Goal: Task Accomplishment & Management: Use online tool/utility

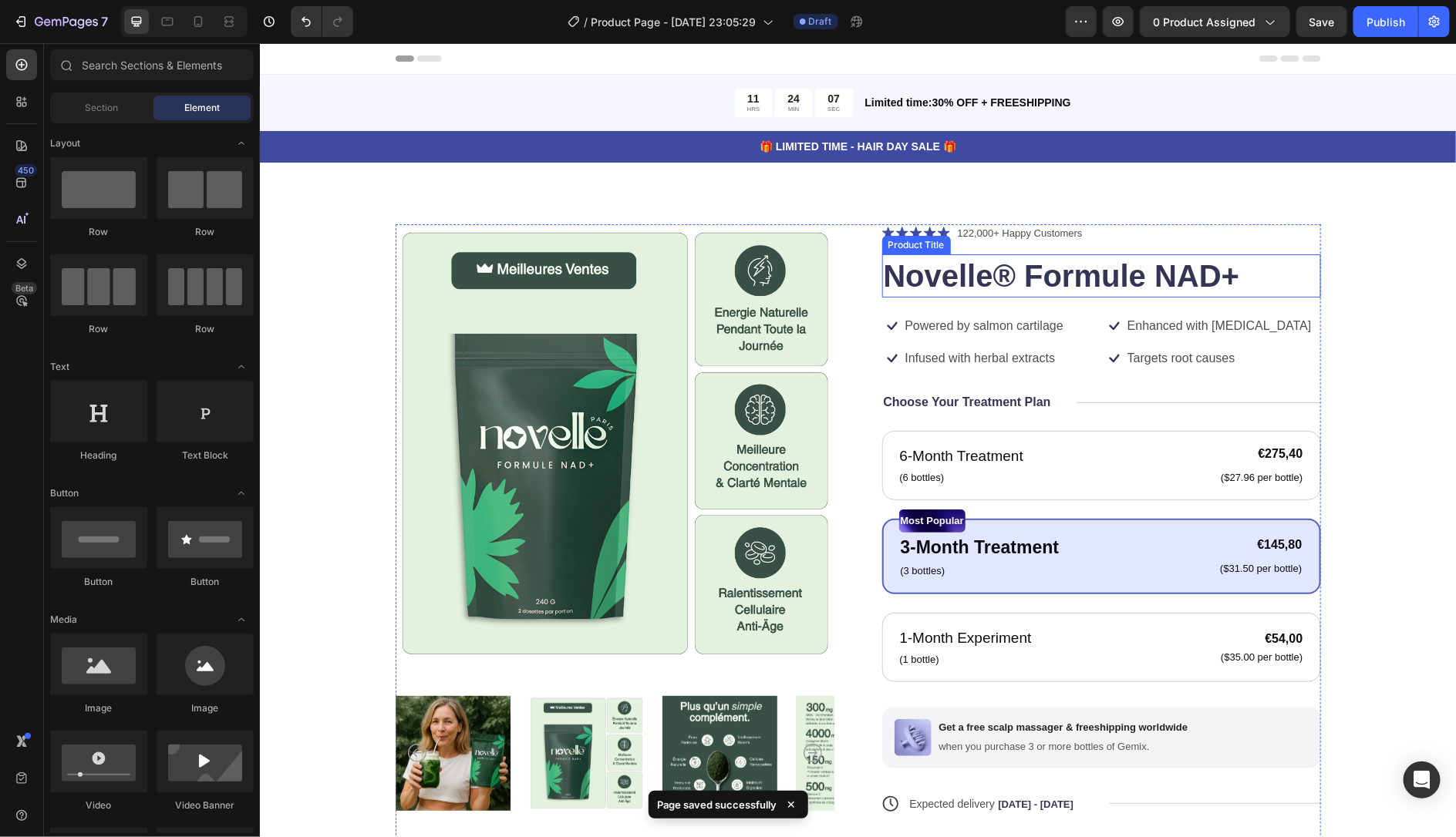
click at [944, 292] on h1 "Novelle® Formule NAD+" at bounding box center [1101, 275] width 439 height 43
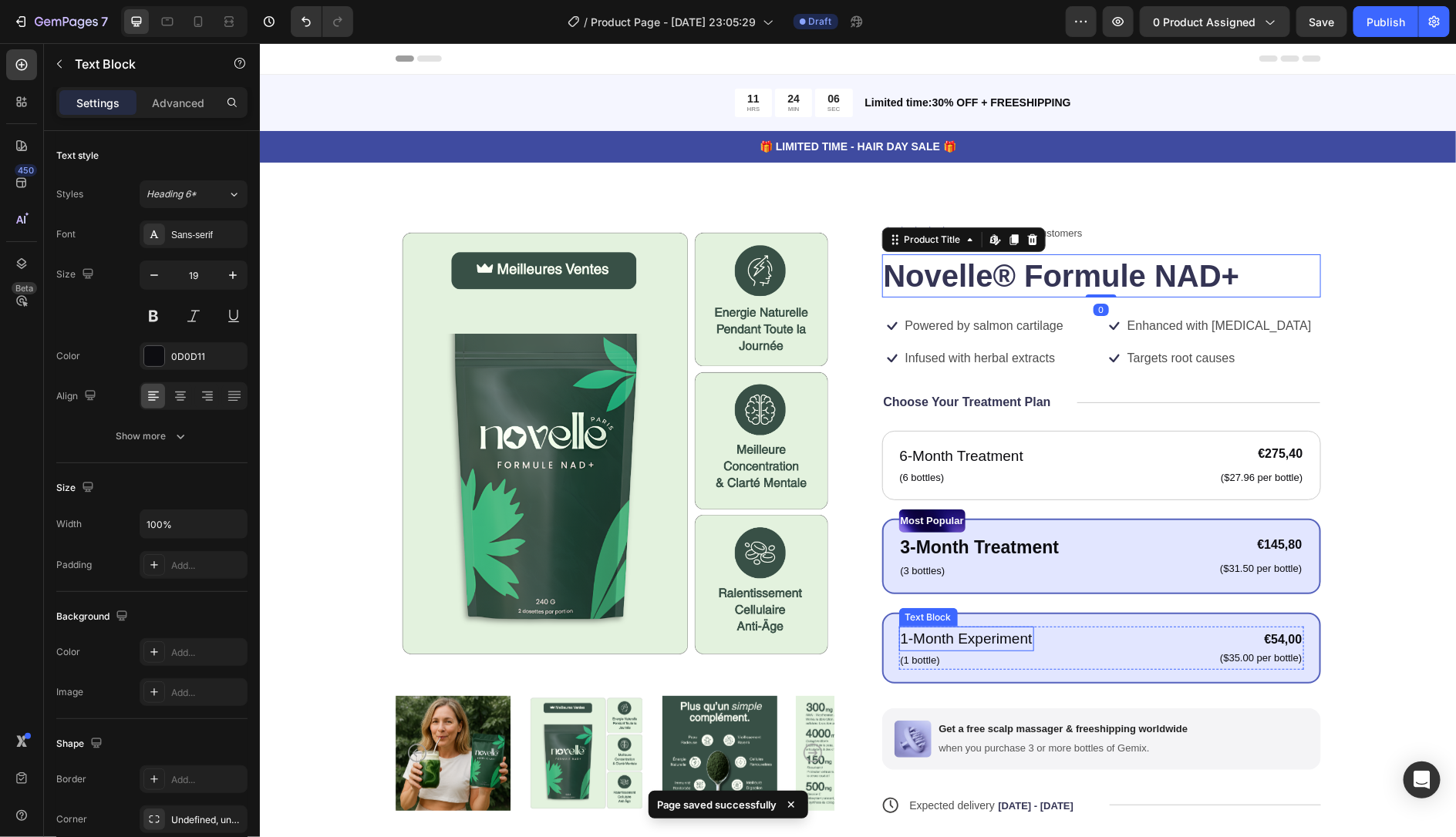
click at [1020, 648] on div "1-Month Experiment Text Block (1 bottle) Text Block" at bounding box center [966, 647] width 135 height 43
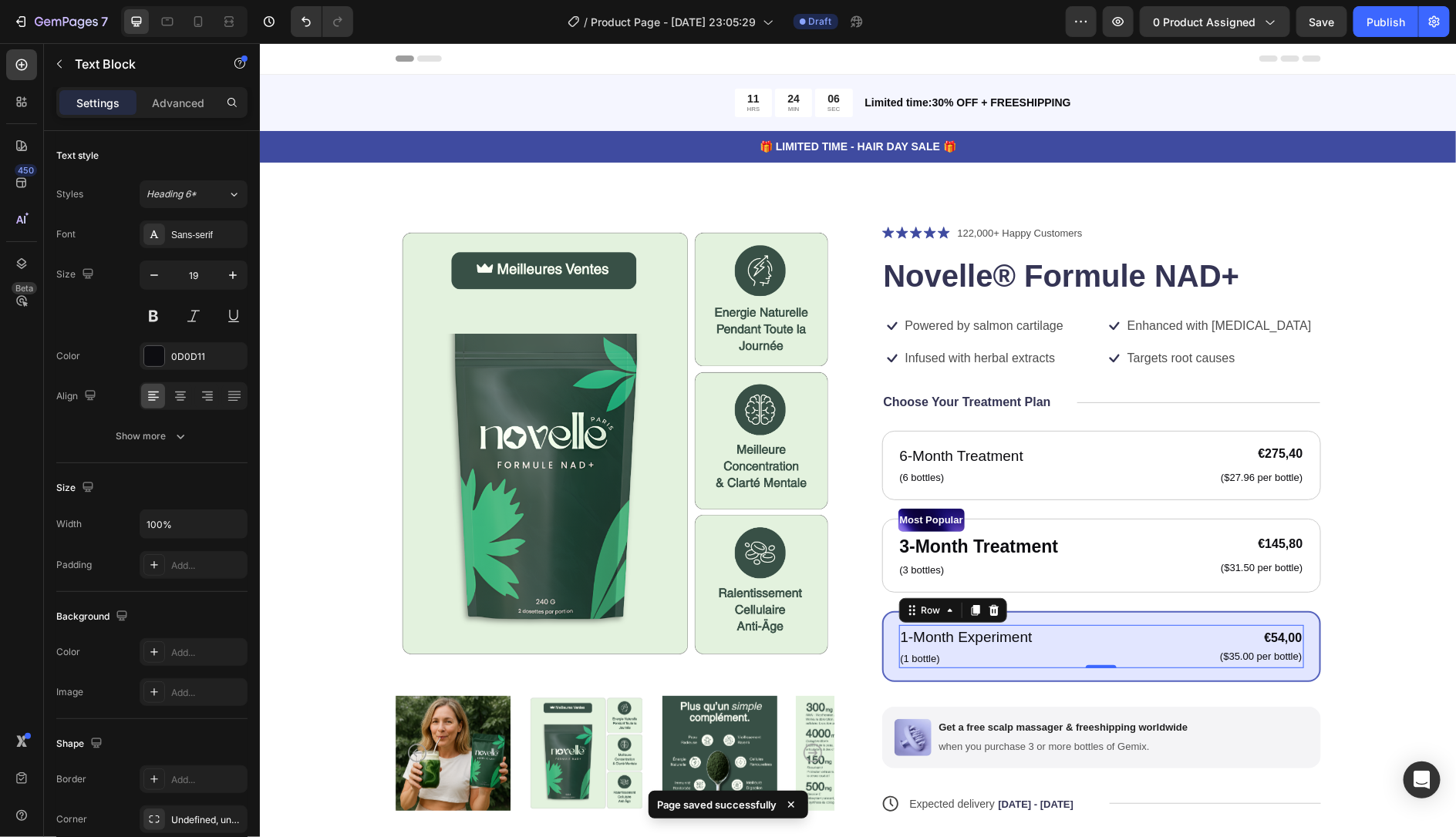
click at [1116, 659] on div "1-Month Experiment Text Block (1 bottle) Text Block €54,00 Product Price Produc…" at bounding box center [1101, 646] width 405 height 43
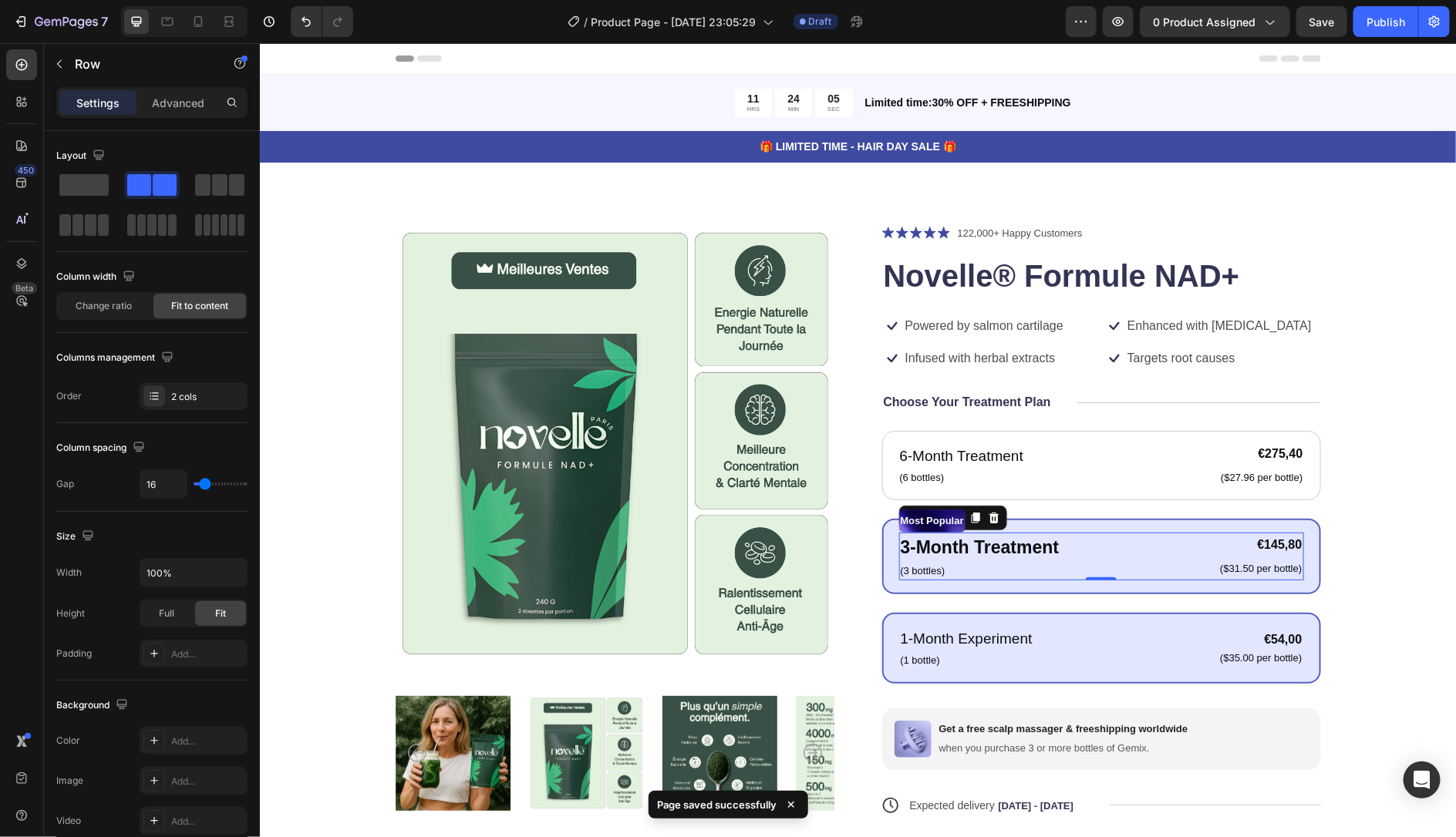
click at [1119, 555] on div "3-Month Treatment Text Block (3 bottles) Text Block €145,80 Product Price Produ…" at bounding box center [1101, 556] width 405 height 48
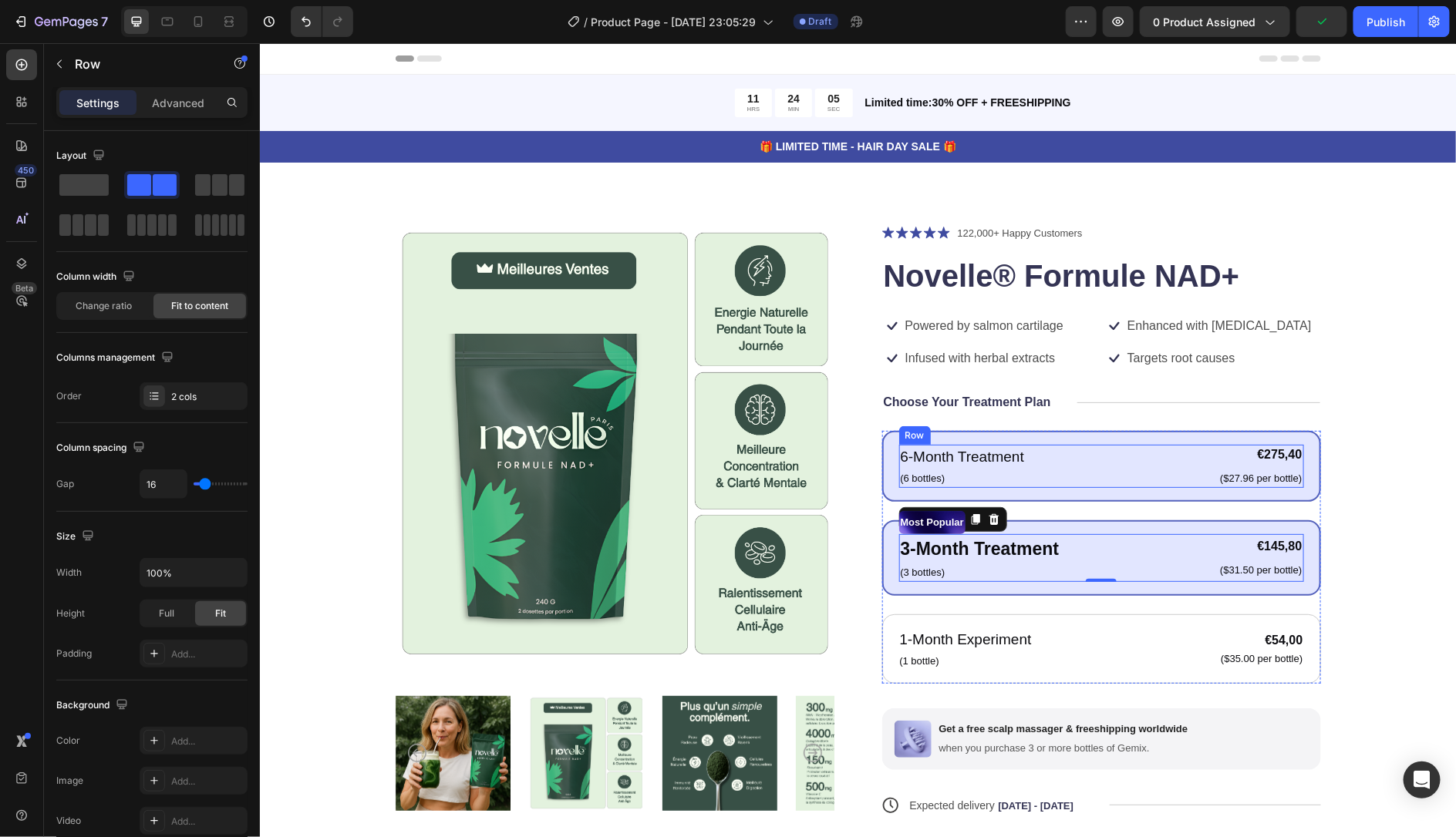
click at [1089, 460] on div "6-Month Treatment Text Block (6 bottles) Text Block €275,40 Product Price Produ…" at bounding box center [1101, 466] width 405 height 43
click at [1051, 587] on div "Most Popular Text Block 3-Month Treatment Text Block (3 bottles) Text Block €14…" at bounding box center [1101, 557] width 439 height 75
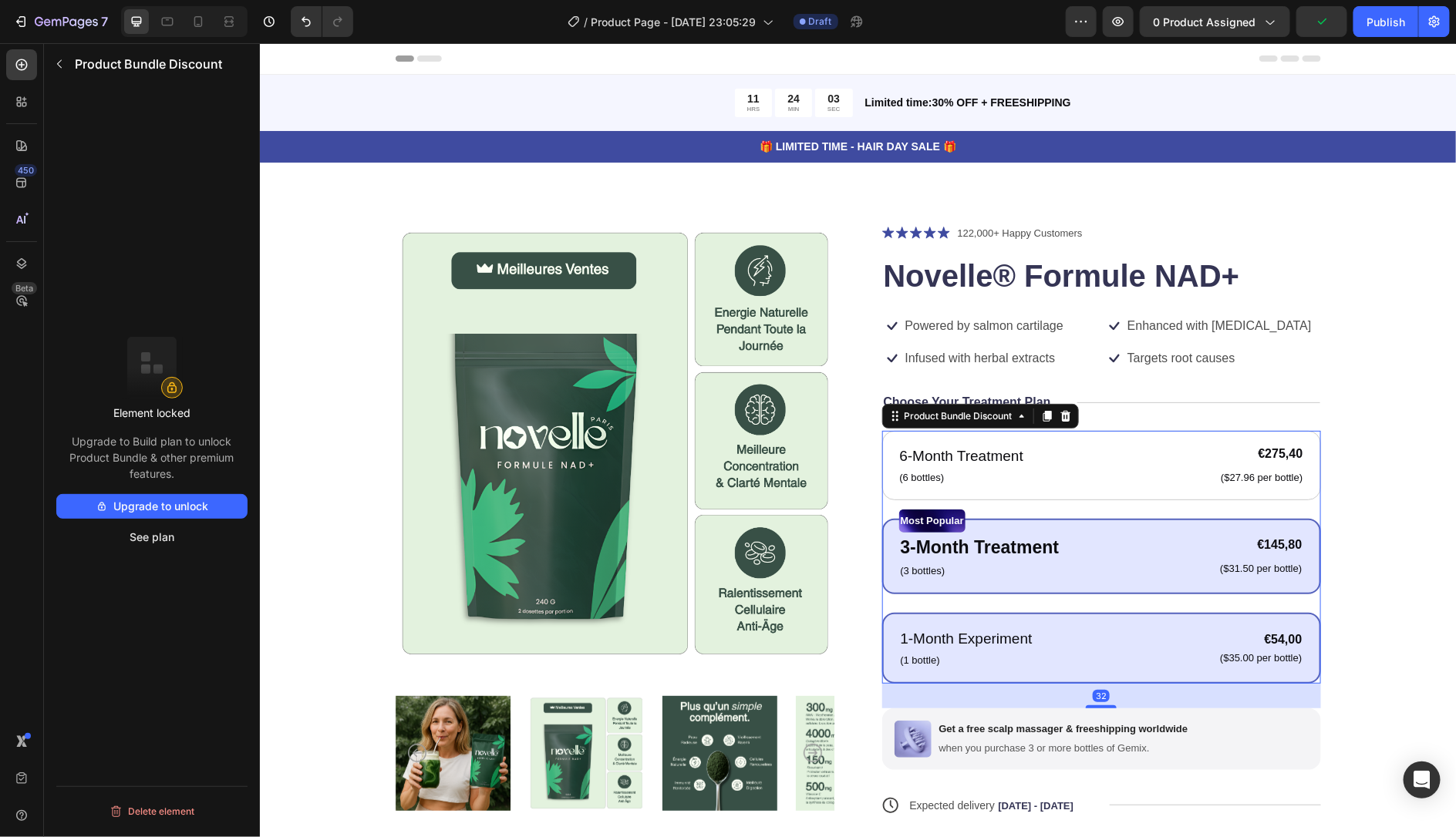
click at [1031, 641] on div "1-Month Experiment" at bounding box center [966, 639] width 135 height 26
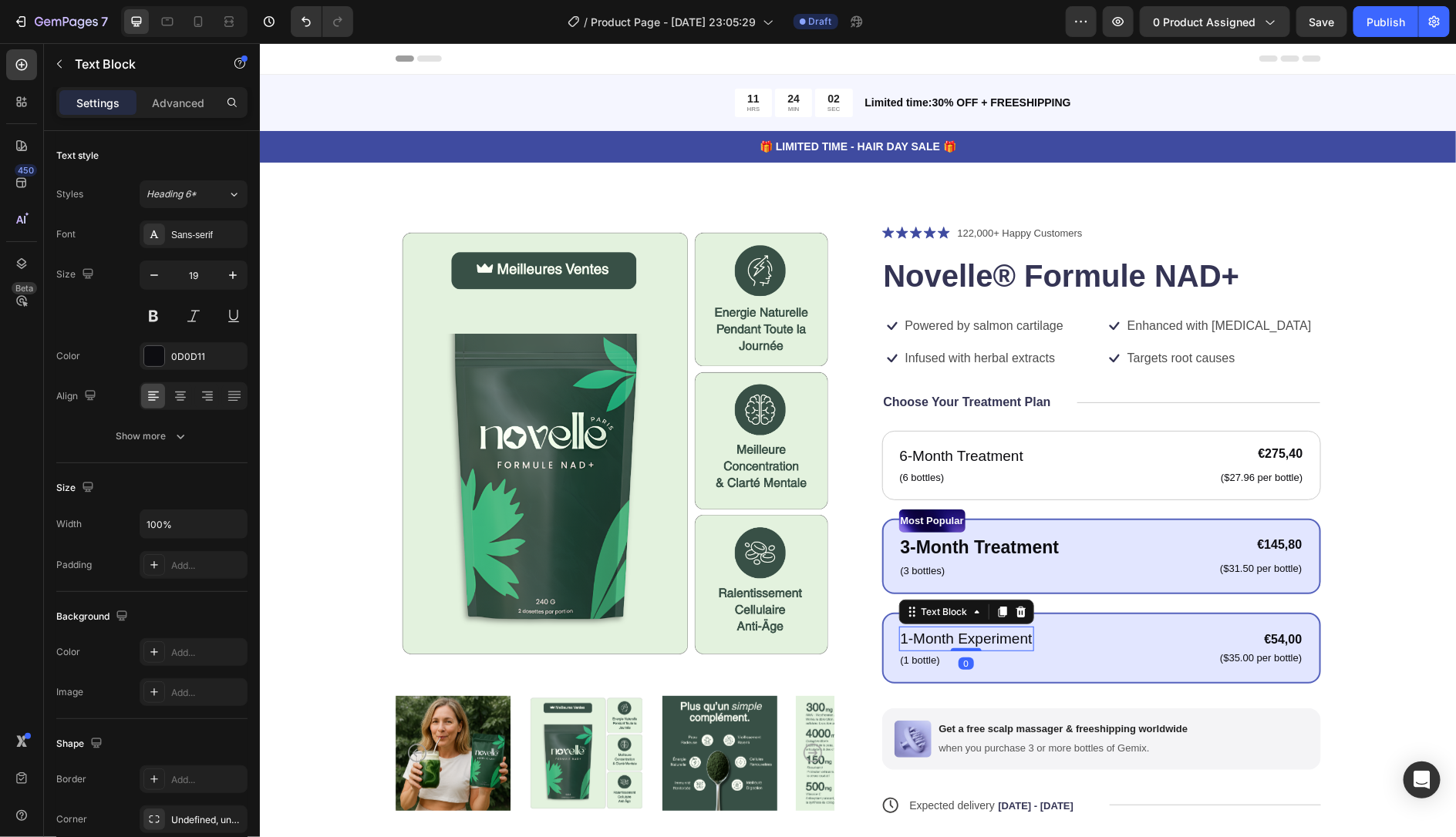
click at [1016, 510] on div "Most Popular" at bounding box center [1101, 520] width 405 height 23
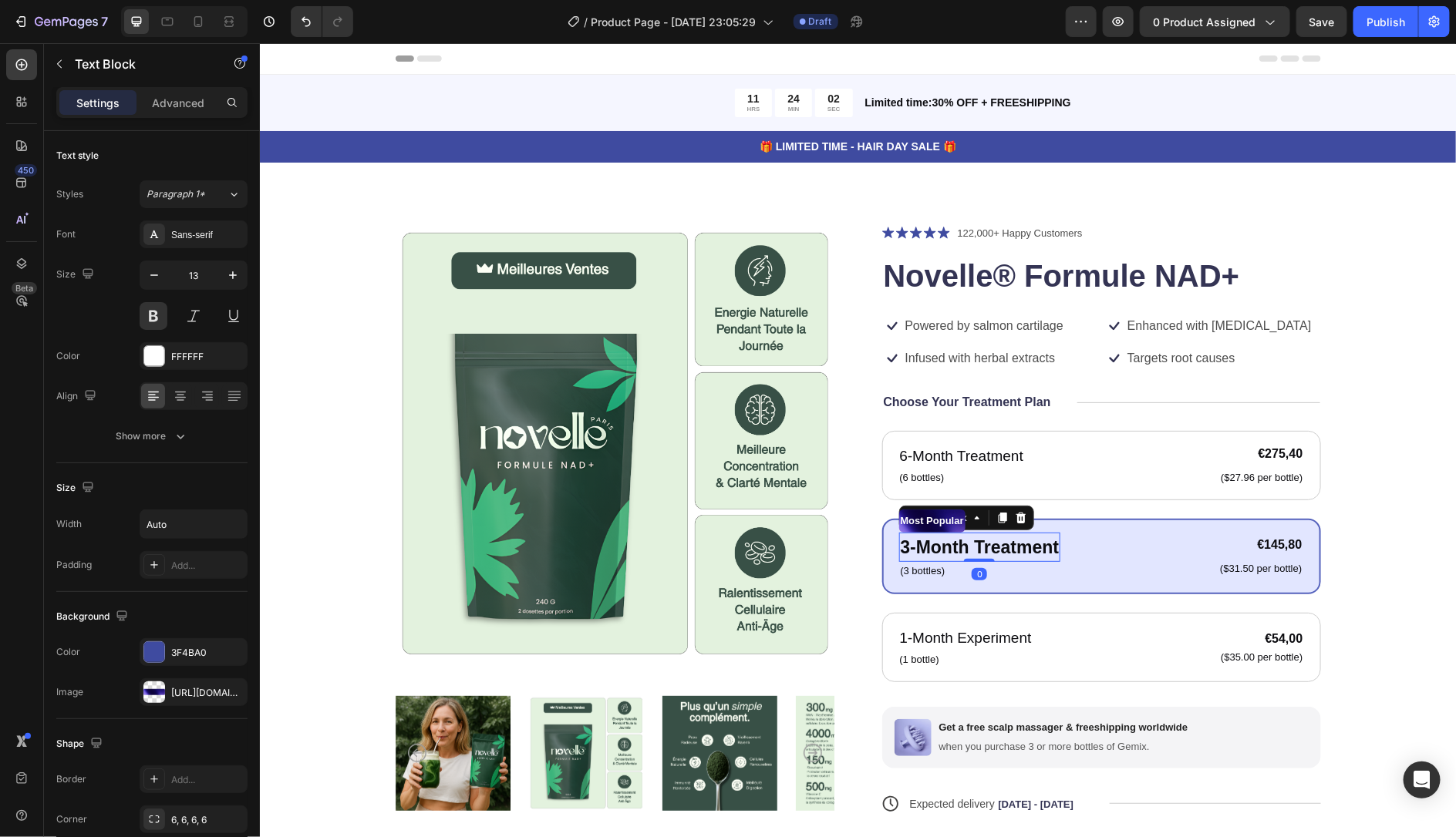
click at [1014, 537] on p "3-Month Treatment" at bounding box center [978, 546] width 159 height 27
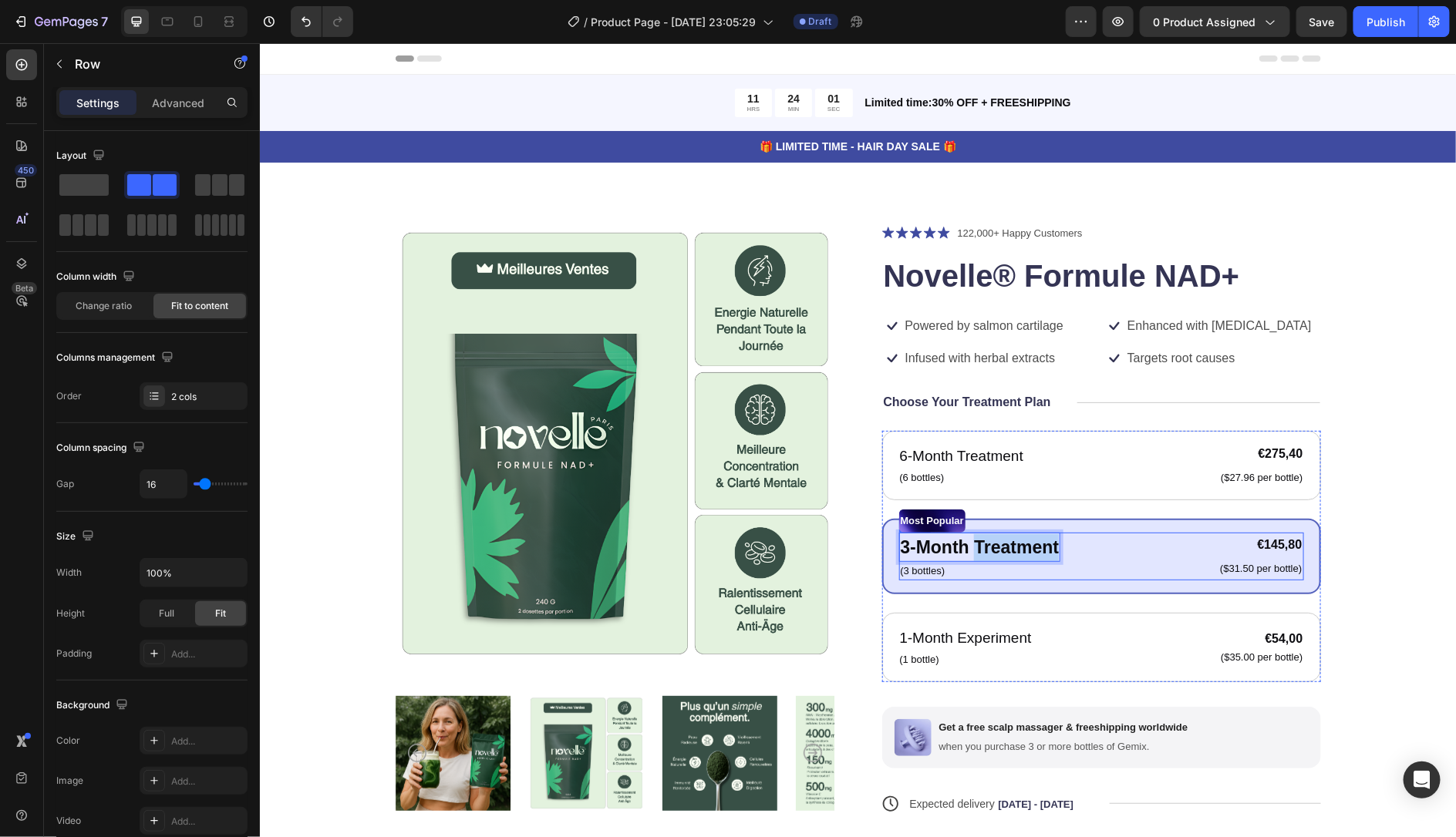
click at [1087, 575] on div "3-Month Treatment Text Block 0 (3 bottles) Text Block €145,80 Product Price Pro…" at bounding box center [1101, 556] width 405 height 48
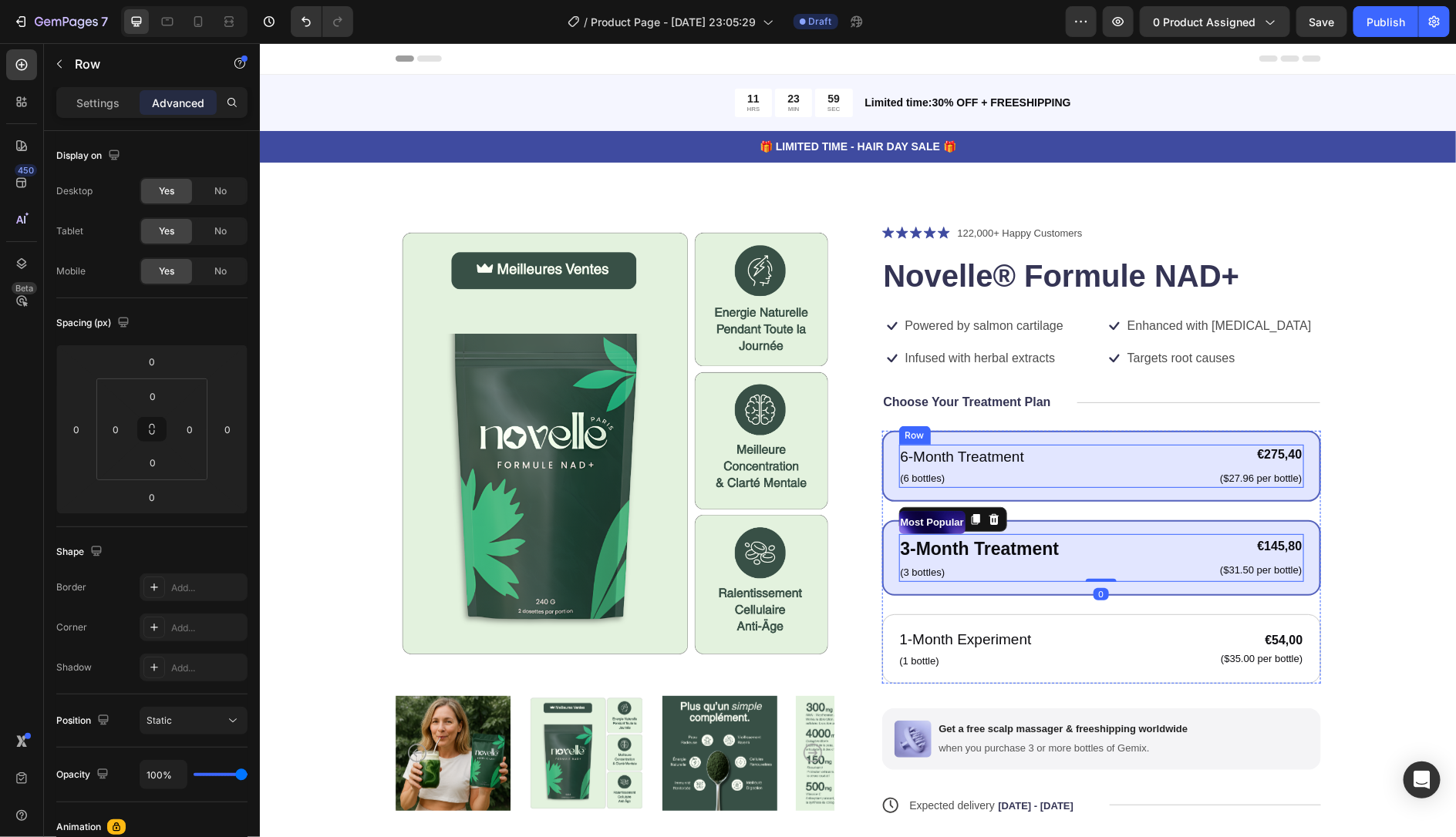
click at [1063, 479] on div "6-Month Treatment Text Block (6 bottles) Text Block €275,40 Product Price Produ…" at bounding box center [1101, 466] width 405 height 43
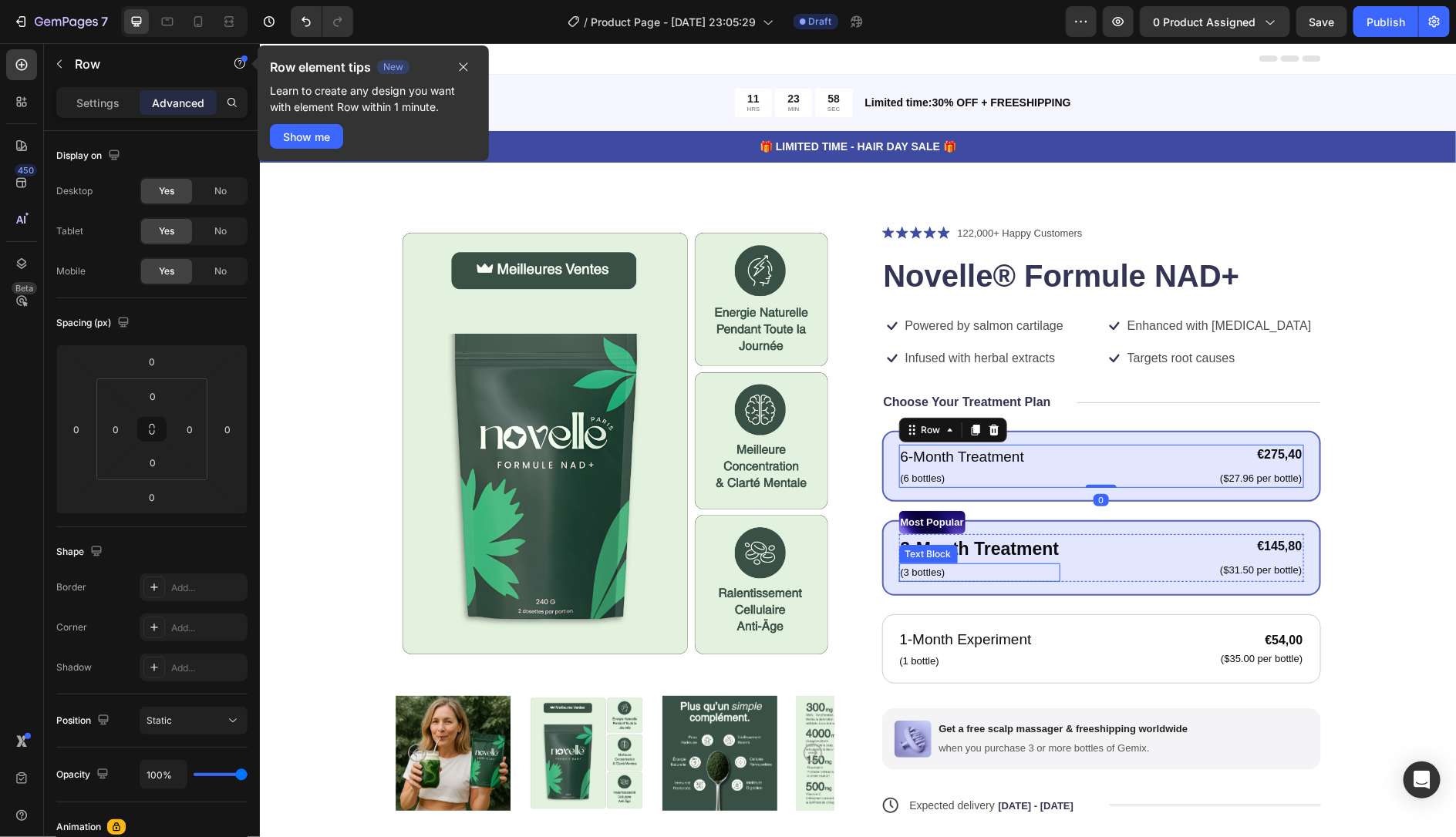
click at [1029, 570] on p "(3 bottles)" at bounding box center [978, 572] width 159 height 15
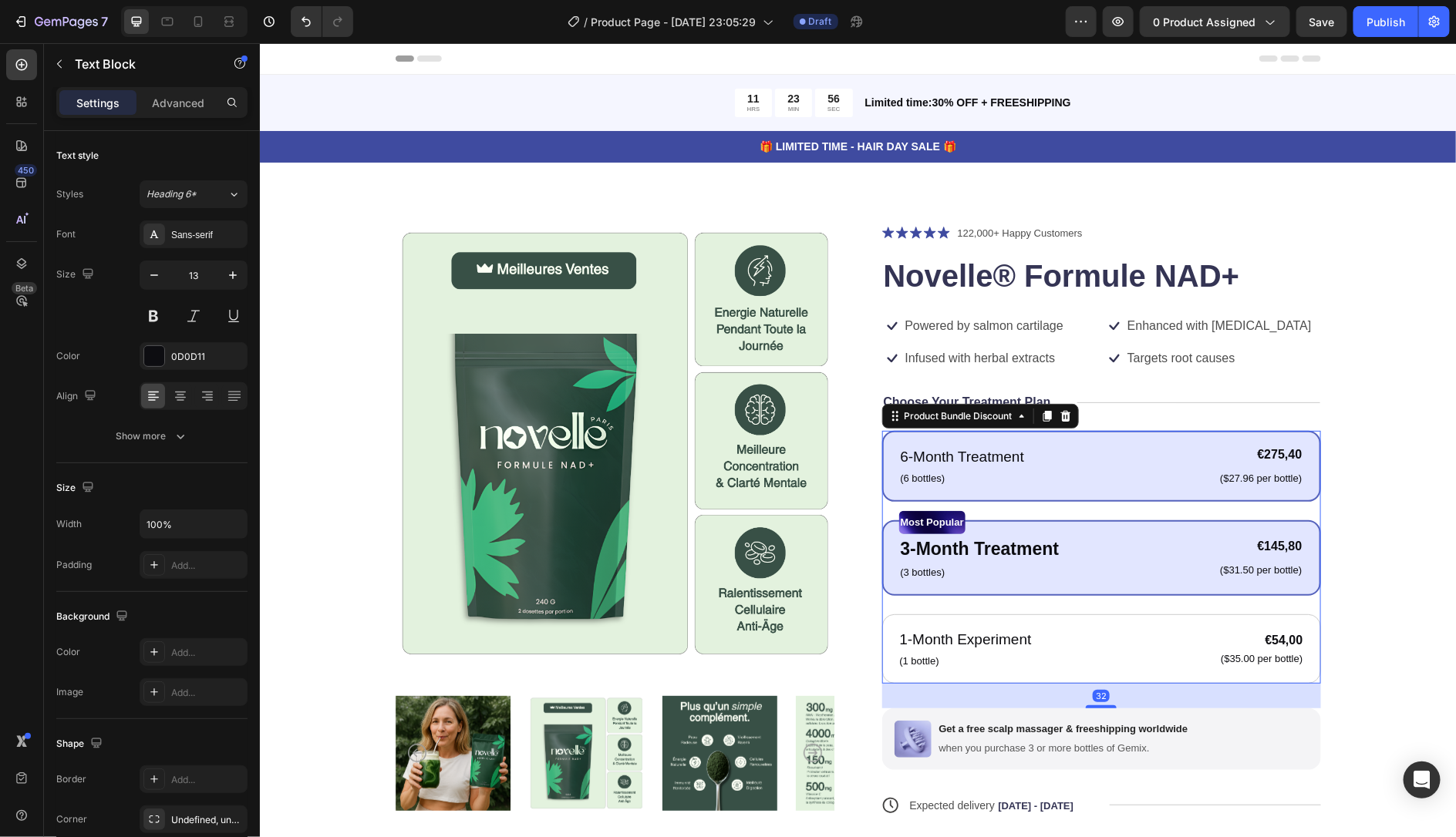
click at [1044, 497] on div "6-Month Treatment Text Block (6 bottles) Text Block €275,40 Product Price Produ…" at bounding box center [1101, 466] width 439 height 71
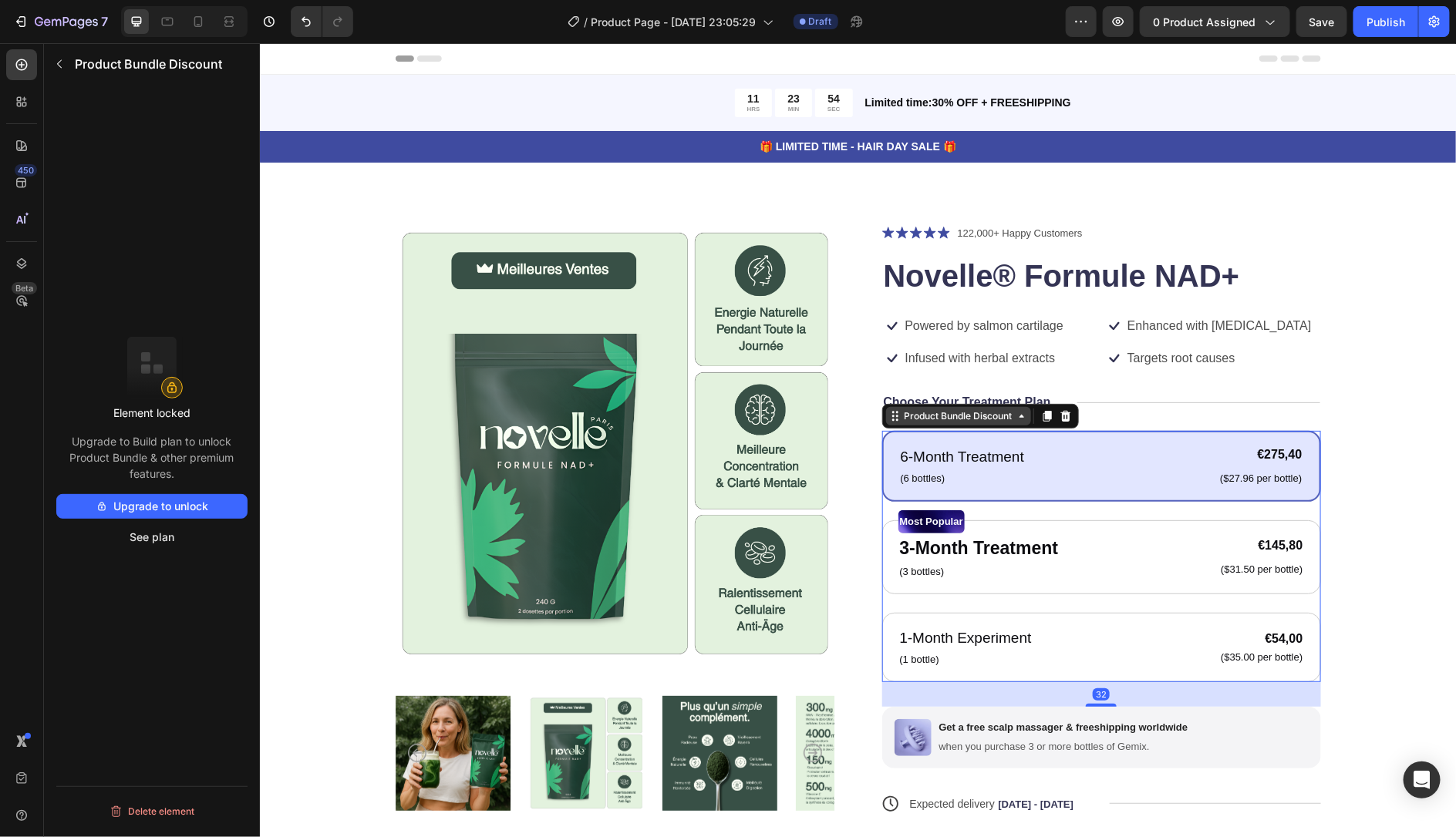
click at [1000, 422] on div "Product Bundle Discount" at bounding box center [957, 416] width 114 height 14
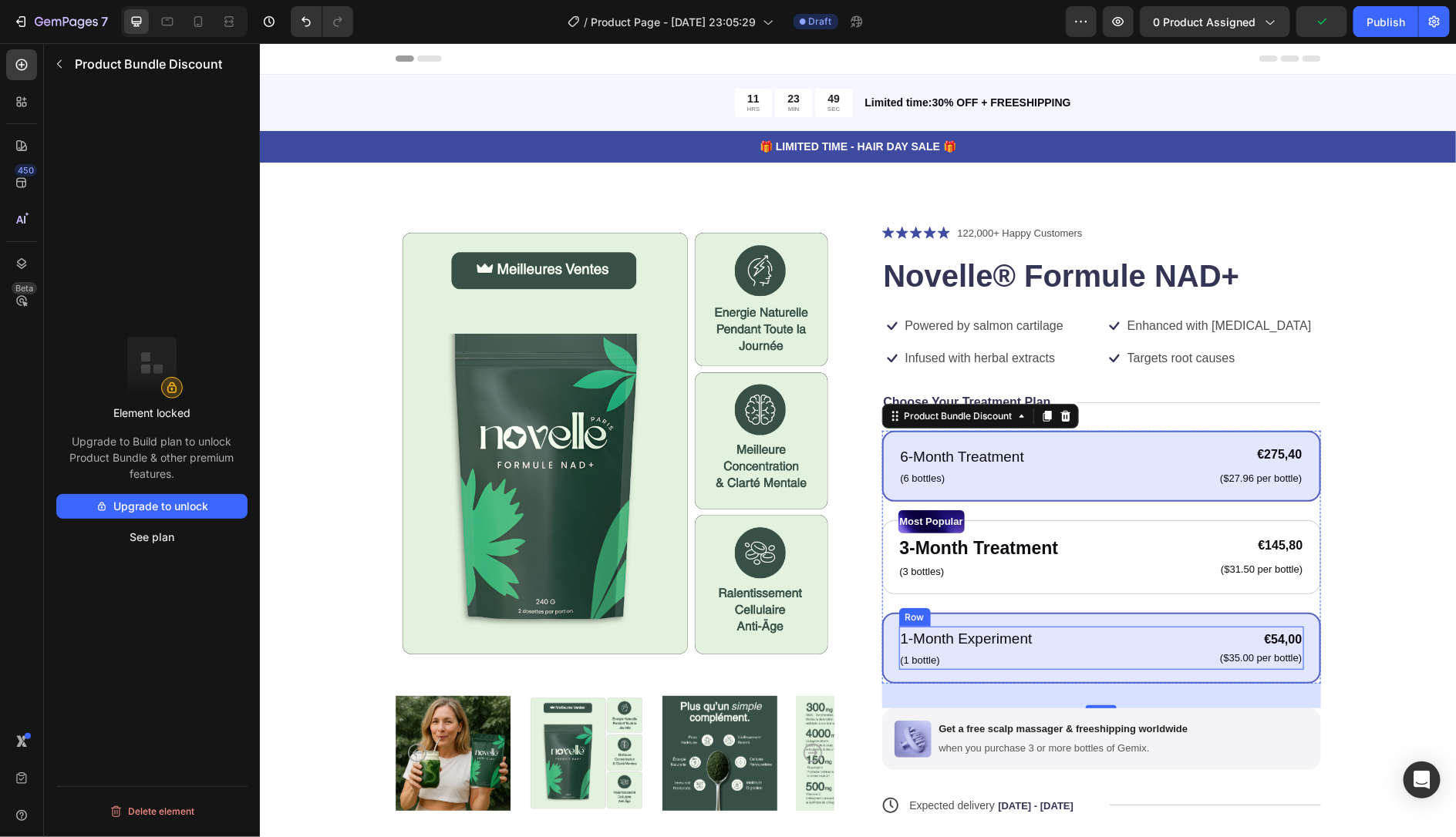
click at [1105, 664] on div "1-Month Experiment Text Block (1 bottle) Text Block €54,00 Product Price Produc…" at bounding box center [1101, 647] width 405 height 43
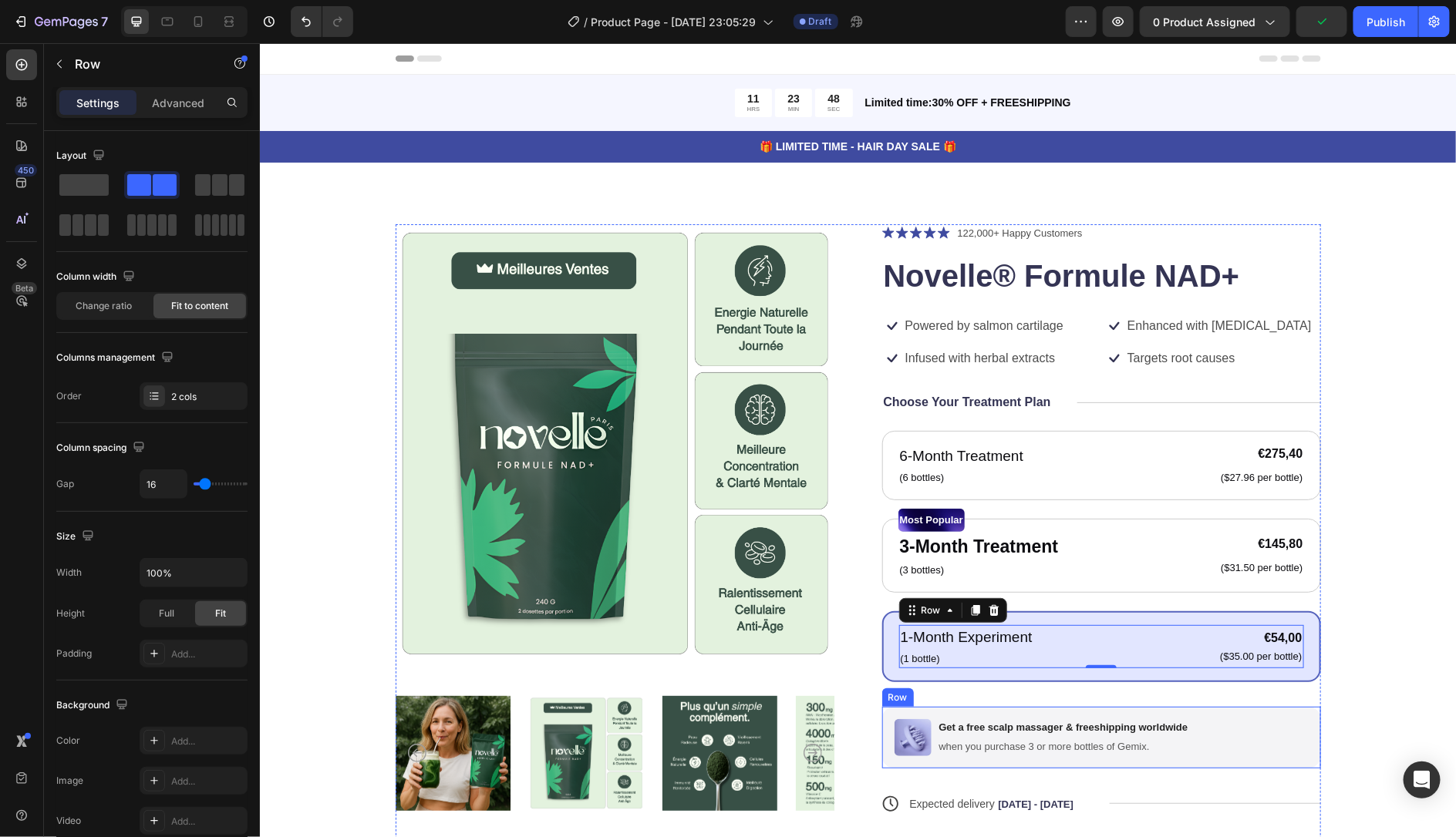
click at [1090, 734] on div "Get a free scalp massager & freeshipping worldwide Text Block when you purchase…" at bounding box center [1062, 737] width 252 height 37
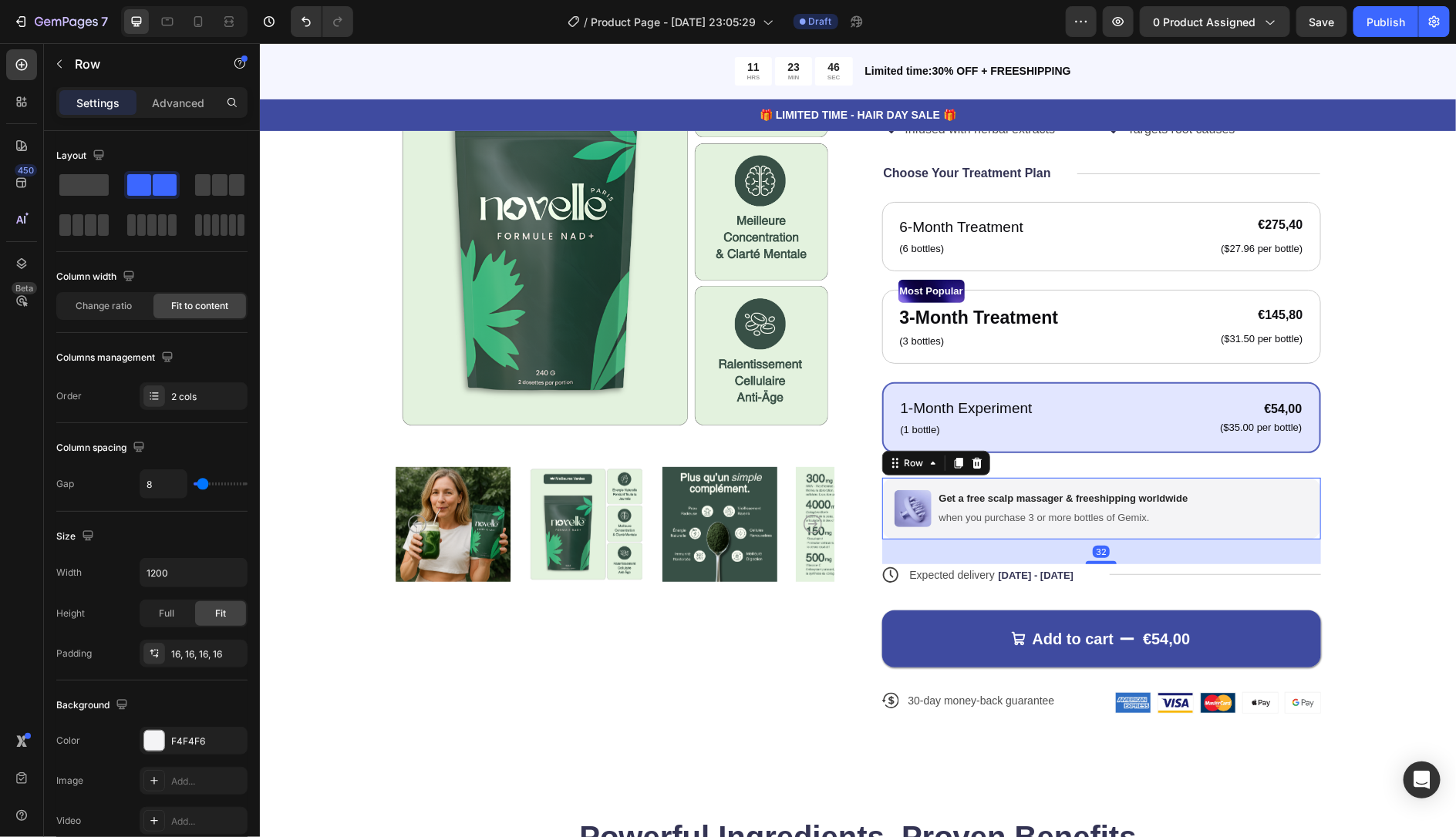
scroll to position [230, 0]
click at [1067, 596] on div "Add to cart €54,00 Add to Cart" at bounding box center [1101, 625] width 439 height 81
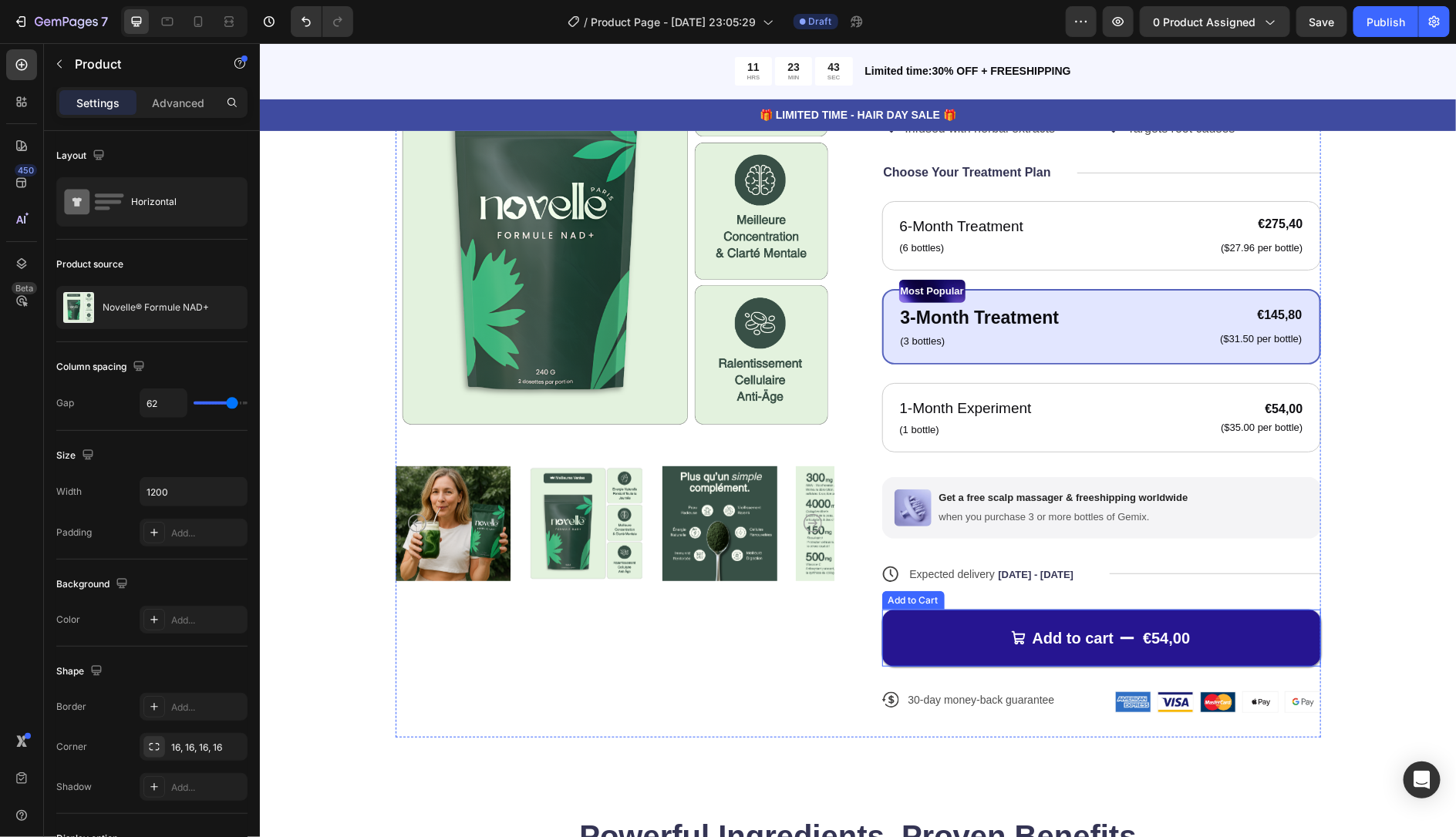
click at [944, 629] on button "Add to cart €54,00" at bounding box center [1101, 637] width 439 height 57
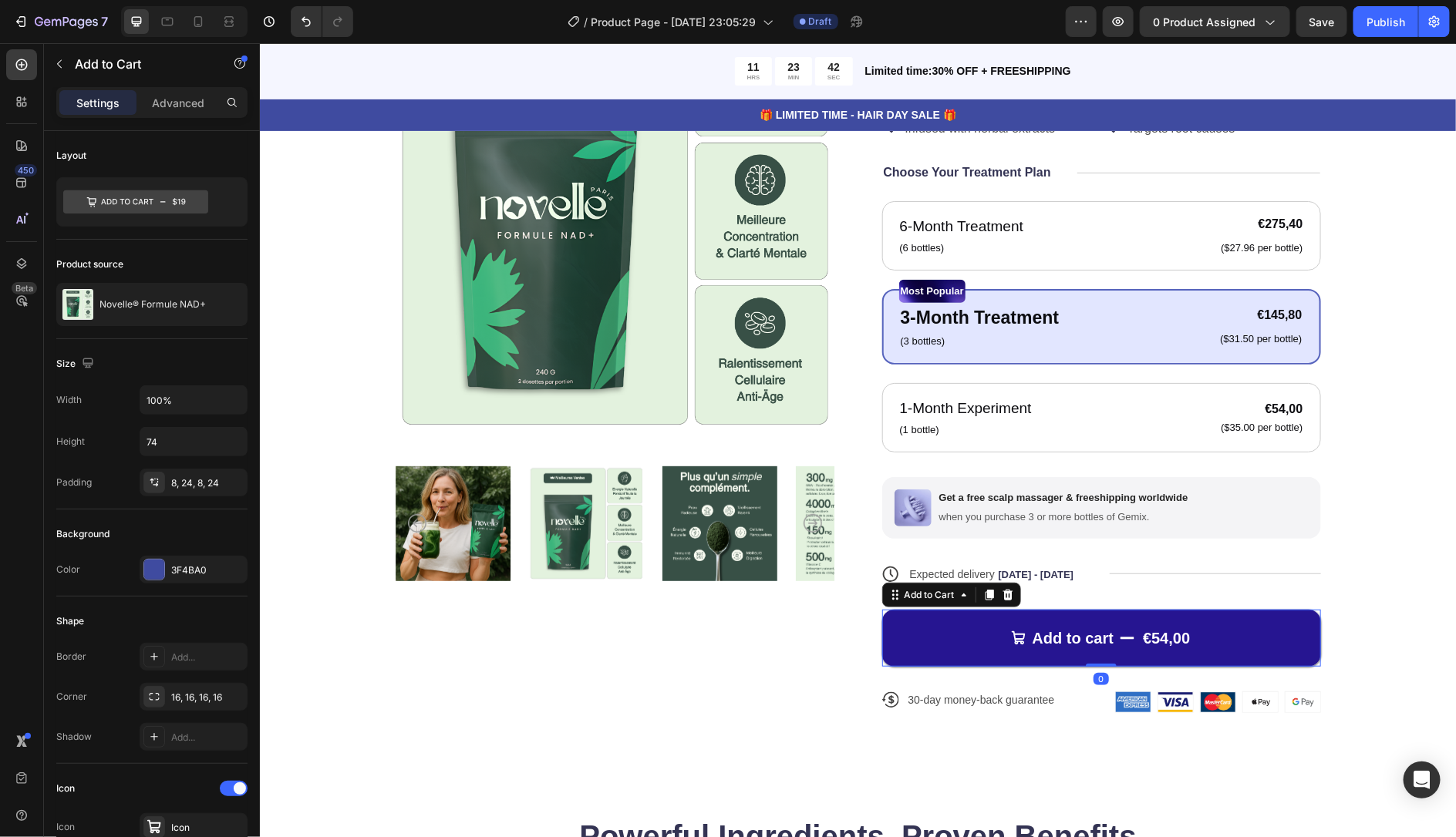
click at [944, 629] on button "Add to cart €54,00" at bounding box center [1101, 637] width 439 height 57
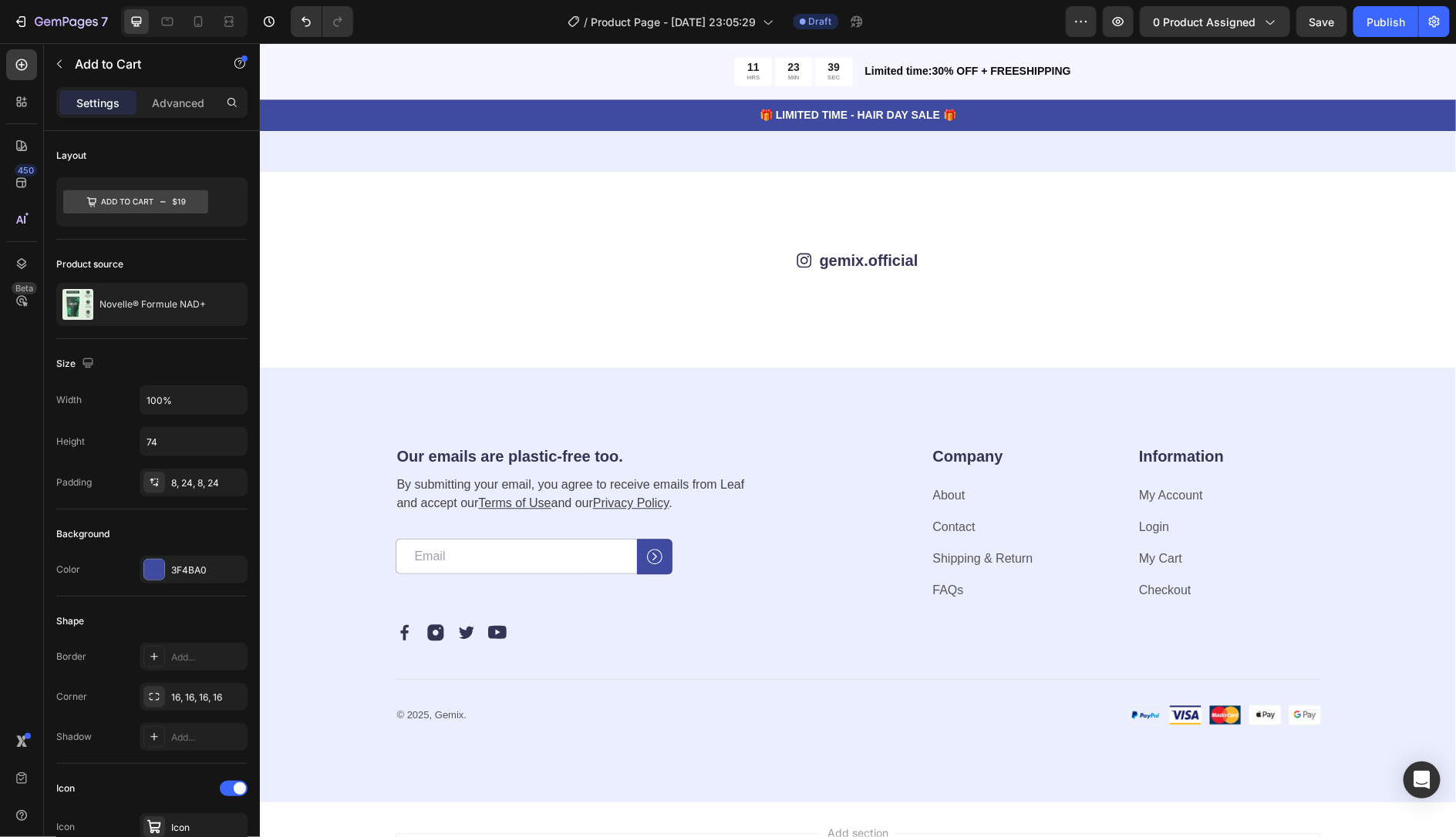
scroll to position [5045, 0]
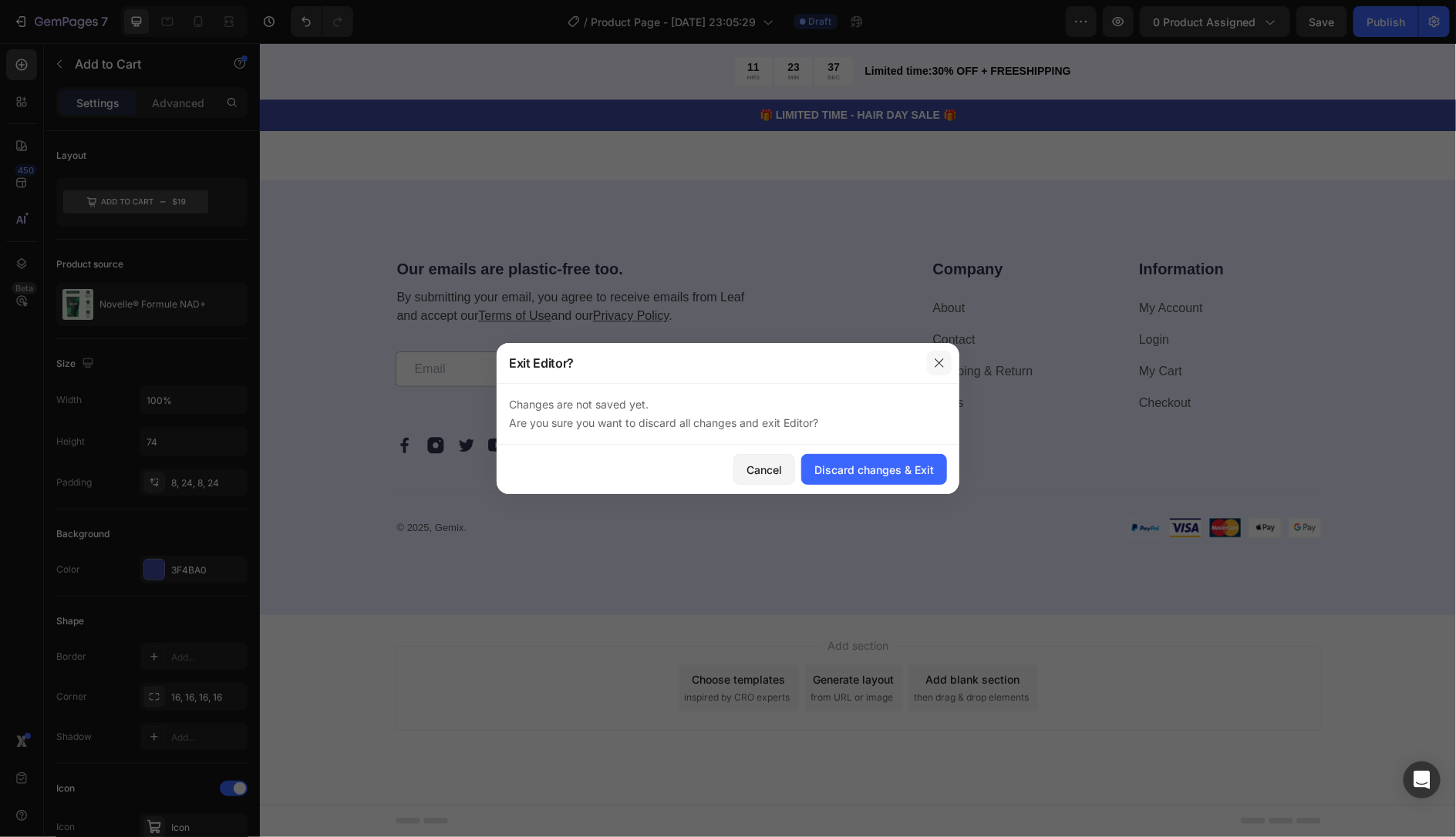
click at [930, 363] on button "button" at bounding box center [939, 363] width 25 height 25
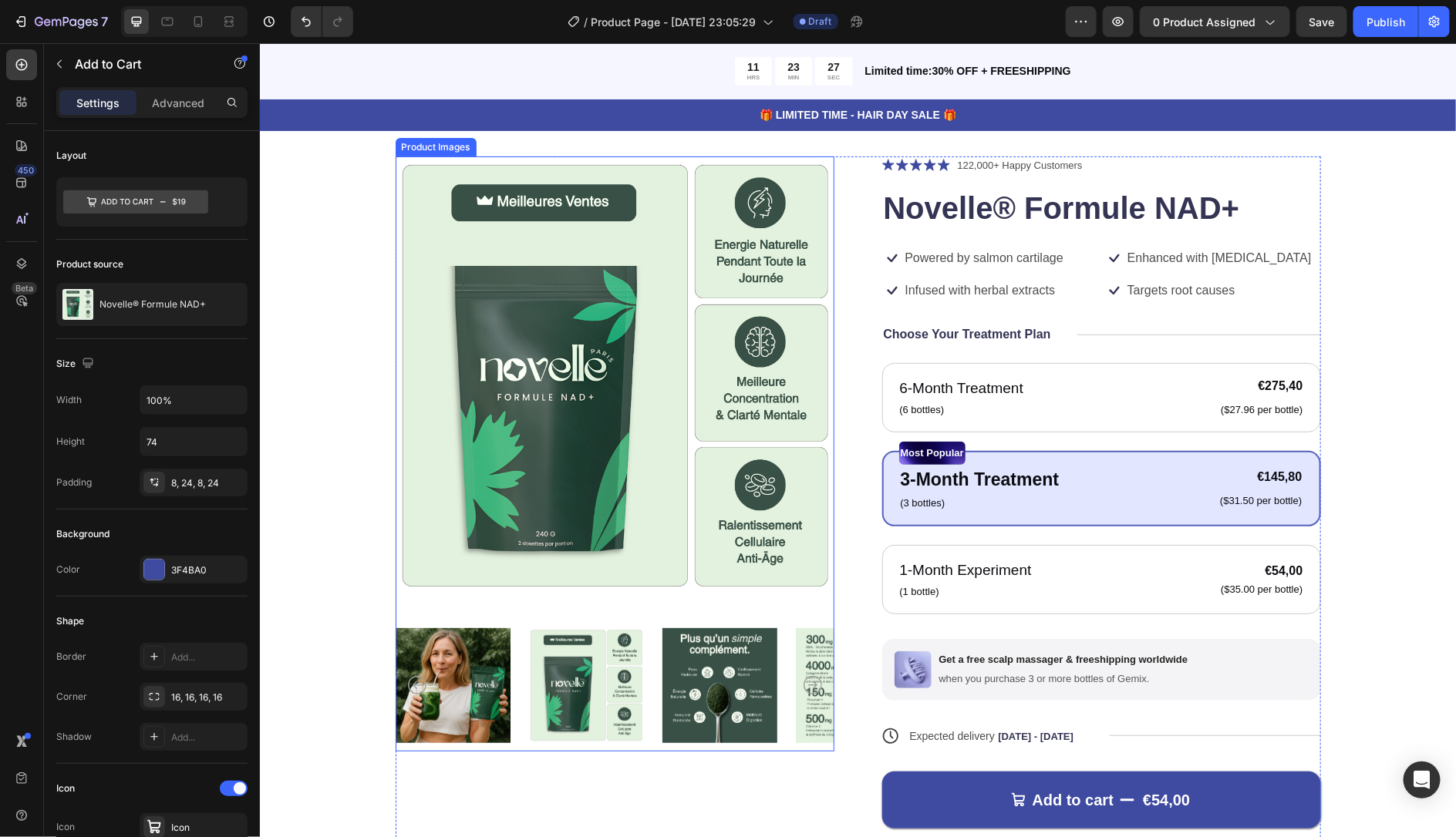
scroll to position [0, 0]
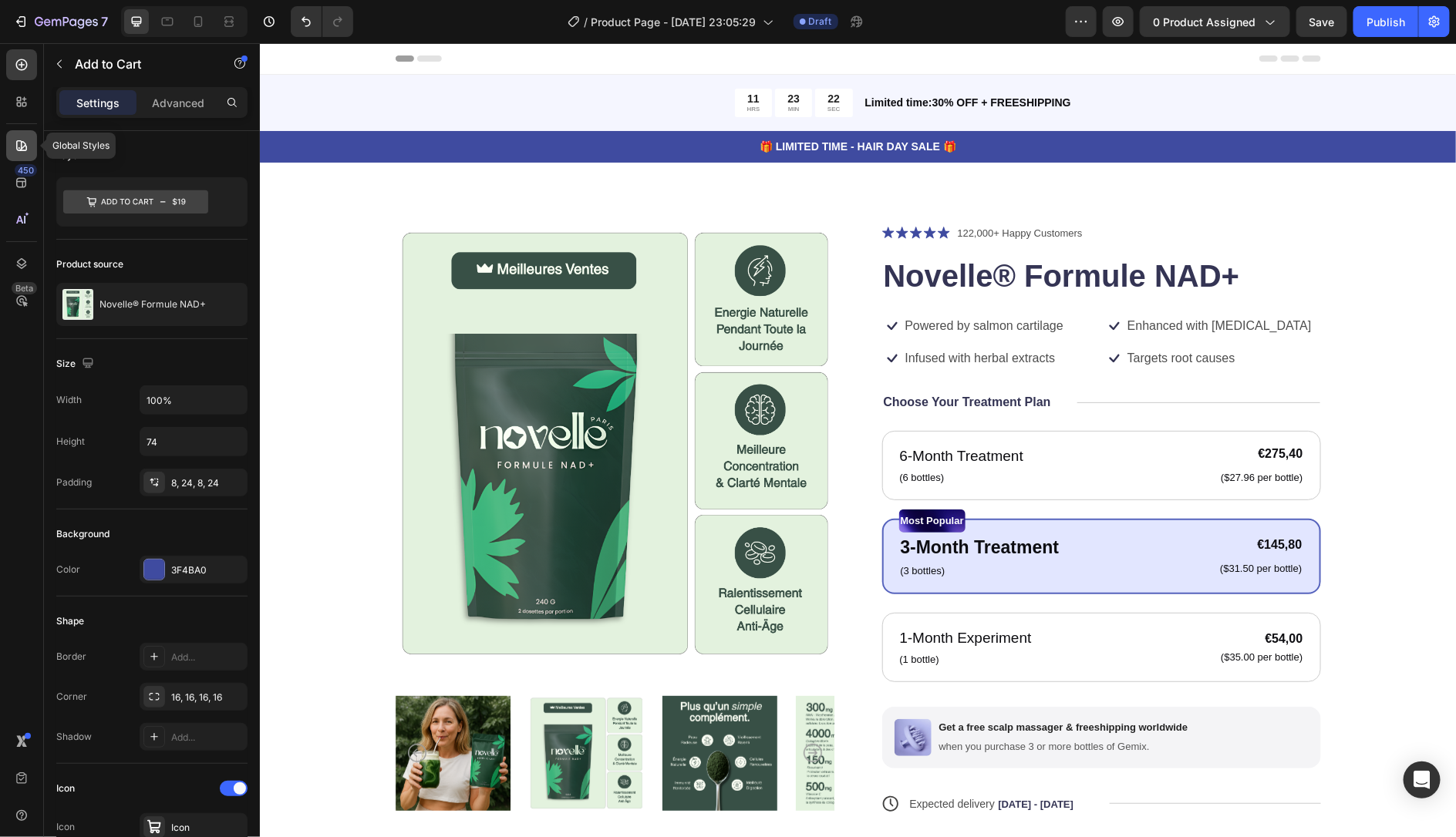
click at [24, 142] on icon at bounding box center [21, 146] width 11 height 11
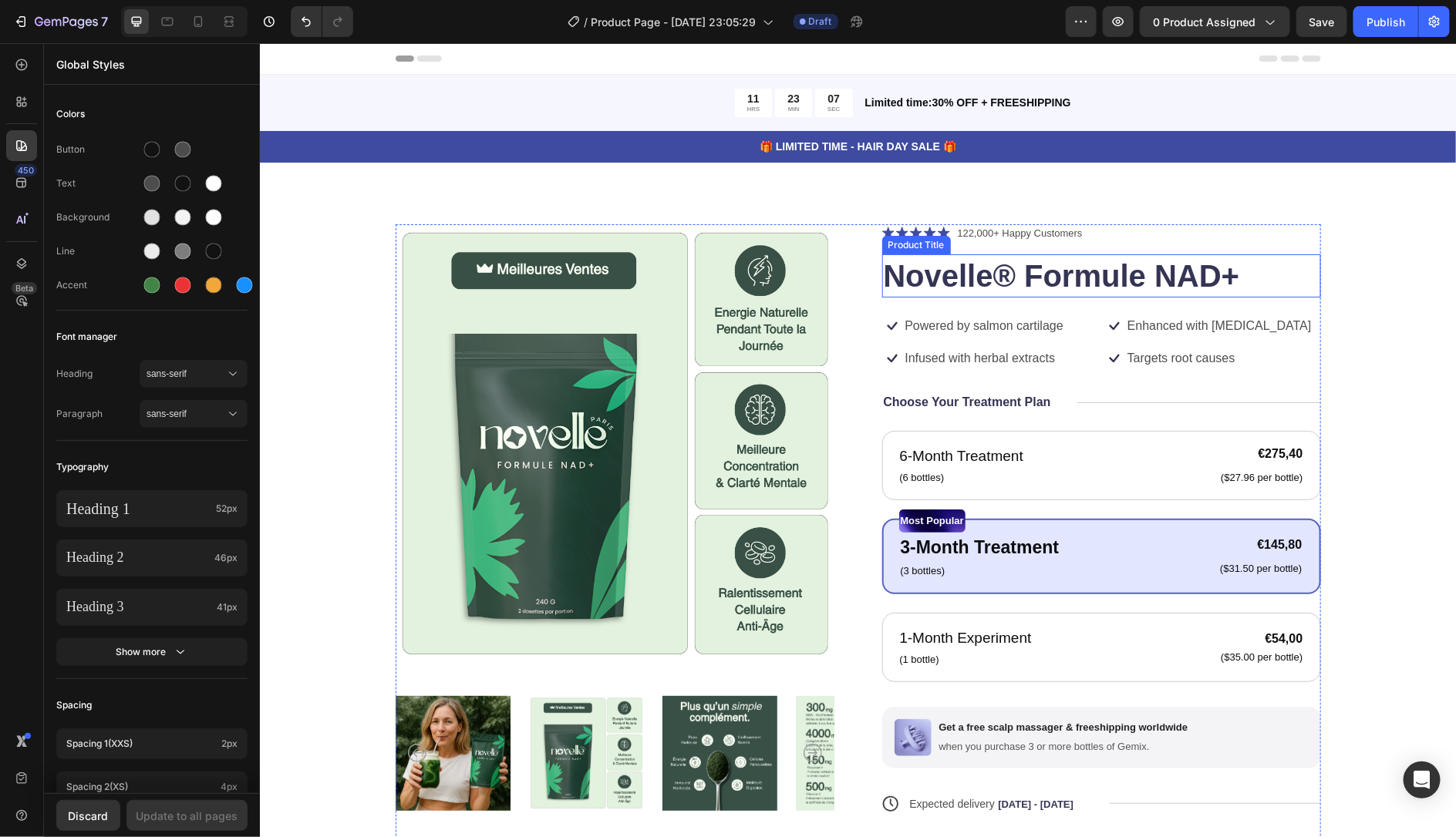
click at [959, 294] on h1 "Novelle® Formule NAD+" at bounding box center [1101, 275] width 439 height 43
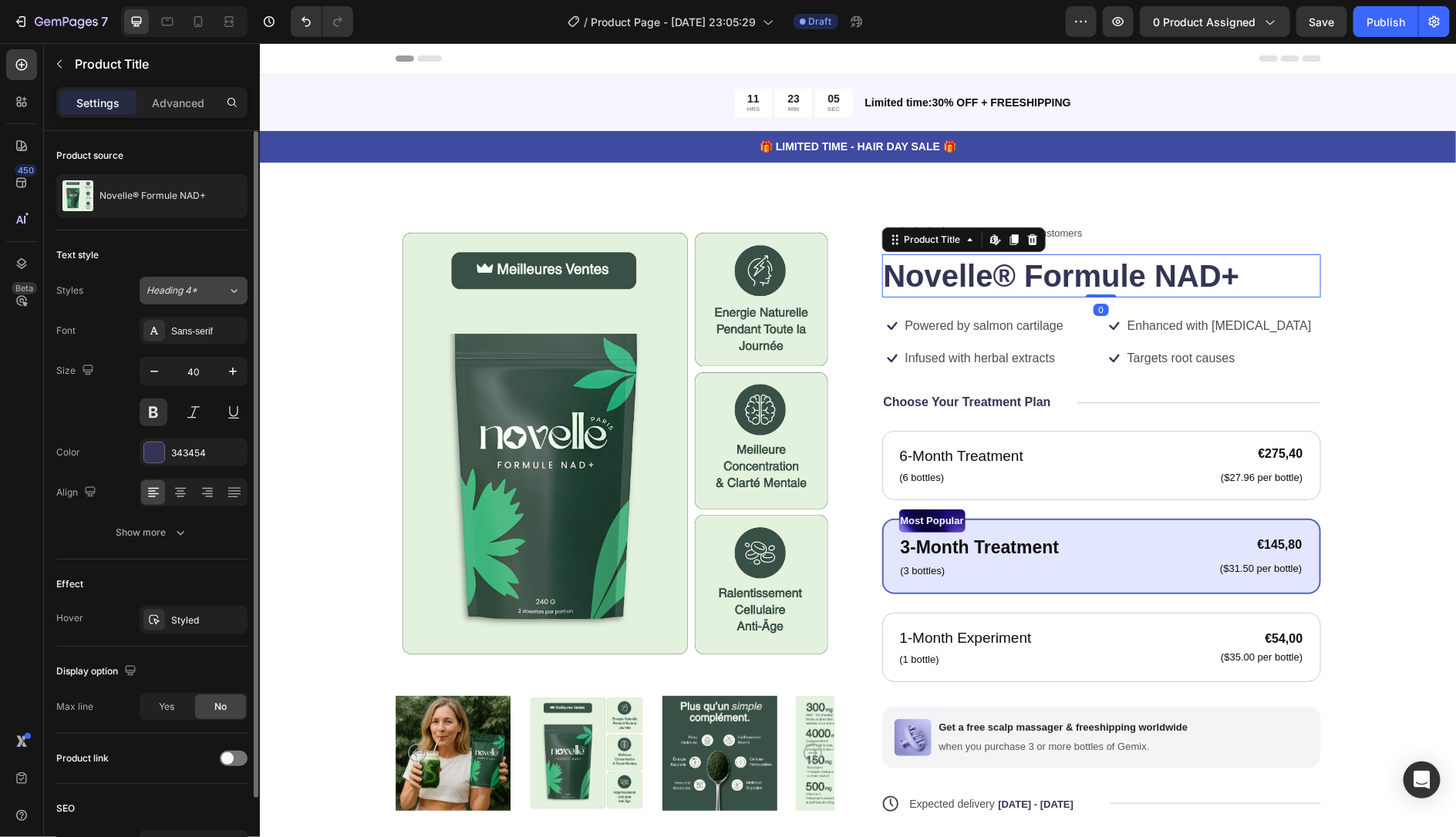
click at [188, 286] on span "Heading 4*" at bounding box center [171, 291] width 51 height 14
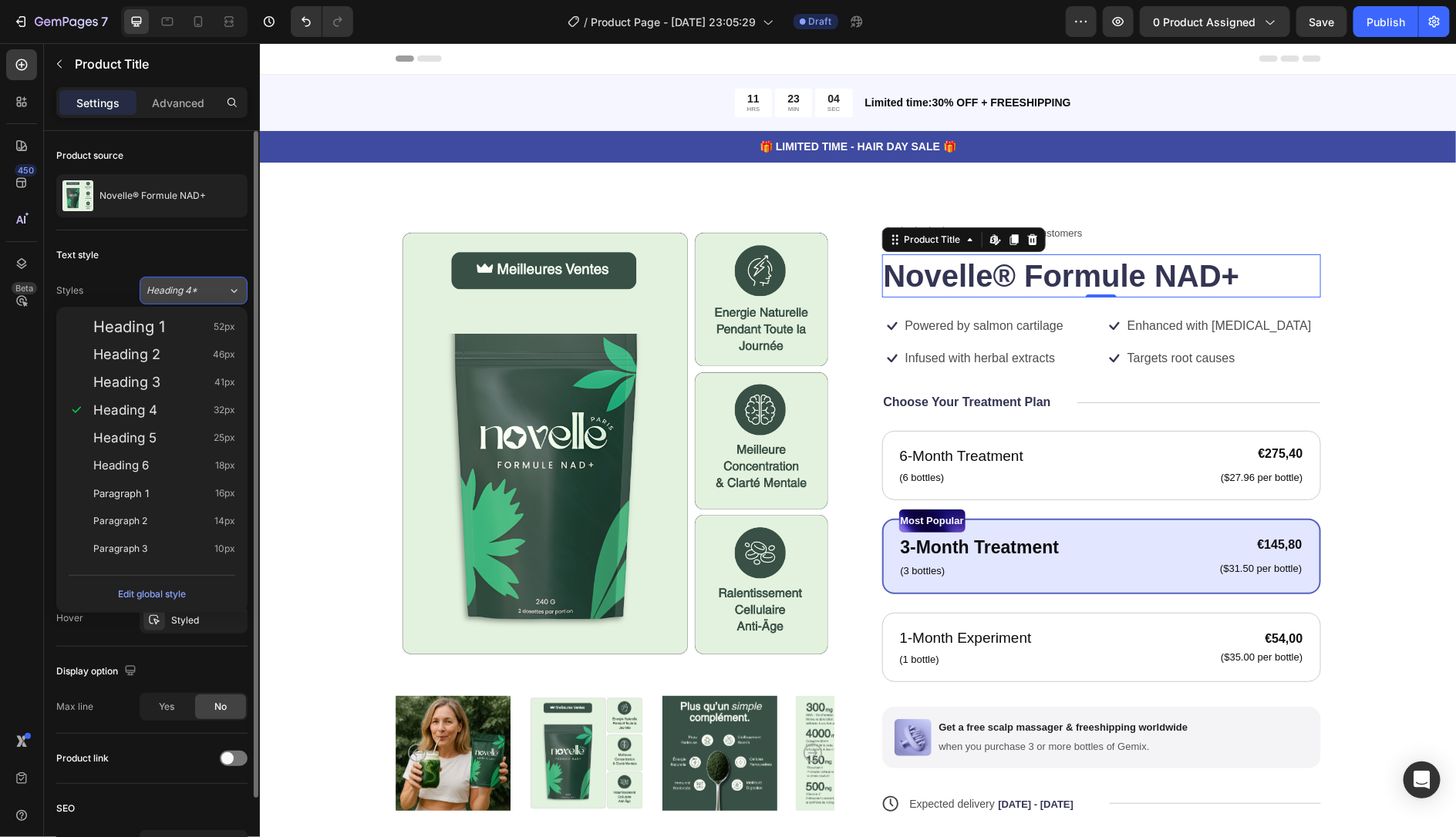
click at [199, 295] on div "Heading 4*" at bounding box center [177, 291] width 63 height 14
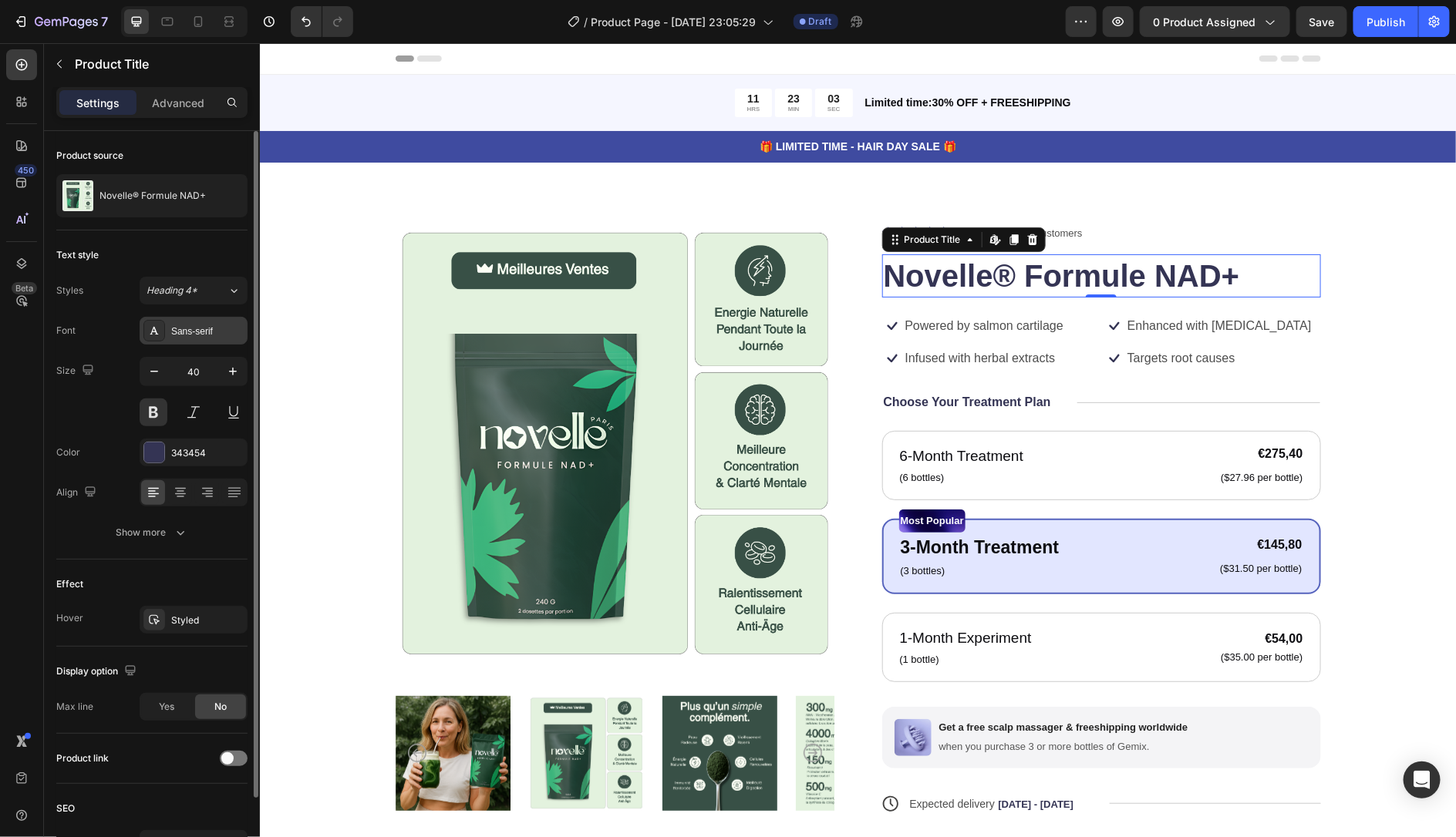
click at [199, 336] on div "Sans-serif" at bounding box center [208, 332] width 73 height 14
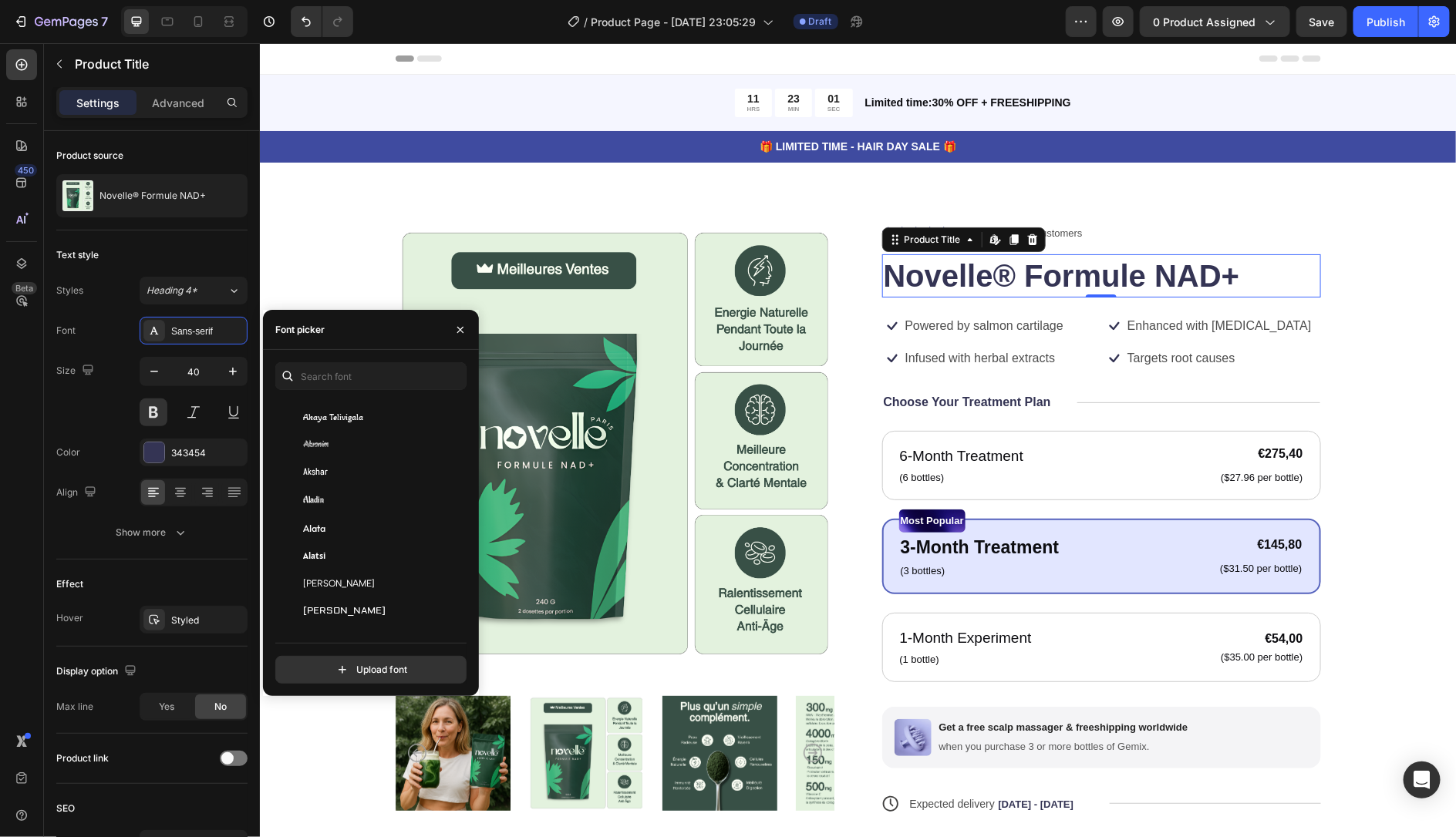
scroll to position [150, 0]
click at [364, 386] on input "text" at bounding box center [370, 376] width 191 height 27
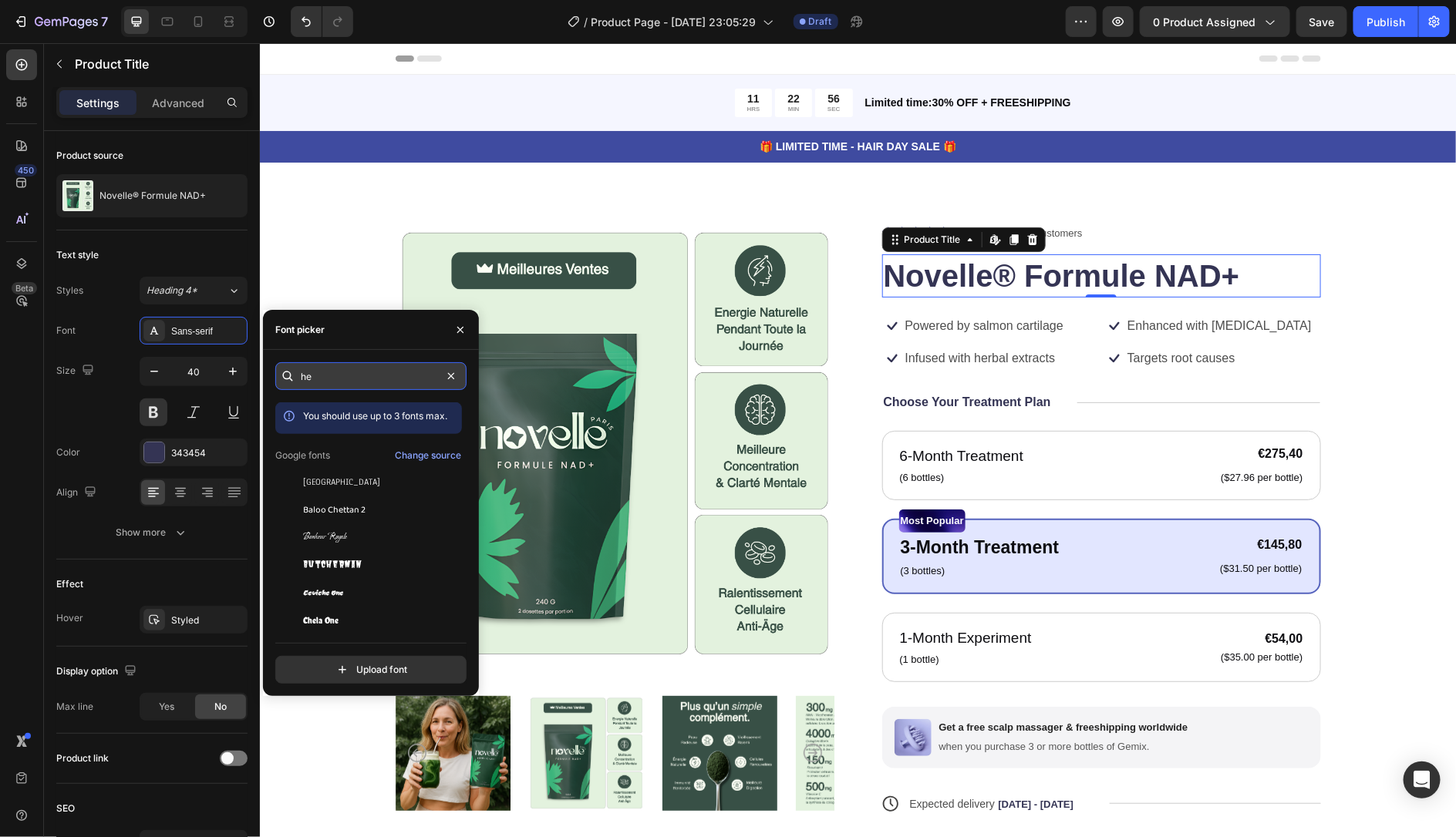
type input "h"
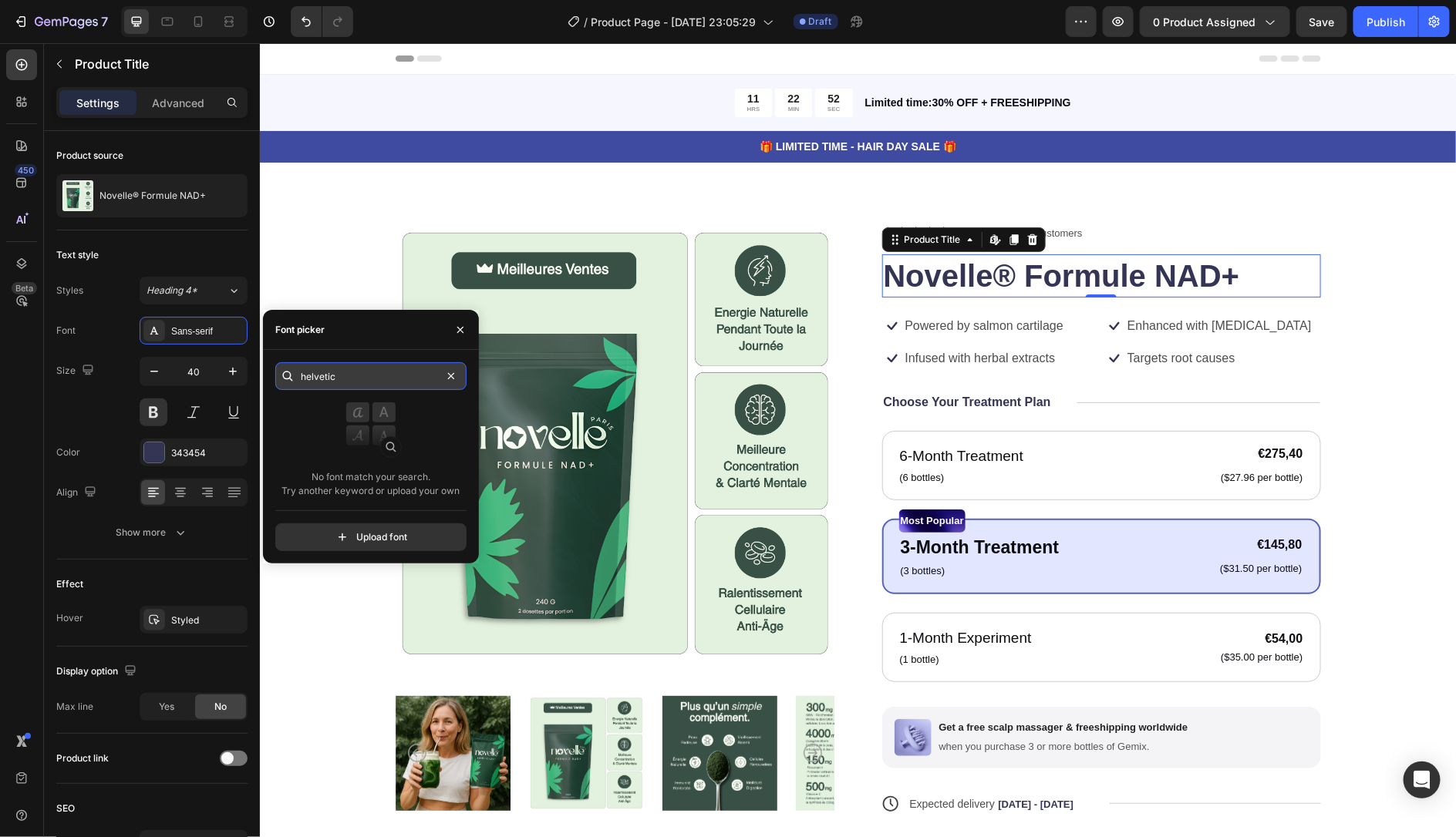
type input "helvetica"
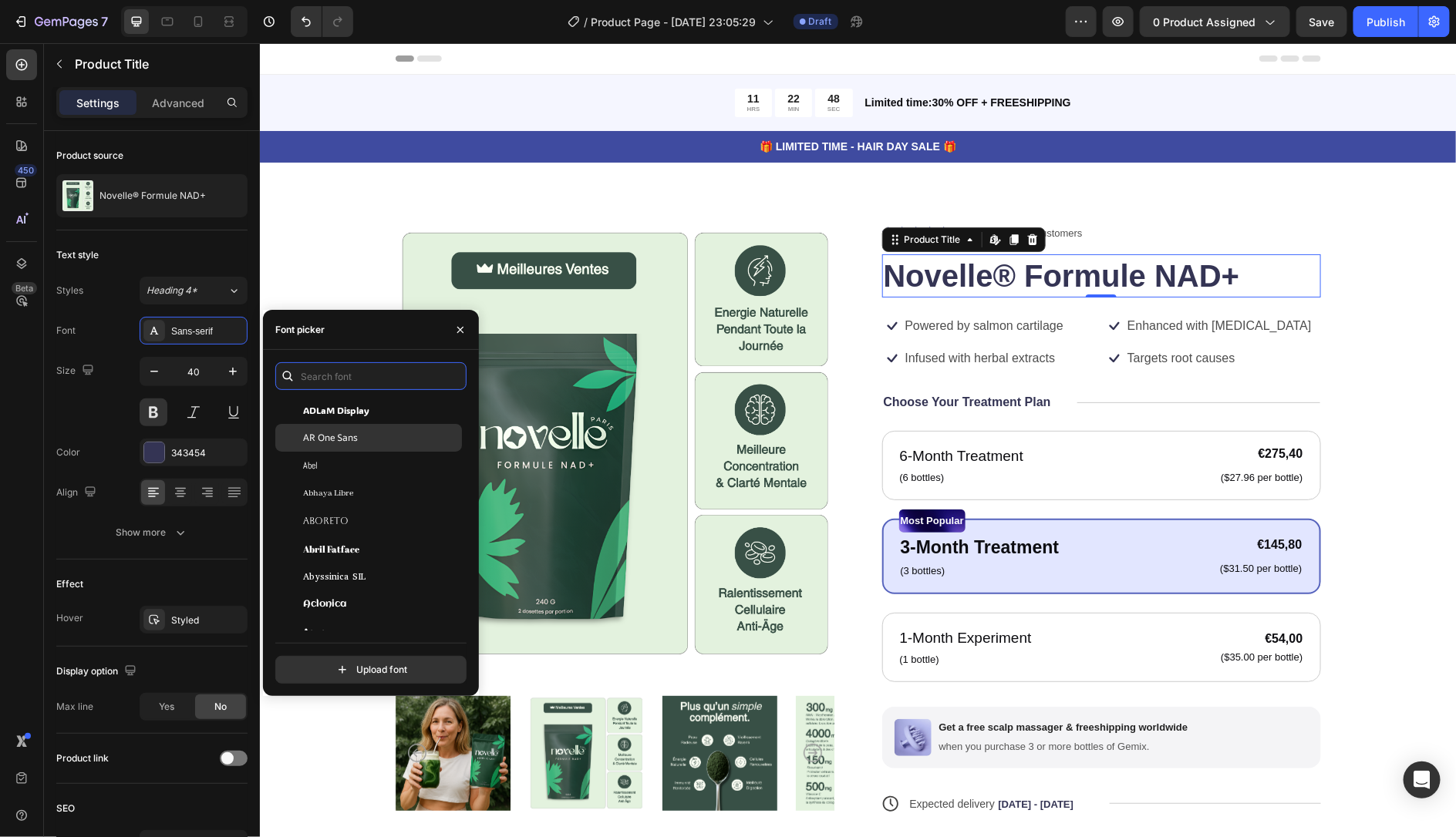
scroll to position [110, 0]
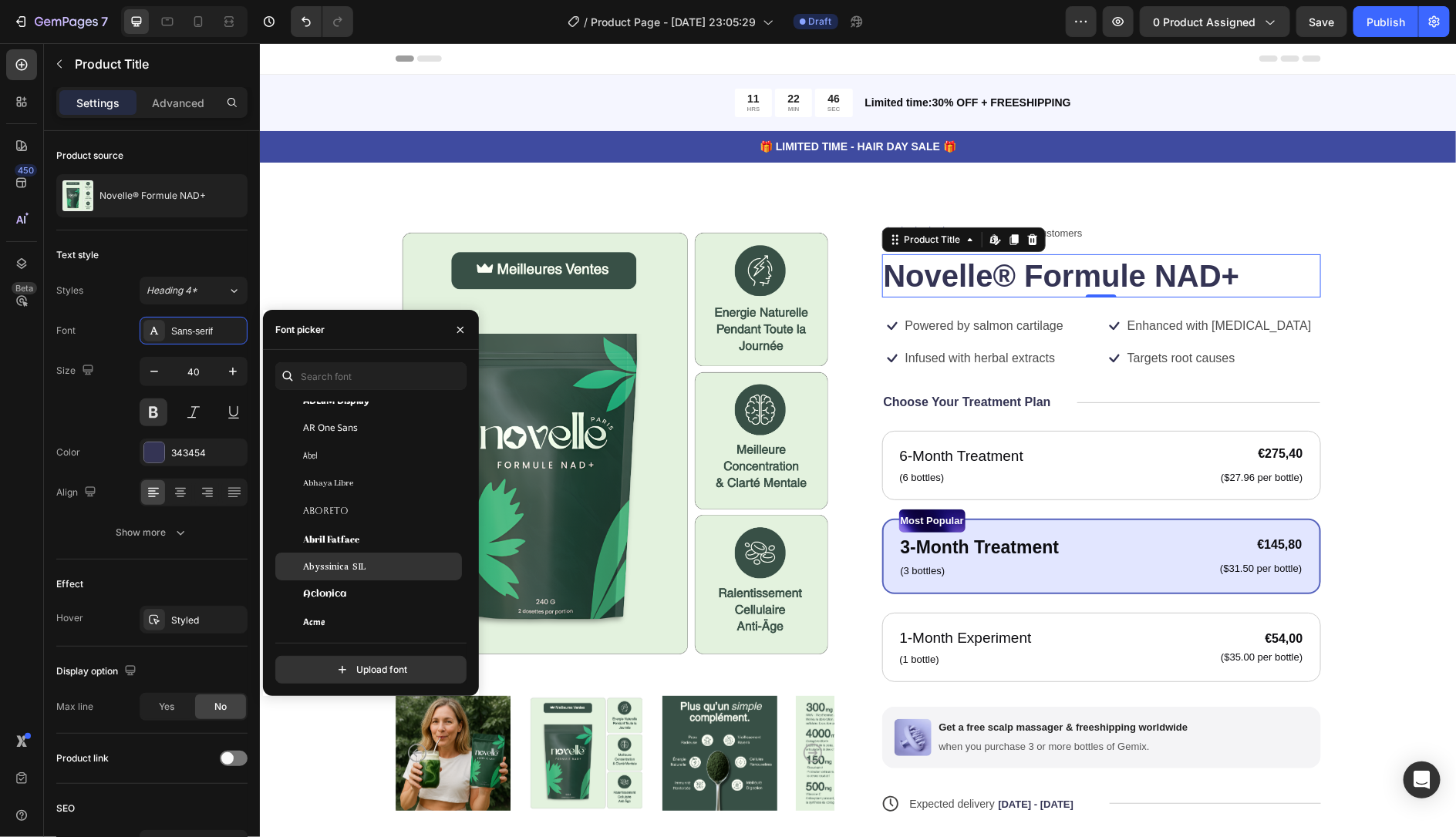
click at [394, 563] on div "Abyssinica SIL" at bounding box center [381, 567] width 156 height 14
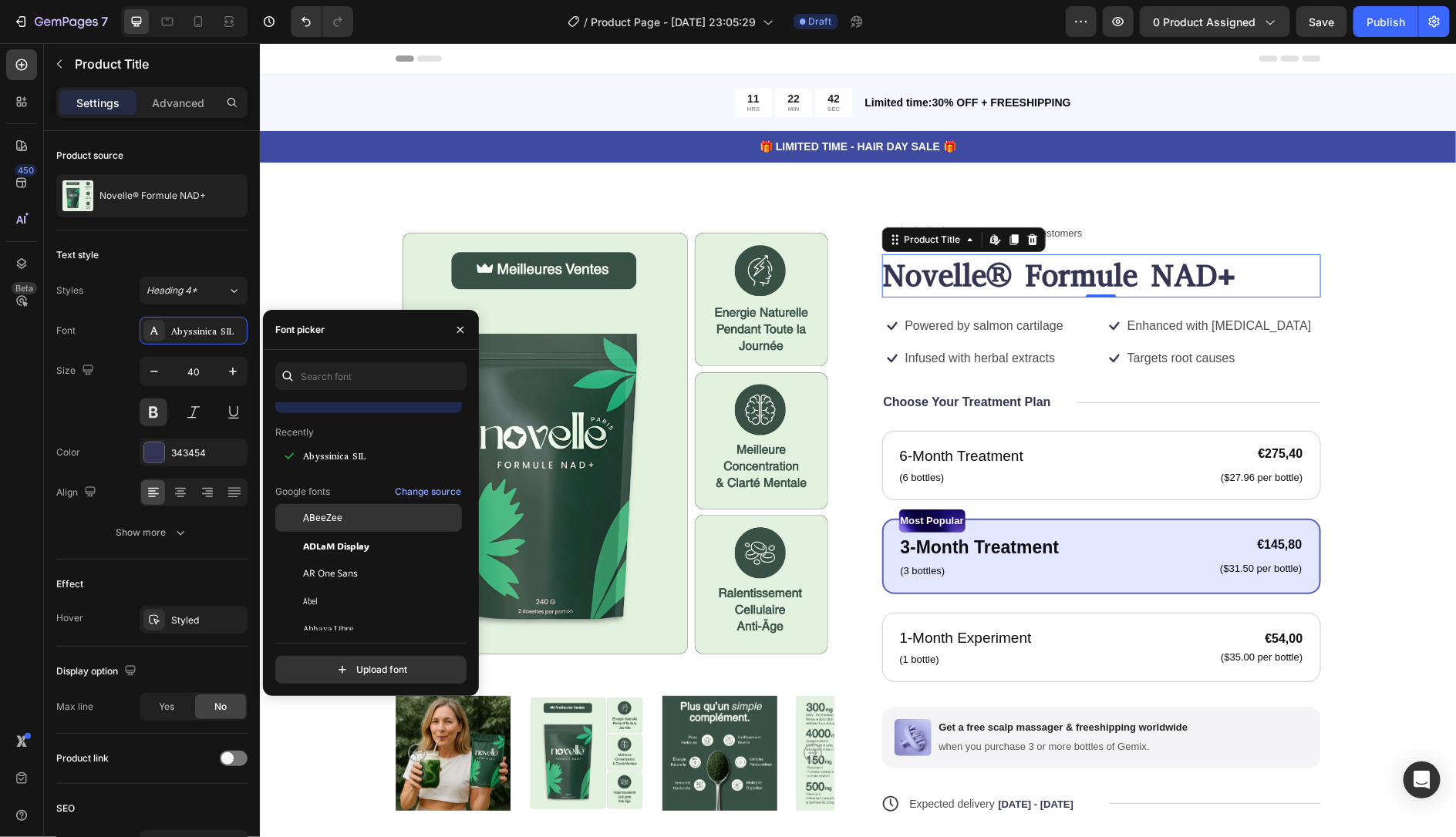
click at [362, 726] on div "ABeeZee" at bounding box center [369, 740] width 187 height 27
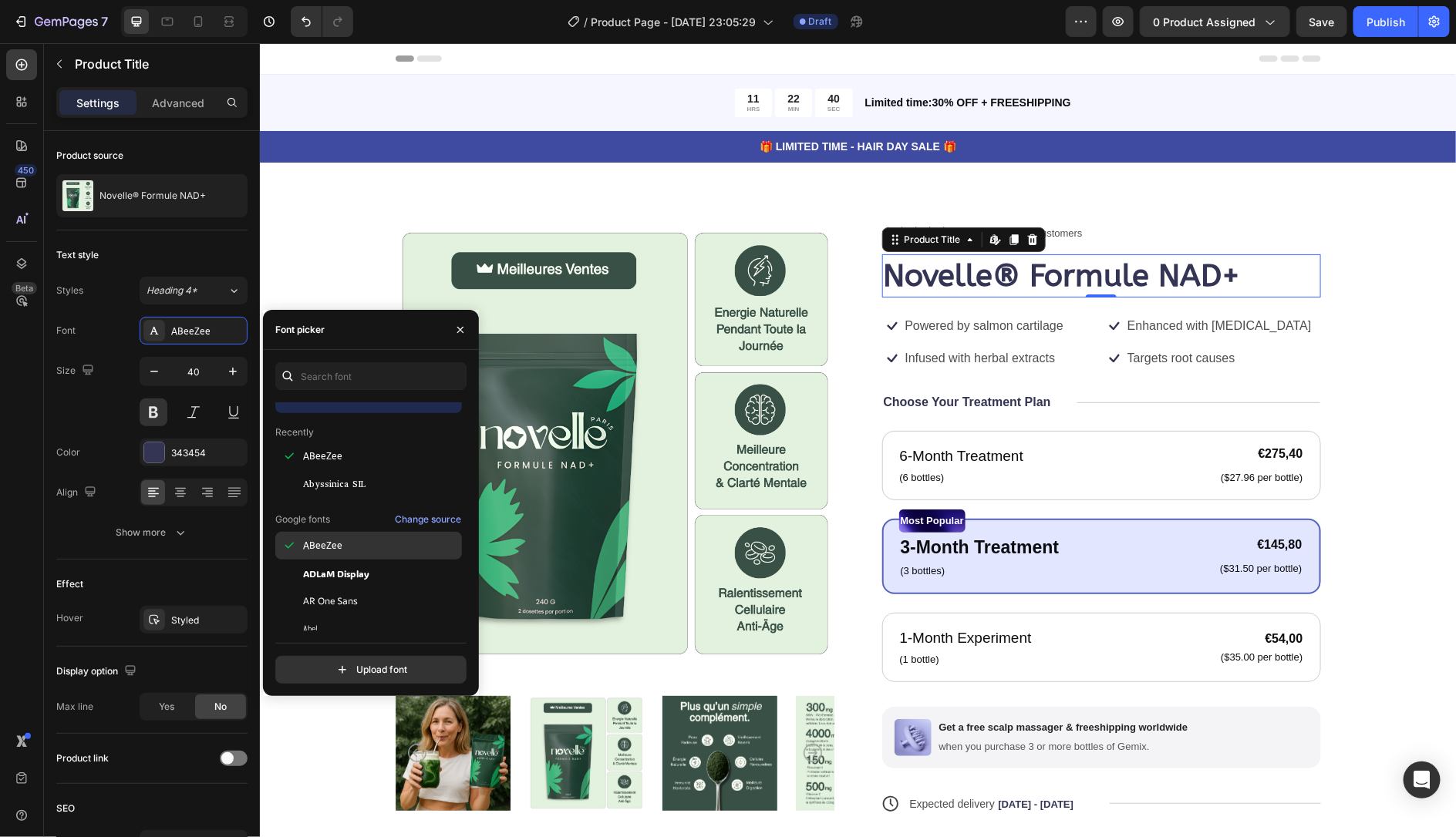
scroll to position [0, 0]
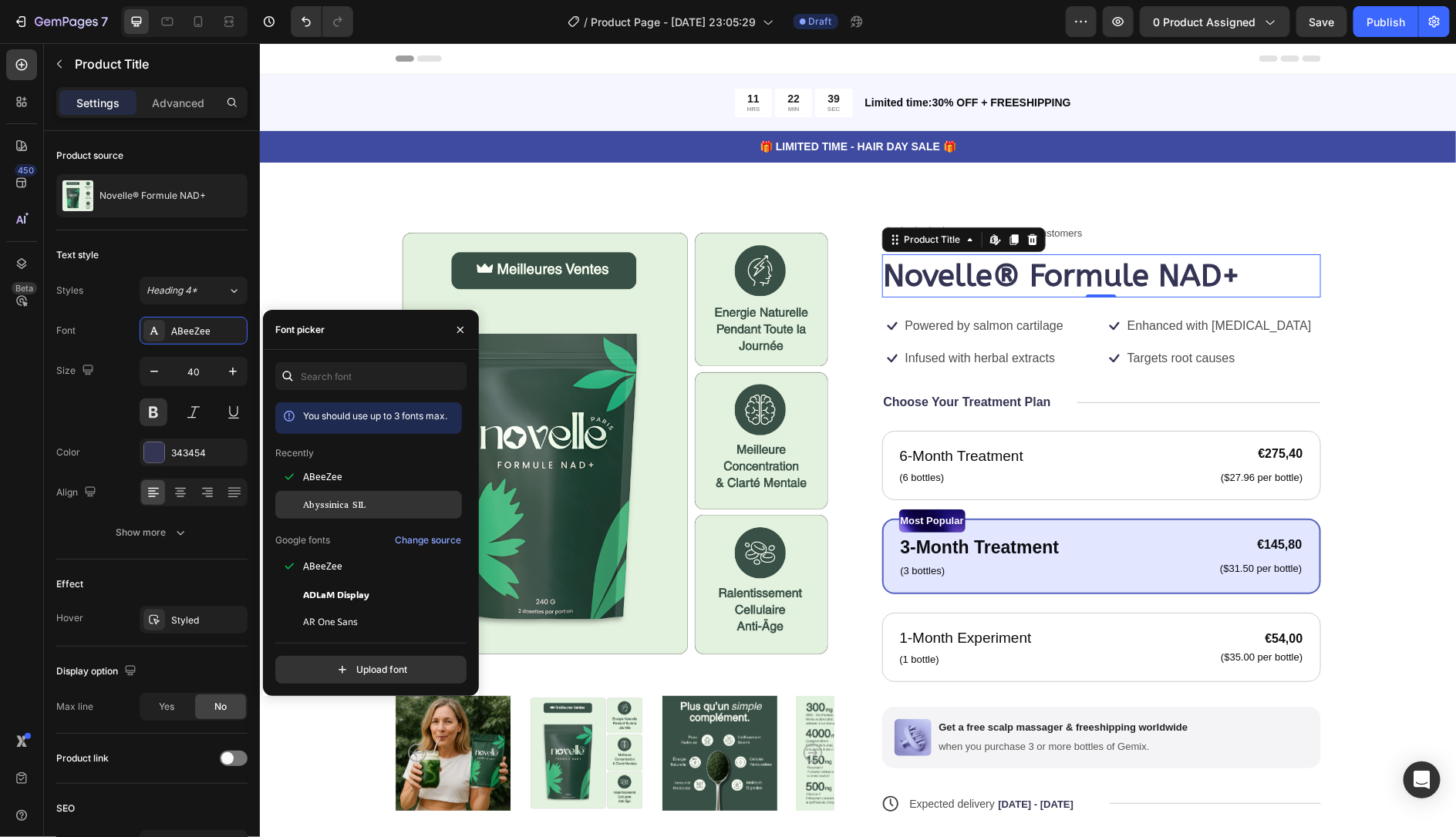
click at [363, 507] on span "Abyssinica SIL" at bounding box center [334, 505] width 63 height 14
click at [358, 481] on div "ABeeZee" at bounding box center [381, 477] width 156 height 14
click at [1109, 365] on div "Icon" at bounding box center [1113, 358] width 20 height 20
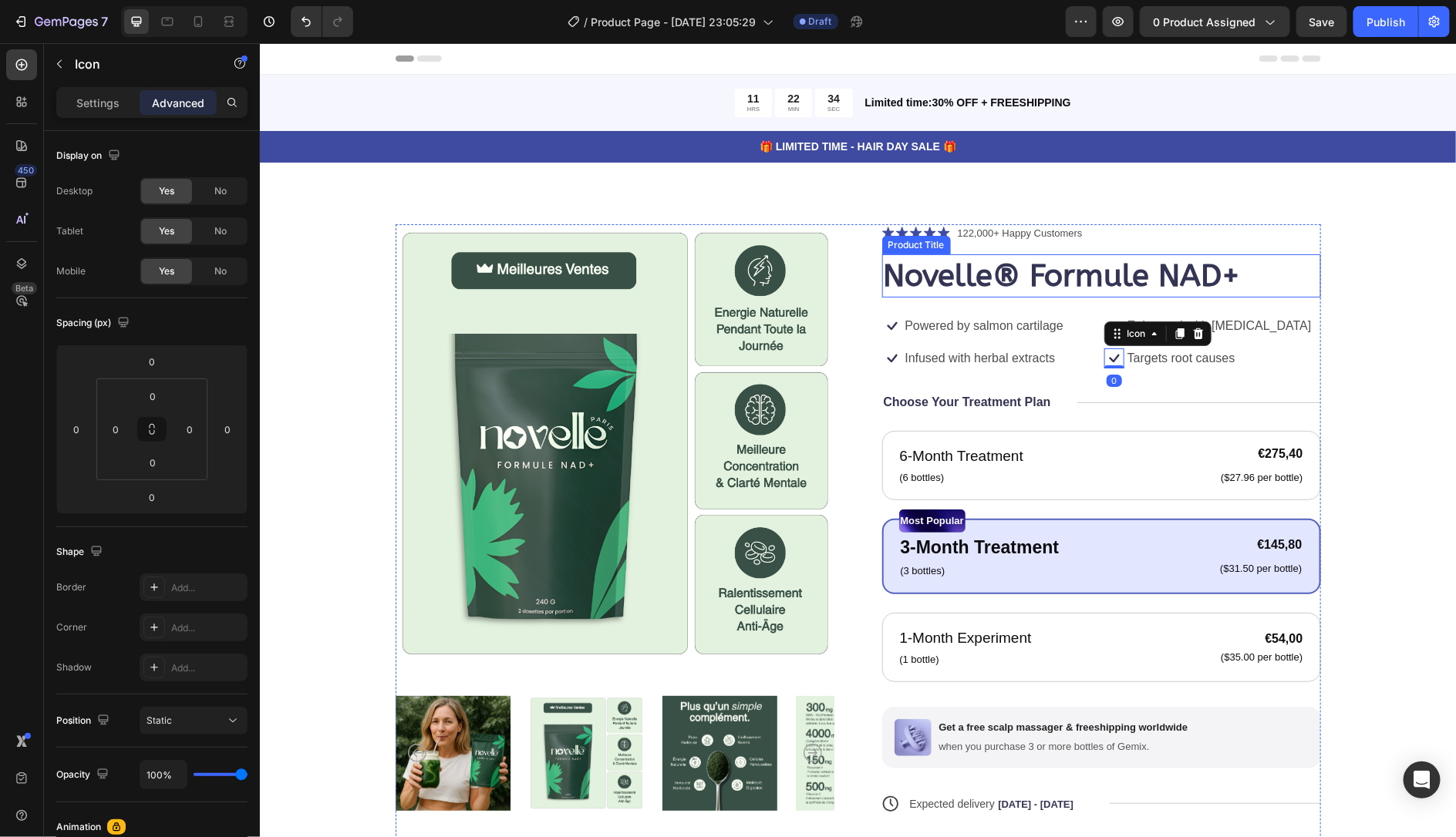
click at [1007, 236] on p "122,000+ Happy Customers" at bounding box center [1020, 233] width 125 height 15
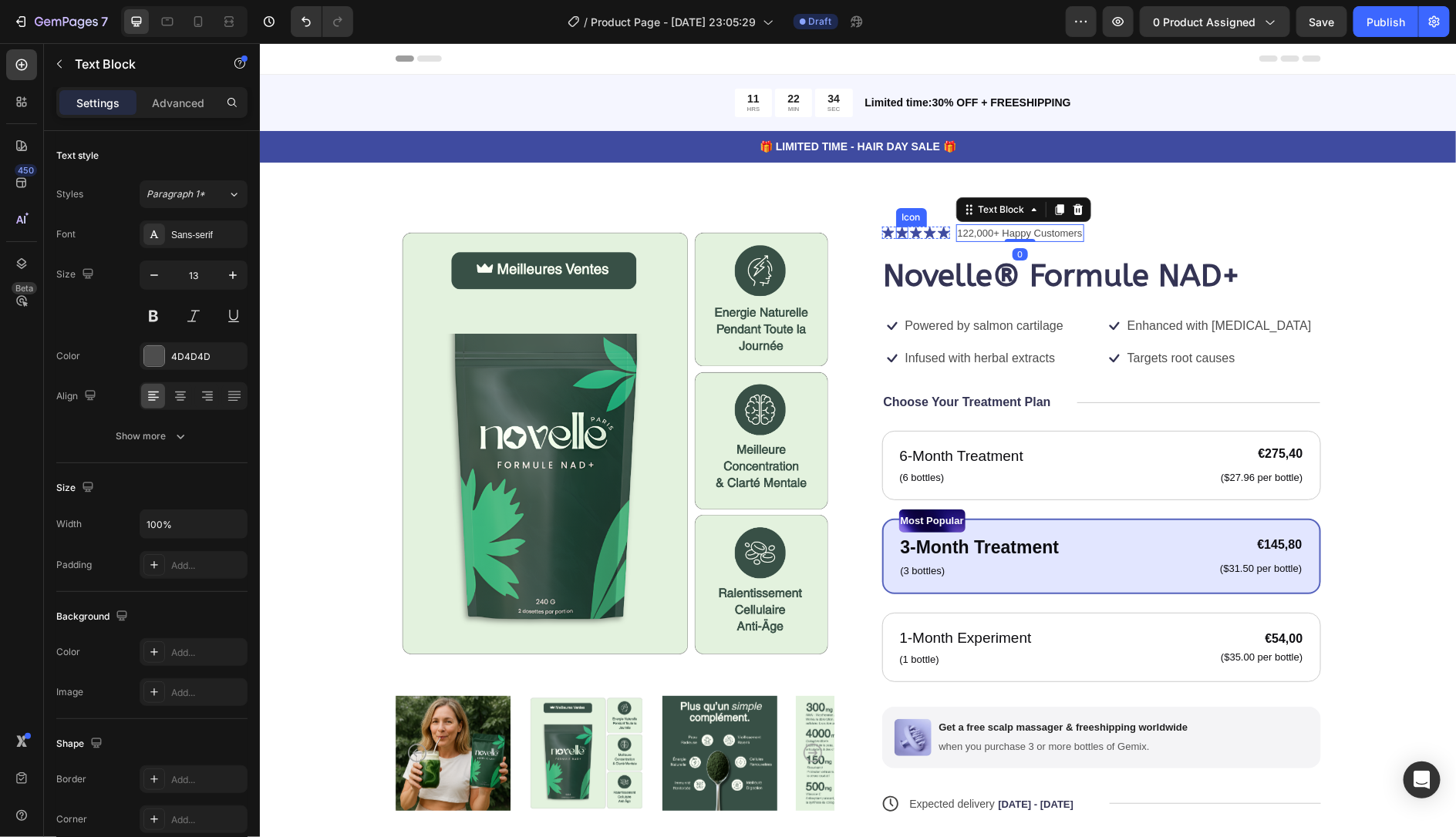
click at [901, 232] on icon at bounding box center [901, 232] width 12 height 11
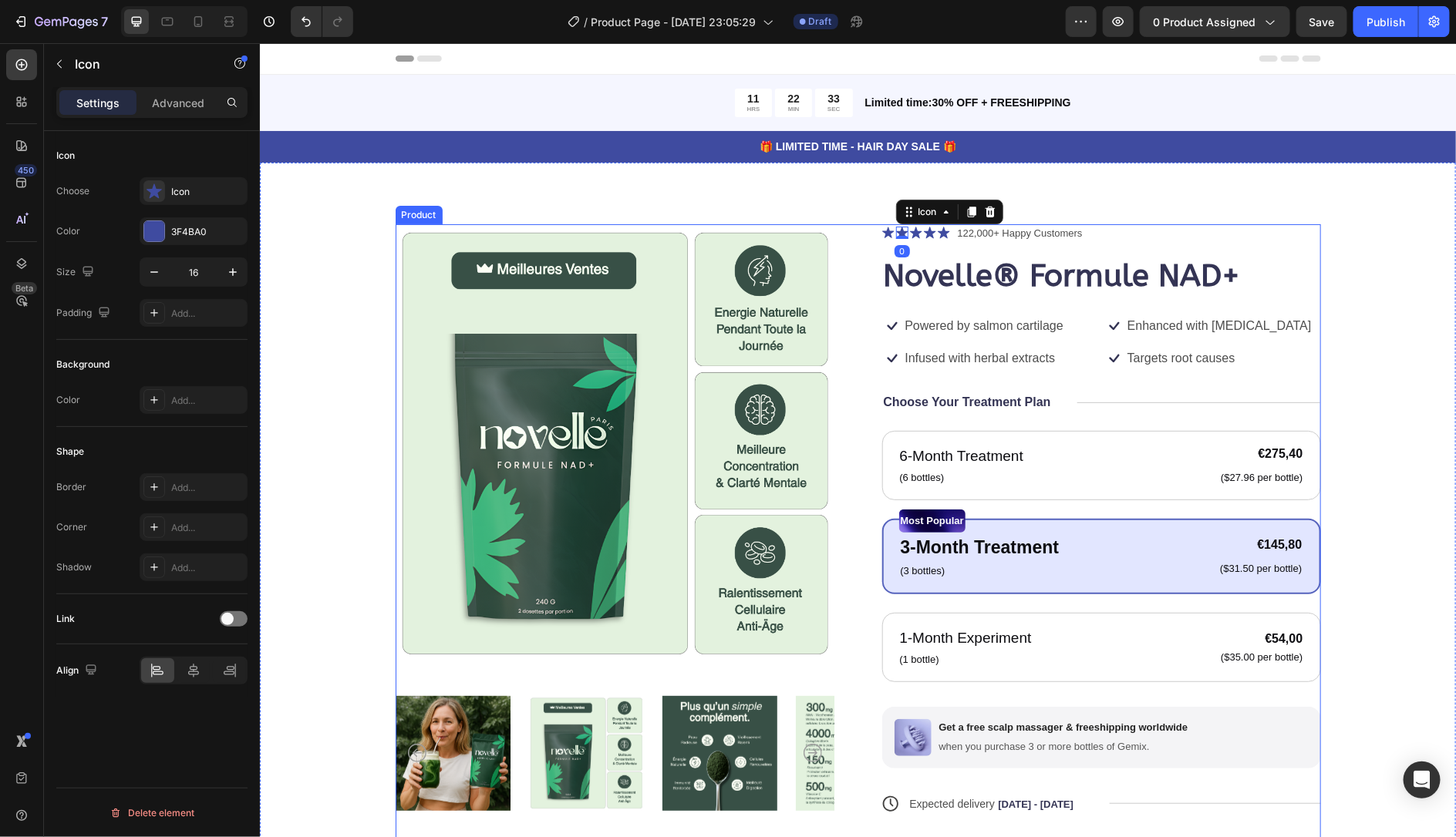
click at [899, 283] on h1 "Novelle® Formule NAD+" at bounding box center [1101, 275] width 439 height 43
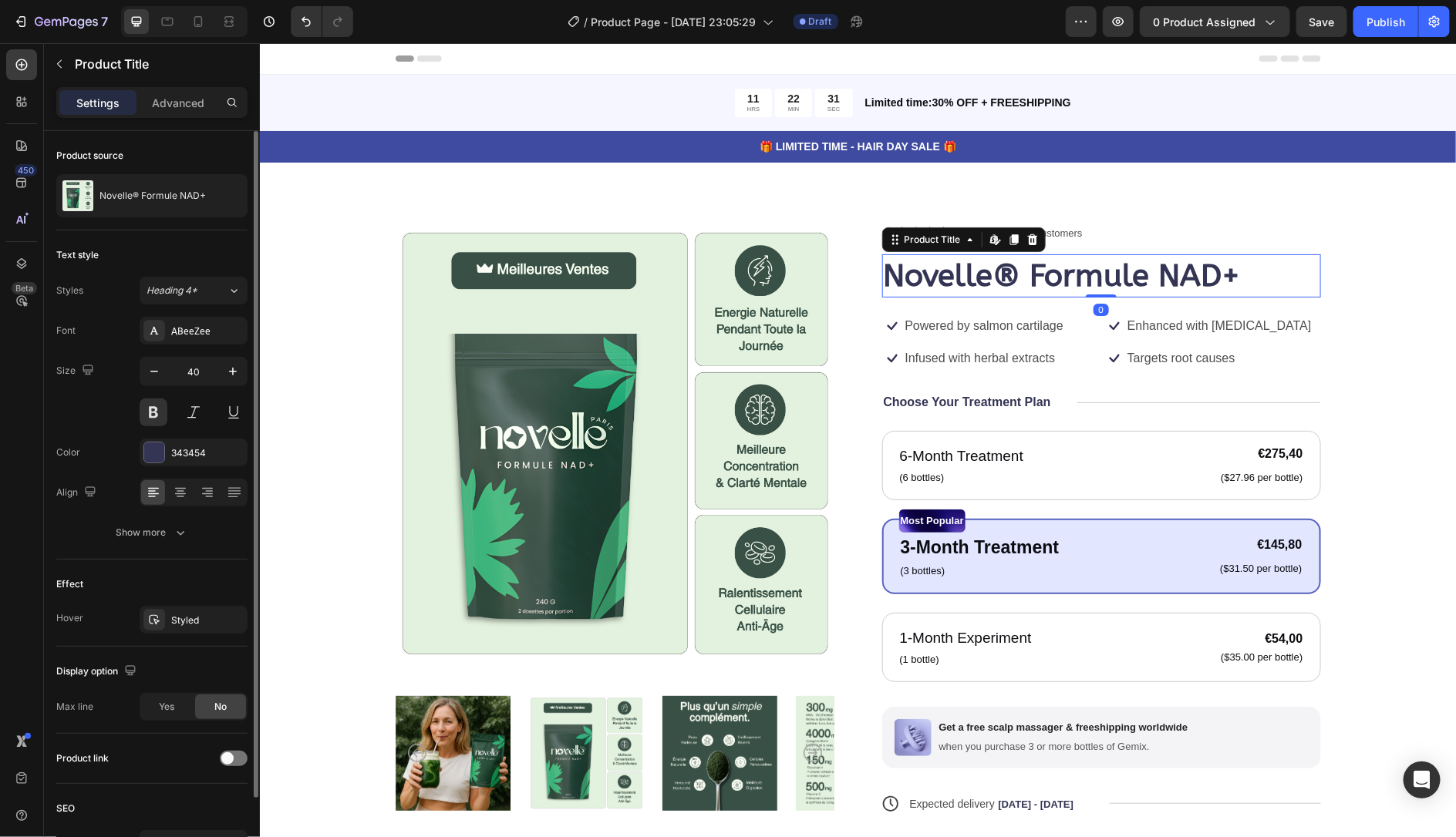
click at [175, 479] on div at bounding box center [194, 492] width 108 height 27
click at [175, 469] on div "Font ABeeZee Size 40 Color 343454 Align Show more" at bounding box center [152, 432] width 191 height 230
click at [183, 457] on div "343454" at bounding box center [194, 454] width 45 height 14
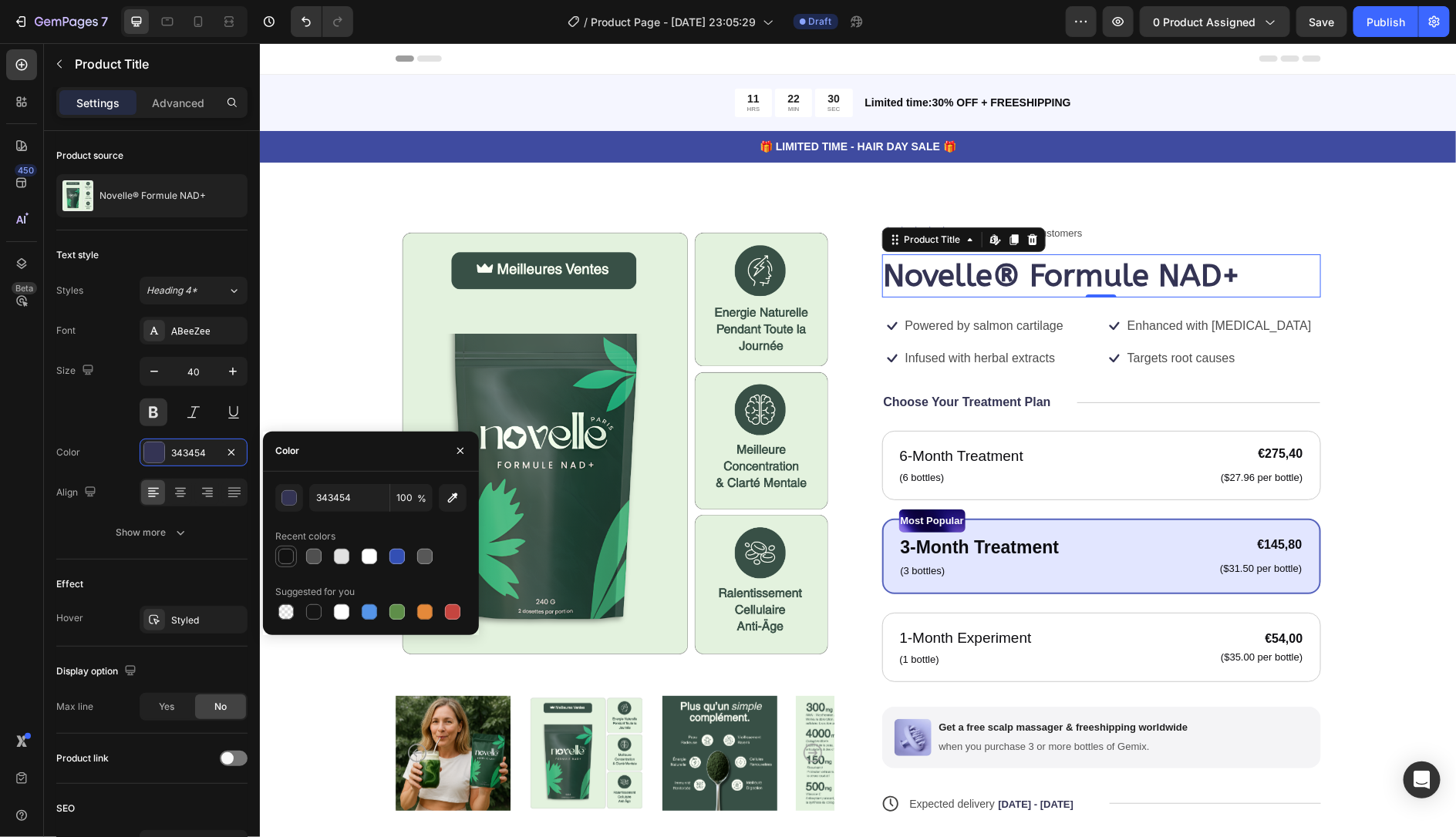
click at [279, 552] on div at bounding box center [286, 557] width 15 height 15
type input "121212"
click at [967, 389] on div "Icon Icon Icon Icon Icon Icon List 122,000+ Happy Customers Text Block Row Nove…" at bounding box center [1101, 595] width 439 height 744
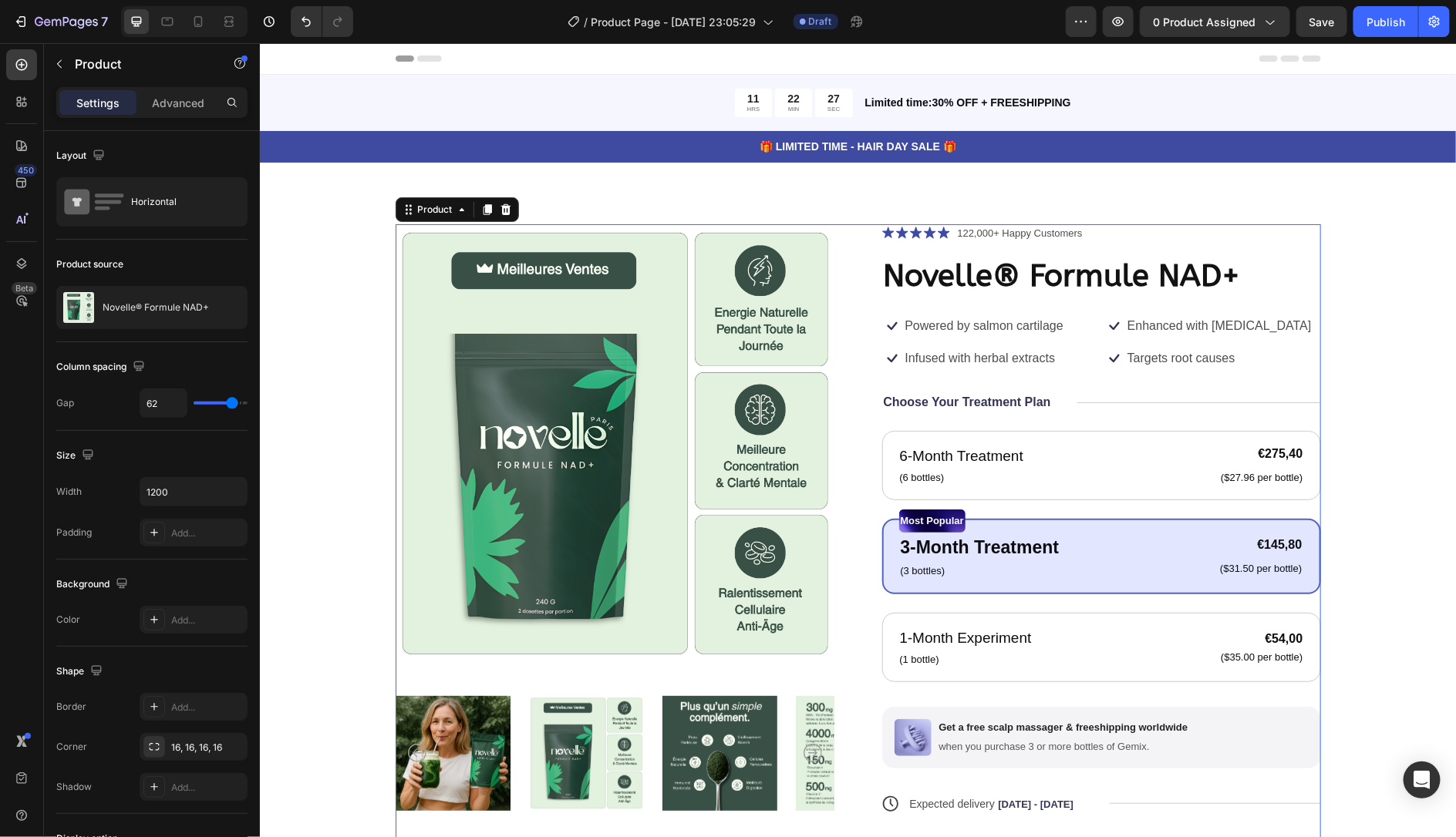
click at [929, 238] on div "Icon" at bounding box center [929, 232] width 12 height 12
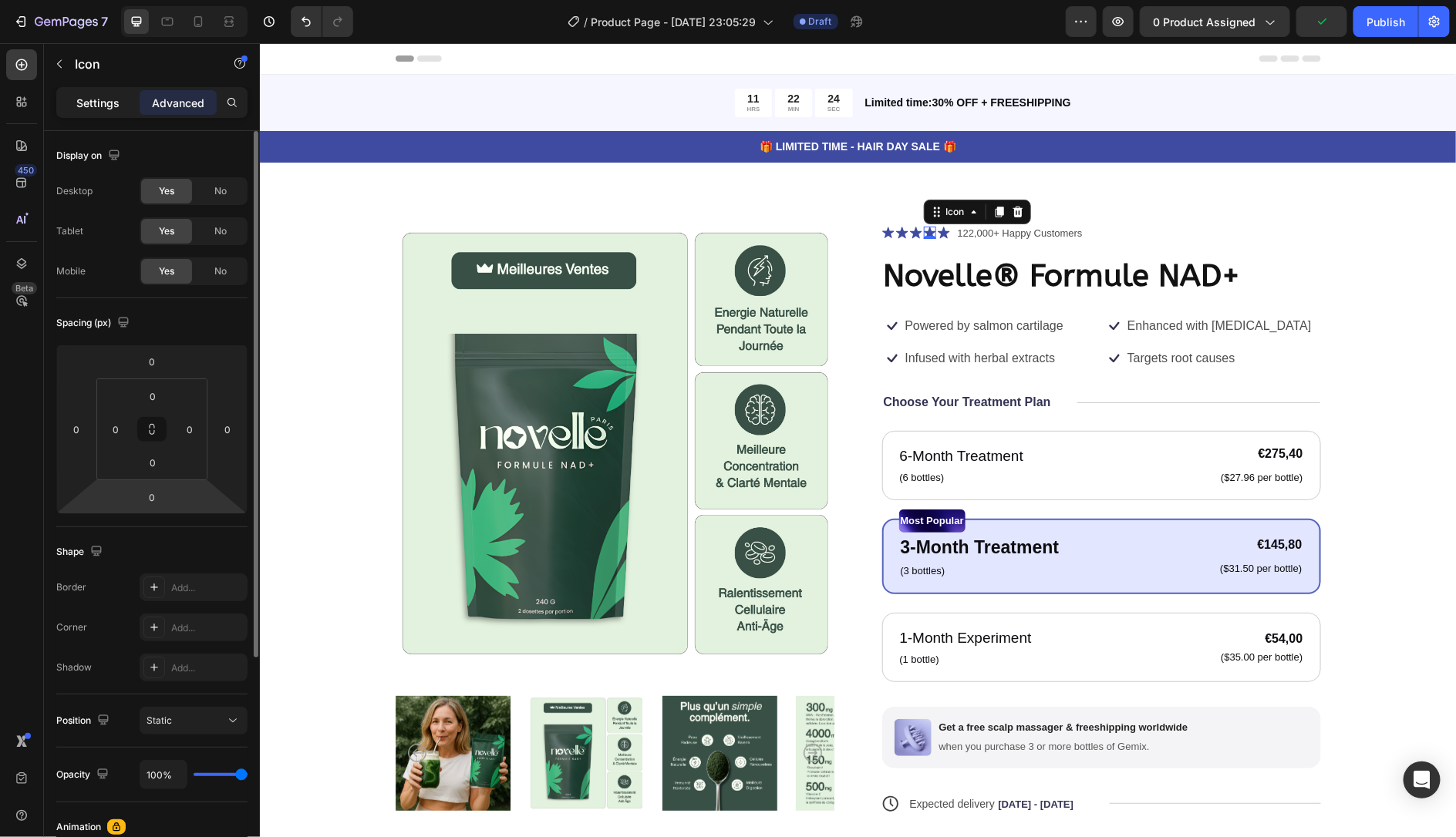
click at [106, 110] on p "Settings" at bounding box center [98, 103] width 43 height 16
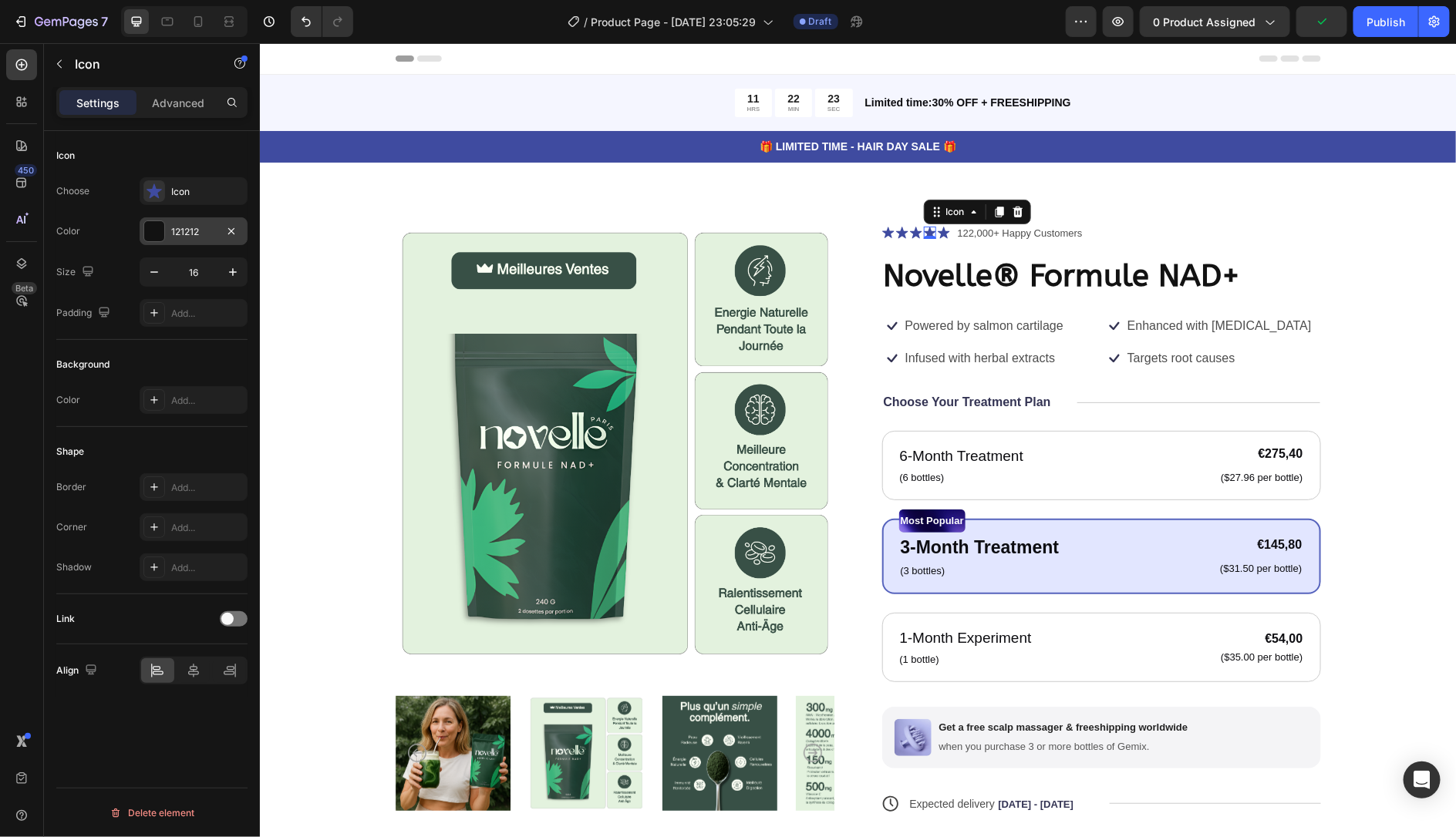
click at [174, 222] on div "121212" at bounding box center [194, 232] width 108 height 27
click at [178, 189] on div "Icon" at bounding box center [208, 192] width 73 height 14
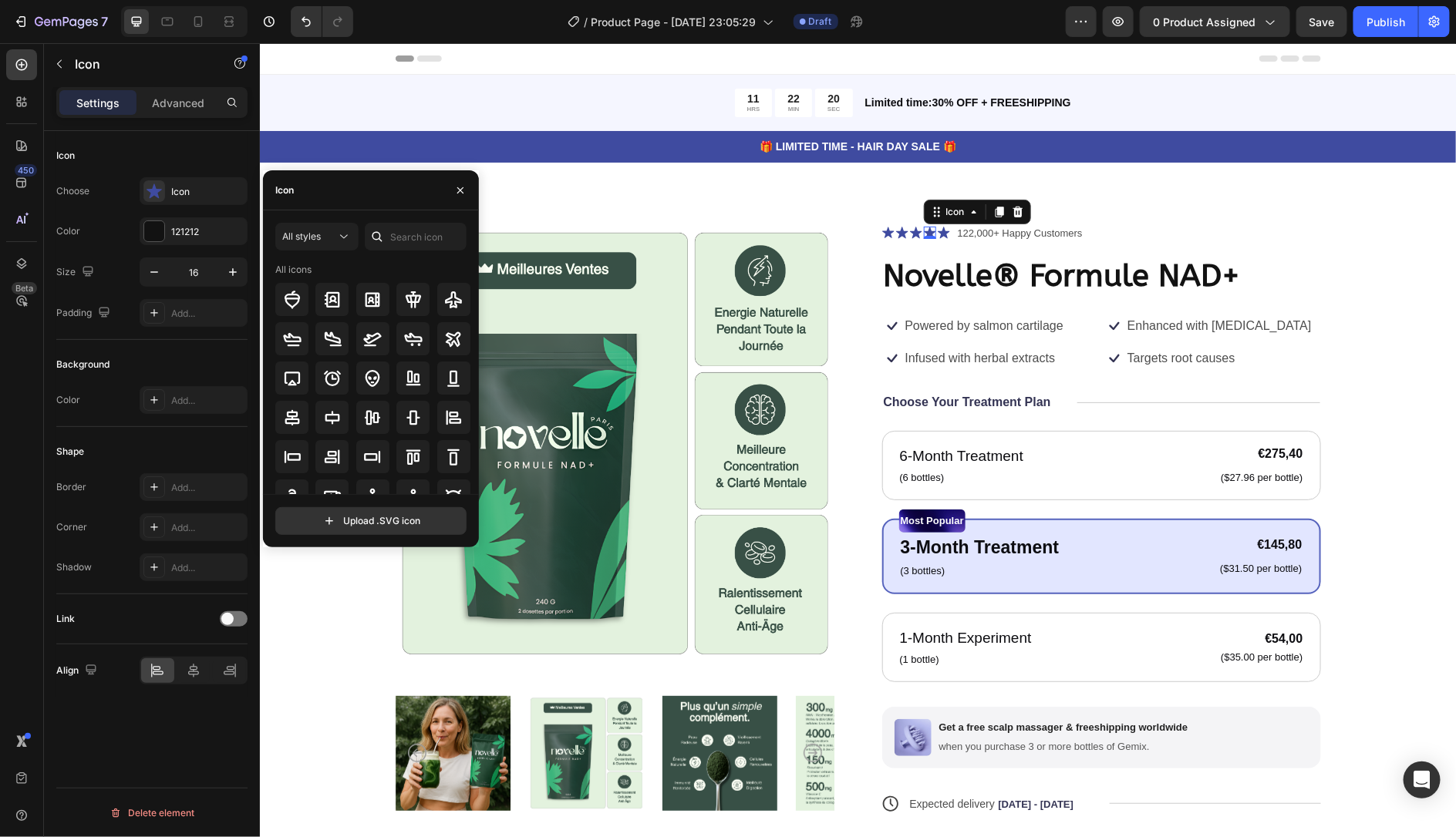
click at [216, 205] on div "Choose Icon Color 121212 Size 16 Padding Add..." at bounding box center [152, 252] width 191 height 149
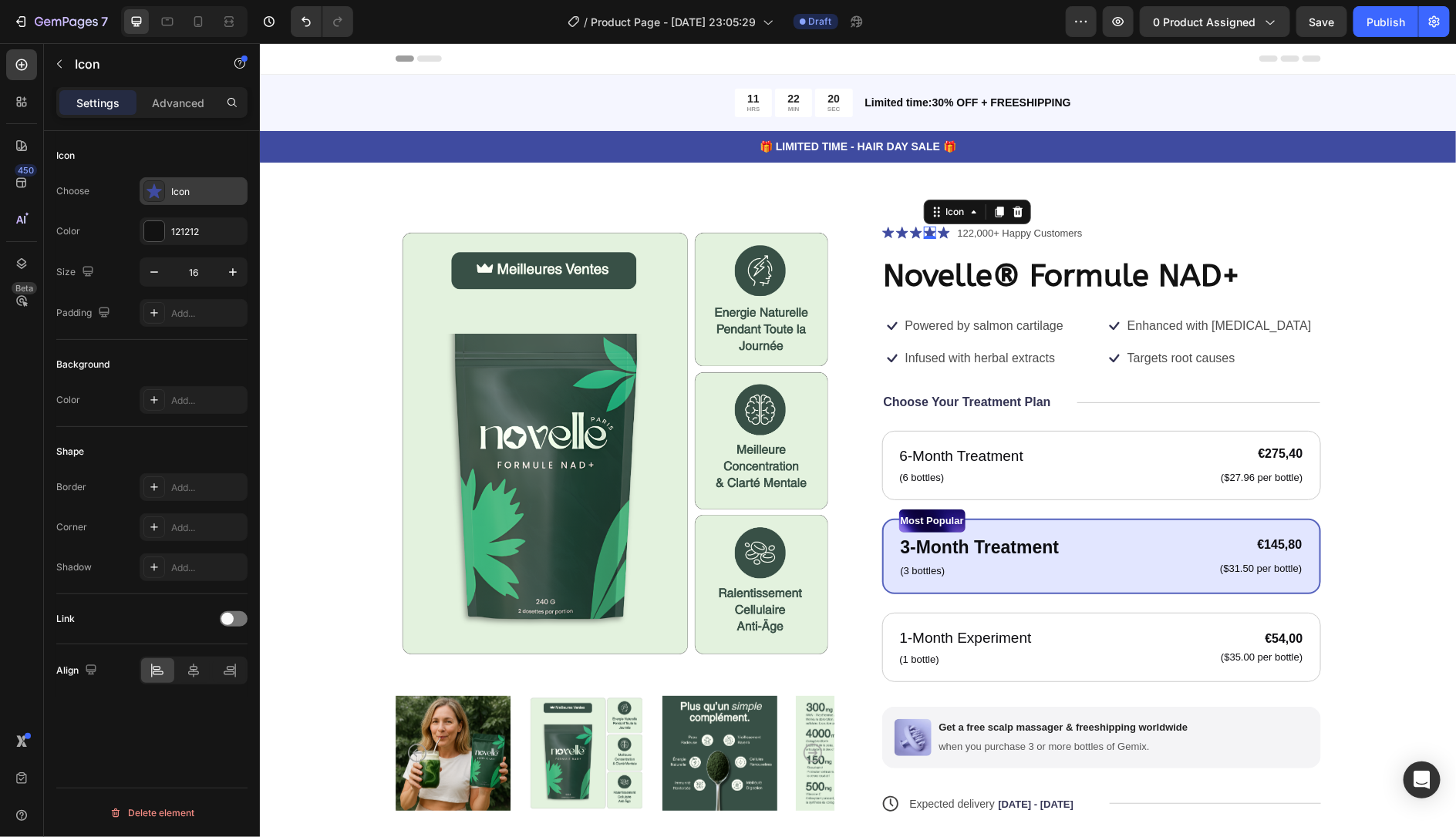
click at [152, 196] on icon at bounding box center [154, 190] width 15 height 15
click at [212, 244] on div "121212" at bounding box center [194, 232] width 108 height 27
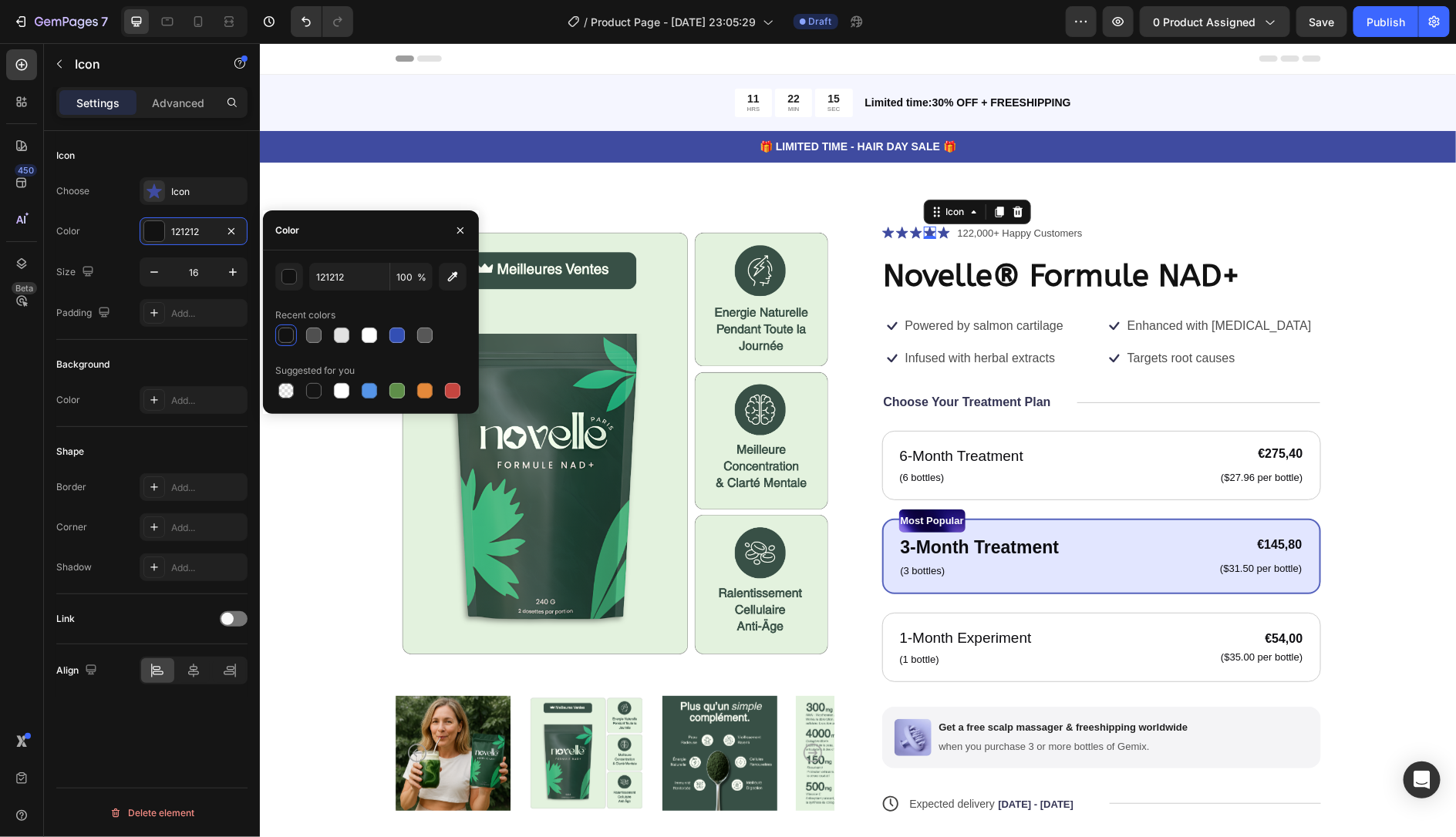
click at [325, 335] on div at bounding box center [370, 335] width 191 height 21
click at [319, 337] on div at bounding box center [314, 335] width 15 height 15
click at [307, 343] on div at bounding box center [314, 335] width 19 height 19
type input "121212"
click at [123, 250] on div "Choose Icon Color 121212 Size 16 Padding Add..." at bounding box center [152, 252] width 191 height 149
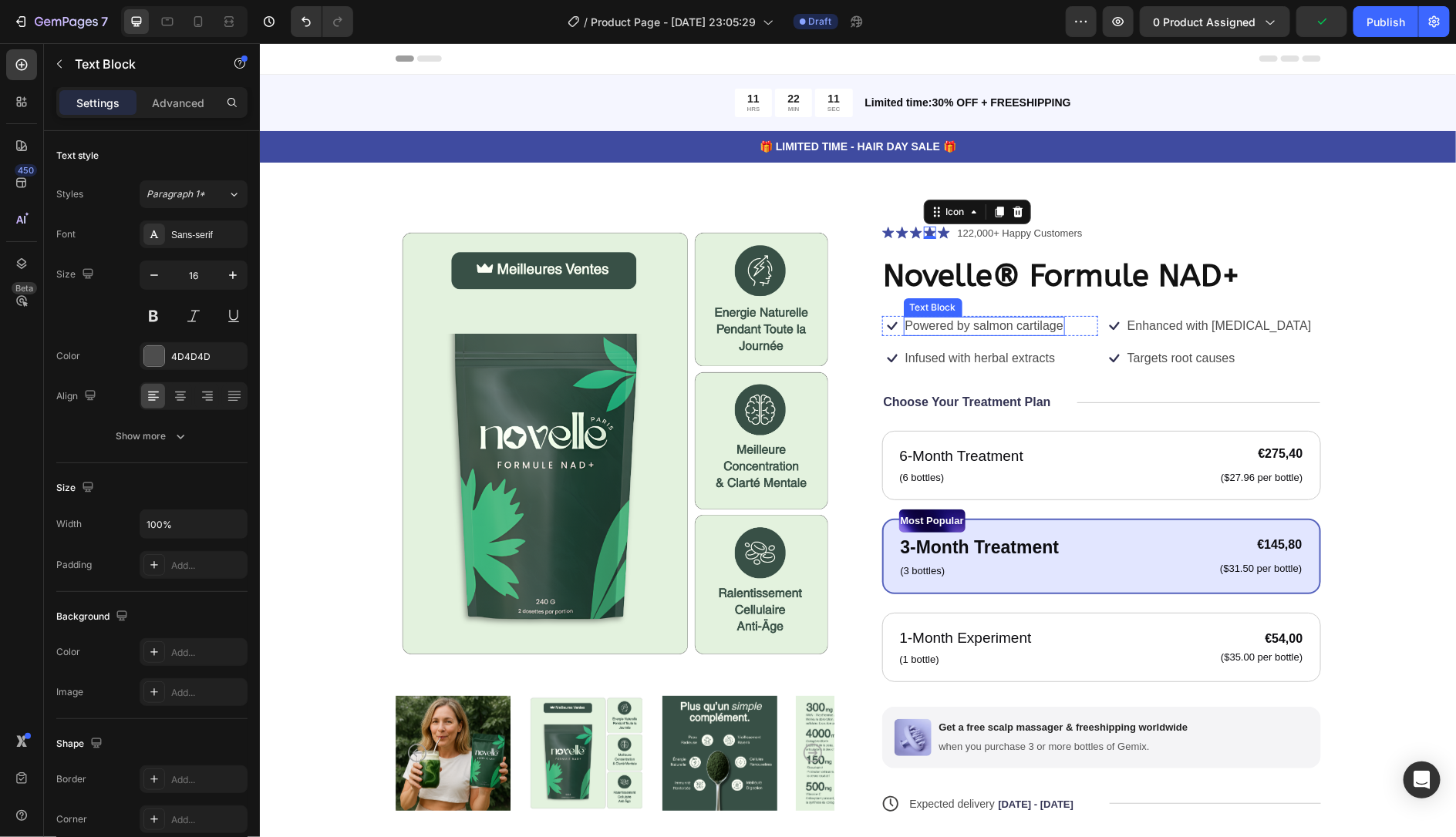
click at [1037, 331] on p "Powered by salmon cartilage" at bounding box center [984, 325] width 158 height 16
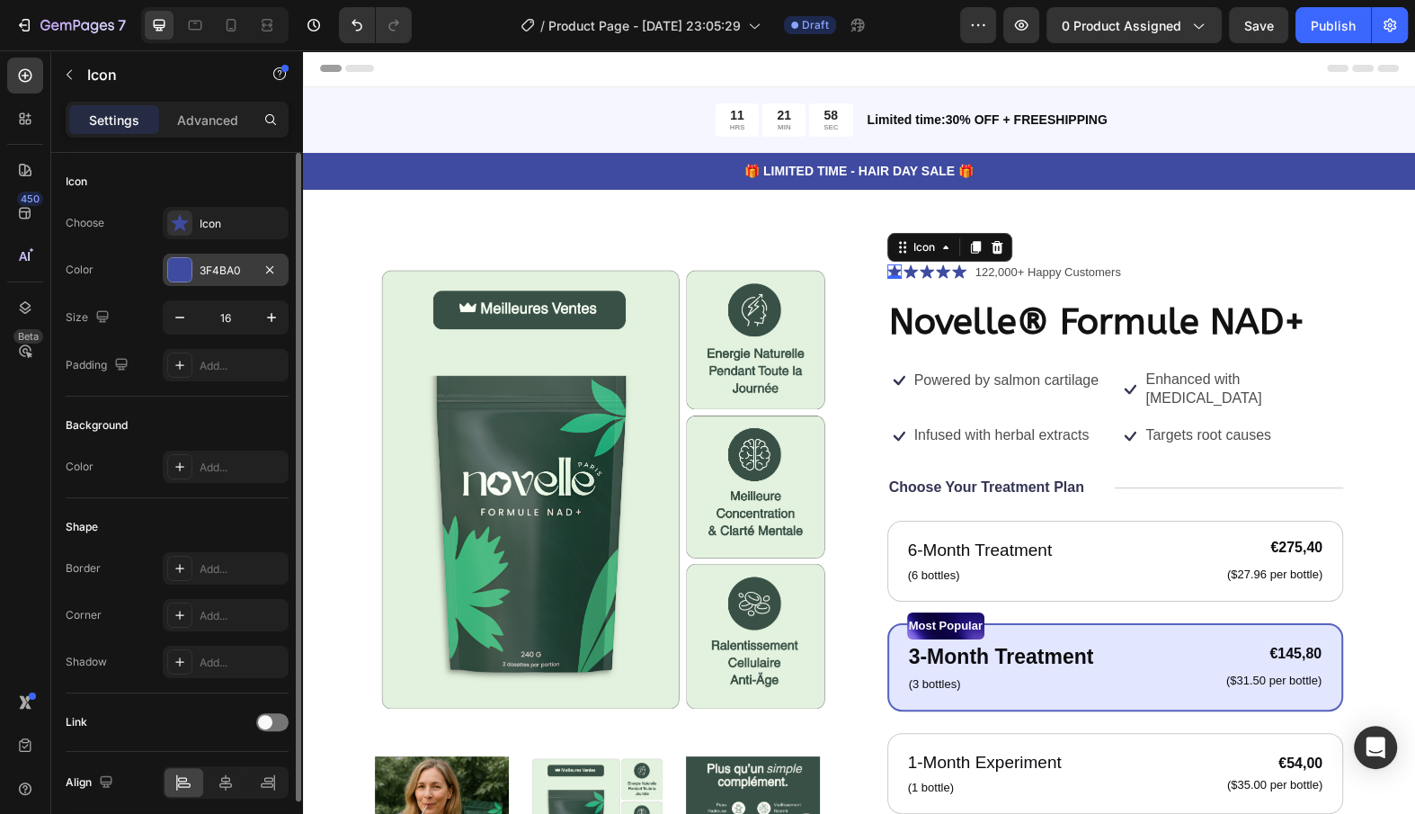
click at [227, 271] on div "3F4BA0" at bounding box center [226, 271] width 52 height 16
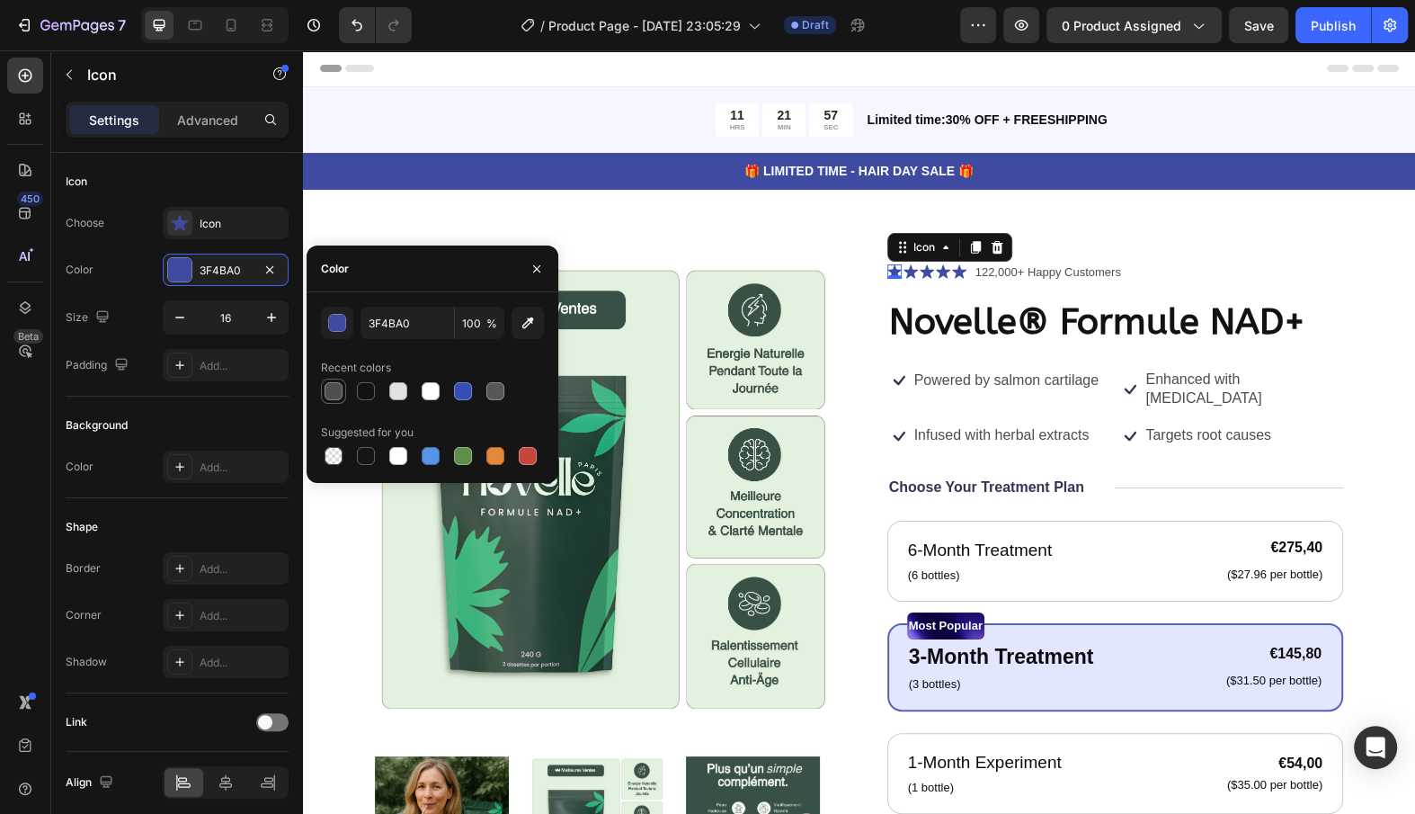
click at [341, 398] on div at bounding box center [334, 391] width 22 height 22
click at [530, 325] on icon "button" at bounding box center [528, 323] width 18 height 18
type input "385146"
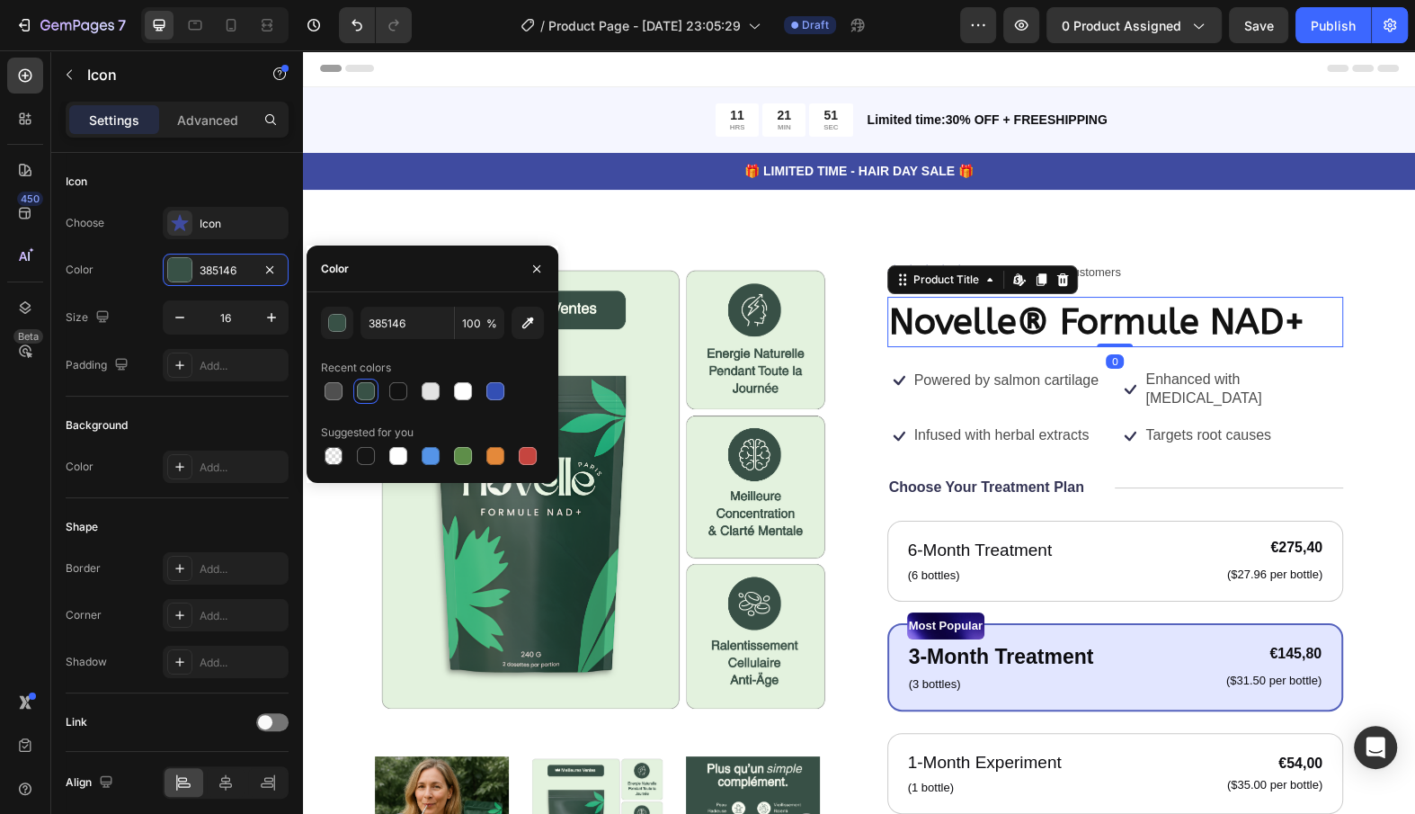
click at [1026, 321] on h1 "Novelle® Formule NAD+" at bounding box center [1115, 322] width 457 height 50
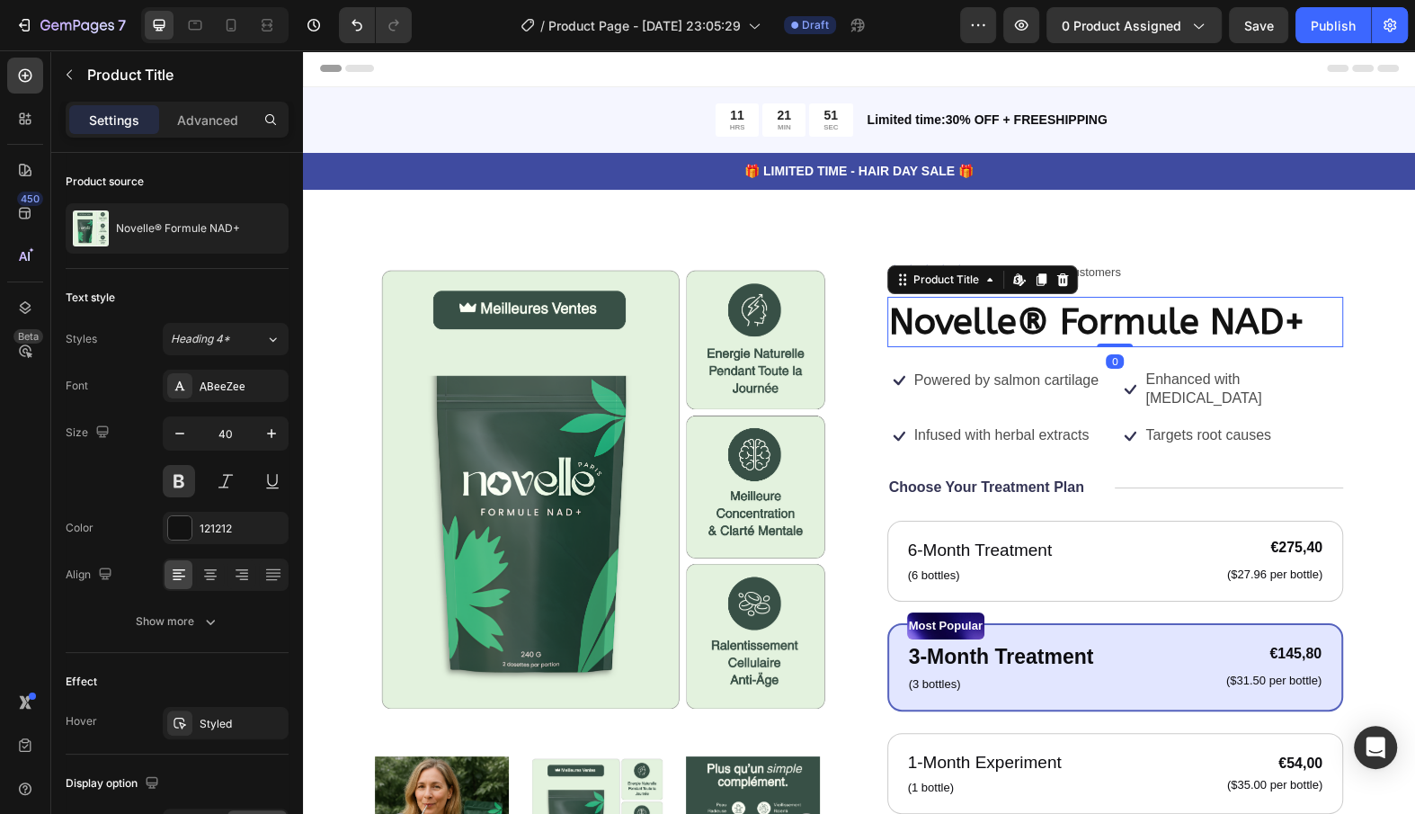
click at [1059, 214] on div "Product Images Icon Icon Icon Icon Icon Icon List 122,000+ Happy Customers Text…" at bounding box center [859, 723] width 1112 height 1066
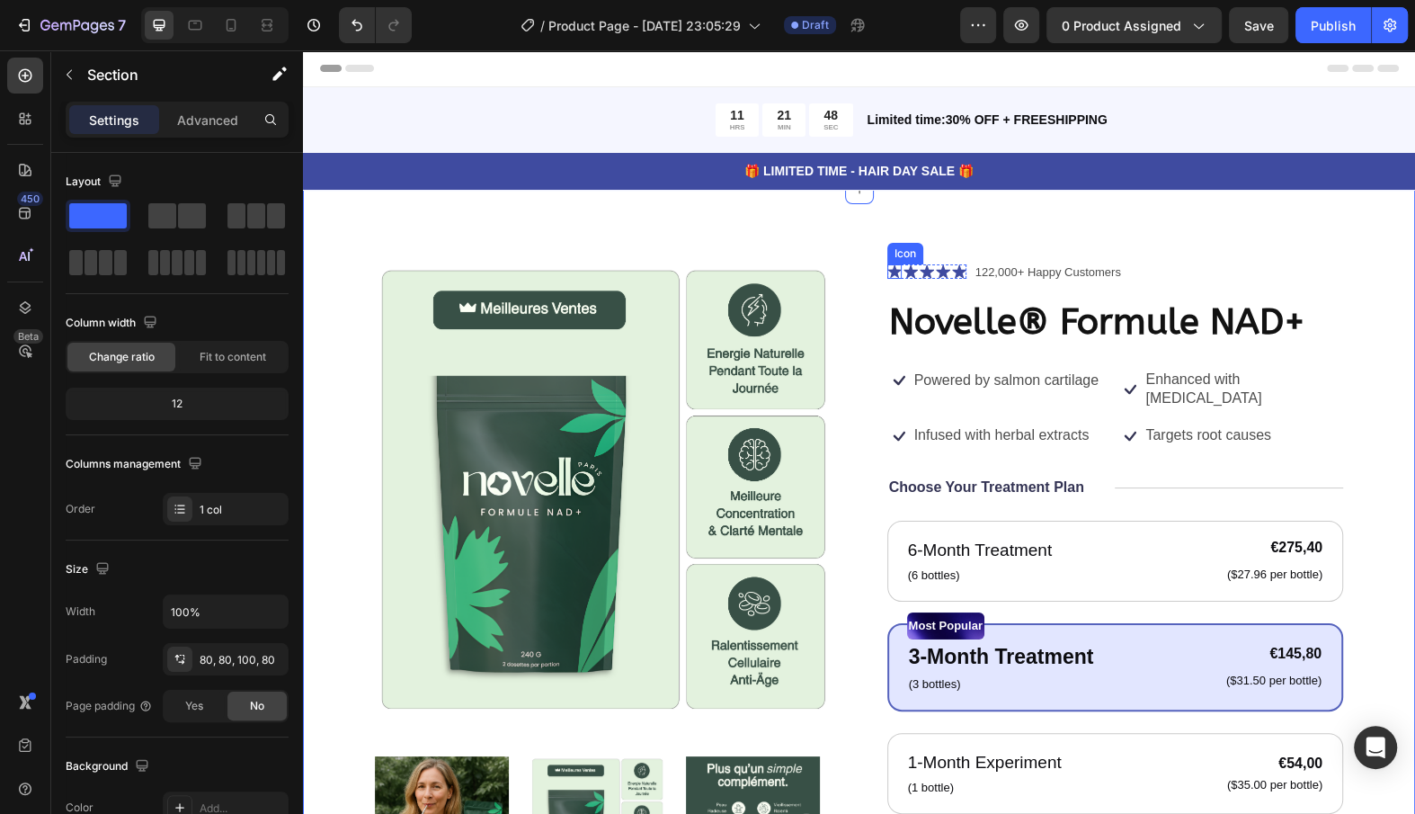
click at [896, 274] on div "Icon" at bounding box center [894, 271] width 14 height 14
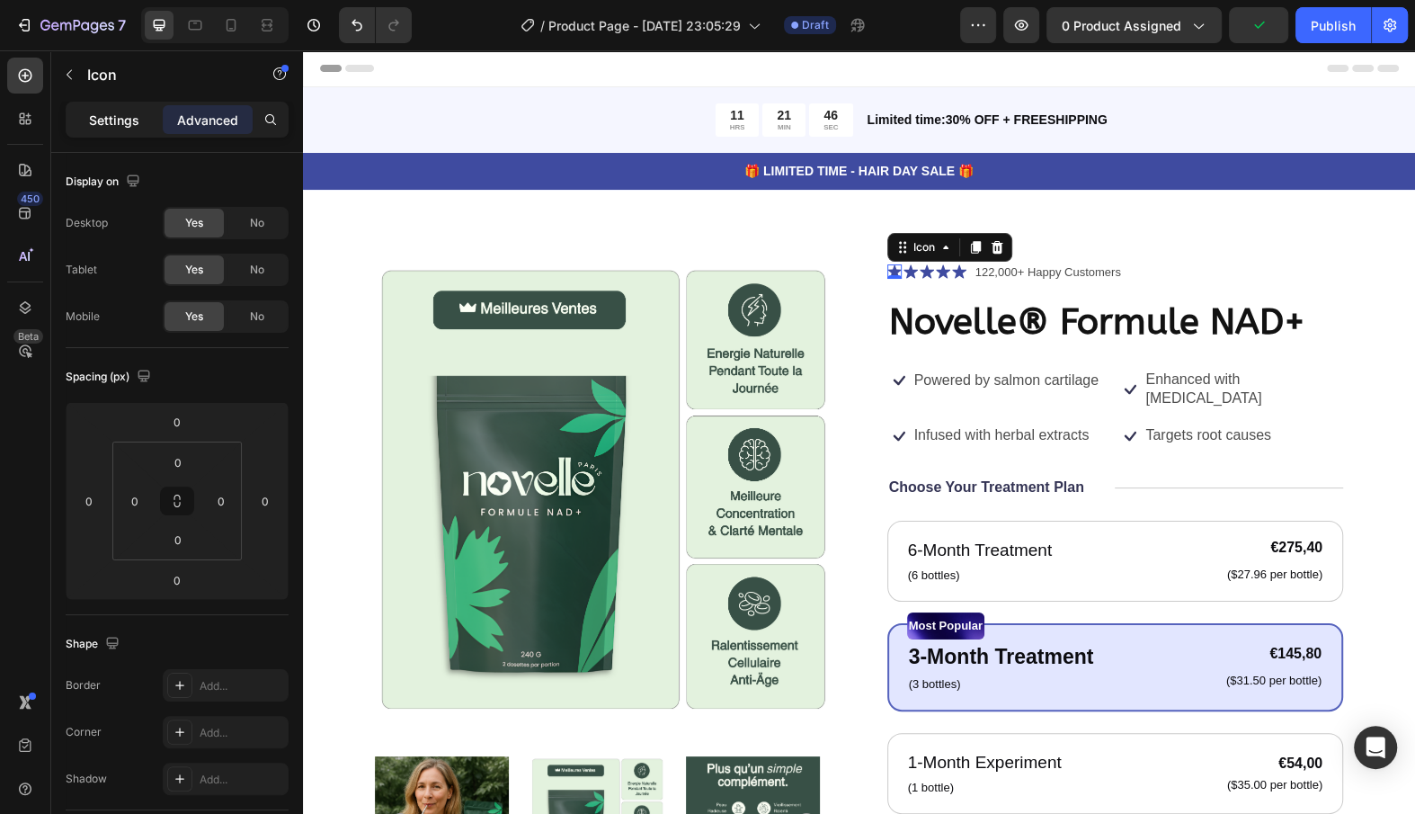
click at [156, 128] on div "Settings" at bounding box center [114, 119] width 90 height 29
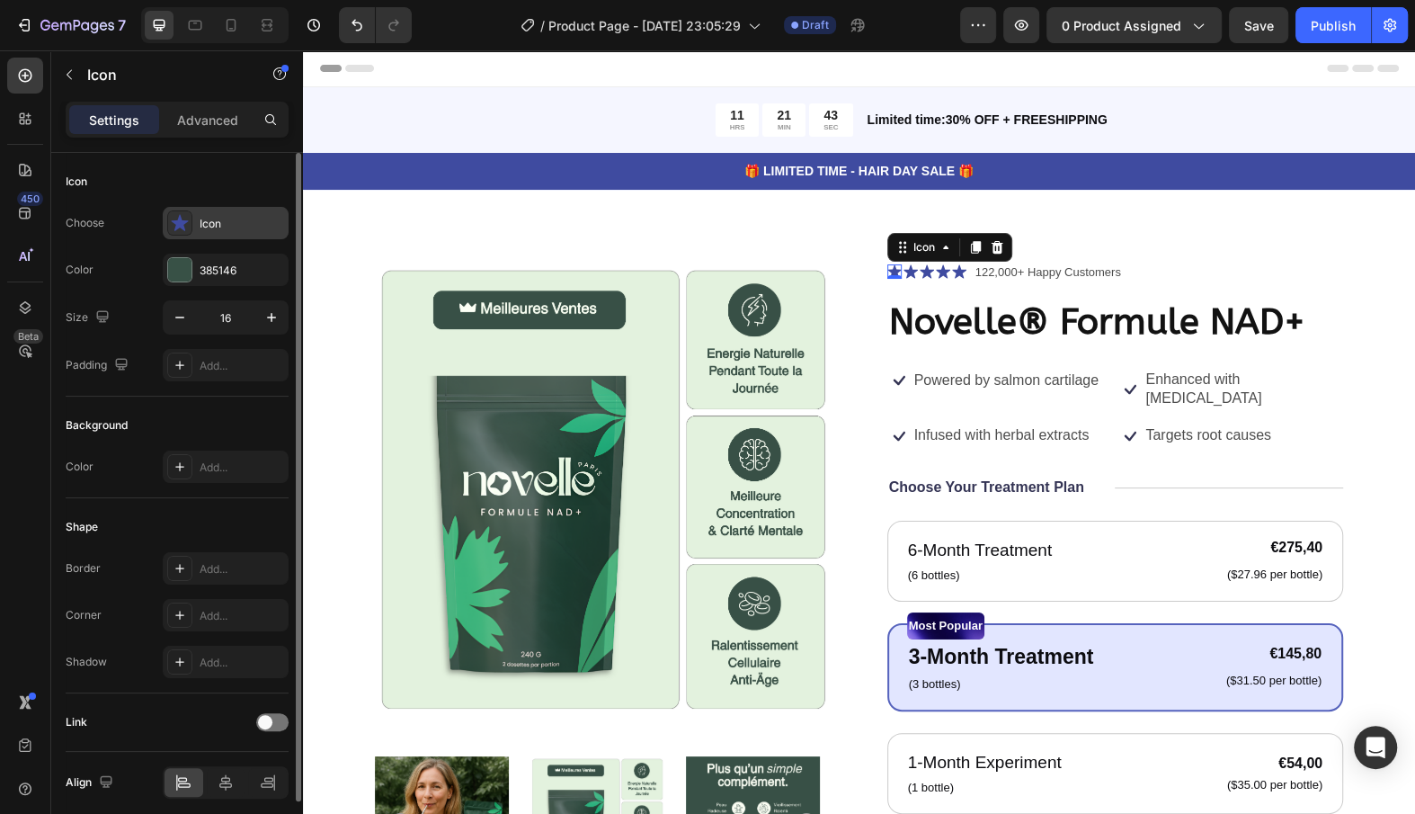
click at [218, 222] on div "Icon" at bounding box center [242, 224] width 85 height 16
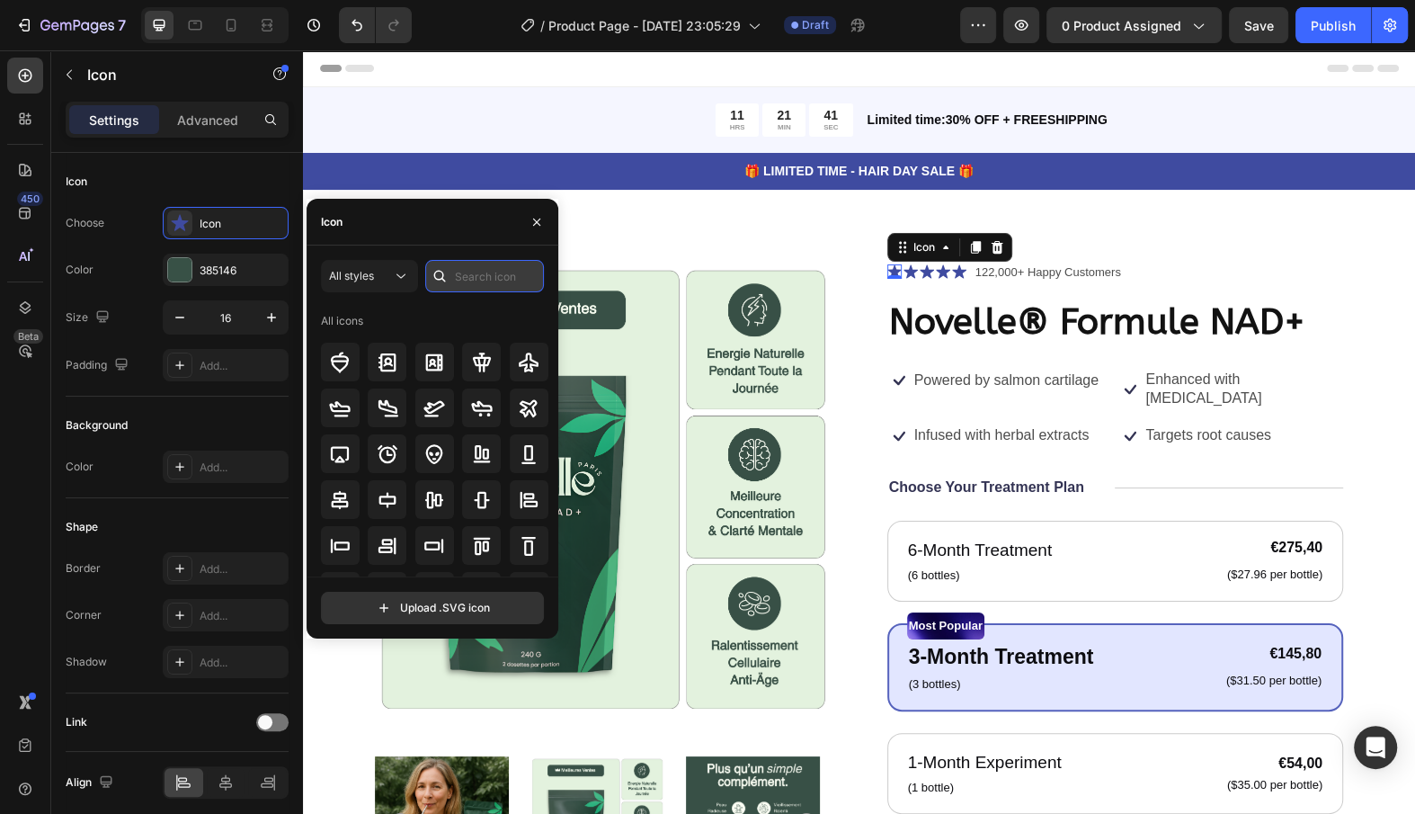
click at [460, 261] on input "text" at bounding box center [484, 276] width 119 height 32
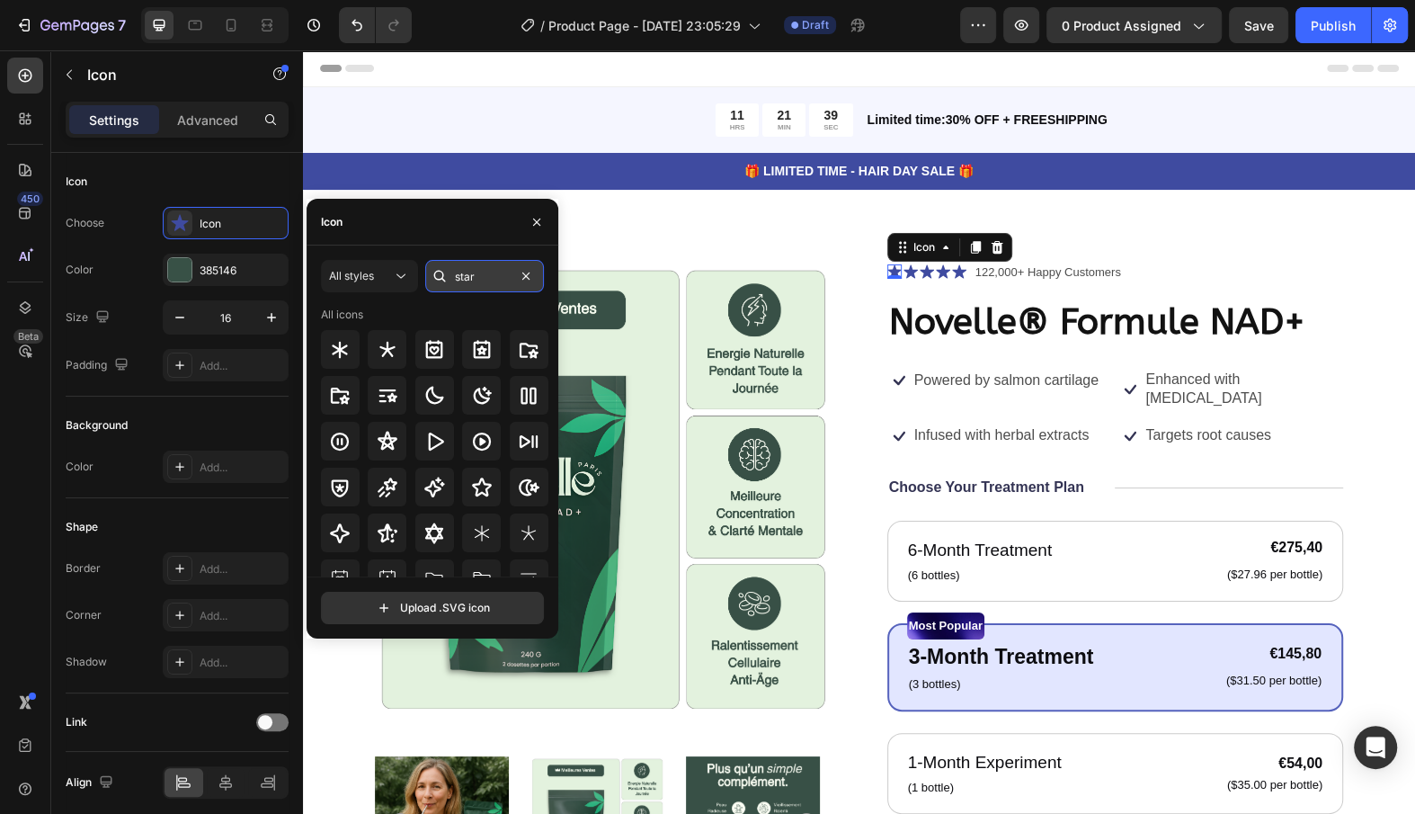
type input "star"
click at [370, 282] on span "All styles" at bounding box center [351, 276] width 45 height 16
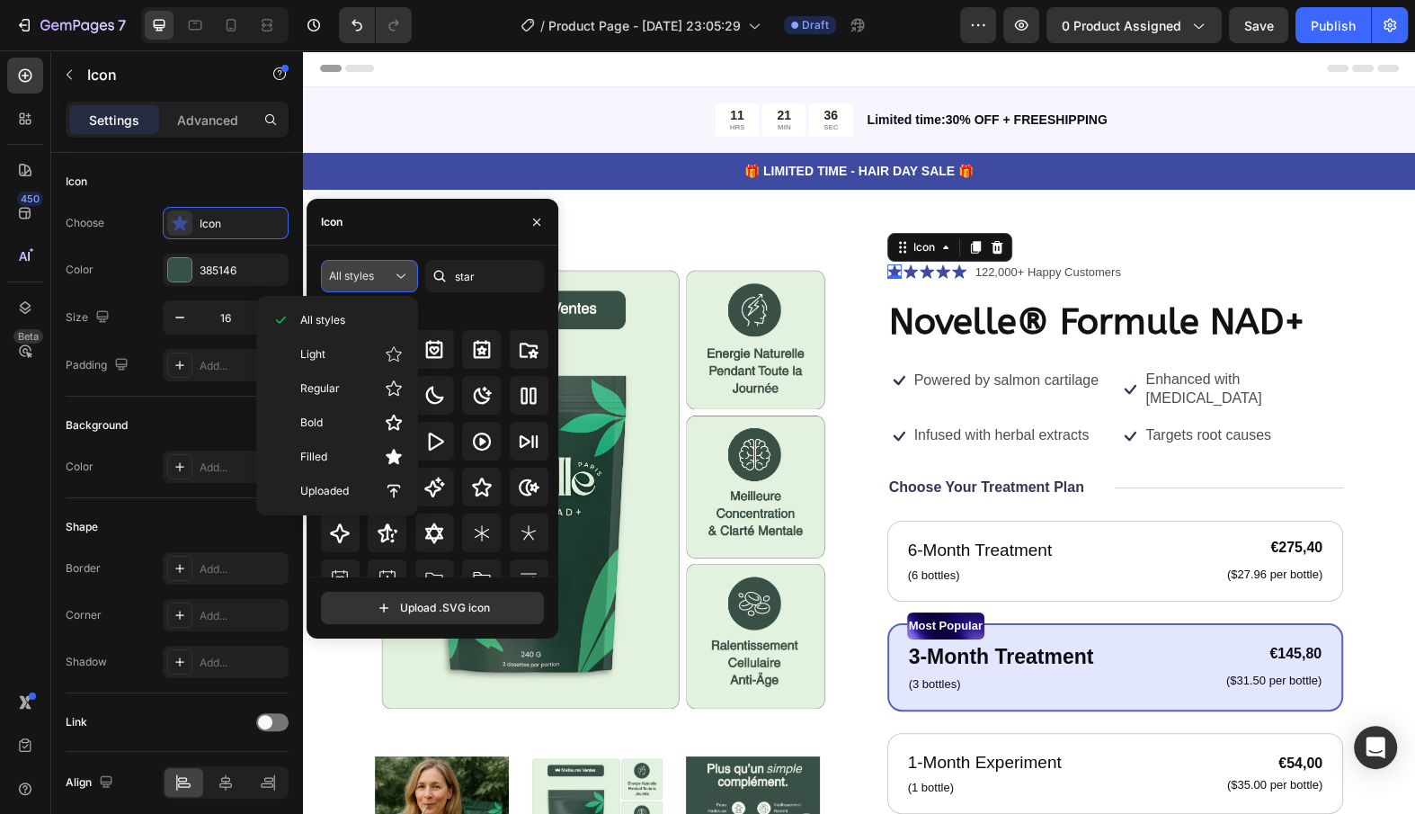
click at [385, 272] on div "All styles" at bounding box center [360, 276] width 63 height 16
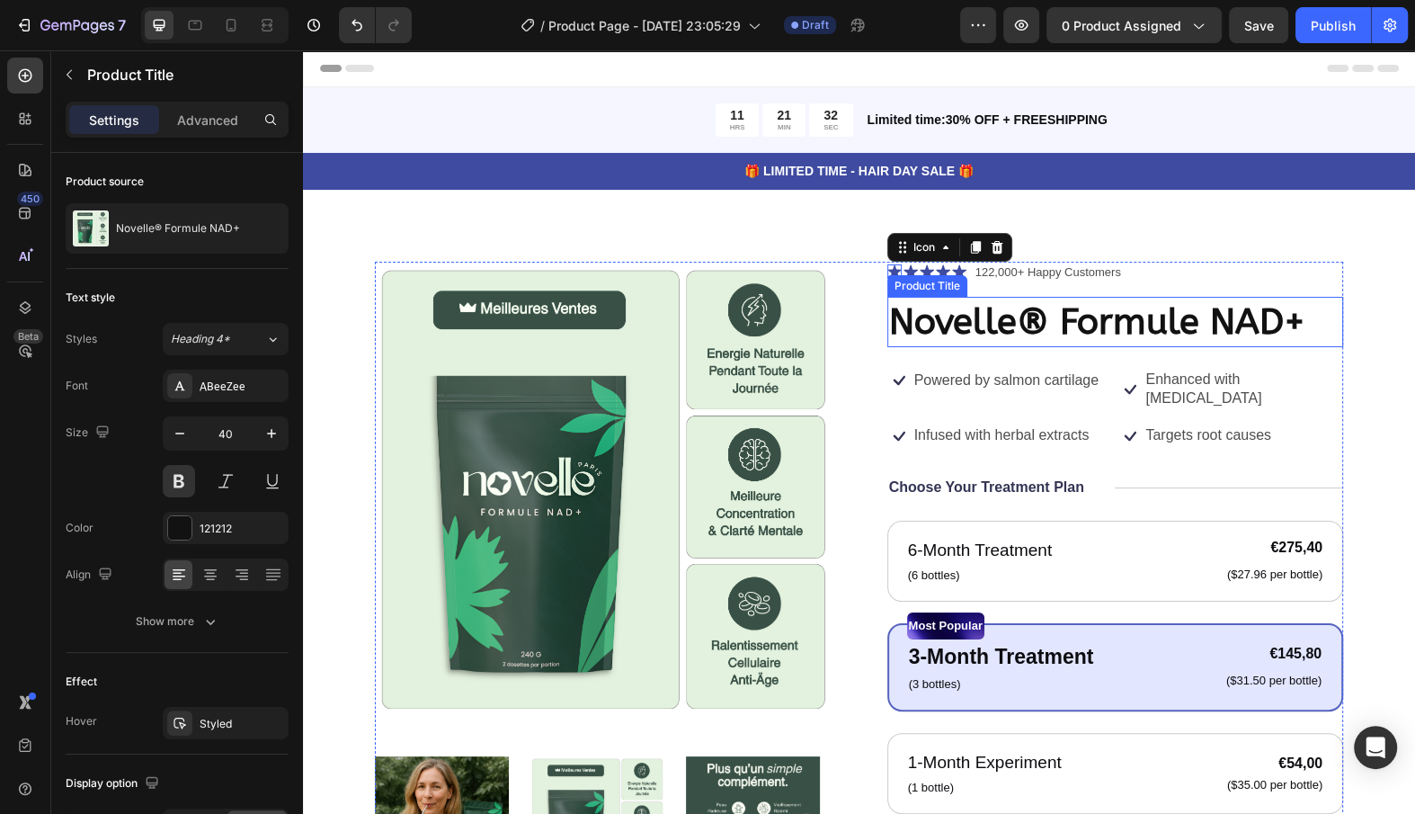
click at [932, 322] on h1 "Novelle® Formule NAD+" at bounding box center [1115, 322] width 457 height 50
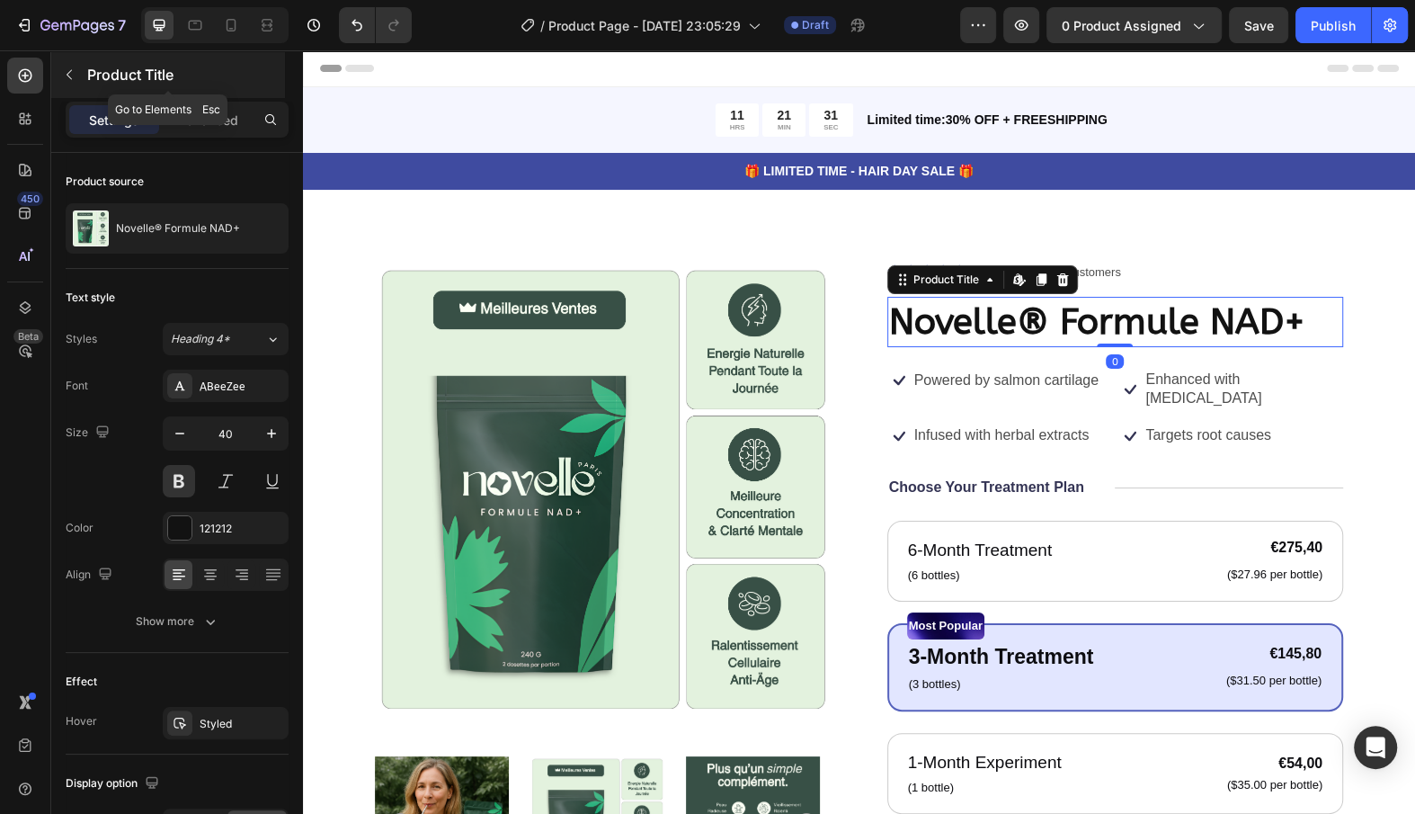
click at [103, 79] on p "Product Title" at bounding box center [184, 75] width 194 height 22
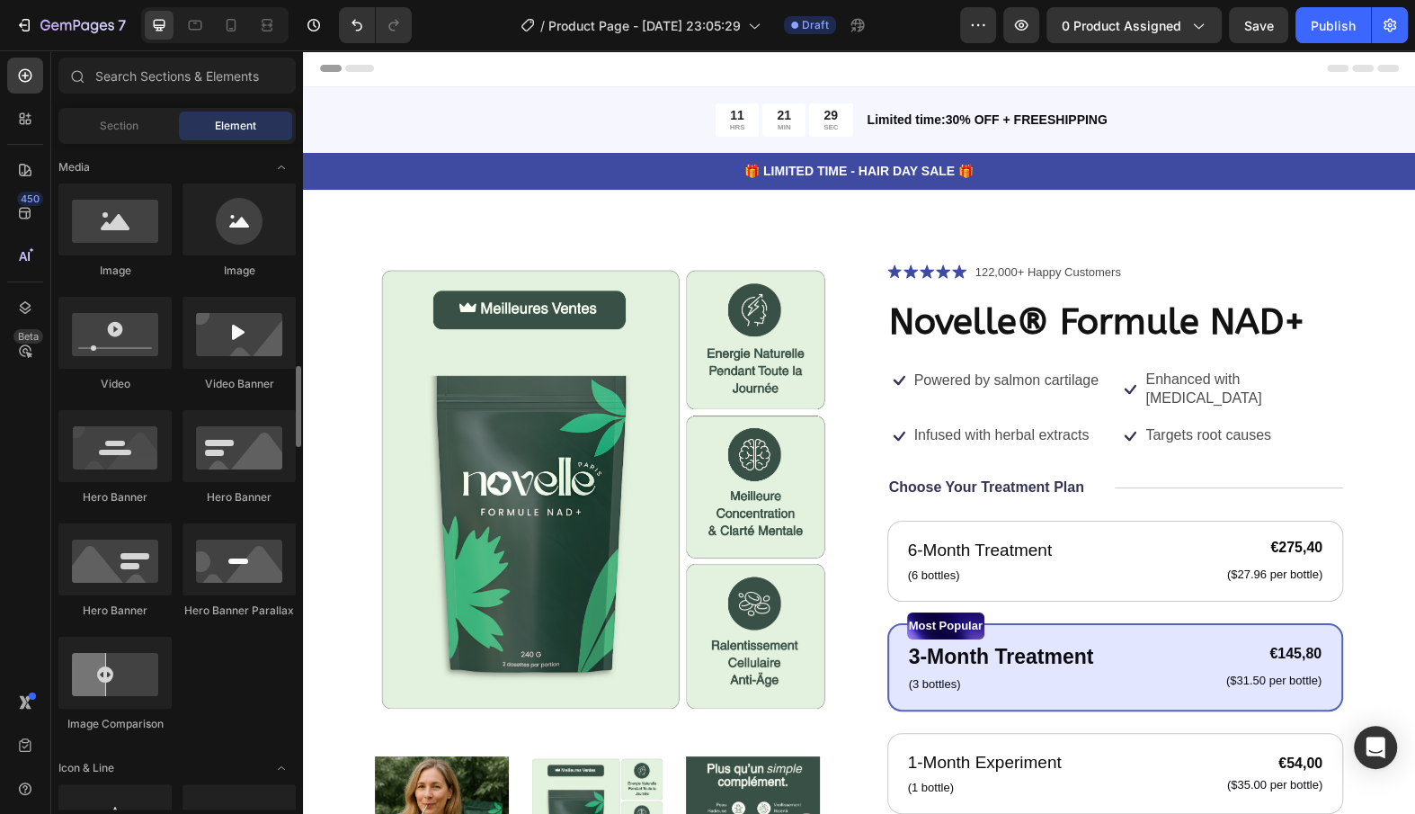
scroll to position [766, 0]
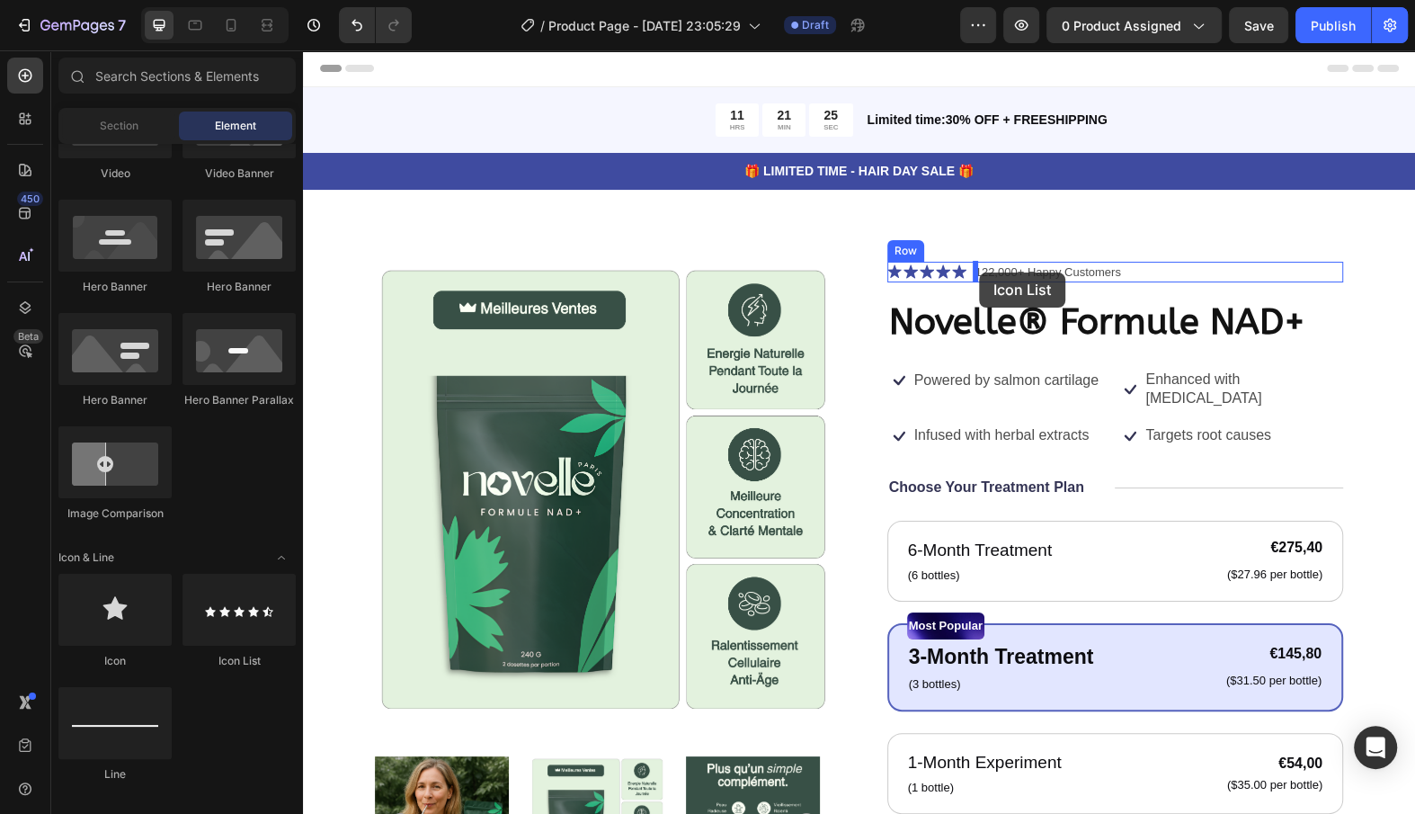
drag, startPoint x: 515, startPoint y: 666, endPoint x: 979, endPoint y: 272, distance: 608.6
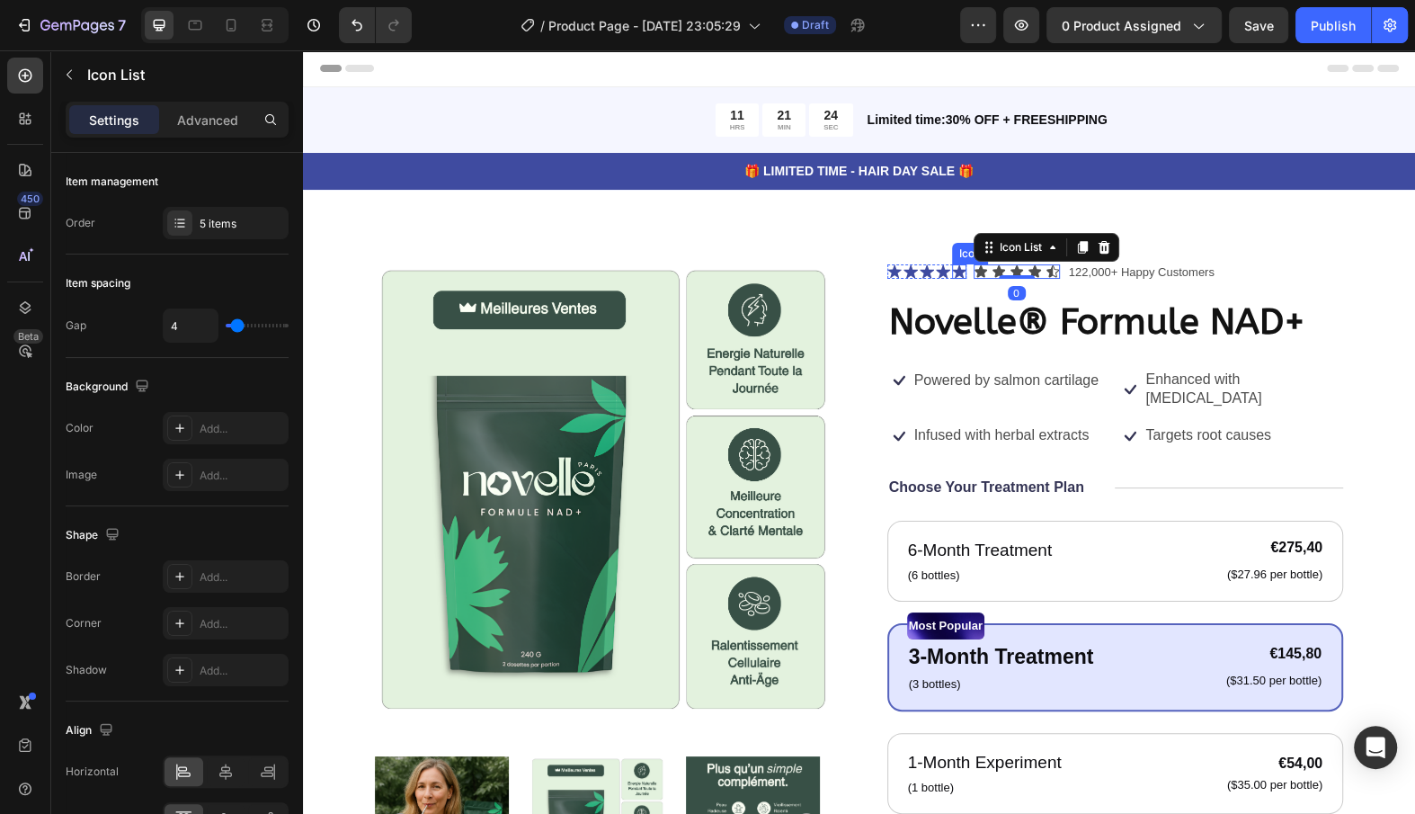
click at [964, 271] on icon at bounding box center [959, 271] width 14 height 14
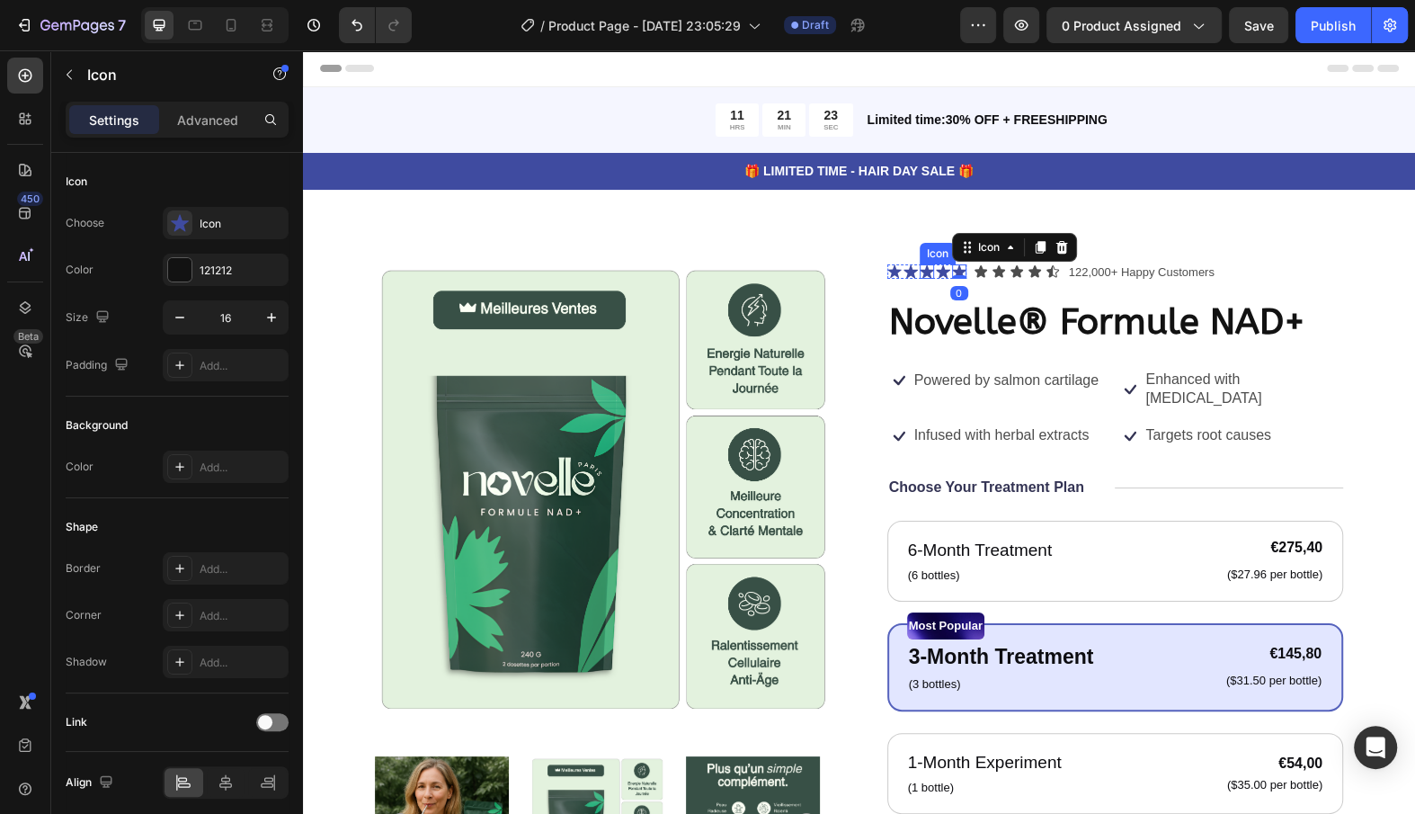
click at [924, 271] on icon at bounding box center [927, 271] width 14 height 13
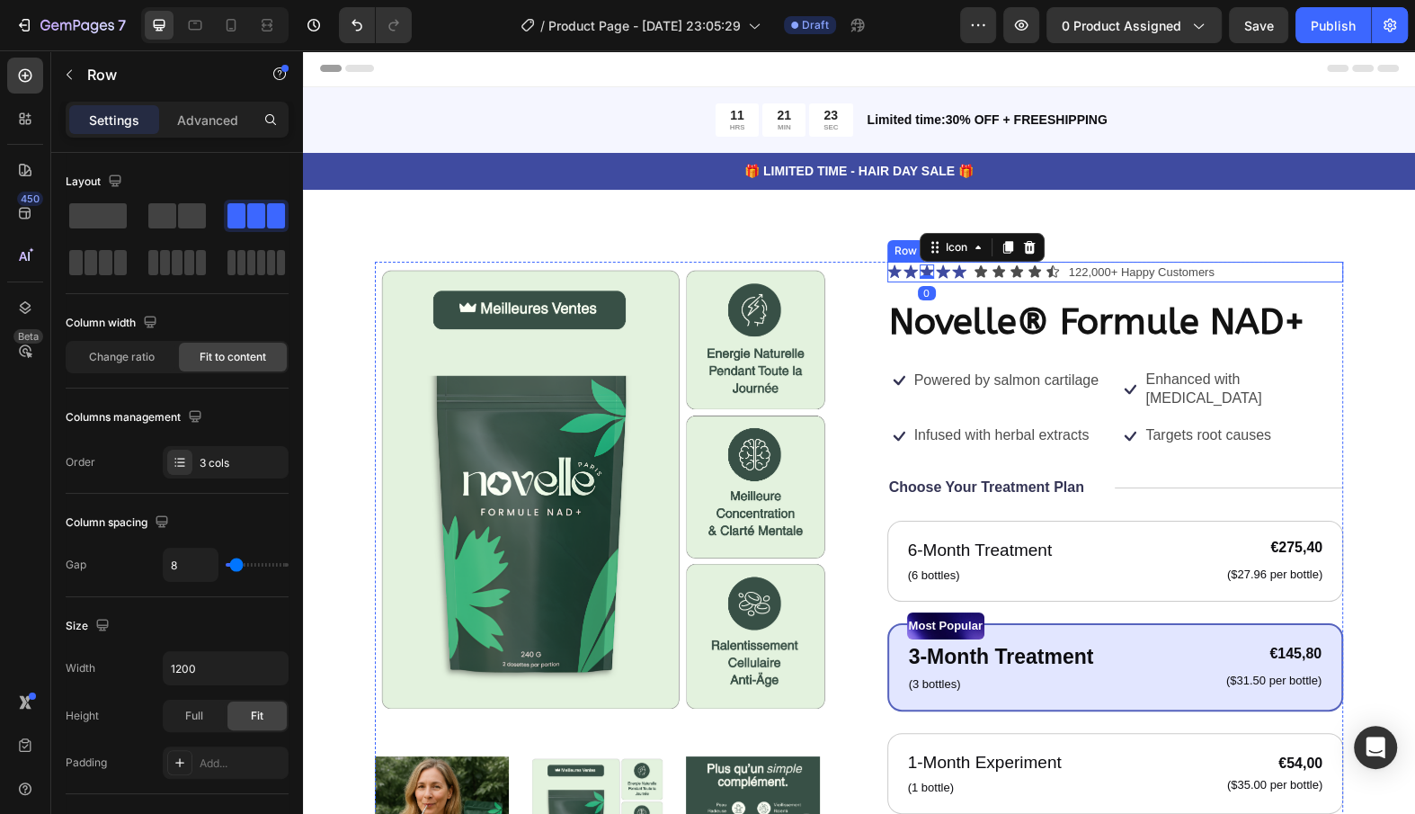
click at [968, 279] on div "Icon Icon Icon 0 Icon Icon Icon List Icon Icon Icon Icon Icon Icon List 122,000…" at bounding box center [1115, 273] width 457 height 22
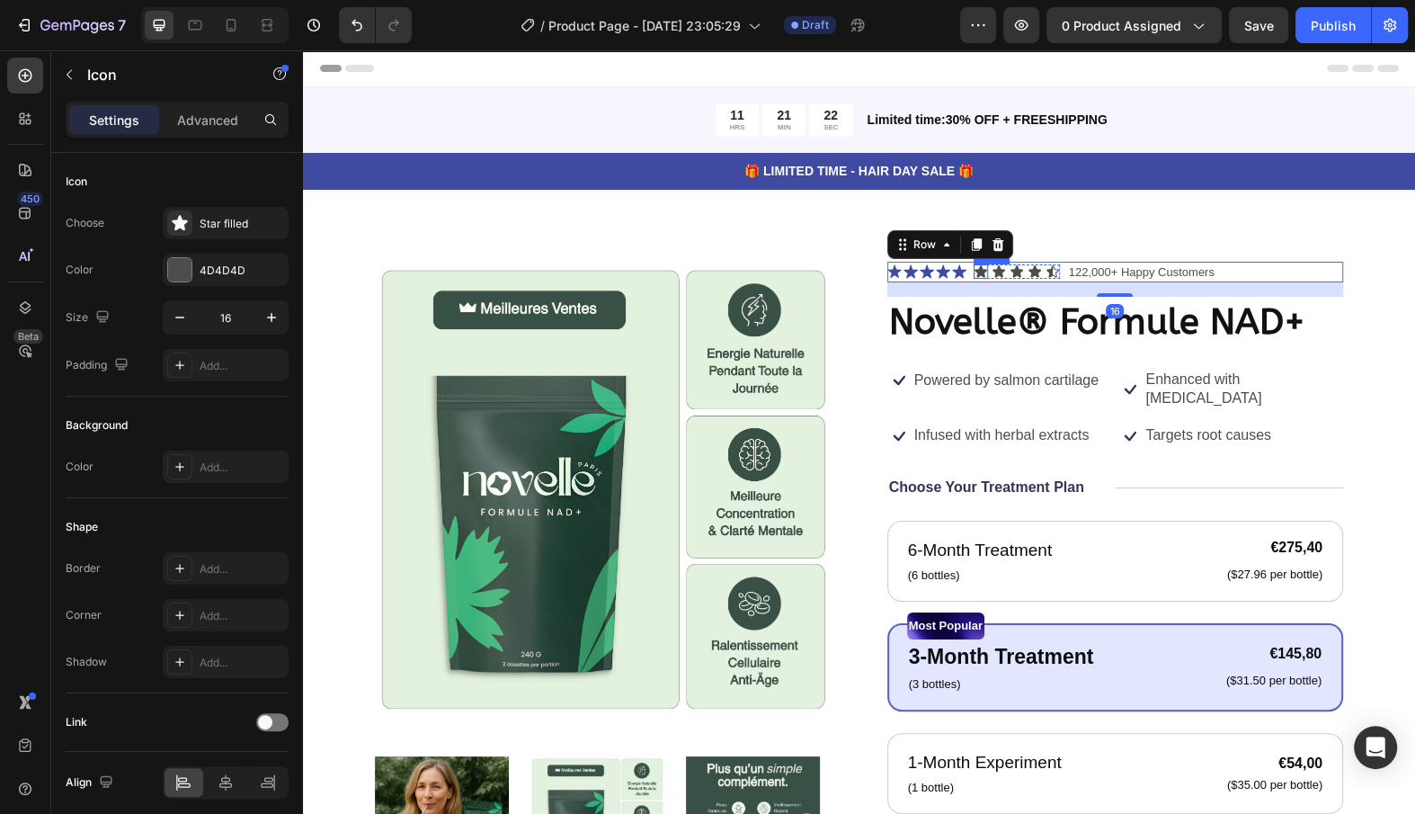
click at [977, 275] on div "Icon" at bounding box center [981, 271] width 14 height 14
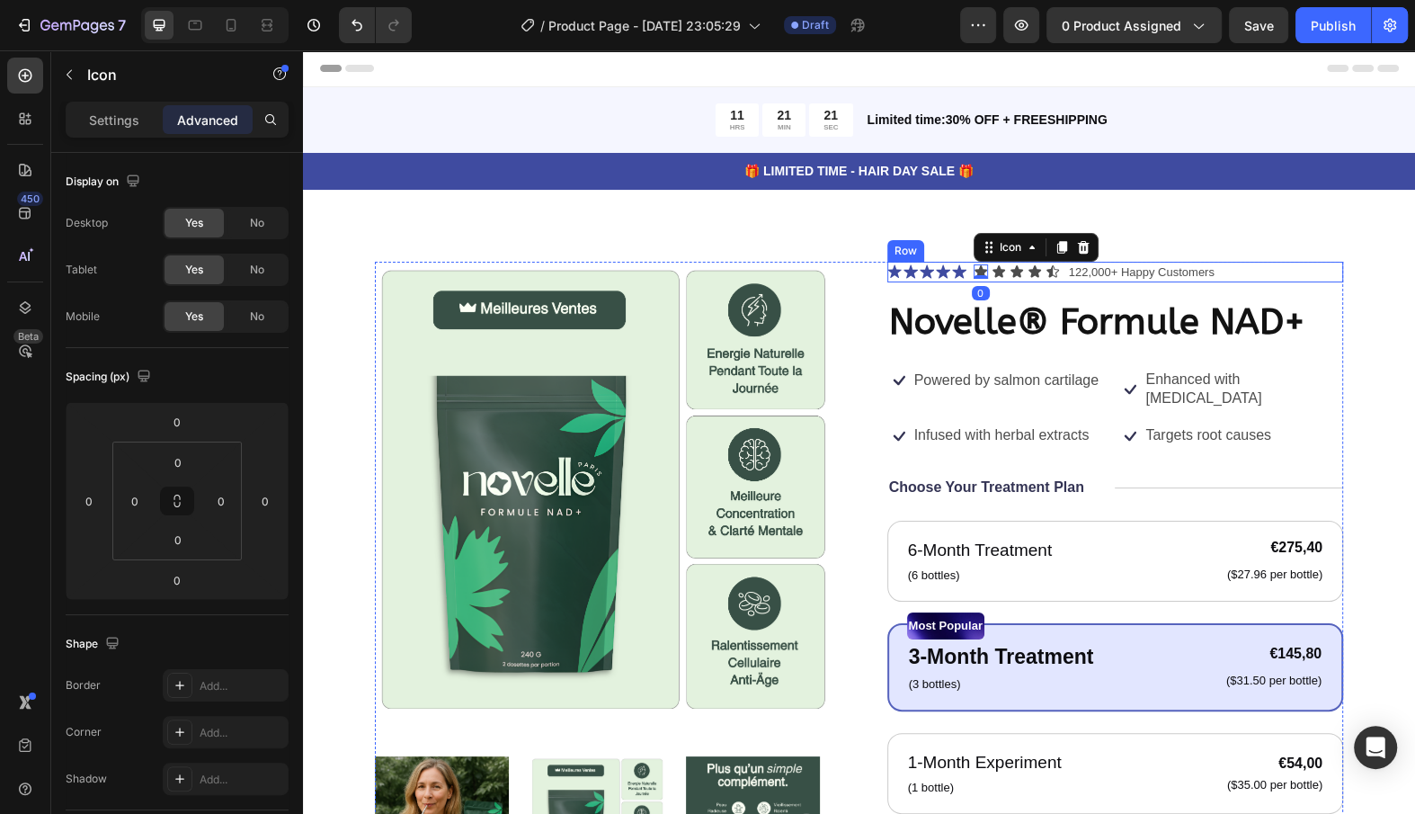
click at [965, 272] on icon at bounding box center [959, 271] width 14 height 14
click at [976, 272] on icon at bounding box center [981, 271] width 14 height 14
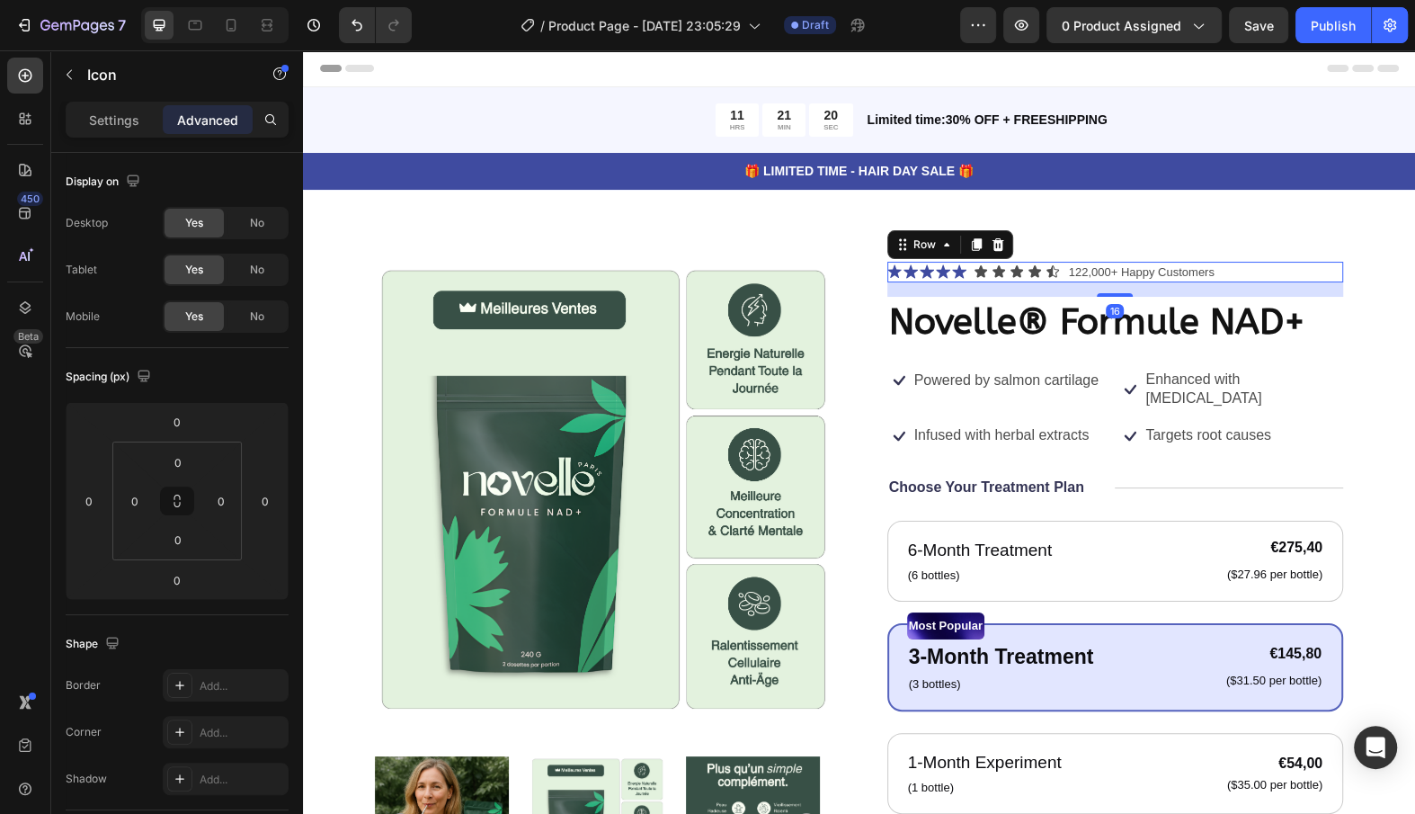
click at [970, 272] on div "Icon Icon Icon Icon Icon Icon List Icon Icon Icon Icon Icon Icon List 122,000+ …" at bounding box center [1115, 273] width 457 height 22
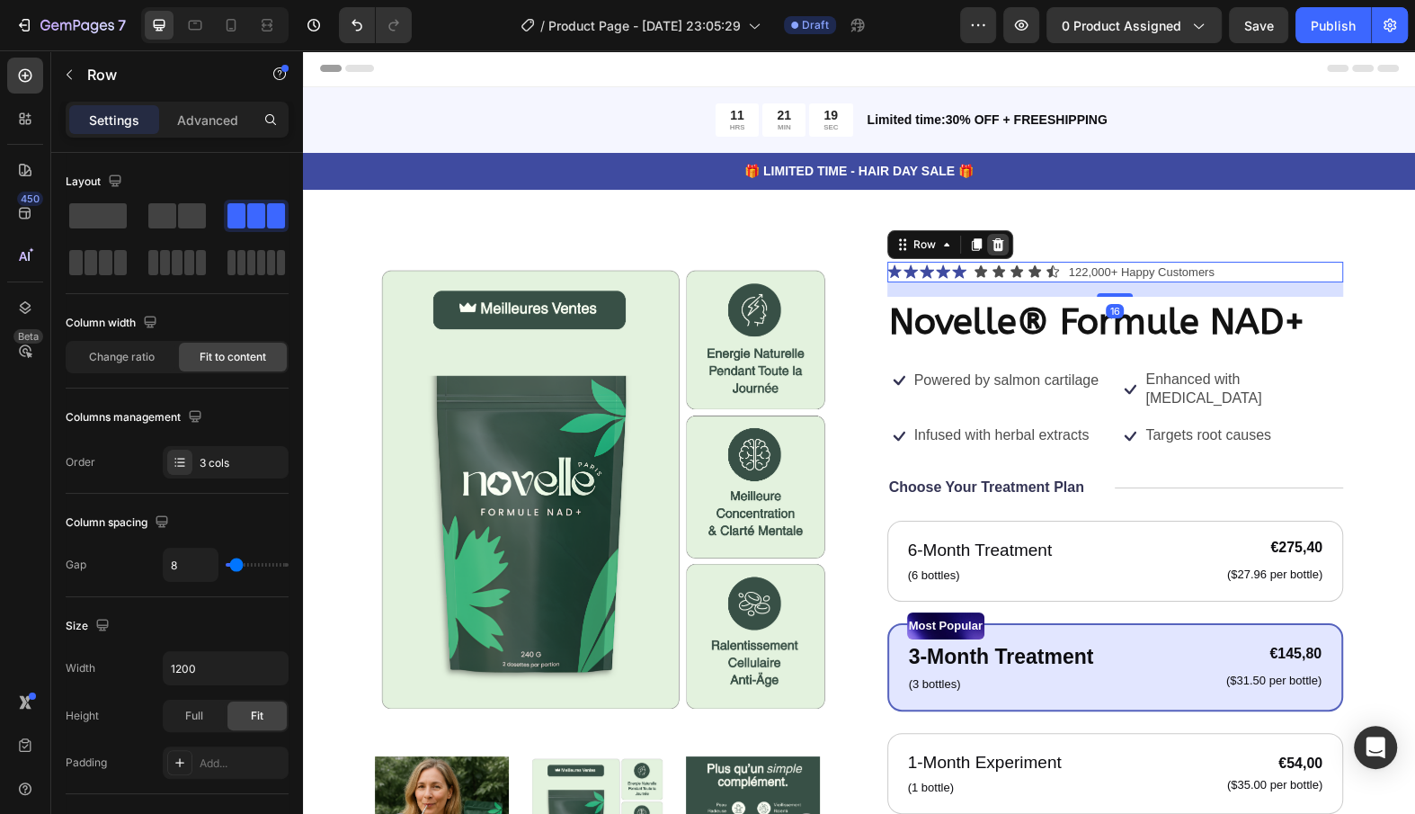
click at [1007, 243] on div at bounding box center [998, 245] width 22 height 22
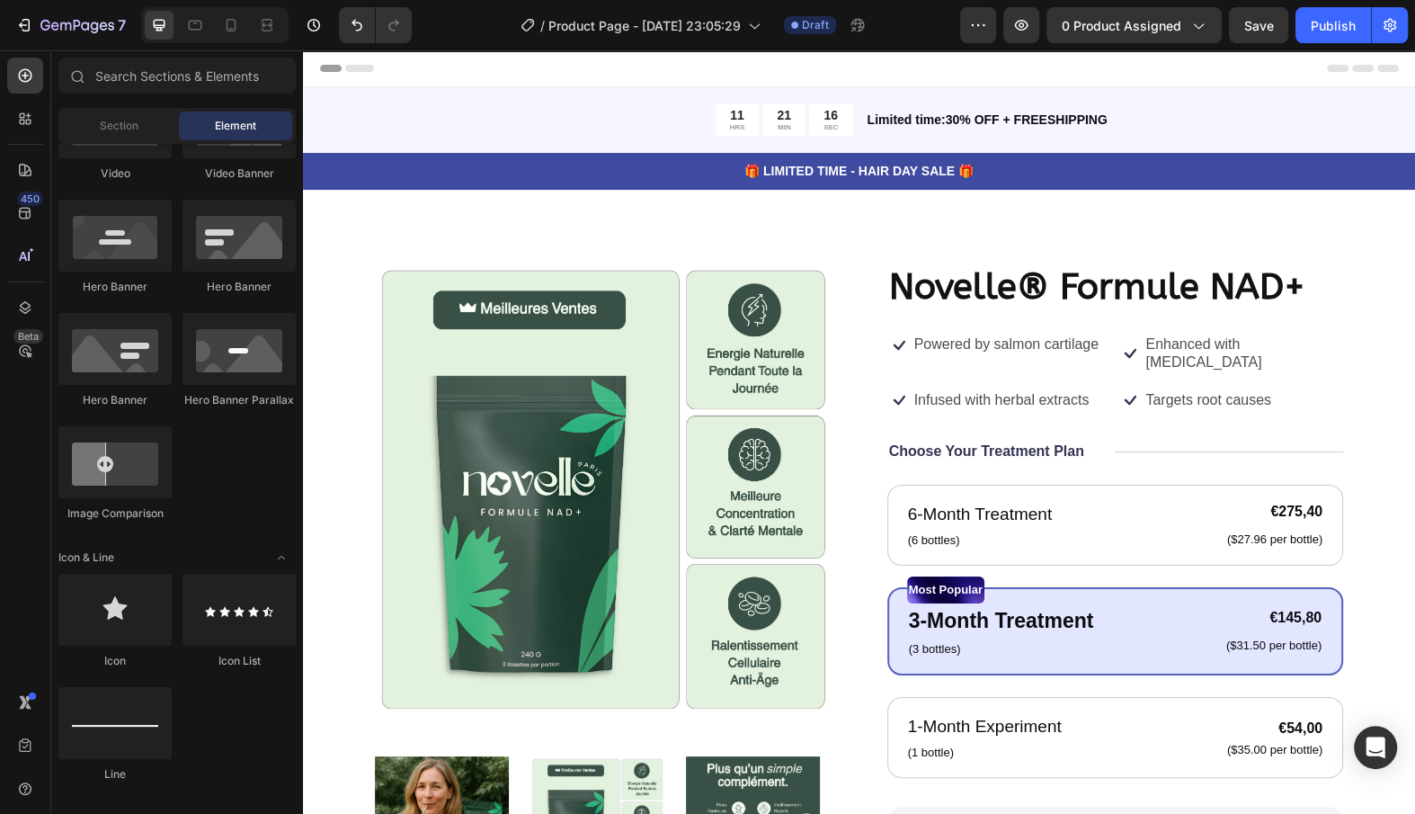
click at [997, 254] on div "Product Images Novelle® Formule NAD+ Product Title Icon Powered by salmon carti…" at bounding box center [859, 705] width 1112 height 1031
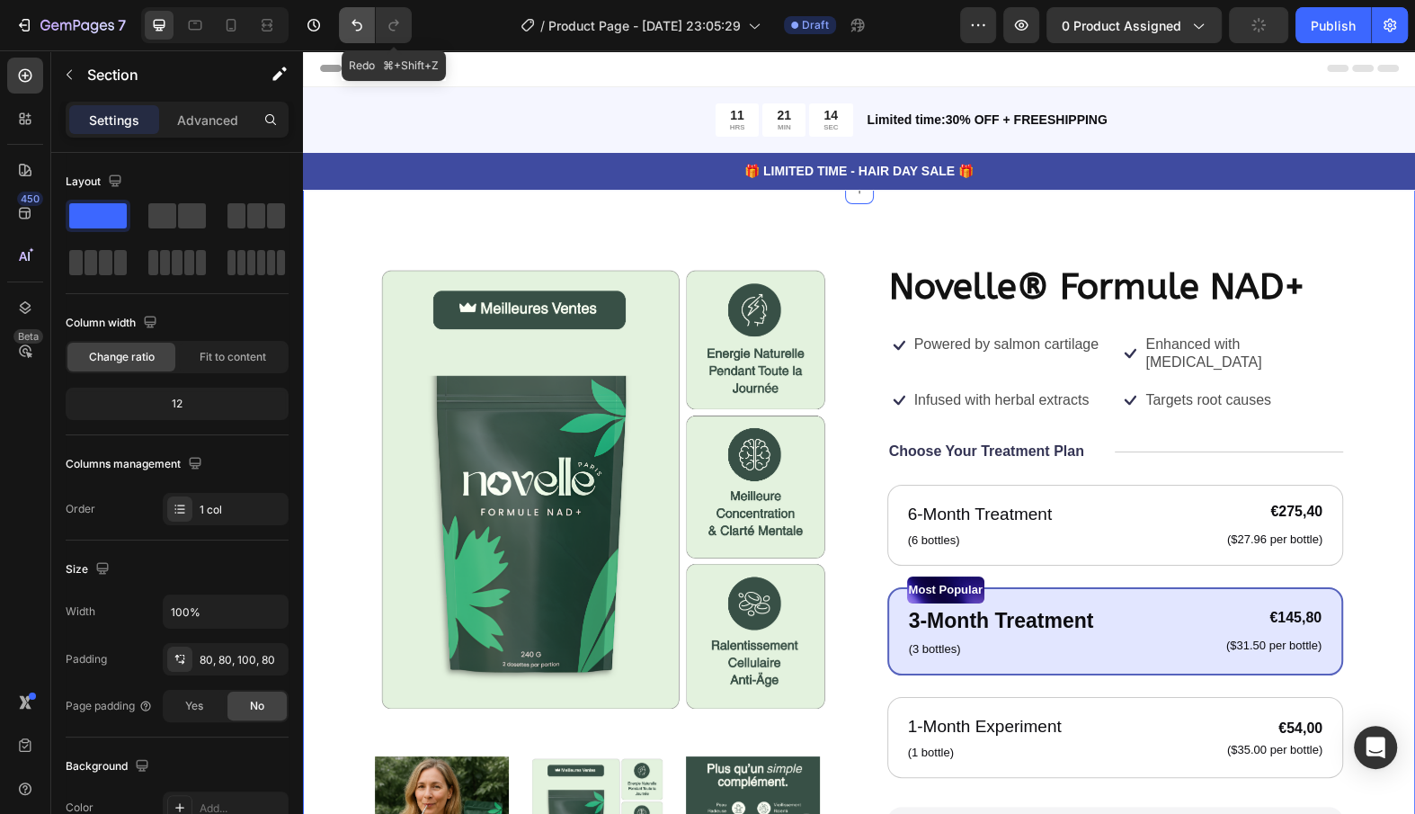
click at [370, 23] on button "Undo/Redo" at bounding box center [357, 25] width 36 height 36
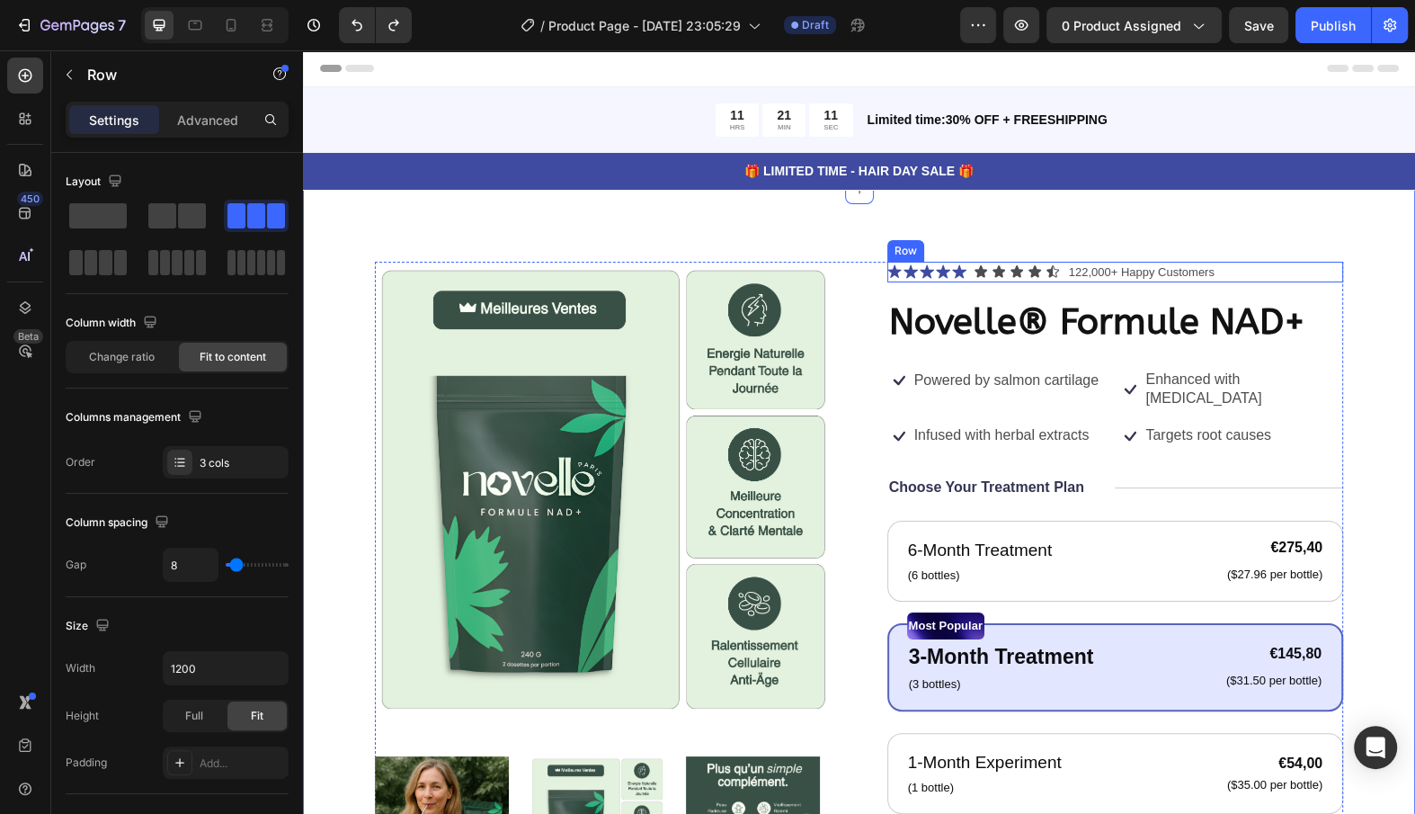
click at [938, 280] on div "Icon Icon Icon Icon Icon Icon List" at bounding box center [926, 273] width 79 height 22
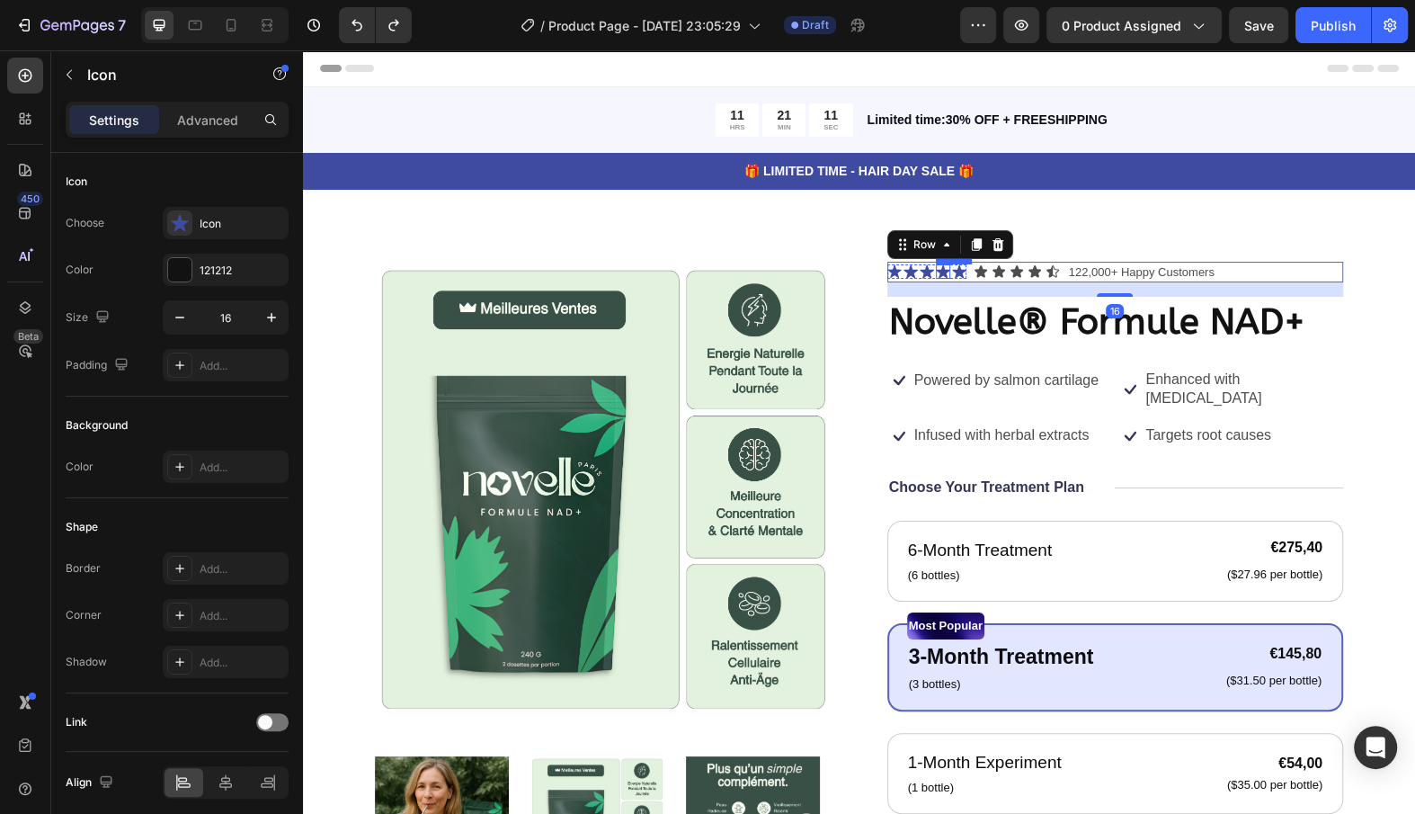
click at [938, 276] on div "Icon" at bounding box center [943, 271] width 14 height 14
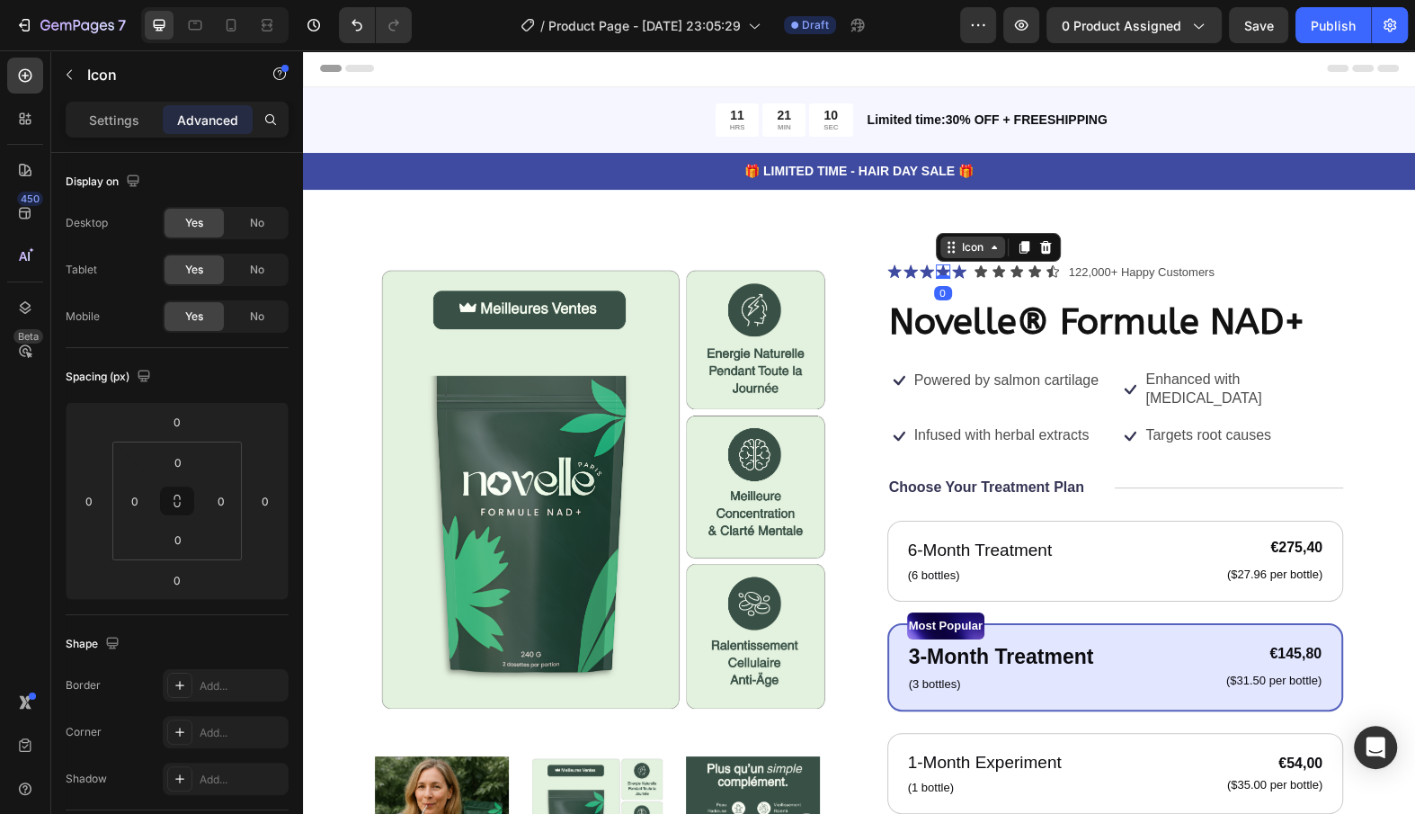
click at [969, 247] on div "Icon" at bounding box center [973, 247] width 29 height 0
click at [969, 230] on div "Icon List" at bounding box center [969, 215] width 64 height 29
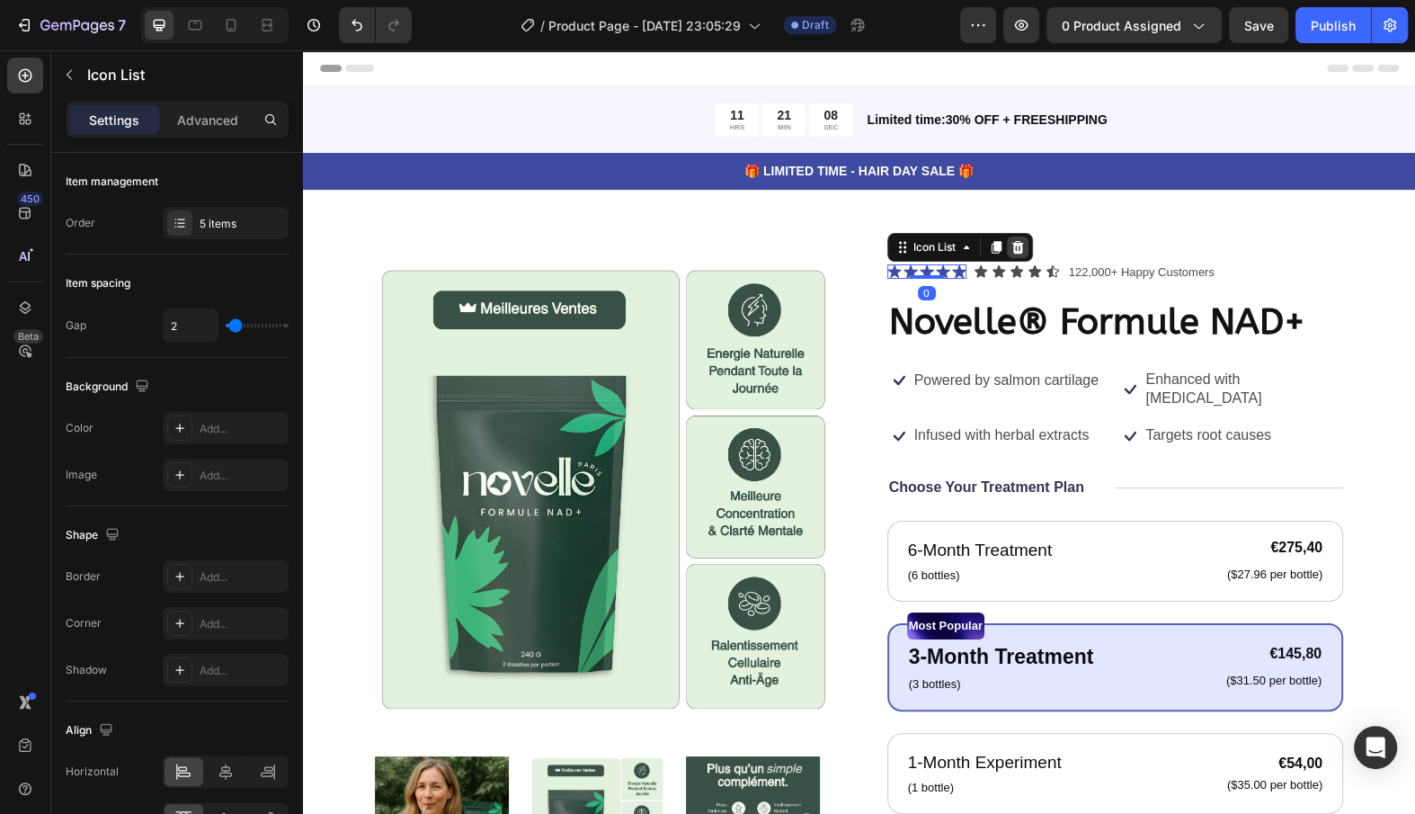
click at [1019, 247] on icon at bounding box center [1018, 247] width 12 height 13
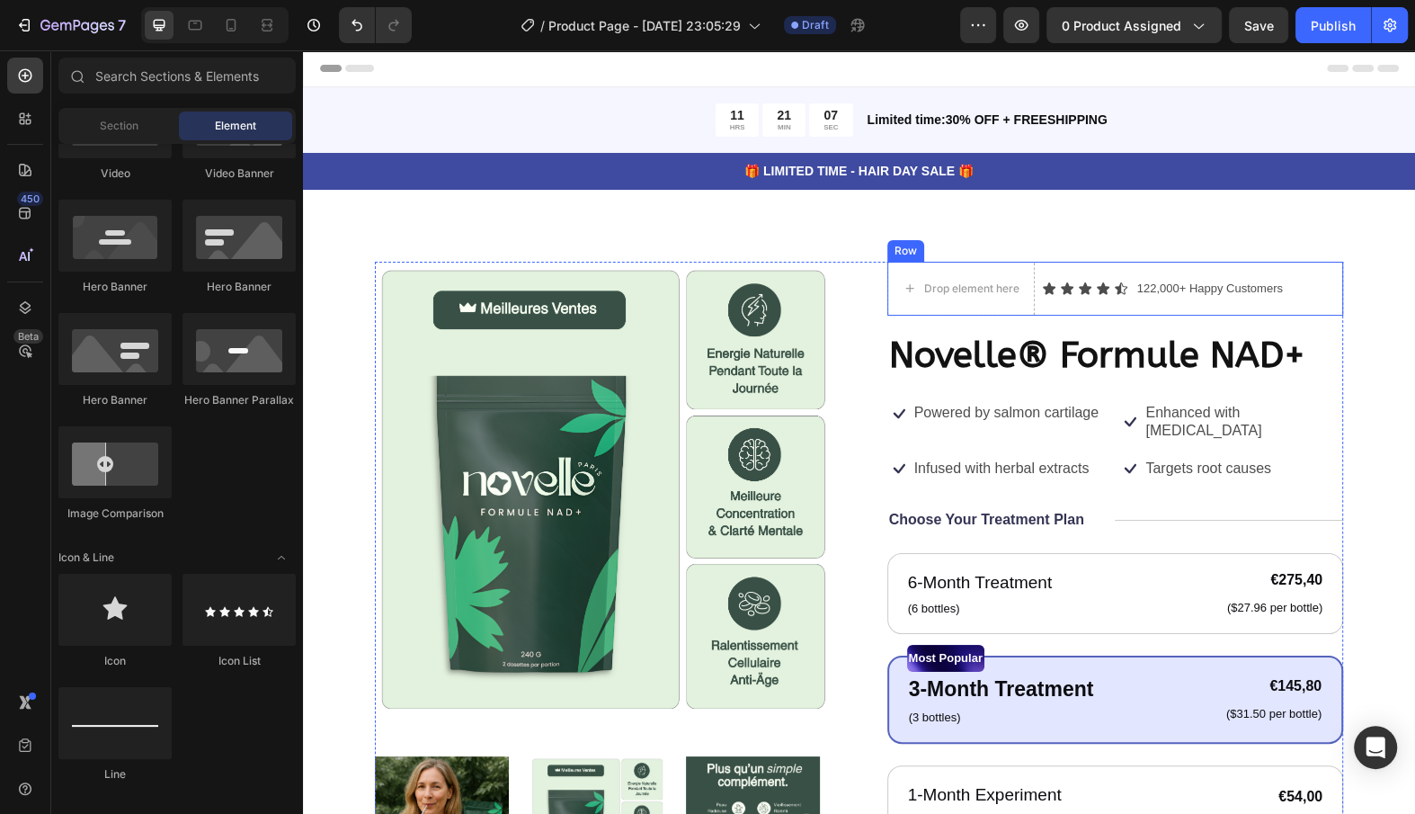
click at [1048, 311] on div "Icon Icon Icon Icon Icon Icon List" at bounding box center [1085, 289] width 86 height 54
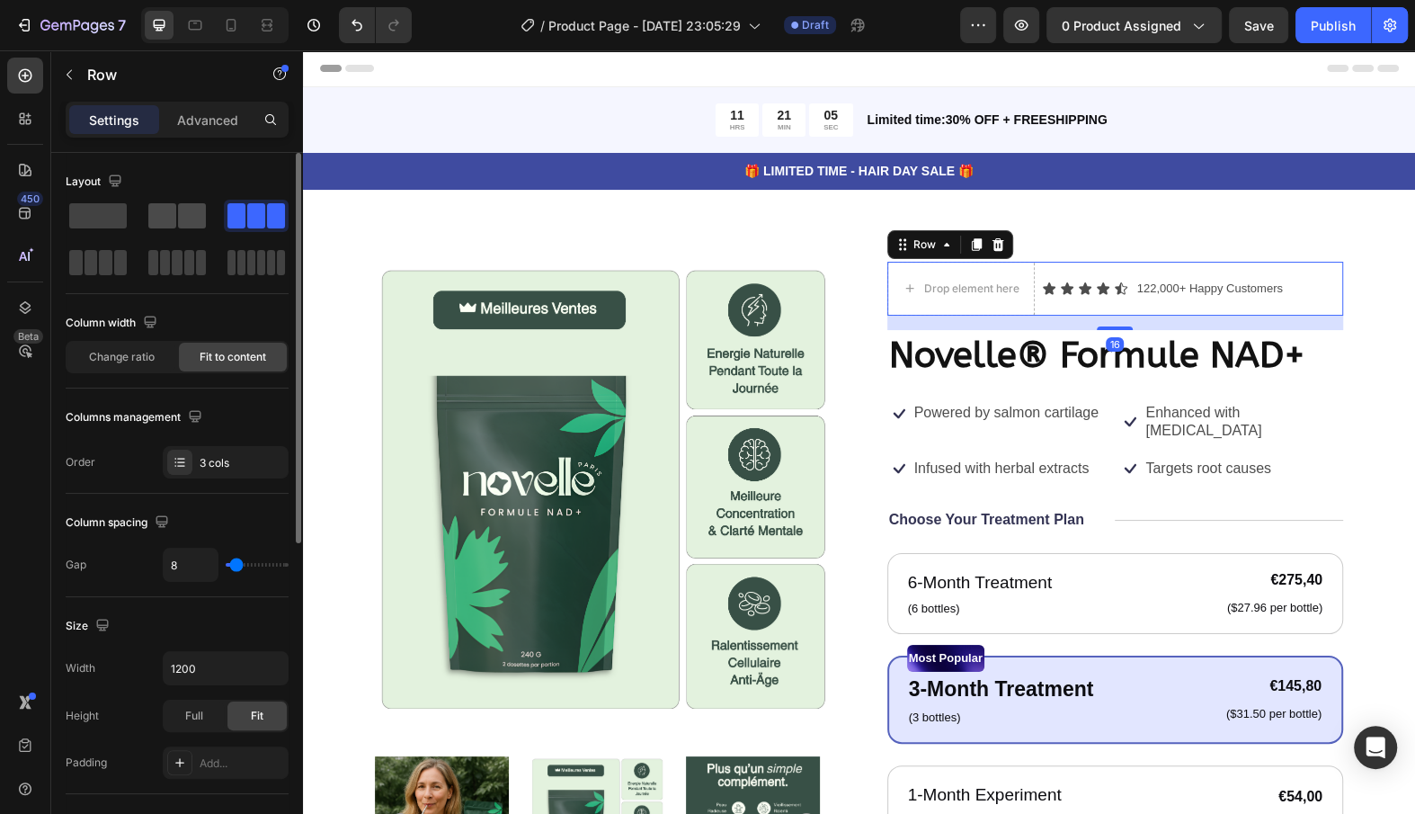
click at [153, 226] on span at bounding box center [162, 215] width 28 height 25
click at [259, 226] on span at bounding box center [256, 215] width 18 height 25
click at [202, 114] on p "Advanced" at bounding box center [207, 120] width 61 height 19
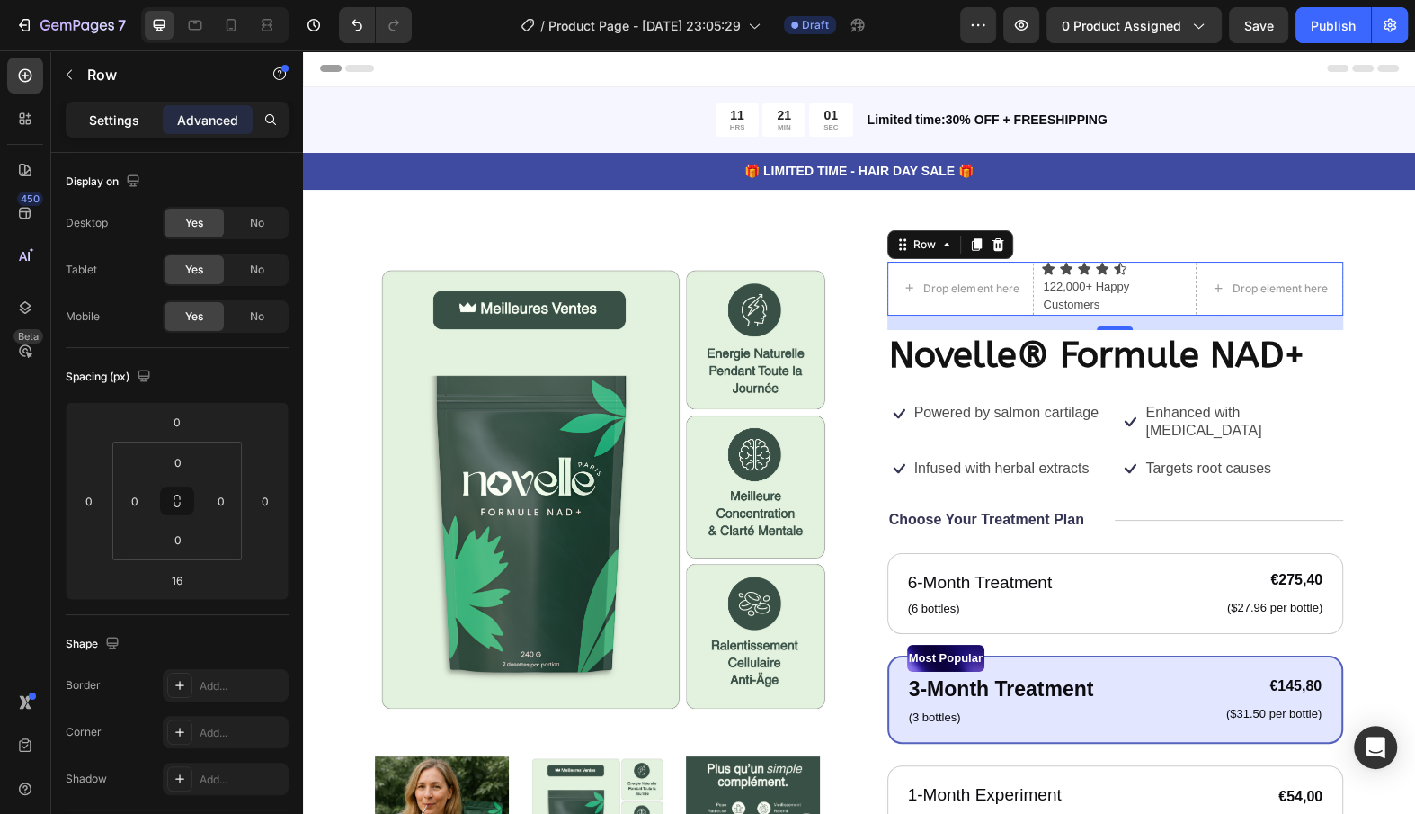
click at [109, 118] on p "Settings" at bounding box center [114, 120] width 50 height 19
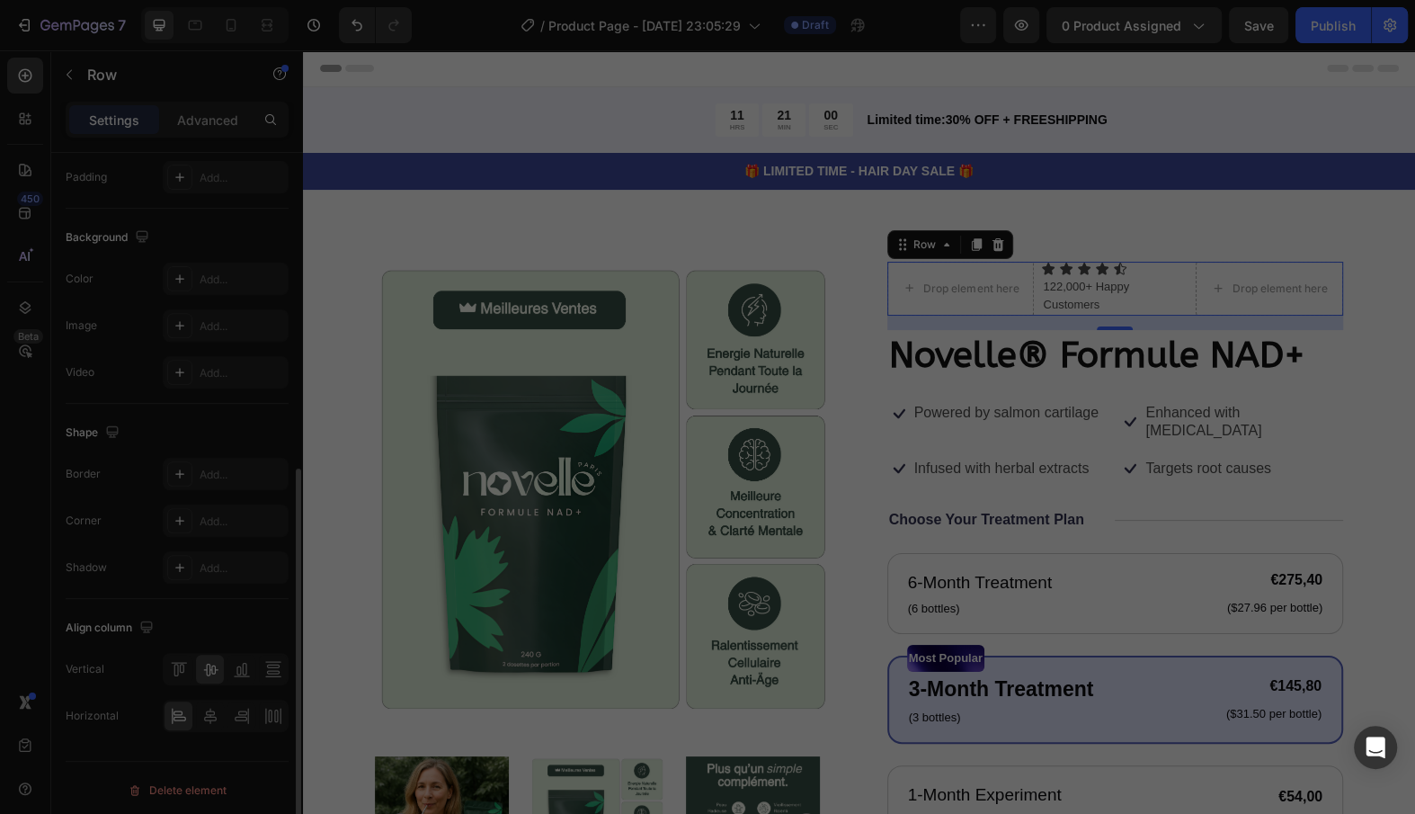
scroll to position [582, 0]
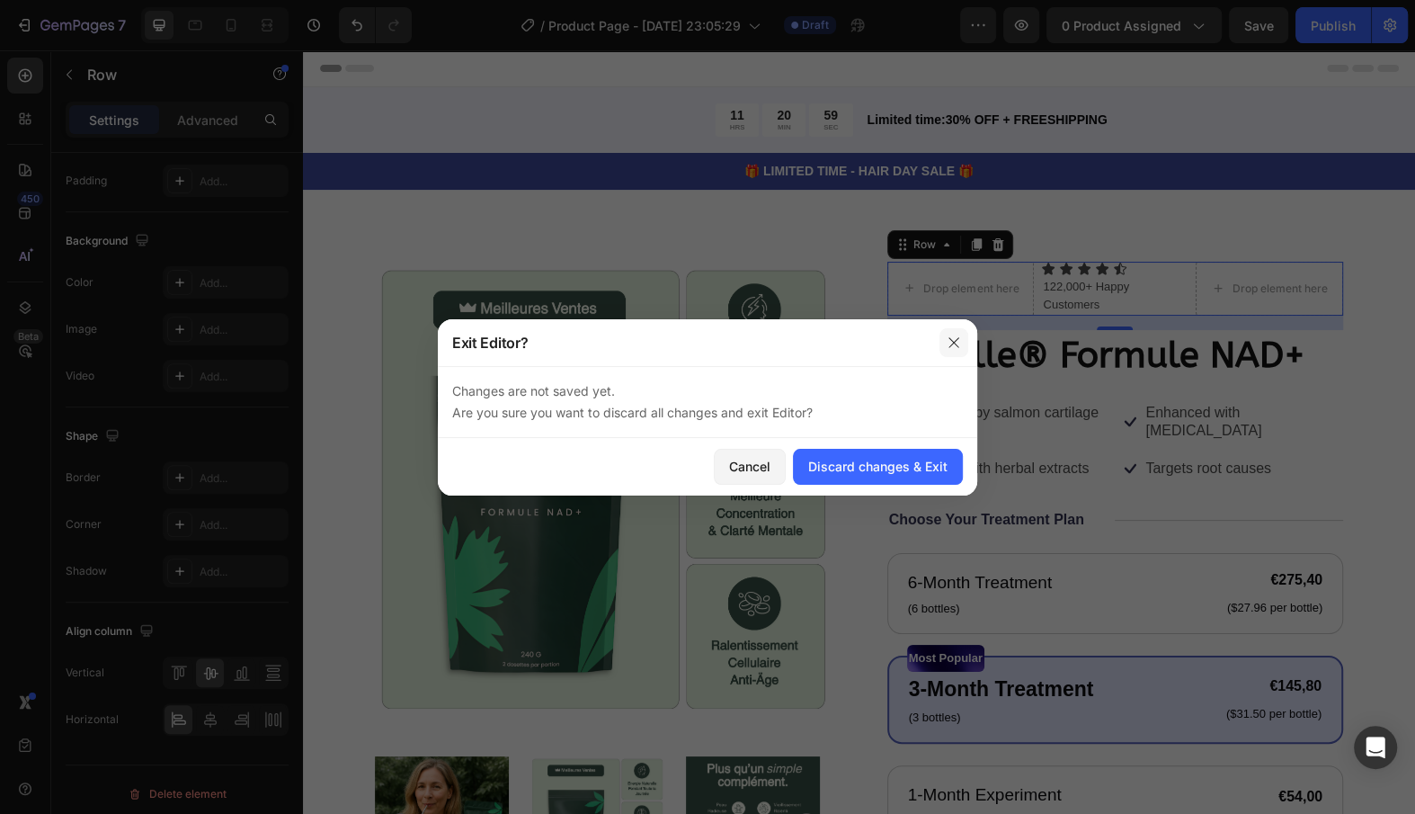
click at [956, 340] on icon "button" at bounding box center [954, 342] width 10 height 10
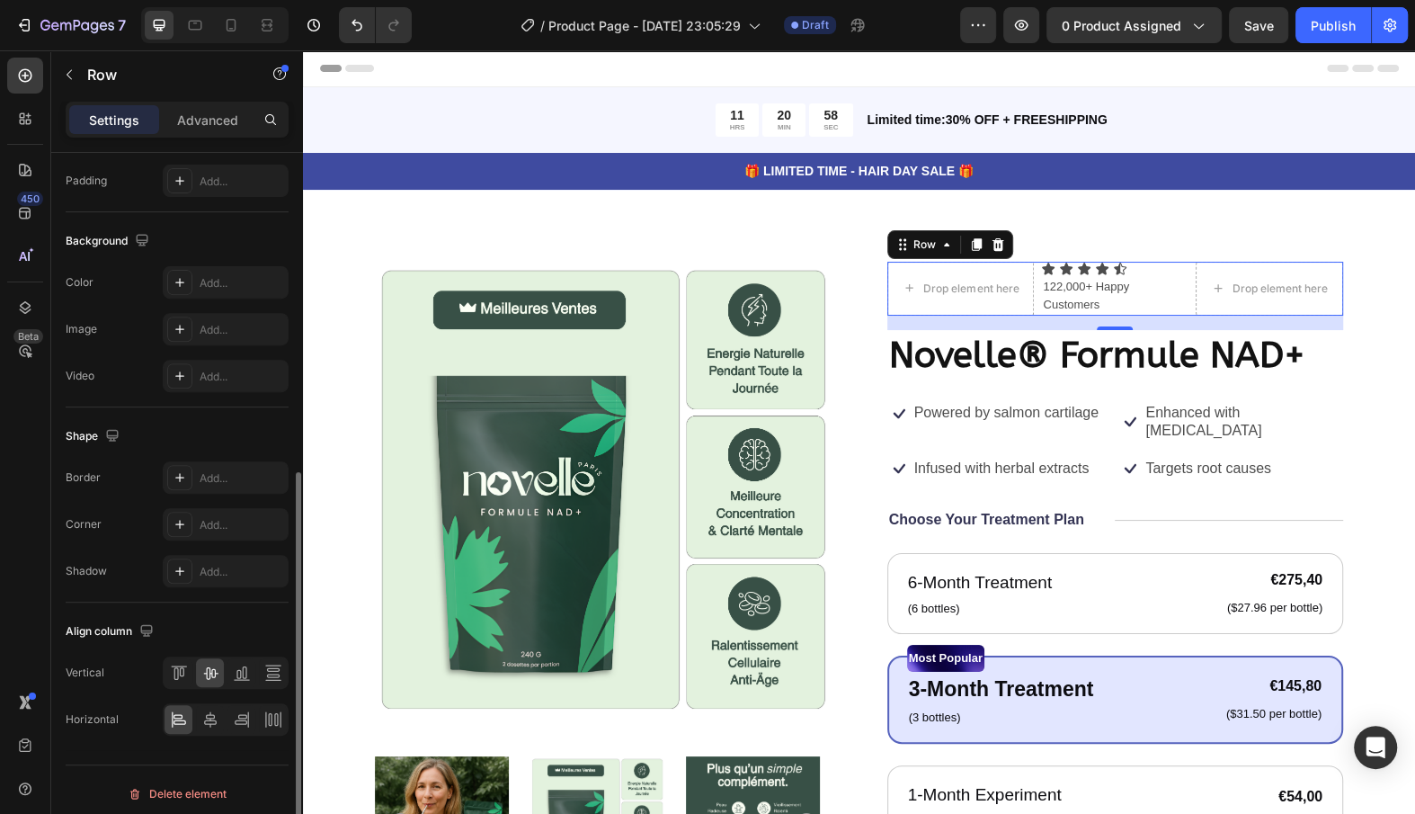
scroll to position [0, 0]
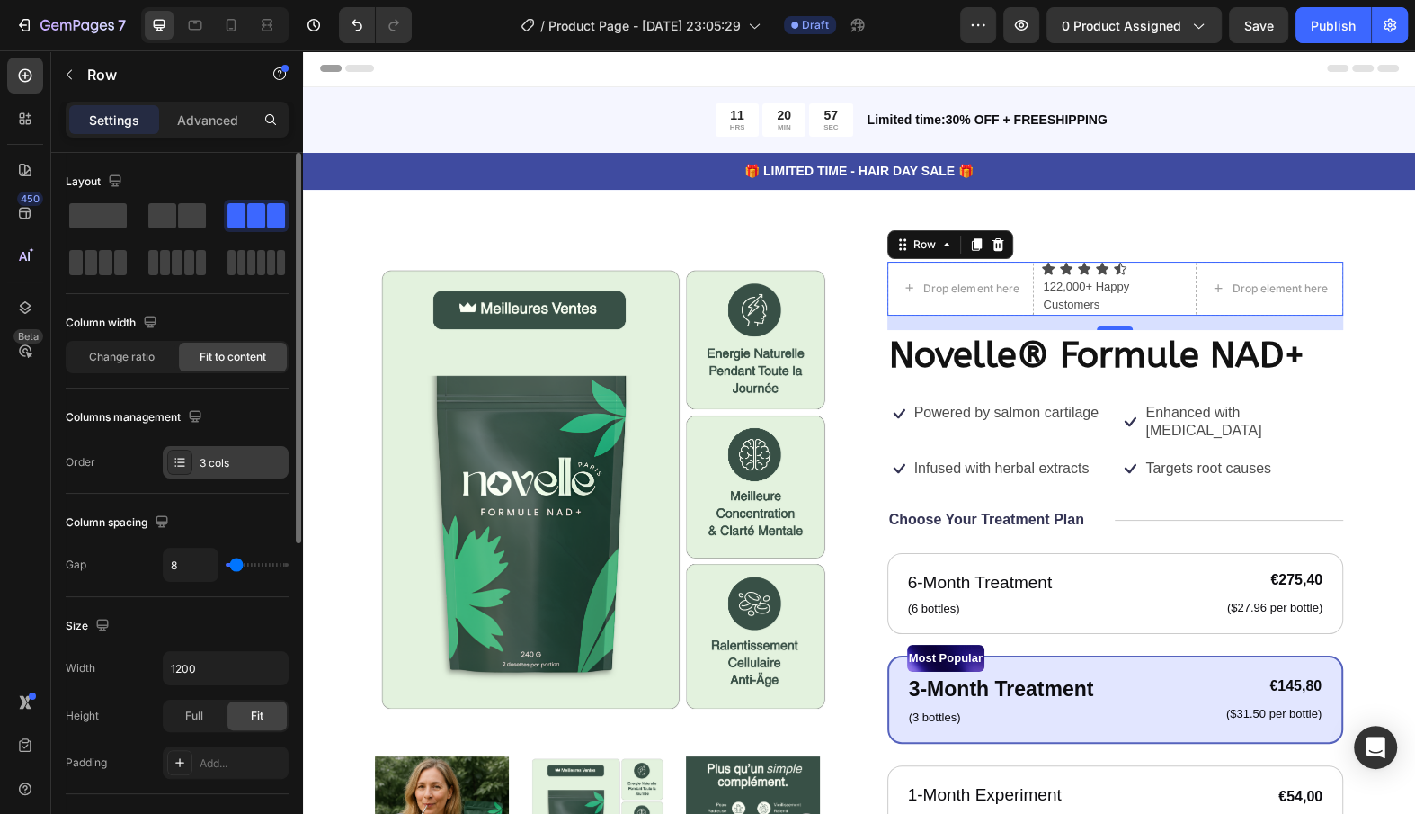
click at [220, 447] on div "3 cols" at bounding box center [226, 462] width 126 height 32
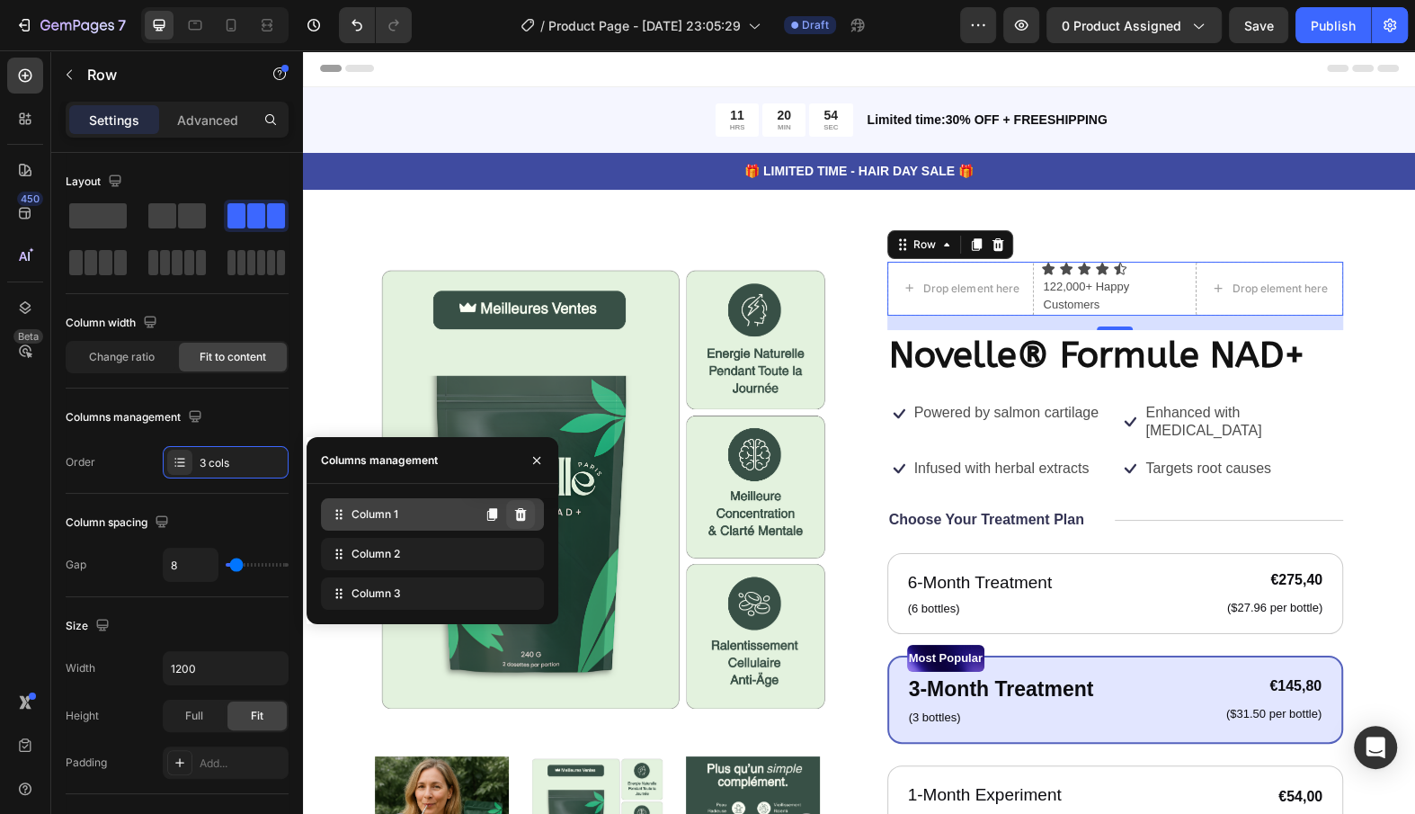
click at [529, 510] on button at bounding box center [520, 514] width 29 height 29
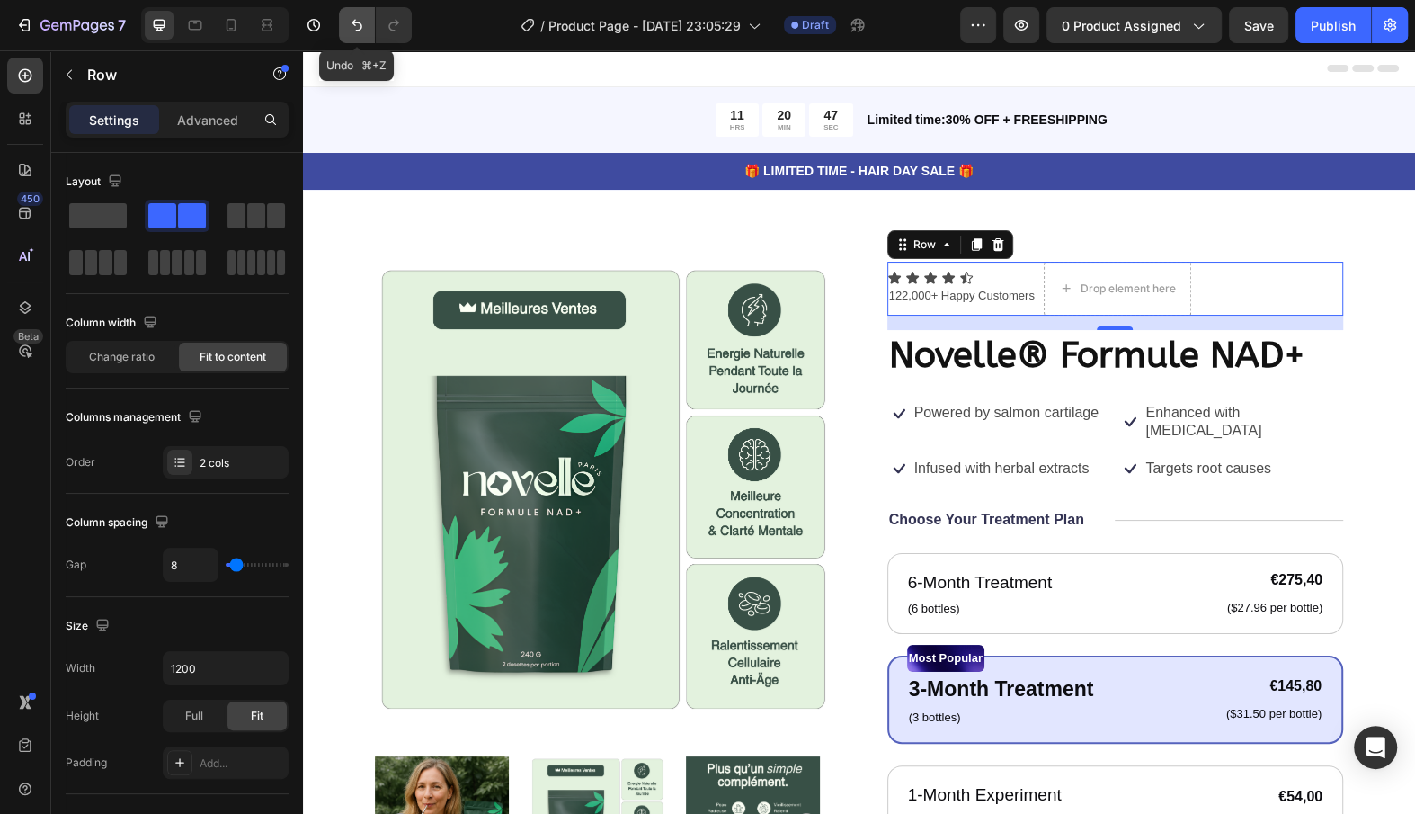
click at [361, 39] on button "Undo/Redo" at bounding box center [357, 25] width 36 height 36
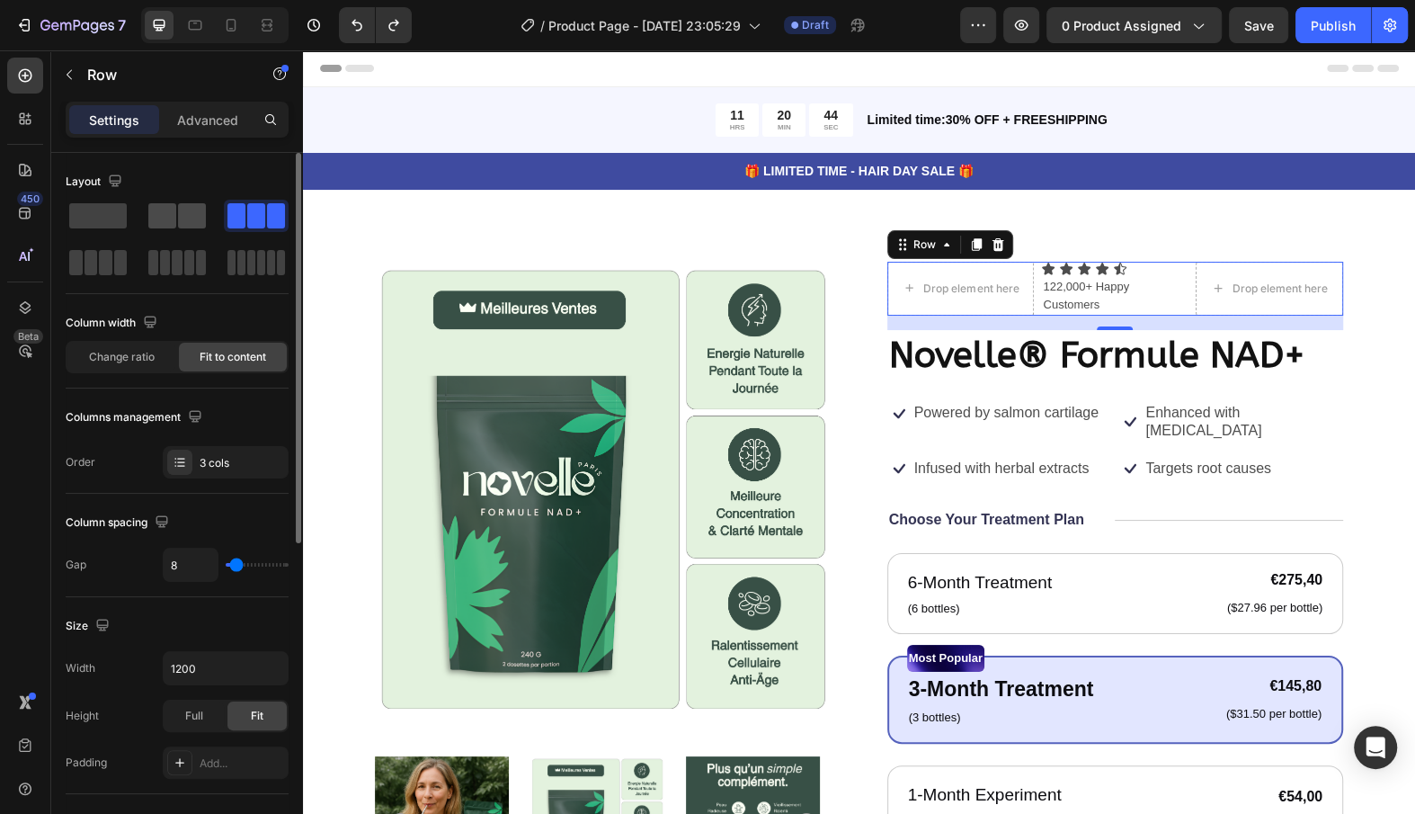
click at [192, 225] on span at bounding box center [192, 215] width 28 height 25
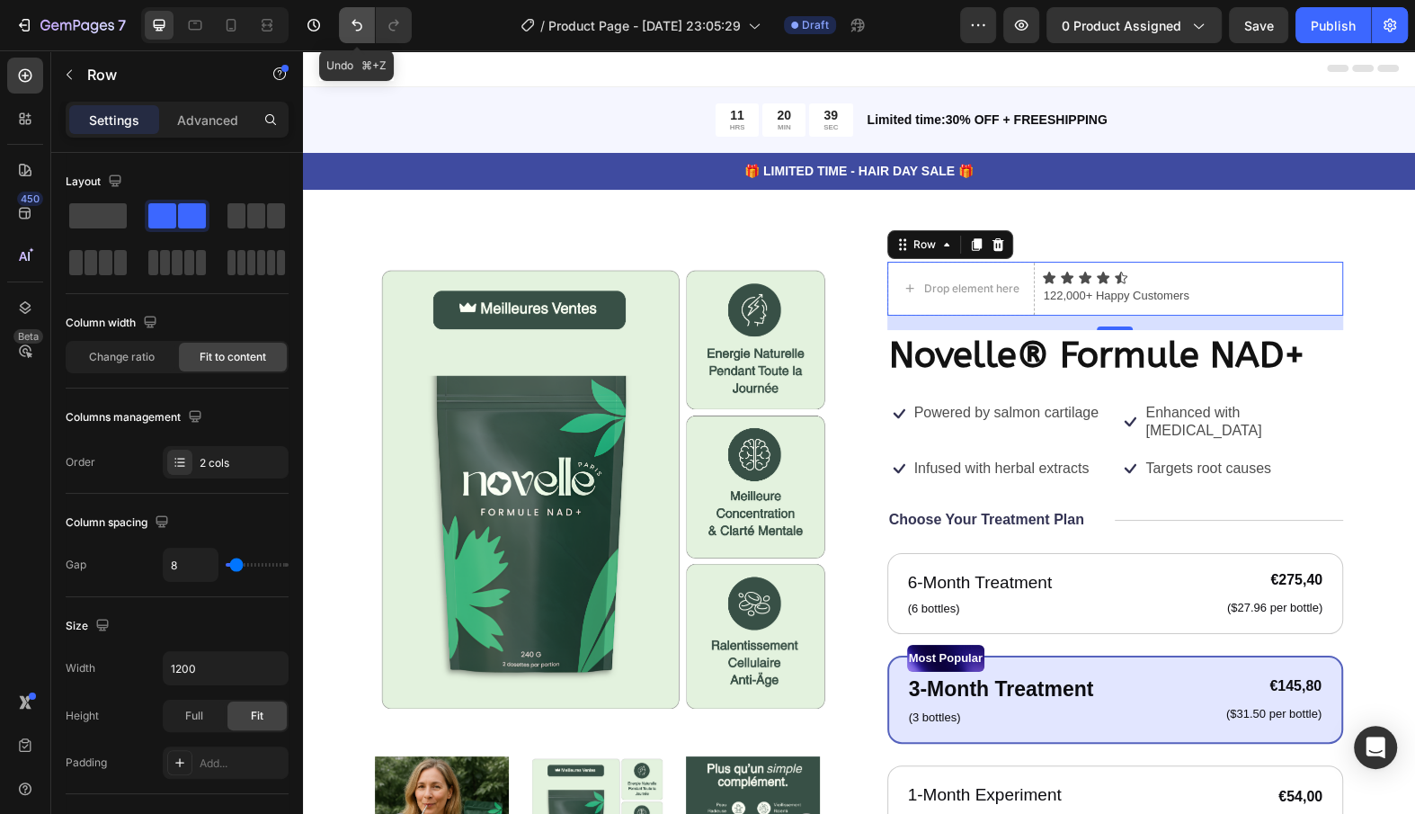
click at [359, 22] on icon "Undo/Redo" at bounding box center [357, 25] width 18 height 18
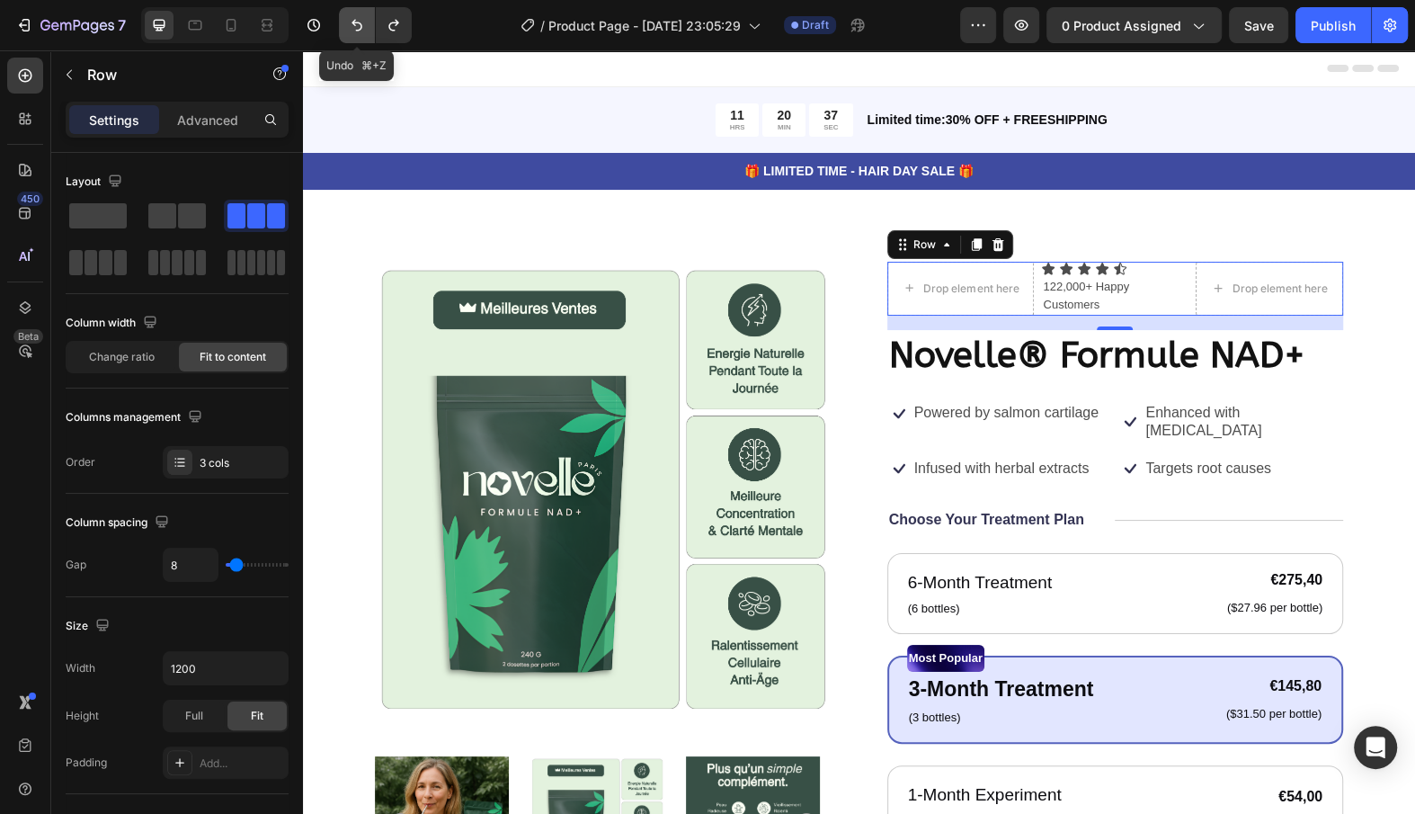
click at [359, 22] on icon "Undo/Redo" at bounding box center [357, 25] width 18 height 18
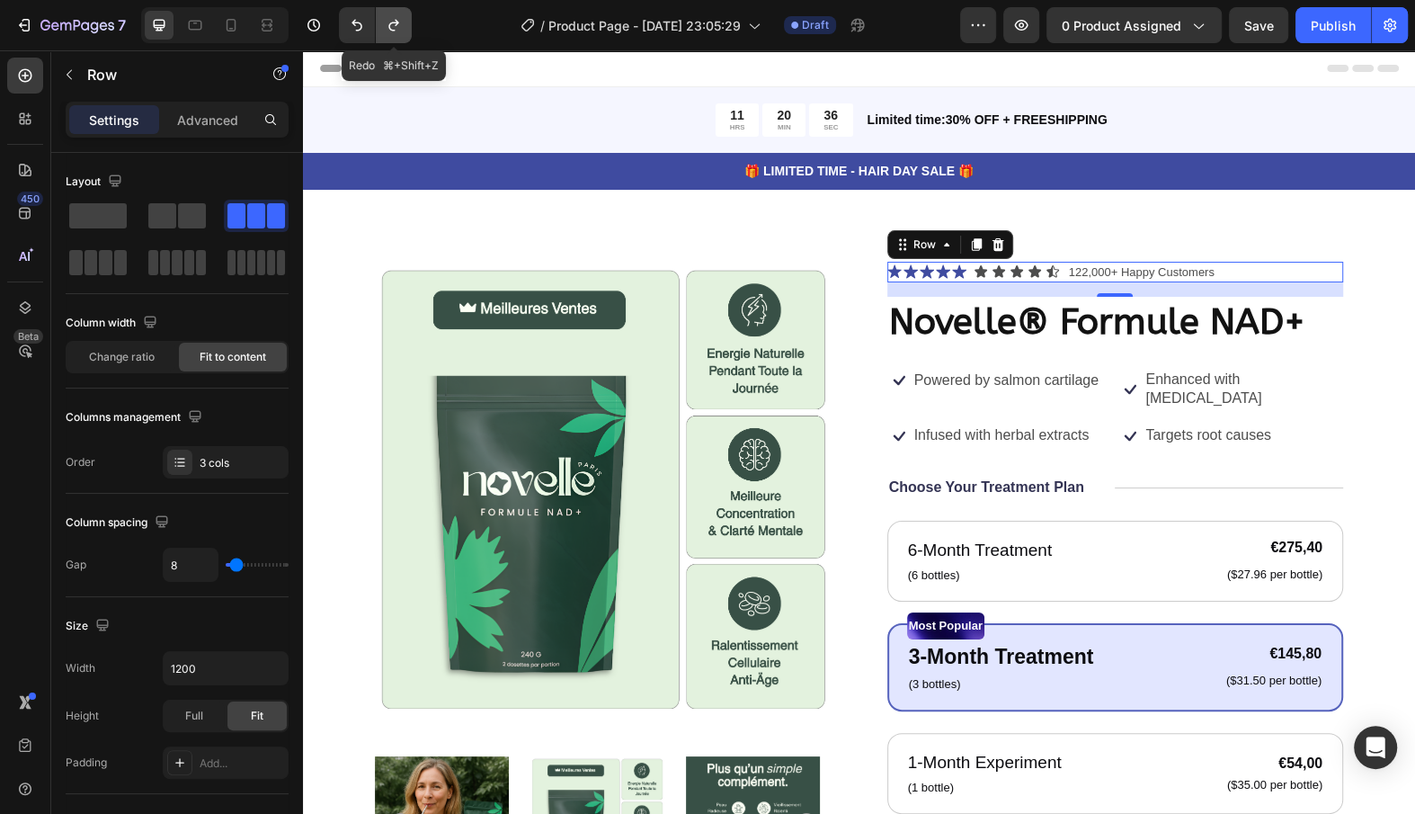
click at [406, 22] on button "Undo/Redo" at bounding box center [394, 25] width 36 height 36
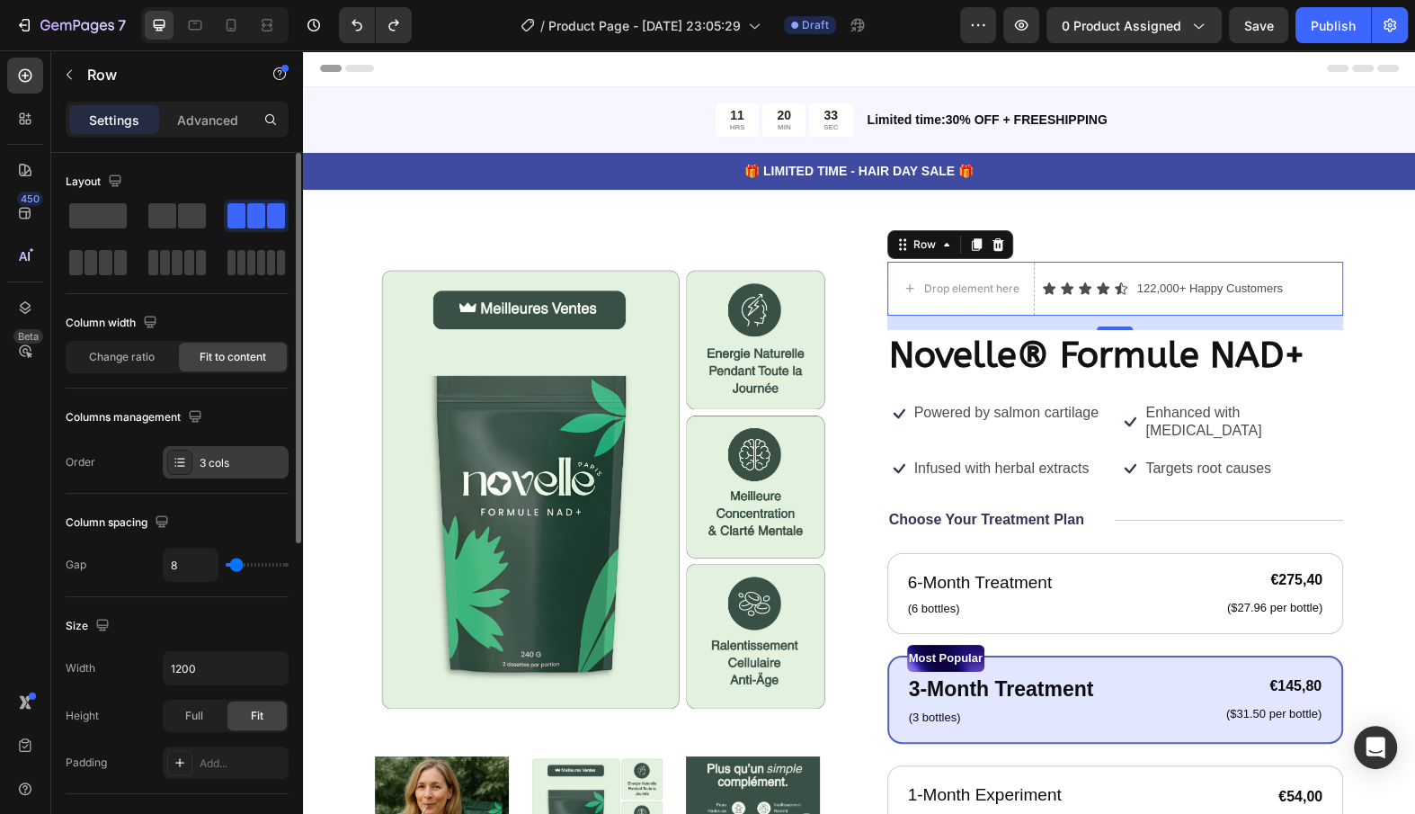
click at [211, 476] on div "3 cols" at bounding box center [226, 462] width 126 height 32
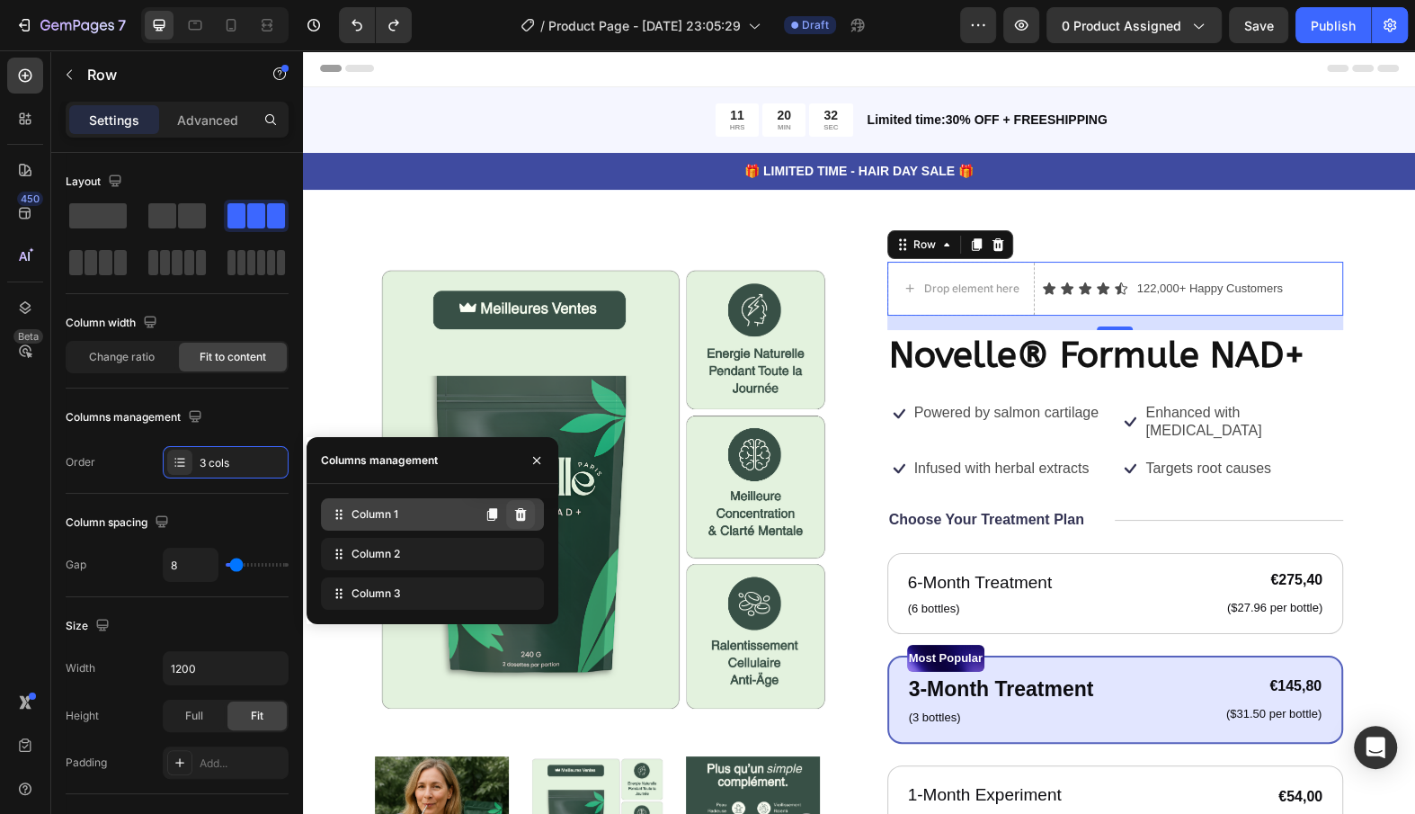
click at [515, 514] on icon at bounding box center [520, 514] width 14 height 14
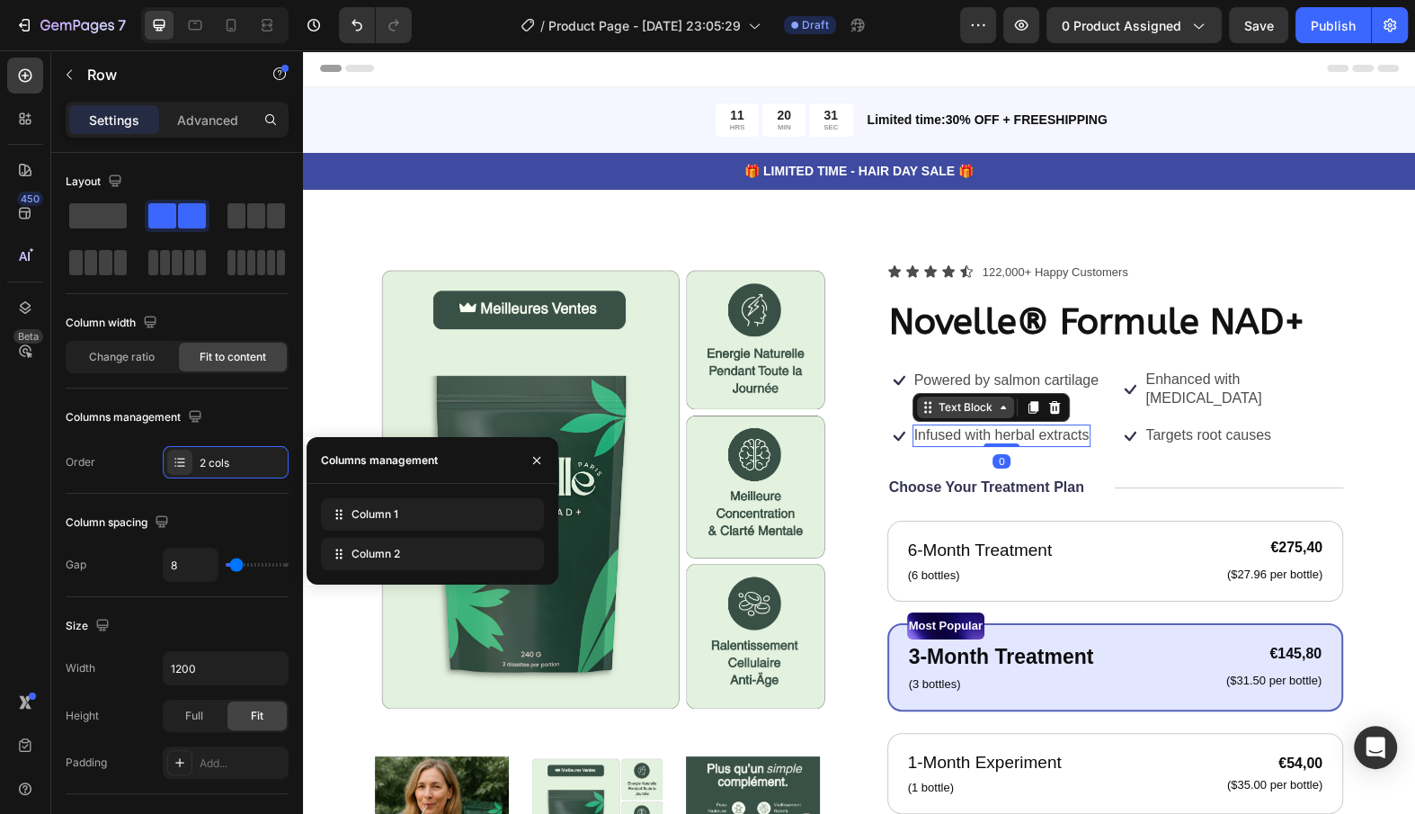
click at [978, 397] on div "Text Block" at bounding box center [991, 407] width 157 height 29
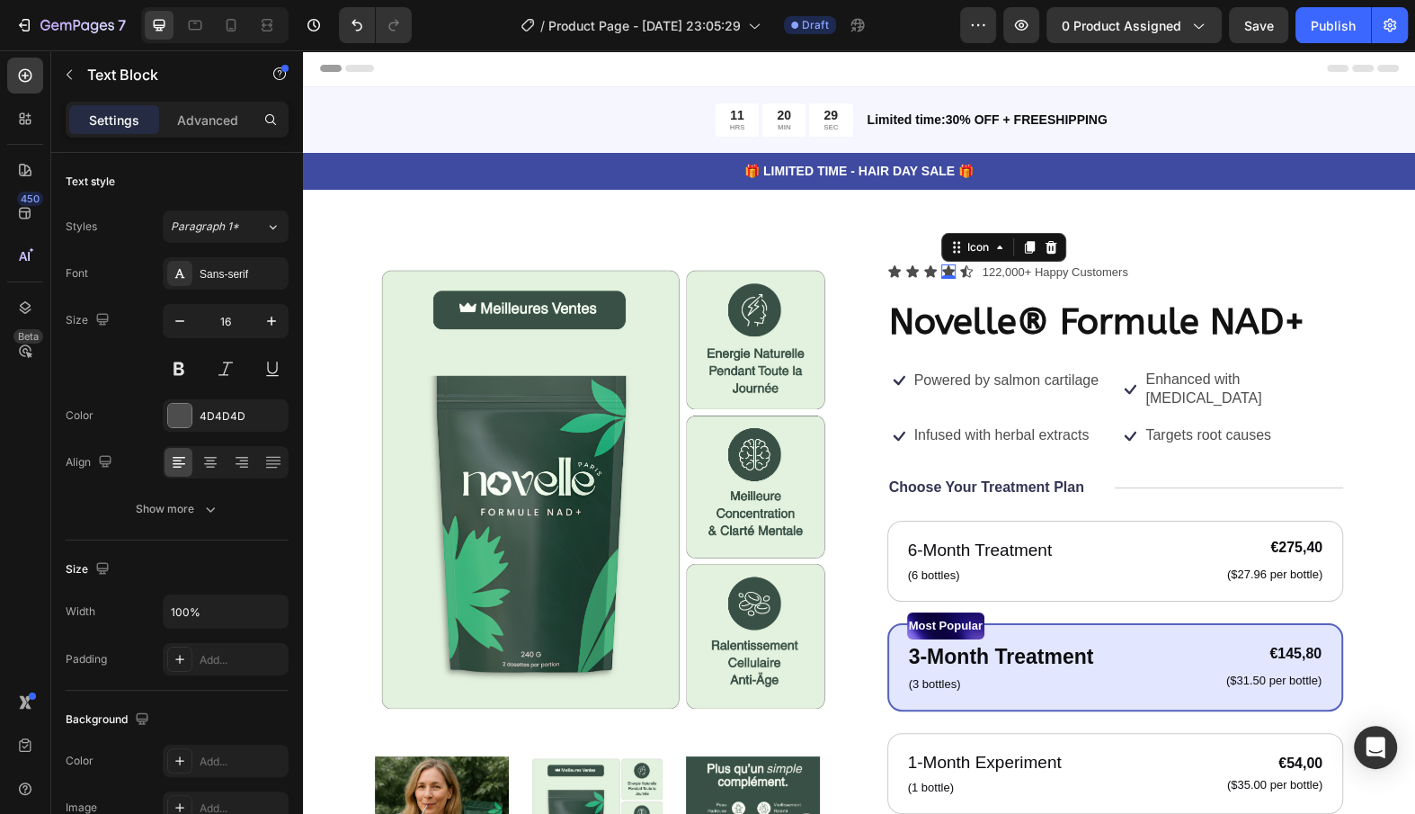
click at [941, 278] on div "Icon 0" at bounding box center [948, 271] width 14 height 14
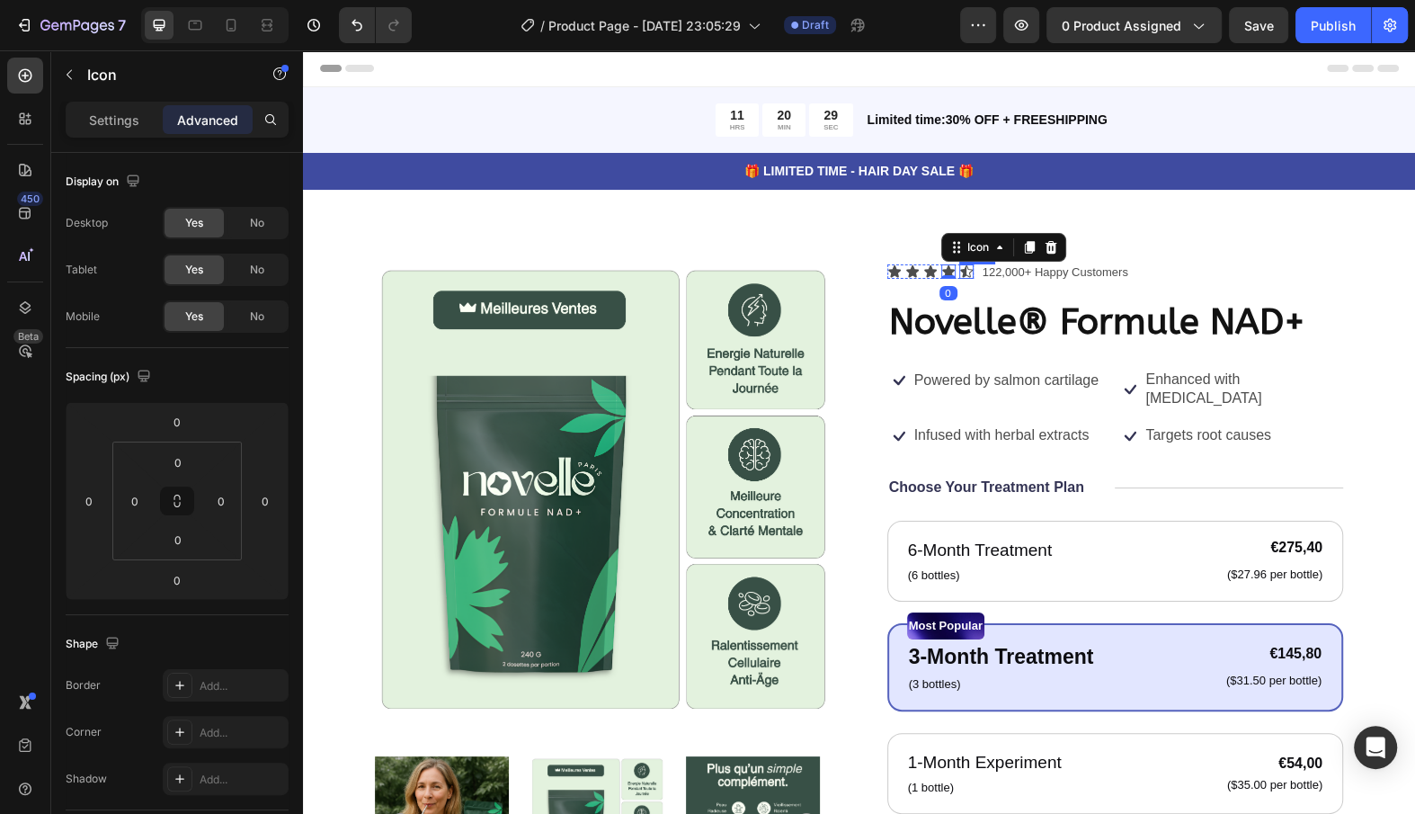
click at [965, 268] on icon at bounding box center [966, 271] width 13 height 12
click at [143, 120] on div "Settings" at bounding box center [114, 119] width 90 height 29
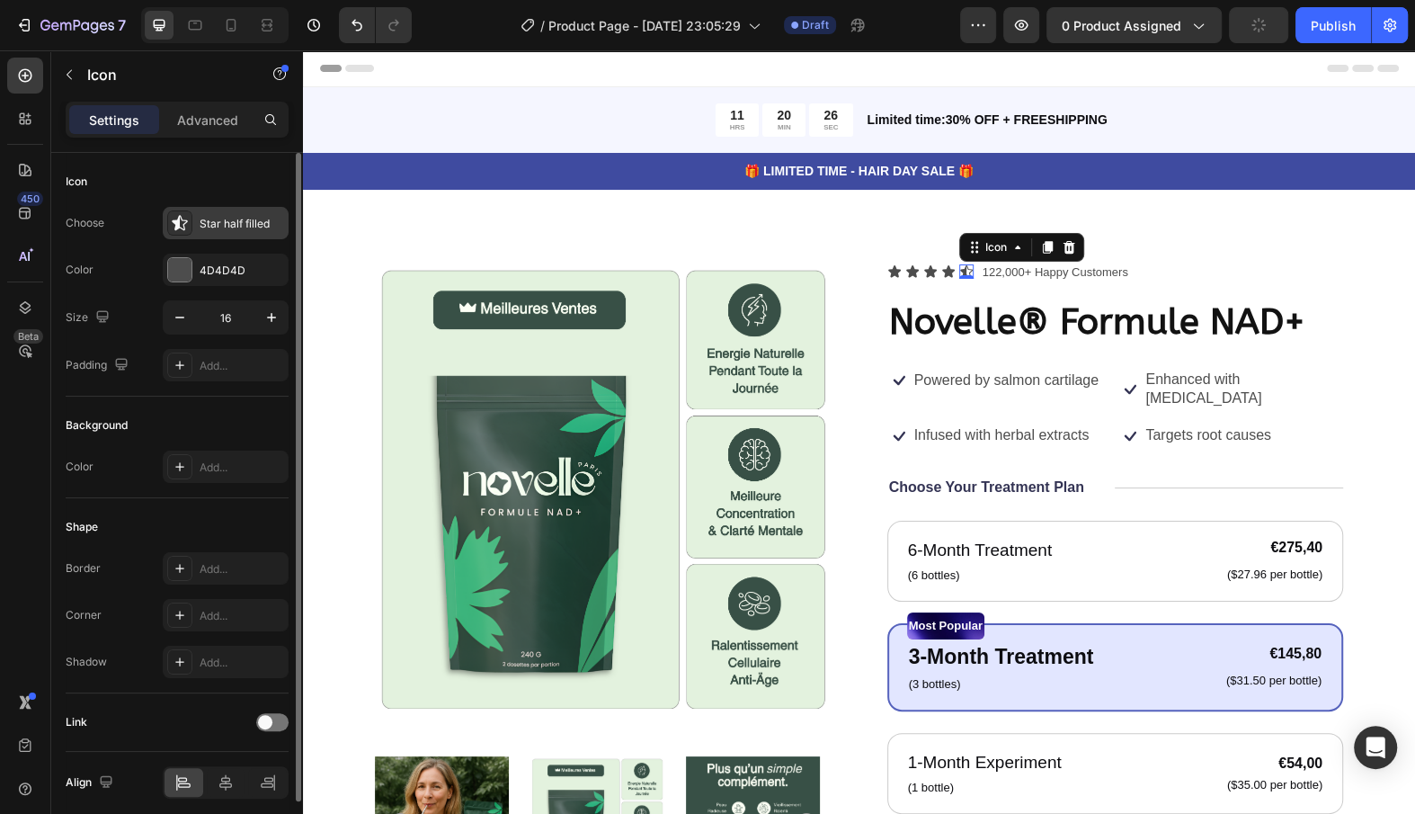
click at [222, 224] on div "Star half filled" at bounding box center [242, 224] width 85 height 16
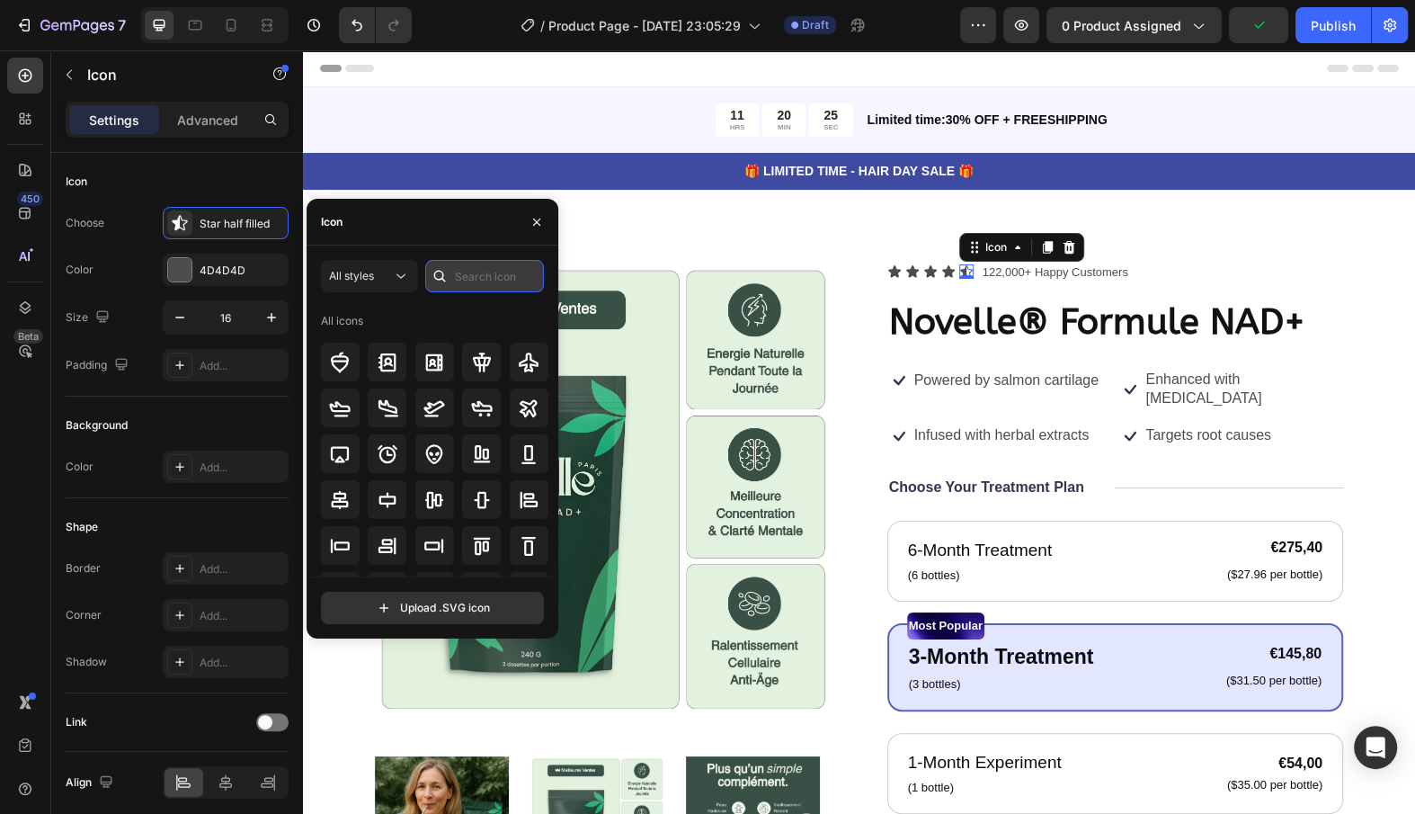
click at [477, 282] on input "text" at bounding box center [484, 276] width 119 height 32
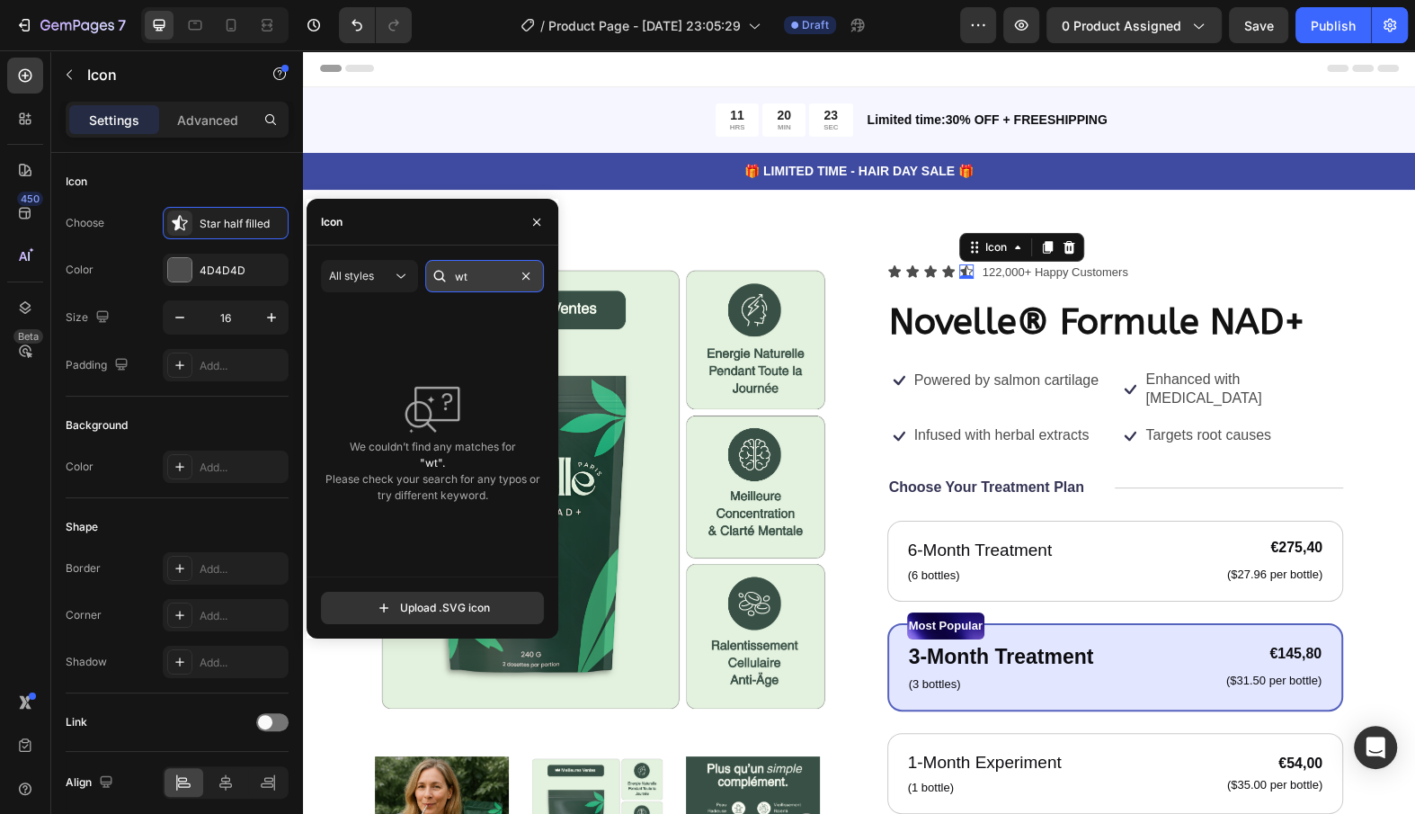
type input "w"
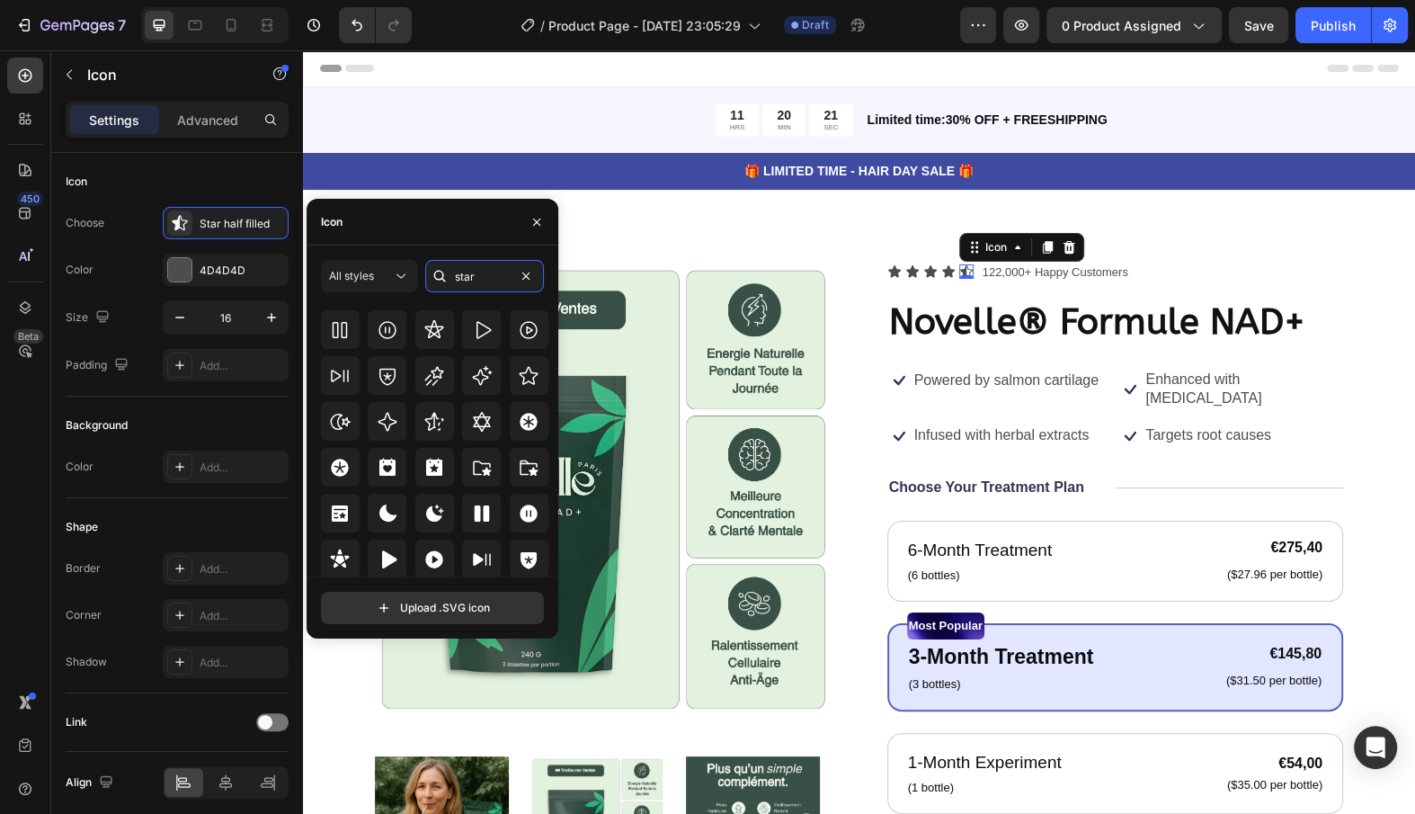
scroll to position [545, 0]
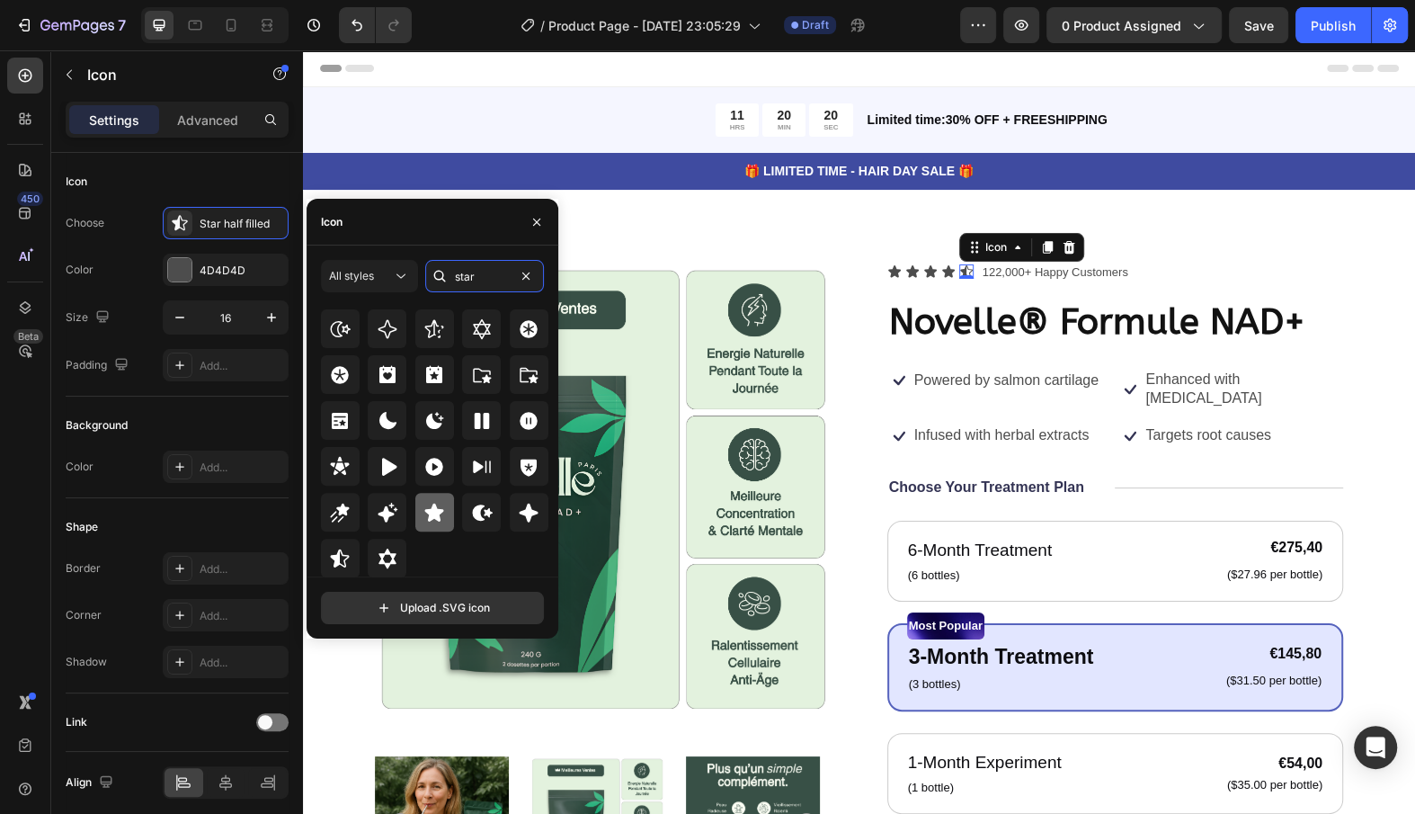
type input "star"
click at [434, 506] on icon at bounding box center [434, 512] width 19 height 18
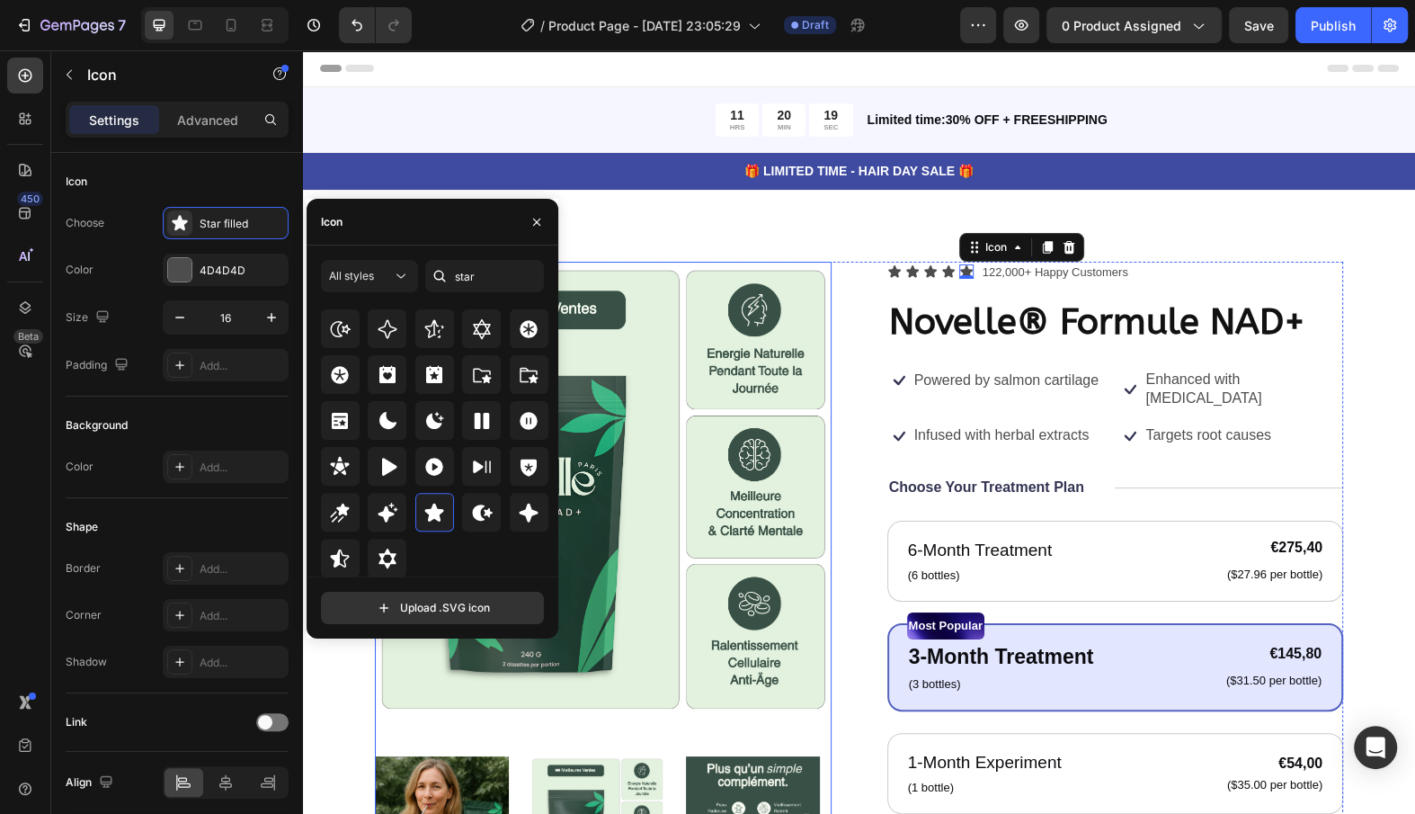
click at [903, 414] on div "Icon" at bounding box center [906, 414] width 29 height 0
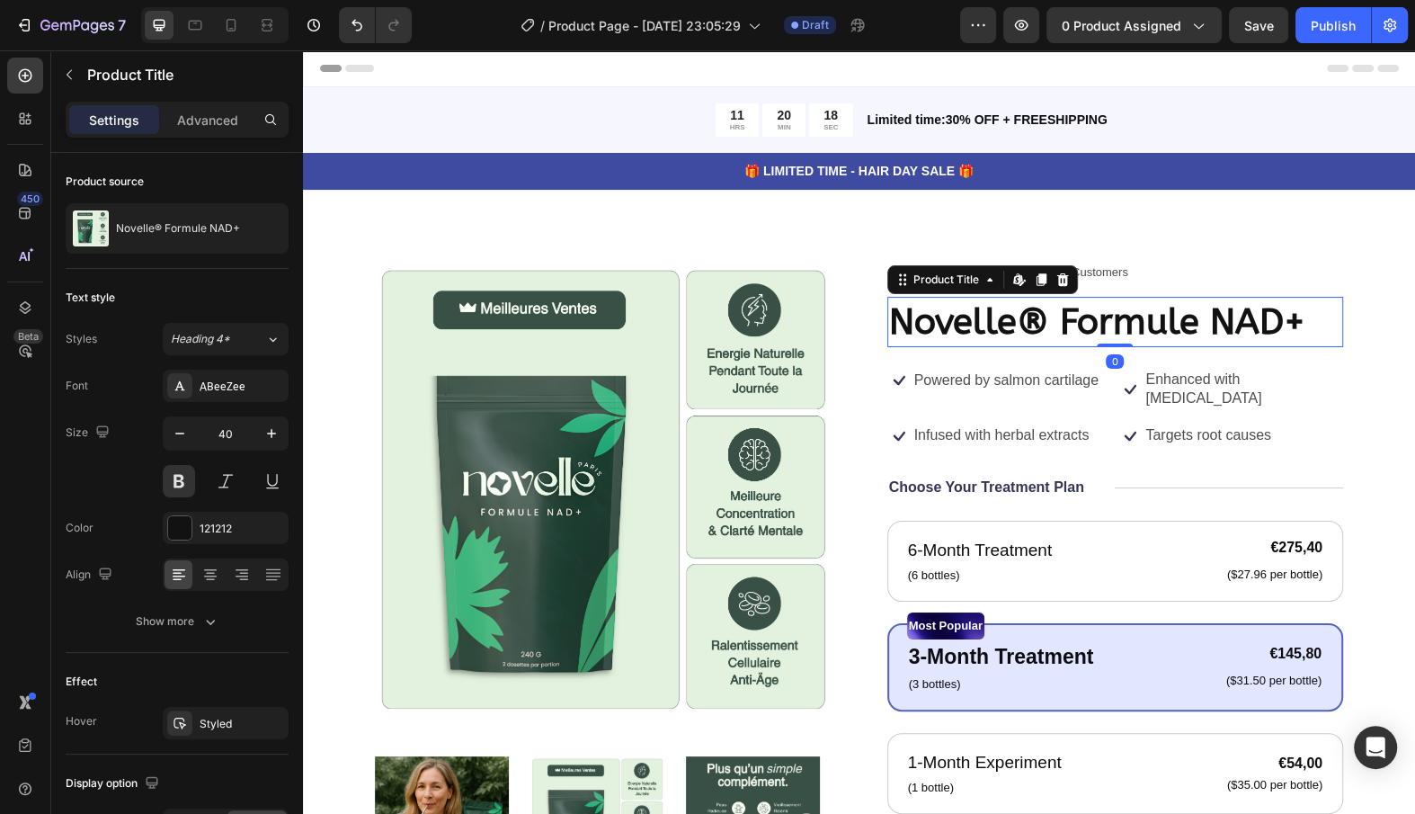
click at [1205, 339] on h1 "Novelle® Formule NAD+" at bounding box center [1115, 322] width 457 height 50
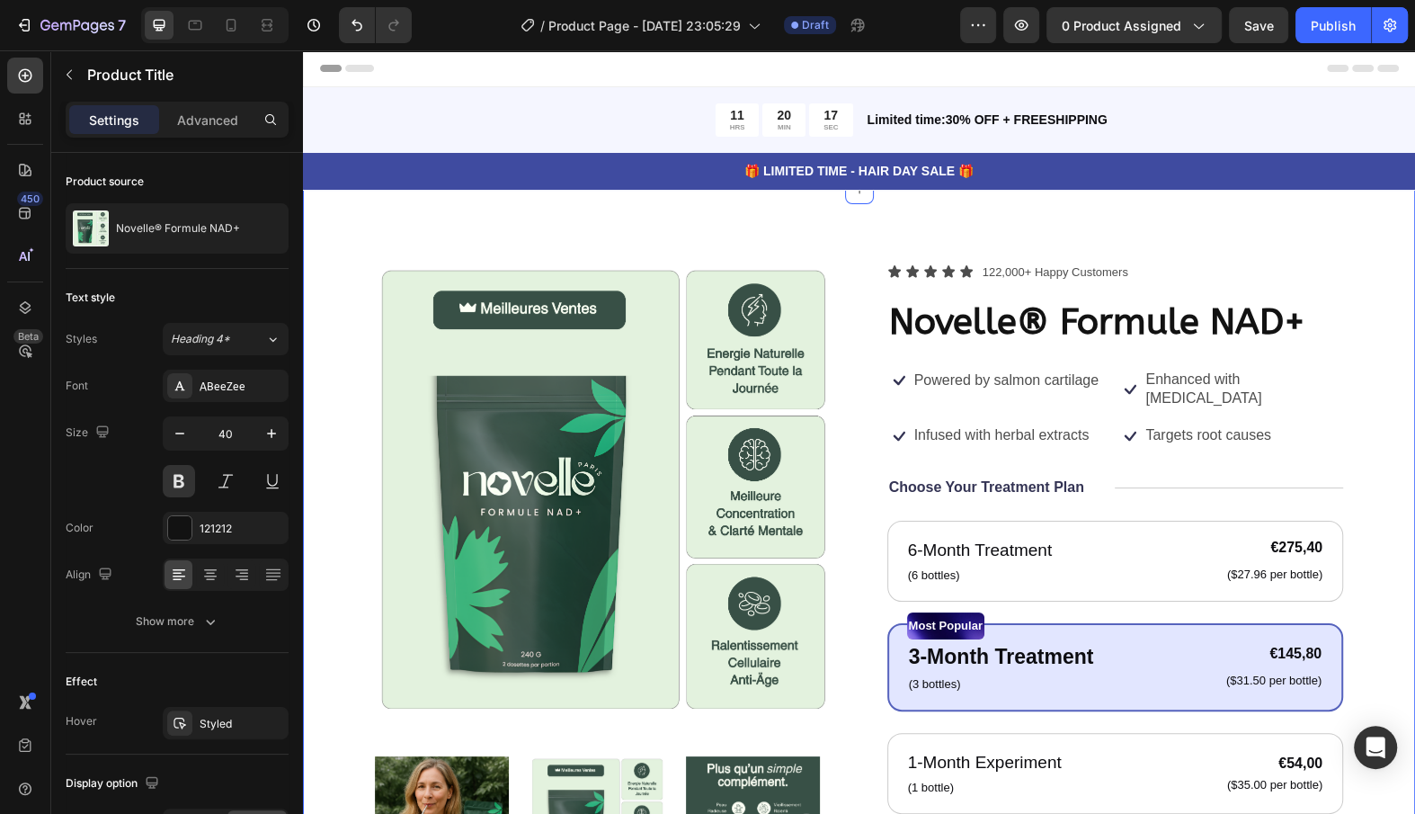
click at [1125, 244] on div "Product Images Icon Icon Icon Icon Icon Icon List 122,000+ Happy Customers Text…" at bounding box center [859, 723] width 1112 height 1066
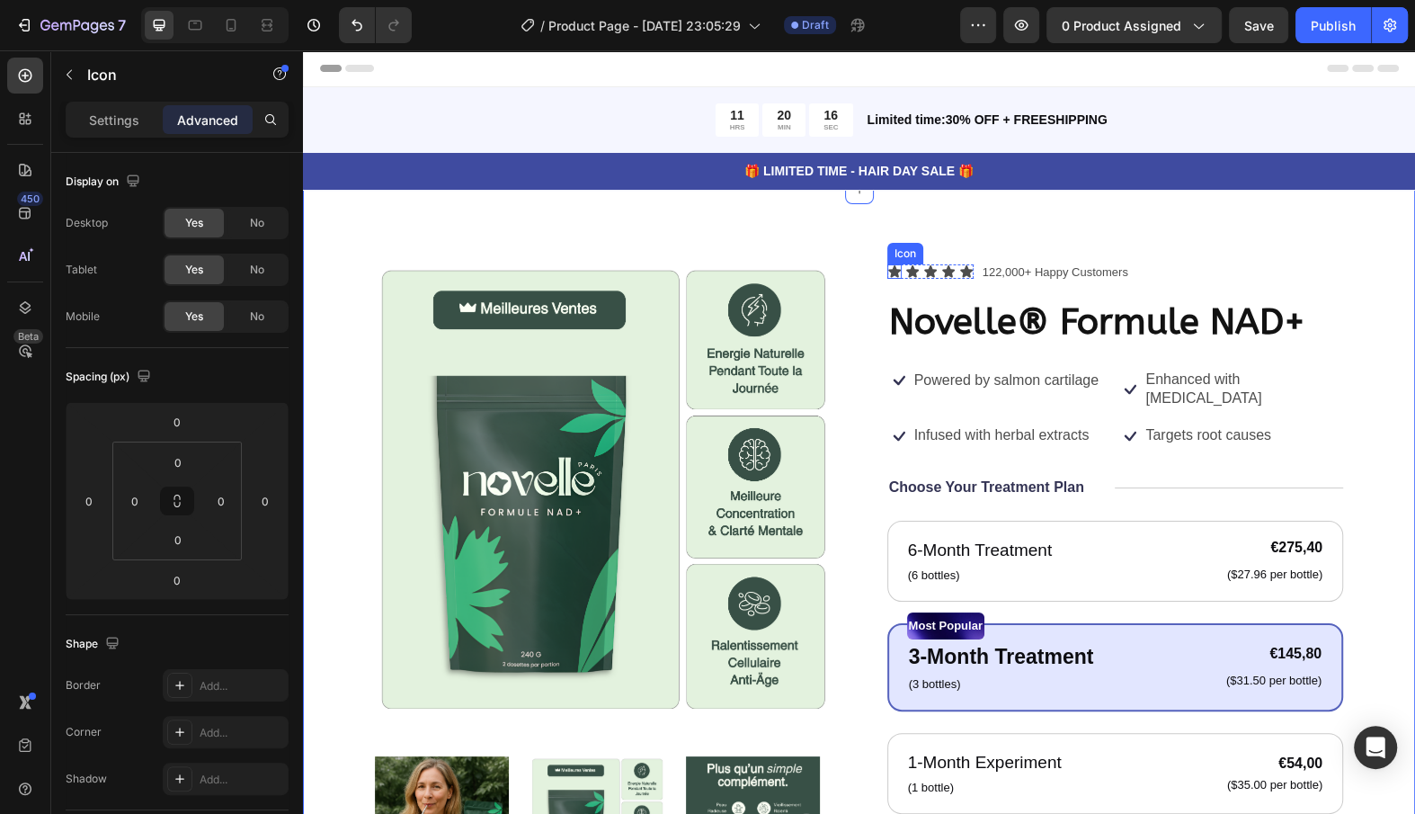
click at [895, 266] on icon at bounding box center [894, 271] width 13 height 12
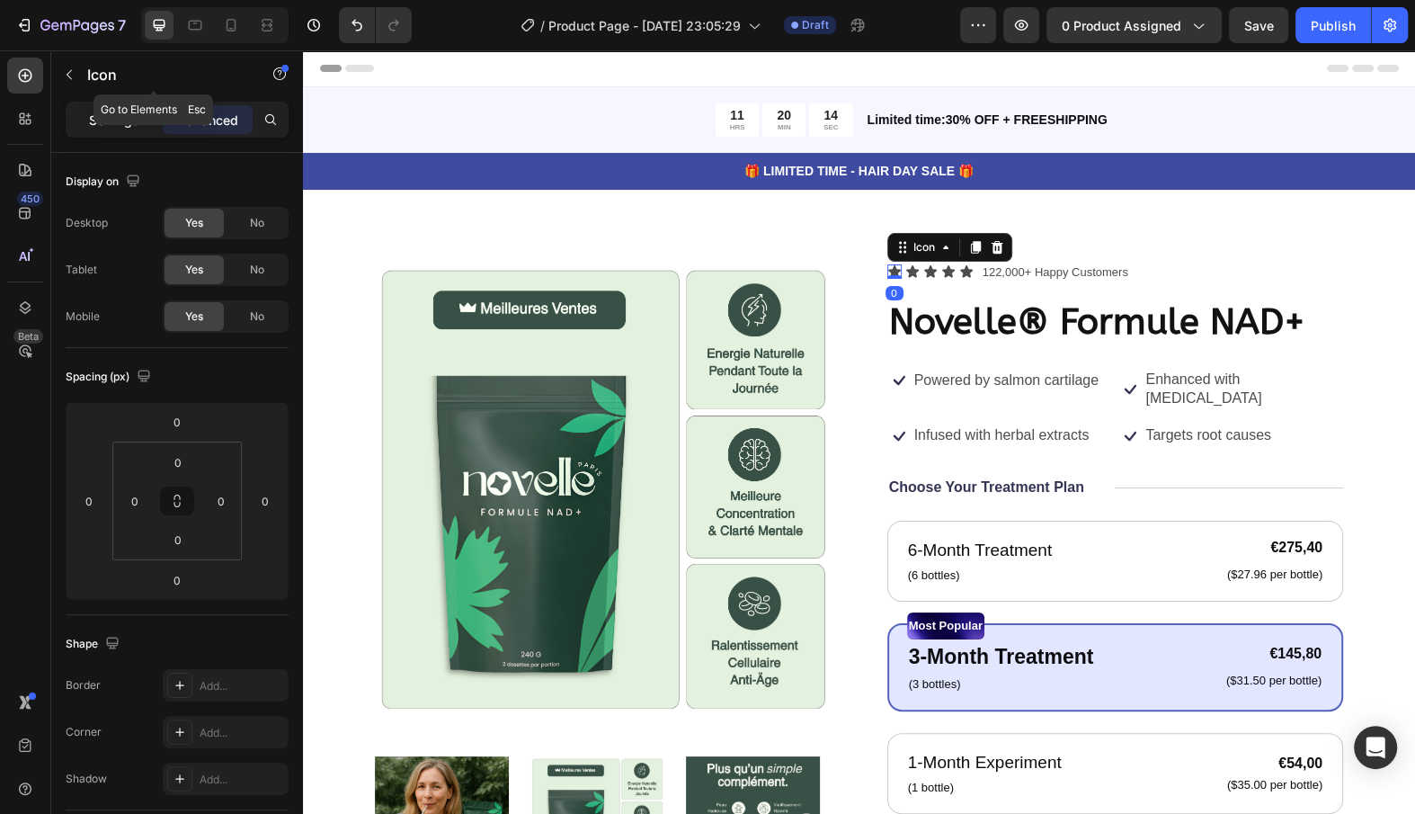
click at [122, 124] on p "Settings" at bounding box center [114, 120] width 50 height 19
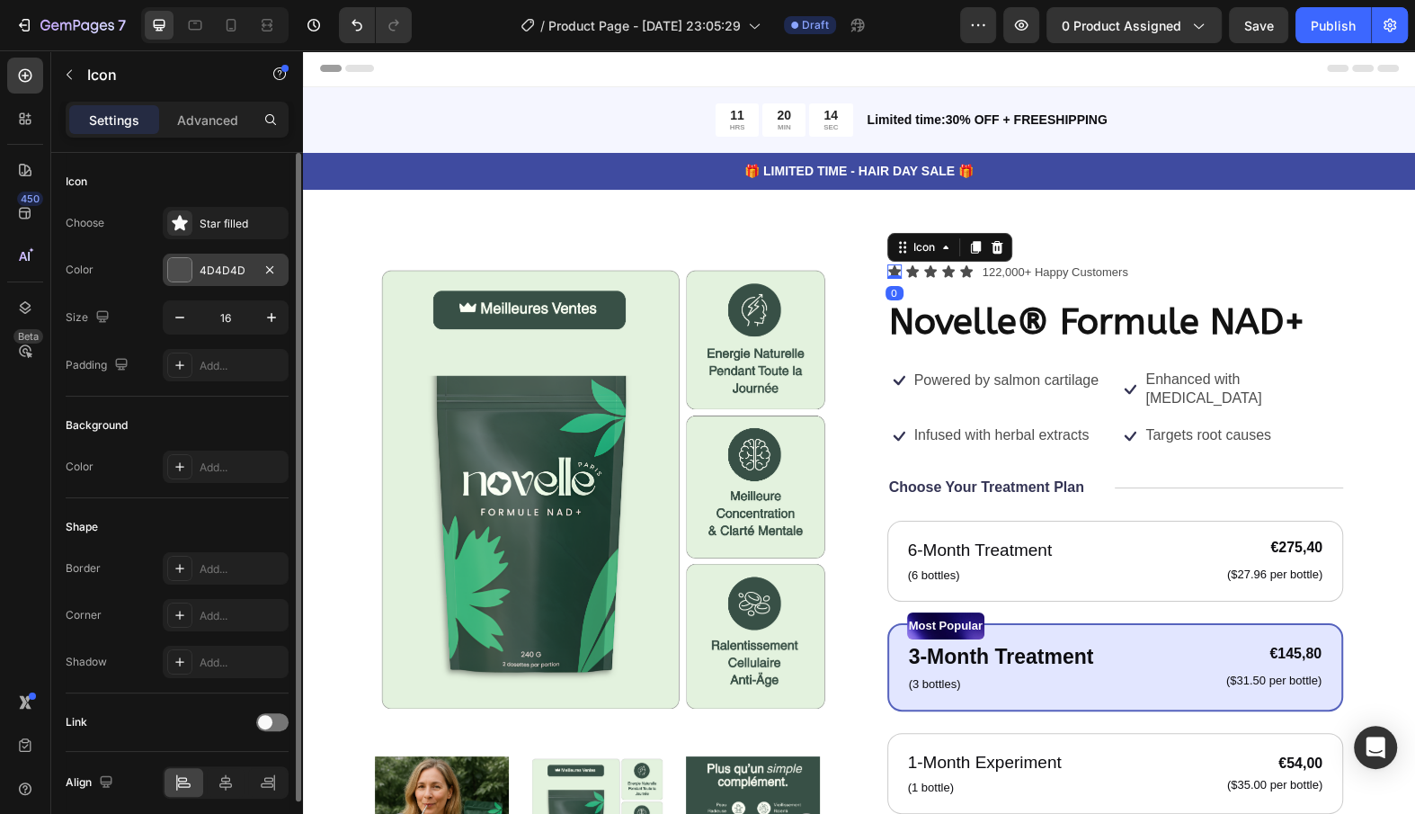
click at [227, 270] on div "4D4D4D" at bounding box center [226, 271] width 52 height 16
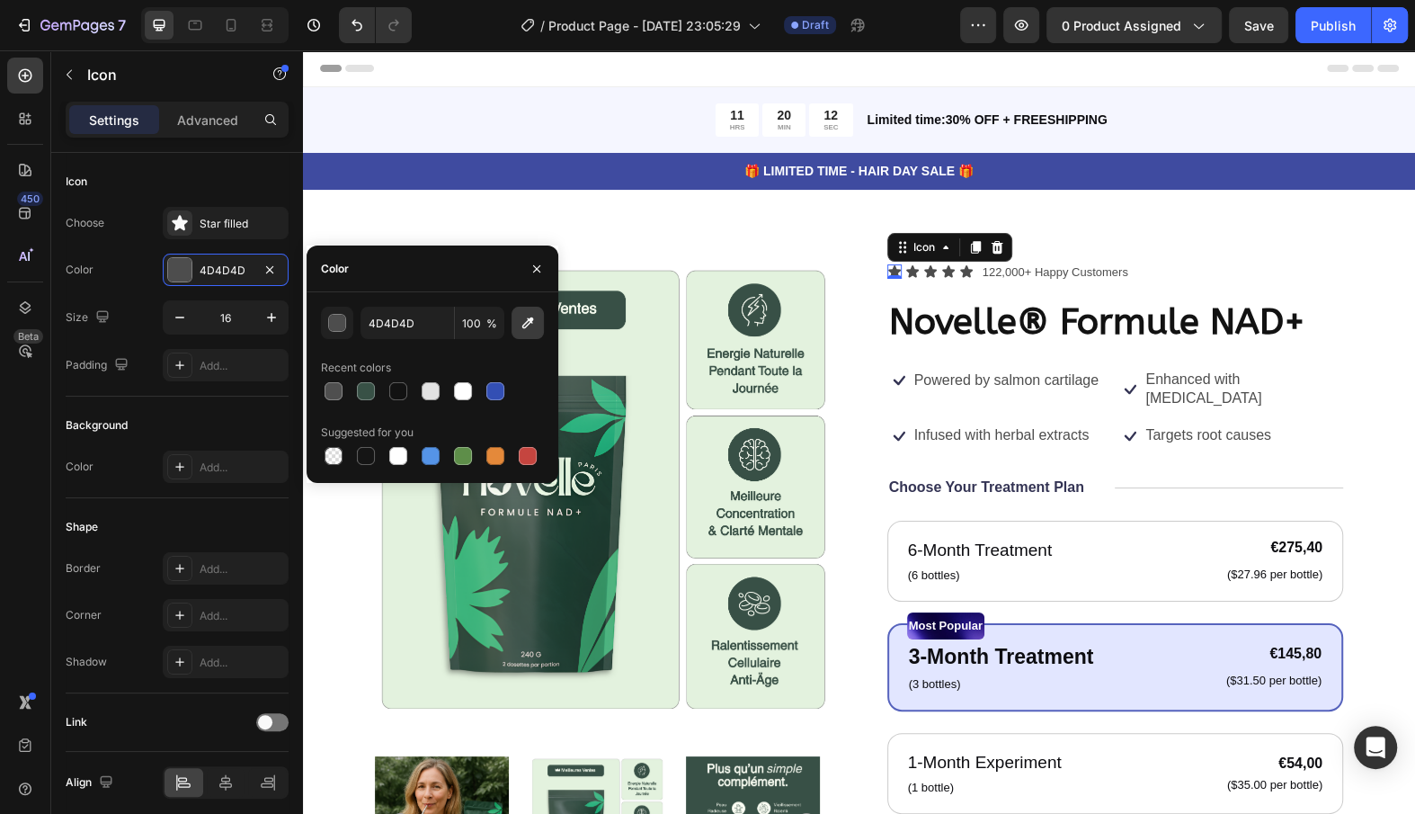
click at [519, 326] on icon "button" at bounding box center [528, 323] width 18 height 18
type input "385146"
click at [909, 272] on div "Icon" at bounding box center [912, 271] width 14 height 14
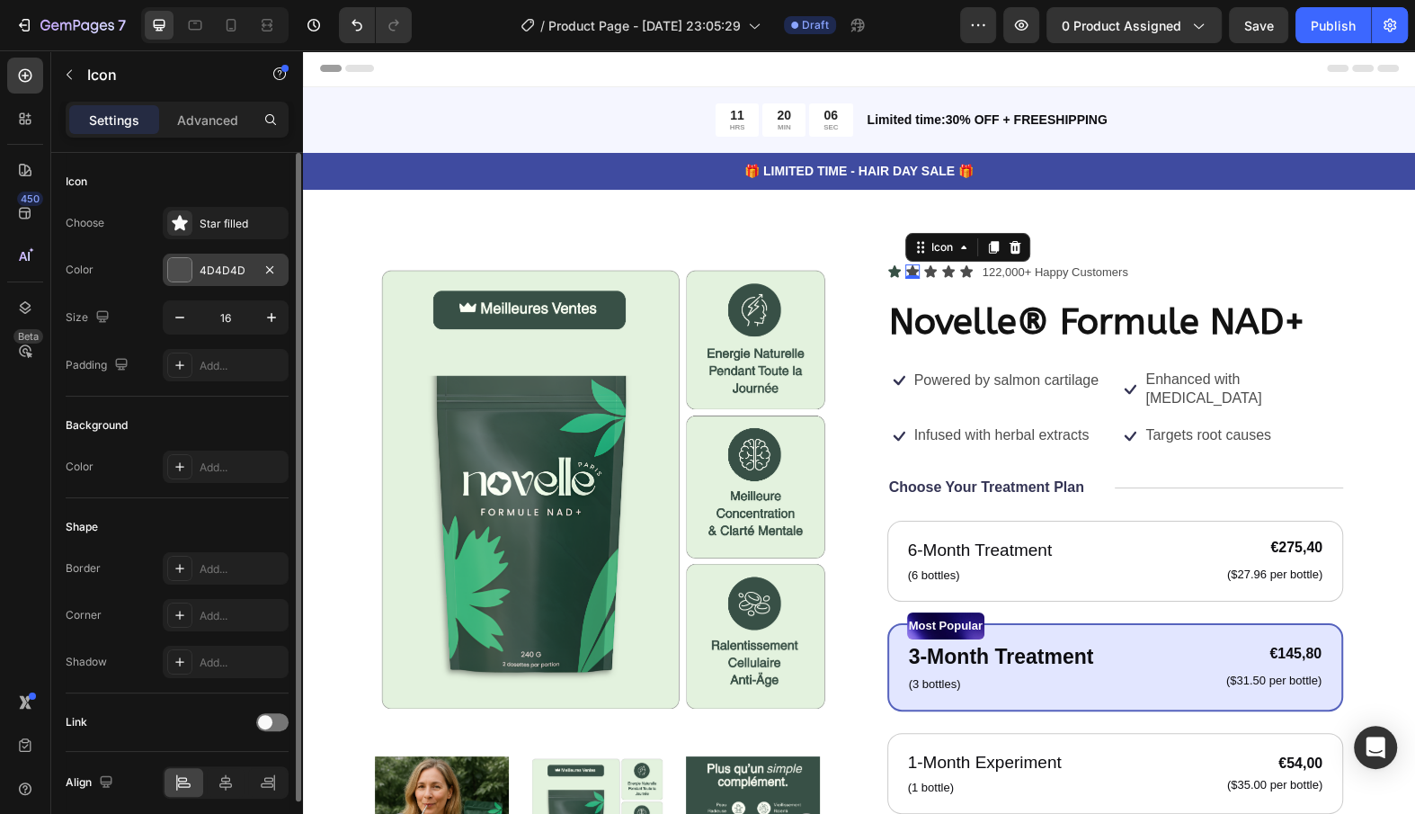
click at [233, 274] on div "4D4D4D" at bounding box center [226, 271] width 52 height 16
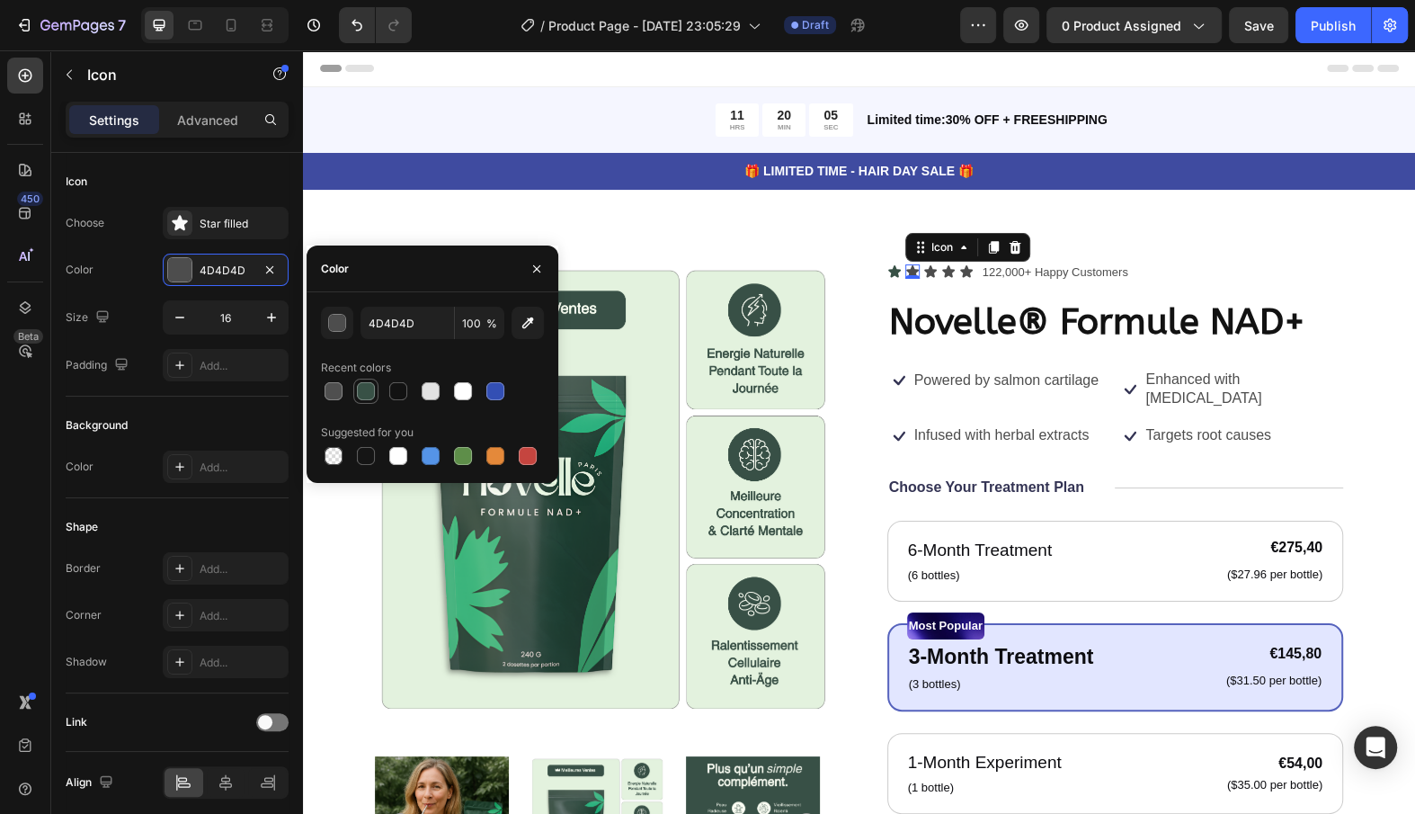
click at [371, 399] on div at bounding box center [366, 391] width 18 height 18
type input "385146"
click at [930, 266] on icon at bounding box center [930, 271] width 13 height 12
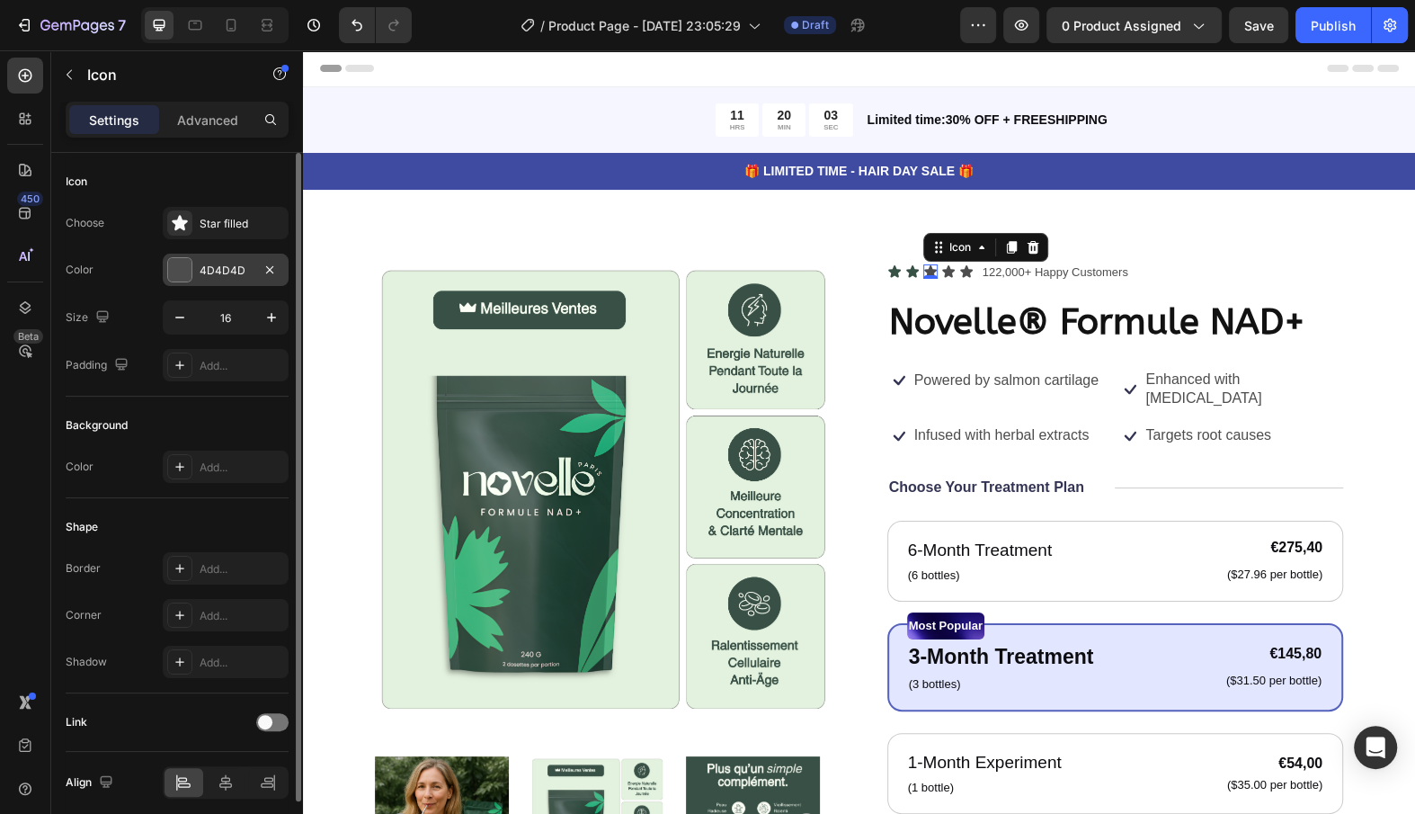
click at [243, 266] on div "4D4D4D" at bounding box center [226, 271] width 52 height 16
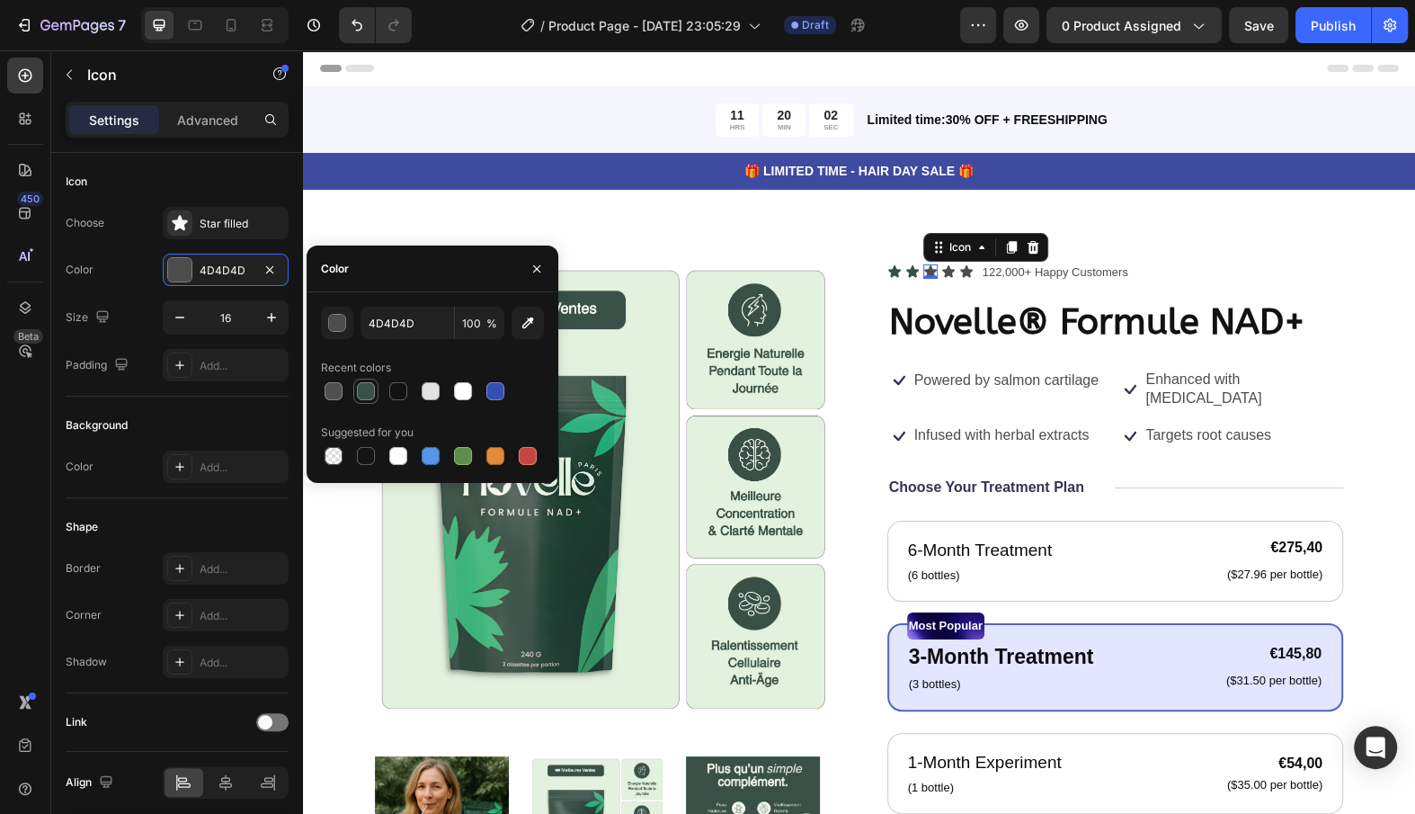
click at [368, 396] on div at bounding box center [366, 391] width 18 height 18
type input "385146"
click at [950, 276] on div "Icon 0" at bounding box center [948, 271] width 14 height 14
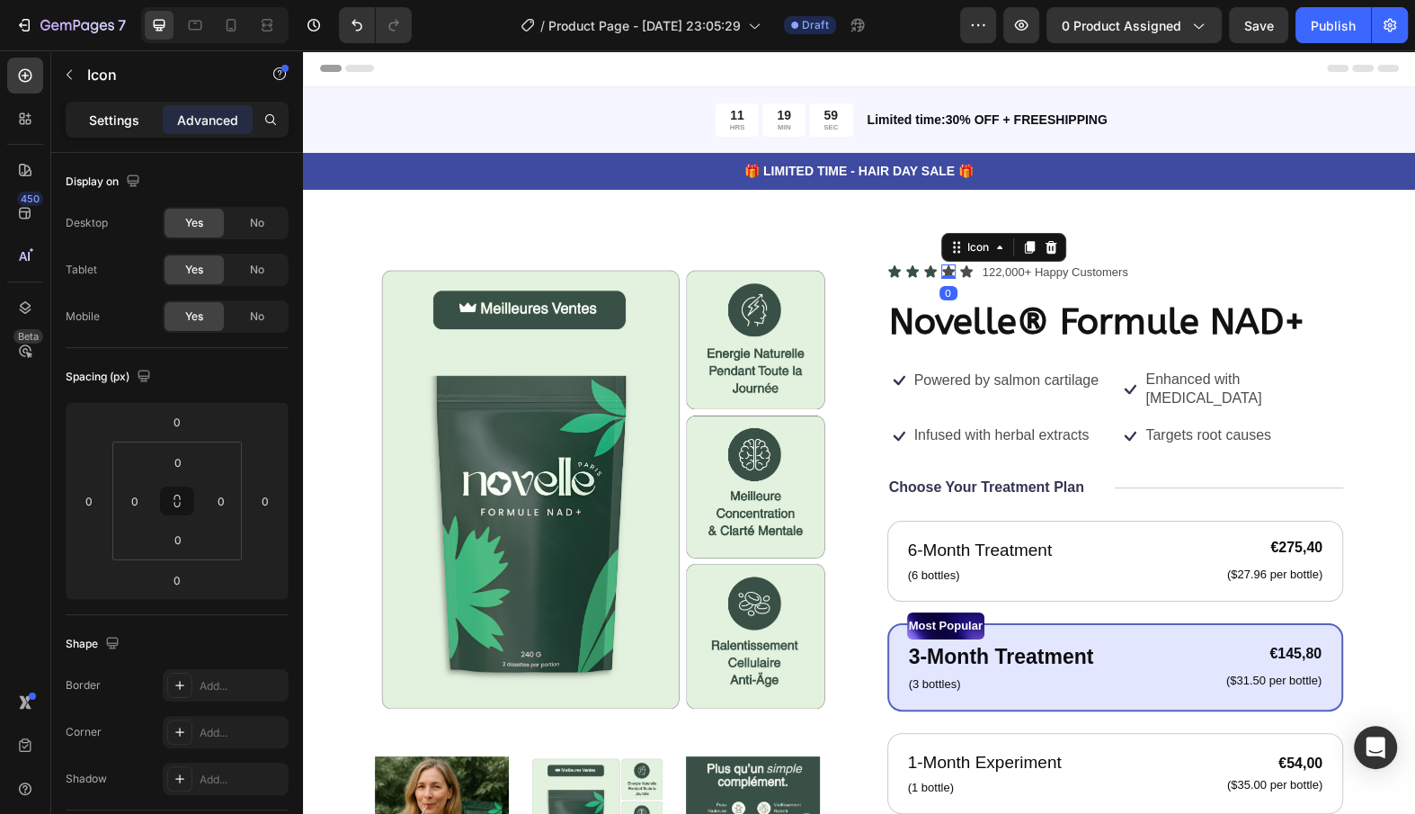
click at [120, 123] on p "Settings" at bounding box center [114, 120] width 50 height 19
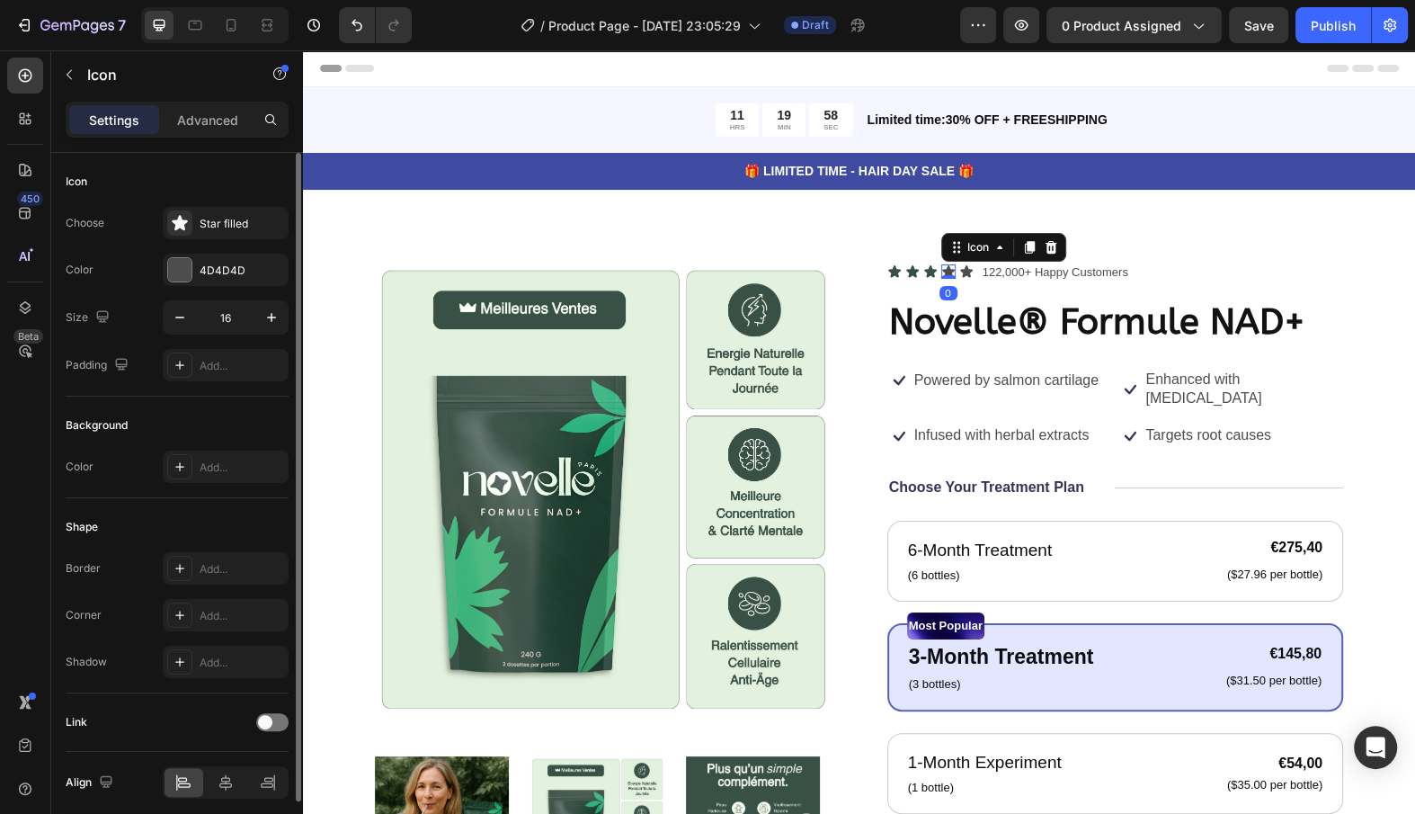
click at [222, 286] on div "Choose Star filled Color 4D4D4D Size 16 Padding Add..." at bounding box center [177, 294] width 223 height 174
click at [222, 280] on div "4D4D4D" at bounding box center [226, 270] width 126 height 32
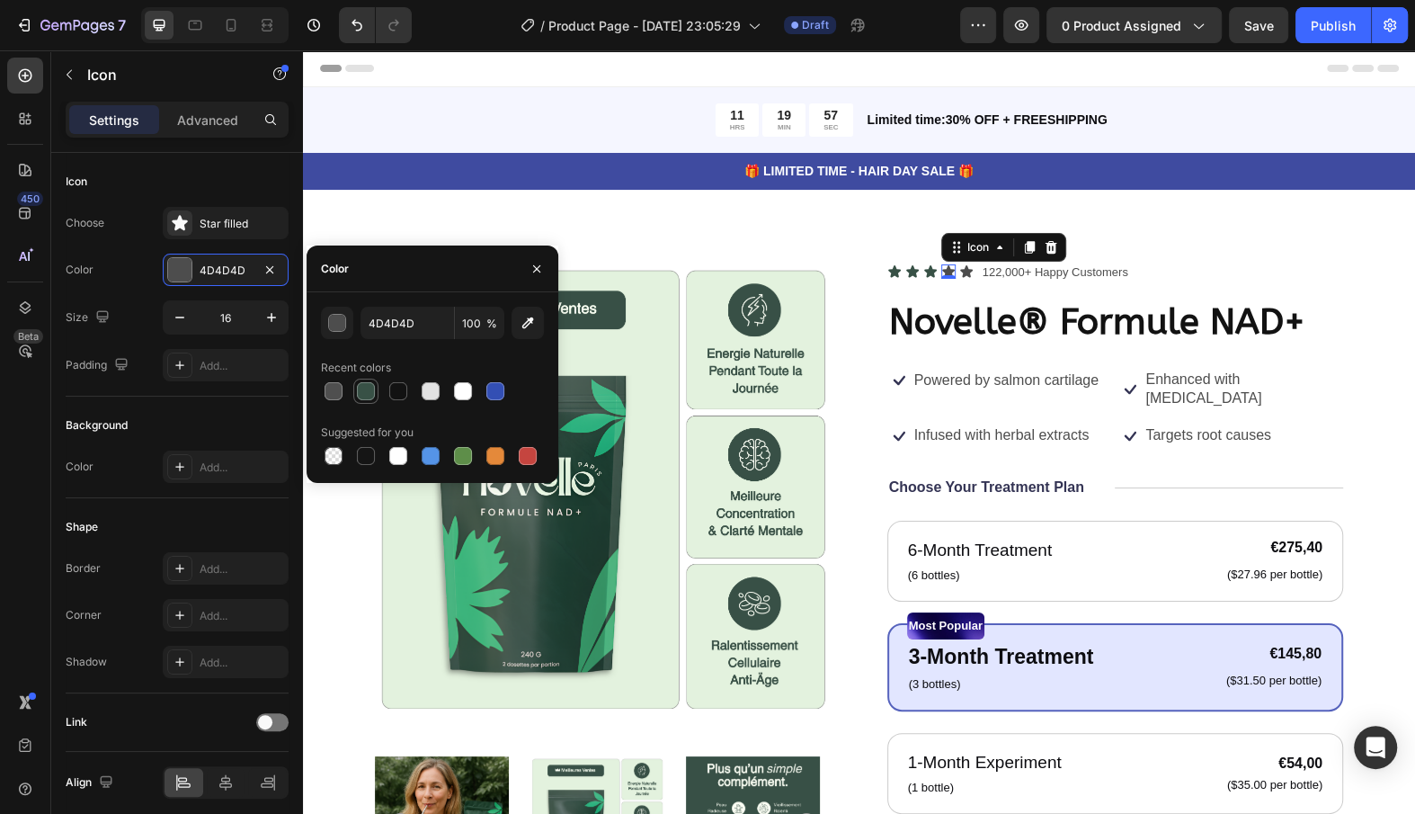
click at [371, 388] on div at bounding box center [366, 391] width 18 height 18
type input "385146"
click at [963, 272] on div "Icon 0" at bounding box center [966, 271] width 14 height 14
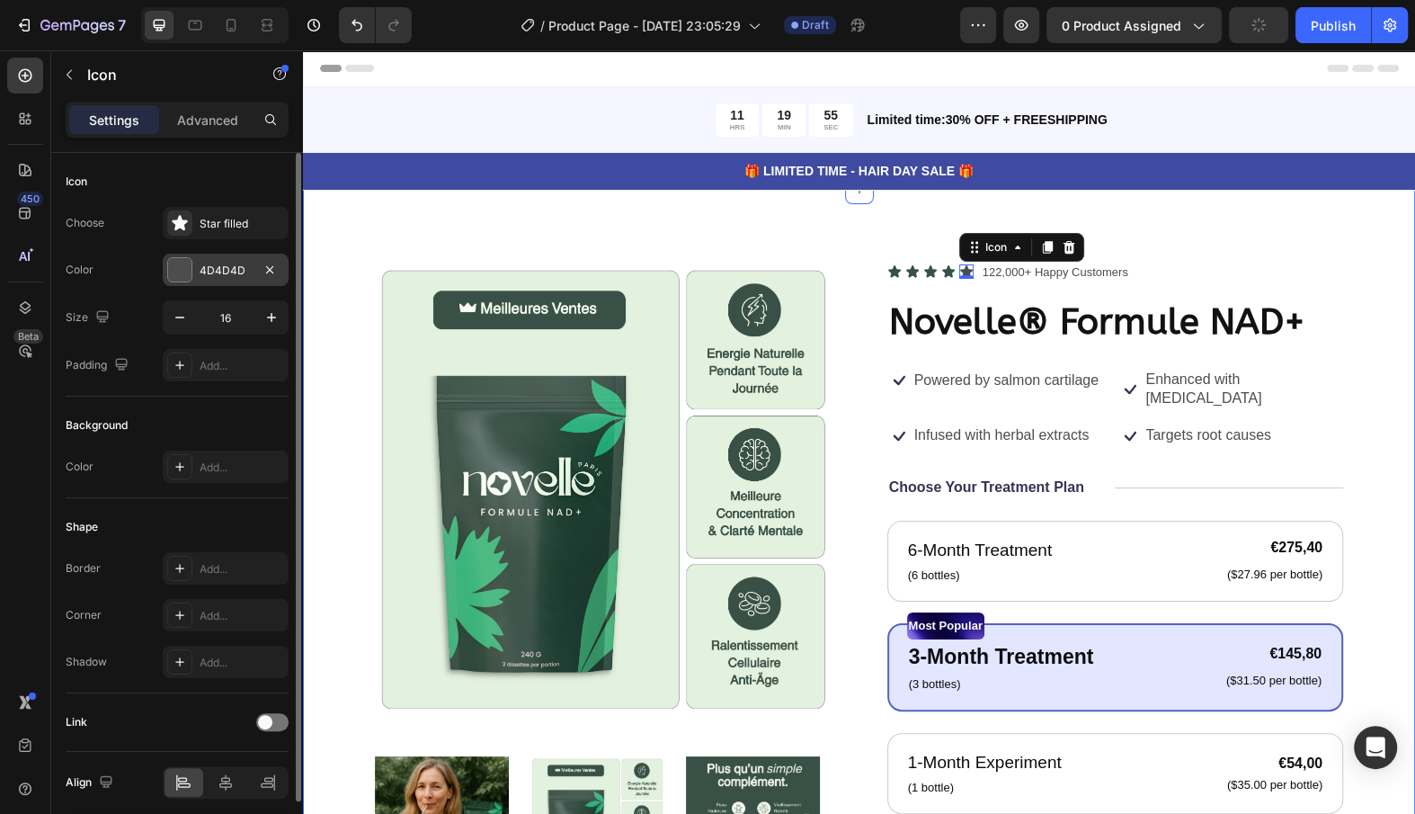
click at [239, 266] on div "4D4D4D" at bounding box center [226, 271] width 52 height 16
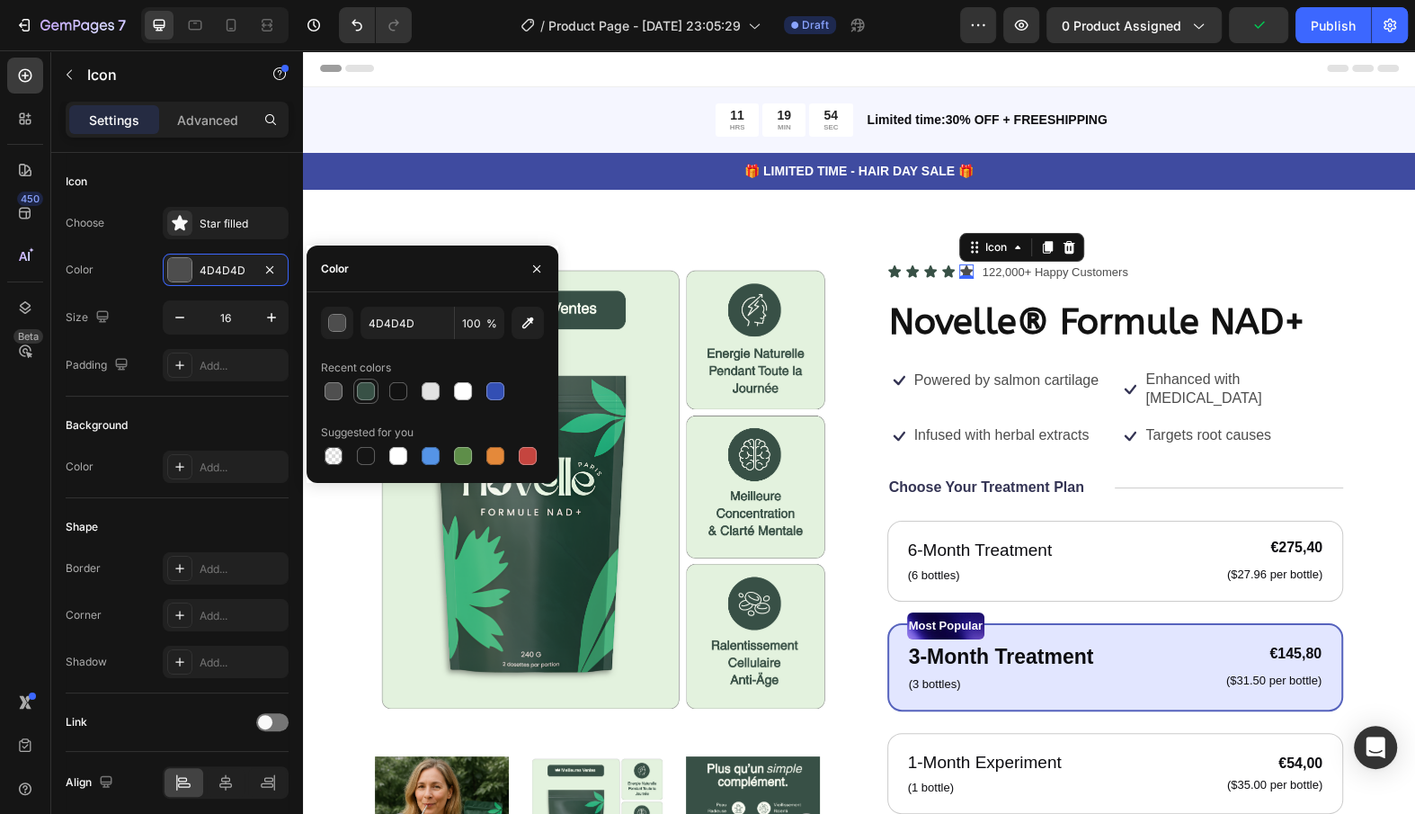
click at [363, 395] on div at bounding box center [366, 391] width 18 height 18
type input "385146"
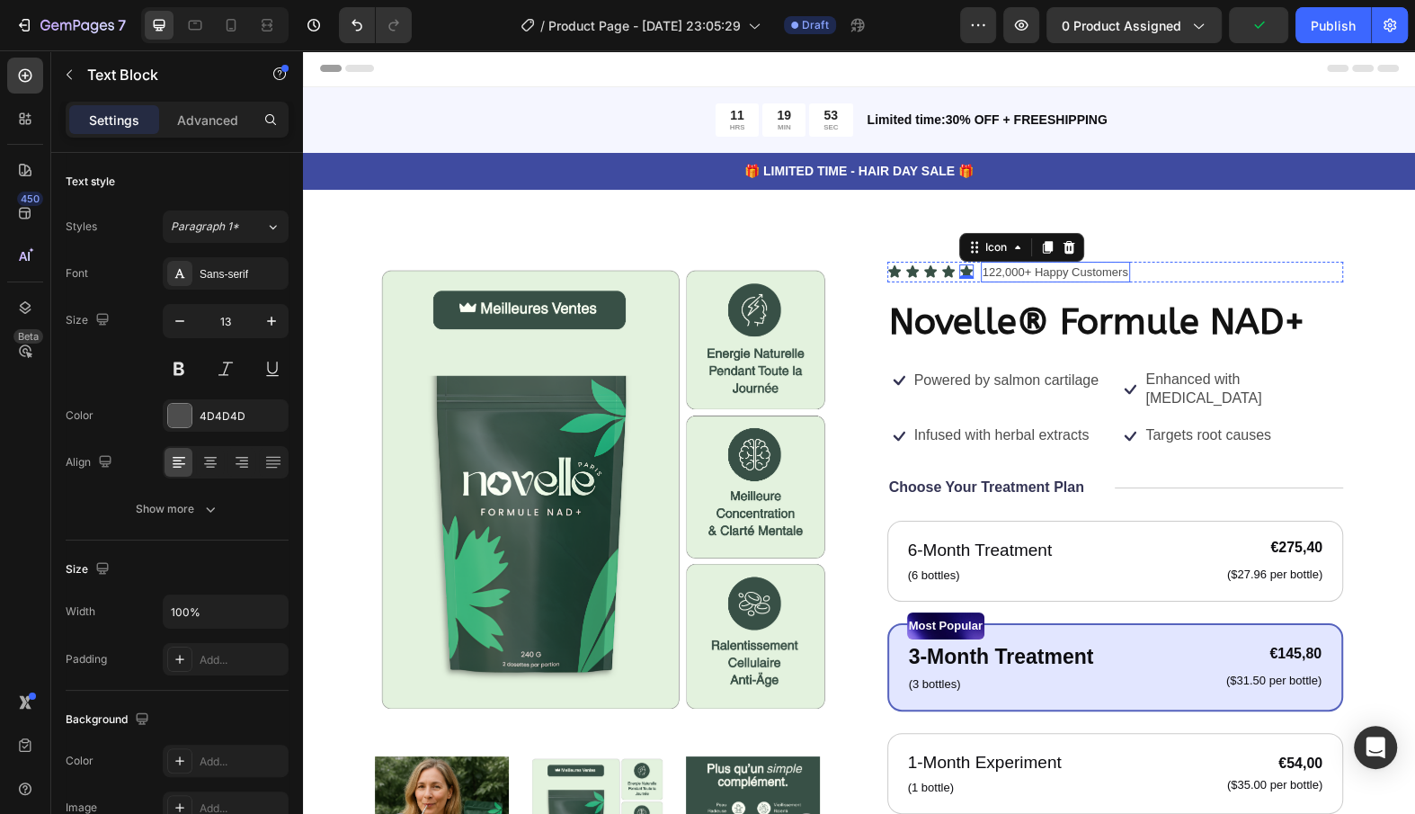
click at [1086, 274] on p "122,000+ Happy Customers" at bounding box center [1056, 272] width 146 height 18
click at [1011, 278] on p "122,000+ Happy Customers" at bounding box center [1056, 272] width 146 height 18
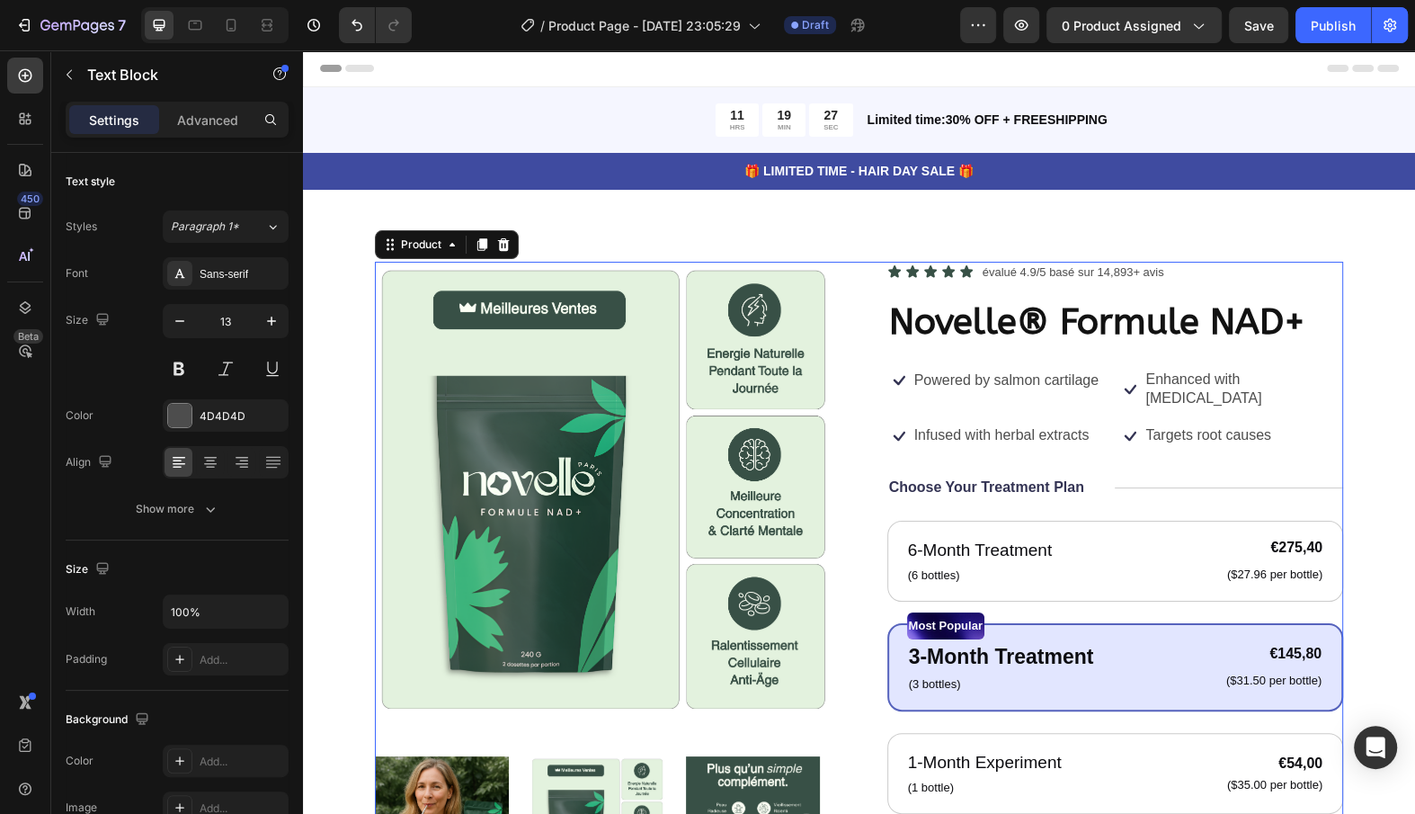
click at [1092, 363] on div "Icon Icon Icon Icon Icon Icon List évalué 4.9/5 basé sur 14,893+ avis Text Bloc…" at bounding box center [1115, 714] width 457 height 905
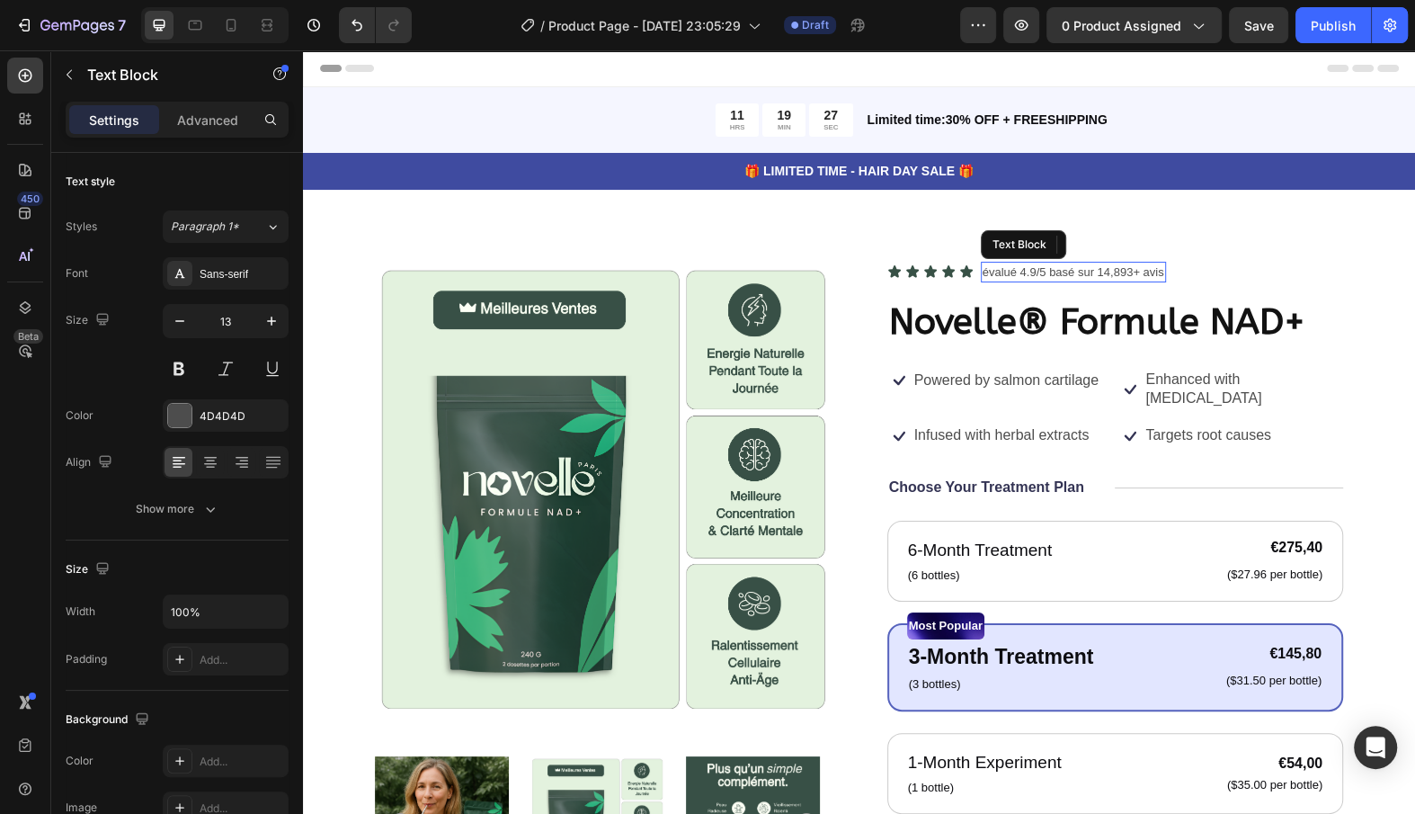
click at [1076, 273] on p "évalué 4.9/5 basé sur 14,893+ avis" at bounding box center [1074, 272] width 182 height 18
click at [270, 325] on icon "button" at bounding box center [272, 321] width 18 height 18
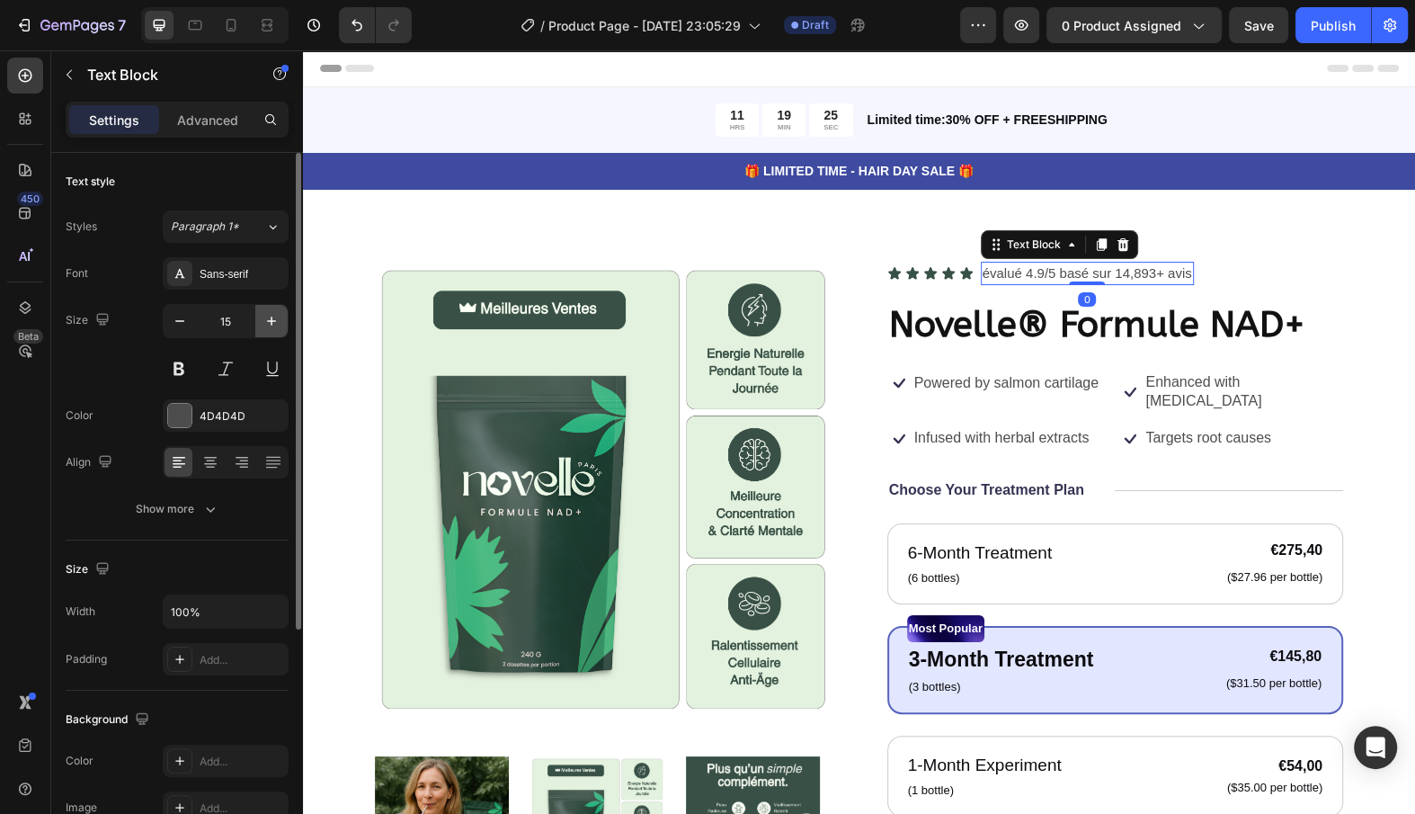
click at [270, 325] on icon "button" at bounding box center [272, 321] width 18 height 18
type input "16"
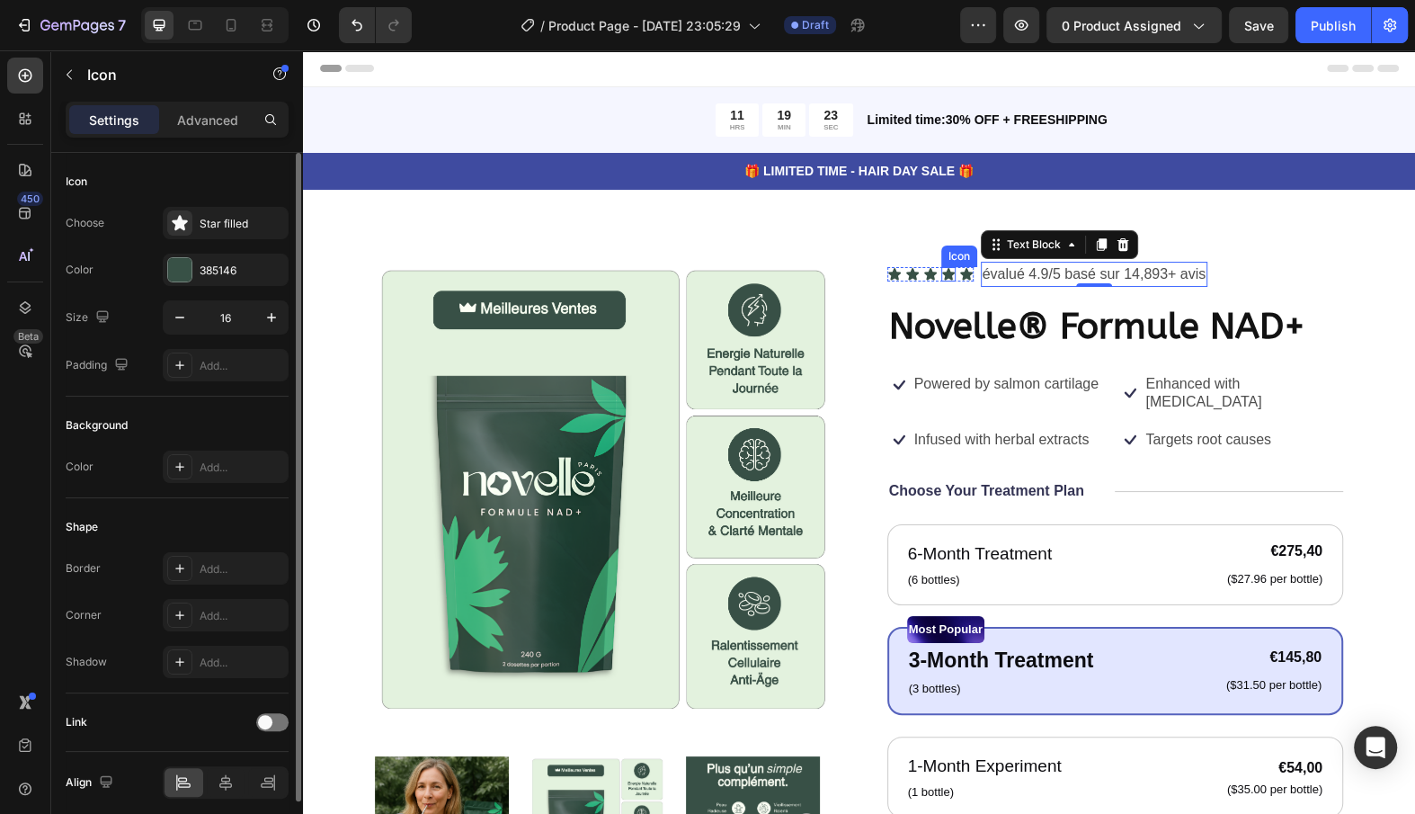
click at [945, 275] on icon at bounding box center [948, 274] width 13 height 12
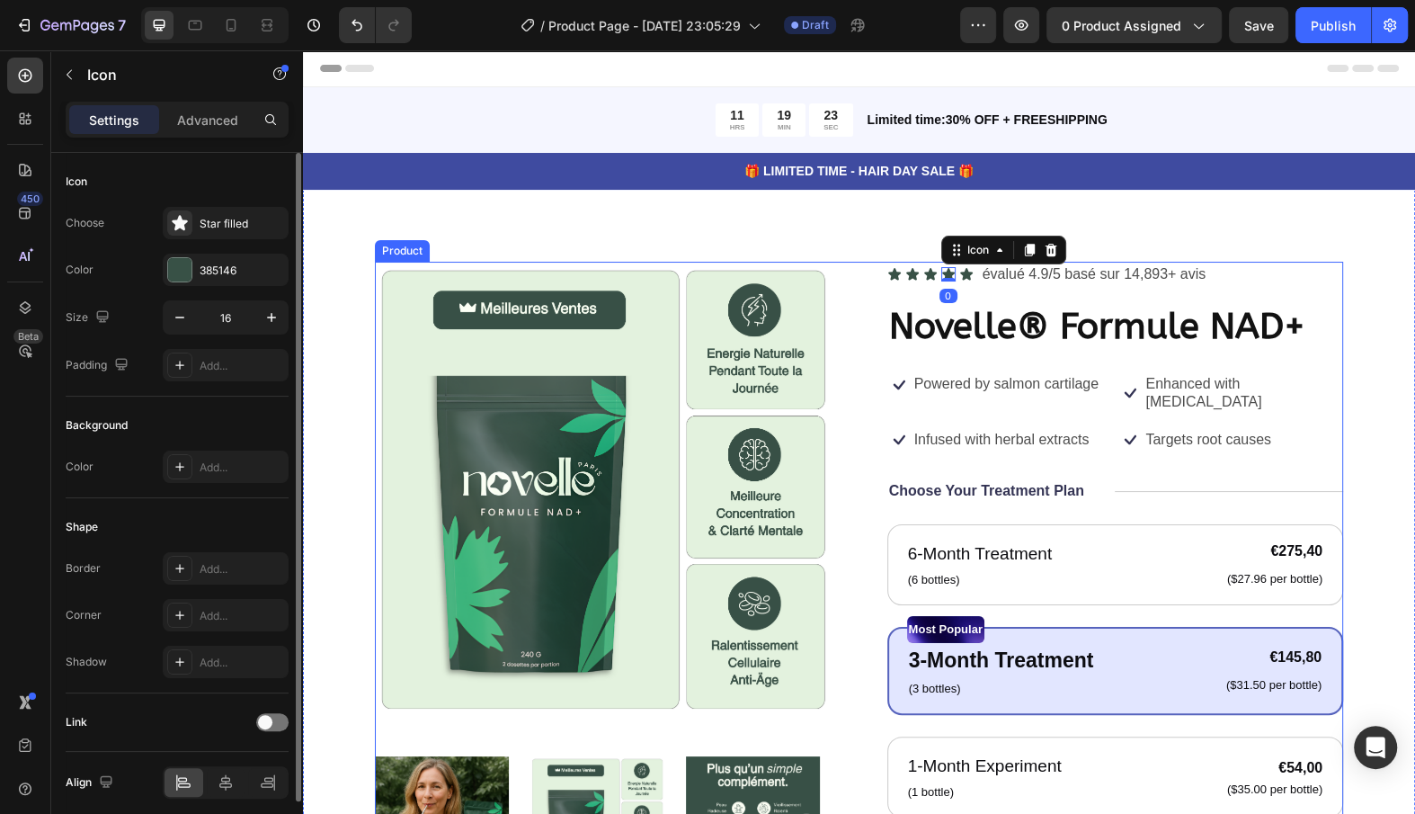
click at [969, 287] on div "Icon Icon Icon Icon 0 Icon Icon List évalué 4.9/5 basé sur 14,893+ avis Text Bl…" at bounding box center [1115, 716] width 457 height 909
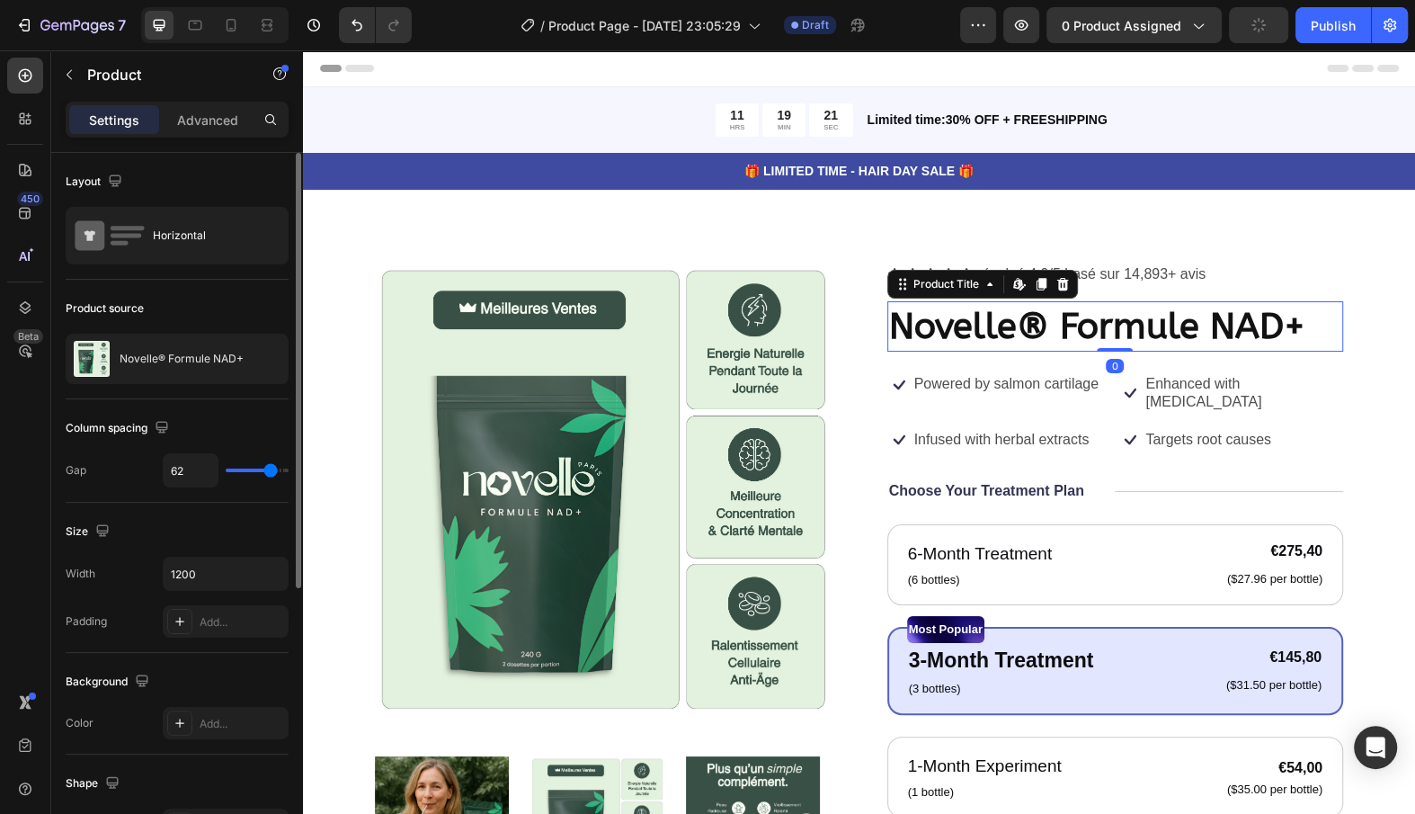
click at [971, 317] on h1 "Novelle® Formule NAD+" at bounding box center [1115, 326] width 457 height 50
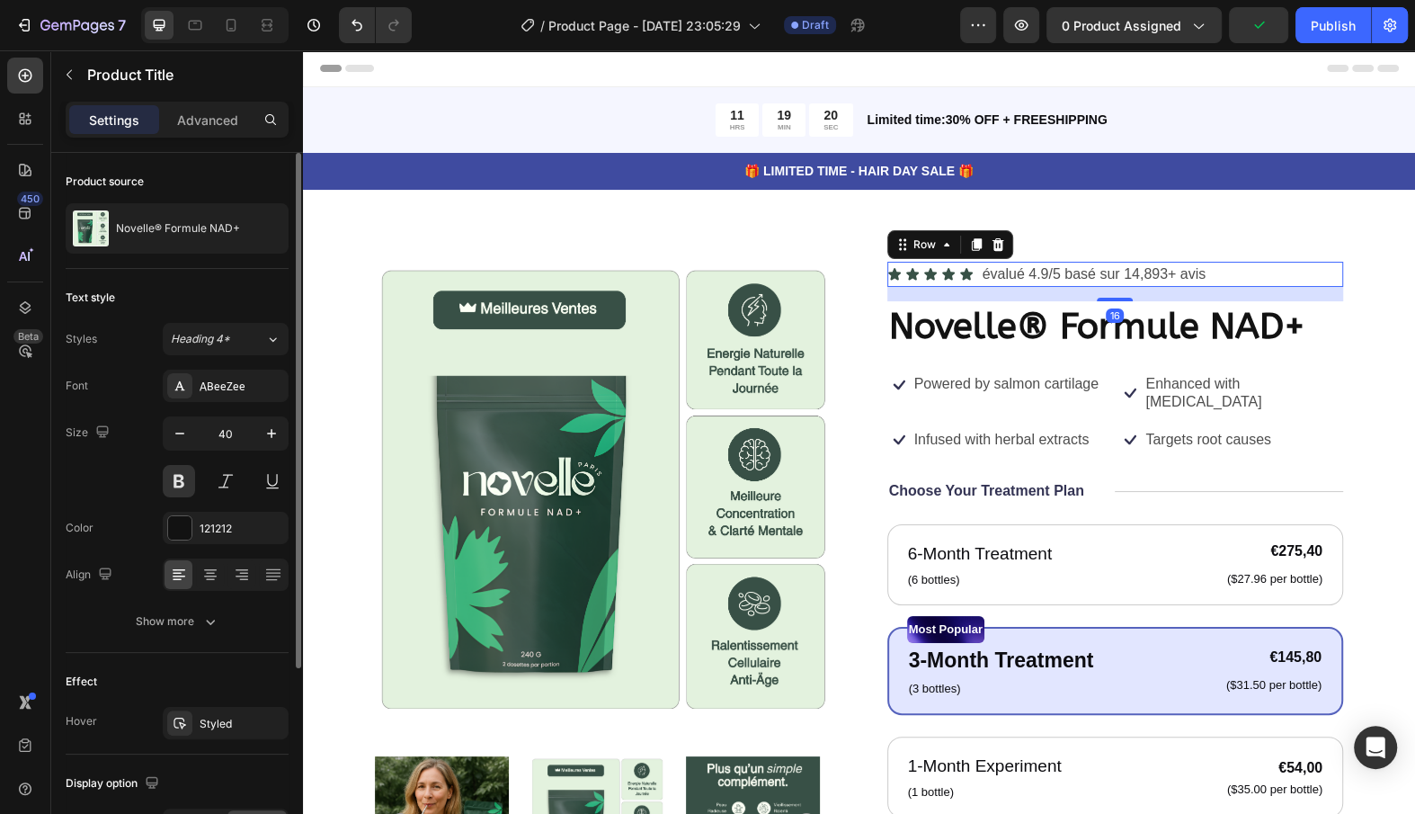
click at [1221, 279] on div "Icon Icon Icon Icon Icon Icon List évalué 4.9/5 basé sur 14,893+ avis Text Bloc…" at bounding box center [1115, 274] width 457 height 25
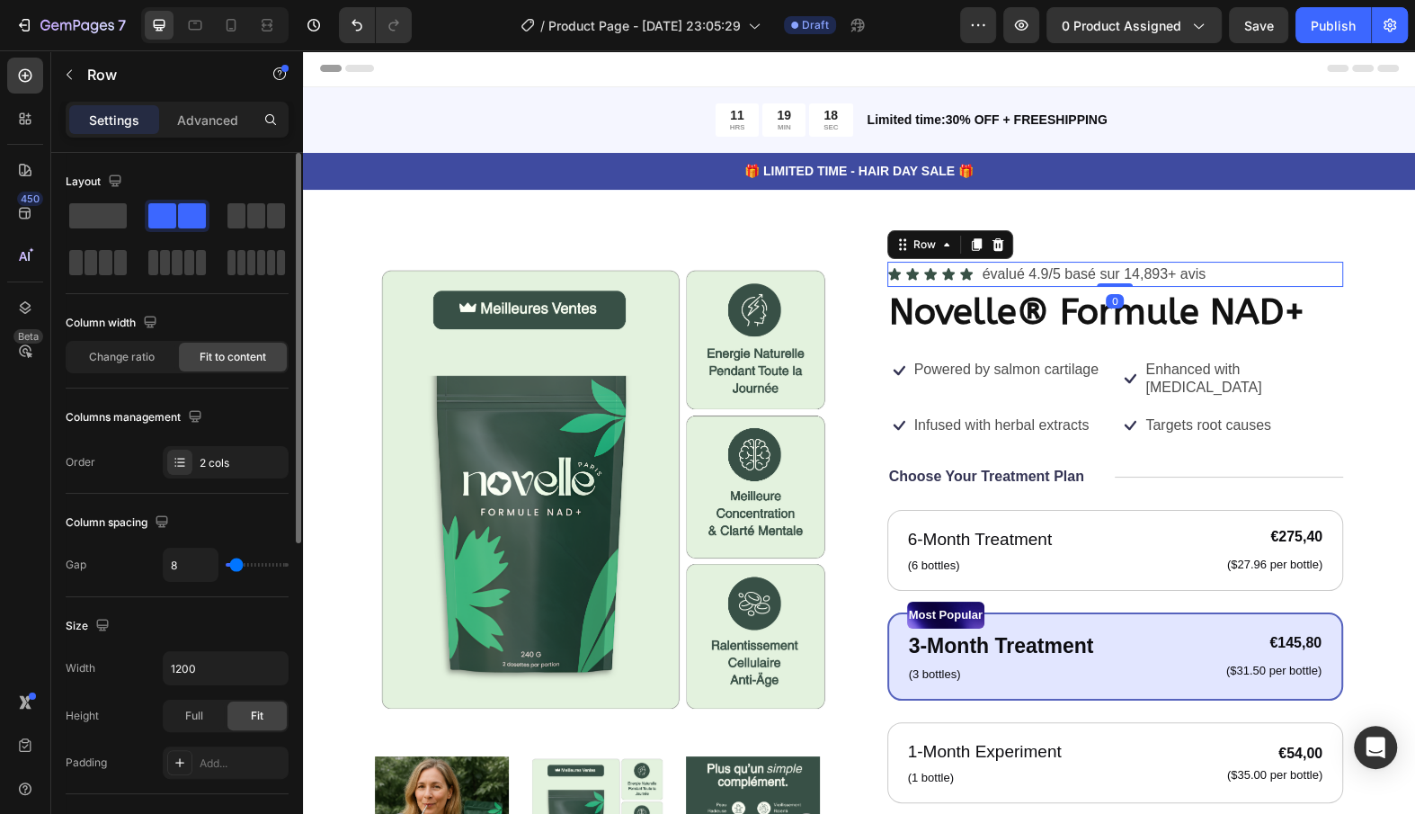
drag, startPoint x: 1100, startPoint y: 299, endPoint x: 1130, endPoint y: 261, distance: 49.3
click at [1129, 262] on div "Icon Icon Icon Icon Icon Icon List évalué 4.9/5 basé sur 14,893+ avis Text Bloc…" at bounding box center [1115, 274] width 457 height 25
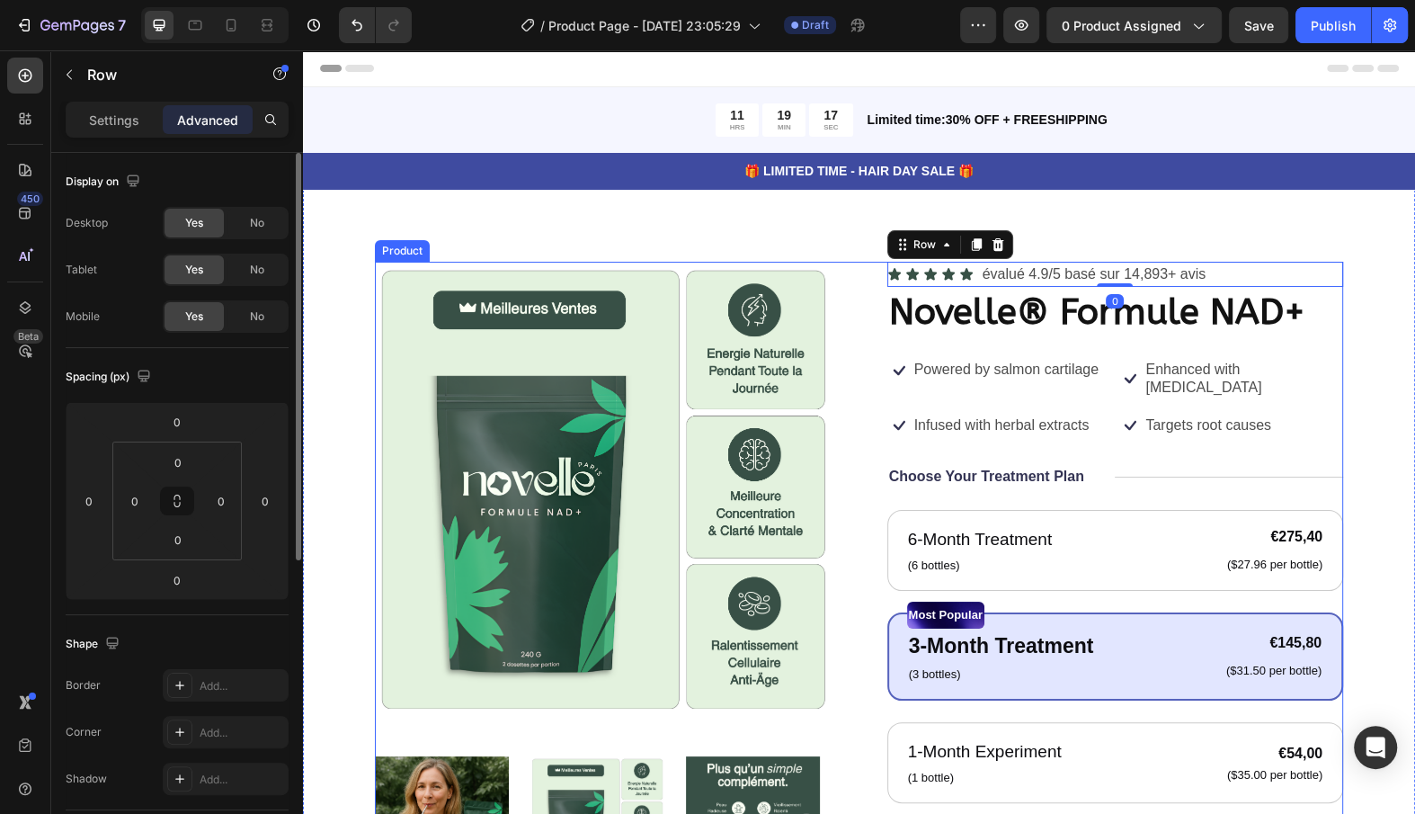
click at [1093, 381] on div "Icon Icon Icon Icon Icon Icon List évalué 4.9/5 basé sur 14,893+ avis Text Bloc…" at bounding box center [1115, 709] width 457 height 895
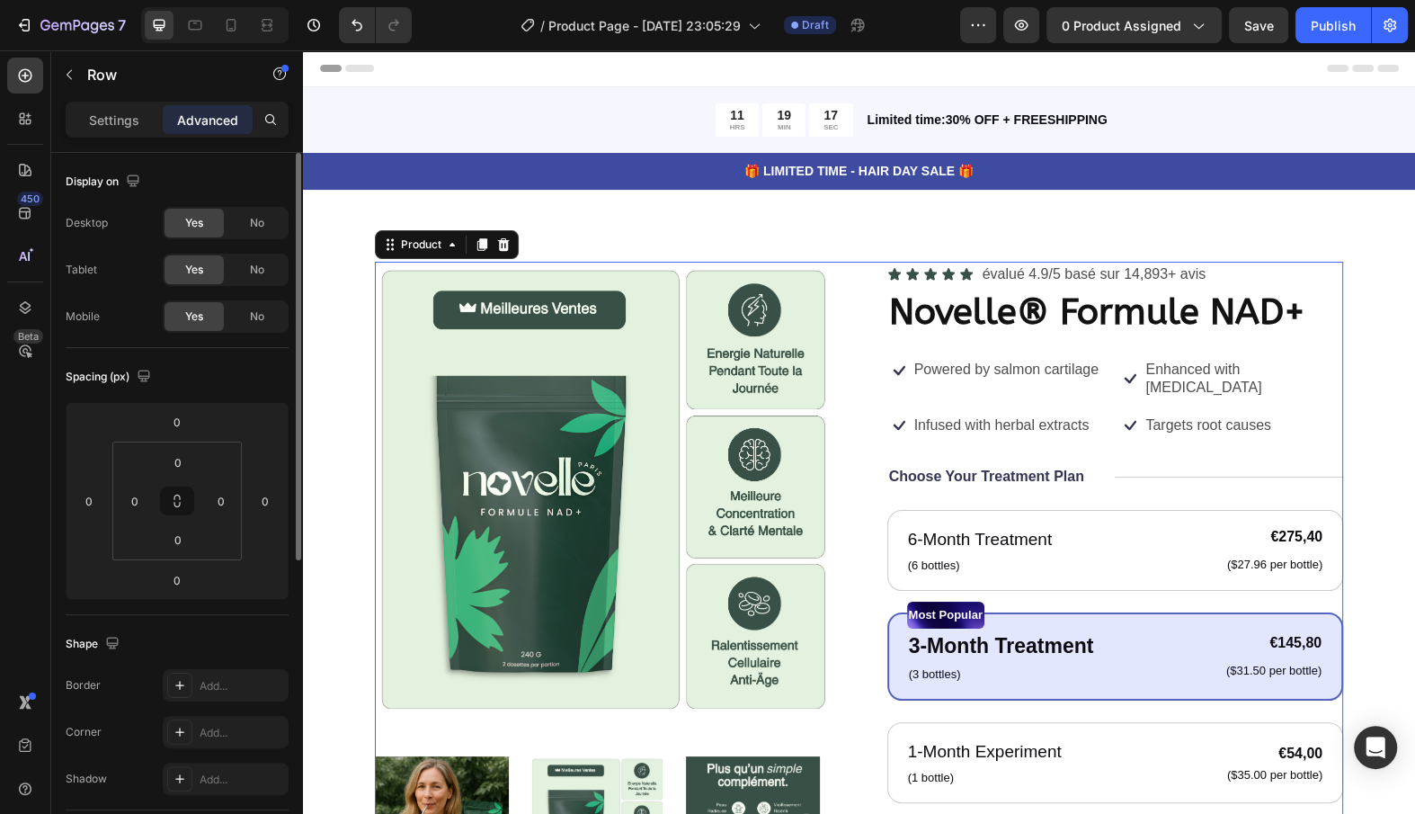
click at [1120, 477] on div "Icon Icon Icon Icon Icon Icon List évalué 4.9/5 basé sur 14,893+ avis Text Bloc…" at bounding box center [1115, 709] width 457 height 895
click at [968, 281] on div "Icon Icon Icon Icon Icon Icon List" at bounding box center [930, 274] width 86 height 25
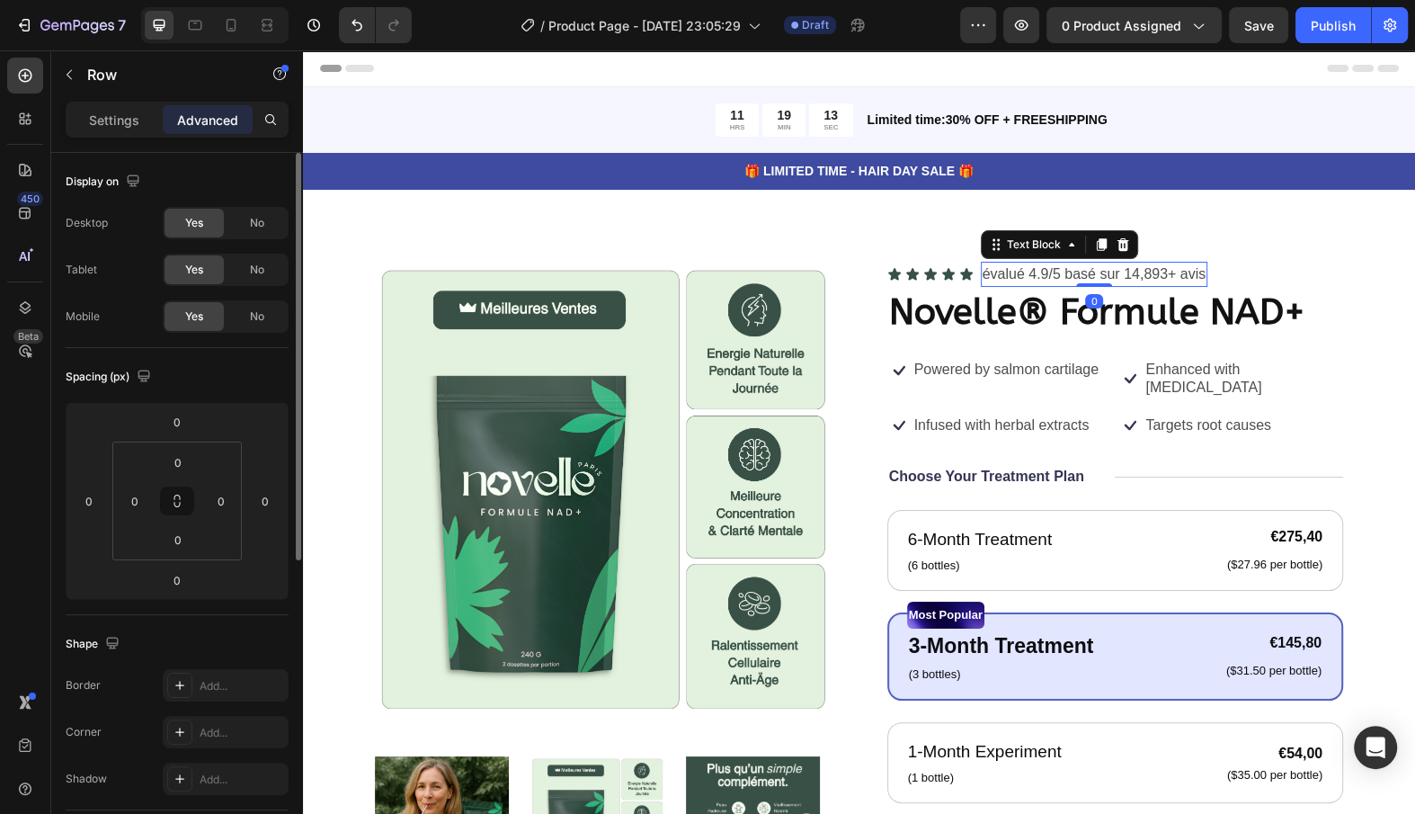
click at [1015, 278] on p "évalué 4.9/5 basé sur 14,893+ avis" at bounding box center [1095, 274] width 224 height 22
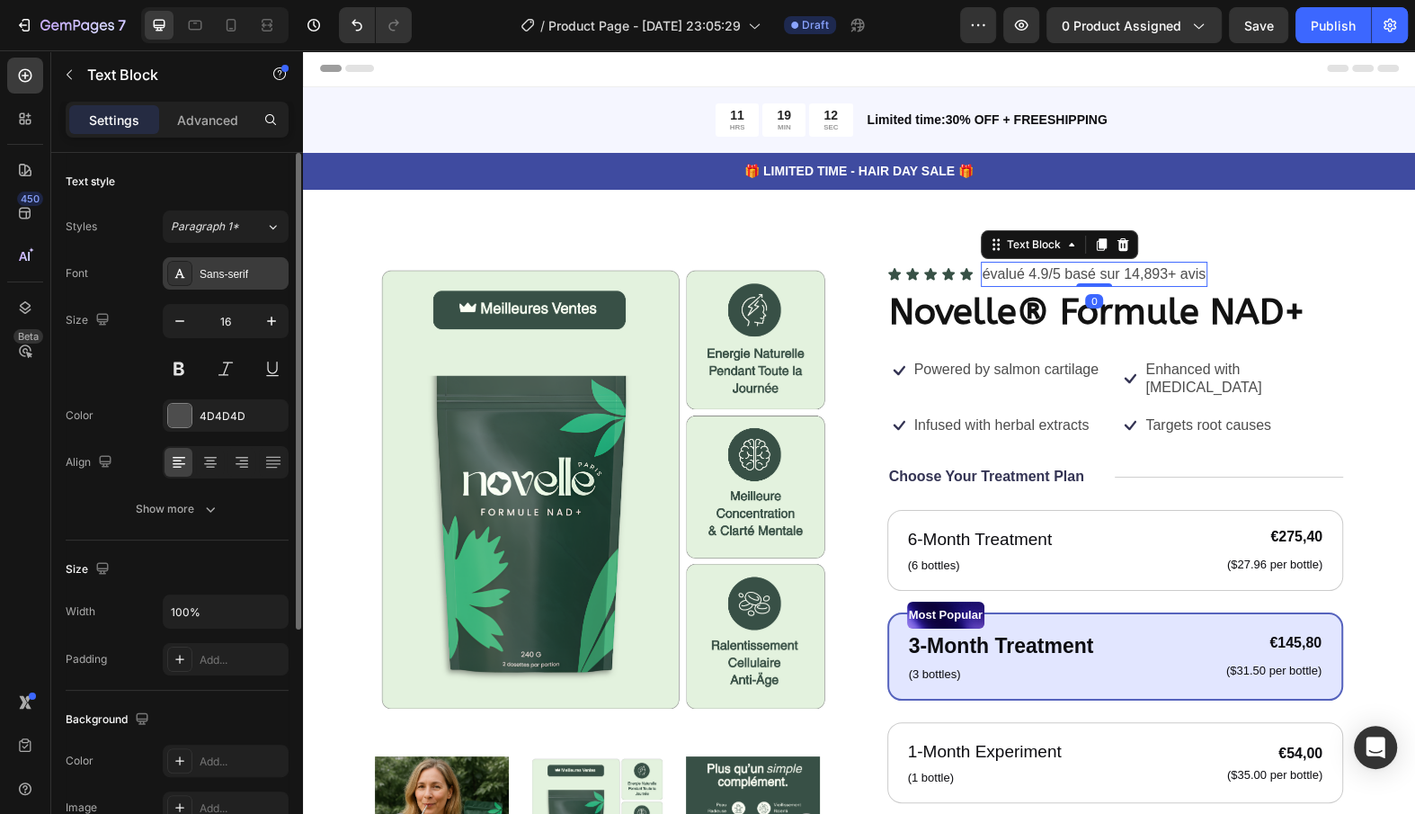
click at [232, 286] on div "Sans-serif" at bounding box center [226, 273] width 126 height 32
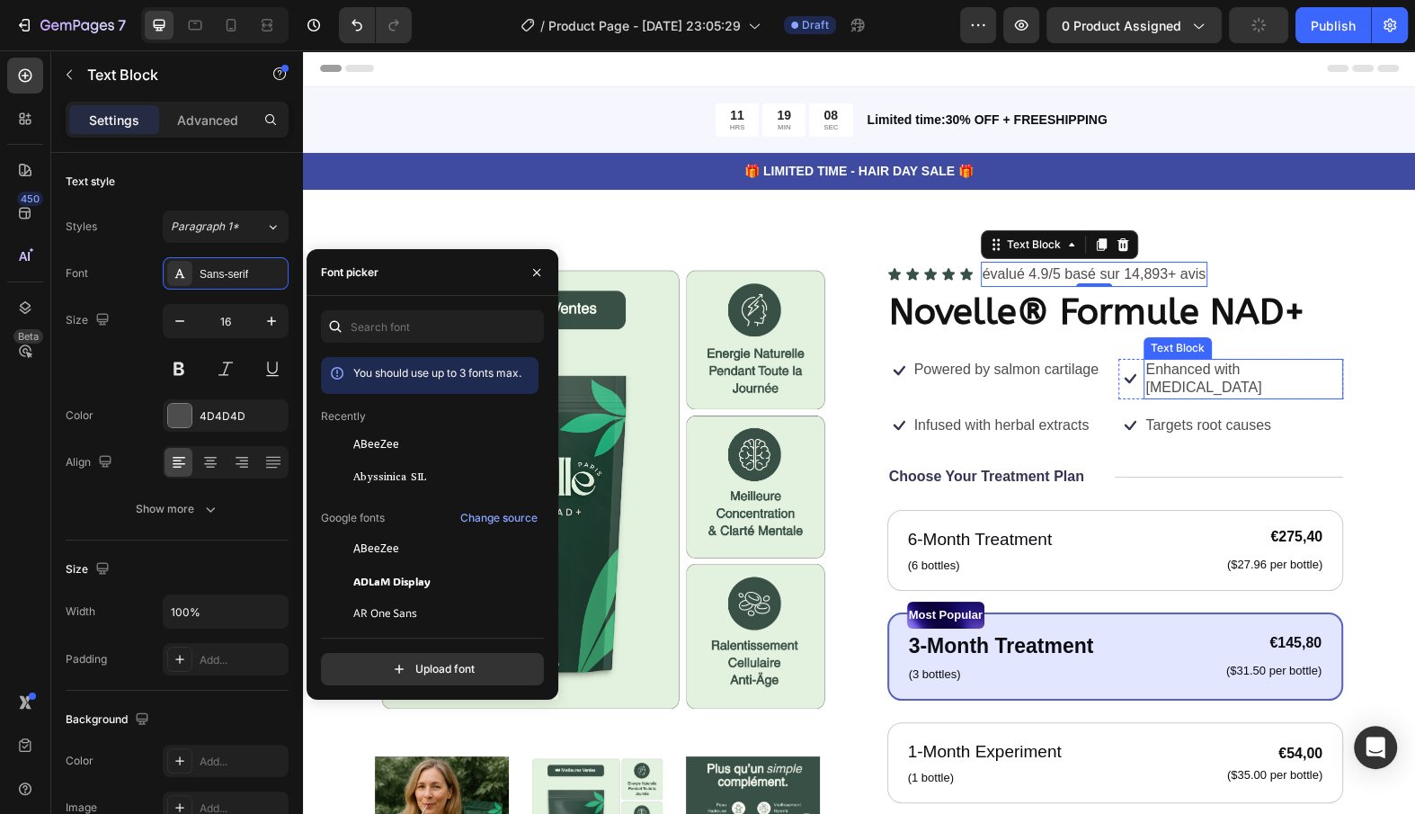
click at [1207, 349] on div "Text Block" at bounding box center [1177, 348] width 61 height 16
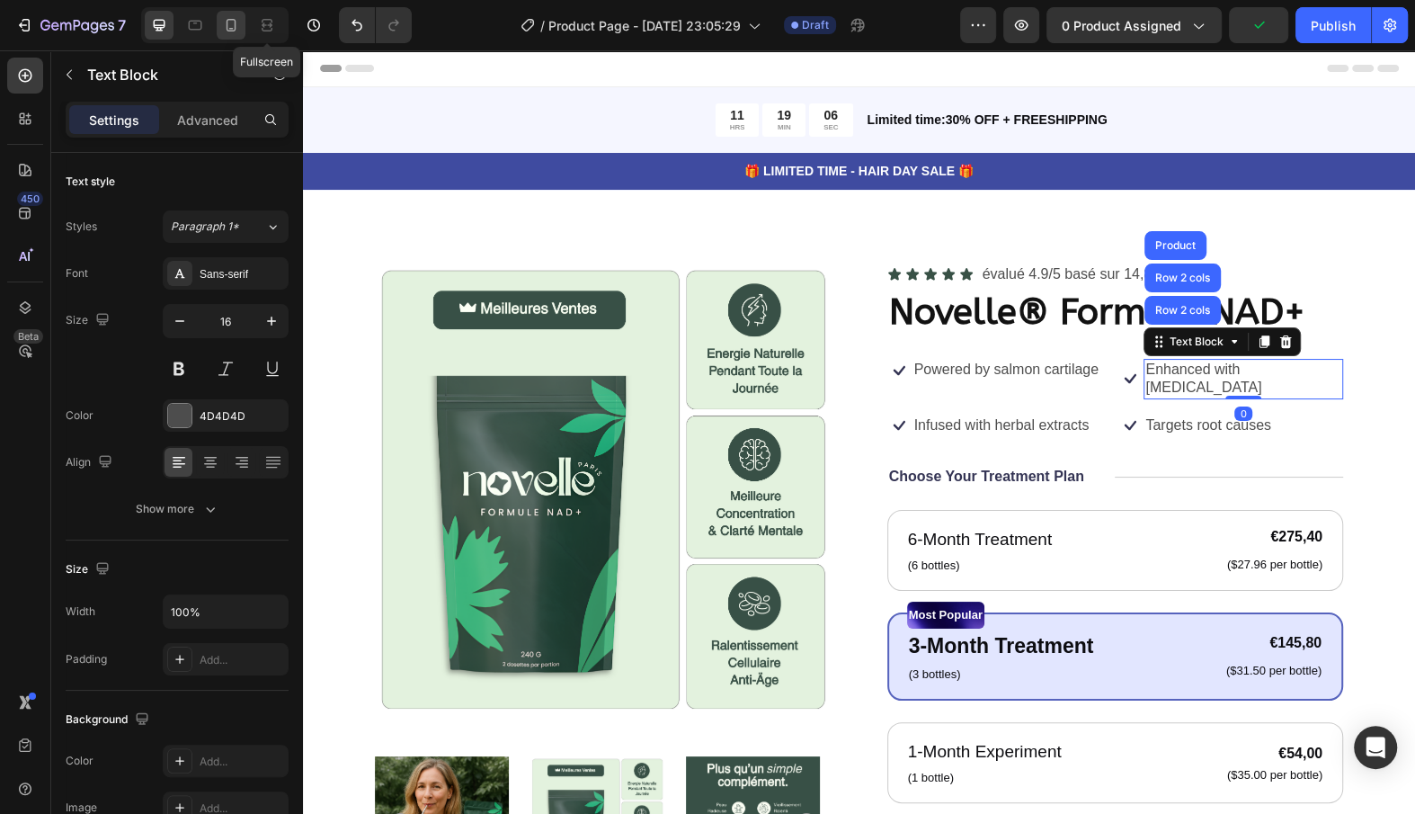
click at [223, 28] on icon at bounding box center [231, 25] width 18 height 18
type input "14"
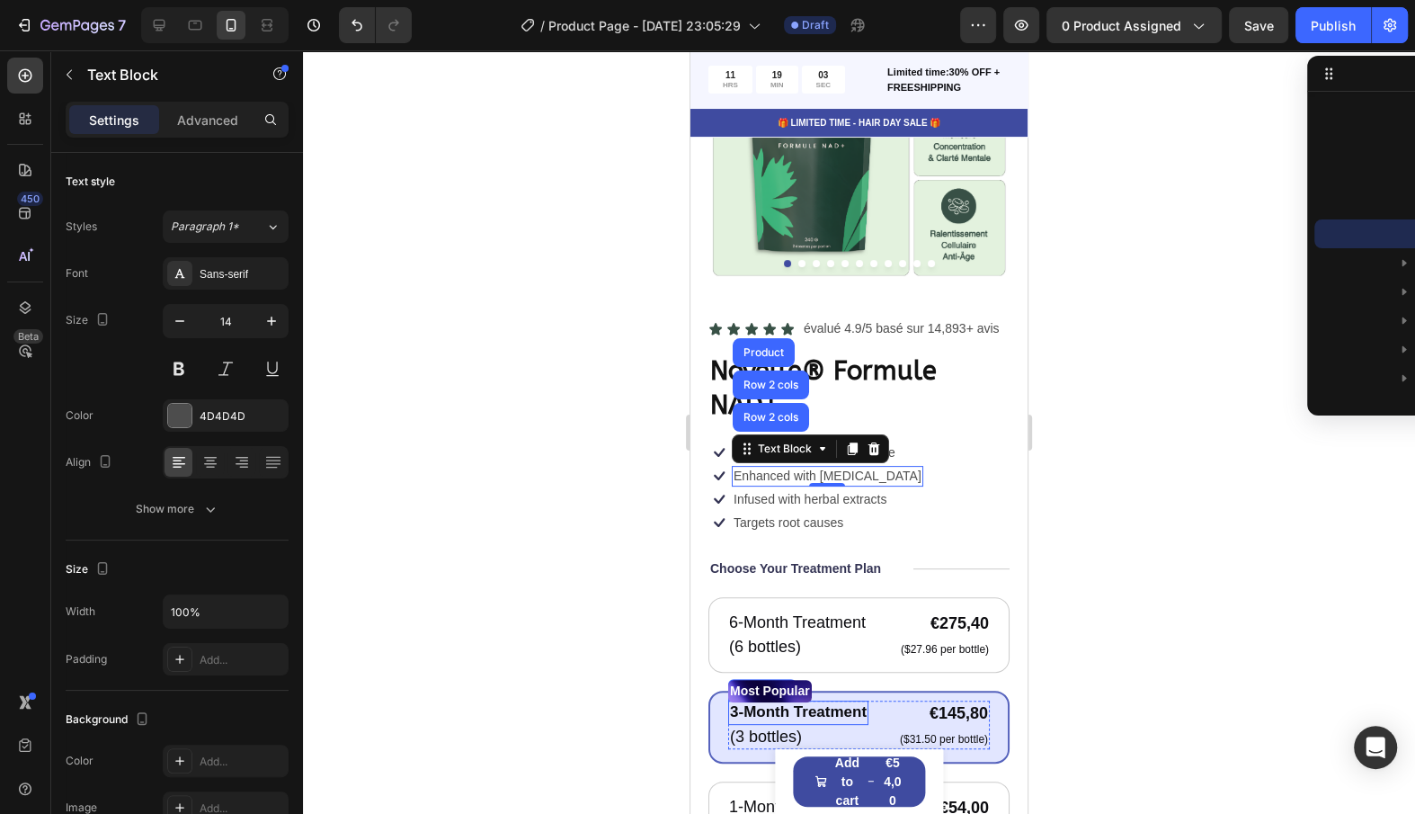
scroll to position [207, 0]
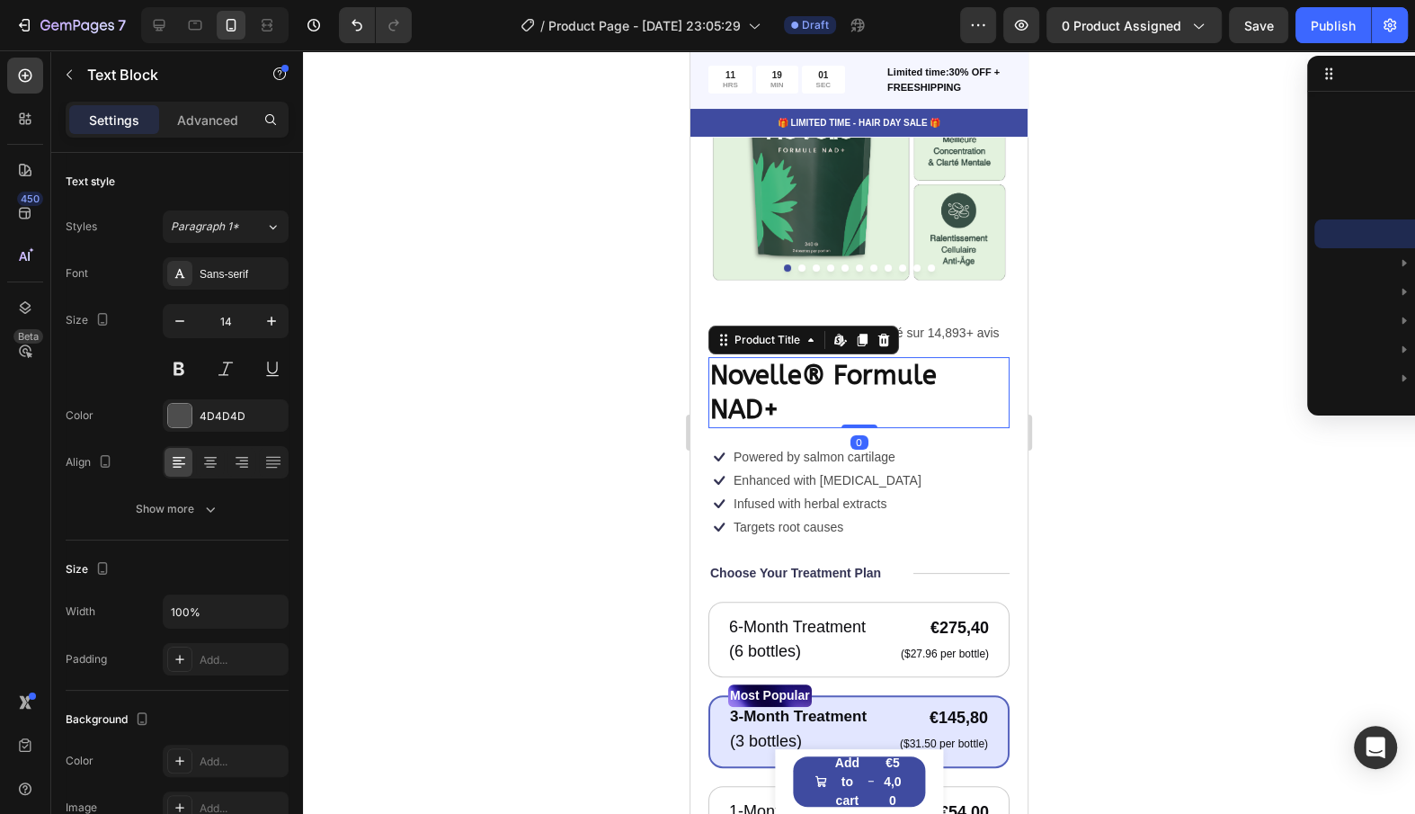
click at [873, 398] on h1 "Novelle® Formule NAD+" at bounding box center [859, 392] width 301 height 71
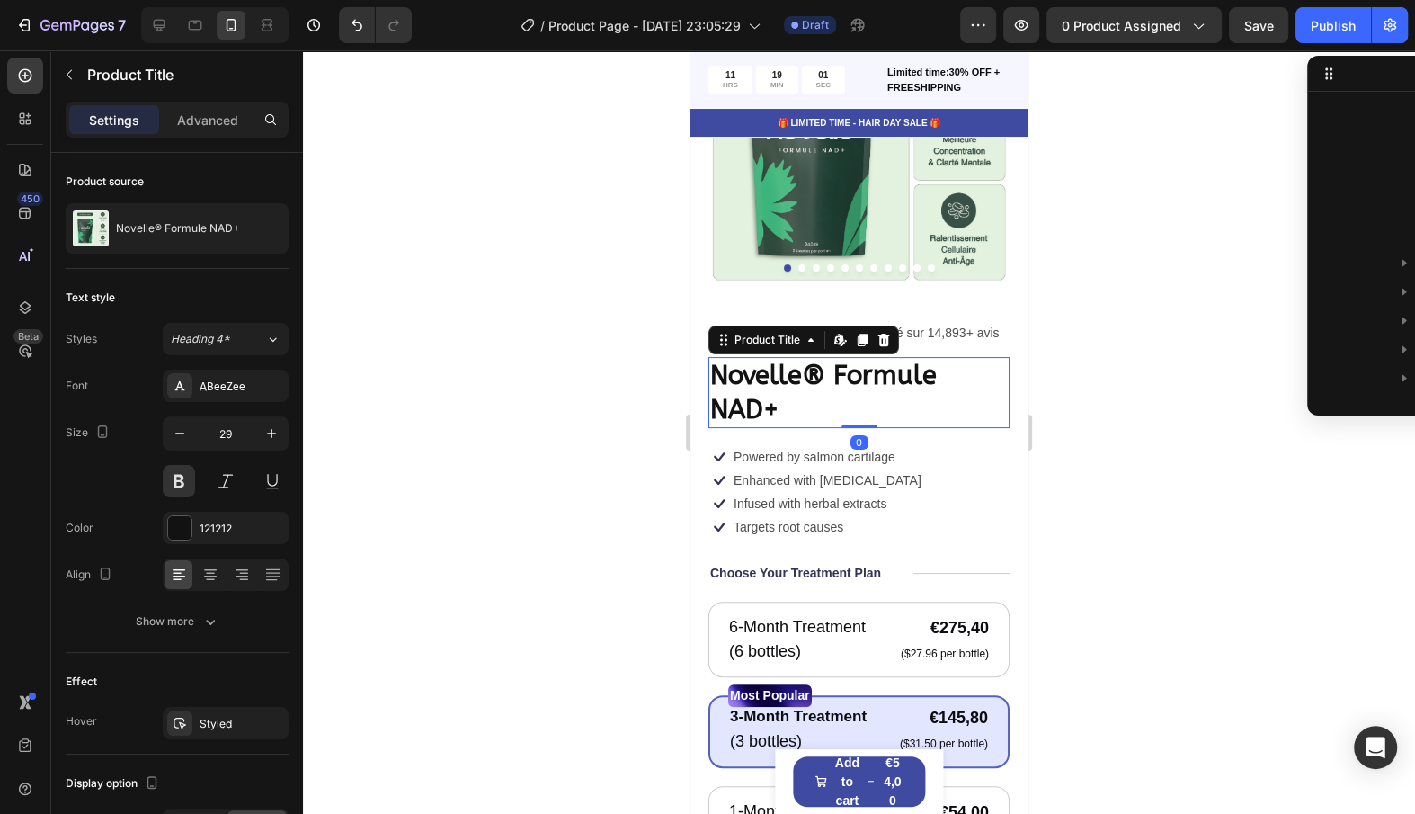
scroll to position [138, 0]
click at [184, 424] on icon "button" at bounding box center [180, 433] width 18 height 18
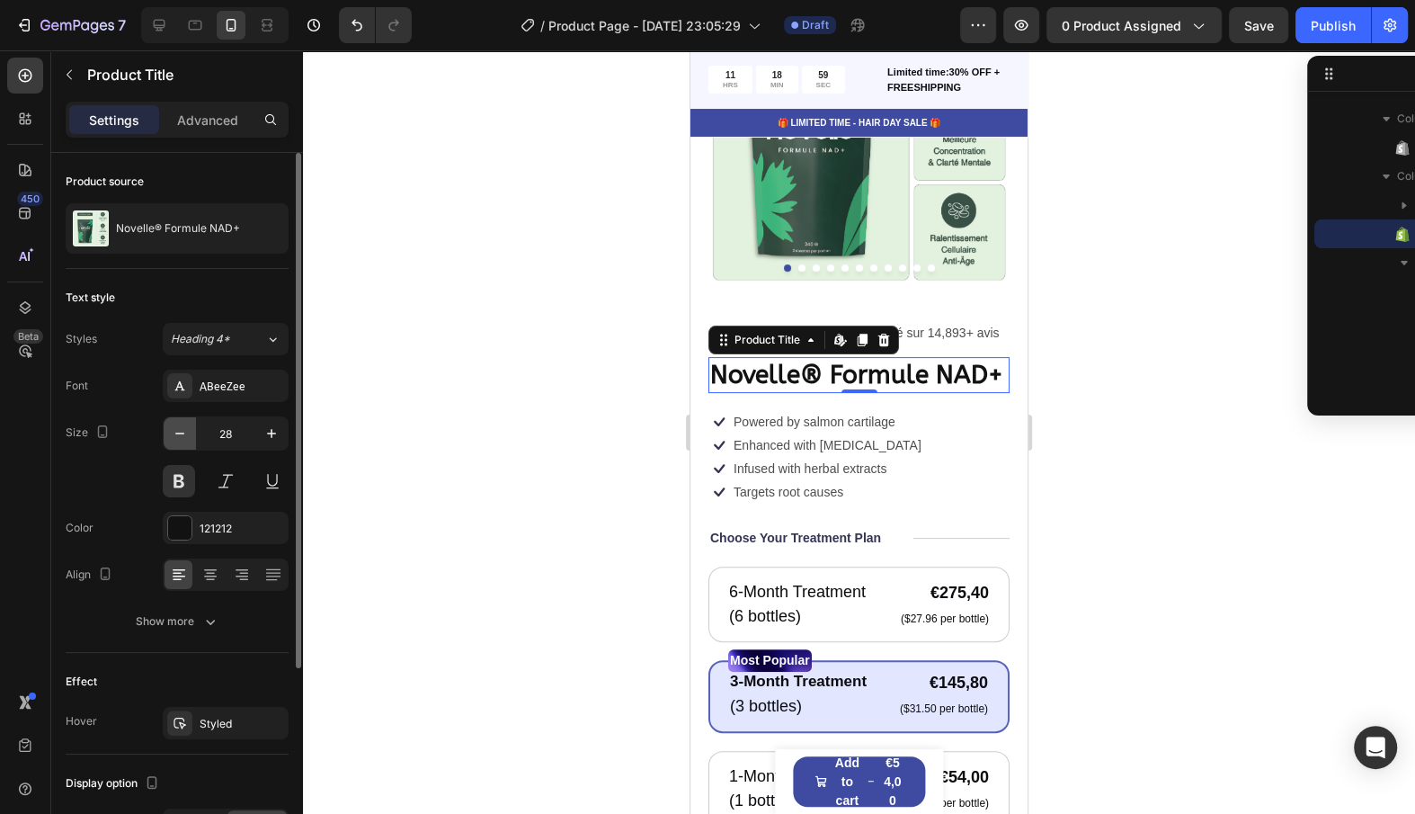
click at [184, 424] on icon "button" at bounding box center [180, 433] width 18 height 18
click at [271, 425] on icon "button" at bounding box center [272, 433] width 18 height 18
type input "28"
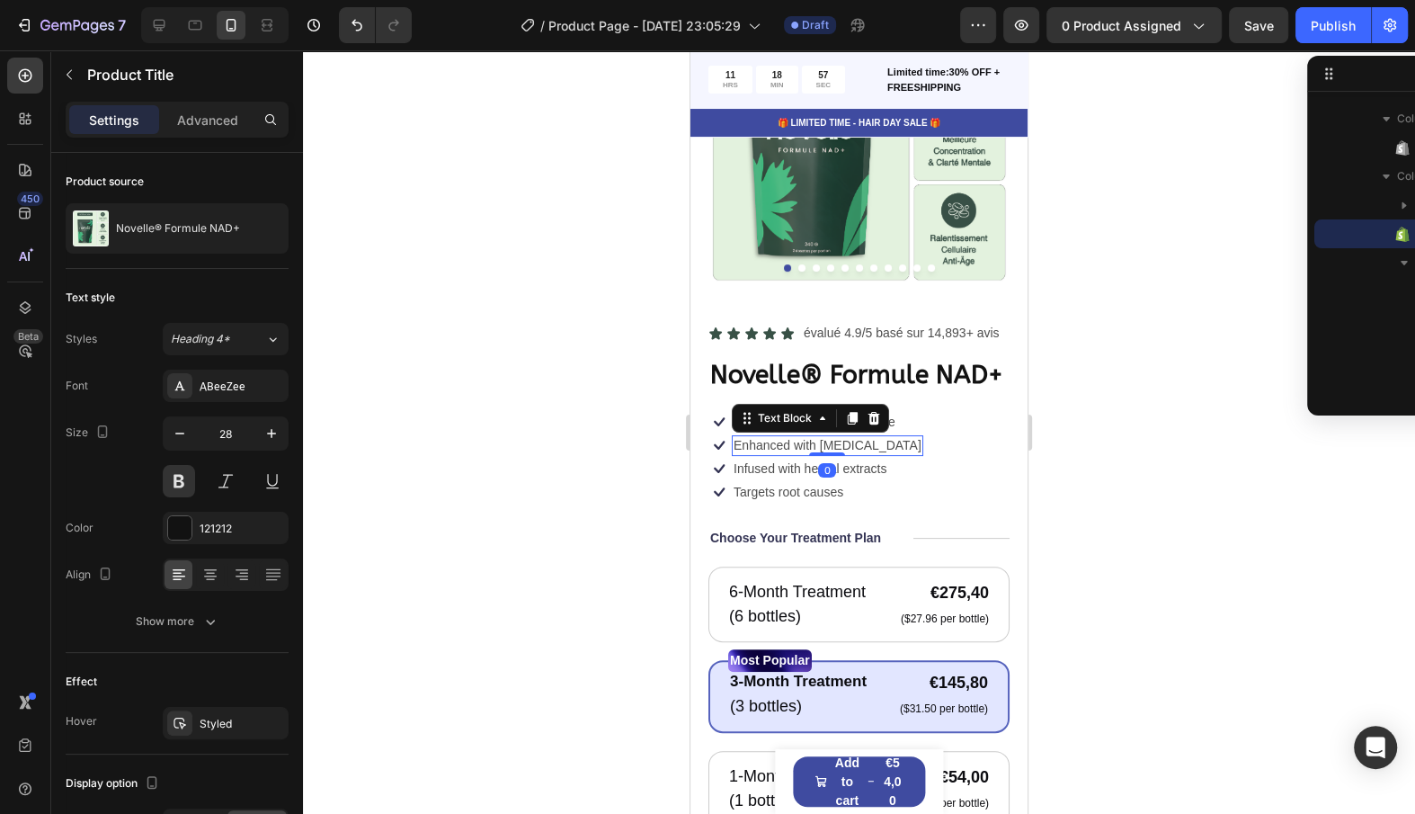
click at [787, 437] on p "Enhanced with [MEDICAL_DATA]" at bounding box center [828, 445] width 188 height 16
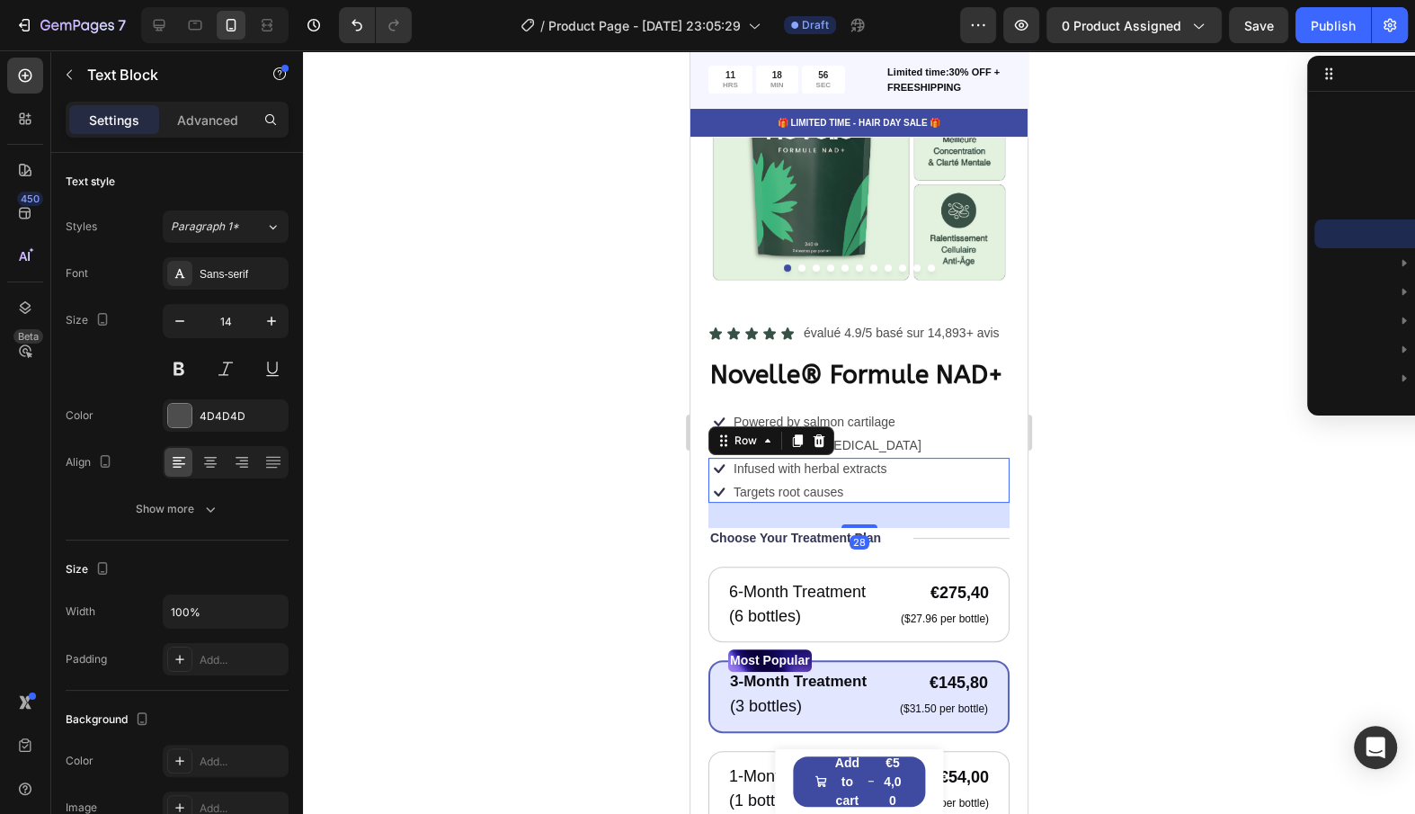
click at [958, 500] on div "Icon Infused with herbal extracts Text Block Row Icon Targets root causes Text …" at bounding box center [859, 480] width 301 height 45
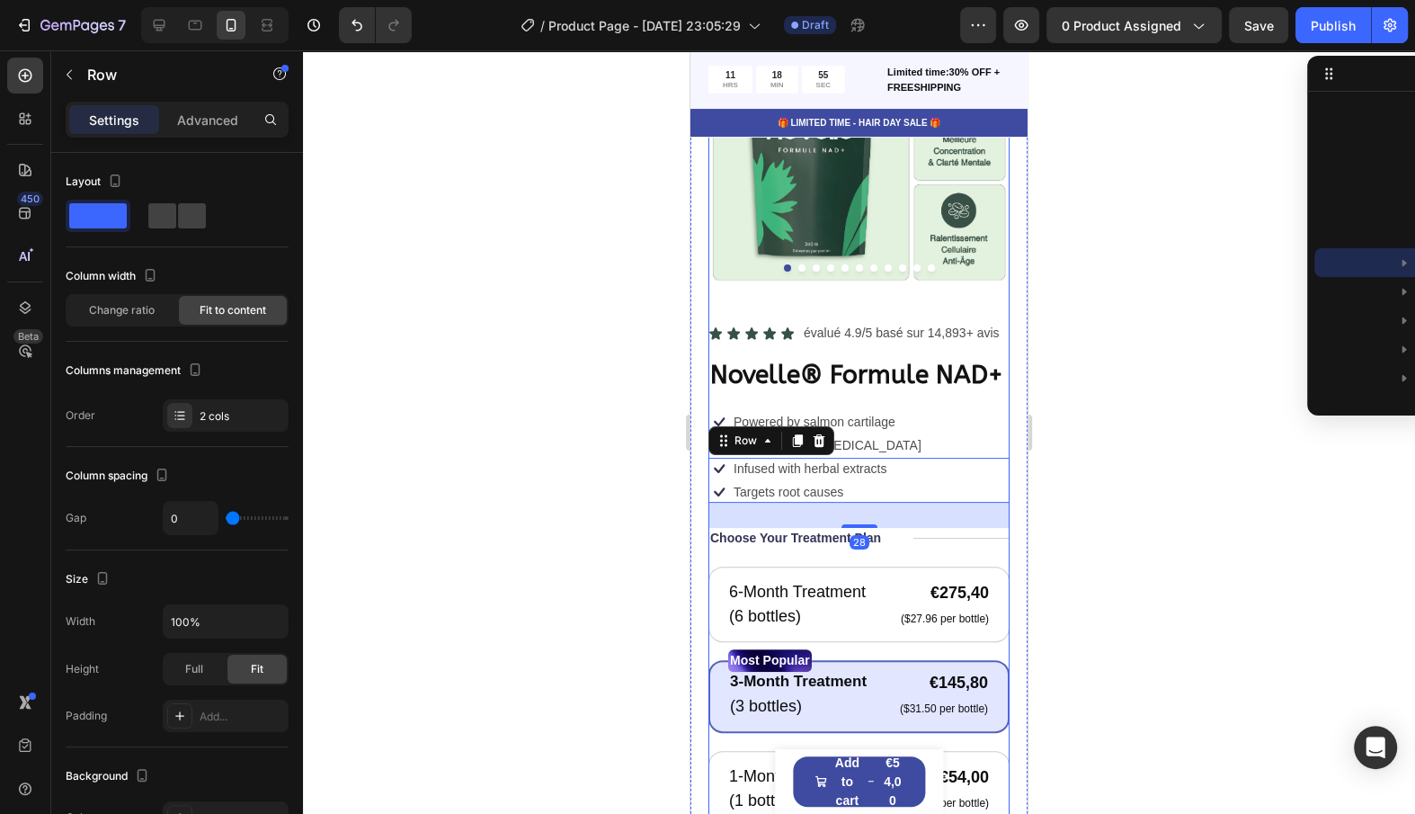
click at [905, 360] on h1 "Novelle® Formule NAD+" at bounding box center [859, 375] width 301 height 36
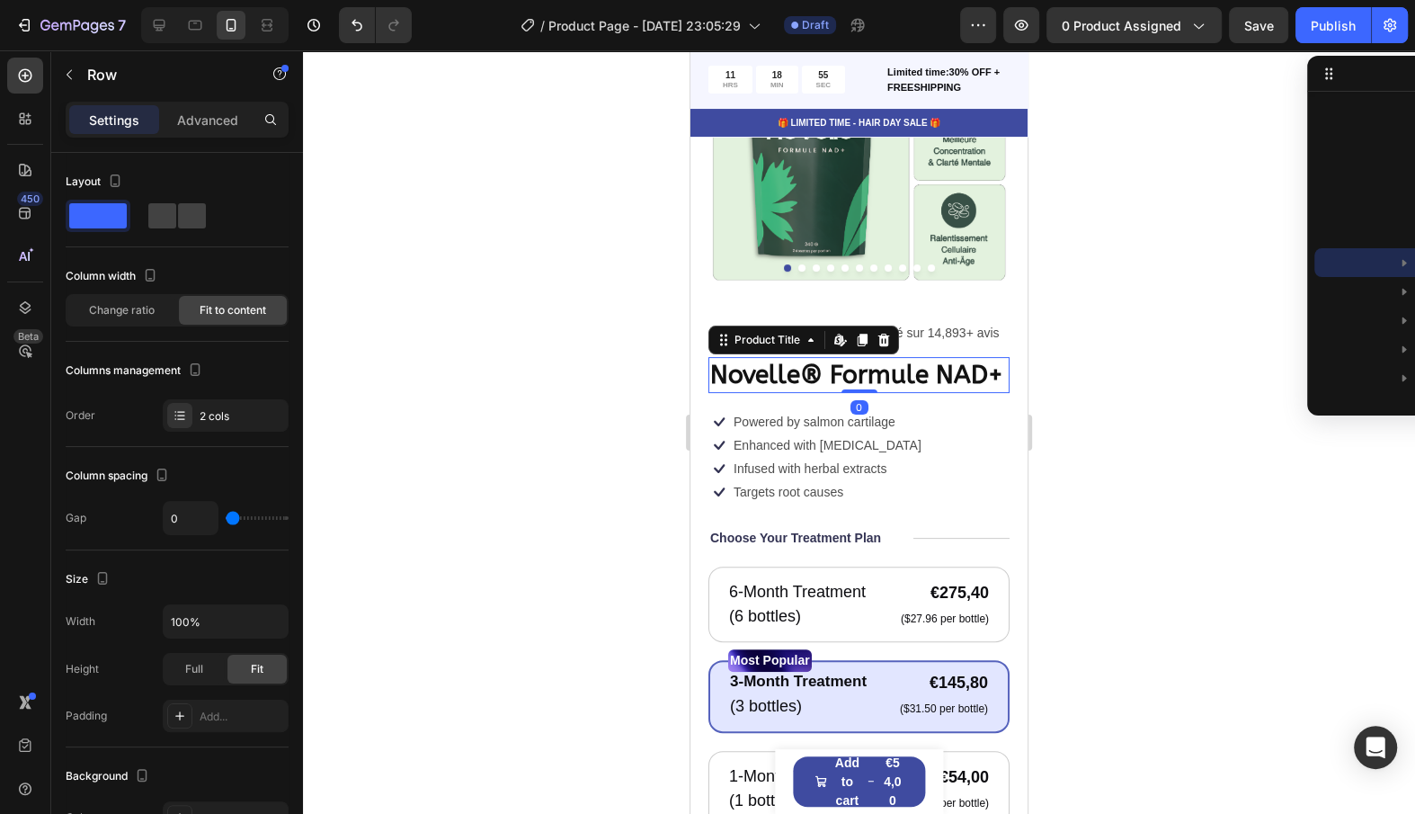
scroll to position [138, 0]
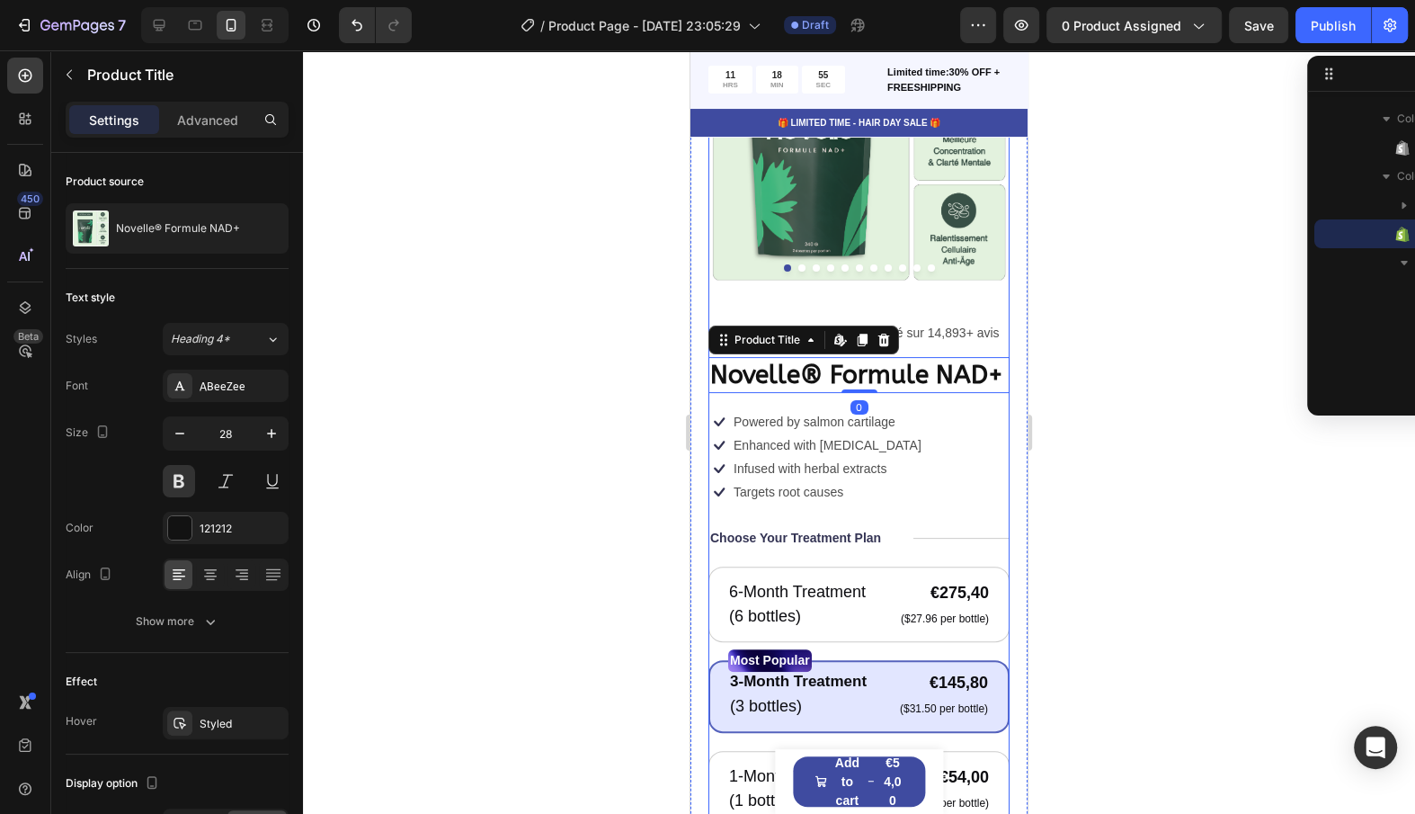
click at [915, 334] on p "évalué 4.9/5 basé sur 14,893+ avis" at bounding box center [902, 333] width 196 height 19
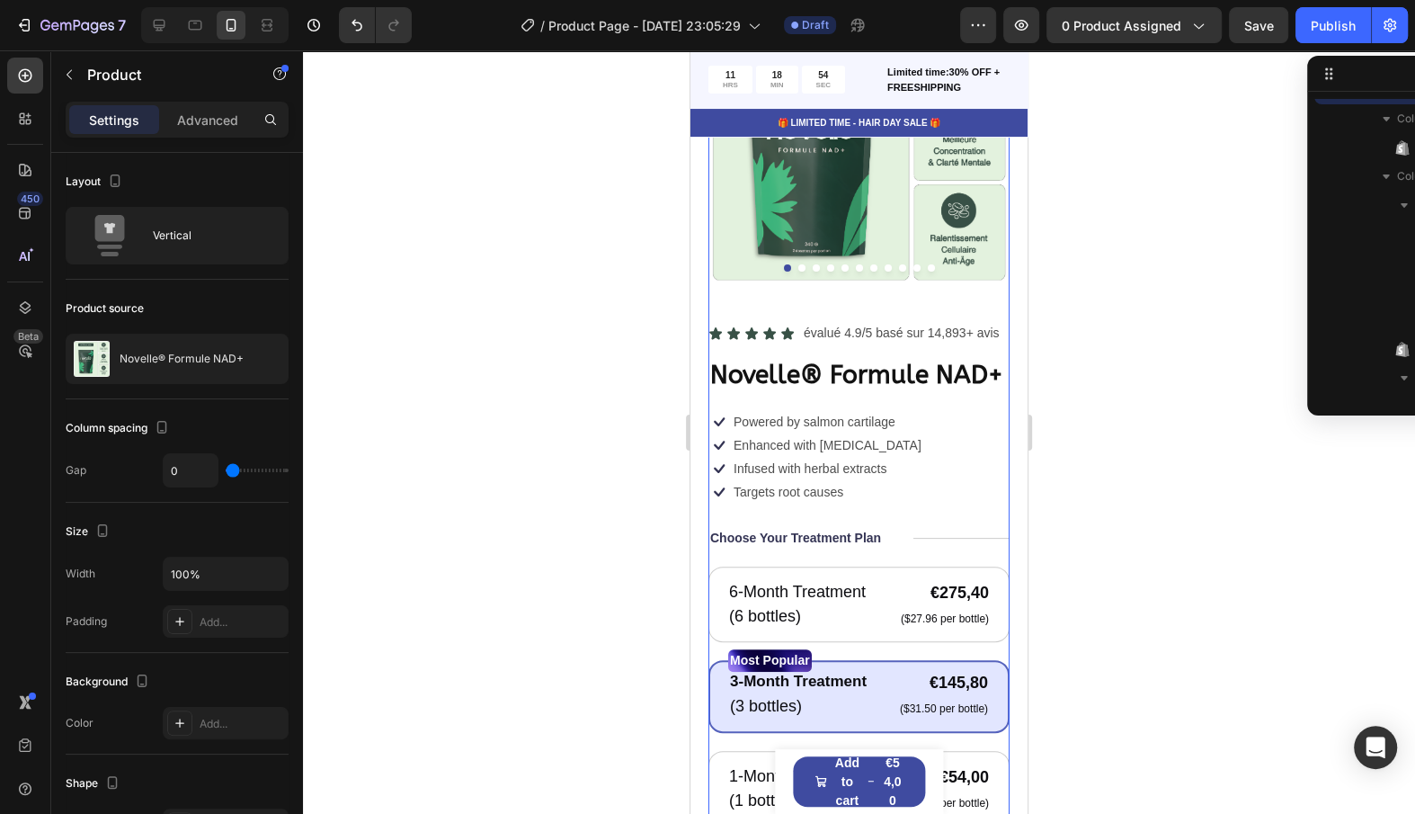
scroll to position [0, 0]
click at [871, 354] on div "Icon Icon Icon Icon Icon Icon List évalué 4.9/5 basé sur 14,893+ avis Text Bloc…" at bounding box center [859, 744] width 301 height 844
click at [879, 345] on div "Icon Icon Icon Icon Icon Icon List évalué 4.9/5 basé sur 14,893+ avis Text Bloc…" at bounding box center [859, 744] width 301 height 844
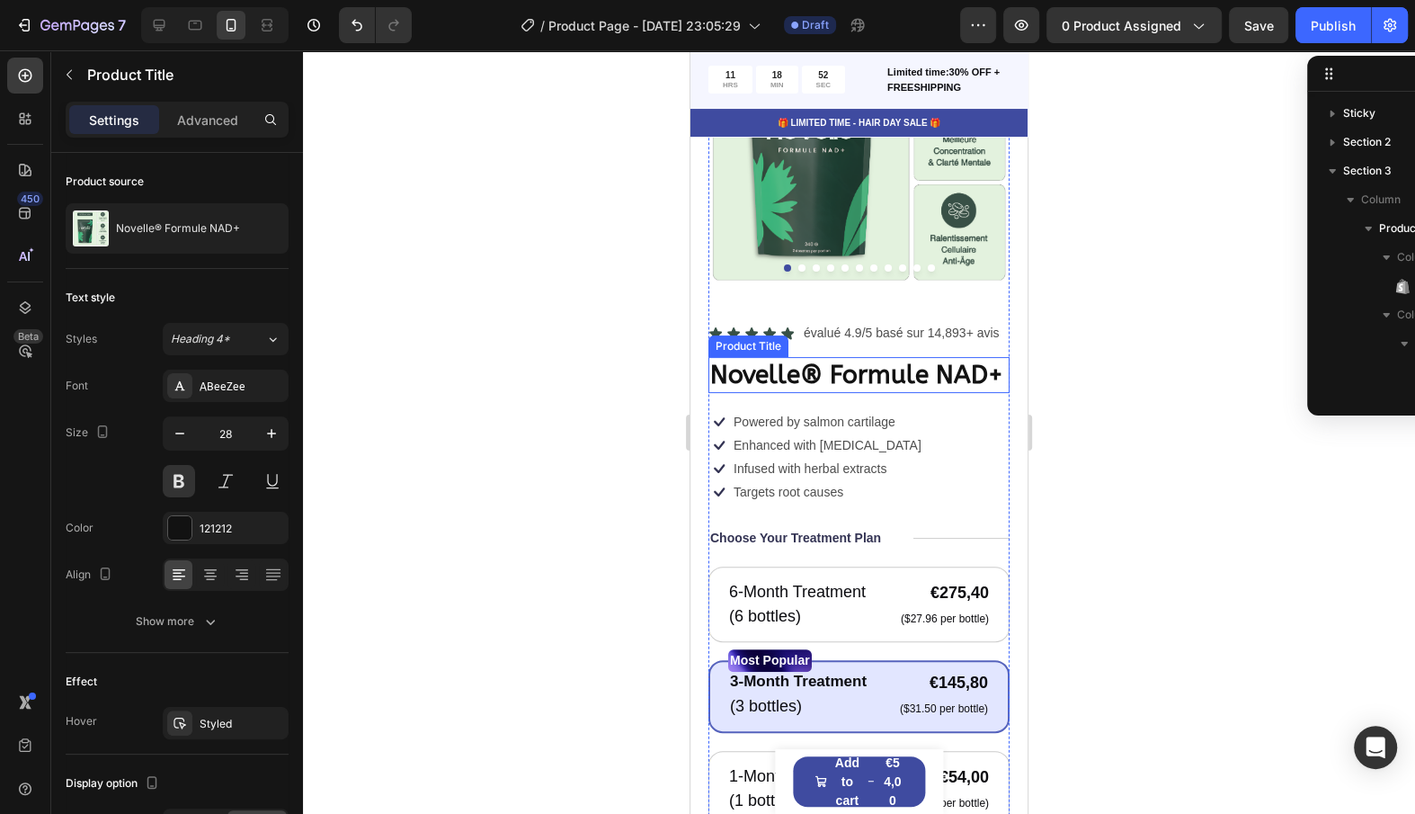
click at [881, 360] on h1 "Novelle® Formule NAD+" at bounding box center [859, 375] width 301 height 36
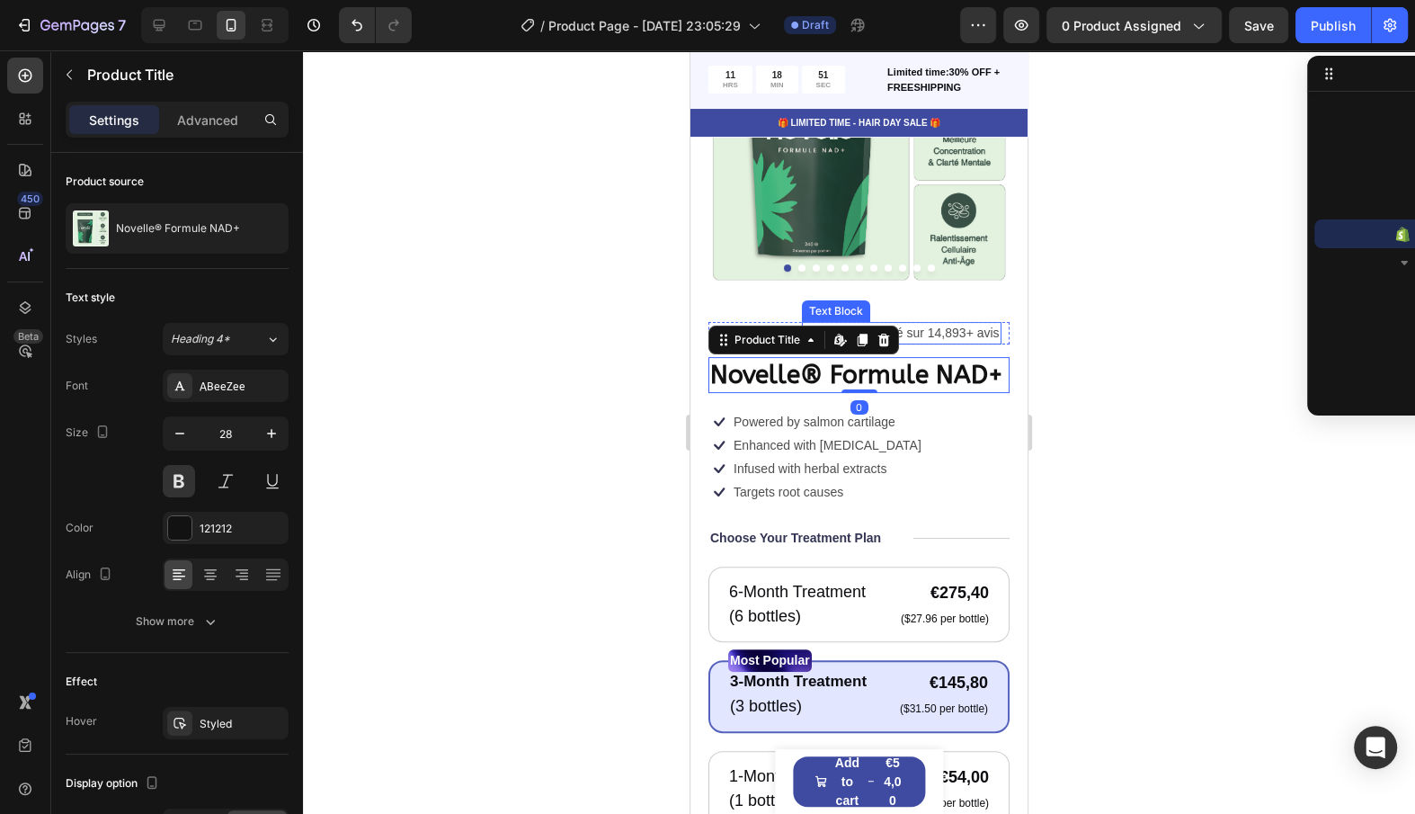
click at [934, 339] on p "évalué 4.9/5 basé sur 14,893+ avis" at bounding box center [902, 333] width 196 height 19
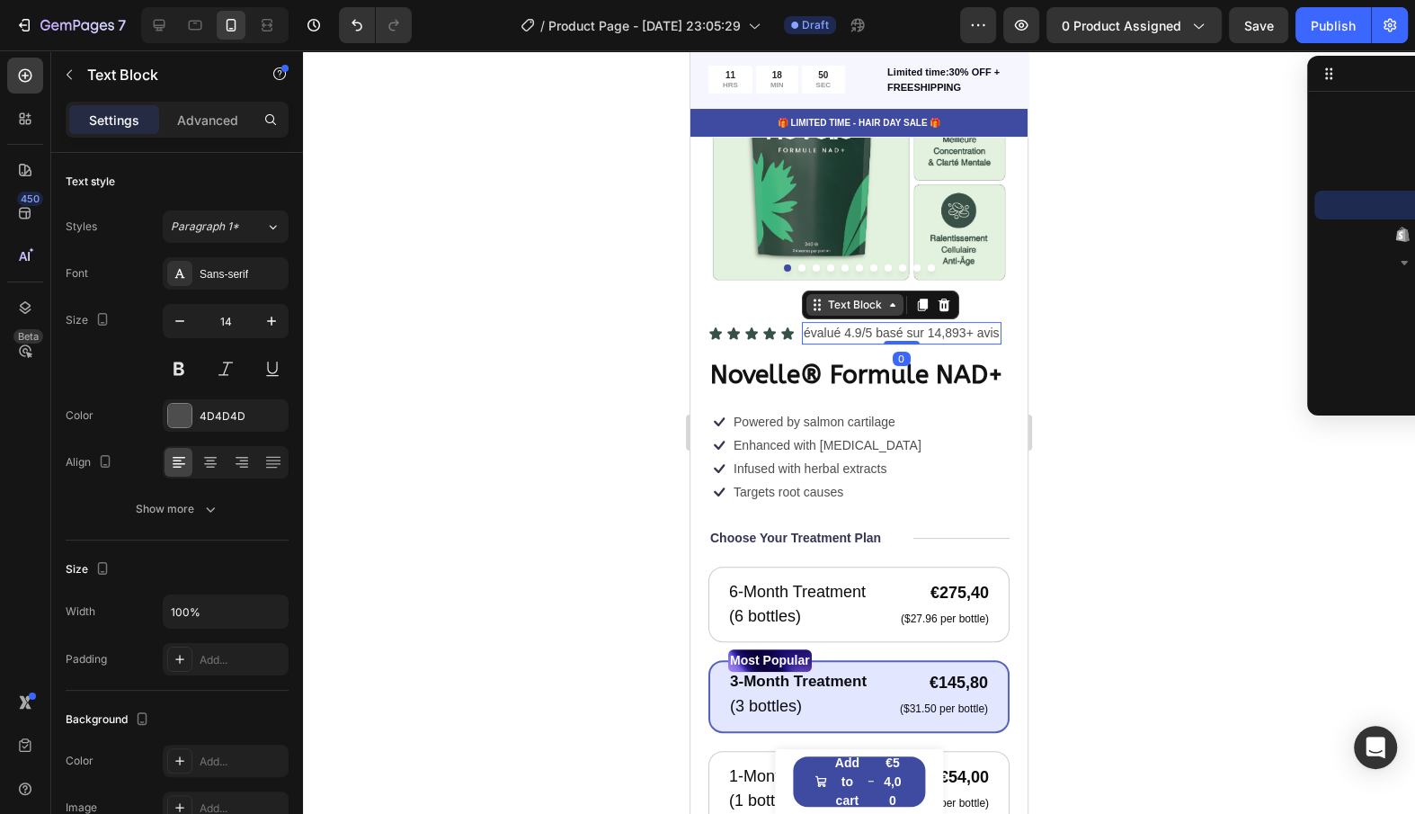
click at [879, 298] on div "Text Block" at bounding box center [855, 305] width 61 height 16
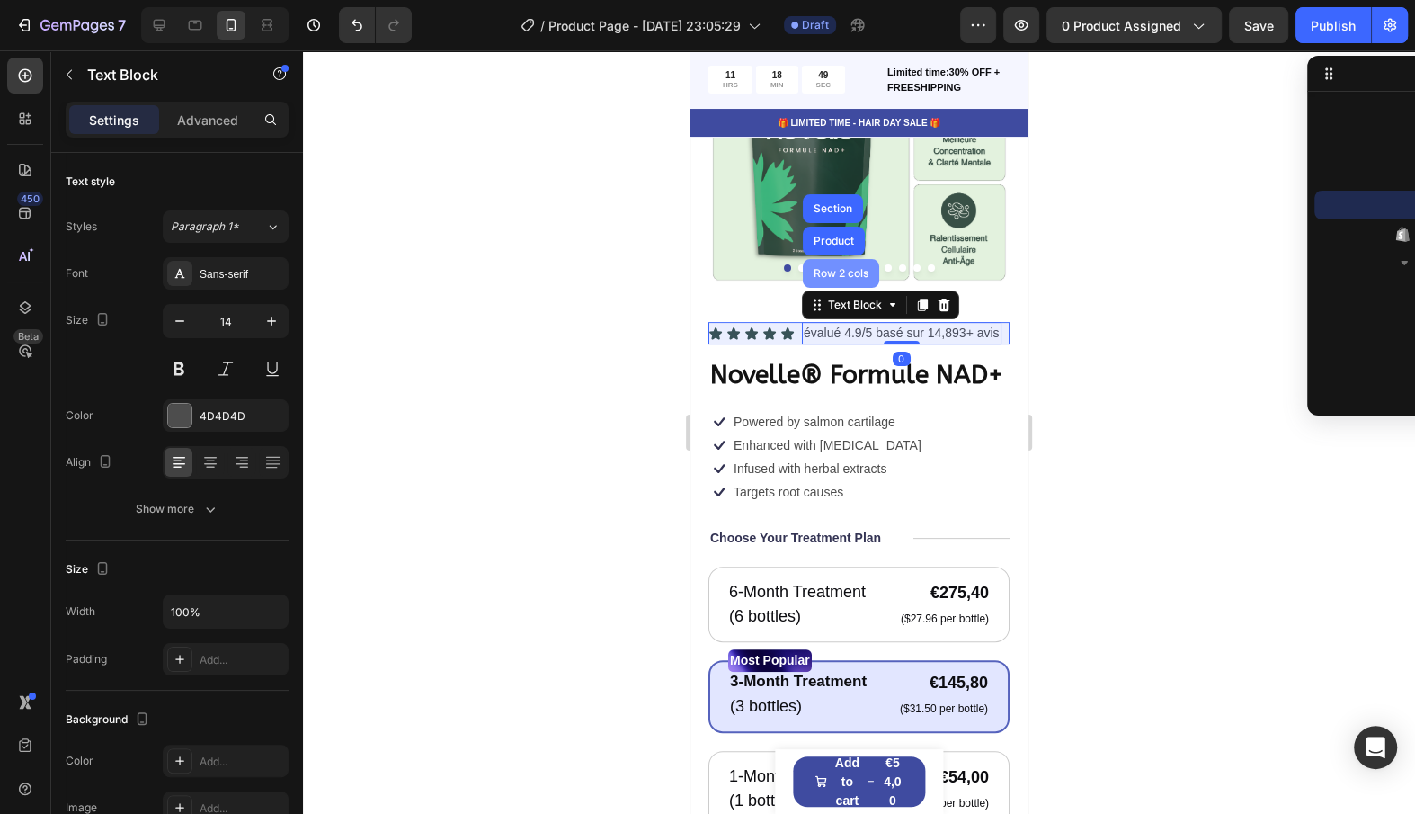
click at [863, 281] on div "Row 2 cols" at bounding box center [841, 273] width 76 height 29
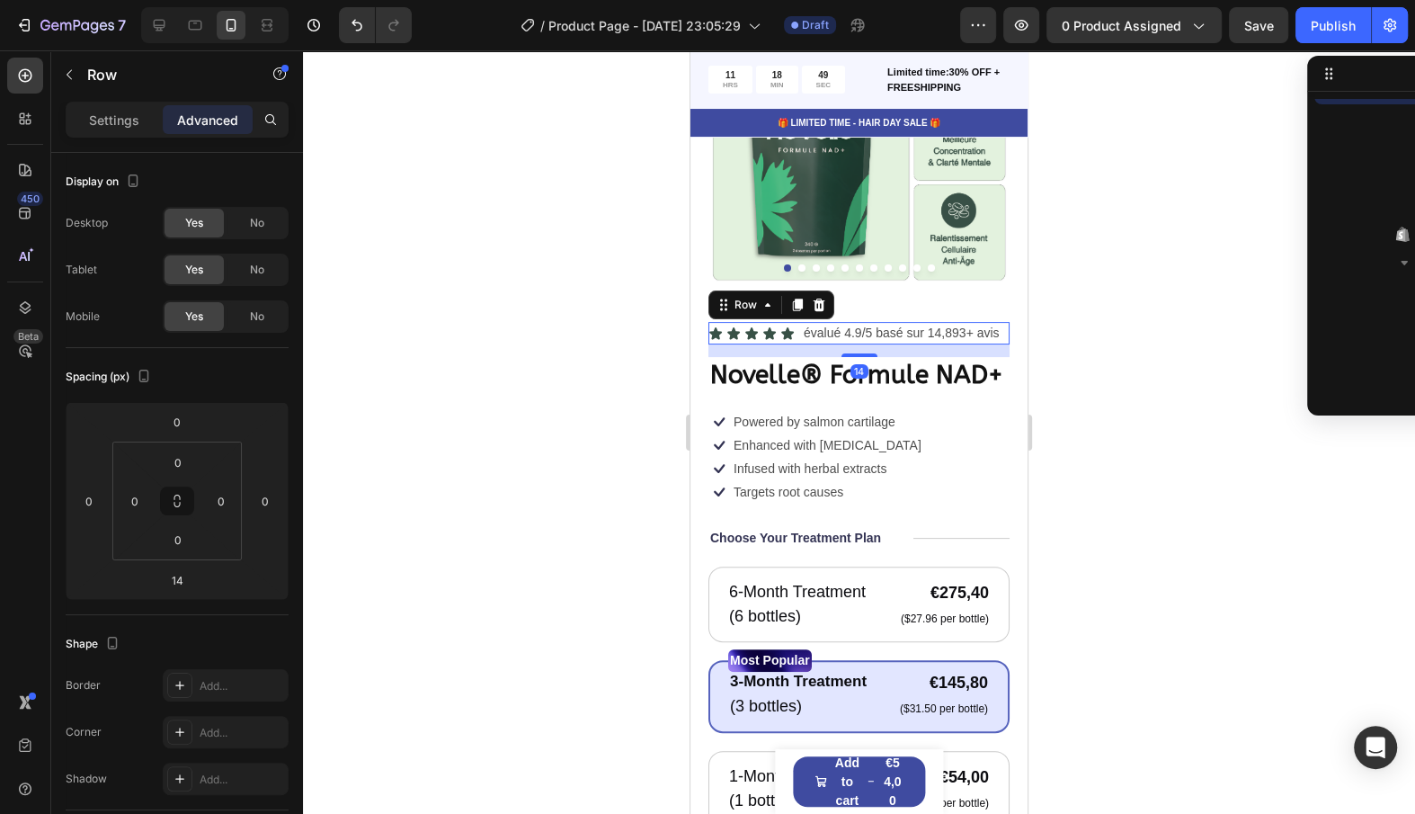
scroll to position [110, 0]
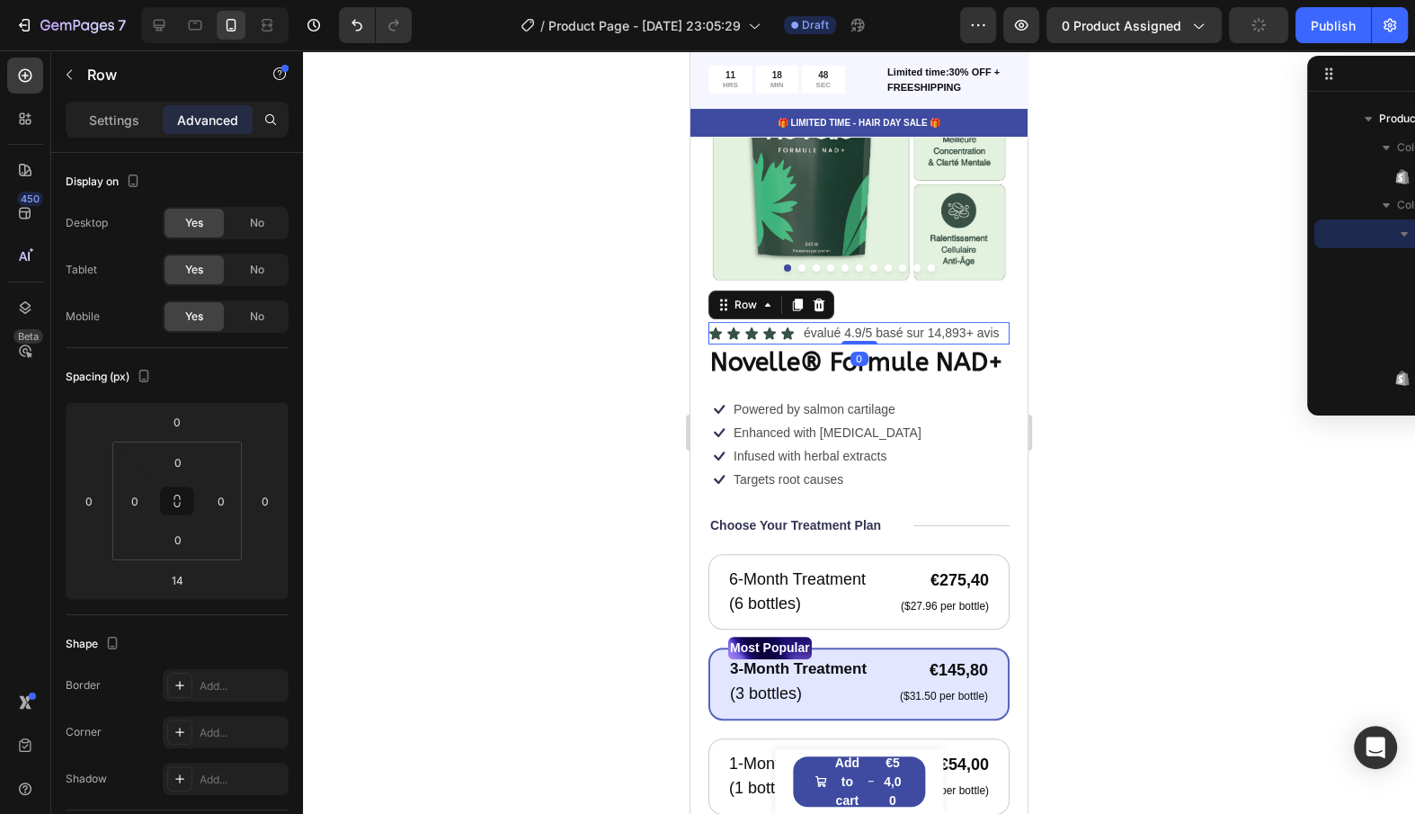
drag, startPoint x: 848, startPoint y: 354, endPoint x: 865, endPoint y: 320, distance: 38.2
click at [865, 320] on div "Product Images Icon Icon Icon Icon Icon Icon List évalué 4.9/5 basé sur 14,893+…" at bounding box center [859, 569] width 301 height 1169
type input "0"
click at [856, 432] on div "Icon Enhanced with [MEDICAL_DATA] Text Block Row" at bounding box center [816, 433] width 215 height 23
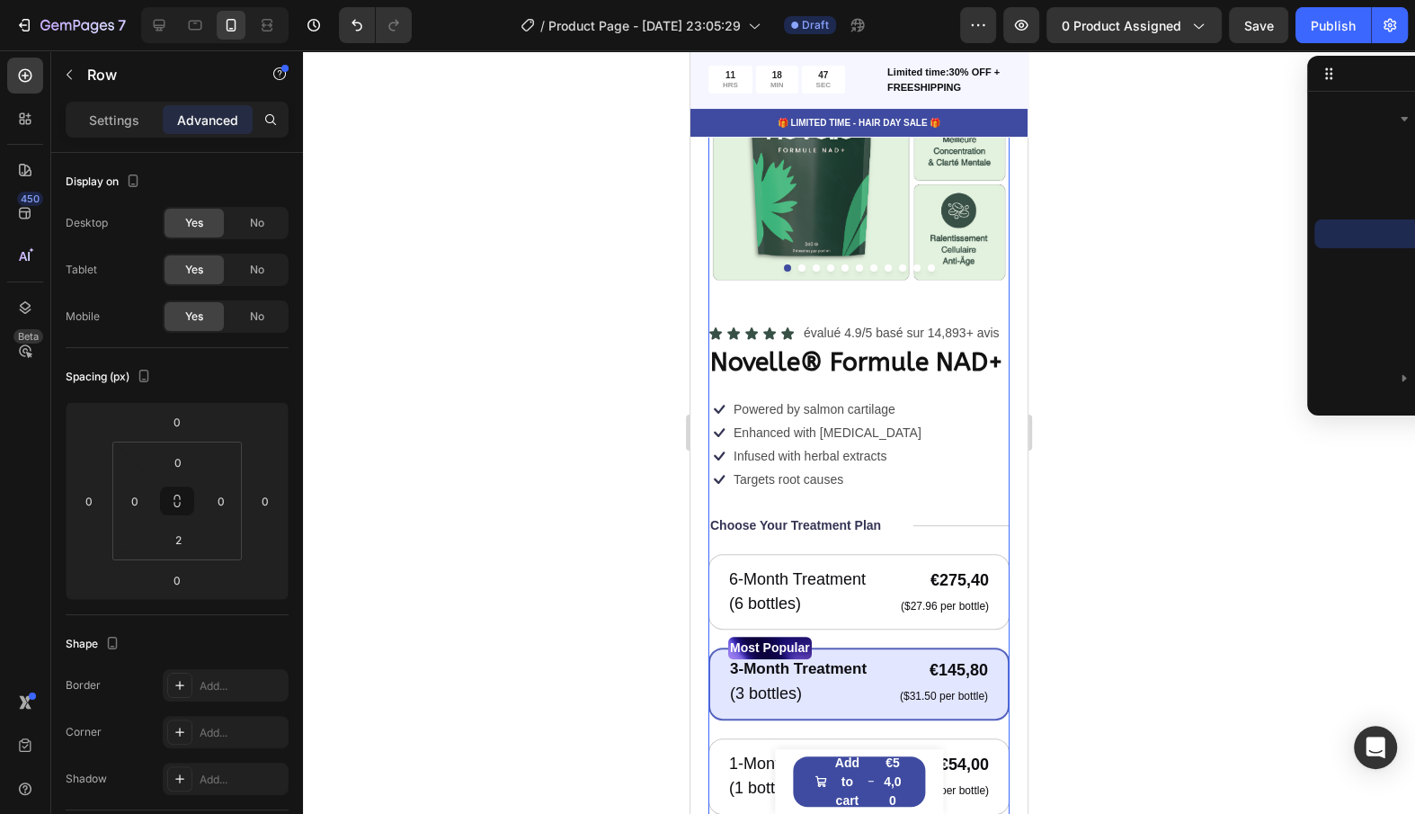
click at [945, 494] on div "Icon Icon Icon Icon Icon Icon List évalué 4.9/5 basé sur 14,893+ avis Text Bloc…" at bounding box center [859, 738] width 301 height 832
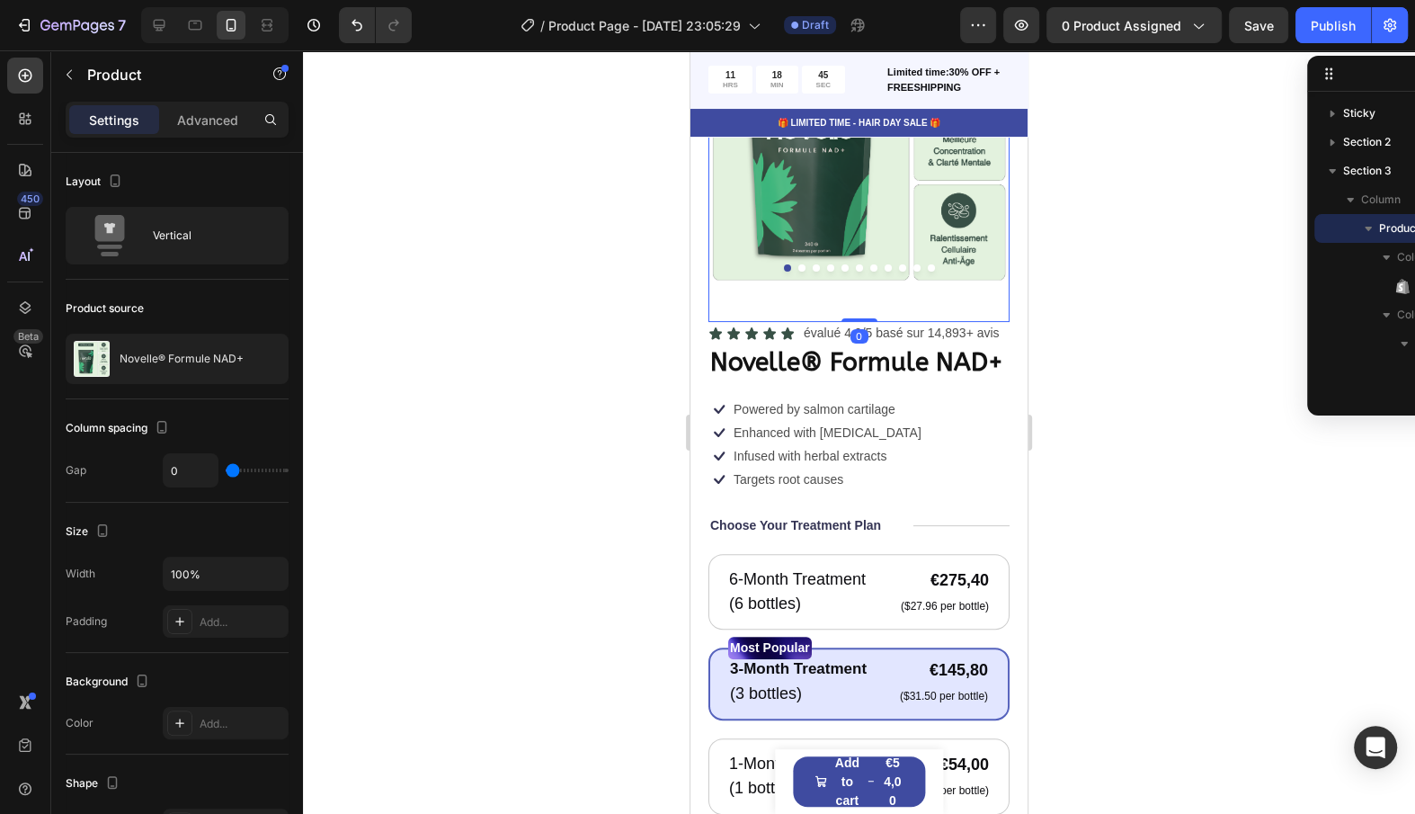
click at [832, 262] on img at bounding box center [859, 135] width 301 height 301
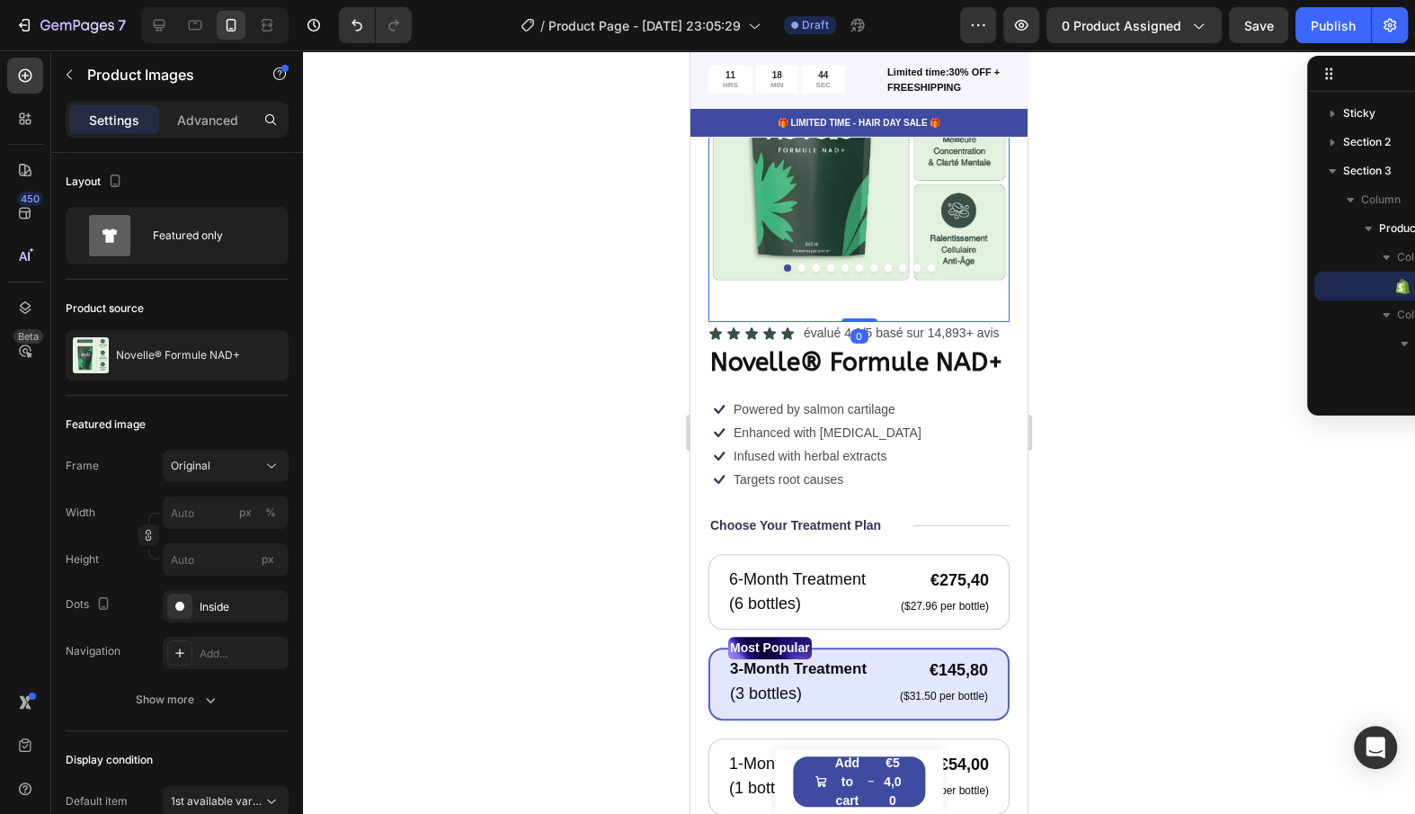
click at [834, 299] on div "Product Images 0" at bounding box center [859, 153] width 301 height 337
drag, startPoint x: 872, startPoint y: 317, endPoint x: 878, endPoint y: 290, distance: 27.5
click at [878, 290] on div "Product Images 0" at bounding box center [859, 153] width 301 height 337
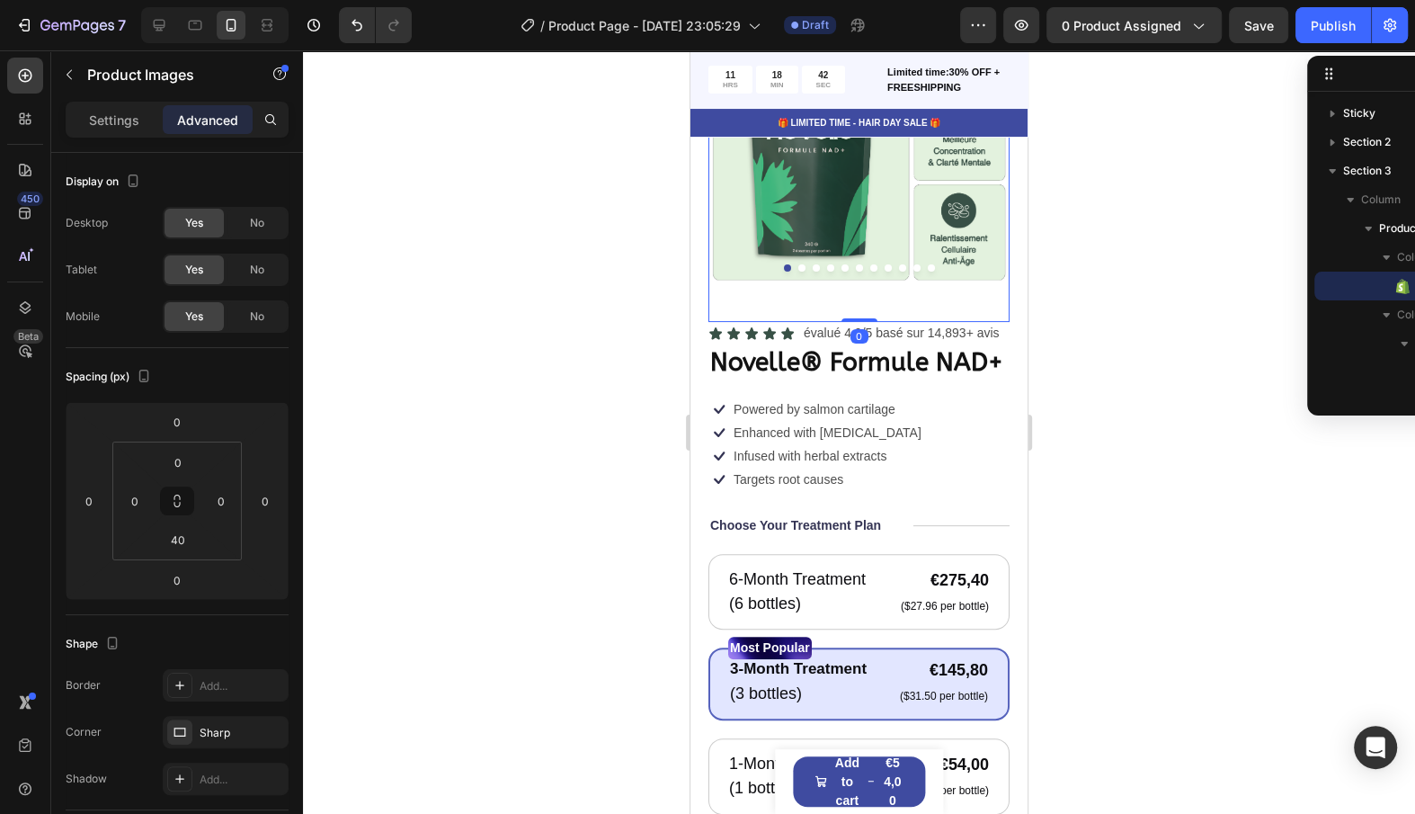
click at [887, 259] on img at bounding box center [859, 135] width 301 height 301
click at [802, 266] on button "Dot" at bounding box center [801, 267] width 7 height 7
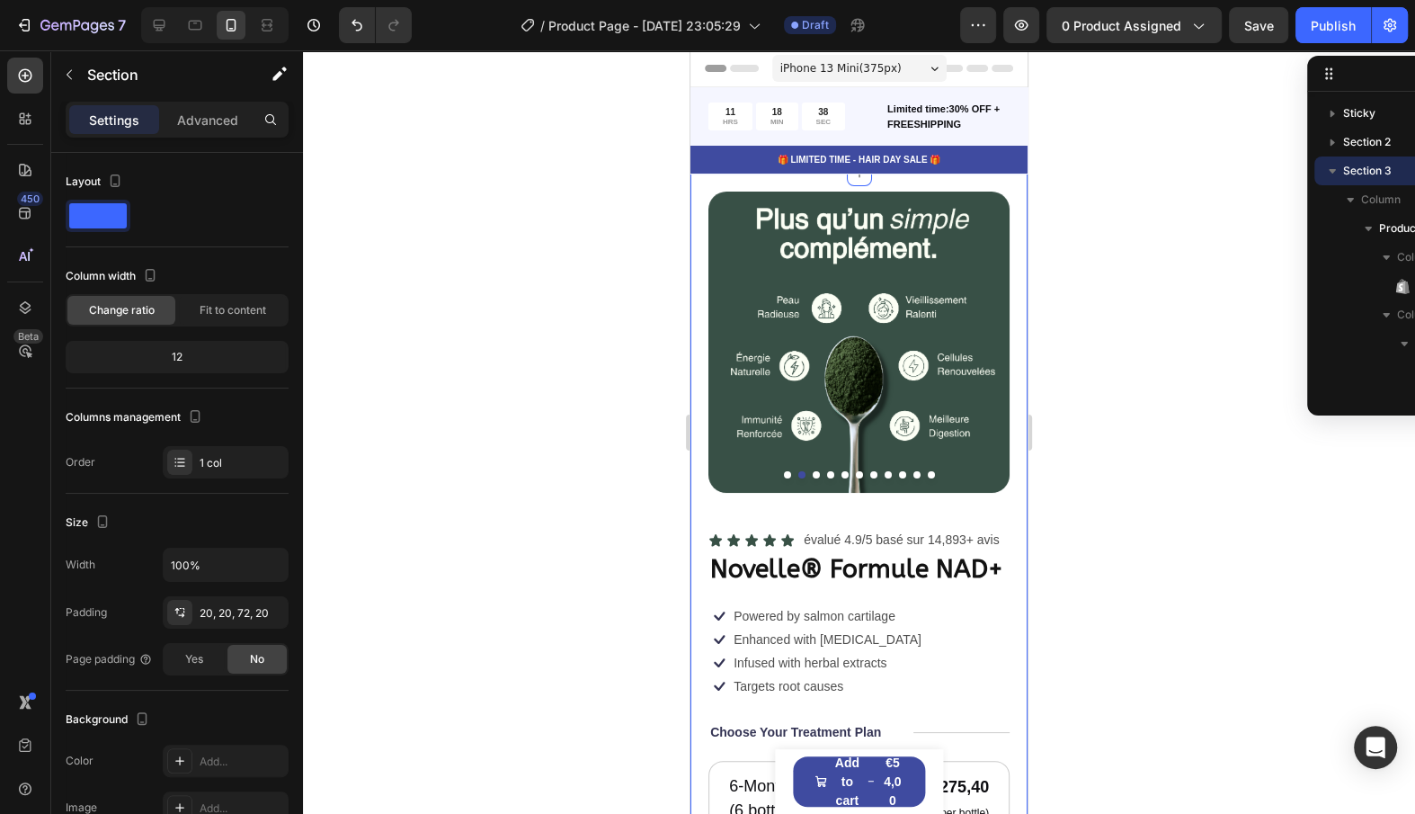
click at [701, 288] on div "Product Images Icon Icon Icon Icon Icon Icon List évalué 4.9/5 basé sur 14,893+…" at bounding box center [859, 800] width 337 height 1252
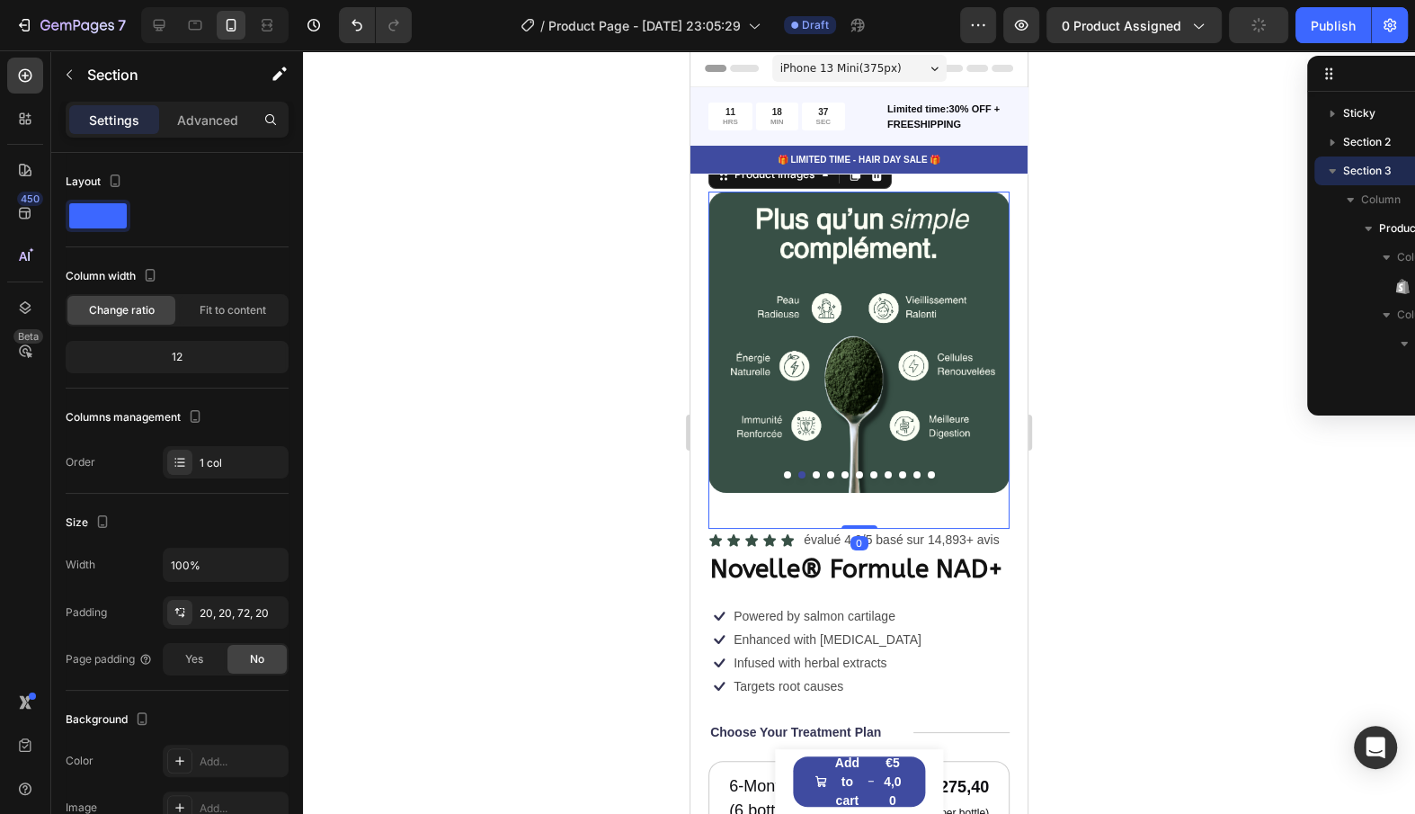
click at [783, 285] on img at bounding box center [859, 342] width 301 height 301
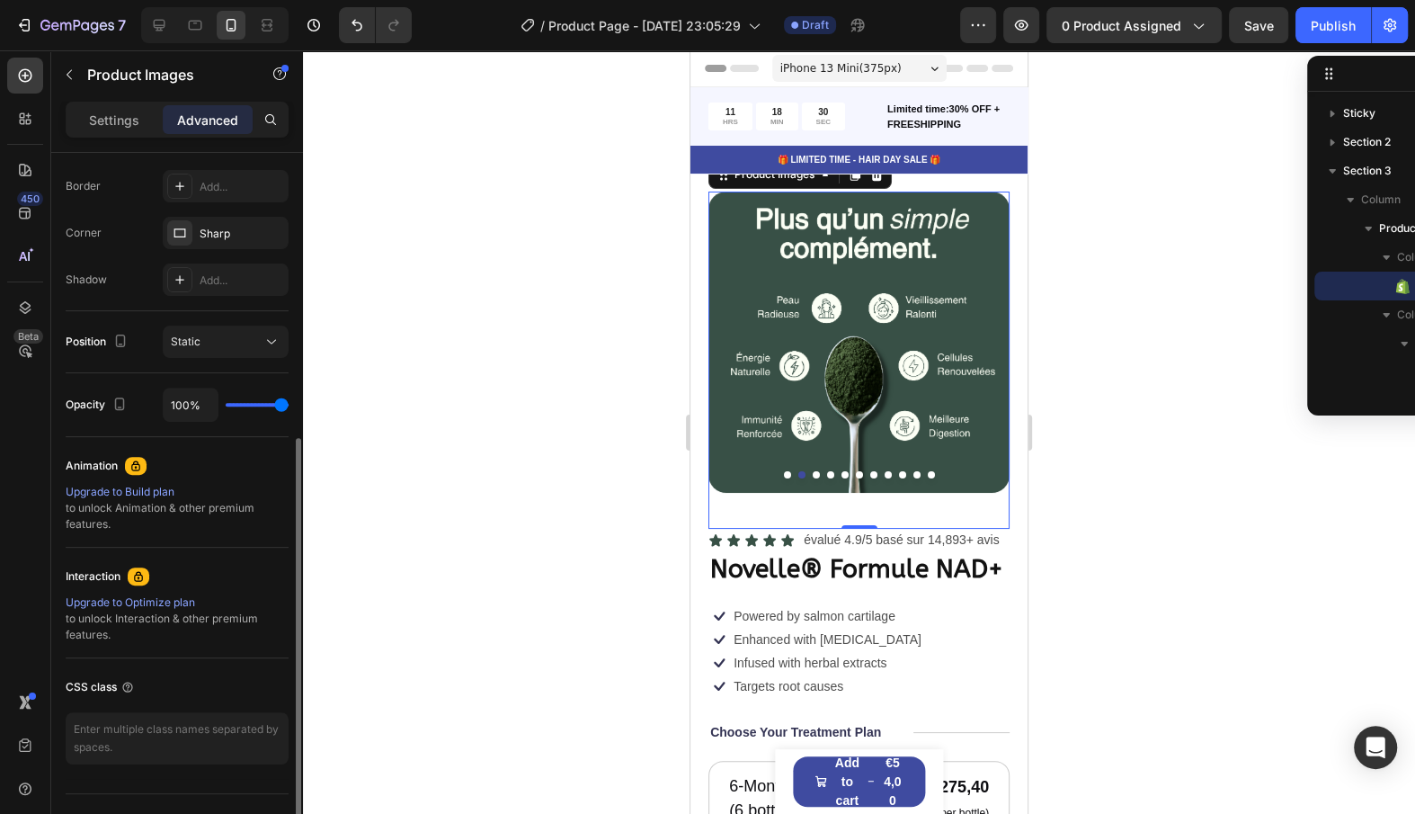
scroll to position [413, 0]
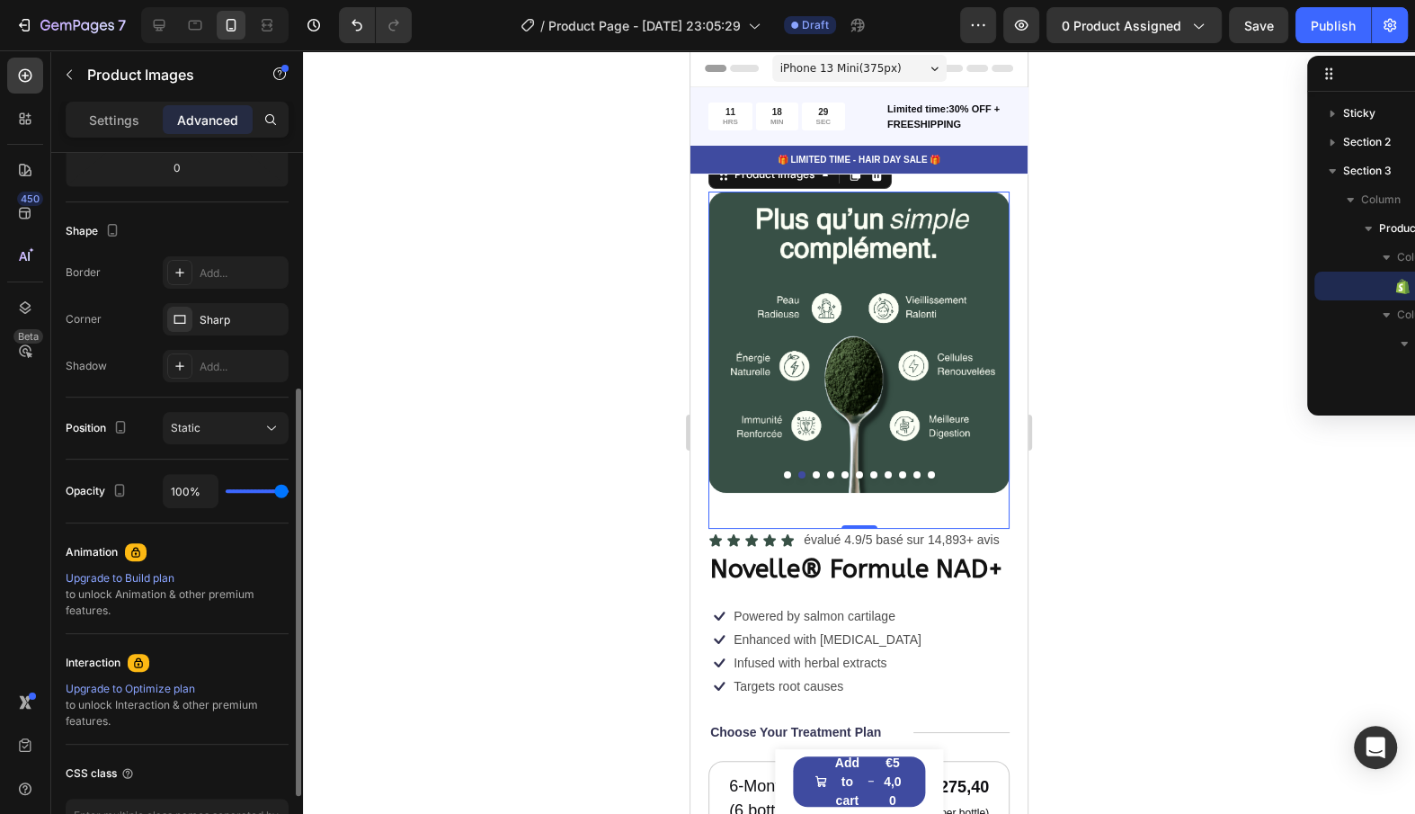
click at [239, 335] on div "Border Add... Corner Sharp Shadow Add..." at bounding box center [177, 319] width 223 height 126
click at [239, 322] on div "Sharp" at bounding box center [226, 320] width 52 height 16
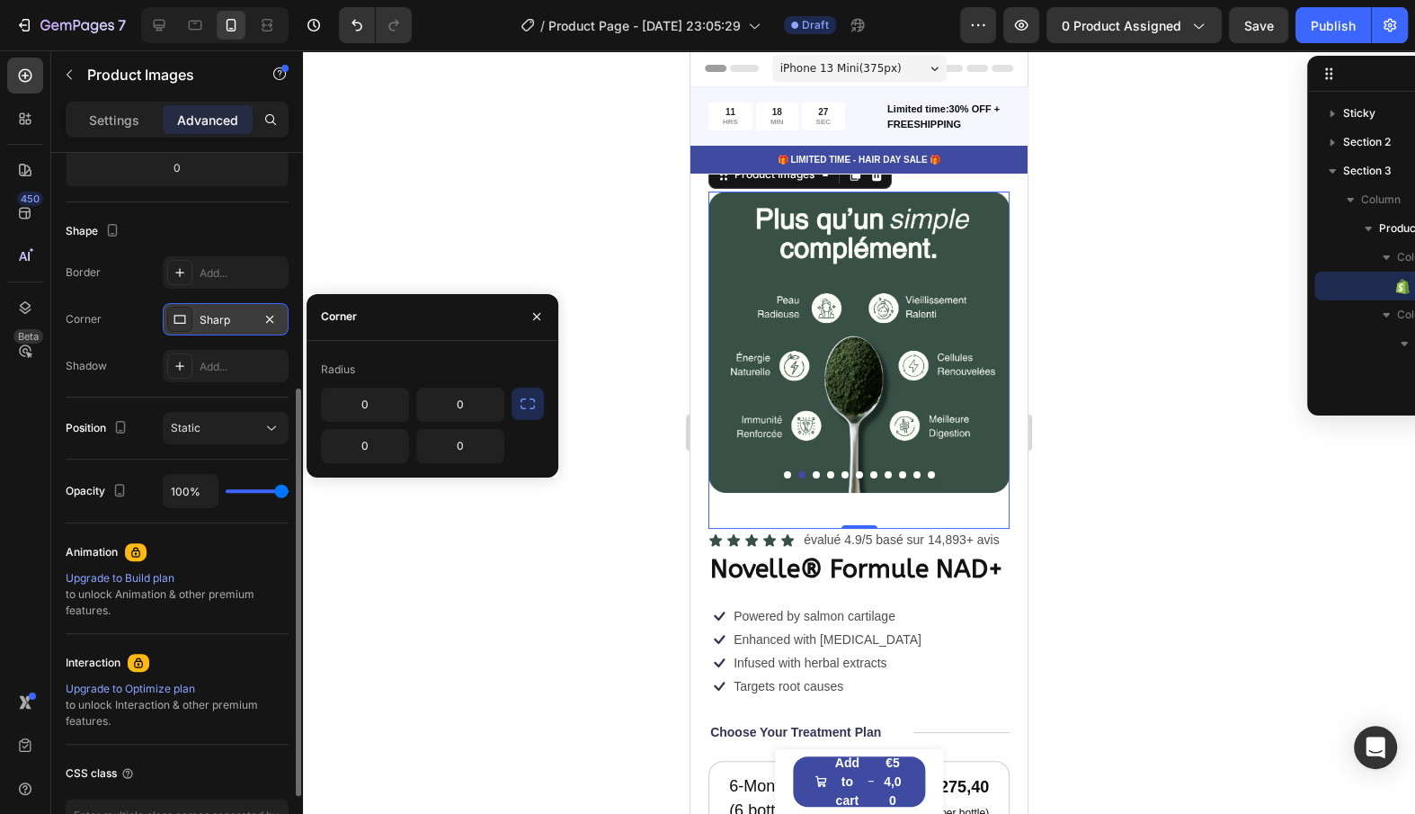
click at [281, 313] on div "Sharp" at bounding box center [226, 319] width 126 height 32
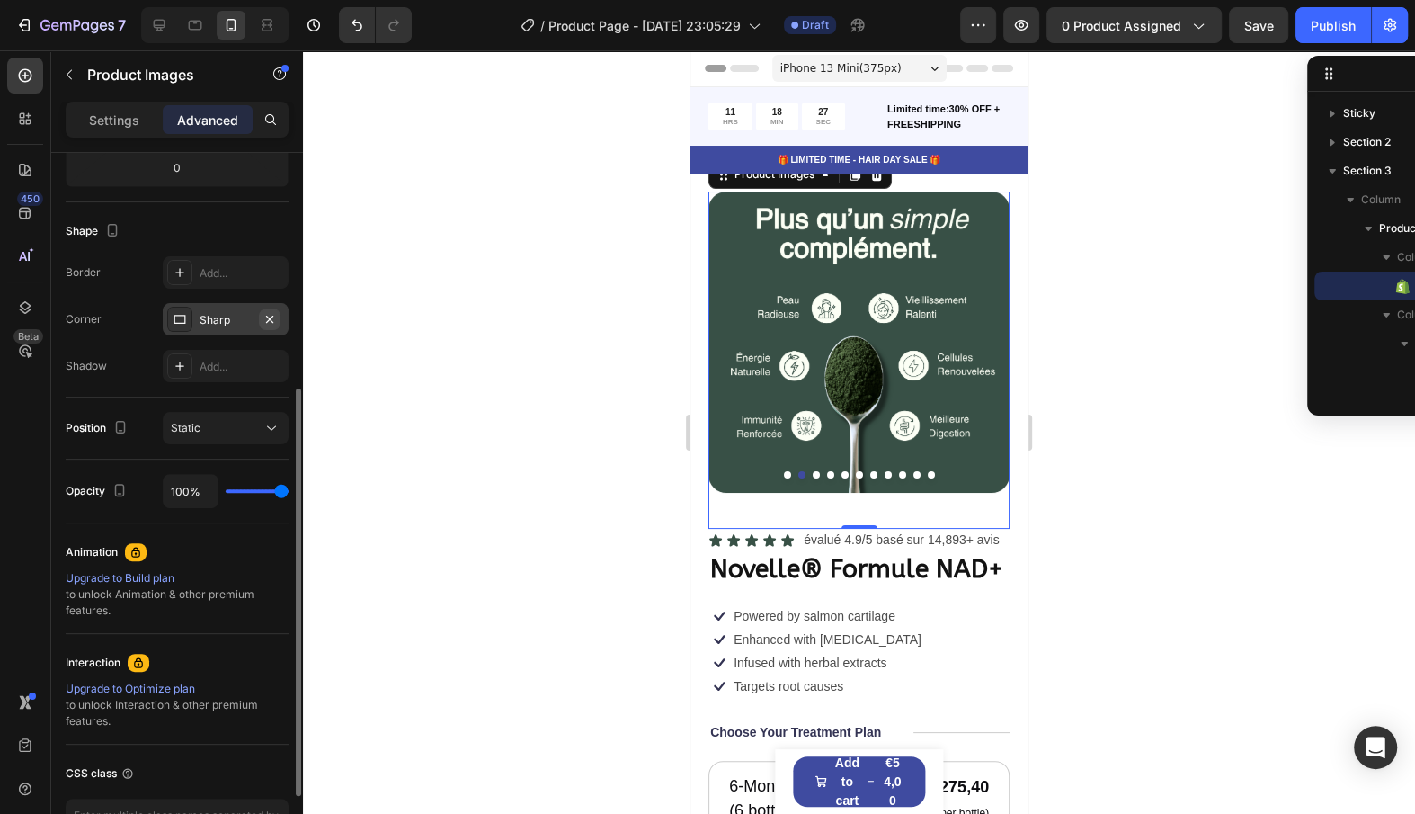
click at [273, 320] on icon "button" at bounding box center [270, 319] width 14 height 14
click at [148, 117] on div "Settings" at bounding box center [114, 119] width 90 height 29
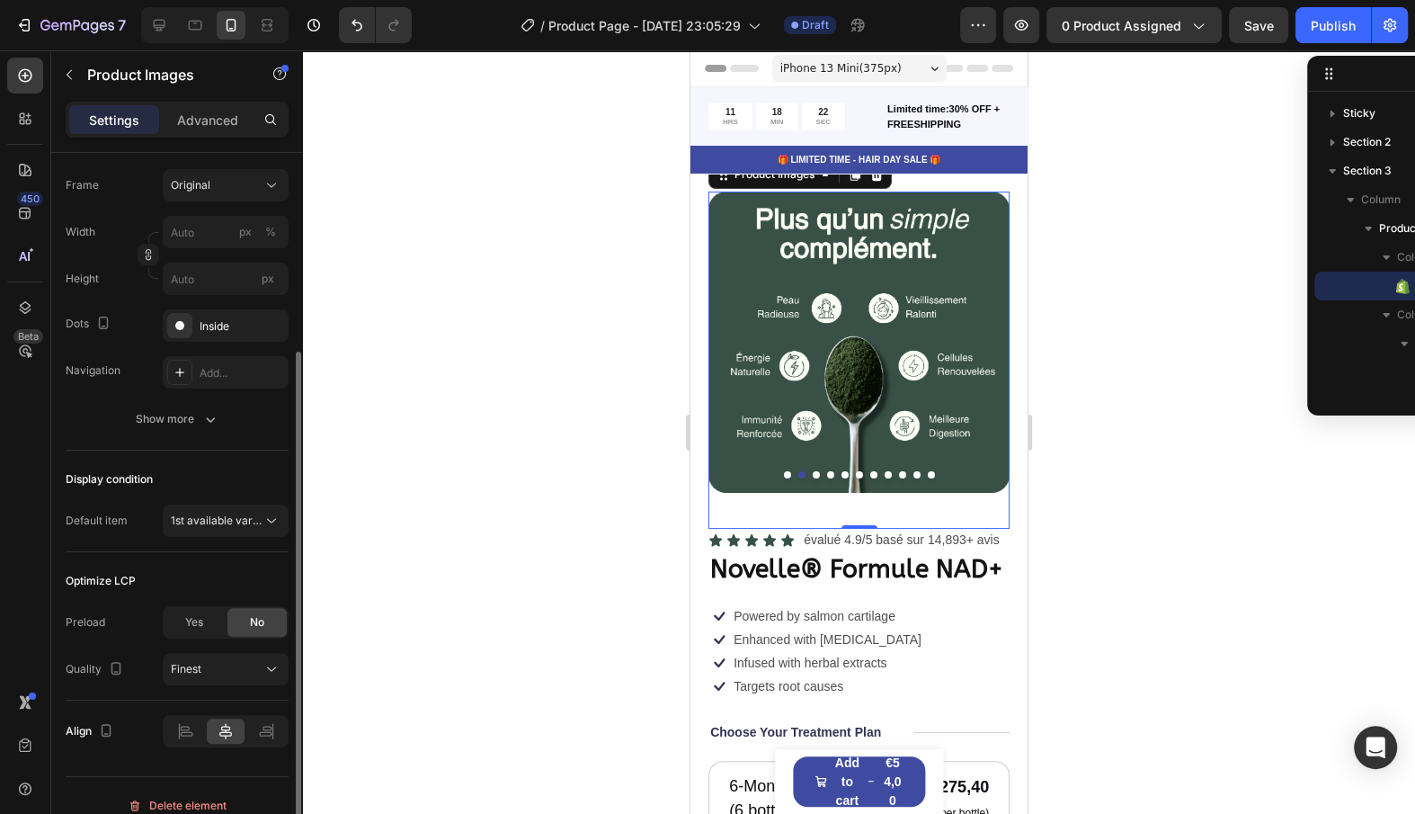
scroll to position [281, 0]
click at [212, 334] on div "Inside" at bounding box center [226, 324] width 126 height 32
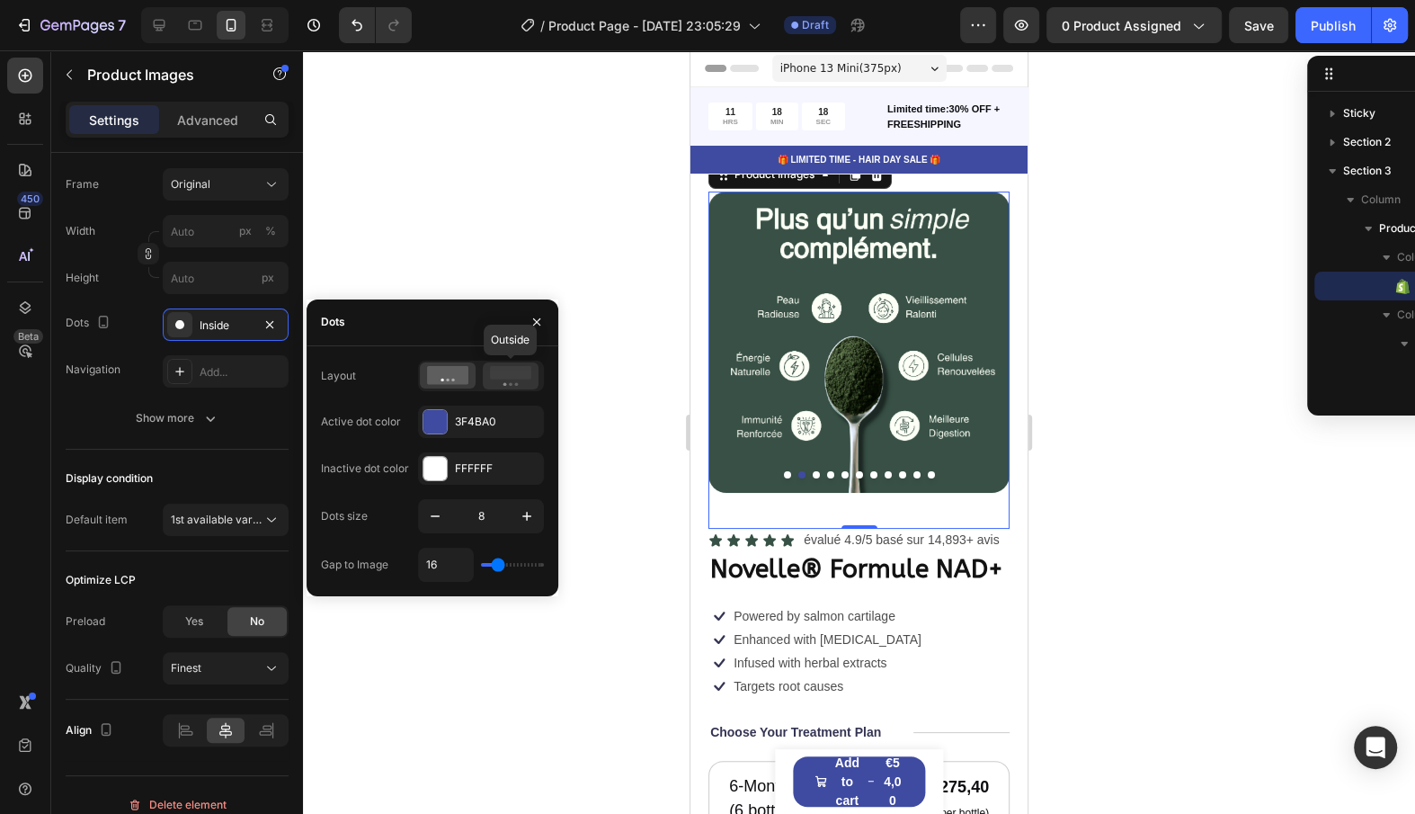
click at [515, 367] on rect at bounding box center [510, 372] width 41 height 13
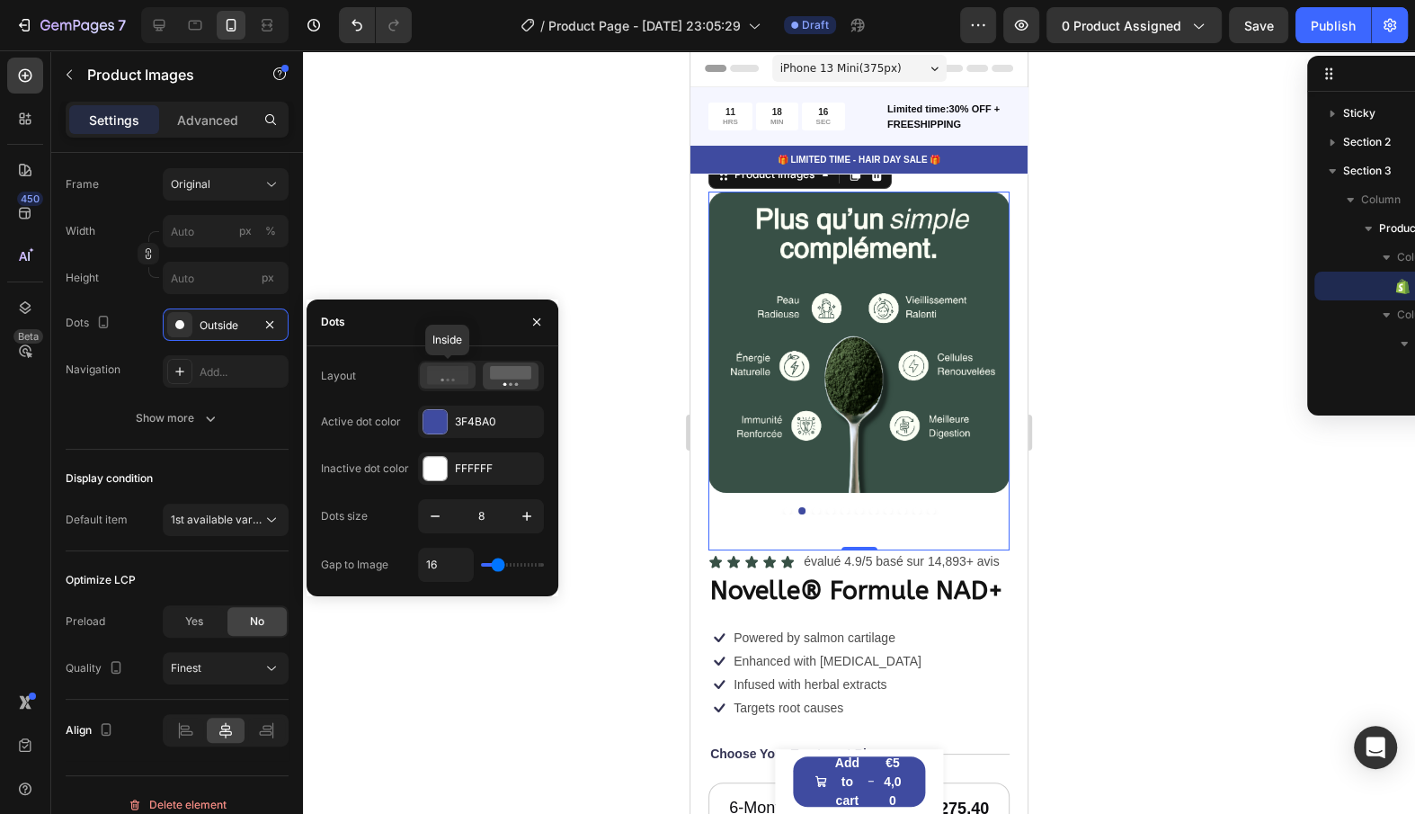
click at [431, 383] on icon at bounding box center [447, 375] width 41 height 18
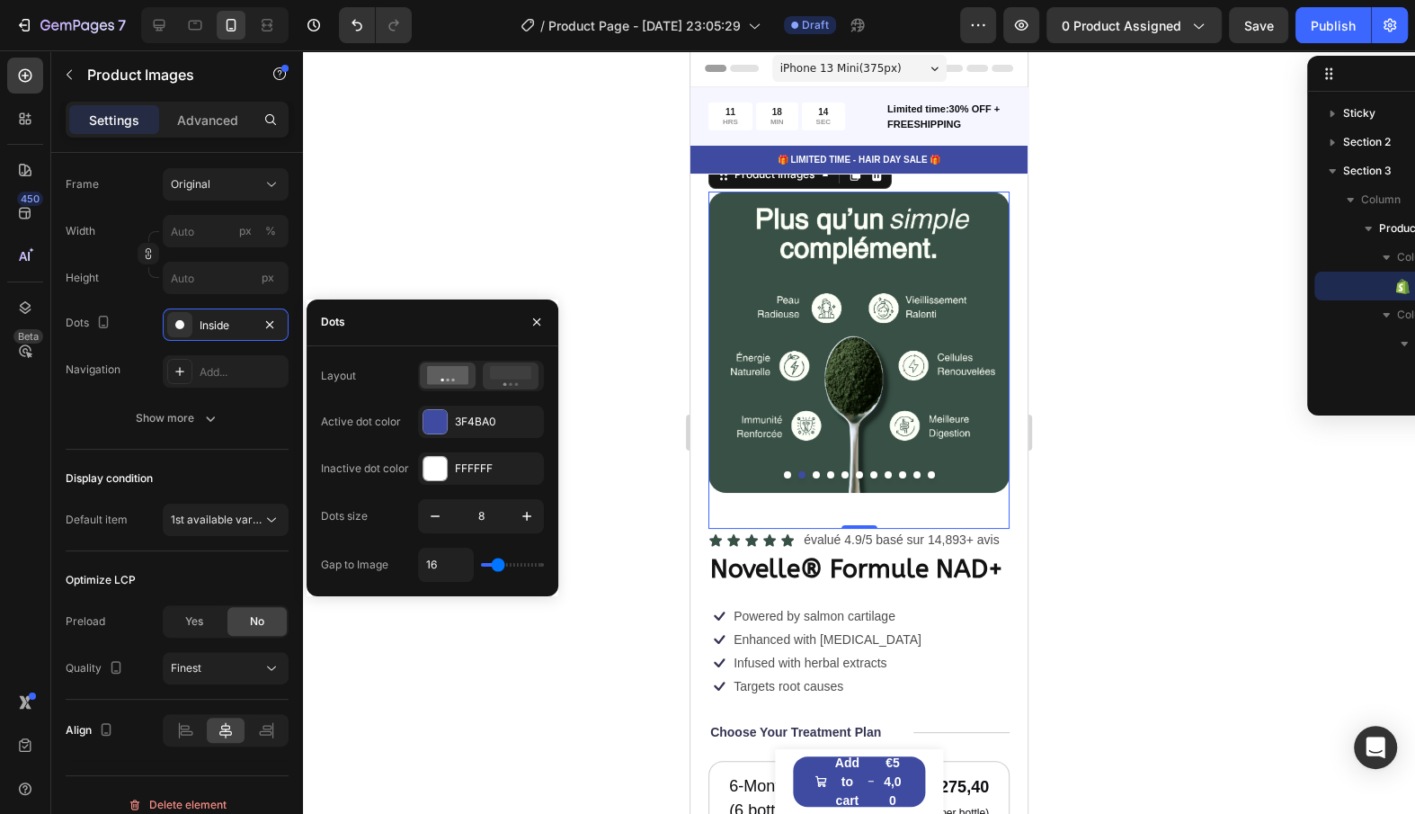
click at [507, 367] on rect at bounding box center [510, 372] width 41 height 13
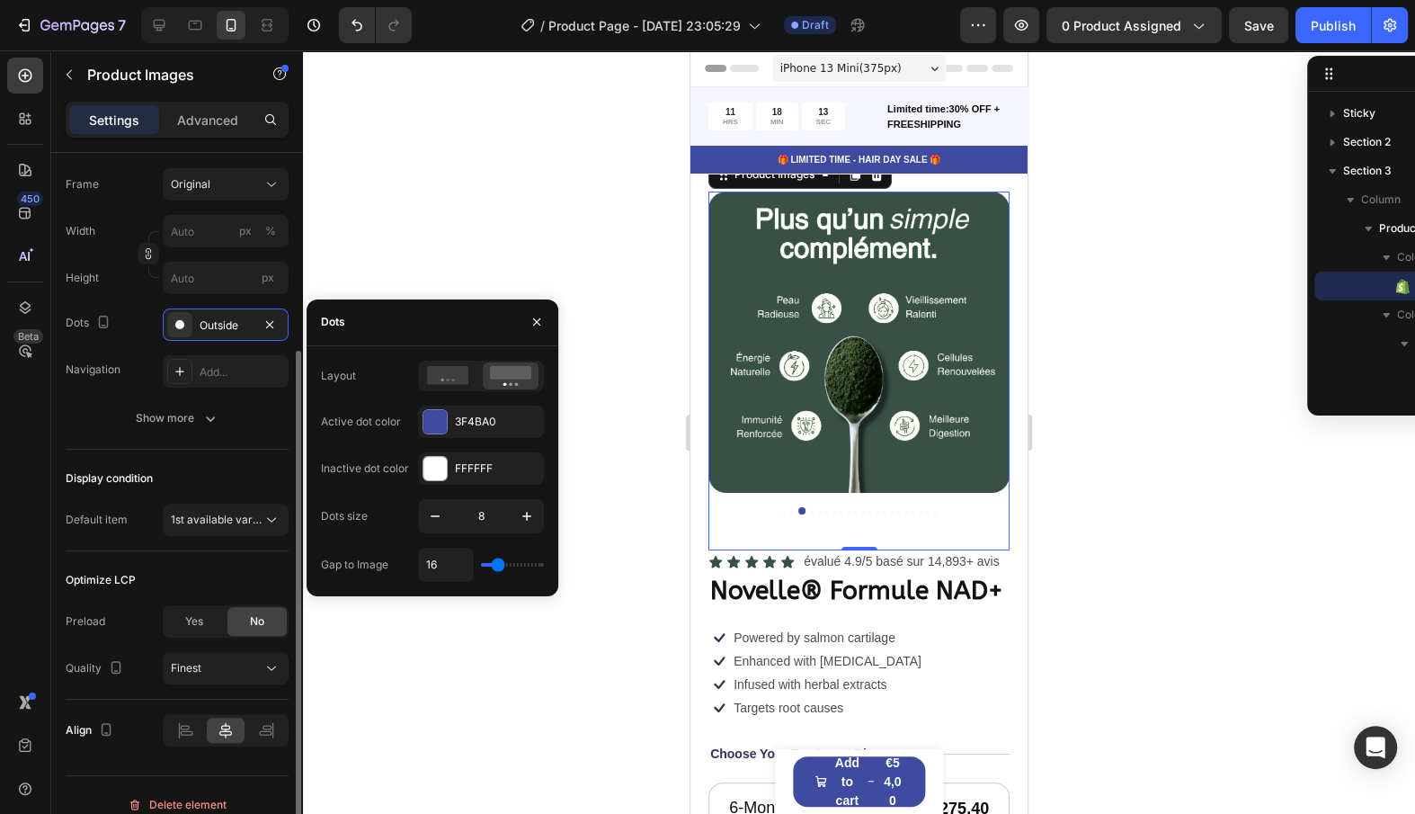
click at [225, 433] on div "Featured image Frame Original Width px % Height px Dots Outside Navigation Add.…" at bounding box center [177, 281] width 223 height 335
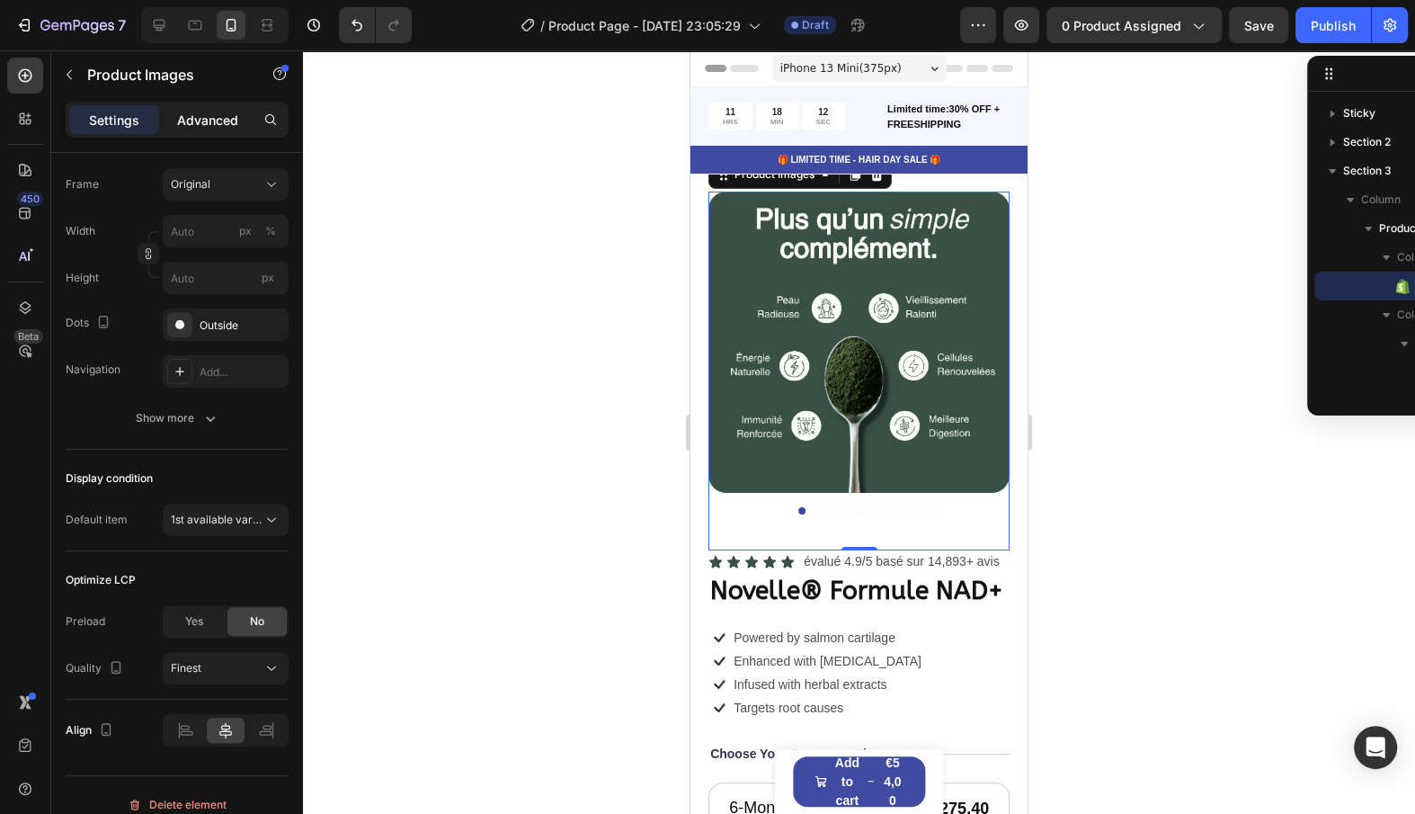
click at [227, 129] on div "Advanced" at bounding box center [208, 119] width 90 height 29
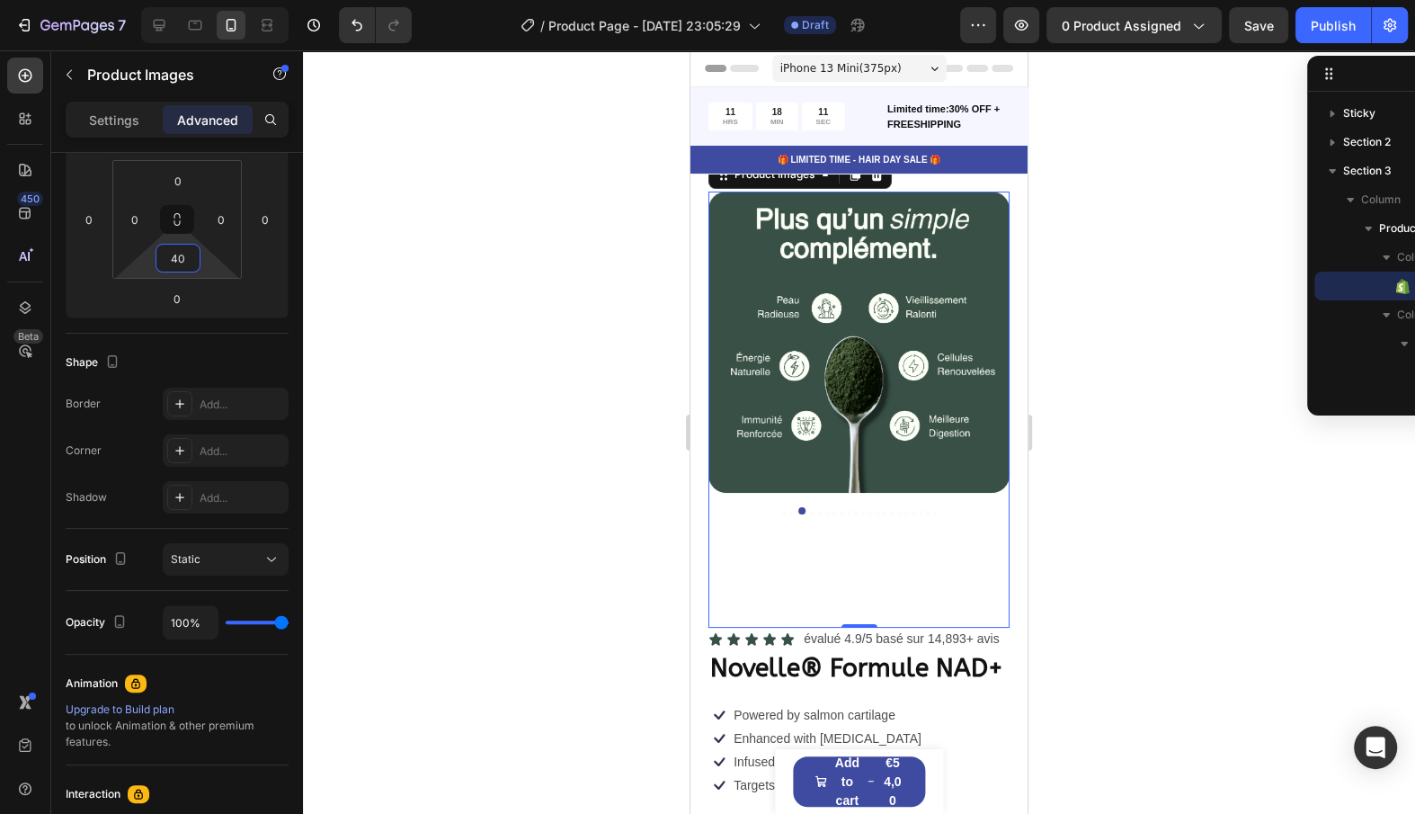
type input "0"
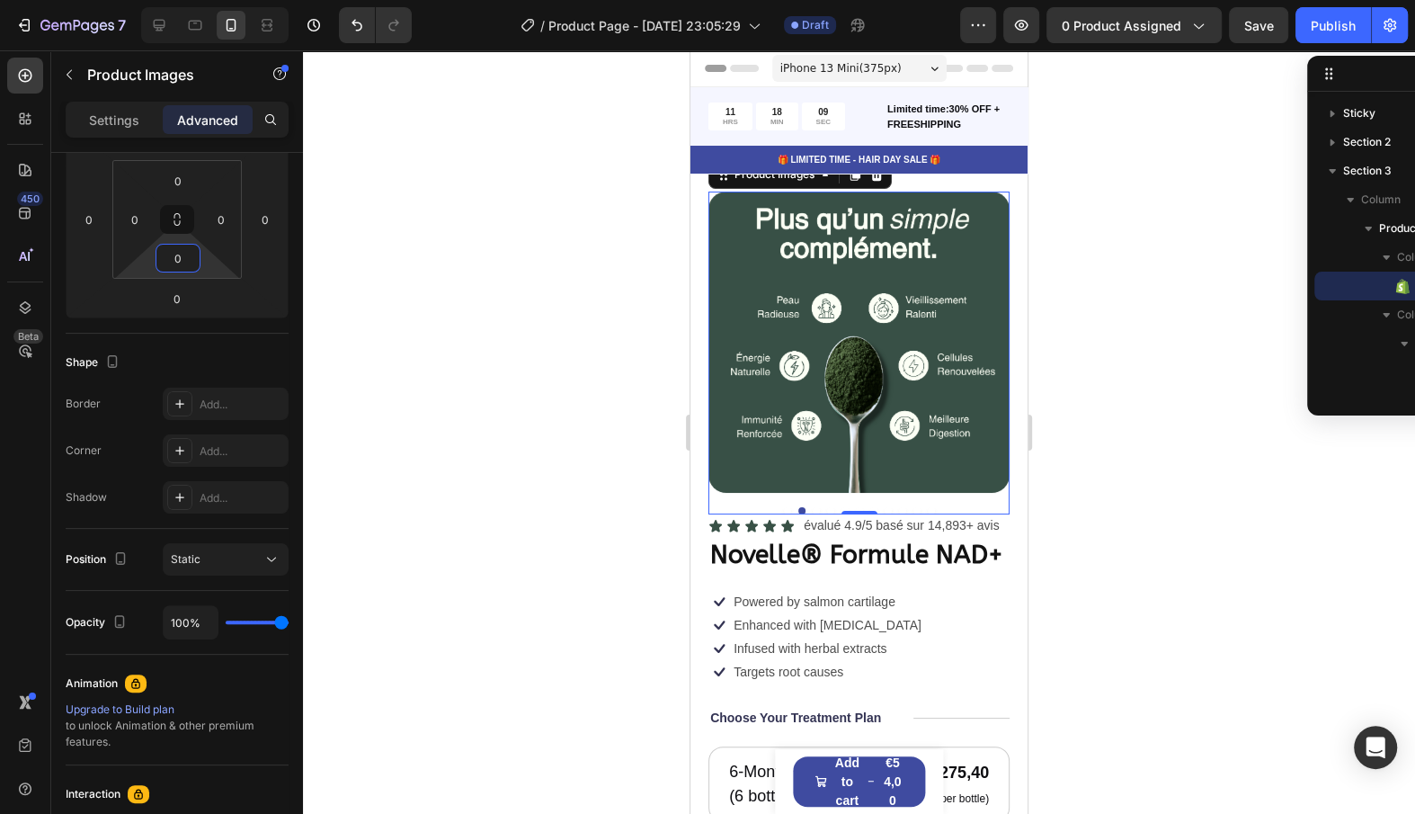
drag, startPoint x: 208, startPoint y: 261, endPoint x: 185, endPoint y: 405, distance: 145.6
click at [185, 0] on html "7 / Product Page - Aug 27, 23:05:29 Draft Preview 0 product assigned Save Publi…" at bounding box center [707, 0] width 1415 height 0
click at [763, 636] on div "Icon Enhanced with [MEDICAL_DATA] Text Block Row" at bounding box center [816, 625] width 215 height 23
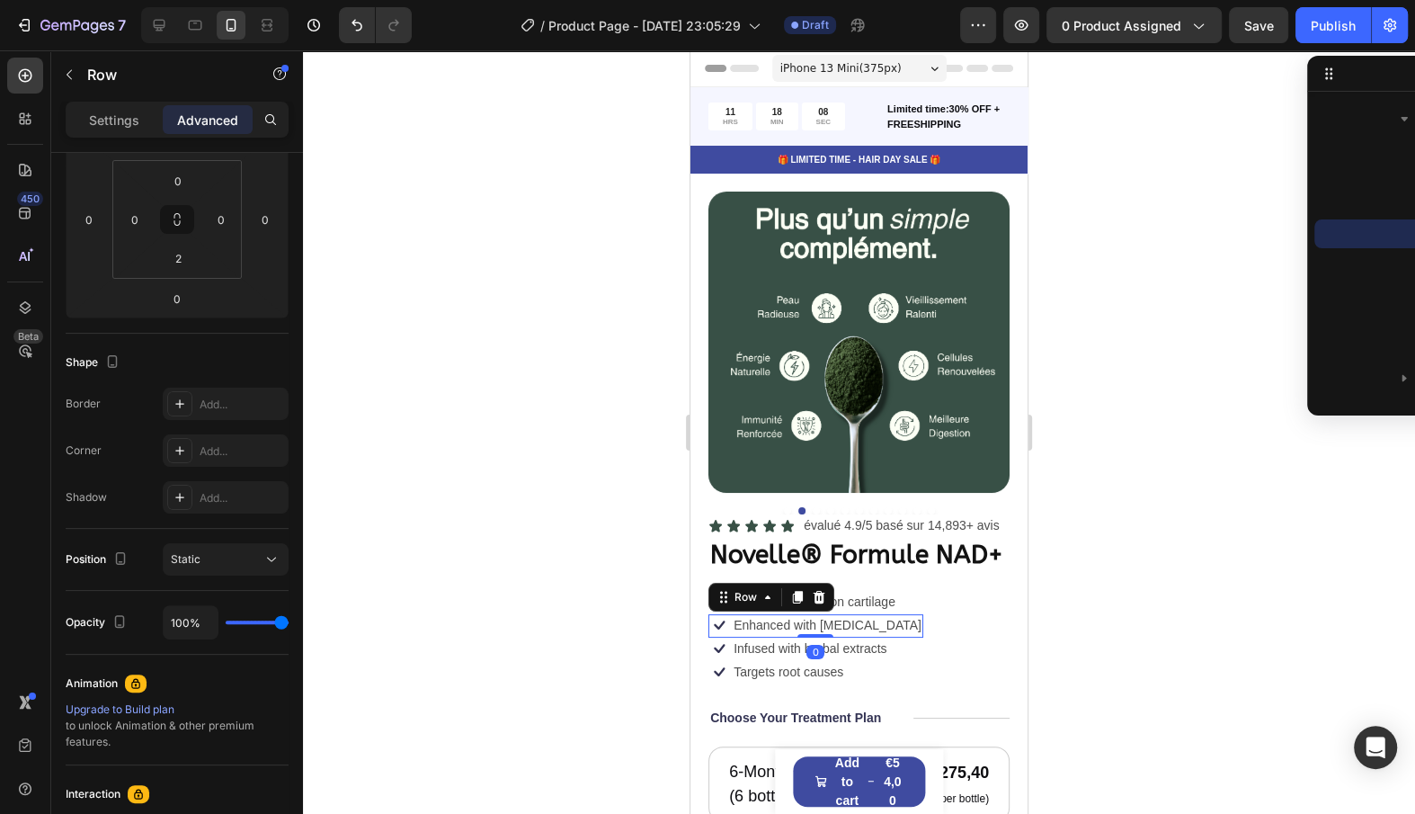
scroll to position [0, 0]
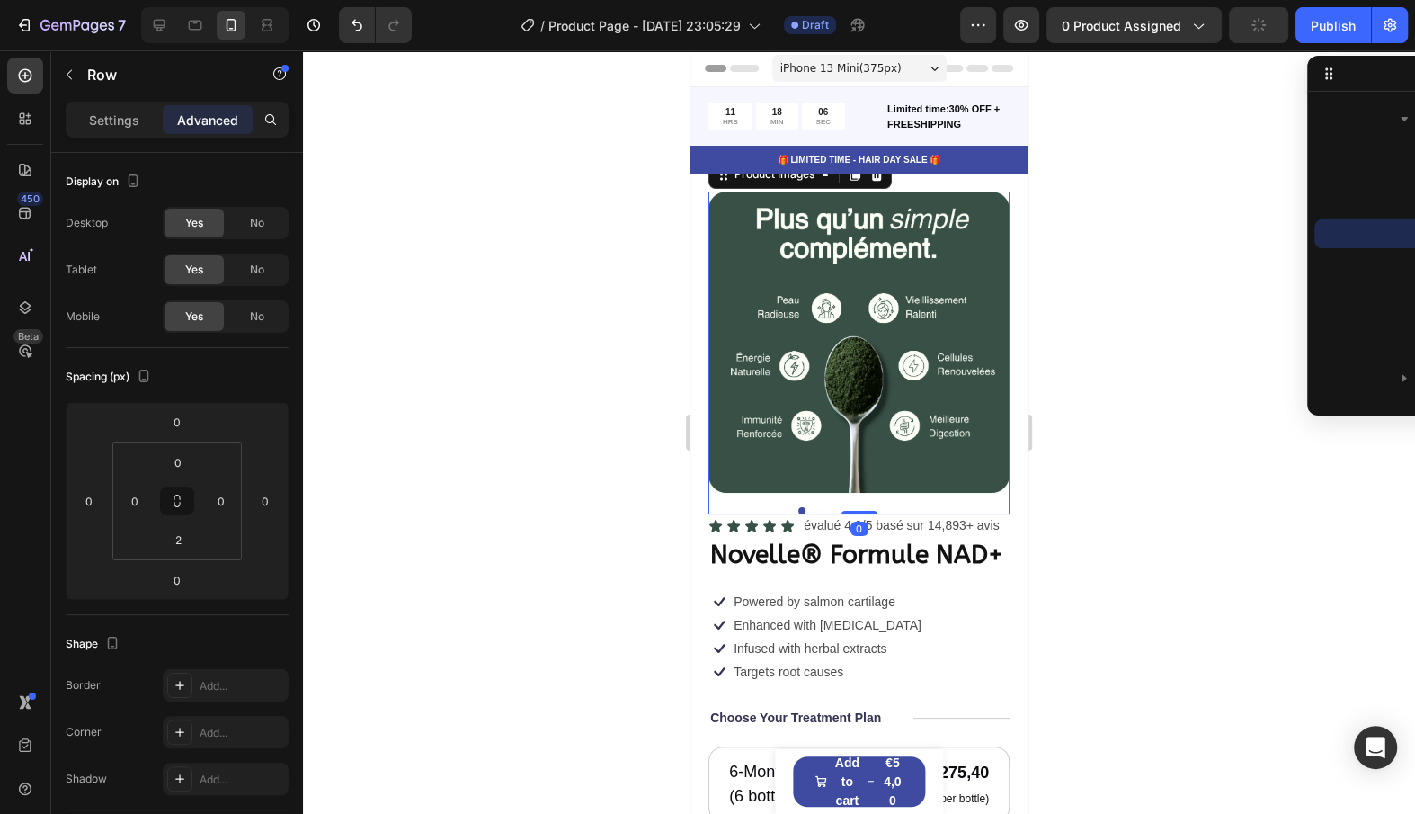
click at [803, 509] on button "Dot" at bounding box center [801, 510] width 7 height 7
click at [824, 508] on div at bounding box center [859, 510] width 301 height 7
click at [820, 507] on div at bounding box center [859, 510] width 301 height 7
click at [825, 487] on img at bounding box center [859, 342] width 301 height 301
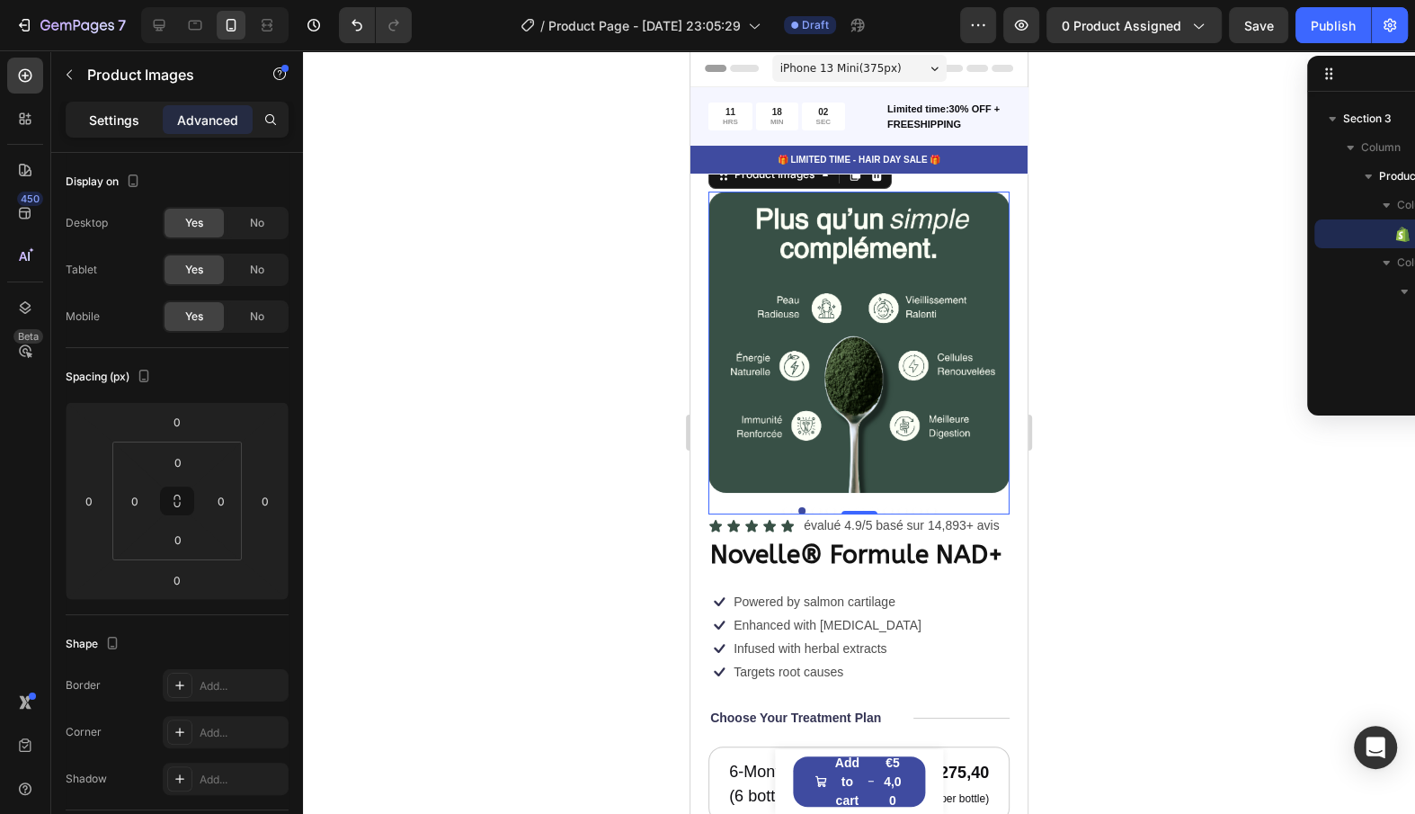
click at [99, 122] on p "Settings" at bounding box center [114, 120] width 50 height 19
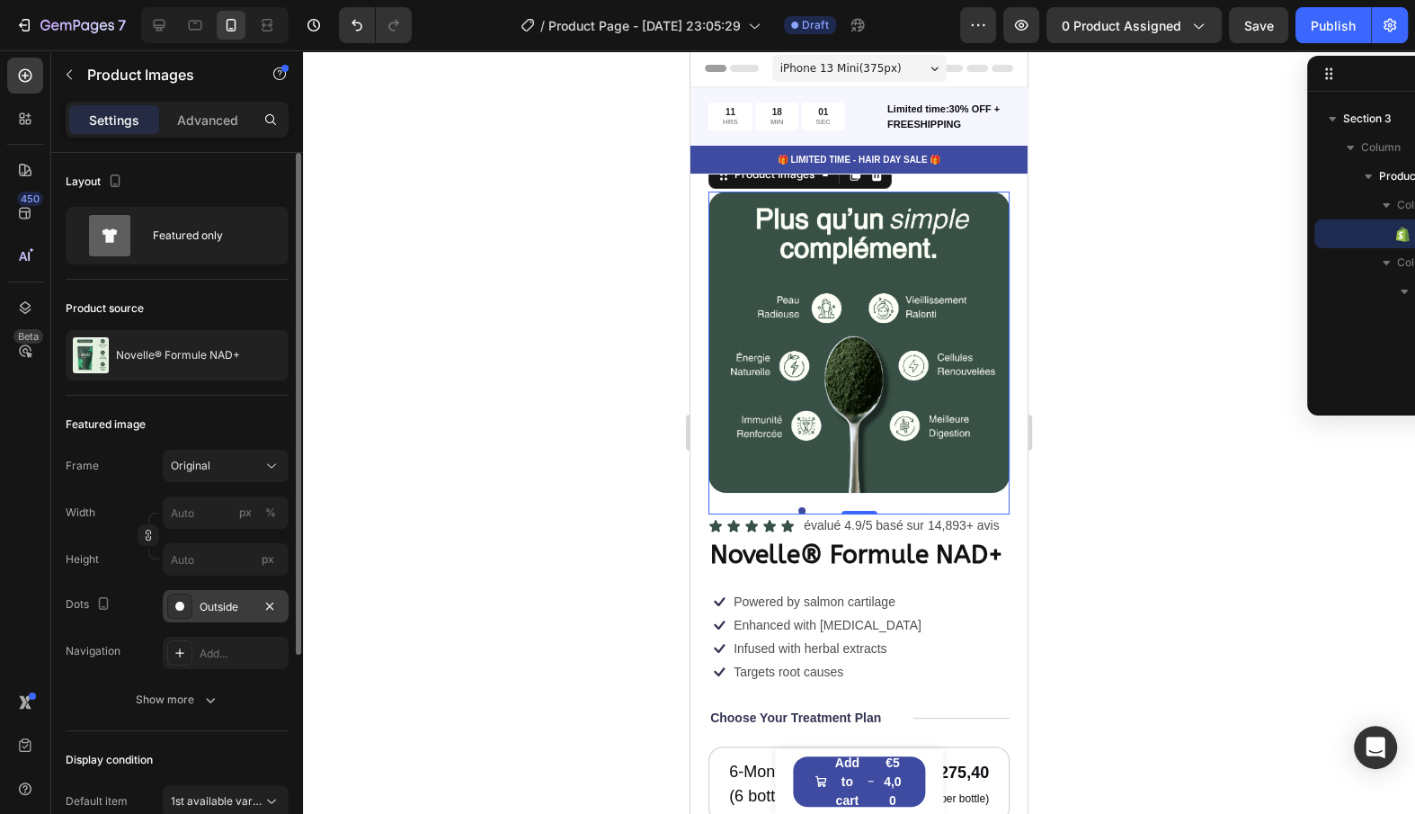
click at [201, 614] on div "Outside" at bounding box center [226, 606] width 126 height 32
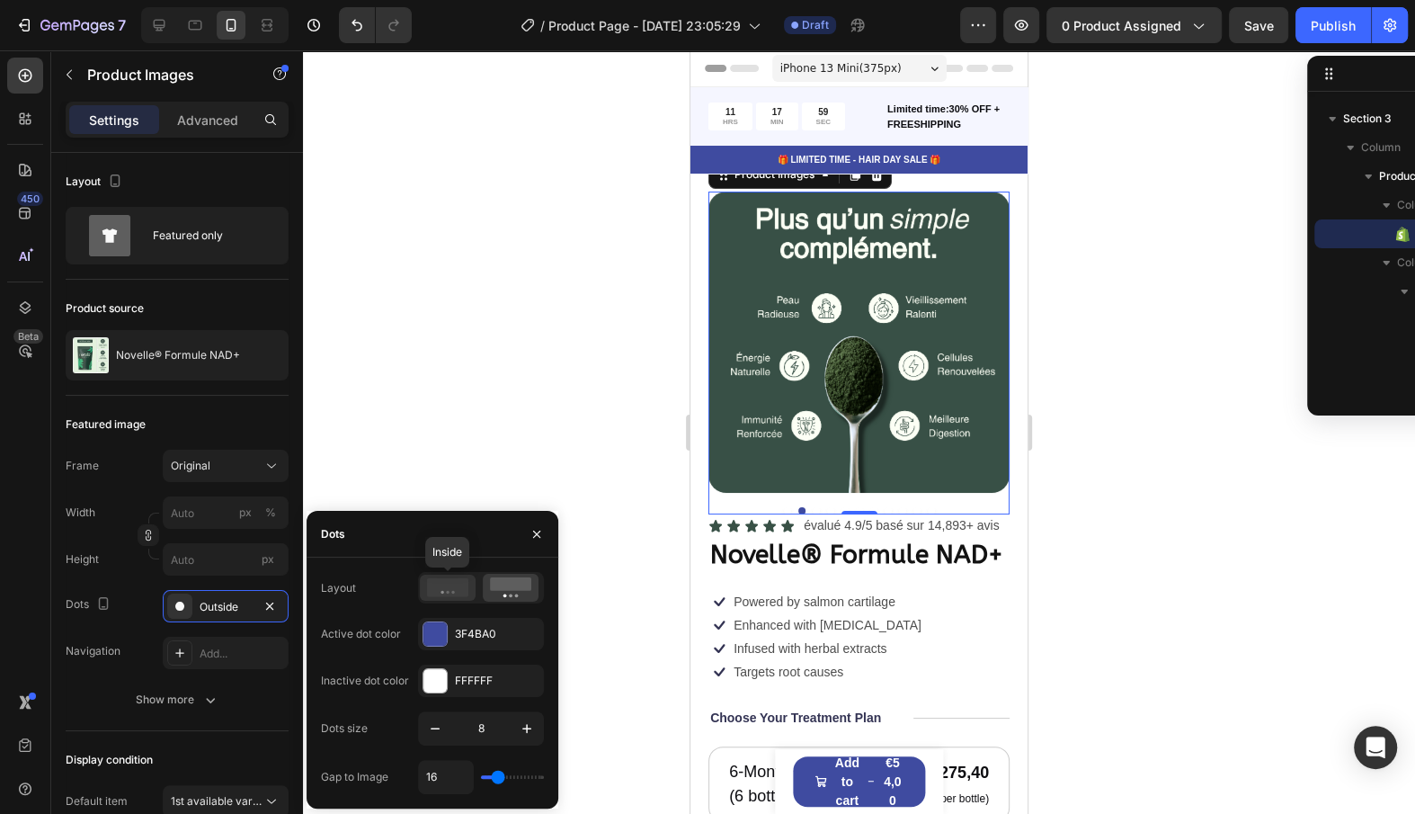
click at [421, 589] on div at bounding box center [448, 587] width 56 height 25
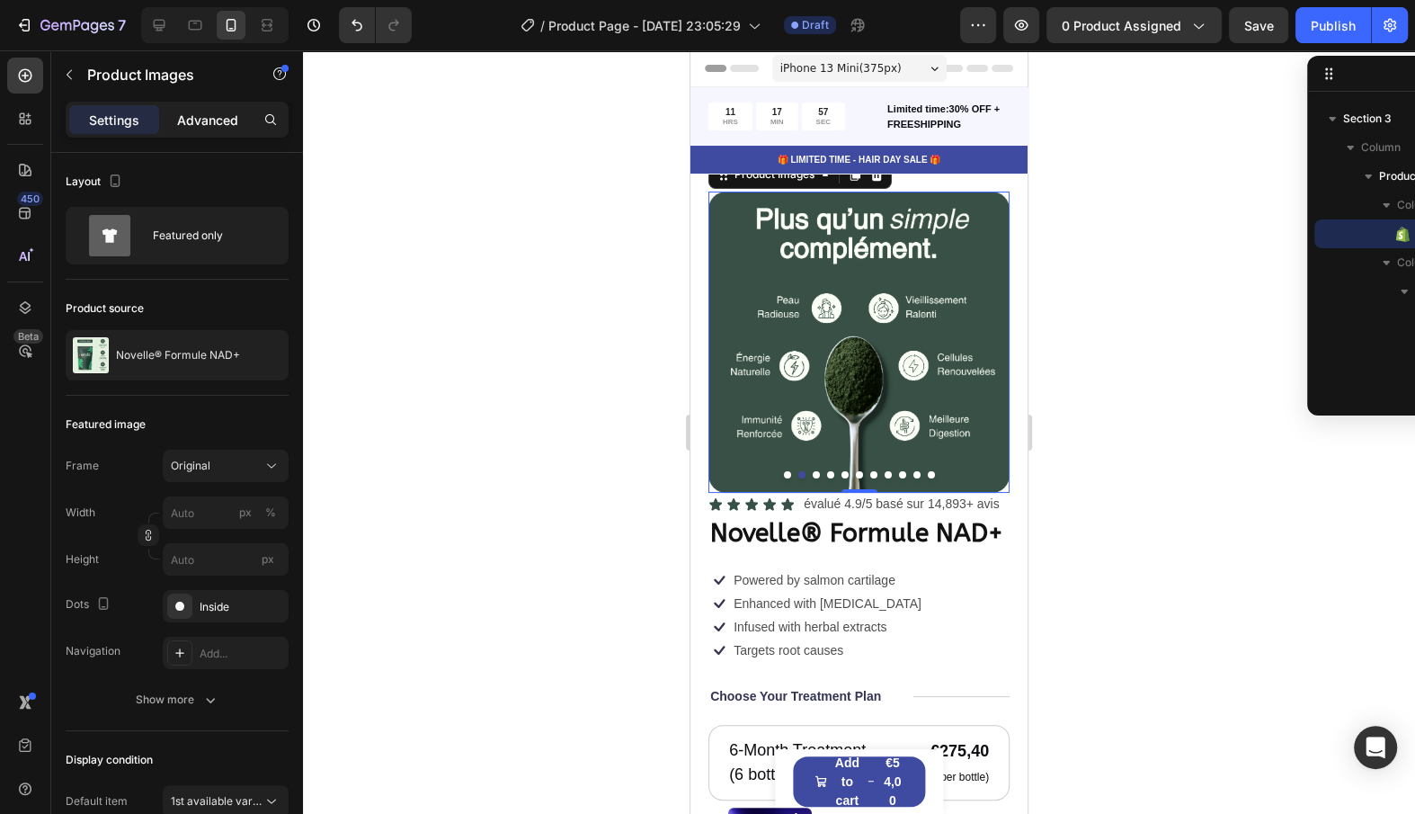
click at [201, 122] on p "Advanced" at bounding box center [207, 120] width 61 height 19
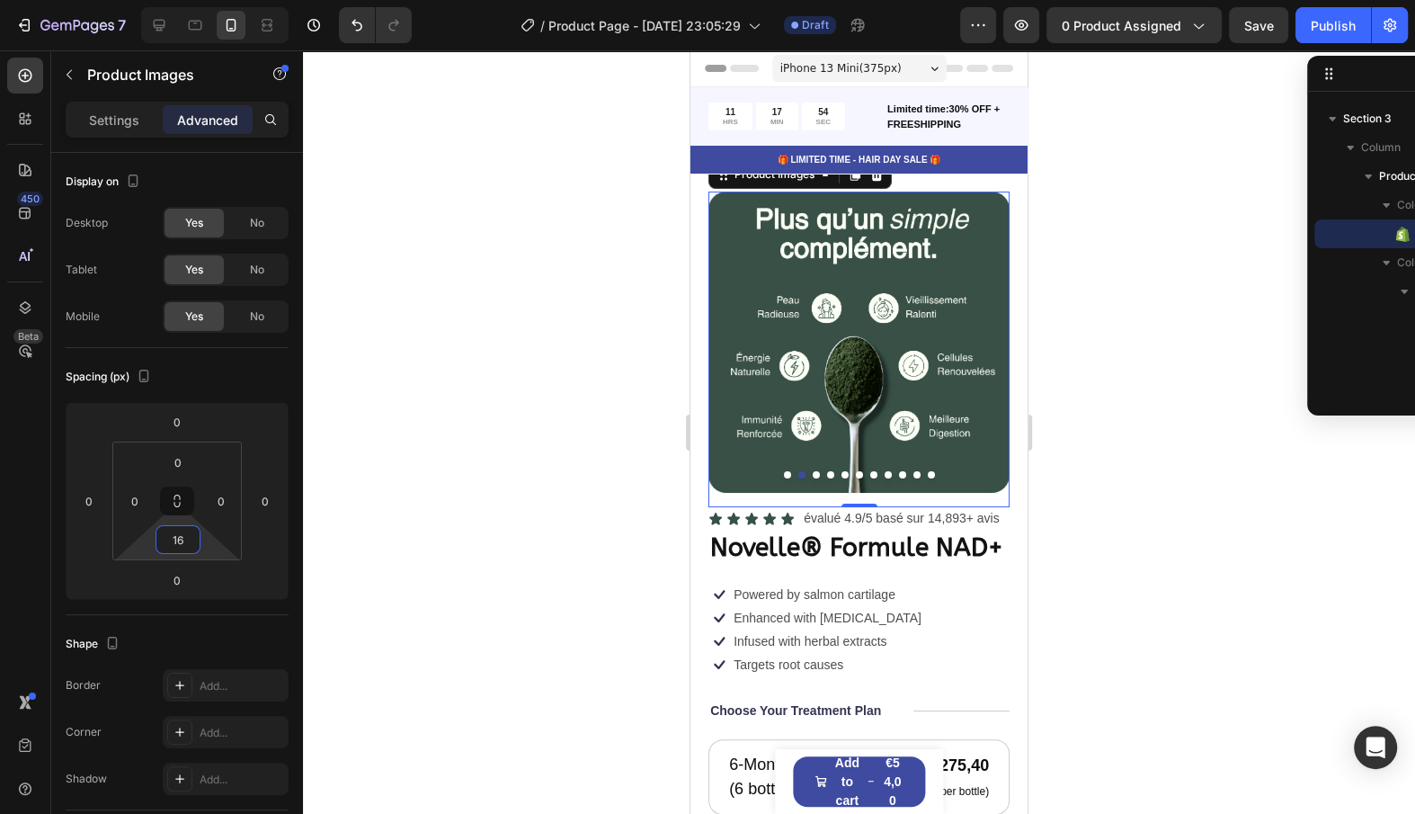
type input "18"
drag, startPoint x: 208, startPoint y: 545, endPoint x: 210, endPoint y: 534, distance: 10.9
click at [210, 0] on html "7 / Product Page - Aug 27, 23:05:29 Draft Preview 0 product assigned Save Publi…" at bounding box center [707, 0] width 1415 height 0
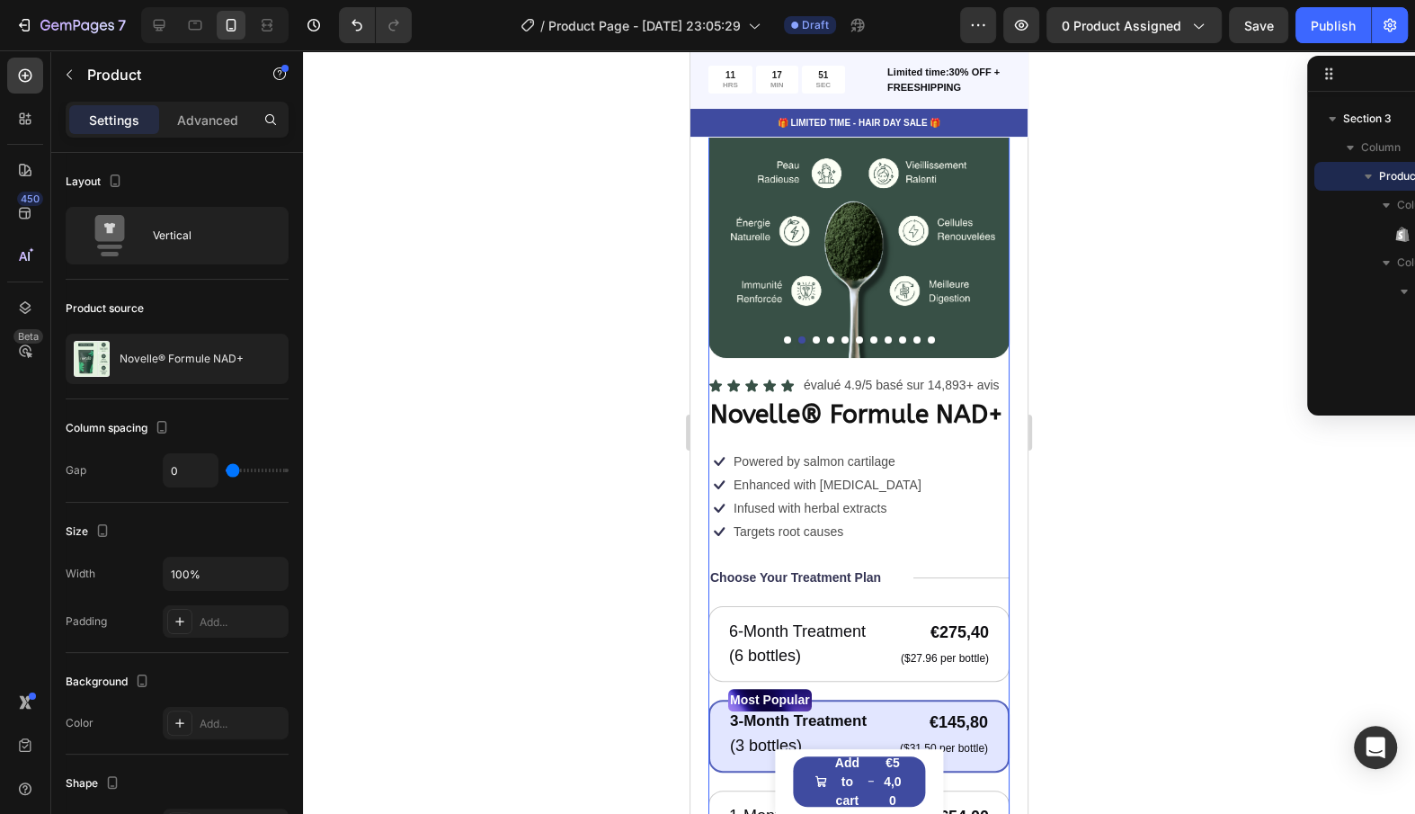
scroll to position [0, 0]
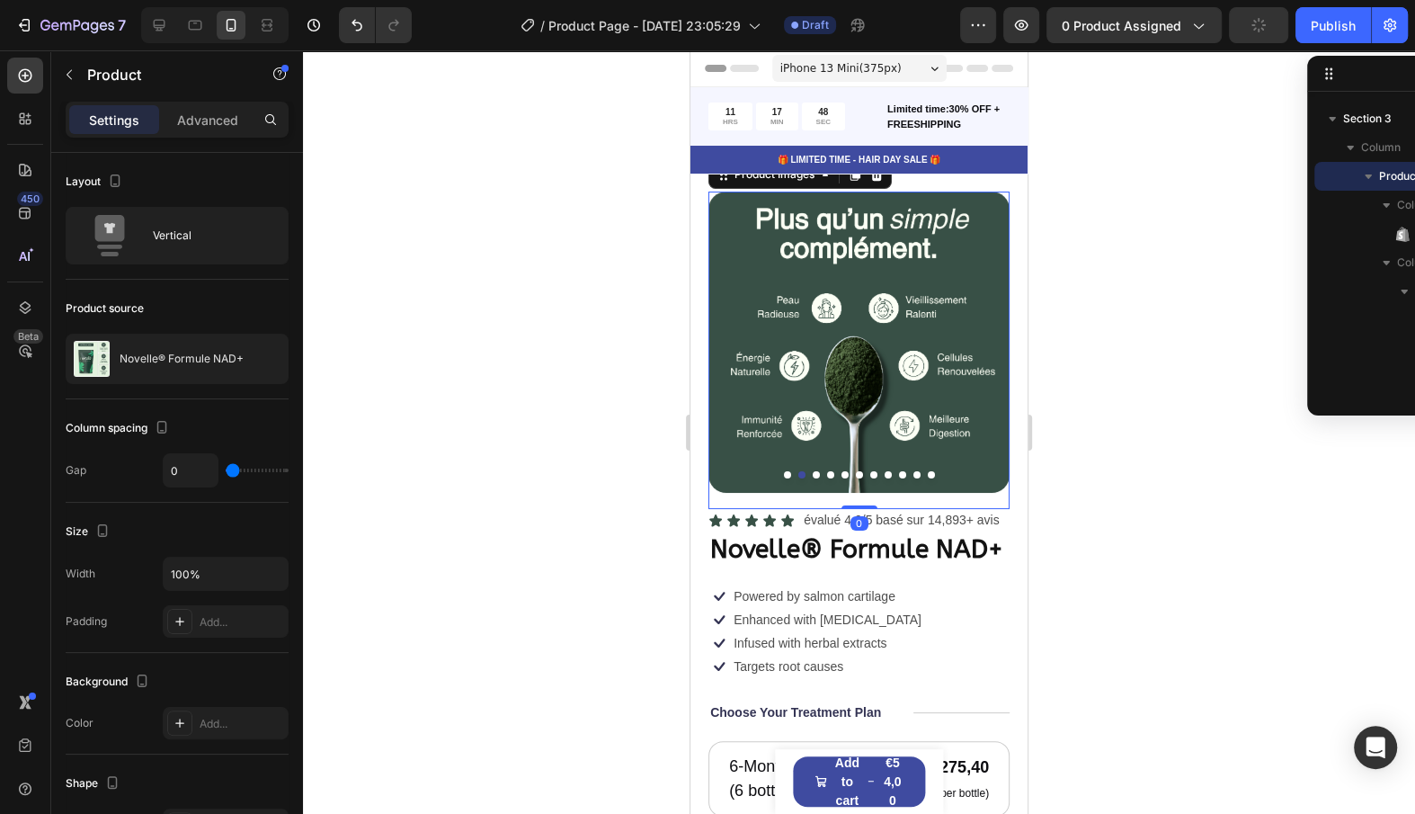
click at [784, 476] on button "Dot" at bounding box center [787, 474] width 7 height 7
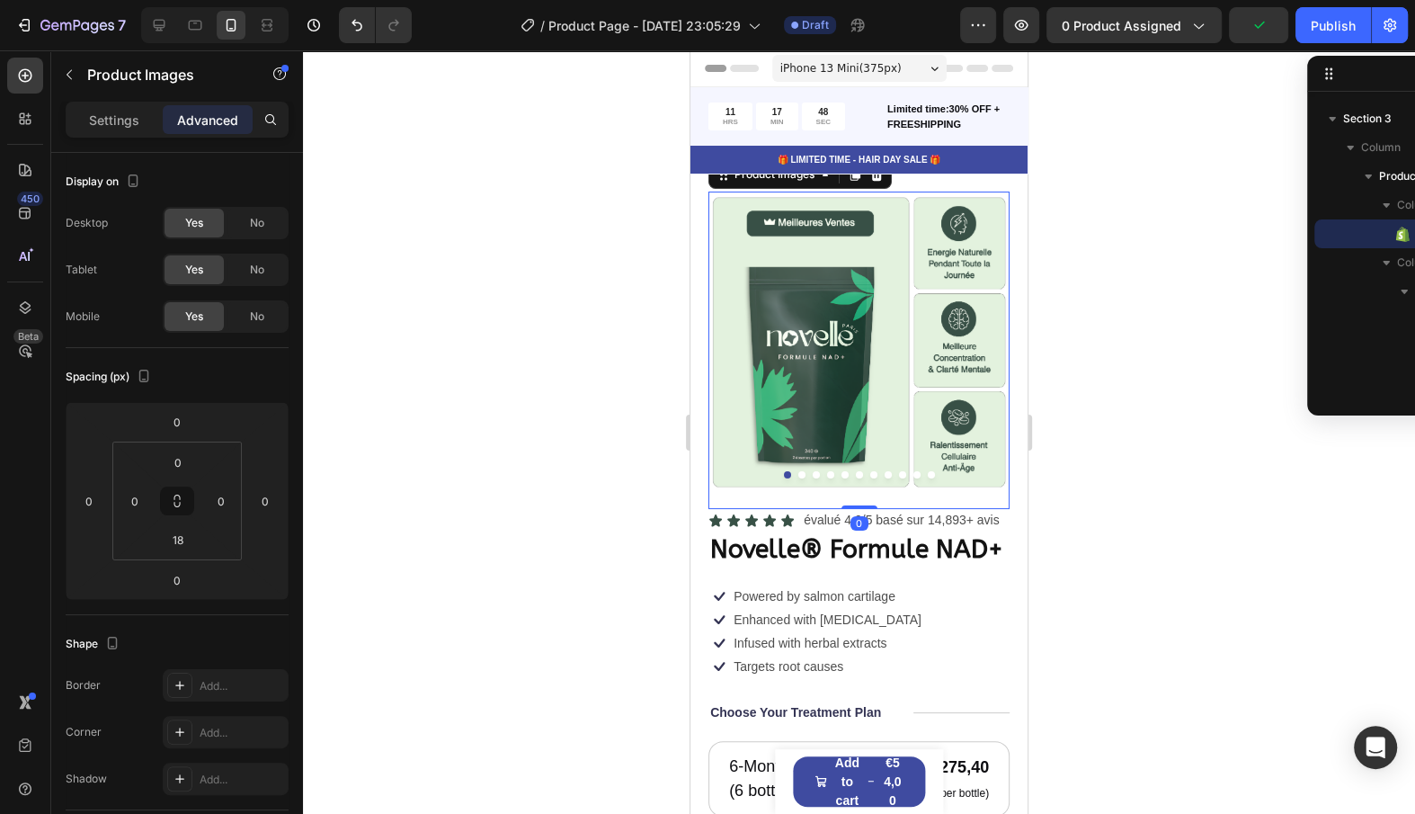
click at [798, 474] on button "Dot" at bounding box center [801, 474] width 7 height 7
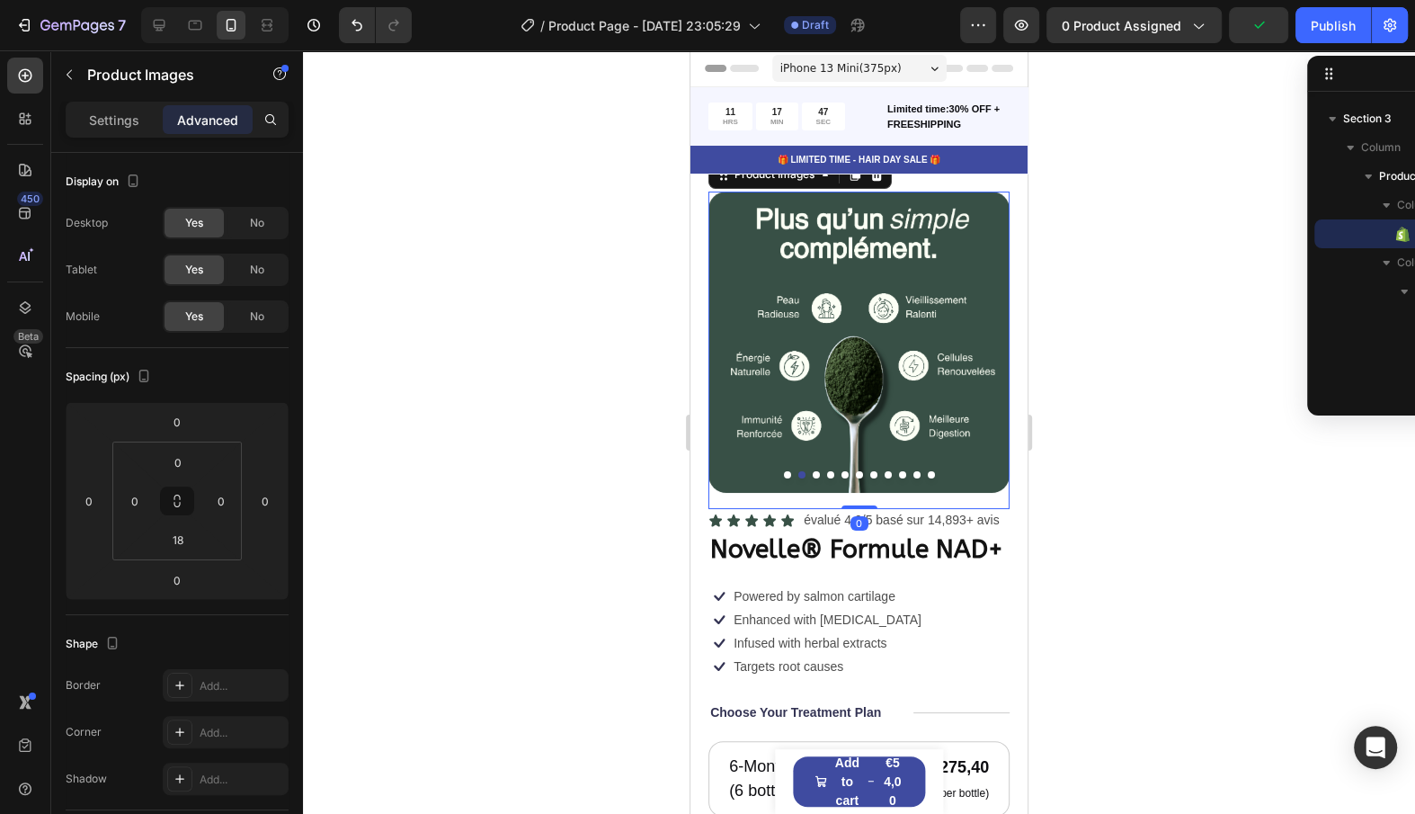
click at [813, 471] on div at bounding box center [859, 474] width 301 height 7
click at [814, 472] on button "Dot" at bounding box center [816, 474] width 7 height 7
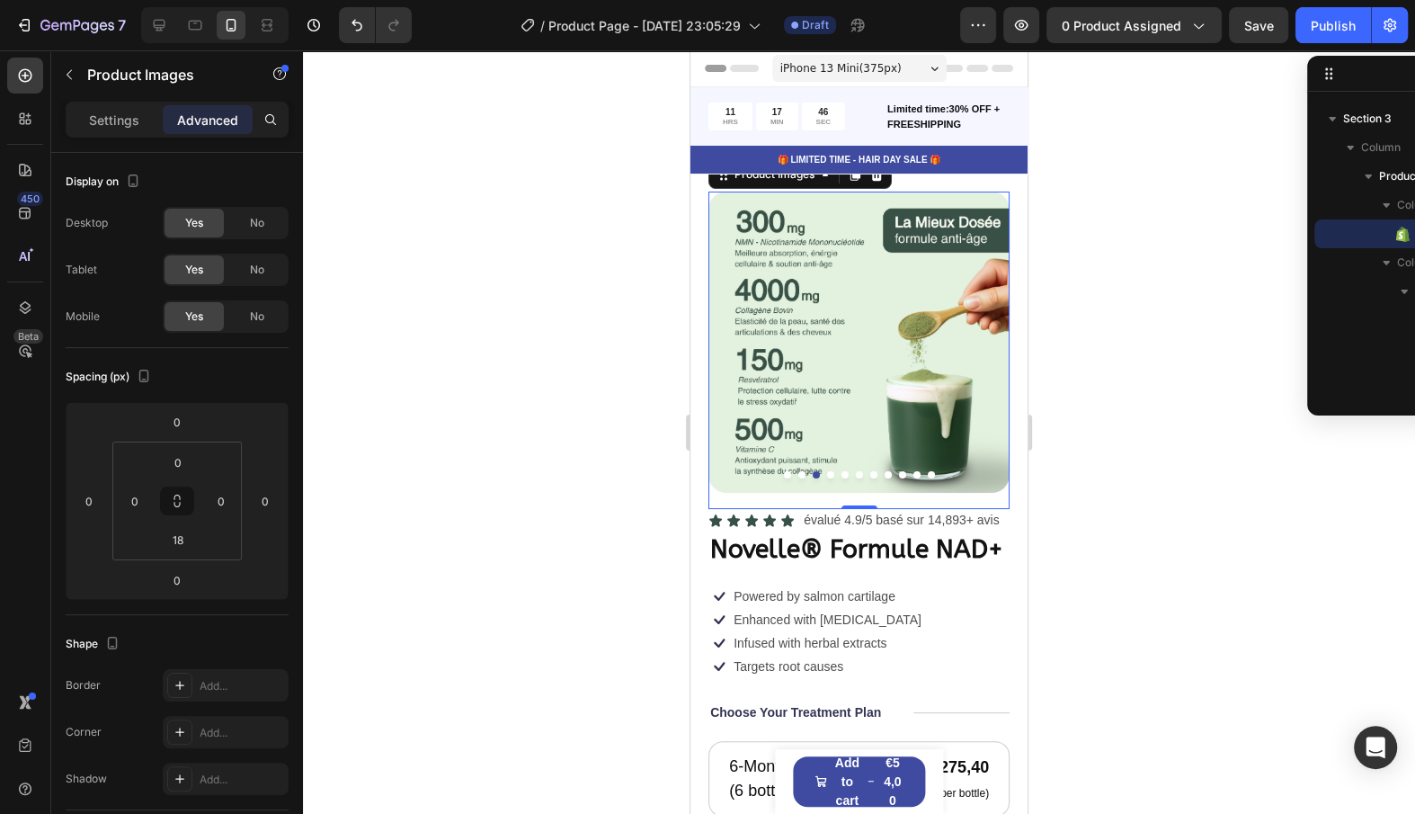
click at [836, 476] on div at bounding box center [859, 474] width 301 height 7
click at [869, 415] on img at bounding box center [859, 342] width 301 height 301
click at [128, 102] on div "Settings Advanced" at bounding box center [177, 120] width 223 height 36
click at [125, 113] on p "Settings" at bounding box center [114, 120] width 50 height 19
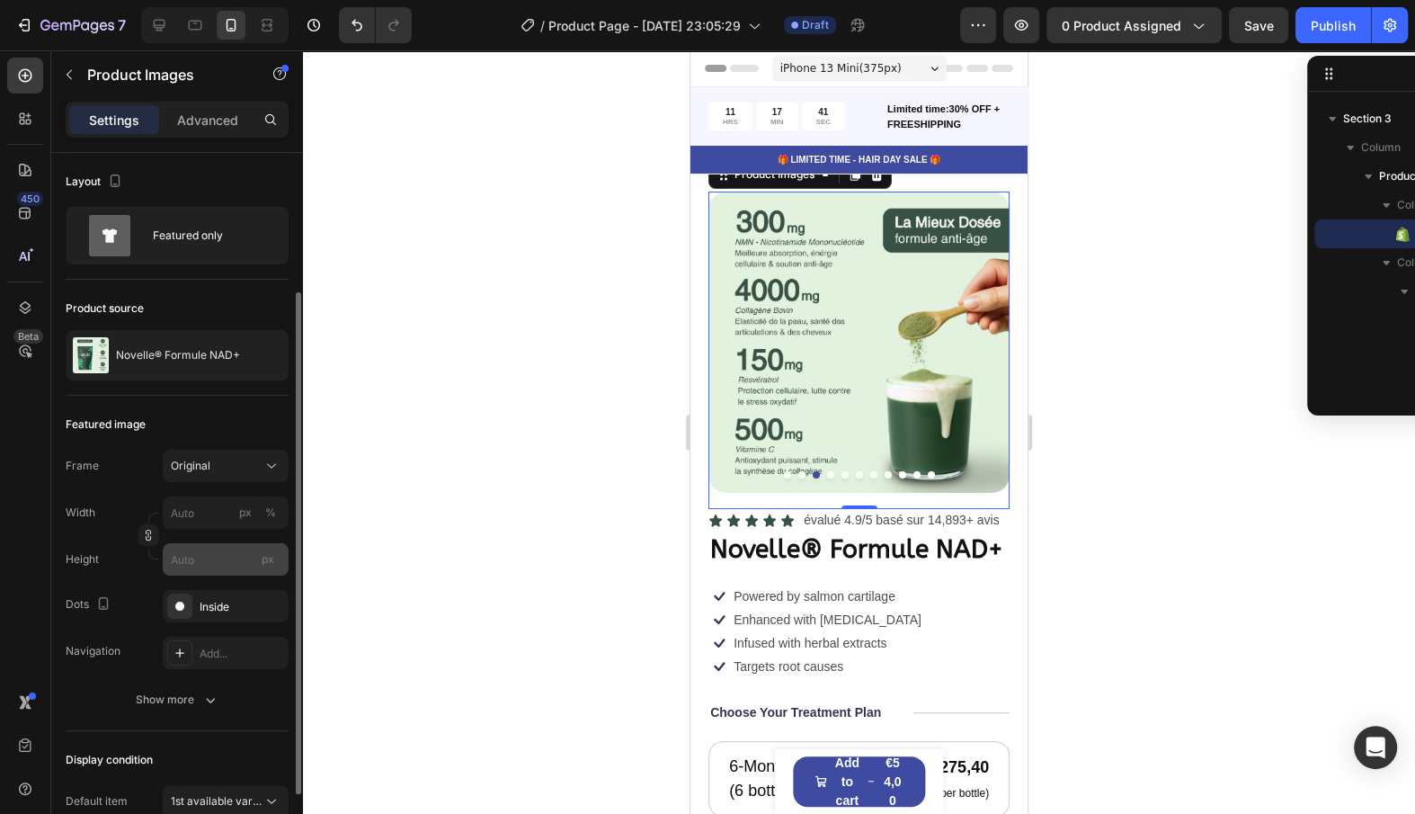
scroll to position [101, 0]
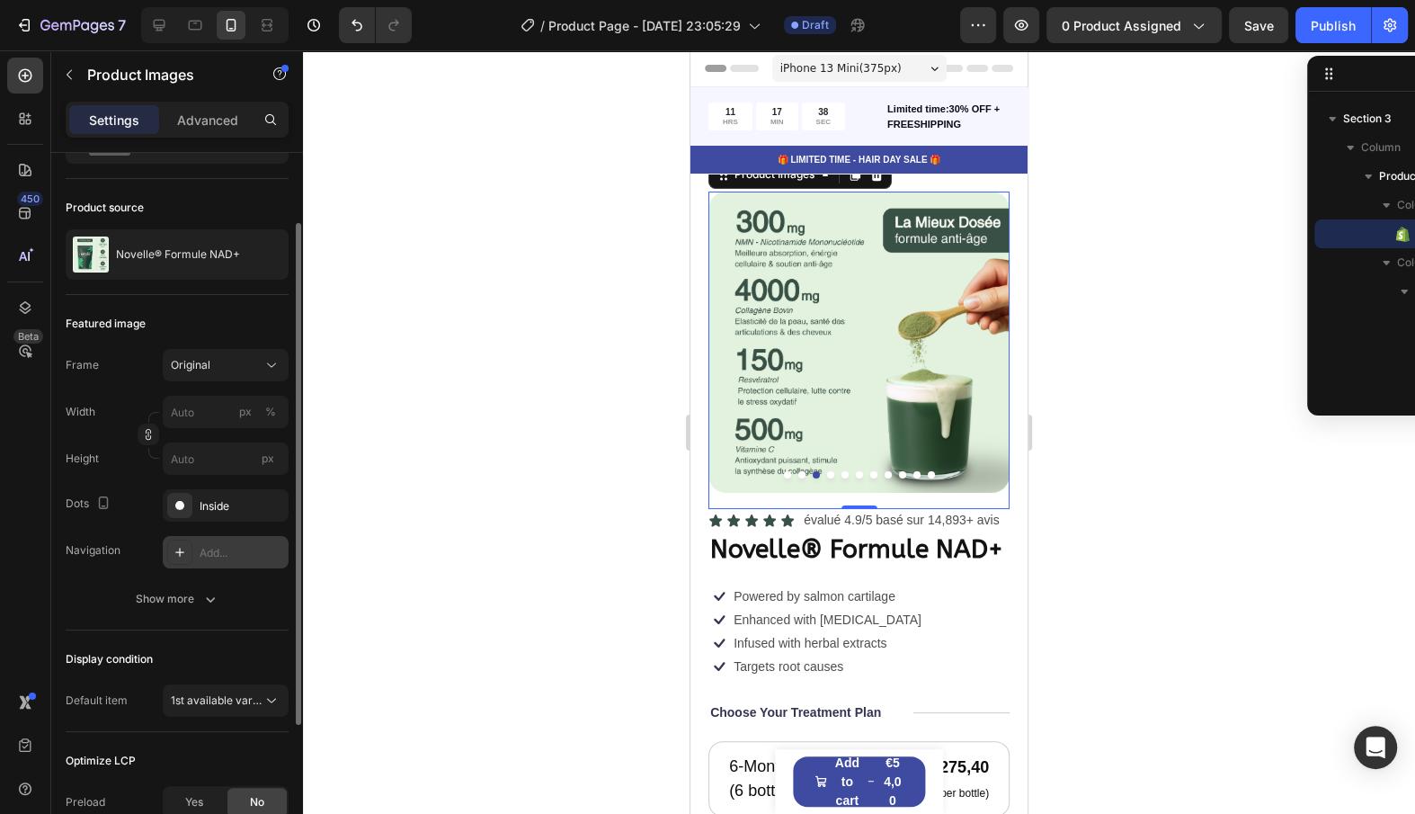
click at [211, 565] on div "Add..." at bounding box center [226, 552] width 126 height 32
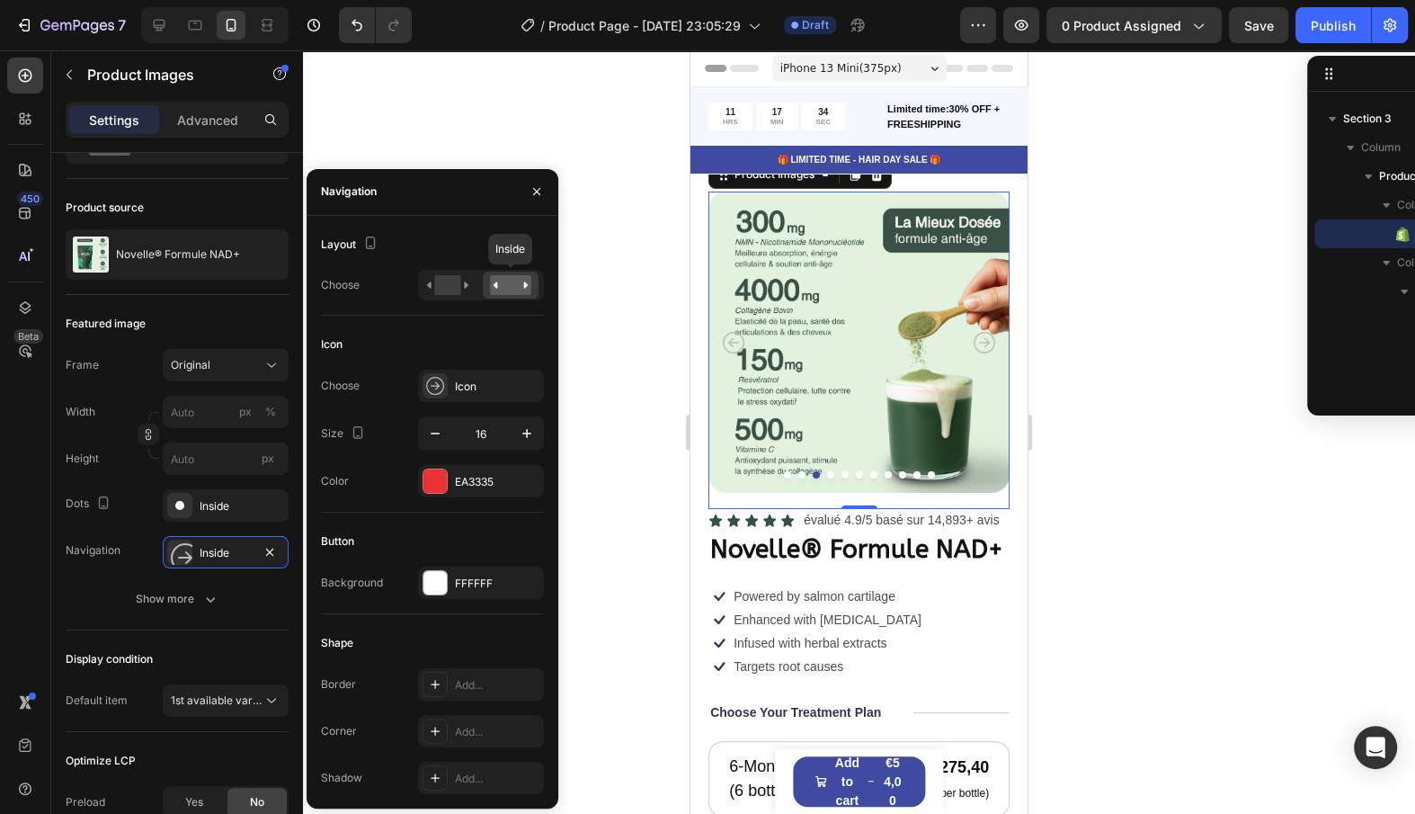
click at [503, 283] on rect at bounding box center [510, 285] width 41 height 20
click at [452, 285] on rect at bounding box center [447, 285] width 26 height 20
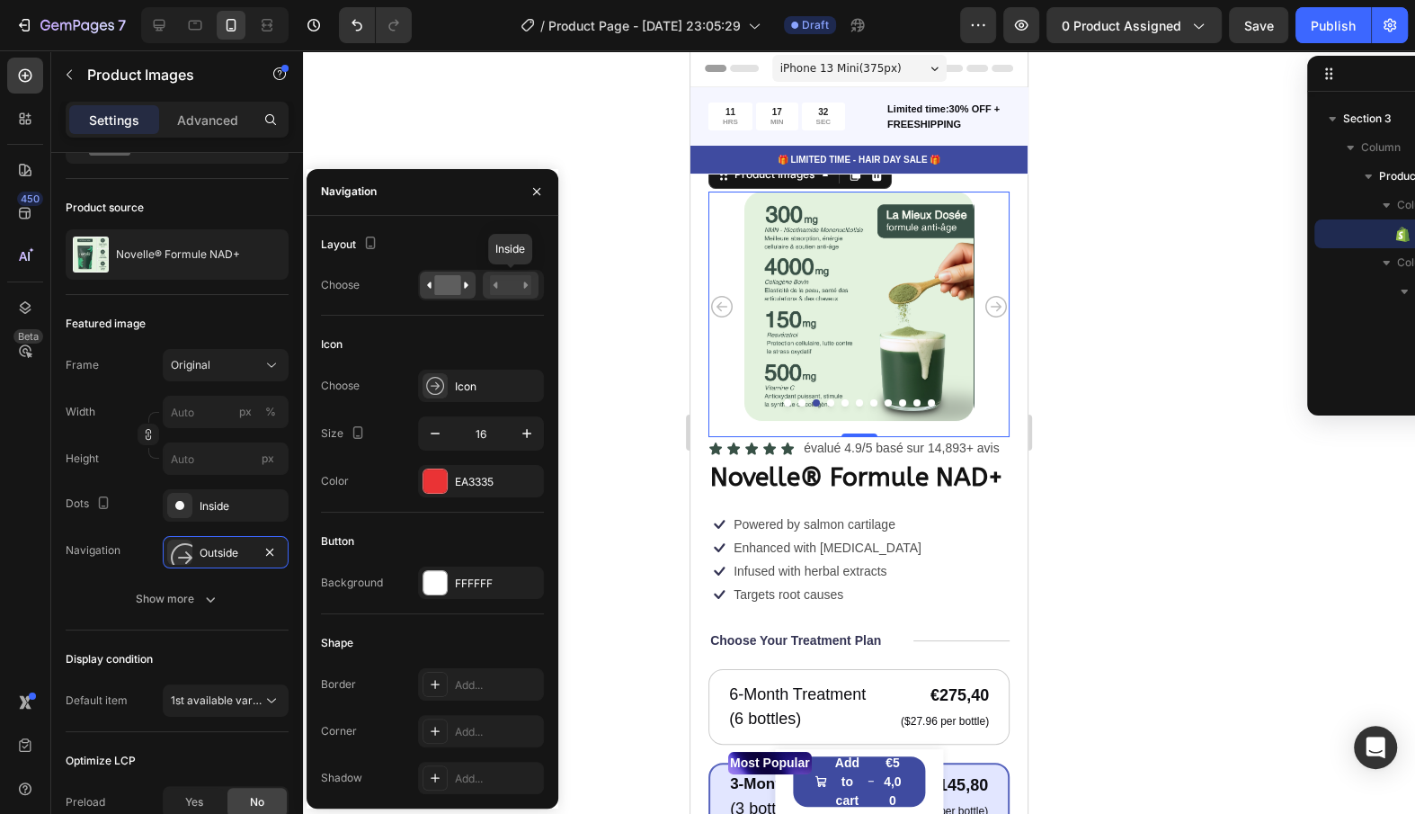
click at [504, 290] on rect at bounding box center [510, 285] width 41 height 20
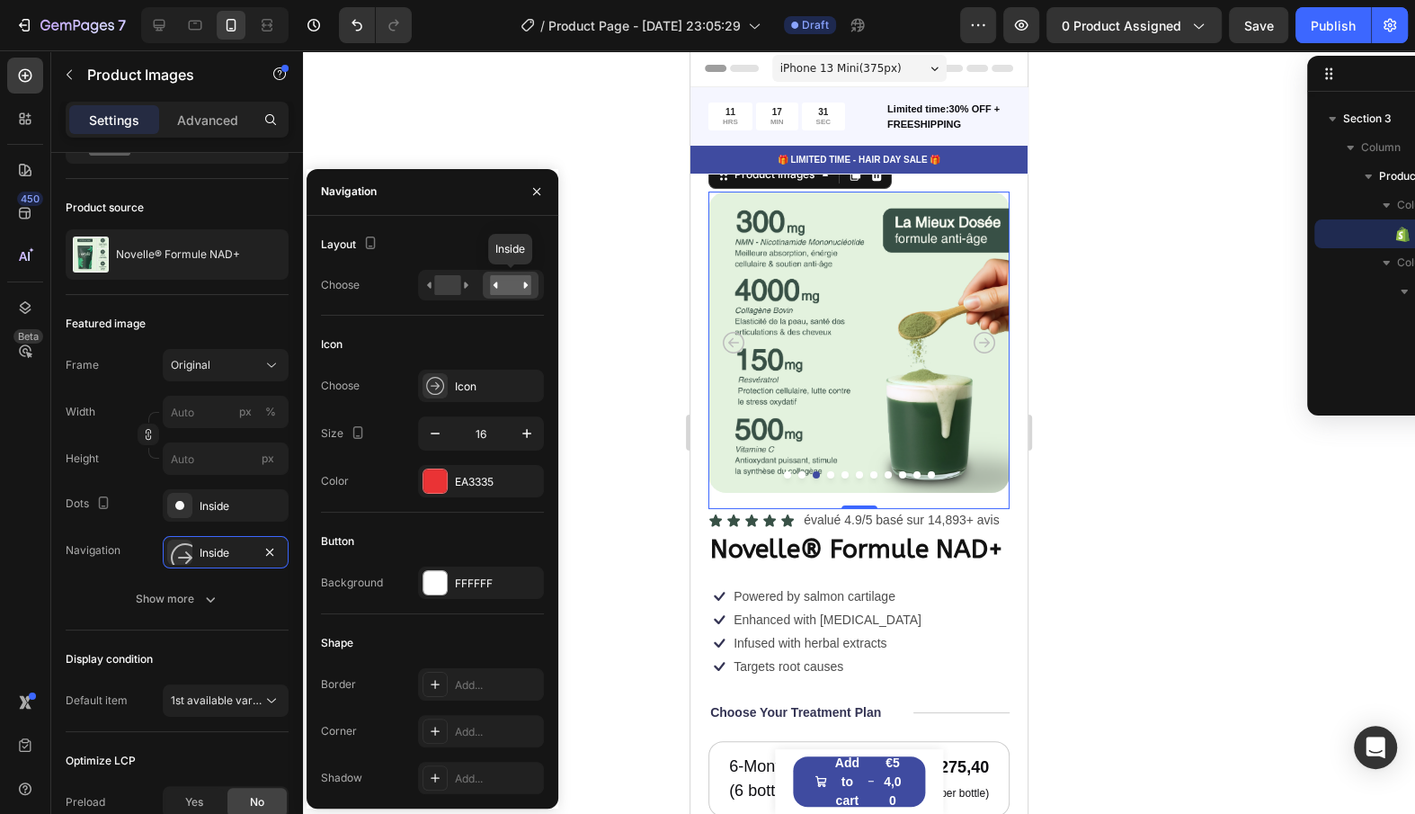
click at [504, 290] on rect at bounding box center [510, 285] width 41 height 20
click at [472, 412] on div "Choose Icon Size 16 Color EA3335" at bounding box center [432, 434] width 223 height 128
click at [472, 407] on div "Choose Icon Size 16 Color EA3335" at bounding box center [432, 434] width 223 height 128
click at [474, 379] on div "Icon" at bounding box center [497, 387] width 85 height 16
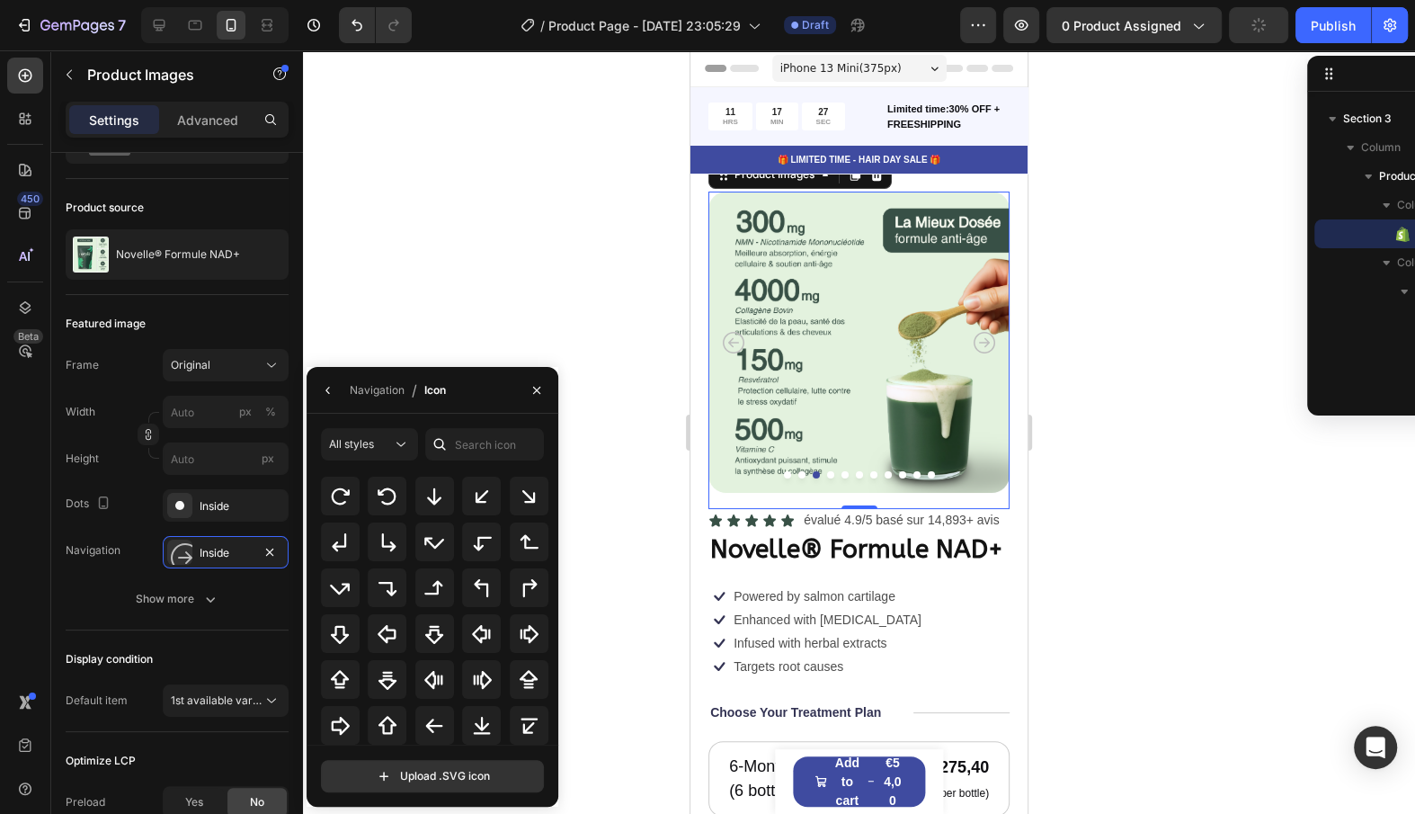
scroll to position [584, 0]
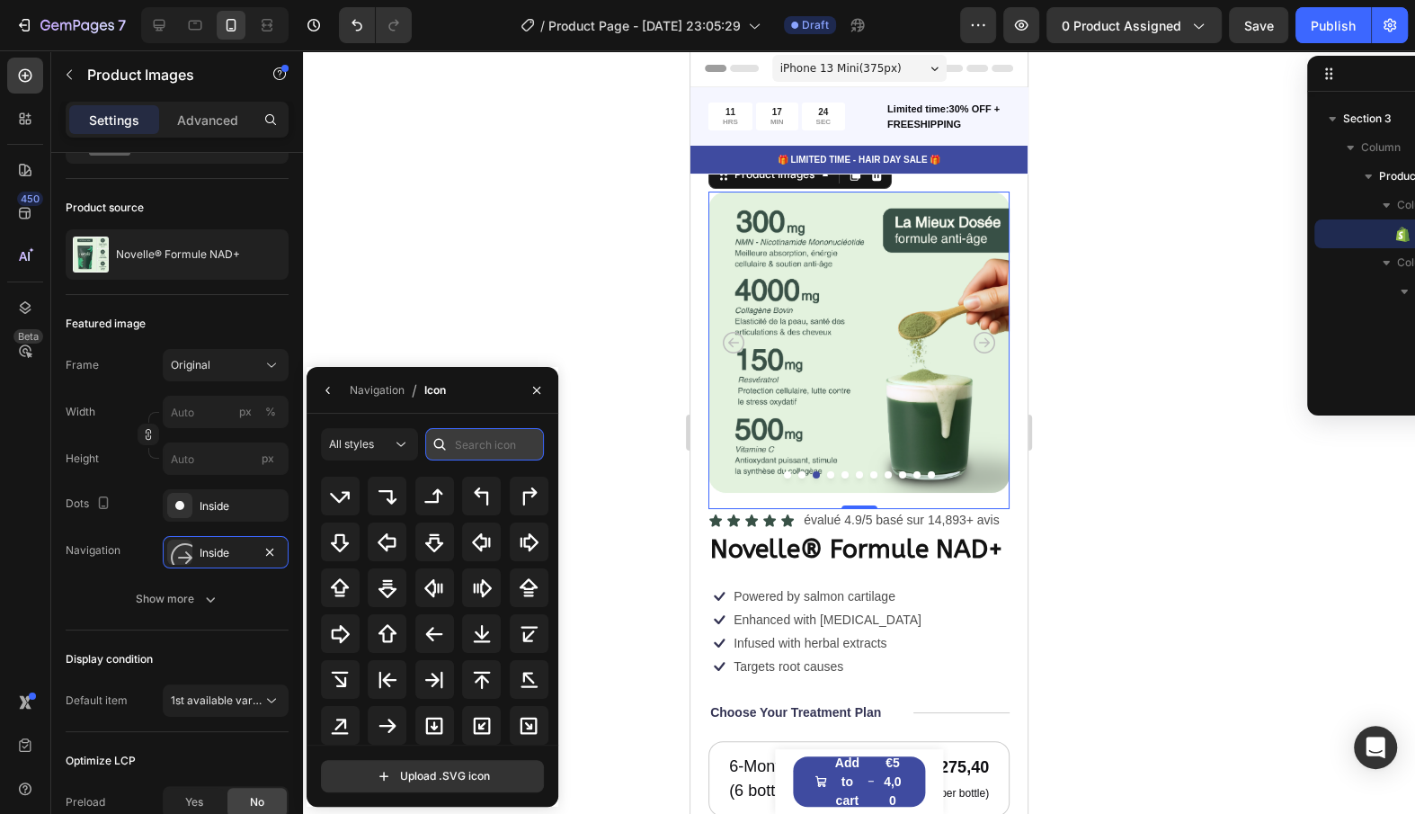
click at [483, 451] on input "text" at bounding box center [484, 444] width 119 height 32
type input "arrow"
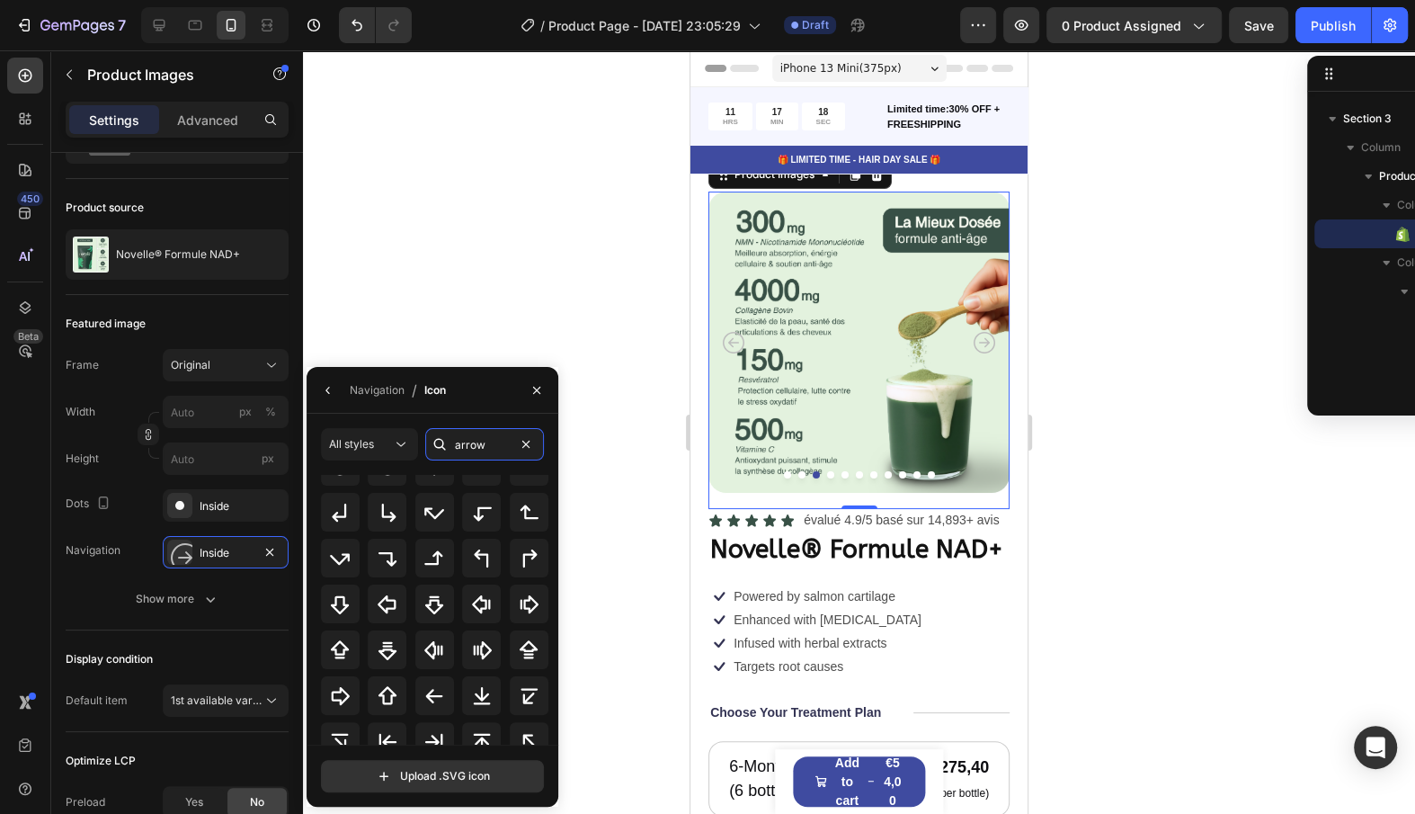
scroll to position [362, 0]
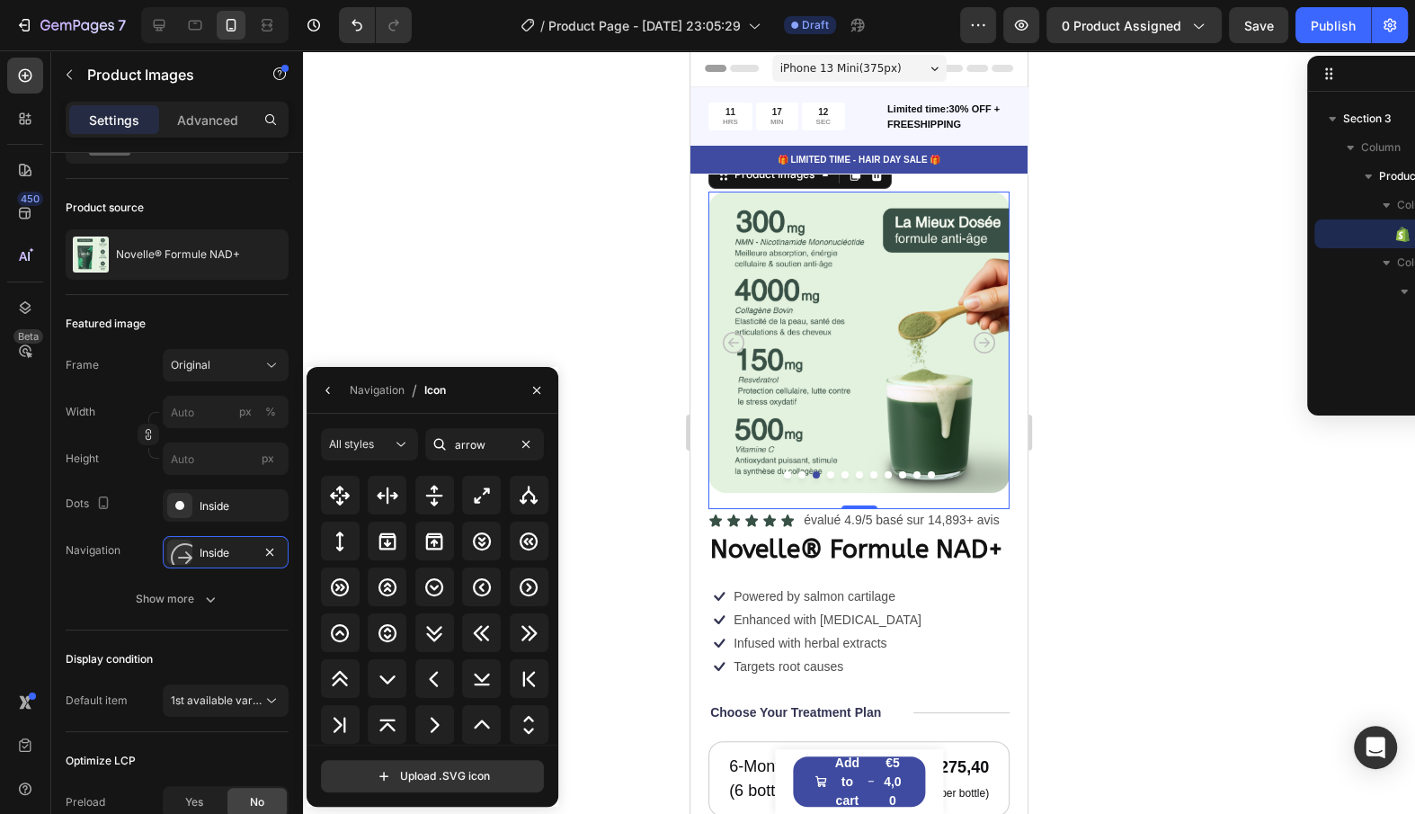
scroll to position [753, 0]
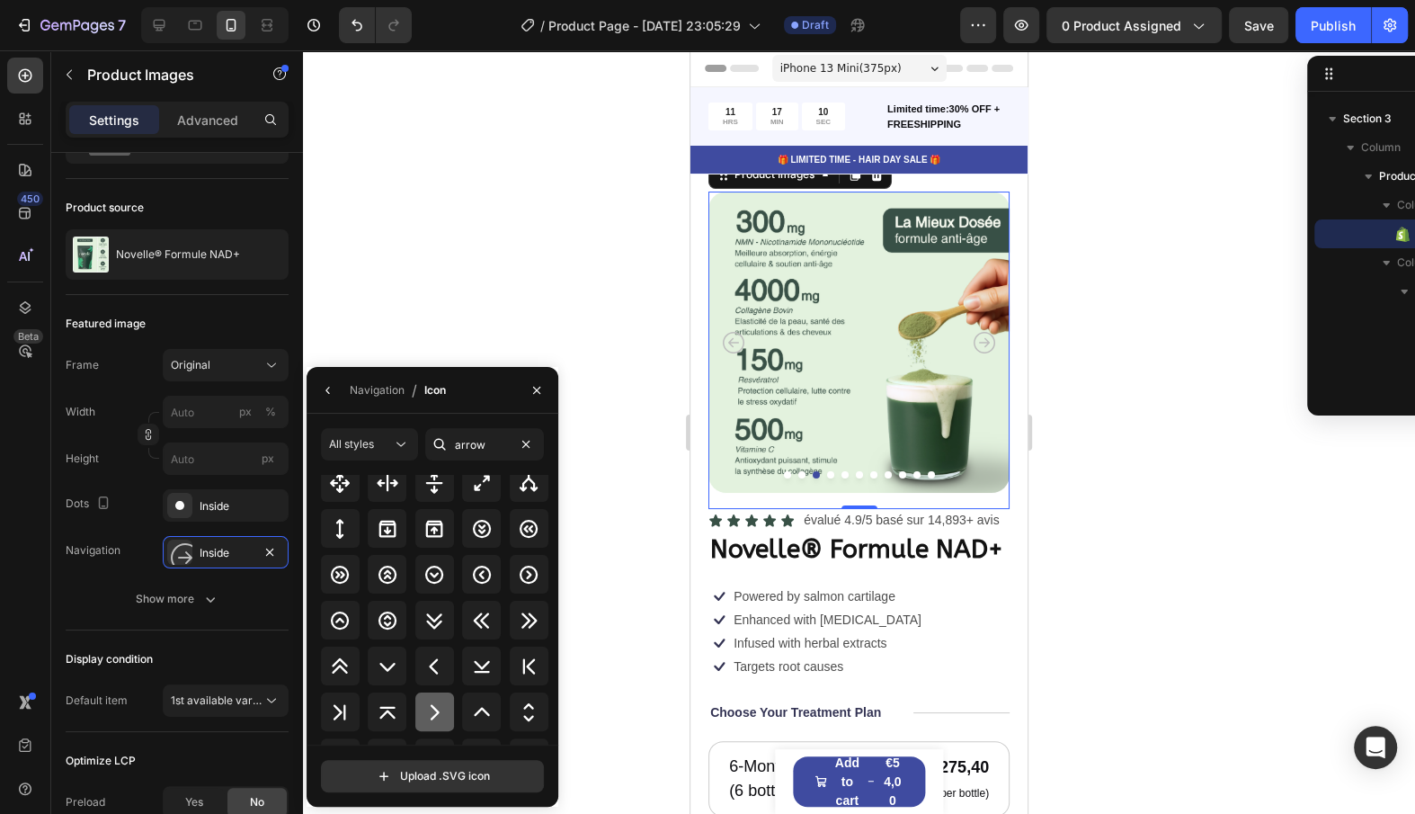
type input "arrow"
click at [431, 710] on icon at bounding box center [435, 712] width 22 height 22
click at [258, 562] on div "Inside" at bounding box center [226, 552] width 126 height 32
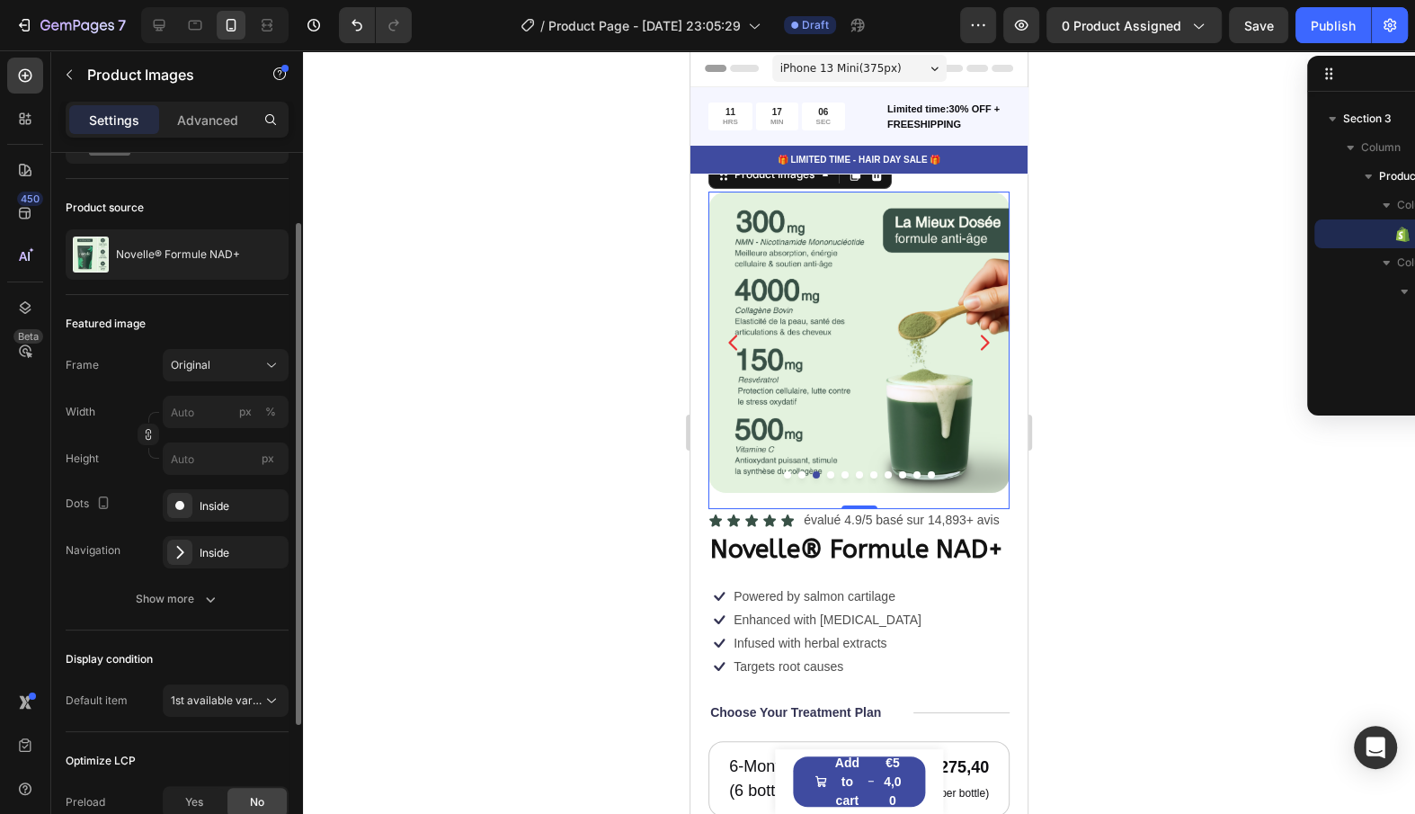
click at [212, 575] on div "Frame Original Width px % Height px Dots Inside Navigation Inside Show more" at bounding box center [177, 482] width 223 height 266
click at [198, 595] on div "Show more" at bounding box center [178, 599] width 84 height 18
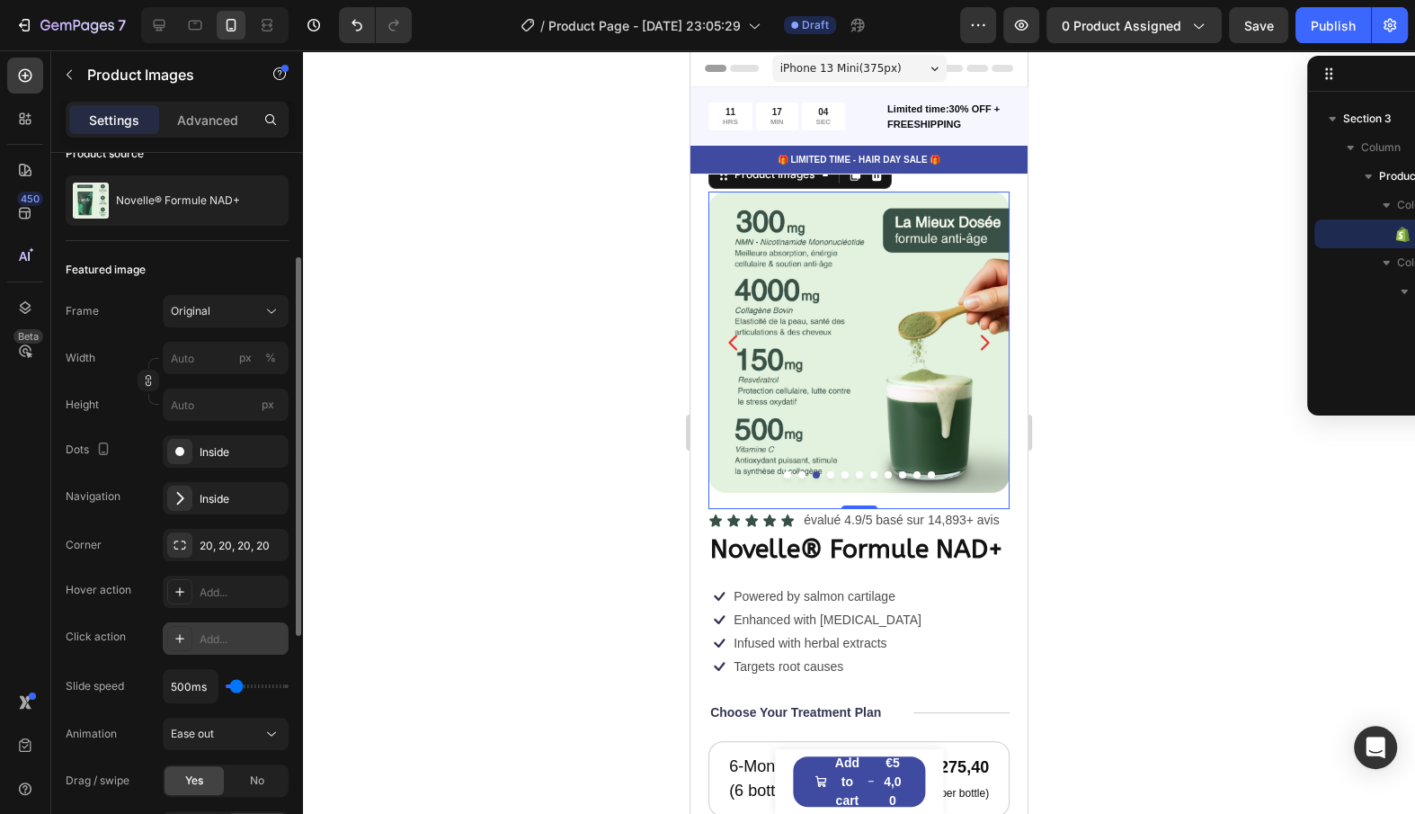
scroll to position [172, 0]
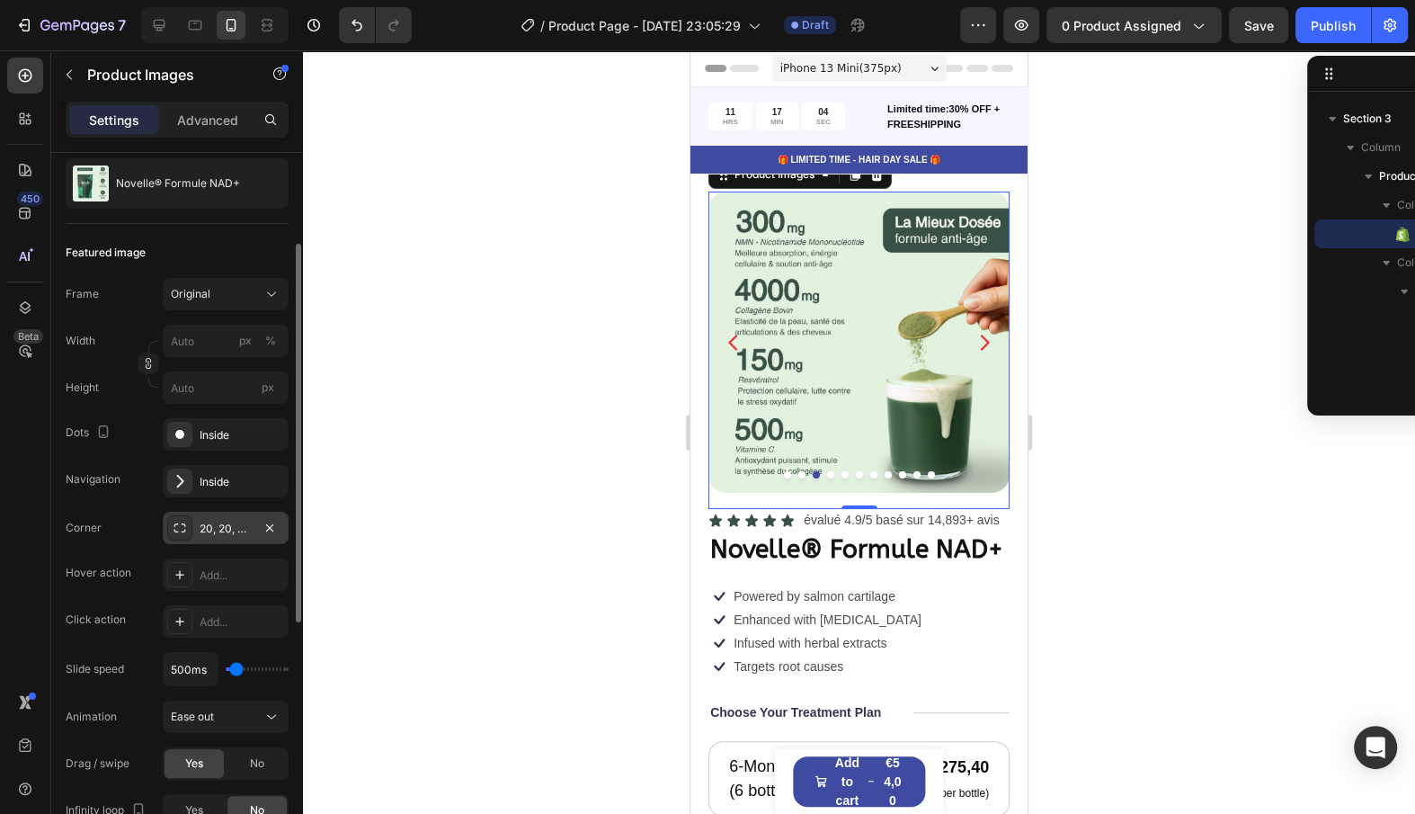
click at [198, 530] on div "20, 20, 20, 20" at bounding box center [226, 528] width 126 height 32
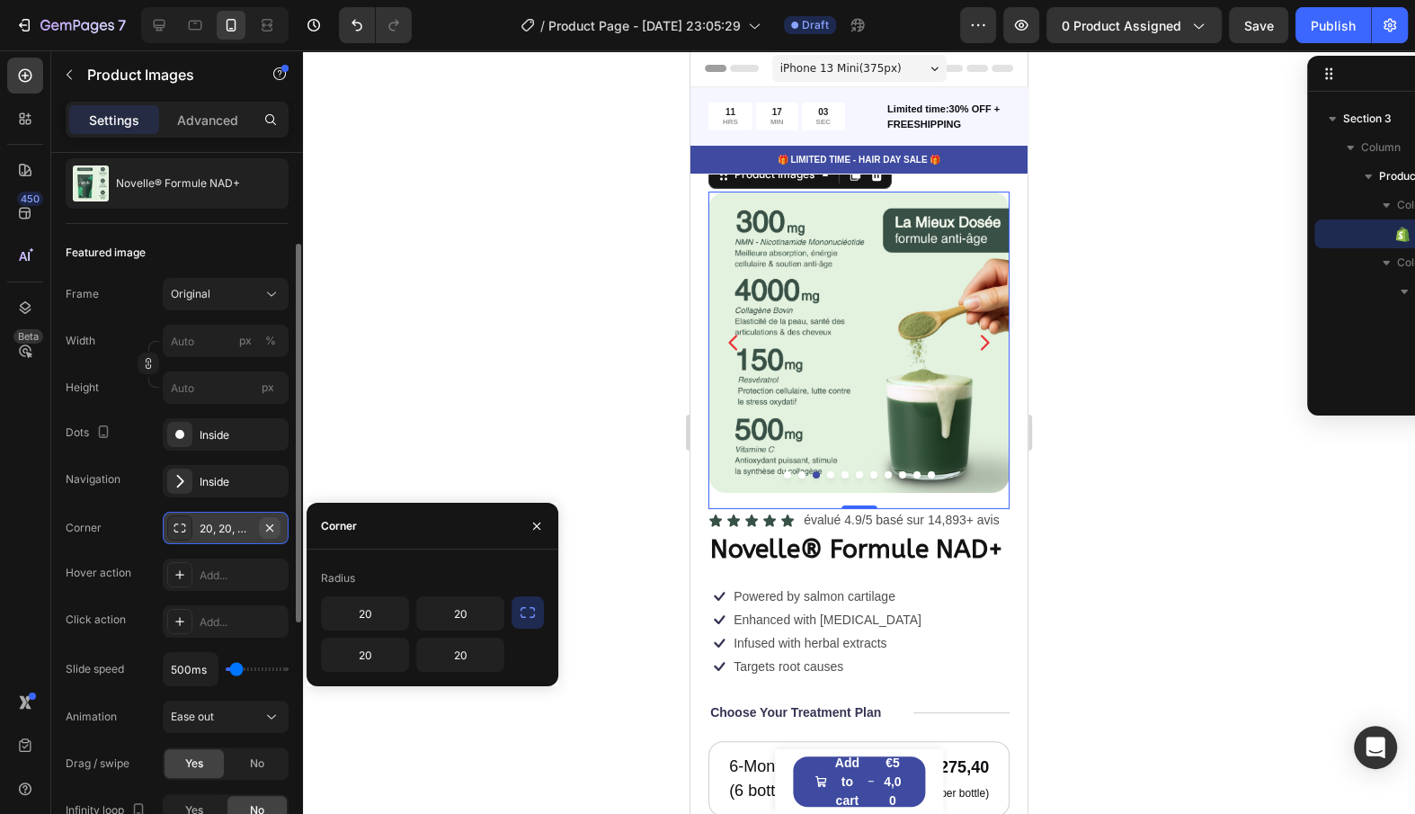
click at [278, 521] on button "button" at bounding box center [270, 528] width 22 height 22
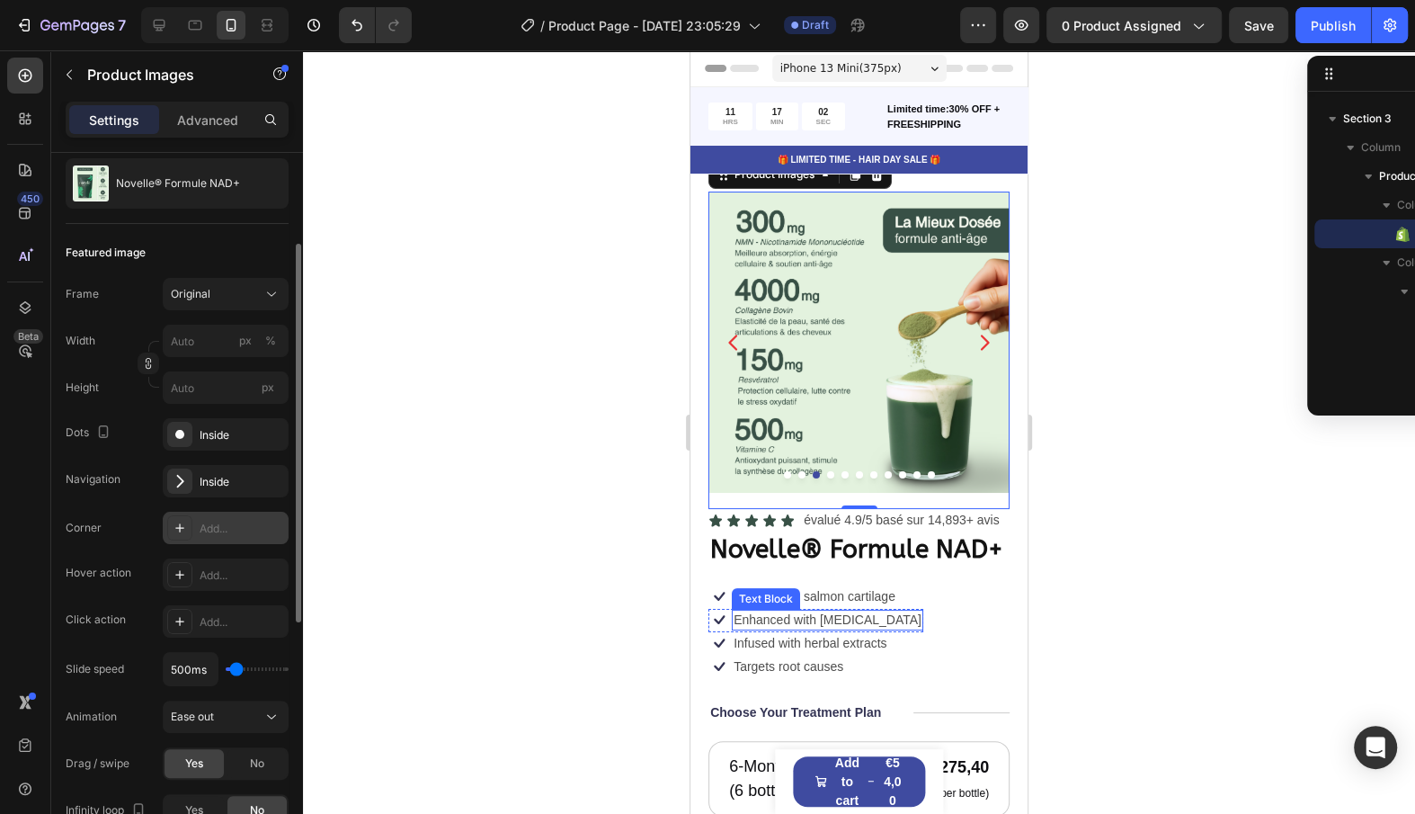
click at [767, 612] on p "Enhanced with [MEDICAL_DATA]" at bounding box center [828, 619] width 188 height 16
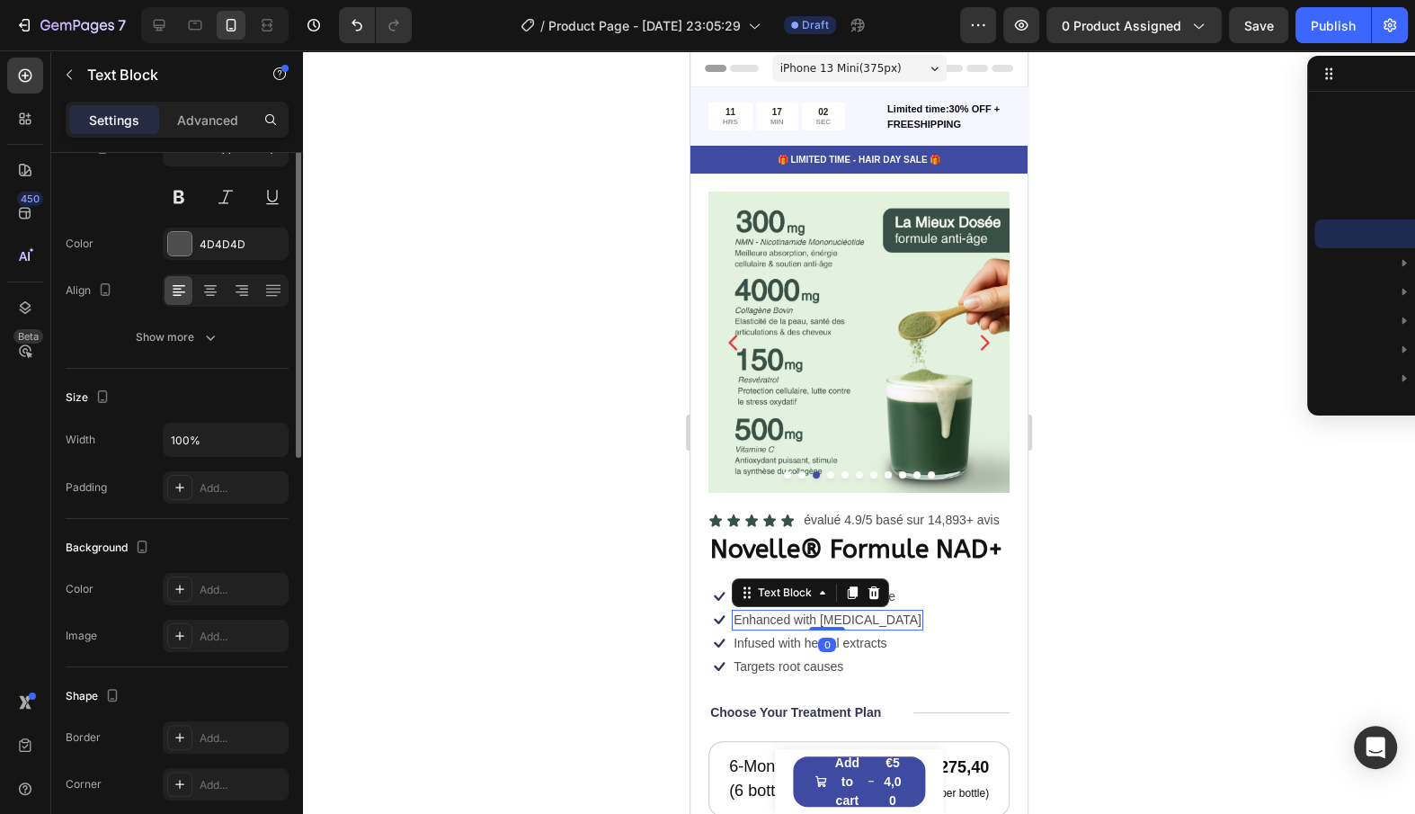
scroll to position [0, 0]
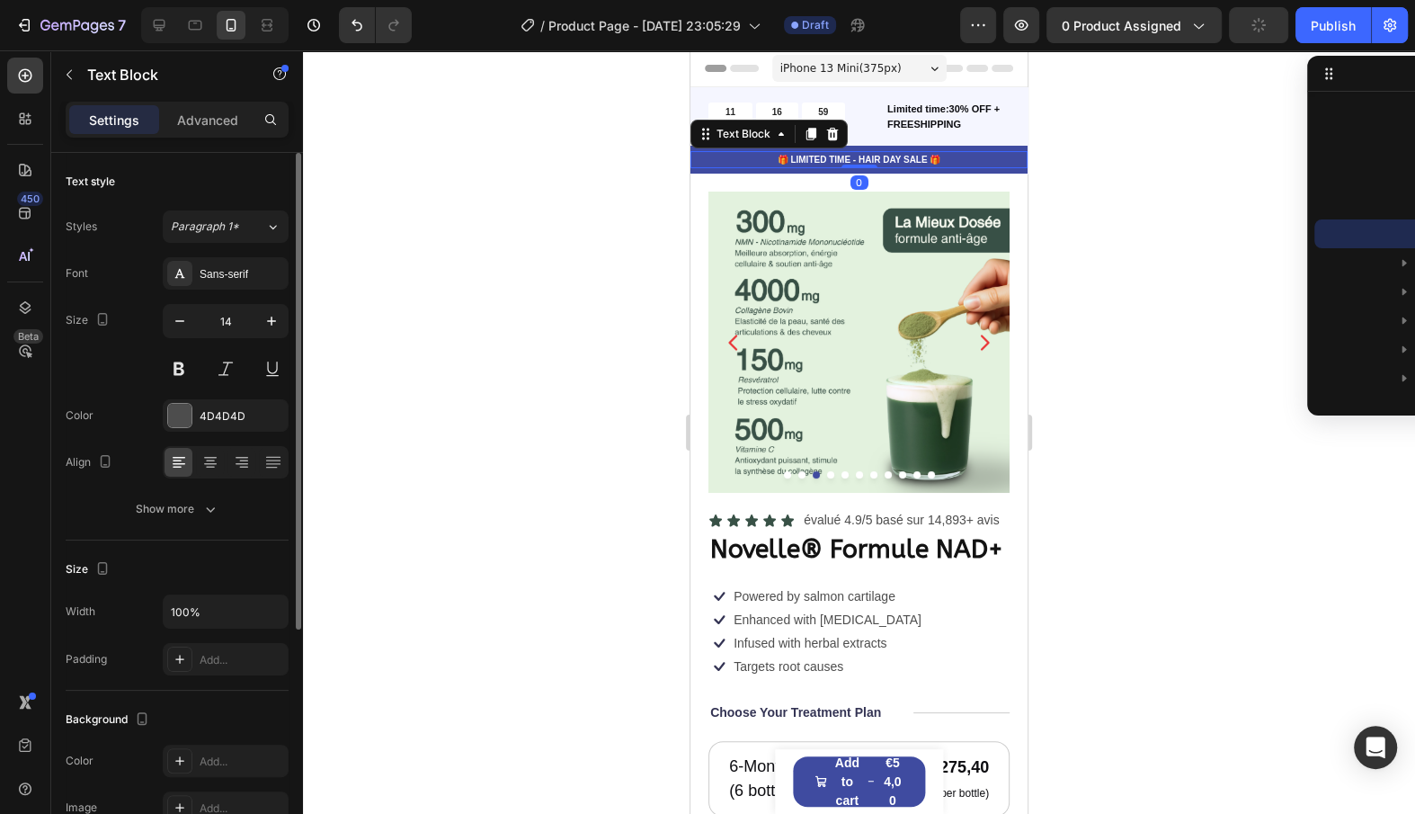
click at [748, 165] on p "🎁 LIMITED TIME - HAIR DAY SALE 🎁" at bounding box center [859, 159] width 334 height 13
click at [749, 133] on div "Text Block" at bounding box center [743, 134] width 61 height 16
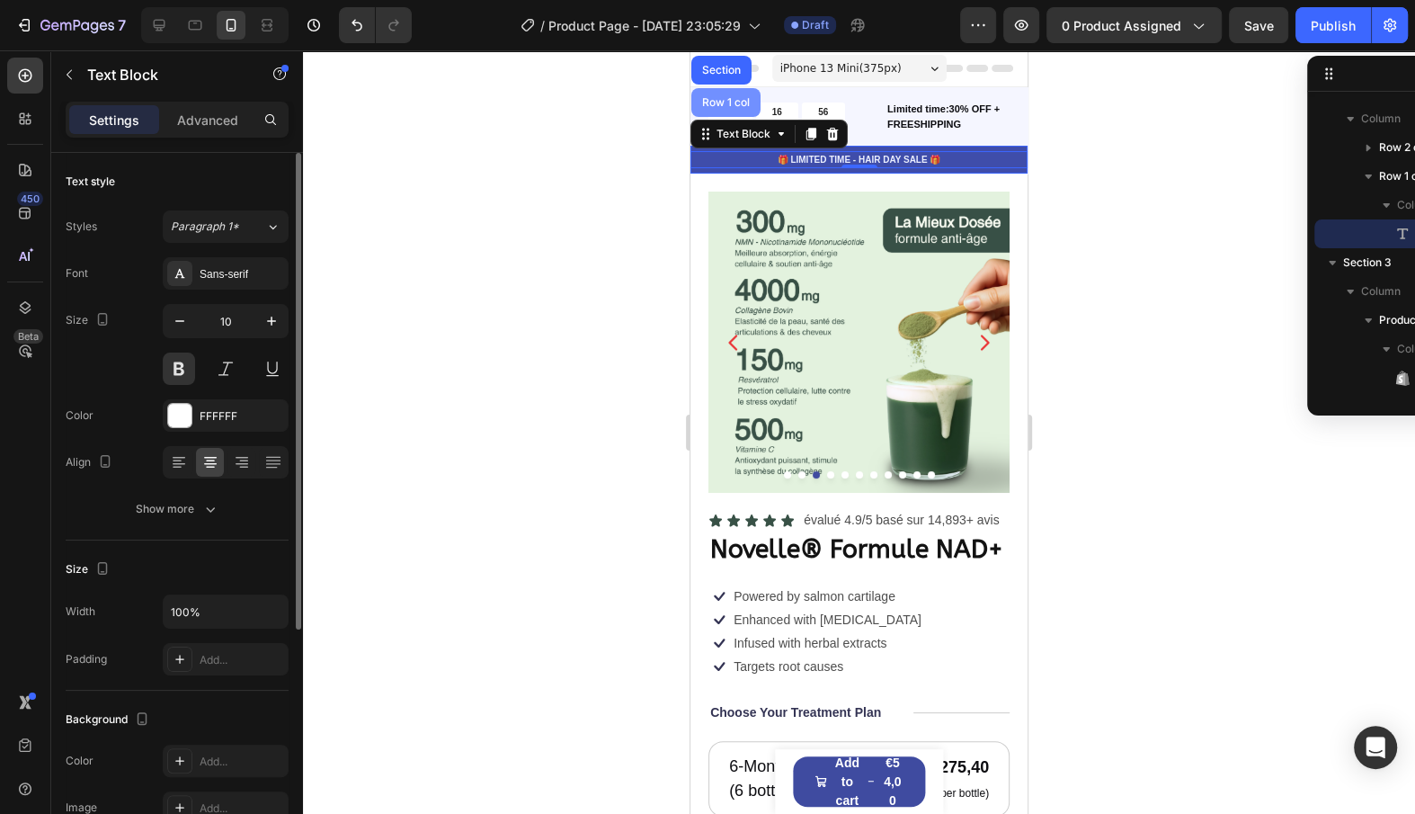
click at [735, 93] on div "Row 1 col" at bounding box center [725, 102] width 69 height 29
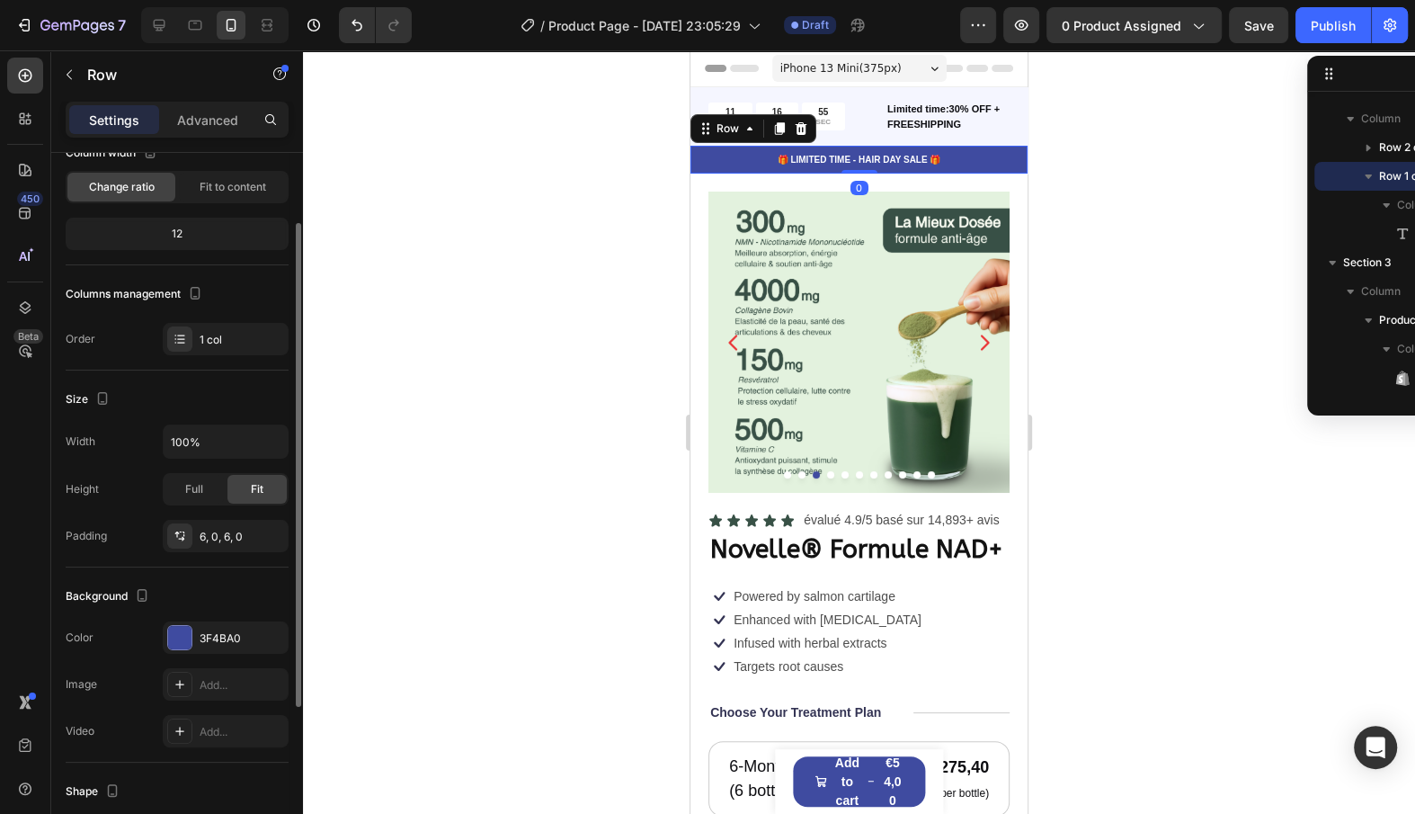
scroll to position [138, 0]
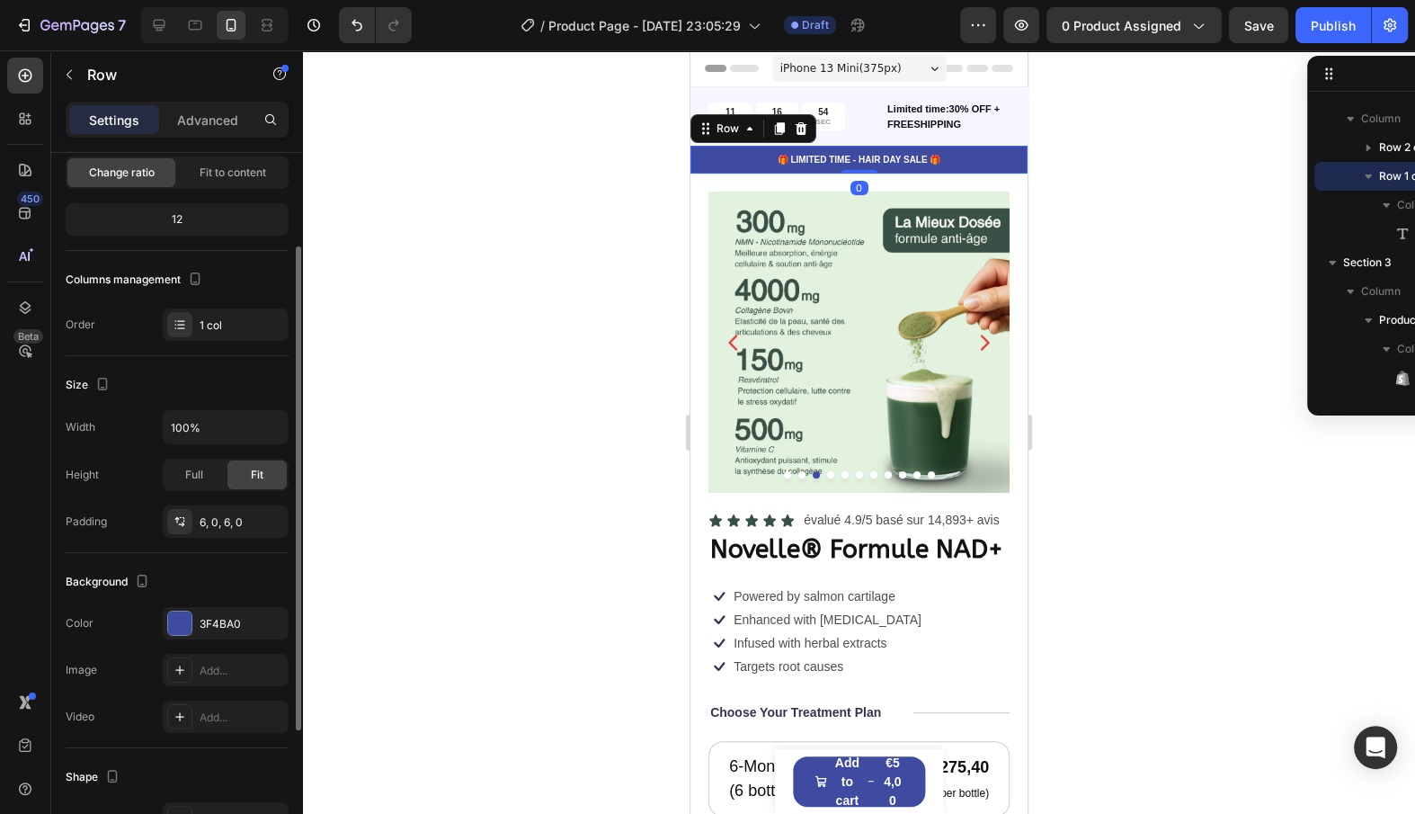
click at [203, 643] on div "The changes might be hidden by the video. Color 3F4BA0 Image Add... Video Add..." at bounding box center [177, 670] width 223 height 126
click at [205, 633] on div "3F4BA0" at bounding box center [226, 623] width 126 height 32
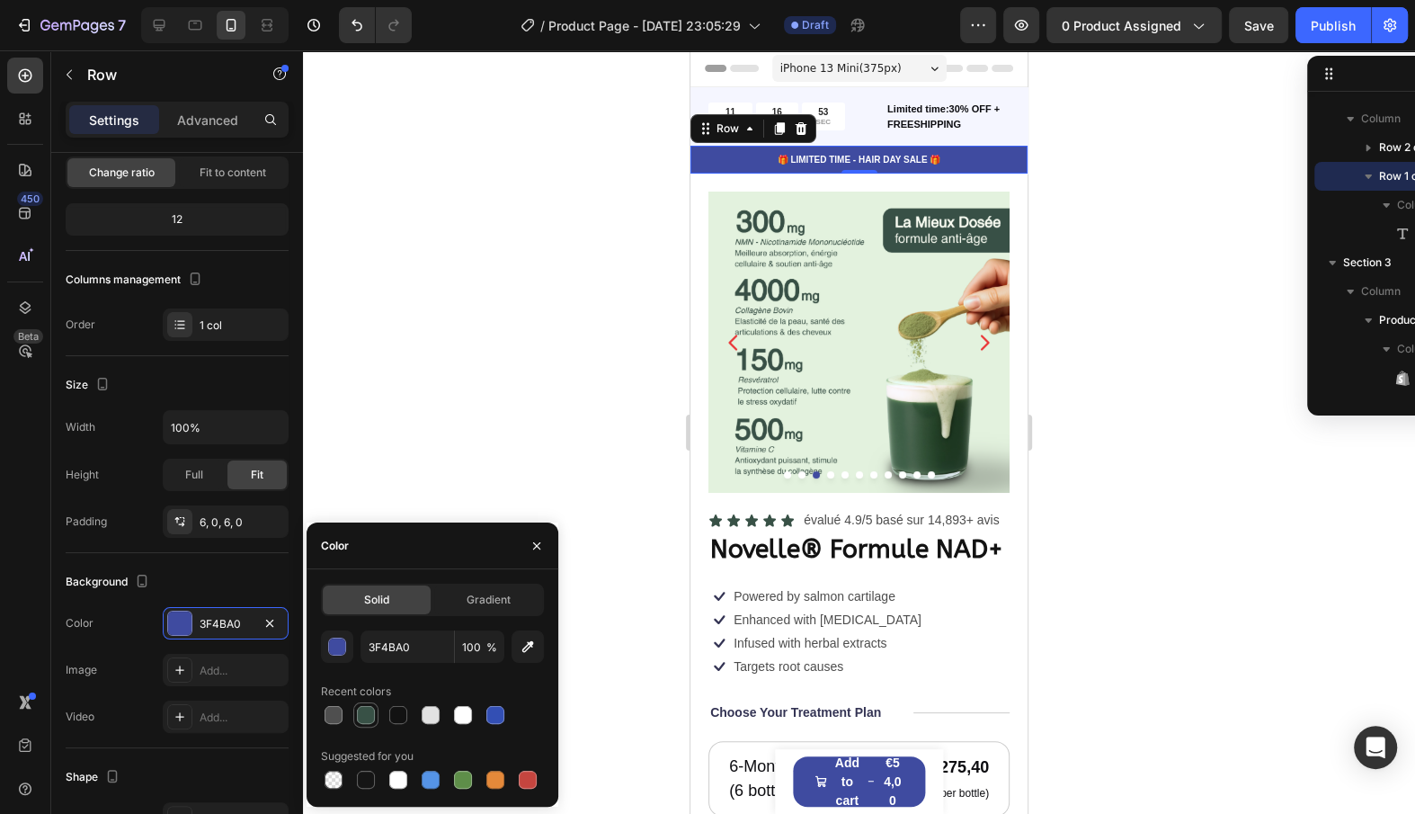
click at [370, 718] on div at bounding box center [366, 715] width 18 height 18
type input "385146"
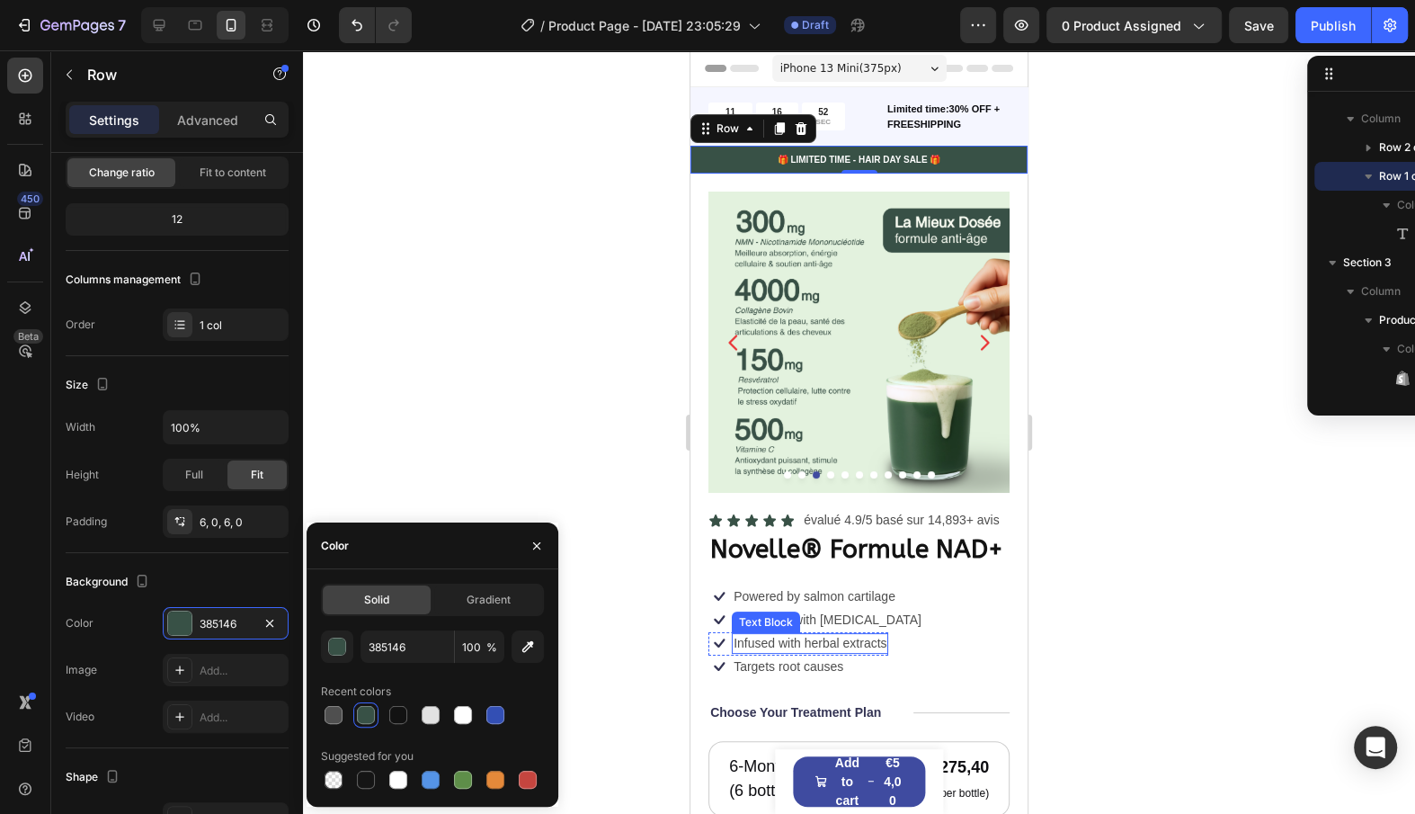
click at [784, 646] on p "Infused with herbal extracts" at bounding box center [810, 643] width 153 height 16
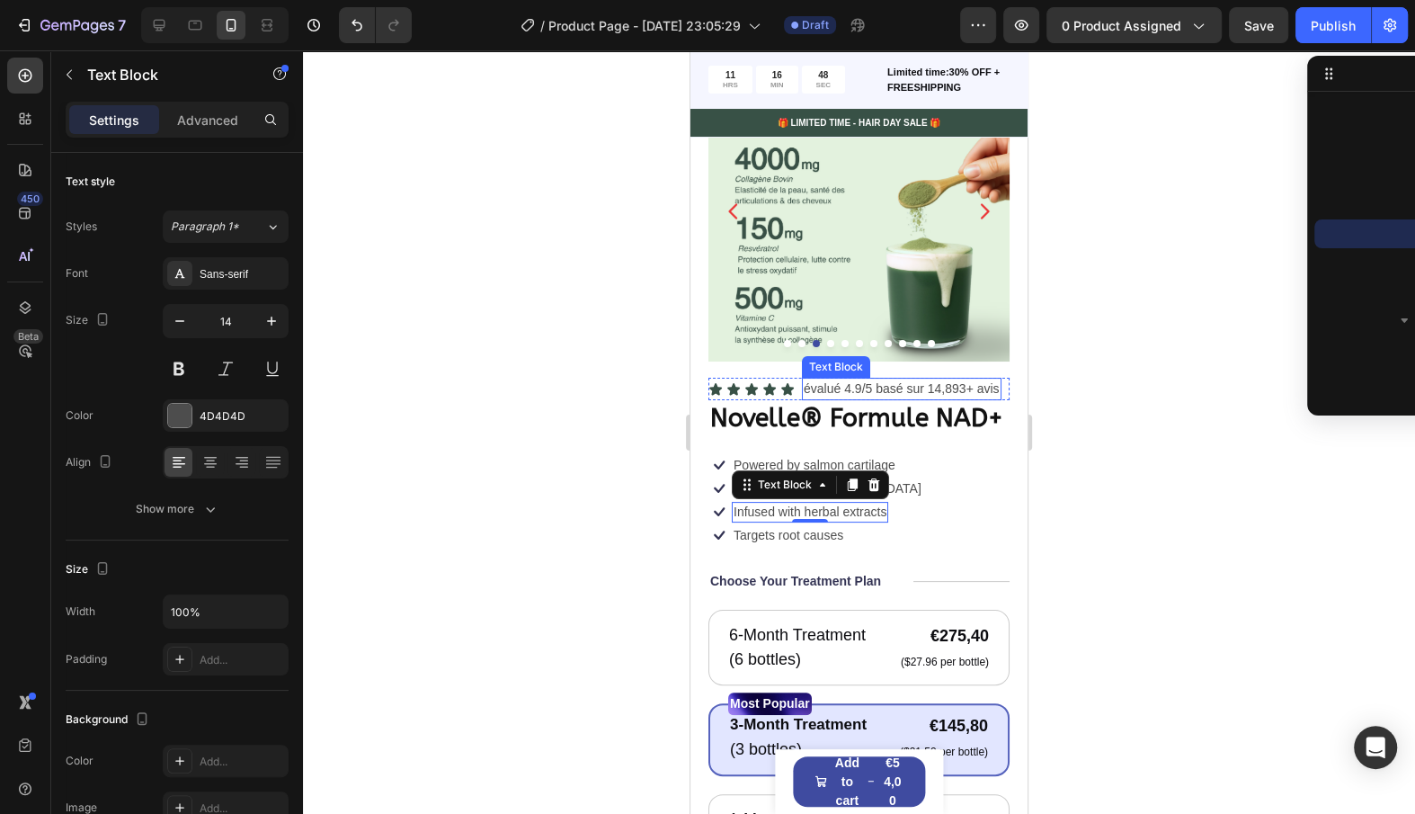
scroll to position [132, 0]
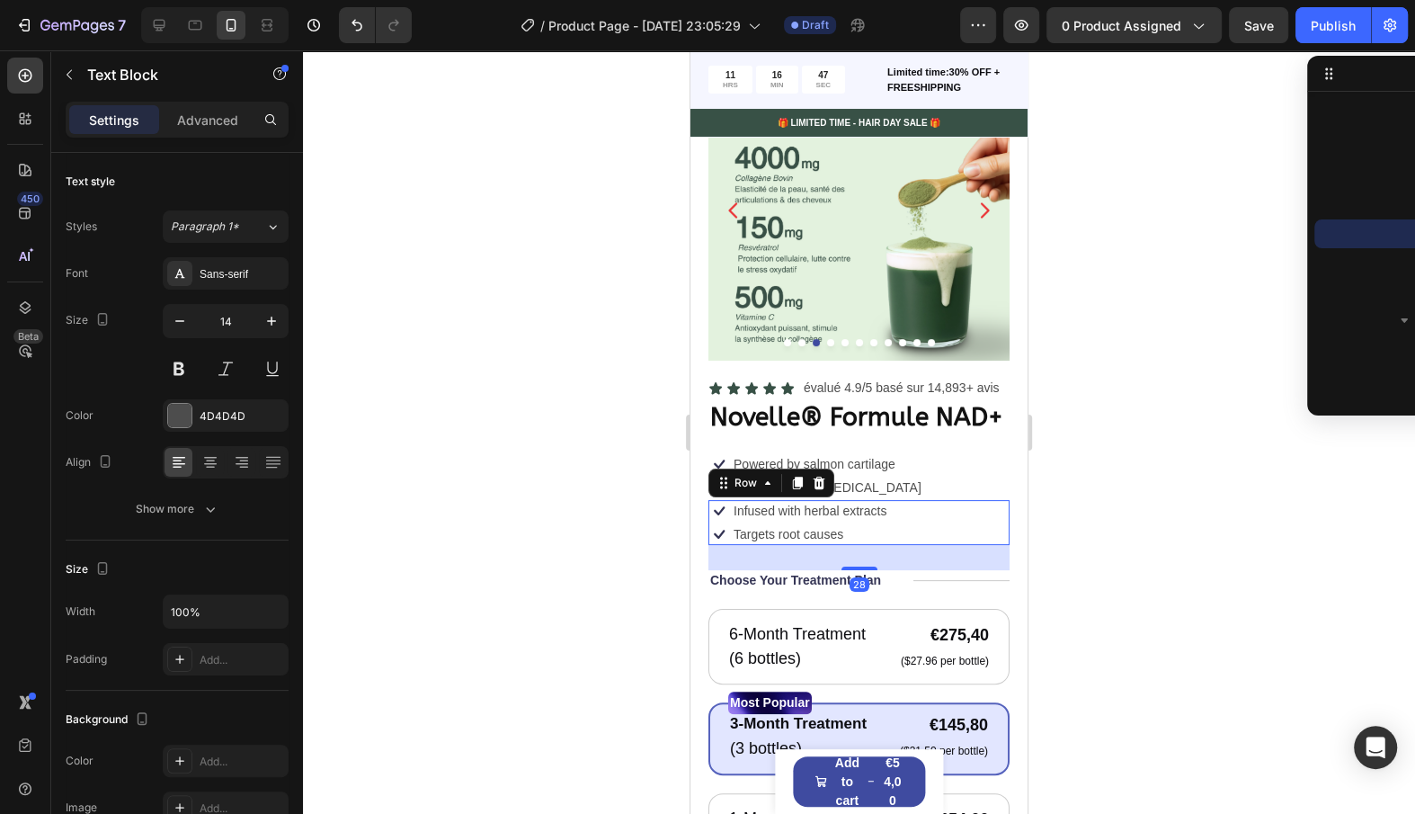
click at [944, 521] on div "Icon Infused with herbal extracts Text Block Row Icon Targets root causes Text …" at bounding box center [859, 522] width 301 height 45
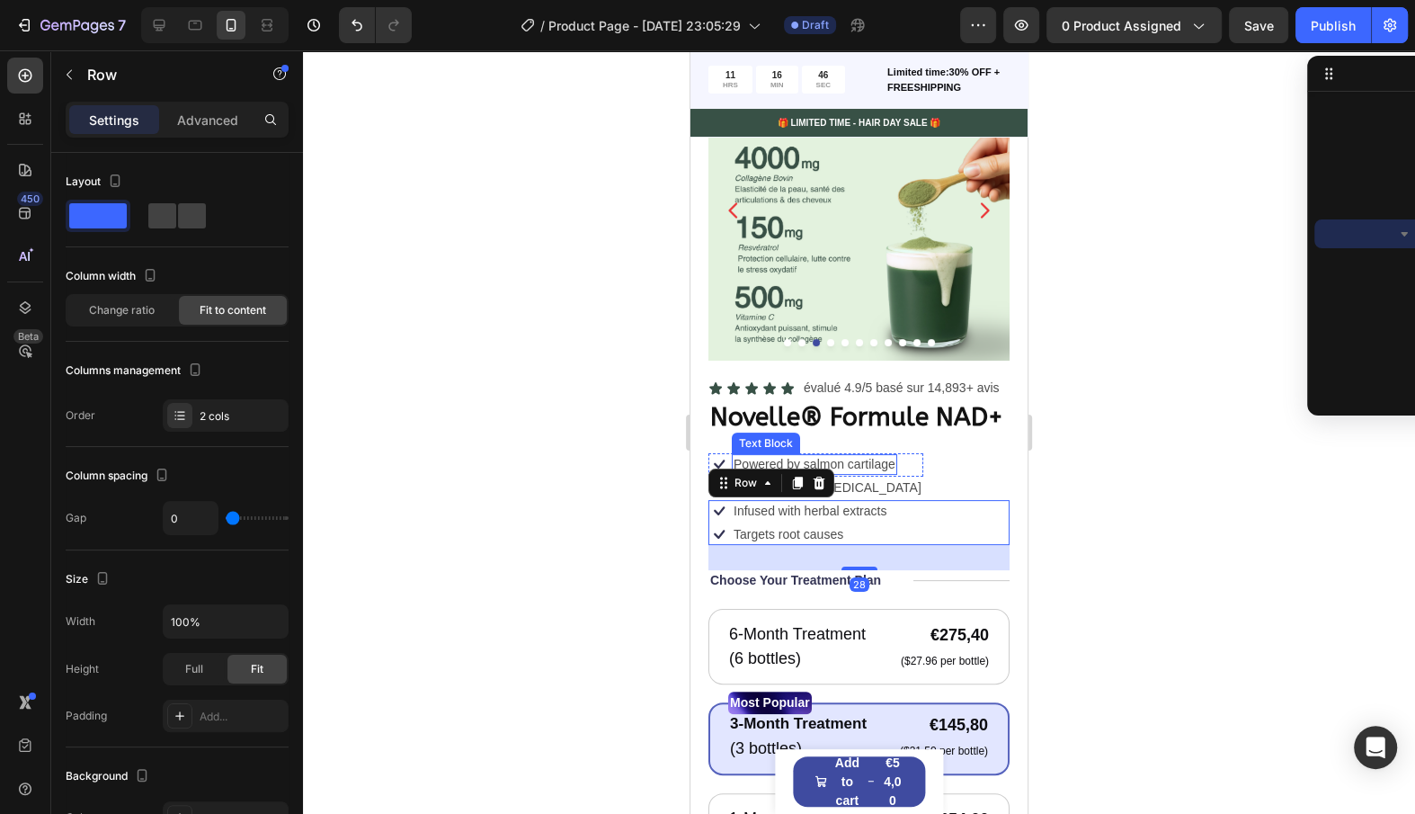
click at [882, 457] on p "Powered by salmon cartilage" at bounding box center [815, 464] width 162 height 16
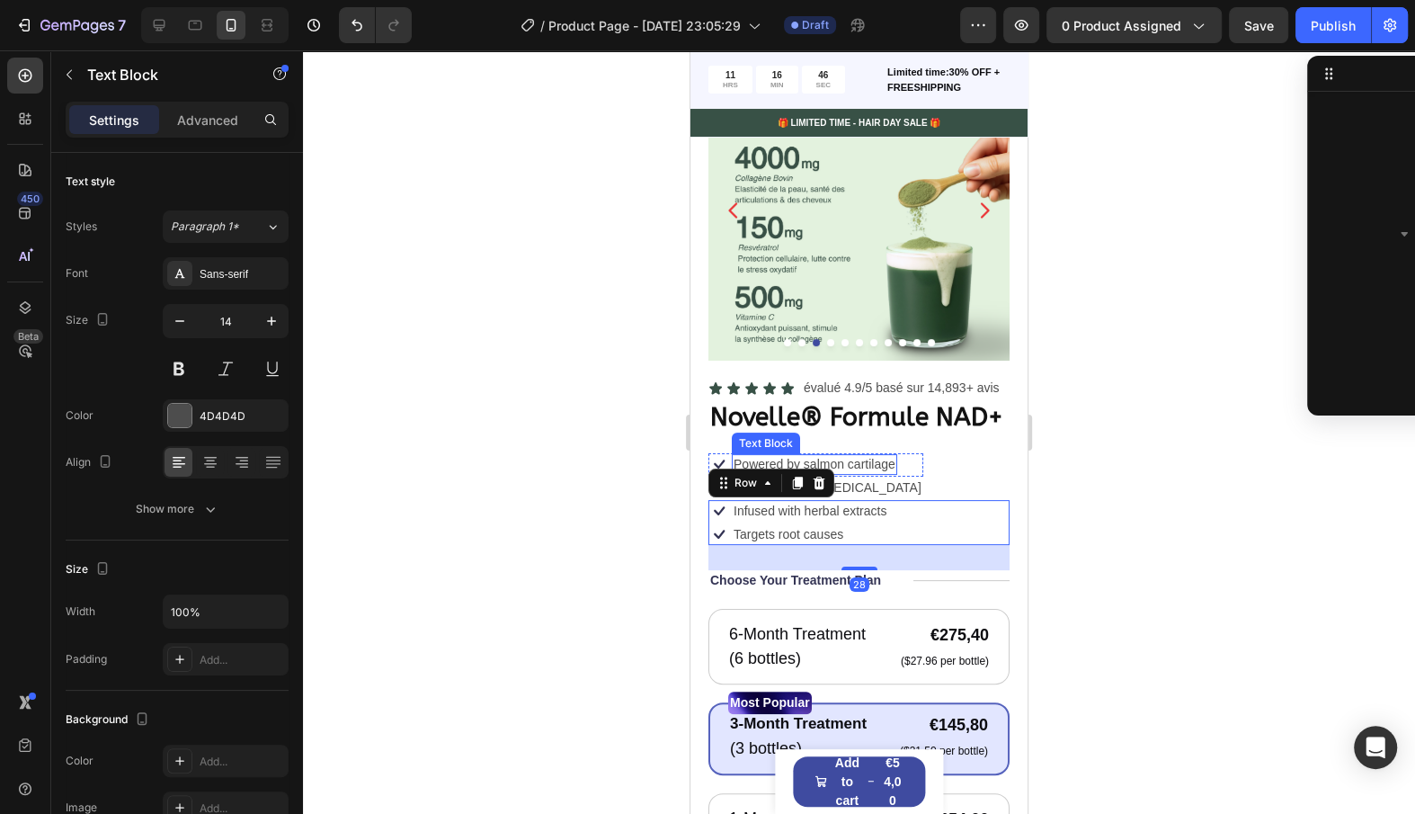
scroll to position [887, 0]
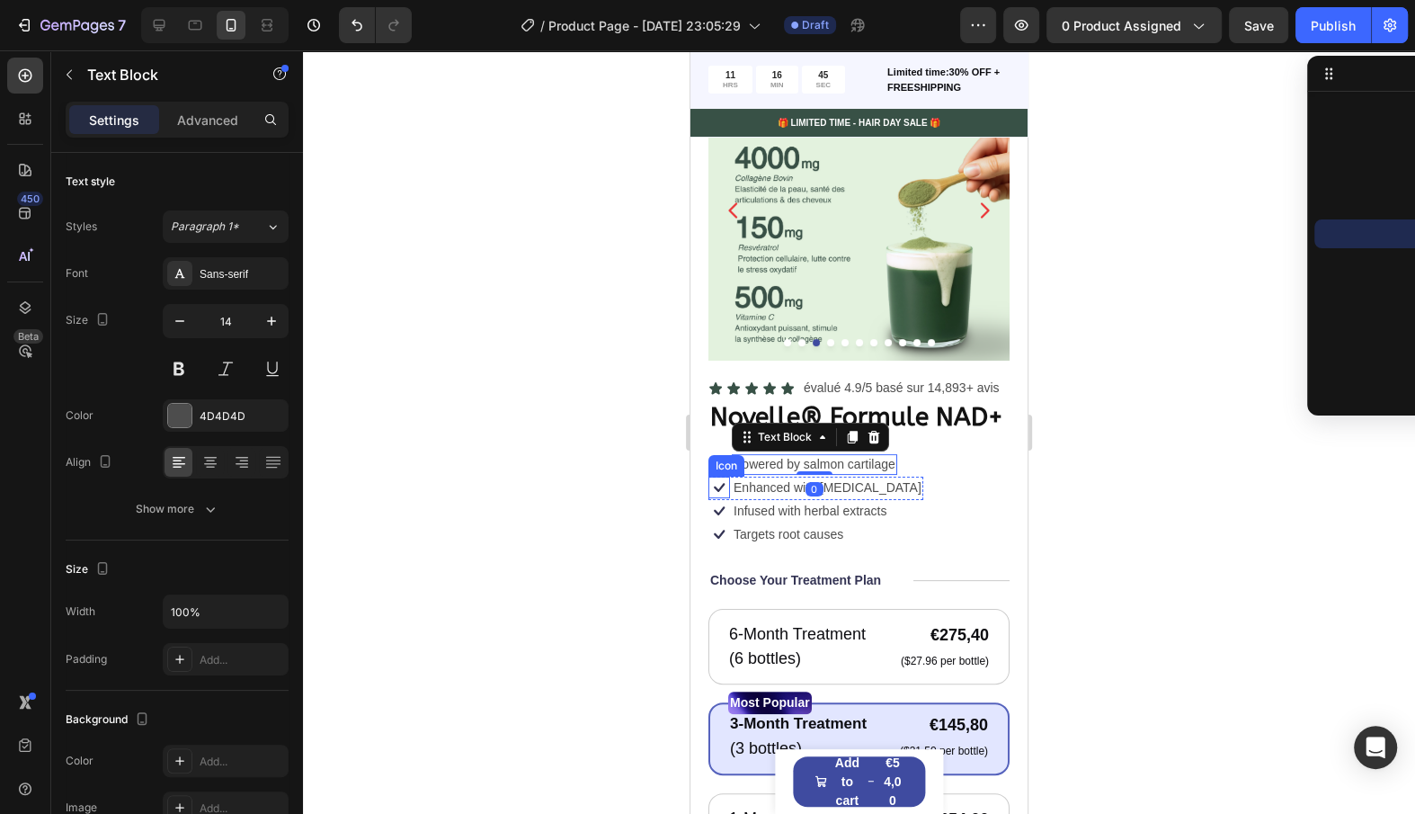
click at [719, 455] on div "Icon" at bounding box center [727, 466] width 36 height 22
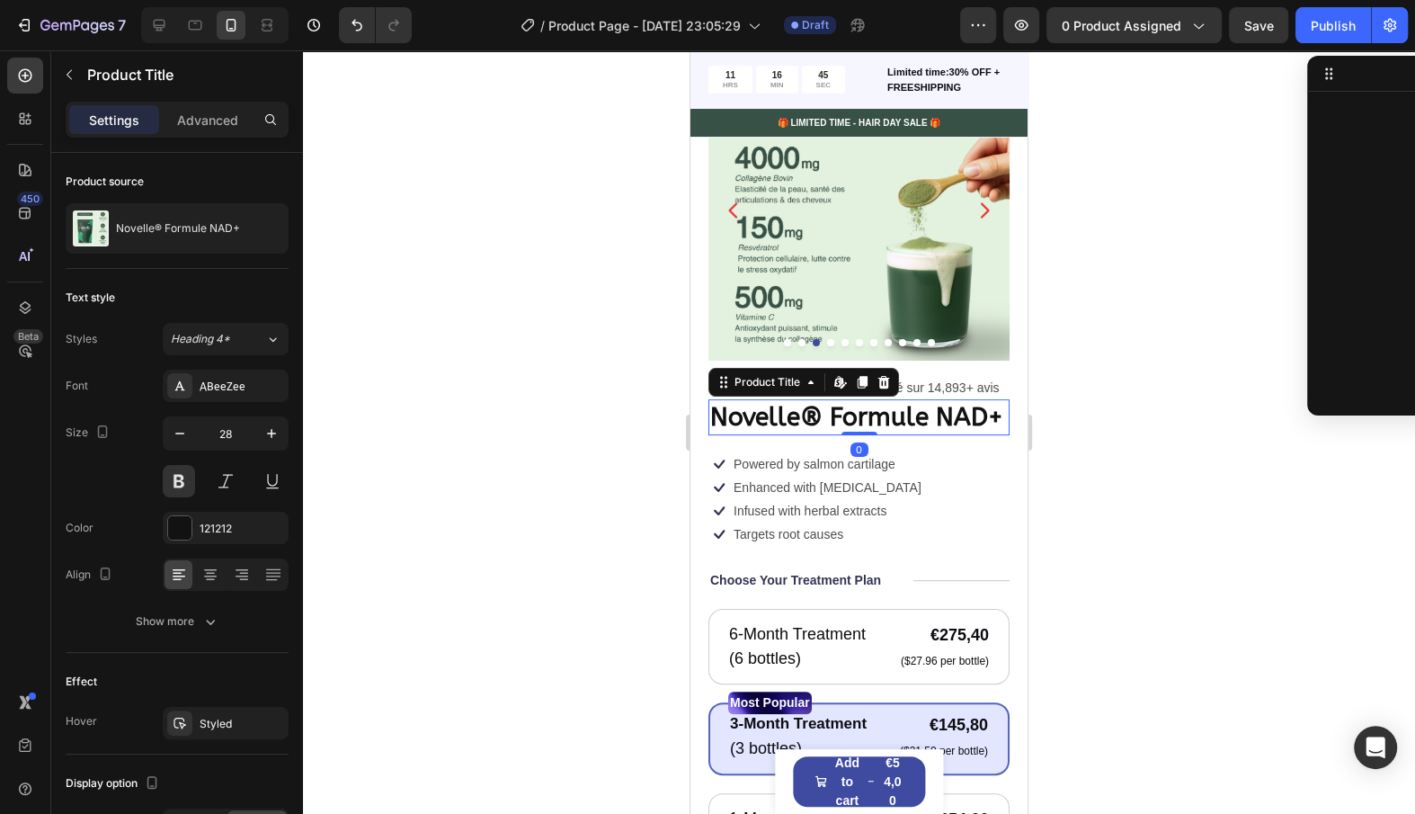
click at [780, 406] on h1 "Novelle® Formule NAD+" at bounding box center [859, 417] width 301 height 36
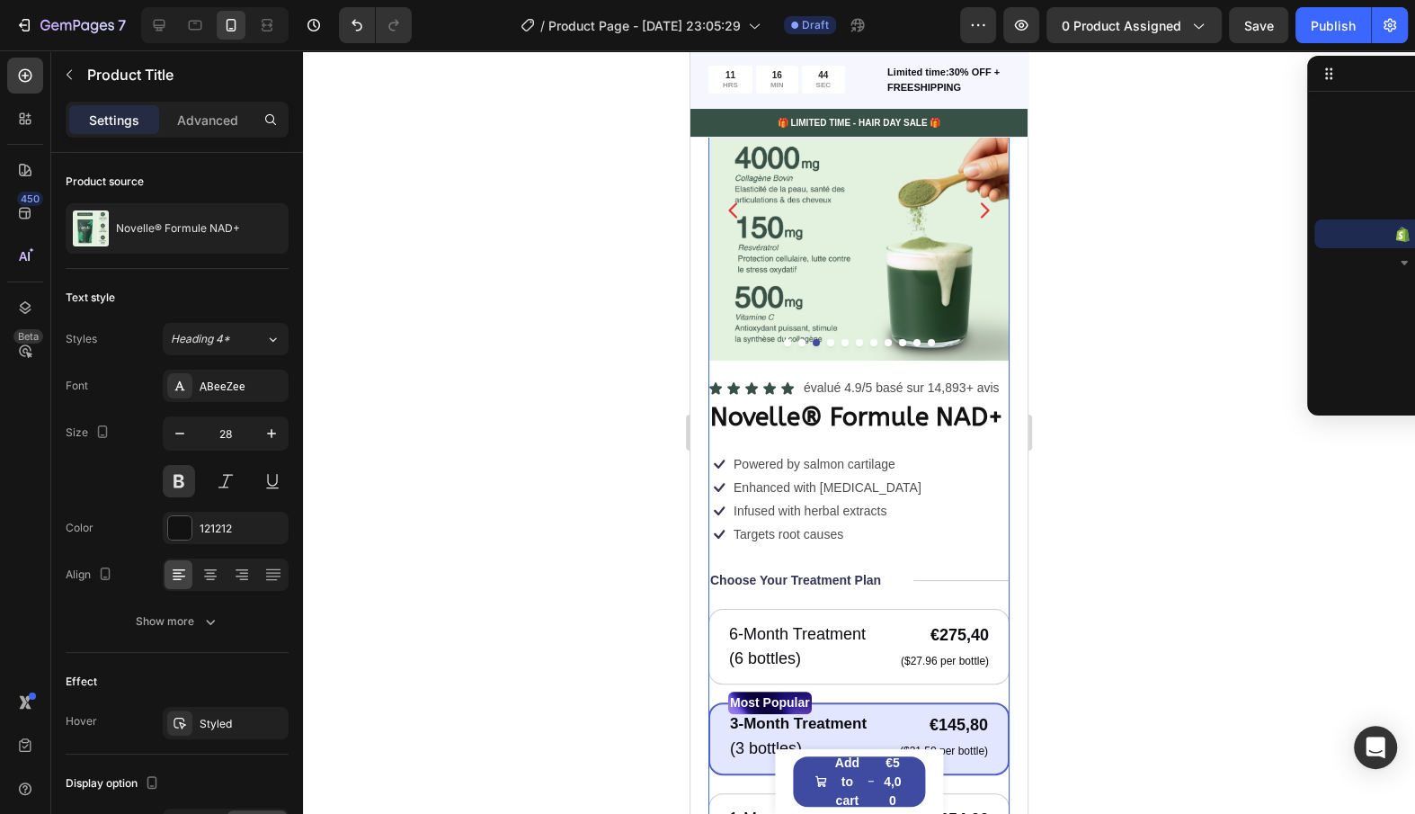
click at [719, 445] on div "Icon Icon Icon Icon Icon Icon List évalué 4.9/5 basé sur 14,893+ avis Text Bloc…" at bounding box center [859, 793] width 301 height 832
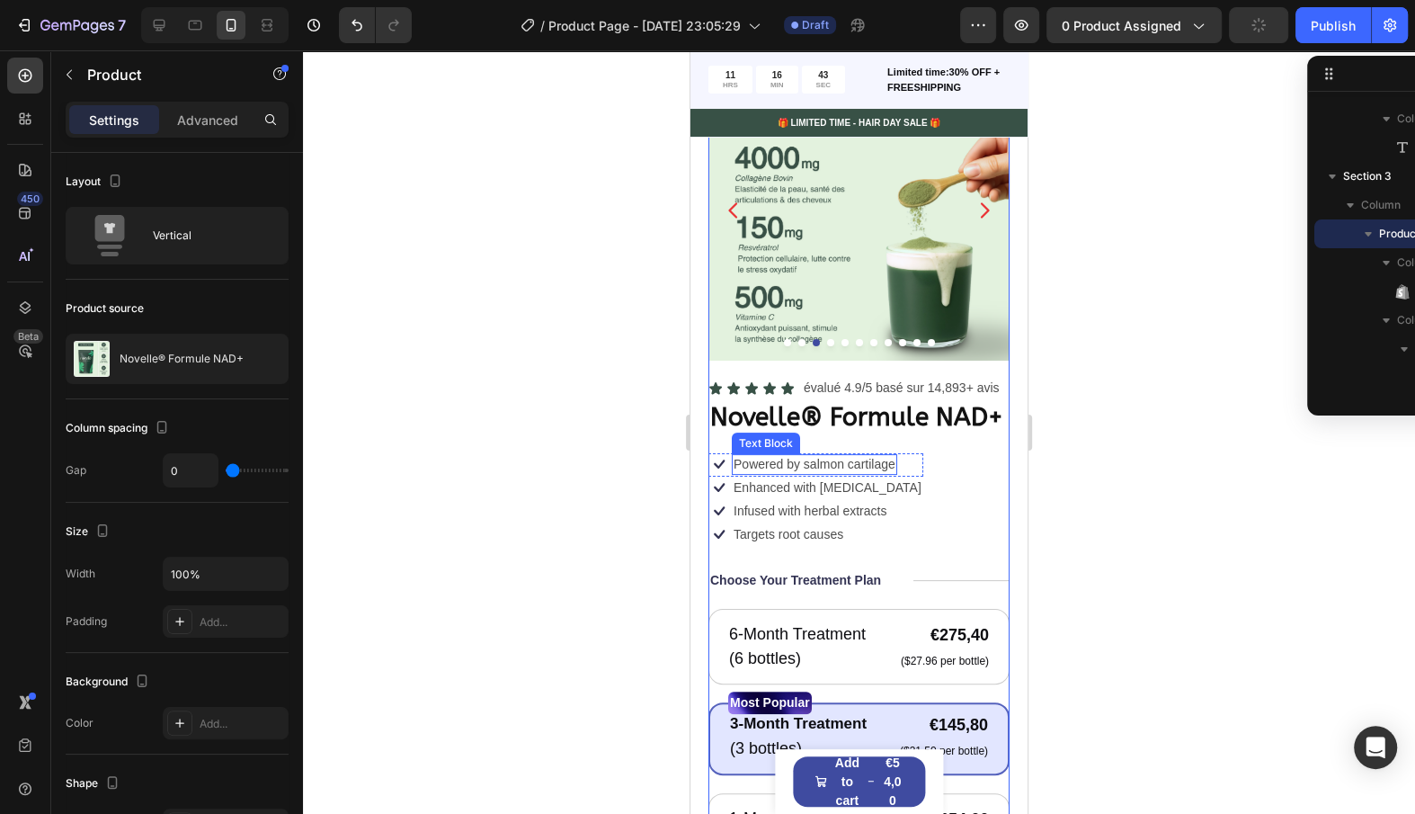
click at [810, 463] on p "Powered by salmon cartilage" at bounding box center [815, 464] width 162 height 16
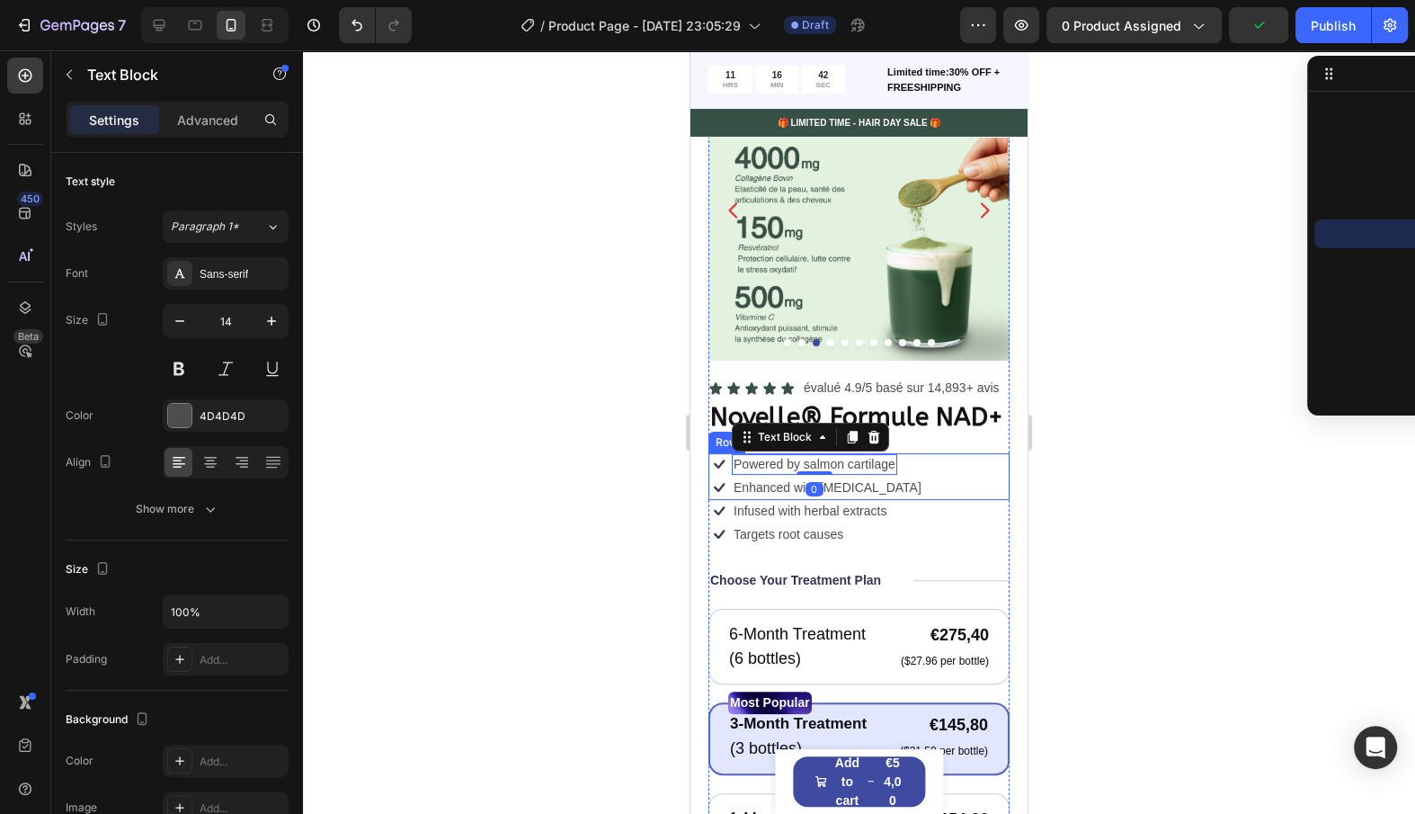
click at [912, 501] on div "Icon Infused with herbal extracts Text Block Row Icon Targets root causes Text …" at bounding box center [859, 522] width 301 height 45
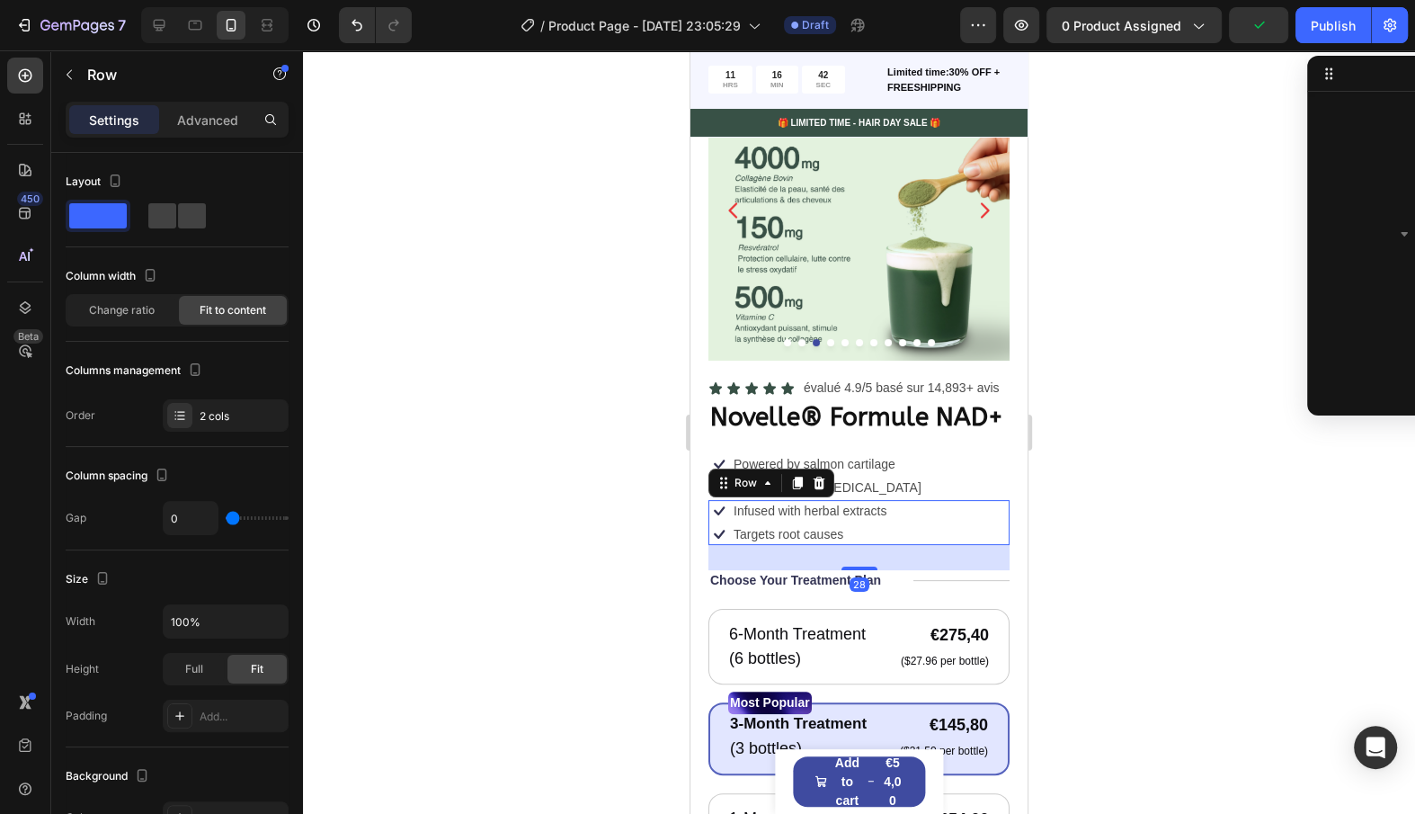
click at [933, 478] on div "Icon Powered by salmon cartilage Text Block Row Icon Enhanced with [MEDICAL_DAT…" at bounding box center [859, 476] width 301 height 47
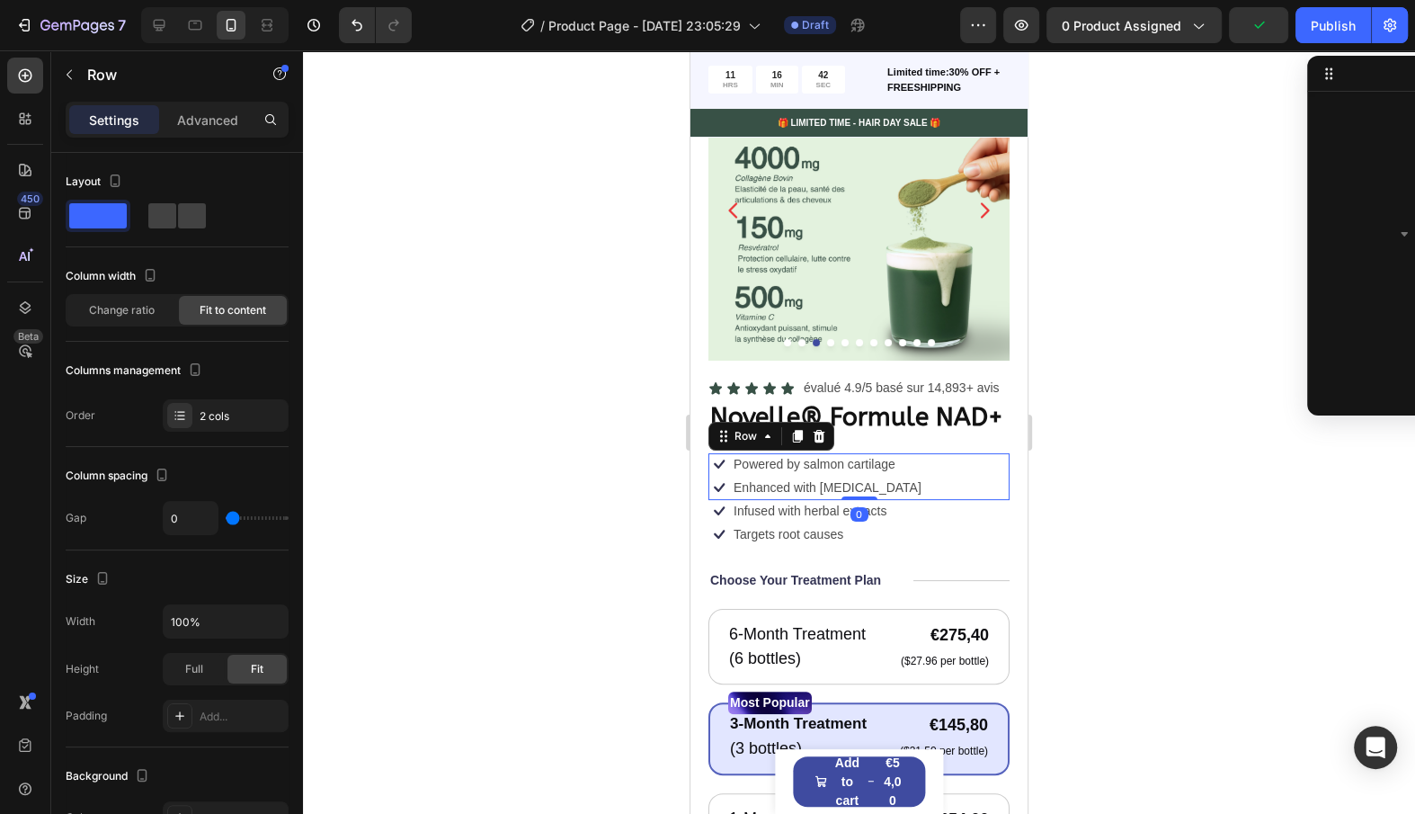
scroll to position [714, 0]
click at [763, 437] on icon at bounding box center [768, 436] width 14 height 14
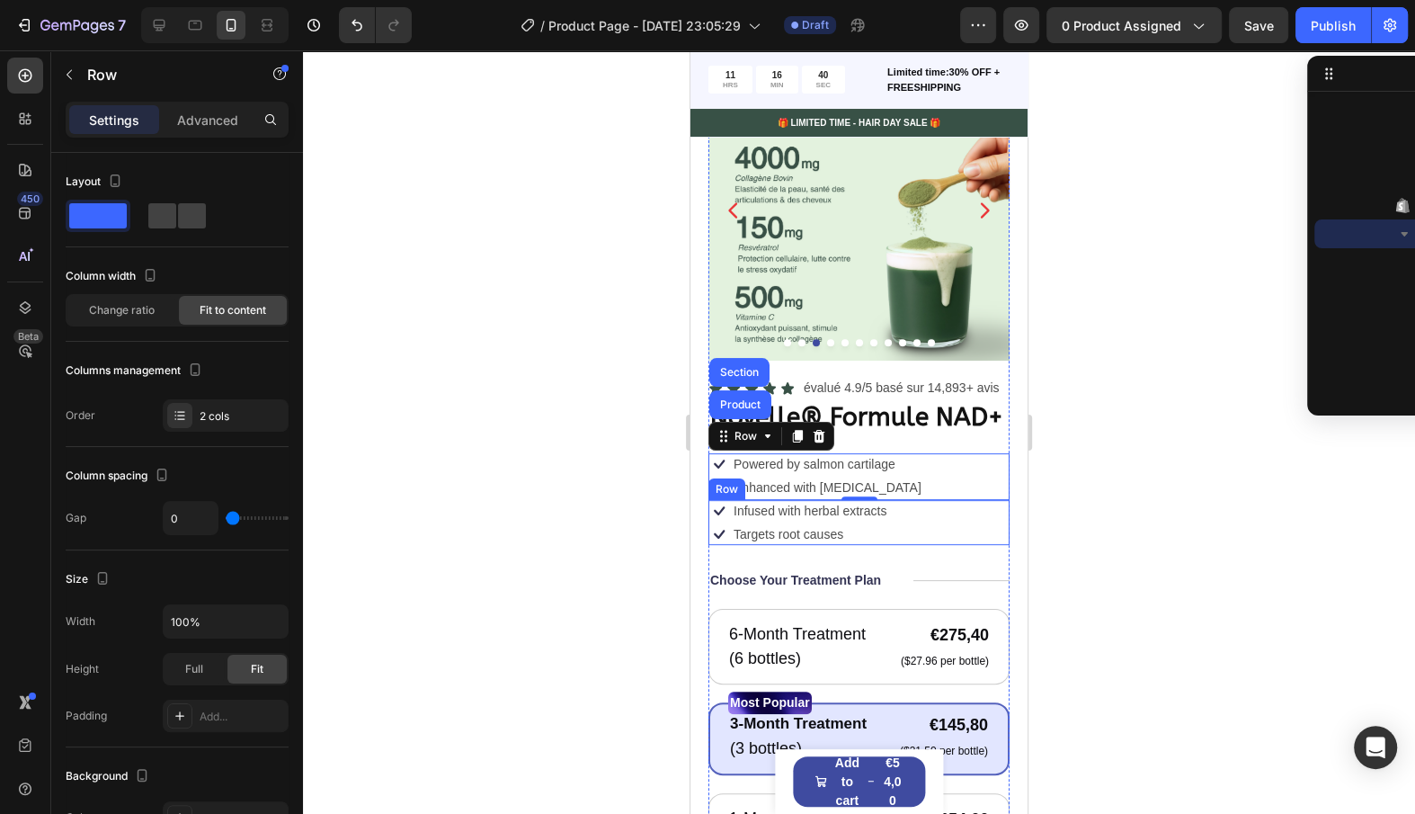
click at [911, 521] on div "Icon Infused with herbal extracts Text Block Row Icon Targets root causes Text …" at bounding box center [859, 522] width 301 height 45
click at [912, 453] on div "Icon Powered by salmon cartilage Text Block Row Icon Enhanced with [MEDICAL_DAT…" at bounding box center [859, 476] width 301 height 47
click at [893, 435] on div "Icon Icon Icon Icon Icon Icon List évalué 4.9/5 basé sur 14,893+ avis Text Bloc…" at bounding box center [859, 793] width 301 height 832
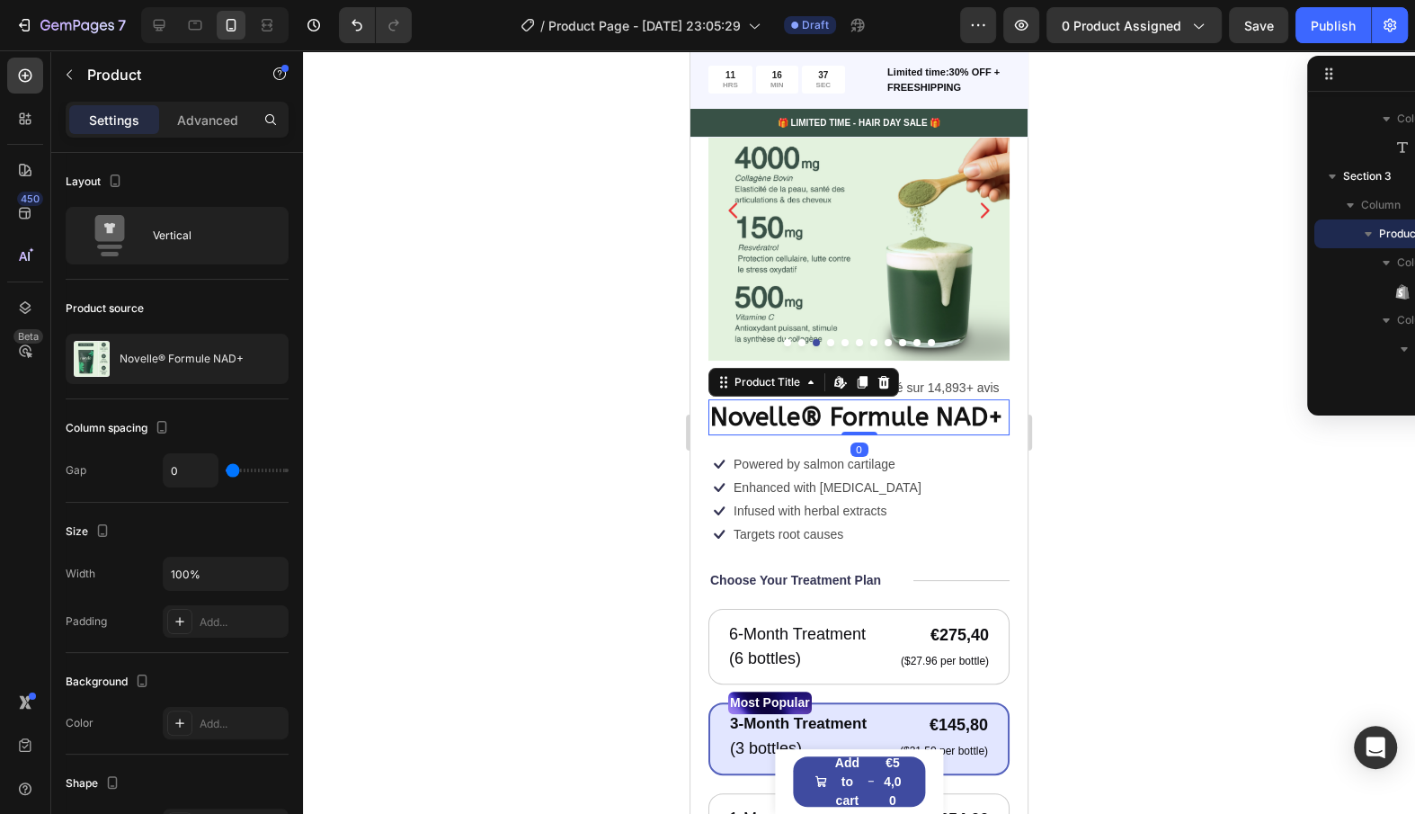
click at [893, 424] on h1 "Novelle® Formule NAD+" at bounding box center [859, 417] width 301 height 36
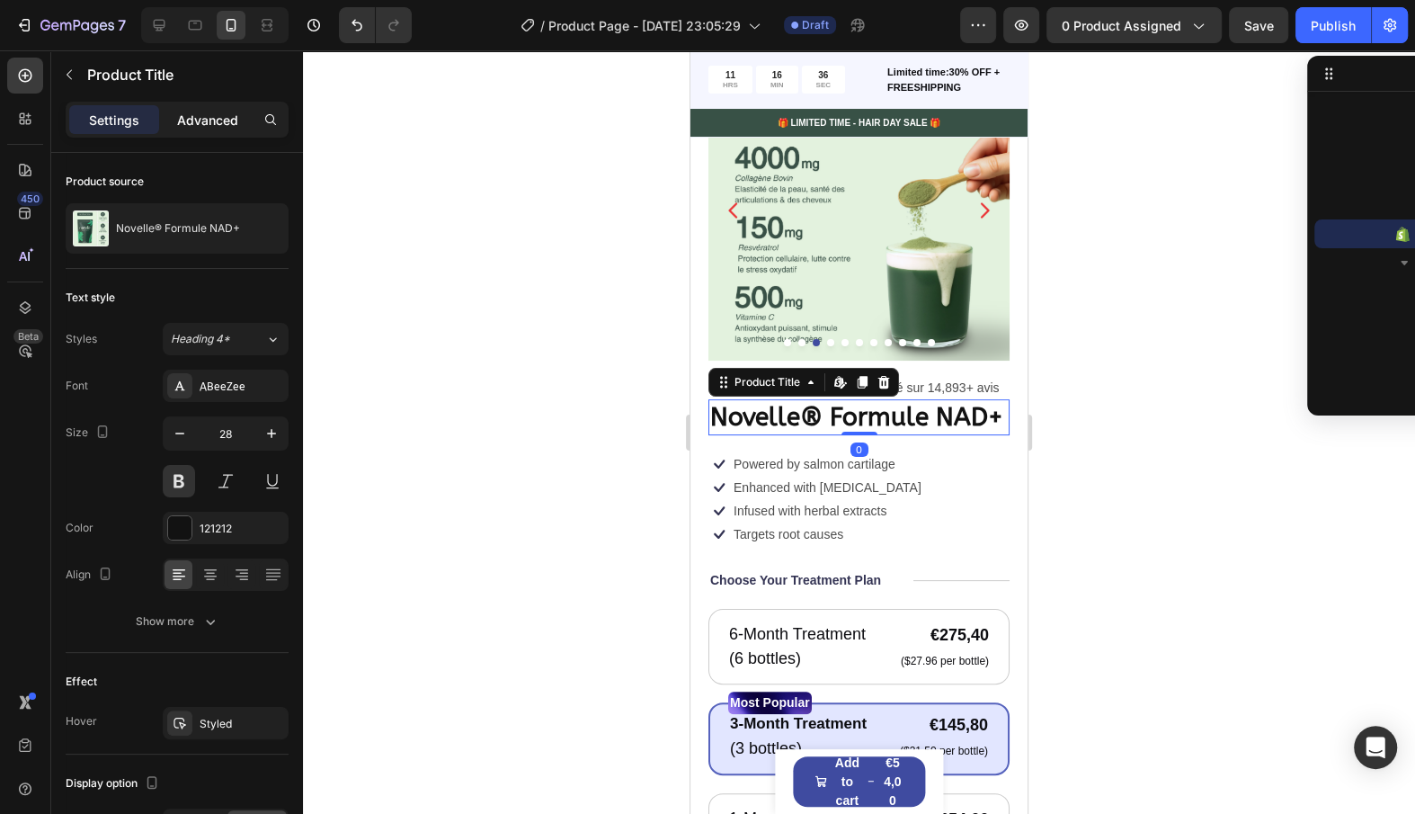
click at [249, 131] on div "Advanced" at bounding box center [208, 119] width 90 height 29
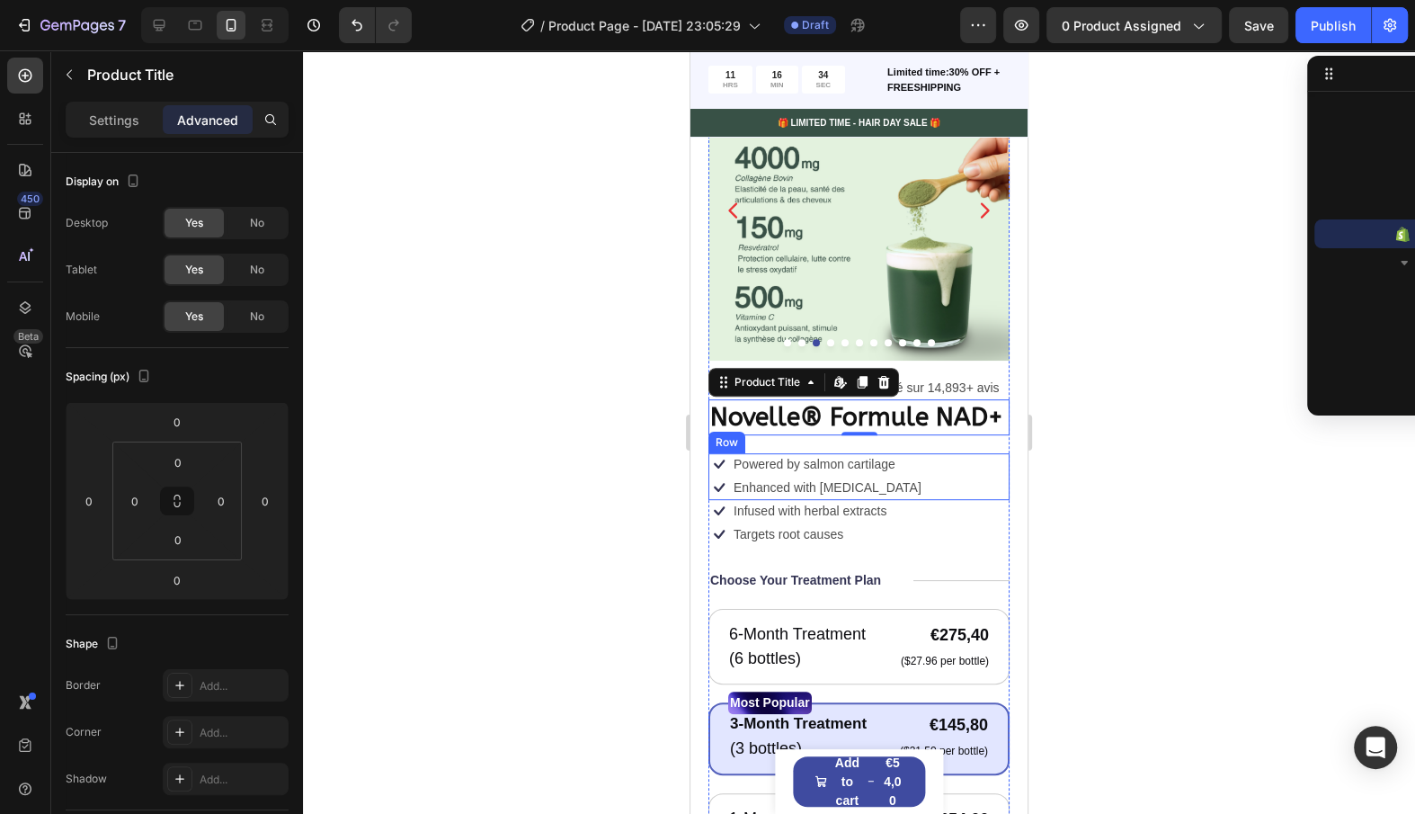
click at [925, 467] on div "Icon Powered by salmon cartilage Text Block Row Icon Enhanced with [MEDICAL_DAT…" at bounding box center [859, 476] width 301 height 47
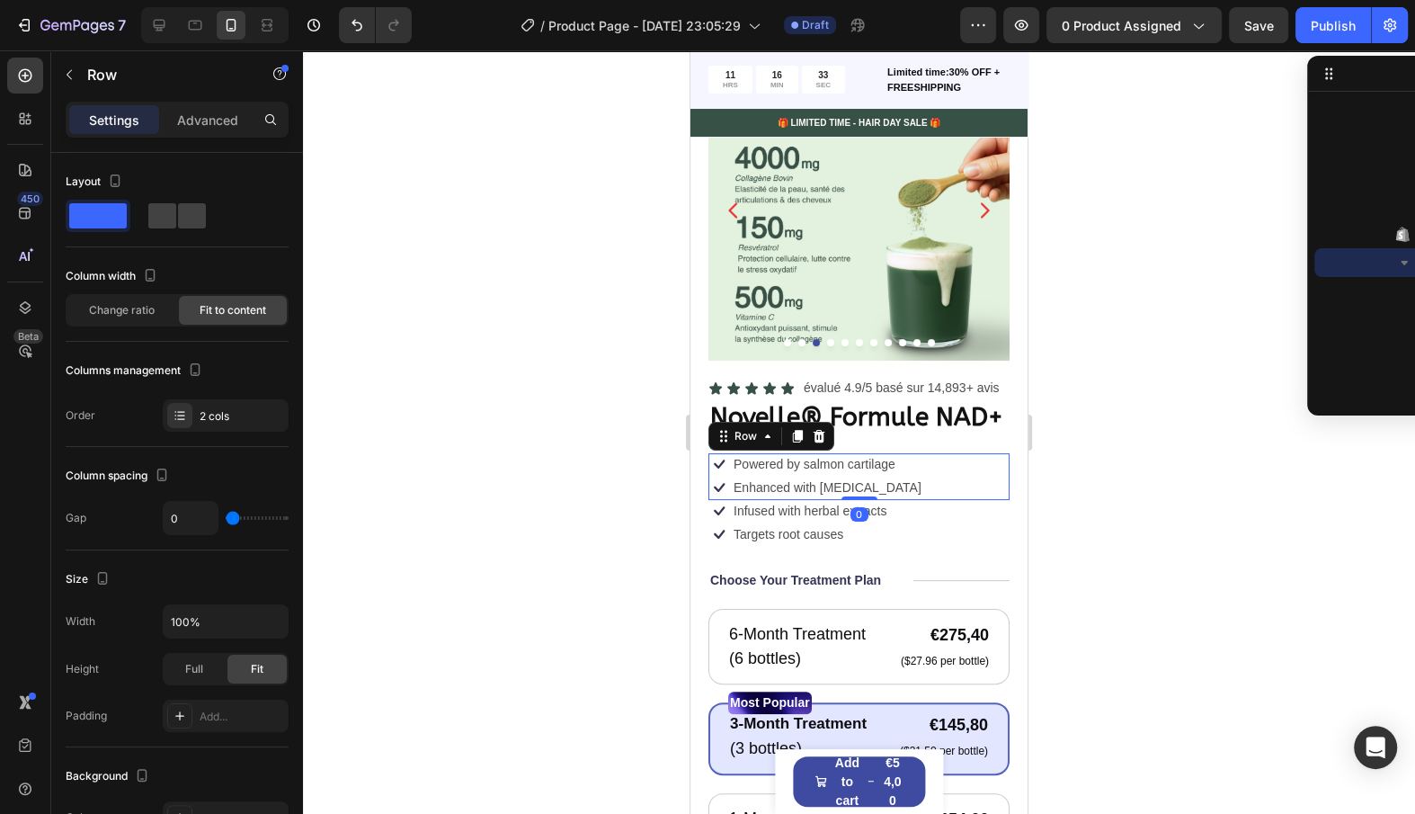
click at [227, 134] on div "Settings Advanced" at bounding box center [177, 120] width 223 height 36
click at [227, 116] on p "Advanced" at bounding box center [207, 120] width 61 height 19
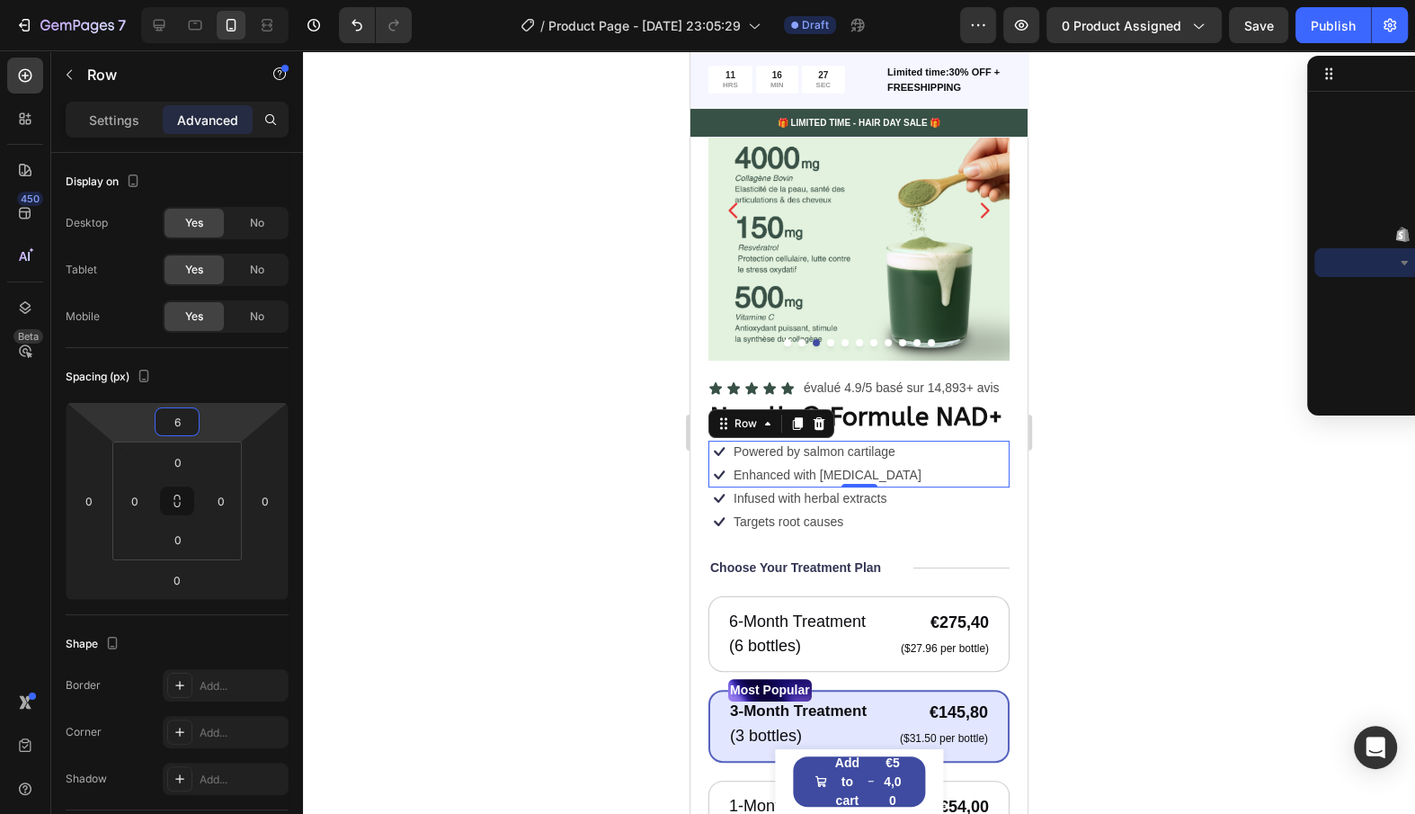
type input "8"
drag, startPoint x: 212, startPoint y: 434, endPoint x: 215, endPoint y: 422, distance: 12.9
click at [215, 0] on html "7 / Product Page - Aug 27, 23:05:29 Draft Preview 0 product assigned Save Publi…" at bounding box center [707, 0] width 1415 height 0
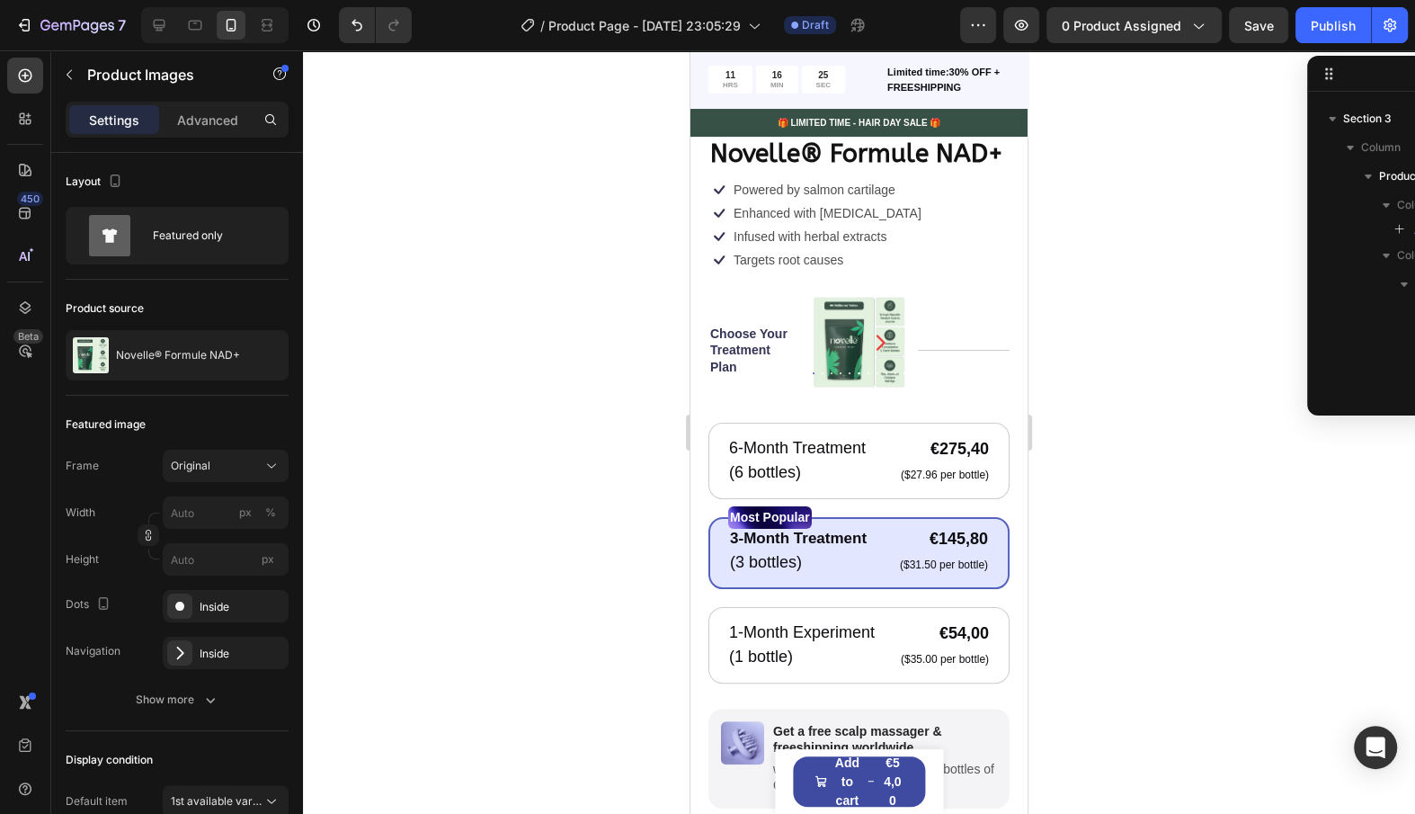
scroll to position [1570, 0]
click at [360, 21] on icon "Undo/Redo" at bounding box center [357, 25] width 18 height 18
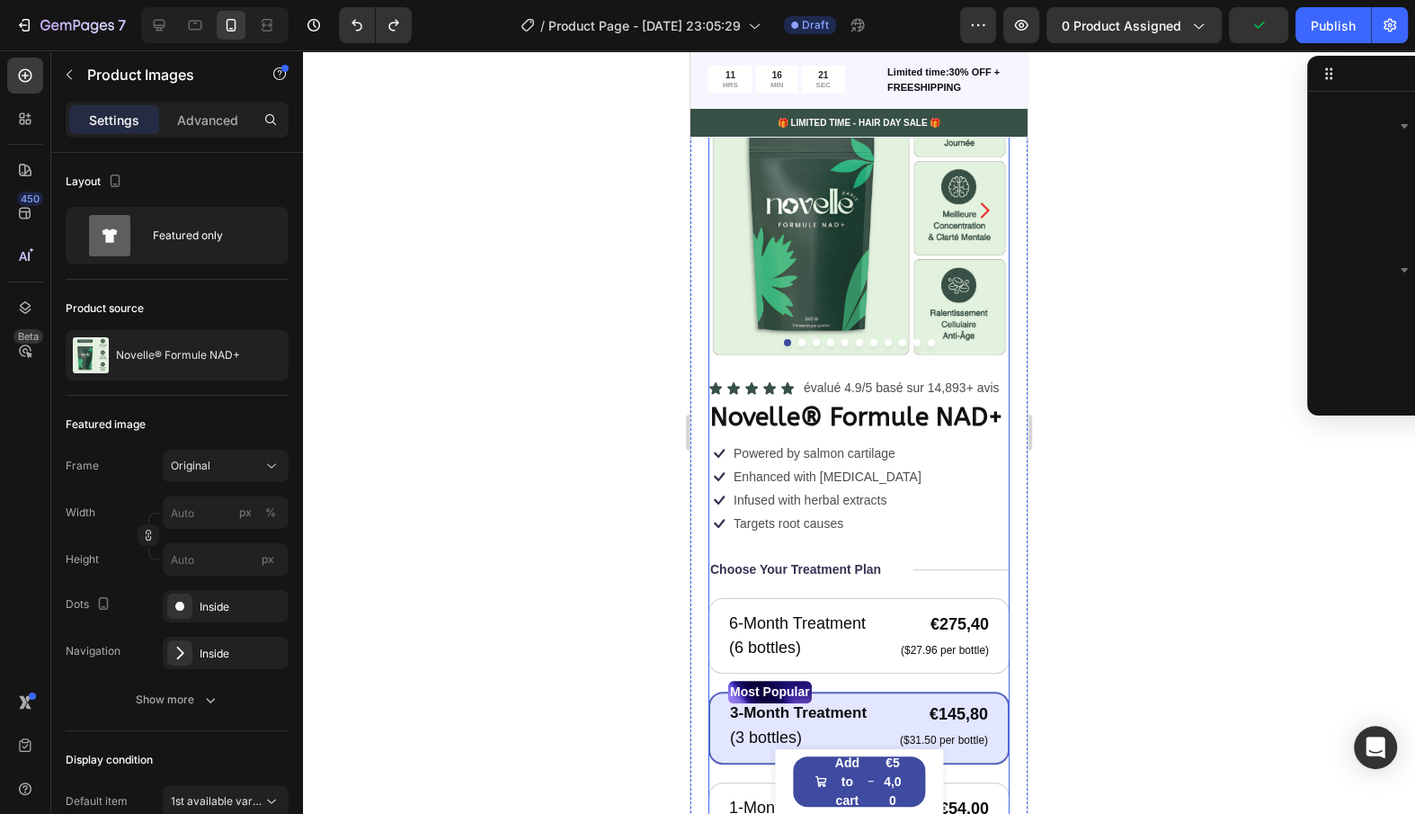
click at [946, 539] on div "Icon Icon Icon Icon Icon Icon List évalué 4.9/5 basé sur 14,893+ avis Text Bloc…" at bounding box center [859, 787] width 301 height 821
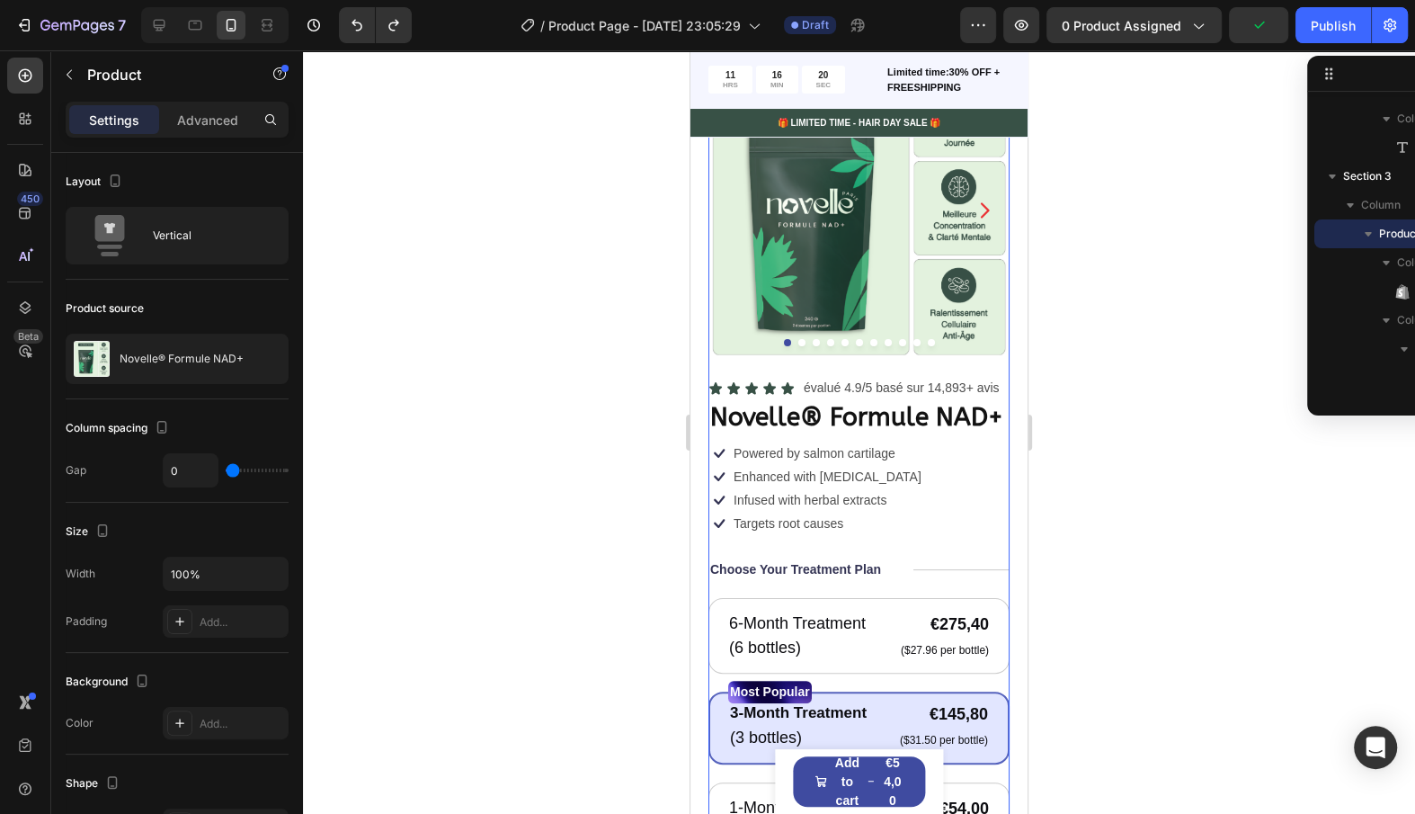
click at [946, 539] on div "Icon Icon Icon Icon Icon Icon List évalué 4.9/5 basé sur 14,893+ avis Text Bloc…" at bounding box center [859, 787] width 301 height 821
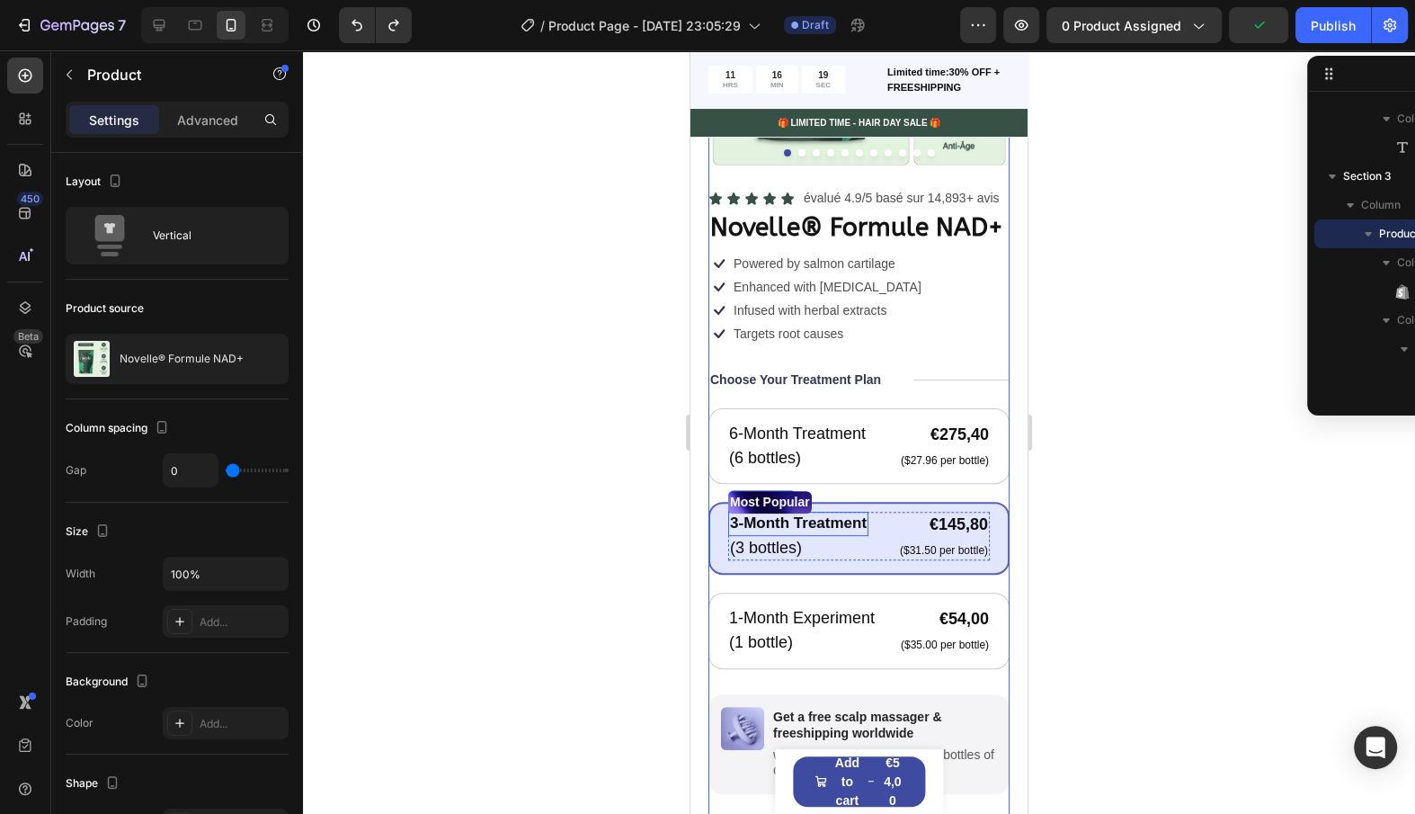
click at [827, 524] on p "3-Month Treatment" at bounding box center [798, 523] width 137 height 20
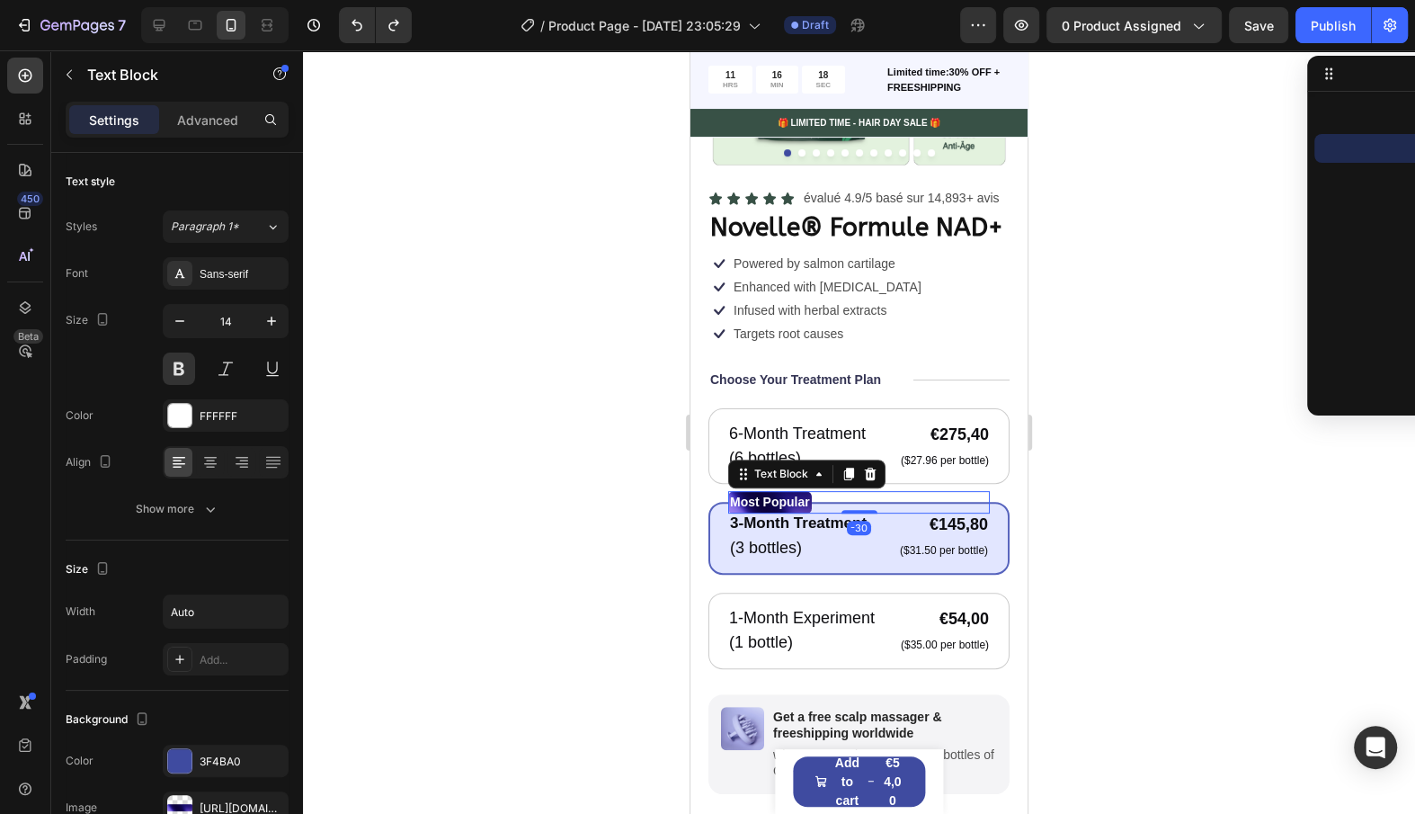
click at [765, 505] on p "Most Popular" at bounding box center [770, 502] width 80 height 19
click at [796, 530] on div "3-Month Treatment Text Block 0" at bounding box center [798, 523] width 140 height 23
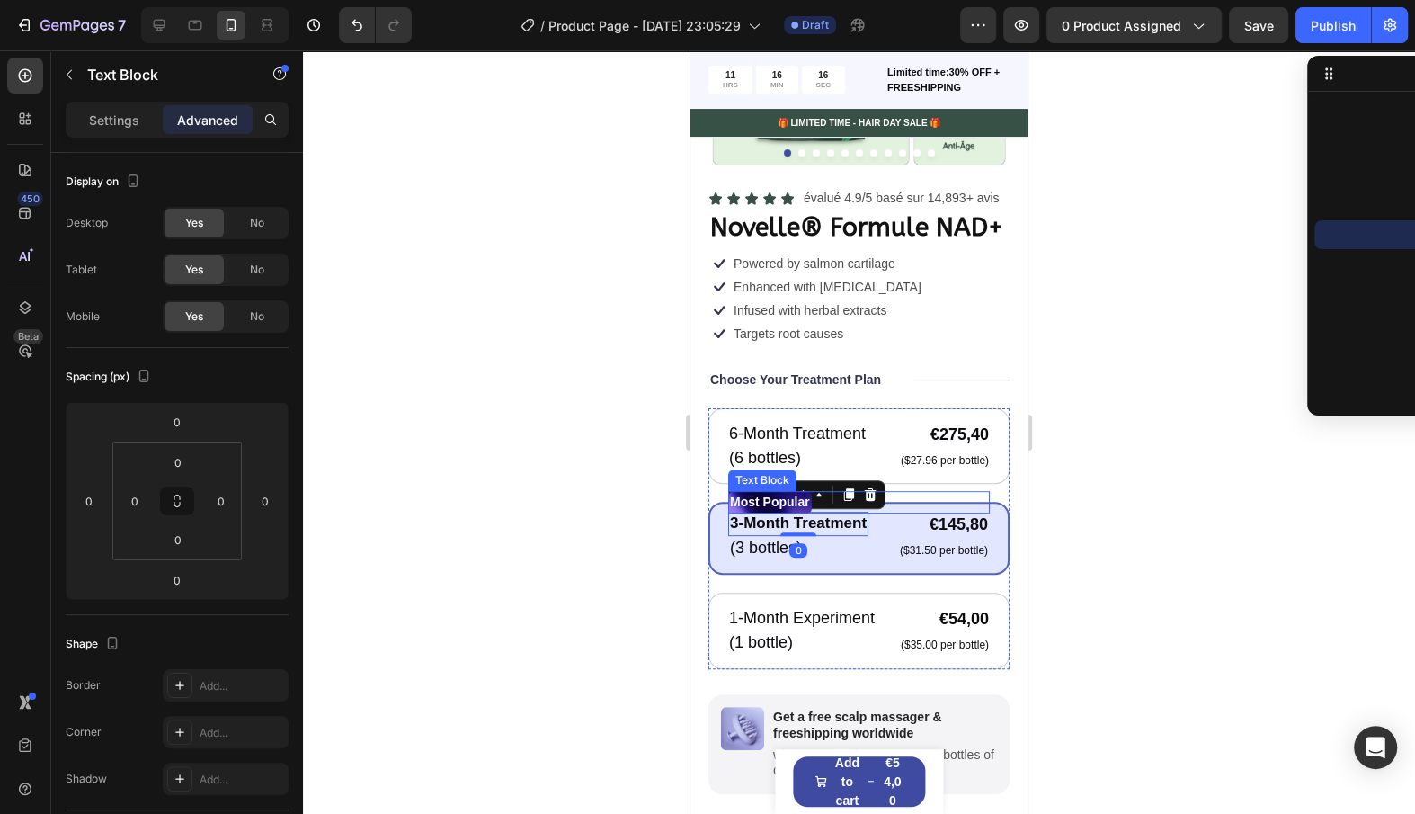
click at [803, 505] on p "Most Popular" at bounding box center [770, 502] width 80 height 19
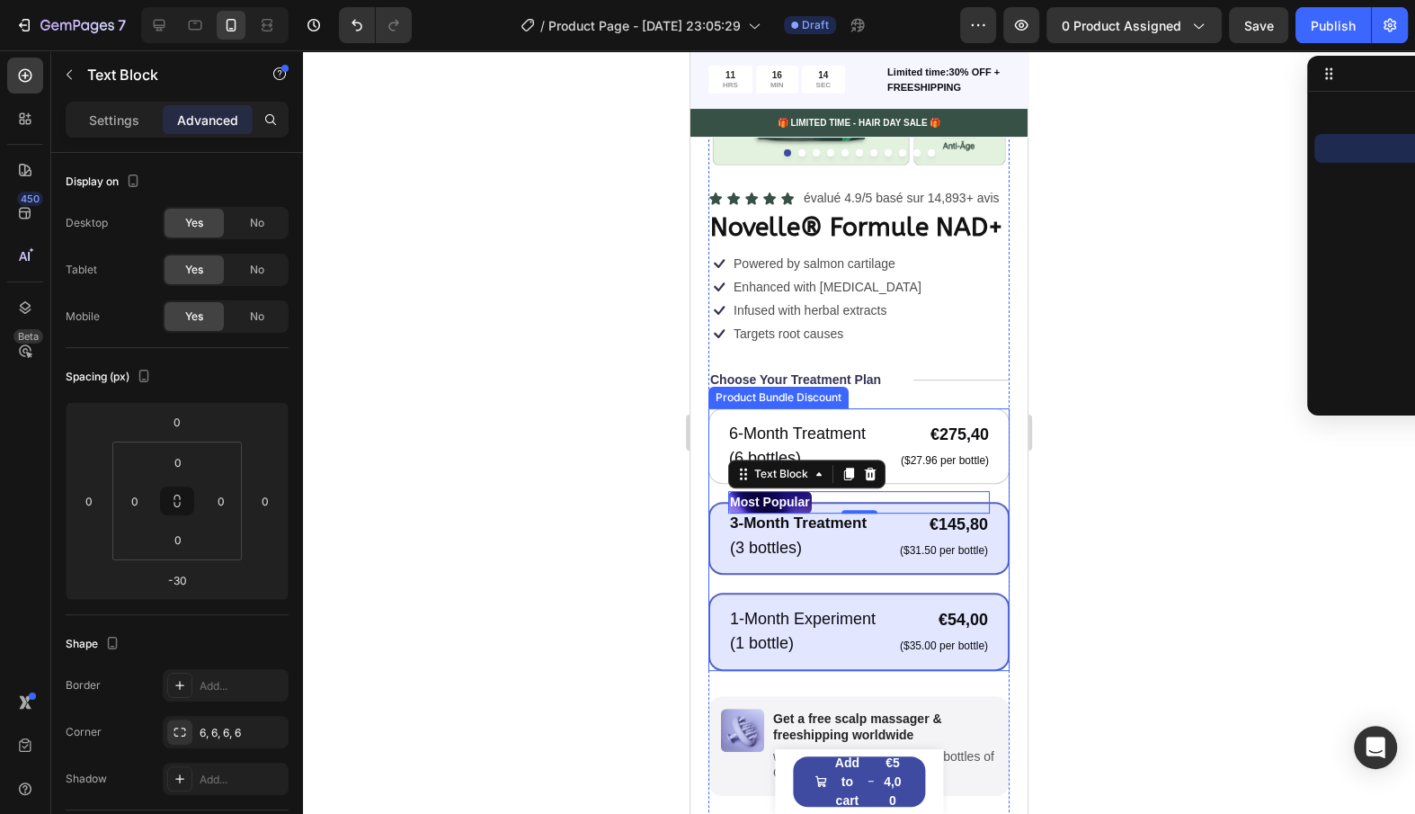
click at [803, 596] on div "1-Month Experiment Text Block (1 bottle) Text Block €54,00 Product Price Produc…" at bounding box center [859, 632] width 301 height 78
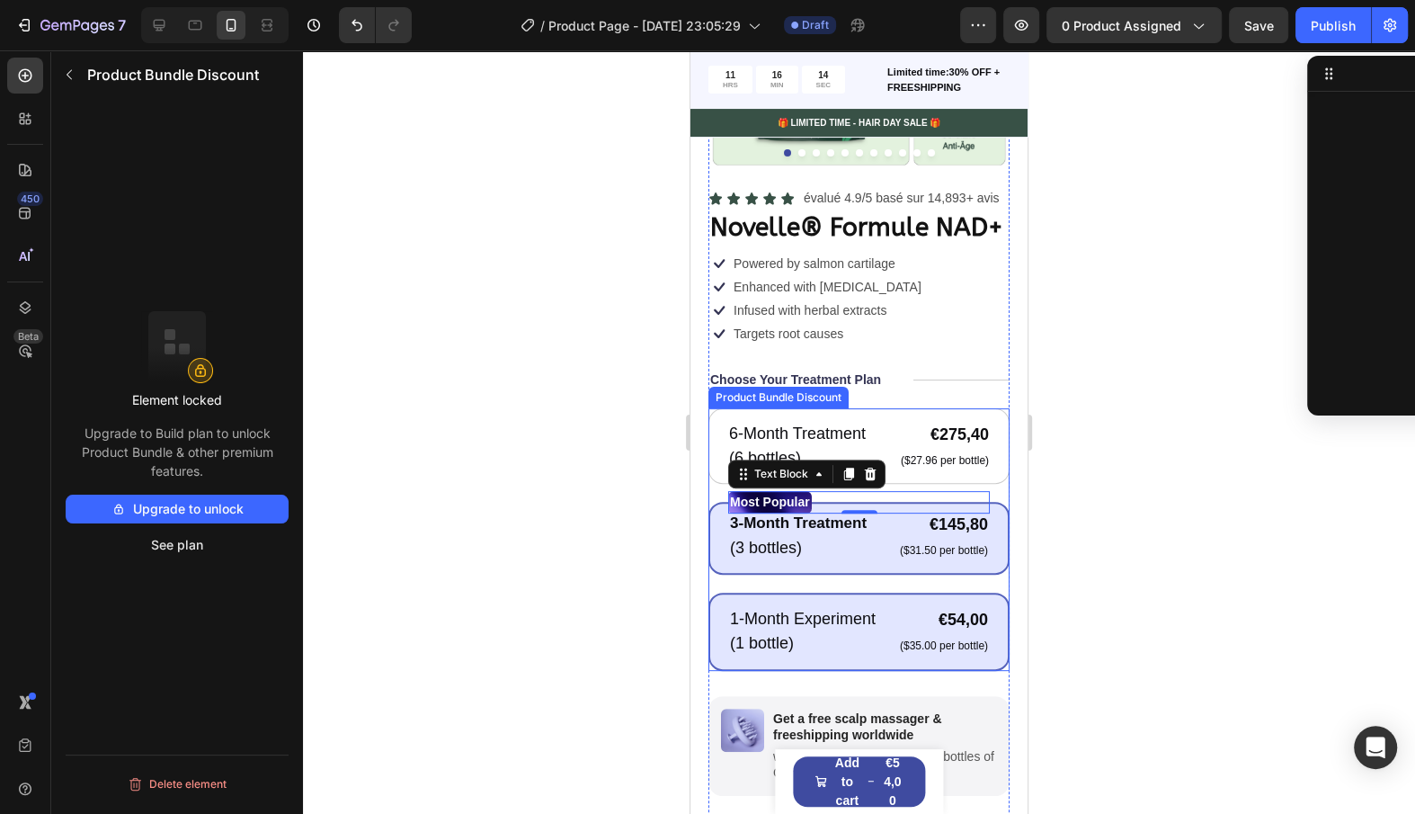
scroll to position [1606, 0]
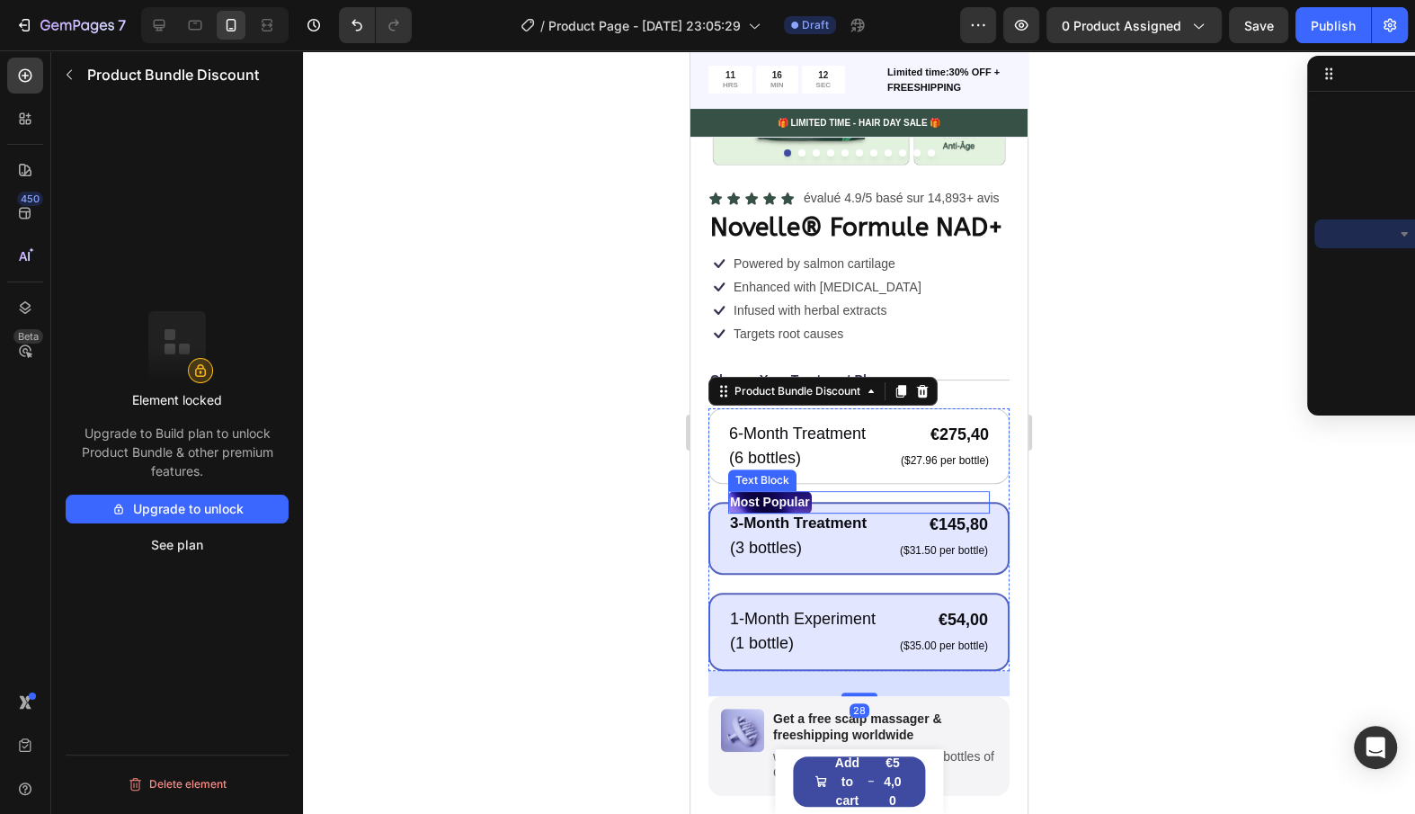
click at [801, 495] on p "Most Popular" at bounding box center [770, 502] width 80 height 19
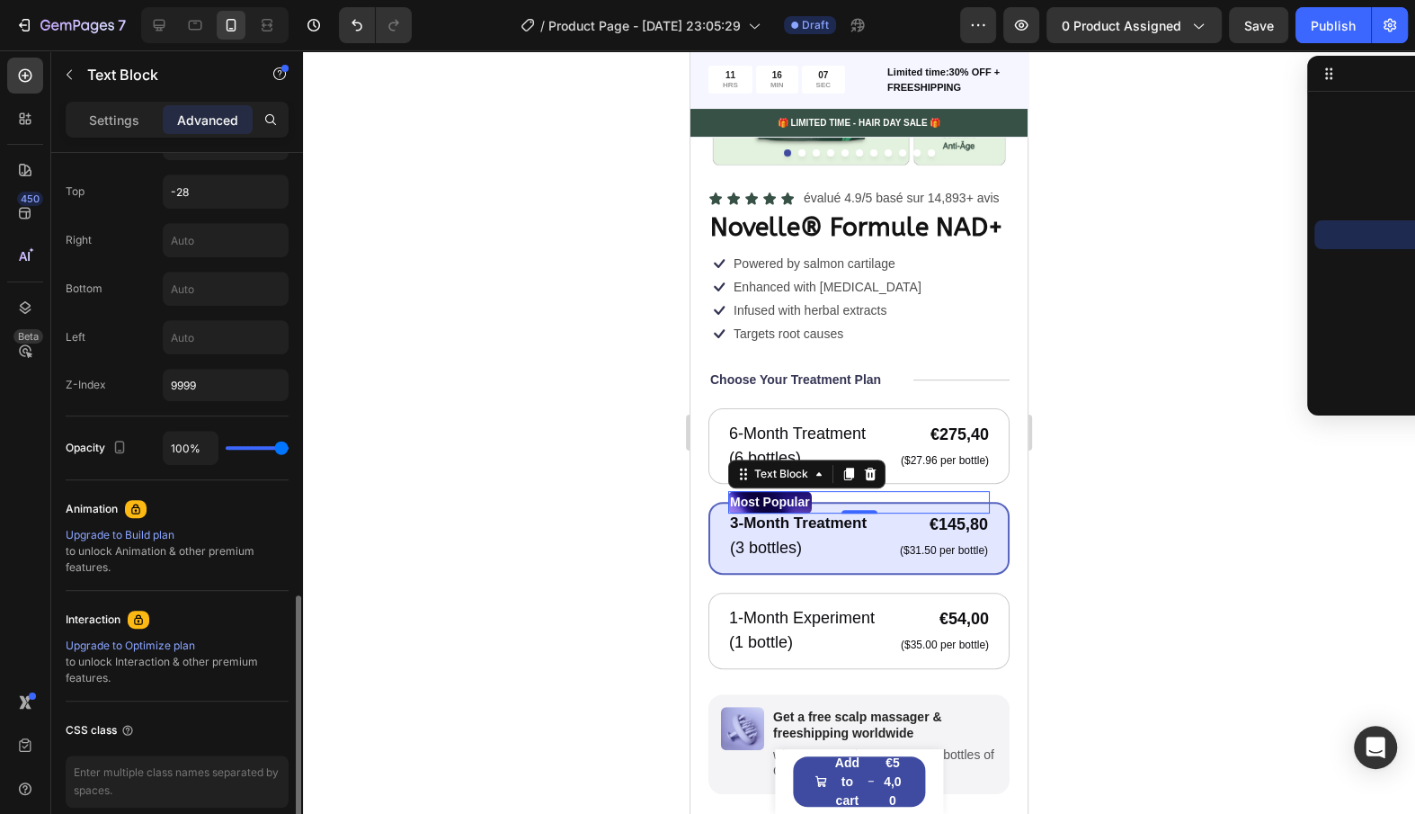
scroll to position [770, 0]
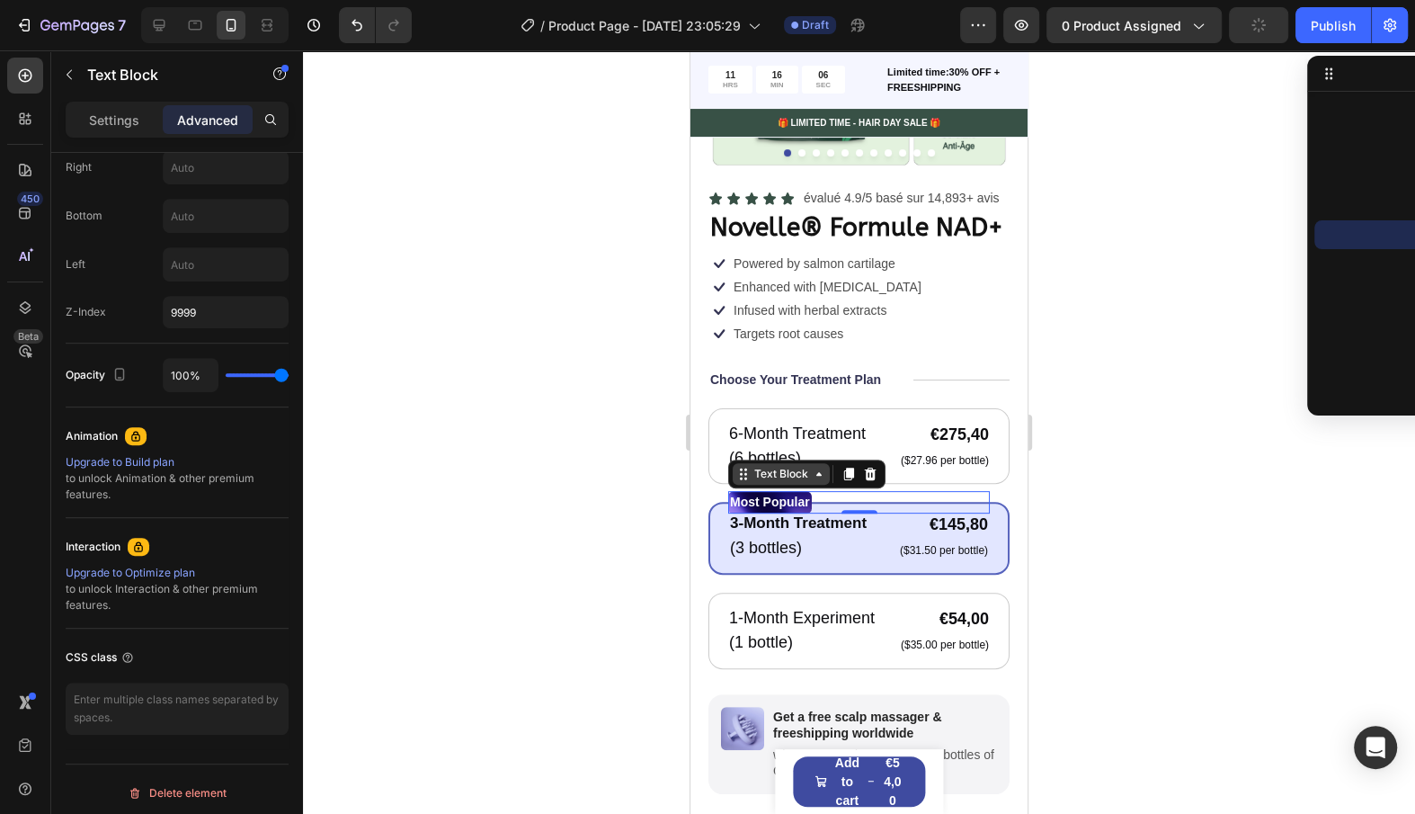
click at [775, 479] on div "Text Block" at bounding box center [781, 474] width 61 height 16
click at [128, 129] on div "Settings" at bounding box center [114, 119] width 90 height 29
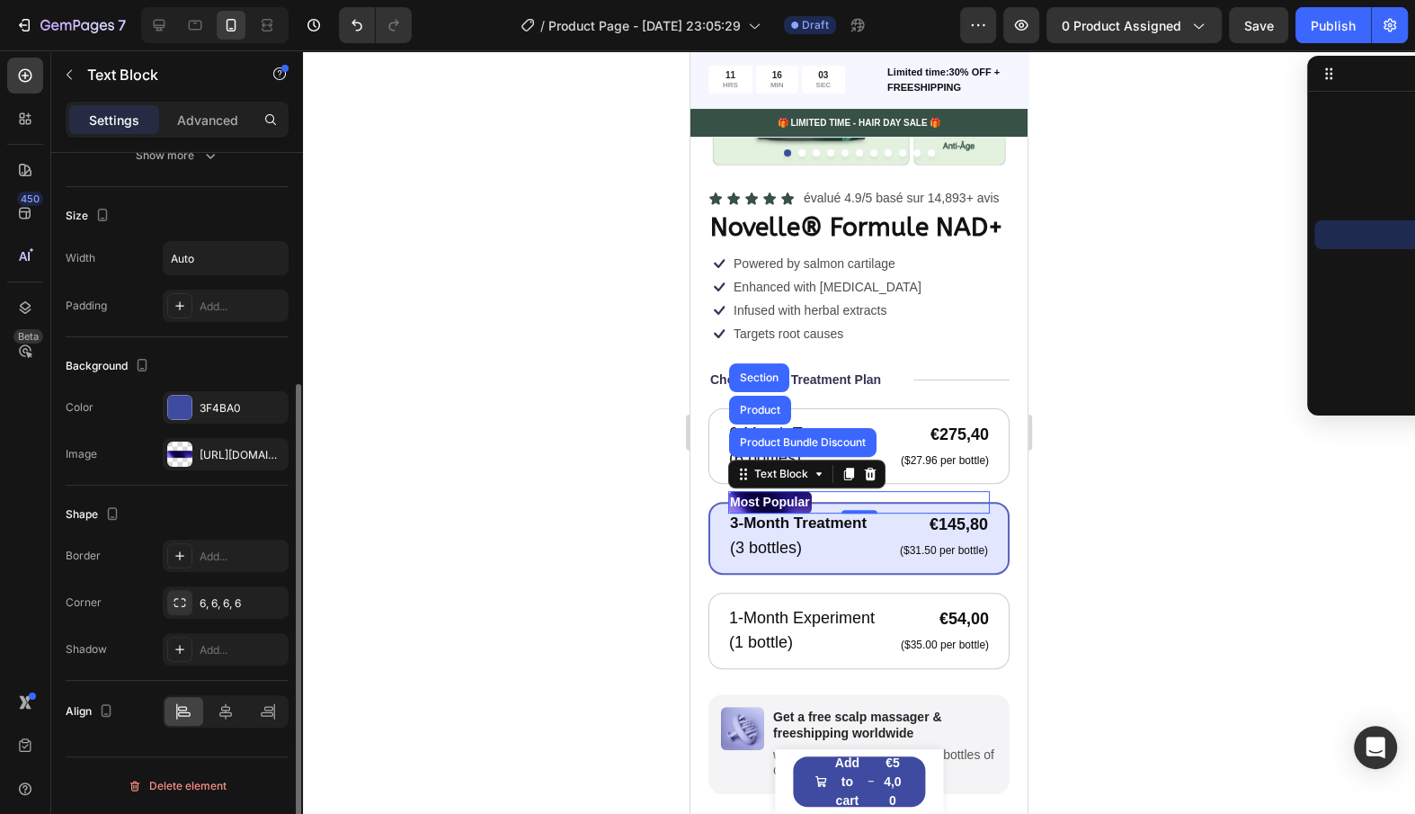
scroll to position [350, 0]
click at [281, 457] on div "https://cdn.shopify.com/s/files/1/0974/5245/8309/files/gempages_581832372320732…" at bounding box center [226, 457] width 126 height 32
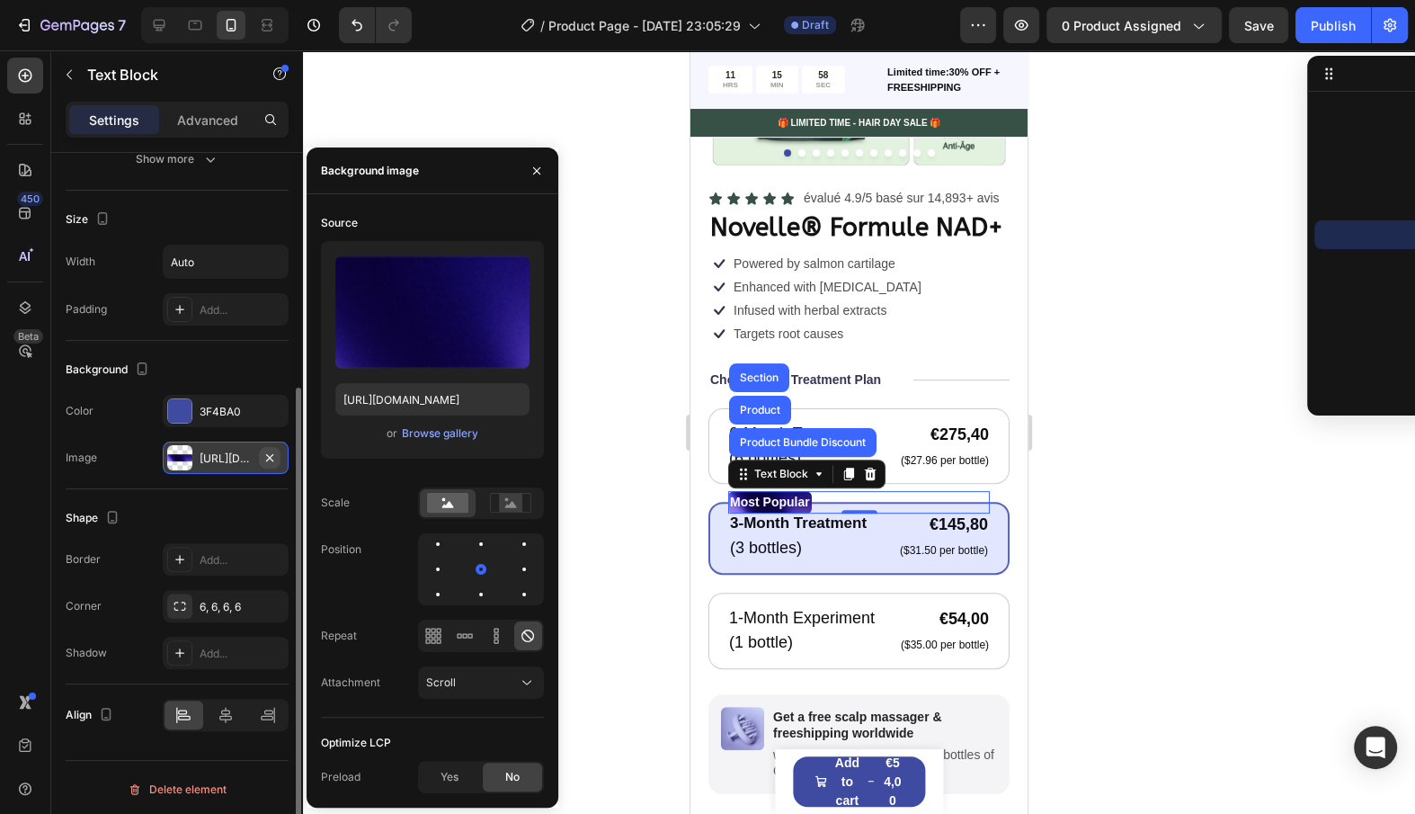
click at [277, 452] on icon "button" at bounding box center [270, 457] width 14 height 14
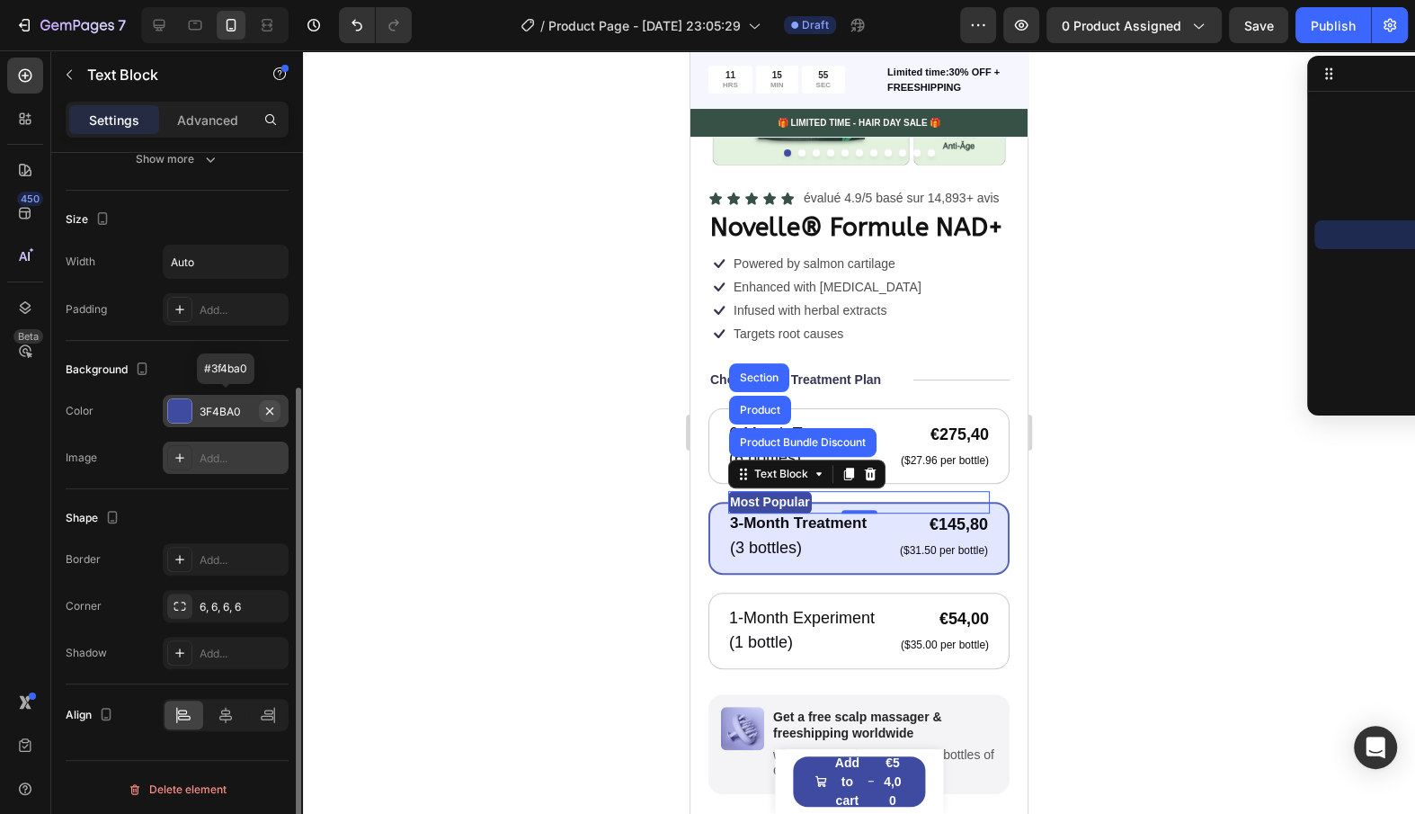
click at [272, 409] on icon "button" at bounding box center [270, 411] width 14 height 14
click at [234, 406] on div "Add..." at bounding box center [242, 412] width 85 height 16
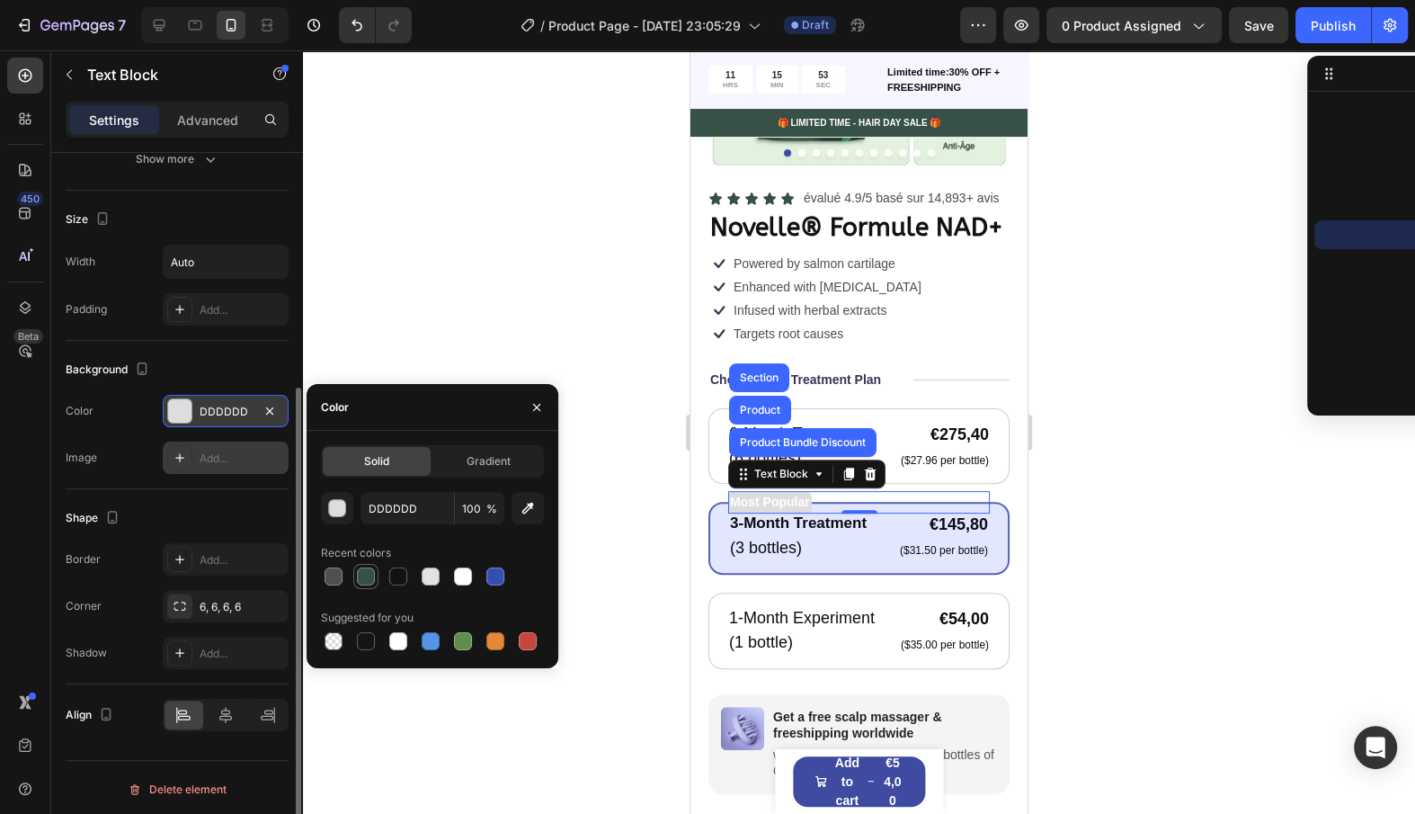
click at [371, 575] on div at bounding box center [366, 576] width 18 height 18
type input "385146"
click at [800, 504] on p "Most Popular" at bounding box center [770, 502] width 80 height 19
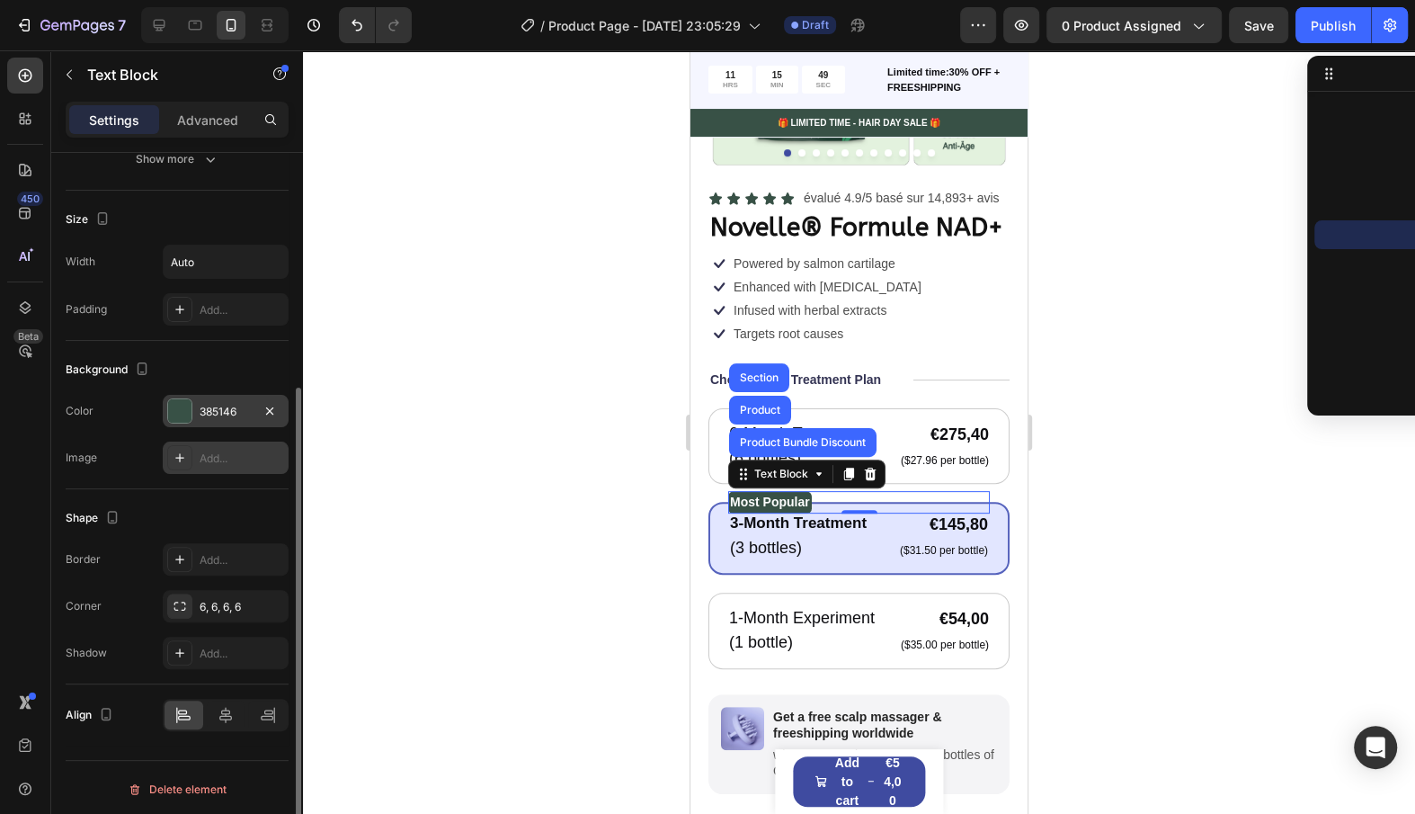
click at [800, 504] on p "Most Popular" at bounding box center [770, 502] width 80 height 19
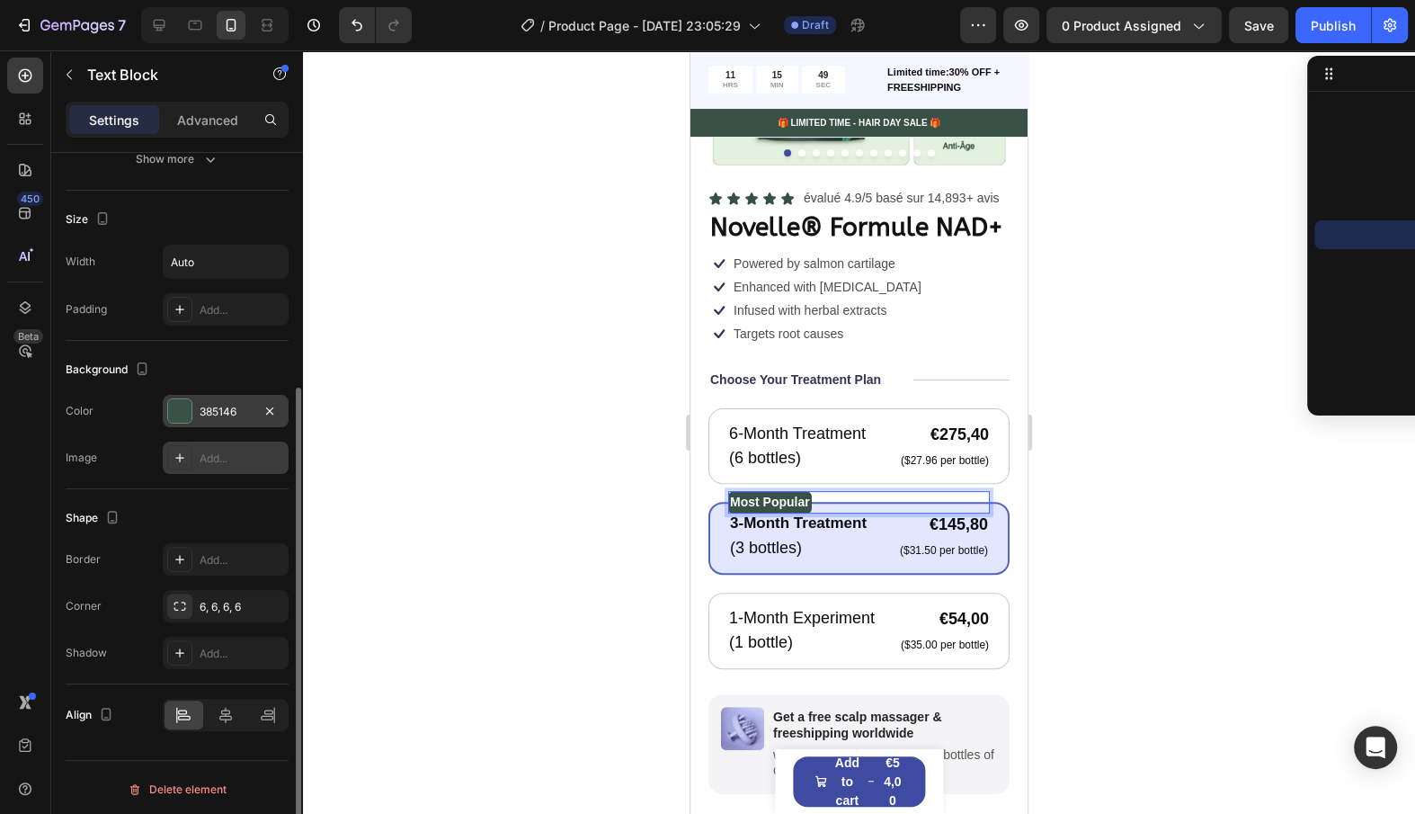
click at [800, 504] on p "Most Popular" at bounding box center [770, 502] width 80 height 19
click at [887, 330] on div "Icon Targets root causes Text Block Row" at bounding box center [799, 334] width 180 height 22
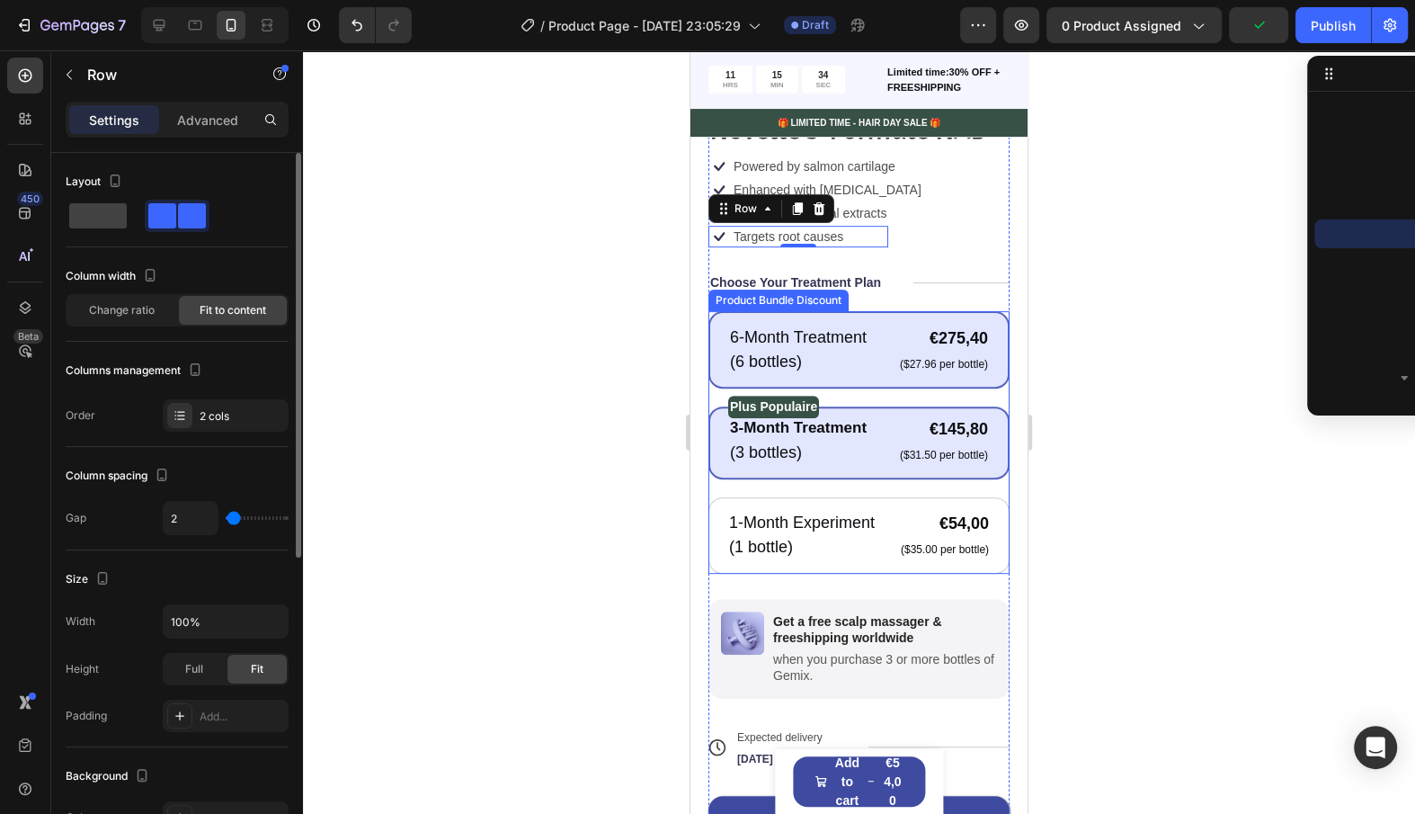
scroll to position [412, 0]
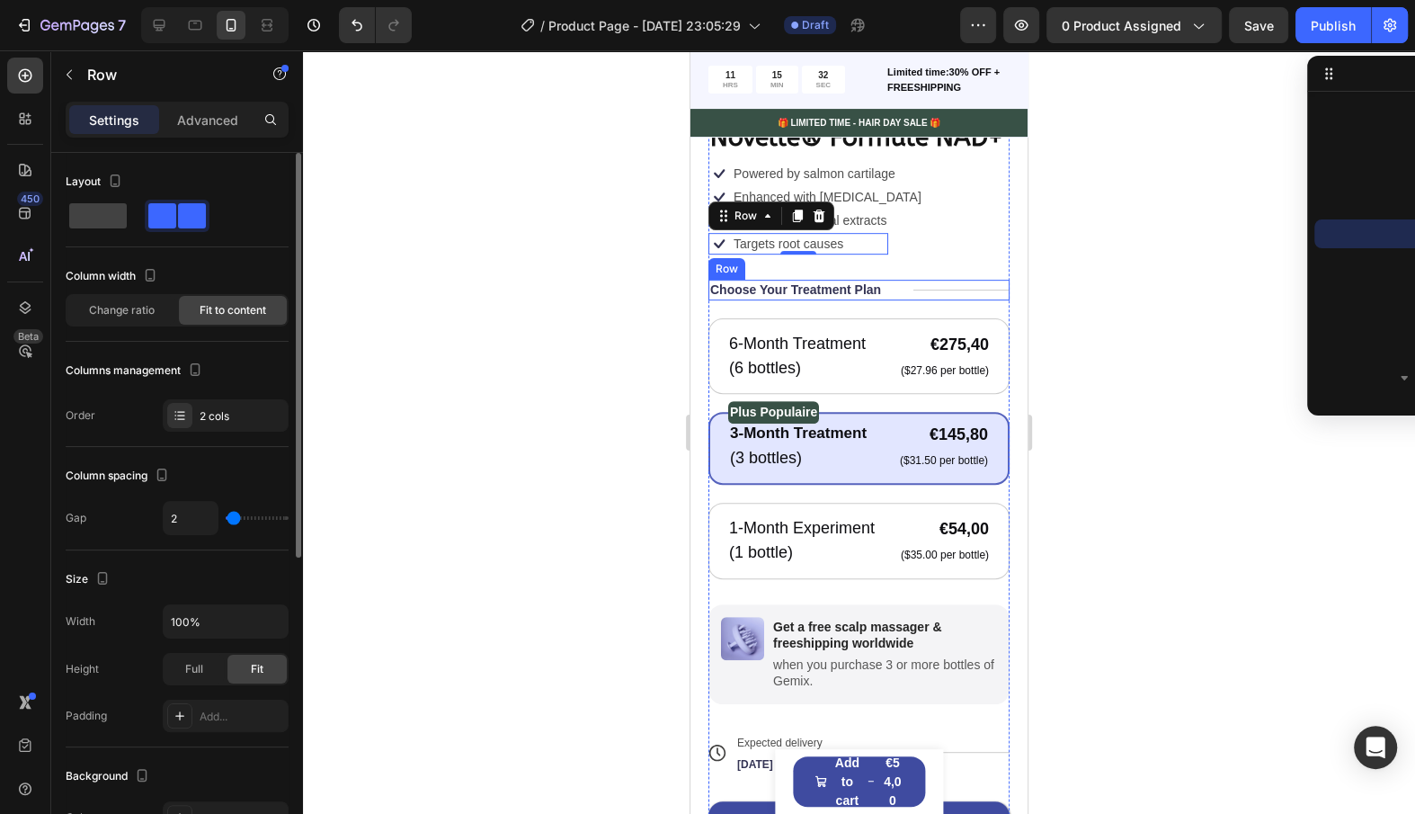
click at [927, 282] on div "Title Line" at bounding box center [962, 290] width 96 height 20
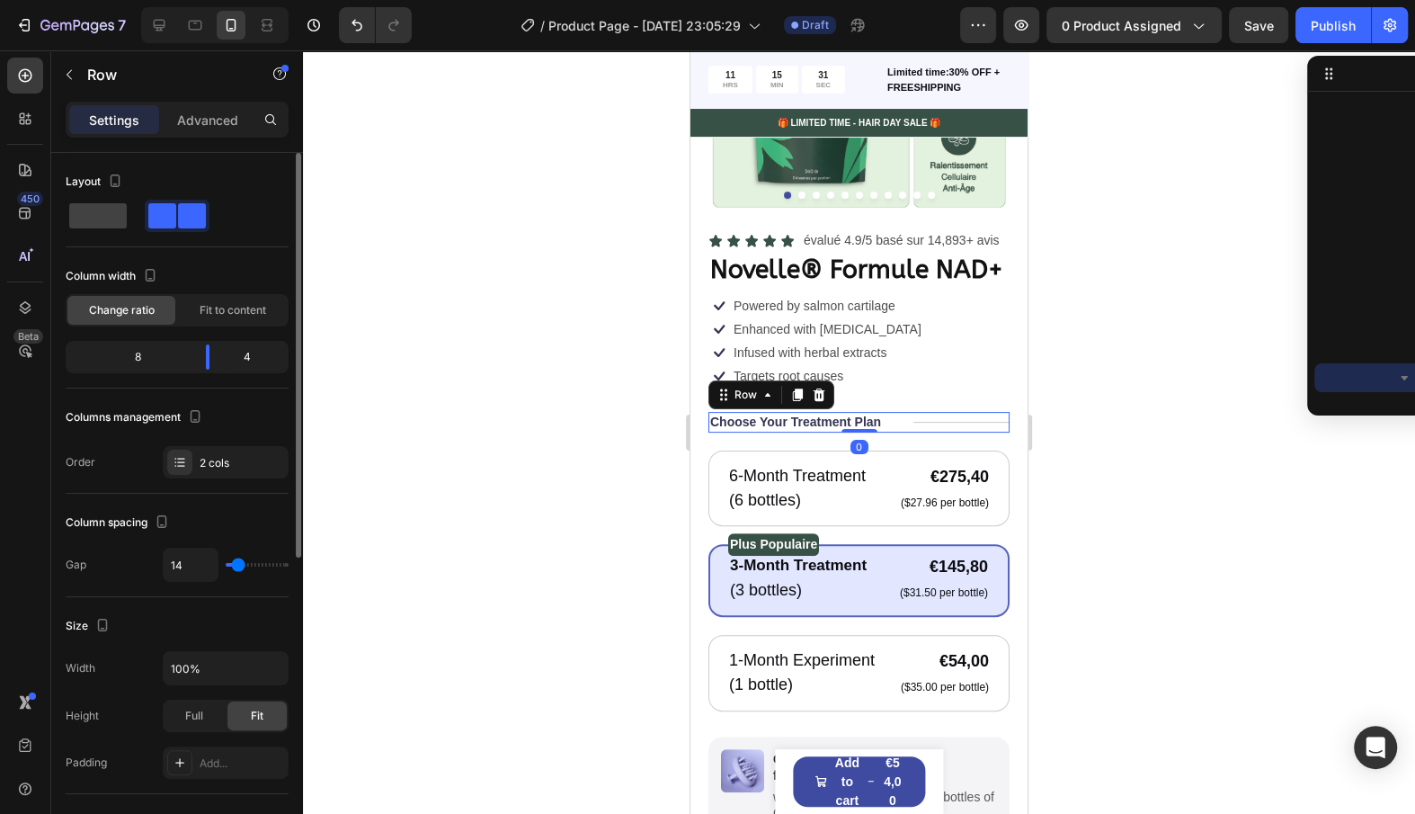
scroll to position [279, 0]
click at [949, 375] on div "Icon Infused with herbal extracts Text Block Row Icon Targets root causes Text …" at bounding box center [859, 365] width 301 height 45
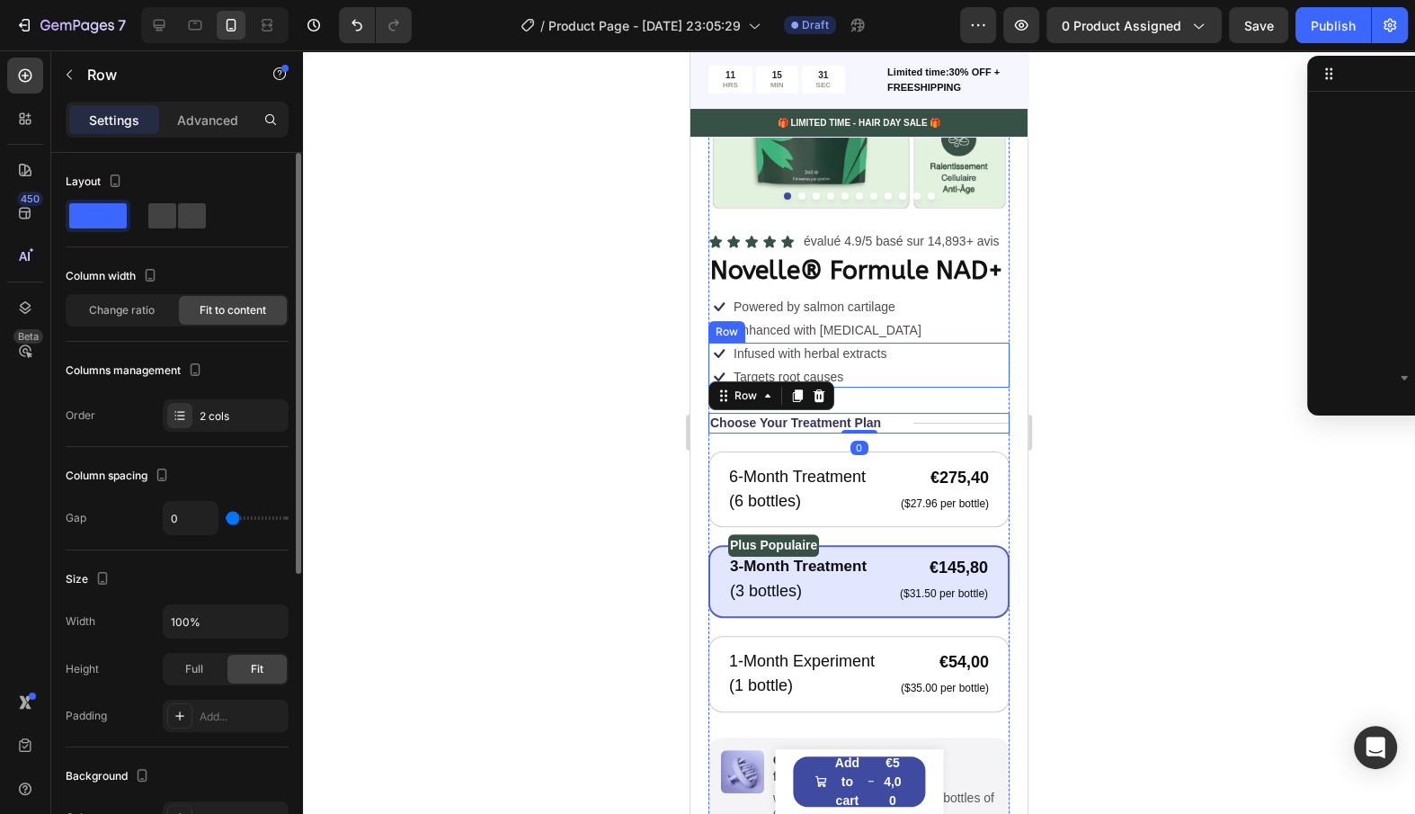
scroll to position [1088, 0]
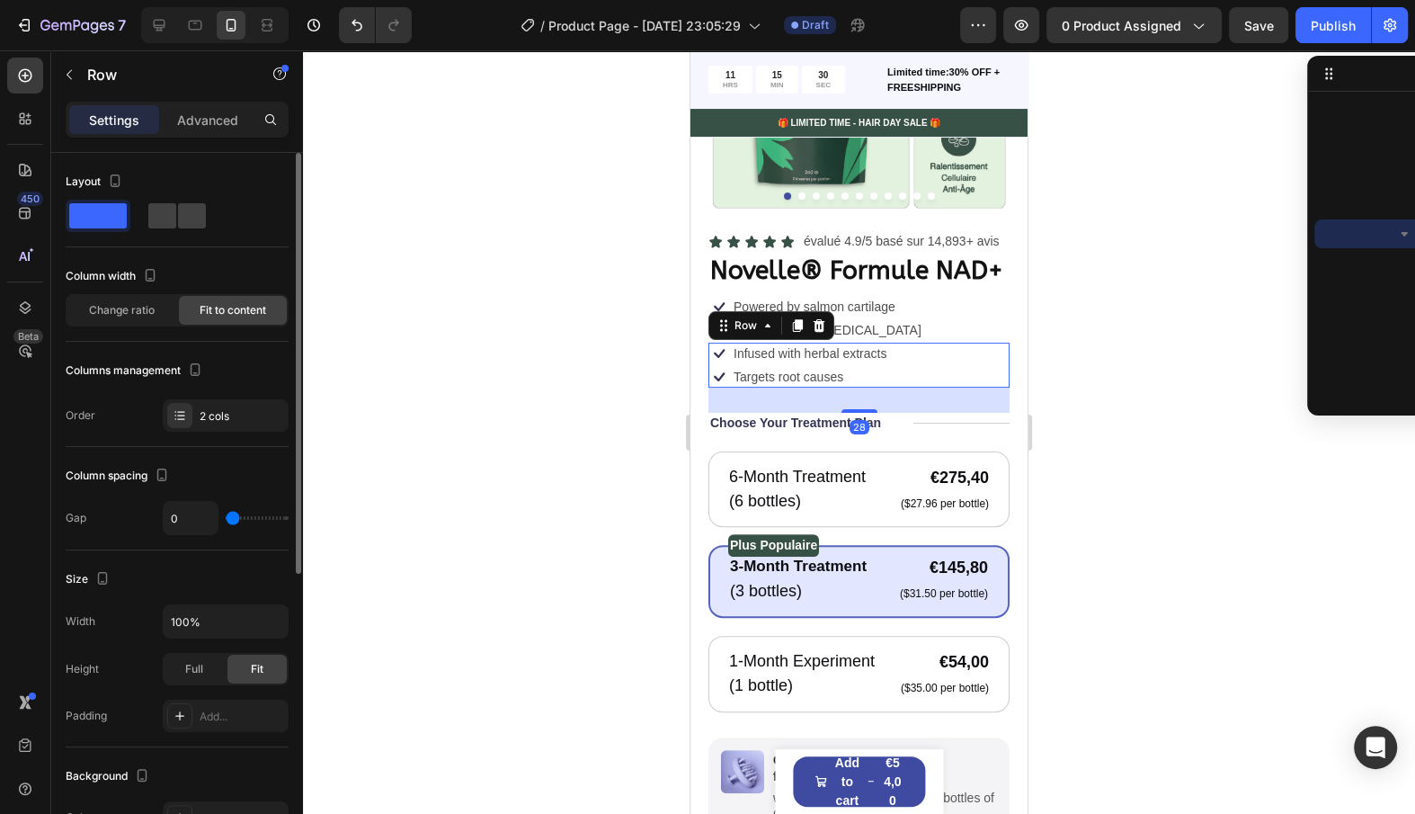
click at [962, 345] on div "Icon Infused with herbal extracts Text Block Row Icon Targets root causes Text …" at bounding box center [859, 365] width 301 height 45
click at [953, 335] on div "Icon Powered by salmon cartilage Text Block Row Icon Enhanced with [MEDICAL_DAT…" at bounding box center [859, 319] width 301 height 47
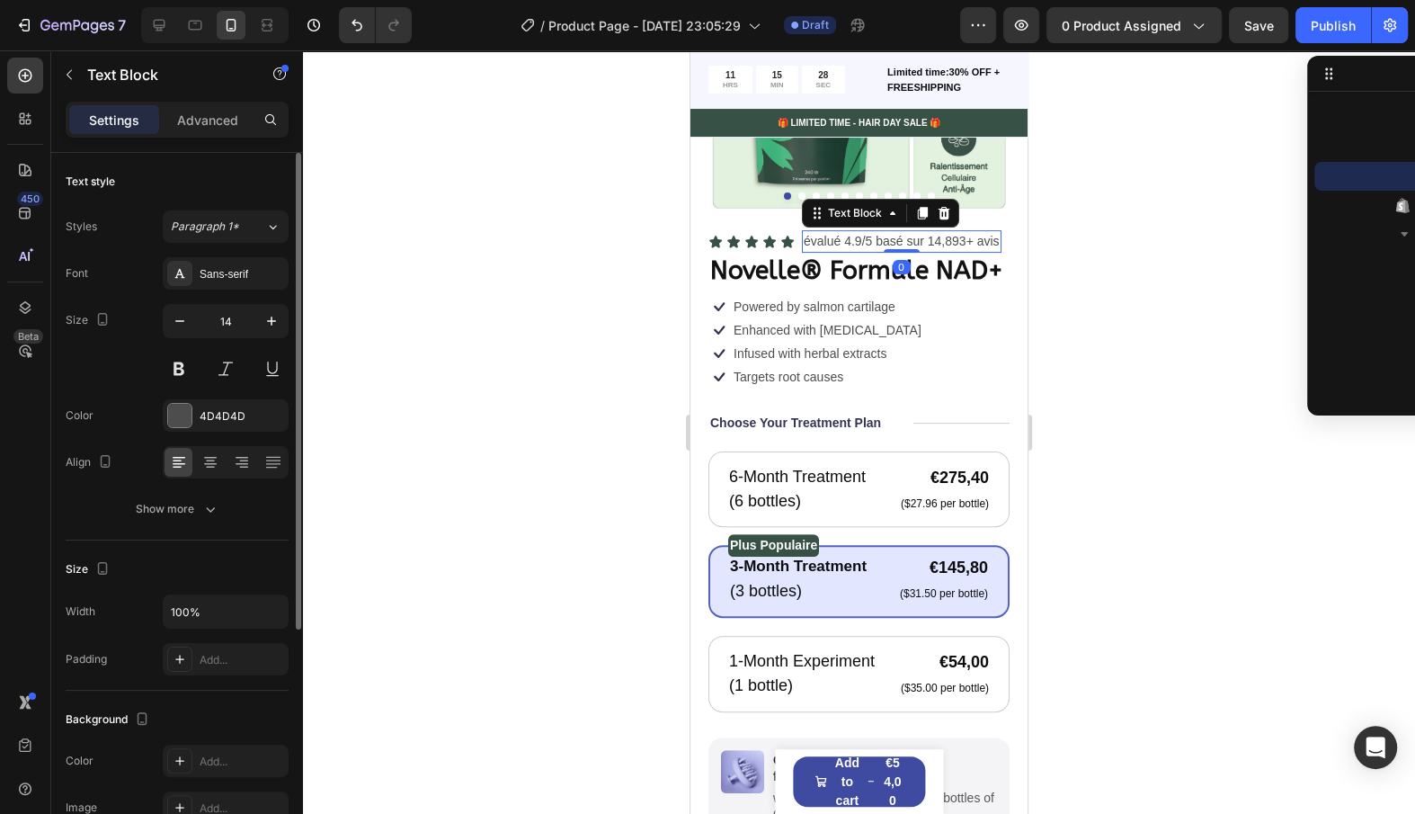
click at [881, 248] on p "évalué 4.9/5 basé sur 14,893+ avis" at bounding box center [902, 241] width 196 height 19
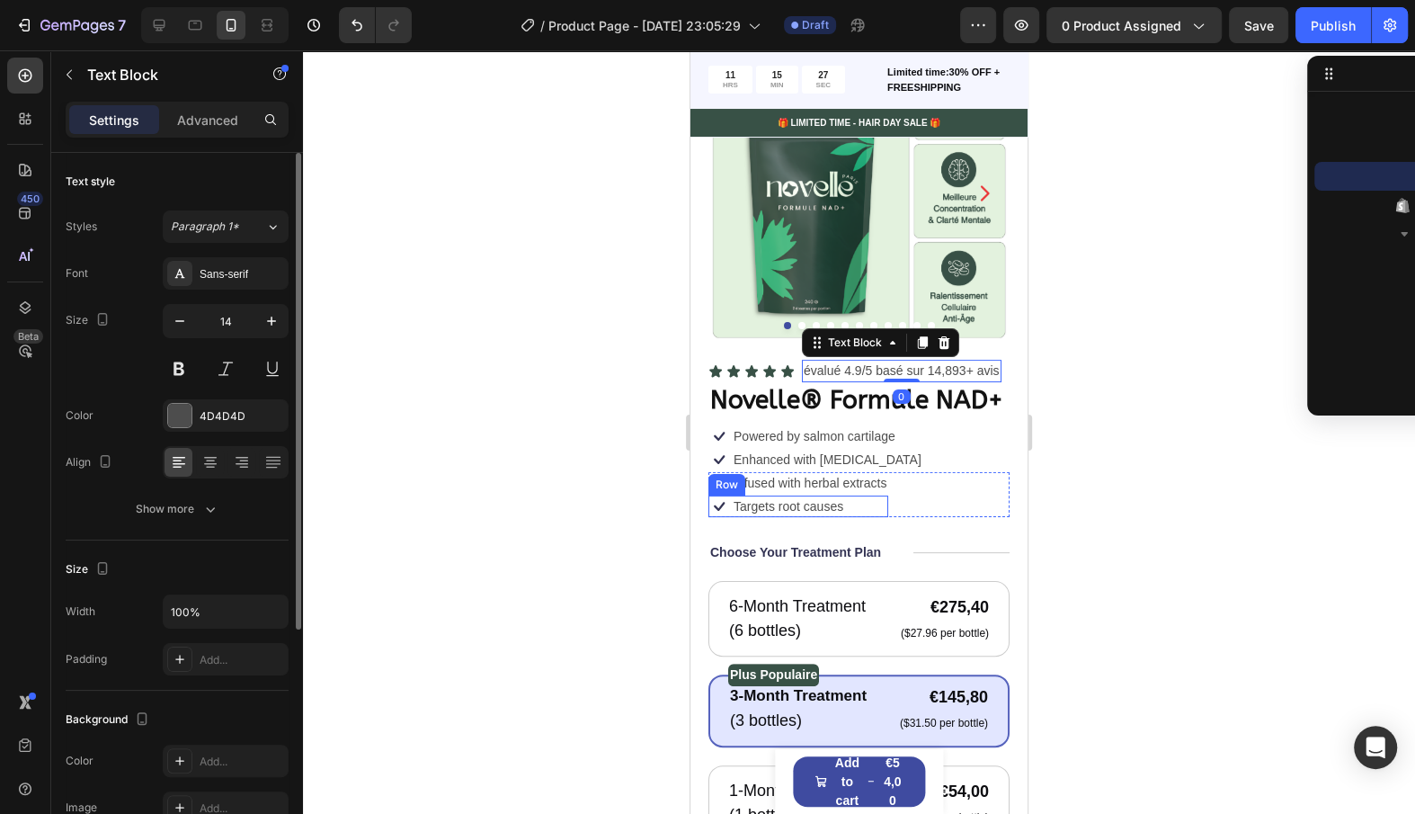
scroll to position [147, 0]
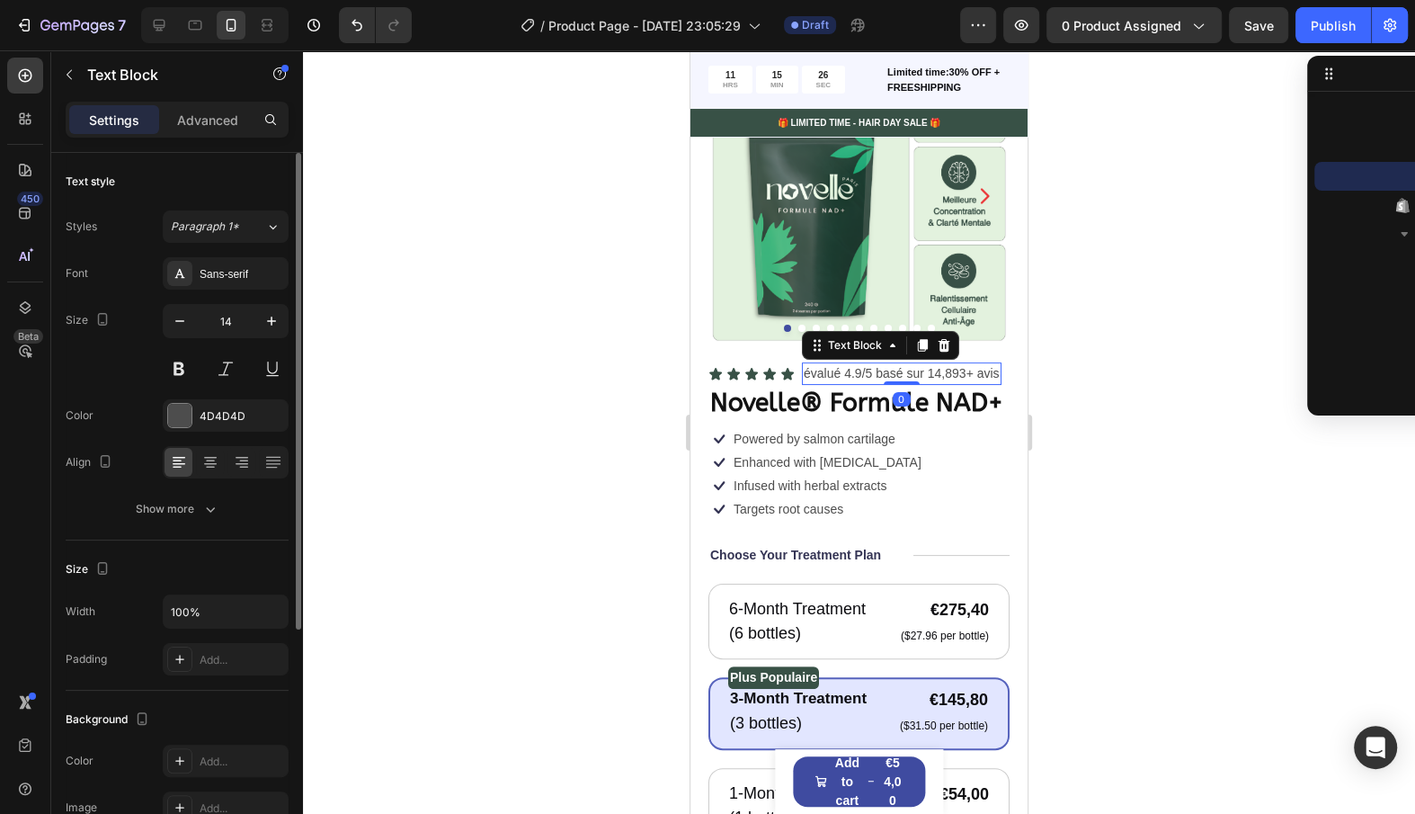
click at [840, 245] on img at bounding box center [859, 195] width 301 height 301
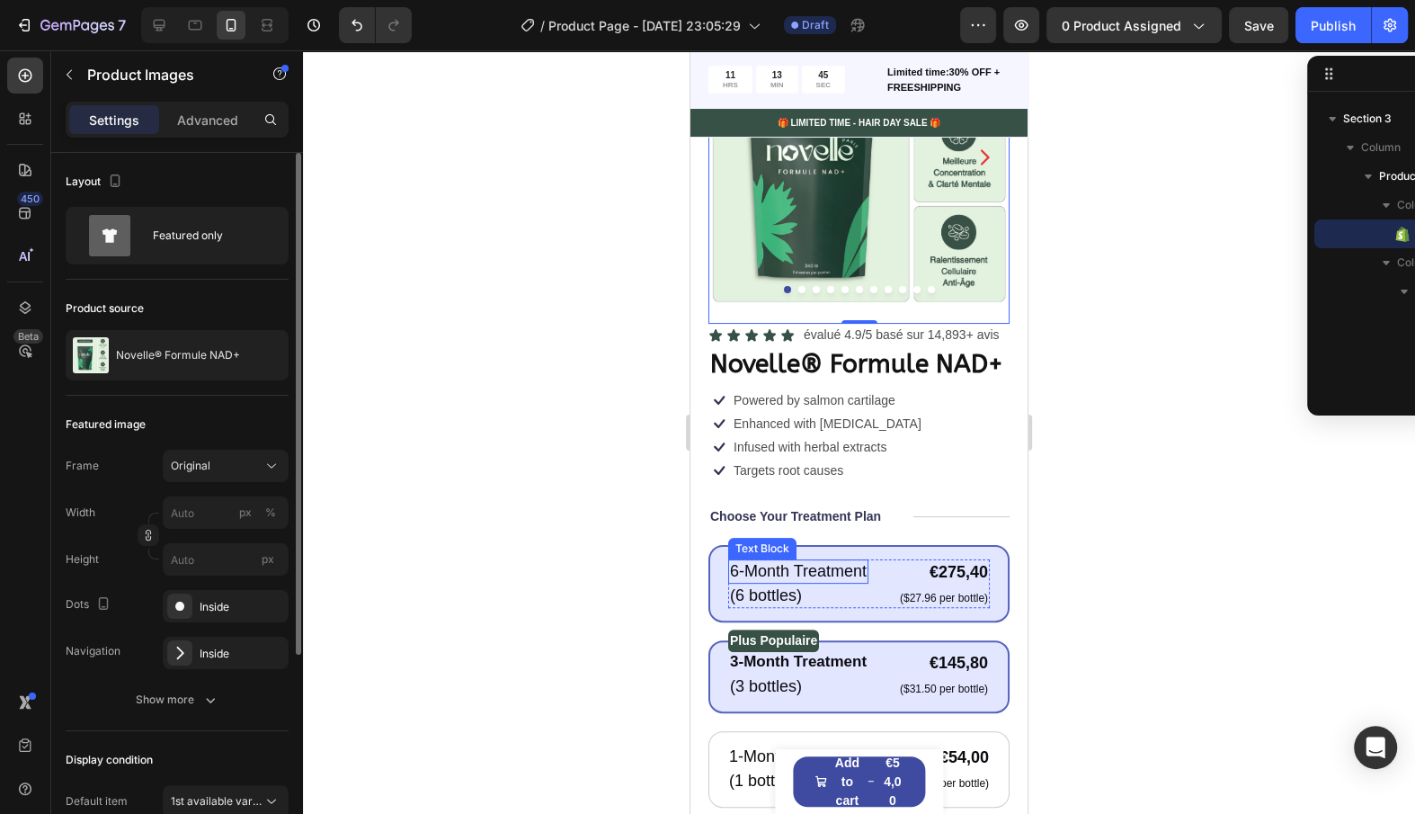
scroll to position [184, 0]
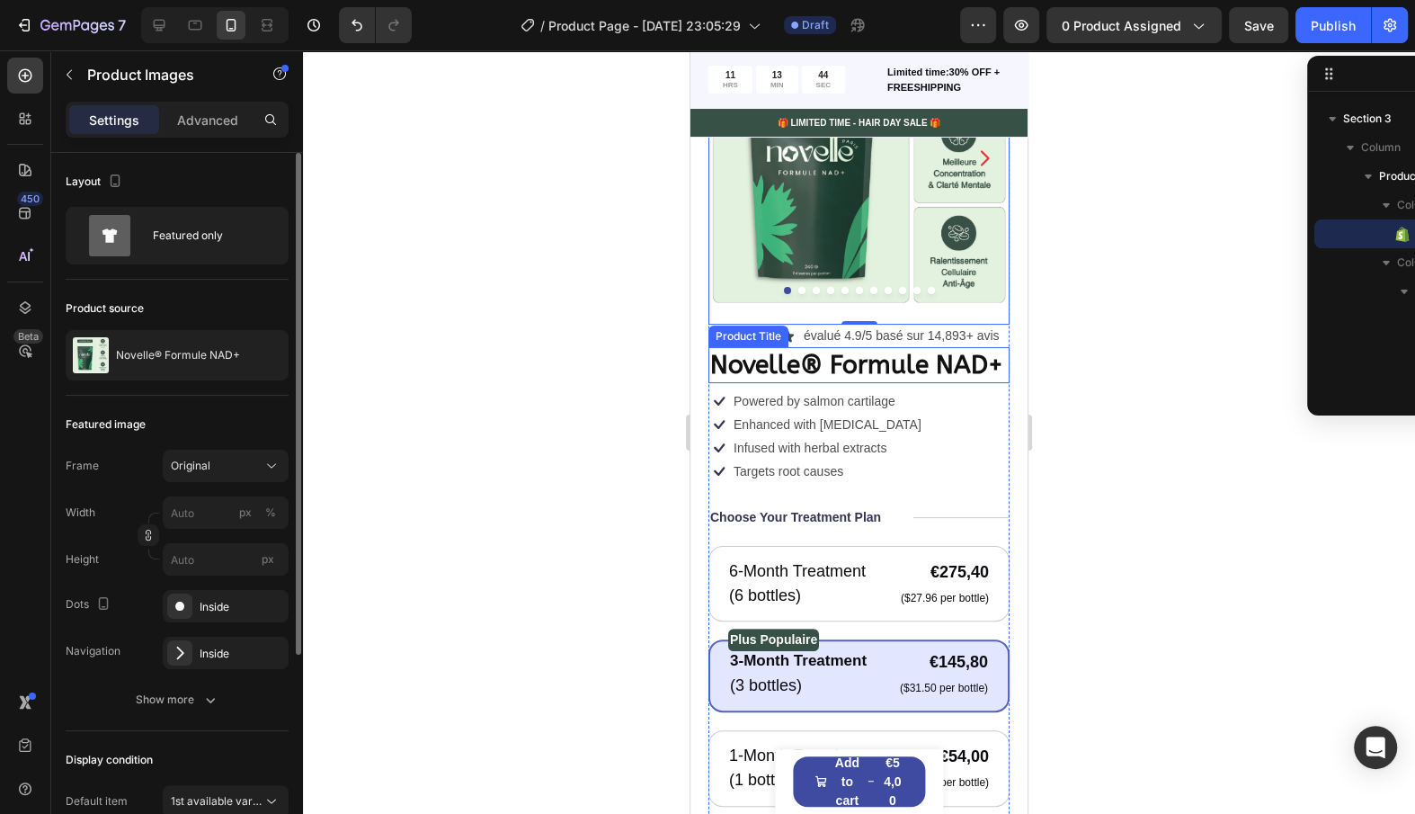
click at [832, 370] on h1 "Novelle® Formule NAD+" at bounding box center [859, 365] width 301 height 36
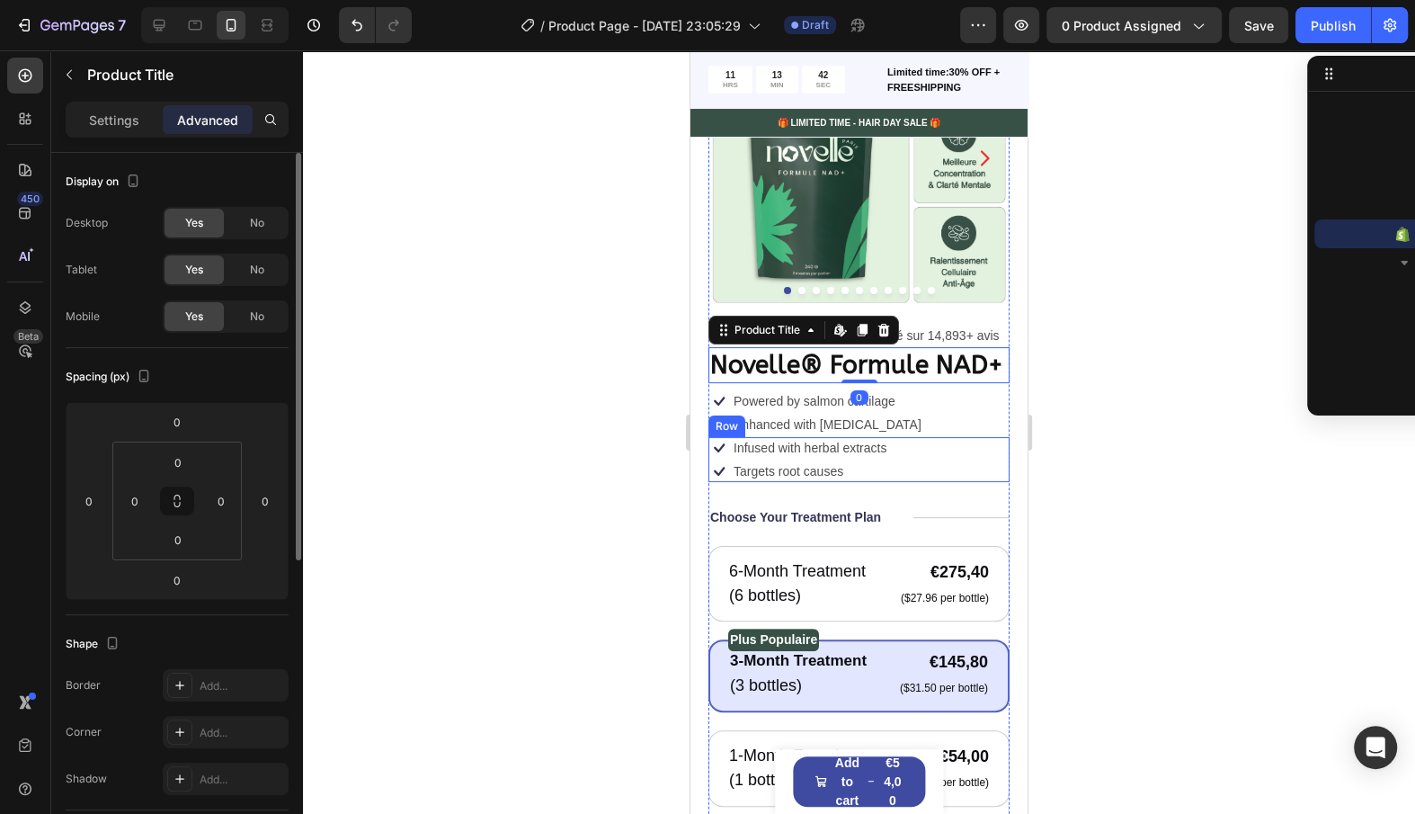
click at [952, 463] on div "Icon Infused with herbal extracts Text Block Row Icon Targets root causes Text …" at bounding box center [859, 459] width 301 height 45
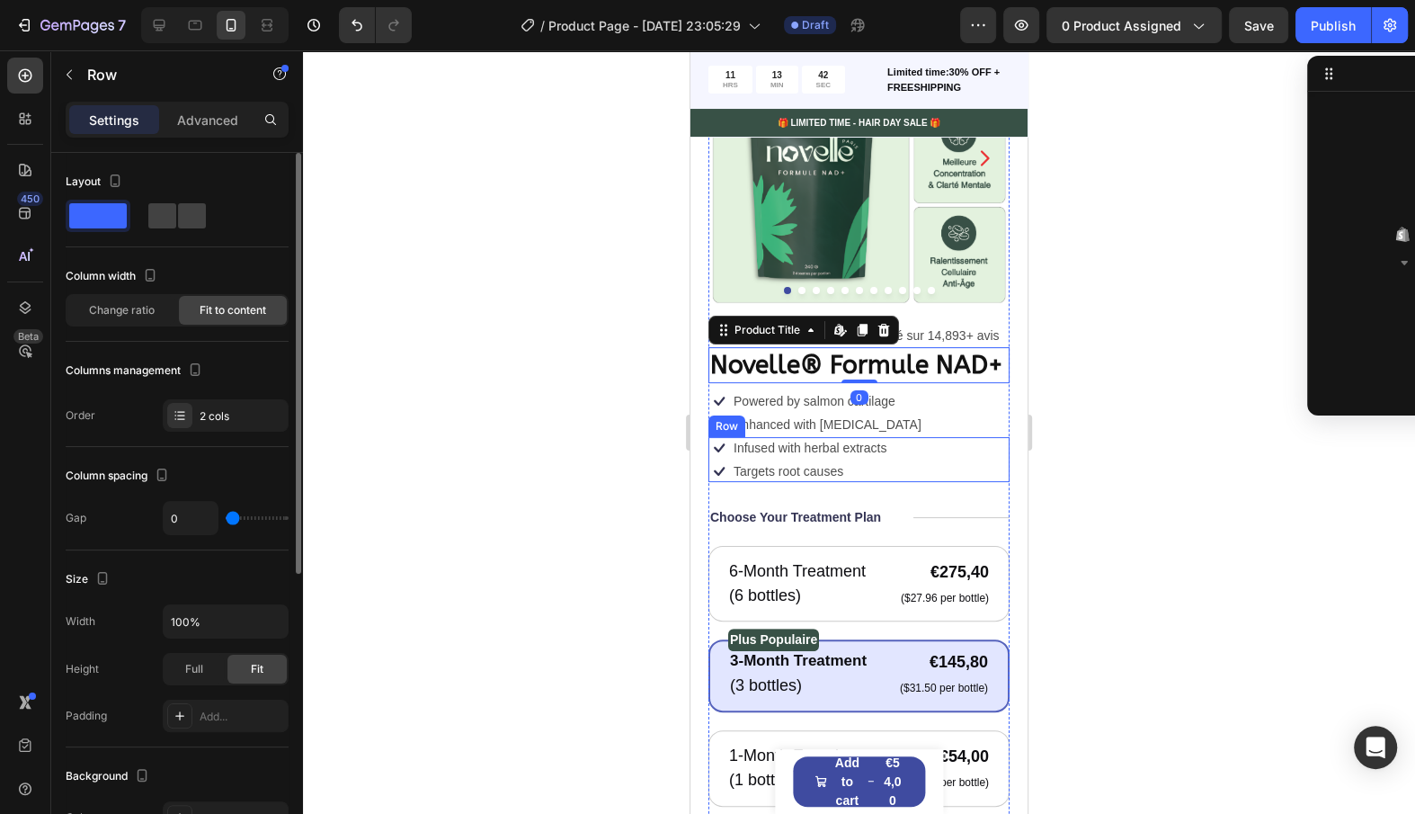
scroll to position [1088, 0]
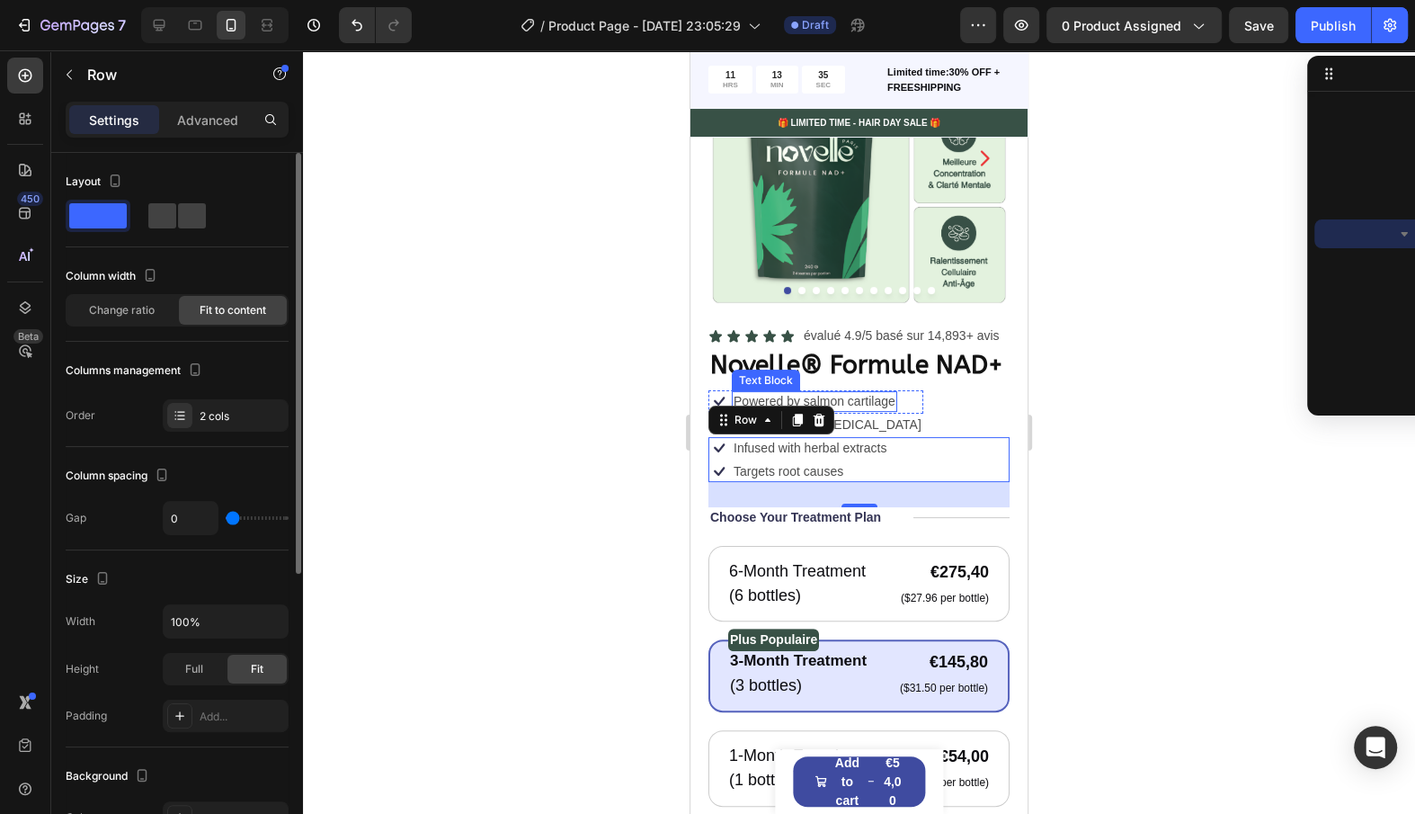
click at [881, 361] on h1 "Novelle® Formule NAD+" at bounding box center [859, 365] width 301 height 36
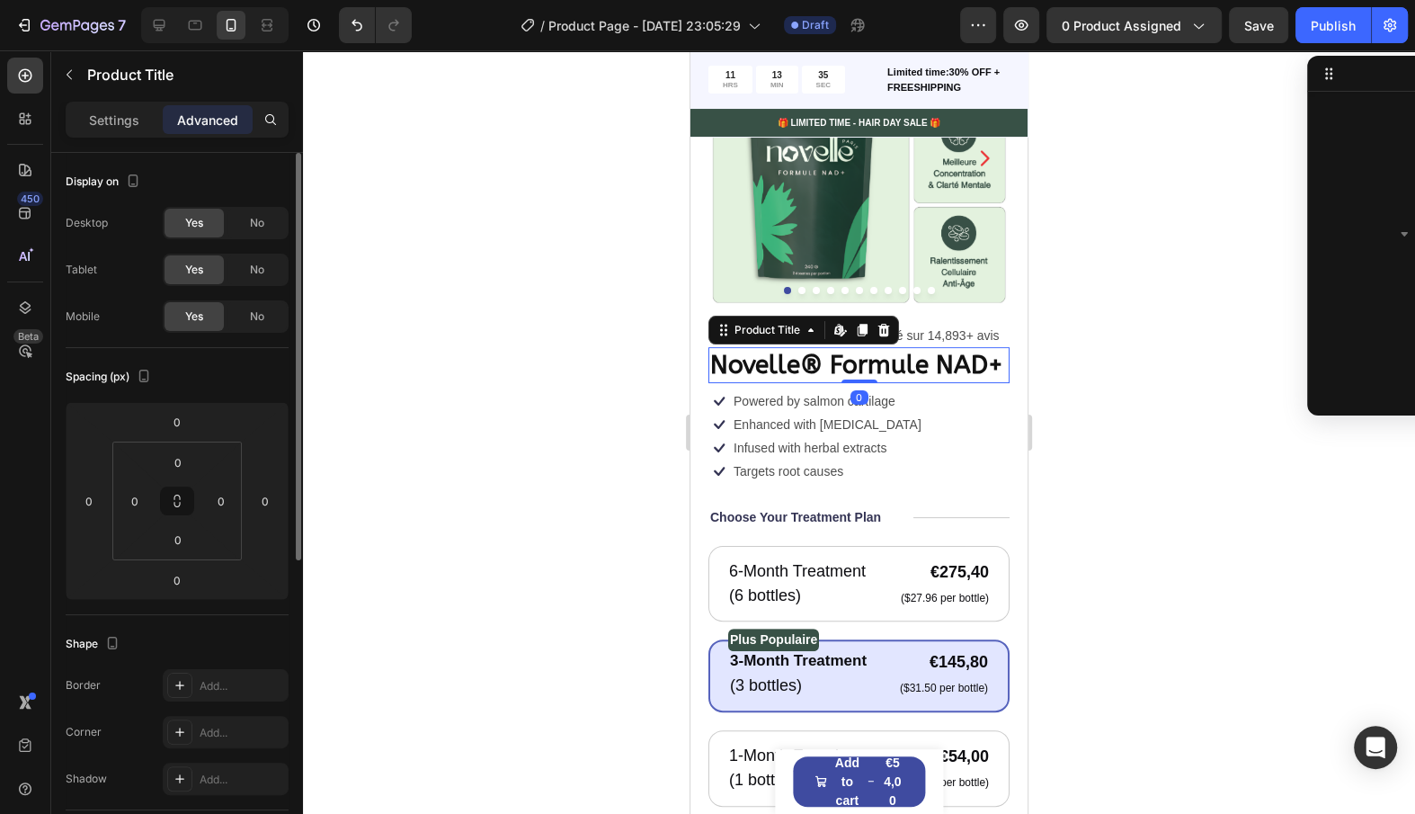
scroll to position [685, 0]
click at [925, 458] on div "Icon Infused with herbal extracts Text Block Row Icon Targets root causes Text …" at bounding box center [859, 459] width 301 height 45
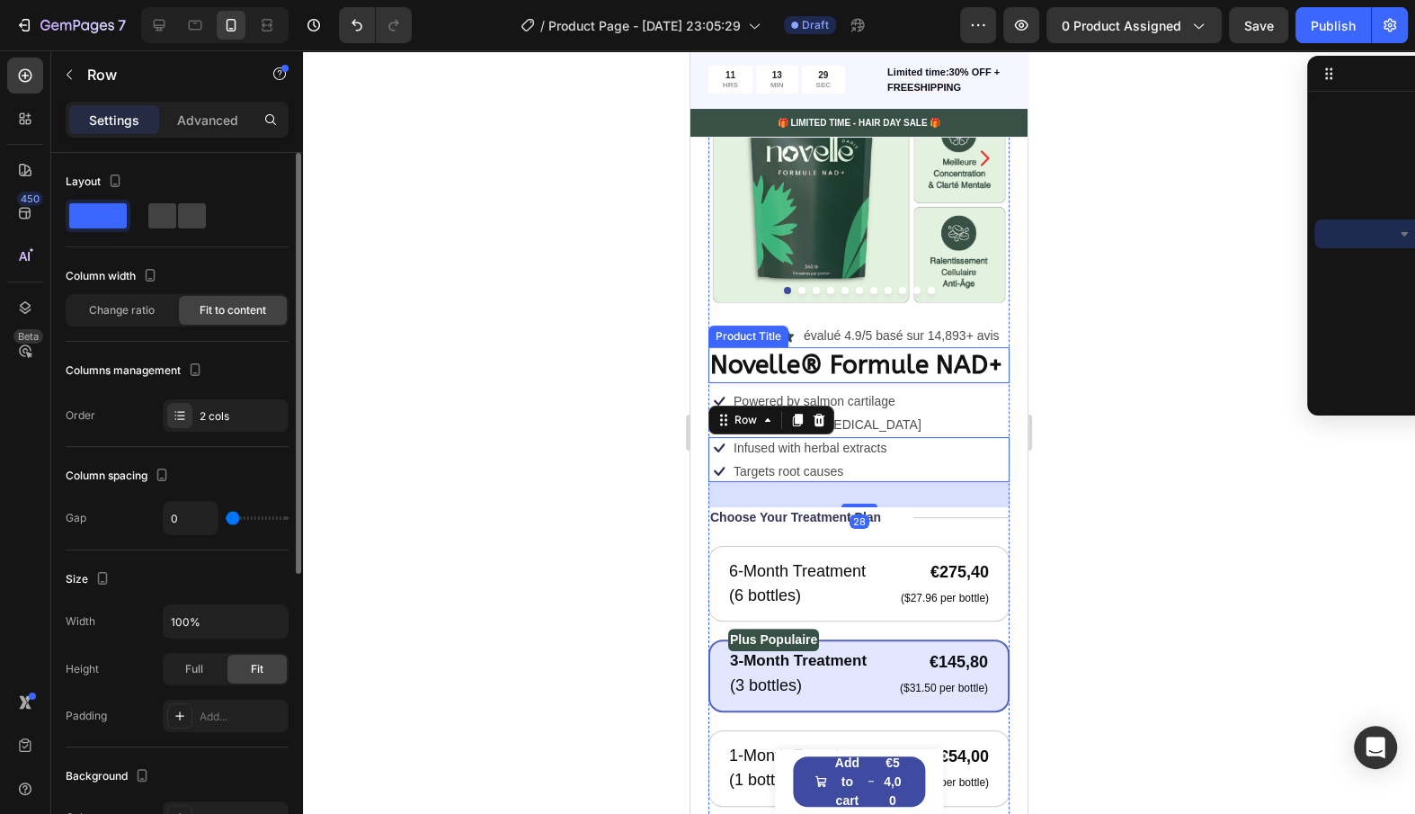
click at [927, 359] on h1 "Novelle® Formule NAD+" at bounding box center [859, 365] width 301 height 36
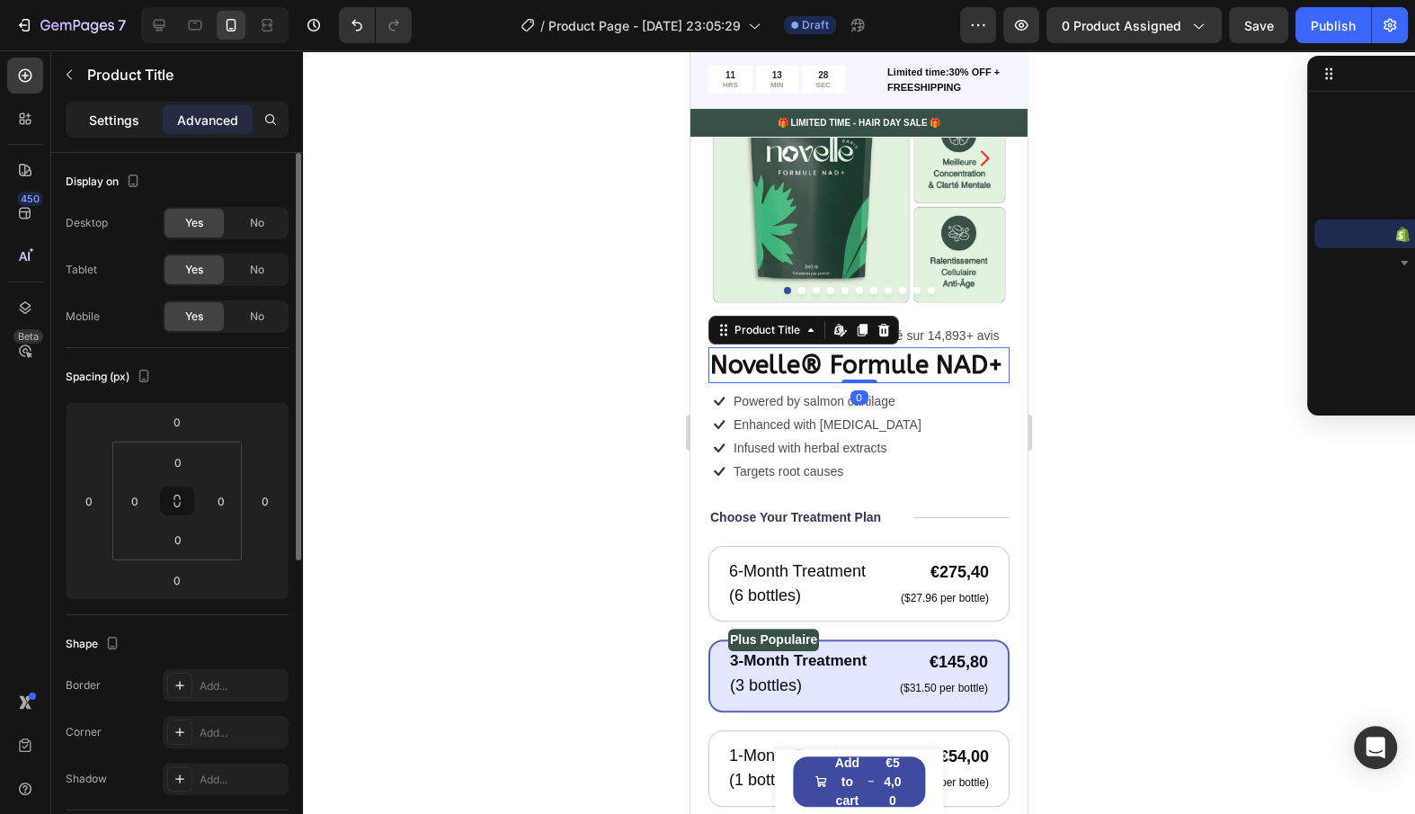
click at [122, 129] on div "Settings" at bounding box center [114, 119] width 90 height 29
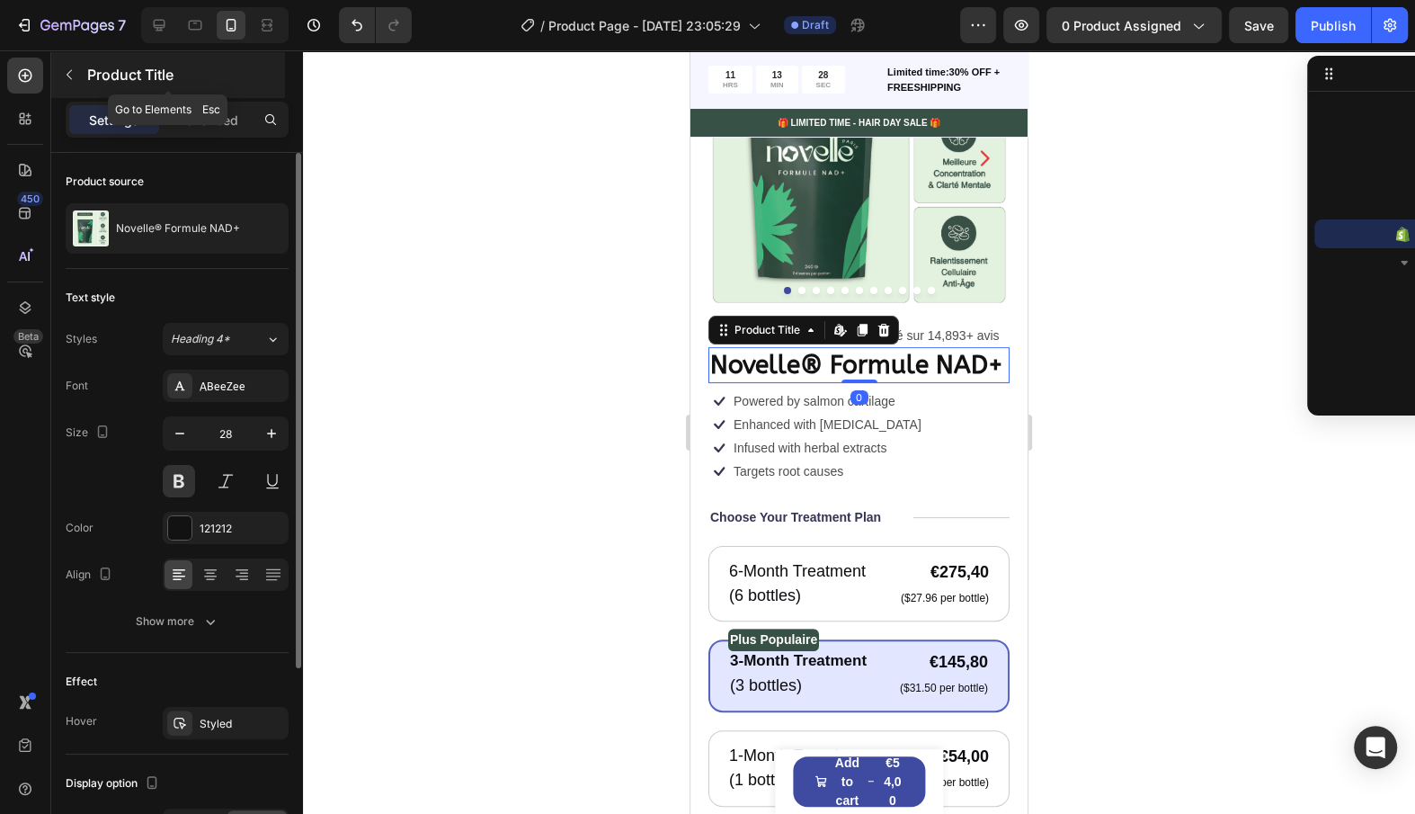
click at [83, 73] on button "button" at bounding box center [69, 74] width 29 height 29
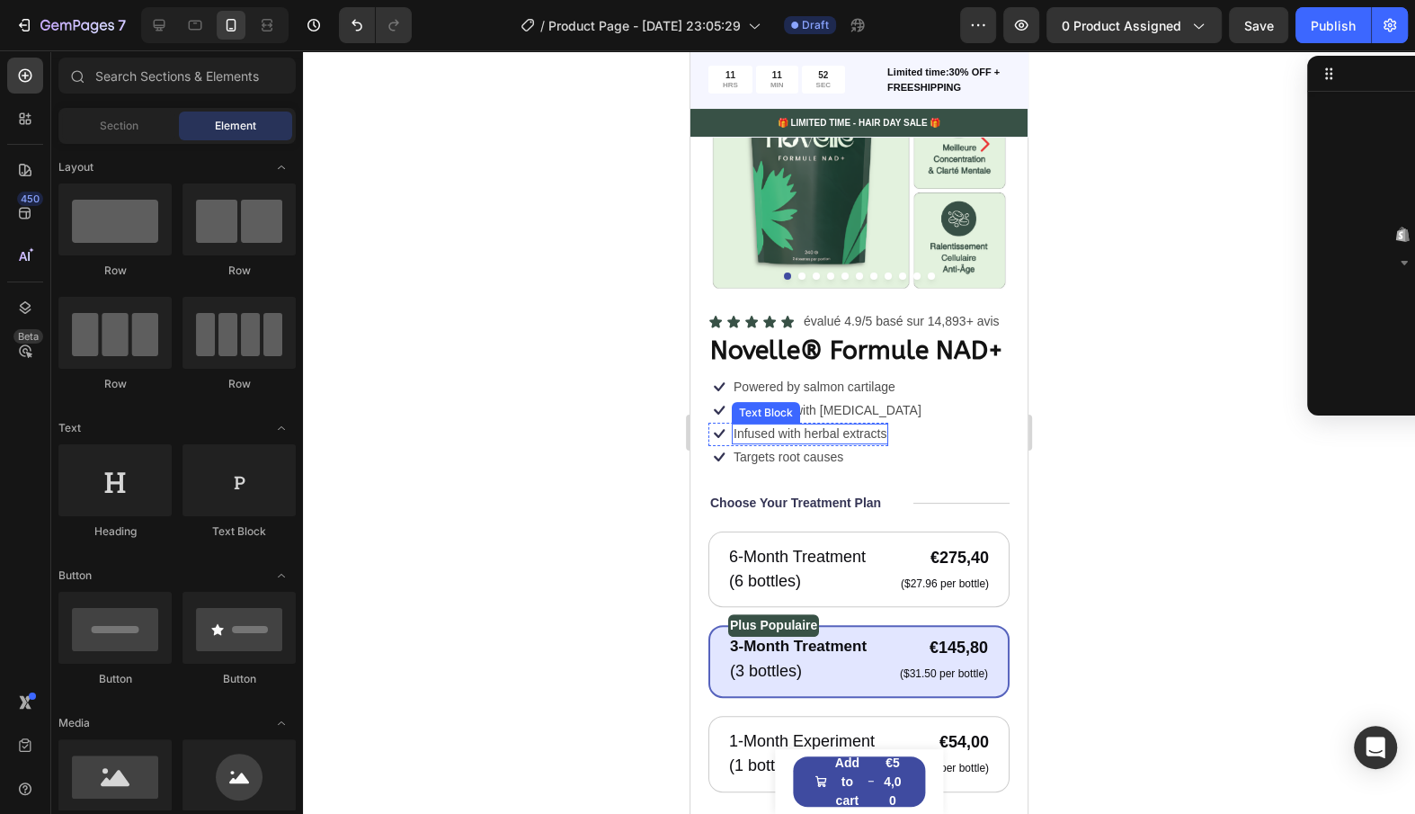
scroll to position [199, 0]
click at [905, 443] on div "Icon Infused with herbal extracts Text Block Row Icon Targets root causes Text …" at bounding box center [859, 445] width 301 height 45
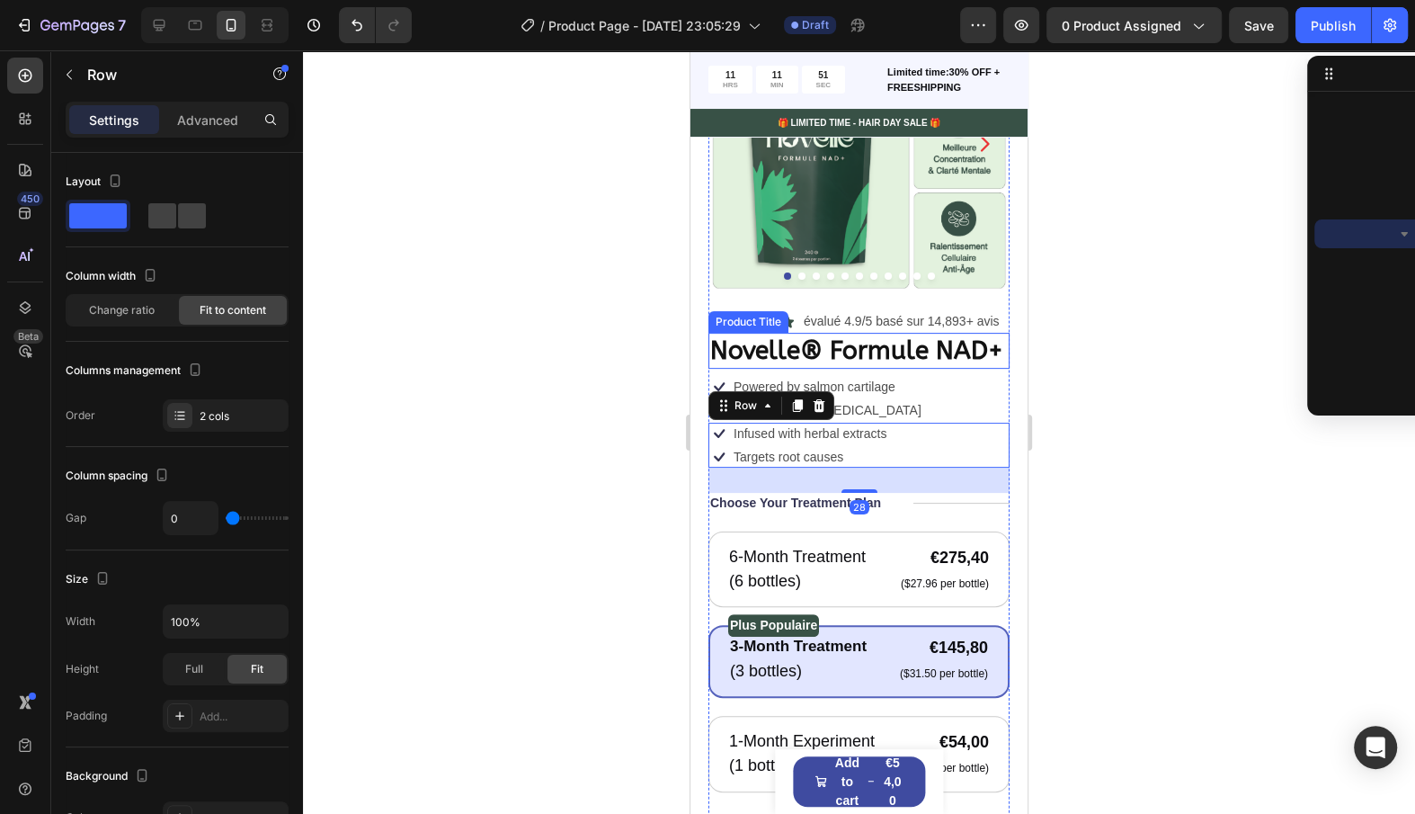
click at [906, 334] on h1 "Novelle® Formule NAD+" at bounding box center [859, 351] width 301 height 36
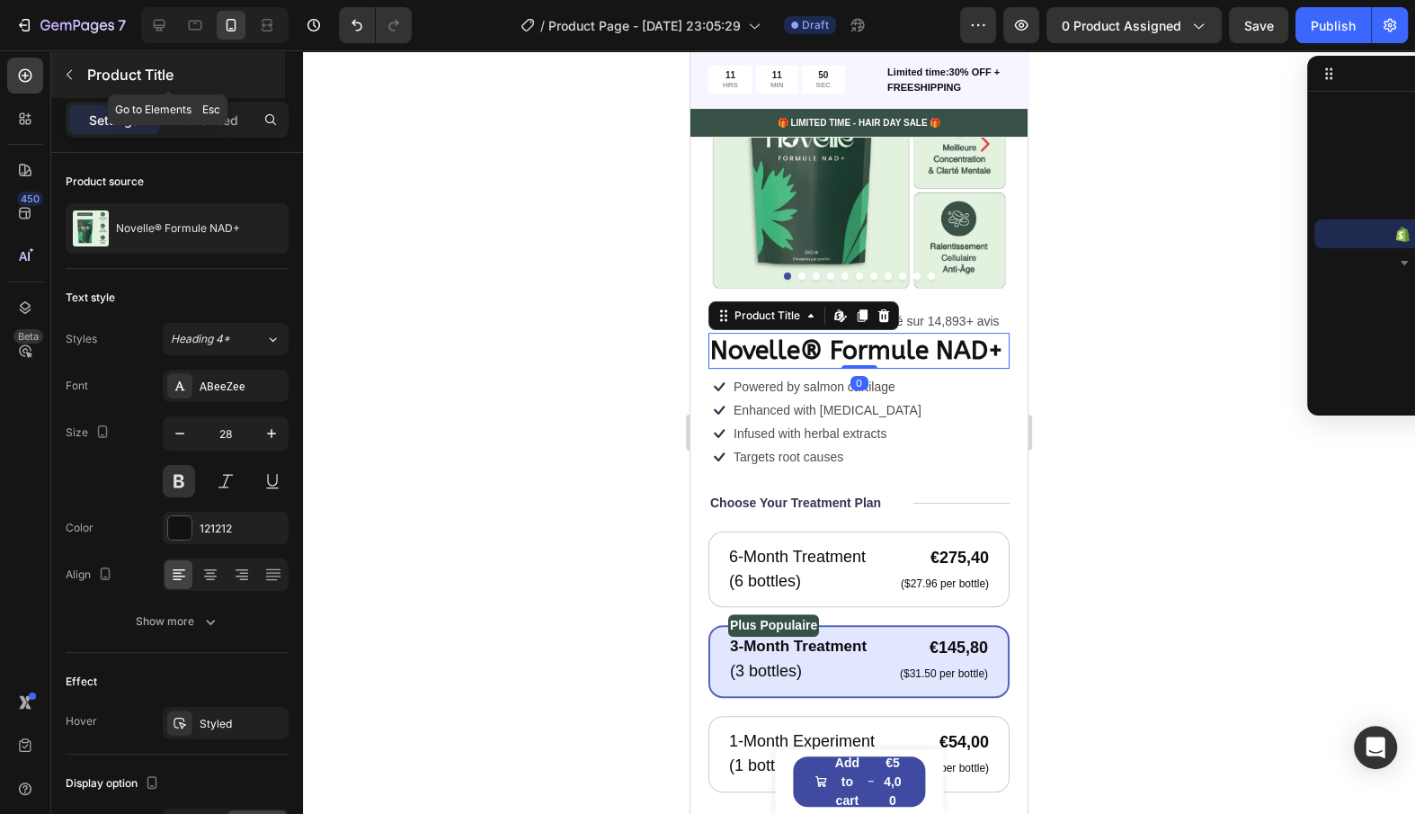
click at [76, 83] on button "button" at bounding box center [69, 74] width 29 height 29
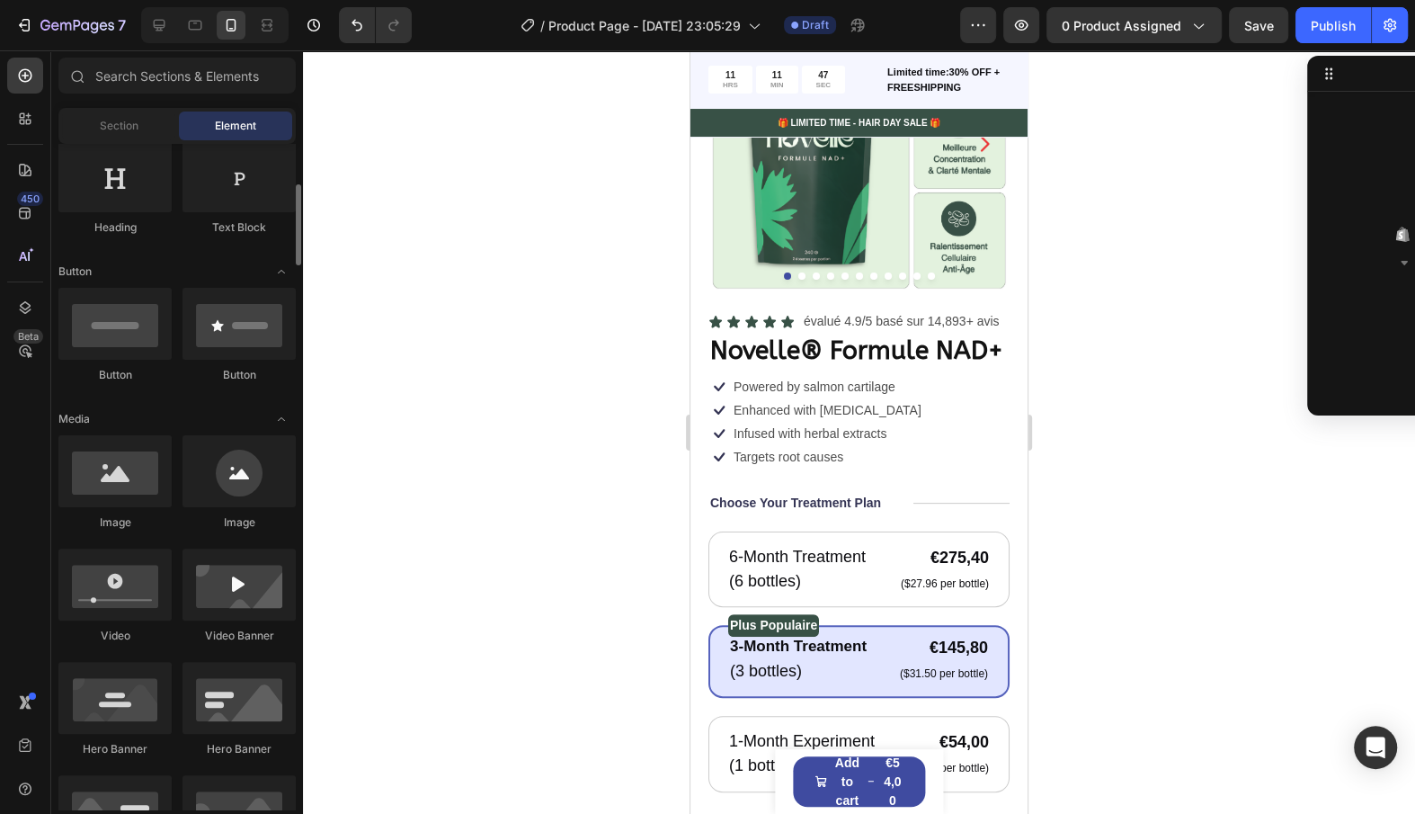
scroll to position [415, 0]
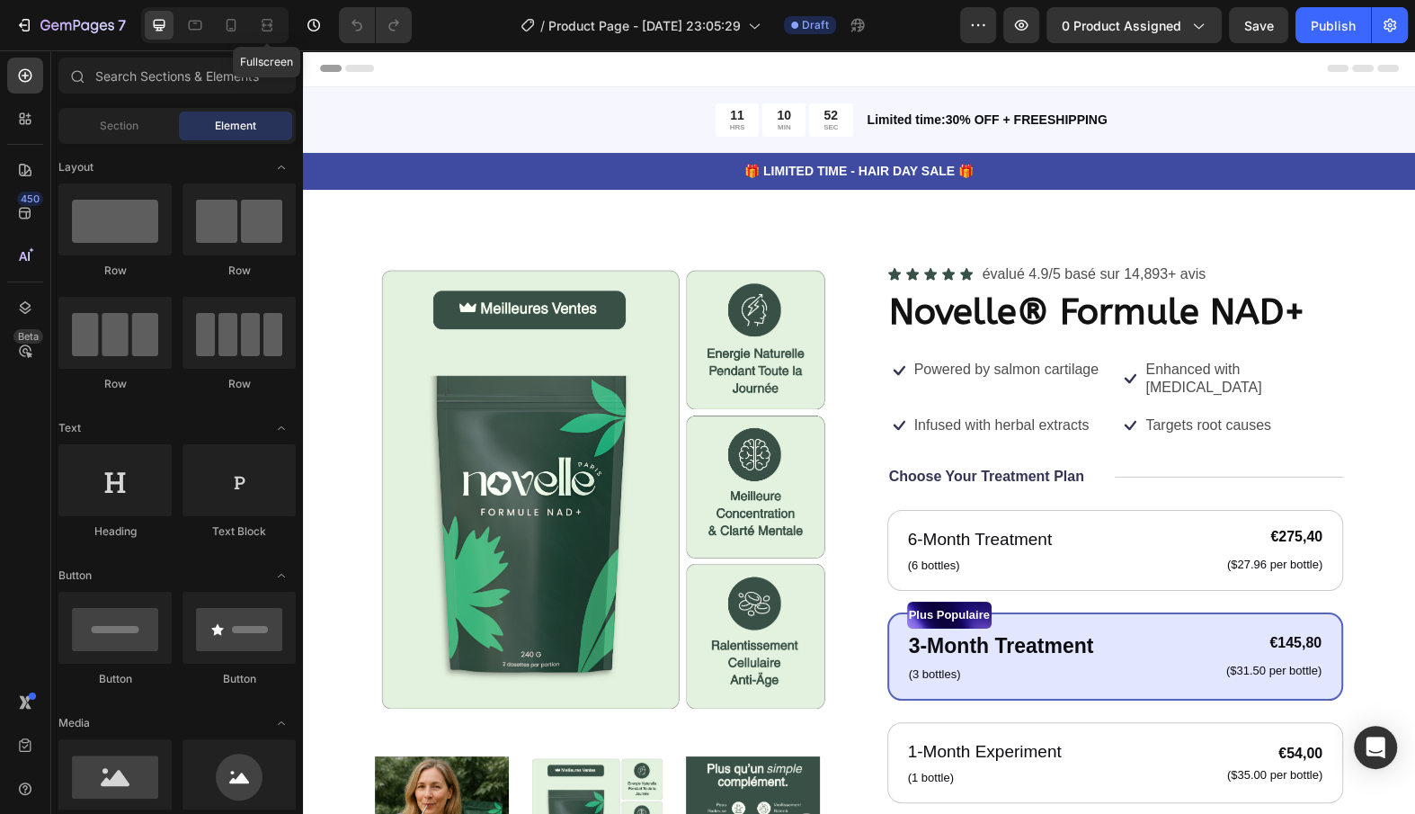
click at [246, 28] on div "Fullscreen" at bounding box center [214, 25] width 147 height 36
click at [236, 28] on icon at bounding box center [231, 25] width 18 height 18
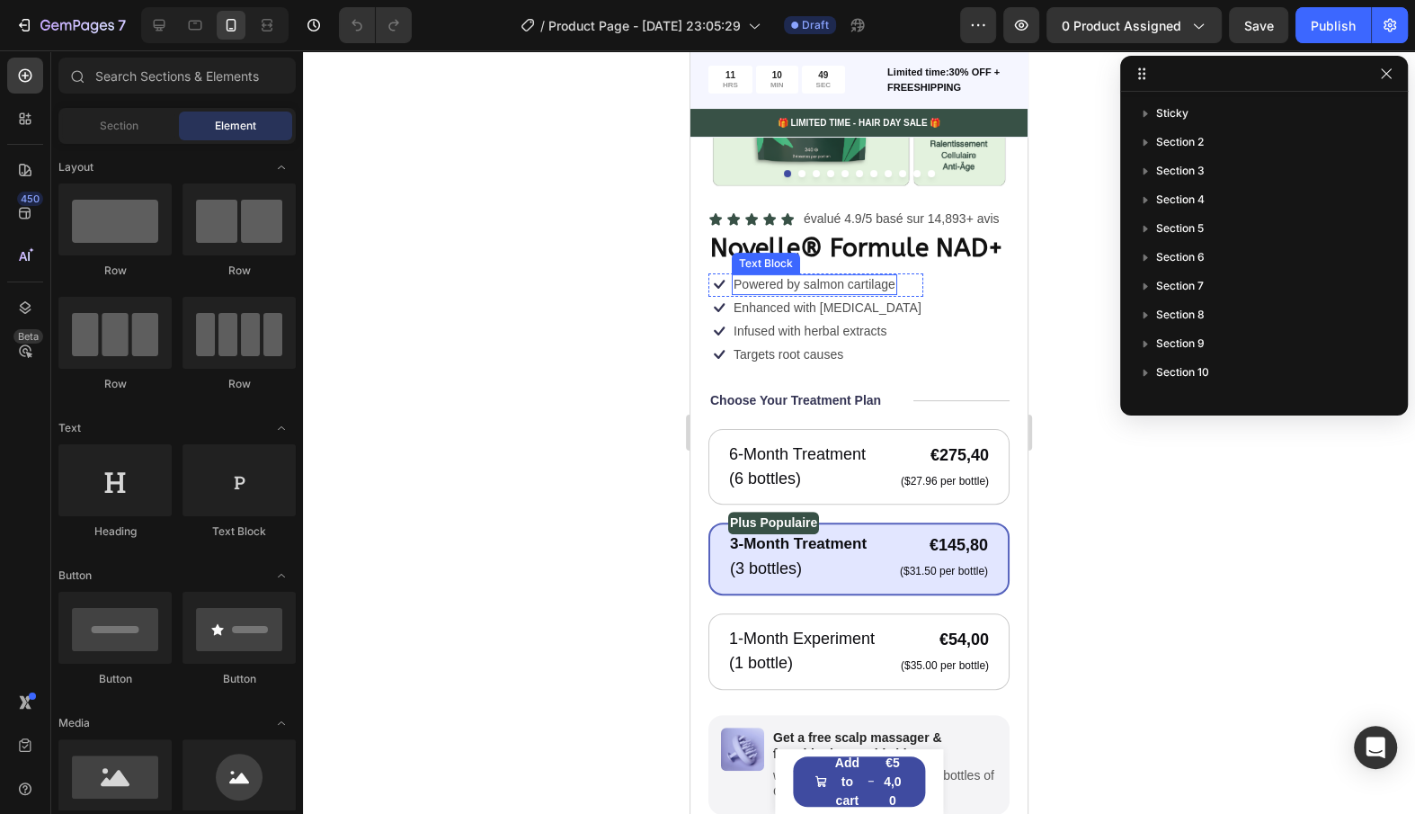
scroll to position [329, 0]
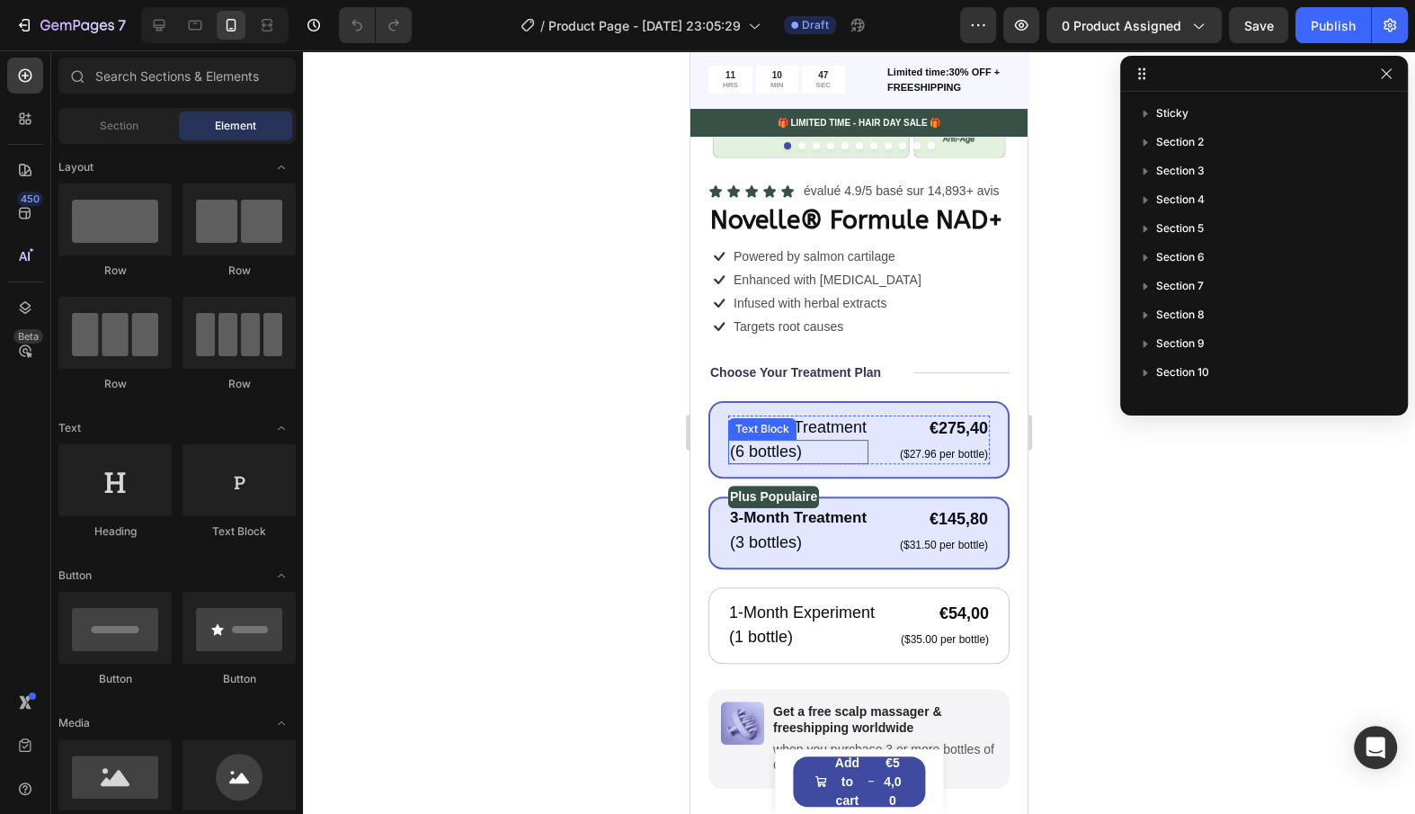
click at [866, 459] on p "(6 bottles)" at bounding box center [798, 451] width 137 height 21
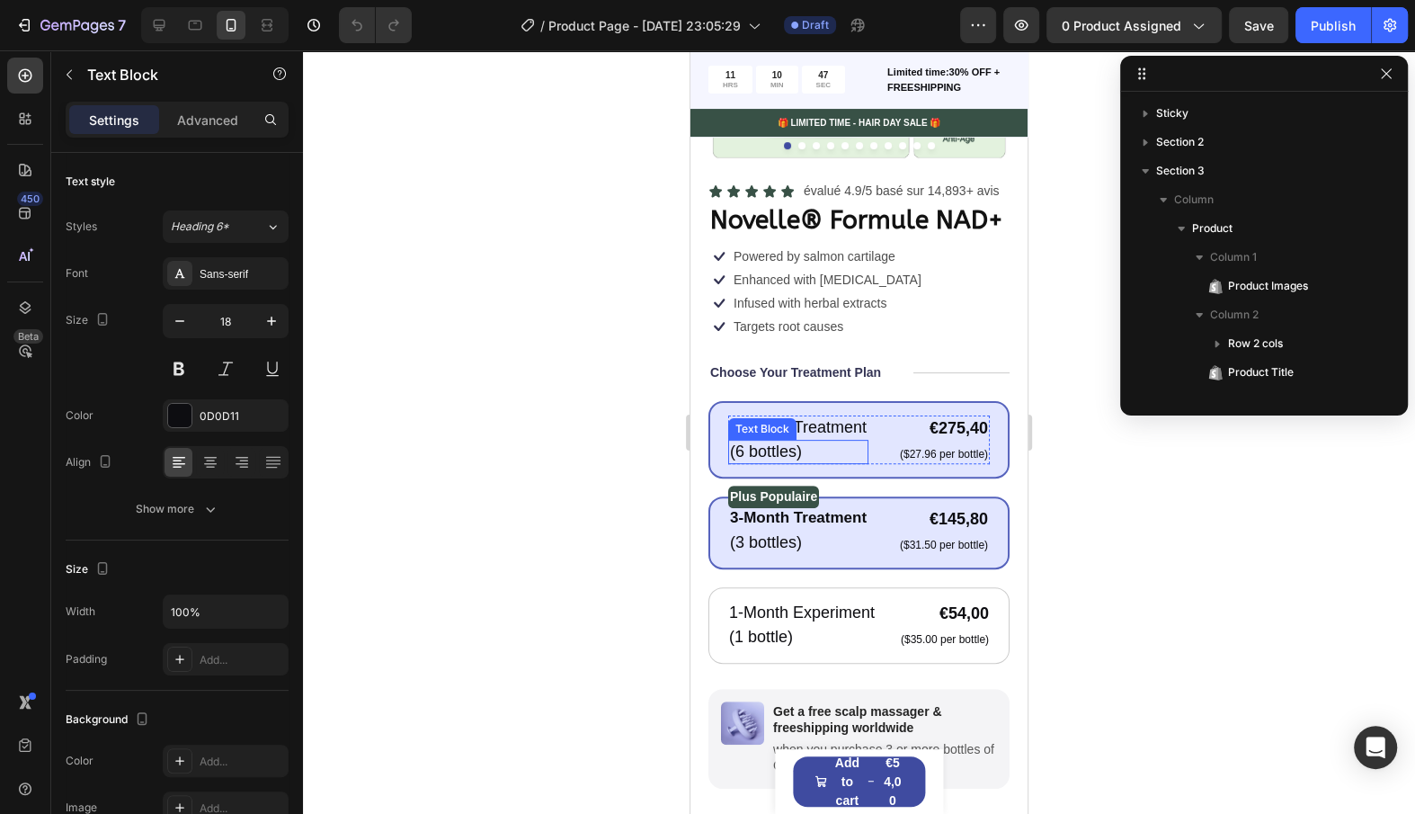
scroll to position [397, 0]
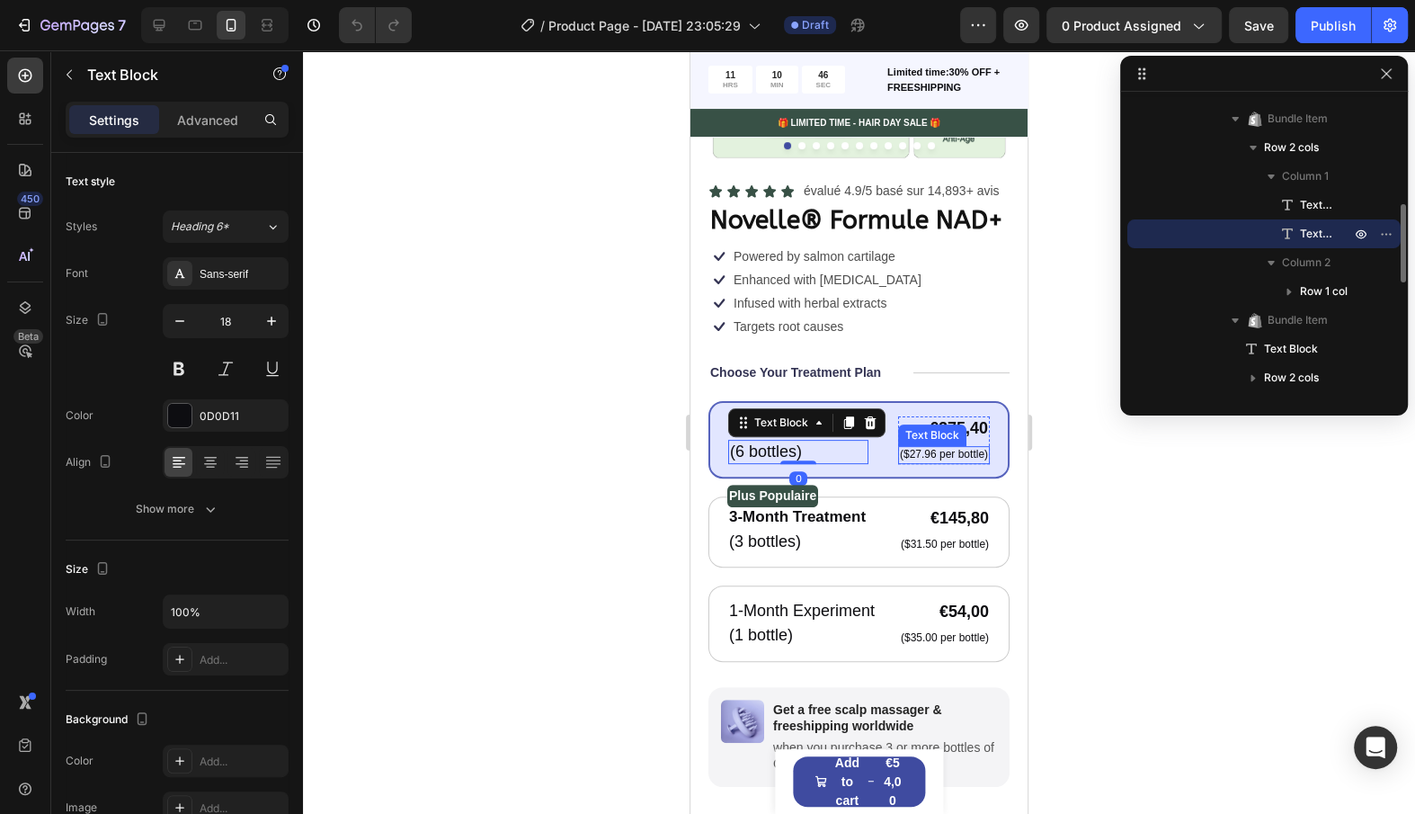
click at [935, 449] on p "($27.96 per bottle)" at bounding box center [944, 455] width 88 height 14
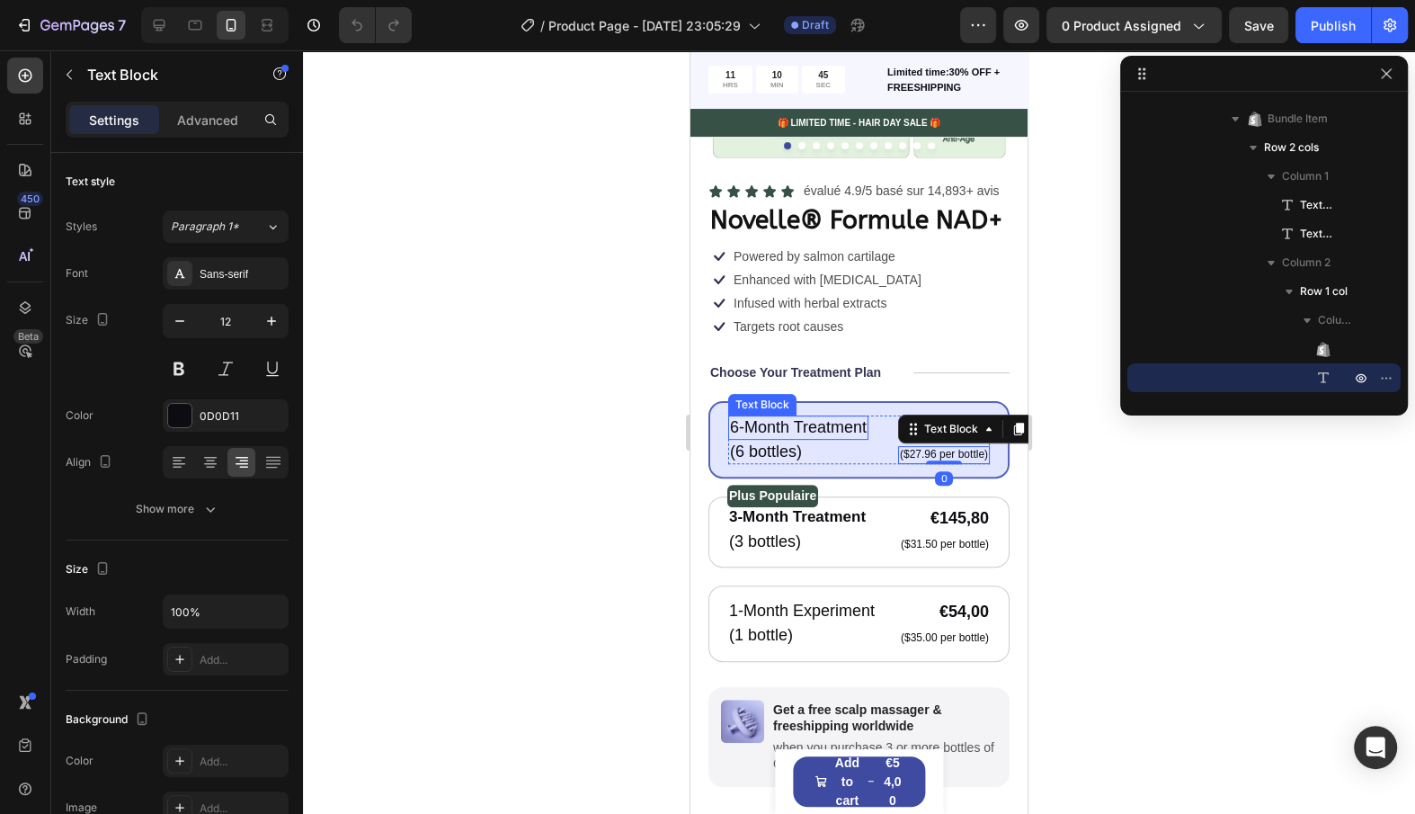
click at [843, 419] on p "6-Month Treatment" at bounding box center [798, 427] width 137 height 21
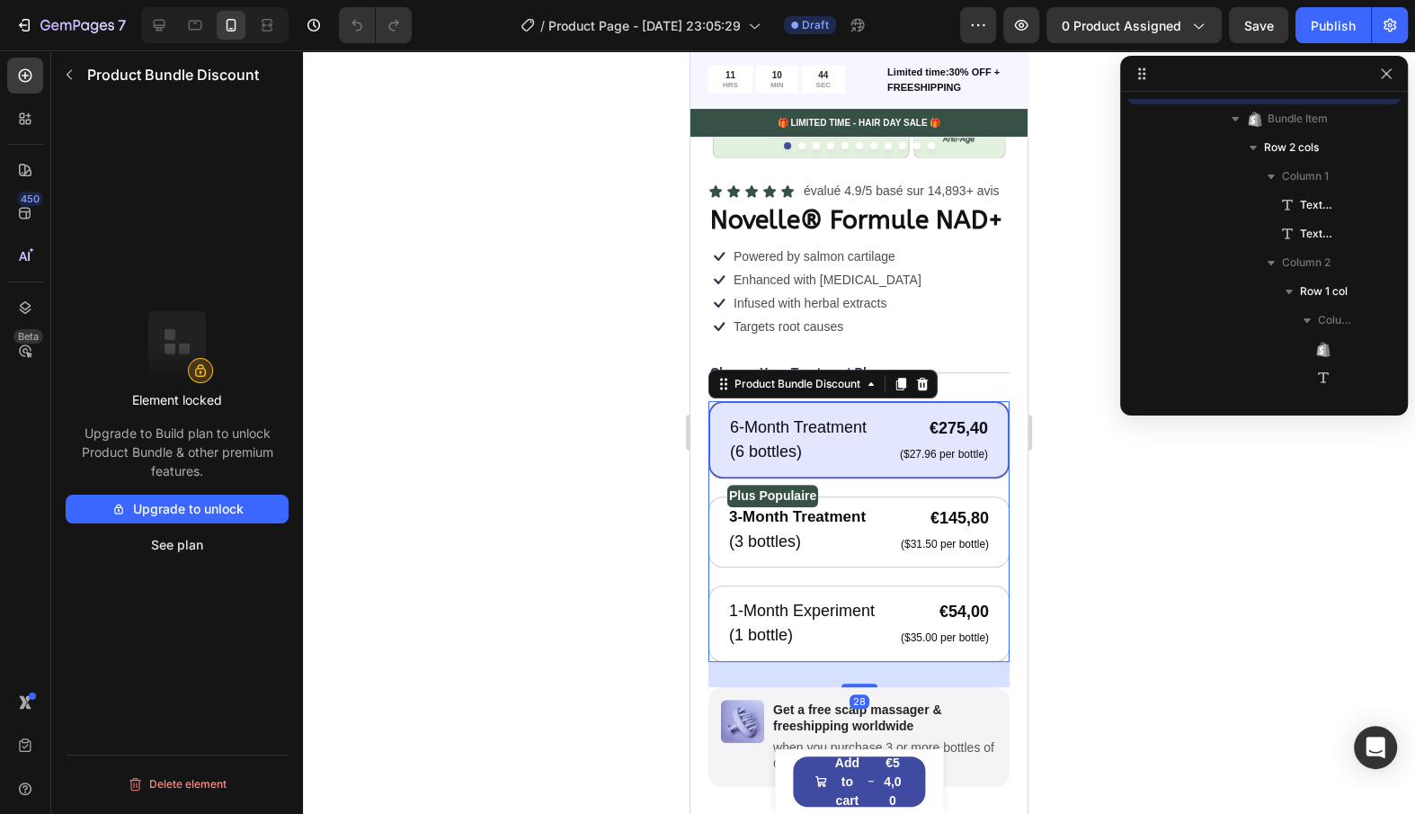
click at [724, 422] on div "6-Month Treatment Text Block (6 bottles) Text Block €275,40 Product Price Produ…" at bounding box center [859, 440] width 301 height 78
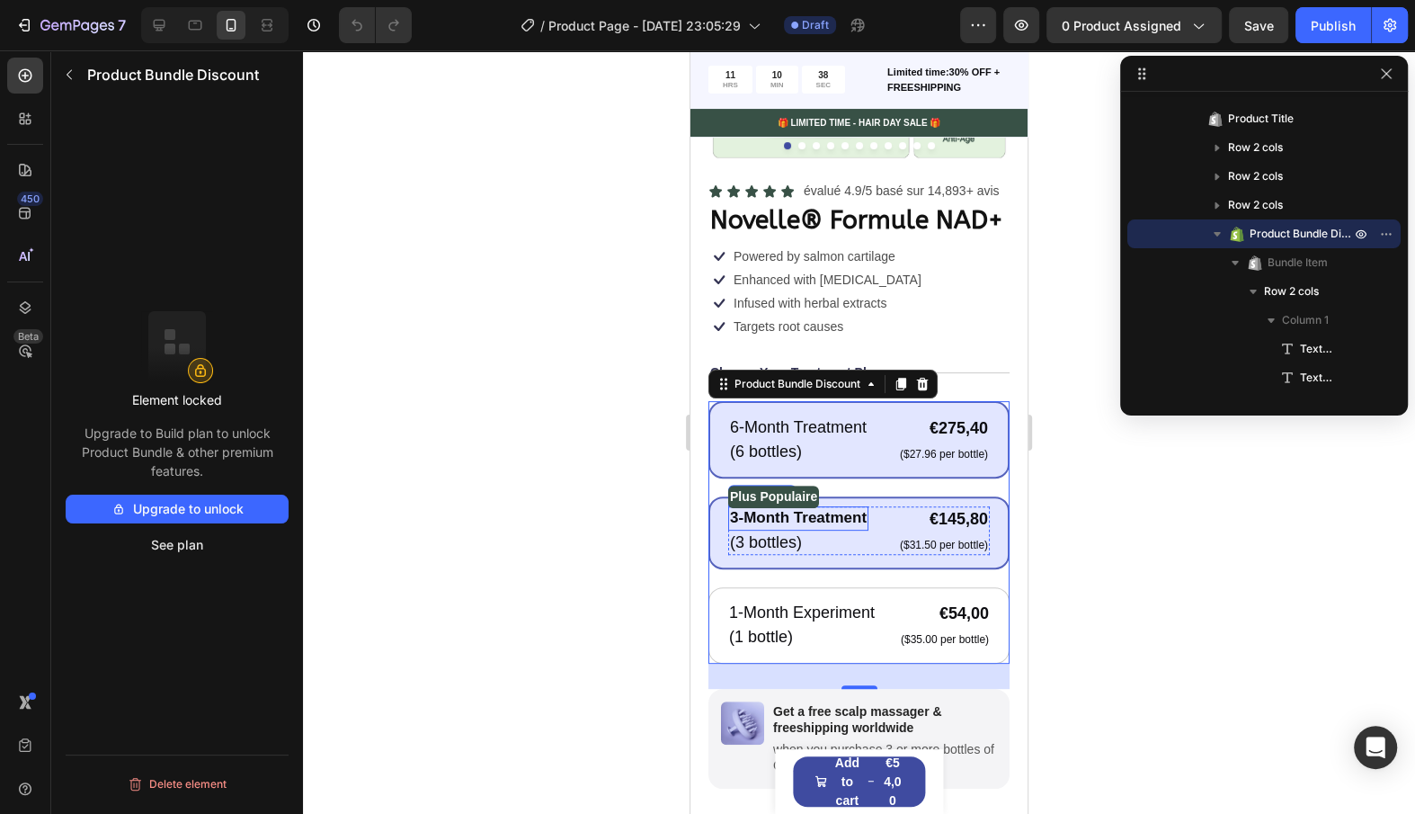
click at [807, 516] on p "3-Month Treatment" at bounding box center [798, 518] width 137 height 20
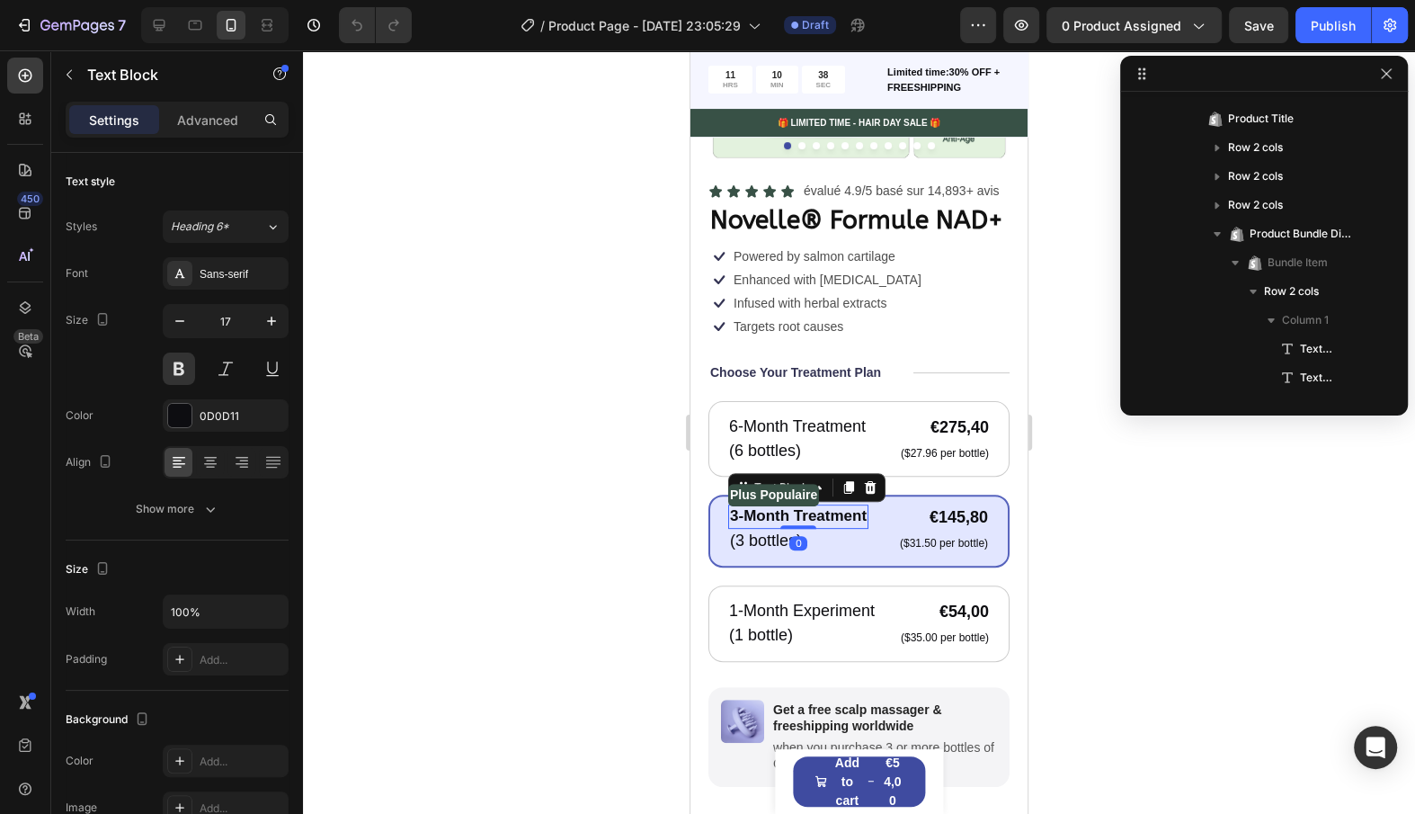
click at [807, 516] on p "3-Month Treatment" at bounding box center [798, 516] width 137 height 20
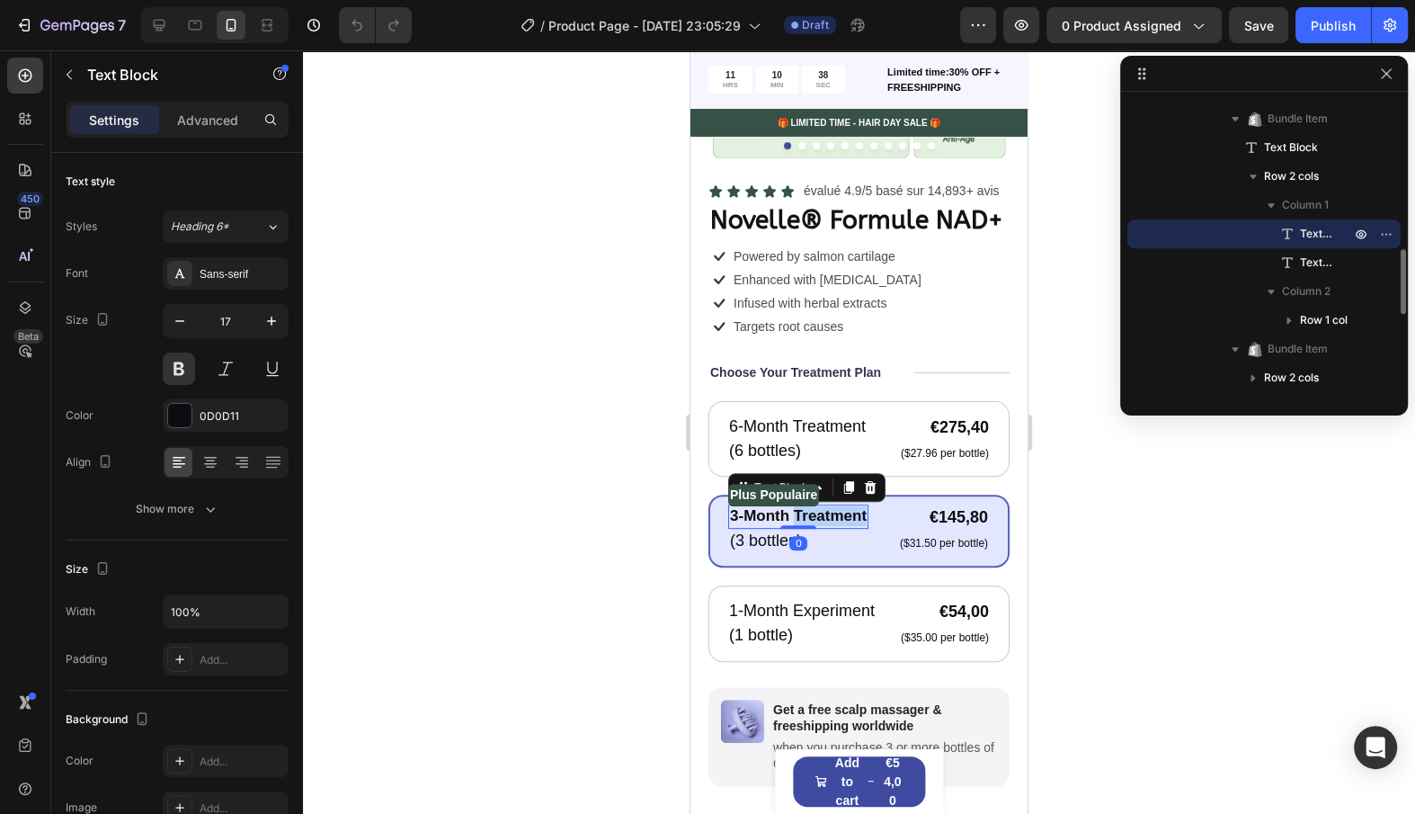
click at [807, 516] on p "3-Month Treatment" at bounding box center [798, 516] width 137 height 20
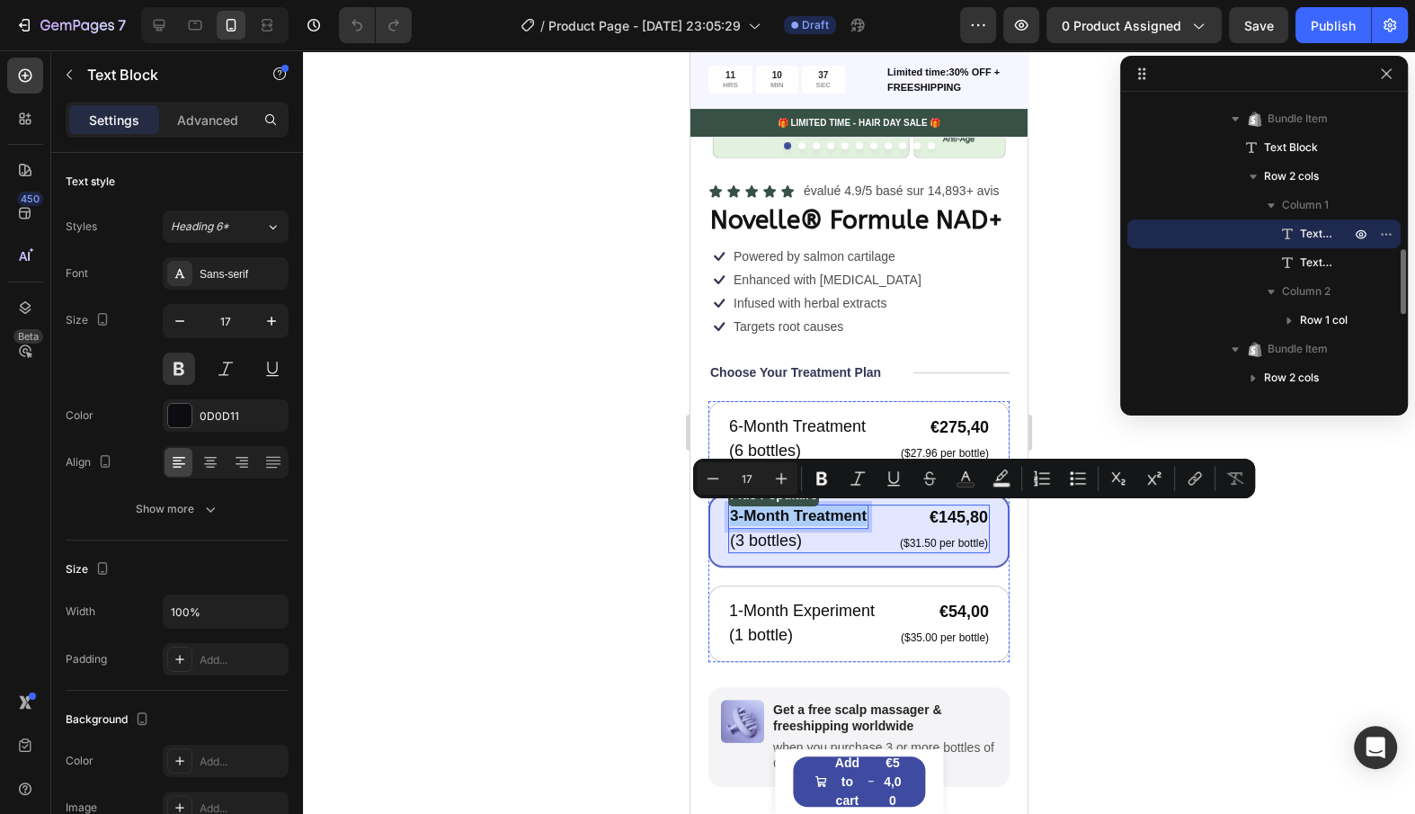
click at [872, 548] on div "3-Month Treatment Text Block 0 (3 bottles) Text Block €145,80 Product Price Pro…" at bounding box center [859, 528] width 262 height 49
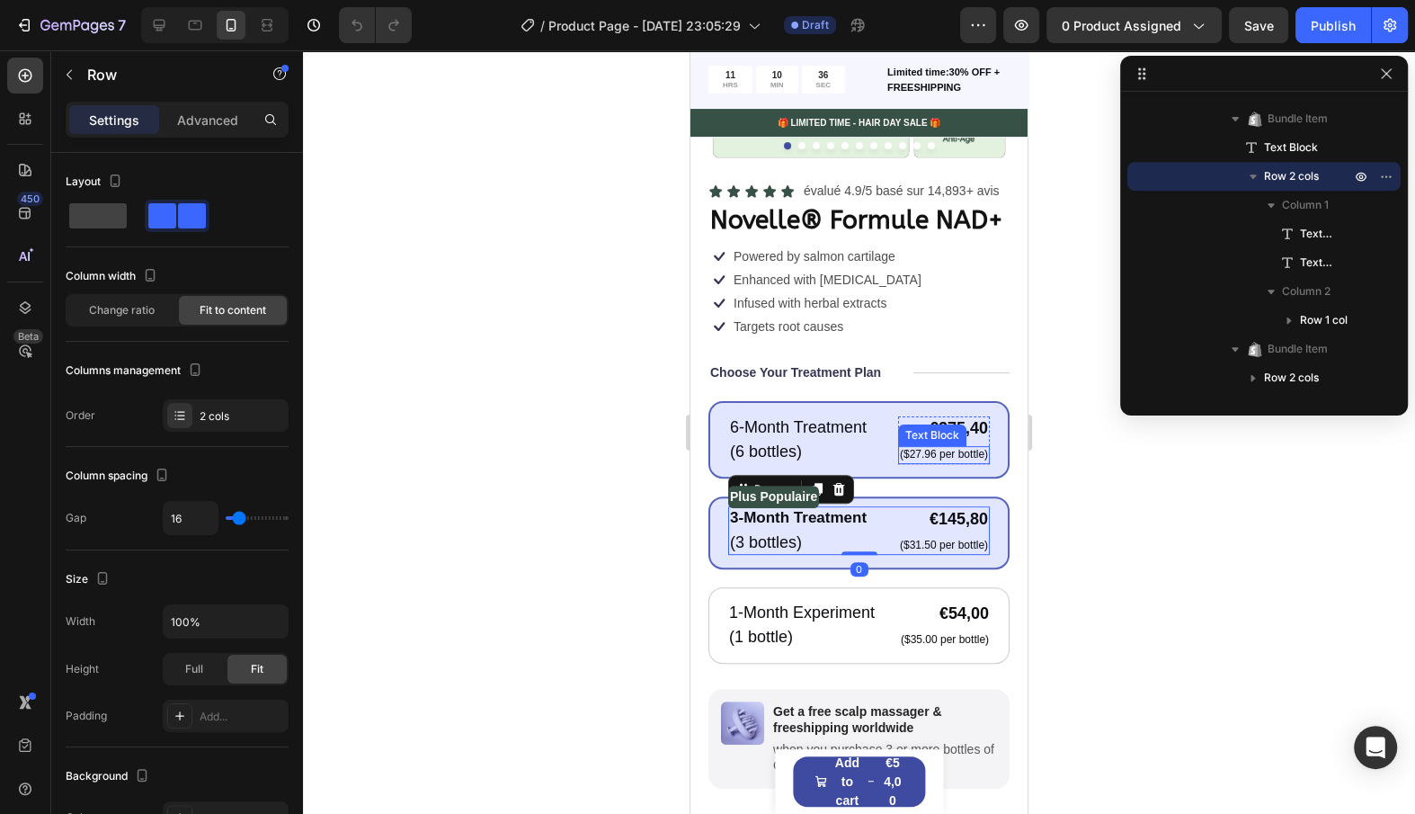
click at [882, 450] on div "6-Month Treatment Text Block (6 bottles) Text Block €275,40 Product Price Produ…" at bounding box center [859, 439] width 262 height 49
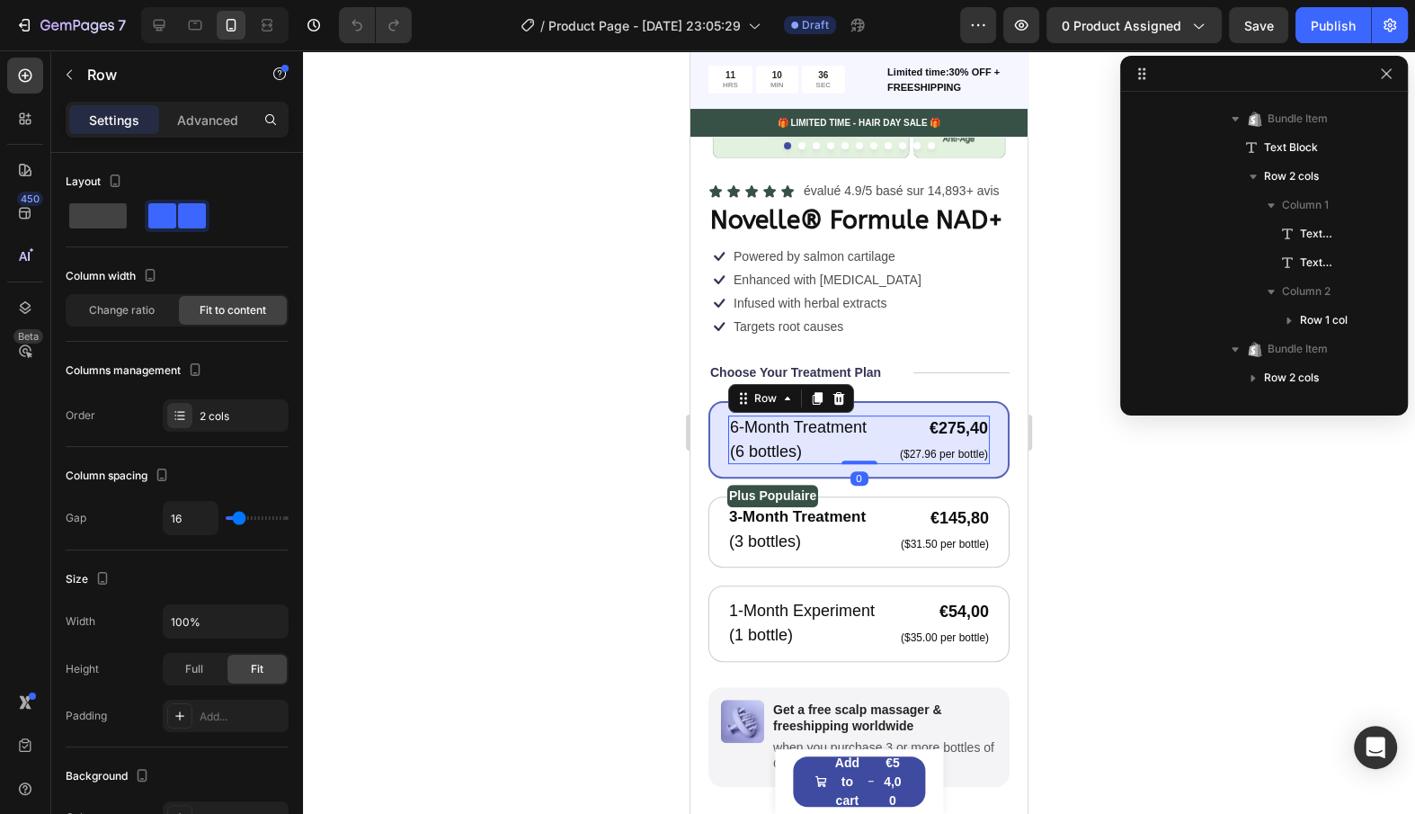
scroll to position [311, 0]
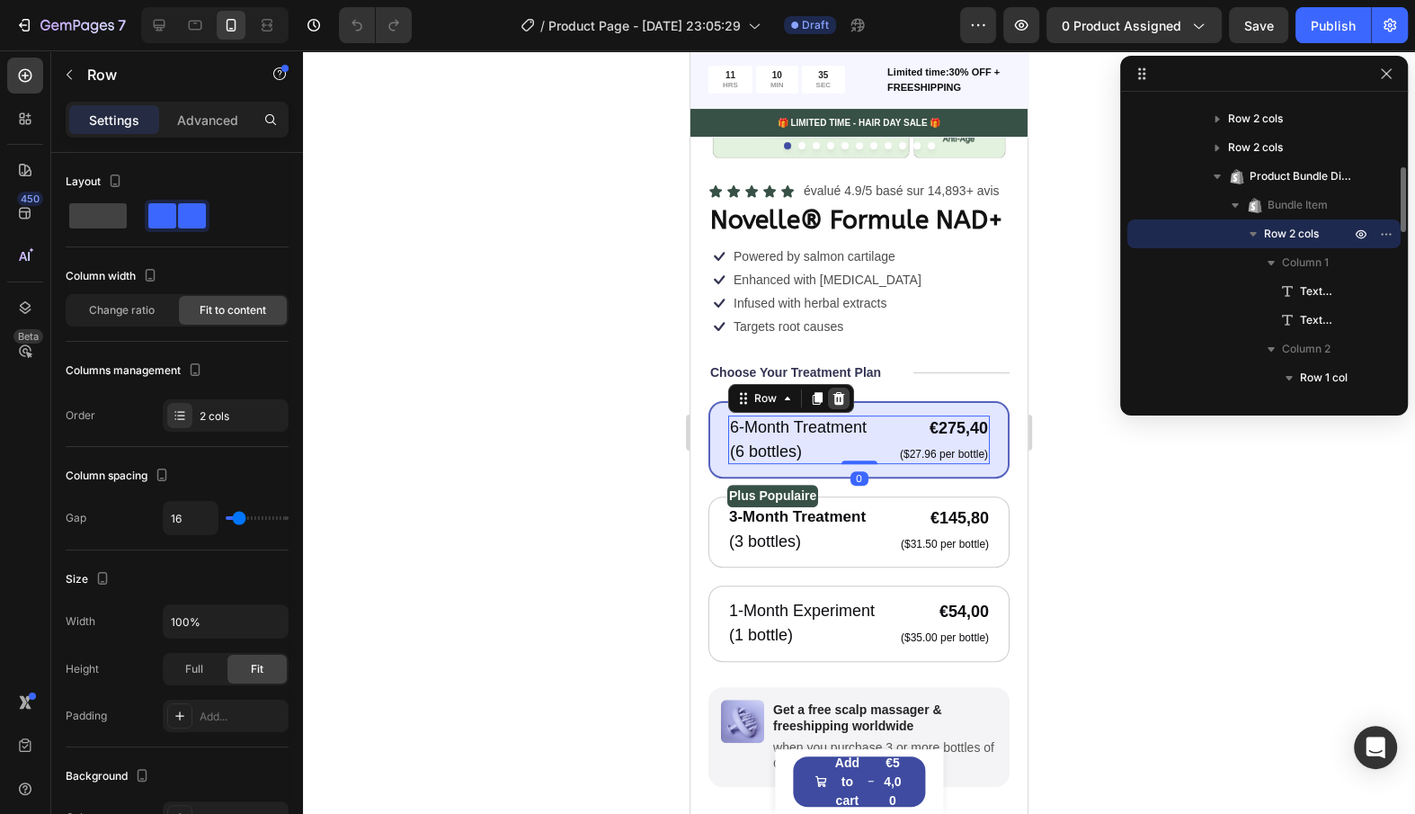
click at [842, 392] on icon at bounding box center [839, 398] width 14 height 14
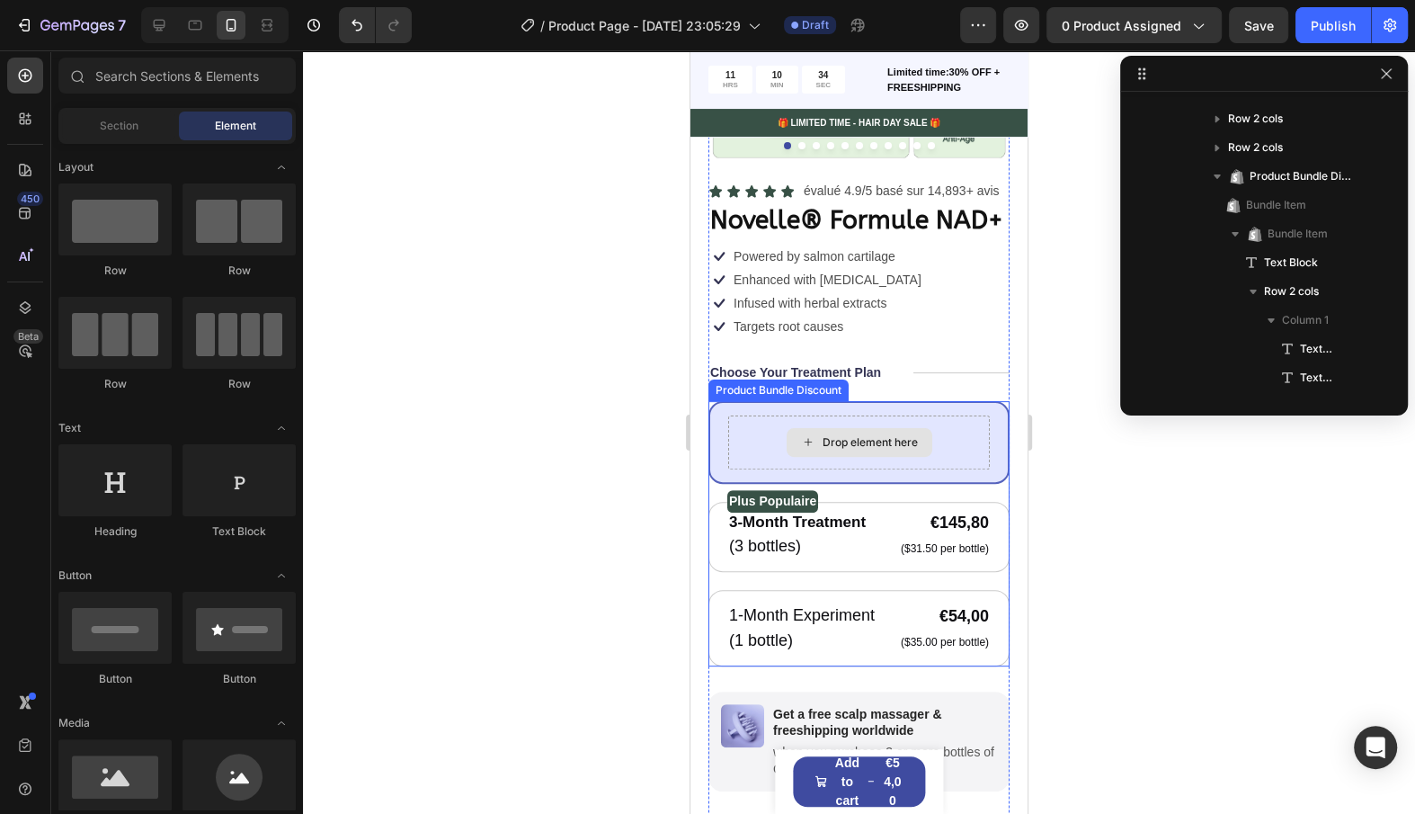
click at [796, 415] on div "Drop element here" at bounding box center [859, 442] width 262 height 54
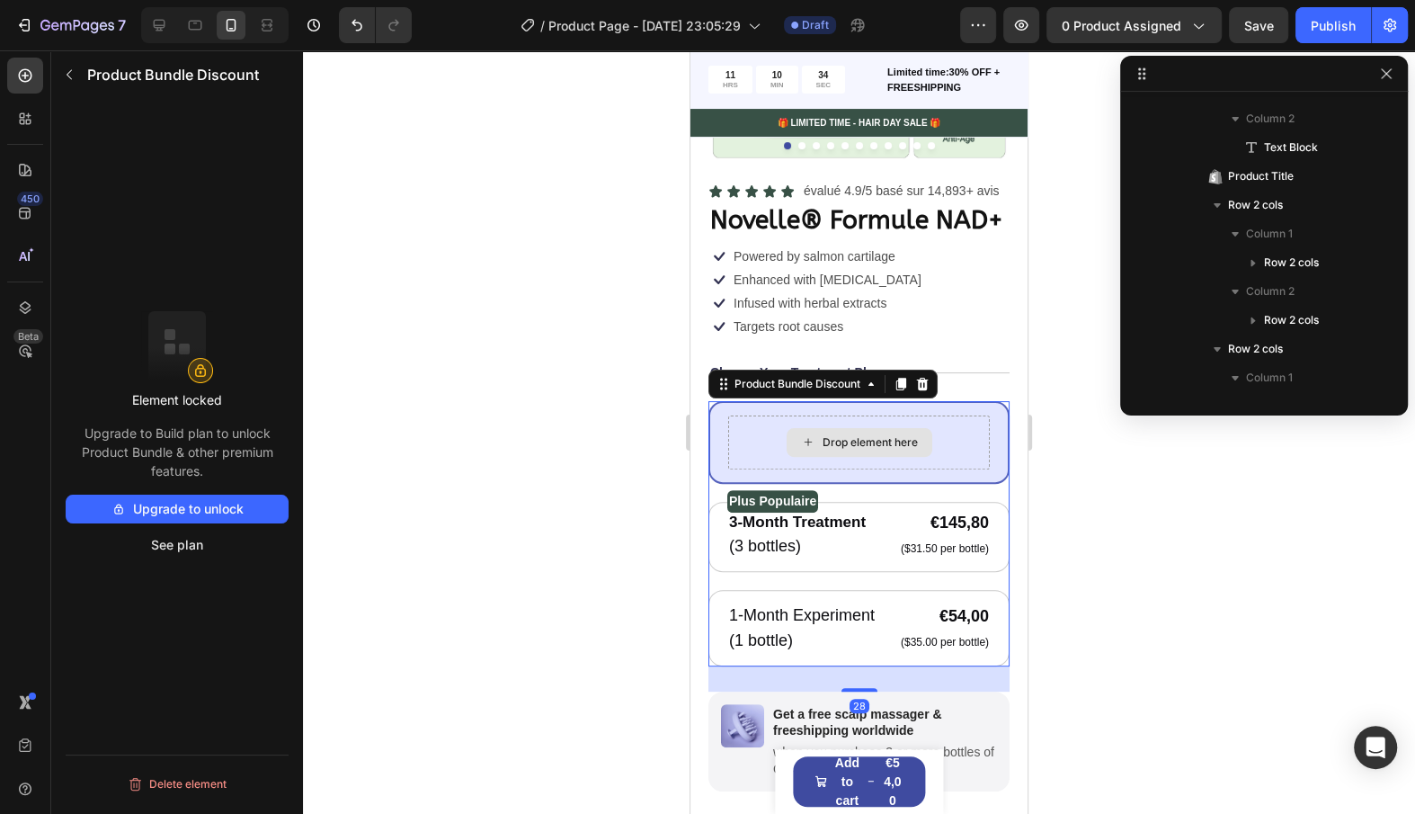
scroll to position [714, 0]
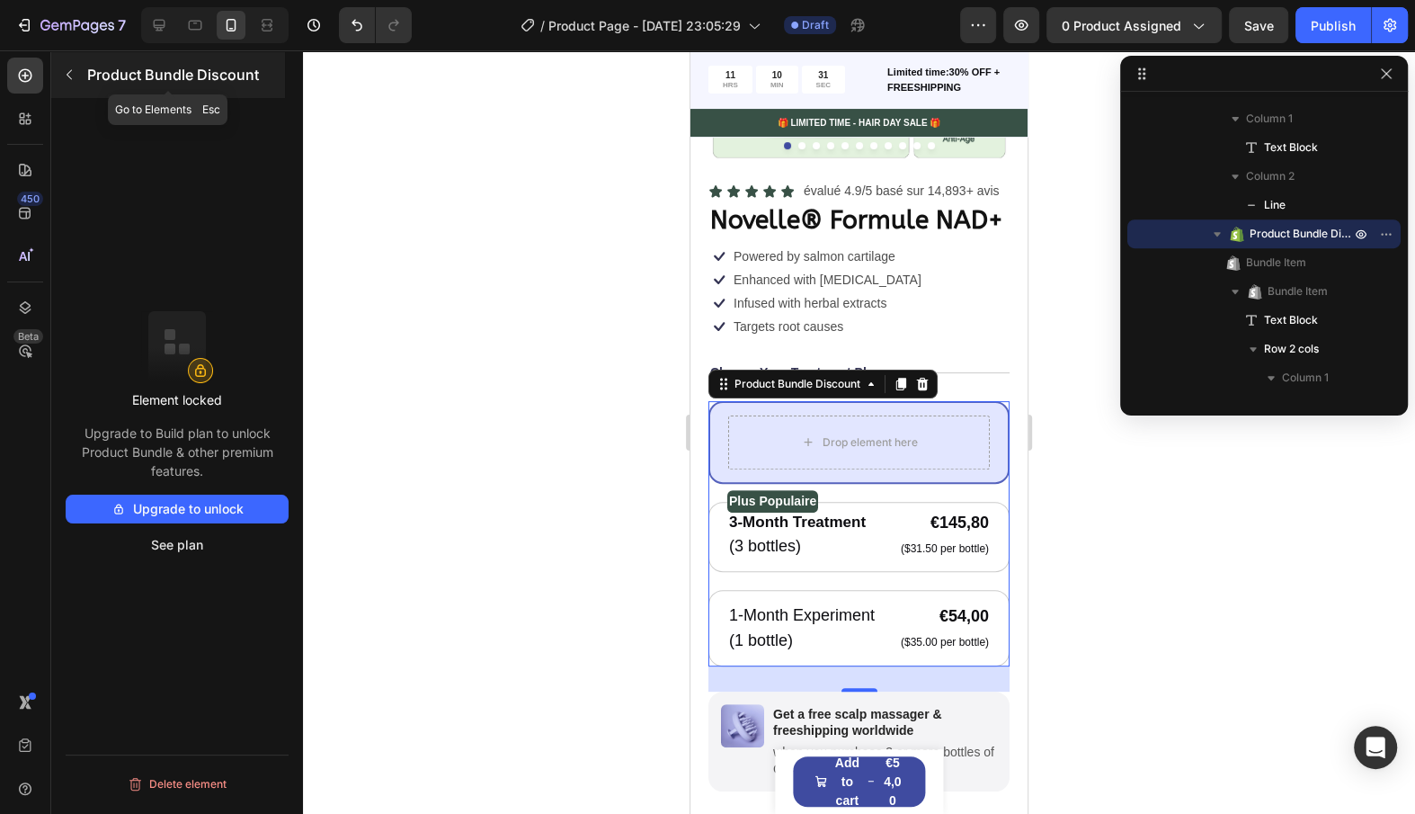
click at [76, 77] on icon "button" at bounding box center [69, 74] width 14 height 14
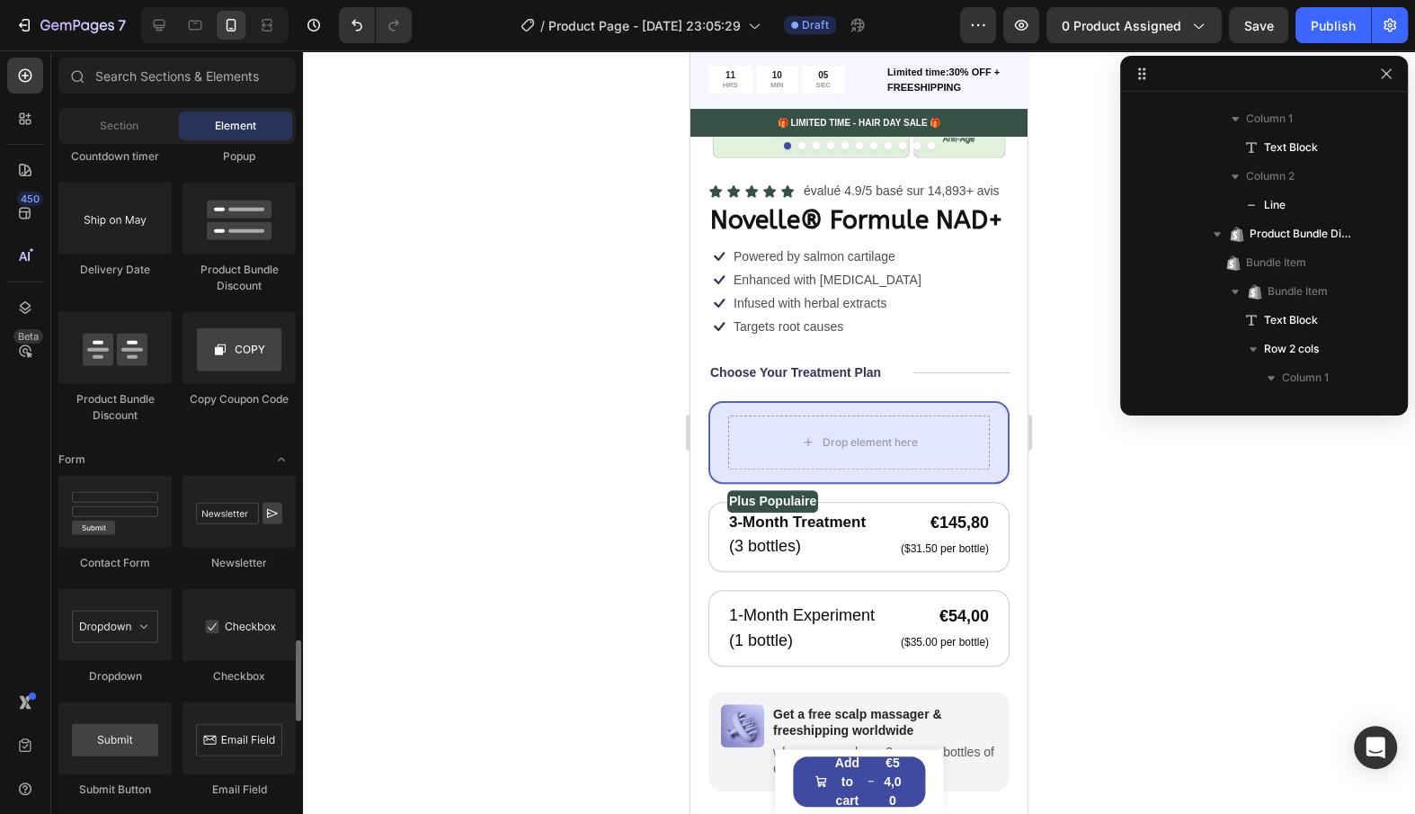
scroll to position [3914, 0]
click at [197, 65] on input "text" at bounding box center [176, 76] width 237 height 36
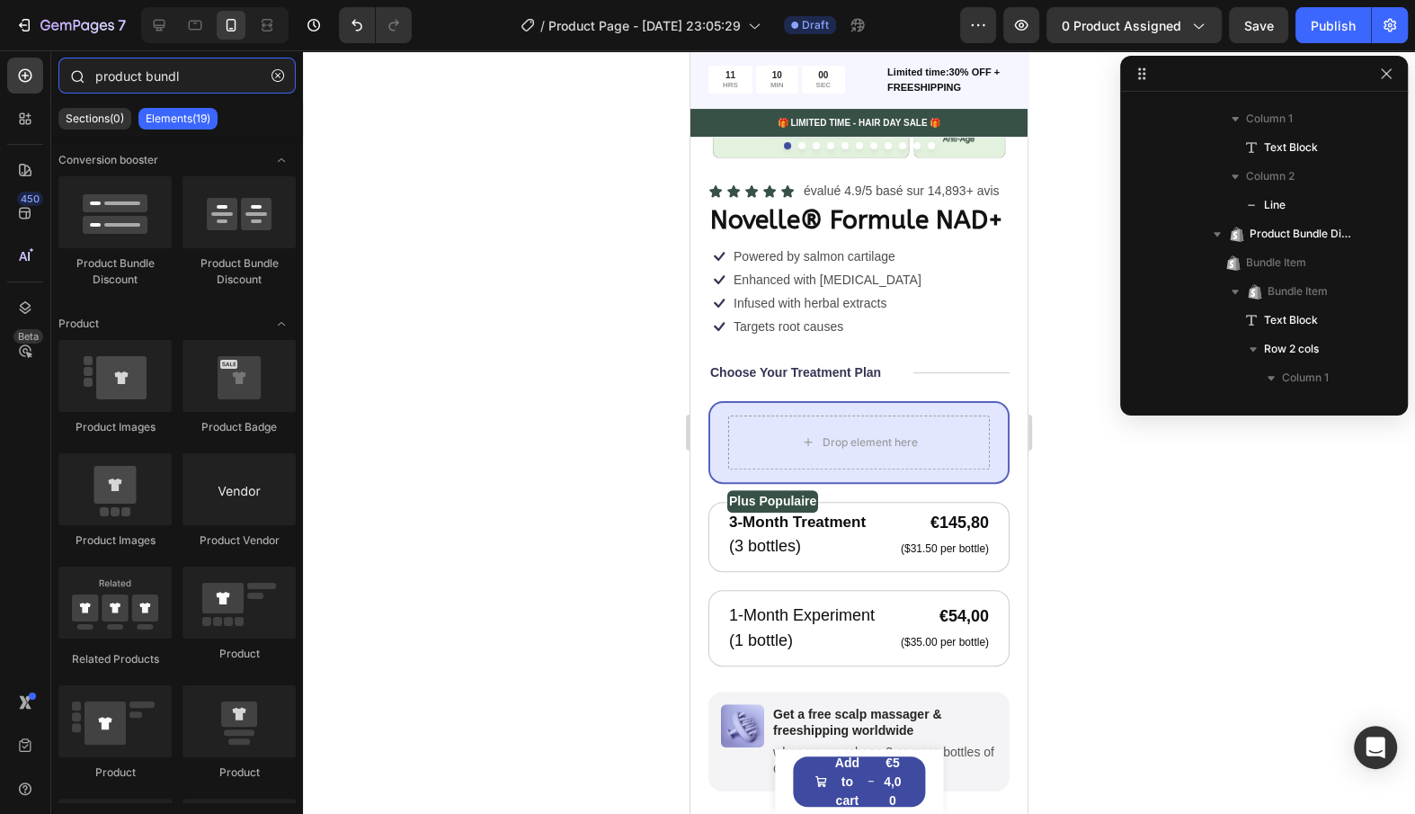
type input "product bundle"
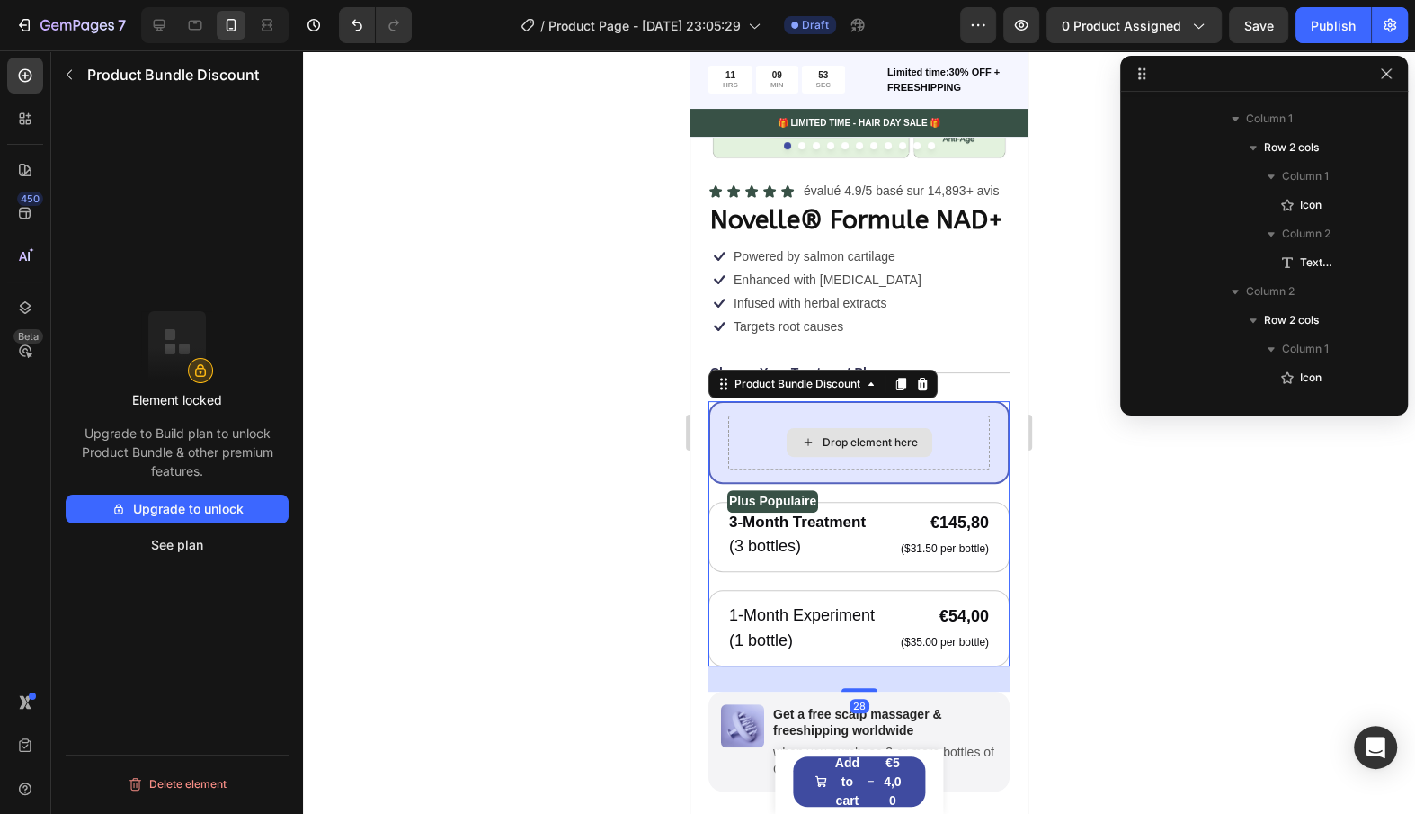
click at [733, 420] on div "Drop element here" at bounding box center [859, 442] width 262 height 54
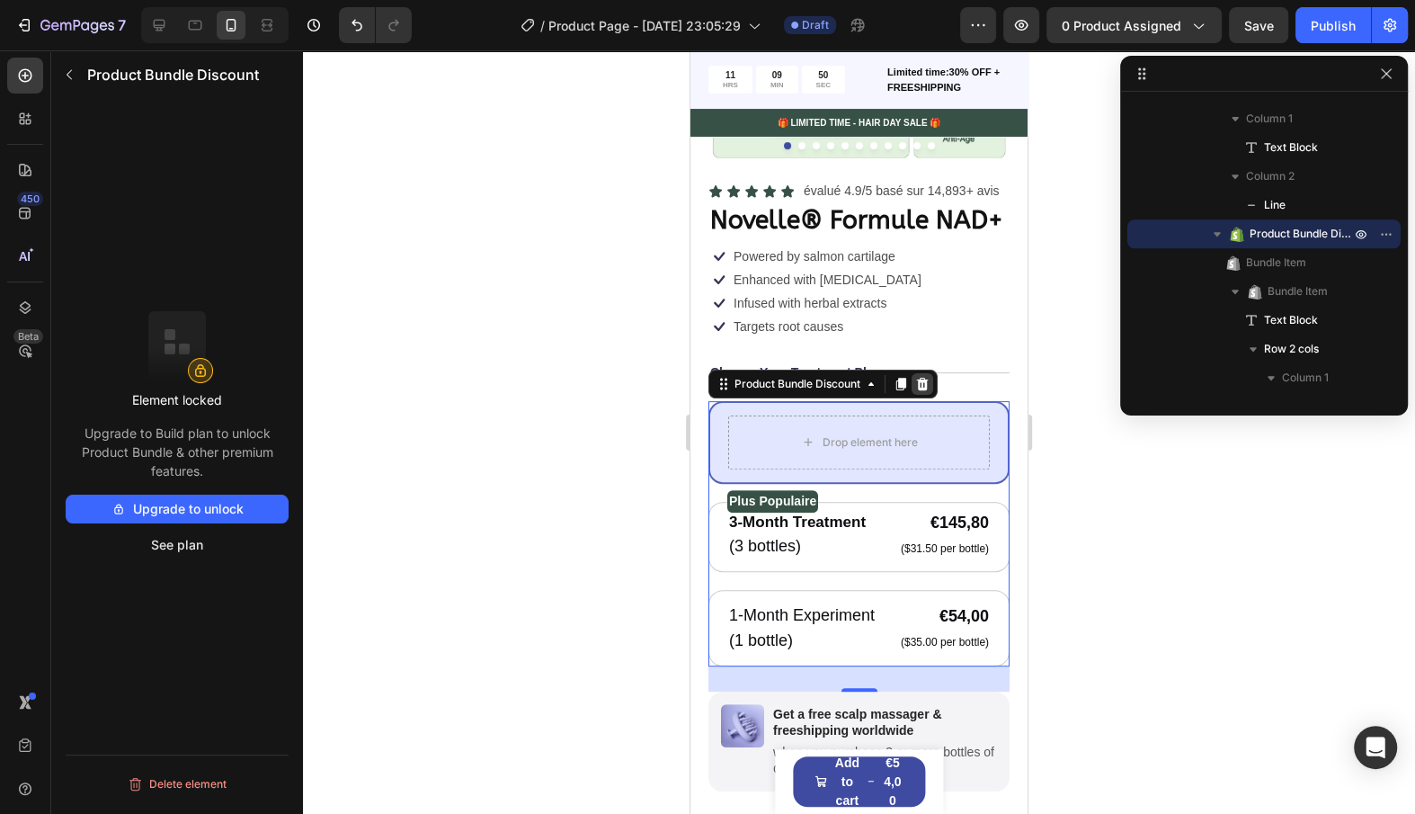
click at [933, 382] on div at bounding box center [923, 384] width 22 height 22
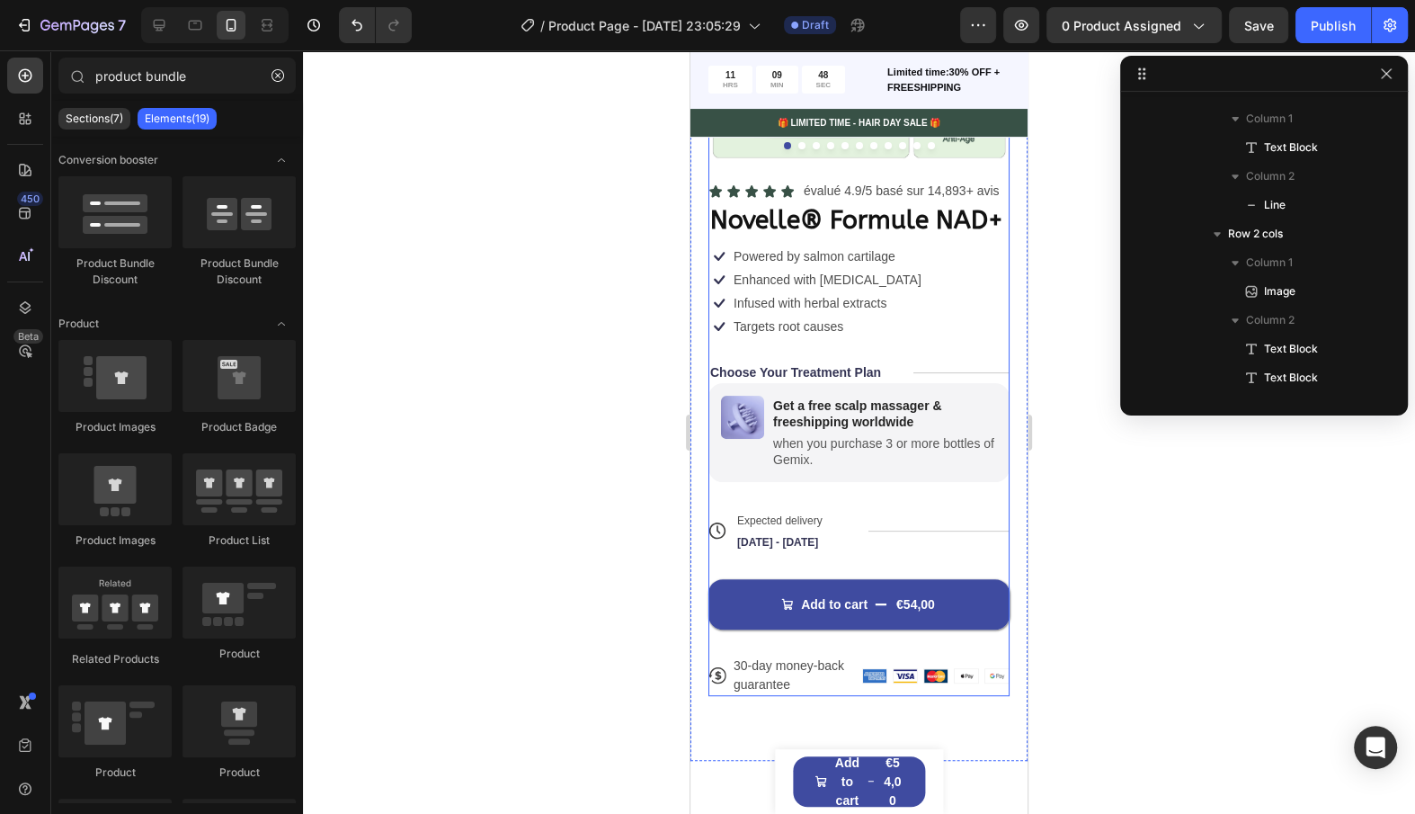
click at [793, 358] on div "Icon Icon Icon Icon Icon Icon List évalué 4.9/5 basé sur 14,893+ avis Text Bloc…" at bounding box center [859, 438] width 301 height 516
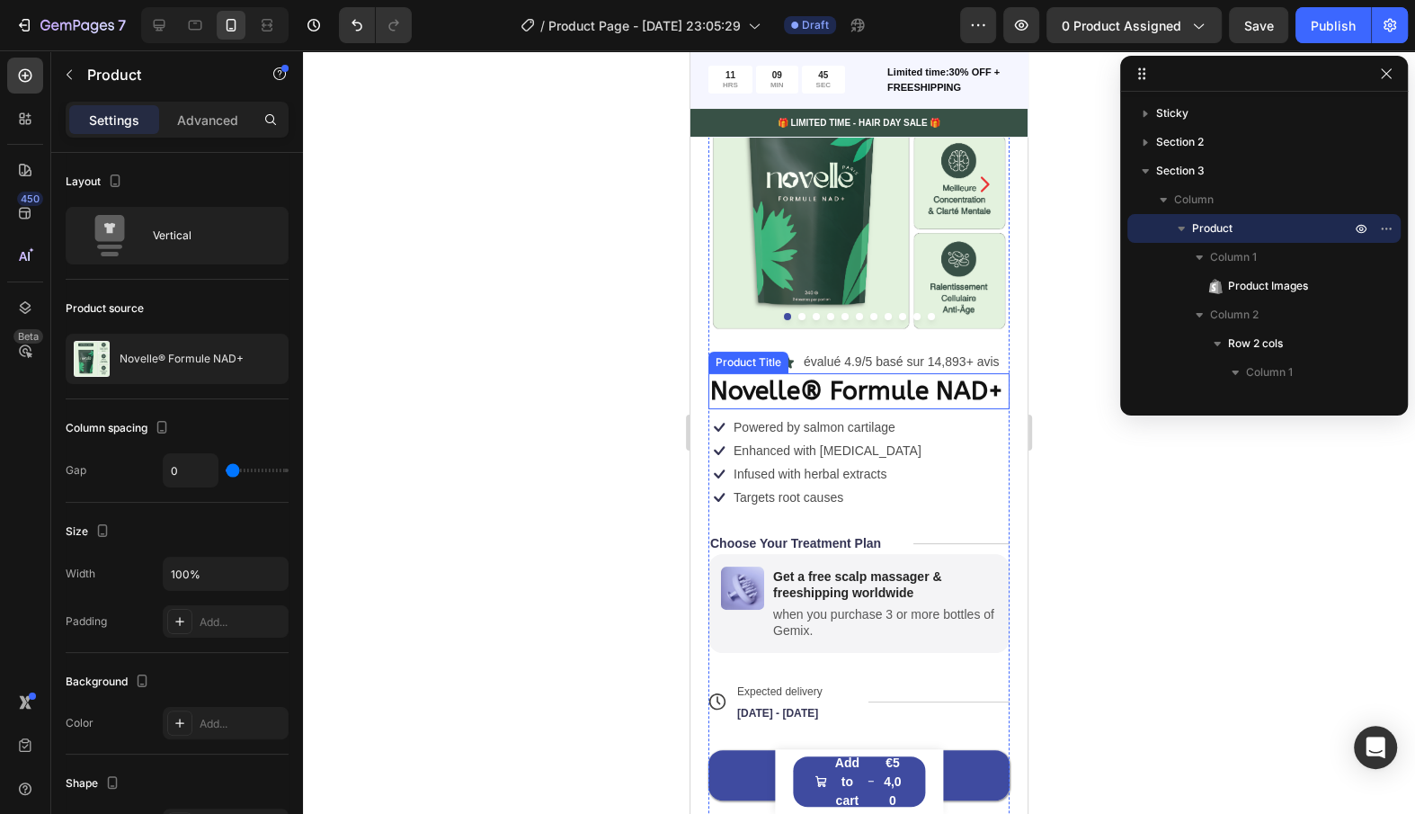
scroll to position [96, 0]
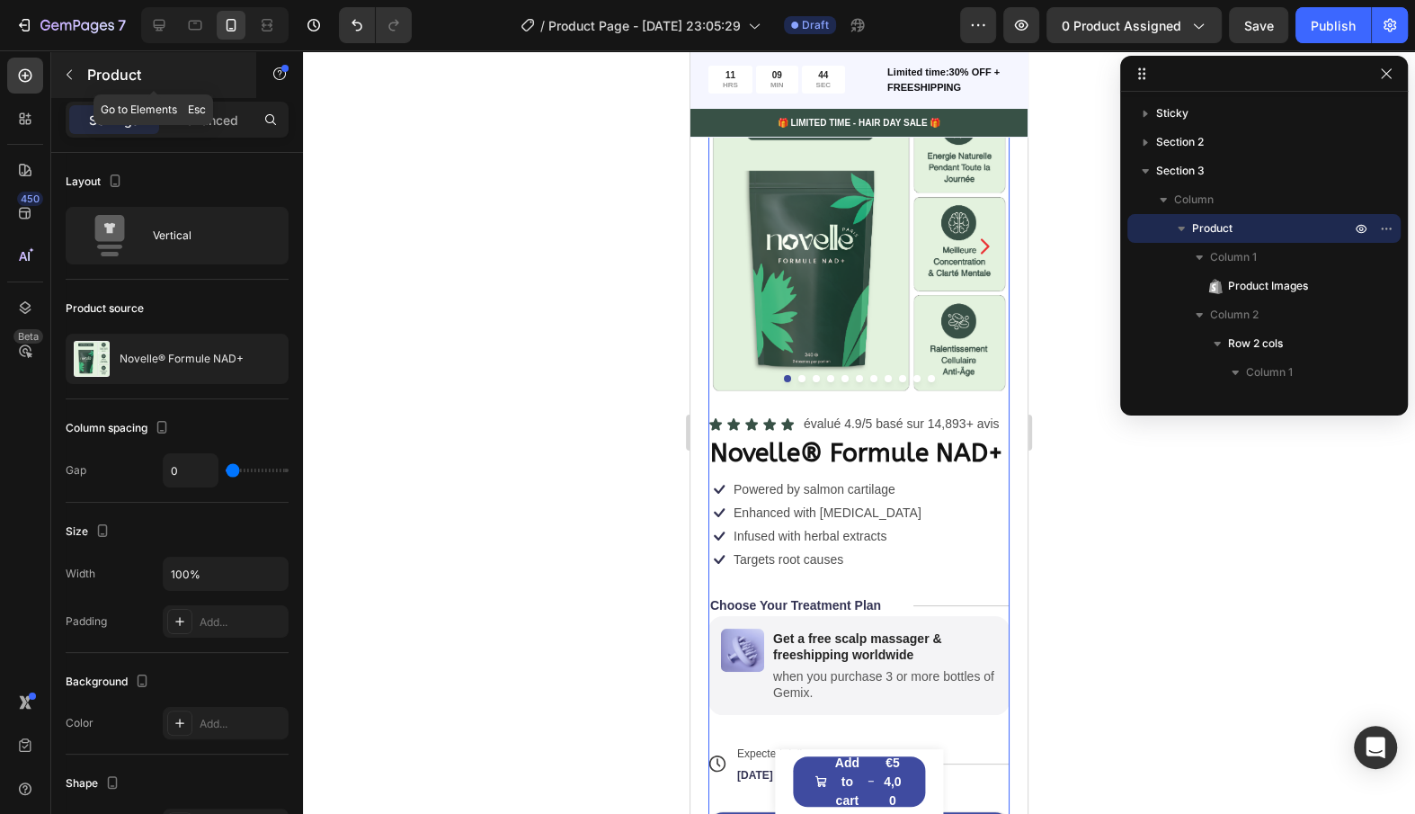
click at [67, 76] on icon "button" at bounding box center [69, 74] width 14 height 14
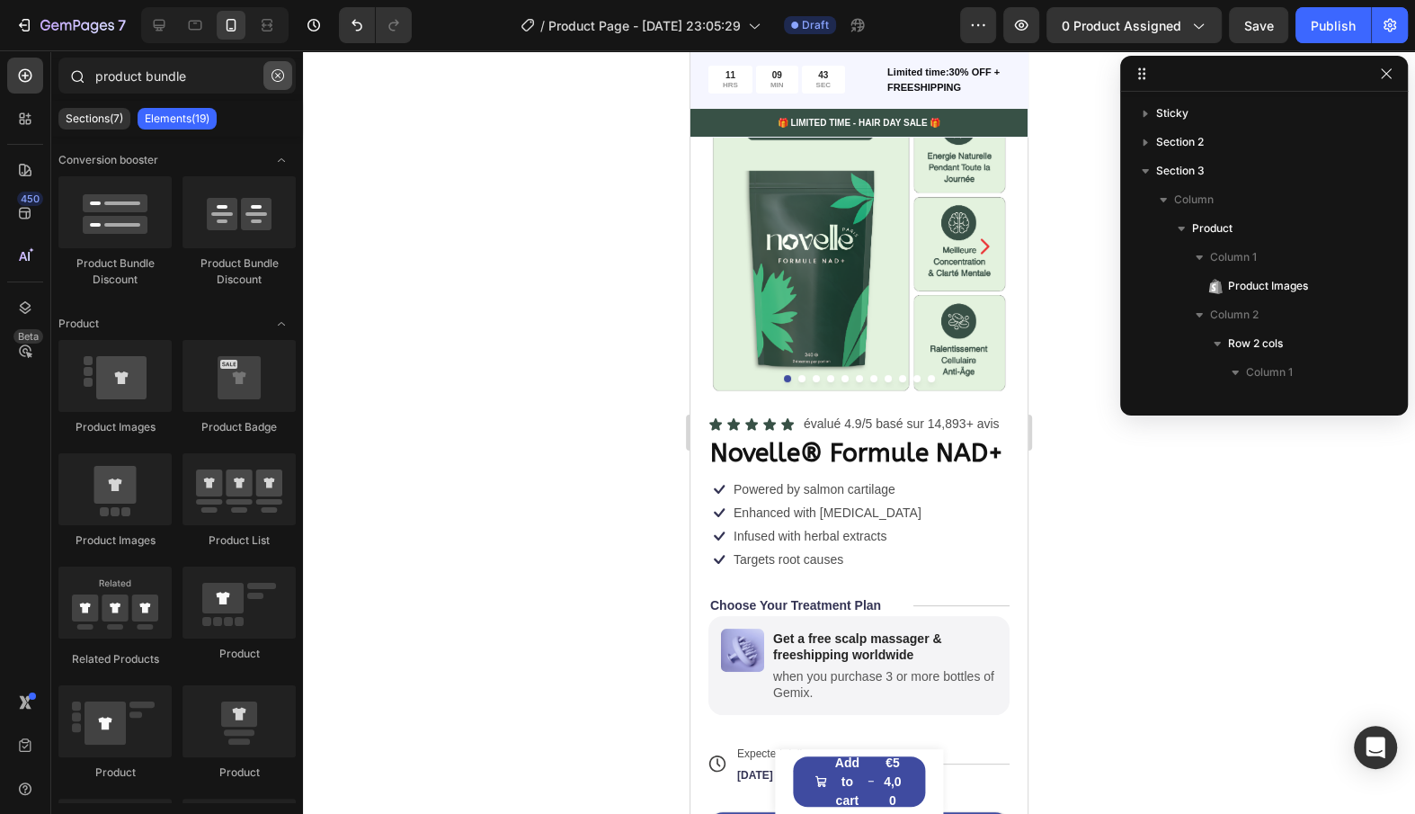
click at [286, 80] on button "button" at bounding box center [277, 75] width 29 height 29
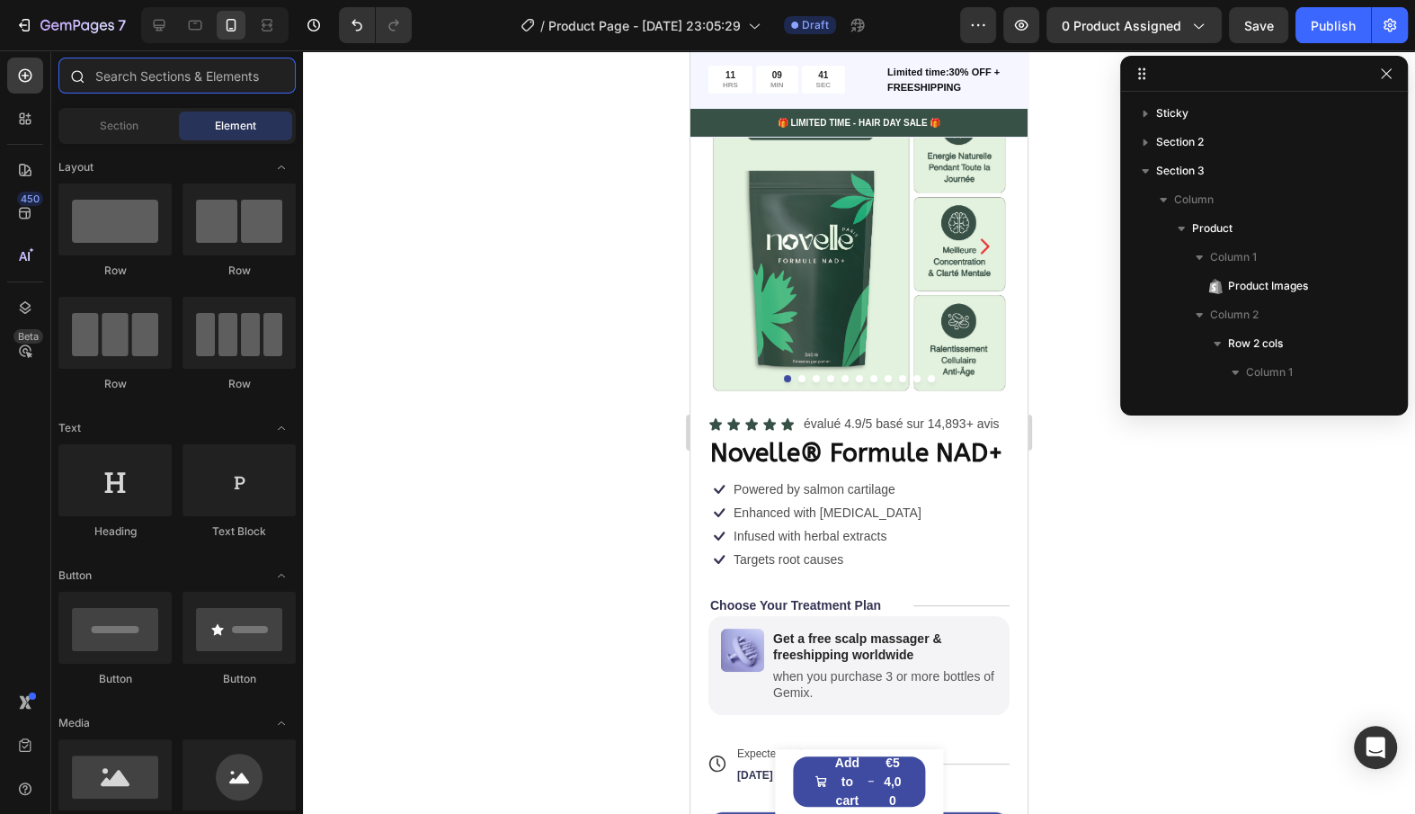
click at [286, 80] on input "text" at bounding box center [176, 76] width 237 height 36
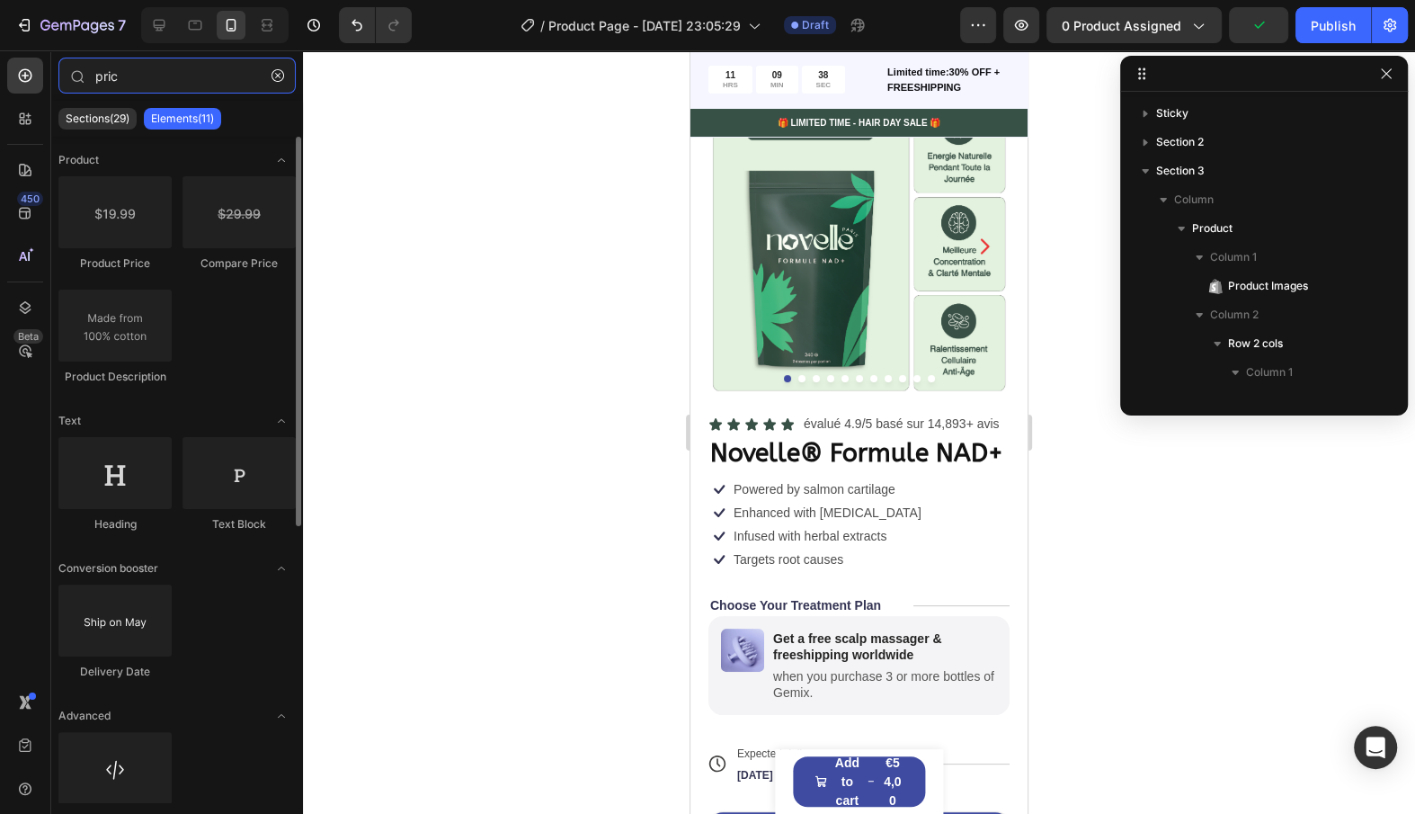
type input "pric"
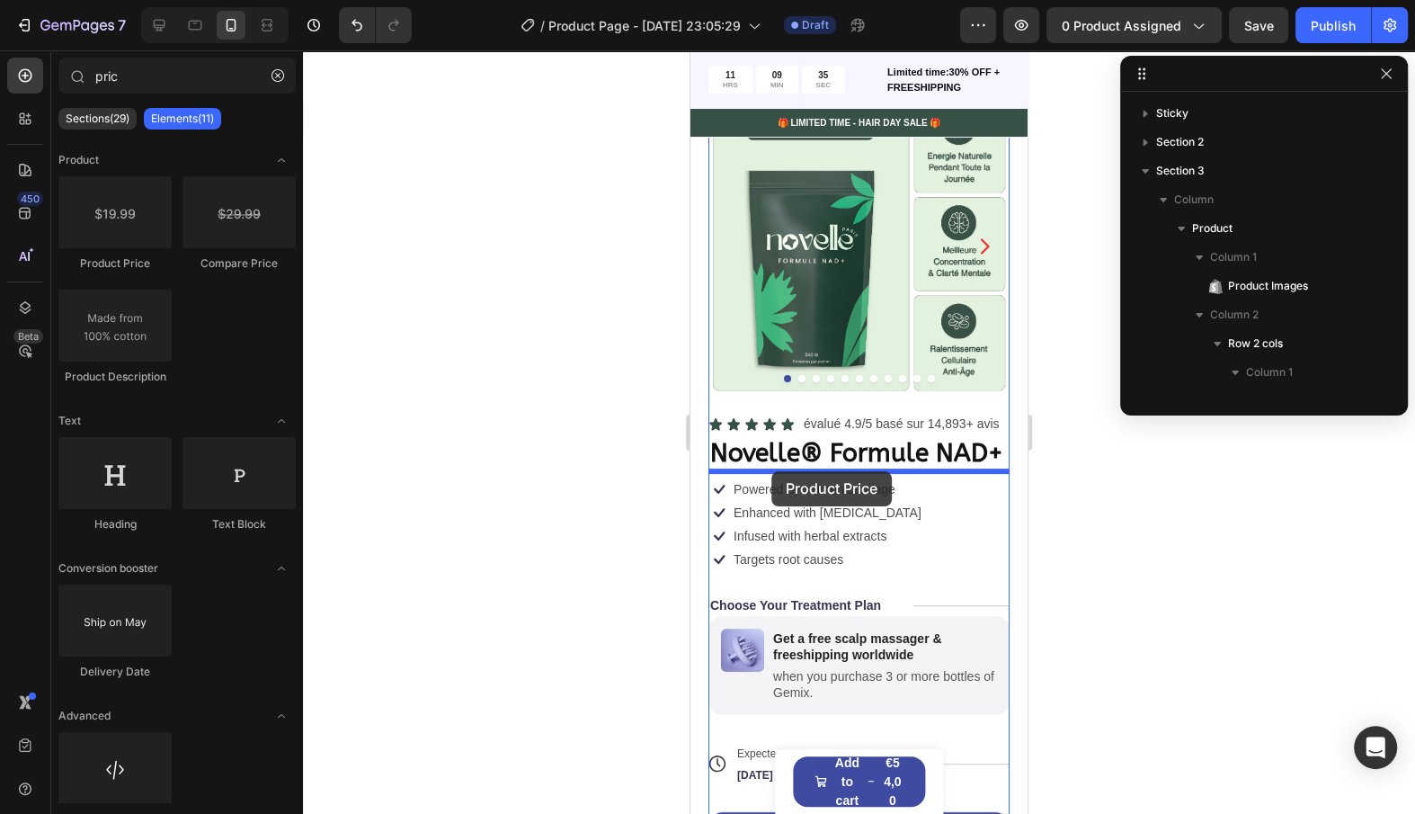
drag, startPoint x: 867, startPoint y: 270, endPoint x: 771, endPoint y: 471, distance: 222.8
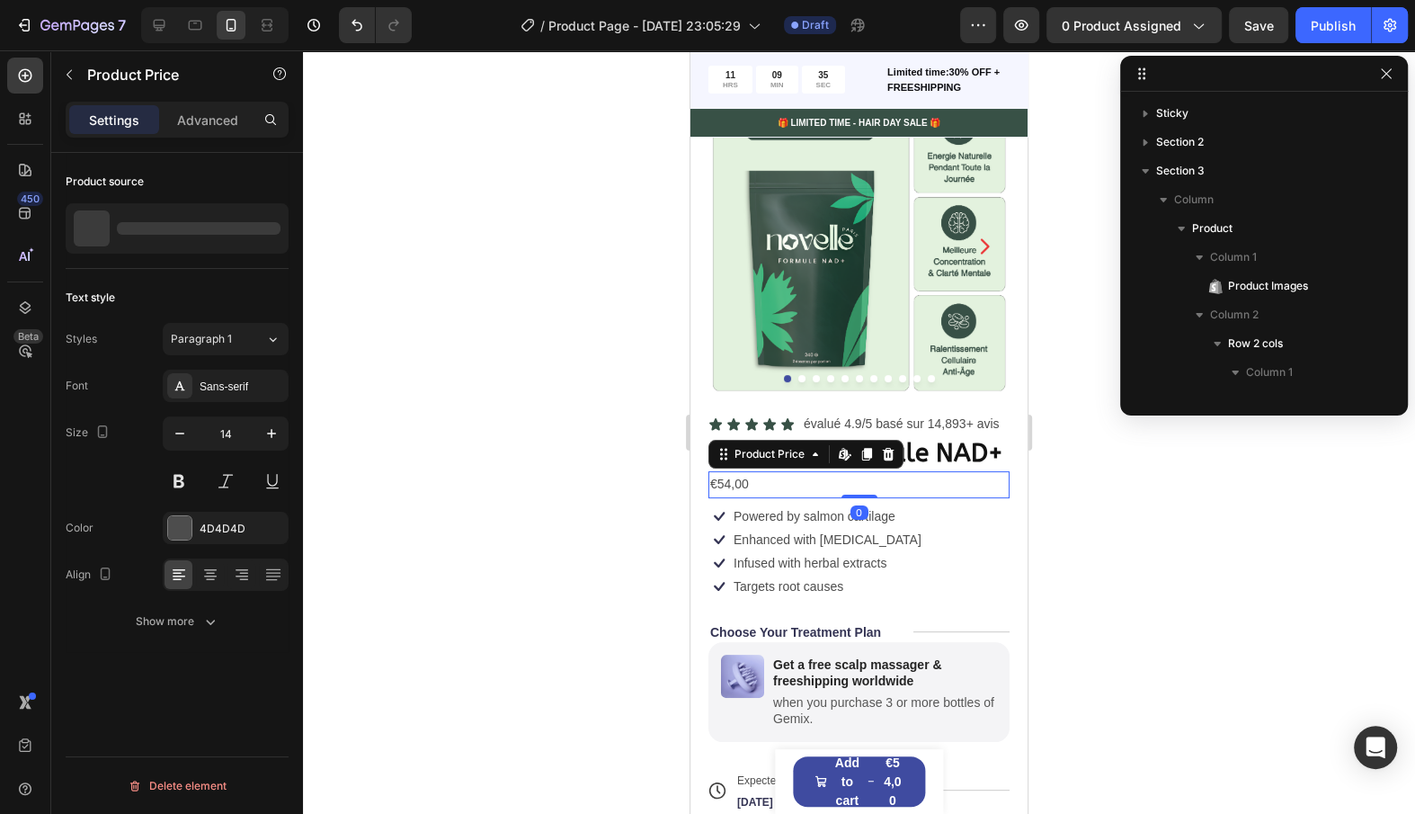
scroll to position [570, 0]
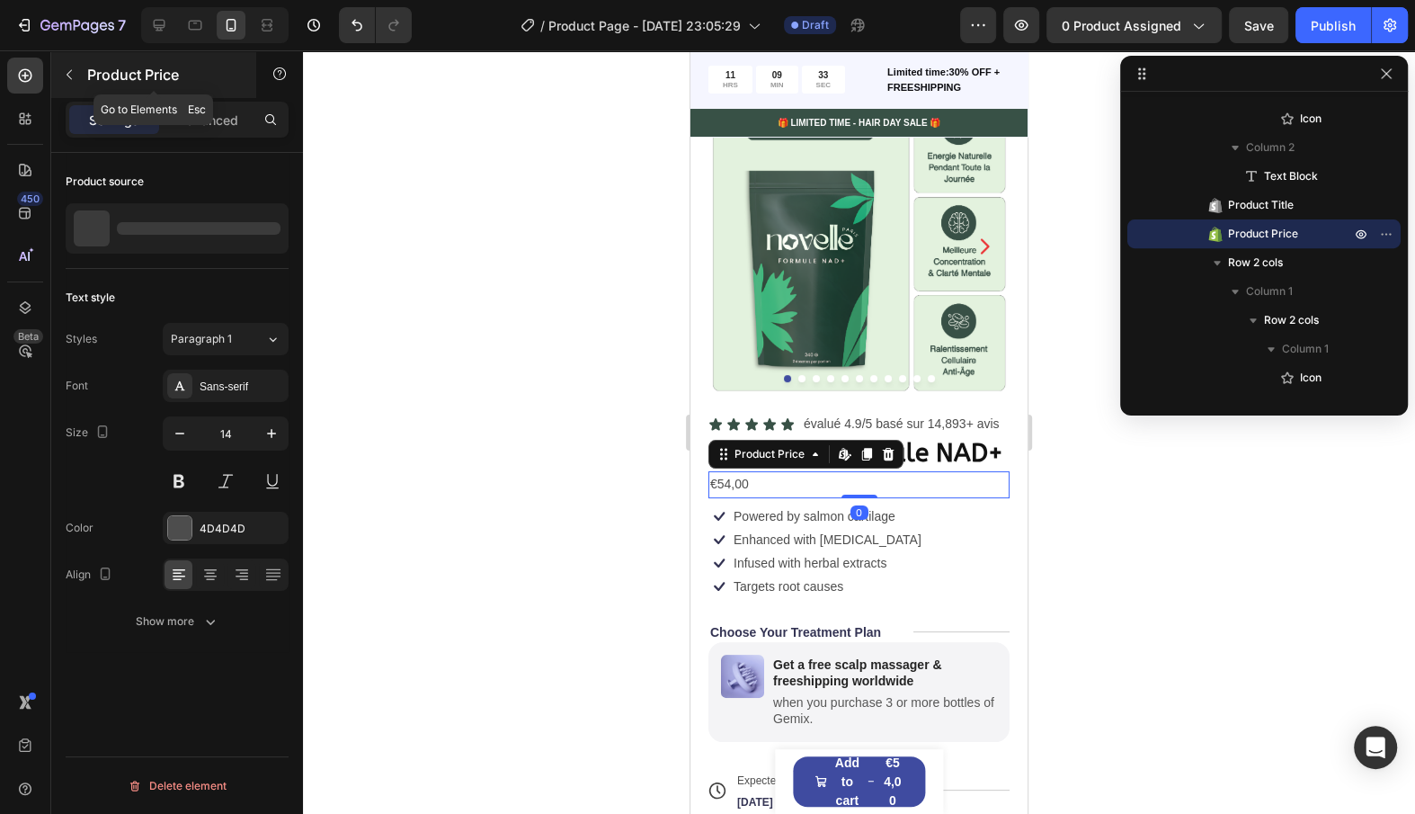
click at [78, 65] on button "button" at bounding box center [69, 74] width 29 height 29
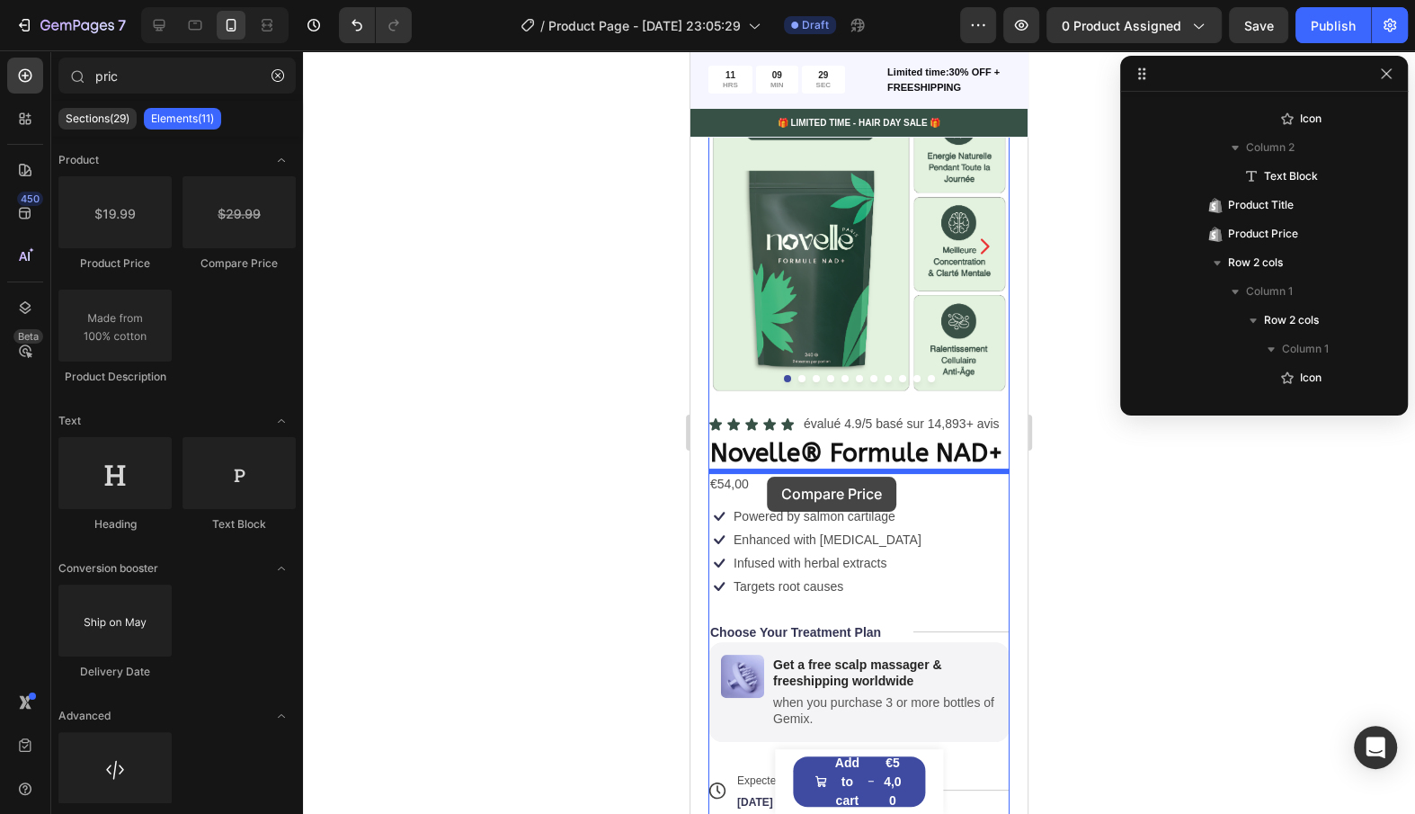
drag, startPoint x: 922, startPoint y: 272, endPoint x: 767, endPoint y: 477, distance: 256.1
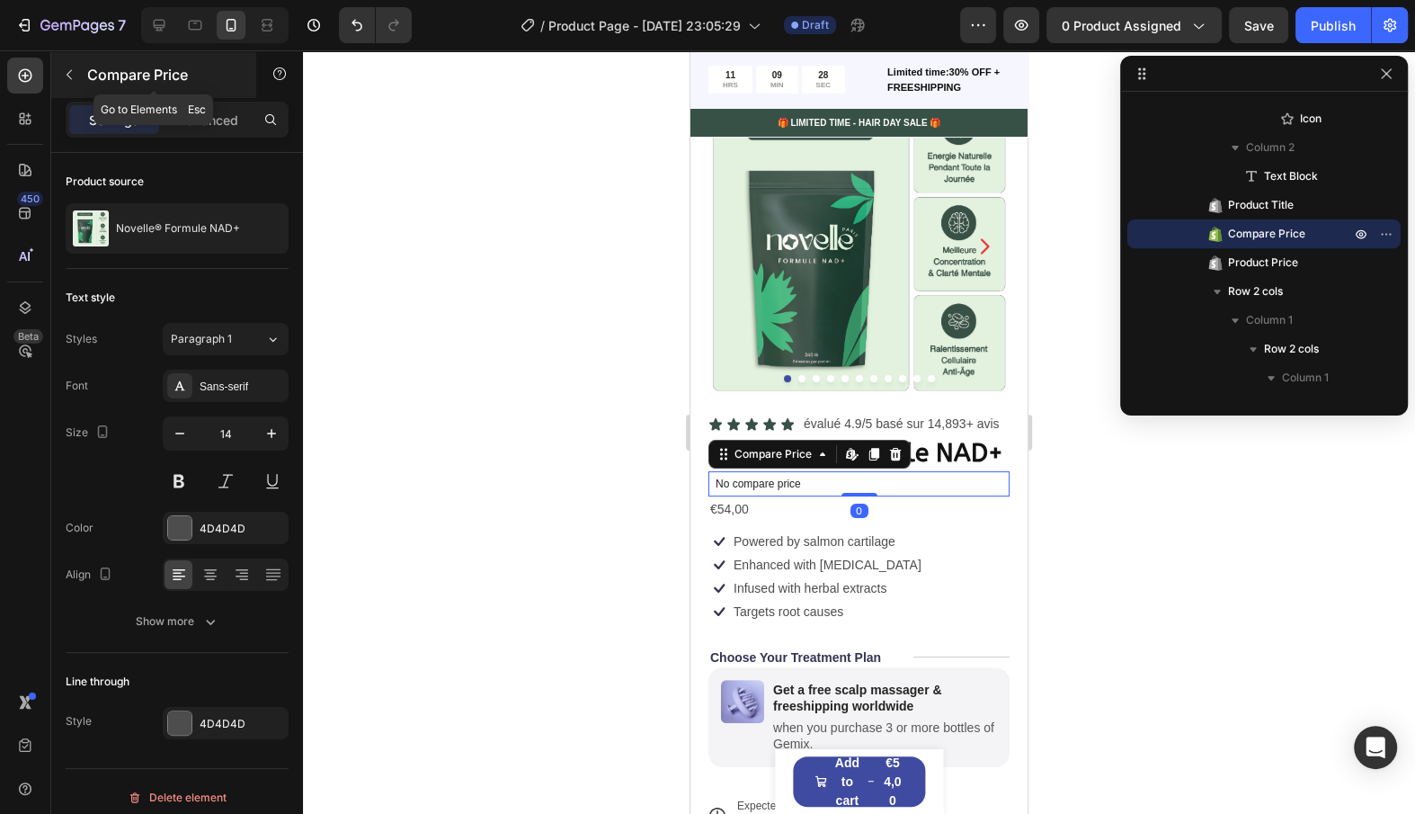
click at [76, 80] on button "button" at bounding box center [69, 74] width 29 height 29
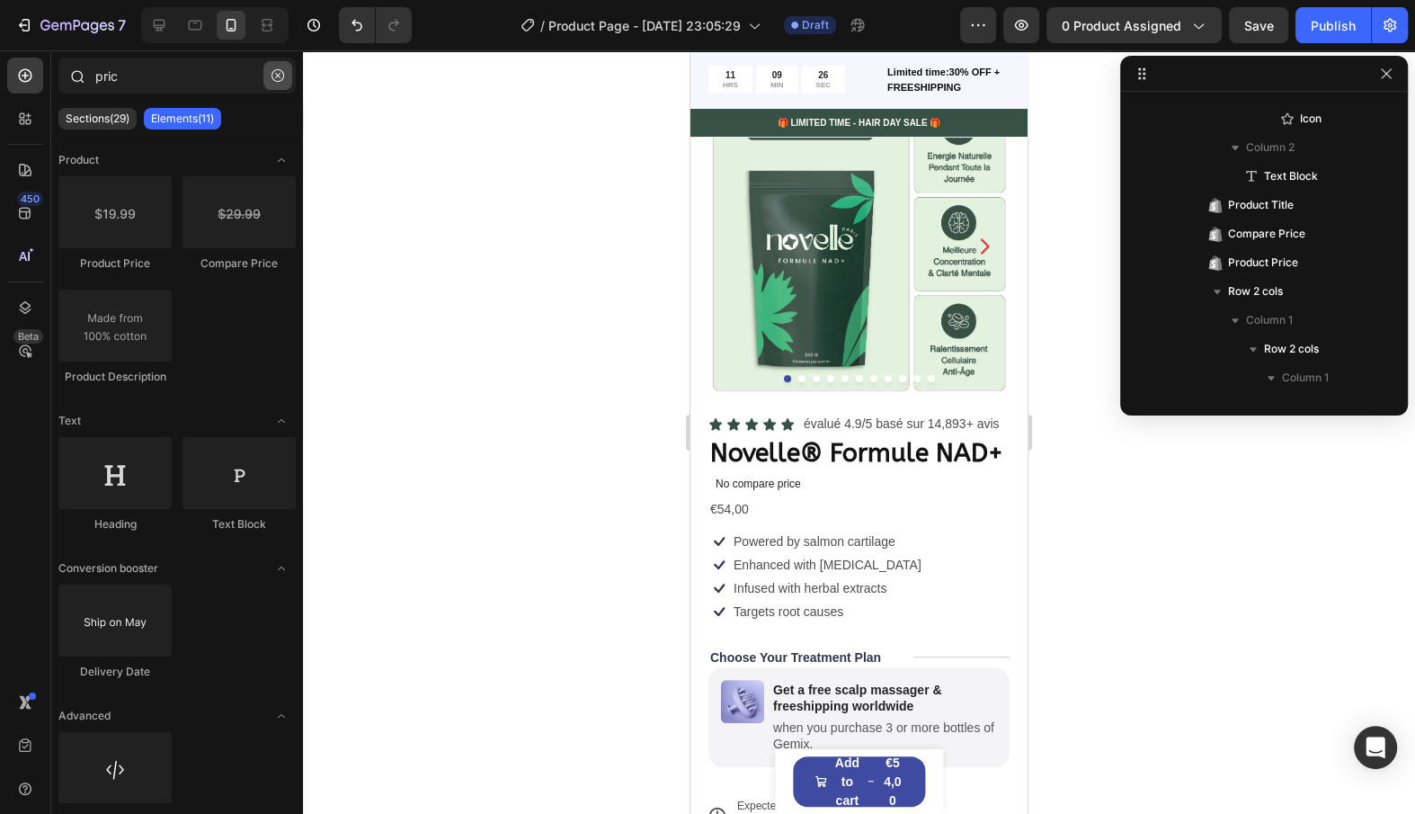
click at [278, 85] on button "button" at bounding box center [277, 75] width 29 height 29
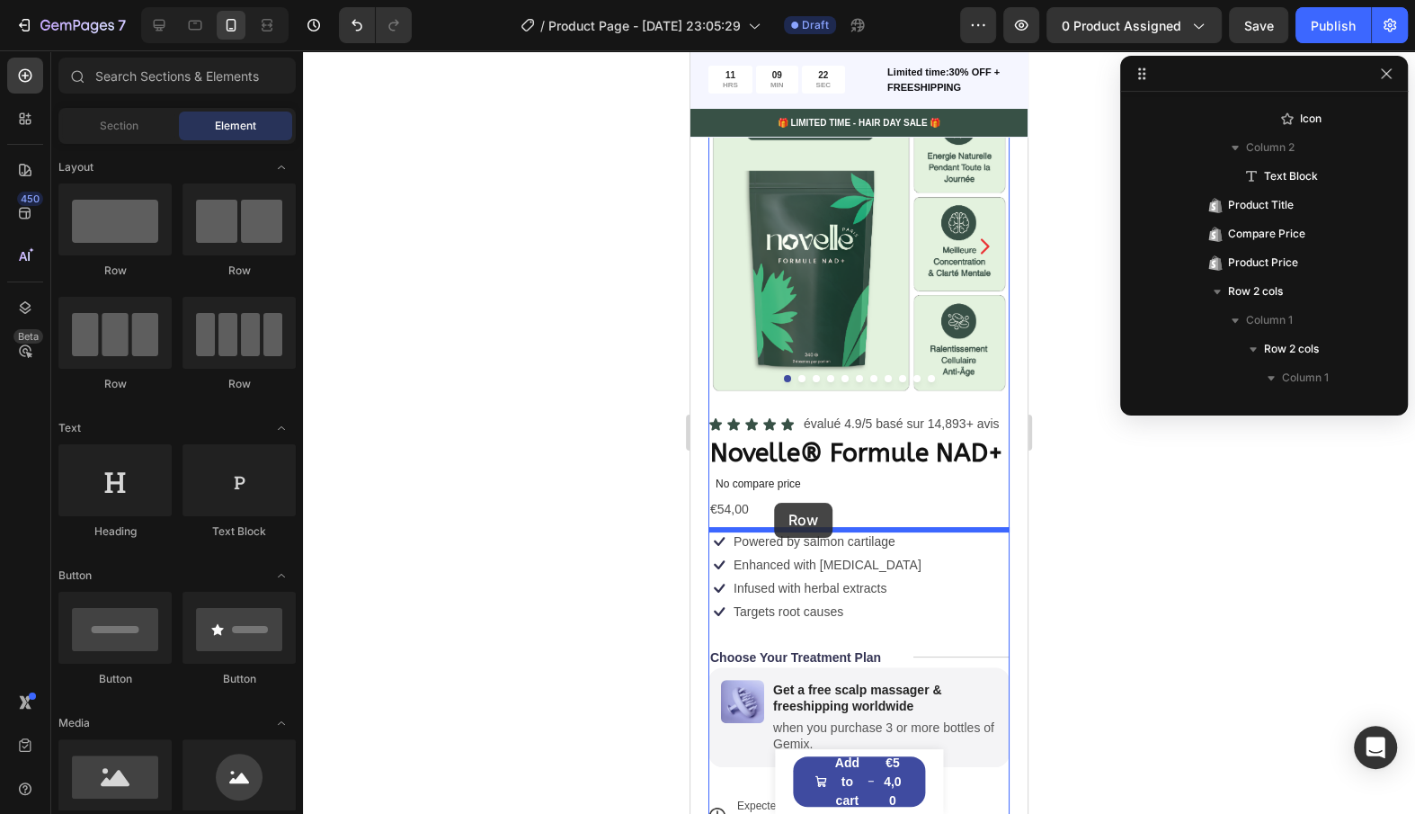
drag, startPoint x: 798, startPoint y: 385, endPoint x: 774, endPoint y: 503, distance: 120.3
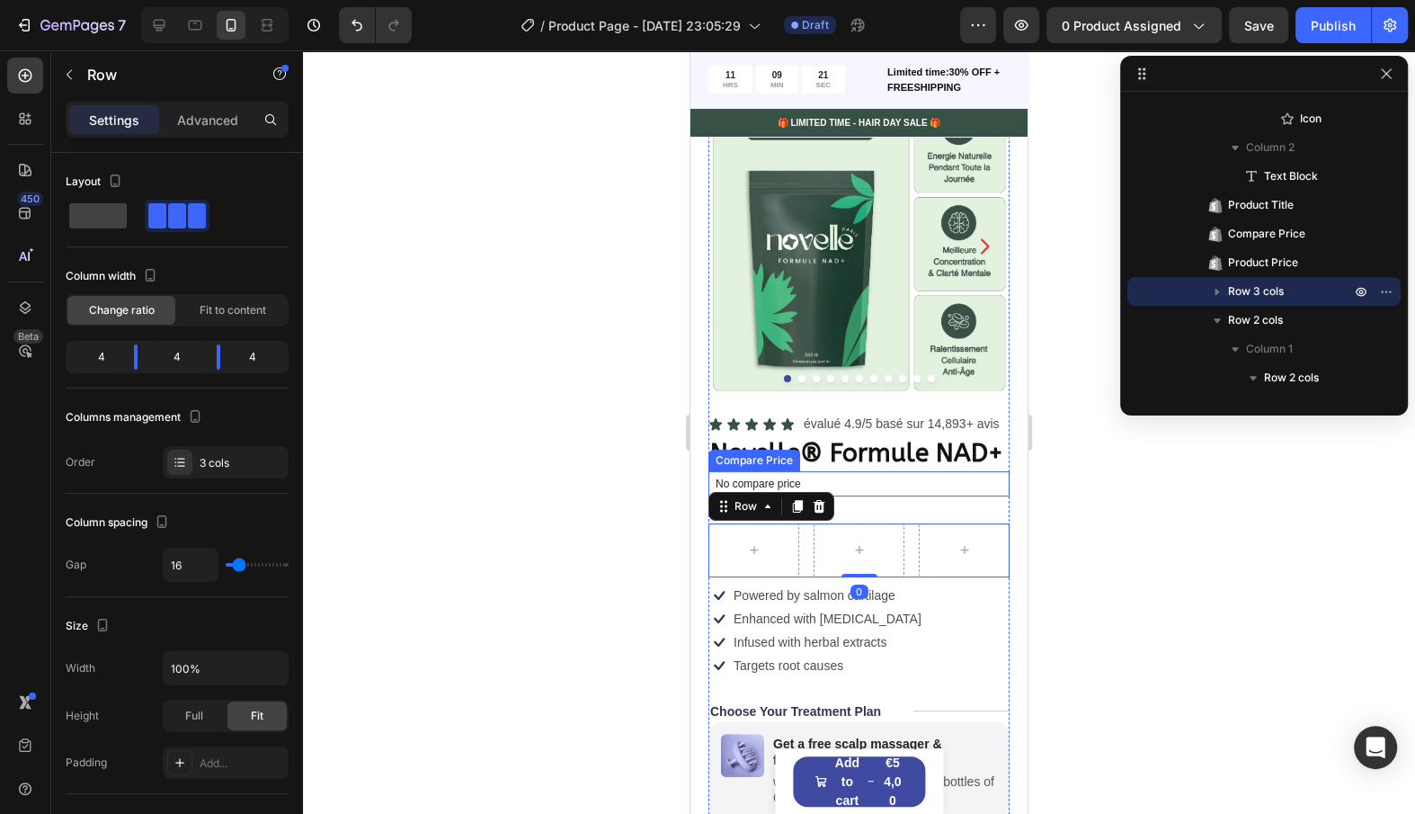
click at [859, 486] on p "No compare price" at bounding box center [859, 483] width 287 height 11
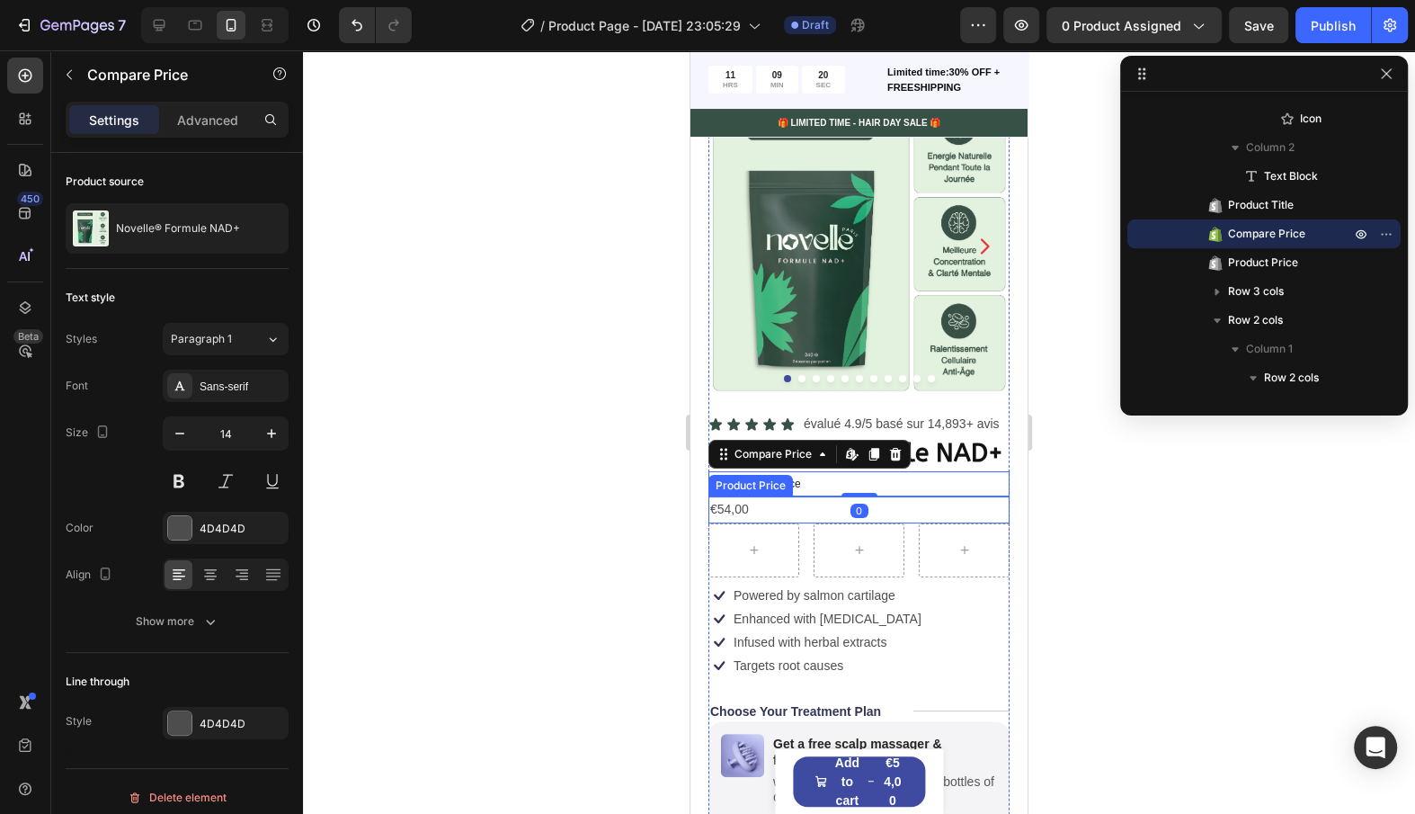
click at [789, 504] on div "€54,00" at bounding box center [859, 509] width 301 height 26
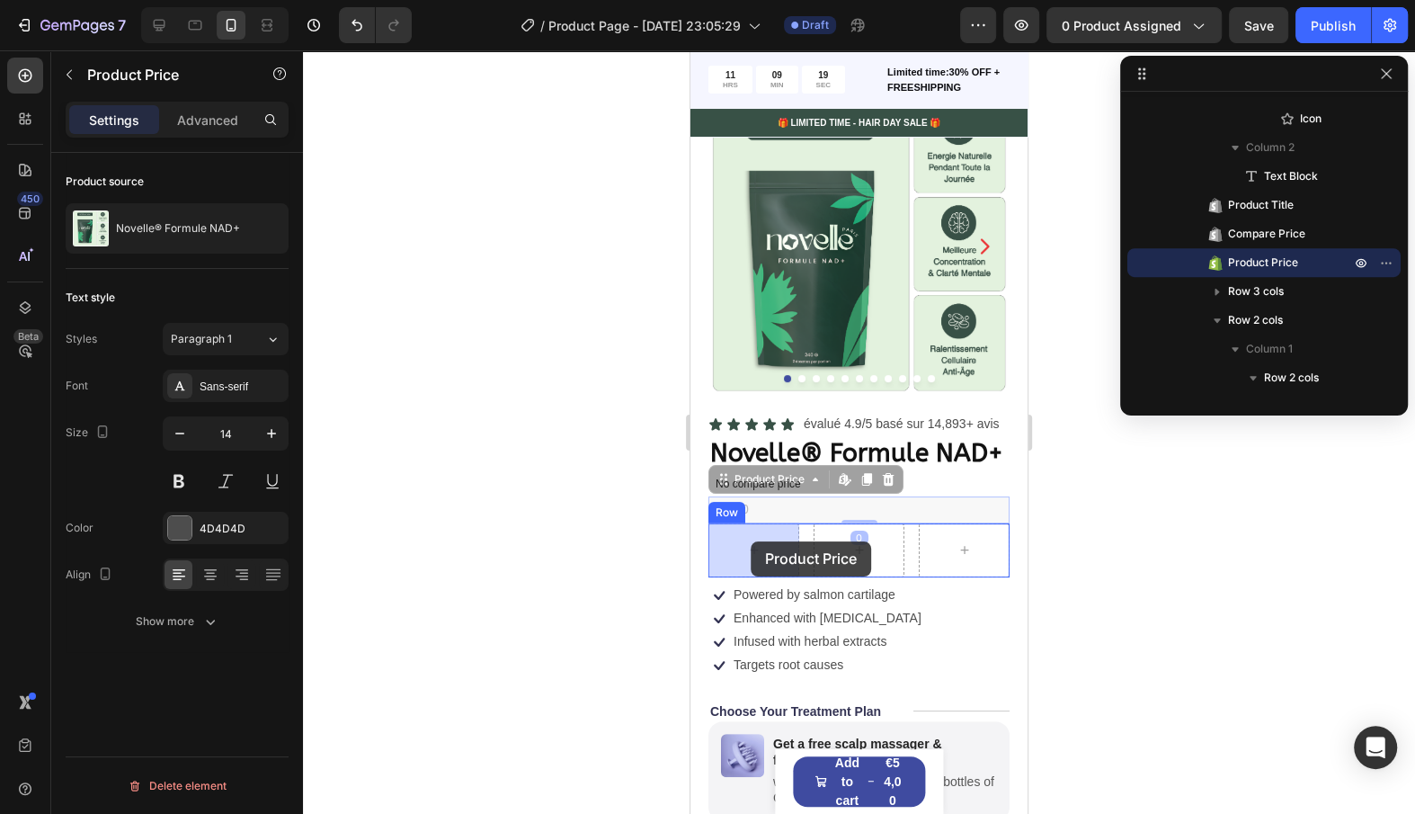
drag, startPoint x: 767, startPoint y: 478, endPoint x: 751, endPoint y: 540, distance: 64.1
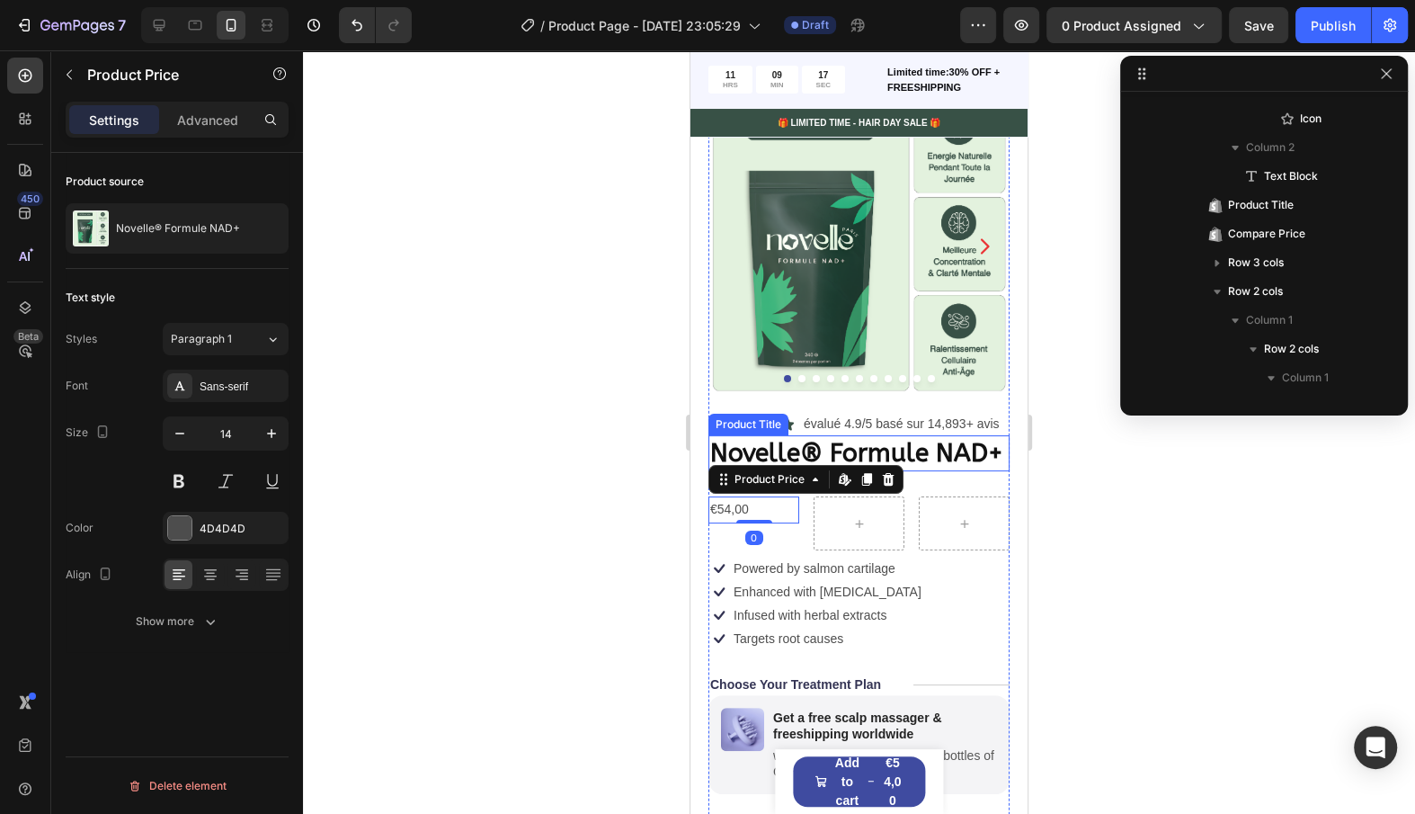
click at [909, 450] on h1 "Novelle® Formule NAD+" at bounding box center [859, 453] width 301 height 36
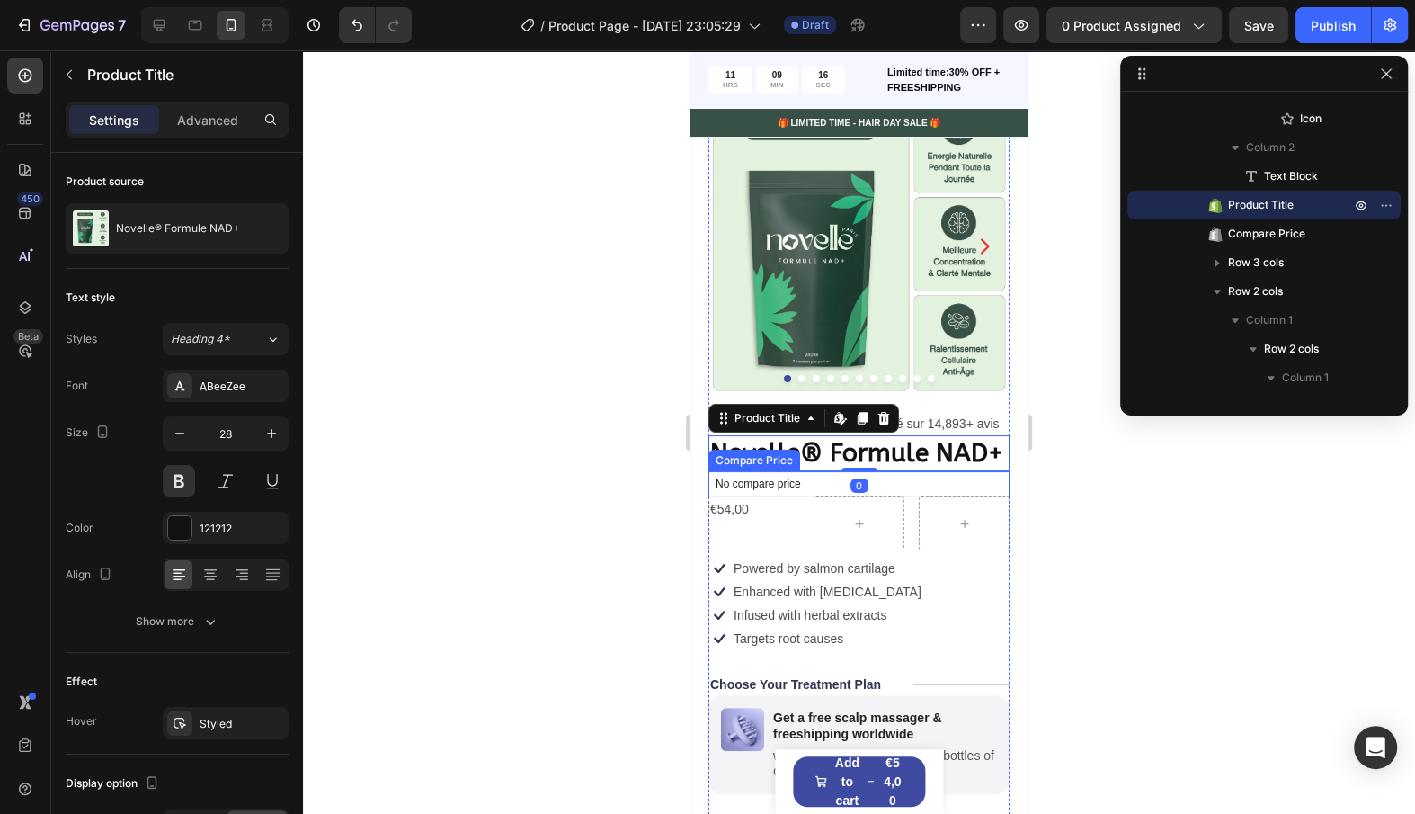
click at [807, 486] on p "No compare price" at bounding box center [859, 483] width 287 height 11
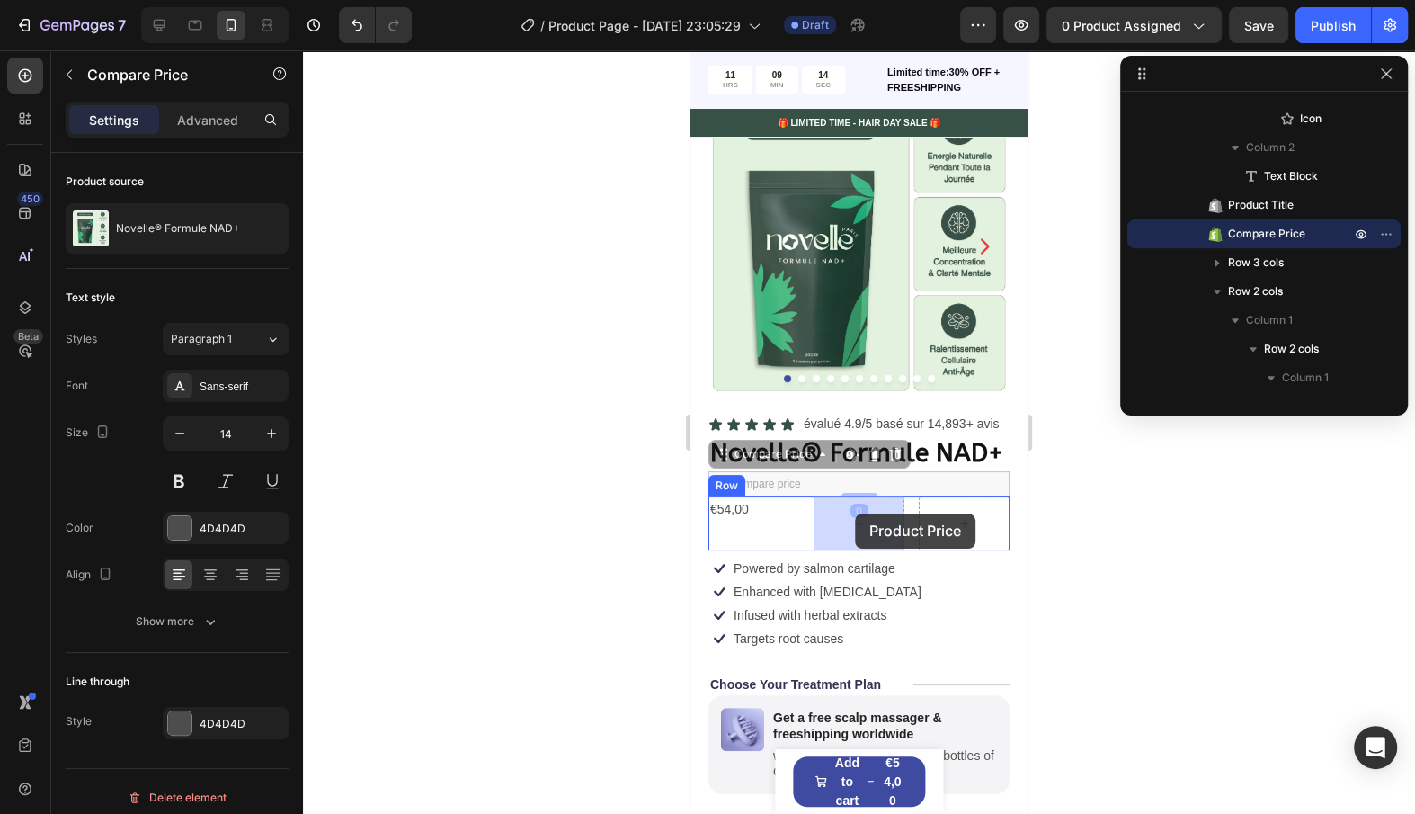
drag, startPoint x: 776, startPoint y: 454, endPoint x: 855, endPoint y: 512, distance: 97.8
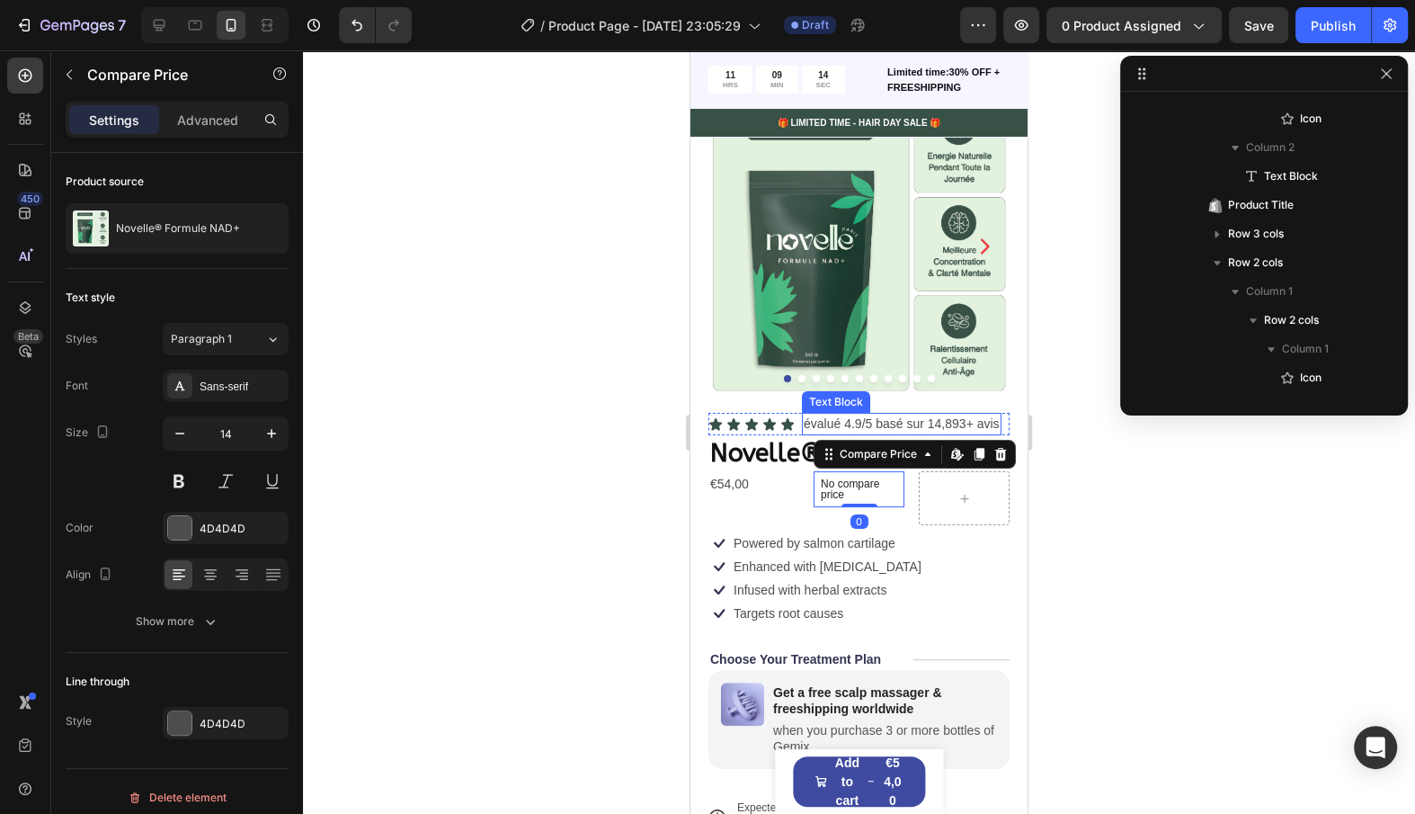
click at [847, 384] on img at bounding box center [859, 245] width 301 height 301
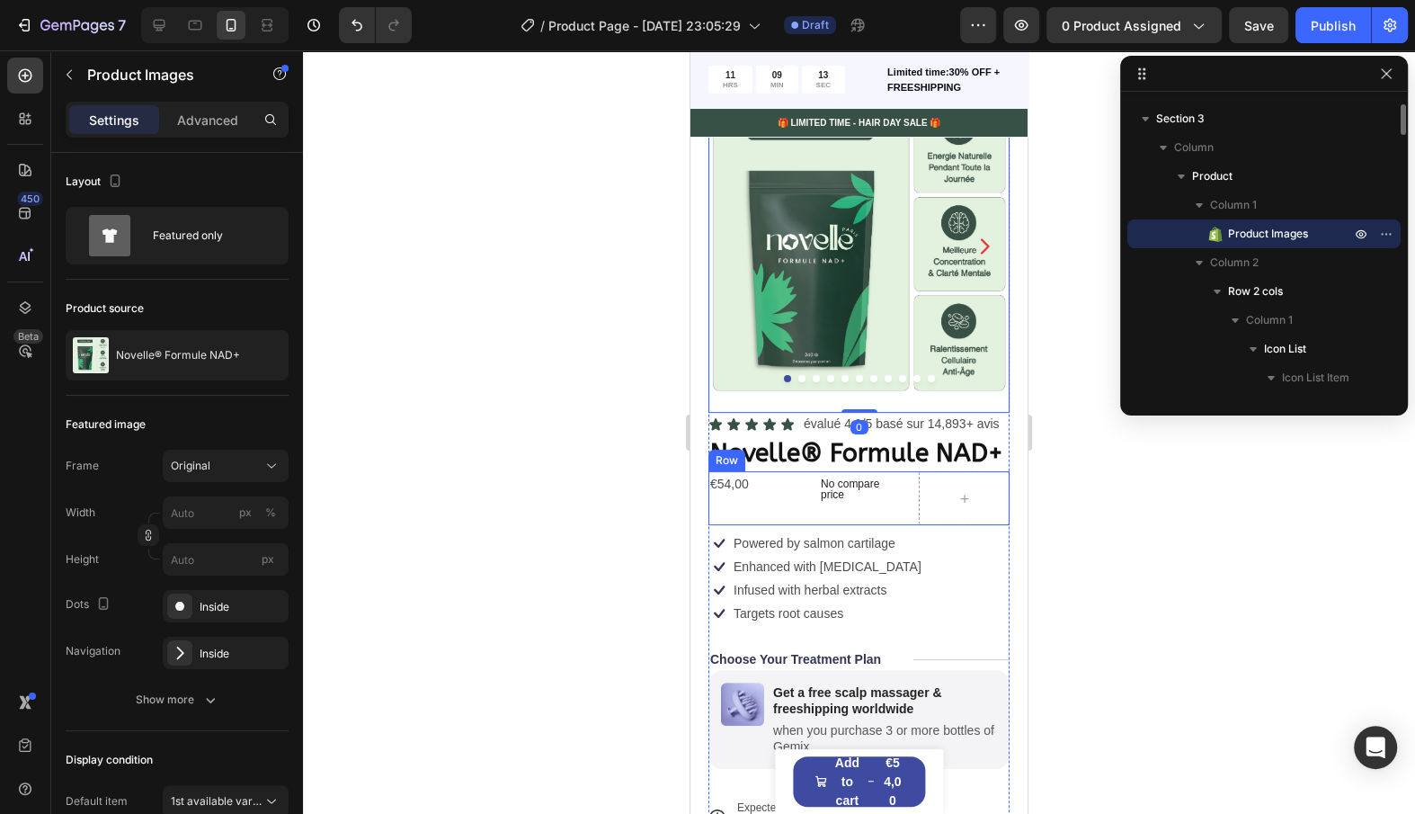
click at [789, 491] on div "€54,00" at bounding box center [754, 484] width 91 height 26
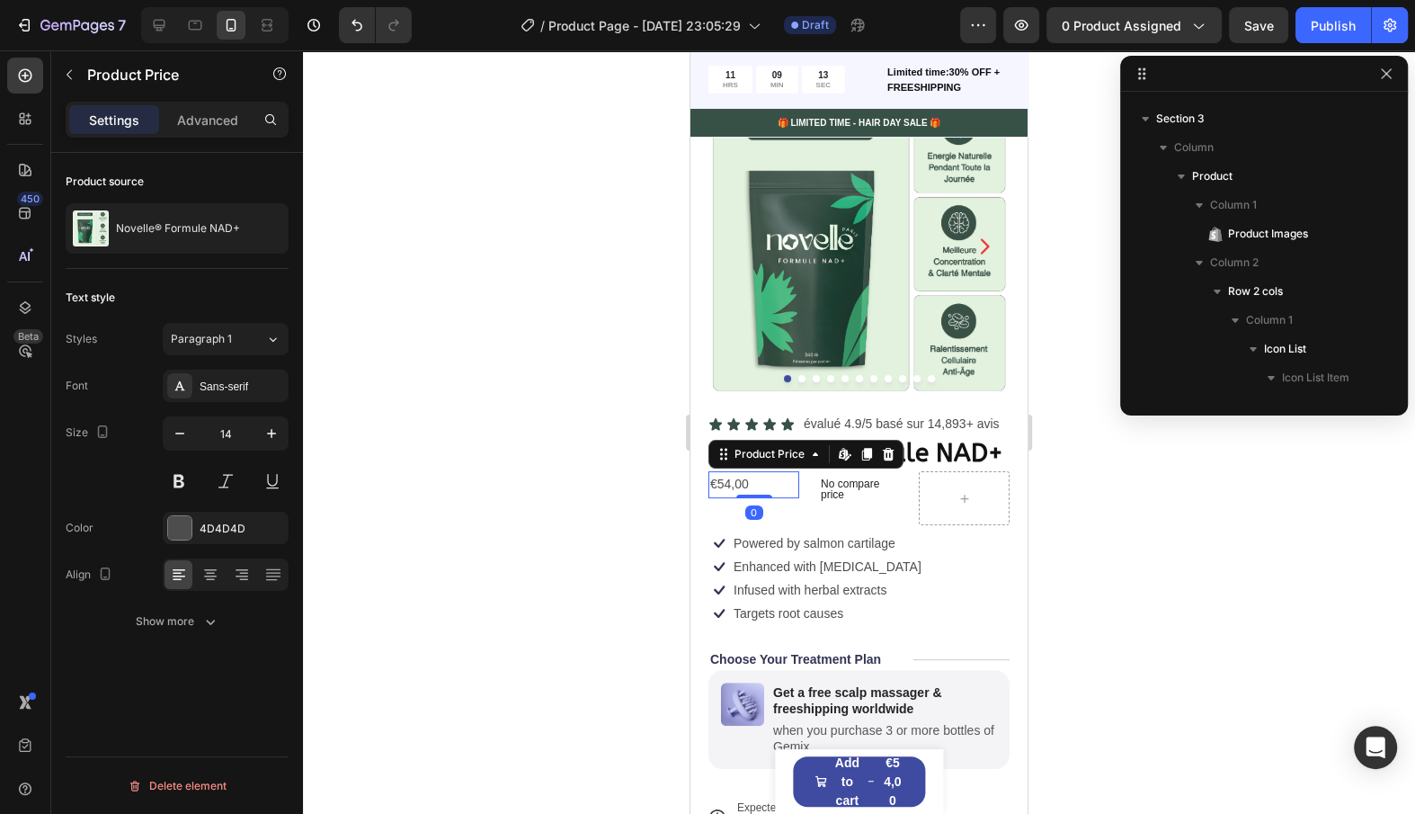
scroll to position [628, 0]
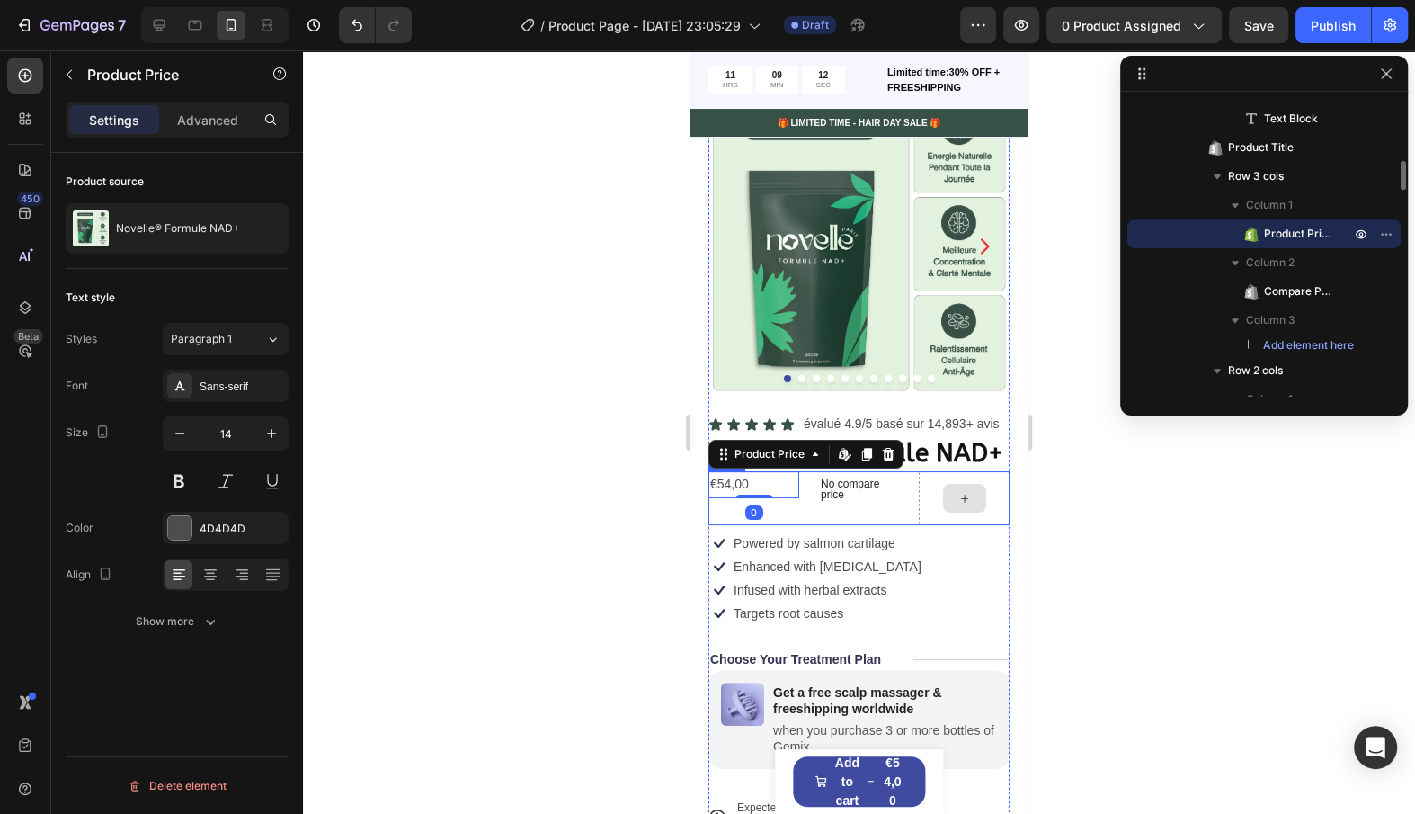
click at [923, 500] on div at bounding box center [964, 498] width 91 height 54
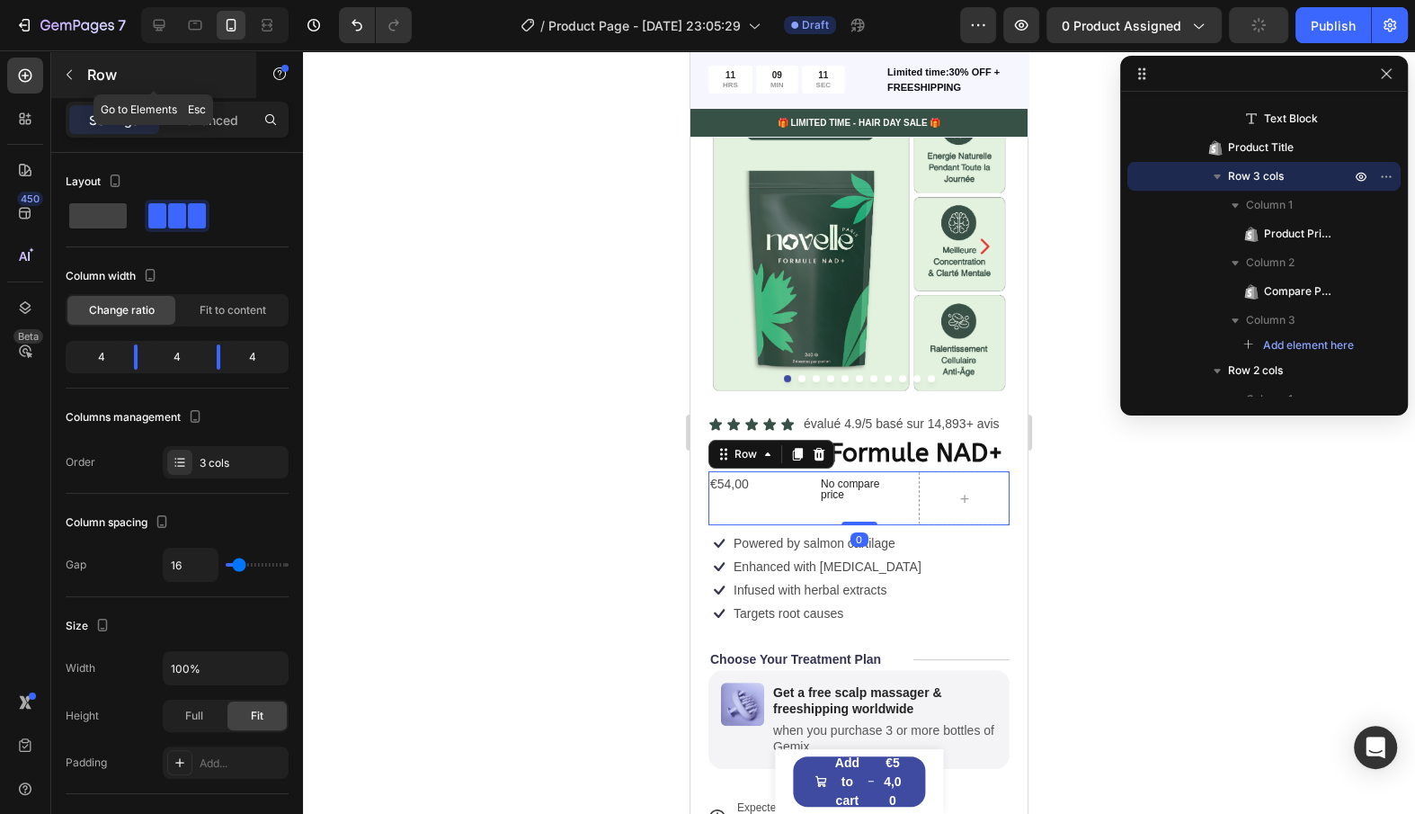
click at [87, 70] on p "Row" at bounding box center [163, 75] width 153 height 22
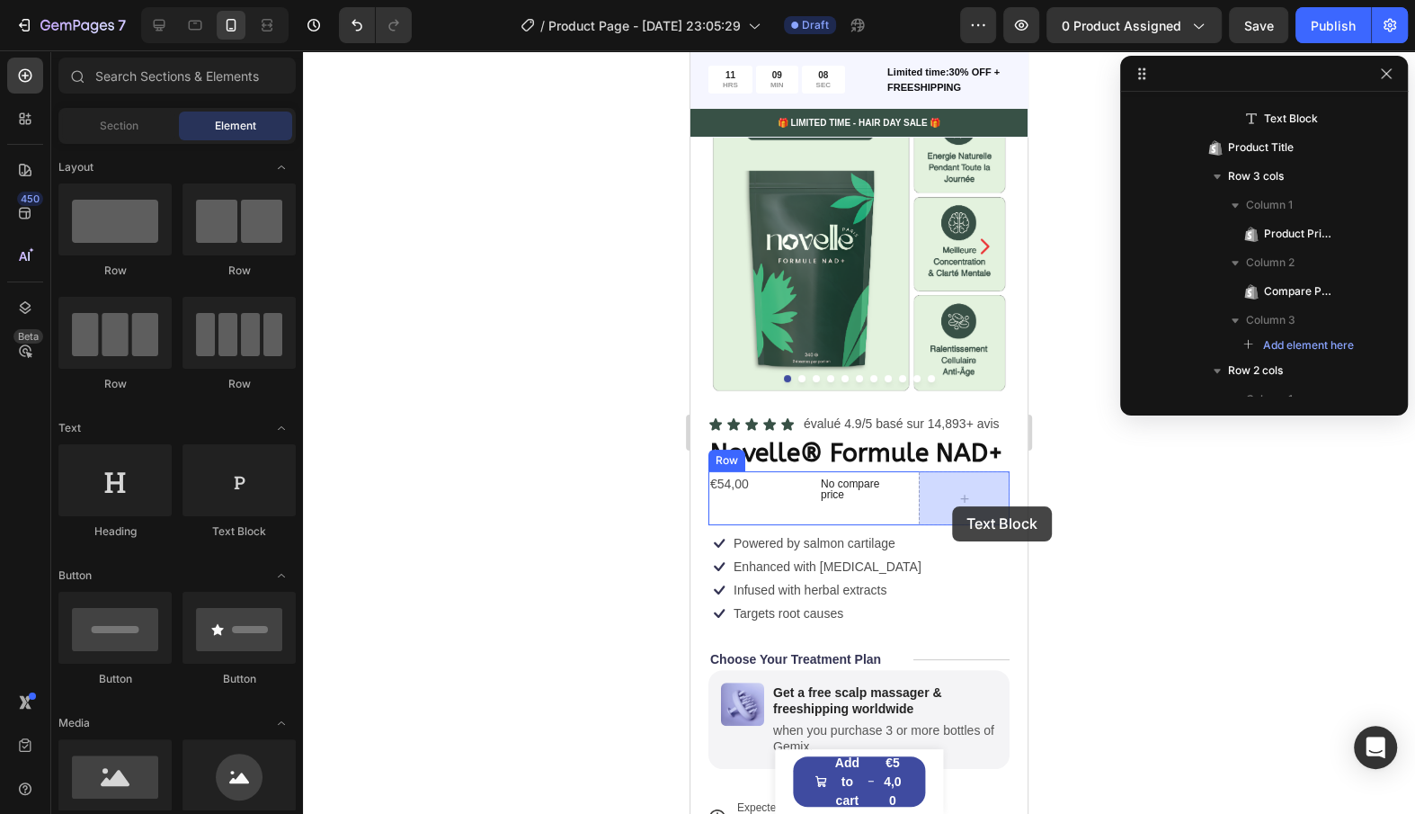
drag, startPoint x: 904, startPoint y: 526, endPoint x: 951, endPoint y: 506, distance: 51.6
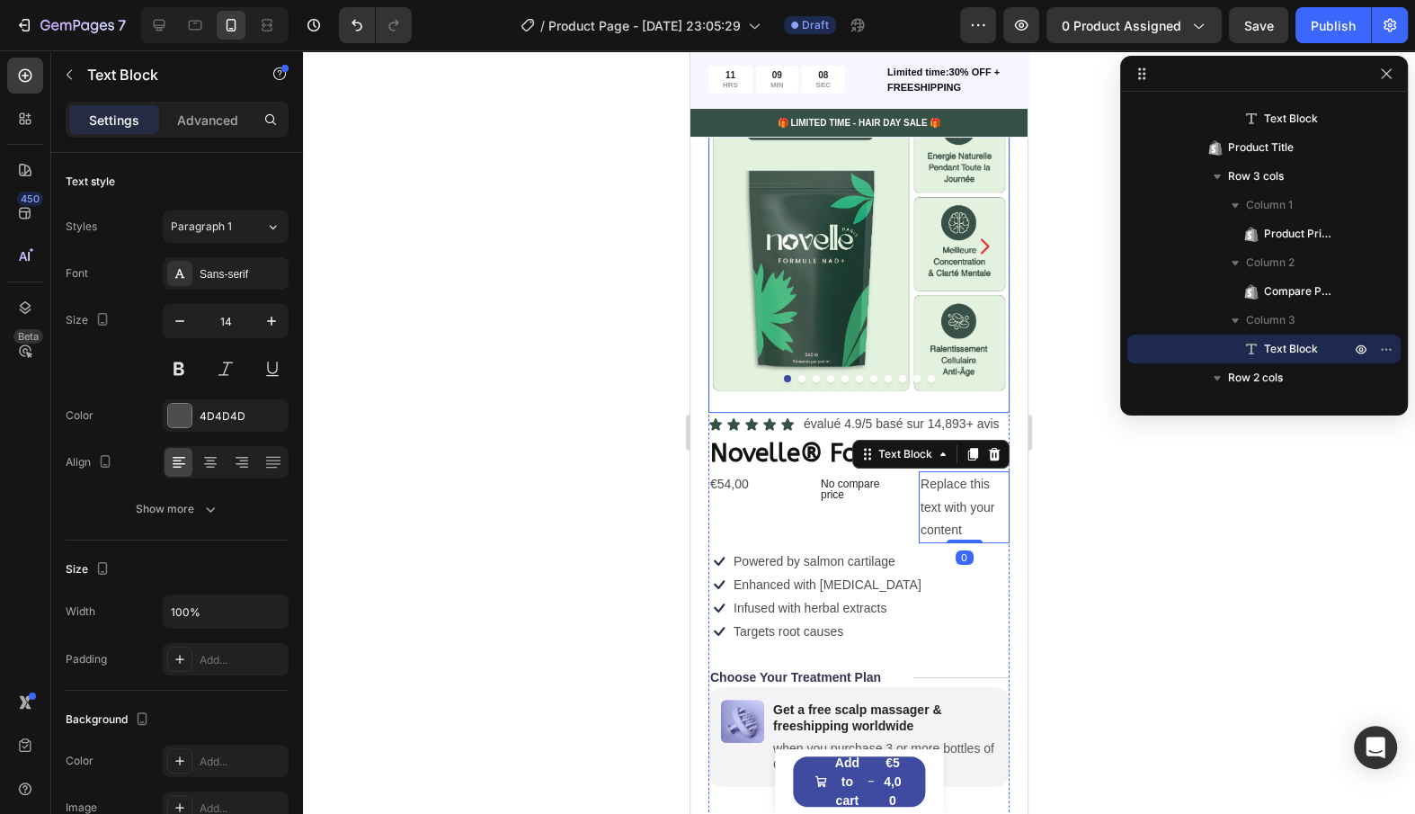
click at [874, 322] on img at bounding box center [859, 245] width 301 height 301
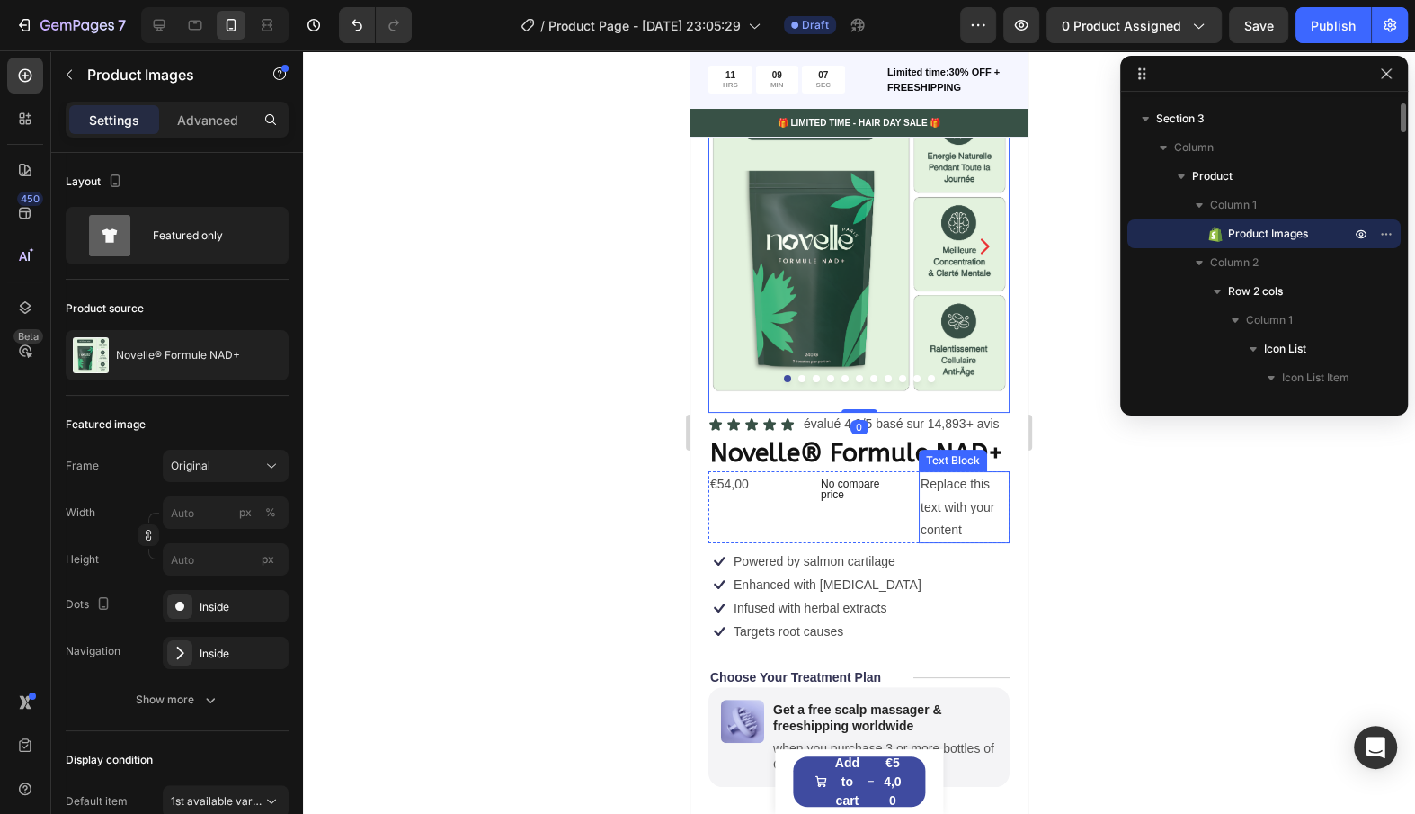
click at [959, 509] on div "Replace this text with your content" at bounding box center [964, 507] width 91 height 72
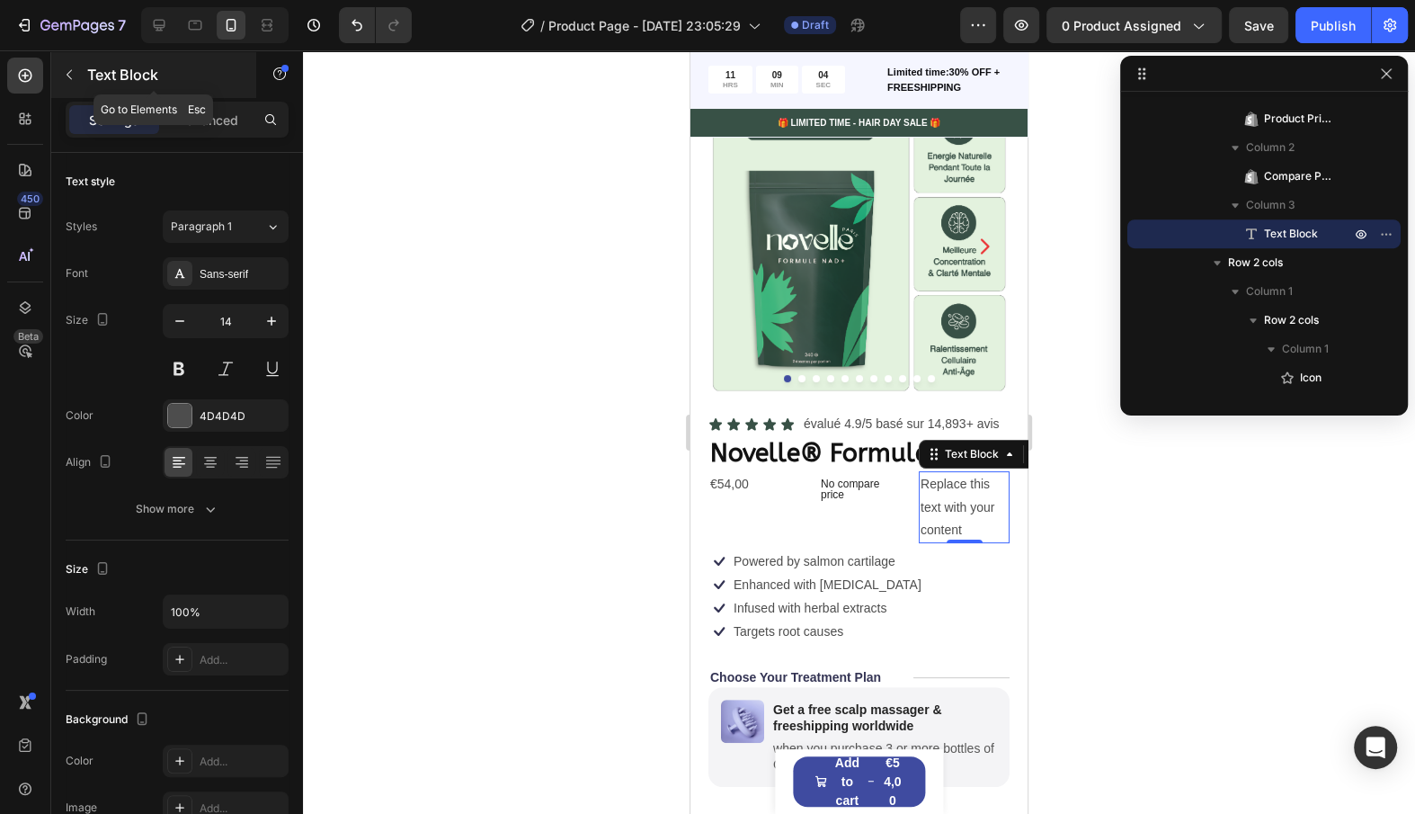
click at [69, 85] on button "button" at bounding box center [69, 74] width 29 height 29
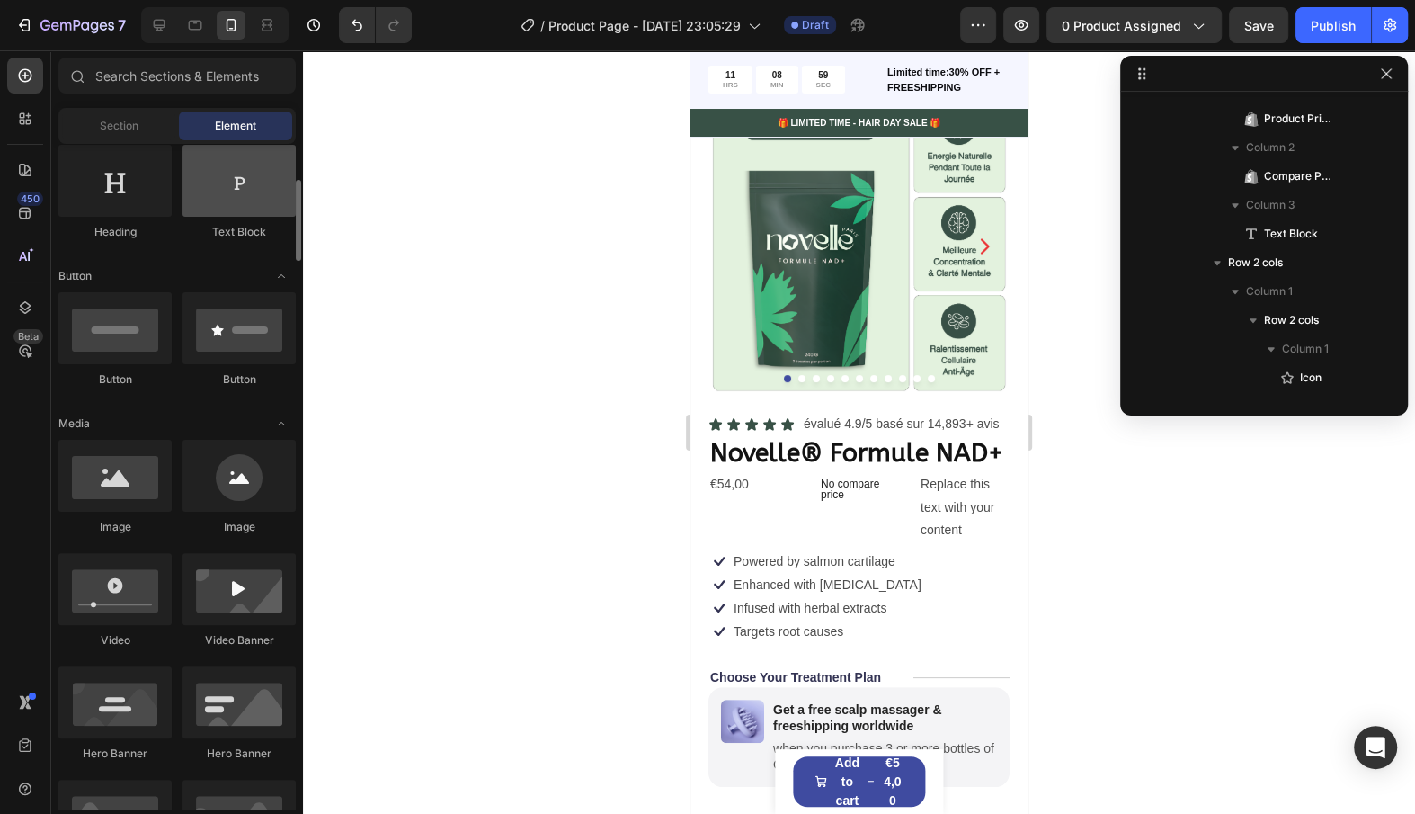
scroll to position [446, 0]
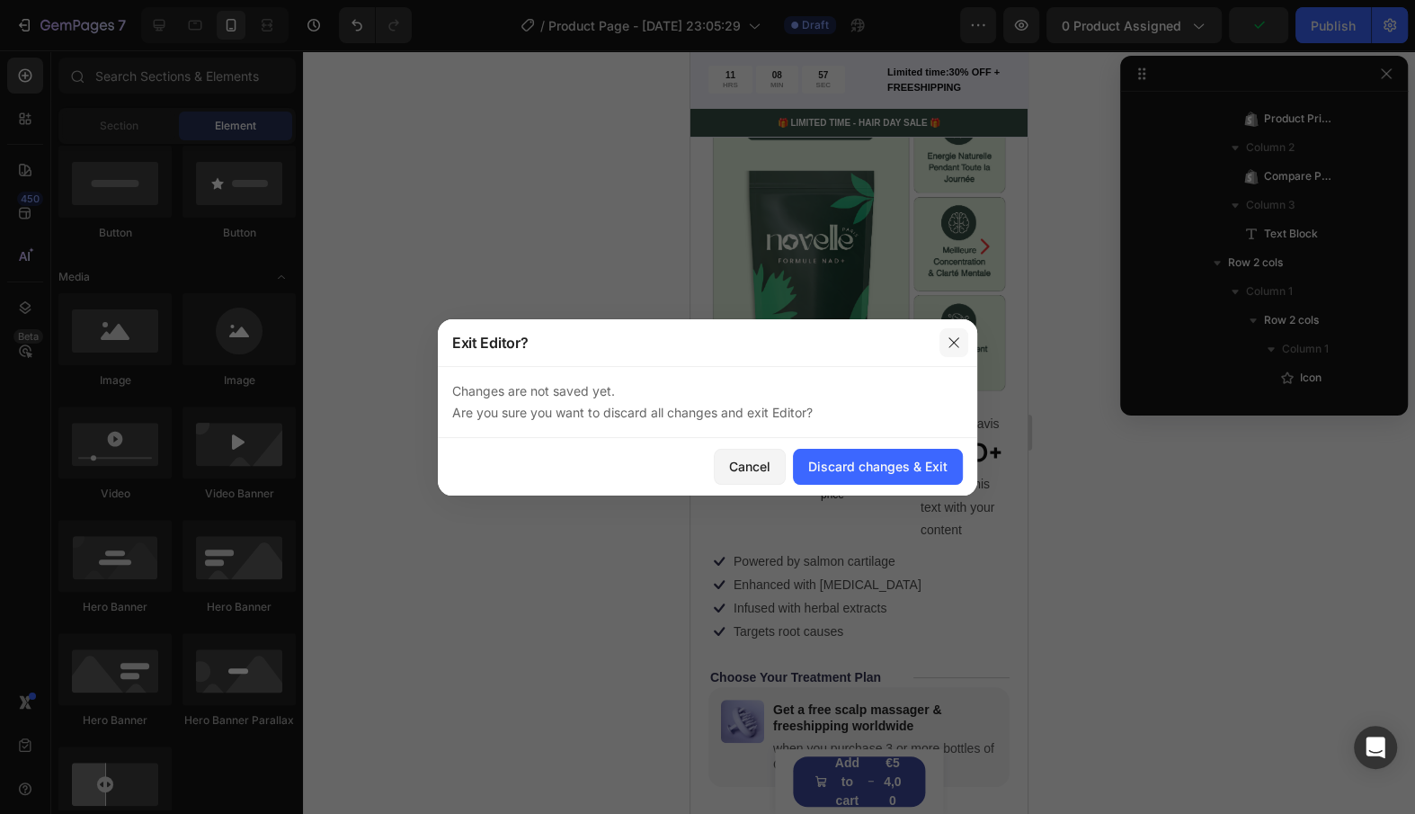
click at [959, 333] on button "button" at bounding box center [954, 342] width 29 height 29
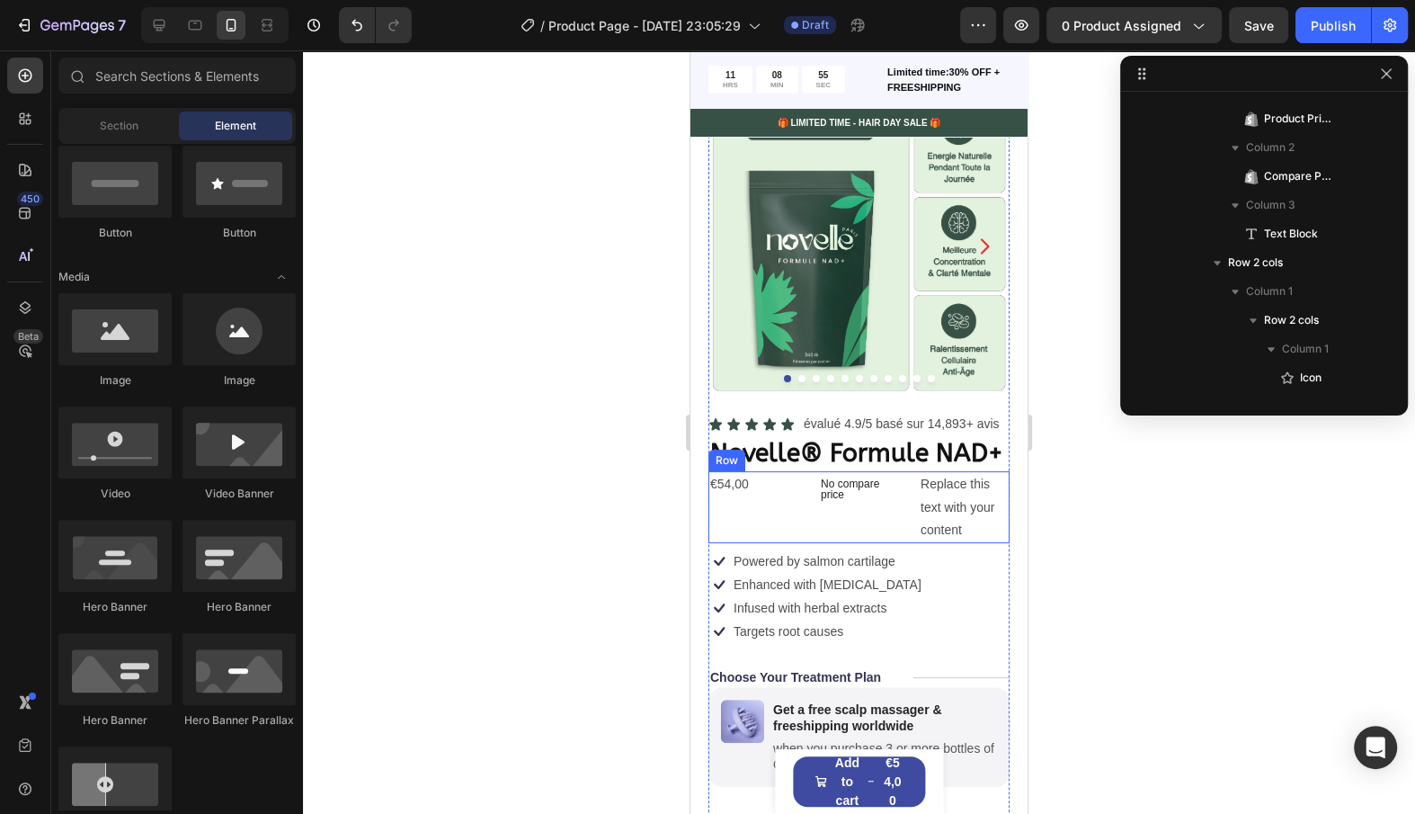
click at [800, 508] on div "€54,00 Product Price Product Price No compare price Compare Price Replace this …" at bounding box center [859, 507] width 301 height 72
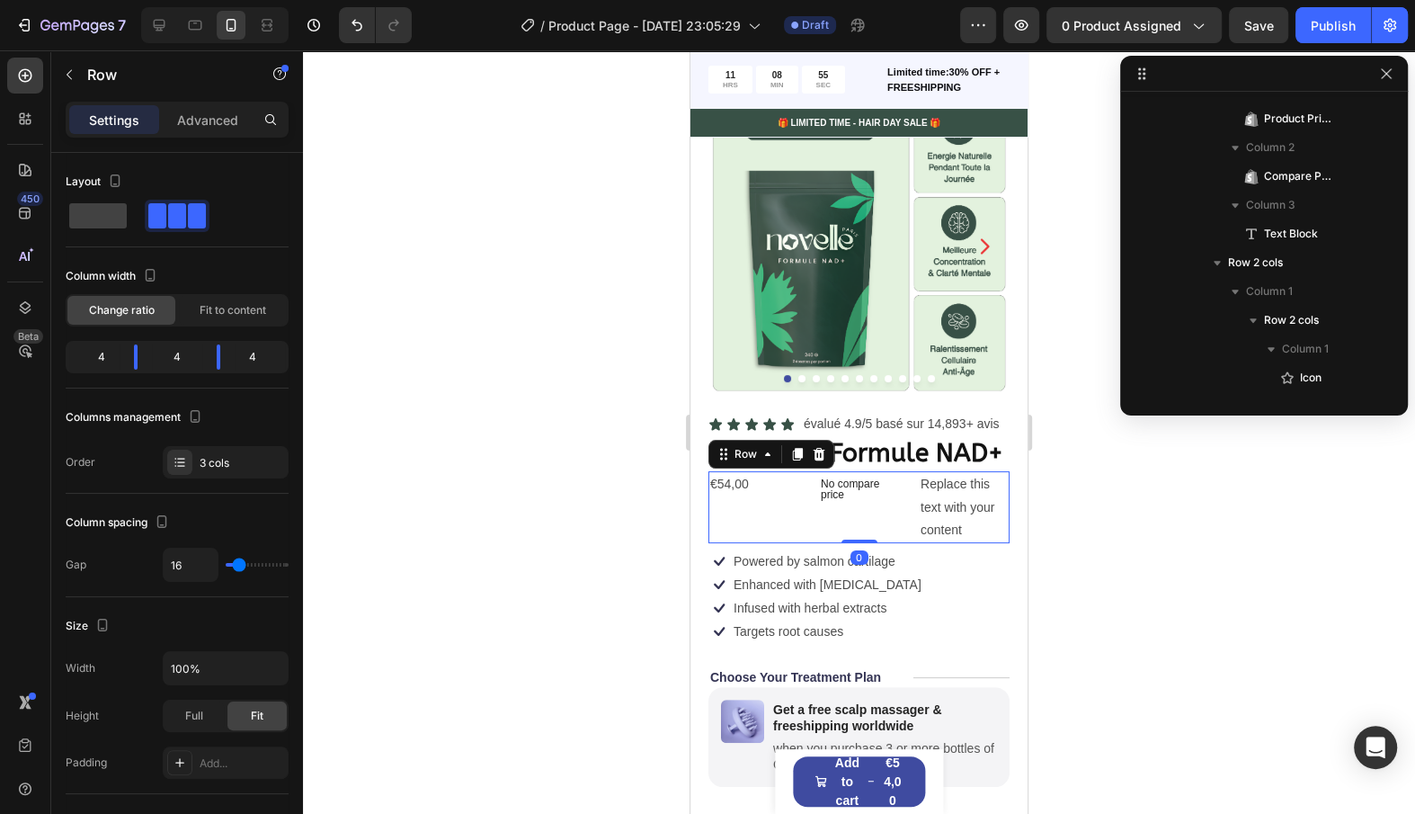
scroll to position [570, 0]
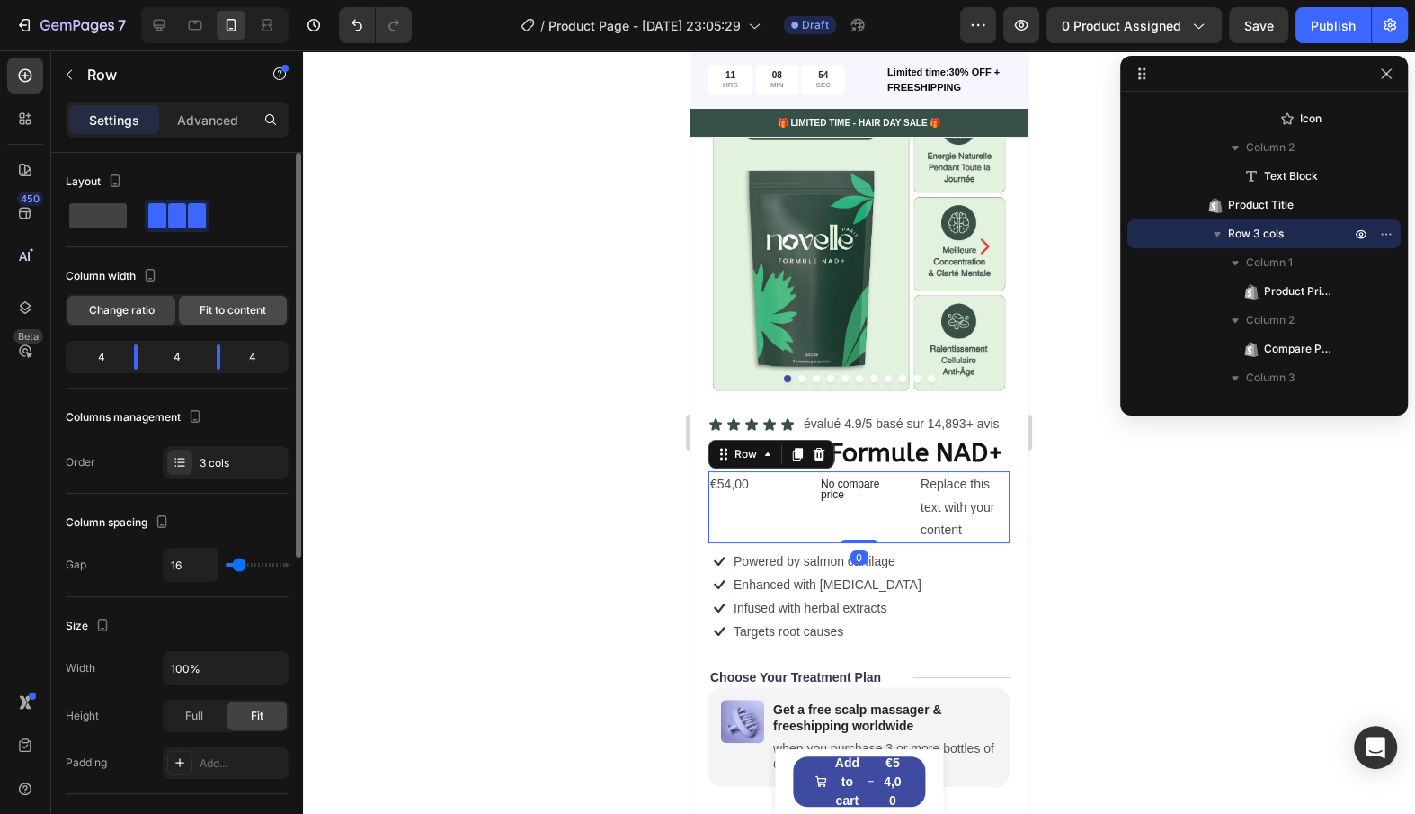
click at [226, 309] on span "Fit to content" at bounding box center [233, 310] width 67 height 16
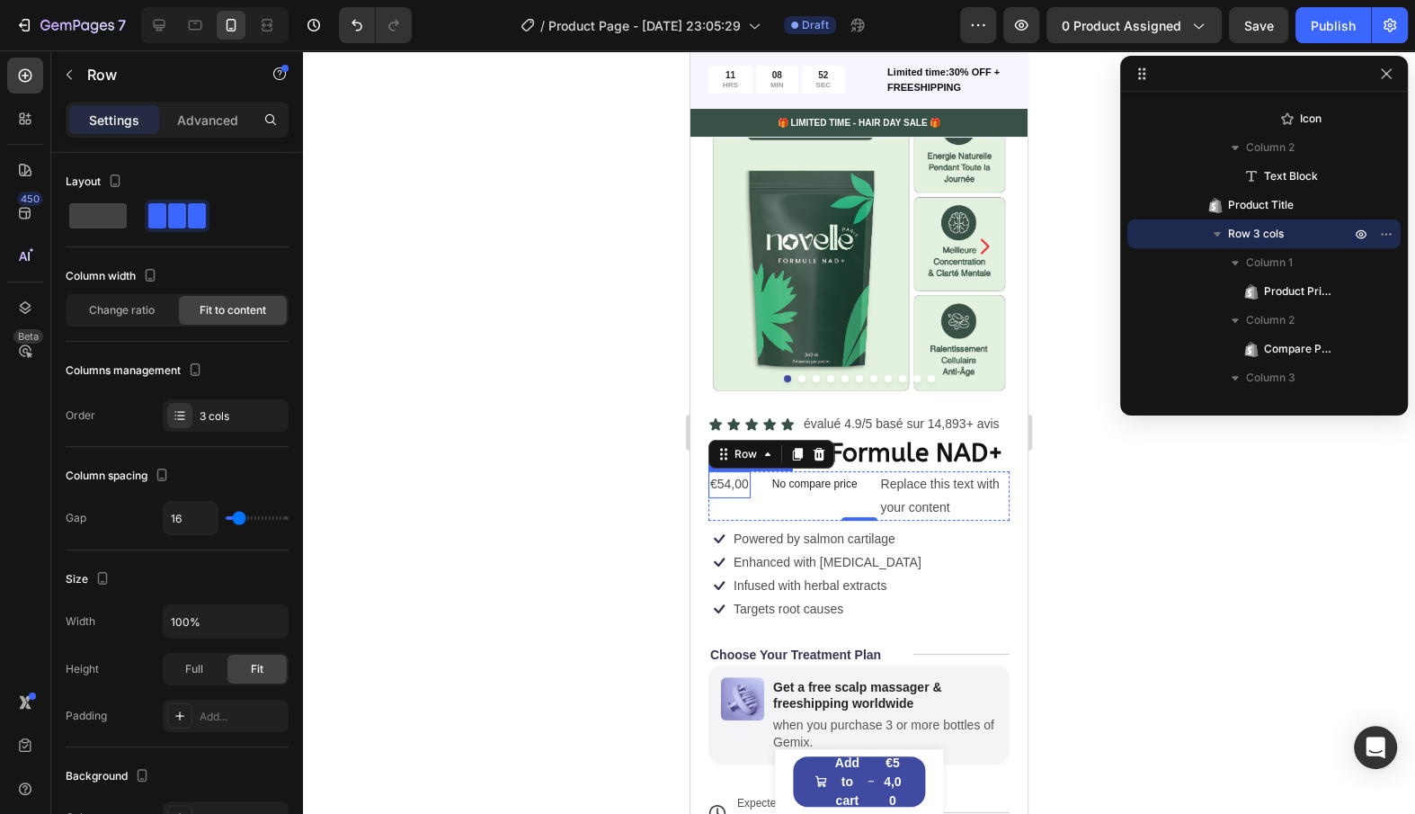
click at [736, 486] on div "€54,00" at bounding box center [730, 484] width 42 height 26
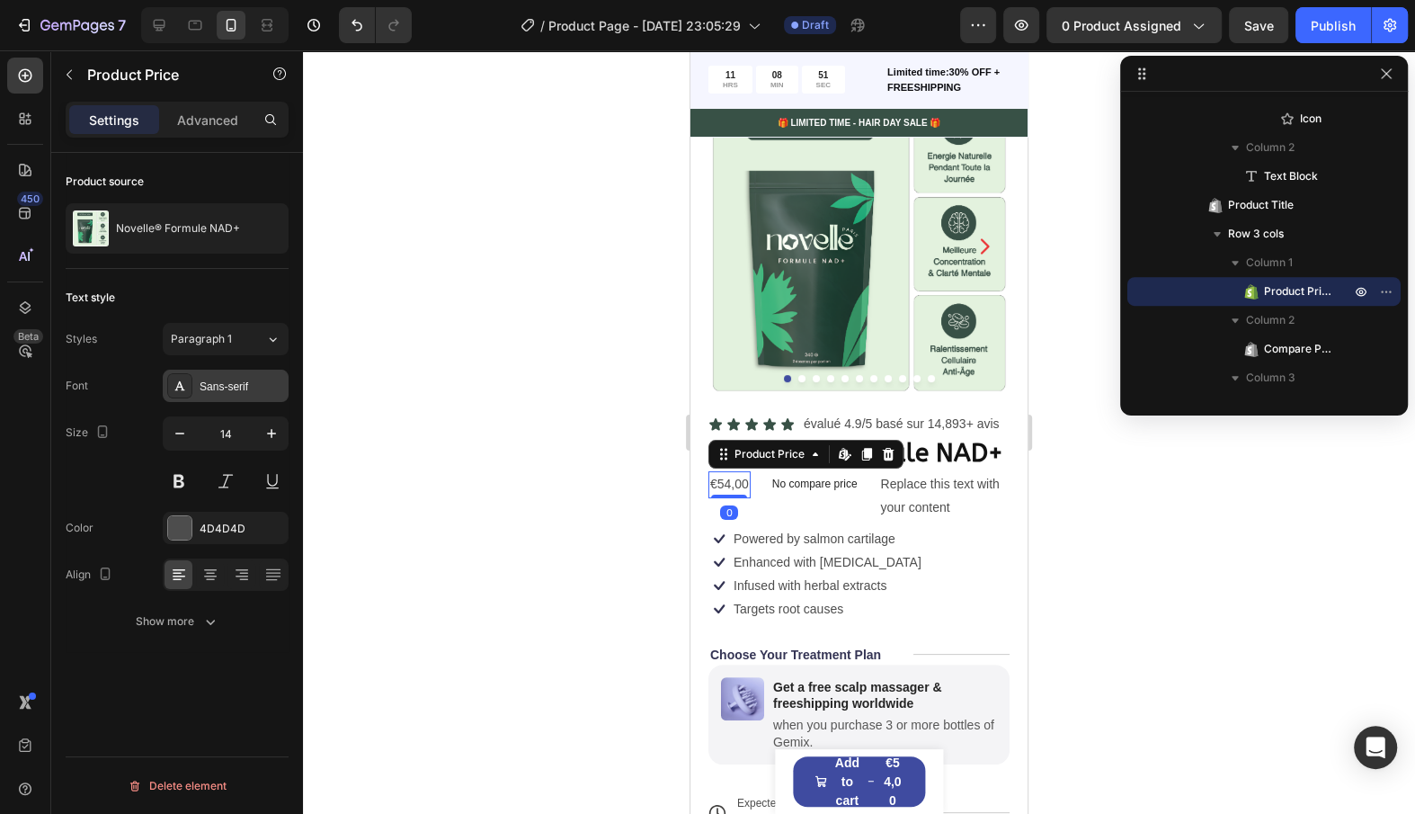
click at [223, 388] on div "Sans-serif" at bounding box center [242, 387] width 85 height 16
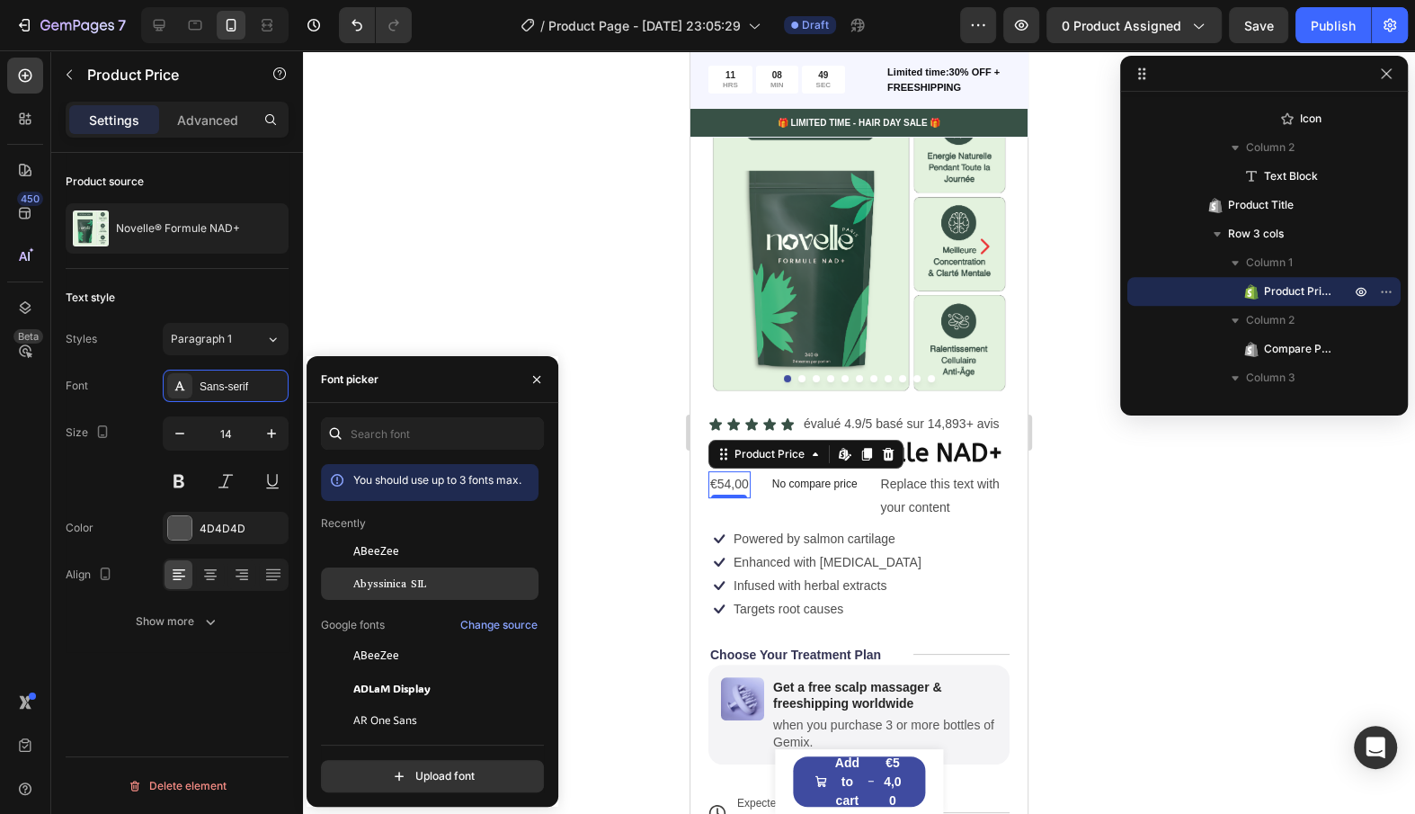
click at [477, 769] on div "Abyssinica SIL" at bounding box center [430, 785] width 218 height 32
click at [460, 548] on div "ABeeZee" at bounding box center [444, 551] width 182 height 16
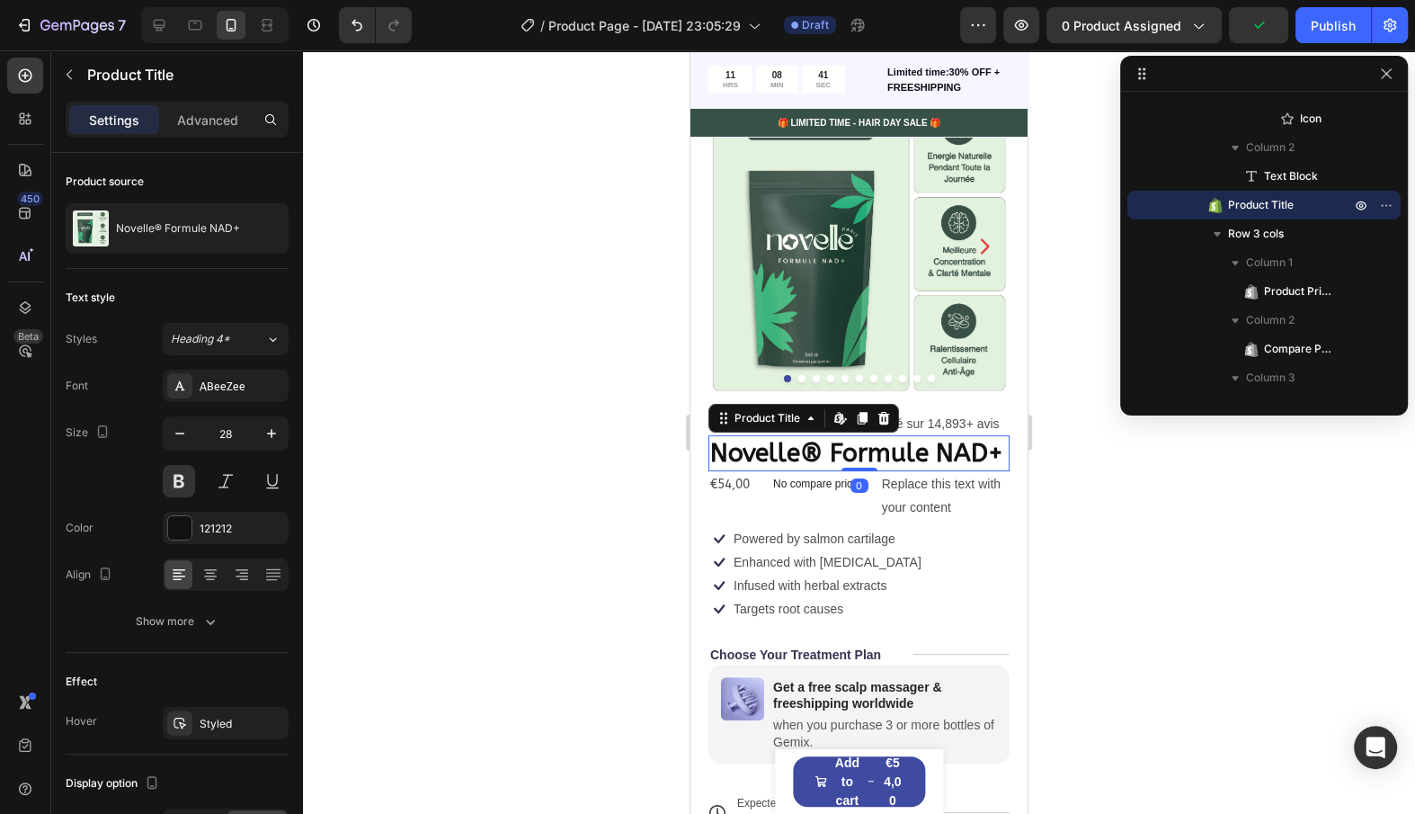
click at [954, 456] on h1 "Novelle® Formule NAD+" at bounding box center [859, 453] width 301 height 36
click at [742, 488] on div "€54,00" at bounding box center [730, 484] width 43 height 26
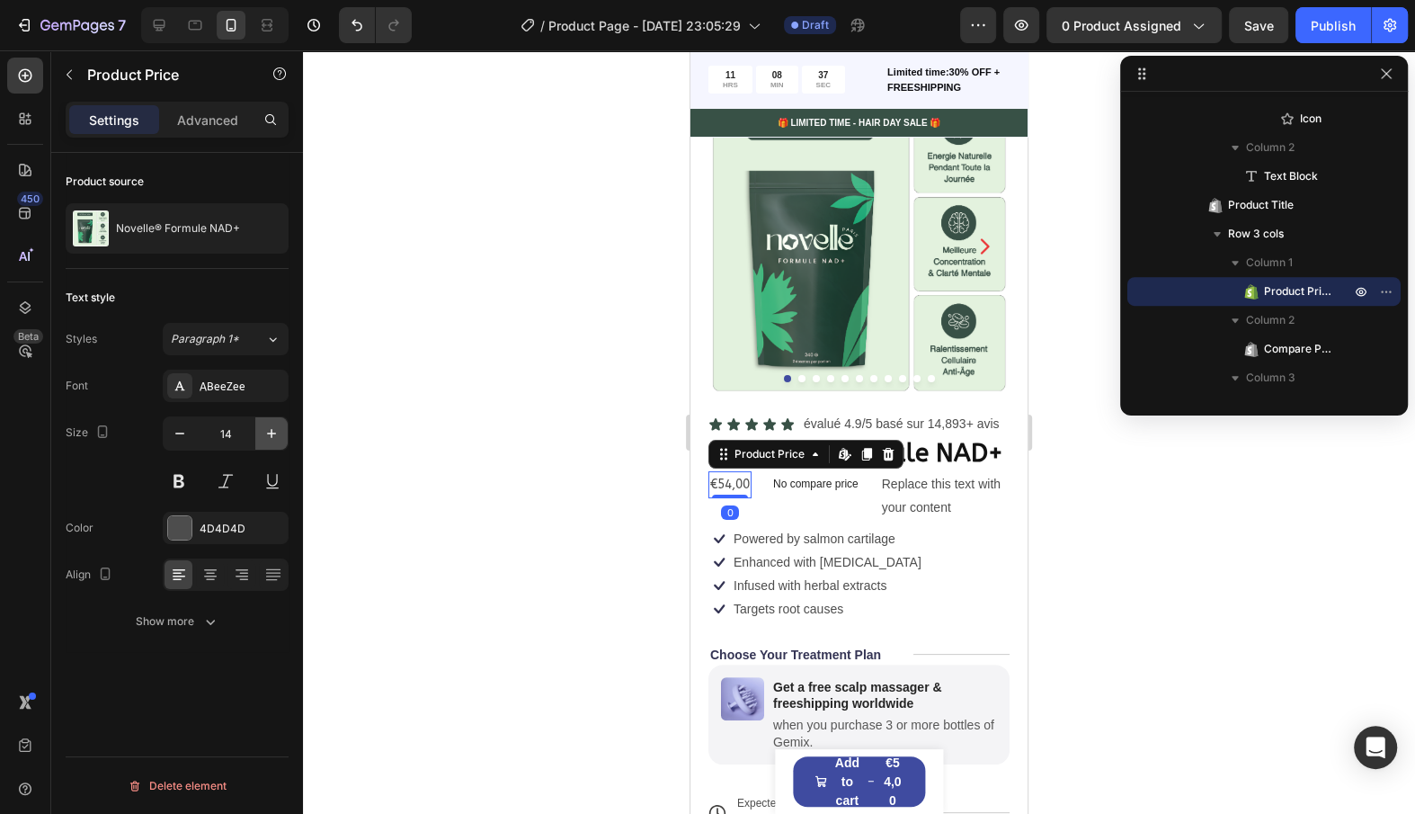
click at [271, 435] on icon "button" at bounding box center [272, 433] width 18 height 18
click at [185, 488] on button at bounding box center [179, 481] width 32 height 32
click at [272, 422] on button "button" at bounding box center [271, 433] width 32 height 32
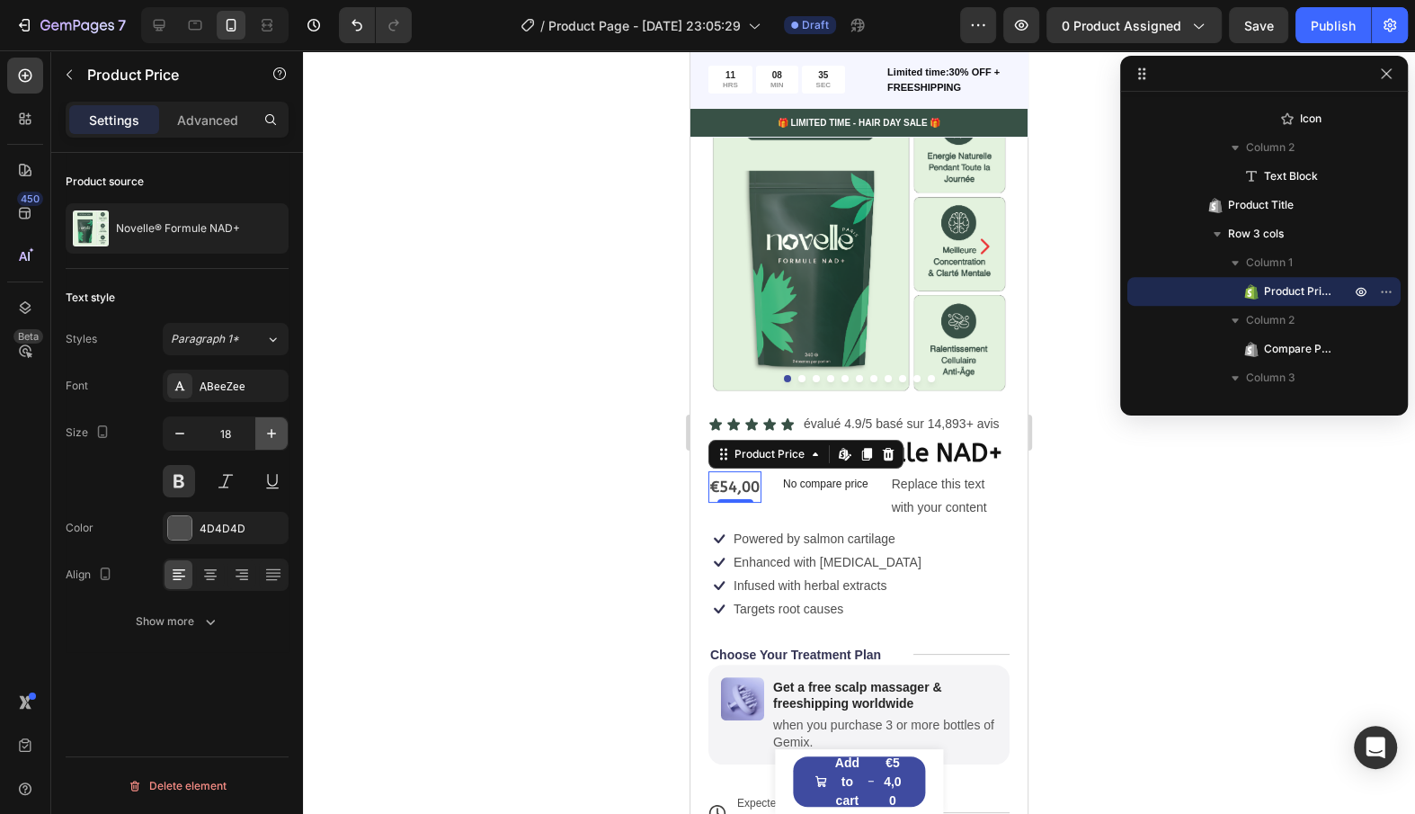
click at [272, 422] on button "button" at bounding box center [271, 433] width 32 height 32
type input "21"
click at [818, 270] on img at bounding box center [859, 245] width 301 height 301
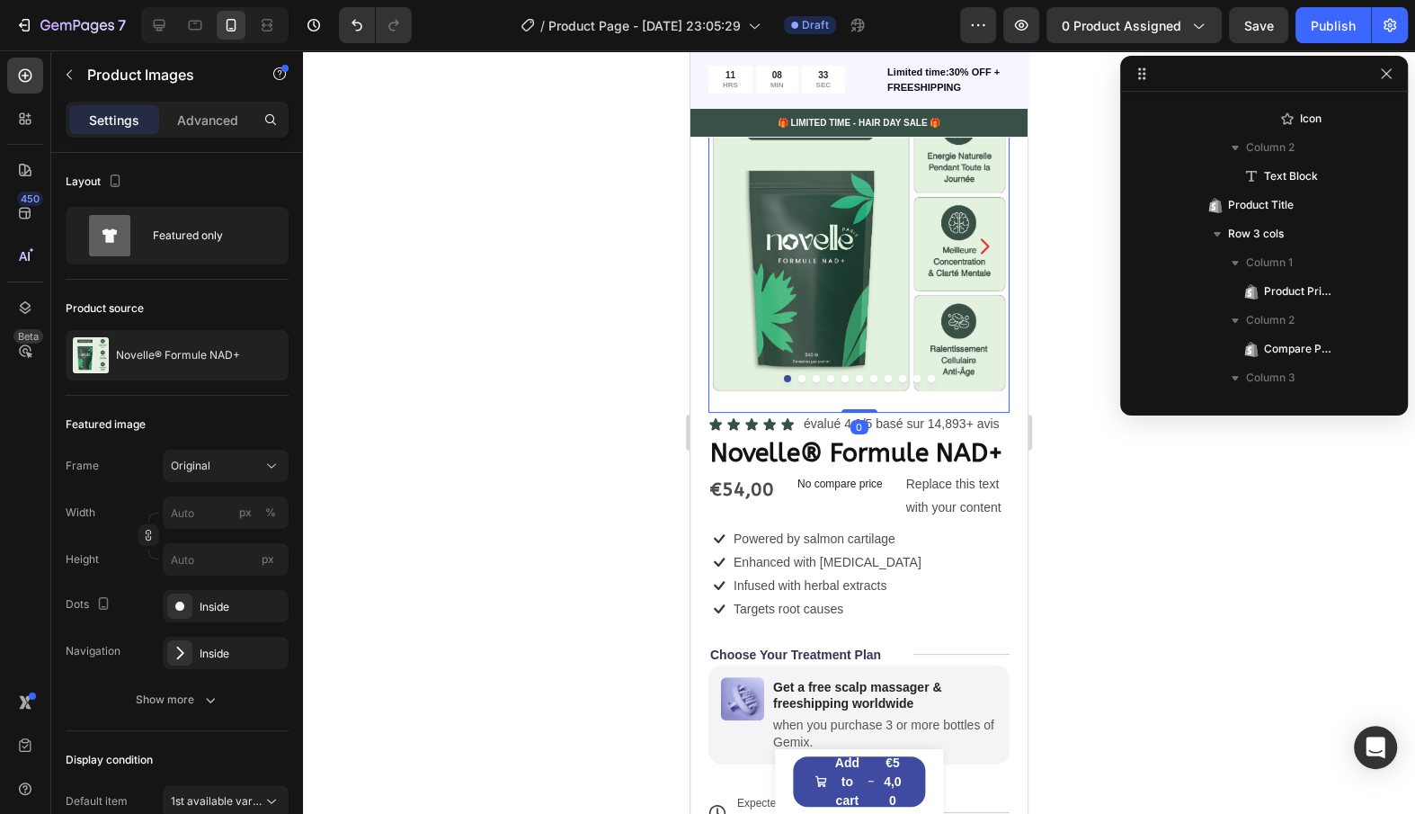
scroll to position [52, 0]
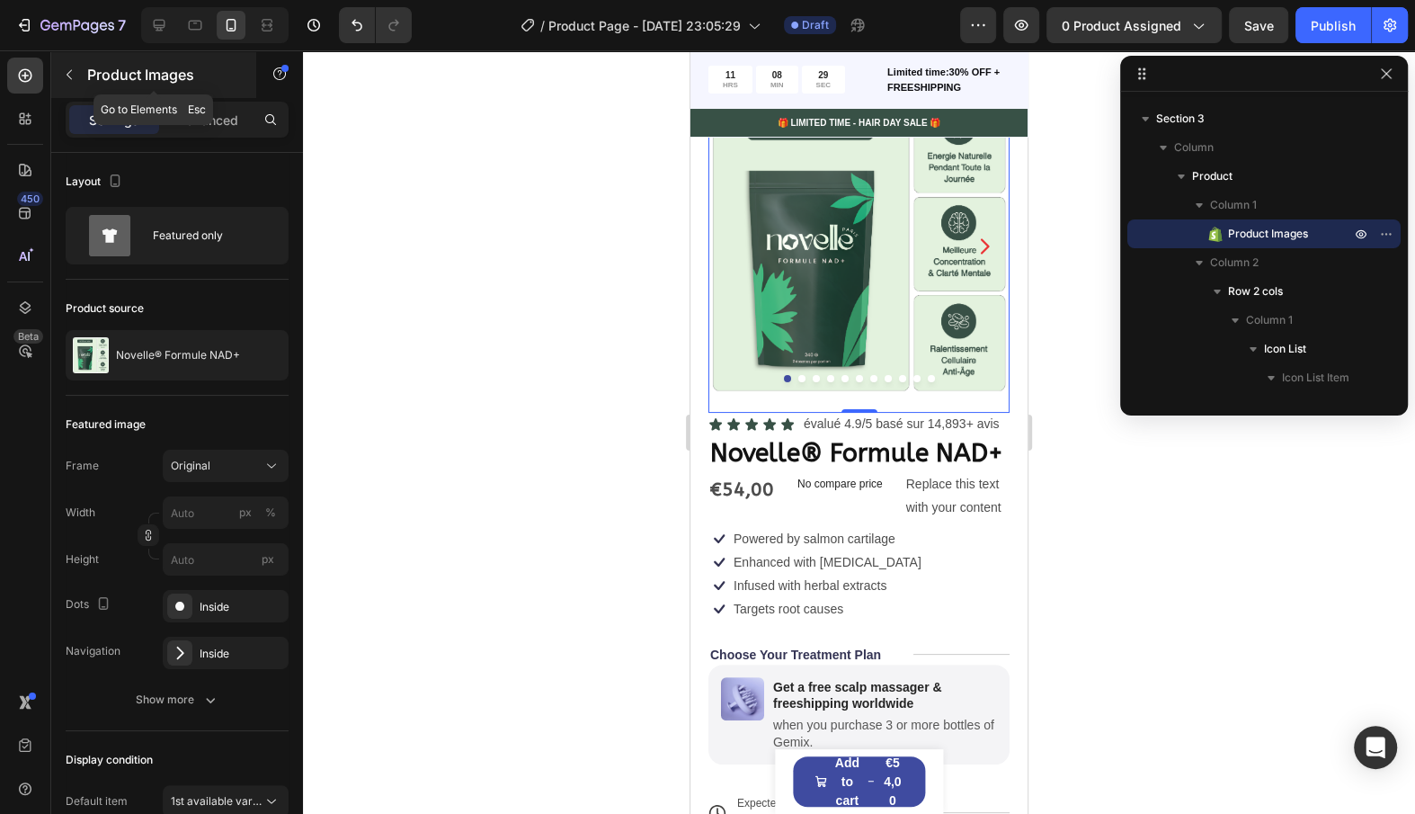
click at [82, 70] on button "button" at bounding box center [69, 74] width 29 height 29
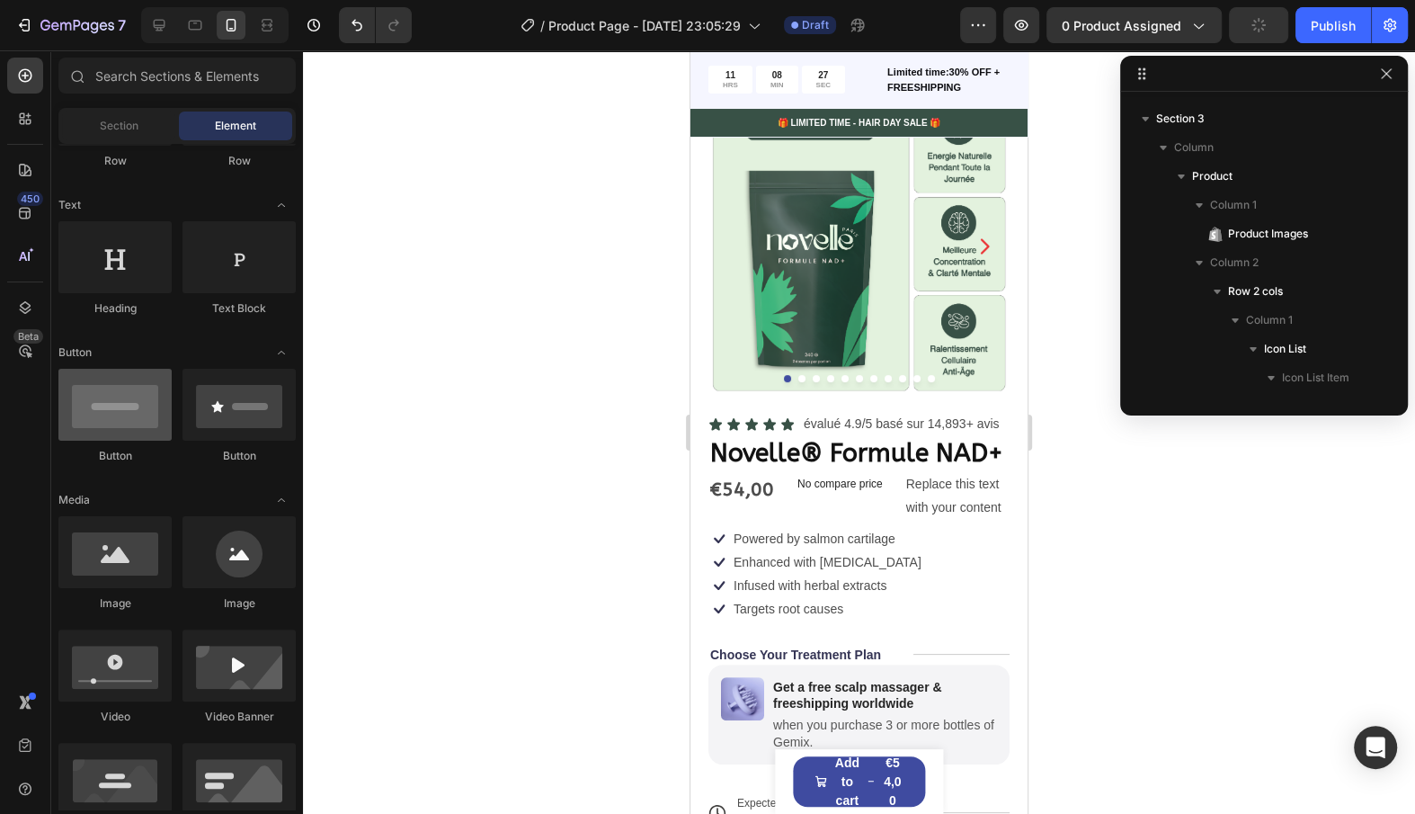
scroll to position [0, 0]
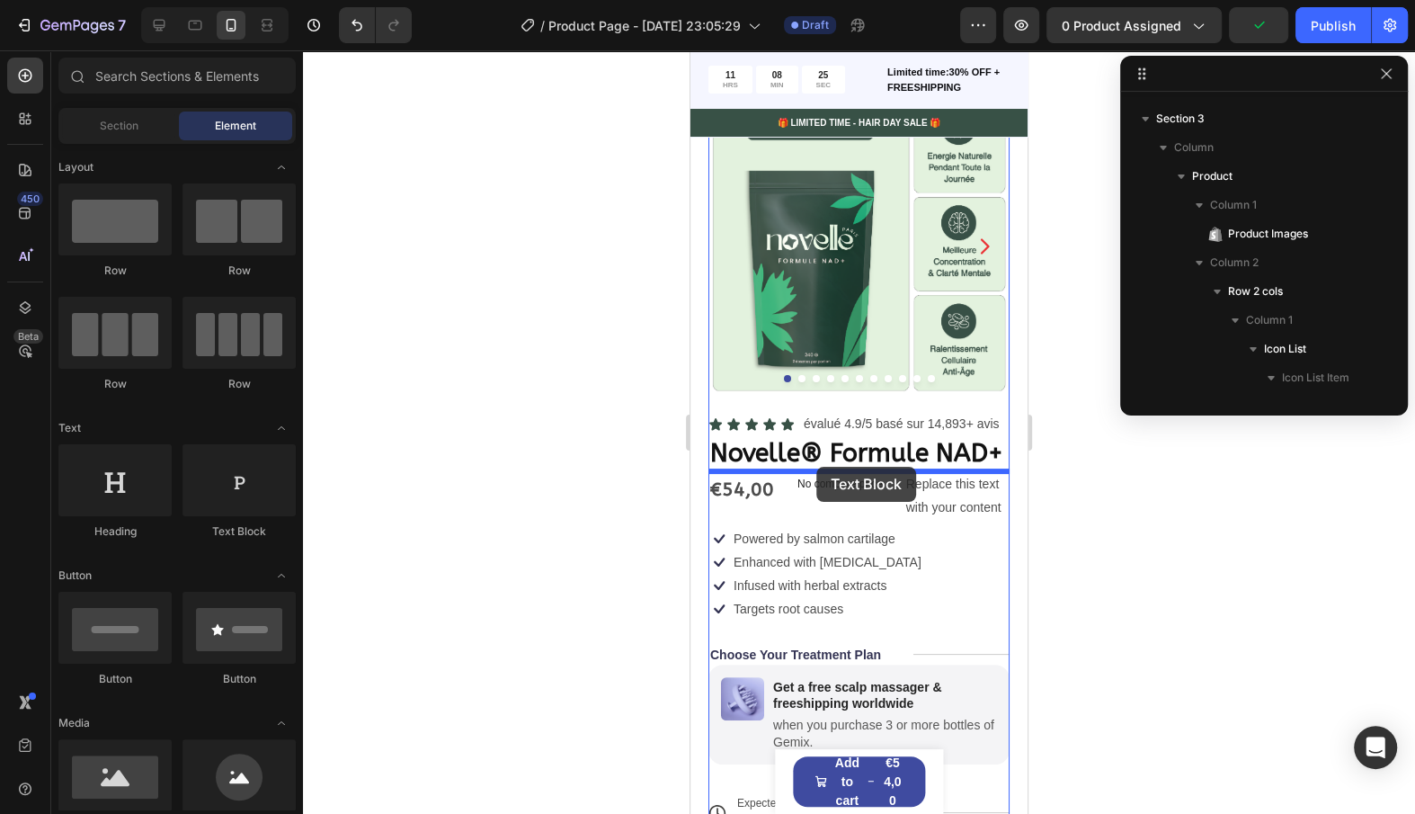
drag, startPoint x: 961, startPoint y: 555, endPoint x: 816, endPoint y: 467, distance: 169.5
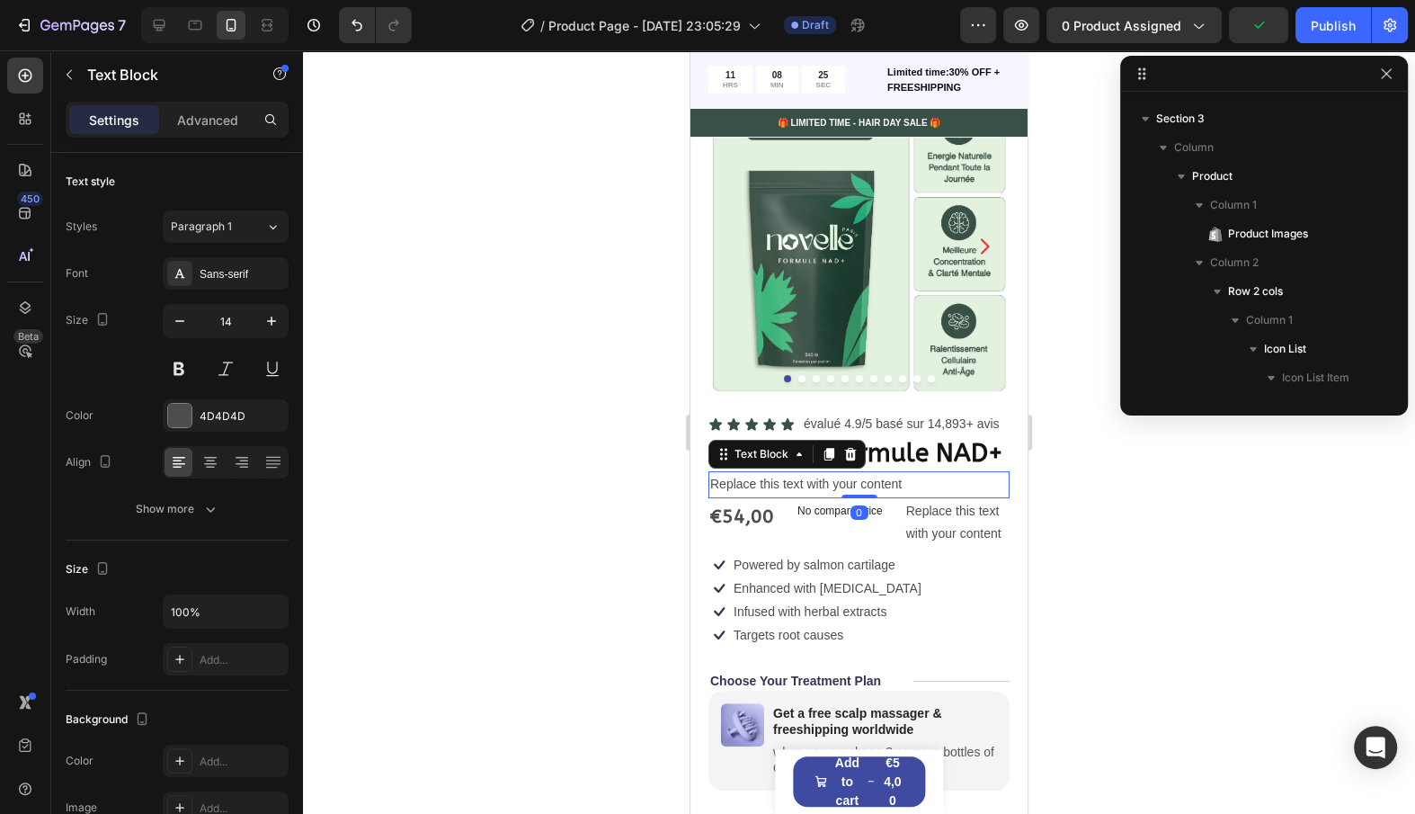
scroll to position [570, 0]
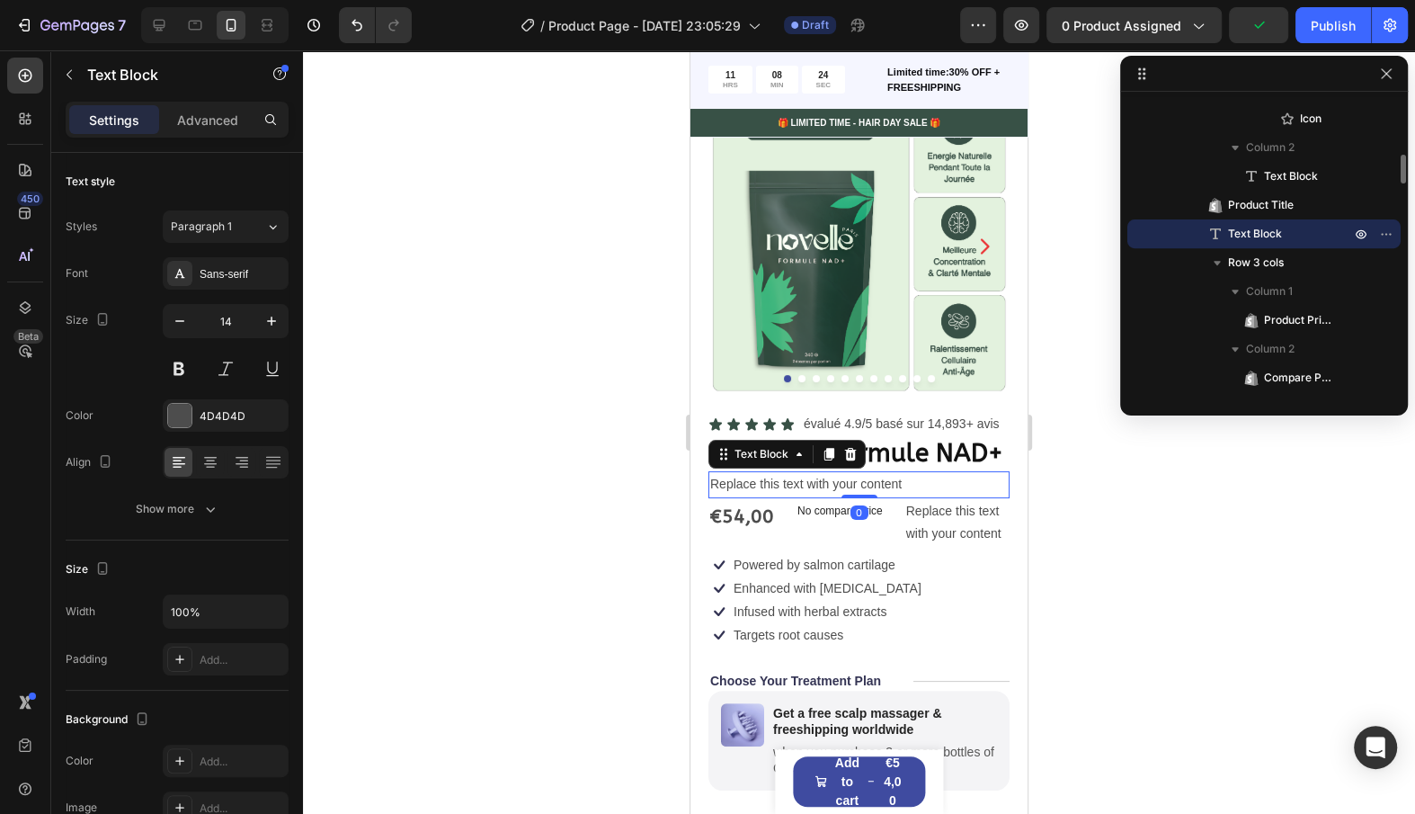
click at [887, 482] on div "Replace this text with your content" at bounding box center [859, 484] width 301 height 26
click at [887, 482] on p "Replace this text with your content" at bounding box center [859, 484] width 298 height 22
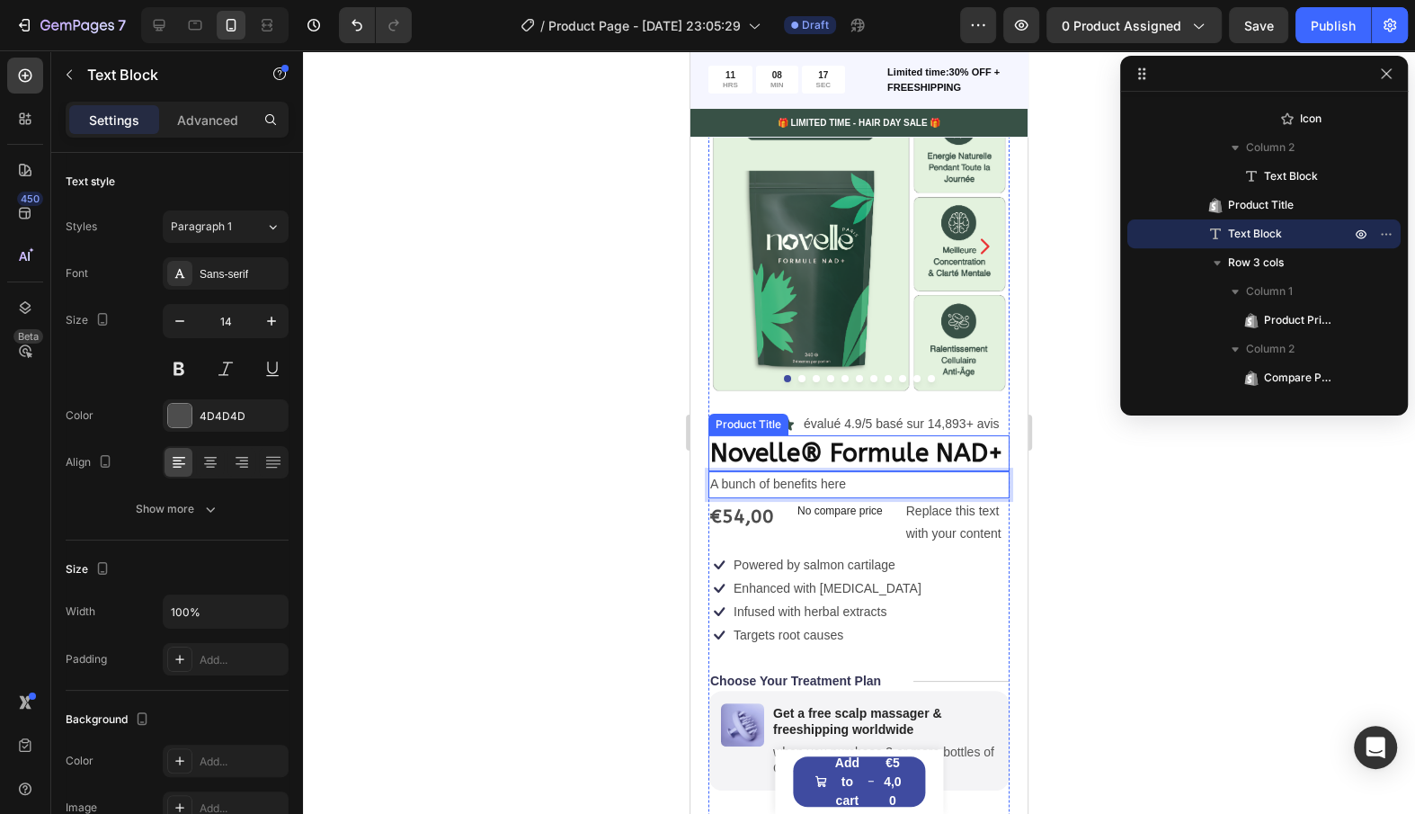
click at [976, 464] on h1 "Novelle® Formule NAD+" at bounding box center [859, 453] width 301 height 36
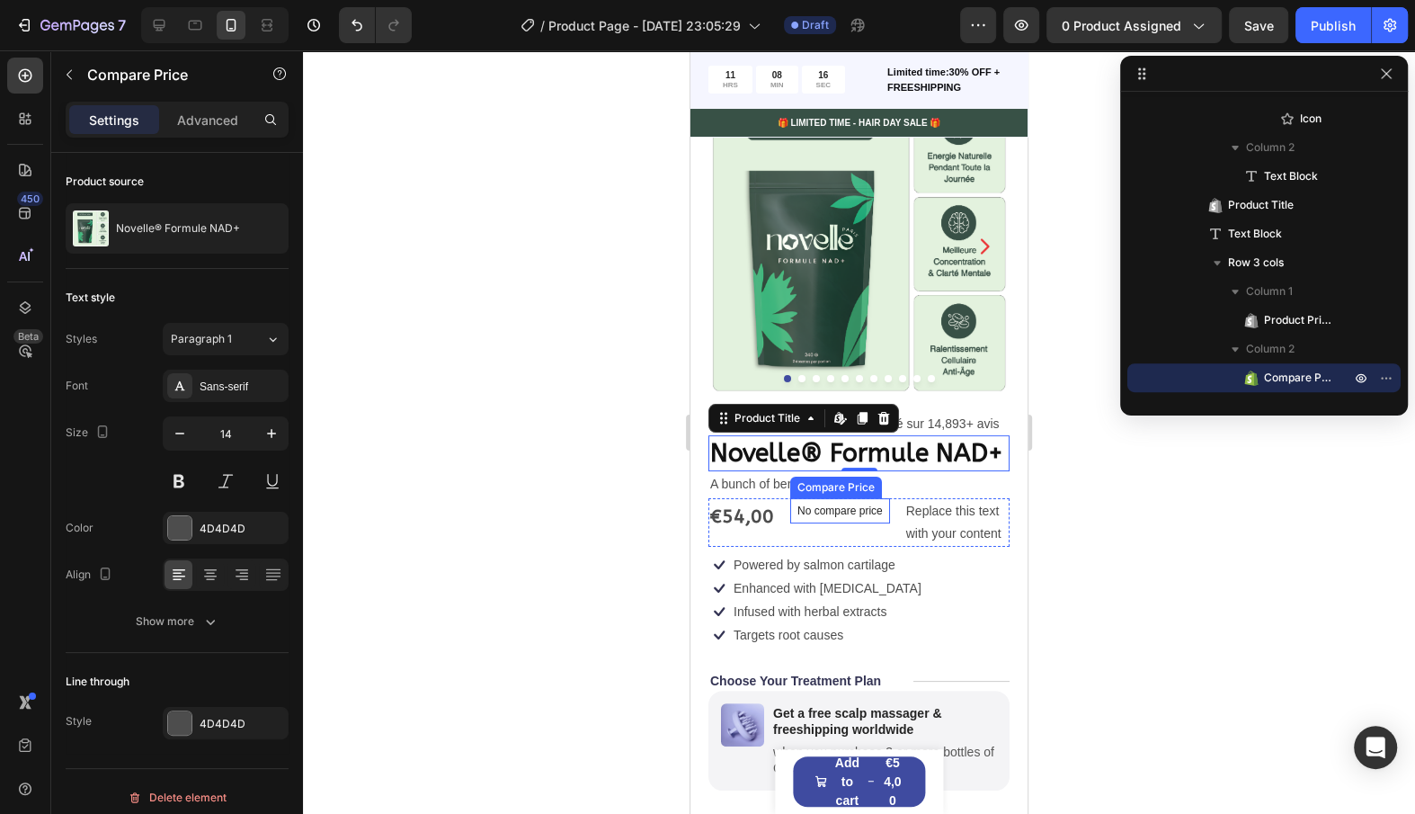
click at [825, 477] on div "Compare Price" at bounding box center [836, 488] width 92 height 22
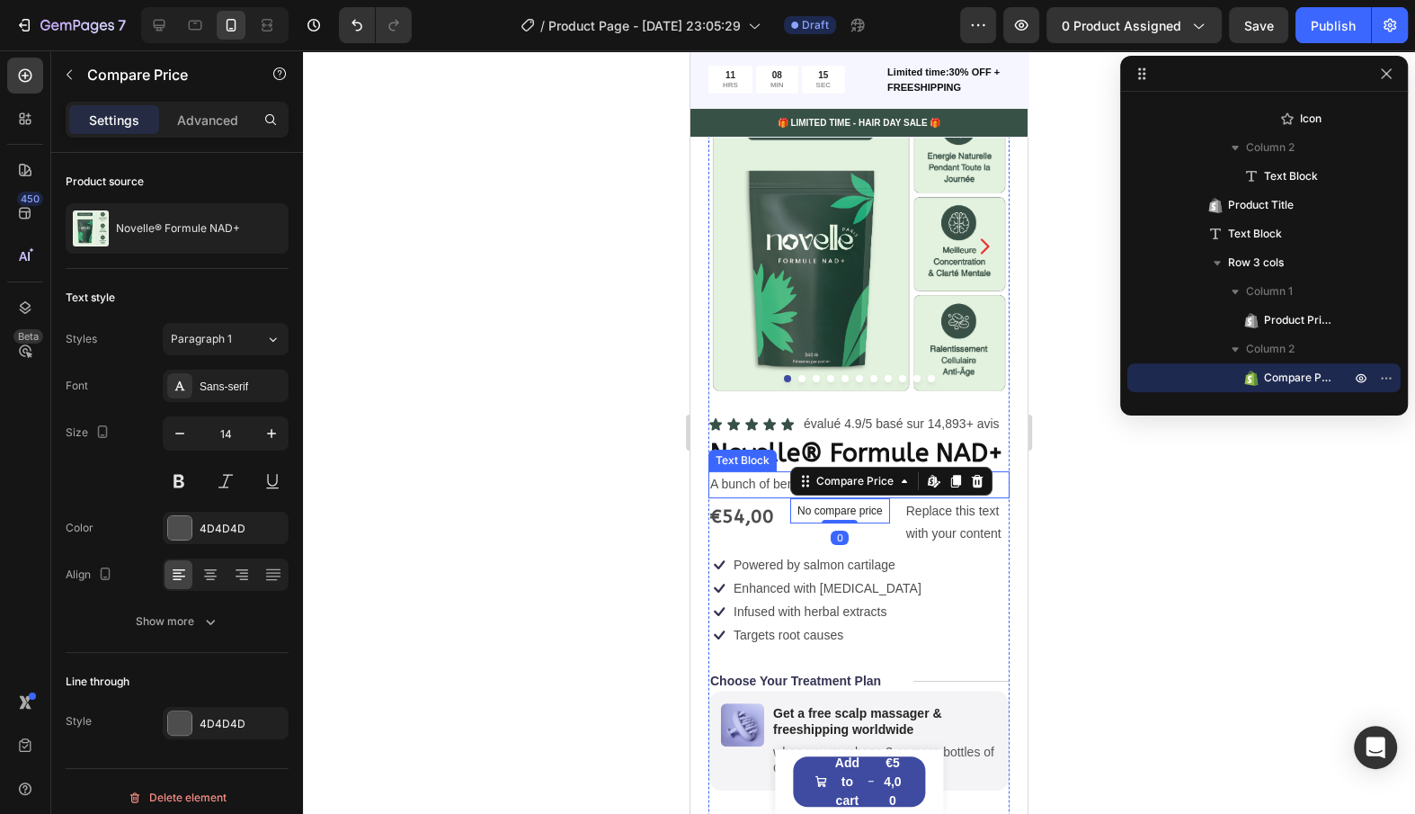
click at [747, 482] on p "A bunch of benefits here" at bounding box center [859, 484] width 298 height 22
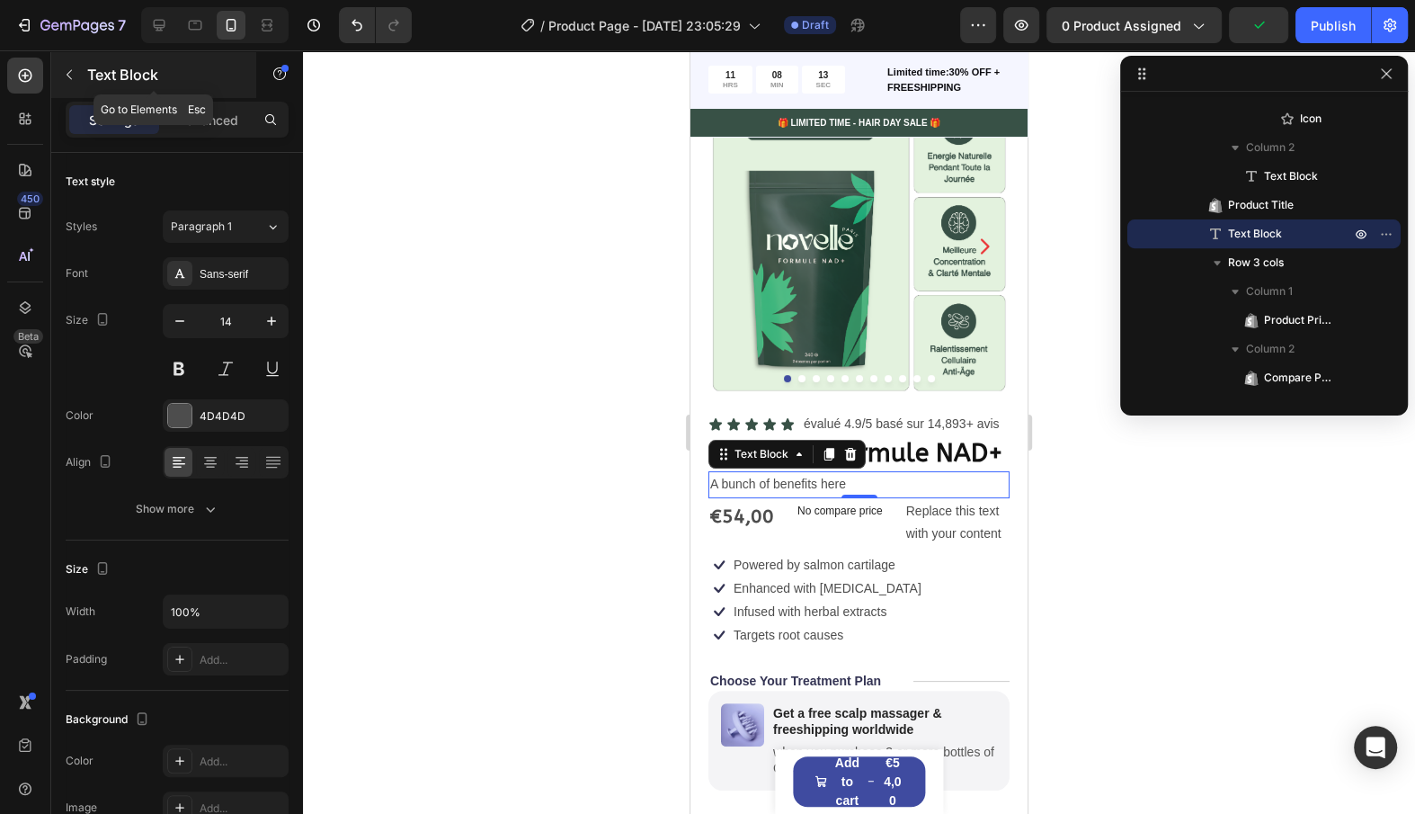
click at [68, 65] on button "button" at bounding box center [69, 74] width 29 height 29
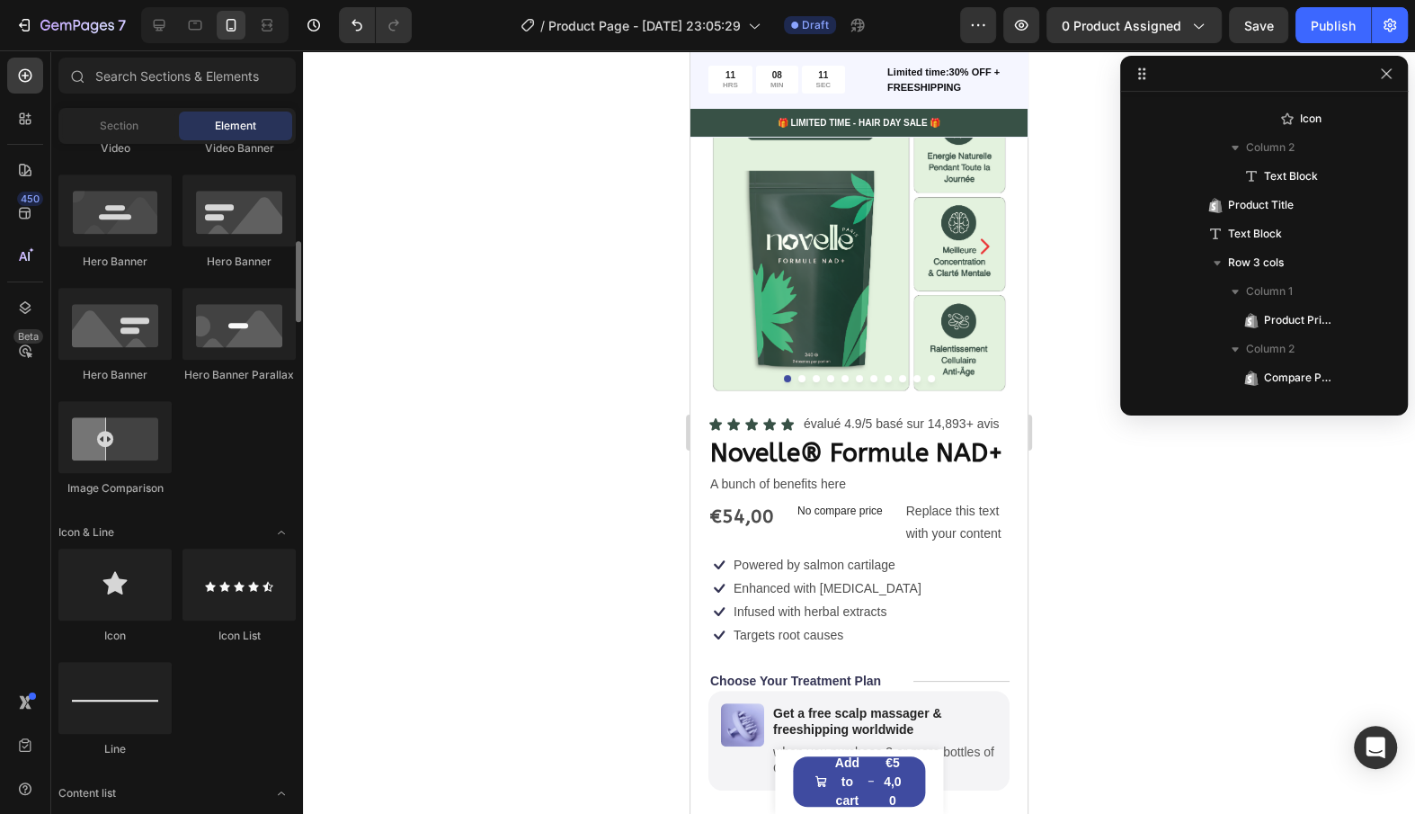
scroll to position [875, 0]
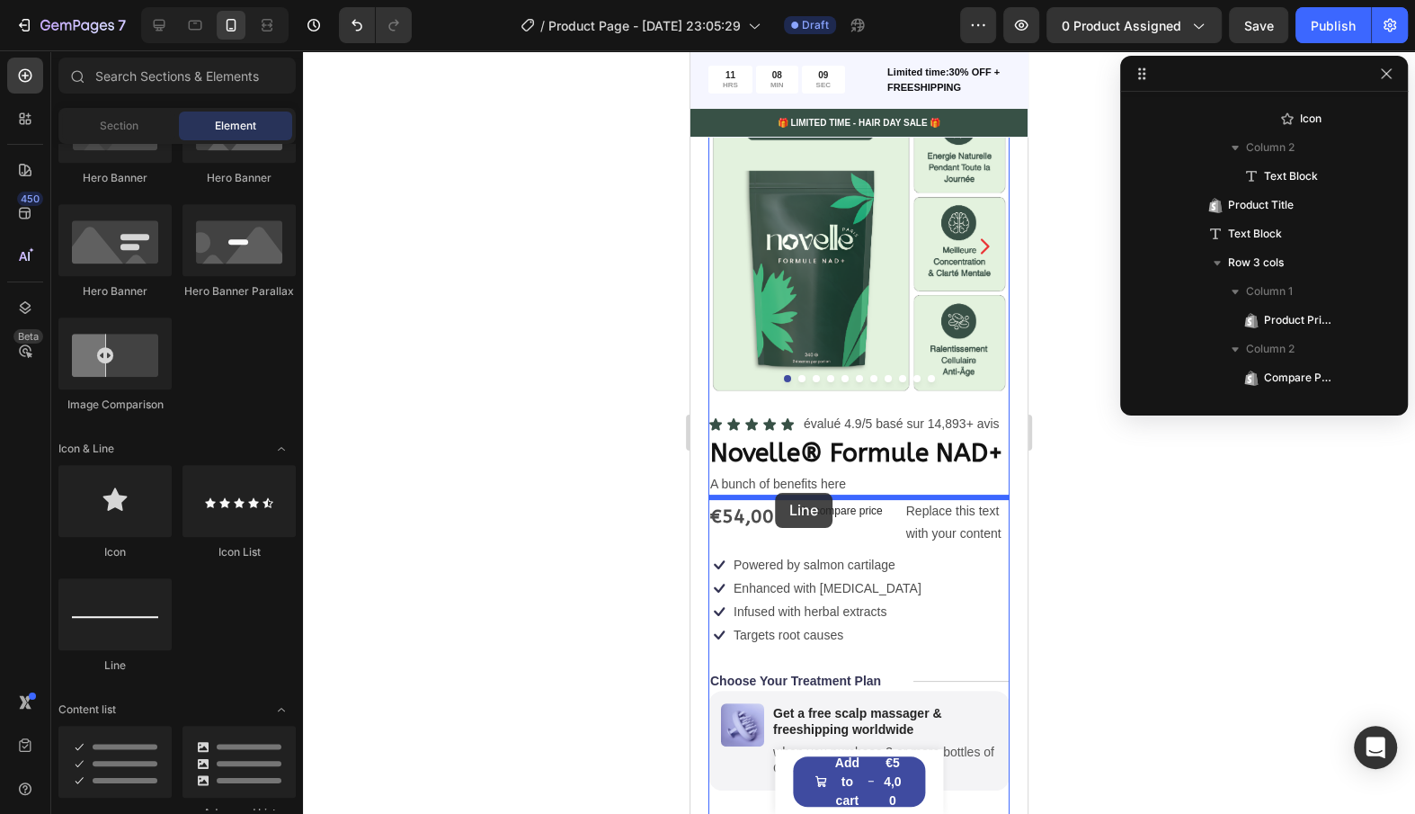
drag, startPoint x: 974, startPoint y: 664, endPoint x: 775, endPoint y: 493, distance: 262.6
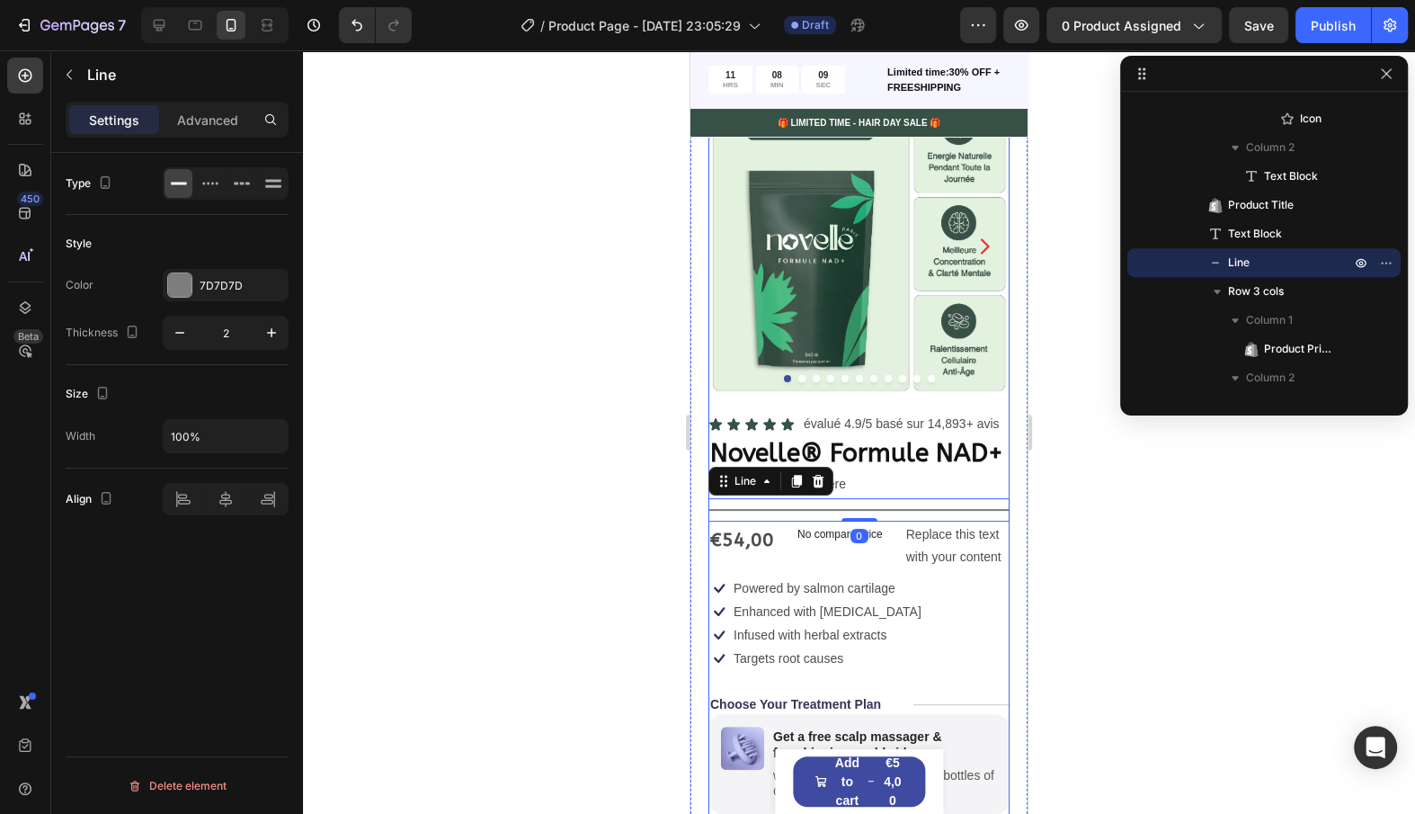
click at [858, 590] on p "Powered by salmon cartilage" at bounding box center [815, 588] width 162 height 16
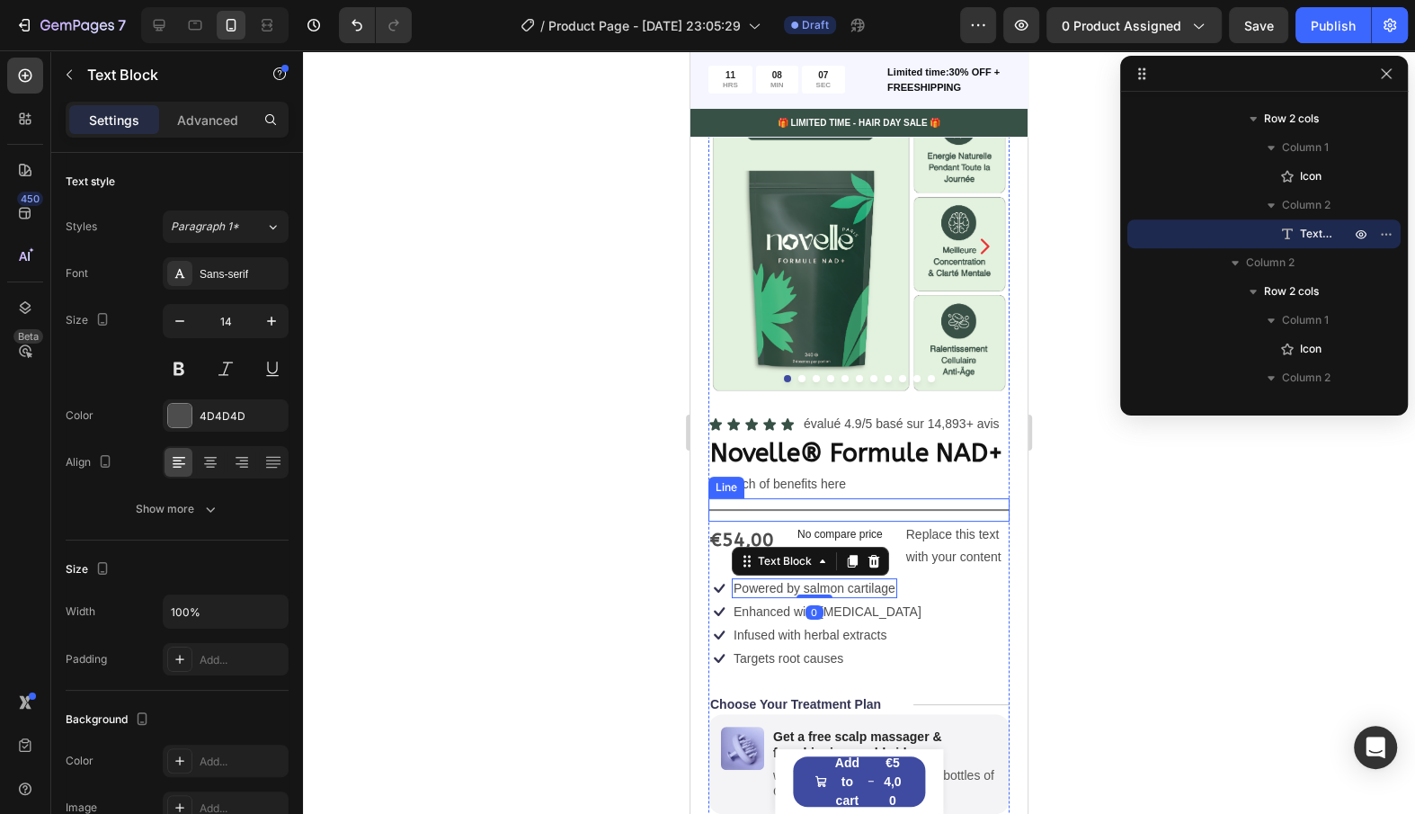
scroll to position [599, 0]
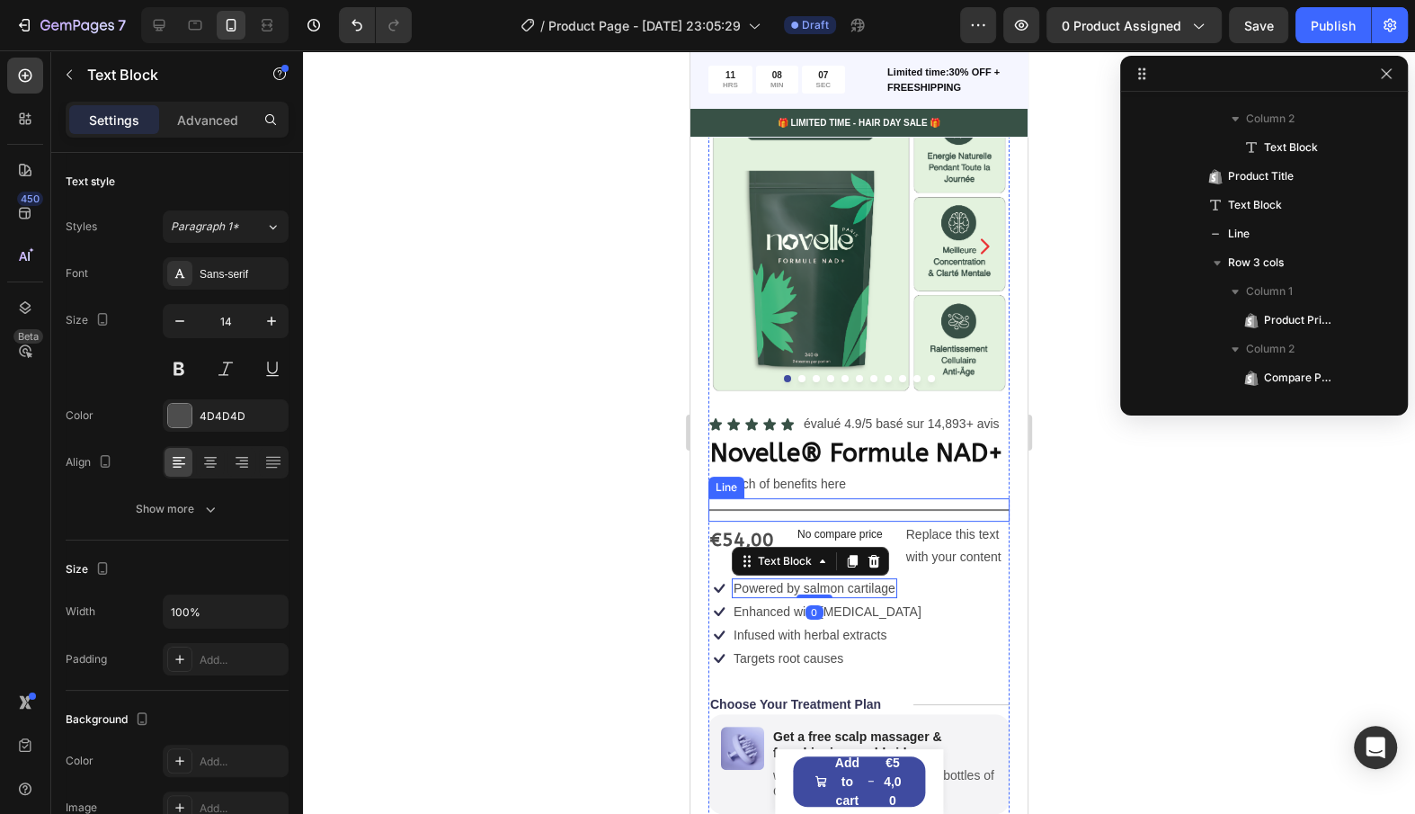
click at [762, 502] on div "Title Line" at bounding box center [859, 509] width 301 height 23
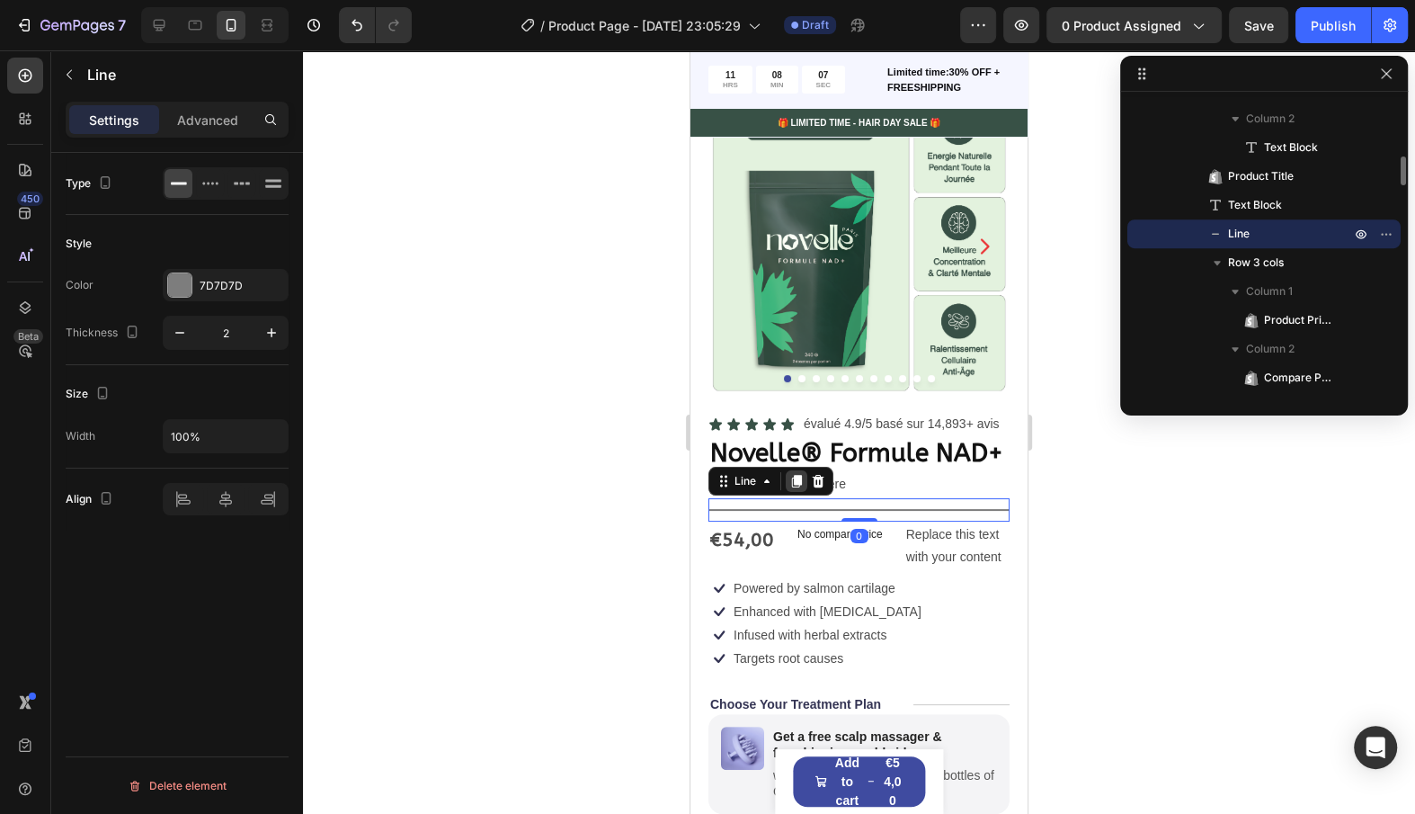
click at [798, 478] on icon at bounding box center [797, 481] width 10 height 13
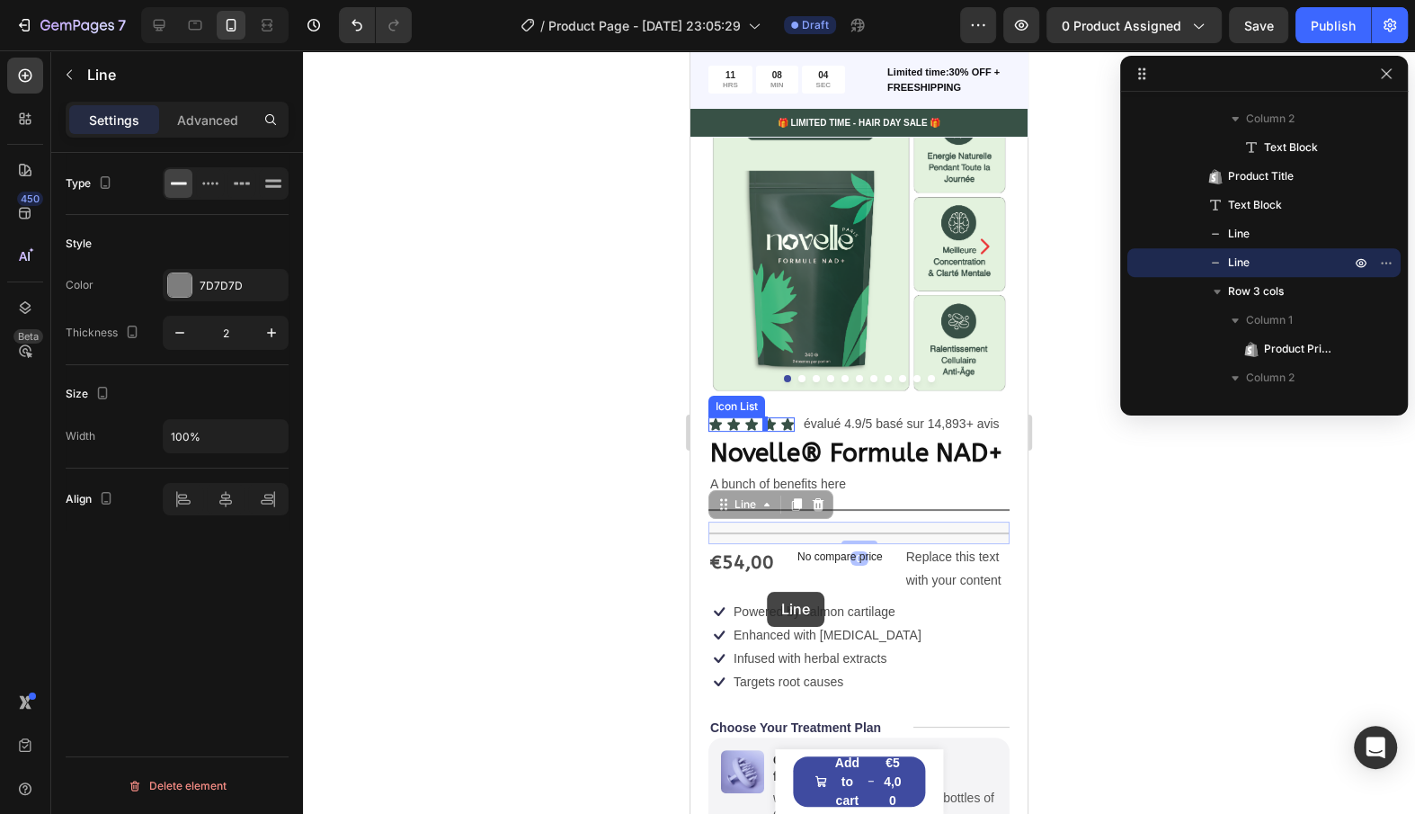
drag, startPoint x: 749, startPoint y: 507, endPoint x: 767, endPoint y: 591, distance: 85.5
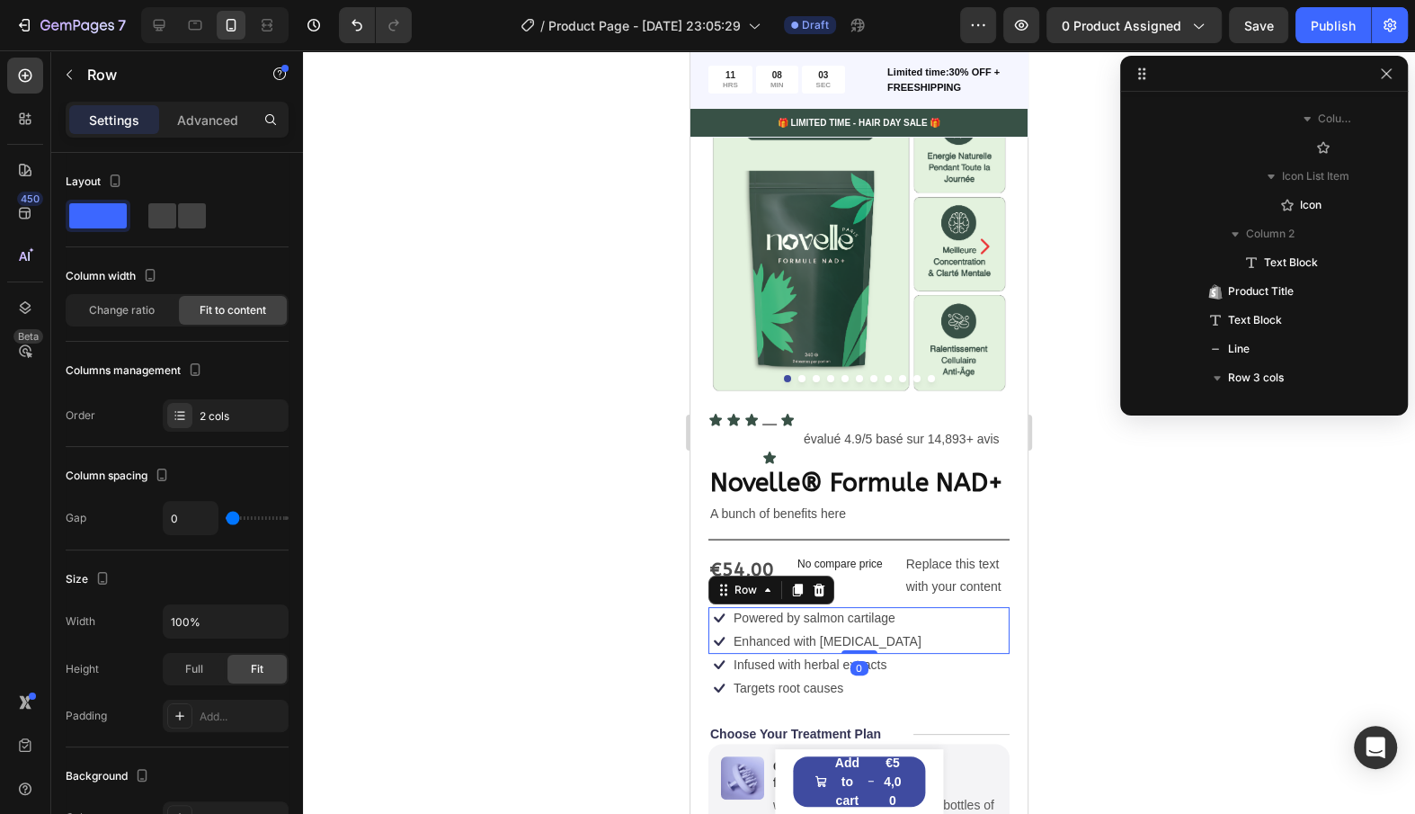
click at [920, 607] on div "Icon Powered by salmon cartilage Text Block Row Icon Enhanced with biotin Text …" at bounding box center [859, 630] width 301 height 47
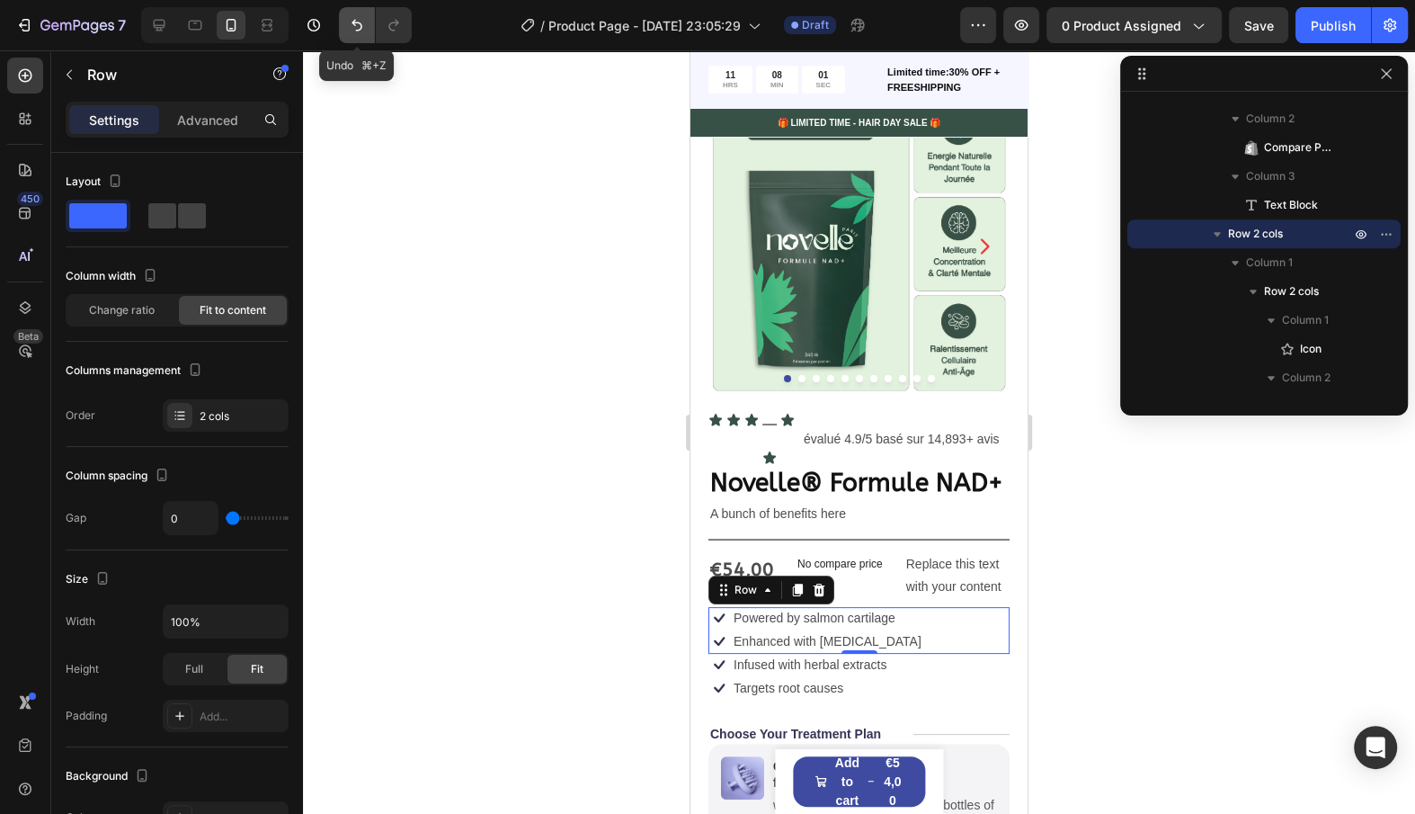
click at [363, 11] on button "Undo/Redo" at bounding box center [357, 25] width 36 height 36
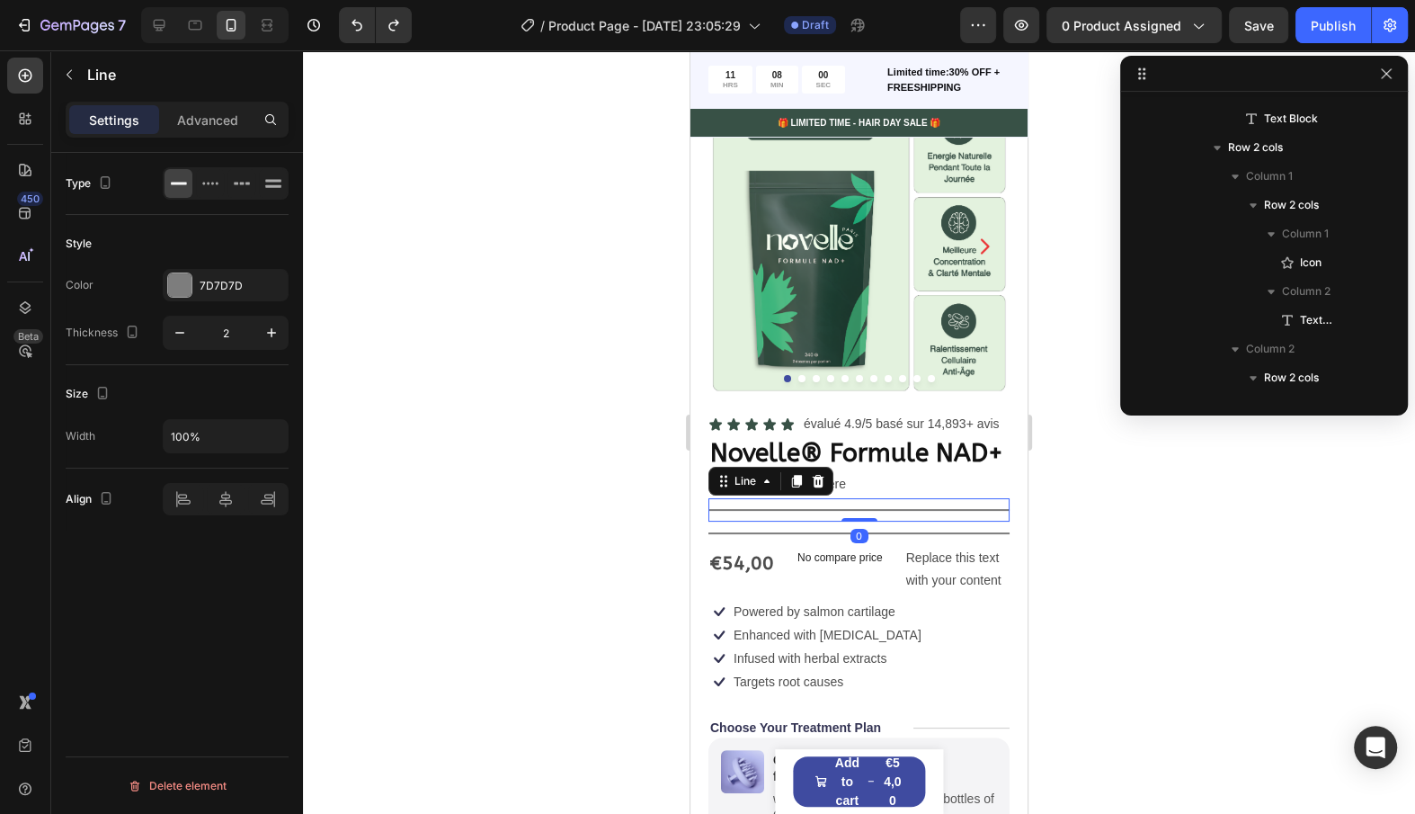
click at [887, 509] on div at bounding box center [859, 510] width 301 height 2
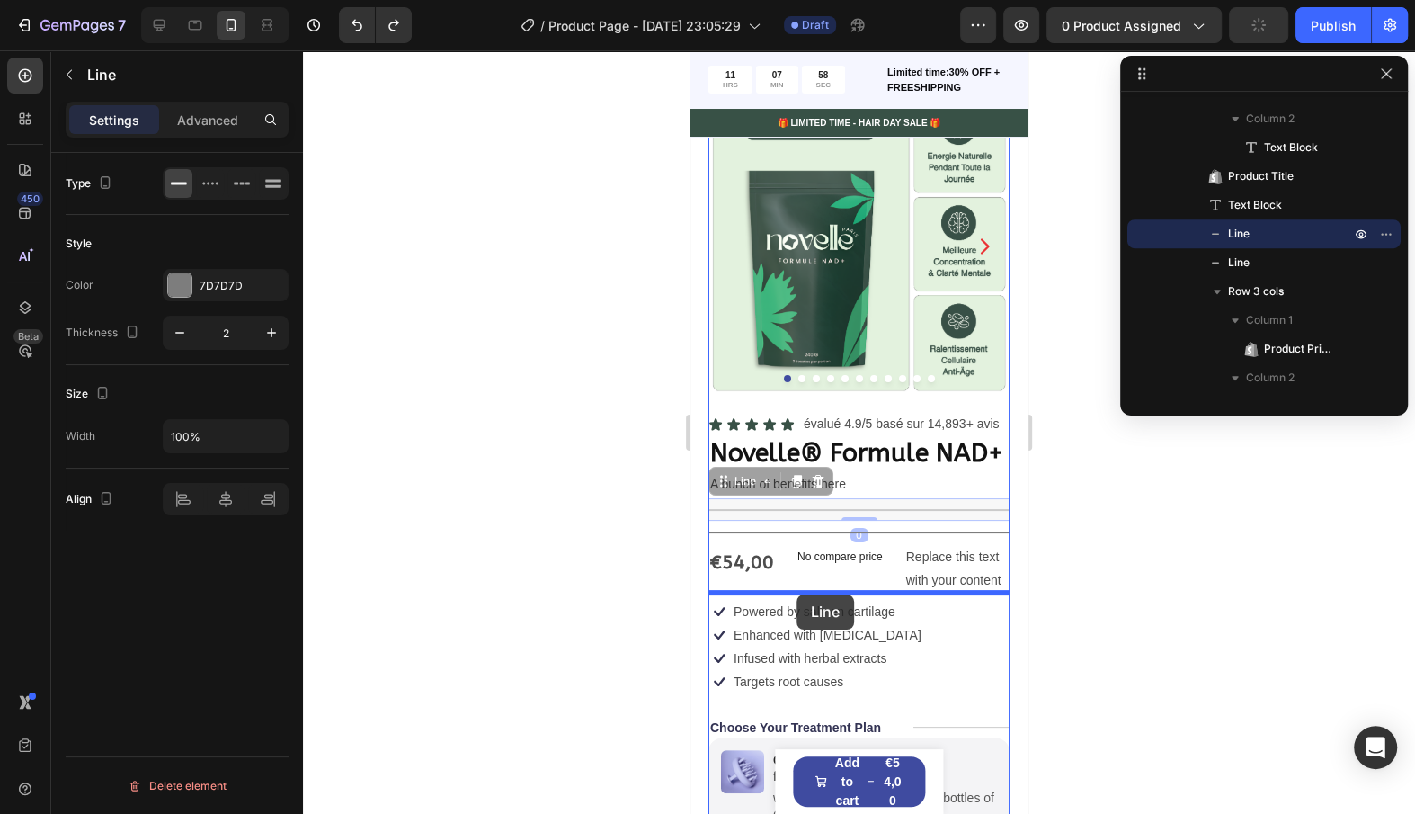
drag, startPoint x: 740, startPoint y: 483, endPoint x: 795, endPoint y: 594, distance: 124.3
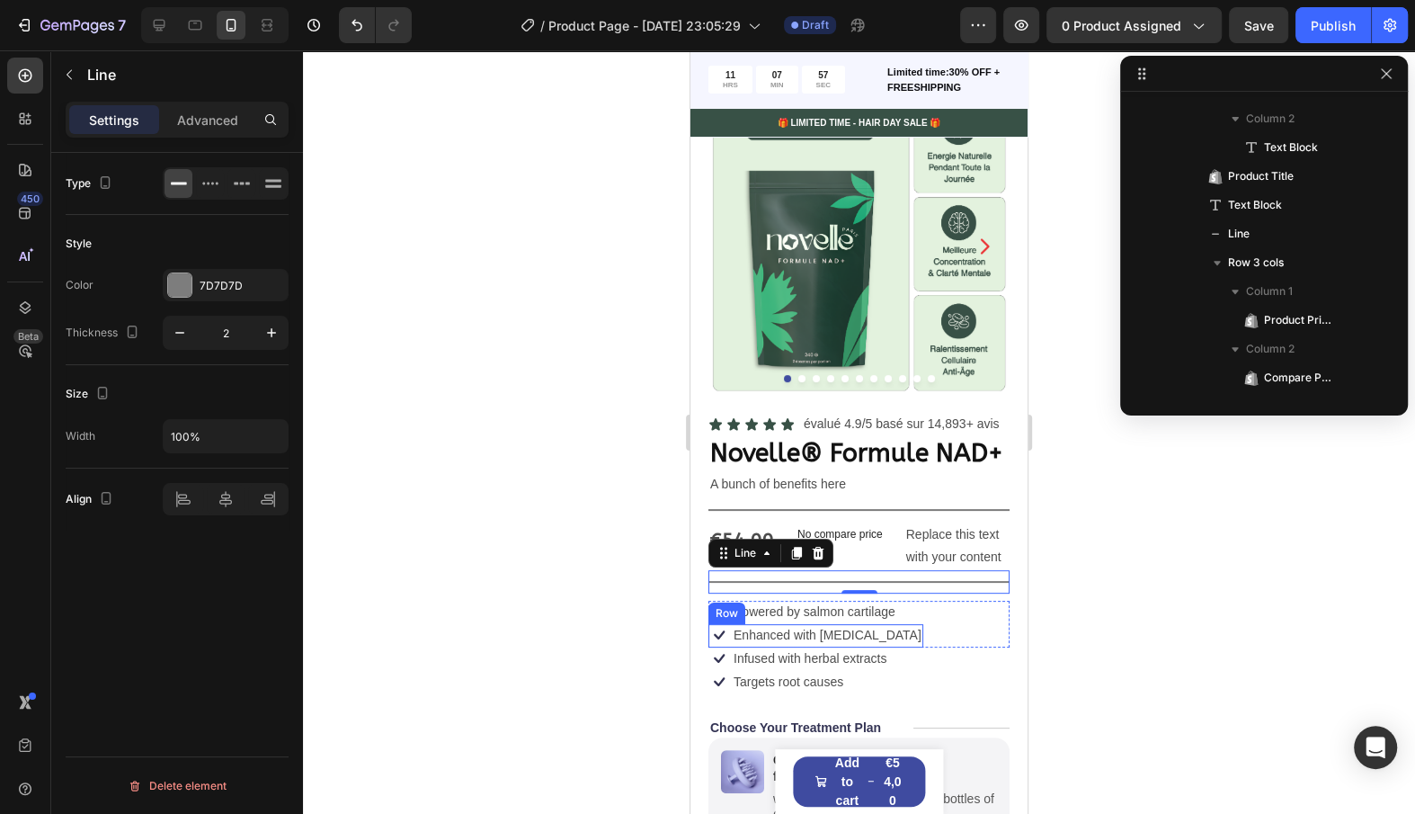
click at [878, 627] on div "Icon Enhanced with [MEDICAL_DATA] Text Block Row" at bounding box center [816, 635] width 215 height 23
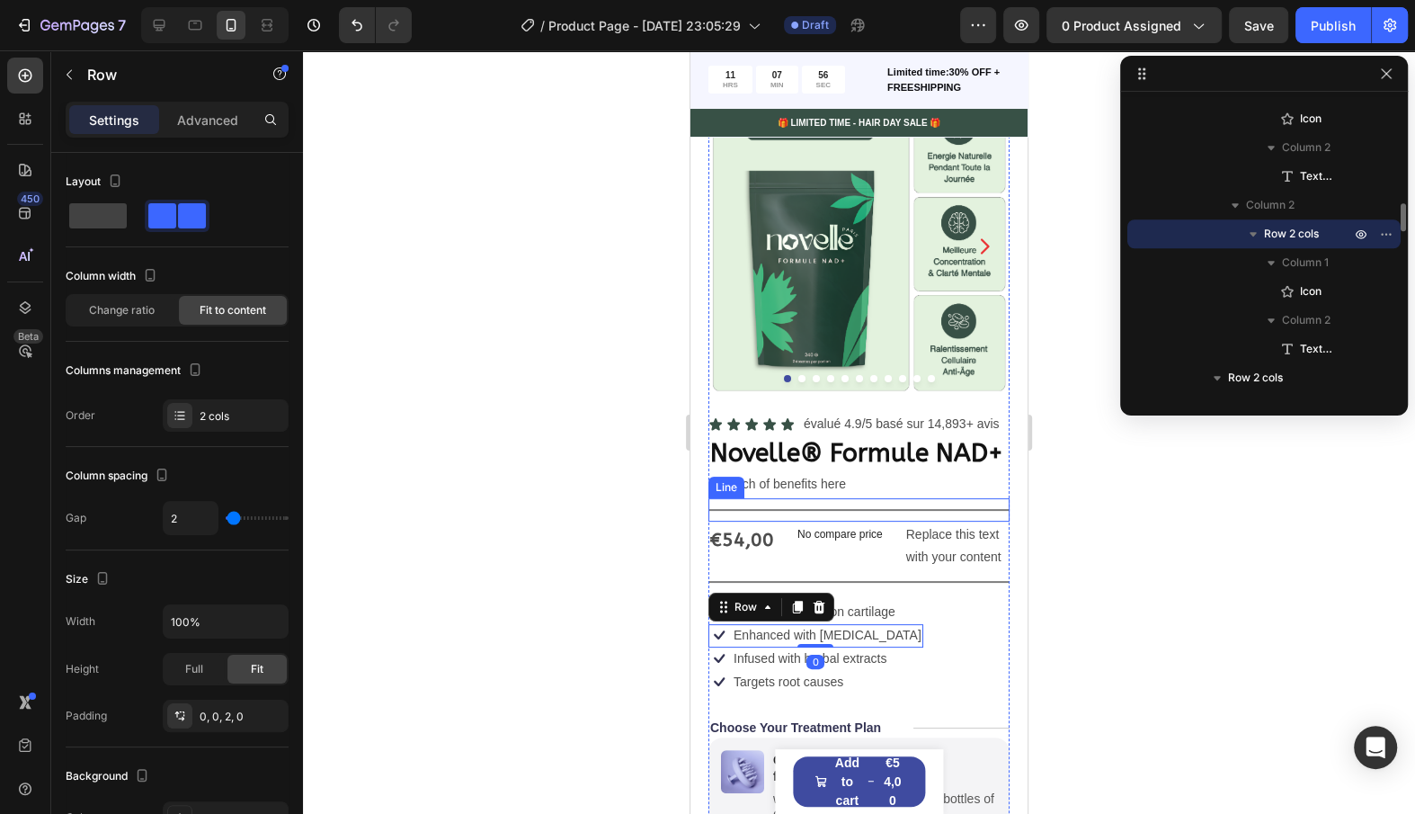
click at [970, 512] on div "Title Line" at bounding box center [859, 509] width 301 height 23
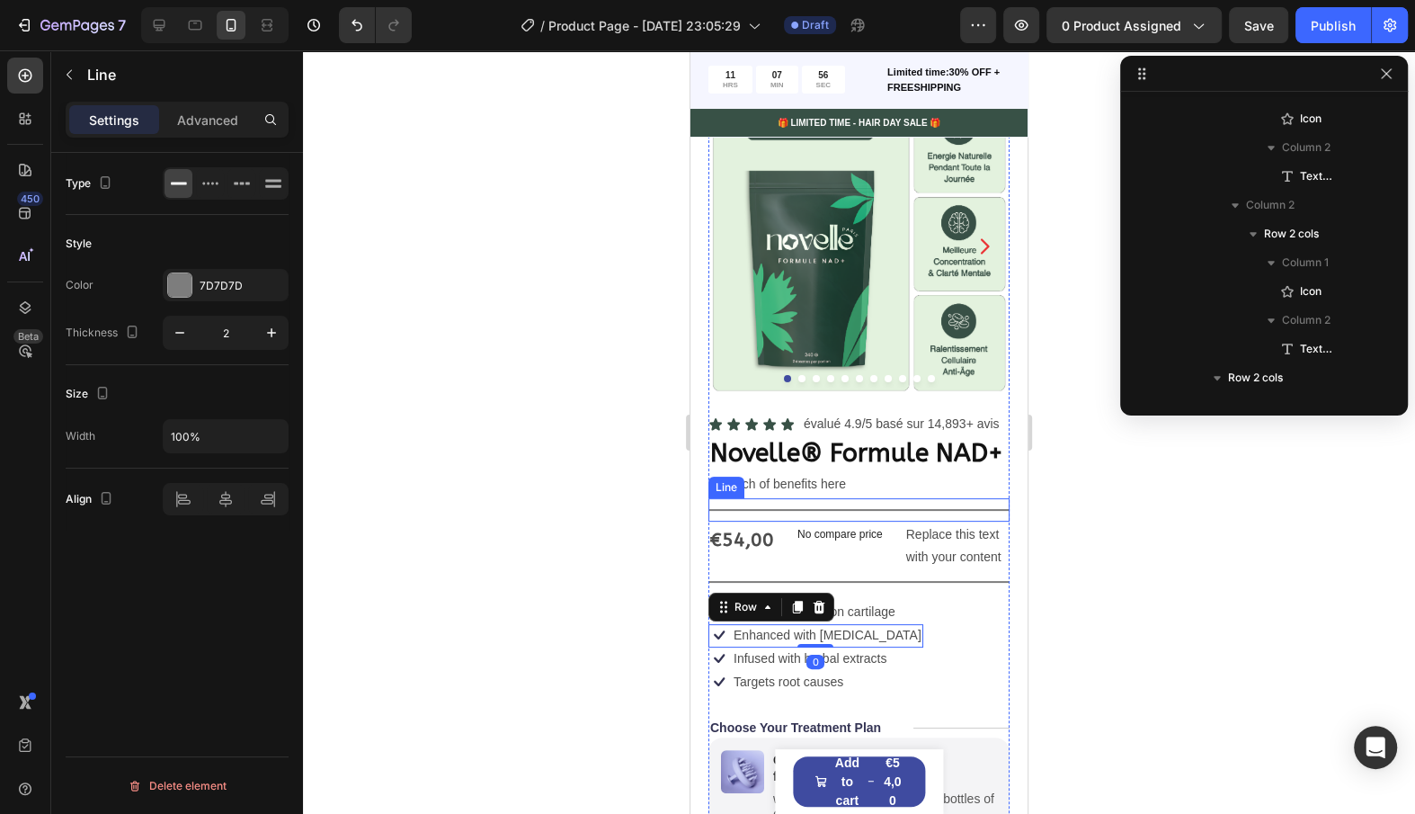
scroll to position [599, 0]
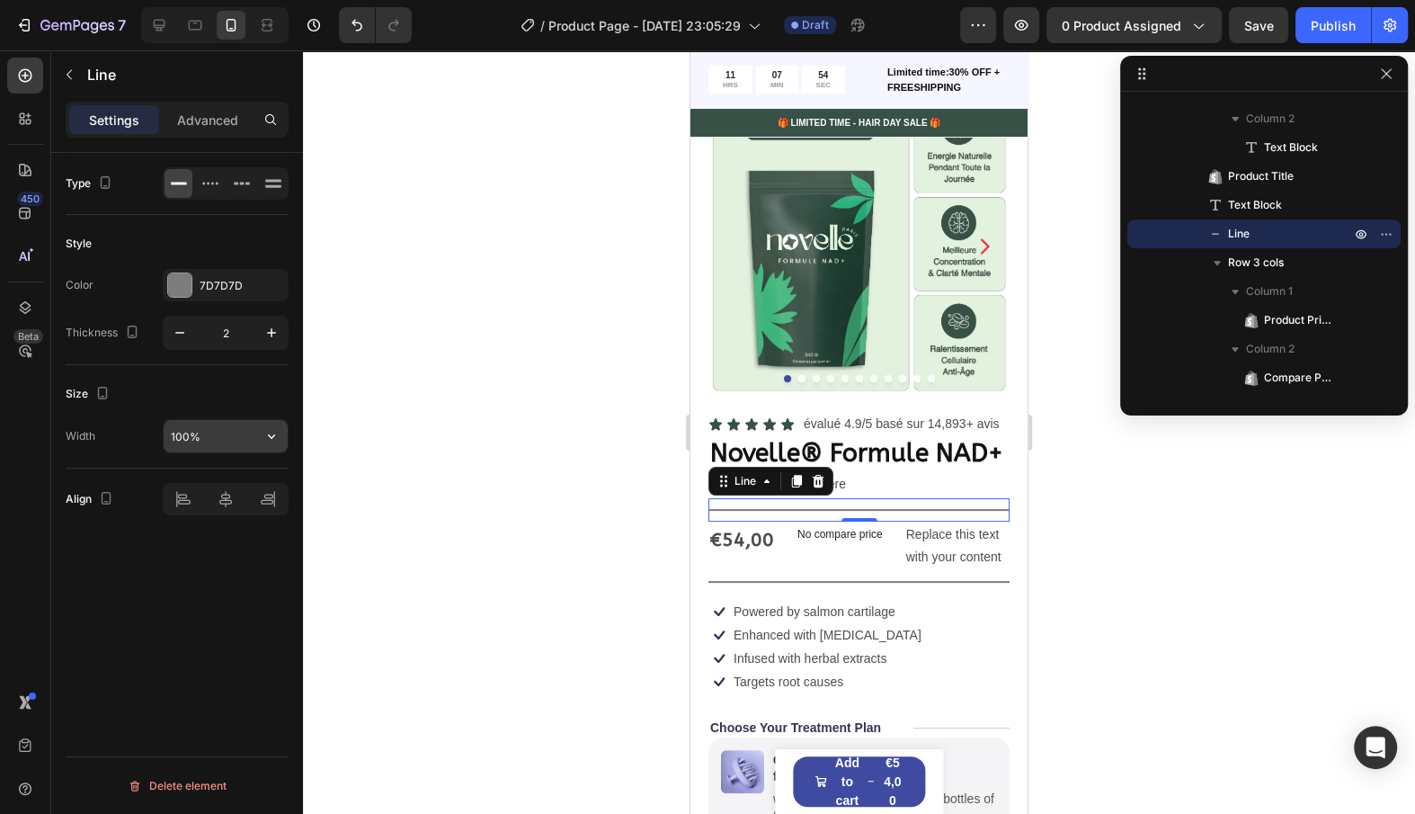
click at [226, 435] on input "100%" at bounding box center [226, 436] width 124 height 32
click at [251, 557] on div "Type Style Color 7D7D7D Thickness 2 Size Width 100% Align Delete element" at bounding box center [177, 509] width 252 height 712
click at [251, 438] on input "100%" at bounding box center [226, 436] width 124 height 32
click at [288, 432] on button "button" at bounding box center [271, 436] width 32 height 32
click at [256, 586] on div "Type Style Color 7D7D7D Thickness 2 Size Width 100% Align Delete element" at bounding box center [177, 509] width 252 height 712
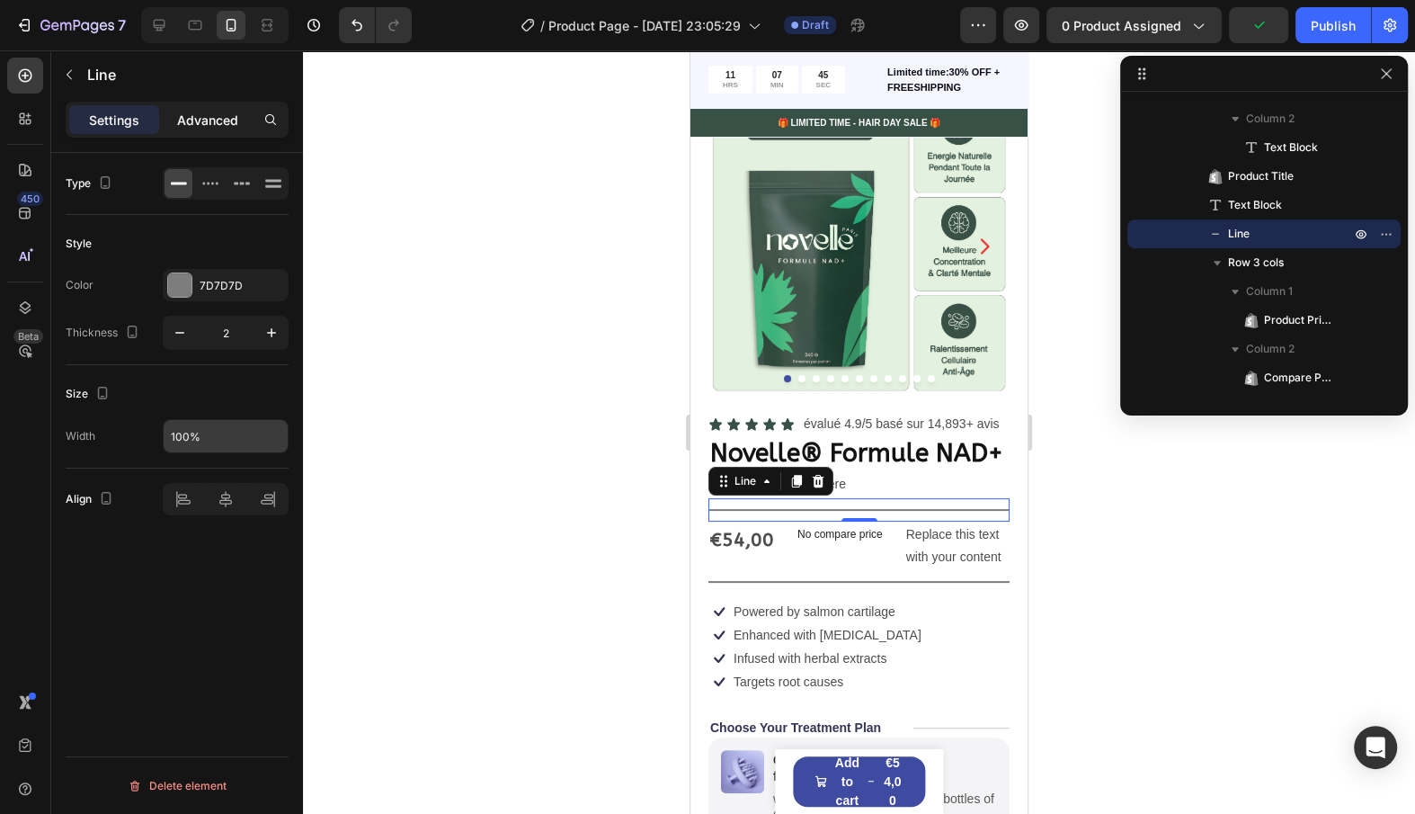
click at [196, 120] on p "Advanced" at bounding box center [207, 120] width 61 height 19
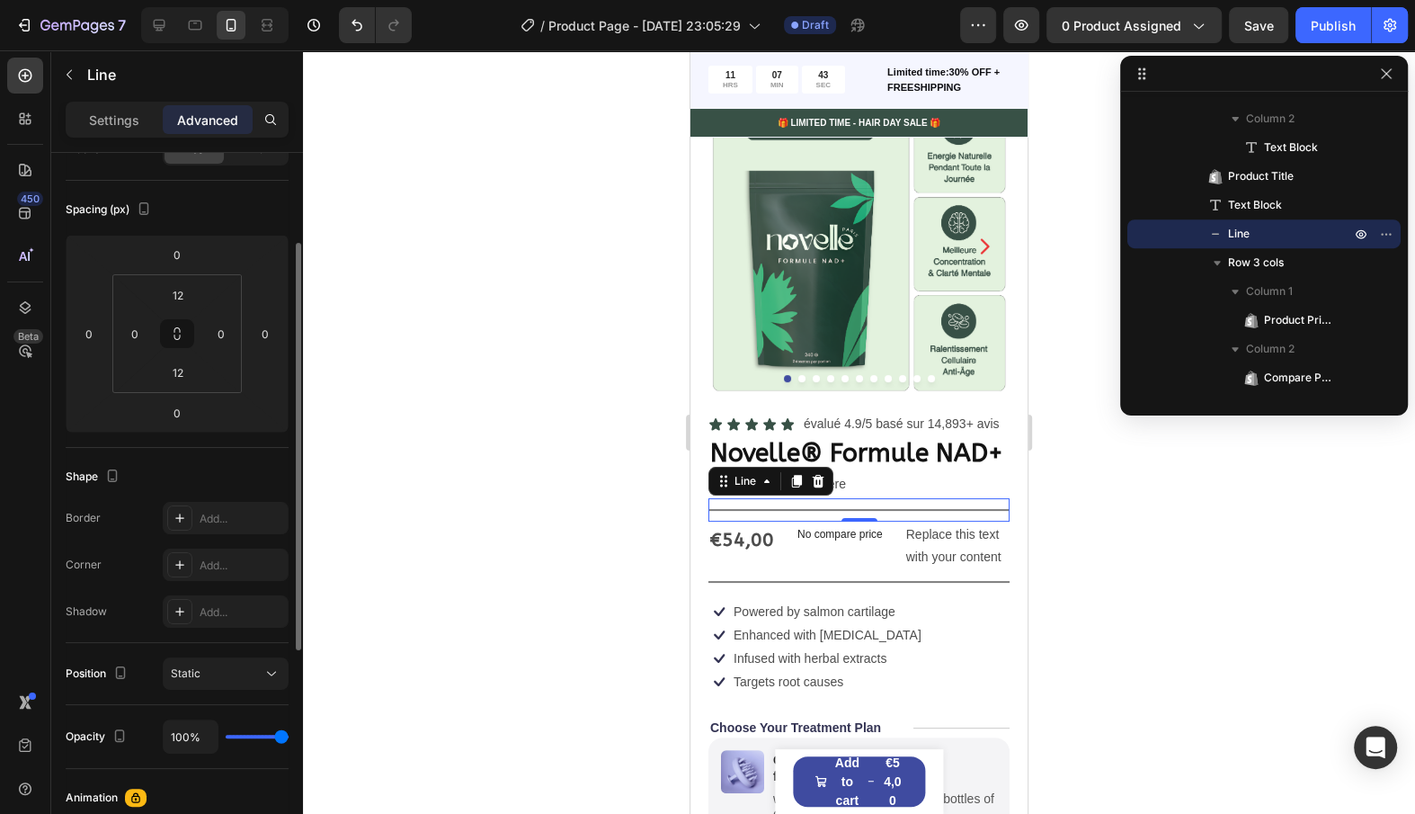
scroll to position [160, 0]
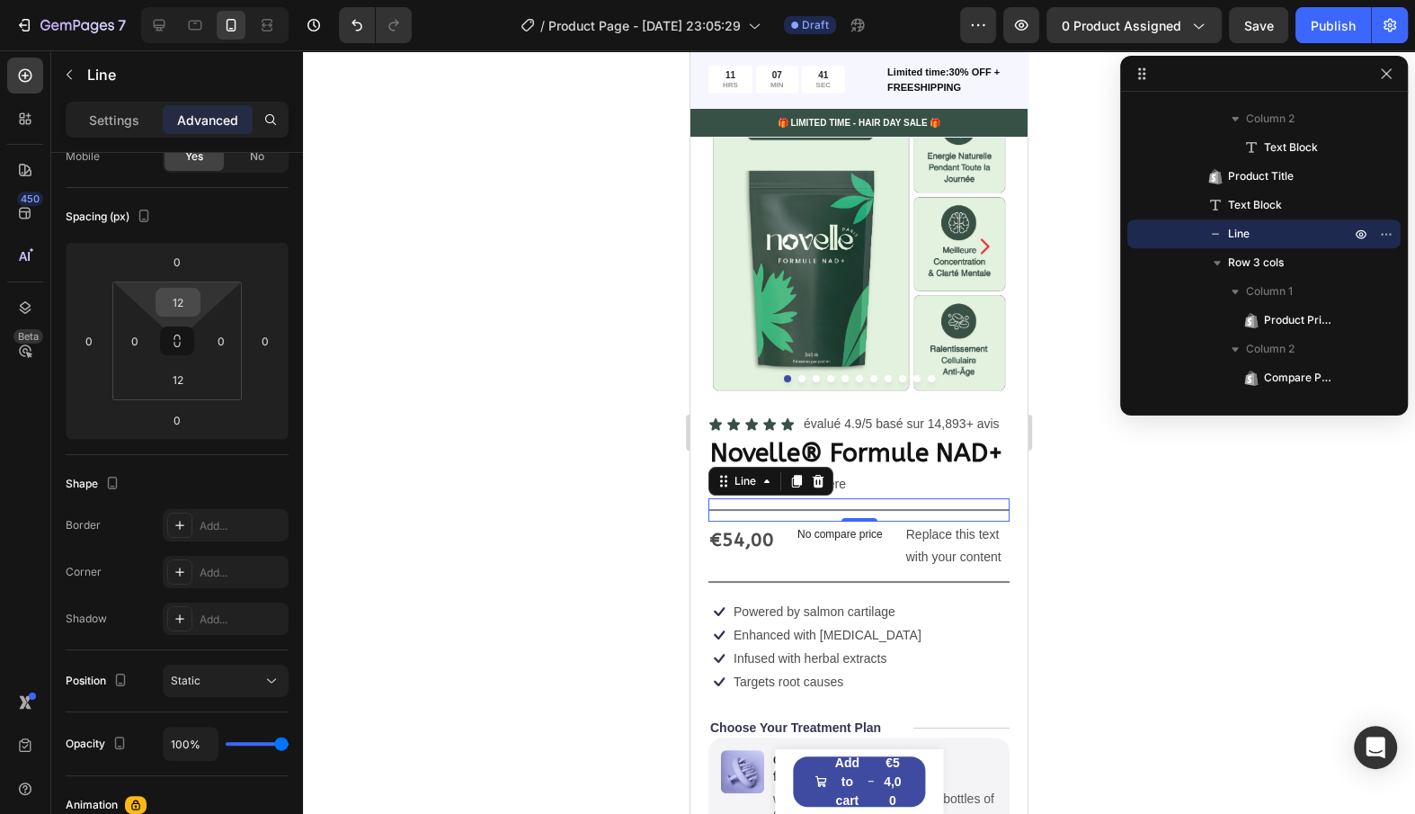
click at [196, 297] on div "12" at bounding box center [178, 302] width 45 height 29
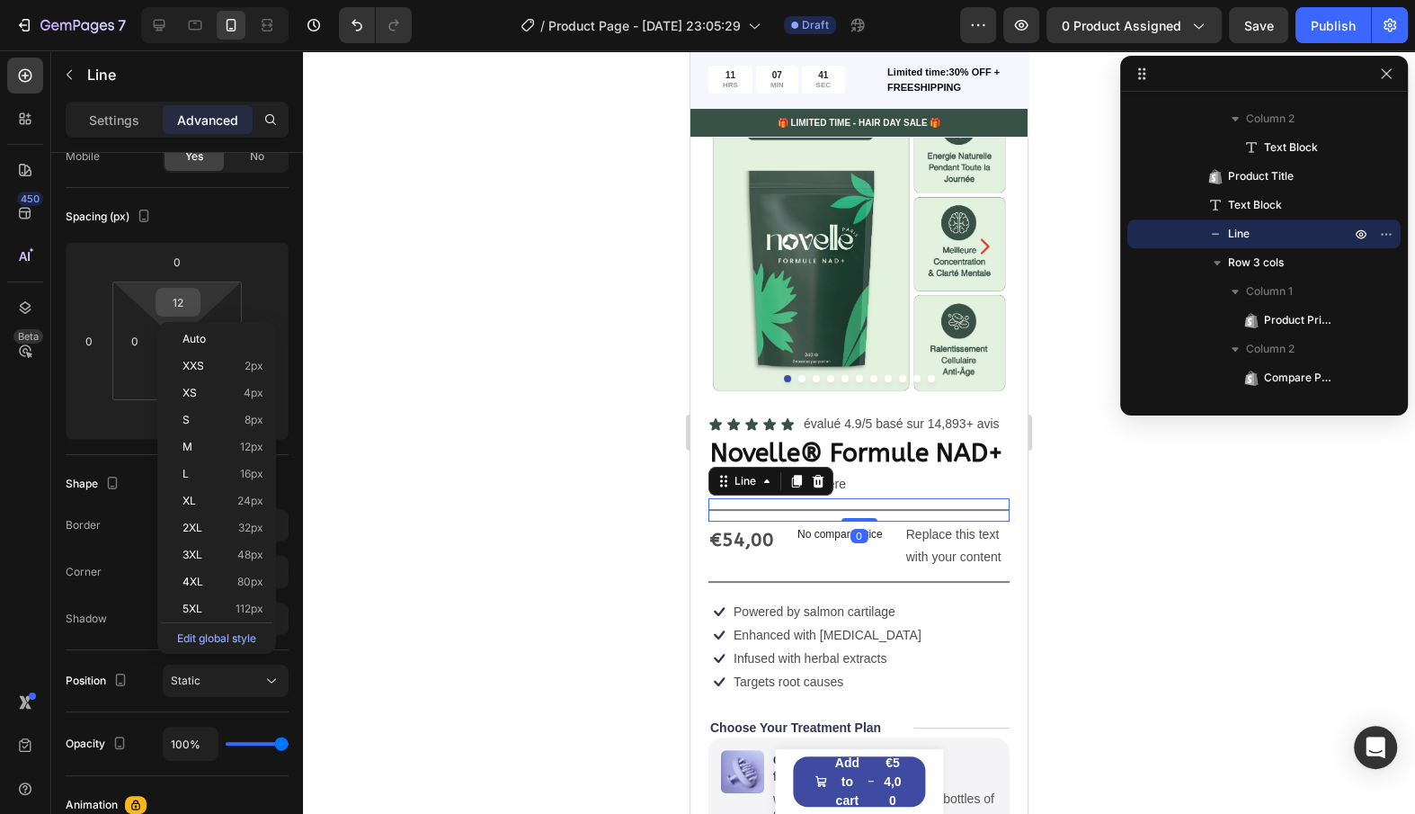
click at [196, 297] on div "12" at bounding box center [178, 302] width 45 height 29
click at [185, 302] on input "12" at bounding box center [178, 302] width 36 height 27
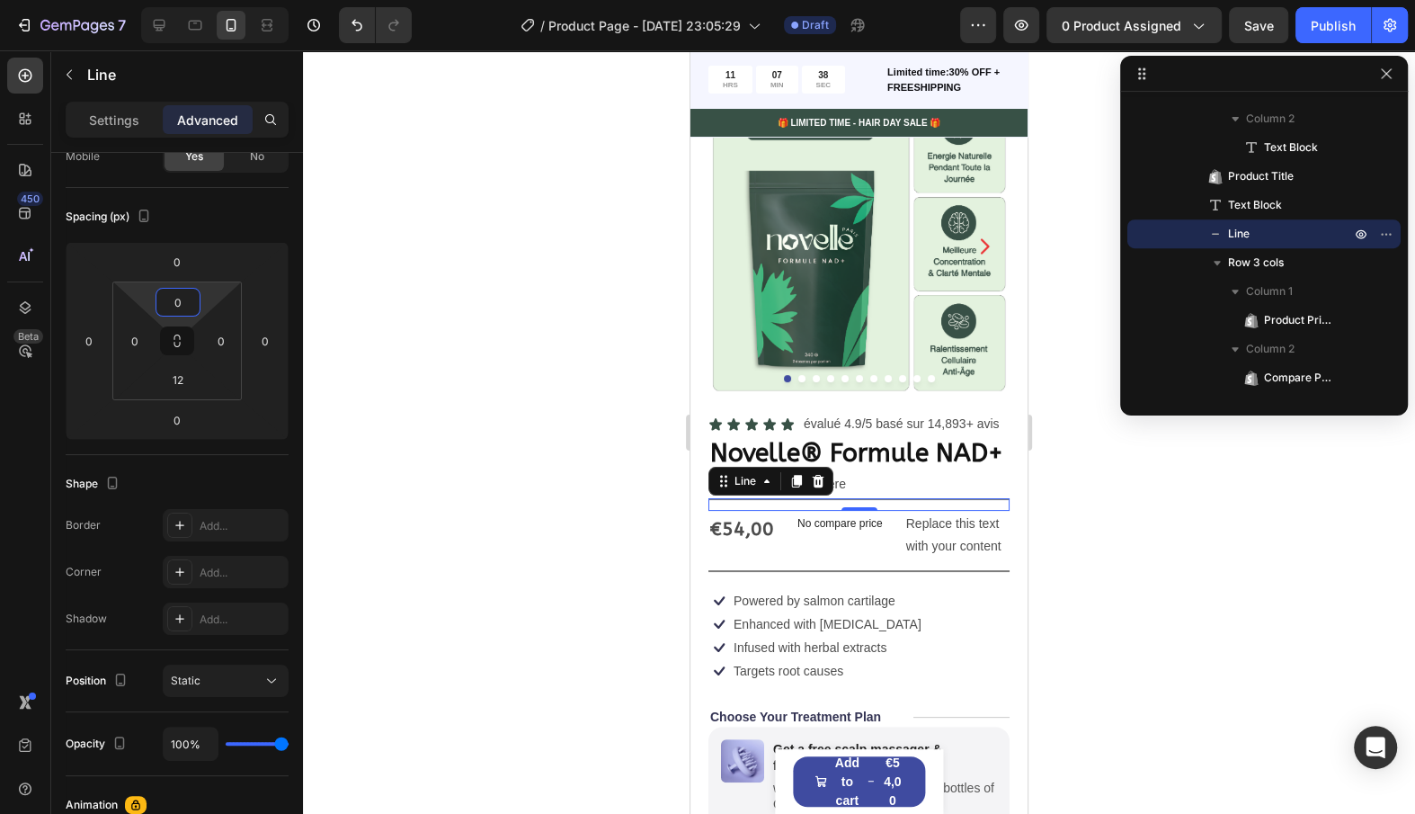
type input "0"
click at [237, 459] on div "Shape Border Add... Corner Add... Shadow Add..." at bounding box center [177, 552] width 223 height 195
click at [192, 388] on input "12" at bounding box center [178, 379] width 36 height 27
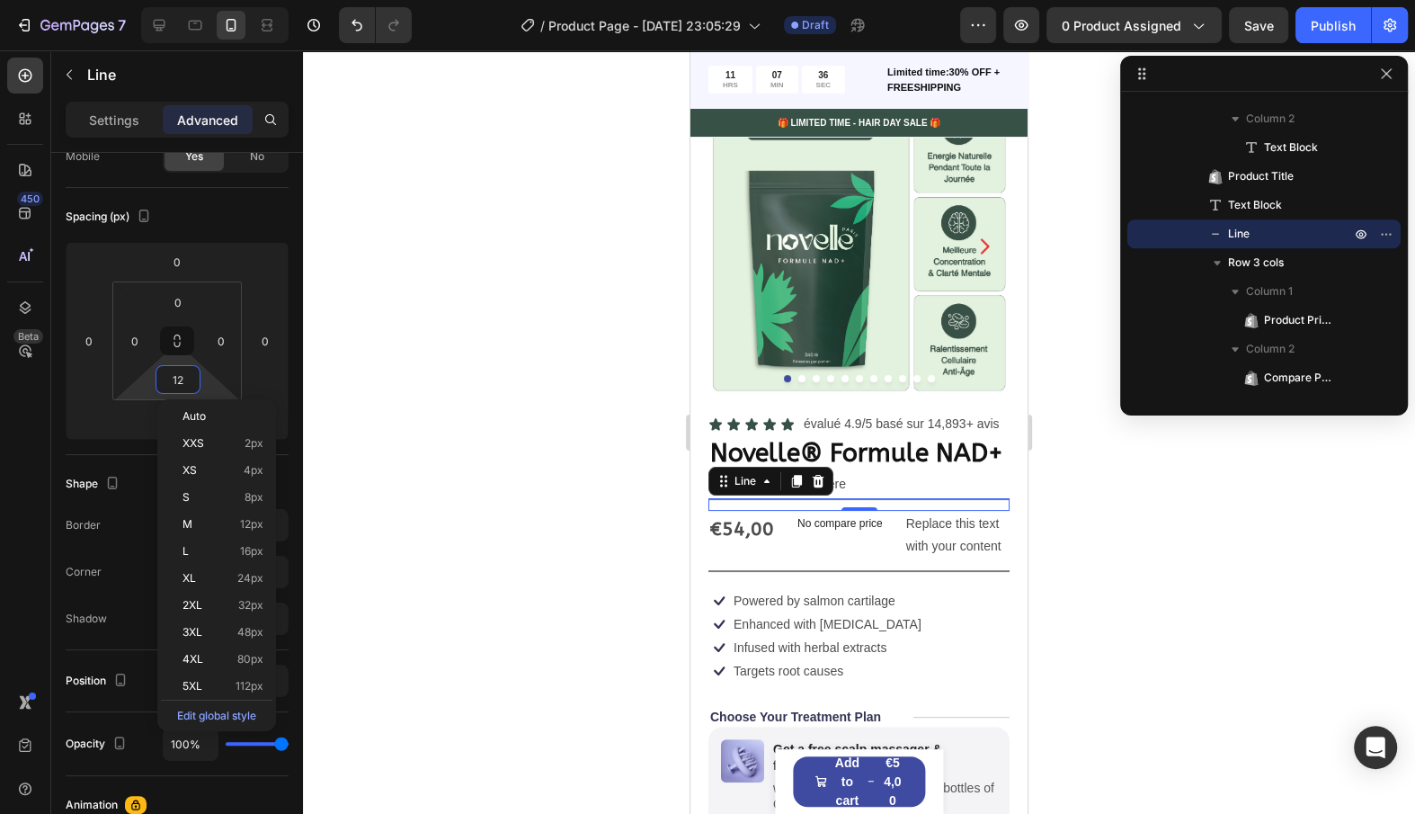
type input "0"
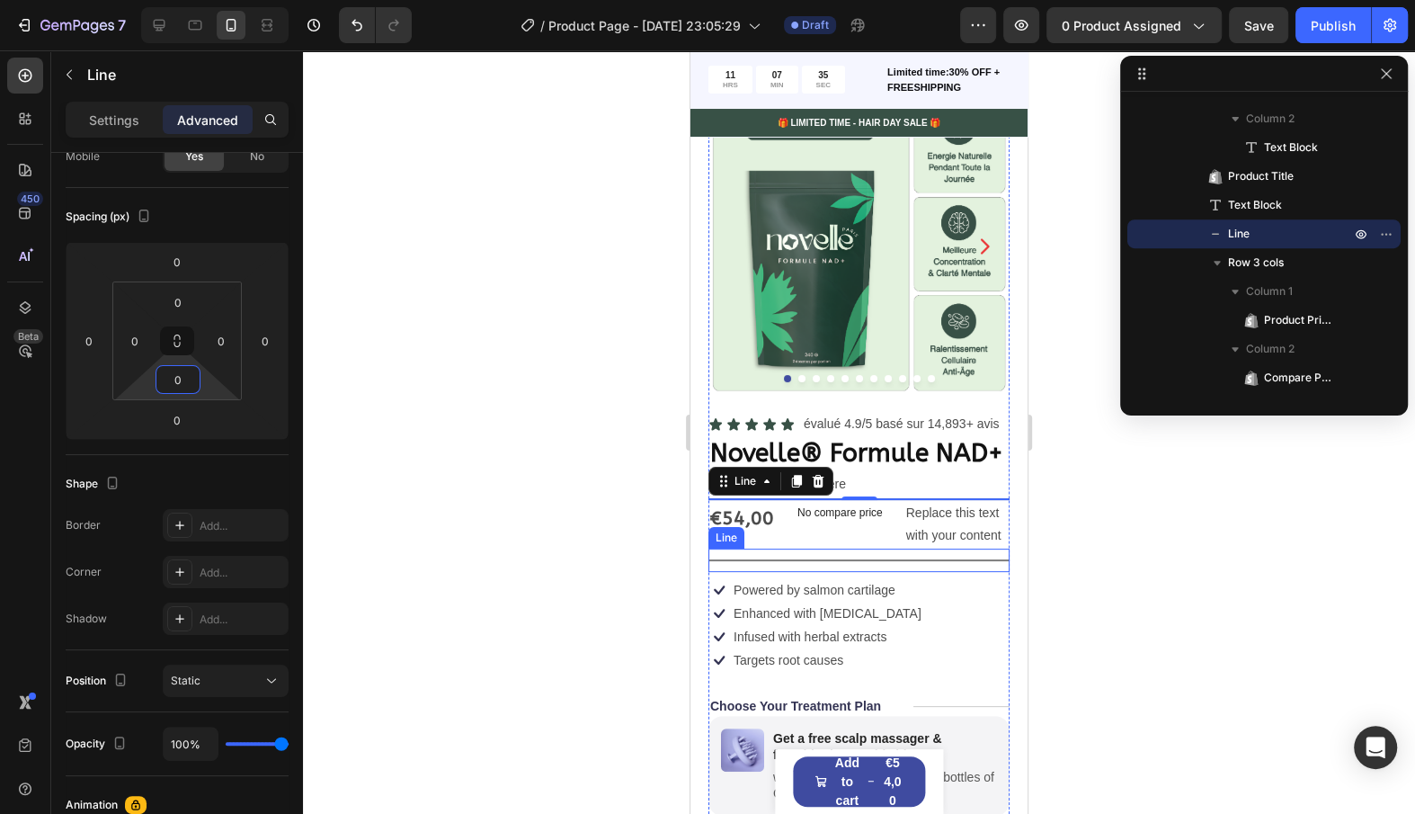
click at [888, 552] on div "Title Line" at bounding box center [859, 559] width 301 height 23
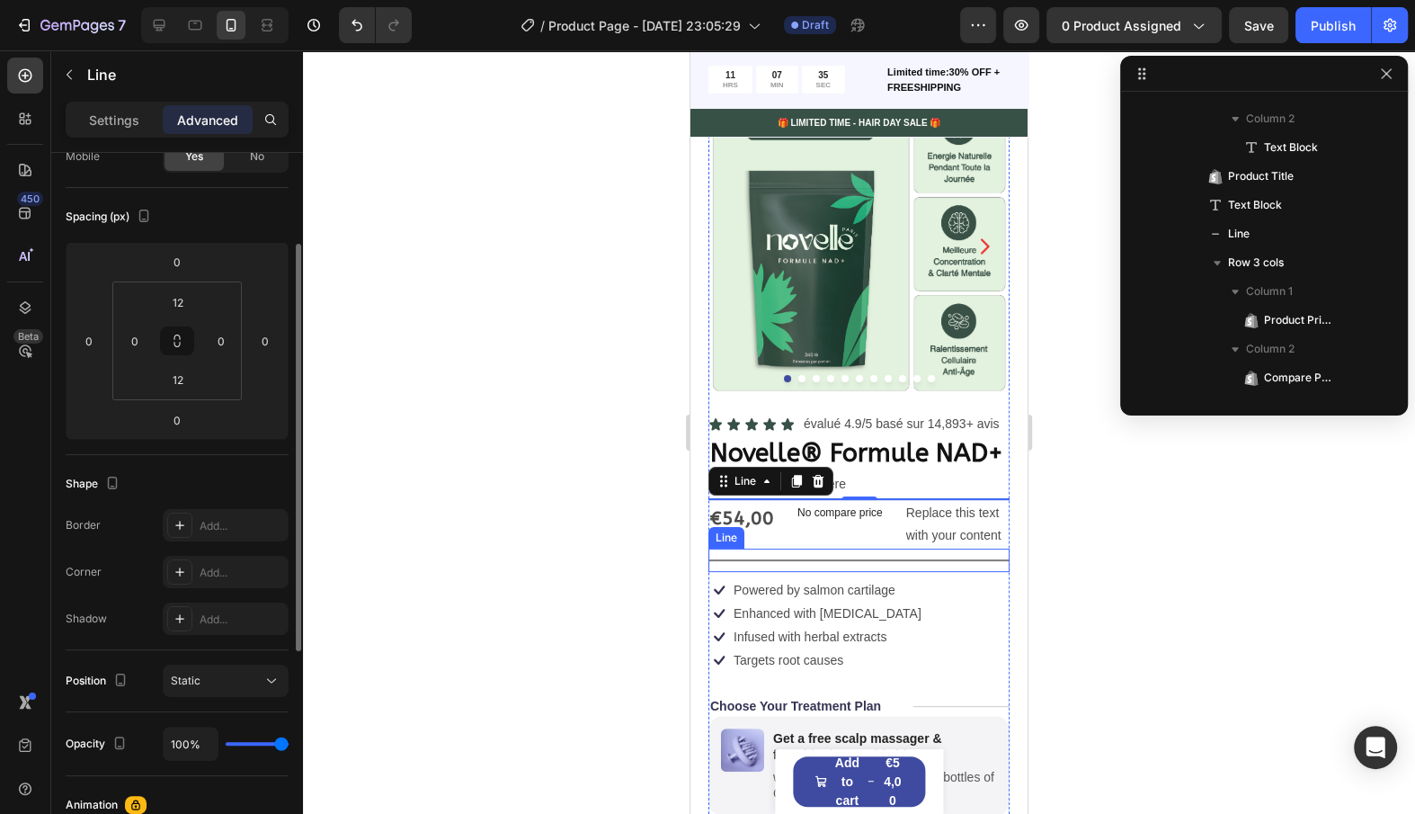
scroll to position [829, 0]
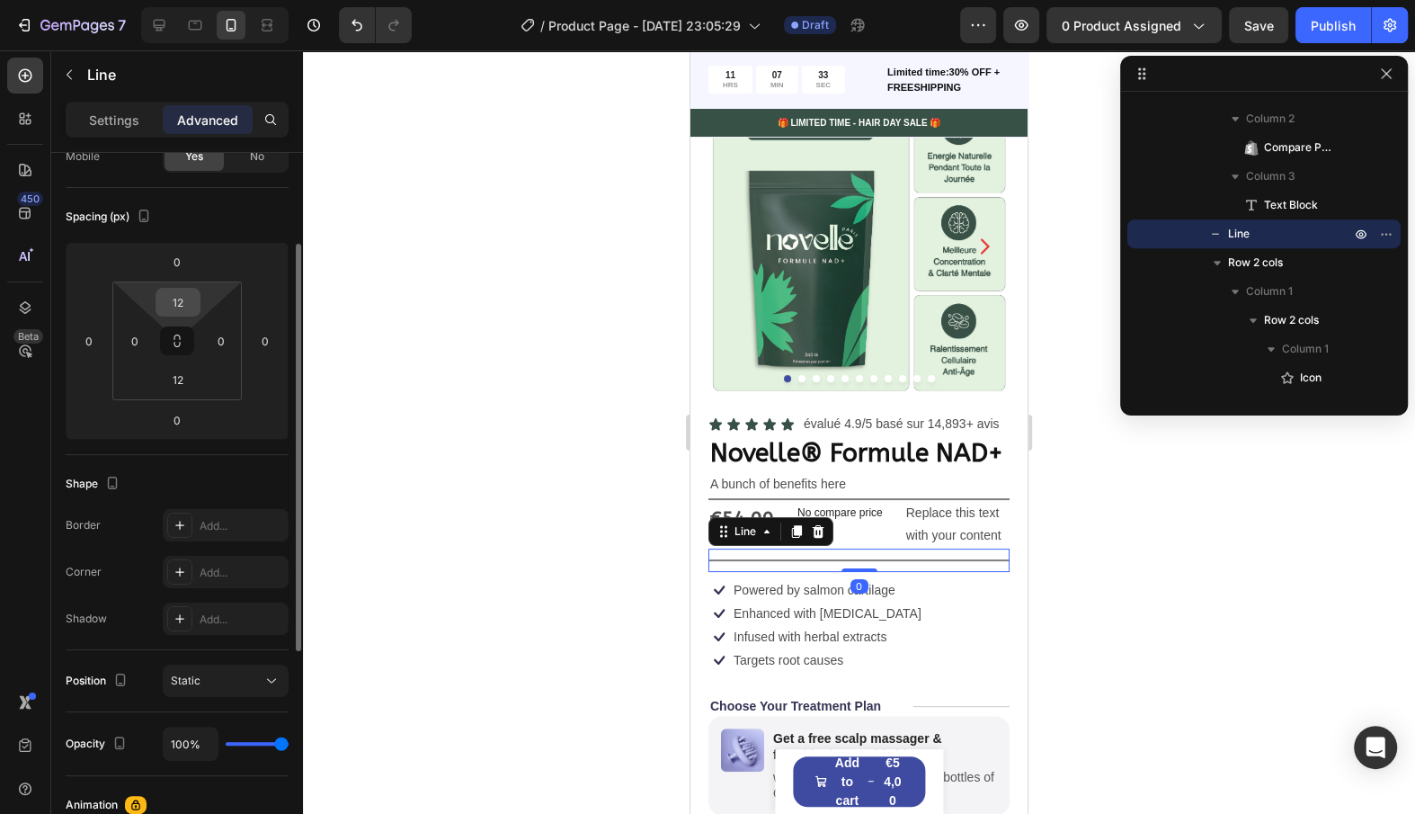
click at [186, 298] on input "12" at bounding box center [178, 302] width 36 height 27
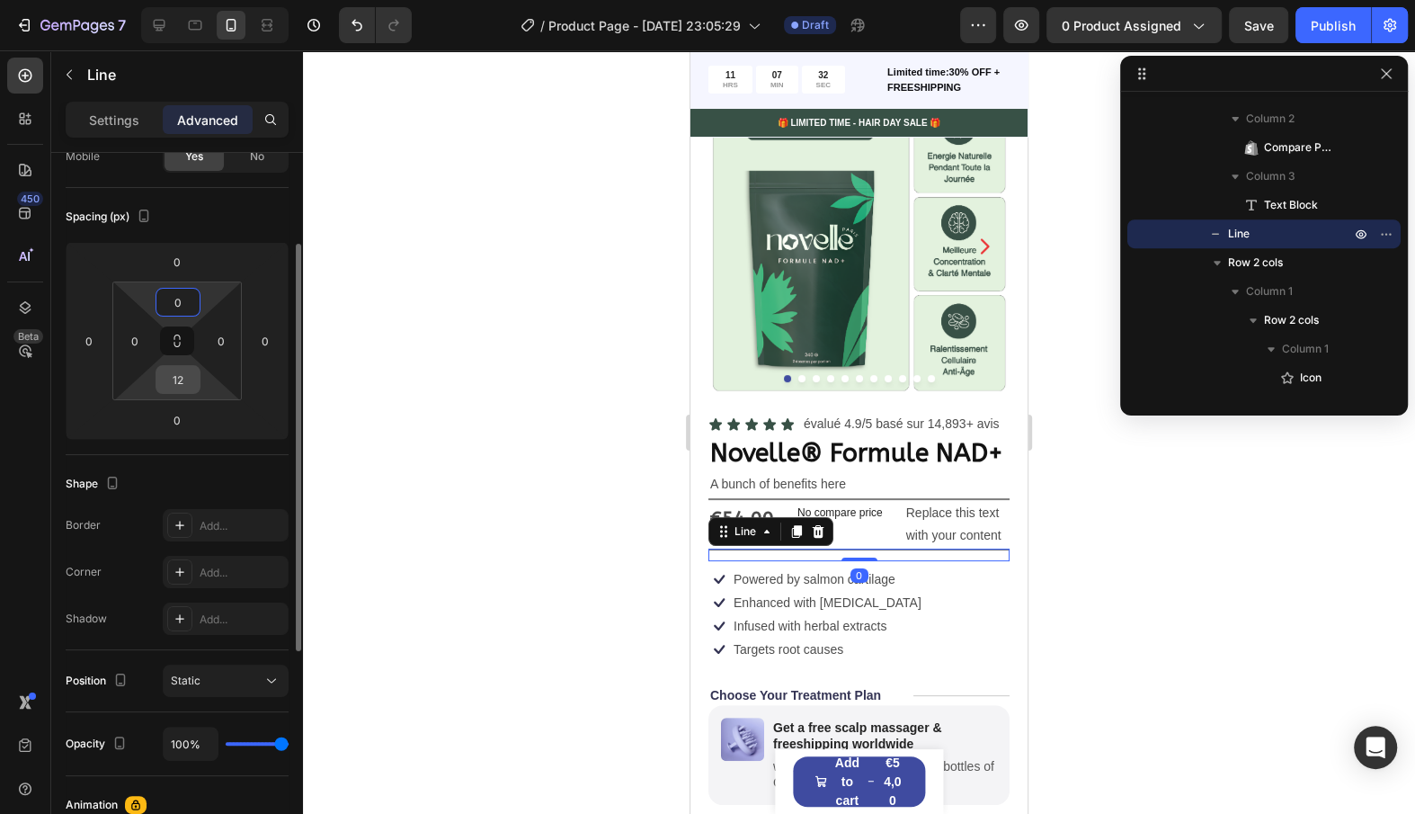
type input "0"
click at [183, 370] on input "12" at bounding box center [178, 379] width 36 height 27
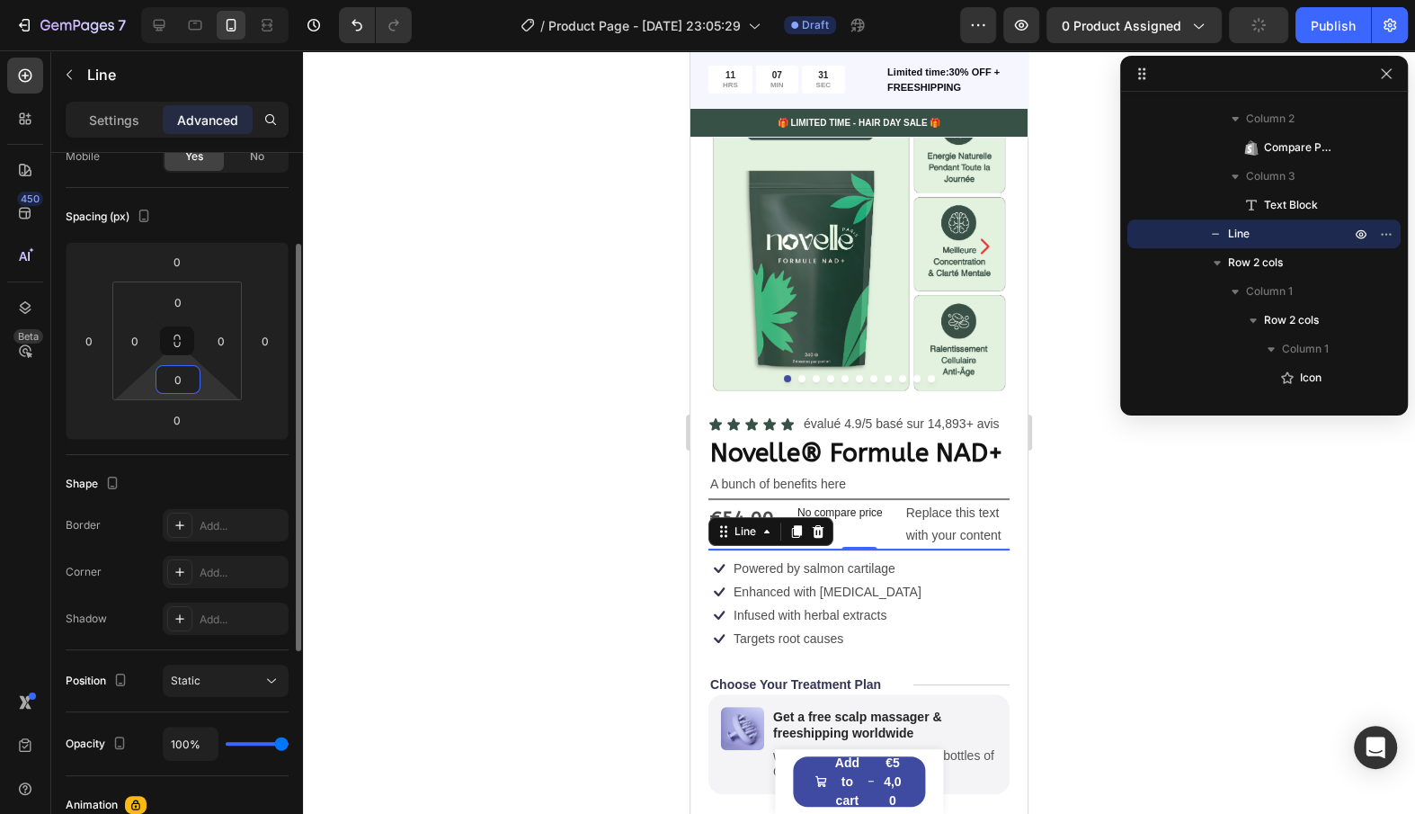
type input "0"
click at [0, 0] on div "Spacing (px) 0 0 0 0 0 0 0 0" at bounding box center [0, 0] width 0 height 0
click at [180, 740] on input "100%" at bounding box center [191, 743] width 54 height 32
click at [192, 735] on input "100%" at bounding box center [191, 743] width 54 height 32
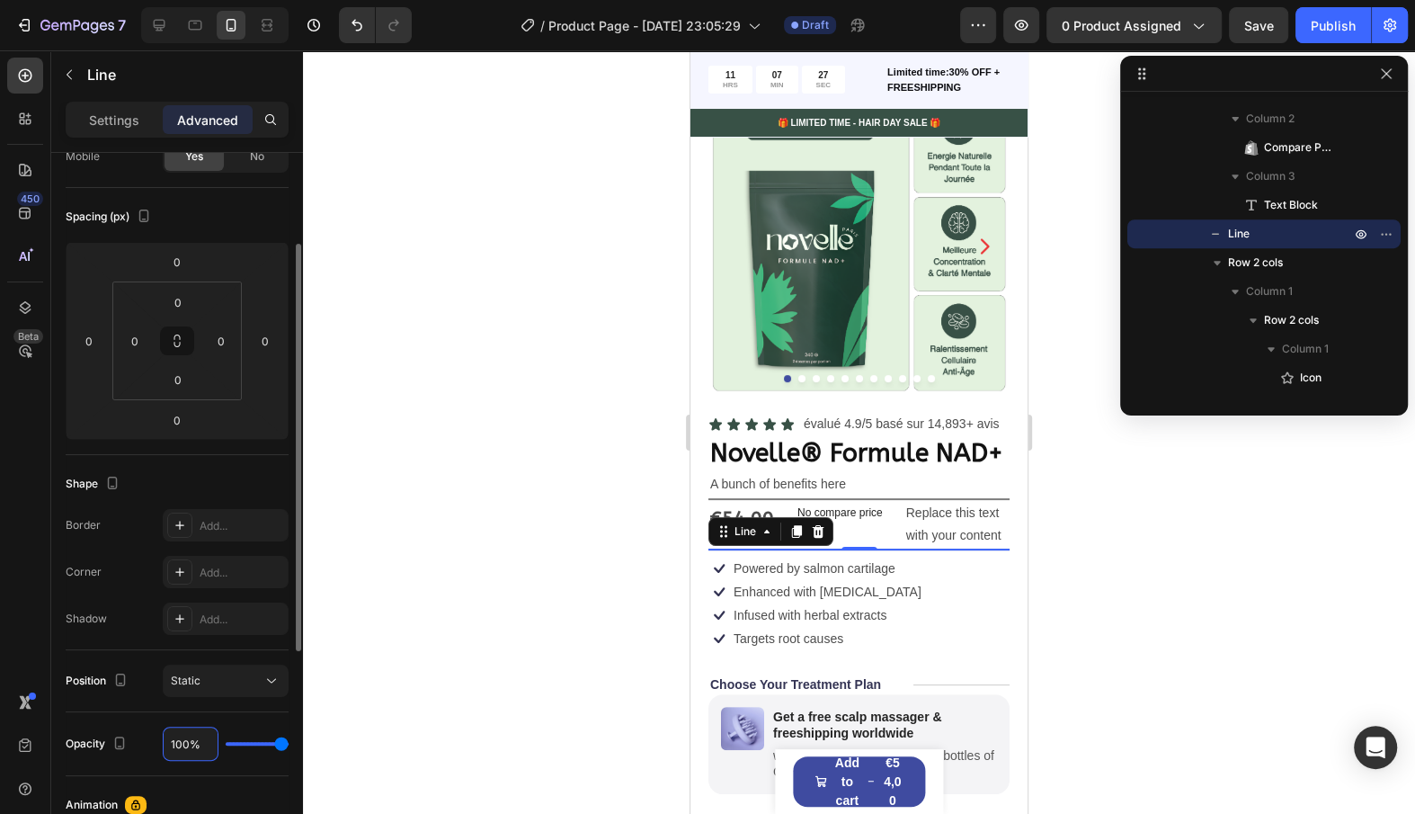
click at [192, 735] on input "100%" at bounding box center [191, 743] width 54 height 32
type input "5"
type input "50"
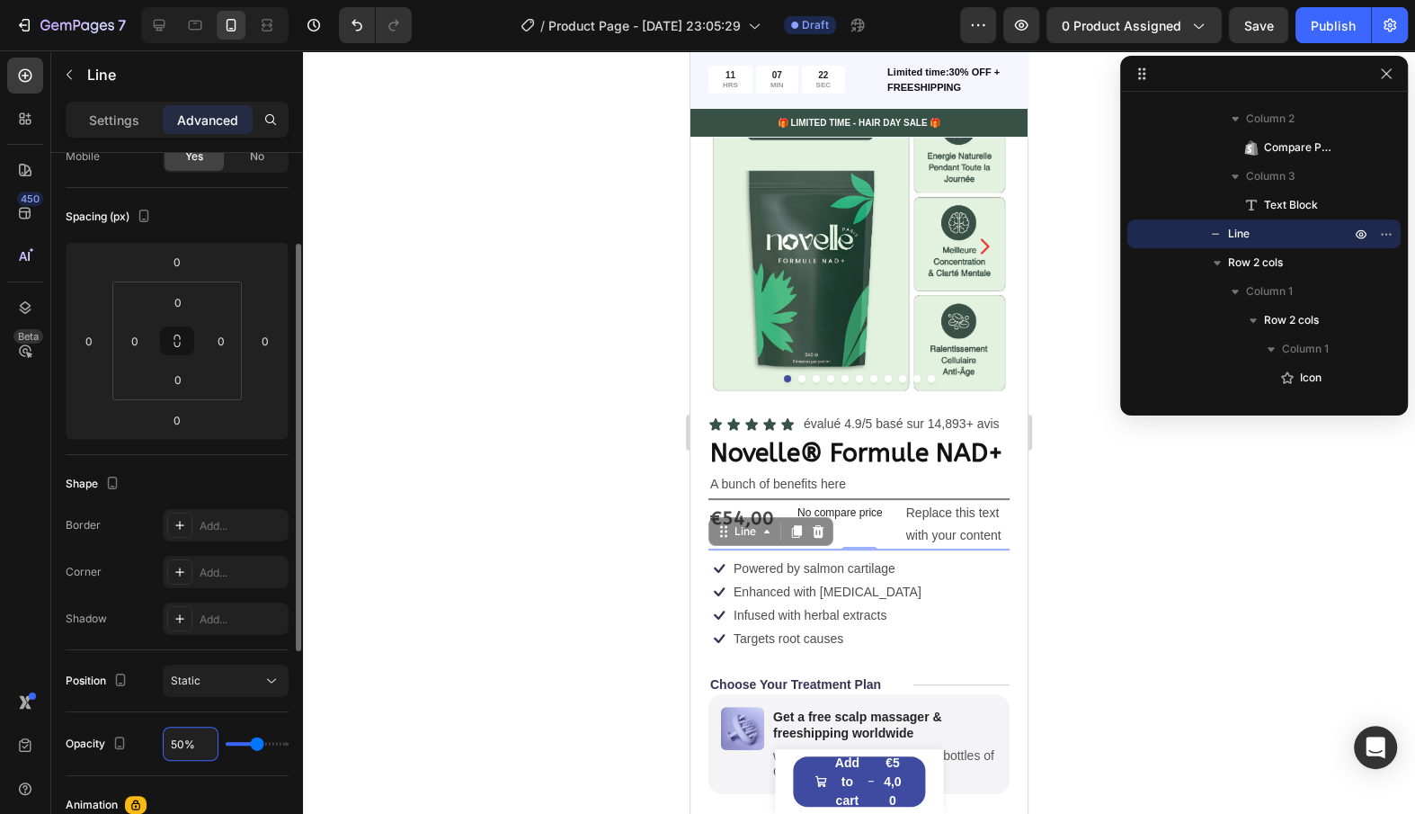
click at [181, 751] on input "50%" at bounding box center [191, 743] width 54 height 32
type input "2"
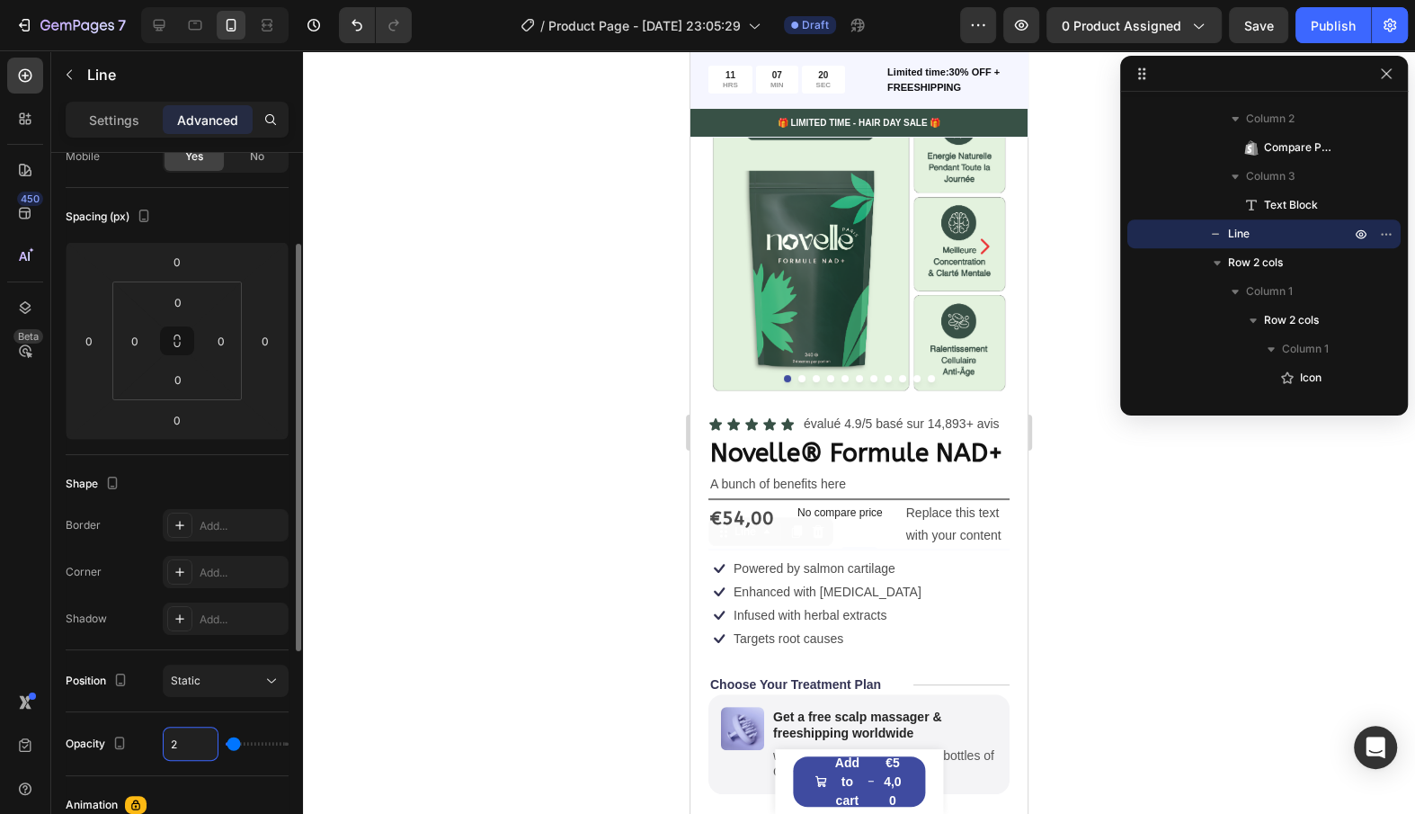
type input "20"
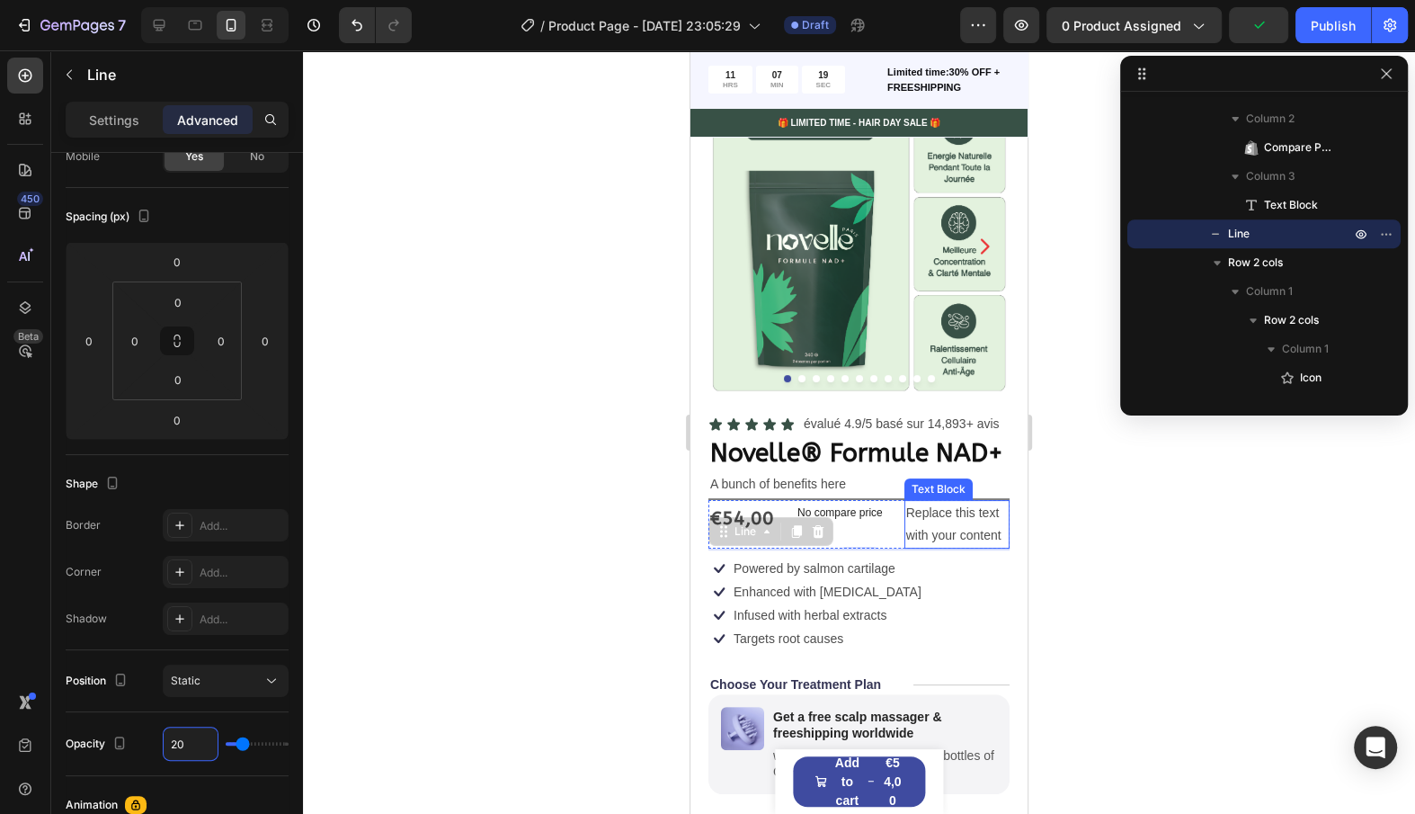
click at [921, 500] on div "Replace this text with your content" at bounding box center [957, 524] width 105 height 49
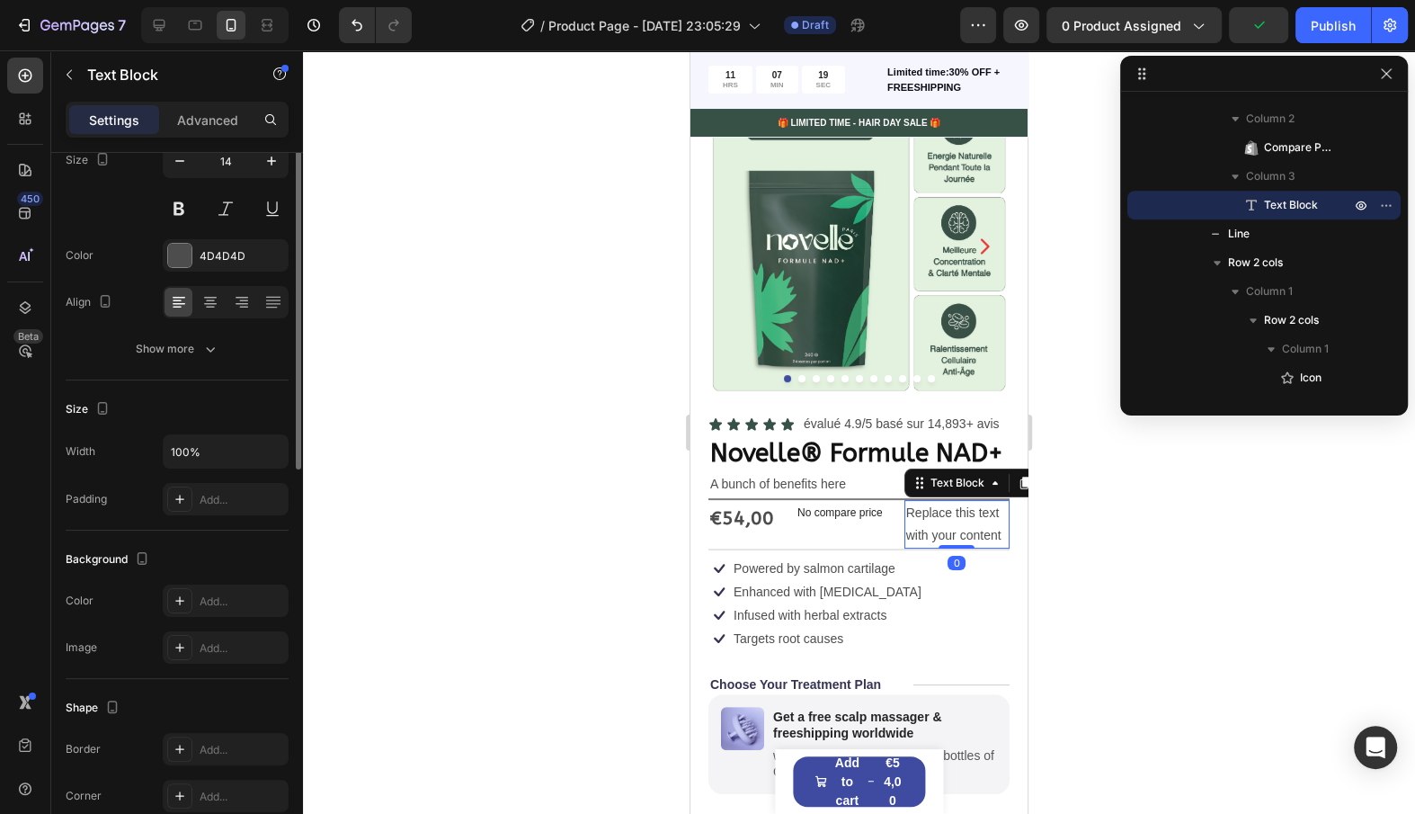
scroll to position [0, 0]
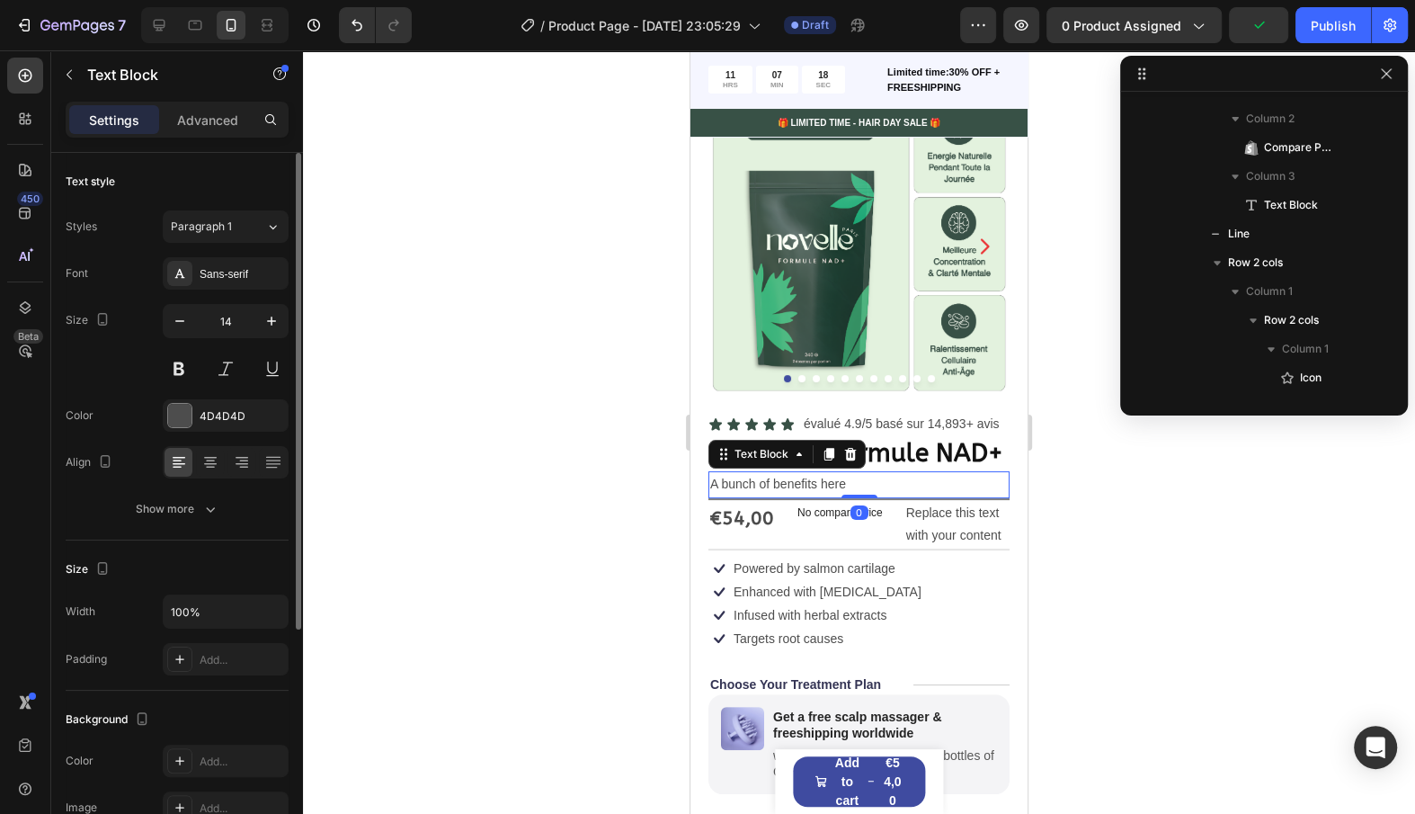
click at [874, 495] on div "A bunch of benefits here Text Block 0" at bounding box center [859, 484] width 301 height 26
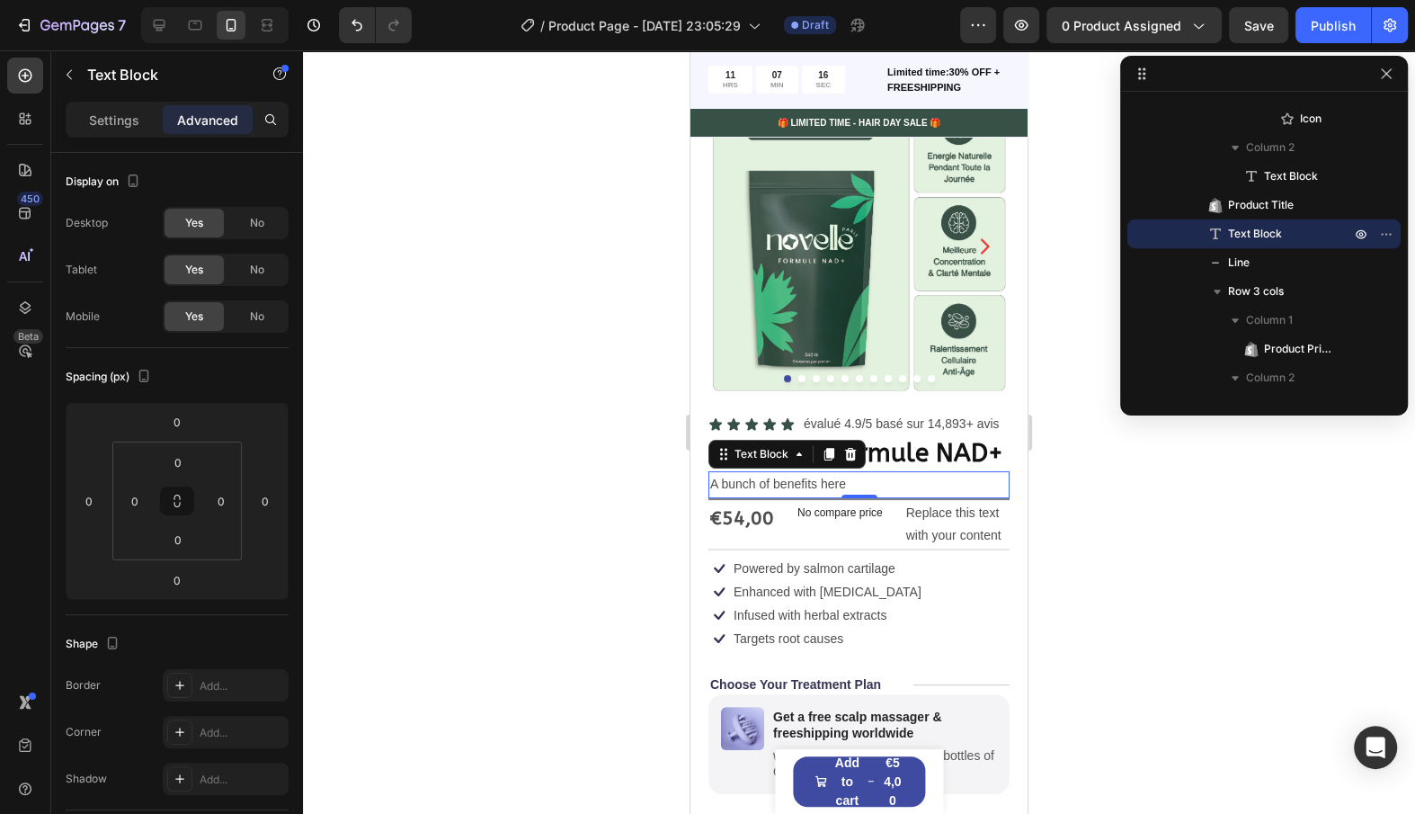
click at [780, 495] on div "A bunch of benefits here" at bounding box center [859, 484] width 301 height 26
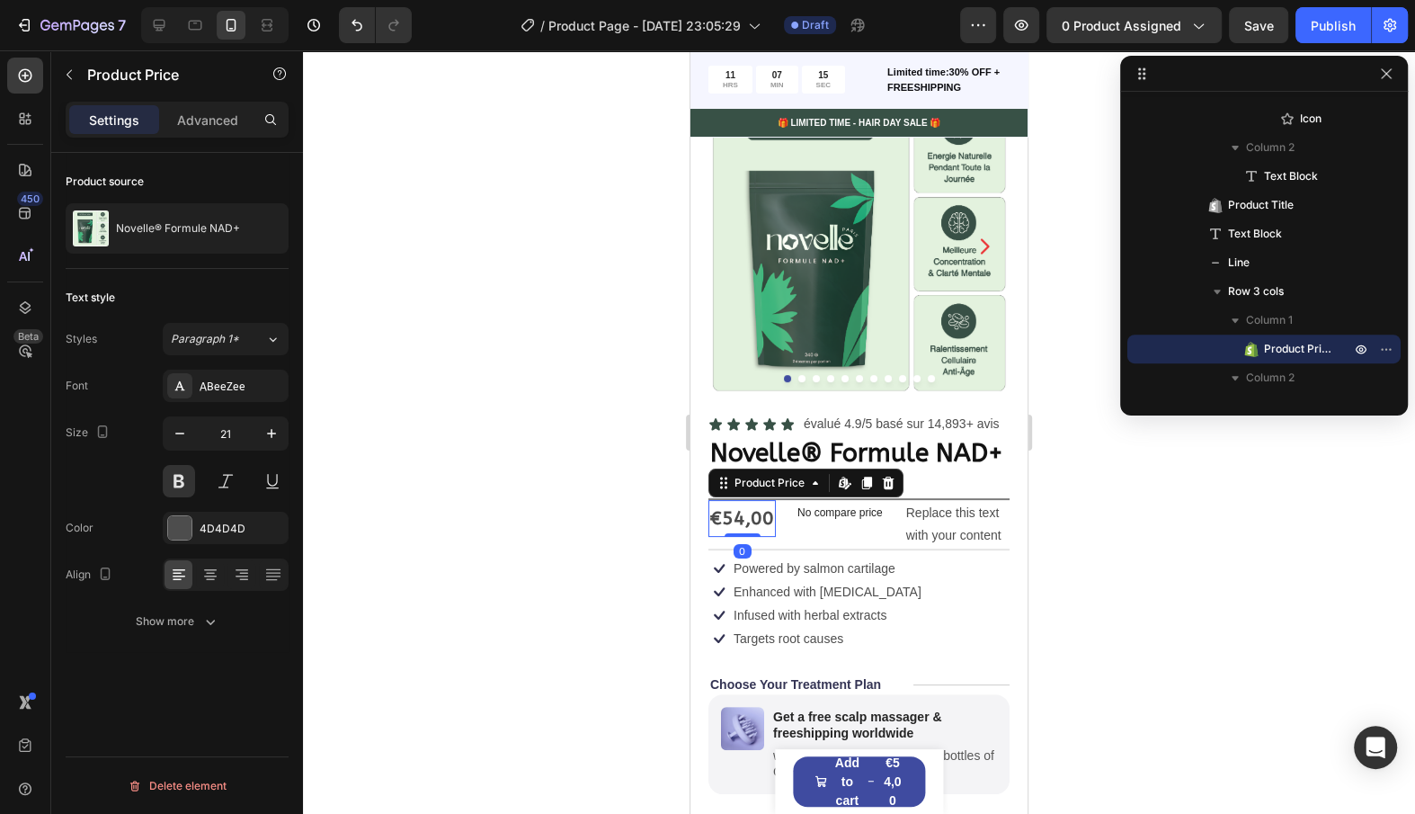
click at [762, 520] on div "€54,00" at bounding box center [742, 519] width 67 height 38
click at [892, 500] on div "€54,00 Product Price Edit content in Shopify 0 Product Price Edit content in Sh…" at bounding box center [859, 524] width 301 height 49
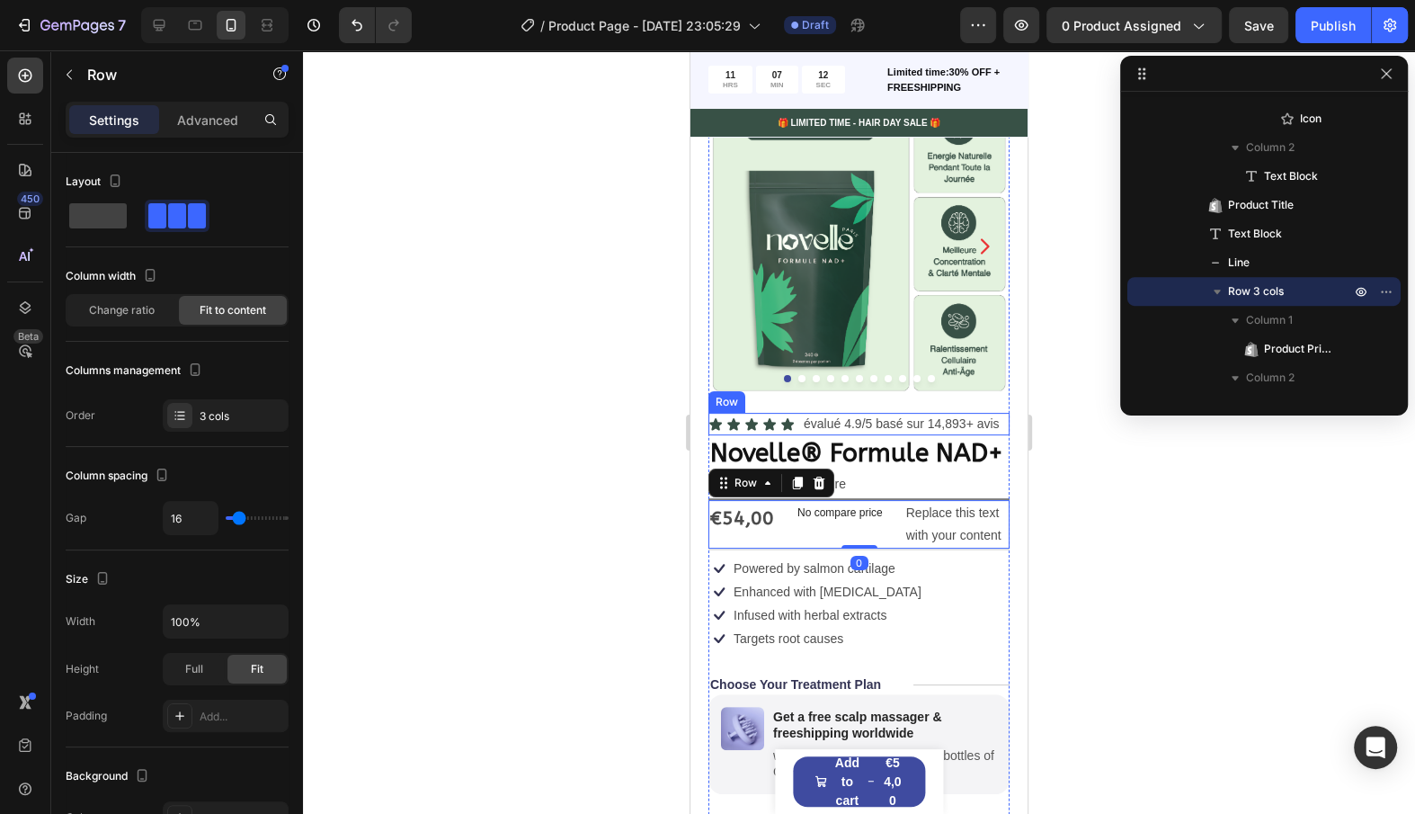
click at [804, 413] on div "évalué 4.9/5 basé sur 14,893+ avis" at bounding box center [902, 424] width 200 height 22
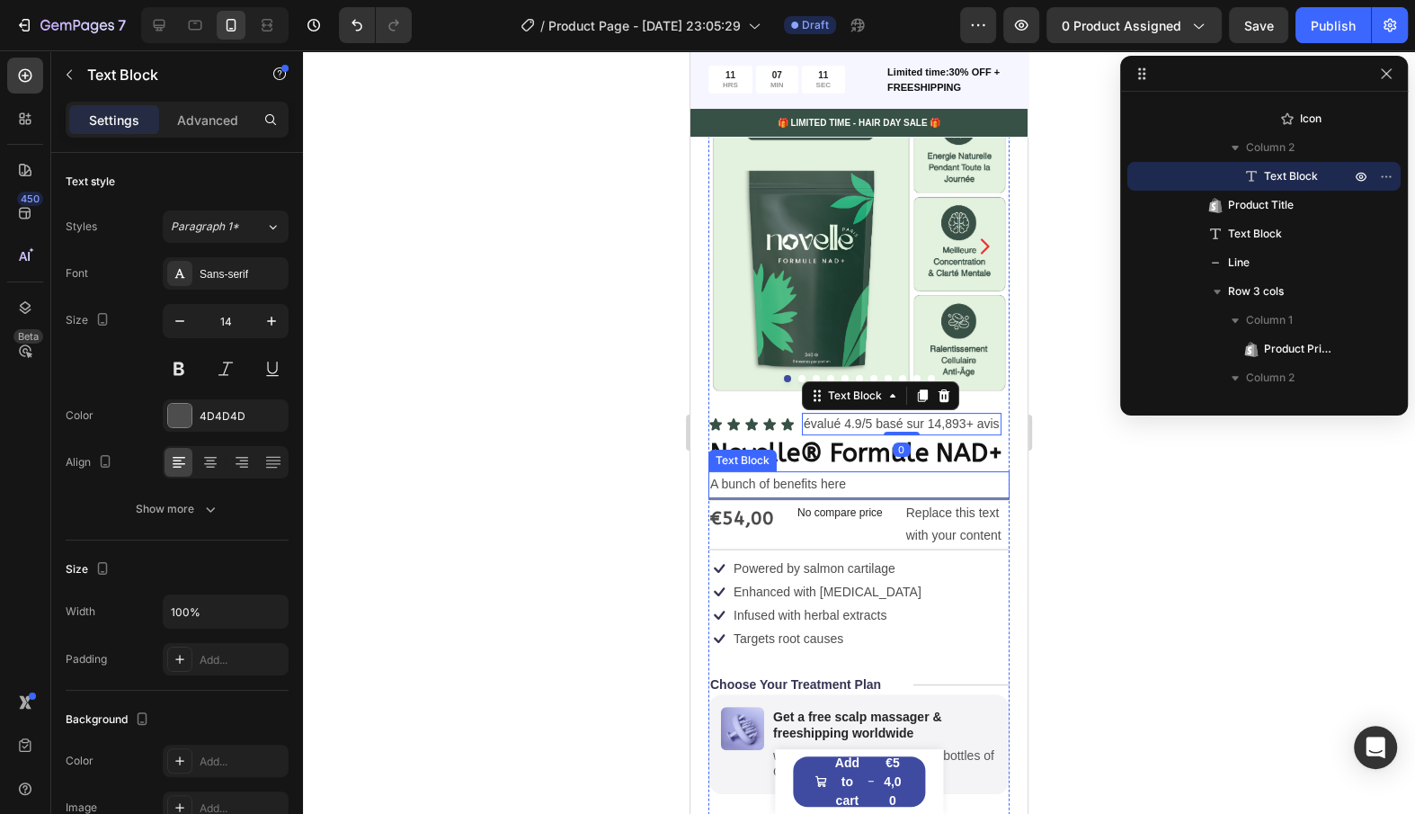
click at [710, 494] on p "A bunch of benefits here" at bounding box center [859, 484] width 298 height 22
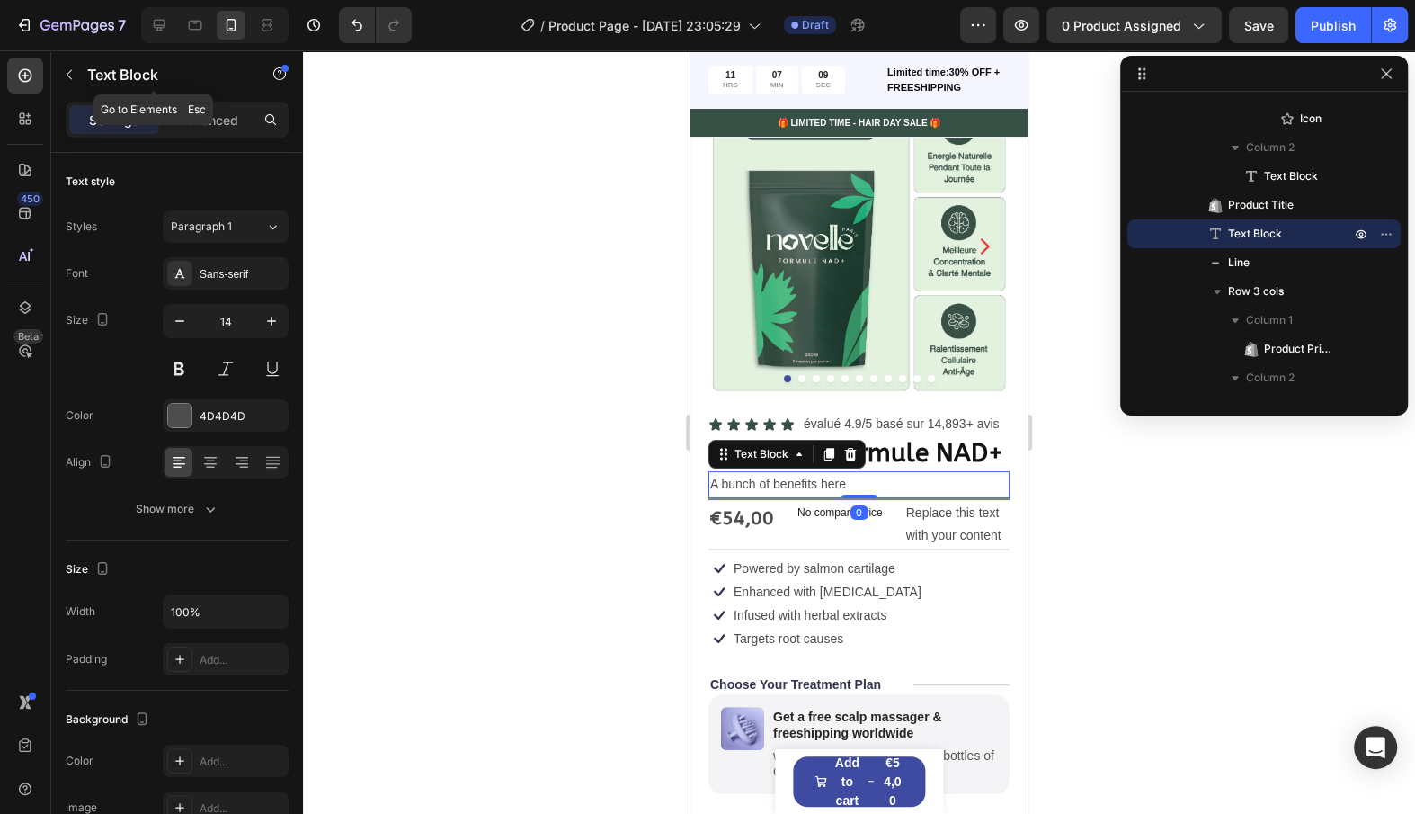
click at [50, 63] on div "450 Beta" at bounding box center [25, 431] width 51 height 763
click at [70, 63] on button "button" at bounding box center [69, 74] width 29 height 29
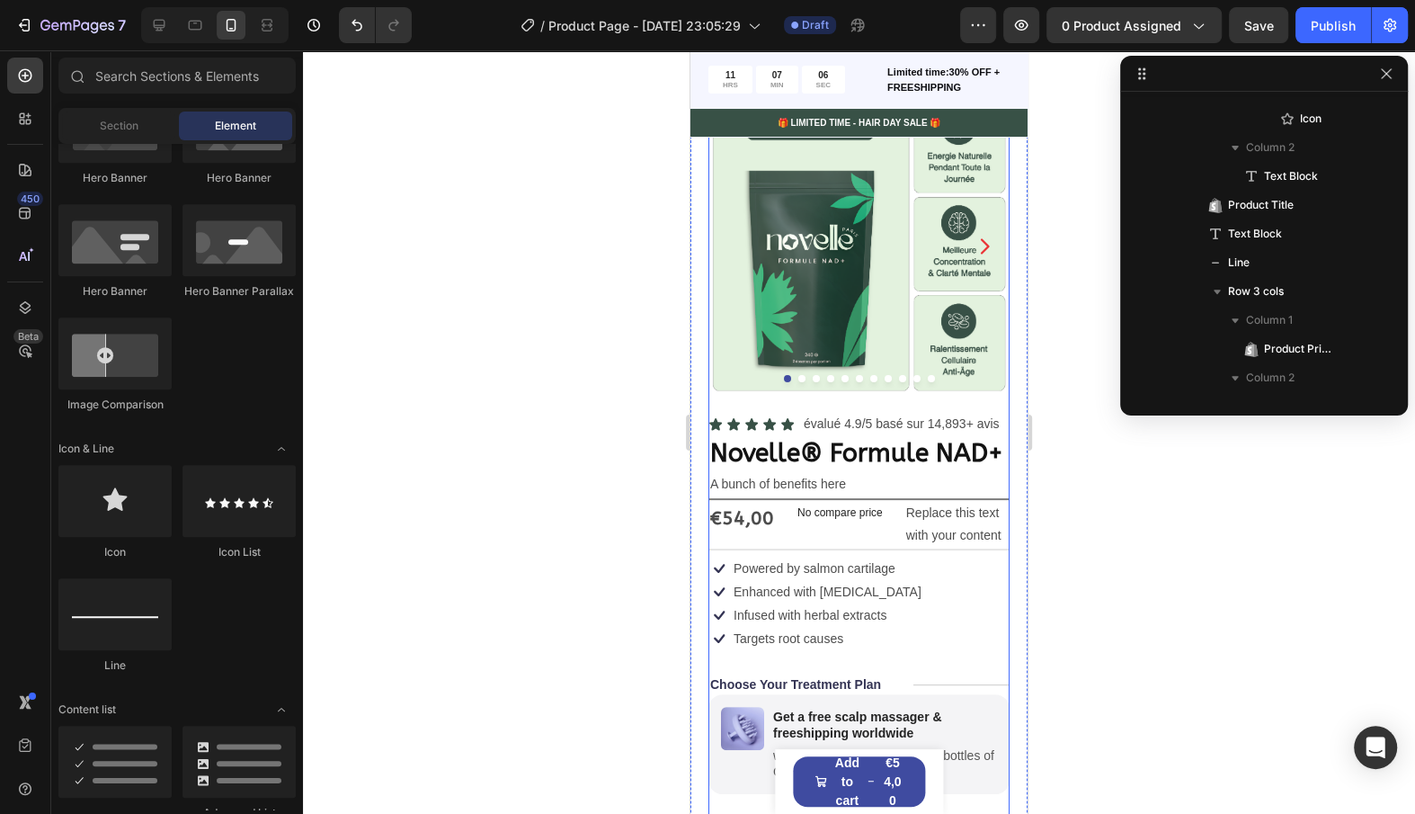
click at [785, 550] on div "Icon Icon Icon Icon Icon Icon List évalué 4.9/5 basé sur 14,893+ avis Text Bloc…" at bounding box center [859, 710] width 301 height 595
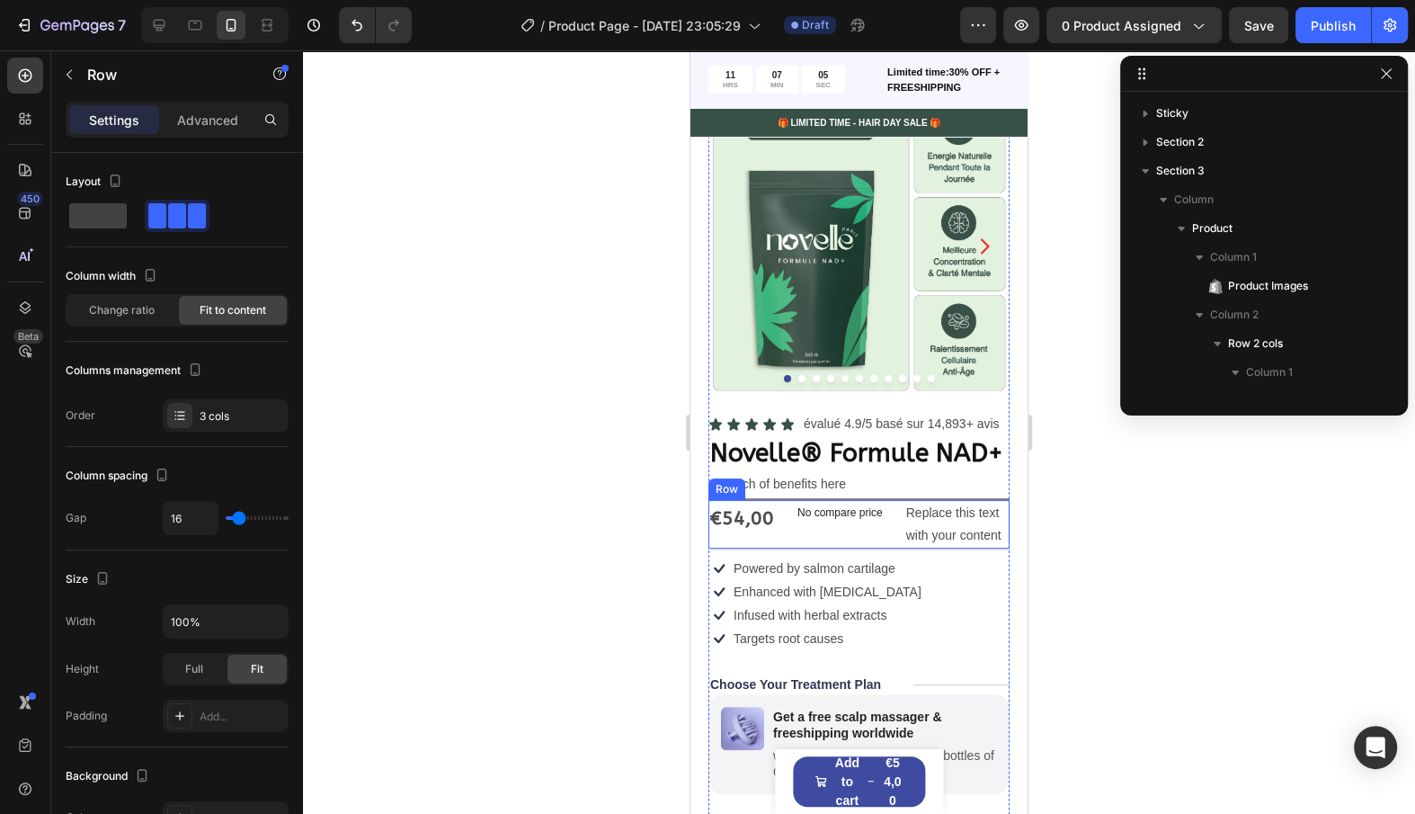
click at [785, 543] on div "€54,00 Product Price Product Price No compare price Compare Price Replace this …" at bounding box center [859, 524] width 301 height 49
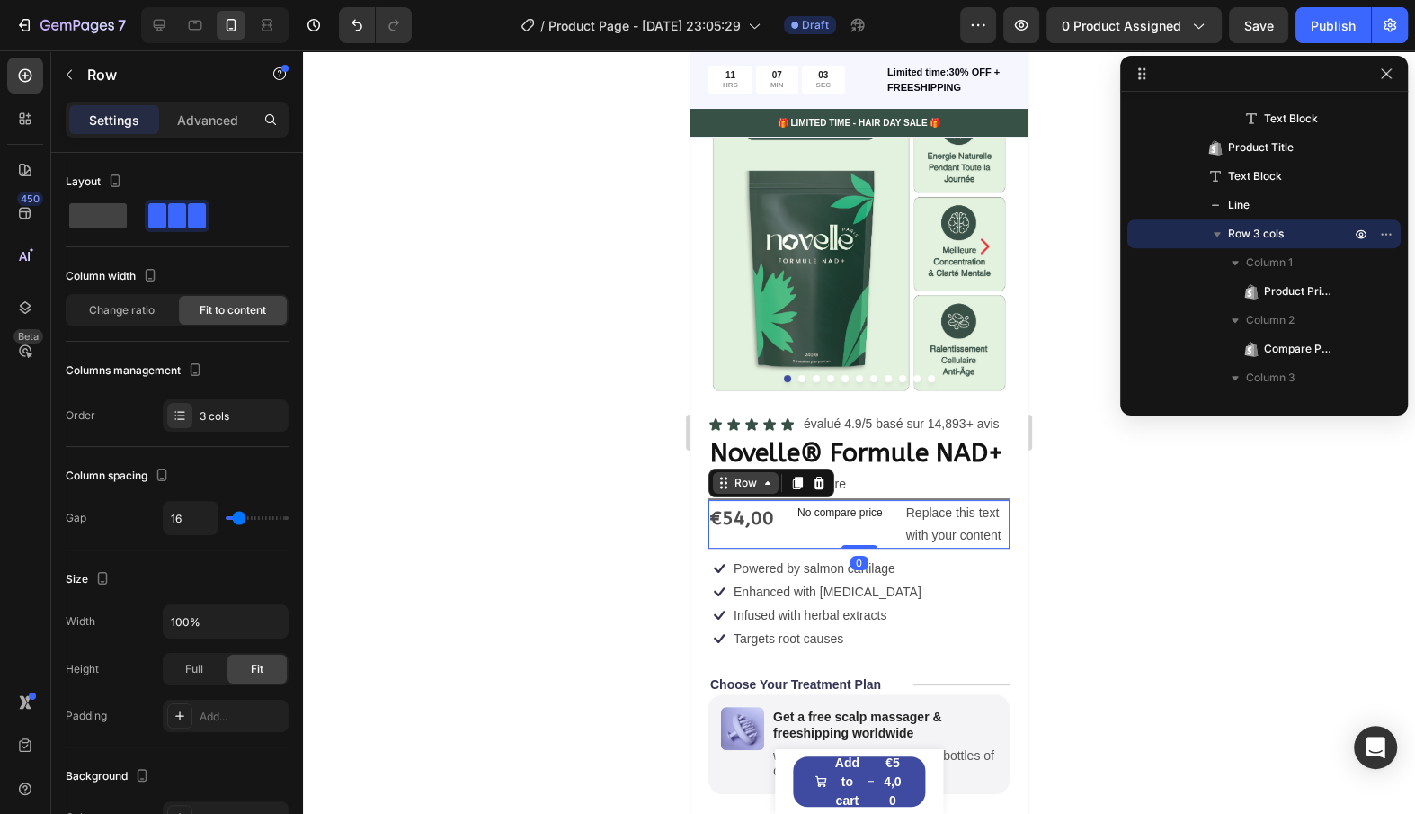
click at [764, 476] on icon at bounding box center [768, 483] width 14 height 14
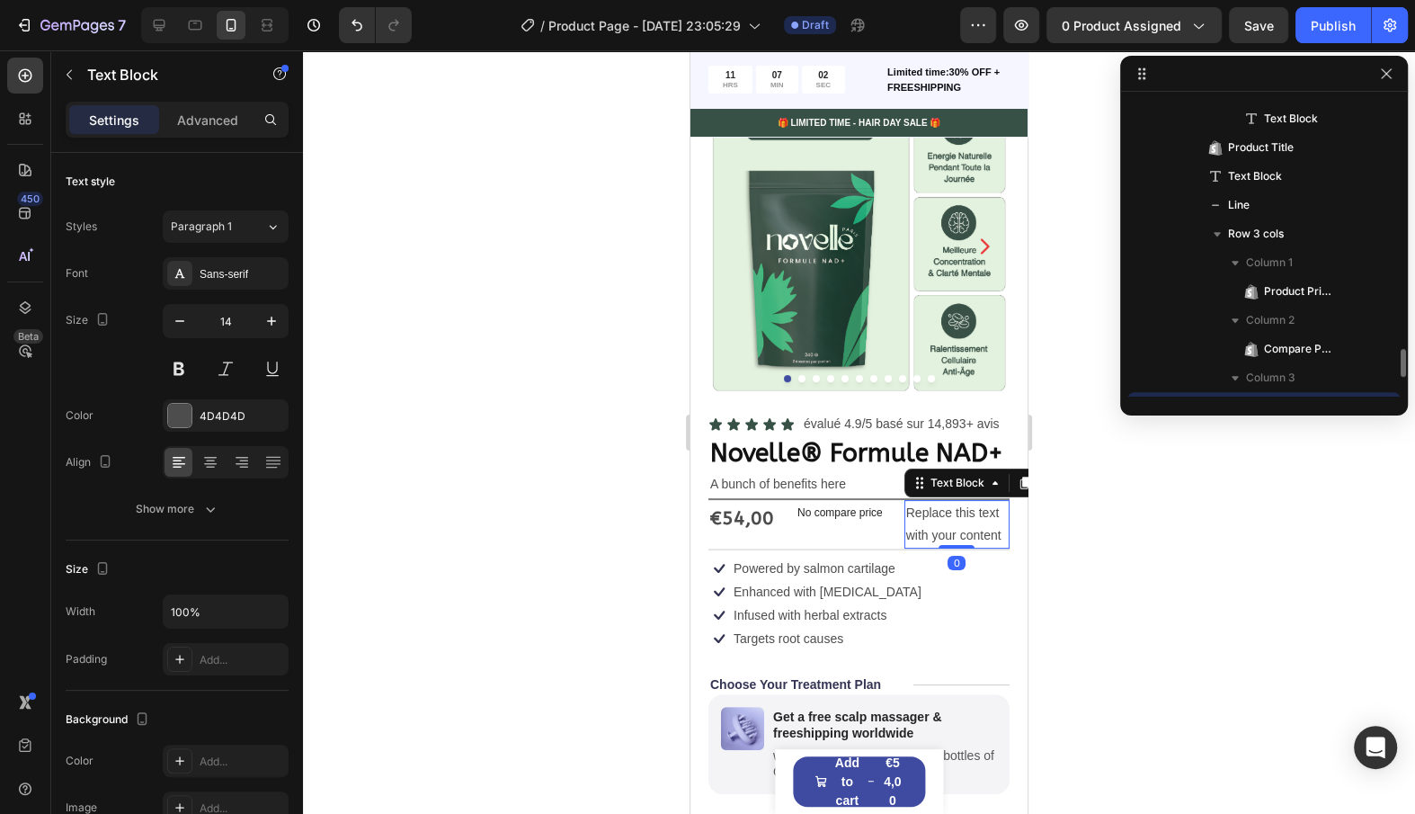
click at [910, 522] on div "Replace this text with your content" at bounding box center [957, 524] width 105 height 49
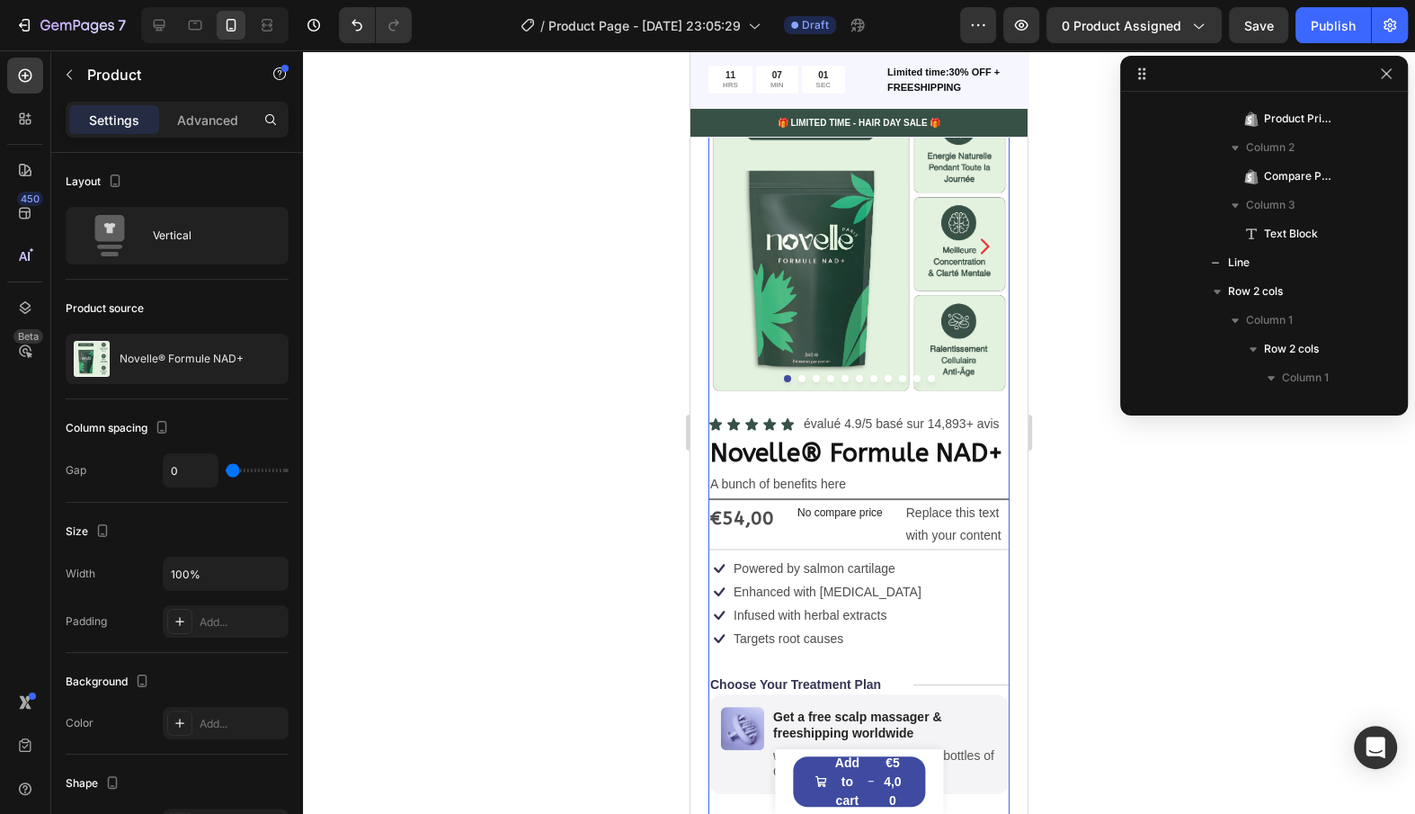
click at [893, 549] on div "Icon Icon Icon Icon Icon Icon List évalué 4.9/5 basé sur 14,893+ avis Text Bloc…" at bounding box center [859, 710] width 301 height 595
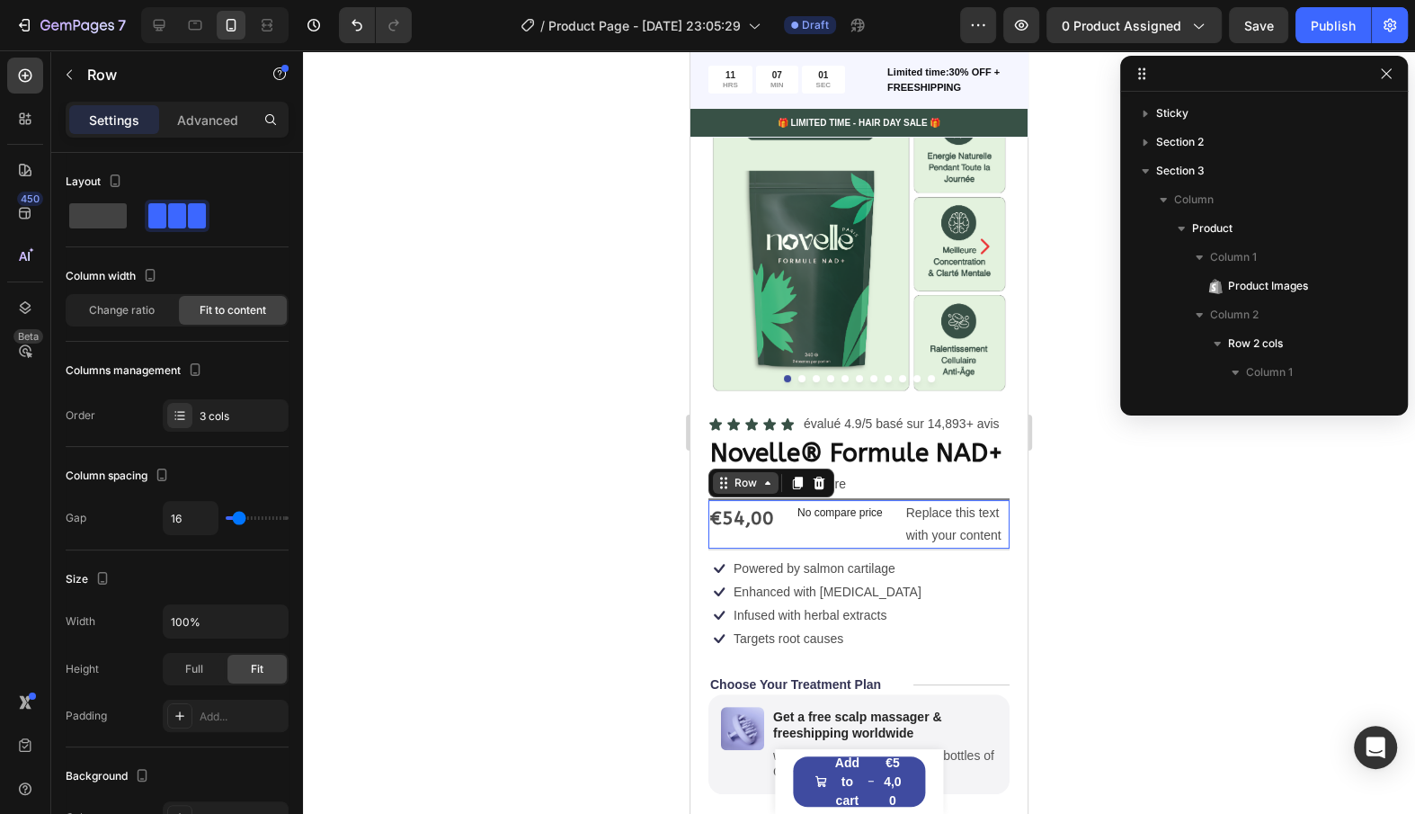
click at [893, 545] on div "€54,00 Product Price Product Price No compare price Compare Price Replace this …" at bounding box center [859, 524] width 301 height 49
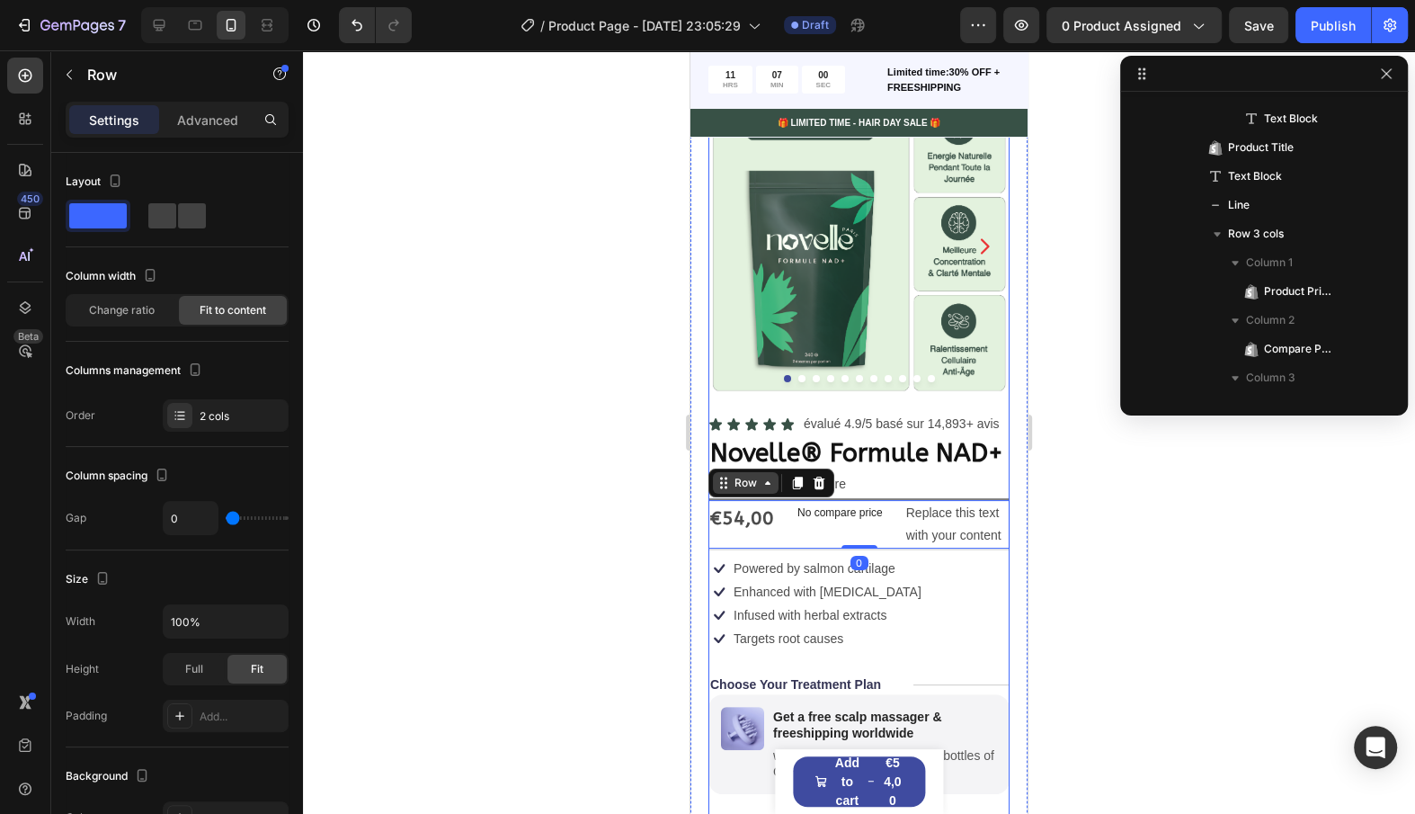
click at [922, 587] on div "Icon Powered by salmon cartilage Text Block Row Icon Enhanced with biotin Text …" at bounding box center [859, 580] width 301 height 47
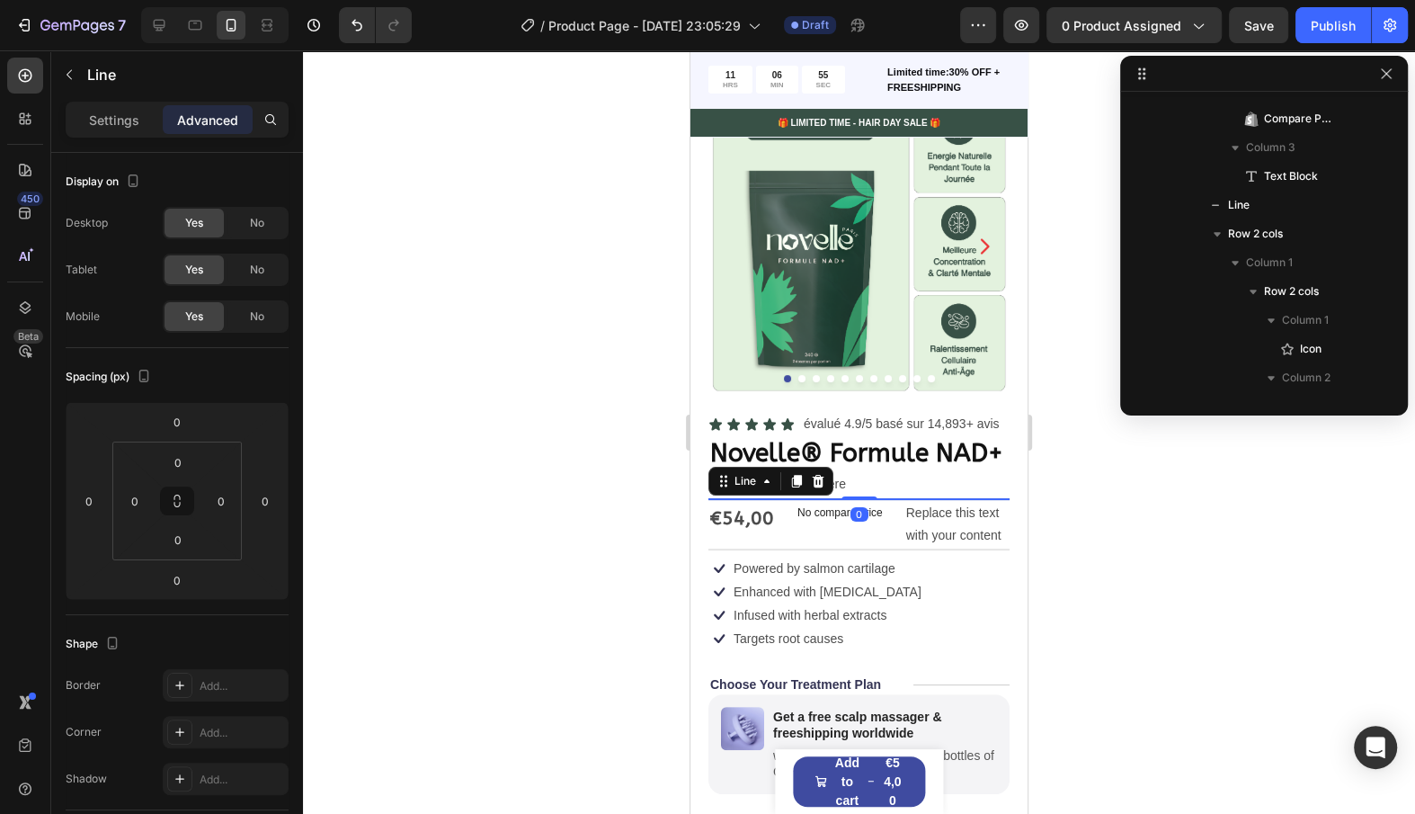
scroll to position [599, 0]
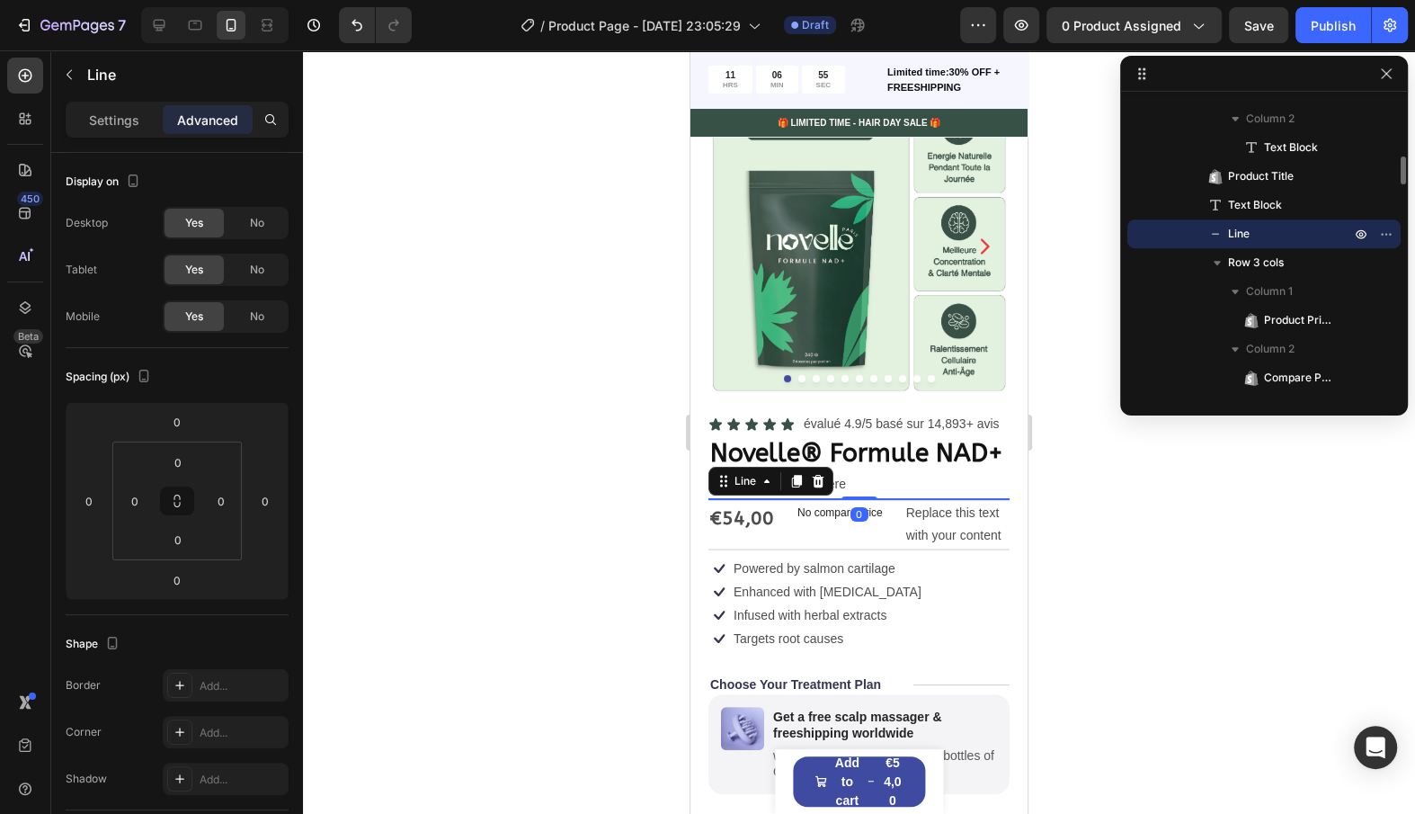
click at [887, 498] on div at bounding box center [859, 499] width 301 height 2
click at [118, 129] on div "Settings" at bounding box center [114, 119] width 90 height 29
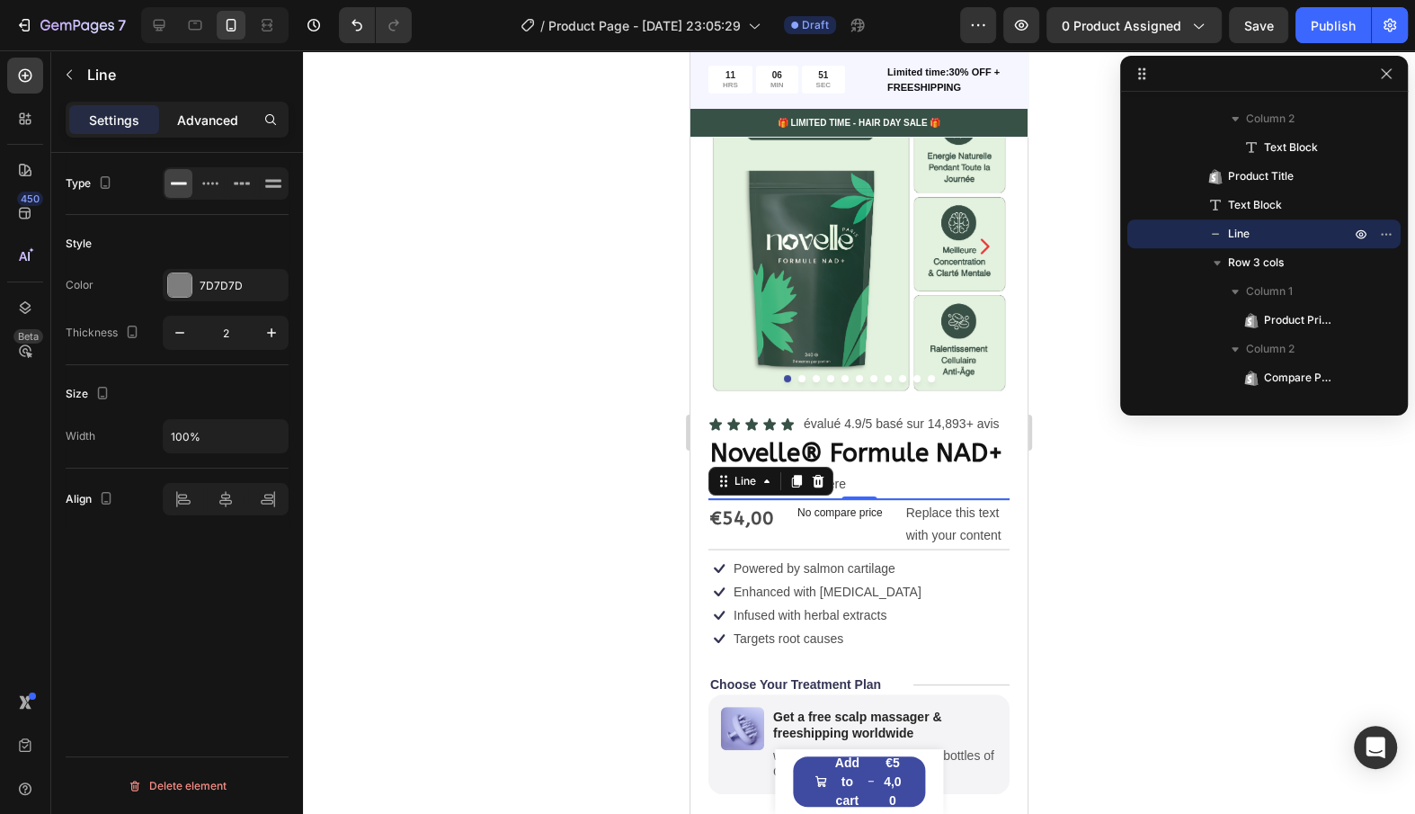
click at [211, 111] on p "Advanced" at bounding box center [207, 120] width 61 height 19
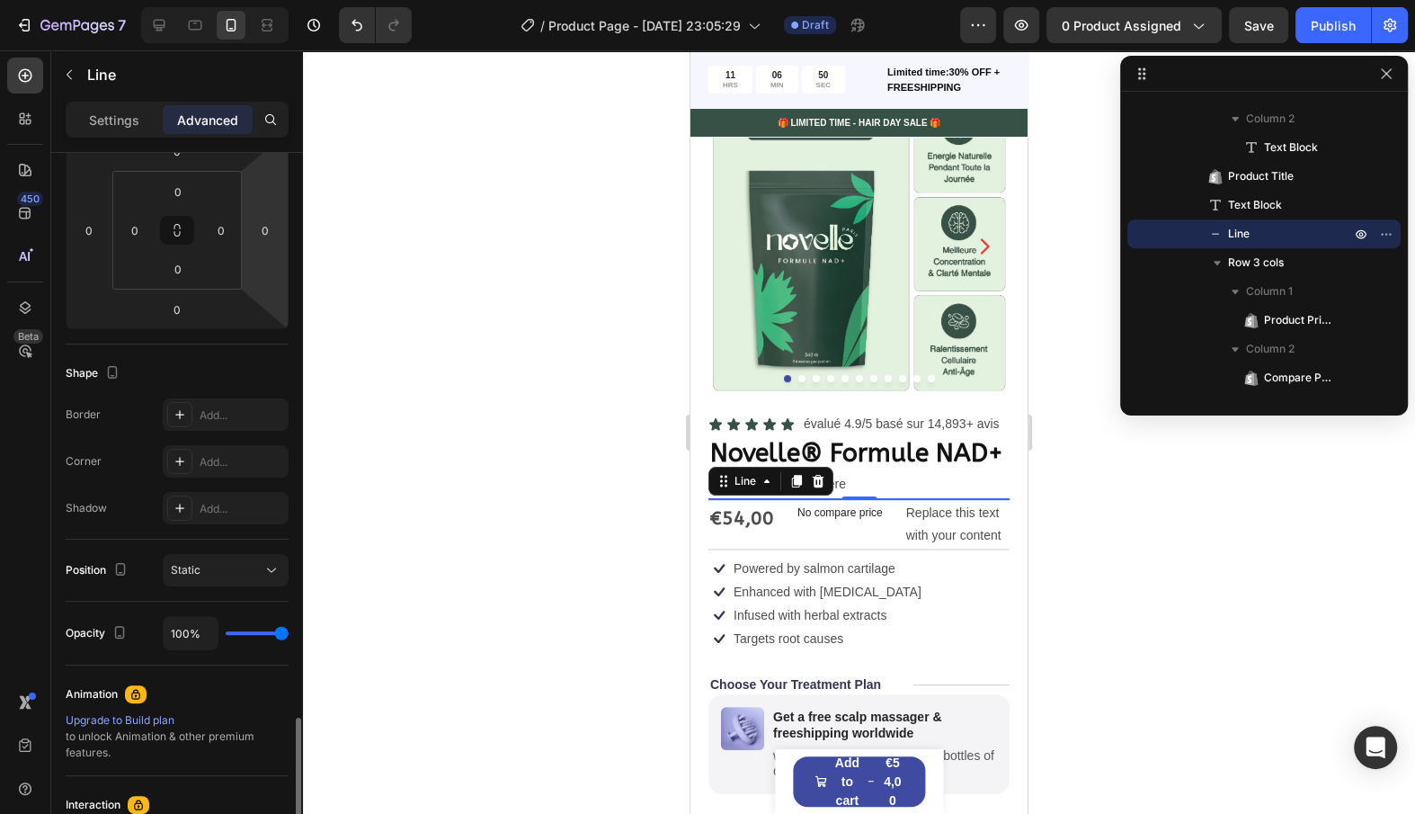
scroll to position [531, 0]
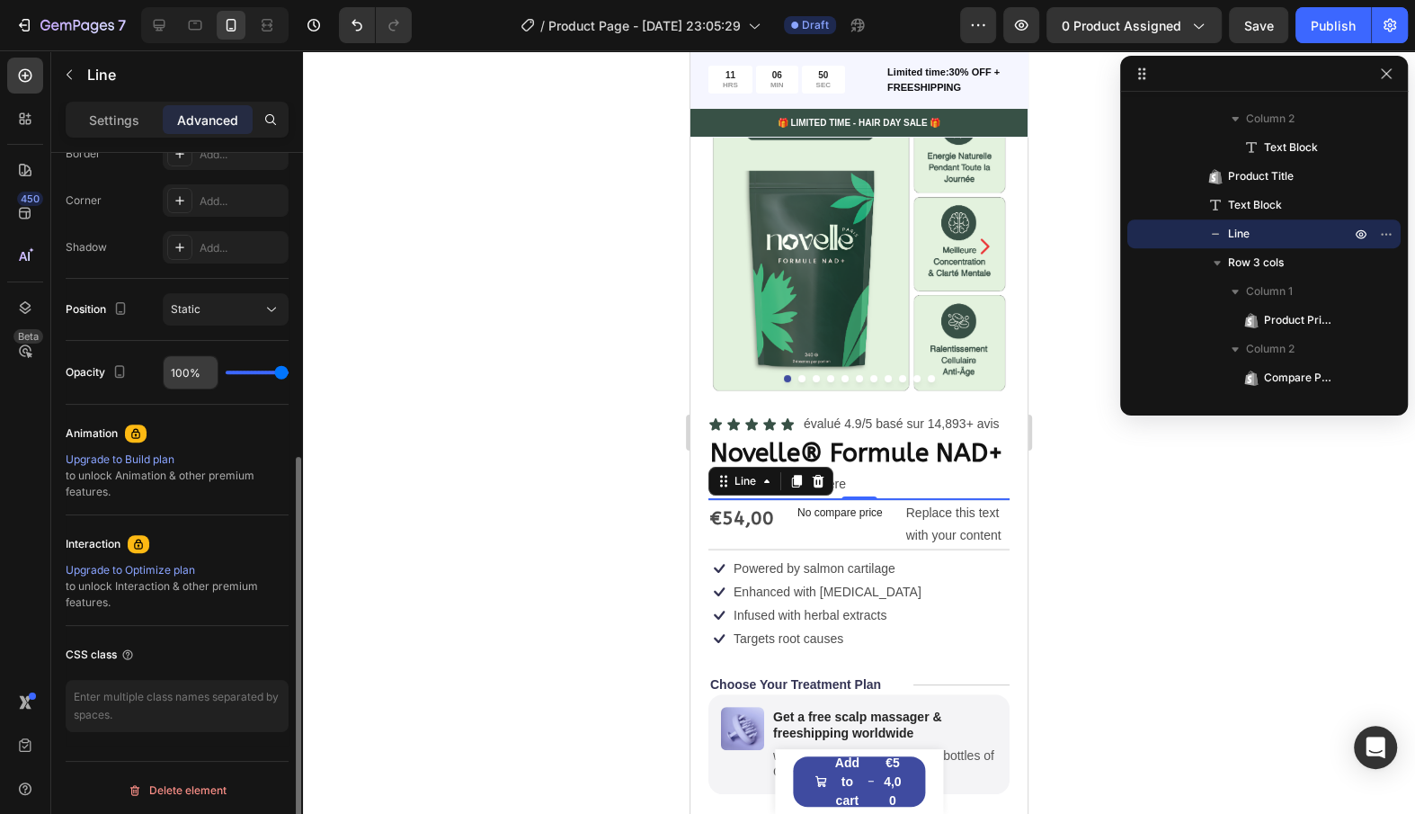
click at [183, 355] on div "100%" at bounding box center [191, 372] width 56 height 34
click at [183, 373] on input "100%" at bounding box center [191, 372] width 54 height 32
type input "2%"
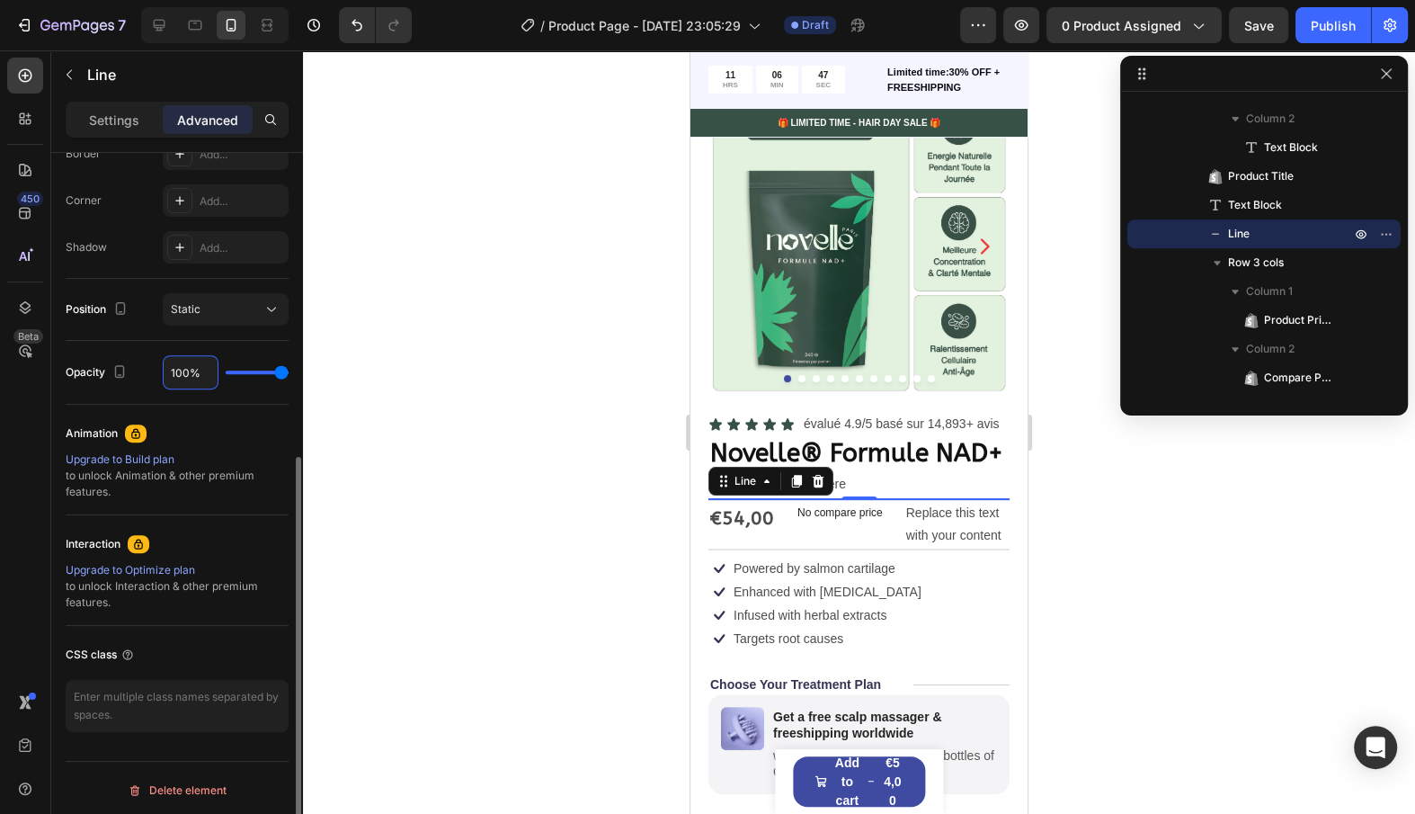
type input "2"
type input "20%"
type input "20"
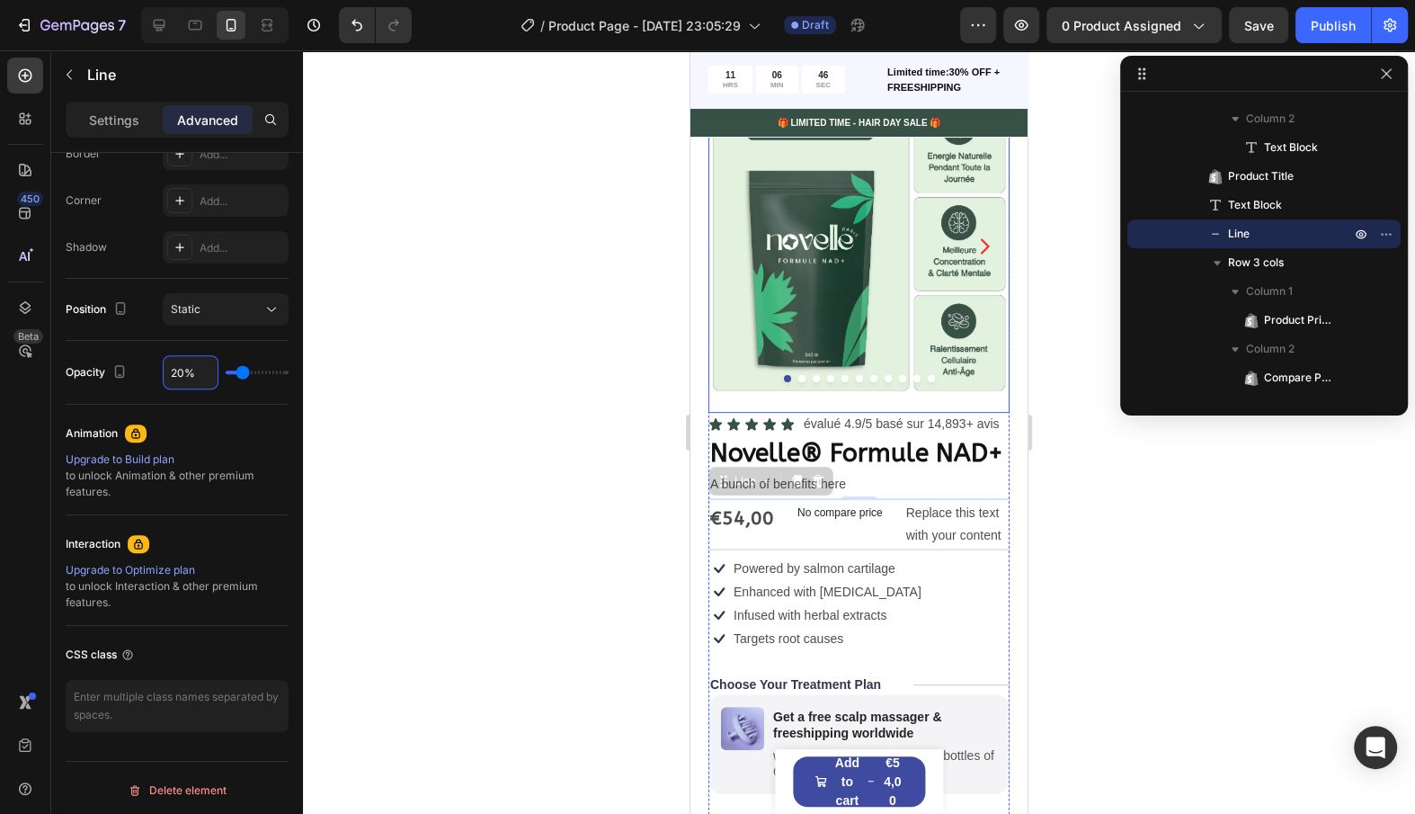
click at [867, 387] on img at bounding box center [859, 245] width 301 height 301
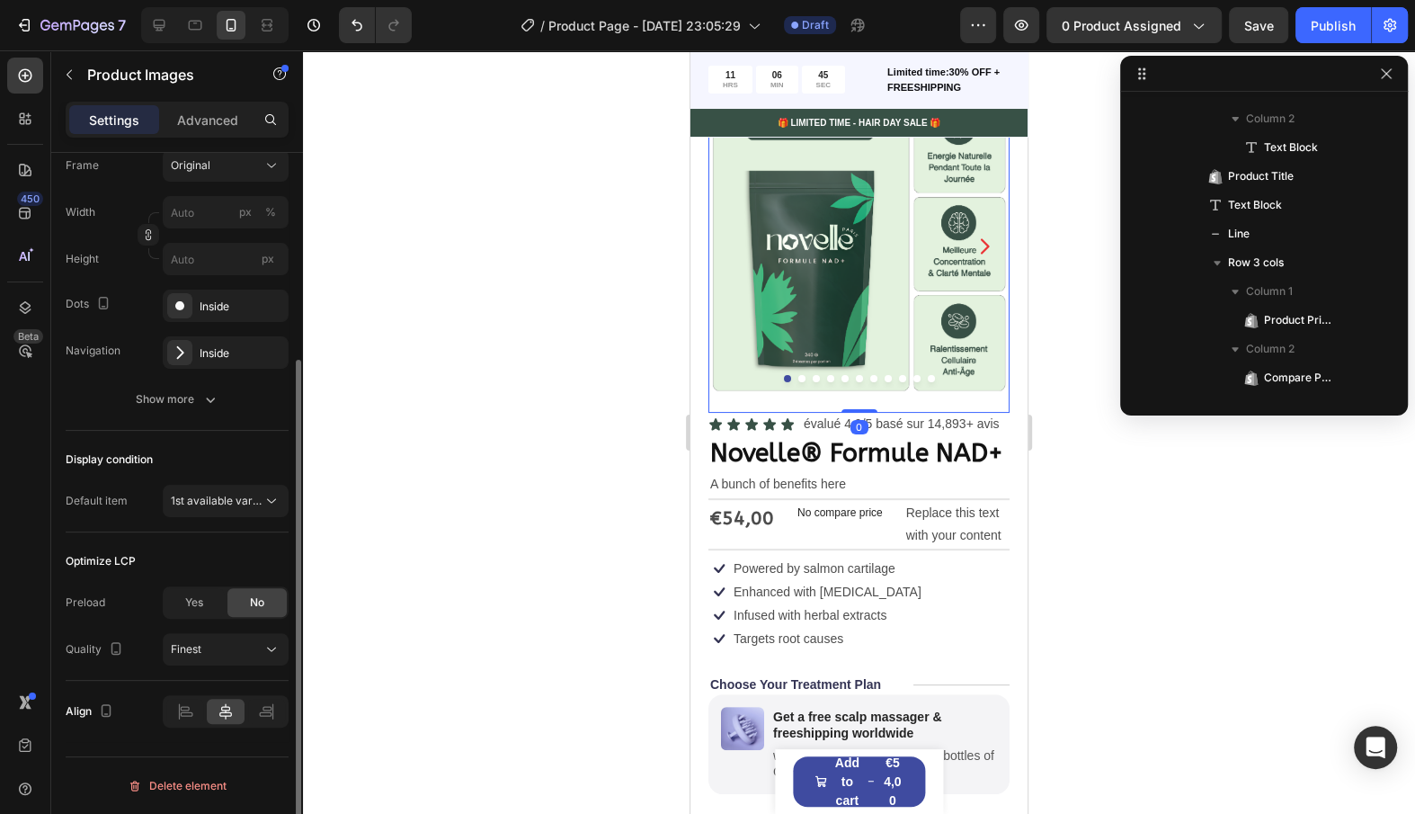
scroll to position [0, 0]
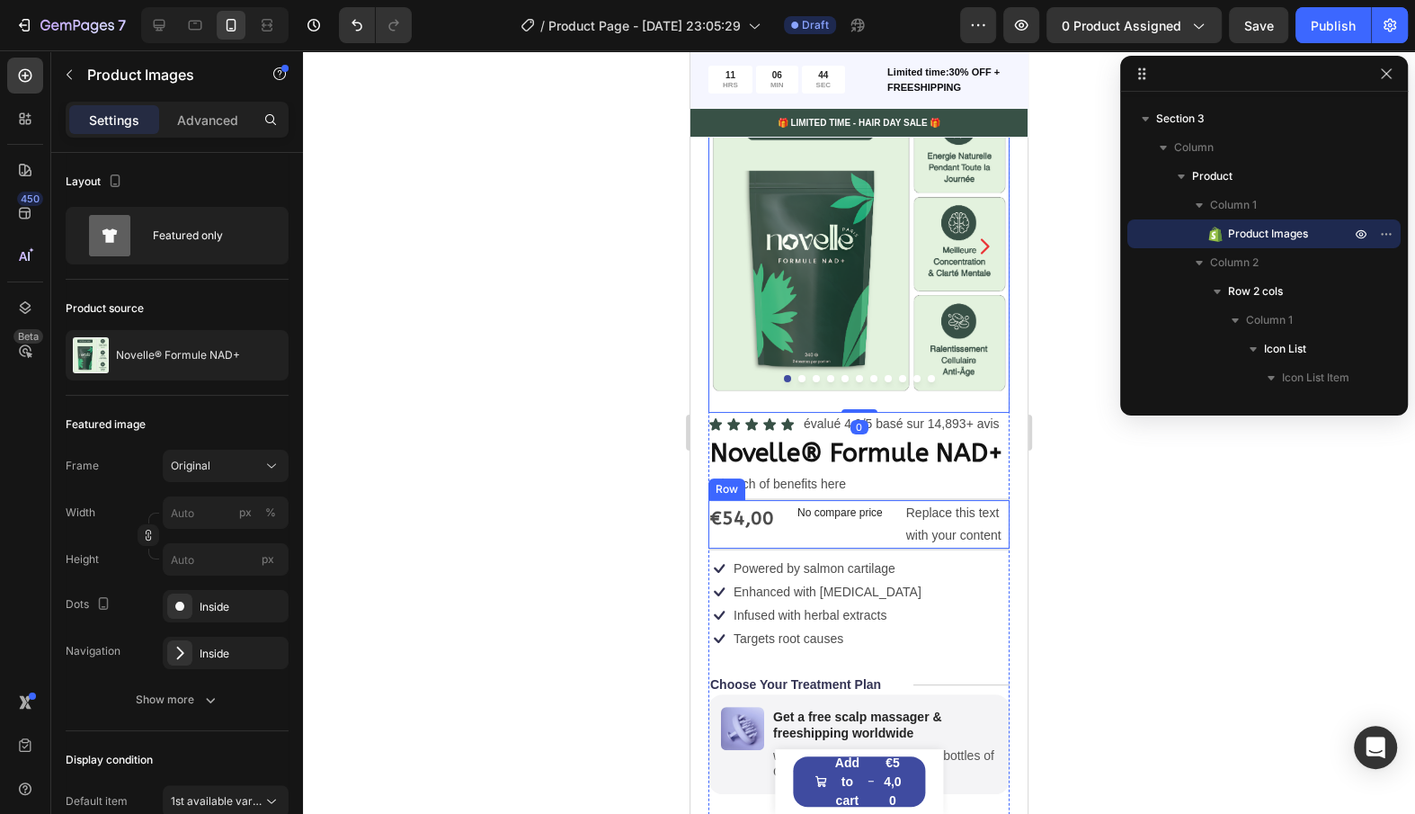
click at [812, 519] on div "No compare price" at bounding box center [840, 512] width 100 height 25
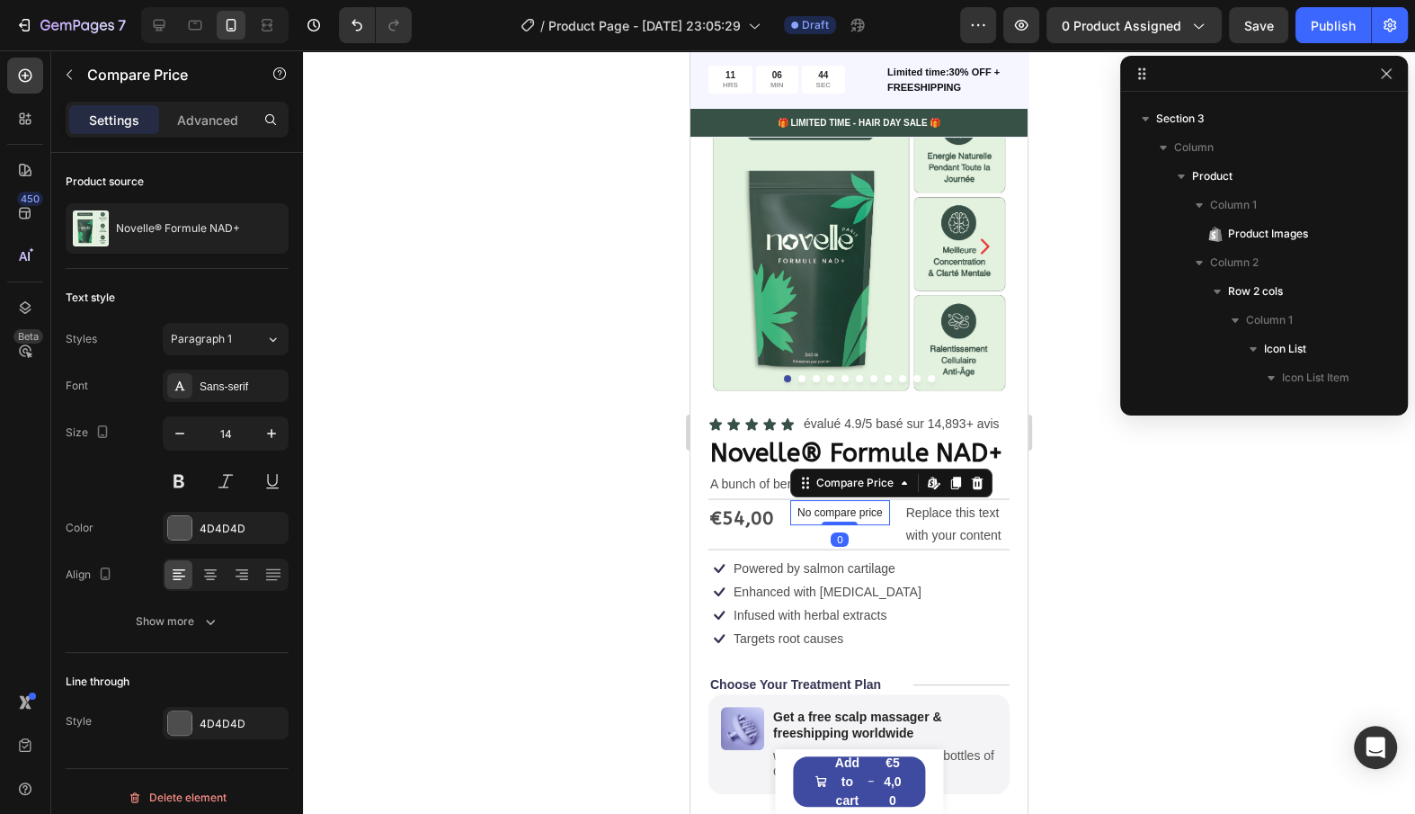
scroll to position [743, 0]
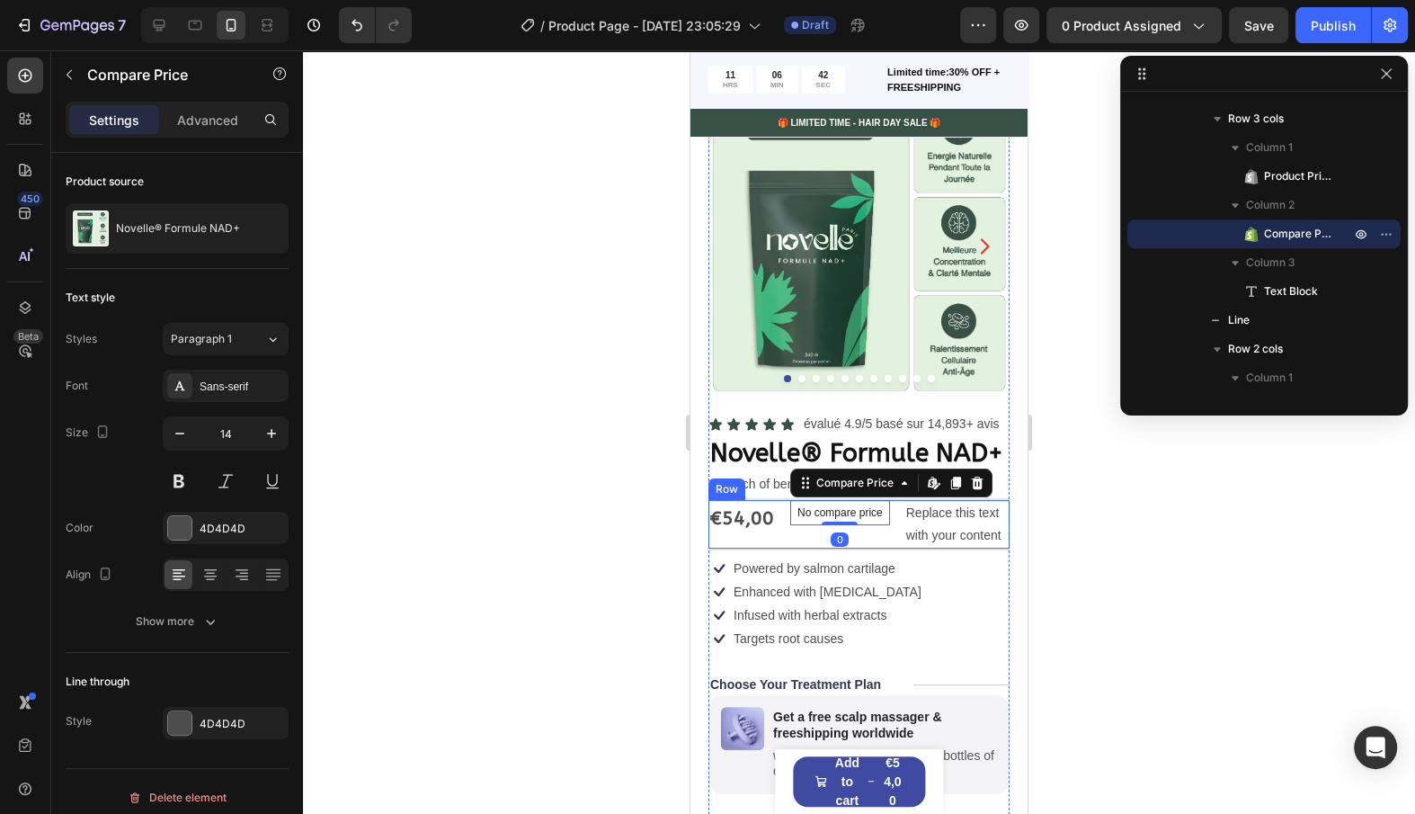
click at [759, 526] on div "€54,00" at bounding box center [742, 519] width 67 height 38
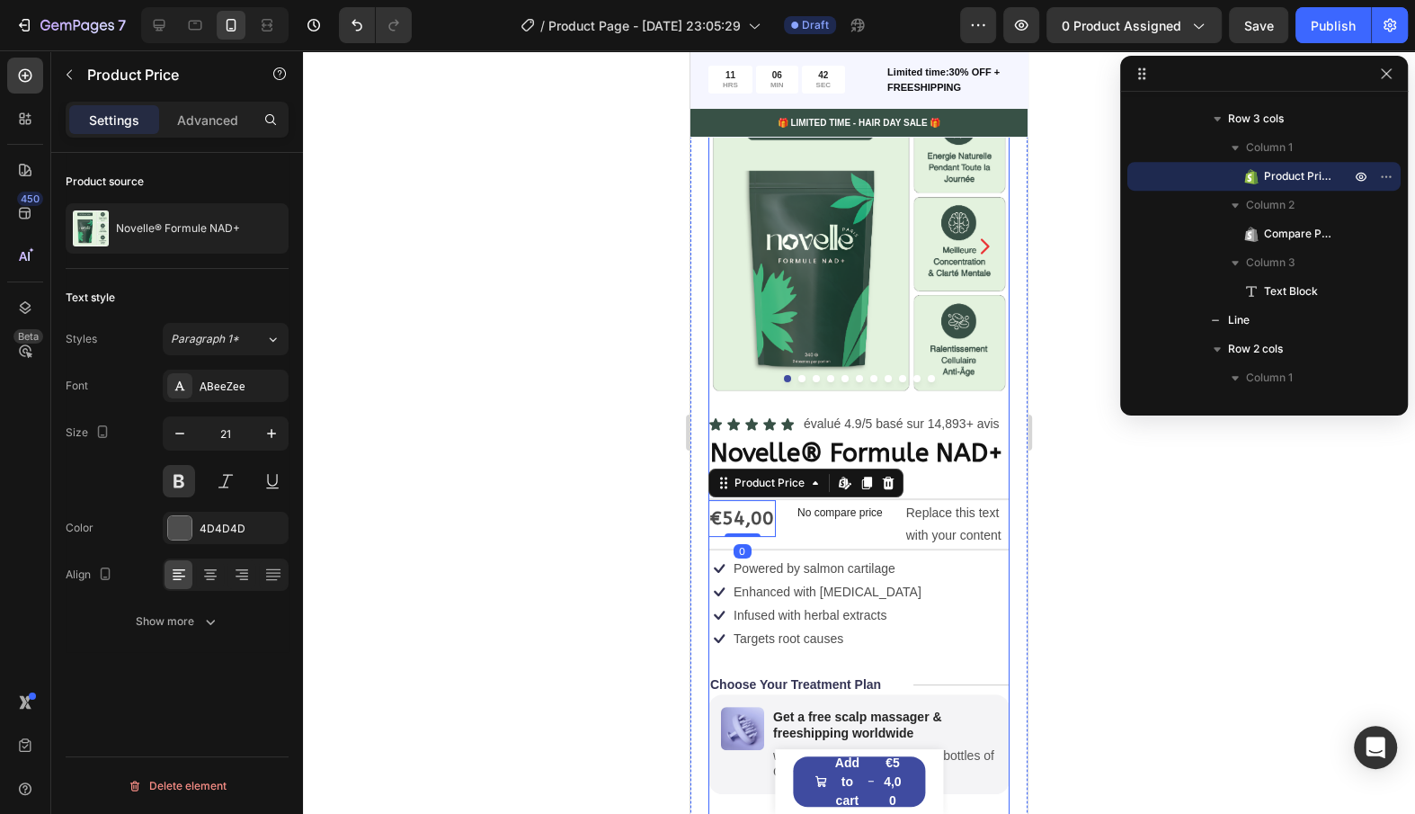
click at [923, 565] on div "Icon Powered by salmon cartilage Text Block Row Icon Enhanced with biotin Text …" at bounding box center [859, 580] width 301 height 47
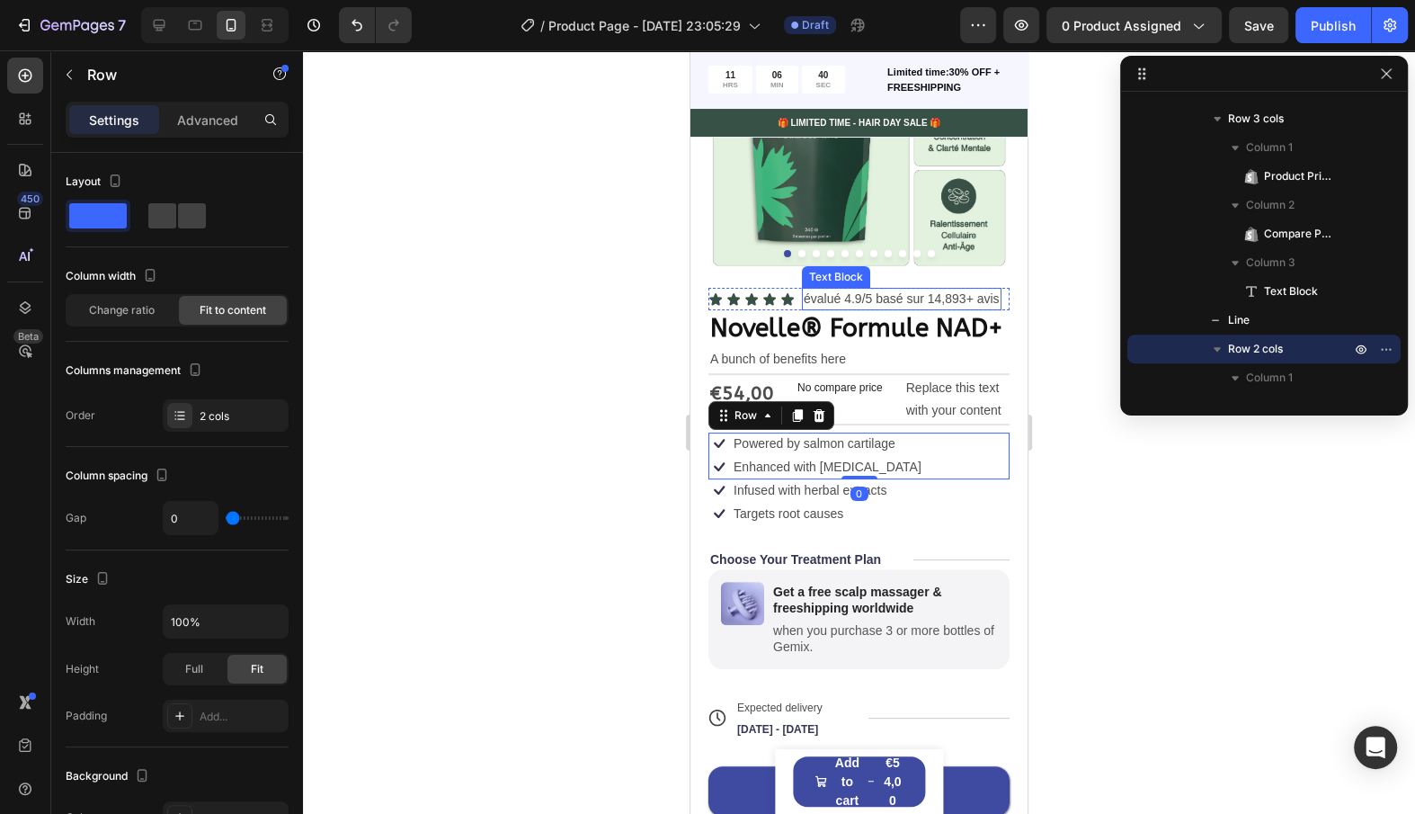
scroll to position [218, 0]
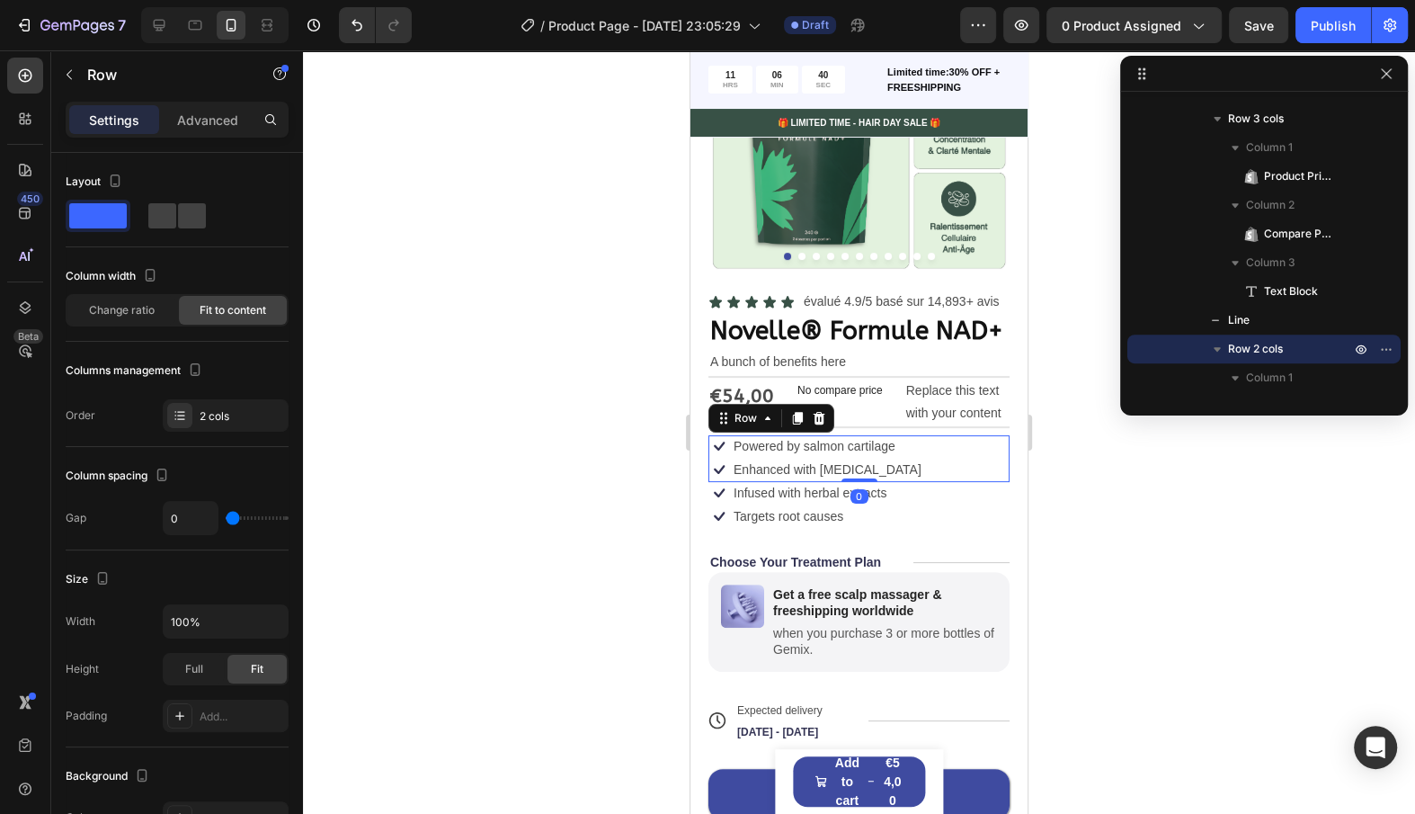
click at [939, 483] on div "Icon Infused with herbal extracts Text Block Row Icon Targets root causes Text …" at bounding box center [859, 504] width 301 height 45
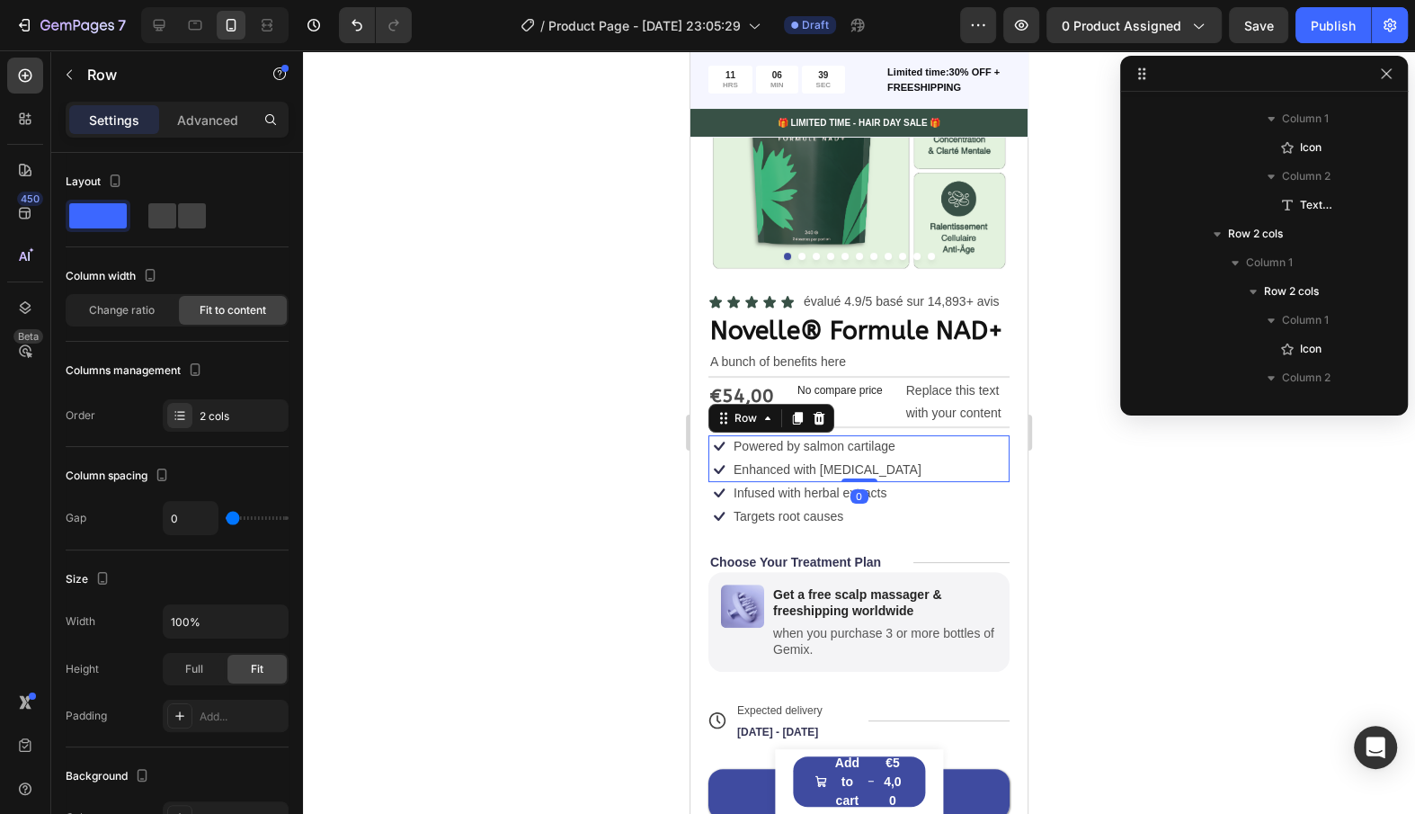
click at [929, 447] on div "Icon Powered by salmon cartilage Text Block Row Icon Enhanced with biotin Text …" at bounding box center [859, 458] width 301 height 47
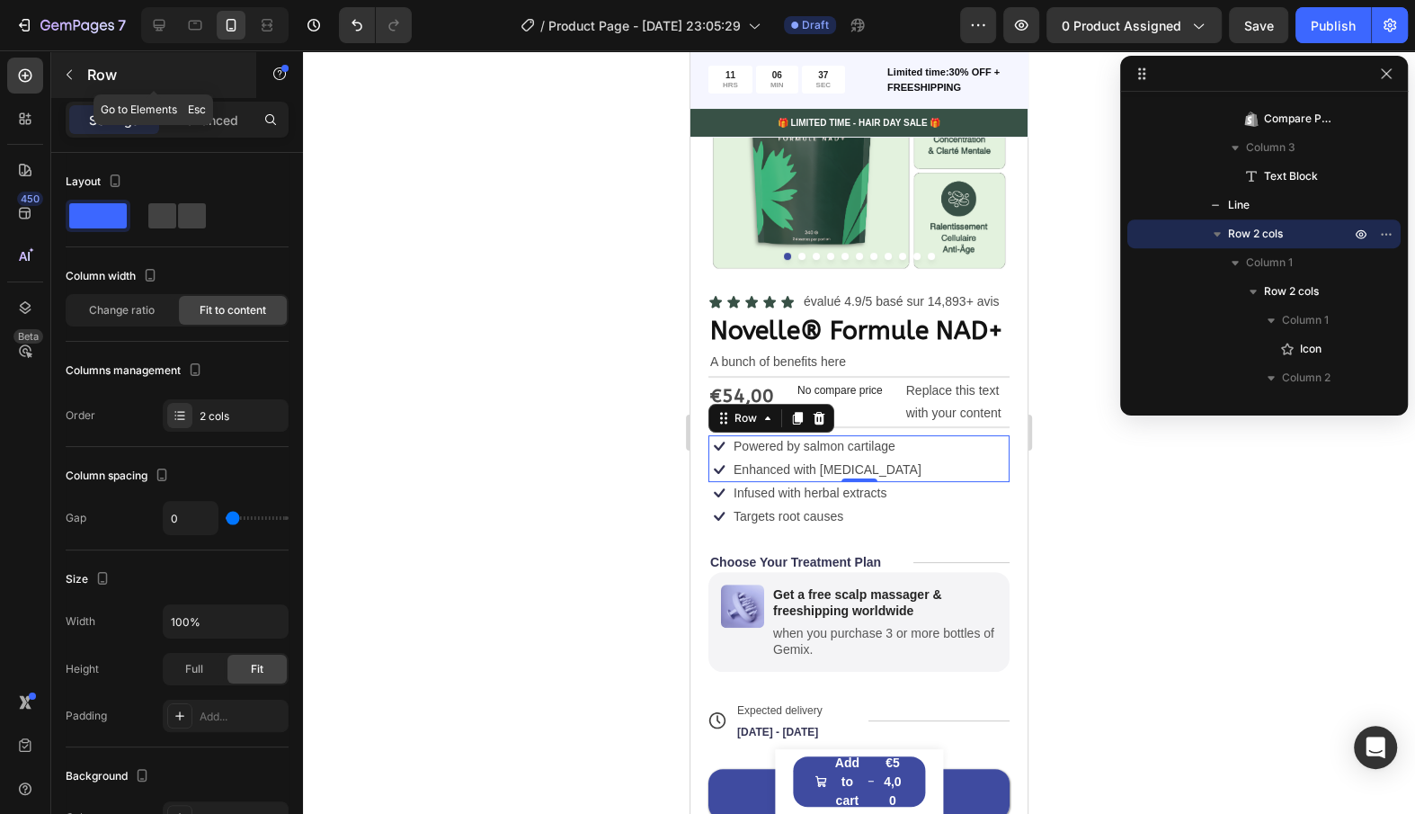
click at [187, 85] on div "Row" at bounding box center [153, 74] width 205 height 47
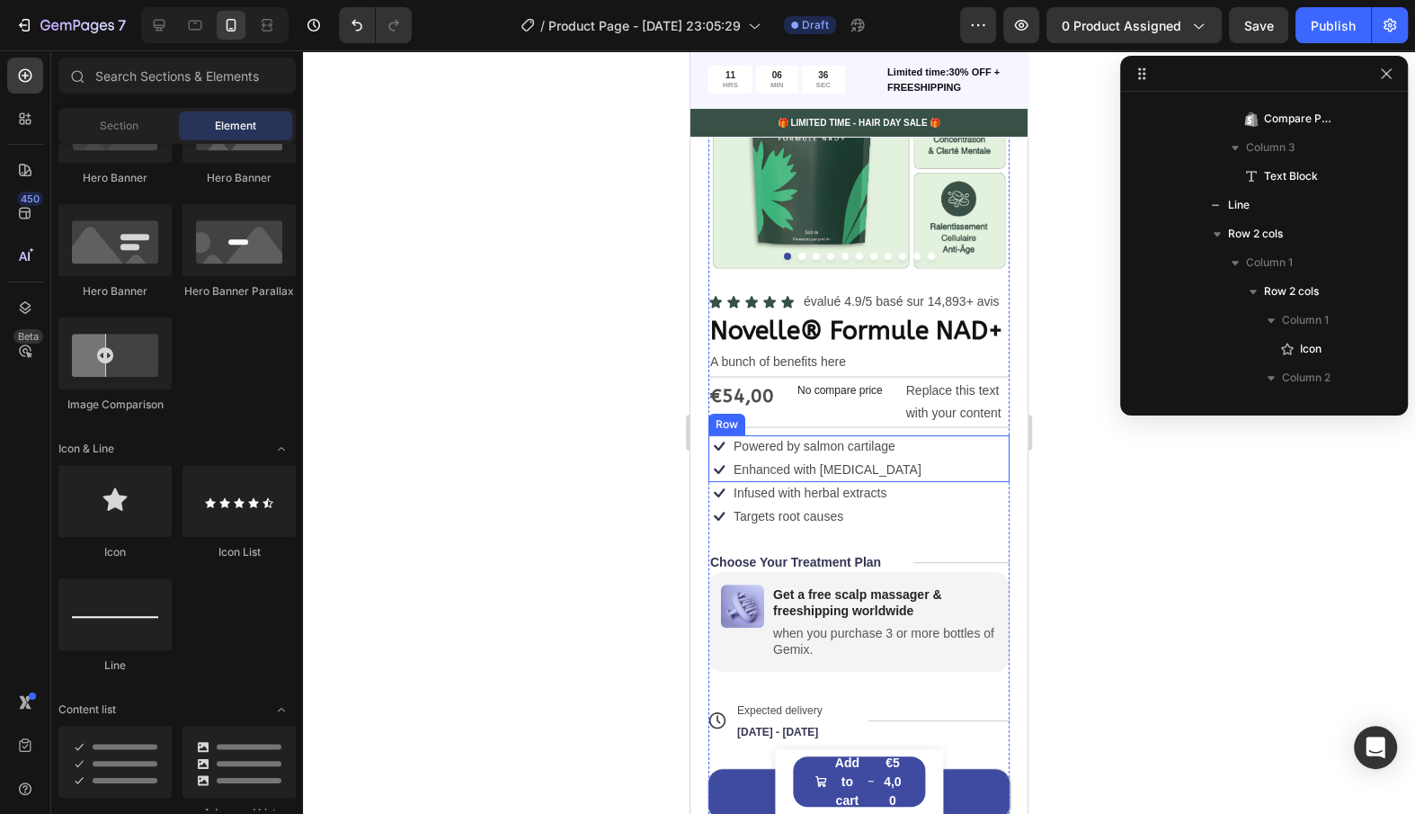
click at [899, 447] on div "Icon Powered by salmon cartilage Text Block Row Icon Enhanced with biotin Text …" at bounding box center [859, 458] width 301 height 47
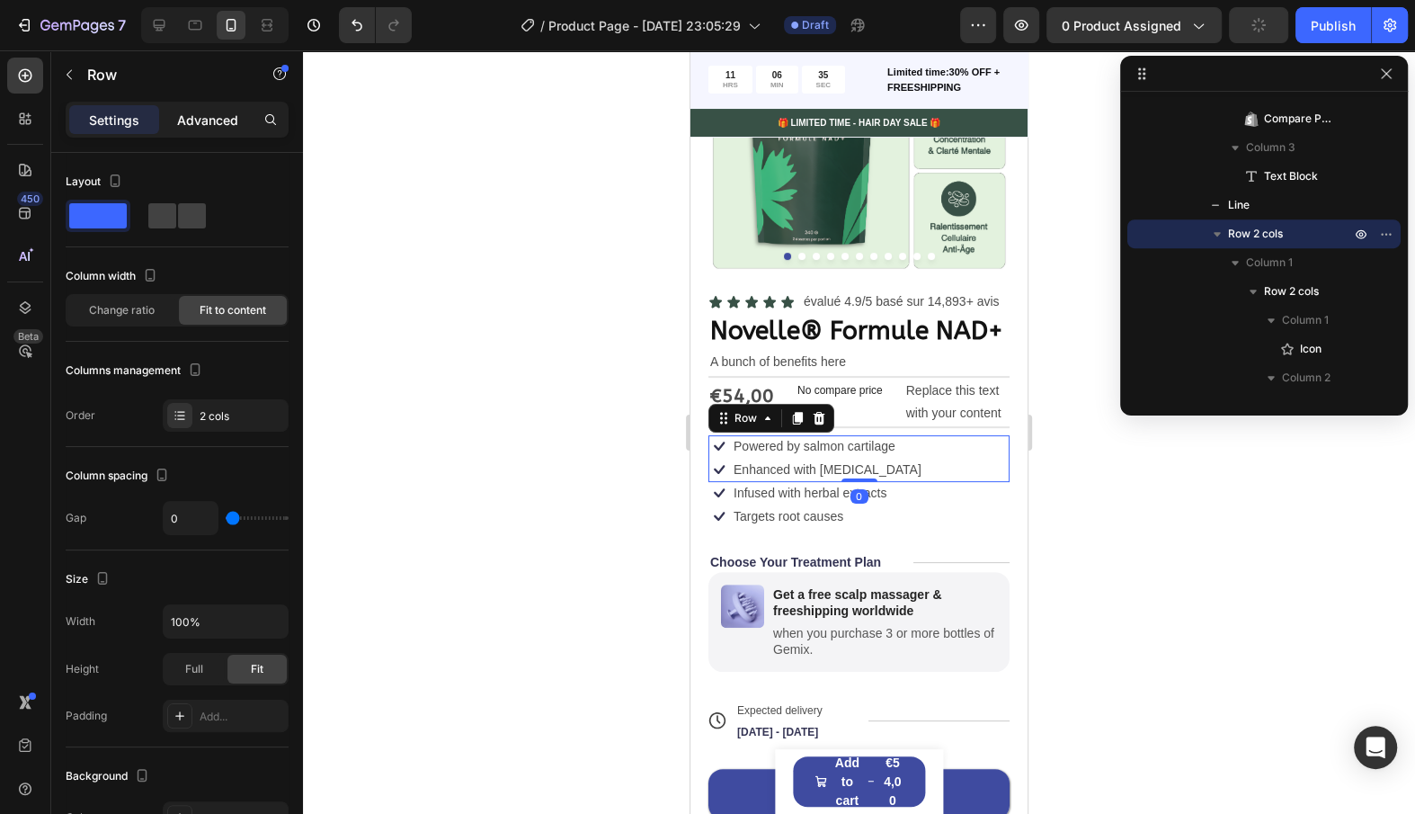
click at [226, 118] on p "Advanced" at bounding box center [207, 120] width 61 height 19
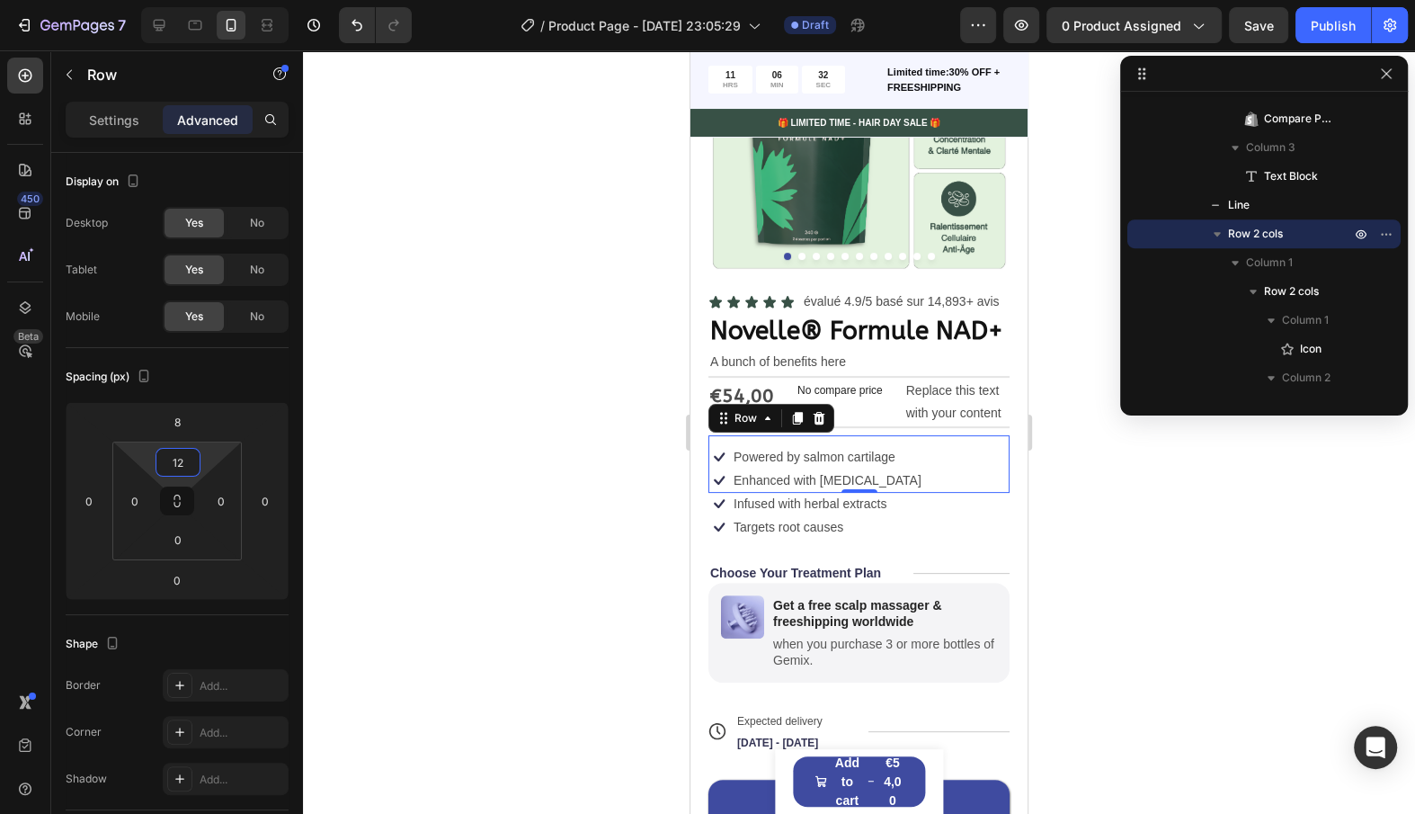
type input "14"
click at [202, 0] on html "7 / Product Page - [DATE] 23:05:29 Draft Preview 0 product assigned Save Publis…" at bounding box center [707, 0] width 1415 height 0
click at [813, 306] on p "évalué 4.9/5 basé sur 14,893+ avis" at bounding box center [902, 301] width 196 height 19
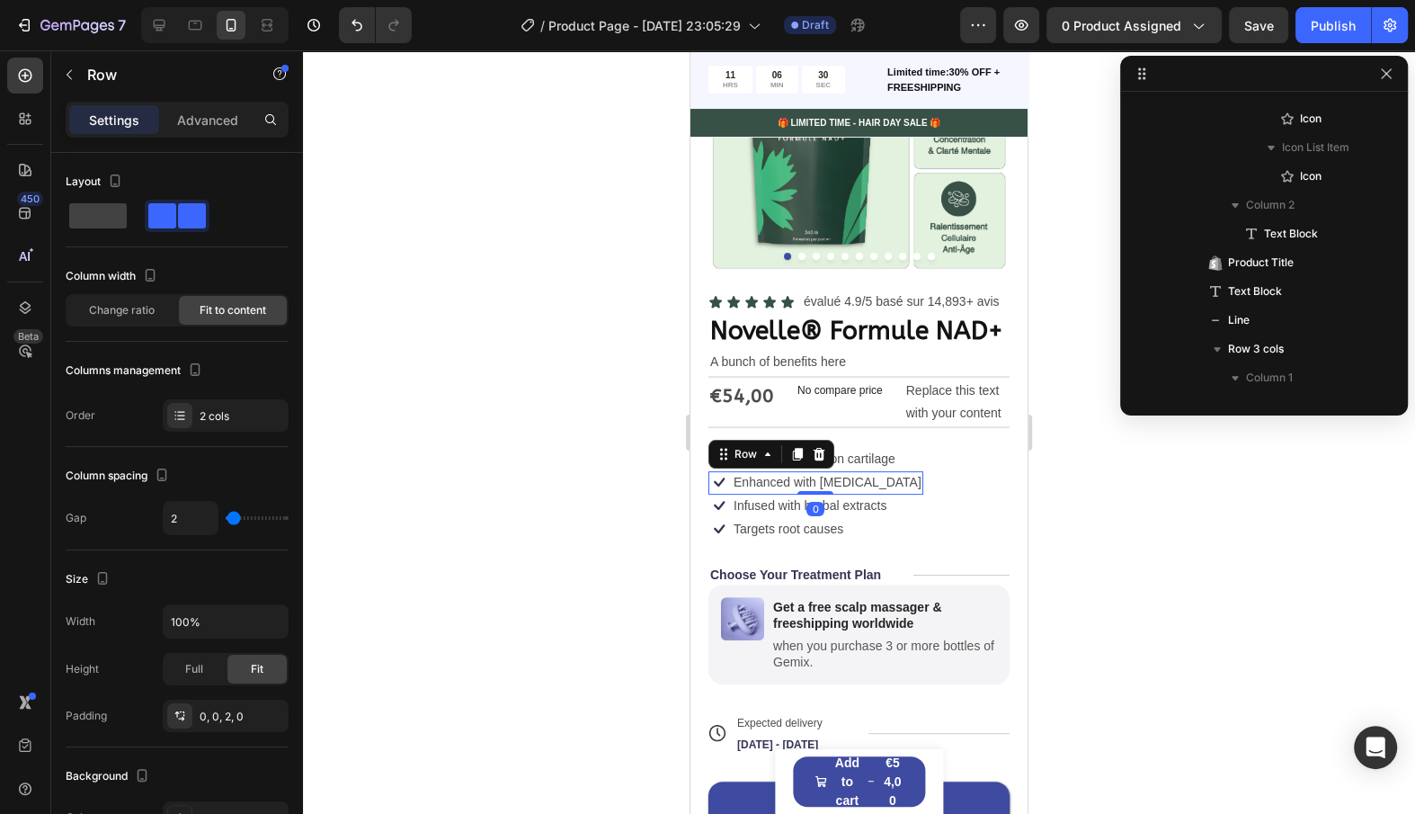
click at [862, 482] on div "Icon Enhanced with [MEDICAL_DATA] Text Block Row 0" at bounding box center [816, 482] width 215 height 23
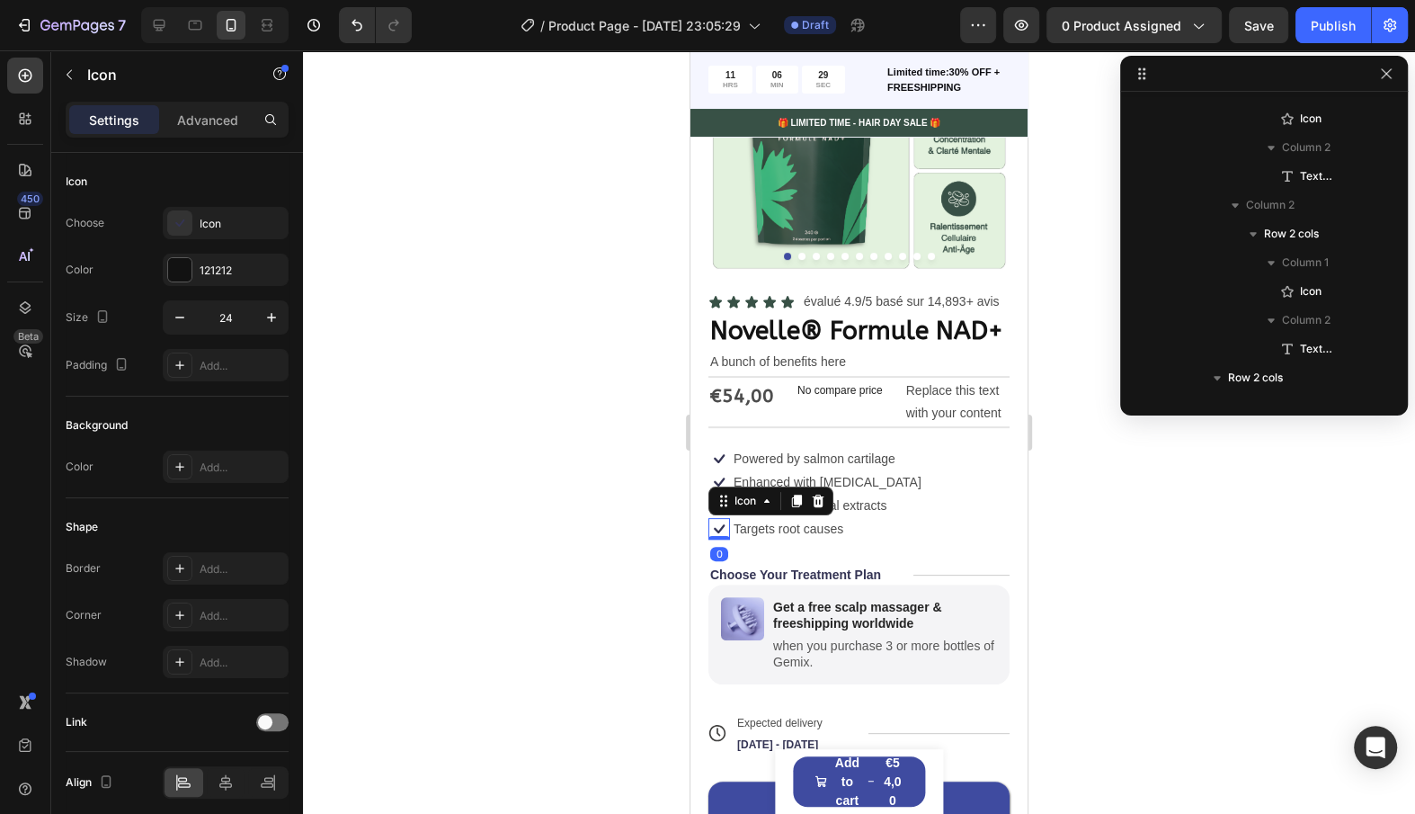
click at [725, 522] on icon at bounding box center [720, 529] width 22 height 22
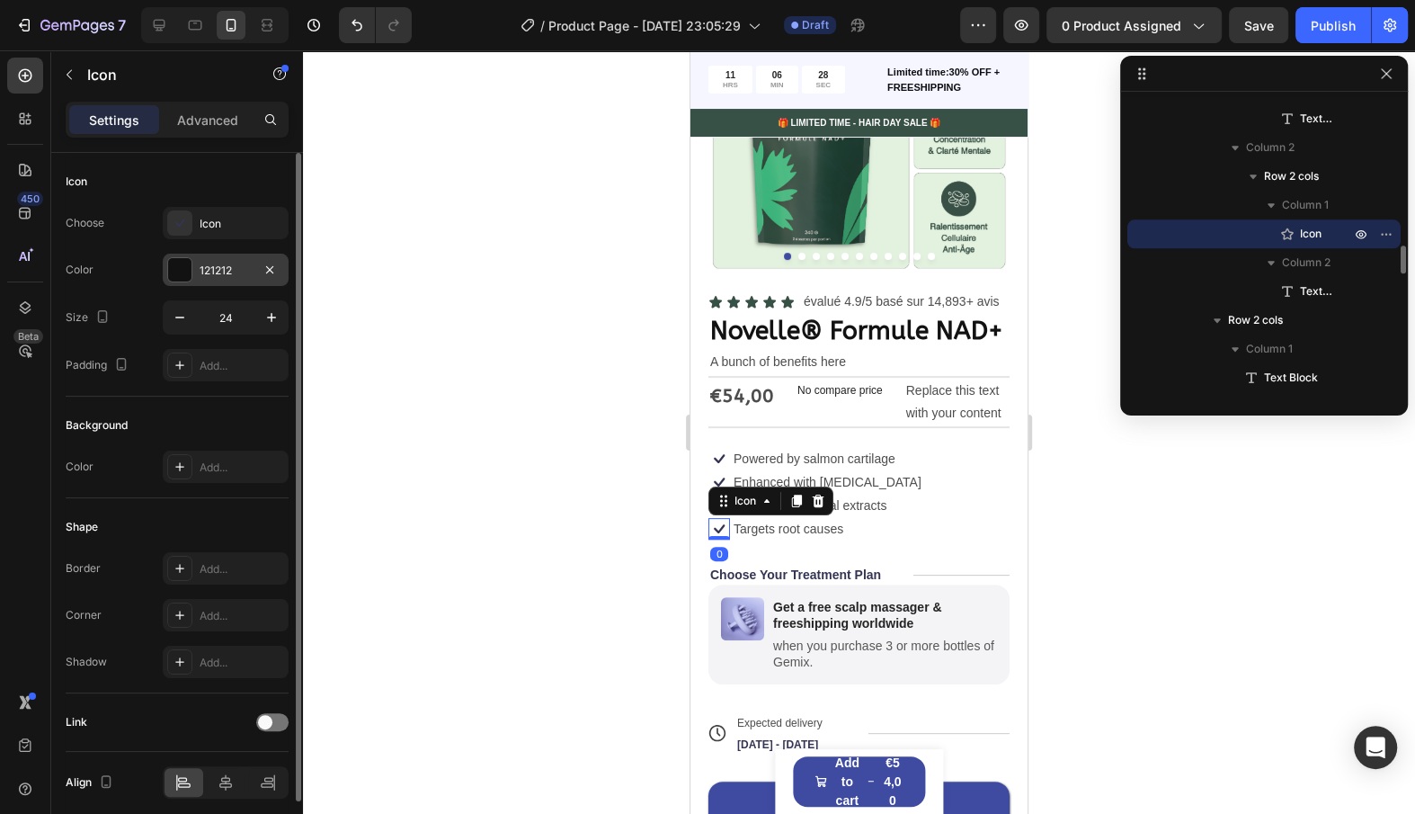
click at [197, 266] on div "121212" at bounding box center [226, 270] width 126 height 32
click at [254, 223] on div "Icon" at bounding box center [242, 224] width 85 height 16
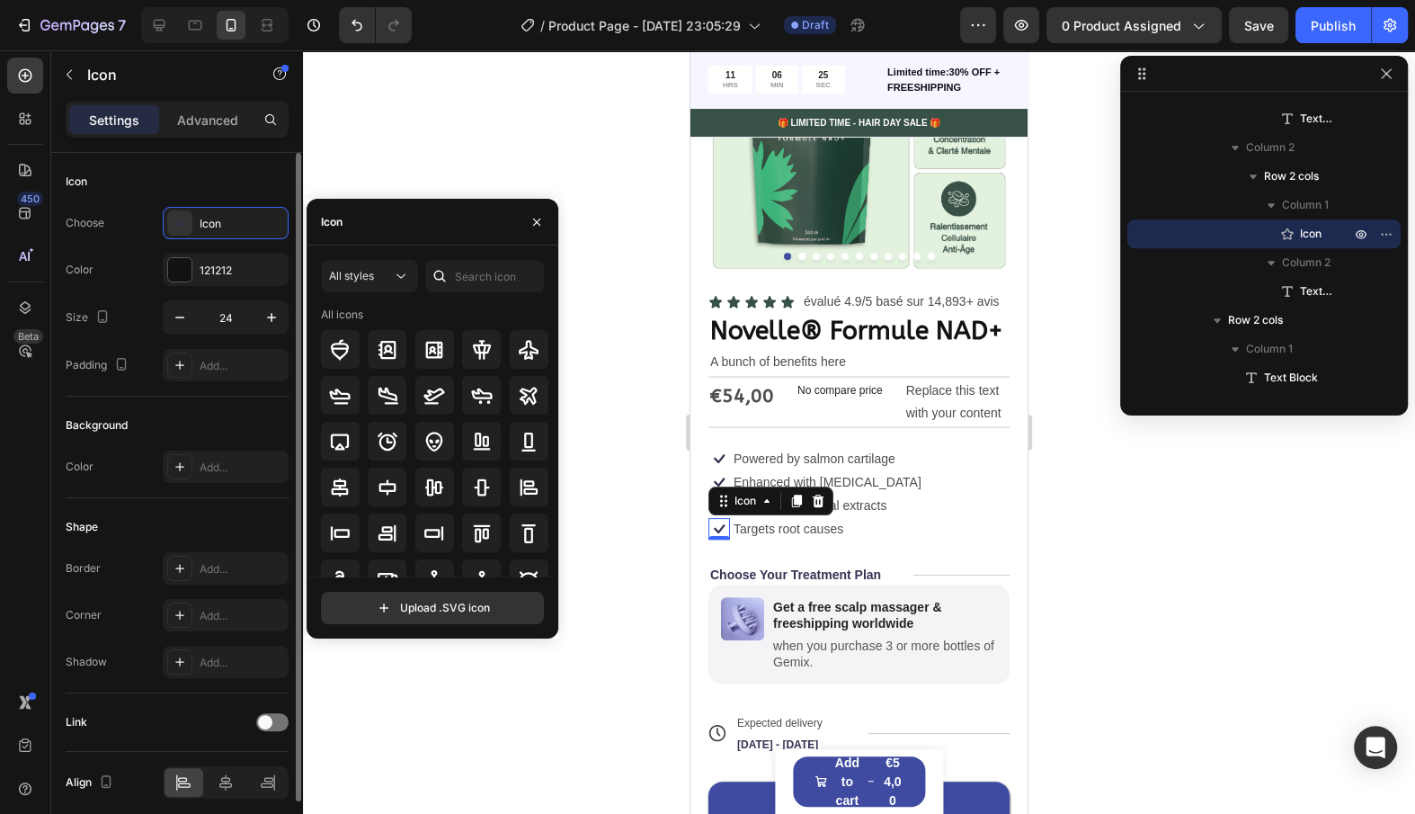
click at [158, 274] on div "Color 121212" at bounding box center [177, 270] width 223 height 32
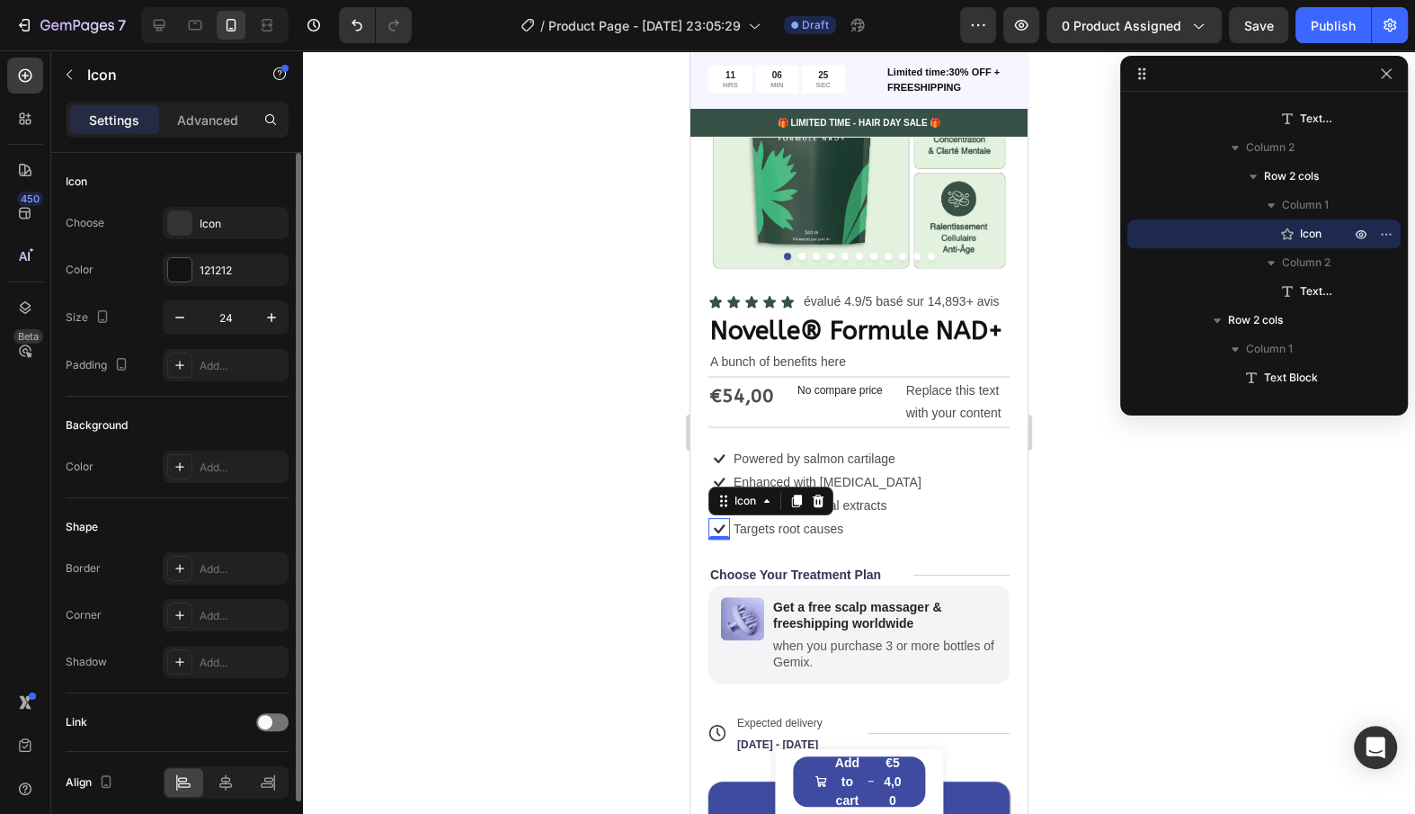
click at [227, 245] on div "Choose Icon Color 121212 Size 24 Padding Add..." at bounding box center [177, 294] width 223 height 174
click at [222, 272] on div "121212" at bounding box center [226, 271] width 52 height 16
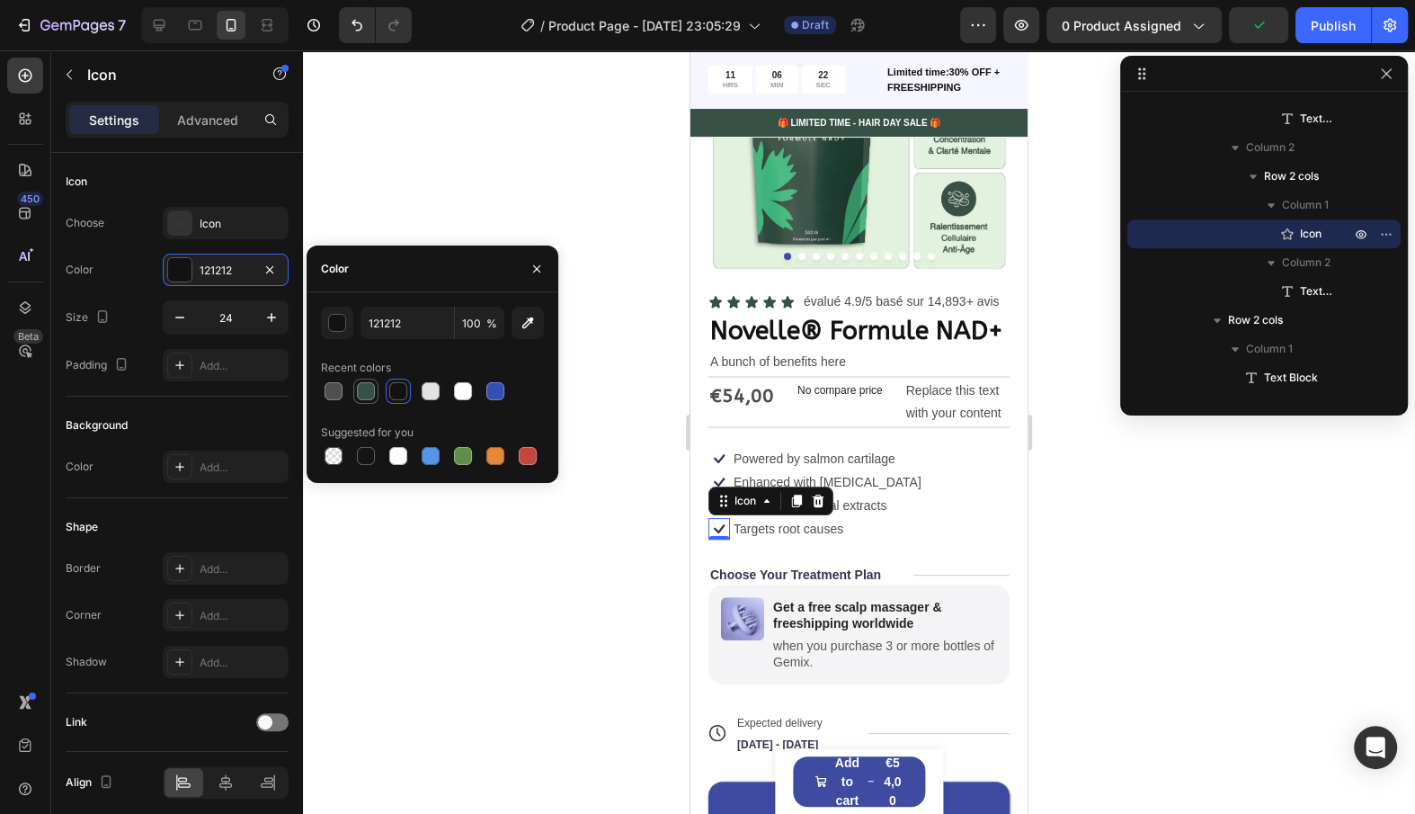
click at [365, 401] on div at bounding box center [366, 391] width 22 height 22
type input "385146"
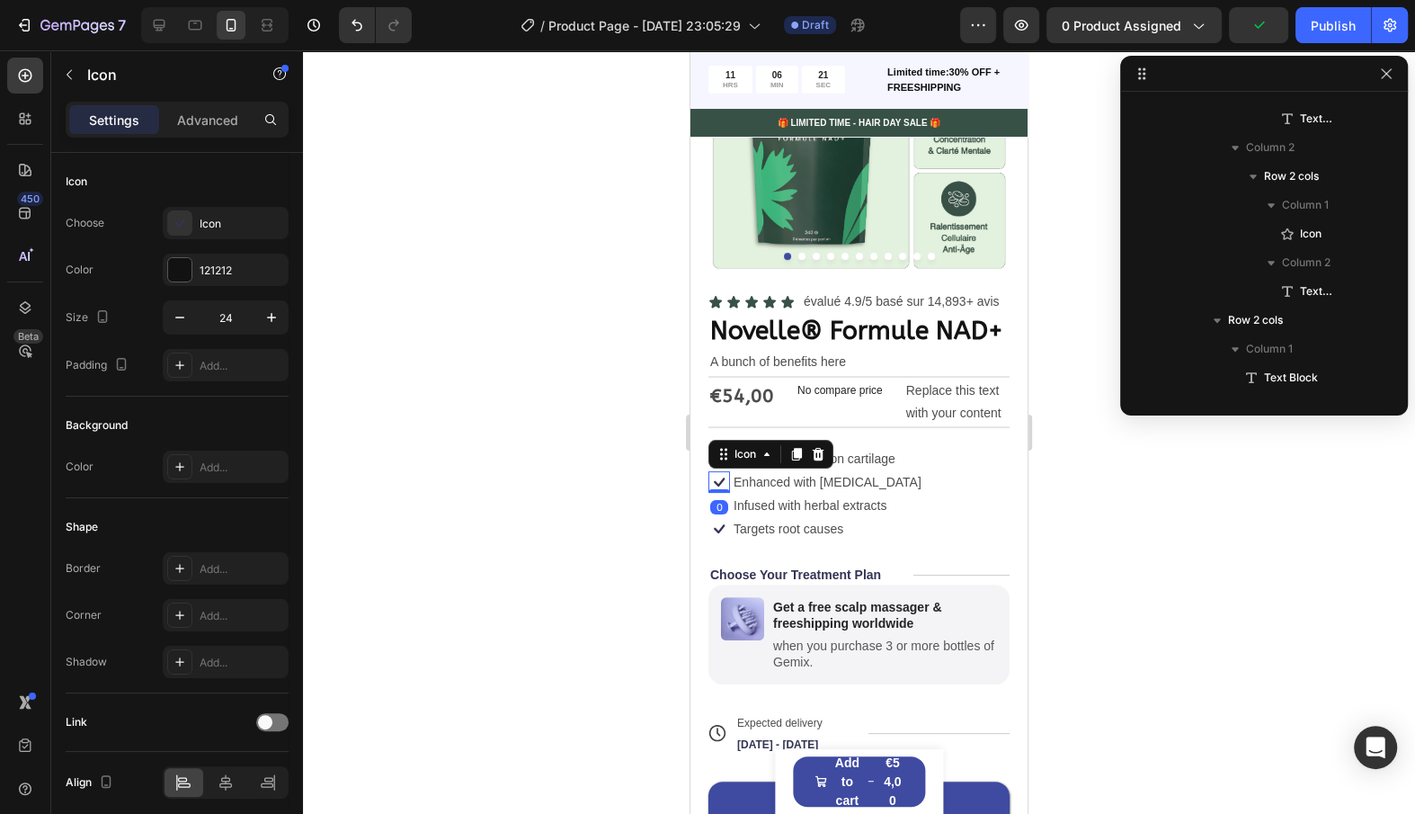
scroll to position [1146, 0]
click at [725, 479] on icon at bounding box center [720, 482] width 22 height 22
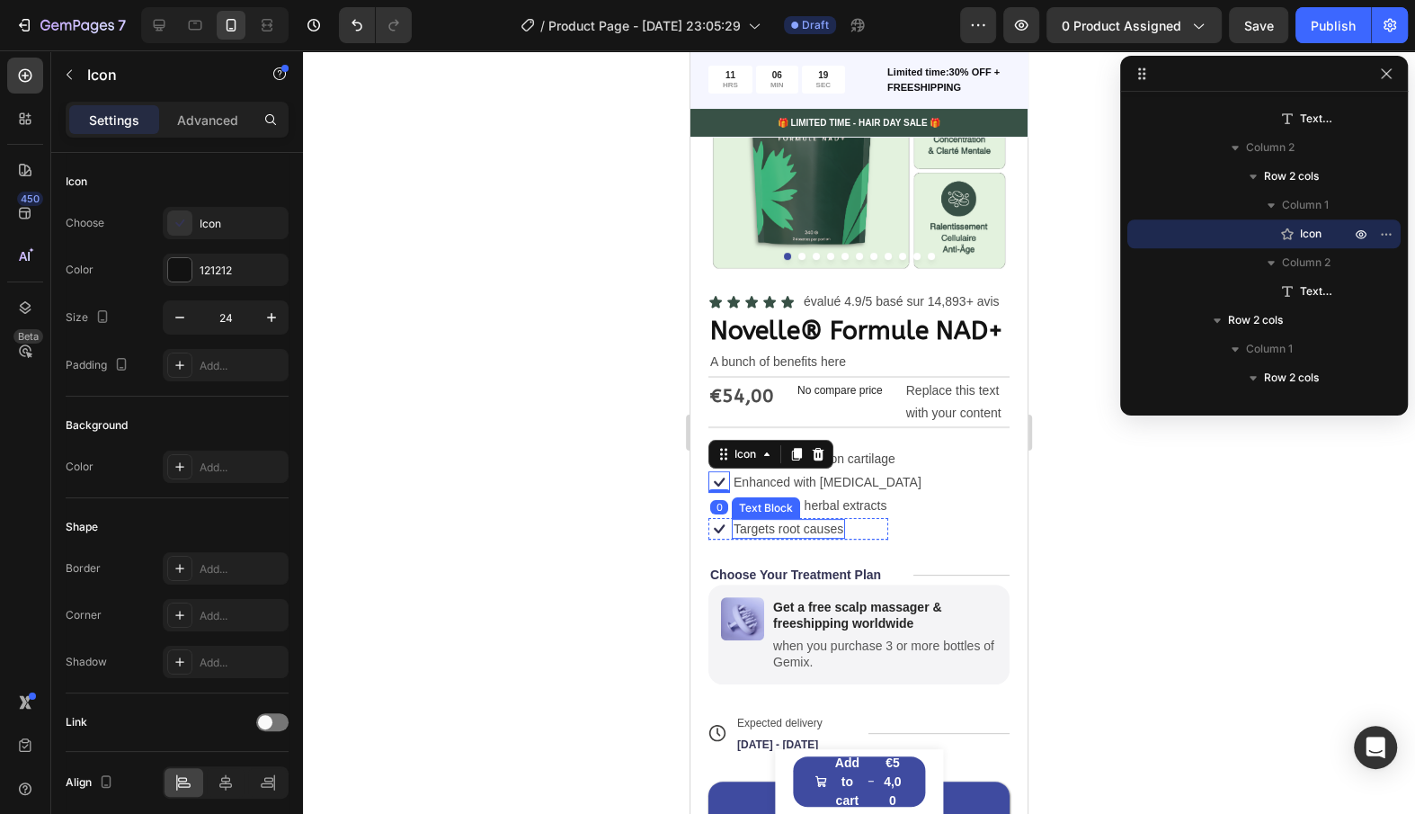
click at [896, 536] on div "Icon Infused with herbal extracts Text Block Row Icon Targets root causes Text …" at bounding box center [859, 517] width 301 height 45
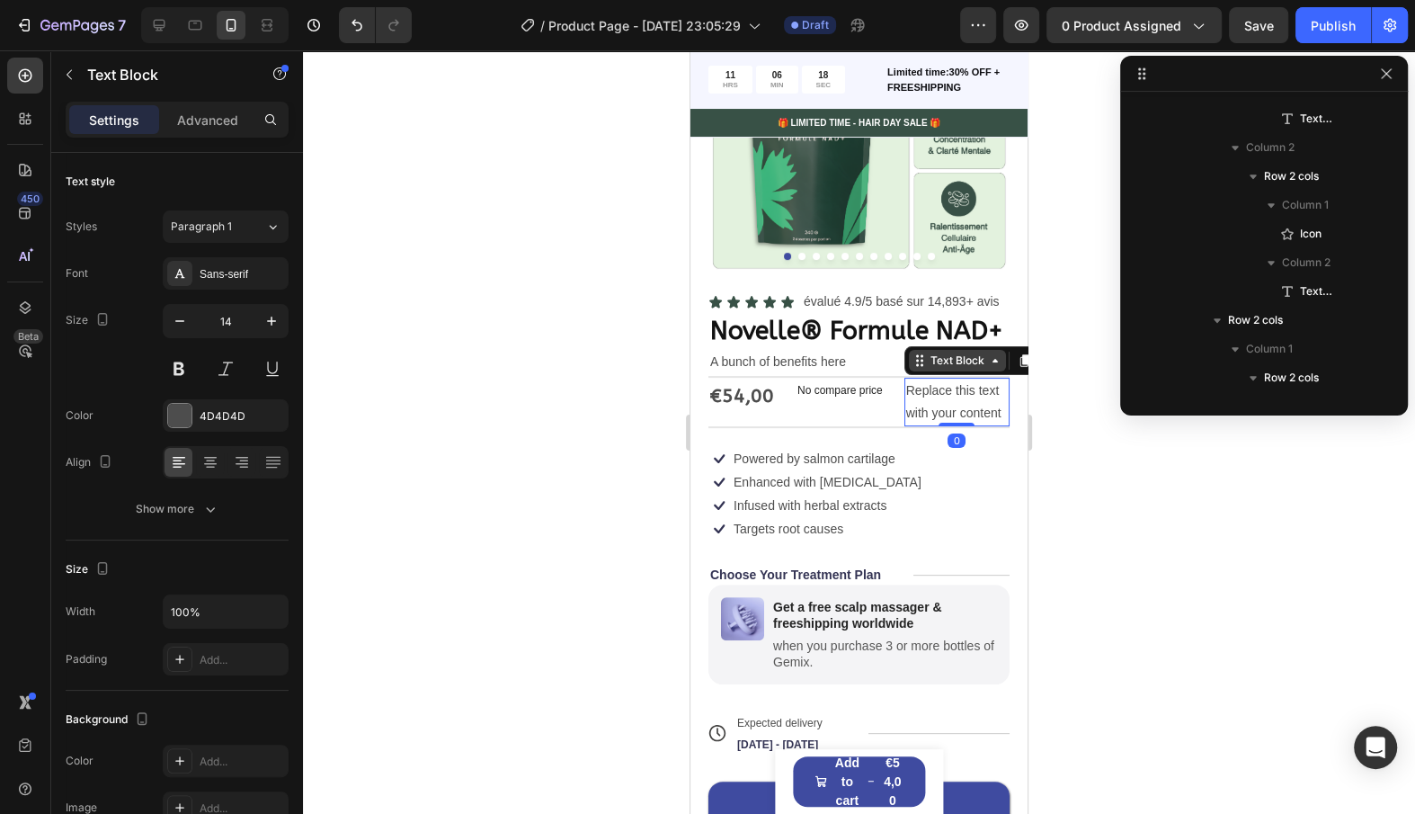
click at [910, 368] on div "Text Block" at bounding box center [957, 361] width 97 height 22
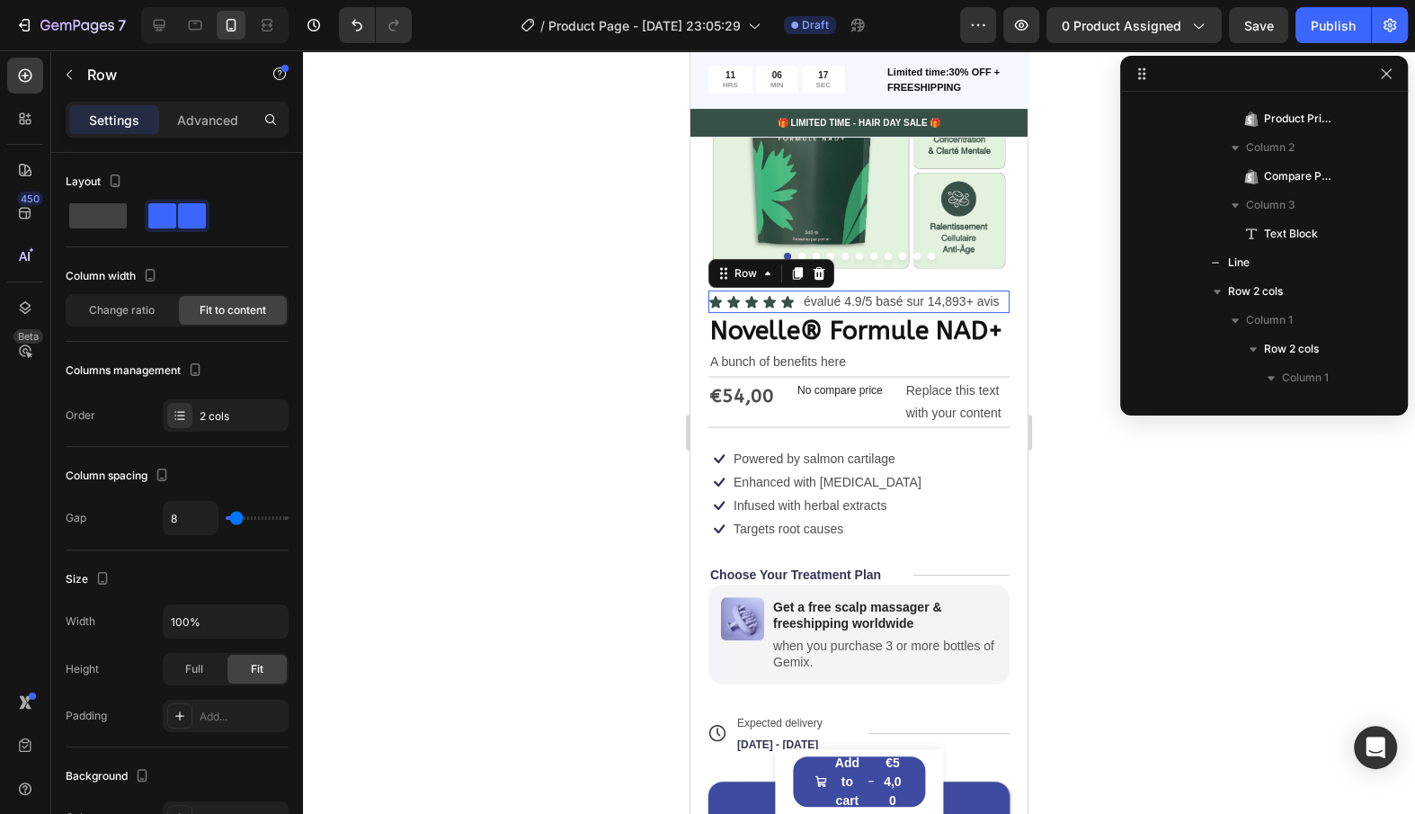
click at [800, 294] on div "Icon Icon Icon Icon Icon Icon List évalué 4.9/5 basé sur 14,893+ avis Text Bloc…" at bounding box center [859, 301] width 301 height 22
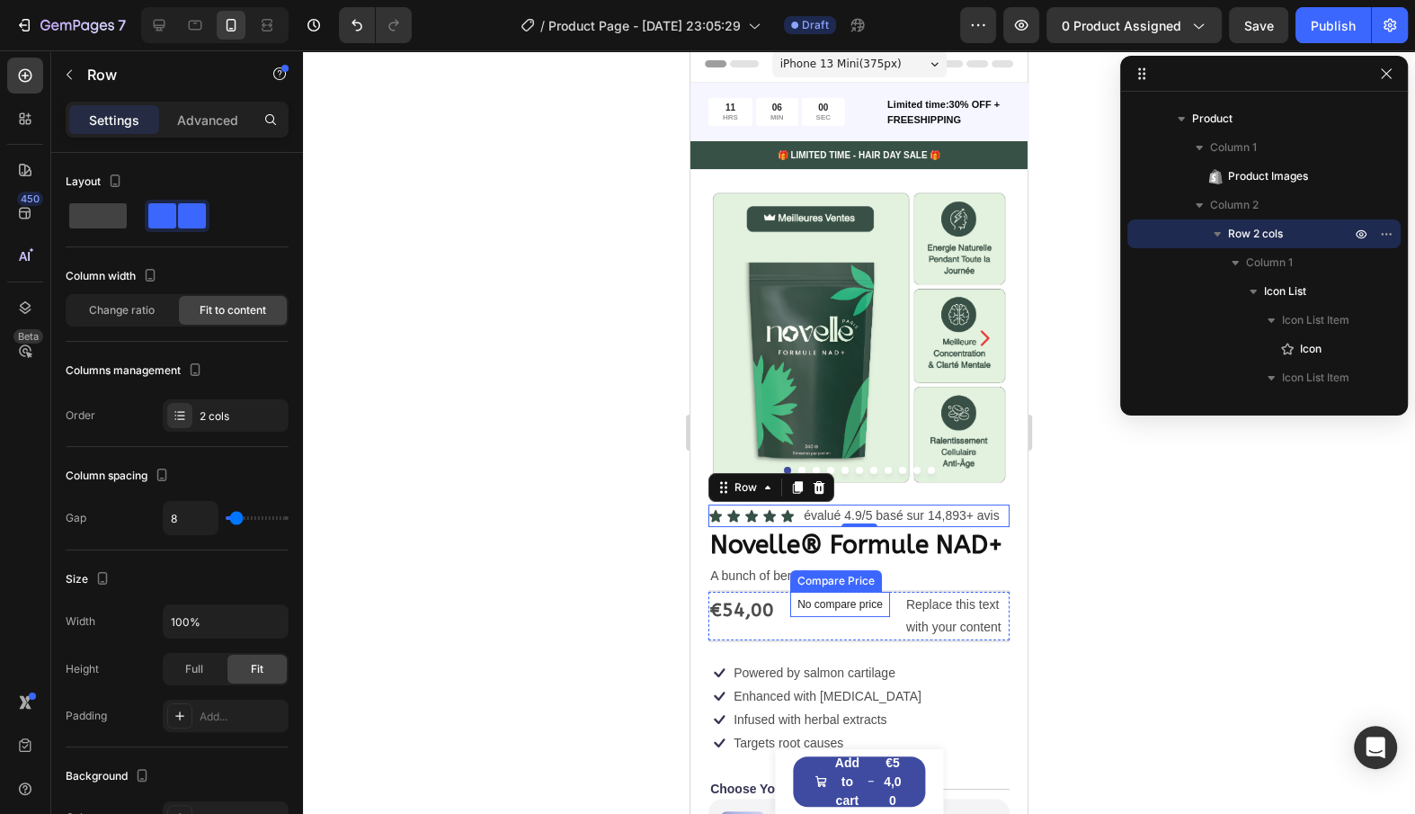
scroll to position [169, 0]
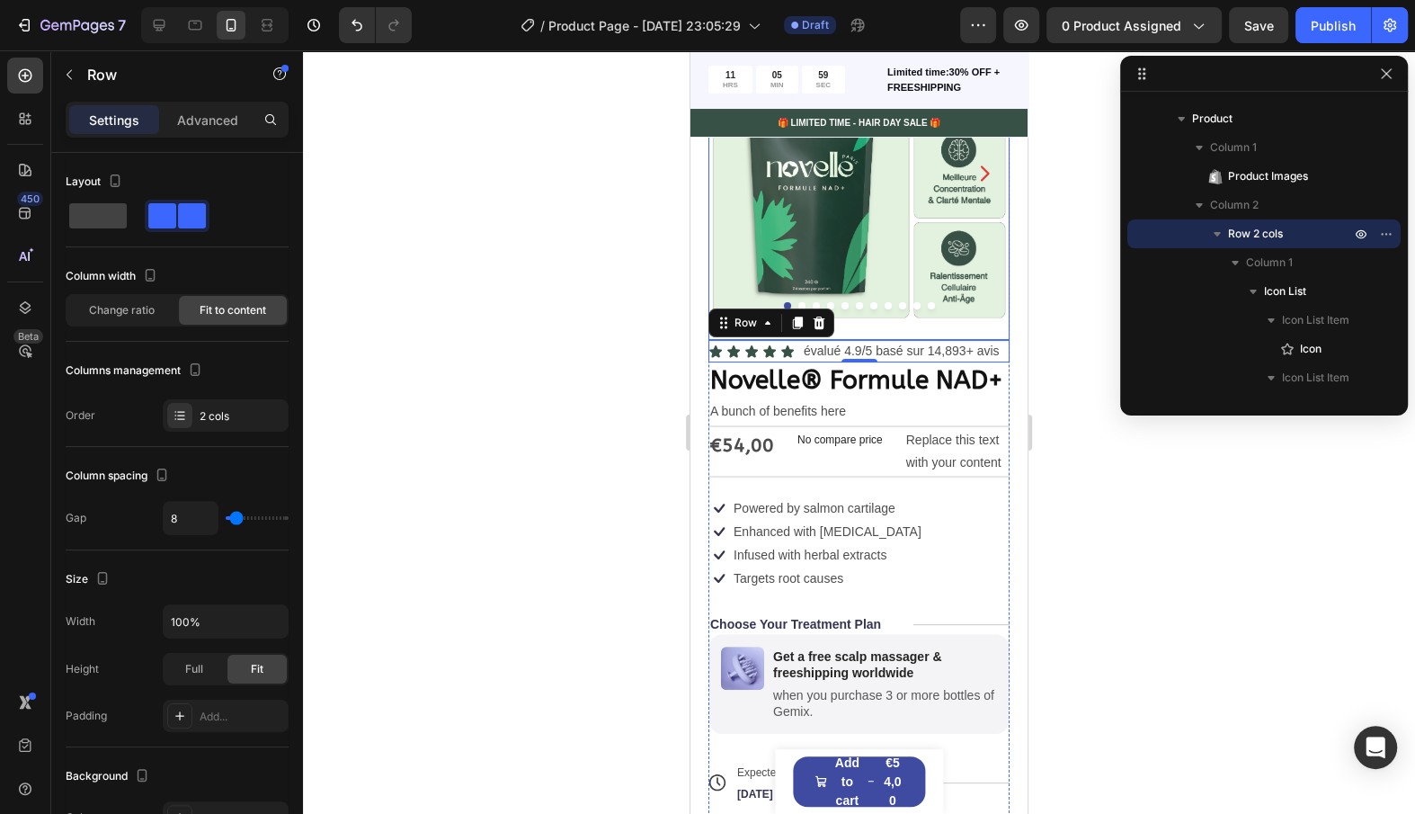
click at [909, 238] on img at bounding box center [859, 172] width 301 height 301
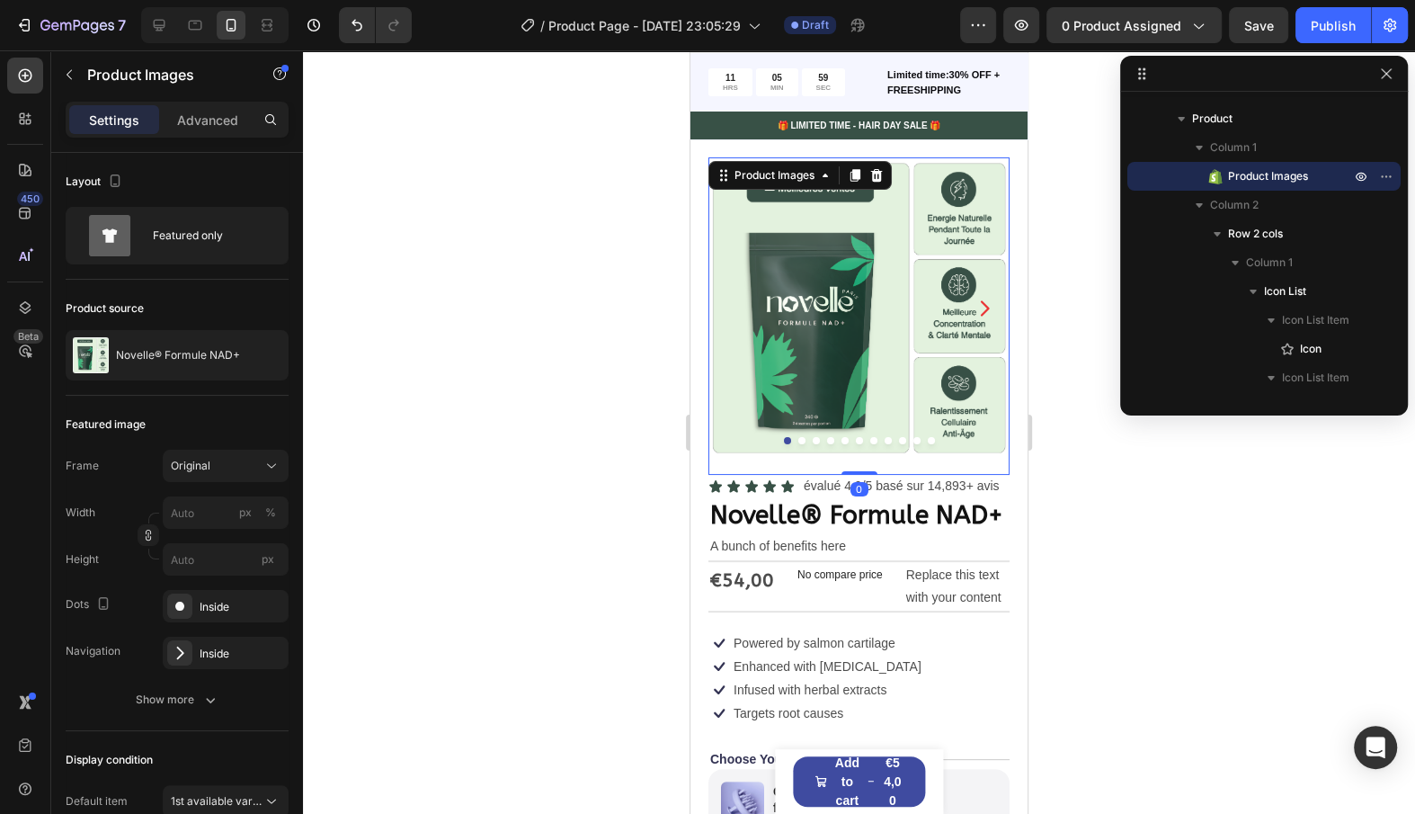
scroll to position [0, 0]
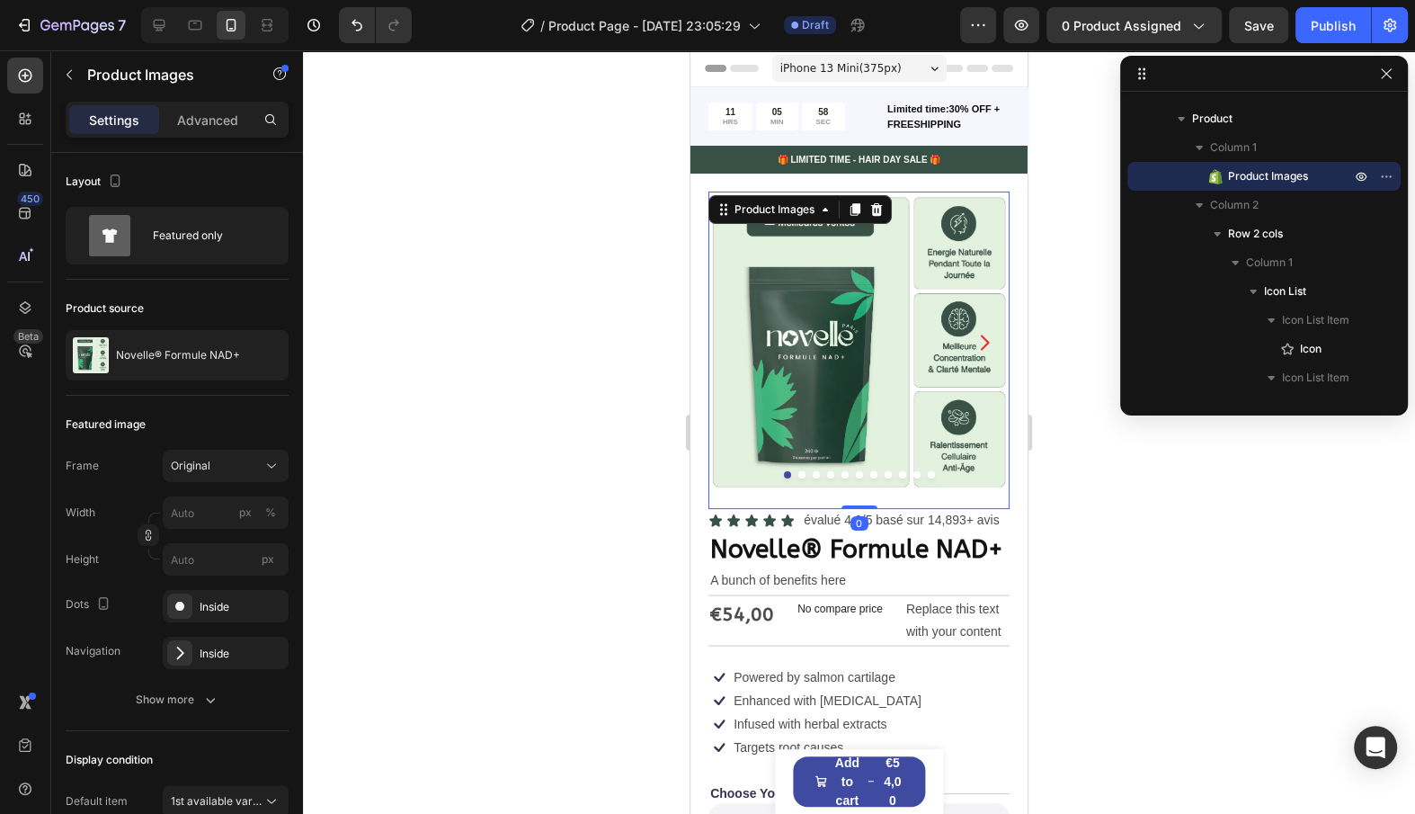
click at [803, 475] on button "Dot" at bounding box center [801, 474] width 7 height 7
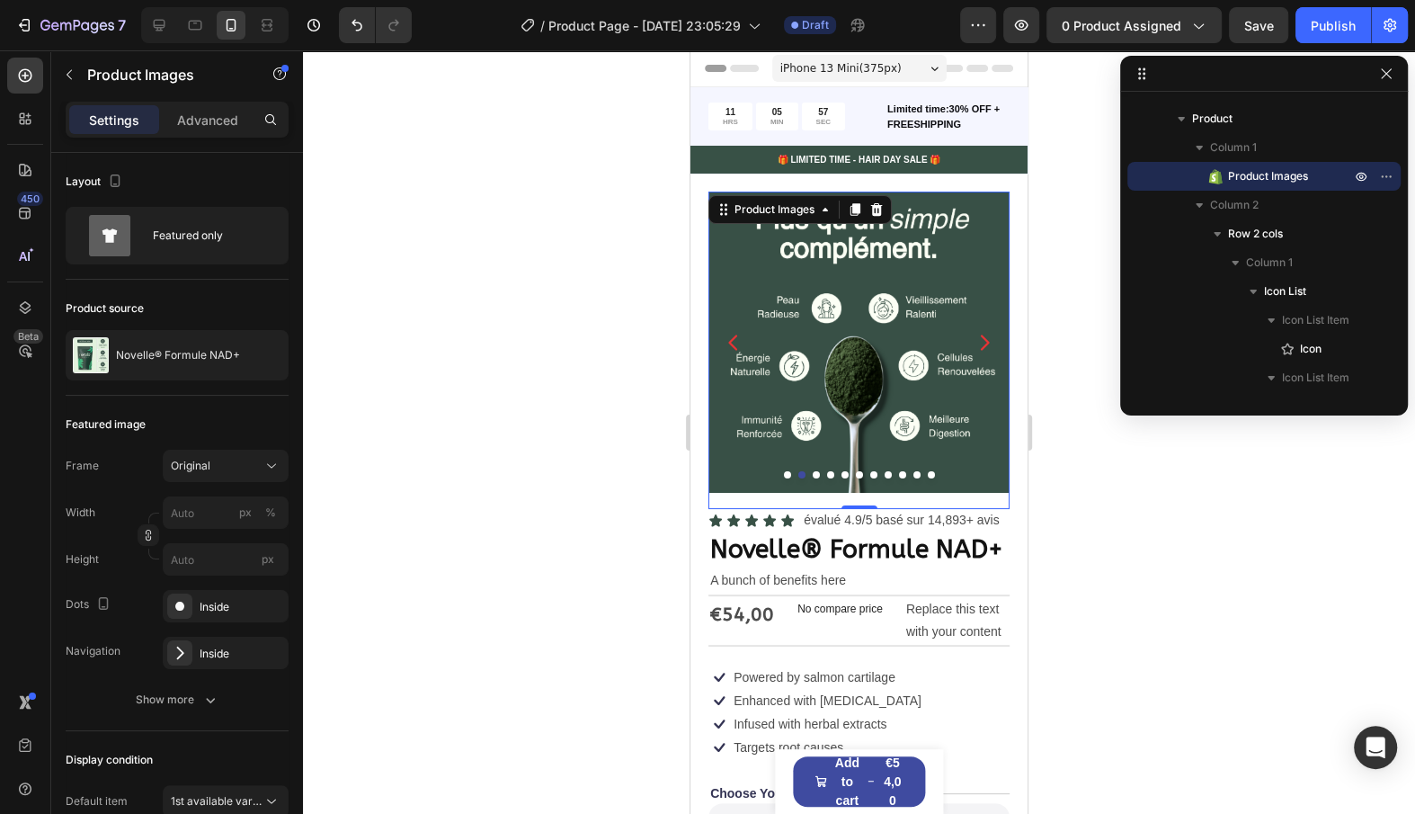
click at [821, 475] on div at bounding box center [859, 474] width 301 height 7
click at [817, 471] on button "Dot" at bounding box center [816, 474] width 7 height 7
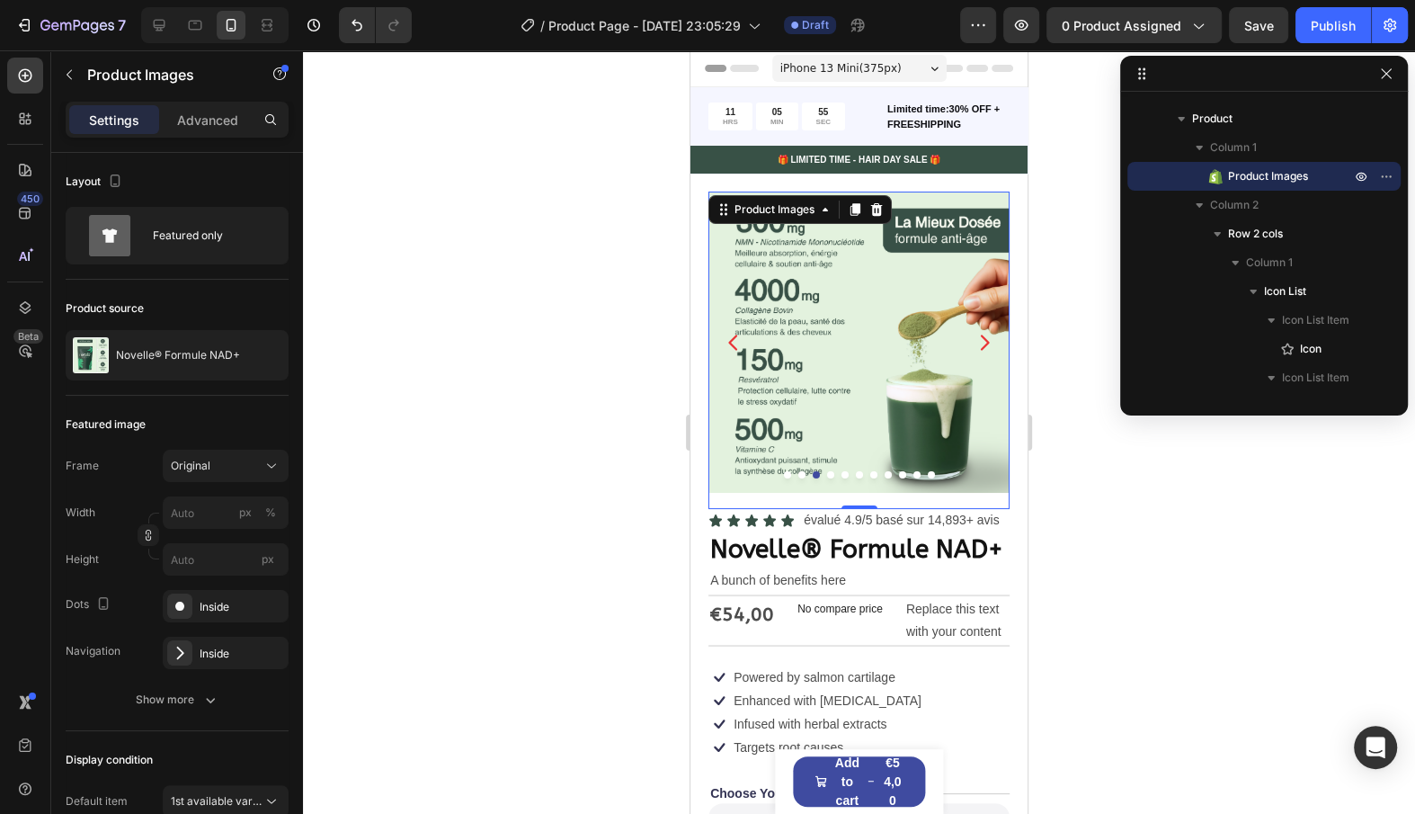
click at [991, 334] on icon "Carousel Next Arrow" at bounding box center [985, 343] width 22 height 22
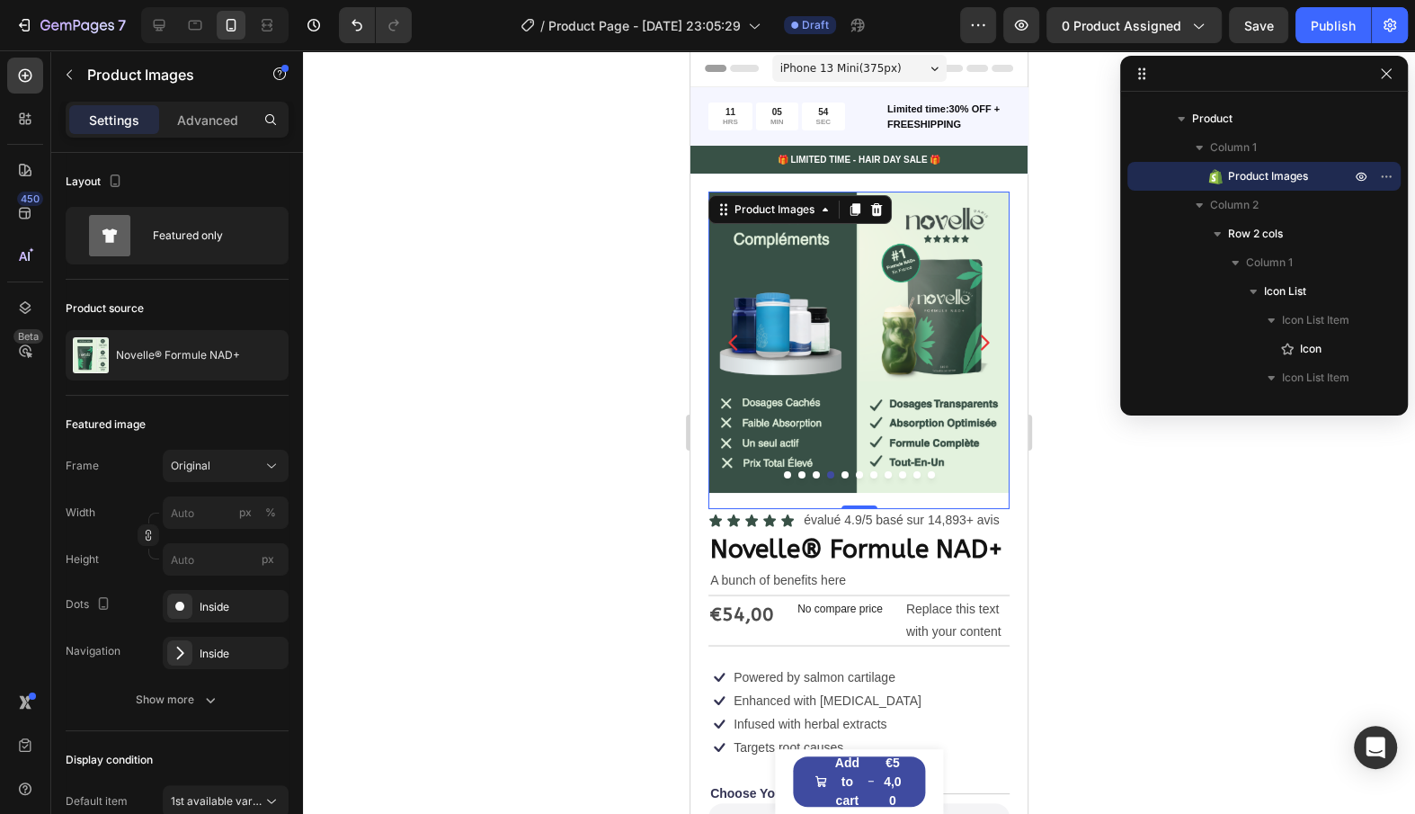
click at [991, 334] on icon "Carousel Next Arrow" at bounding box center [985, 343] width 22 height 22
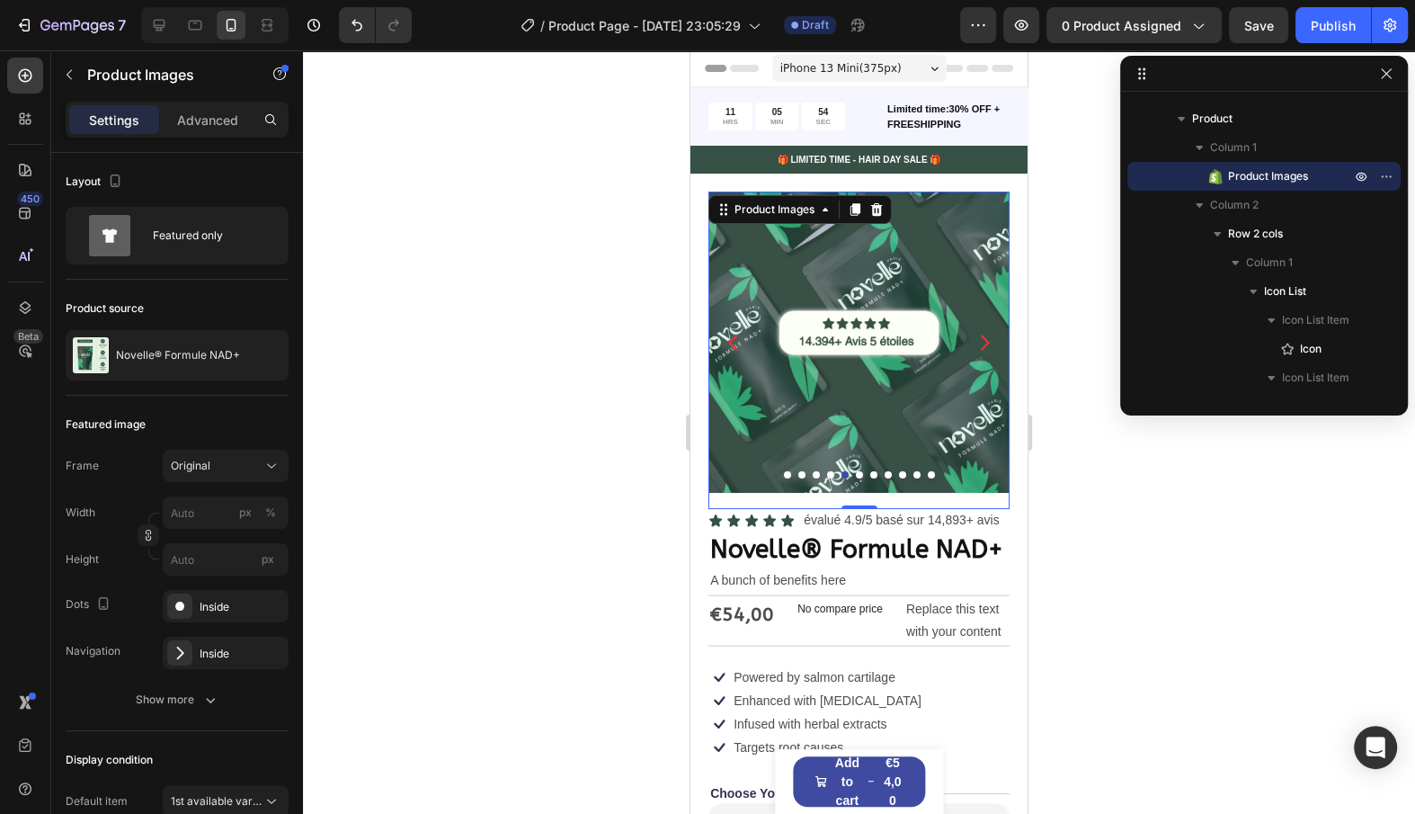
click at [887, 356] on img at bounding box center [859, 342] width 301 height 301
click at [980, 341] on icon "Carousel Next Arrow" at bounding box center [985, 343] width 22 height 22
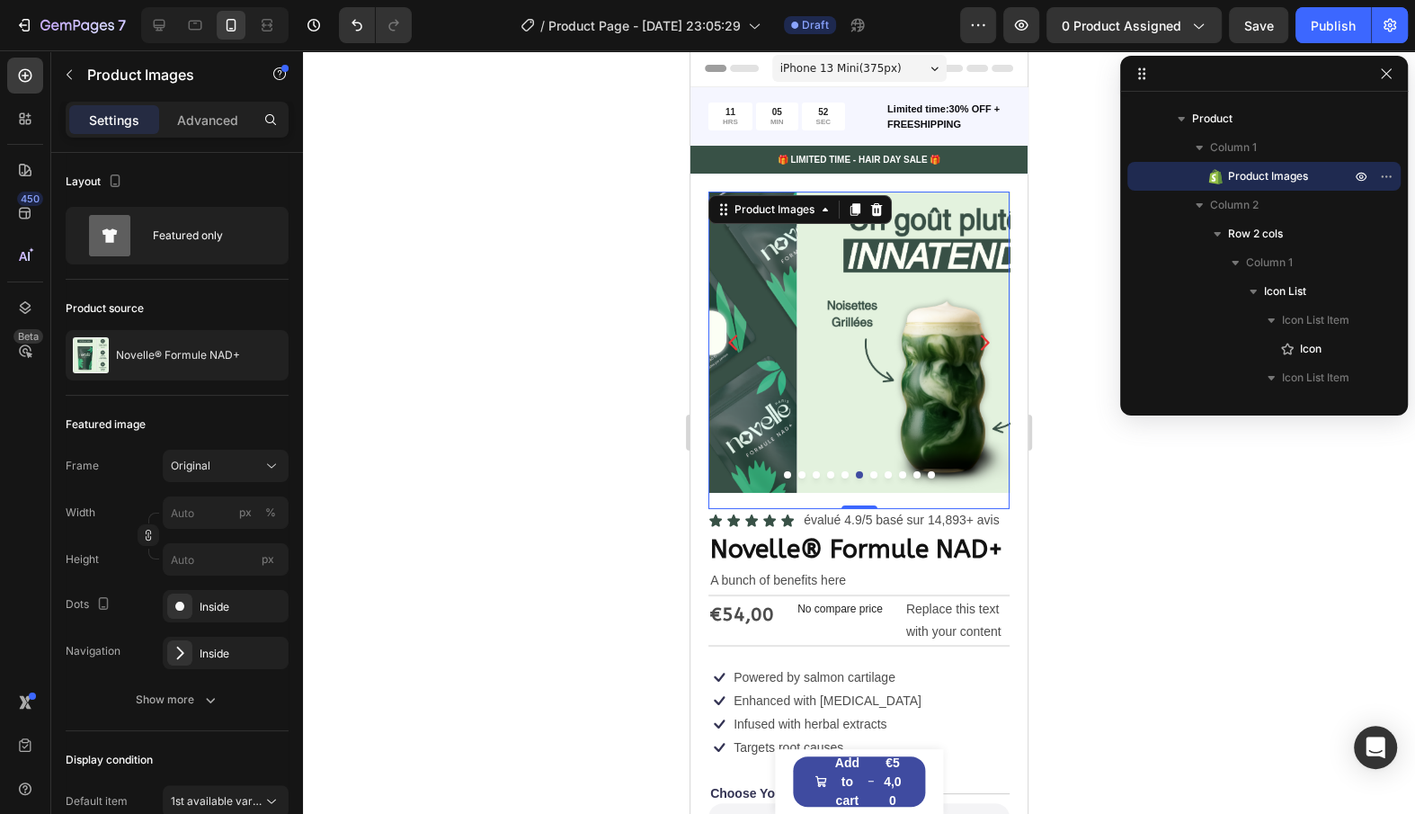
click at [980, 341] on icon "Carousel Next Arrow" at bounding box center [985, 343] width 22 height 22
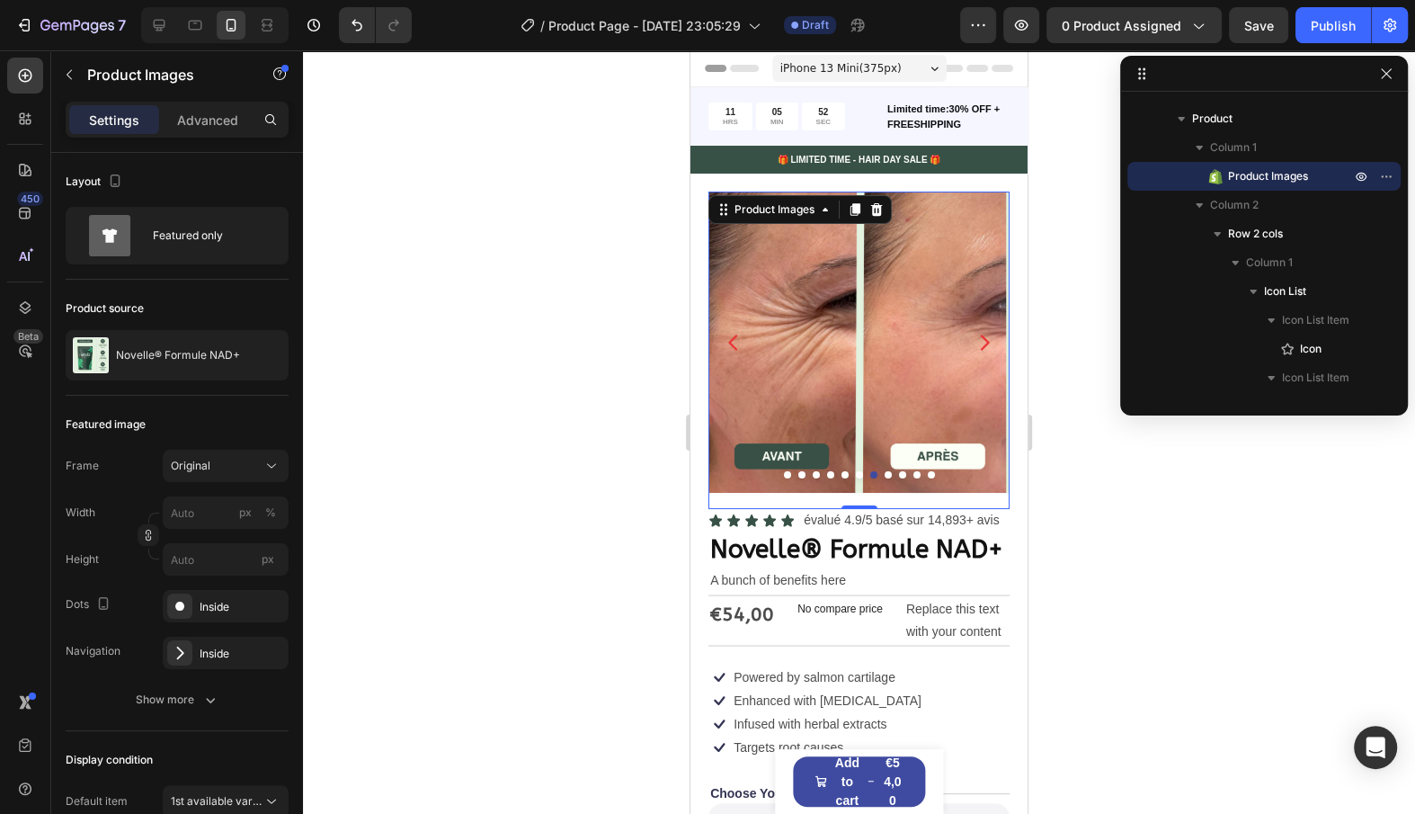
click at [980, 341] on icon "Carousel Next Arrow" at bounding box center [985, 343] width 22 height 22
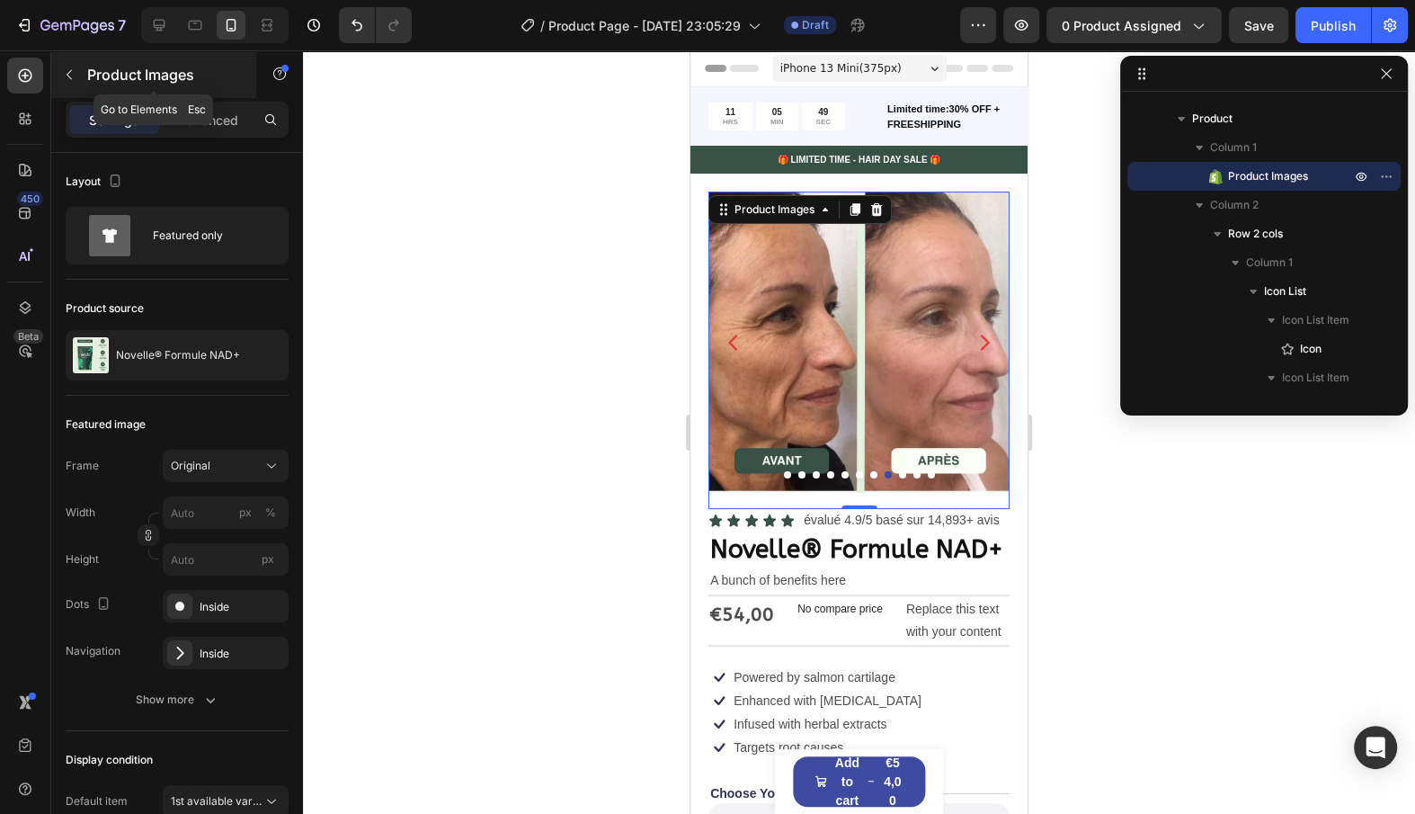
click at [81, 63] on button "button" at bounding box center [69, 74] width 29 height 29
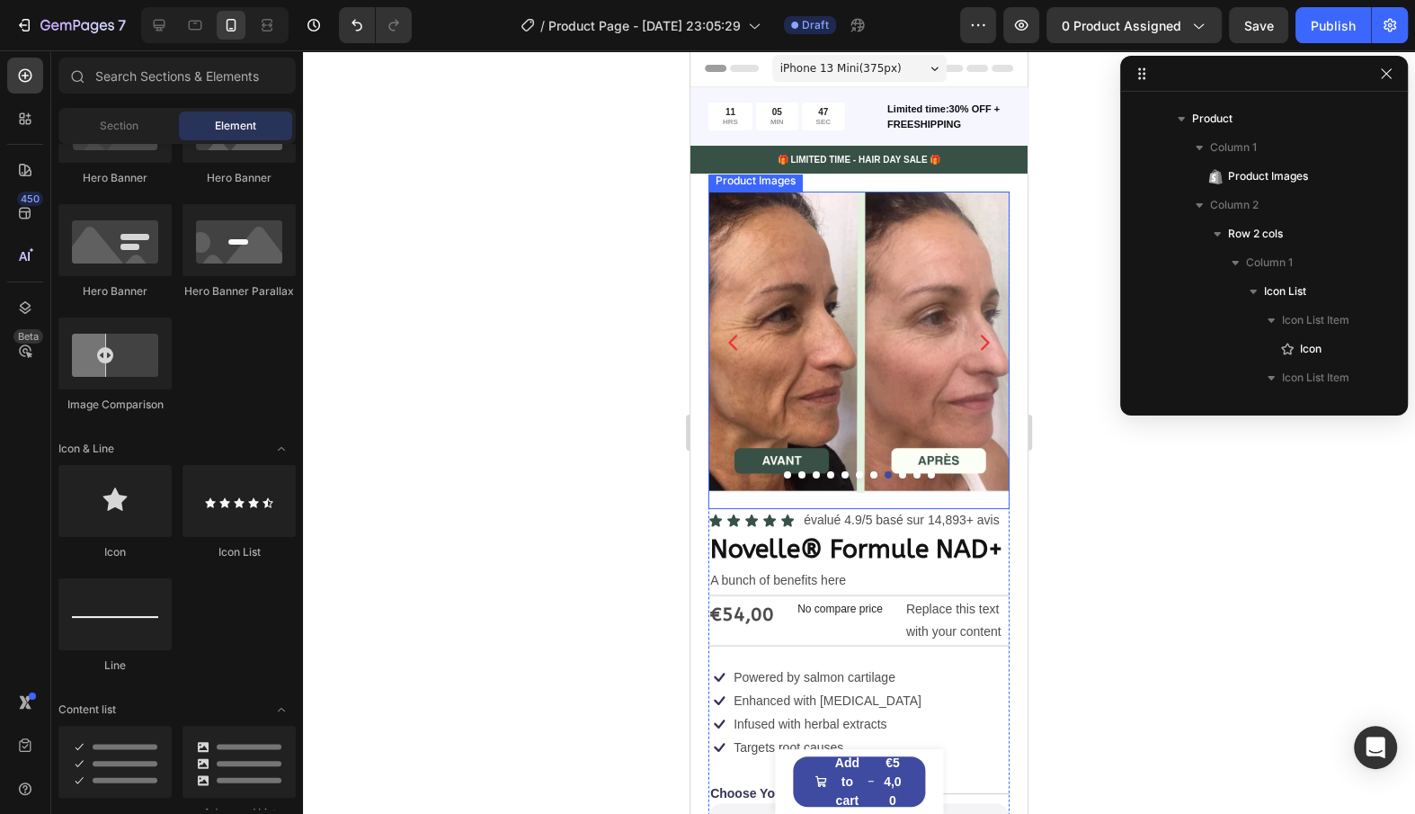
click at [852, 214] on img at bounding box center [859, 342] width 301 height 301
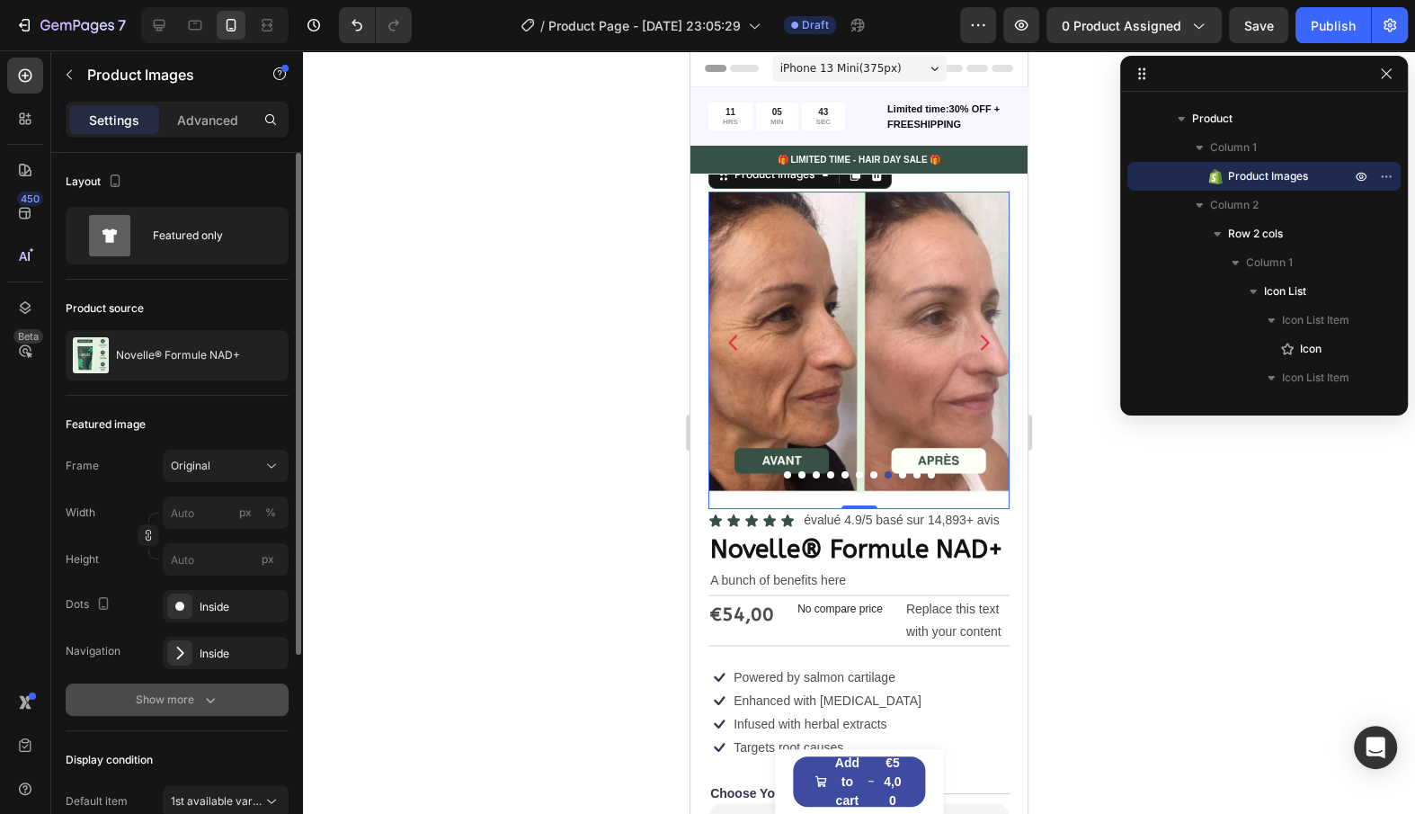
click at [172, 700] on div "Show more" at bounding box center [178, 700] width 84 height 18
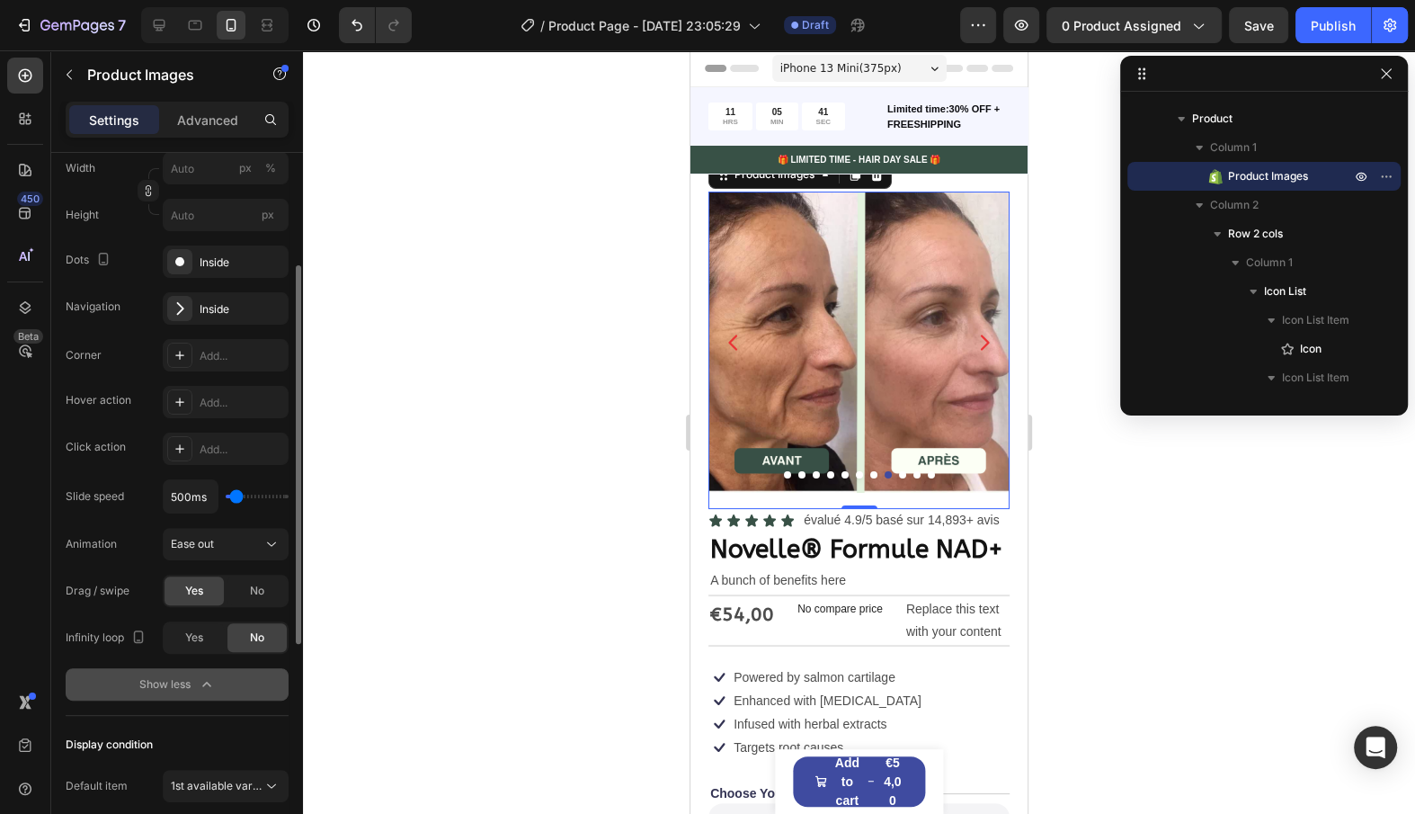
scroll to position [346, 0]
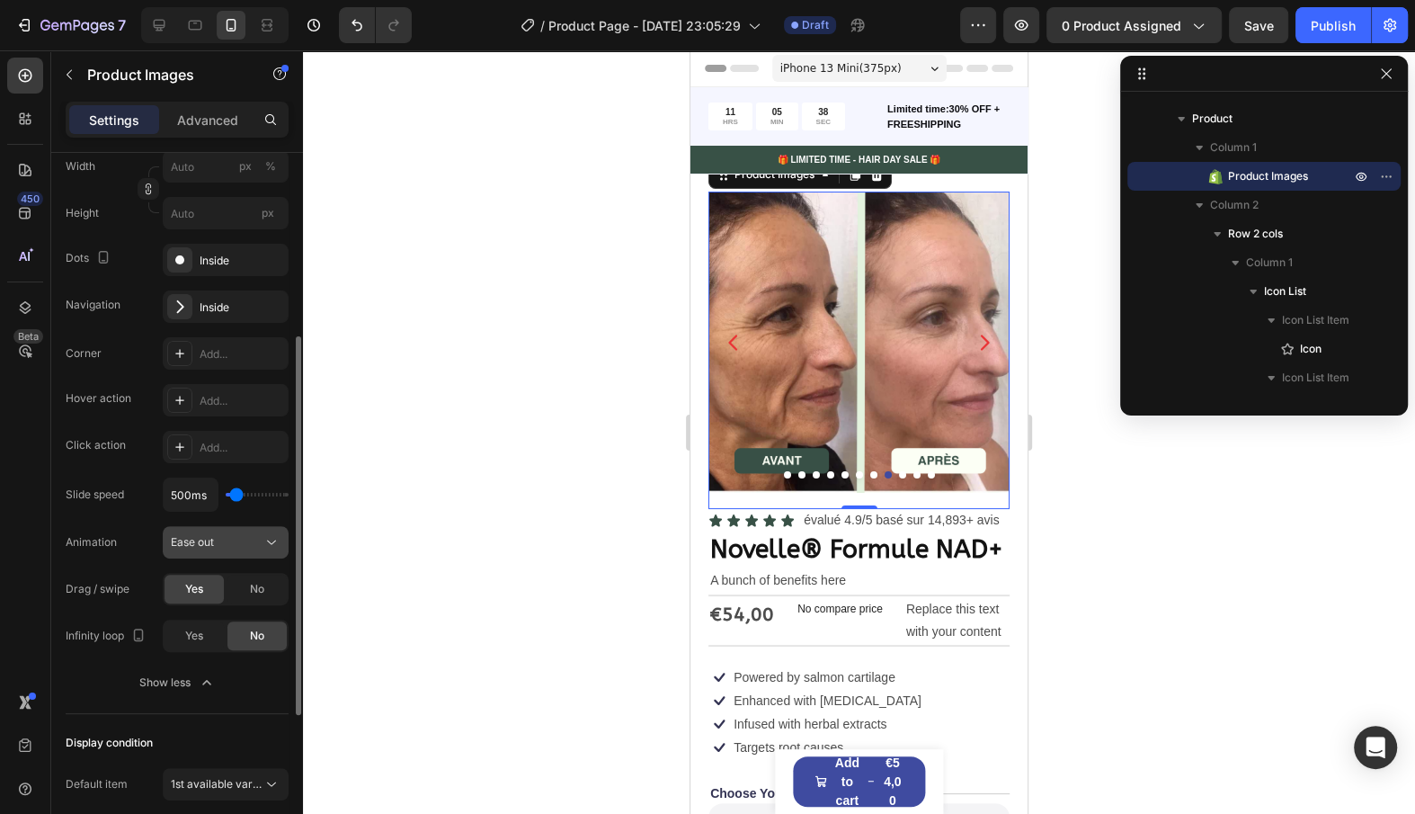
click at [234, 553] on button "Ease out" at bounding box center [226, 542] width 126 height 32
click at [237, 538] on div "Ease out" at bounding box center [217, 542] width 92 height 16
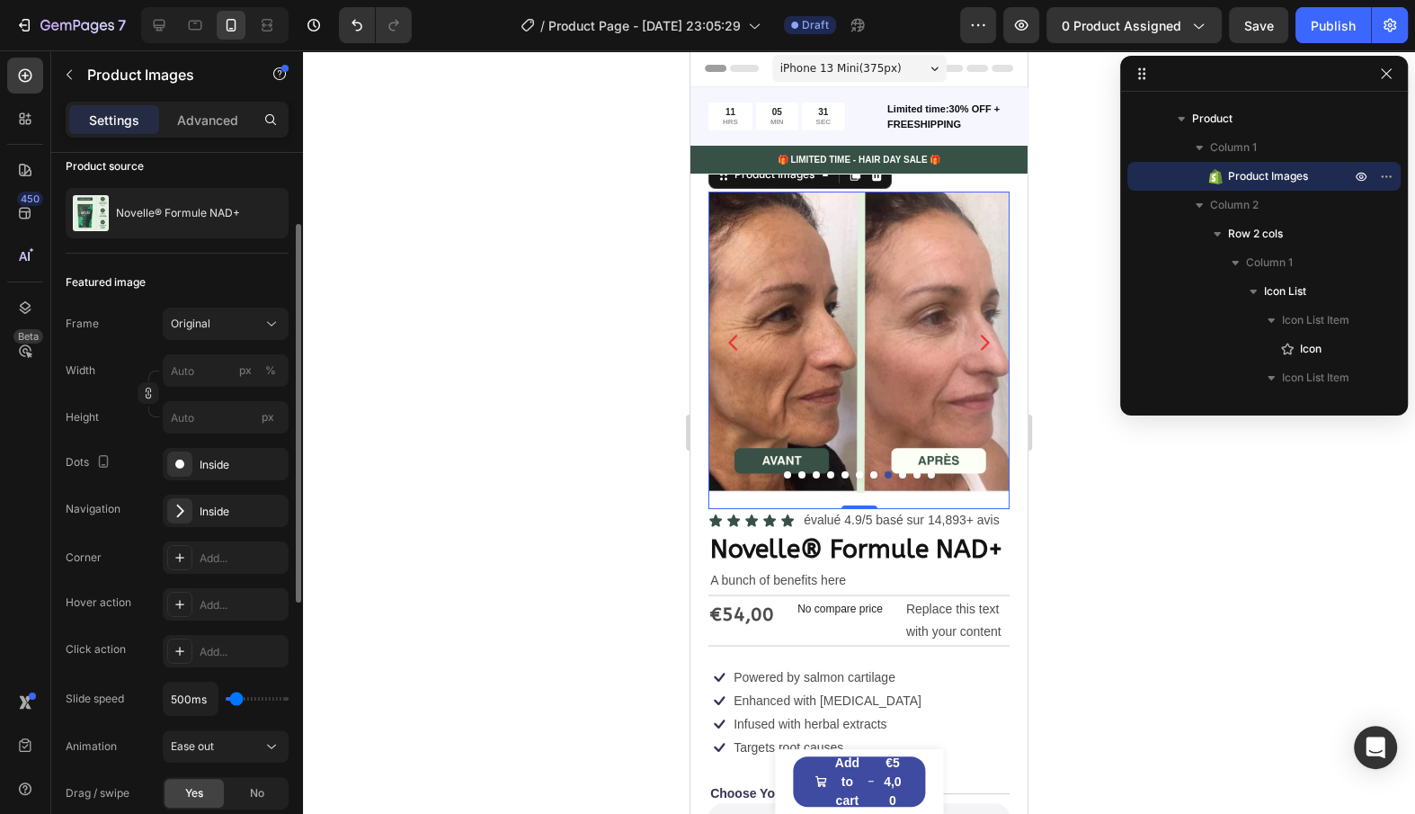
scroll to position [139, 0]
click at [212, 470] on div "Inside" at bounding box center [226, 467] width 52 height 16
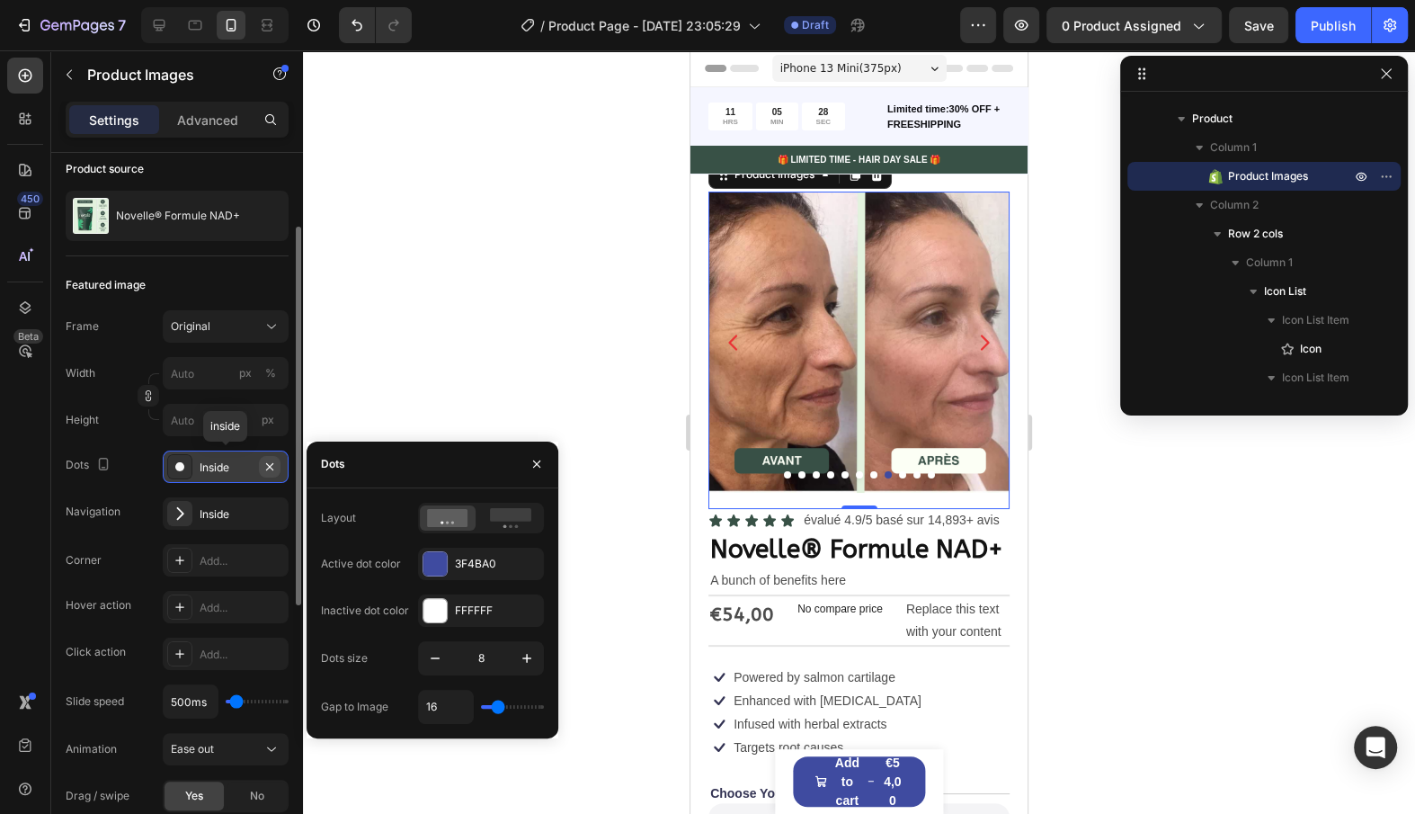
click at [272, 466] on icon "button" at bounding box center [270, 466] width 14 height 14
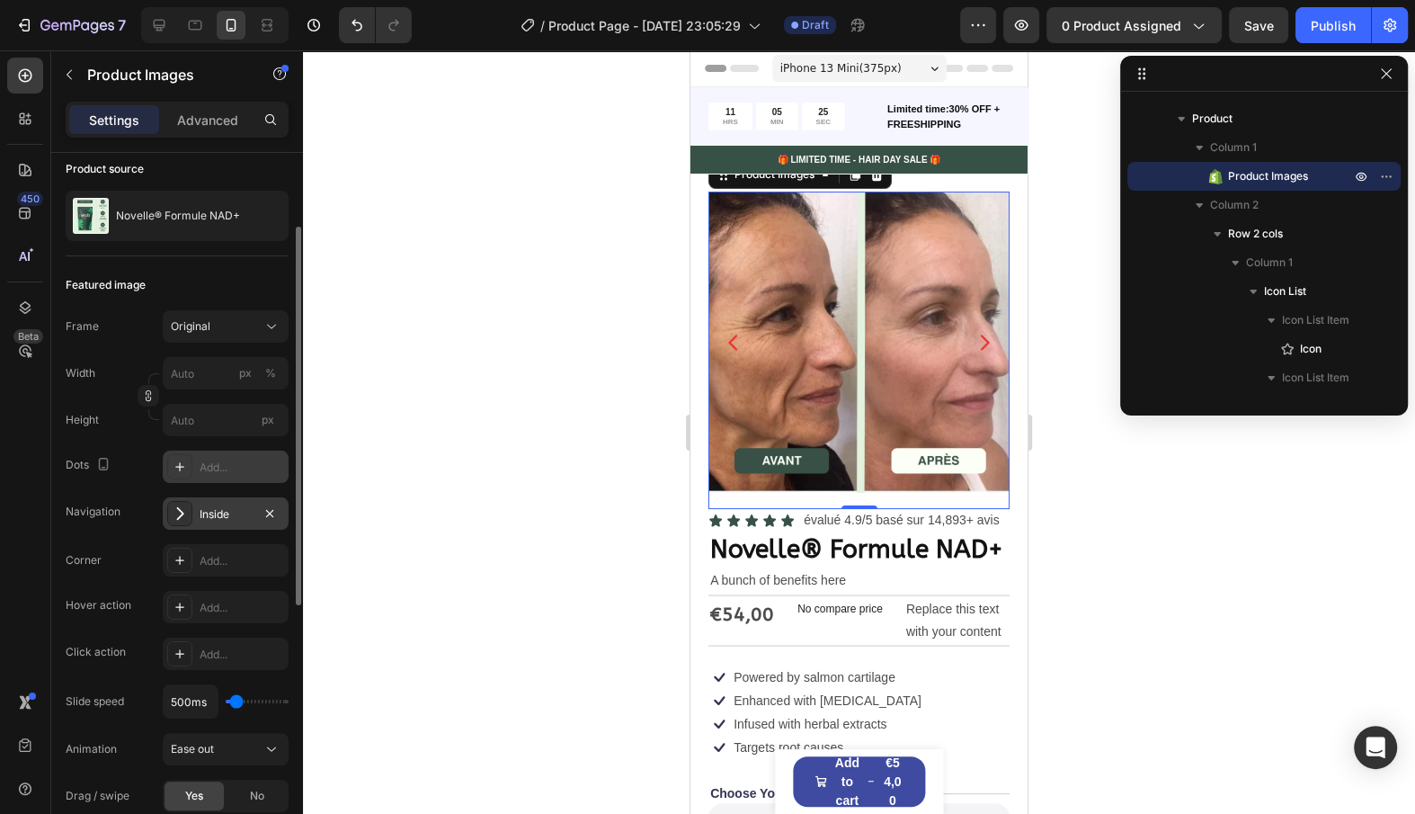
click at [247, 513] on div "Inside" at bounding box center [226, 514] width 52 height 16
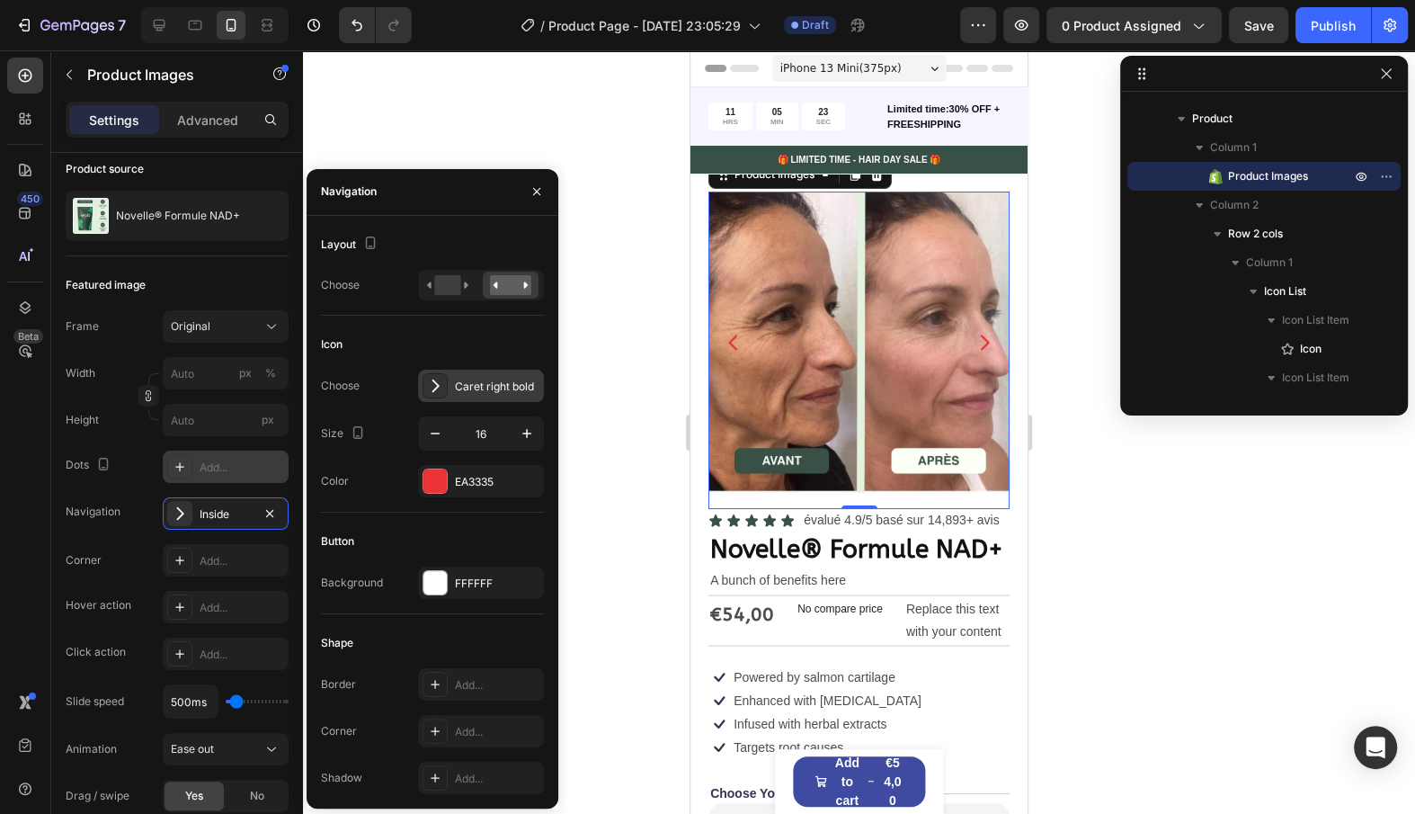
click at [513, 392] on div "Caret right bold" at bounding box center [497, 387] width 85 height 16
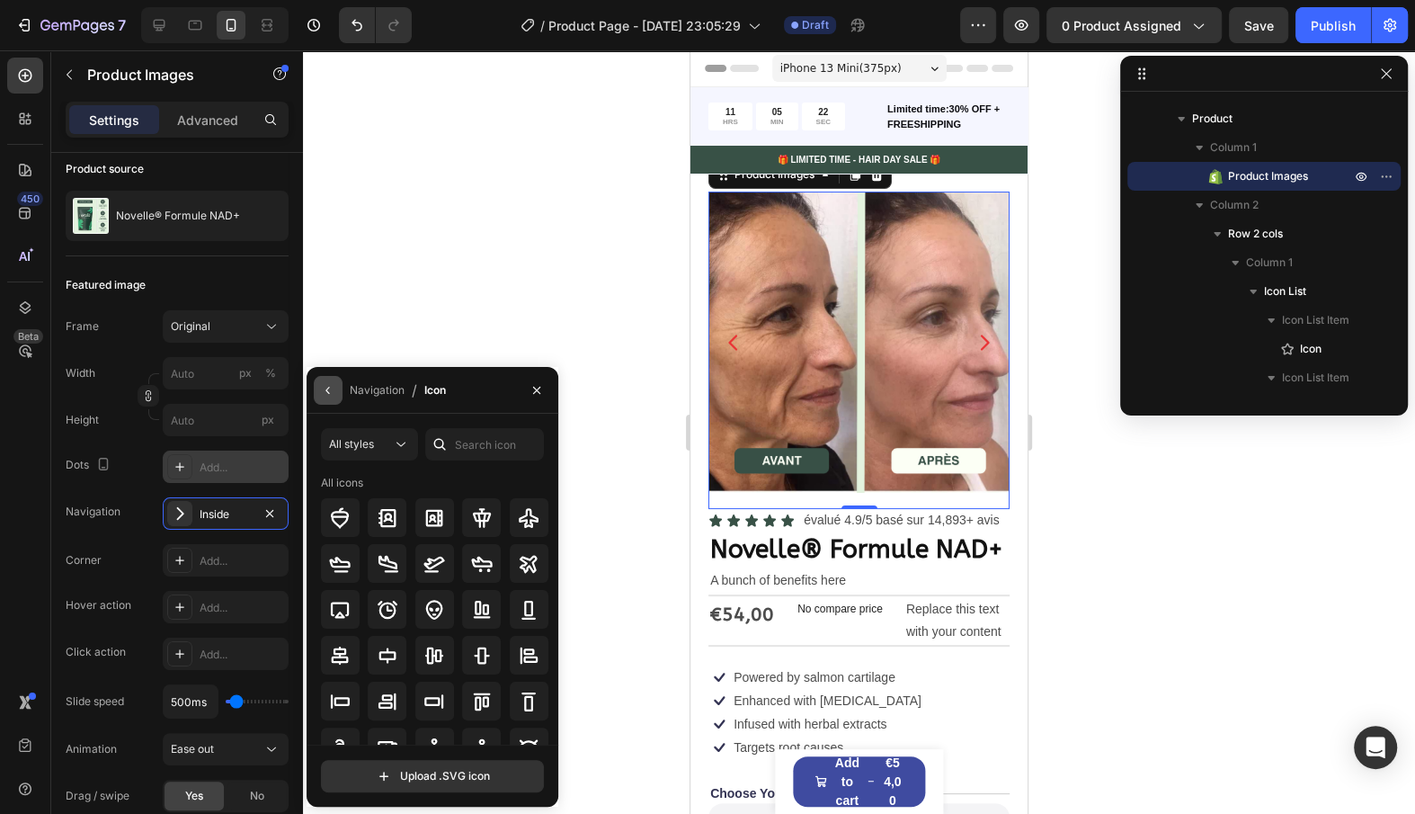
click at [331, 388] on icon "button" at bounding box center [328, 390] width 14 height 14
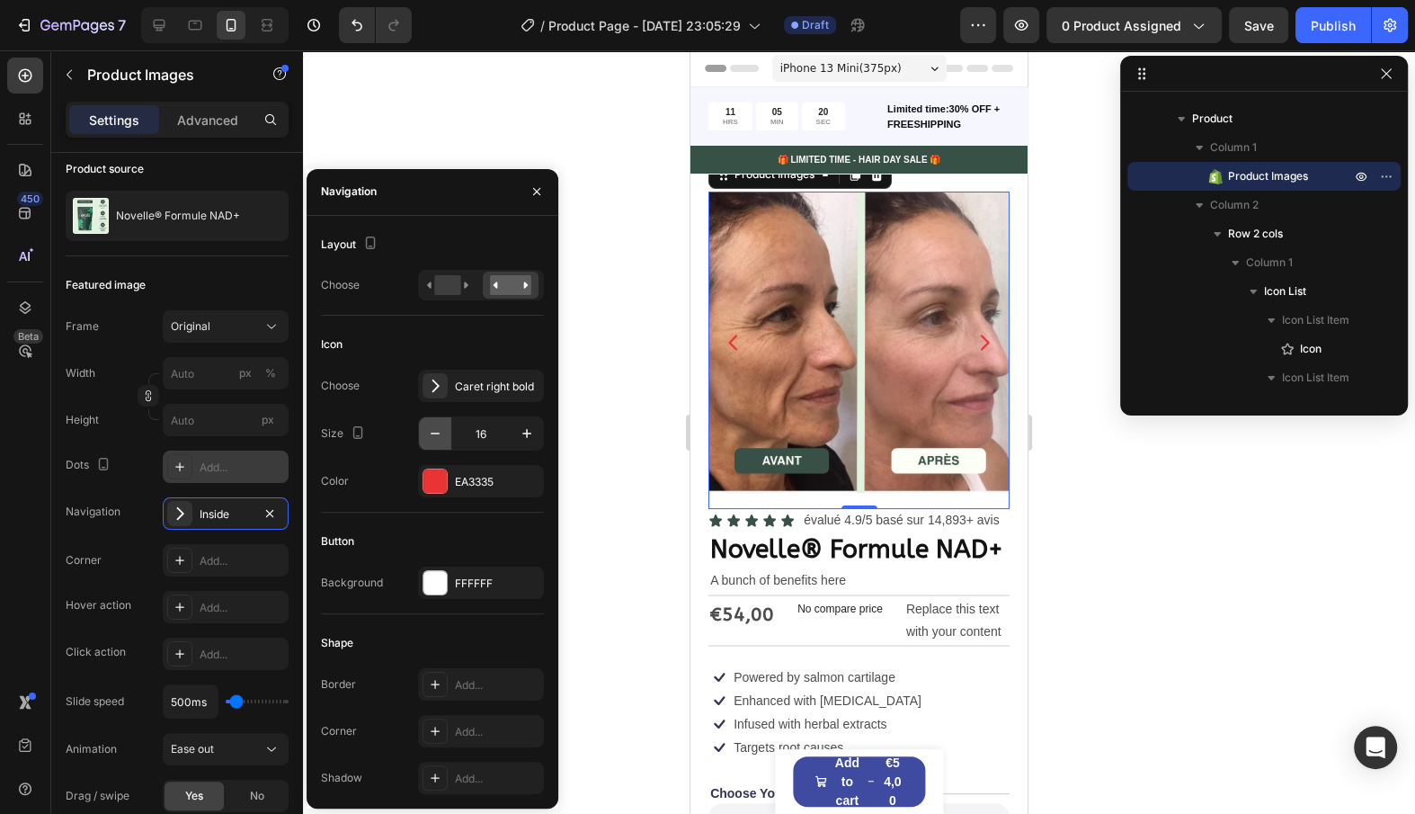
click at [440, 441] on button "button" at bounding box center [435, 433] width 32 height 32
click at [533, 427] on icon "button" at bounding box center [527, 433] width 18 height 18
type input "16"
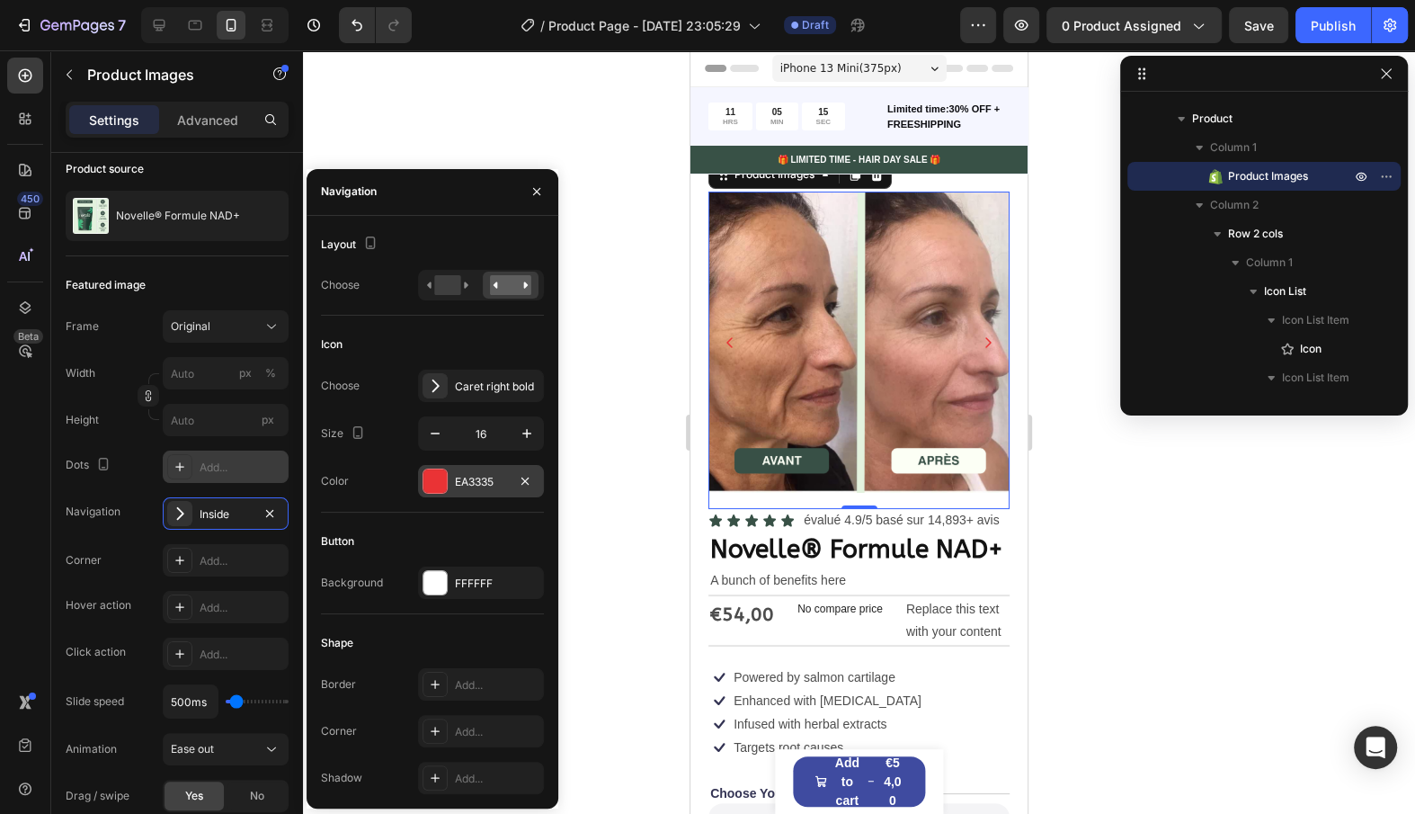
click at [476, 486] on div "EA3335" at bounding box center [481, 482] width 52 height 16
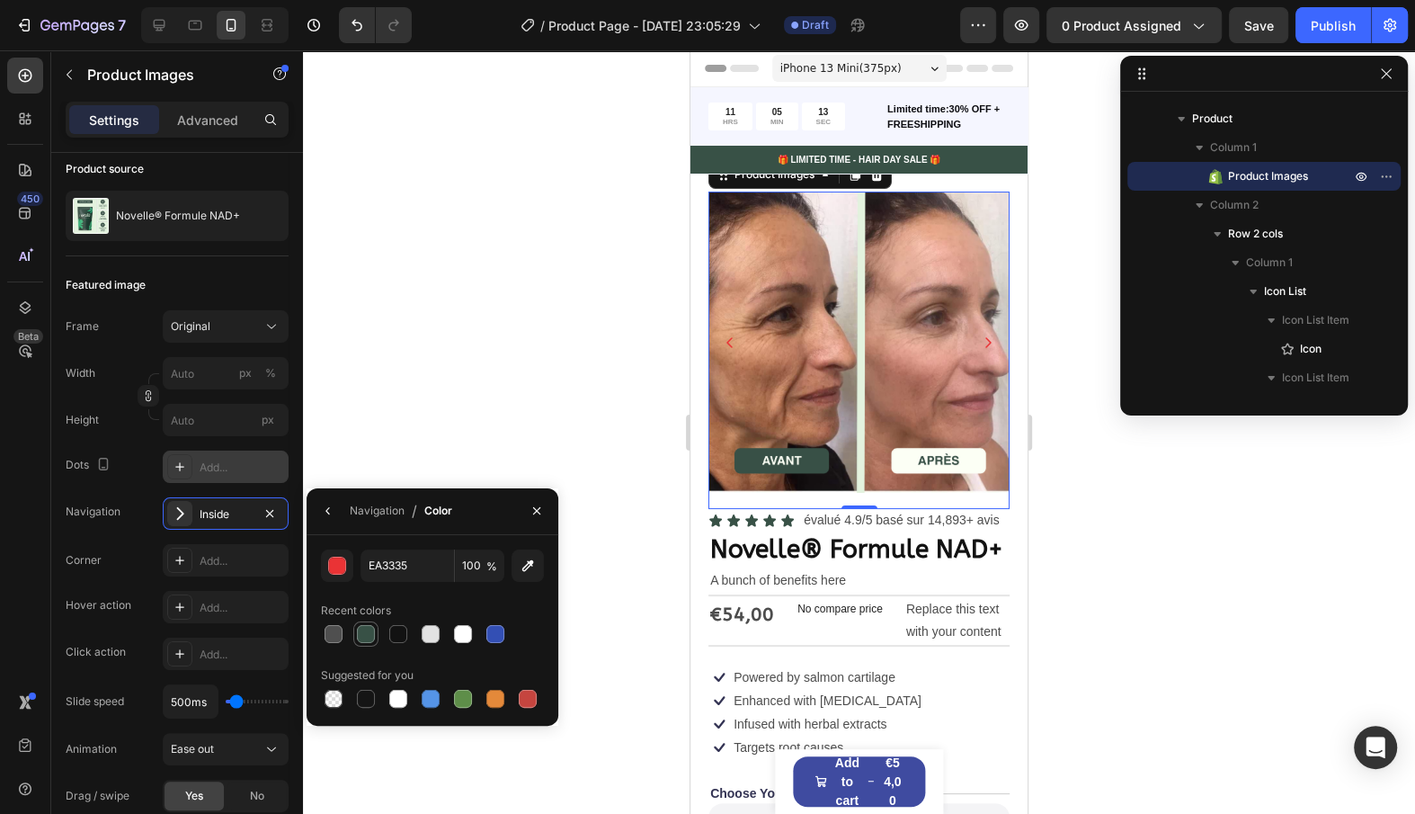
click at [366, 638] on div at bounding box center [366, 634] width 18 height 18
type input "385146"
click at [1012, 345] on div "Product Images 0 Icon Icon Icon Icon Icon Icon List évalué 4.9/5 basé sur 14,89…" at bounding box center [859, 678] width 337 height 1008
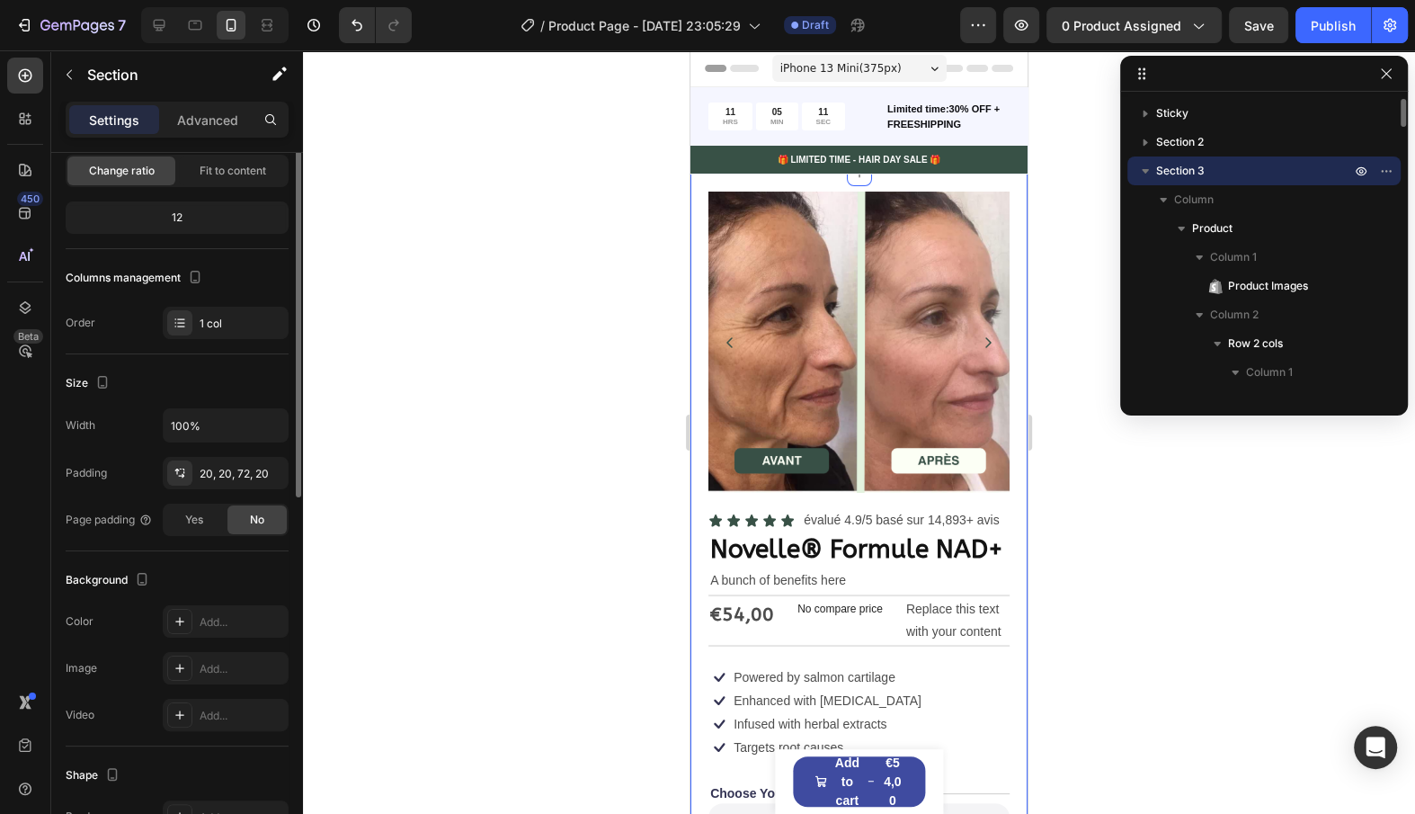
scroll to position [0, 0]
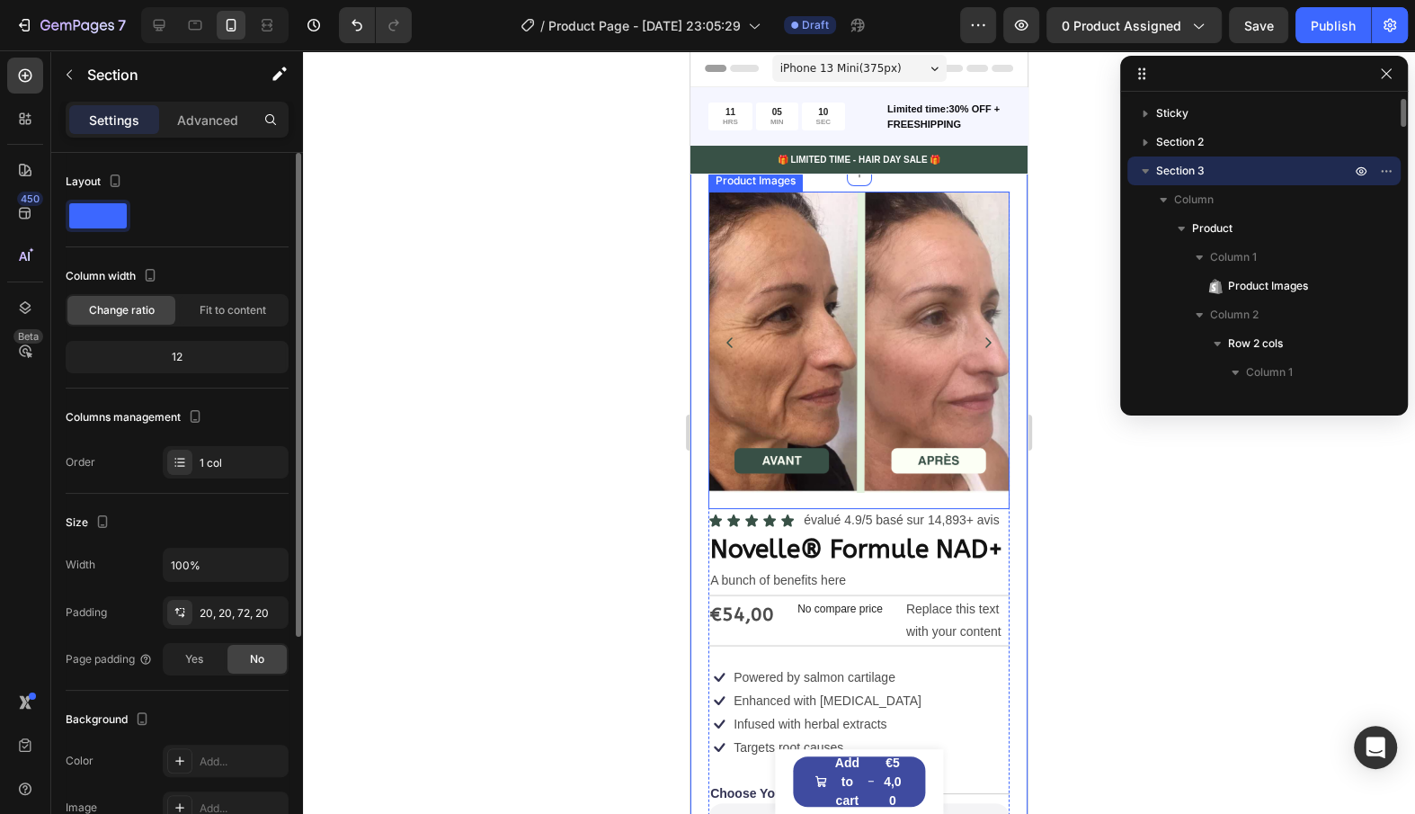
click at [996, 343] on img at bounding box center [859, 342] width 301 height 301
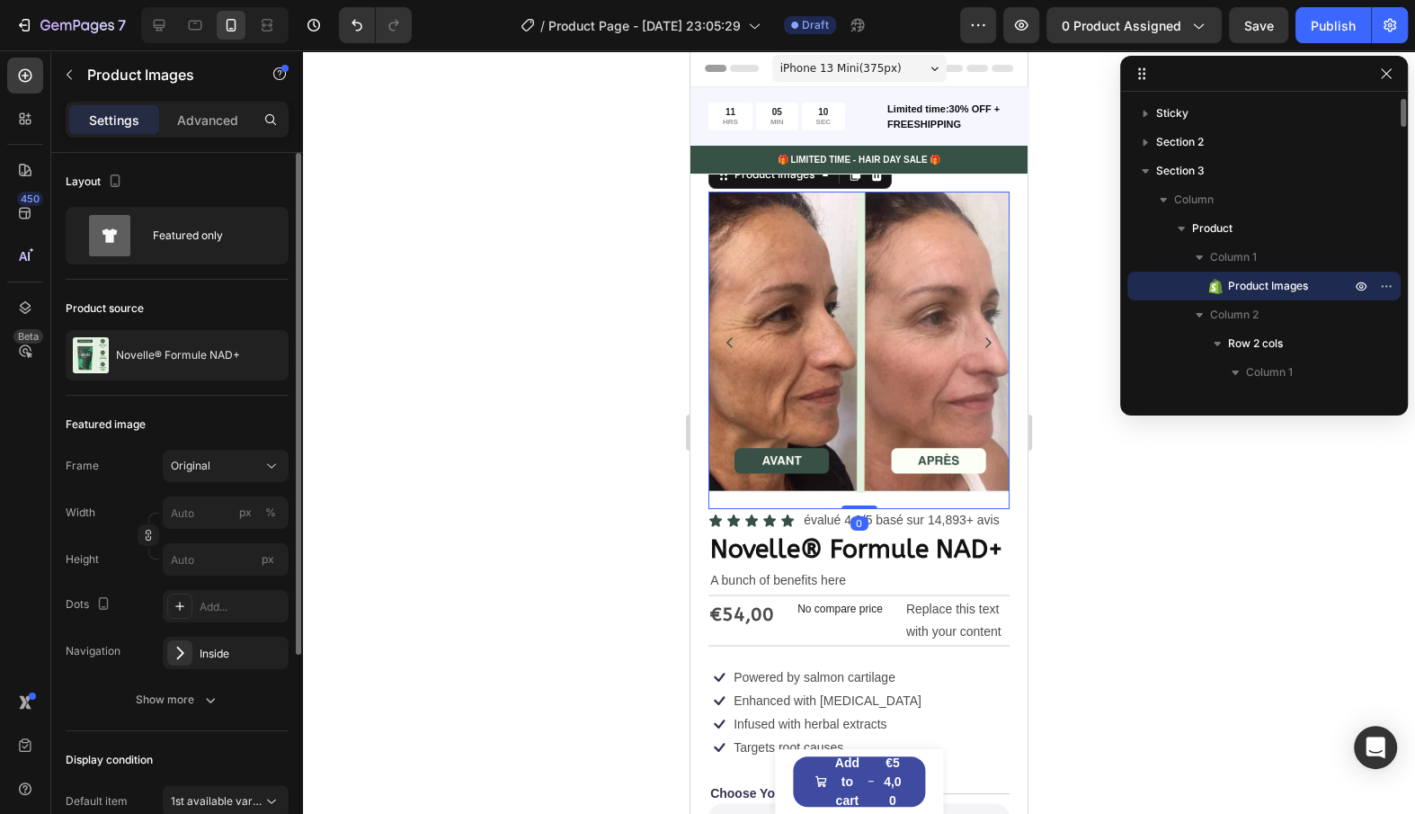
click at [995, 343] on img at bounding box center [859, 342] width 301 height 301
click at [982, 334] on div at bounding box center [859, 342] width 301 height 301
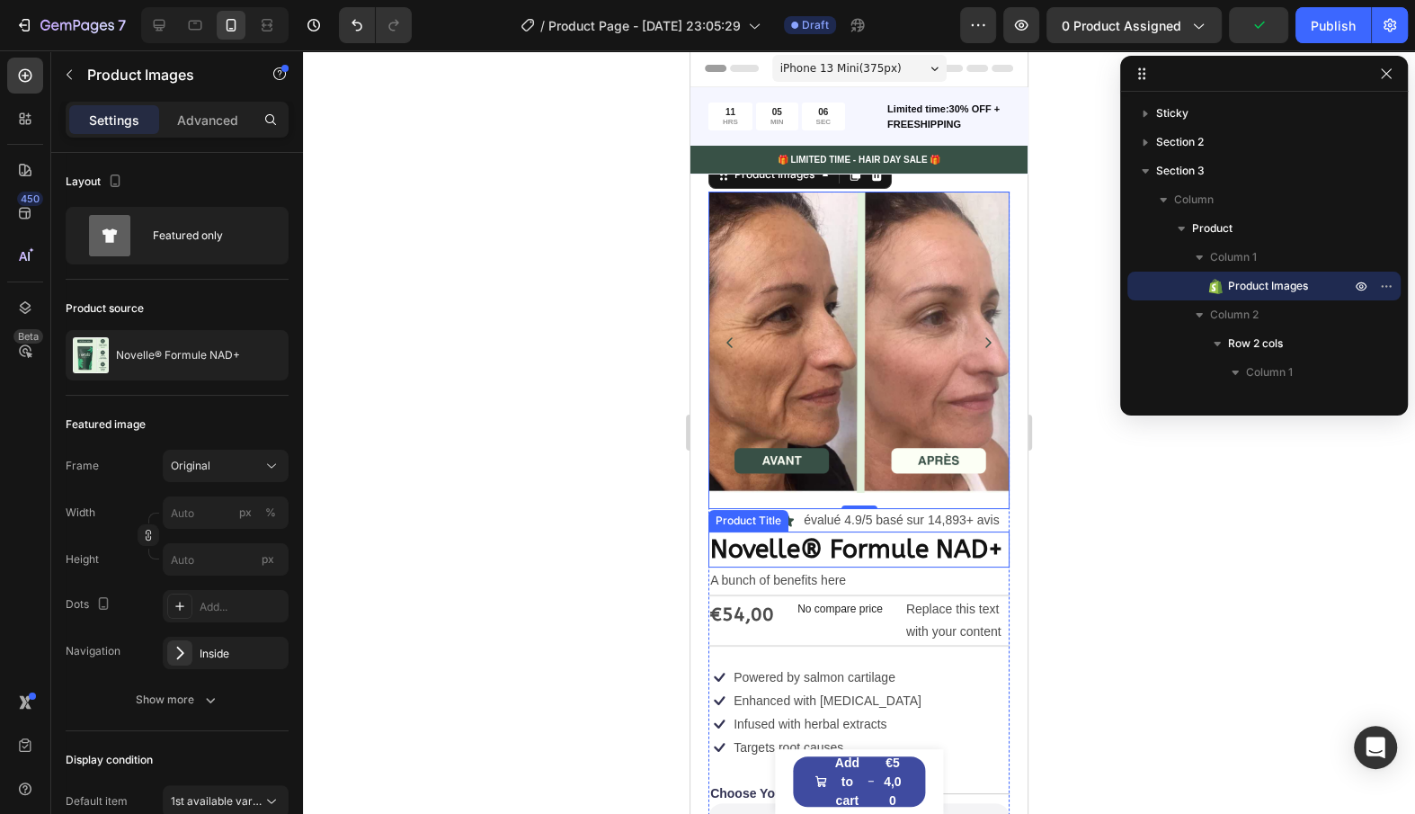
click at [938, 565] on h1 "Novelle® Formule NAD+" at bounding box center [859, 549] width 301 height 36
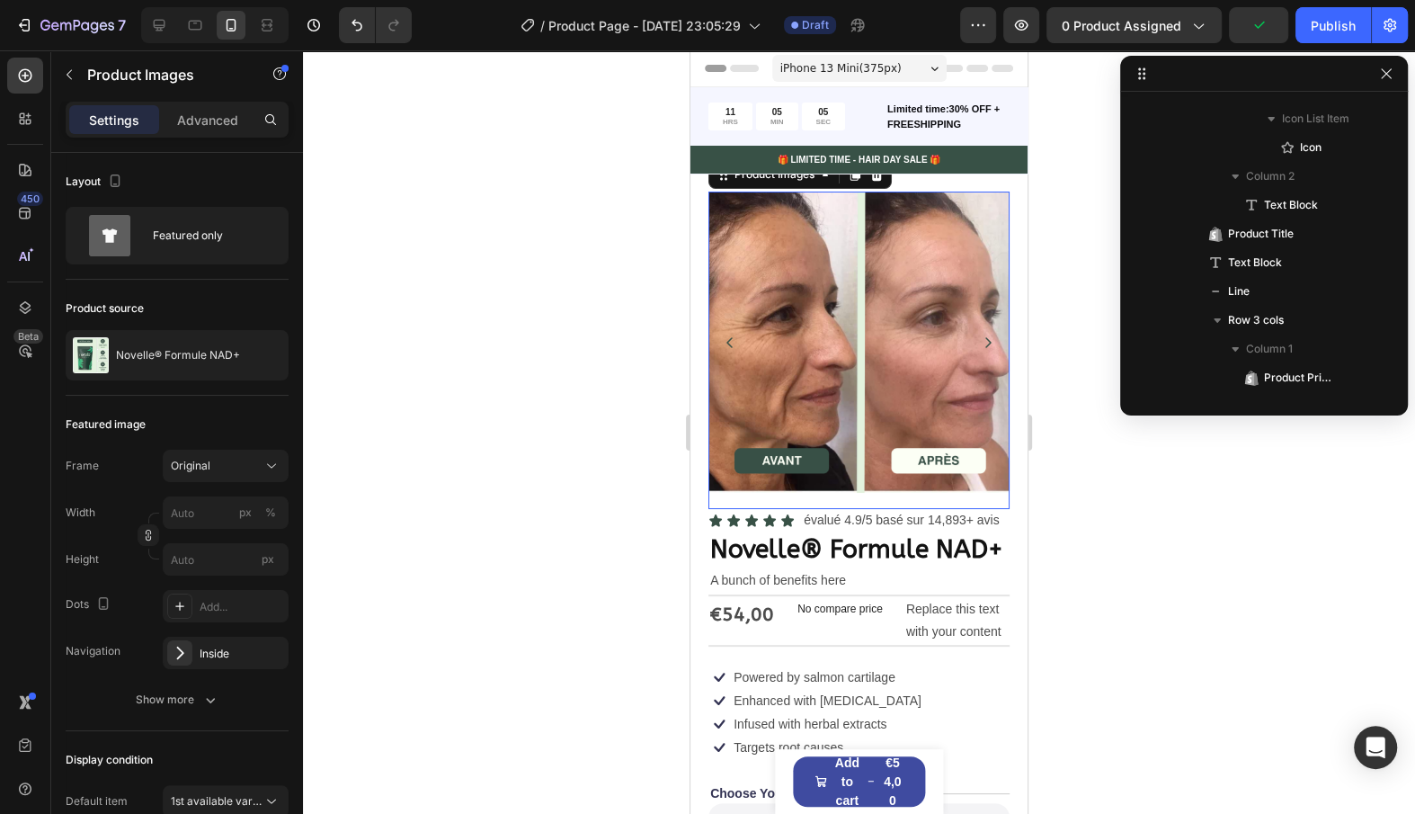
click at [977, 356] on img at bounding box center [859, 342] width 301 height 301
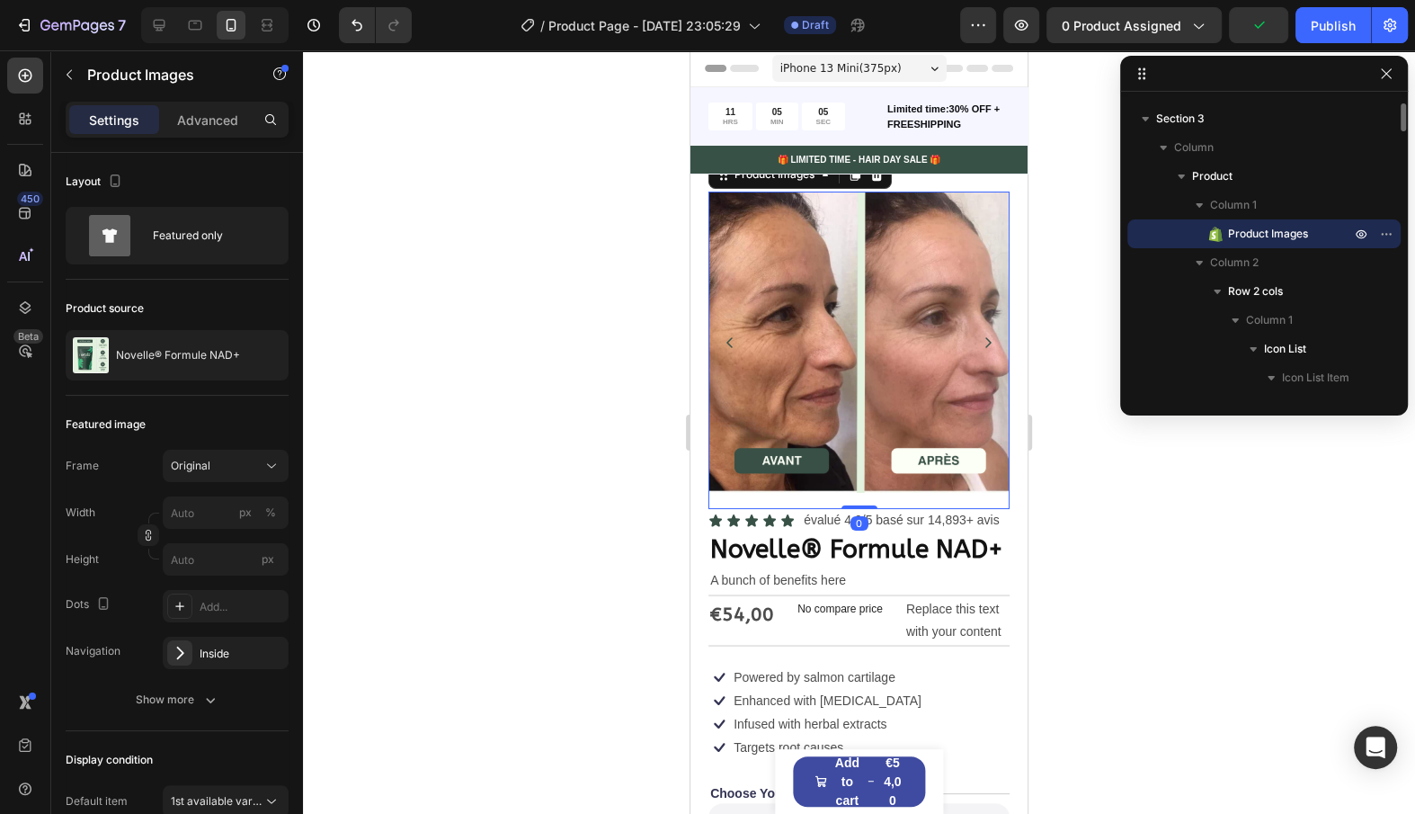
click at [985, 347] on icon "Carousel Next Arrow" at bounding box center [988, 342] width 14 height 14
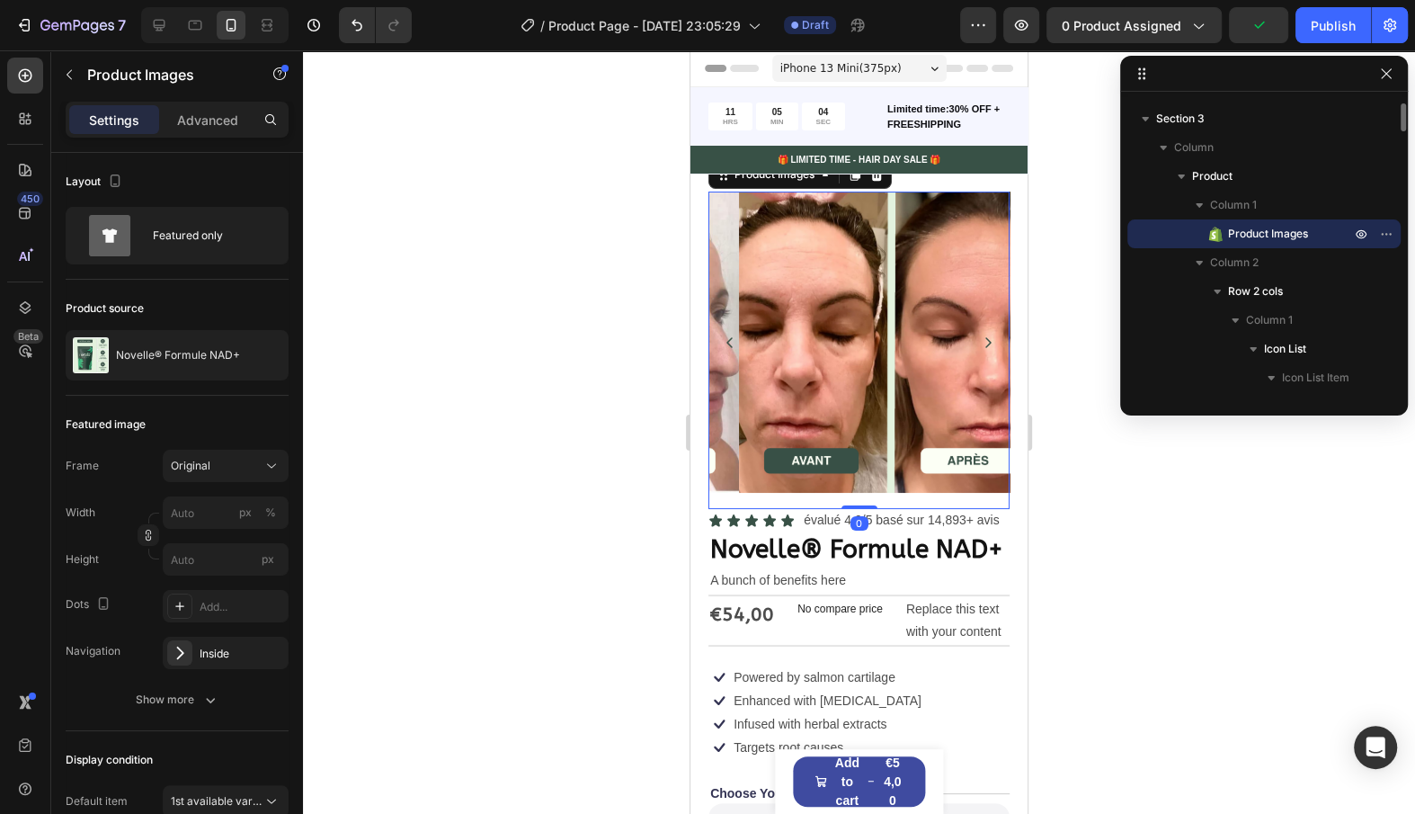
click at [985, 344] on icon "Carousel Next Arrow" at bounding box center [988, 342] width 14 height 14
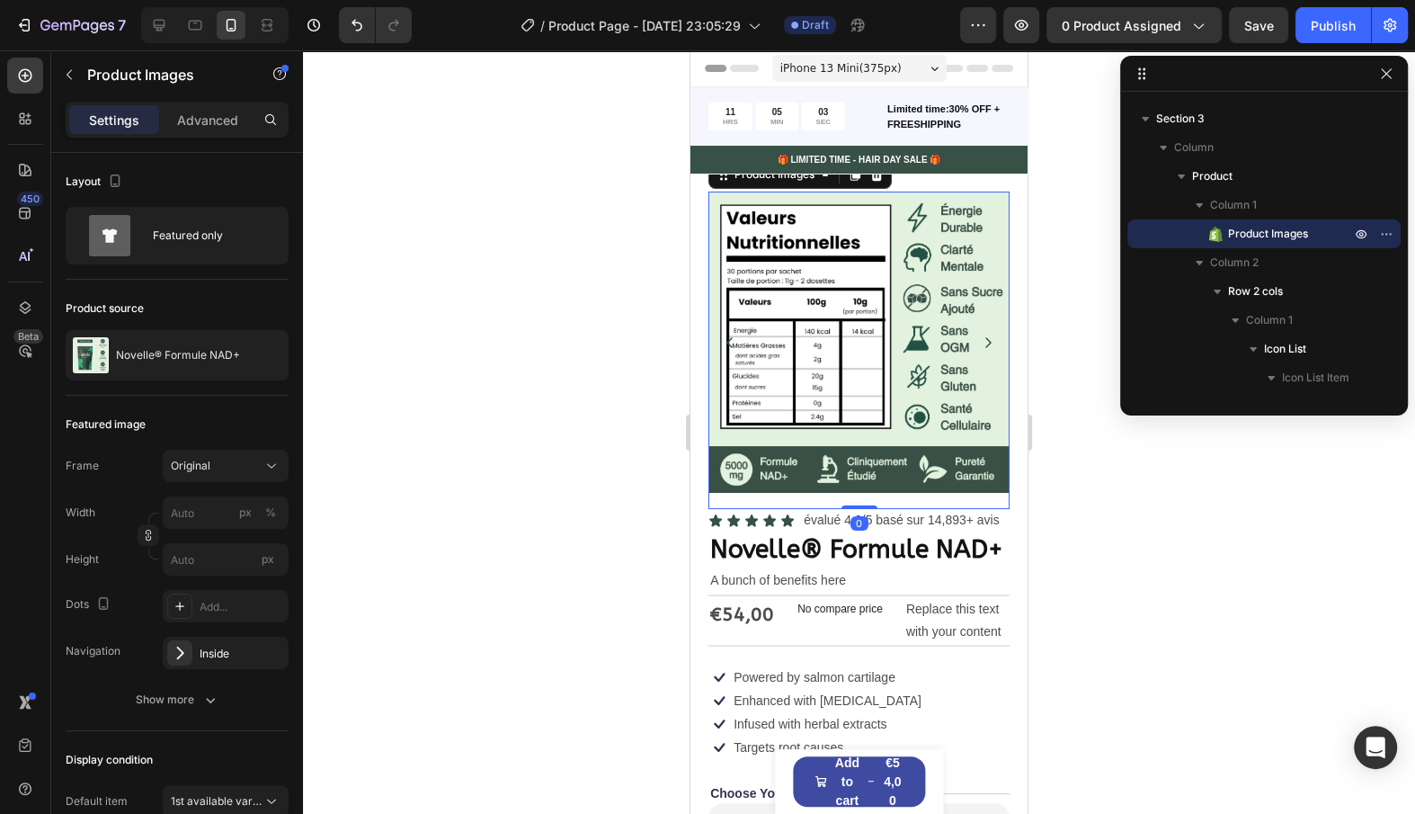
click at [985, 345] on icon "Carousel Next Arrow" at bounding box center [988, 342] width 6 height 11
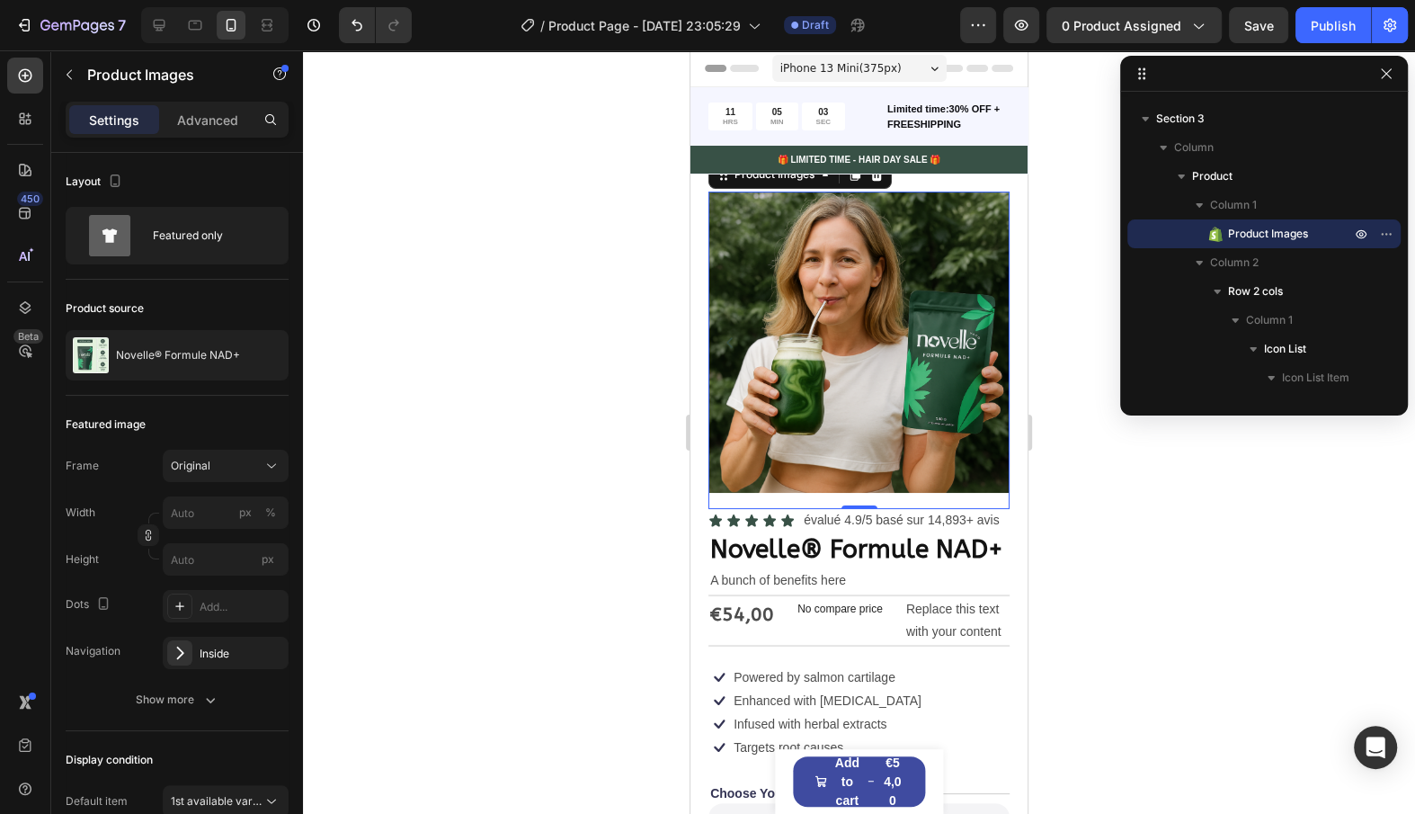
click at [985, 345] on img at bounding box center [859, 342] width 301 height 301
click at [985, 353] on img at bounding box center [859, 342] width 301 height 301
click at [990, 347] on img at bounding box center [859, 342] width 301 height 301
click at [994, 325] on img at bounding box center [859, 342] width 301 height 301
click at [994, 345] on img at bounding box center [859, 342] width 301 height 301
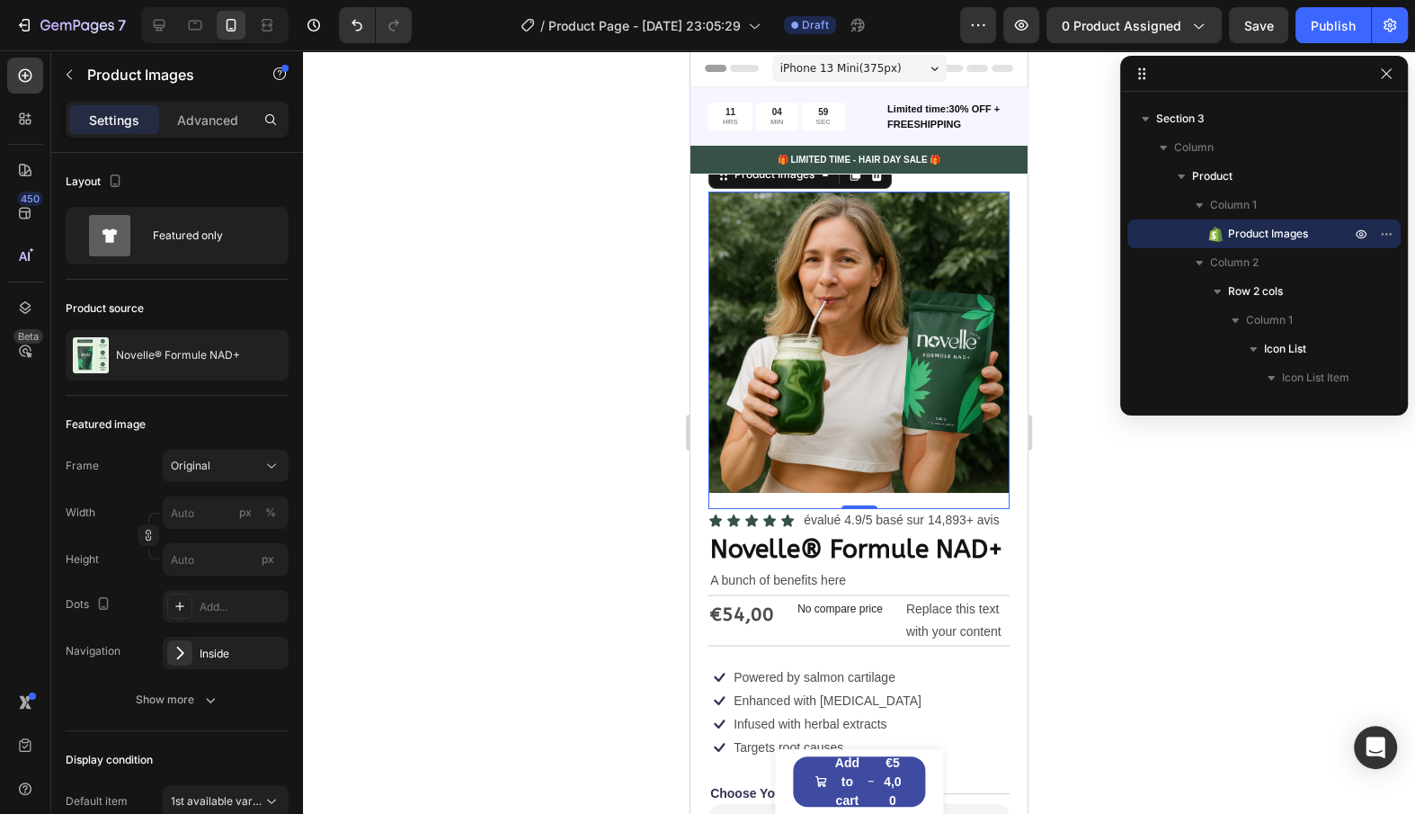
click at [994, 345] on img at bounding box center [859, 342] width 301 height 301
click at [739, 331] on img at bounding box center [859, 342] width 301 height 301
click at [737, 331] on img at bounding box center [859, 342] width 301 height 301
click at [730, 331] on img at bounding box center [859, 342] width 301 height 301
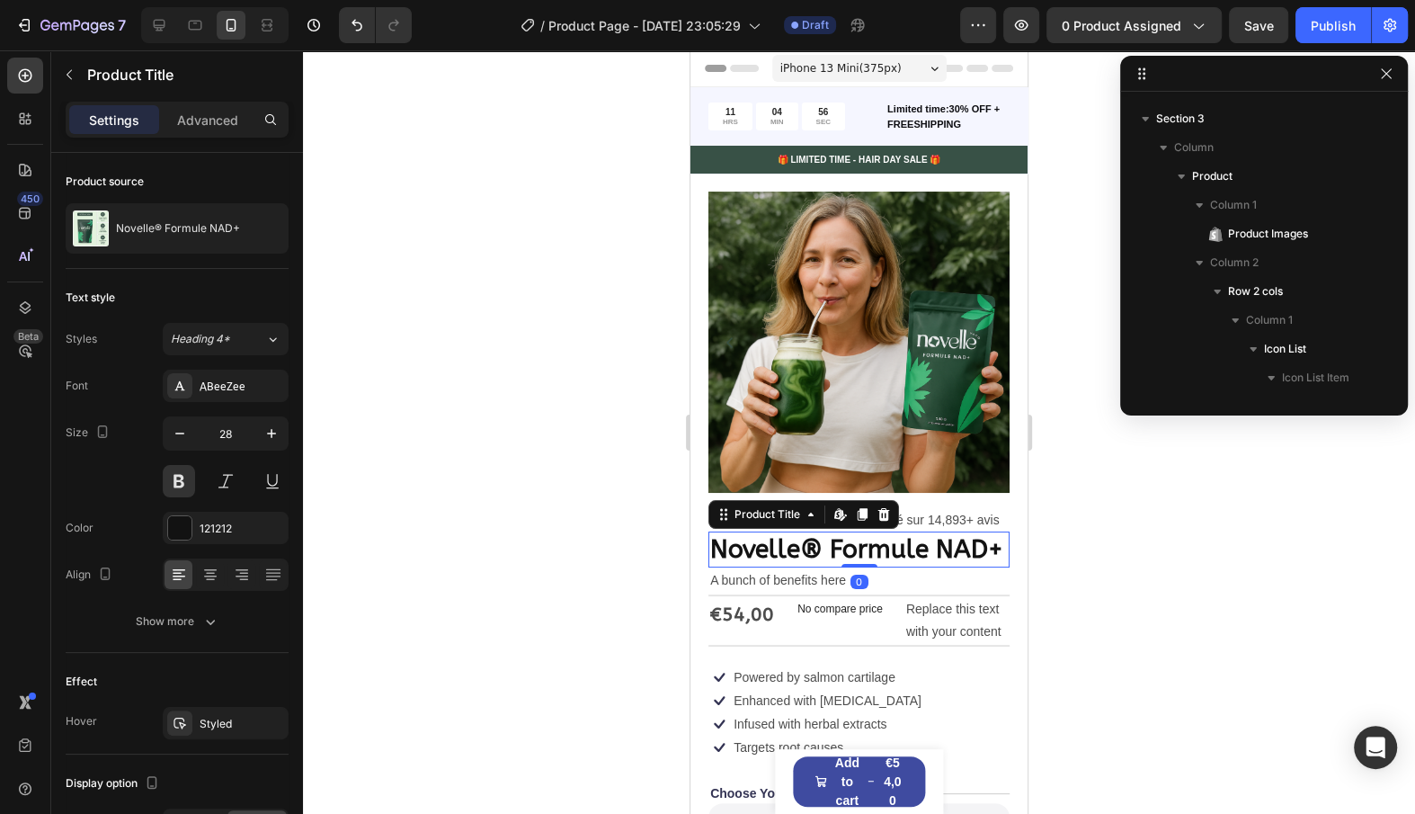
click at [839, 532] on h1 "Novelle® Formule NAD+" at bounding box center [859, 549] width 301 height 36
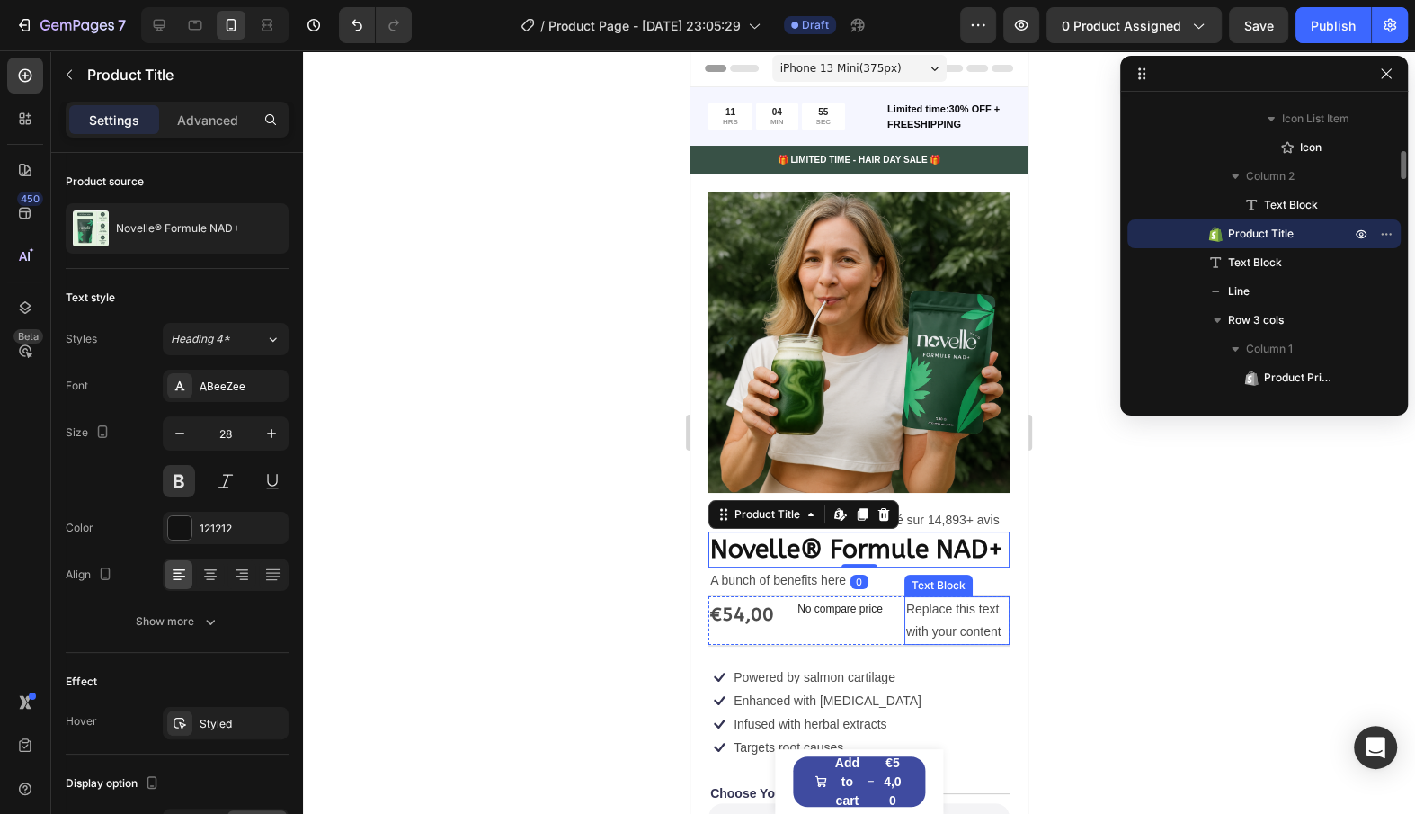
click at [926, 312] on img at bounding box center [859, 342] width 301 height 301
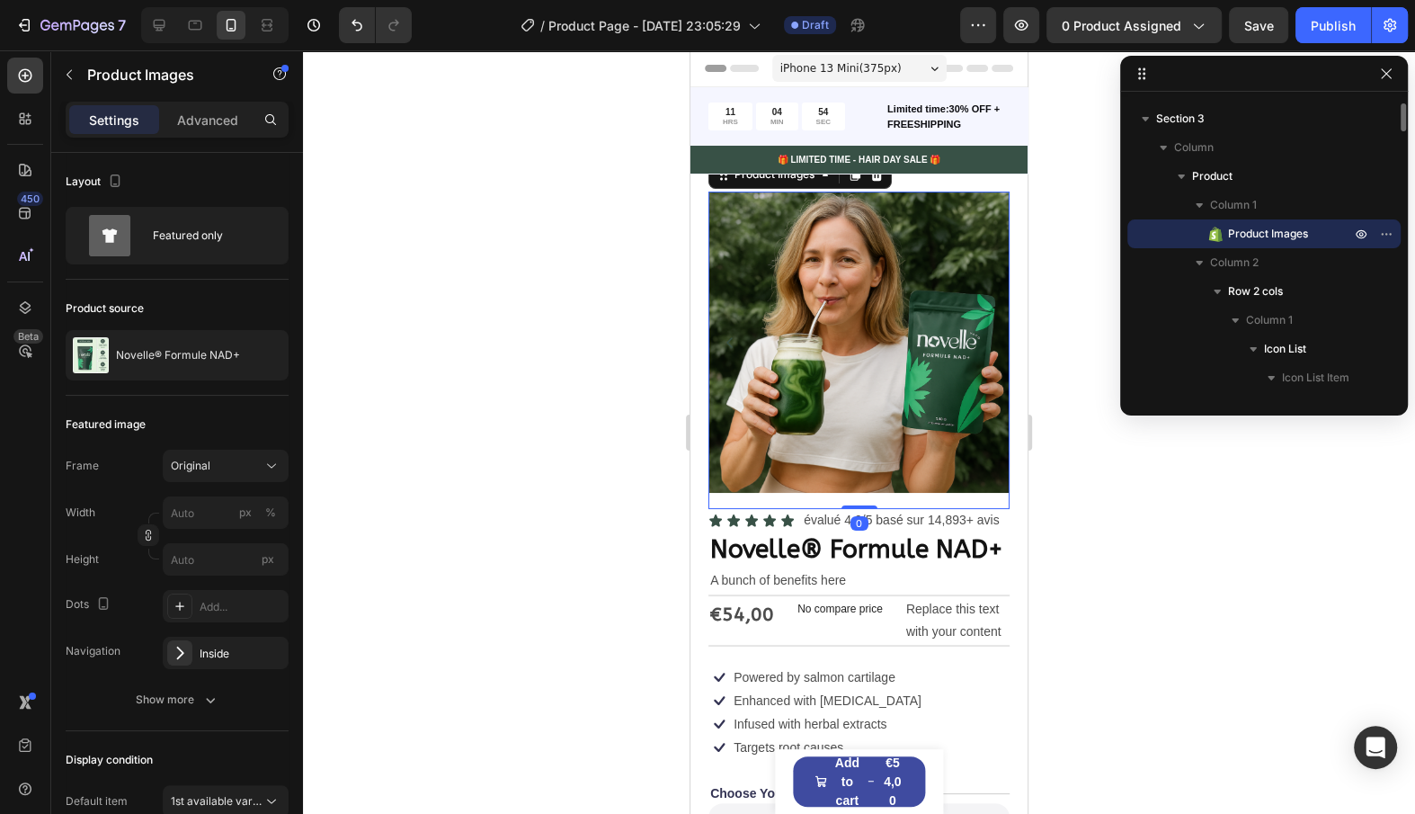
click at [733, 335] on icon "Carousel Back Arrow" at bounding box center [730, 342] width 14 height 14
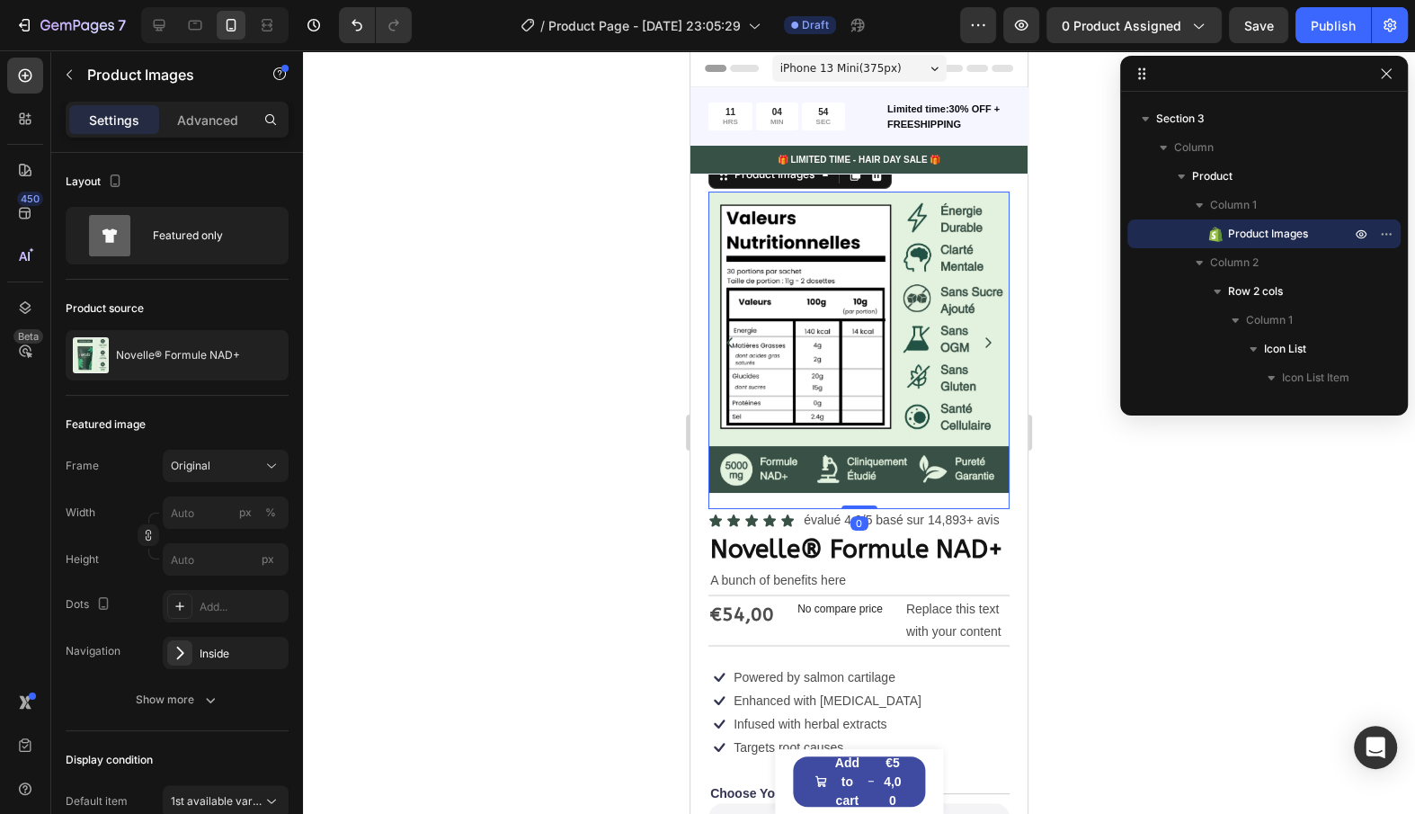
click at [732, 332] on img at bounding box center [859, 342] width 301 height 301
click at [726, 329] on img at bounding box center [859, 342] width 301 height 301
click at [737, 339] on img at bounding box center [859, 342] width 301 height 301
click at [739, 337] on img at bounding box center [859, 342] width 301 height 301
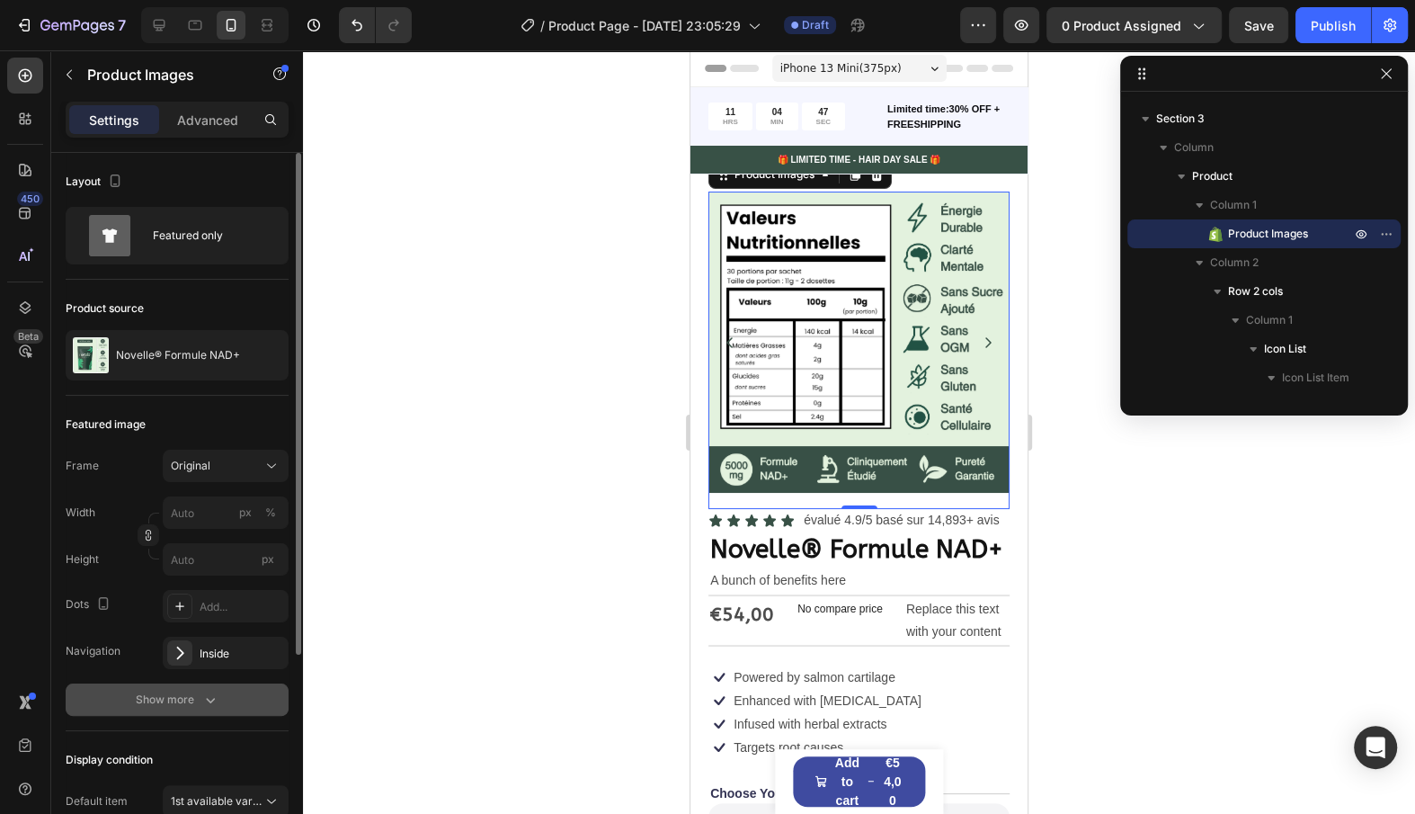
click at [185, 691] on div "Show more" at bounding box center [178, 700] width 84 height 18
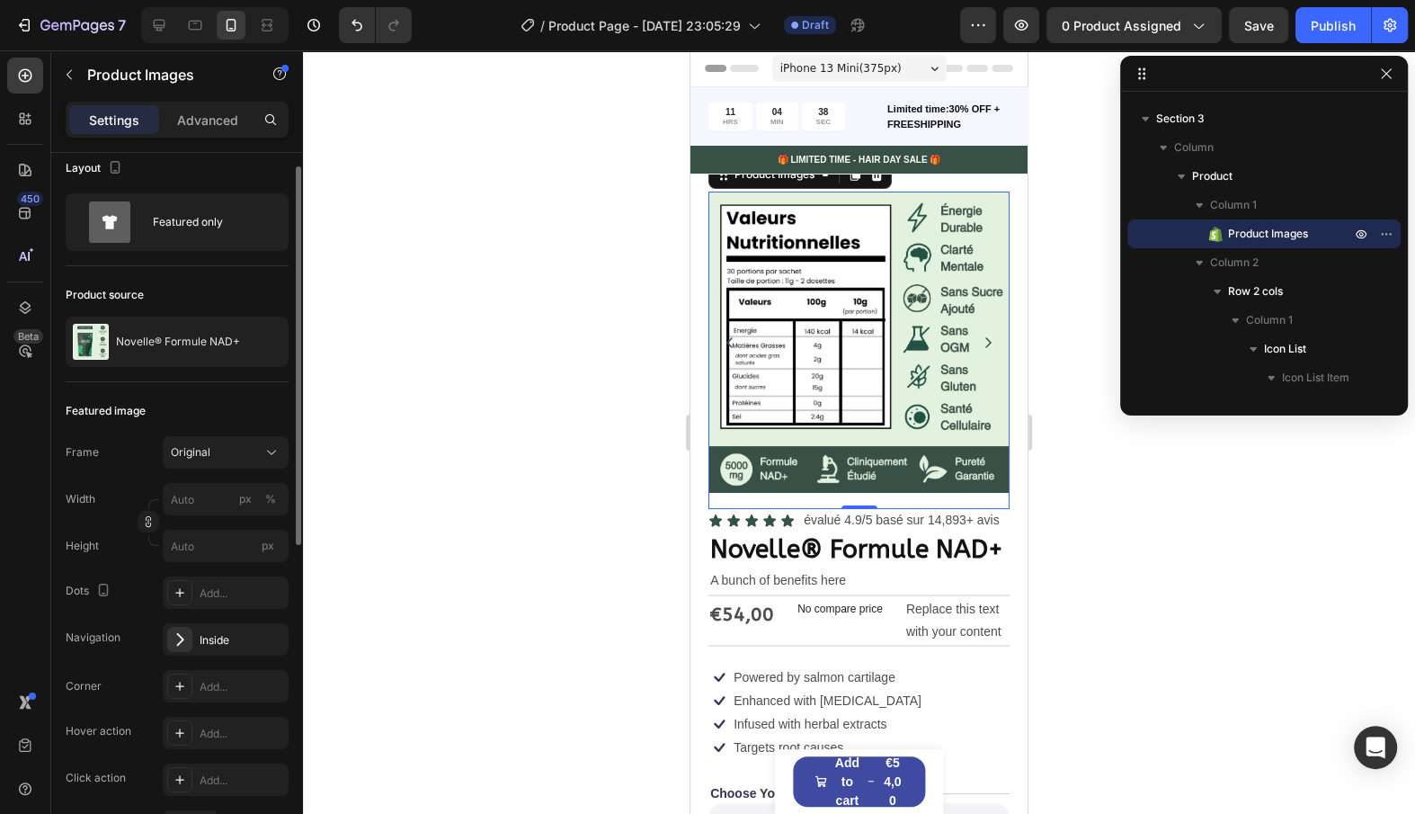
scroll to position [94, 0]
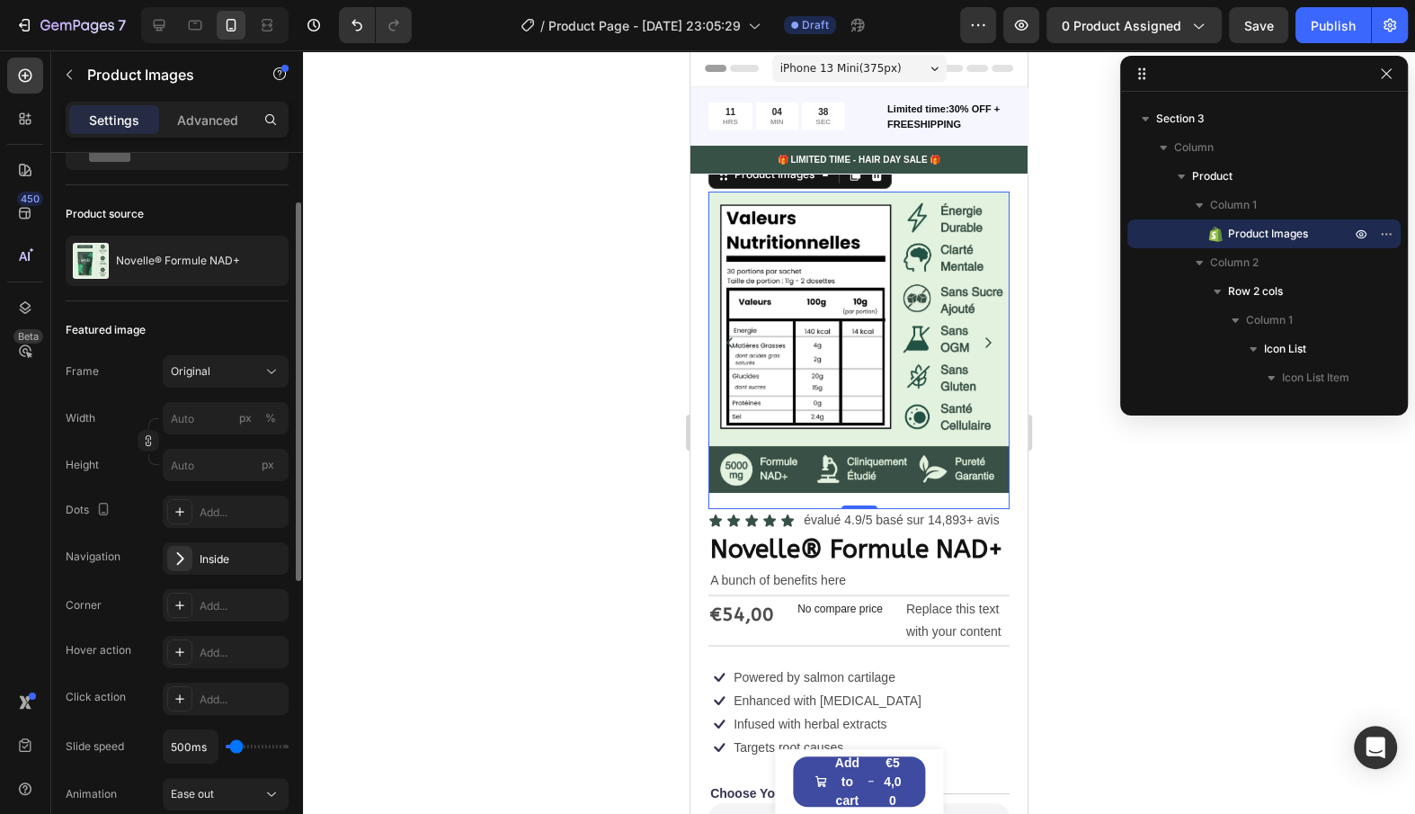
click at [988, 386] on img at bounding box center [859, 342] width 301 height 301
click at [236, 511] on div "Add..." at bounding box center [242, 512] width 85 height 16
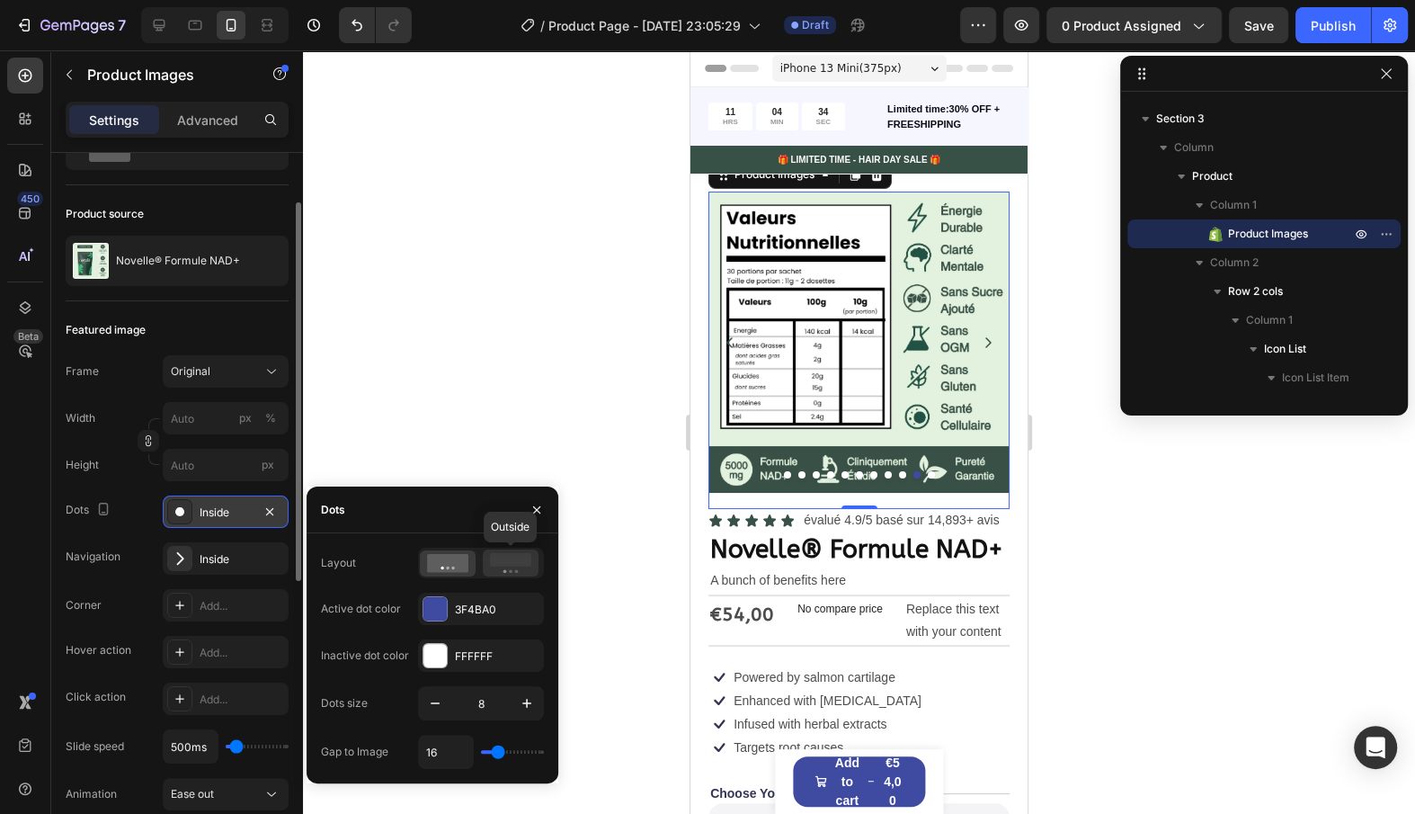
click at [522, 570] on icon at bounding box center [510, 563] width 41 height 20
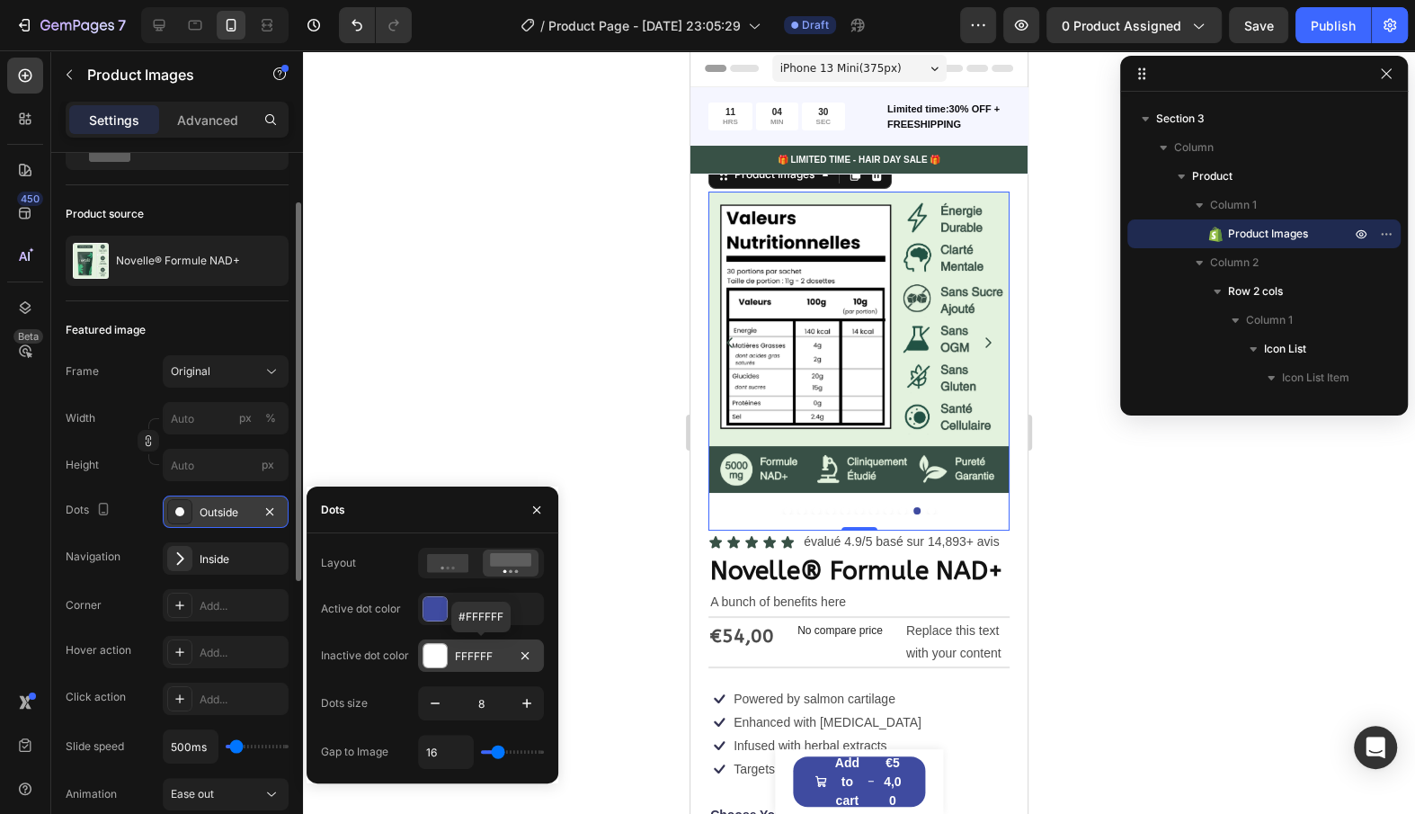
click at [489, 659] on div "FFFFFF" at bounding box center [481, 656] width 52 height 16
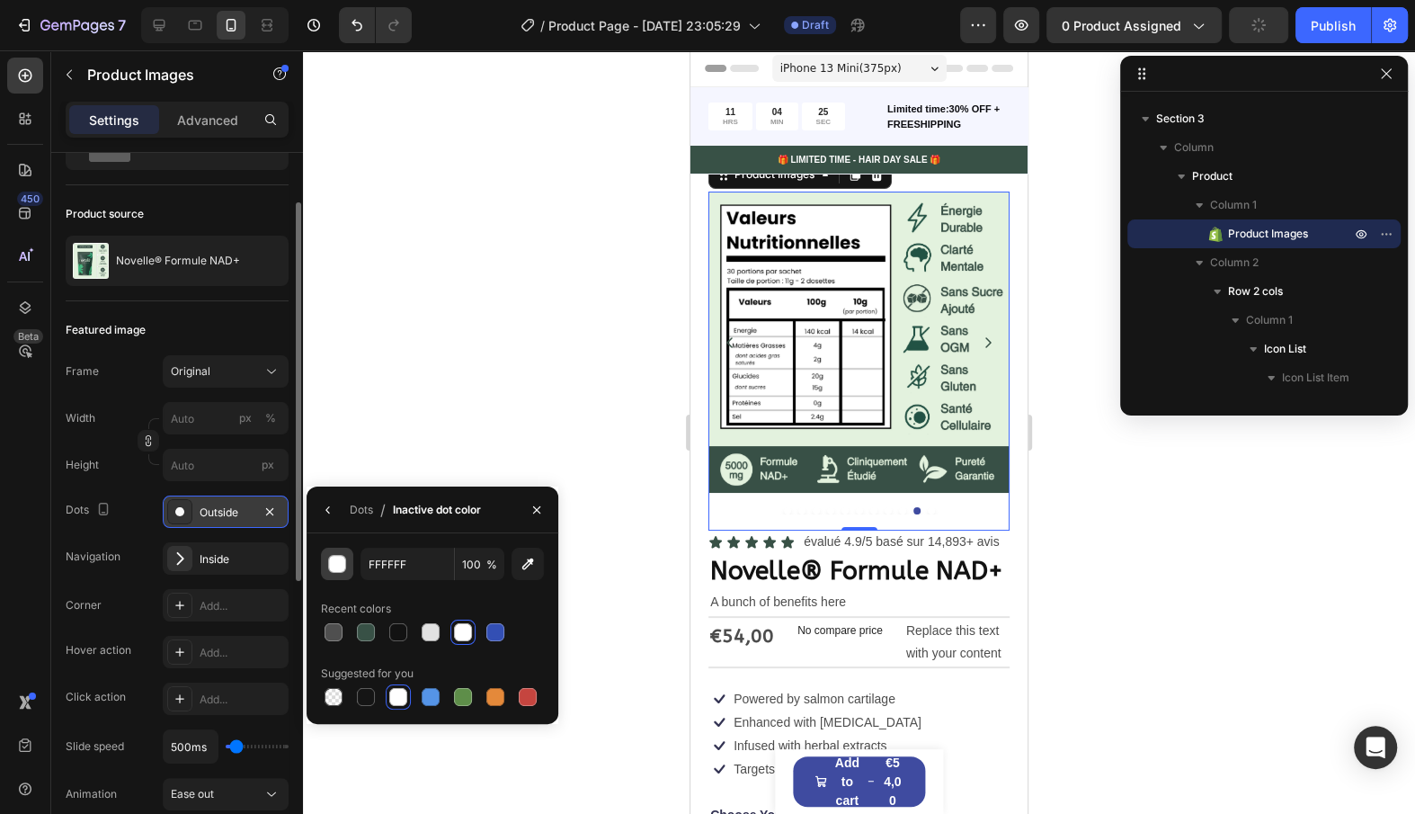
click at [337, 576] on button "button" at bounding box center [337, 564] width 32 height 32
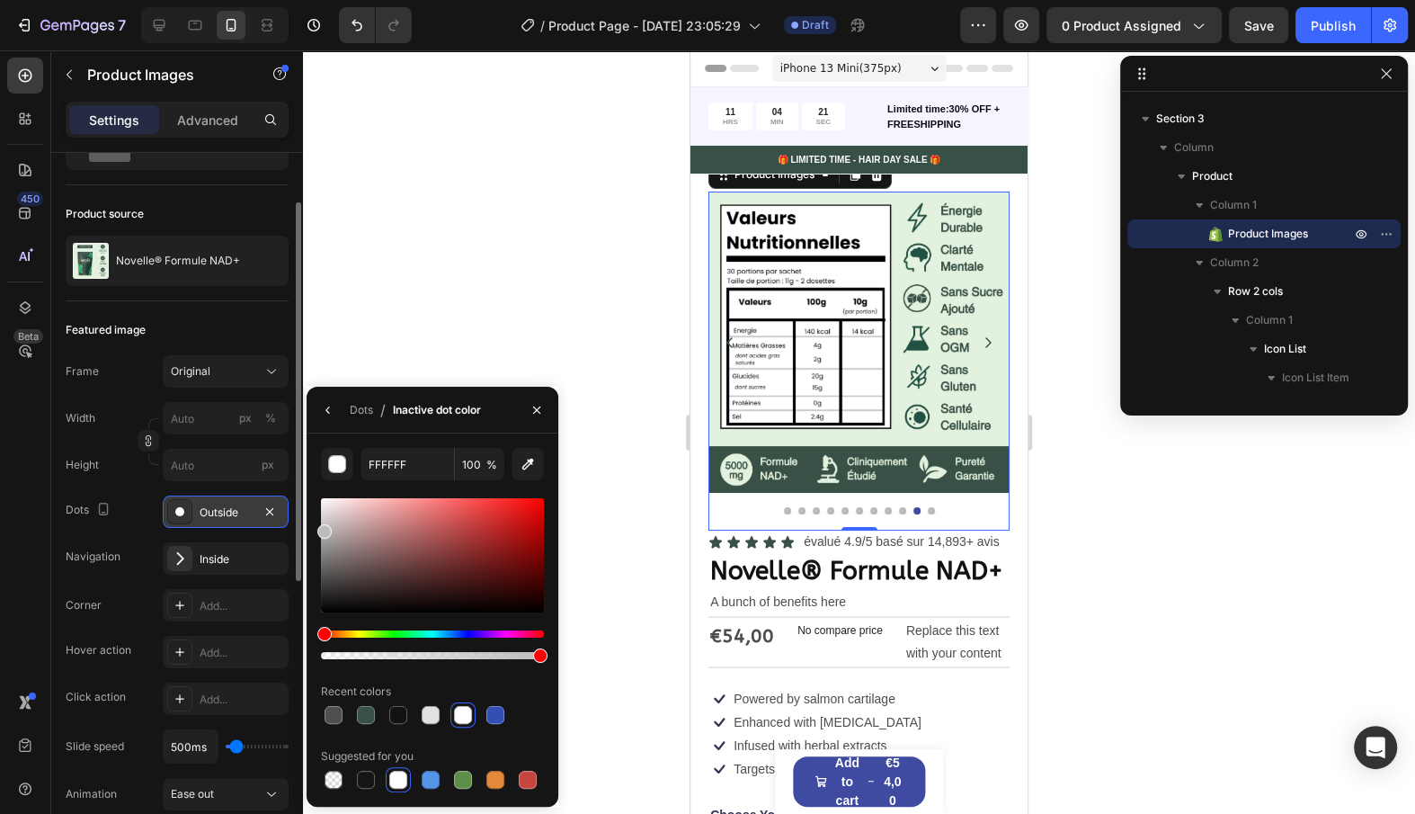
type input "BCBCBC"
drag, startPoint x: 338, startPoint y: 543, endPoint x: 314, endPoint y: 528, distance: 28.7
click at [314, 528] on div "BCBCBC 100 % Recent colors Suggested for you" at bounding box center [433, 620] width 252 height 344
click at [350, 405] on div "Dots" at bounding box center [361, 410] width 23 height 16
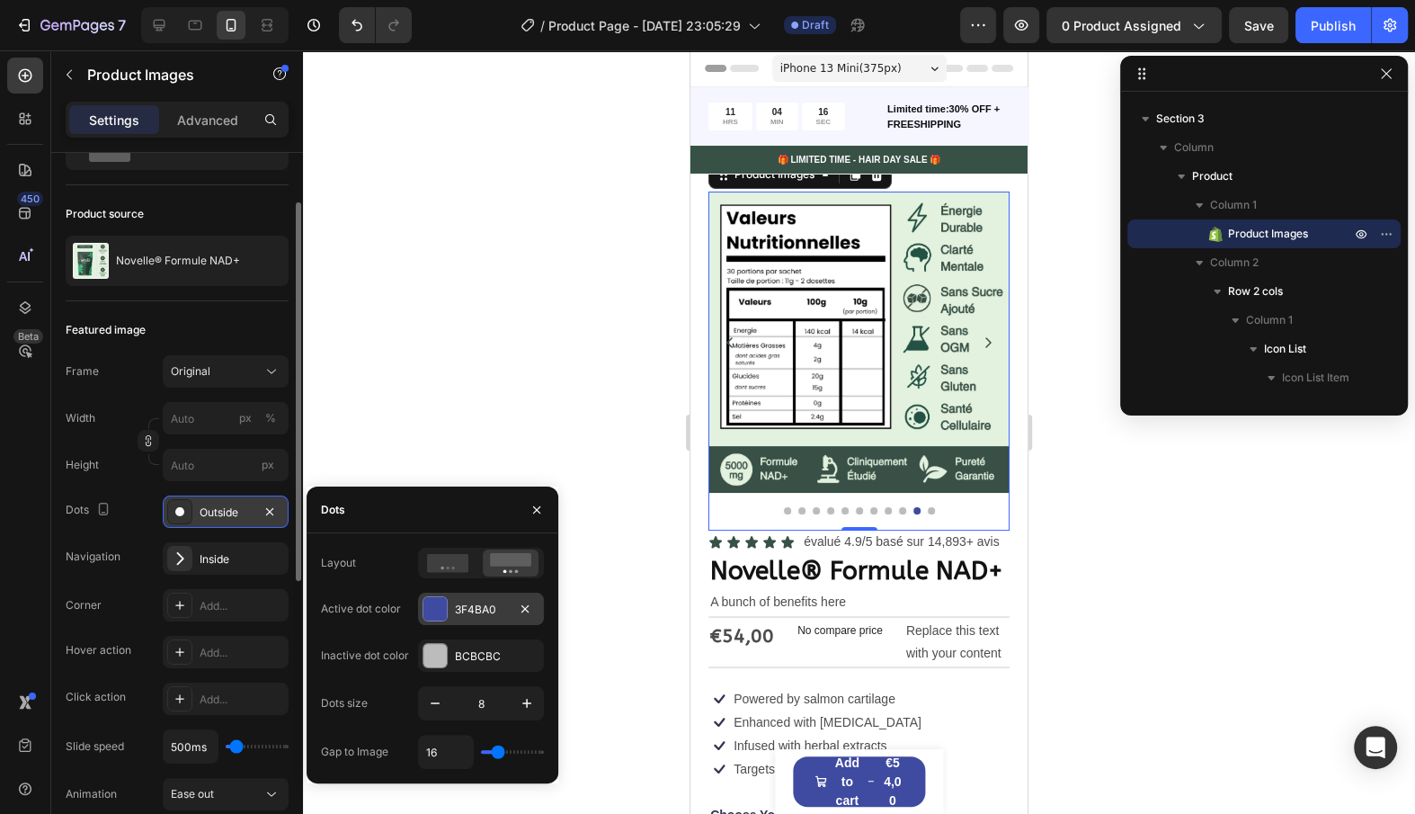
click at [472, 611] on div "3F4BA0" at bounding box center [481, 610] width 52 height 16
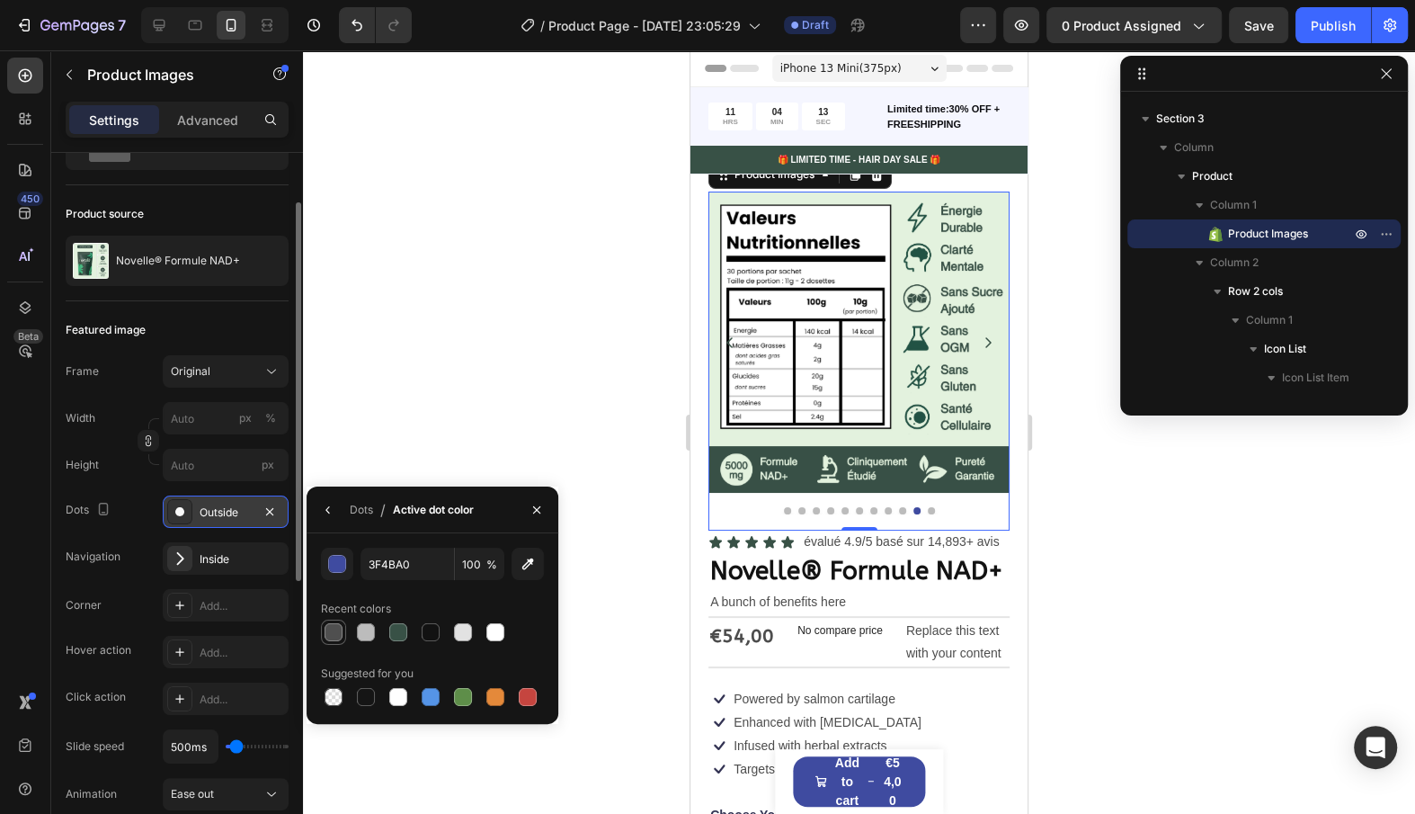
click at [335, 636] on div at bounding box center [334, 632] width 18 height 18
type input "4F4F4F"
click at [880, 612] on p "A bunch of benefits here" at bounding box center [859, 602] width 298 height 22
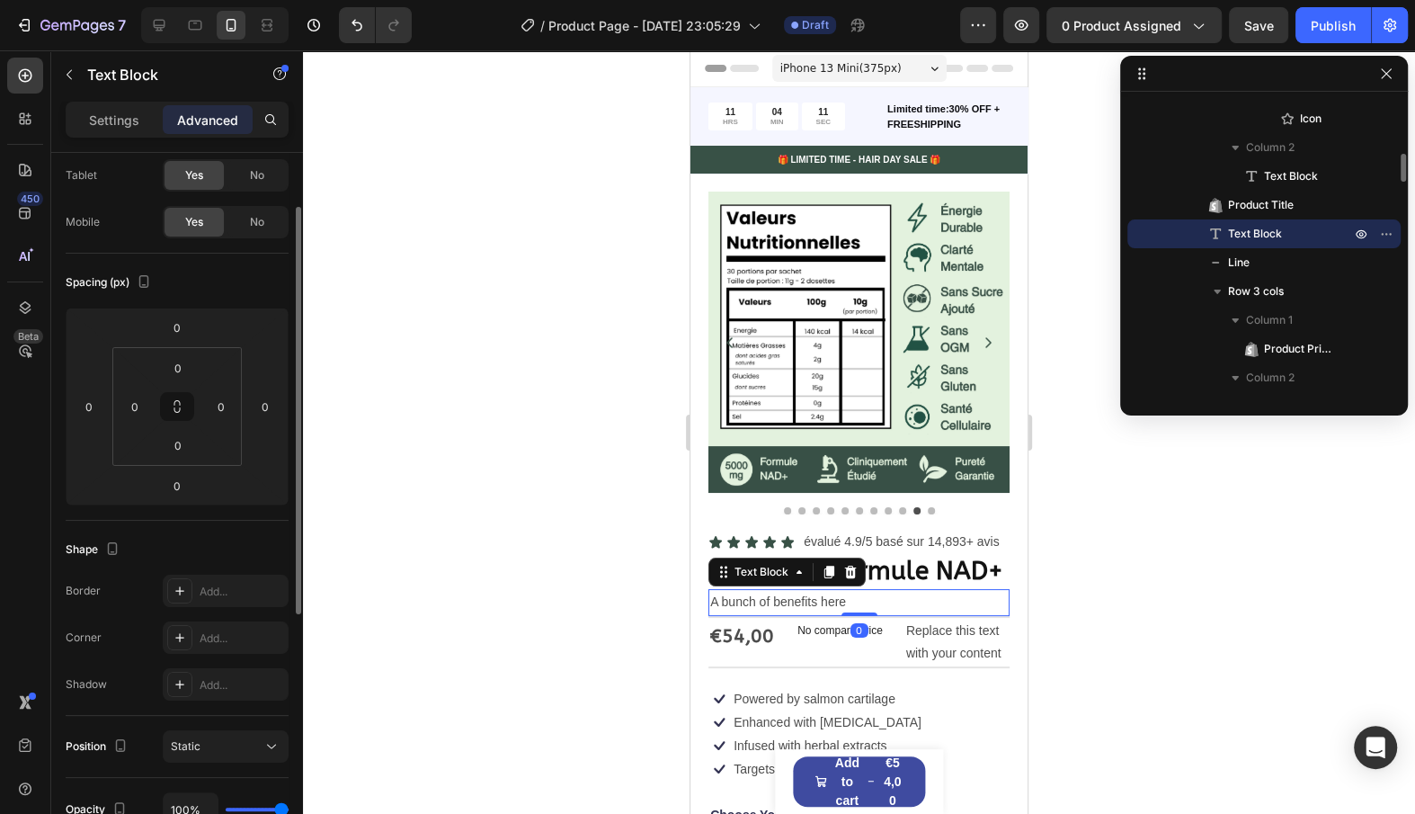
scroll to position [0, 0]
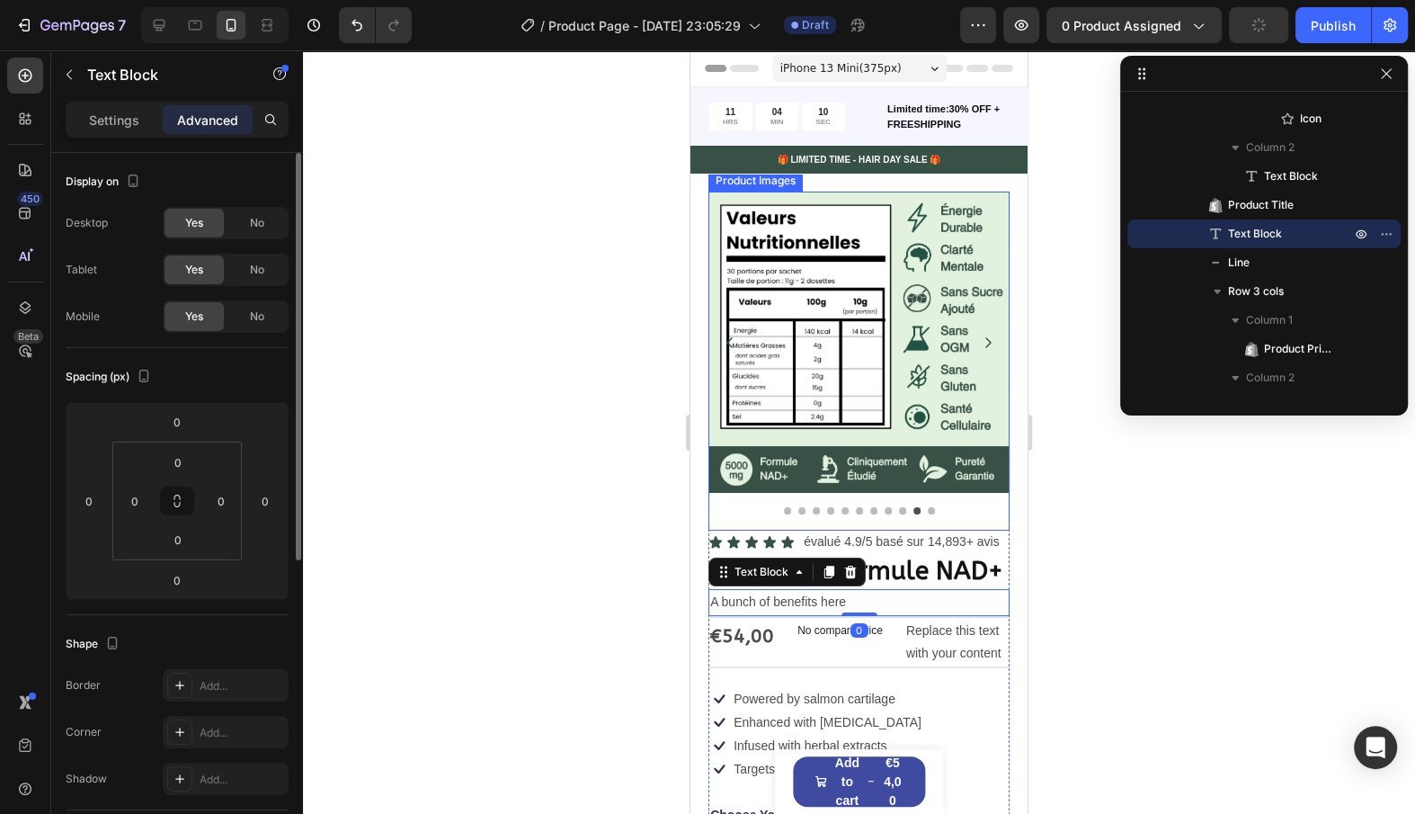
click at [871, 310] on img at bounding box center [859, 342] width 301 height 301
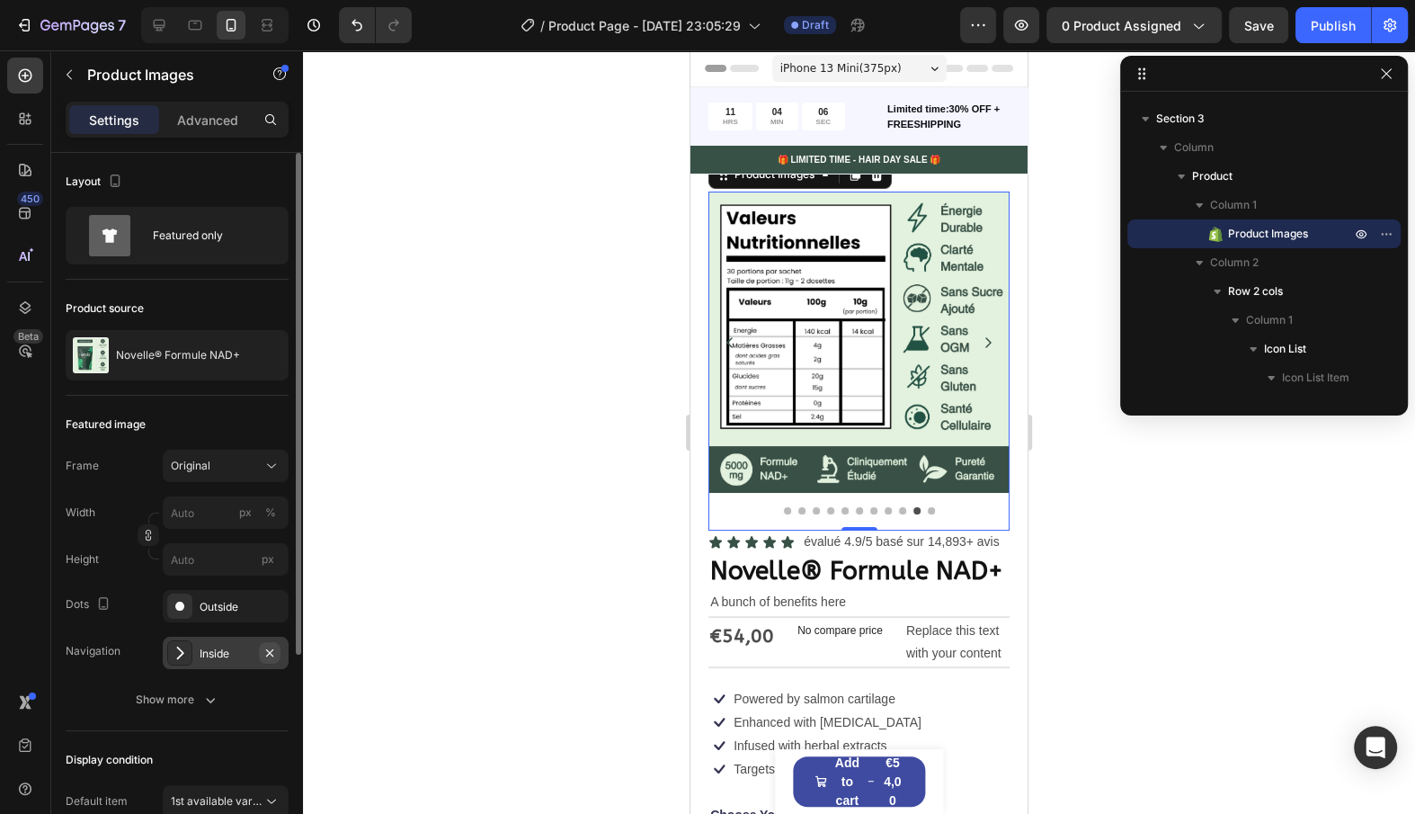
click at [276, 655] on icon "button" at bounding box center [270, 653] width 14 height 14
click at [794, 374] on img at bounding box center [859, 342] width 301 height 301
drag, startPoint x: 794, startPoint y: 374, endPoint x: 909, endPoint y: 408, distance: 120.1
click at [1022, 378] on div "Product Images 0 Icon Icon Icon Icon Icon Icon List évalué 4.9/5 basé sur 14,89…" at bounding box center [859, 689] width 337 height 1030
click at [791, 505] on div at bounding box center [859, 353] width 301 height 323
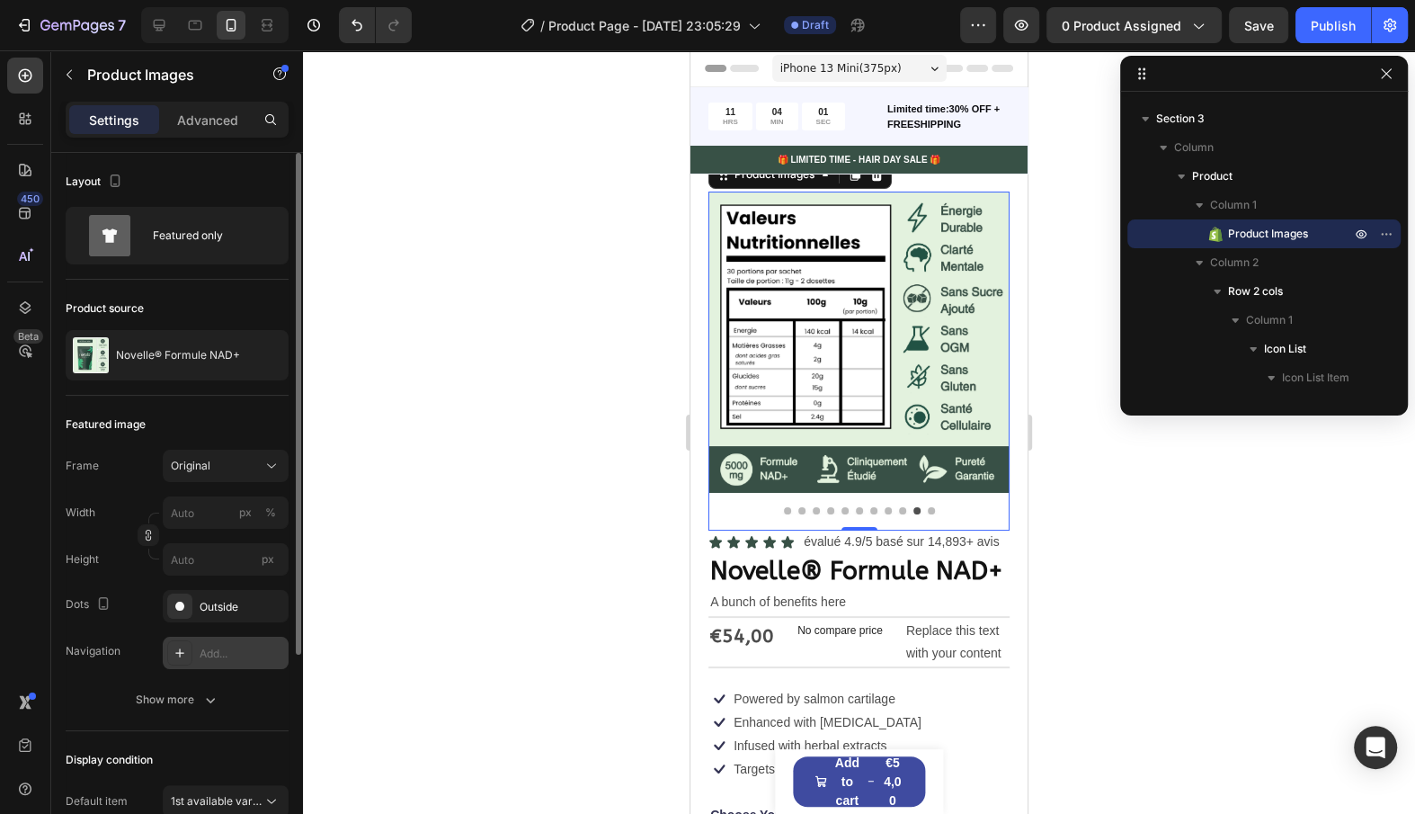
click at [784, 507] on div at bounding box center [859, 510] width 301 height 7
click at [787, 507] on button "Dot" at bounding box center [787, 510] width 7 height 7
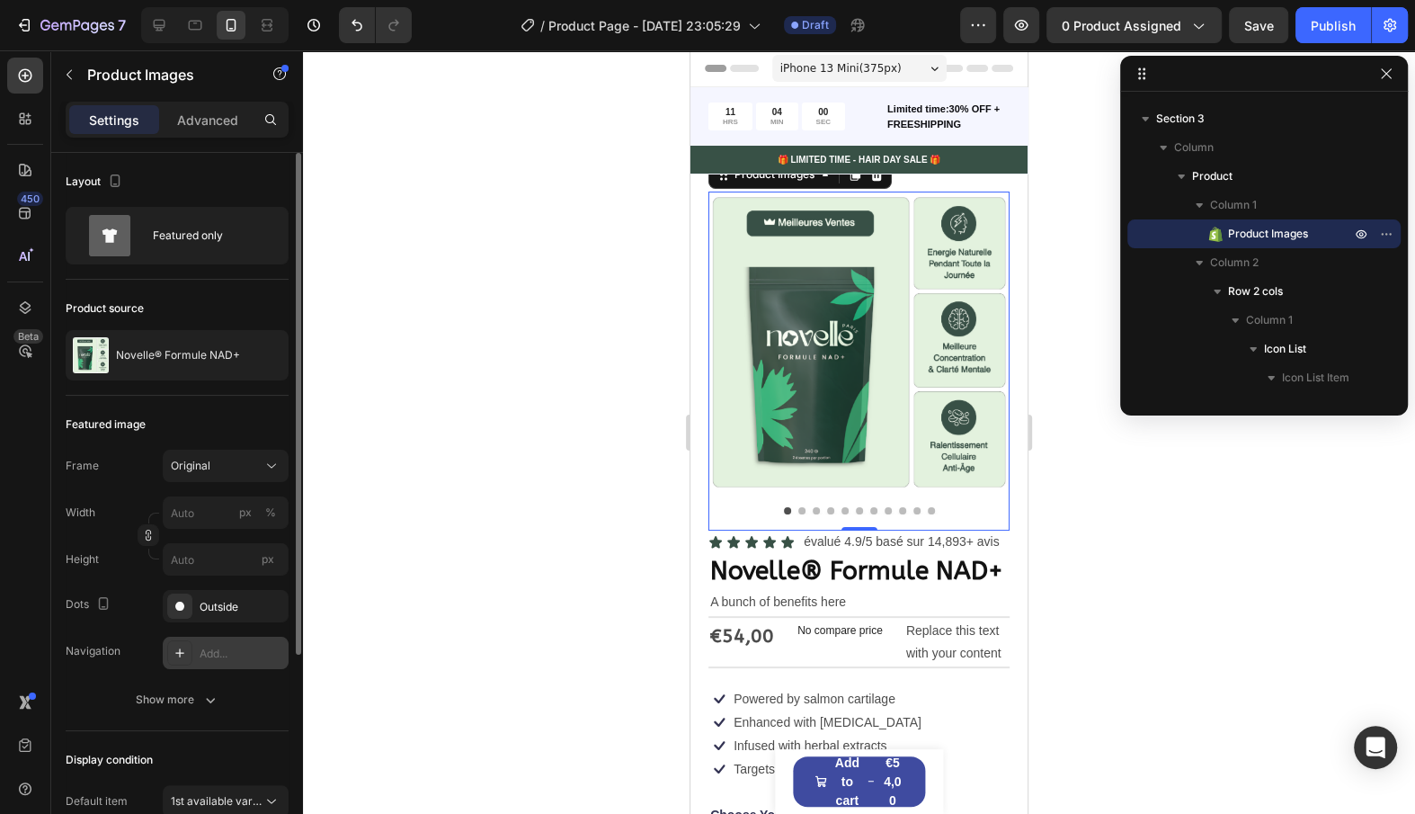
click at [800, 511] on button "Dot" at bounding box center [801, 510] width 7 height 7
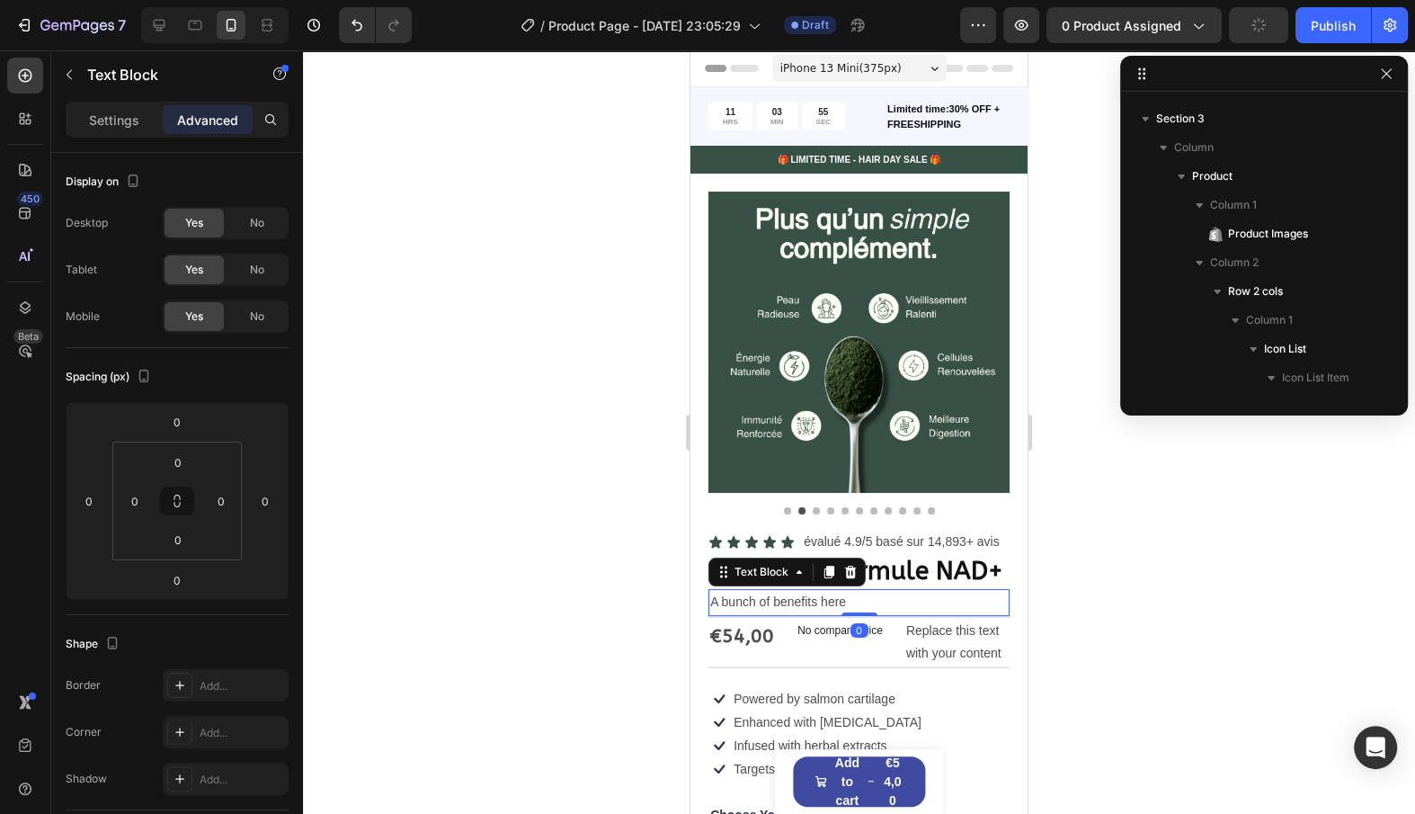
click at [849, 591] on p "A bunch of benefits here" at bounding box center [859, 602] width 298 height 22
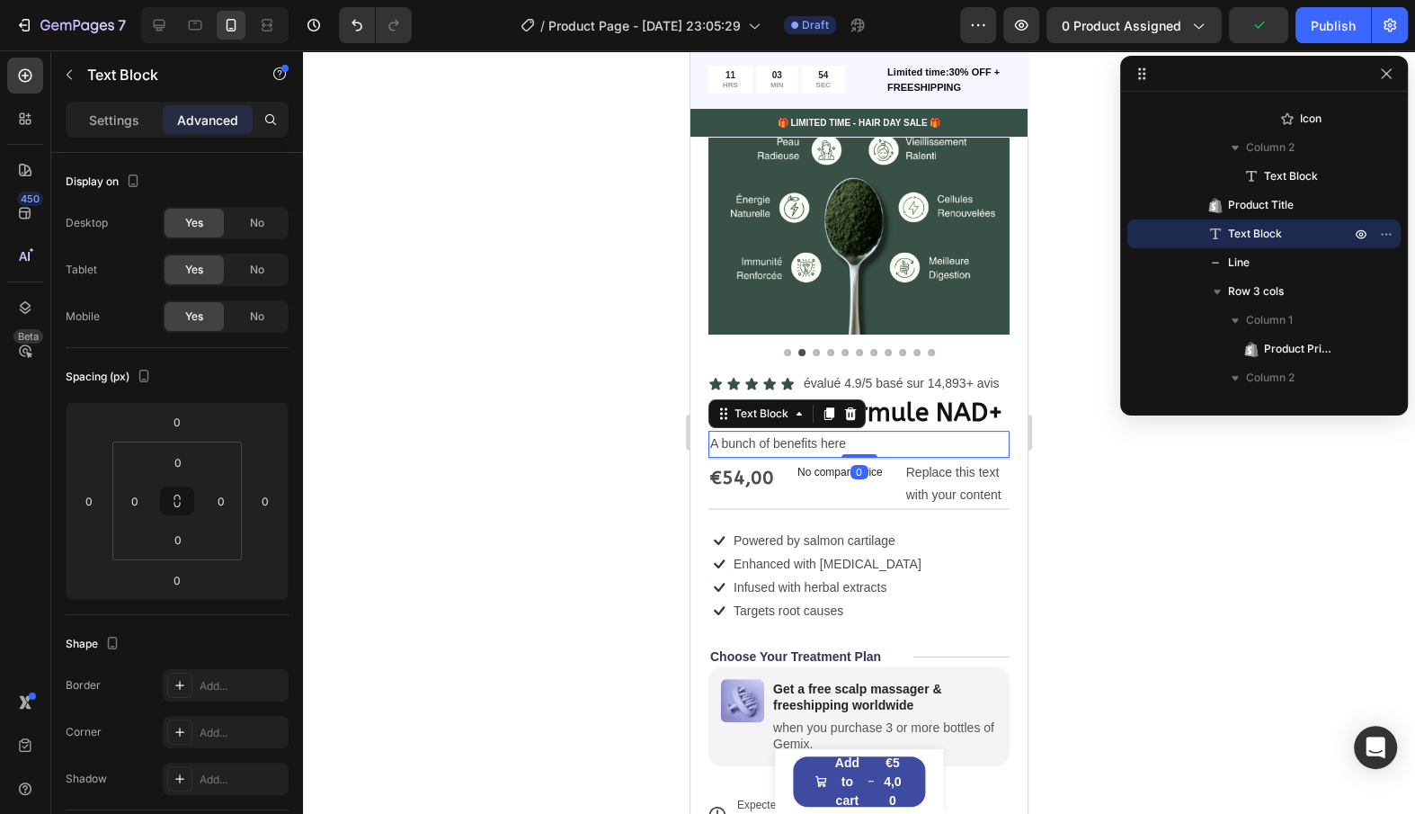
scroll to position [236, 0]
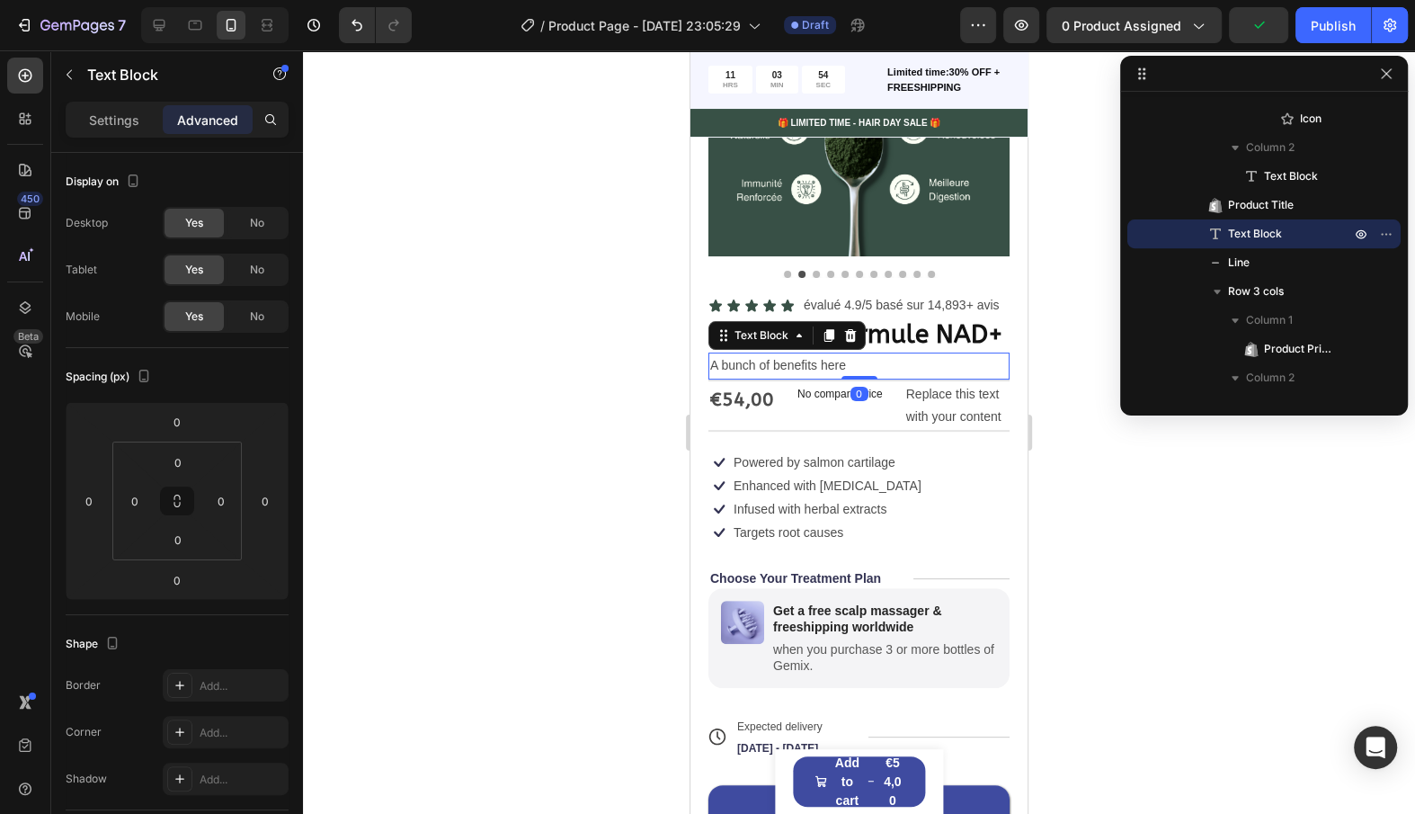
click at [849, 590] on div "Image Get a free scalp massager & freeshipping worldwide Text Block when you pu…" at bounding box center [859, 638] width 301 height 100
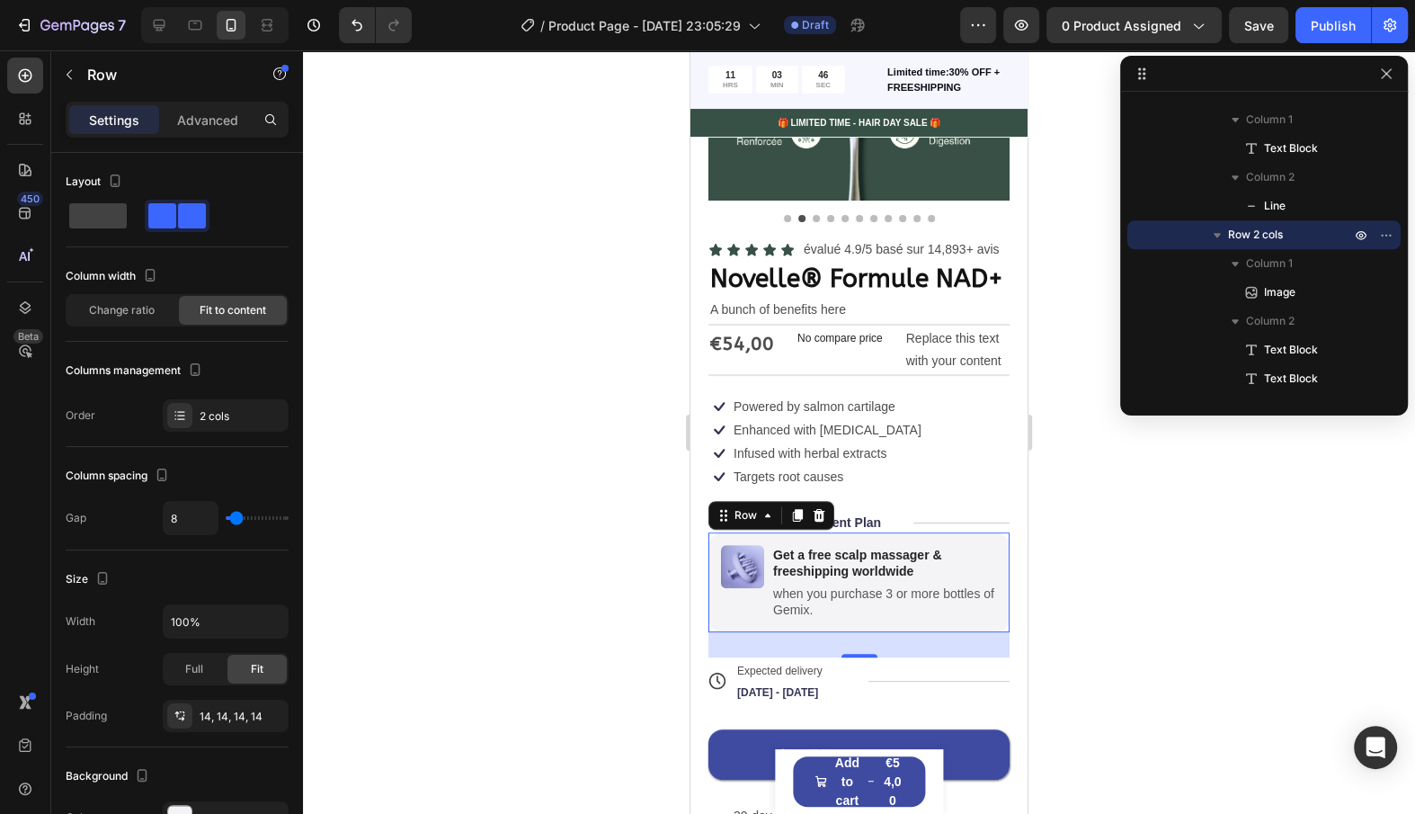
scroll to position [303, 0]
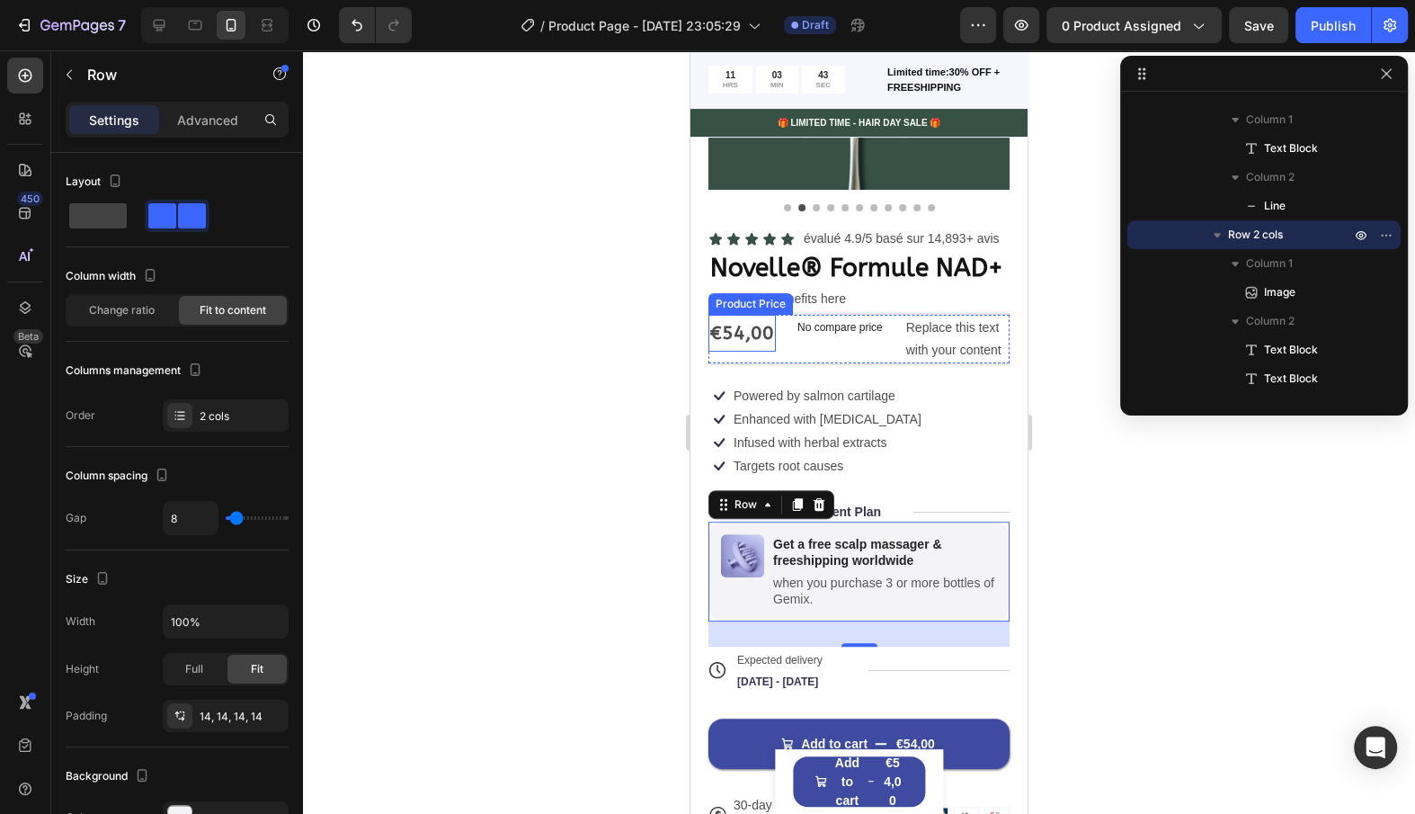
click at [735, 341] on div "€54,00" at bounding box center [742, 334] width 67 height 38
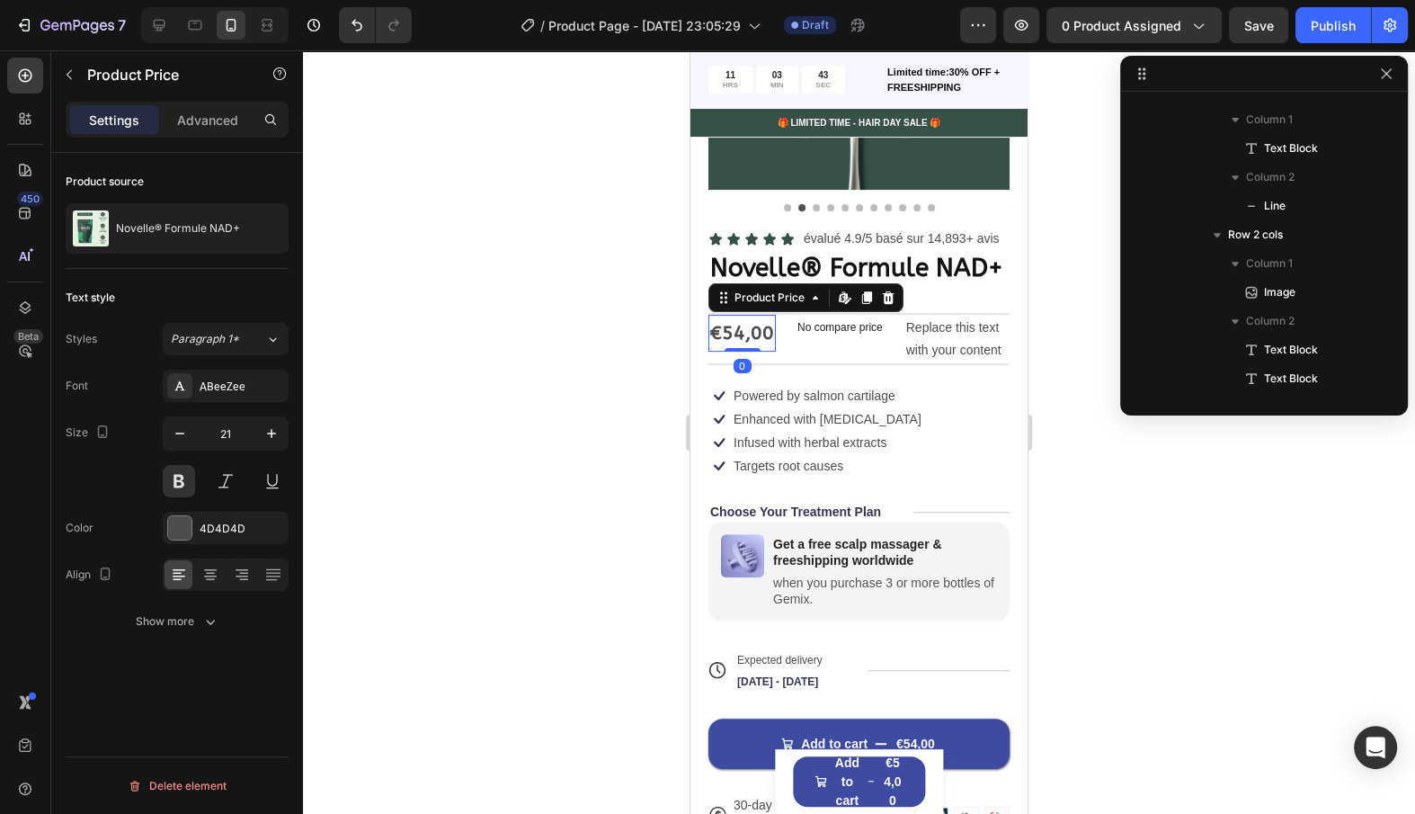
scroll to position [685, 0]
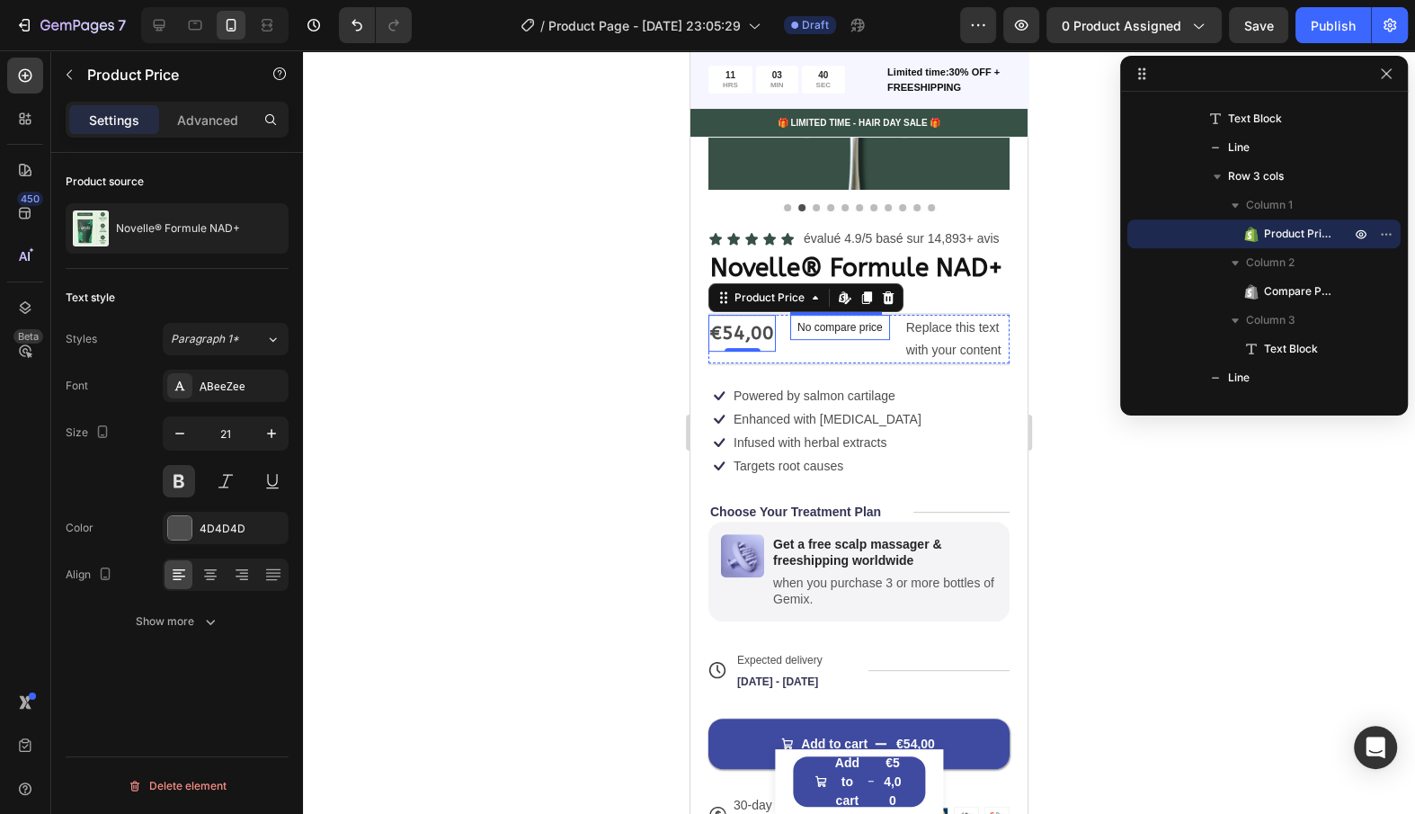
click at [837, 328] on p "No compare price" at bounding box center [840, 327] width 85 height 11
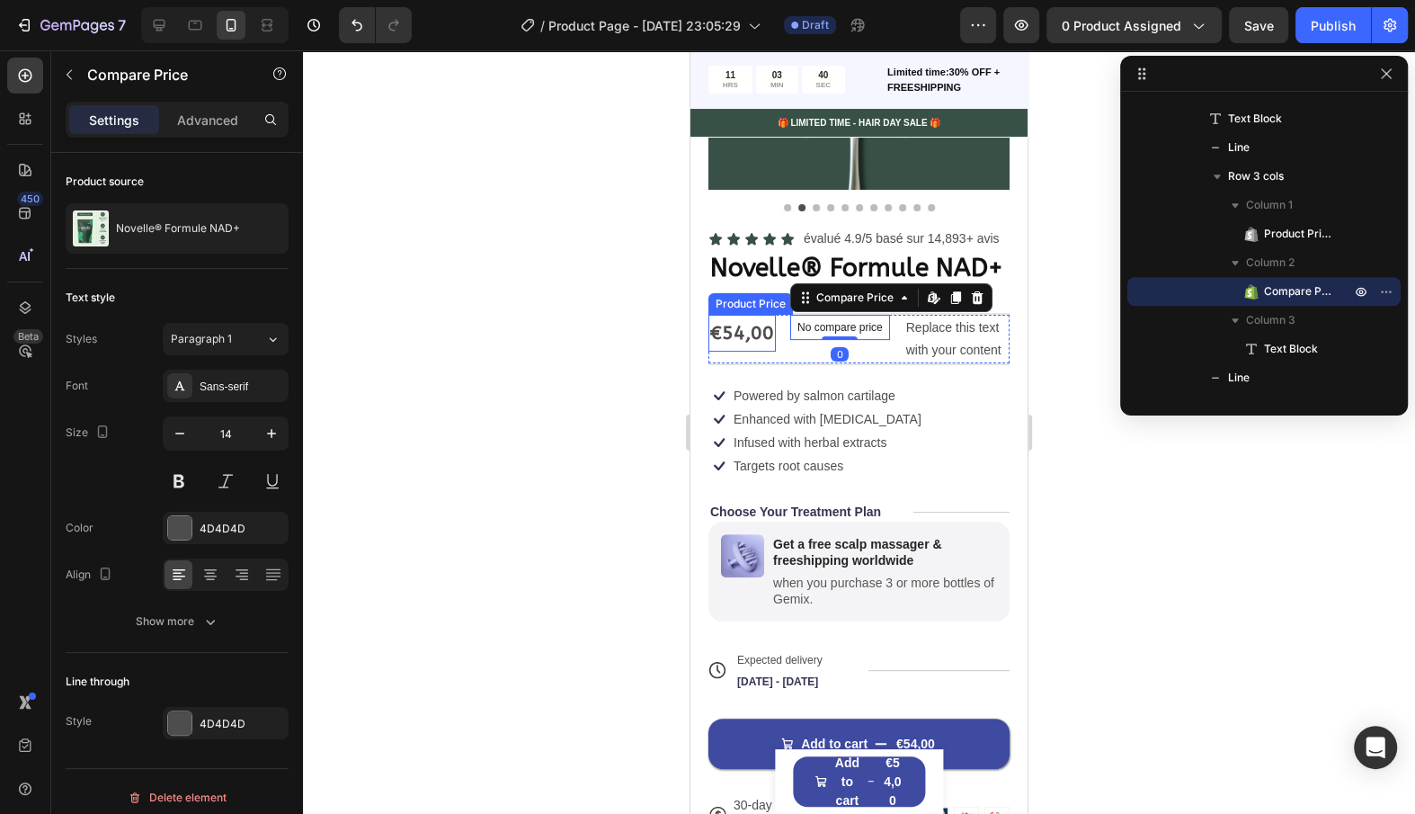
click at [756, 332] on div "€54,00" at bounding box center [742, 334] width 67 height 38
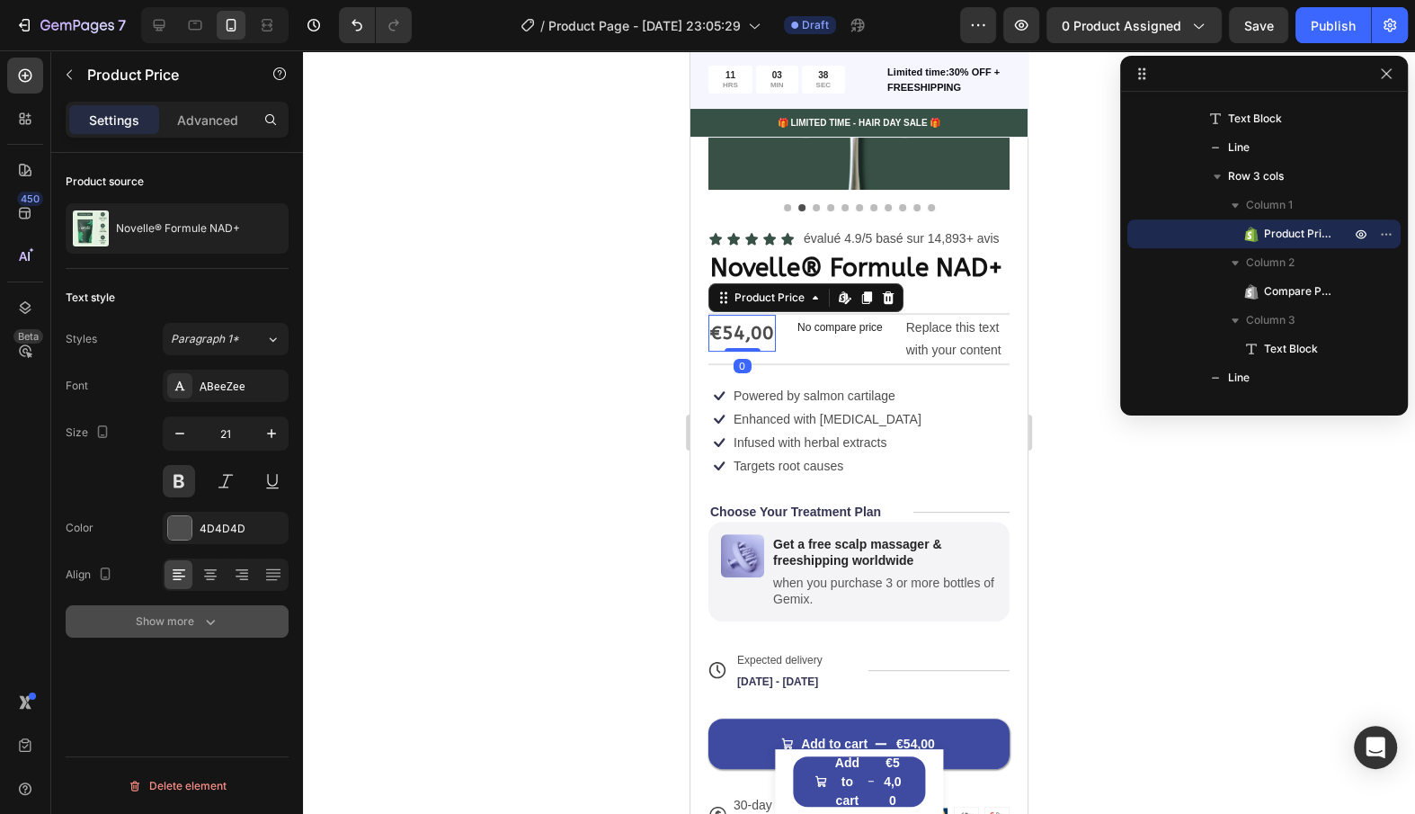
click at [194, 629] on button "Show more" at bounding box center [177, 621] width 223 height 32
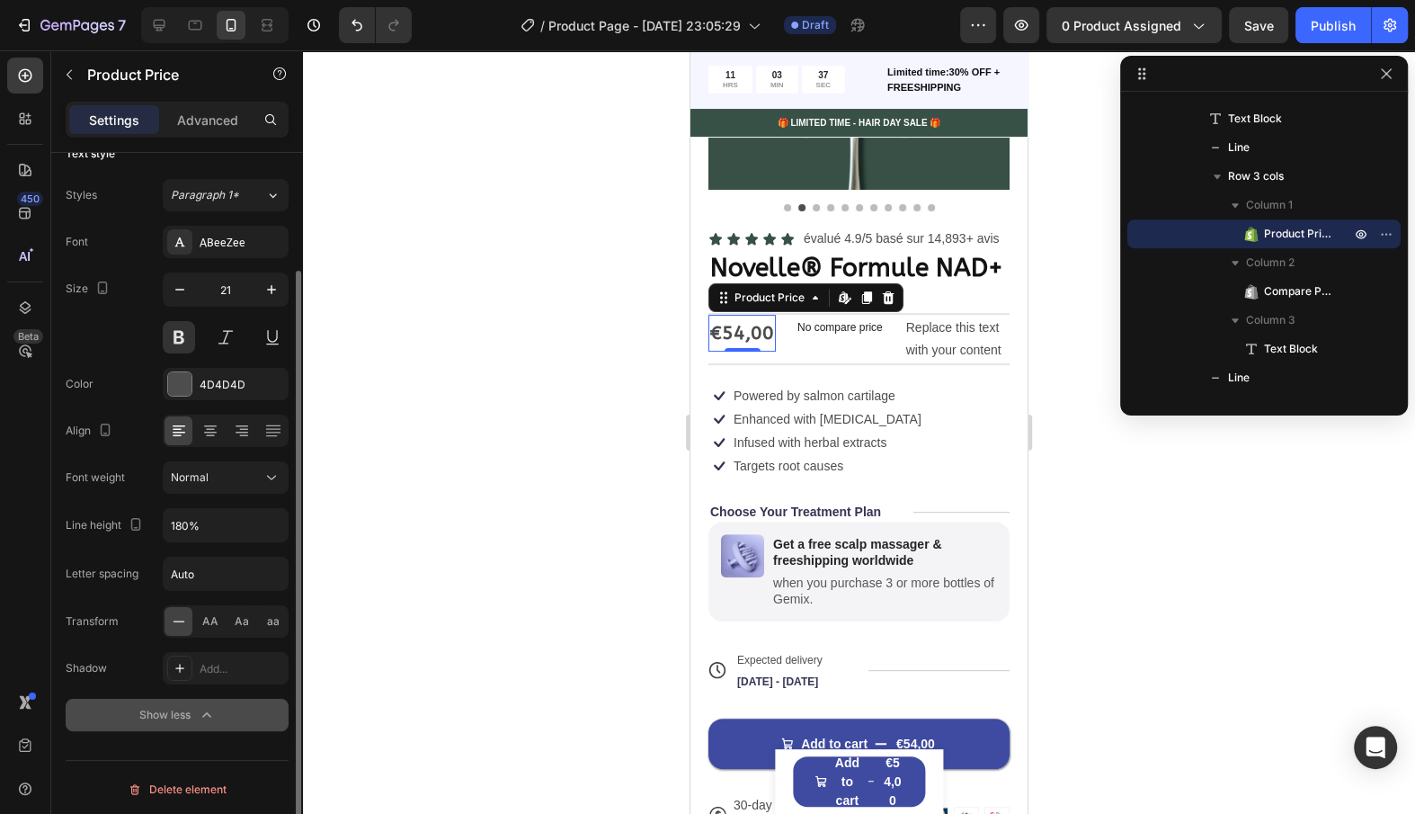
scroll to position [143, 0]
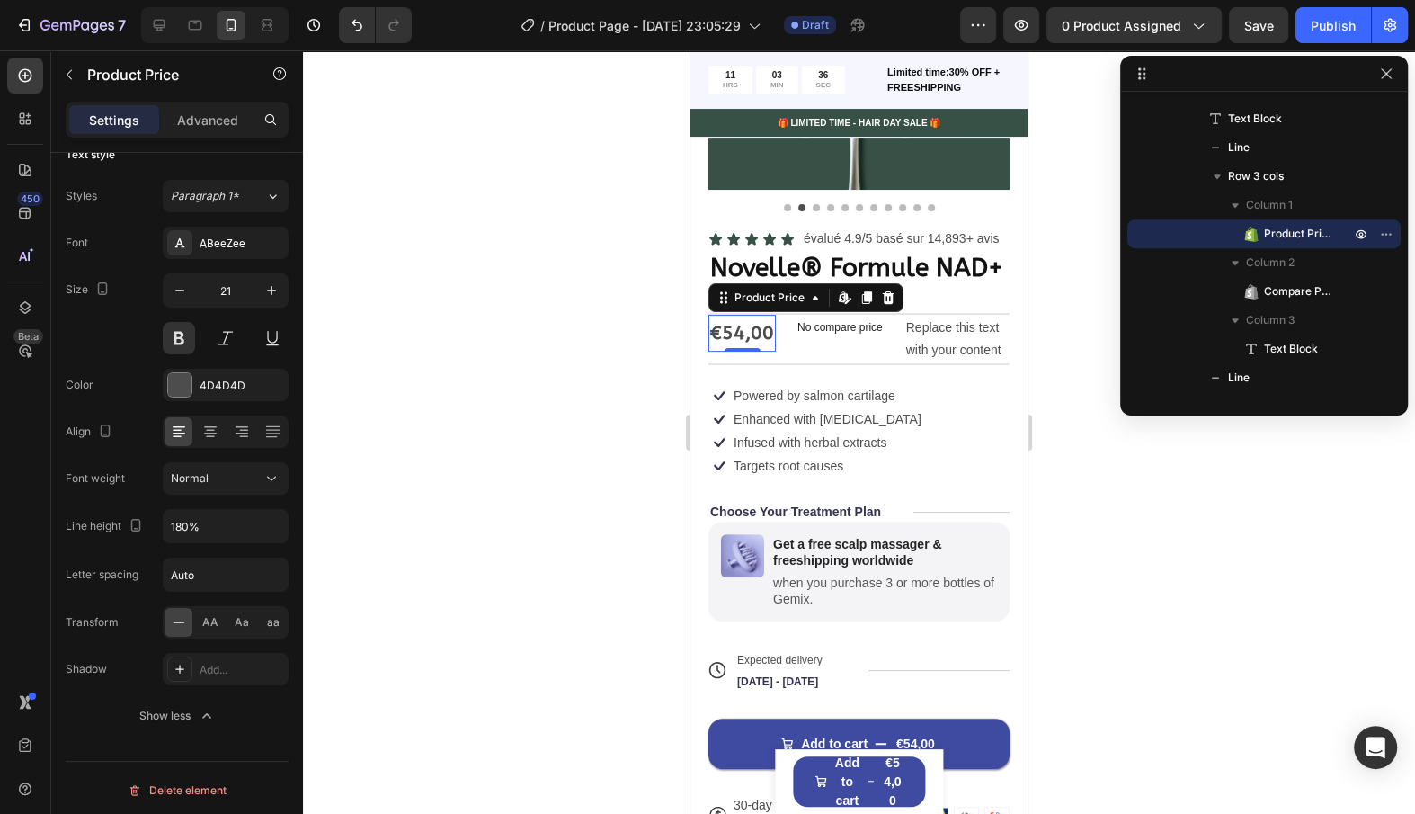
click at [723, 336] on div "€54,00" at bounding box center [742, 334] width 67 height 38
click at [725, 333] on div "€54,00" at bounding box center [742, 334] width 67 height 38
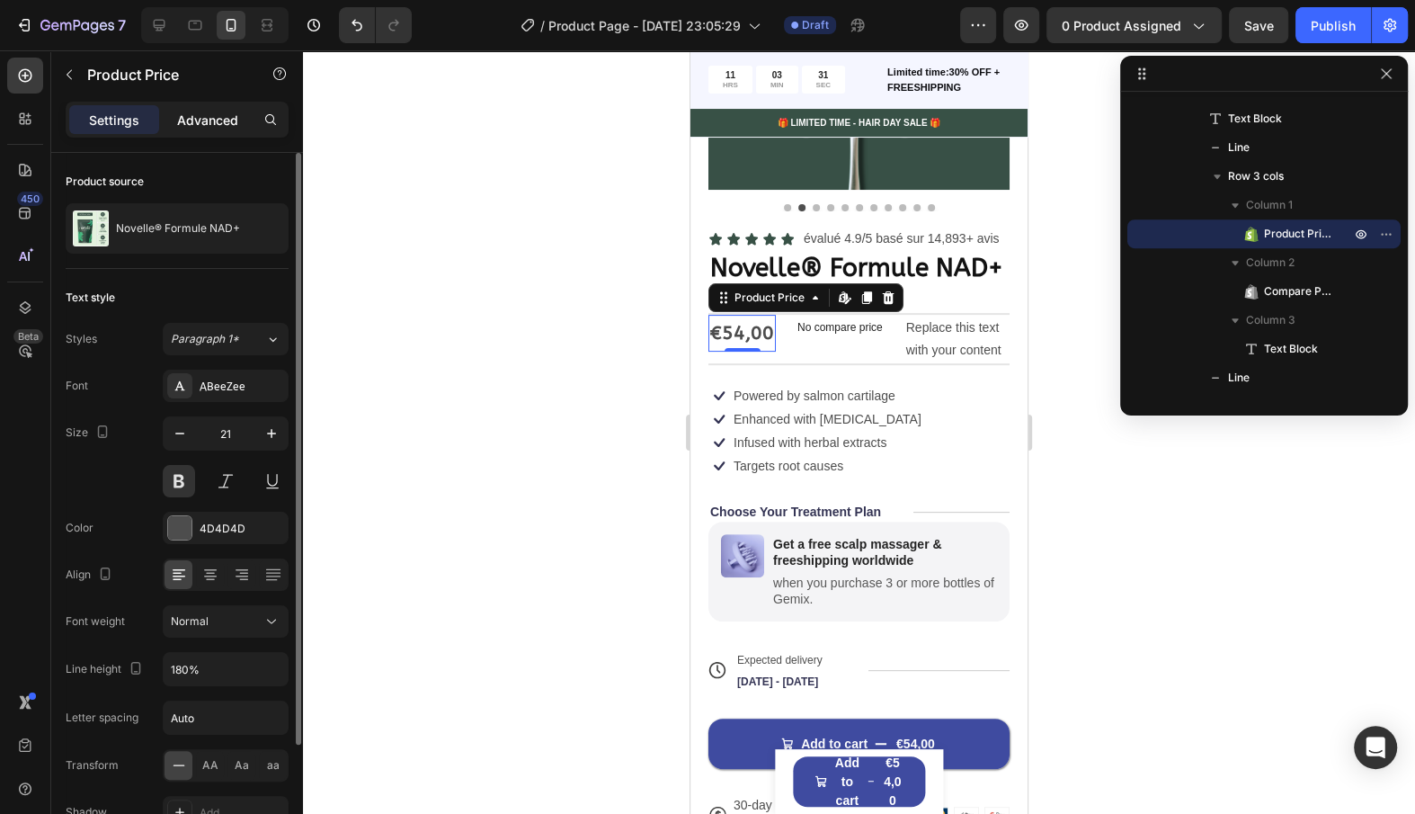
click at [223, 113] on p "Advanced" at bounding box center [207, 120] width 61 height 19
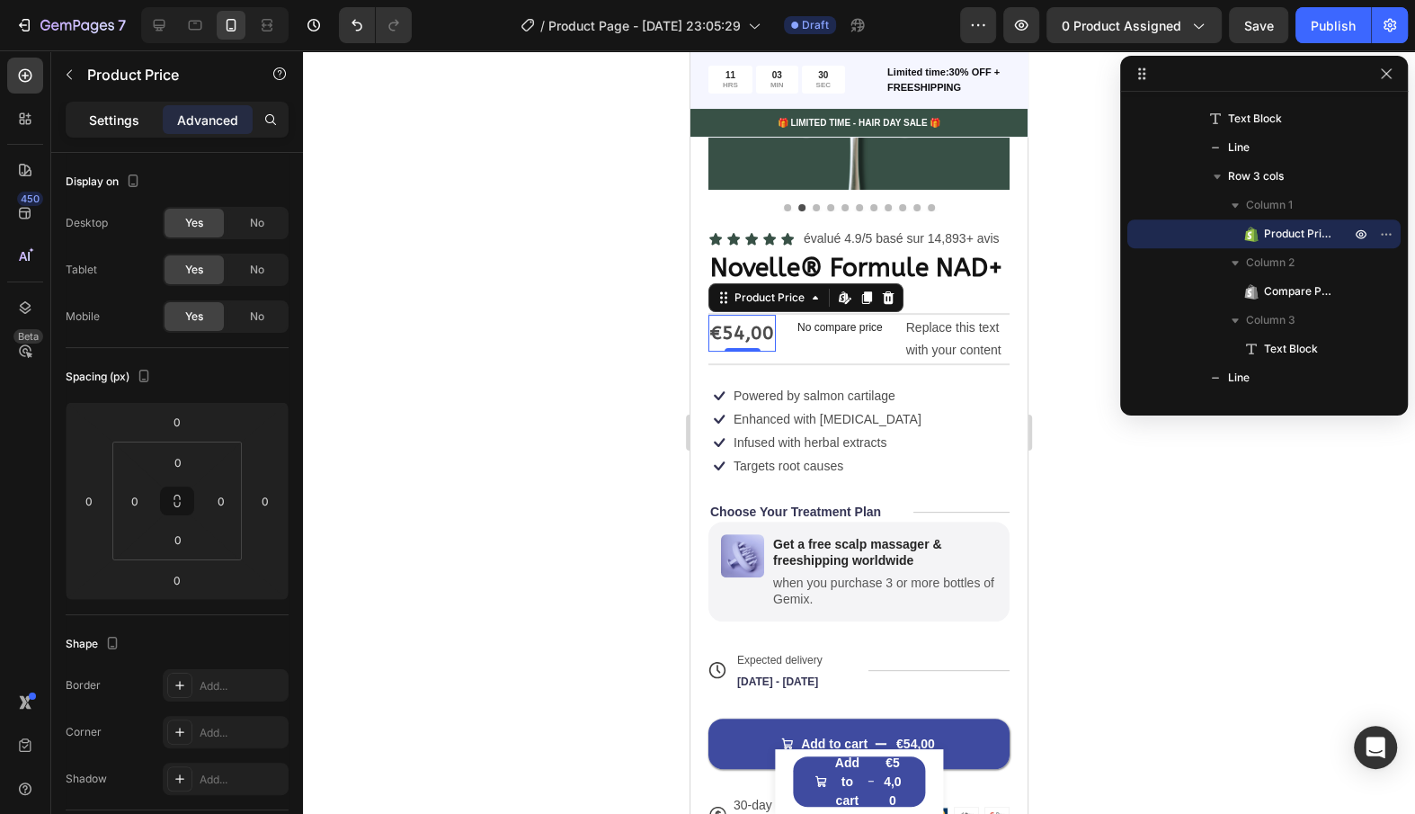
click at [134, 116] on p "Settings" at bounding box center [114, 120] width 50 height 19
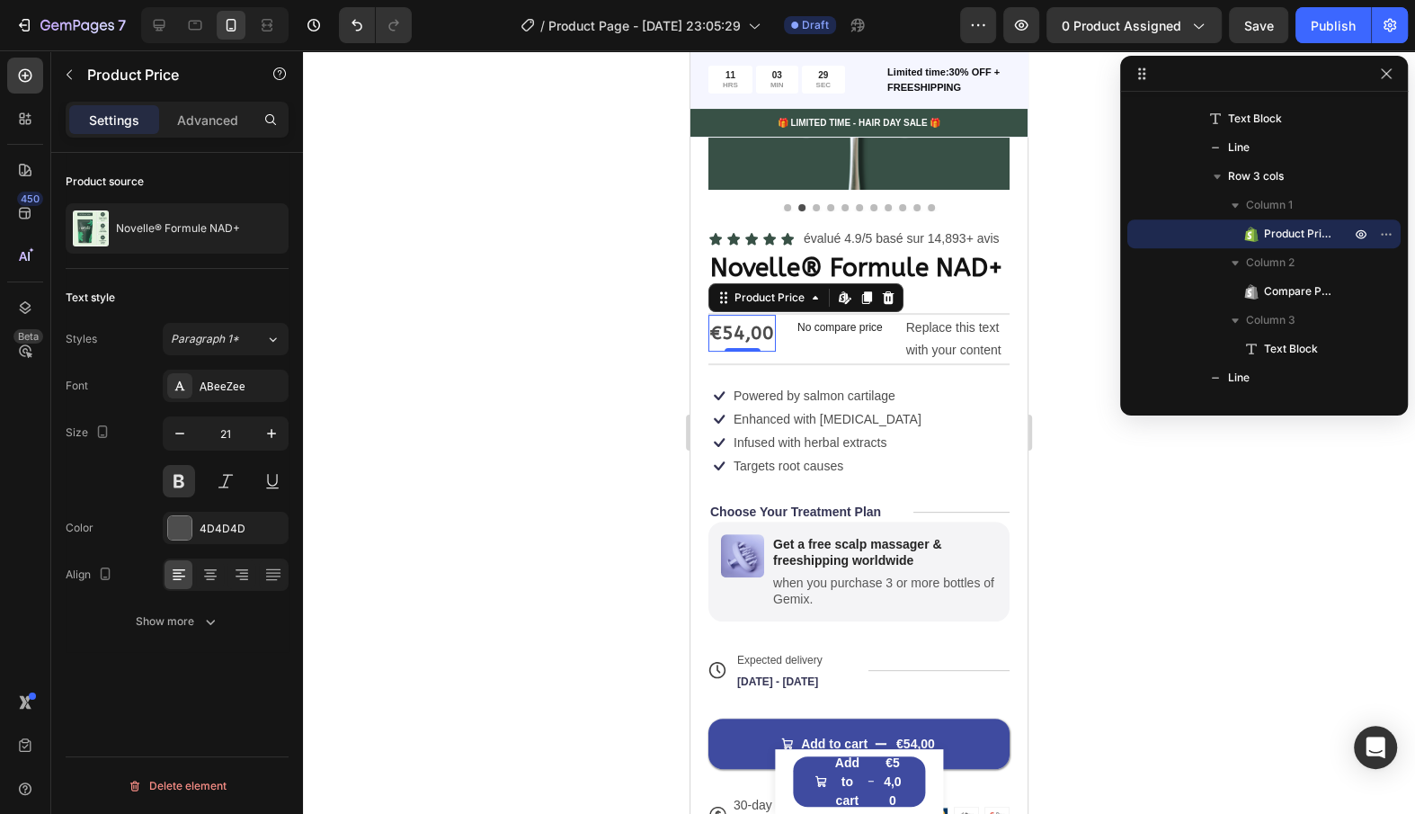
click at [209, 638] on div "Text style Styles Paragraph 1* Font ABeeZee Size 21 Color 4D4D4D Align Show more" at bounding box center [177, 460] width 223 height 383
click at [209, 629] on button "Show more" at bounding box center [177, 621] width 223 height 32
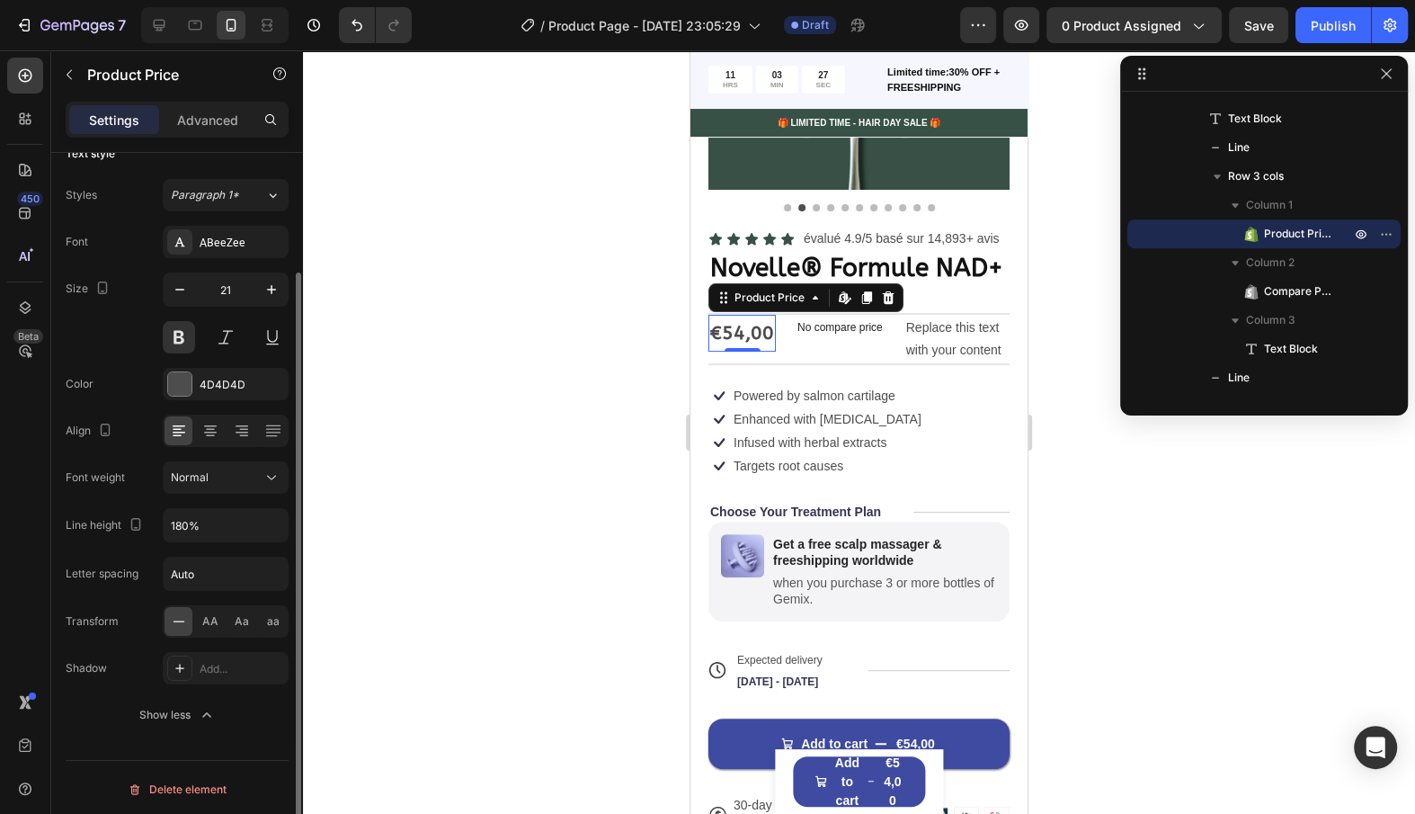
scroll to position [142, 0]
click at [763, 328] on div "€54,00" at bounding box center [742, 334] width 67 height 38
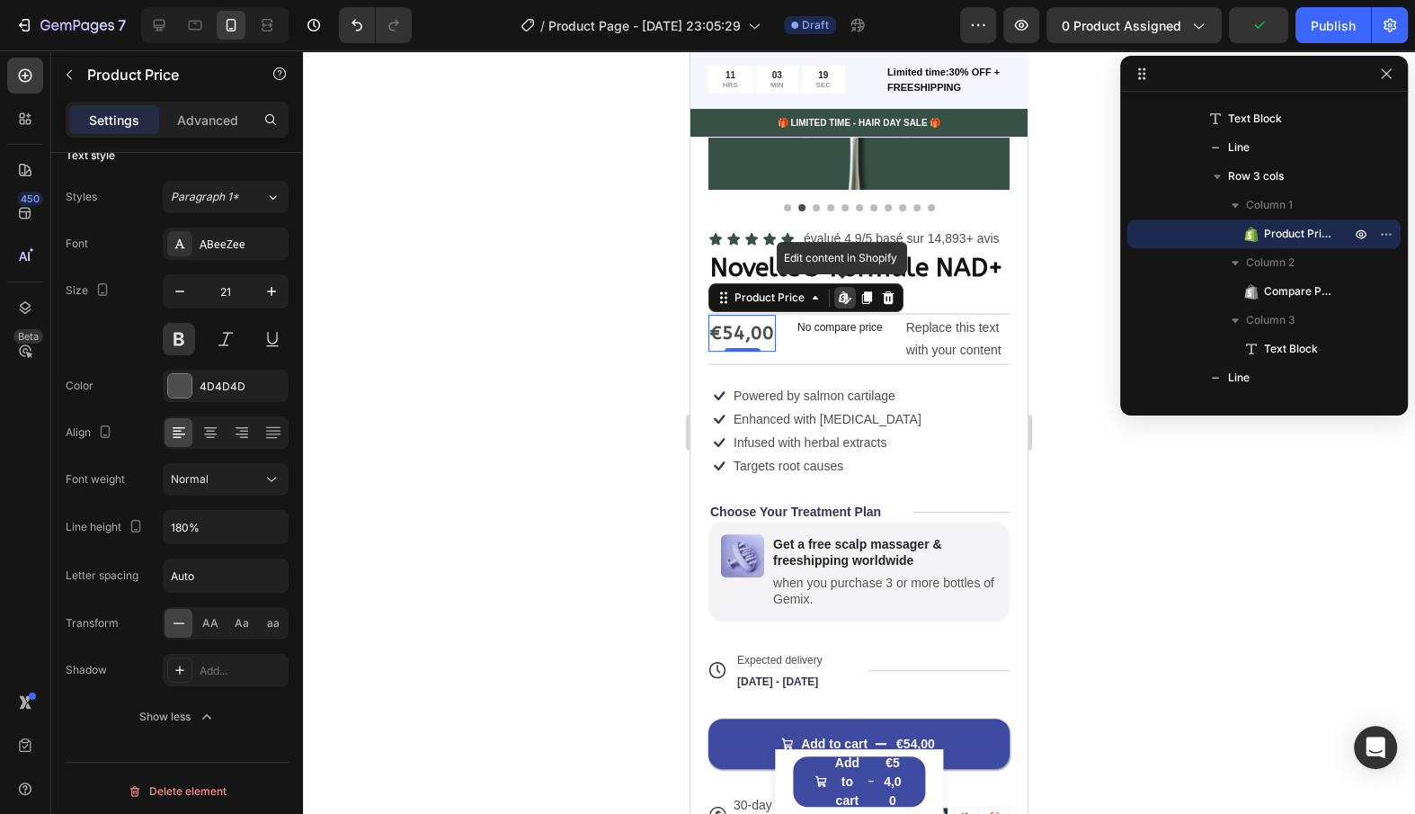
click at [741, 330] on div "€54,00" at bounding box center [742, 334] width 67 height 38
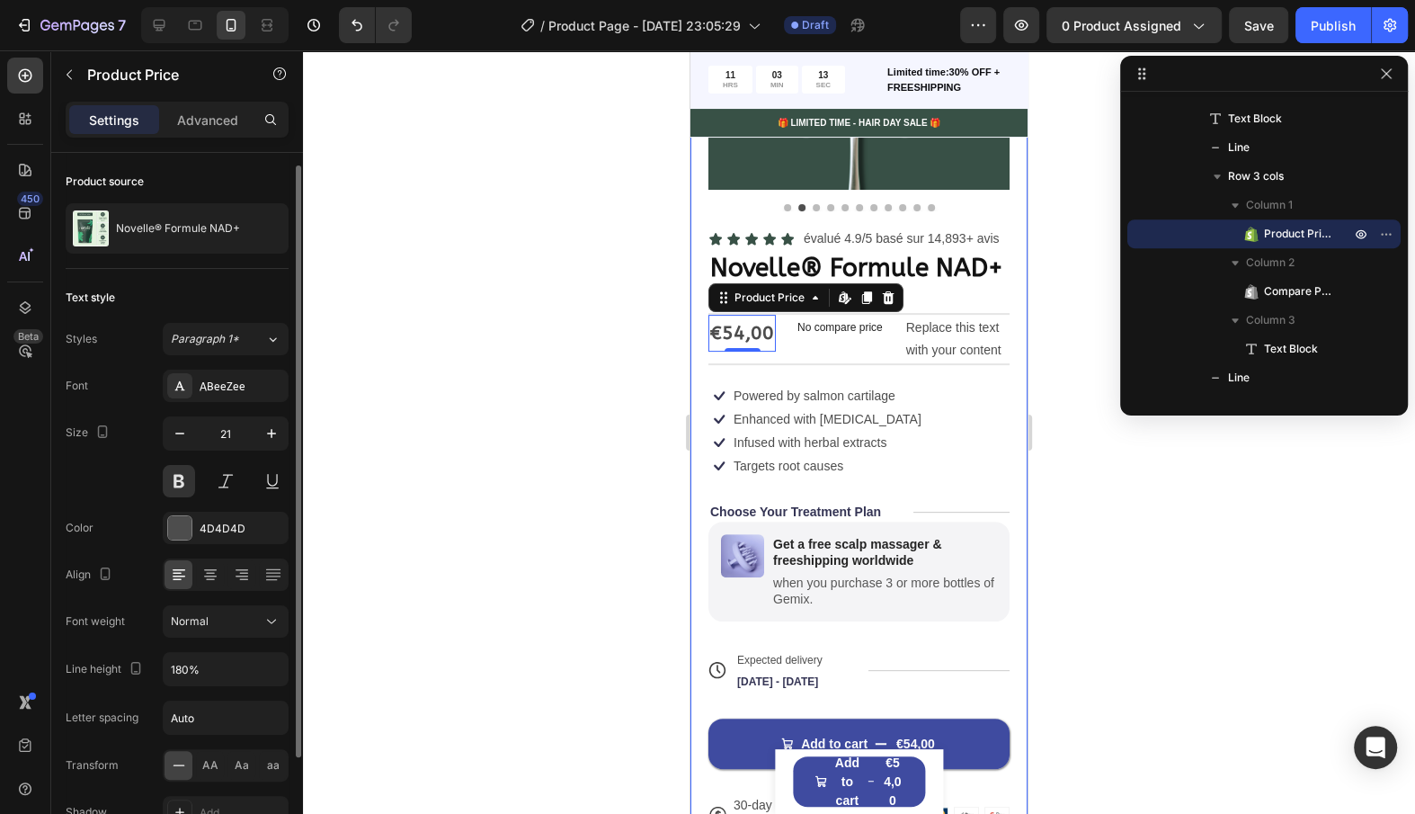
scroll to position [144, 0]
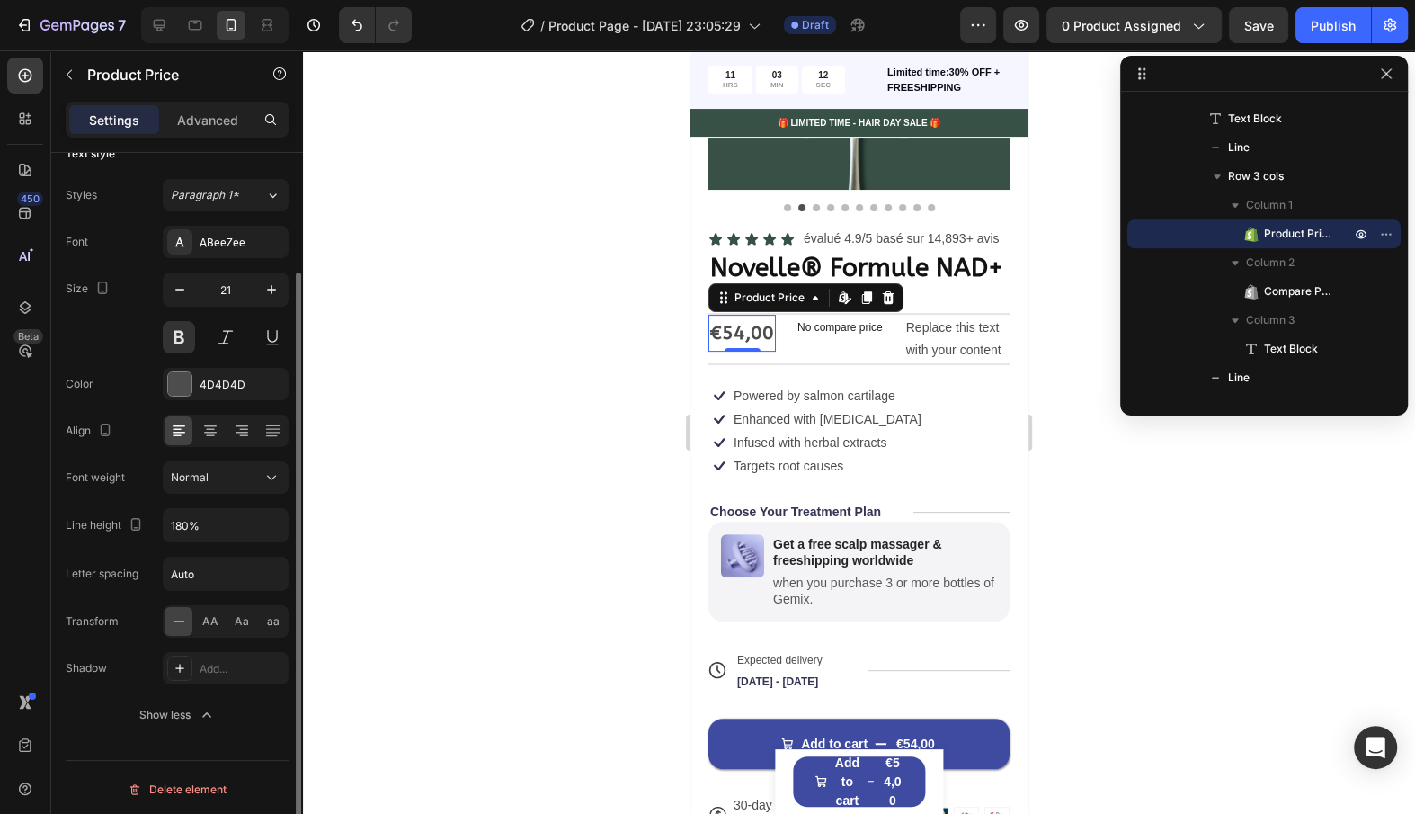
click at [728, 325] on div "€54,00" at bounding box center [742, 334] width 67 height 38
click at [807, 334] on div "No compare price" at bounding box center [840, 327] width 100 height 25
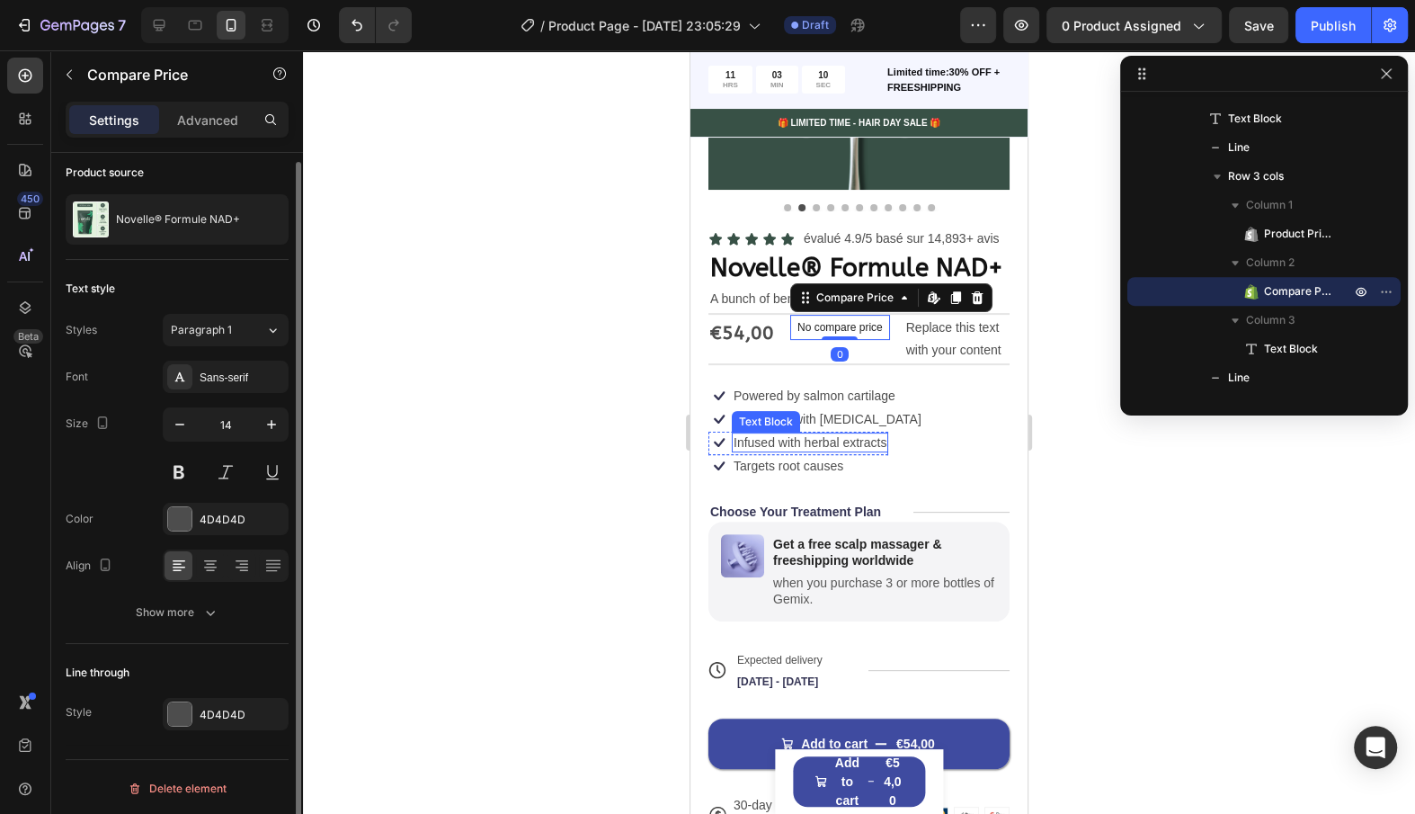
click at [822, 434] on p "Infused with herbal extracts" at bounding box center [810, 442] width 153 height 16
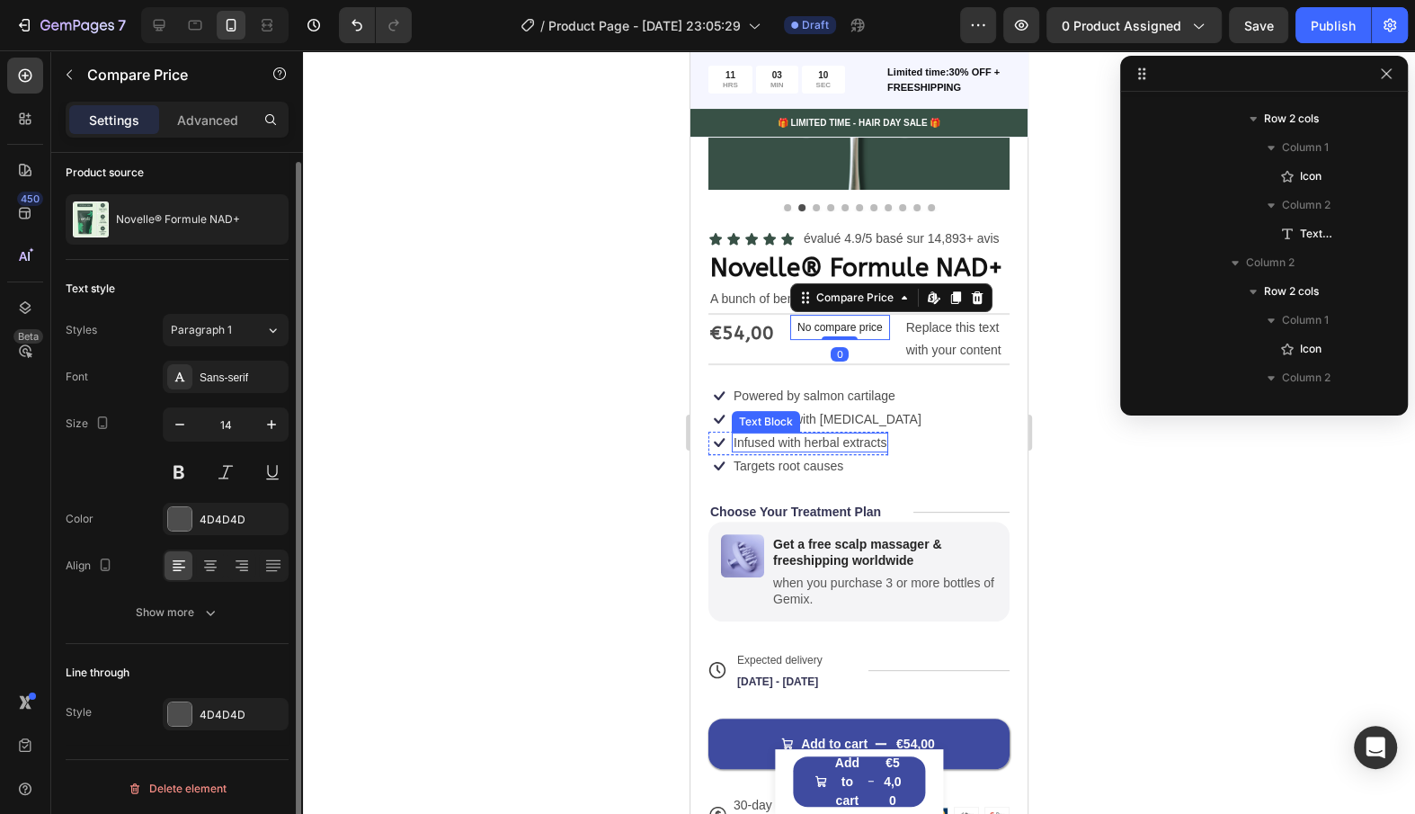
scroll to position [0, 0]
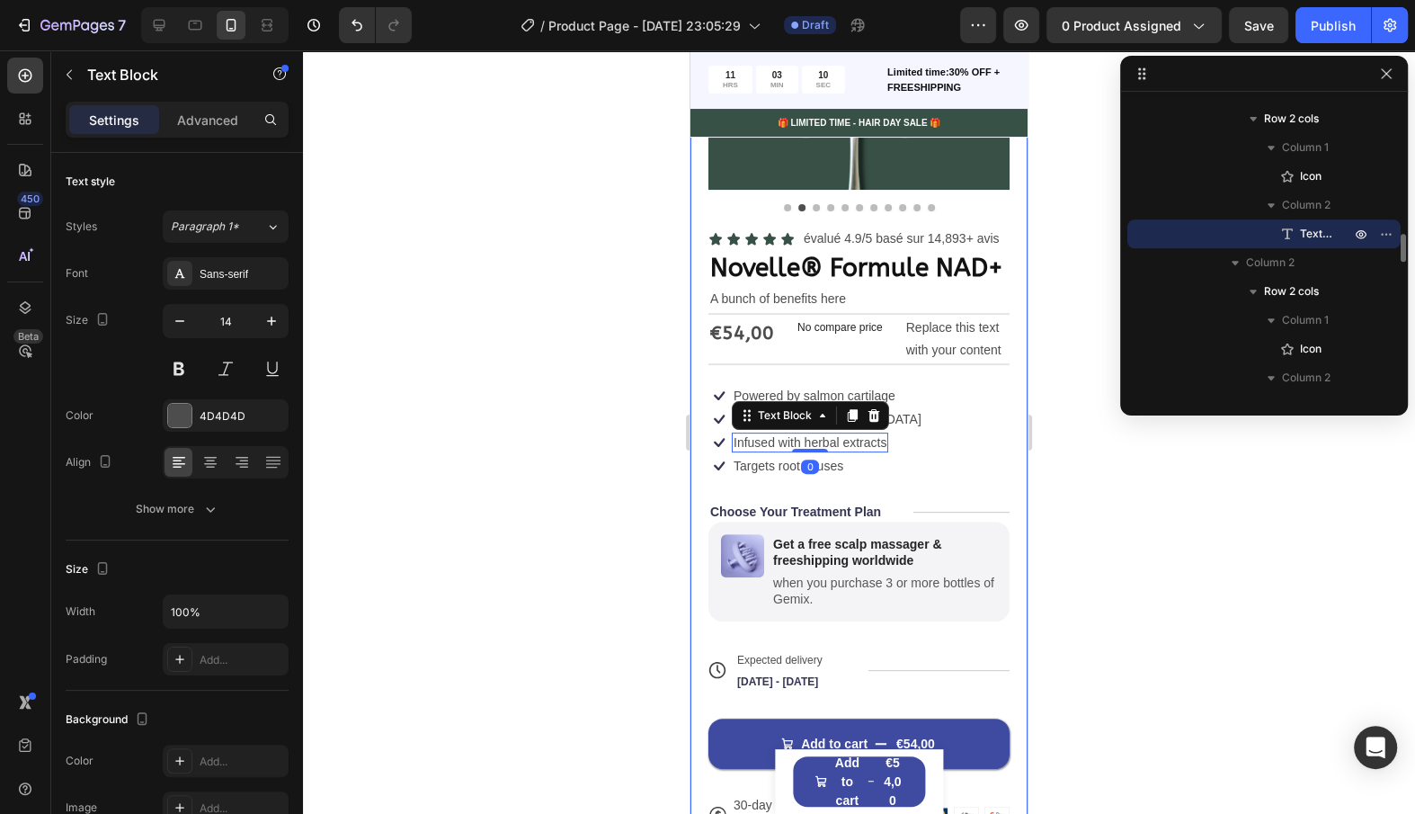
click at [977, 326] on div "Replace this text with your content" at bounding box center [957, 339] width 105 height 49
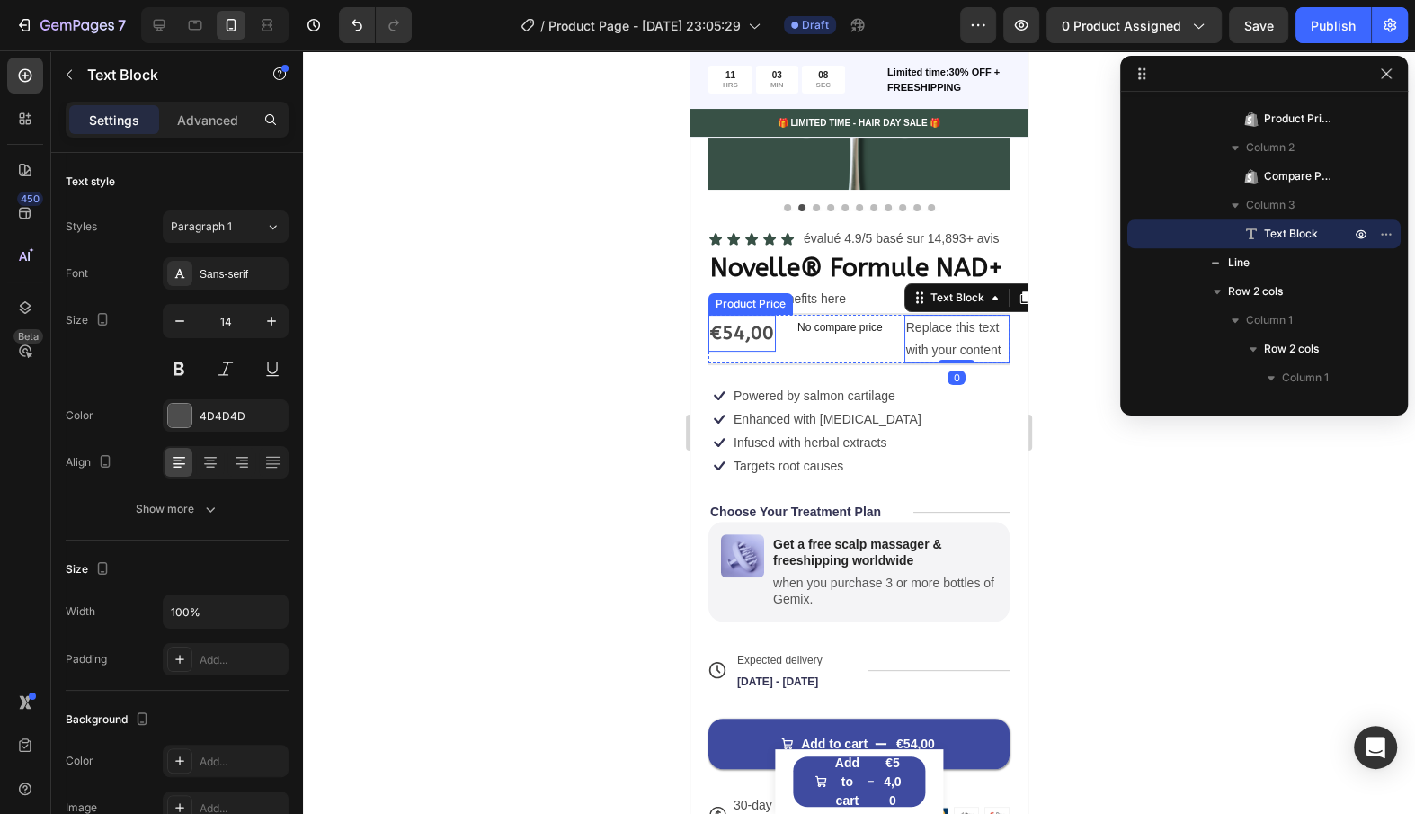
click at [744, 334] on div "€54,00" at bounding box center [742, 334] width 67 height 38
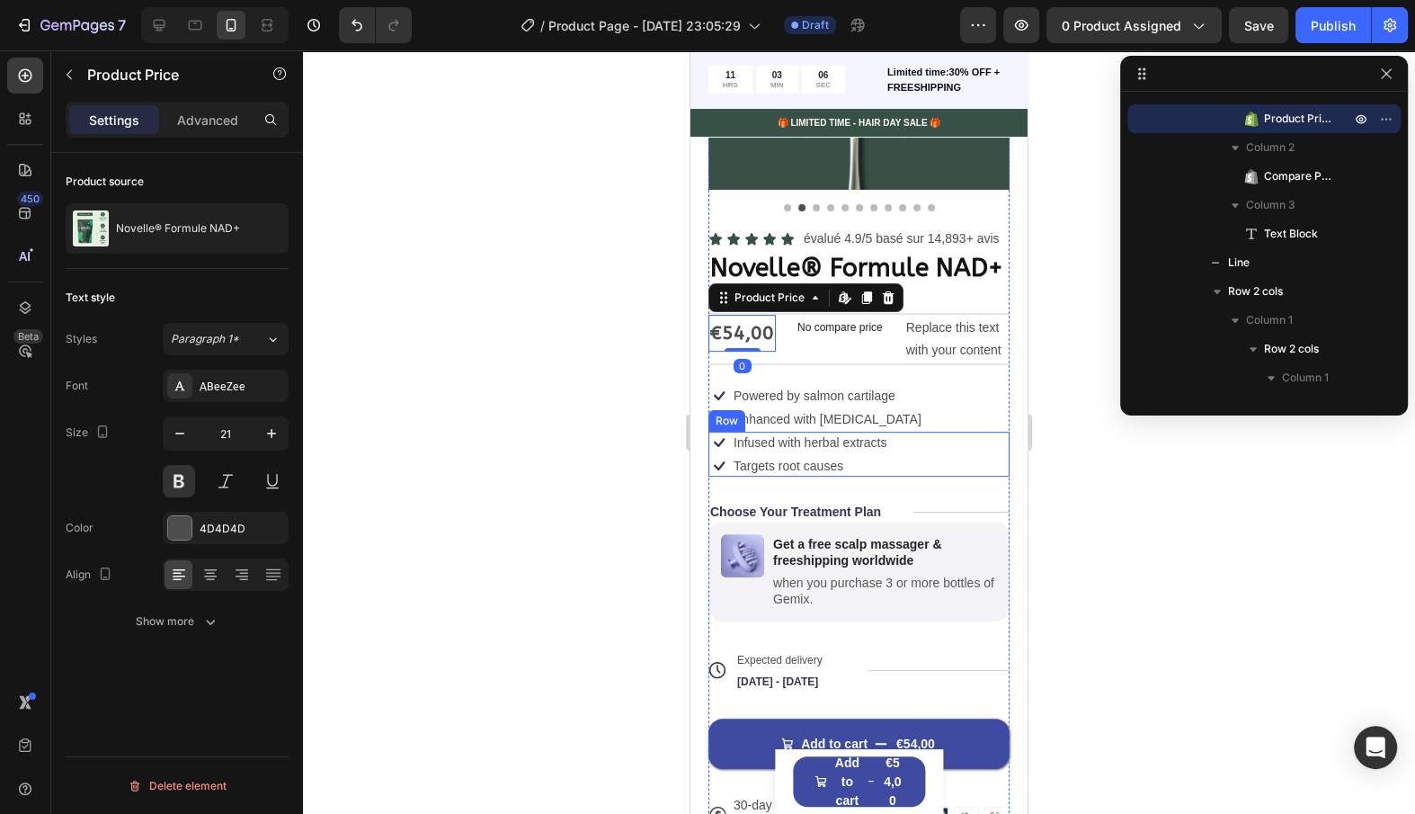
click at [876, 366] on div "Icon Icon Icon Icon Icon Icon List évalué 4.9/5 basé sur 14,893+ avis Text Bloc…" at bounding box center [859, 531] width 301 height 608
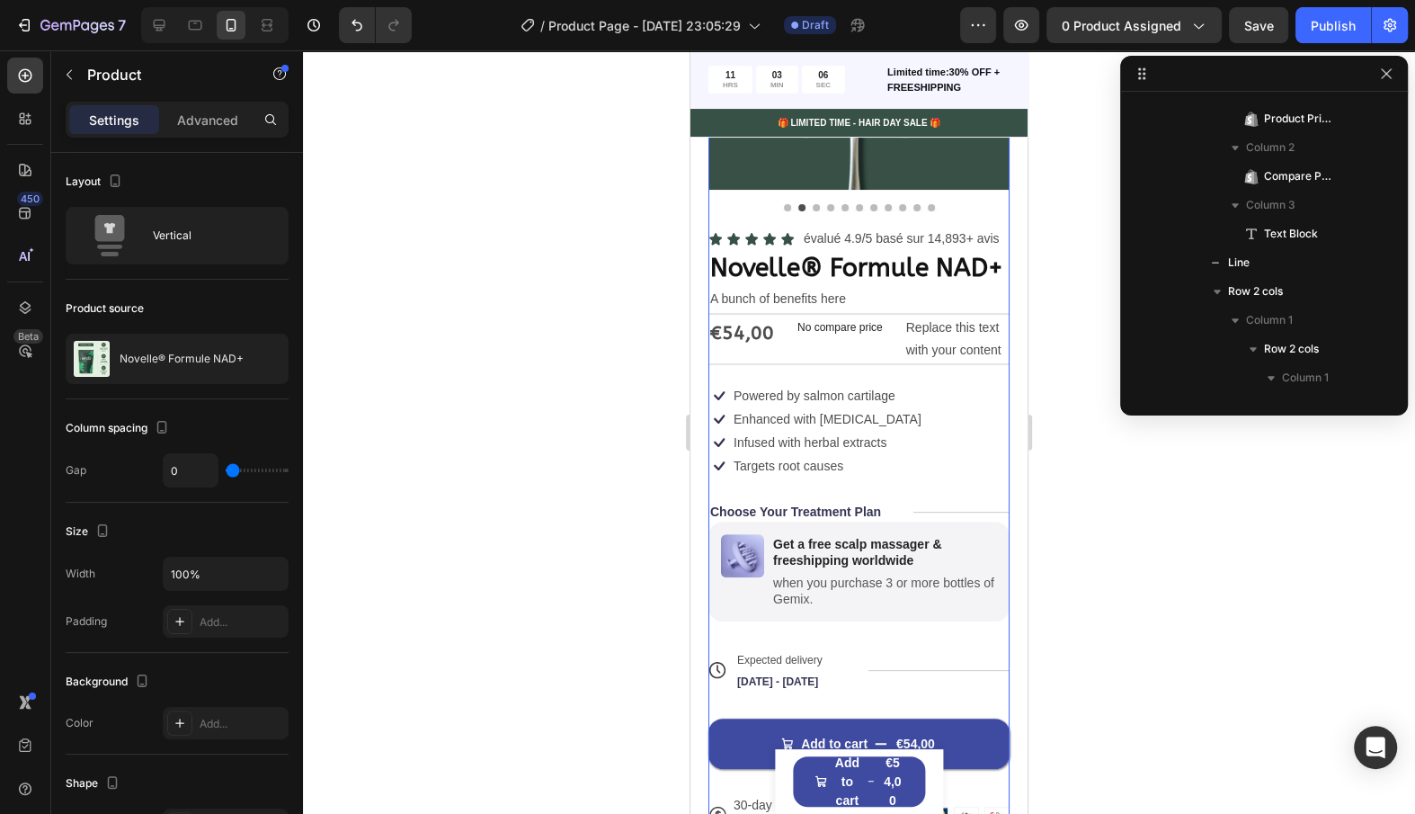
scroll to position [0, 0]
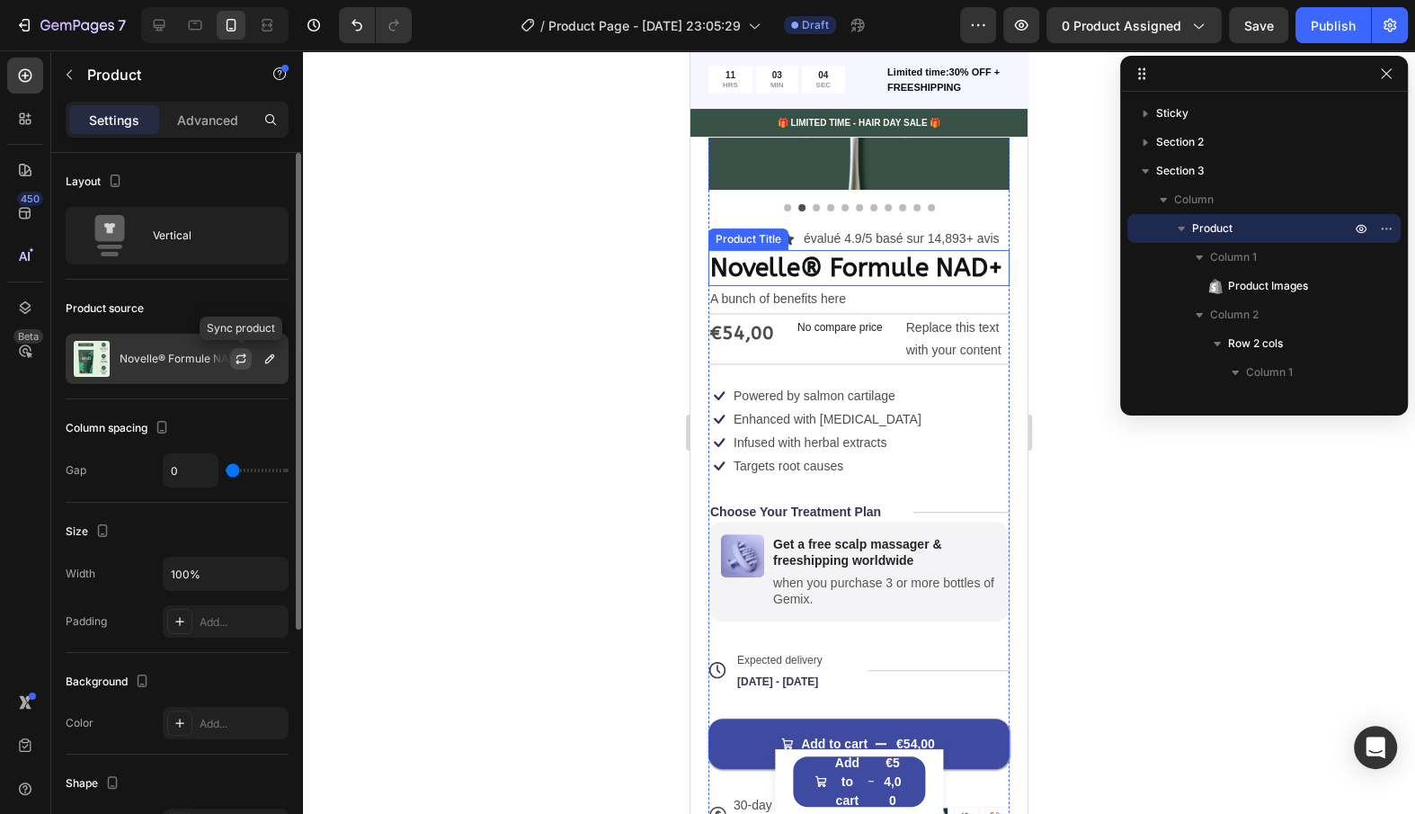
click at [237, 367] on button "button" at bounding box center [241, 359] width 22 height 22
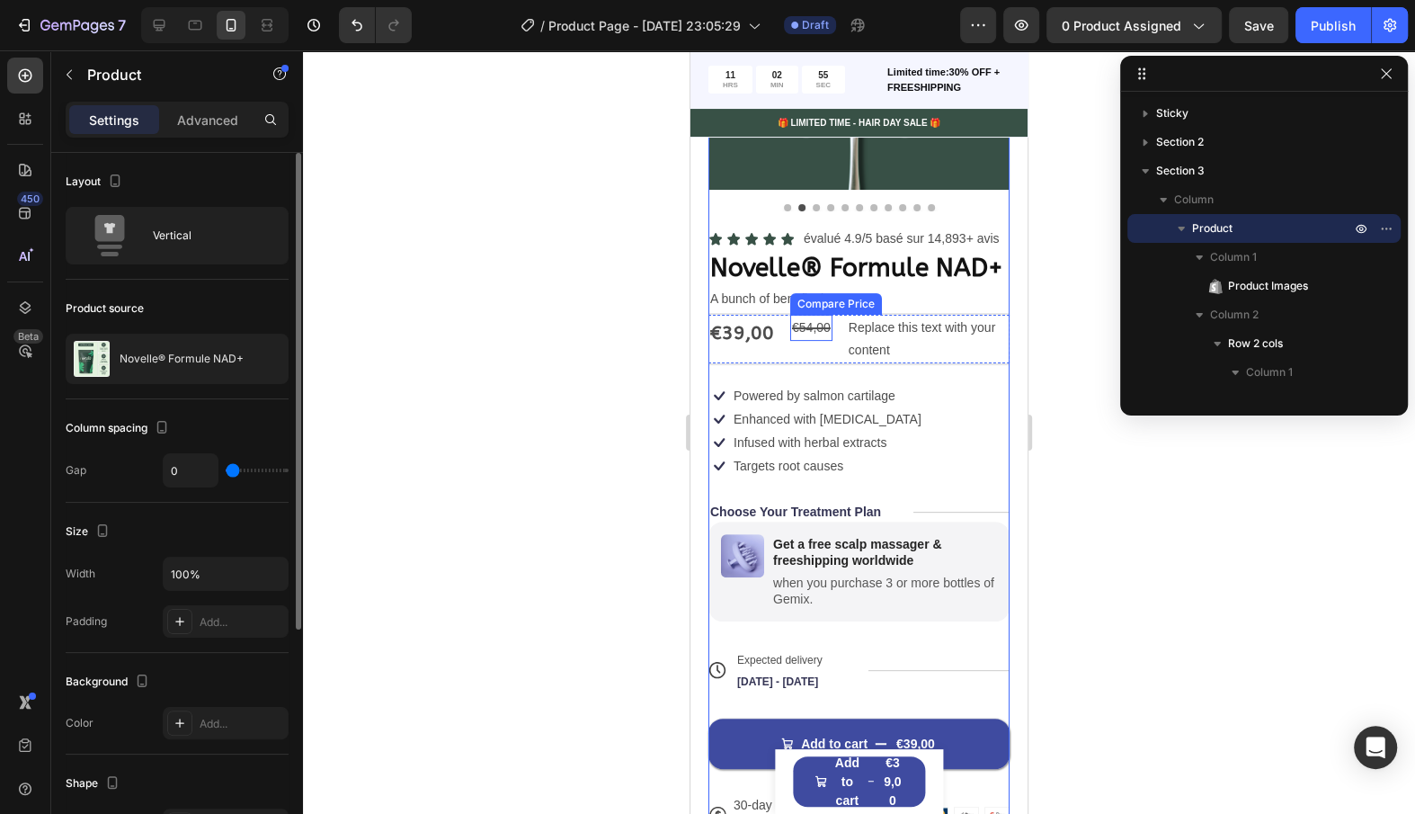
click at [816, 329] on div "€54,00" at bounding box center [811, 328] width 42 height 26
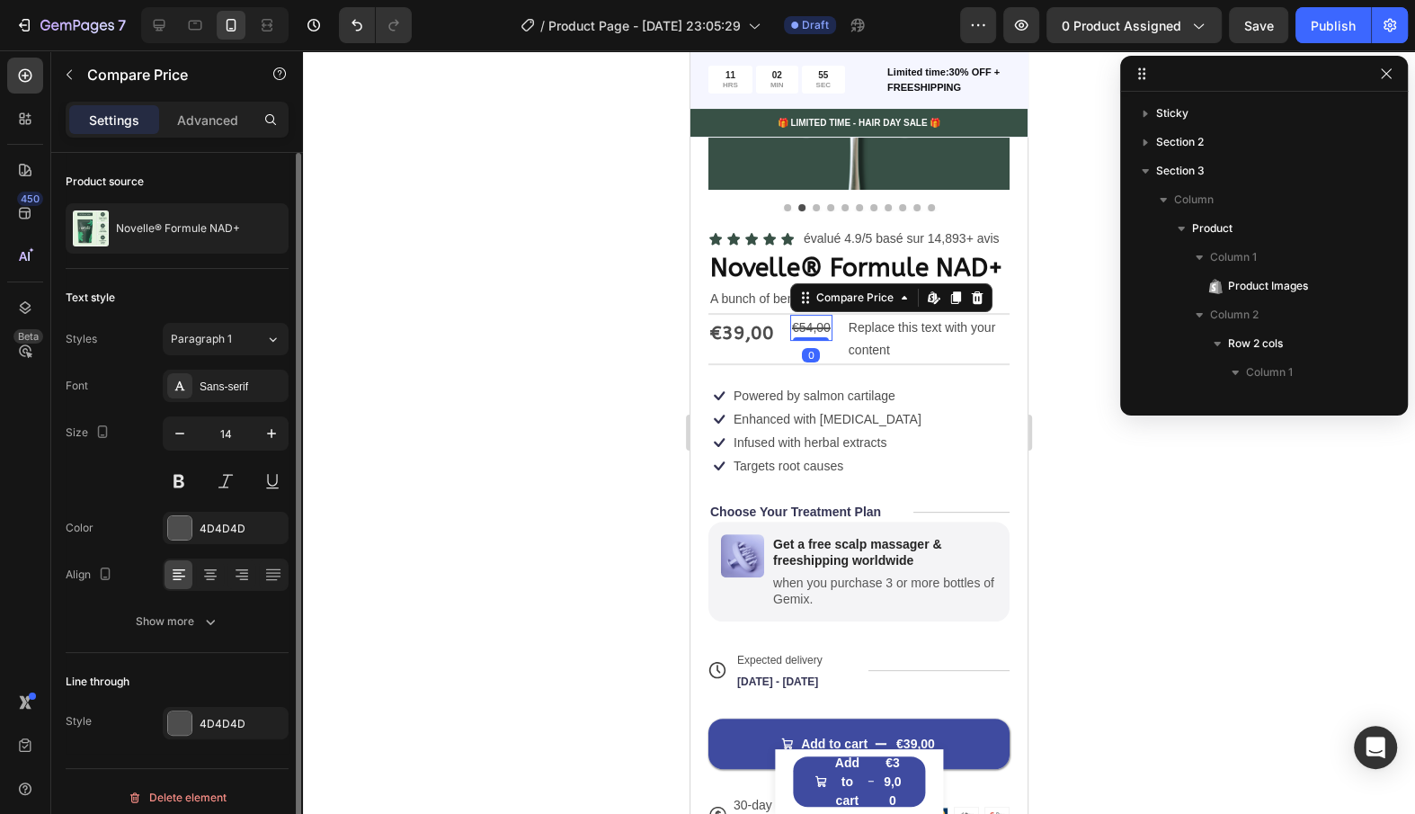
scroll to position [743, 0]
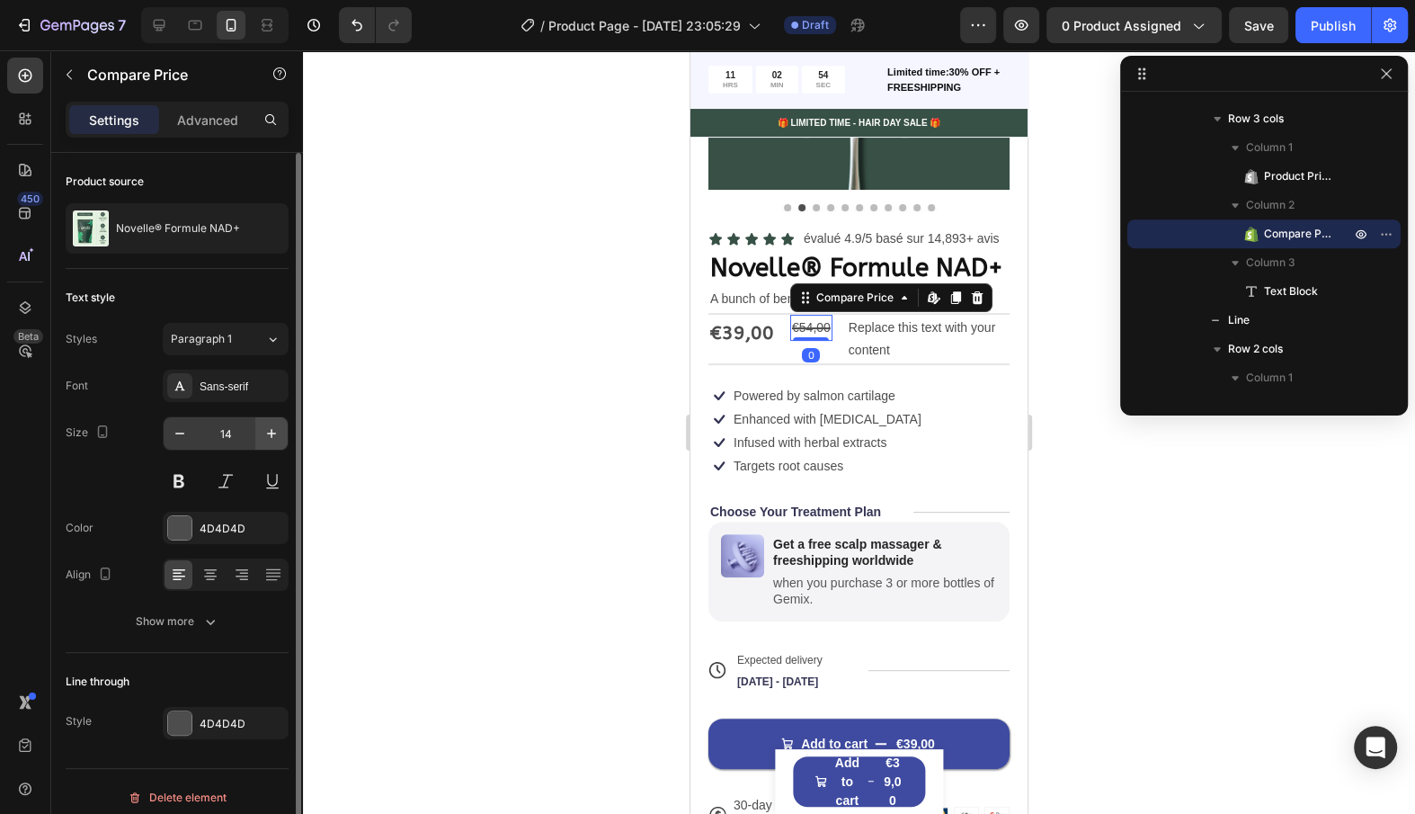
click at [285, 435] on button "button" at bounding box center [271, 433] width 32 height 32
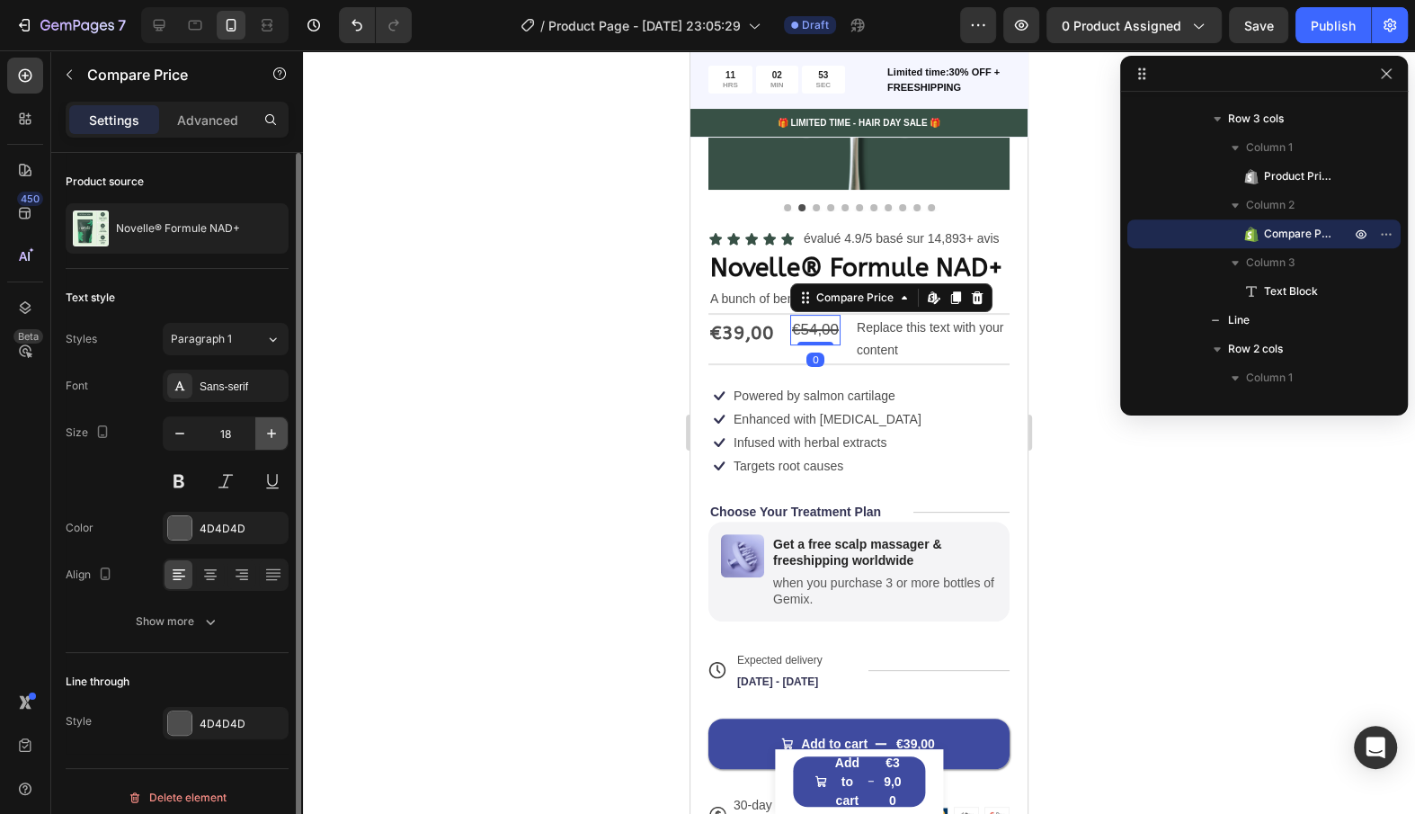
click at [285, 435] on button "button" at bounding box center [271, 433] width 32 height 32
type input "22"
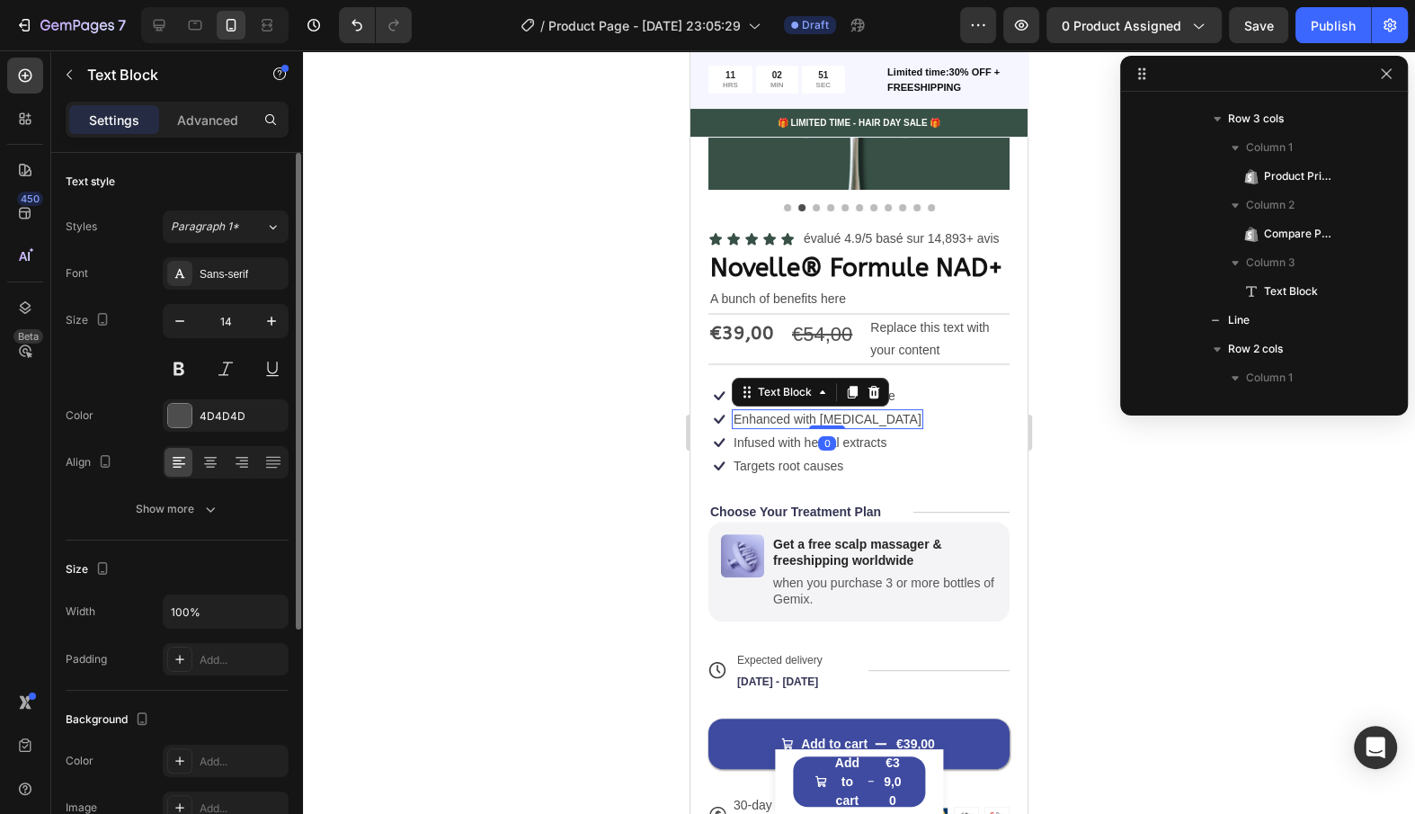
click at [789, 418] on p "Enhanced with [MEDICAL_DATA]" at bounding box center [828, 419] width 188 height 16
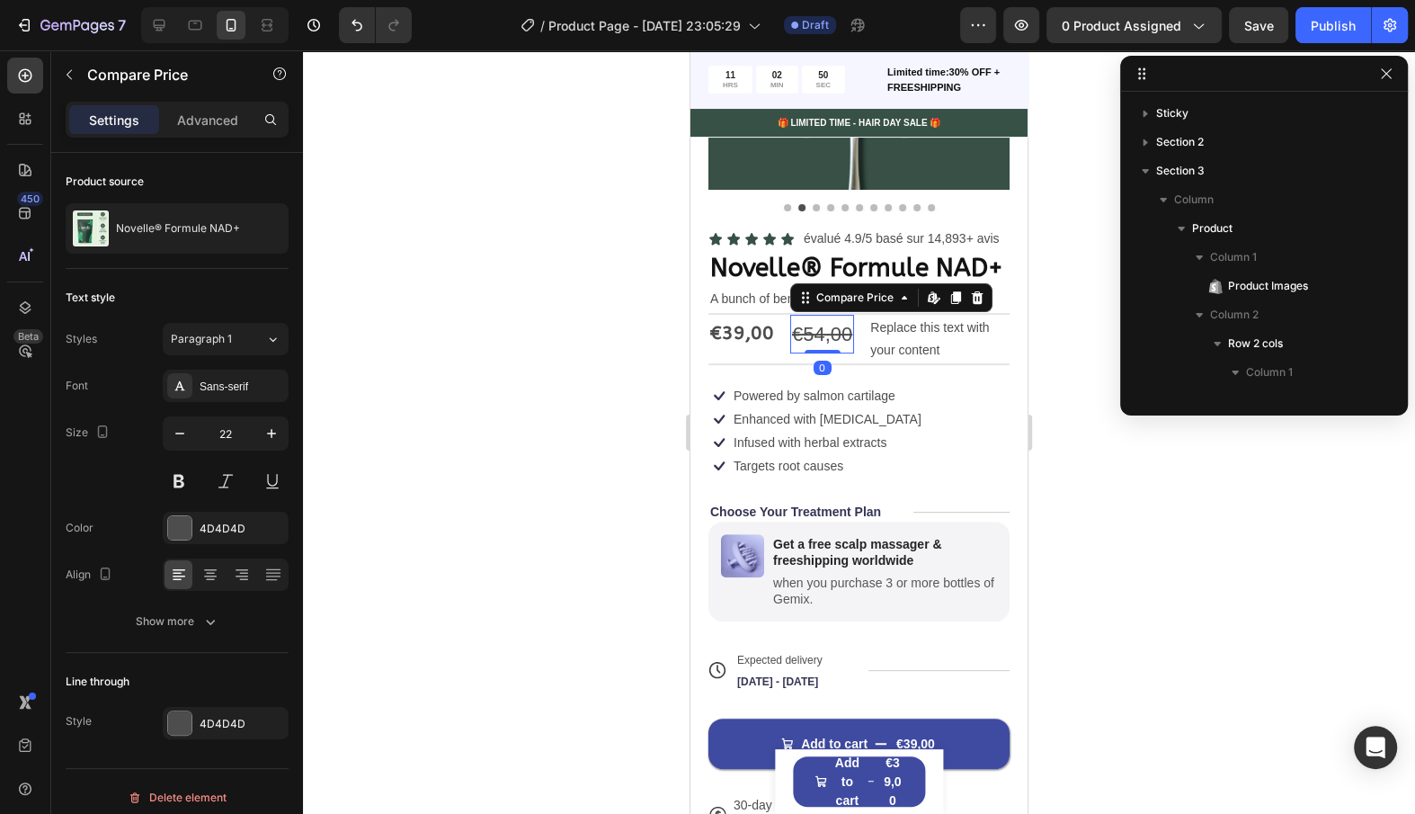
scroll to position [743, 0]
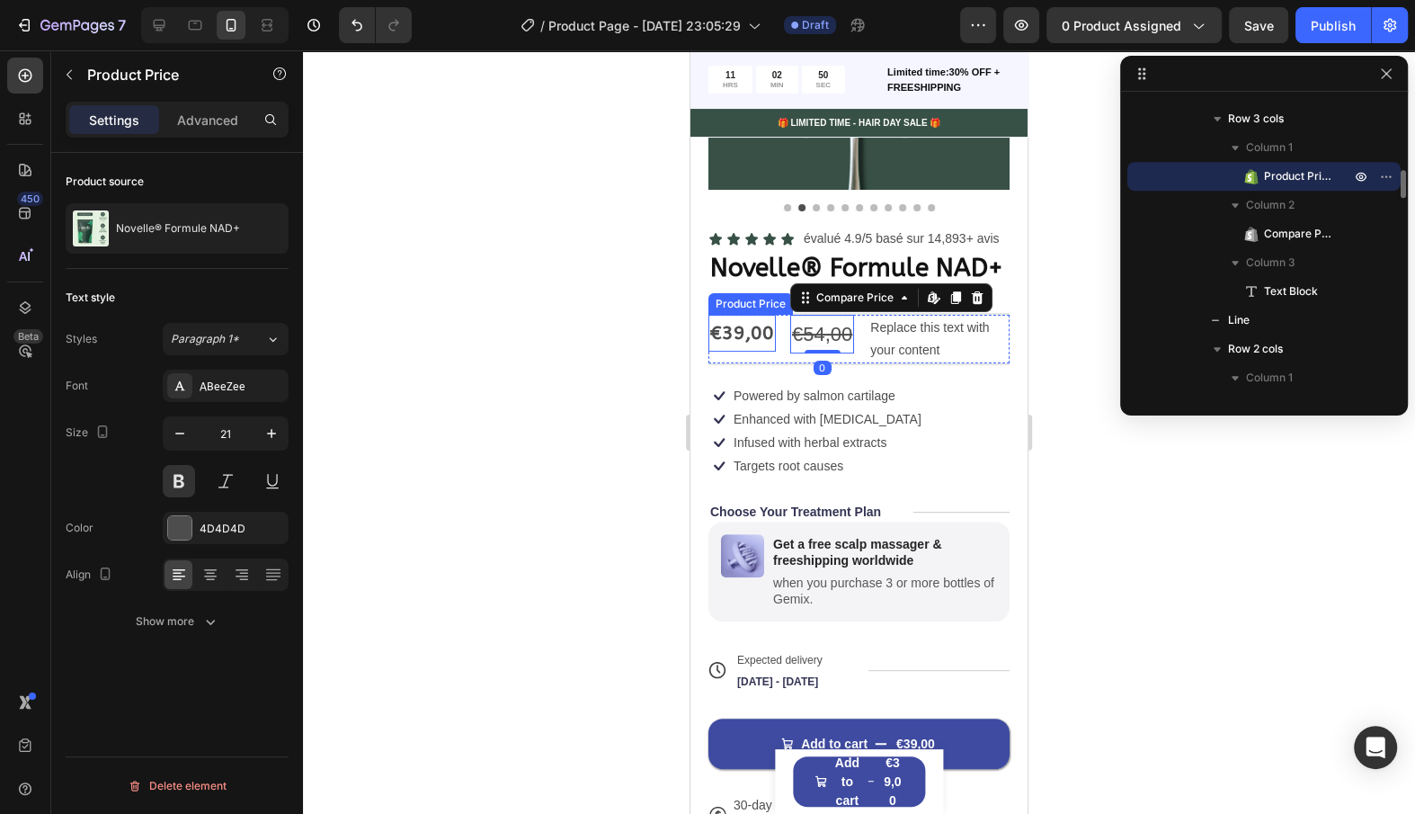
click at [762, 329] on div "€39,00" at bounding box center [742, 334] width 67 height 38
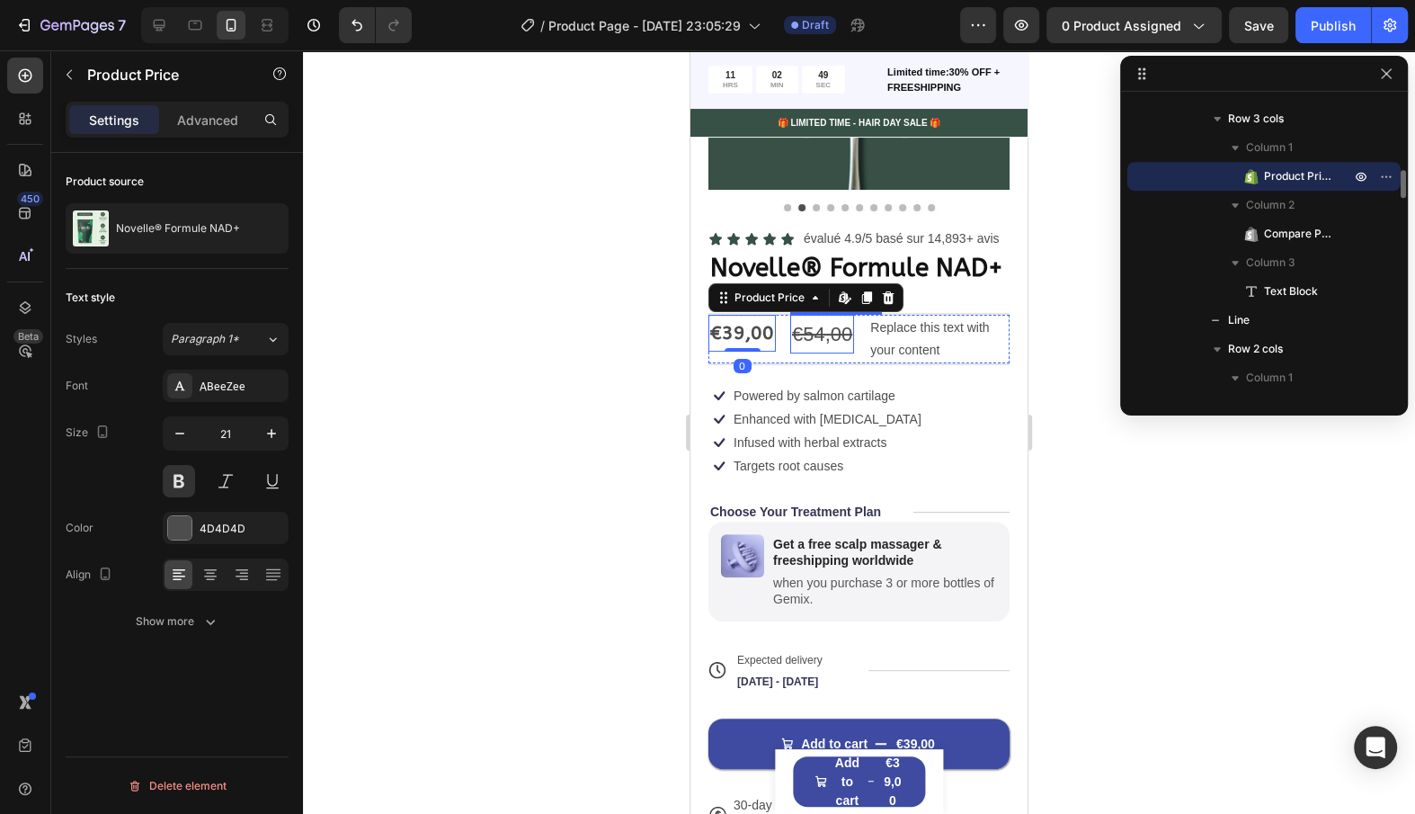
click at [797, 334] on div "€54,00" at bounding box center [822, 335] width 64 height 40
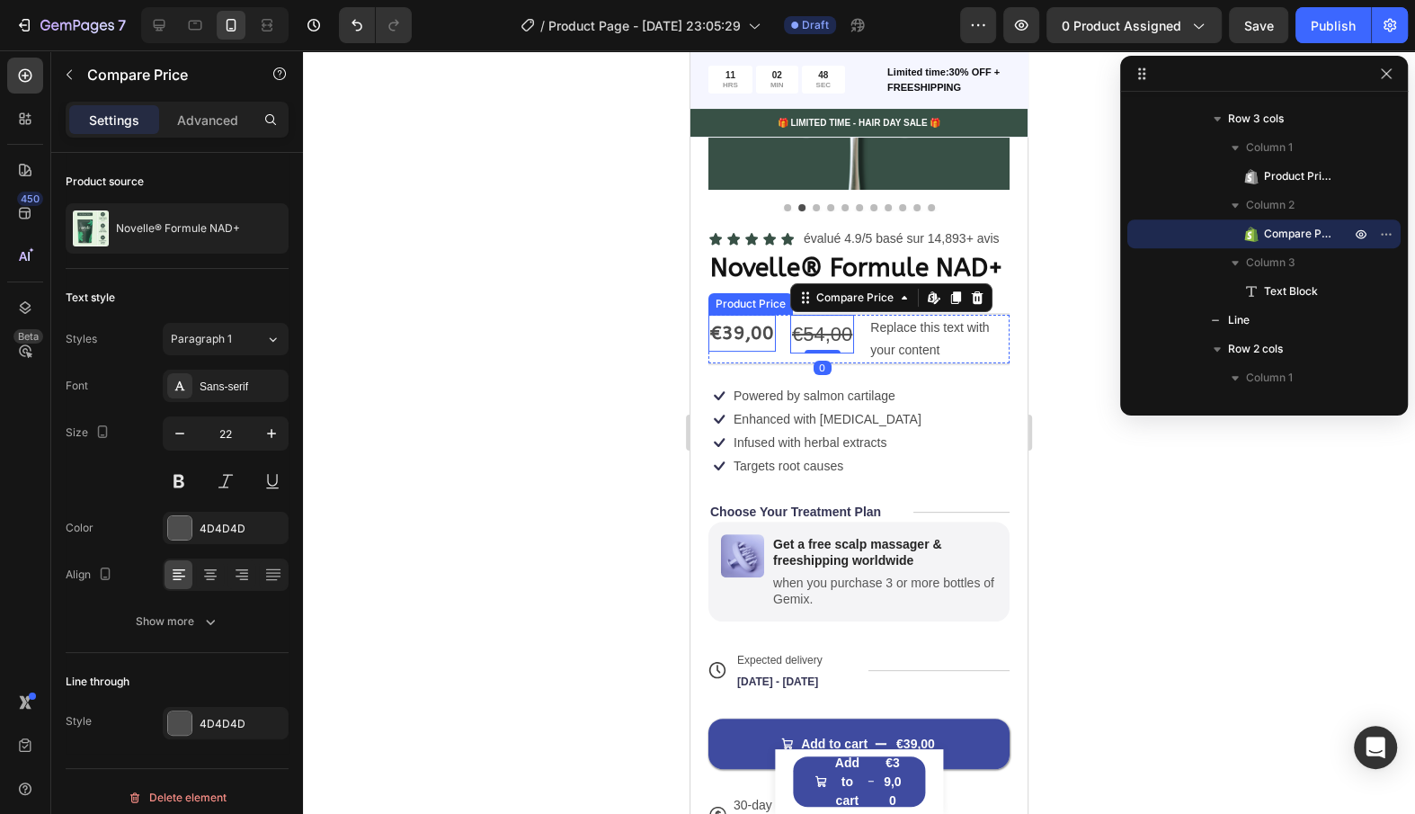
click at [755, 329] on div "€39,00" at bounding box center [742, 334] width 67 height 38
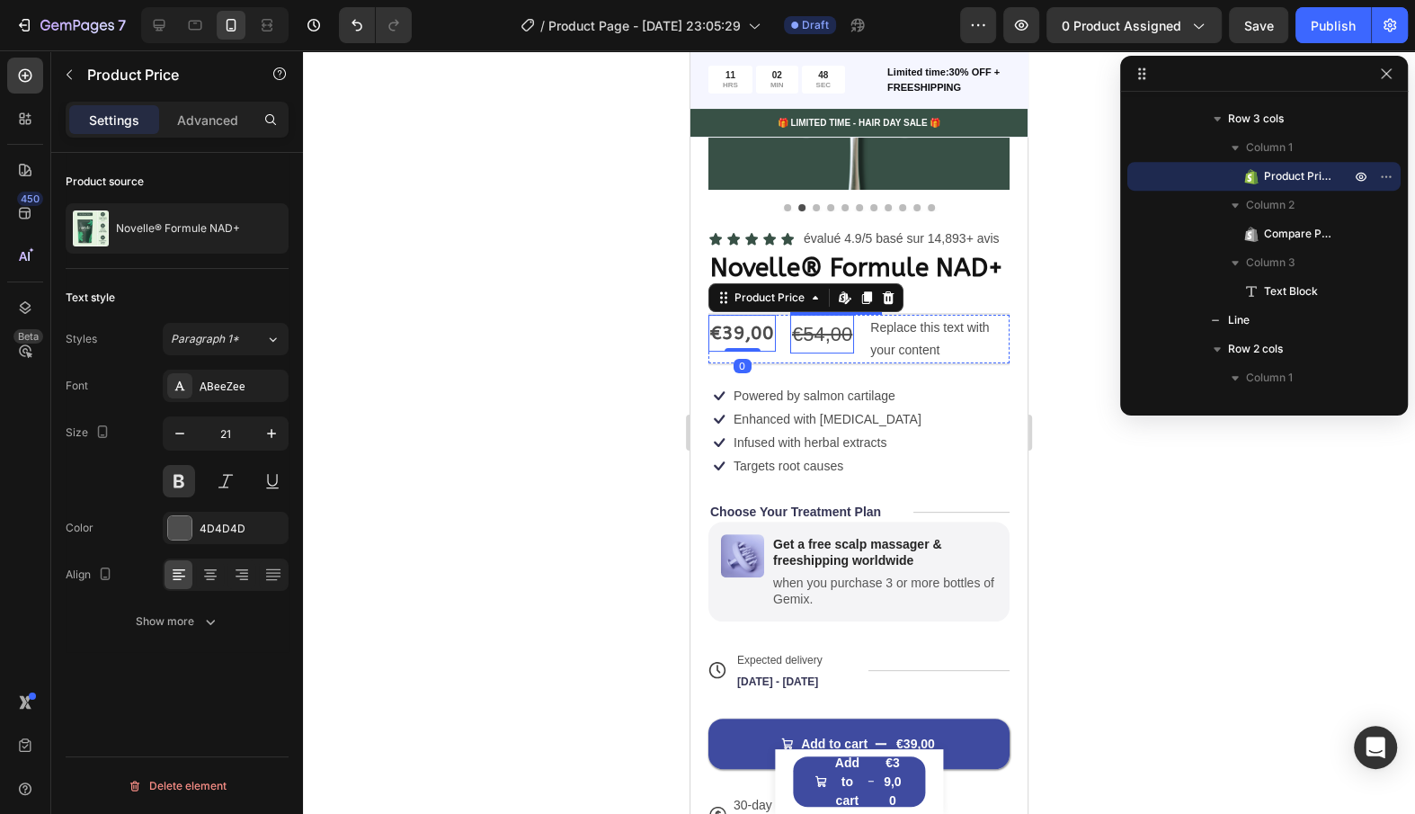
click at [806, 335] on div "€54,00" at bounding box center [822, 335] width 64 height 40
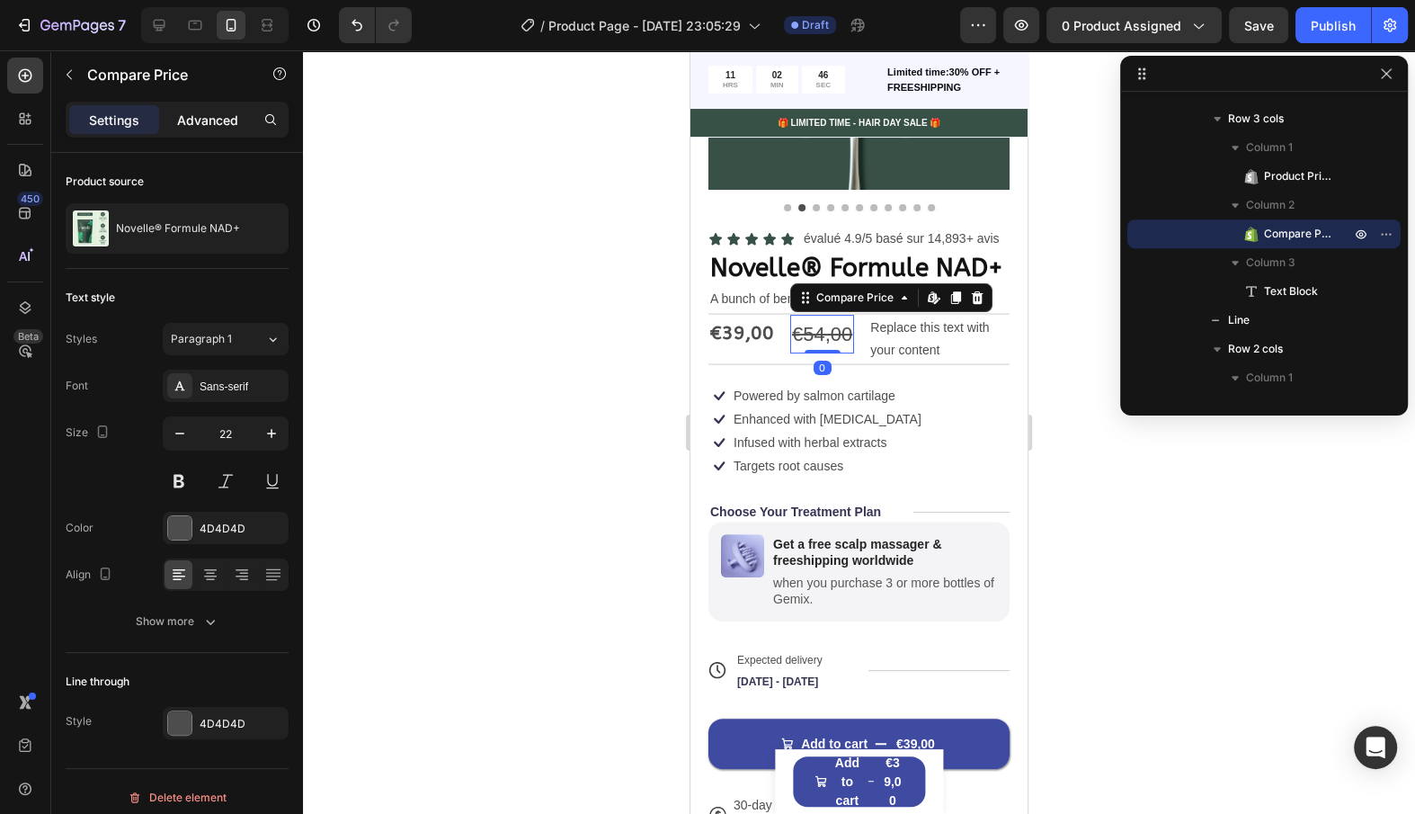
click at [226, 114] on p "Advanced" at bounding box center [207, 120] width 61 height 19
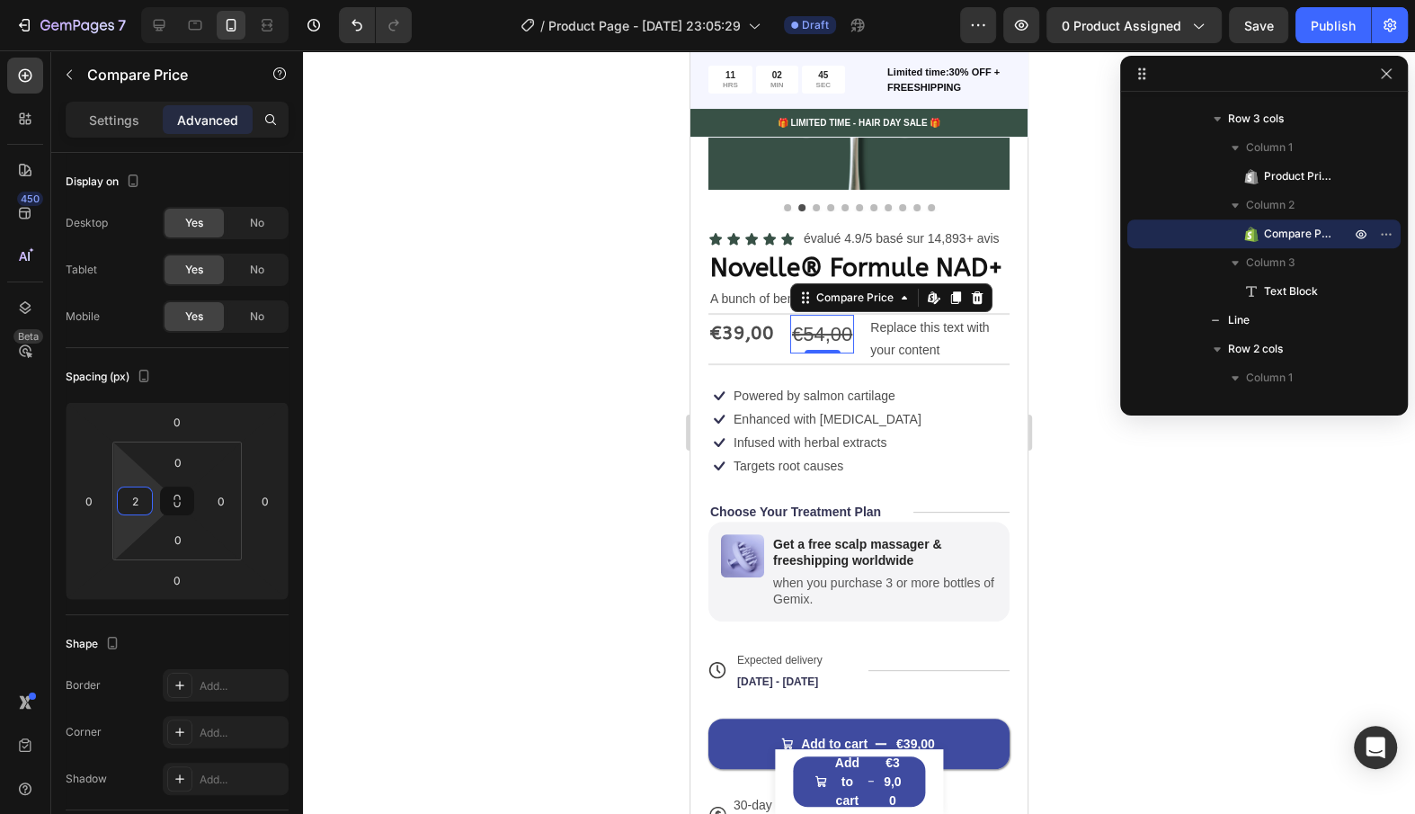
type input "0"
drag, startPoint x: 135, startPoint y: 481, endPoint x: 120, endPoint y: 521, distance: 42.4
click at [120, 0] on html "7 / Product Page - [DATE] 23:05:29 Draft Preview 0 product assigned Save Publis…" at bounding box center [707, 0] width 1415 height 0
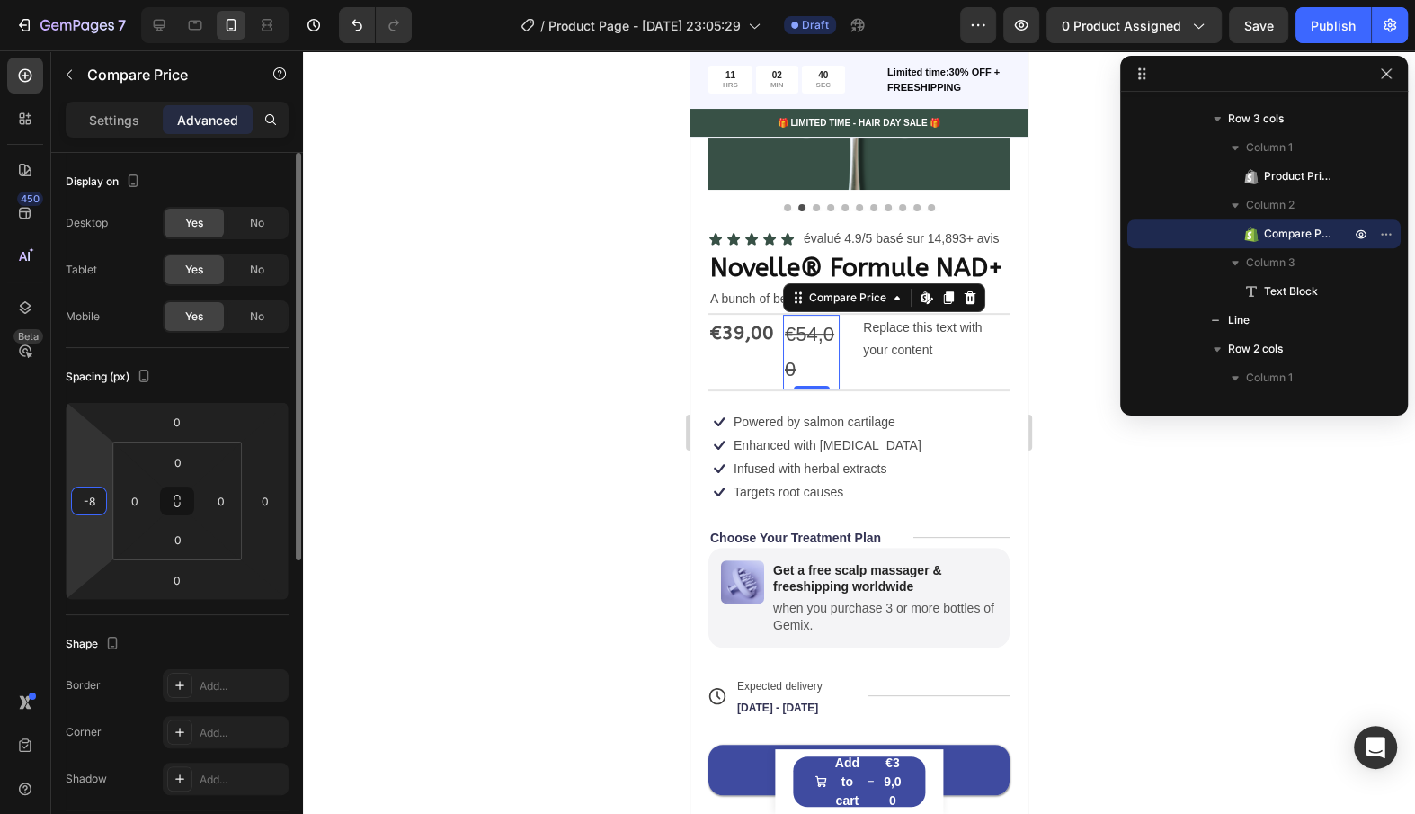
click at [99, 0] on html "7 / Product Page - [DATE] 23:05:29 Draft Preview 0 product assigned Save Publis…" at bounding box center [707, 0] width 1415 height 0
type input "-6"
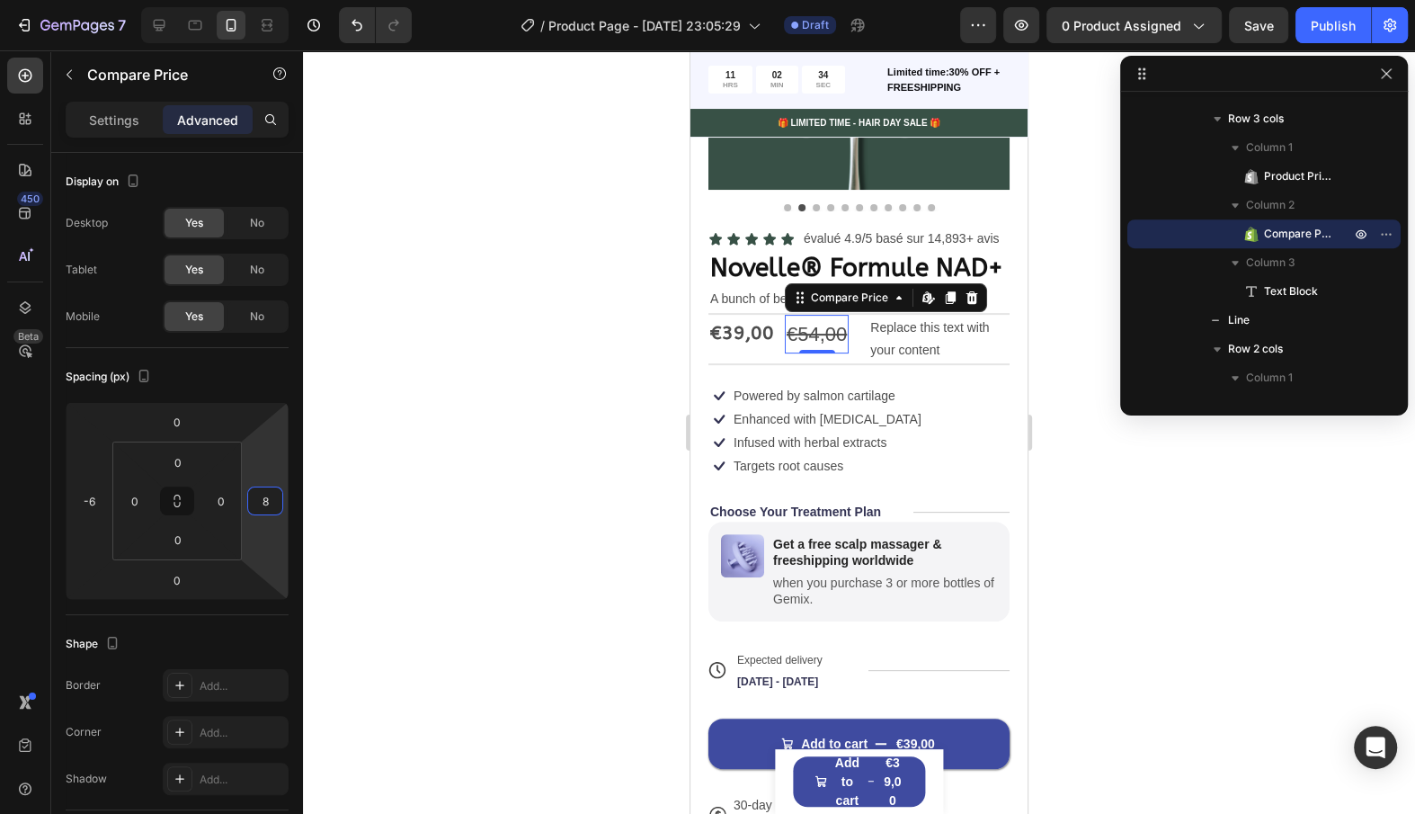
type input "10"
click at [271, 0] on html "7 / Product Page - [DATE] 23:05:29 Draft Preview 0 product assigned Save Publis…" at bounding box center [707, 0] width 1415 height 0
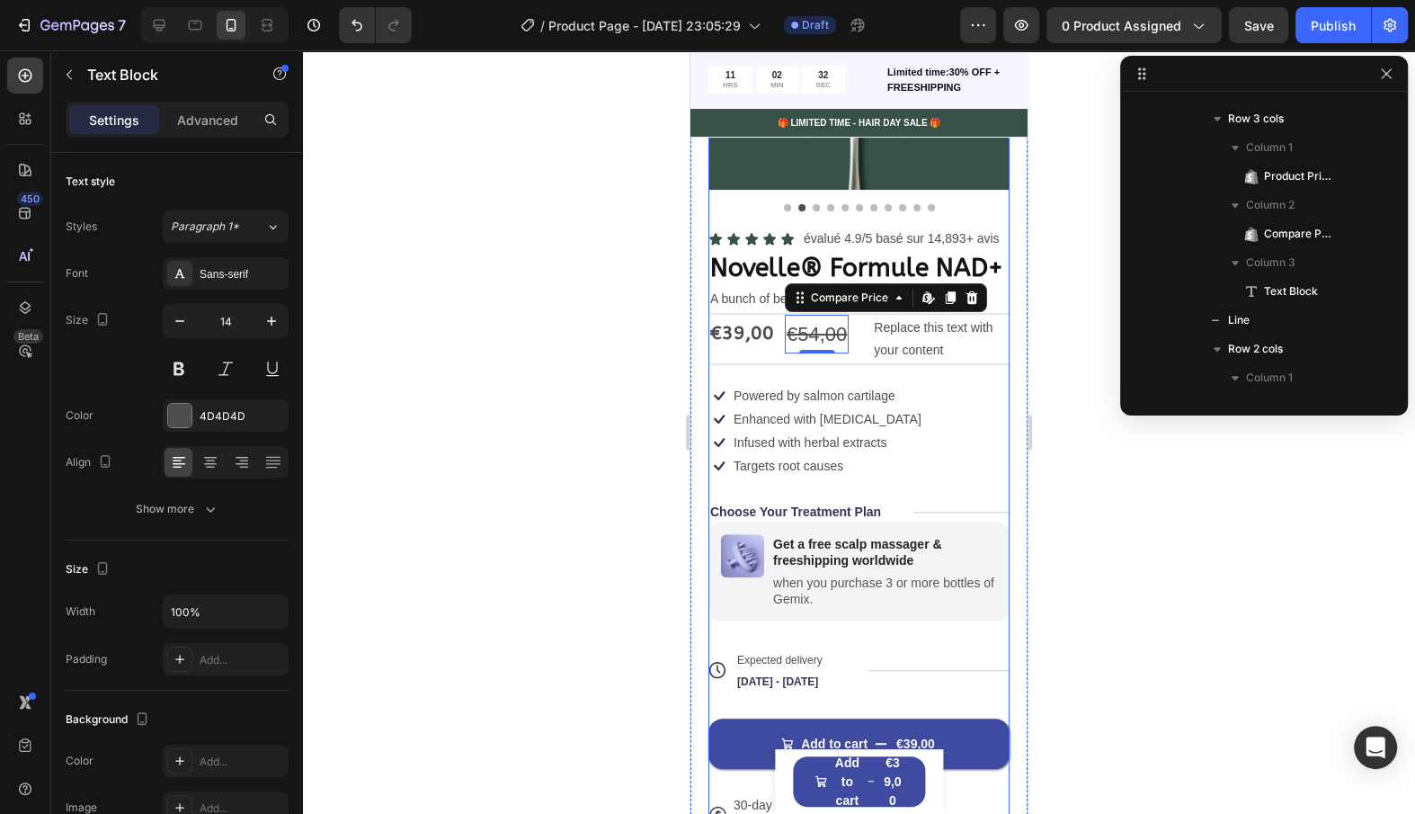
click at [755, 466] on p "Targets root causes" at bounding box center [789, 466] width 110 height 16
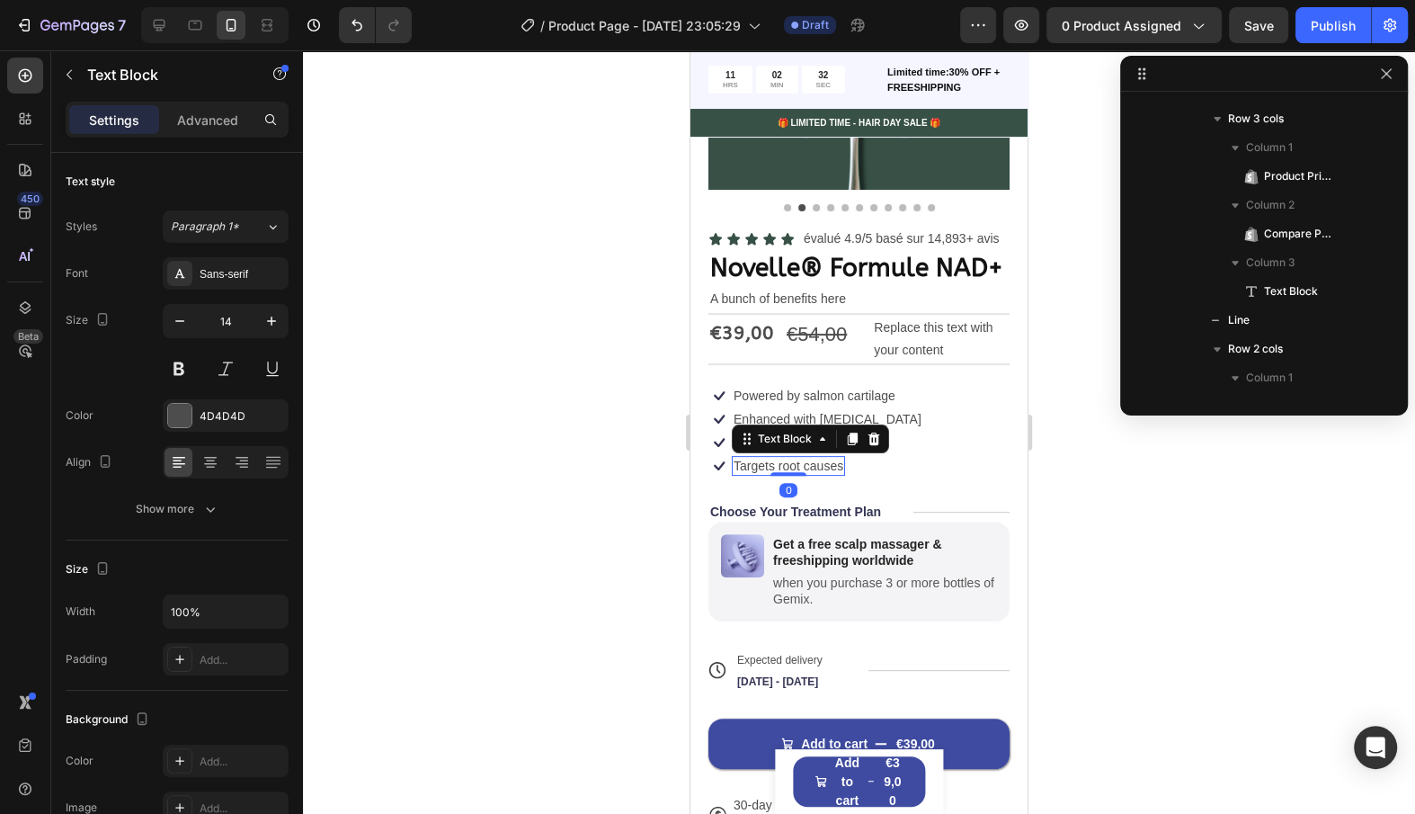
scroll to position [1577, 0]
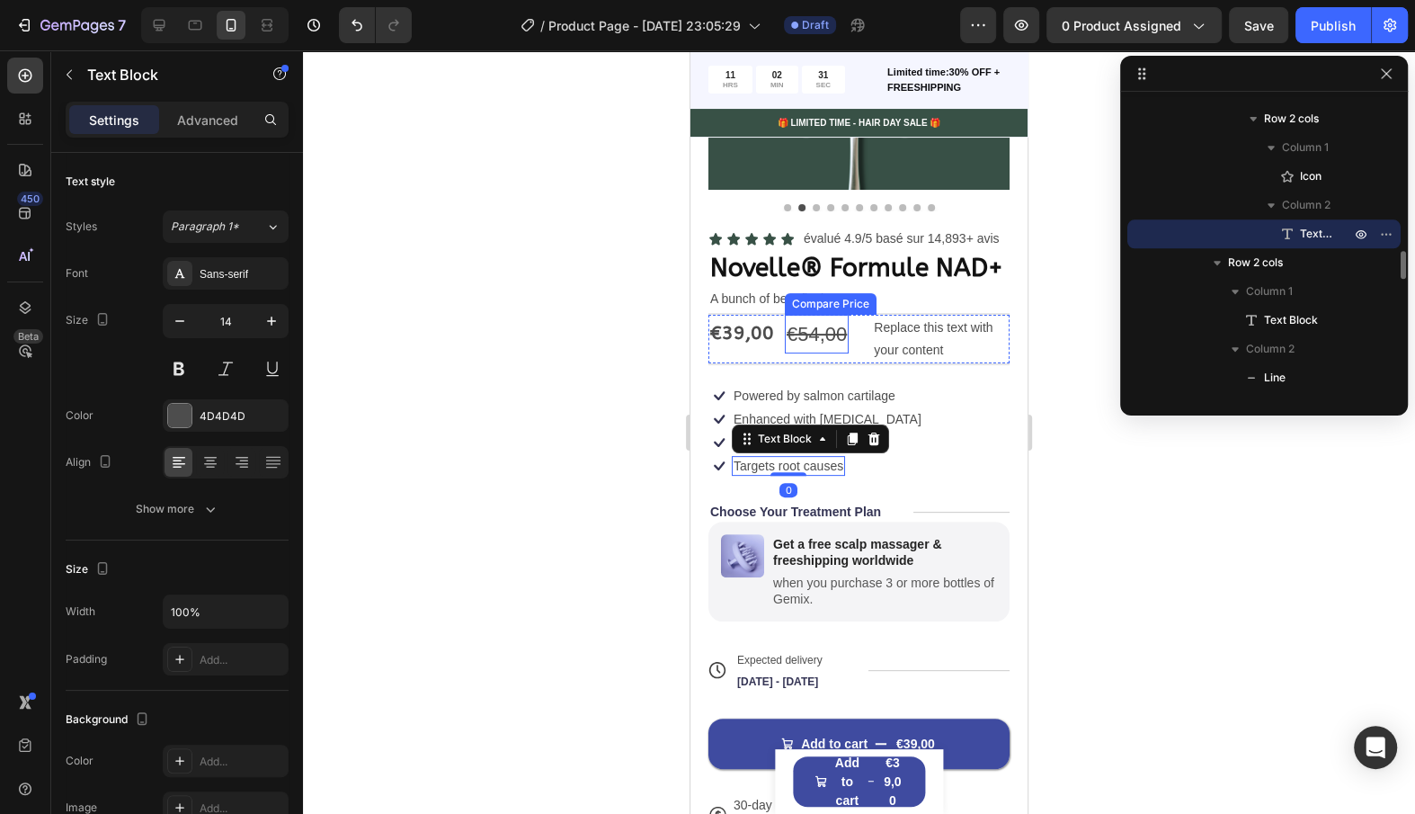
click at [828, 334] on div "€54,00" at bounding box center [817, 335] width 64 height 40
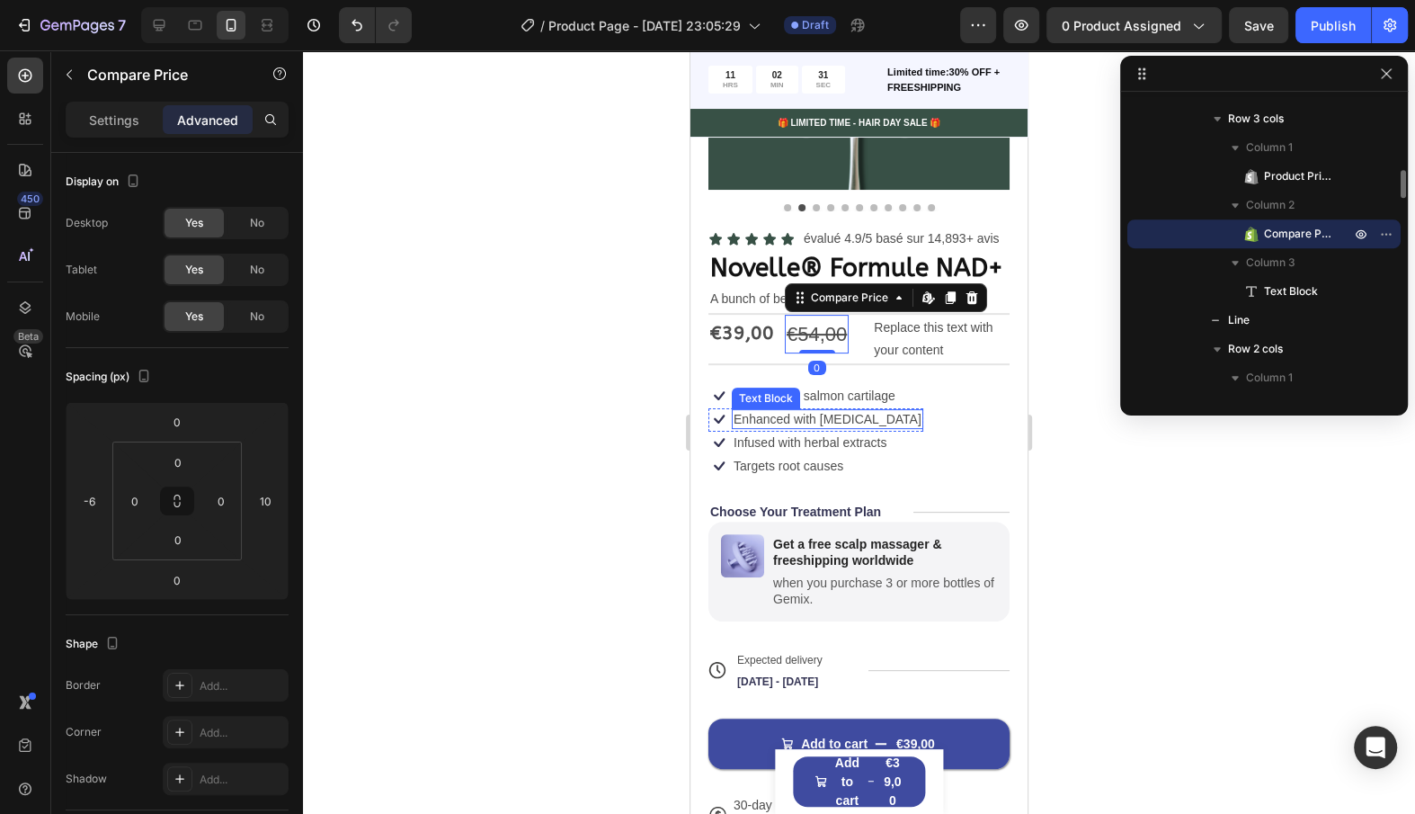
click at [843, 409] on div "Enhanced with [MEDICAL_DATA]" at bounding box center [828, 419] width 192 height 20
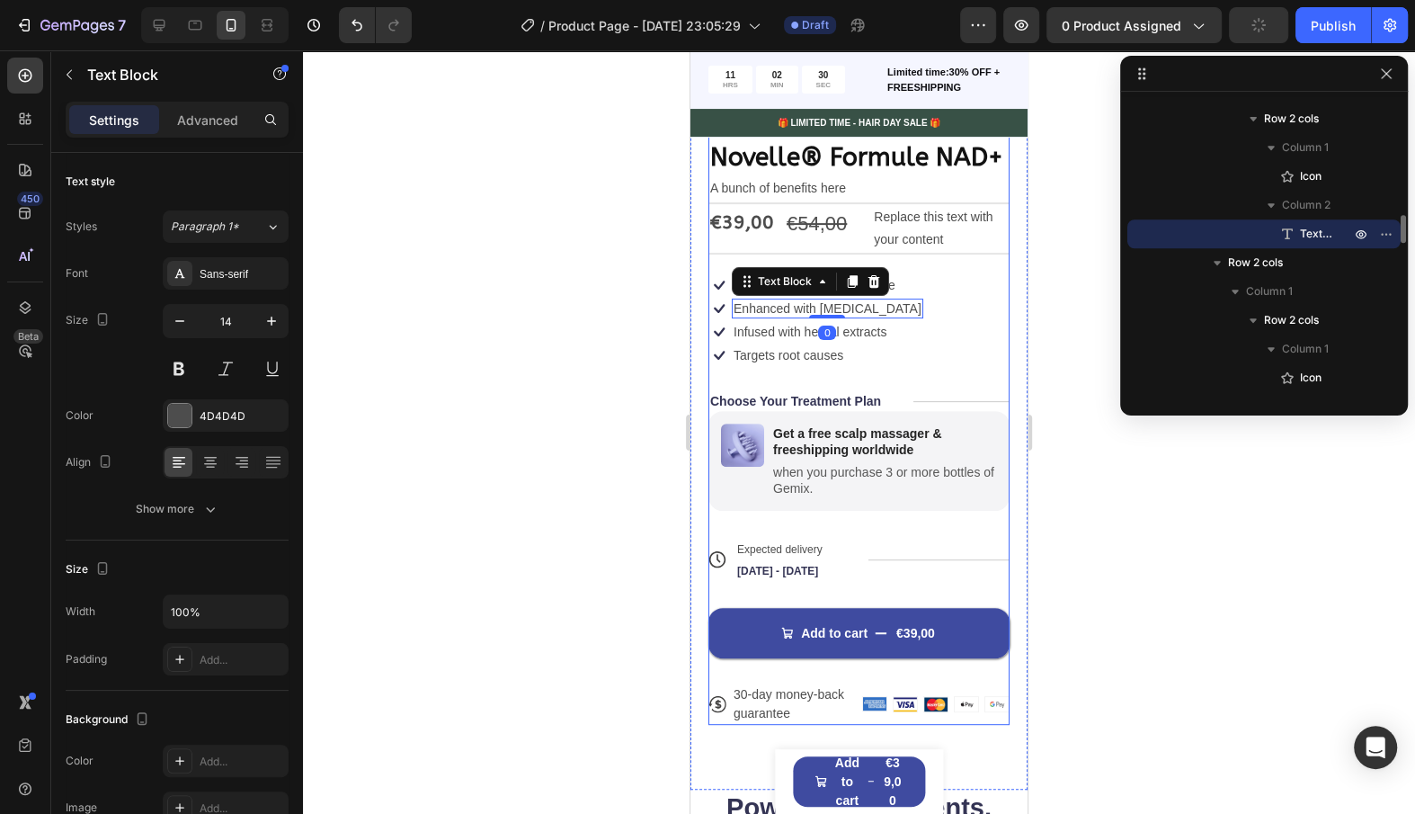
scroll to position [325, 0]
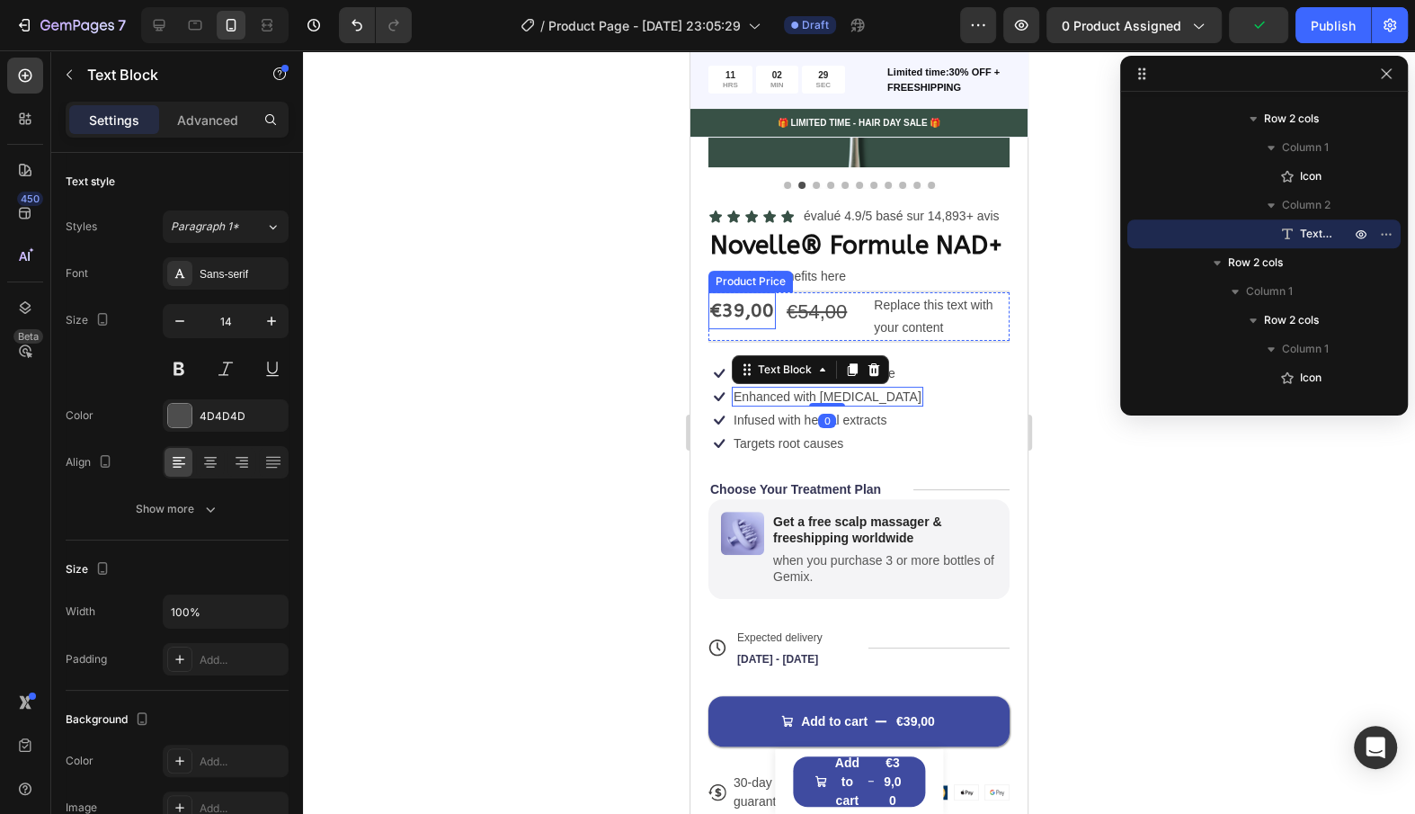
click at [755, 310] on div "€39,00" at bounding box center [742, 311] width 67 height 38
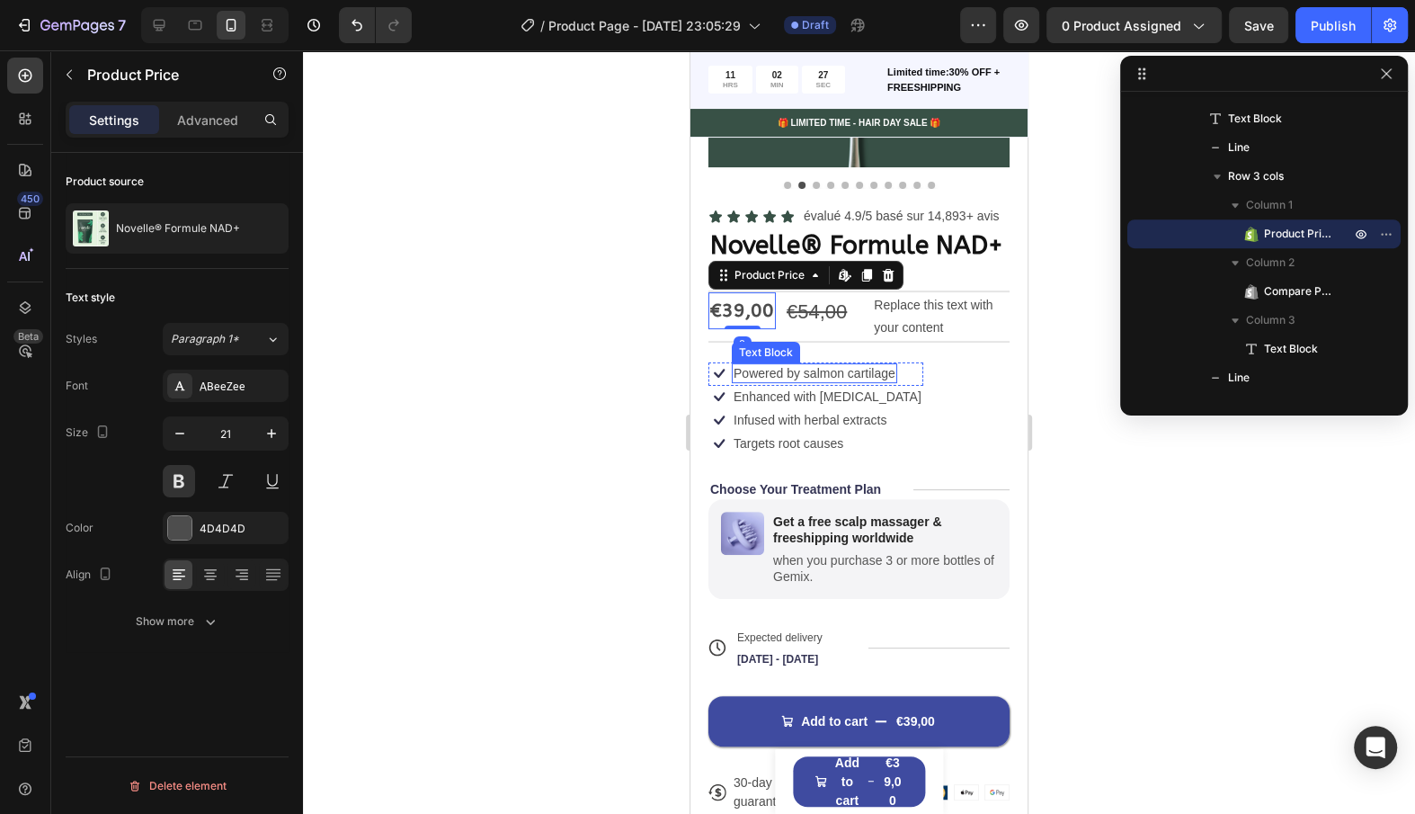
click at [827, 341] on div at bounding box center [859, 342] width 301 height 2
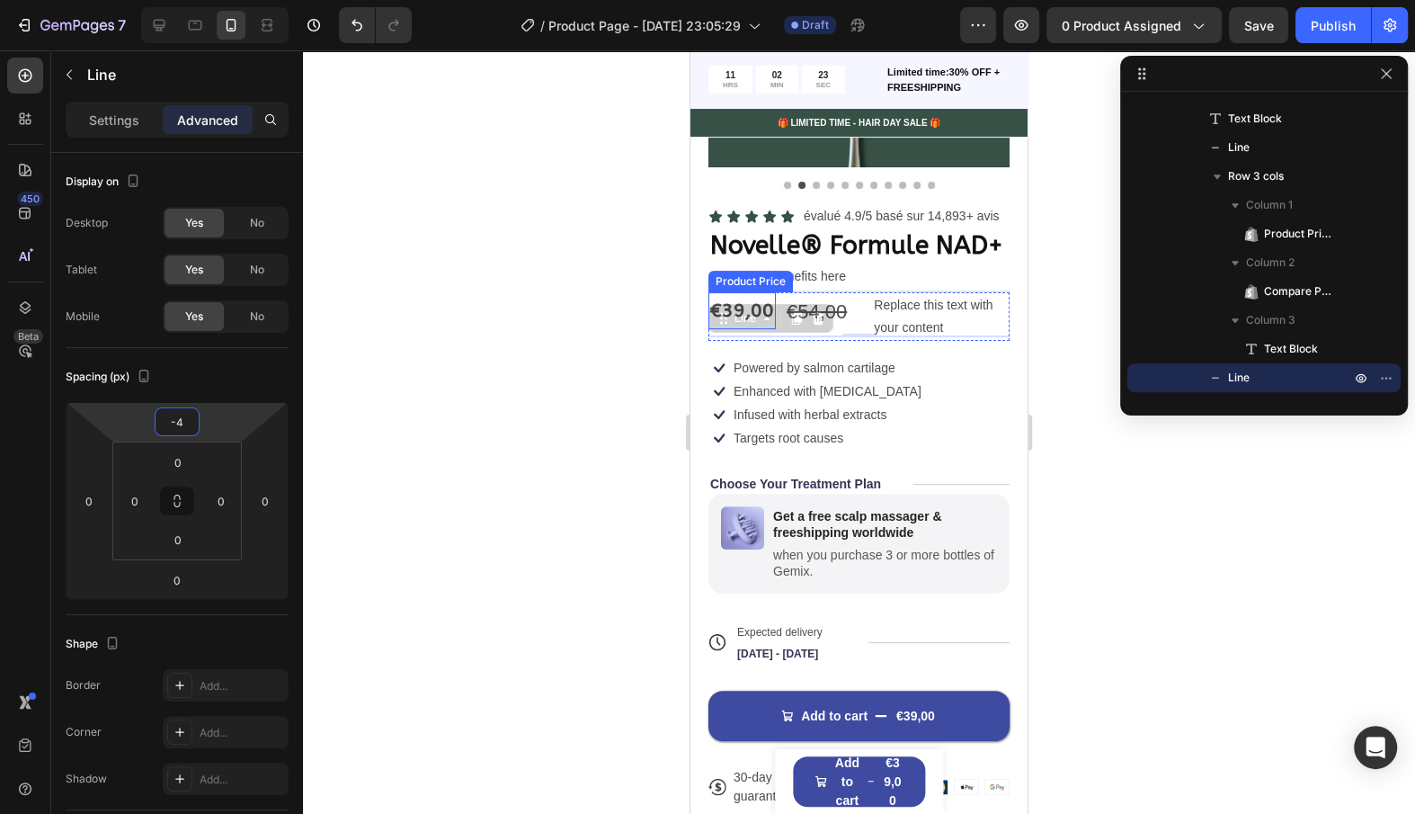
type input "-2"
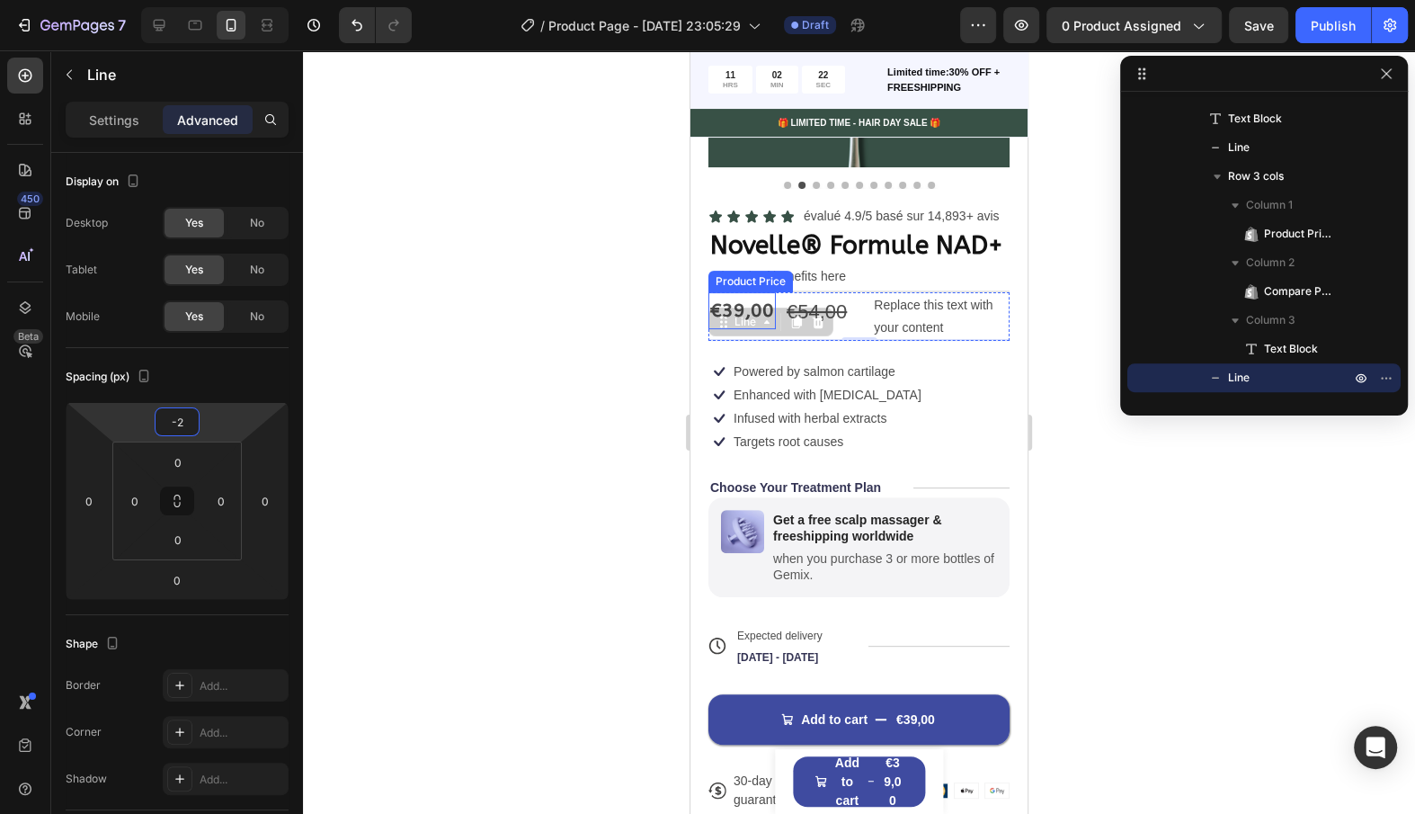
click at [233, 0] on html "7 / Product Page - [DATE] 23:05:29 Draft Preview 0 product assigned Save Publis…" at bounding box center [707, 0] width 1415 height 0
click at [761, 450] on div "Targets root causes Text Block" at bounding box center [788, 442] width 113 height 22
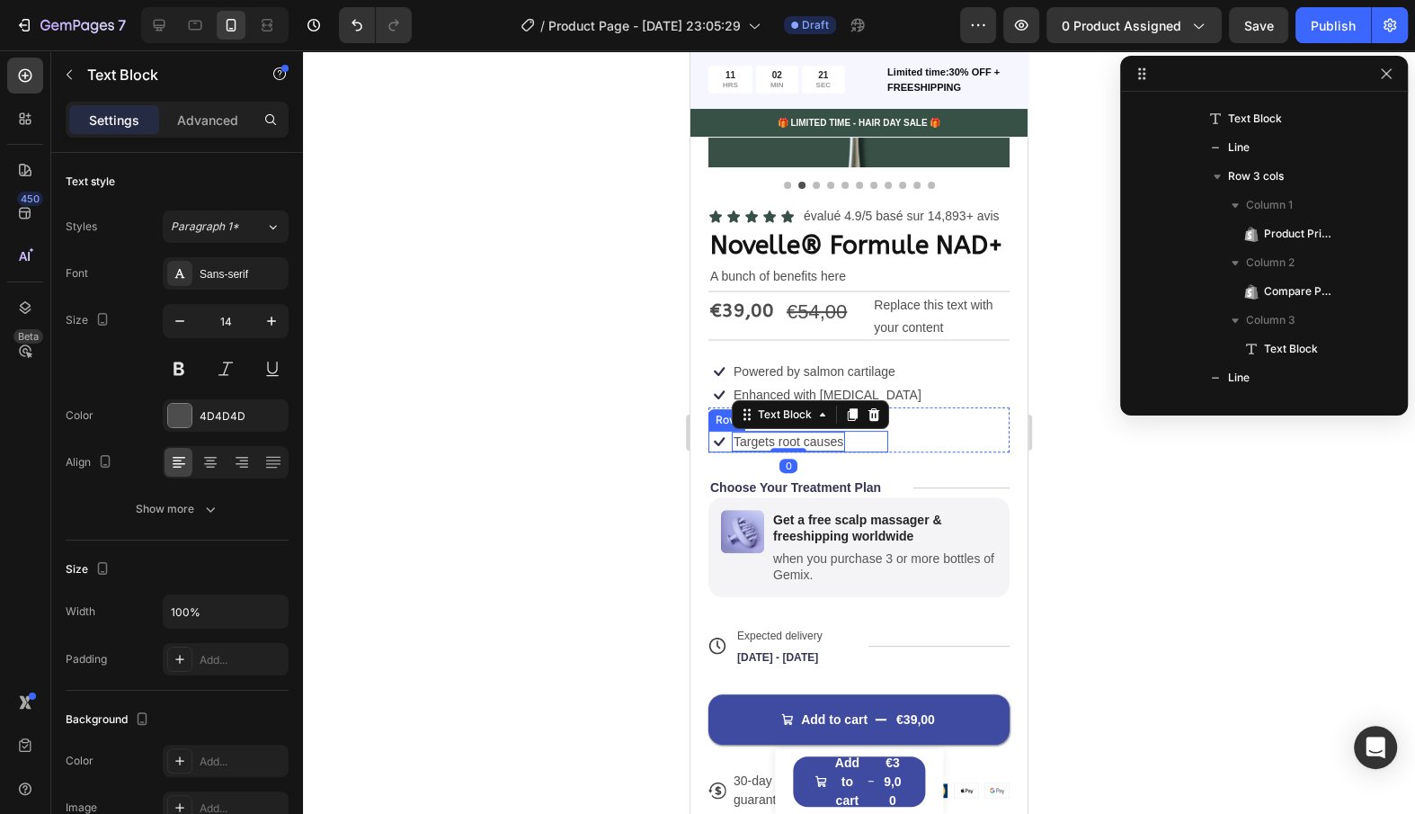
scroll to position [1577, 0]
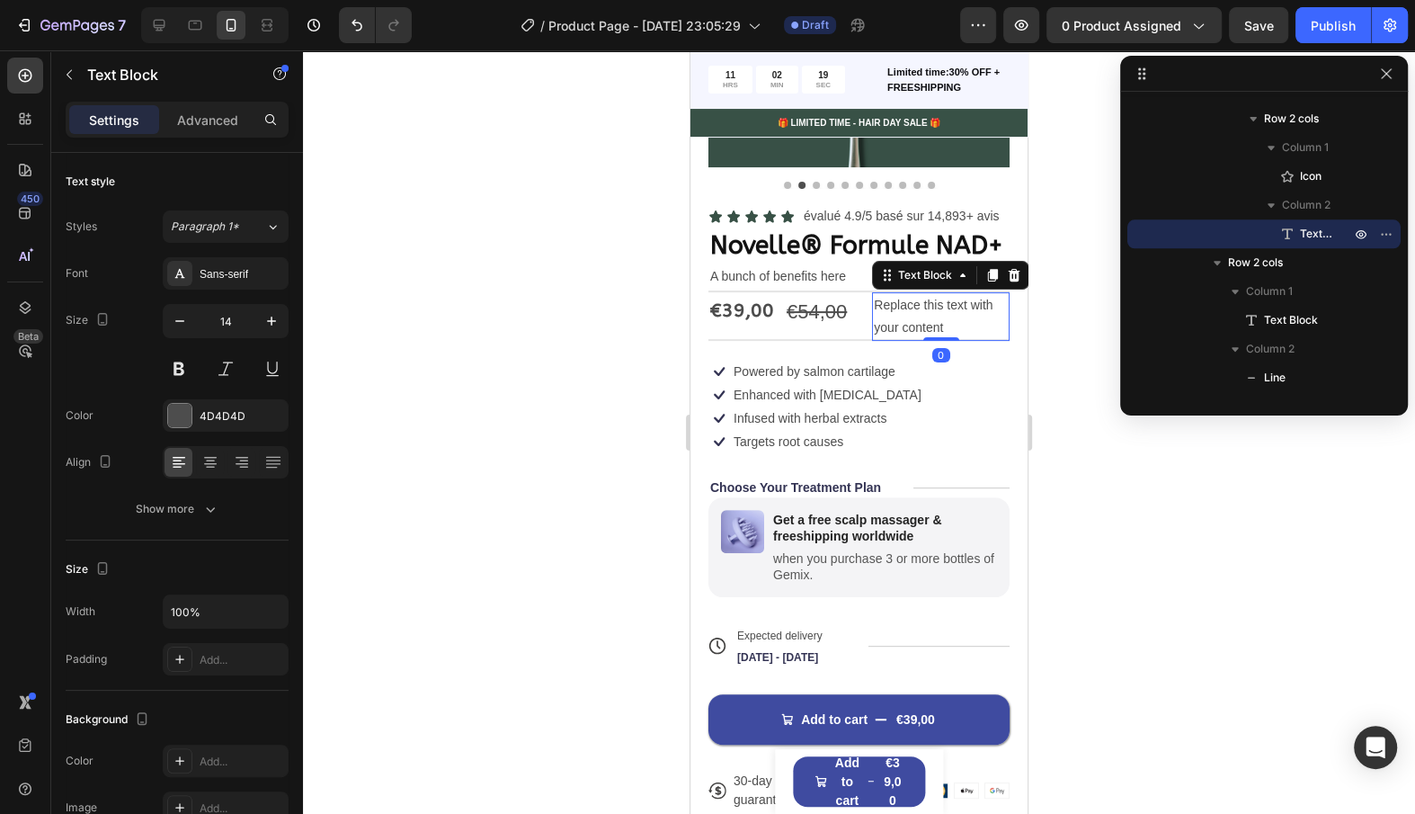
click at [935, 325] on div "Replace this text with your content" at bounding box center [941, 316] width 138 height 49
click at [935, 325] on p "Replace this text with your content" at bounding box center [941, 316] width 134 height 45
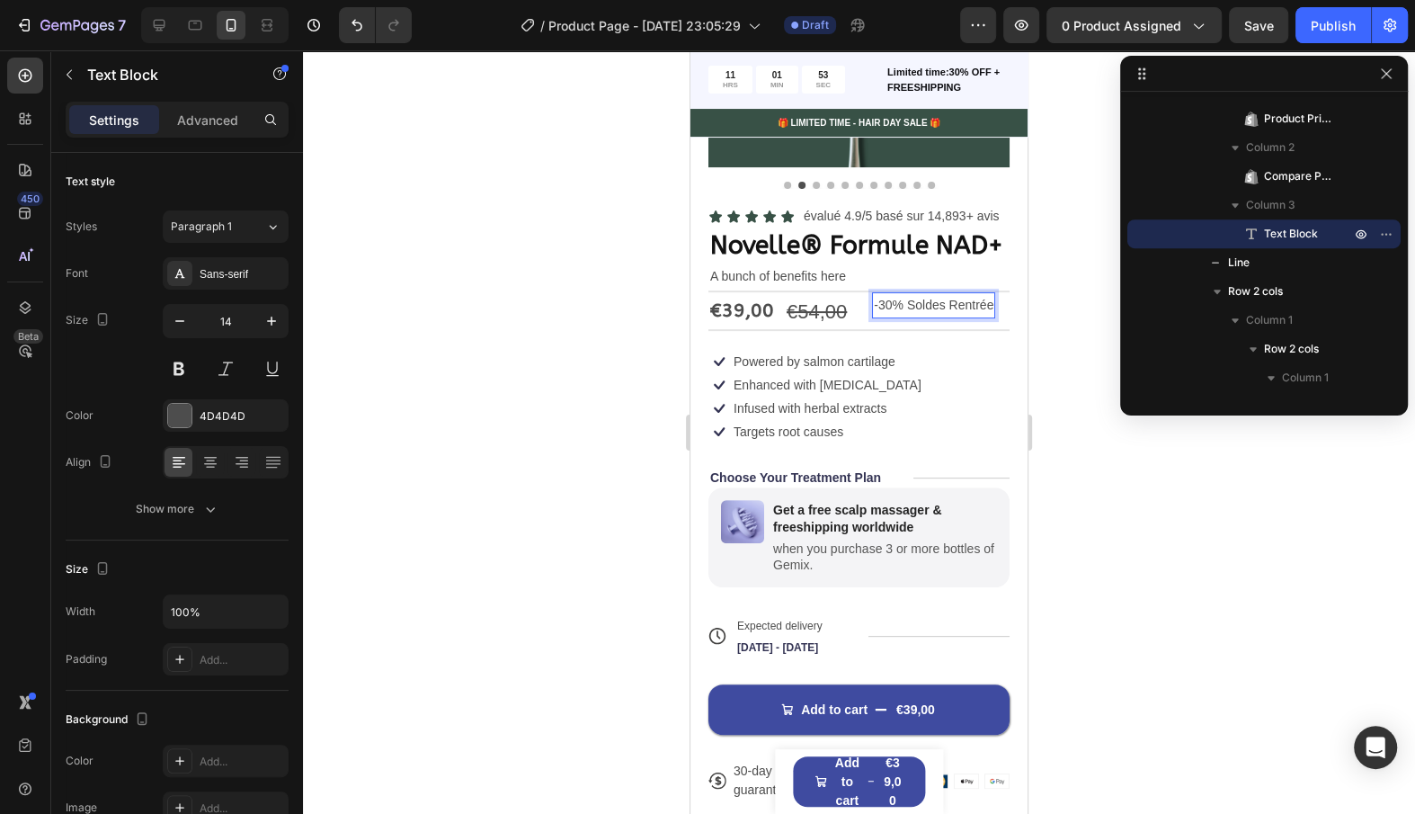
click at [929, 303] on p "-30% Soldes Rentrée" at bounding box center [934, 305] width 120 height 22
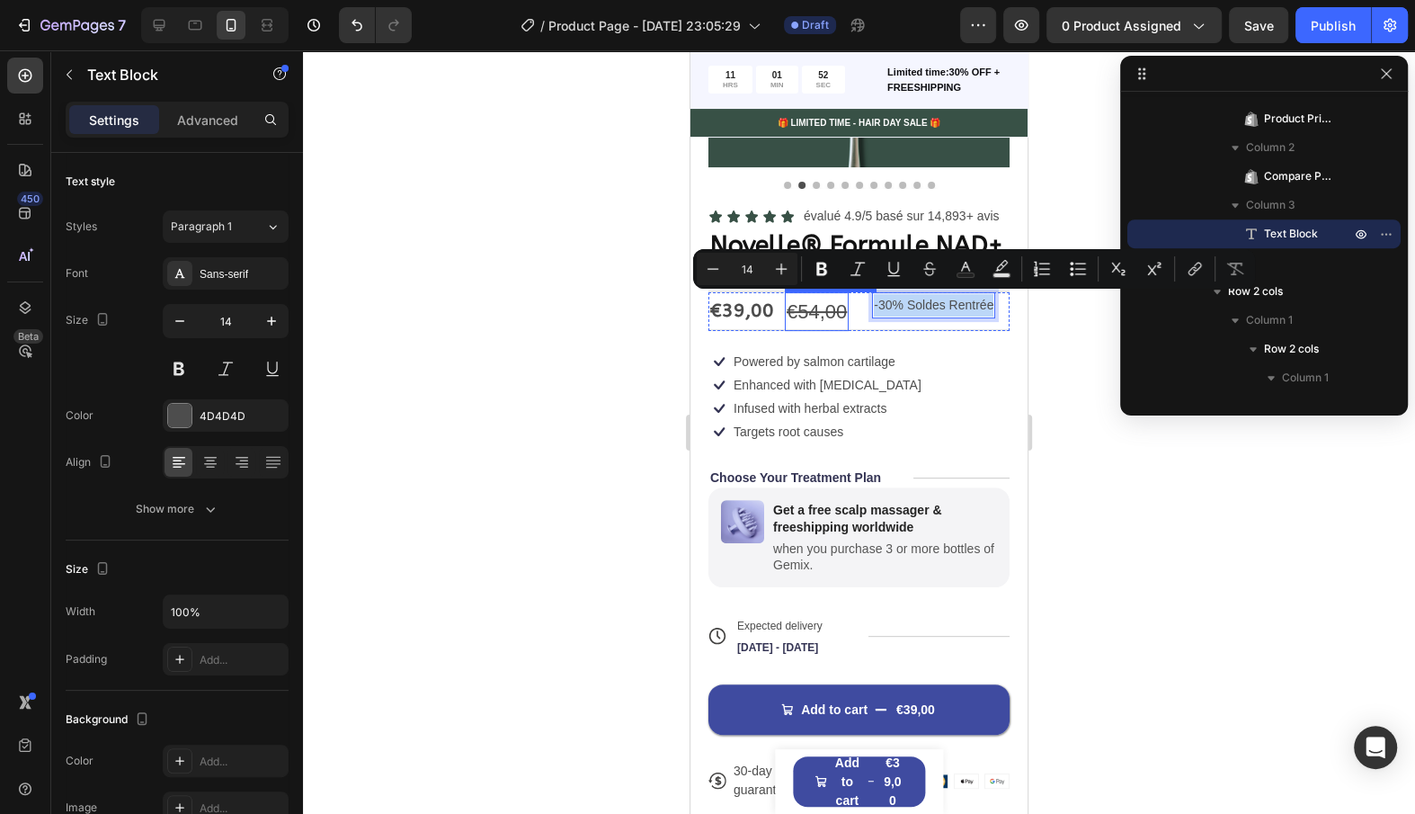
click at [875, 372] on div "Icon Powered by salmon cartilage Text Block Row Icon Enhanced with [MEDICAL_DAT…" at bounding box center [859, 367] width 301 height 59
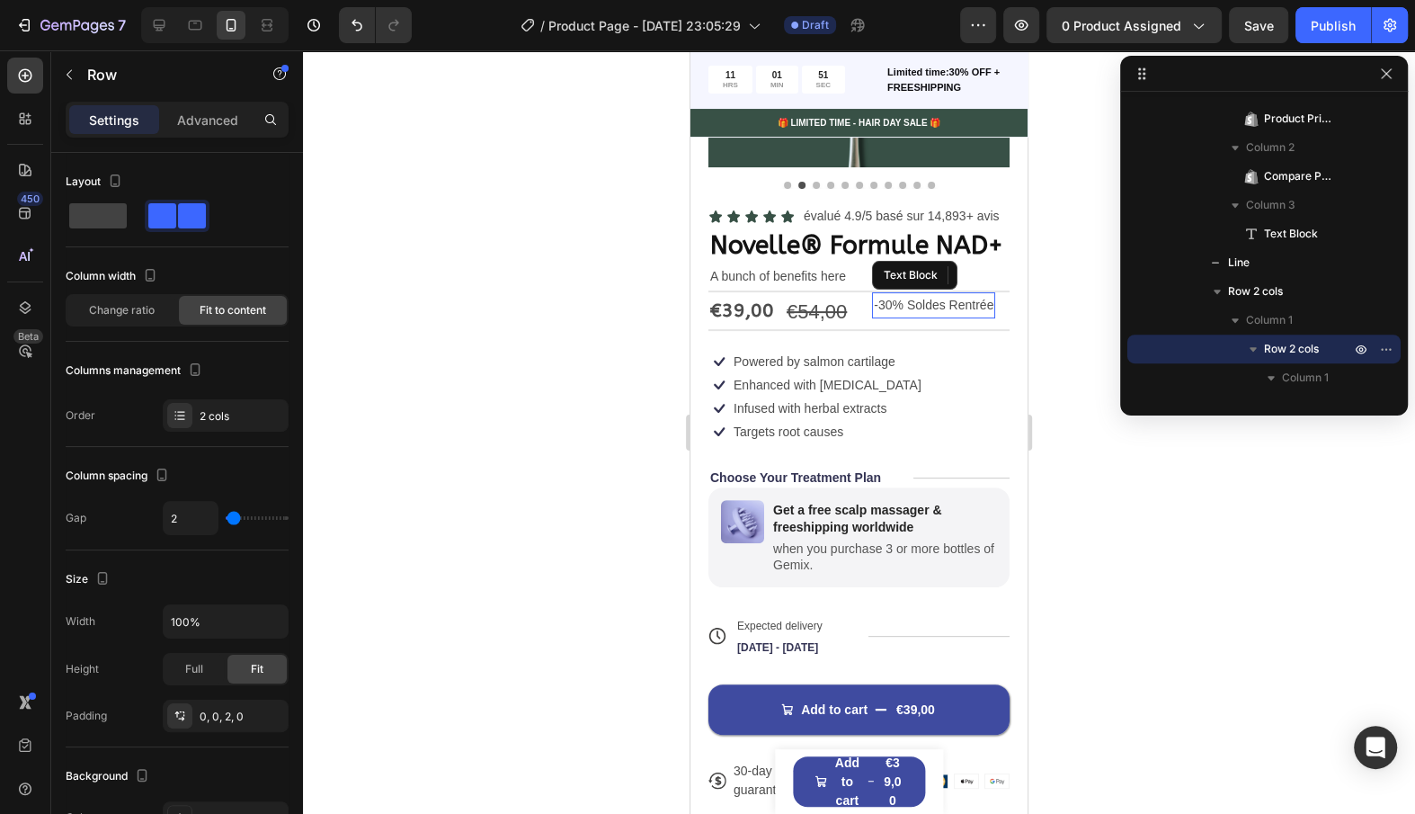
click at [920, 300] on p "-30% Soldes Rentrée" at bounding box center [934, 305] width 120 height 22
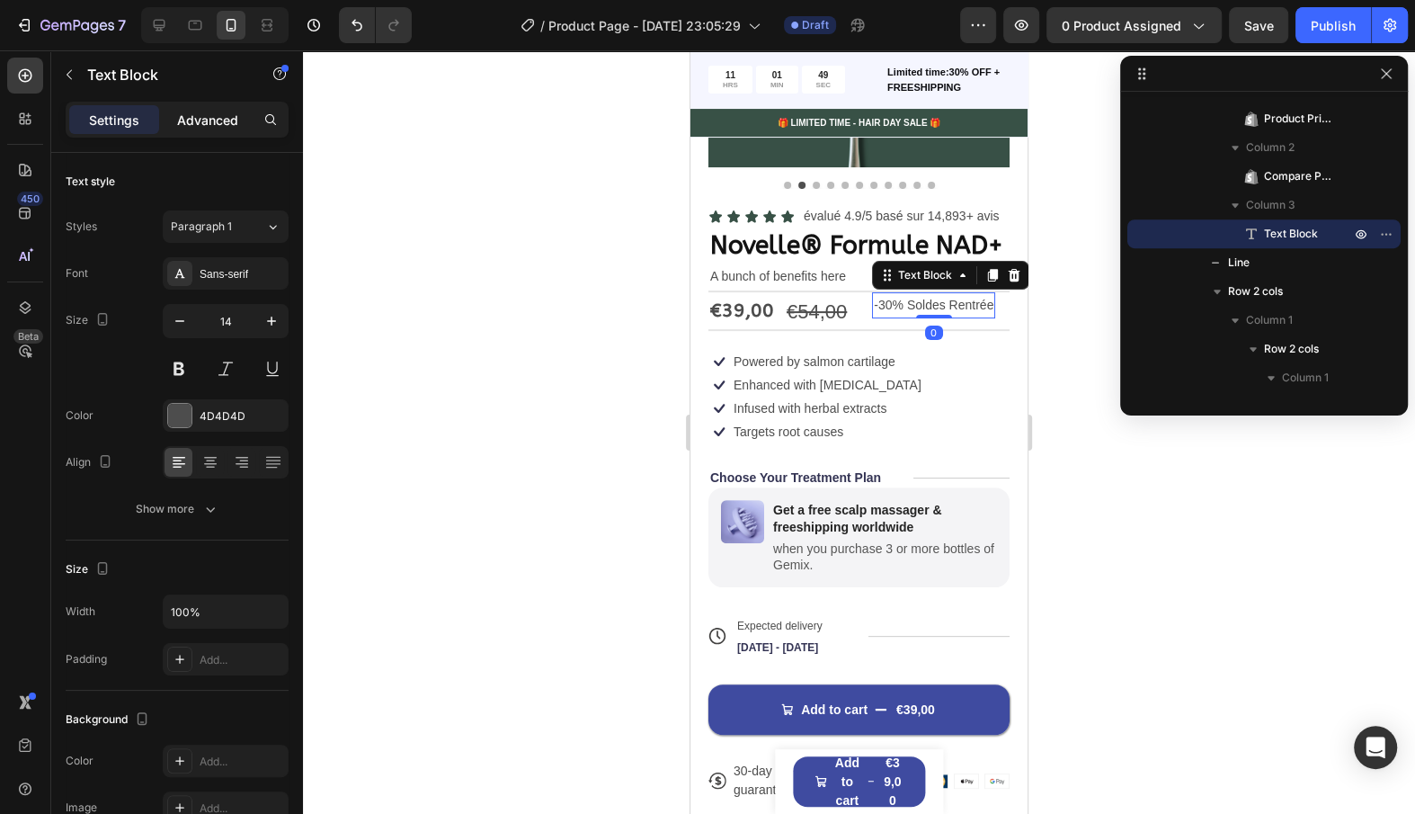
click at [211, 120] on p "Advanced" at bounding box center [207, 120] width 61 height 19
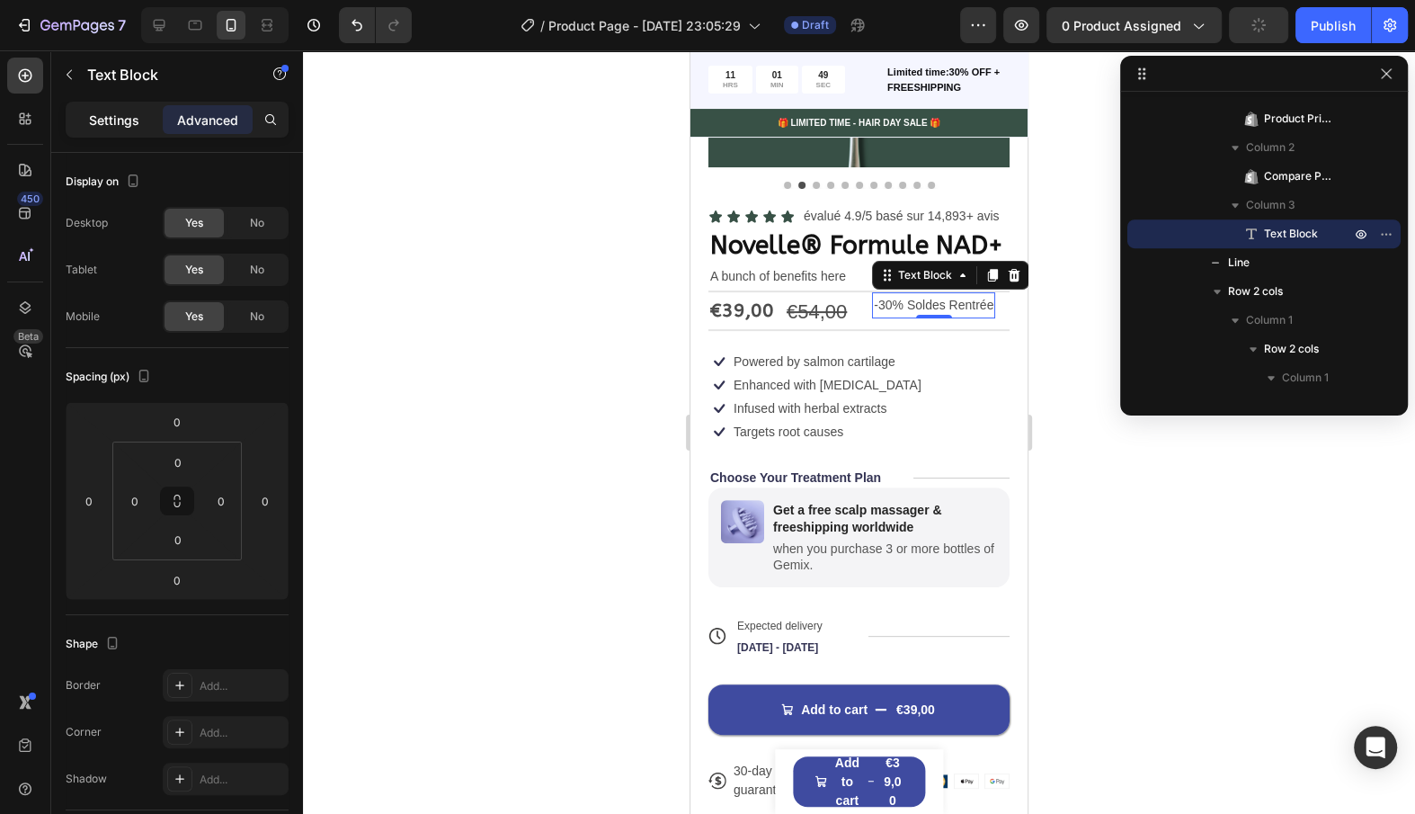
click at [120, 127] on p "Settings" at bounding box center [114, 120] width 50 height 19
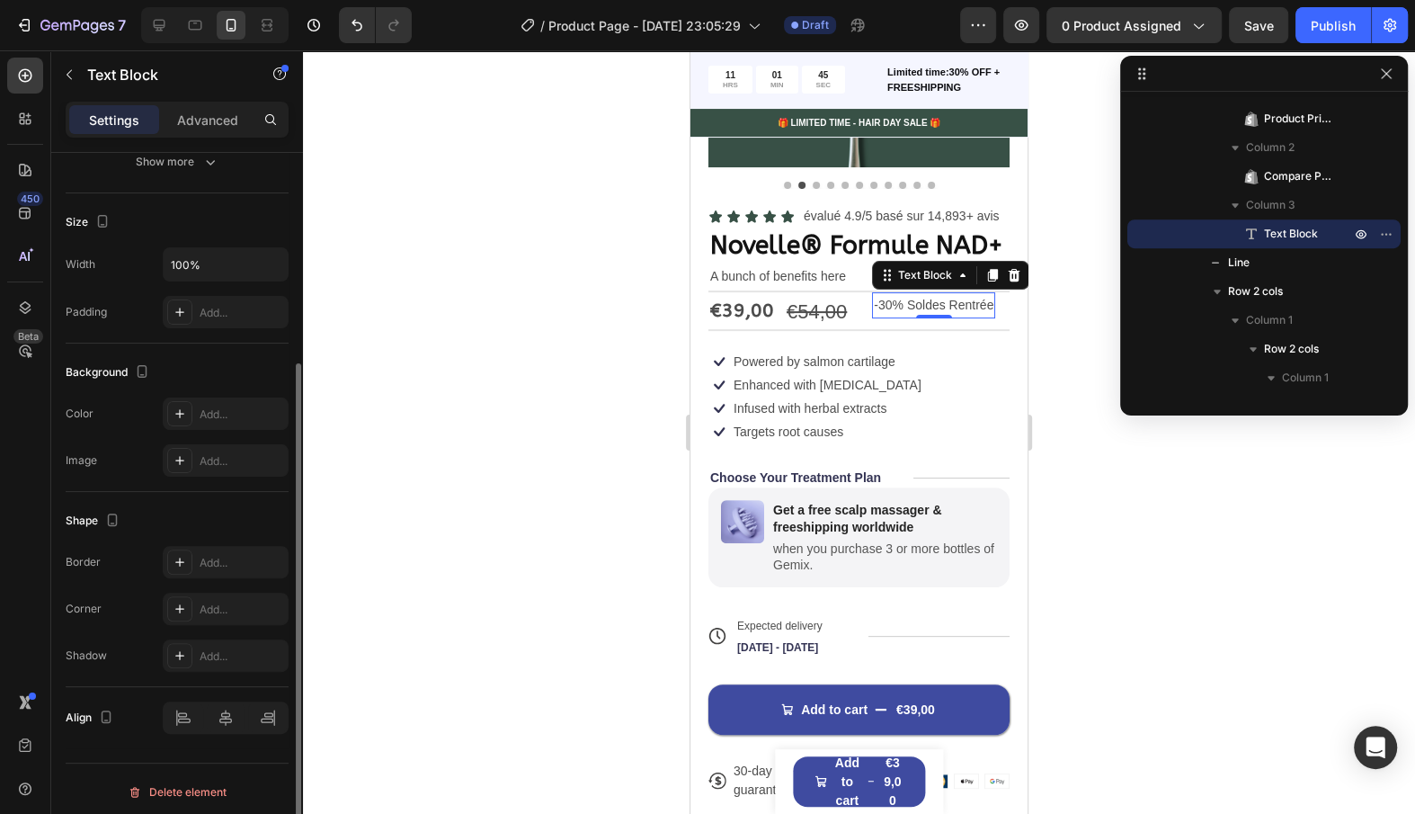
scroll to position [211, 0]
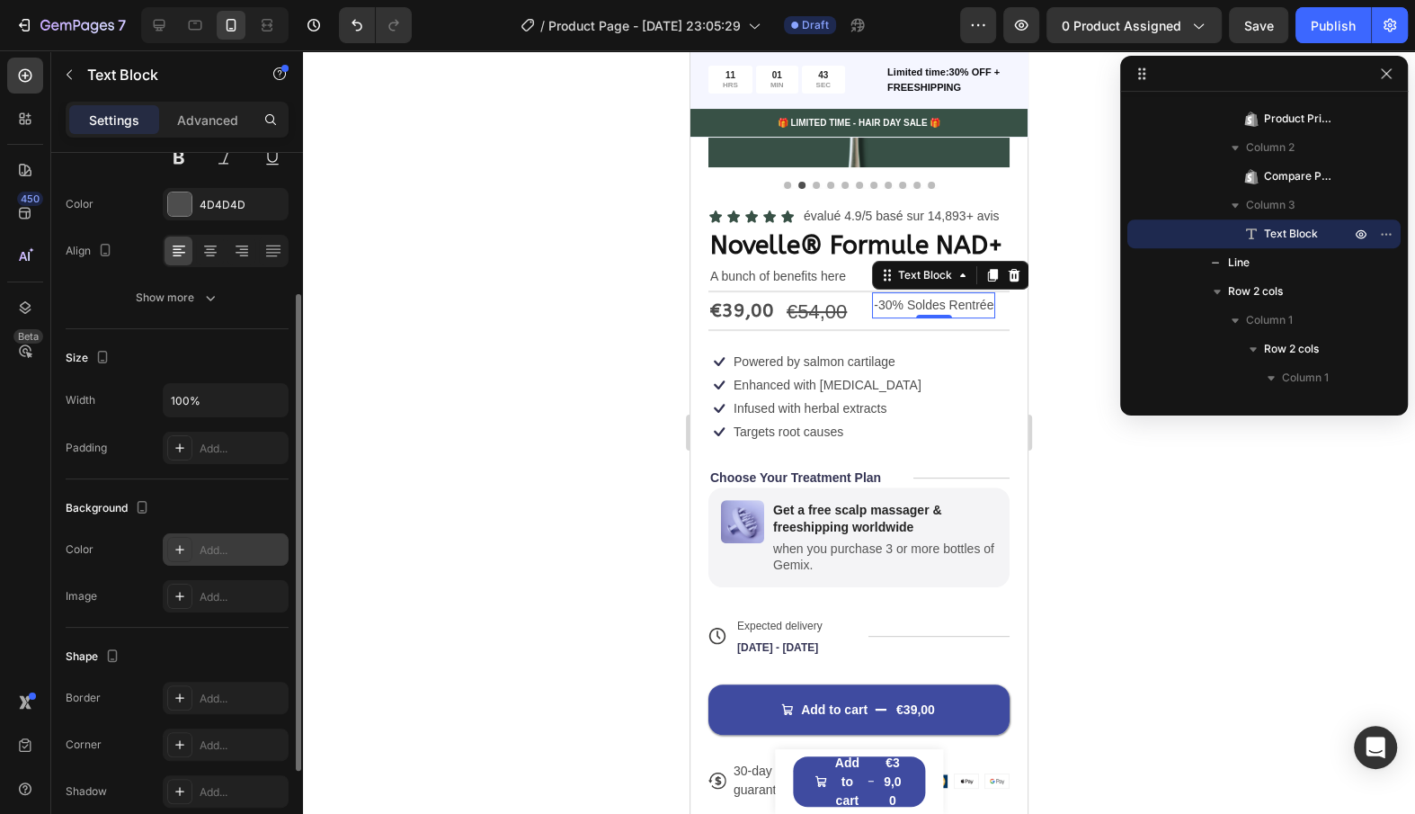
click at [206, 542] on div "Add..." at bounding box center [242, 550] width 85 height 16
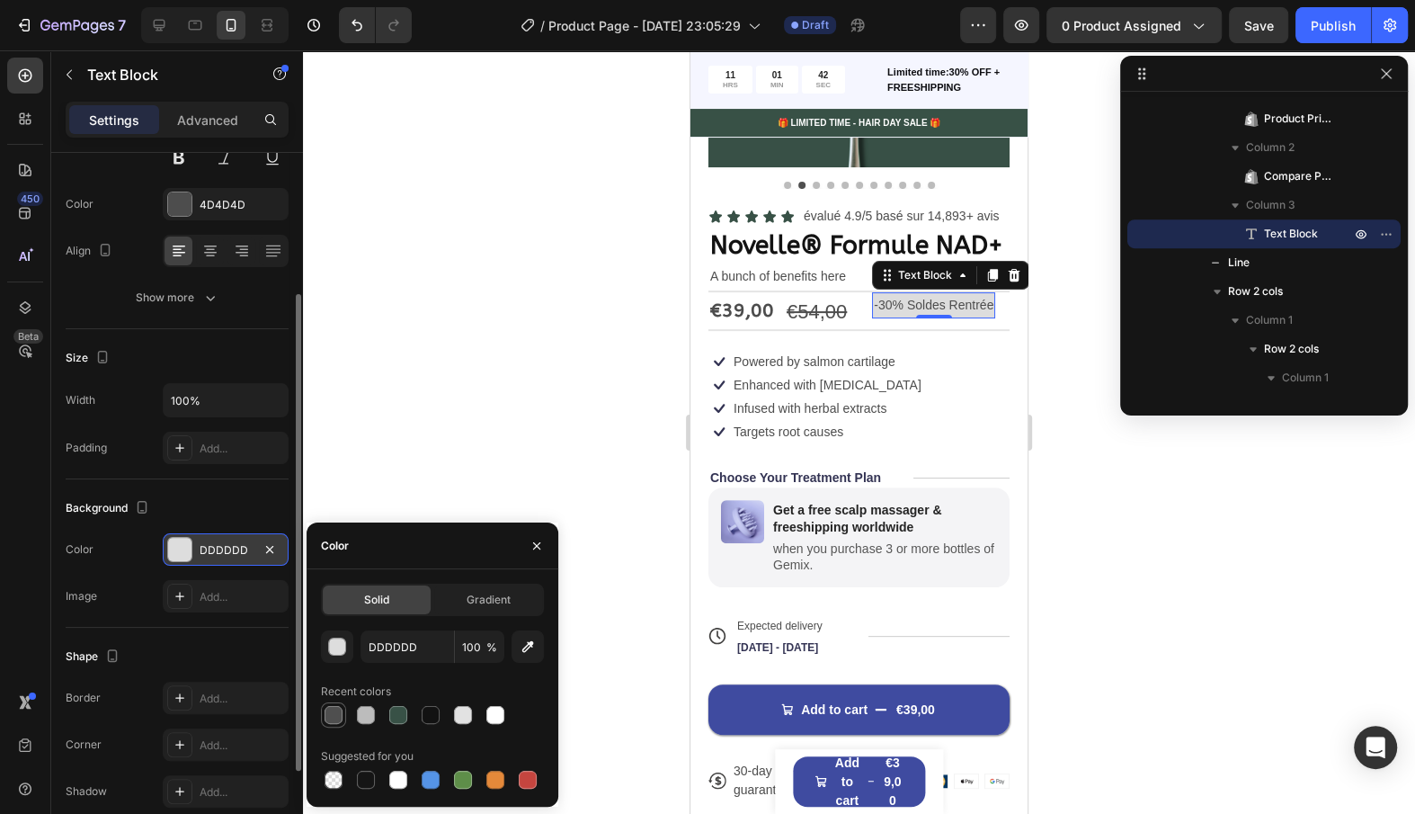
click at [338, 717] on div at bounding box center [334, 715] width 18 height 18
type input "4F4F4F"
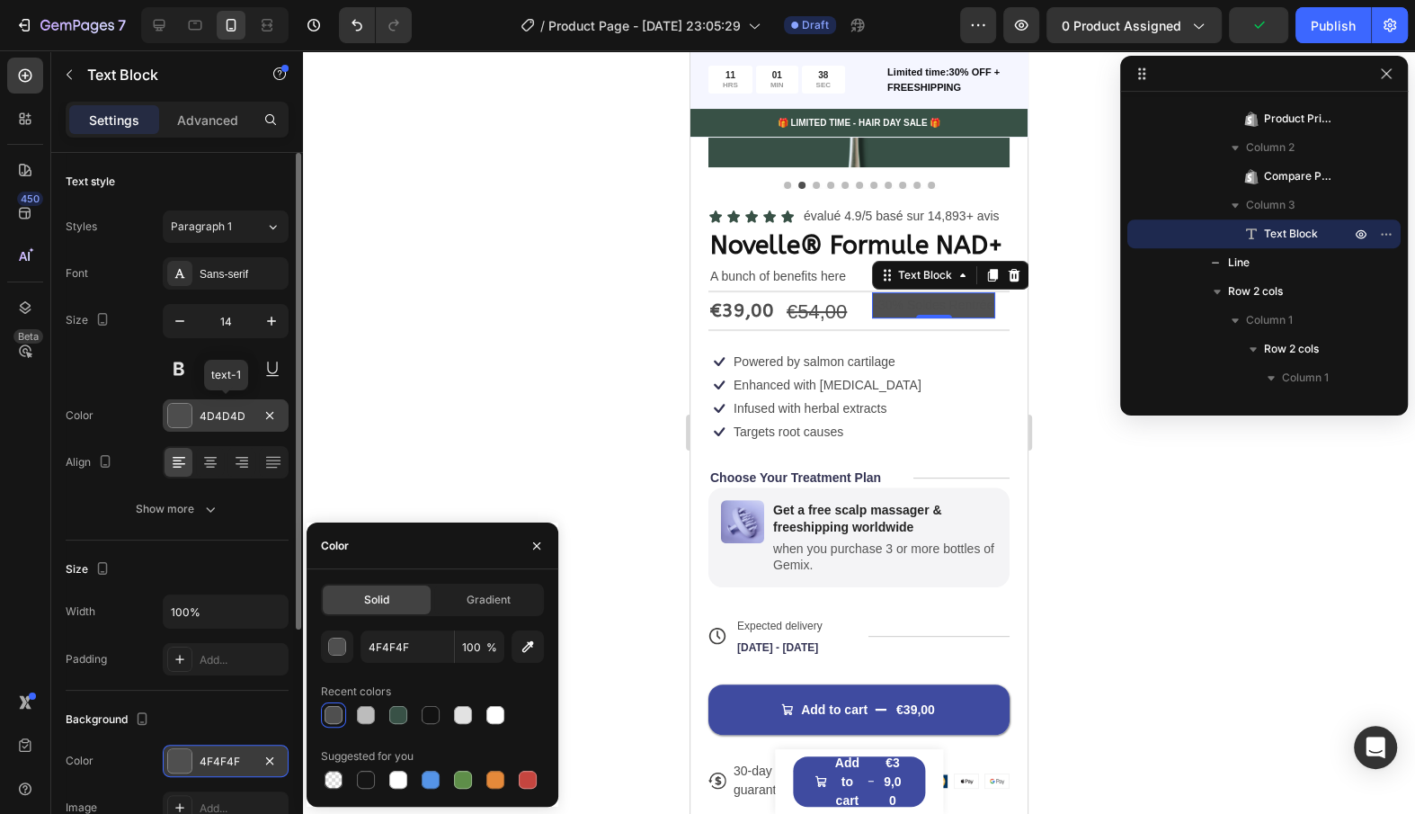
click at [221, 426] on div "4D4D4D" at bounding box center [226, 415] width 126 height 32
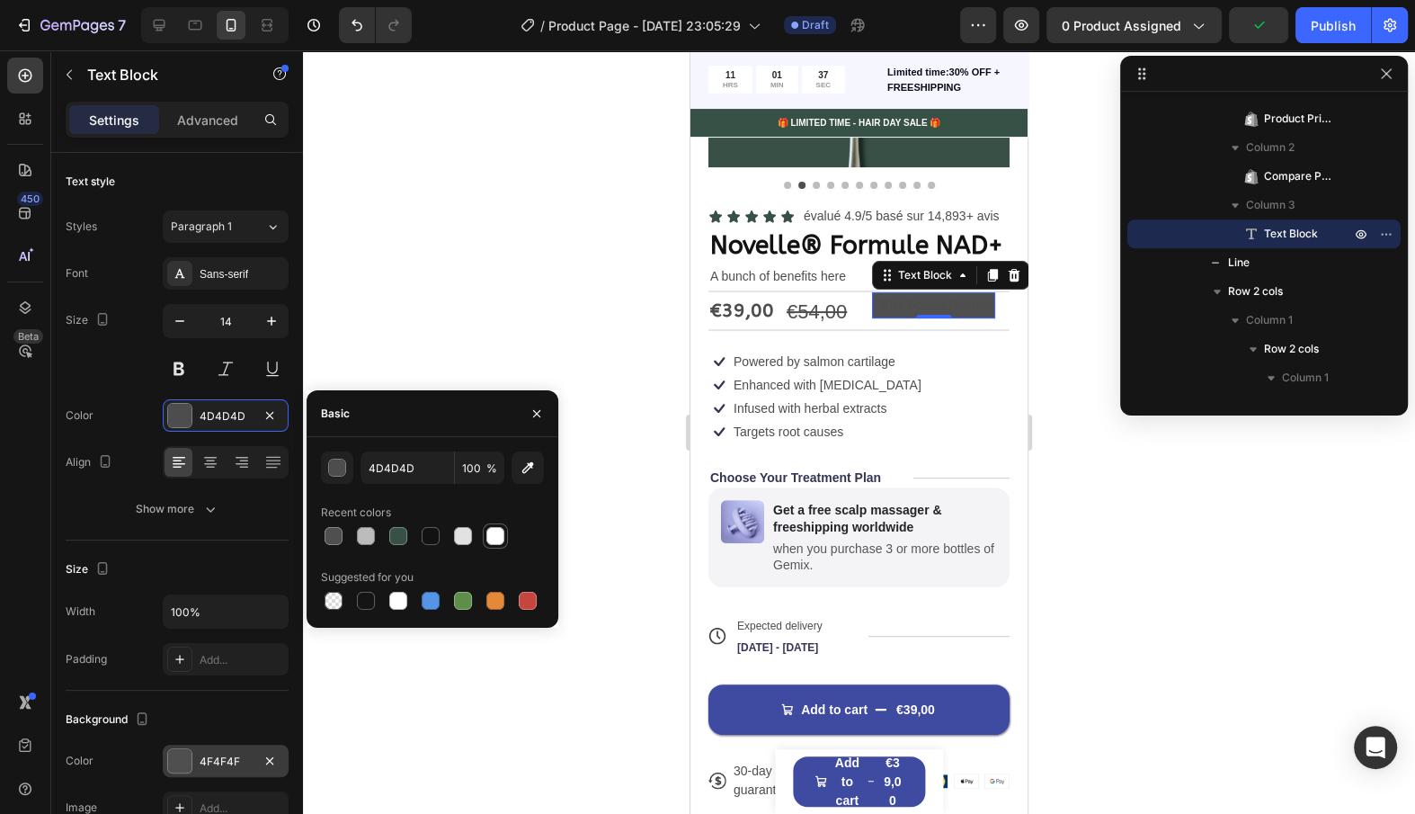
click at [495, 537] on div at bounding box center [495, 536] width 18 height 18
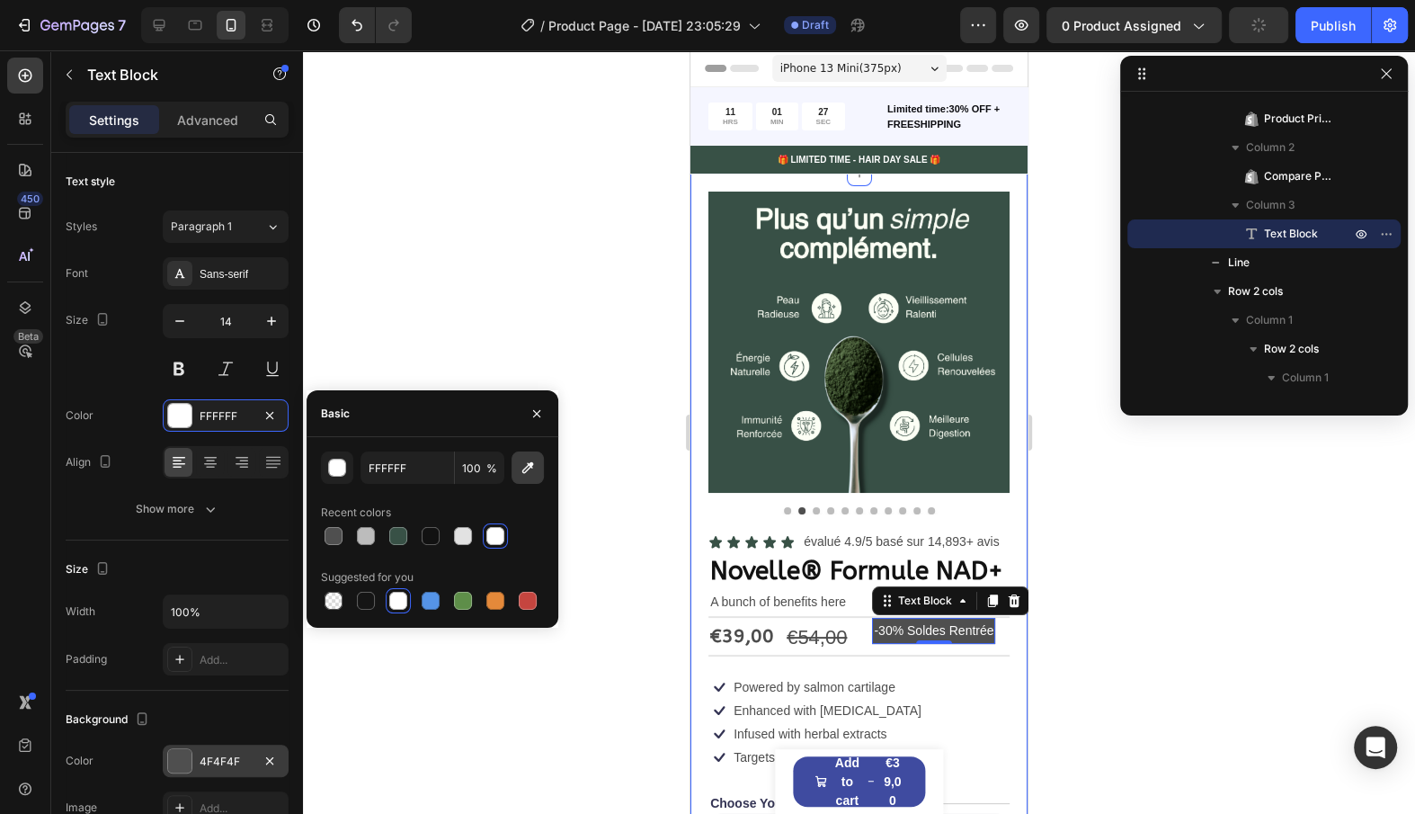
click at [534, 471] on icon "button" at bounding box center [528, 468] width 18 height 18
type input "FBFFF5"
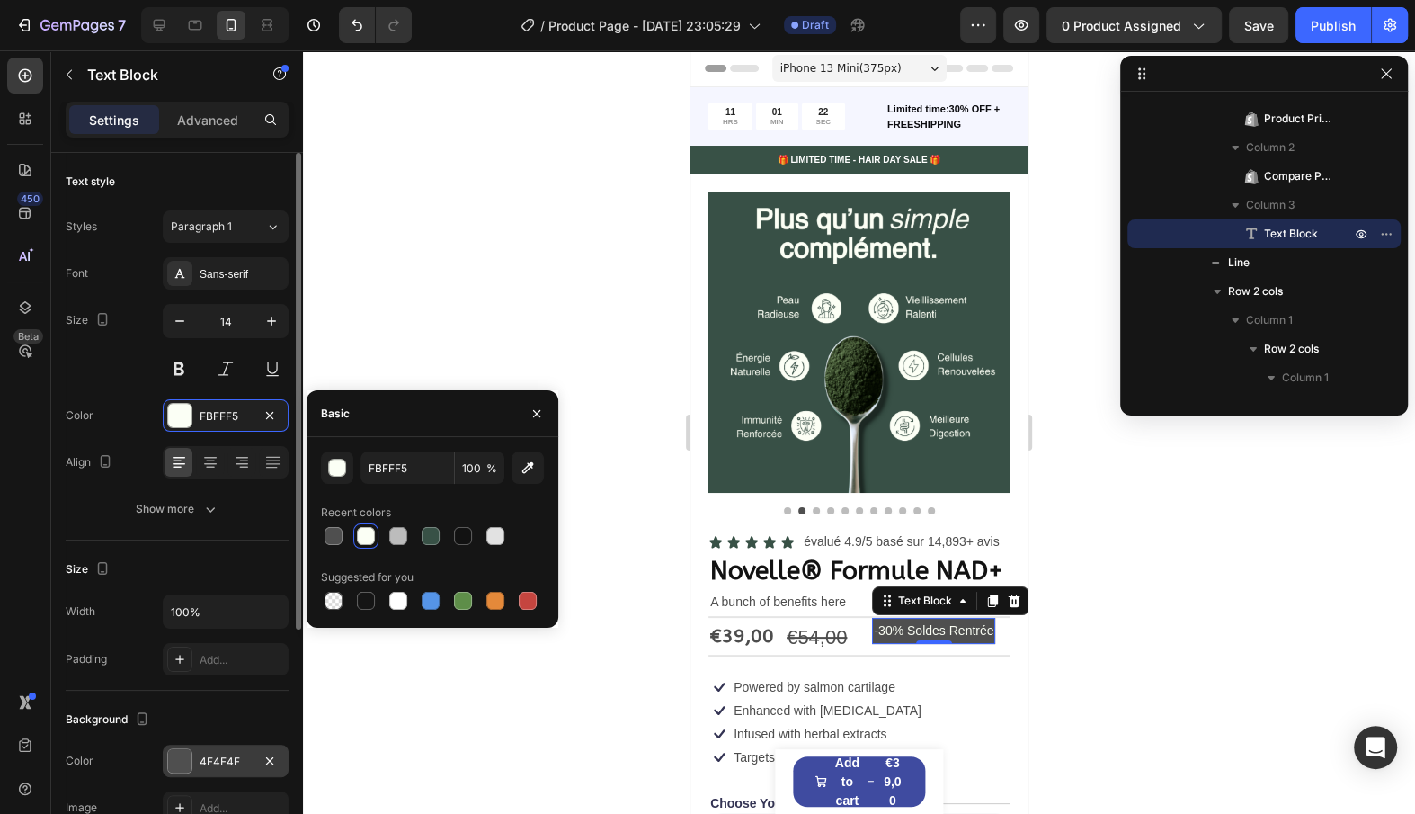
click at [238, 540] on div "Size Width 100% Padding Add..." at bounding box center [177, 615] width 223 height 150
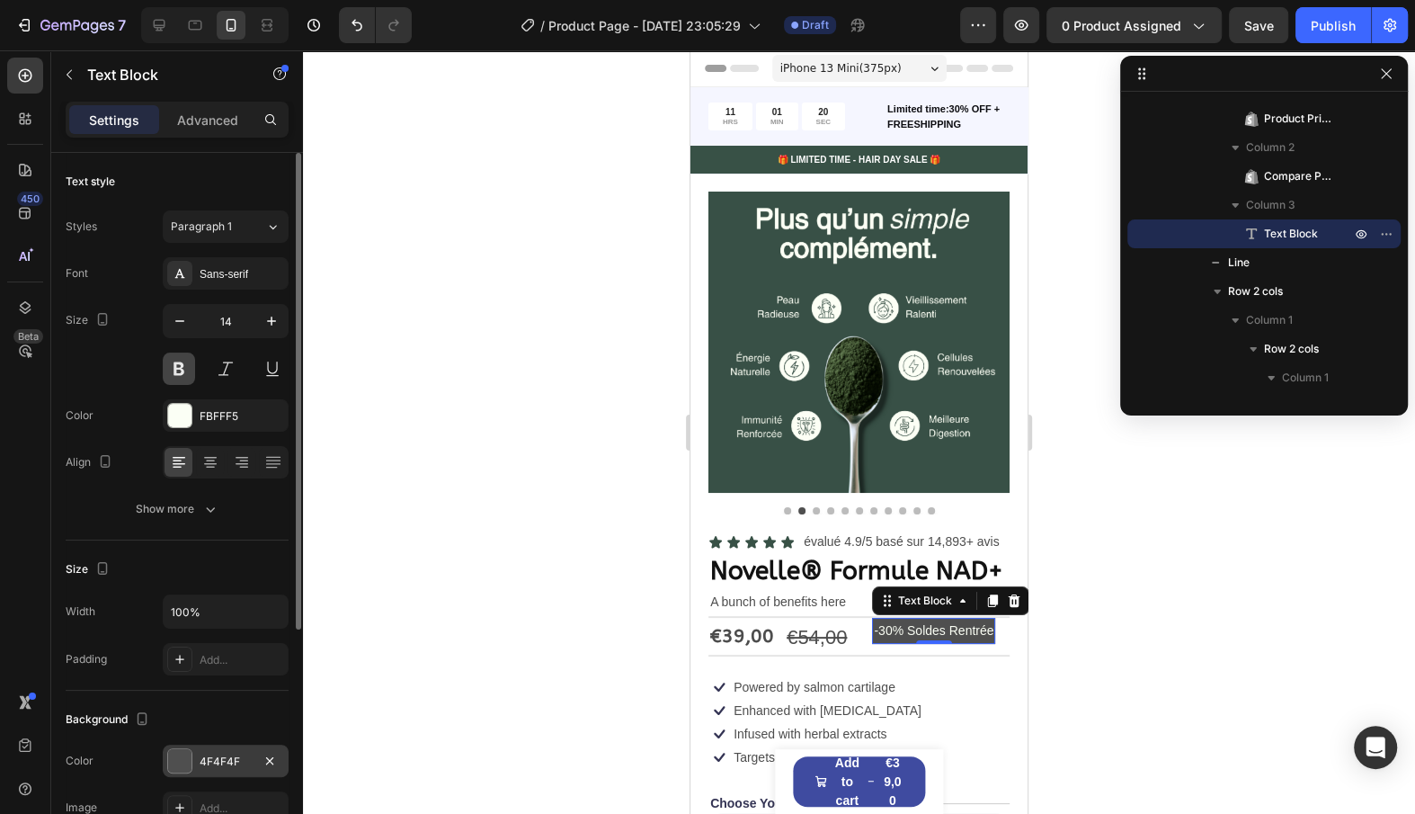
click at [181, 377] on button at bounding box center [179, 368] width 32 height 32
click at [183, 121] on p "Advanced" at bounding box center [207, 120] width 61 height 19
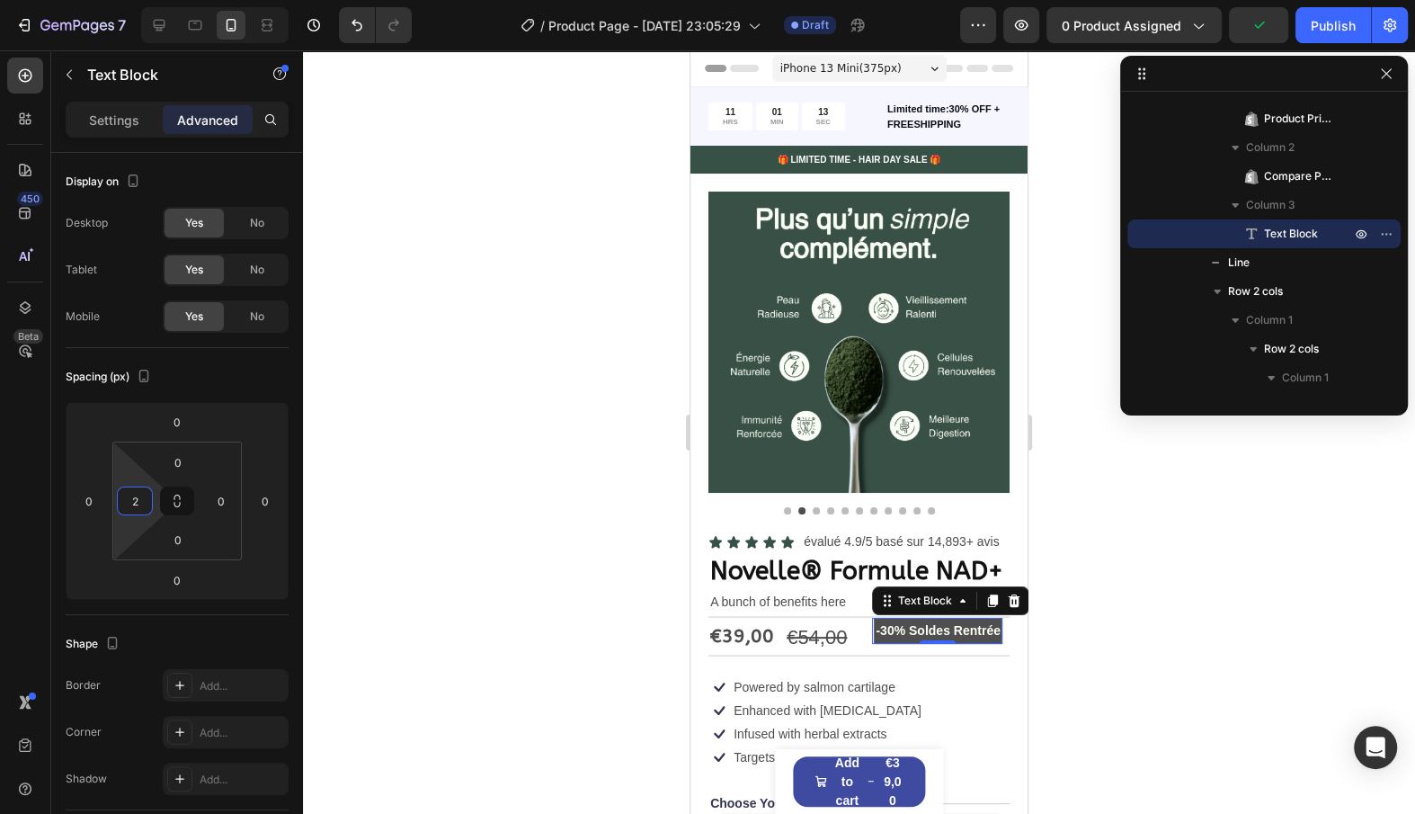
type input "0"
click at [133, 0] on html "7 / Product Page - [DATE] 23:05:29 Draft Preview 0 product assigned Publish 450…" at bounding box center [707, 0] width 1415 height 0
click at [118, 96] on div "Text Block" at bounding box center [153, 74] width 205 height 47
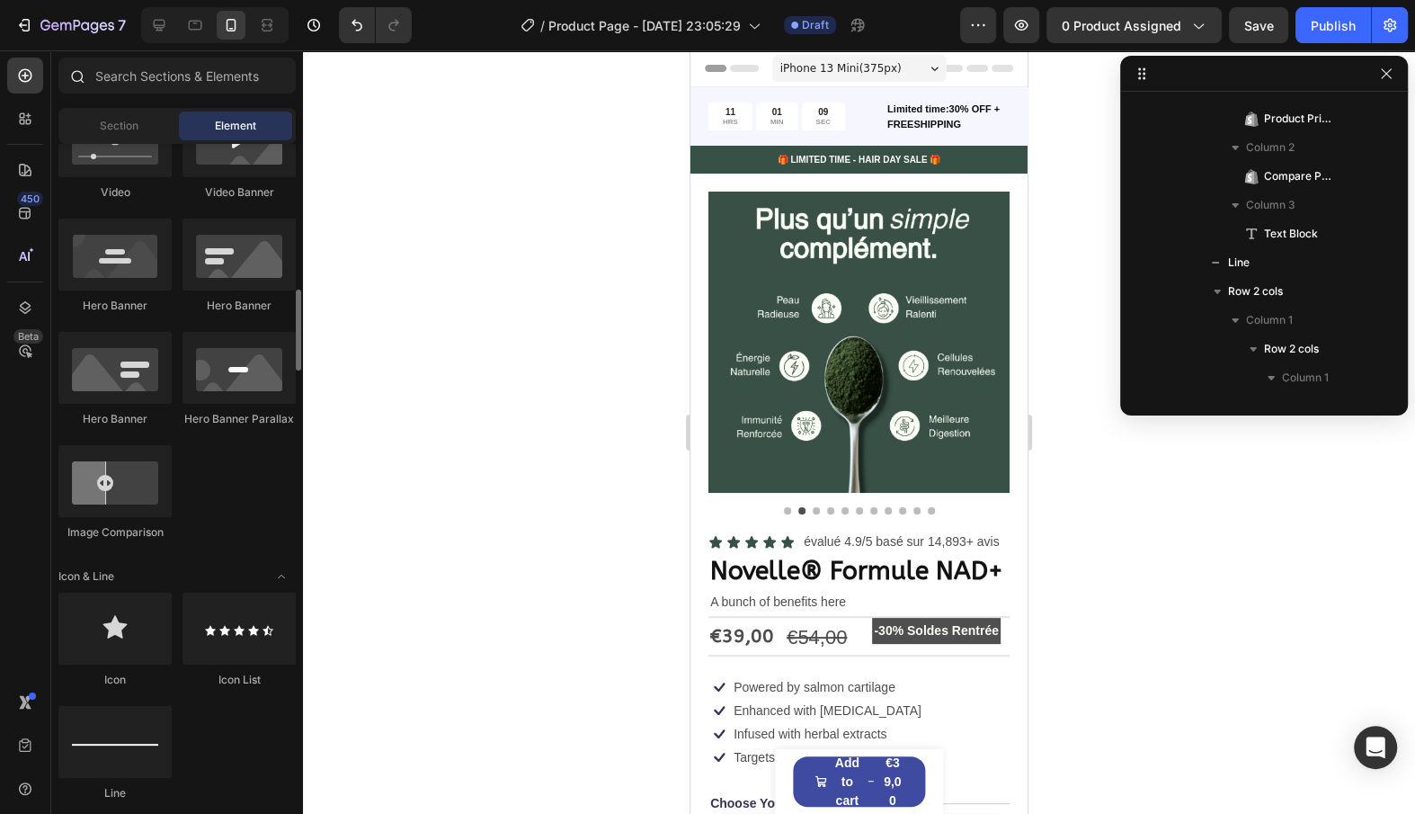
scroll to position [510, 0]
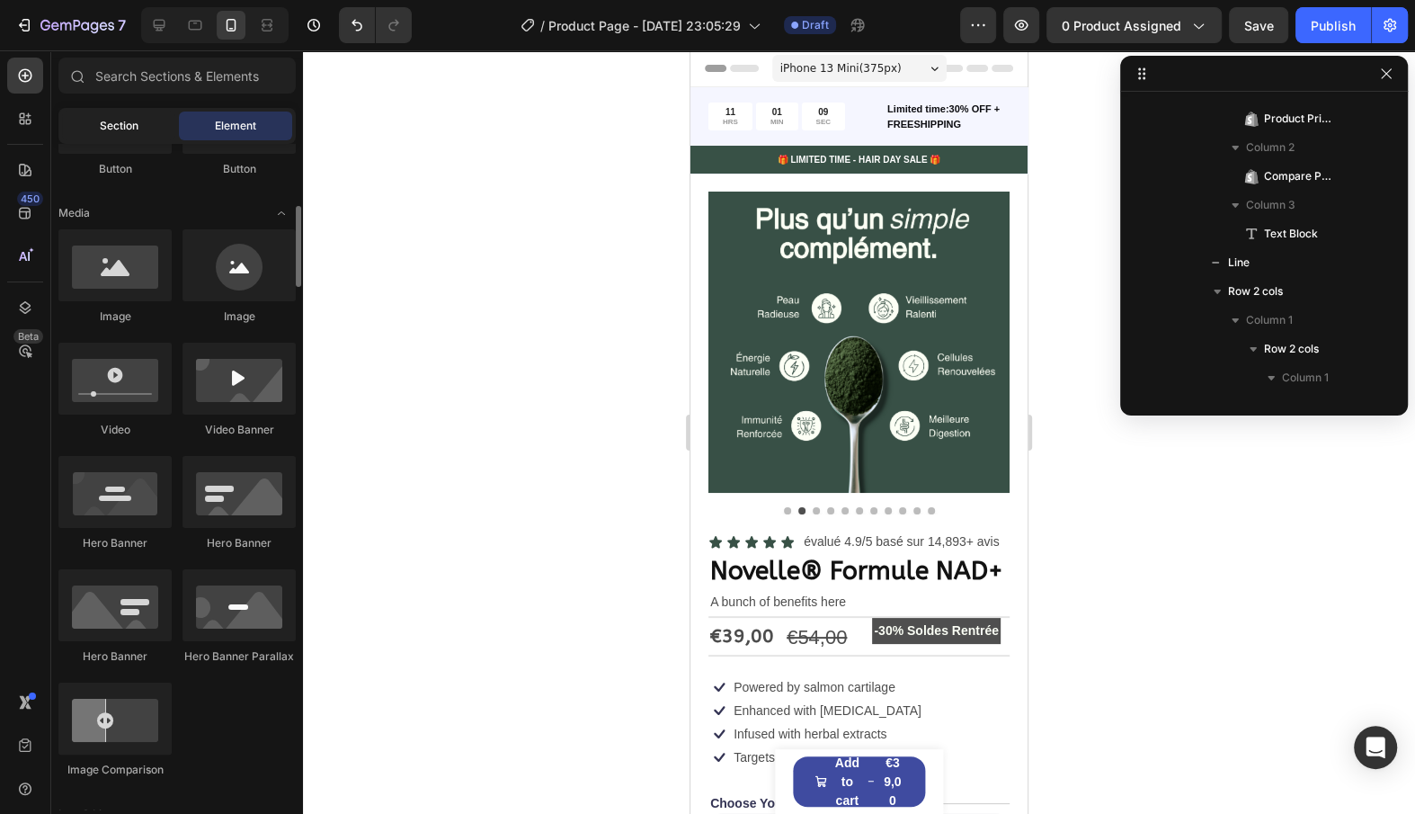
click at [114, 118] on span "Section" at bounding box center [119, 126] width 39 height 16
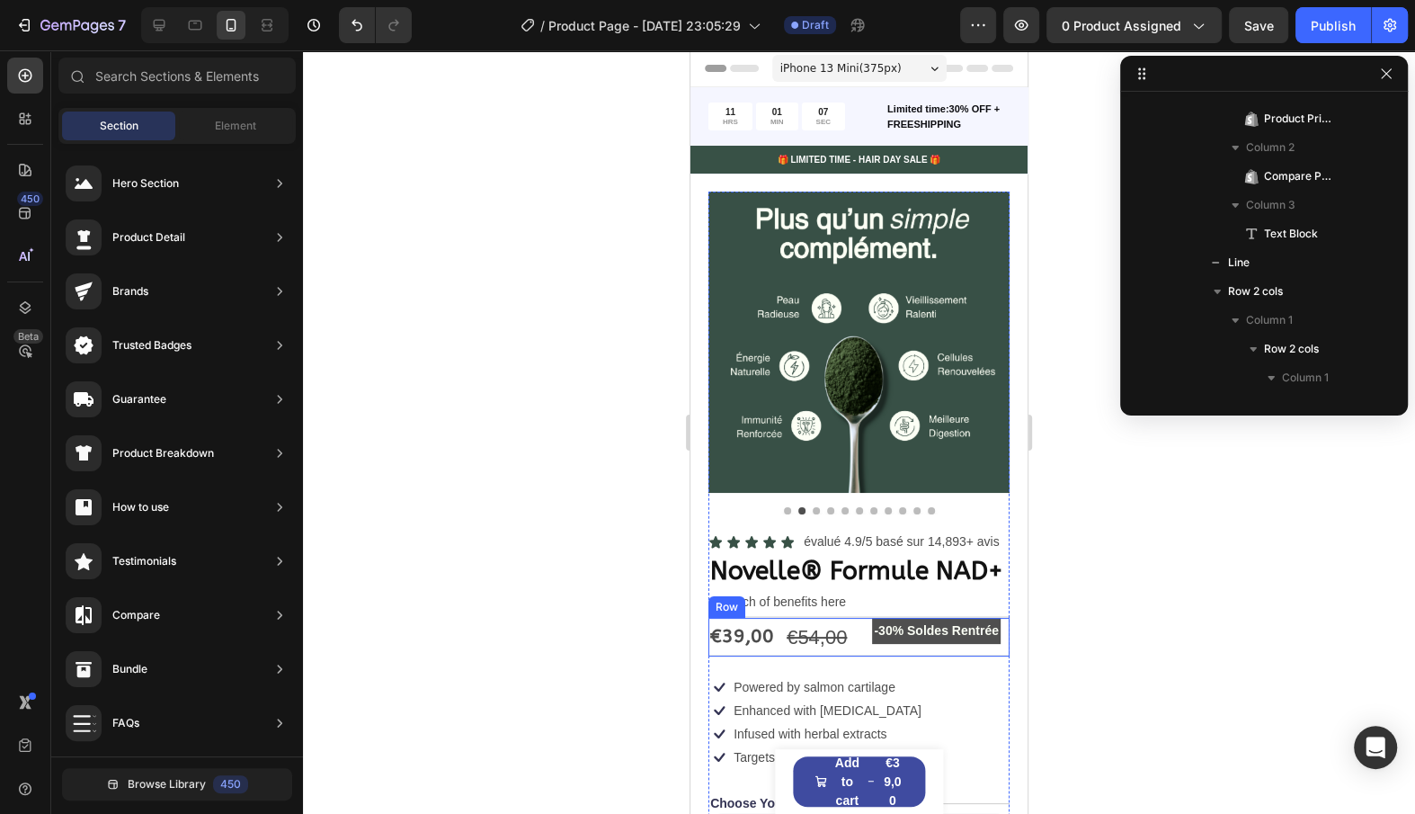
click at [912, 641] on div "-30% Soldes Rentrée" at bounding box center [936, 631] width 129 height 26
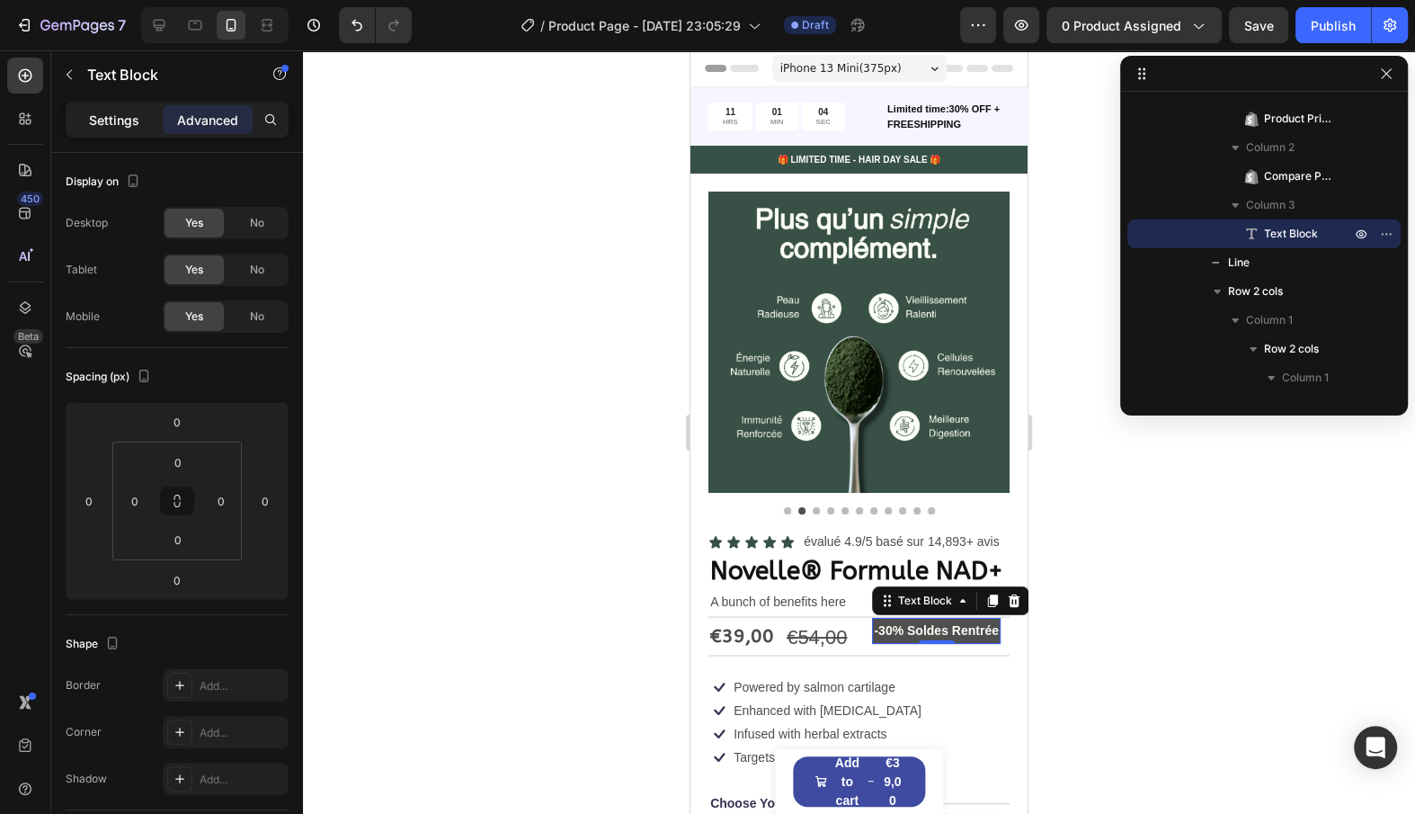
click at [143, 120] on div "Settings" at bounding box center [114, 119] width 90 height 29
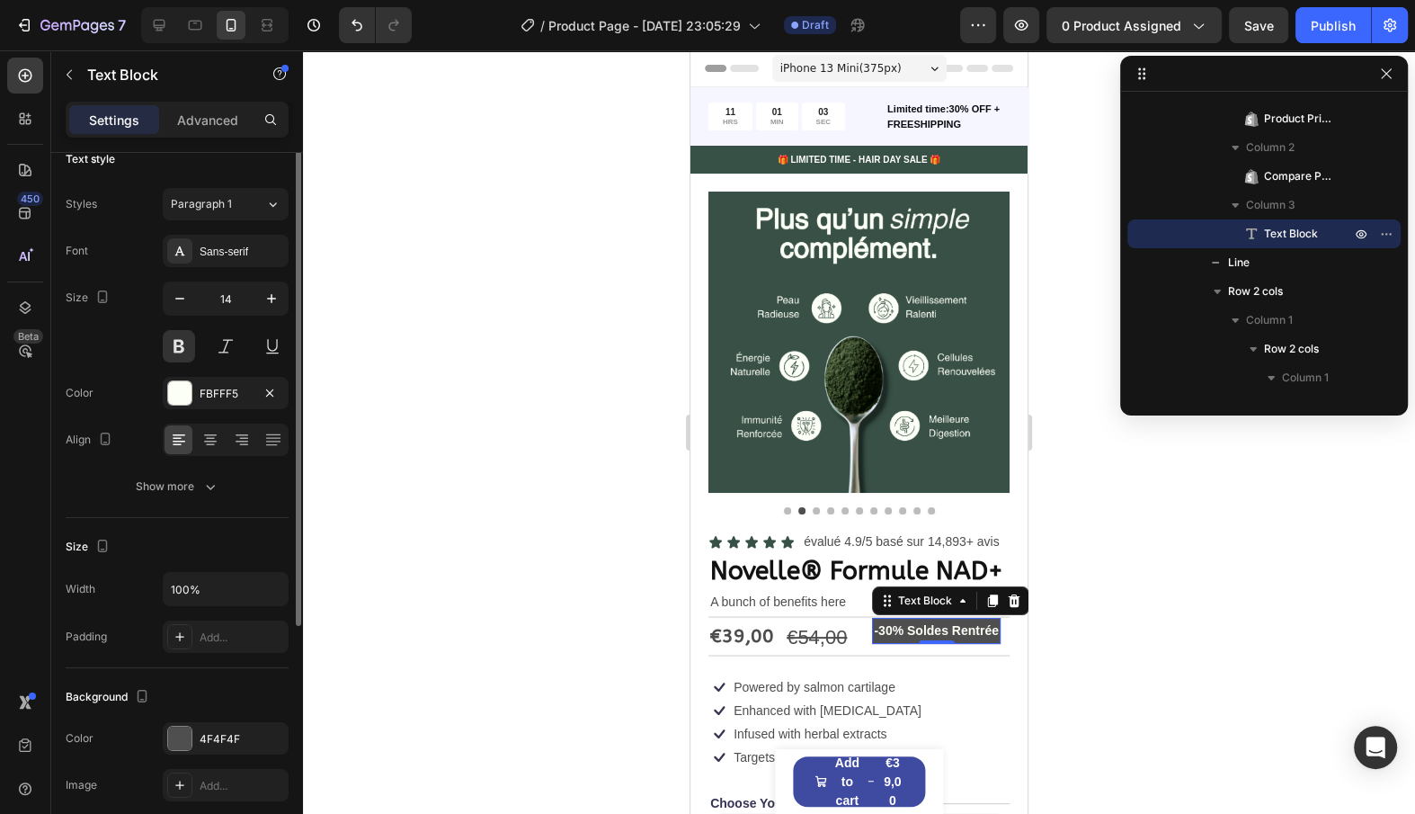
scroll to position [12, 0]
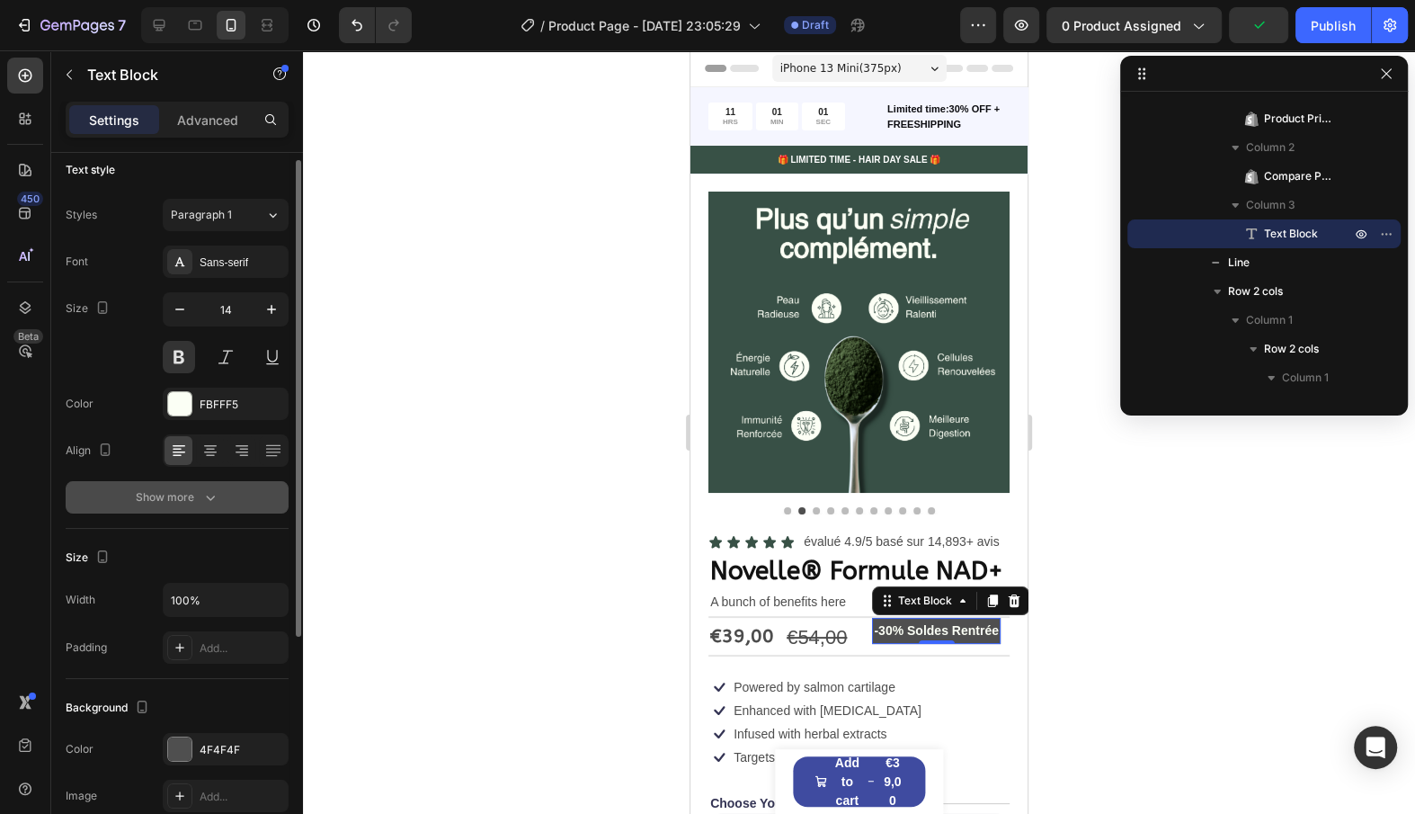
click at [188, 510] on button "Show more" at bounding box center [177, 497] width 223 height 32
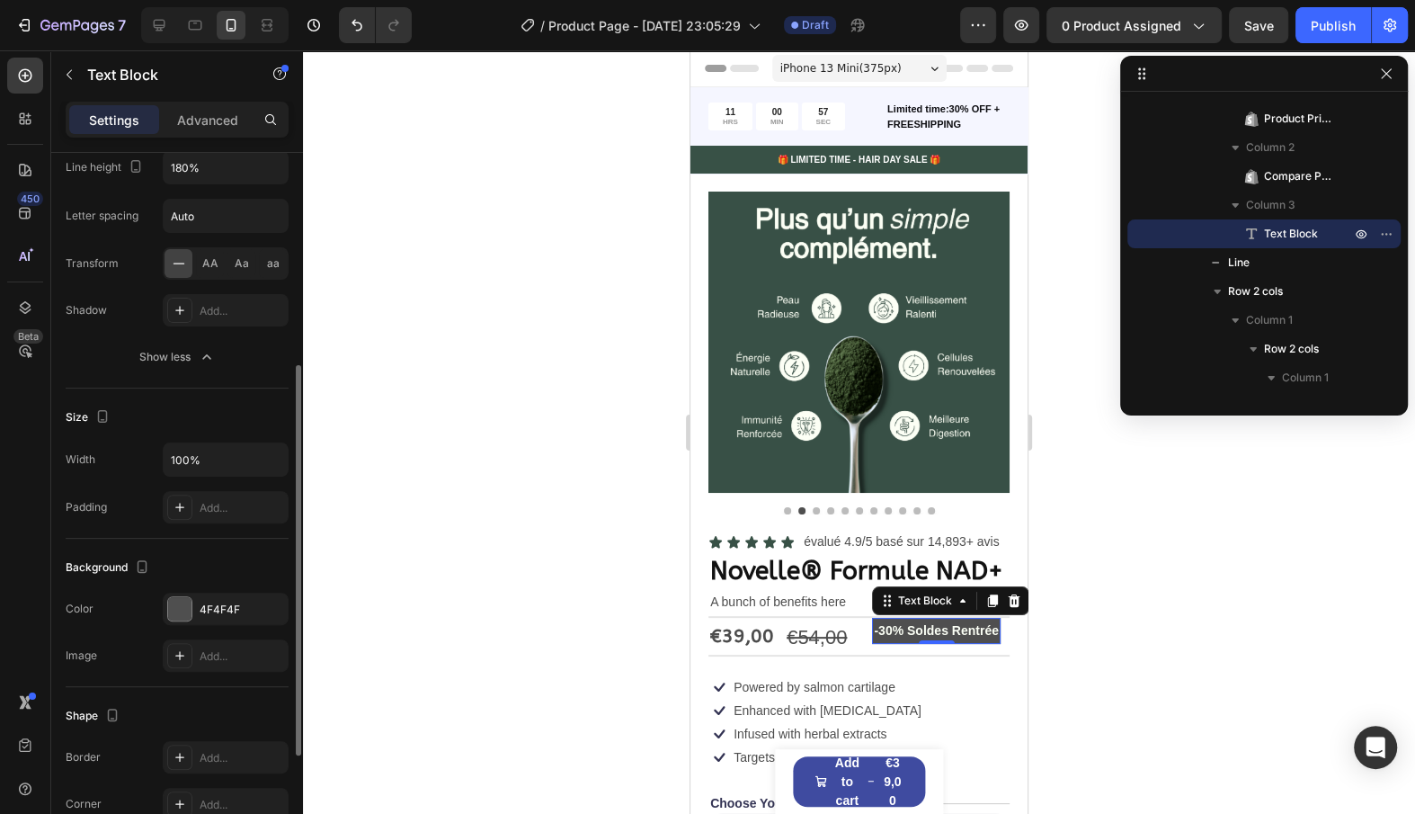
scroll to position [388, 0]
click at [200, 501] on div "Add..." at bounding box center [242, 509] width 85 height 16
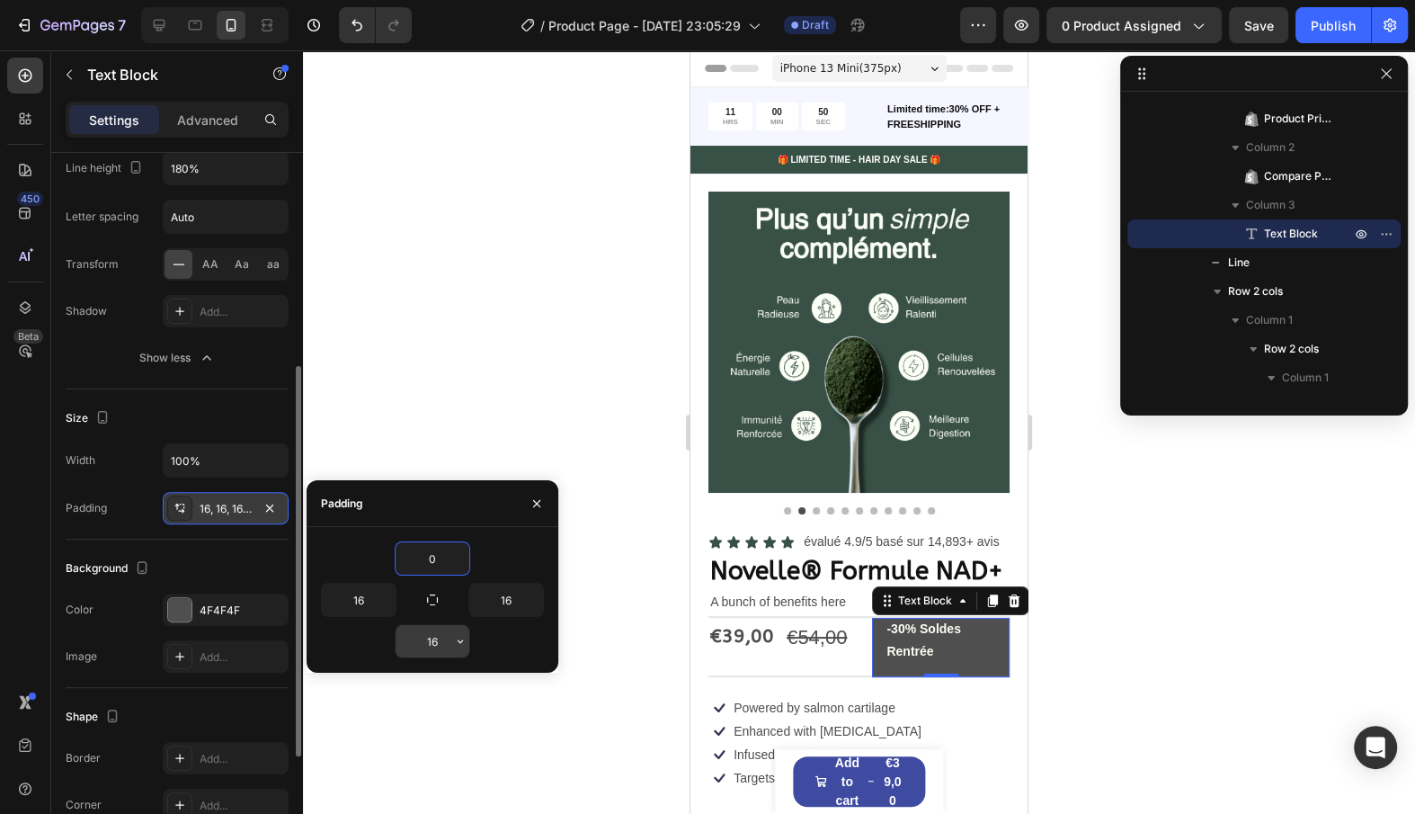
type input "0"
click at [446, 645] on input "16" at bounding box center [433, 641] width 74 height 32
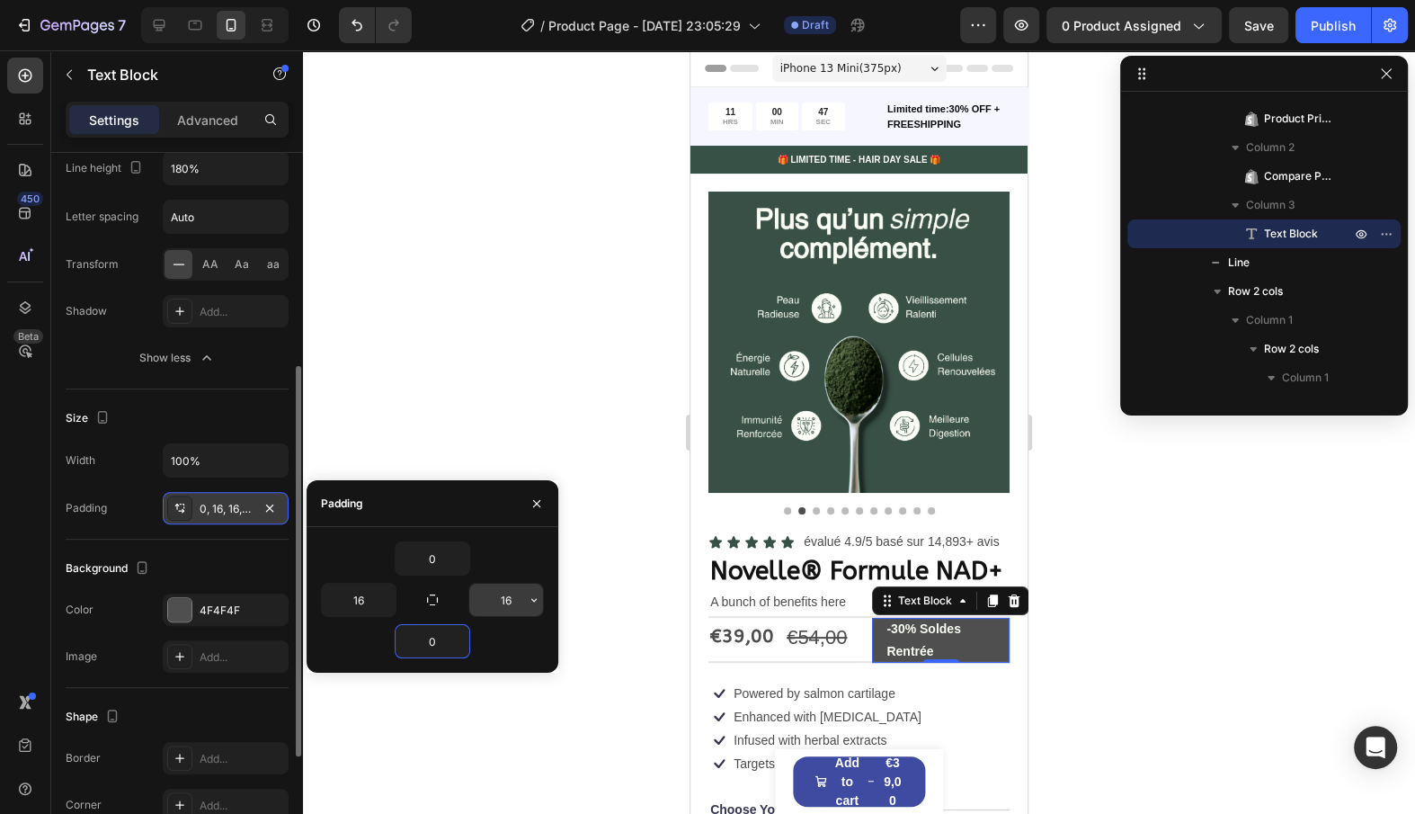
type input "0"
click at [499, 602] on input "16" at bounding box center [506, 600] width 74 height 32
type input "3"
click at [358, 611] on input "16" at bounding box center [359, 600] width 74 height 32
type input "3"
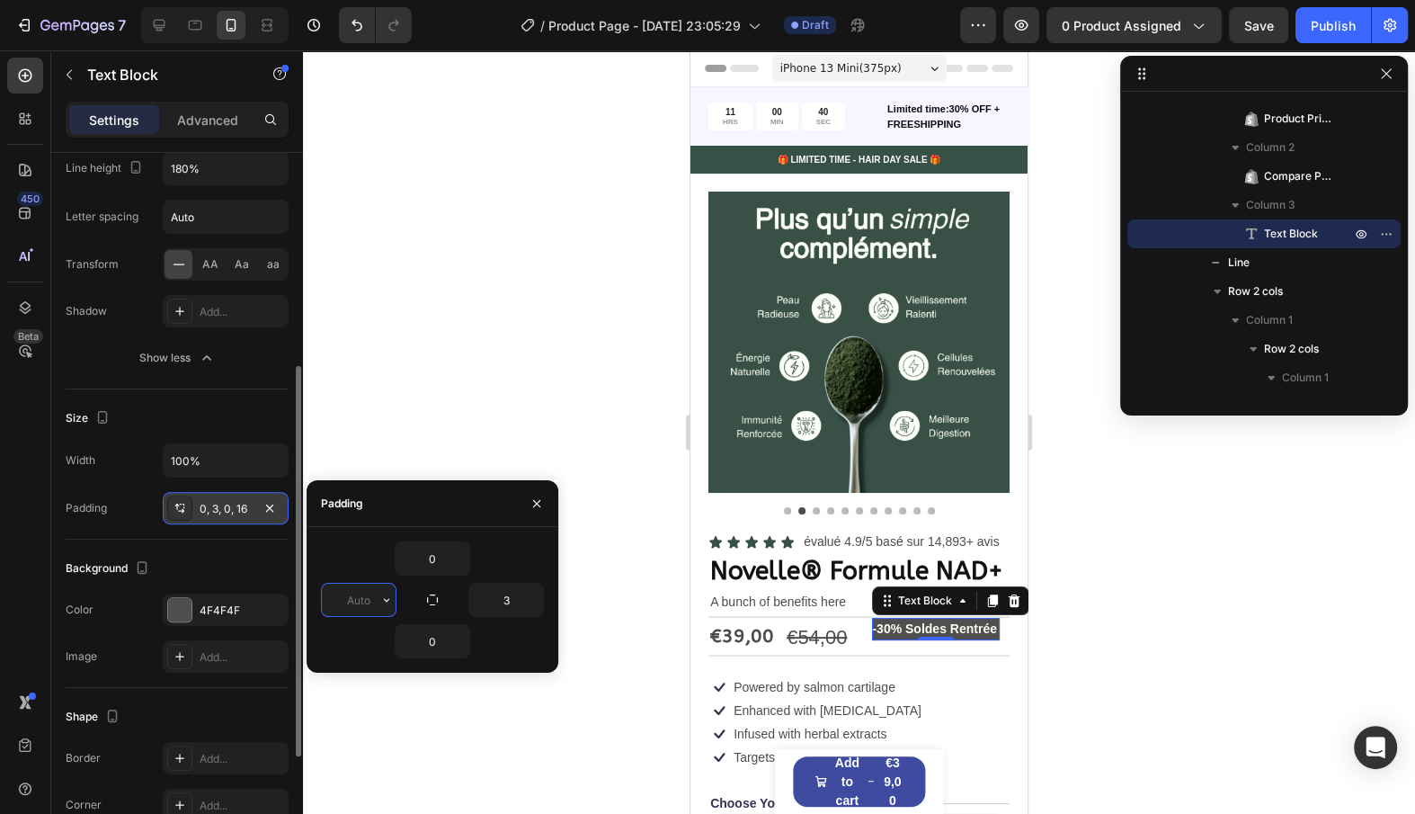
type input "4"
type input "5"
click at [507, 594] on input "3" at bounding box center [506, 600] width 74 height 32
type input "5"
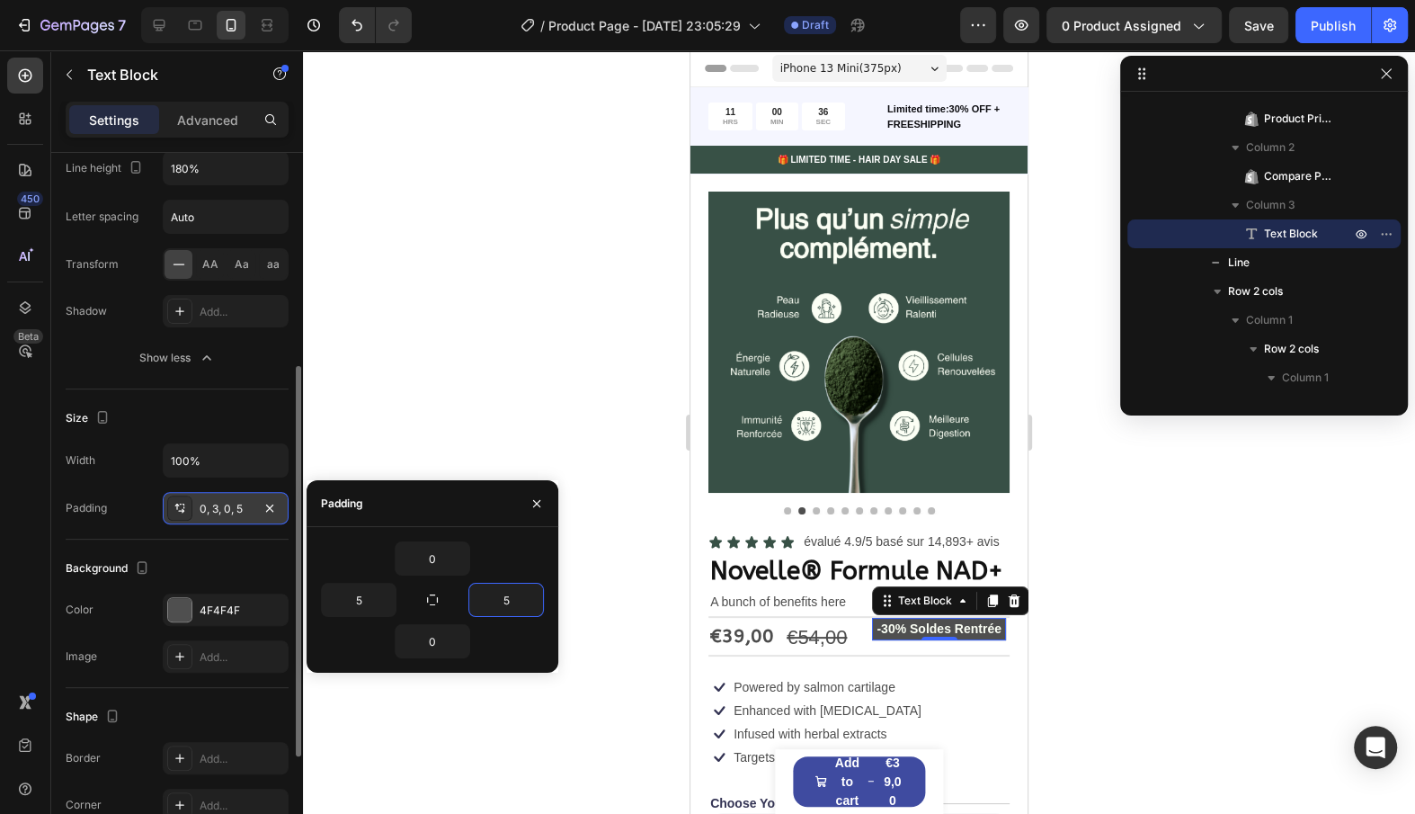
click at [513, 638] on div "0" at bounding box center [432, 641] width 223 height 34
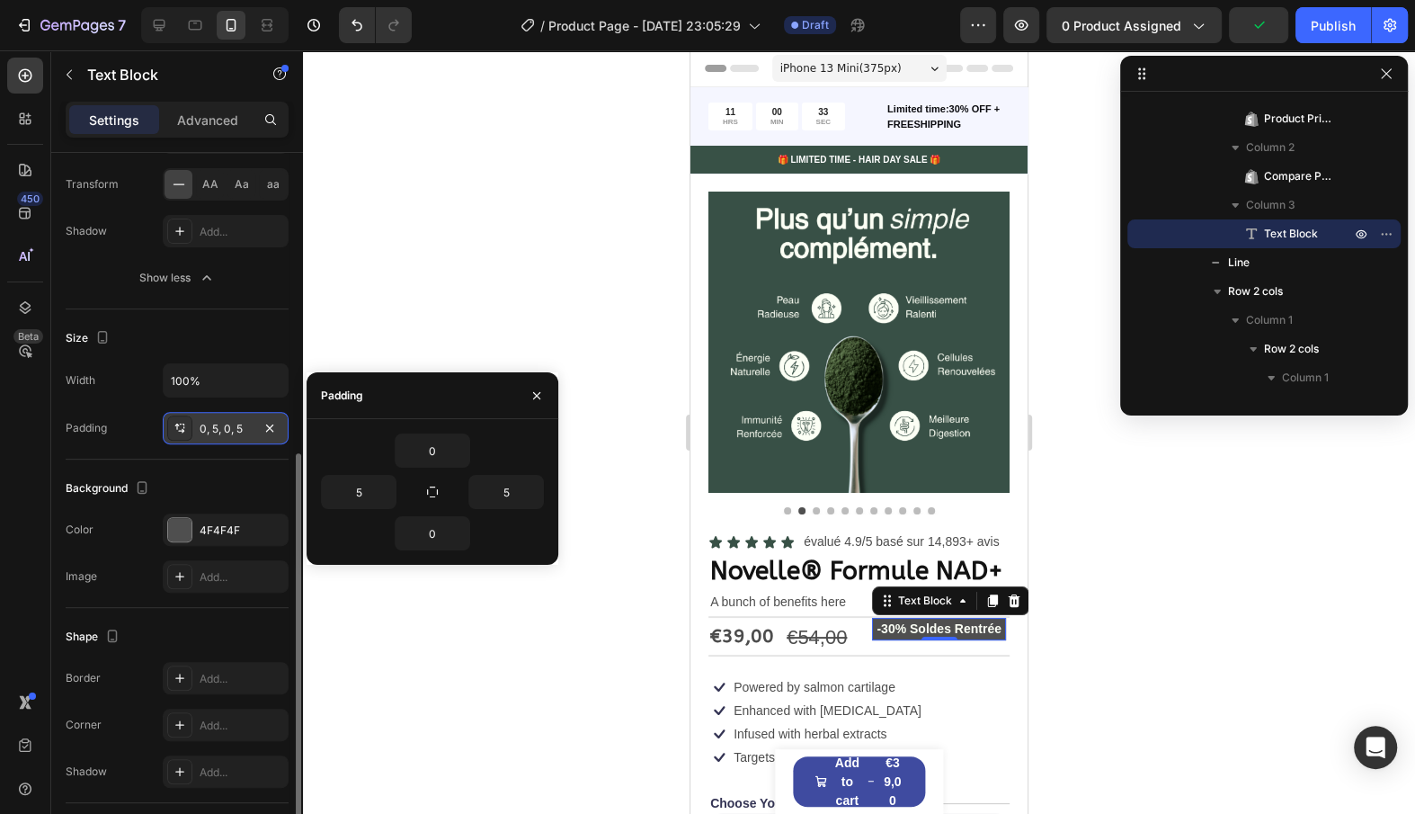
scroll to position [540, 0]
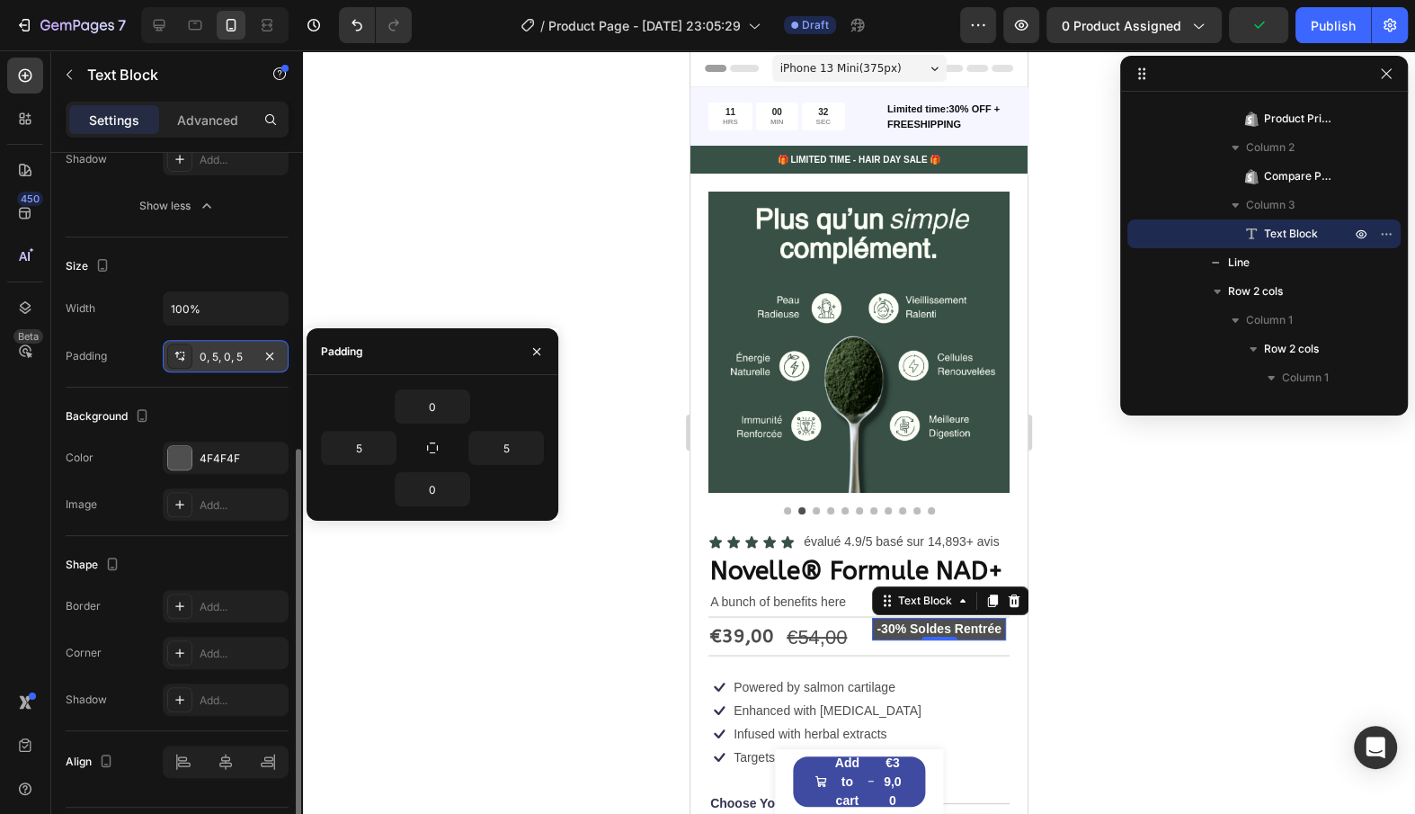
click at [124, 518] on div "Background The changes might be hidden by the video. Color 4F4F4F Image Add..." at bounding box center [177, 462] width 223 height 148
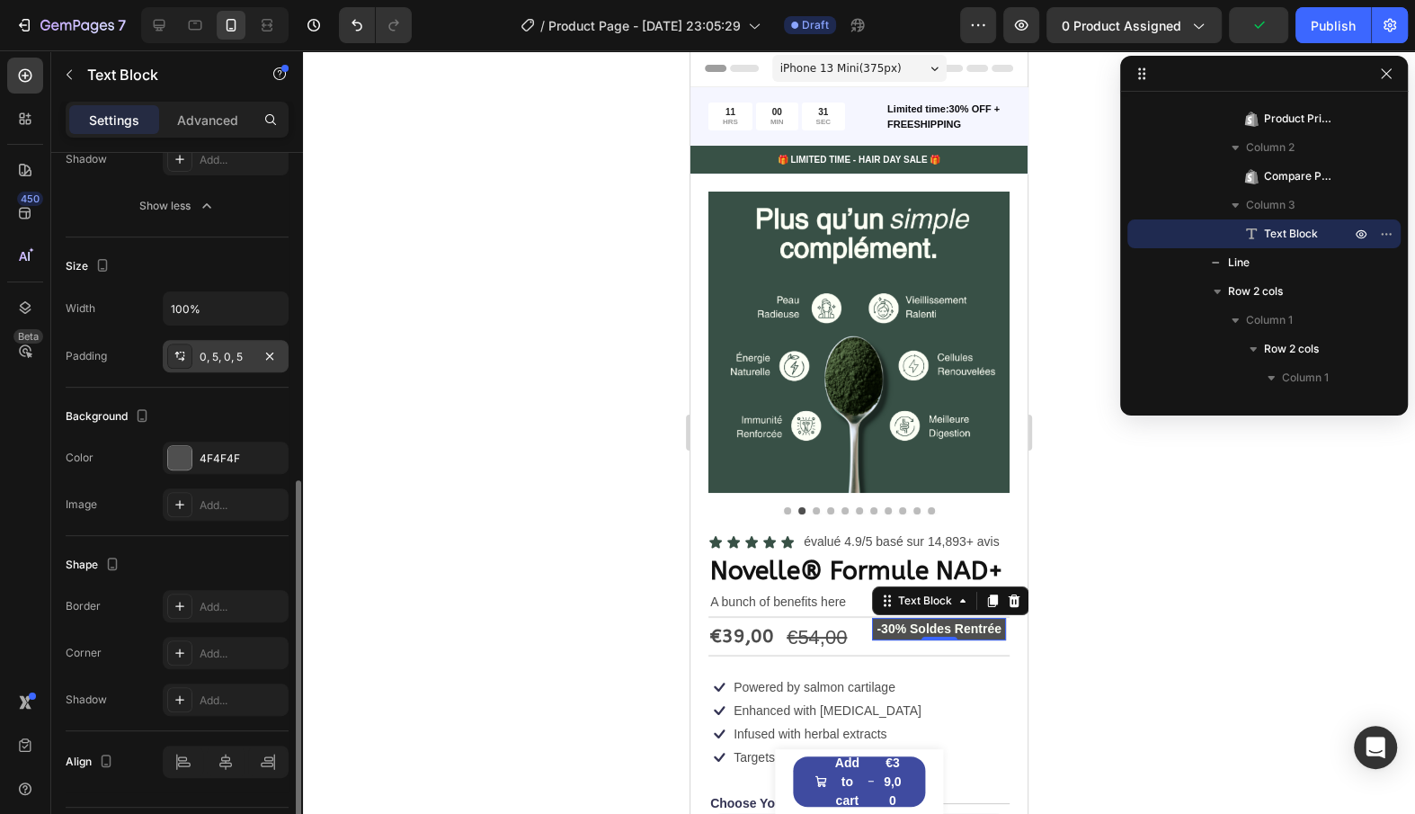
scroll to position [578, 0]
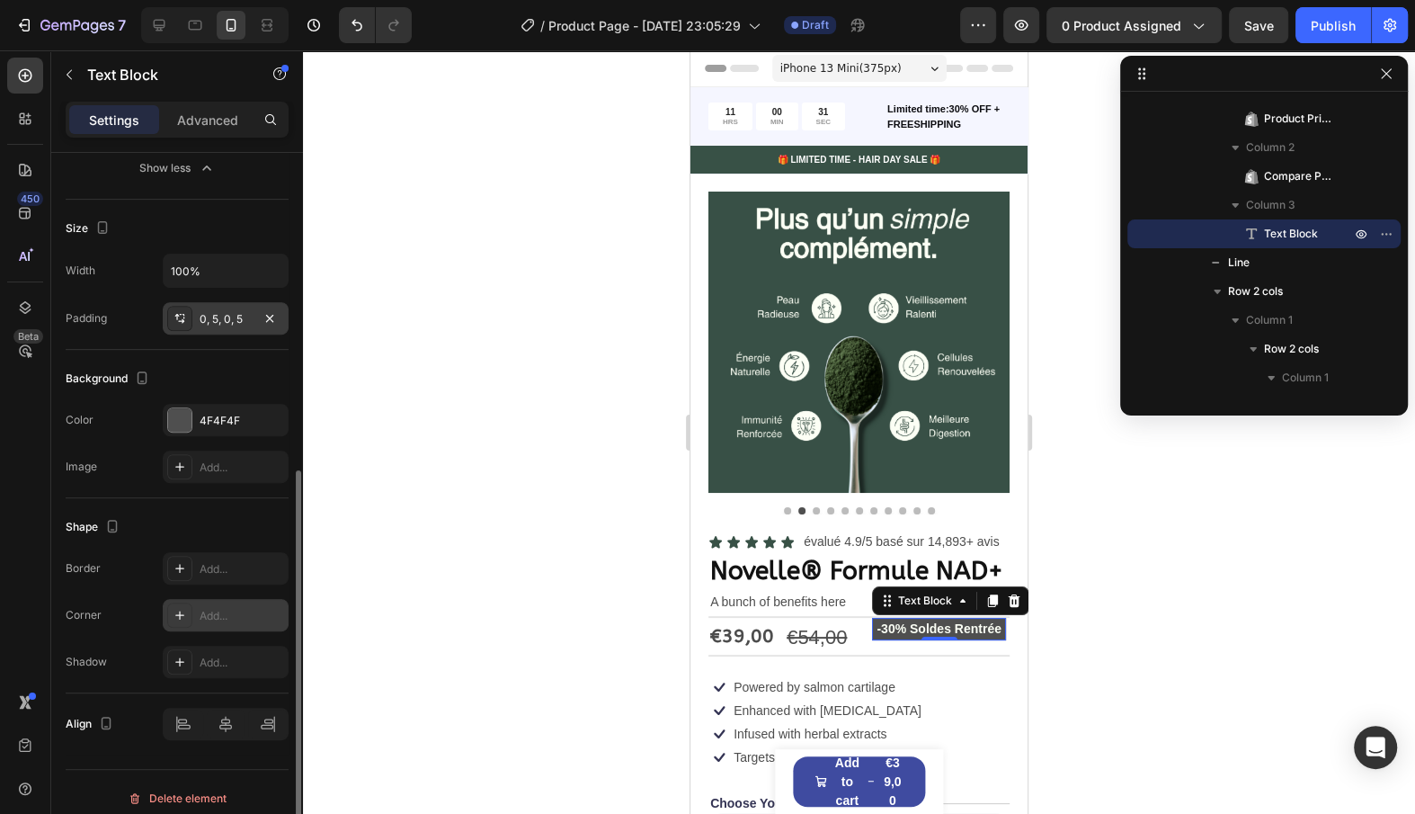
click at [225, 608] on div "Add..." at bounding box center [242, 616] width 85 height 16
click at [486, 462] on div at bounding box center [859, 431] width 1112 height 763
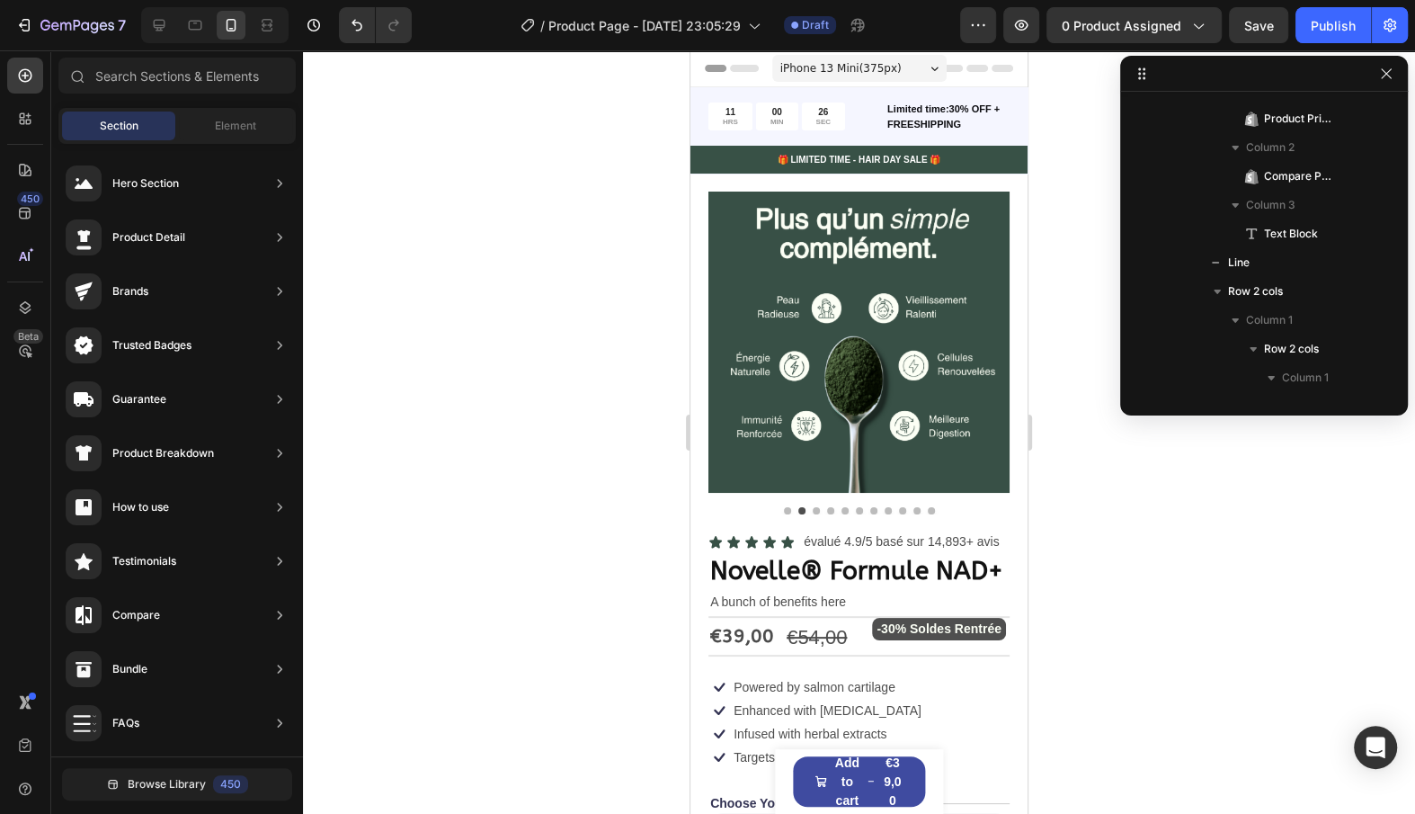
click at [486, 462] on div at bounding box center [859, 431] width 1112 height 763
click at [890, 626] on p "-30% Soldes Rentrée" at bounding box center [939, 629] width 125 height 22
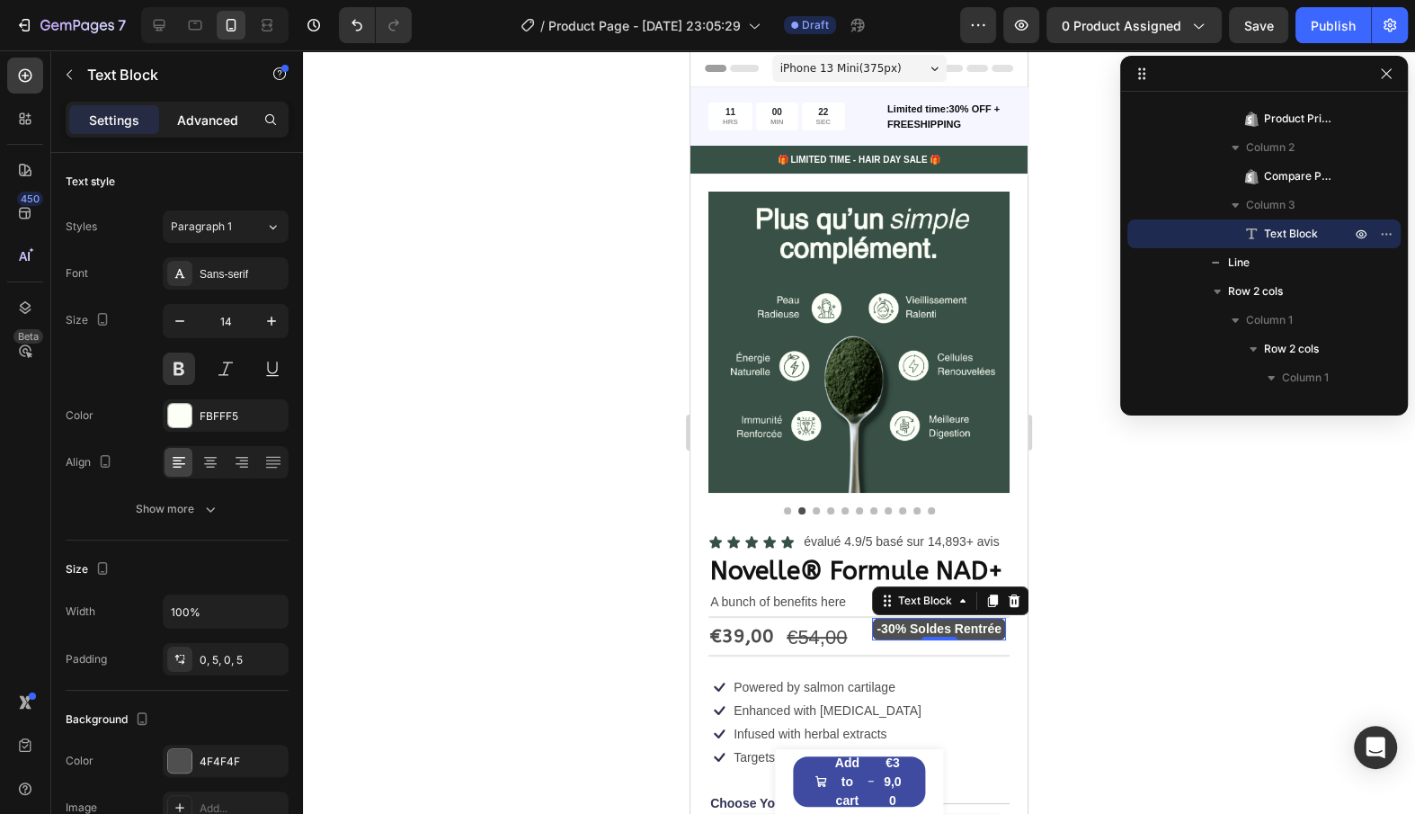
click at [204, 128] on p "Advanced" at bounding box center [207, 120] width 61 height 19
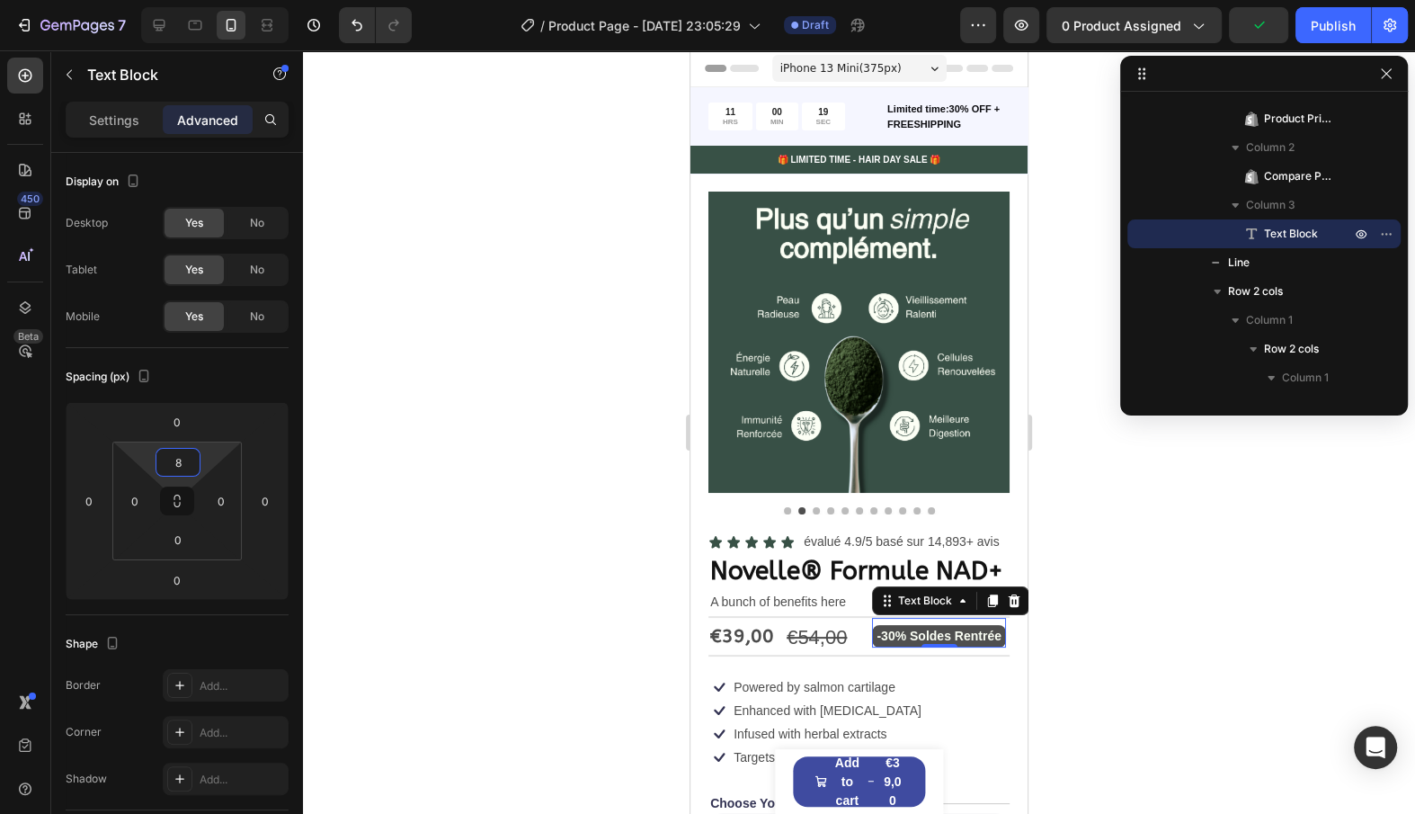
type input "6"
click at [207, 0] on html "7 / Product Page - [DATE] 23:05:29 Draft Preview 0 product assigned Publish 450…" at bounding box center [707, 0] width 1415 height 0
click at [229, 626] on div "Shape Border Add... Corner Add... Shadow Add..." at bounding box center [177, 712] width 223 height 195
type input "0"
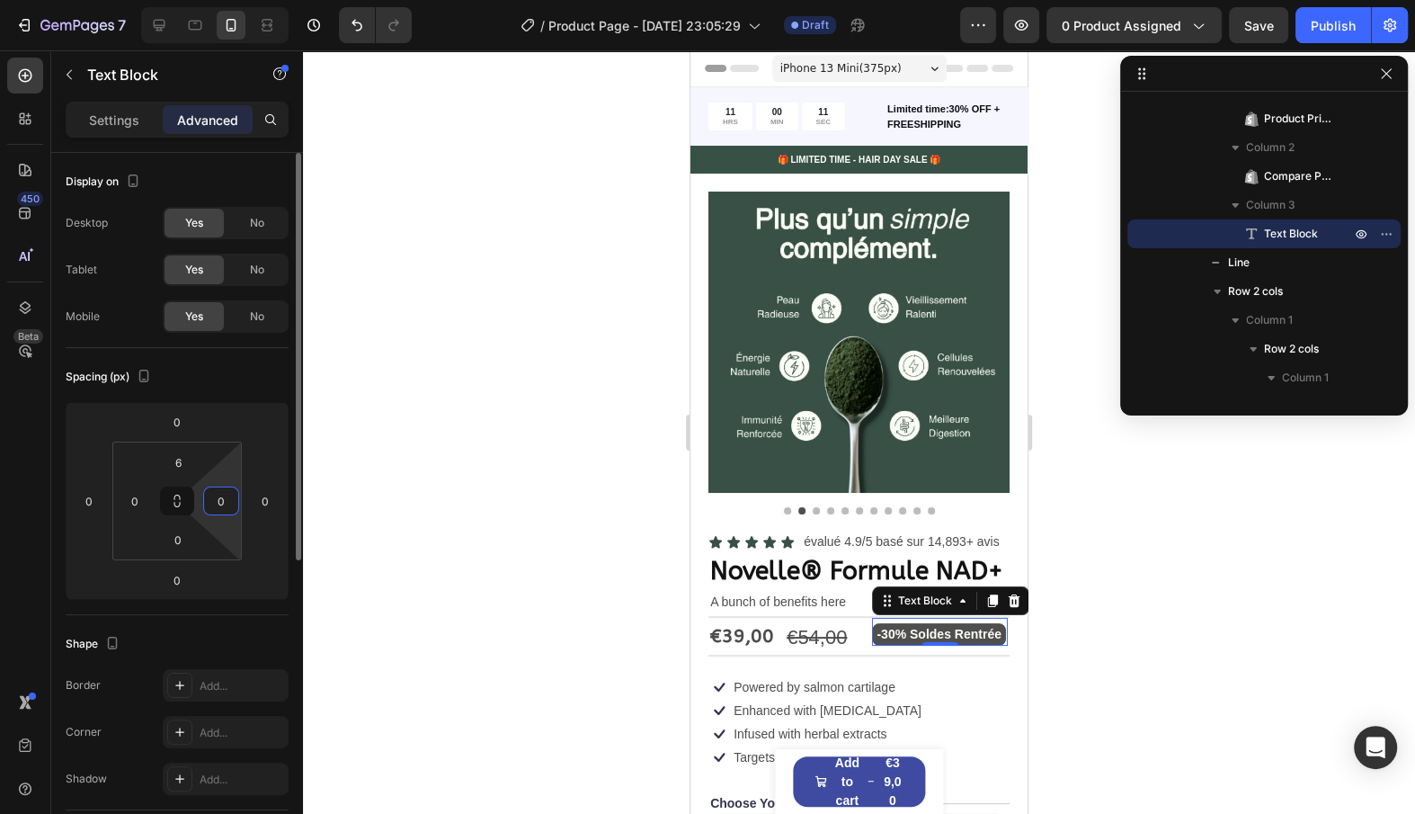
drag, startPoint x: 233, startPoint y: 478, endPoint x: 254, endPoint y: 606, distance: 129.3
click at [254, 0] on html "7 / Product Page - [DATE] 23:05:29 Draft Preview 0 product assigned Save Publis…" at bounding box center [707, 0] width 1415 height 0
click at [243, 632] on div "Shape" at bounding box center [177, 643] width 223 height 29
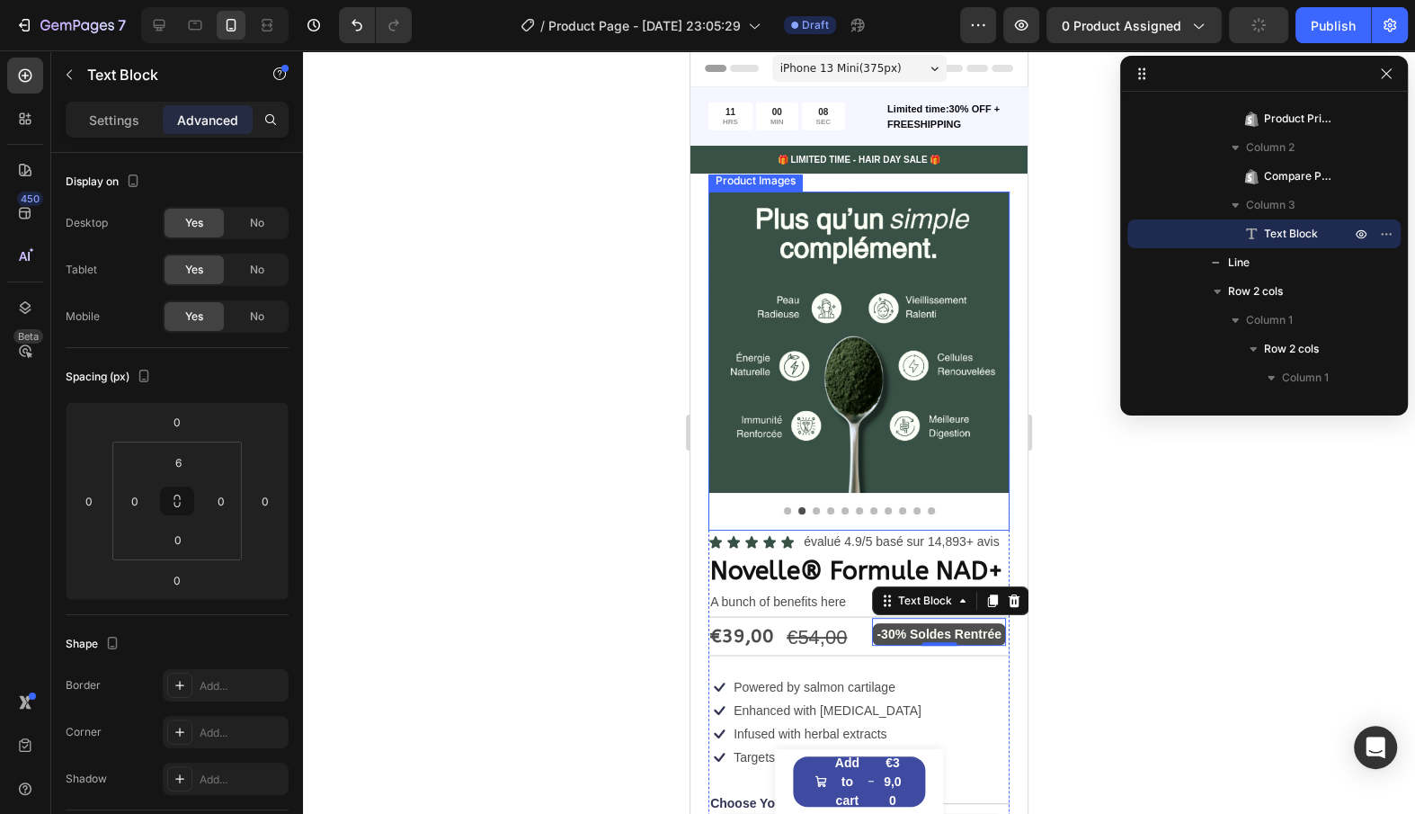
click at [797, 344] on img at bounding box center [859, 342] width 301 height 301
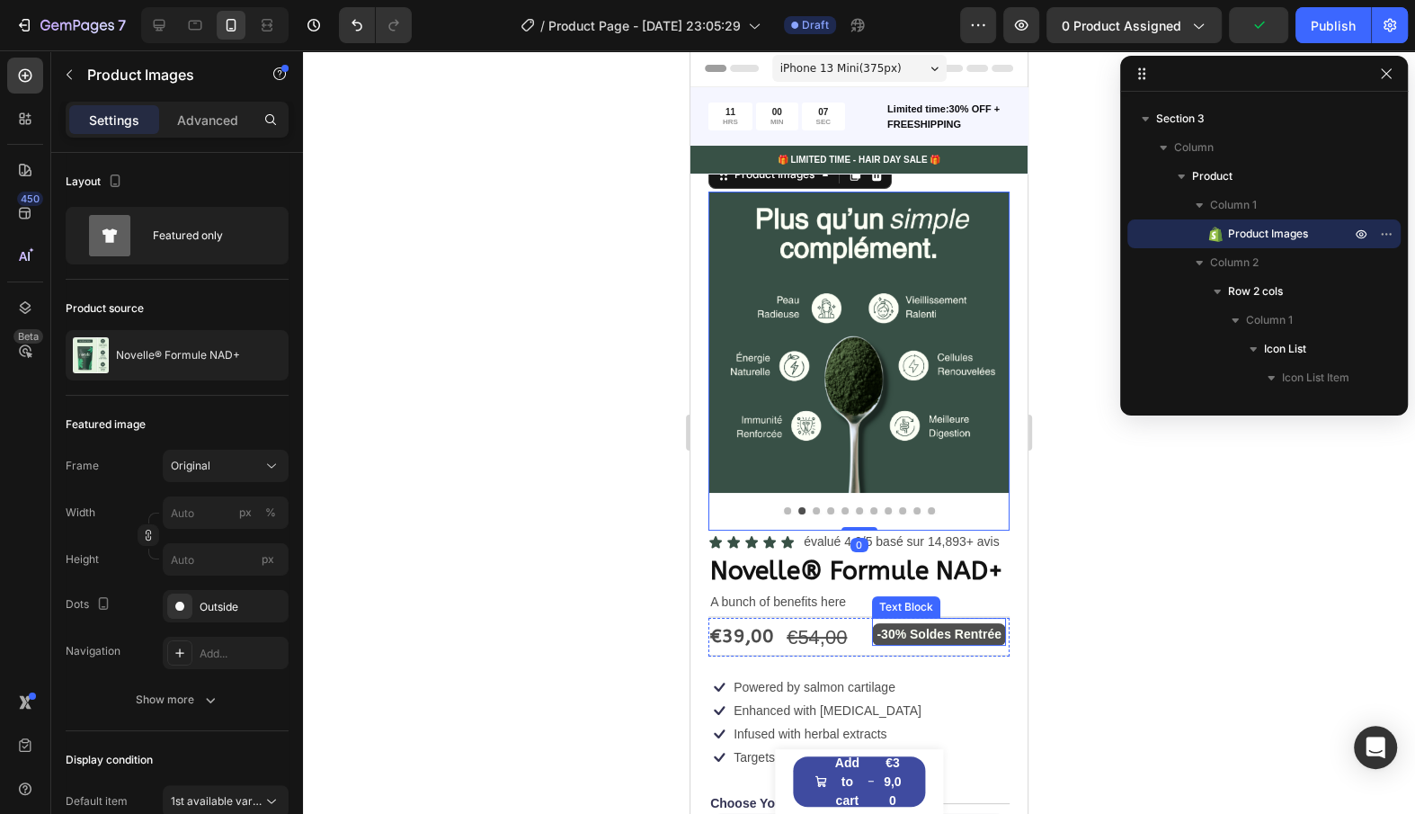
click at [888, 630] on p "-30% Soldes Rentrée" at bounding box center [939, 634] width 125 height 22
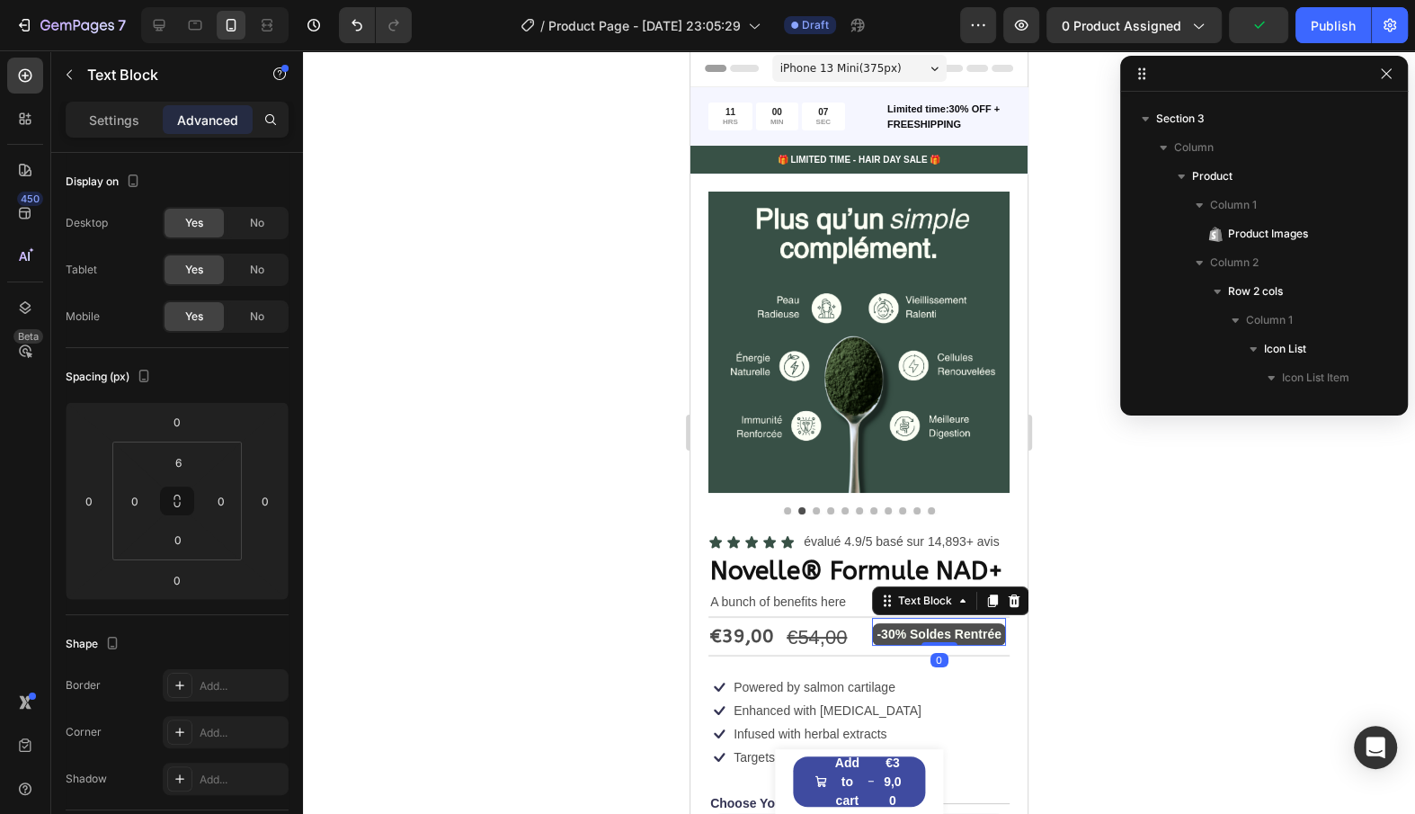
scroll to position [800, 0]
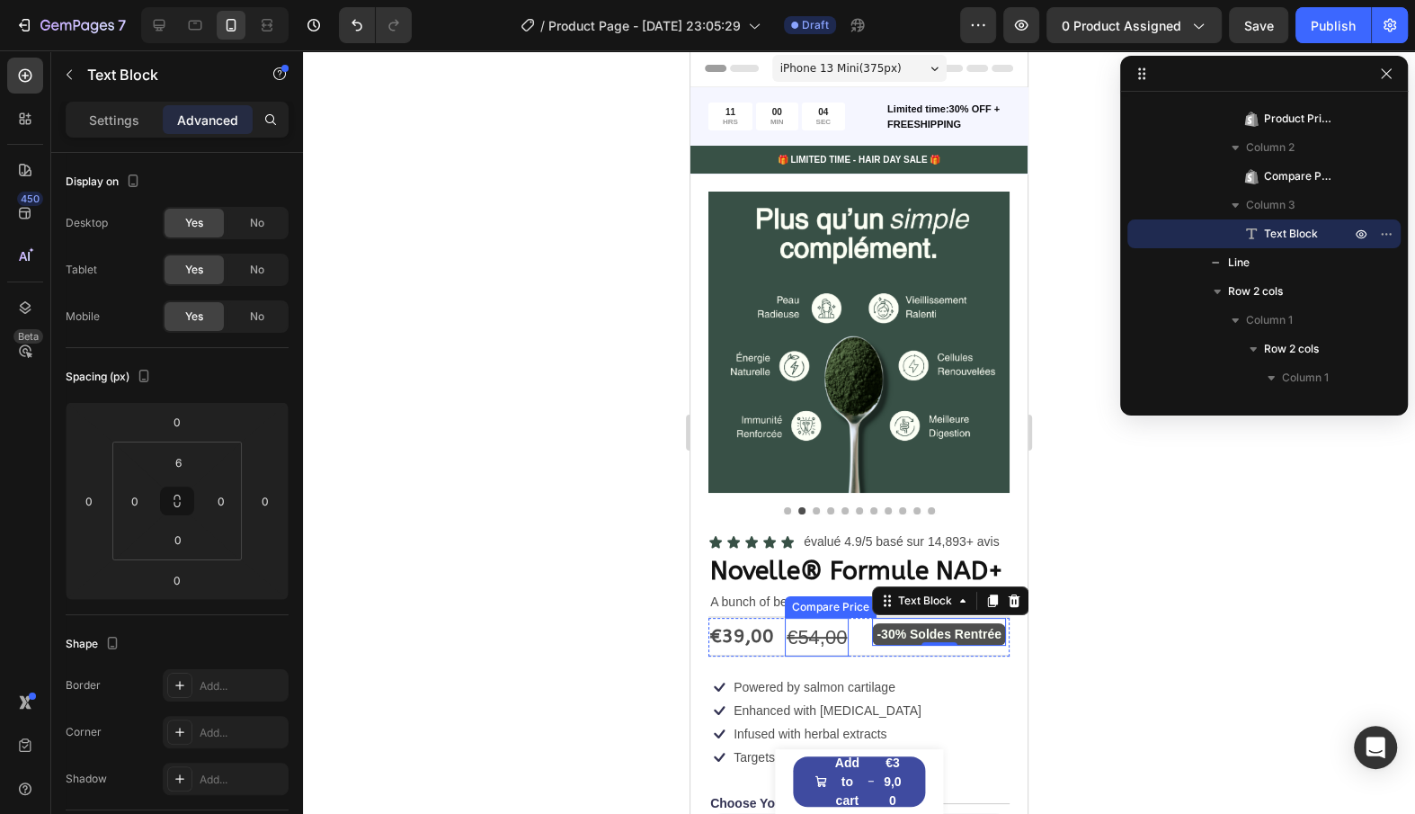
click at [823, 630] on div "€54,00" at bounding box center [817, 638] width 64 height 40
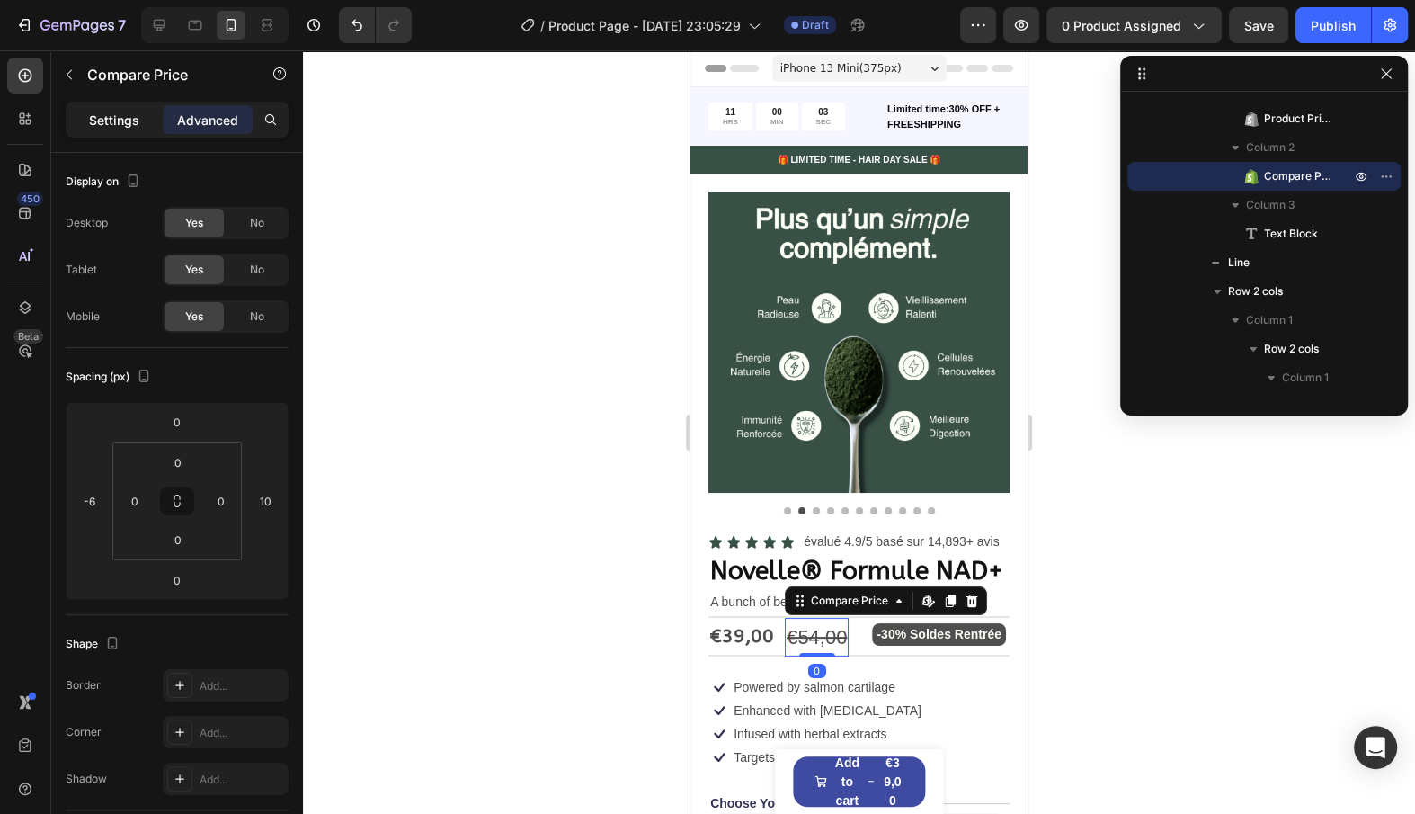
click at [106, 115] on p "Settings" at bounding box center [114, 120] width 50 height 19
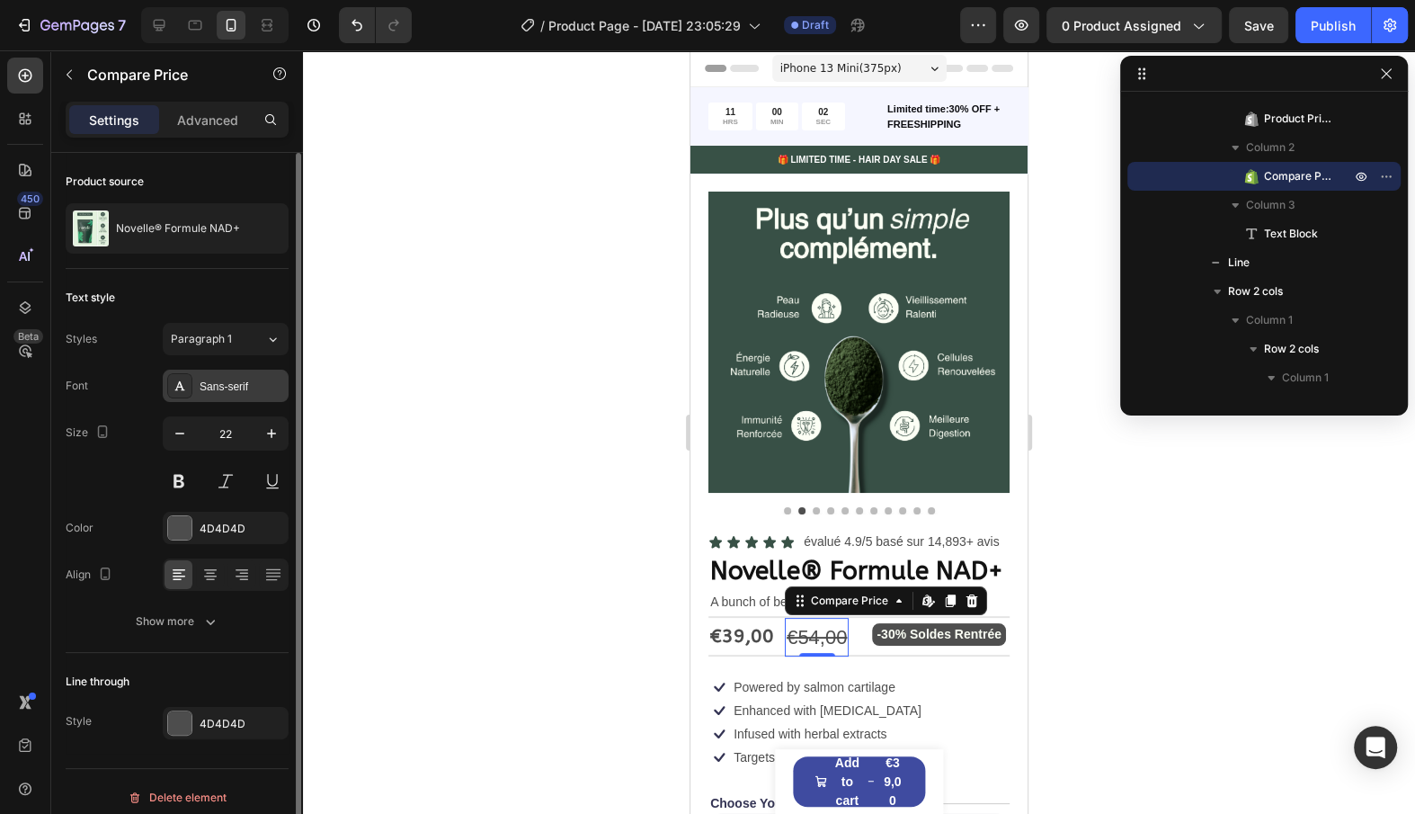
click at [236, 396] on div "Sans-serif" at bounding box center [226, 386] width 126 height 32
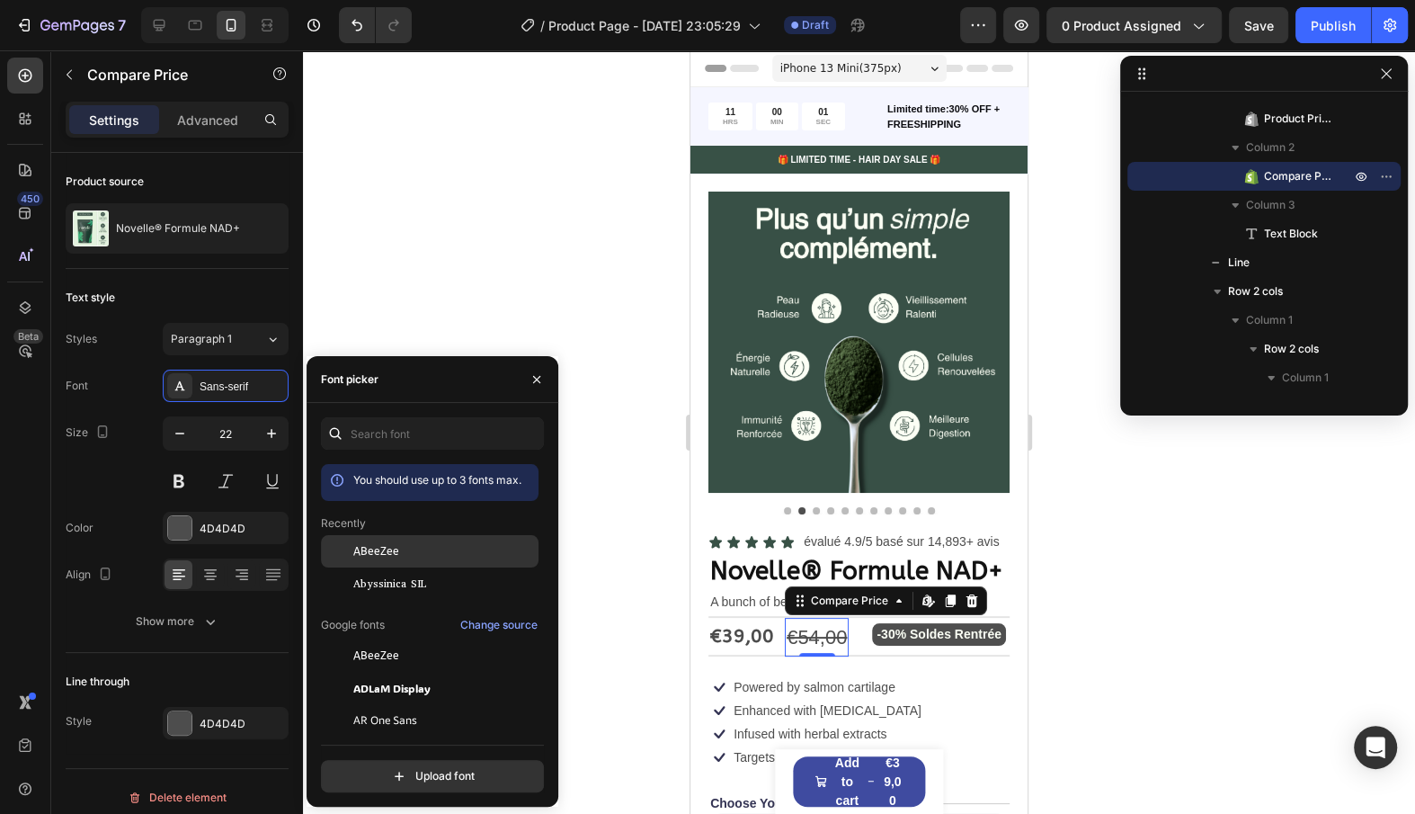
click at [370, 557] on span "ABeeZee" at bounding box center [376, 551] width 46 height 16
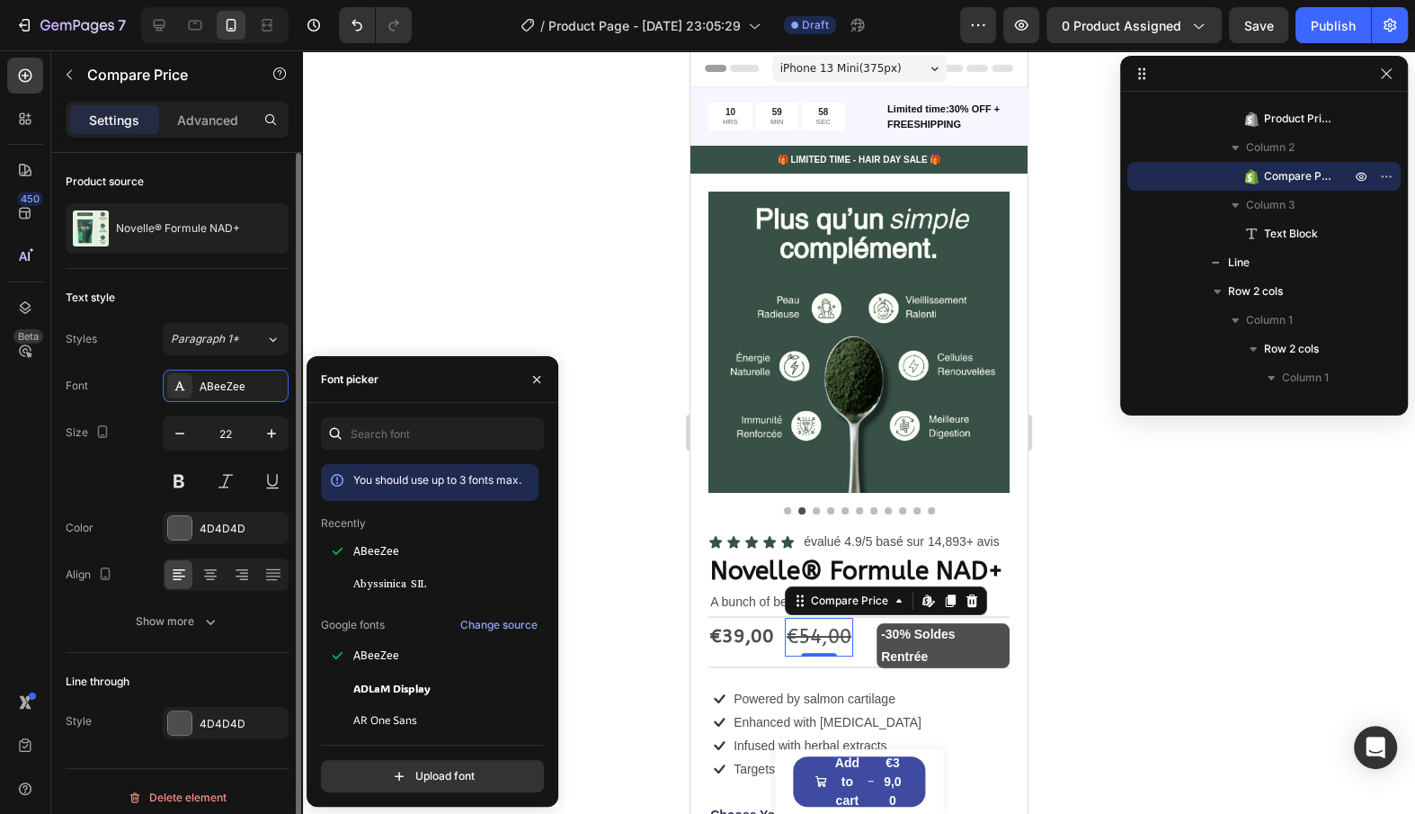
click at [136, 471] on div "Size 22" at bounding box center [177, 456] width 223 height 81
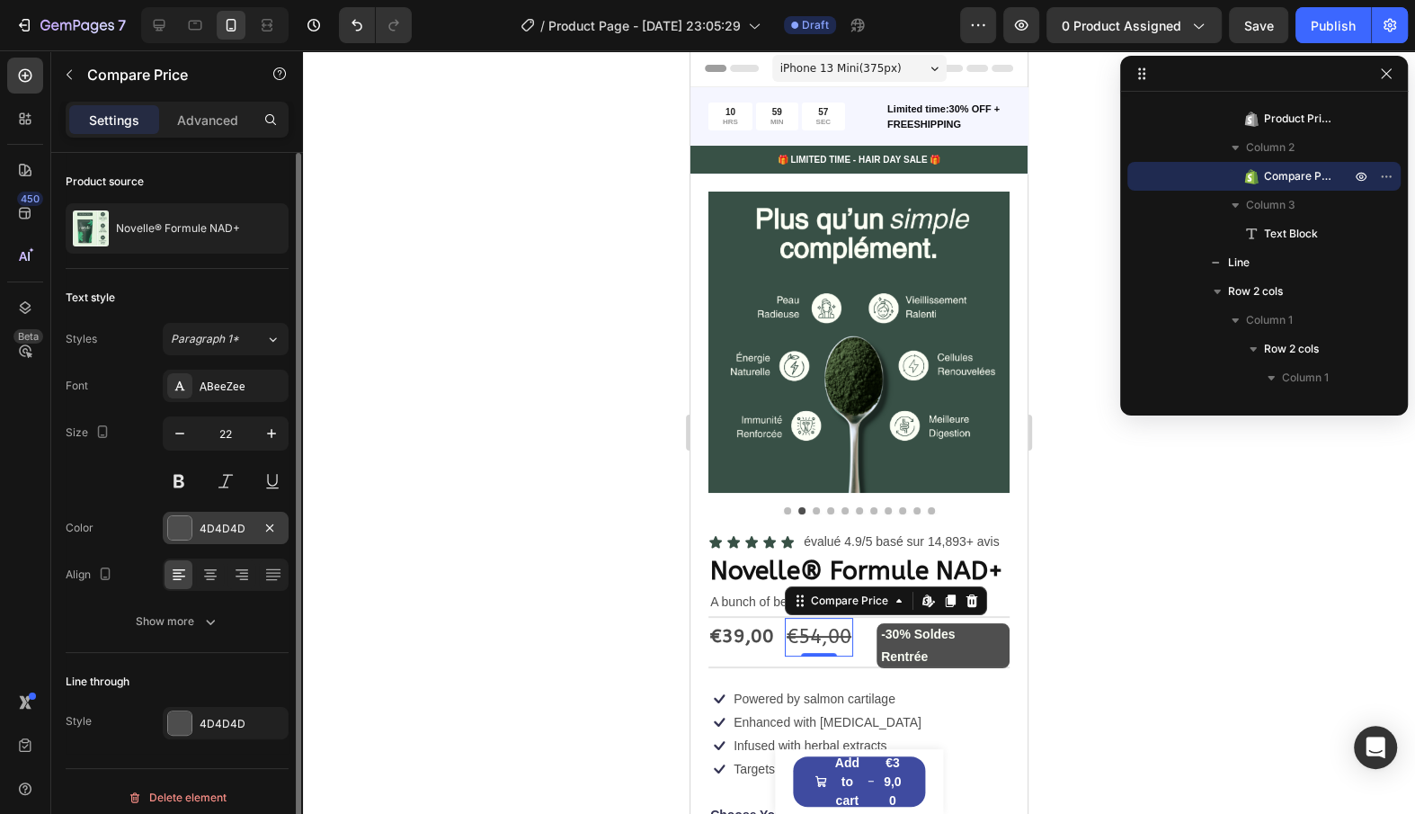
click at [219, 523] on div "4D4D4D" at bounding box center [226, 529] width 52 height 16
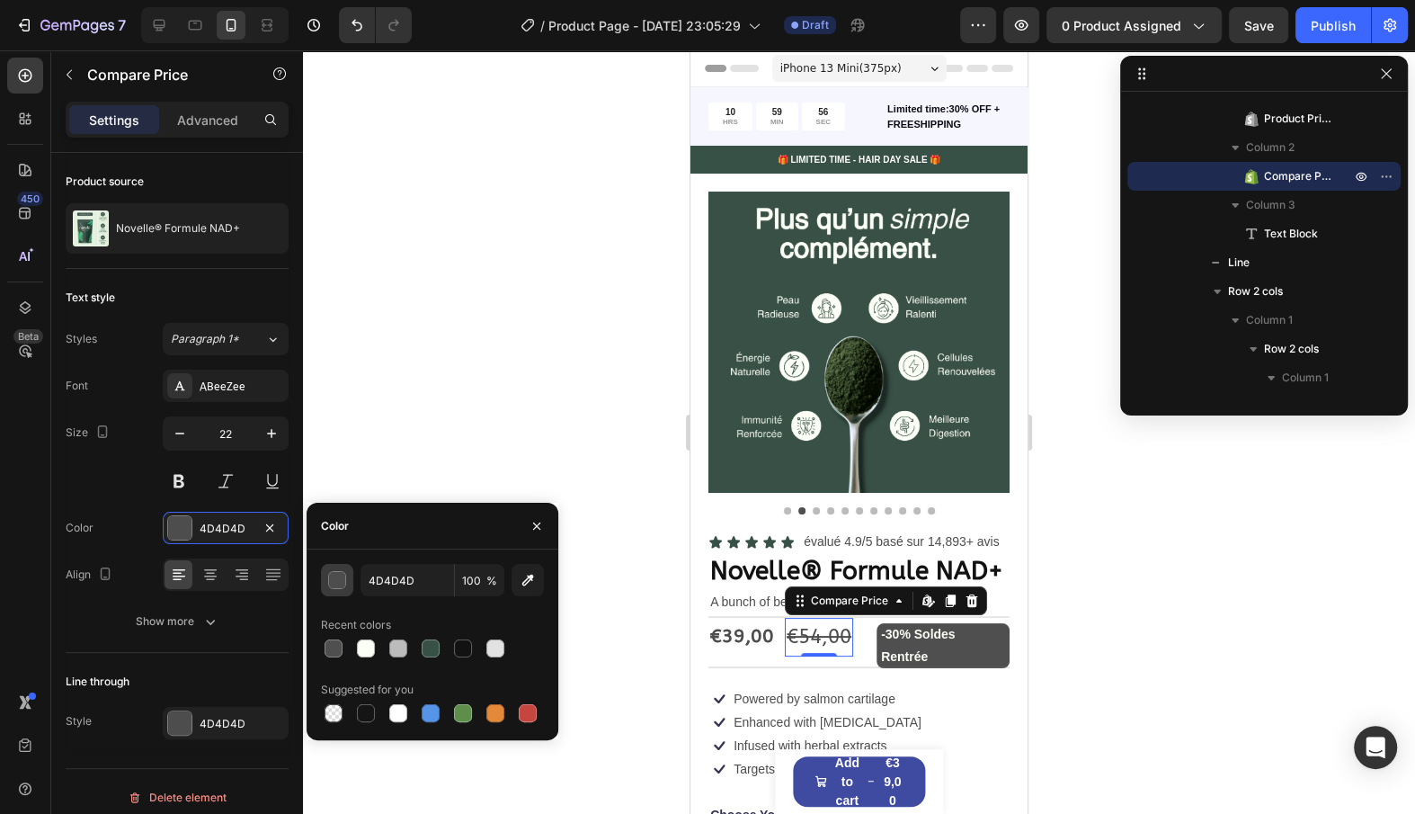
click at [332, 568] on button "button" at bounding box center [337, 580] width 32 height 32
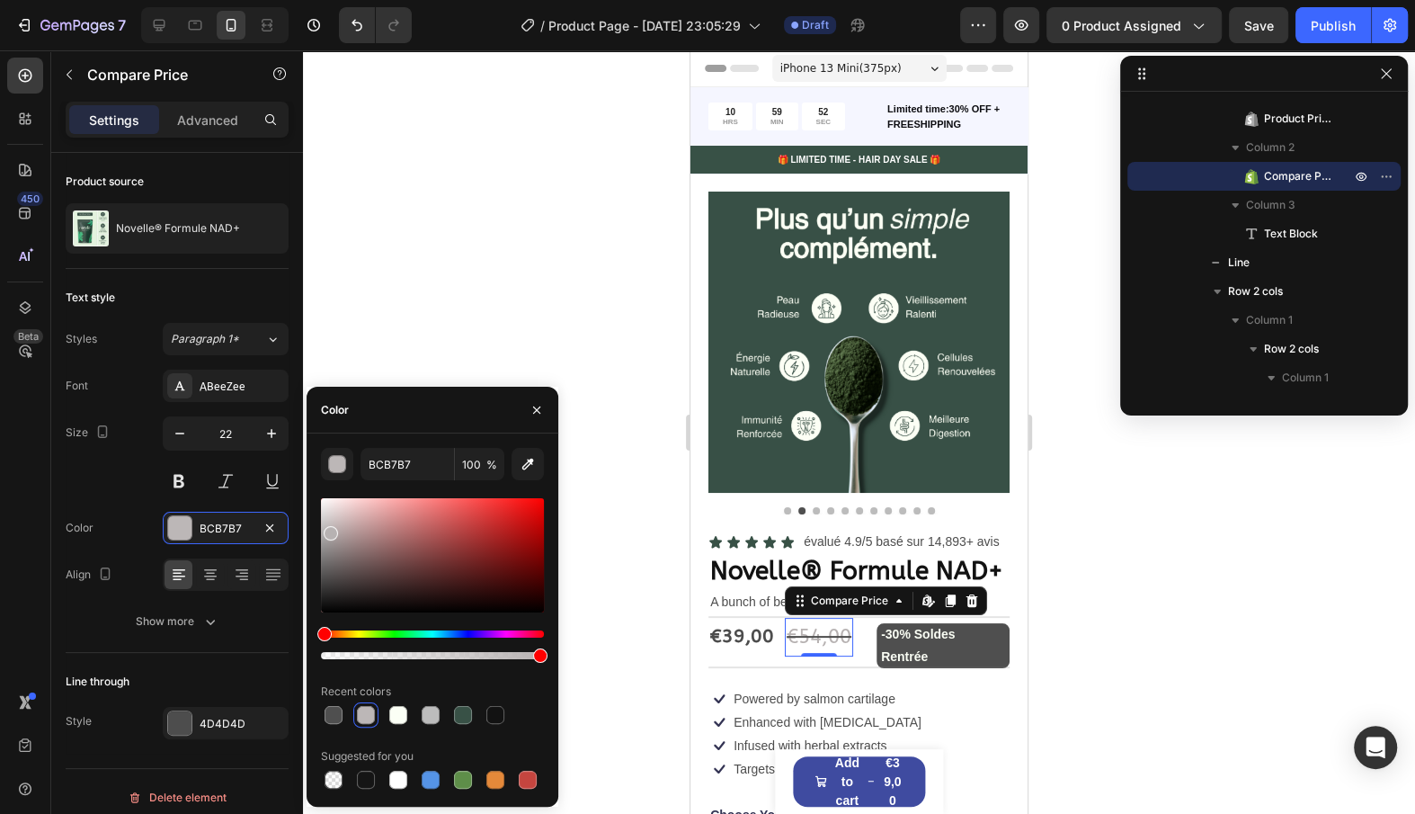
drag, startPoint x: 332, startPoint y: 541, endPoint x: 329, endPoint y: 530, distance: 12.0
click at [329, 530] on div at bounding box center [432, 555] width 223 height 114
type input "B7B2B2"
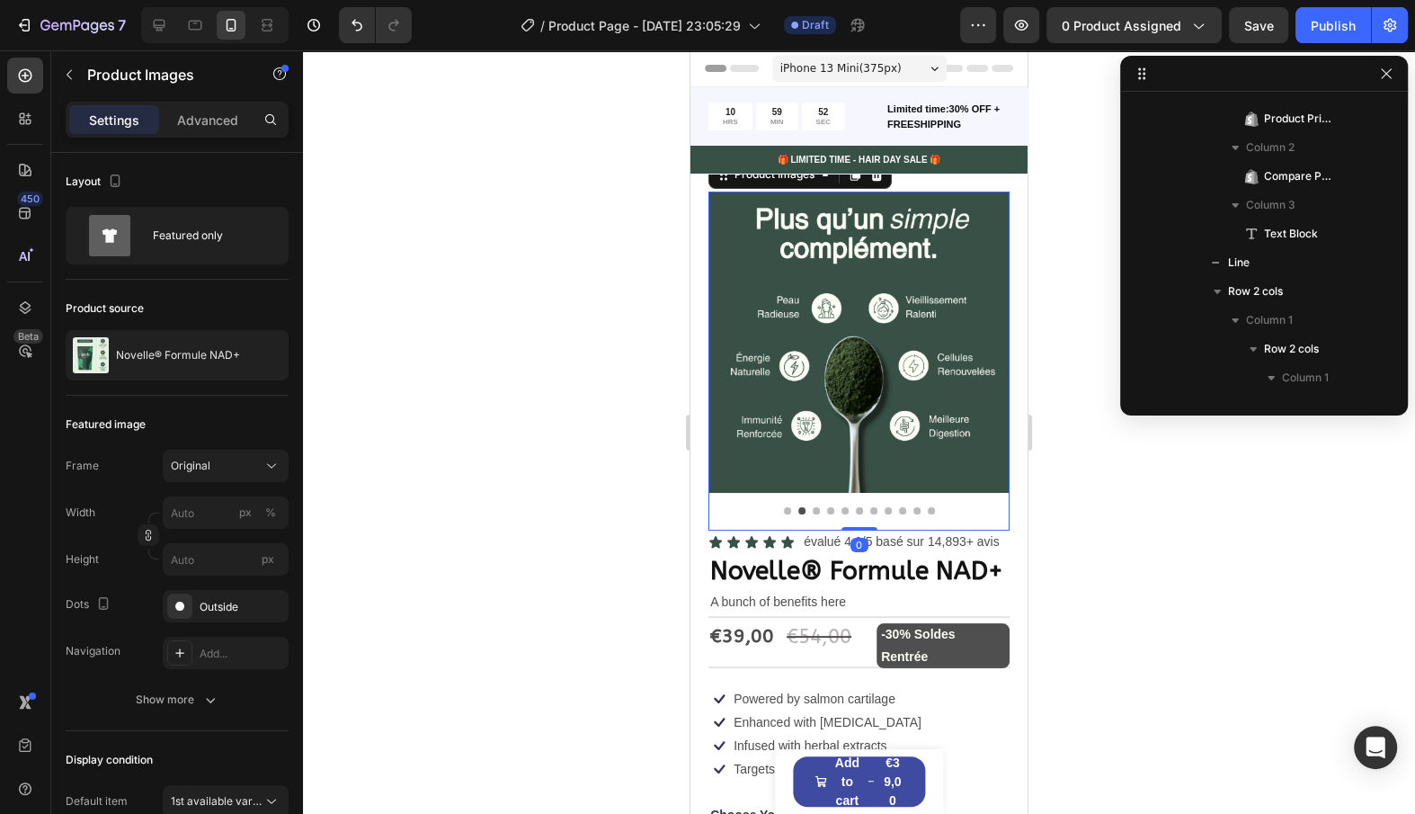
click at [829, 363] on img at bounding box center [859, 342] width 301 height 301
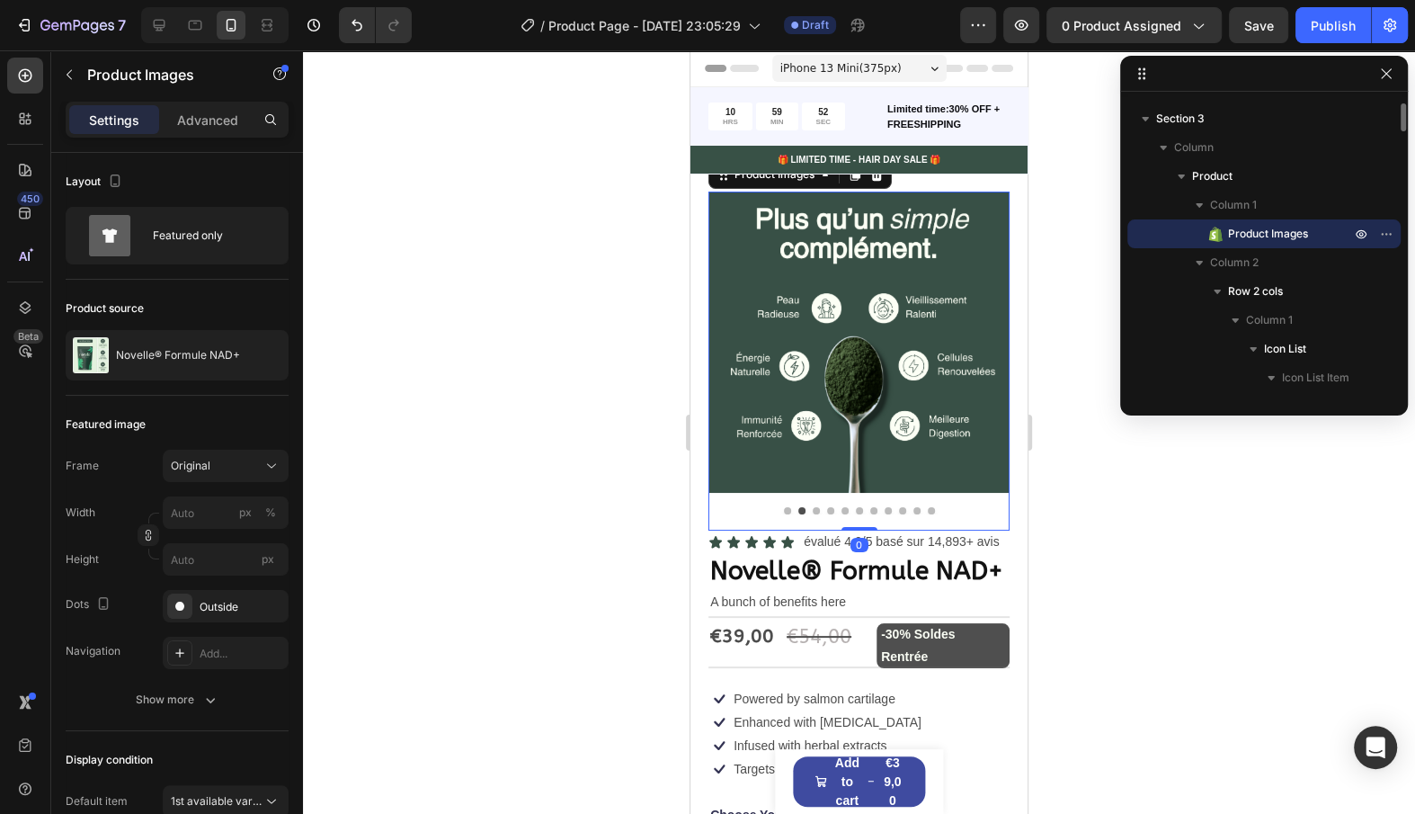
click at [829, 363] on img at bounding box center [859, 342] width 301 height 301
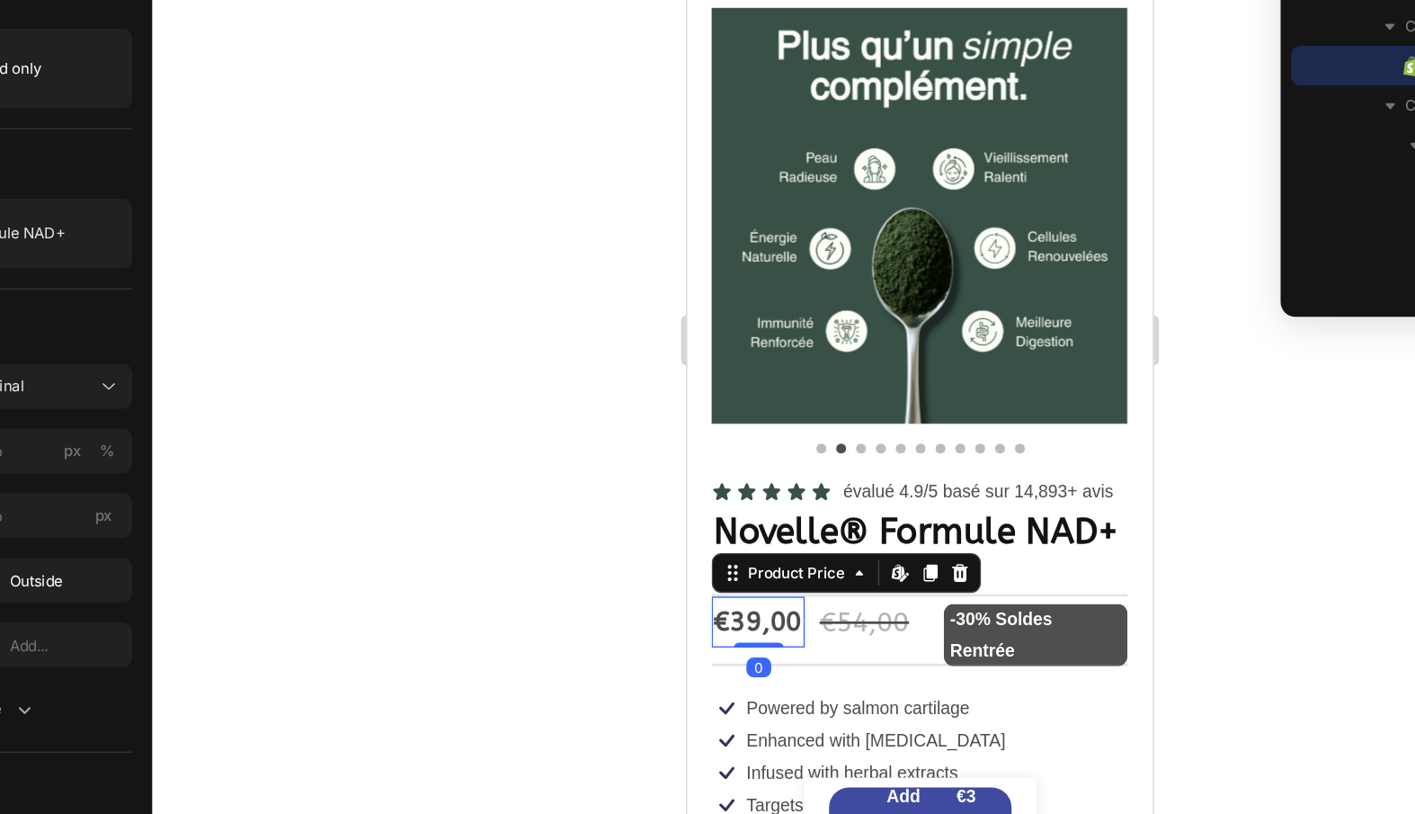
click at [727, 397] on div "€39,00" at bounding box center [738, 399] width 67 height 38
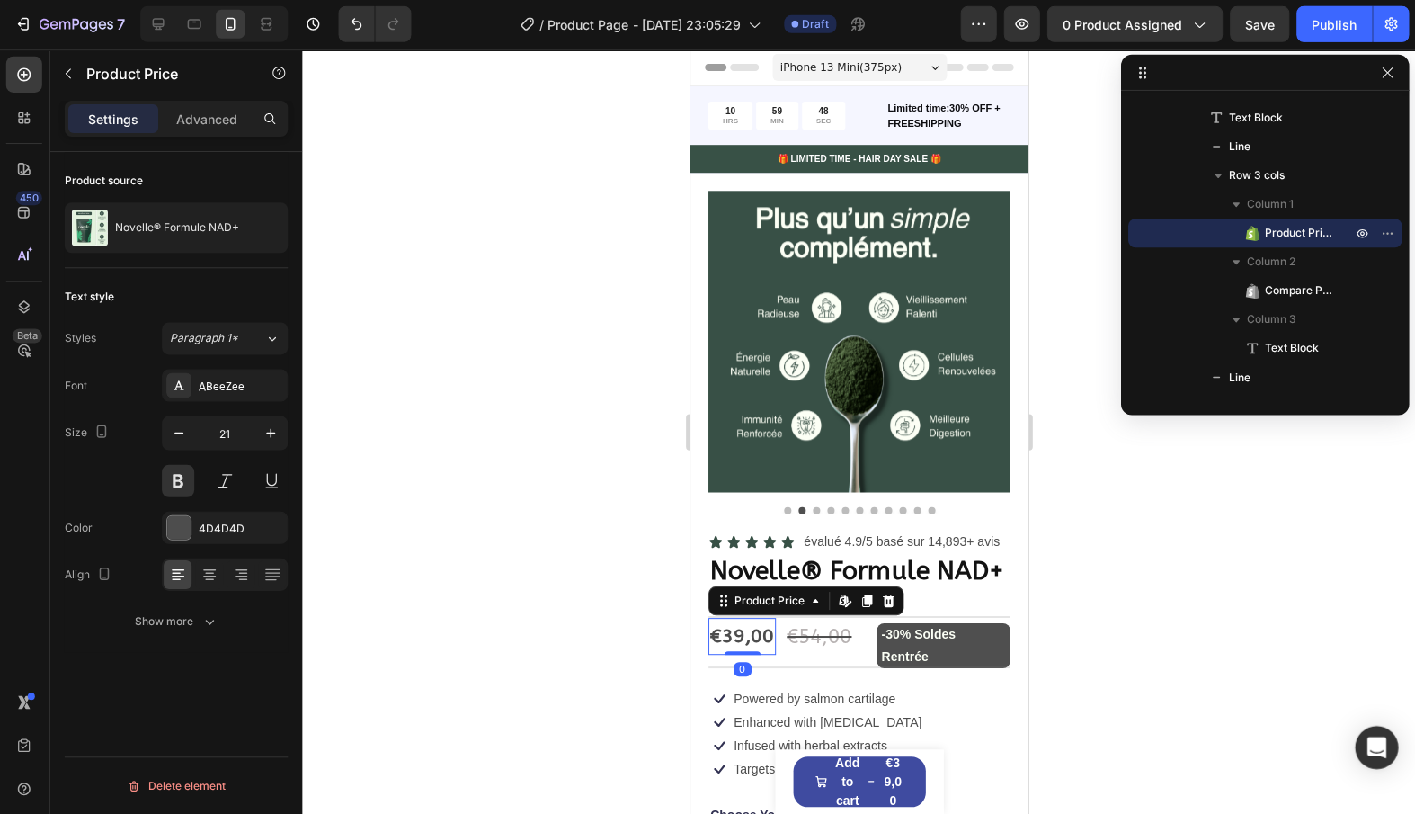
scroll to position [0, 0]
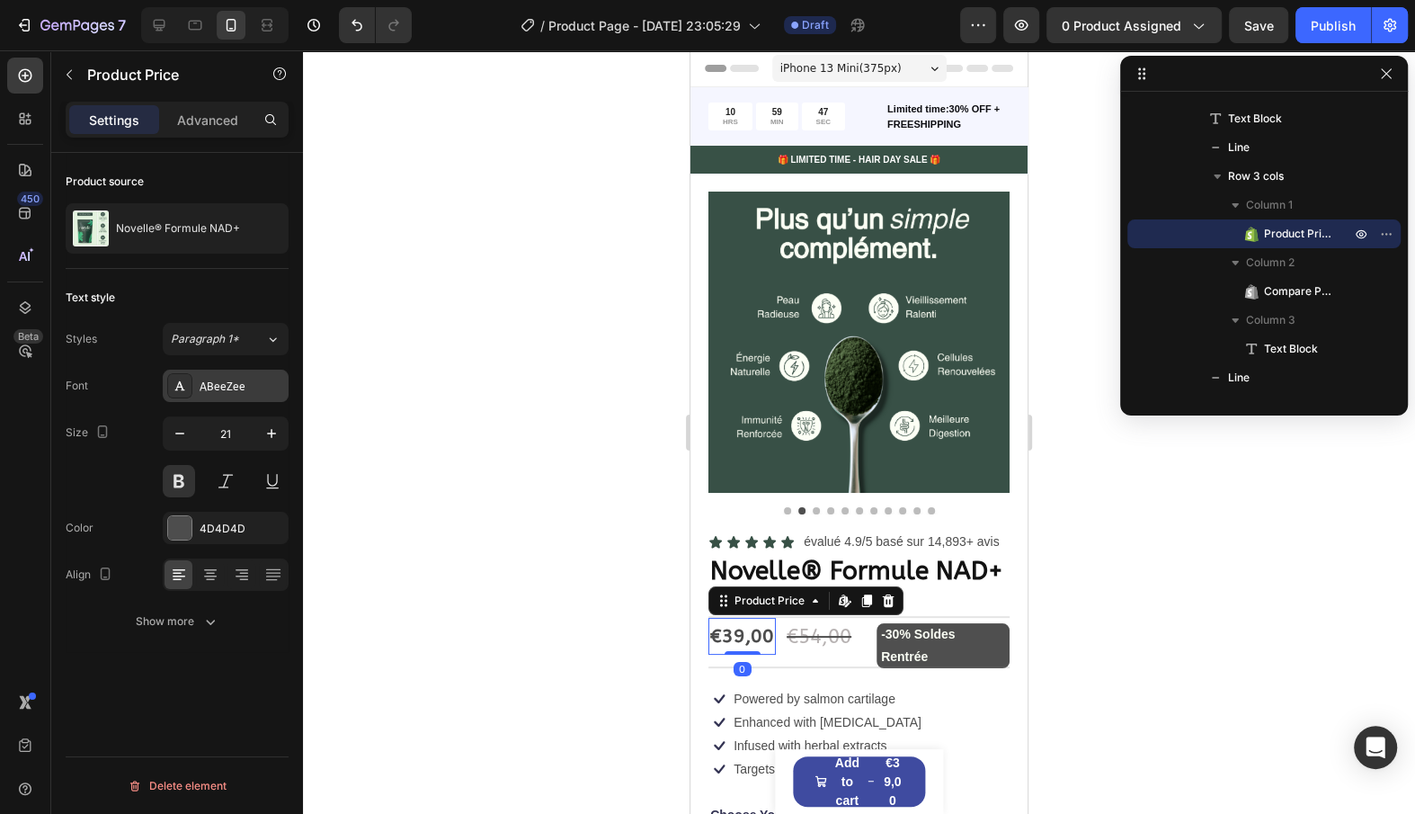
click at [232, 399] on div "ABeeZee" at bounding box center [226, 386] width 126 height 32
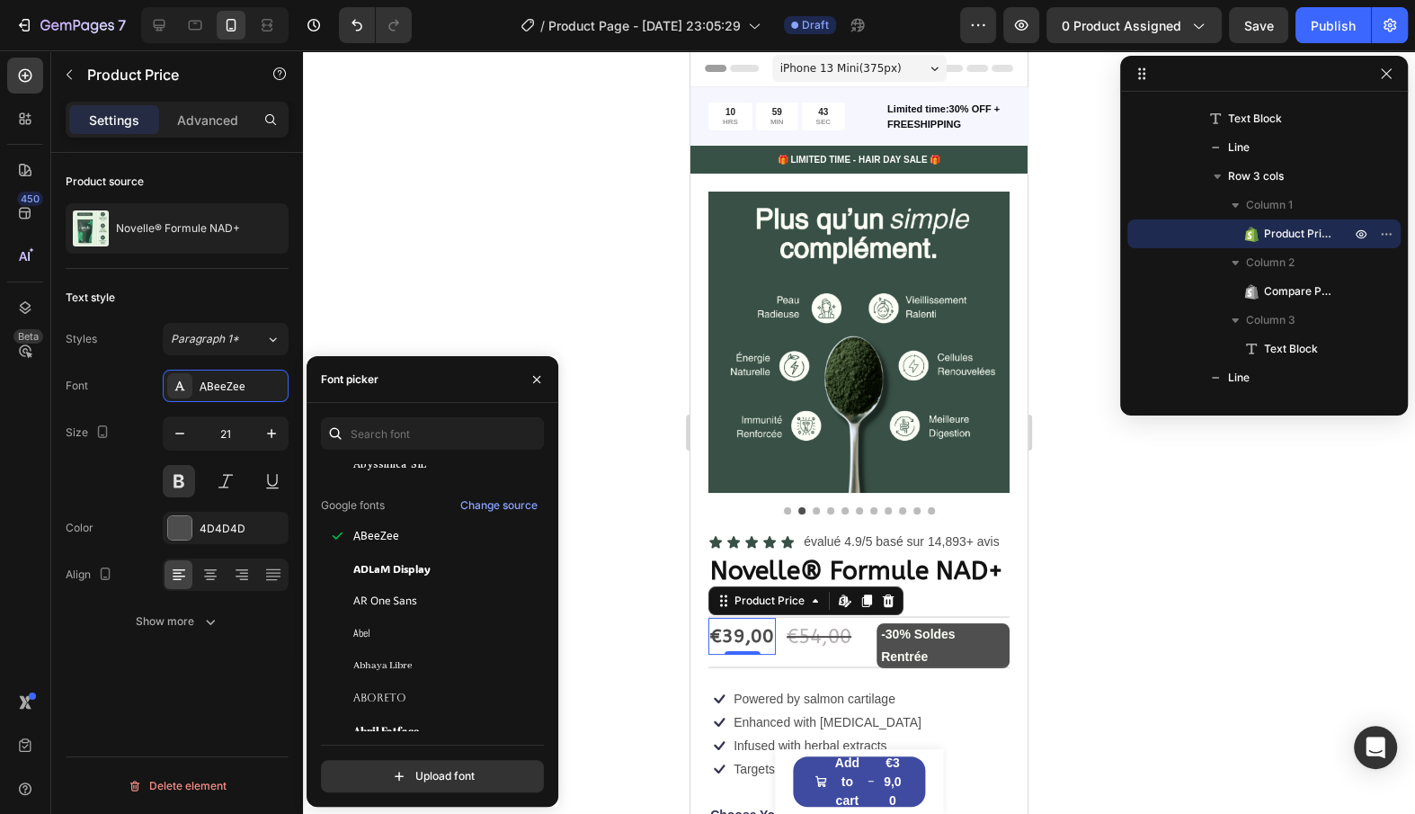
scroll to position [191, 0]
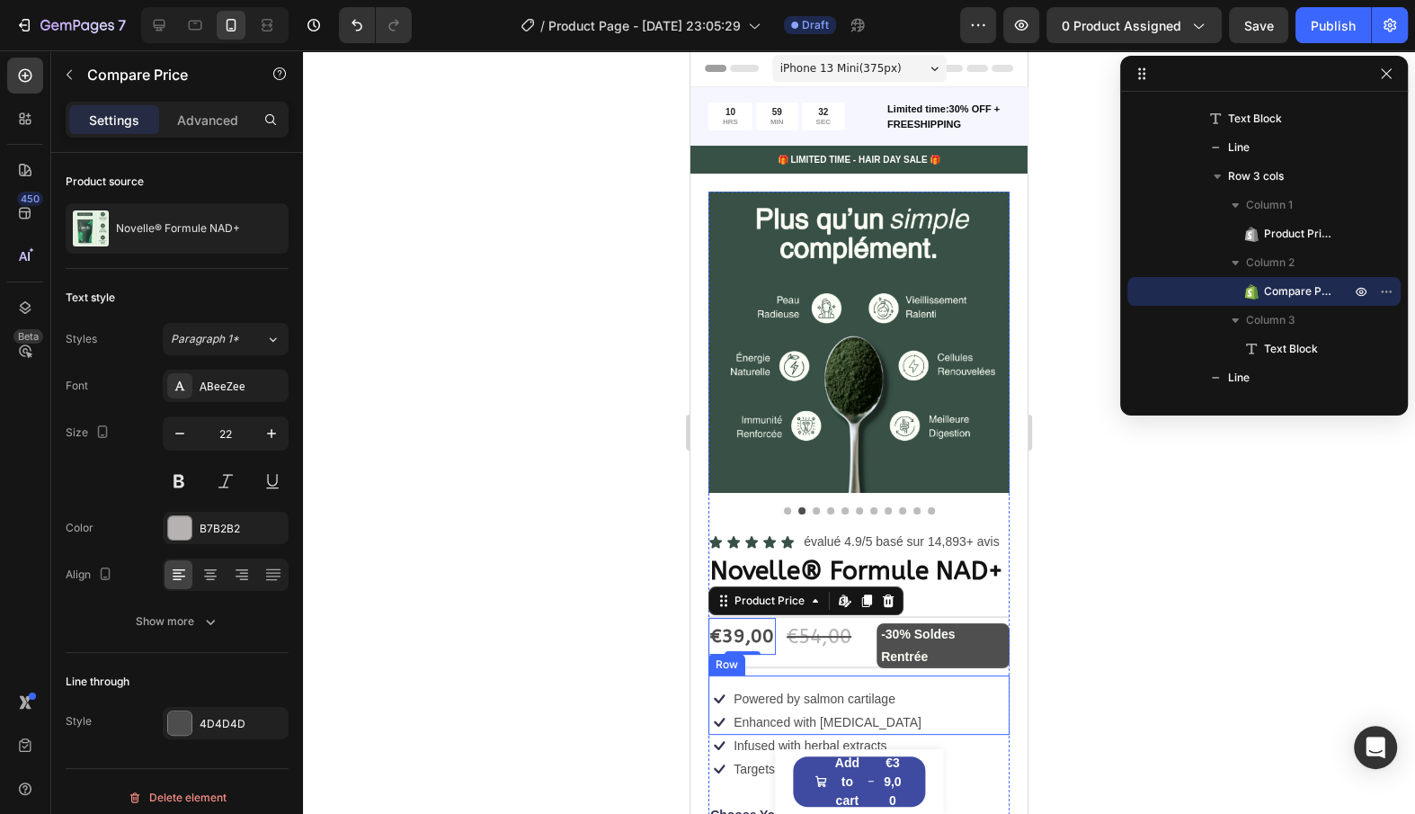
click at [833, 638] on div "€54,00" at bounding box center [819, 638] width 68 height 40
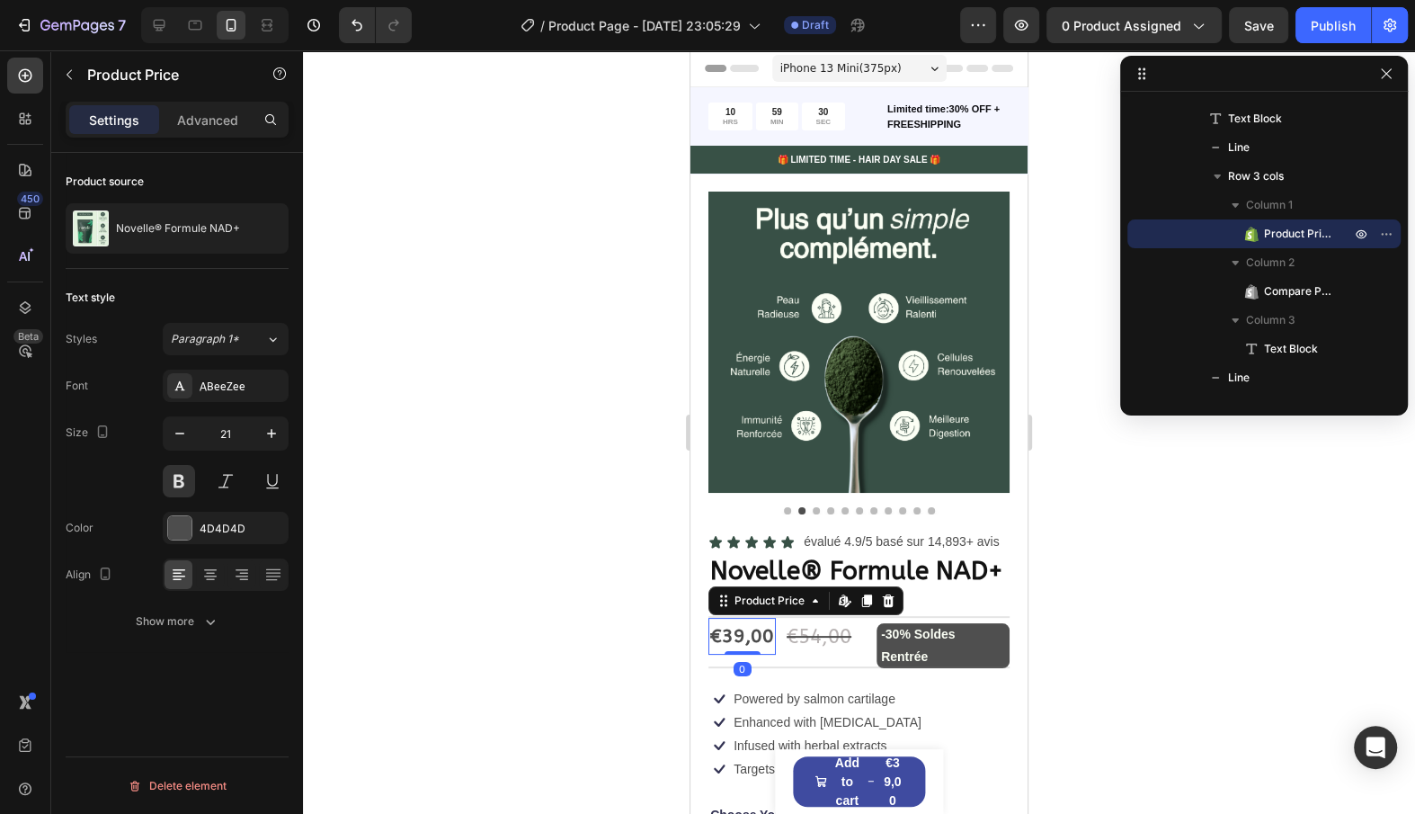
click at [736, 631] on div "€39,00" at bounding box center [742, 637] width 67 height 38
click at [245, 386] on div "ABeeZee" at bounding box center [242, 387] width 85 height 16
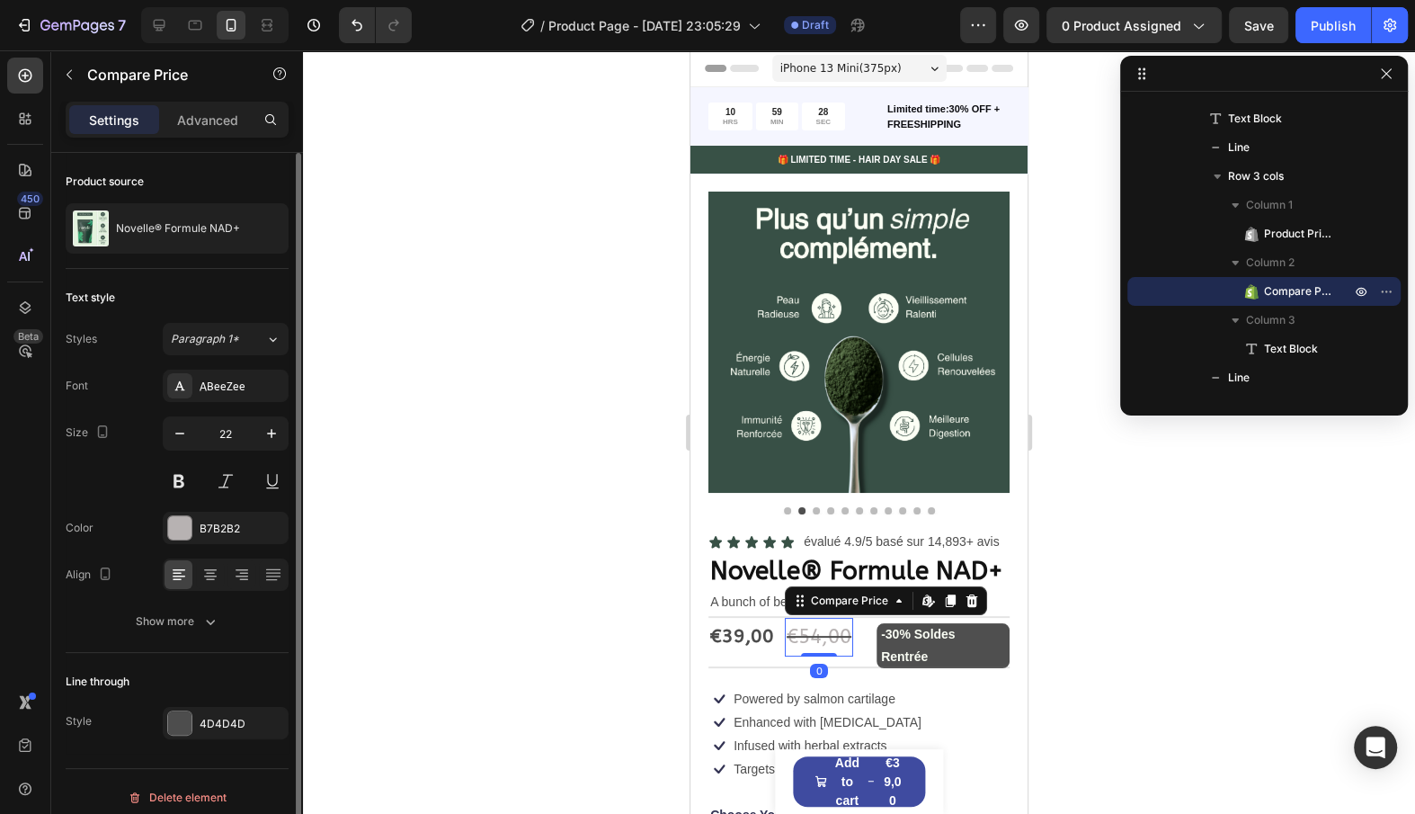
click at [828, 644] on div "€54,00" at bounding box center [819, 638] width 68 height 40
click at [739, 633] on div "€39,00" at bounding box center [742, 637] width 67 height 38
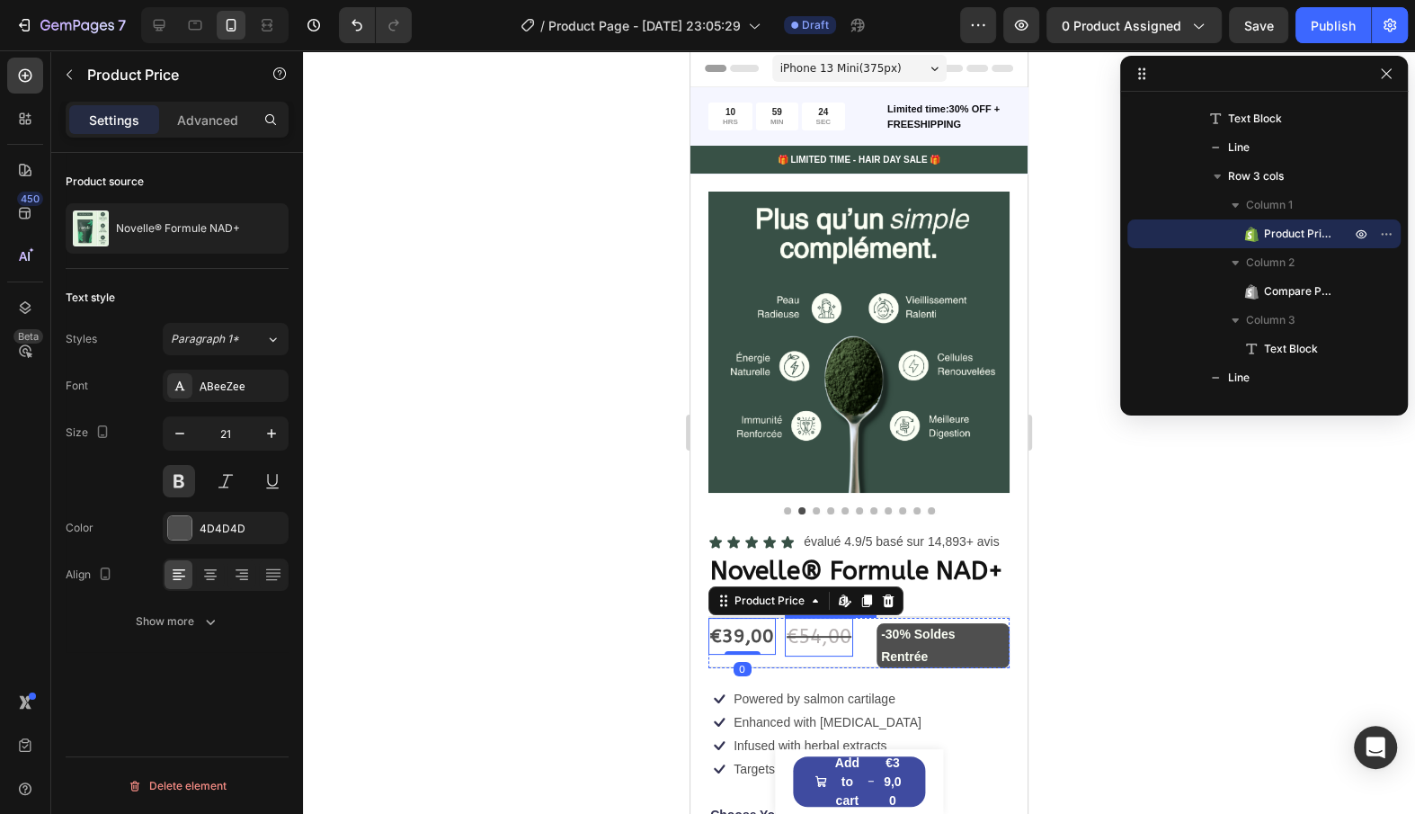
click at [808, 629] on div "€54,00" at bounding box center [819, 638] width 68 height 40
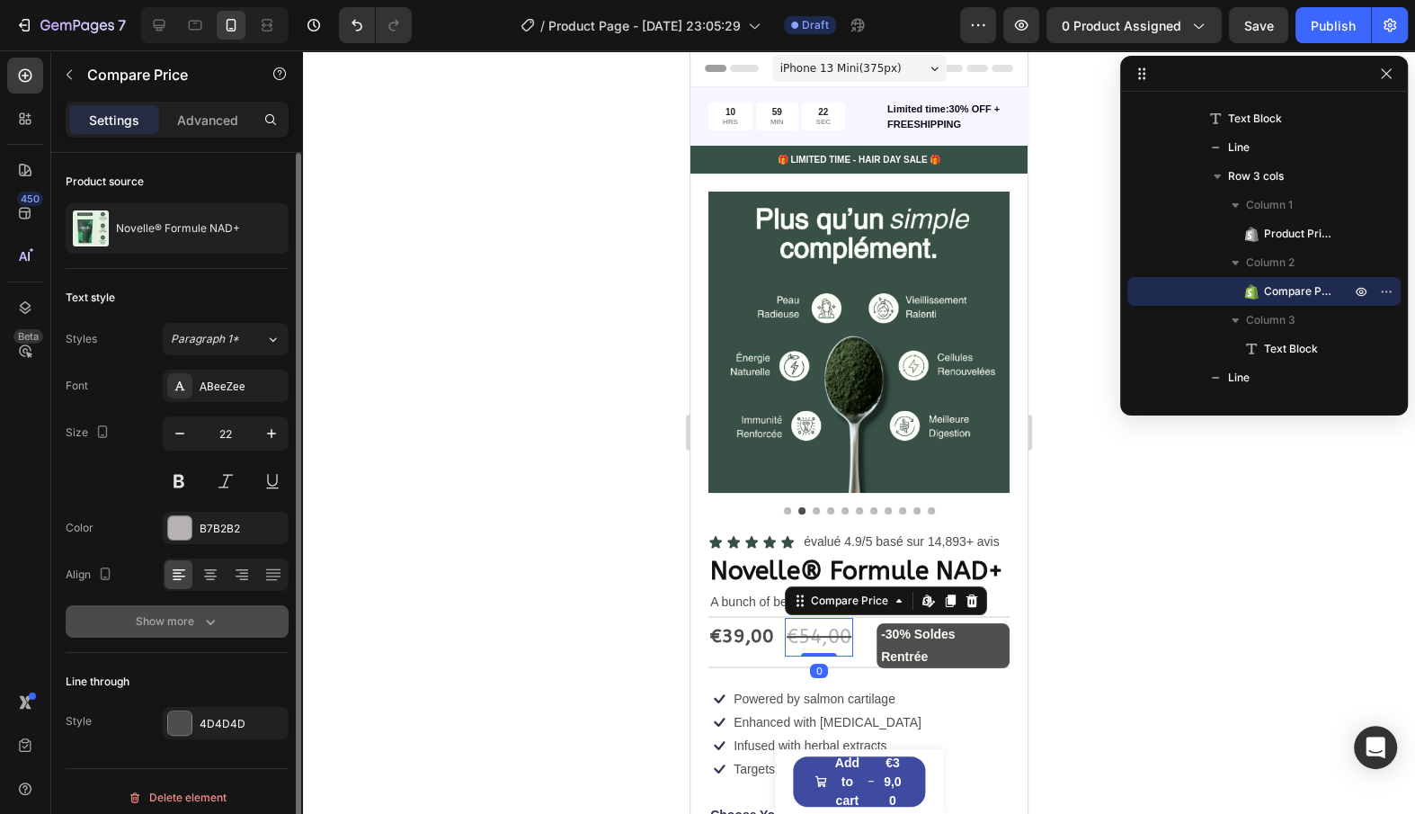
click at [217, 630] on button "Show more" at bounding box center [177, 621] width 223 height 32
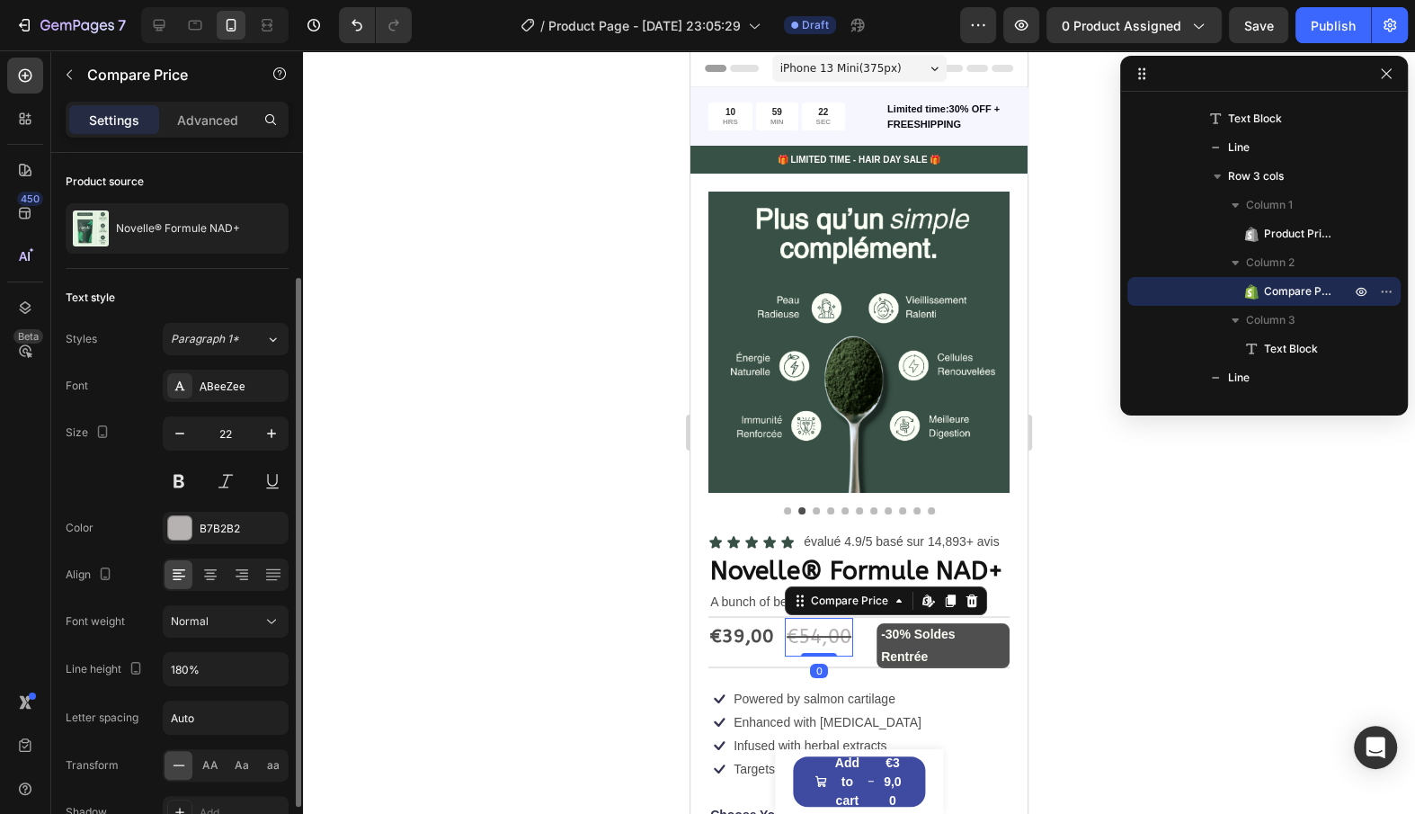
scroll to position [245, 0]
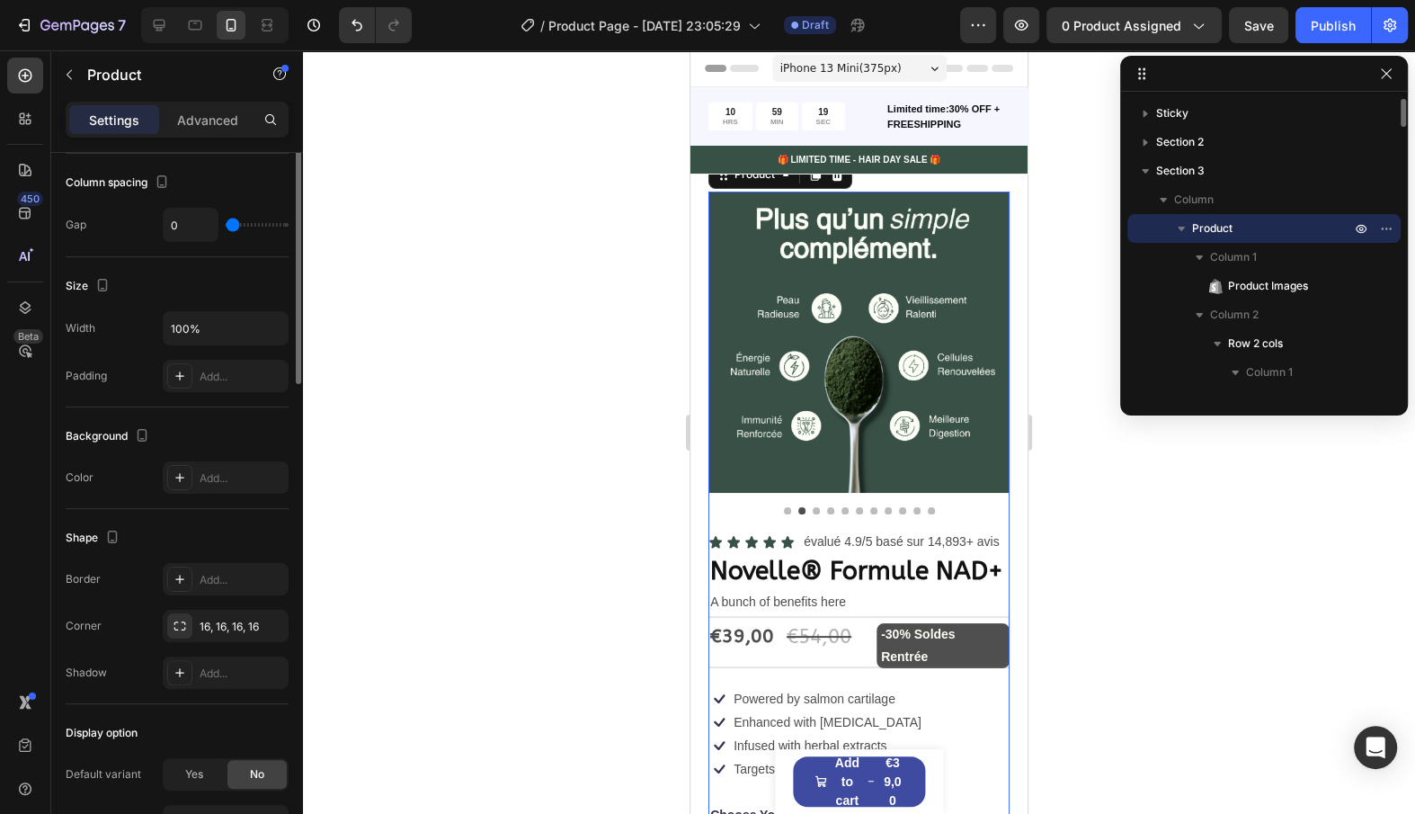
scroll to position [0, 0]
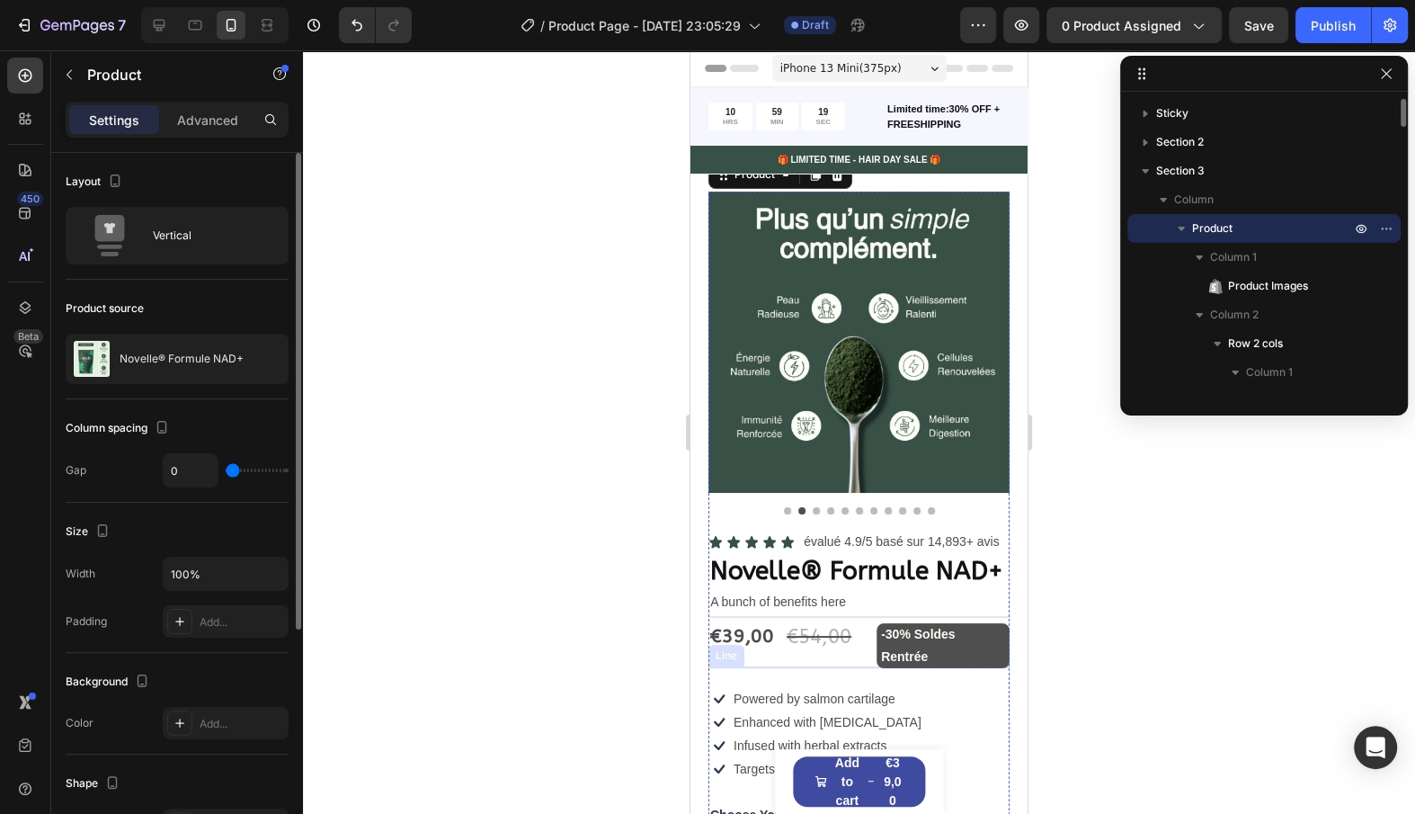
click at [750, 629] on div "€39,00" at bounding box center [742, 637] width 67 height 38
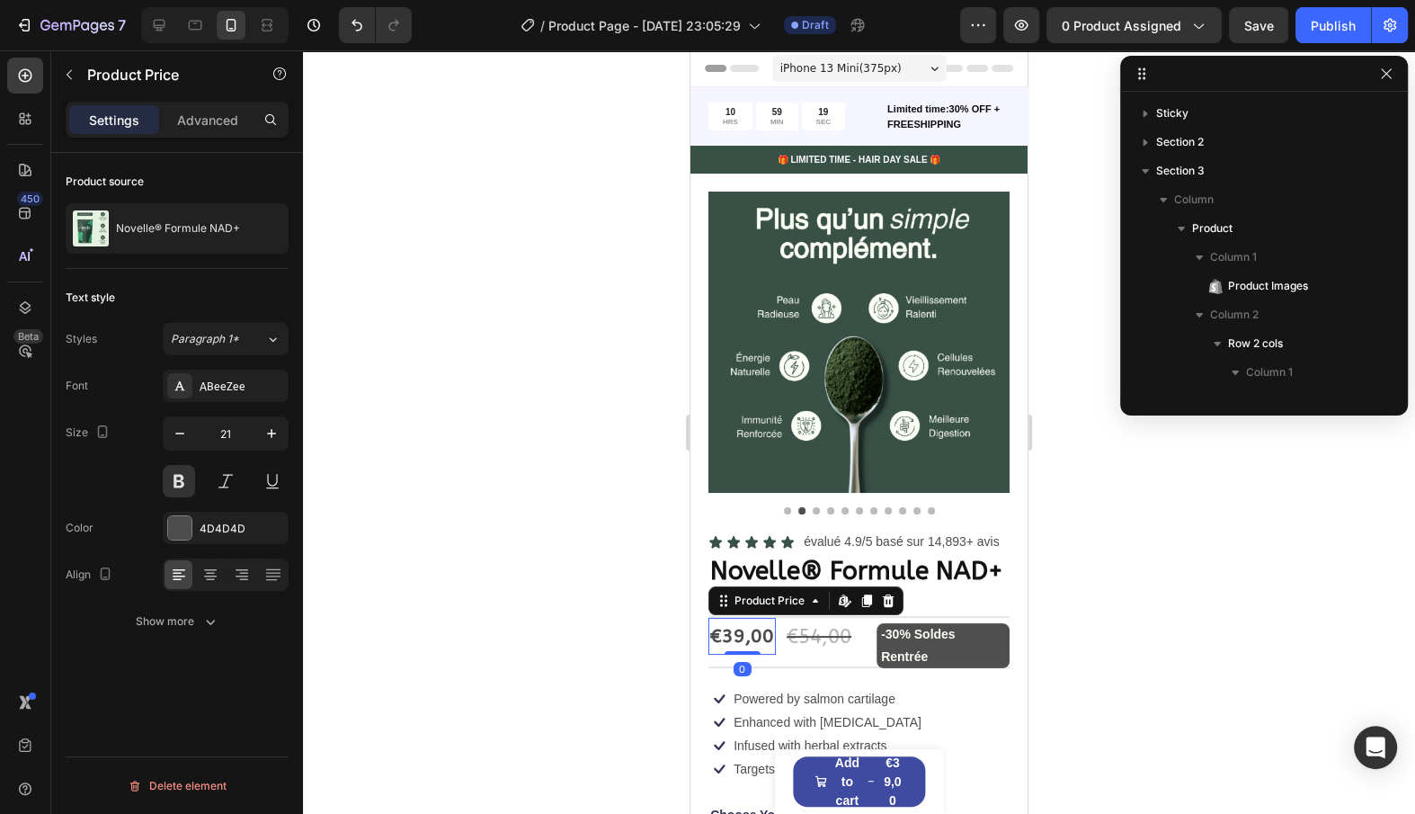
scroll to position [685, 0]
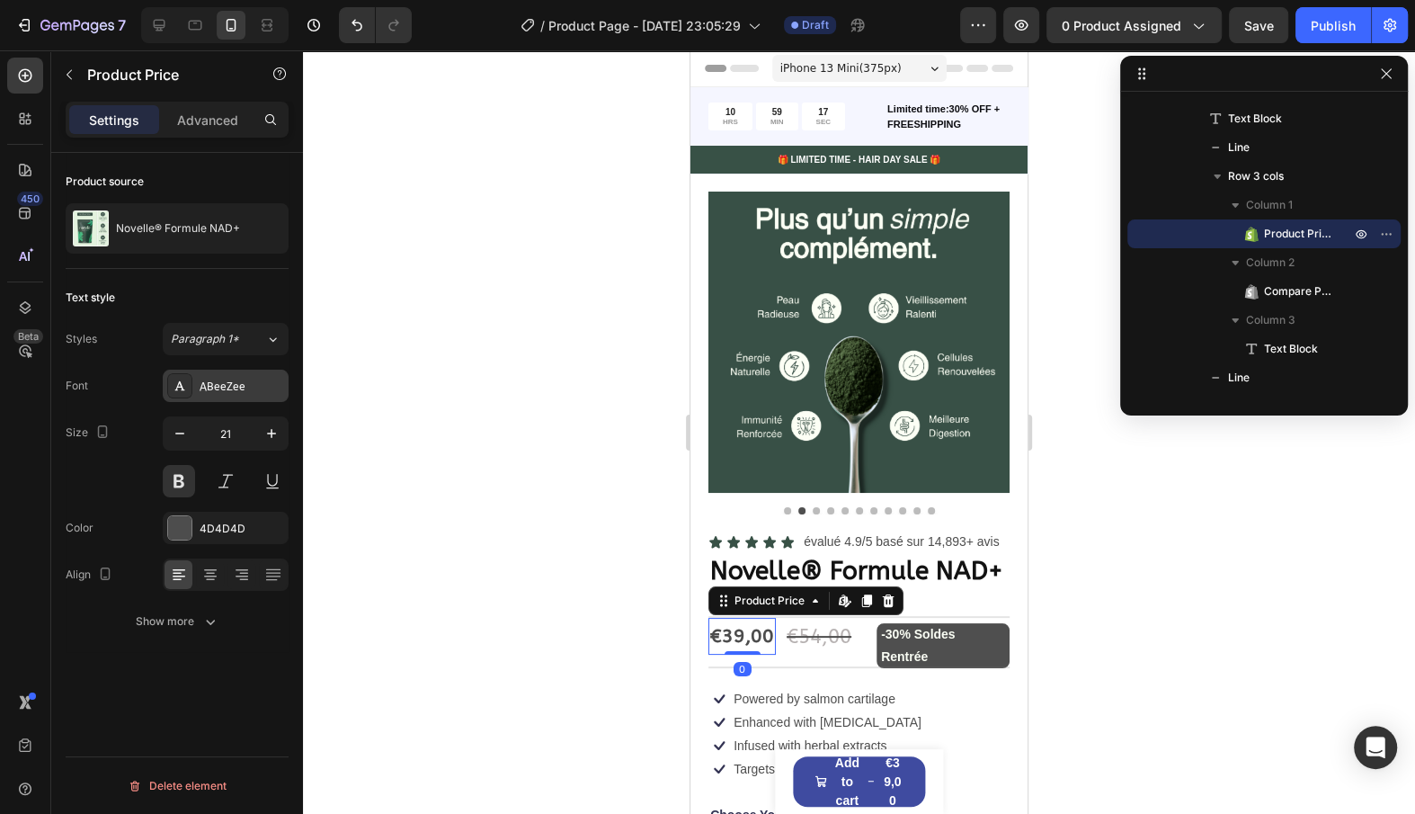
click at [224, 388] on div "ABeeZee" at bounding box center [242, 387] width 85 height 16
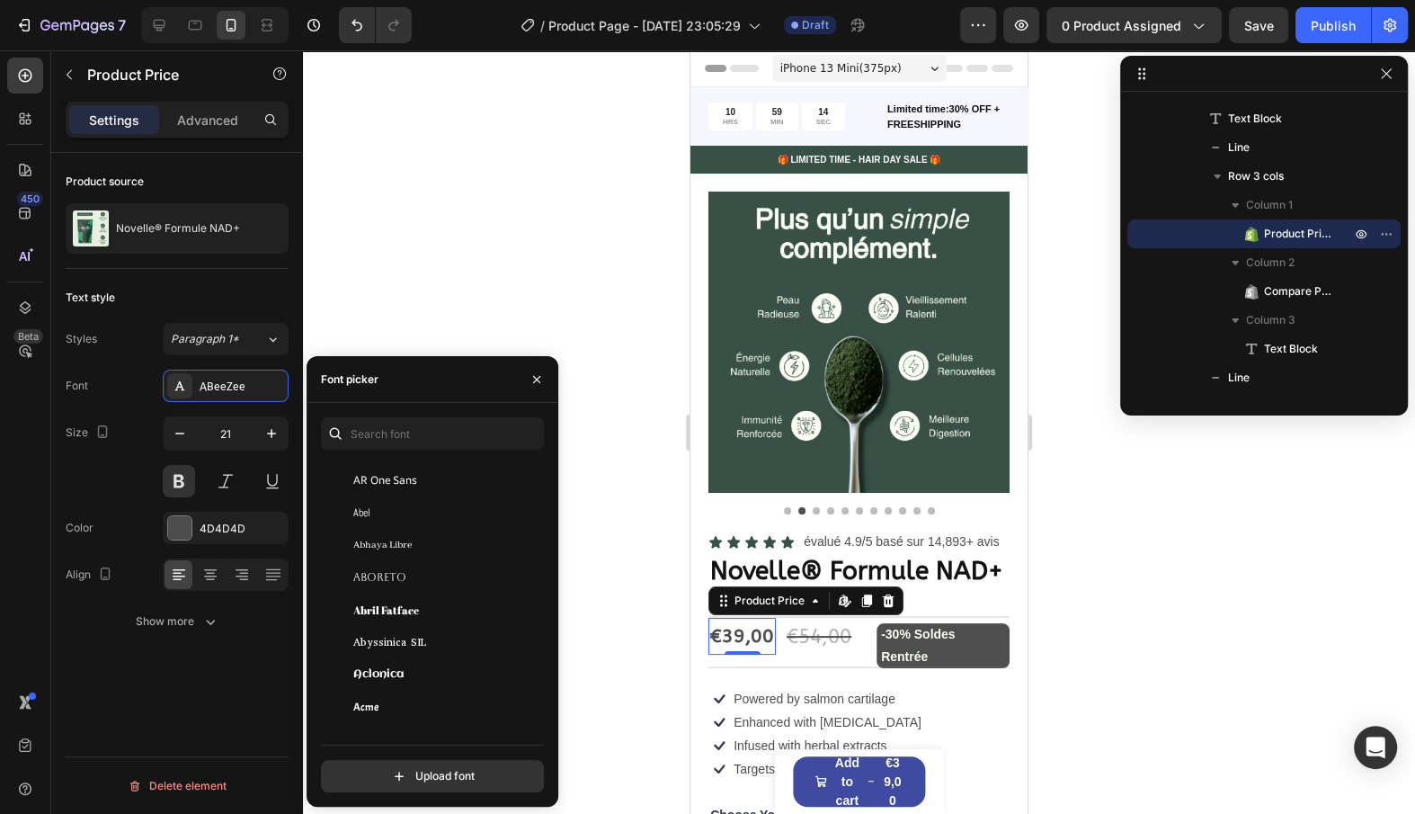
scroll to position [239, 0]
click at [482, 667] on div "Aclonica" at bounding box center [444, 675] width 182 height 16
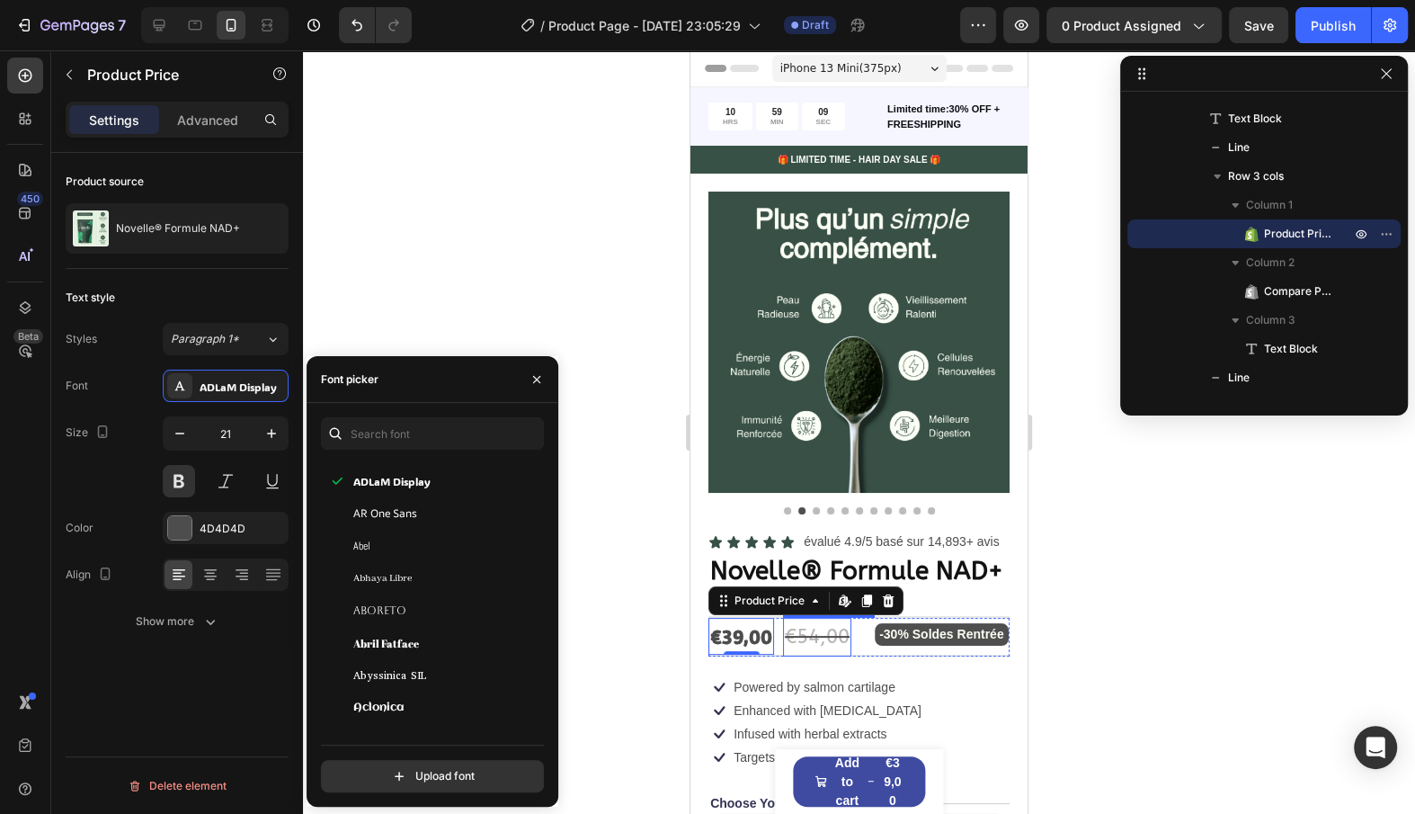
click at [802, 632] on div "€54,00" at bounding box center [817, 638] width 68 height 40
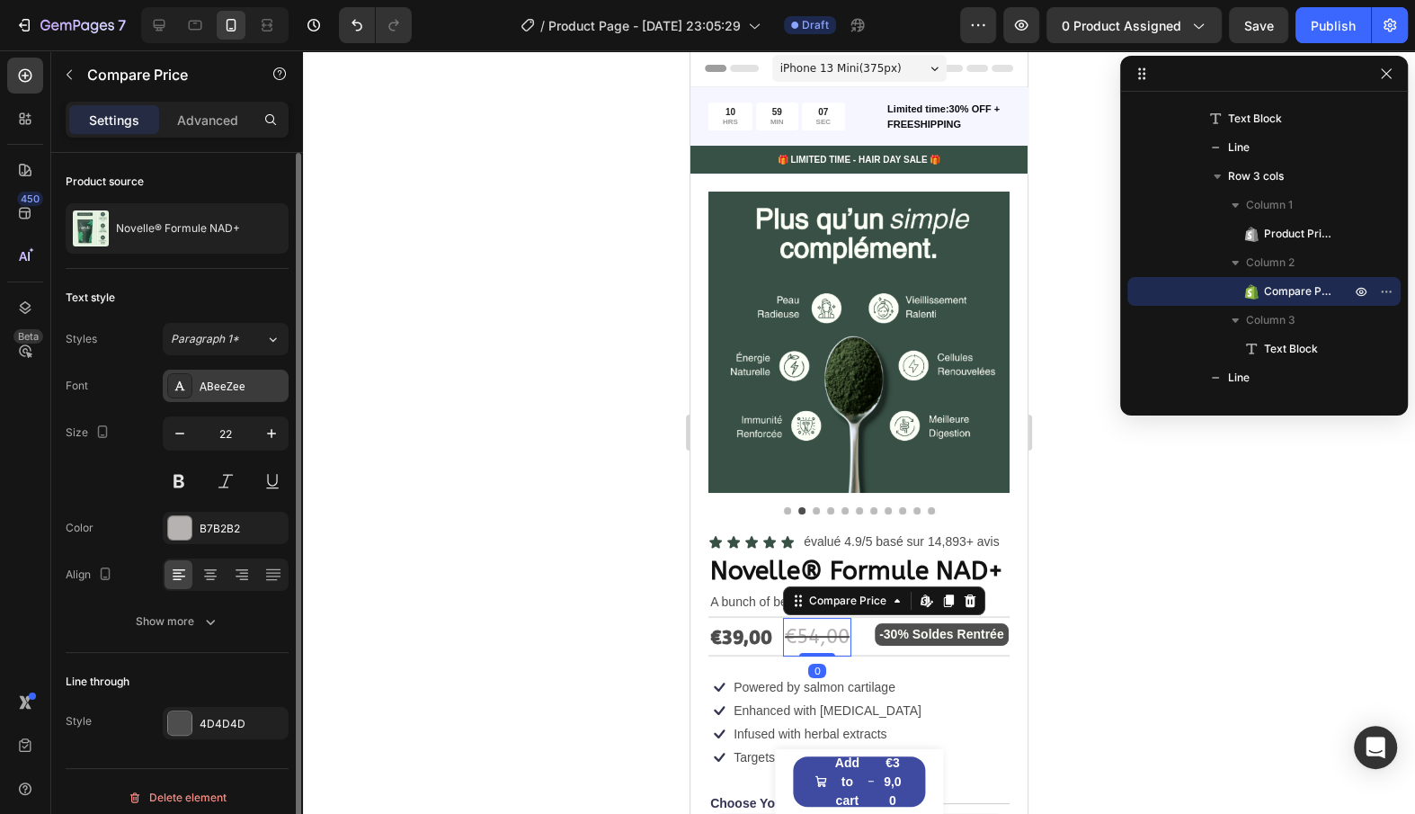
click at [218, 397] on div "ABeeZee" at bounding box center [226, 386] width 126 height 32
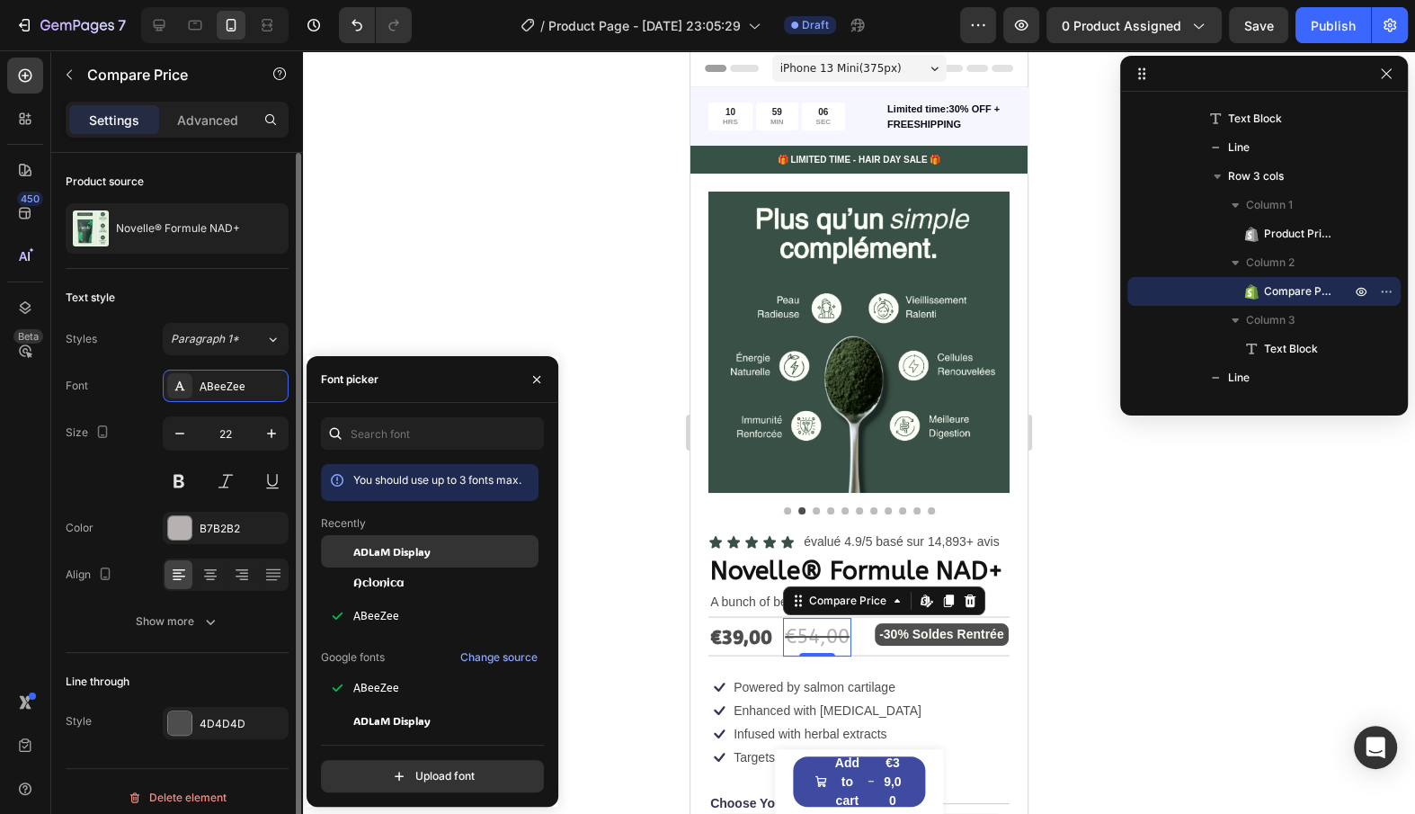
click at [433, 552] on div "ADLaM Display" at bounding box center [444, 551] width 182 height 16
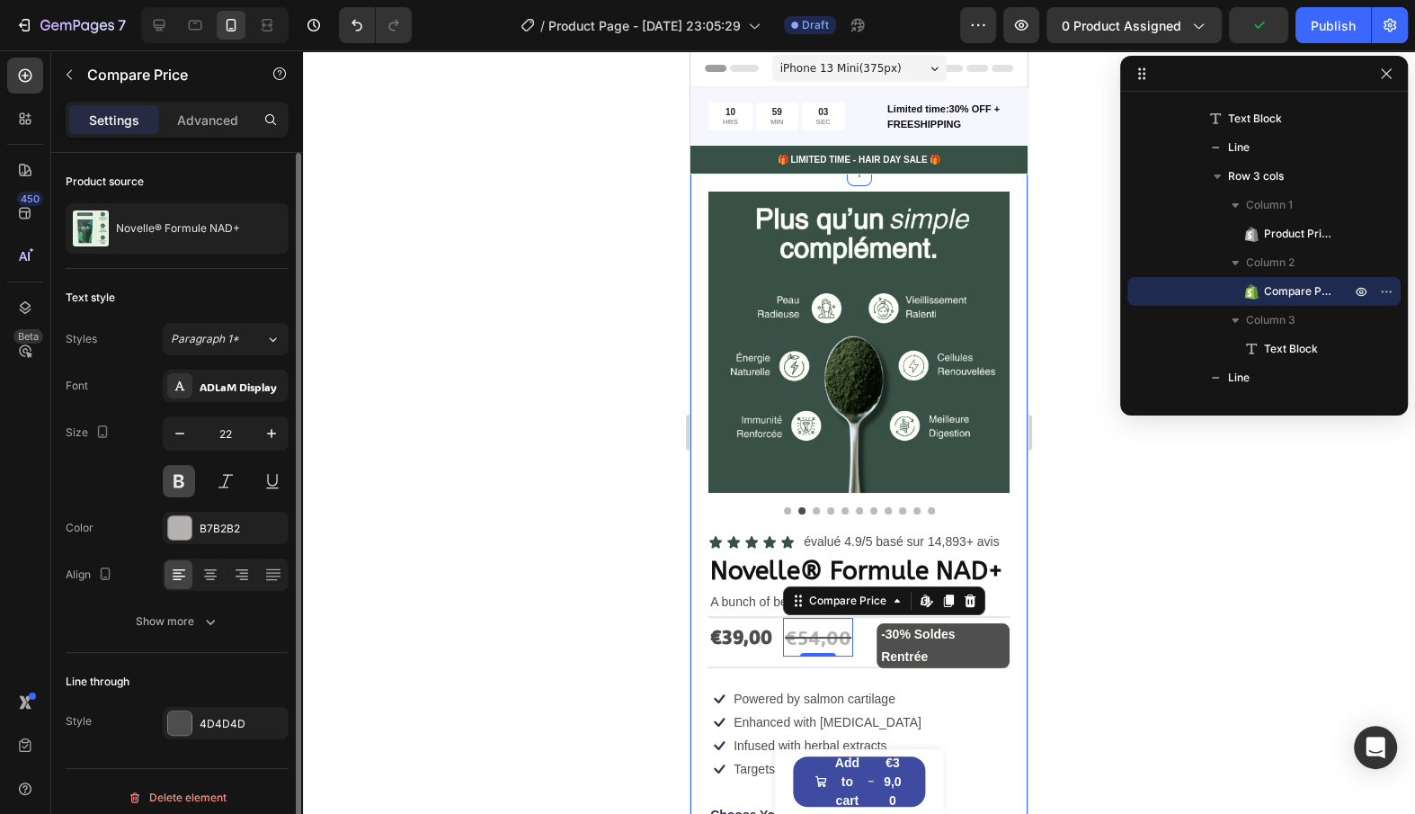
click at [170, 468] on button at bounding box center [179, 481] width 32 height 32
click at [182, 475] on button at bounding box center [179, 481] width 32 height 32
click at [251, 381] on div "ADLaM Display" at bounding box center [242, 387] width 85 height 16
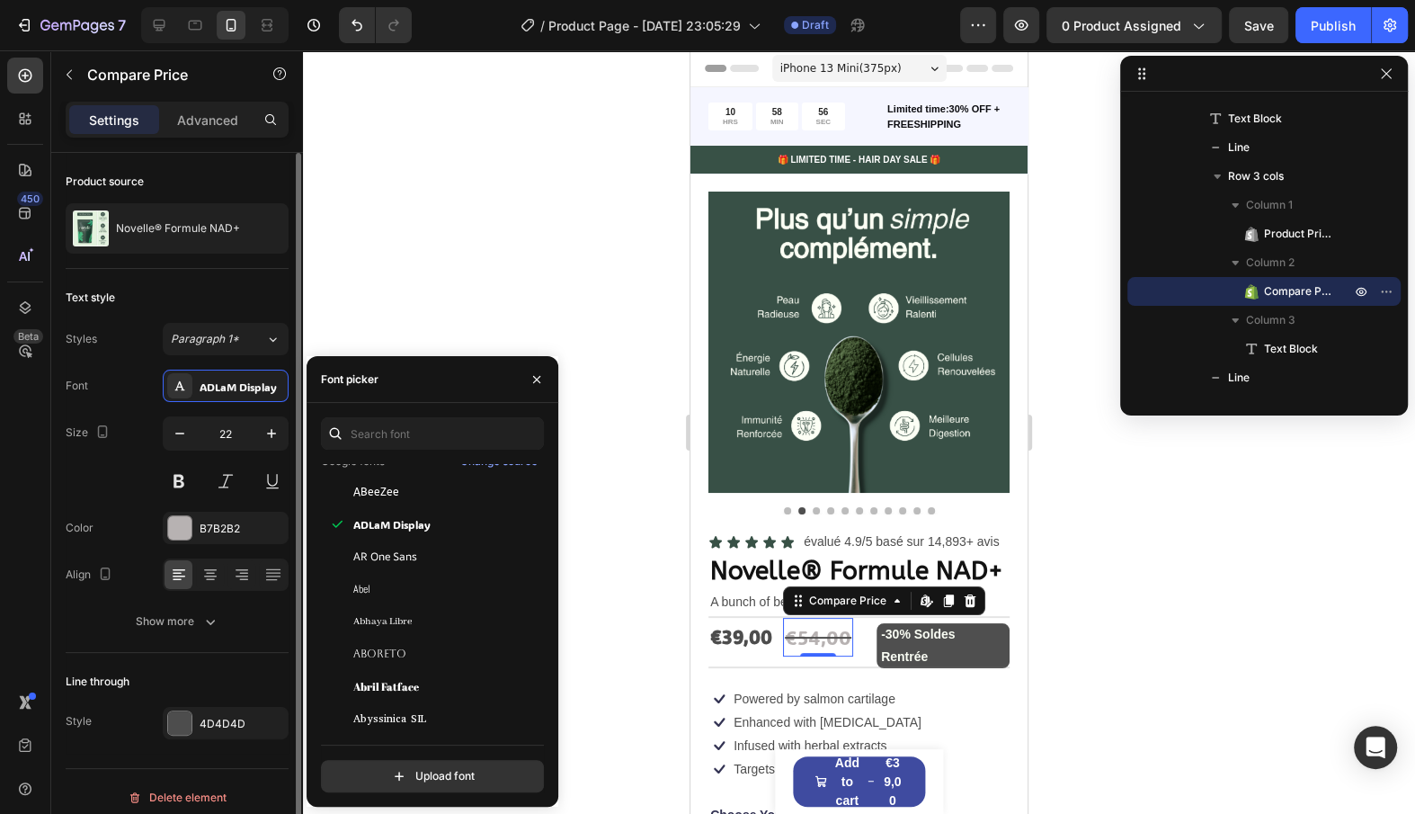
scroll to position [198, 0]
click at [440, 436] on input "text" at bounding box center [432, 433] width 223 height 32
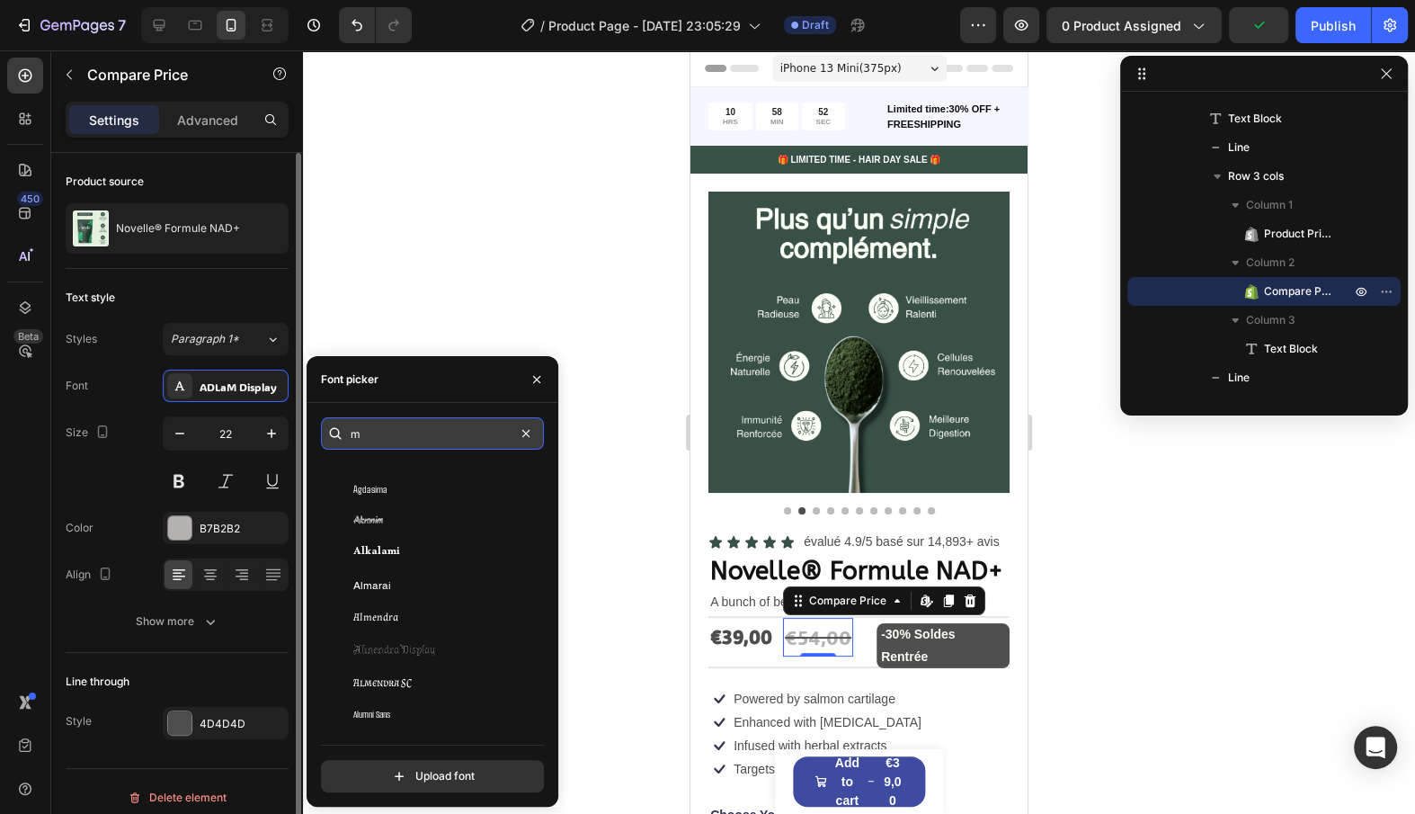
scroll to position [0, 0]
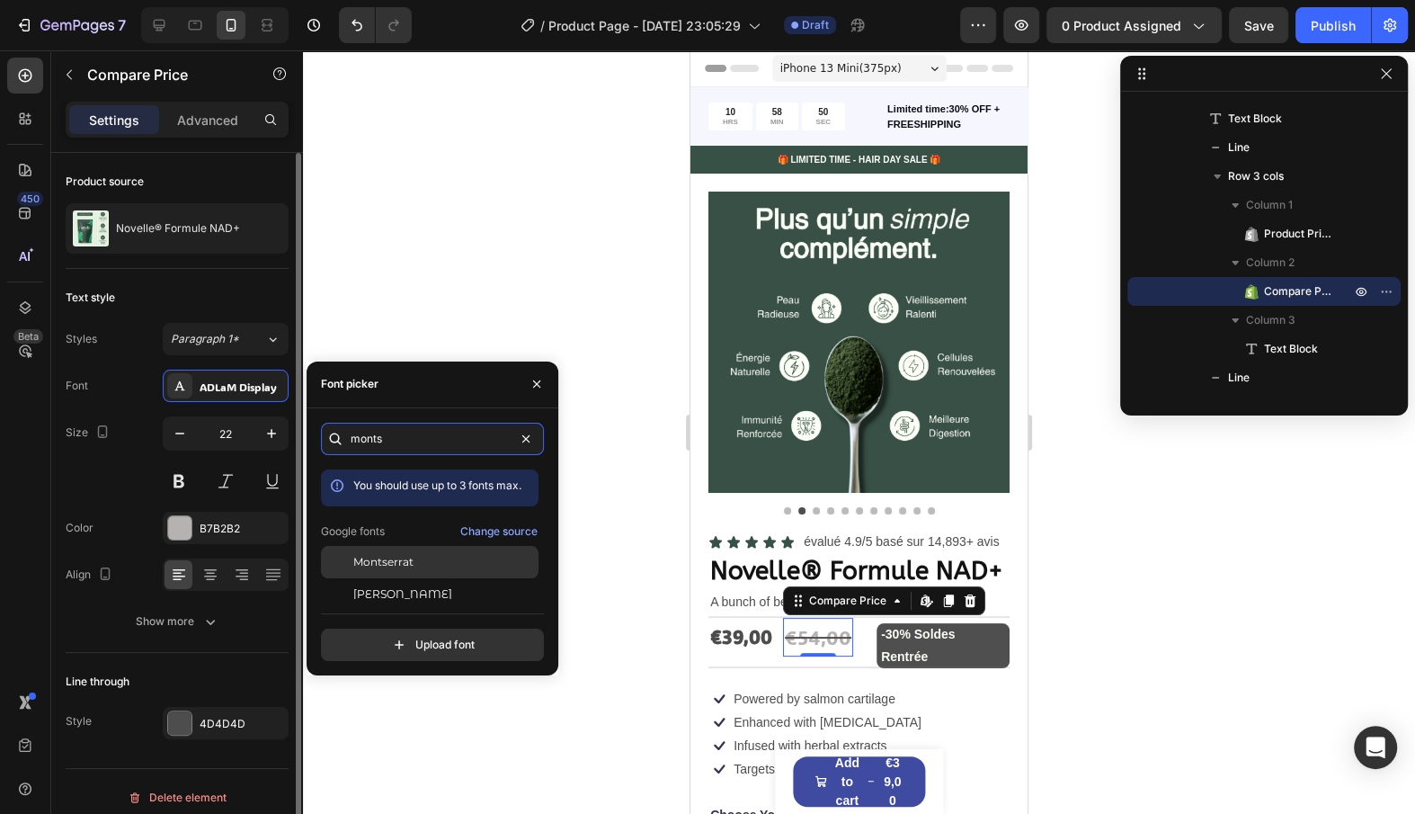
type input "monts"
click at [449, 560] on div "Montserrat" at bounding box center [444, 562] width 182 height 16
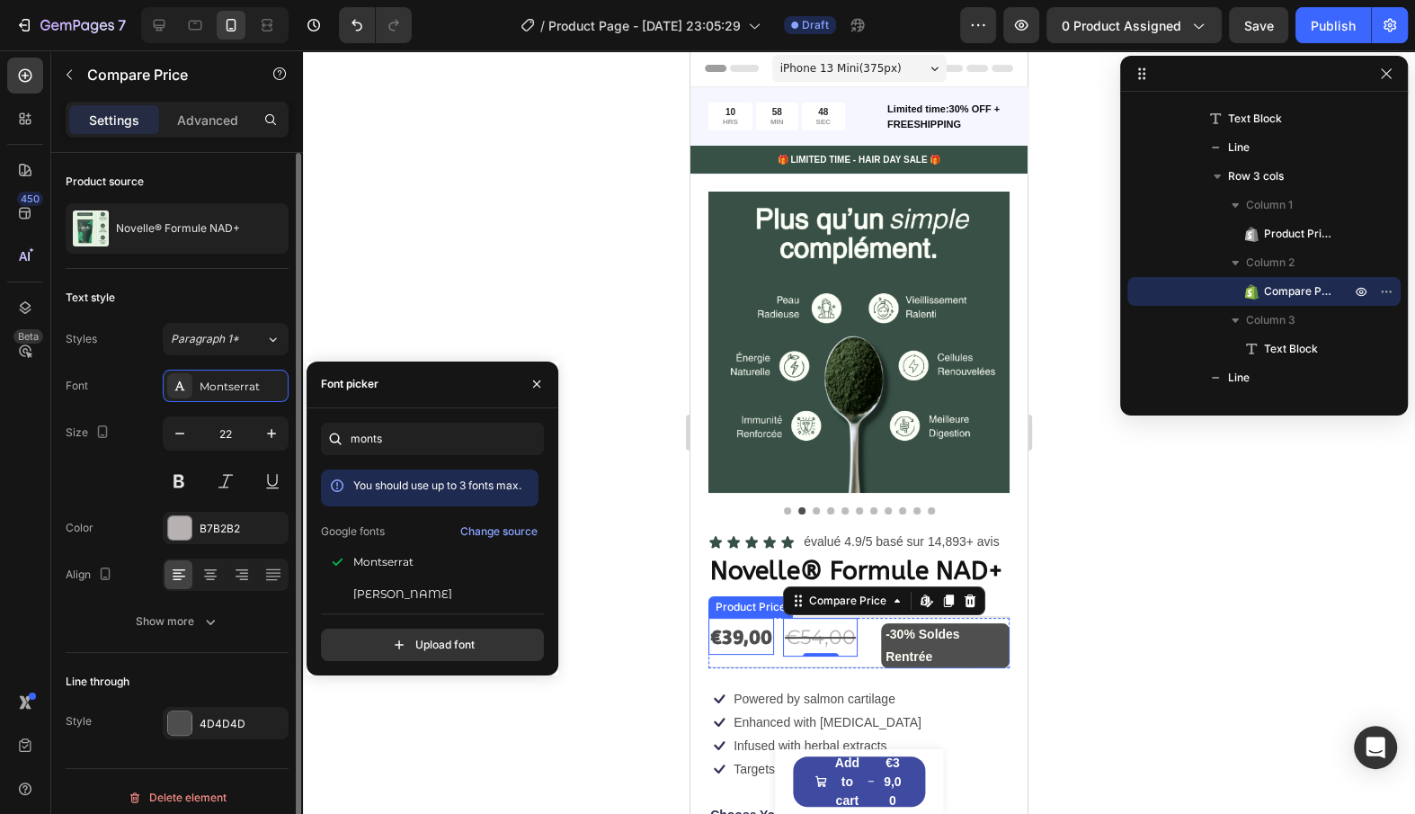
click at [757, 635] on div "€39,00" at bounding box center [742, 637] width 66 height 38
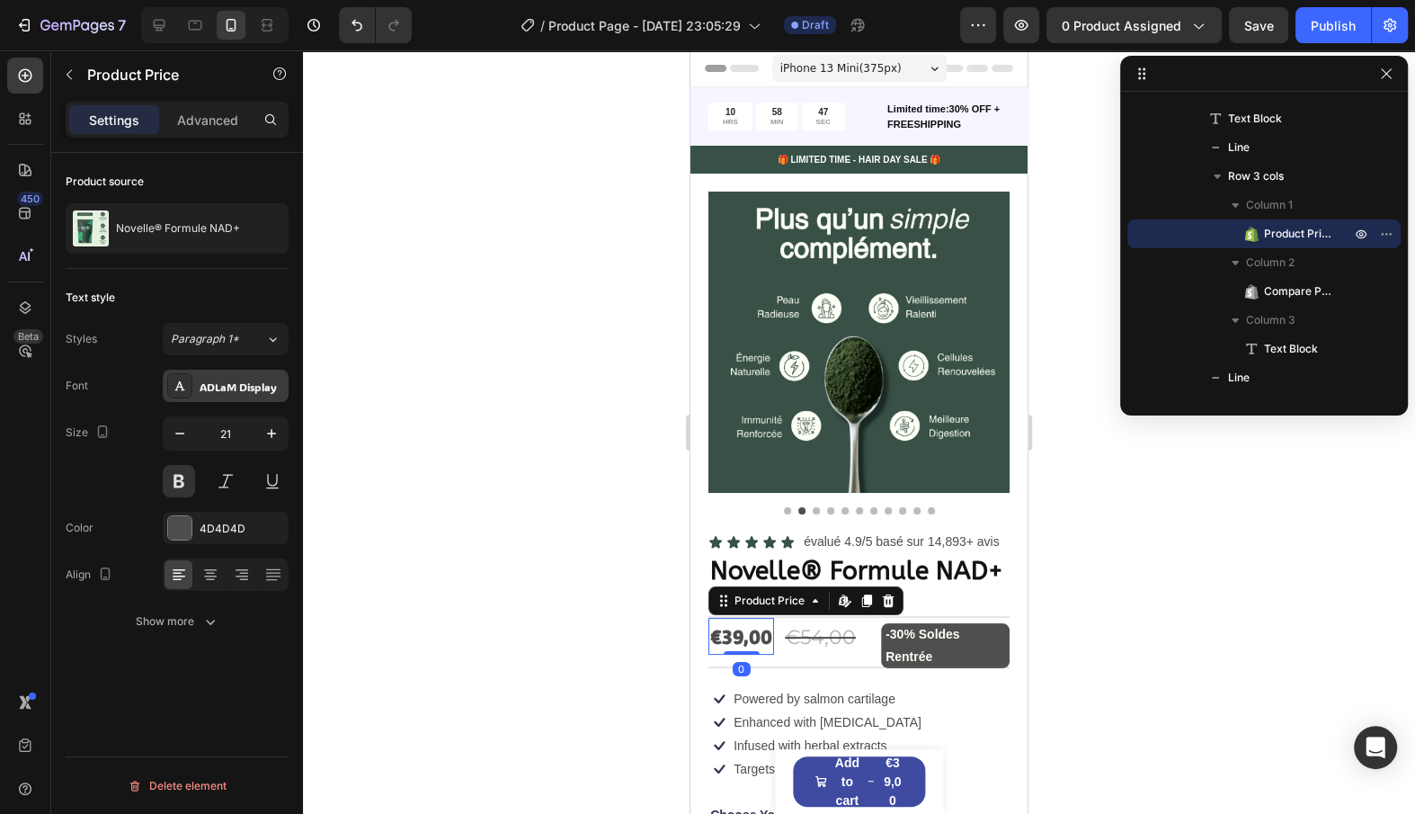
click at [209, 379] on div "ADLaM Display" at bounding box center [242, 387] width 85 height 16
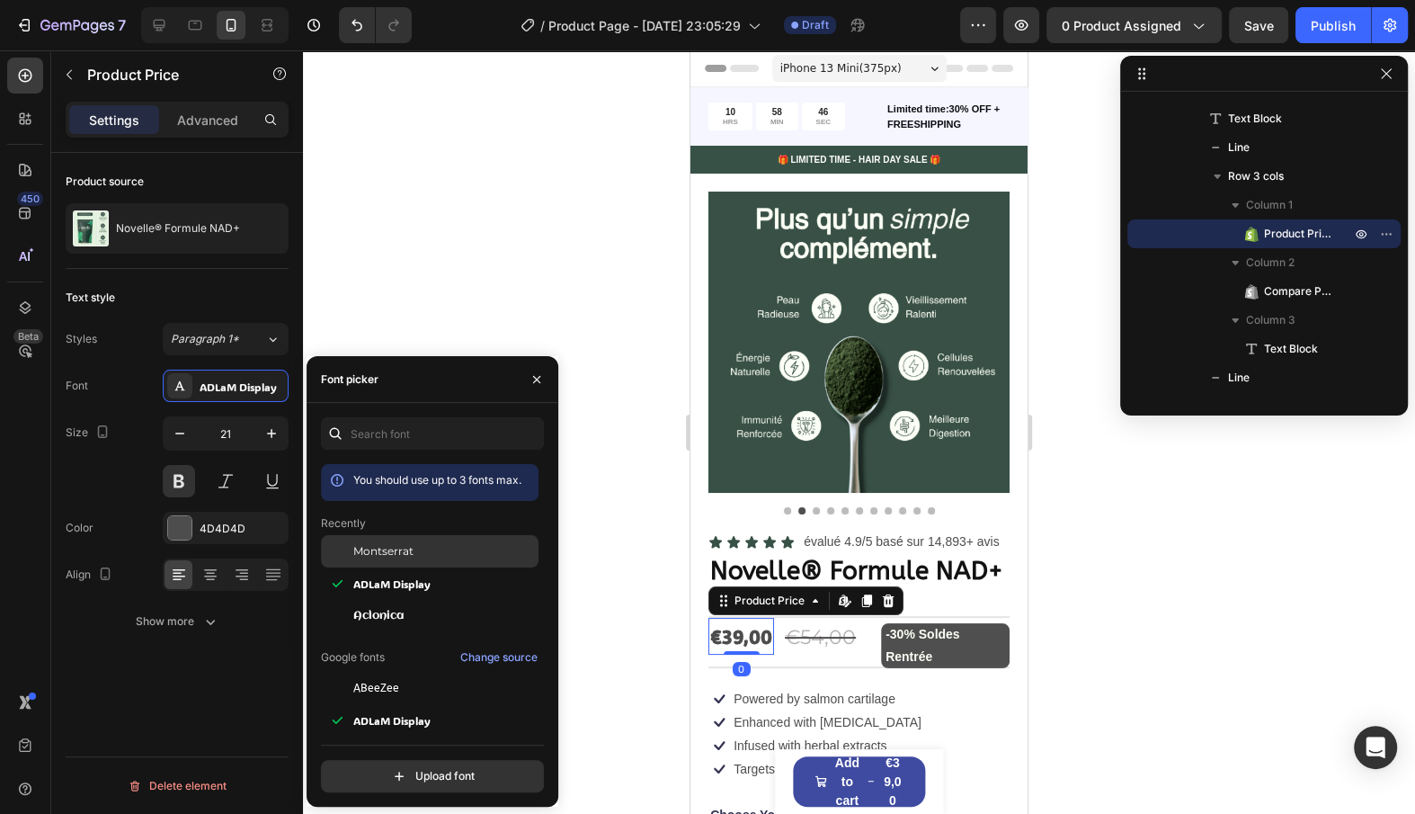
click at [398, 548] on span "Montserrat" at bounding box center [383, 551] width 60 height 16
click at [138, 464] on div "Size 21" at bounding box center [177, 456] width 223 height 81
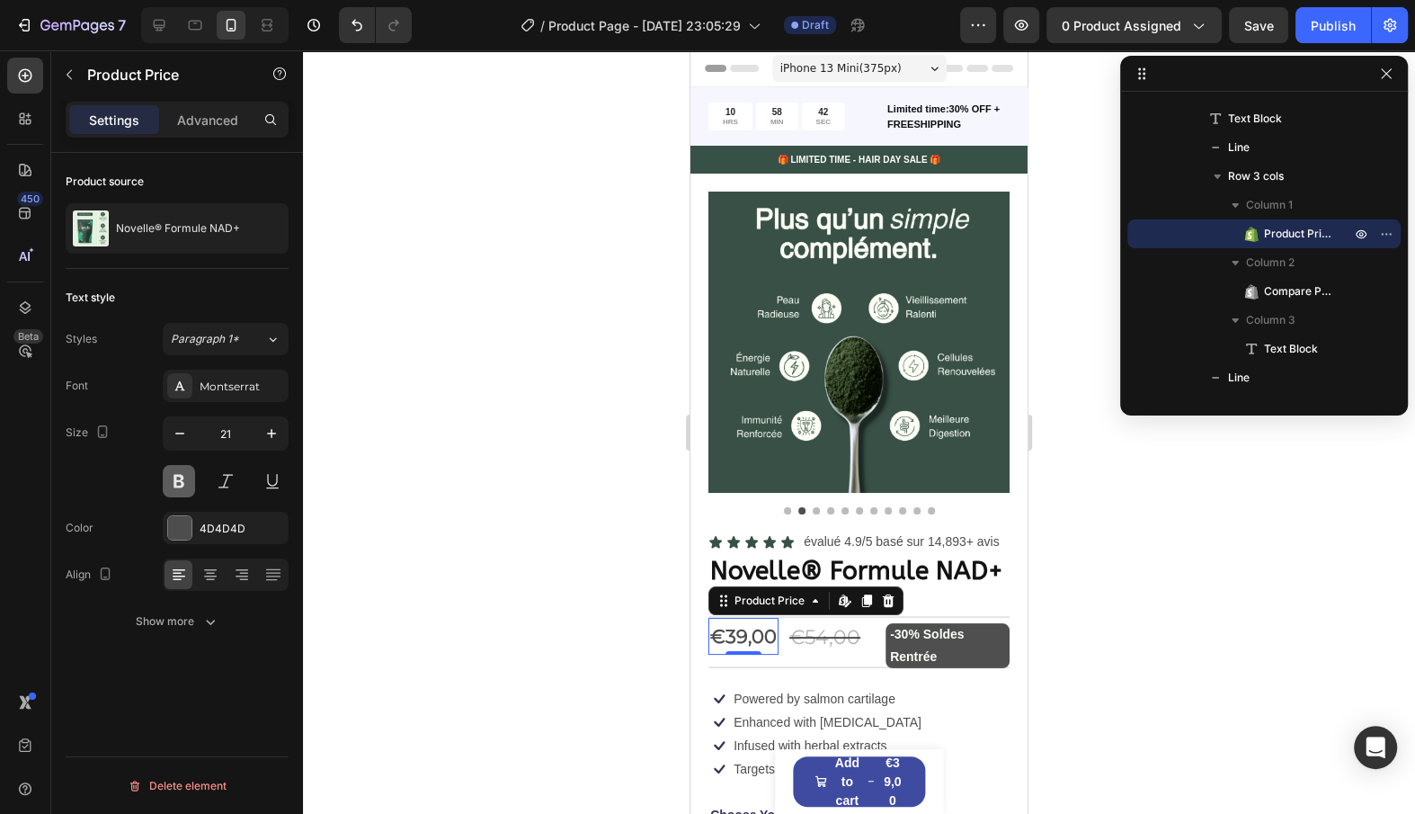
click at [189, 471] on button at bounding box center [179, 481] width 32 height 32
click at [785, 463] on img at bounding box center [859, 342] width 301 height 301
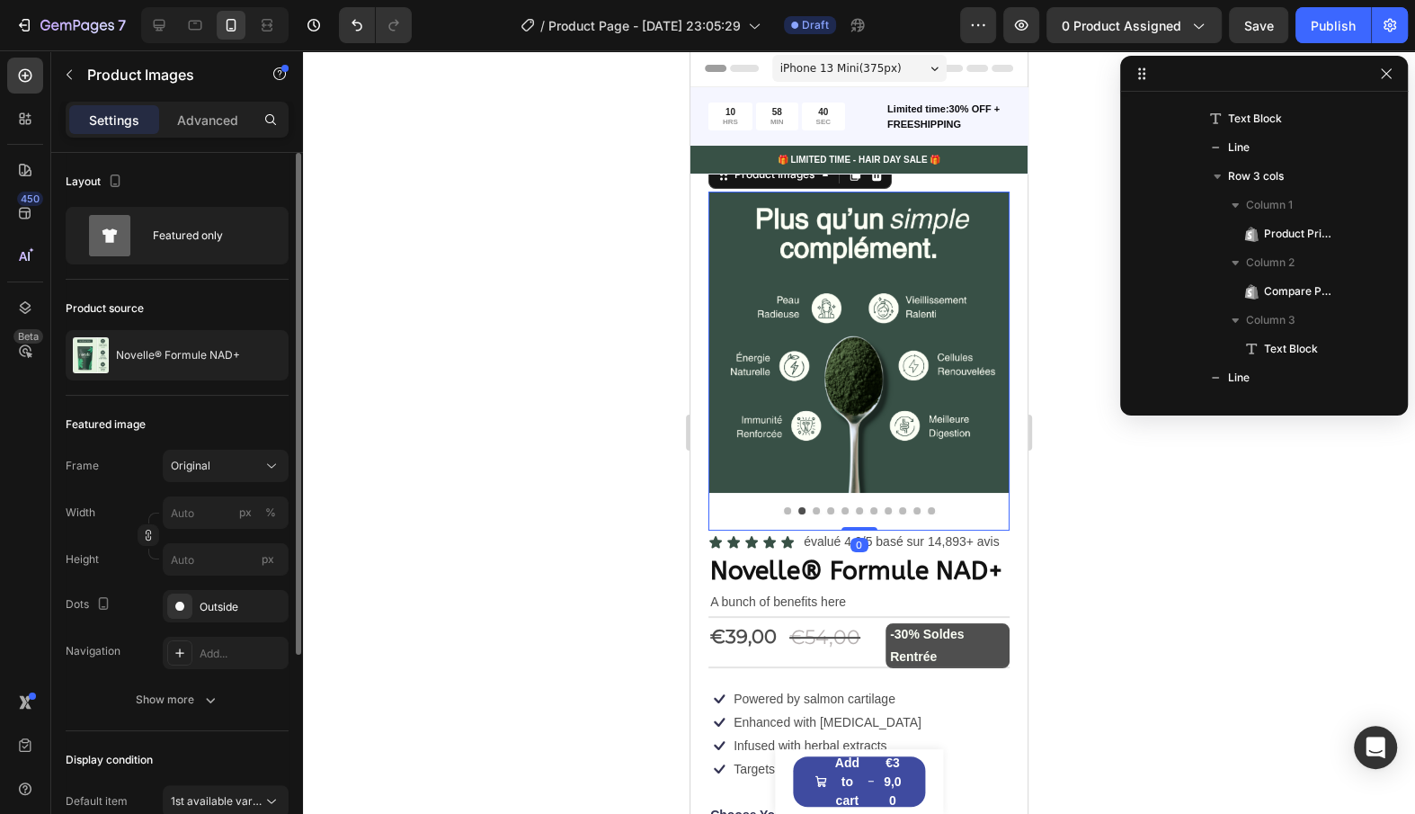
scroll to position [52, 0]
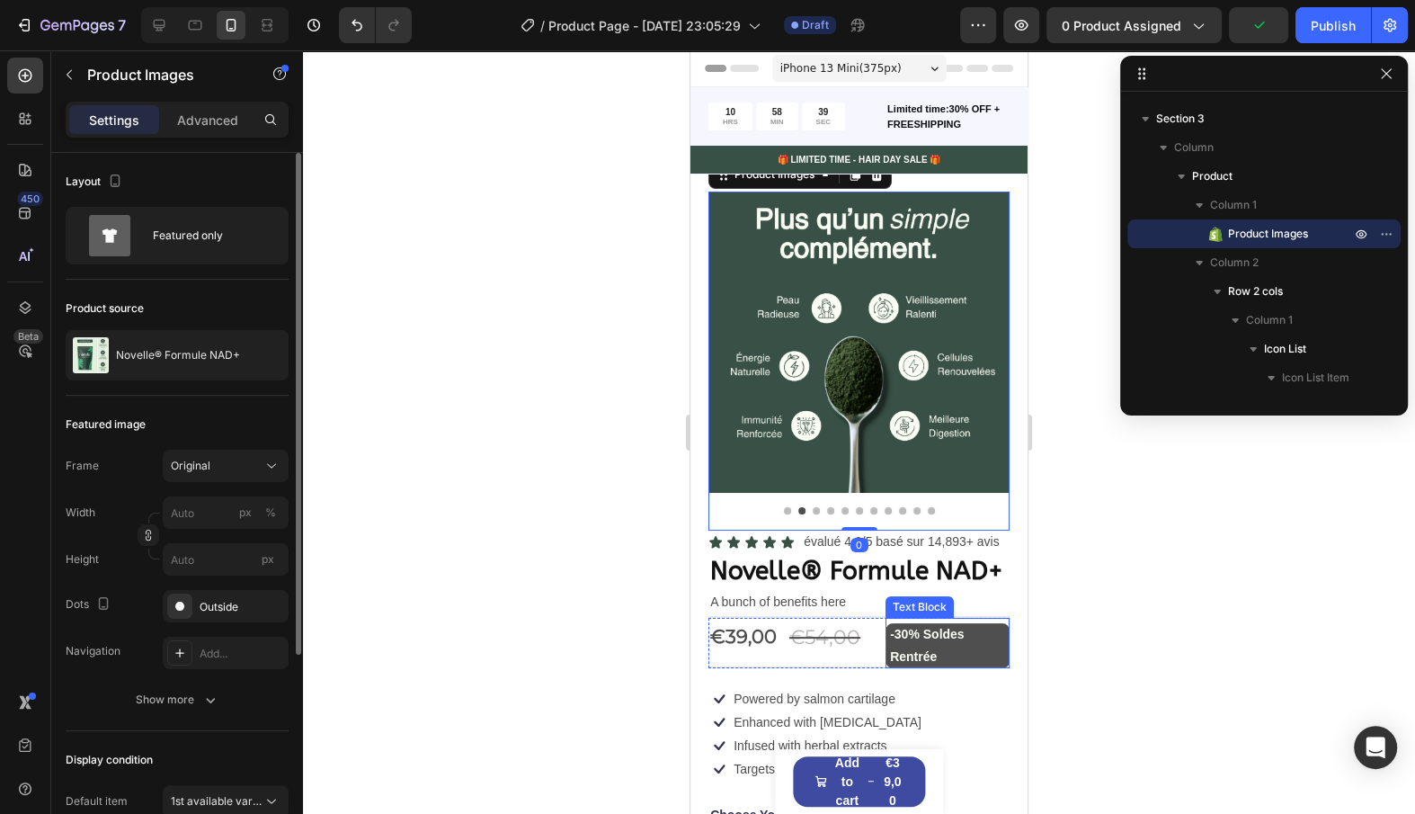
click at [934, 649] on p "-30% Soldes Rentrée" at bounding box center [947, 645] width 115 height 45
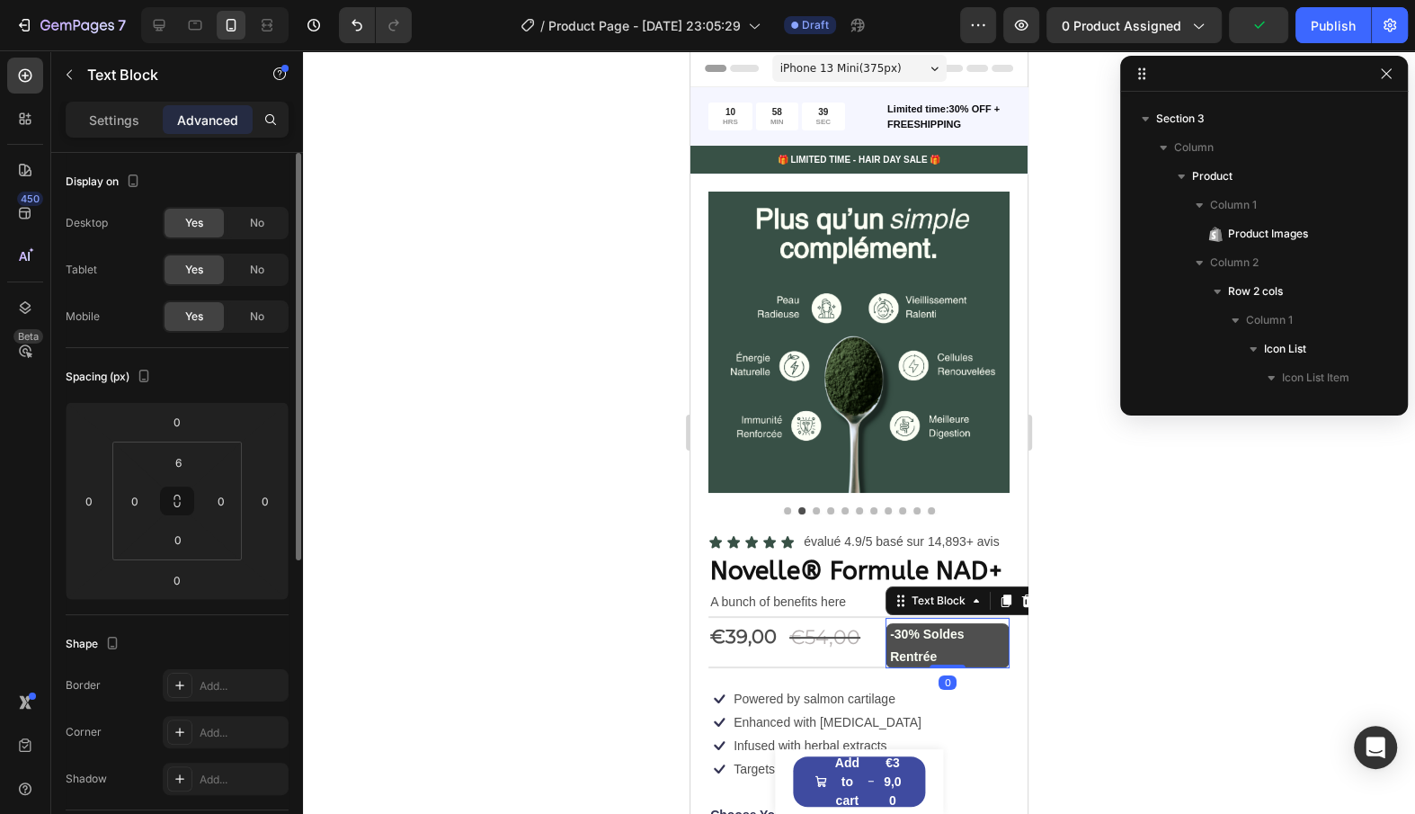
scroll to position [800, 0]
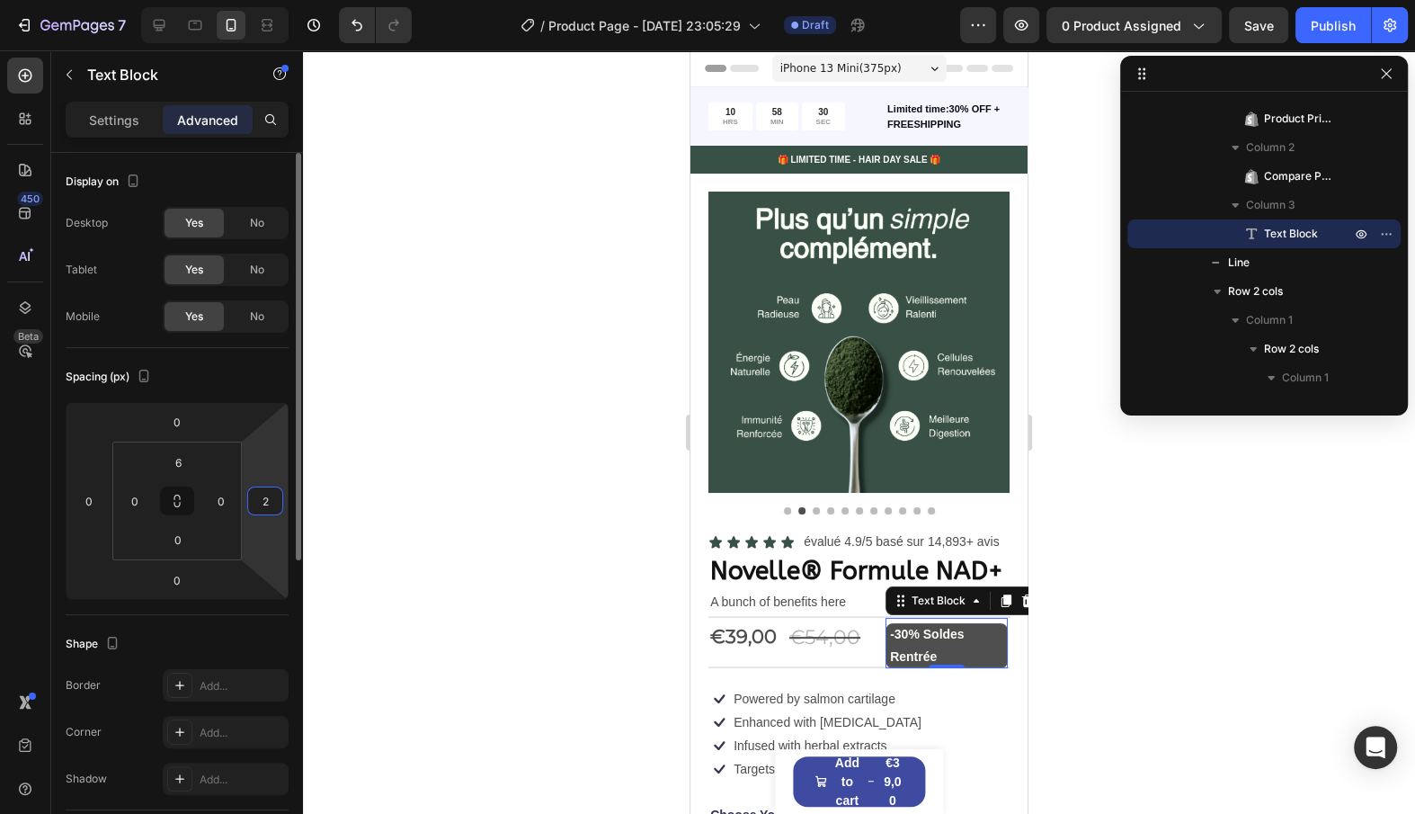
type input "0"
click at [277, 0] on html "7 / Product Page - [DATE] 23:05:29 Draft Preview 0 product assigned Save Publis…" at bounding box center [707, 0] width 1415 height 0
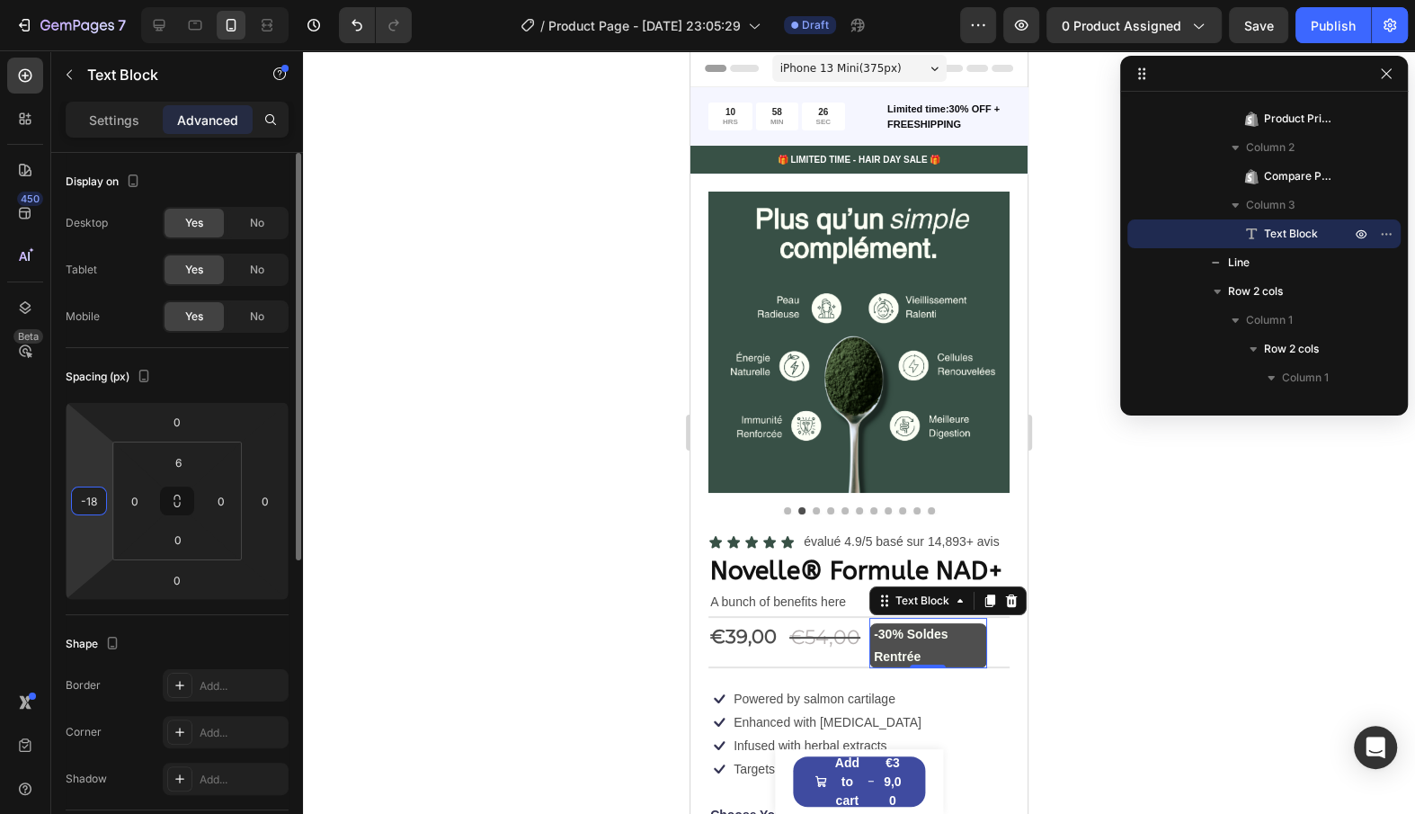
type input "-16"
drag, startPoint x: 103, startPoint y: 464, endPoint x: 95, endPoint y: 473, distance: 11.5
click at [95, 0] on html "7 / Product Page - Aug 27, 23:05:29 Draft Preview 0 product assigned Publish 45…" at bounding box center [707, 0] width 1415 height 0
click at [823, 641] on div "€54,00" at bounding box center [825, 638] width 75 height 40
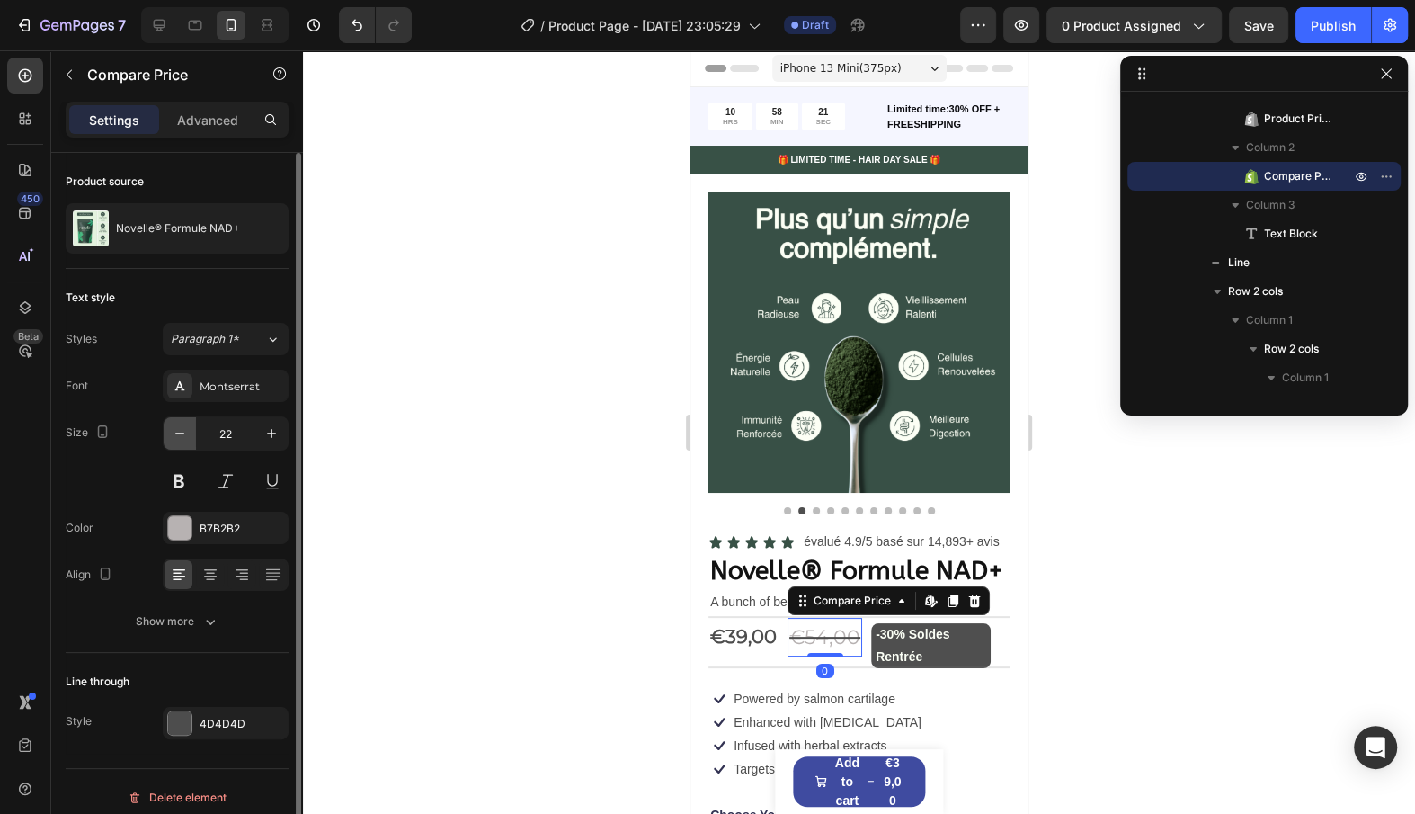
click at [183, 424] on icon "button" at bounding box center [180, 433] width 18 height 18
click at [274, 429] on icon "button" at bounding box center [272, 433] width 18 height 18
type input "21"
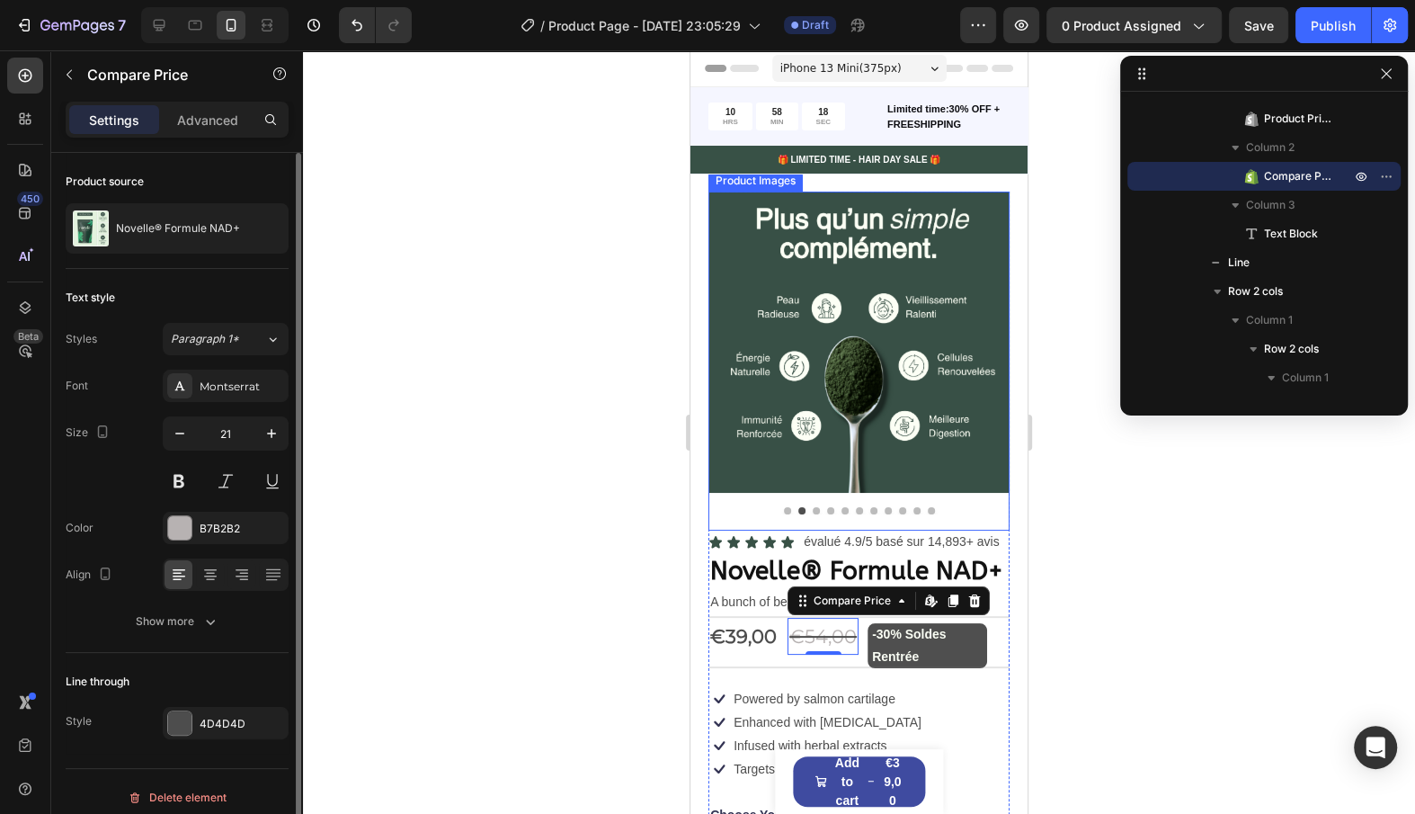
click at [791, 480] on img at bounding box center [859, 342] width 301 height 301
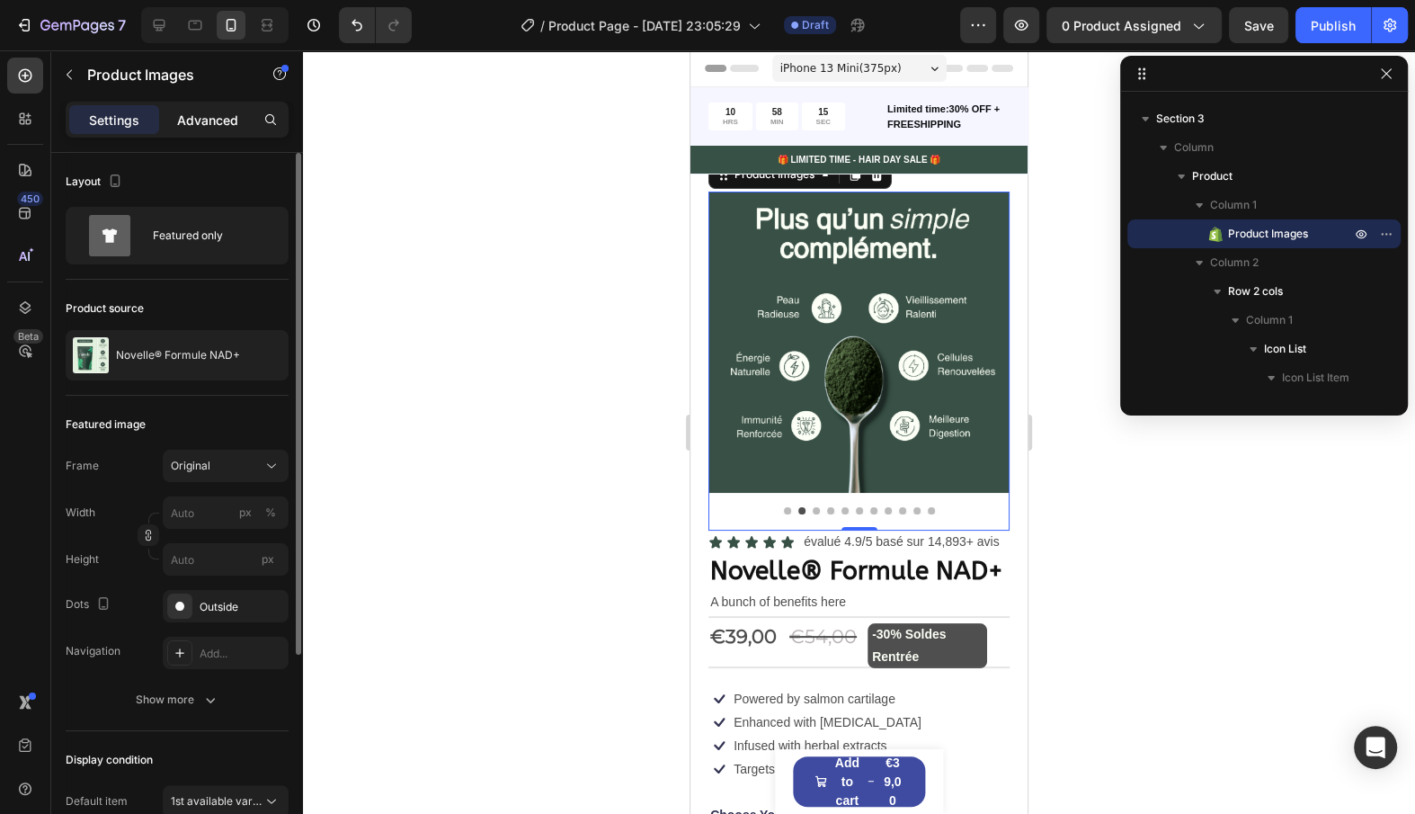
click at [228, 114] on p "Advanced" at bounding box center [207, 120] width 61 height 19
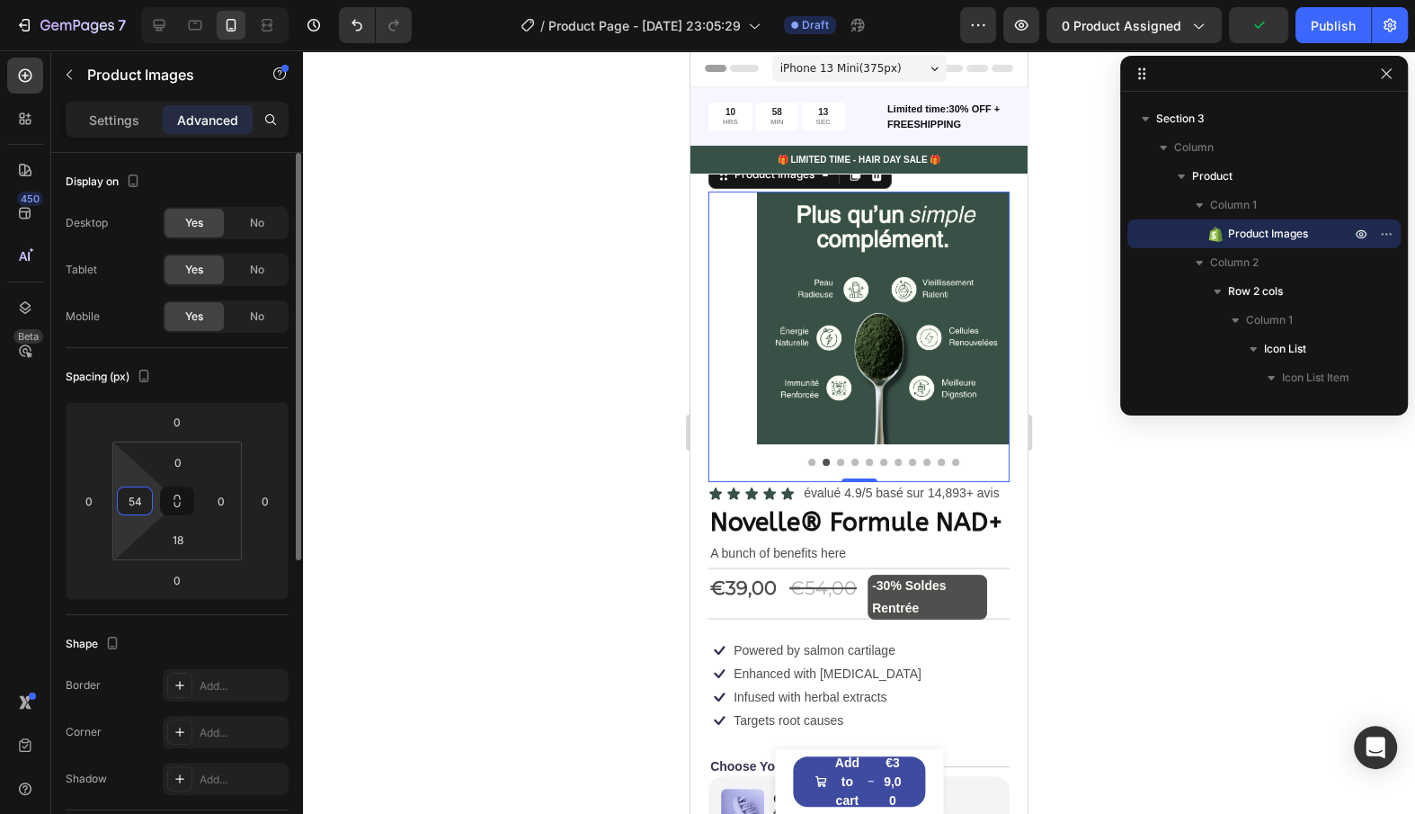
type input "0"
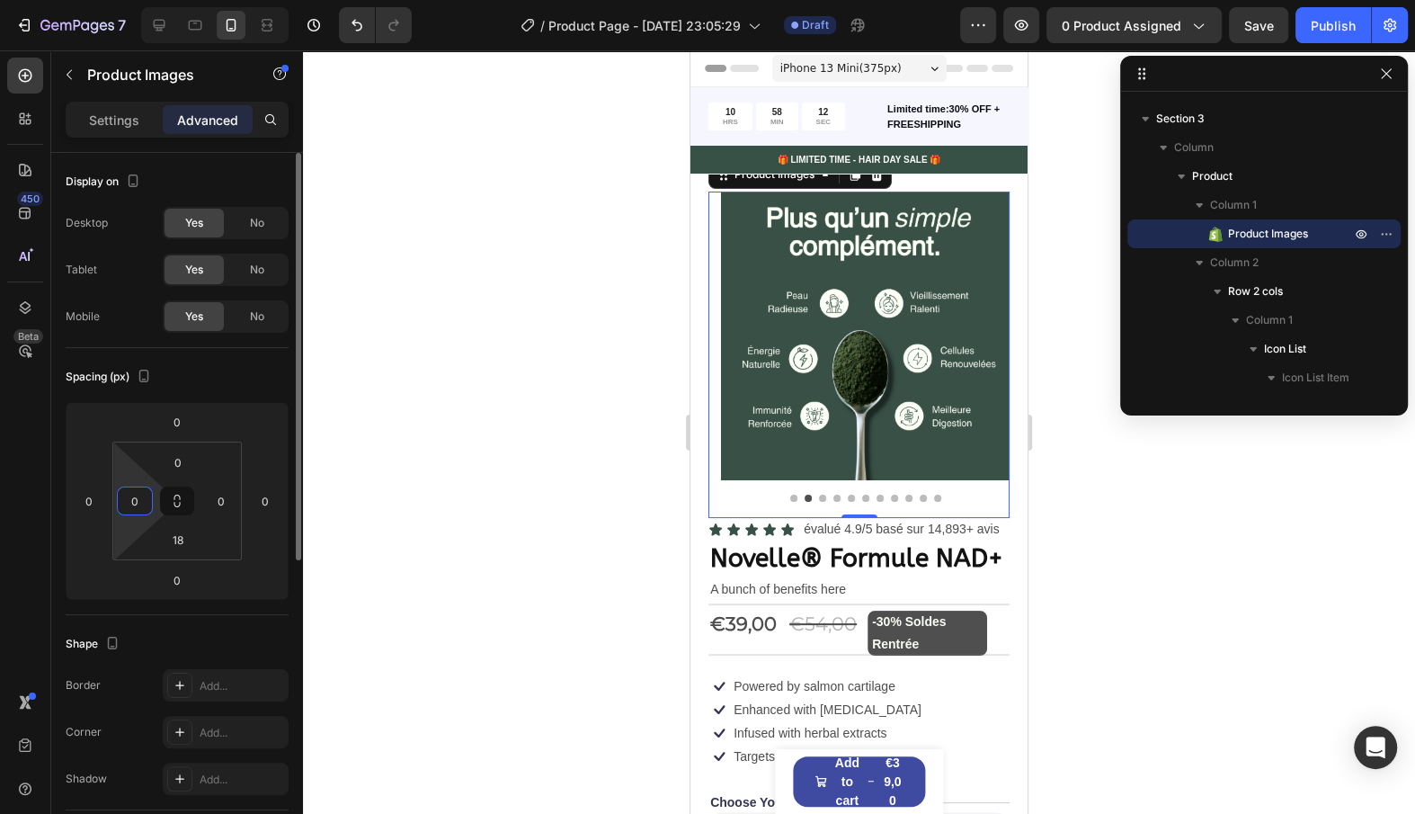
drag, startPoint x: 120, startPoint y: 471, endPoint x: 125, endPoint y: 491, distance: 20.3
click at [125, 0] on html "7 / Product Page - [DATE] 23:05:29 Draft Preview 0 product assigned Save Publis…" at bounding box center [707, 0] width 1415 height 0
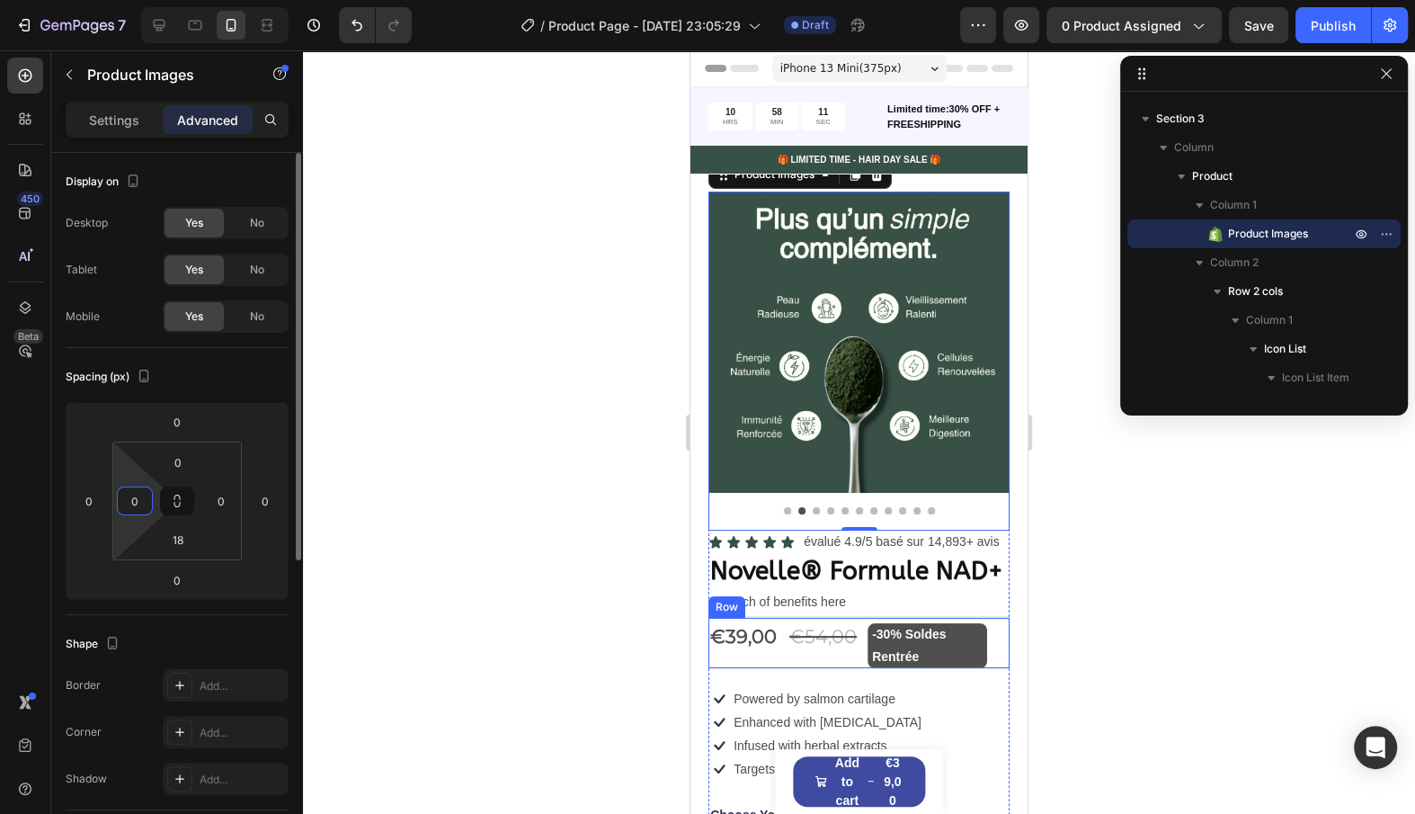
click at [913, 646] on p "-30% Soldes Rentrée" at bounding box center [927, 645] width 111 height 45
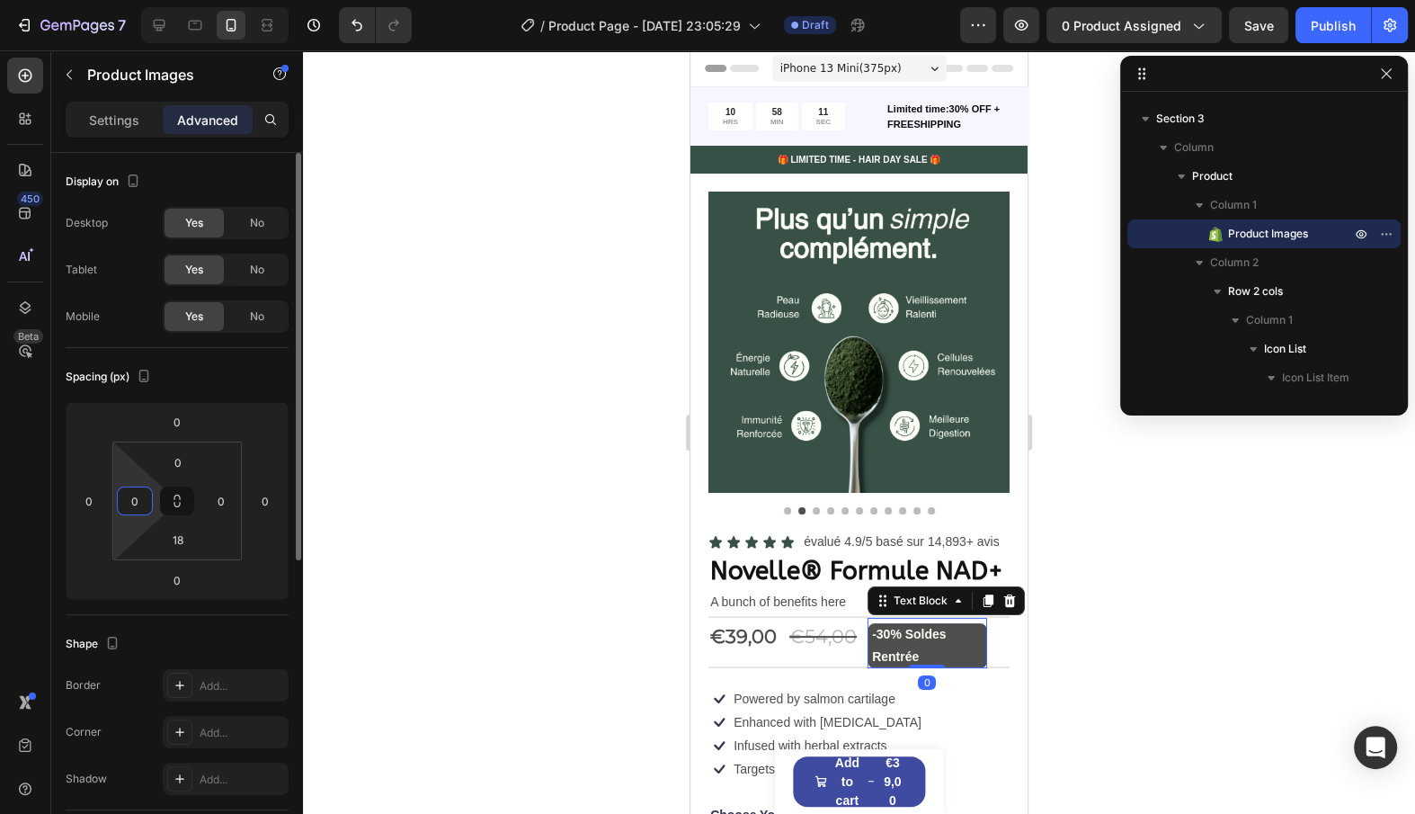
scroll to position [800, 0]
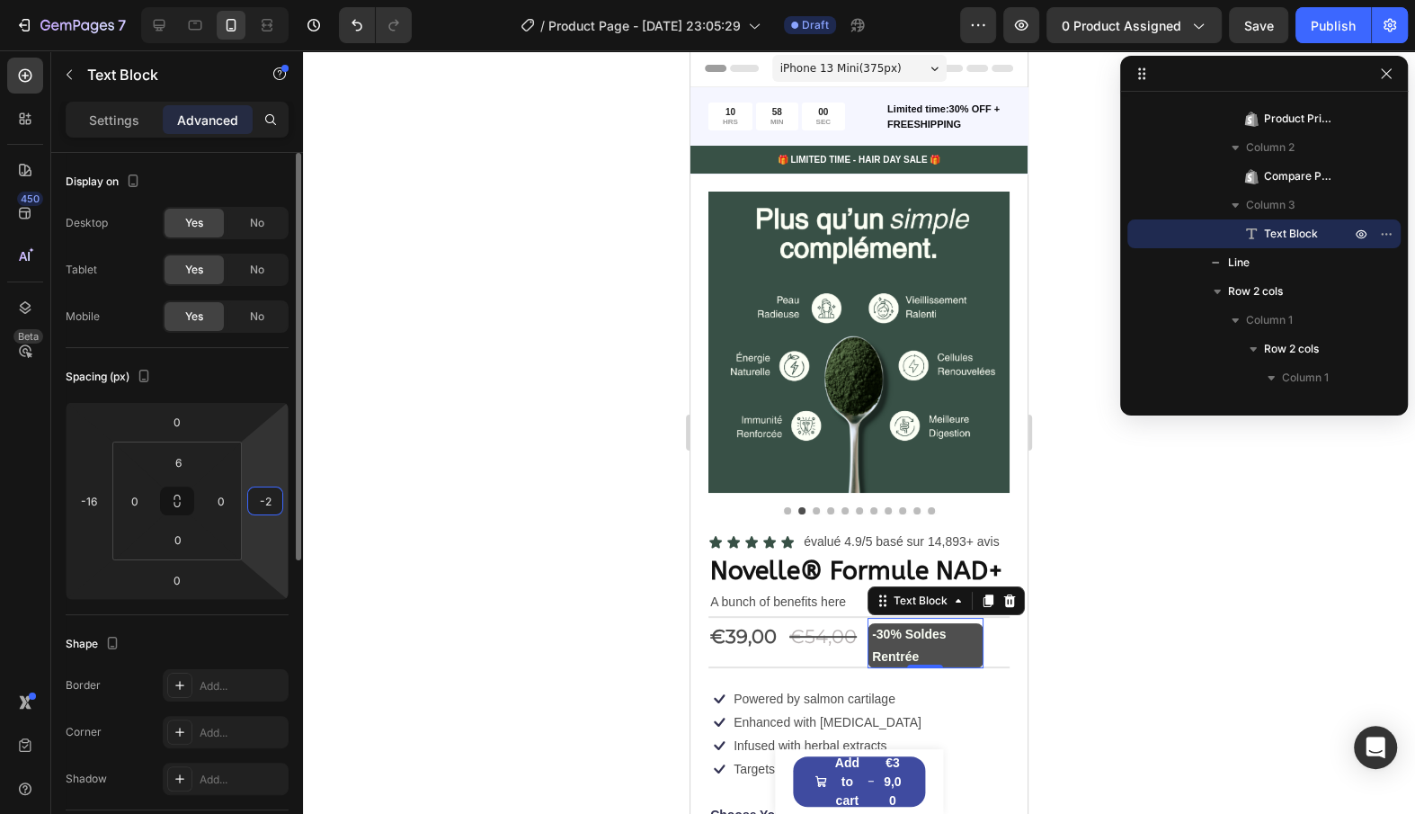
type input "0"
click at [267, 0] on html "7 / Product Page - [DATE] 23:05:29 Draft Preview 0 product assigned Save Publis…" at bounding box center [707, 0] width 1415 height 0
click at [119, 121] on p "Settings" at bounding box center [114, 120] width 50 height 19
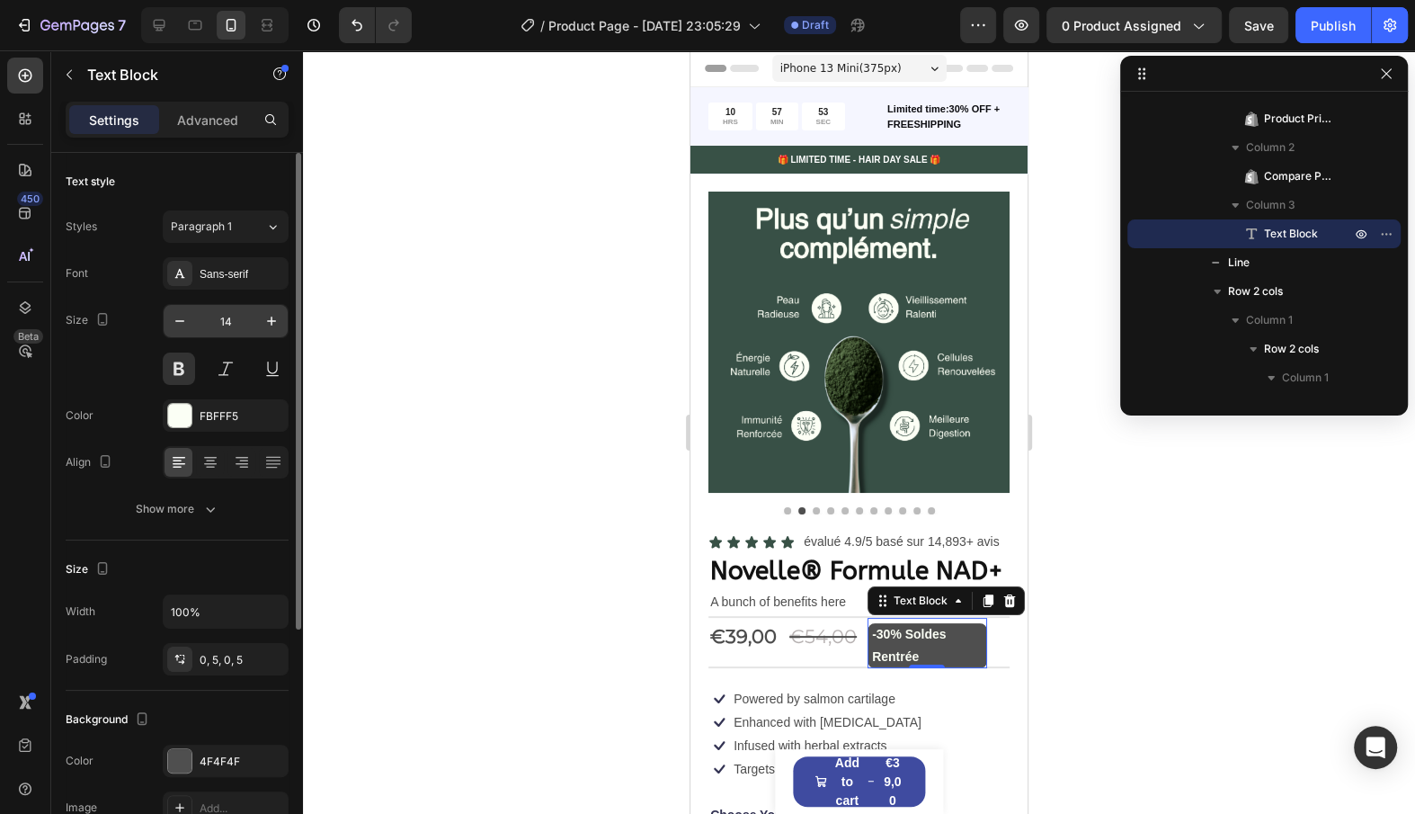
click at [196, 324] on input "14" at bounding box center [225, 321] width 59 height 32
click at [179, 320] on icon "button" at bounding box center [179, 321] width 9 height 2
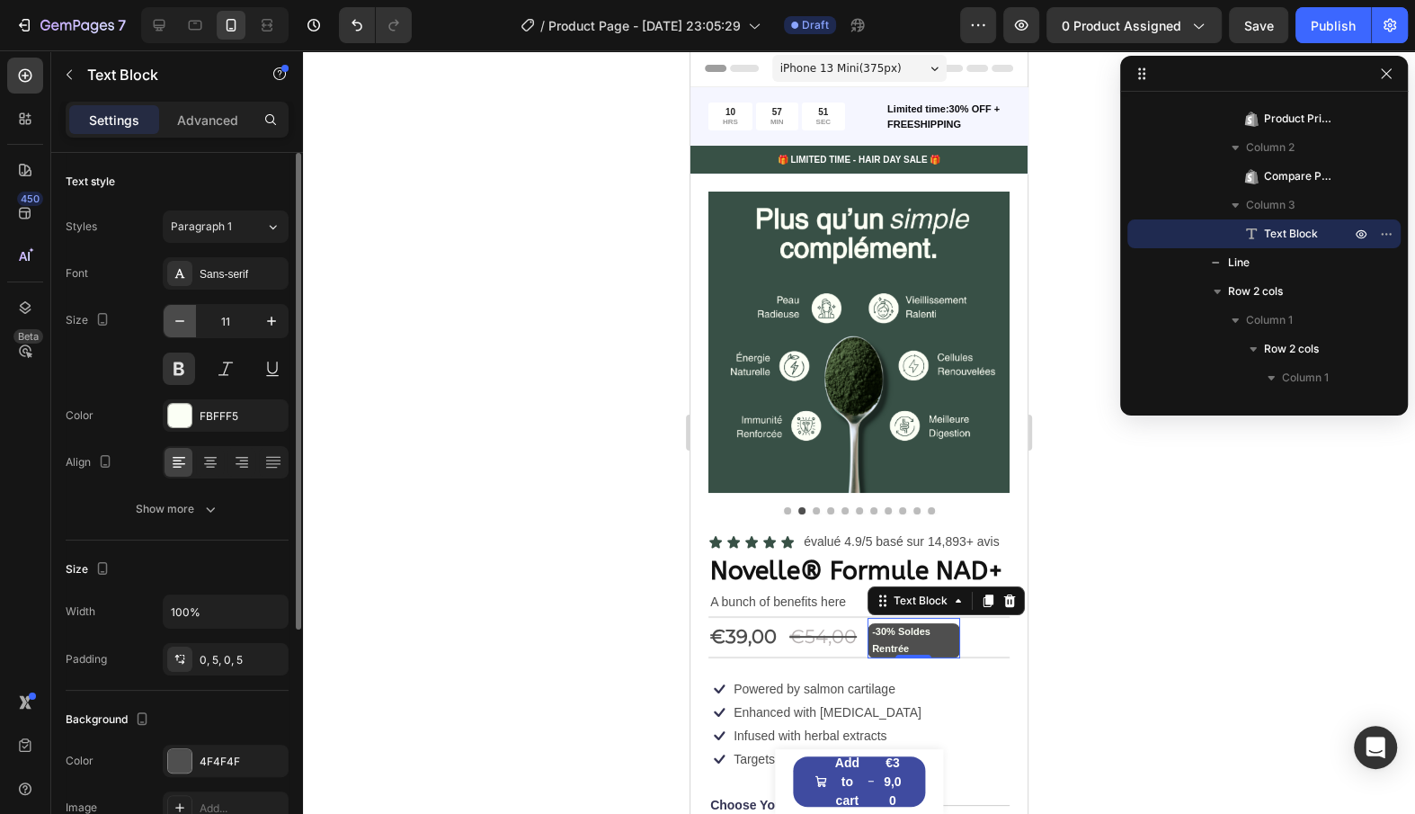
click at [179, 320] on icon "button" at bounding box center [179, 321] width 9 height 2
click at [278, 332] on button "button" at bounding box center [271, 321] width 32 height 32
click at [186, 316] on icon "button" at bounding box center [180, 321] width 18 height 18
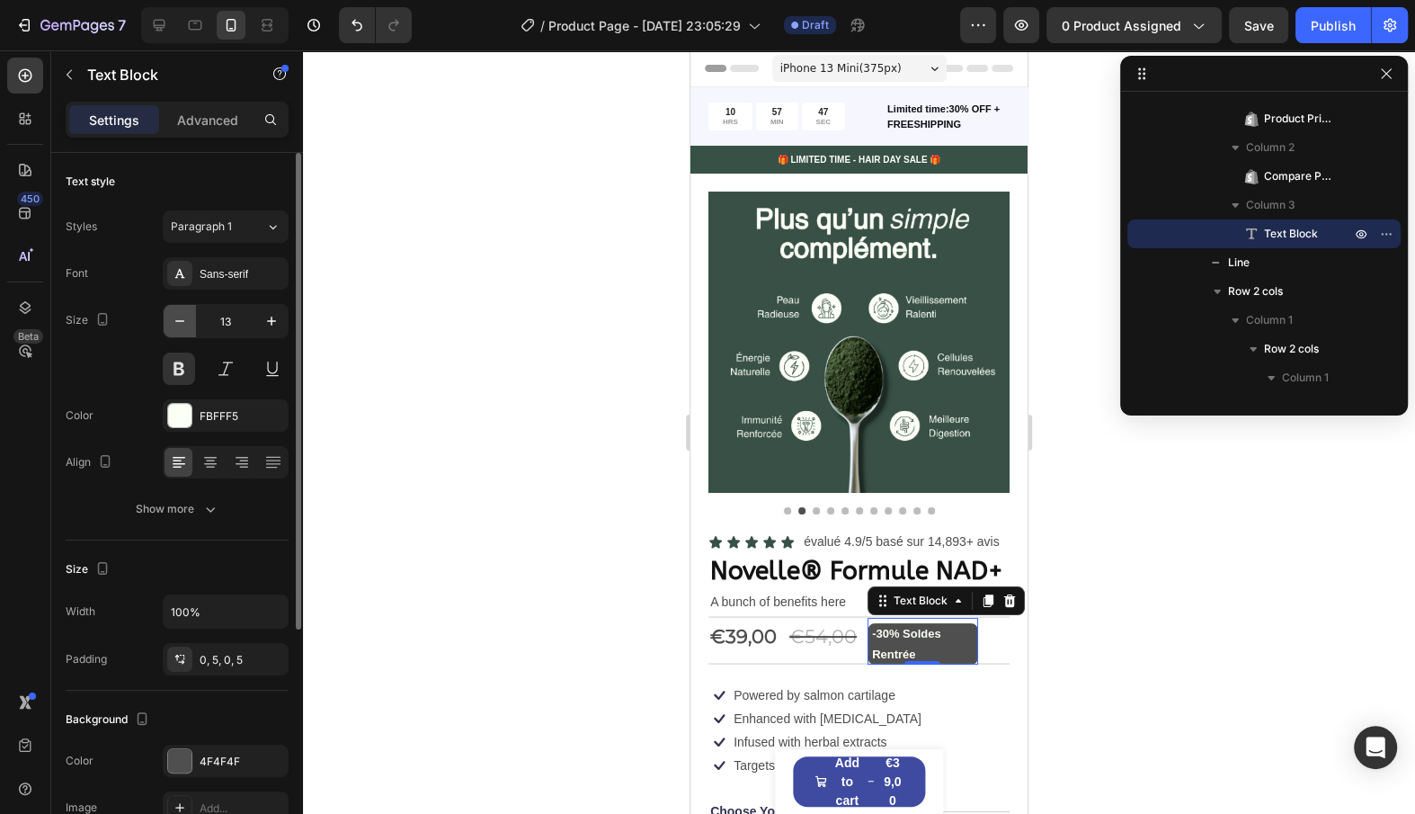
type input "12"
click at [211, 128] on p "Advanced" at bounding box center [207, 120] width 61 height 19
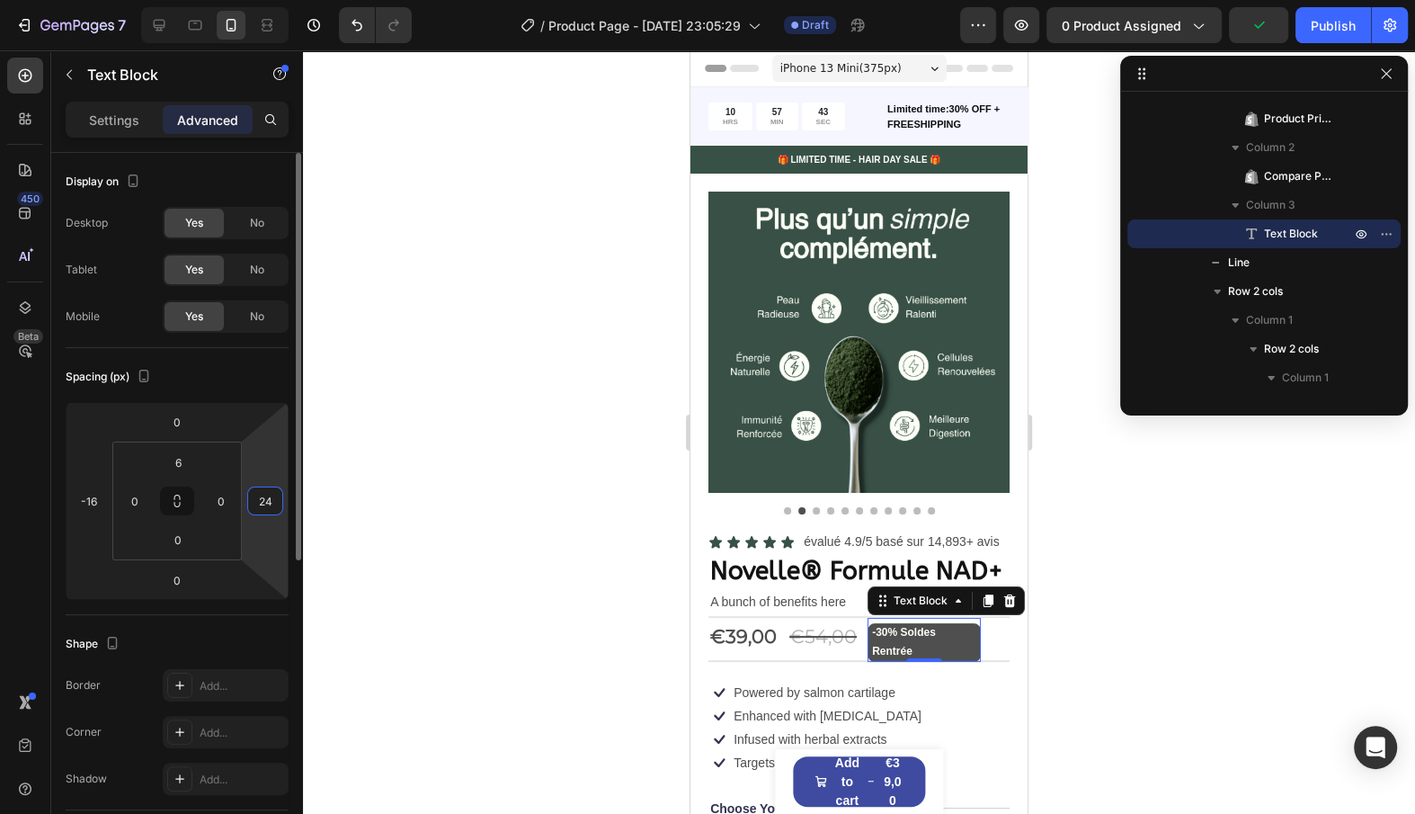
type input "22"
drag, startPoint x: 263, startPoint y: 465, endPoint x: 263, endPoint y: 453, distance: 11.7
click at [263, 0] on html "7 / Product Page - Aug 27, 23:05:29 Draft Preview 0 product assigned Publish 45…" at bounding box center [707, 0] width 1415 height 0
click at [611, 609] on div at bounding box center [859, 431] width 1112 height 763
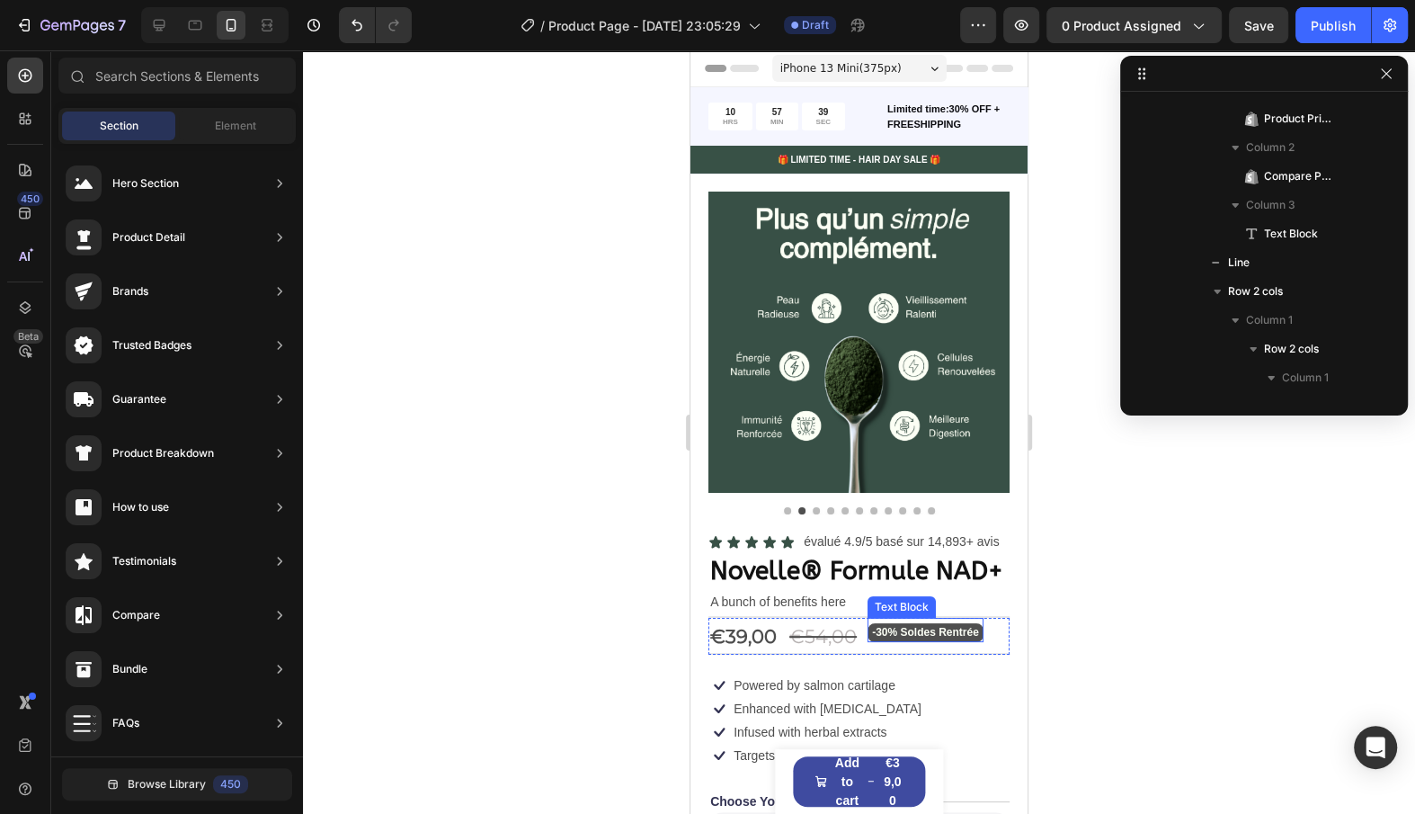
click at [898, 633] on p "-30% Soldes Rentrée" at bounding box center [925, 633] width 107 height 20
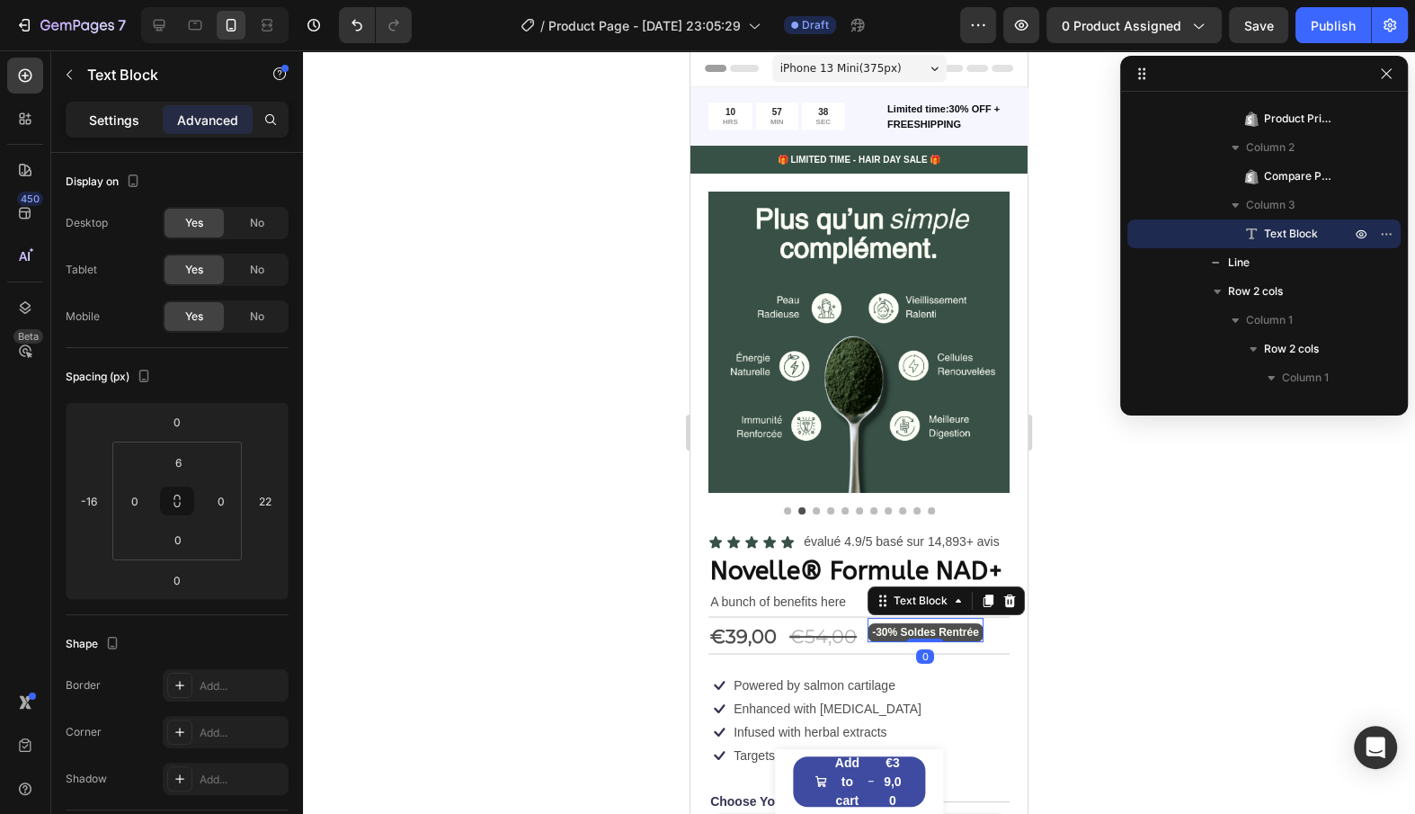
click at [113, 123] on p "Settings" at bounding box center [114, 120] width 50 height 19
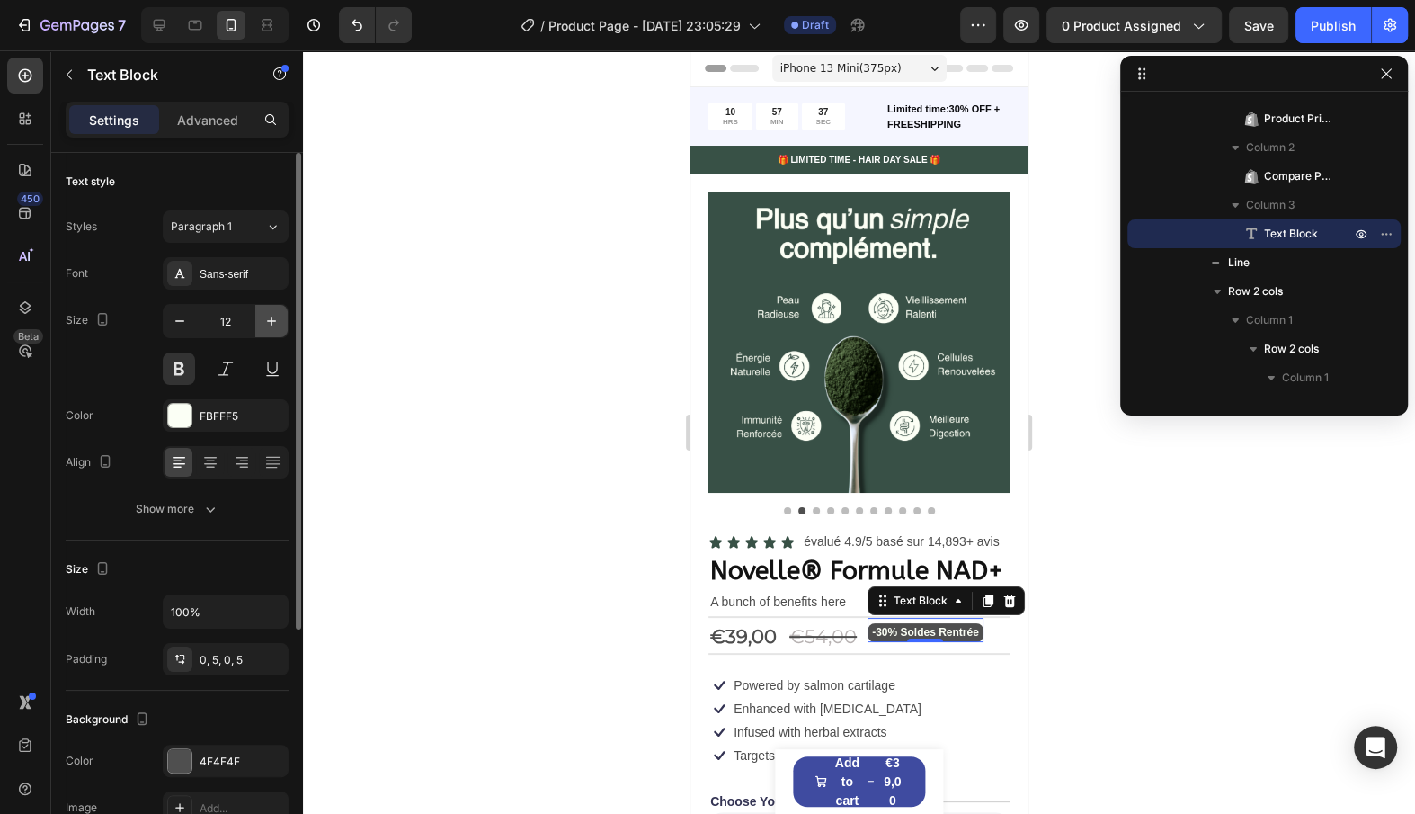
click at [282, 327] on button "button" at bounding box center [271, 321] width 32 height 32
type input "13"
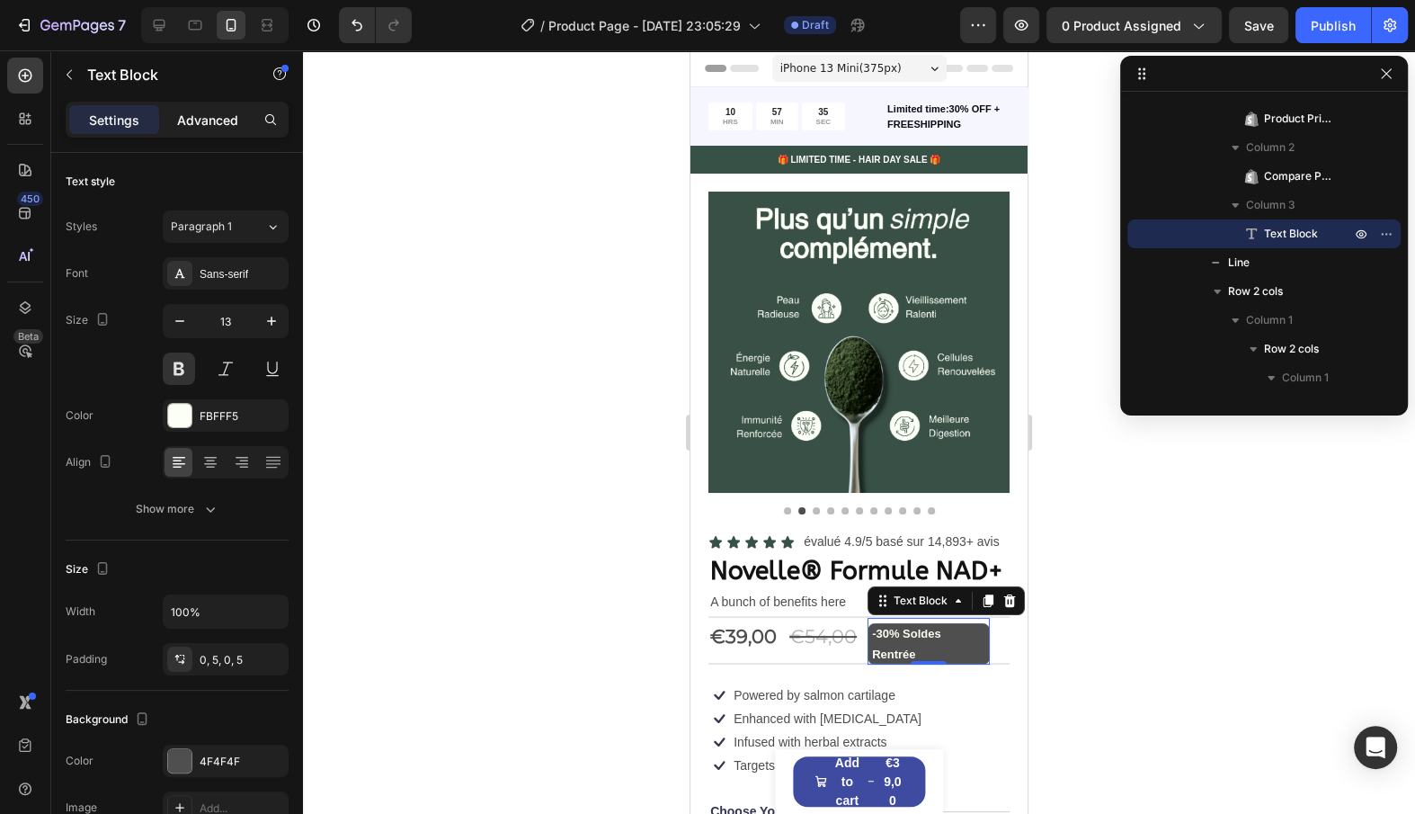
click at [233, 129] on div "Advanced" at bounding box center [208, 119] width 90 height 29
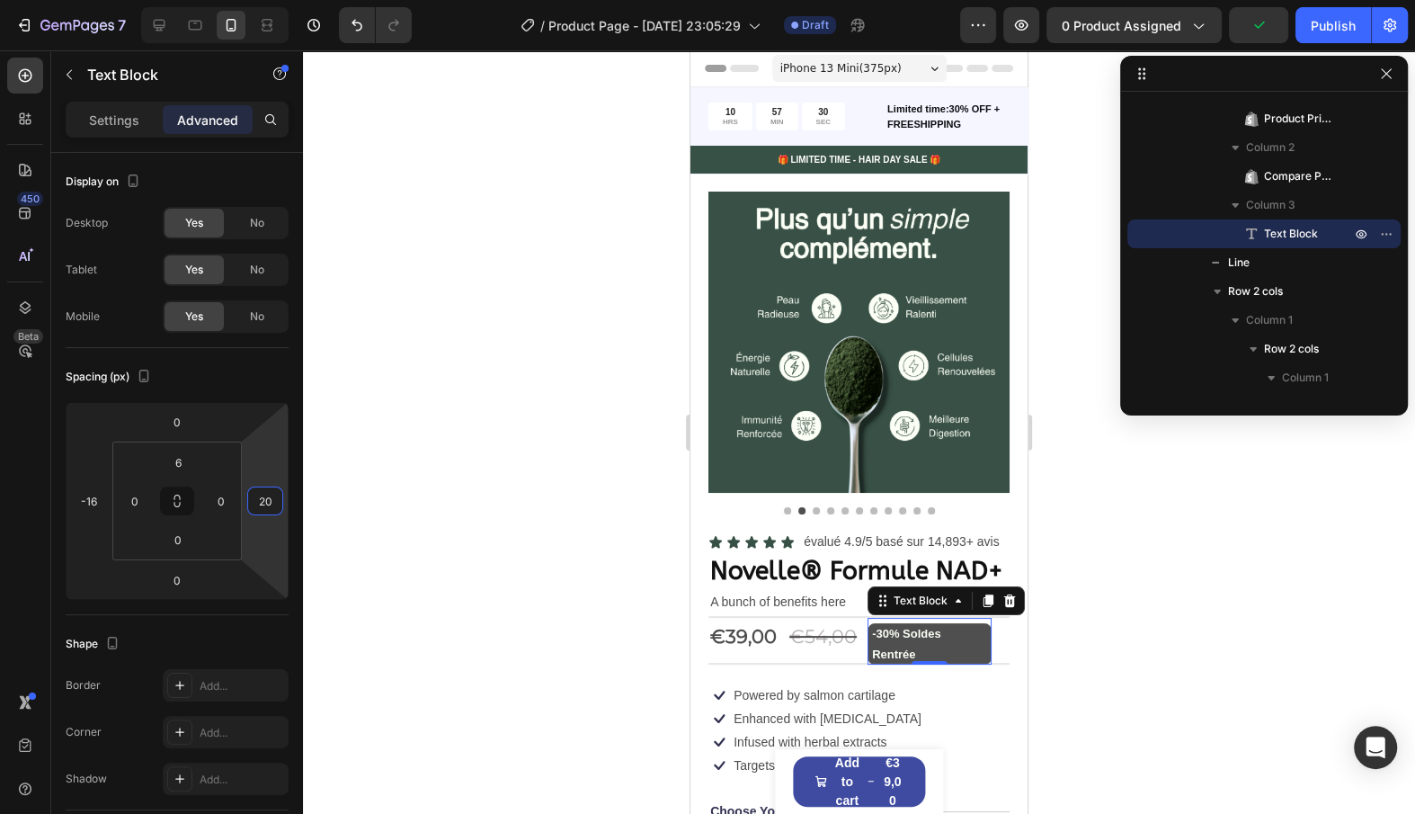
type input "18"
click at [276, 0] on html "7 / Product Page - Aug 27, 23:05:29 Draft Preview 0 product assigned Publish 45…" at bounding box center [707, 0] width 1415 height 0
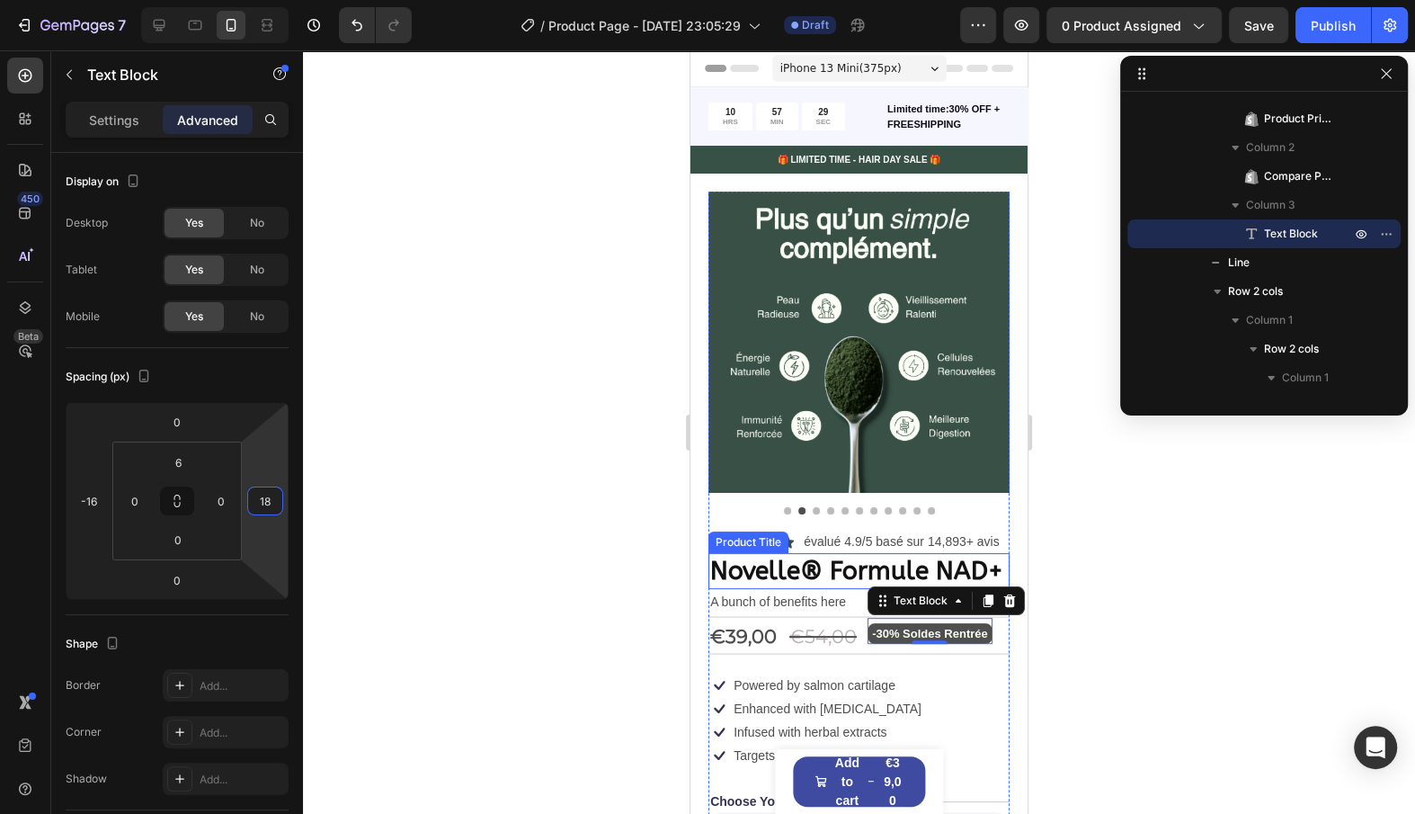
click at [811, 478] on img at bounding box center [859, 342] width 301 height 301
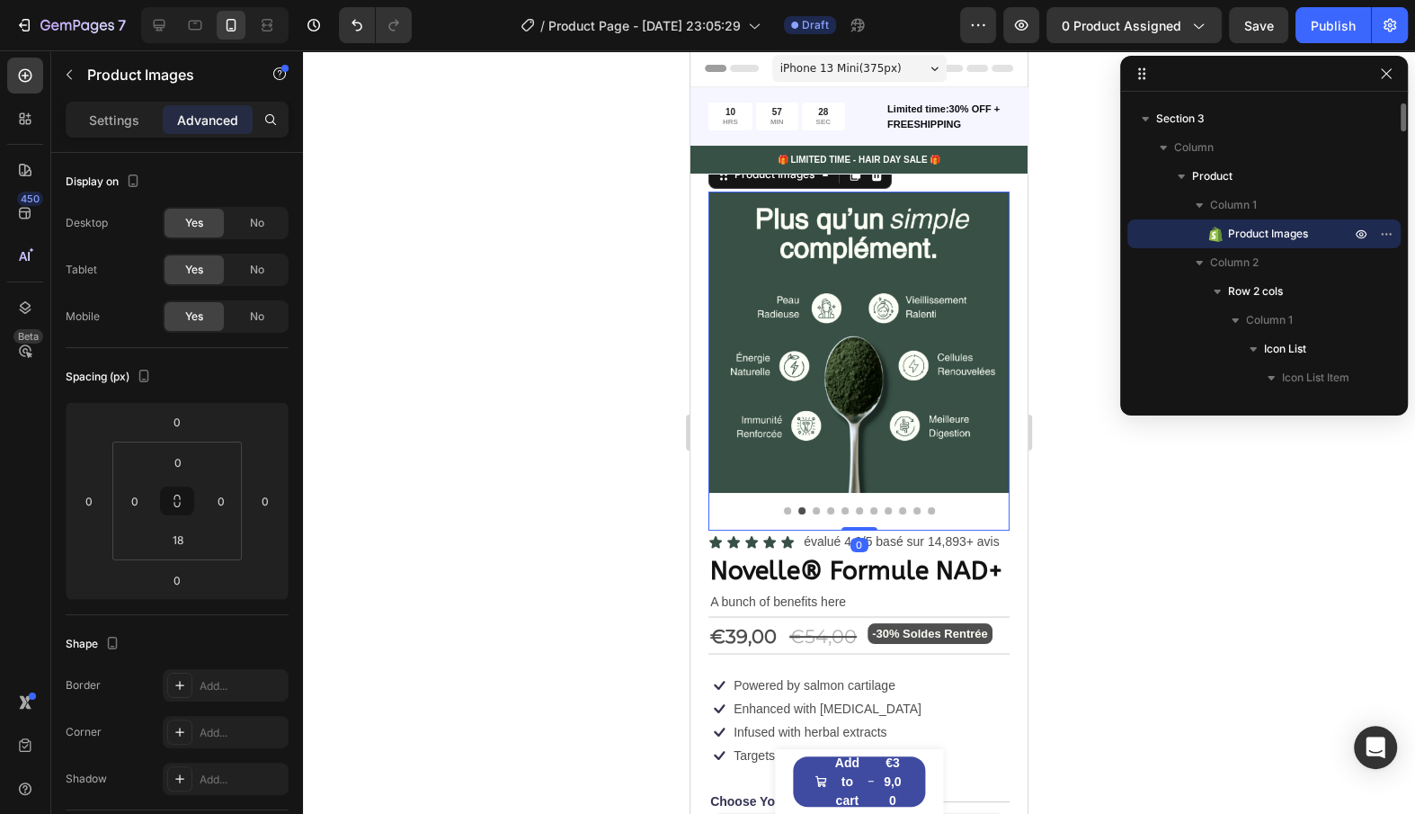
scroll to position [131, 0]
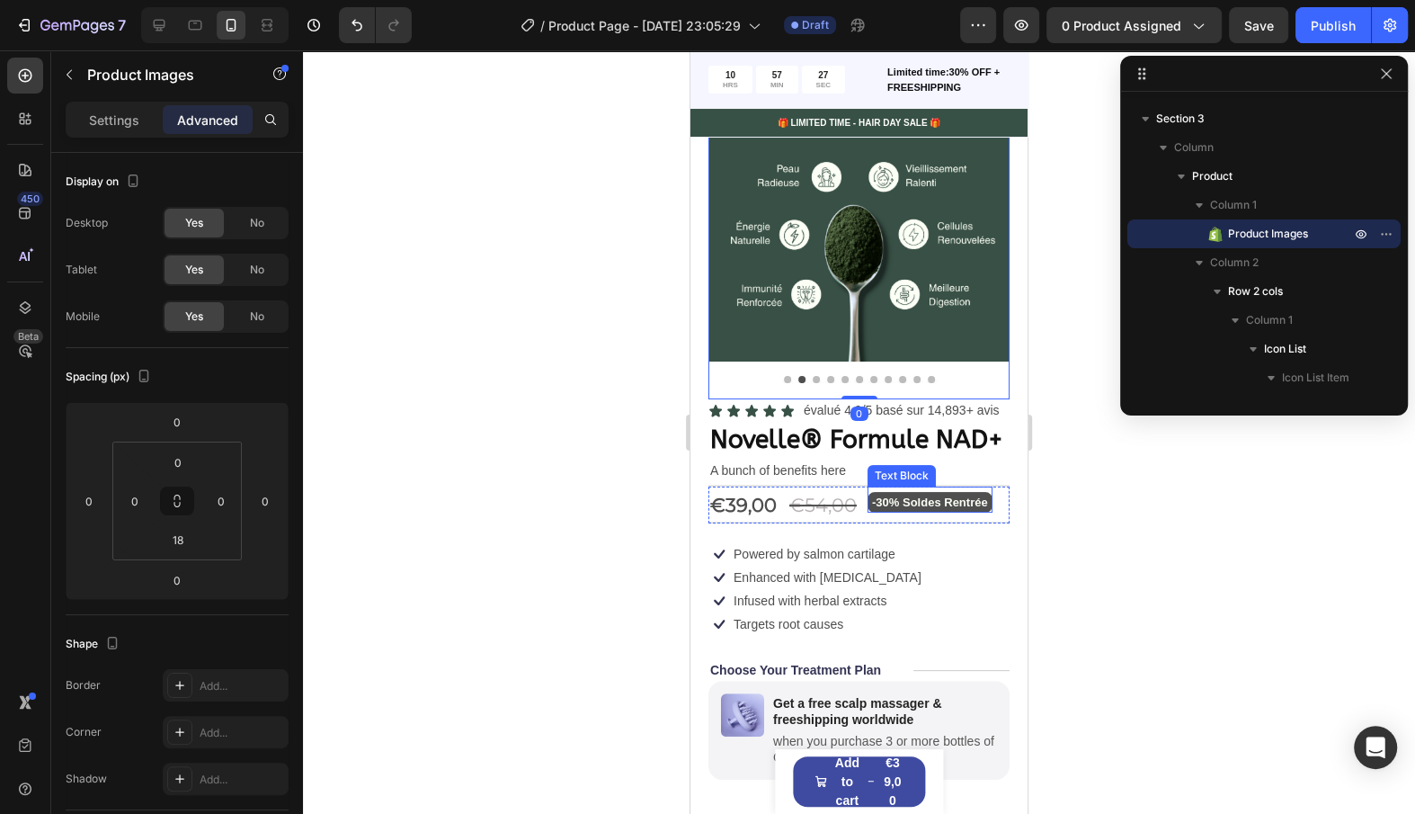
click at [917, 497] on p "-30% Soldes Rentrée" at bounding box center [930, 502] width 116 height 21
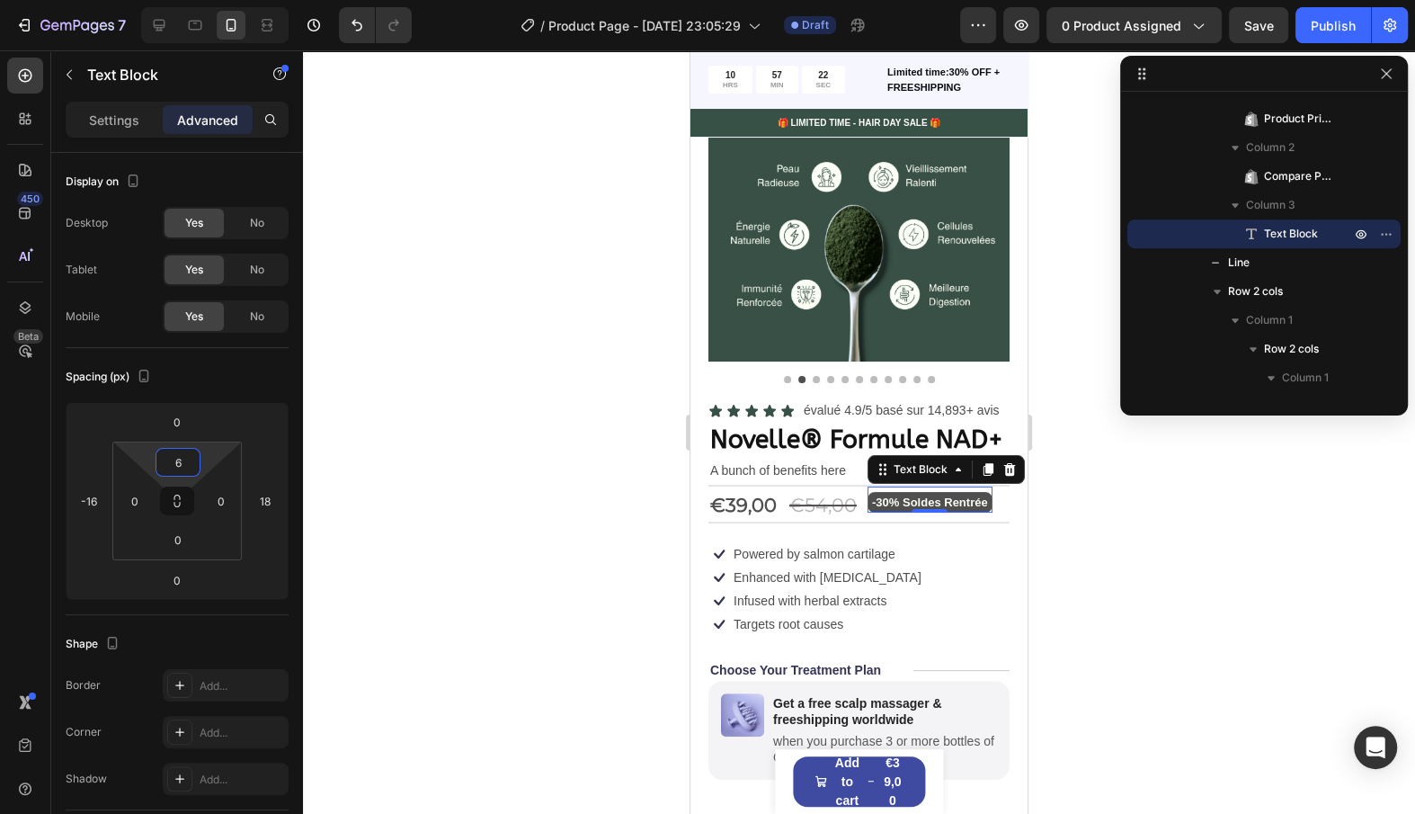
type input "8"
click at [204, 0] on html "7 / Product Page - [DATE] 23:05:29 Draft Preview 0 product assigned Save Publis…" at bounding box center [707, 0] width 1415 height 0
click at [825, 657] on div "Icon Icon Icon Icon Icon Icon List évalué 4.9/5 basé sur 14,893+ avis Text Bloc…" at bounding box center [859, 696] width 301 height 594
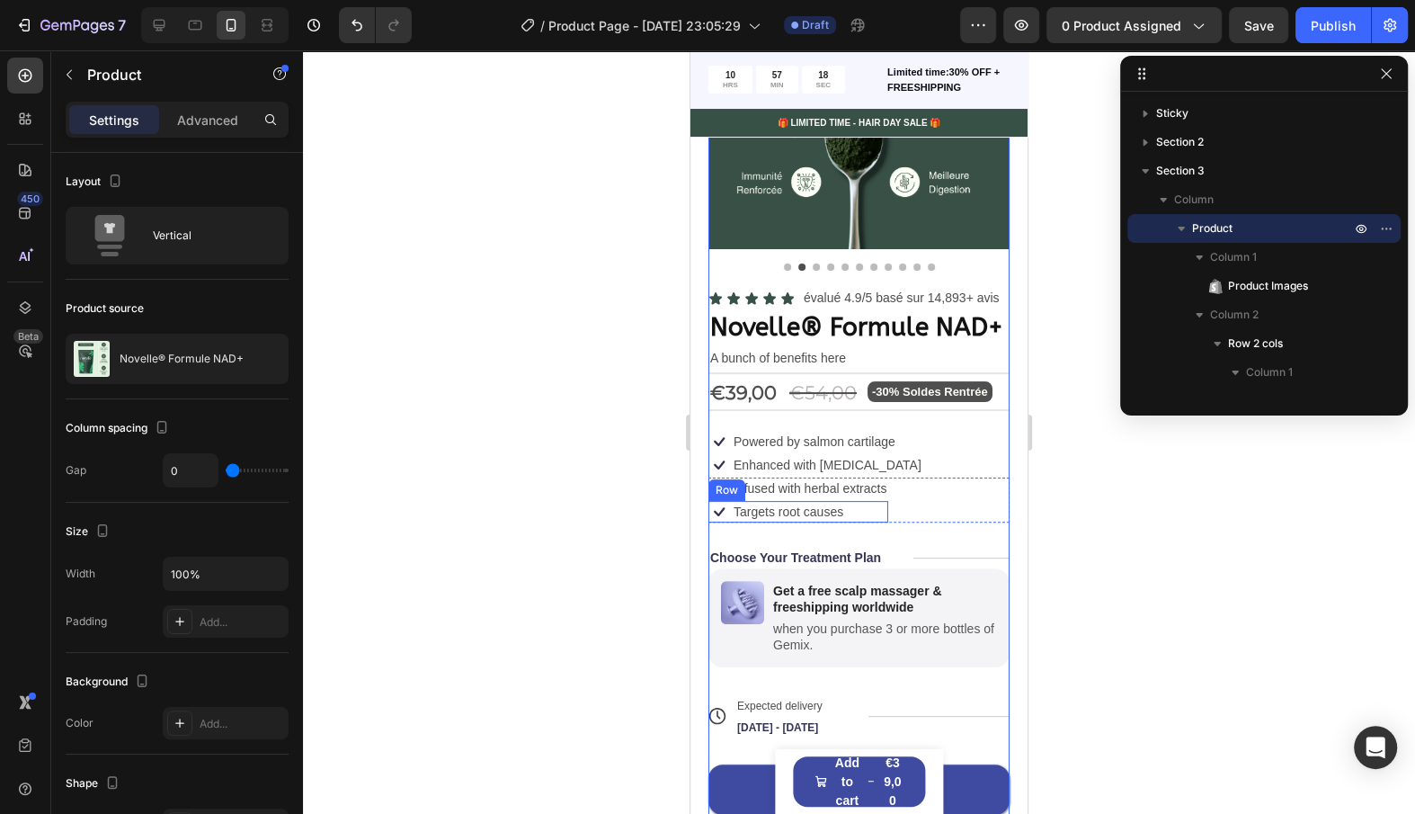
scroll to position [223, 0]
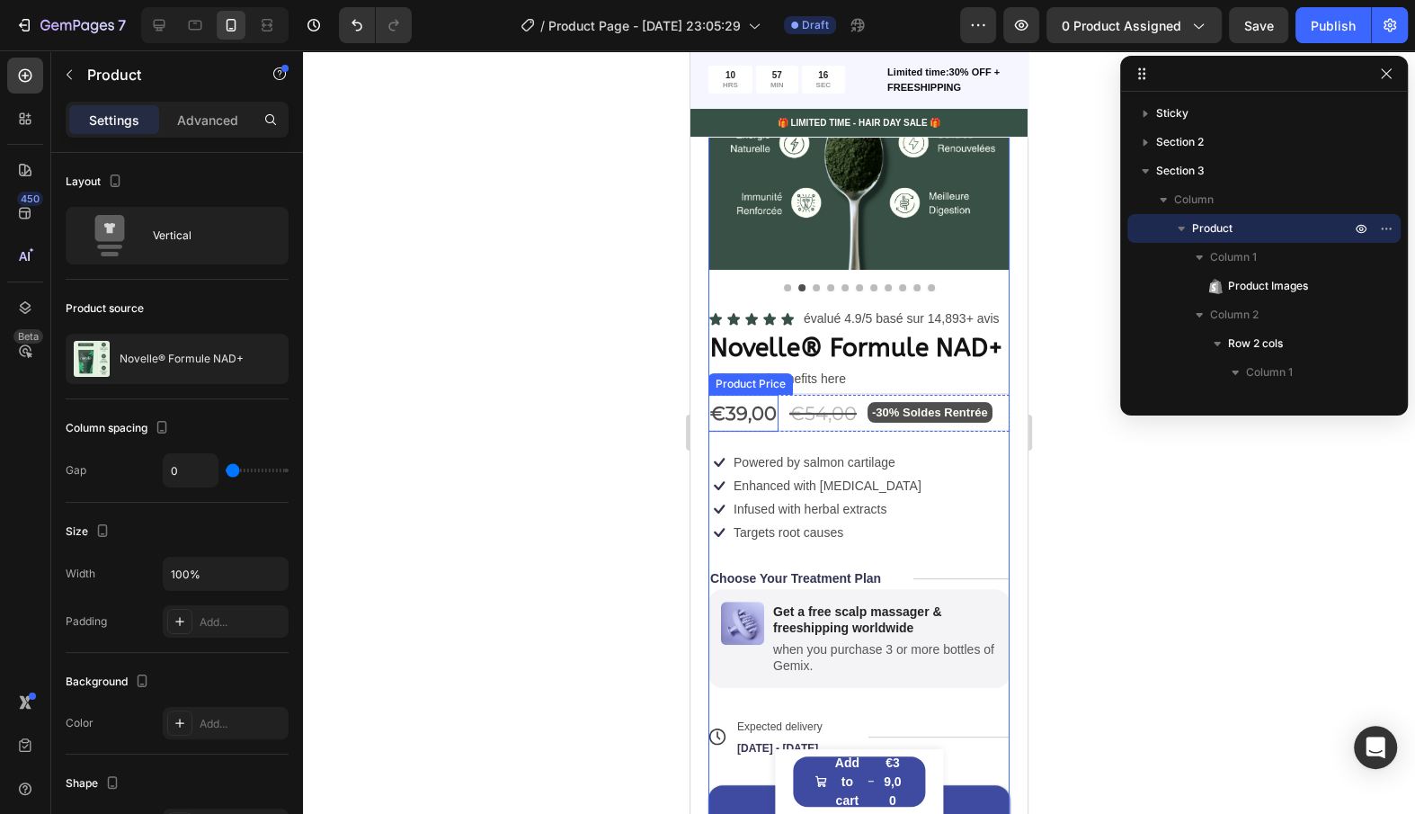
click at [776, 403] on div "€39,00" at bounding box center [744, 414] width 70 height 38
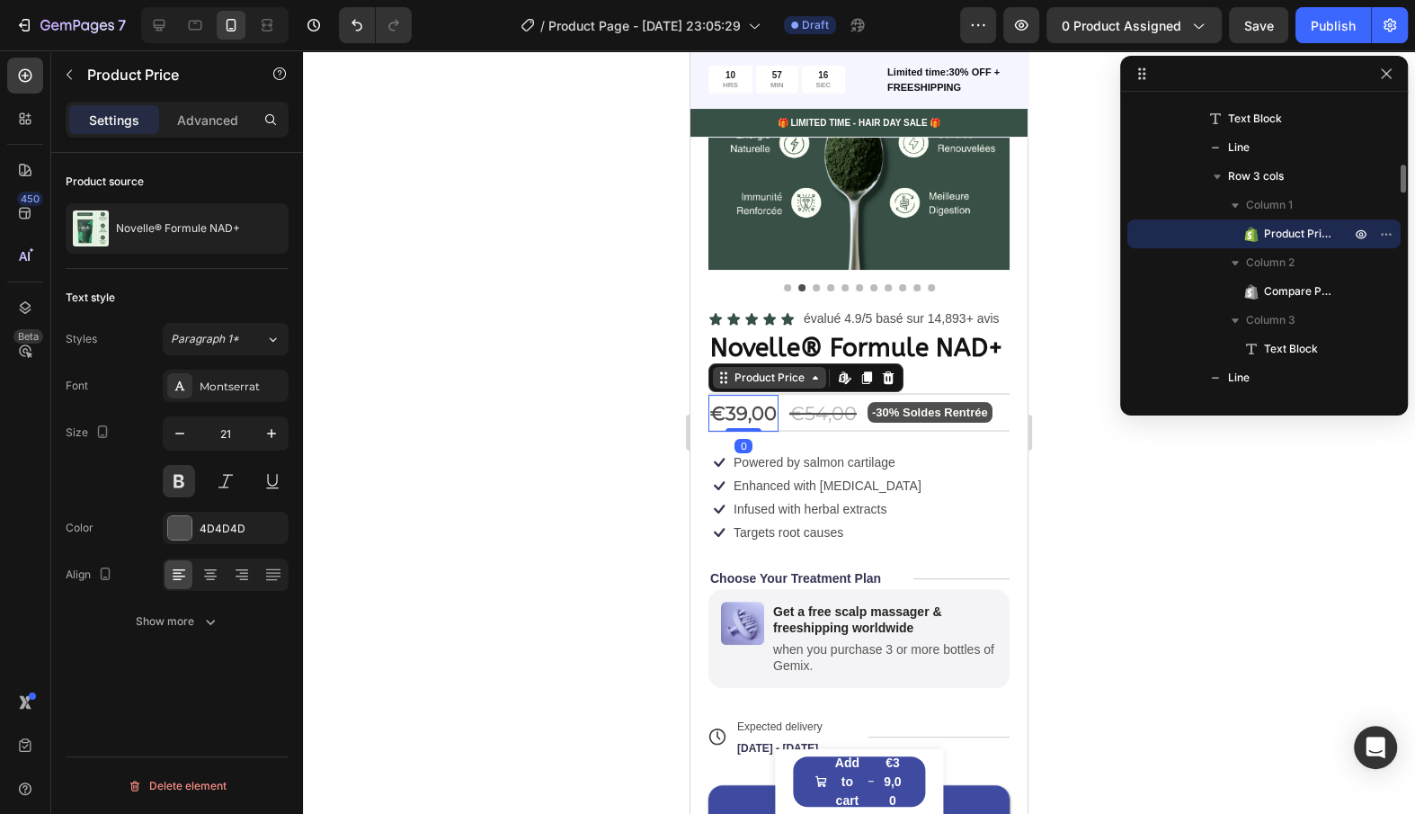
click at [777, 382] on div "Product Price" at bounding box center [769, 378] width 77 height 16
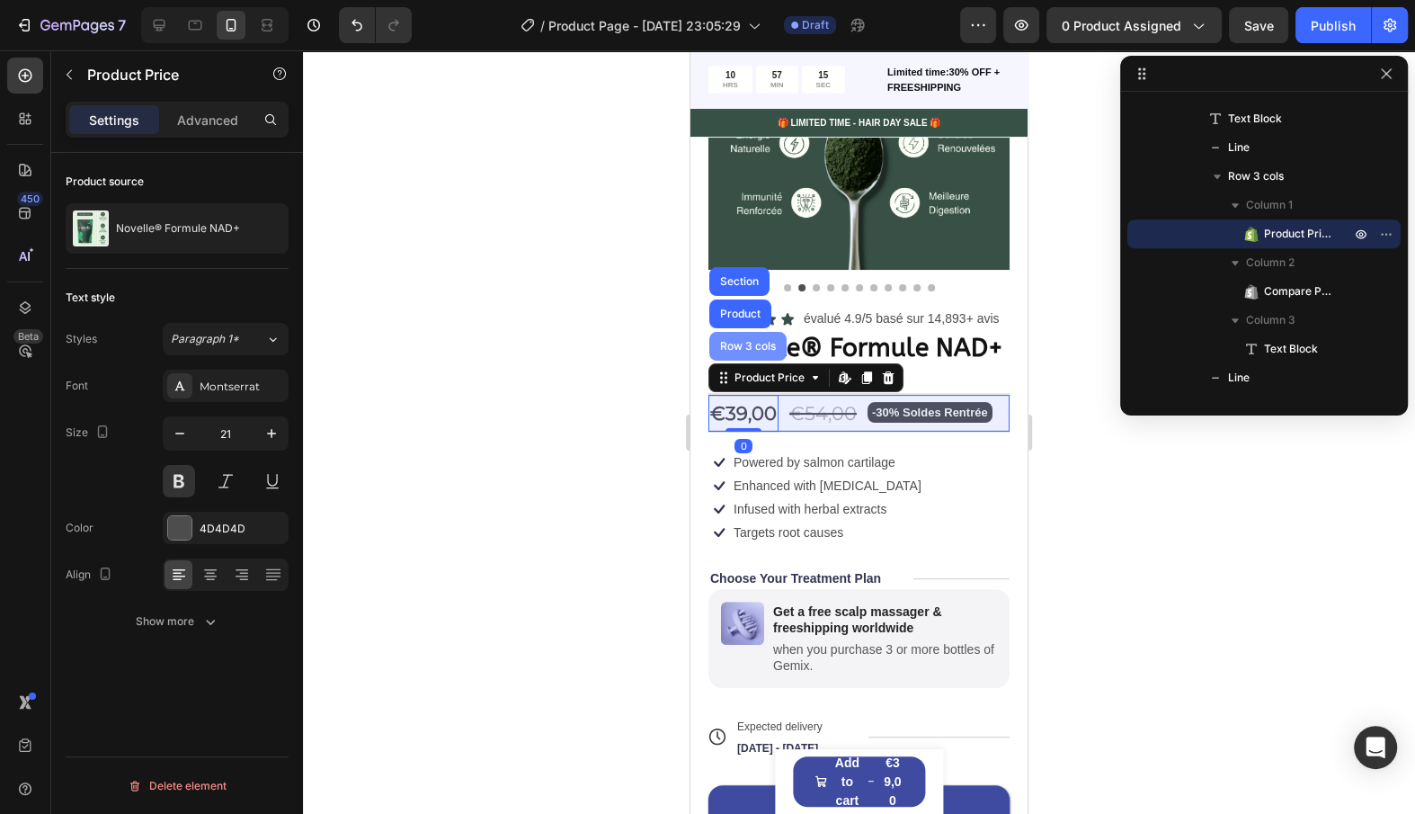
click at [757, 350] on div "Row 3 cols" at bounding box center [747, 346] width 77 height 29
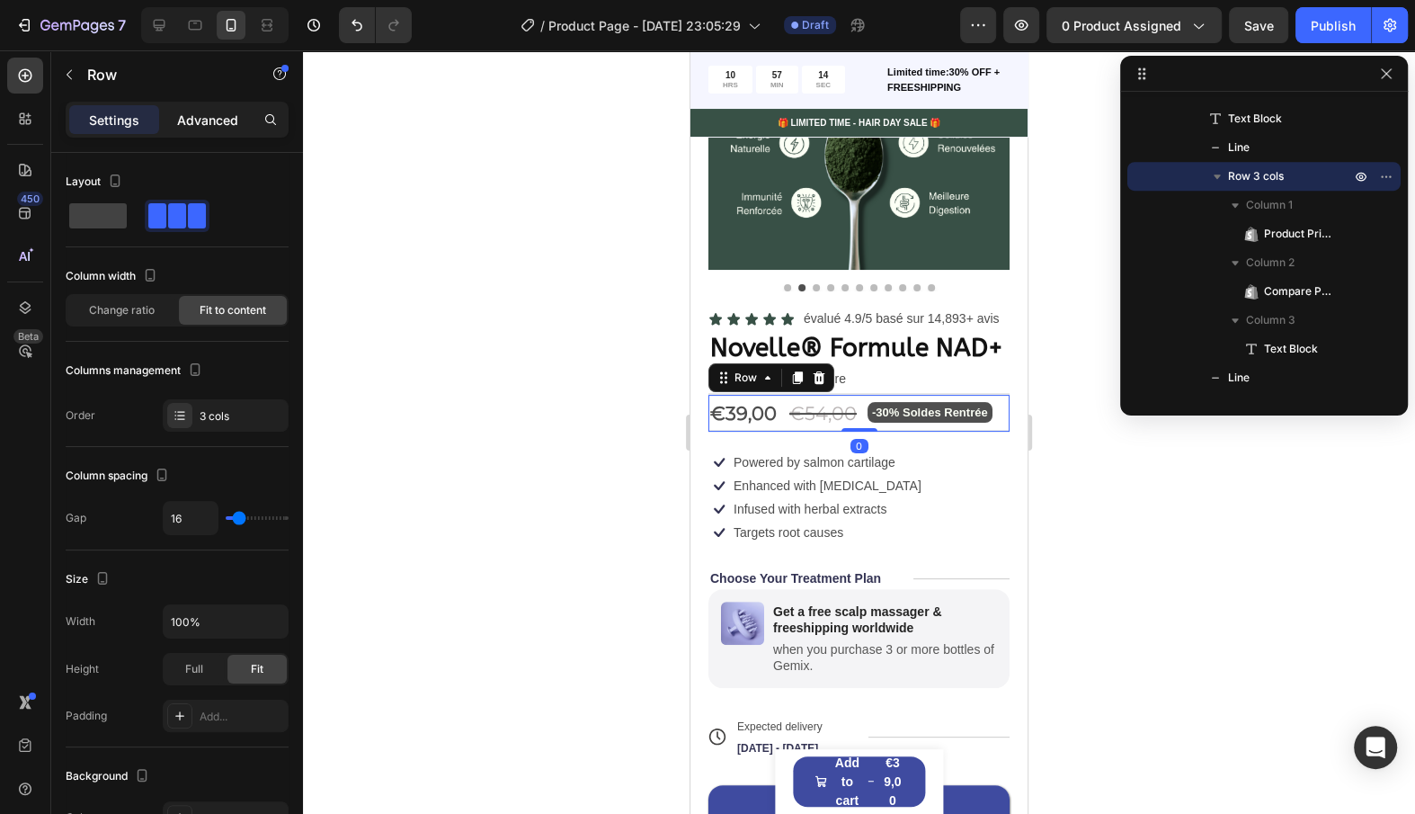
click at [224, 126] on p "Advanced" at bounding box center [207, 120] width 61 height 19
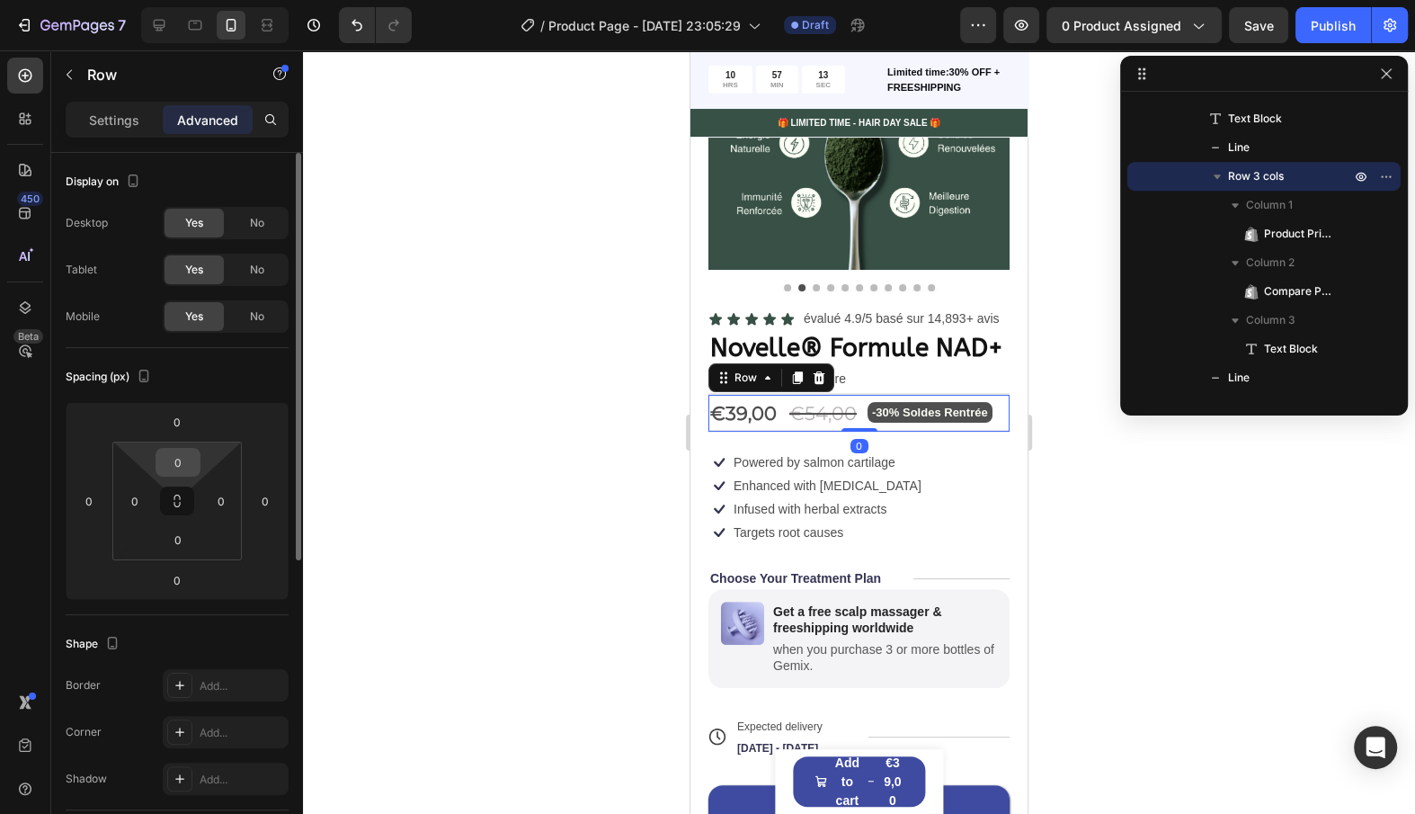
click at [186, 460] on input "0" at bounding box center [178, 462] width 36 height 27
type input "2"
click at [176, 547] on input "0" at bounding box center [178, 539] width 36 height 27
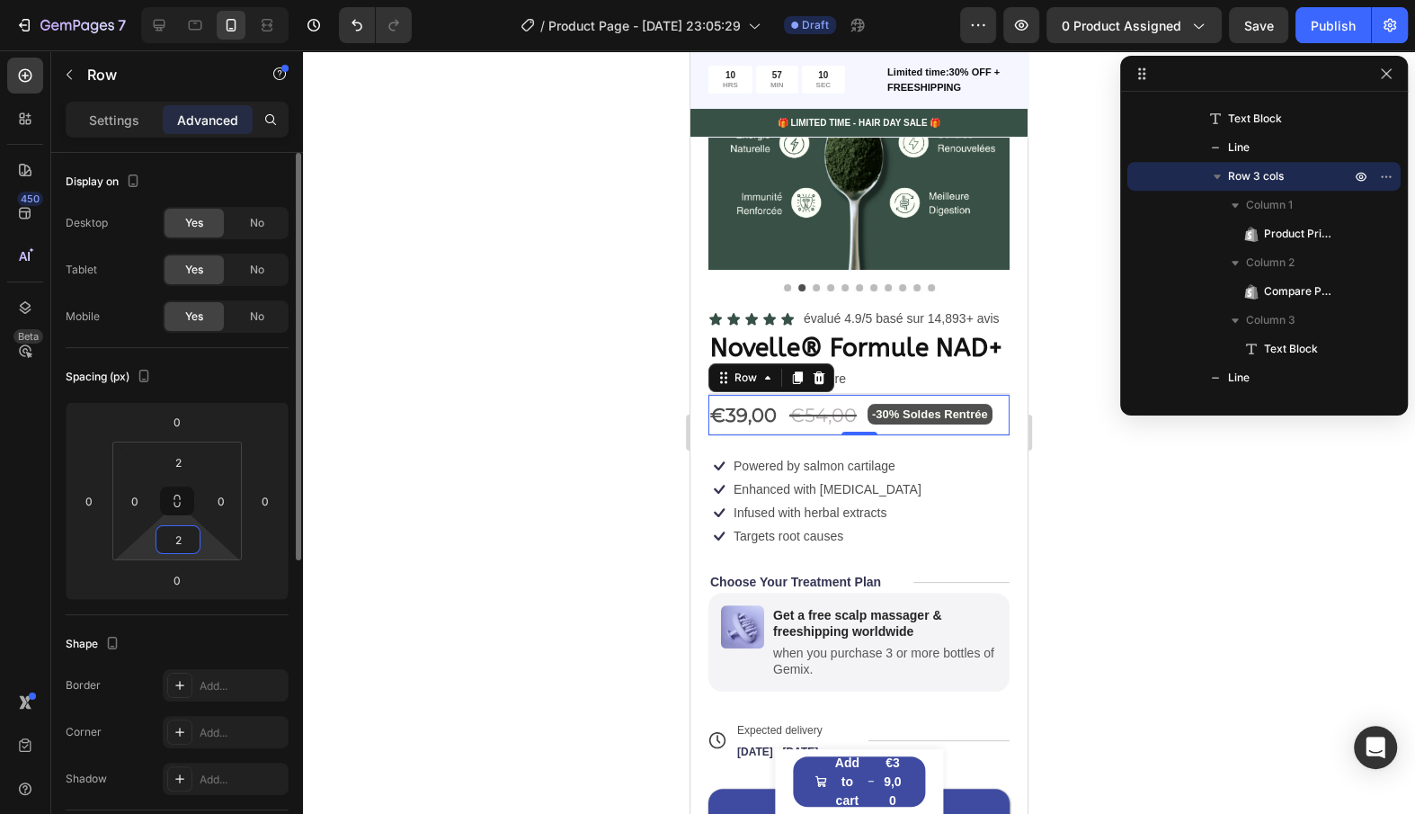
type input "2"
click at [152, 620] on div "Shape Border Add... Corner Add... Shadow Add..." at bounding box center [177, 712] width 223 height 195
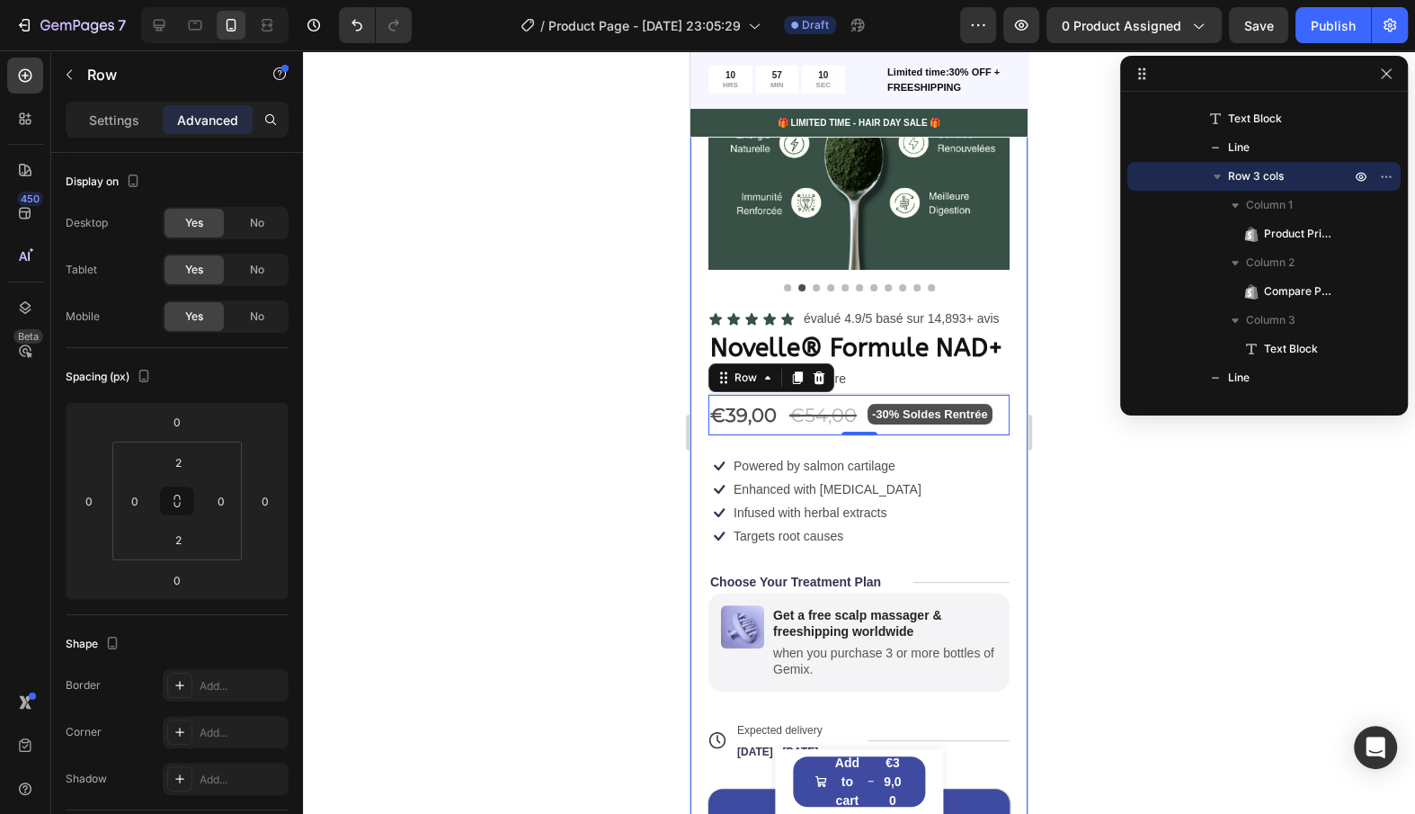
click at [785, 556] on div "Icon Icon Icon Icon Icon Icon List évalué 4.9/5 basé sur 14,893+ avis Text Bloc…" at bounding box center [859, 607] width 301 height 598
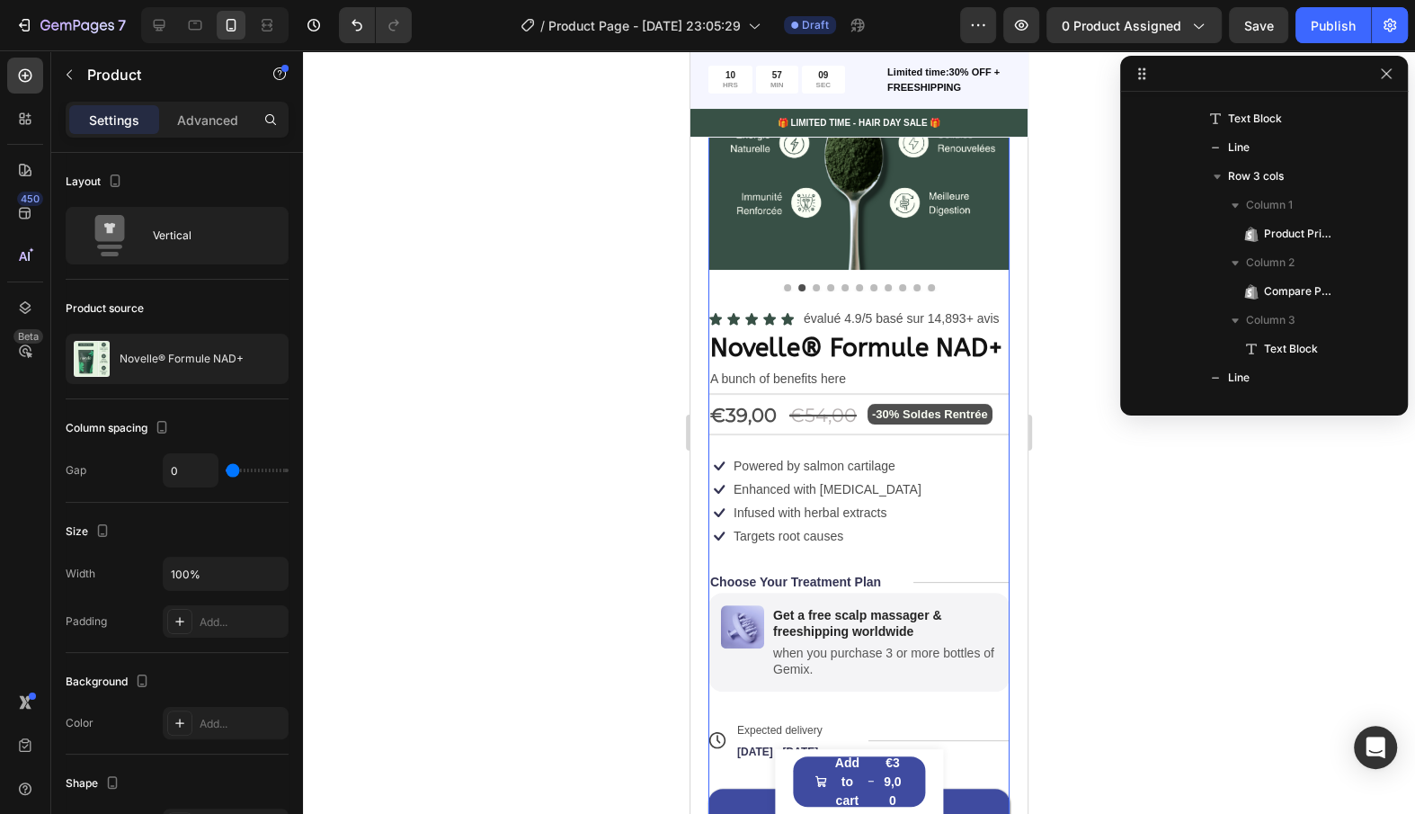
scroll to position [0, 0]
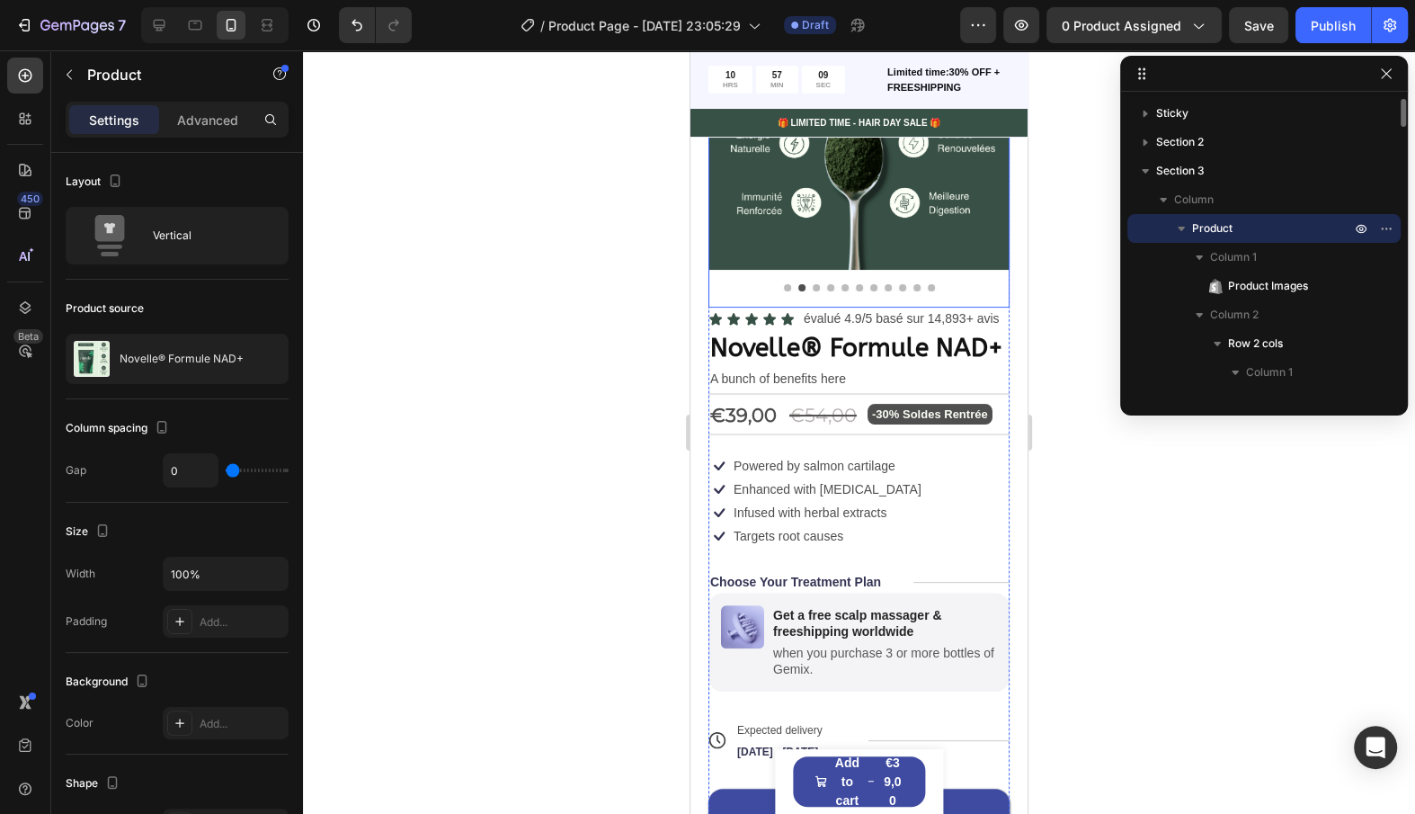
click at [818, 265] on img at bounding box center [859, 119] width 301 height 301
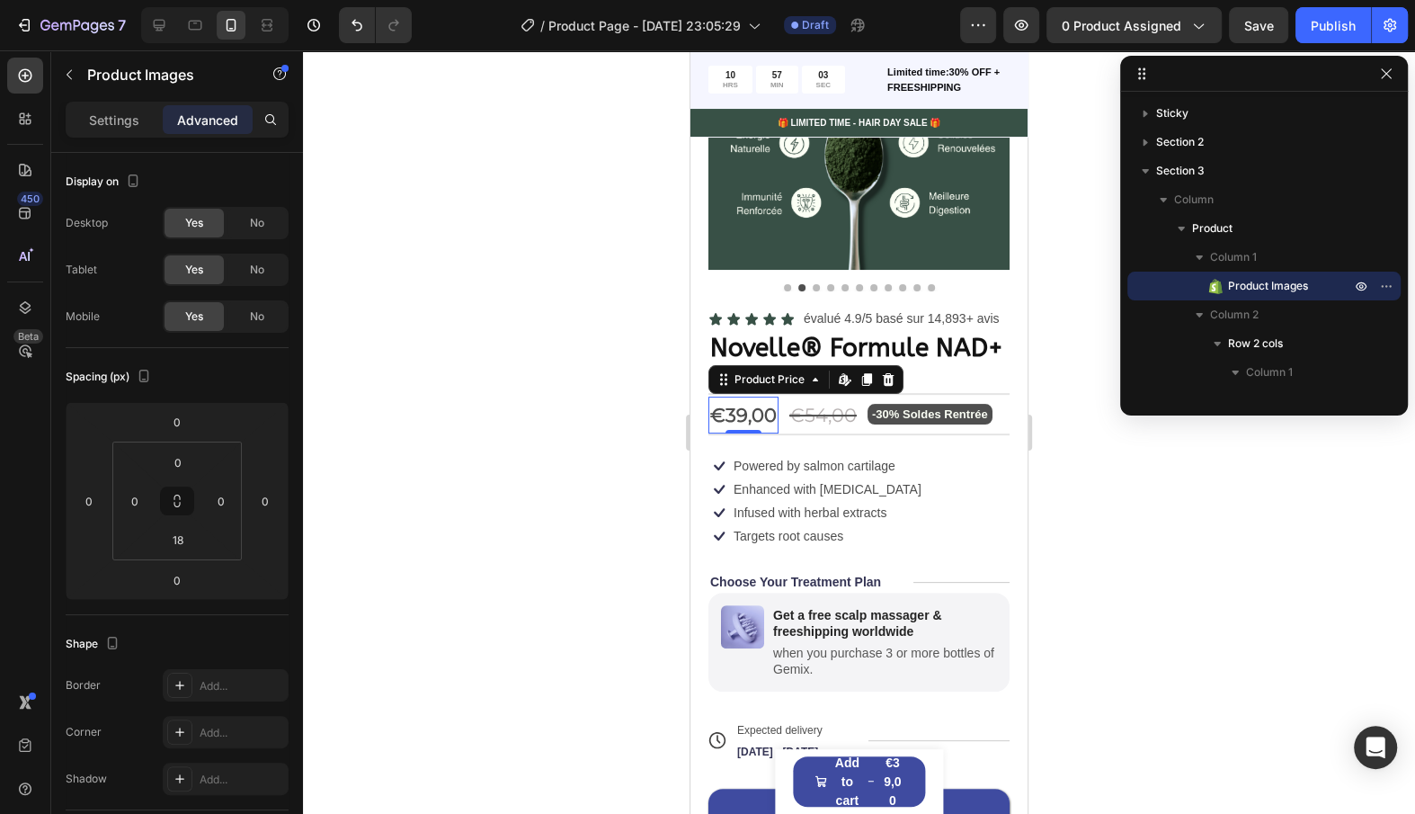
click at [765, 413] on div "€39,00" at bounding box center [744, 416] width 70 height 38
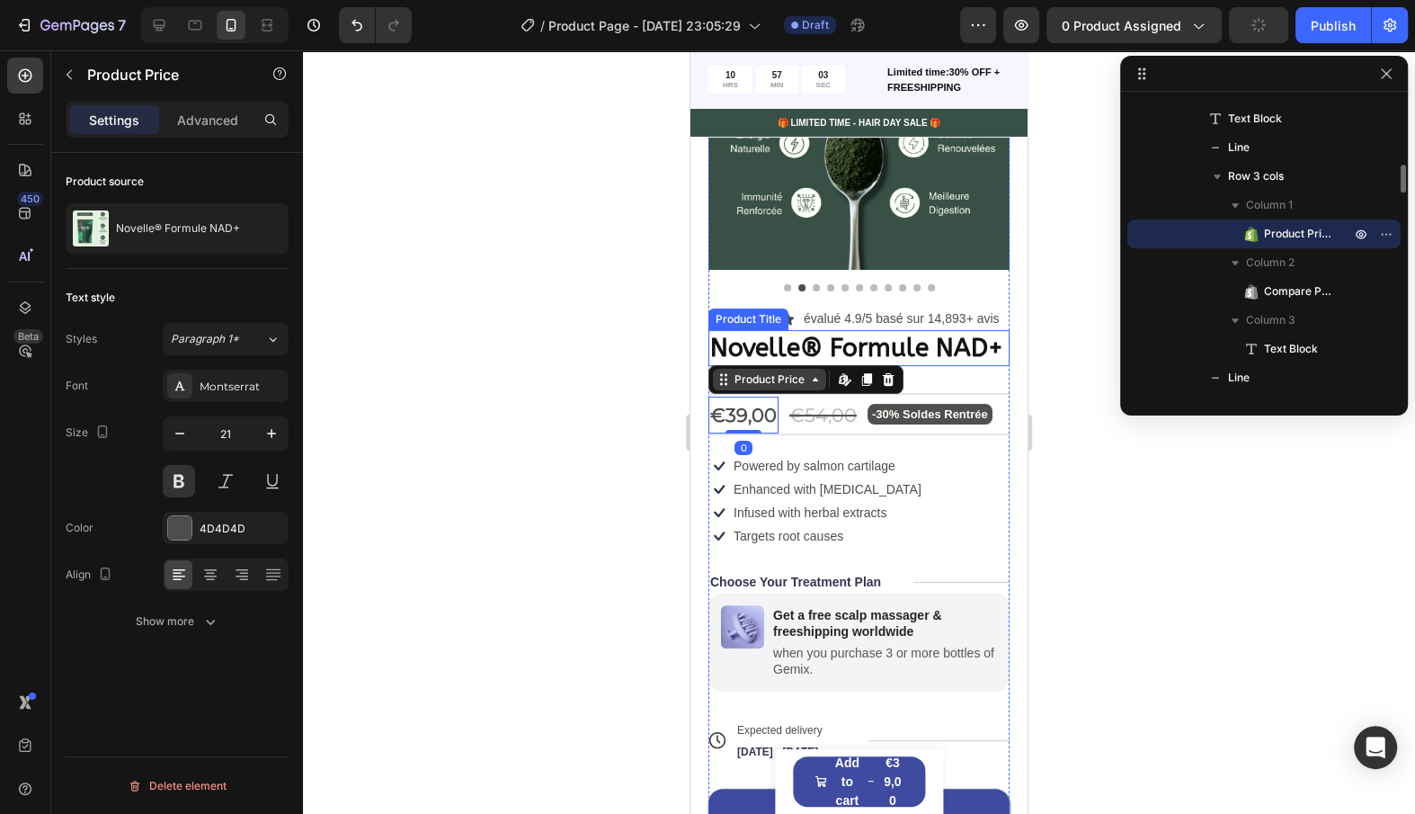
click at [762, 373] on div "Product Price" at bounding box center [769, 379] width 77 height 16
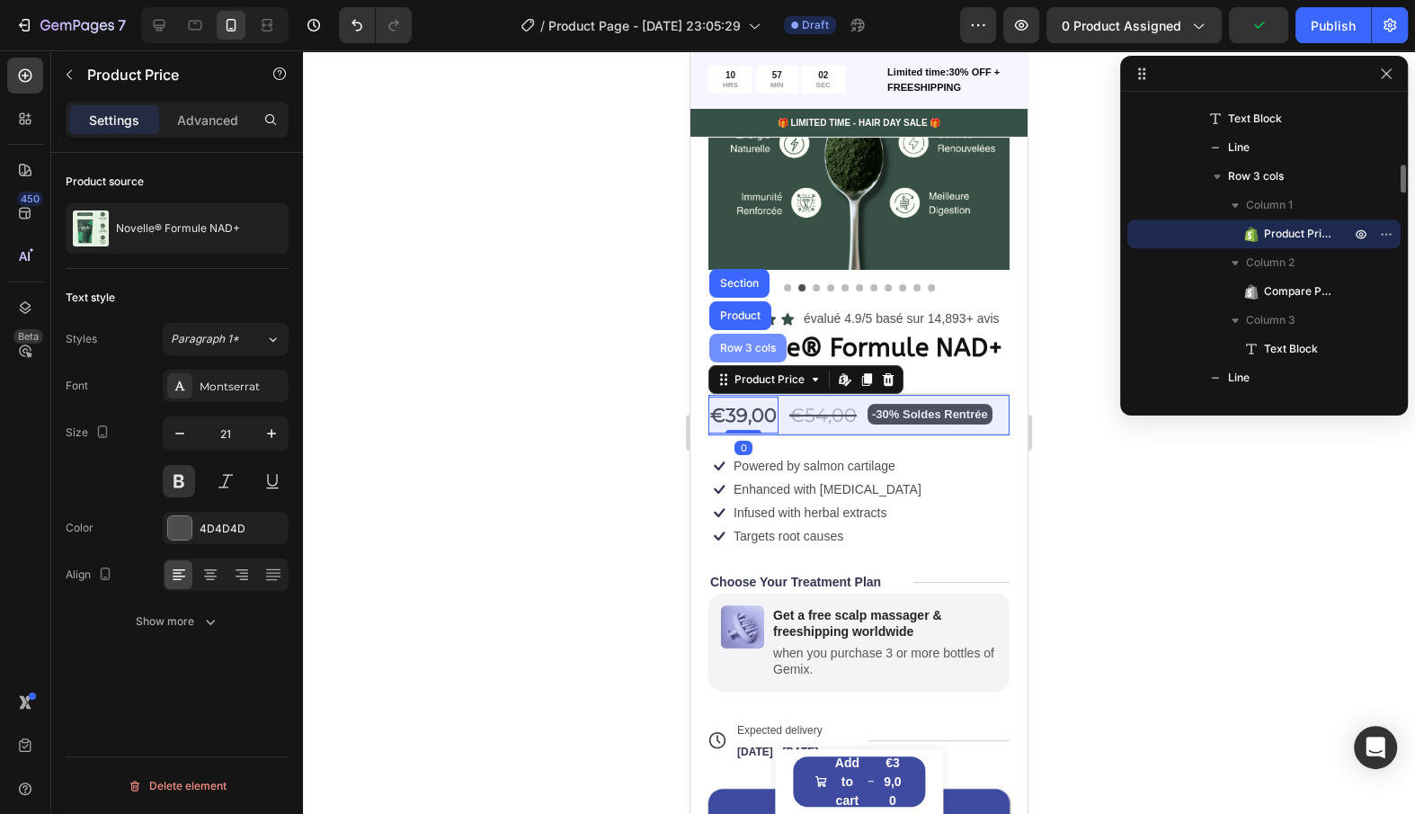
click at [762, 354] on div "Row 3 cols" at bounding box center [747, 348] width 77 height 29
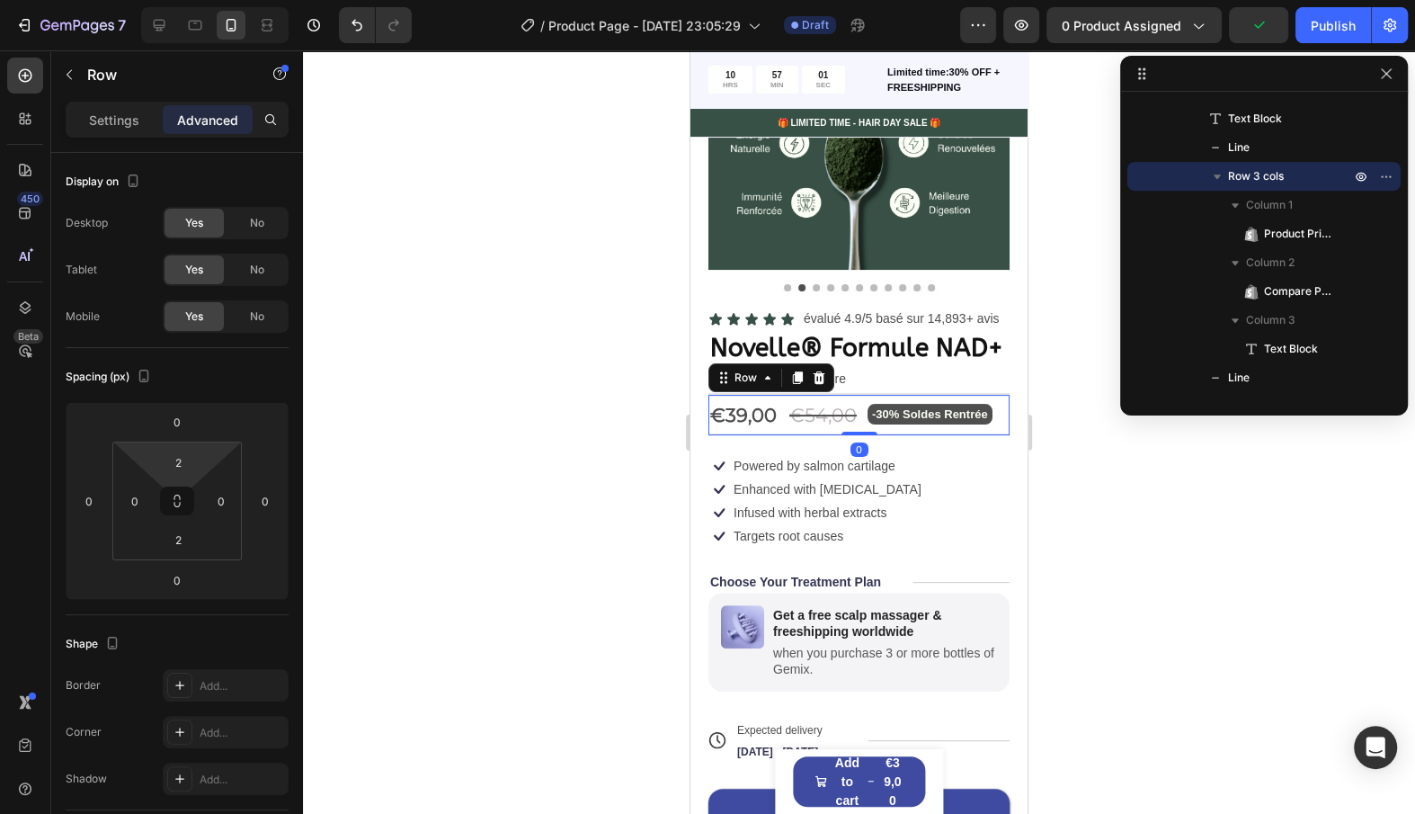
click at [192, 0] on html "7 / Product Page - Aug 27, 23:05:29 Draft Preview 0 product assigned Publish 45…" at bounding box center [707, 0] width 1415 height 0
click at [185, 449] on input "2" at bounding box center [178, 462] width 36 height 27
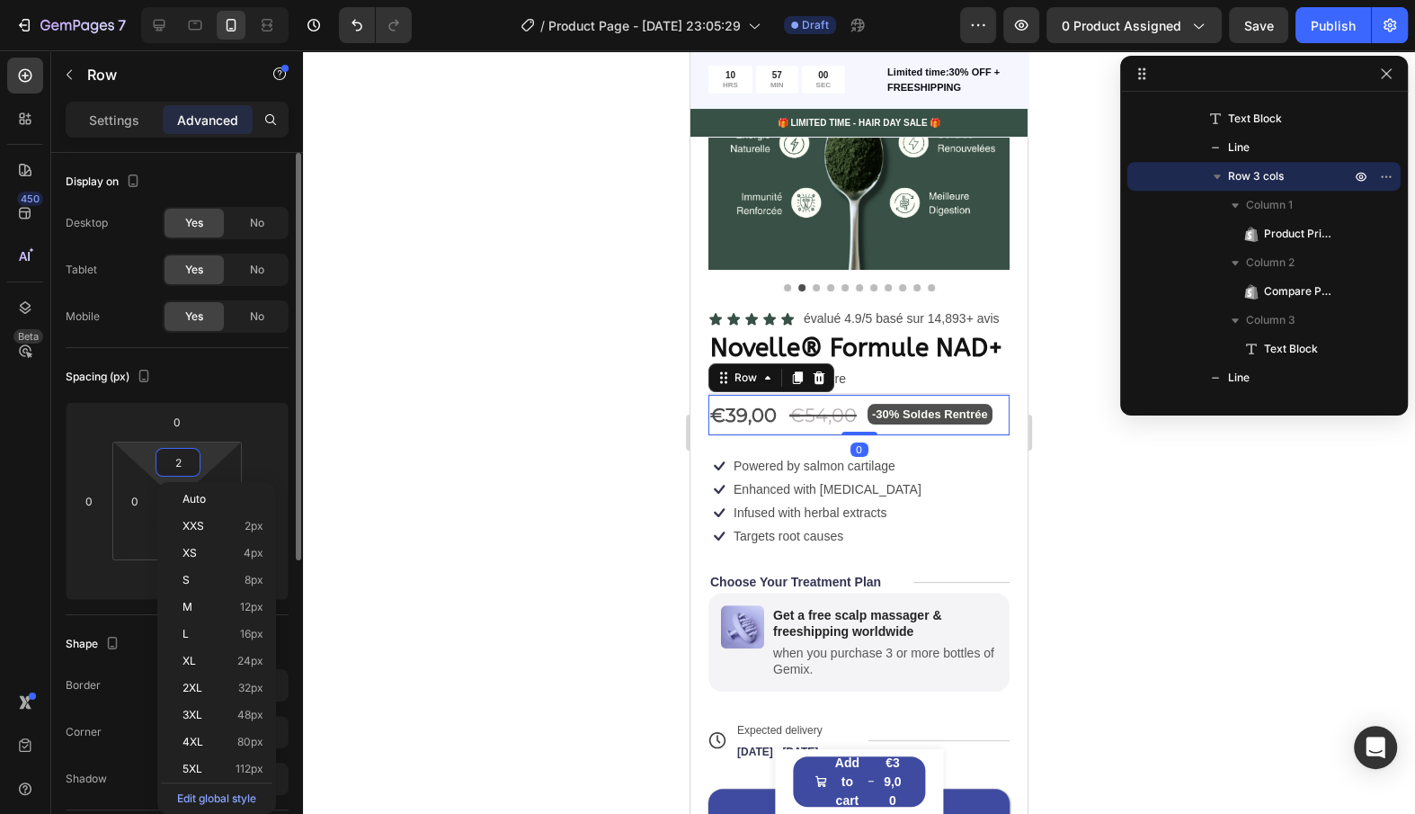
click at [185, 449] on input "2" at bounding box center [178, 462] width 36 height 27
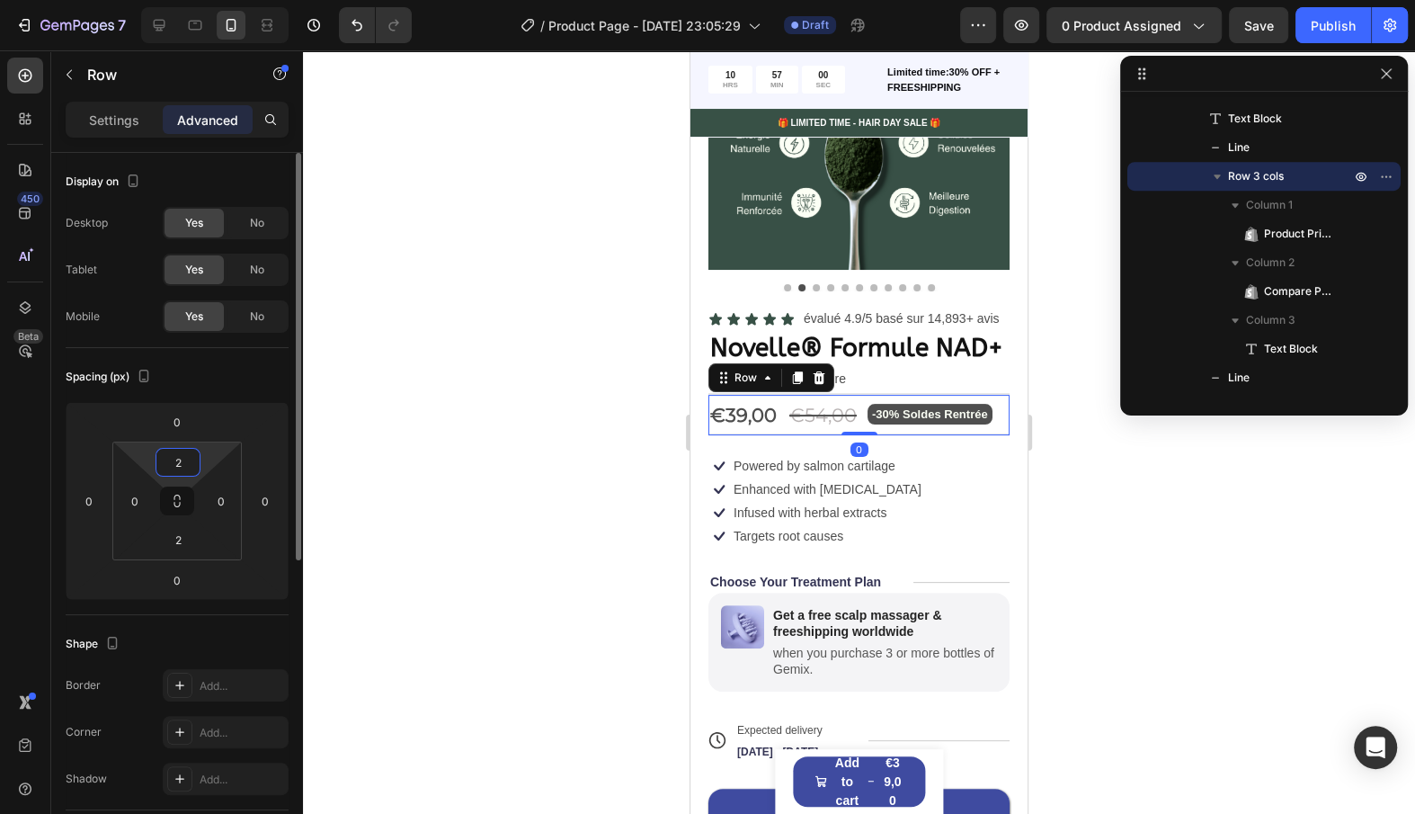
click at [185, 449] on input "2" at bounding box center [178, 462] width 36 height 27
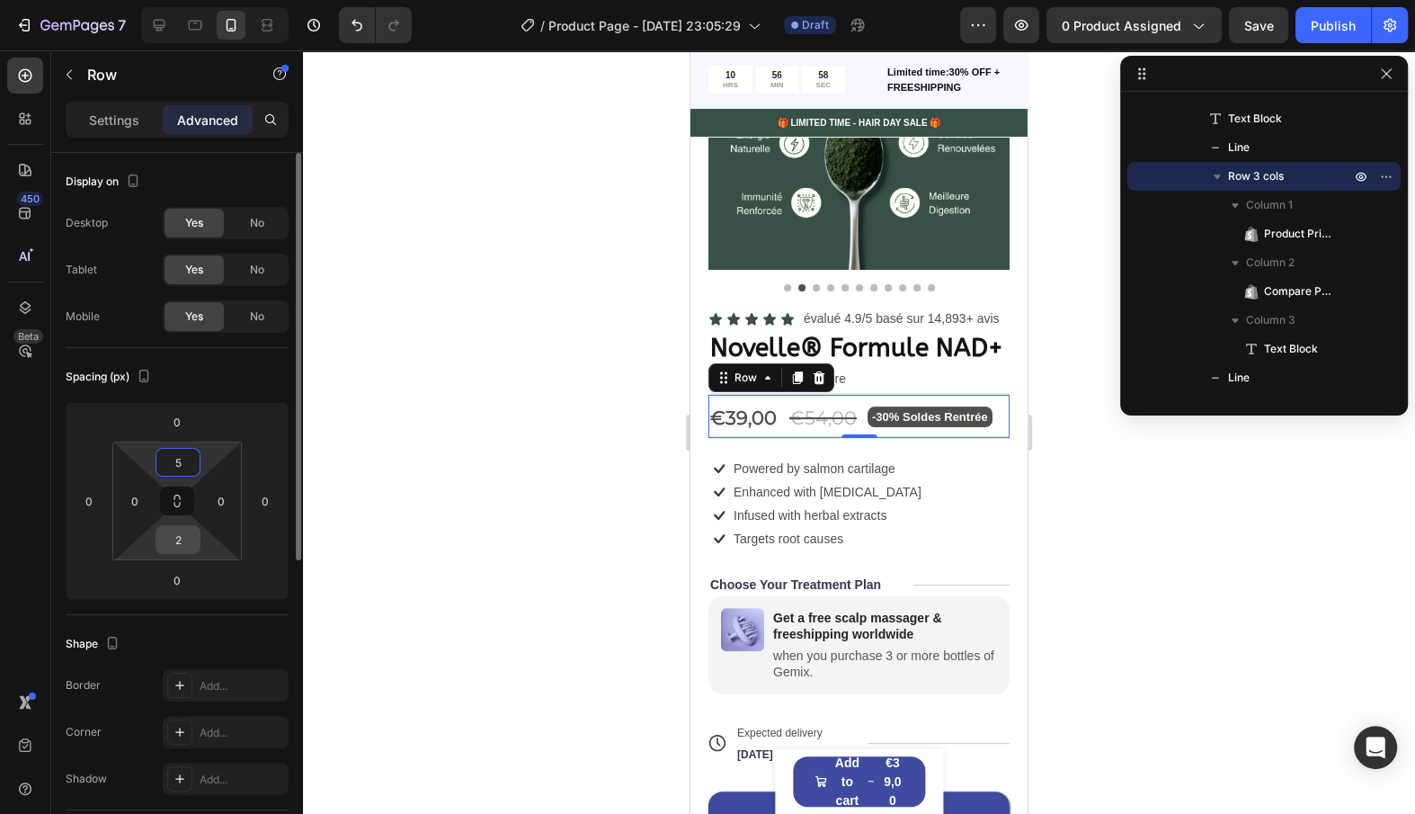
type input "5"
click at [174, 544] on input "2" at bounding box center [178, 539] width 36 height 27
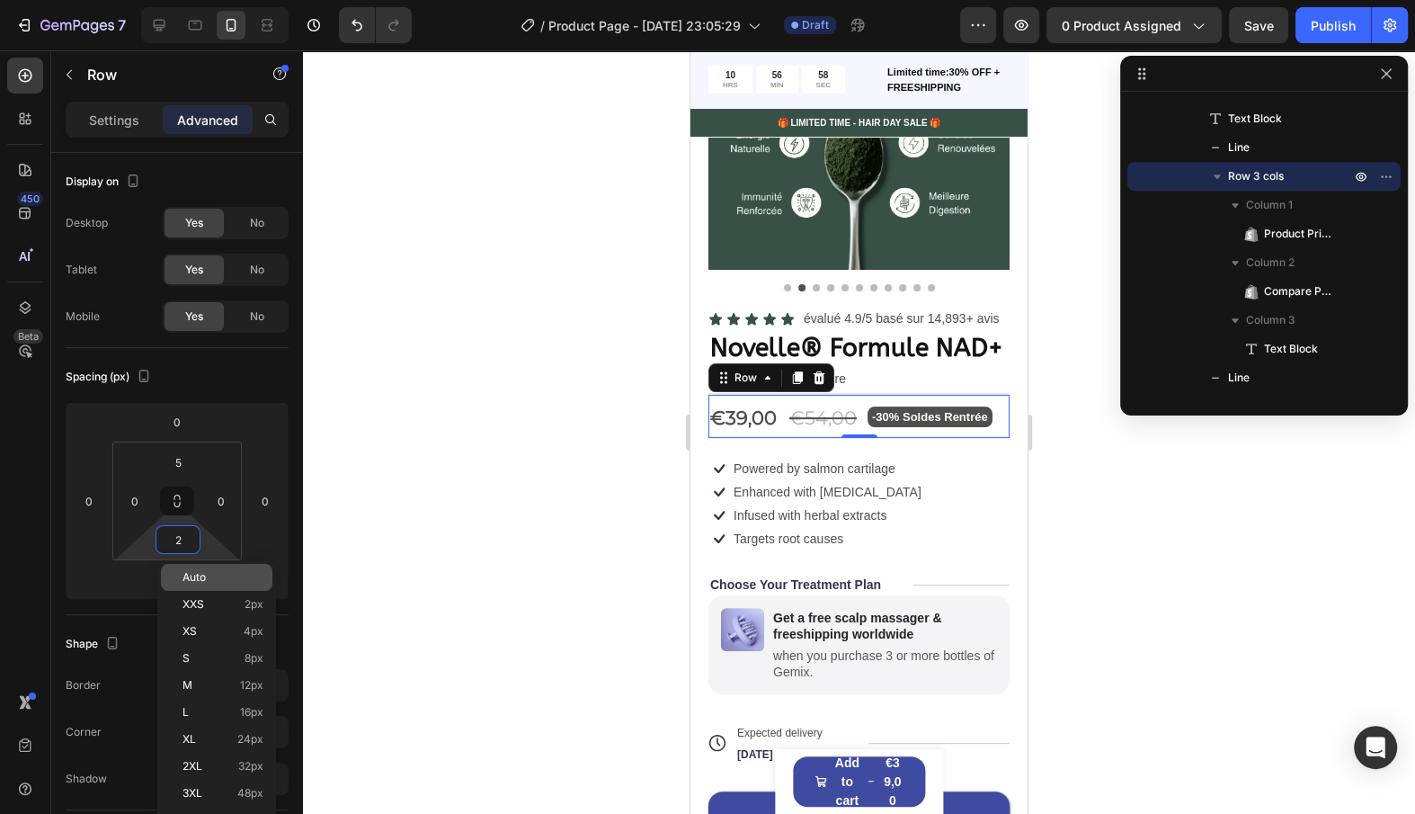
type input "5"
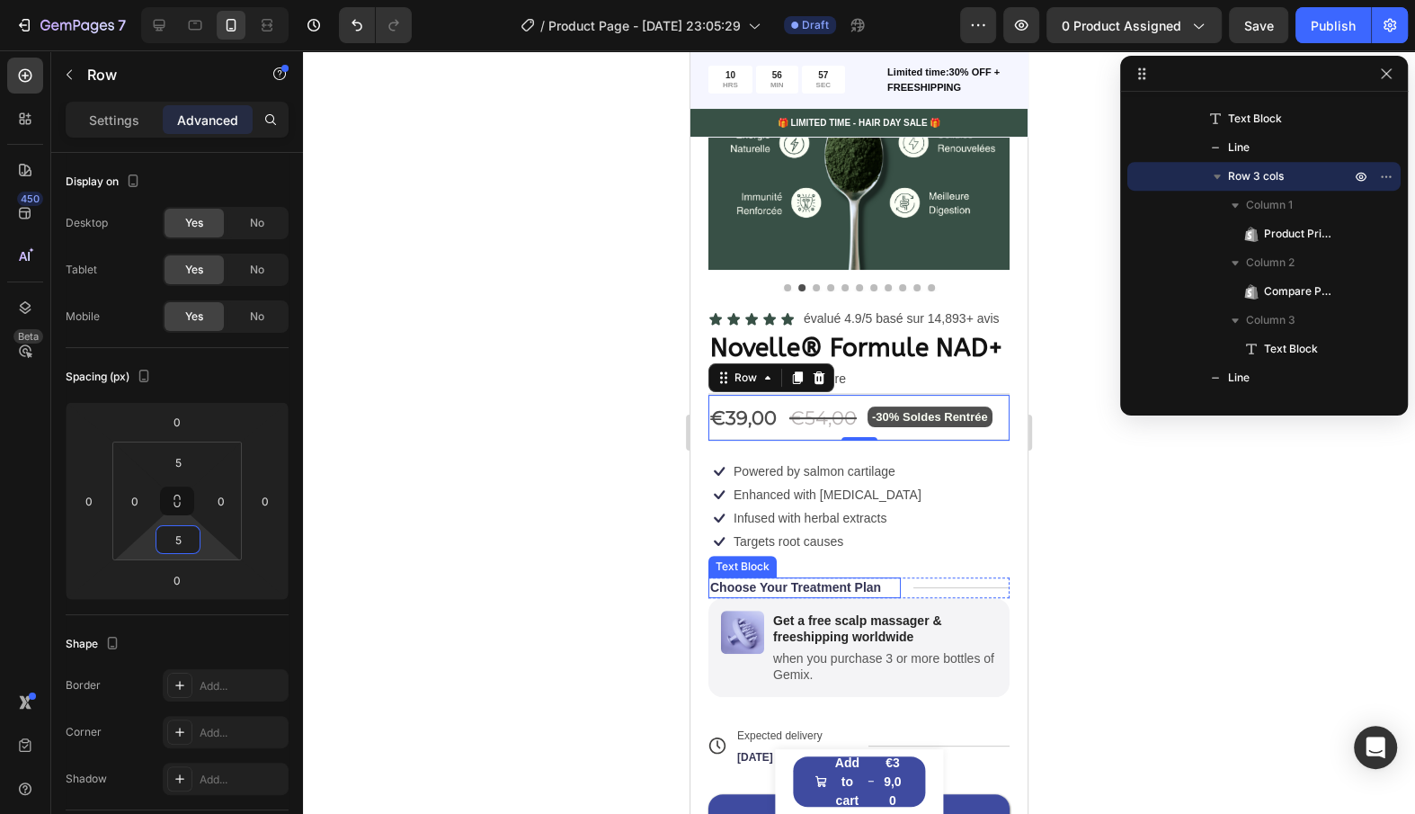
click at [762, 579] on p "Choose Your Treatment Plan" at bounding box center [795, 587] width 171 height 16
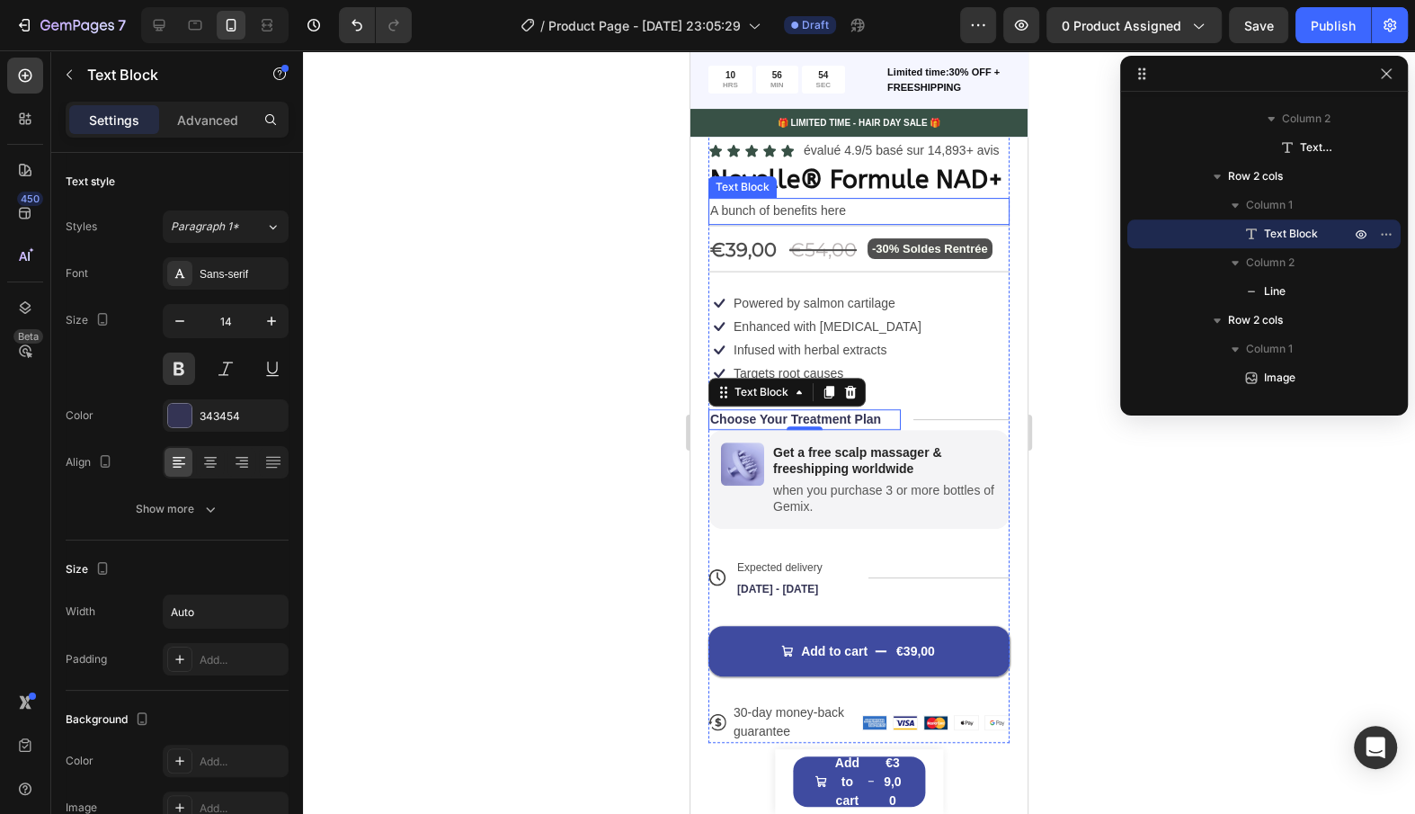
scroll to position [392, 0]
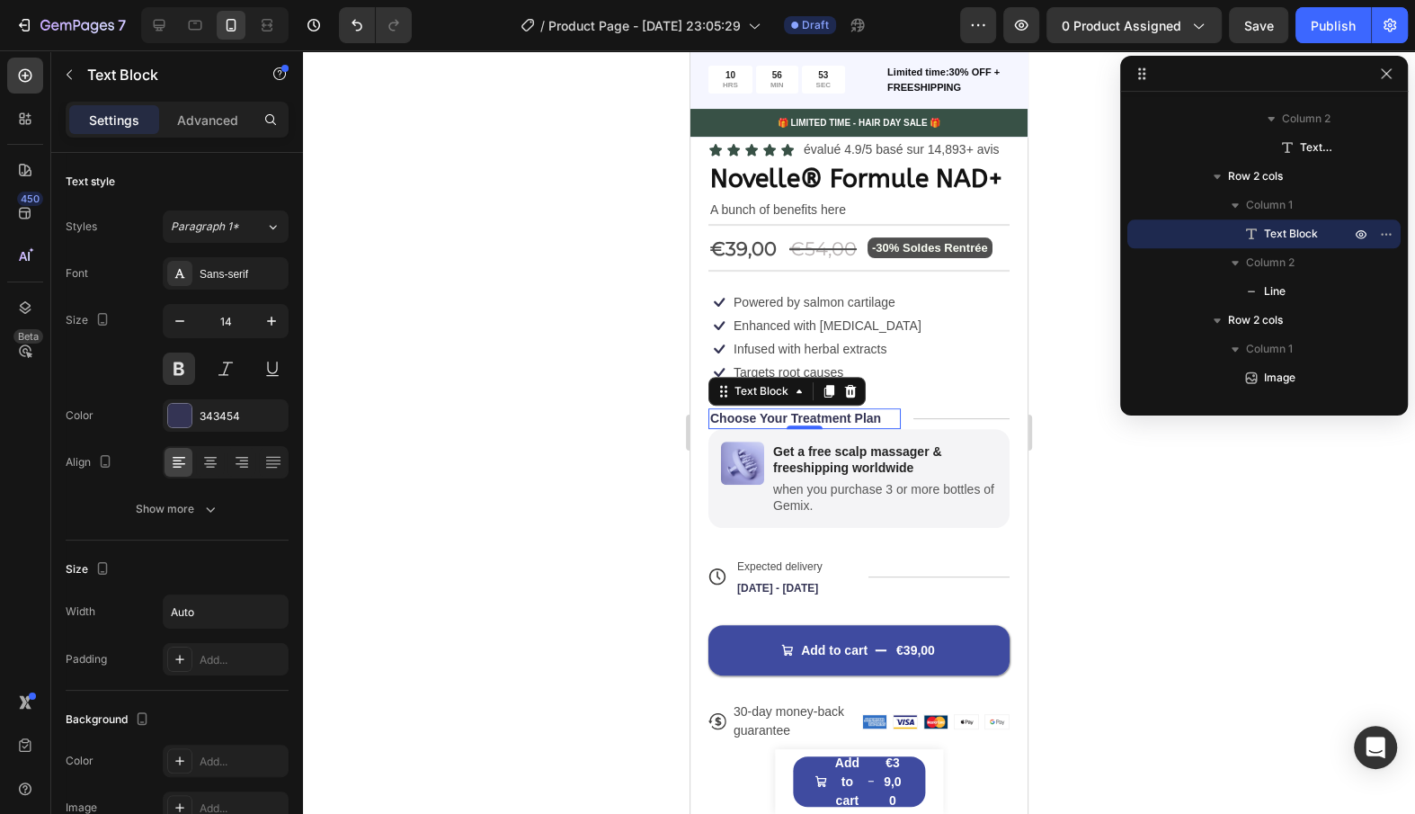
click at [907, 349] on div "Icon Infused with herbal extracts Text Block Row Icon Targets root causes Text …" at bounding box center [859, 360] width 301 height 45
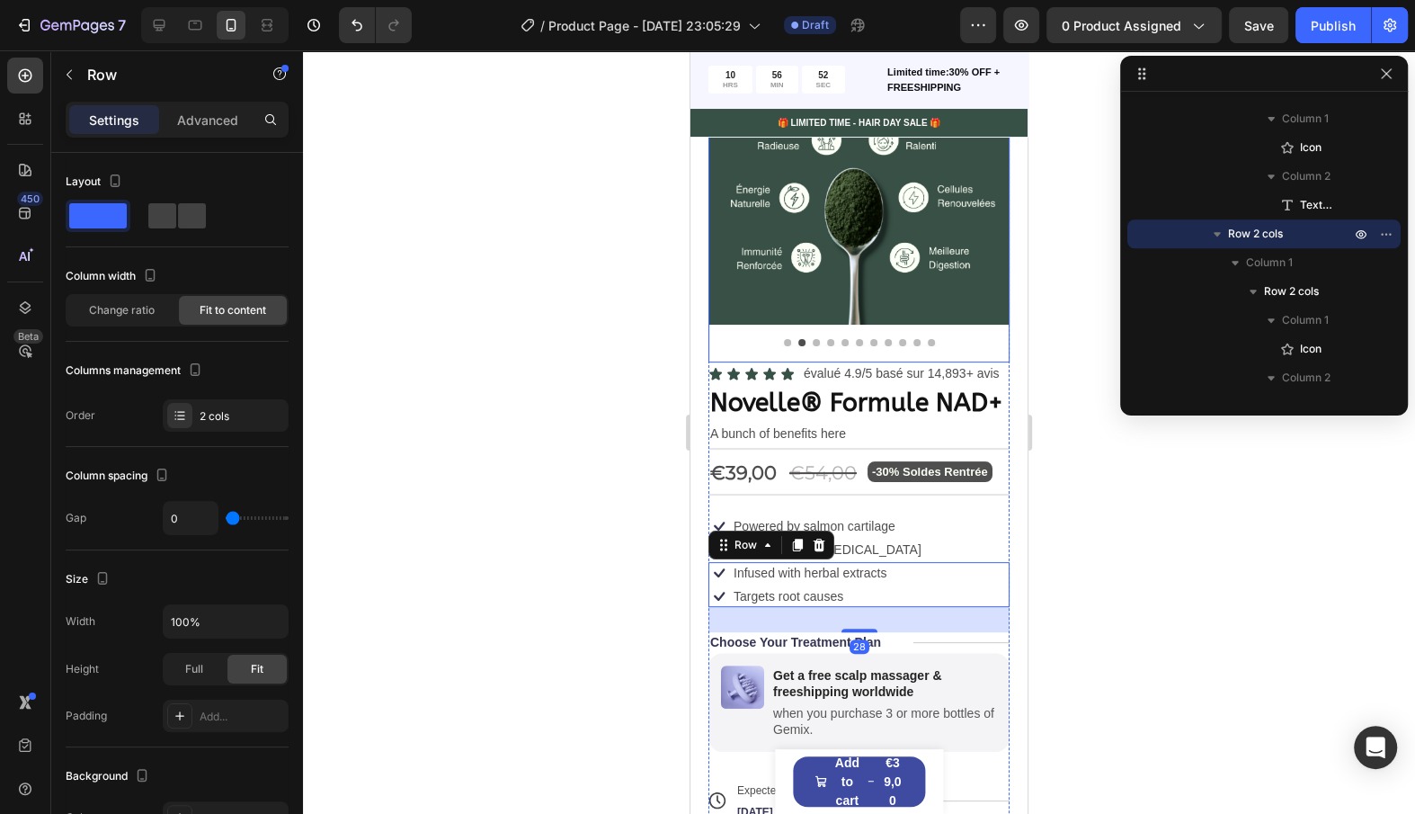
scroll to position [169, 0]
click at [739, 462] on div "€39,00" at bounding box center [744, 472] width 70 height 38
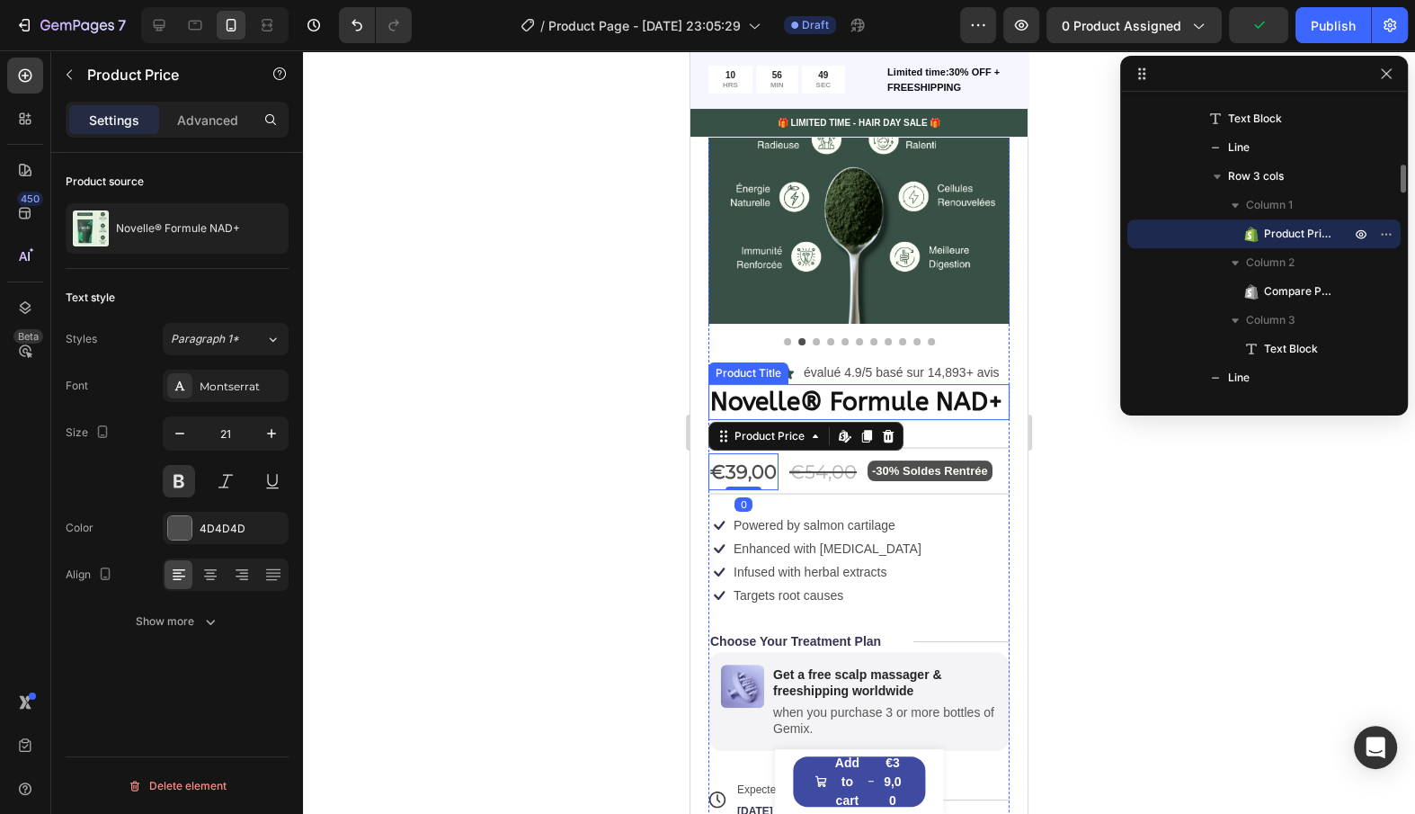
click at [797, 415] on h1 "Novelle® Formule NAD+" at bounding box center [859, 402] width 301 height 36
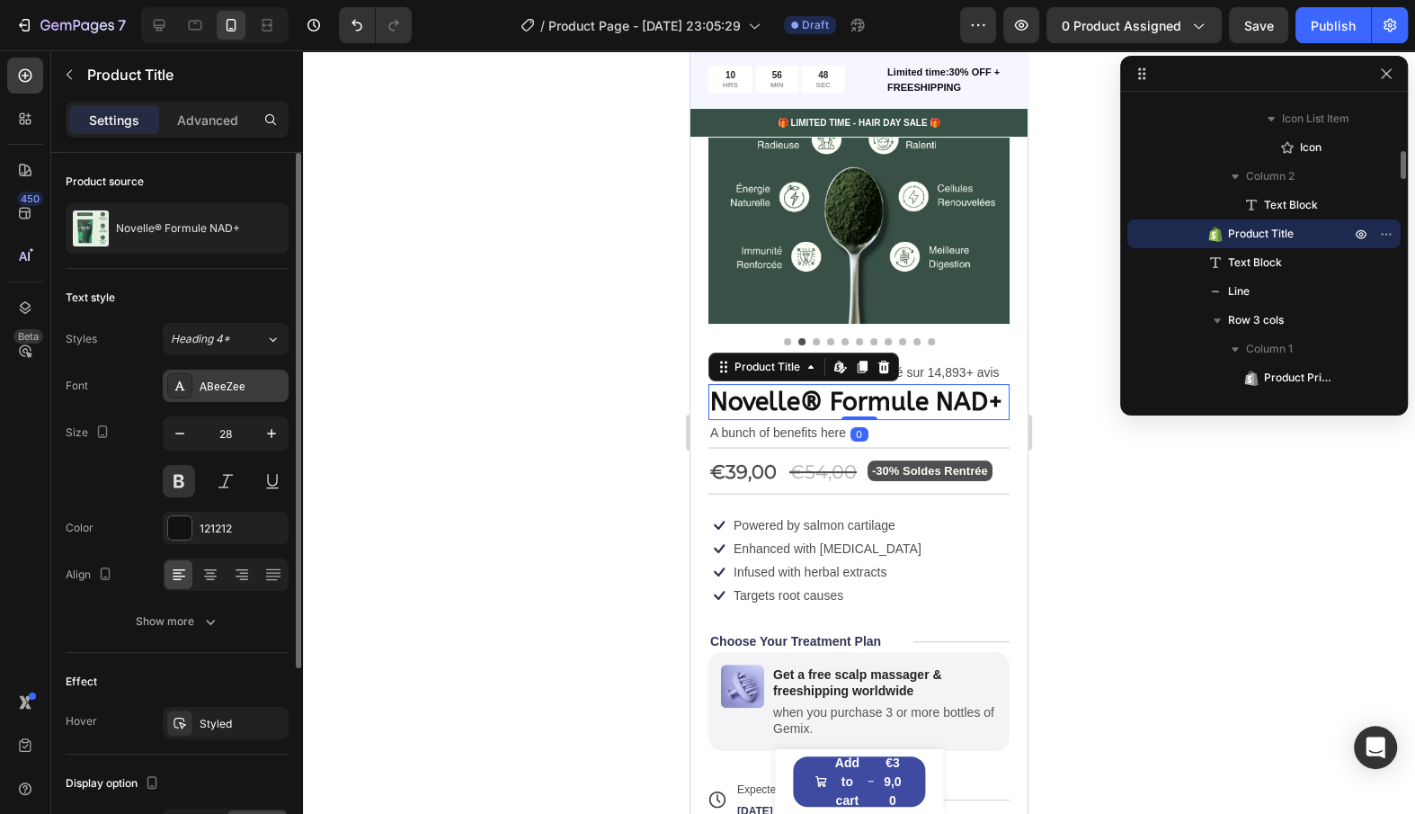
click at [232, 384] on div "ABeeZee" at bounding box center [242, 387] width 85 height 16
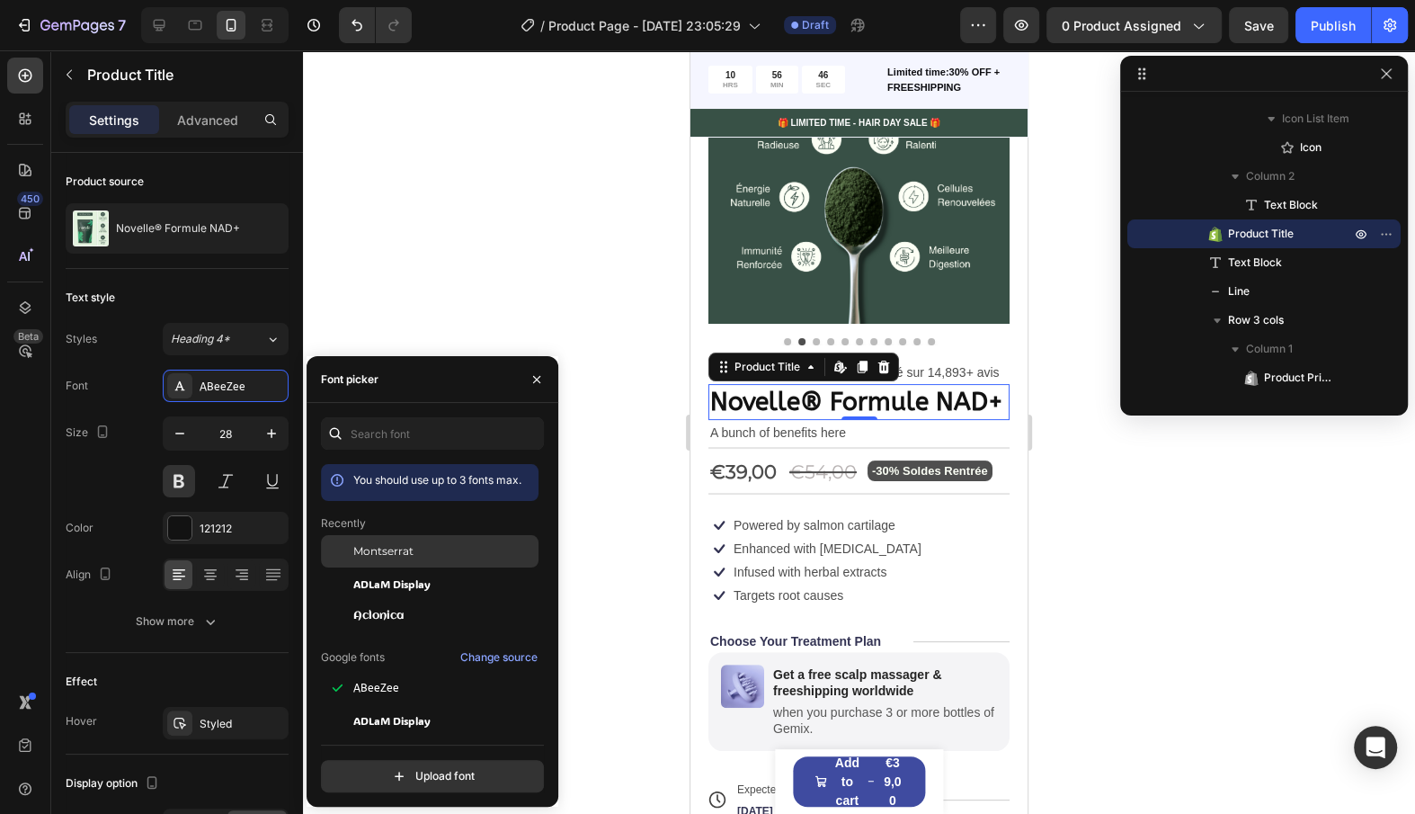
click at [378, 550] on span "Montserrat" at bounding box center [383, 551] width 60 height 16
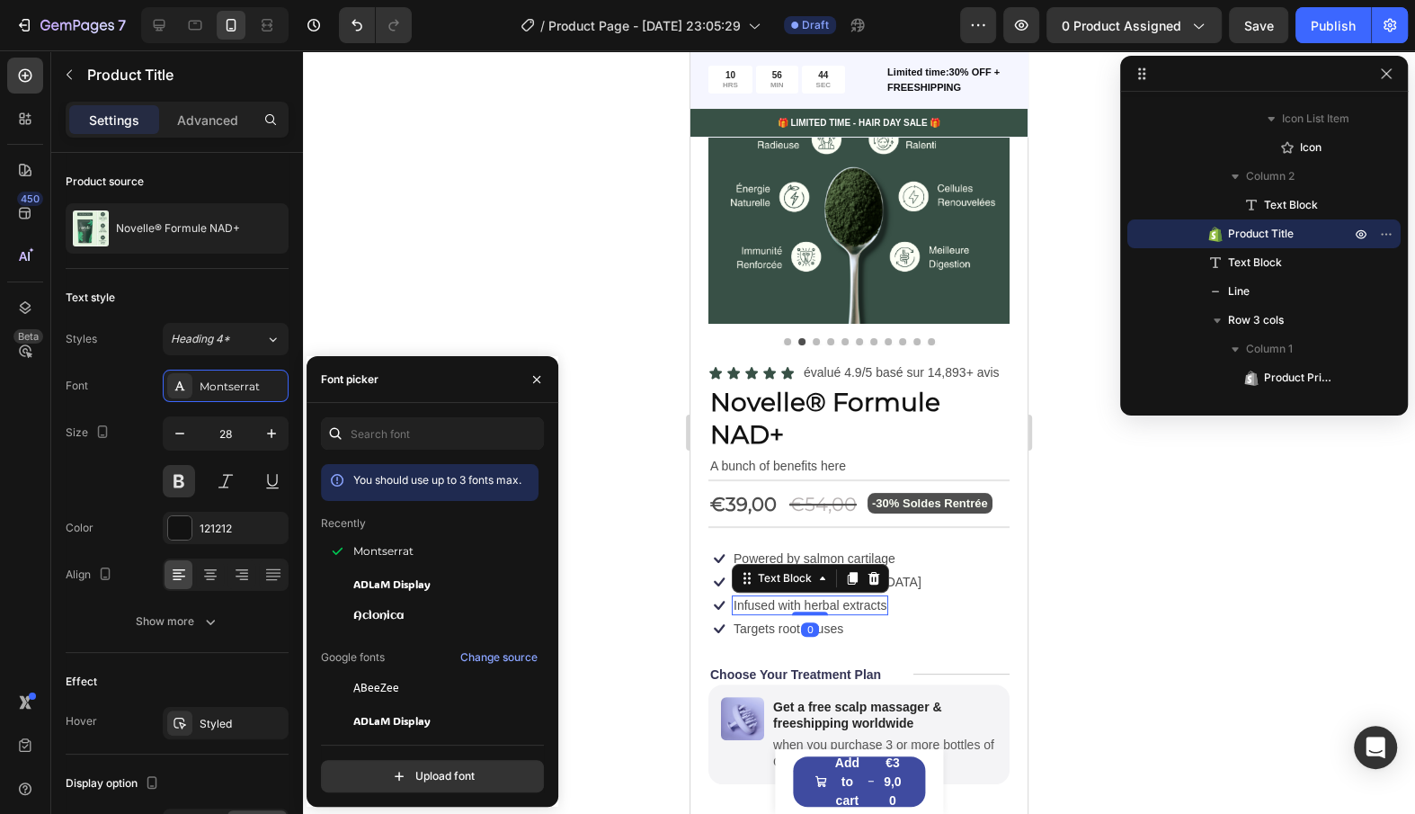
click at [853, 604] on p "Infused with herbal extracts" at bounding box center [810, 605] width 153 height 16
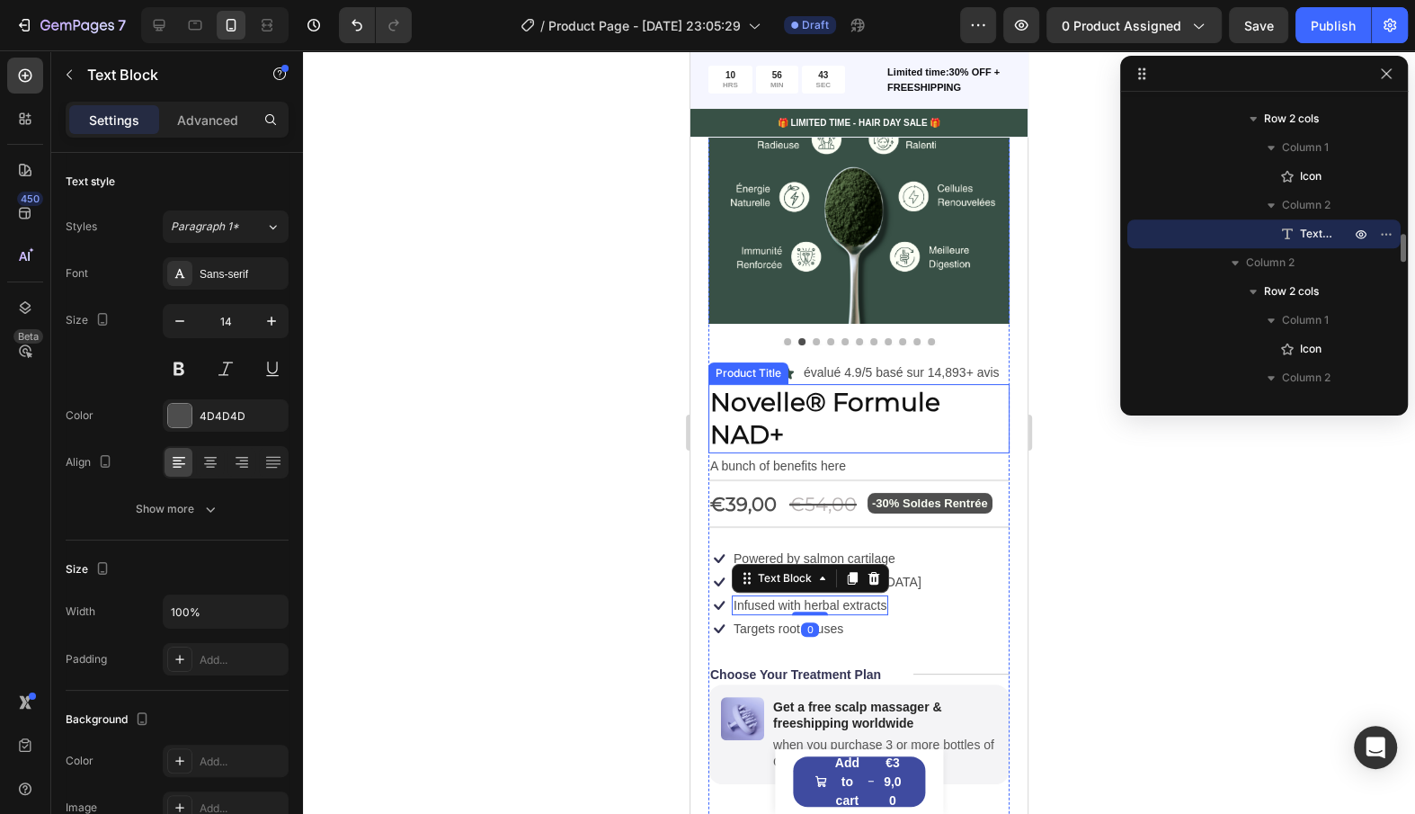
click at [859, 440] on h1 "Novelle® Formule NAD+" at bounding box center [859, 418] width 301 height 69
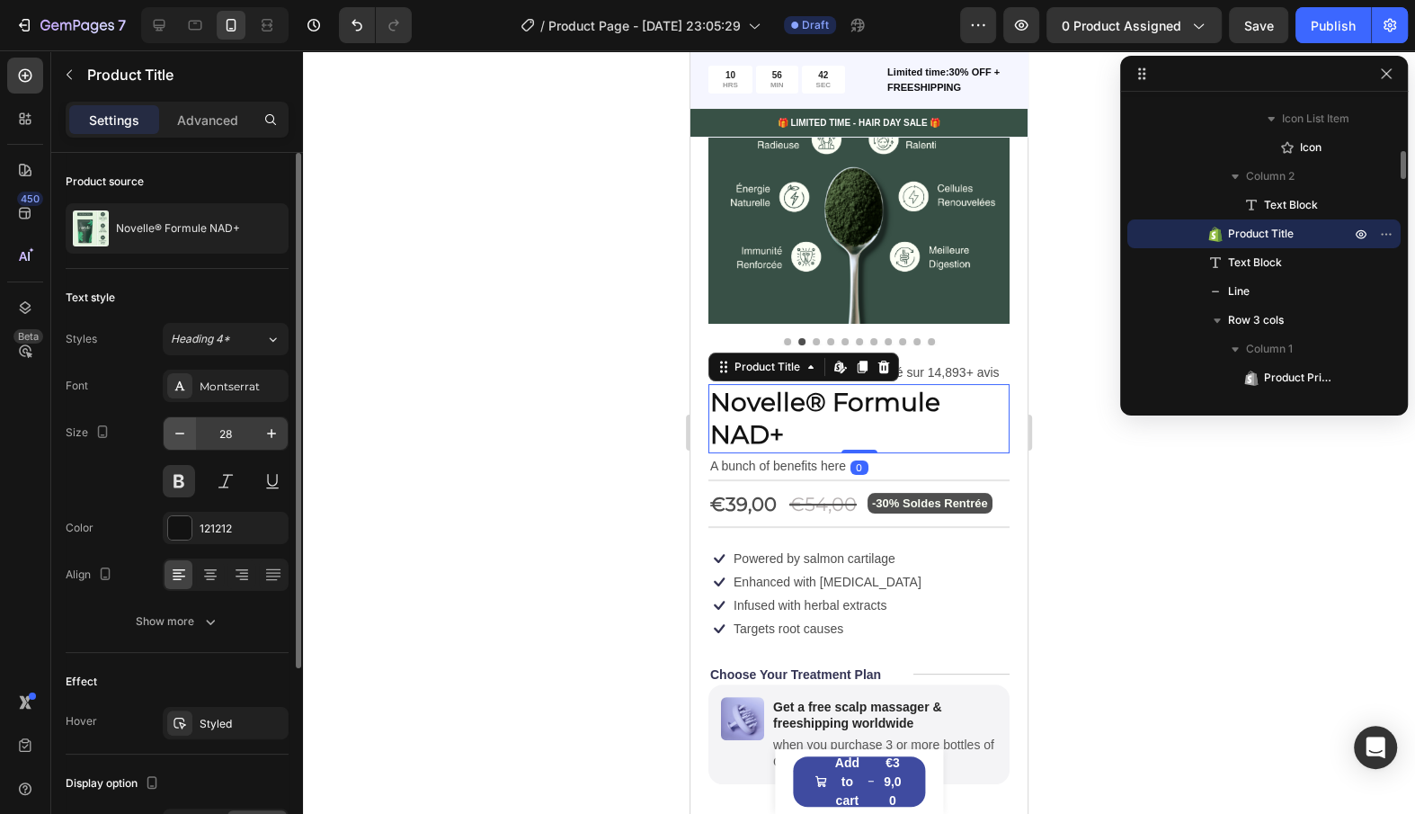
click at [184, 431] on icon "button" at bounding box center [180, 433] width 18 height 18
type input "27"
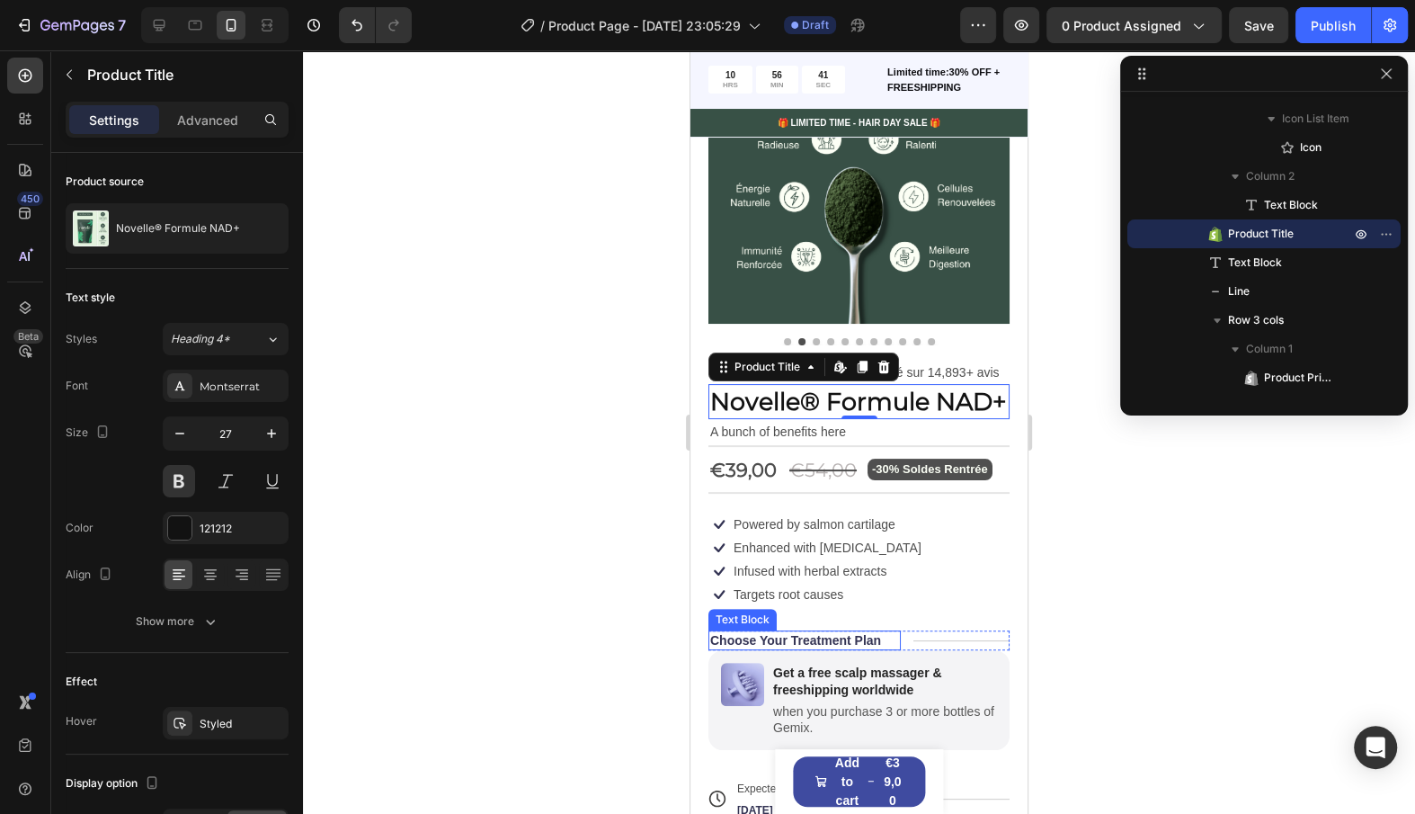
click at [800, 635] on p "Choose Your Treatment Plan" at bounding box center [795, 640] width 171 height 16
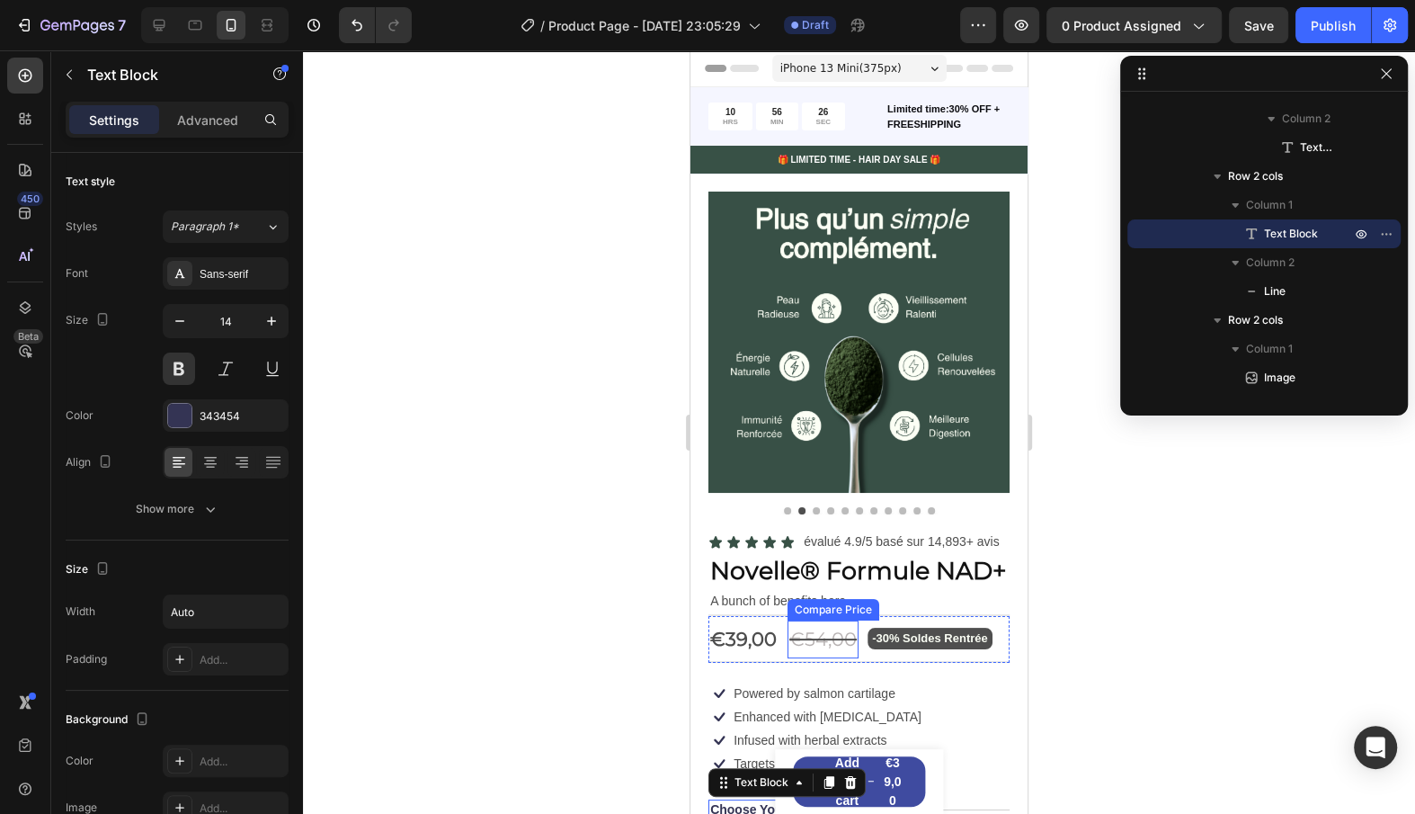
scroll to position [96, 0]
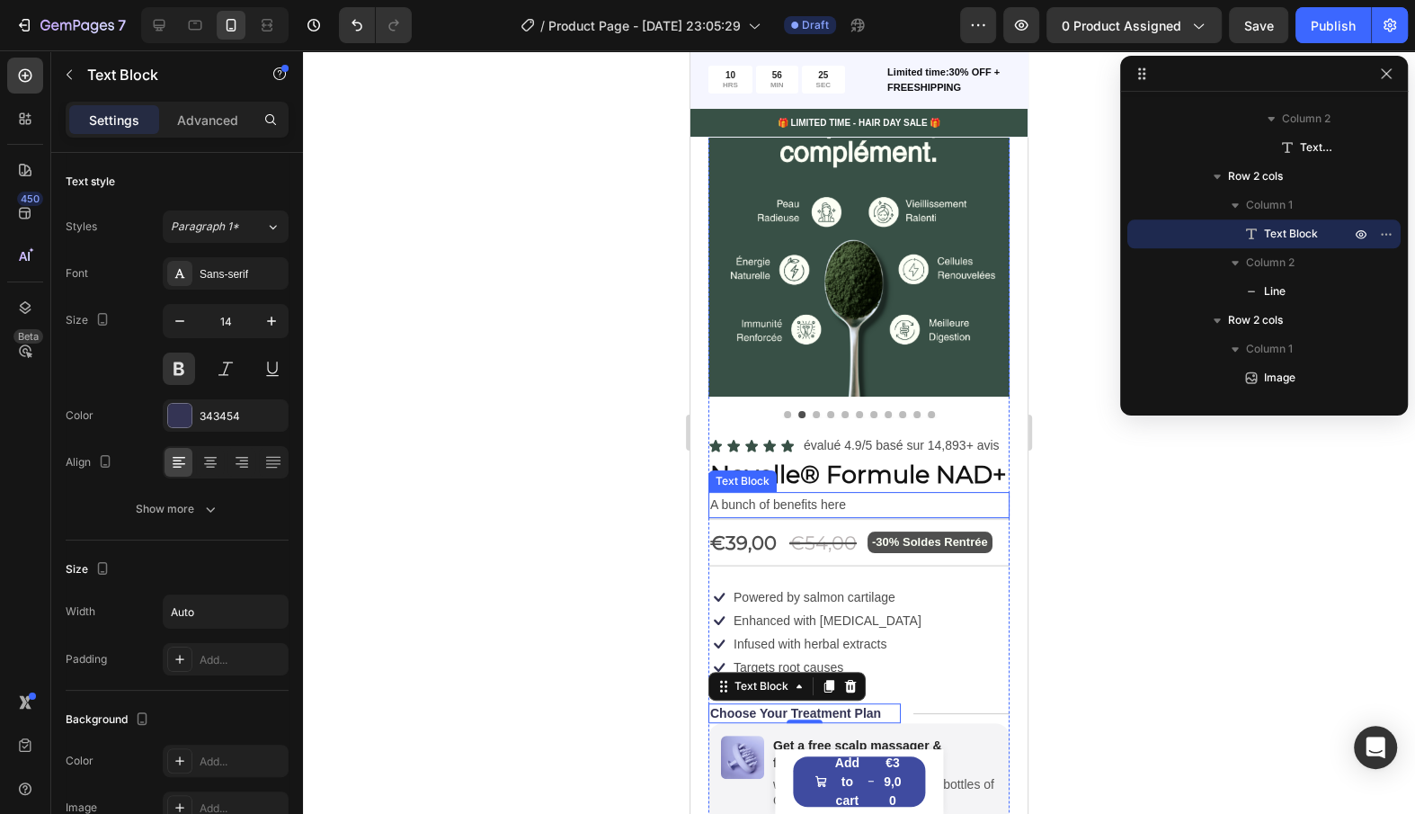
click at [775, 518] on div at bounding box center [859, 519] width 301 height 2
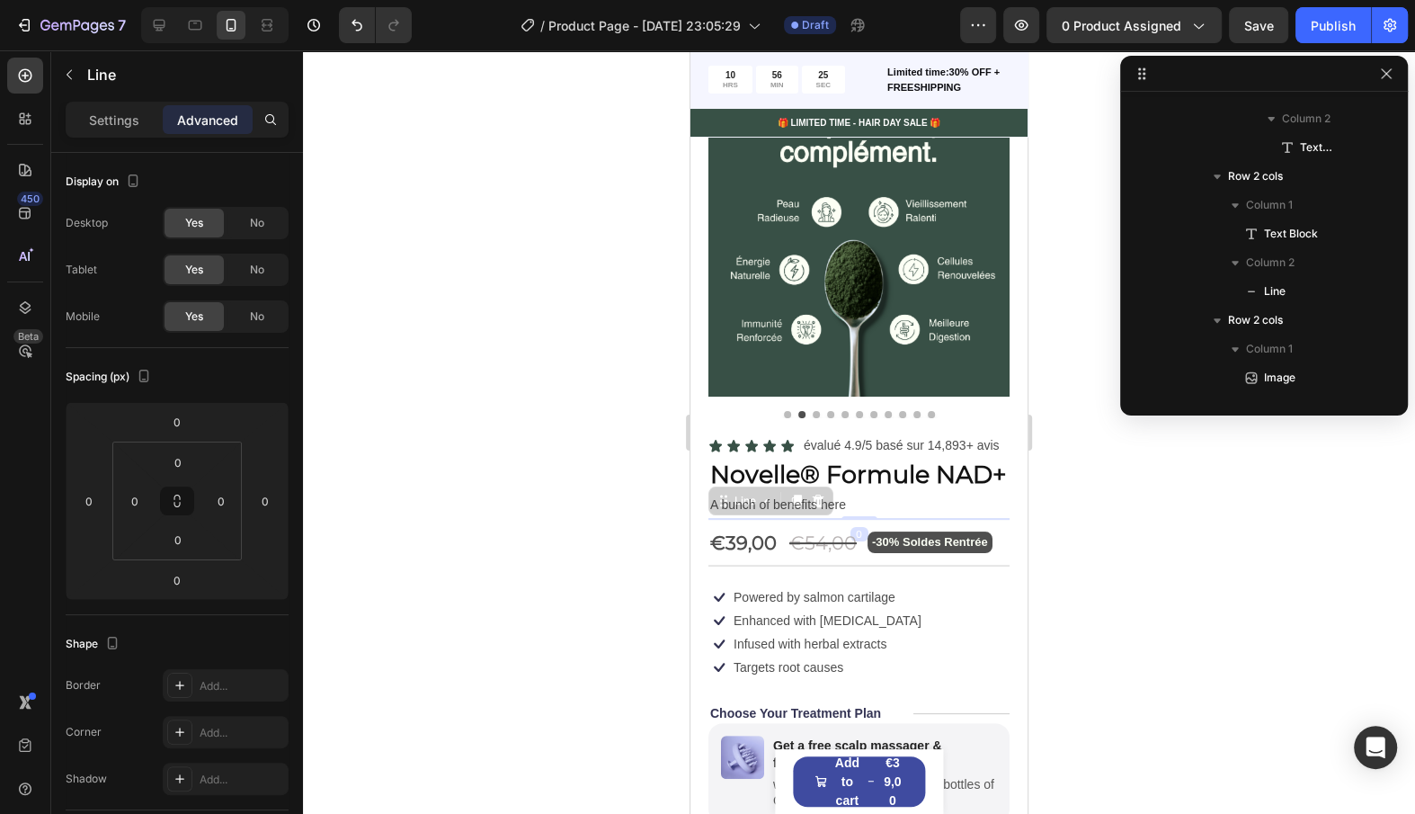
scroll to position [599, 0]
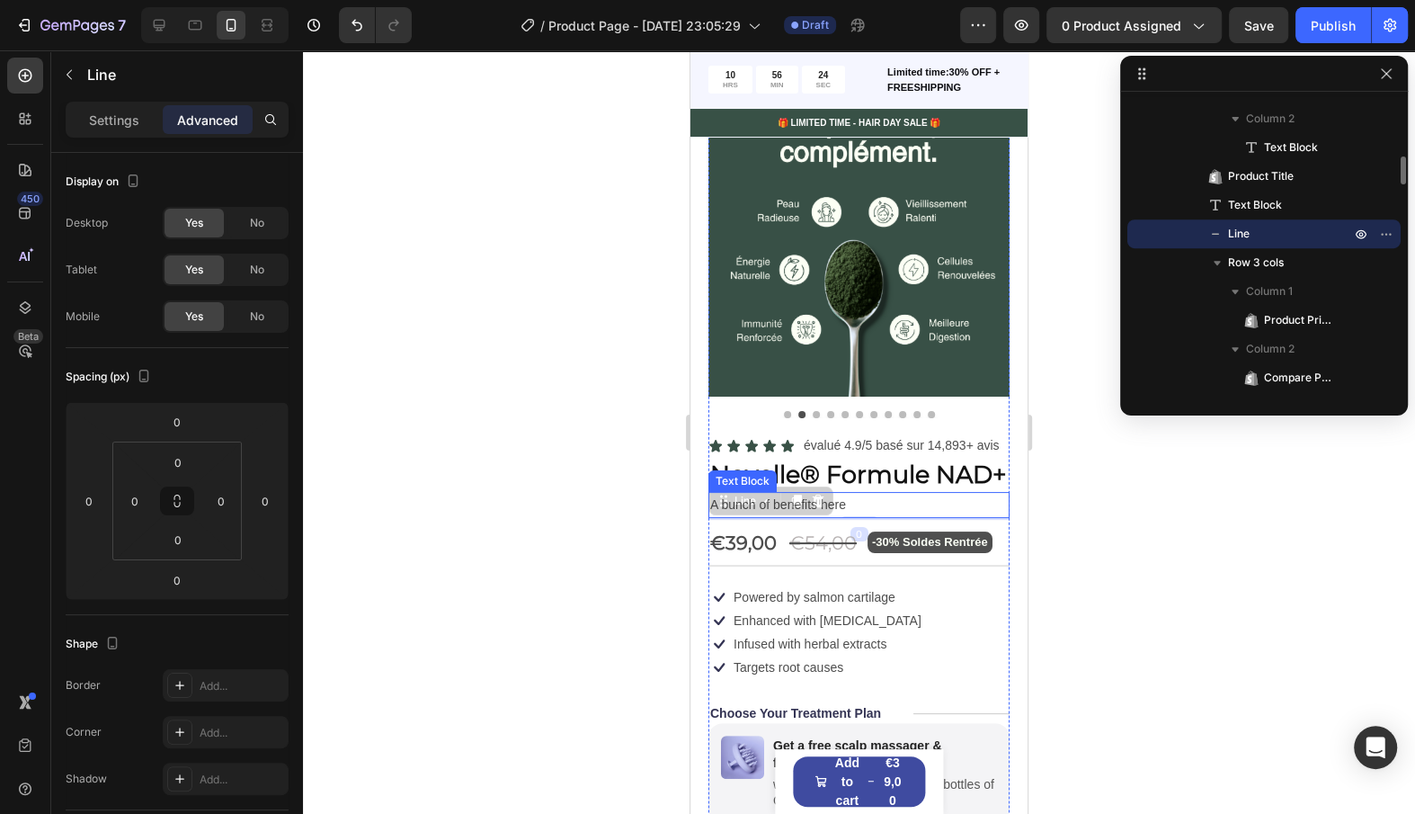
click at [885, 528] on div "-30% Soldes Rentrée Text Block" at bounding box center [930, 538] width 125 height 28
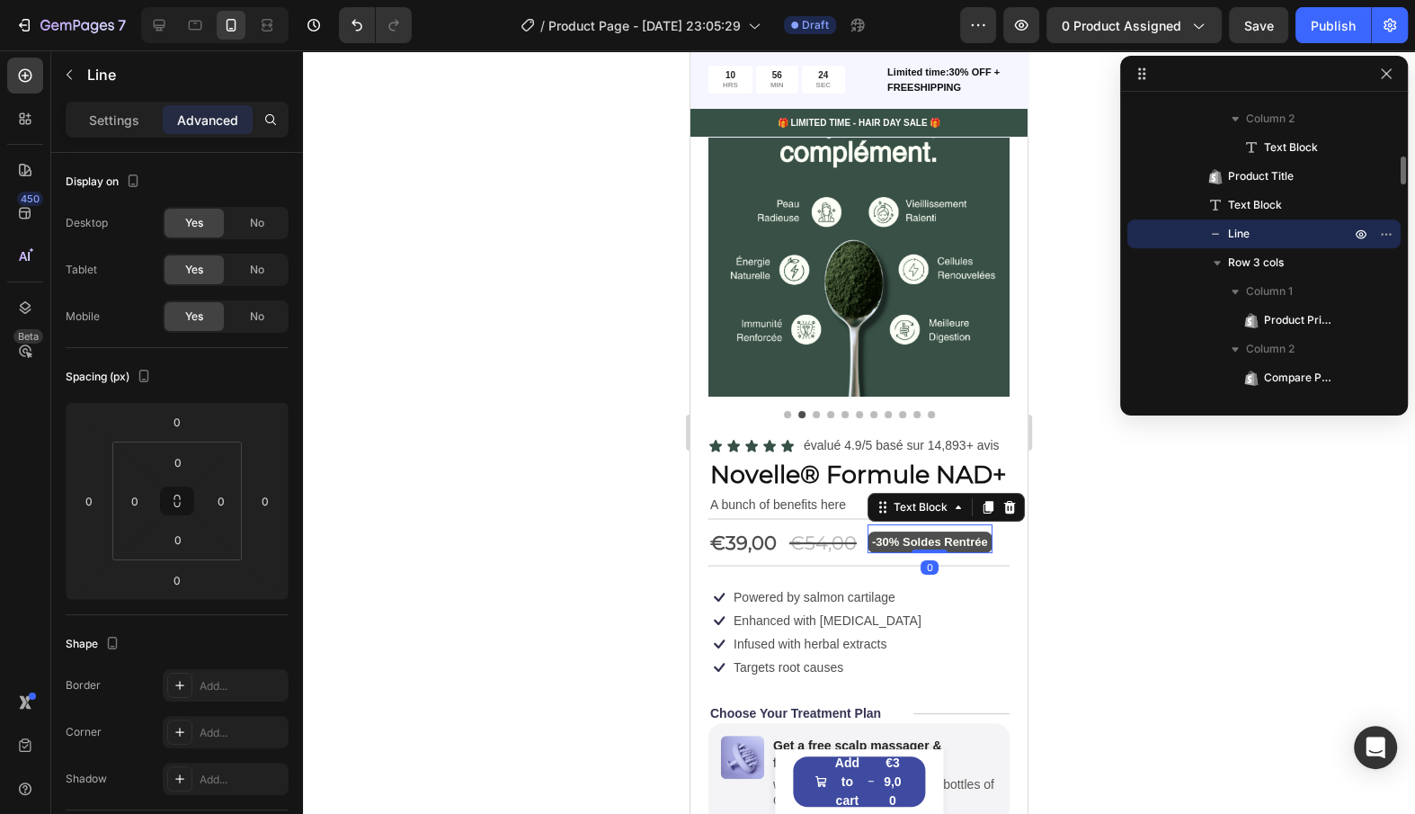
scroll to position [800, 0]
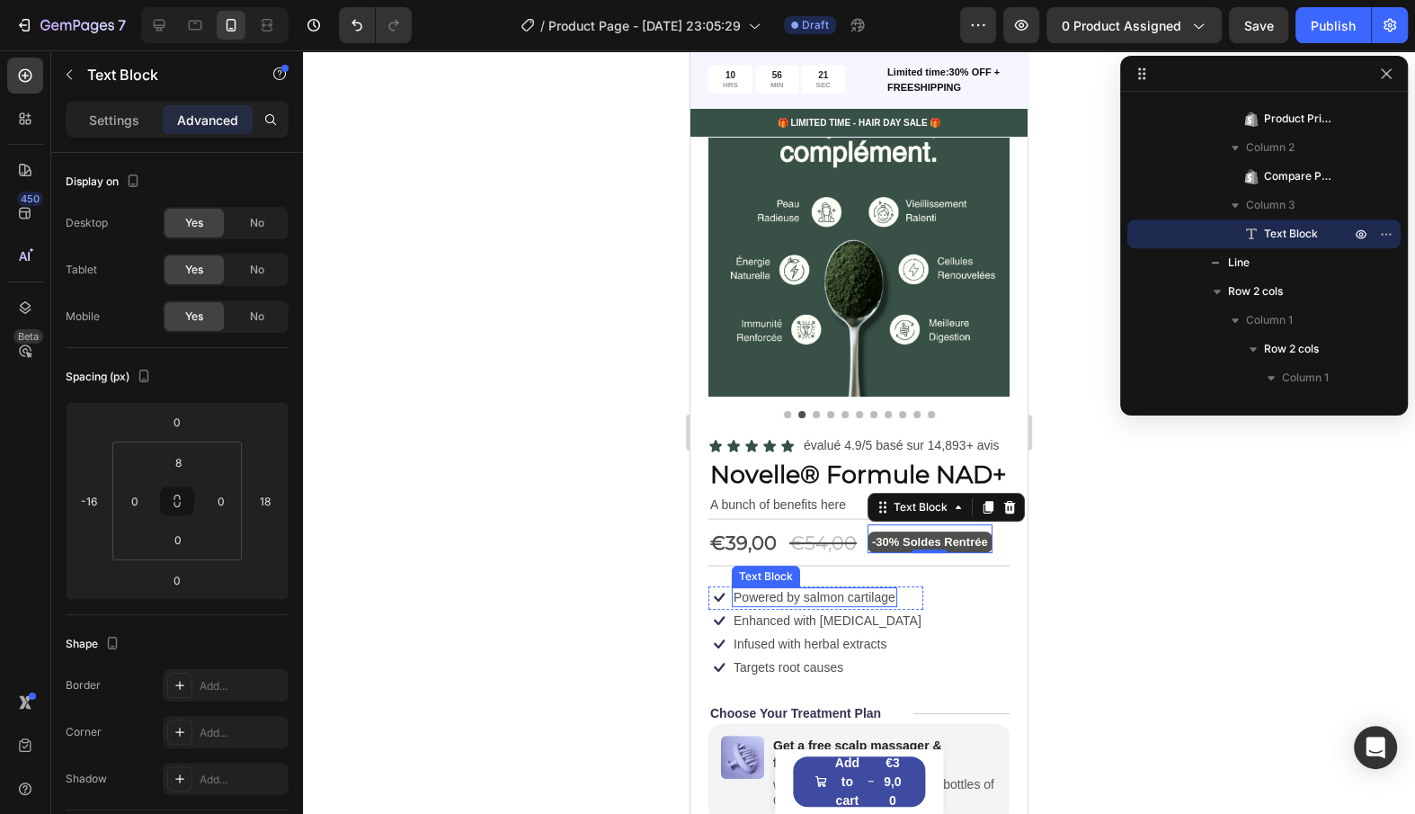
click at [889, 601] on p "Powered by salmon cartilage" at bounding box center [815, 597] width 162 height 16
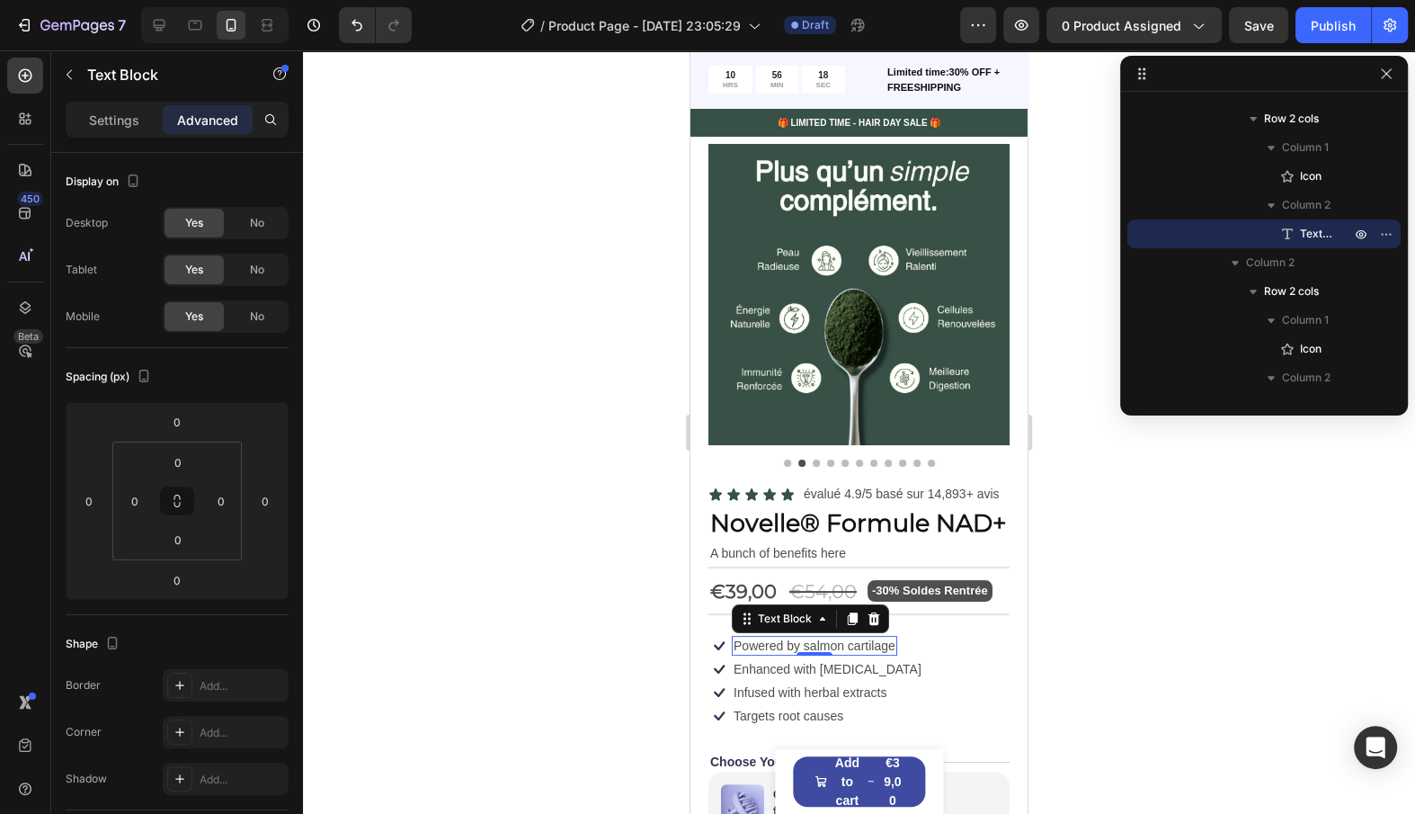
scroll to position [45, 0]
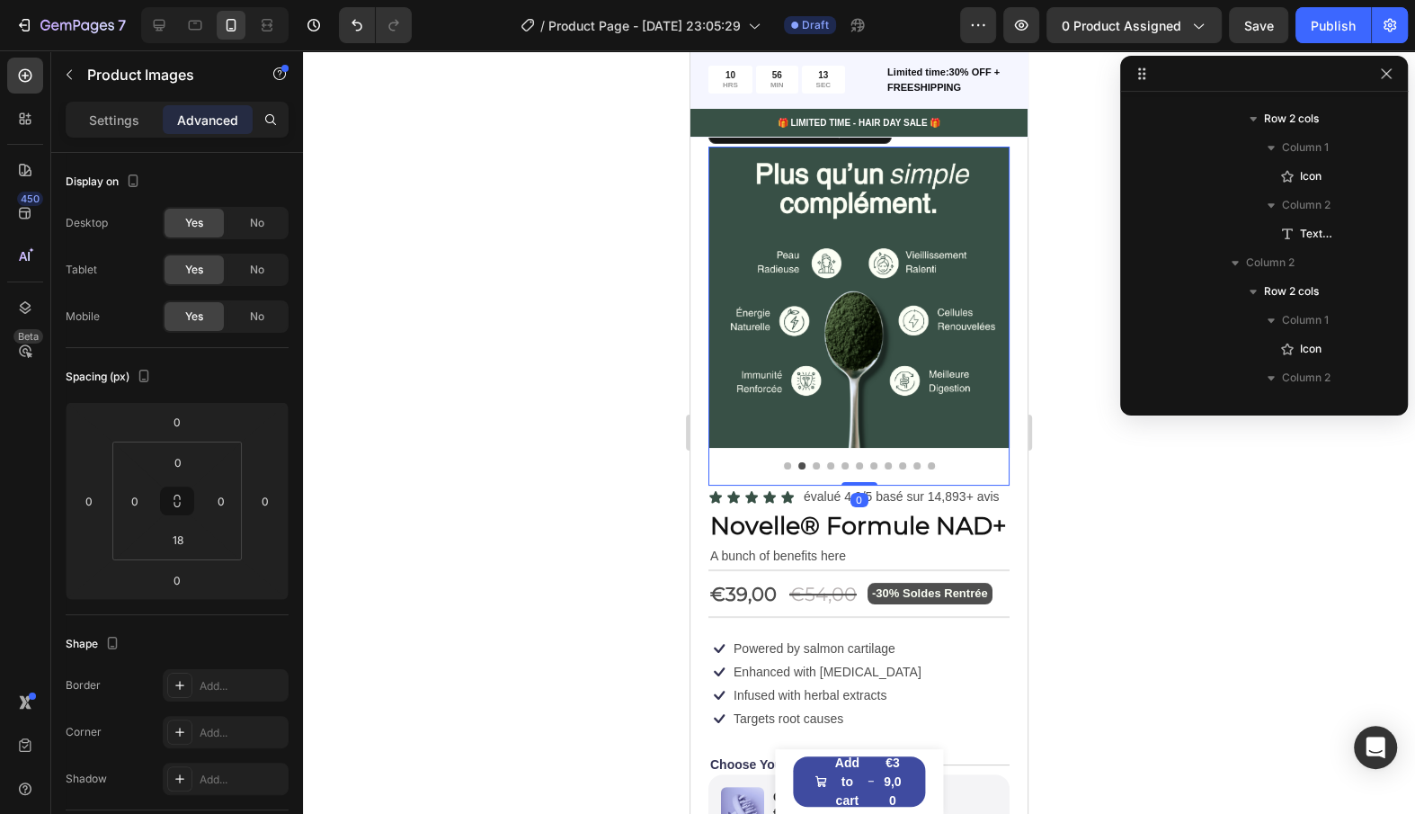
click at [785, 464] on button "Dot" at bounding box center [787, 465] width 7 height 7
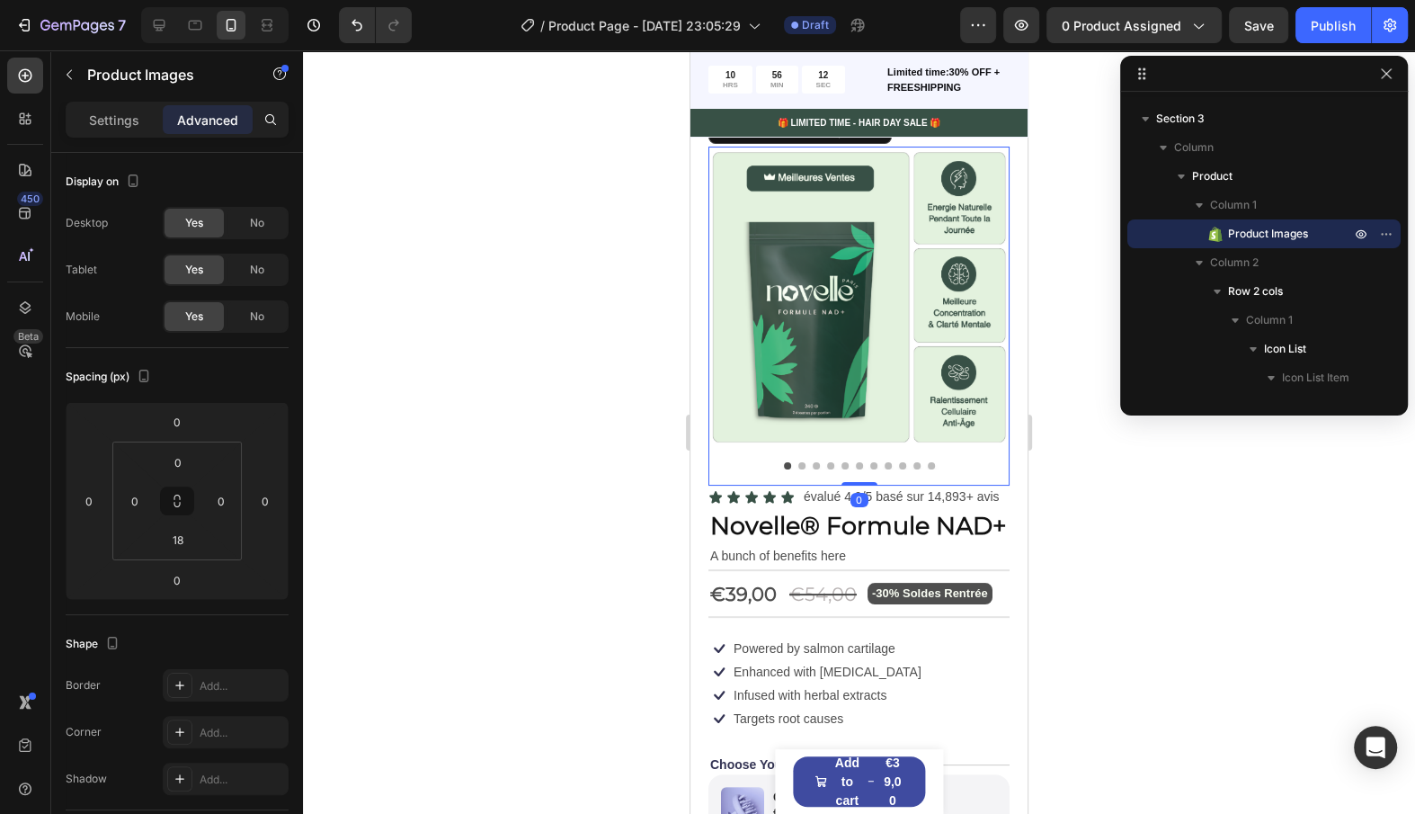
click at [805, 464] on button "Dot" at bounding box center [801, 465] width 7 height 7
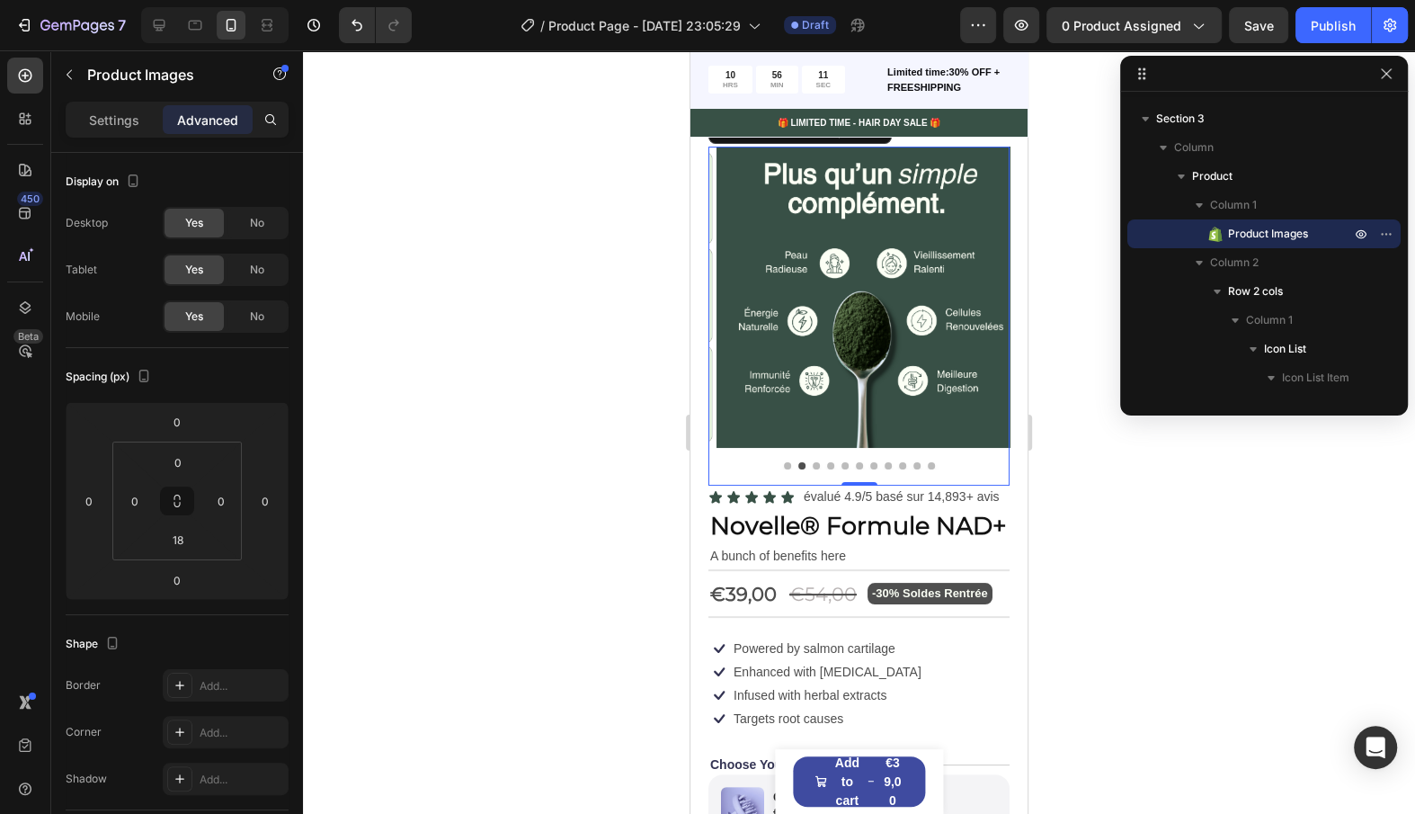
click at [815, 464] on button "Dot" at bounding box center [816, 465] width 7 height 7
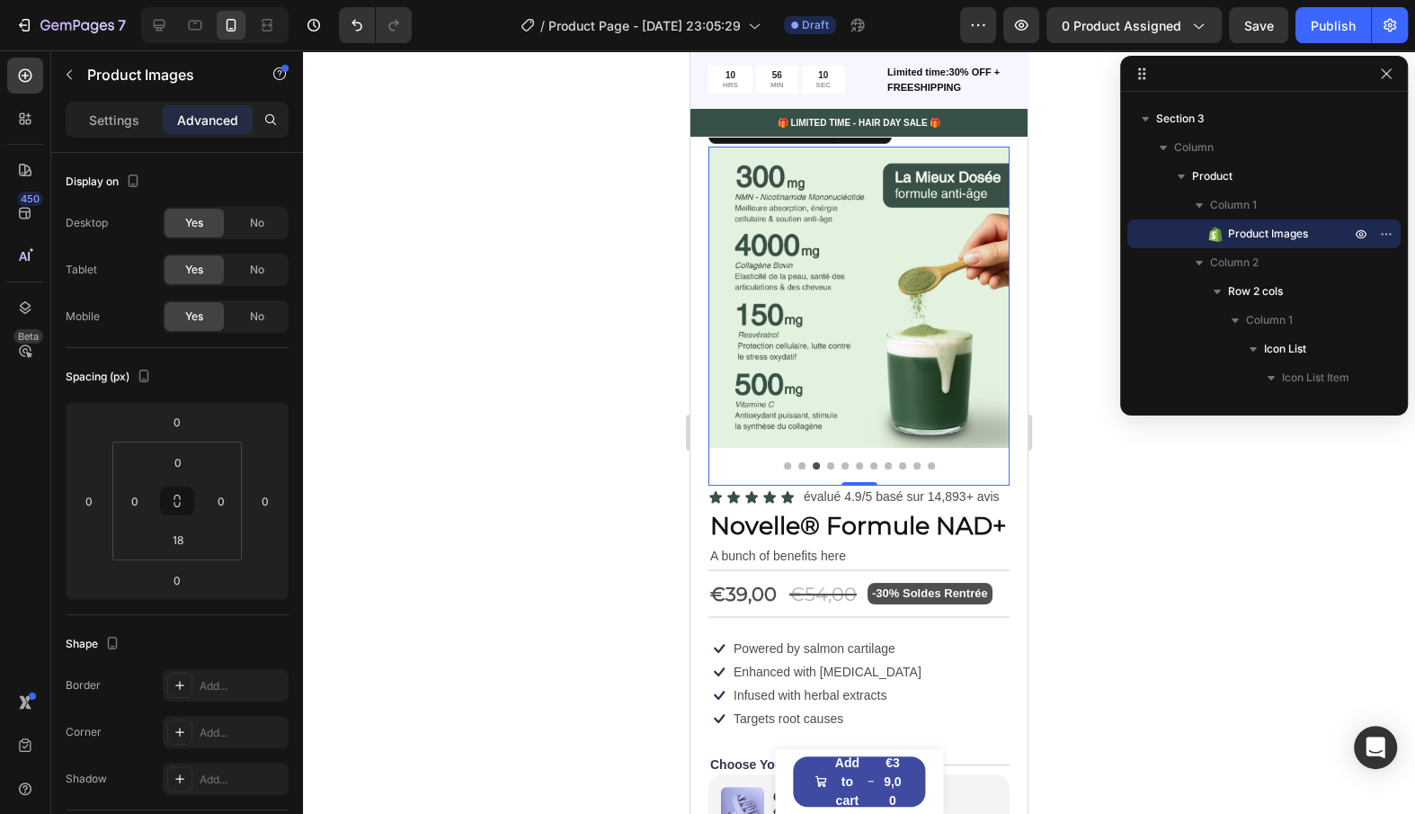
click at [828, 459] on div at bounding box center [859, 308] width 301 height 323
click at [834, 464] on div at bounding box center [859, 465] width 301 height 7
click at [832, 464] on button "Dot" at bounding box center [830, 465] width 7 height 7
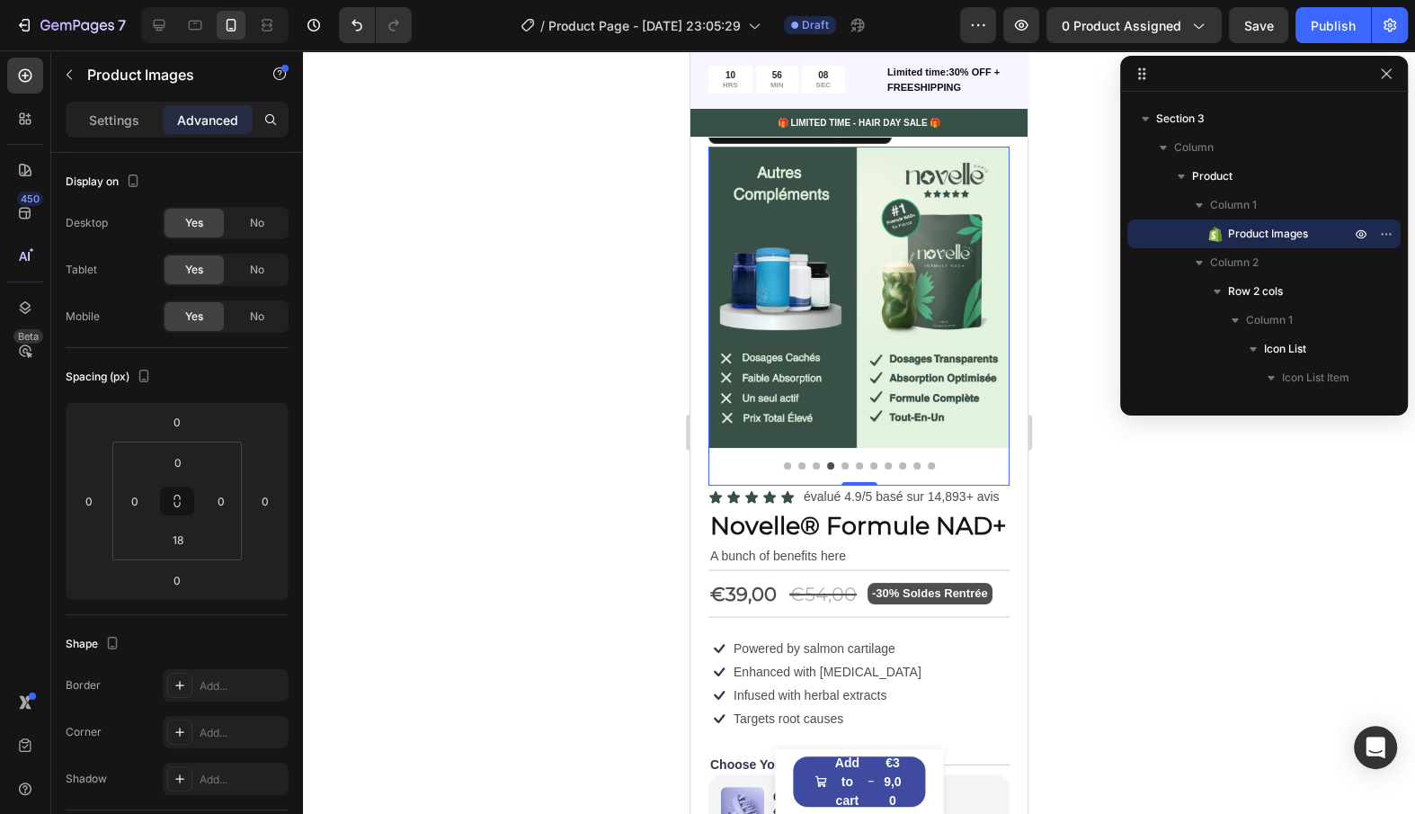
click at [845, 466] on button "Dot" at bounding box center [845, 465] width 7 height 7
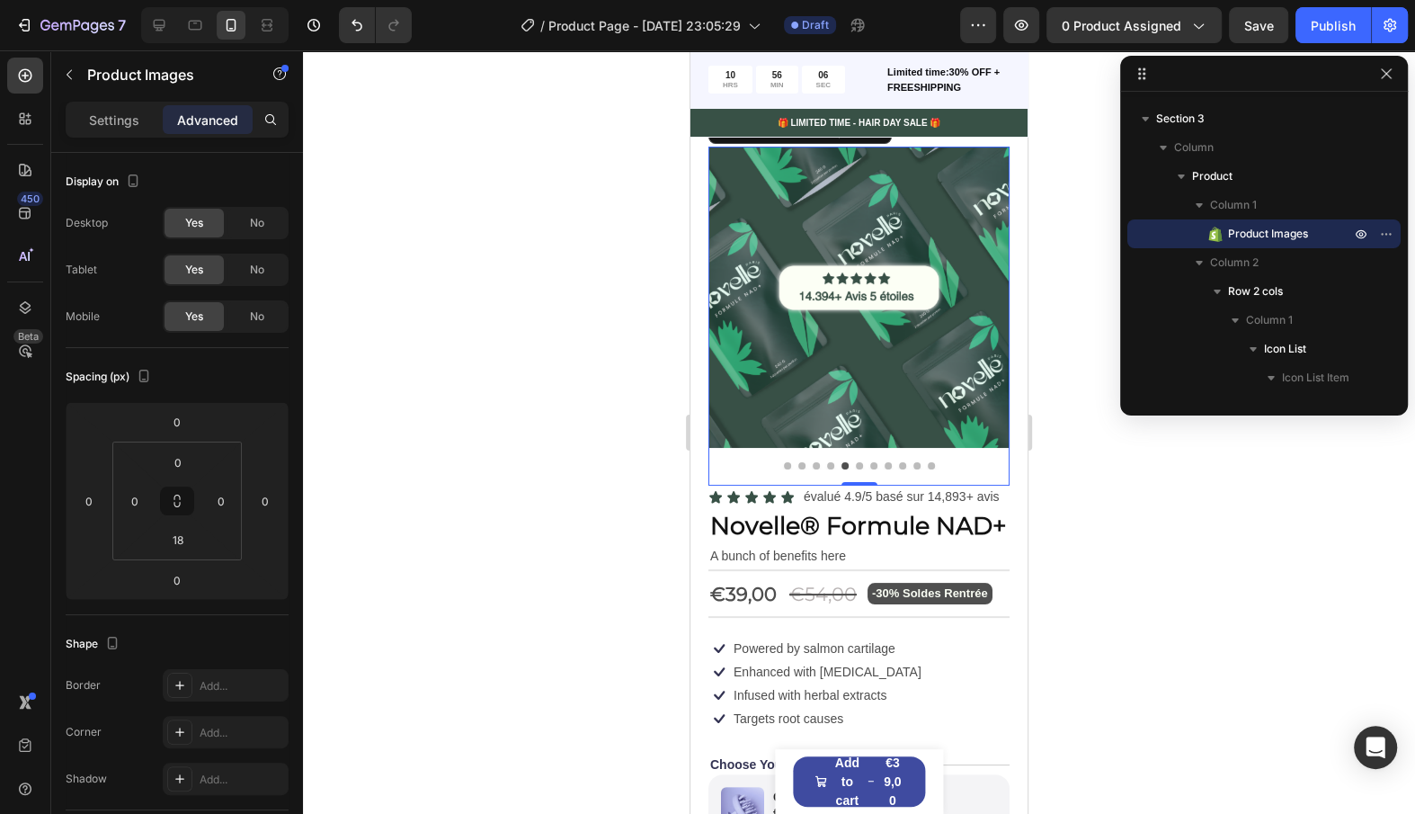
click at [896, 455] on div at bounding box center [859, 308] width 301 height 323
click at [888, 460] on div at bounding box center [859, 308] width 301 height 323
click at [899, 465] on button "Dot" at bounding box center [902, 465] width 7 height 7
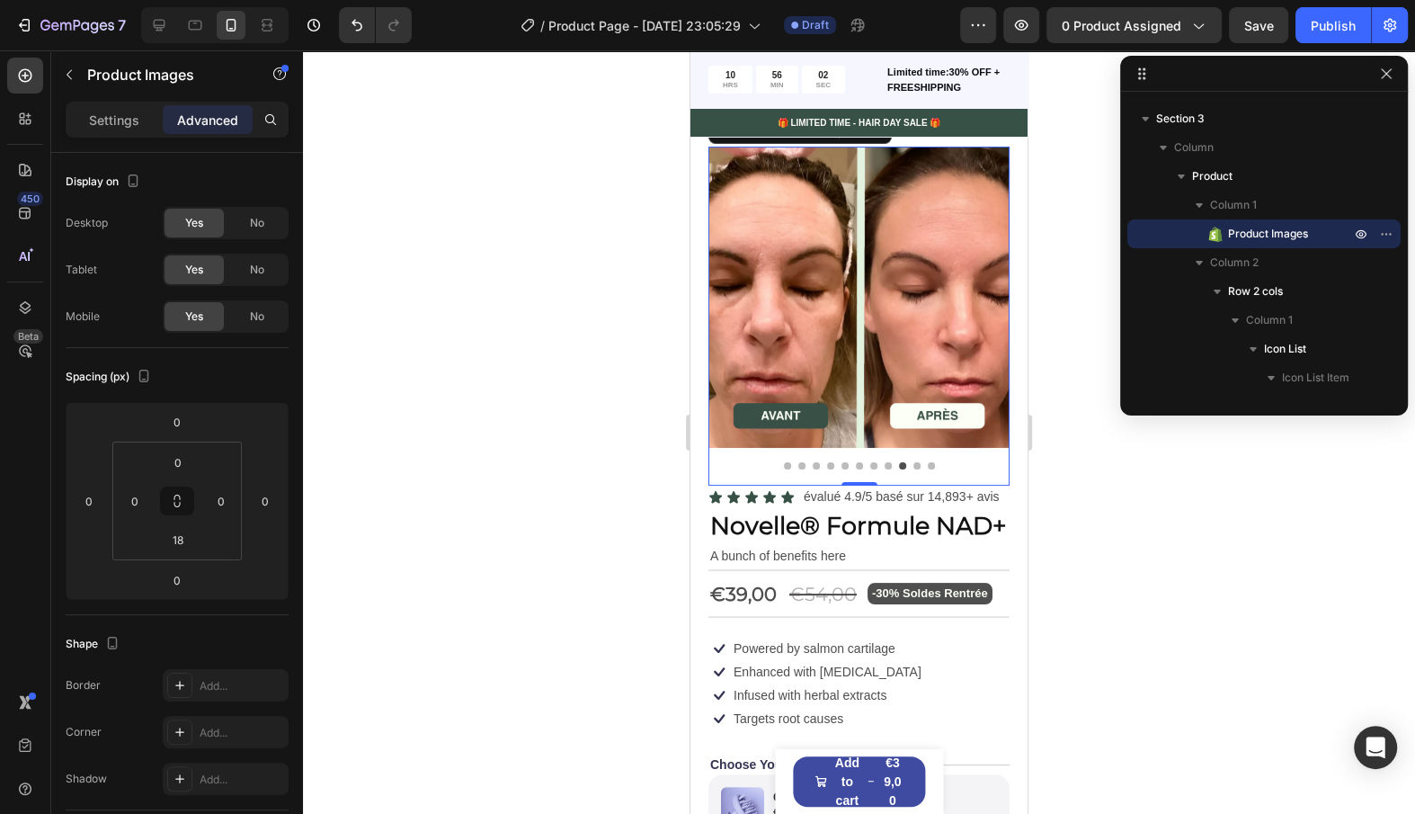
click at [914, 467] on button "Dot" at bounding box center [917, 465] width 7 height 7
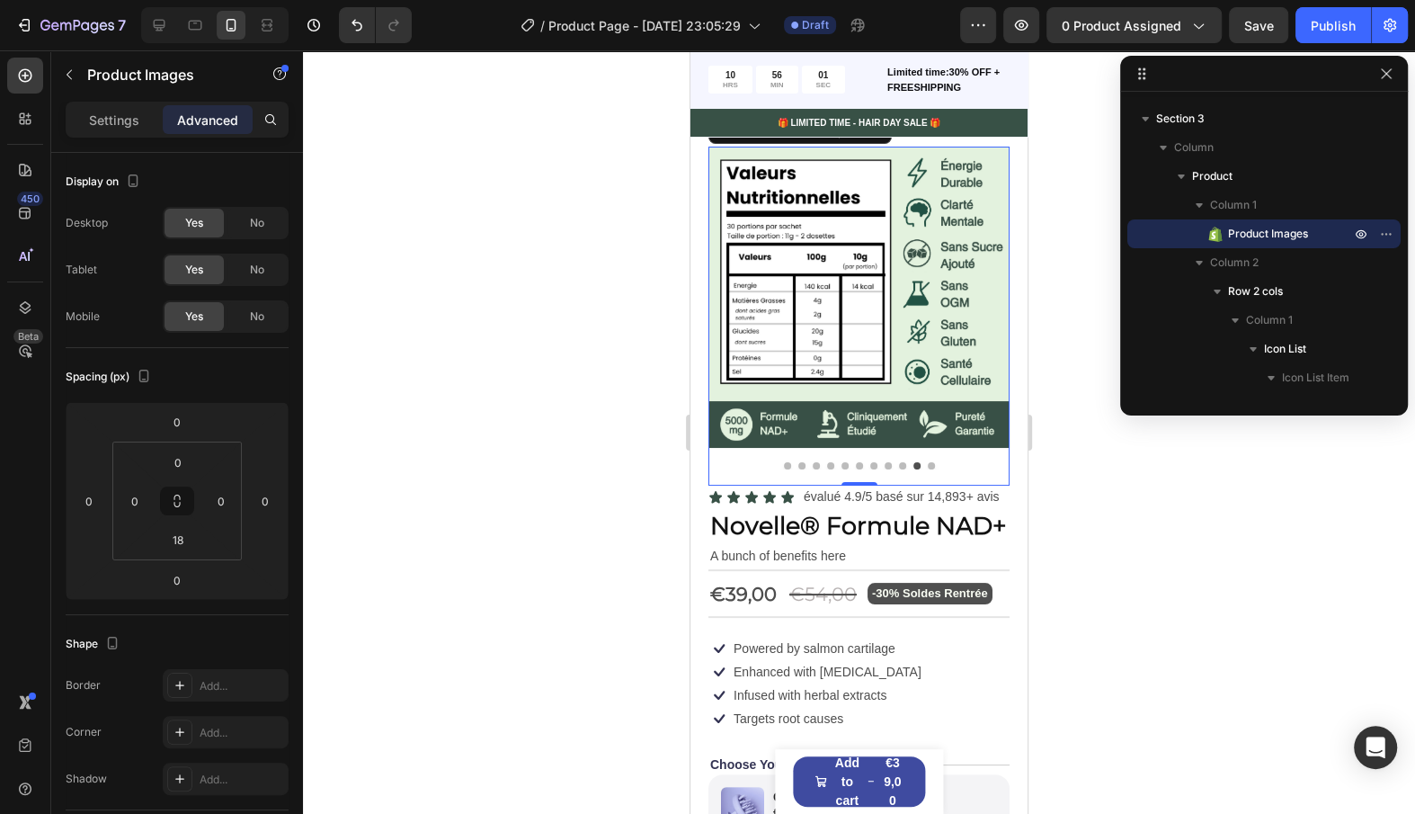
click at [931, 466] on button "Dot" at bounding box center [931, 465] width 7 height 7
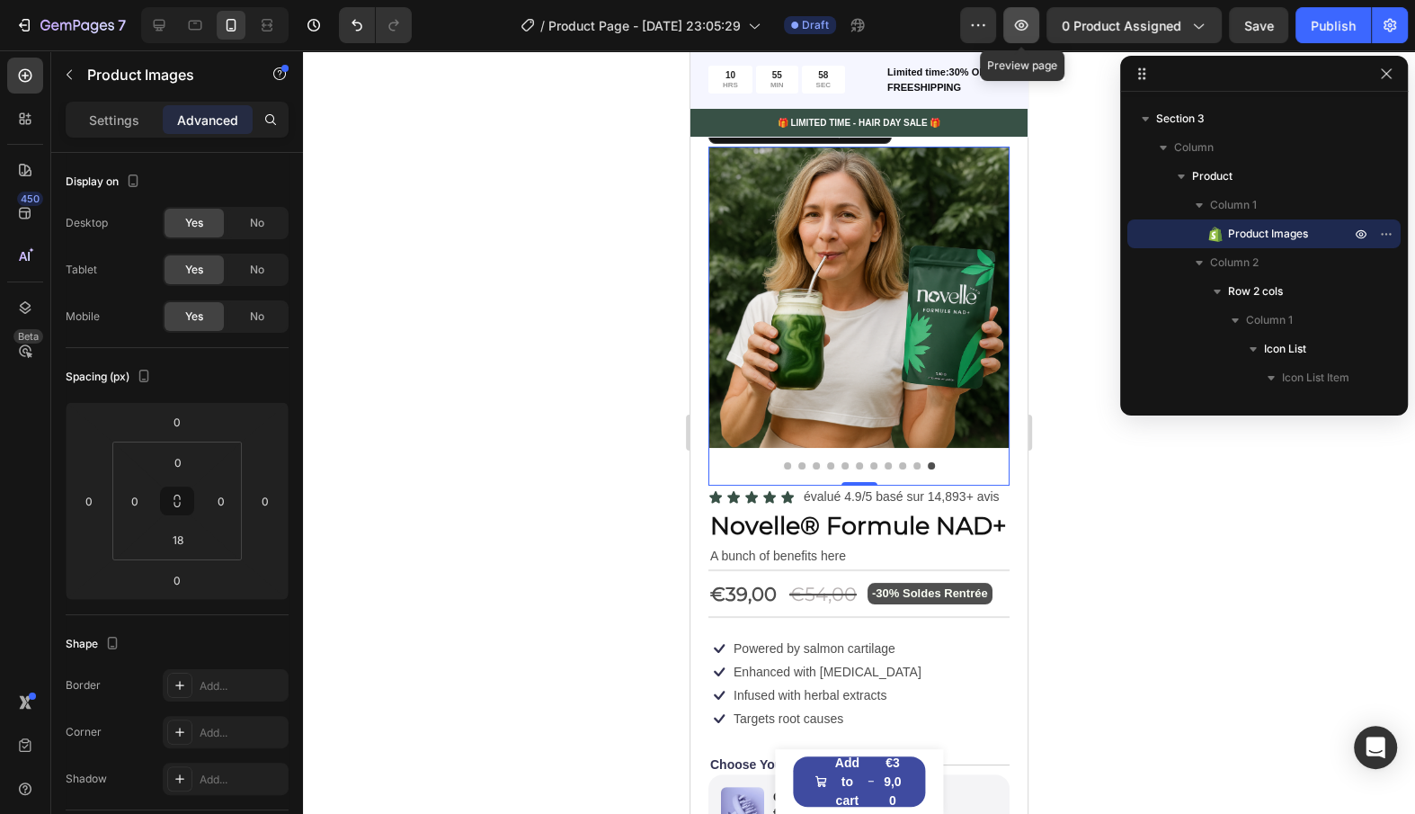
click at [1019, 19] on icon "button" at bounding box center [1021, 25] width 18 height 18
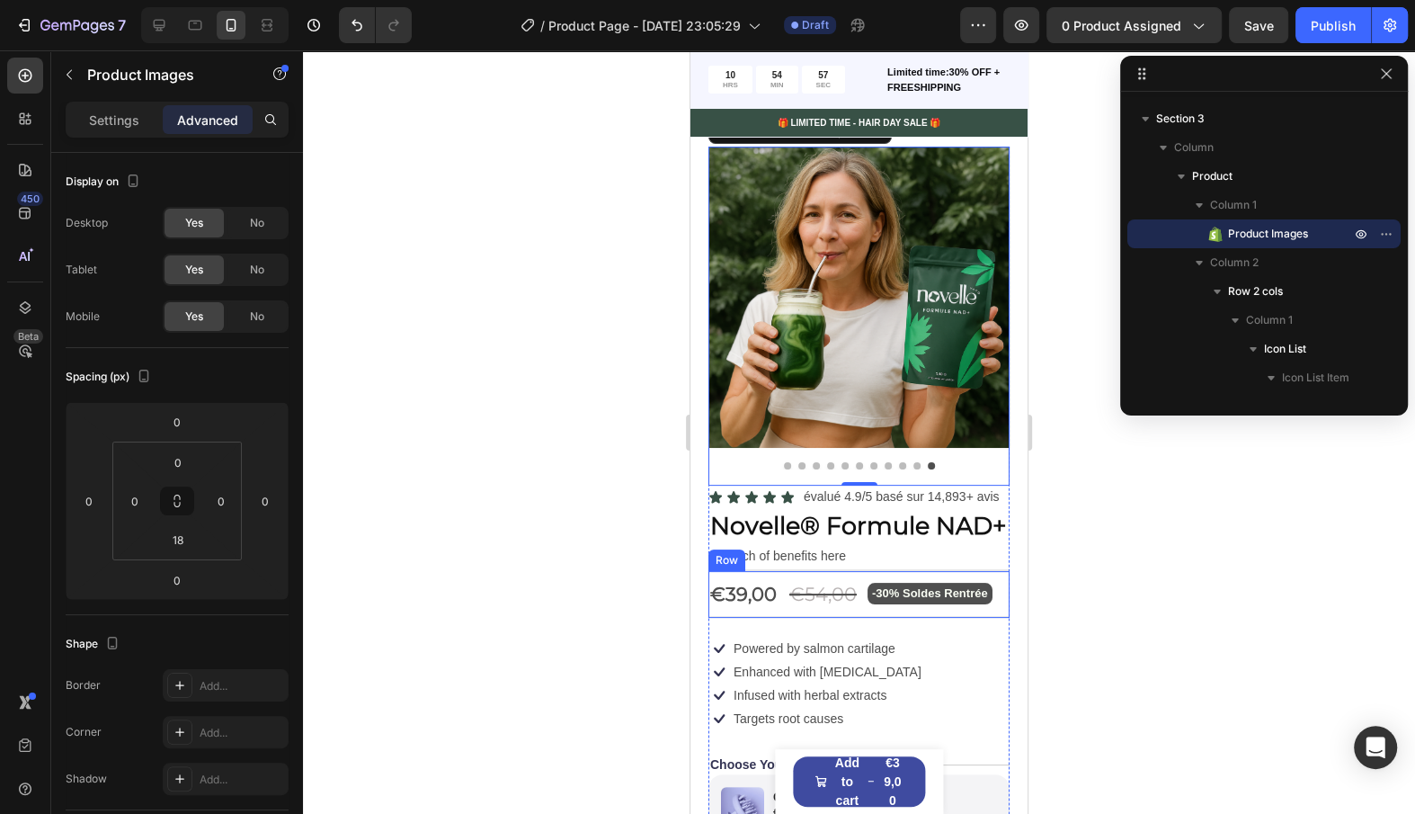
scroll to position [0, 0]
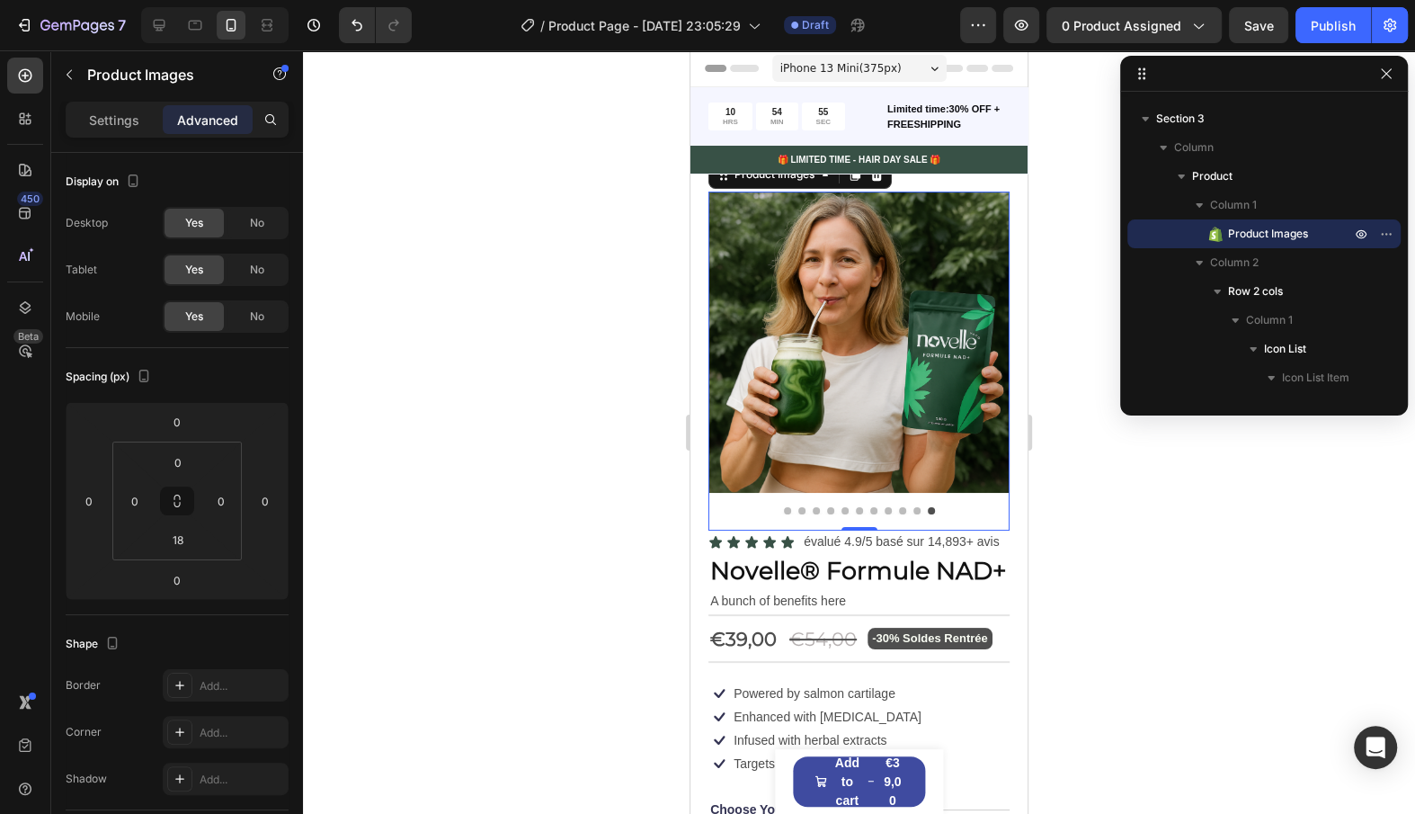
click at [765, 390] on img at bounding box center [859, 342] width 301 height 301
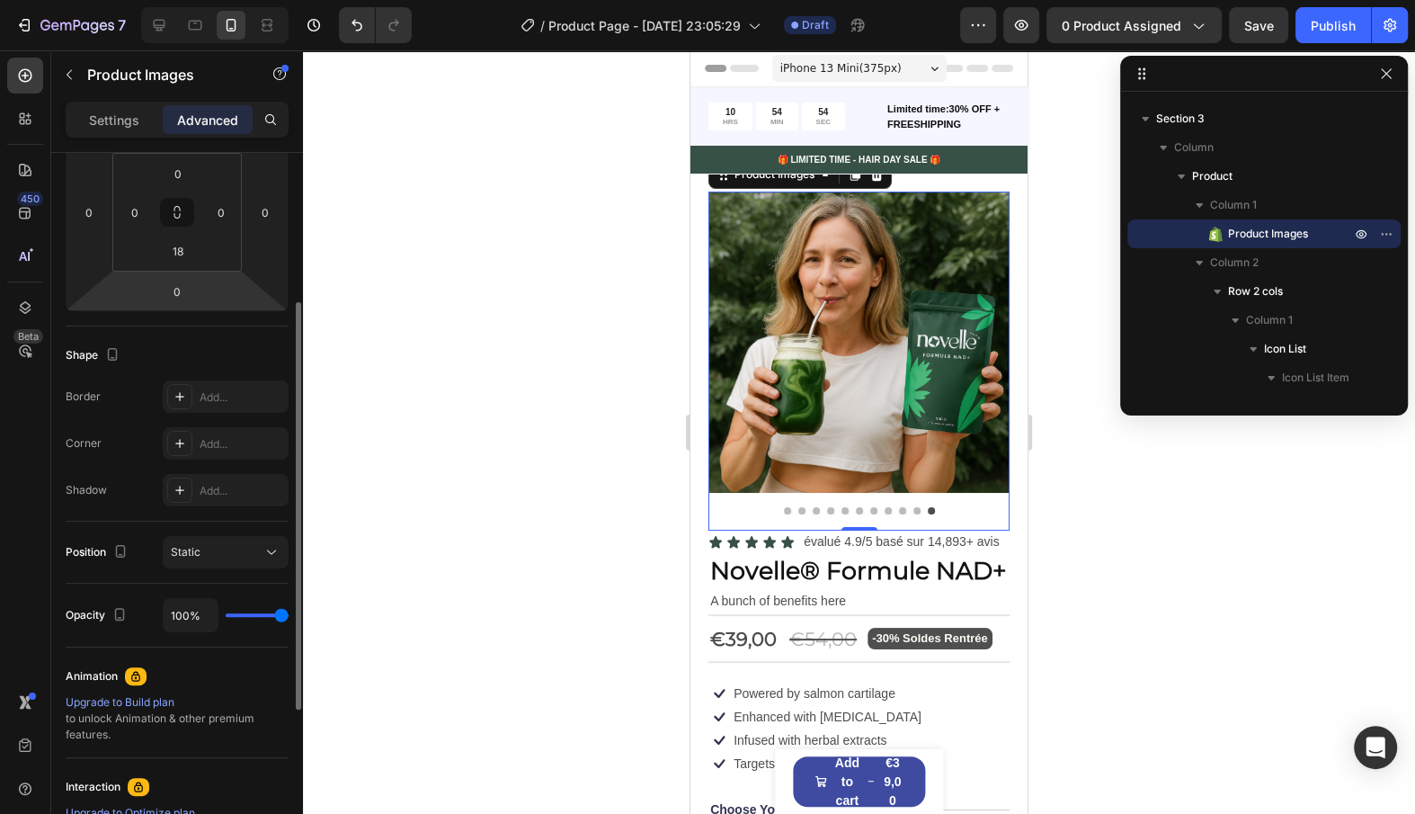
scroll to position [288, 0]
click at [240, 439] on div "Add..." at bounding box center [242, 445] width 85 height 16
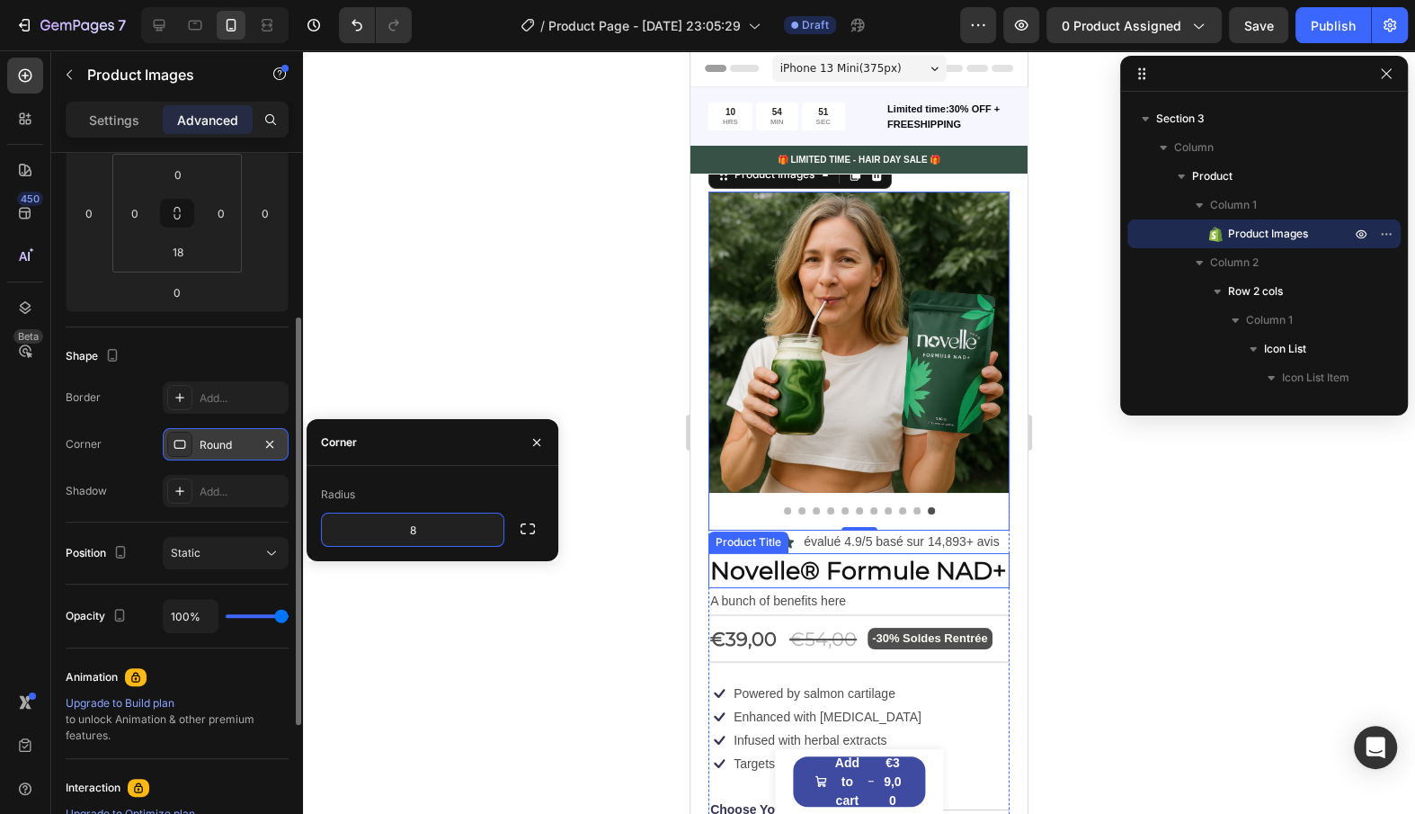
click at [829, 588] on div "A bunch of benefits here" at bounding box center [859, 601] width 301 height 26
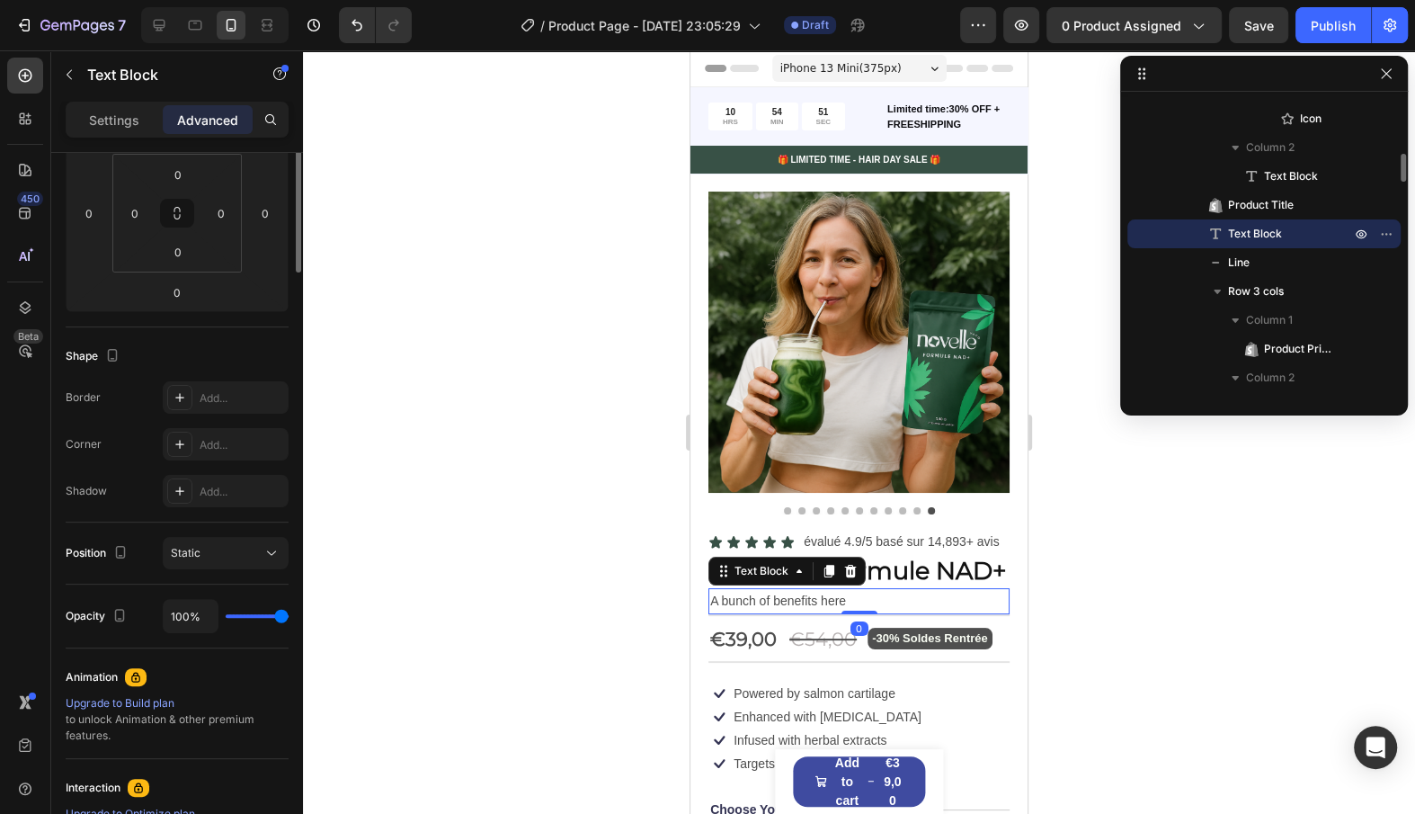
scroll to position [0, 0]
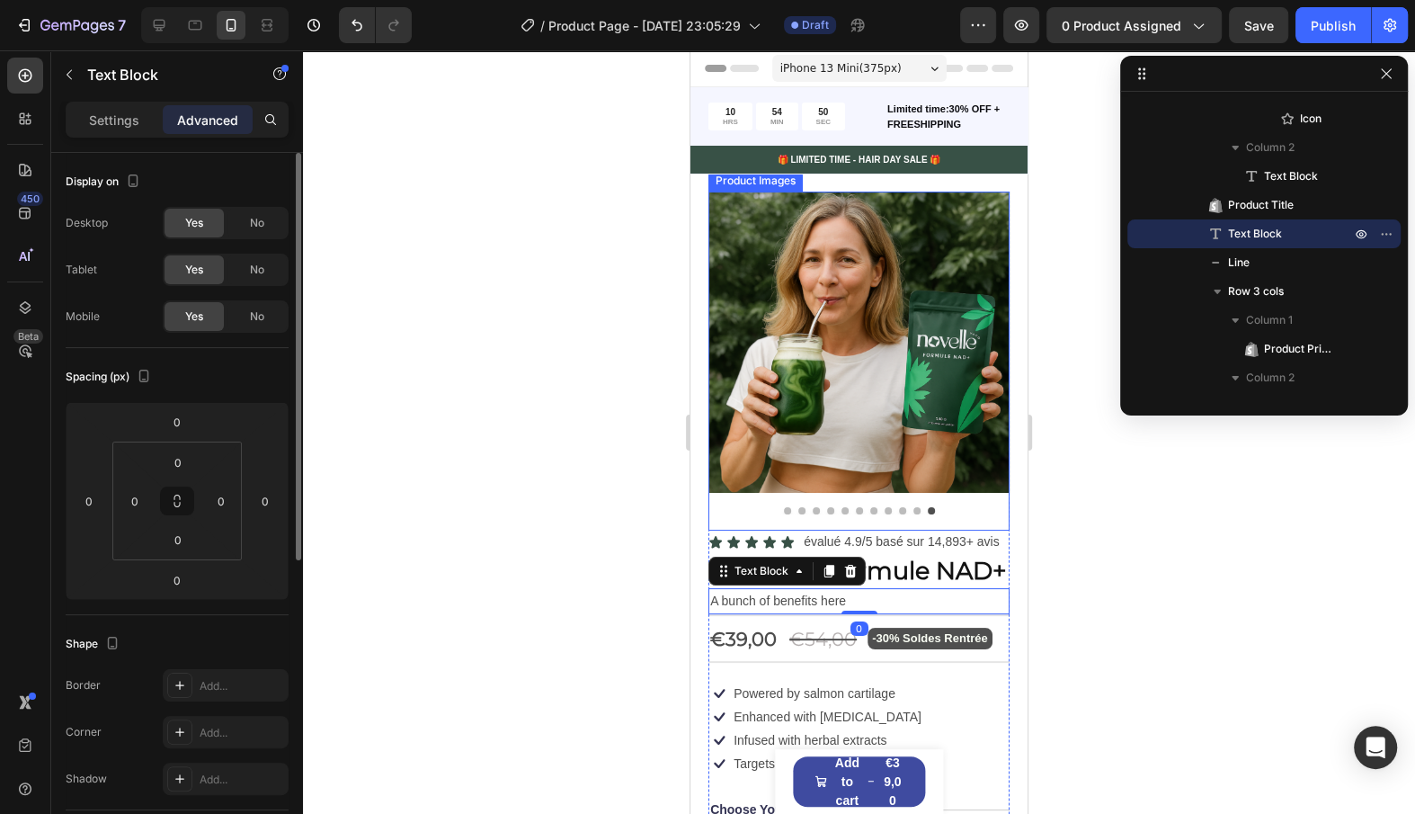
click at [799, 406] on img at bounding box center [859, 342] width 301 height 301
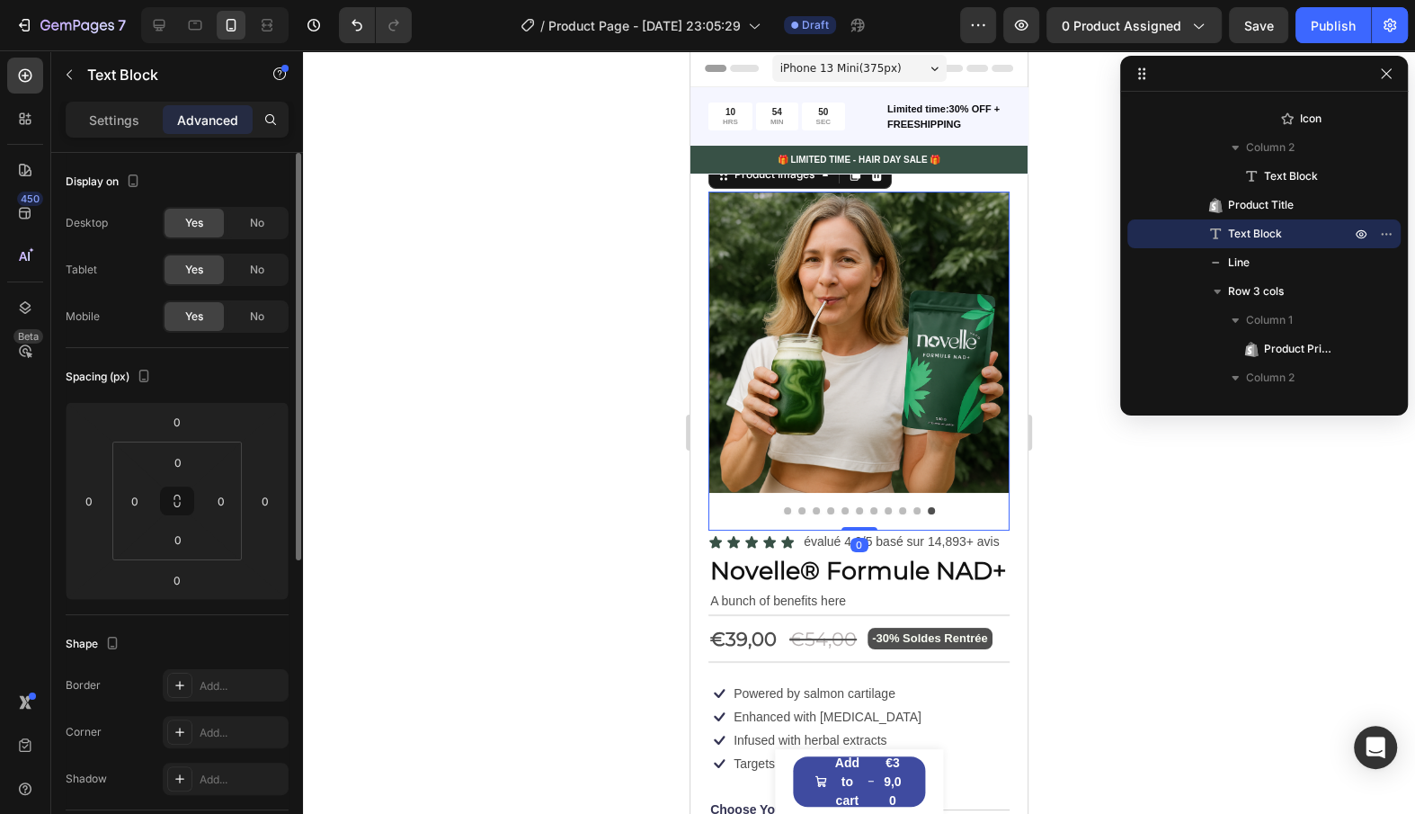
scroll to position [52, 0]
click at [113, 116] on p "Settings" at bounding box center [114, 120] width 50 height 19
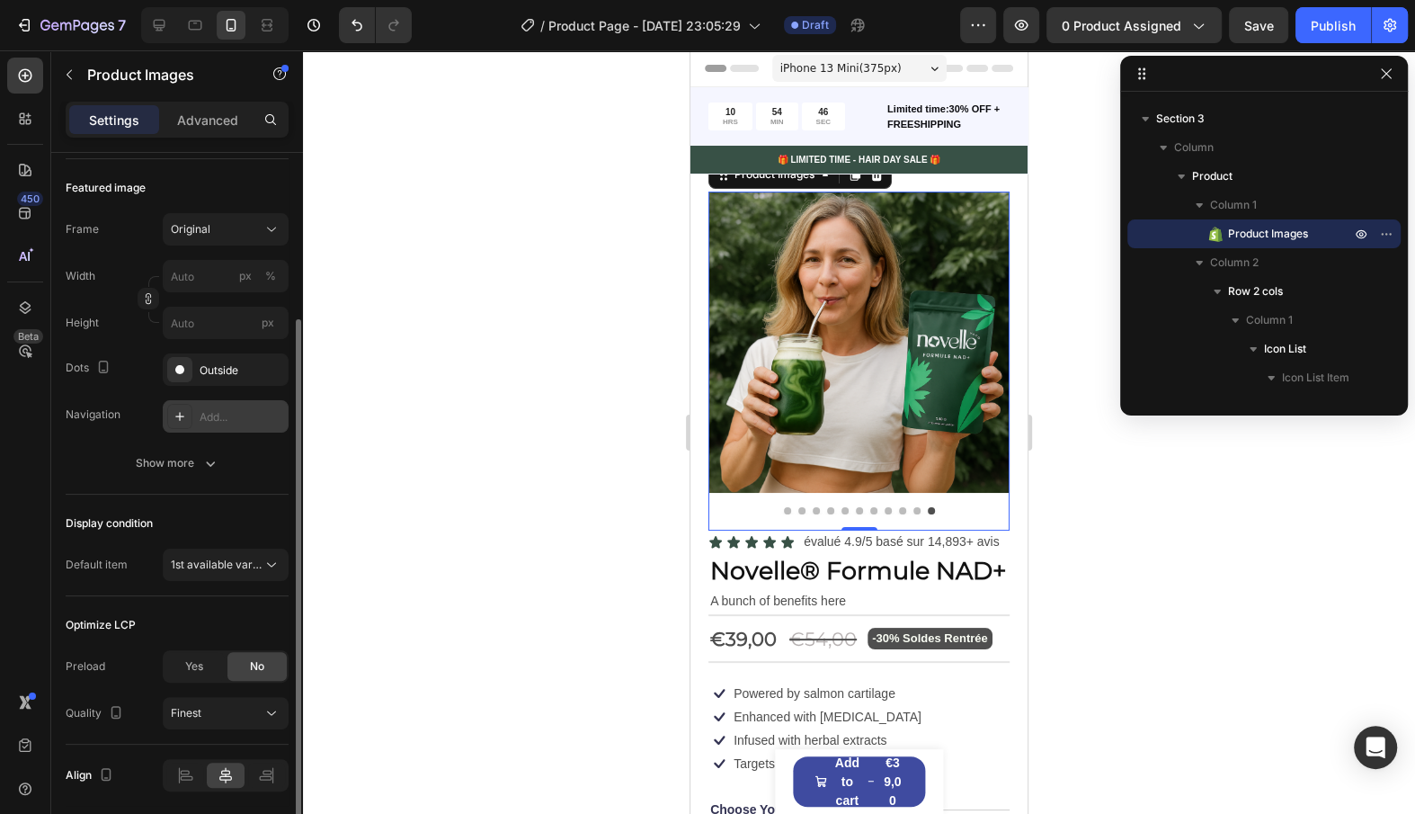
scroll to position [298, 0]
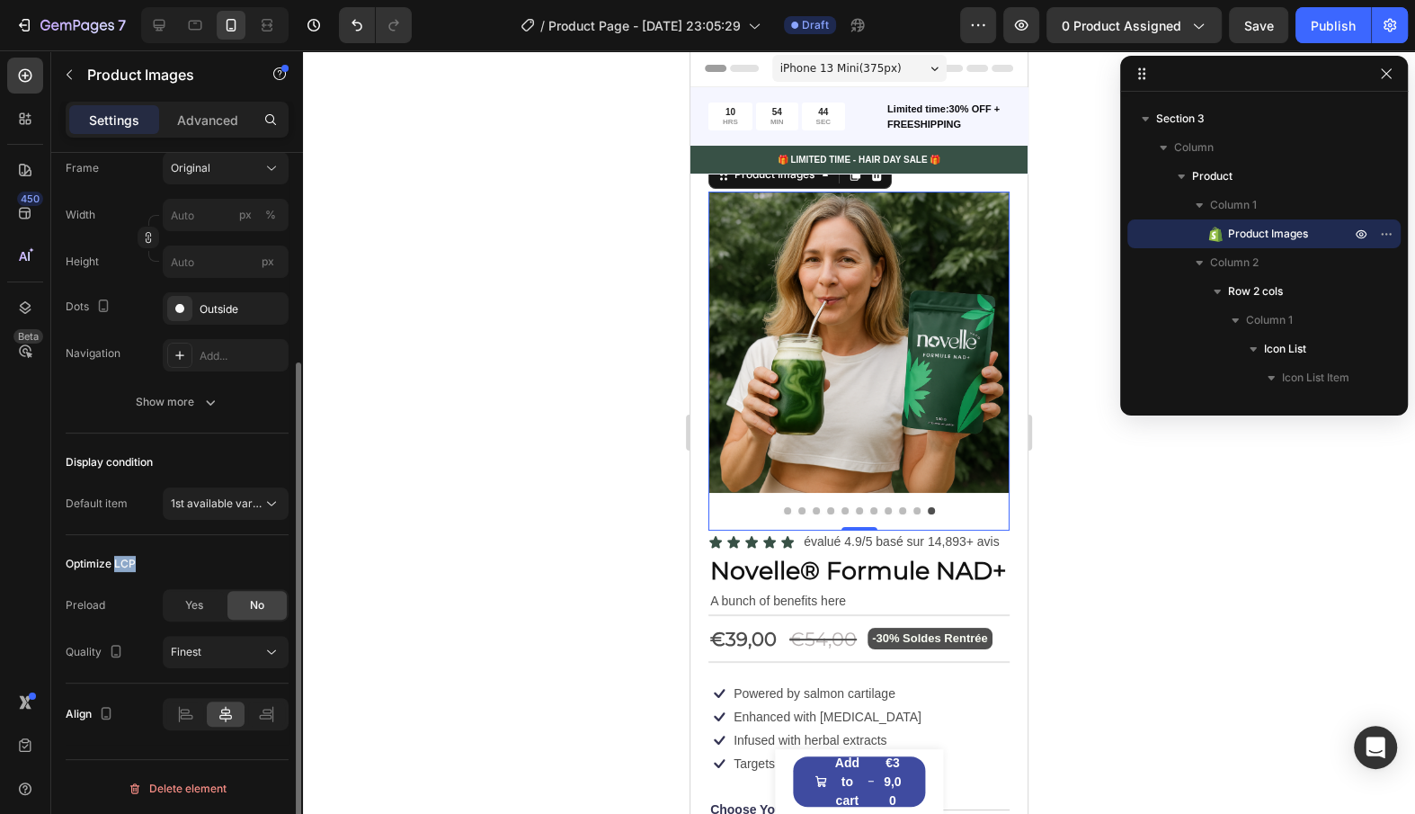
drag, startPoint x: 116, startPoint y: 559, endPoint x: 160, endPoint y: 561, distance: 44.1
click at [159, 559] on div "Optimize LCP" at bounding box center [177, 563] width 223 height 29
click at [160, 561] on div "Optimize LCP" at bounding box center [177, 563] width 223 height 29
drag, startPoint x: 89, startPoint y: 601, endPoint x: 111, endPoint y: 601, distance: 22.5
click at [110, 601] on div "Preload Yes No" at bounding box center [177, 605] width 223 height 32
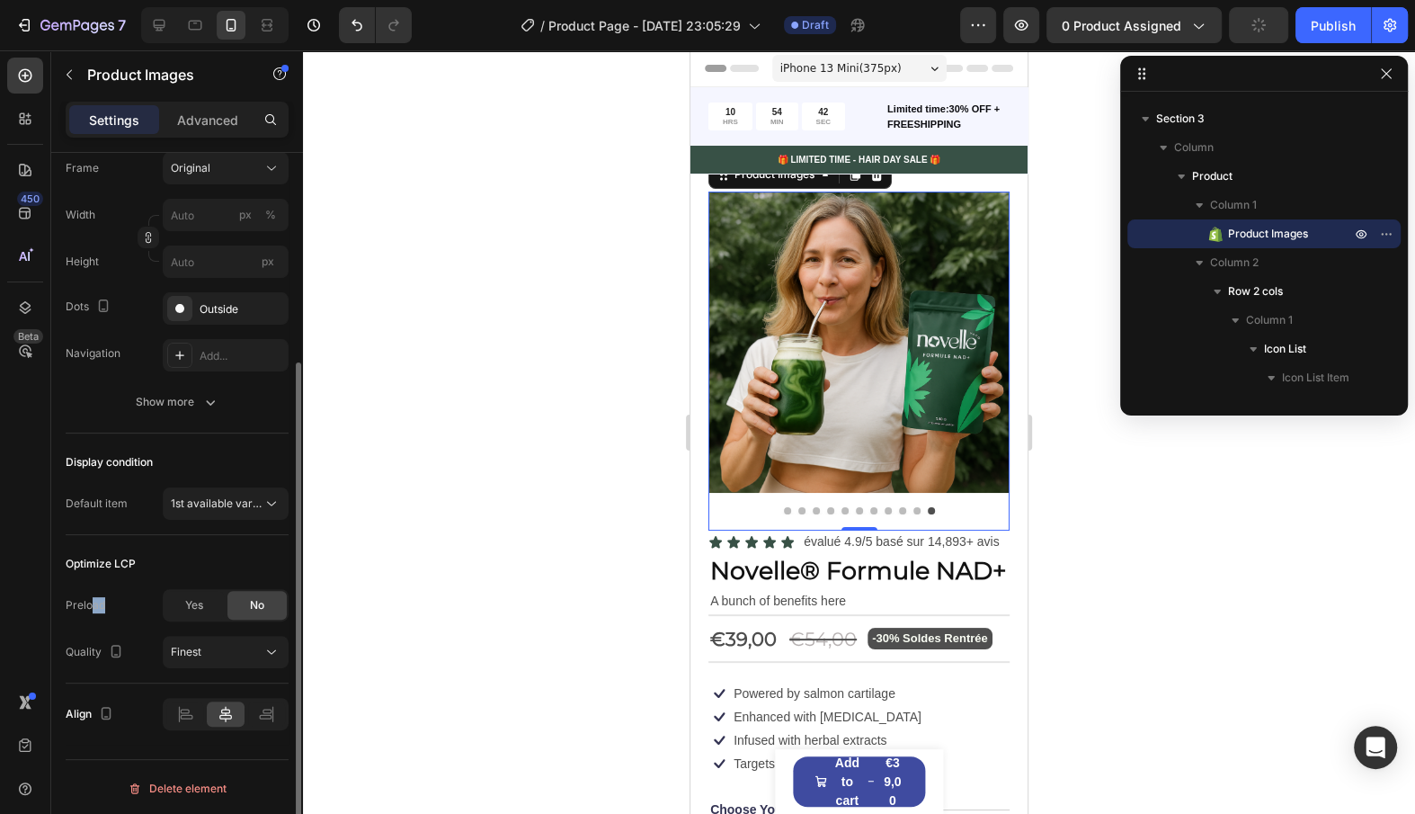
click at [111, 601] on div "Preload Yes No" at bounding box center [177, 605] width 223 height 32
click at [179, 614] on div "Yes" at bounding box center [194, 605] width 59 height 29
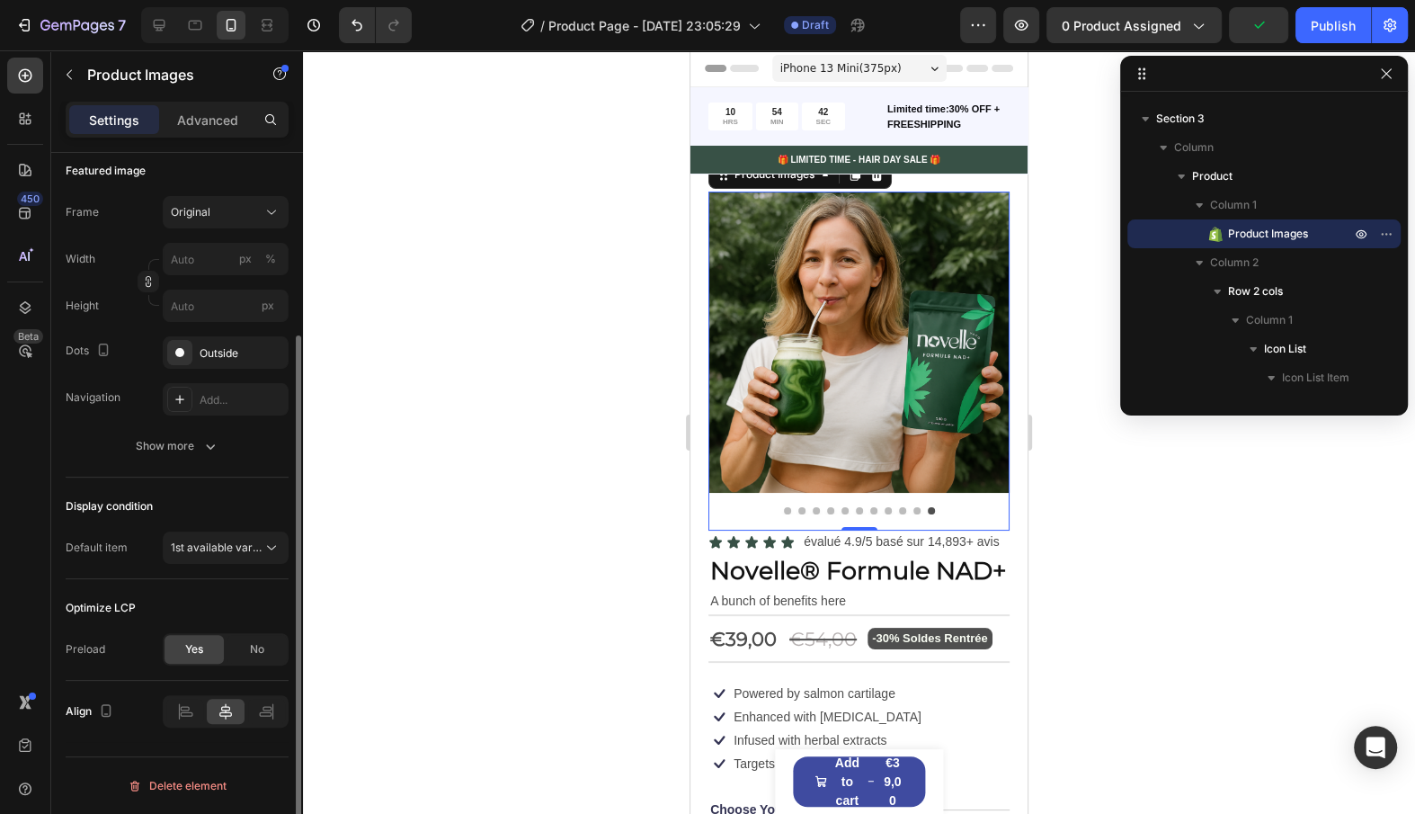
scroll to position [251, 0]
click at [268, 653] on div "No" at bounding box center [256, 652] width 59 height 29
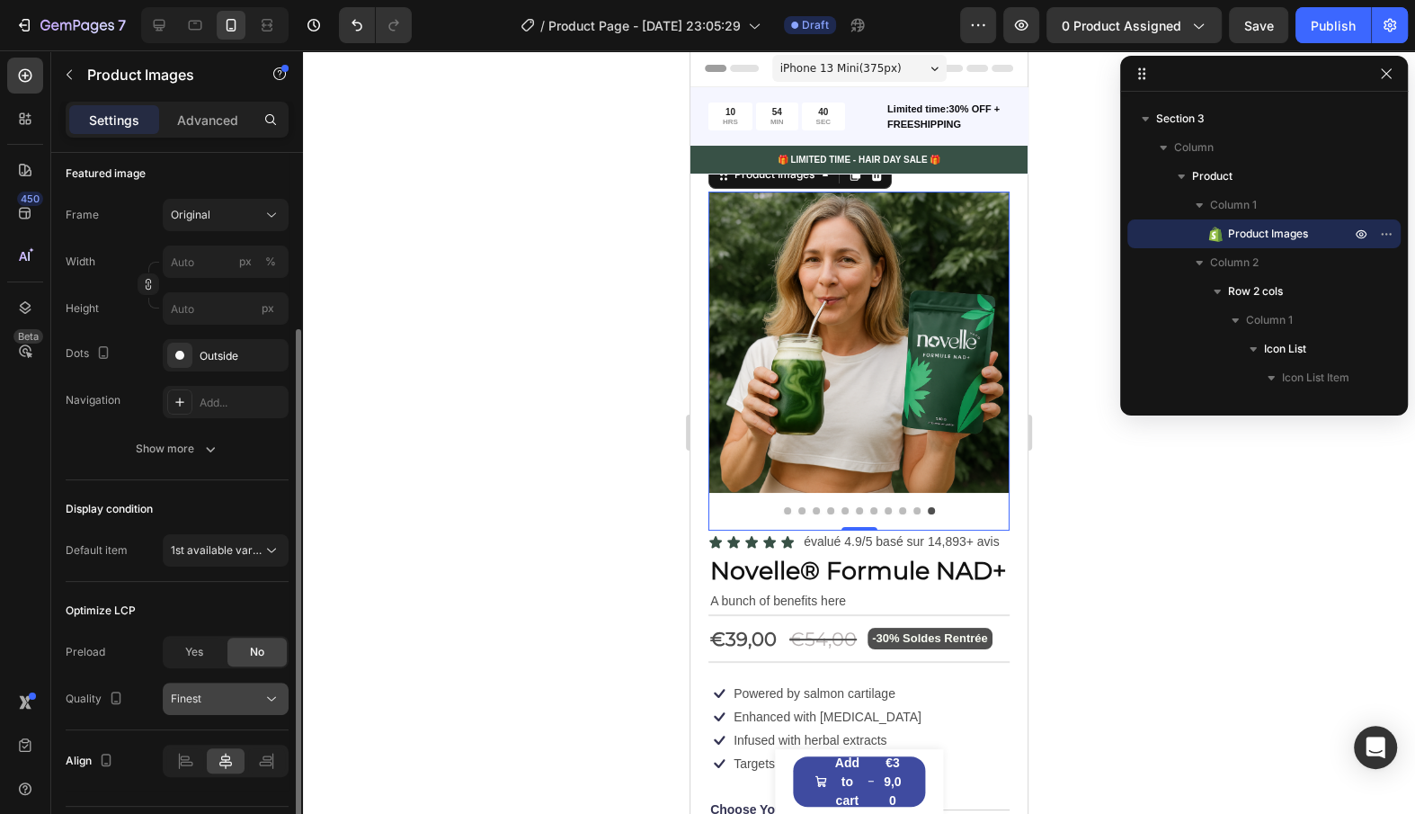
click at [218, 692] on div "Finest" at bounding box center [217, 699] width 92 height 16
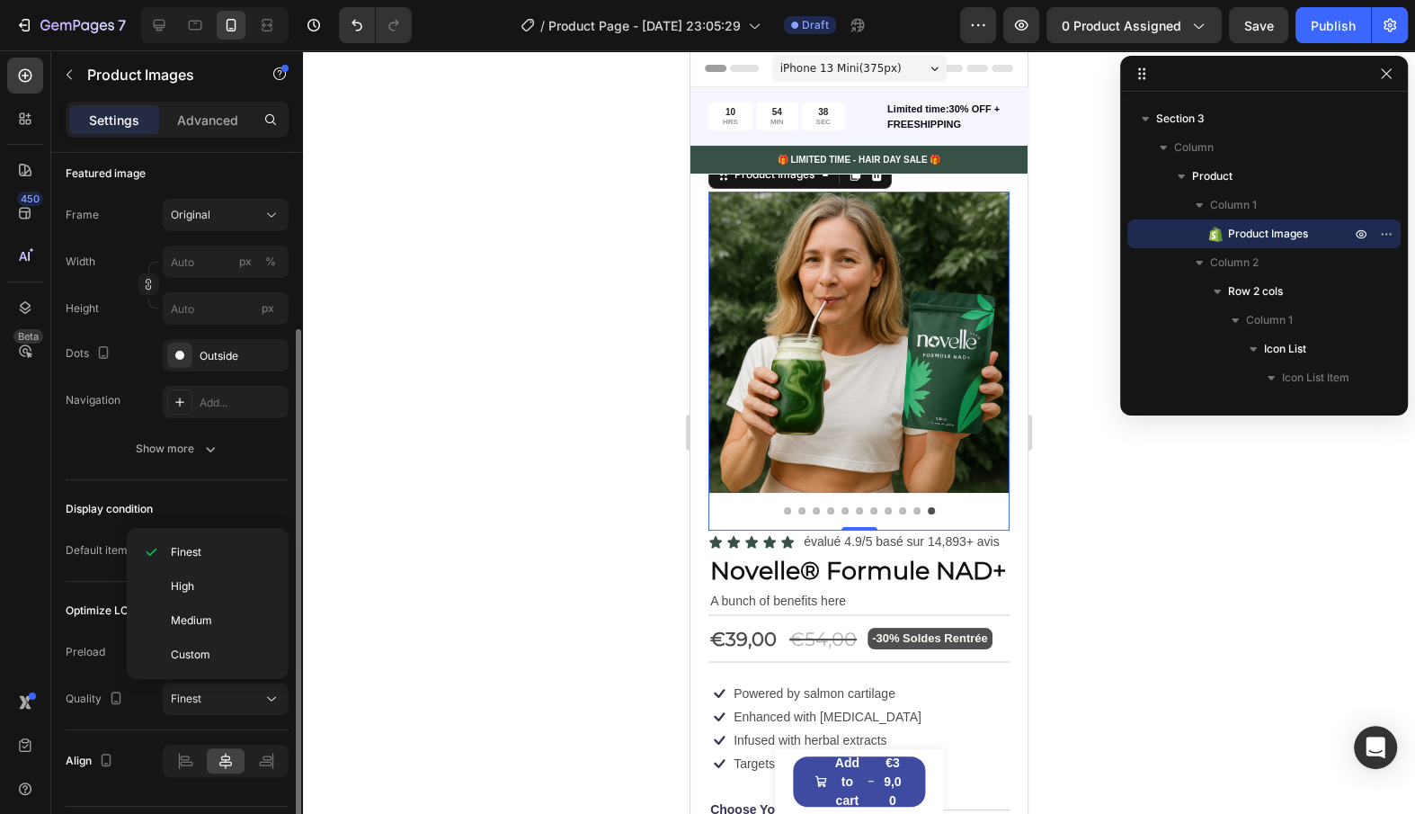
click at [127, 692] on div "Quality Finest" at bounding box center [177, 698] width 223 height 32
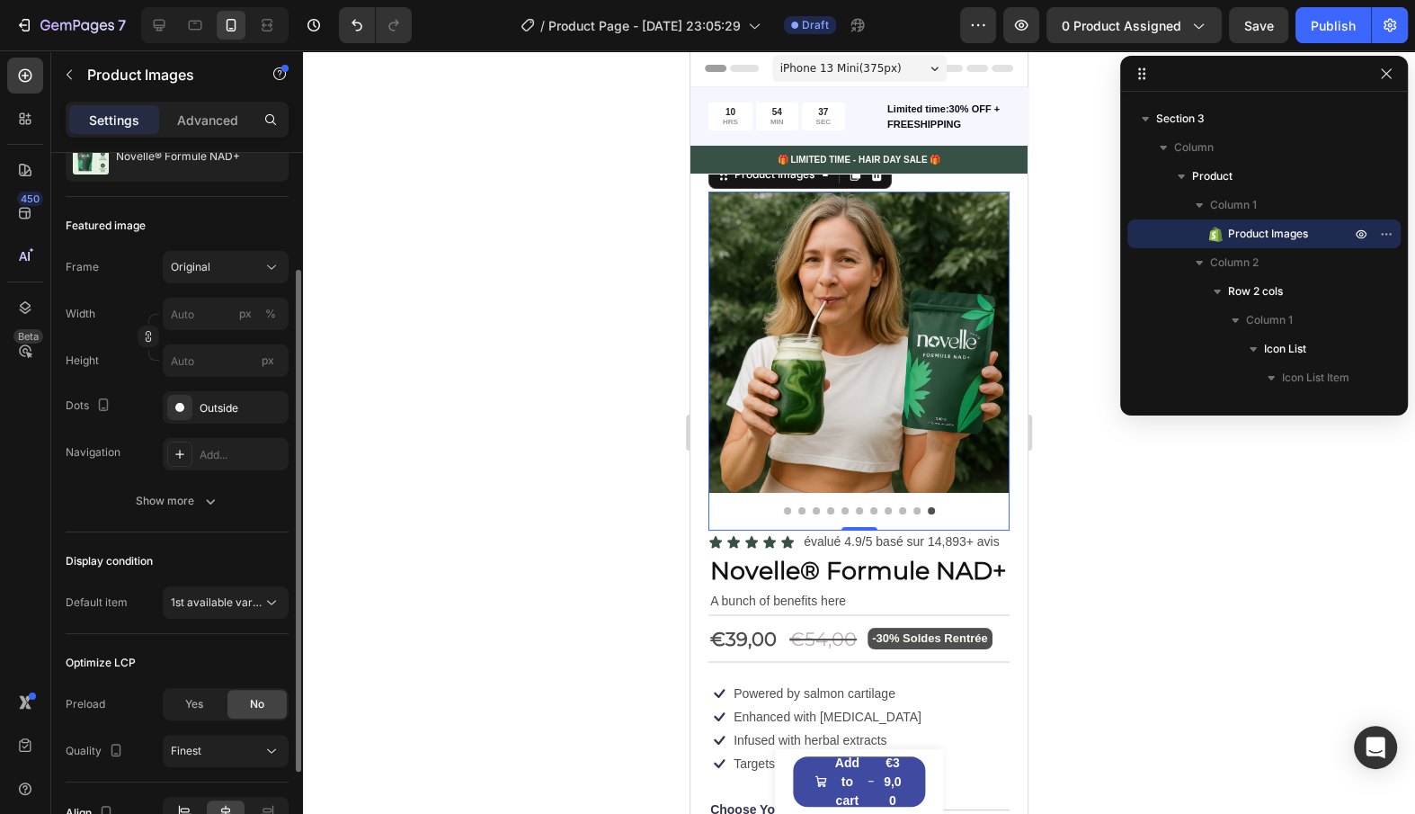
scroll to position [172, 0]
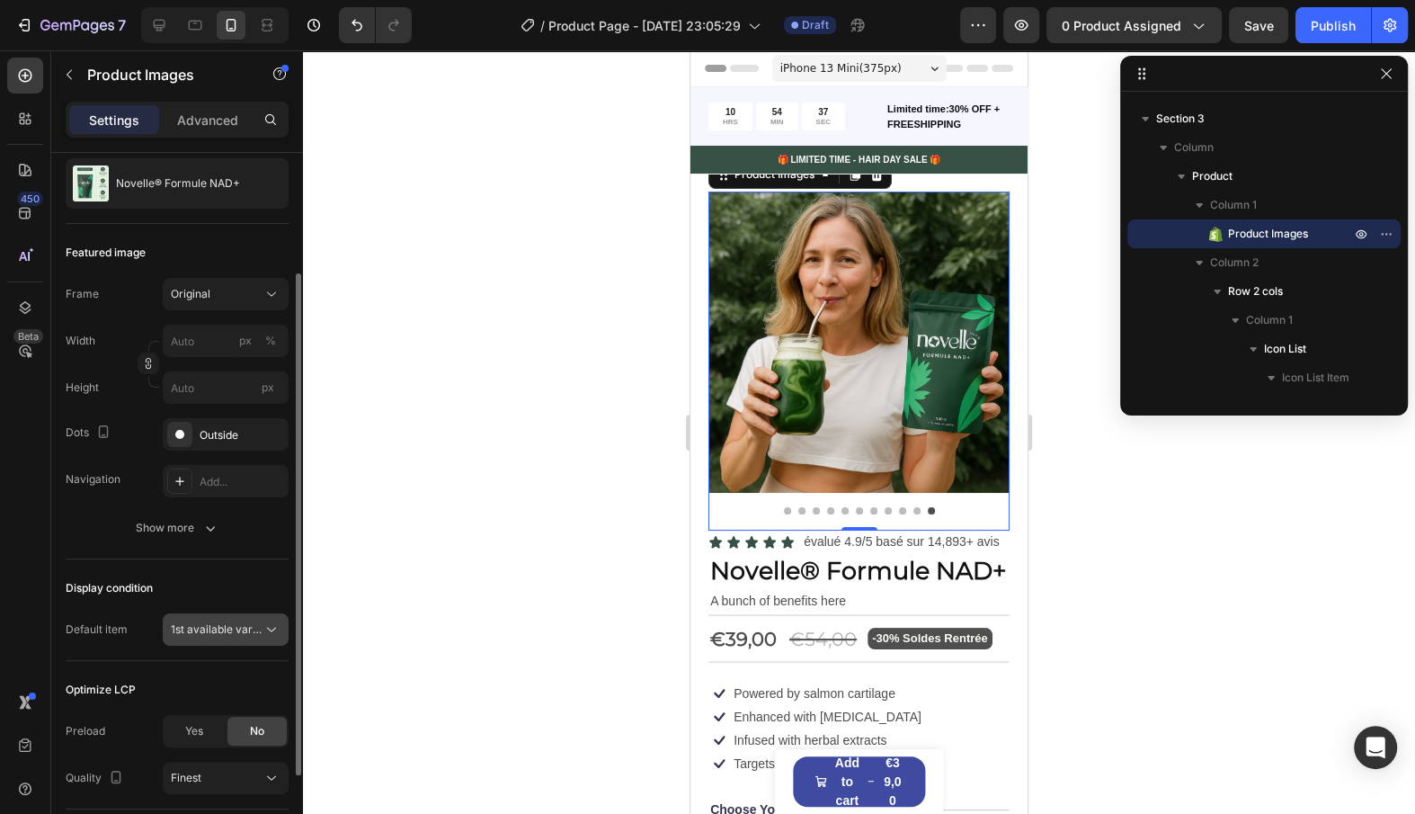
click at [233, 631] on span "1st available variant" at bounding box center [221, 628] width 101 height 13
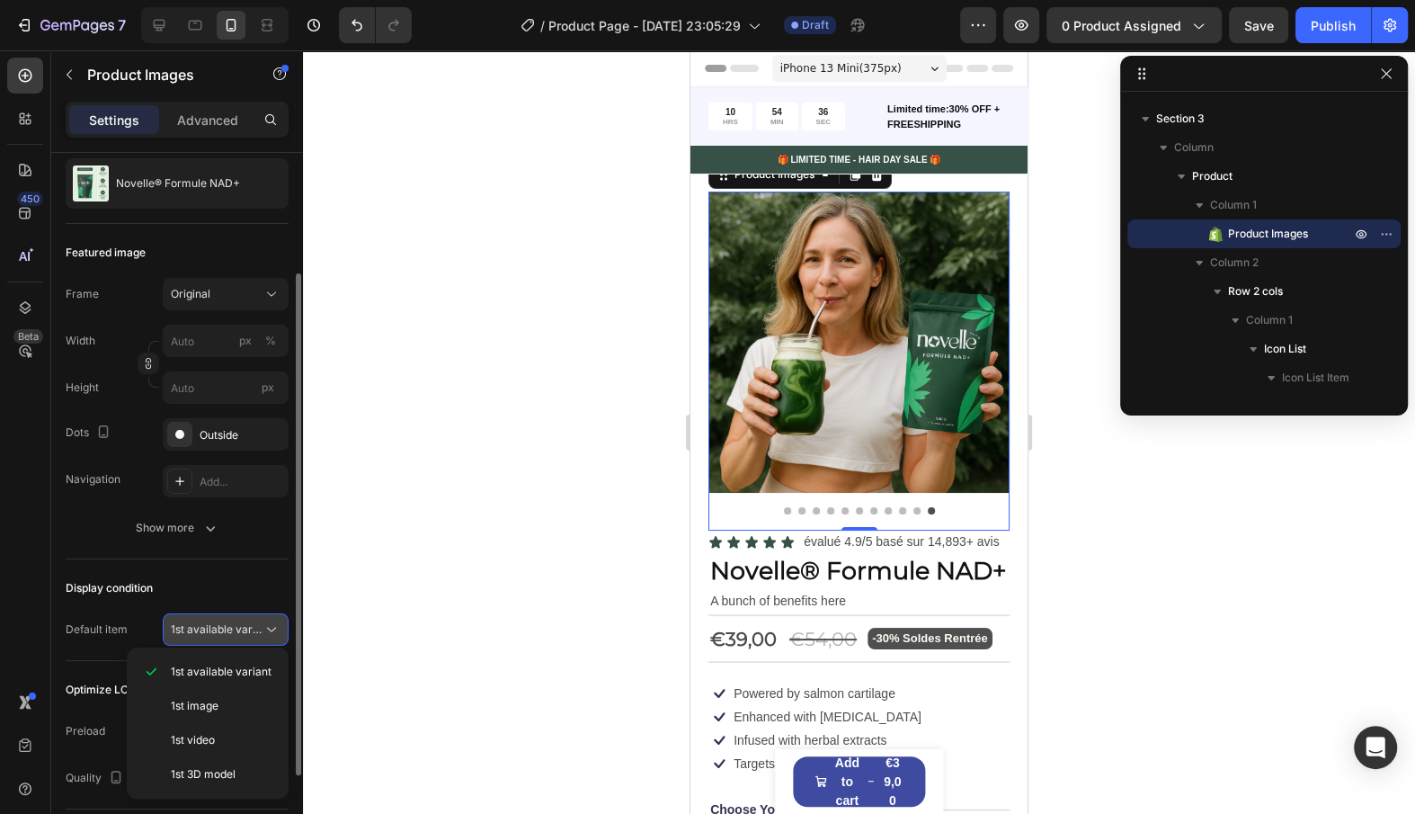
click at [233, 631] on span "1st available variant" at bounding box center [221, 628] width 101 height 13
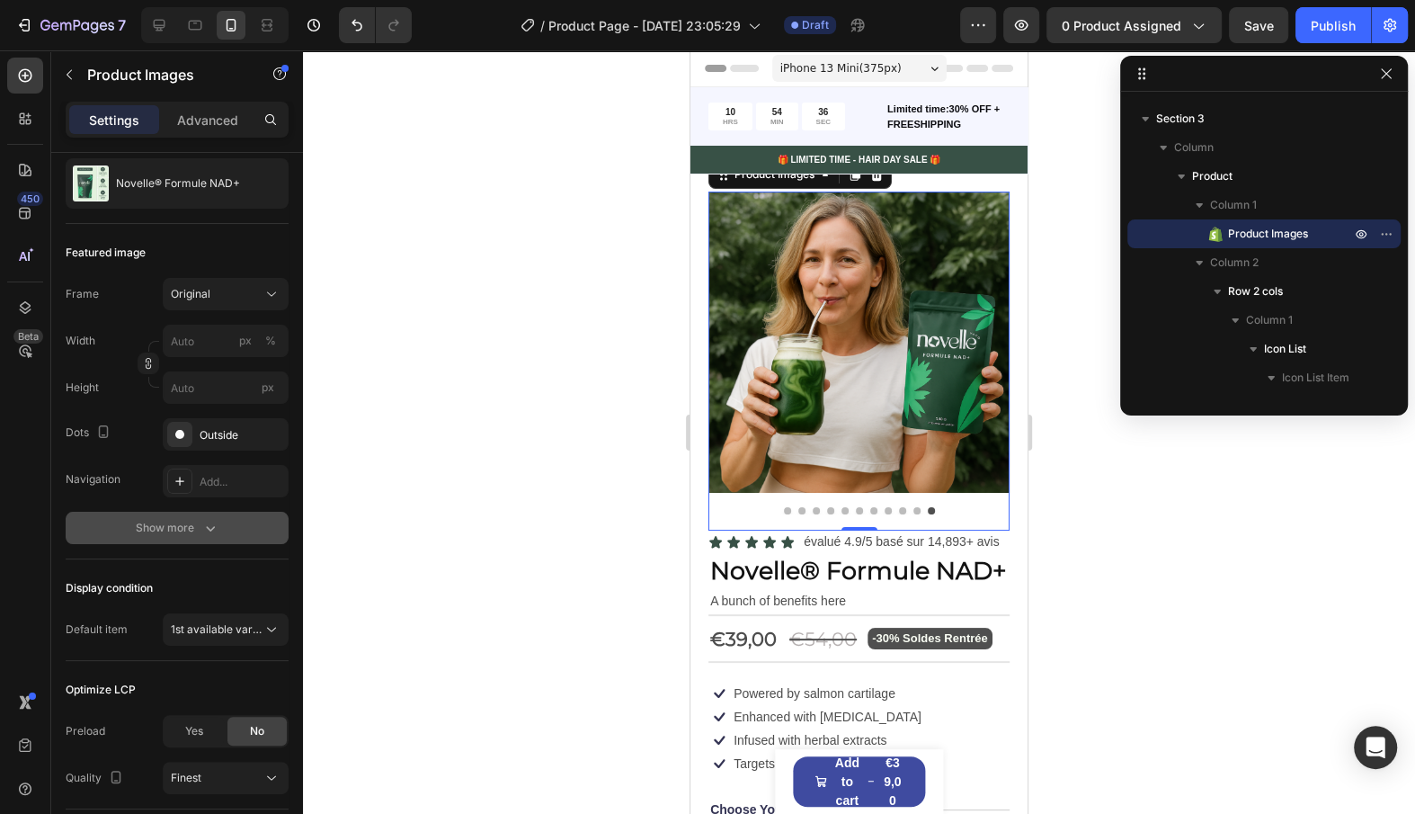
click at [228, 531] on button "Show more" at bounding box center [177, 528] width 223 height 32
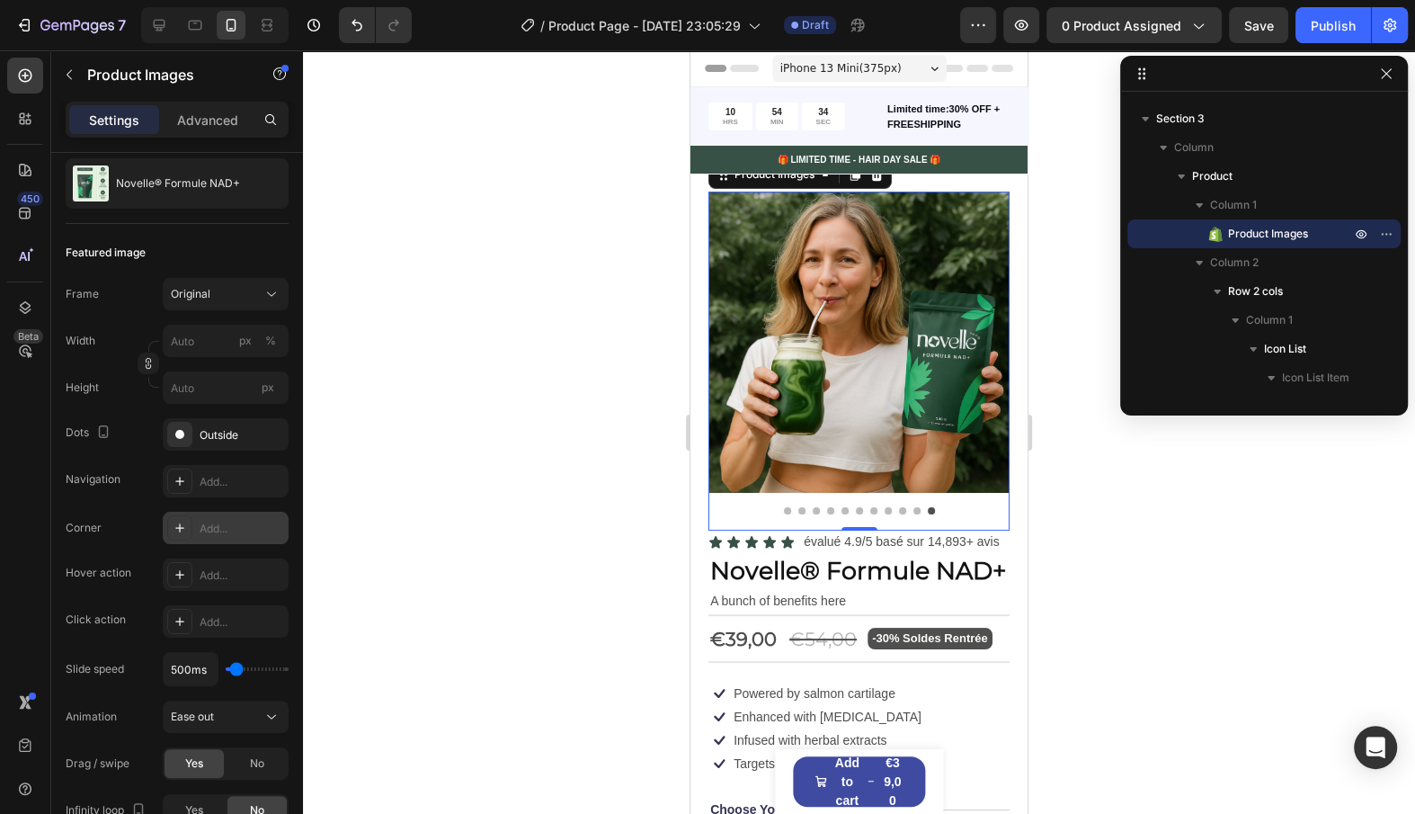
click at [192, 531] on div "Add..." at bounding box center [226, 528] width 126 height 32
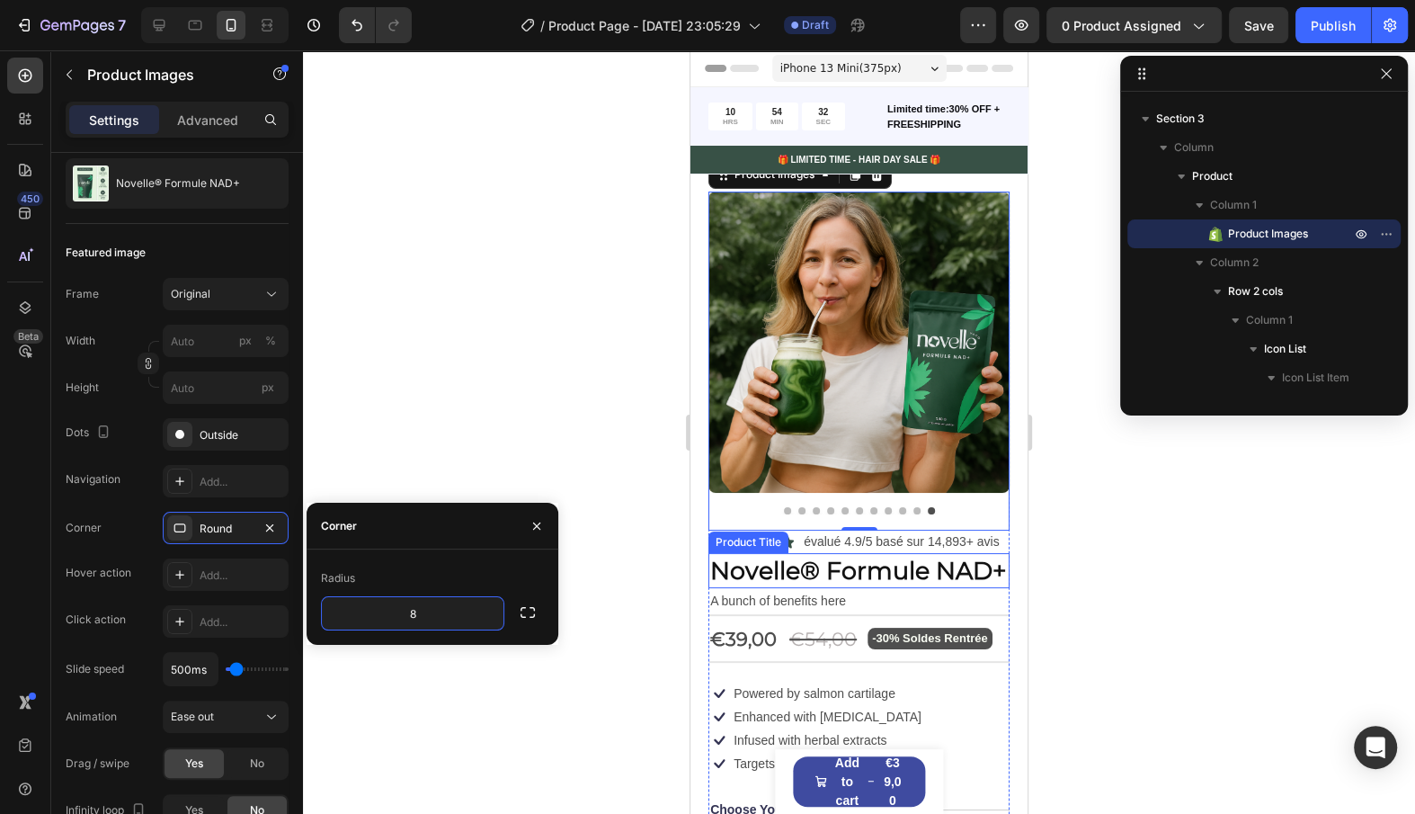
click at [765, 581] on h1 "Novelle® Formule NAD+" at bounding box center [859, 570] width 301 height 35
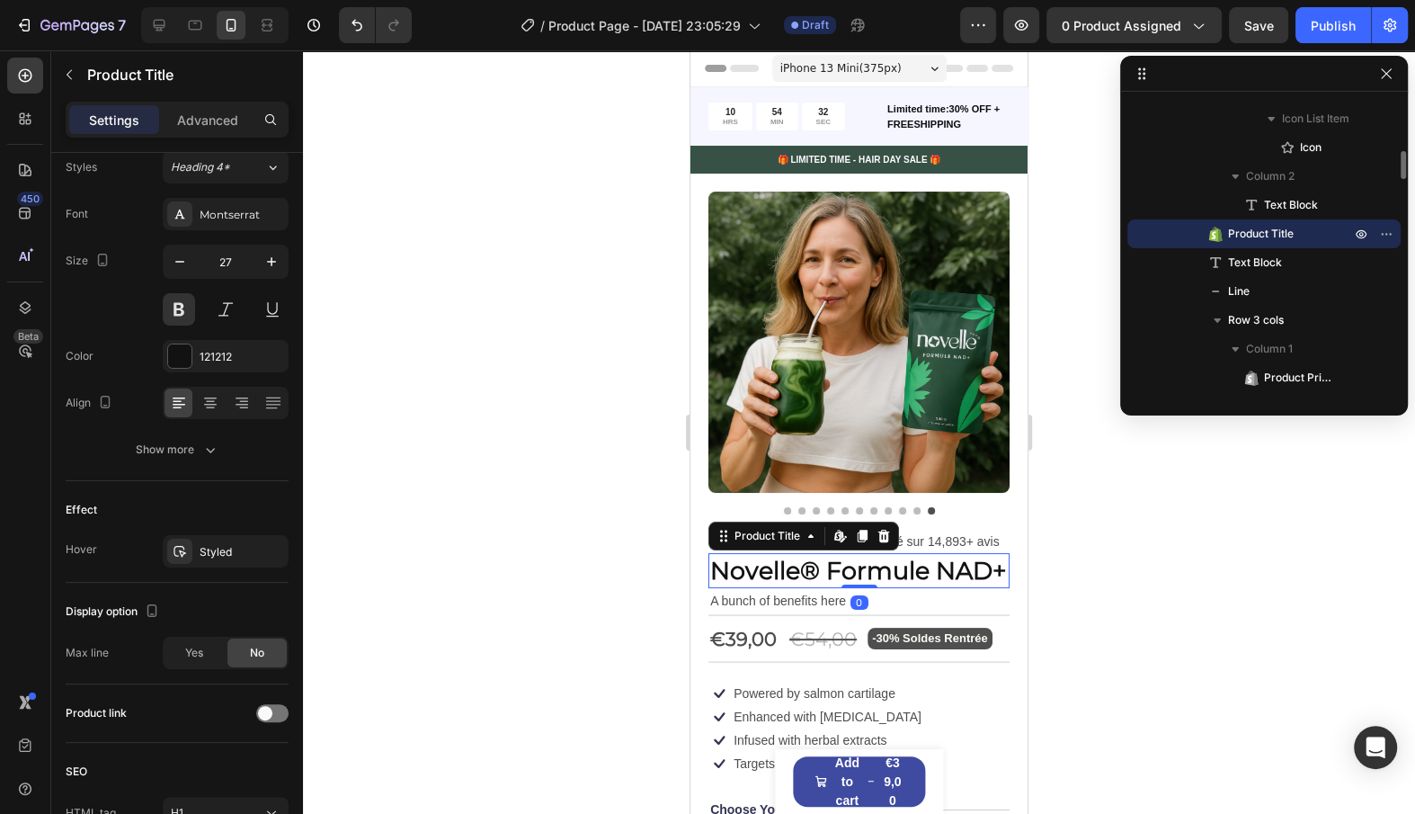
scroll to position [0, 0]
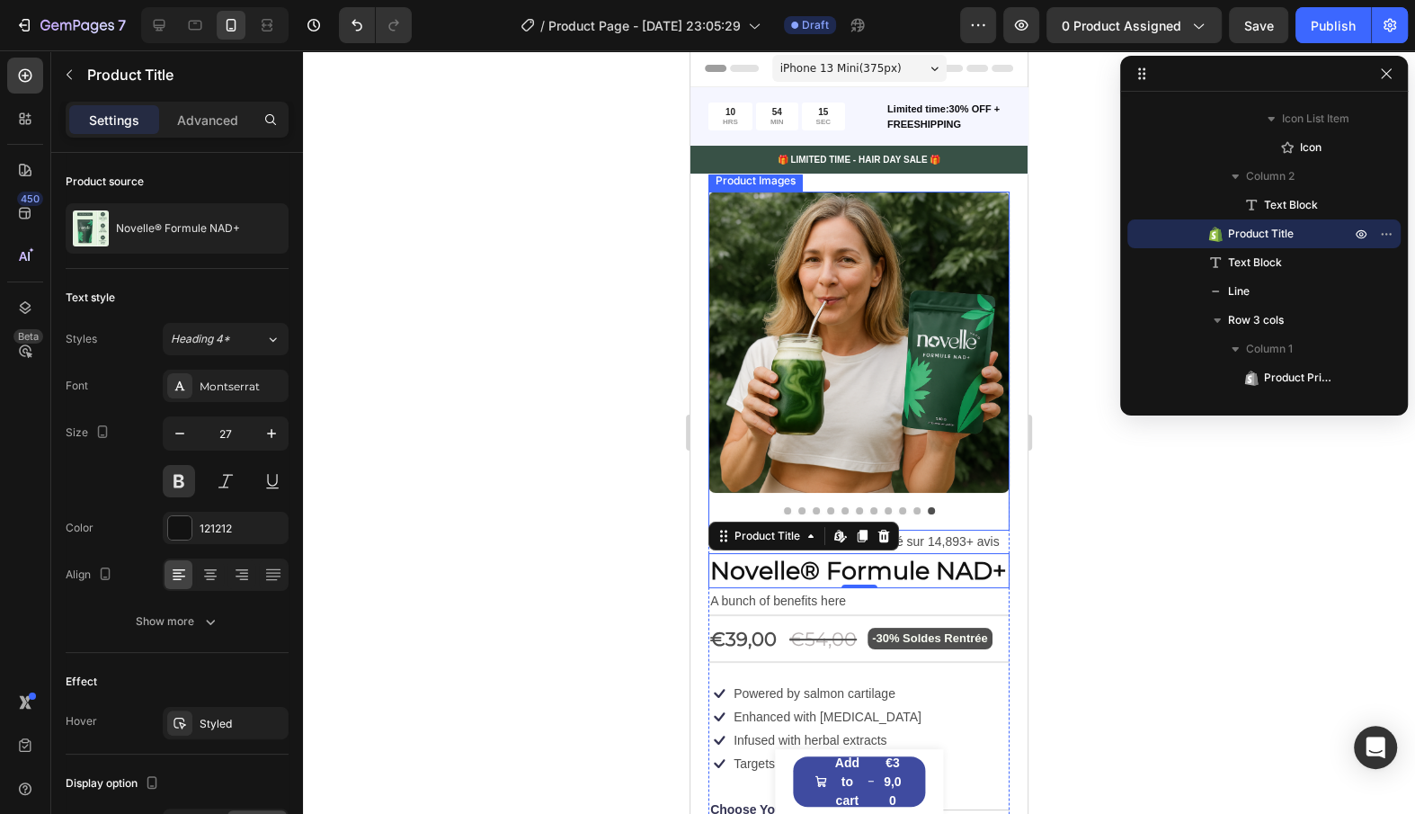
click at [773, 292] on img at bounding box center [859, 342] width 301 height 301
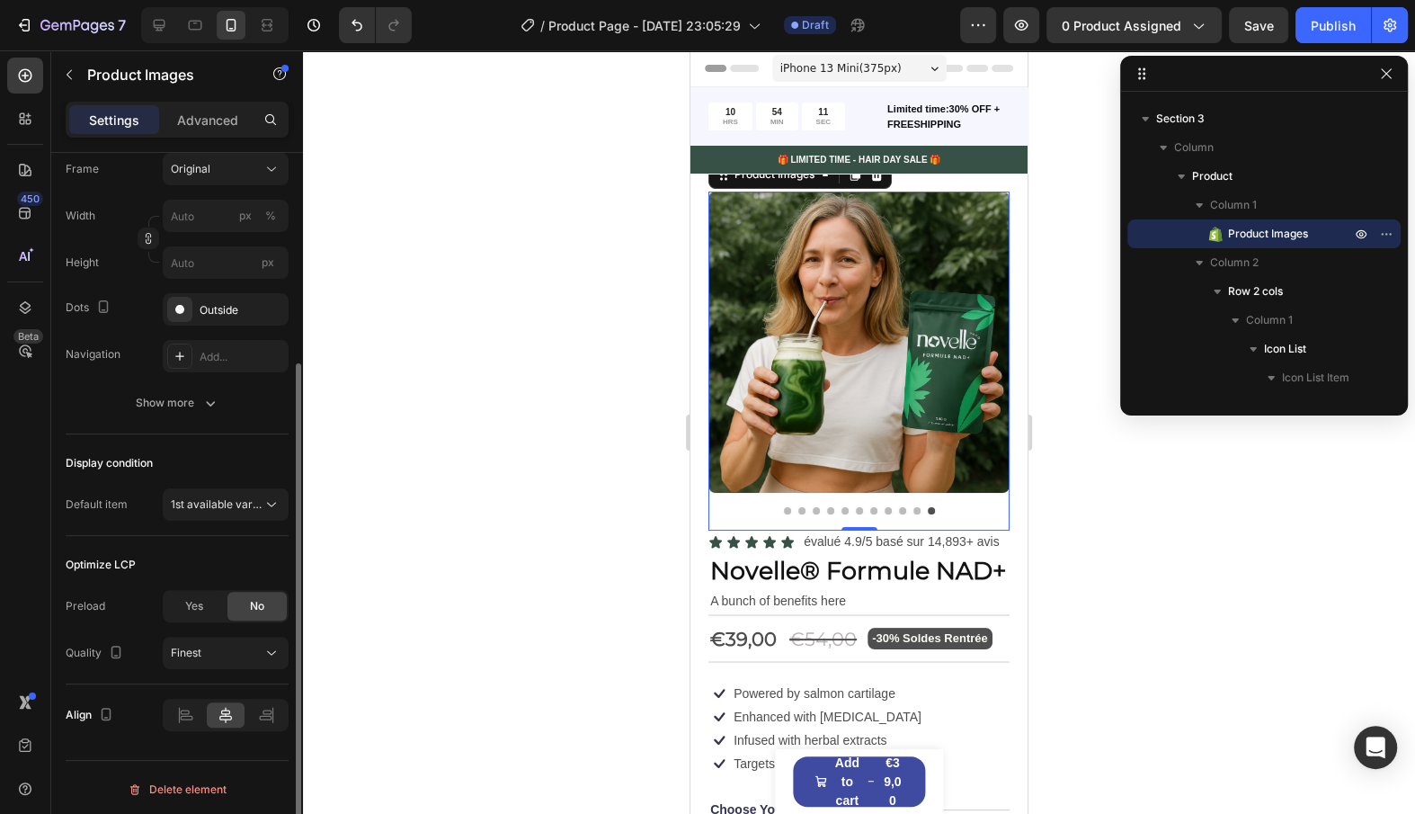
scroll to position [298, 0]
click at [174, 396] on div "Show more" at bounding box center [178, 402] width 84 height 18
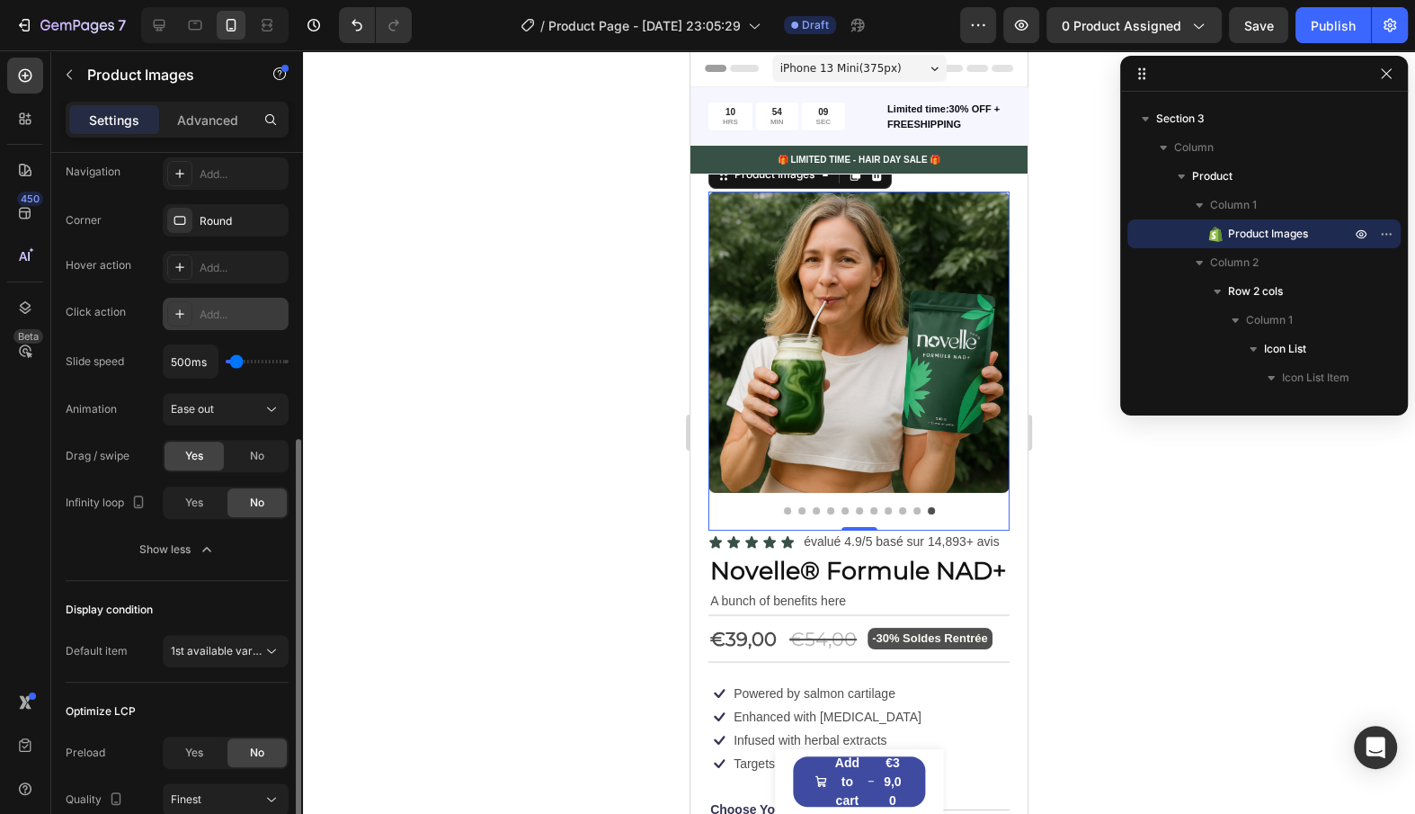
scroll to position [393, 0]
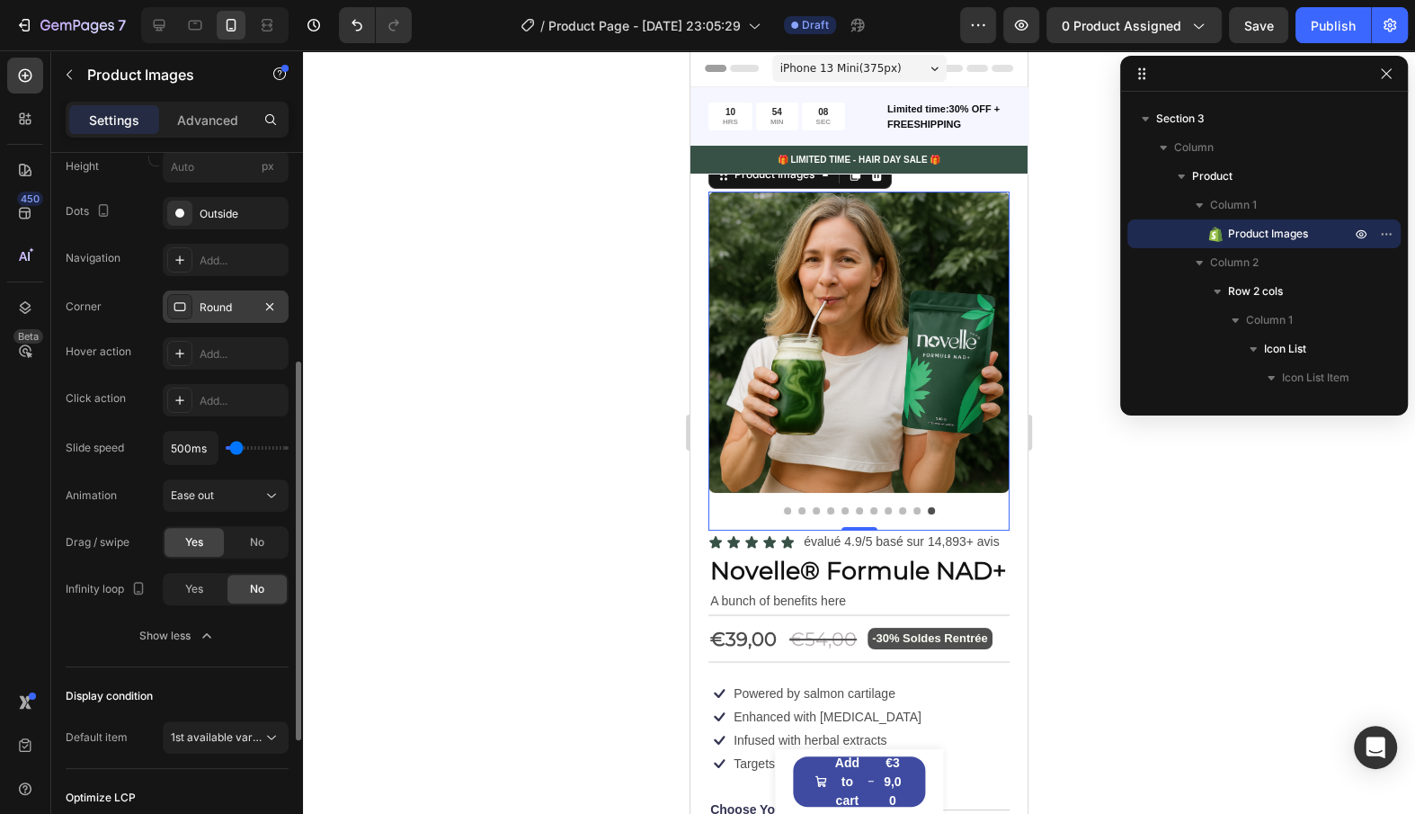
click at [242, 306] on div "Round" at bounding box center [226, 307] width 52 height 16
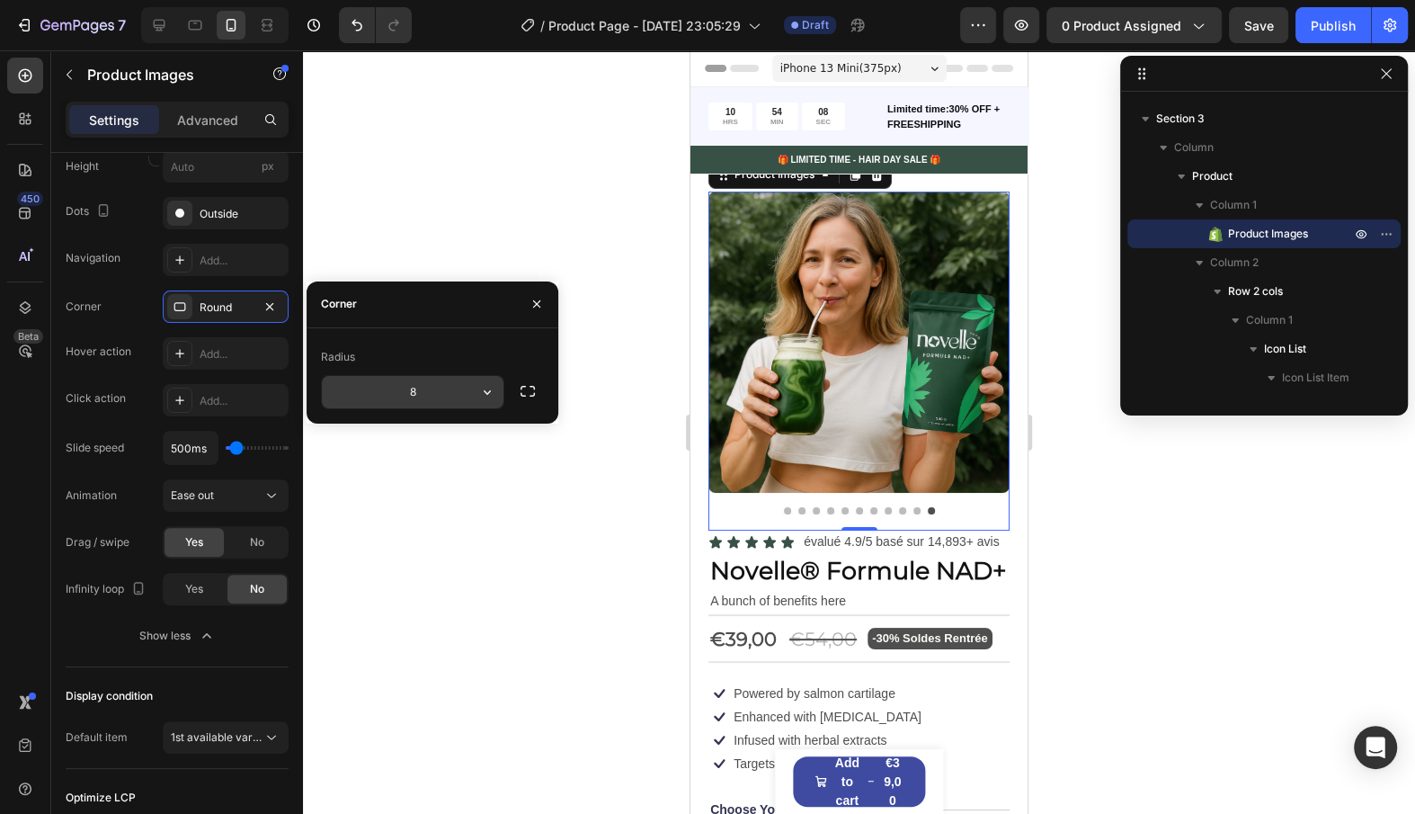
click at [422, 392] on input "8" at bounding box center [413, 392] width 182 height 32
type input "6"
click at [94, 362] on div "Hover action" at bounding box center [99, 351] width 66 height 29
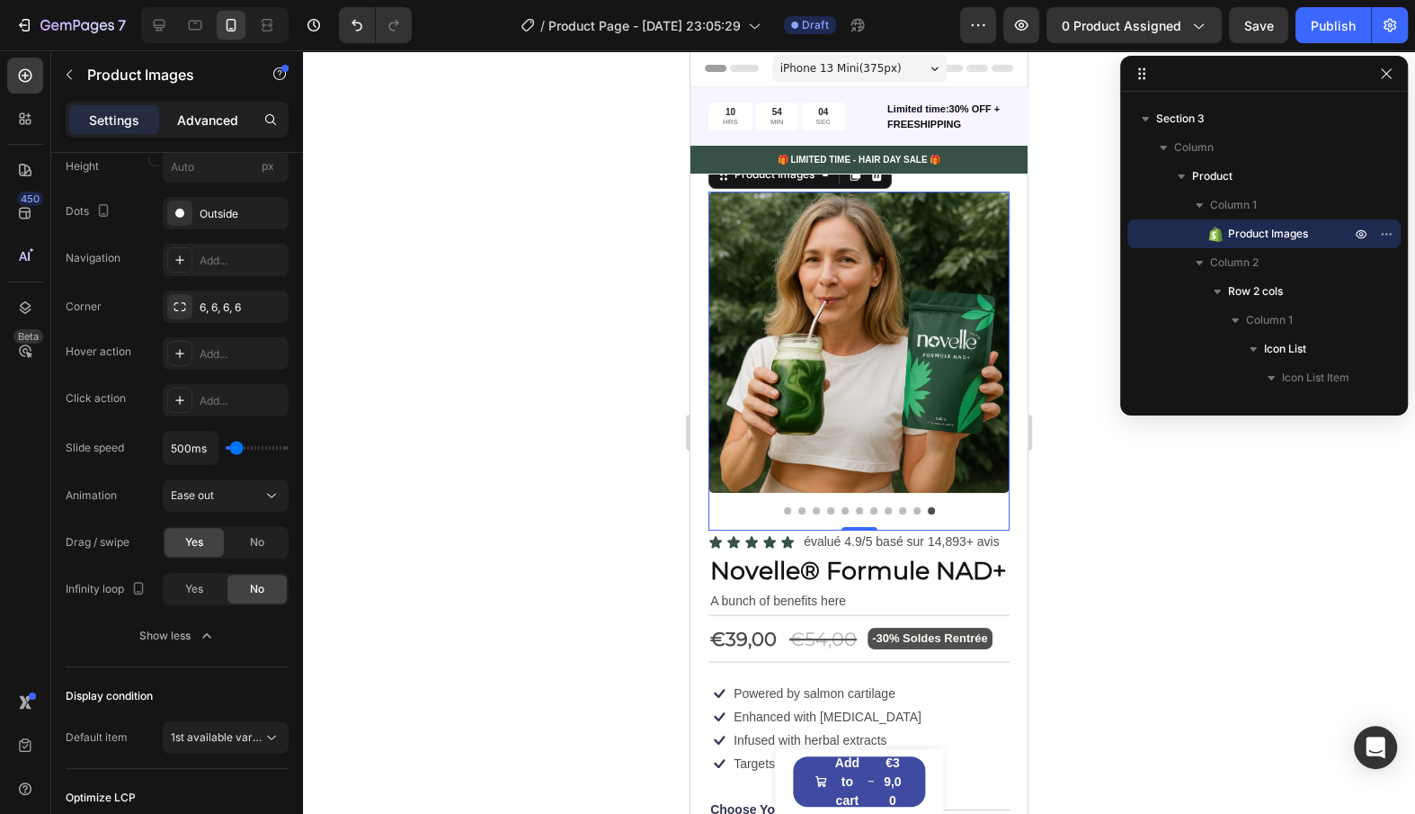
click at [225, 122] on p "Advanced" at bounding box center [207, 120] width 61 height 19
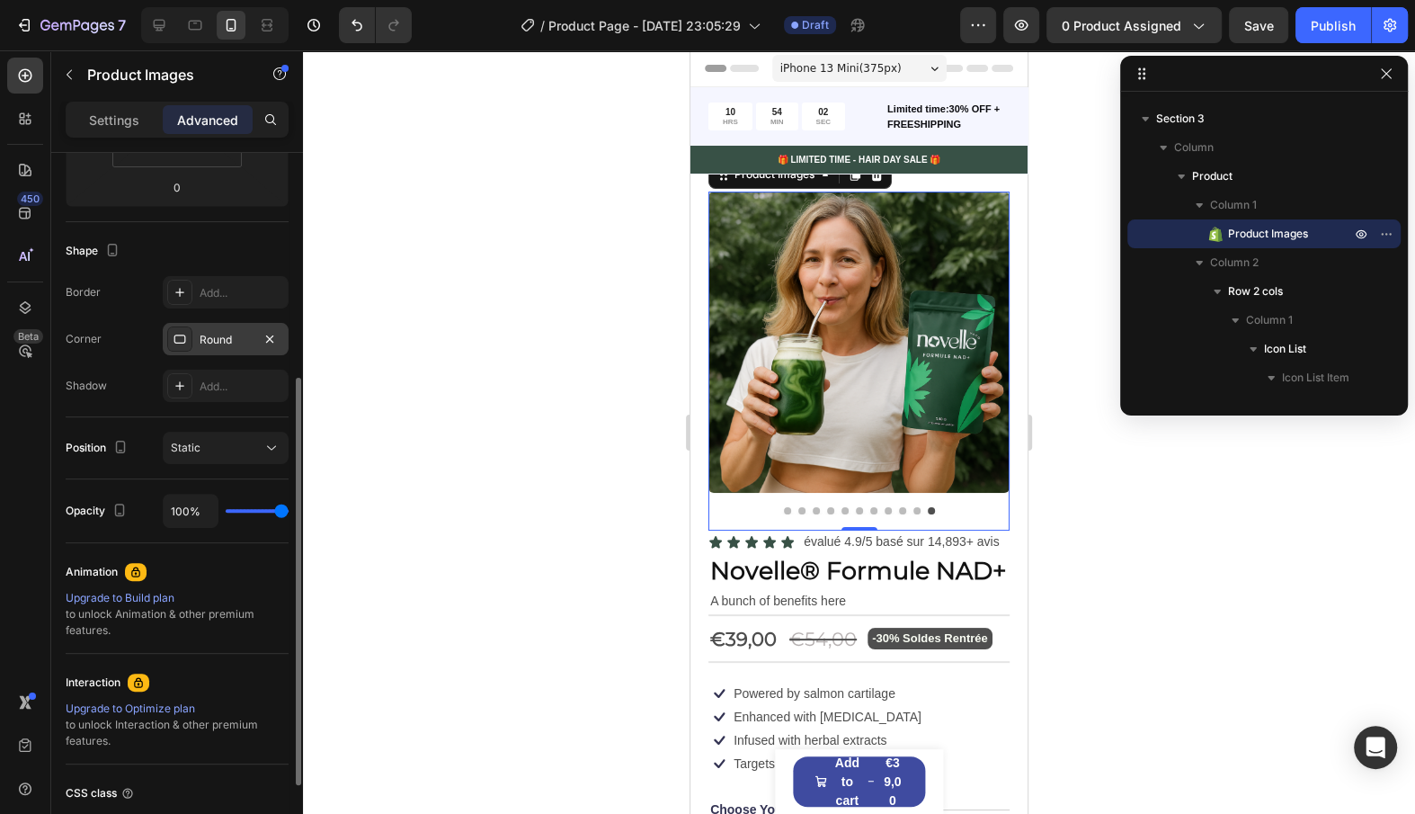
click at [224, 351] on div "Round" at bounding box center [226, 339] width 126 height 32
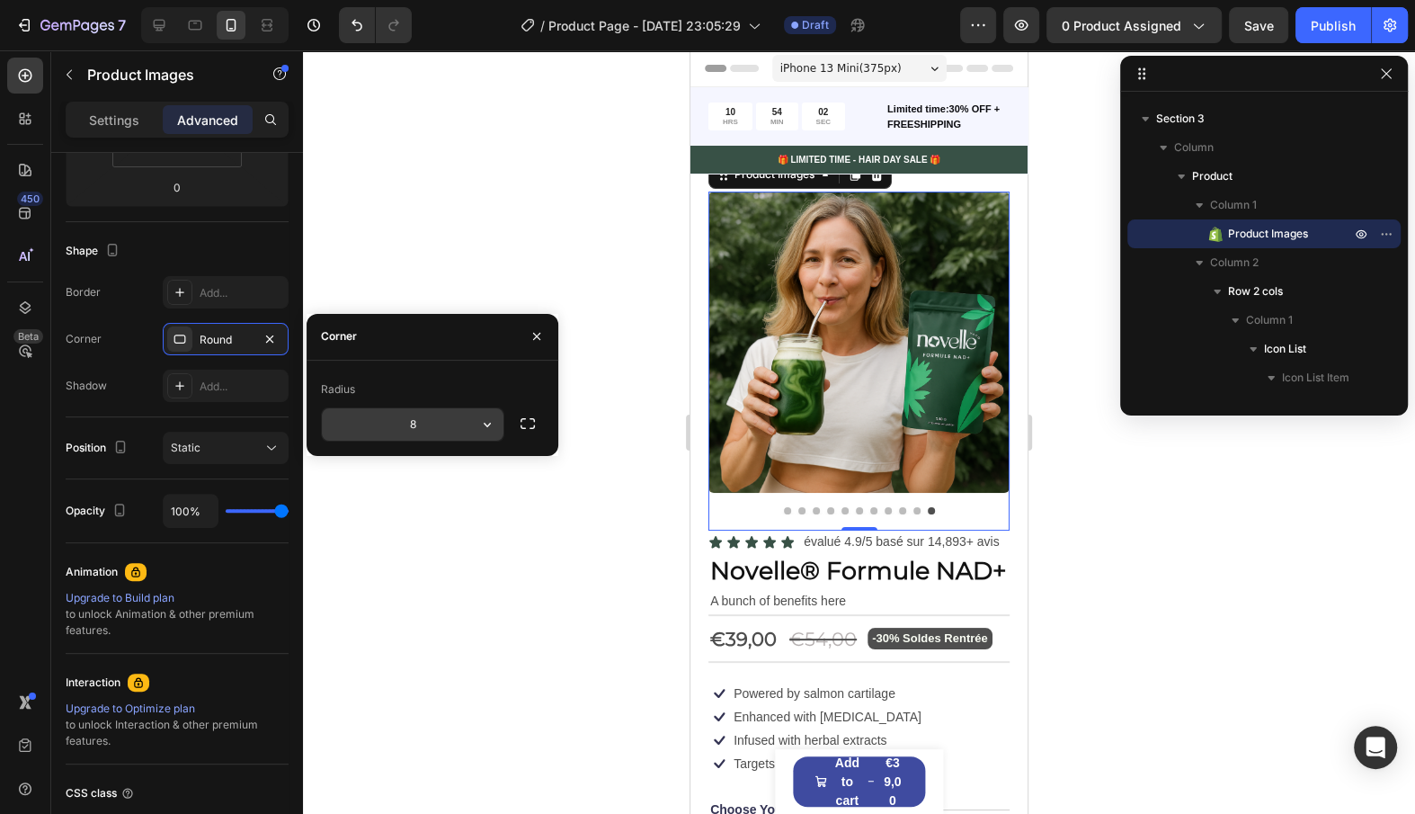
click at [434, 412] on input "8" at bounding box center [413, 424] width 182 height 32
type input "6"
click at [120, 362] on div "Border Add... Corner Round Shadow Add..." at bounding box center [177, 339] width 223 height 126
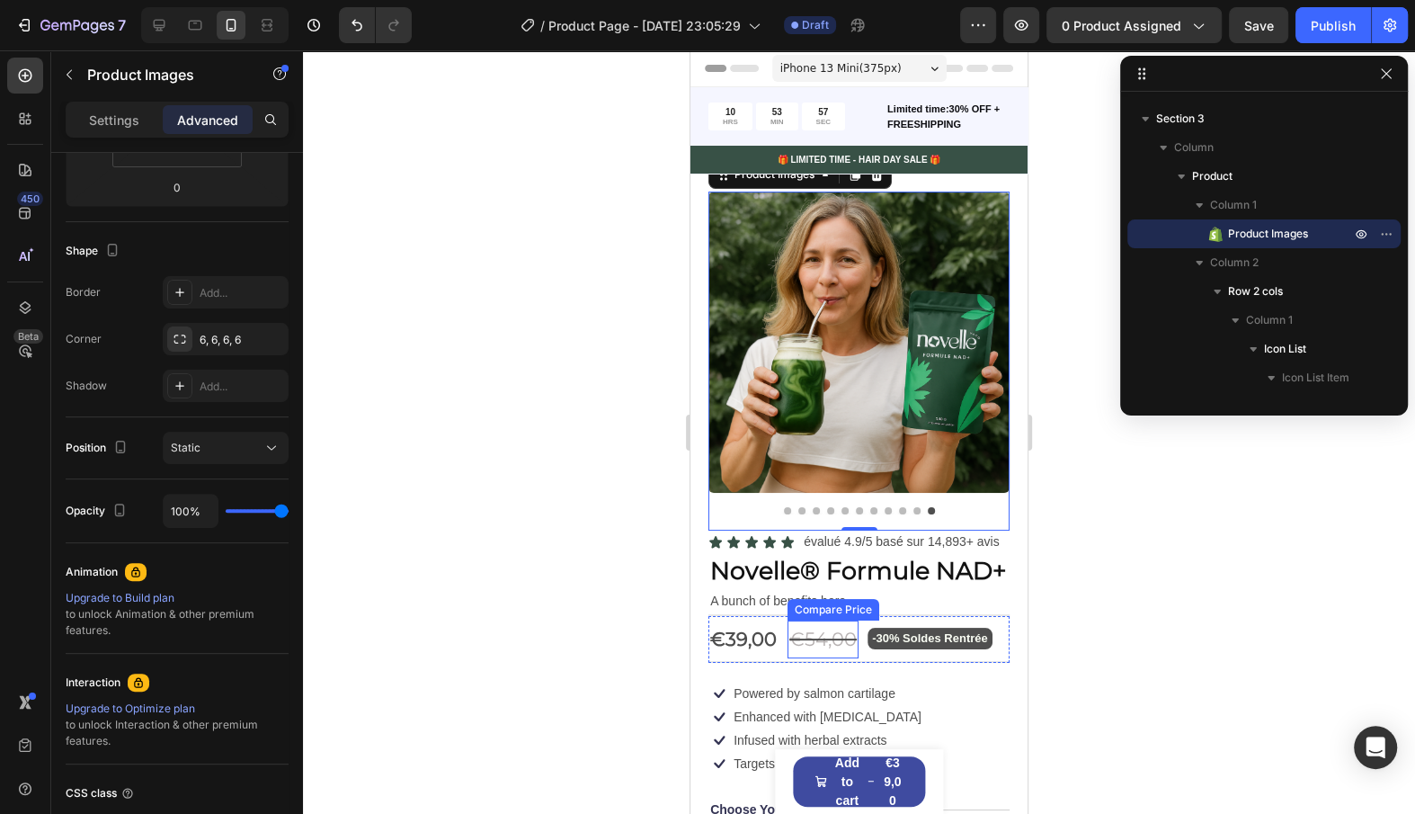
click at [793, 646] on div "€54,00" at bounding box center [823, 639] width 71 height 38
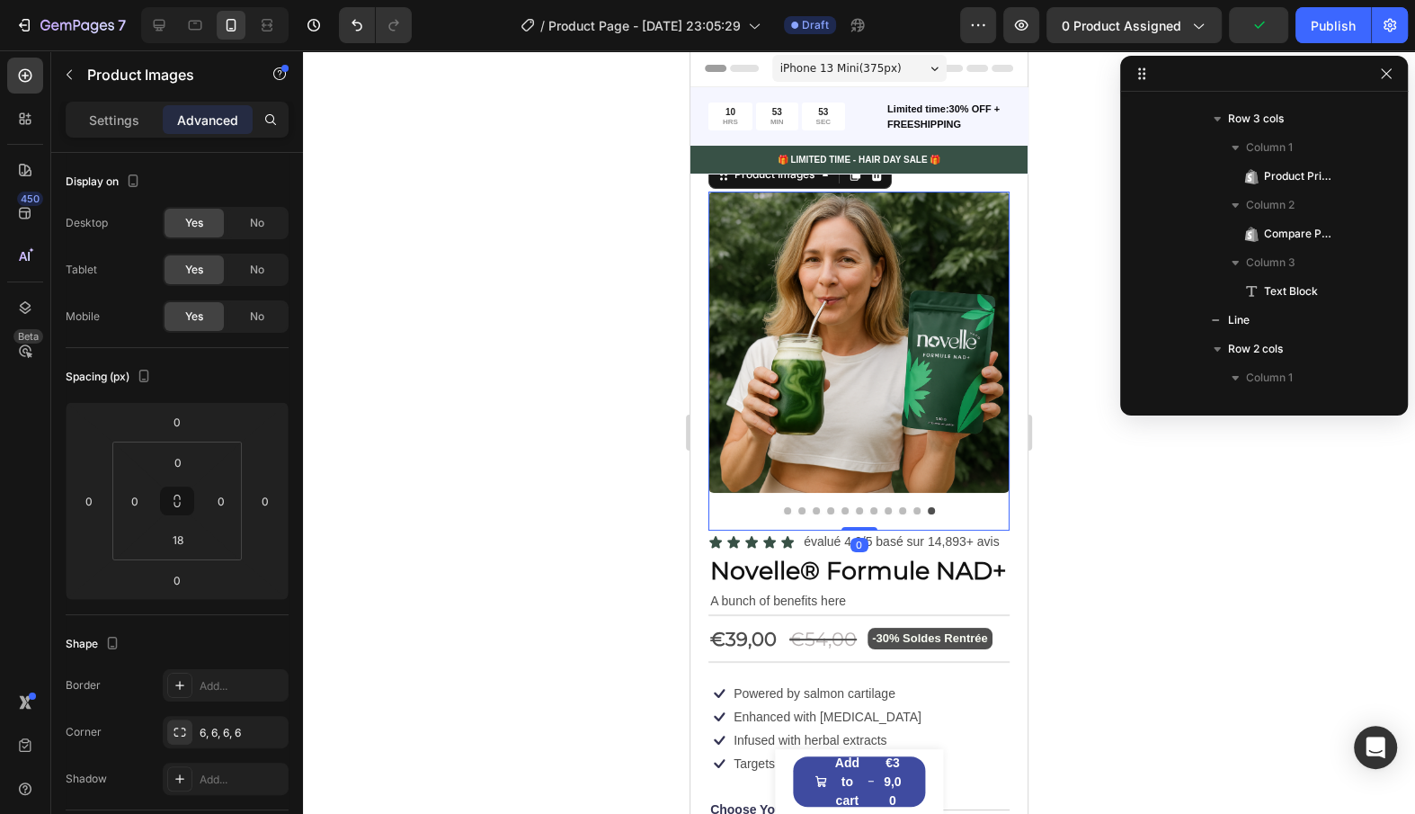
click at [786, 507] on button "Dot" at bounding box center [787, 510] width 7 height 7
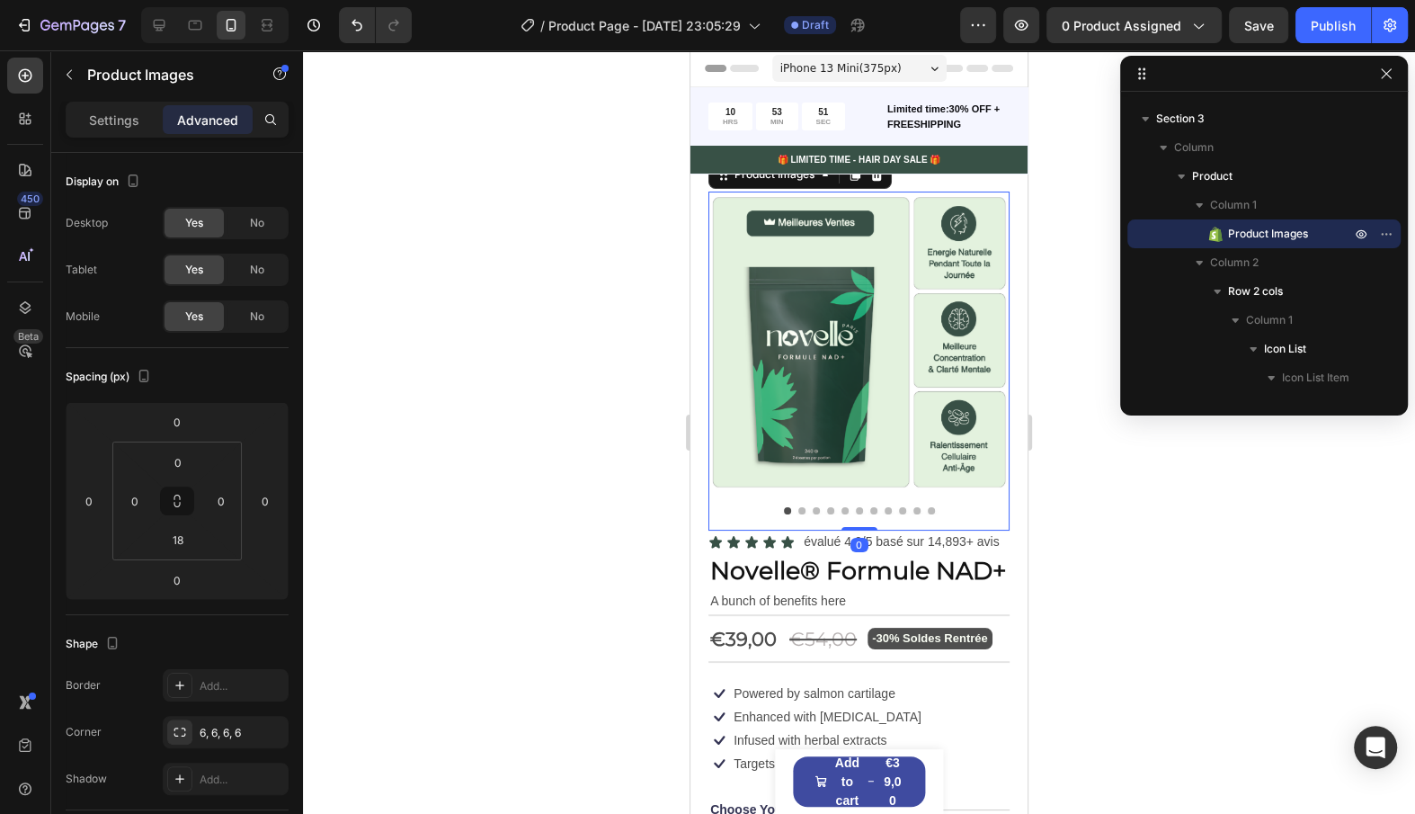
click at [801, 510] on button "Dot" at bounding box center [801, 510] width 7 height 7
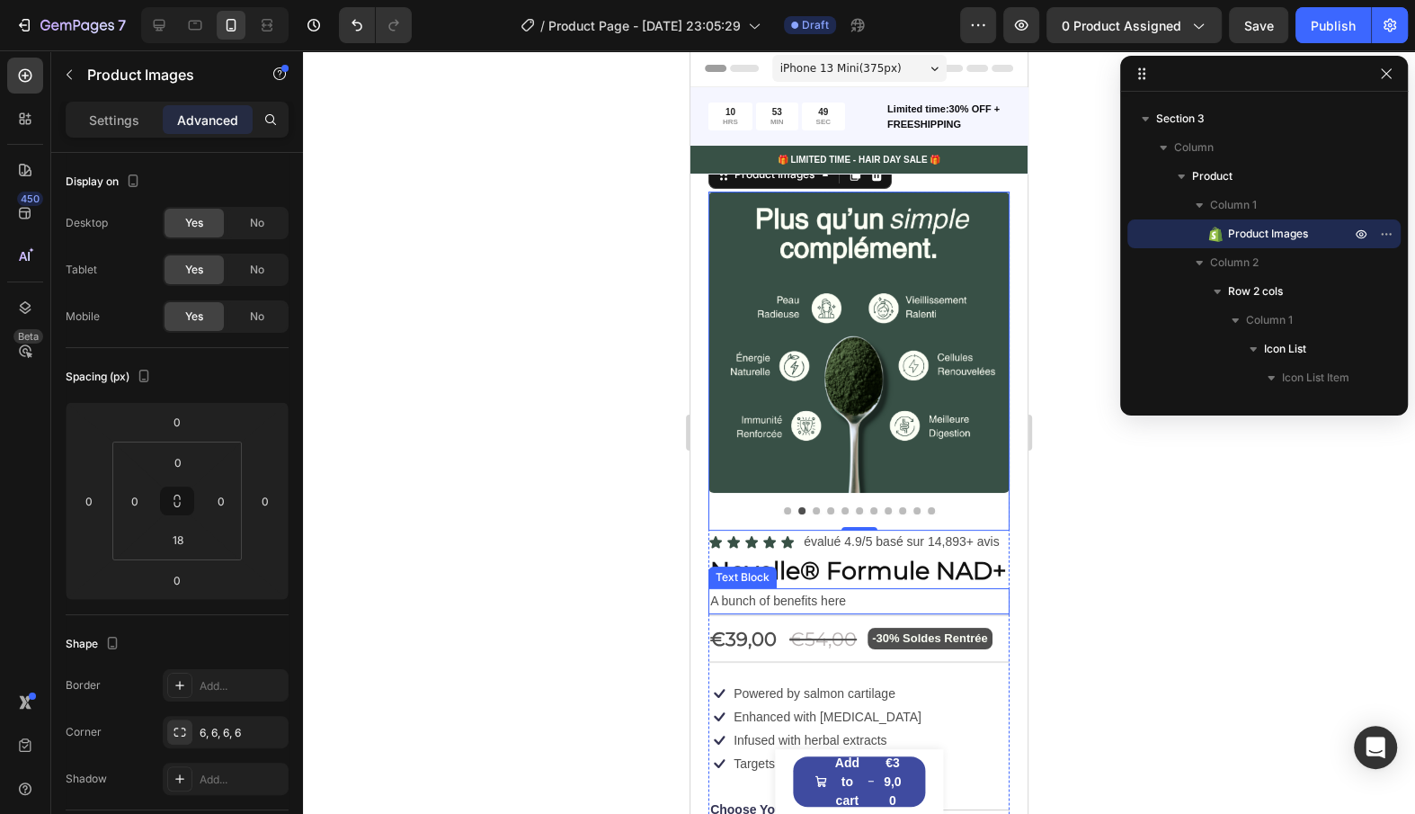
click at [762, 593] on p "A bunch of benefits here" at bounding box center [859, 601] width 298 height 22
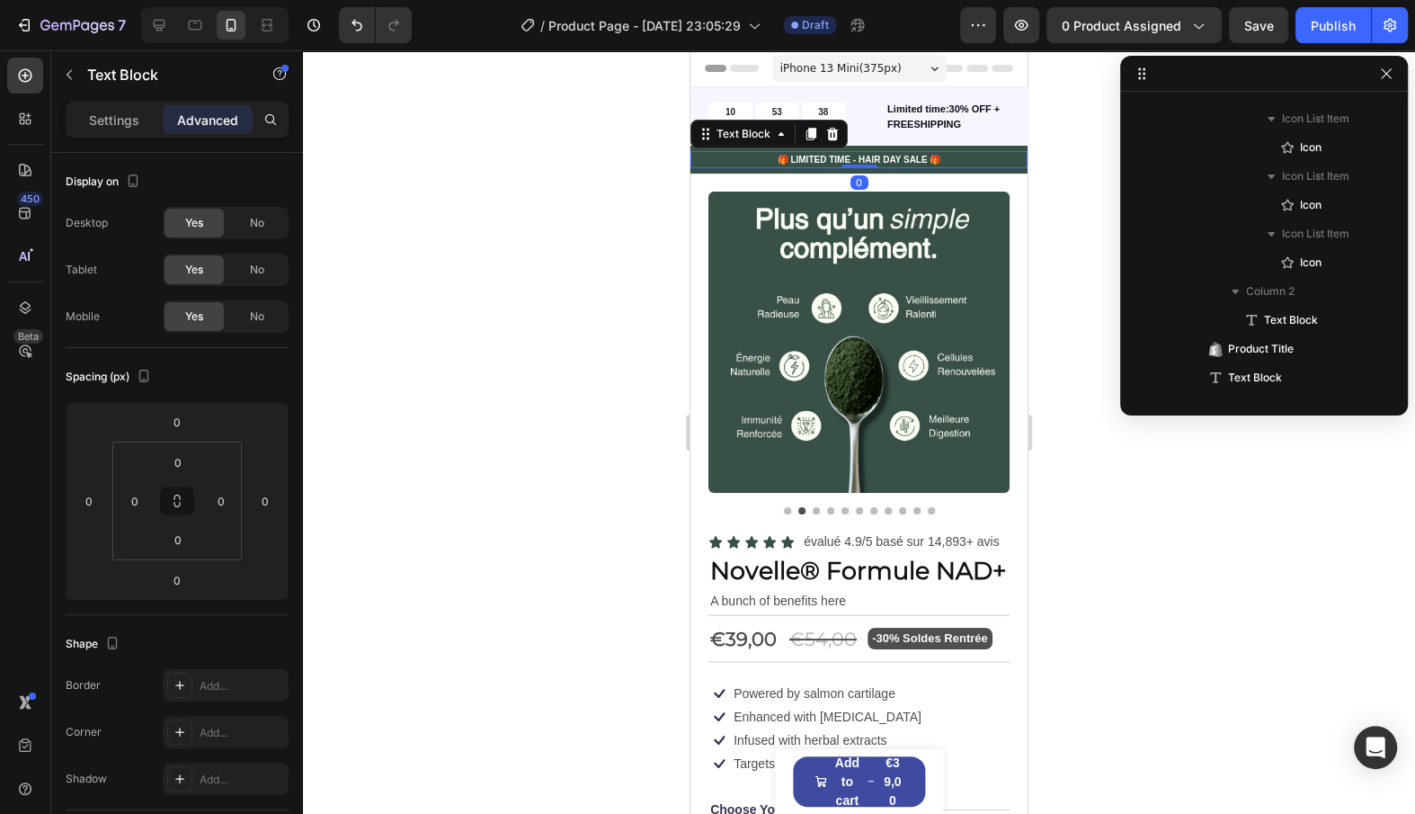
click at [990, 165] on p "🎁 LIMITED TIME - HAIR DAY SALE 🎁" at bounding box center [859, 159] width 334 height 13
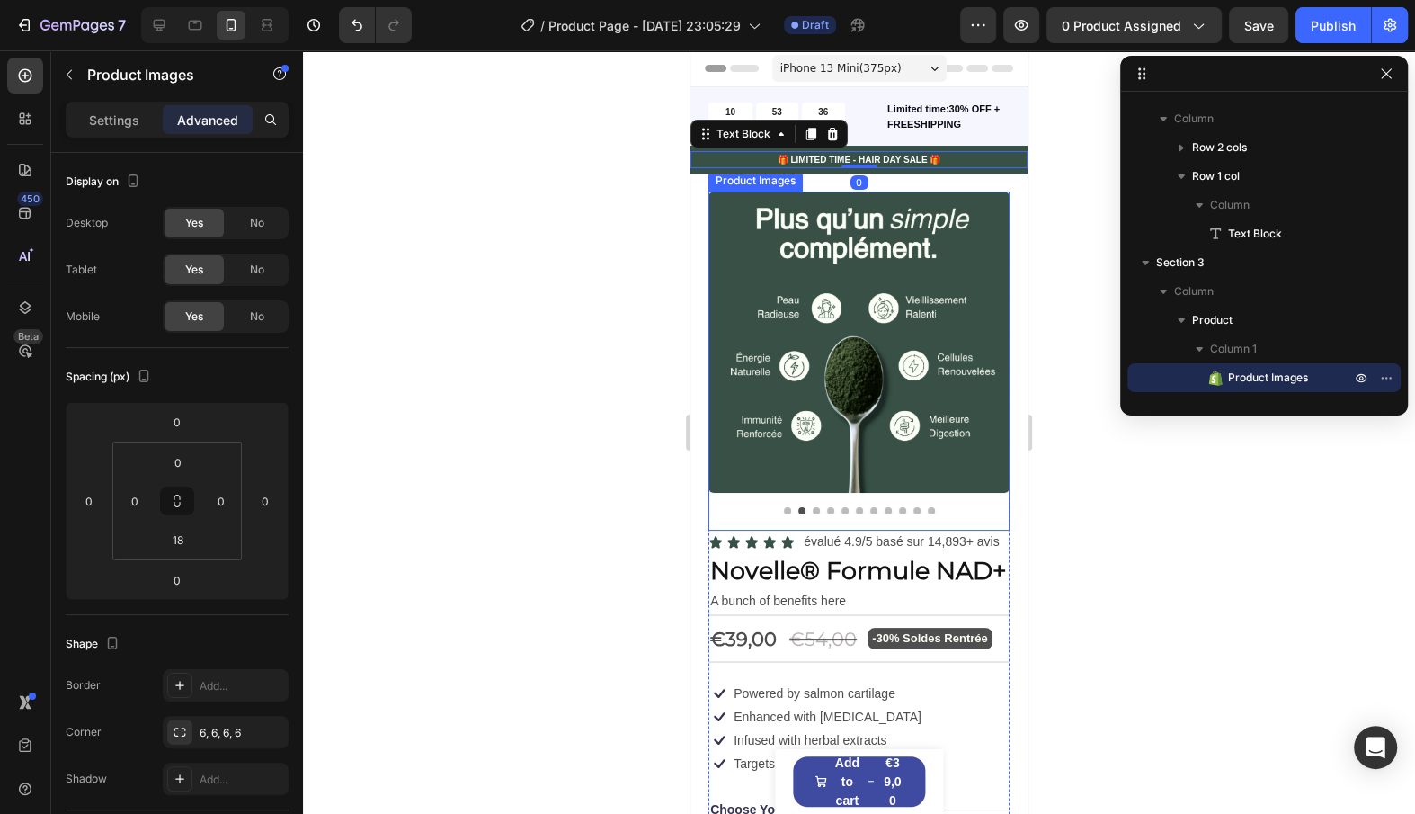
click at [789, 509] on button "Dot" at bounding box center [787, 510] width 7 height 7
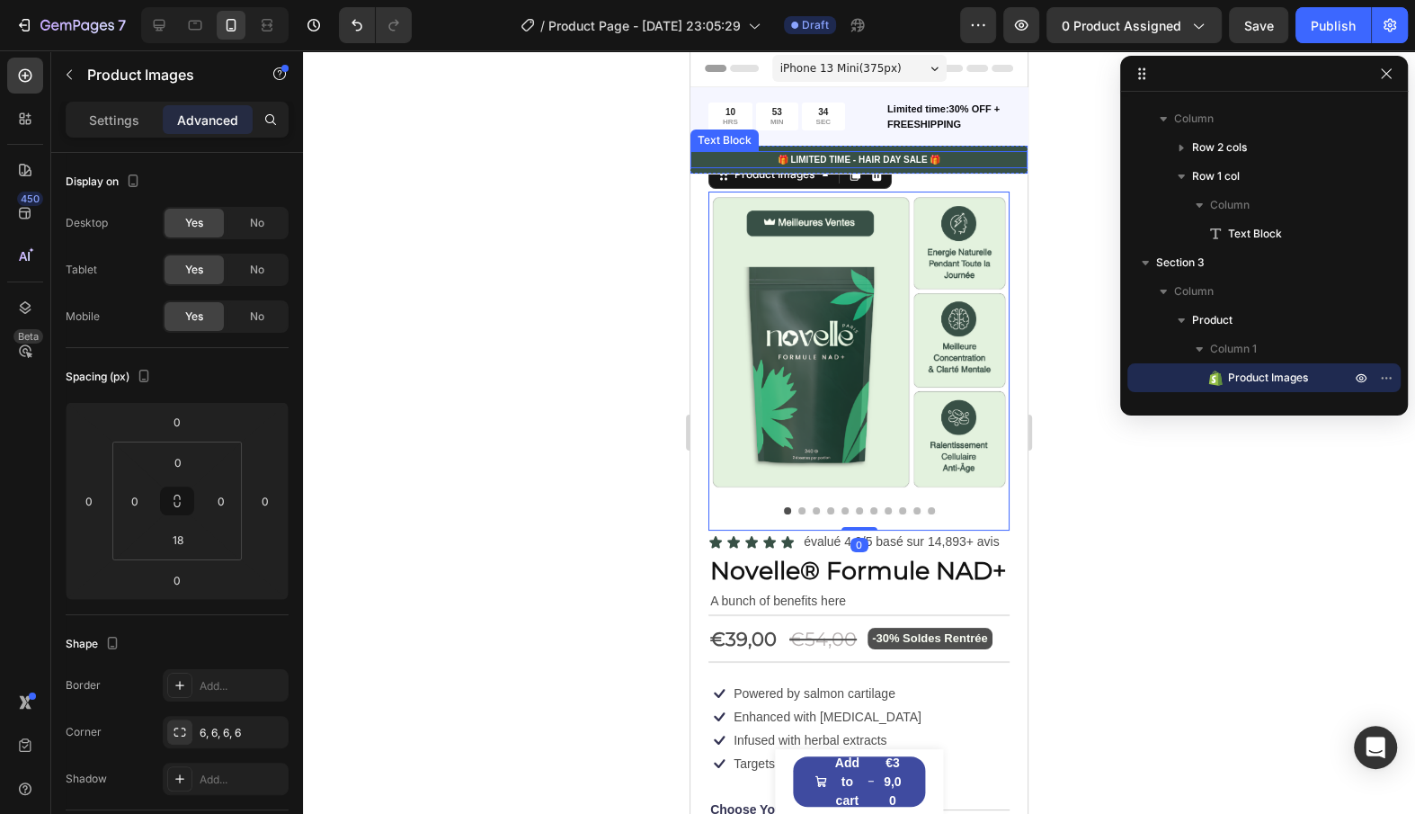
click at [1010, 161] on p "🎁 LIMITED TIME - HAIR DAY SALE 🎁" at bounding box center [859, 159] width 334 height 13
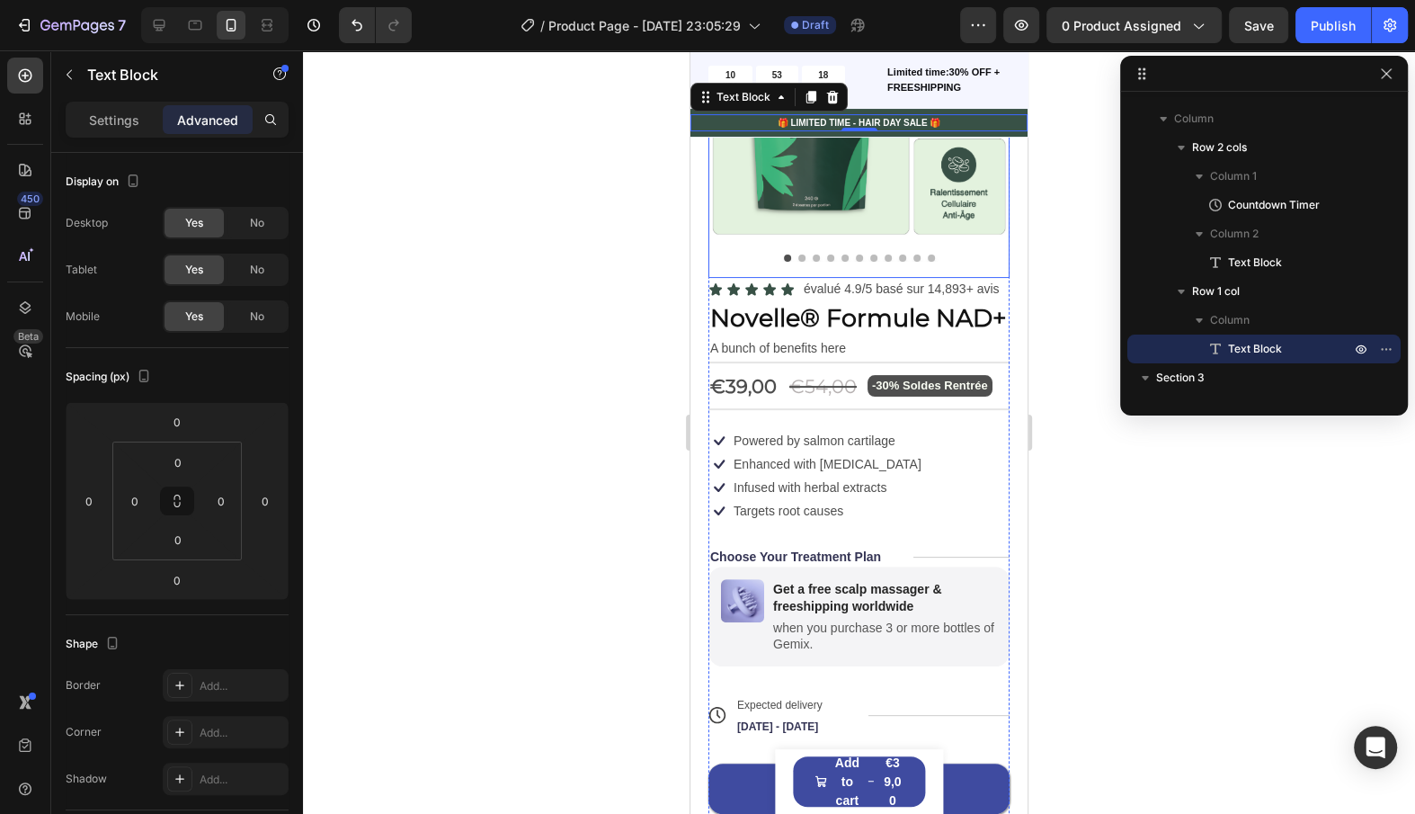
scroll to position [0, 0]
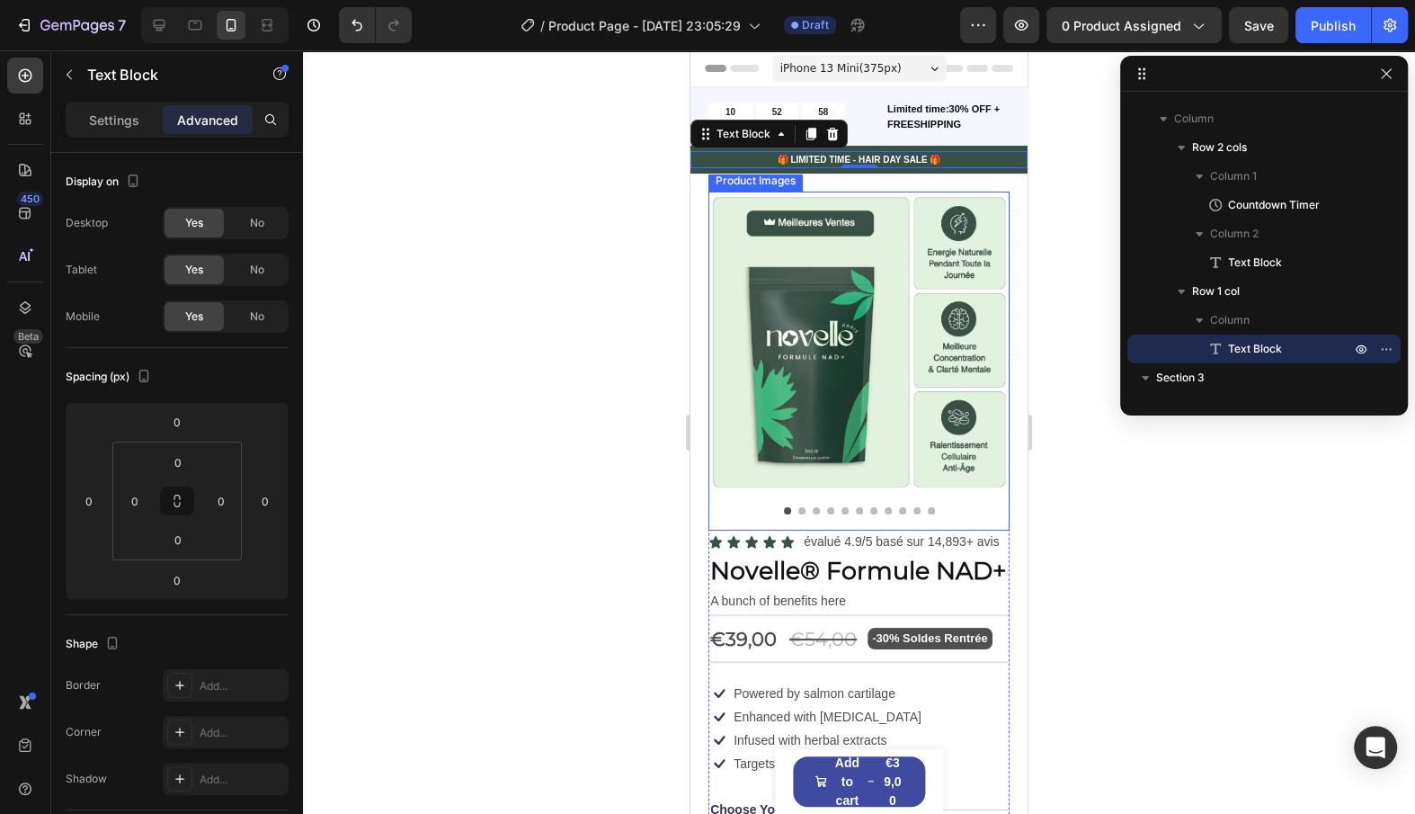
click at [796, 509] on div at bounding box center [859, 510] width 301 height 7
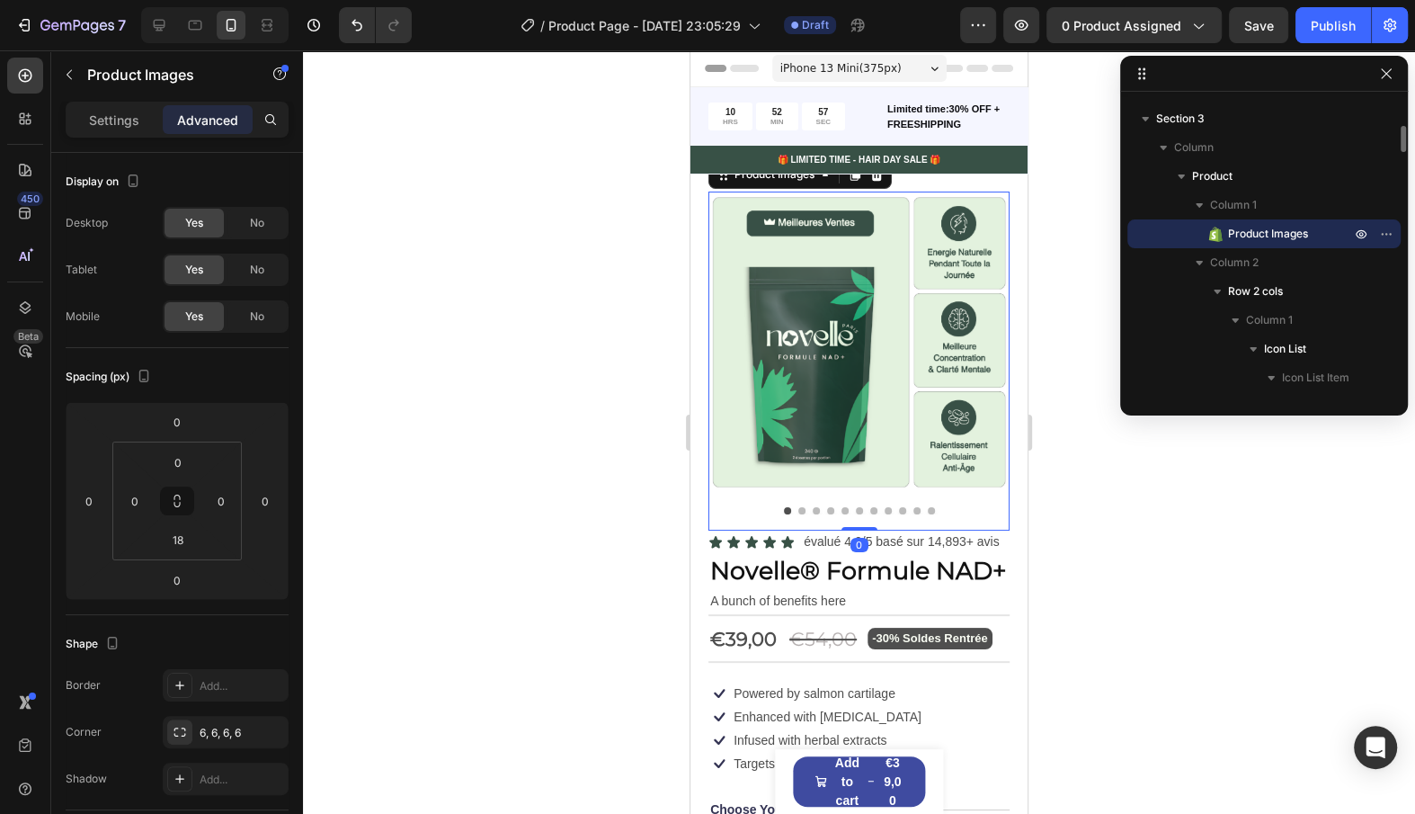
click at [798, 509] on button "Dot" at bounding box center [801, 510] width 7 height 7
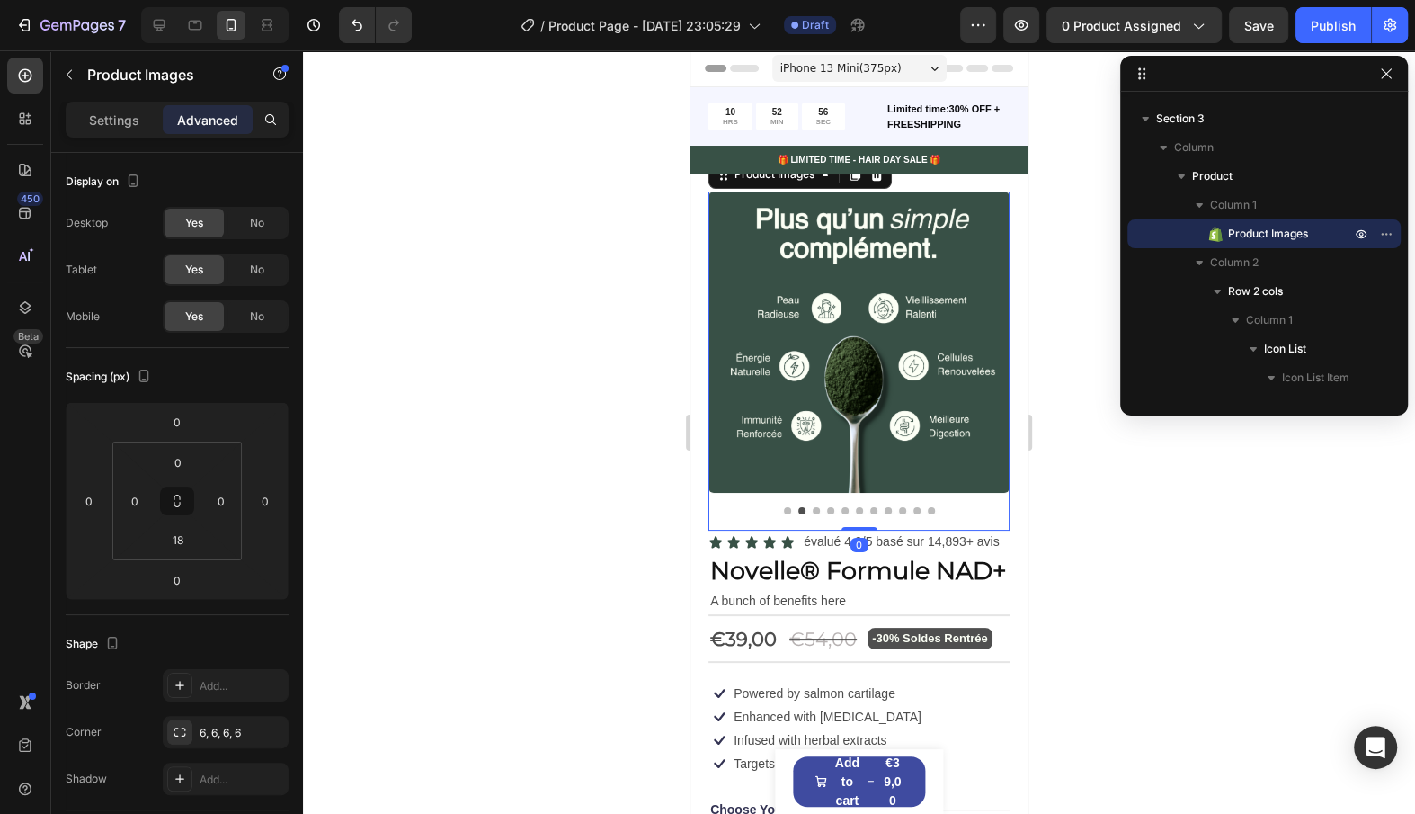
click at [816, 507] on button "Dot" at bounding box center [816, 510] width 7 height 7
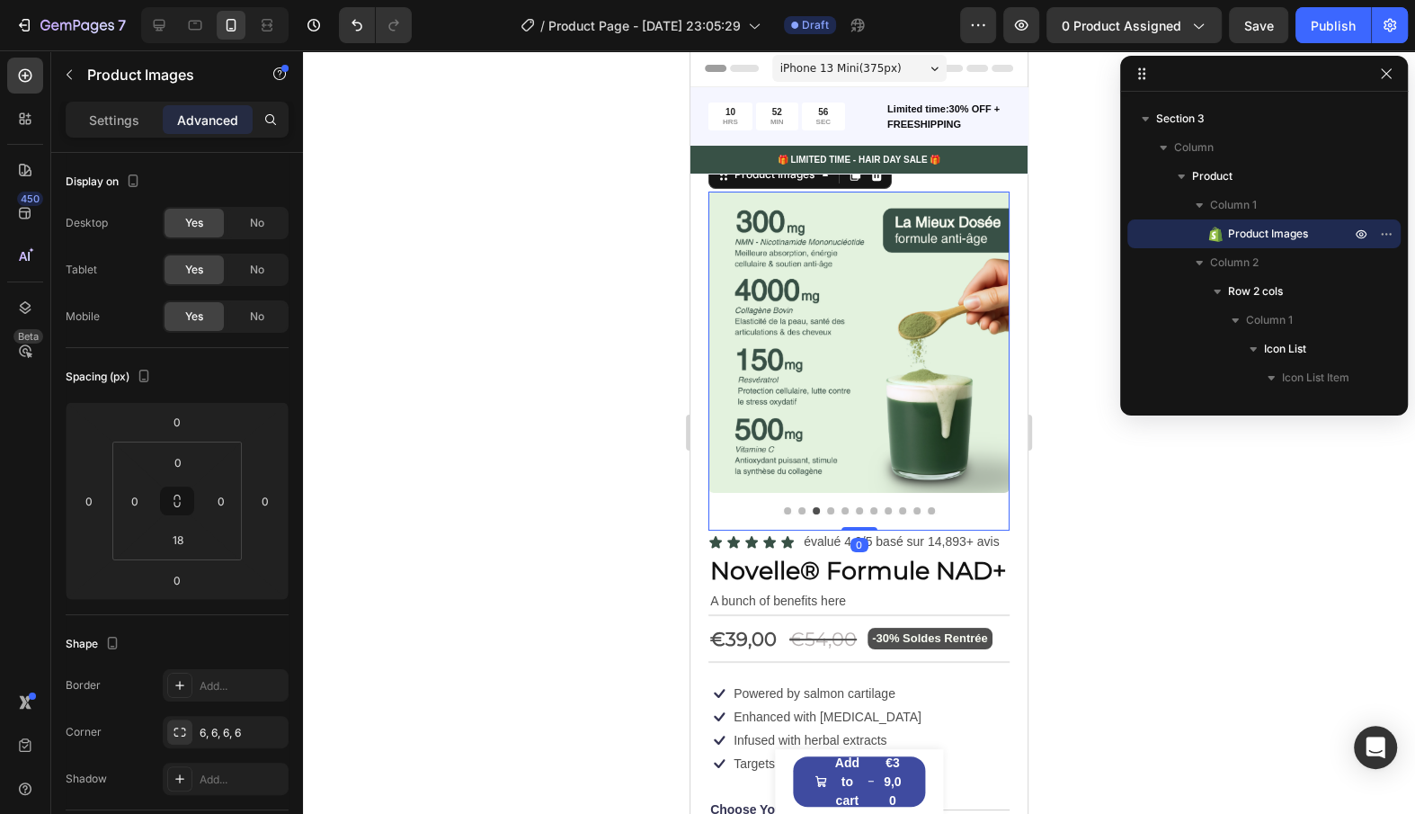
click at [834, 510] on div at bounding box center [859, 510] width 301 height 7
click at [790, 510] on div at bounding box center [859, 510] width 301 height 7
click at [788, 510] on button "Dot" at bounding box center [787, 510] width 7 height 7
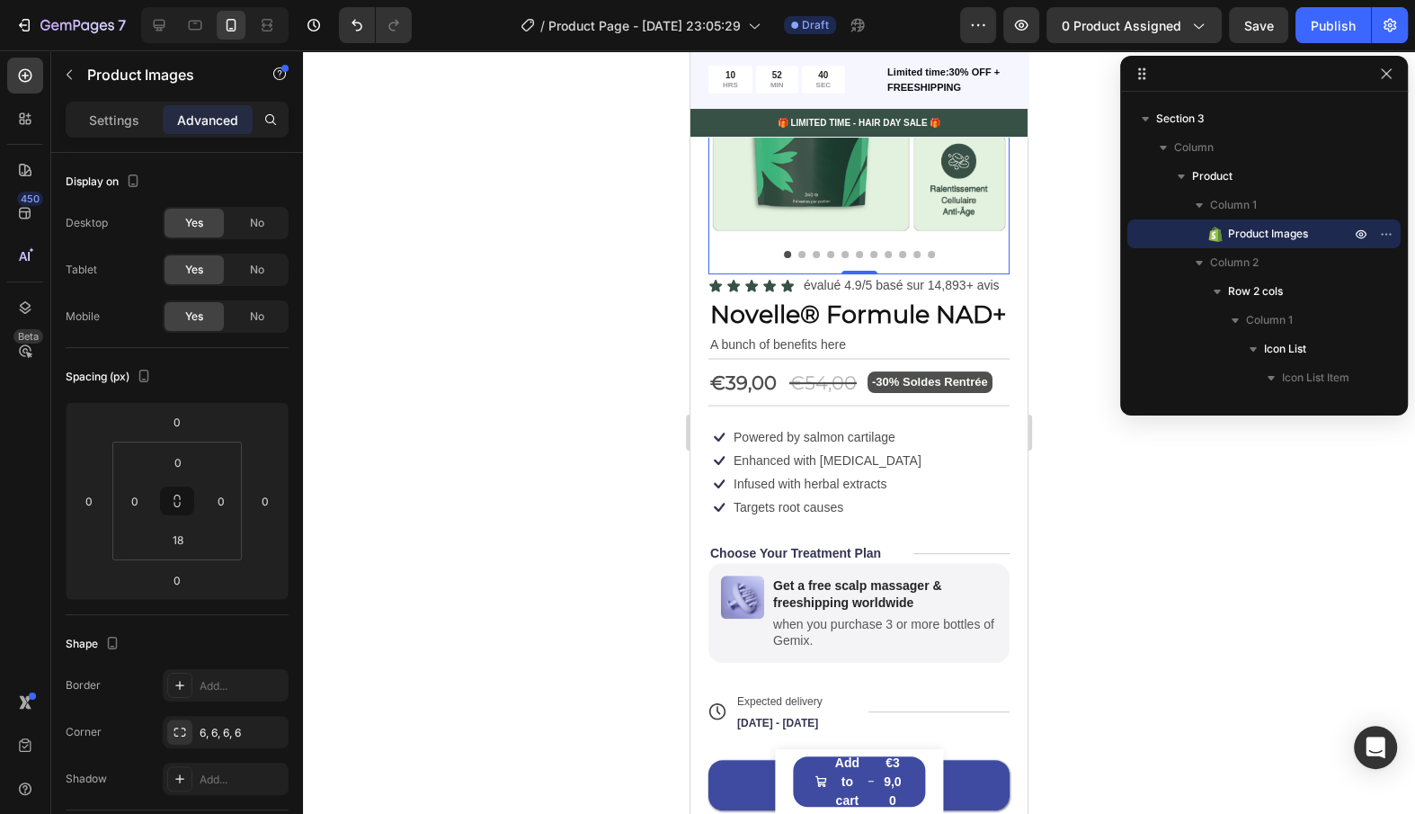
scroll to position [262, 0]
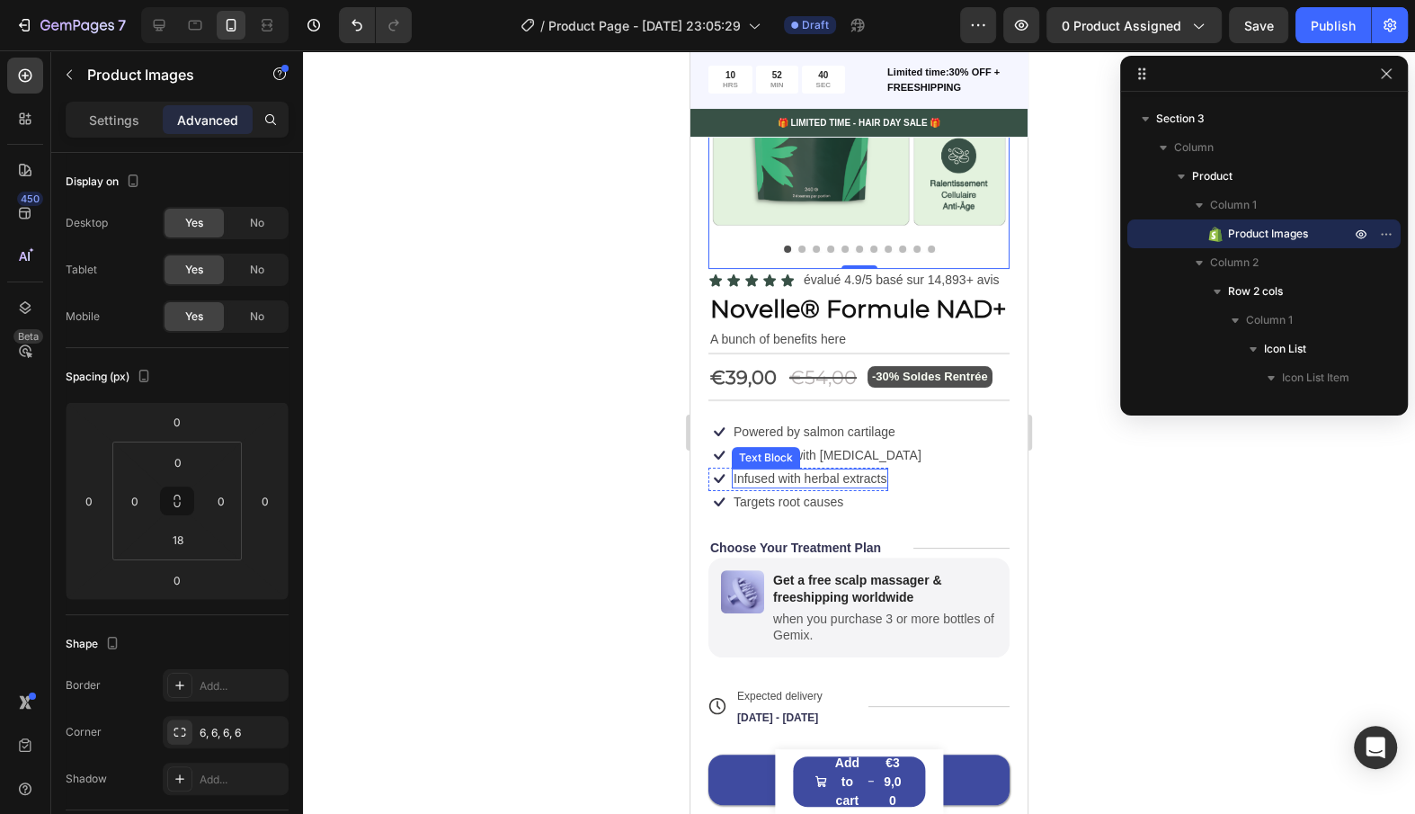
click at [789, 464] on div "Text Block" at bounding box center [766, 458] width 68 height 22
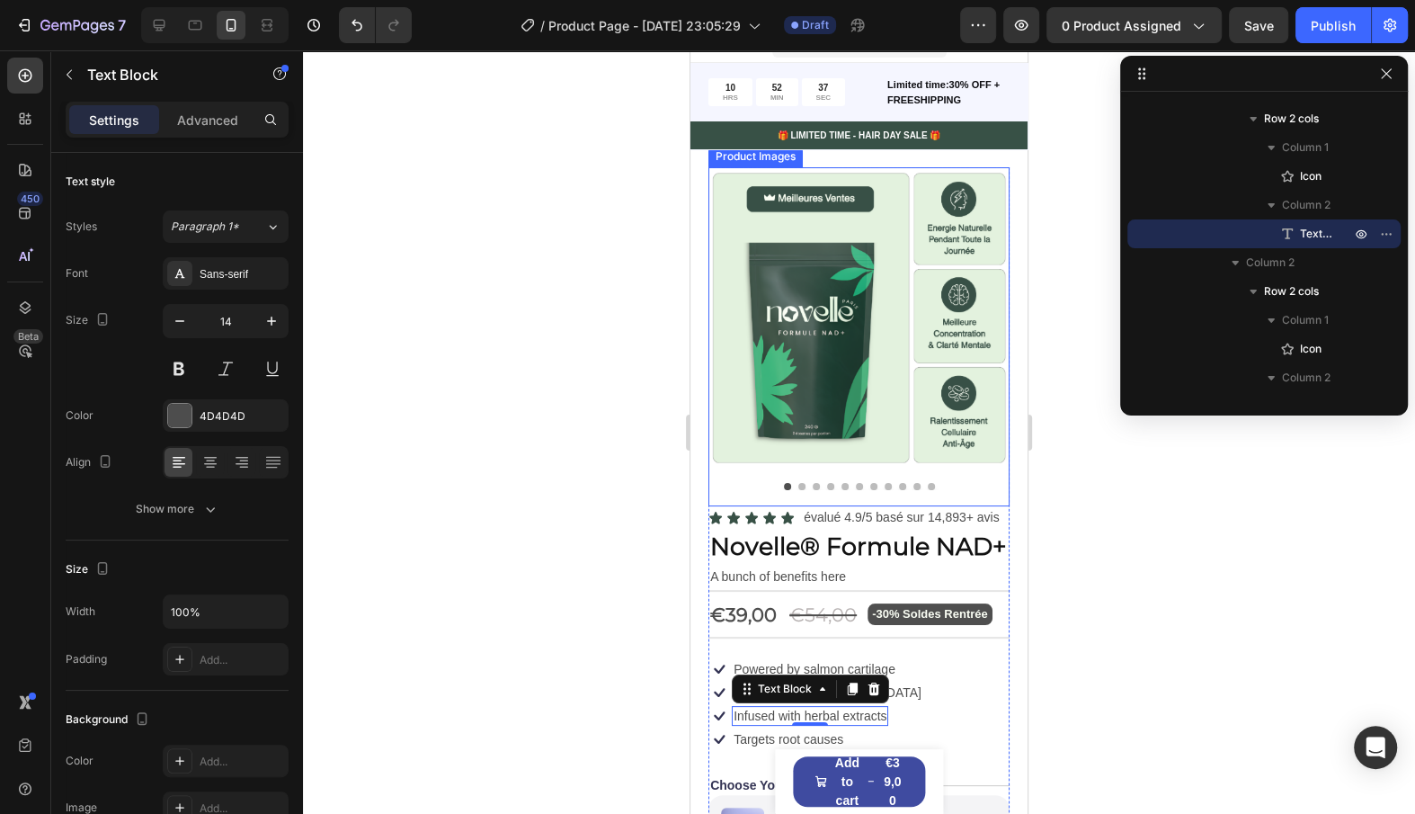
scroll to position [0, 0]
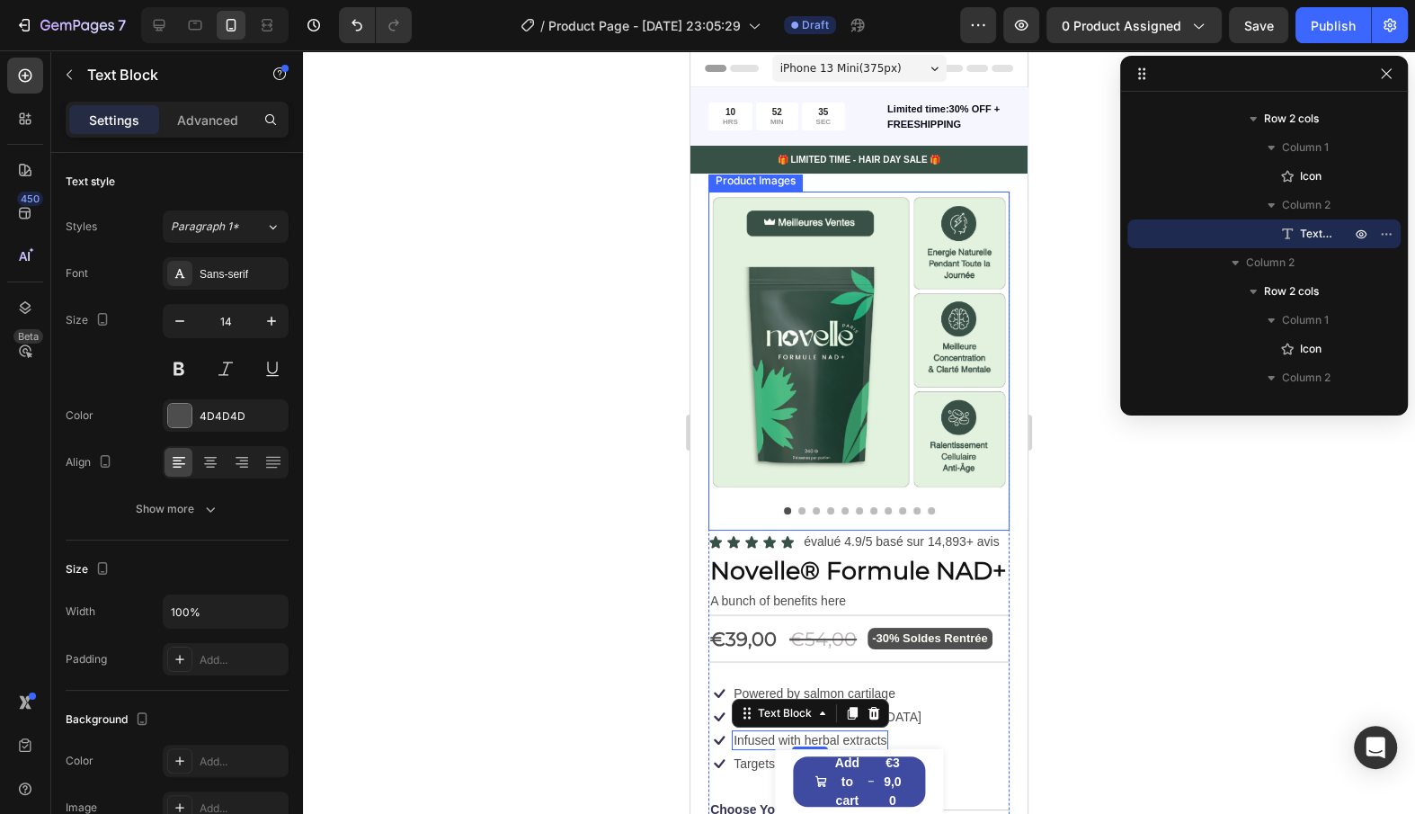
click at [799, 511] on button "Dot" at bounding box center [801, 510] width 7 height 7
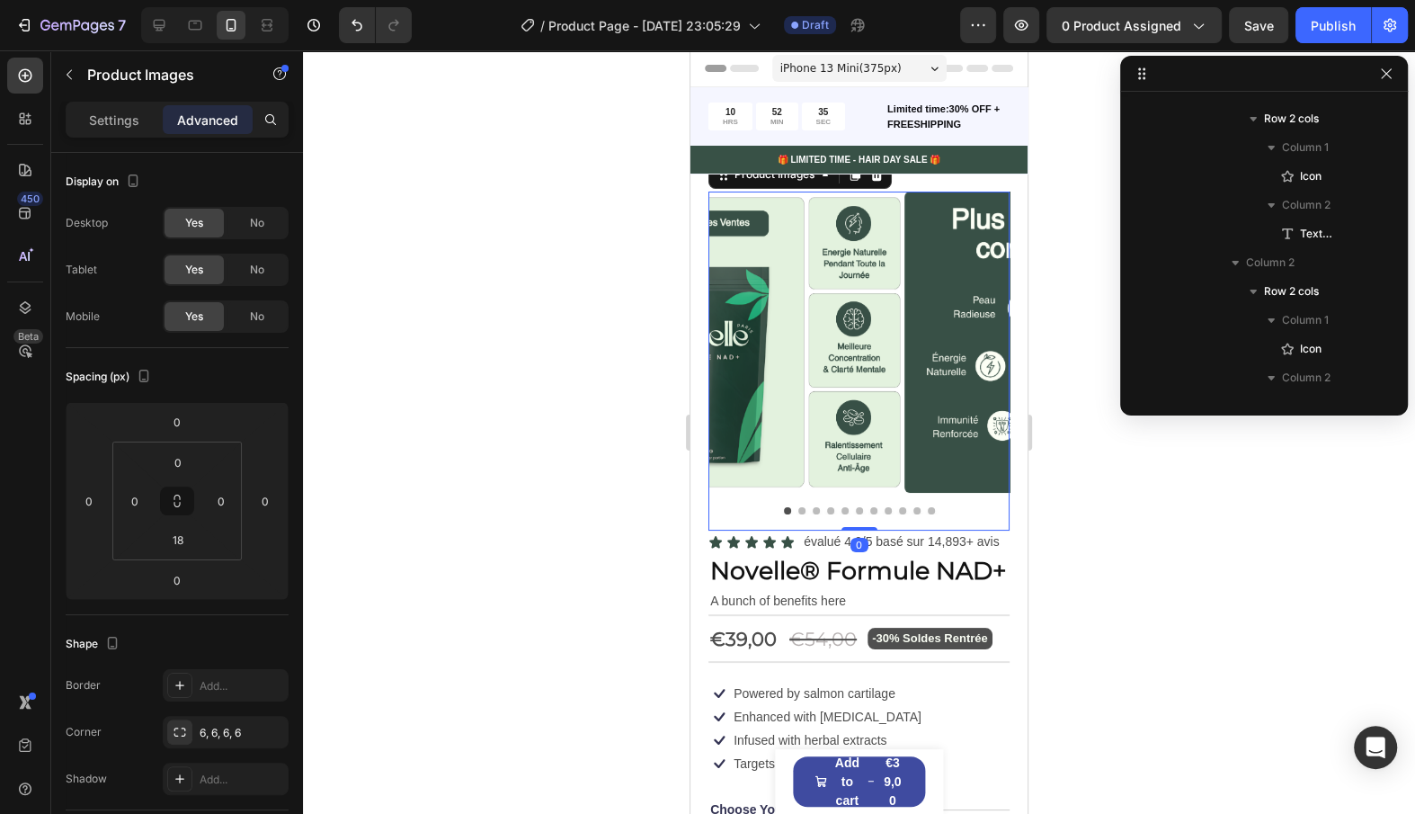
scroll to position [311, 0]
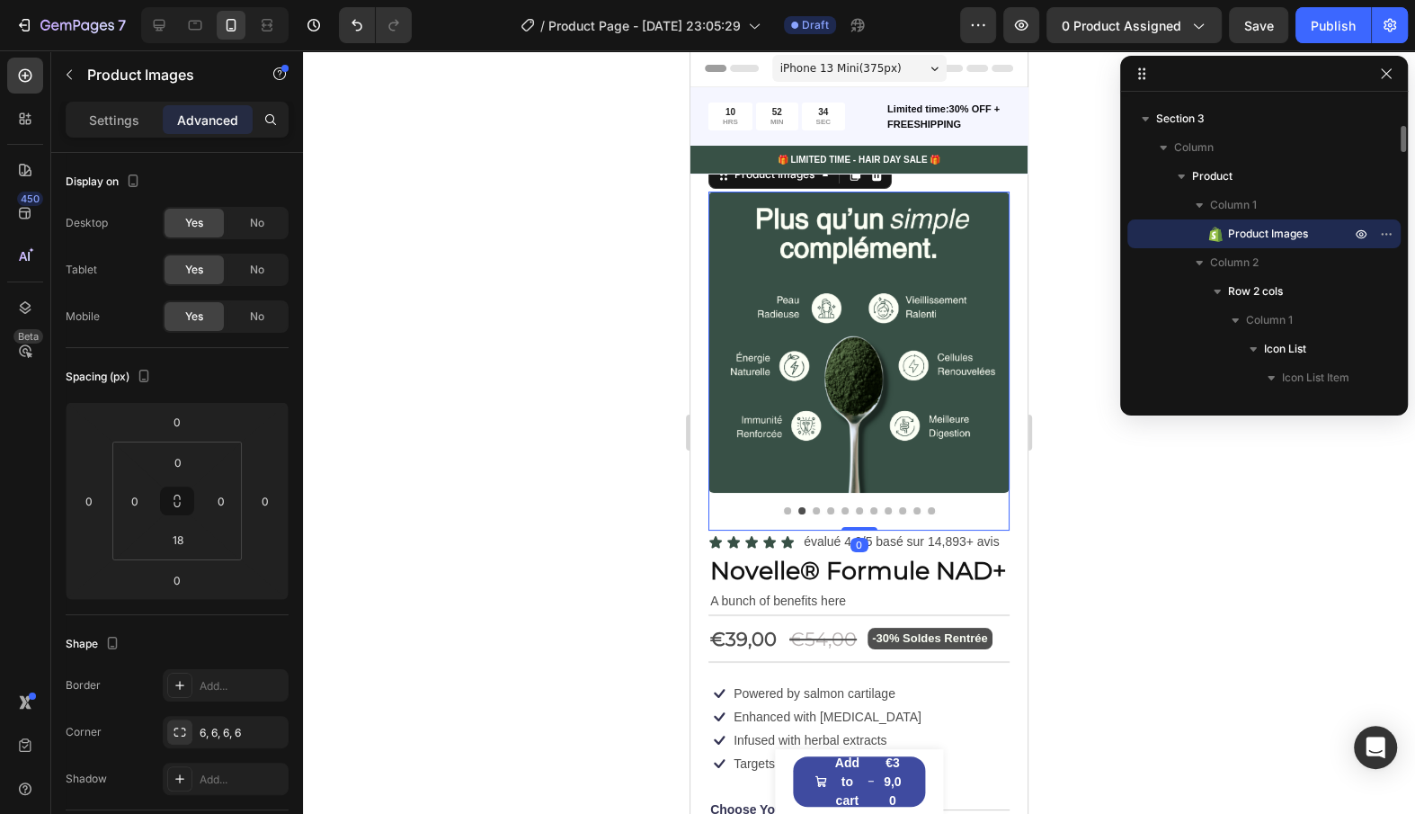
click at [814, 511] on button "Dot" at bounding box center [816, 510] width 7 height 7
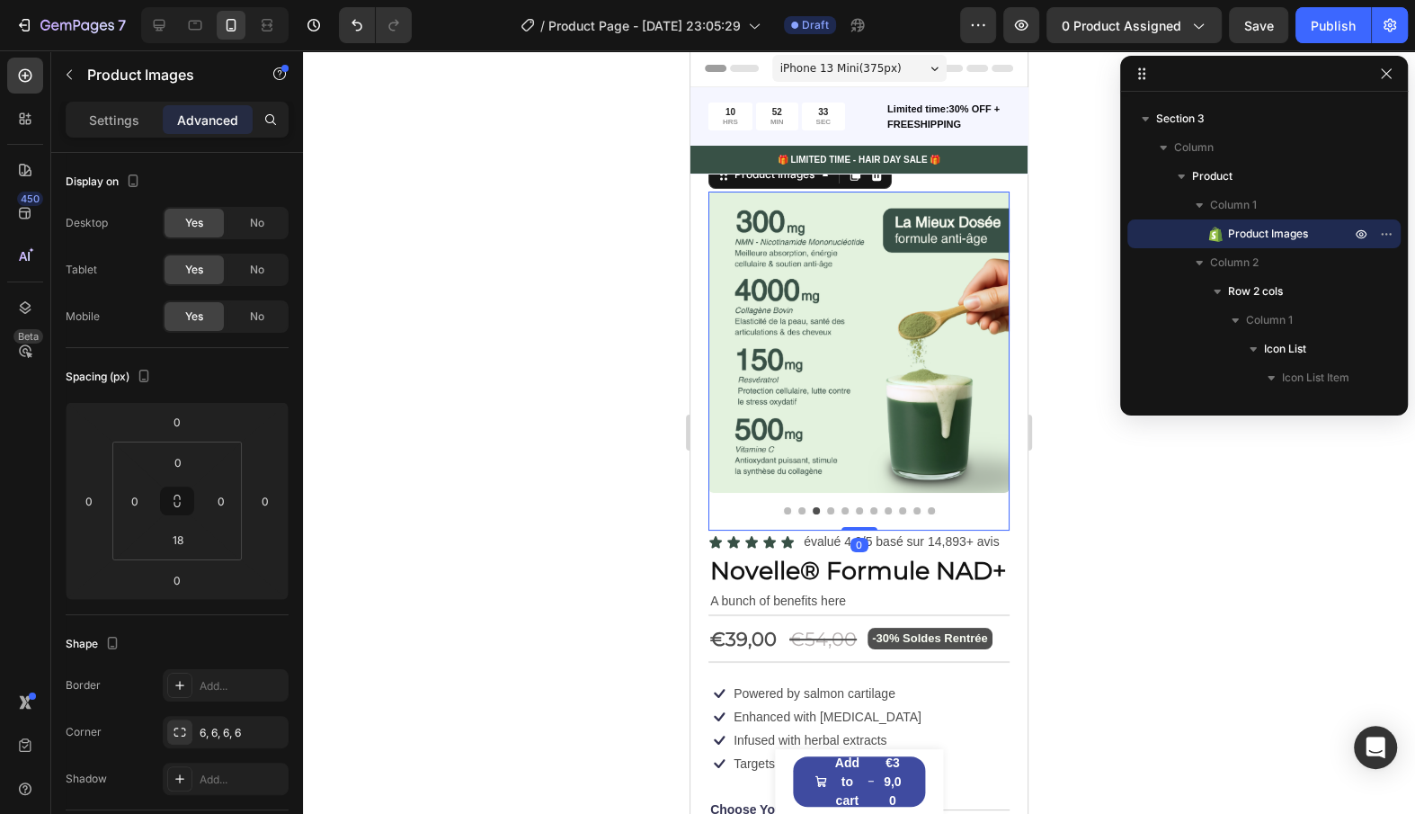
click at [827, 512] on button "Dot" at bounding box center [830, 510] width 7 height 7
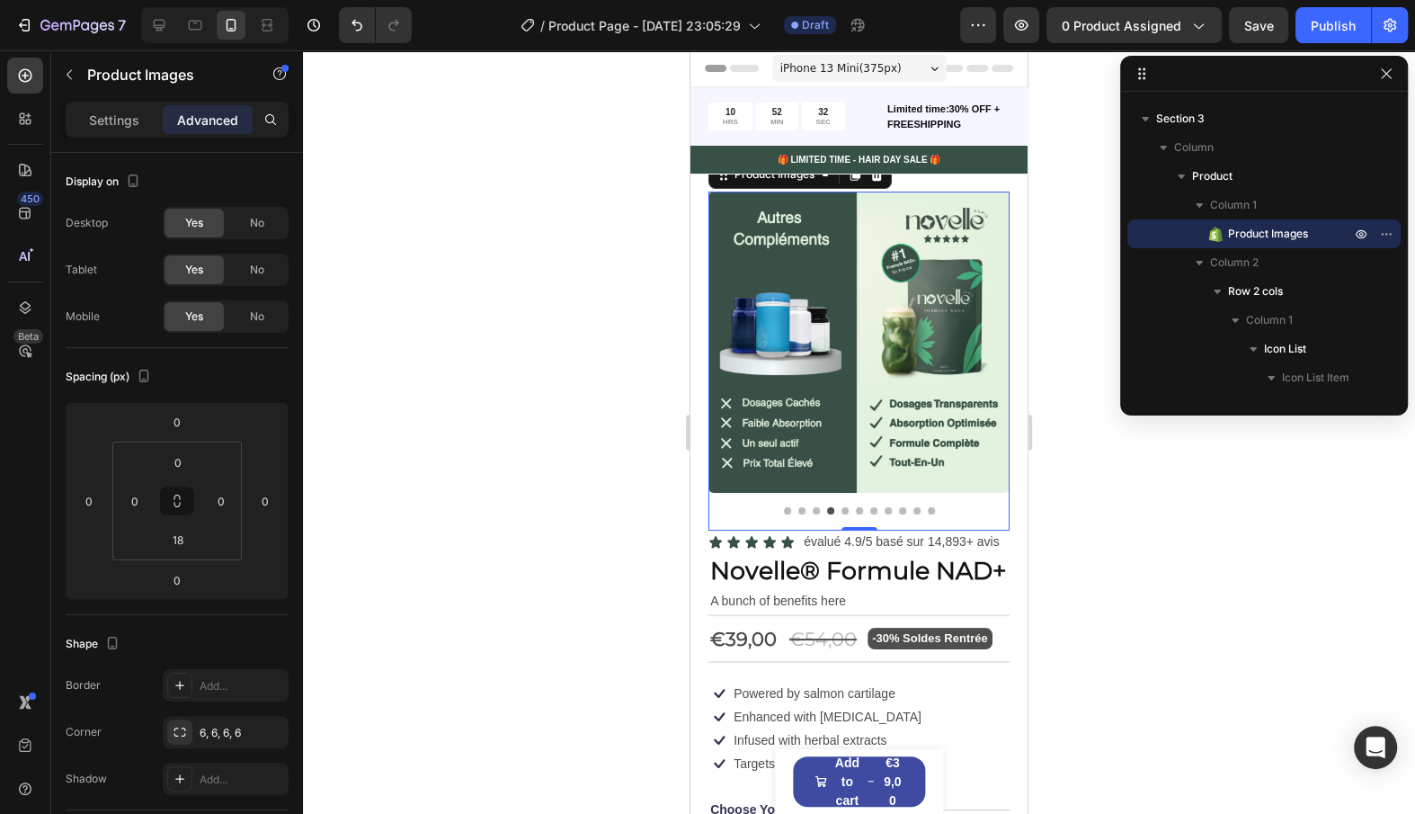
click at [844, 511] on button "Dot" at bounding box center [845, 510] width 7 height 7
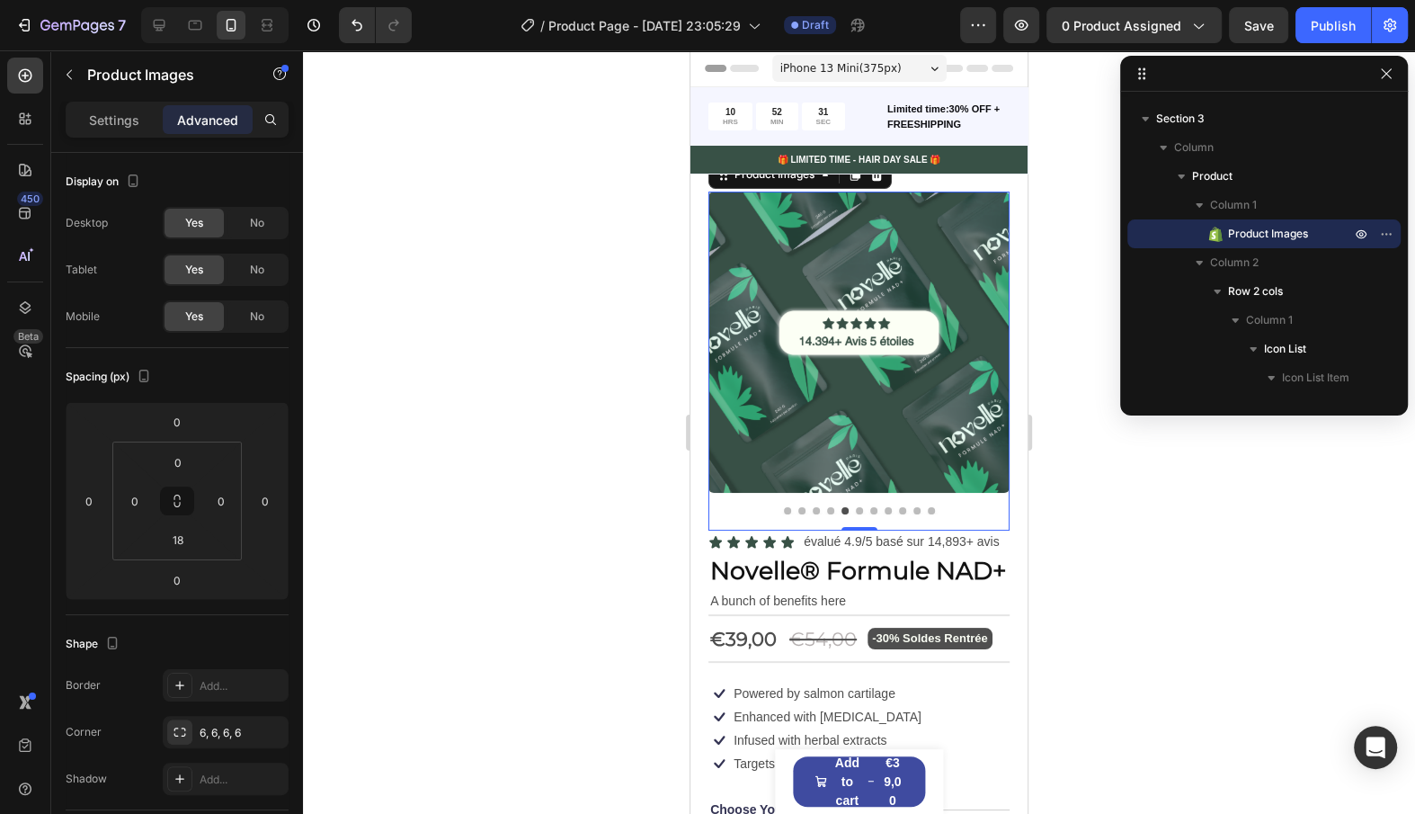
click at [860, 509] on button "Dot" at bounding box center [859, 510] width 7 height 7
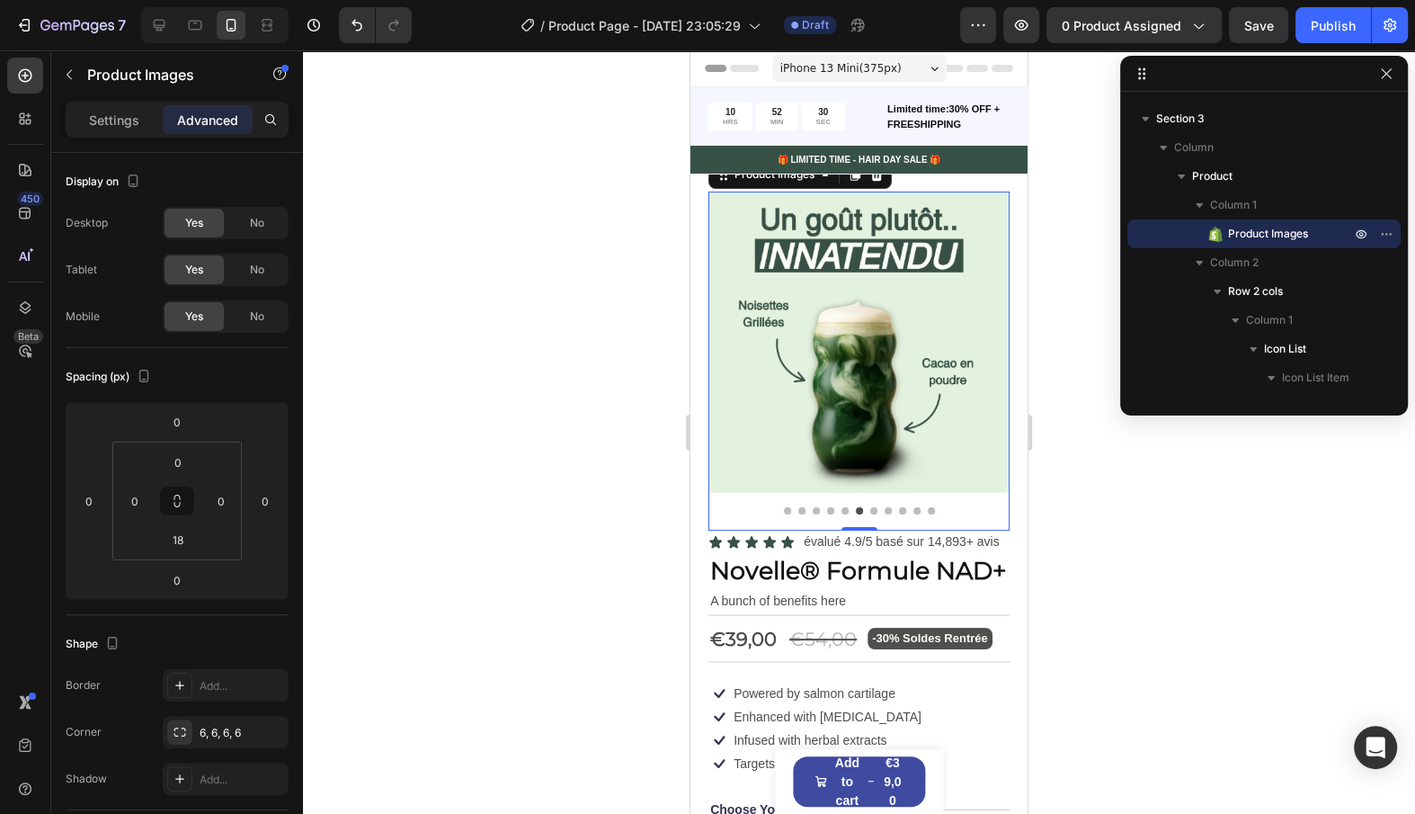
click at [872, 509] on button "Dot" at bounding box center [873, 510] width 7 height 7
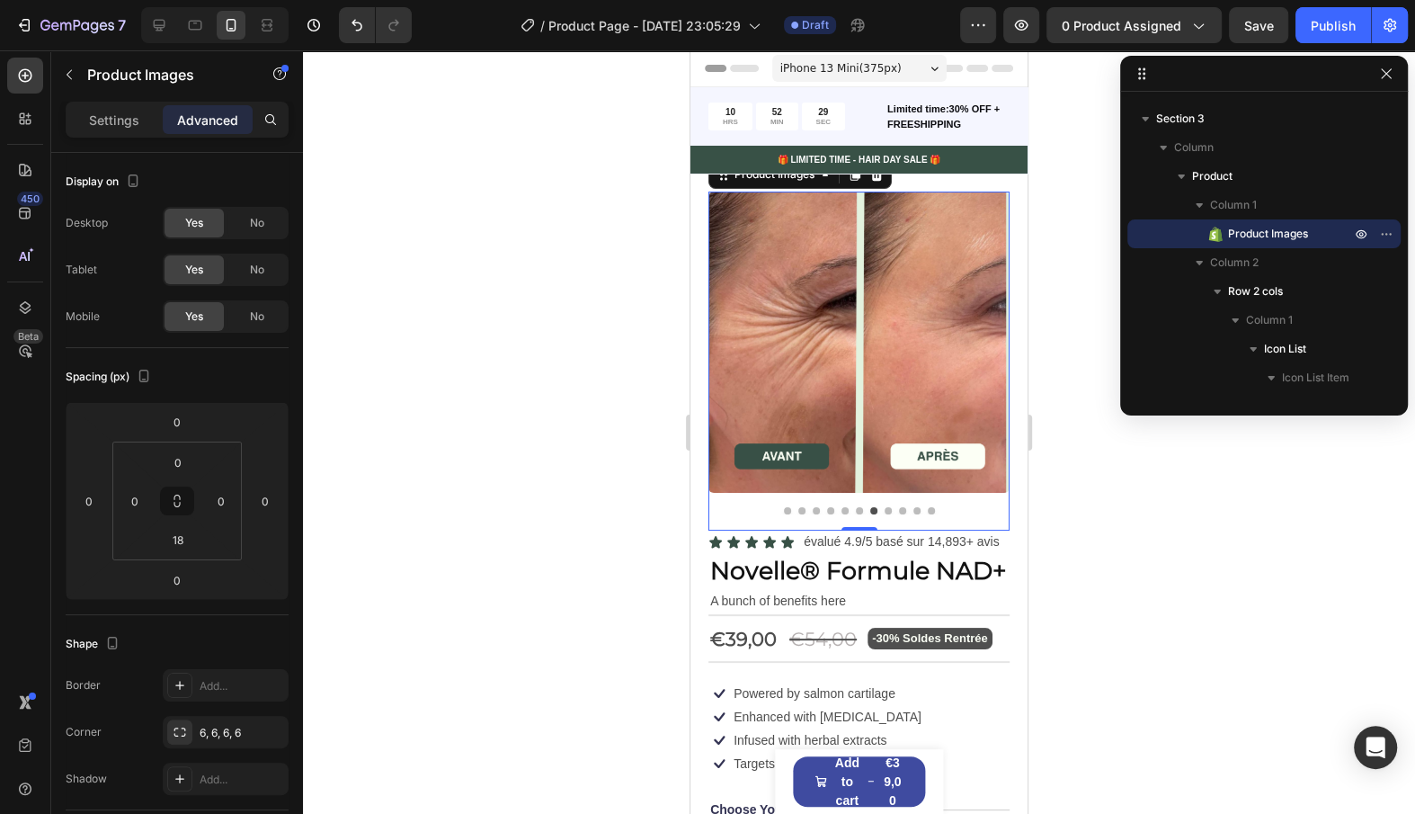
click at [889, 512] on button "Dot" at bounding box center [888, 510] width 7 height 7
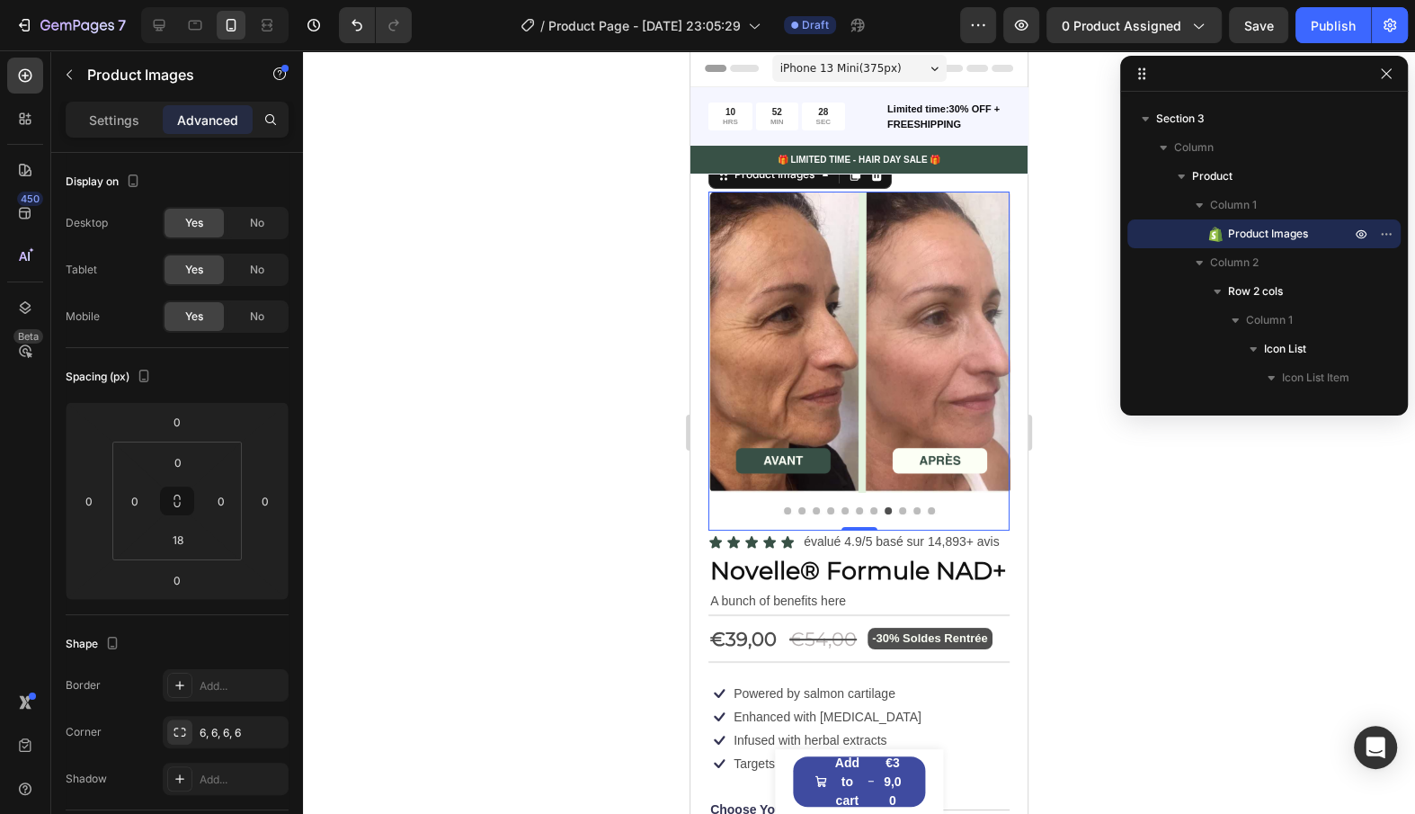
click at [899, 512] on button "Dot" at bounding box center [902, 510] width 7 height 7
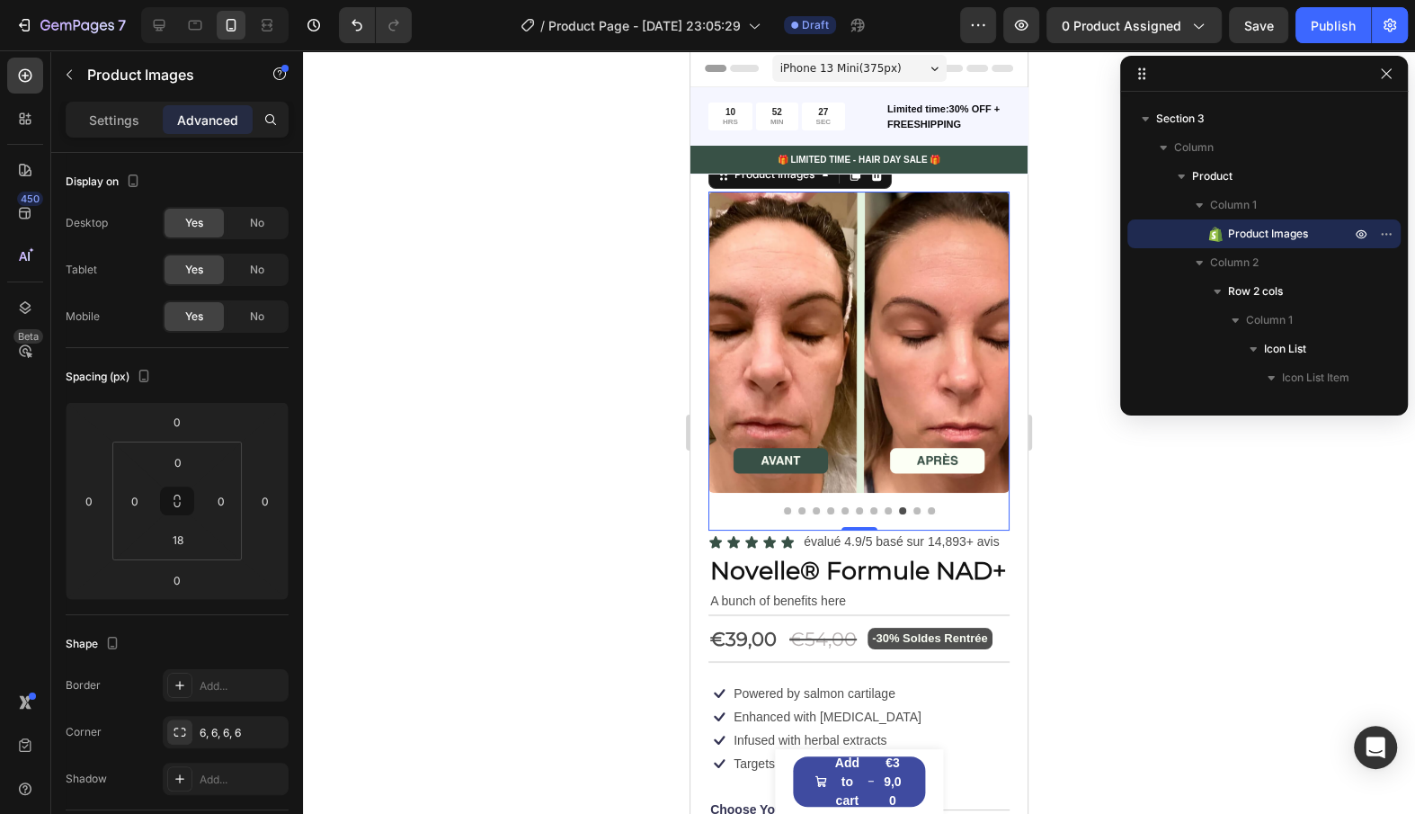
click at [915, 511] on button "Dot" at bounding box center [917, 510] width 7 height 7
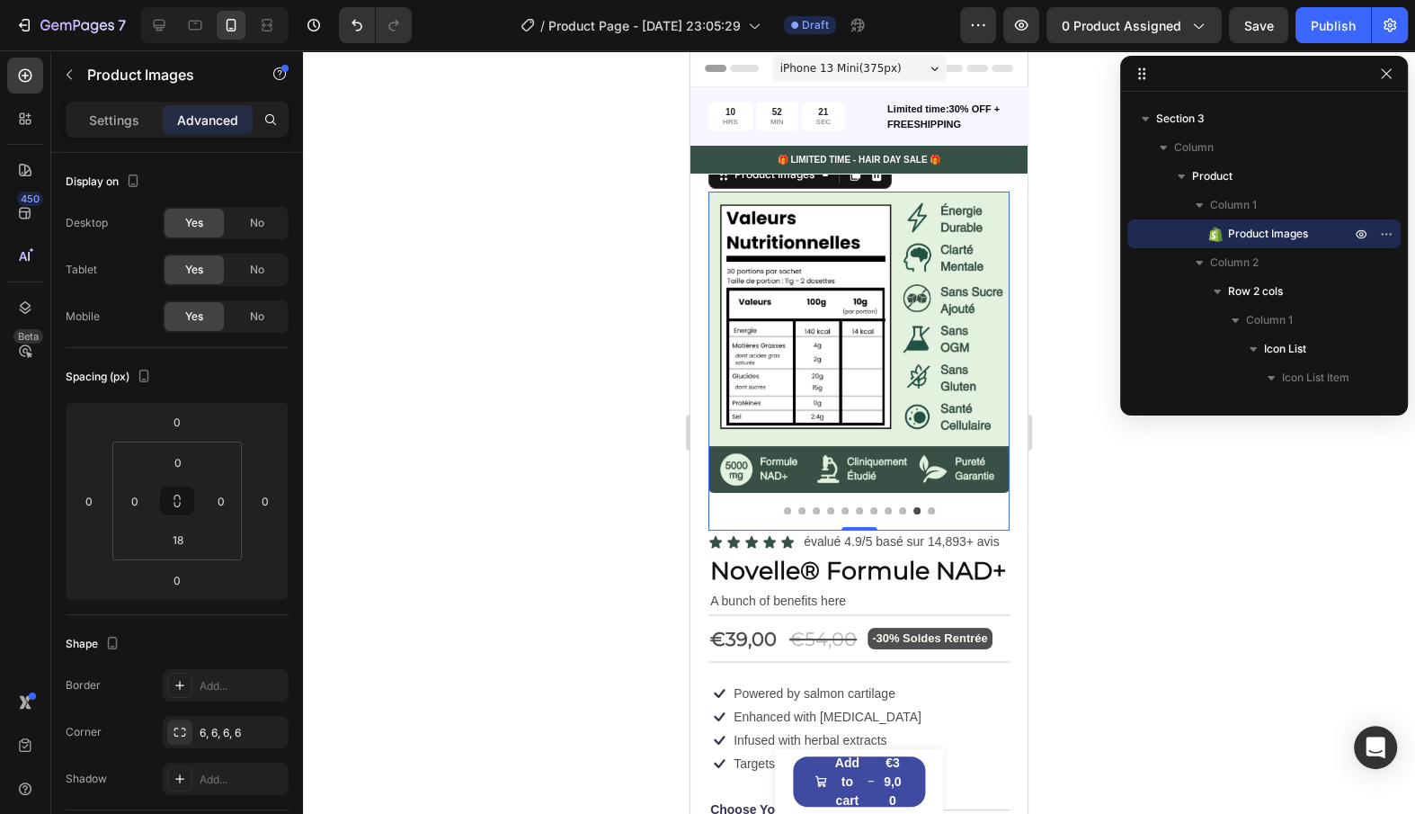
click at [936, 513] on div at bounding box center [859, 510] width 301 height 7
click at [931, 511] on button "Dot" at bounding box center [931, 510] width 7 height 7
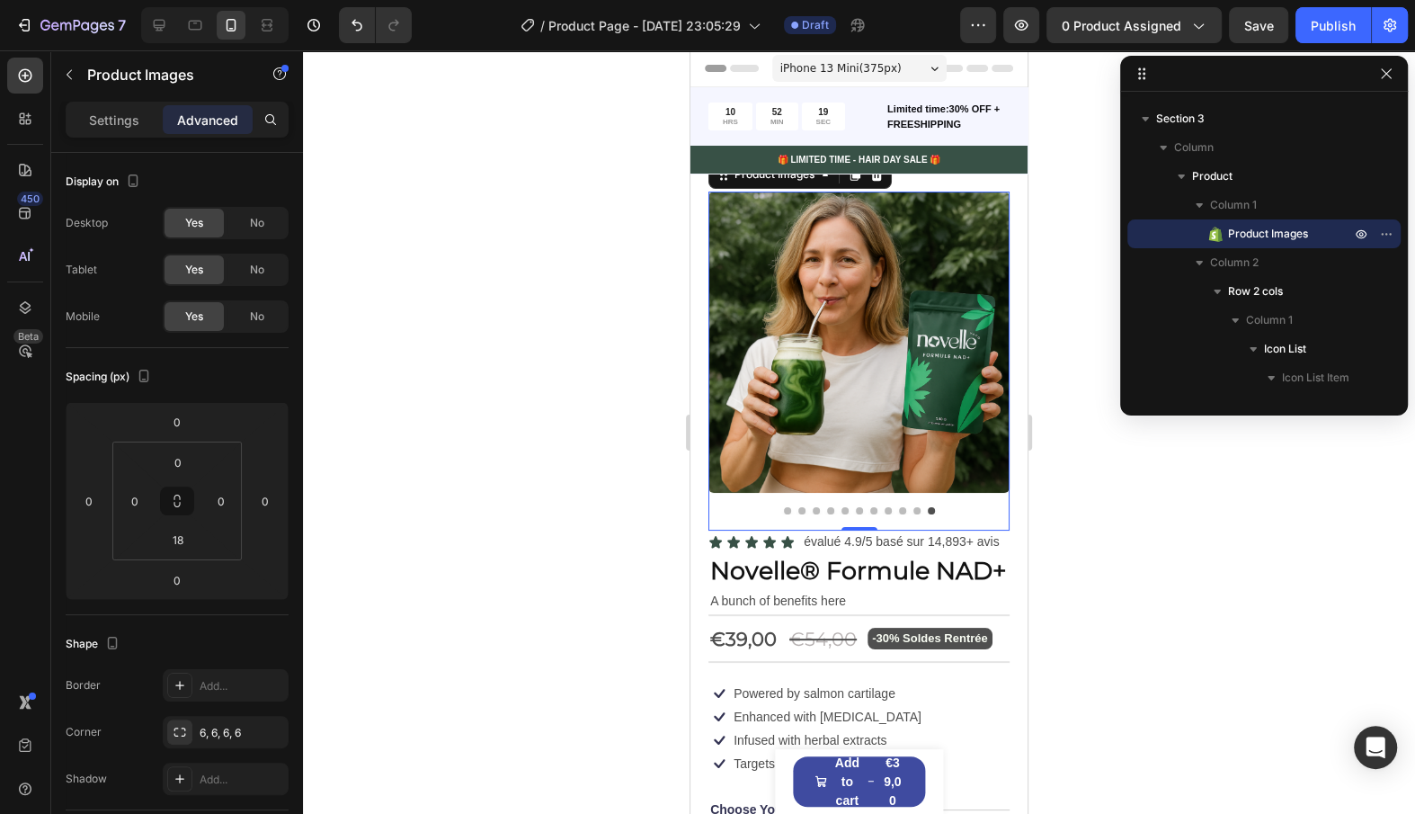
click at [787, 505] on div at bounding box center [859, 353] width 301 height 323
click at [787, 508] on button "Dot" at bounding box center [787, 510] width 7 height 7
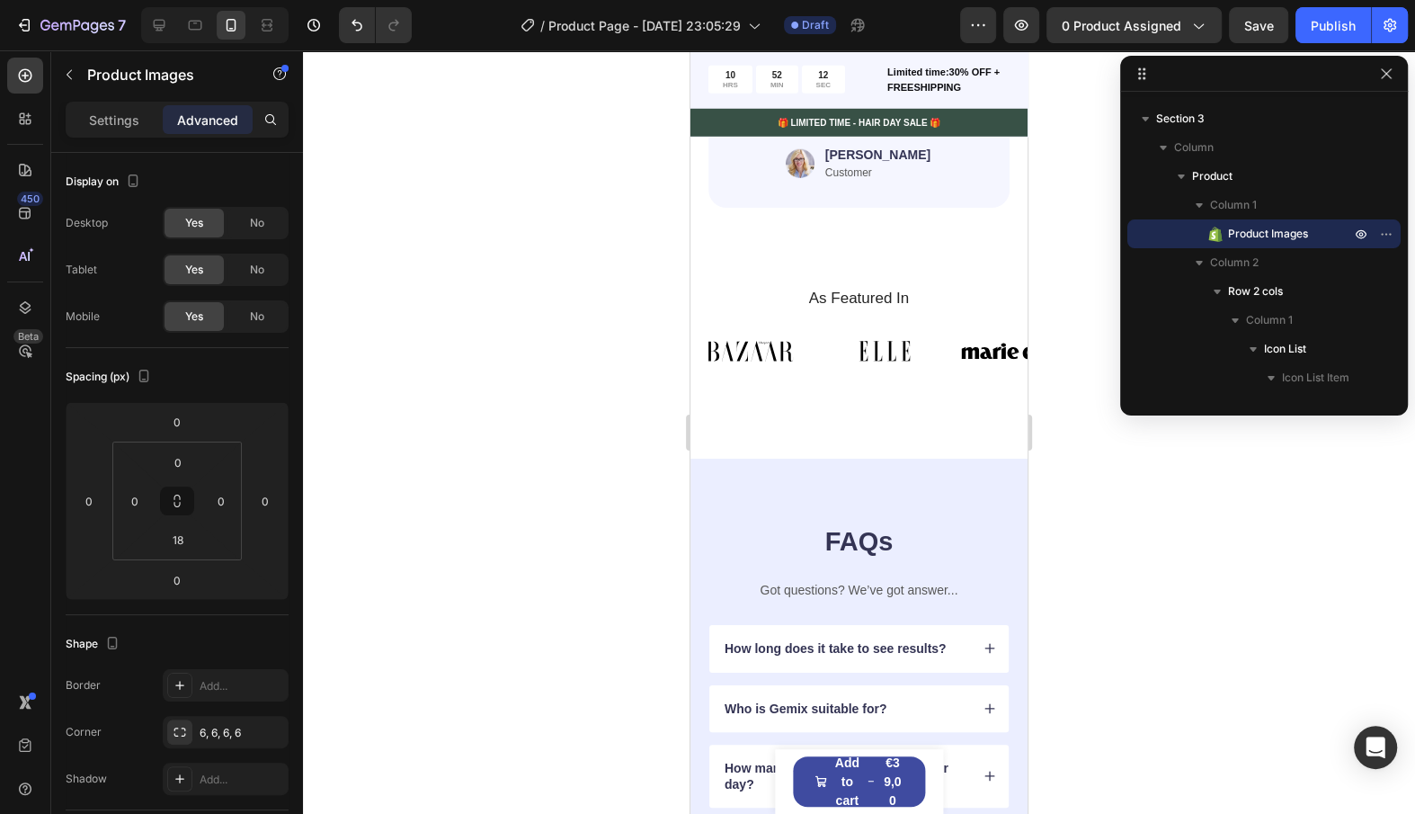
scroll to position [4272, 0]
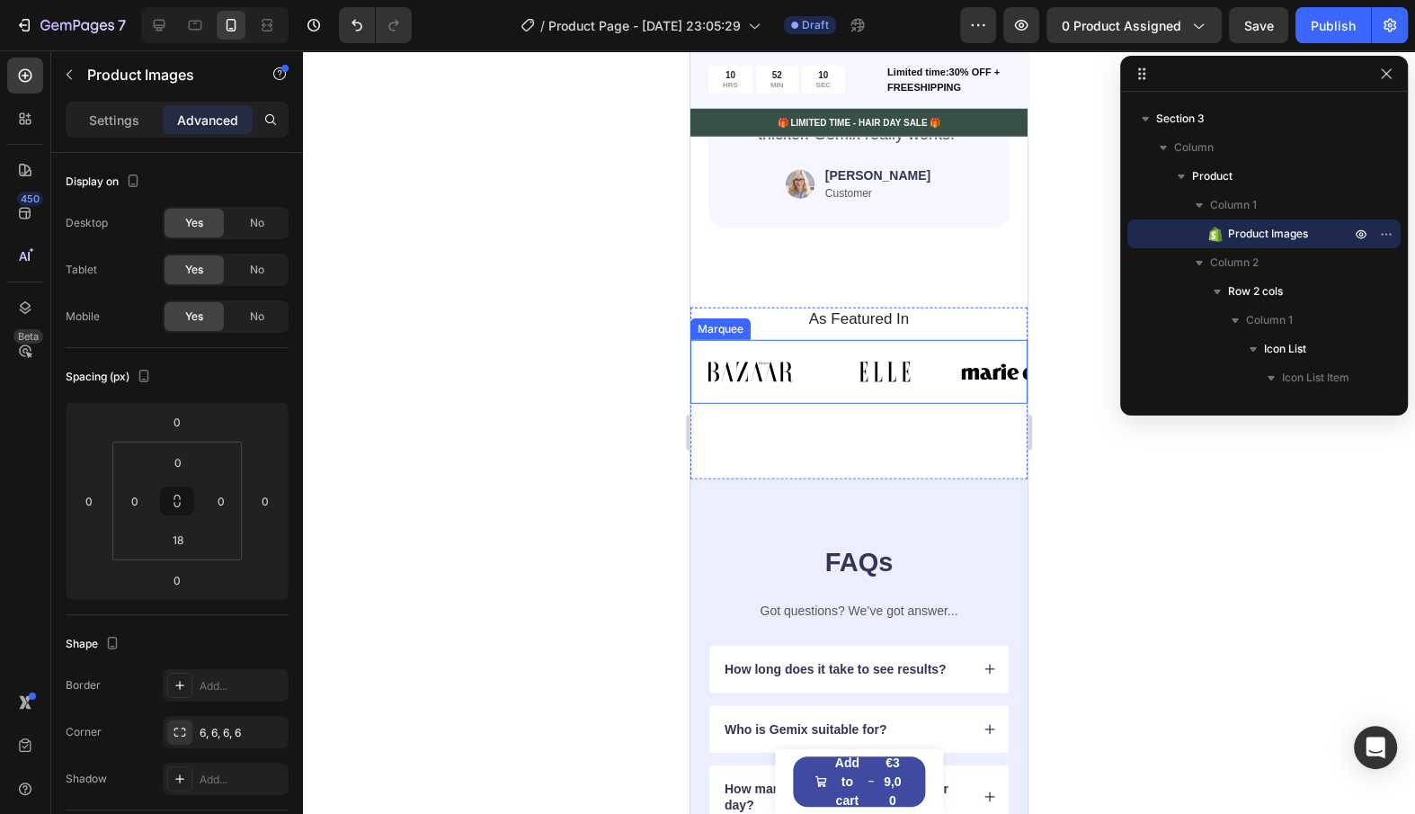
click at [816, 374] on div "Image" at bounding box center [758, 372] width 135 height 43
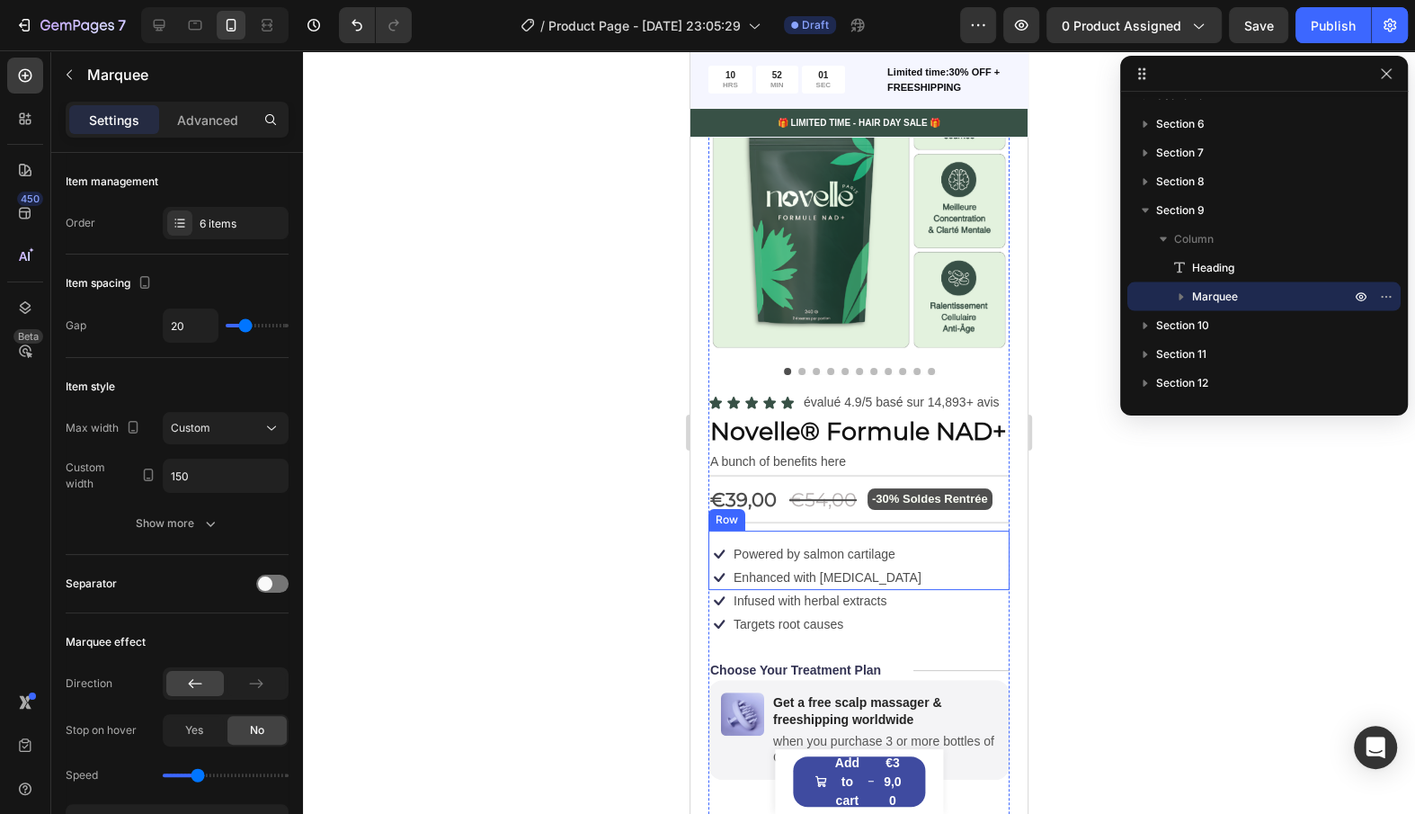
scroll to position [132, 0]
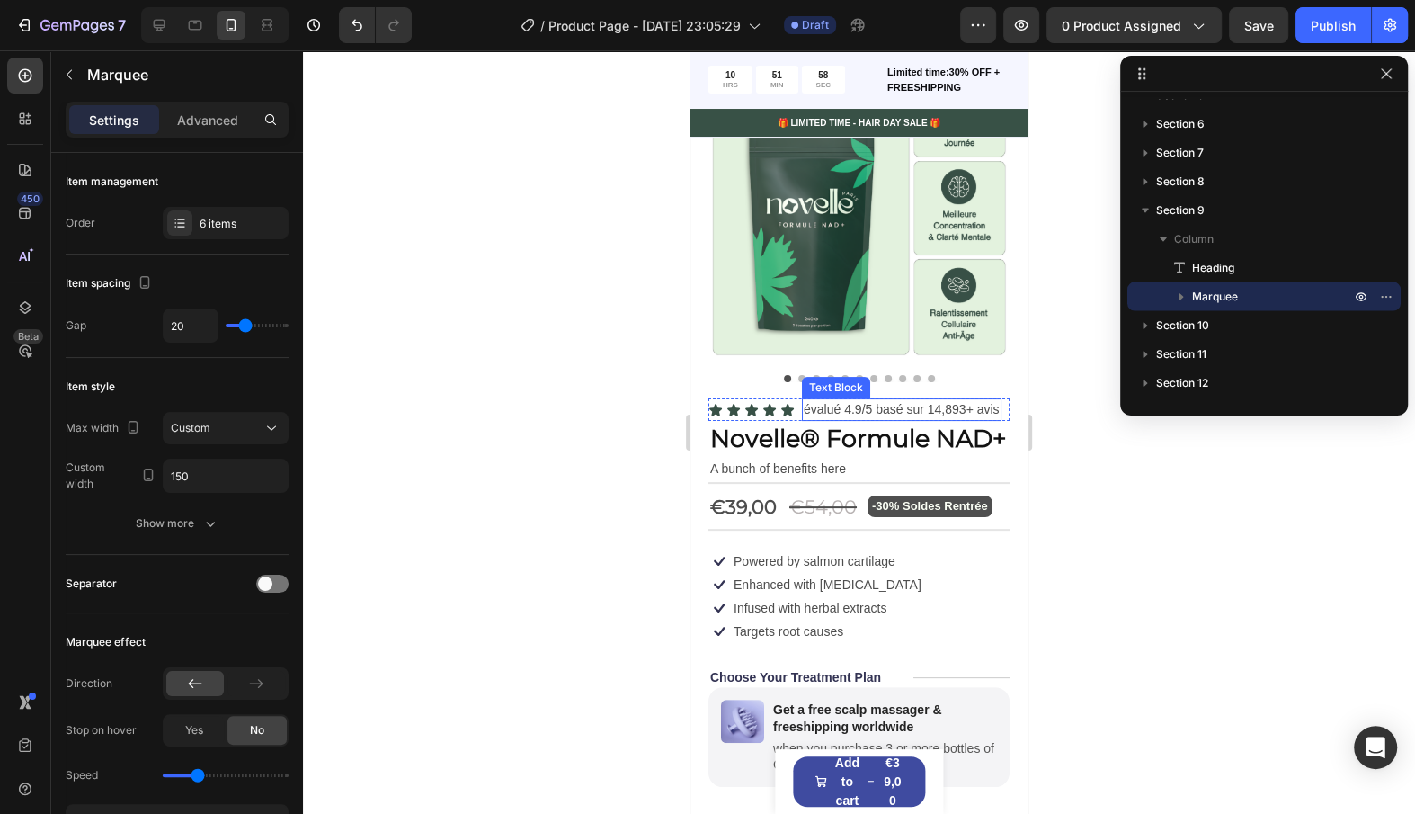
click at [802, 414] on div "évalué 4.9/5 basé sur 14,893+ avis" at bounding box center [902, 409] width 200 height 22
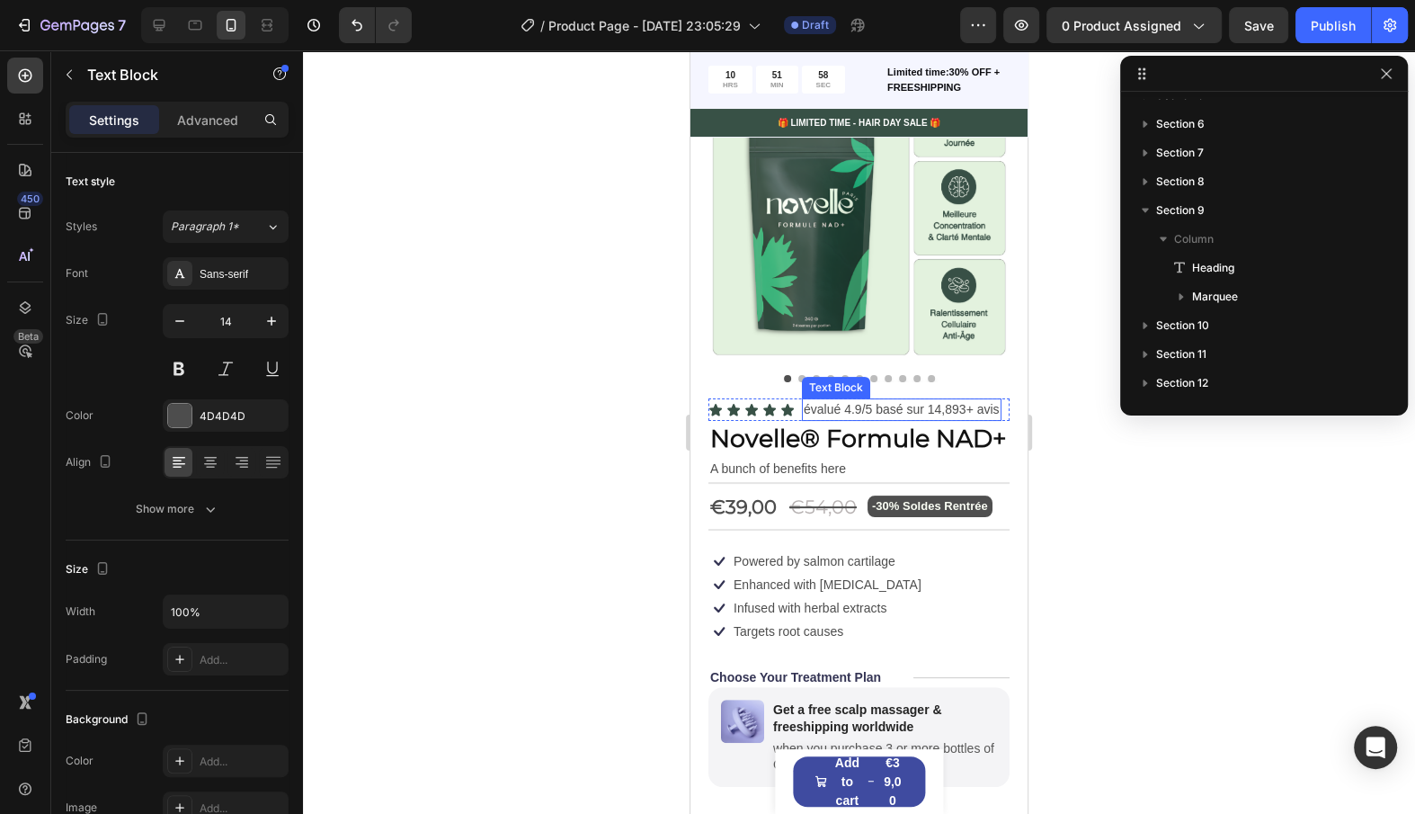
scroll to position [771, 0]
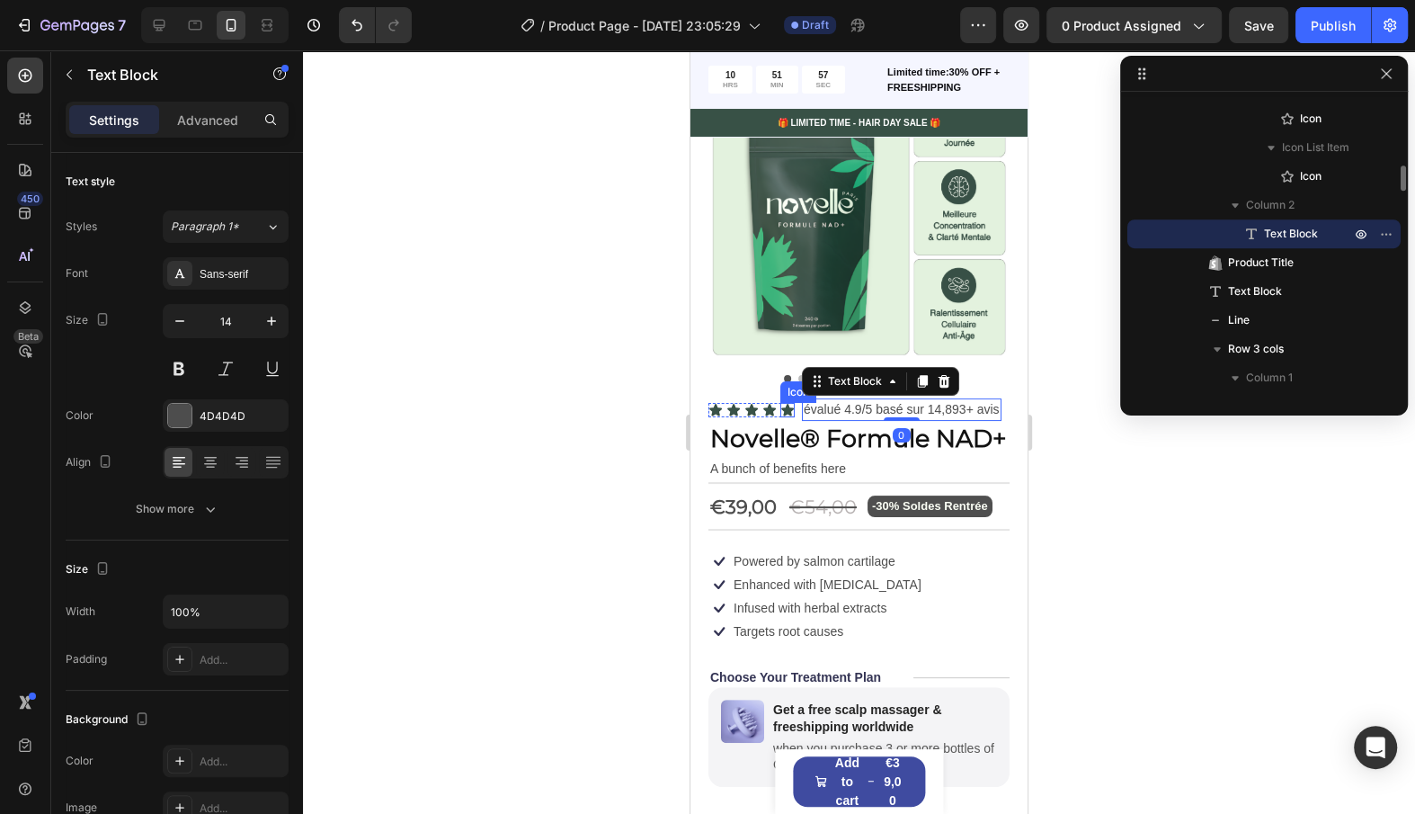
click at [793, 414] on div "Icon" at bounding box center [787, 410] width 14 height 14
click at [812, 402] on p "évalué 4.9/5 basé sur 14,893+ avis" at bounding box center [902, 409] width 196 height 19
click at [770, 410] on icon at bounding box center [769, 410] width 13 height 12
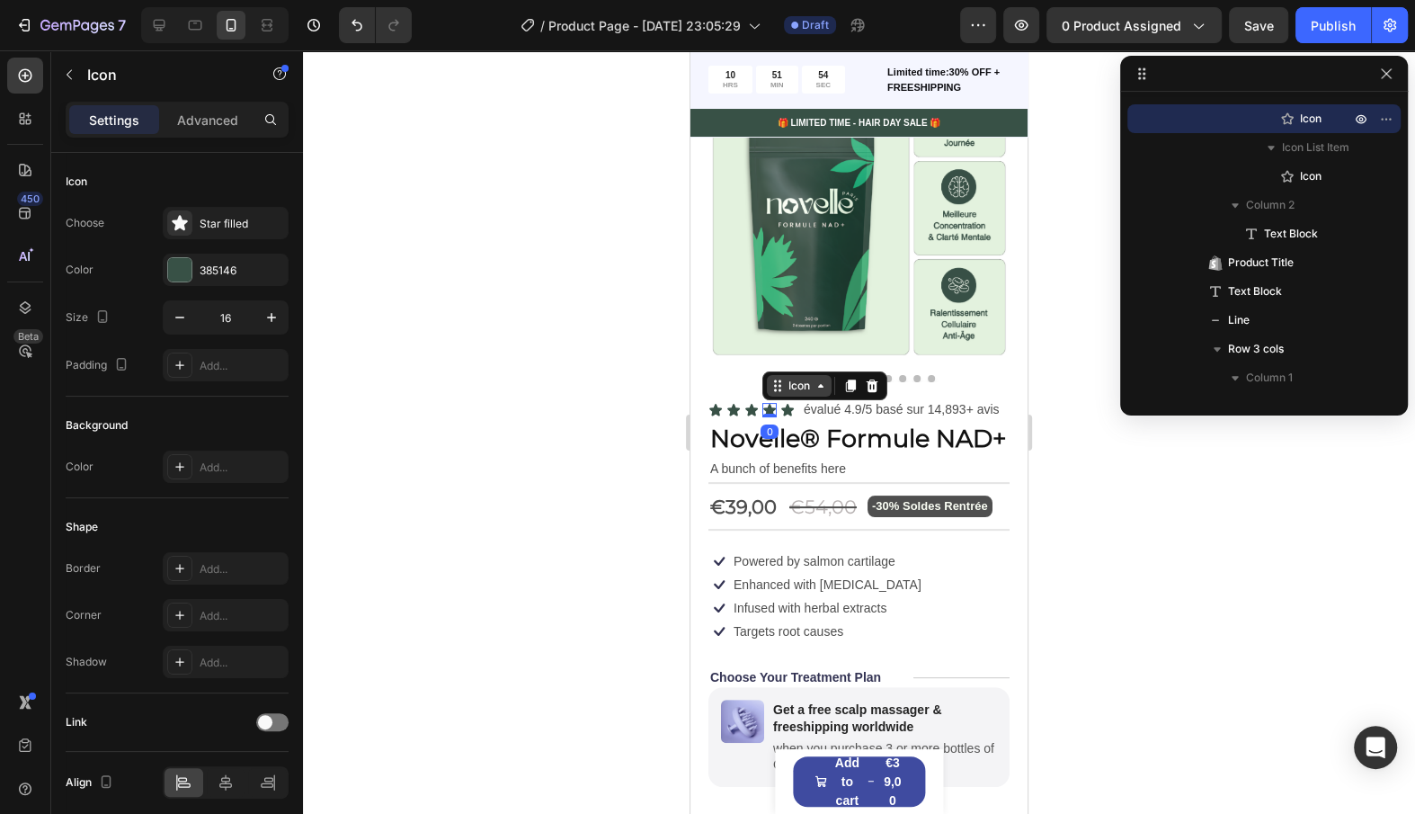
click at [780, 387] on icon at bounding box center [778, 386] width 14 height 14
click at [789, 366] on div "Icon List" at bounding box center [795, 354] width 64 height 29
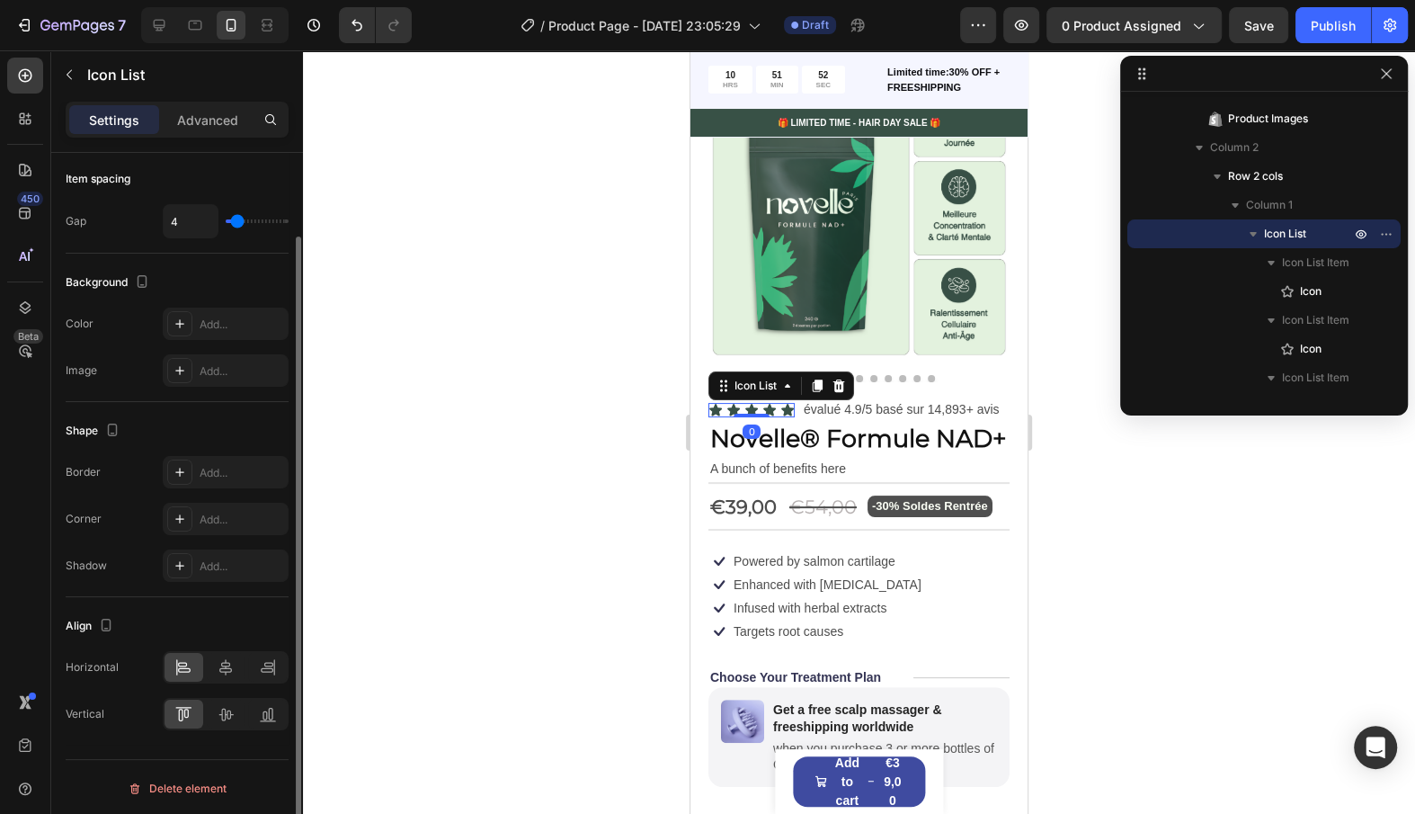
scroll to position [101, 0]
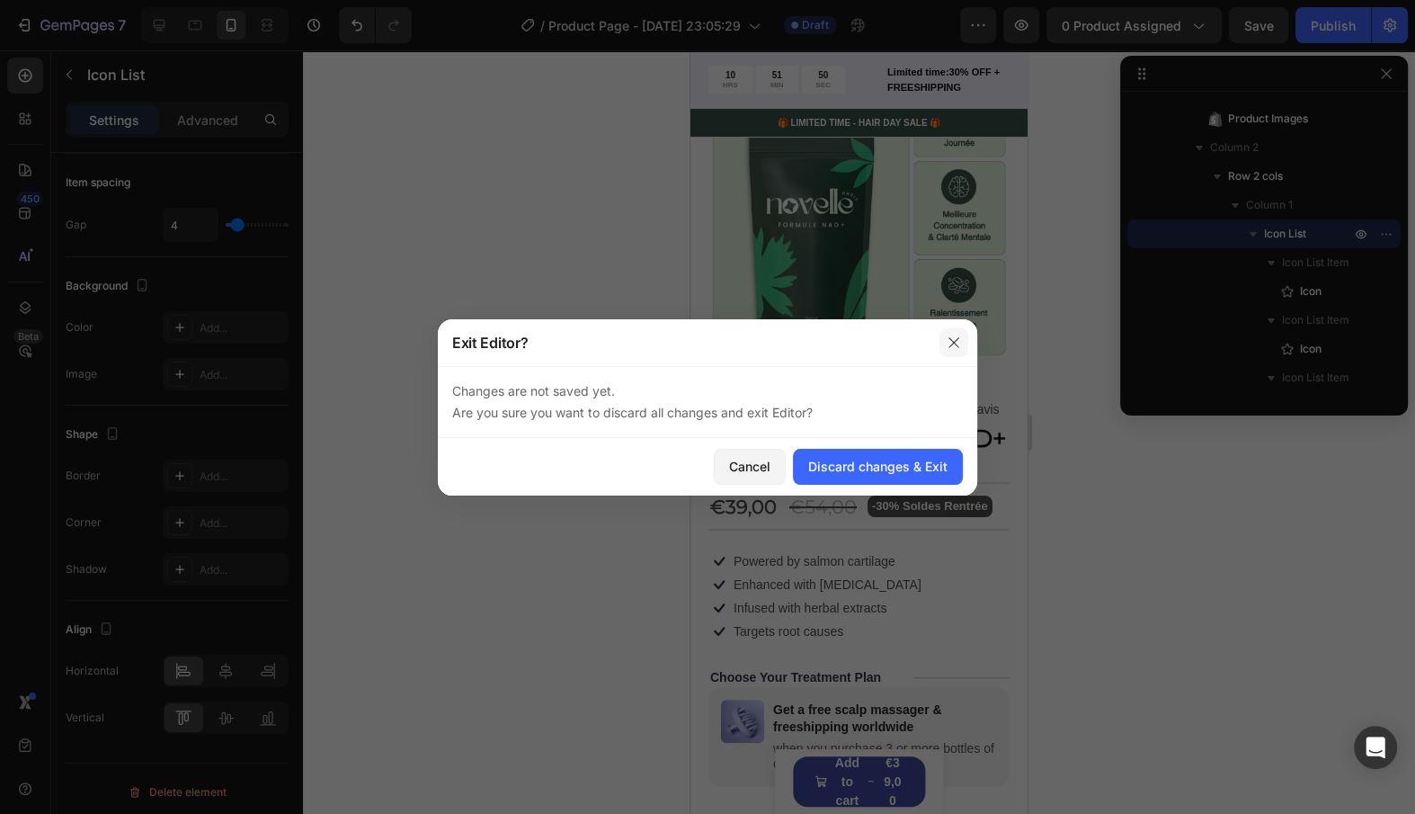
click at [956, 351] on button "button" at bounding box center [954, 342] width 29 height 29
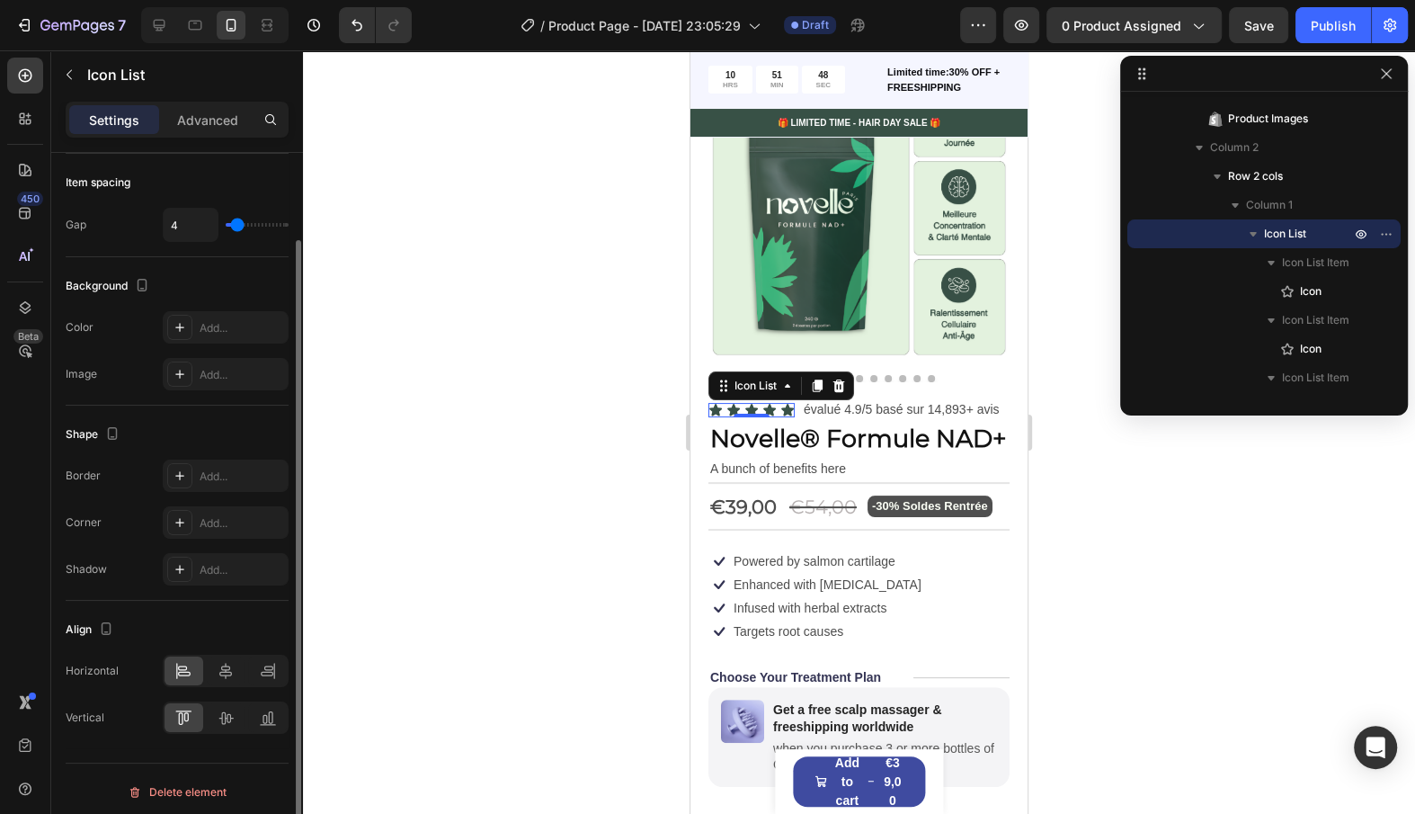
click at [241, 232] on div "4" at bounding box center [226, 225] width 126 height 34
type input "6"
type input "5"
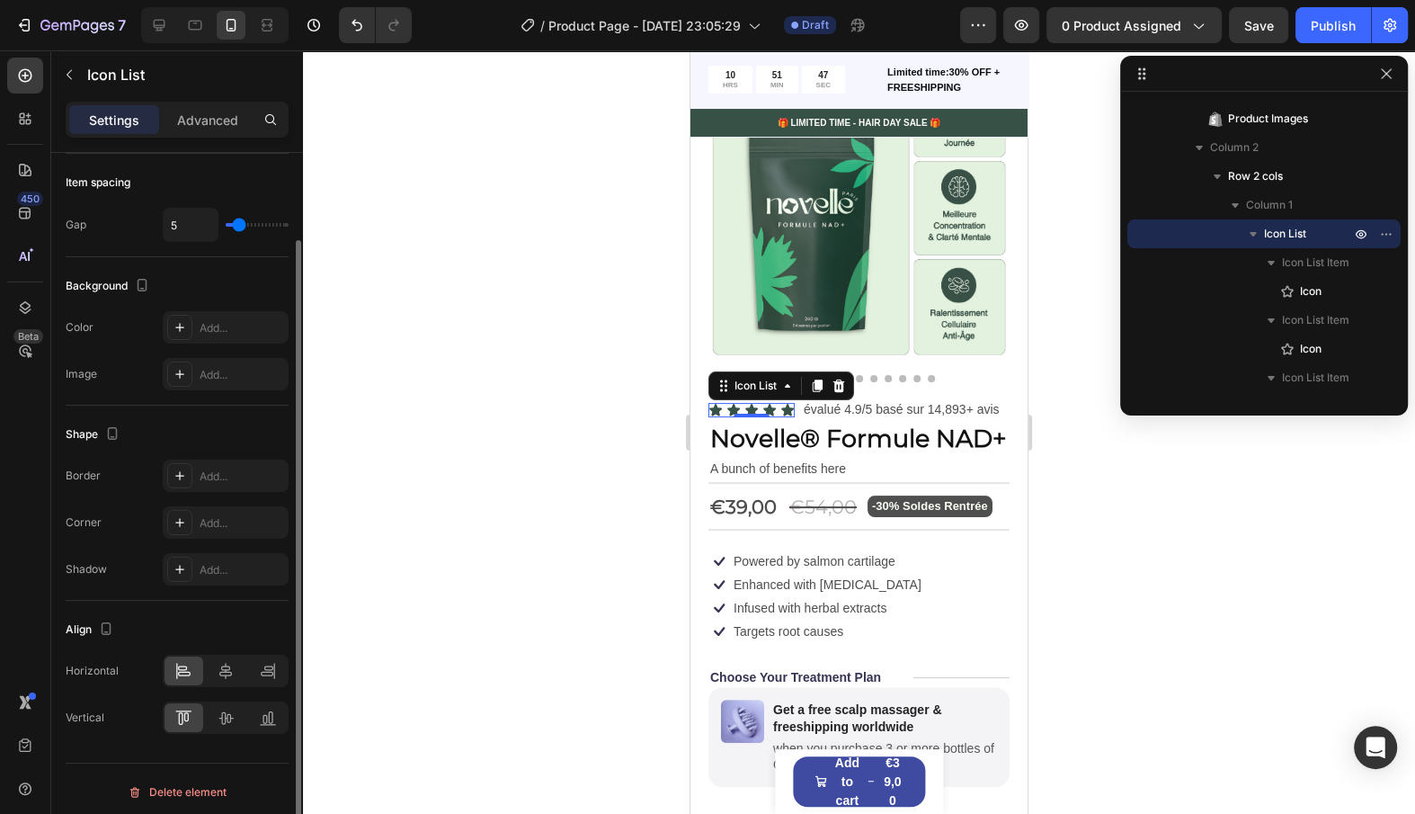
type input "4"
type input "3"
type input "2"
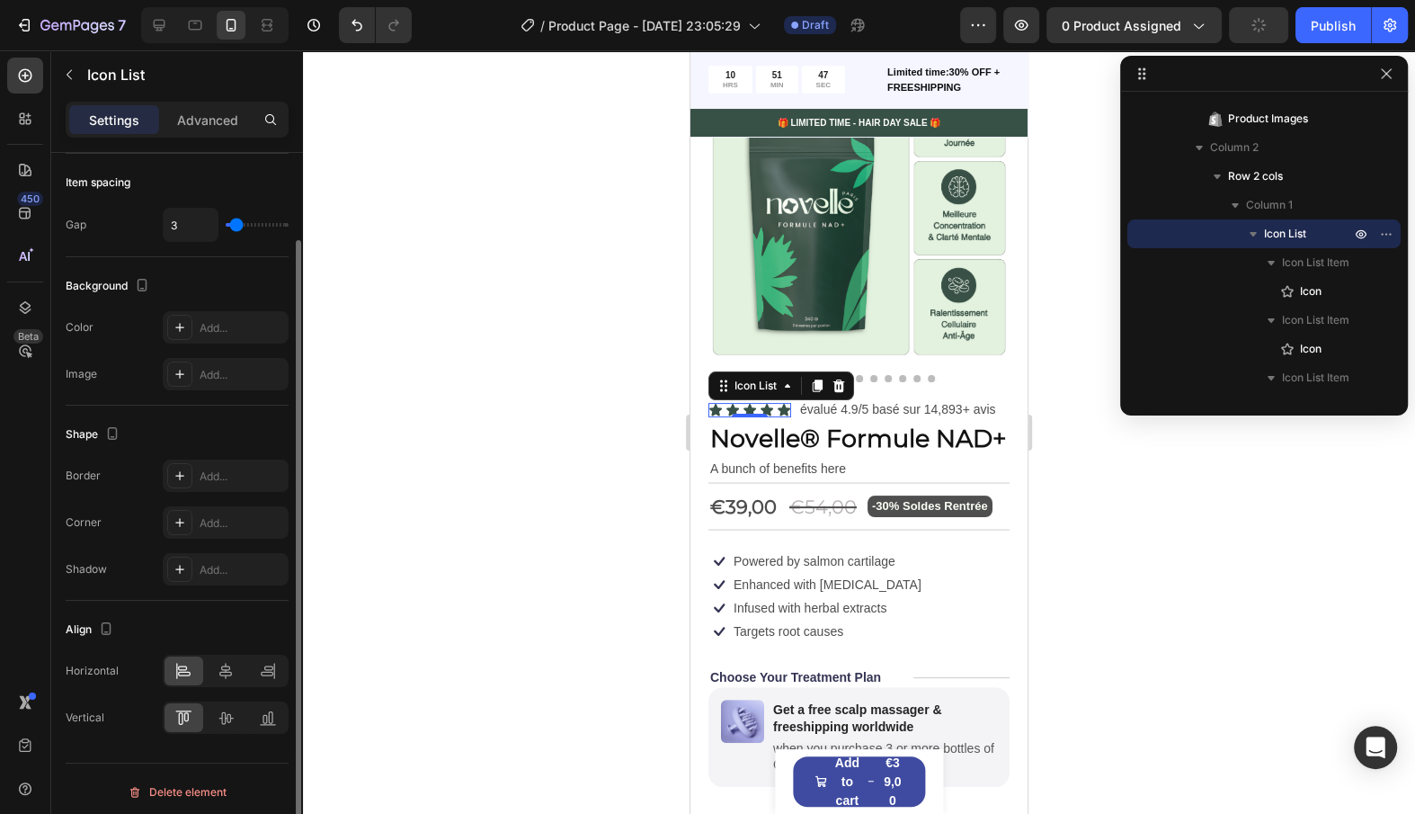
type input "2"
type input "1"
type input "0"
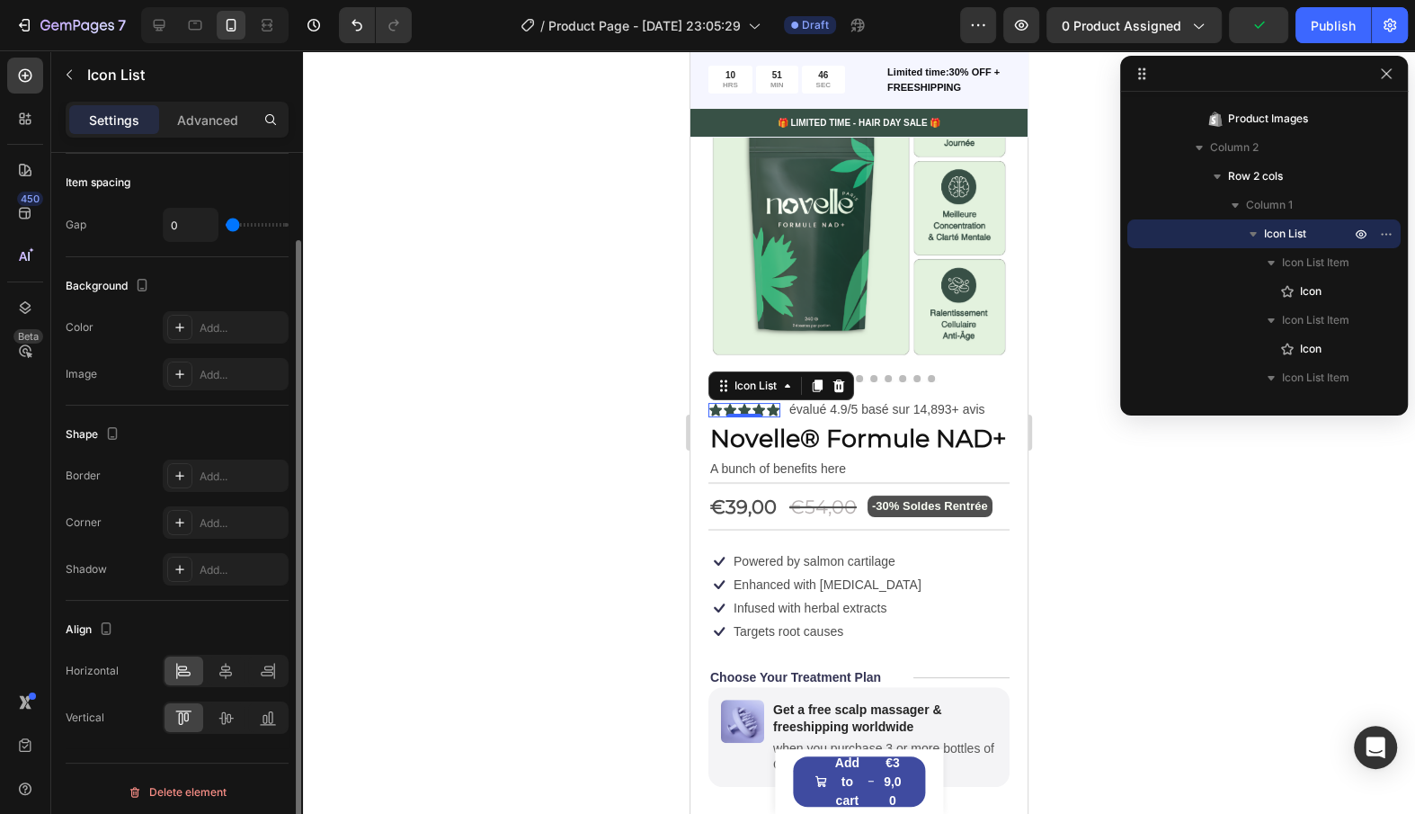
type input "1"
type input "2"
type input "1"
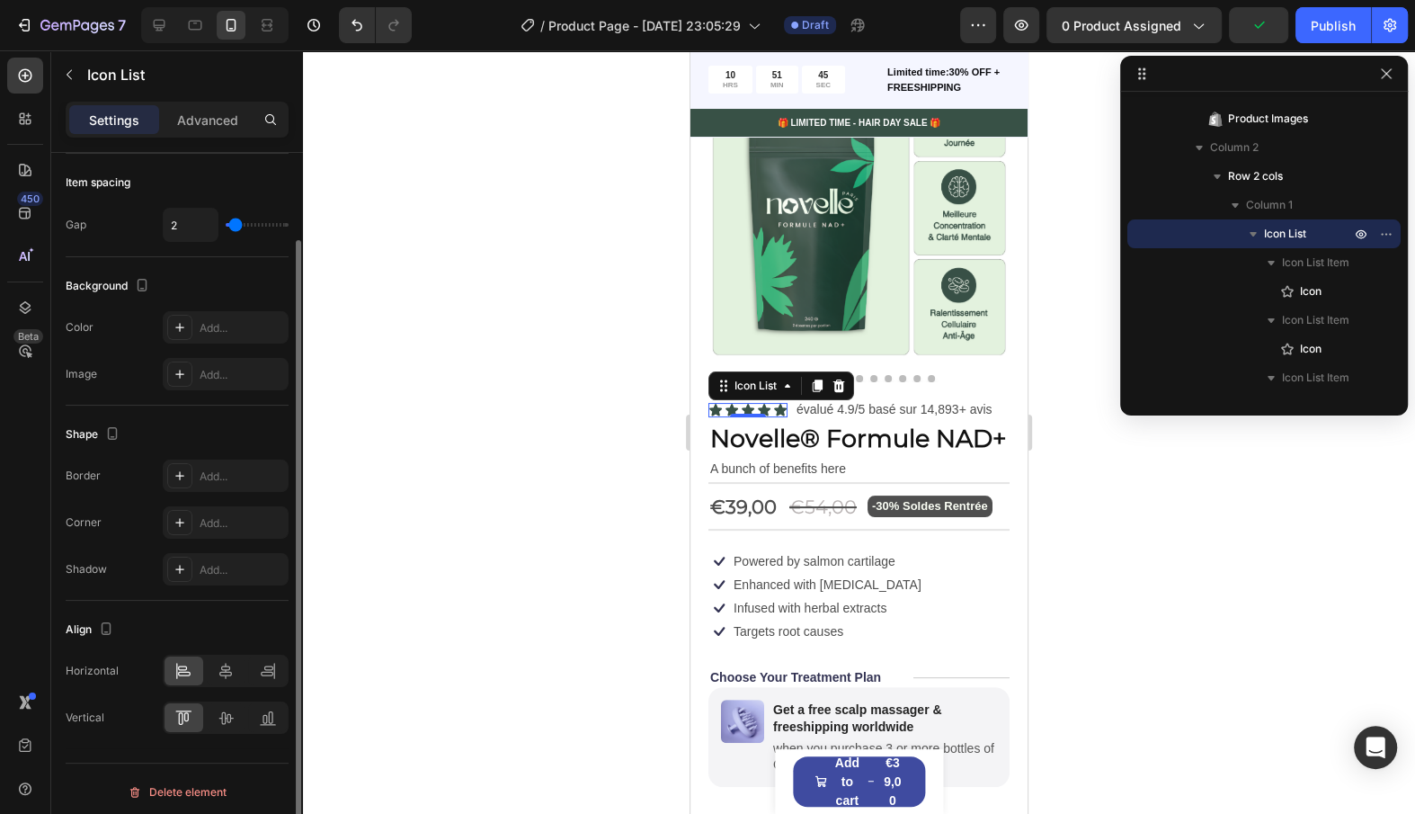
type input "1"
type input "2"
type input "3"
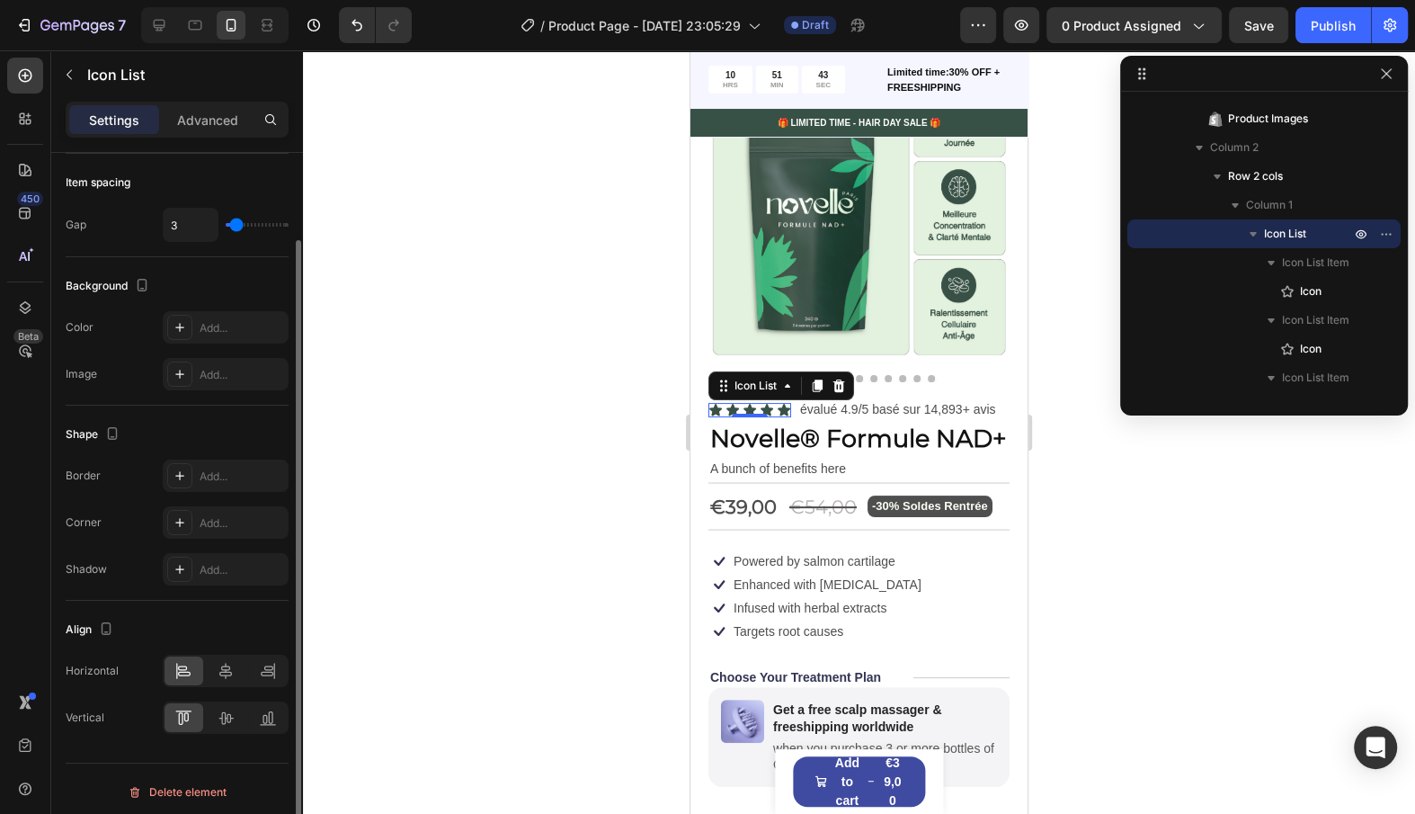
click at [236, 227] on input "range" at bounding box center [257, 225] width 63 height 4
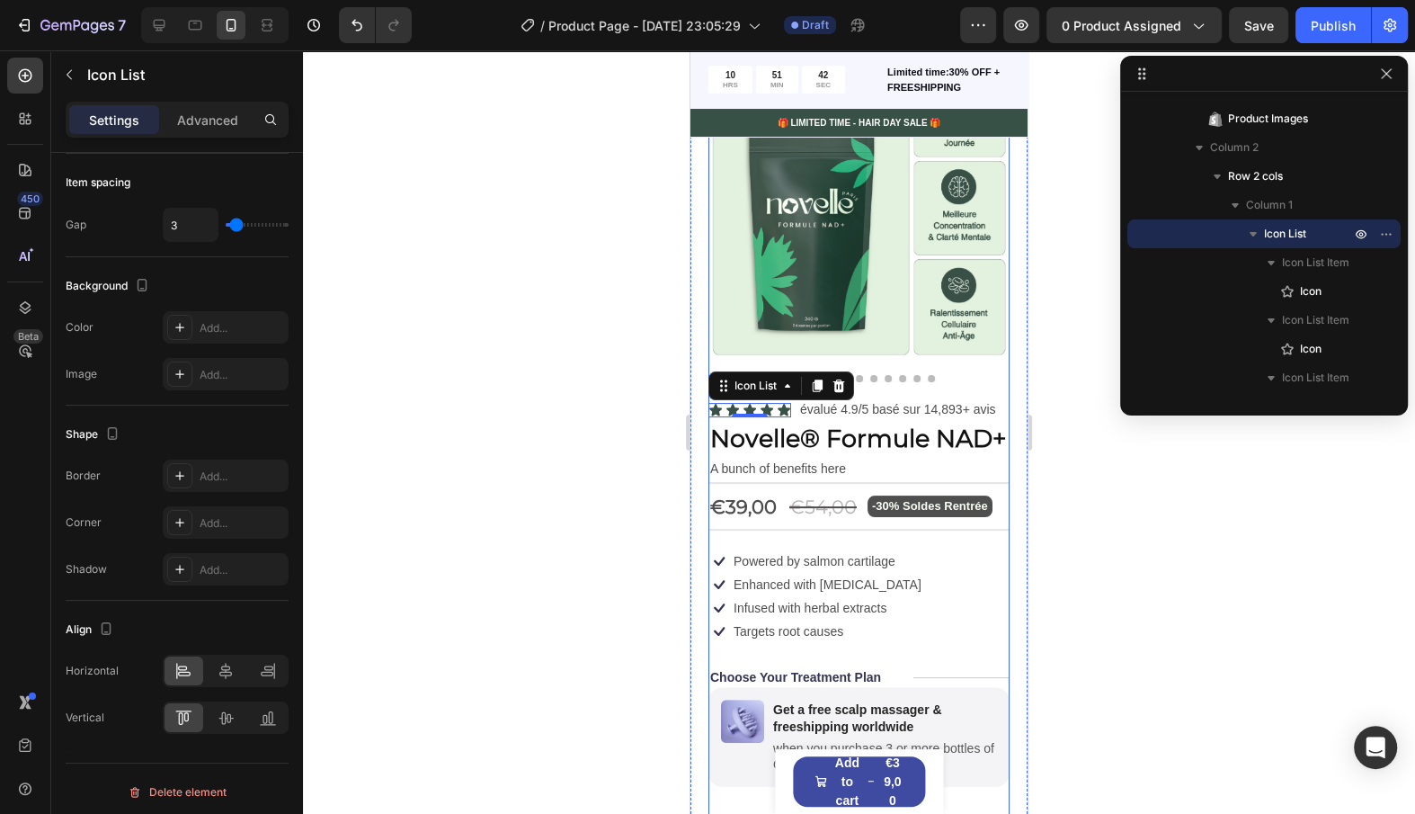
click at [771, 643] on div "Icon Icon Icon Icon Icon Icon List 0 évalué 4.9/5 basé sur 14,893+ avis Text Bl…" at bounding box center [859, 699] width 301 height 602
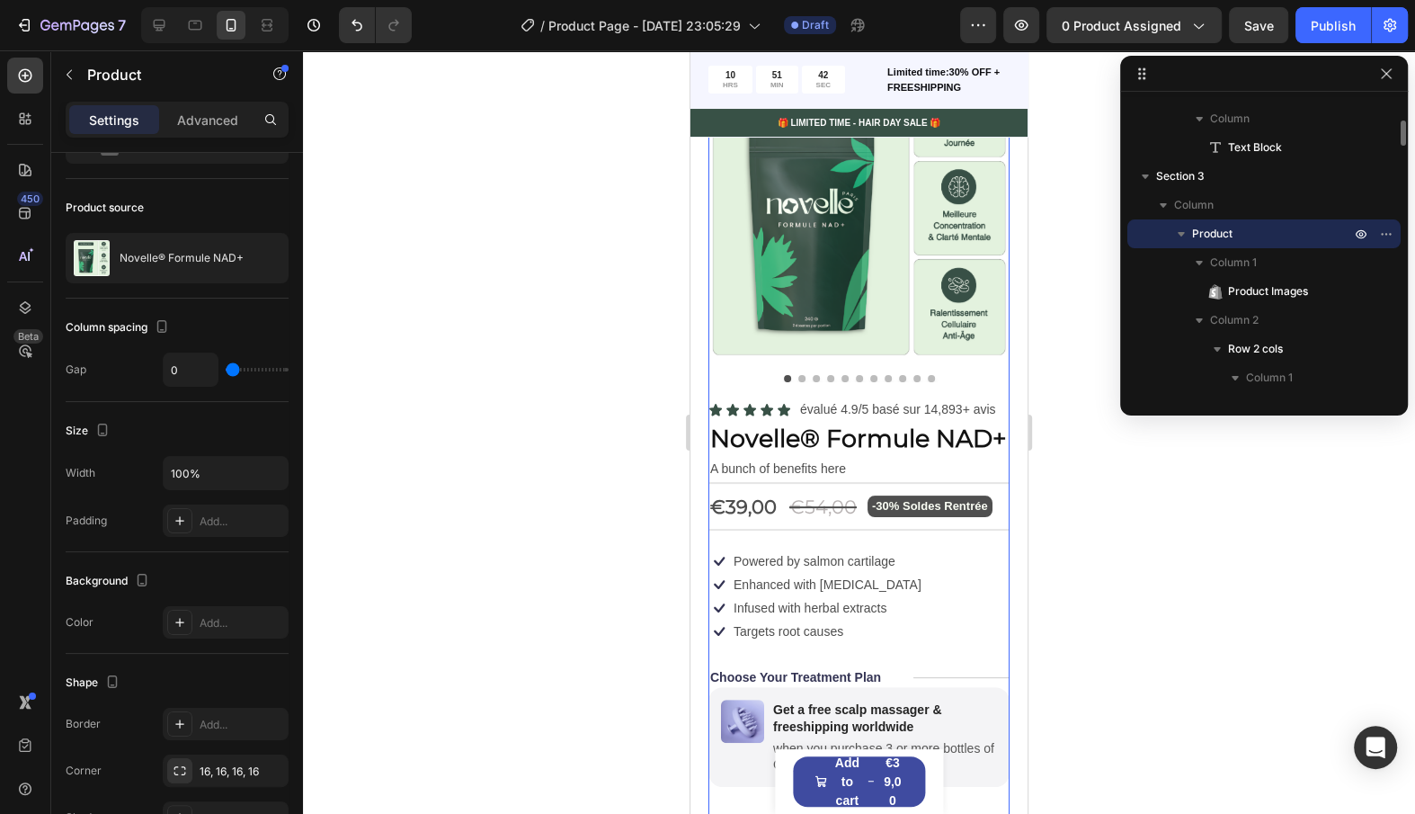
scroll to position [0, 0]
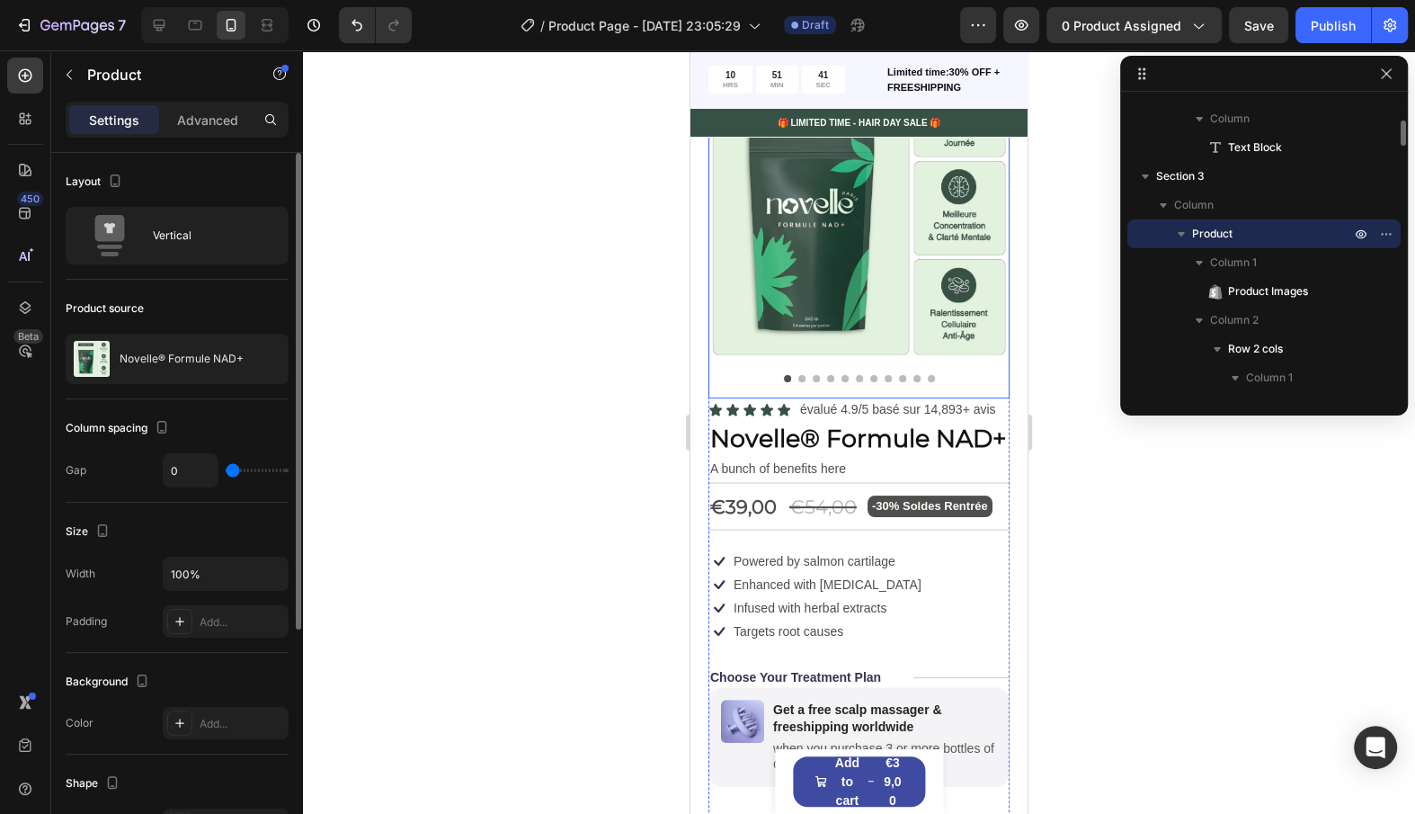
click at [822, 195] on img at bounding box center [859, 209] width 301 height 301
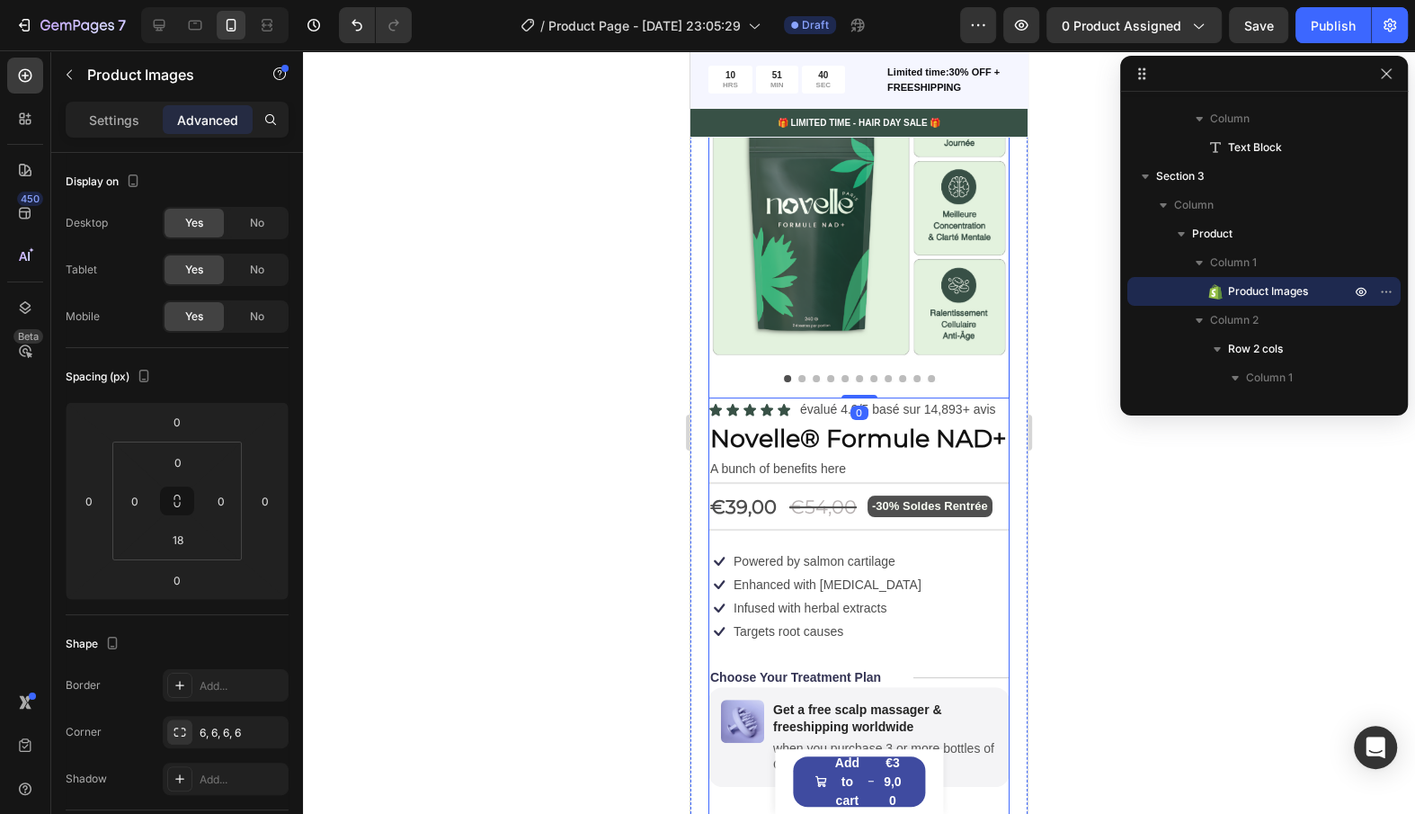
click at [813, 663] on div "Icon Icon Icon Icon Icon Icon List évalué 4.9/5 basé sur 14,893+ avis Text Bloc…" at bounding box center [859, 699] width 301 height 602
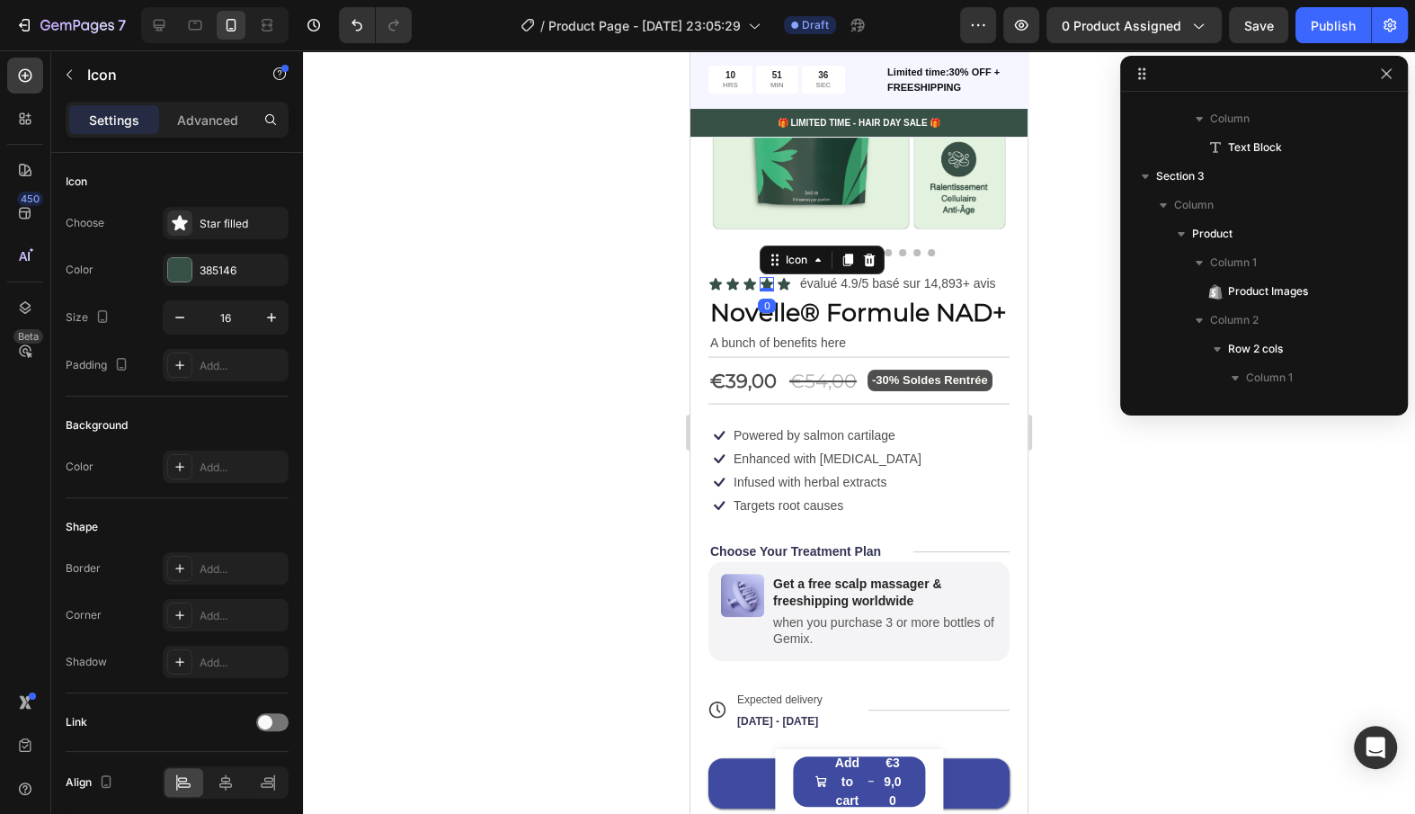
scroll to position [656, 0]
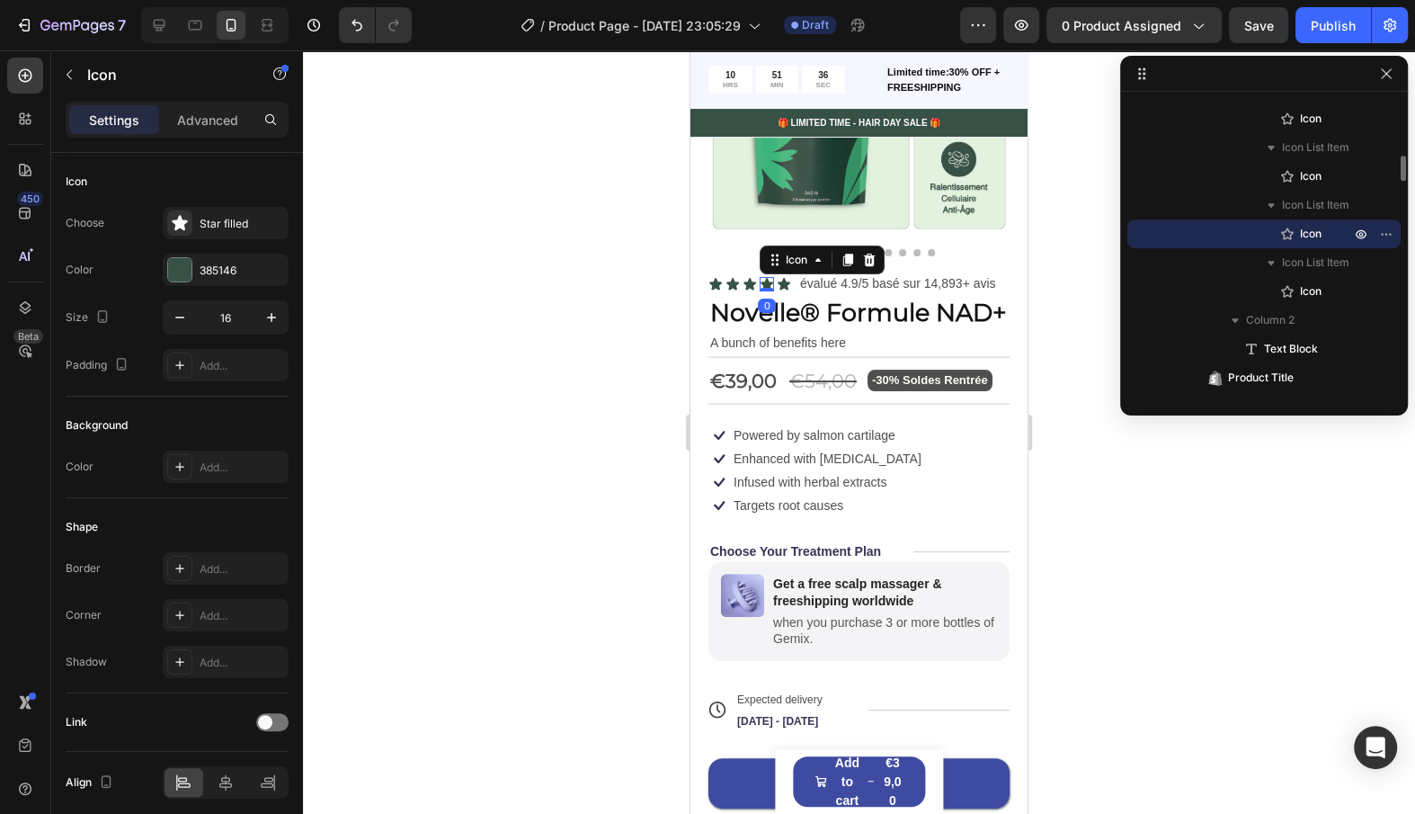
click at [772, 289] on div "Icon 0" at bounding box center [767, 284] width 14 height 14
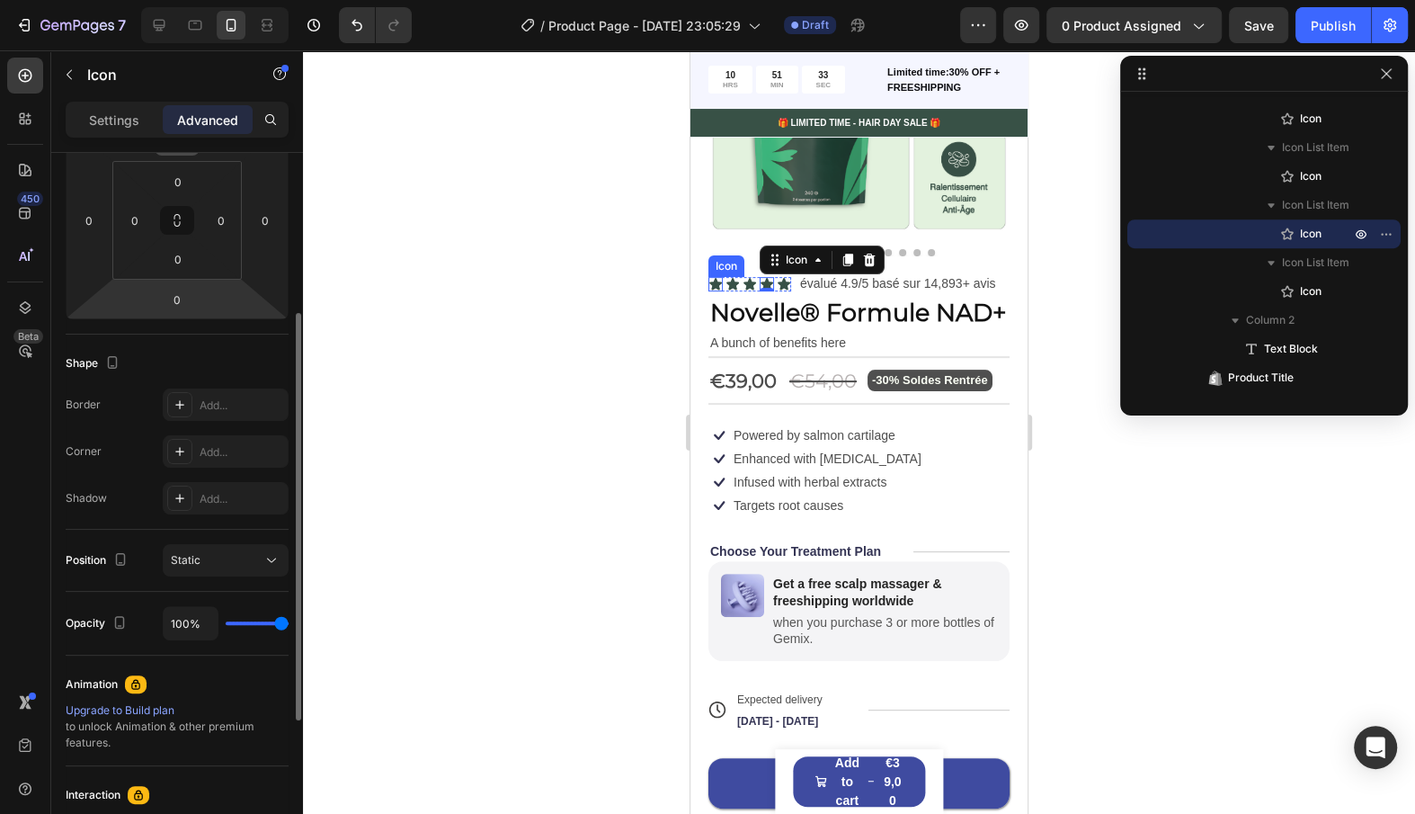
scroll to position [0, 0]
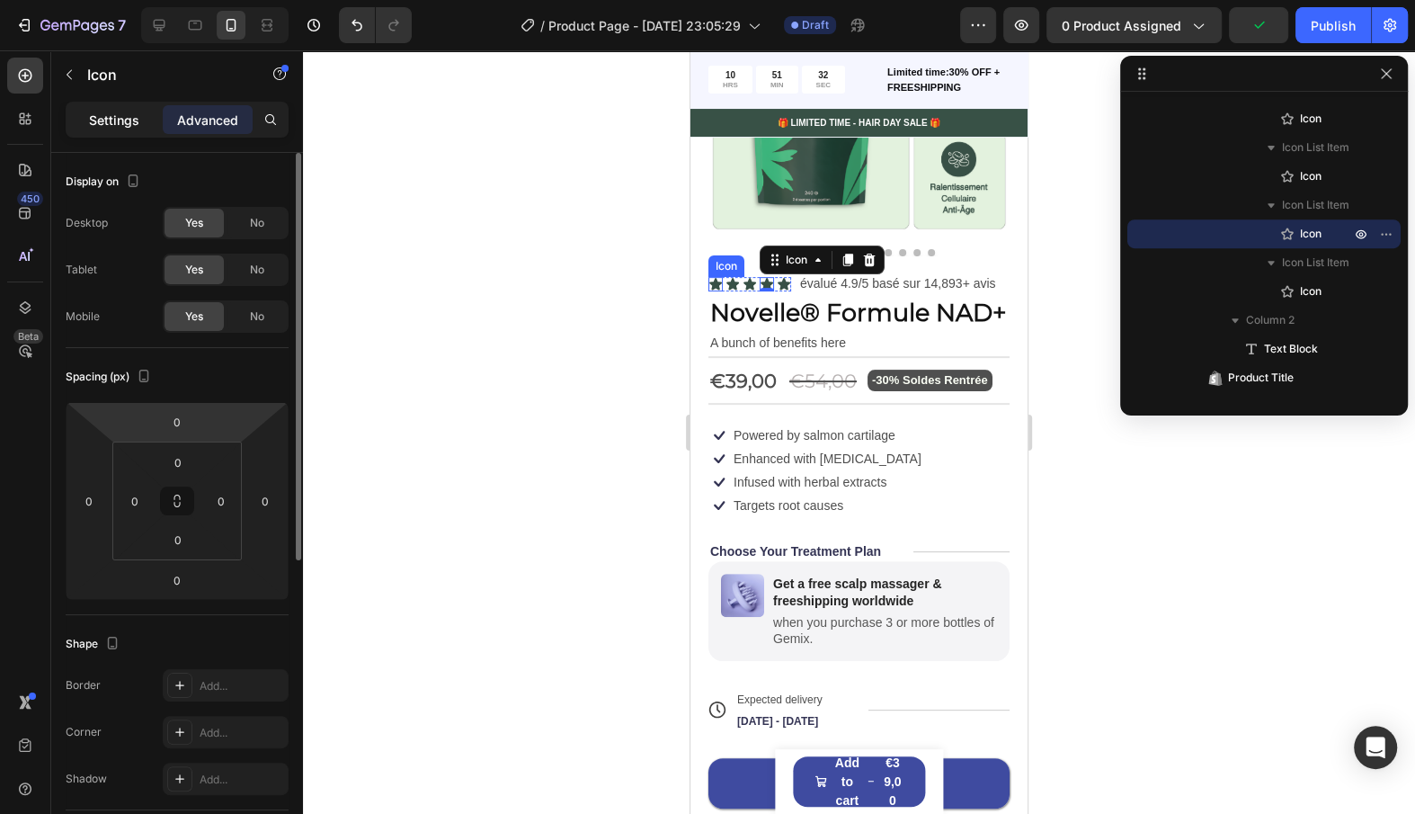
click at [118, 114] on p "Settings" at bounding box center [114, 120] width 50 height 19
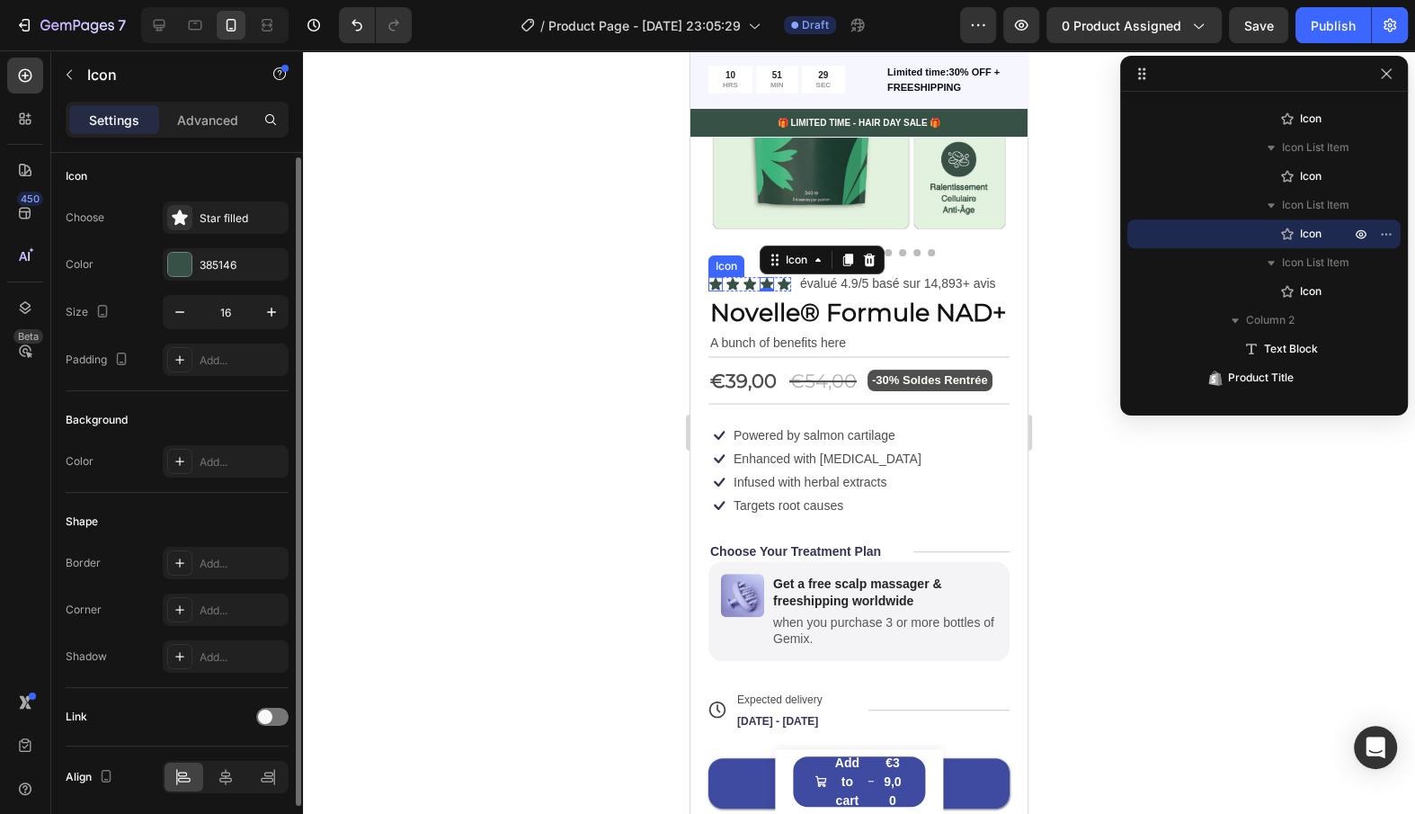
scroll to position [68, 0]
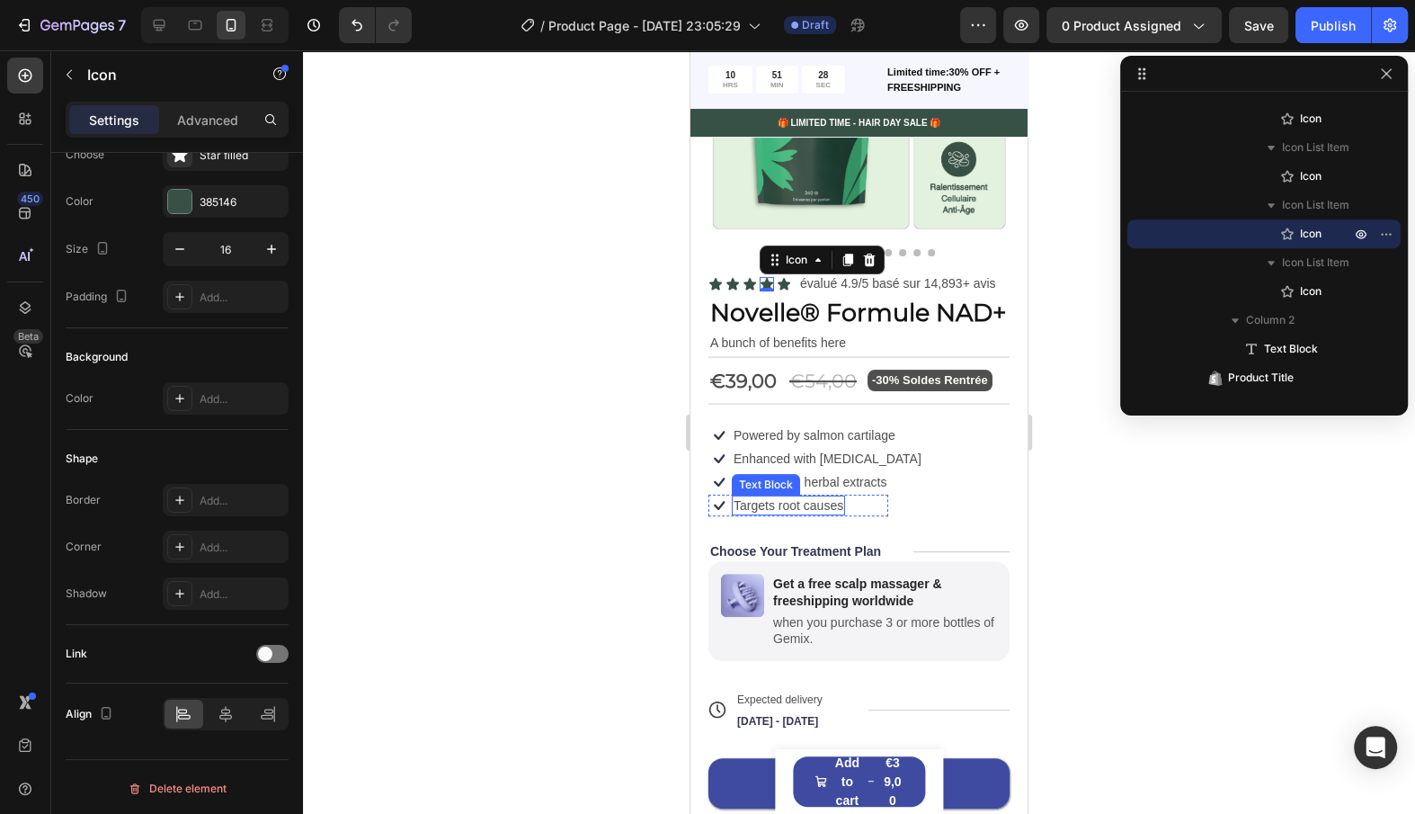
click at [771, 511] on p "Targets root causes" at bounding box center [789, 505] width 110 height 16
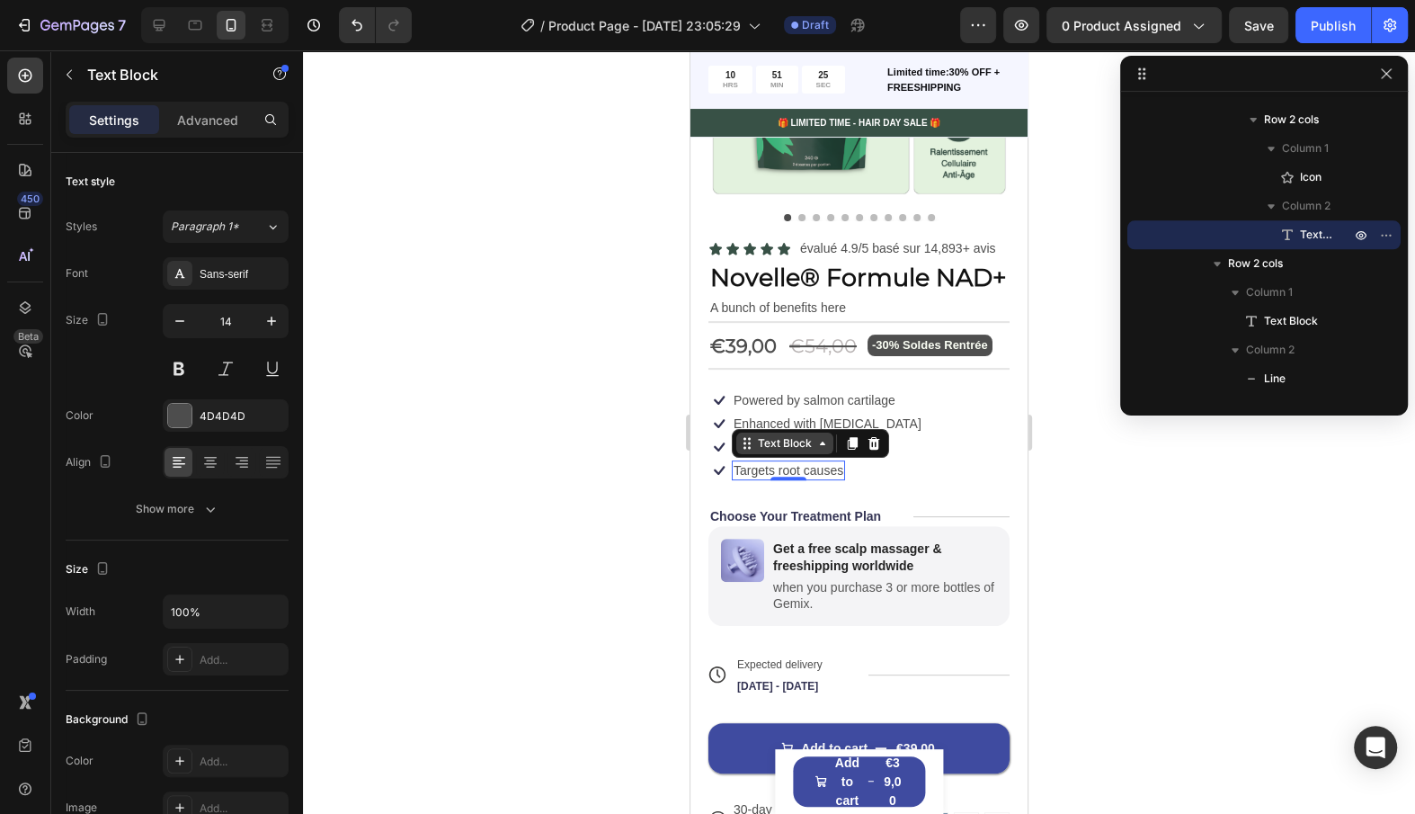
scroll to position [295, 0]
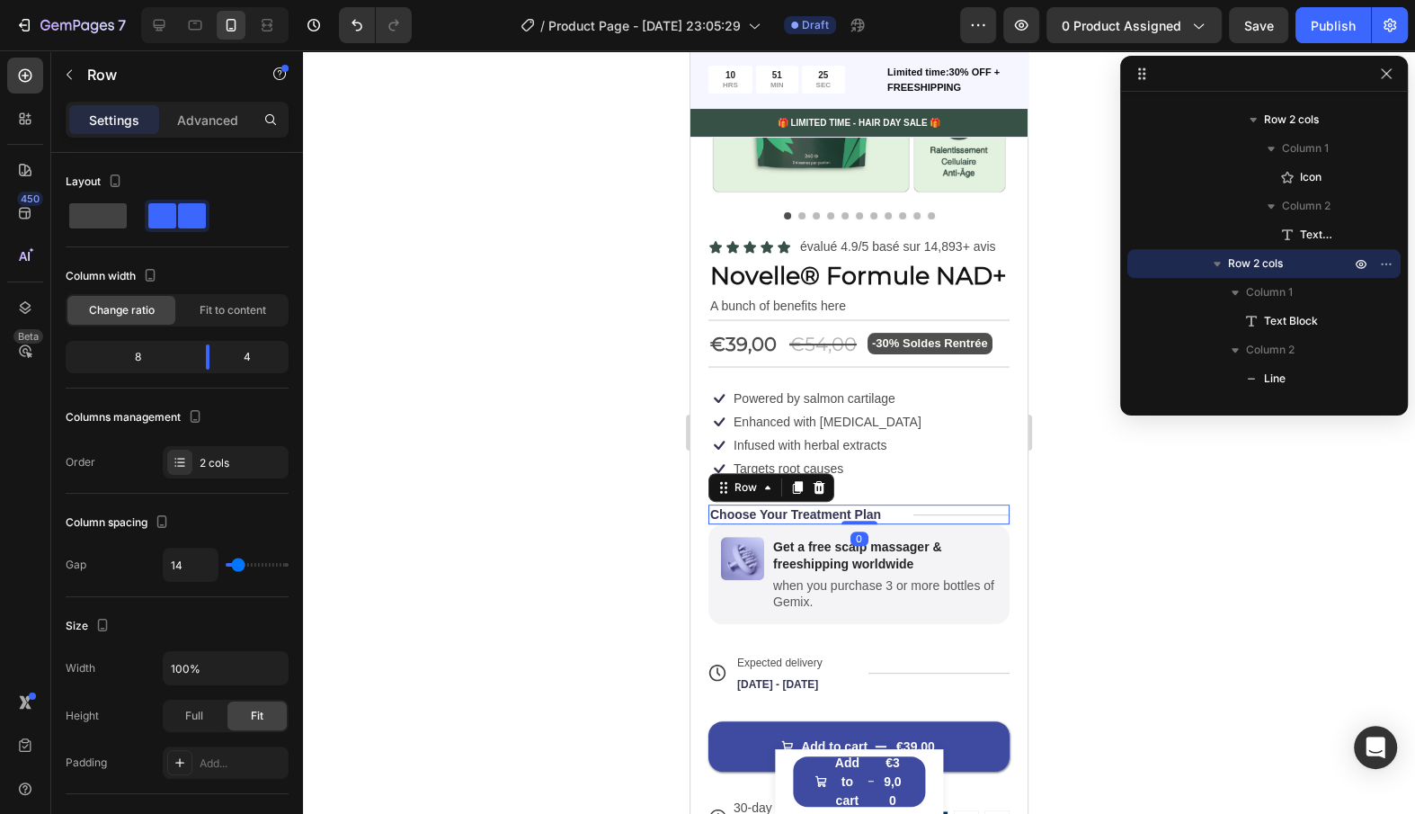
click at [945, 504] on div "Title Line" at bounding box center [962, 514] width 96 height 20
click at [843, 242] on p "évalué 4.9/5 basé sur 14,893+ avis" at bounding box center [898, 246] width 196 height 19
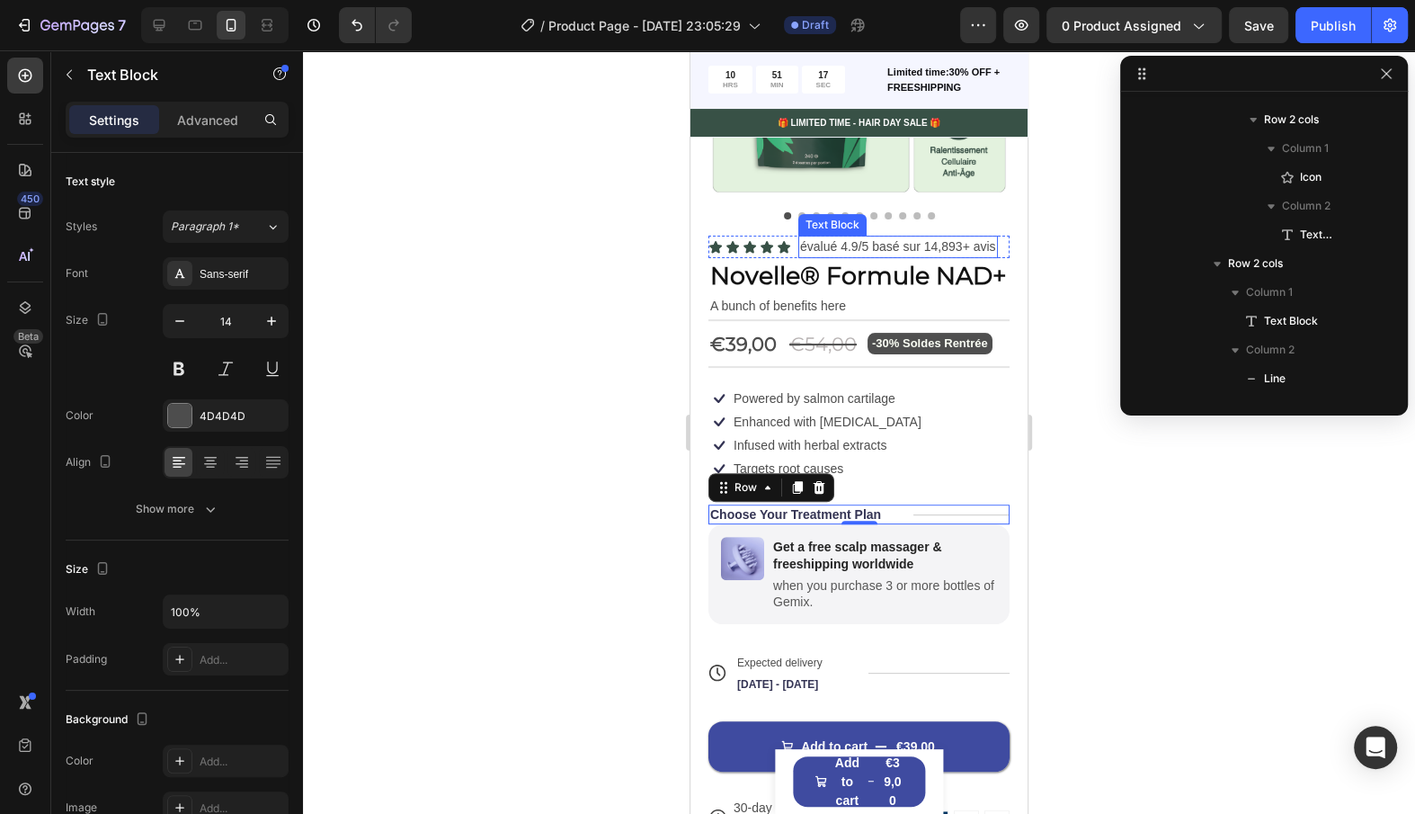
scroll to position [771, 0]
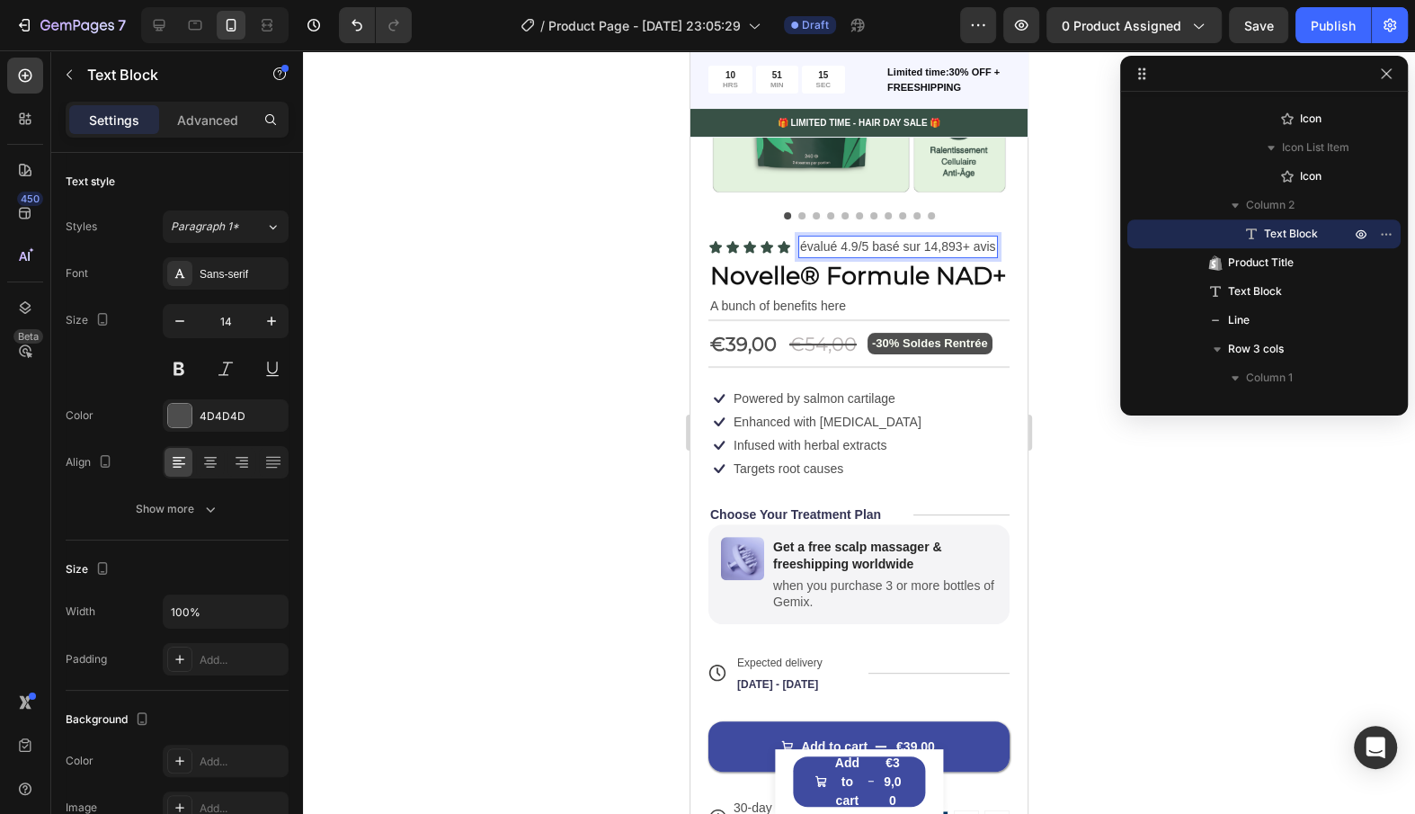
click at [820, 247] on p "évalué 4.9/5 basé sur 14,893+ avis" at bounding box center [898, 246] width 196 height 19
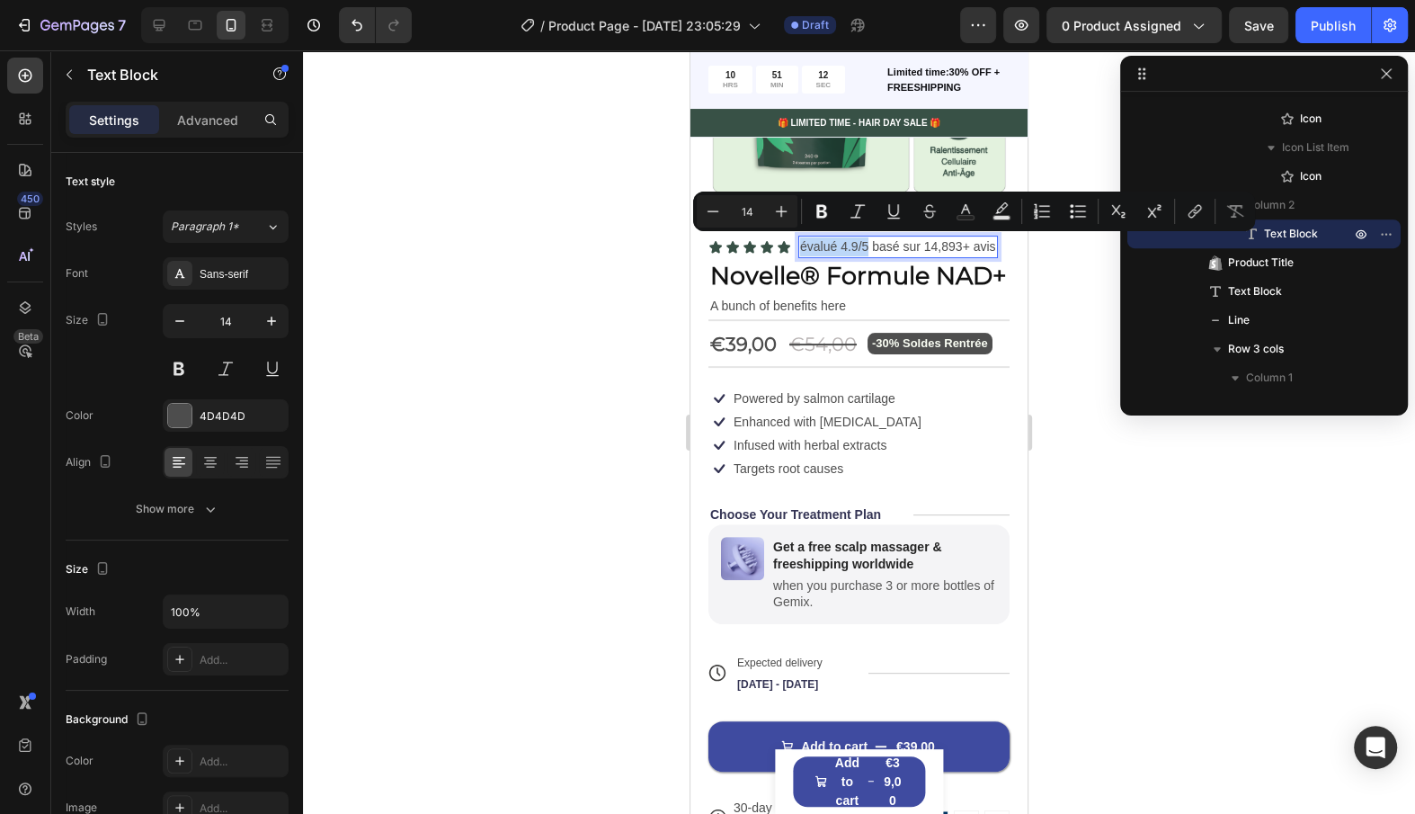
drag, startPoint x: 869, startPoint y: 247, endPoint x: 801, endPoint y: 242, distance: 68.5
click at [801, 242] on p "évalué 4.9/5 basé sur 14,893+ avis" at bounding box center [898, 246] width 196 height 19
click at [826, 208] on icon "Editor contextual toolbar" at bounding box center [822, 211] width 18 height 18
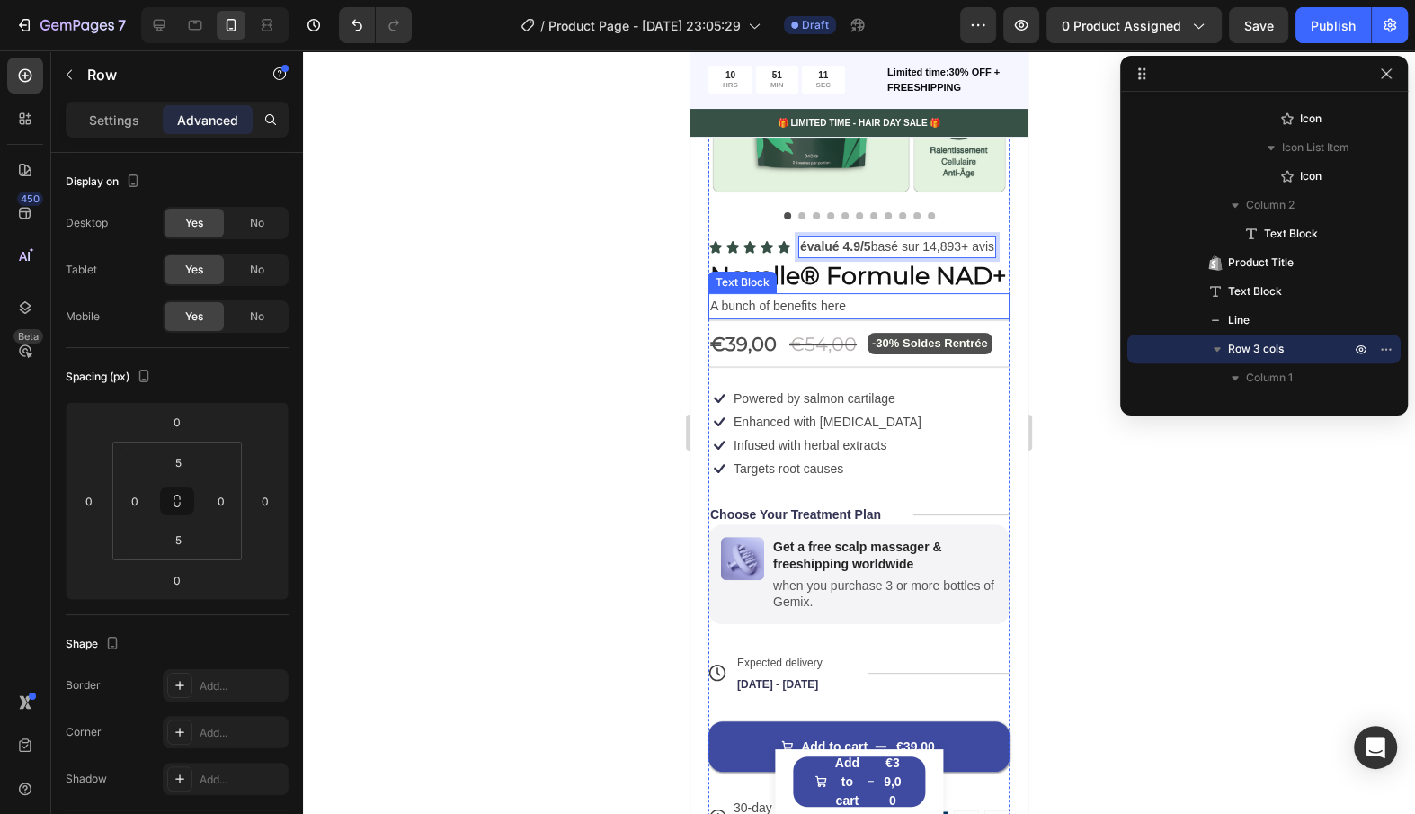
click at [844, 321] on div "€39,00 Product Price Product Price €54,00 Compare Price Compare Price -30% Sold…" at bounding box center [859, 344] width 301 height 47
click at [876, 245] on p "évalué 4.9/5 basé sur 14,893+ avis" at bounding box center [897, 246] width 194 height 19
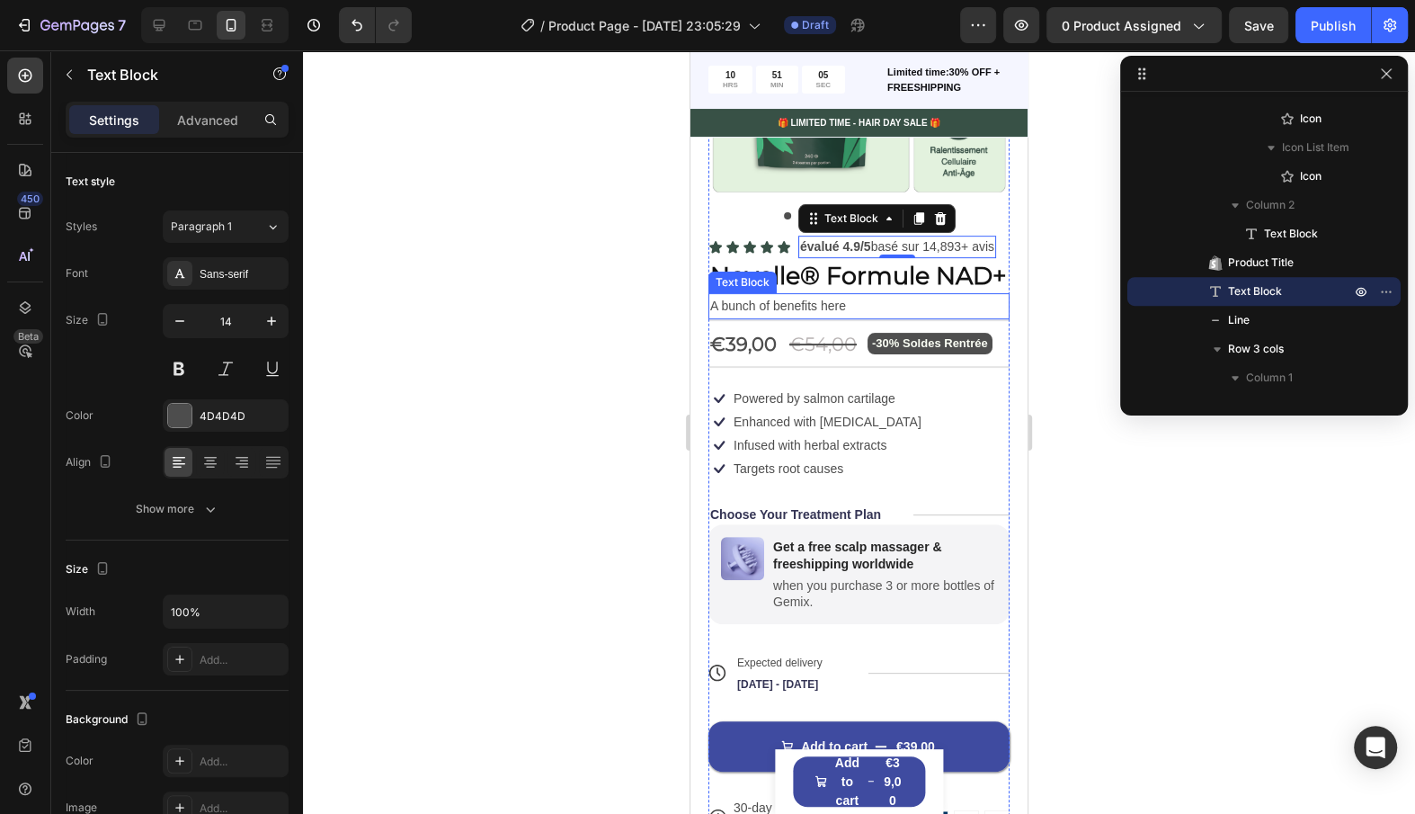
click at [798, 305] on p "A bunch of benefits here" at bounding box center [859, 306] width 298 height 22
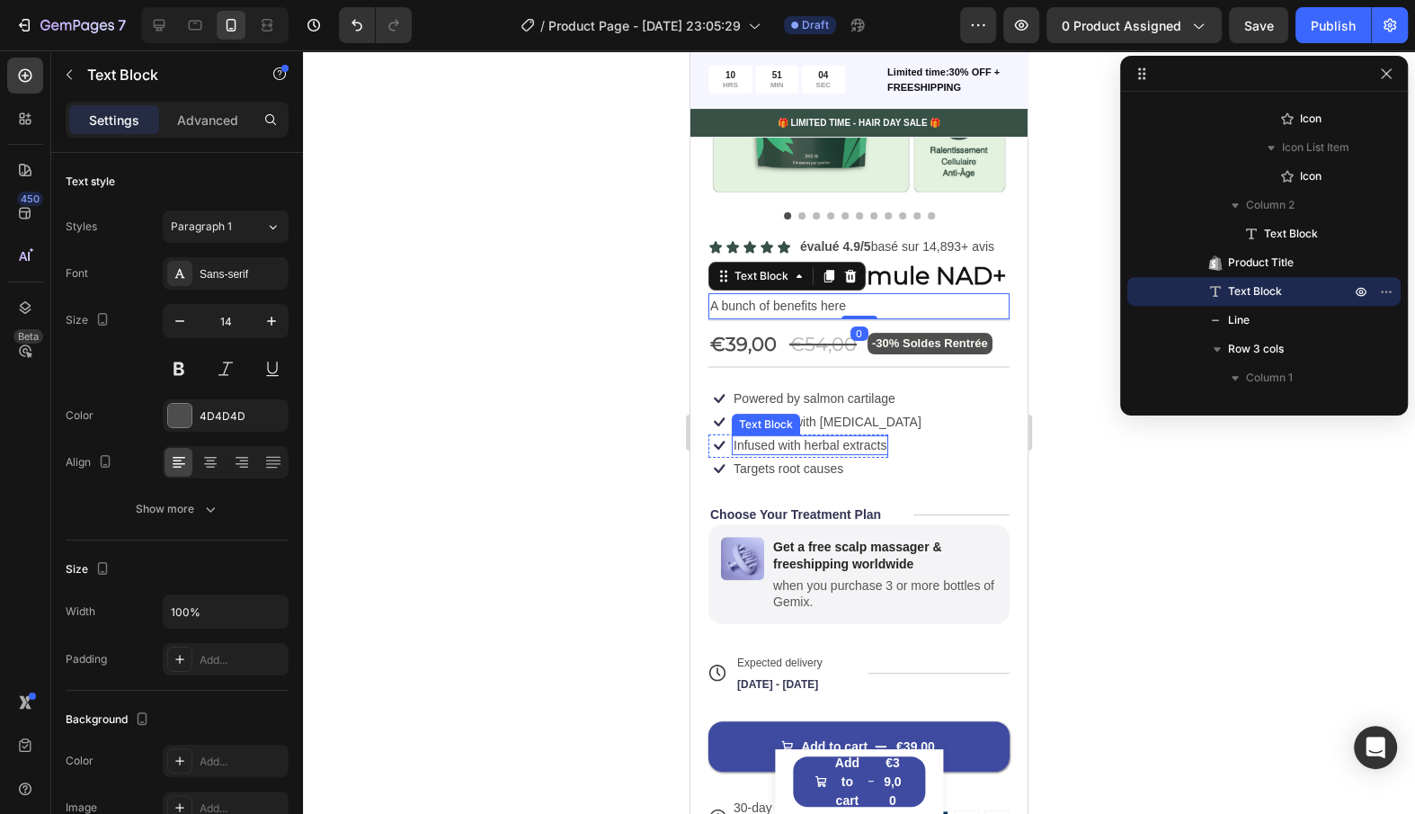
click at [846, 430] on div "Enhanced with [MEDICAL_DATA]" at bounding box center [828, 422] width 192 height 20
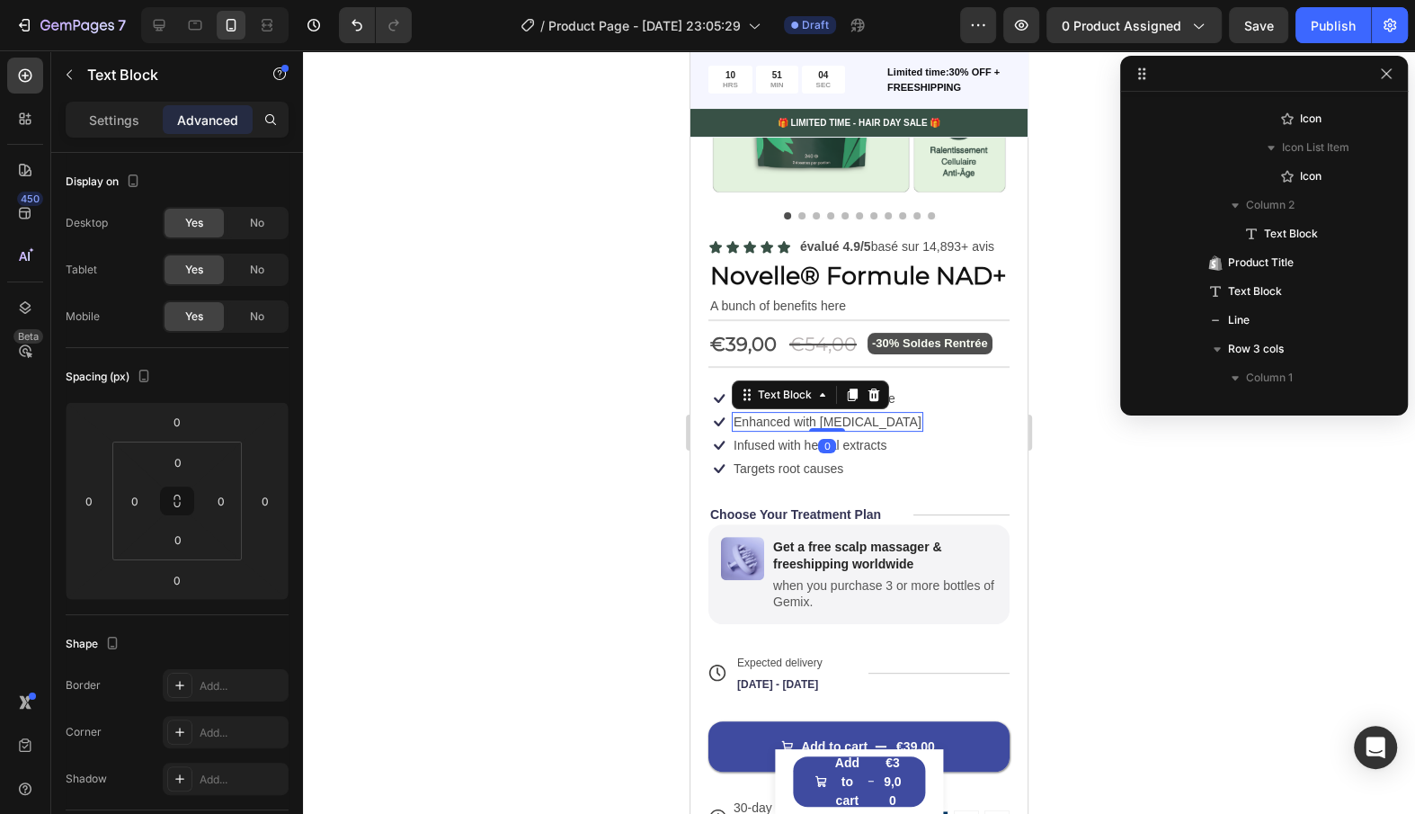
scroll to position [1462, 0]
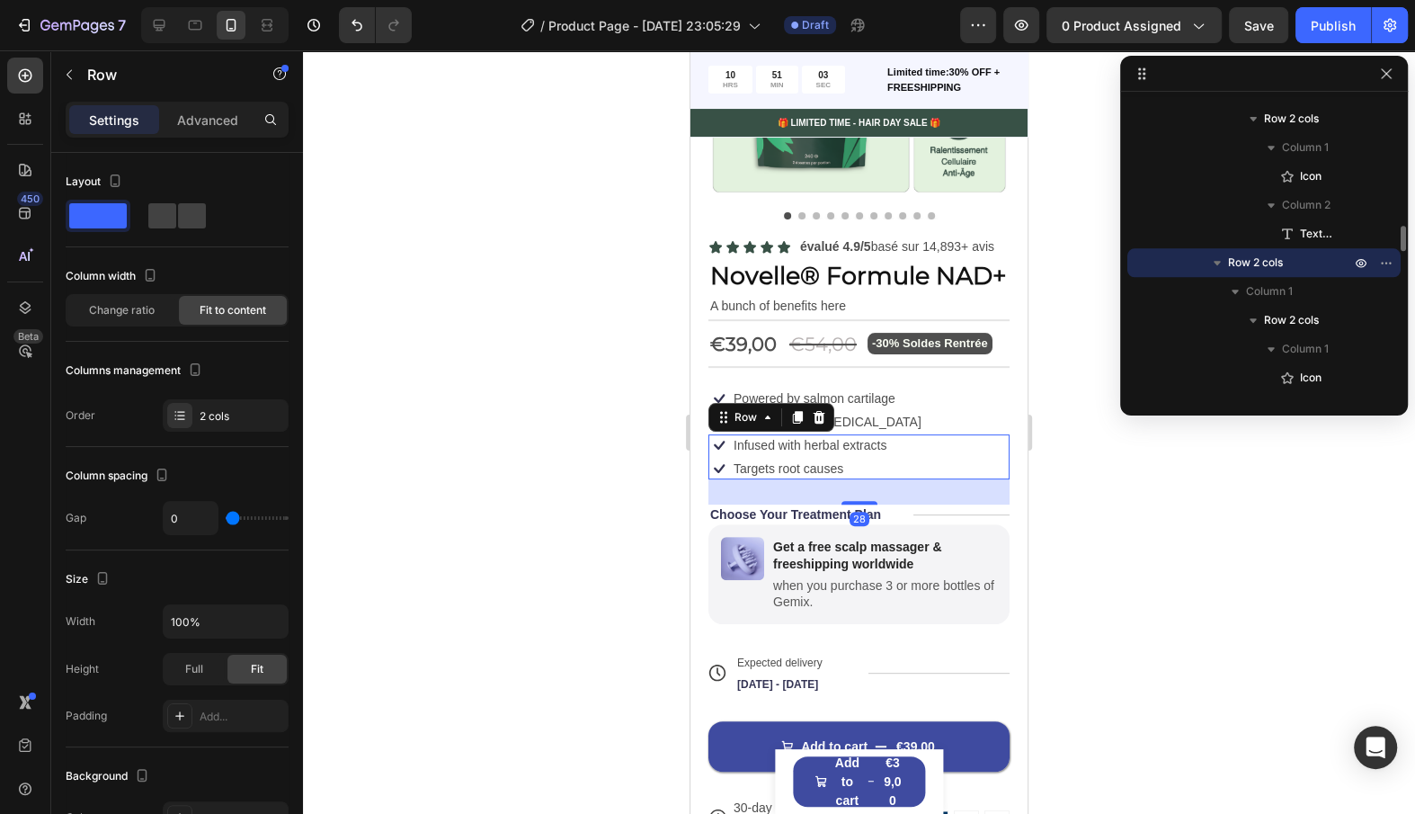
click at [911, 439] on div "Icon Infused with herbal extracts Text Block Row Icon Targets root causes Text …" at bounding box center [859, 456] width 301 height 45
click at [878, 399] on p "Powered by salmon cartilage" at bounding box center [815, 398] width 162 height 16
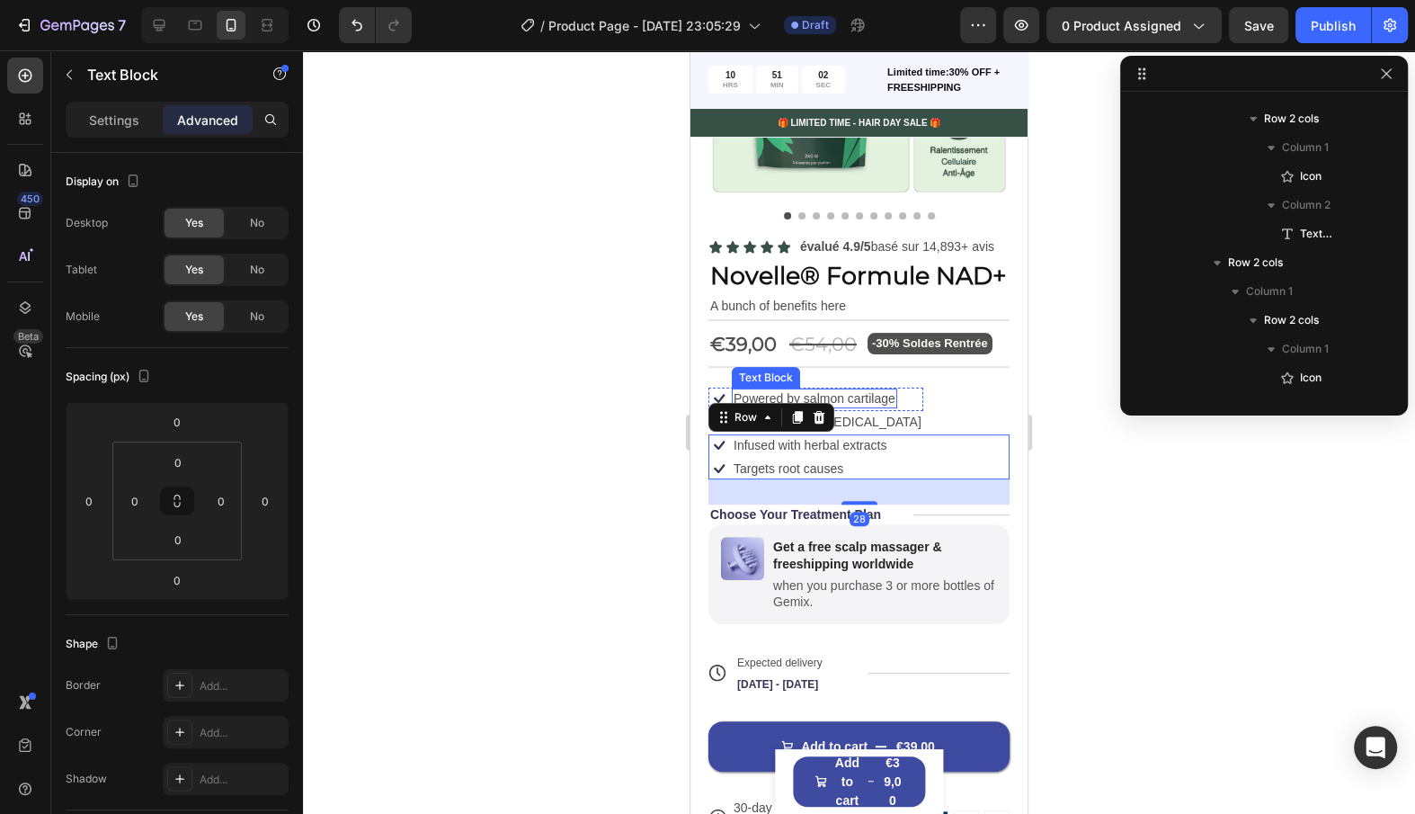
scroll to position [1289, 0]
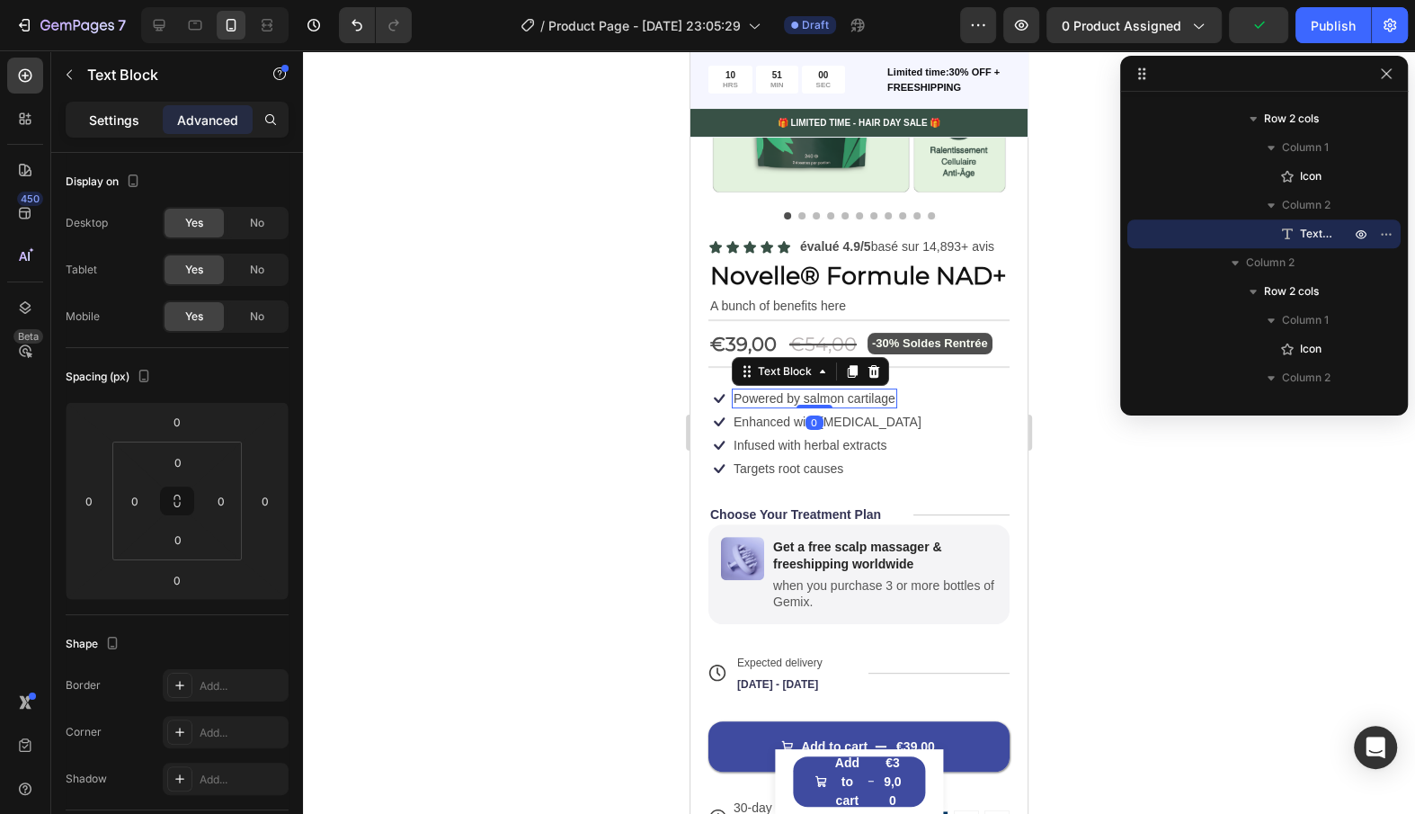
click at [131, 124] on p "Settings" at bounding box center [114, 120] width 50 height 19
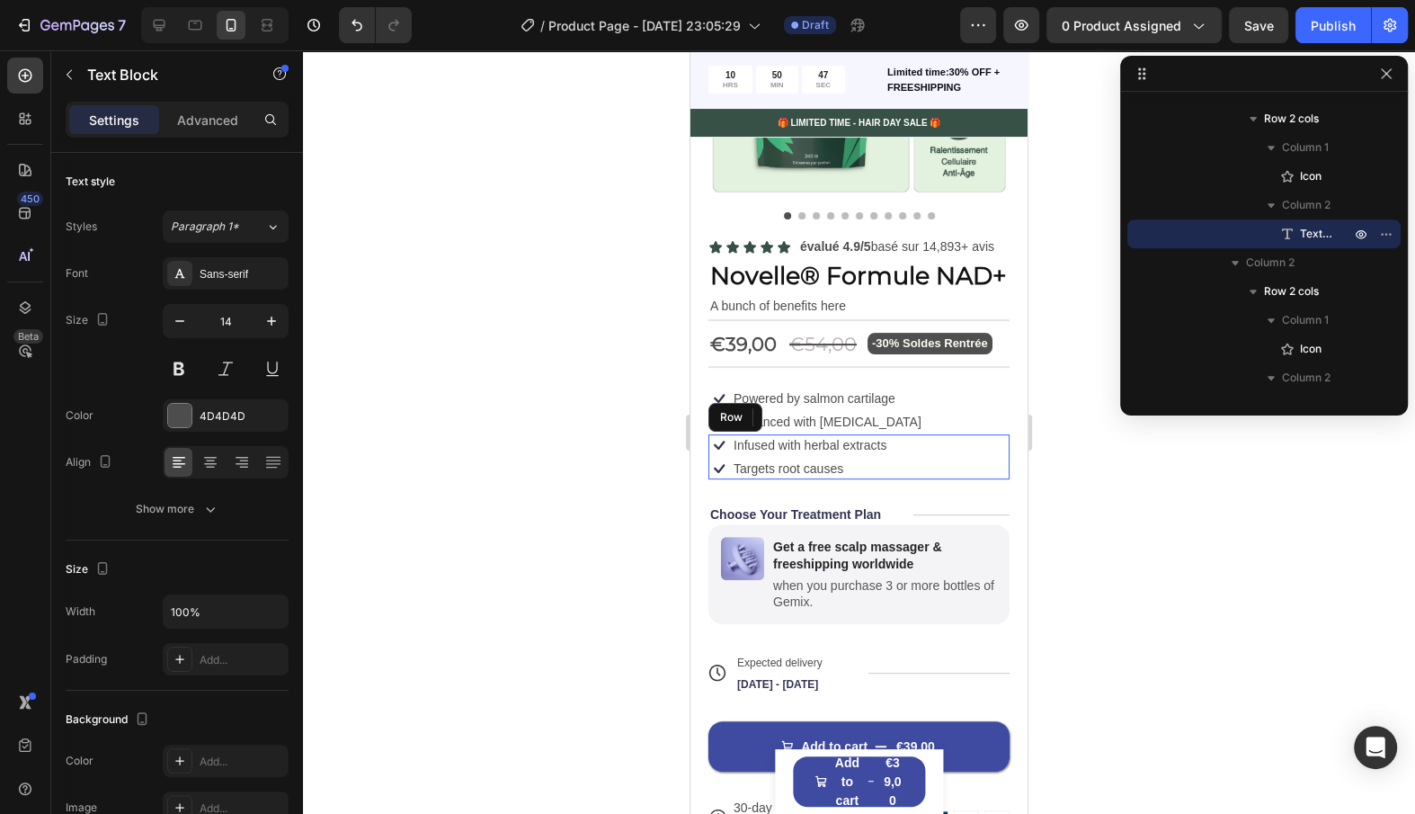
click at [952, 461] on div "Icon Infused with herbal extracts Text Block Row Icon Targets root causes Text …" at bounding box center [859, 456] width 301 height 45
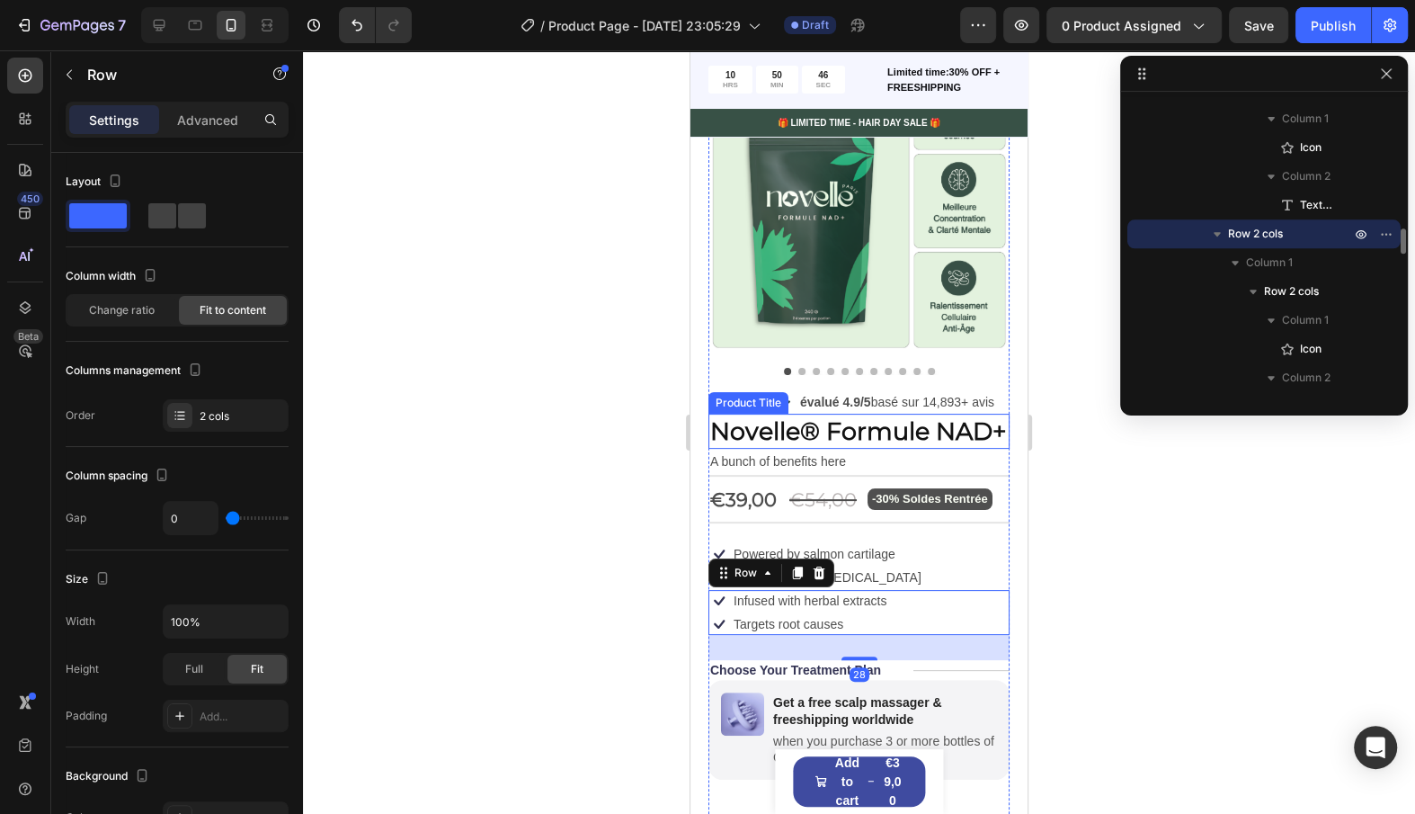
scroll to position [132, 0]
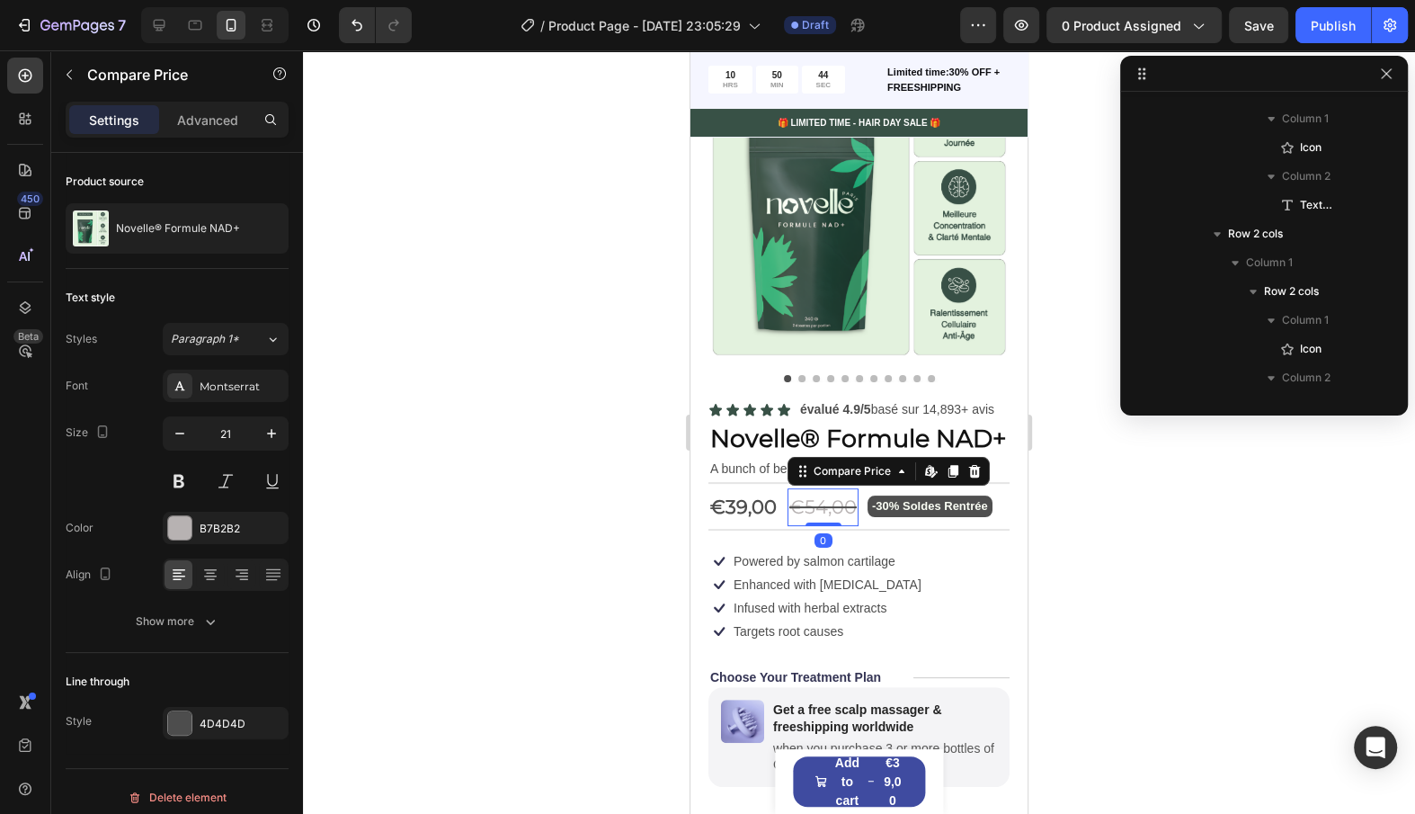
click at [802, 497] on div "€54,00" at bounding box center [823, 507] width 71 height 38
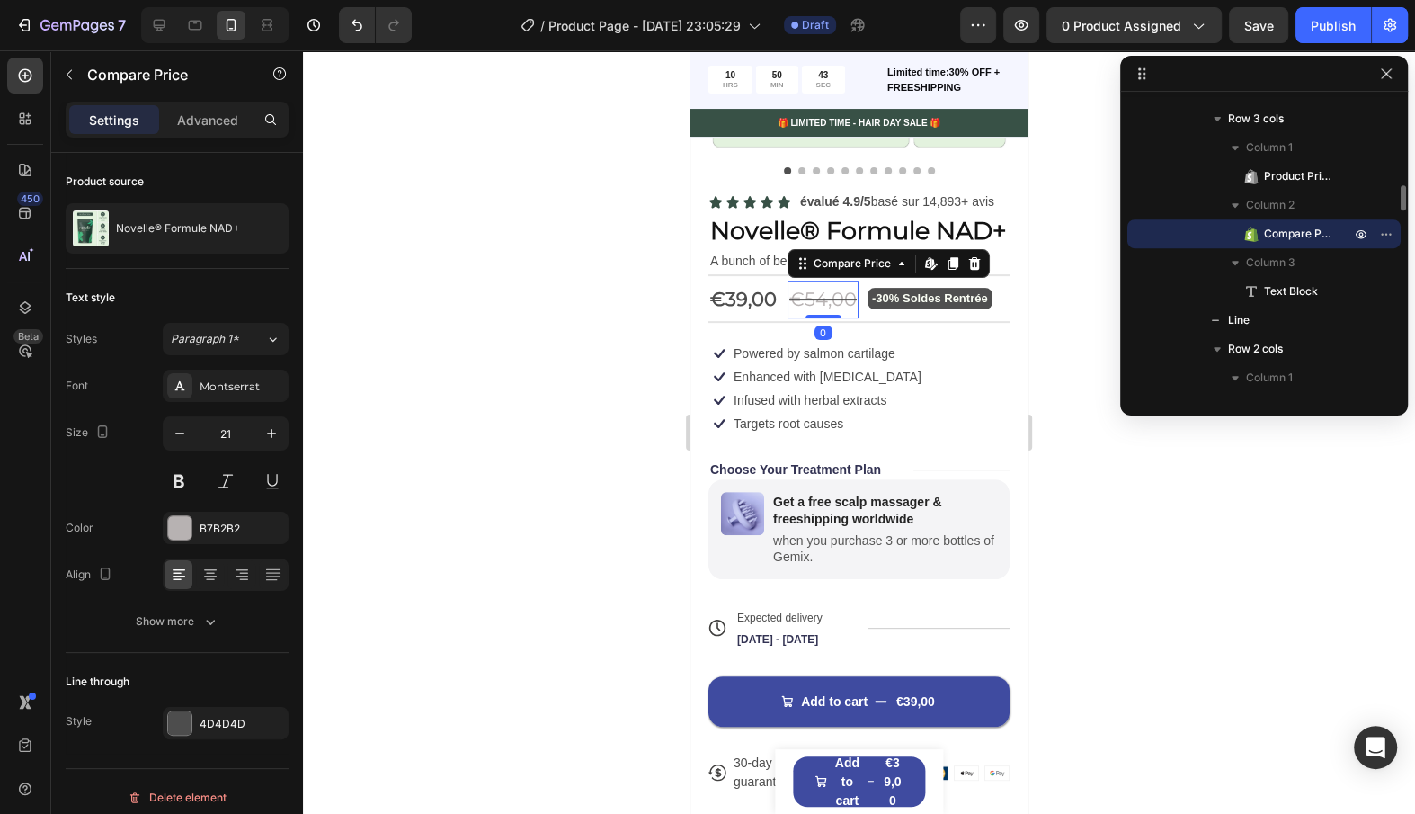
scroll to position [342, 0]
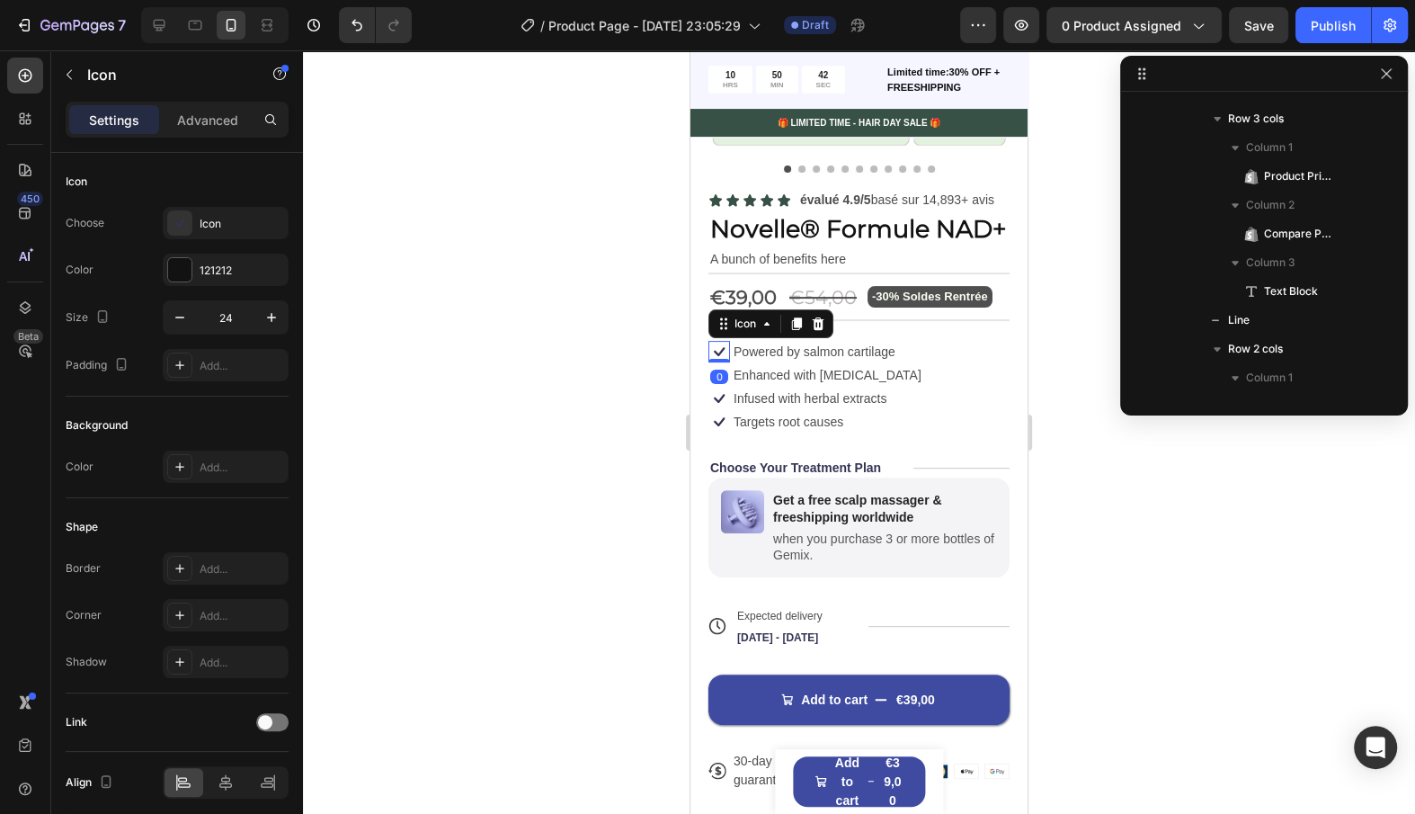
click at [722, 345] on icon at bounding box center [720, 352] width 22 height 22
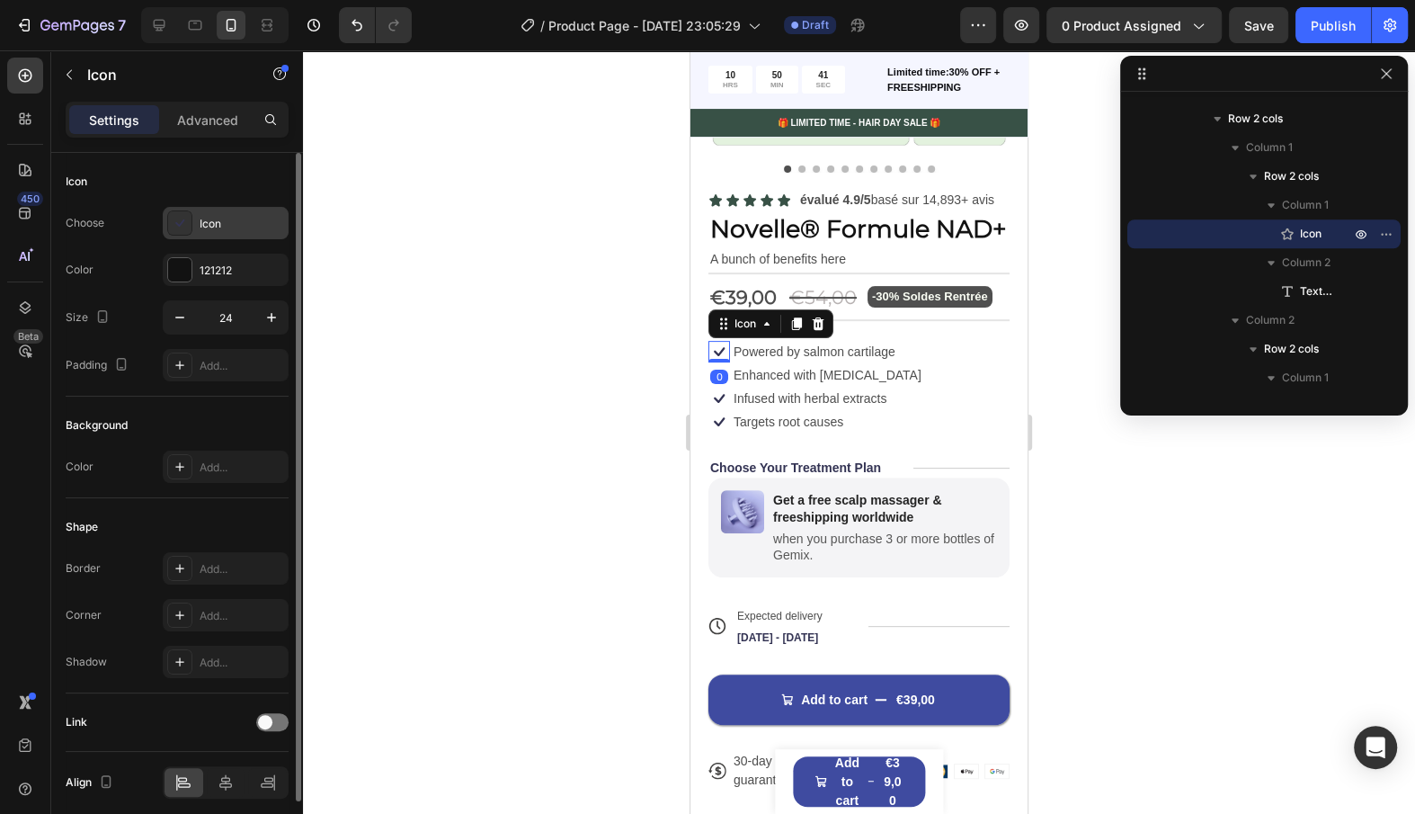
click at [224, 209] on div "Icon" at bounding box center [226, 223] width 126 height 32
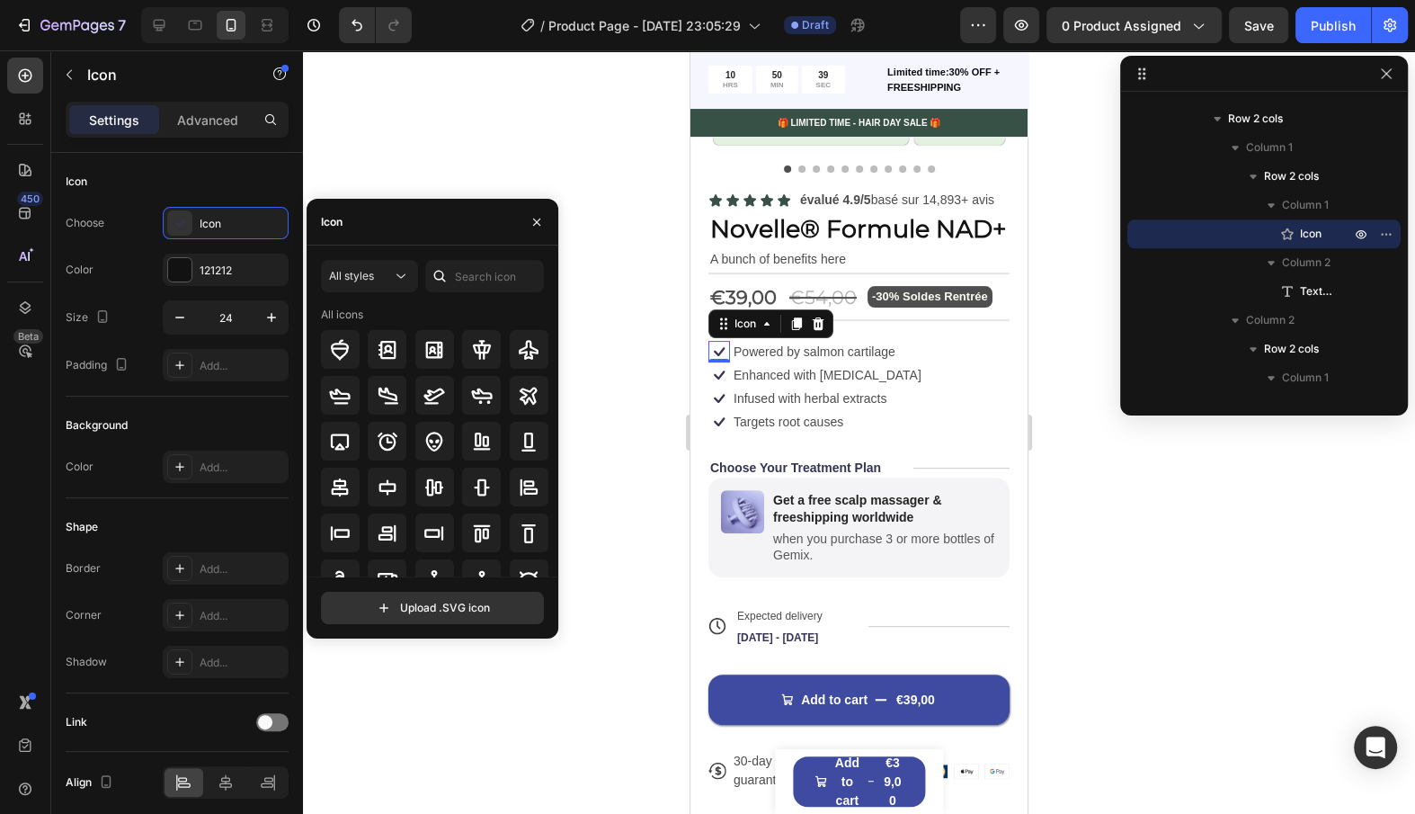
click at [497, 258] on div "All styles All icons Upload .SVG icon" at bounding box center [433, 441] width 252 height 393
click at [493, 279] on input "text" at bounding box center [484, 276] width 119 height 32
type input "check"
click at [535, 353] on div at bounding box center [529, 349] width 39 height 39
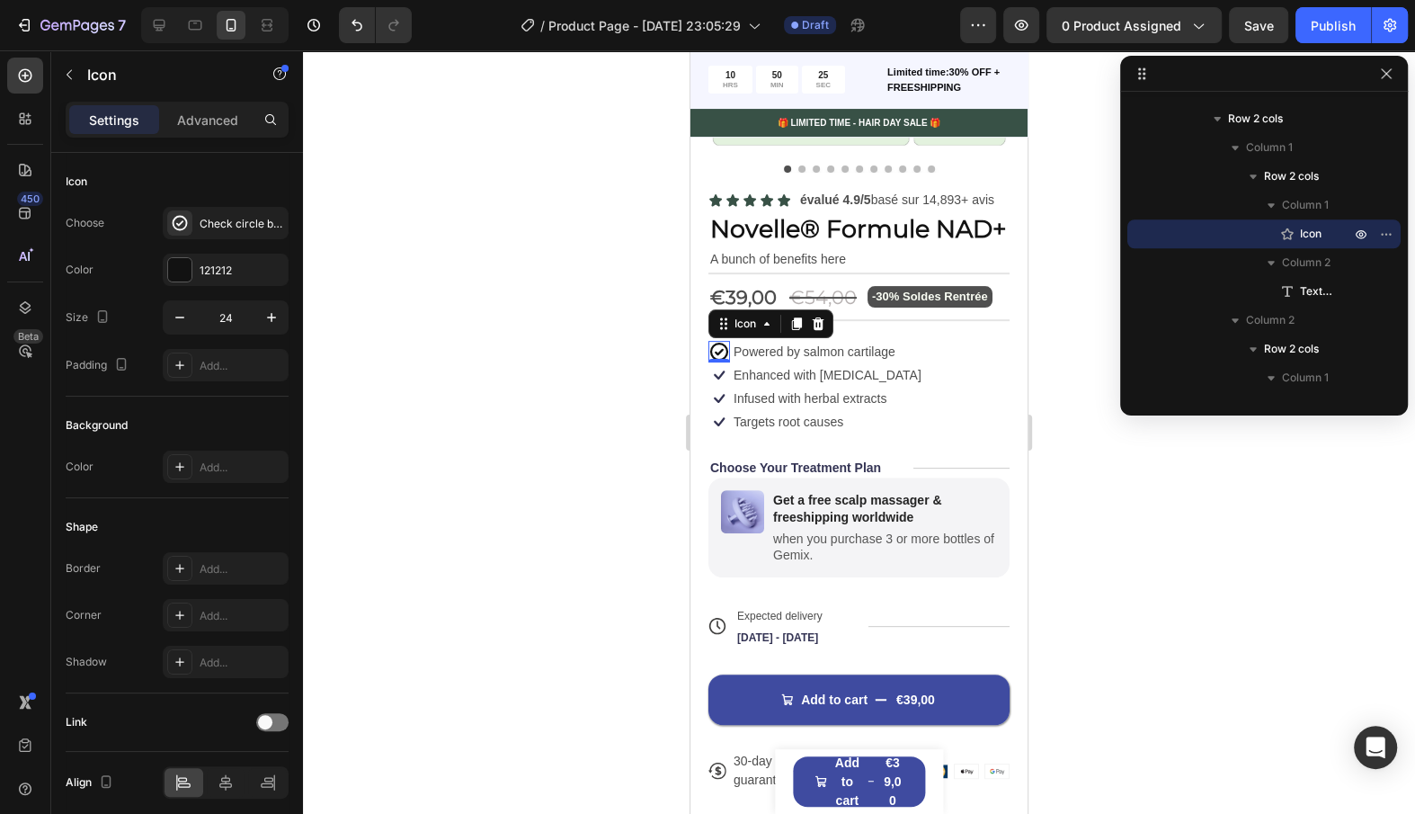
click at [717, 370] on div "0" at bounding box center [719, 377] width 18 height 14
click at [718, 377] on div "0" at bounding box center [719, 377] width 18 height 14
click at [725, 377] on div "0" at bounding box center [719, 377] width 18 height 14
click at [716, 371] on div "0" at bounding box center [719, 377] width 18 height 14
click at [719, 365] on icon at bounding box center [720, 375] width 22 height 22
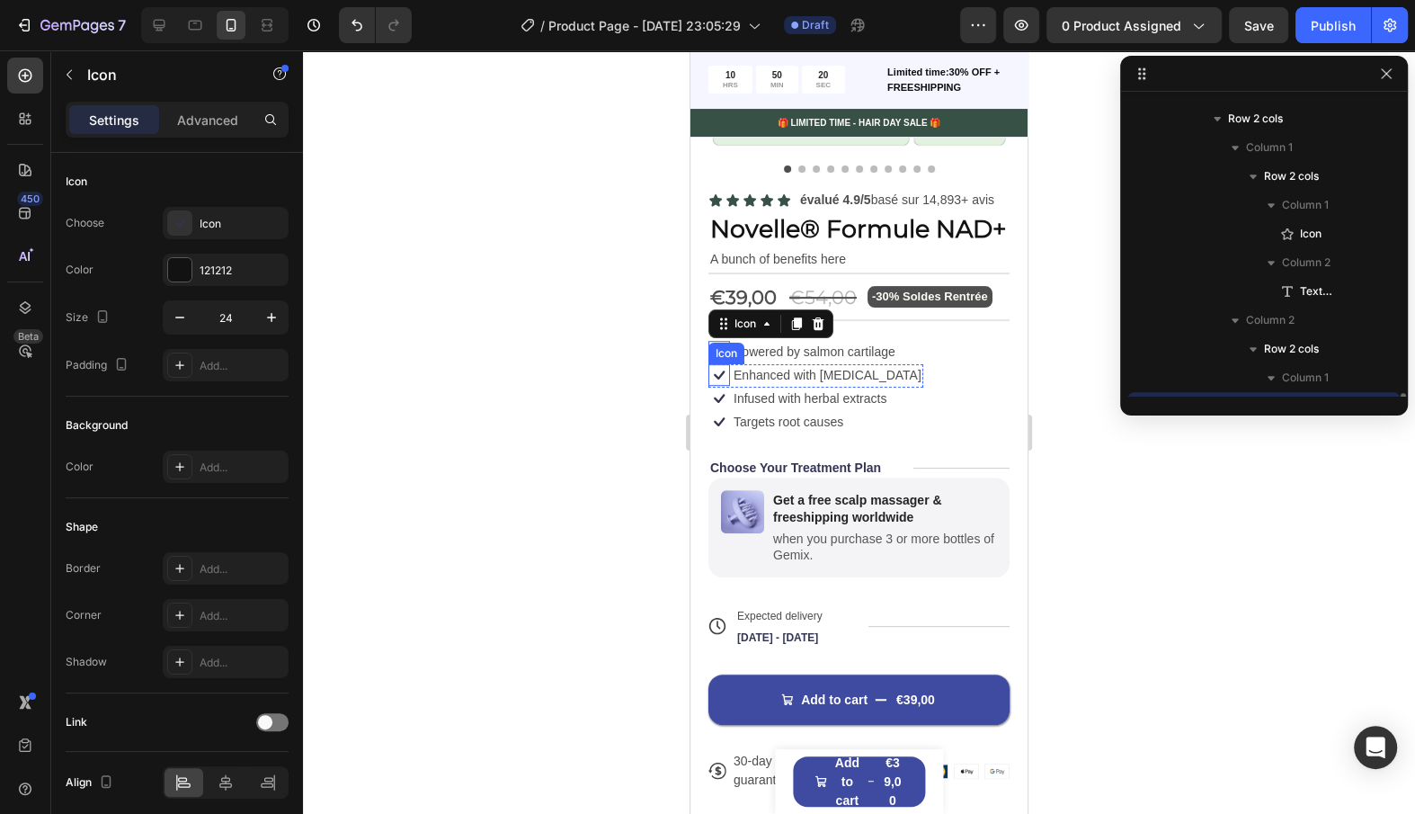
scroll to position [1404, 0]
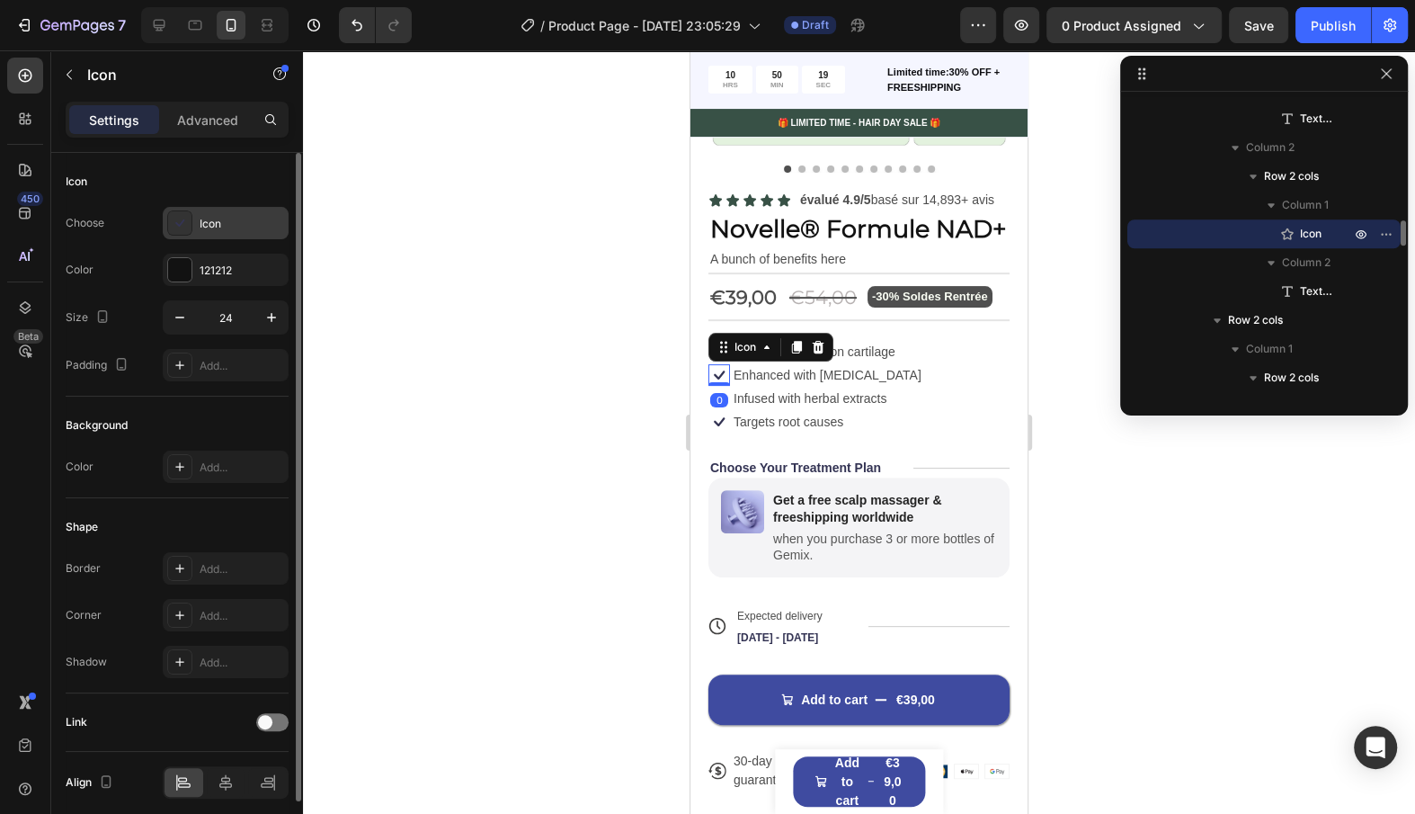
click at [238, 227] on div "Icon" at bounding box center [242, 224] width 85 height 16
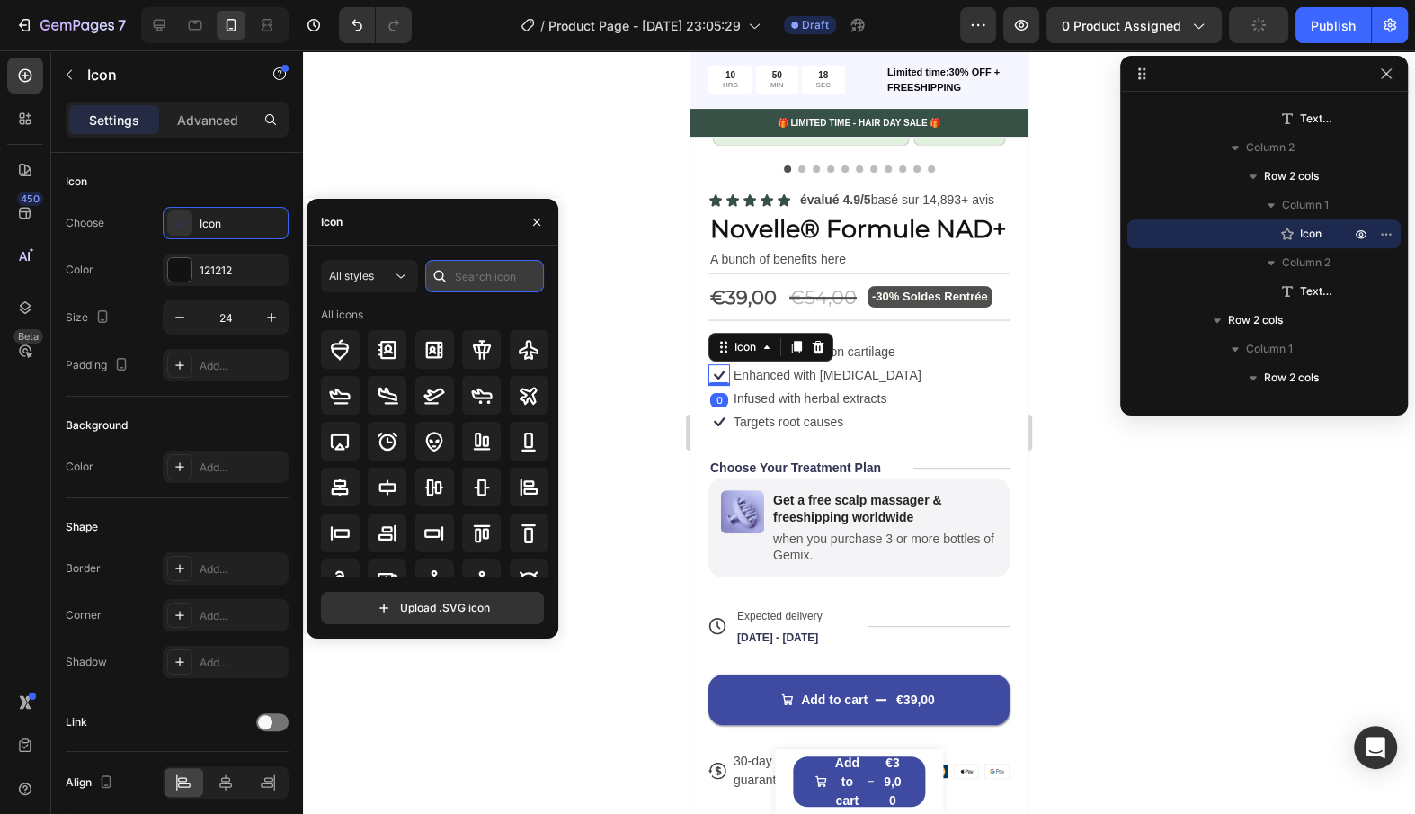
click at [483, 282] on input "text" at bounding box center [484, 276] width 119 height 32
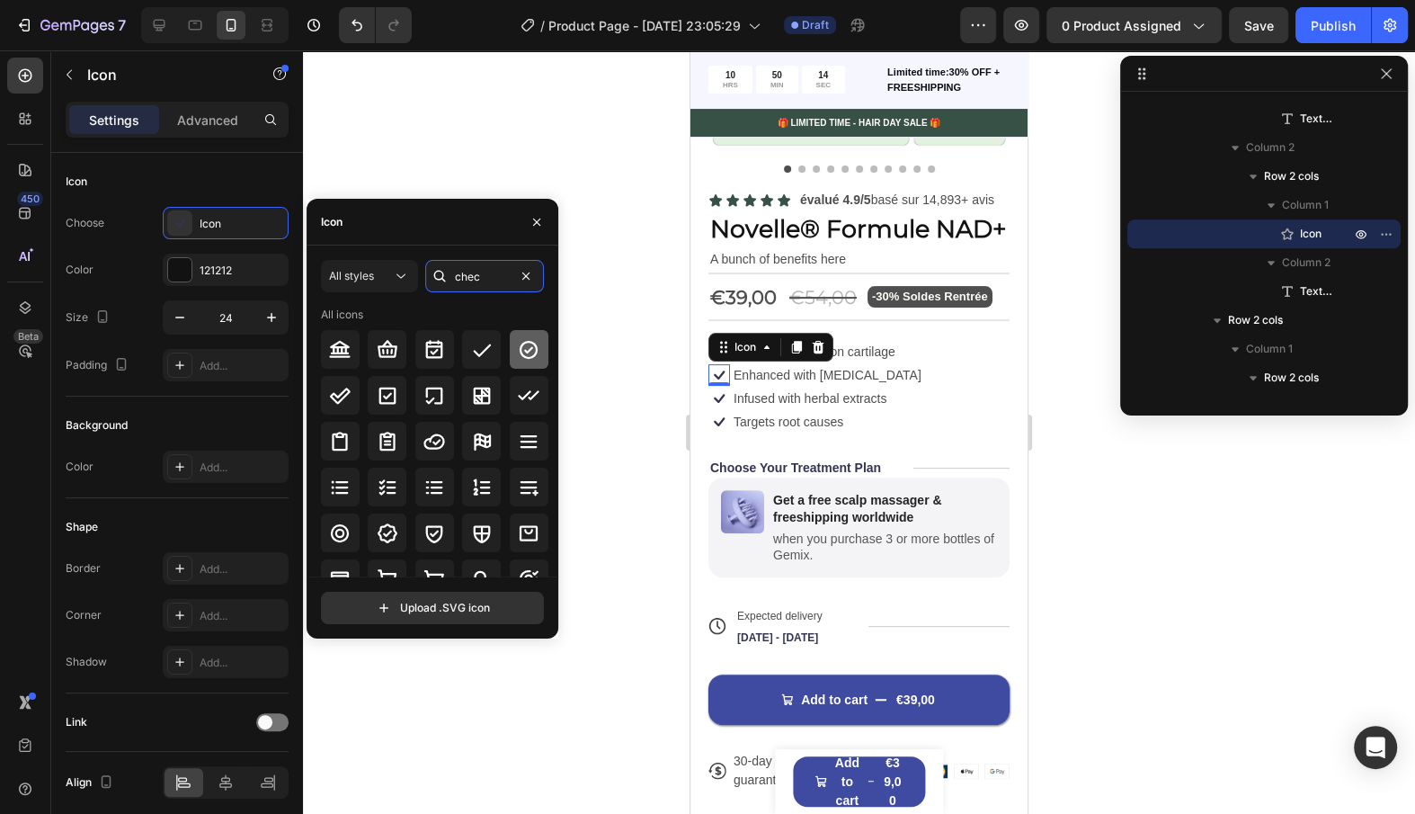
type input "chec"
click at [522, 348] on icon at bounding box center [529, 350] width 22 height 22
click at [720, 396] on div "0" at bounding box center [719, 400] width 18 height 14
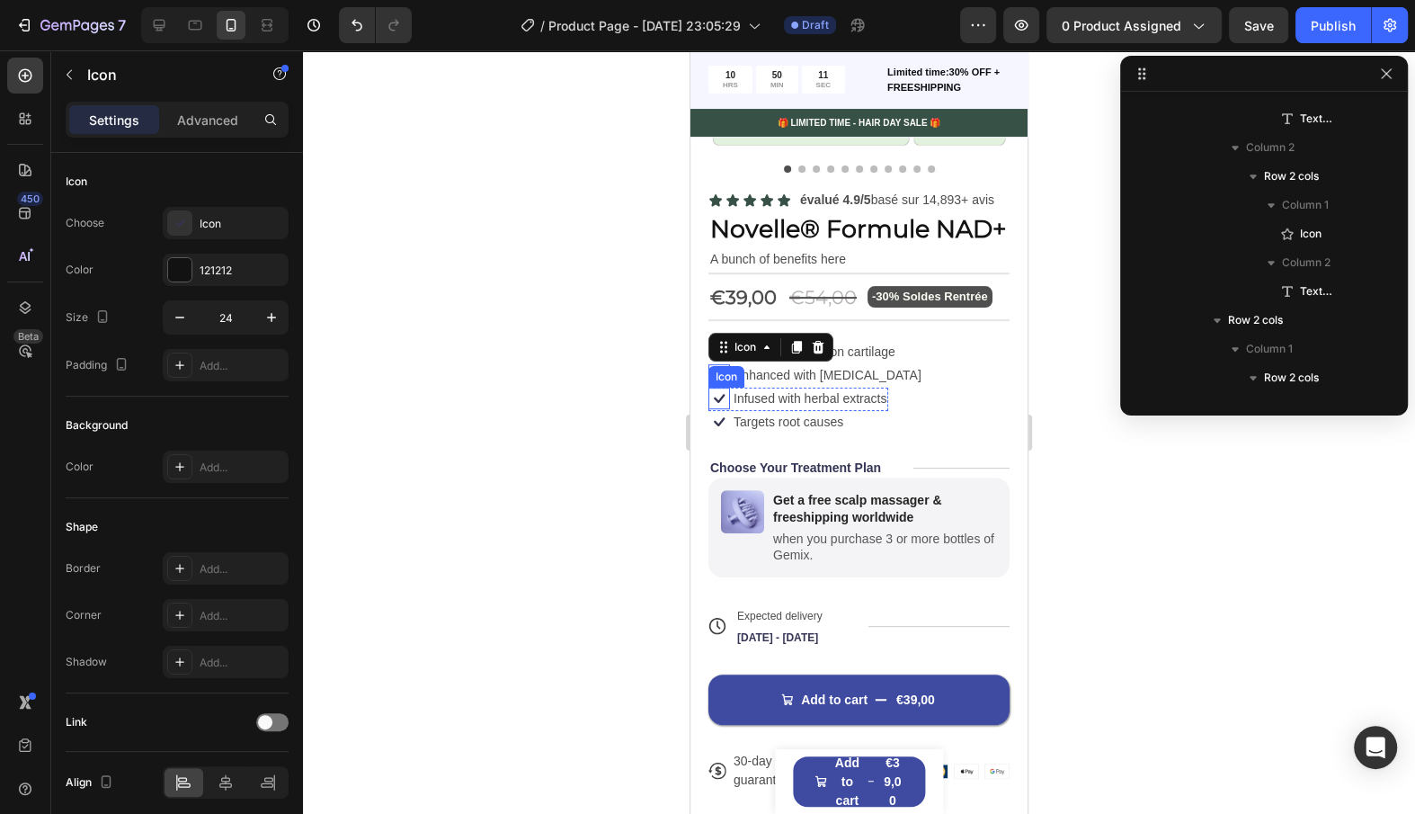
click at [718, 388] on icon at bounding box center [720, 399] width 22 height 22
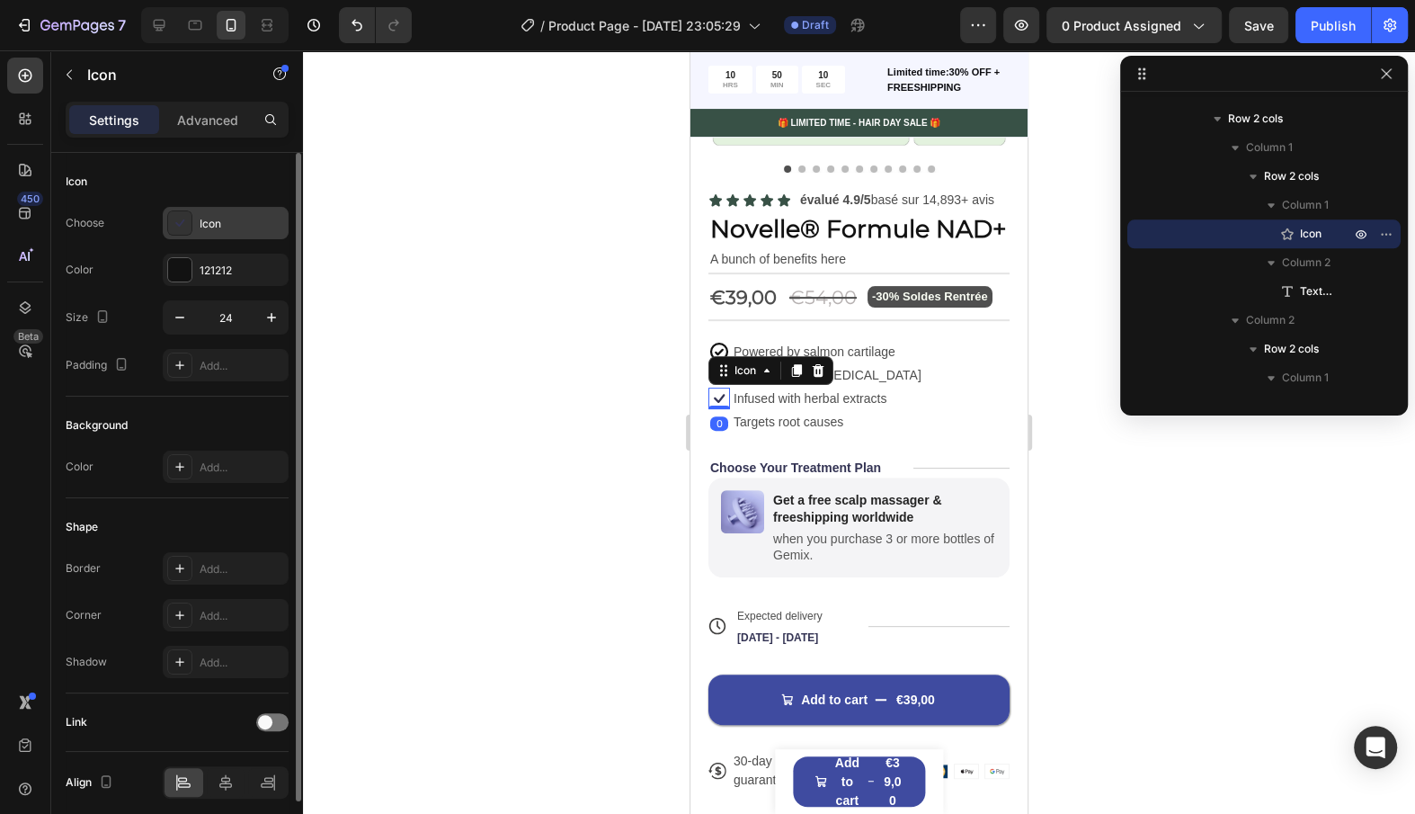
click at [220, 216] on div "Icon" at bounding box center [242, 224] width 85 height 16
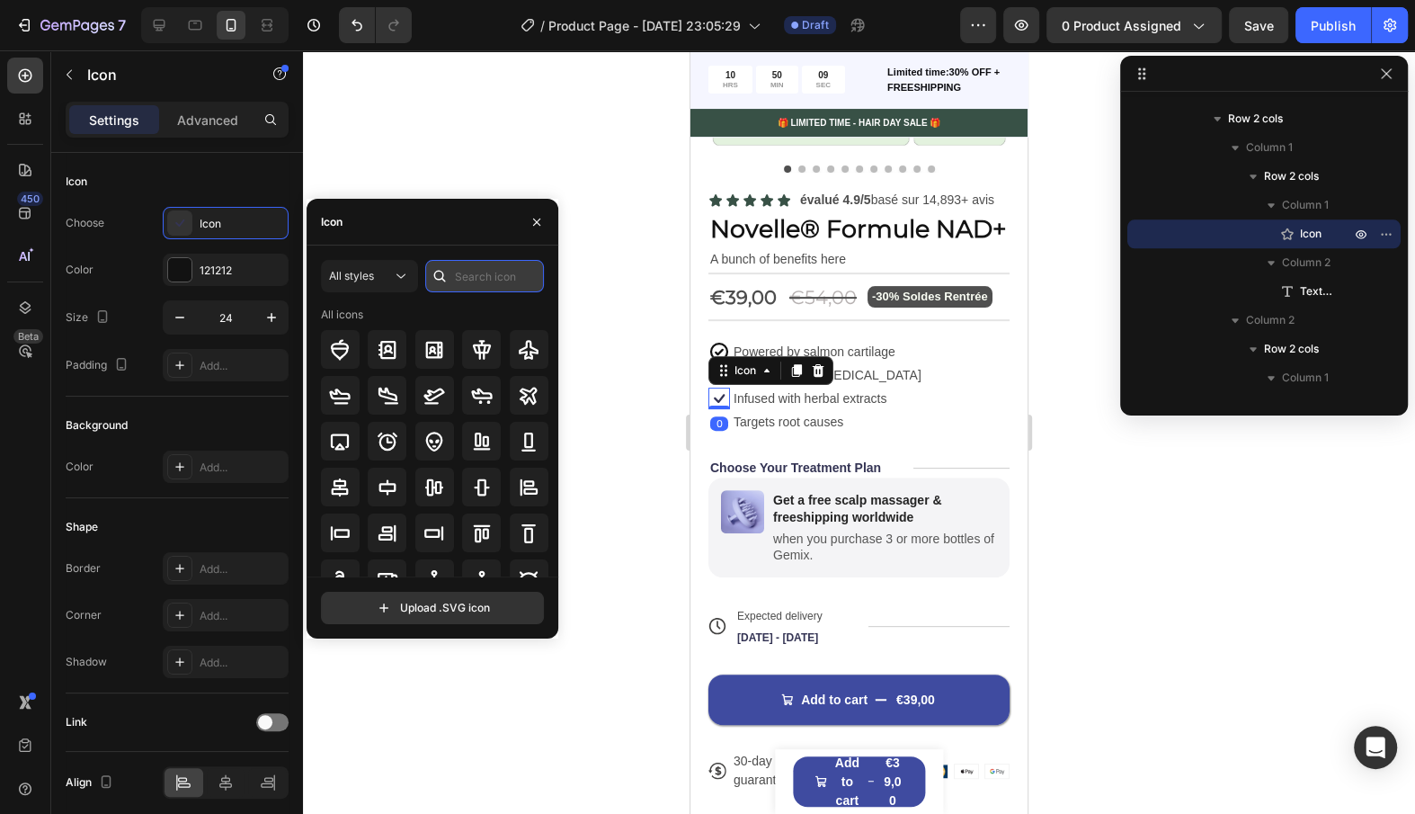
click at [485, 283] on input "text" at bounding box center [484, 276] width 119 height 32
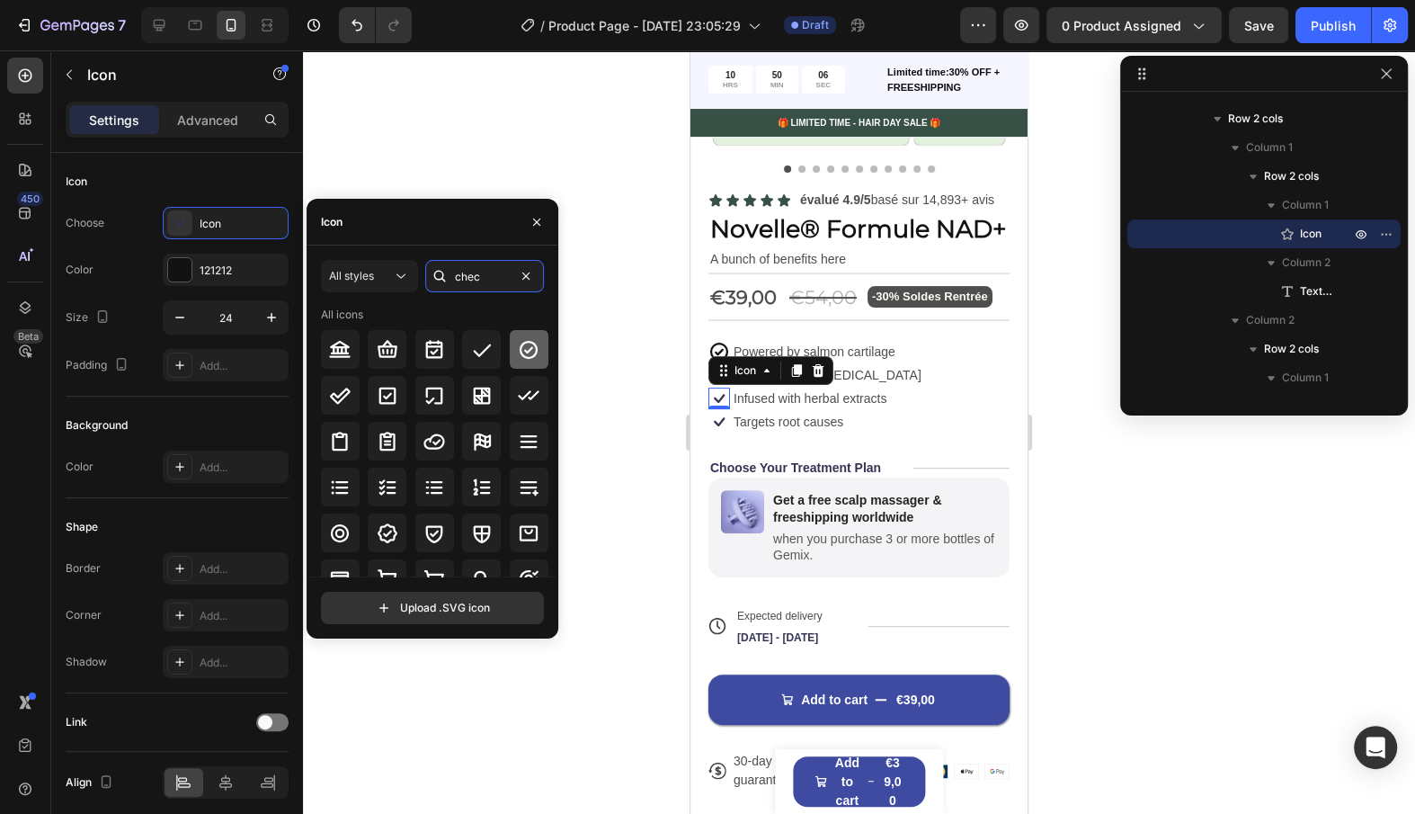
type input "chec"
click at [513, 352] on div at bounding box center [529, 349] width 39 height 39
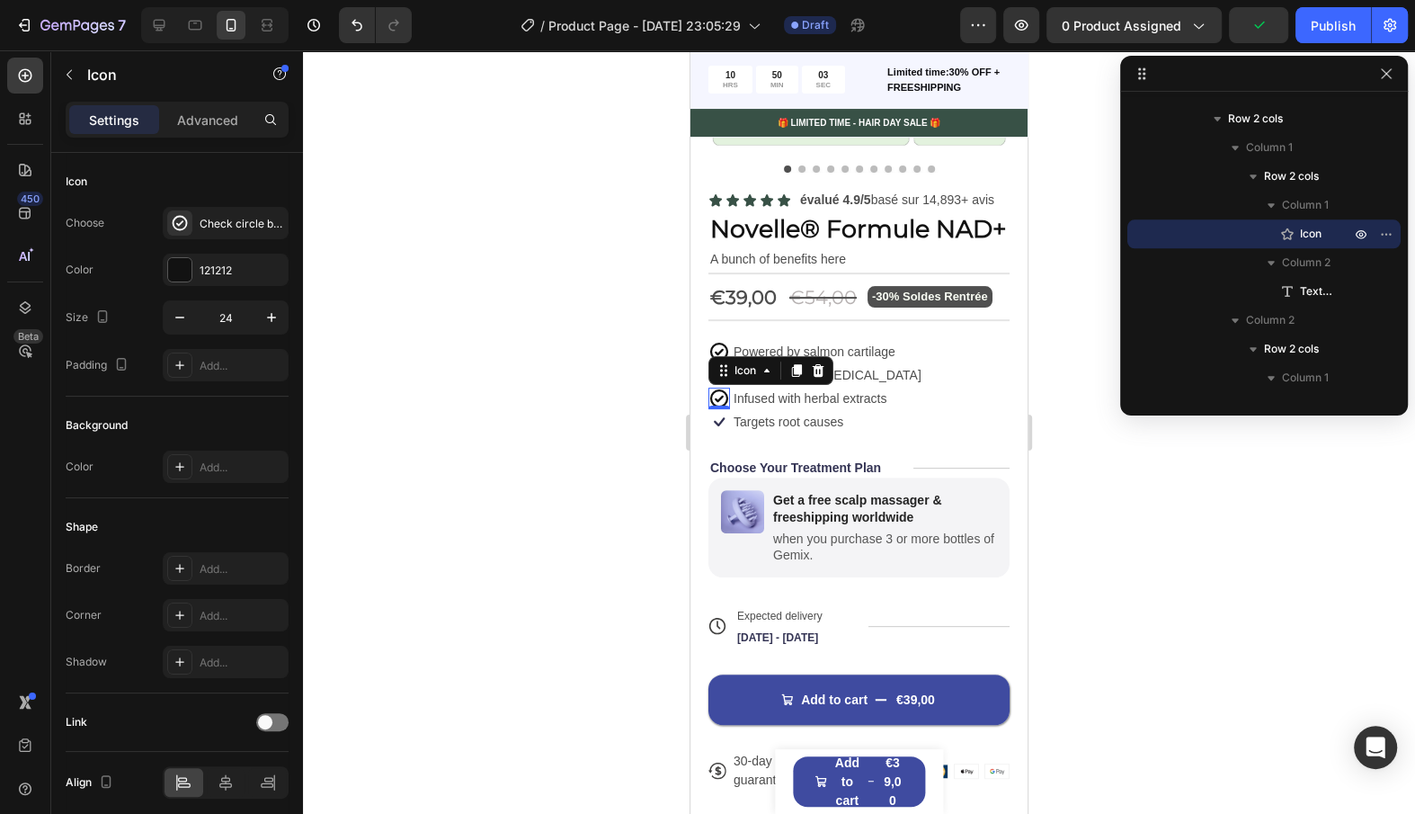
click at [718, 418] on div "0" at bounding box center [719, 423] width 18 height 14
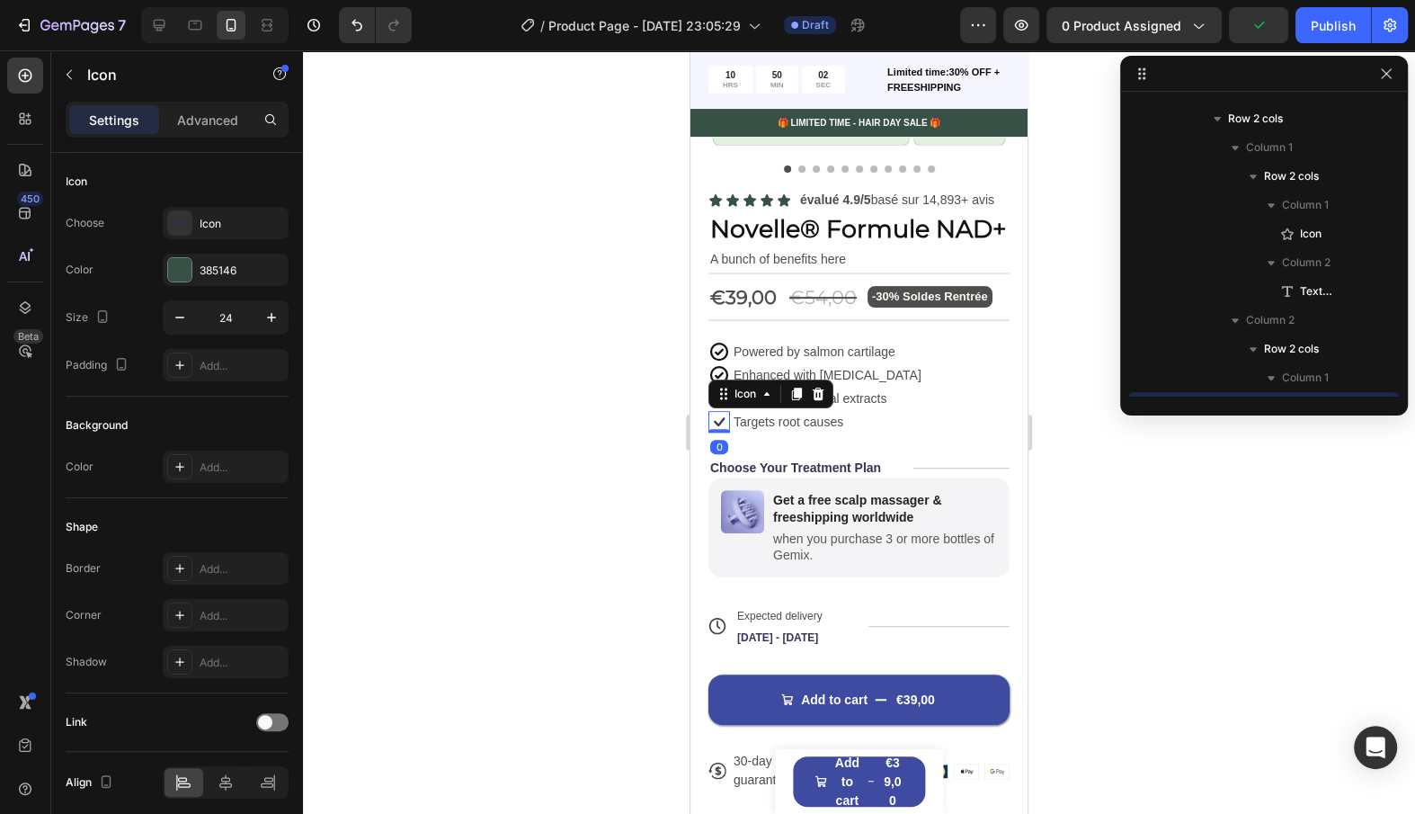
click at [718, 406] on div "Icon" at bounding box center [771, 393] width 125 height 29
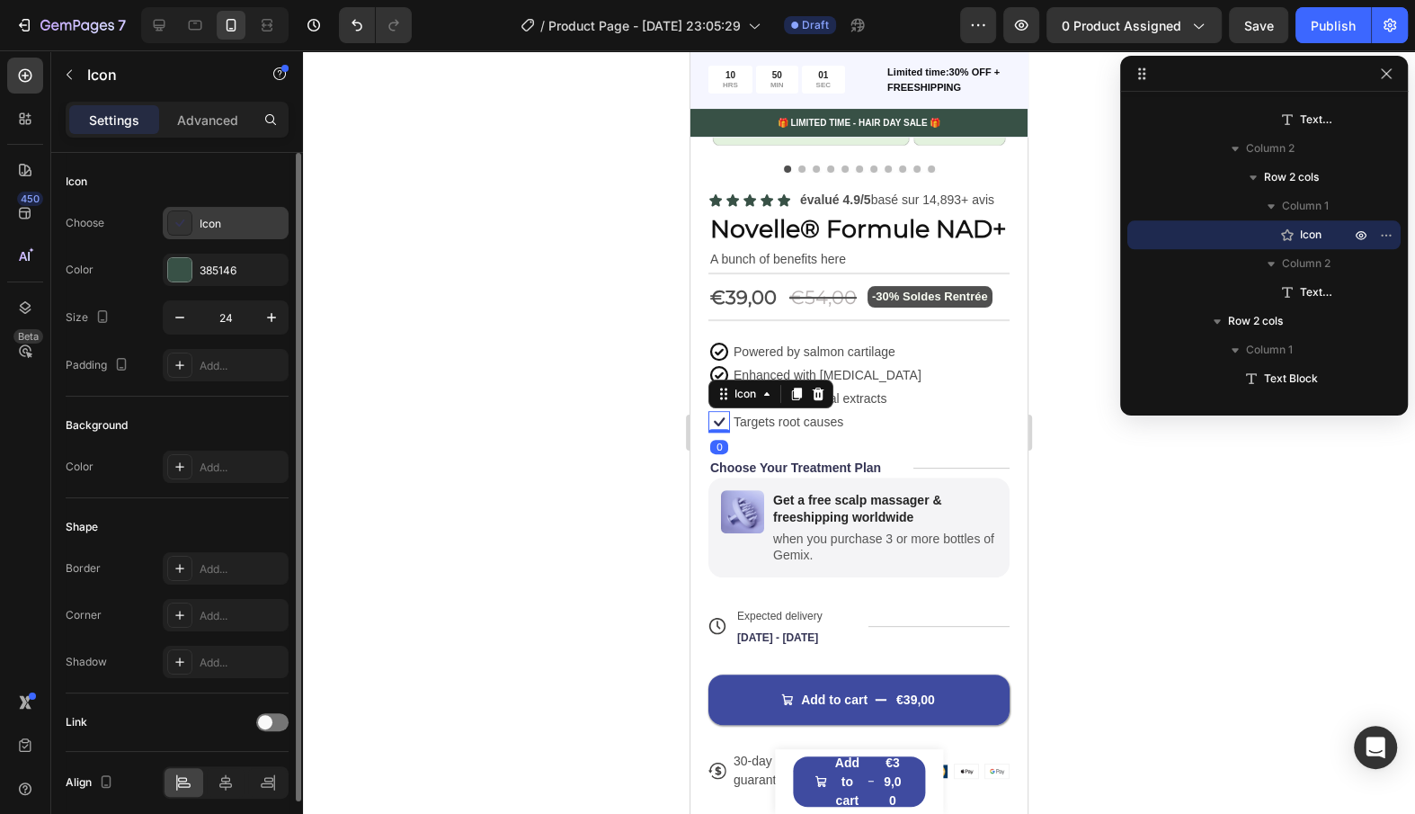
click at [243, 224] on div "Icon" at bounding box center [242, 224] width 85 height 16
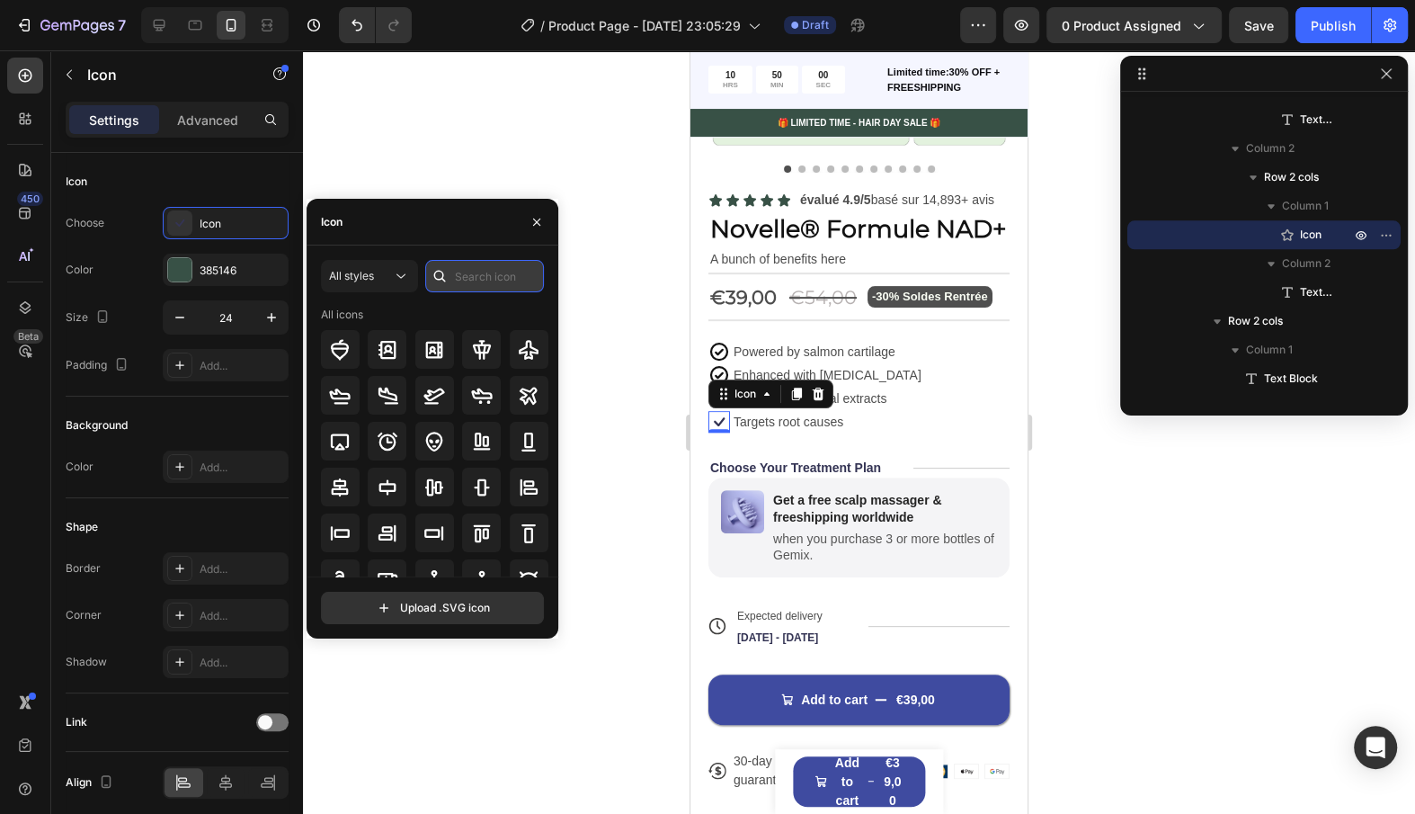
click at [471, 275] on input "text" at bounding box center [484, 276] width 119 height 32
type input "chec"
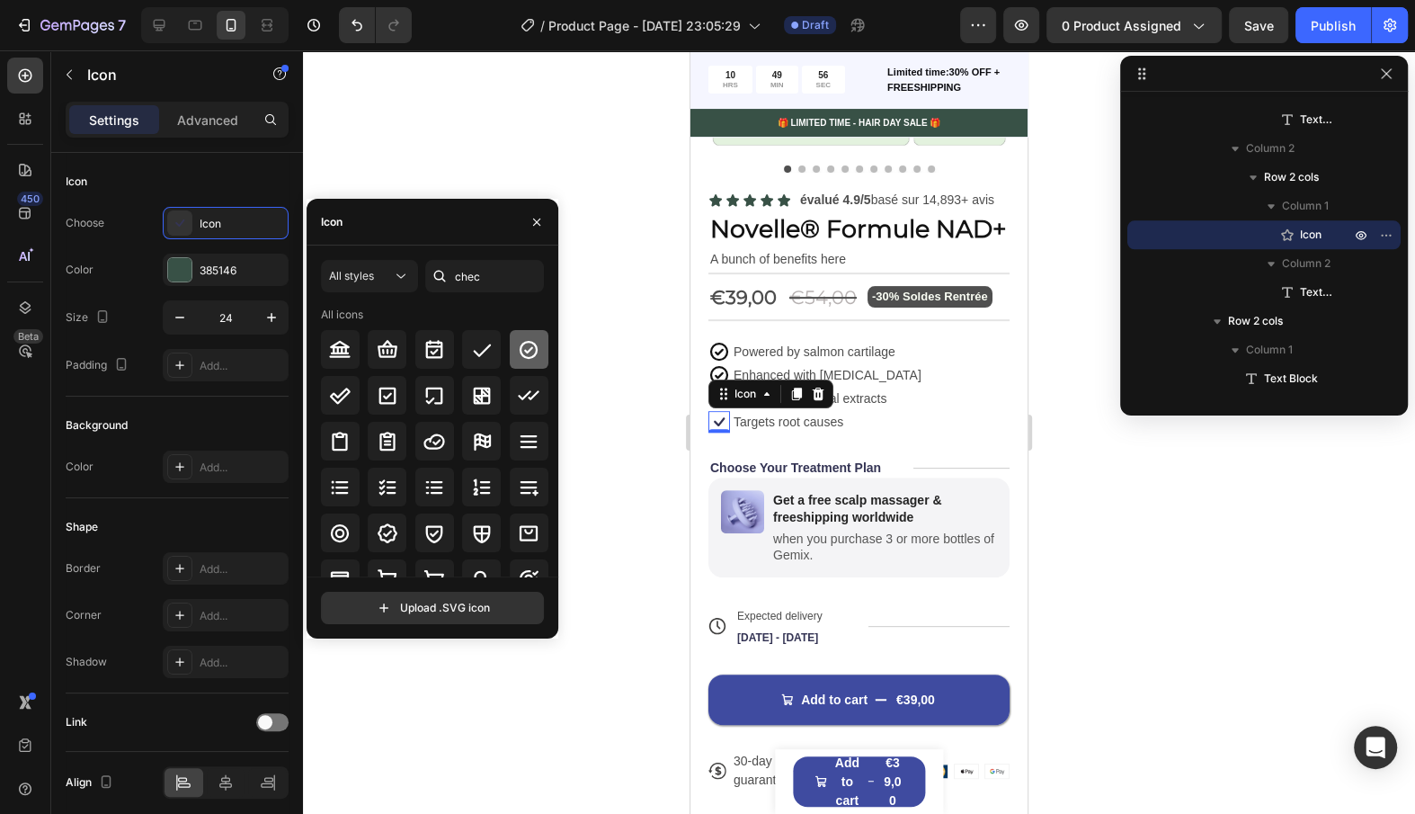
click at [515, 364] on div at bounding box center [529, 349] width 39 height 39
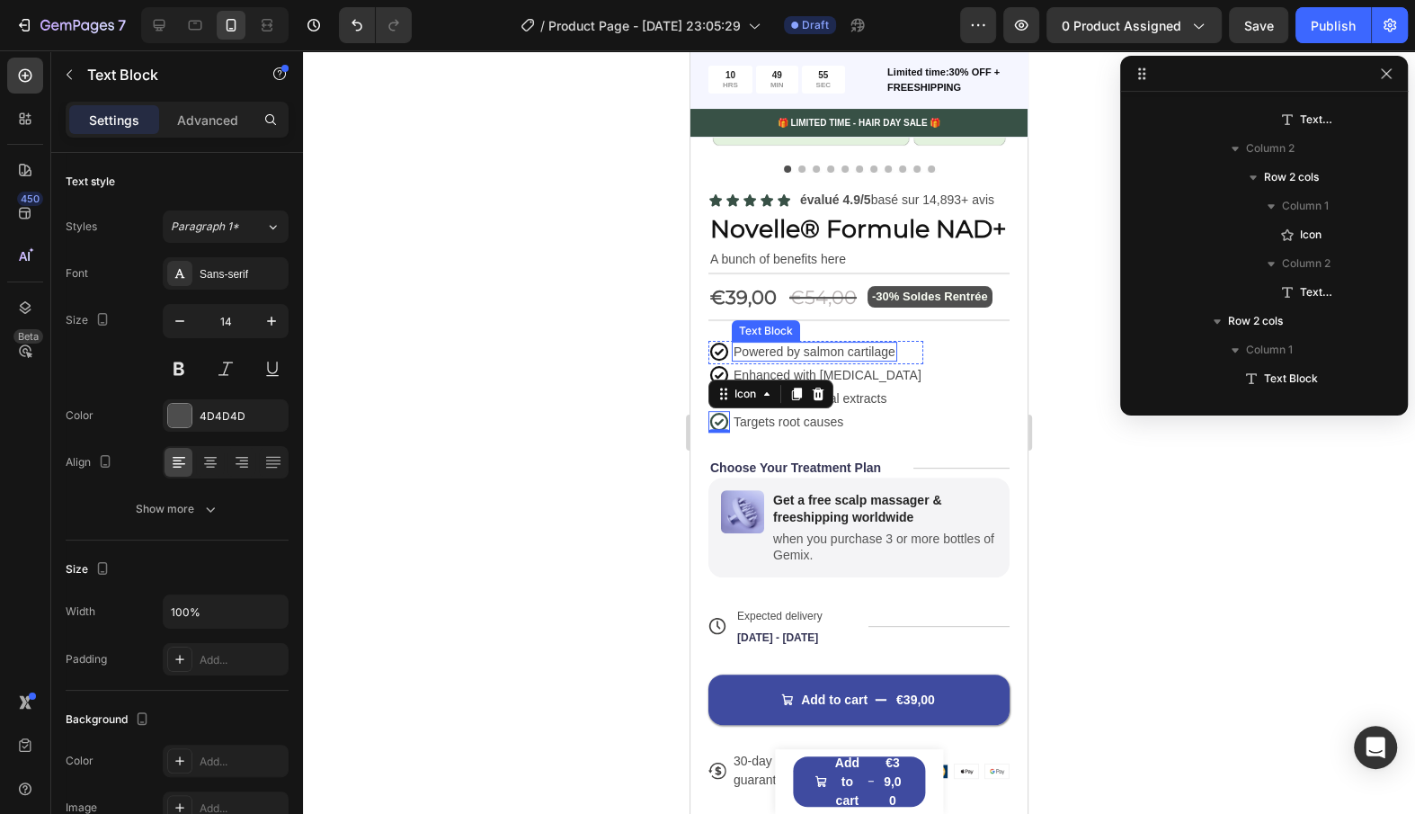
click at [841, 351] on p "Powered by salmon cartilage" at bounding box center [815, 351] width 162 height 16
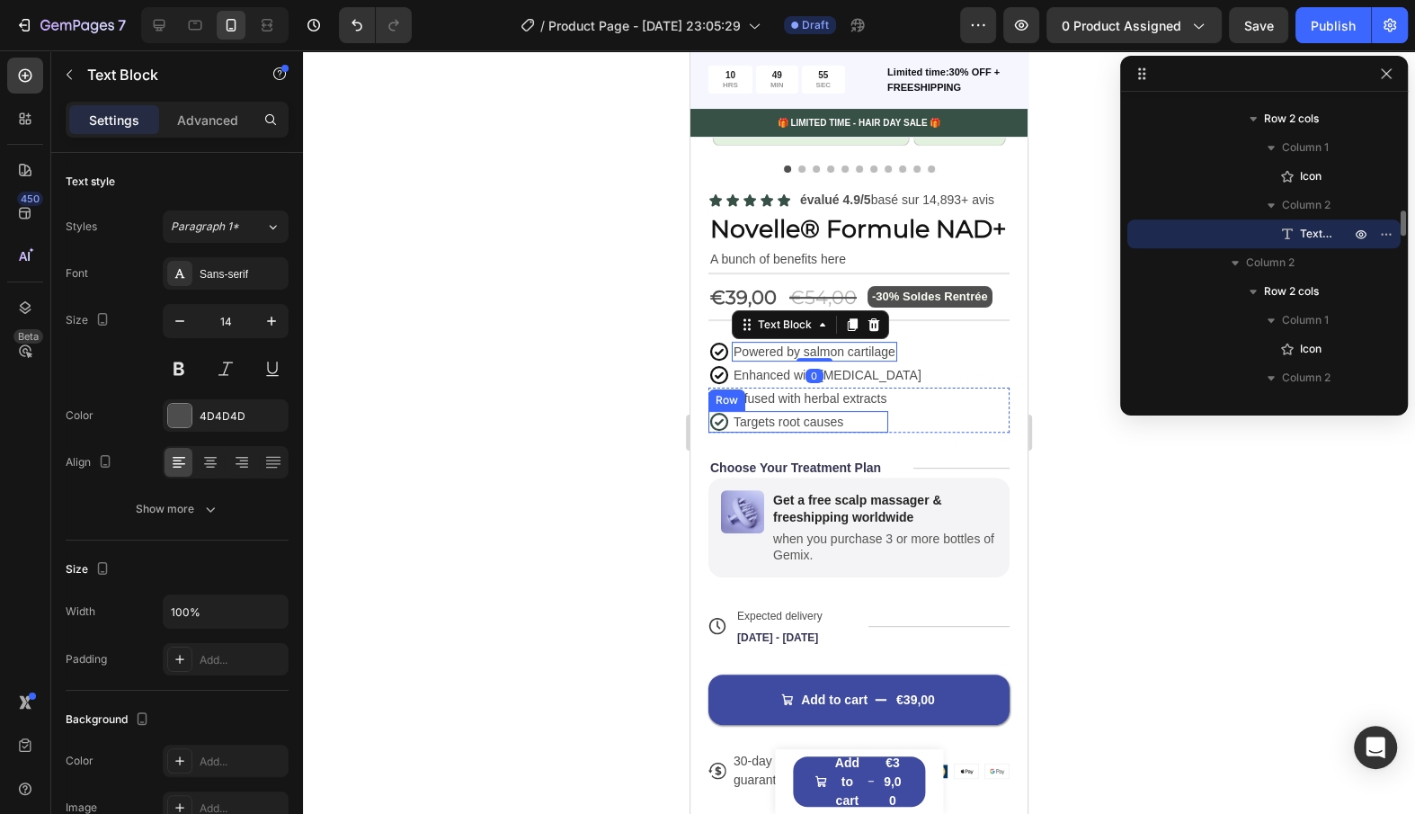
click at [851, 430] on div "Icon Targets root causes Text Block Row" at bounding box center [799, 422] width 180 height 22
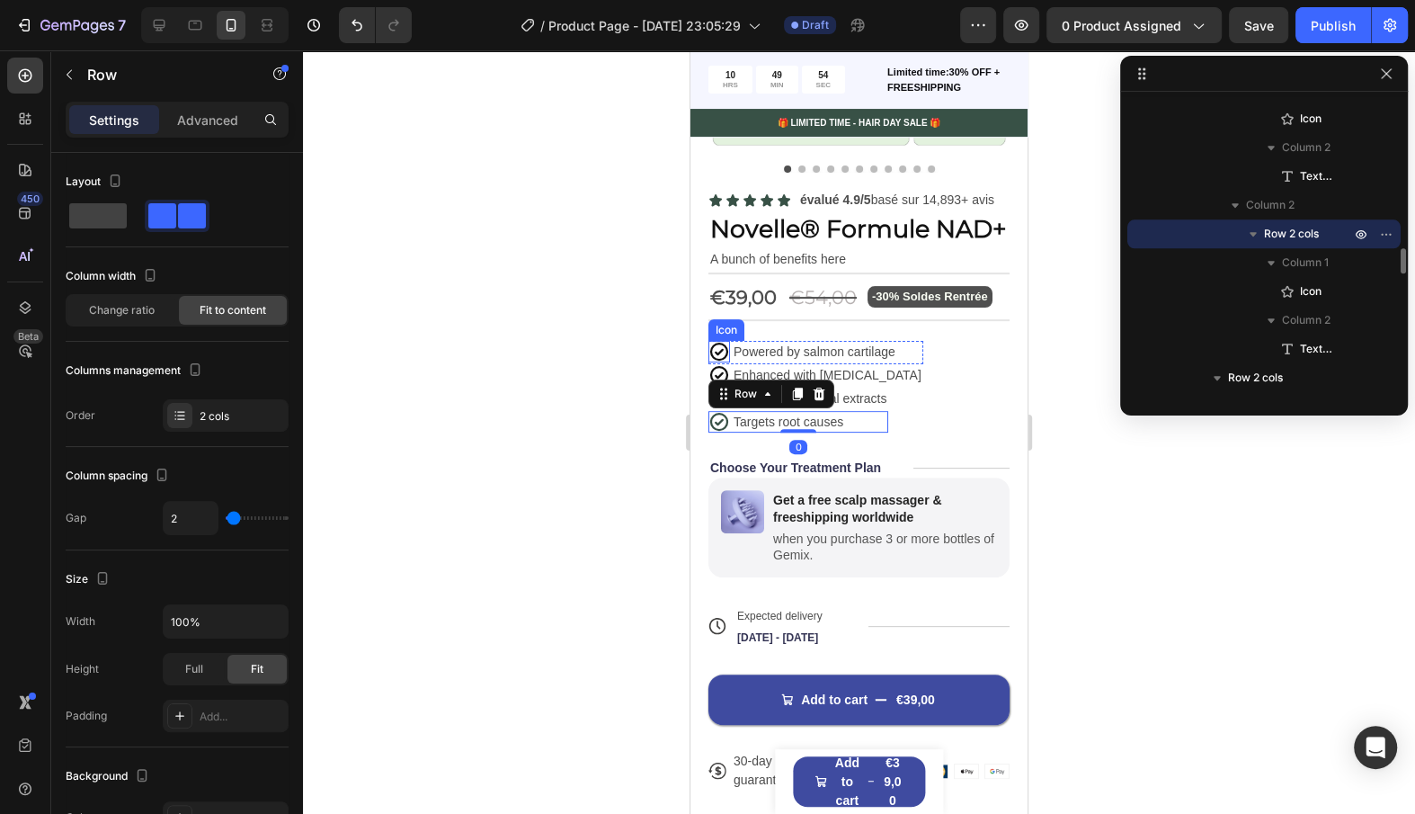
click at [716, 347] on icon at bounding box center [720, 352] width 22 height 22
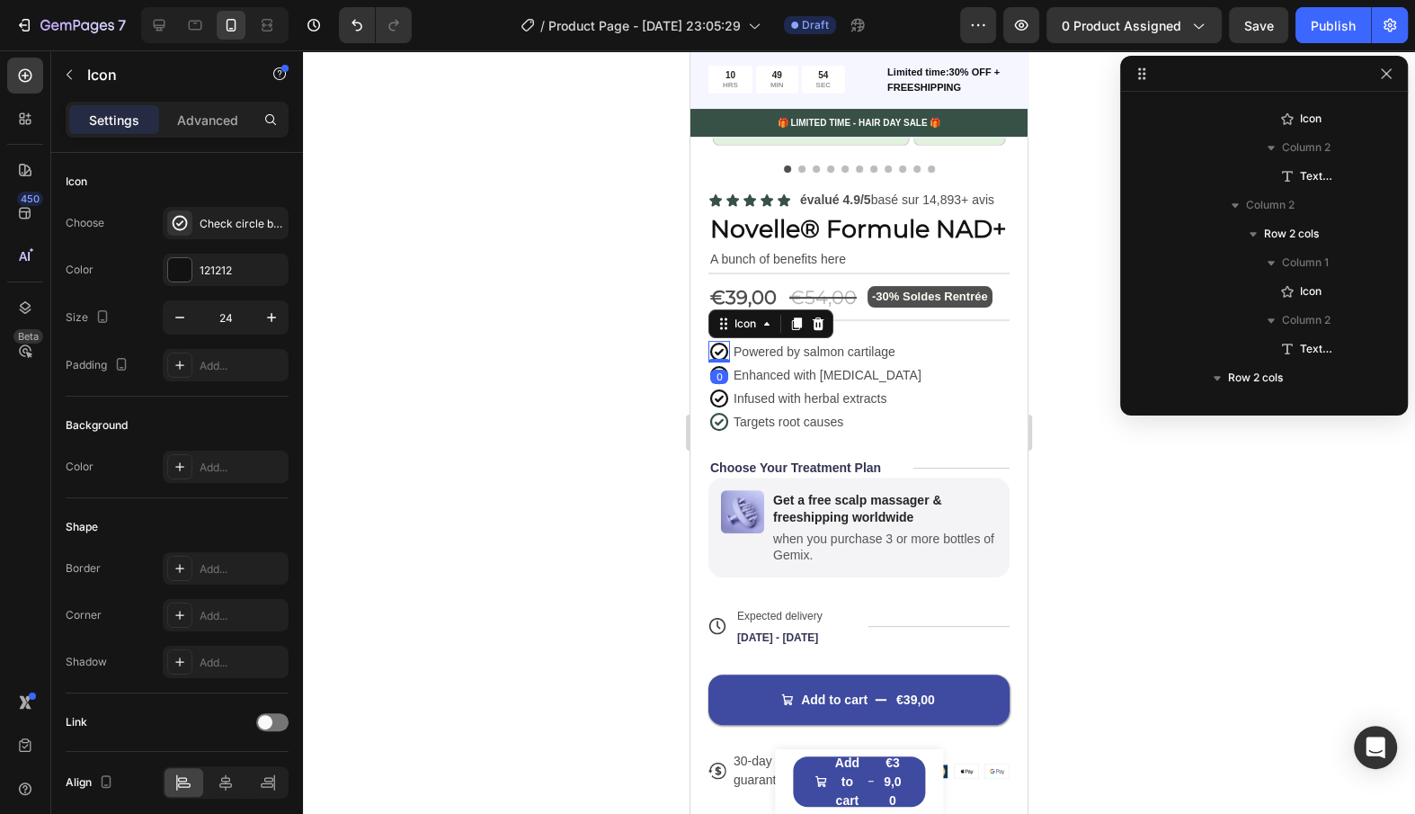
scroll to position [1232, 0]
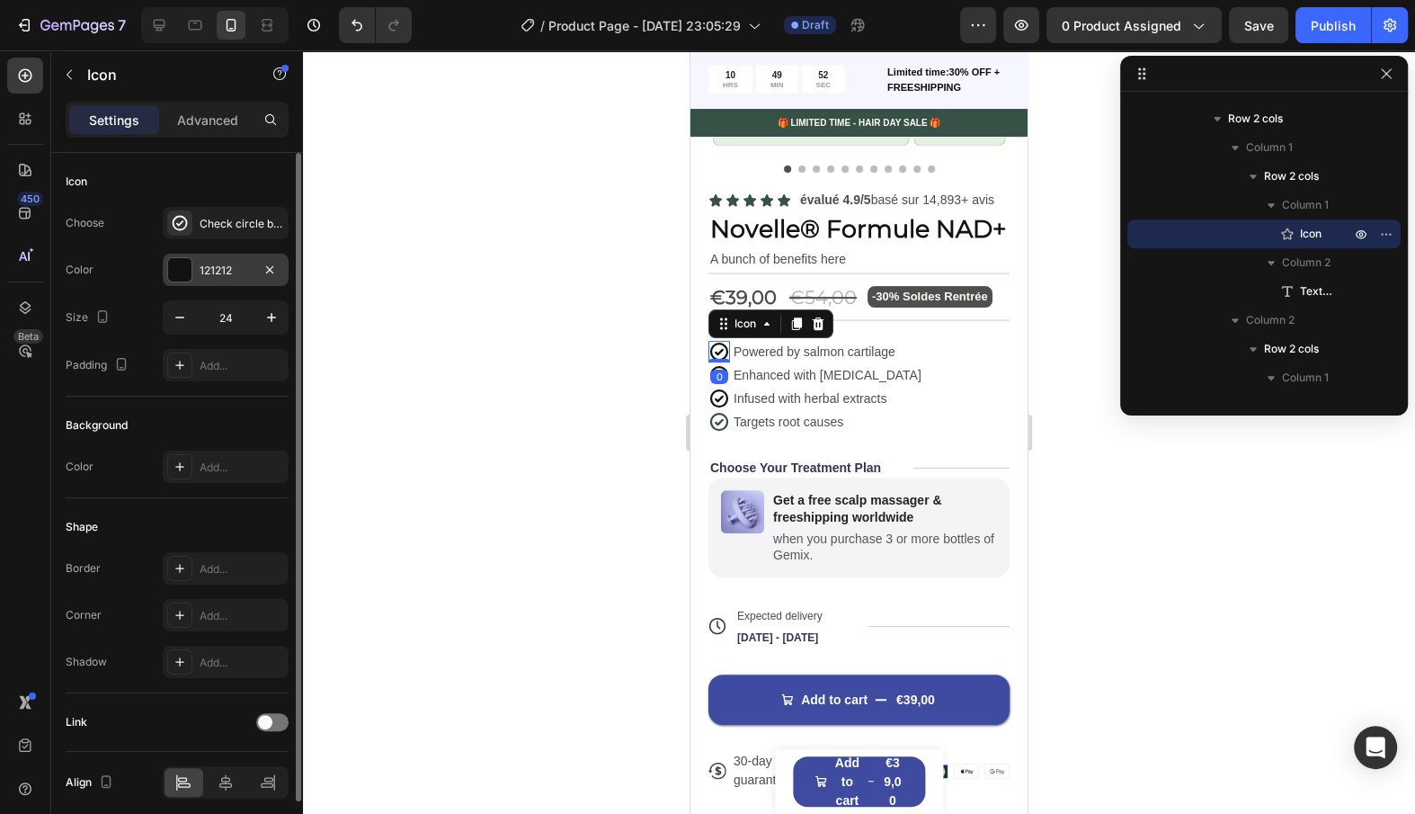
click at [213, 271] on div "121212" at bounding box center [226, 271] width 52 height 16
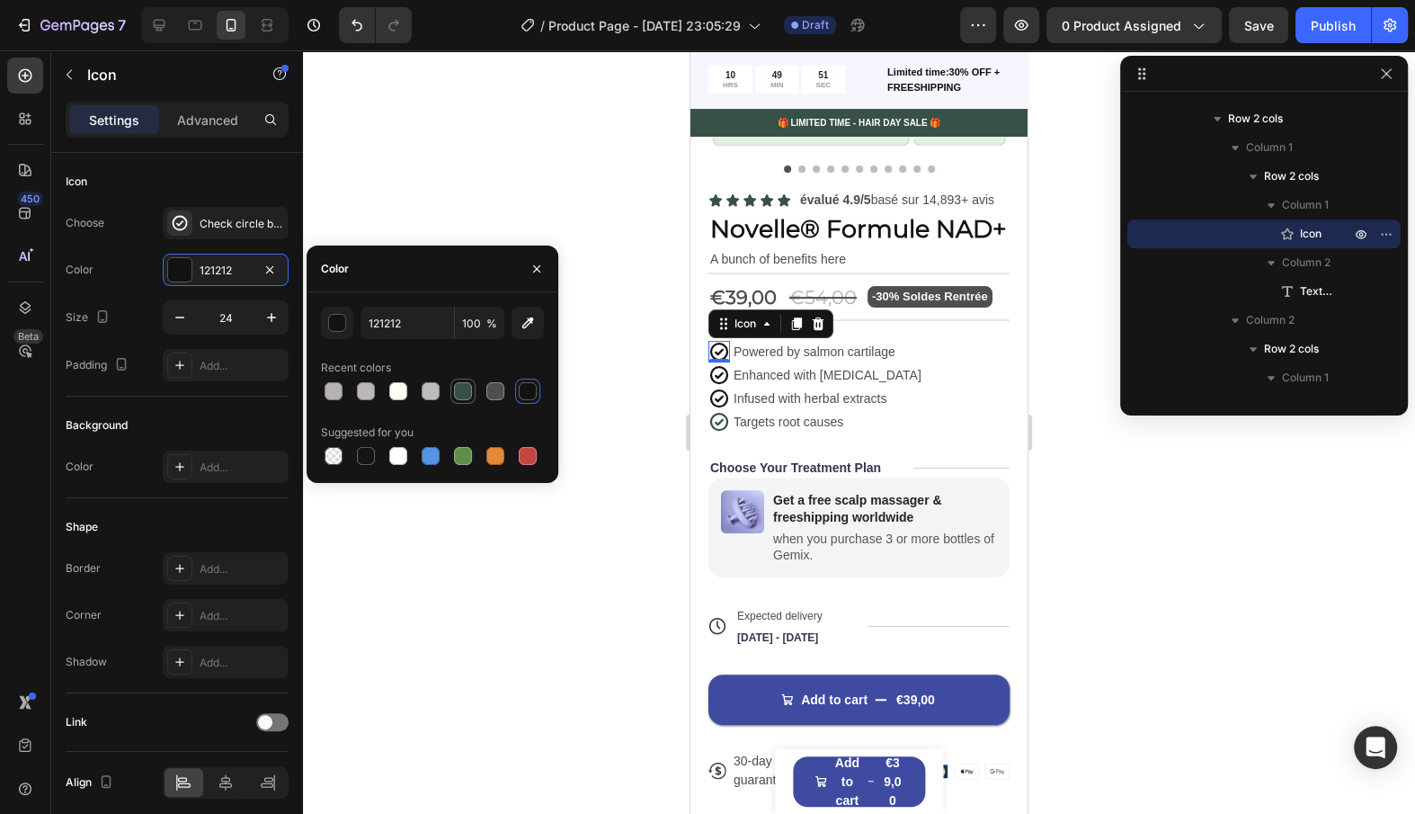
click at [459, 401] on div at bounding box center [463, 391] width 22 height 22
type input "385146"
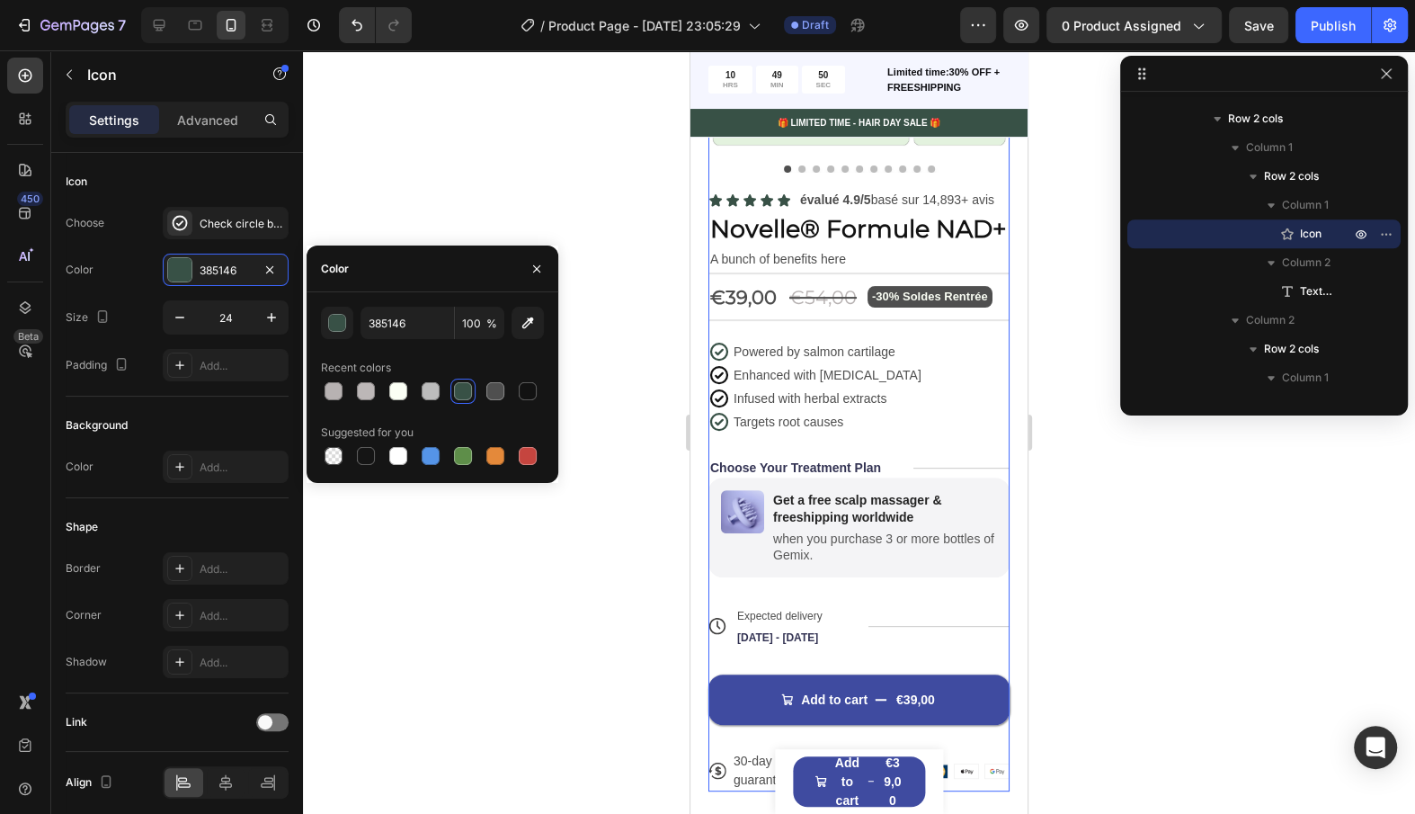
click at [842, 438] on div "Icon Icon Icon Icon Icon Icon List évalué 4.9/5 basé sur 14,893+ avis Text Bloc…" at bounding box center [859, 490] width 301 height 602
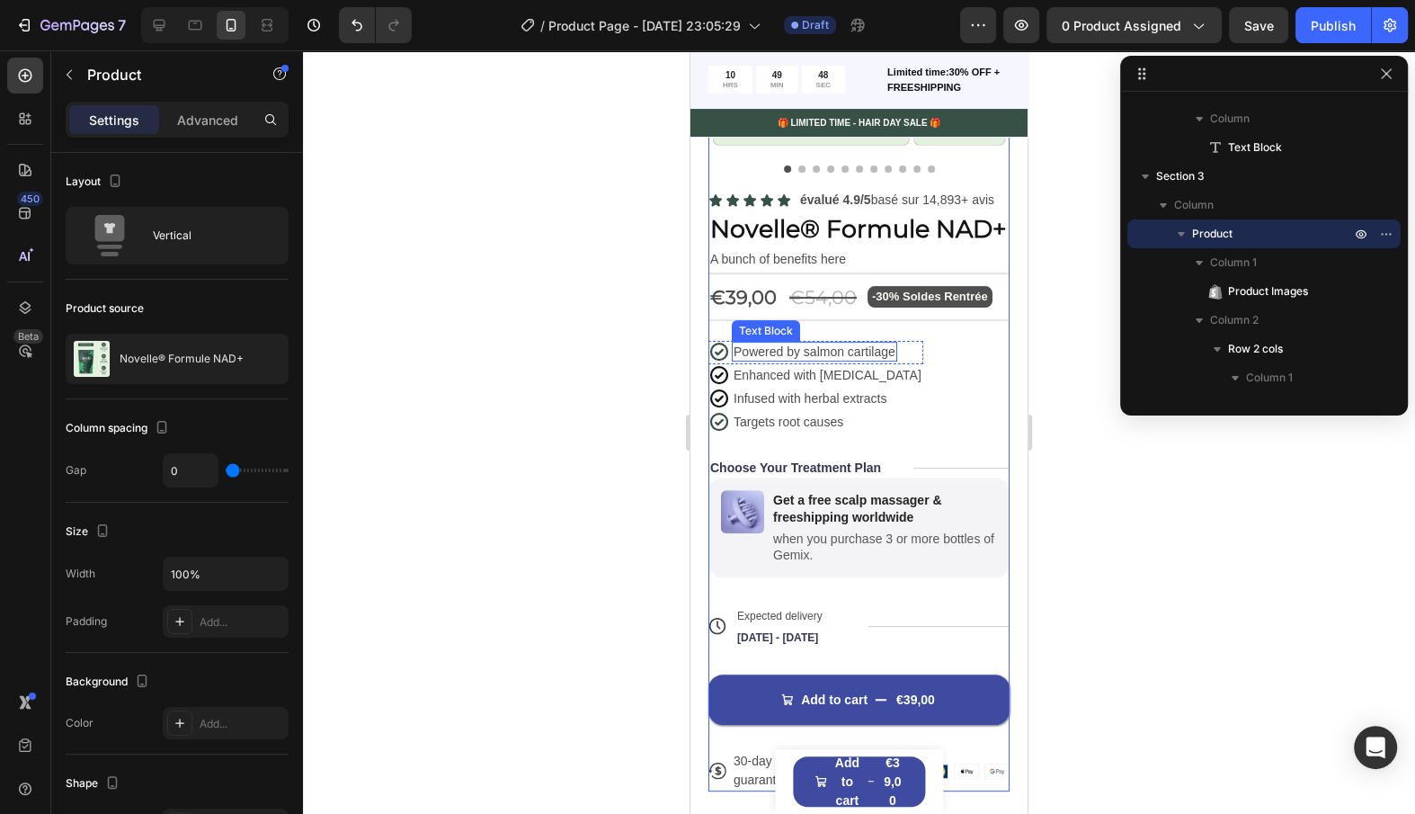
click at [827, 349] on p "Powered by salmon cartilage" at bounding box center [815, 351] width 162 height 16
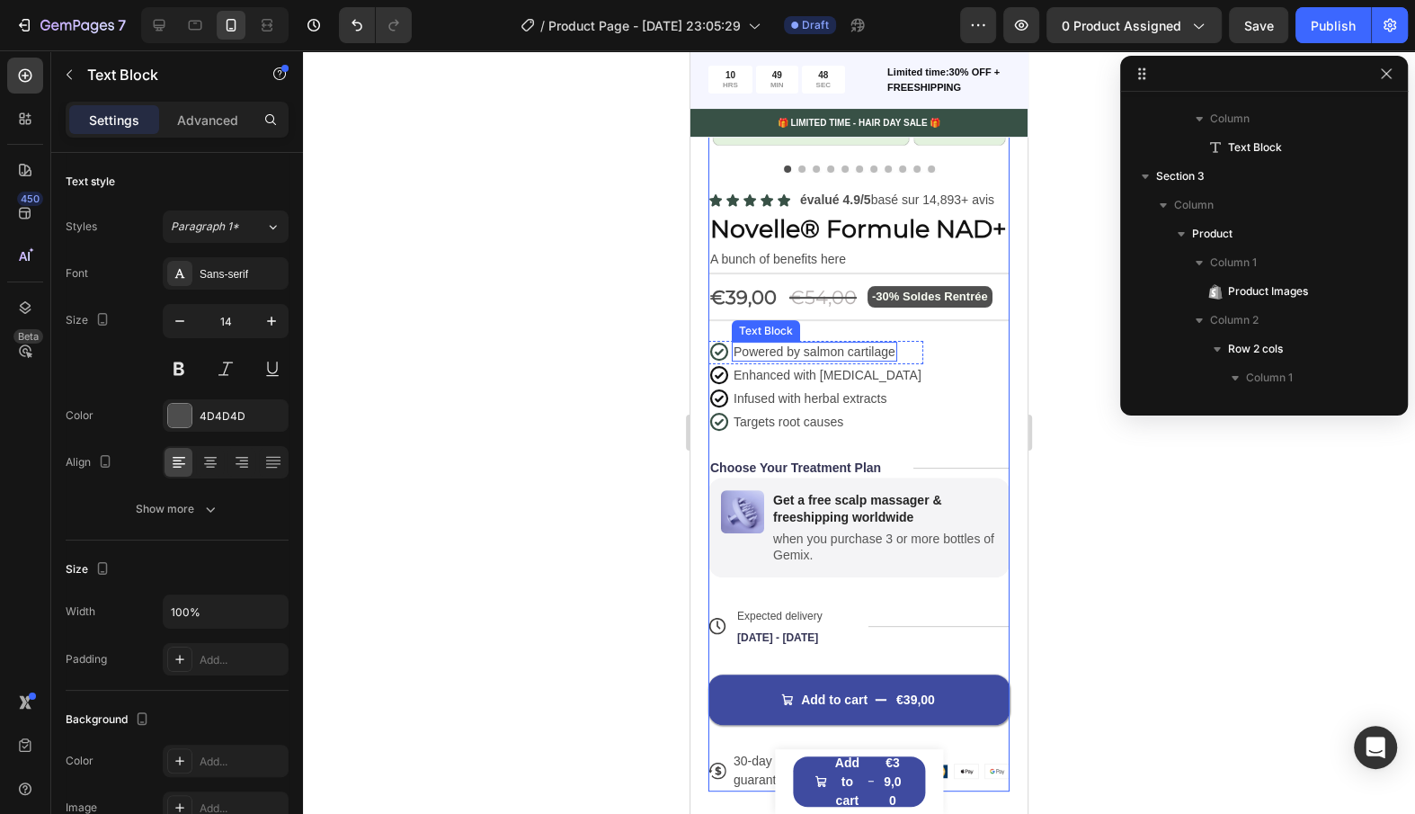
scroll to position [1289, 0]
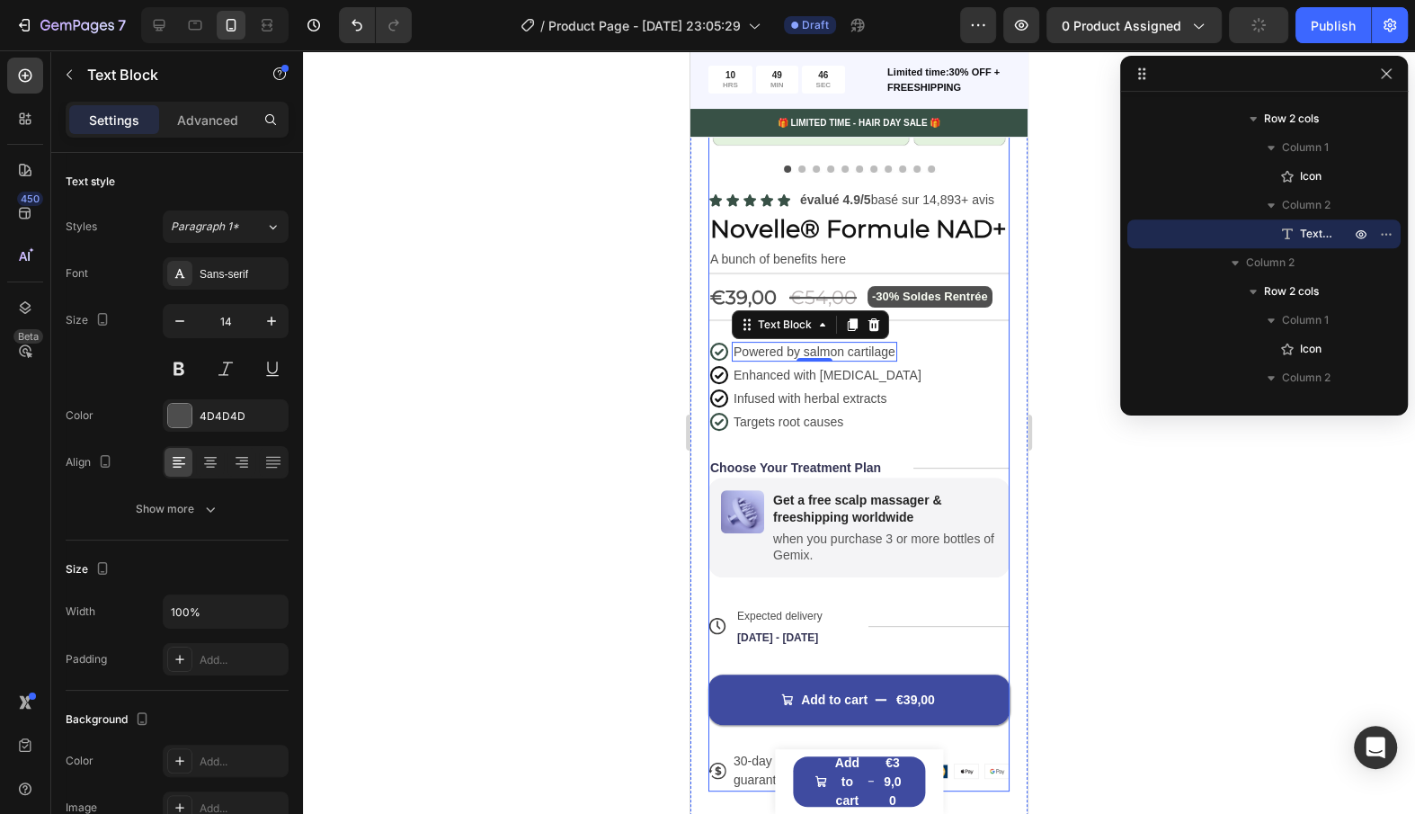
click at [965, 435] on div "Icon Icon Icon Icon Icon Icon List évalué 4.9/5 basé sur 14,893+ avis Text Bloc…" at bounding box center [859, 490] width 301 height 602
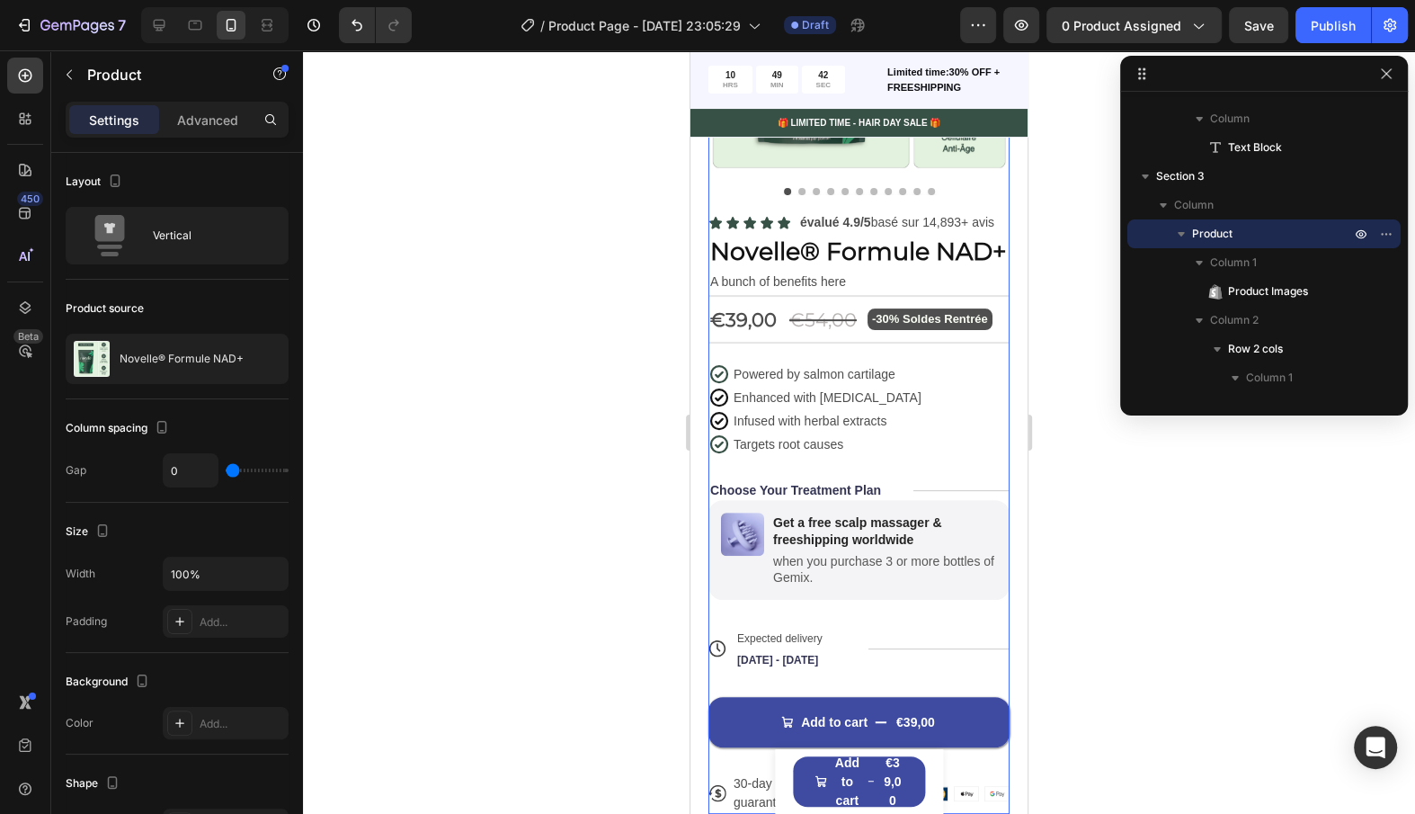
scroll to position [299, 0]
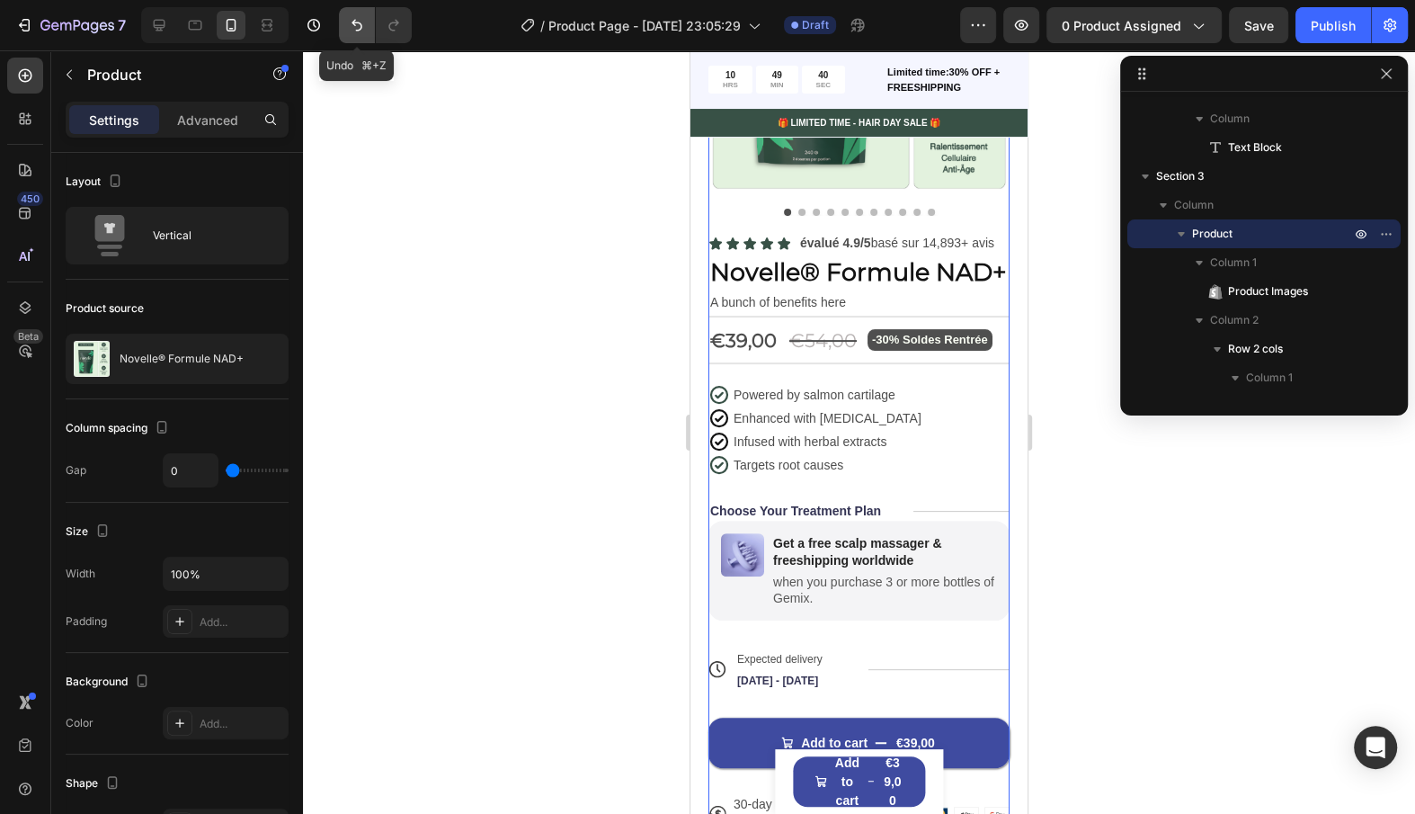
click at [348, 38] on button "Undo/Redo" at bounding box center [357, 25] width 36 height 36
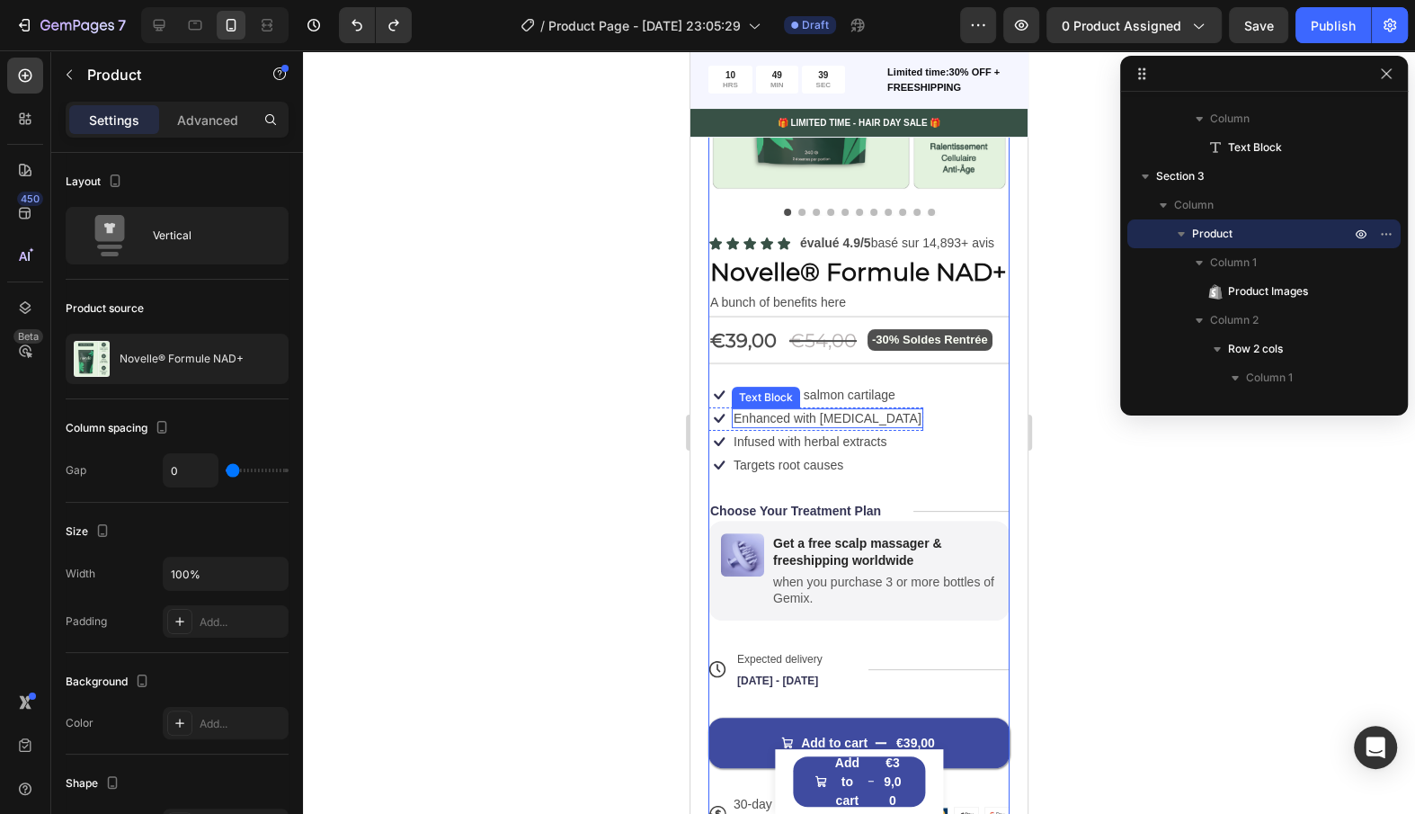
click at [874, 432] on div "Infused with herbal extracts" at bounding box center [810, 442] width 156 height 20
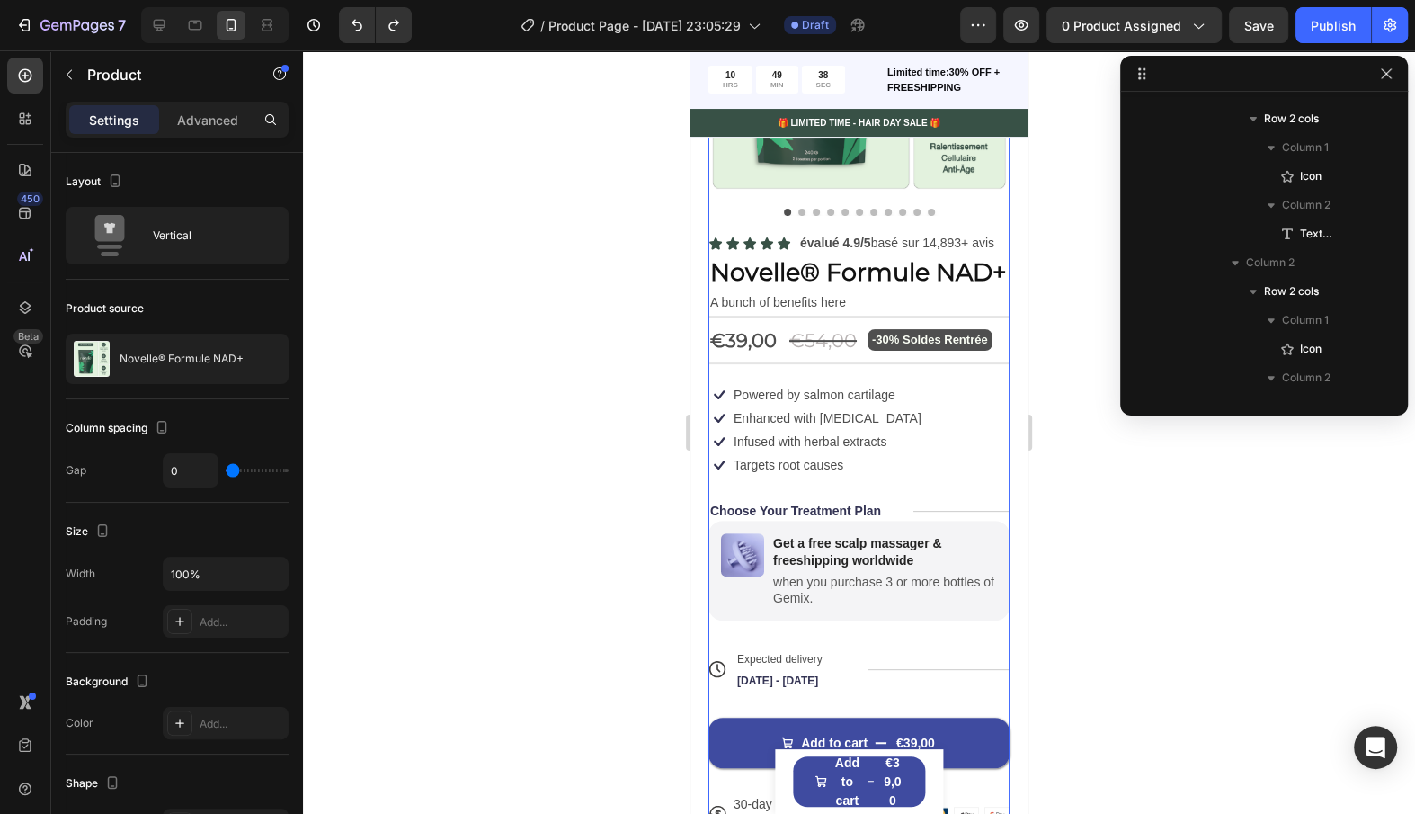
click at [994, 481] on div "Icon Icon Icon Icon Icon Icon List évalué 4.9/5 basé sur 14,893+ avis Text Bloc…" at bounding box center [859, 533] width 301 height 602
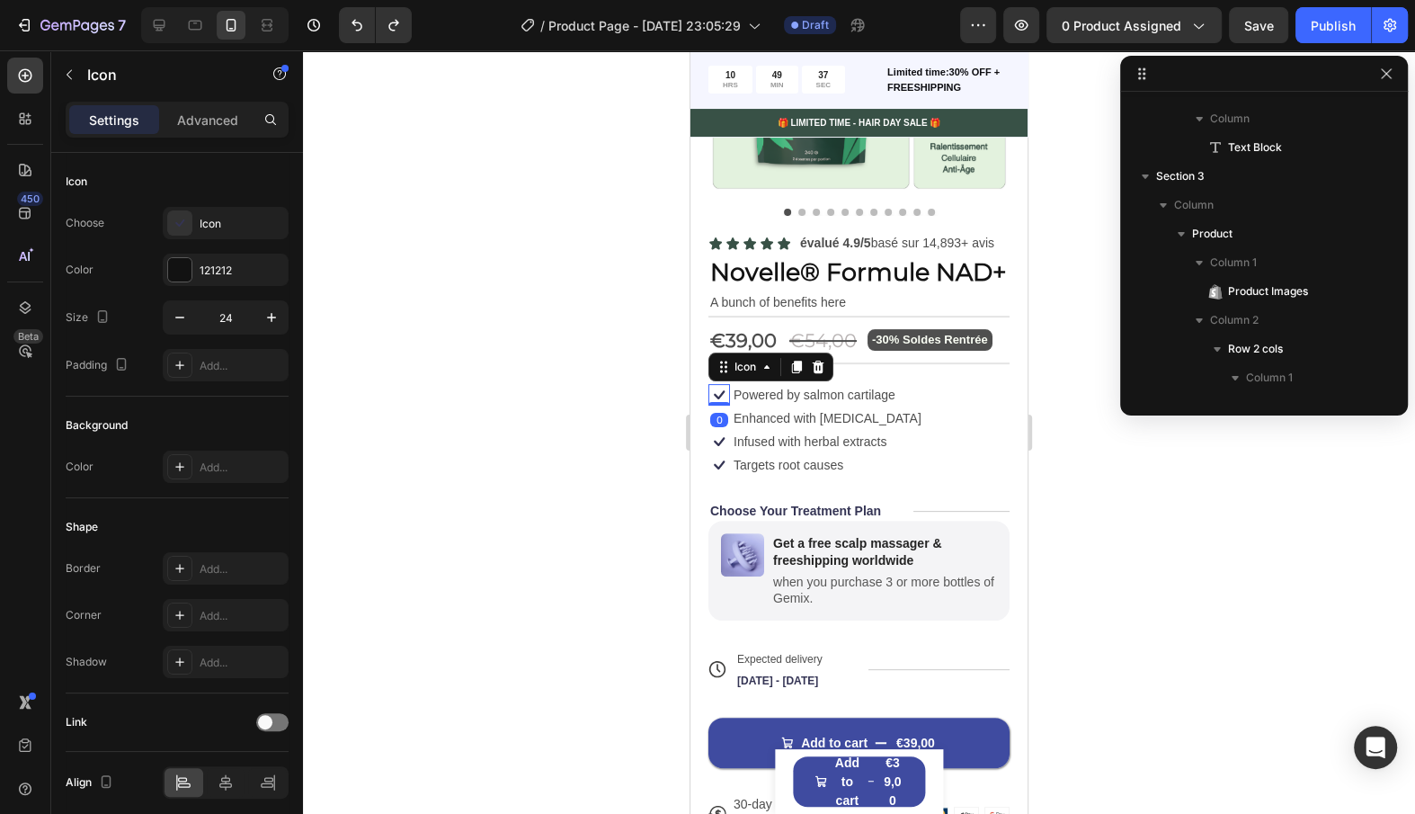
click at [724, 397] on icon at bounding box center [720, 395] width 22 height 22
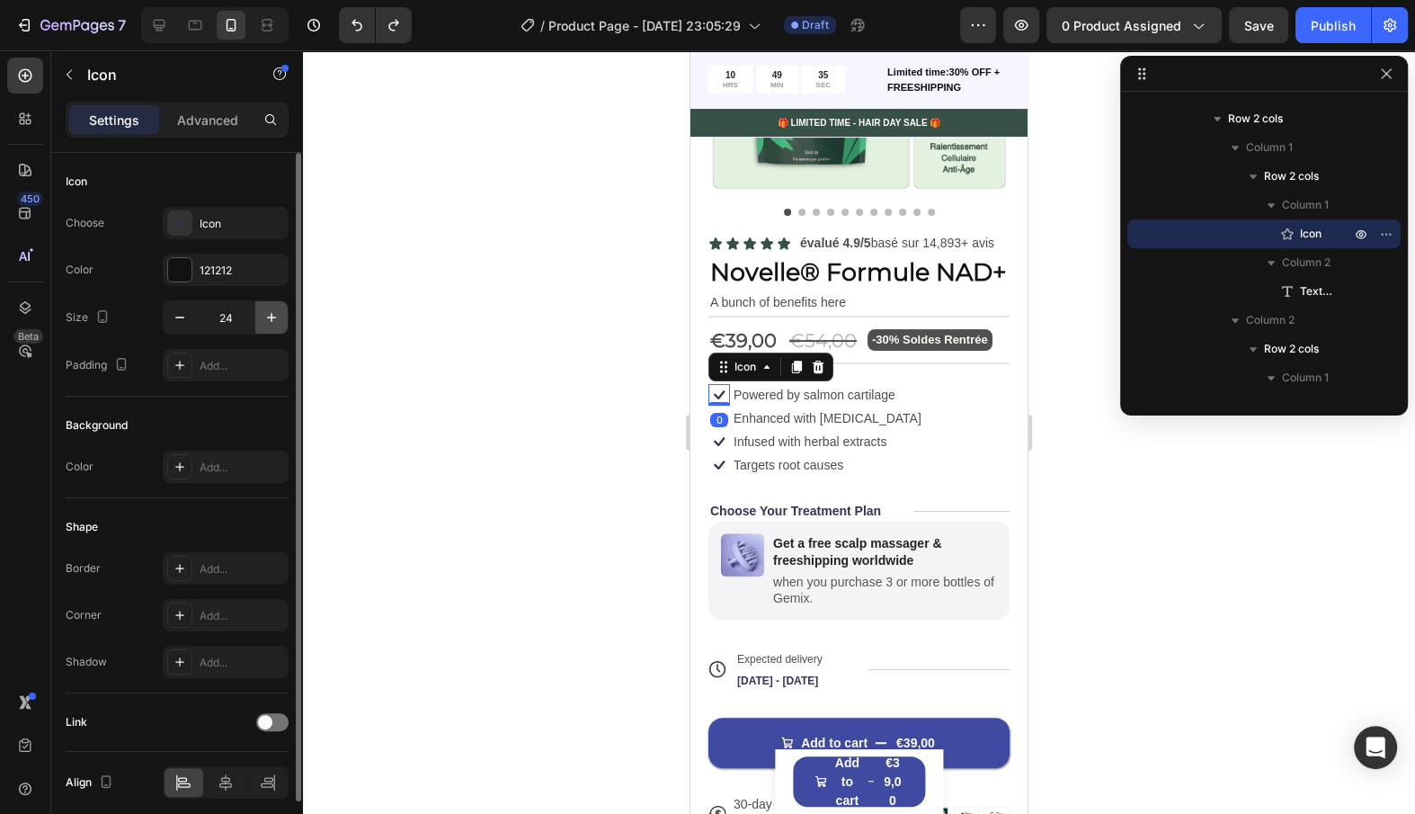
click at [262, 320] on button "button" at bounding box center [271, 317] width 32 height 32
type input "27"
click at [245, 317] on input "27" at bounding box center [225, 317] width 59 height 32
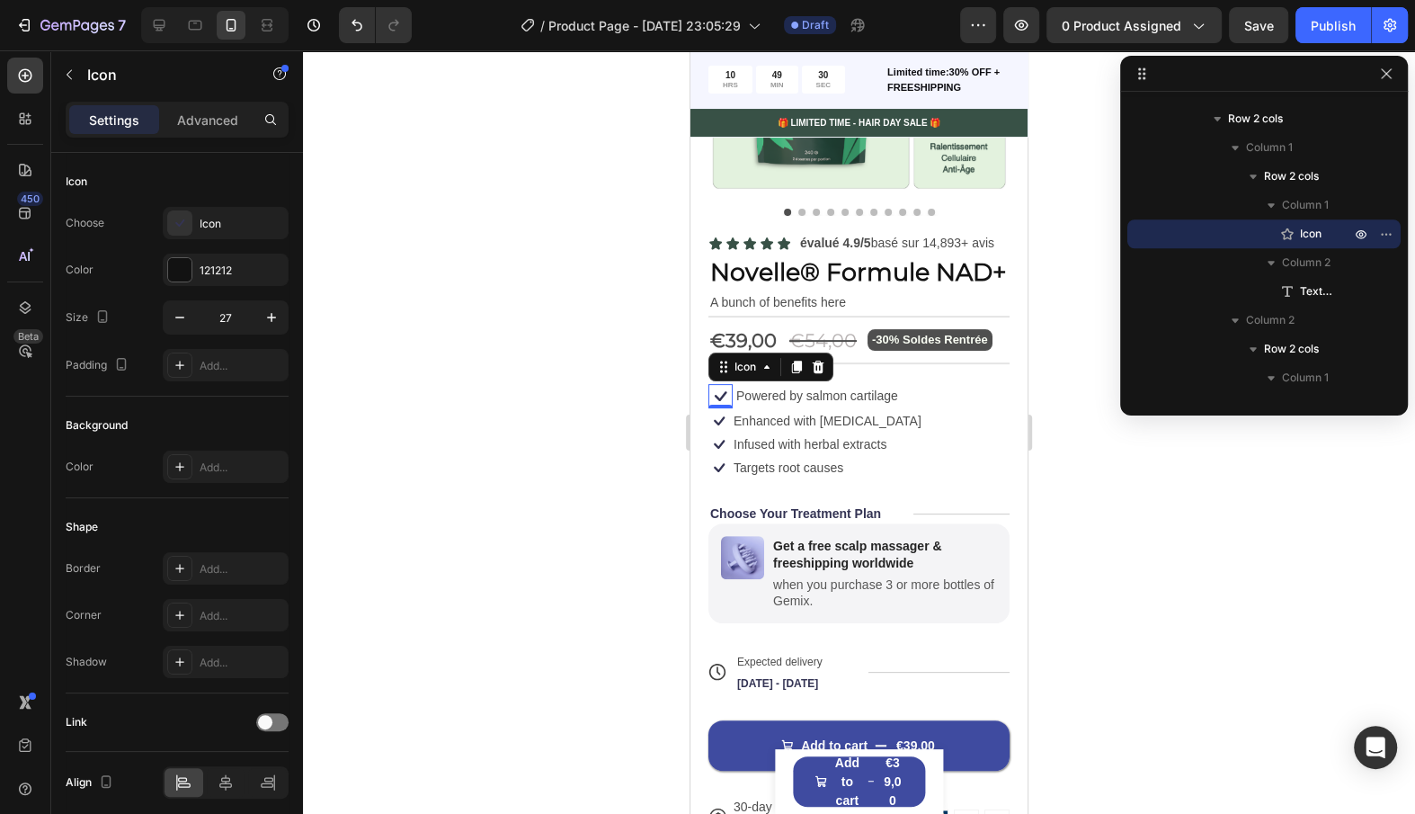
click at [722, 423] on div "0" at bounding box center [721, 422] width 18 height 14
click at [720, 418] on div "0" at bounding box center [721, 422] width 18 height 14
click at [759, 422] on p "Enhanced with [MEDICAL_DATA]" at bounding box center [828, 421] width 188 height 16
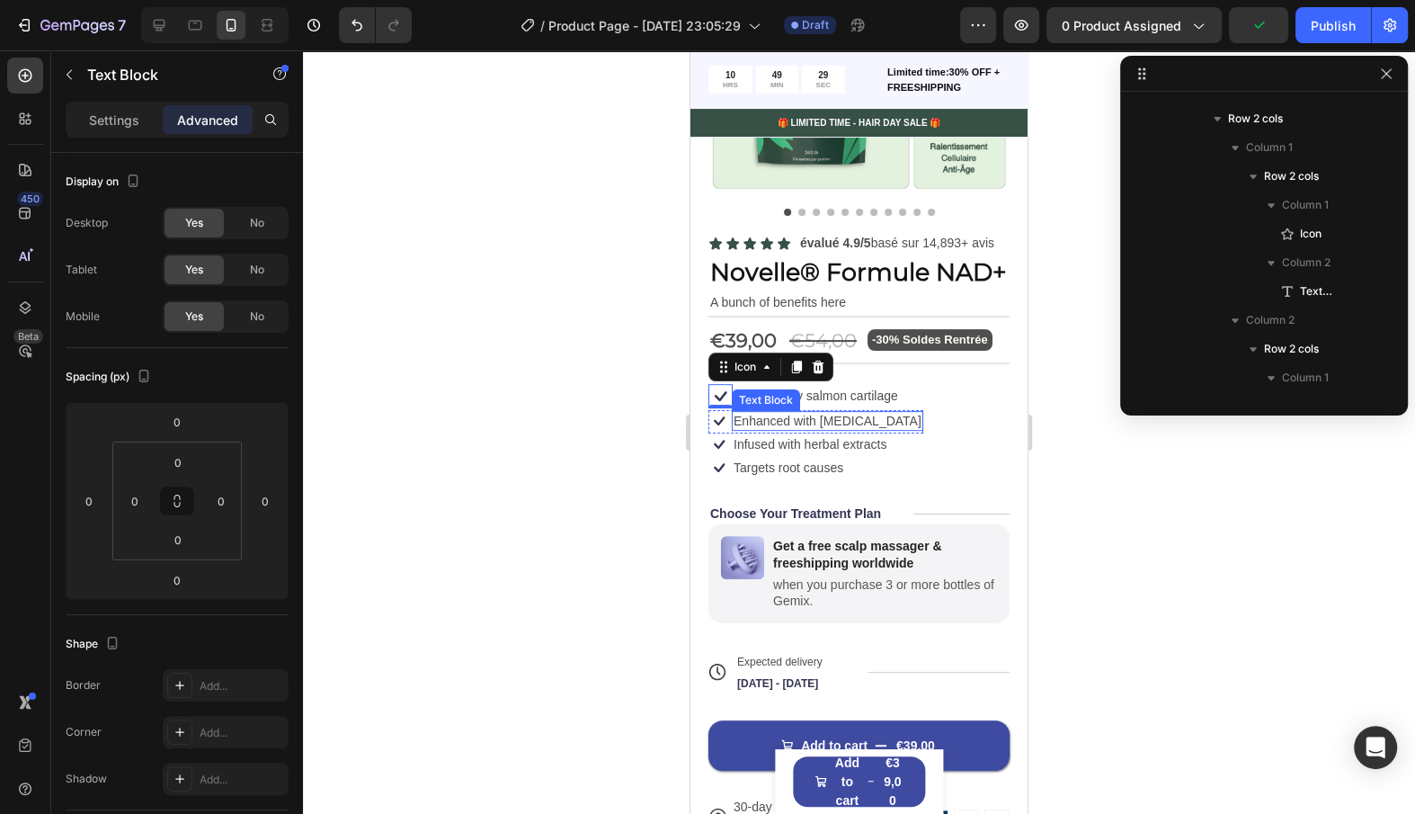
scroll to position [1462, 0]
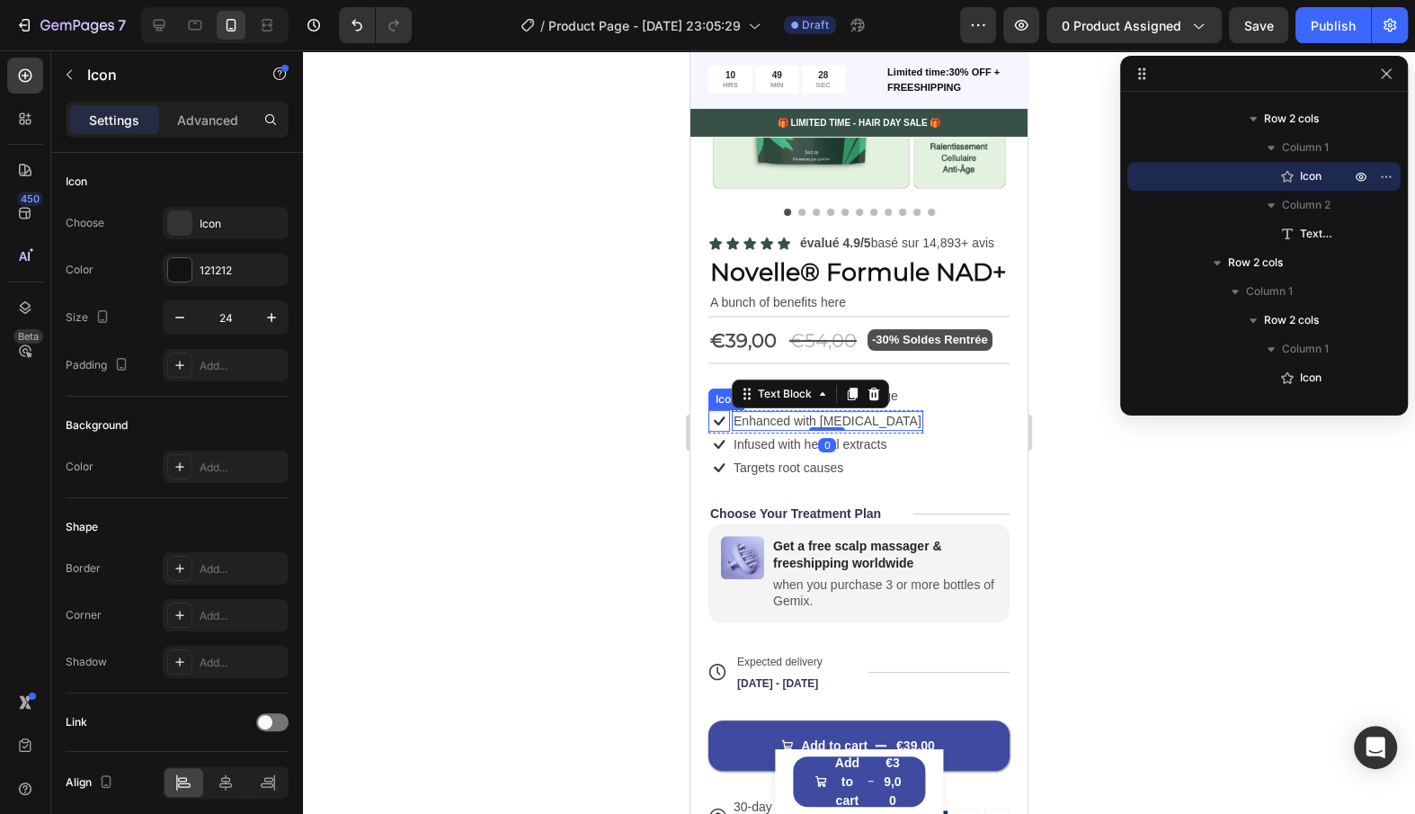
click at [720, 412] on icon at bounding box center [720, 421] width 22 height 22
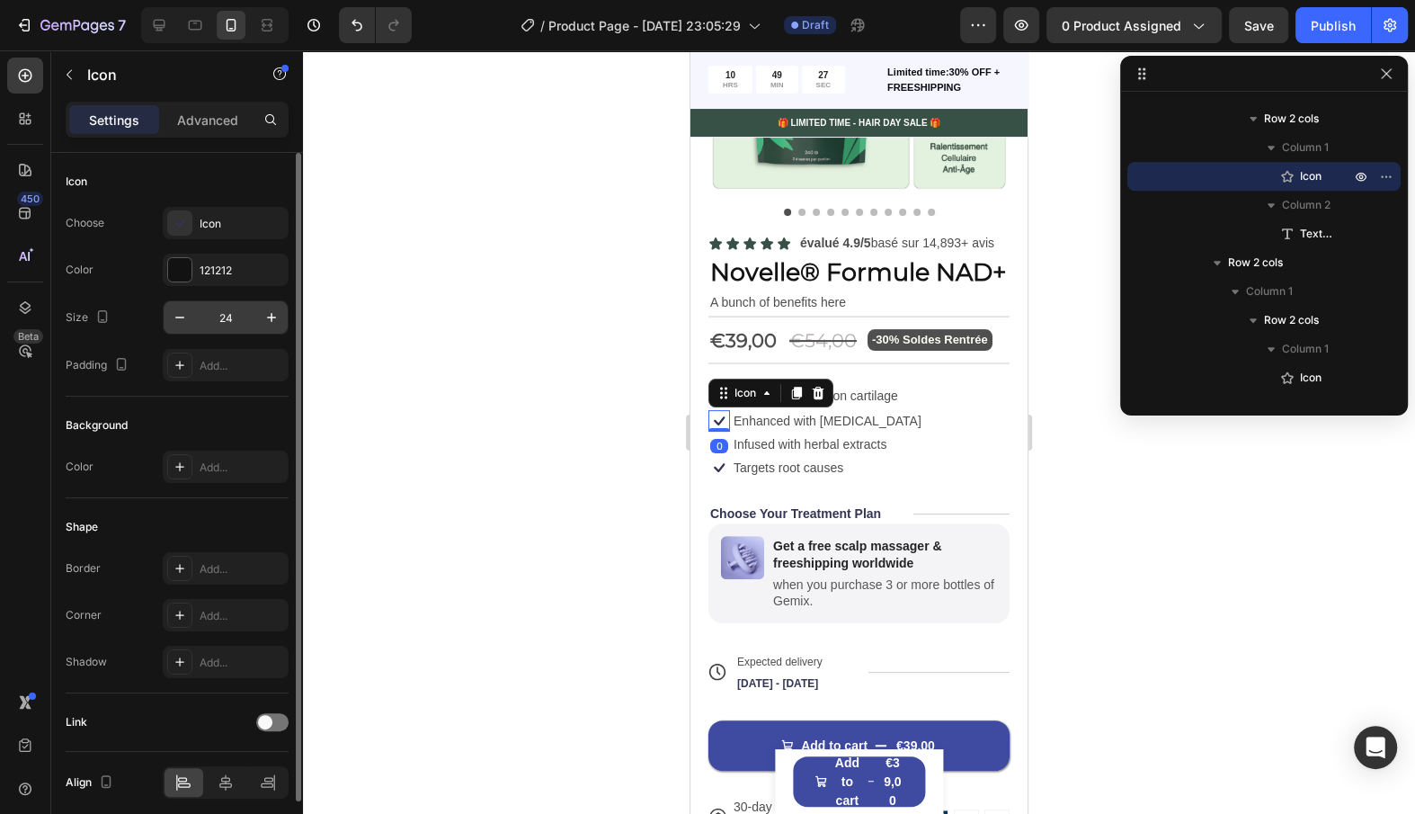
click at [222, 321] on input "24" at bounding box center [225, 317] width 59 height 32
paste input "7"
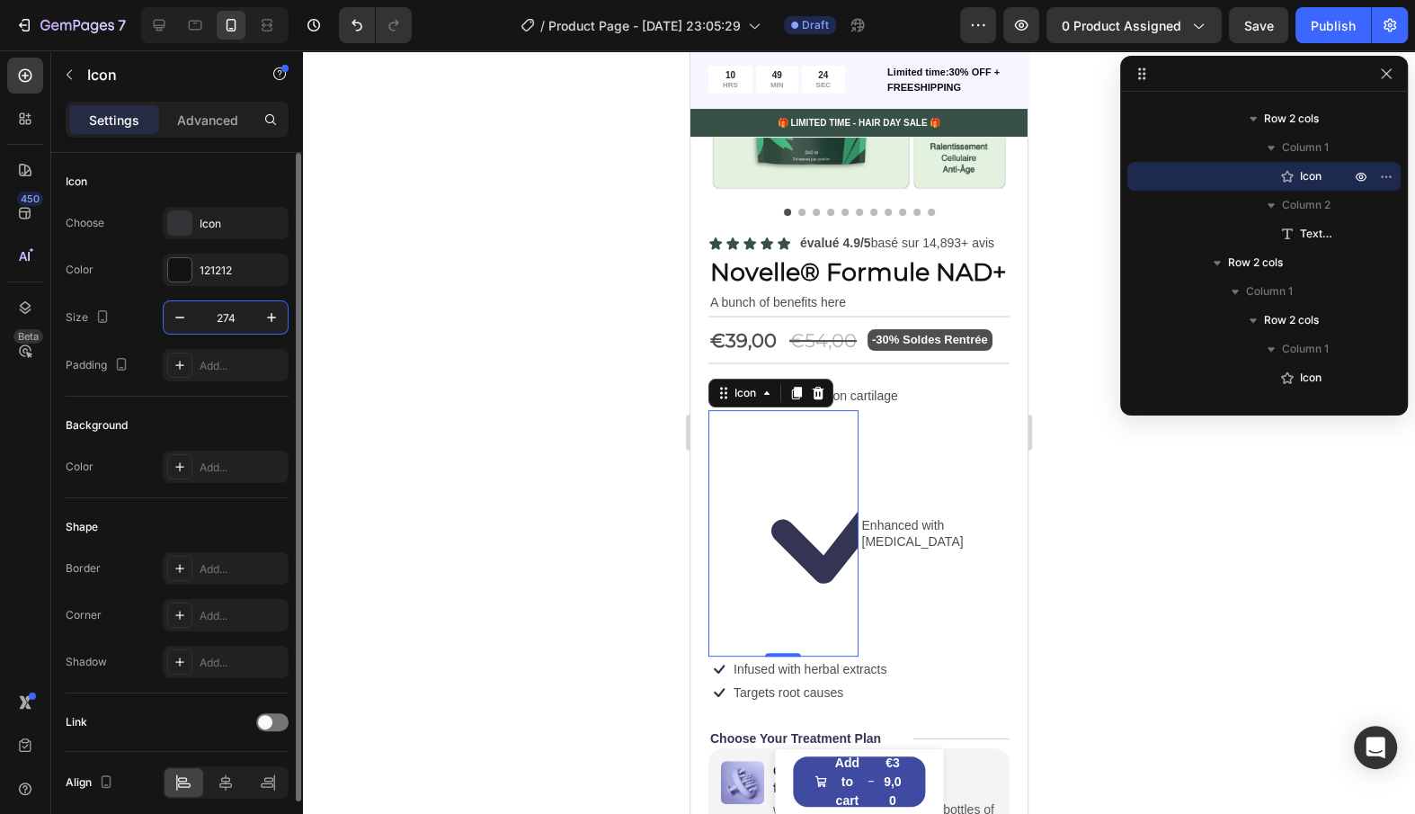
click at [241, 311] on input "274" at bounding box center [225, 317] width 59 height 32
paste input "text"
type input "27"
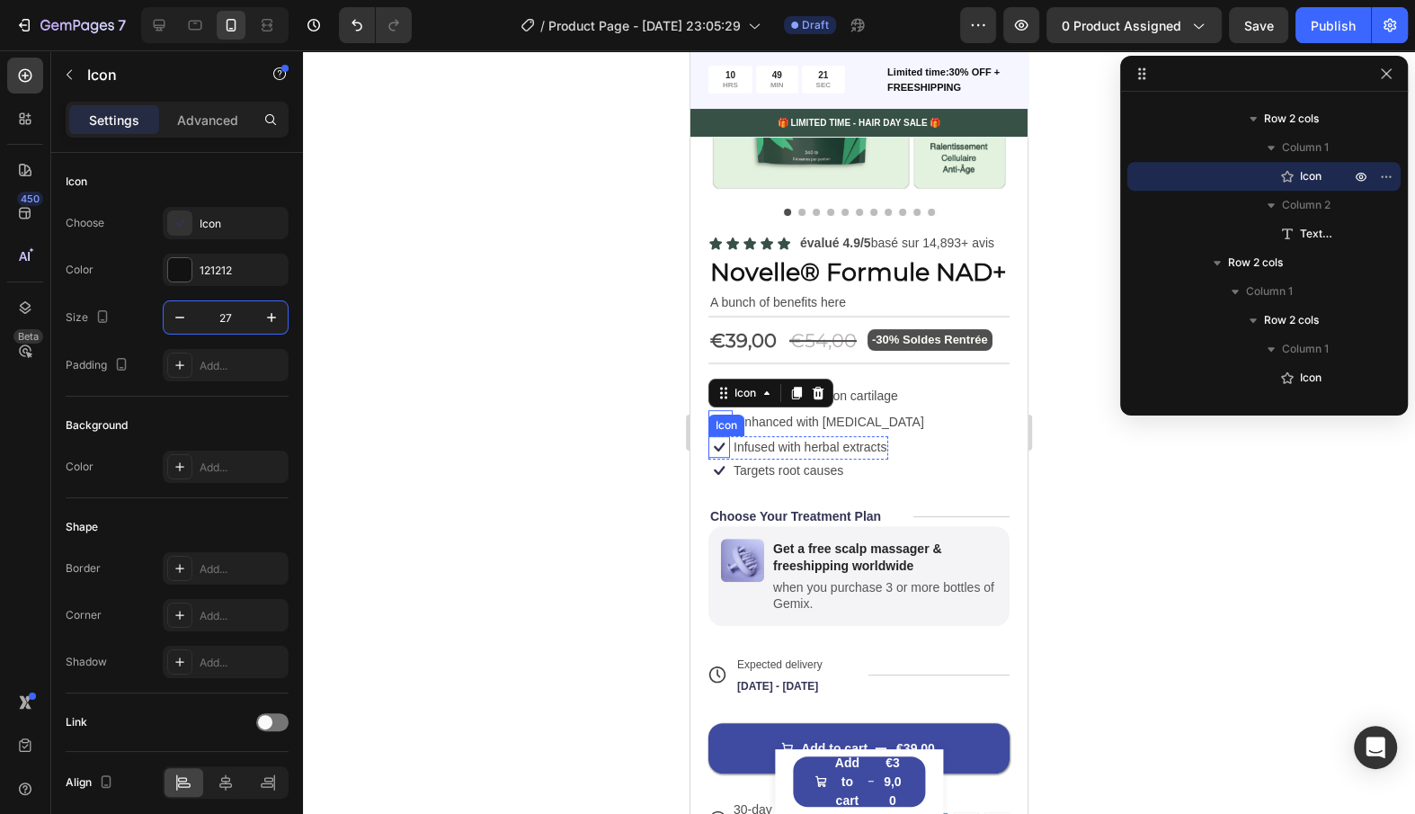
click at [718, 431] on div "Icon" at bounding box center [727, 426] width 36 height 22
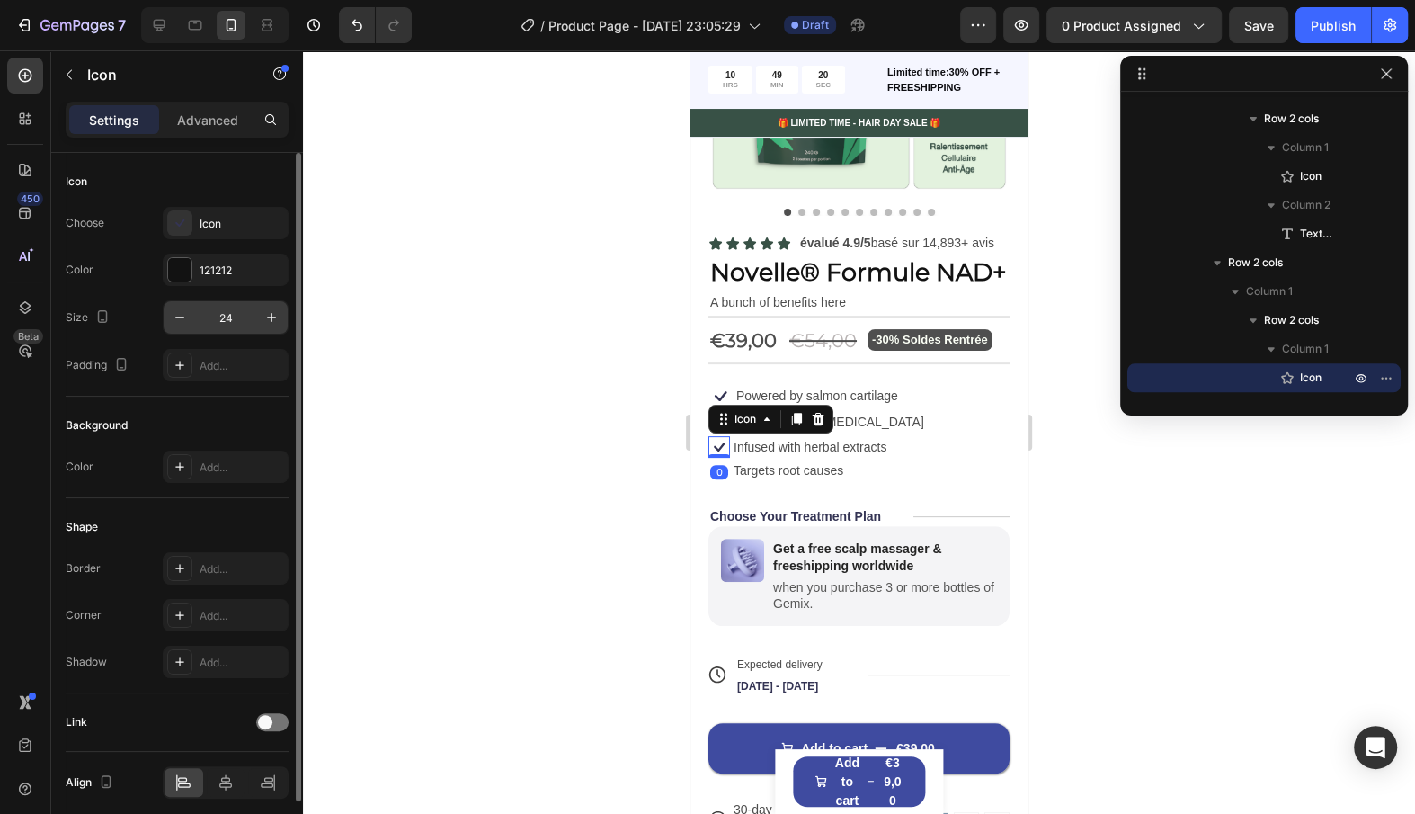
click at [232, 301] on input "24" at bounding box center [225, 317] width 59 height 32
paste input "27"
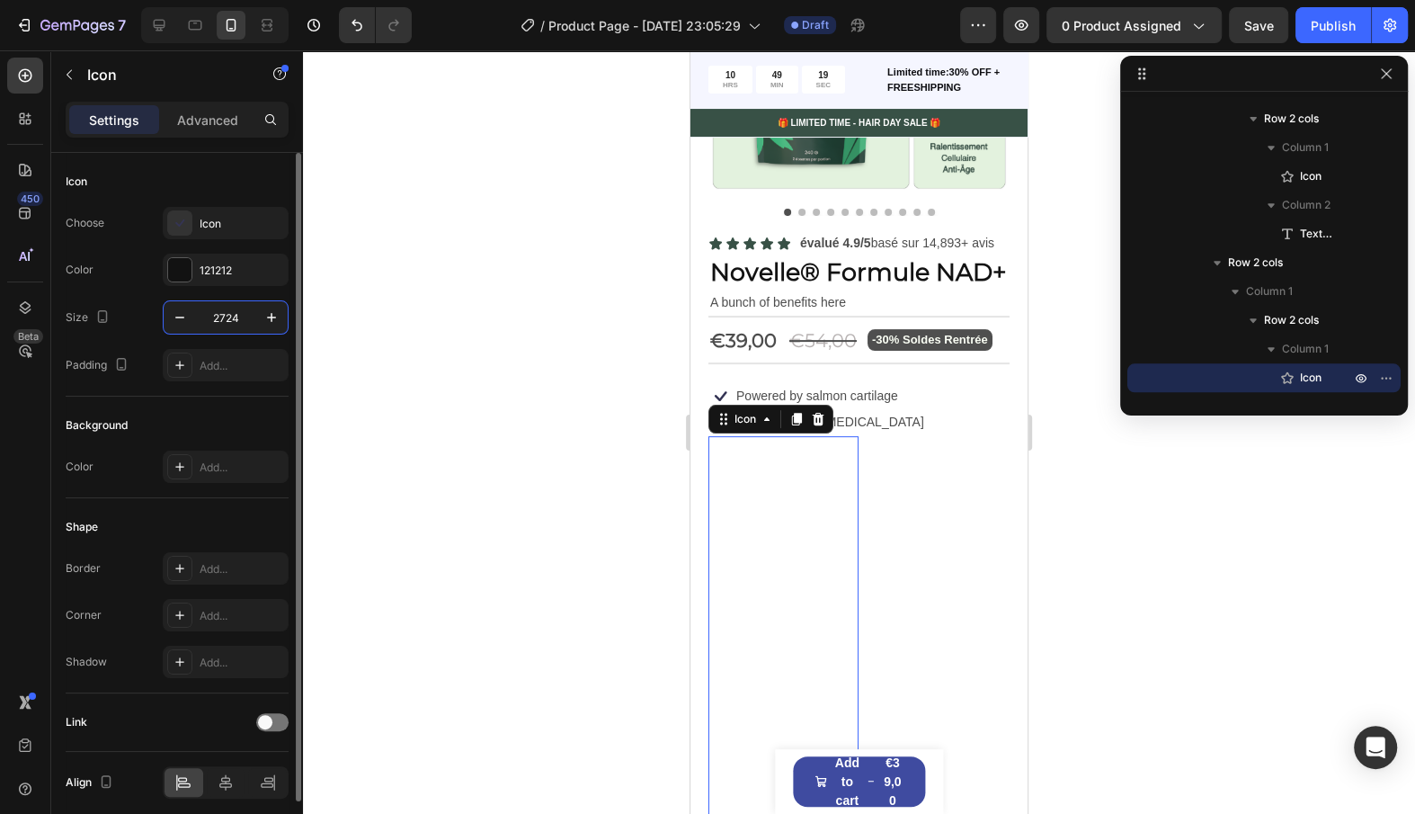
click at [234, 317] on input "2724" at bounding box center [225, 317] width 59 height 32
paste input "text"
type input "27"
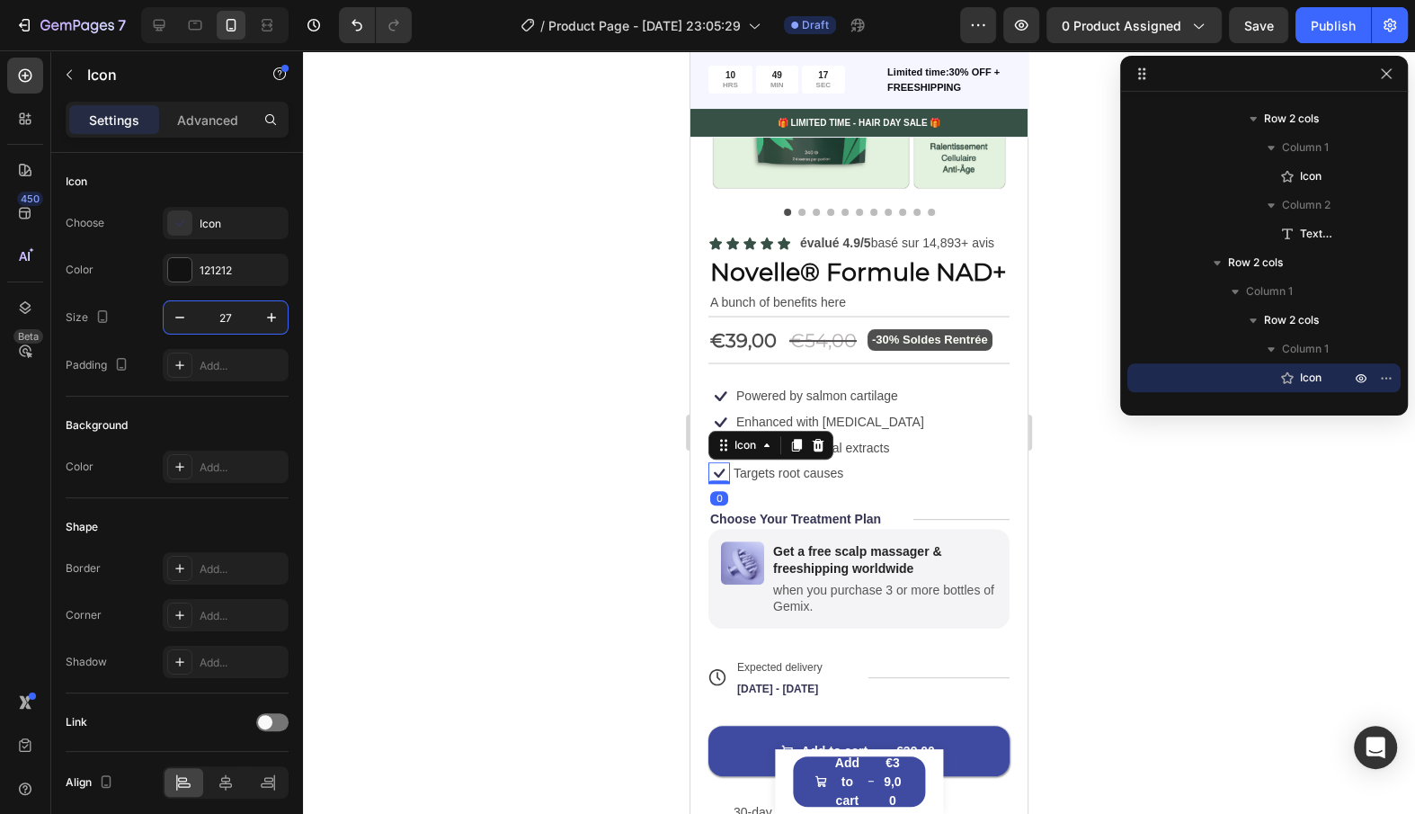
scroll to position [1778, 0]
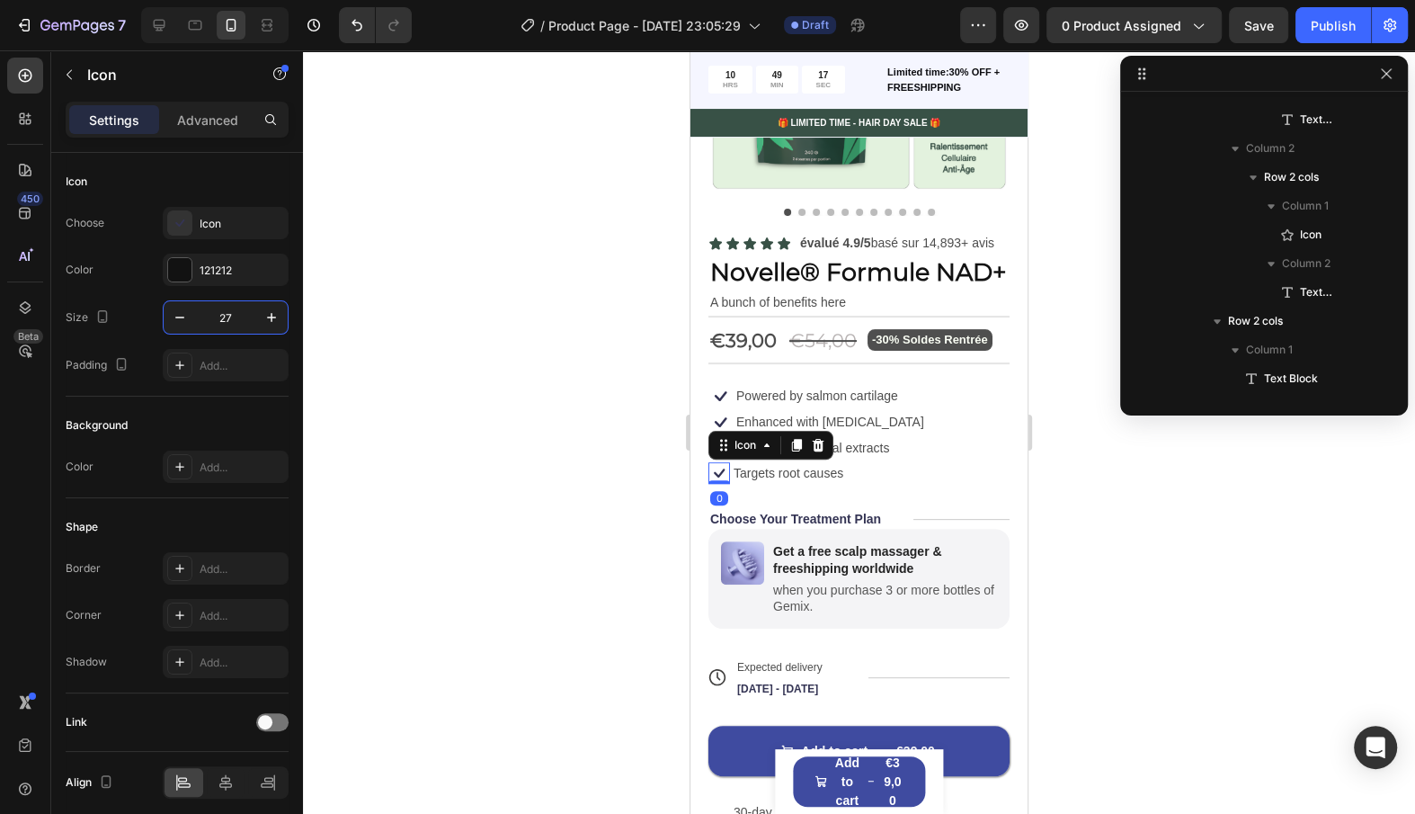
click at [724, 459] on div "Icon Infused with herbal extracts Text Block Row Icon 0 Targets root causes Tex…" at bounding box center [859, 460] width 301 height 48
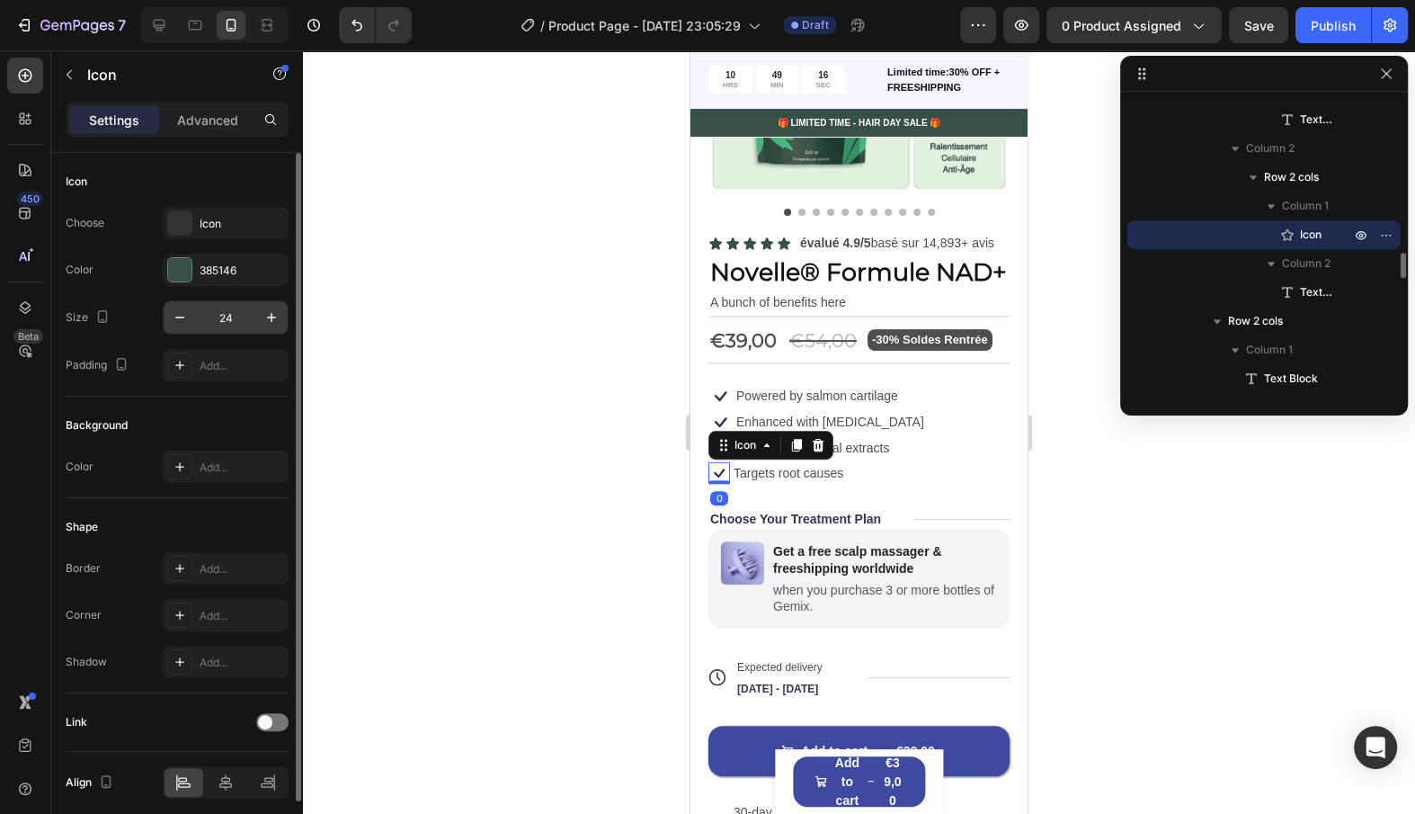
click at [235, 306] on input "24" at bounding box center [225, 317] width 59 height 32
paste input "7"
type input "27"
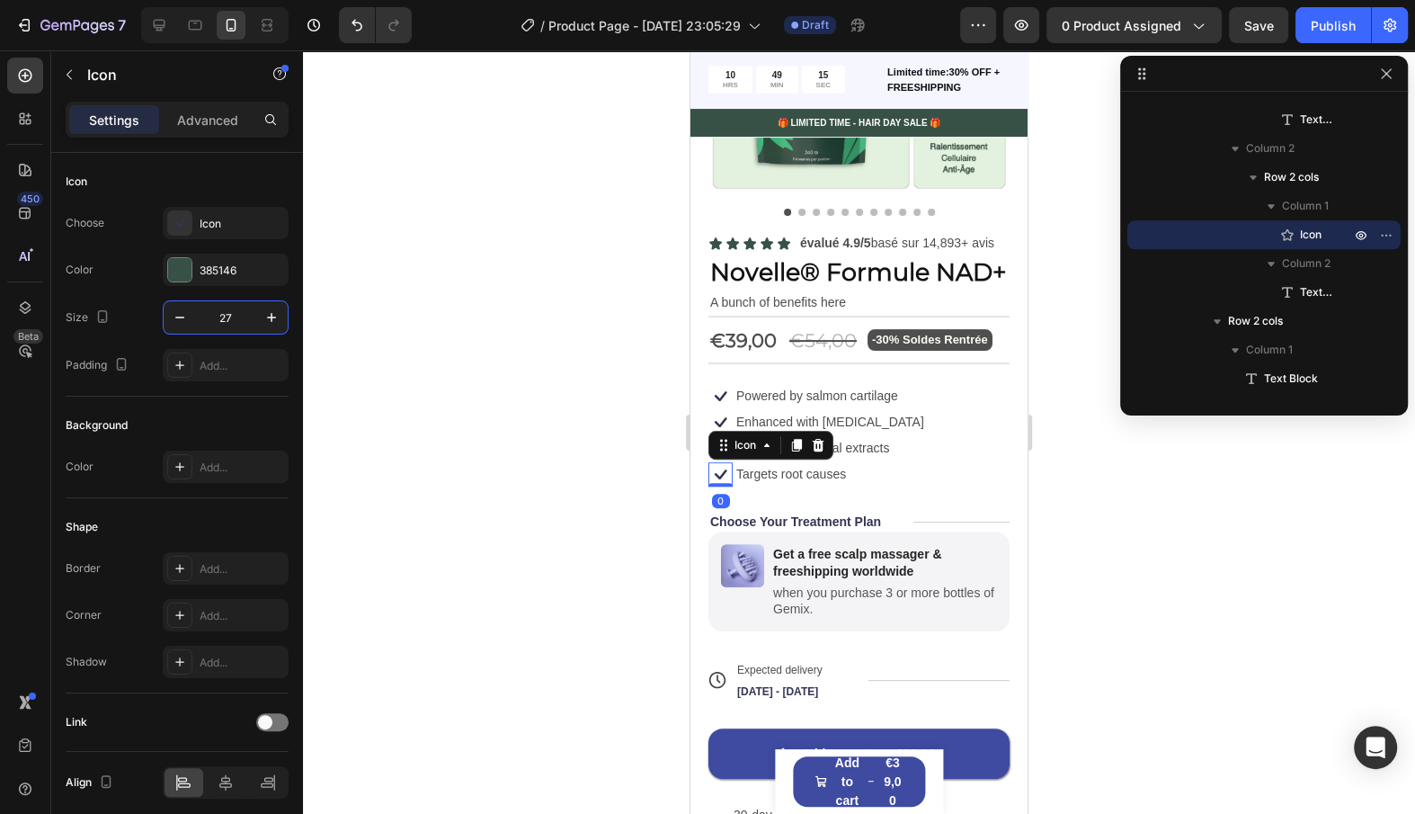
click at [845, 419] on p "Enhanced with [MEDICAL_DATA]" at bounding box center [830, 422] width 188 height 16
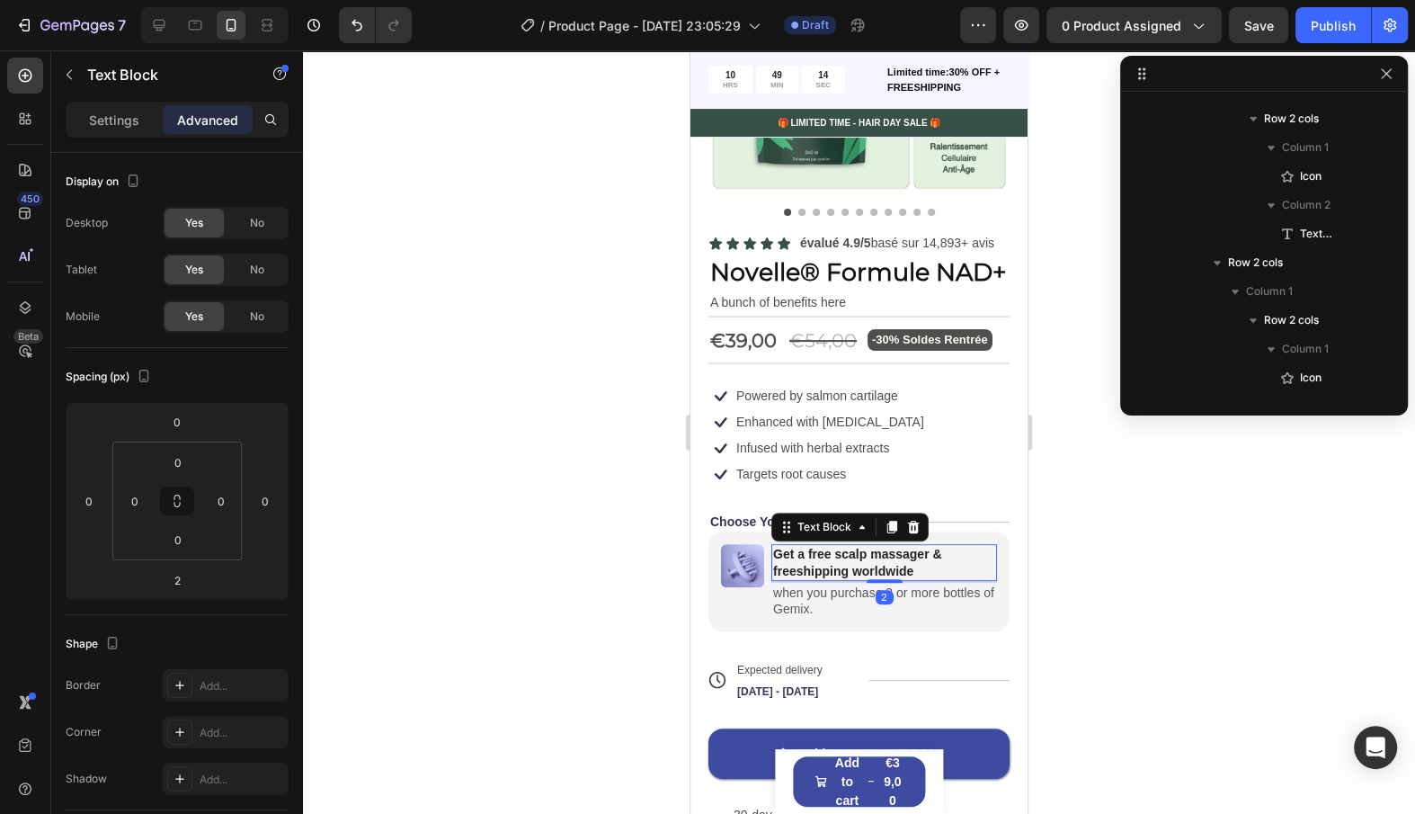
click at [984, 546] on p "Get a free scalp massager & freeshipping worldwide" at bounding box center [884, 562] width 222 height 32
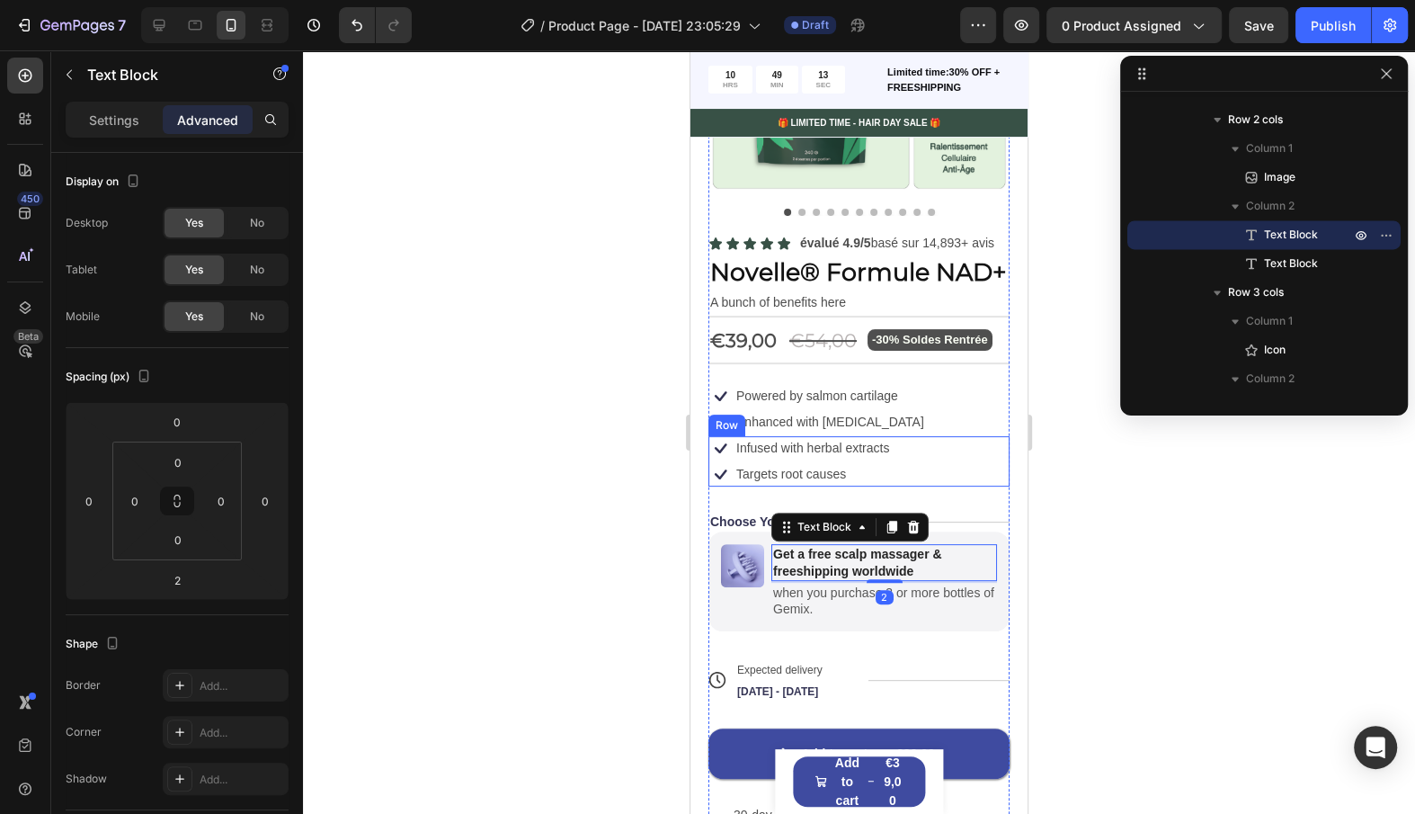
click at [944, 444] on div "Icon Infused with herbal extracts Text Block Row Icon Targets root causes Text …" at bounding box center [859, 461] width 301 height 50
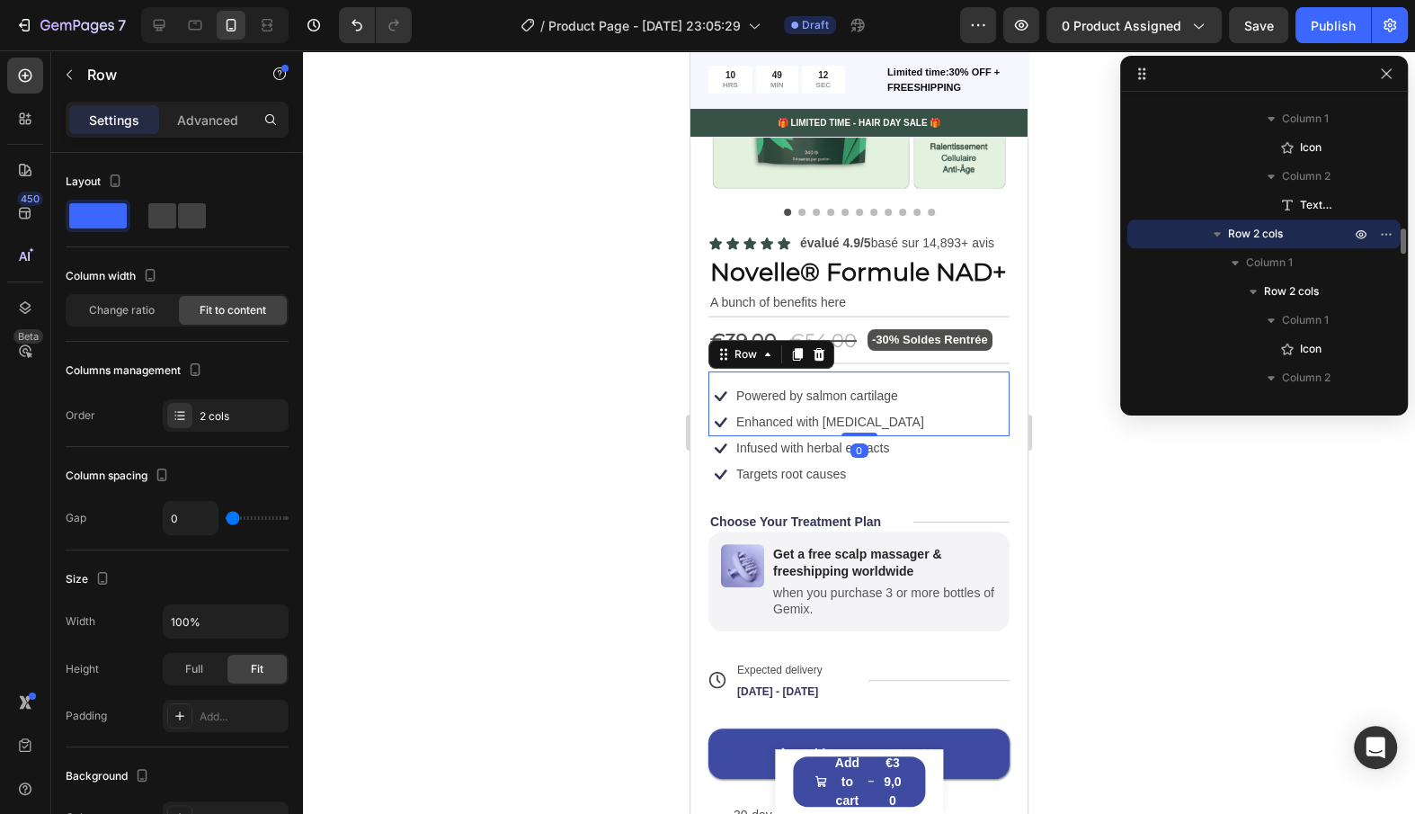
click at [921, 397] on div "Icon Powered by salmon cartilage Text Block Row Icon Enhanced with biotin Text …" at bounding box center [859, 403] width 301 height 65
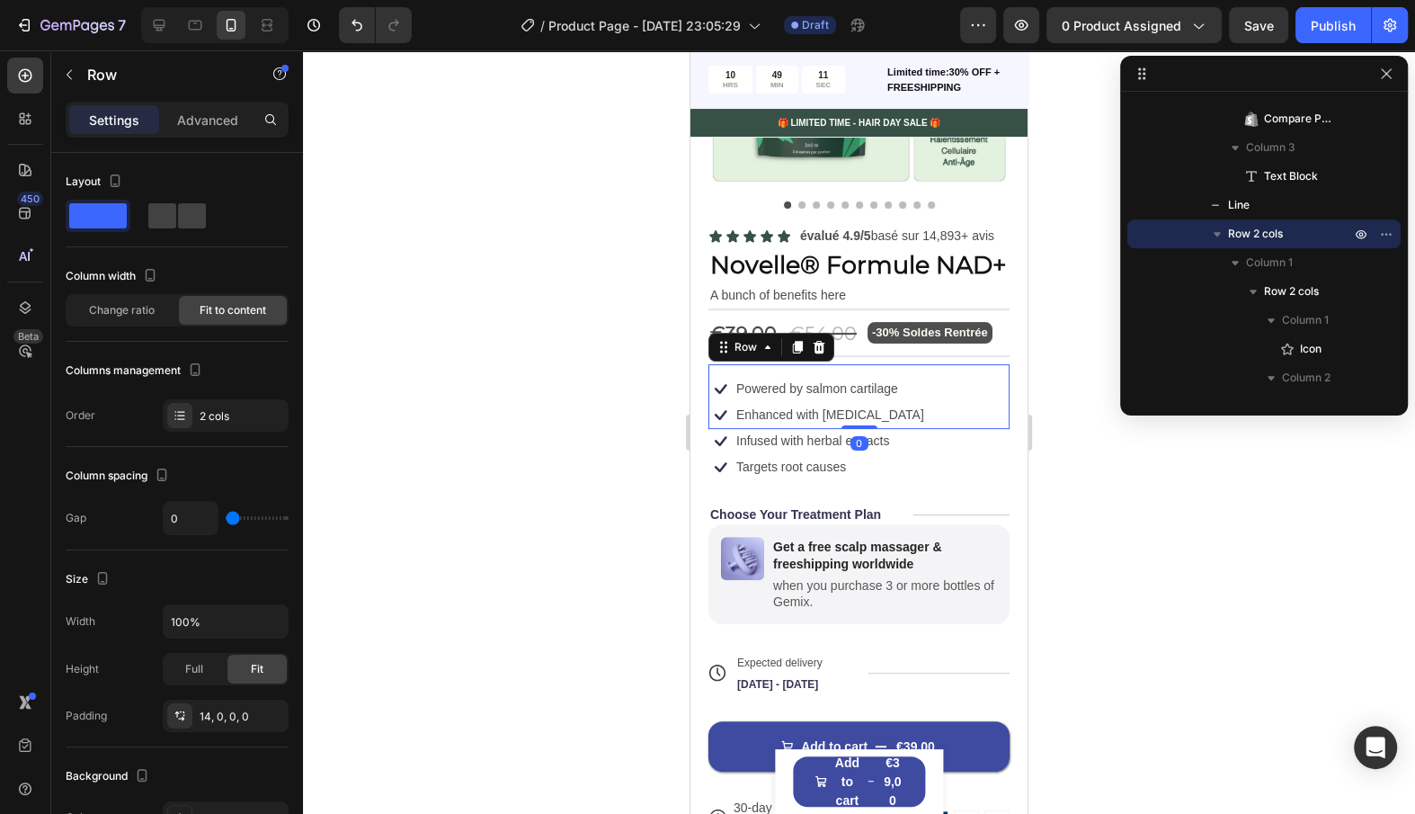
scroll to position [303, 0]
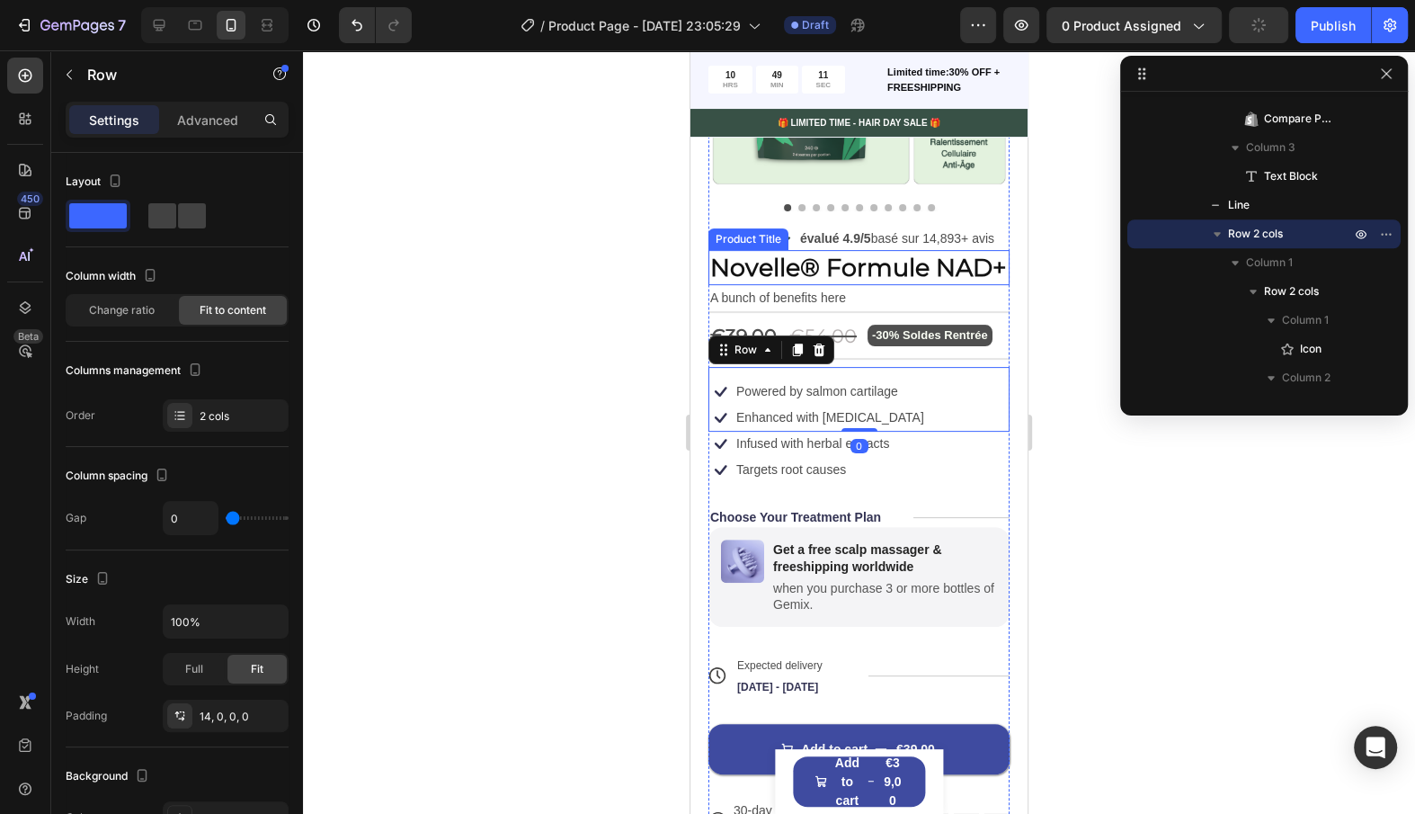
click at [866, 252] on h1 "Novelle® Formule NAD+" at bounding box center [859, 267] width 301 height 35
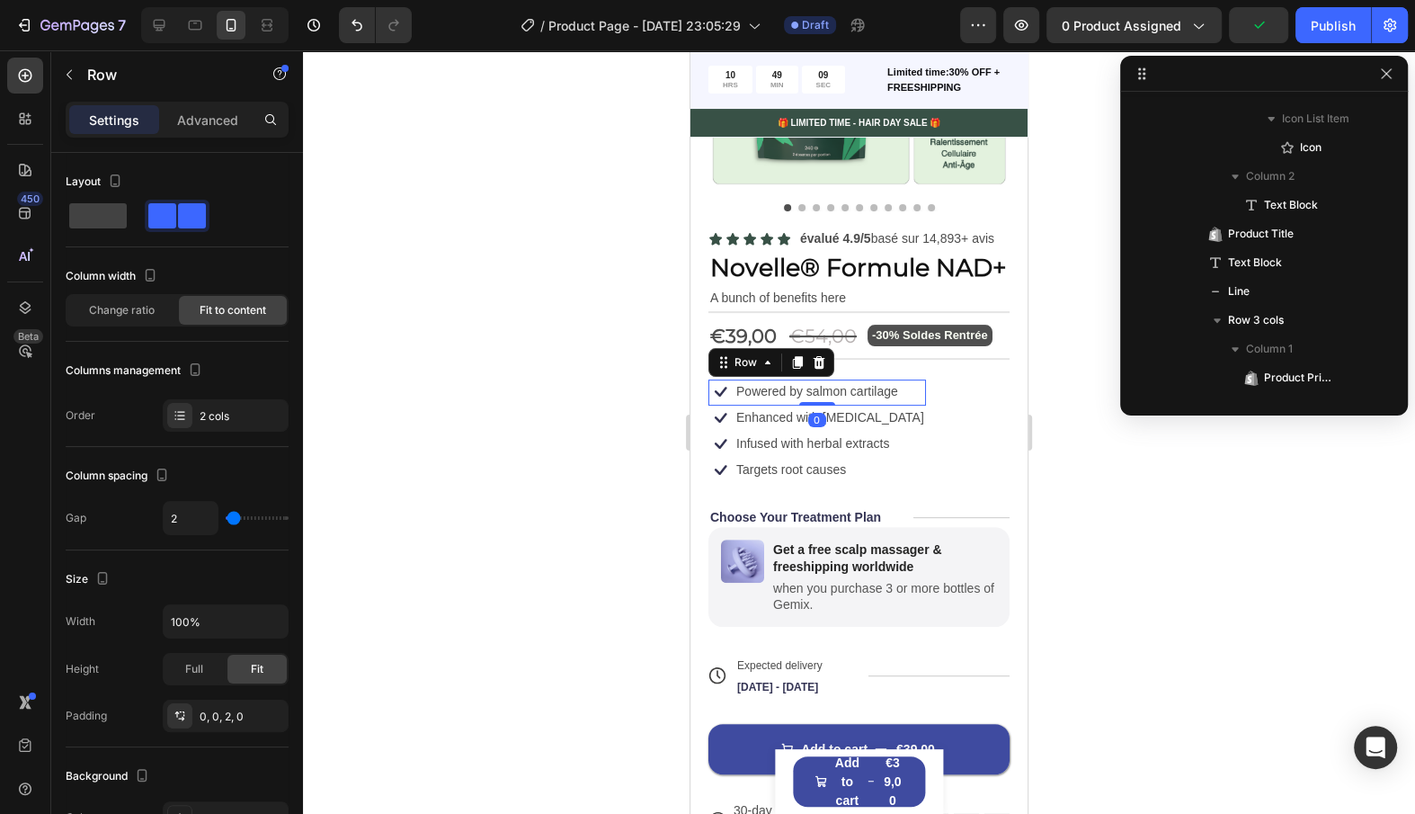
click at [840, 379] on div "Powered by salmon cartilage Text Block" at bounding box center [817, 391] width 165 height 24
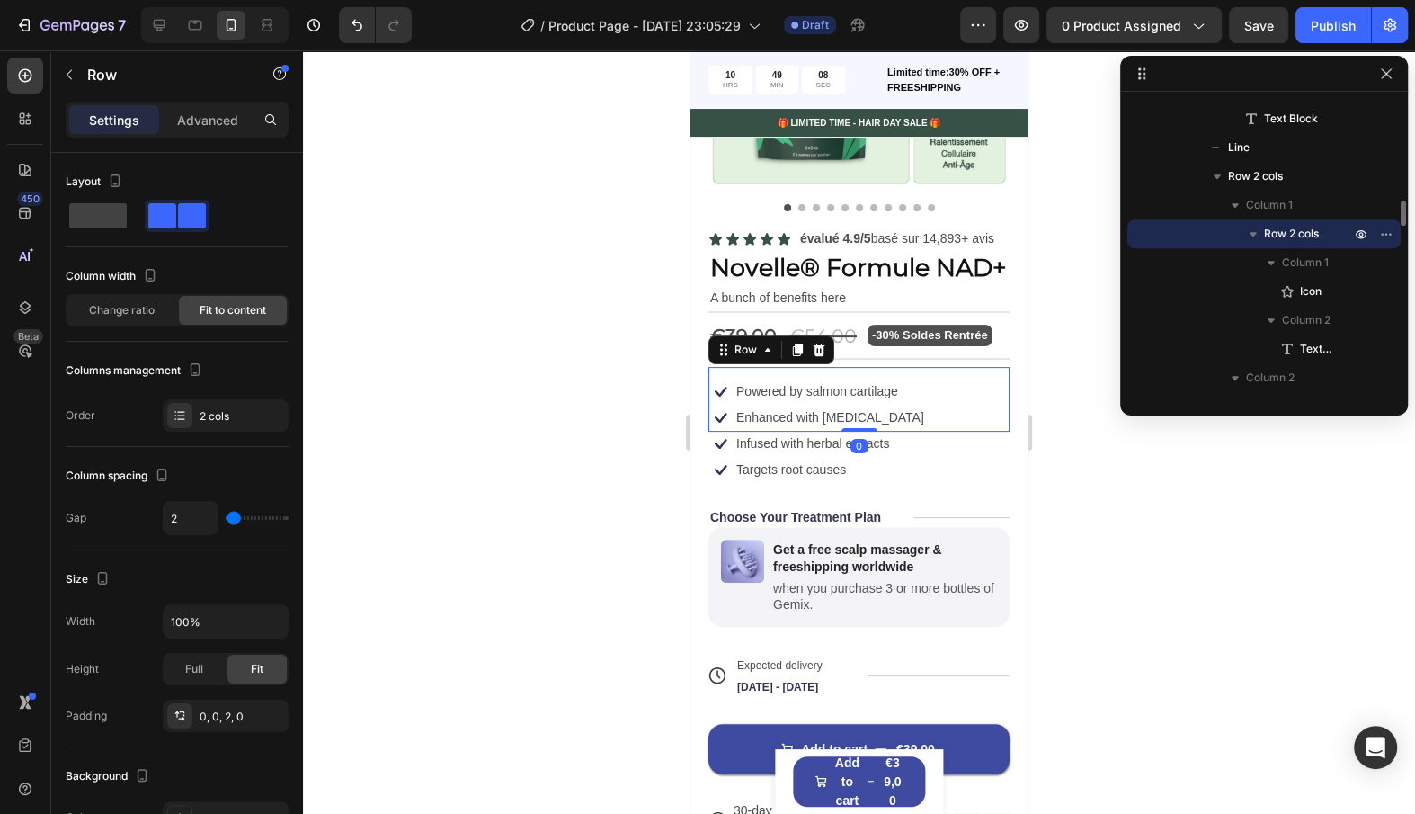
click at [900, 369] on div "Icon Powered by salmon cartilage Text Block Row Icon Enhanced with biotin Text …" at bounding box center [859, 399] width 301 height 65
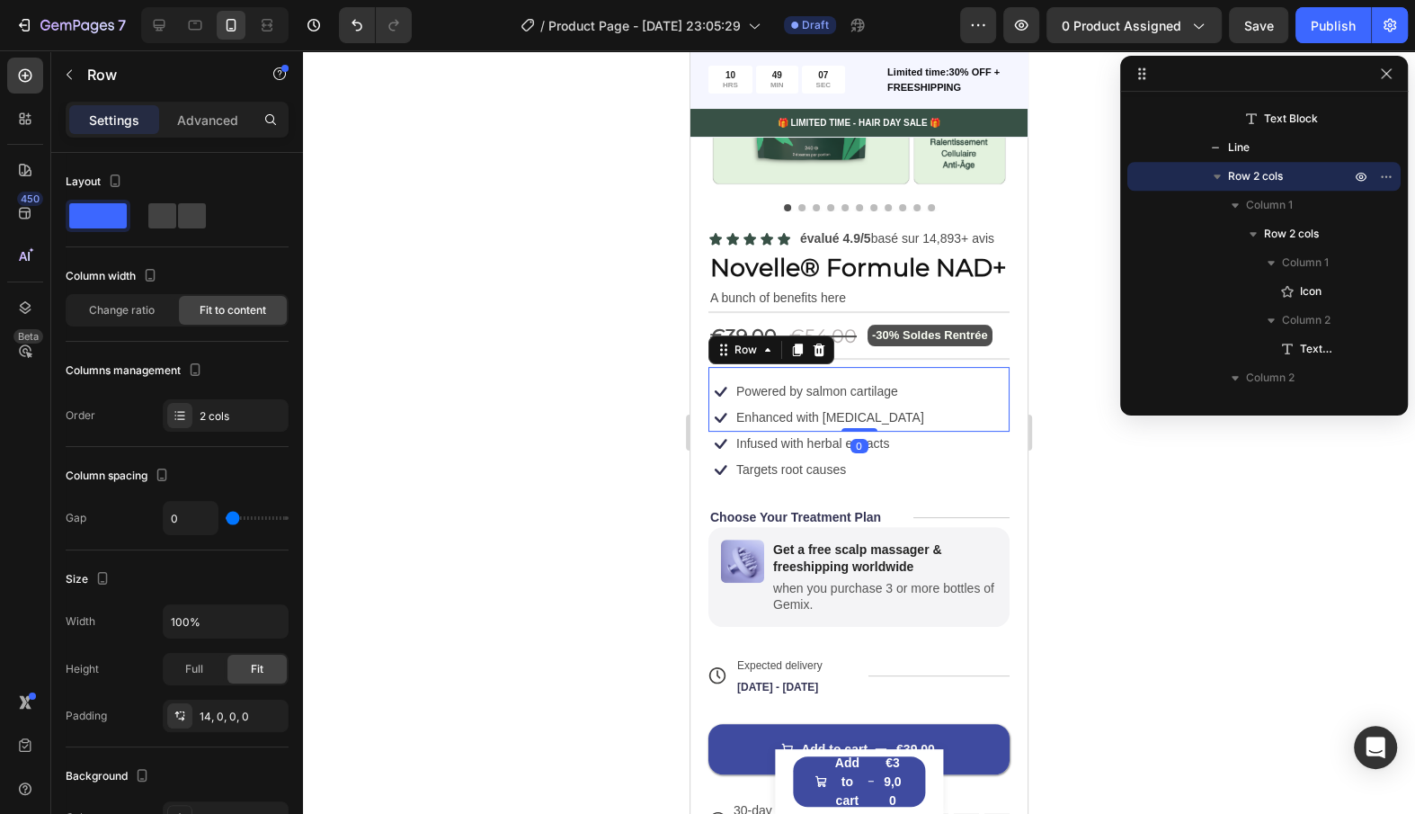
click at [218, 142] on div "Settings Advanced" at bounding box center [177, 127] width 252 height 51
click at [218, 112] on p "Advanced" at bounding box center [207, 120] width 61 height 19
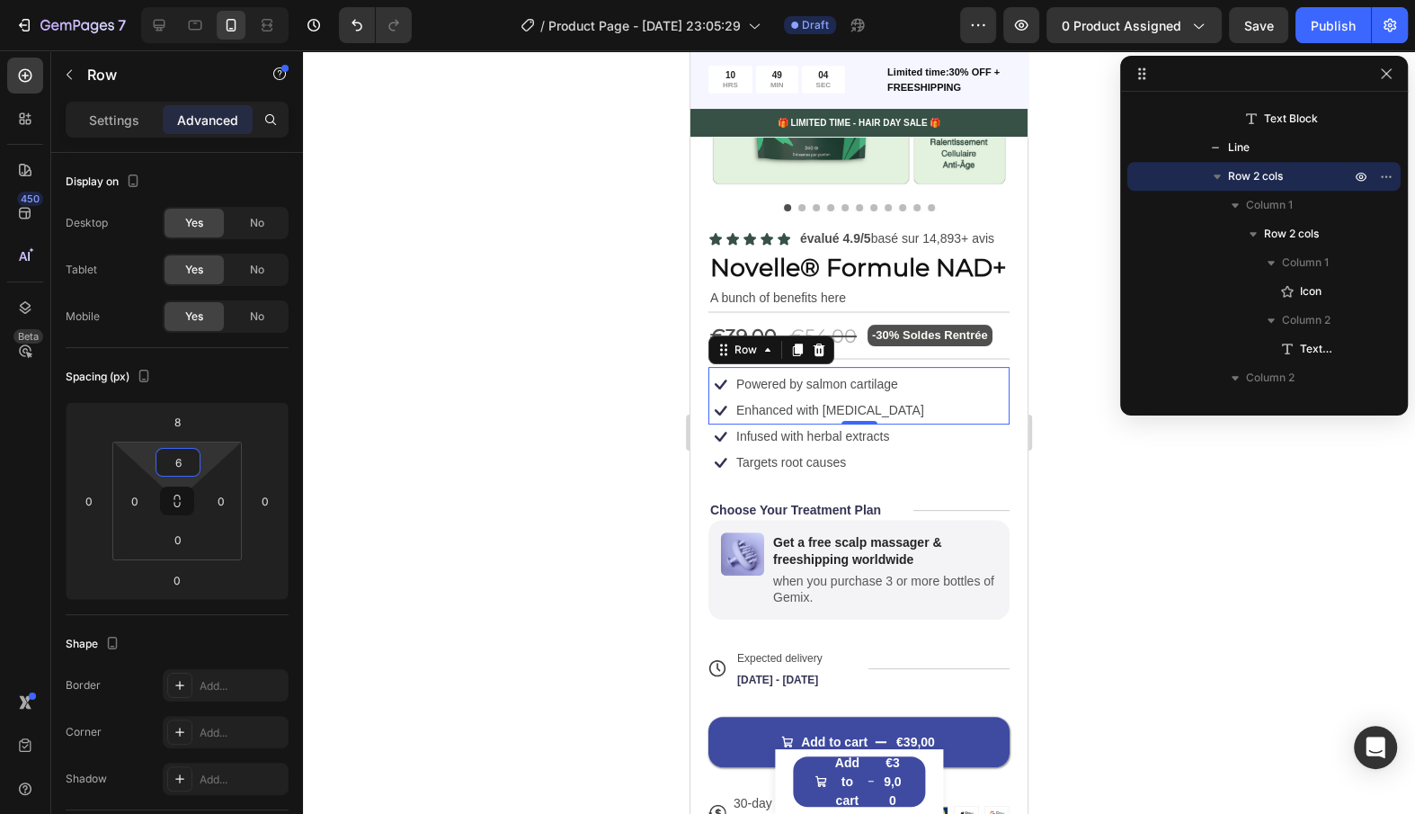
type input "8"
click at [204, 0] on html "7 / Product Page - [DATE] 23:05:29 Draft Preview 0 product assigned Save Publis…" at bounding box center [707, 0] width 1415 height 0
click at [831, 459] on p "Targets root causes" at bounding box center [791, 464] width 110 height 16
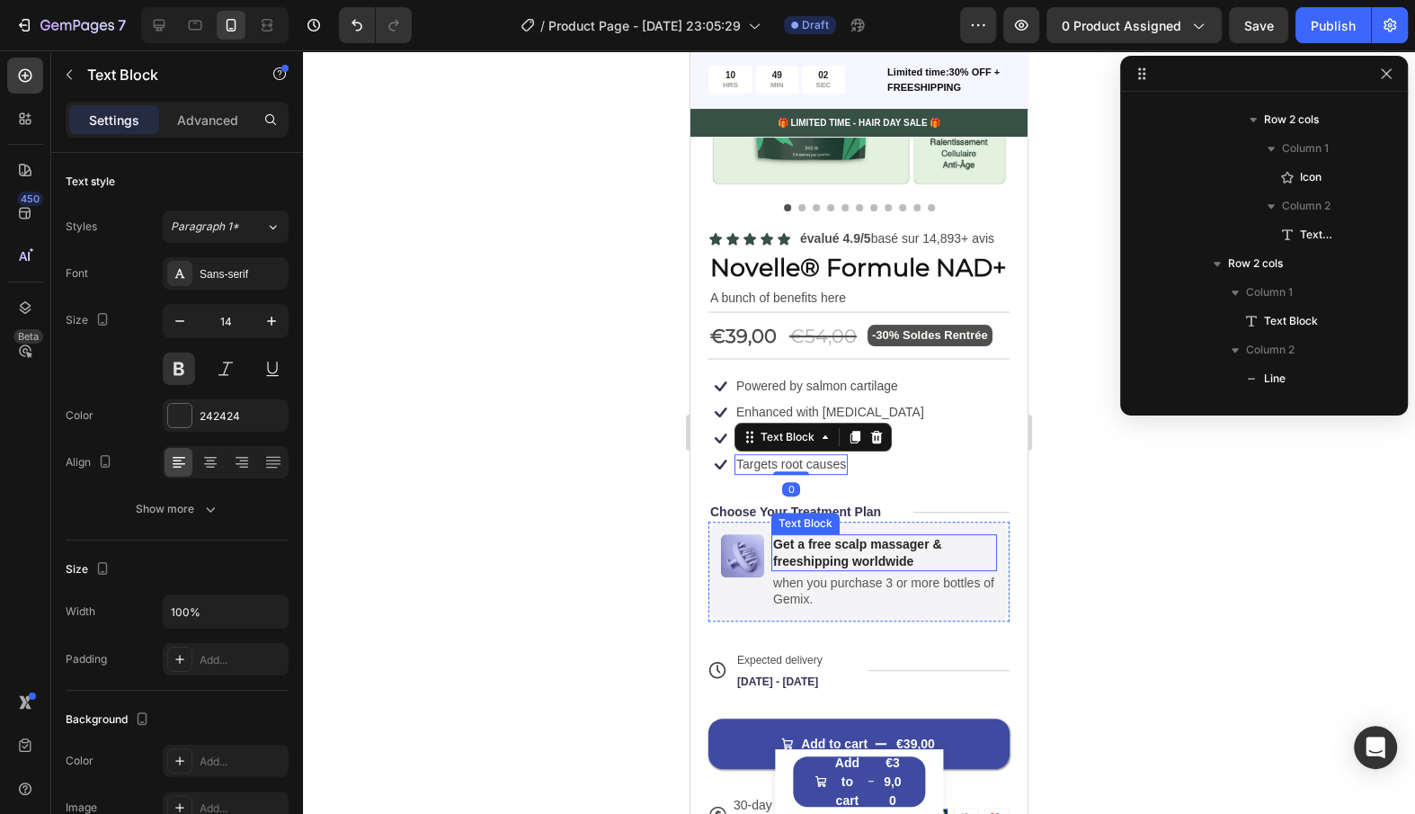
click at [865, 560] on p "Get a free scalp massager & freeshipping worldwide" at bounding box center [884, 552] width 222 height 32
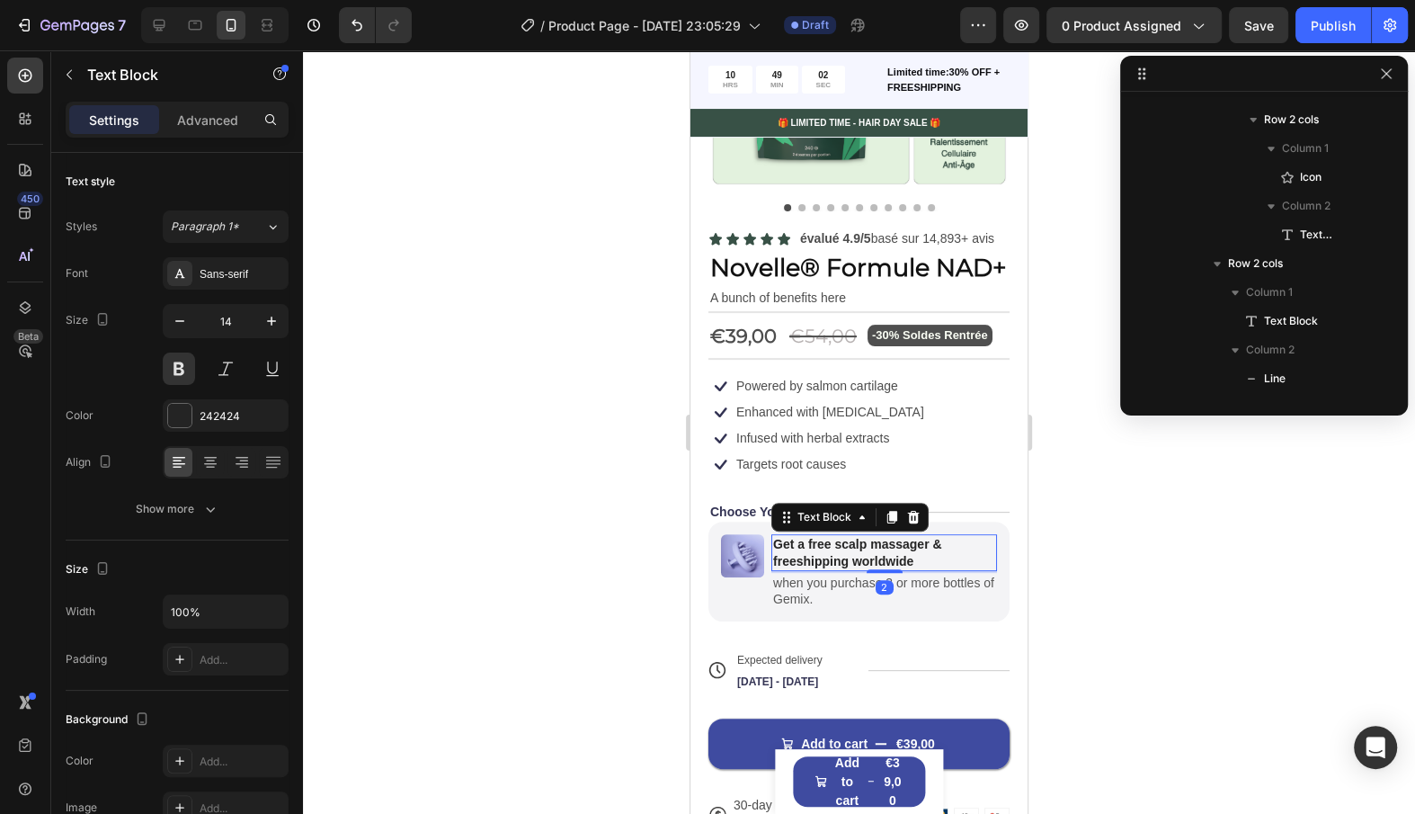
scroll to position [2123, 0]
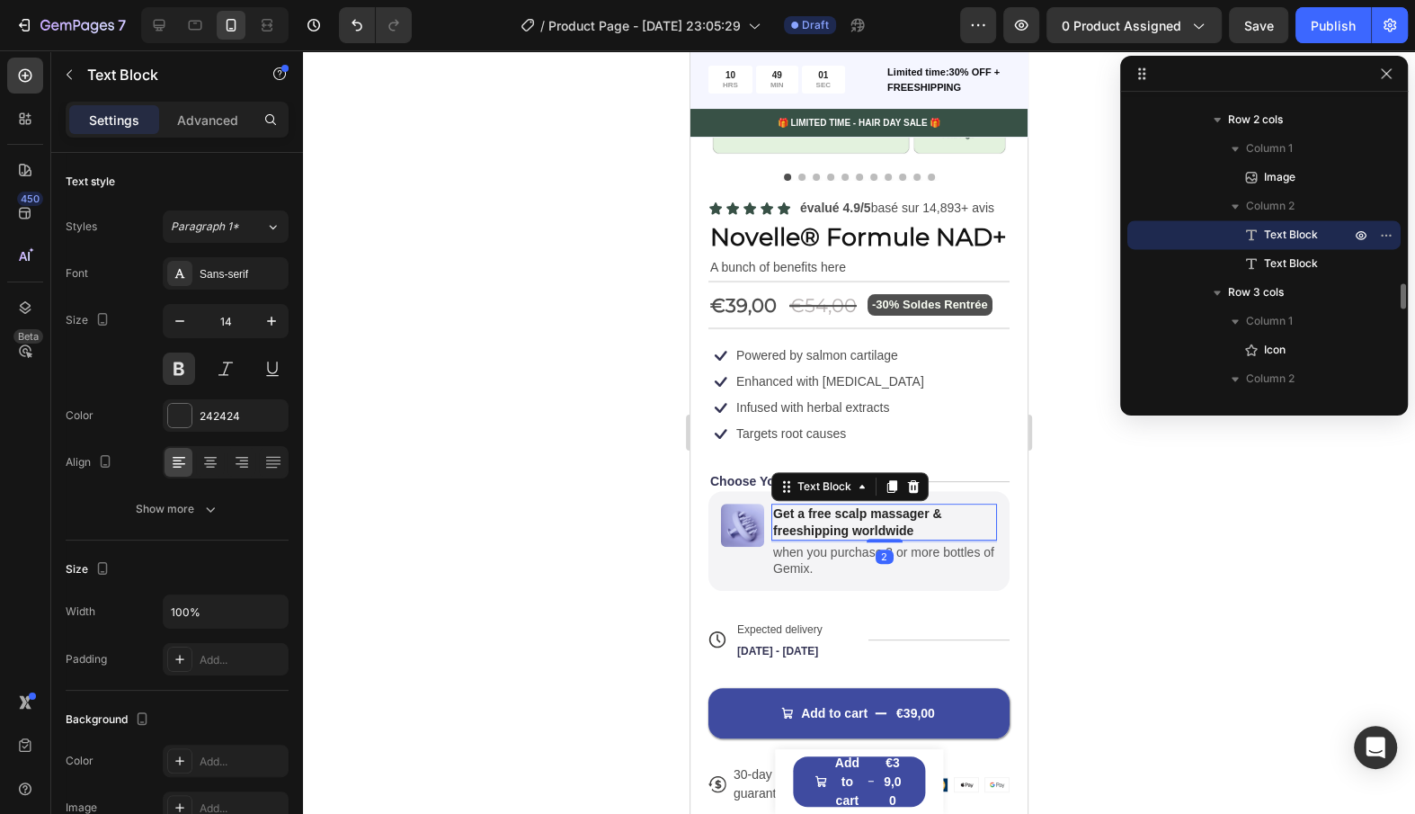
scroll to position [343, 0]
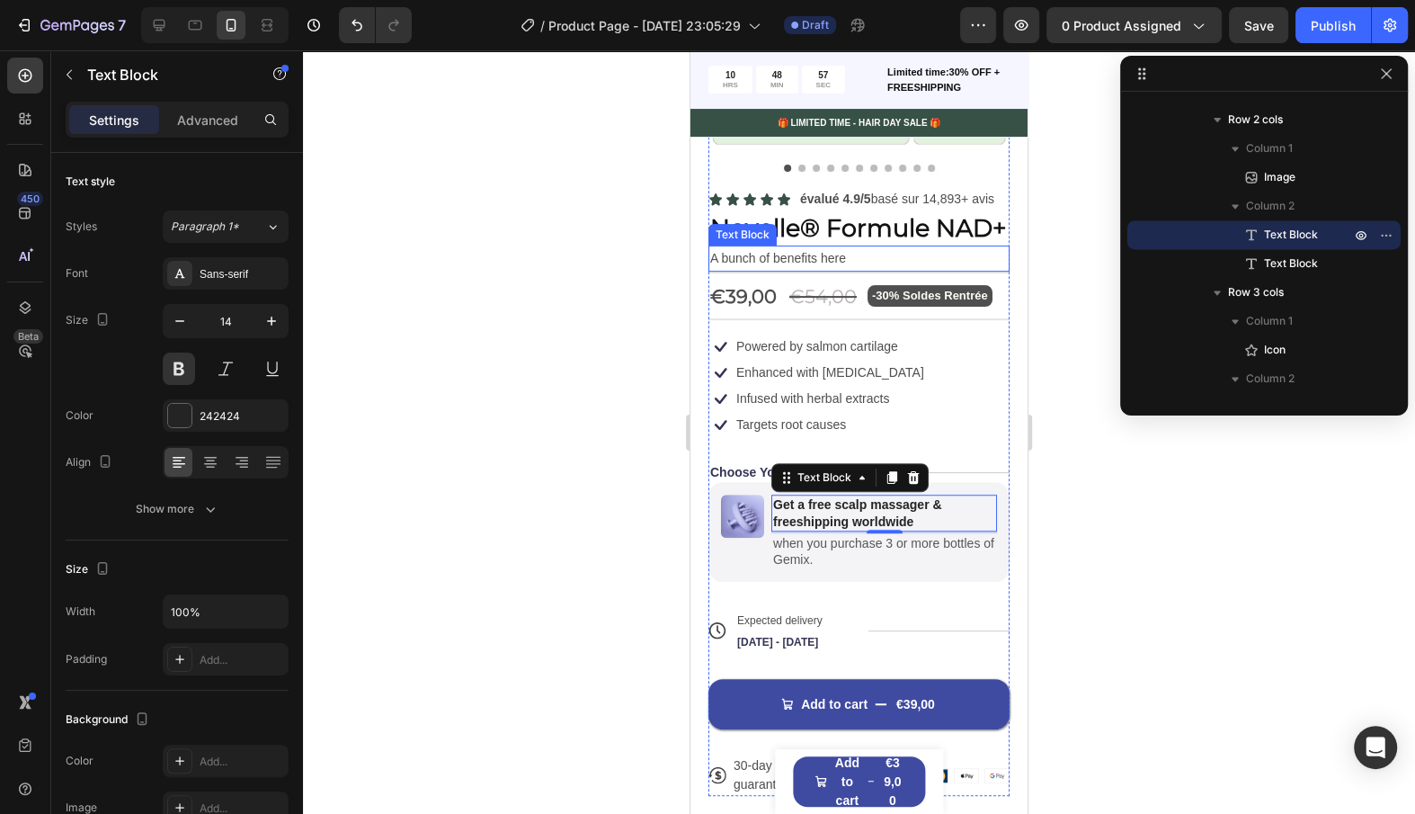
click at [899, 258] on p "A bunch of benefits here" at bounding box center [859, 258] width 298 height 22
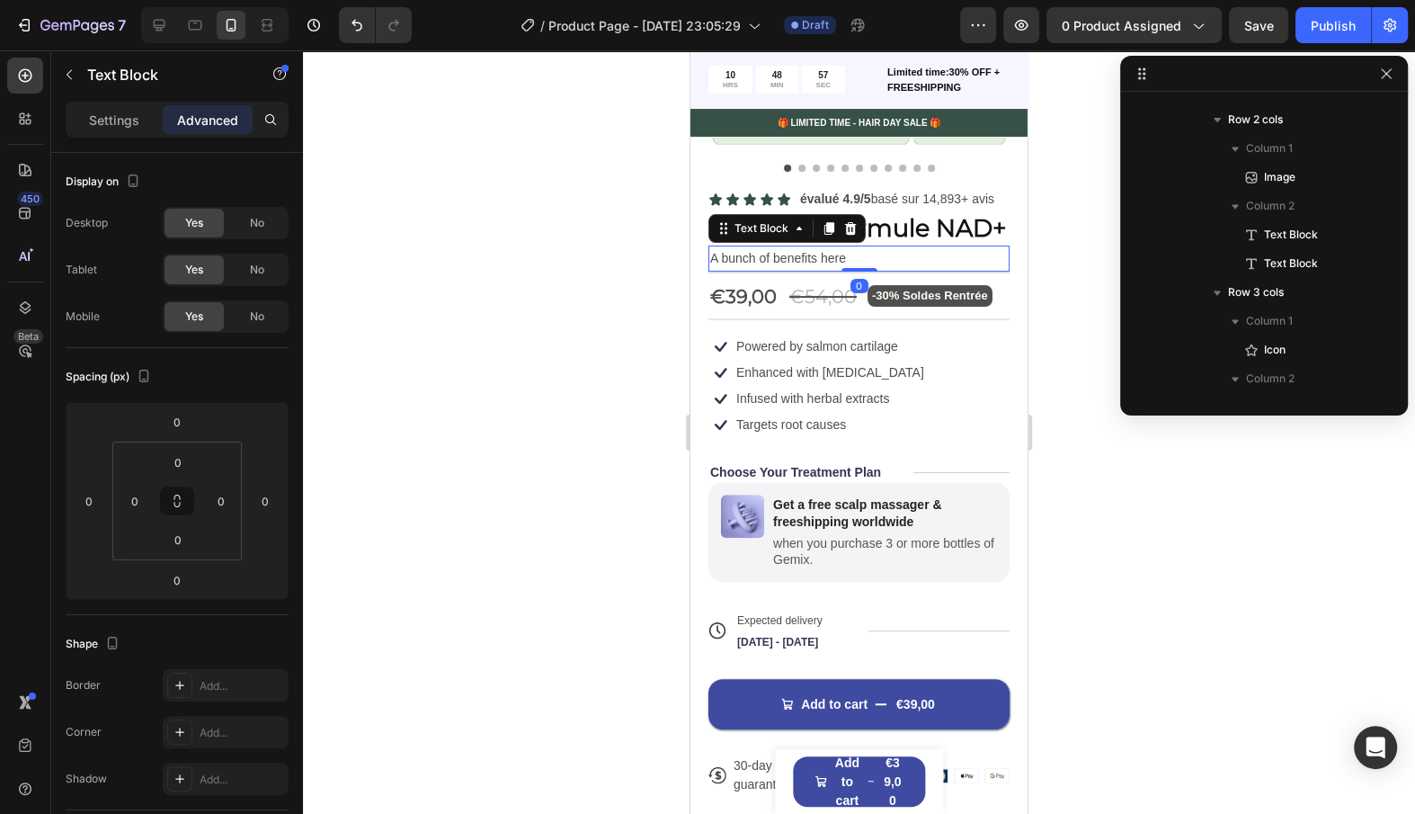
scroll to position [829, 0]
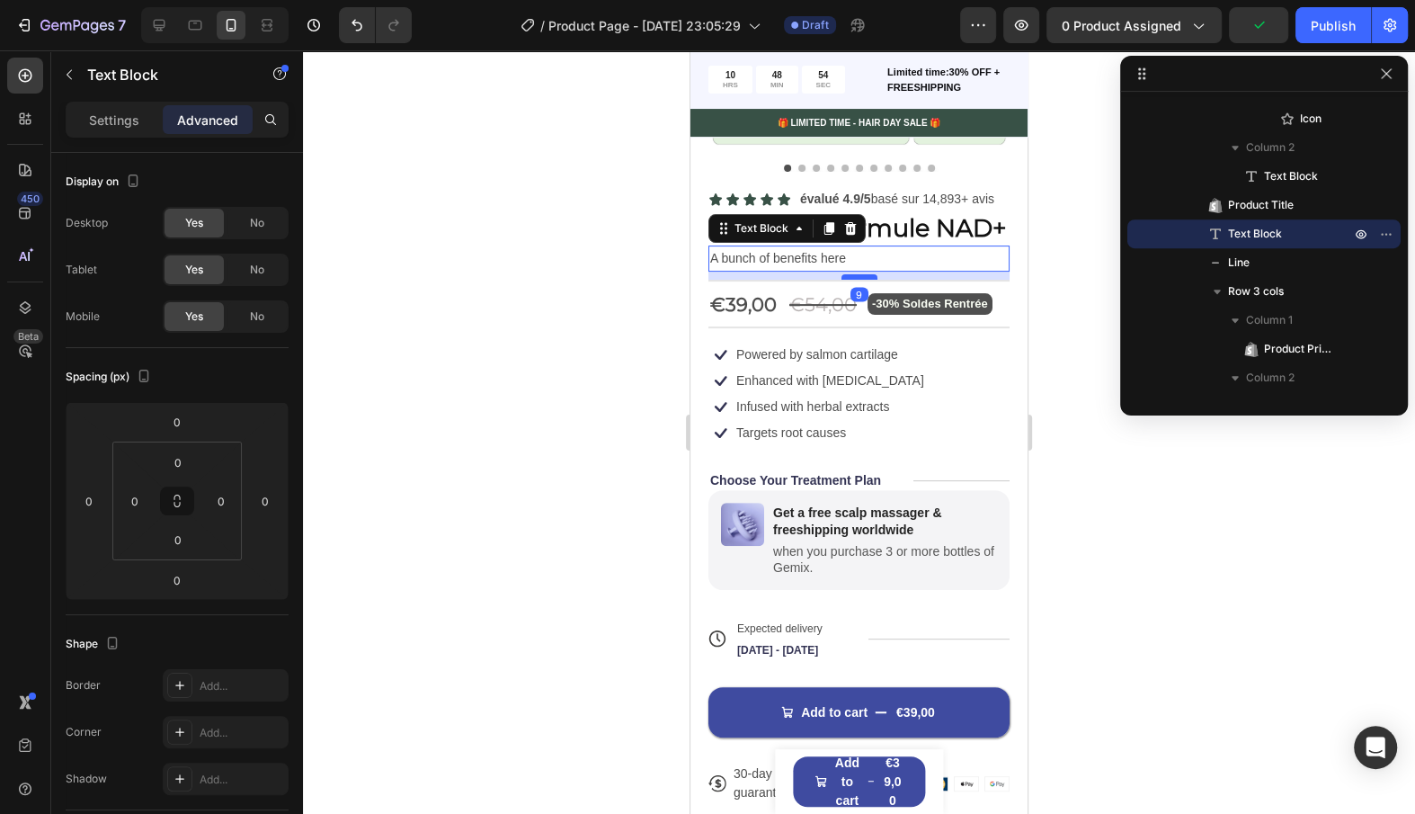
click at [857, 276] on div at bounding box center [860, 276] width 36 height 5
type input "9"
click at [926, 416] on div "Icon Infused with herbal extracts Text Block Row Icon Targets root causes Text …" at bounding box center [859, 420] width 301 height 50
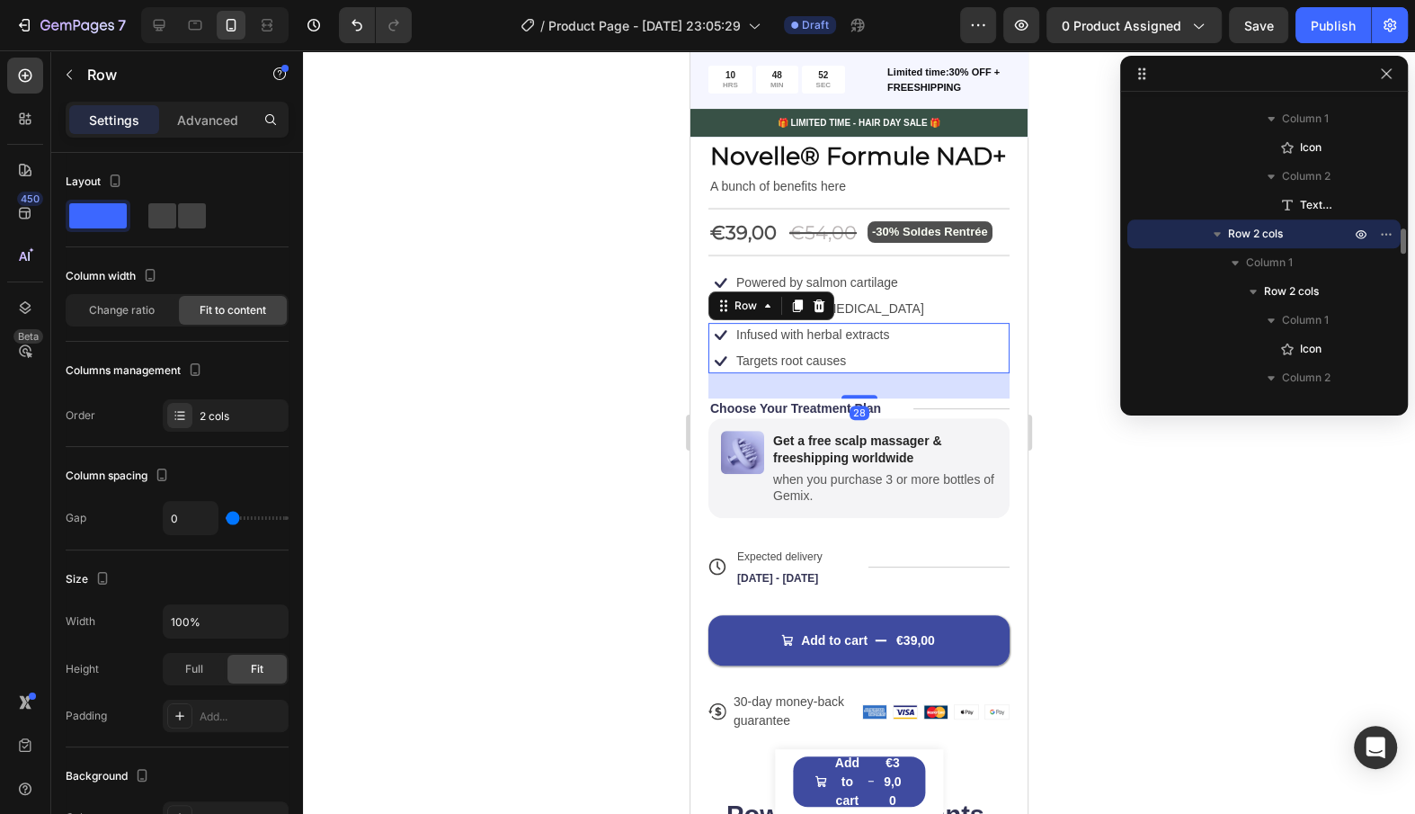
scroll to position [415, 0]
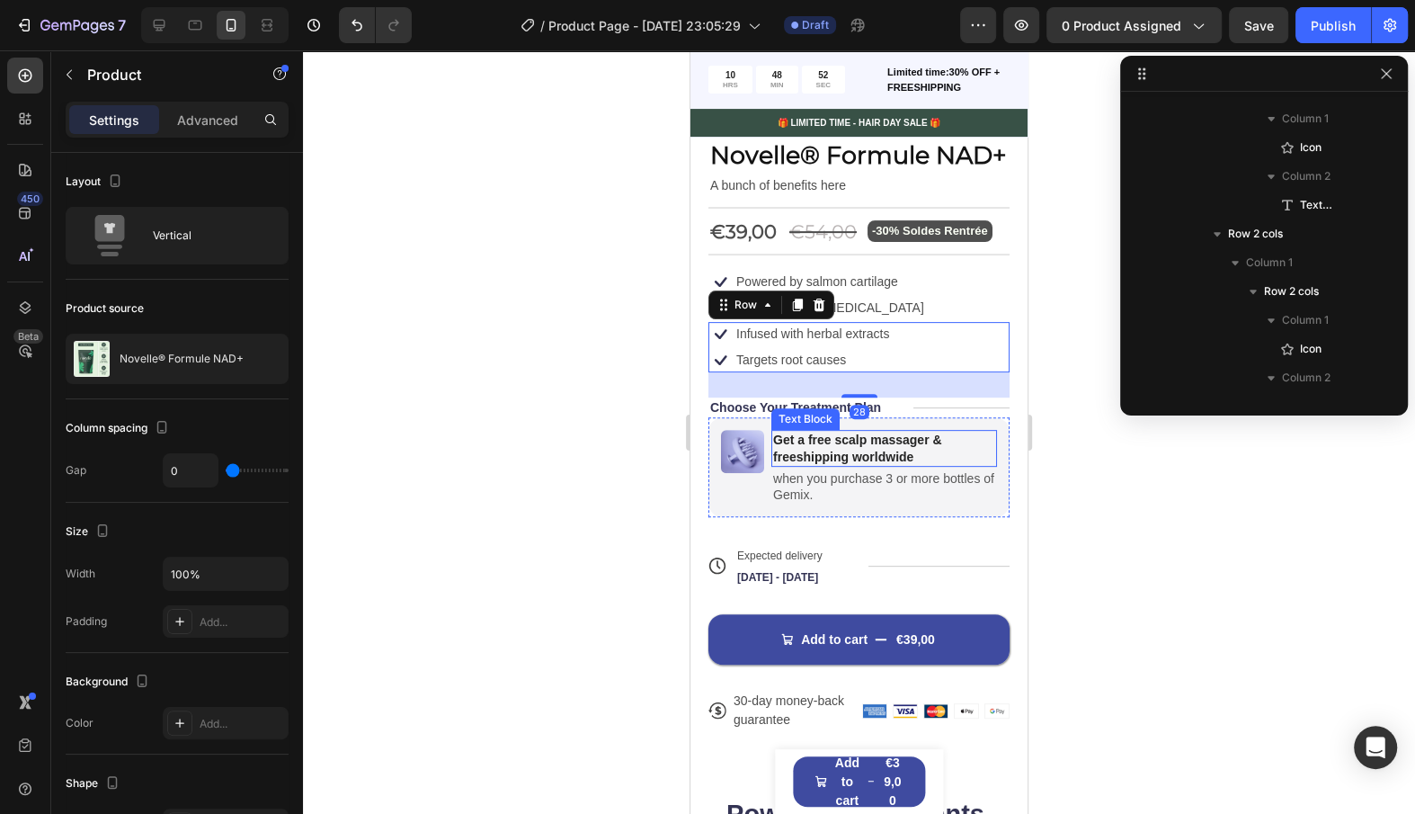
click at [881, 530] on div "Icon Icon Icon Icon Icon Icon List évalué 4.9/5 basé sur 14,893+ avis Text Bloc…" at bounding box center [859, 423] width 301 height 616
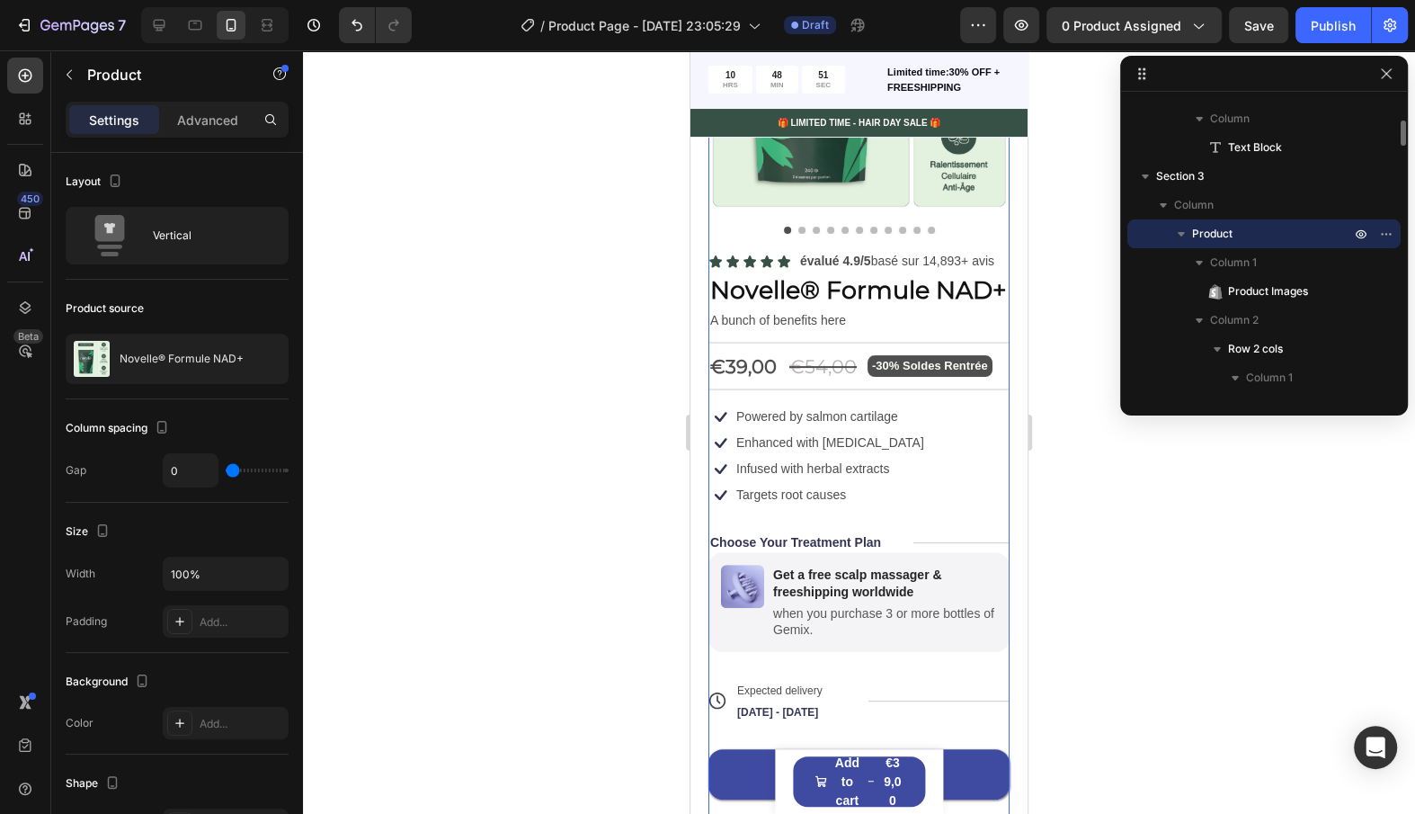
scroll to position [279, 0]
click at [917, 194] on img at bounding box center [859, 63] width 301 height 301
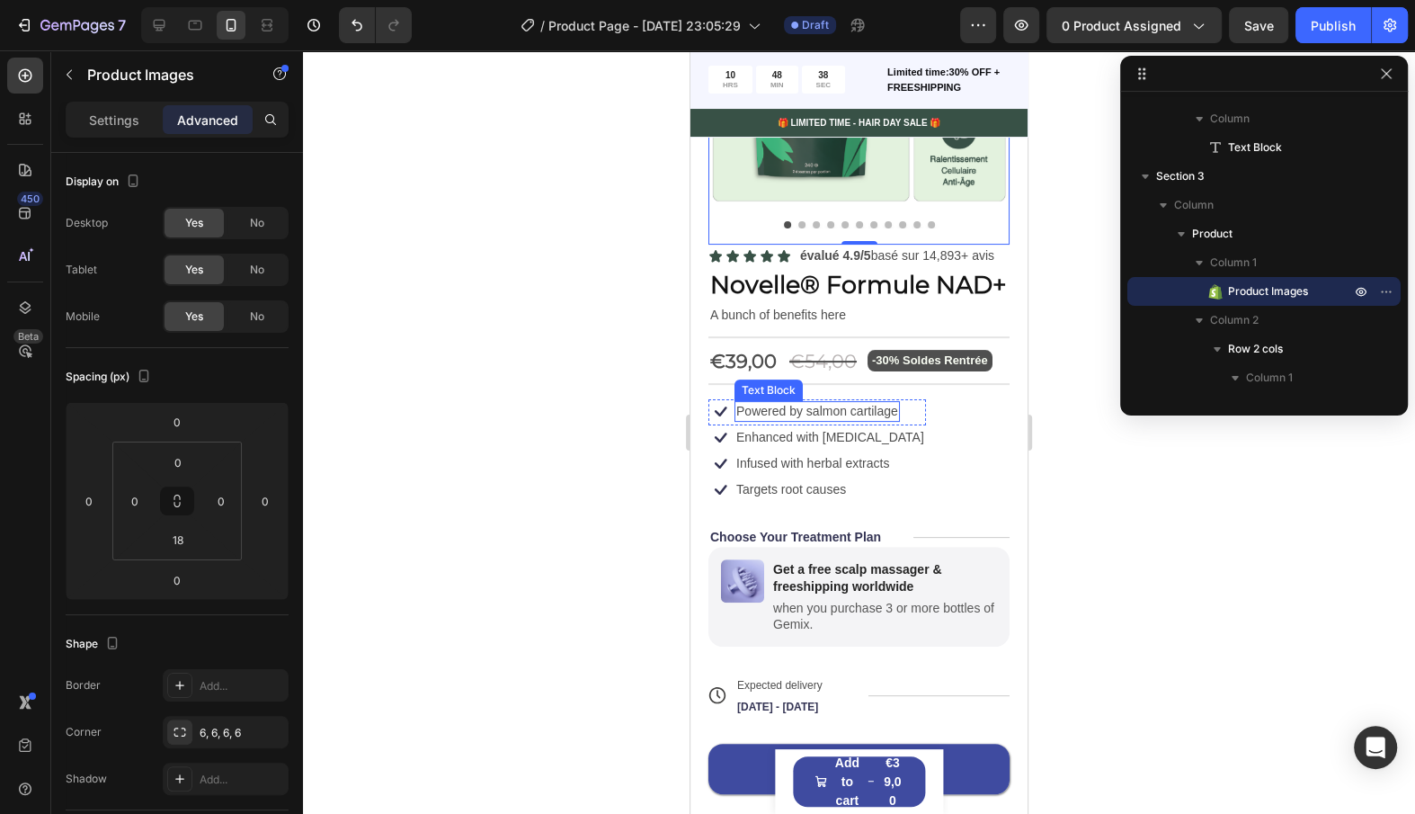
scroll to position [281, 0]
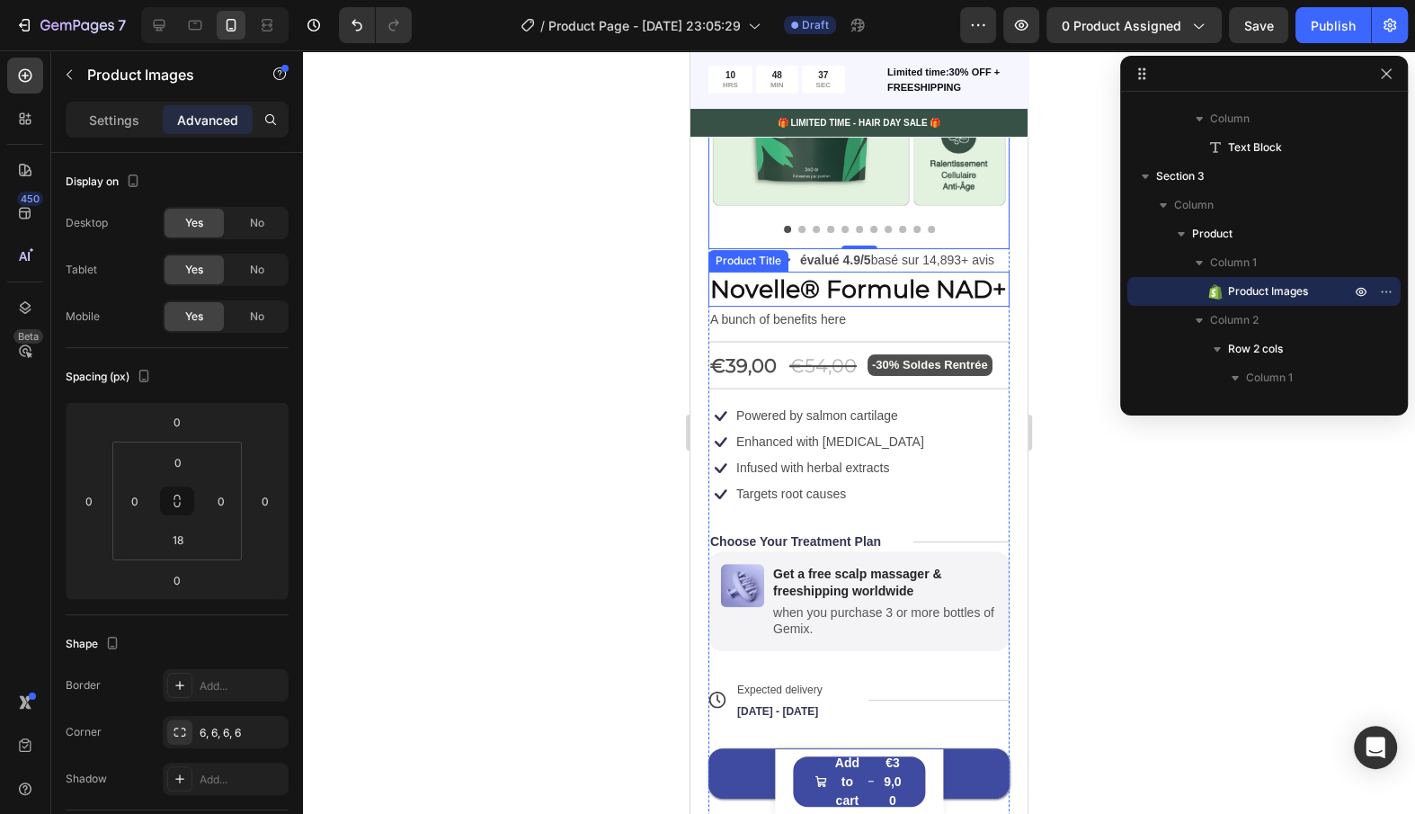
click at [780, 299] on h1 "Novelle® Formule NAD+" at bounding box center [859, 289] width 301 height 35
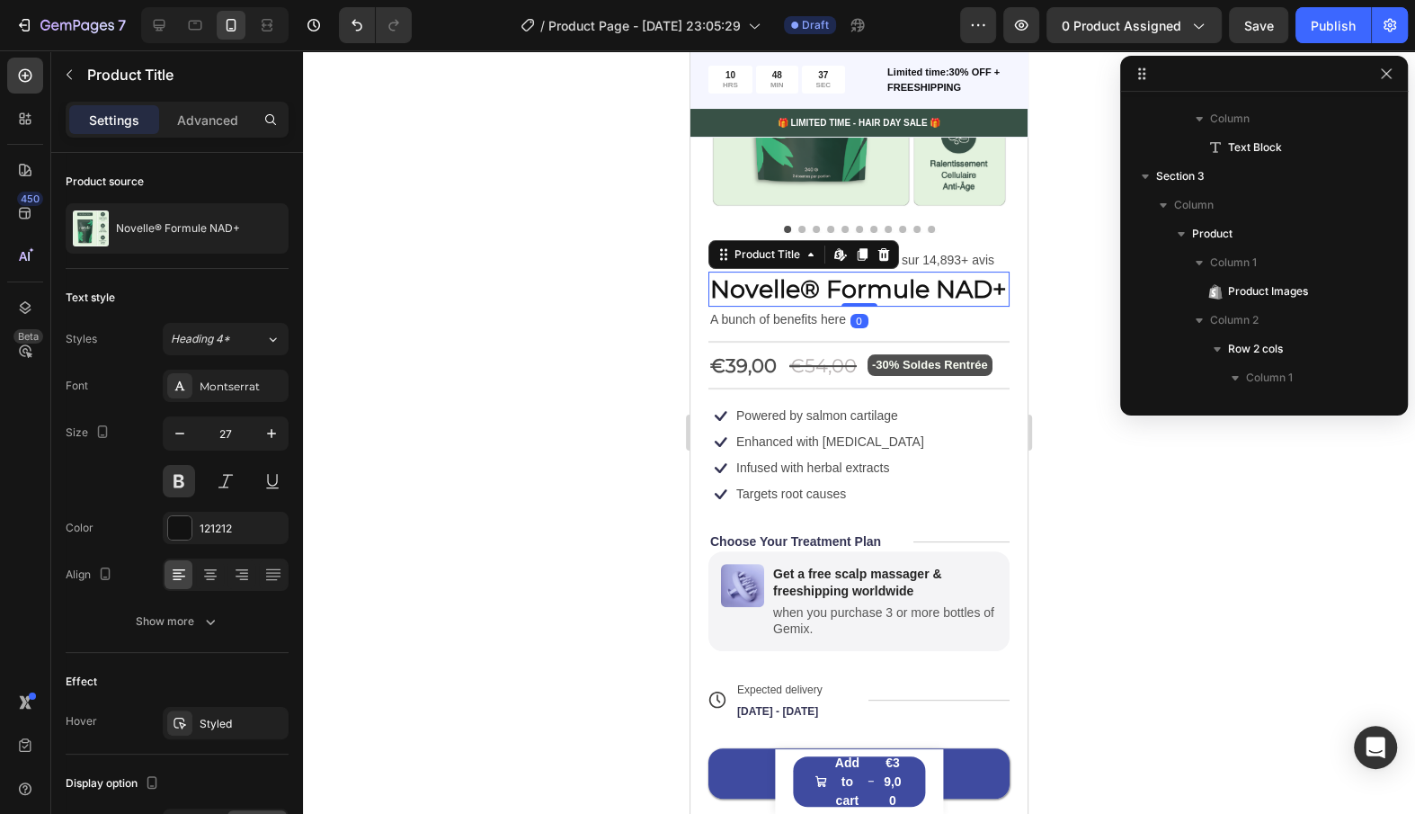
scroll to position [800, 0]
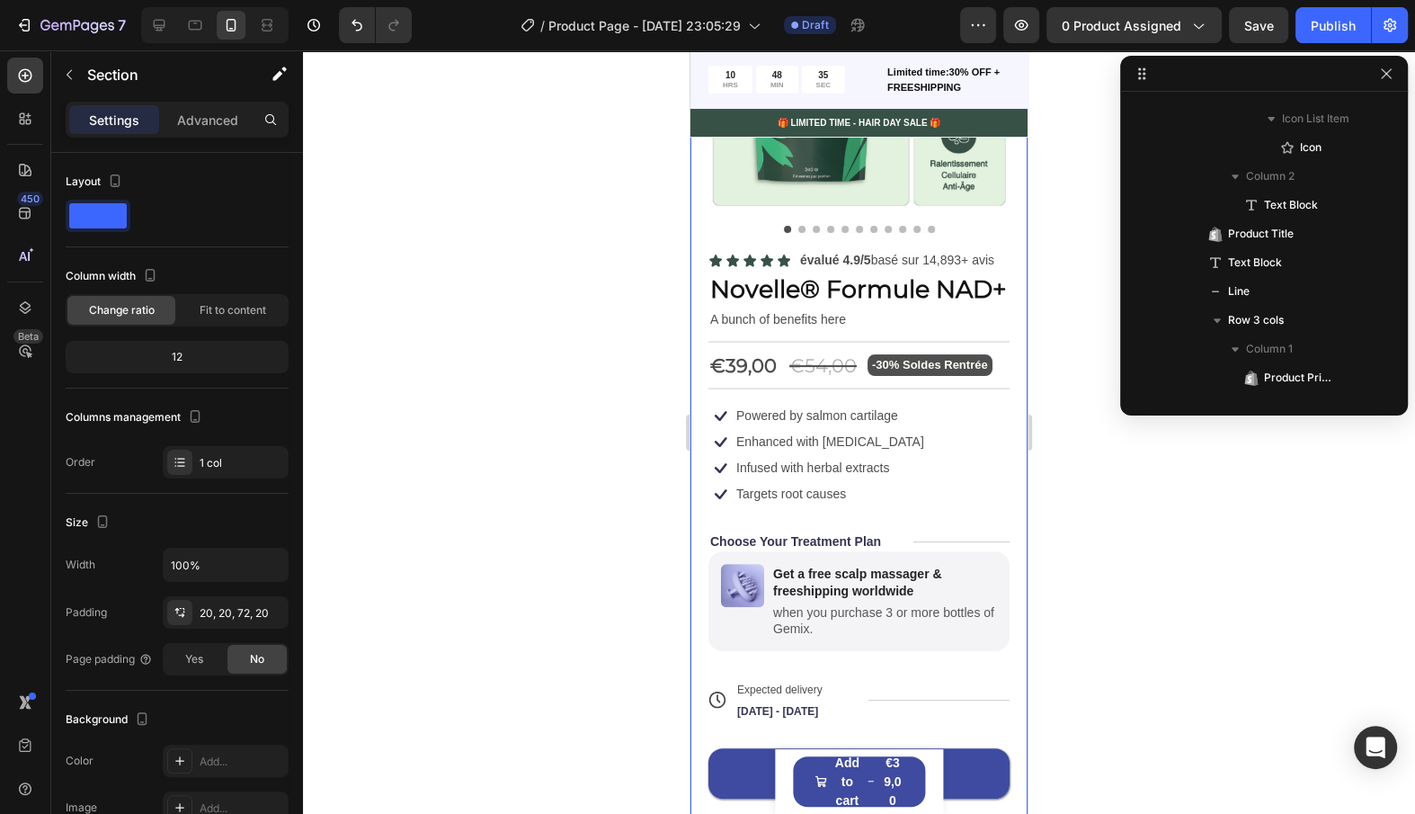
click at [693, 293] on div "Product Images Icon Icon Icon Icon Icon Icon List évalué 4.9/5 basé sur 14,893+…" at bounding box center [859, 411] width 337 height 1038
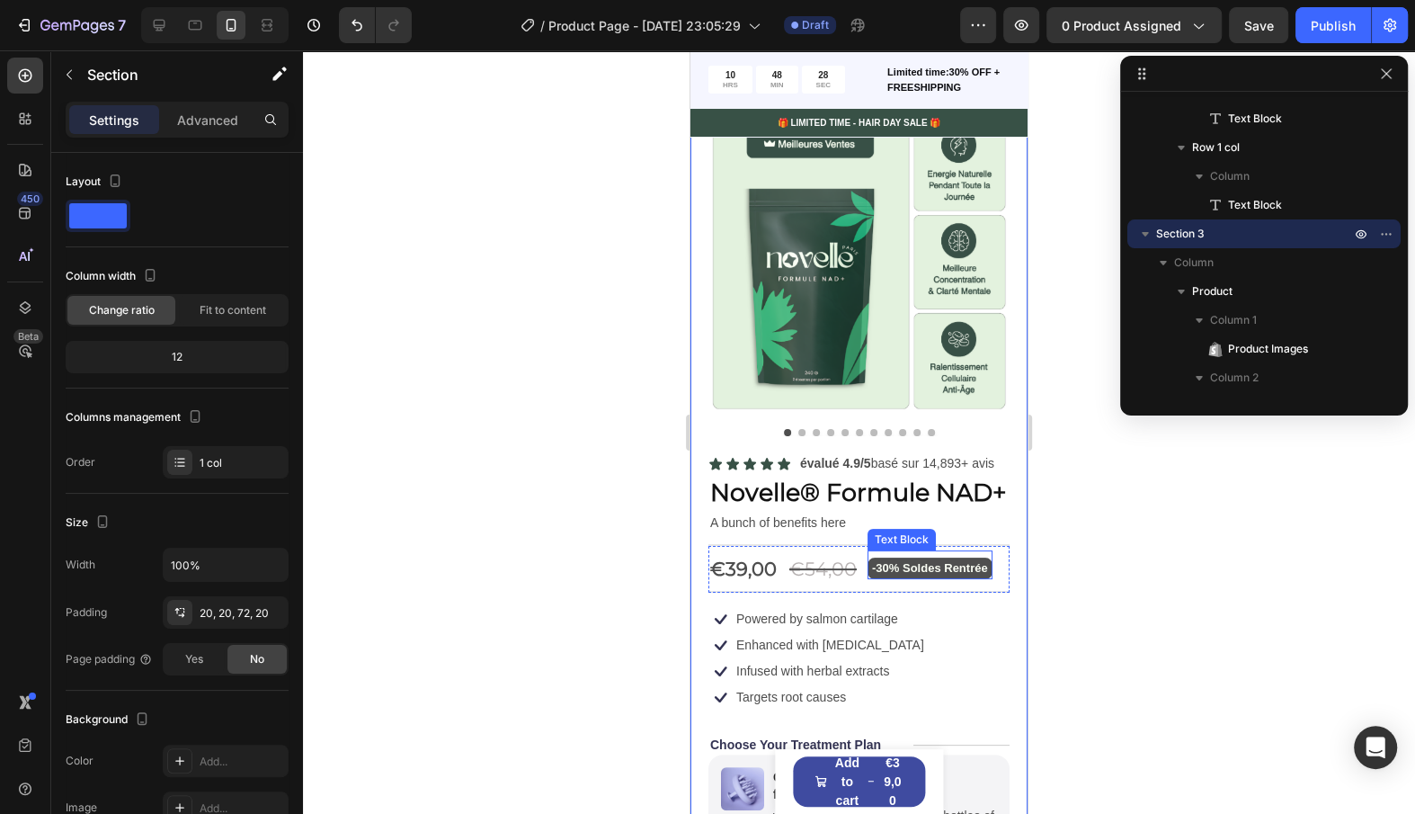
scroll to position [0, 0]
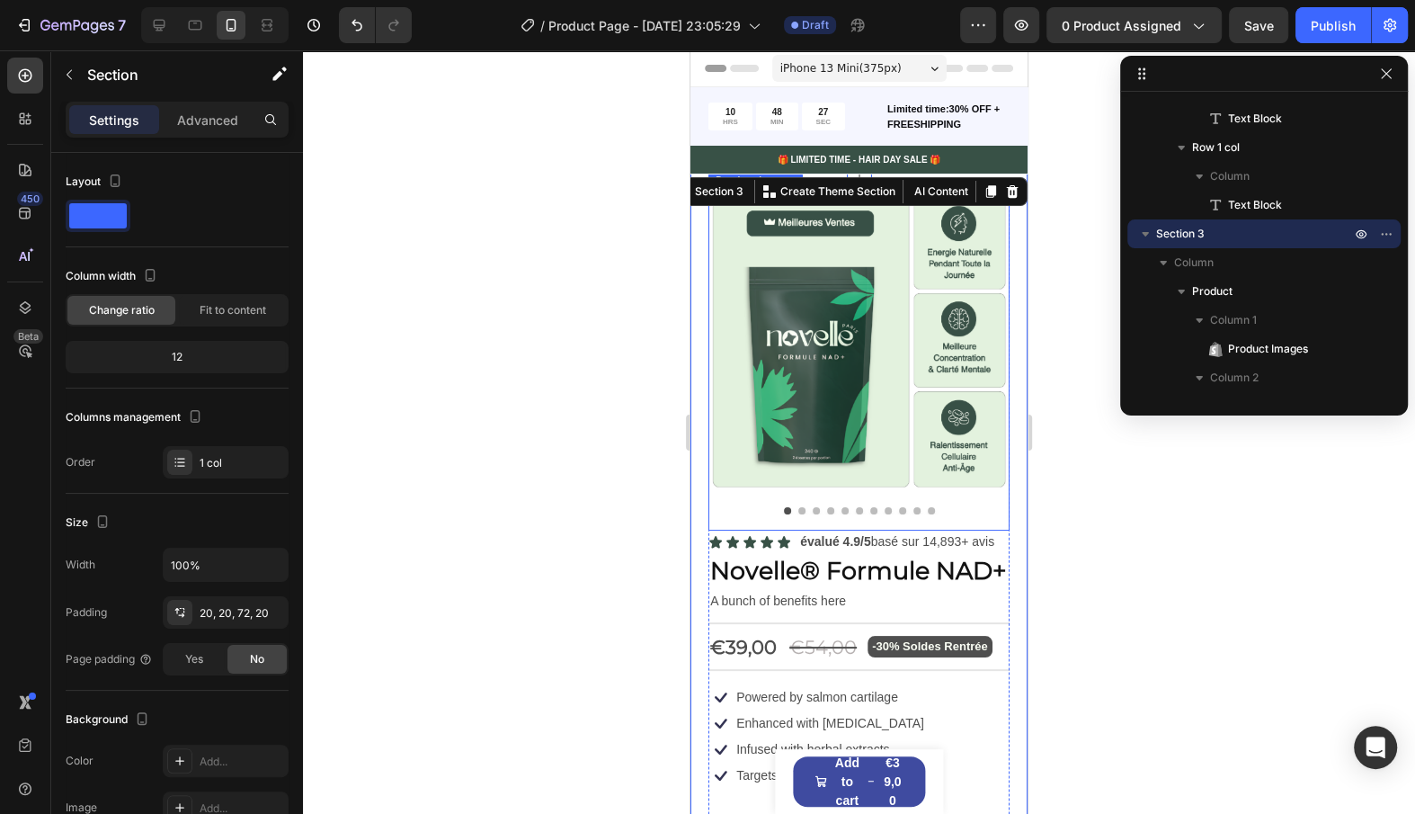
click at [765, 518] on div "Product Images" at bounding box center [859, 361] width 301 height 339
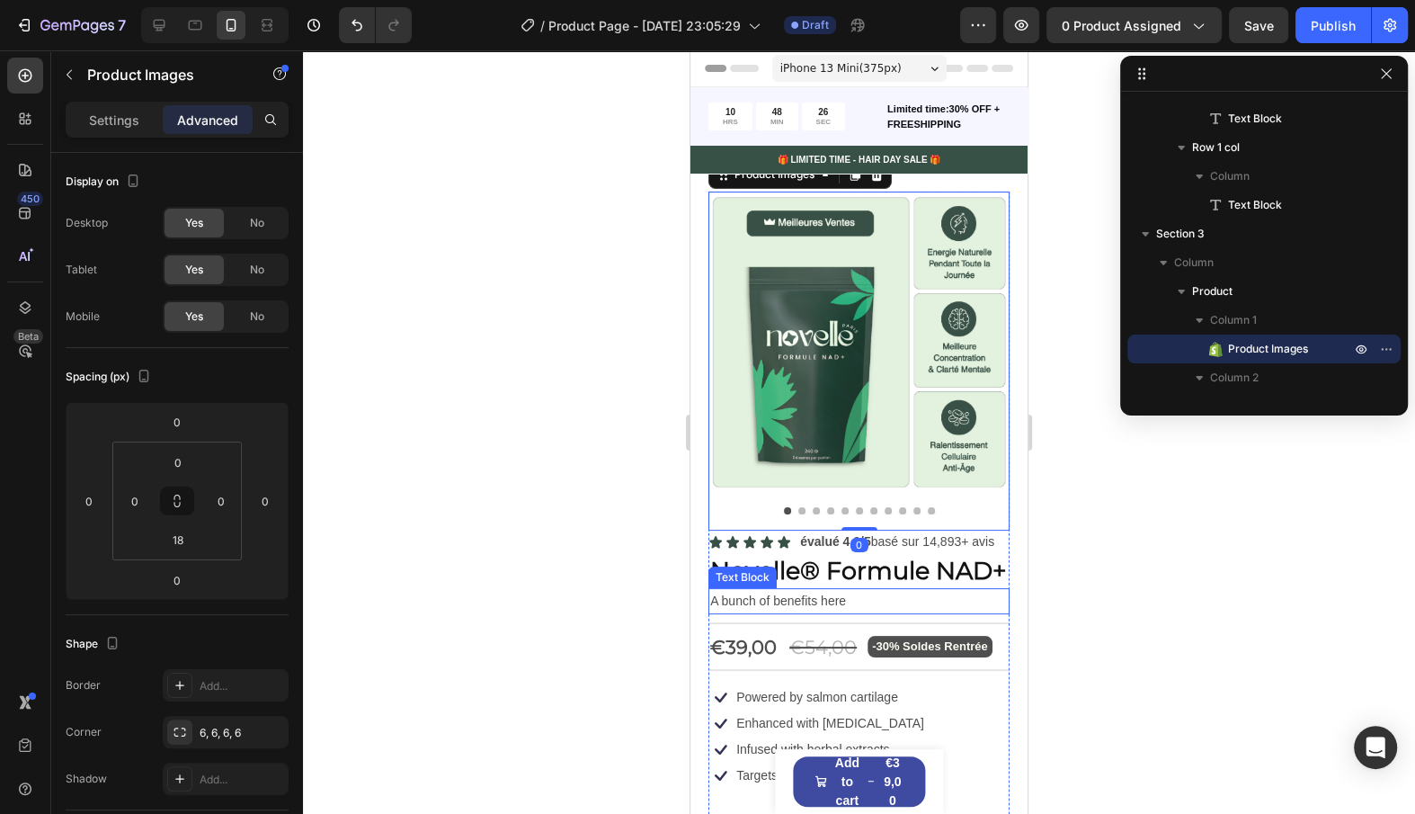
click at [760, 608] on p "A bunch of benefits here" at bounding box center [859, 601] width 298 height 22
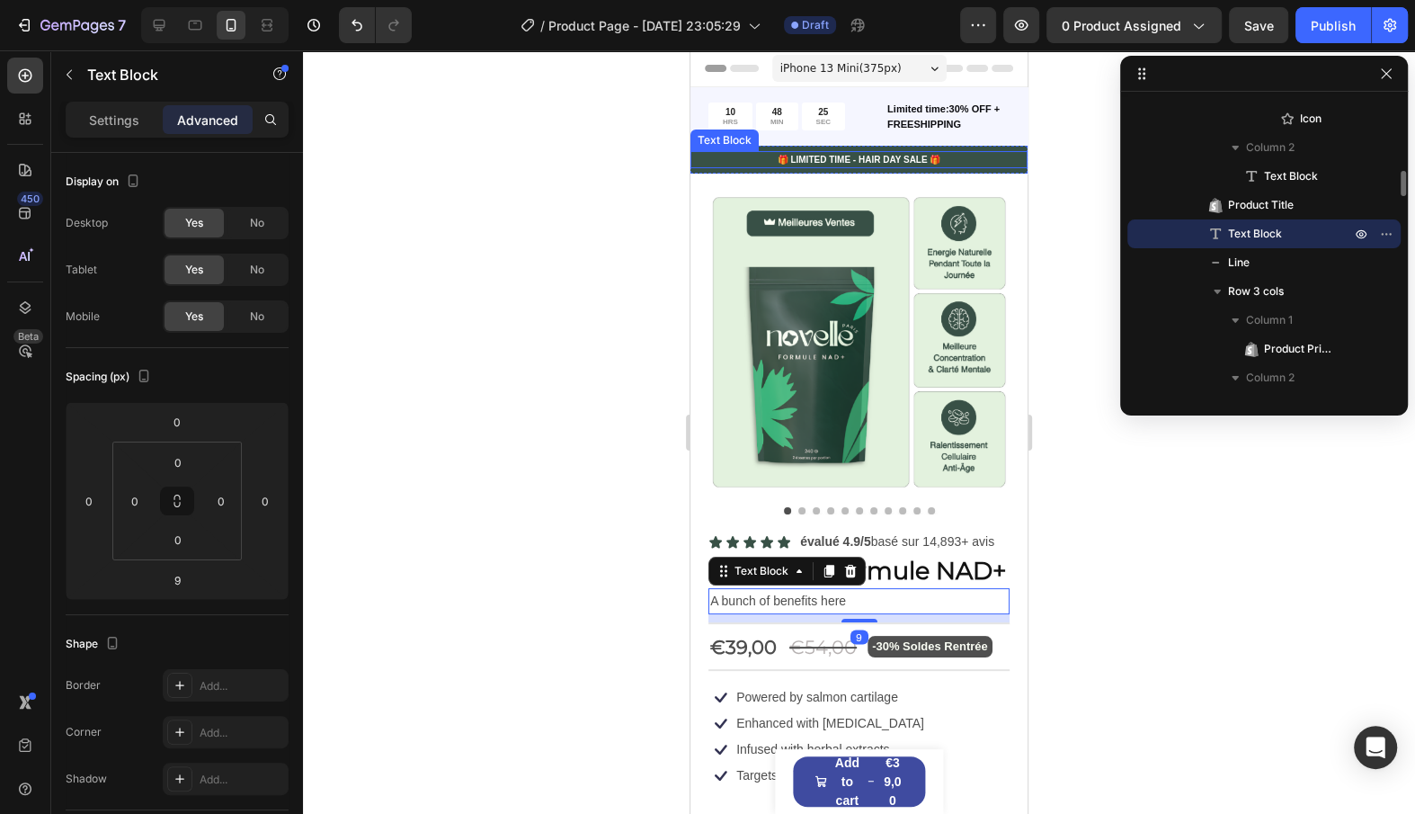
click at [917, 166] on div "🎁 LIMITED TIME - HAIR DAY SALE 🎁" at bounding box center [859, 159] width 337 height 17
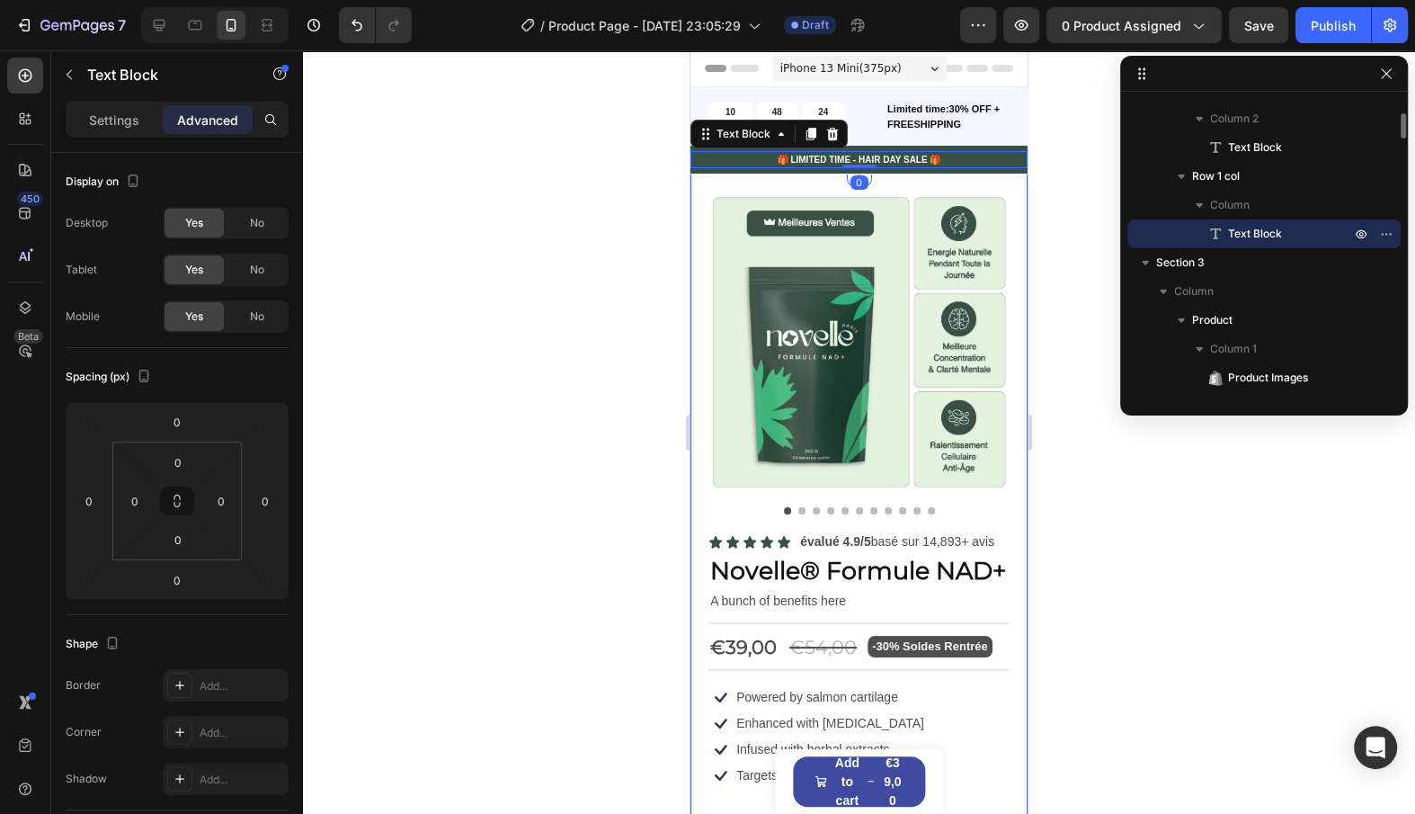
click at [896, 174] on div "Product Images Icon Icon Icon Icon Icon Icon List évalué 4.9/5 basé sur 14,893+…" at bounding box center [859, 693] width 337 height 1038
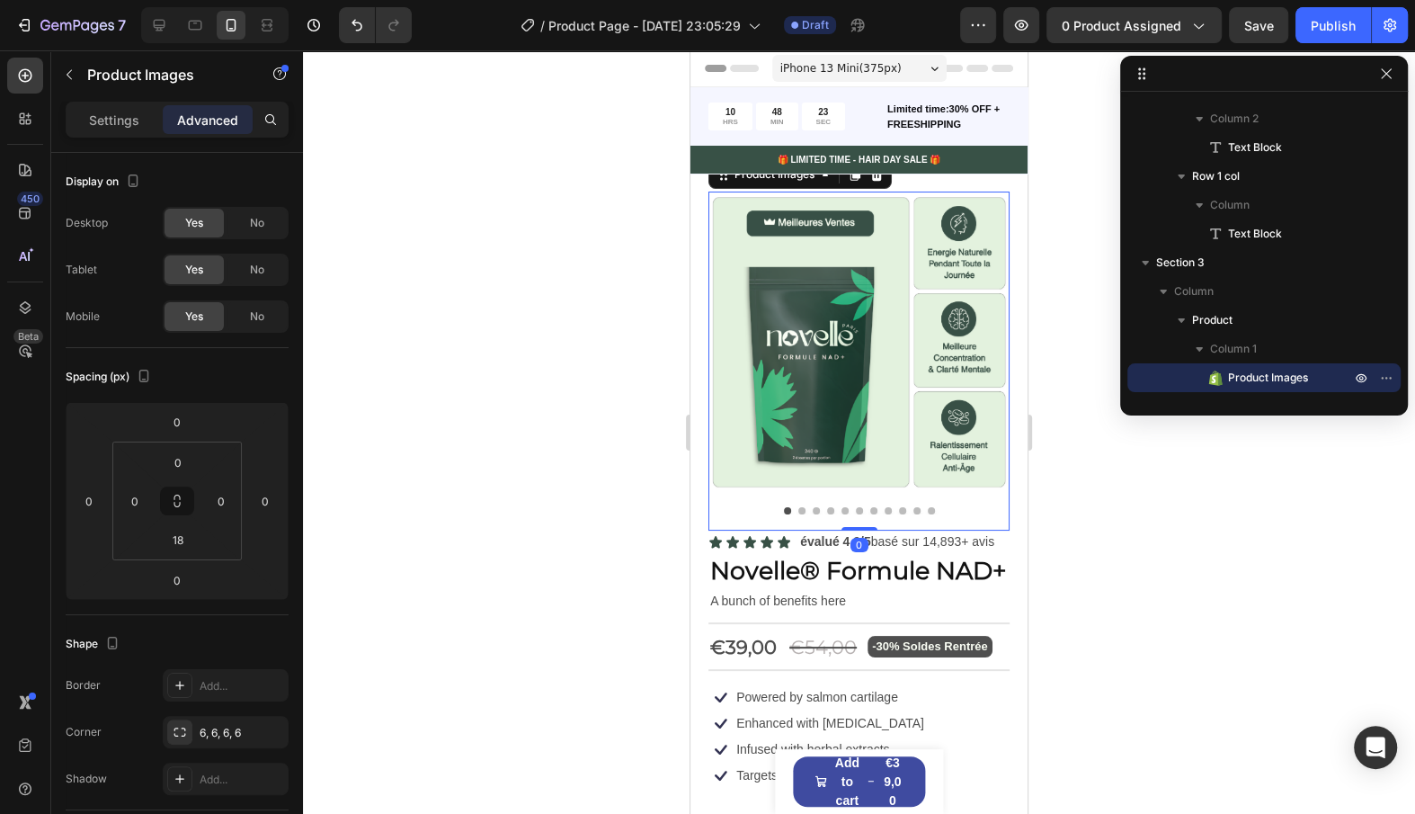
click at [884, 192] on img at bounding box center [859, 342] width 301 height 301
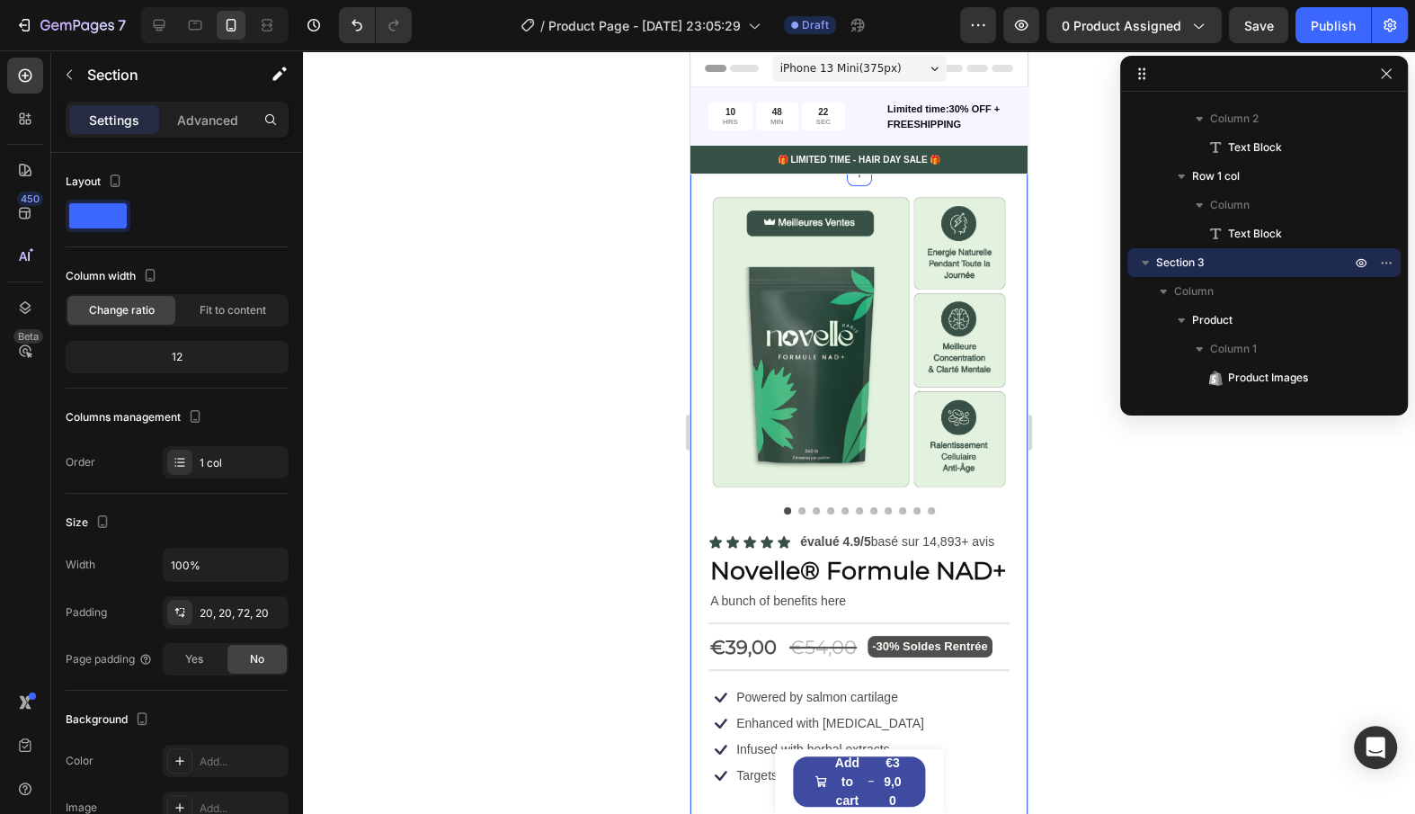
click at [926, 181] on div "Product Images Icon Icon Icon Icon Icon Icon List évalué 4.9/5 basé sur 14,893+…" at bounding box center [859, 693] width 337 height 1038
click at [229, 94] on div "Section" at bounding box center [144, 74] width 187 height 47
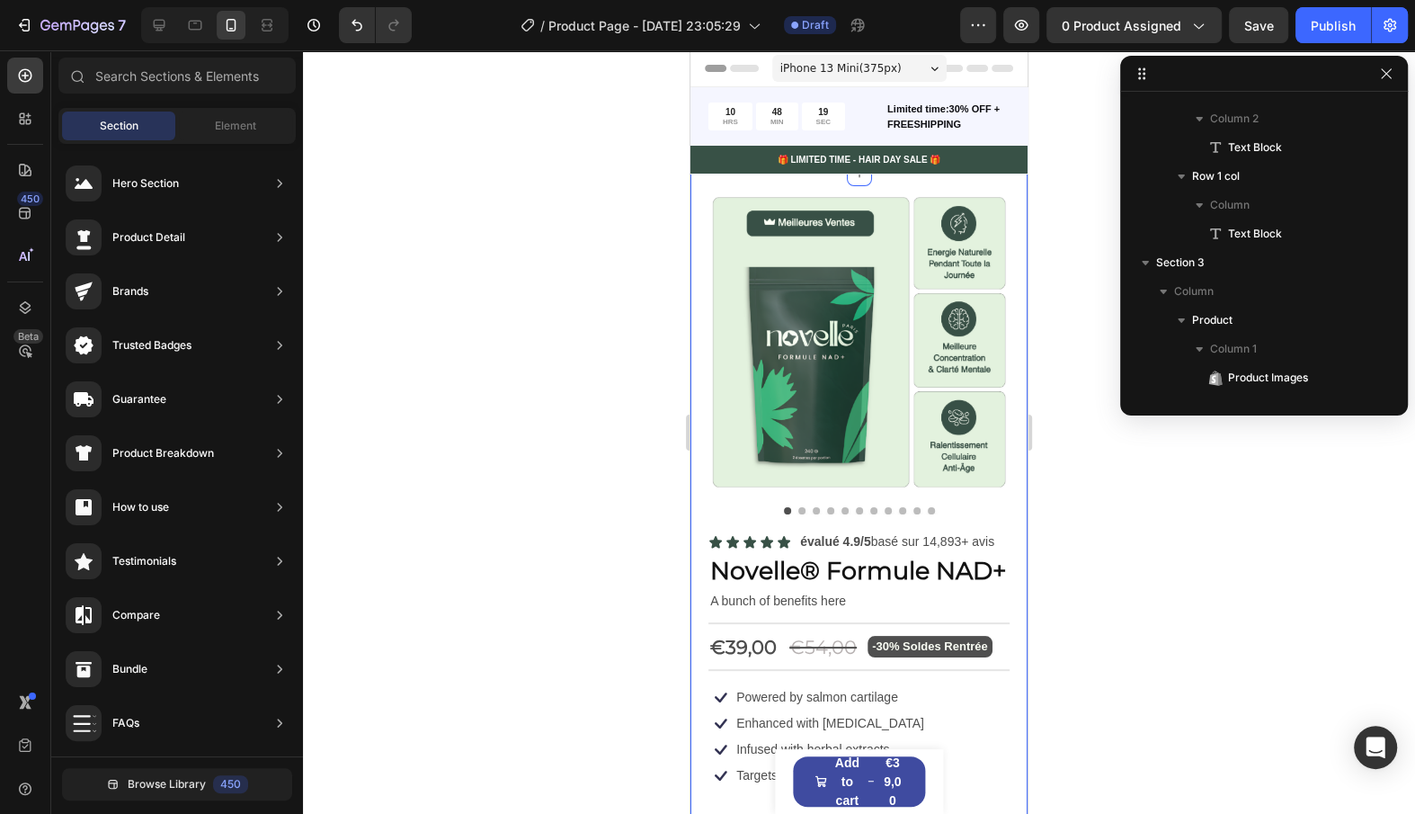
click at [711, 187] on div "Product Images Icon Icon Icon Icon Icon Icon List évalué 4.9/5 basé sur 14,893+…" at bounding box center [859, 693] width 337 height 1038
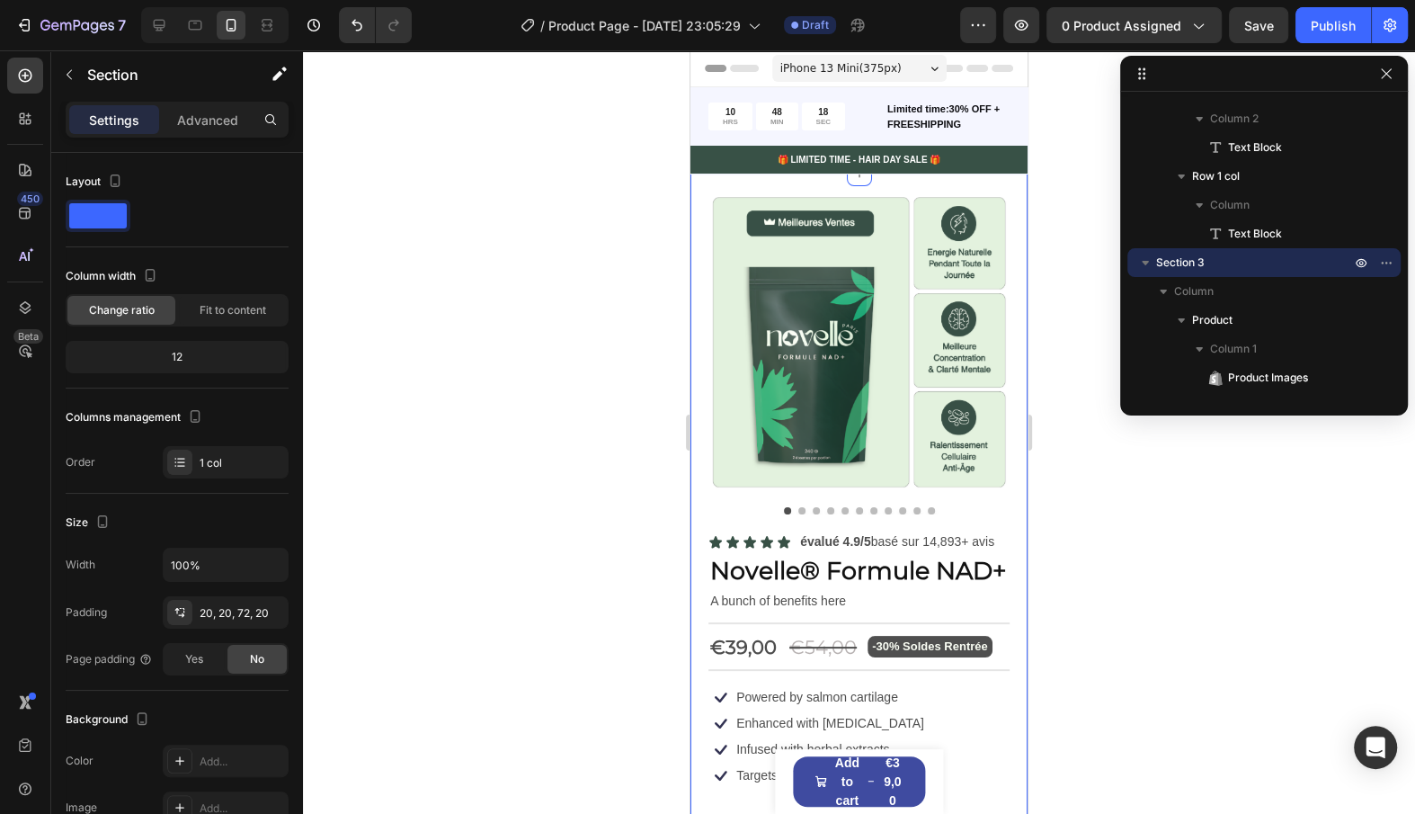
click at [224, 137] on div "Settings Advanced" at bounding box center [177, 120] width 223 height 36
click at [224, 112] on p "Advanced" at bounding box center [207, 120] width 61 height 19
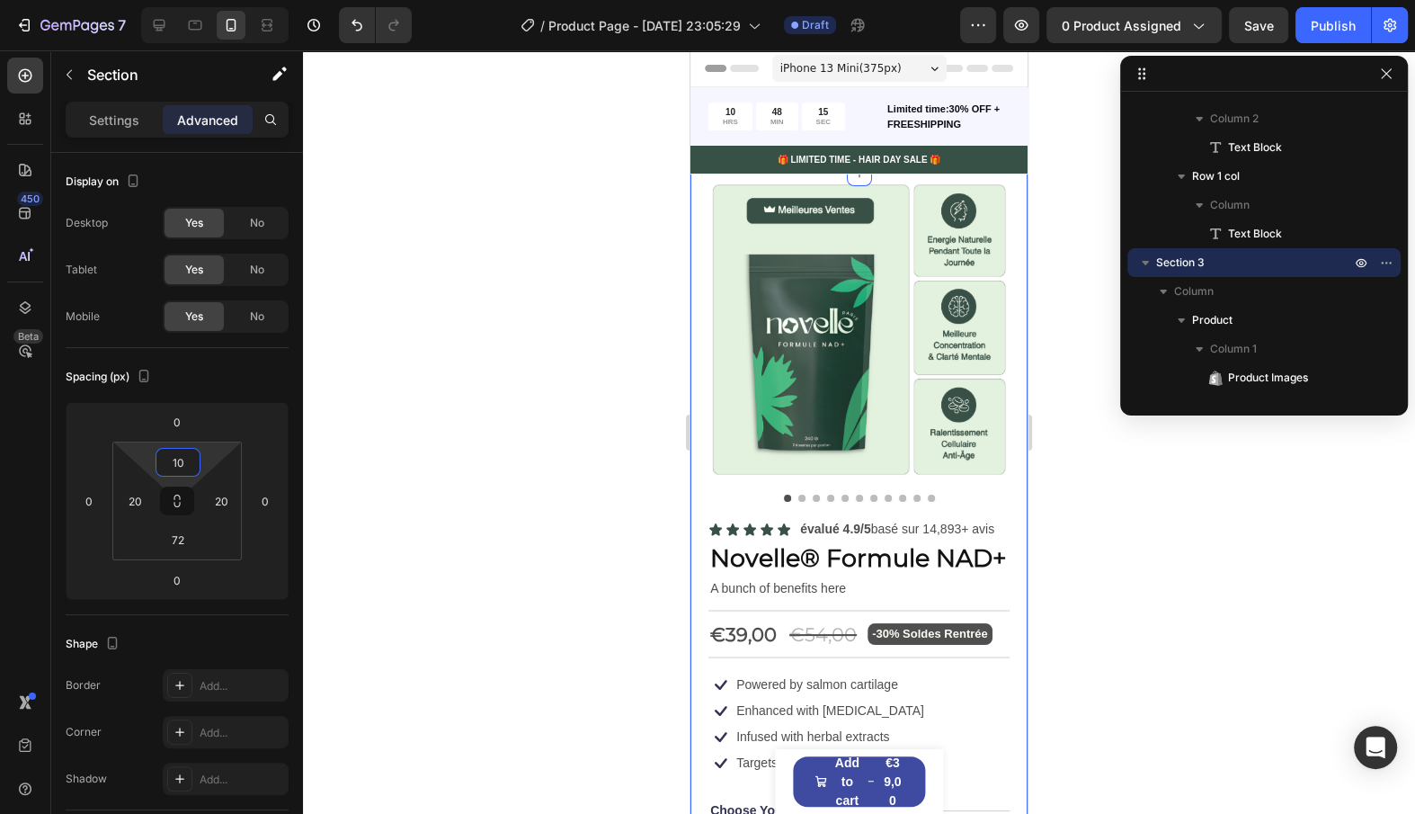
type input "12"
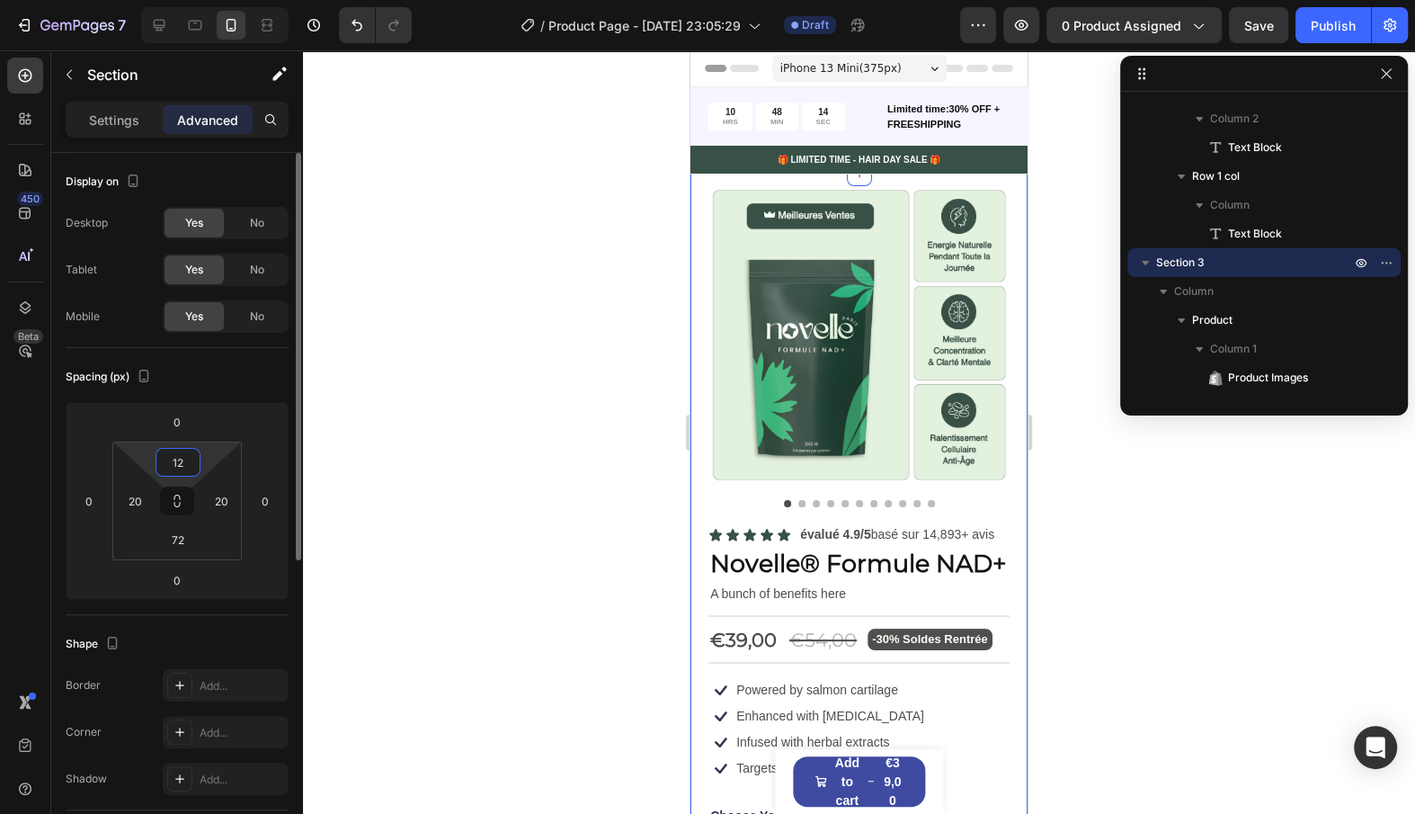
click at [202, 0] on html "7 / Product Page - [DATE] 23:05:29 Draft Preview 0 product assigned Save Publis…" at bounding box center [707, 0] width 1415 height 0
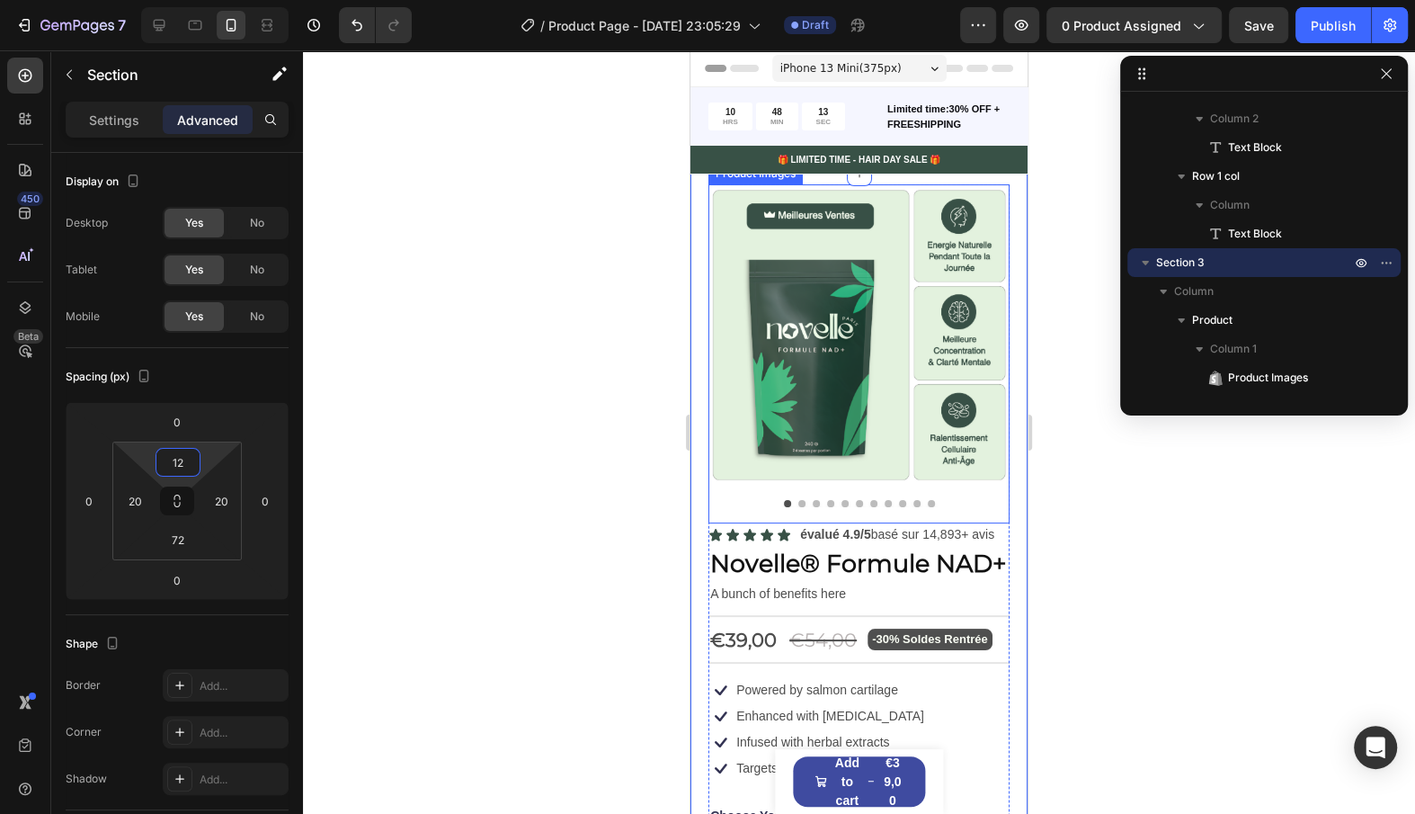
click at [816, 513] on div "Product Images" at bounding box center [859, 353] width 301 height 339
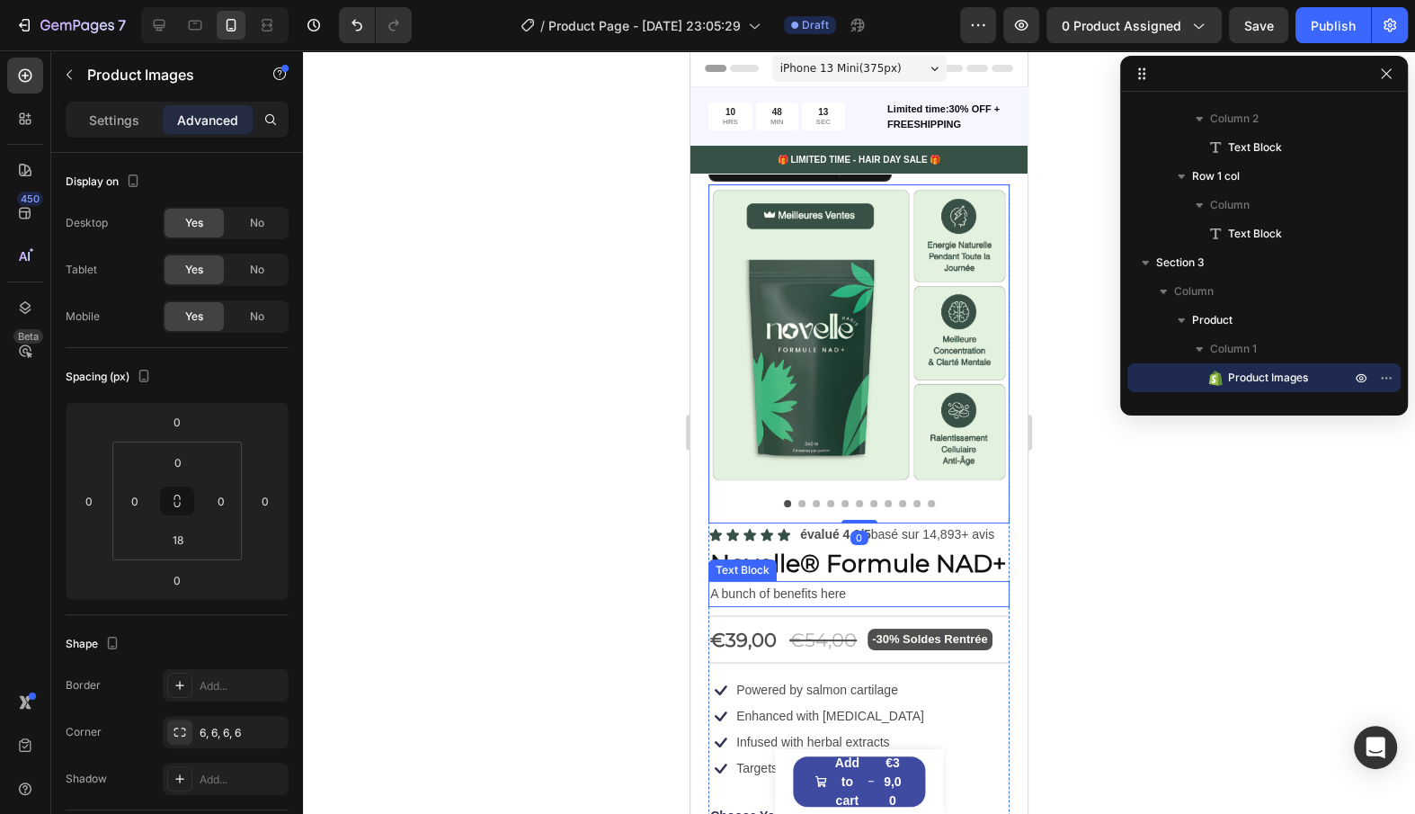
click at [791, 619] on div "€39,00 Product Price Product Price €54,00 Compare Price Compare Price -30% Sold…" at bounding box center [859, 640] width 301 height 47
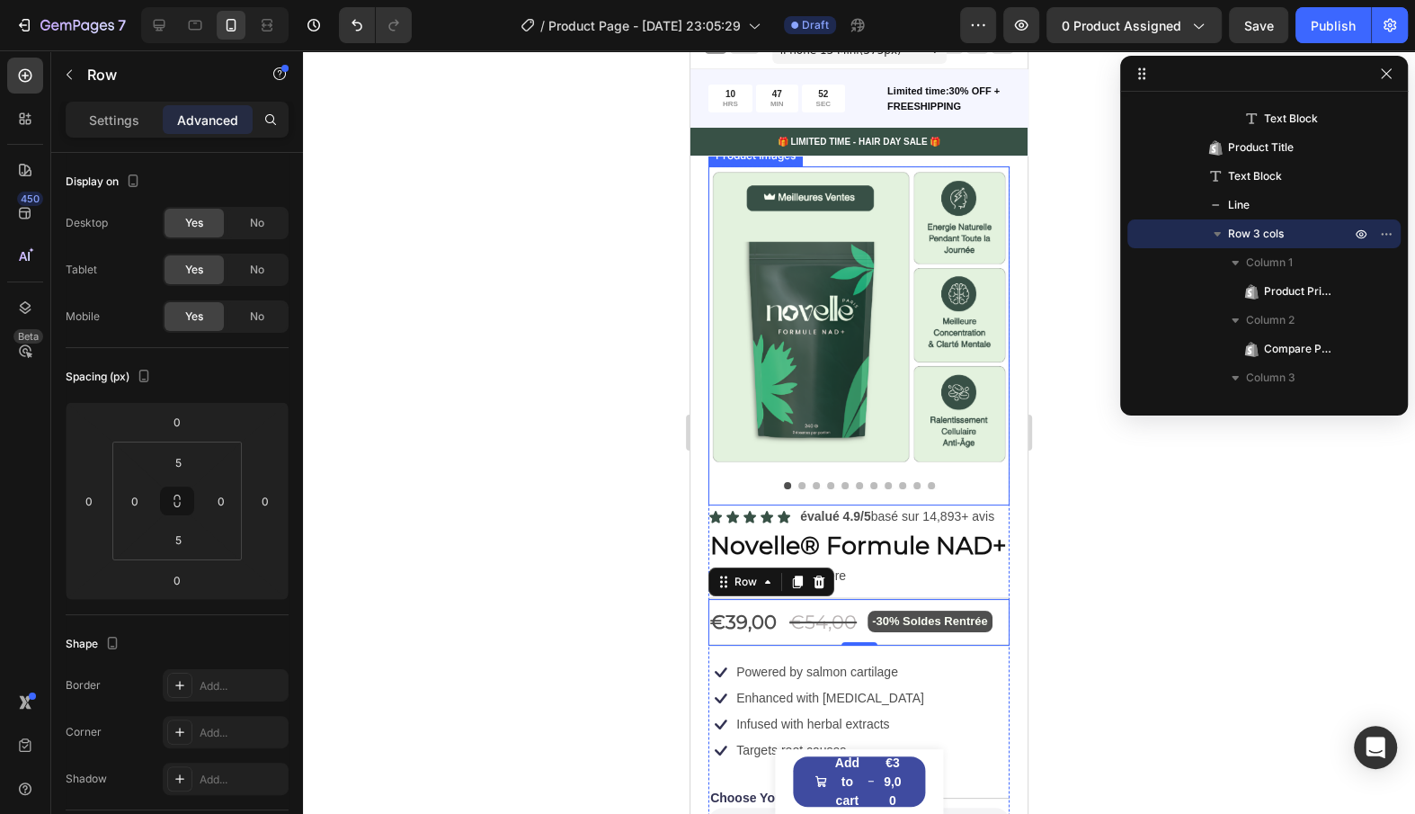
scroll to position [0, 0]
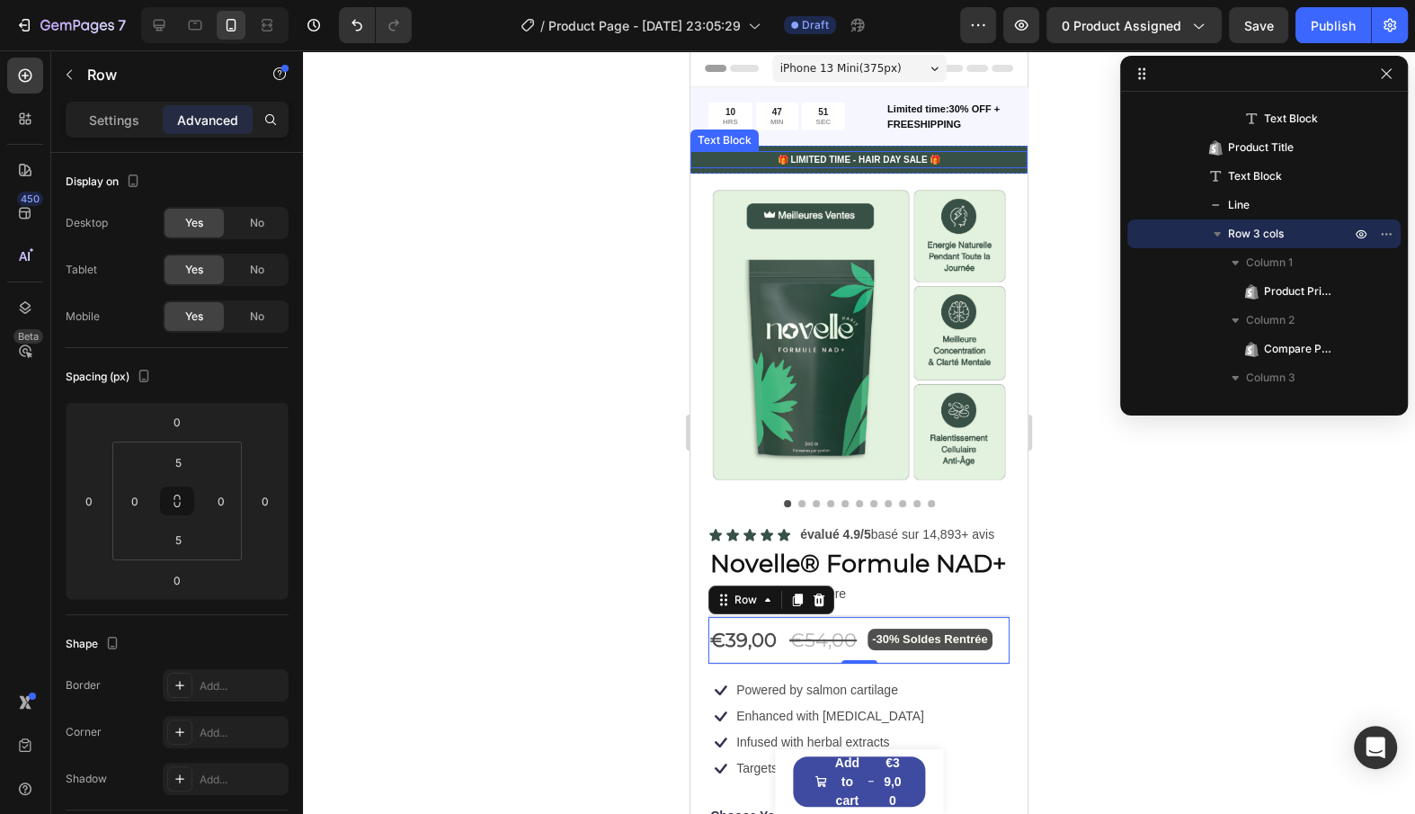
click at [952, 164] on p "🎁 LIMITED TIME - HAIR DAY SALE 🎁" at bounding box center [859, 159] width 334 height 13
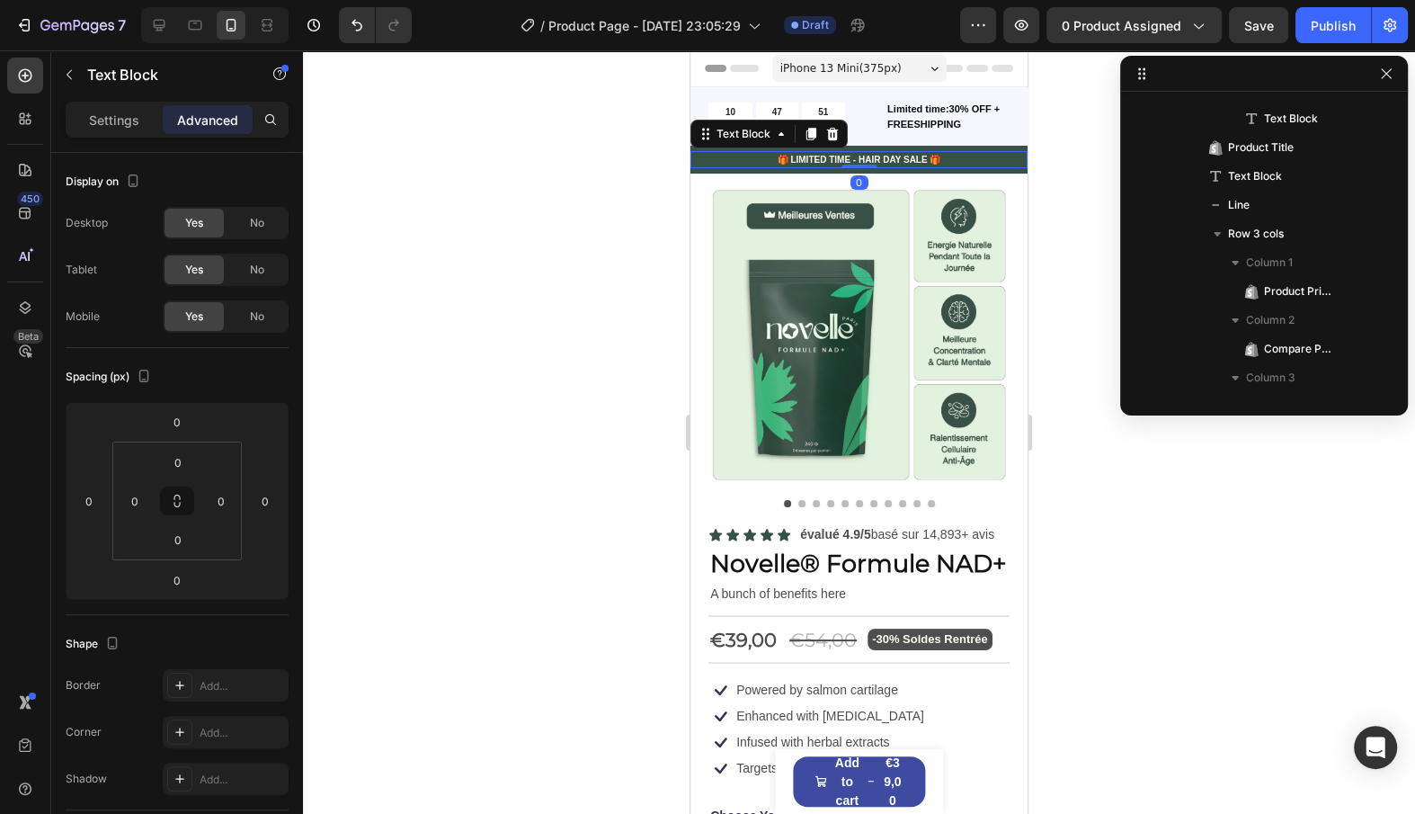
scroll to position [167, 0]
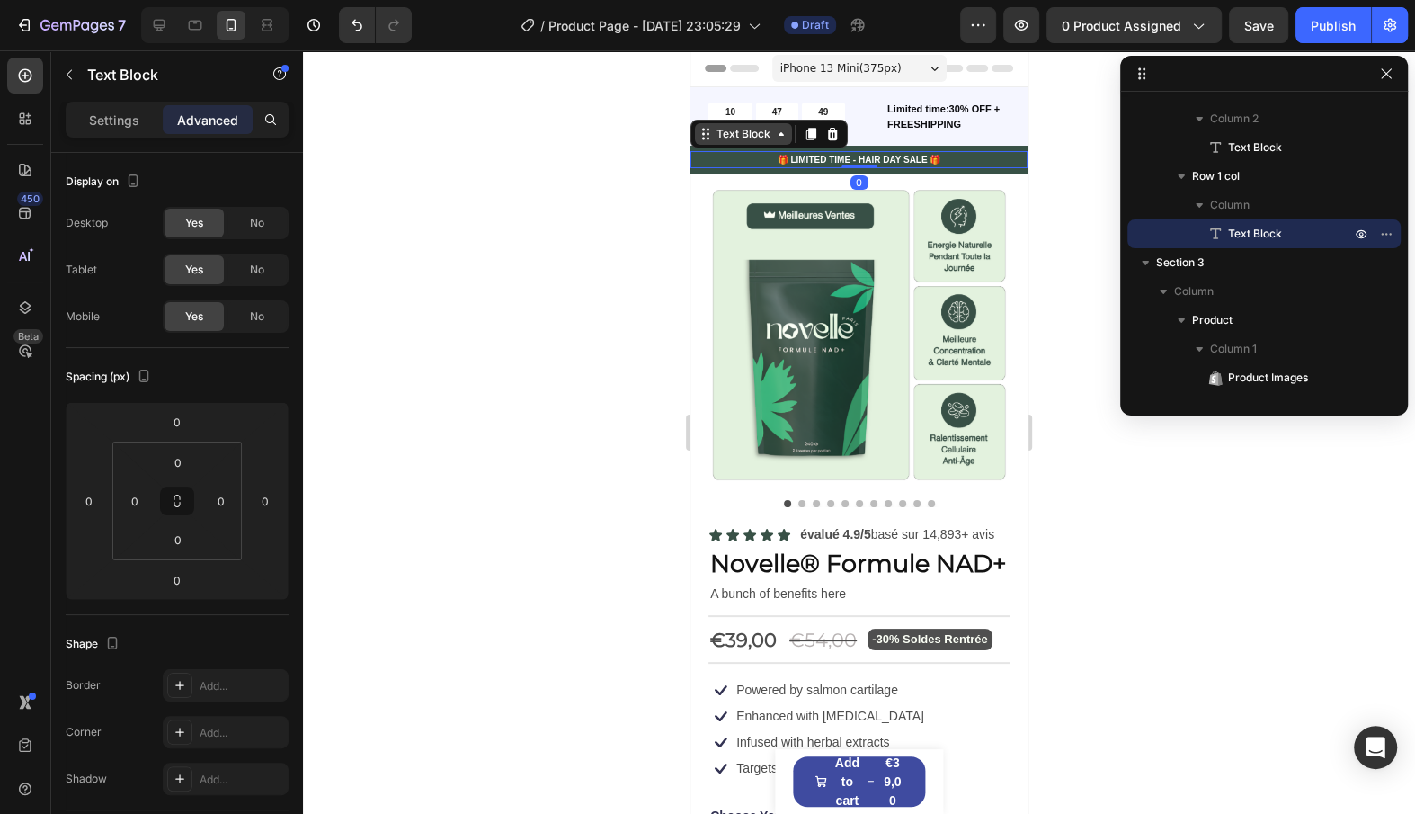
click at [765, 130] on div "Text Block" at bounding box center [743, 134] width 61 height 16
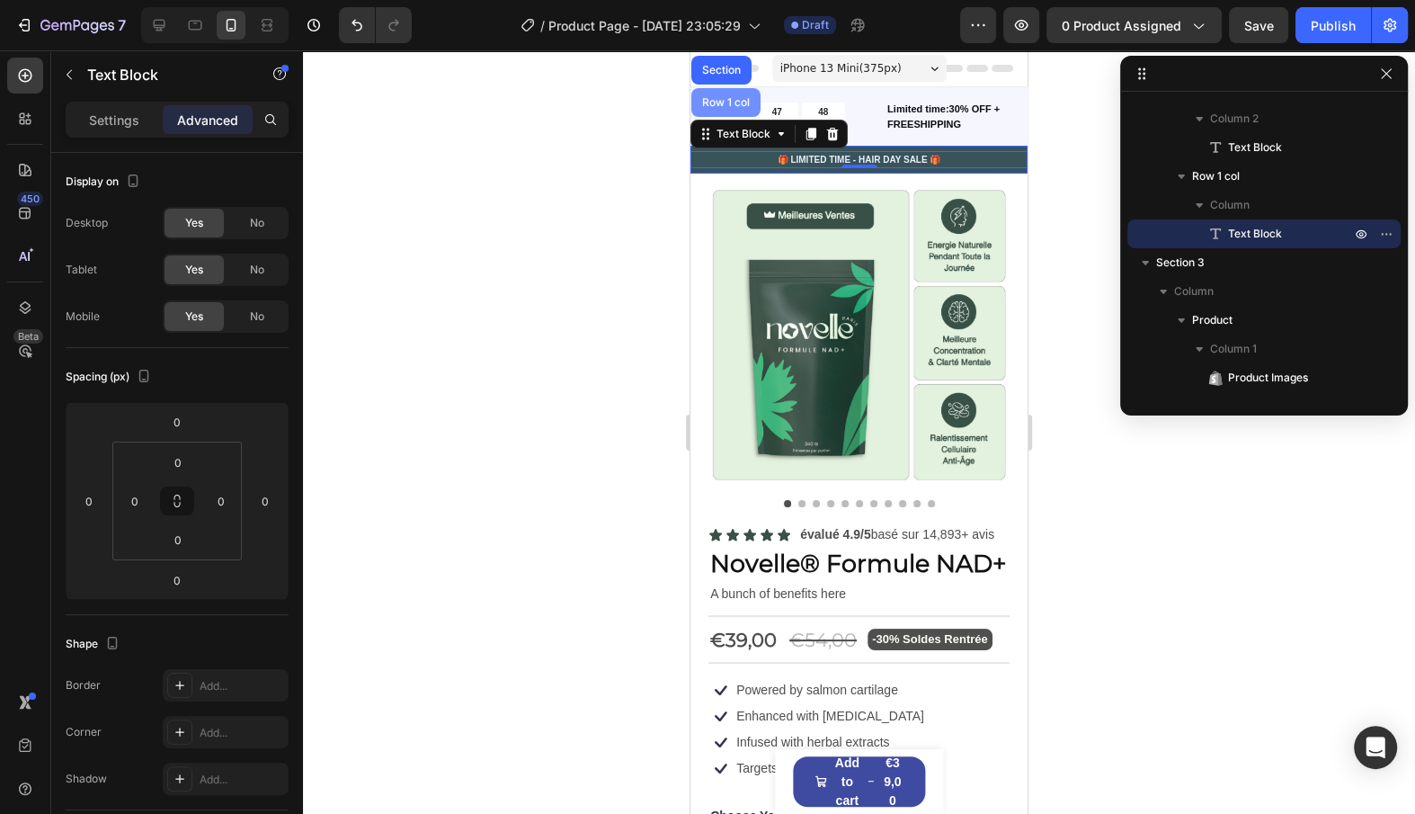
click at [723, 94] on div "Row 1 col" at bounding box center [725, 102] width 69 height 29
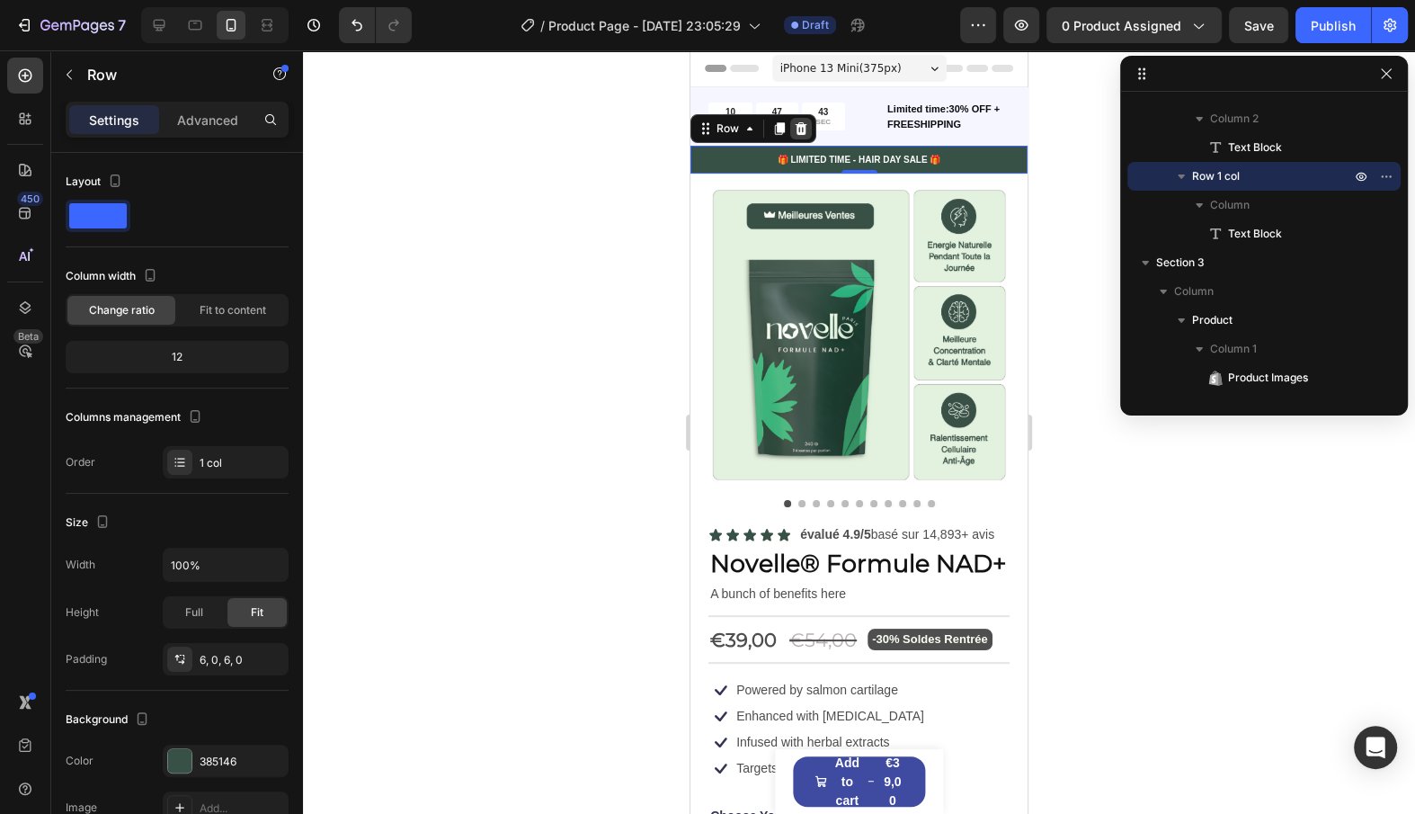
click at [799, 129] on icon at bounding box center [802, 128] width 12 height 13
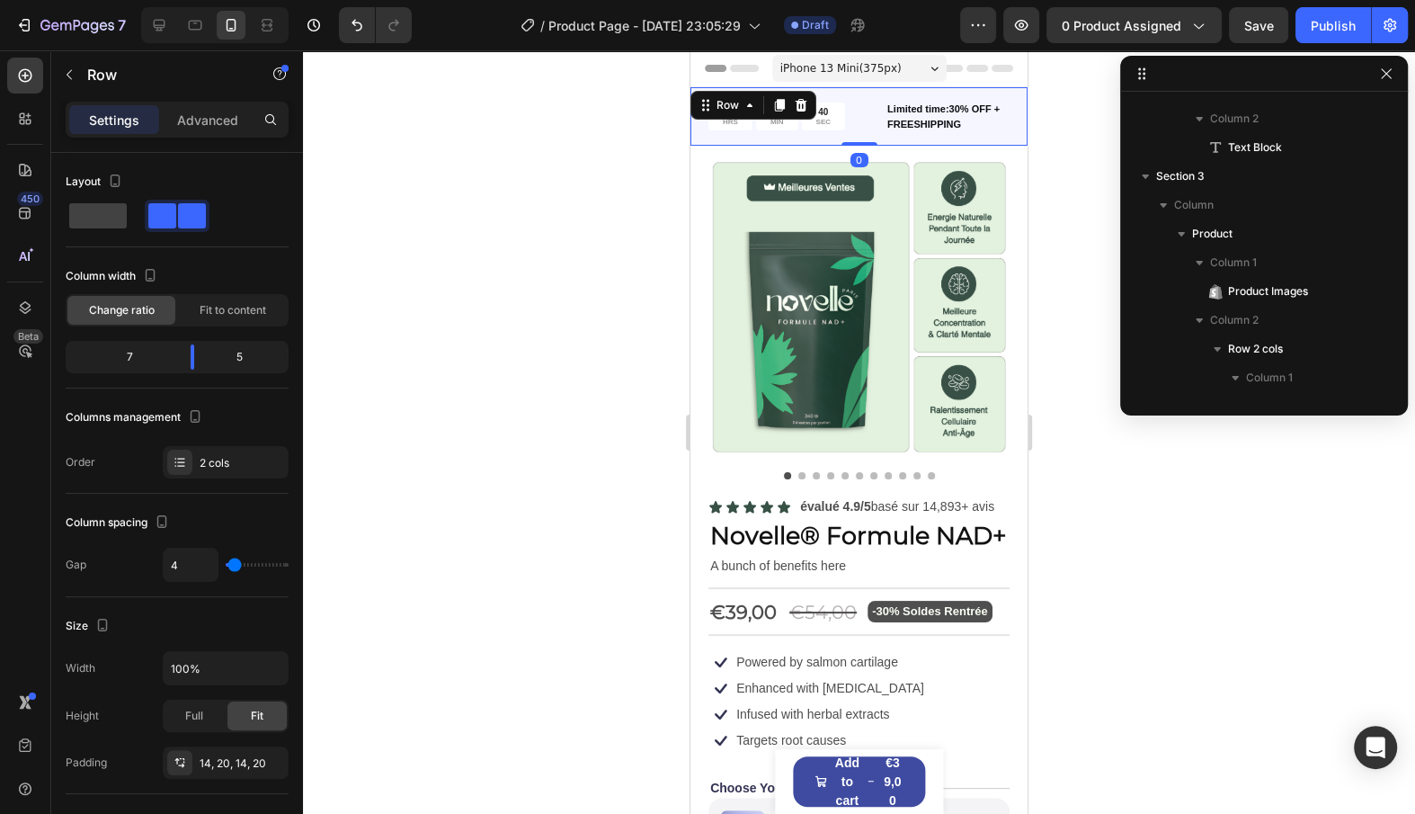
click at [880, 138] on div "10 HRS 47 MIN 40 SEC Countdown Timer Limited time:30% OFF + FREESHIPPING Text B…" at bounding box center [859, 116] width 337 height 58
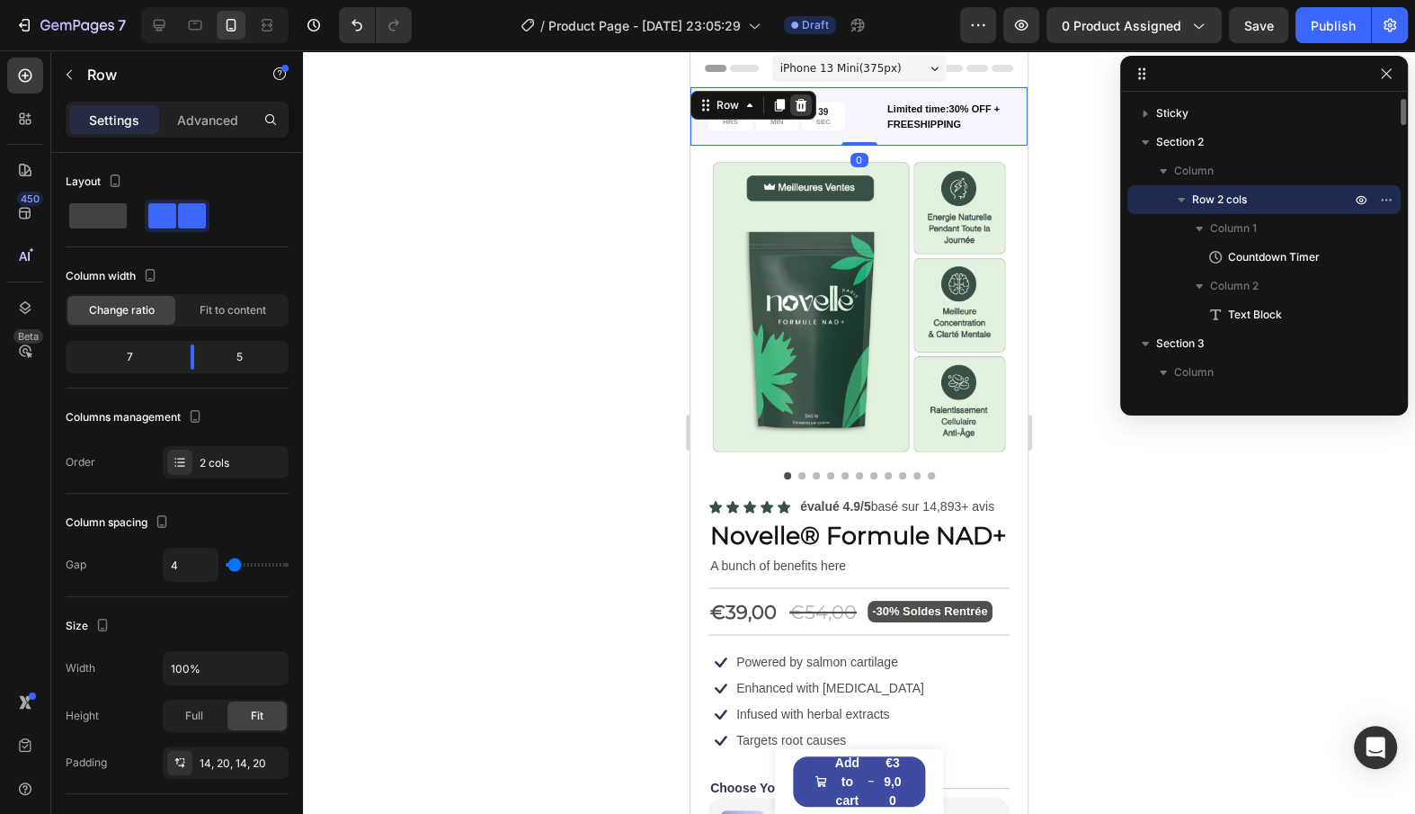
click at [807, 103] on div at bounding box center [801, 105] width 22 height 22
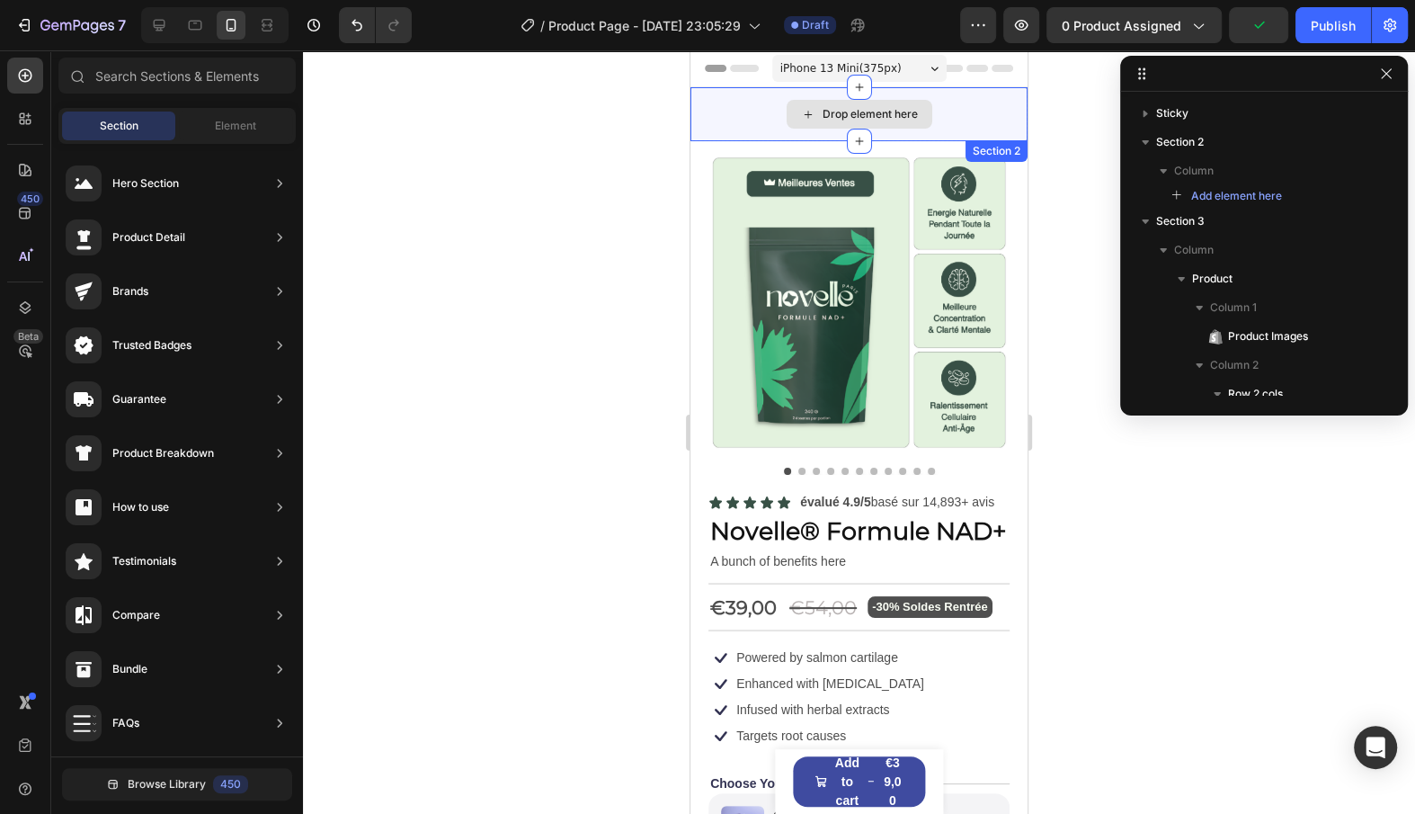
click at [748, 133] on div "Drop element here" at bounding box center [859, 114] width 337 height 54
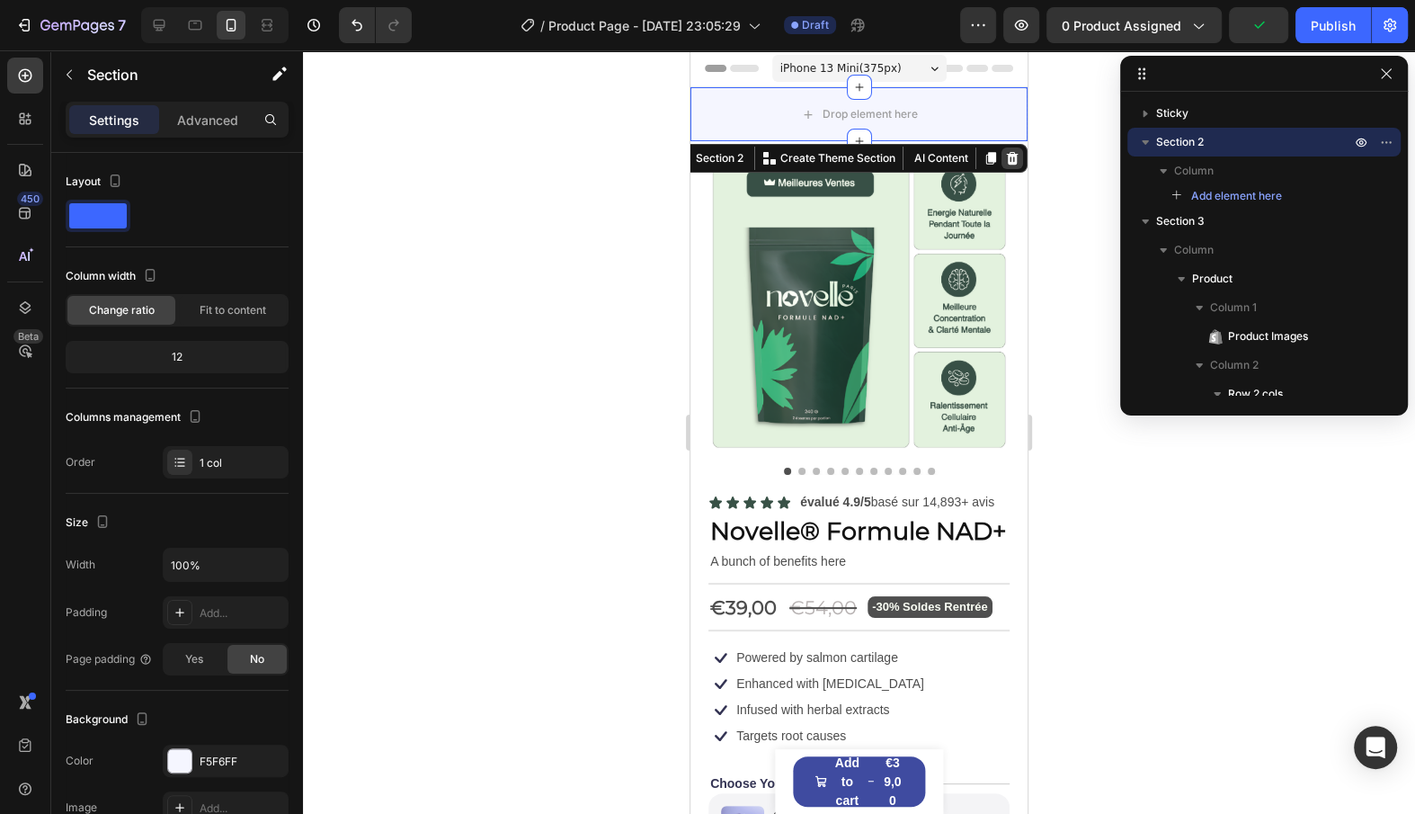
click at [1019, 166] on div at bounding box center [1013, 158] width 22 height 22
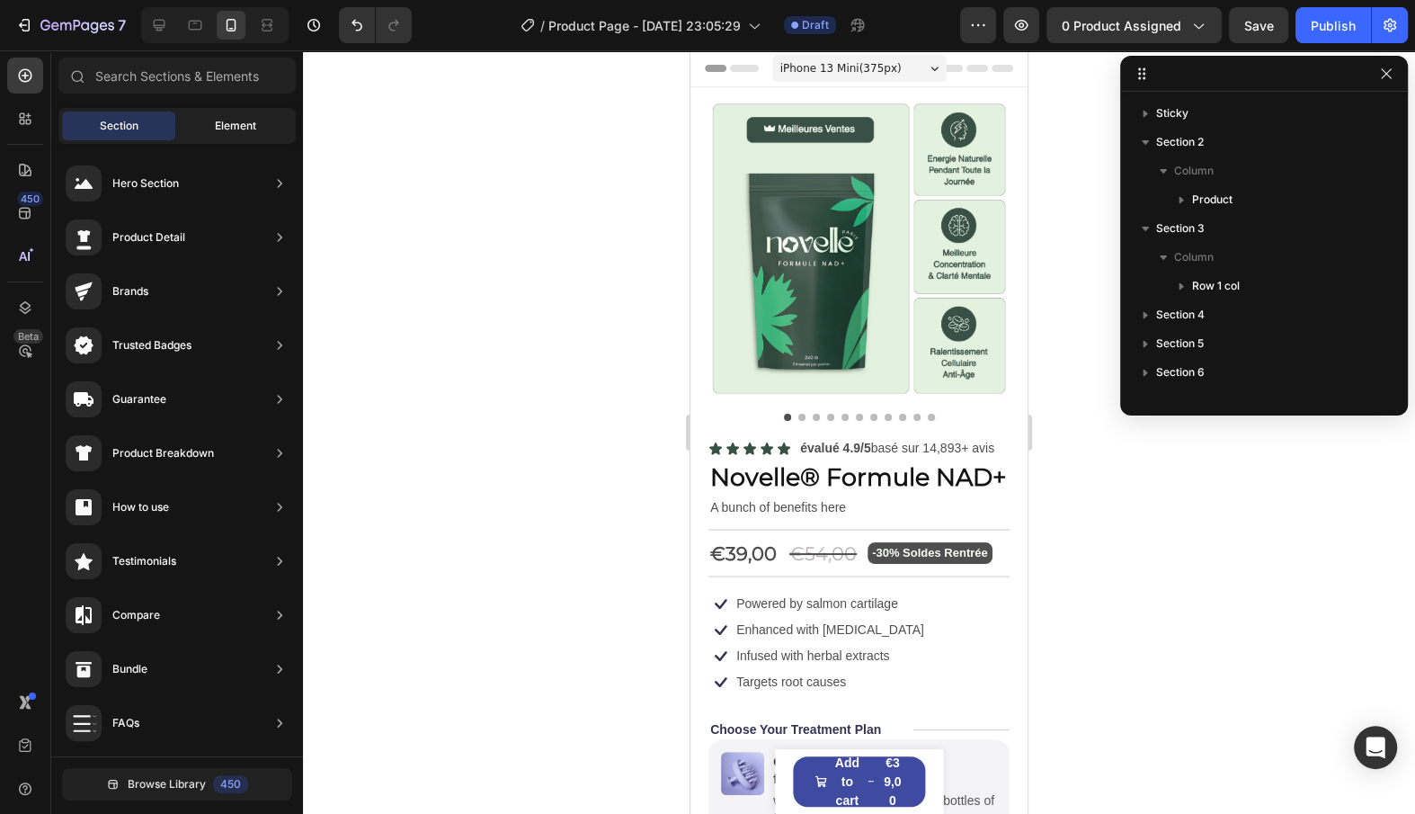
click at [205, 128] on div "Element" at bounding box center [235, 125] width 113 height 29
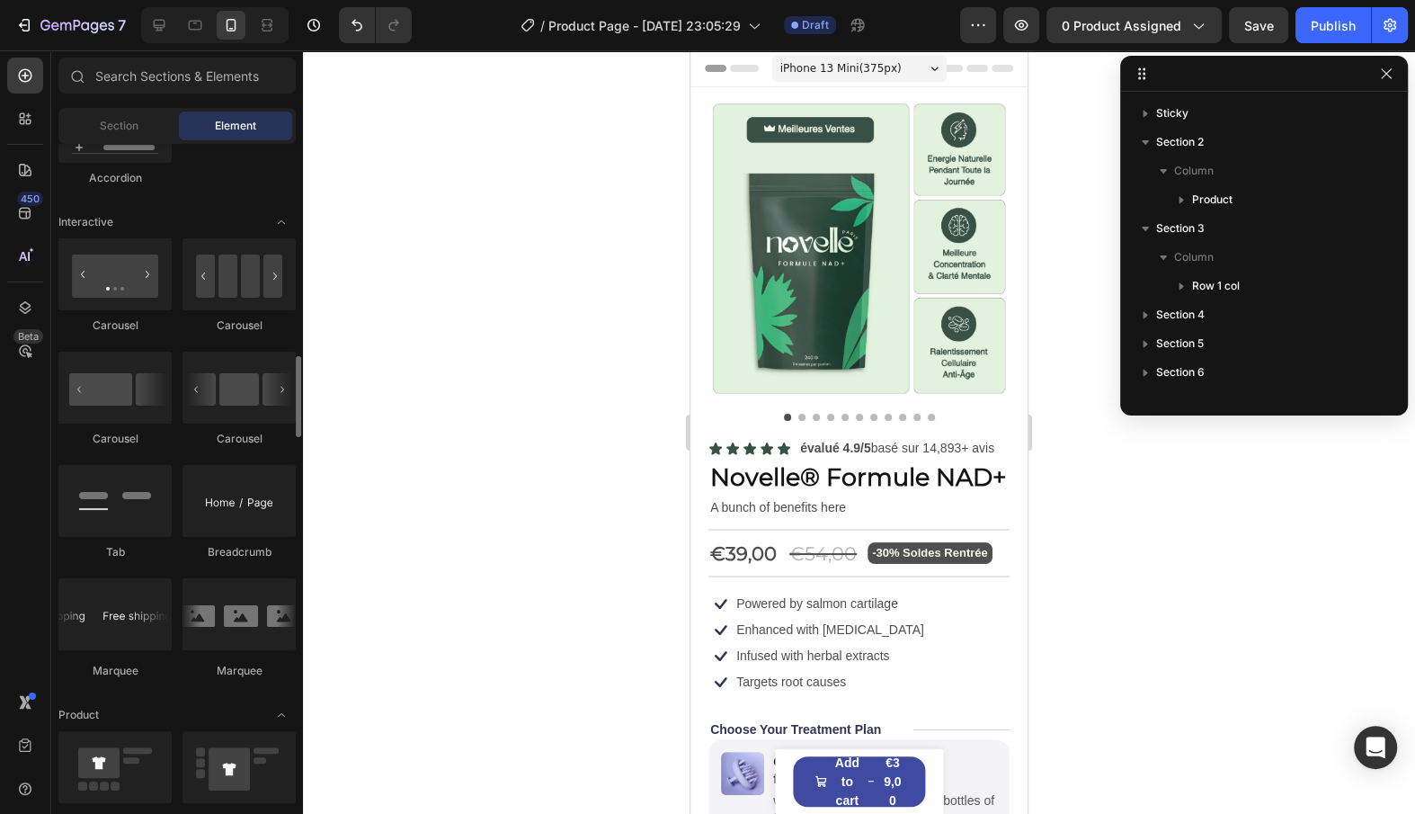
scroll to position [1740, 0]
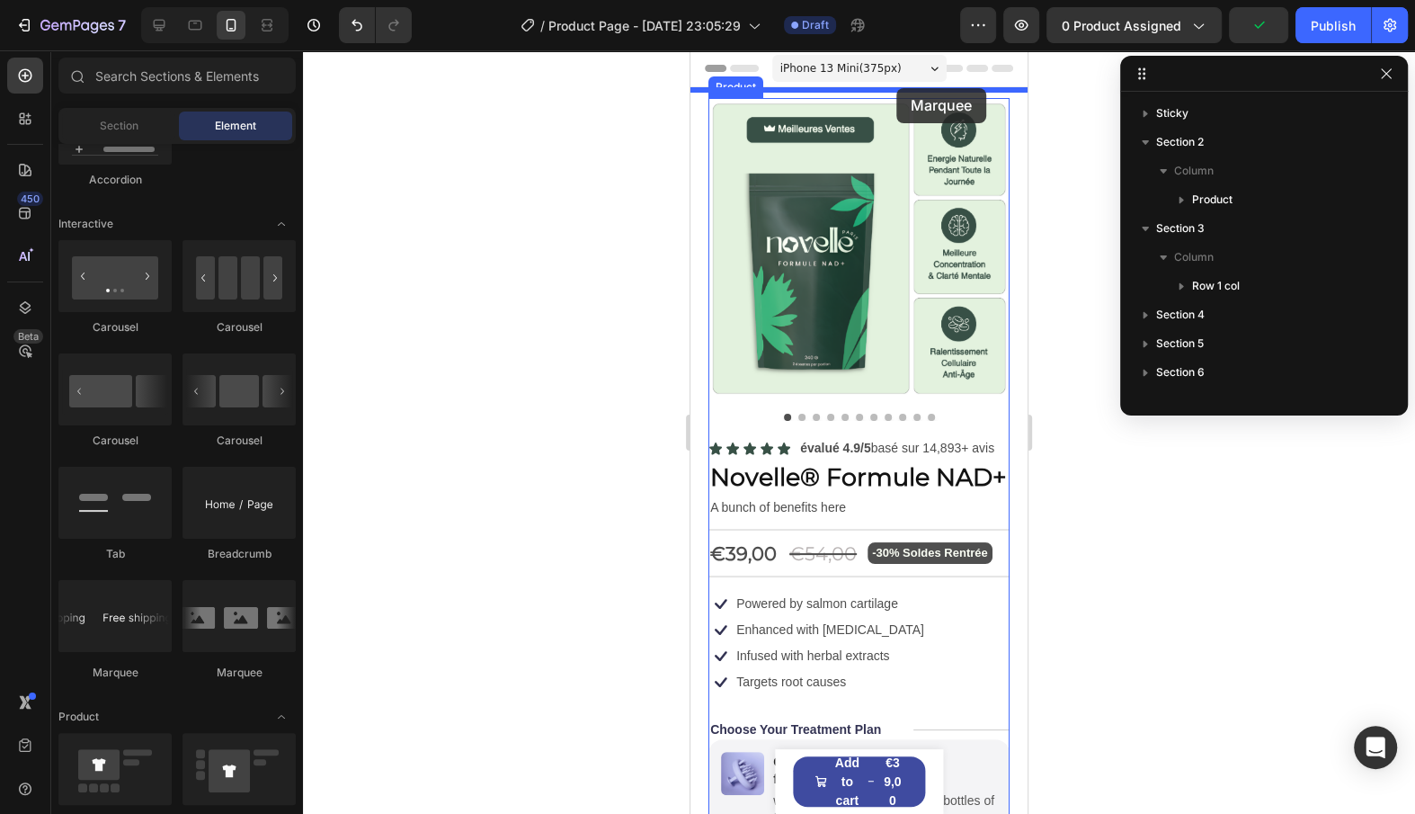
drag, startPoint x: 810, startPoint y: 695, endPoint x: 896, endPoint y: 88, distance: 613.0
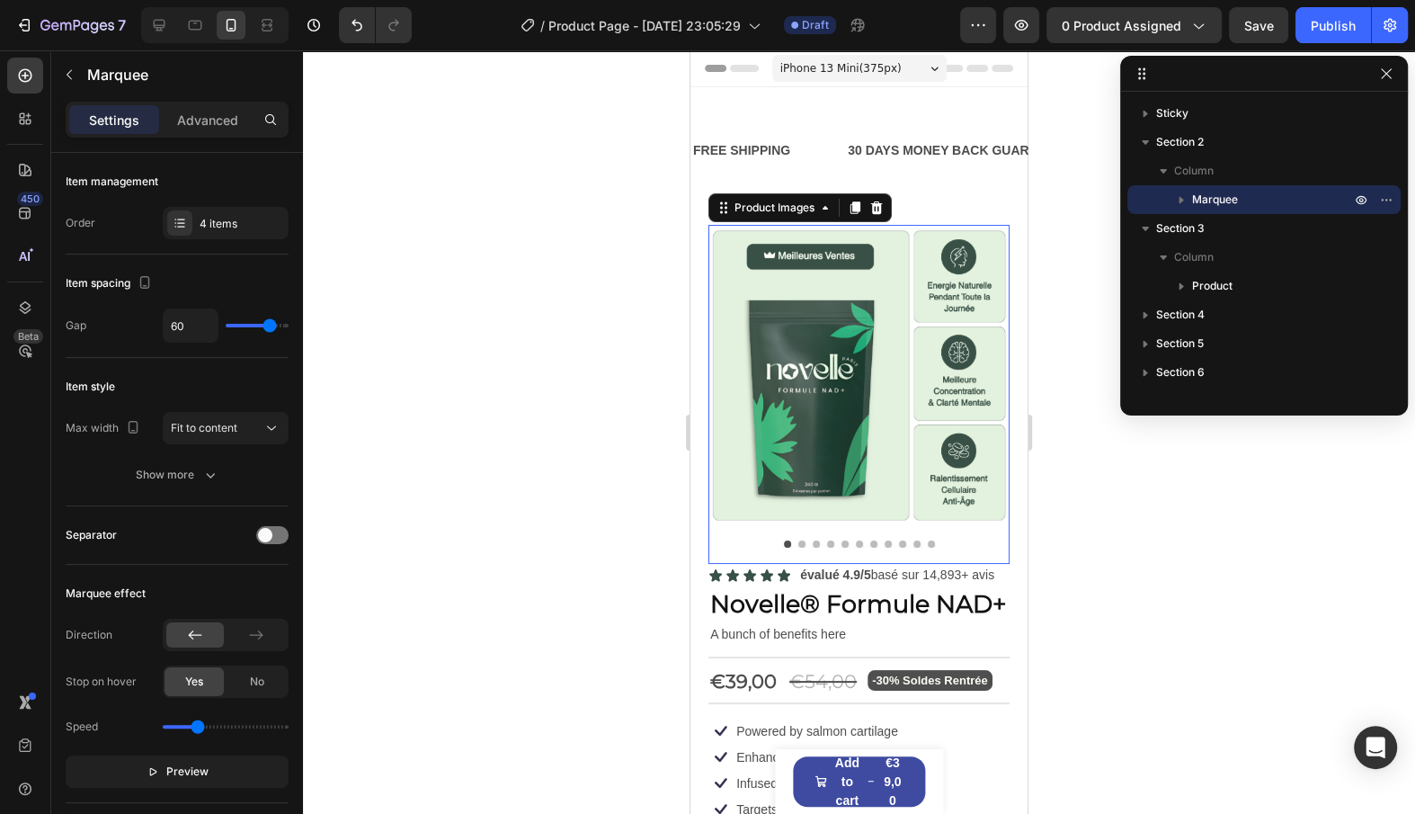
click at [893, 255] on img at bounding box center [859, 375] width 301 height 301
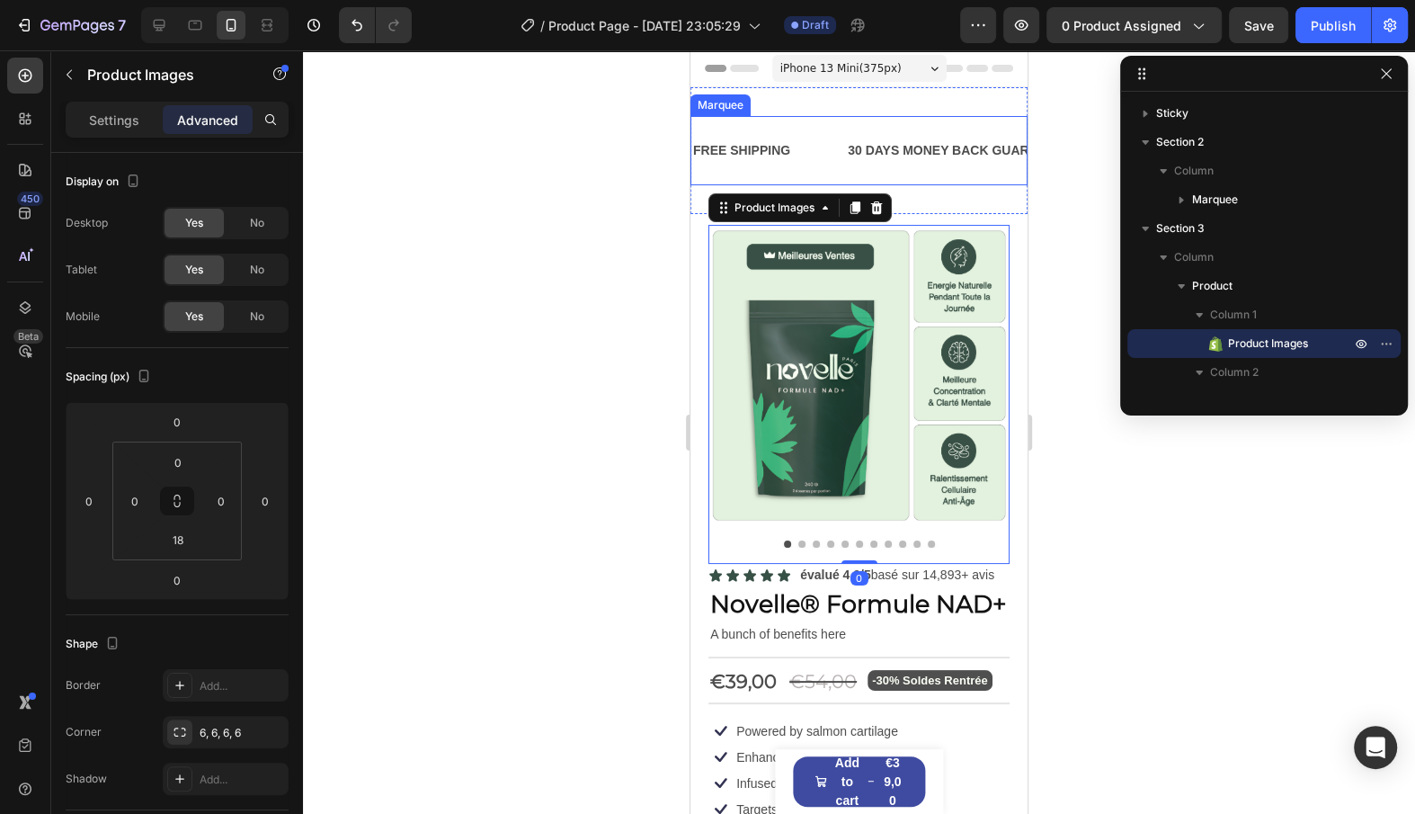
click at [831, 118] on div "FREE SHIPPING Text Block 30 DAYS MONEY BACK GUARANTEE Text Block LIMITED TIME 5…" at bounding box center [859, 150] width 337 height 69
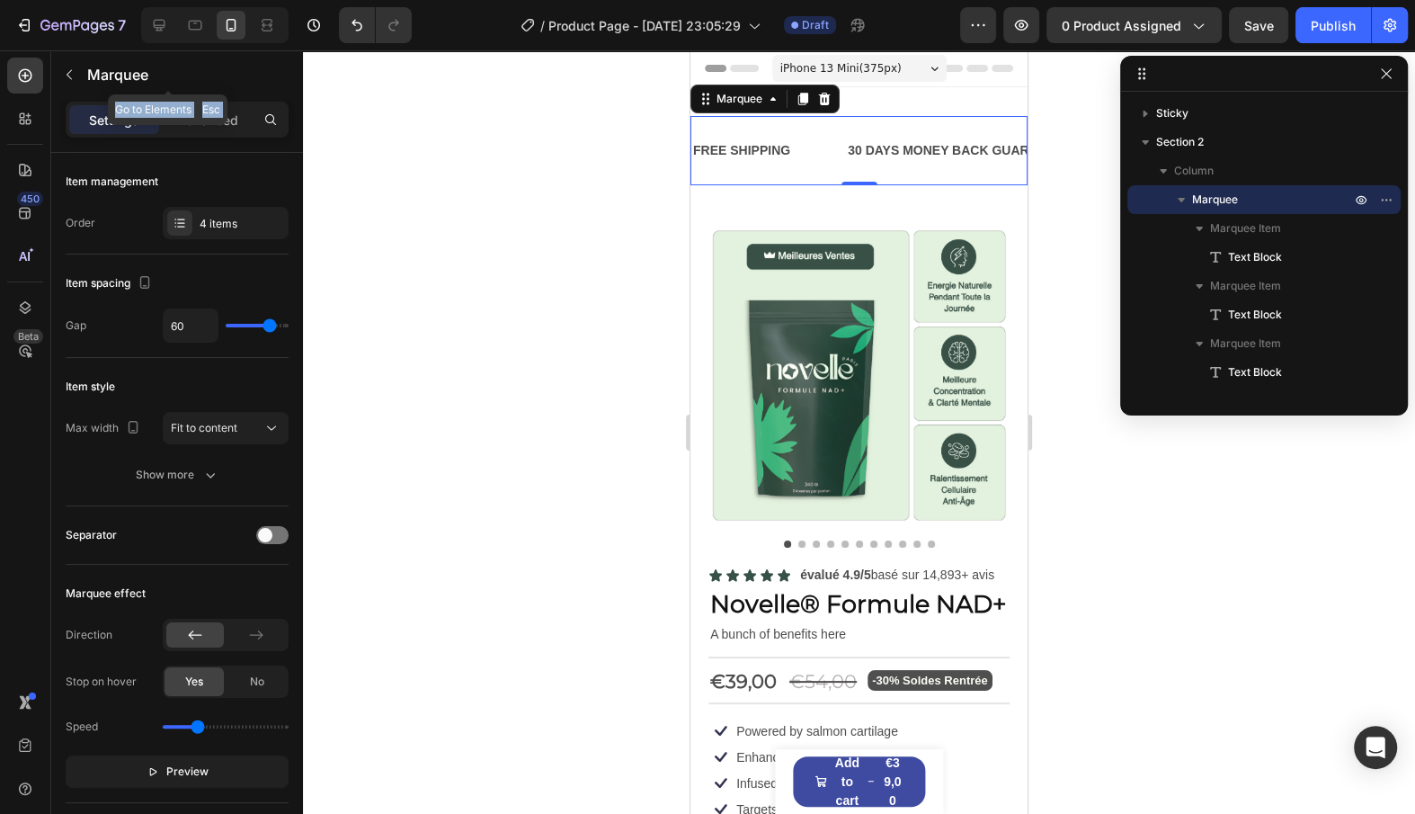
click at [217, 101] on div "Sections(30) Elements(84) Section Element Hero Section Product Detail Brands Tr…" at bounding box center [177, 431] width 252 height 763
click at [219, 112] on p "Advanced" at bounding box center [207, 120] width 61 height 19
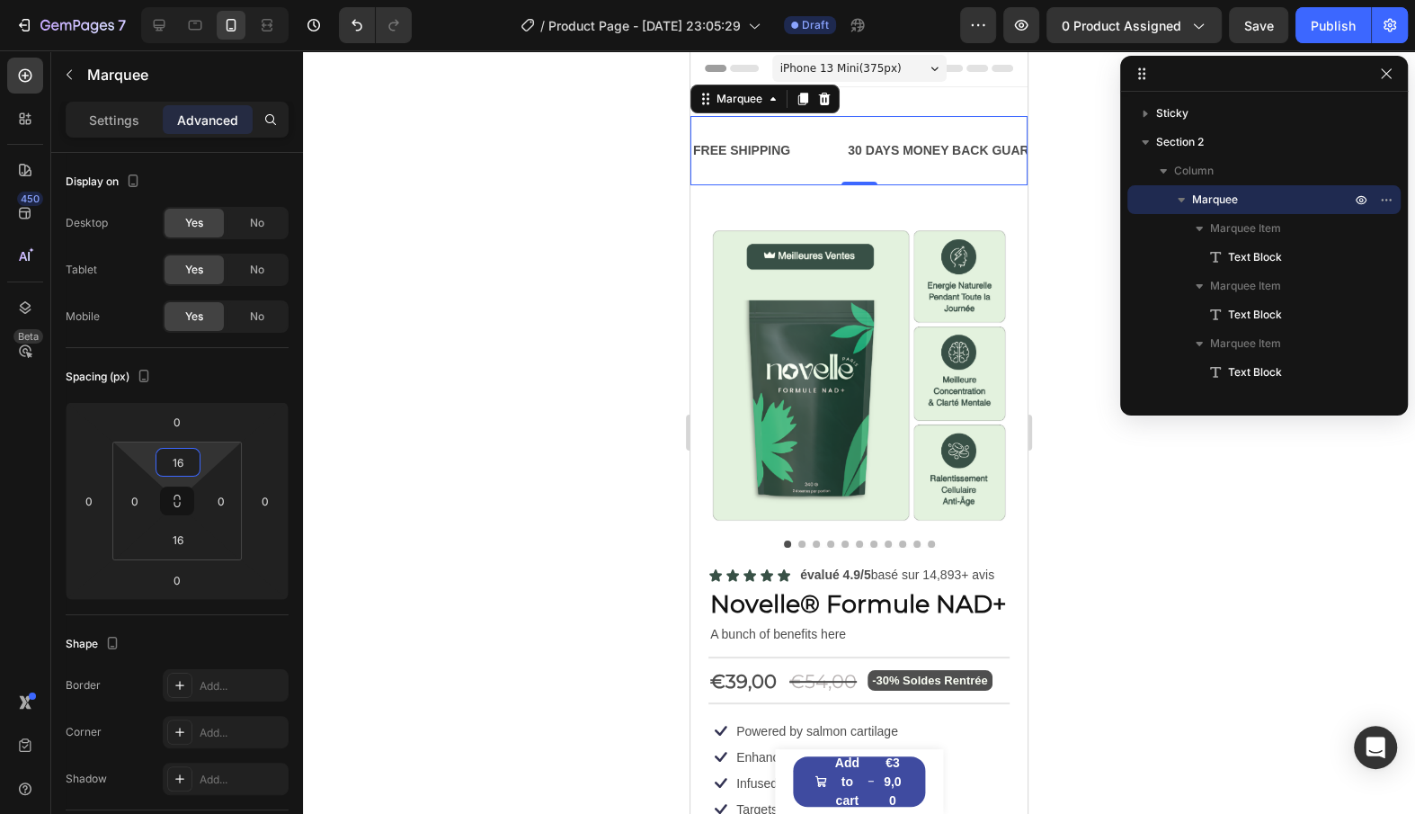
type input "0"
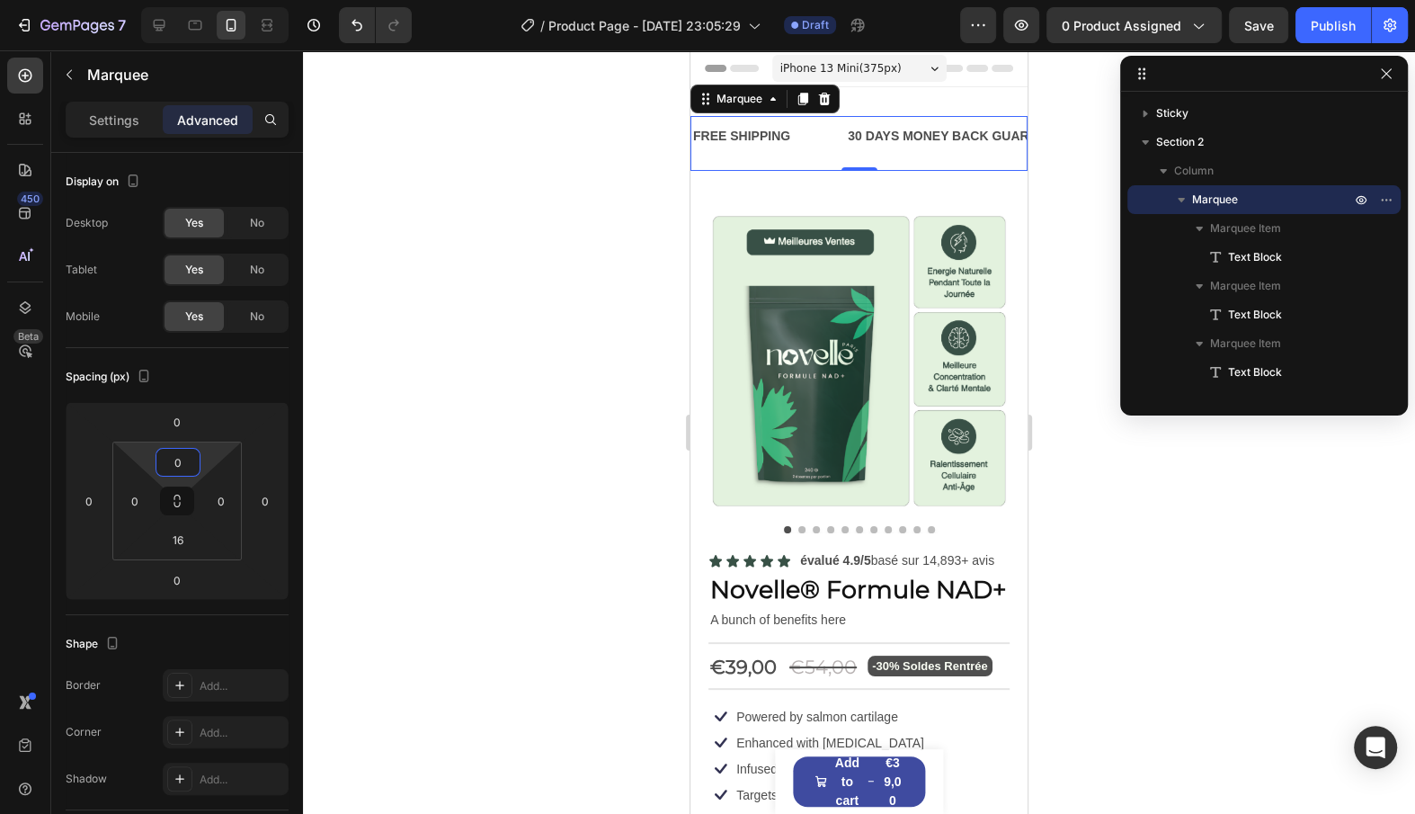
drag, startPoint x: 210, startPoint y: 459, endPoint x: 209, endPoint y: 492, distance: 32.4
click at [209, 0] on html "7 / Product Page - [DATE] 23:05:29 Draft Preview 0 product assigned Save Publis…" at bounding box center [707, 0] width 1415 height 0
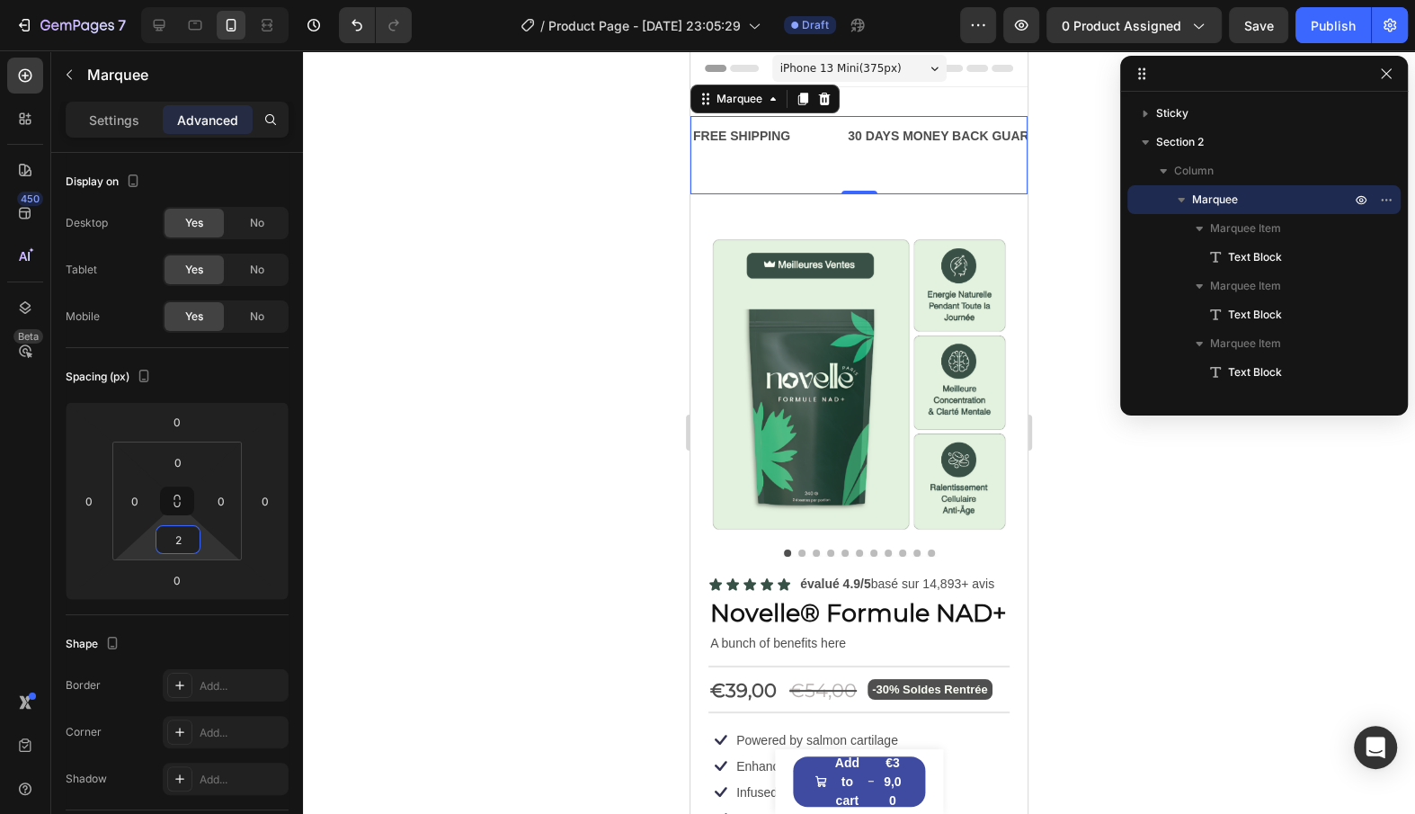
type input "0"
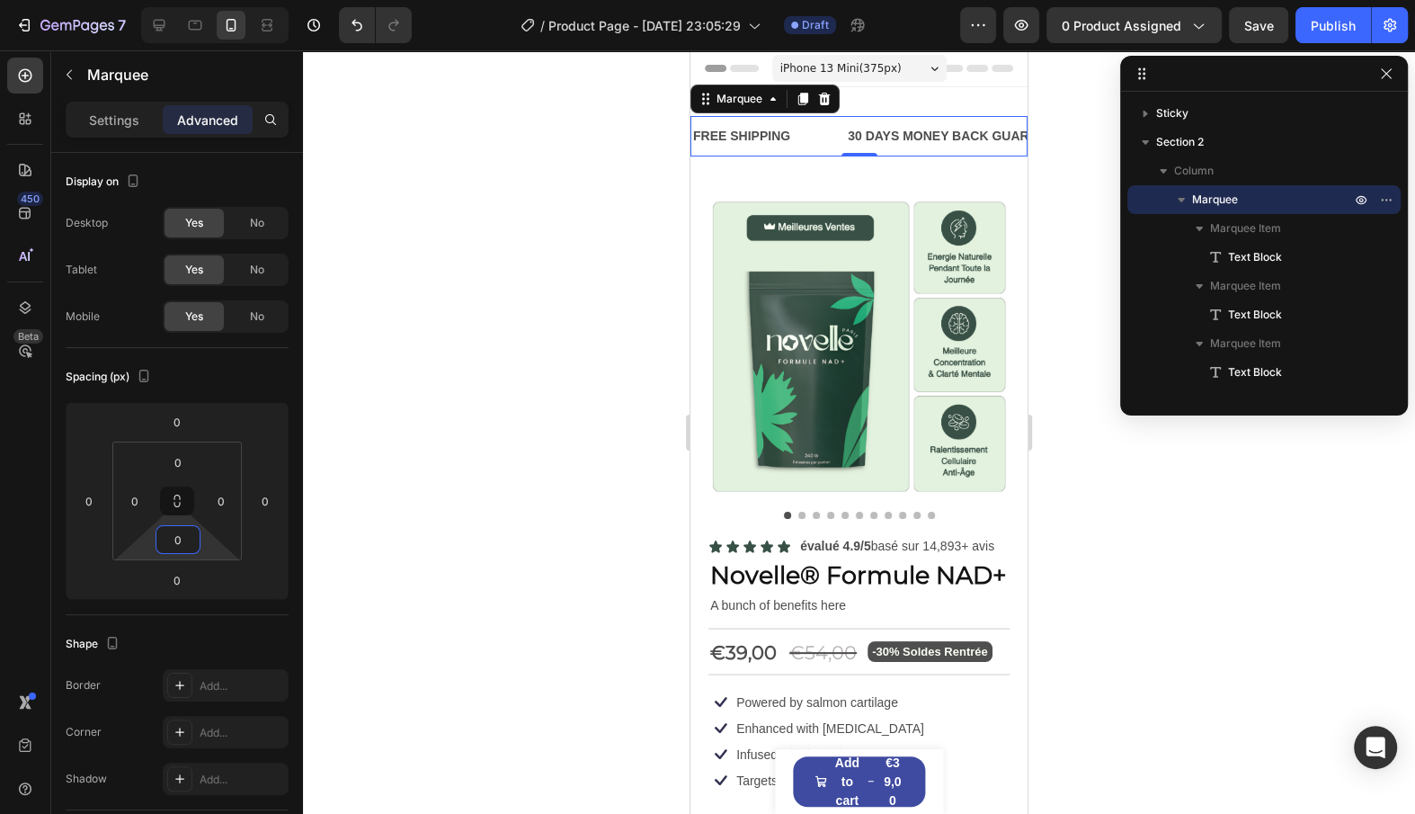
drag, startPoint x: 209, startPoint y: 555, endPoint x: 214, endPoint y: 594, distance: 39.9
click at [214, 0] on html "7 / Product Page - [DATE] 23:05:29 Draft Preview 0 product assigned Save Publis…" at bounding box center [707, 0] width 1415 height 0
click at [745, 459] on img at bounding box center [859, 346] width 301 height 301
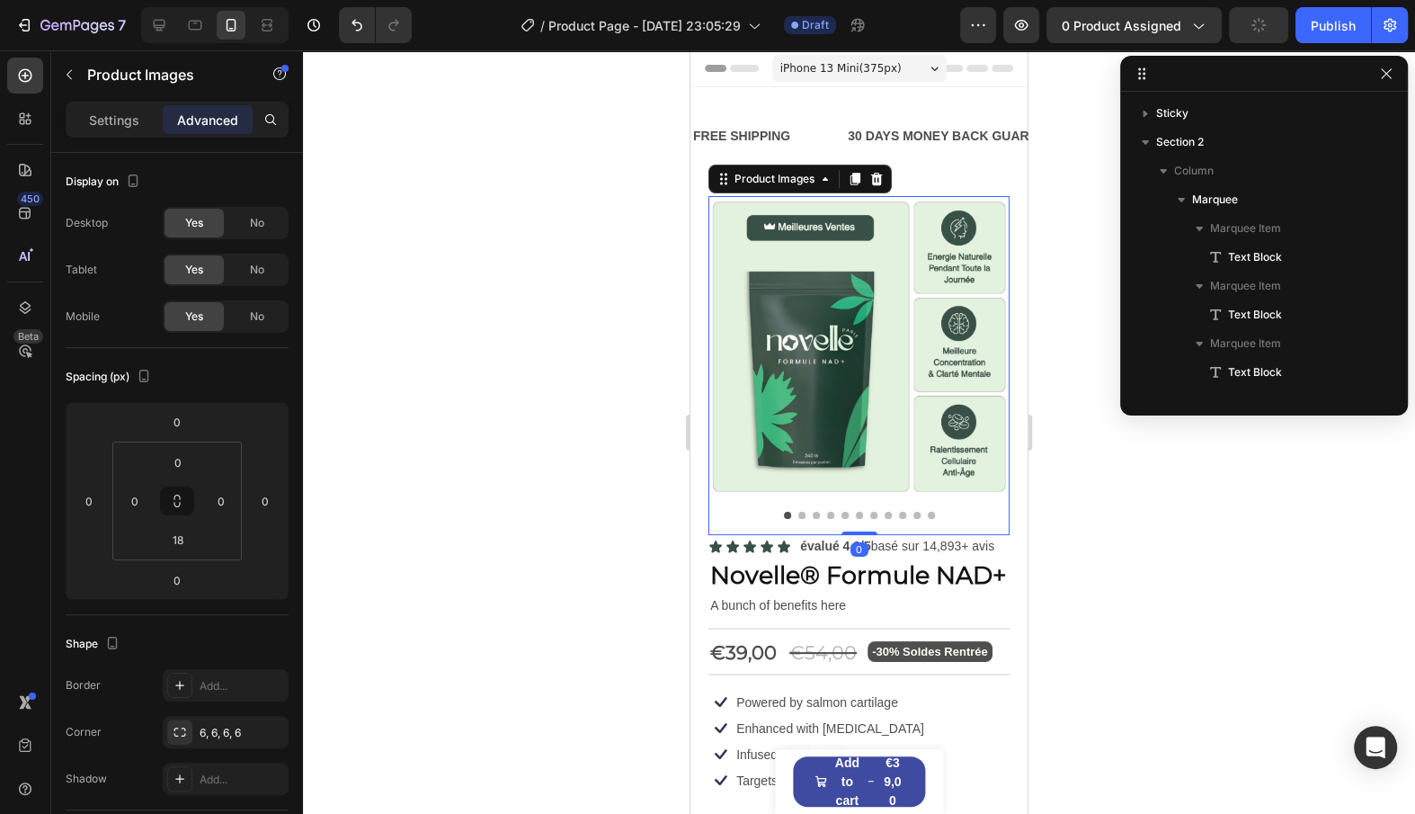
scroll to position [340, 0]
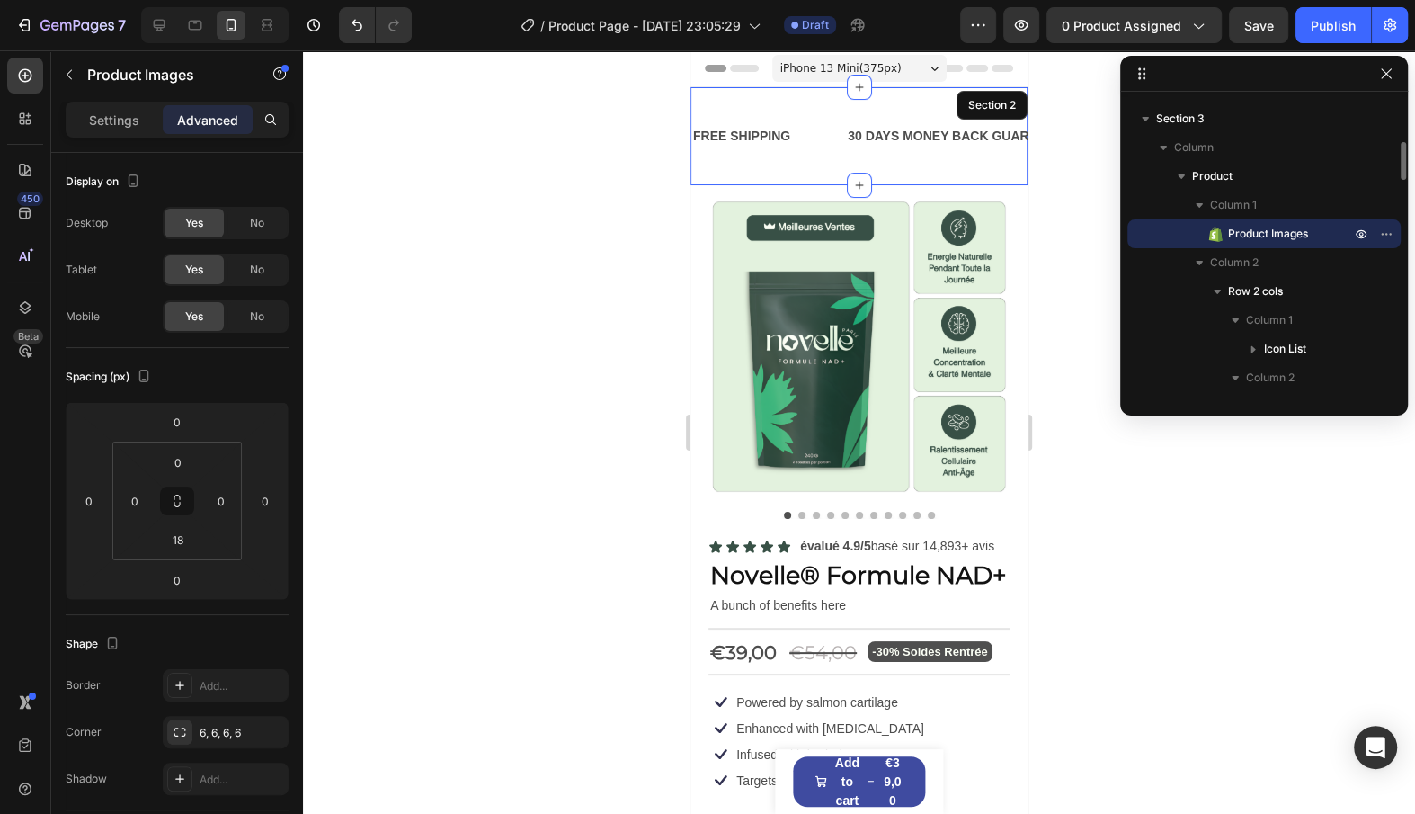
click at [882, 156] on div "FREE SHIPPING Text Block 30 DAYS MONEY BACK GUARANTEE Text Block LIMITED TIME 5…" at bounding box center [859, 136] width 337 height 98
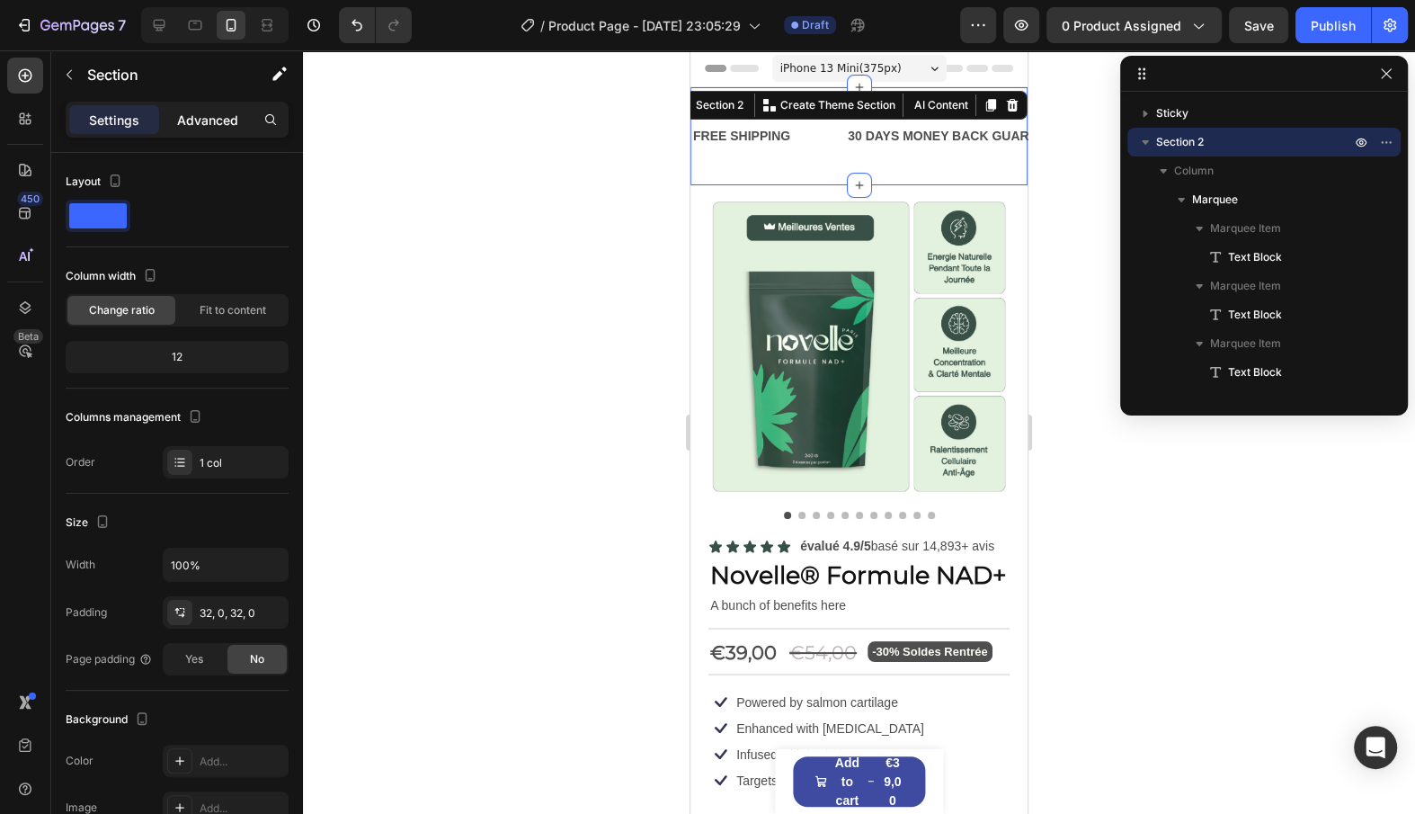
click at [196, 108] on div "Advanced" at bounding box center [208, 119] width 90 height 29
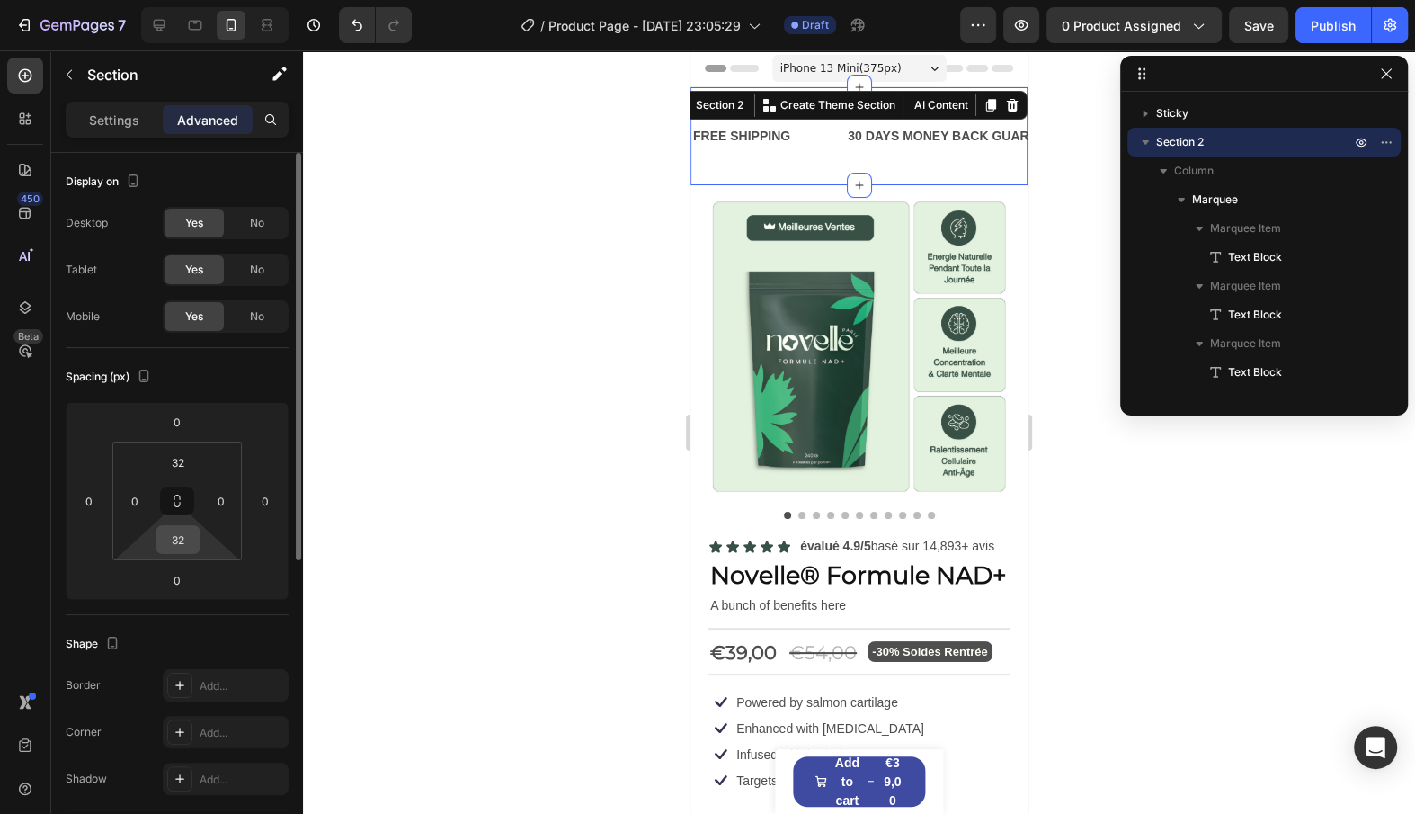
drag, startPoint x: 196, startPoint y: 537, endPoint x: 195, endPoint y: 551, distance: 14.4
click at [195, 551] on div "32" at bounding box center [178, 539] width 45 height 29
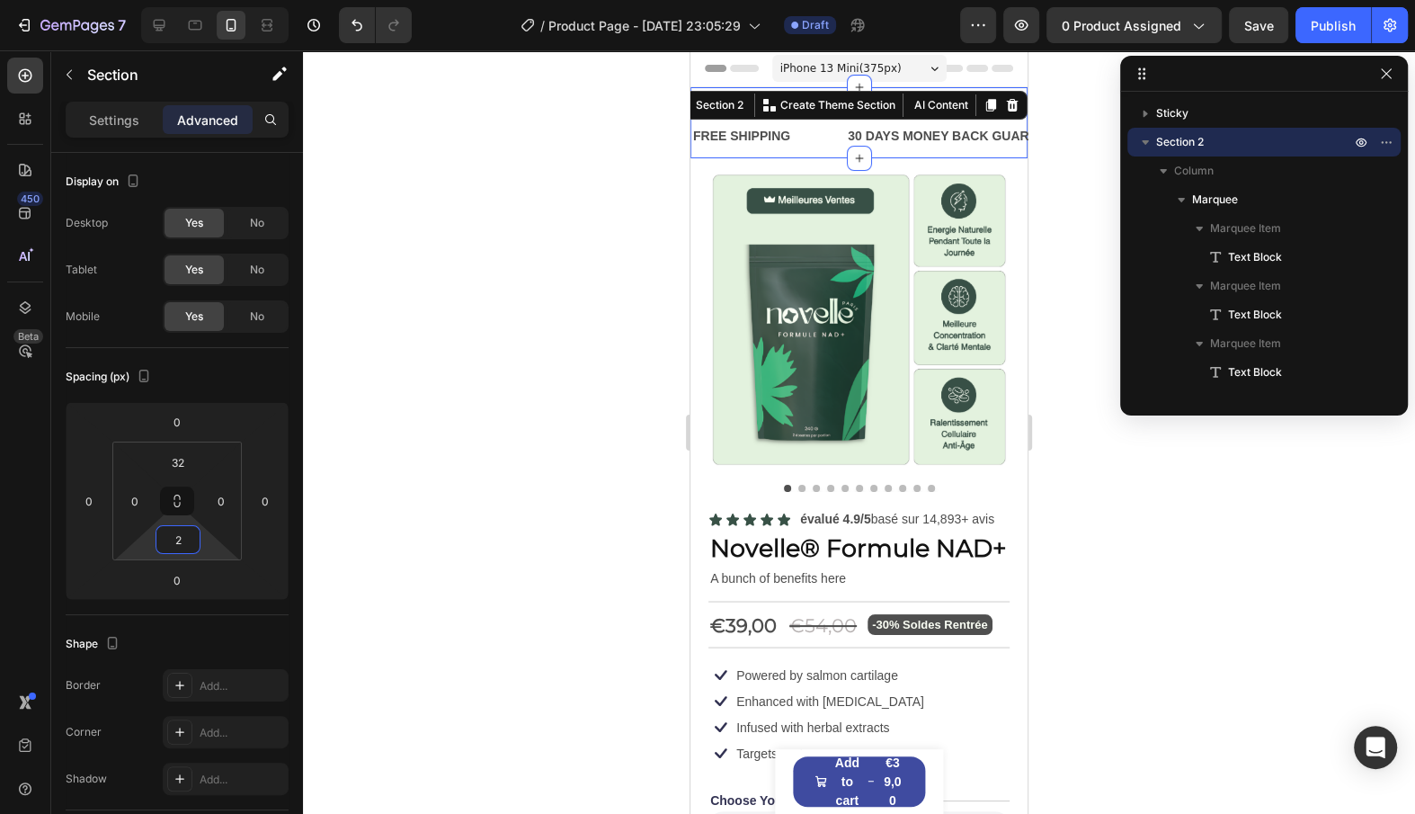
type input "0"
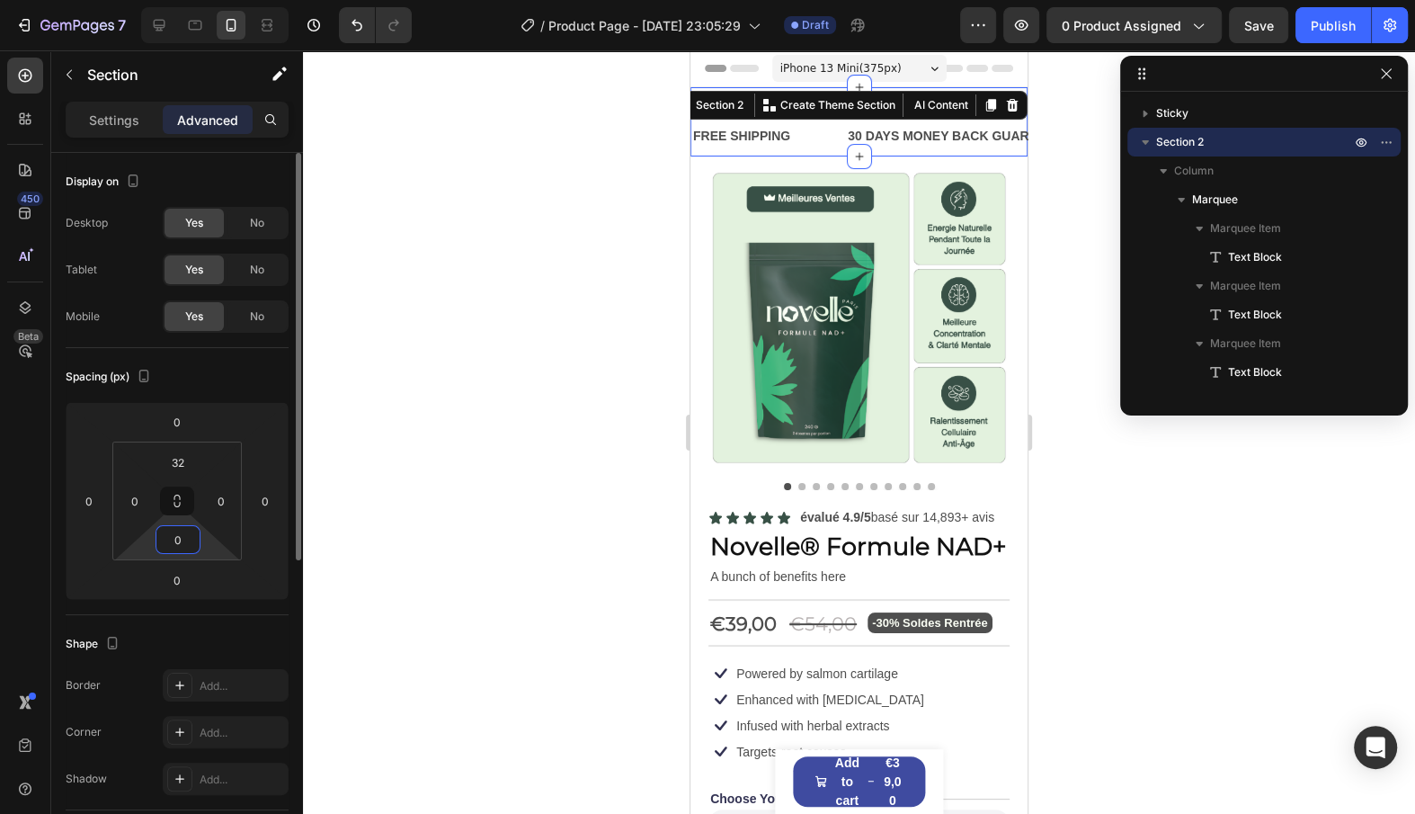
drag, startPoint x: 207, startPoint y: 541, endPoint x: 207, endPoint y: 553, distance: 11.7
click at [207, 0] on html "7 / Product Page - [DATE] 23:05:29 Draft Preview 0 product assigned Save Publis…" at bounding box center [707, 0] width 1415 height 0
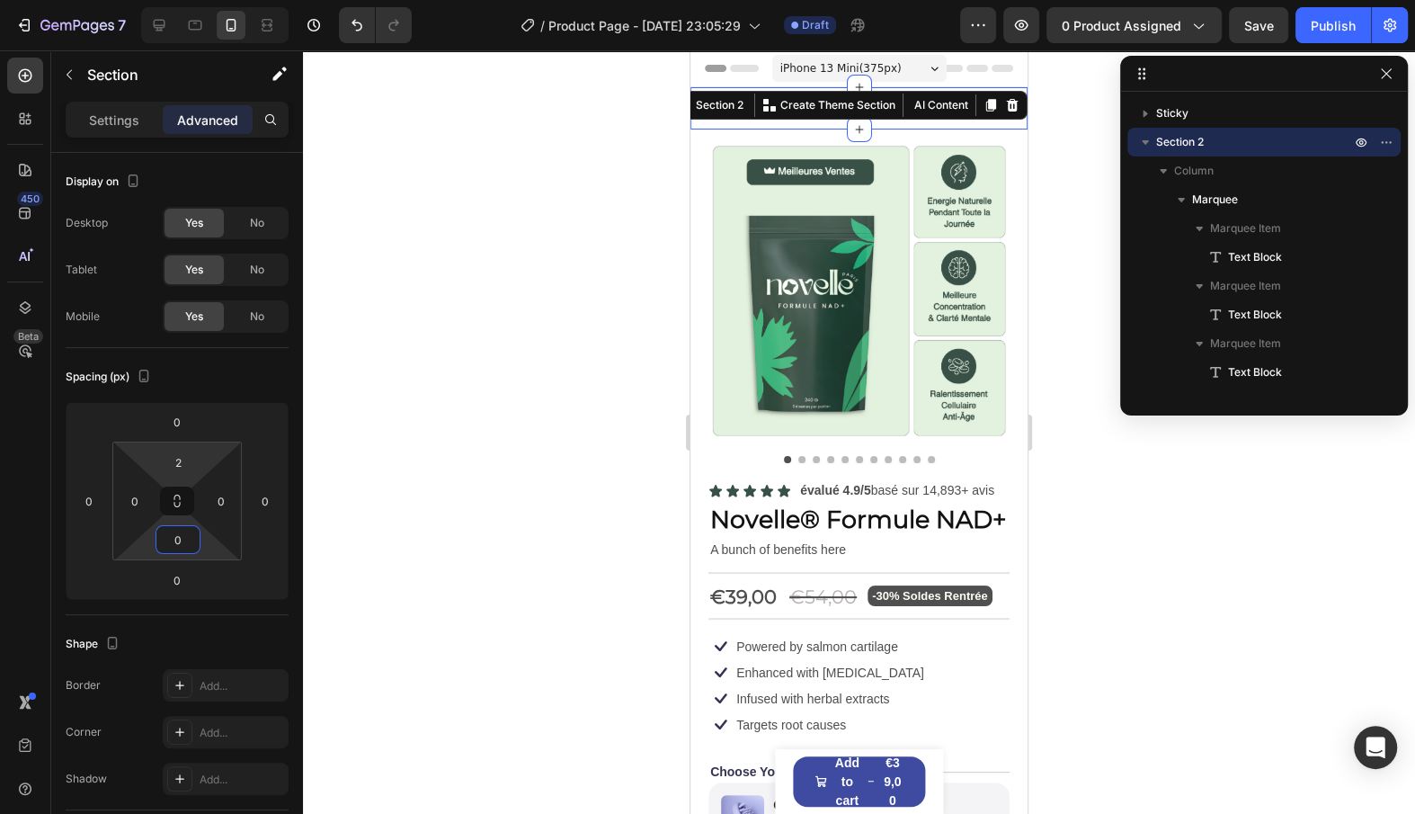
type input "0"
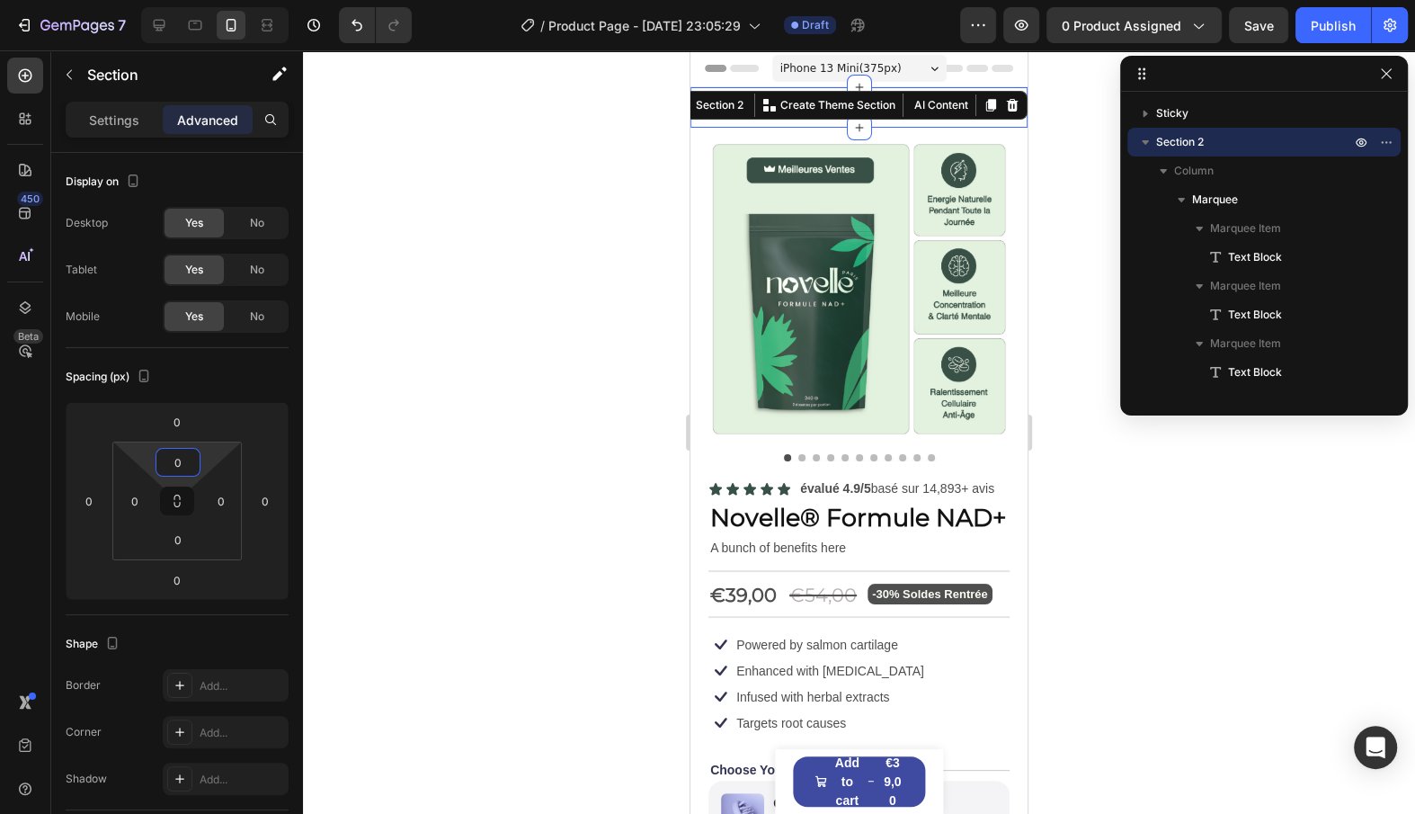
drag, startPoint x: 210, startPoint y: 450, endPoint x: 211, endPoint y: 465, distance: 14.4
click at [211, 0] on html "7 / Product Page - [DATE] 23:05:29 Draft Preview 0 product assigned Save Publis…" at bounding box center [707, 0] width 1415 height 0
click at [724, 434] on img at bounding box center [859, 288] width 301 height 301
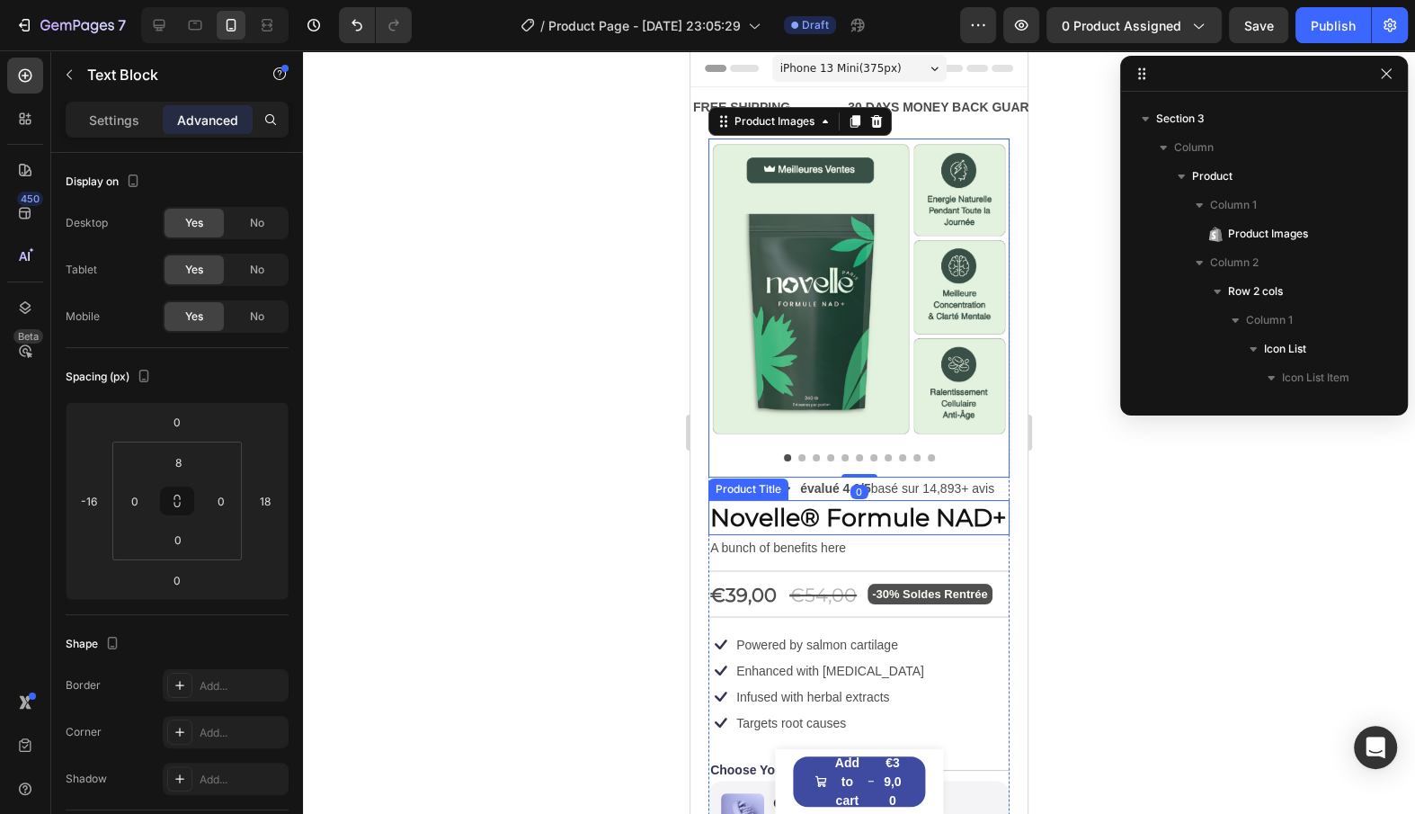
click at [954, 576] on div "-30% Soldes Rentrée Text Block" at bounding box center [930, 590] width 125 height 28
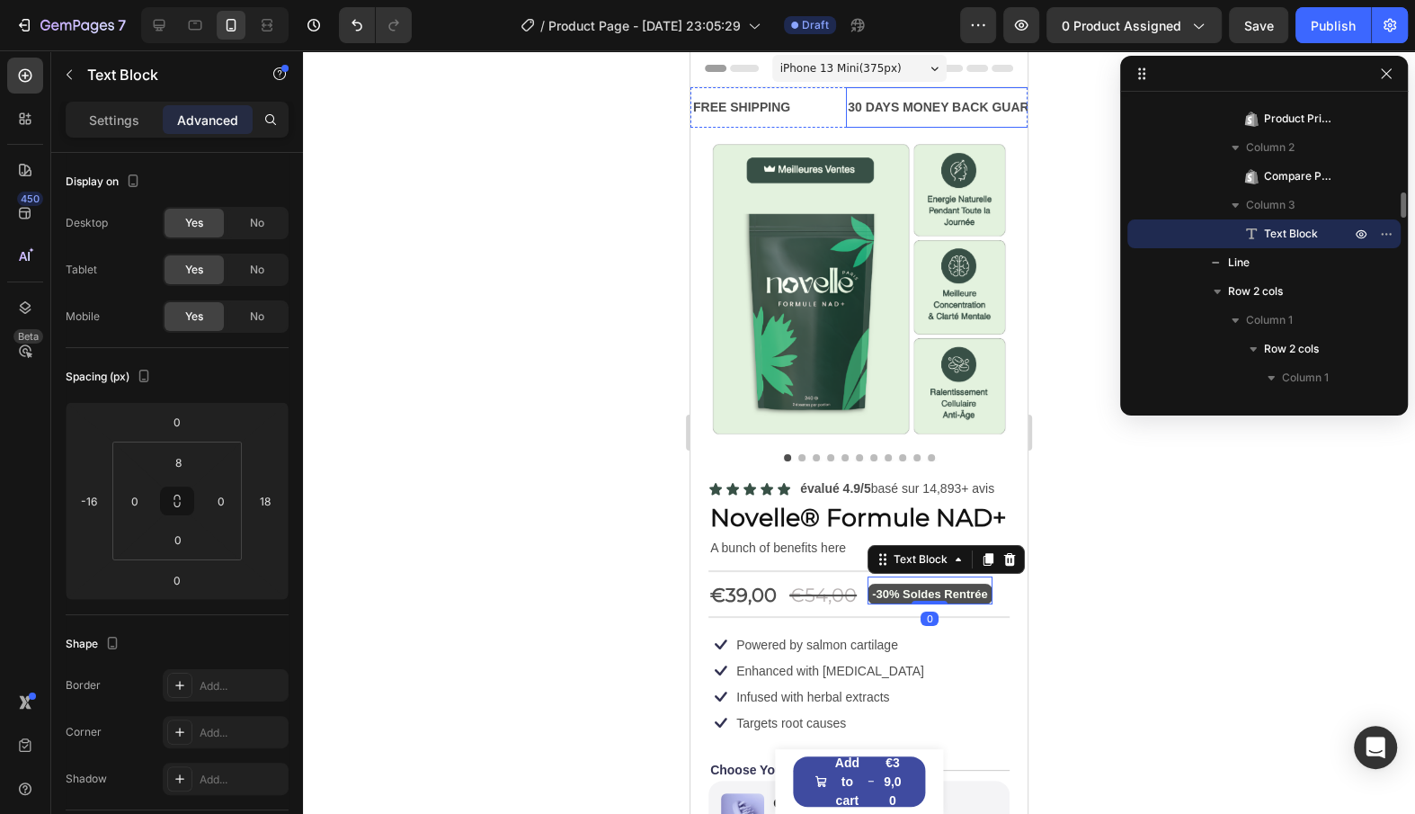
click at [923, 110] on div "30 DAYS MONEY BACK GUARANTEE" at bounding box center [959, 107] width 227 height 26
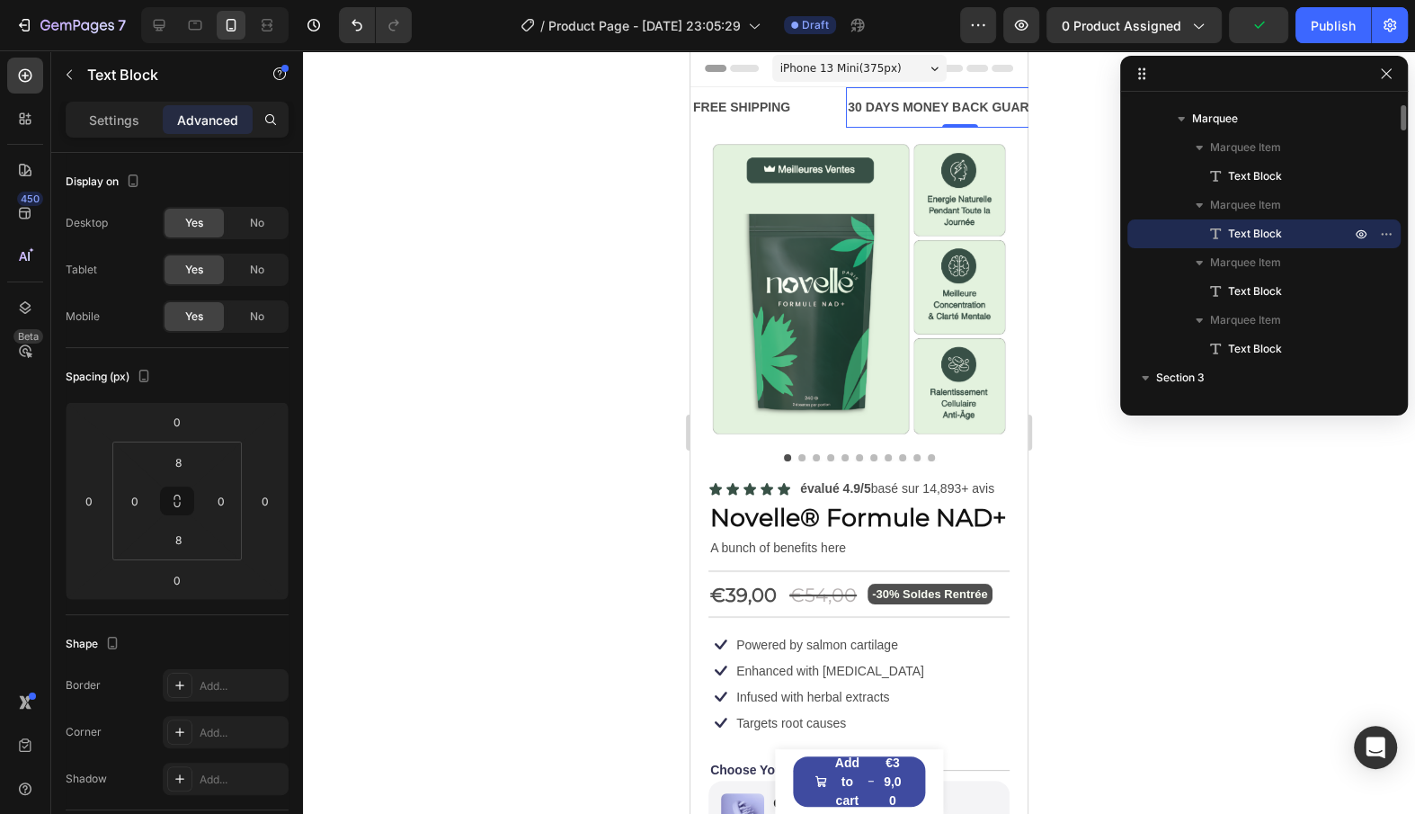
click at [832, 104] on div "FREE SHIPPING Text Block" at bounding box center [768, 107] width 155 height 40
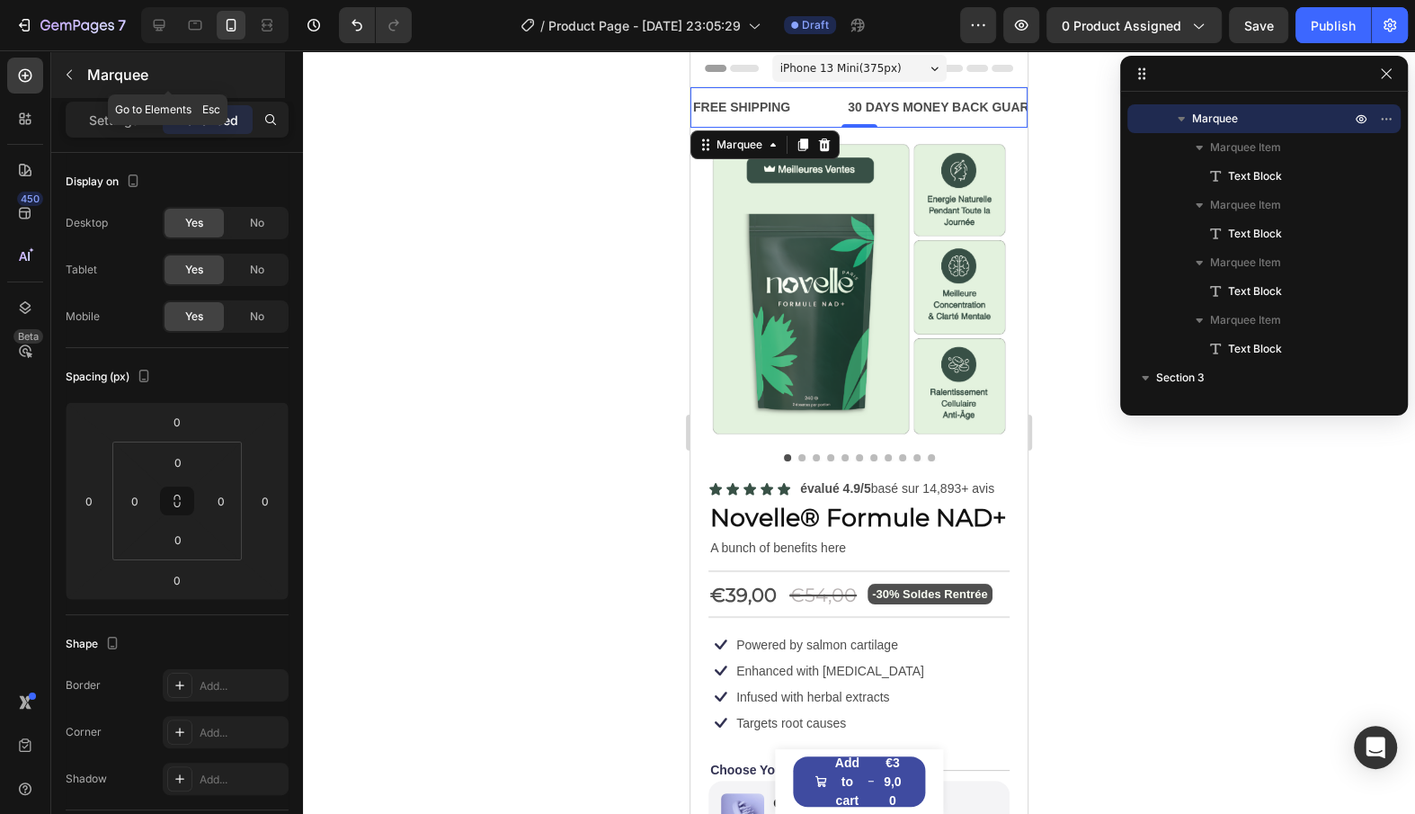
click at [57, 75] on button "button" at bounding box center [69, 74] width 29 height 29
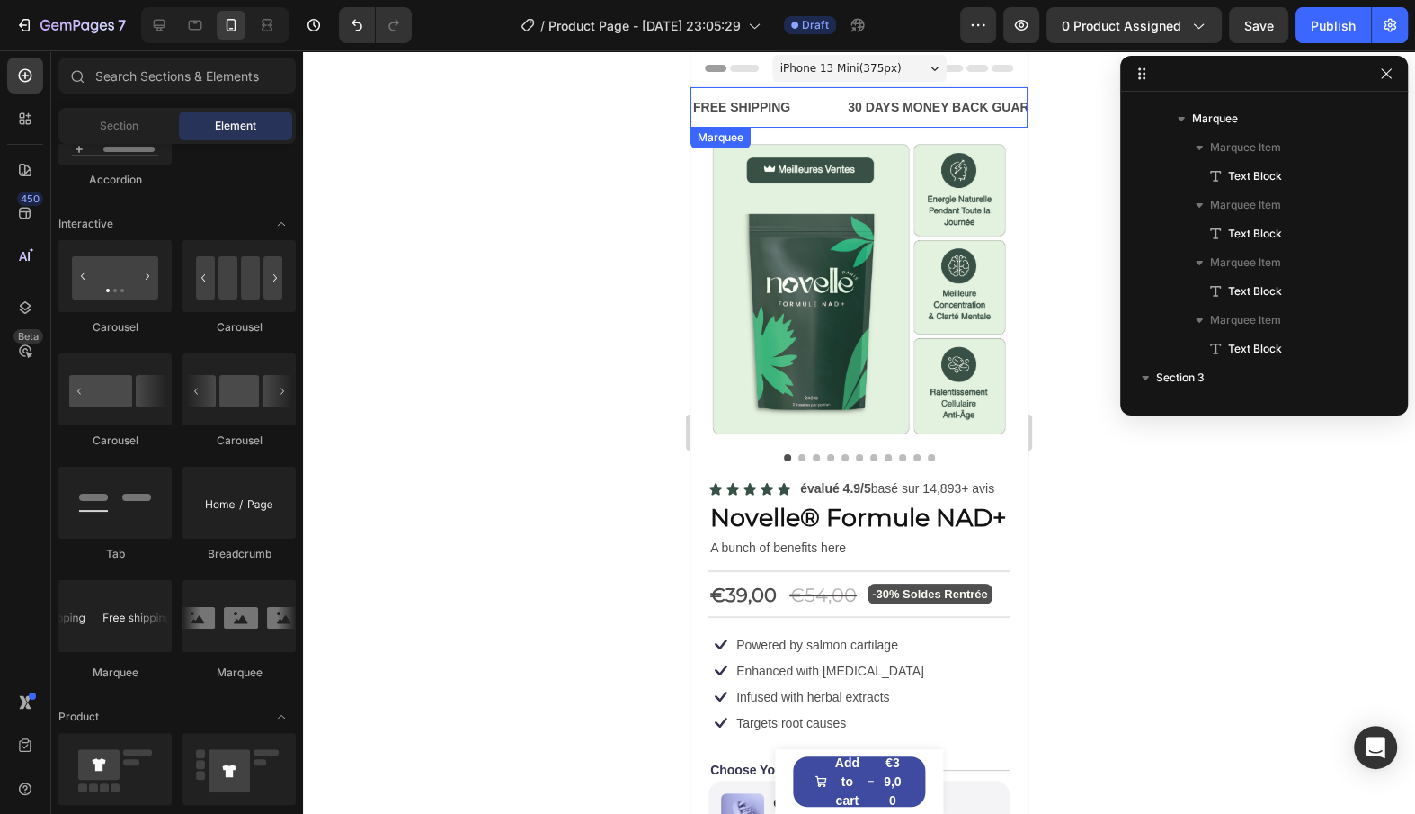
click at [816, 115] on div "FREE SHIPPING Text Block" at bounding box center [768, 107] width 155 height 40
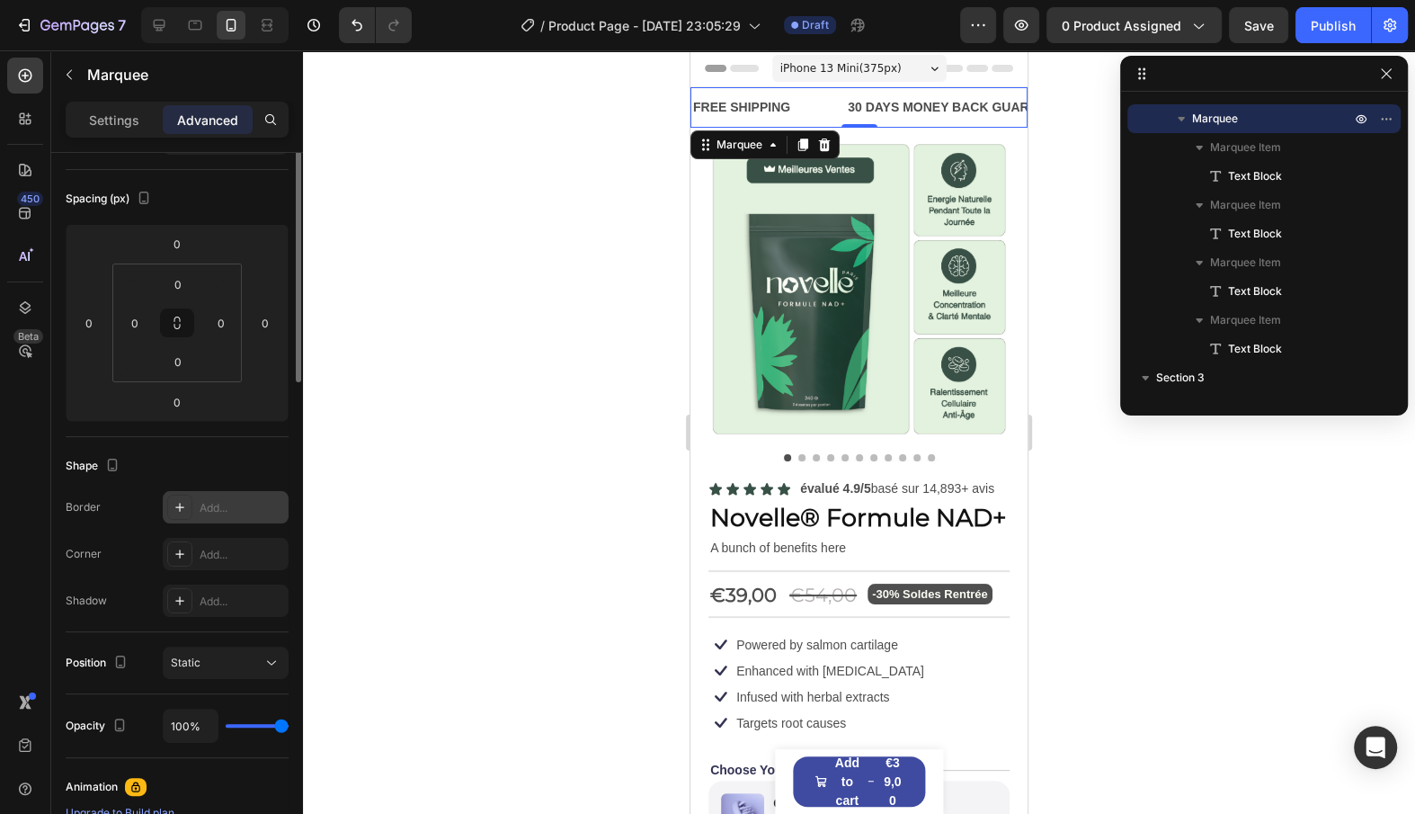
scroll to position [0, 0]
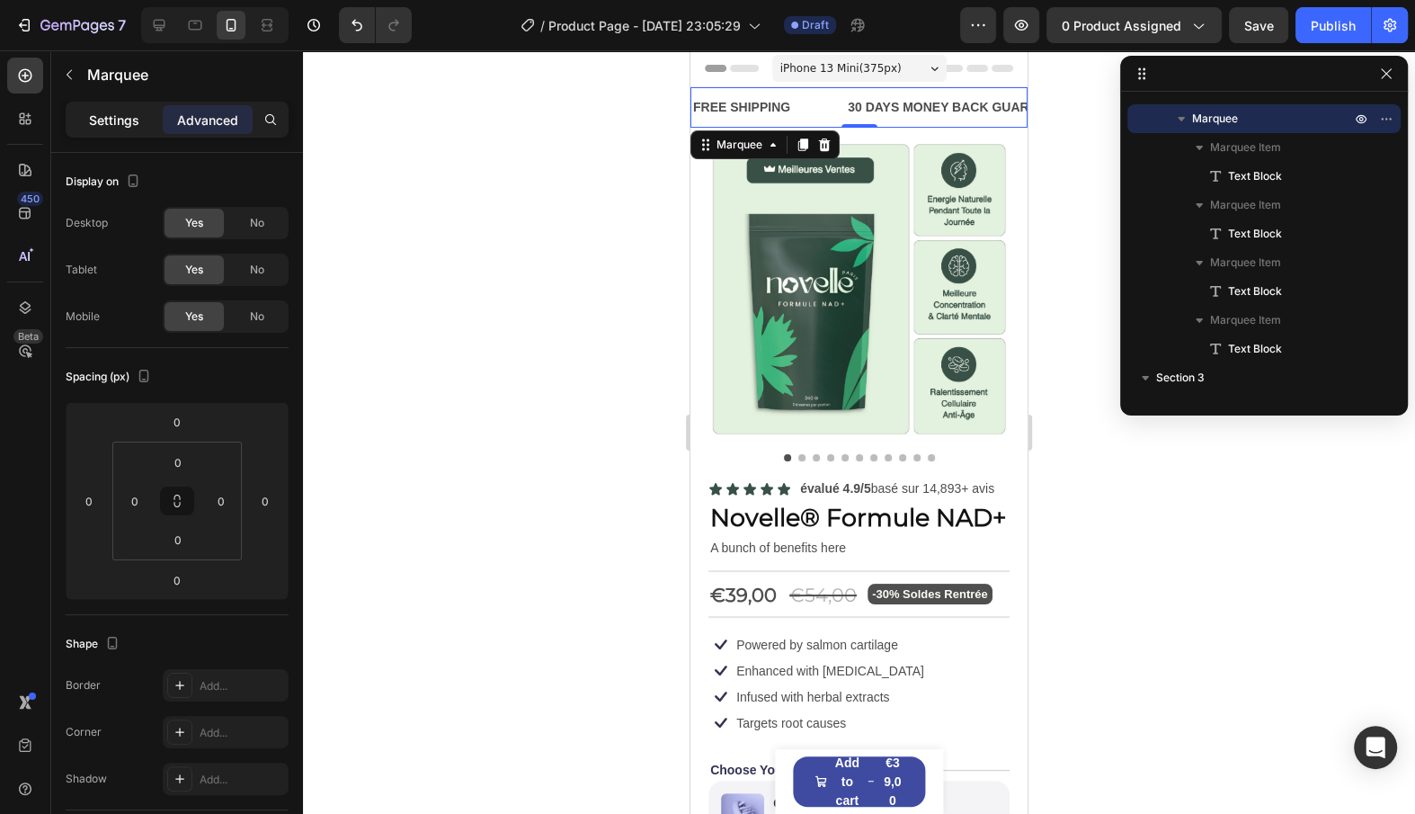
click at [128, 129] on div "Settings" at bounding box center [114, 119] width 90 height 29
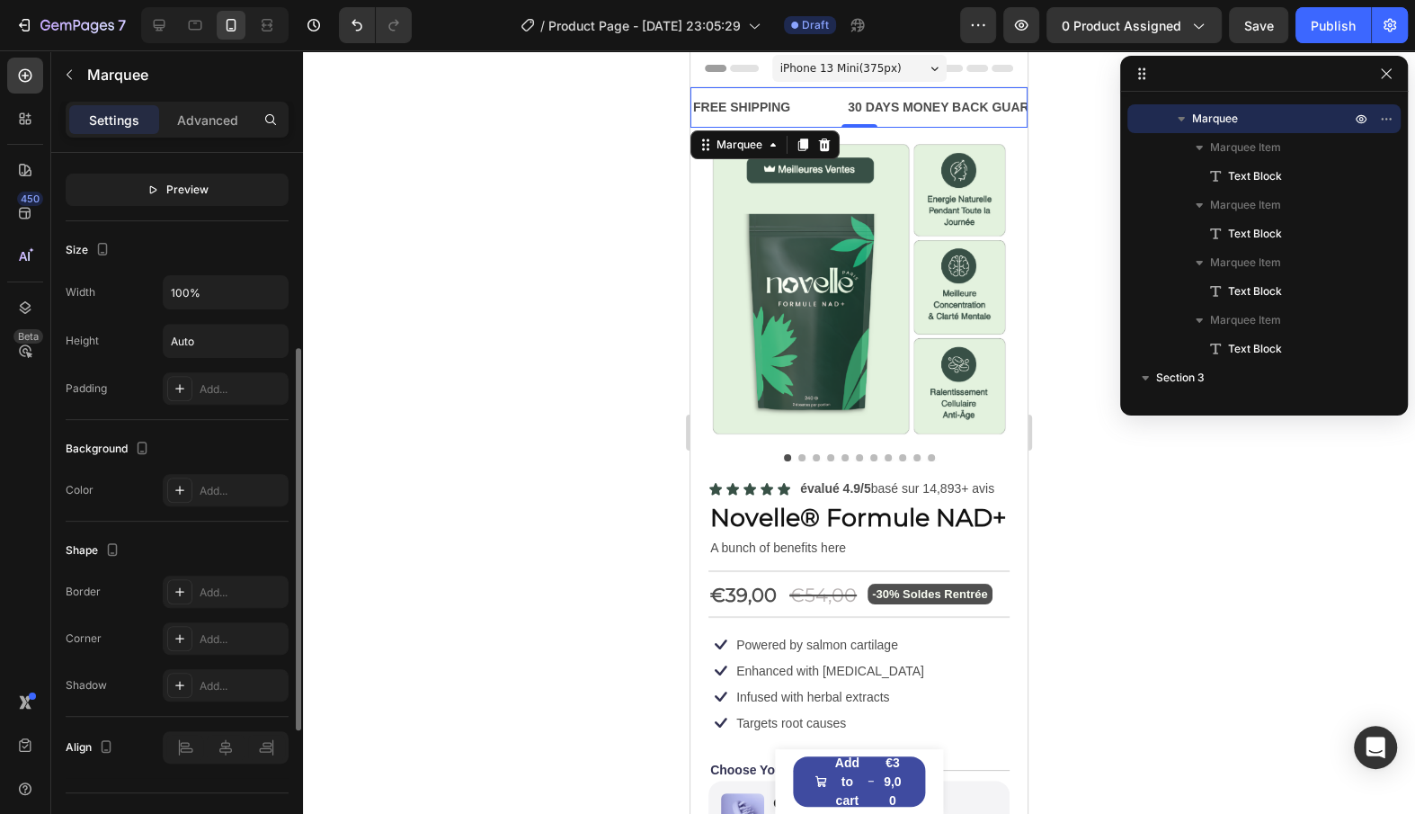
scroll to position [612, 0]
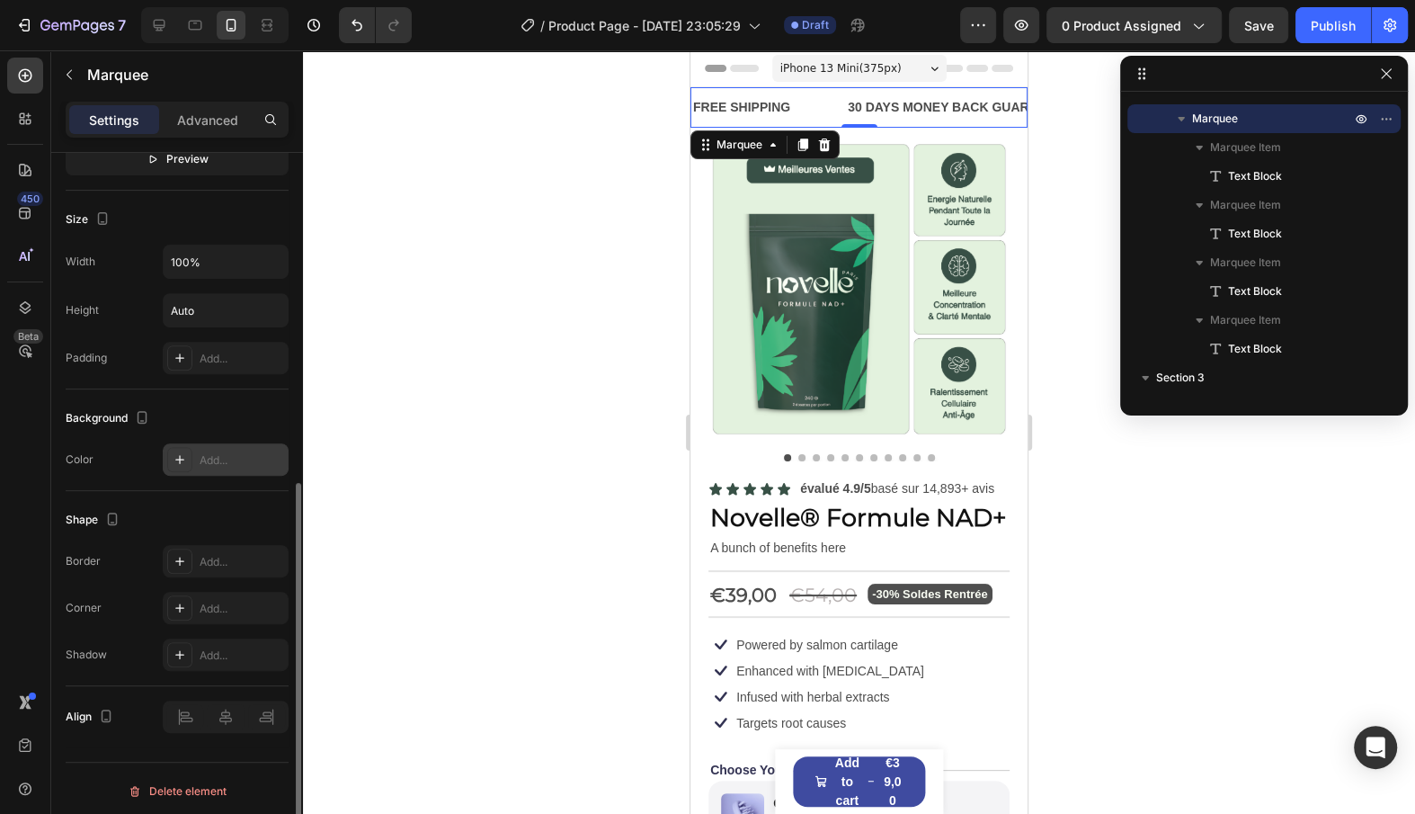
click at [198, 459] on div "Add..." at bounding box center [226, 459] width 126 height 32
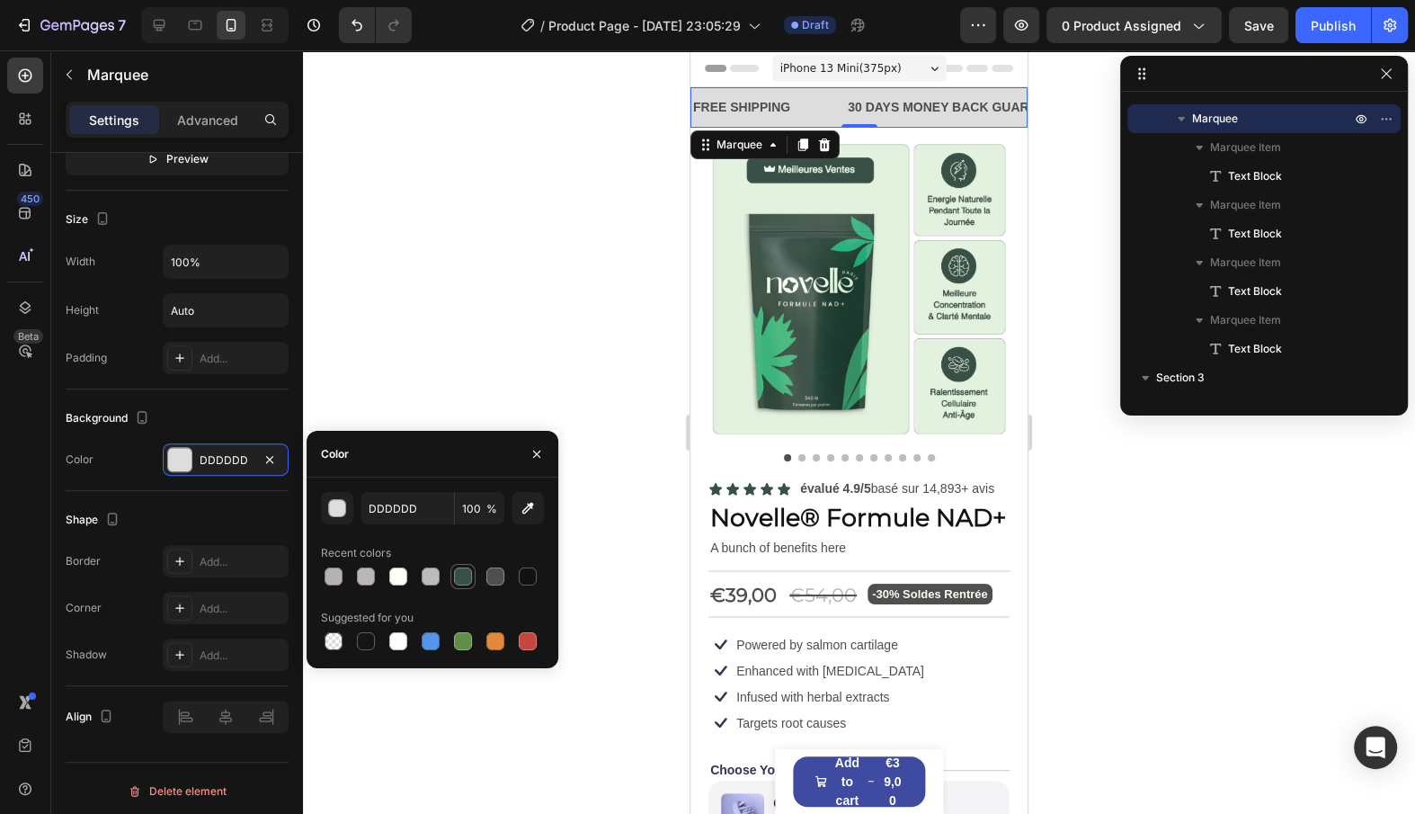
click at [472, 575] on div at bounding box center [463, 577] width 22 height 22
type input "385146"
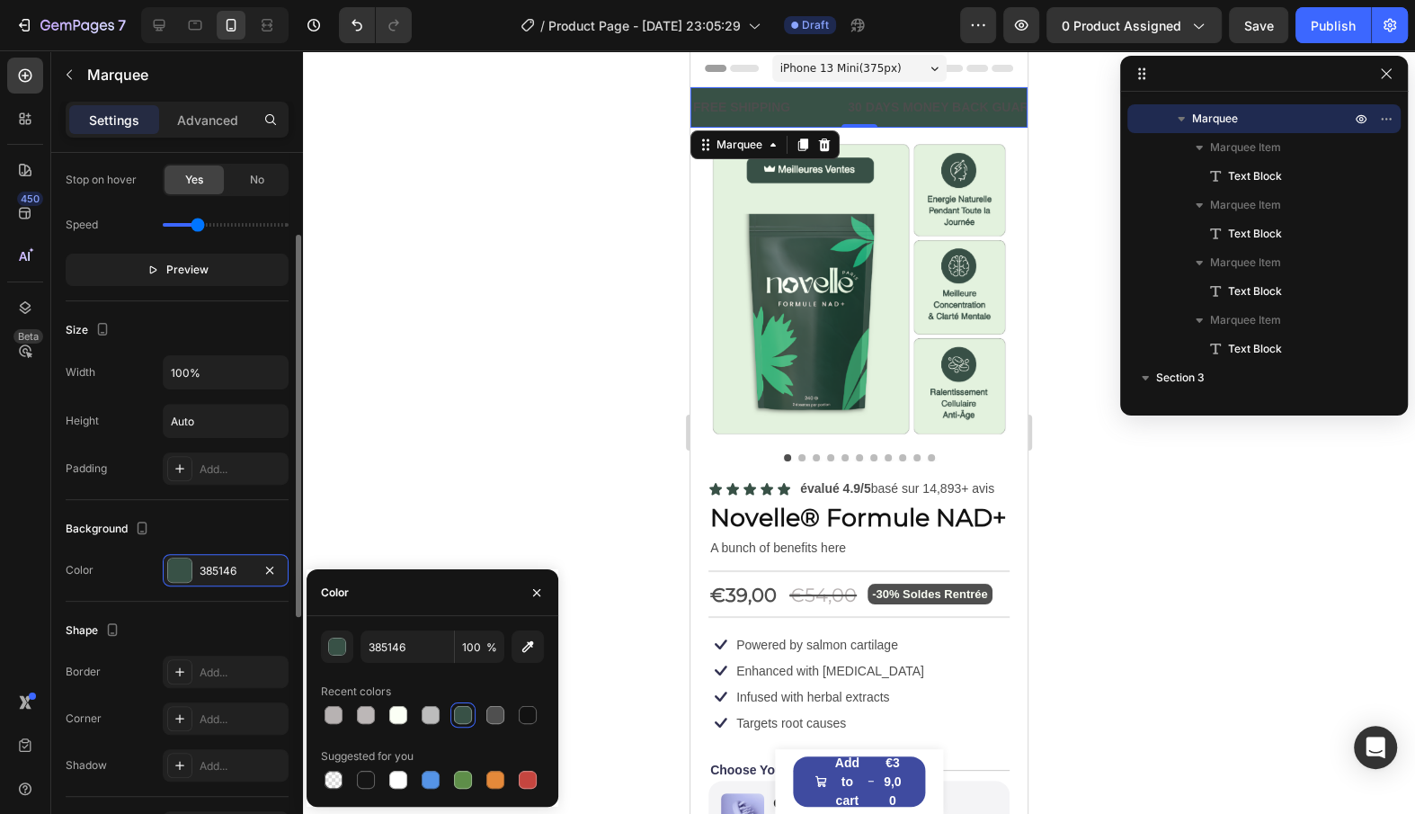
scroll to position [0, 0]
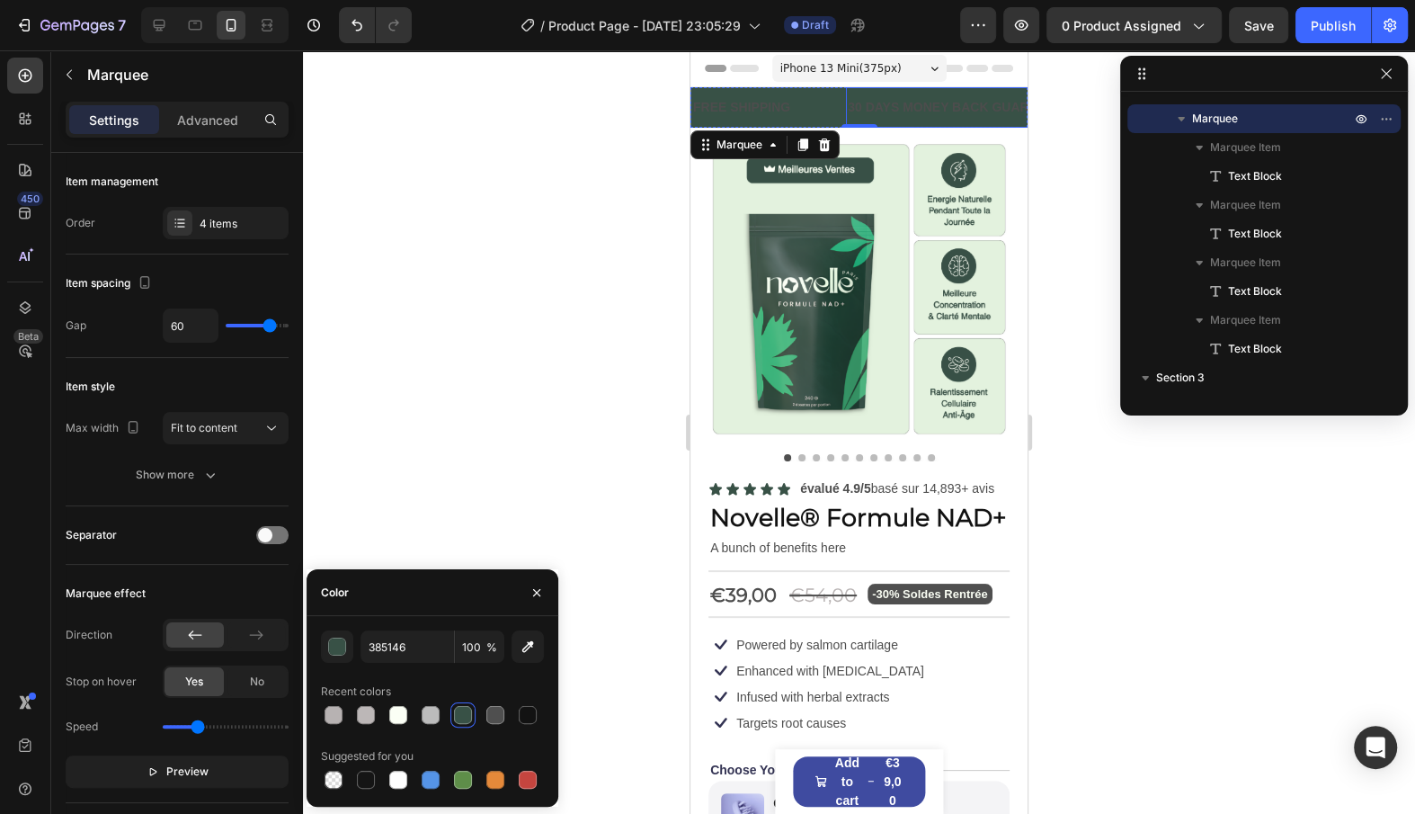
click at [975, 100] on div "30 DAYS MONEY BACK GUARANTEE" at bounding box center [959, 107] width 227 height 26
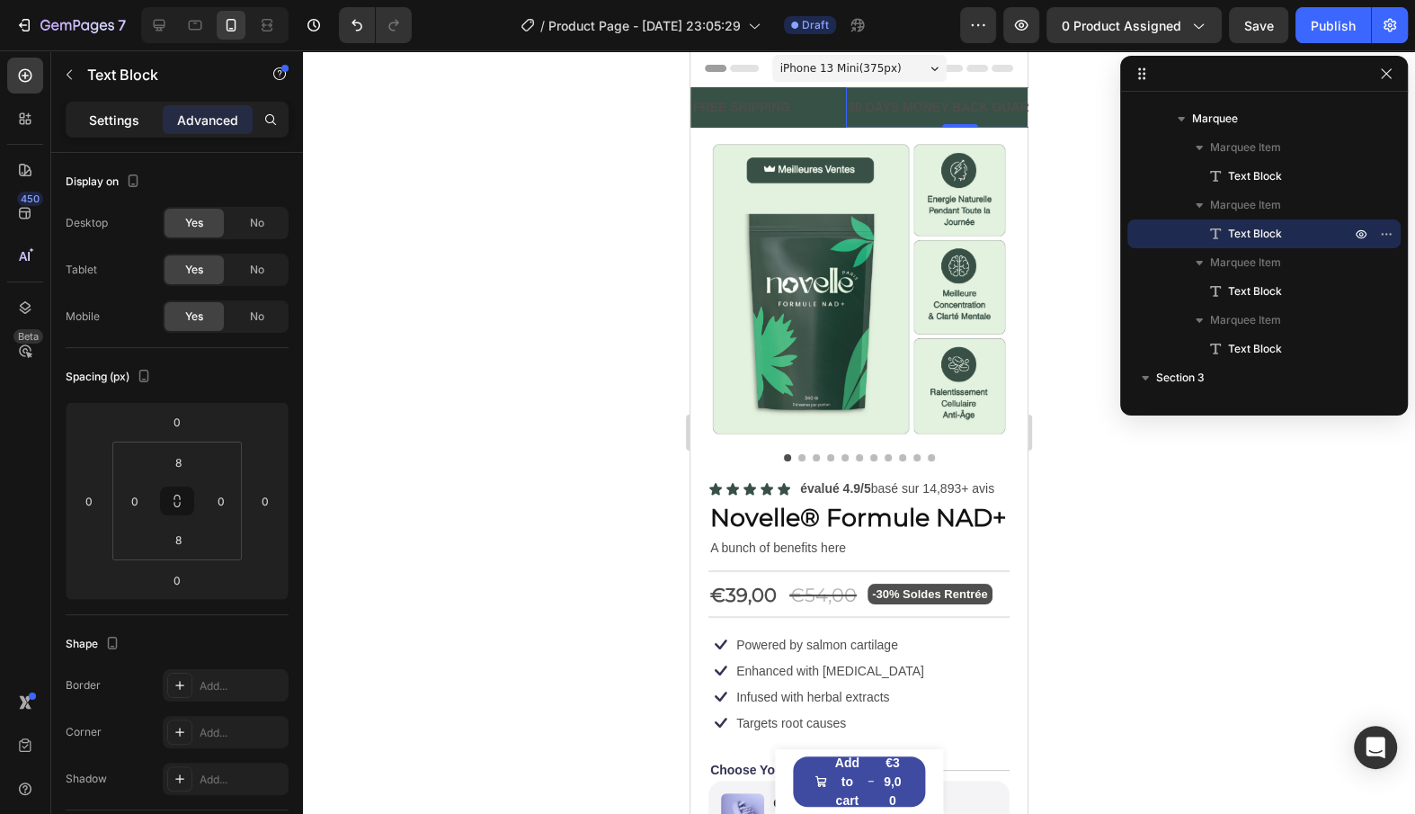
click at [97, 129] on div "Settings" at bounding box center [114, 119] width 90 height 29
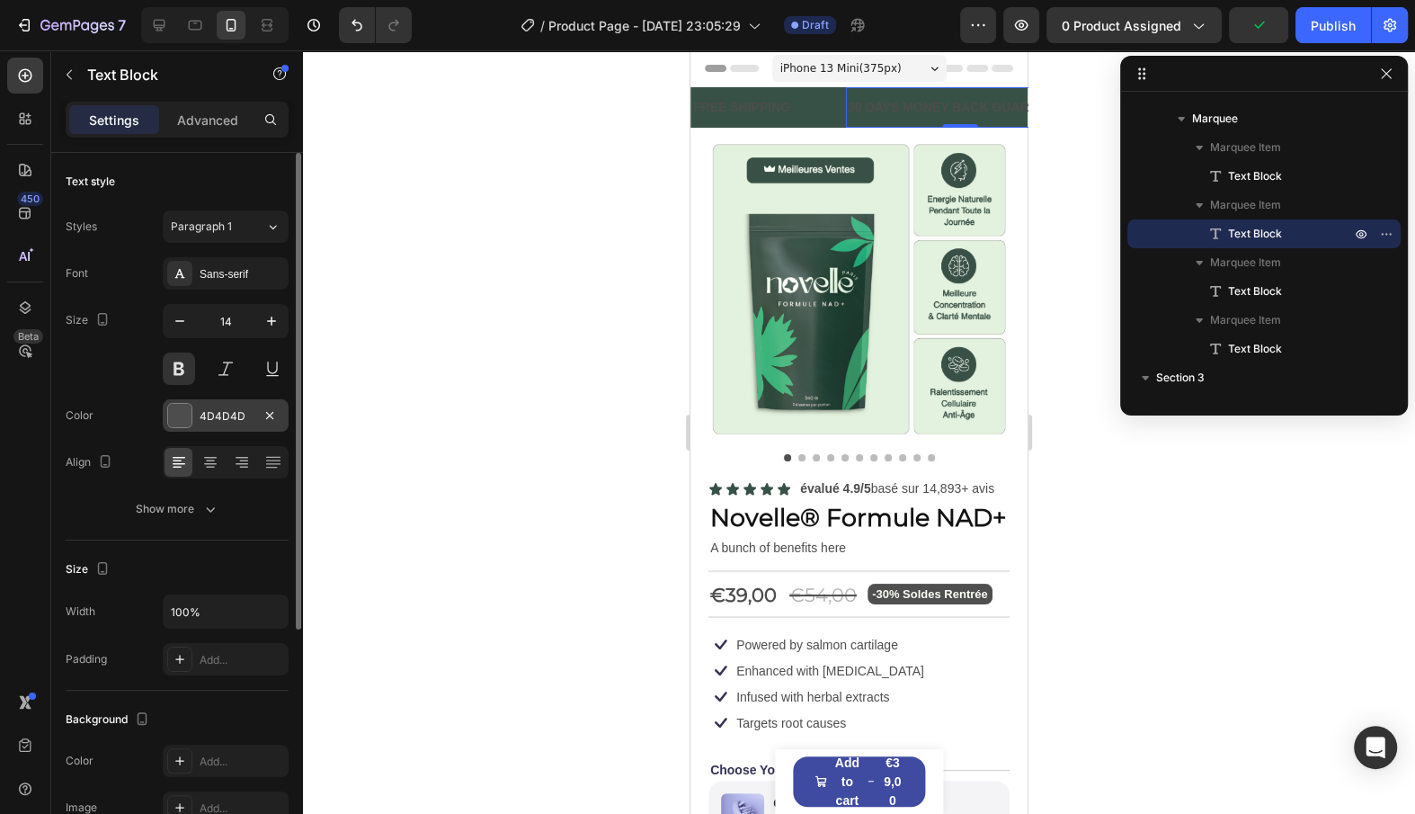
click at [211, 403] on div "4D4D4D" at bounding box center [226, 415] width 126 height 32
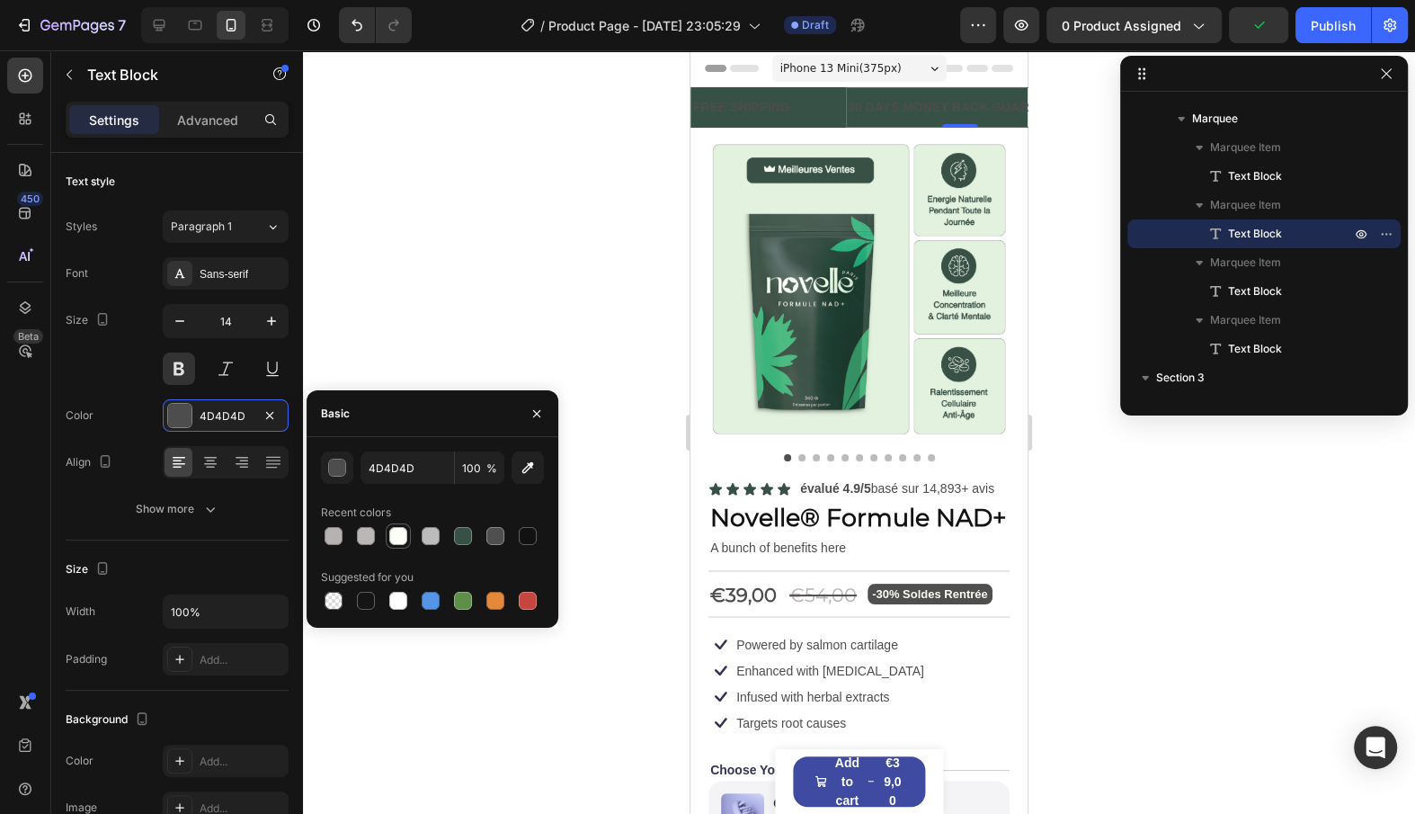
click at [404, 534] on div at bounding box center [398, 536] width 18 height 18
type input "FBFFF5"
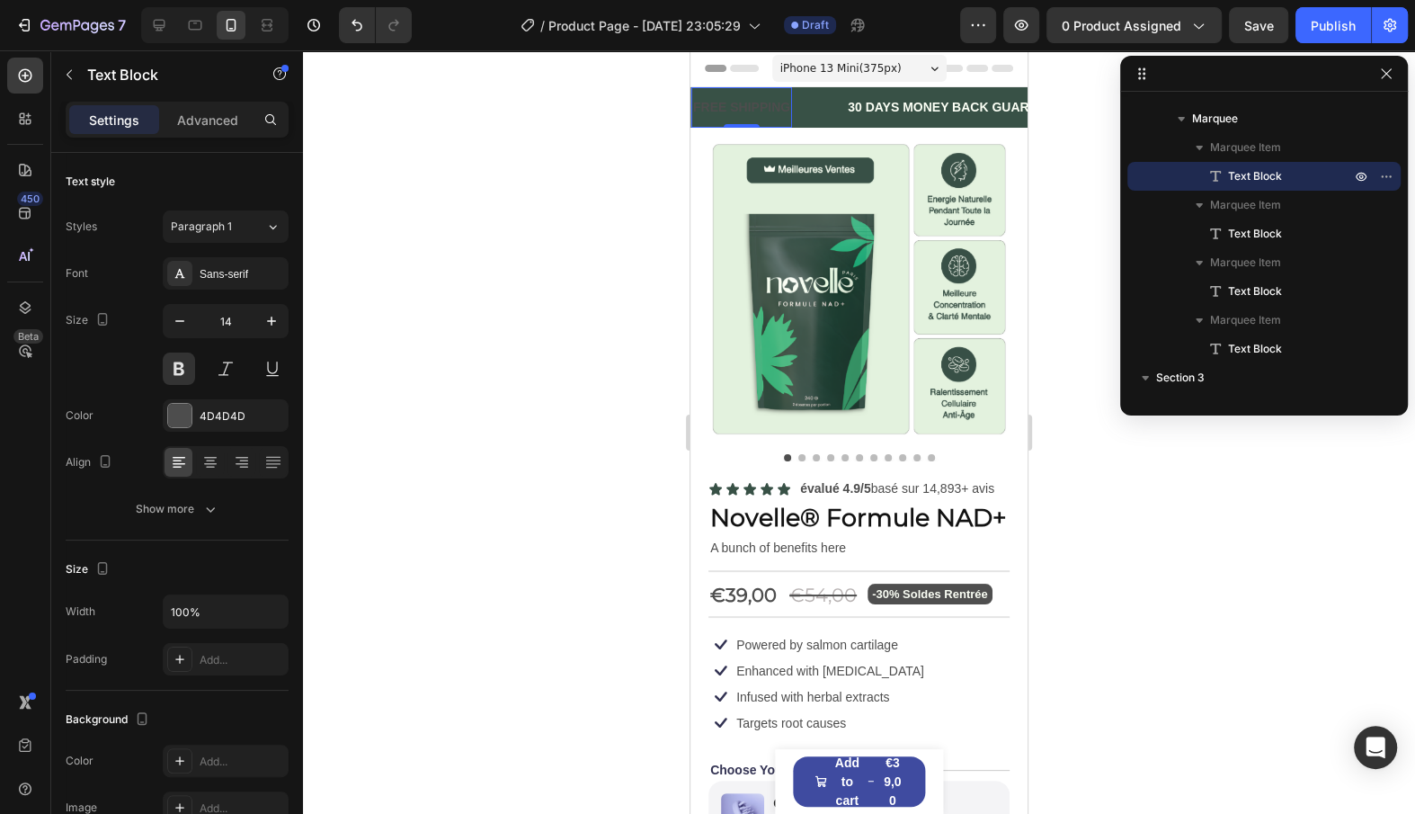
click at [746, 107] on div "FREE SHIPPING" at bounding box center [741, 107] width 101 height 26
click at [230, 405] on div "4D4D4D" at bounding box center [226, 415] width 126 height 32
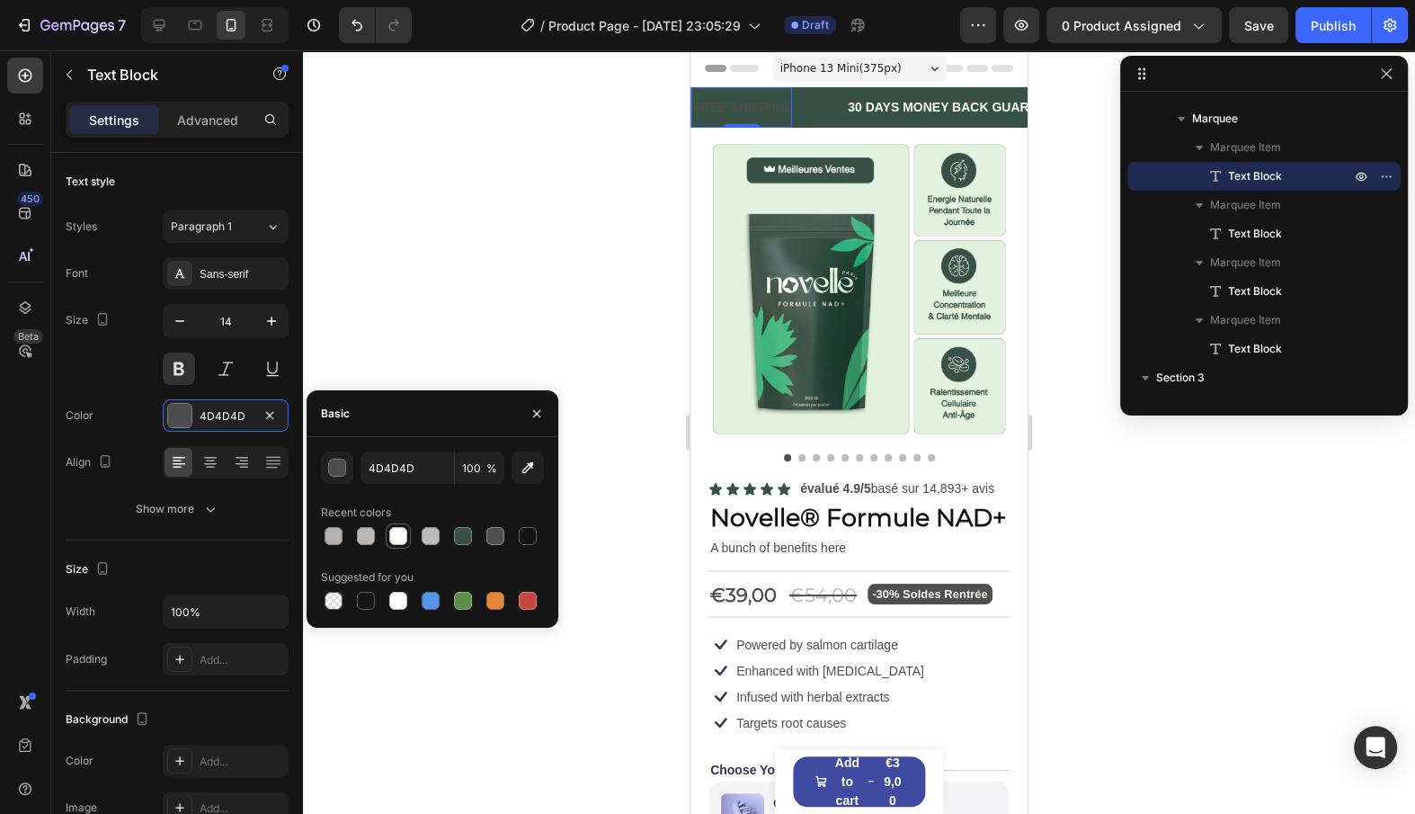
click at [397, 531] on div at bounding box center [398, 536] width 18 height 18
type input "FBFFF5"
click at [828, 103] on div "FREE SHIPPING Text Block 0" at bounding box center [768, 107] width 155 height 40
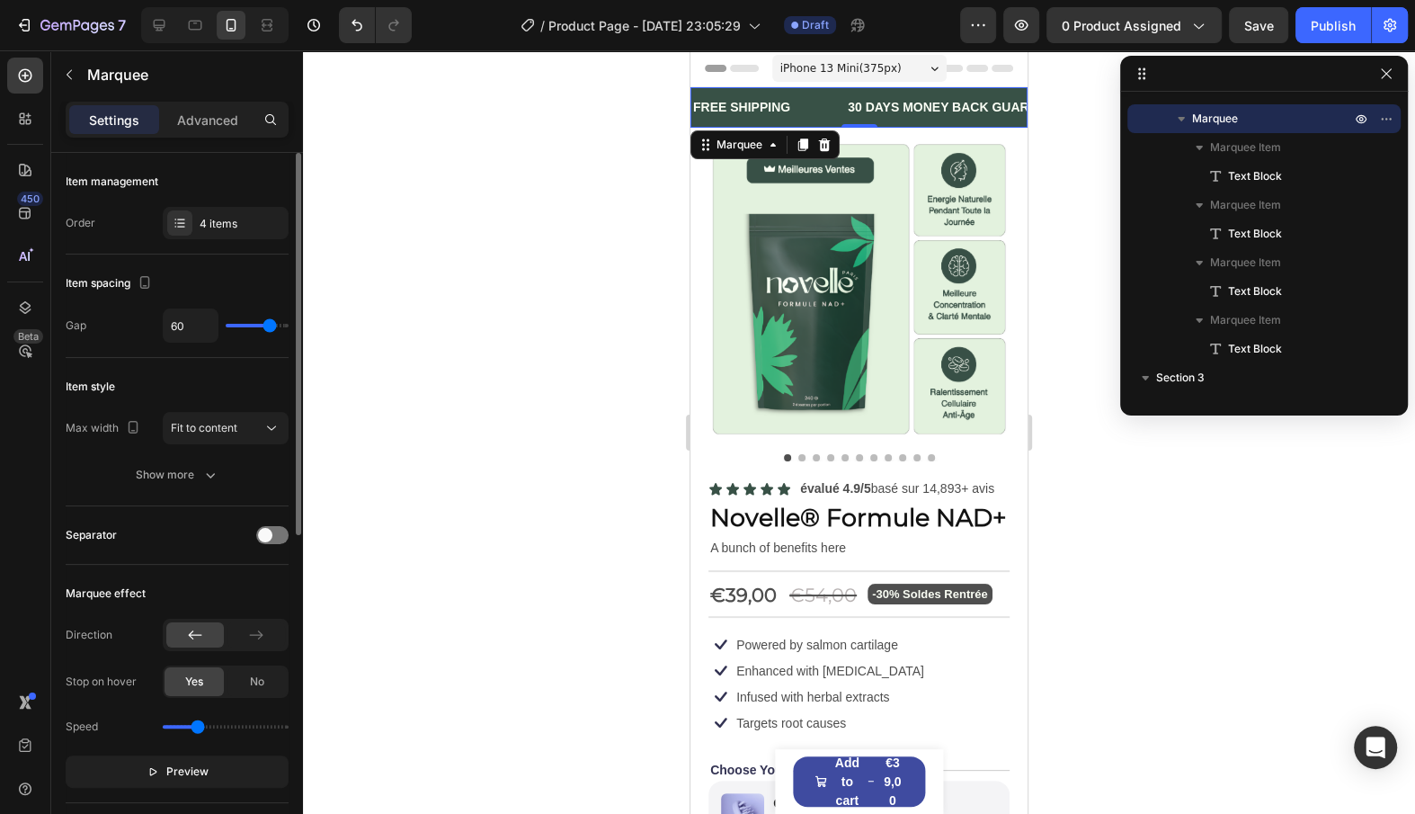
click at [246, 334] on div "60" at bounding box center [226, 325] width 126 height 34
click at [245, 329] on div "60" at bounding box center [226, 325] width 126 height 34
type input "36"
click at [254, 325] on input "range" at bounding box center [257, 326] width 63 height 4
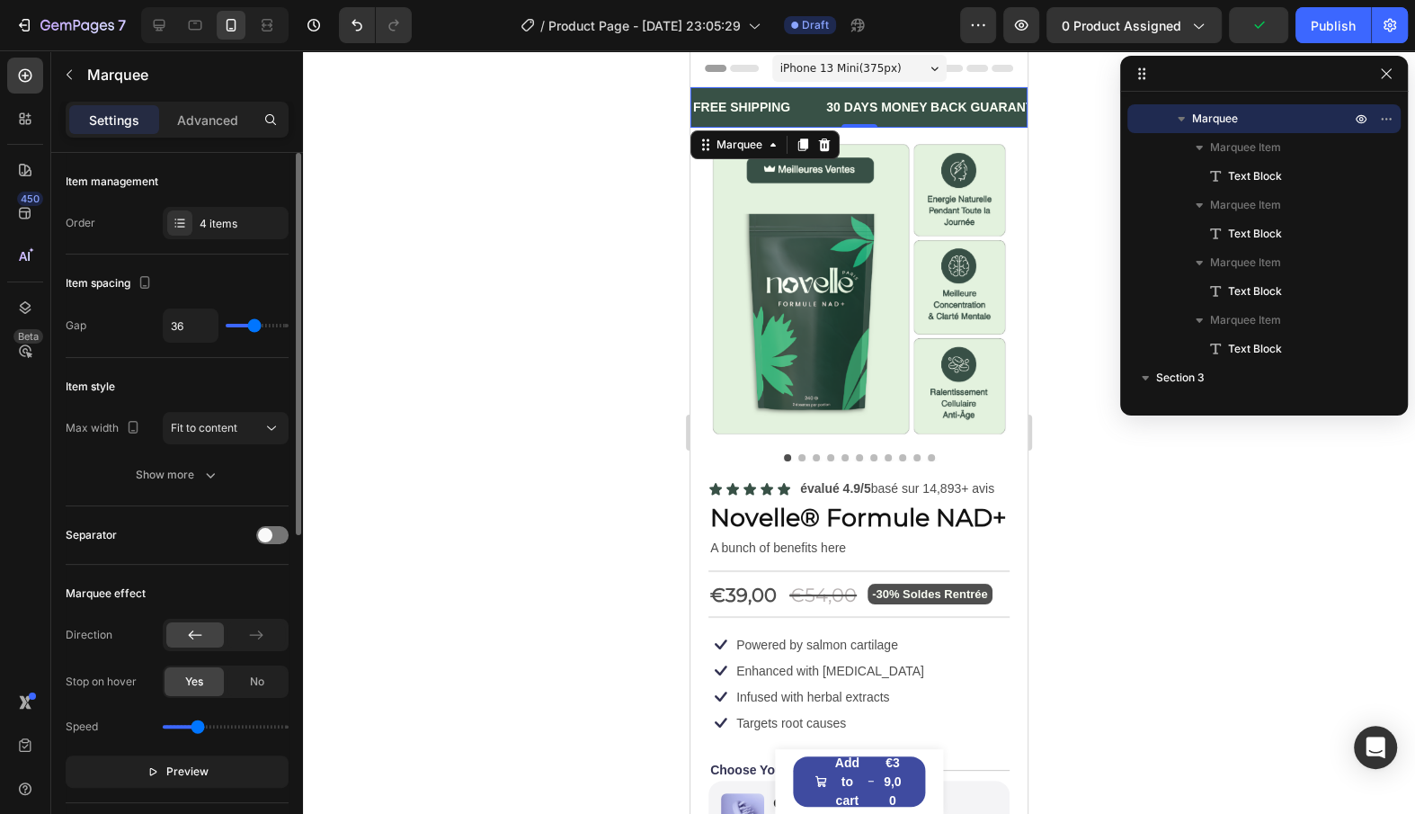
type input "32"
type input "27"
type input "26"
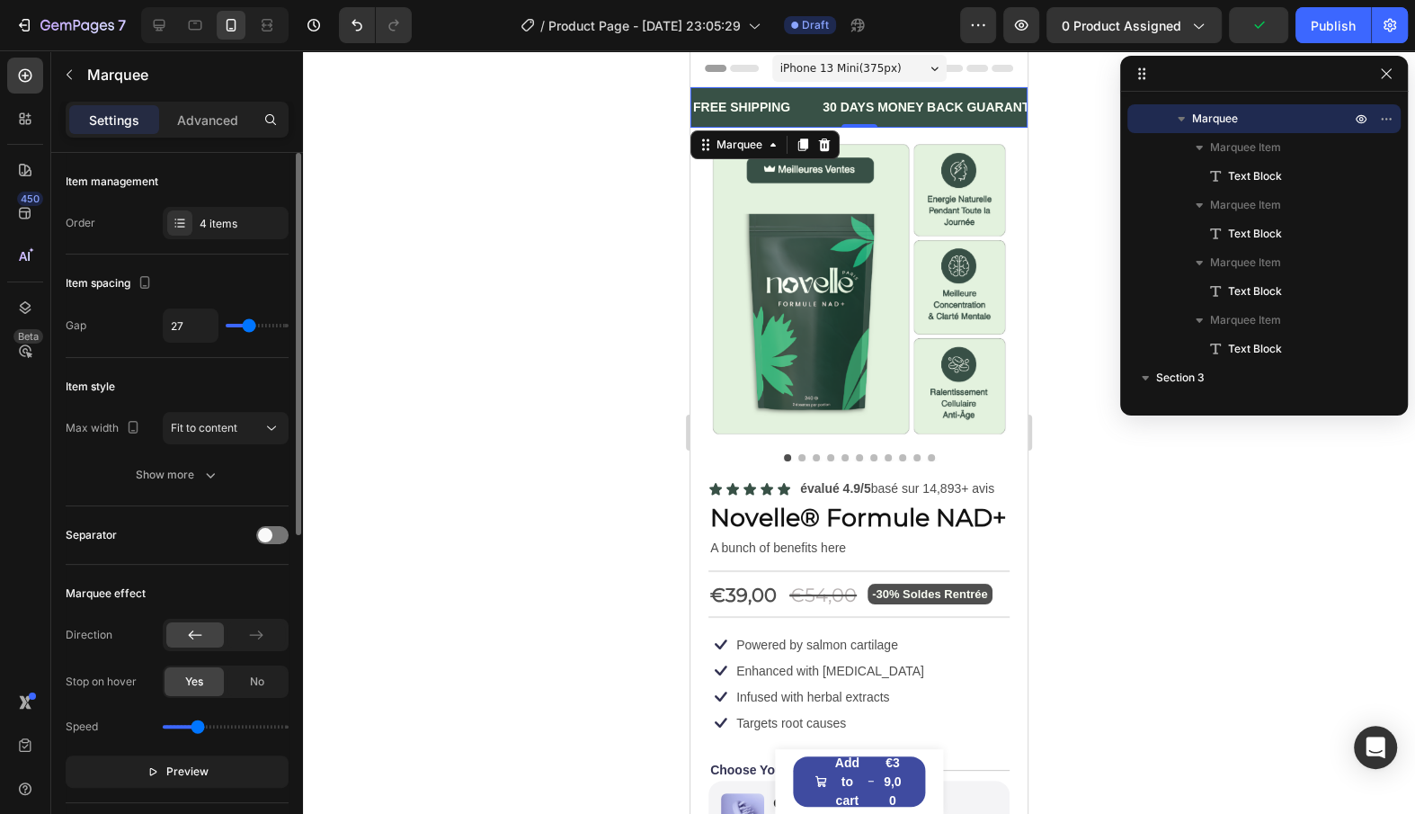
type input "26"
type input "33"
type input "34"
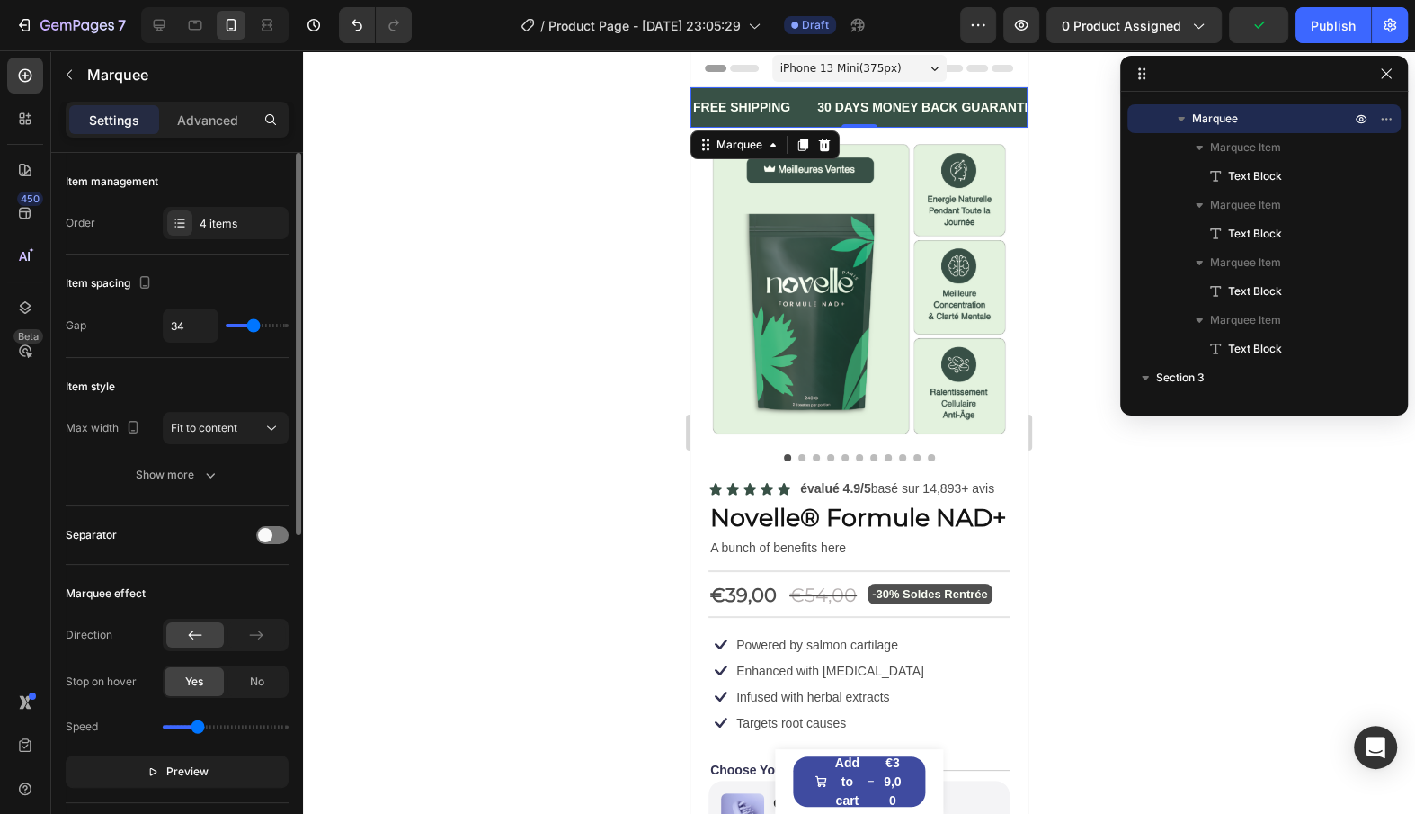
type input "35"
type input "36"
type input "37"
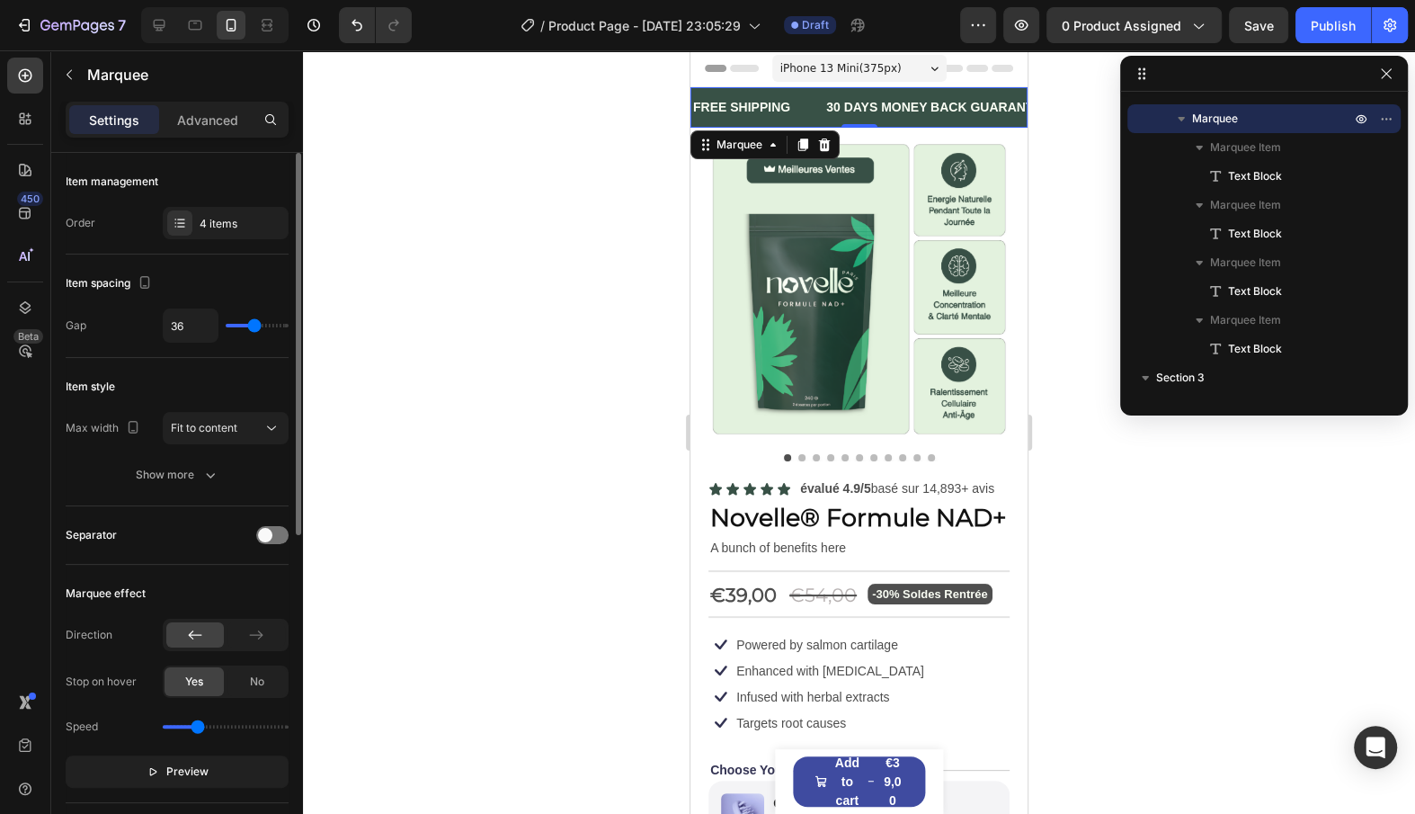
type input "37"
type input "38"
type input "39"
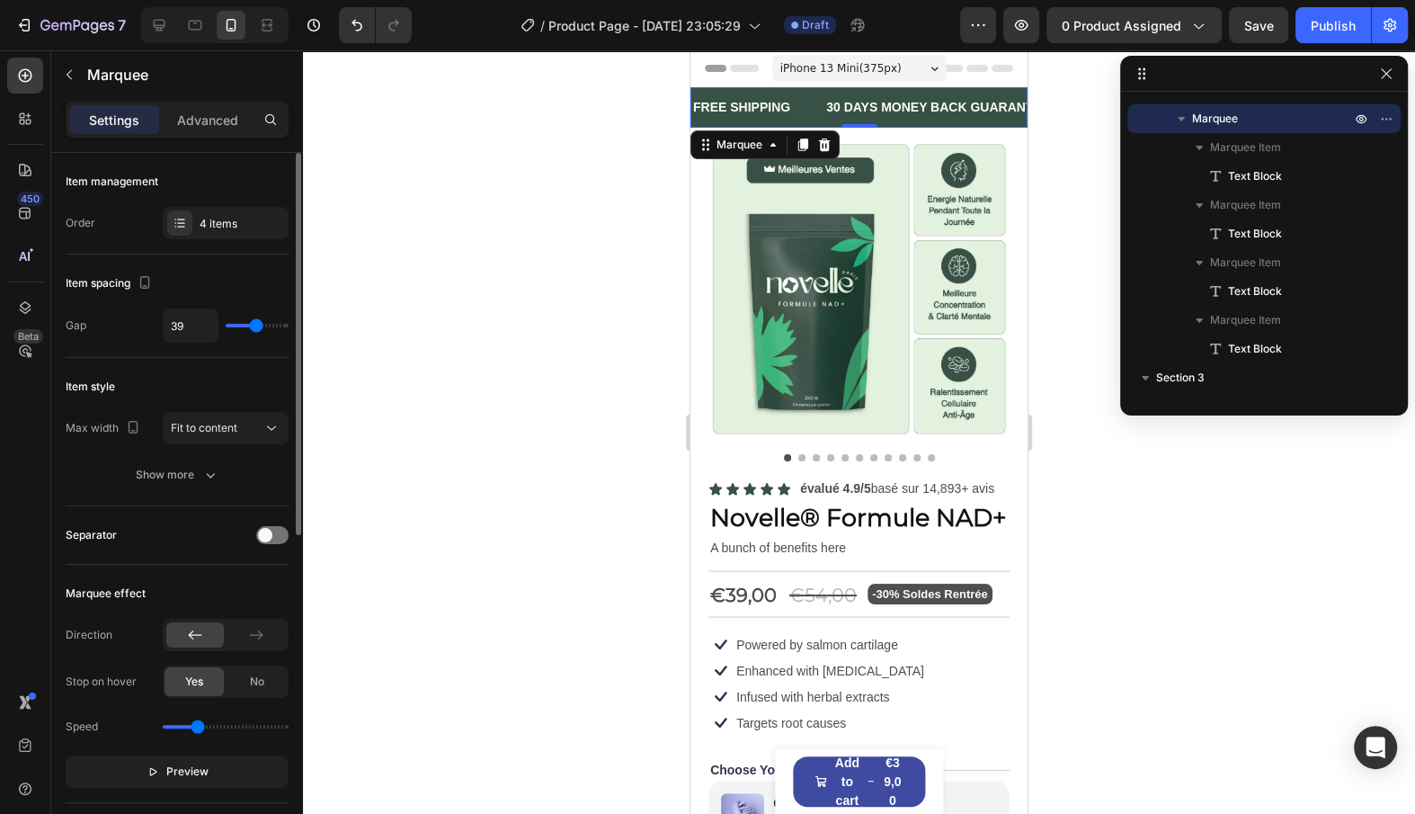
type input "42"
type input "44"
type input "46"
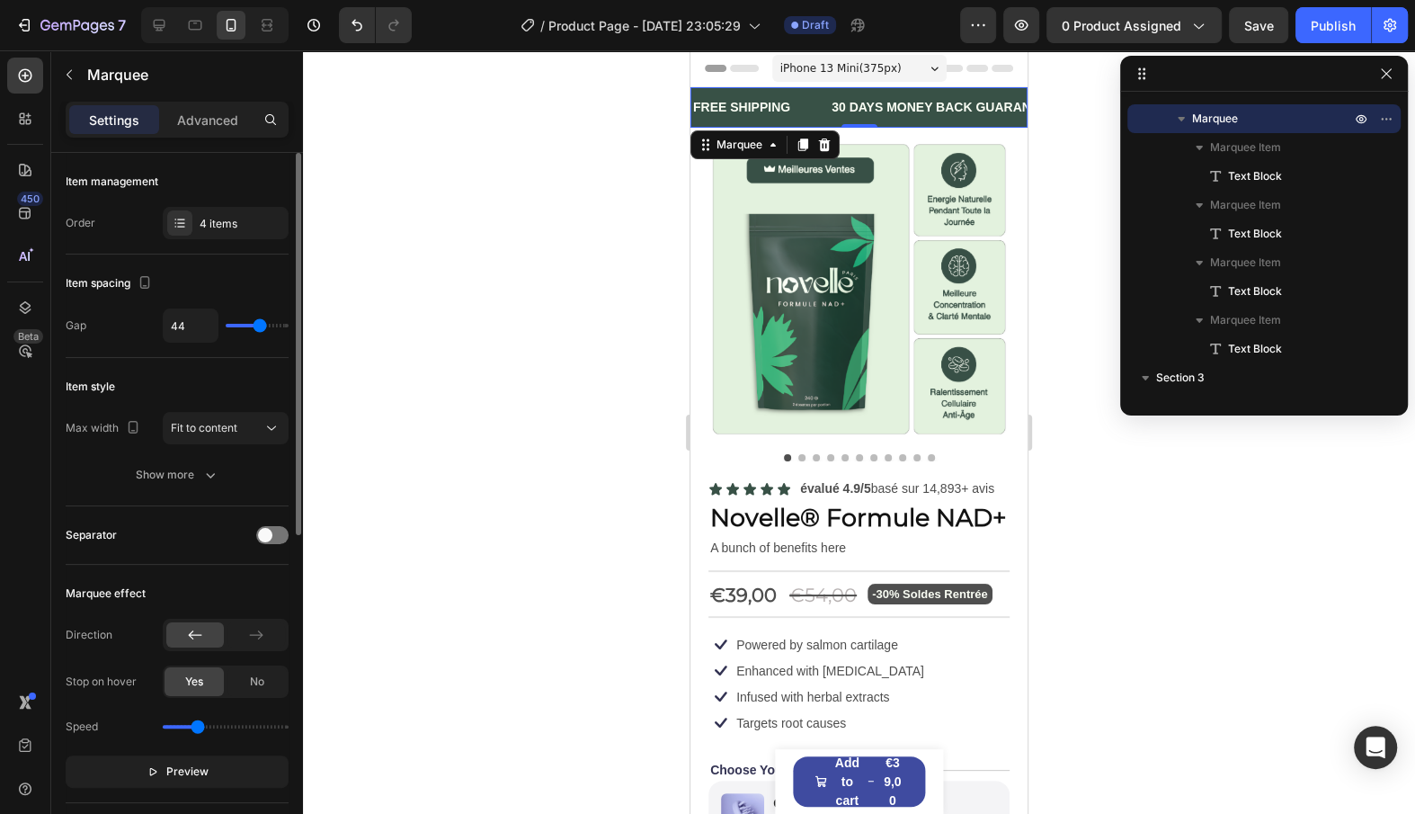
type input "46"
type input "55"
type input "56"
drag, startPoint x: 252, startPoint y: 325, endPoint x: 266, endPoint y: 320, distance: 15.1
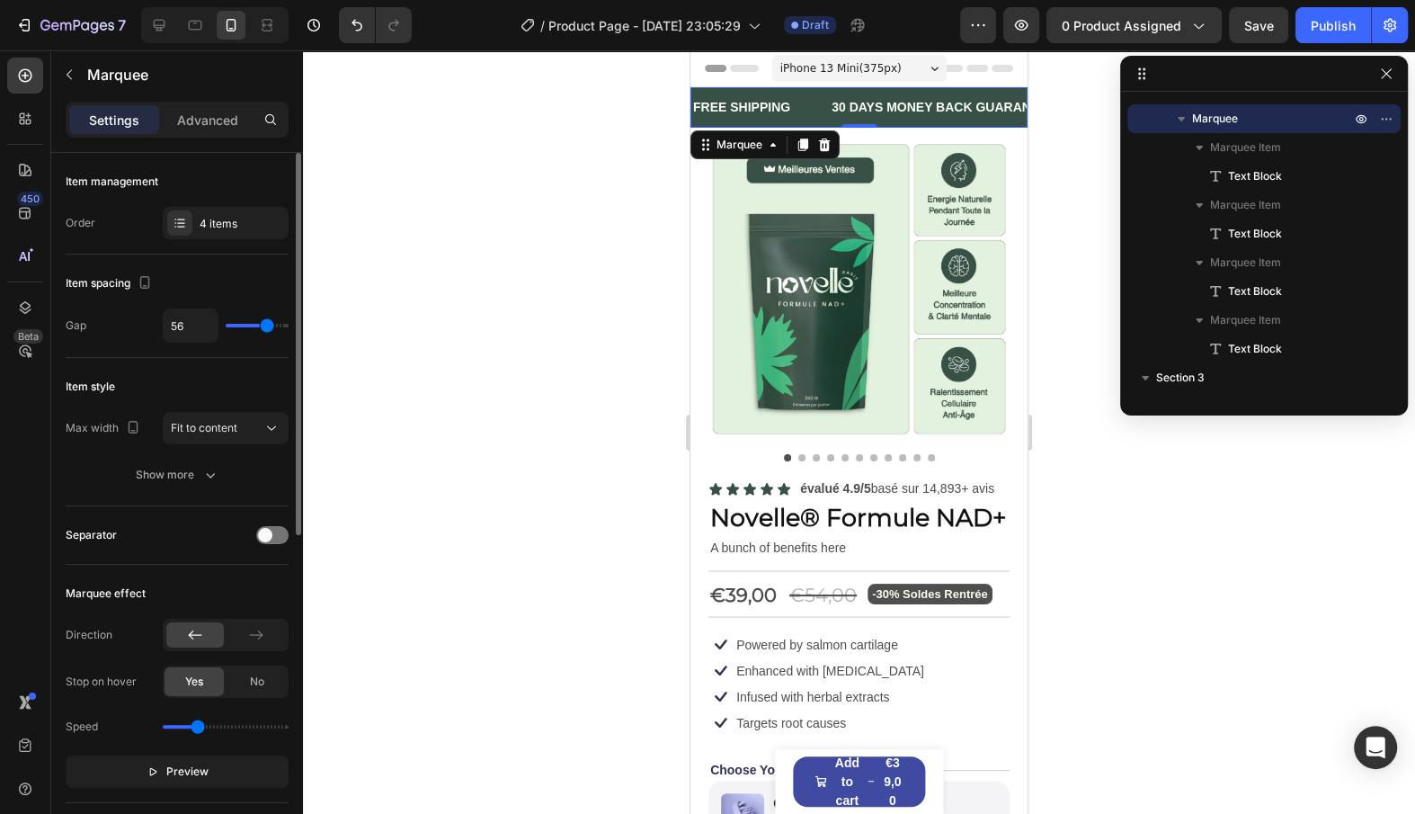
type input "56"
click at [266, 324] on input "range" at bounding box center [257, 326] width 63 height 4
click at [944, 117] on div "30 DAYS MONEY BACK GUARANTEE" at bounding box center [956, 107] width 227 height 26
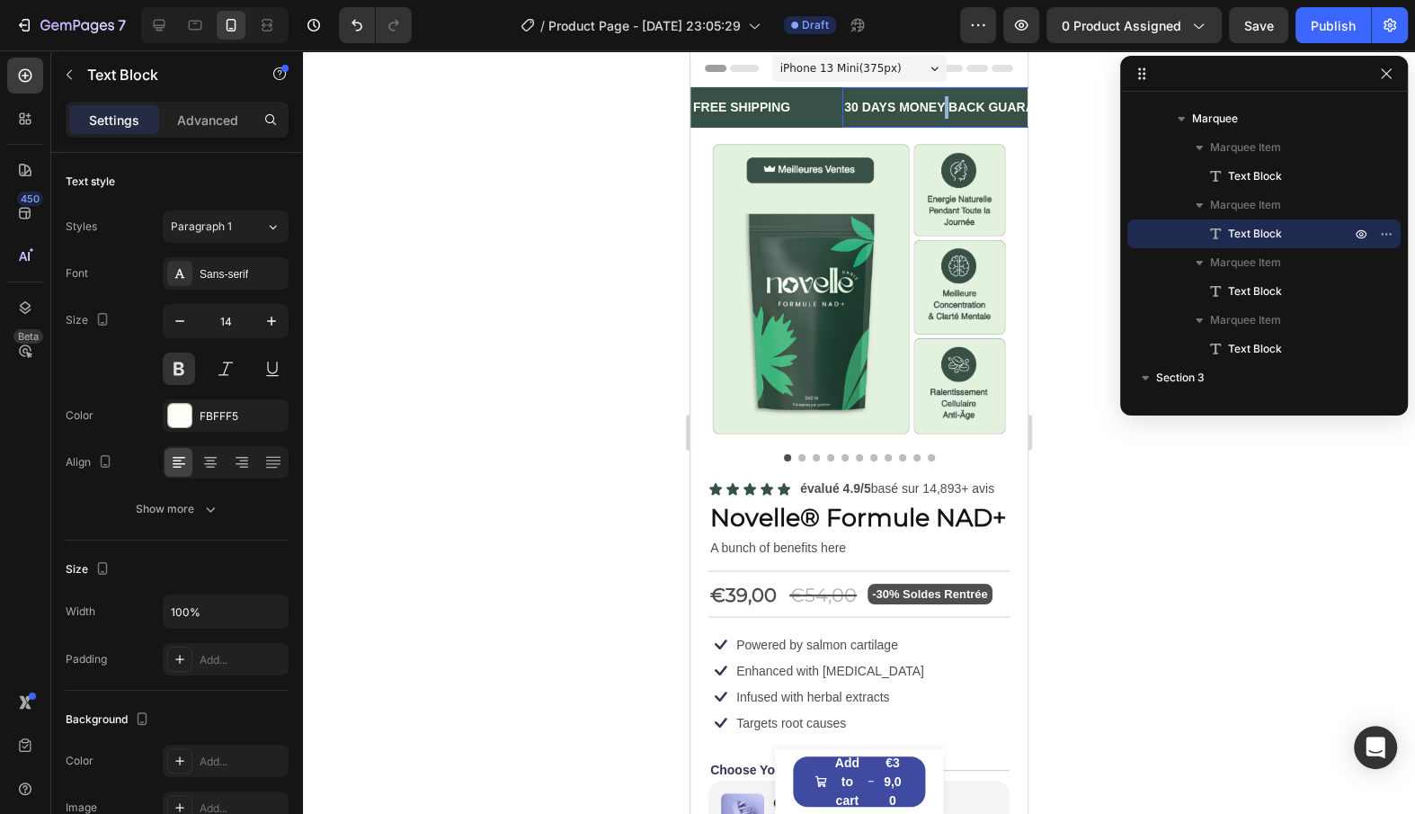
click at [944, 117] on p "30 DAYS MONEY BACK GUARANTEE" at bounding box center [956, 107] width 224 height 22
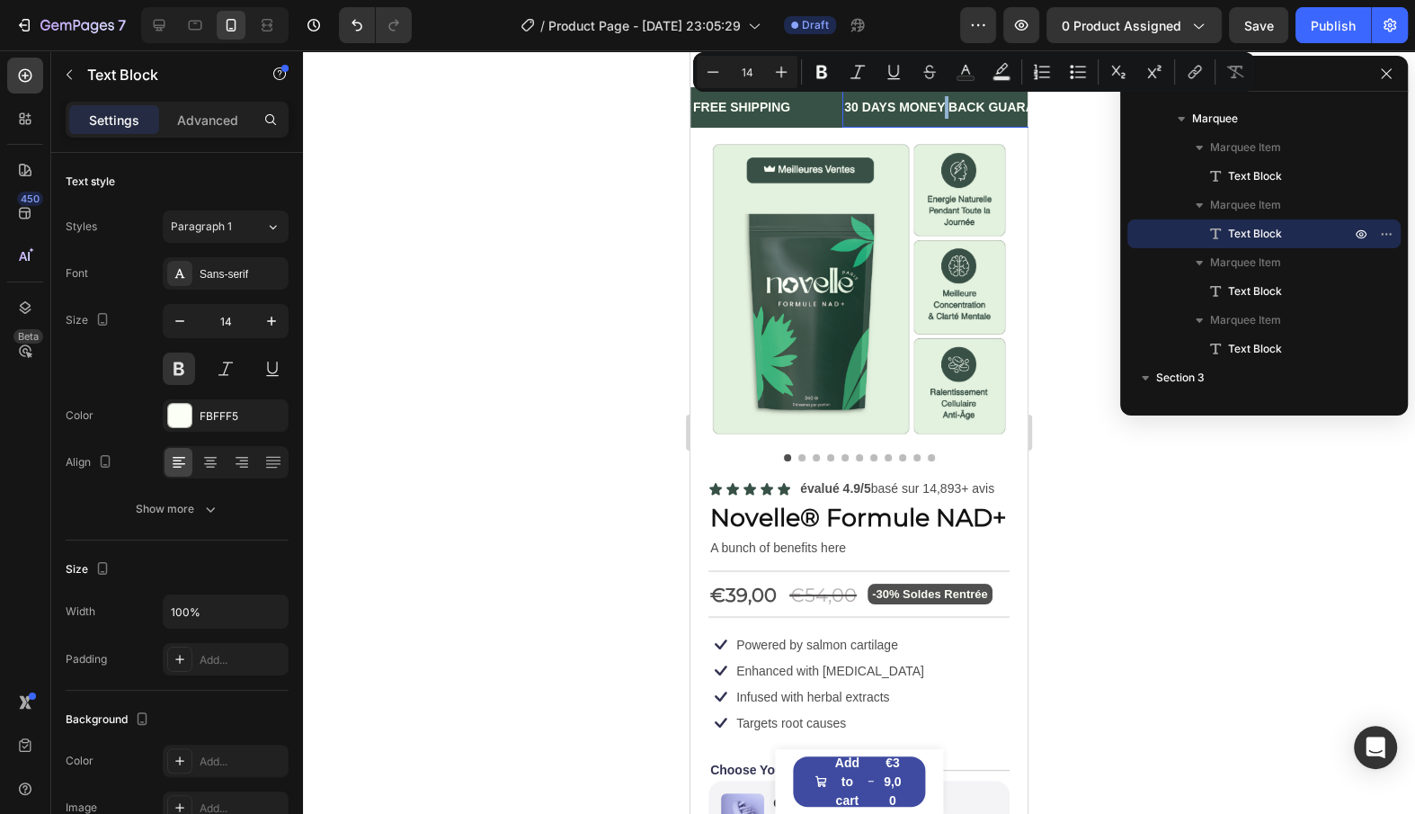
click at [944, 117] on p "30 DAYS MONEY BACK GUARANTEE" at bounding box center [956, 107] width 224 height 22
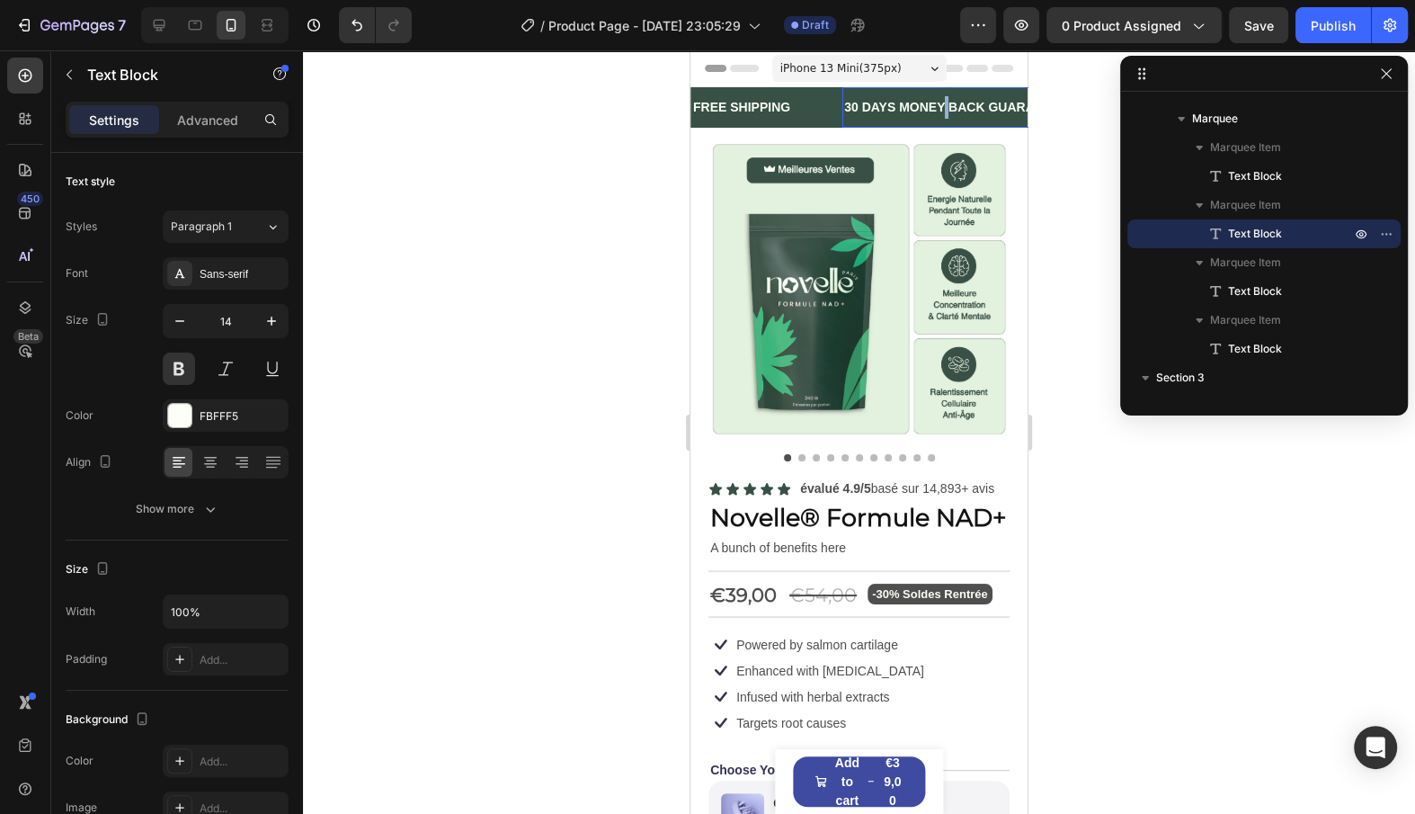
click at [944, 117] on p "30 DAYS MONEY BACK GUARANTEE" at bounding box center [956, 107] width 224 height 22
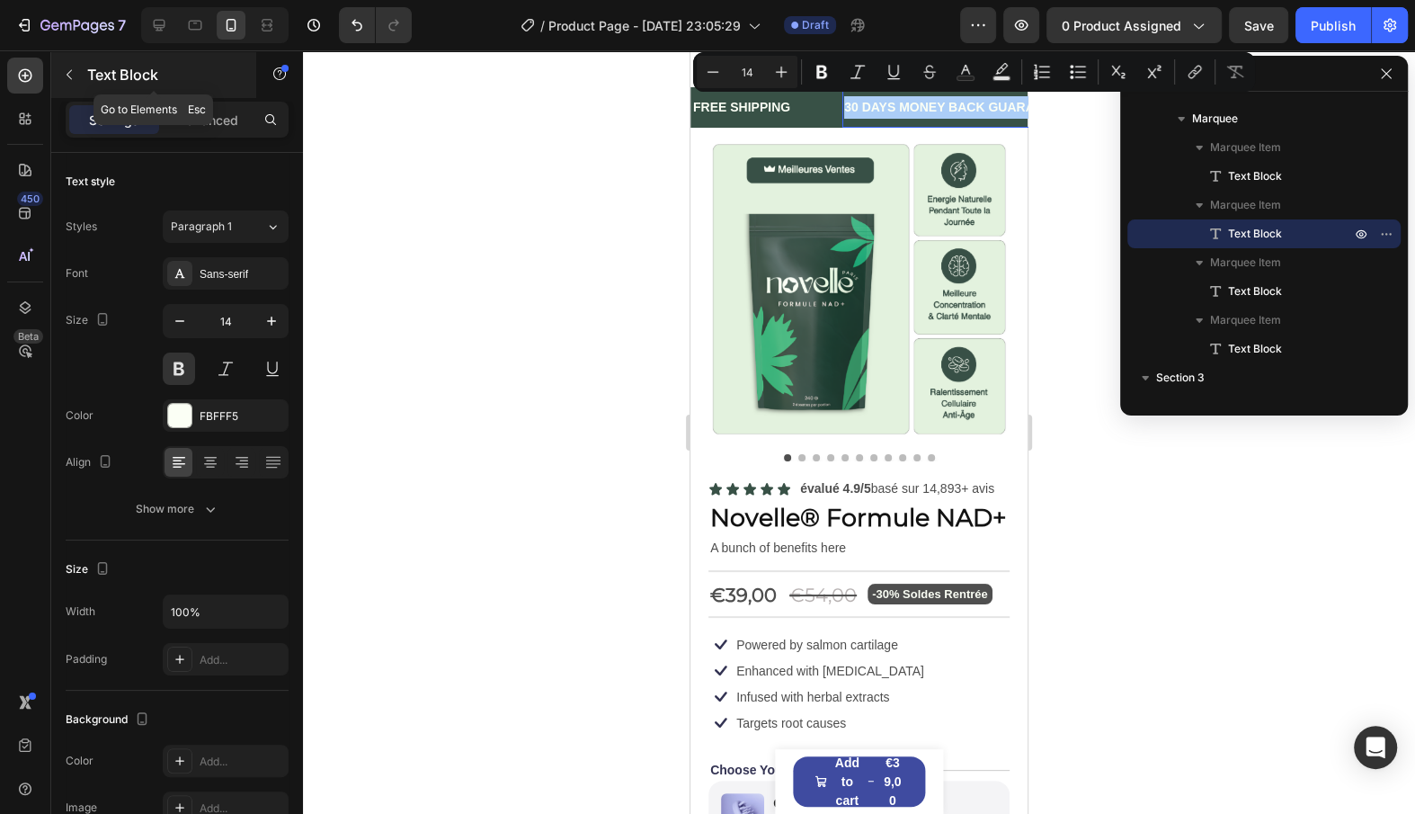
click at [76, 67] on icon "button" at bounding box center [69, 74] width 14 height 14
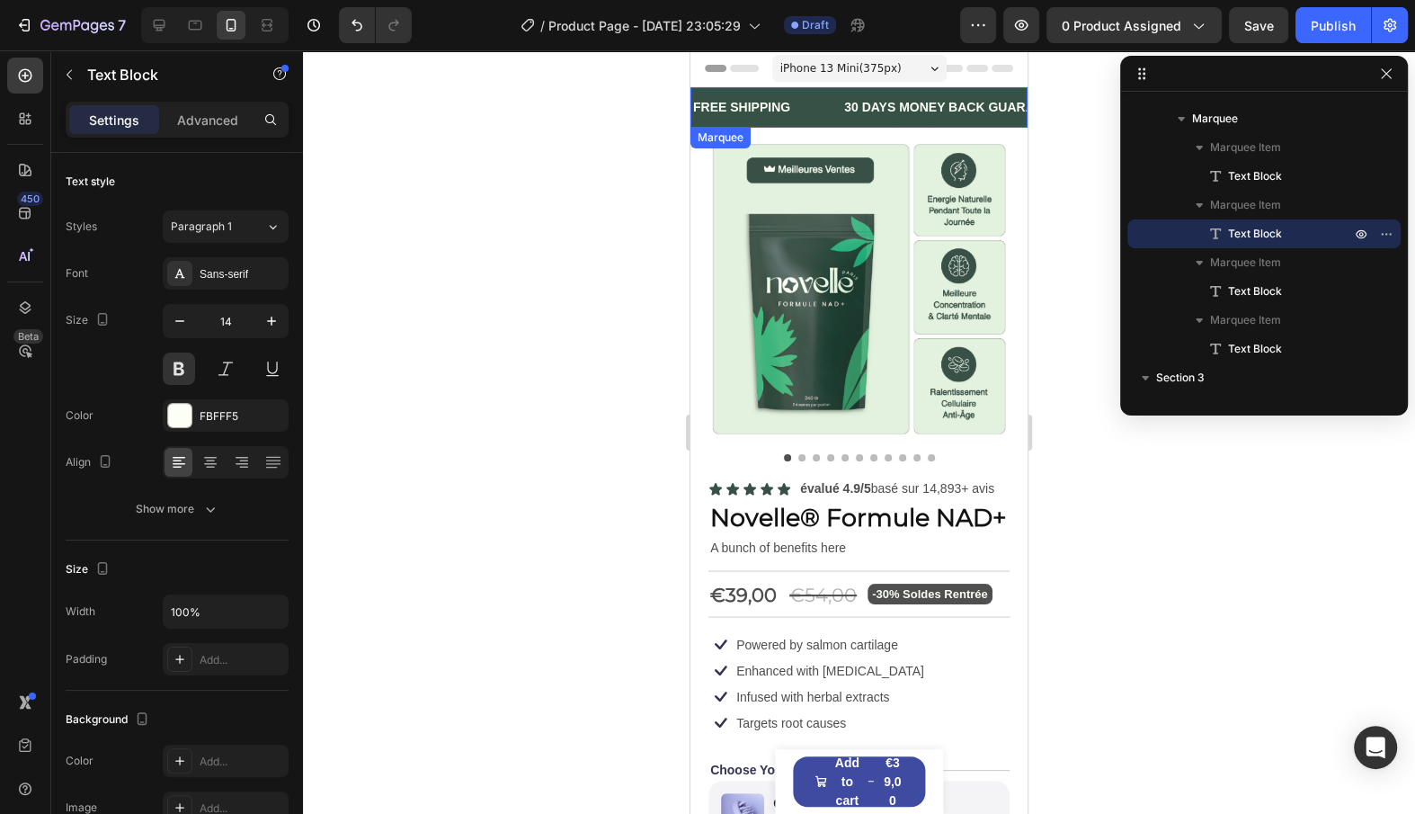
click at [843, 103] on div "30 DAYS MONEY BACK GUARANTEE" at bounding box center [956, 107] width 227 height 26
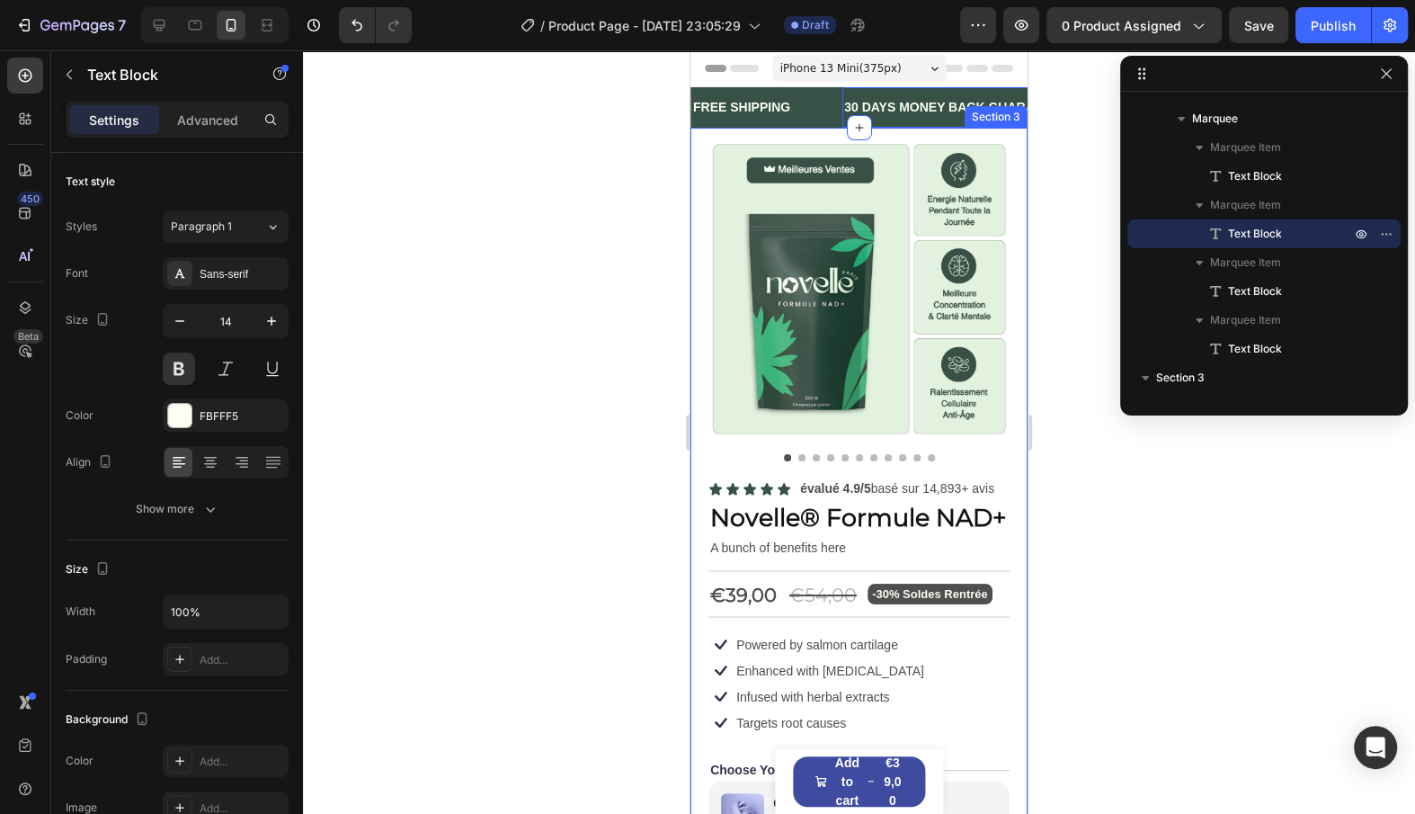
click at [625, 188] on div at bounding box center [859, 431] width 1112 height 763
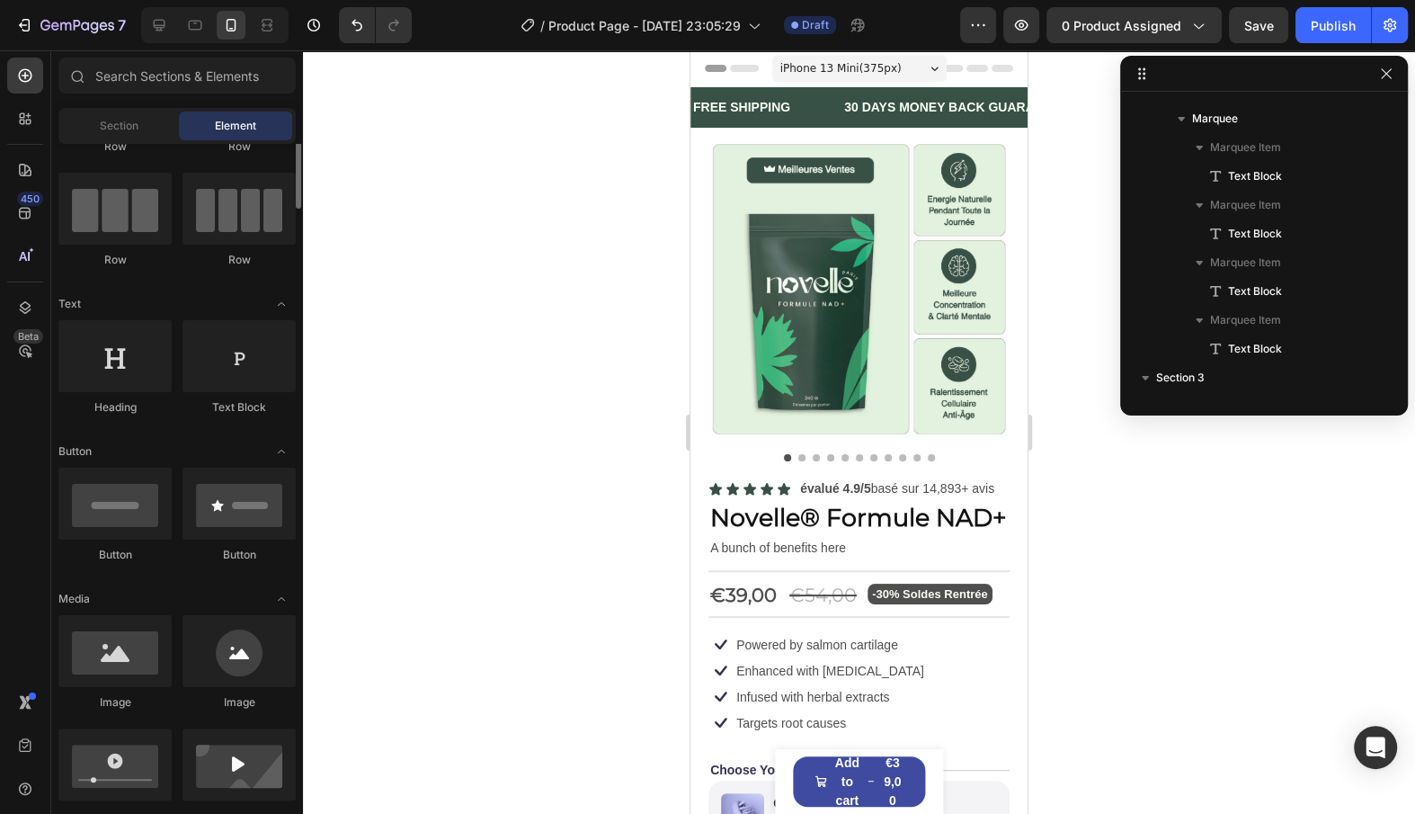
scroll to position [110, 0]
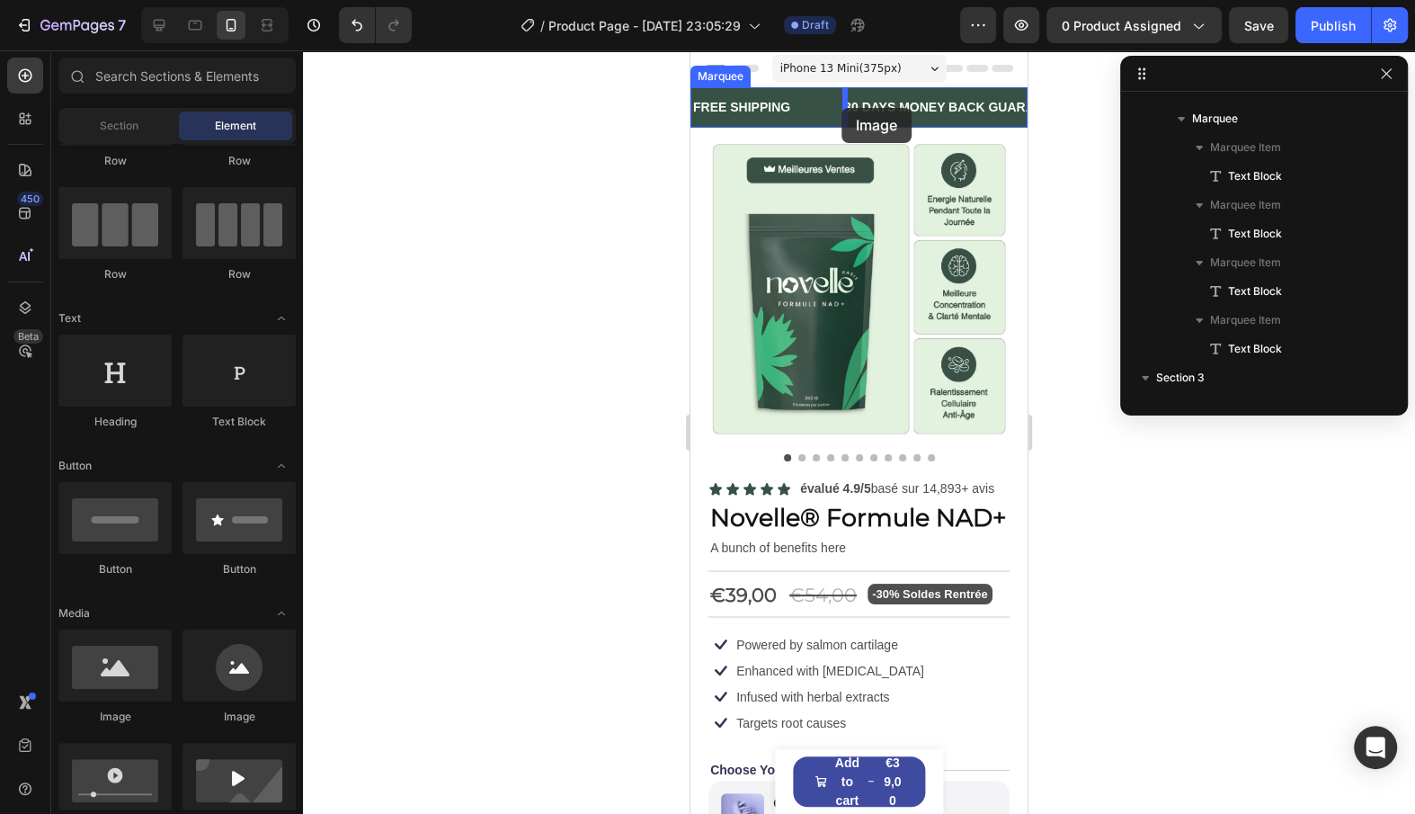
drag, startPoint x: 939, startPoint y: 716, endPoint x: 842, endPoint y: 109, distance: 614.7
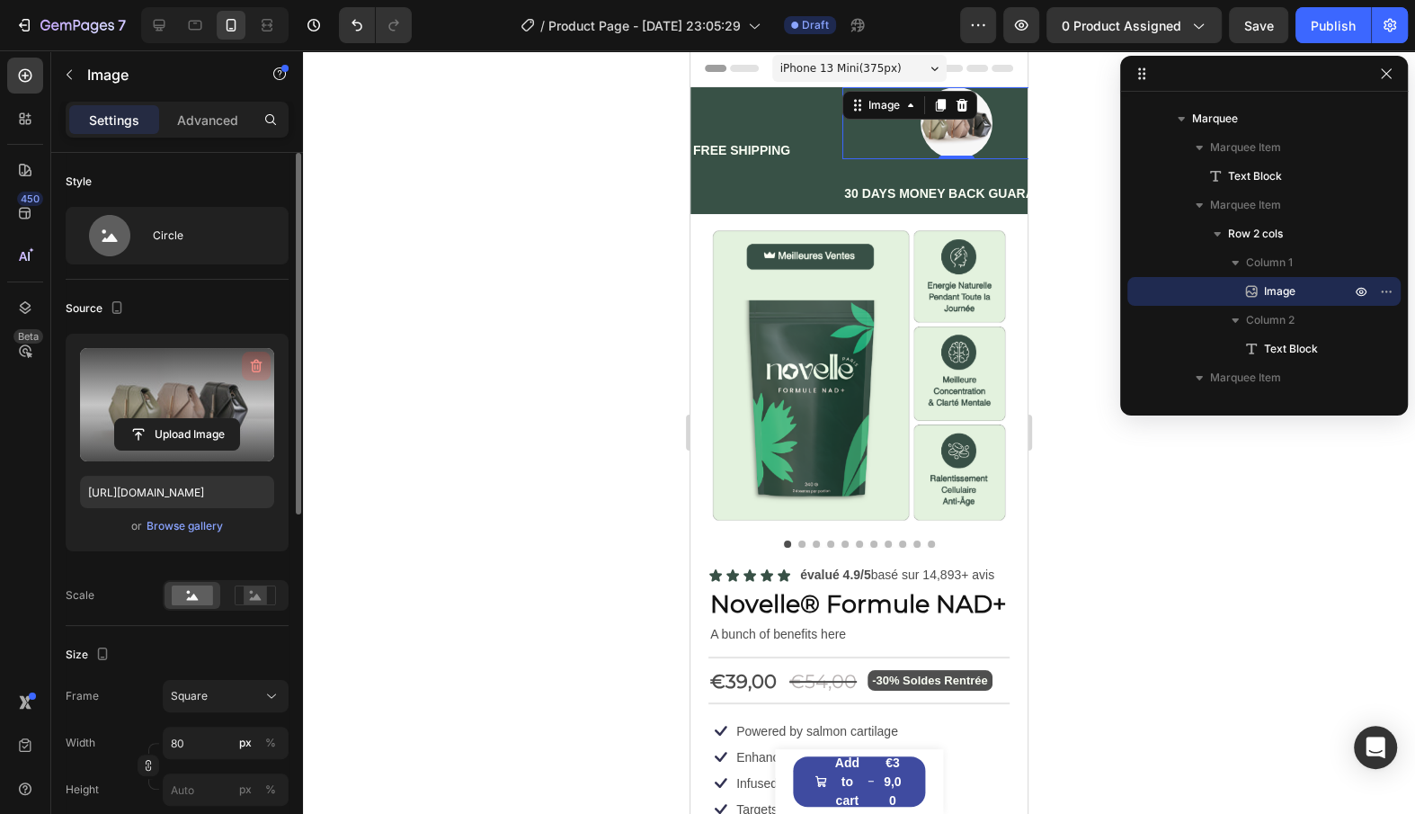
click at [254, 361] on icon "button" at bounding box center [257, 366] width 12 height 13
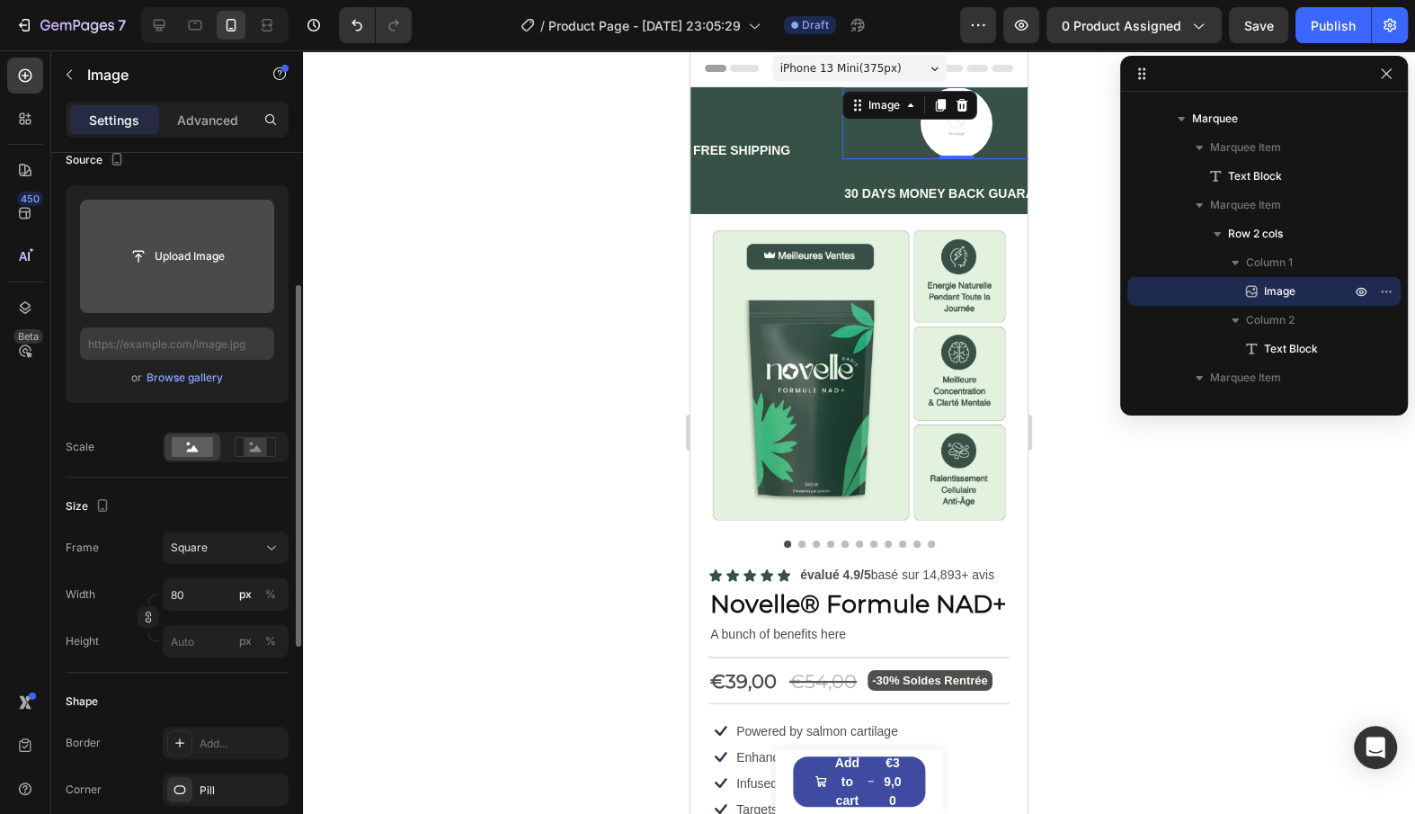
scroll to position [186, 0]
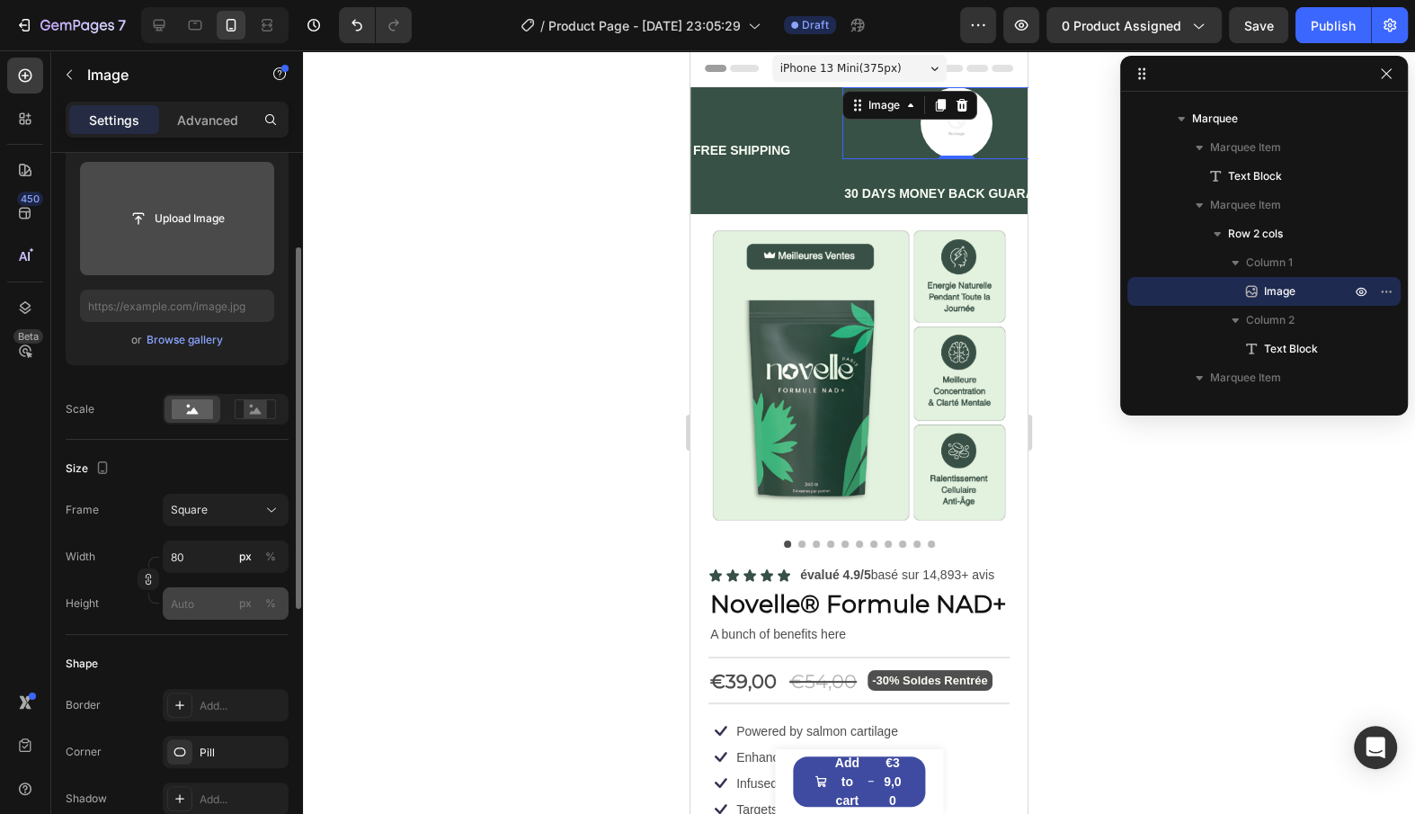
click at [199, 584] on div "Width 80 px % Height px %" at bounding box center [177, 579] width 223 height 79
click at [201, 548] on input "80" at bounding box center [226, 556] width 126 height 32
type input "5"
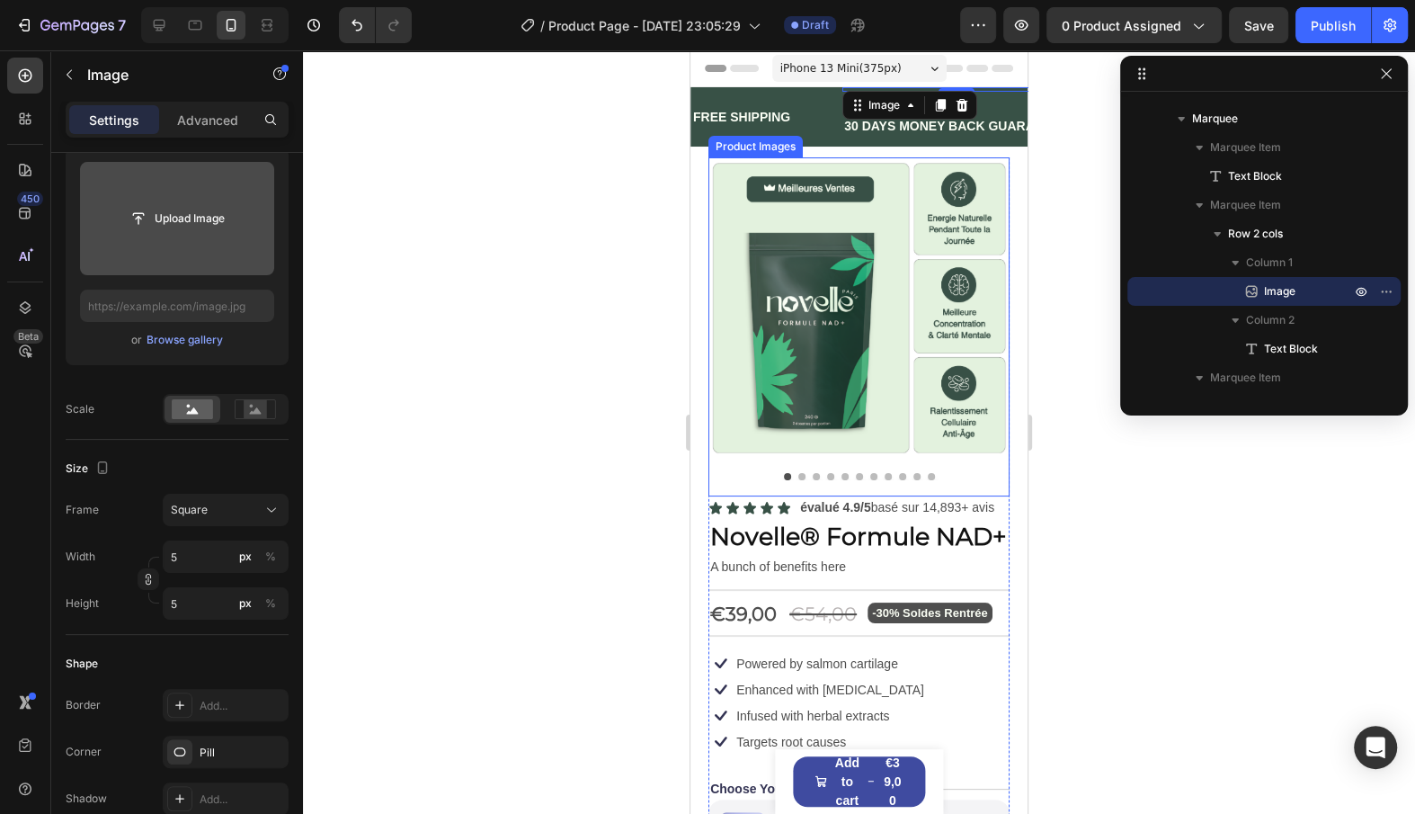
click at [874, 294] on img at bounding box center [859, 307] width 301 height 301
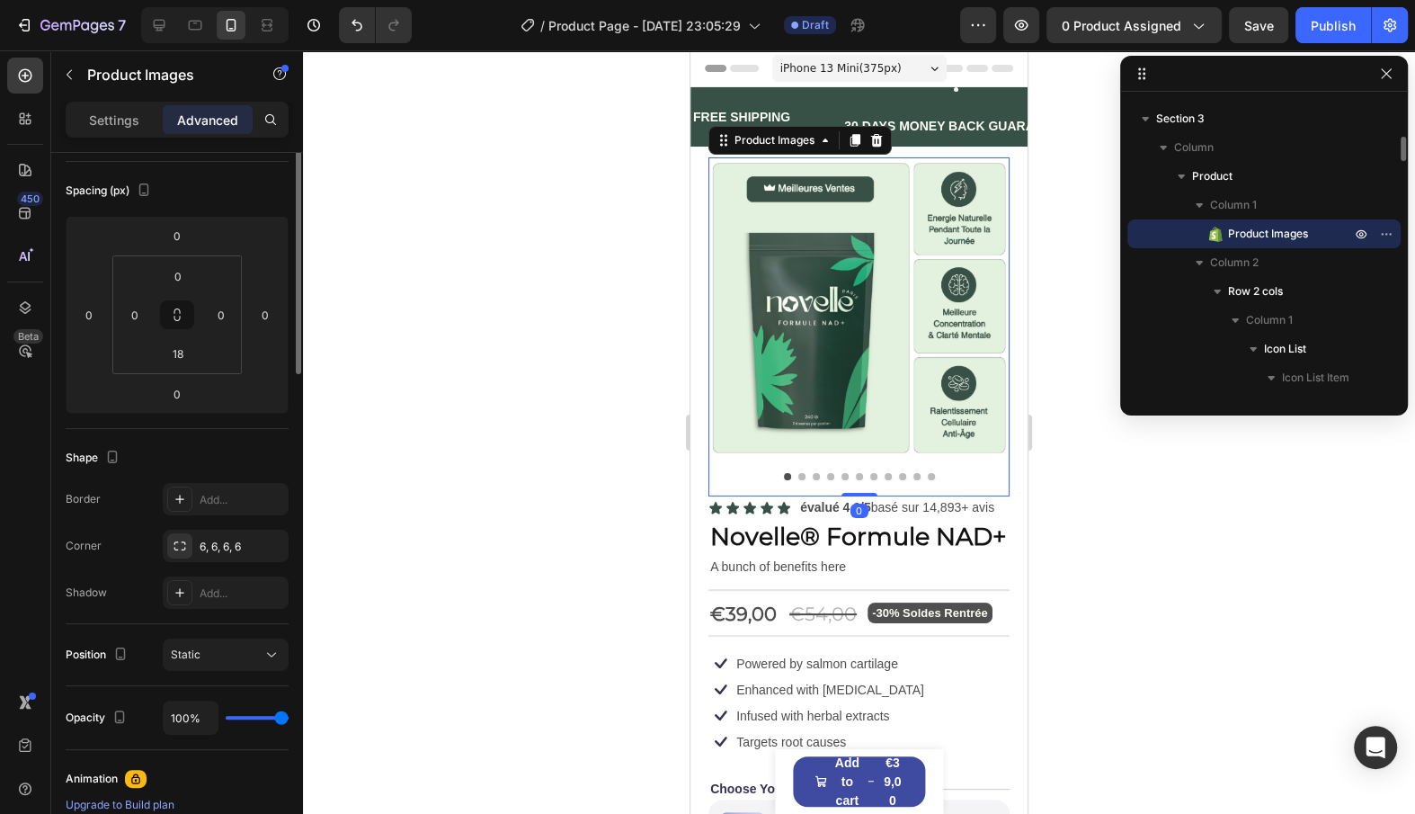
scroll to position [0, 0]
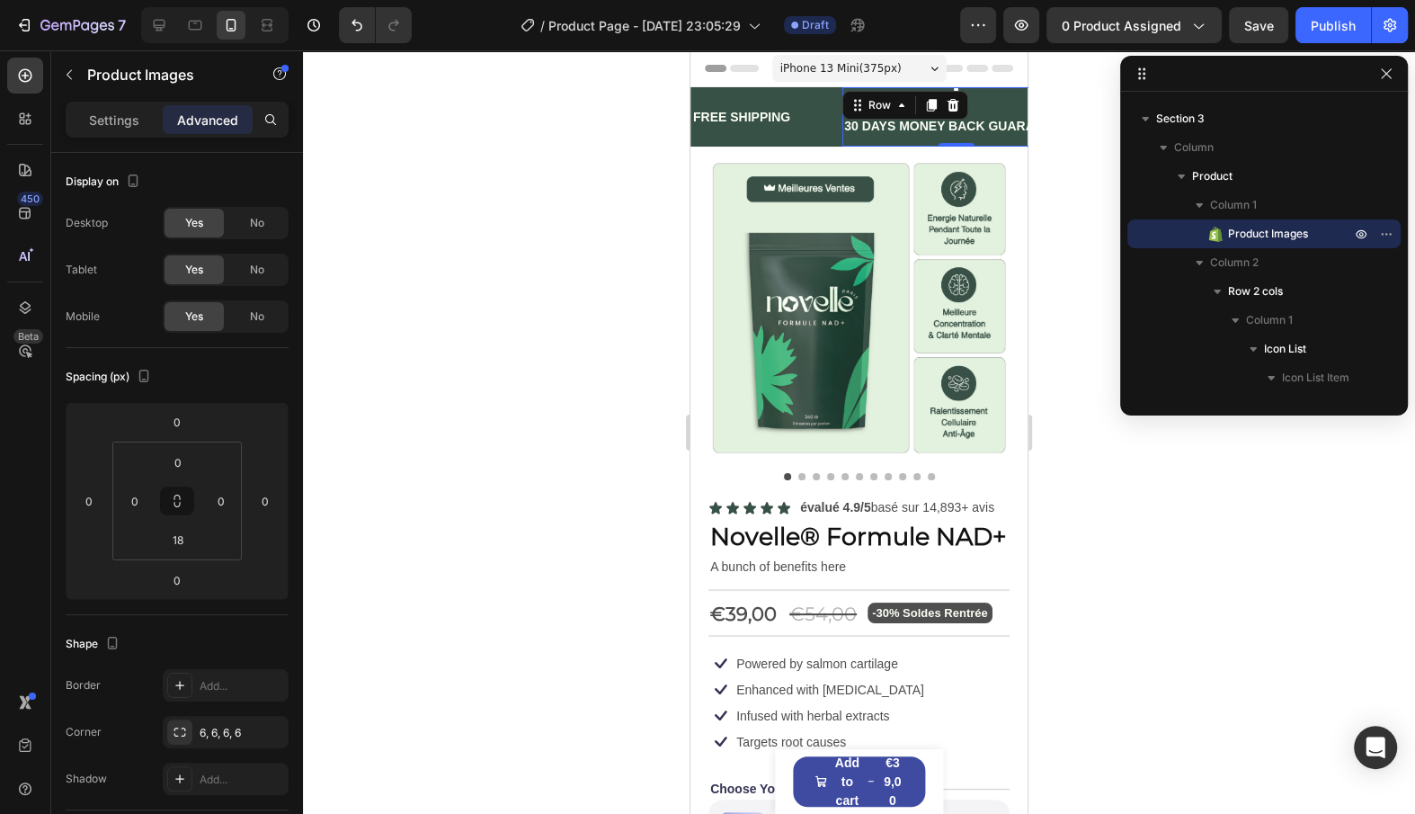
click at [940, 98] on div "Image 30 DAYS MONEY BACK GUARANTEE Text Block Row 0" at bounding box center [956, 116] width 227 height 59
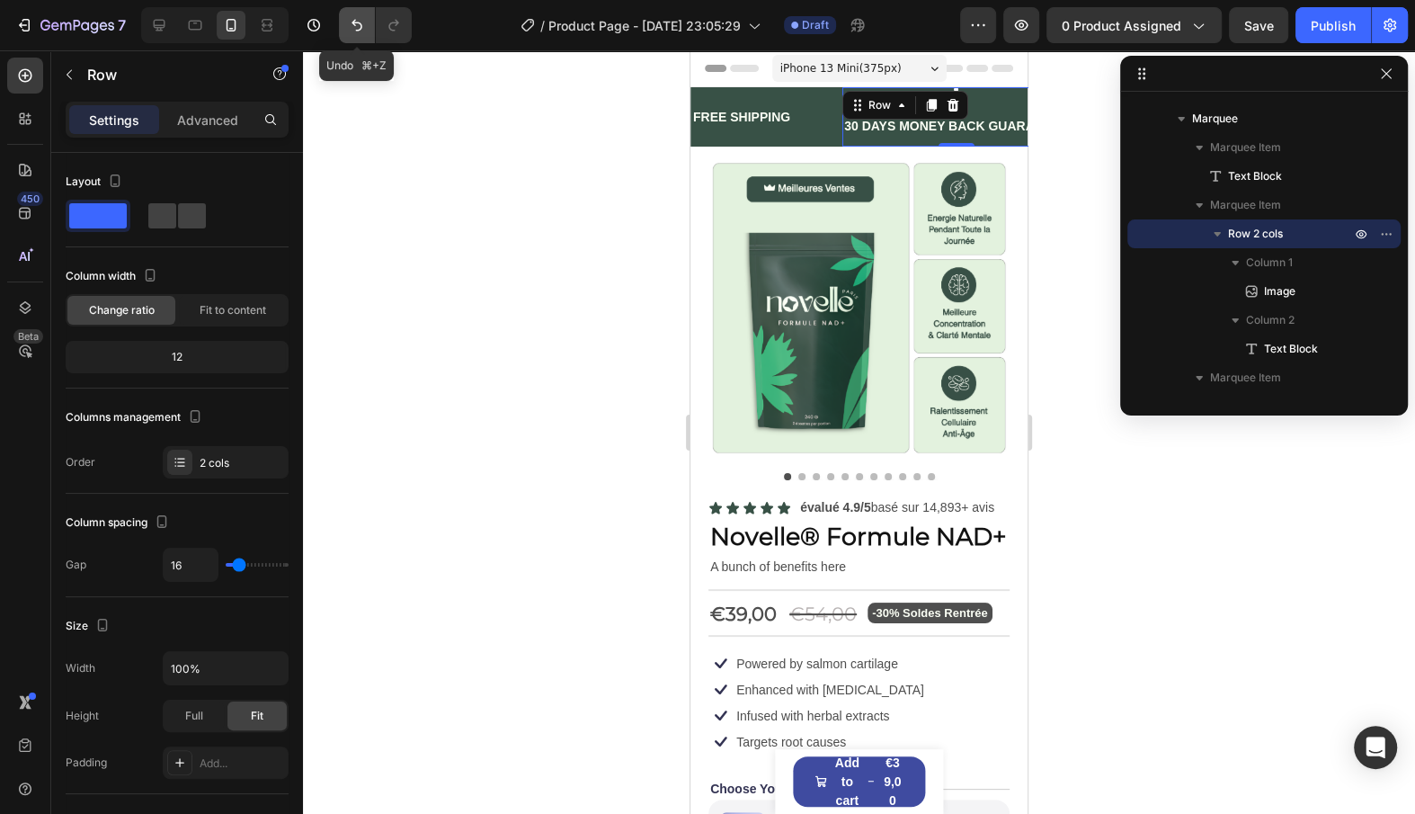
click at [354, 38] on button "Undo/Redo" at bounding box center [357, 25] width 36 height 36
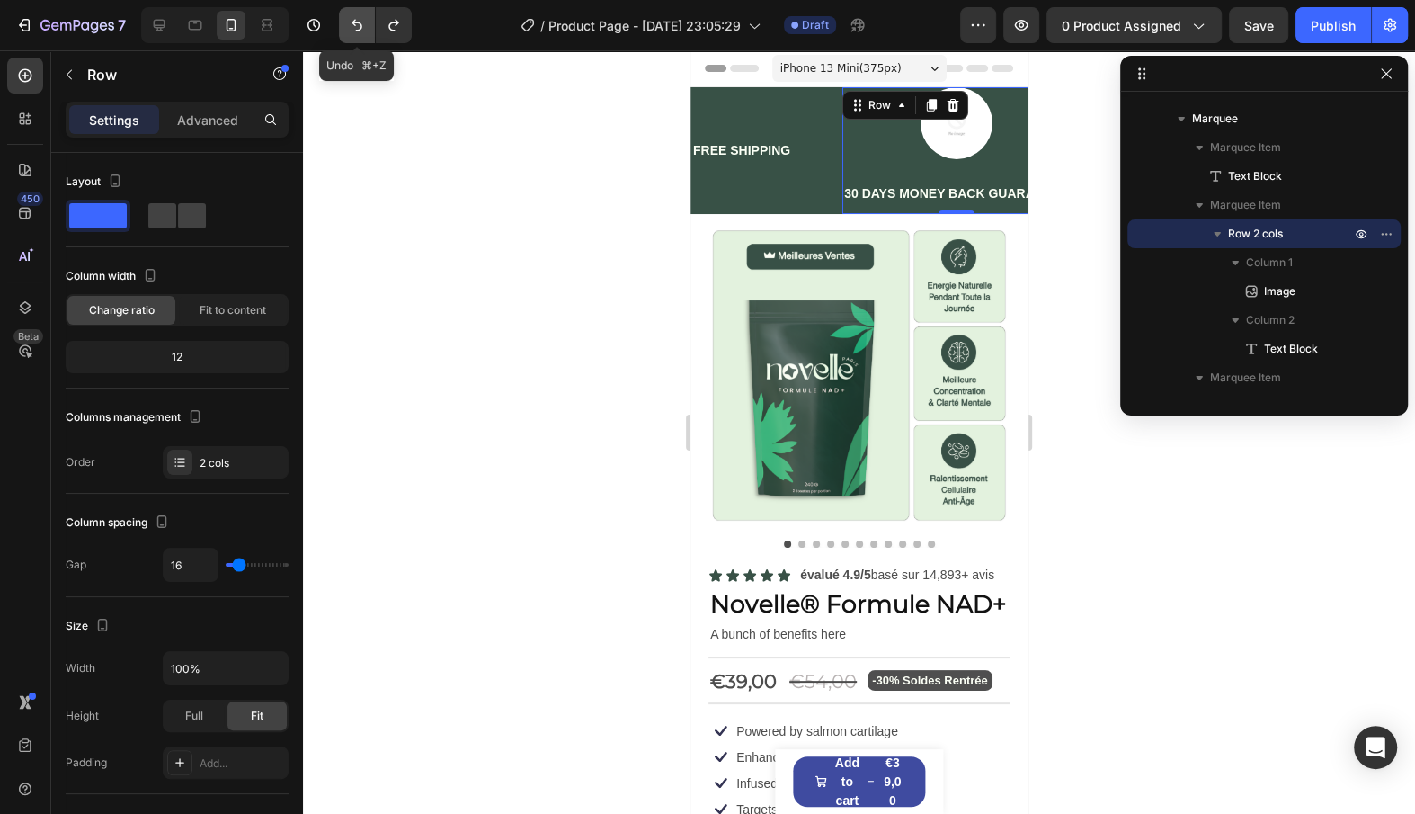
click at [354, 38] on button "Undo/Redo" at bounding box center [357, 25] width 36 height 36
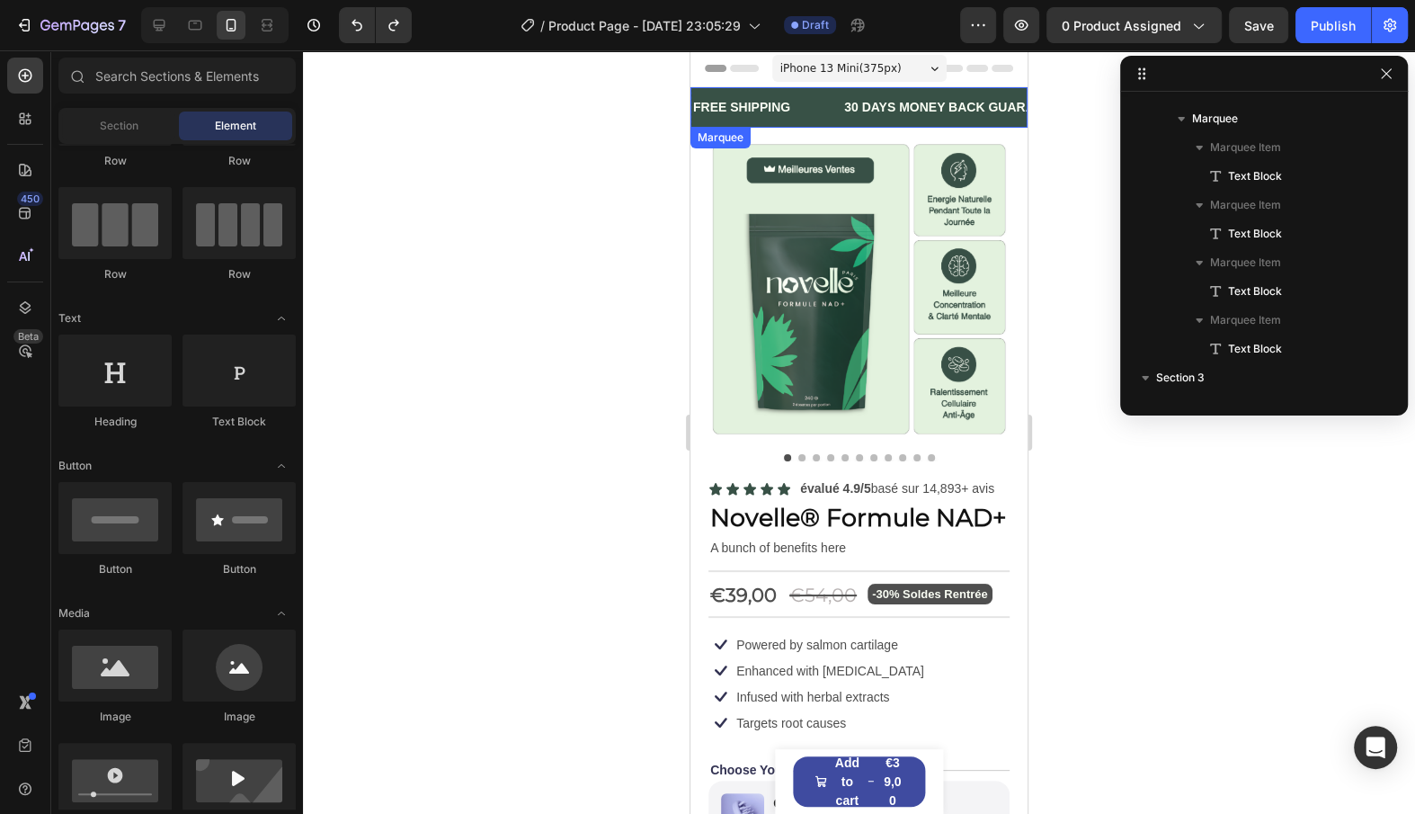
click at [831, 114] on div "FREE SHIPPING Text Block" at bounding box center [766, 107] width 151 height 40
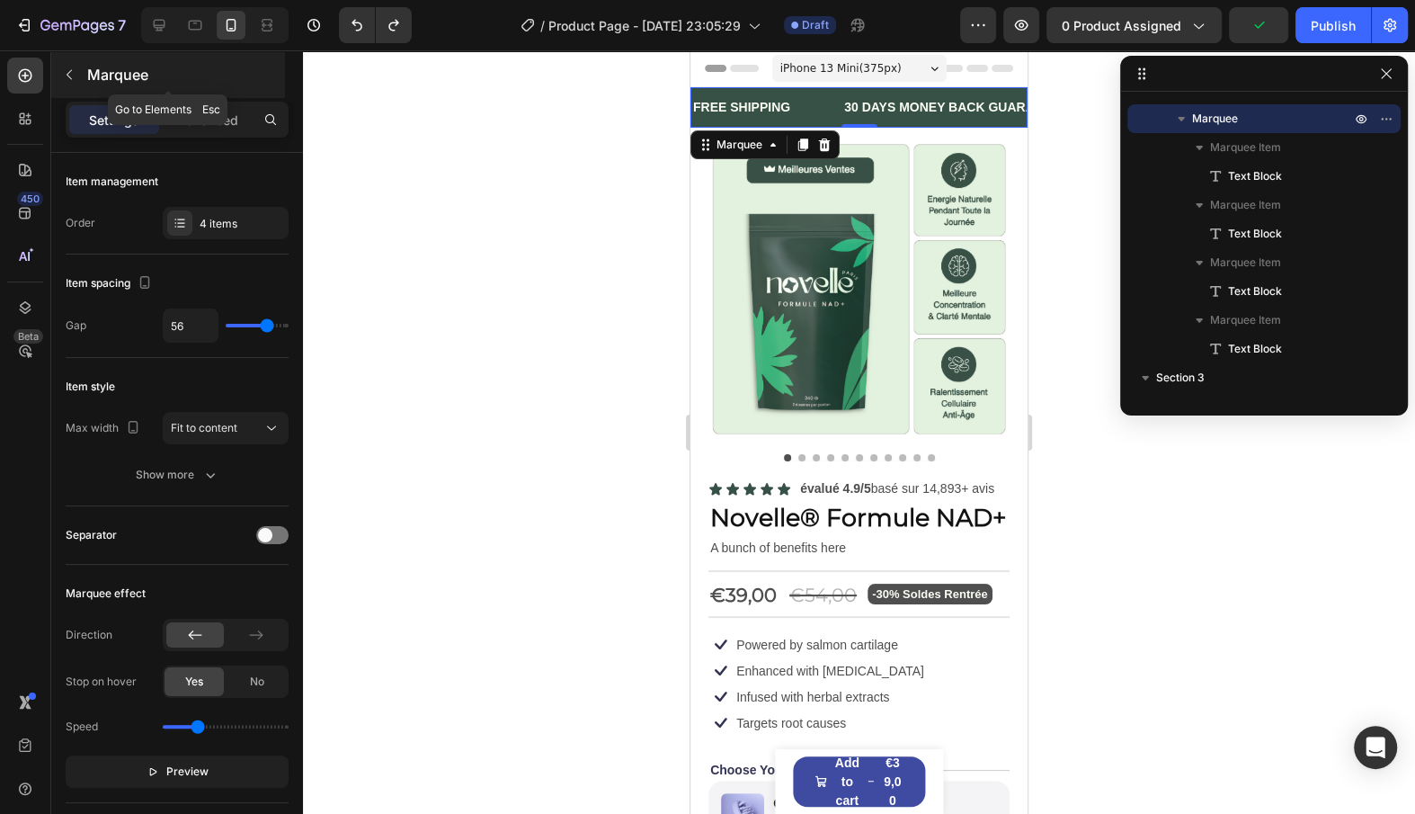
click at [55, 71] on button "button" at bounding box center [69, 74] width 29 height 29
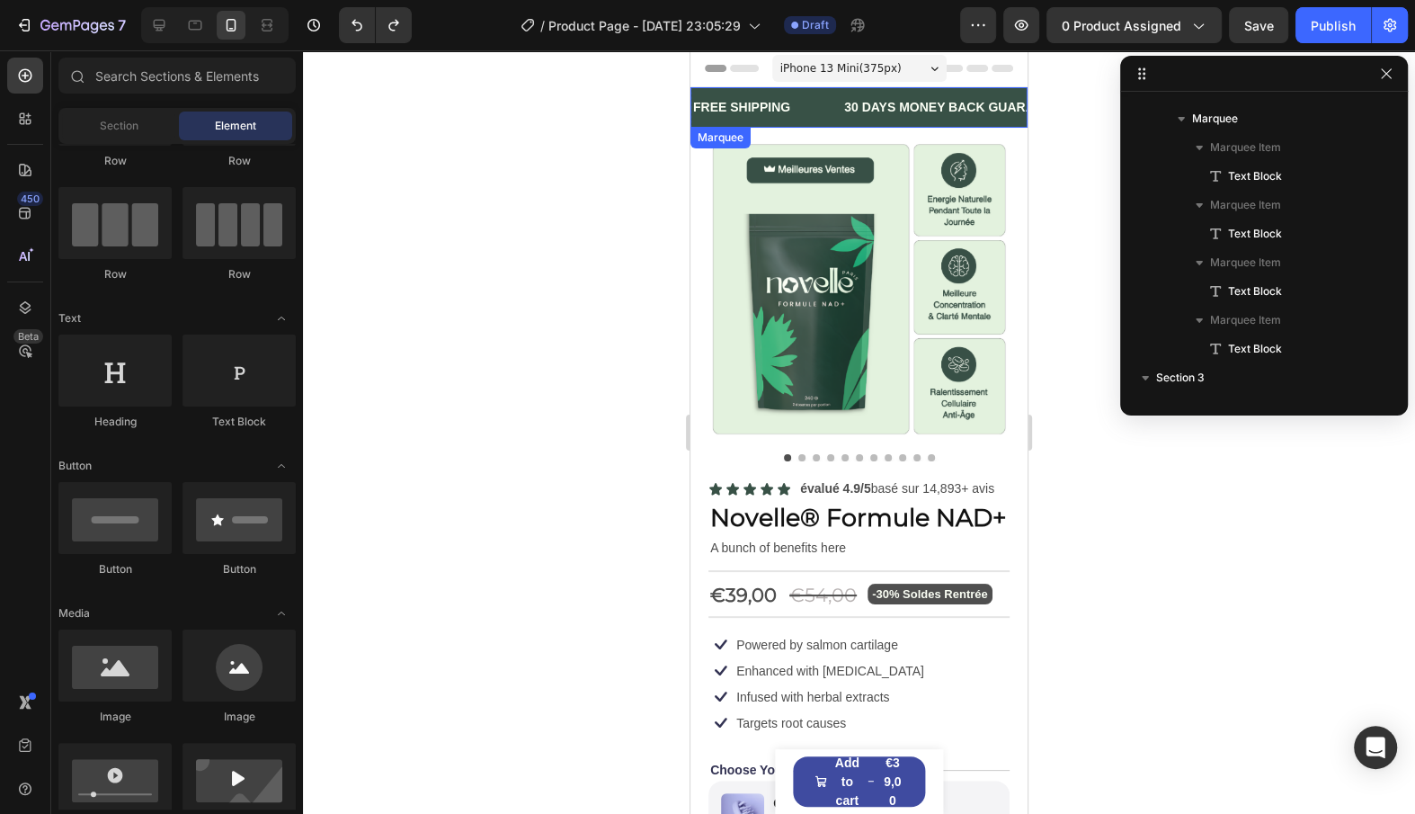
click at [831, 120] on div "FREE SHIPPING Text Block" at bounding box center [766, 107] width 151 height 40
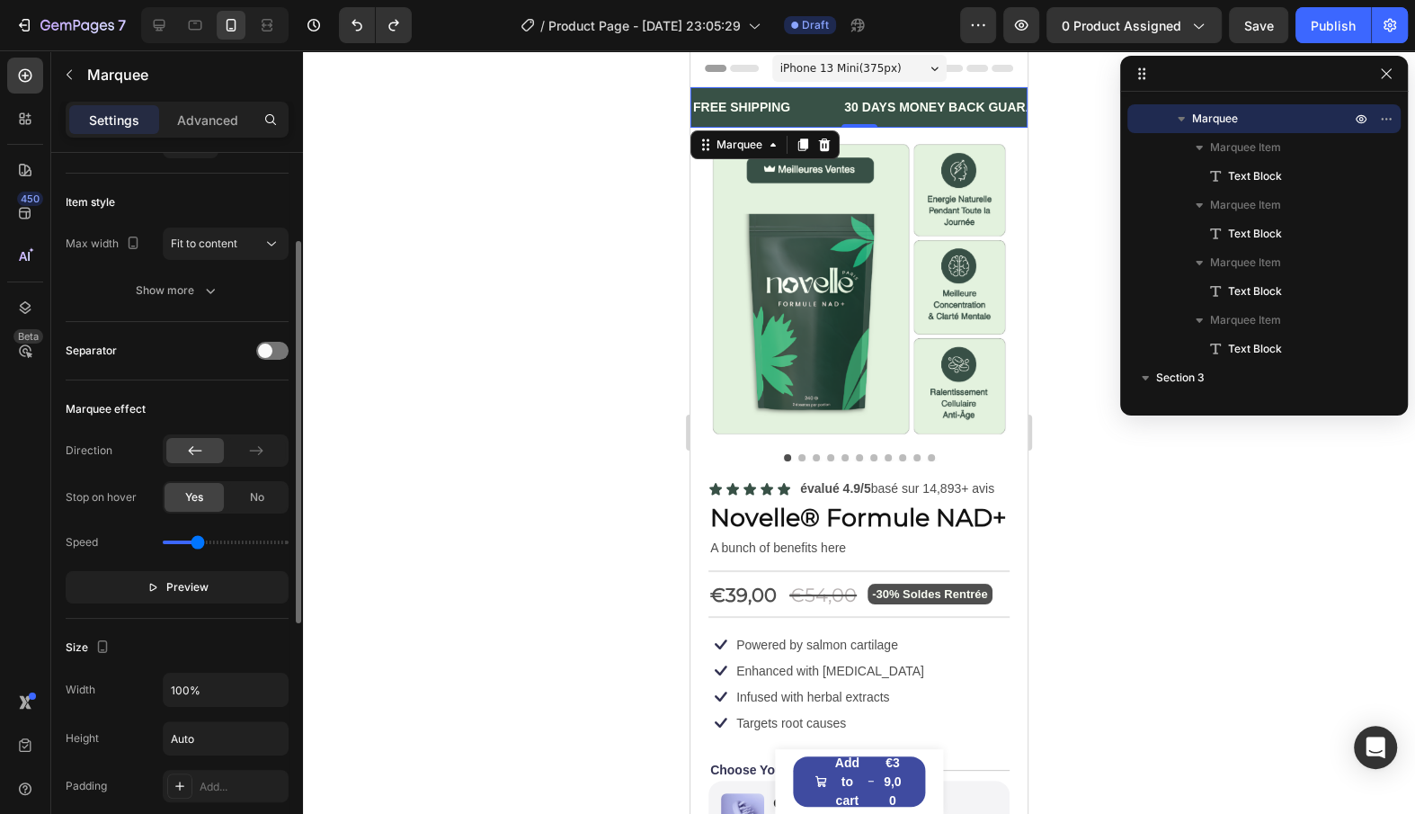
scroll to position [189, 0]
click at [159, 588] on p "Preview" at bounding box center [178, 583] width 62 height 18
drag, startPoint x: 194, startPoint y: 535, endPoint x: 184, endPoint y: 535, distance: 9.9
type input "0.5"
click at [184, 536] on input "range" at bounding box center [226, 538] width 126 height 4
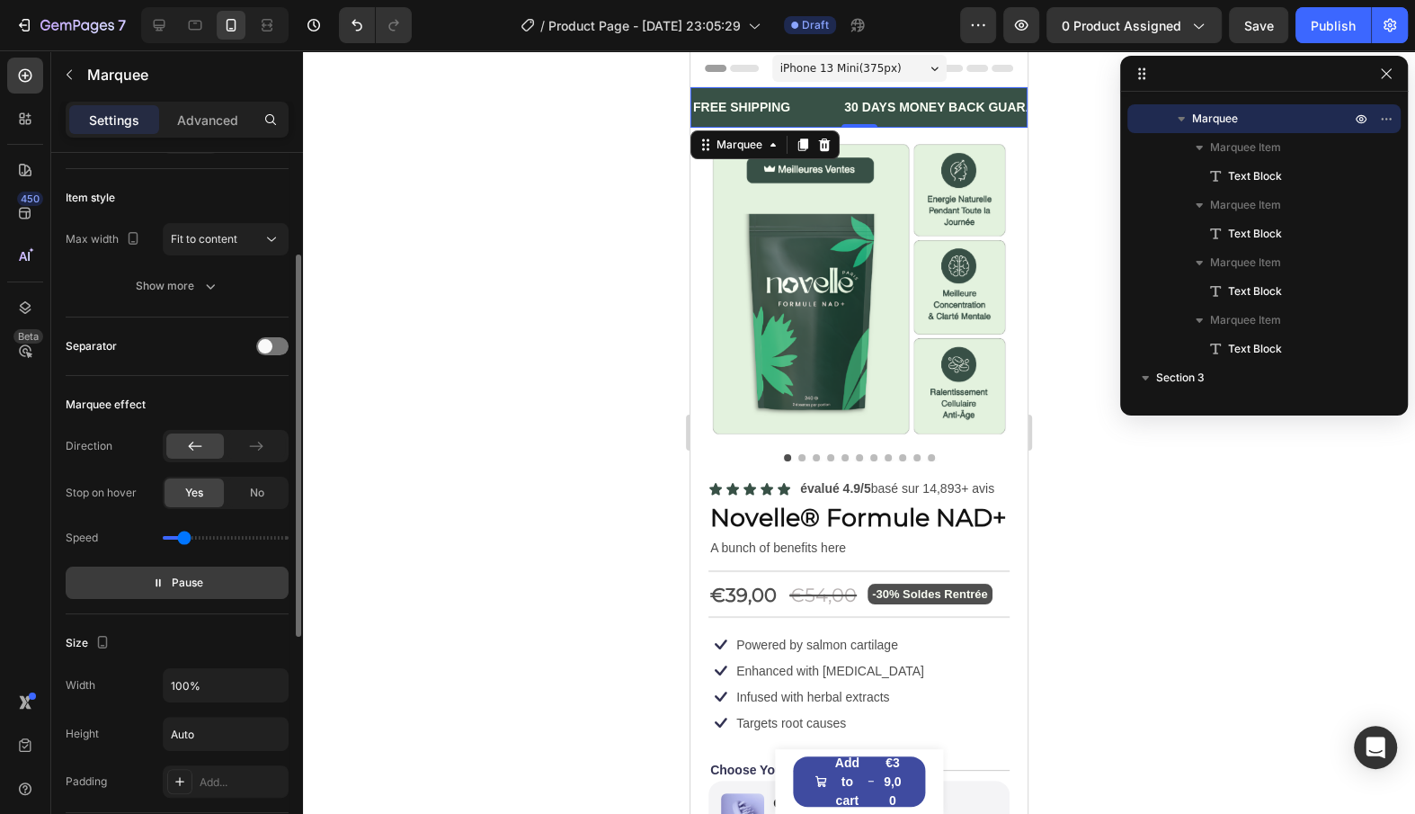
click at [184, 536] on input "range" at bounding box center [226, 538] width 126 height 4
click at [183, 582] on span "Pause" at bounding box center [187, 583] width 31 height 18
click at [183, 582] on span "Preview" at bounding box center [187, 583] width 42 height 18
click at [183, 582] on span "Pause" at bounding box center [187, 583] width 31 height 18
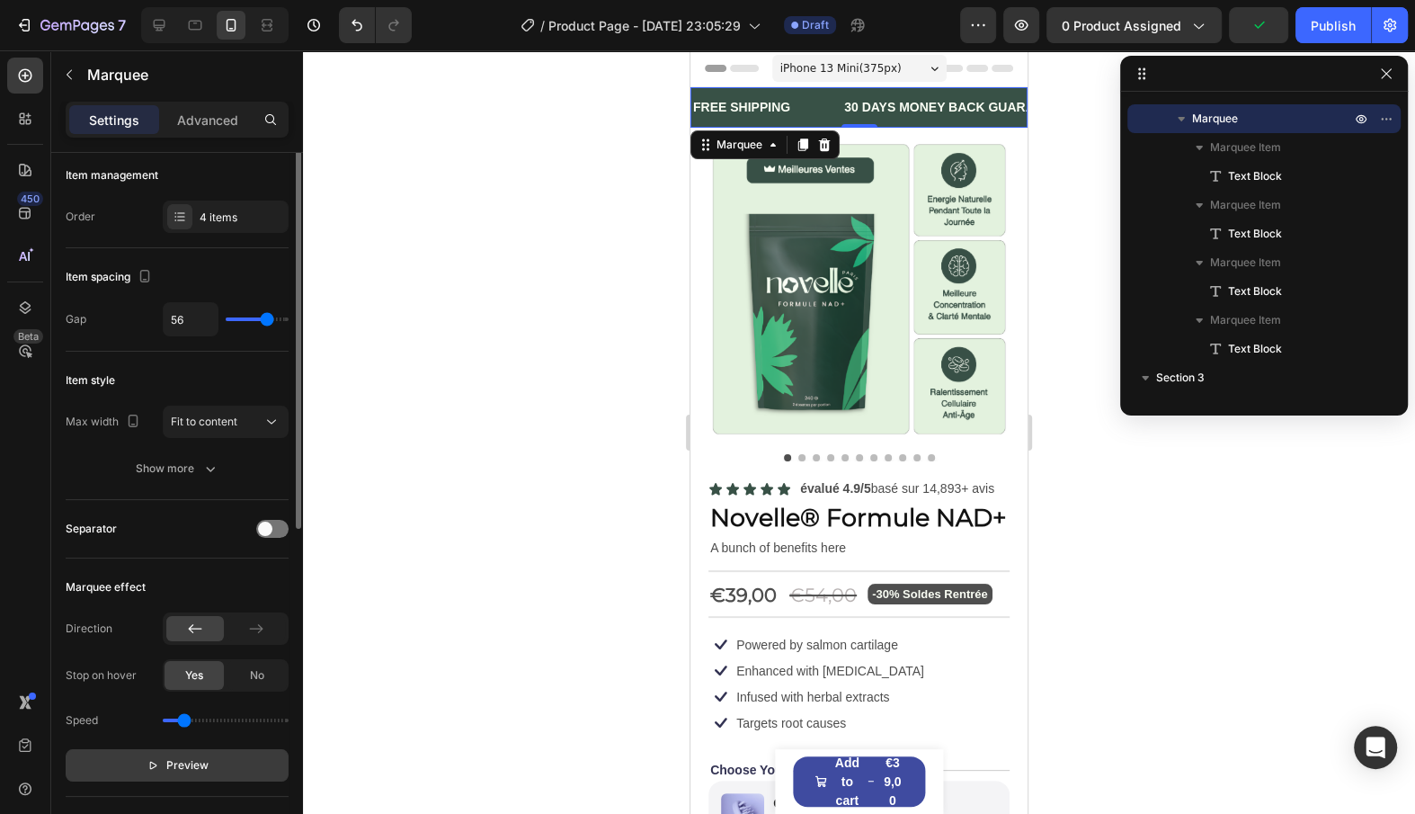
scroll to position [0, 0]
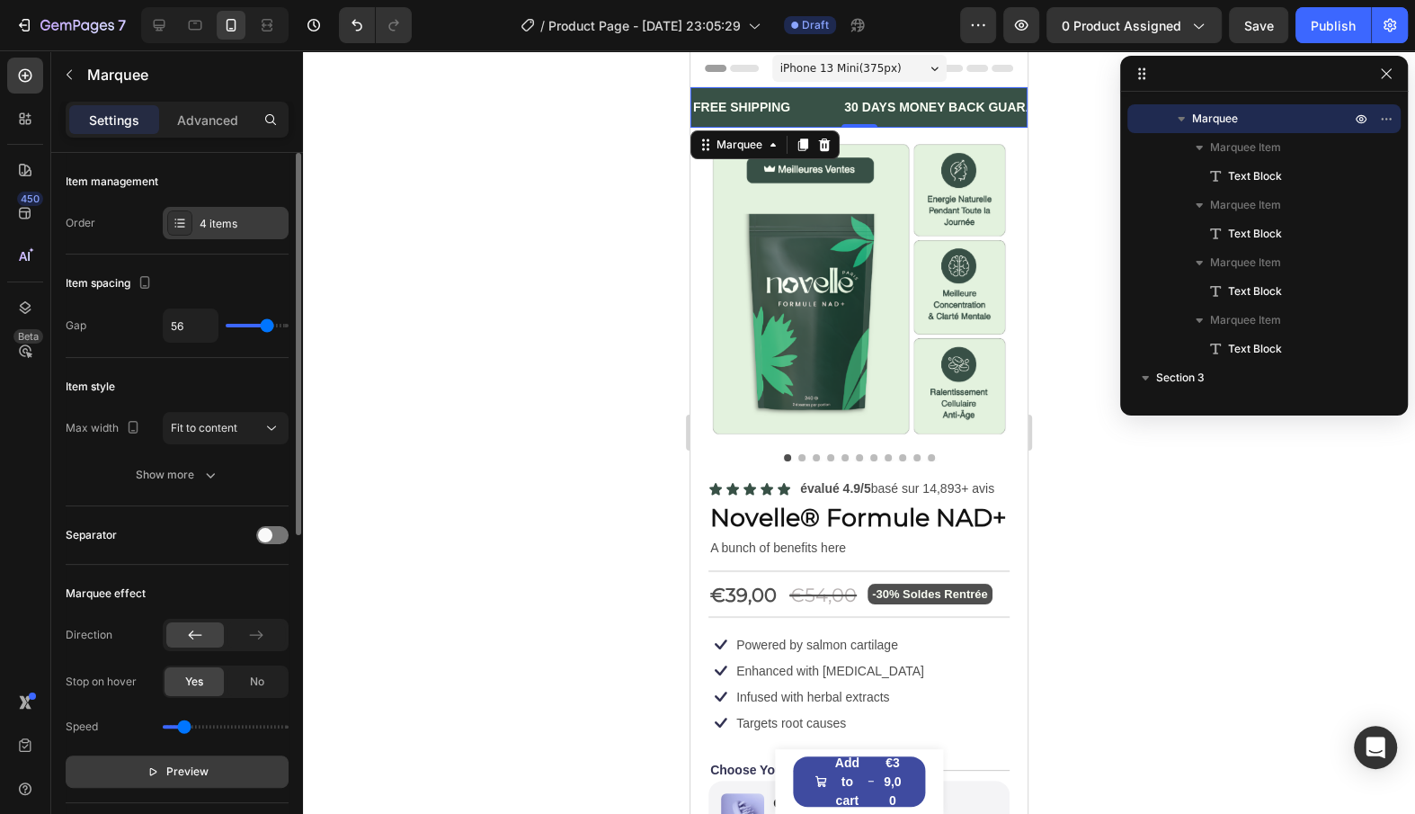
click at [216, 230] on div "4 items" at bounding box center [242, 224] width 85 height 16
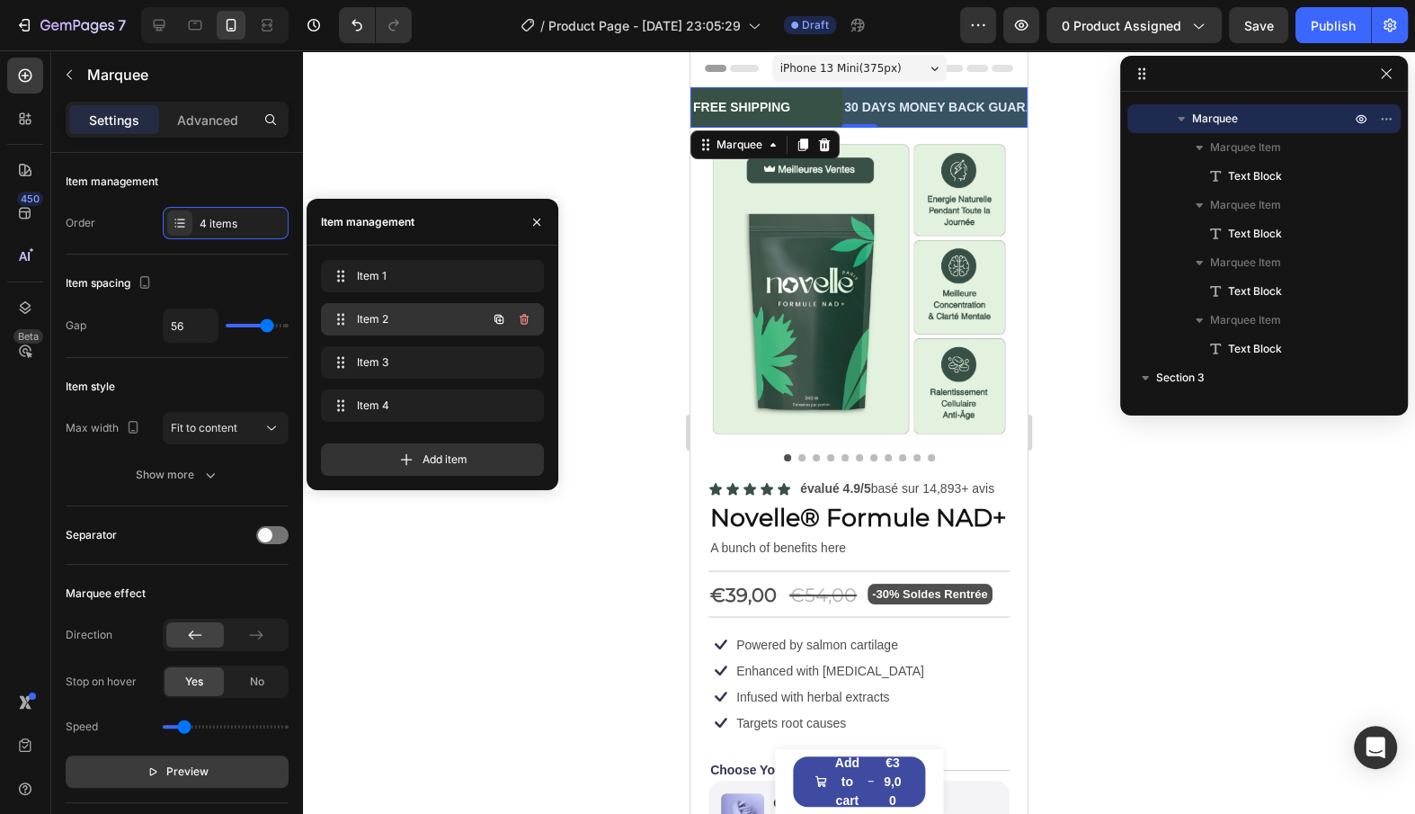
click at [430, 330] on div "Item 2 Item 2" at bounding box center [407, 319] width 158 height 25
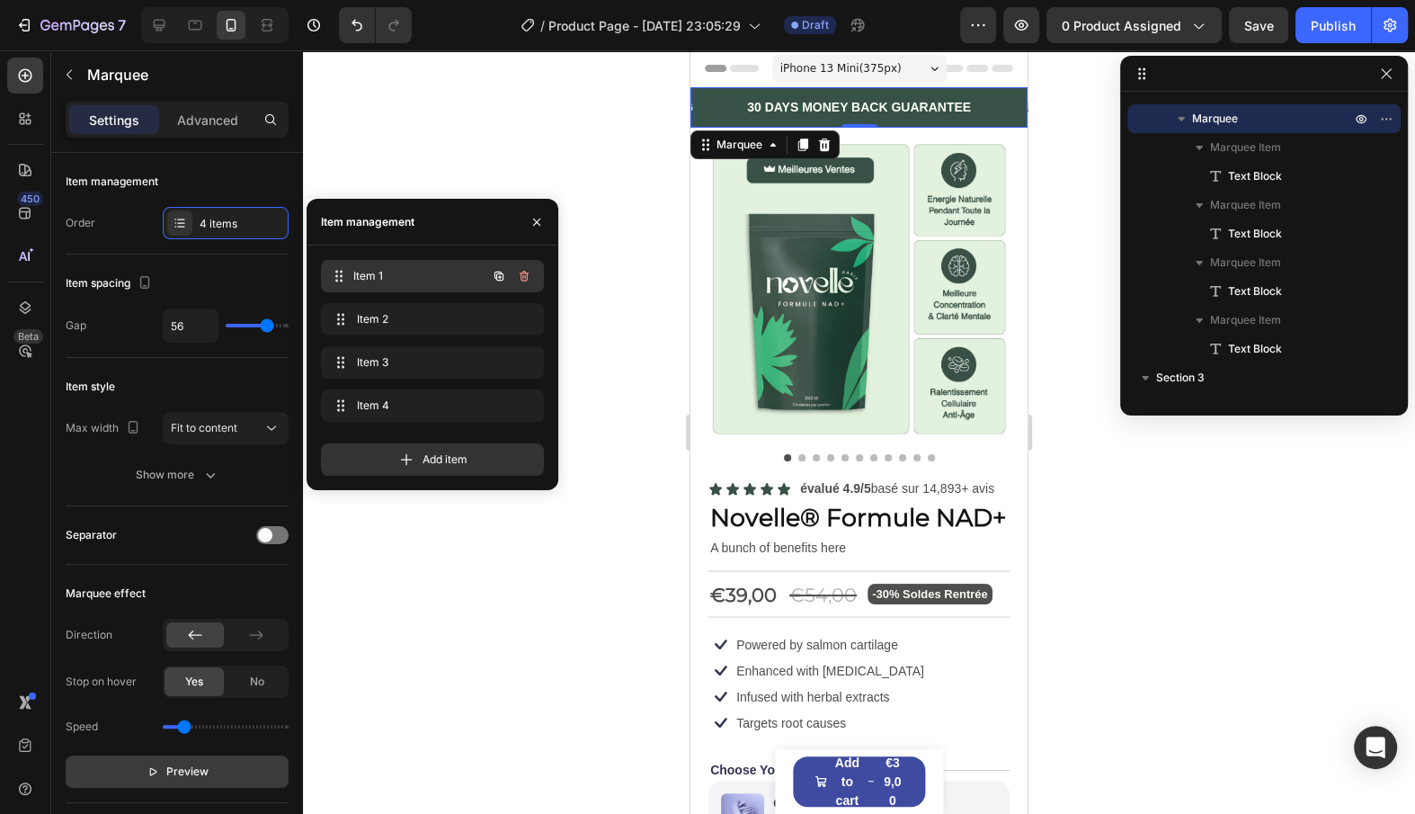
click at [428, 278] on span "Item 1" at bounding box center [419, 276] width 133 height 16
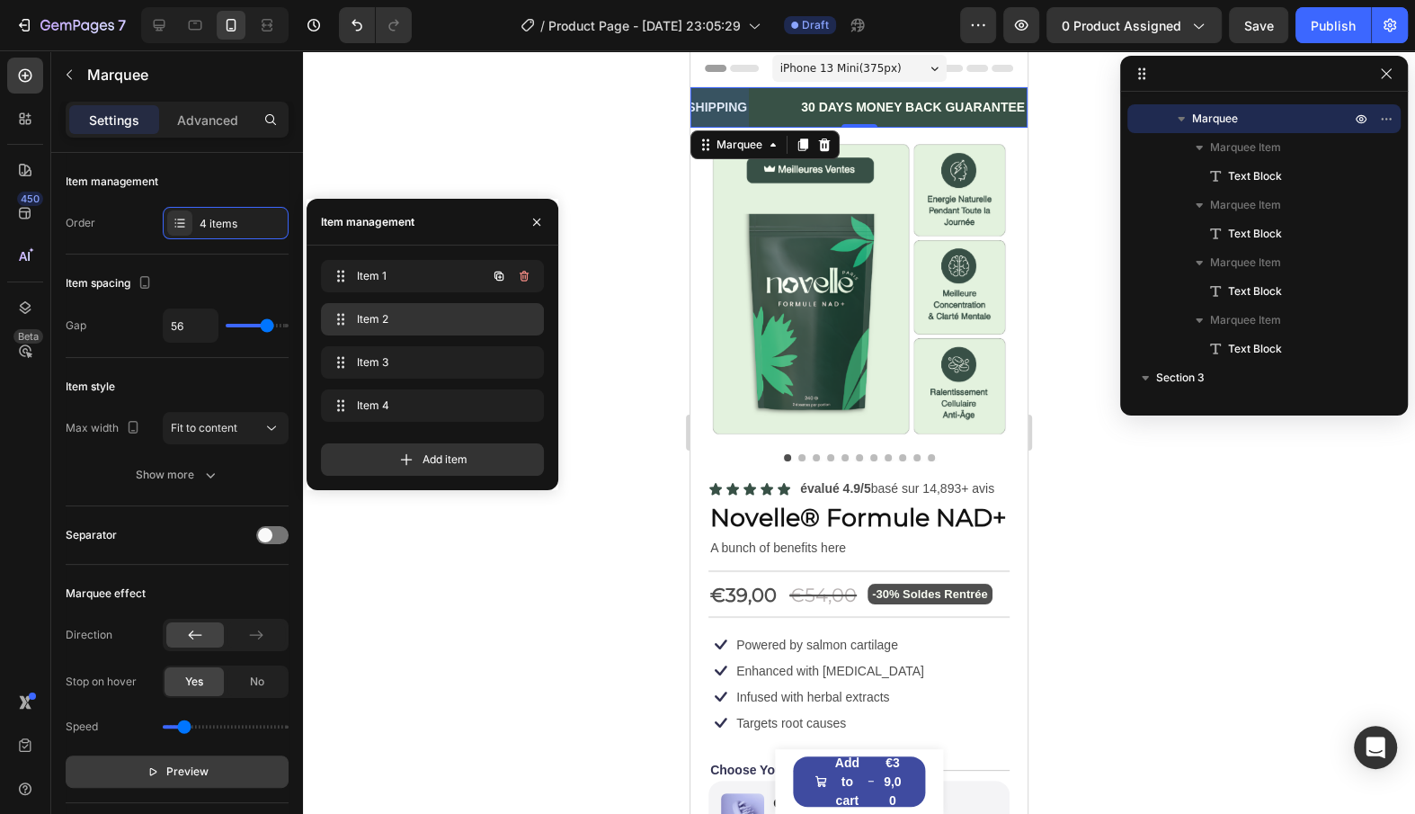
scroll to position [0, 0]
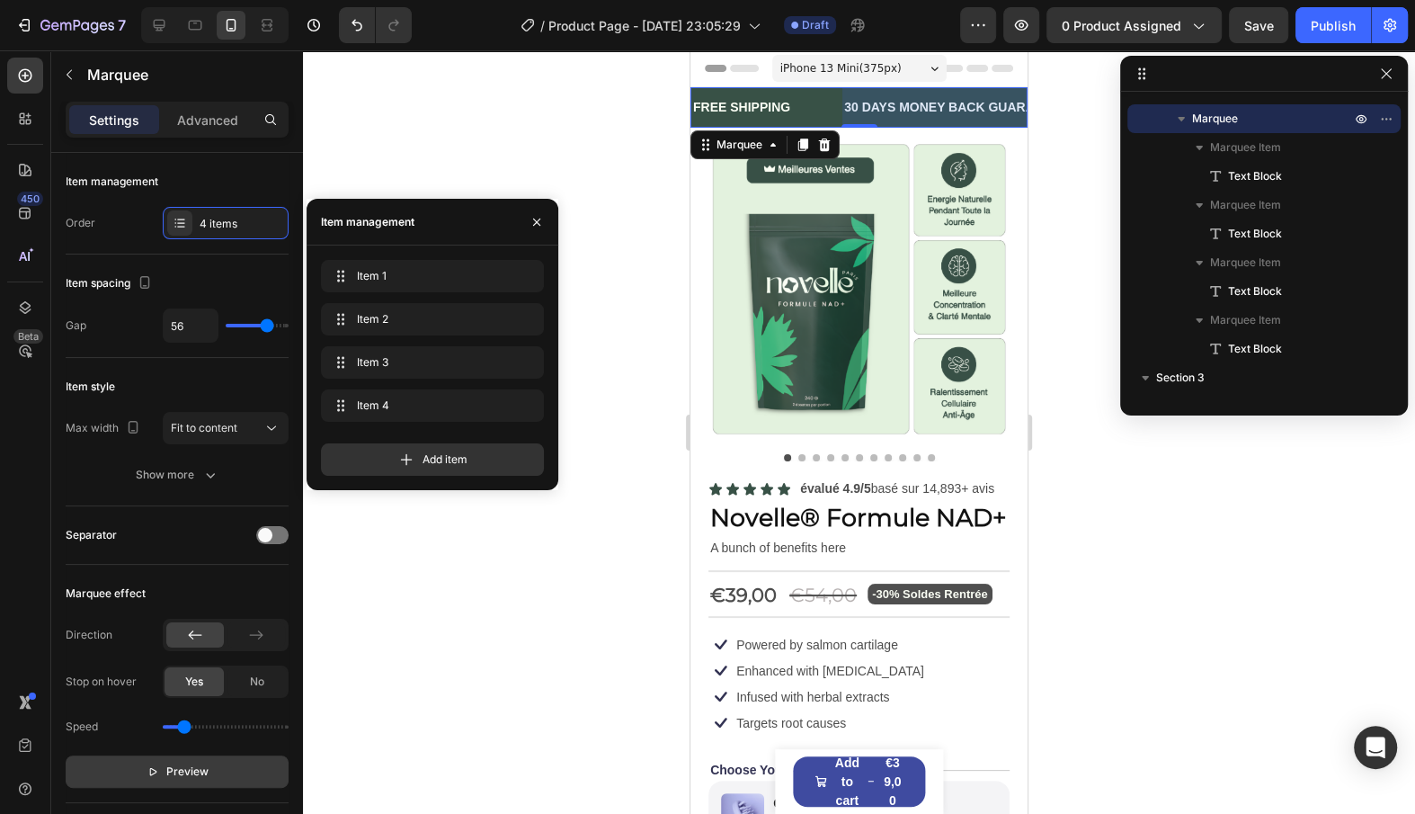
click at [446, 343] on div "Item 1 Item 1 Item 2 Item 2 Item 3 Item 3 Item 4 Item 4" at bounding box center [432, 344] width 223 height 169
click at [446, 362] on span "Item 3" at bounding box center [419, 362] width 133 height 16
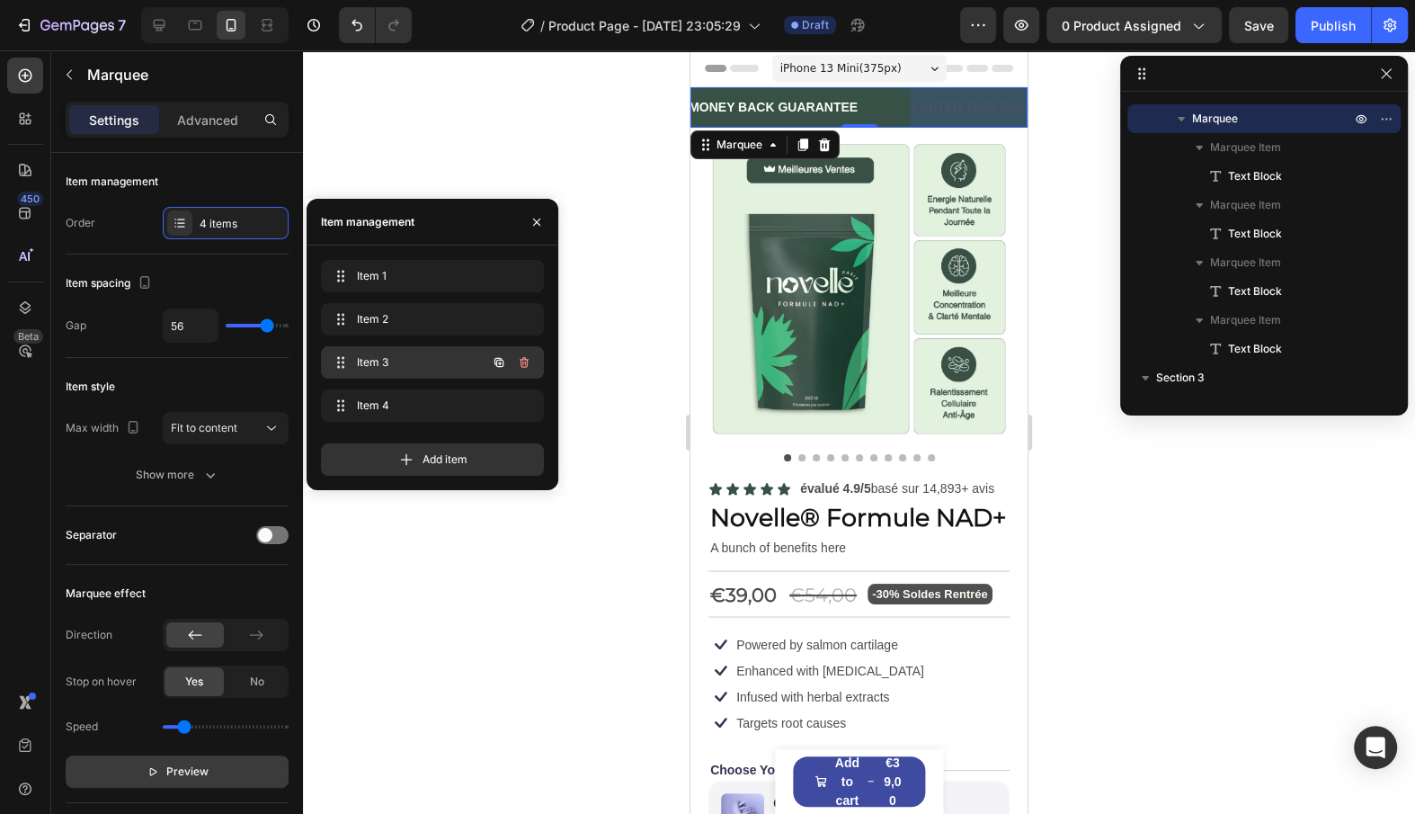
scroll to position [0, 352]
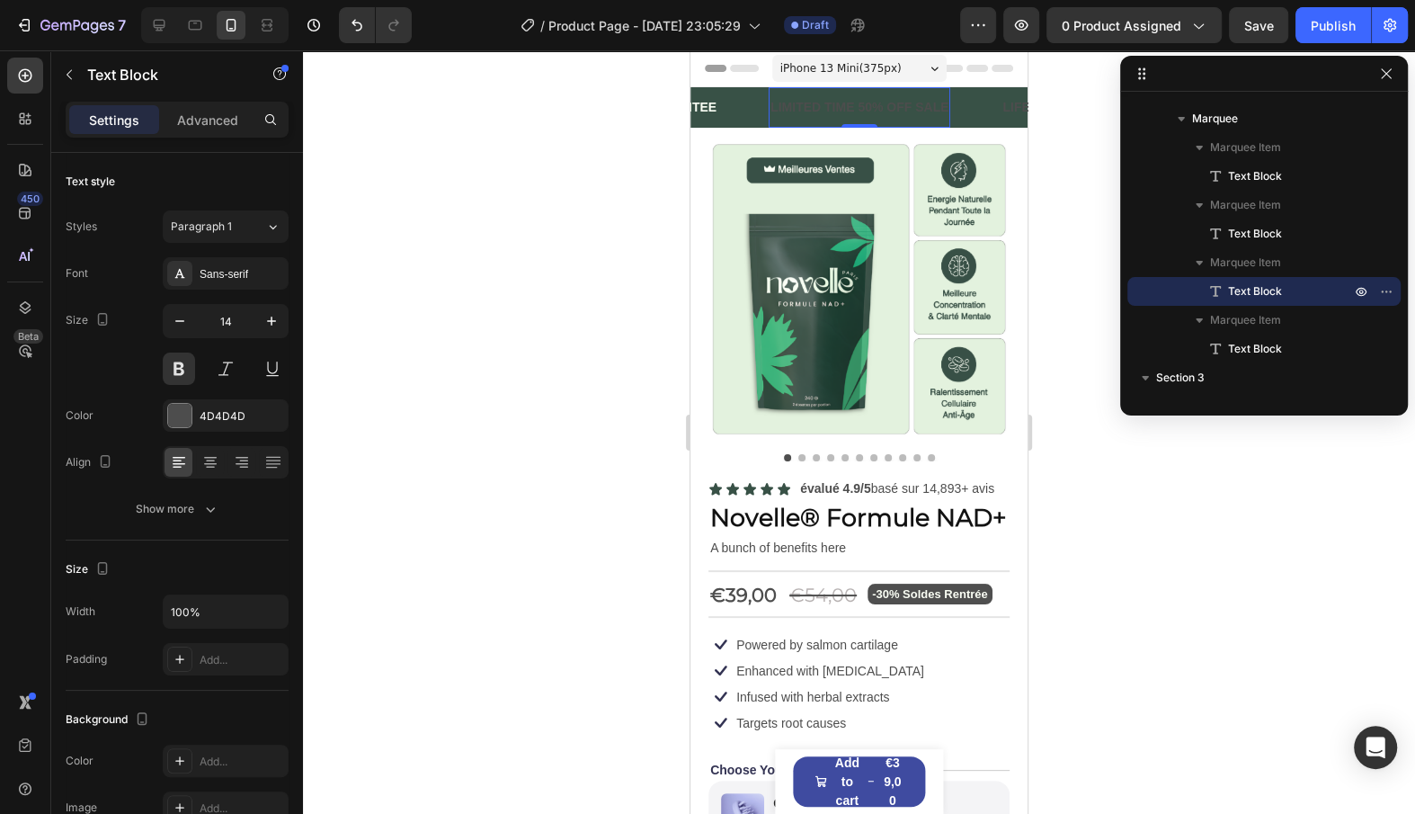
click at [816, 103] on div "LIMITED TIME 50% OFF SALE" at bounding box center [855, 107] width 182 height 26
click at [213, 404] on div "4D4D4D" at bounding box center [226, 415] width 126 height 32
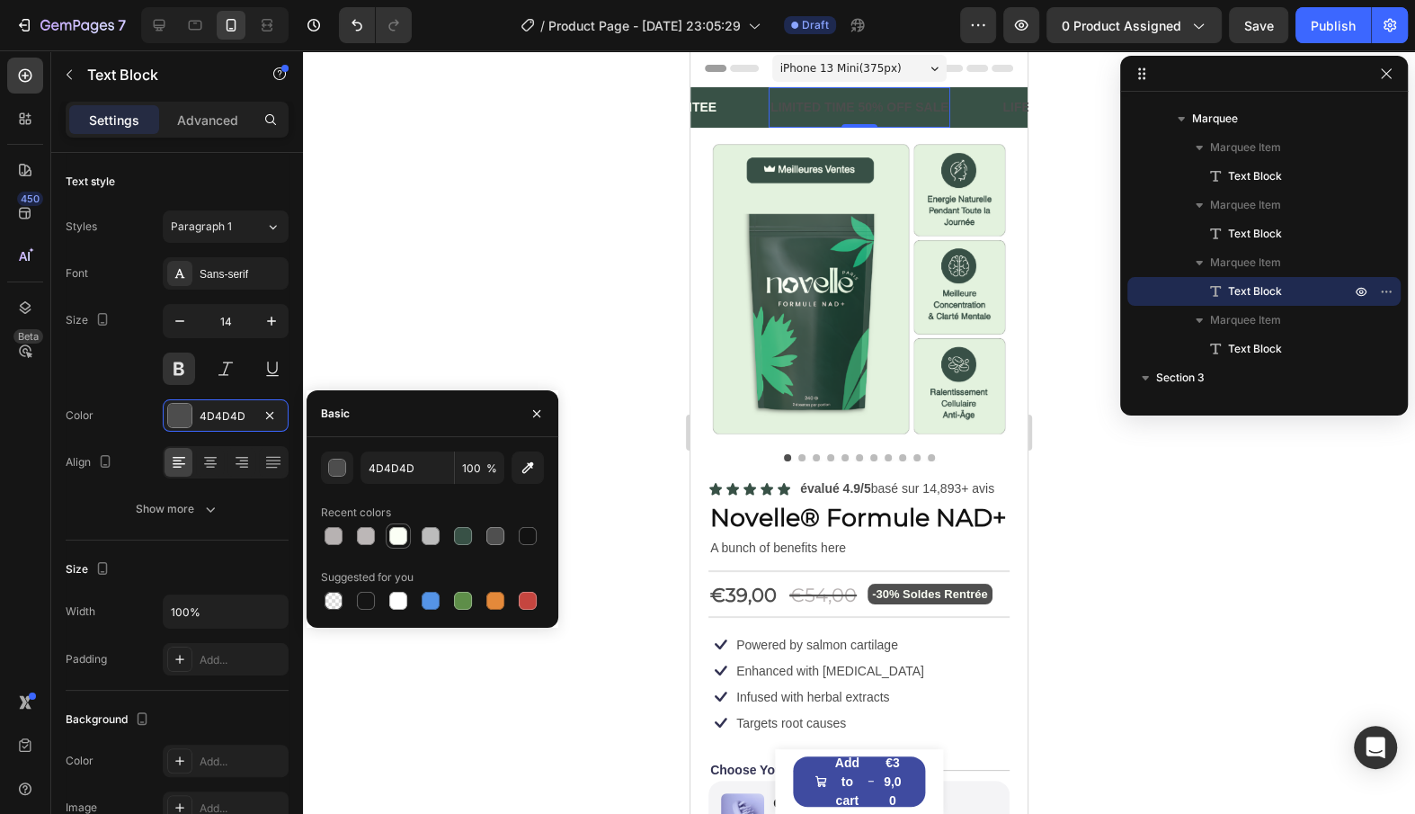
click at [399, 533] on div at bounding box center [398, 536] width 18 height 18
type input "FBFFF5"
click at [227, 691] on div "Text style Styles Paragraph 1 Font Sans-serif Size 14 Color FBFFF5 Align Show m…" at bounding box center [177, 765] width 223 height 148
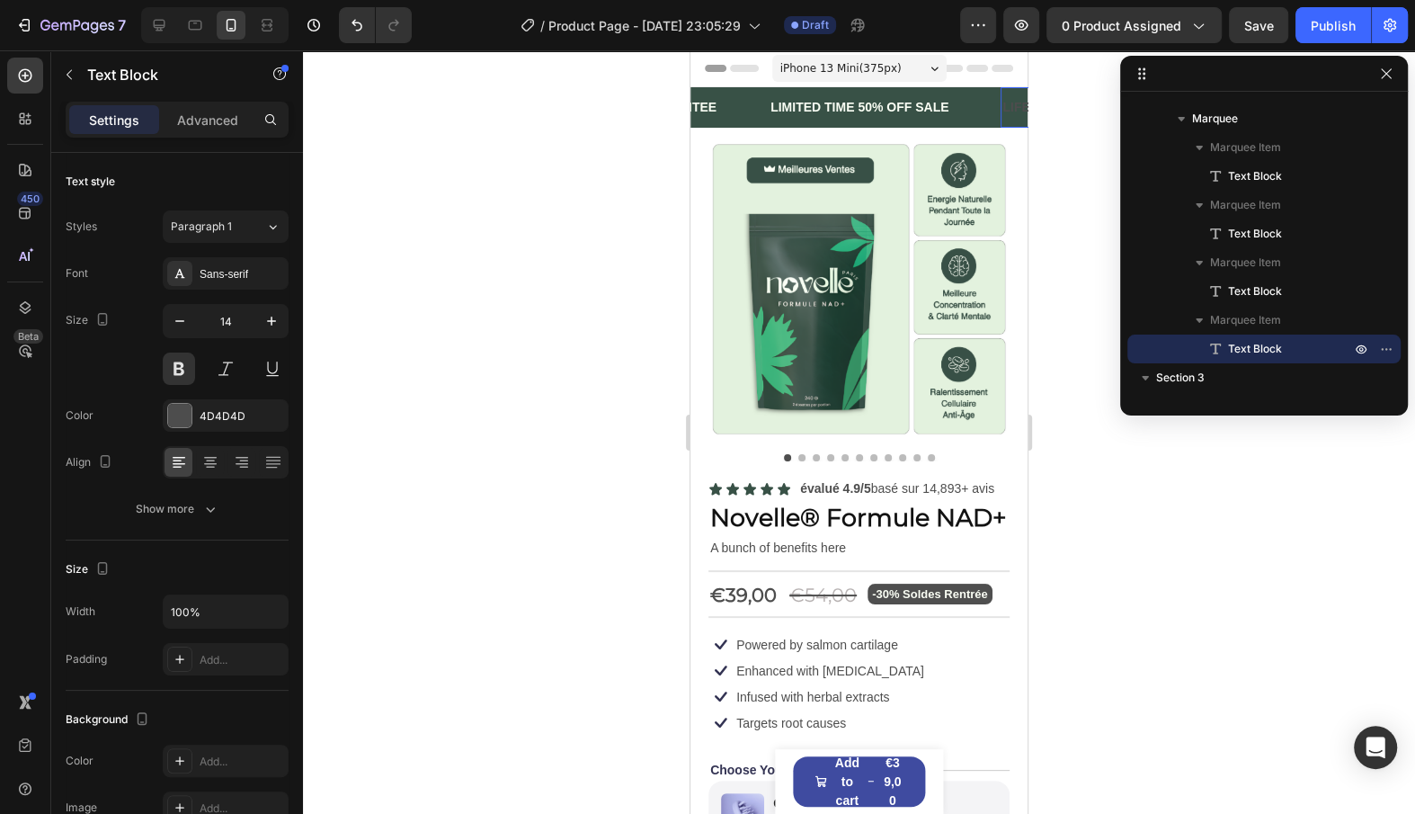
click at [1023, 108] on div "LIFE TIME WARRANTY" at bounding box center [1071, 107] width 140 height 26
click at [225, 418] on div "4D4D4D" at bounding box center [226, 416] width 52 height 16
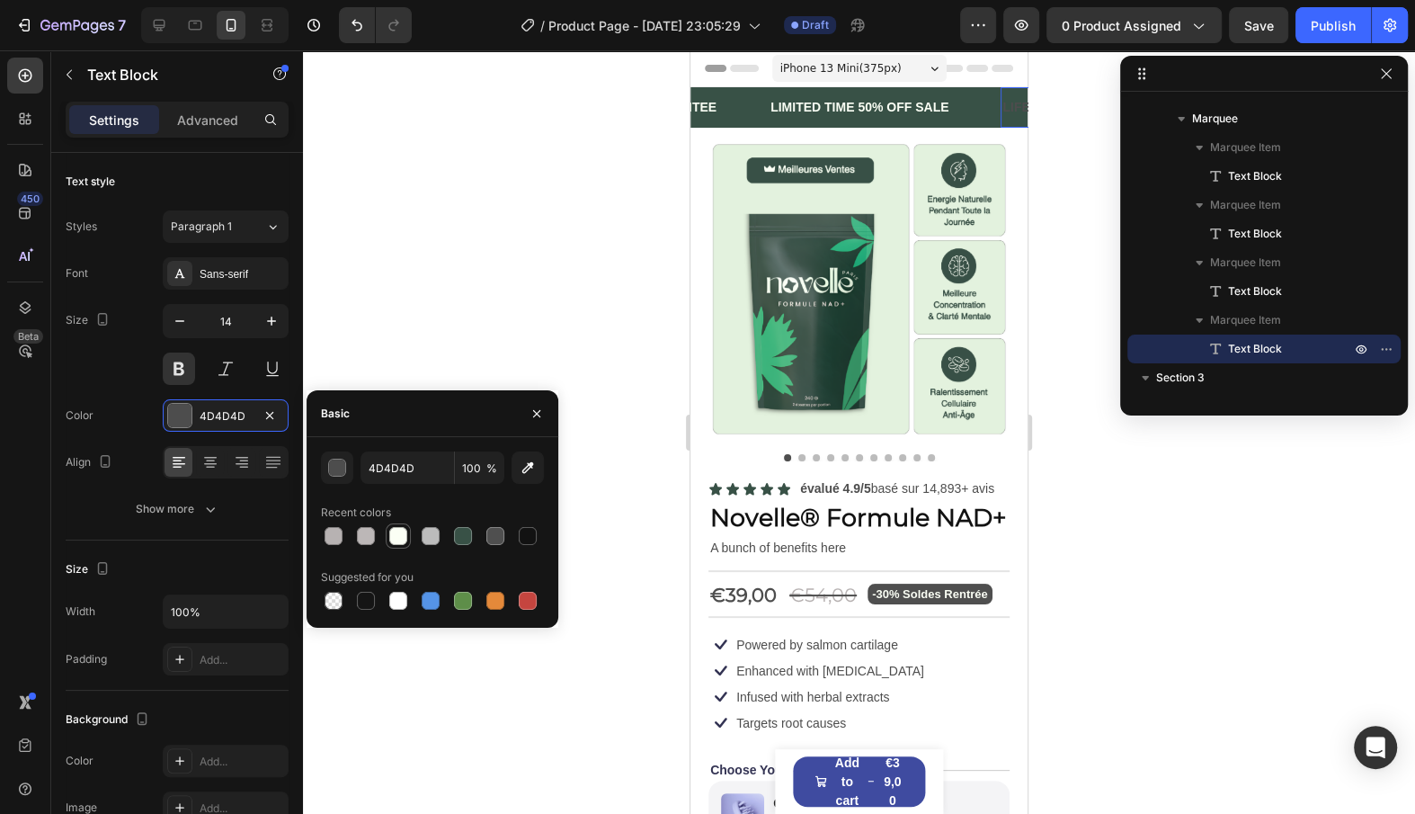
click at [405, 543] on div at bounding box center [398, 536] width 18 height 18
type input "FBFFF5"
click at [72, 73] on icon "button" at bounding box center [69, 74] width 14 height 14
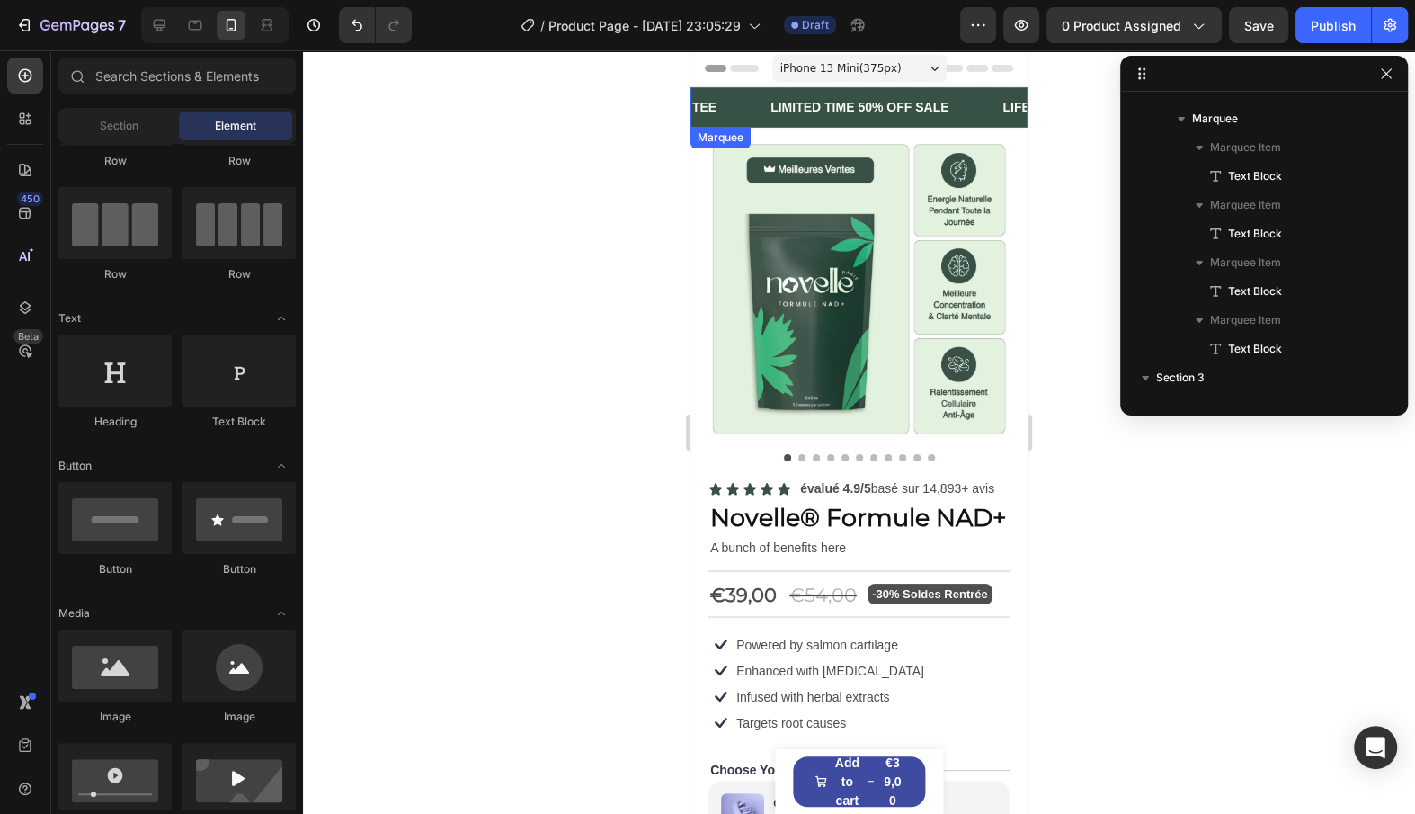
click at [747, 119] on div "30 DAYS MONEY BACK GUARANTEE Text Block" at bounding box center [624, 107] width 278 height 40
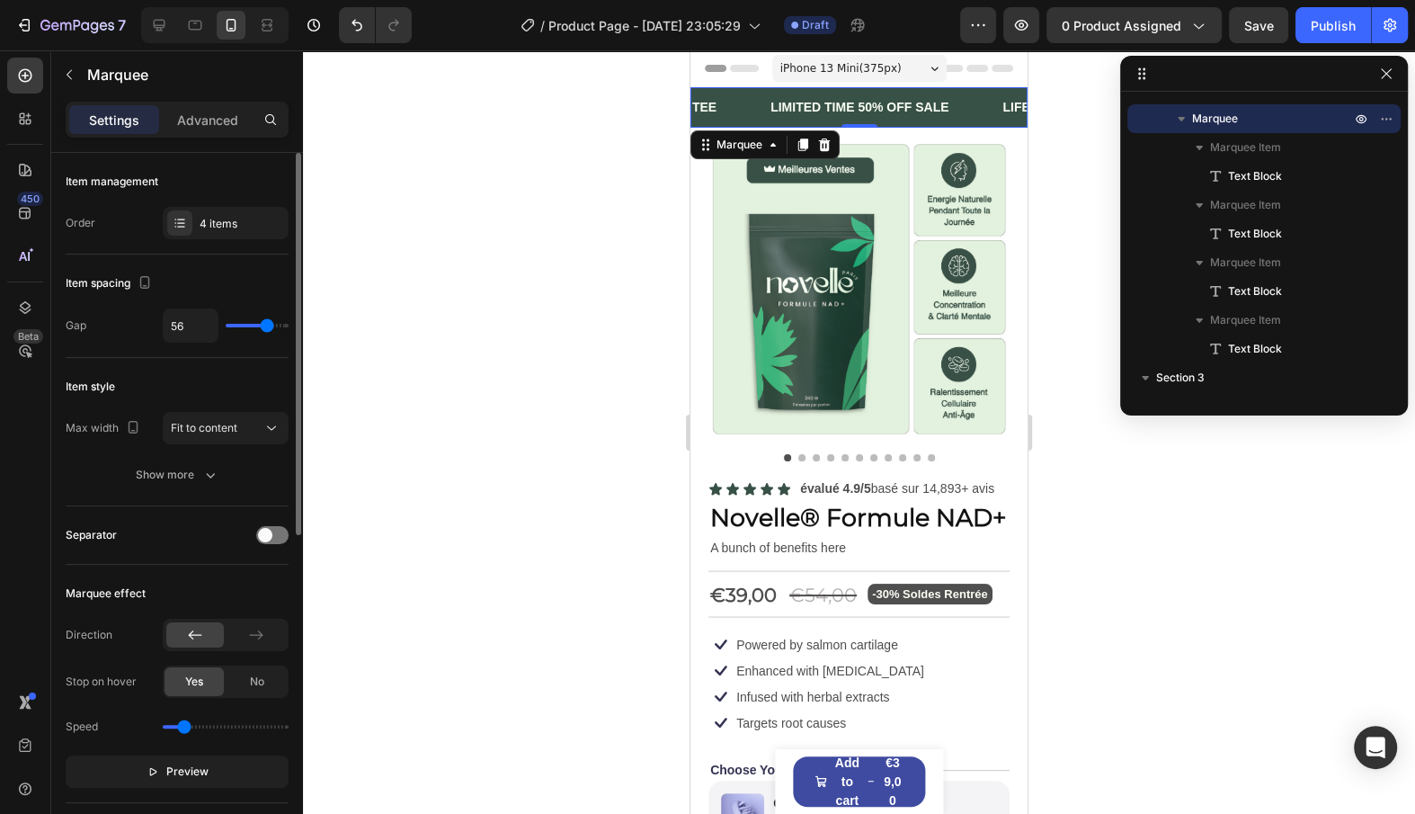
type input "36"
click at [254, 325] on input "range" at bounding box center [257, 326] width 63 height 4
type input "30"
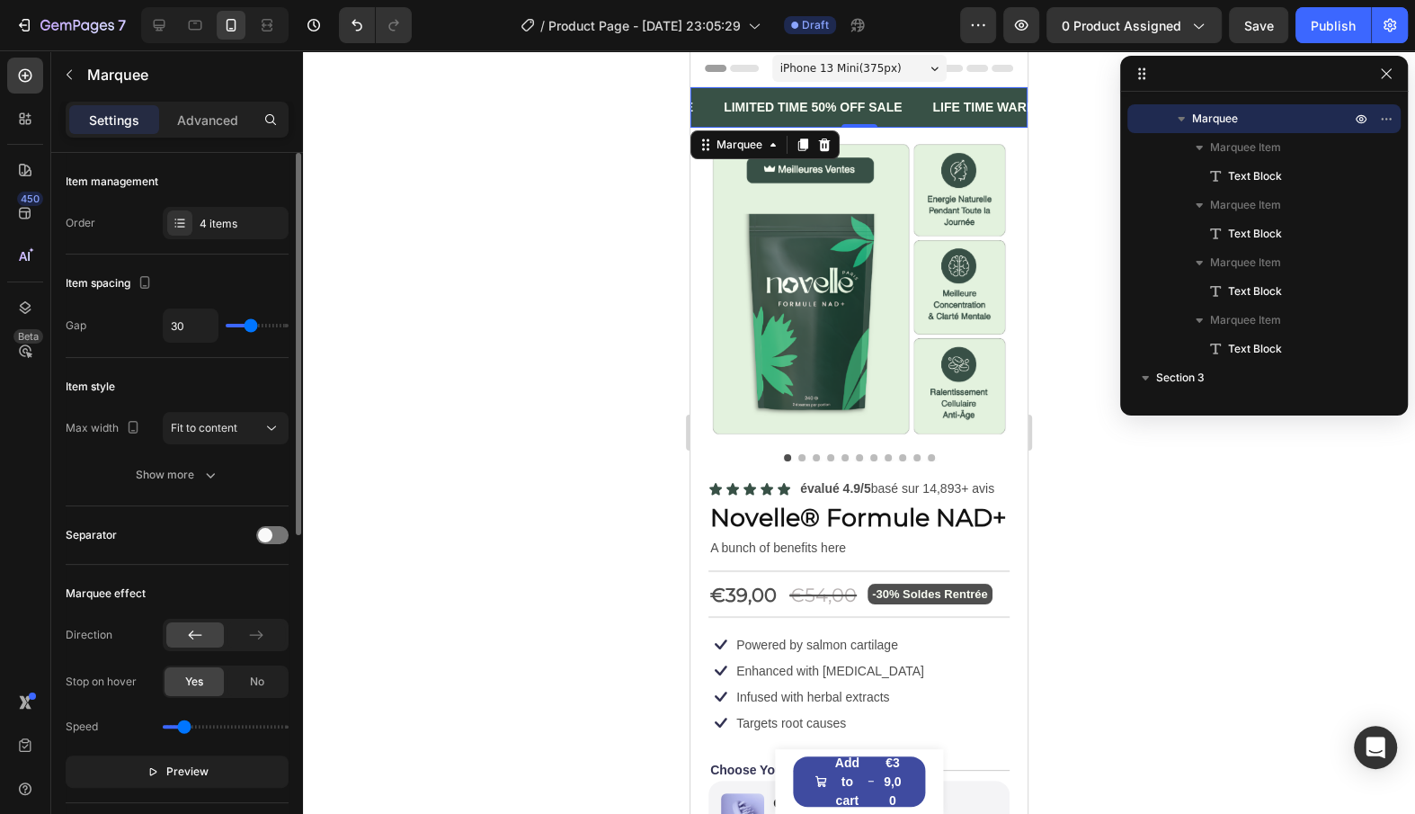
type input "31"
type input "32"
type input "33"
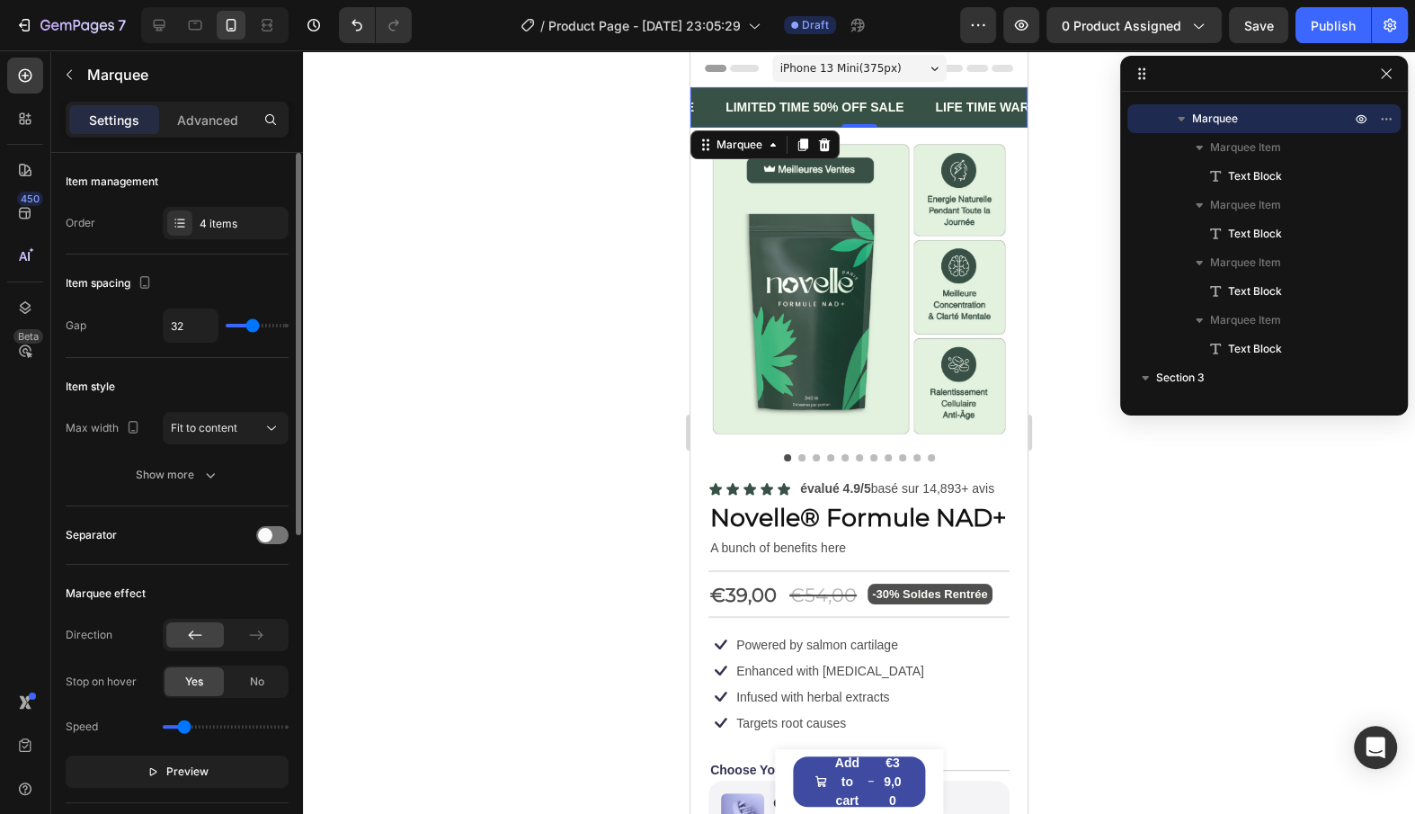
type input "33"
type input "34"
type input "36"
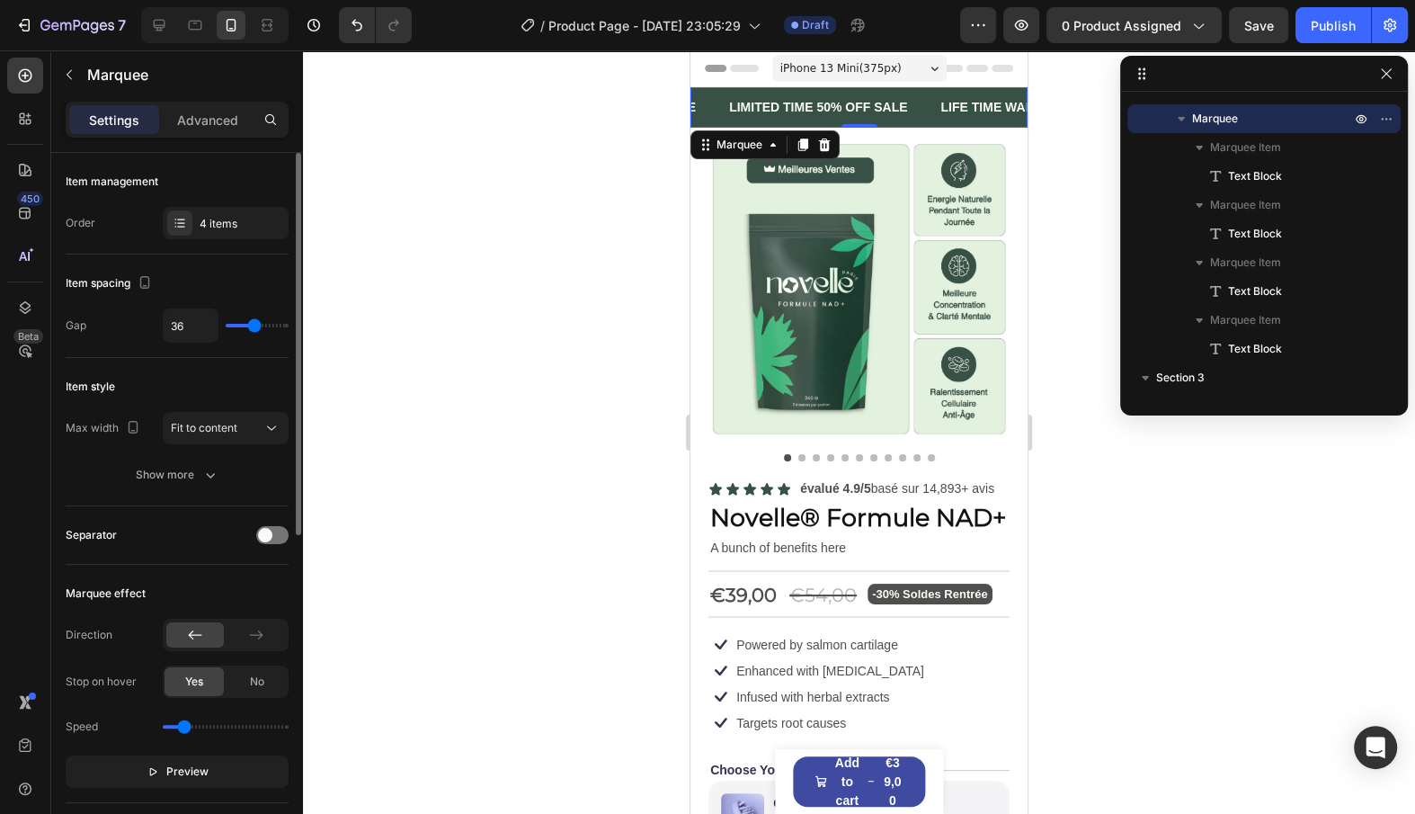
type input "37"
type input "38"
type input "39"
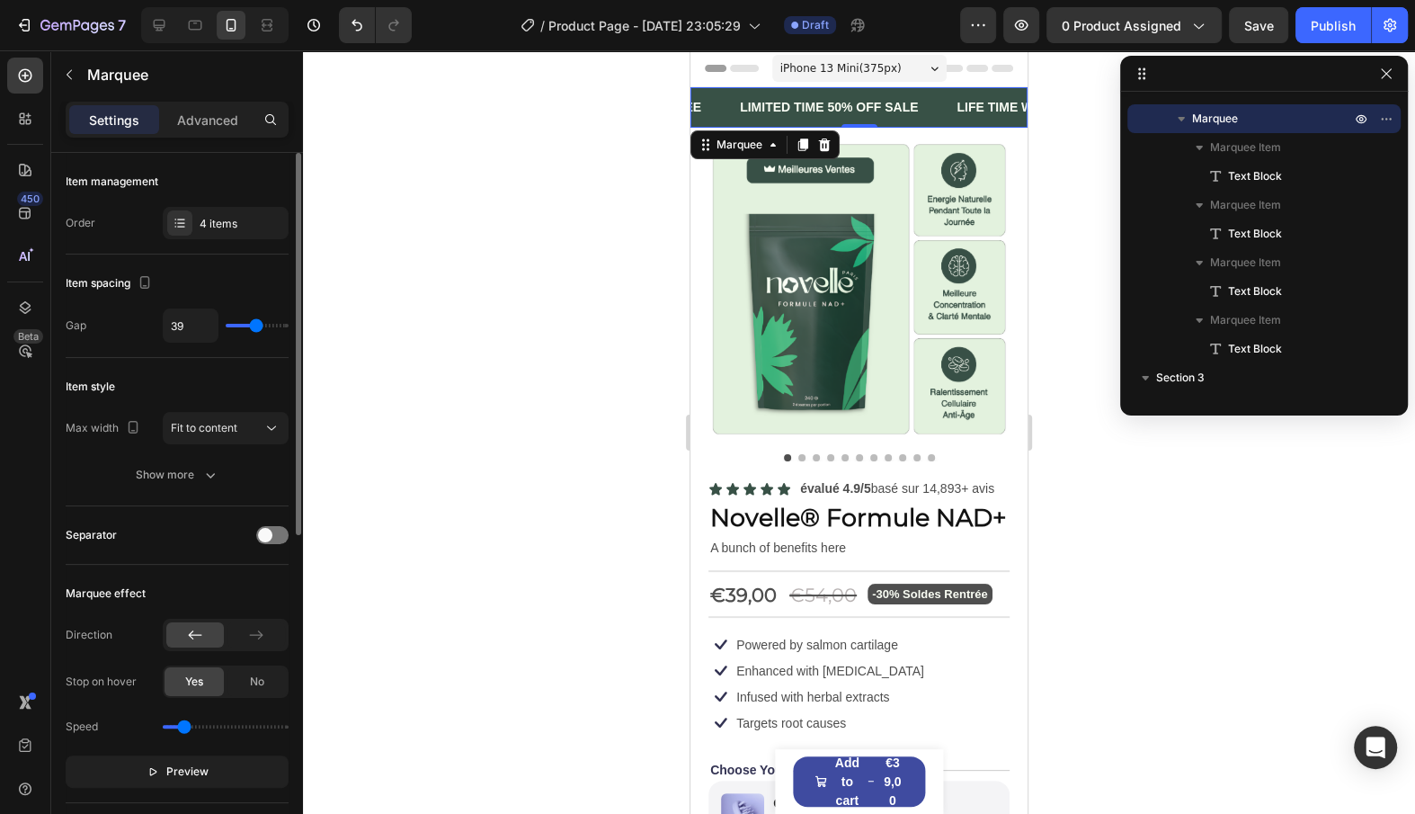
type input "38"
click at [255, 325] on input "range" at bounding box center [257, 326] width 63 height 4
type input "38"
click at [173, 787] on div "Marquee effect Direction Stop on hover Yes No Speed Preview" at bounding box center [177, 684] width 223 height 238
click at [183, 762] on span "Preview" at bounding box center [187, 771] width 42 height 18
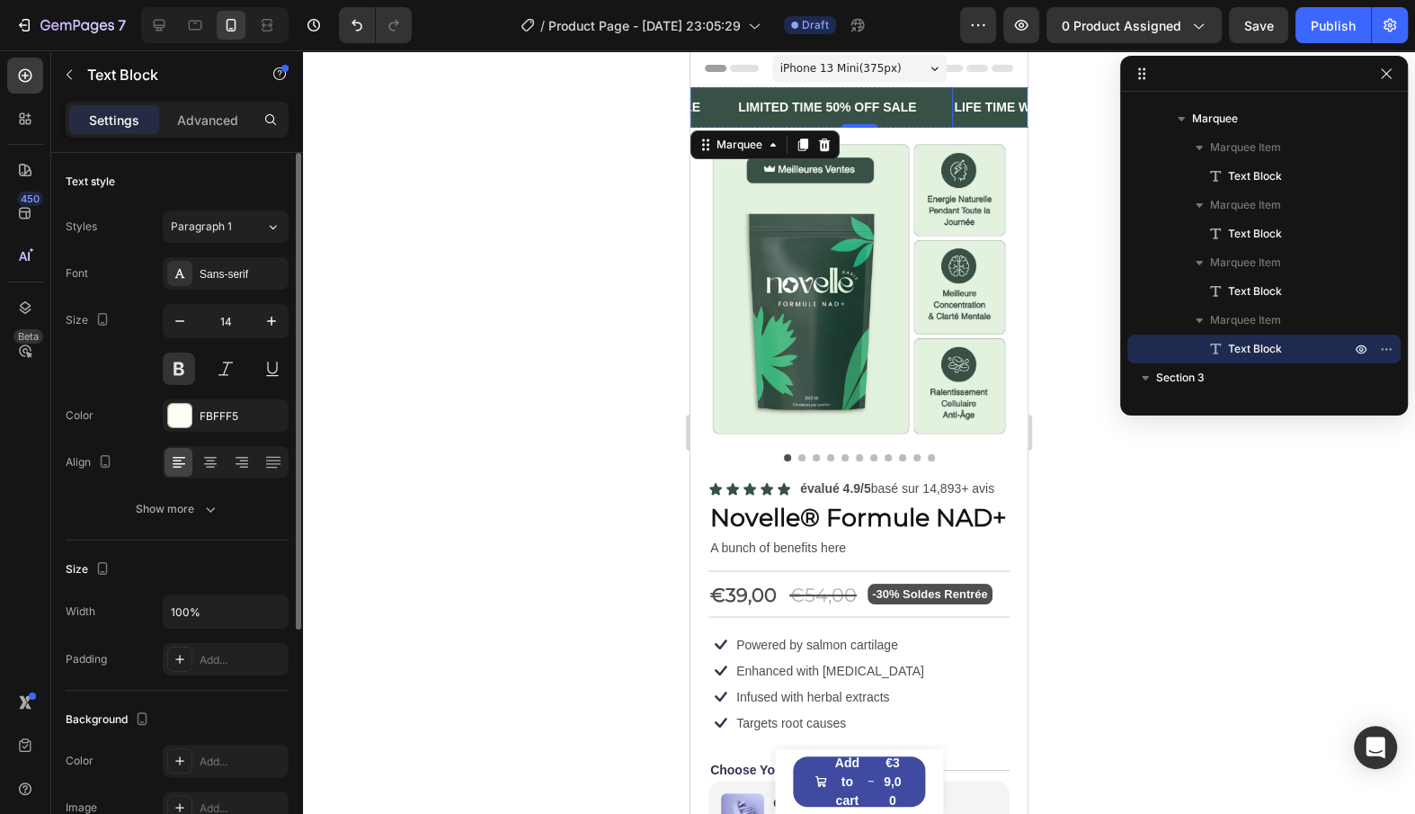
click at [949, 94] on div "LIFE TIME WARRANTY" at bounding box center [1019, 107] width 140 height 26
click at [189, 319] on button "button" at bounding box center [180, 321] width 32 height 32
click at [182, 318] on icon "button" at bounding box center [180, 321] width 18 height 18
click at [171, 317] on icon "button" at bounding box center [180, 321] width 18 height 18
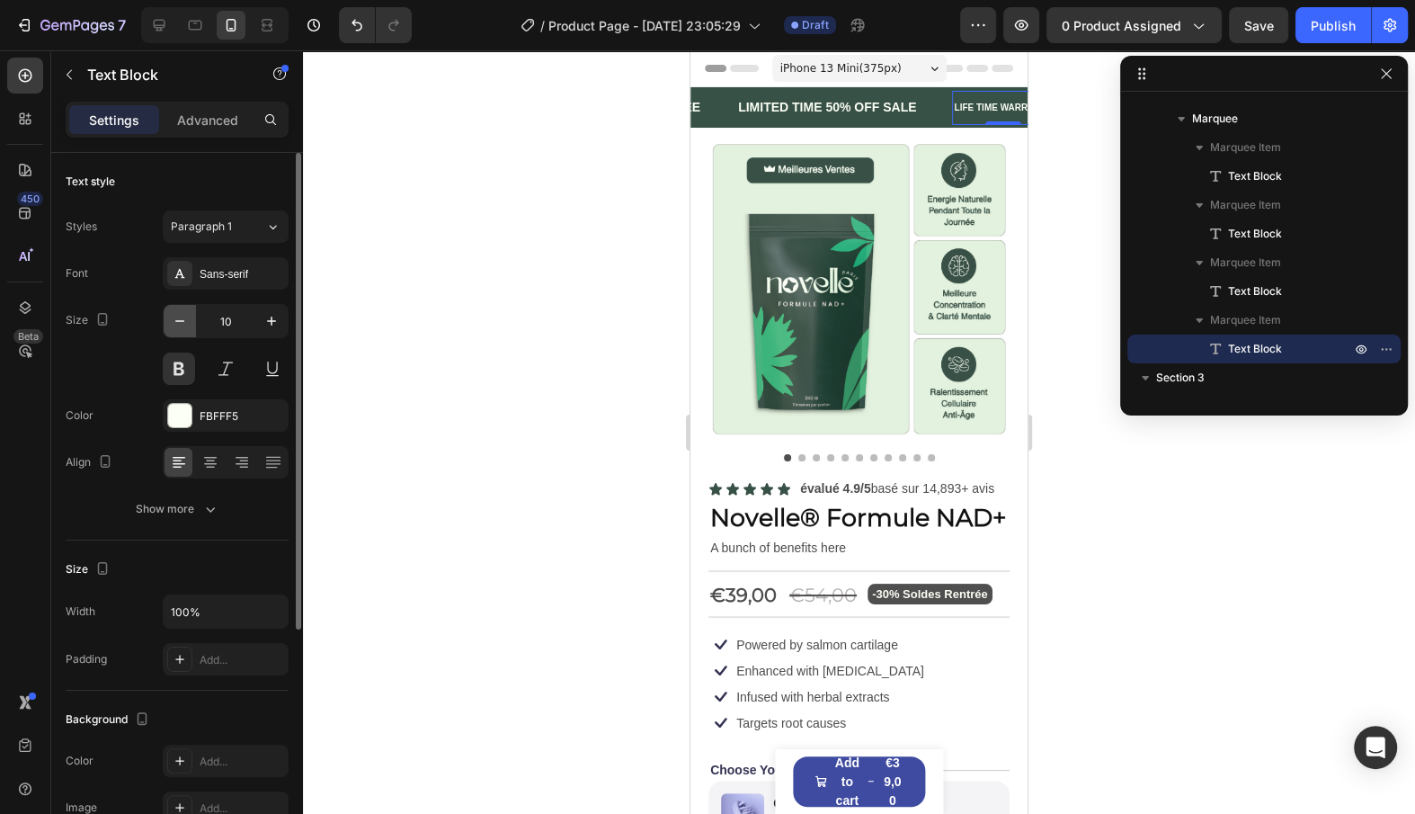
click at [179, 327] on icon "button" at bounding box center [180, 321] width 18 height 18
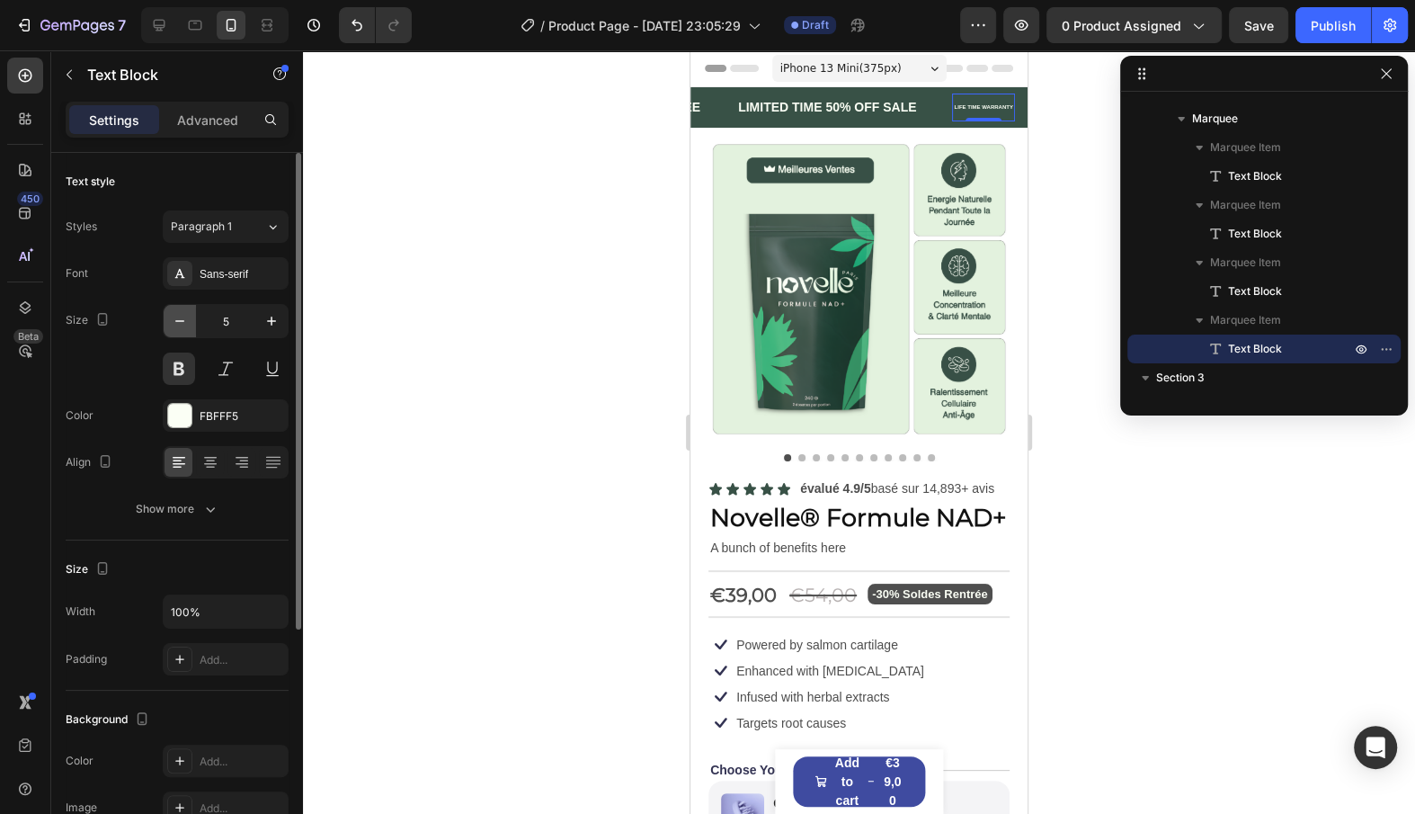
click at [179, 327] on icon "button" at bounding box center [180, 321] width 18 height 18
click at [275, 317] on icon "button" at bounding box center [272, 321] width 18 height 18
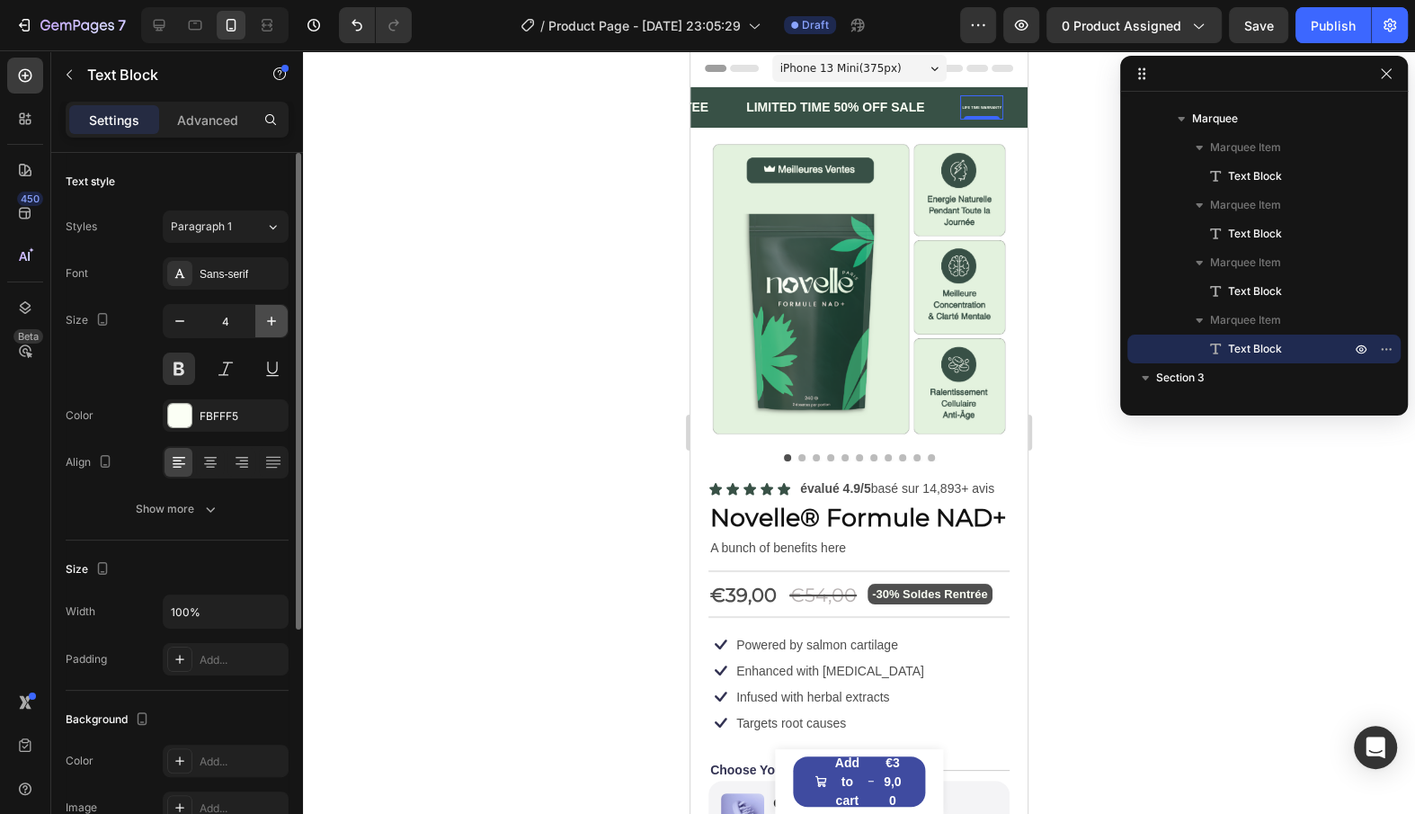
click at [275, 317] on icon "button" at bounding box center [272, 321] width 18 height 18
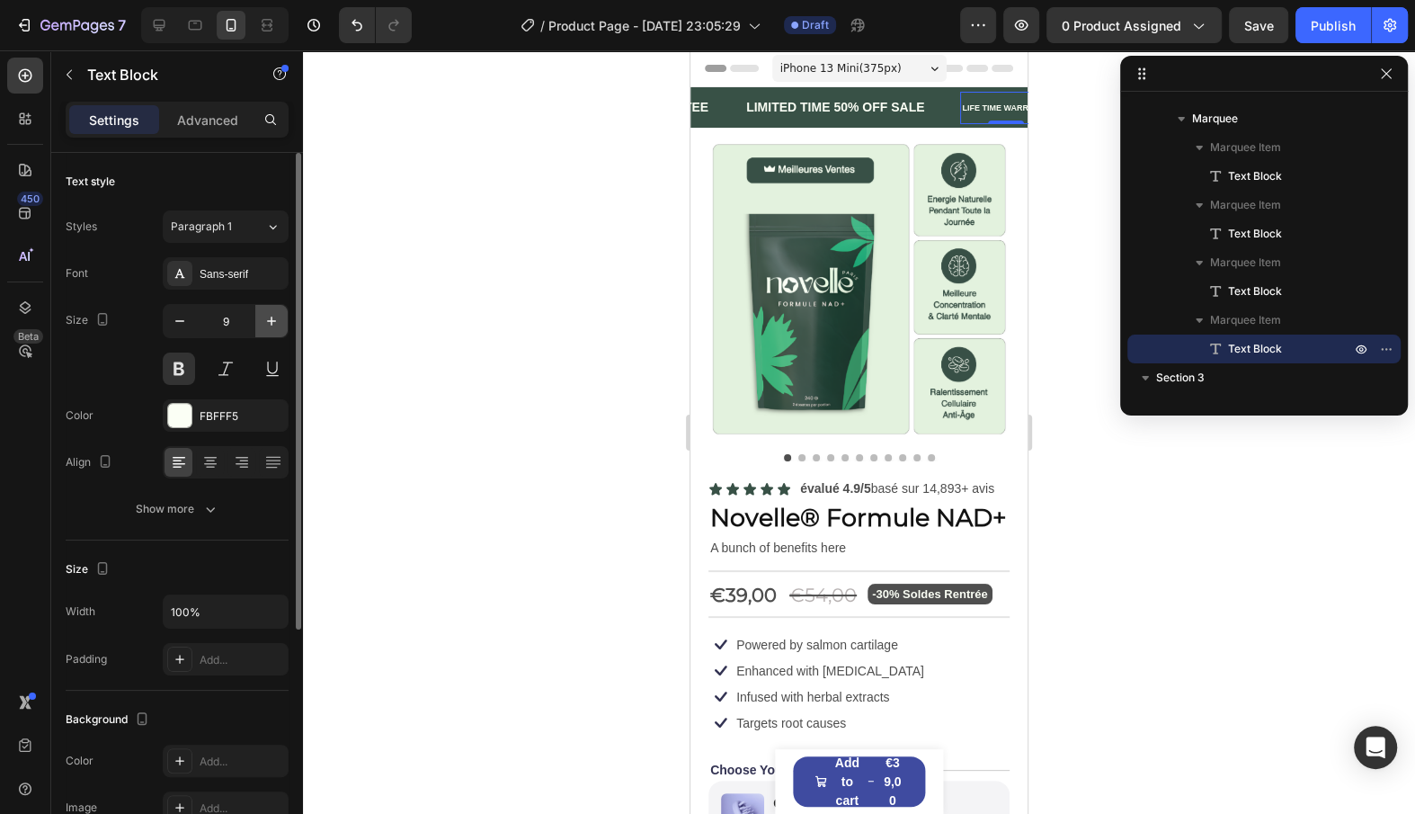
click at [275, 317] on icon "button" at bounding box center [272, 321] width 18 height 18
click at [277, 317] on icon "button" at bounding box center [272, 321] width 18 height 18
type input "11"
click at [231, 312] on input "11" at bounding box center [225, 321] width 59 height 32
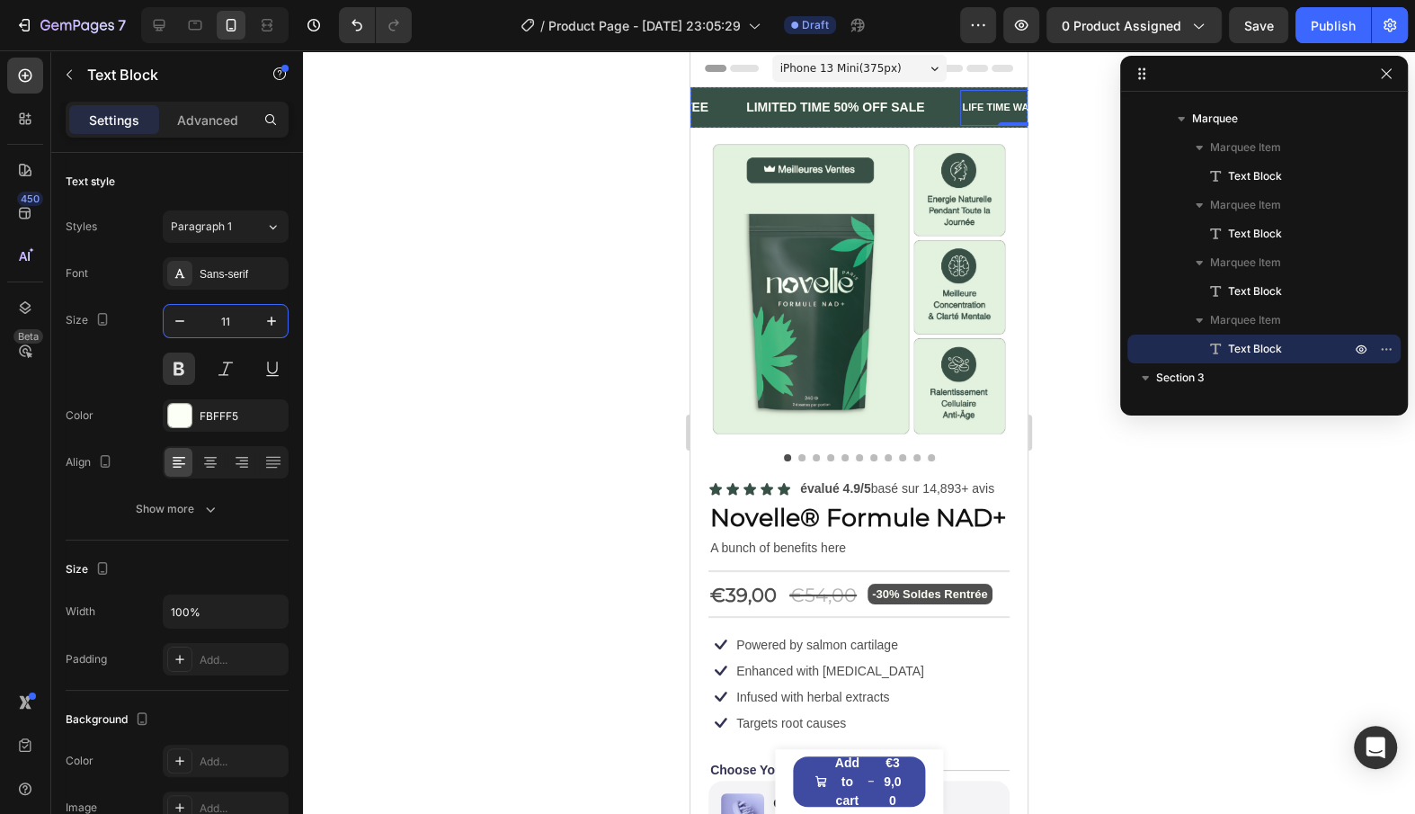
click at [1238, 119] on div "30 DAYS MONEY BACK GUARANTEE" at bounding box center [1351, 107] width 227 height 26
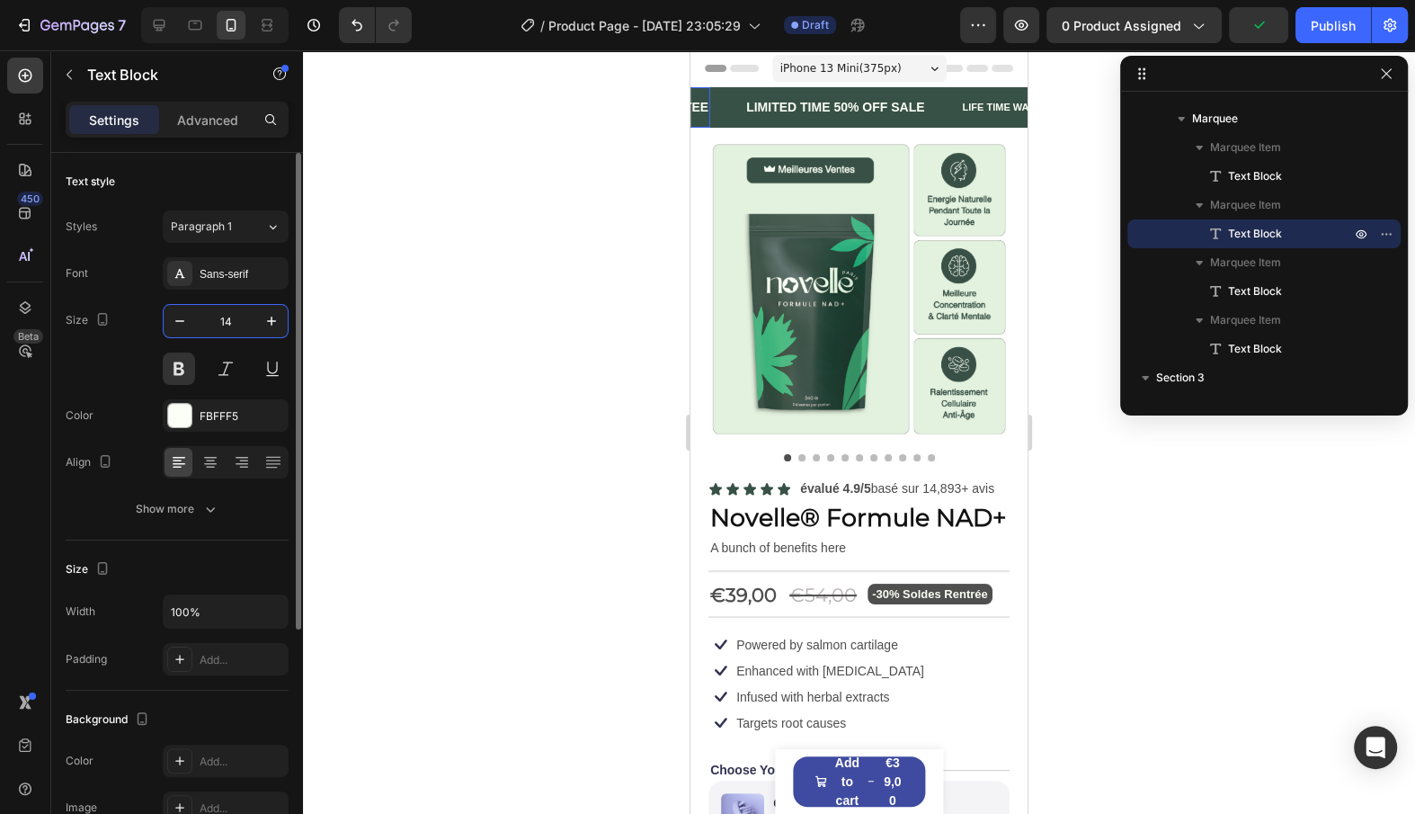
click at [236, 327] on input "14" at bounding box center [225, 321] width 59 height 32
paste input "1"
type input "11"
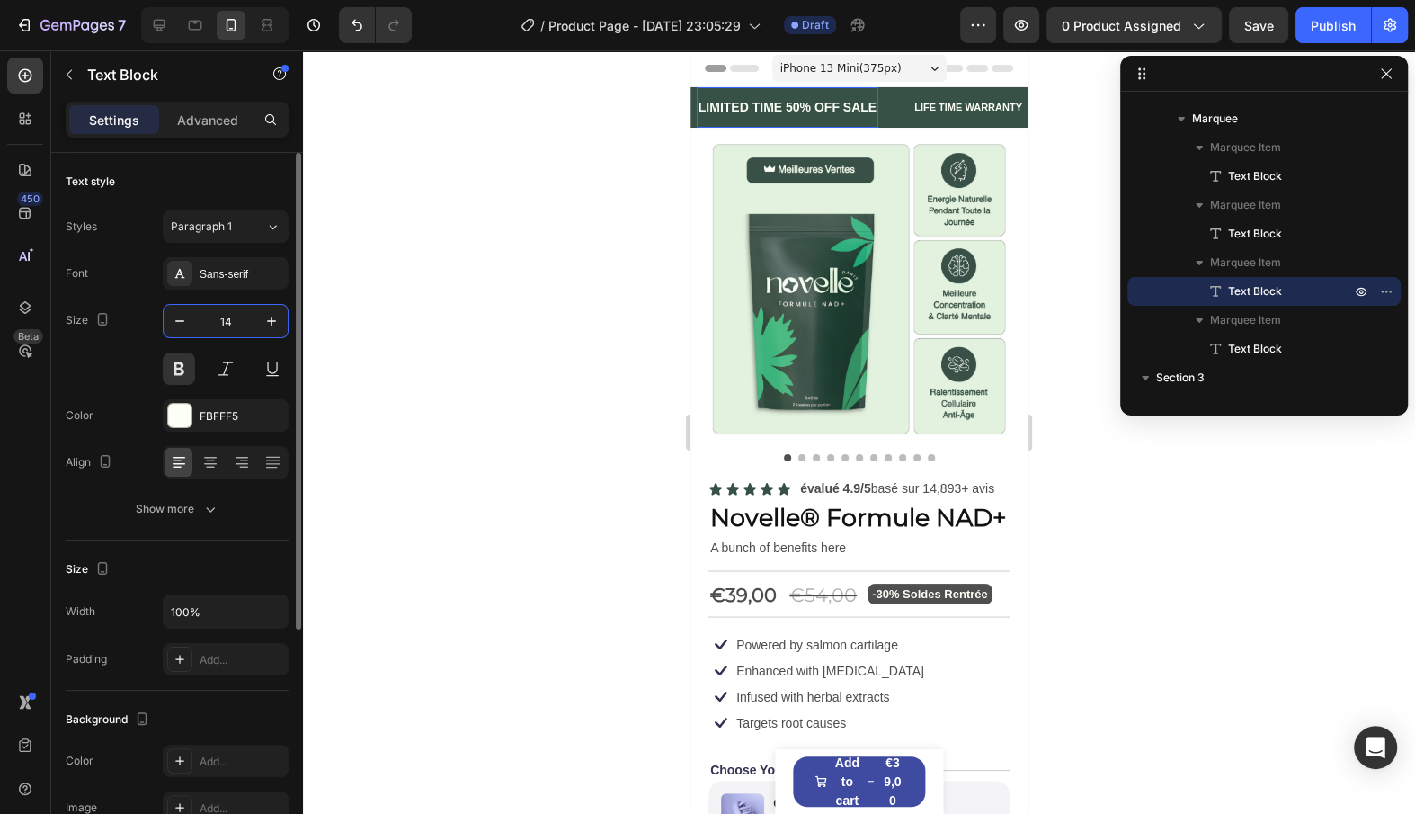
click at [225, 321] on input "14" at bounding box center [225, 321] width 59 height 32
paste input "1"
type input "11"
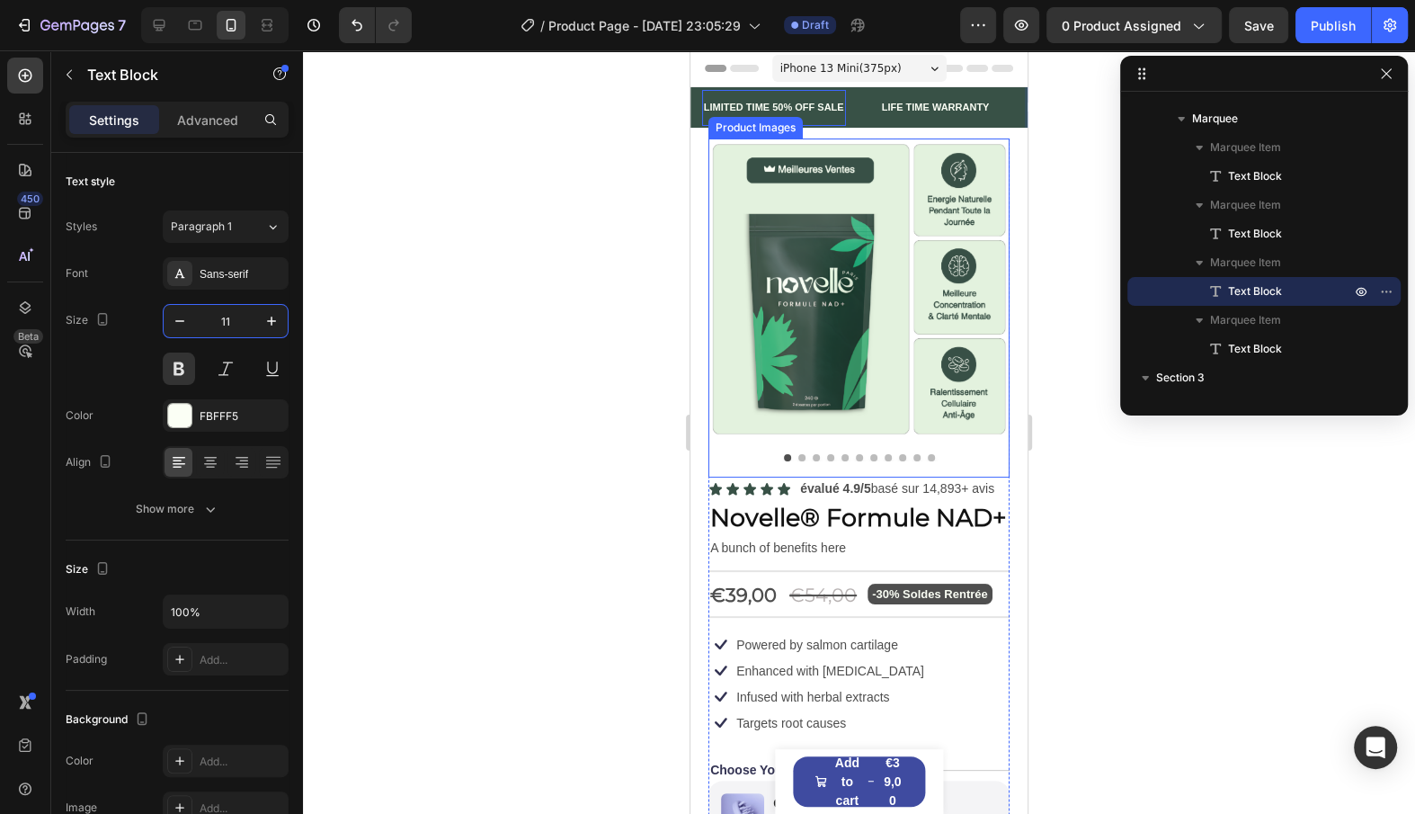
scroll to position [0, 335]
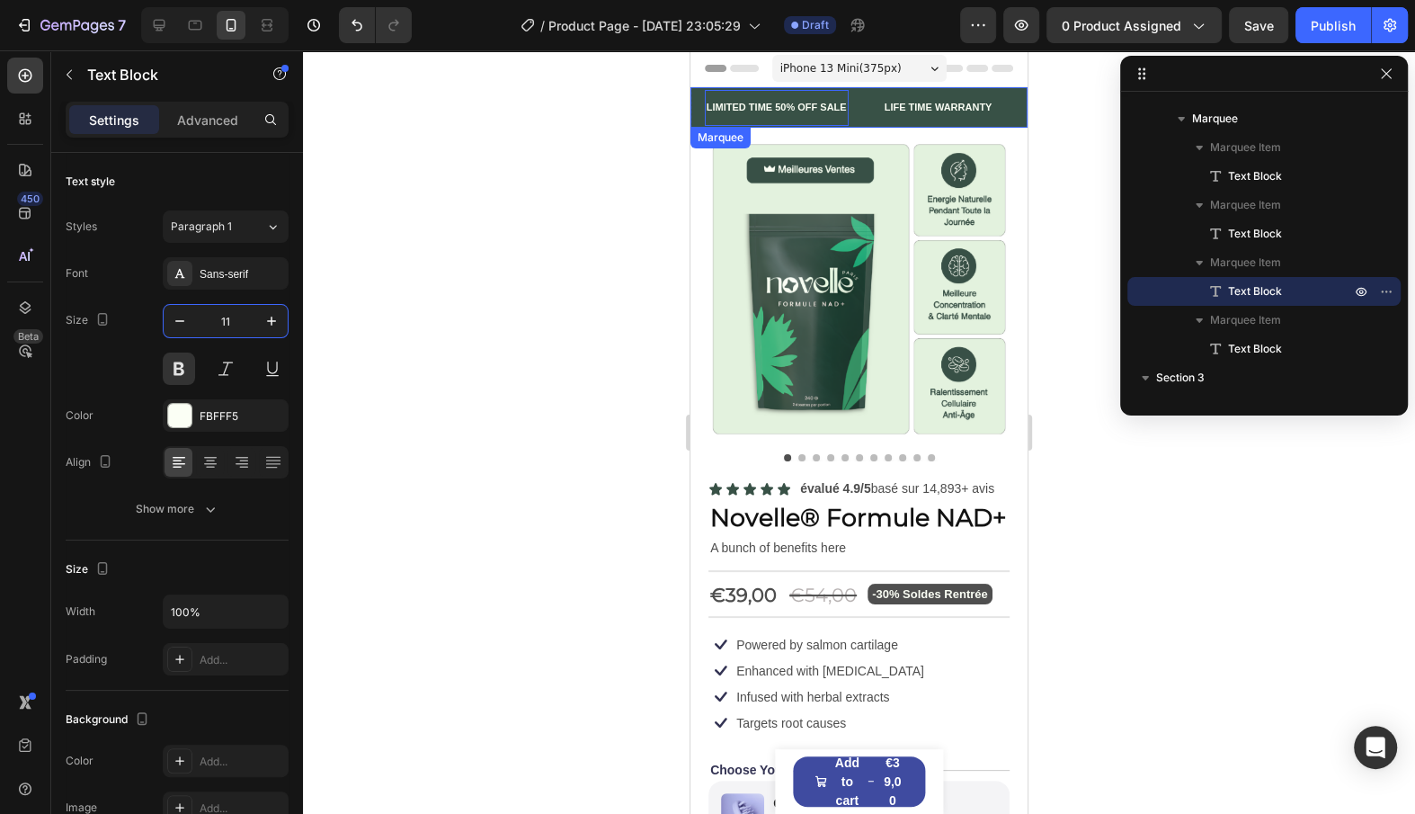
click at [1024, 103] on div at bounding box center [1074, 107] width 101 height 40
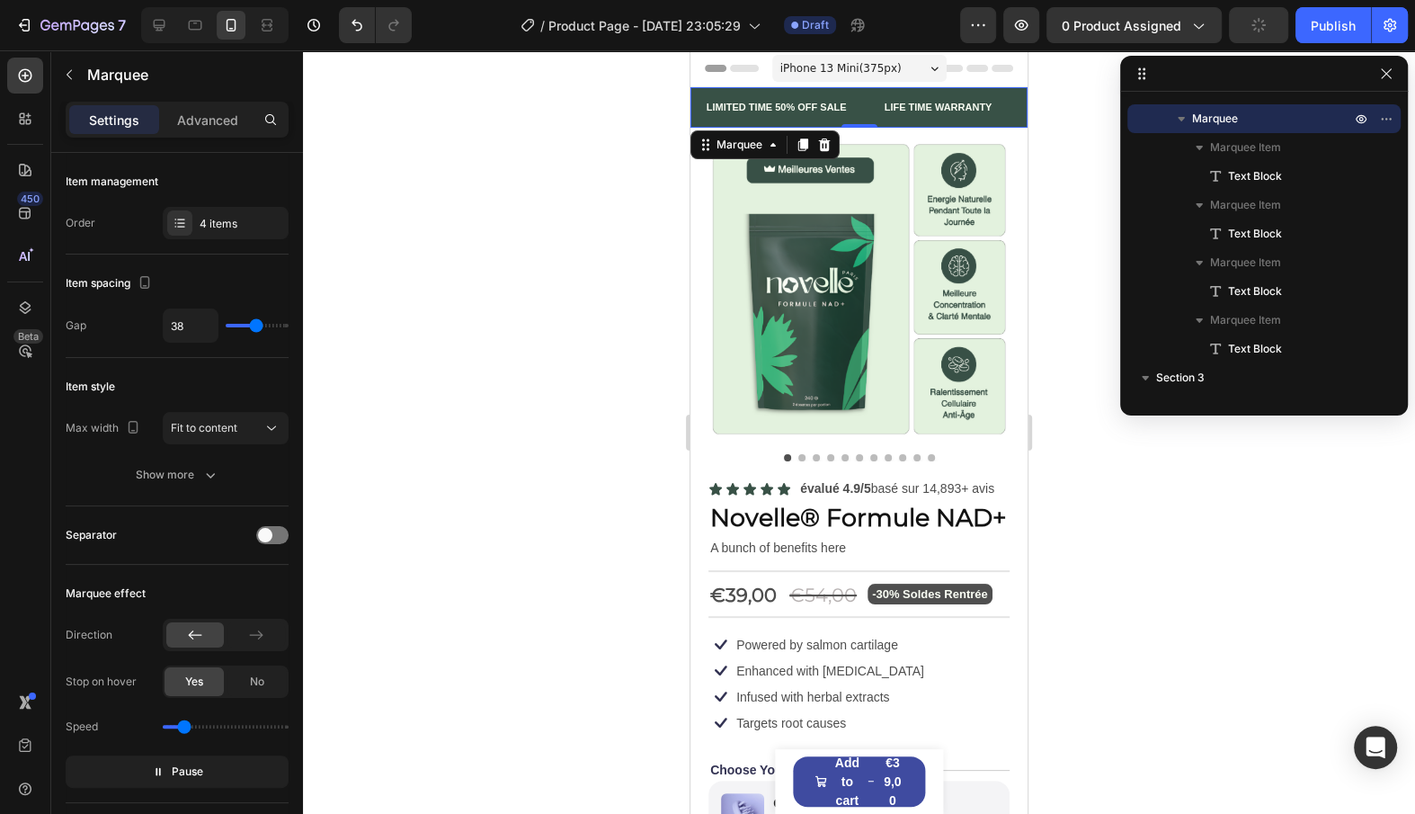
click at [1024, 105] on div at bounding box center [1074, 107] width 101 height 40
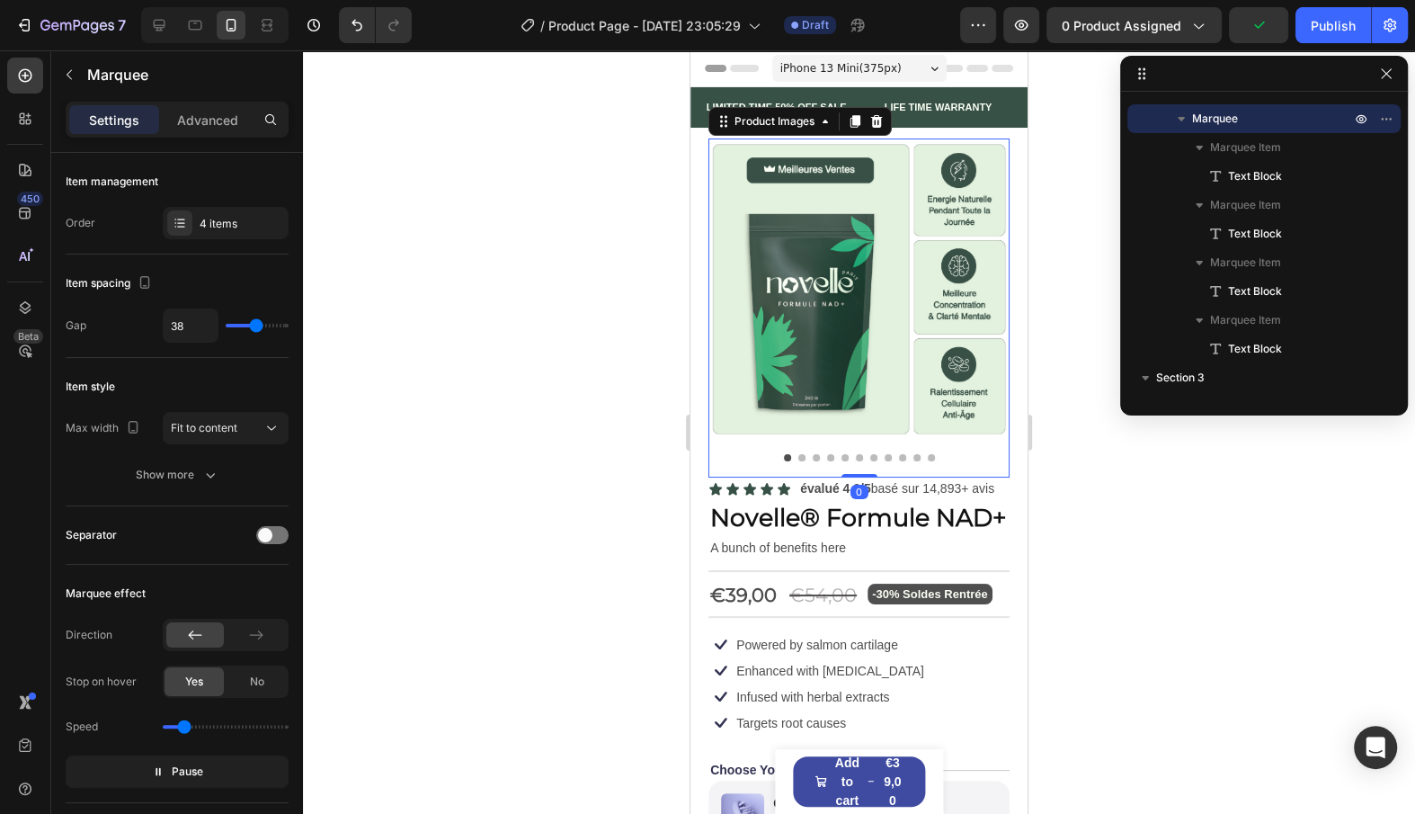
click at [925, 147] on img at bounding box center [859, 288] width 301 height 301
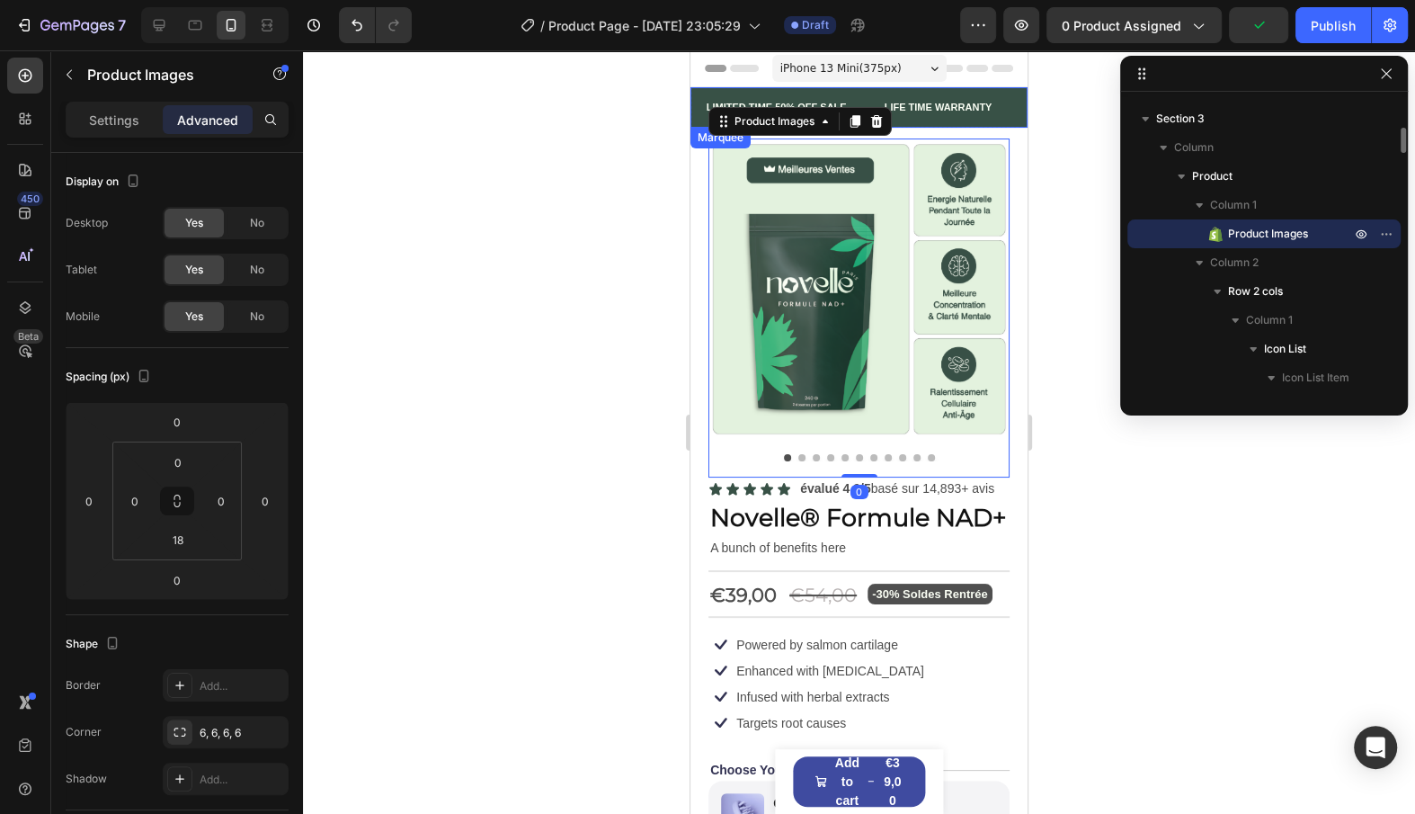
click at [1025, 125] on div "FREE SHIPPING Text Block" at bounding box center [1092, 107] width 135 height 40
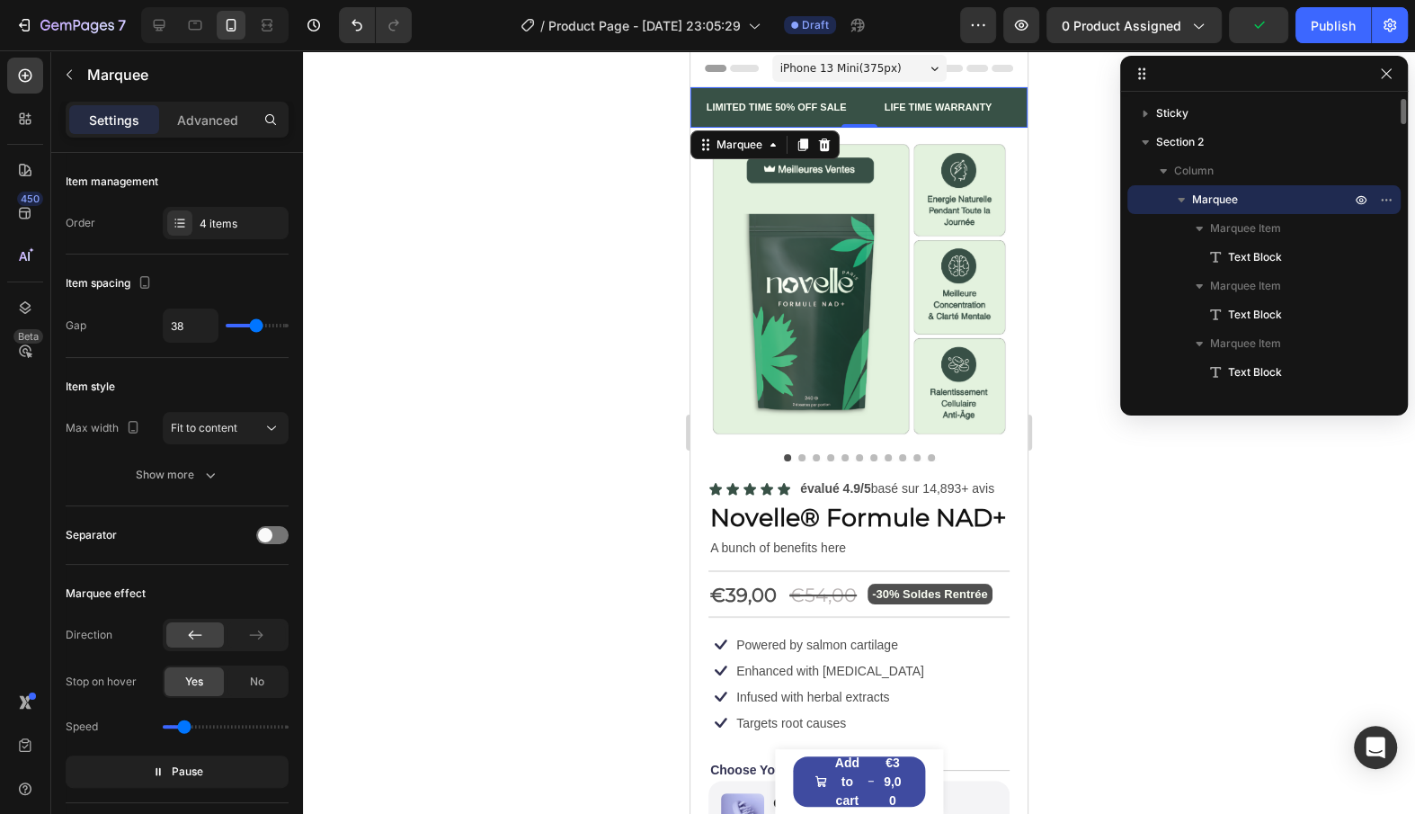
click at [1021, 105] on div "FREE SHIPPING Text Block" at bounding box center [1088, 107] width 135 height 40
click at [927, 85] on div "iPhone 13 Mini ( 375 px) iPhone 13 Mini iPhone 13 Pro iPhone 11 Pro Max iPhone …" at bounding box center [859, 70] width 174 height 36
click at [922, 111] on div at bounding box center [953, 107] width 101 height 40
click at [1159, 111] on div "30 DAYS MONEY BACK GUARANTEE" at bounding box center [1249, 108] width 180 height 22
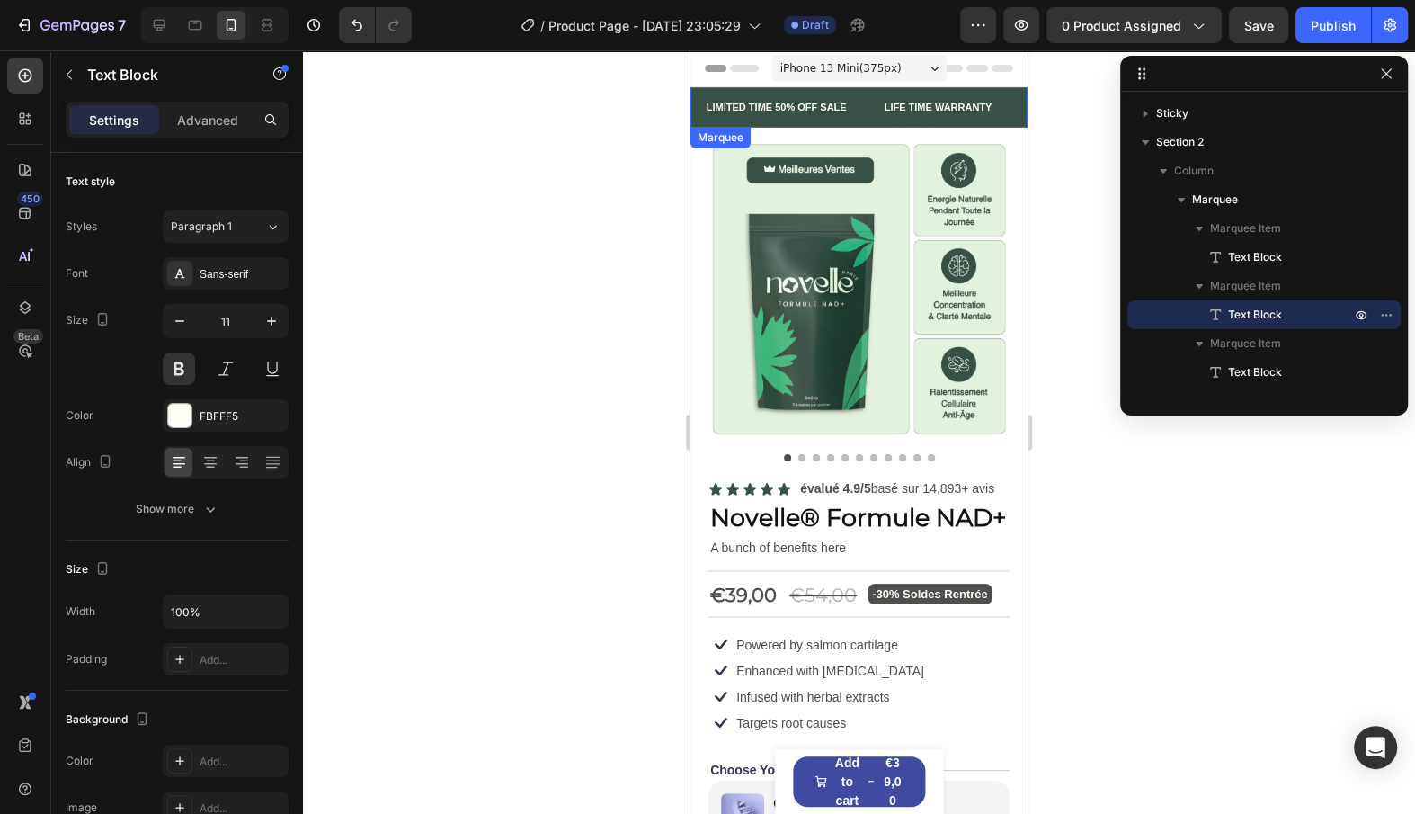
click at [1004, 111] on div at bounding box center [1054, 107] width 101 height 40
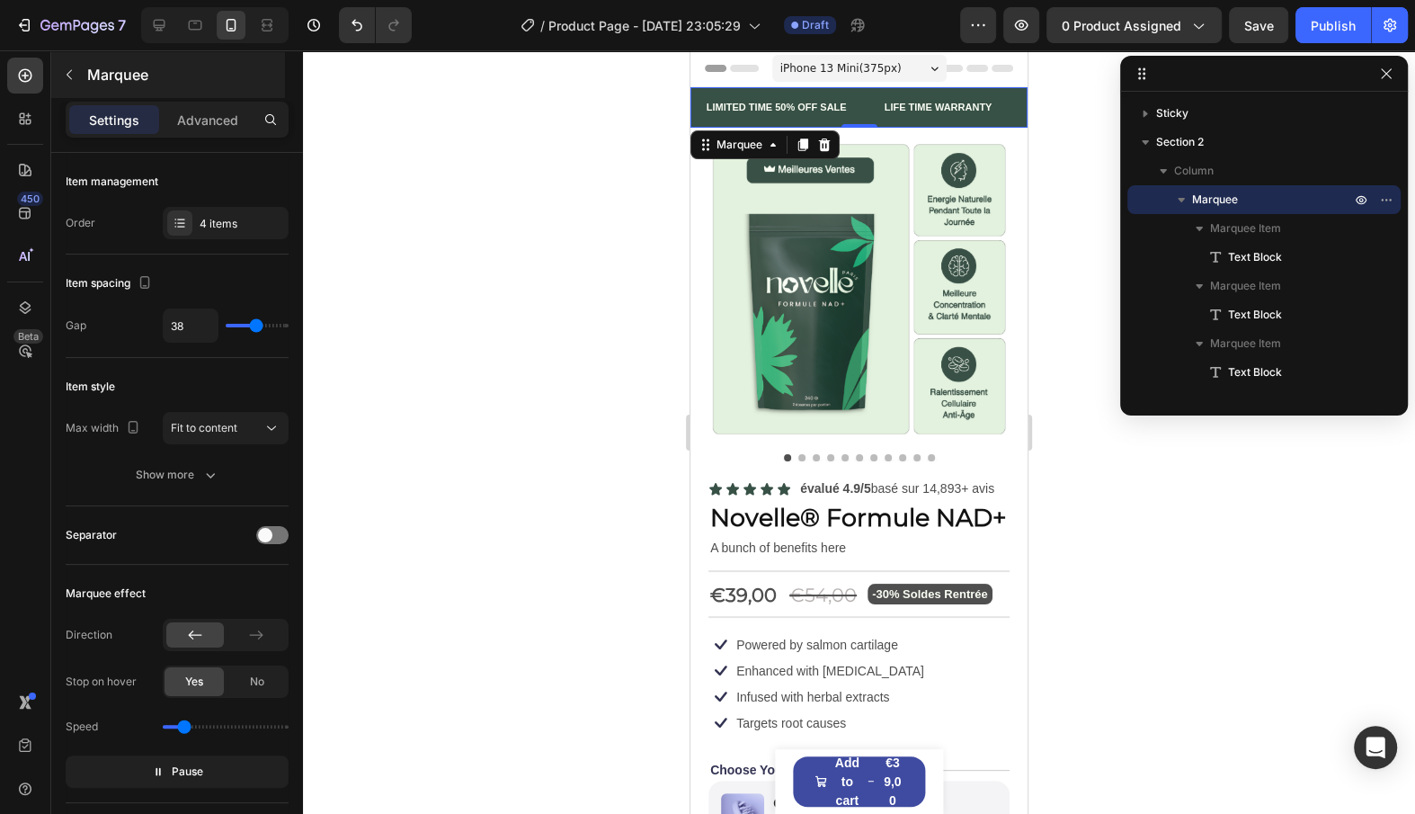
click at [101, 78] on p "Marquee" at bounding box center [184, 75] width 194 height 22
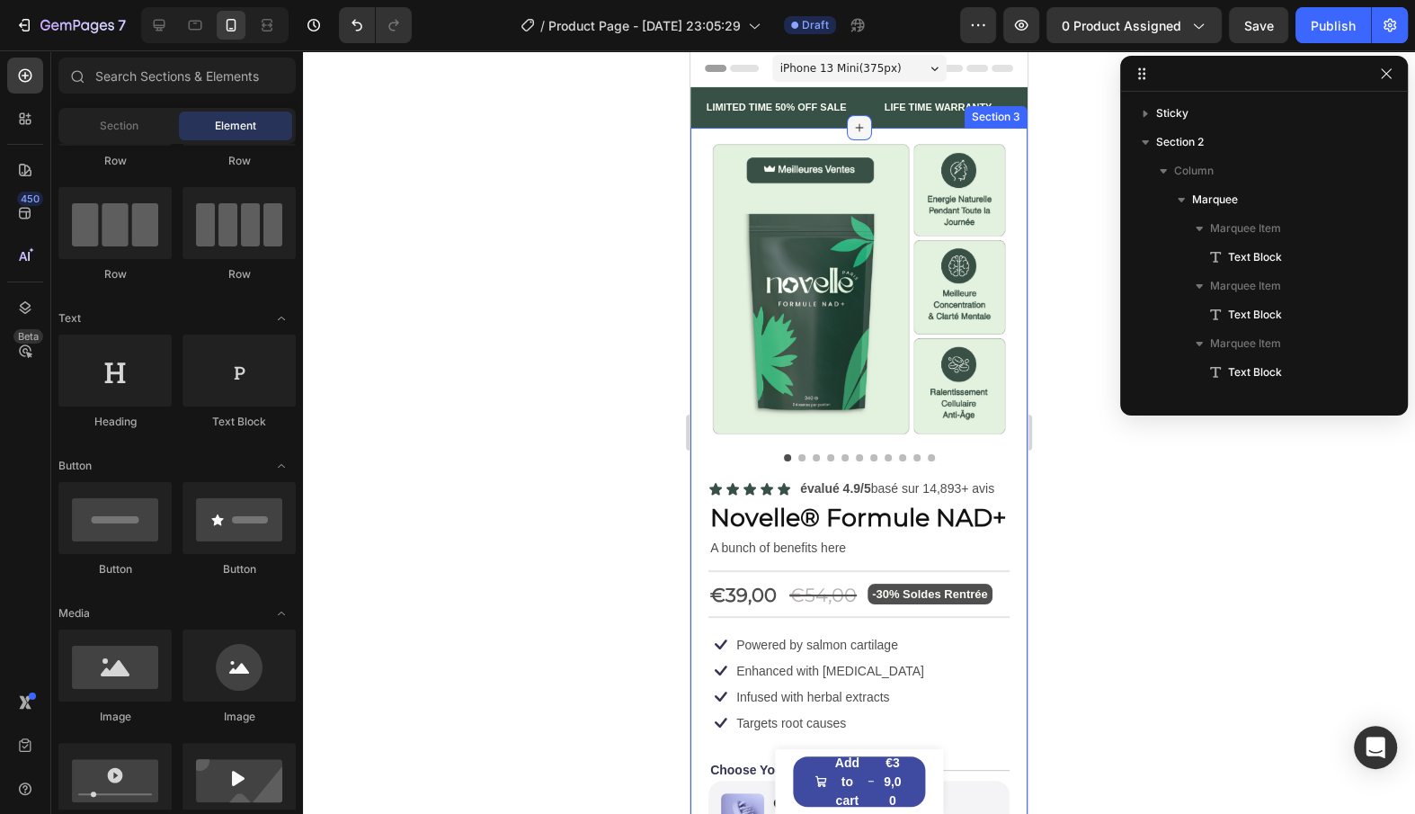
click at [853, 126] on icon at bounding box center [859, 127] width 14 height 14
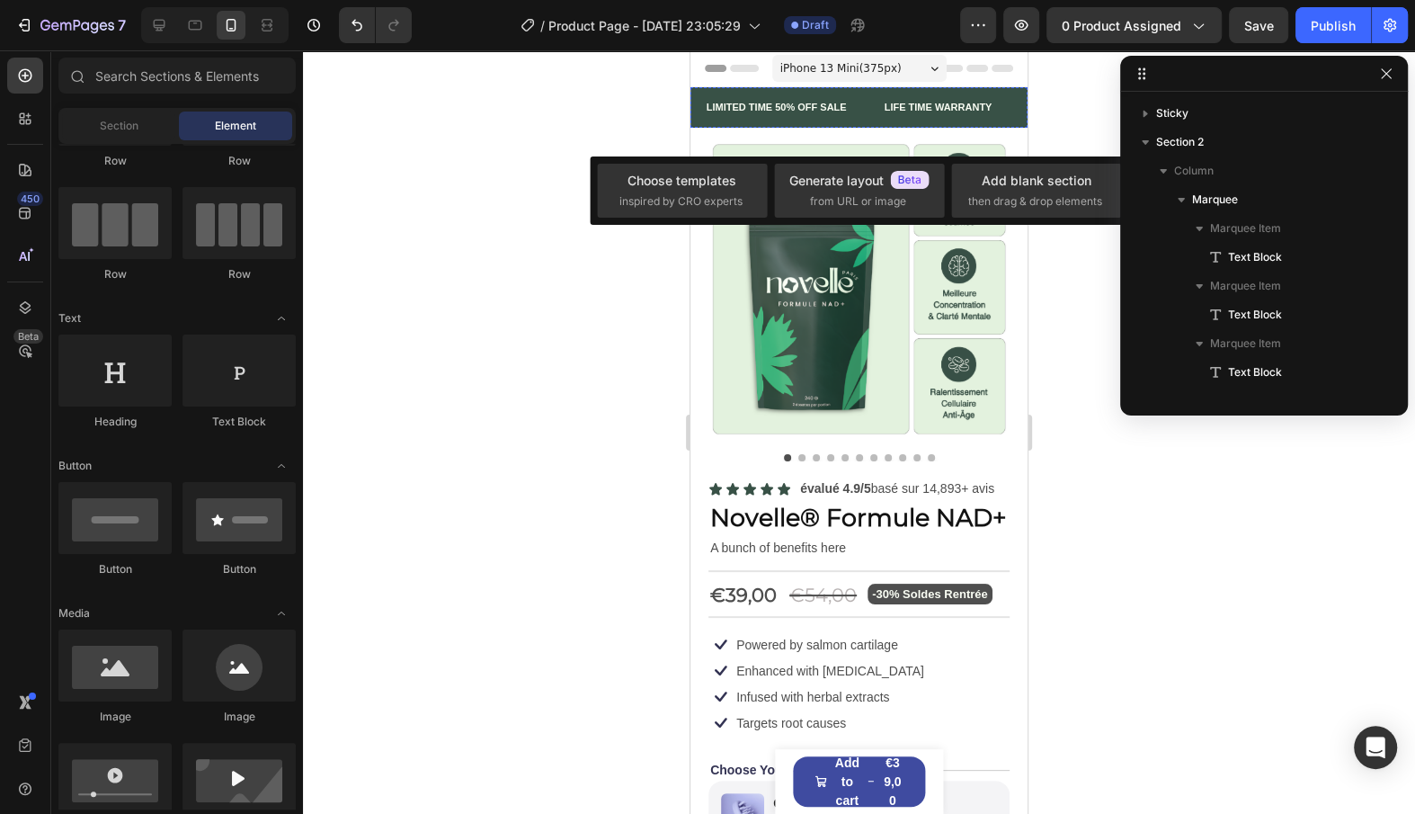
click at [1046, 117] on div "30 DAYS MONEY BACK GUARANTEE" at bounding box center [1136, 108] width 180 height 22
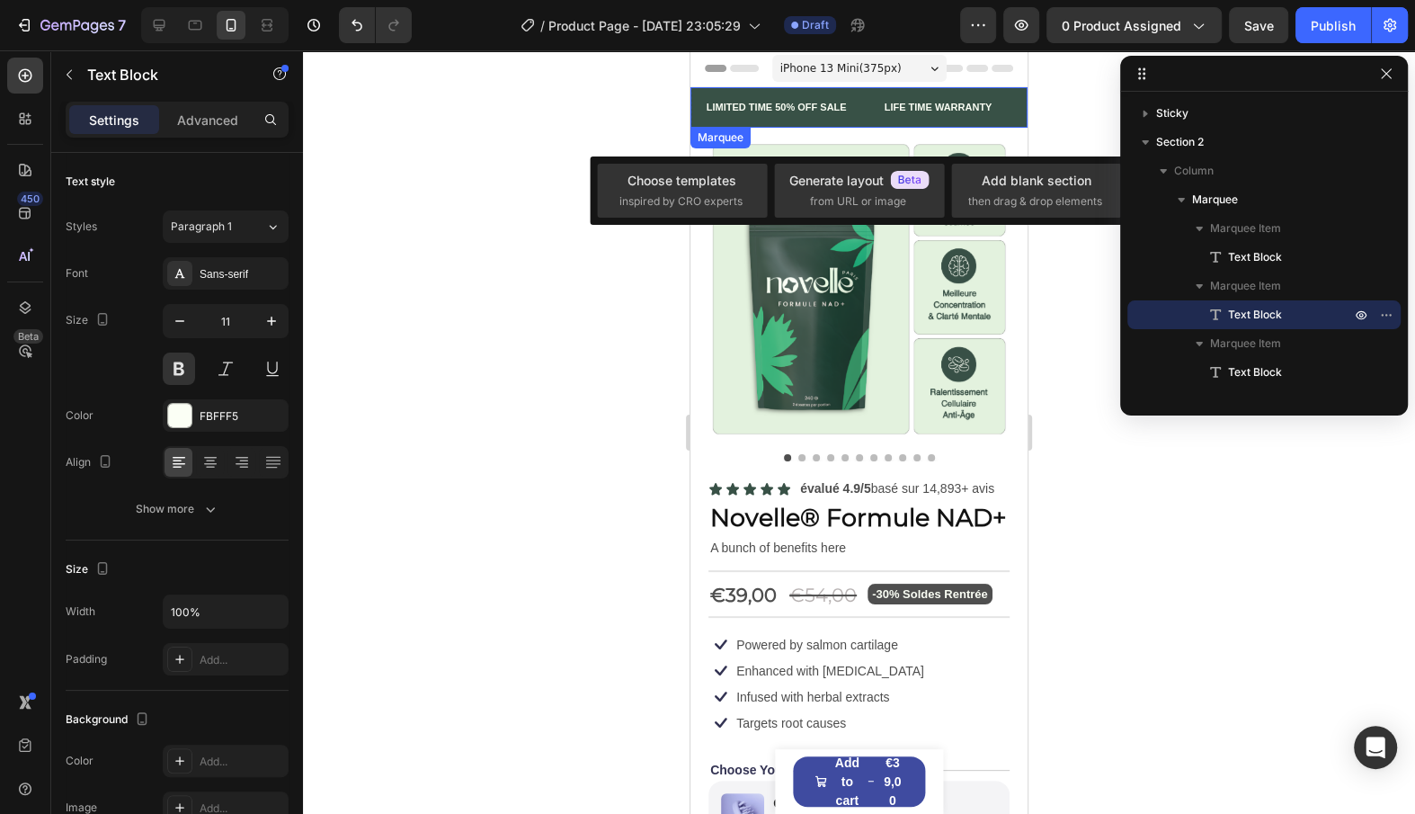
click at [1019, 117] on div "FREE SHIPPING Text Block" at bounding box center [1086, 107] width 135 height 40
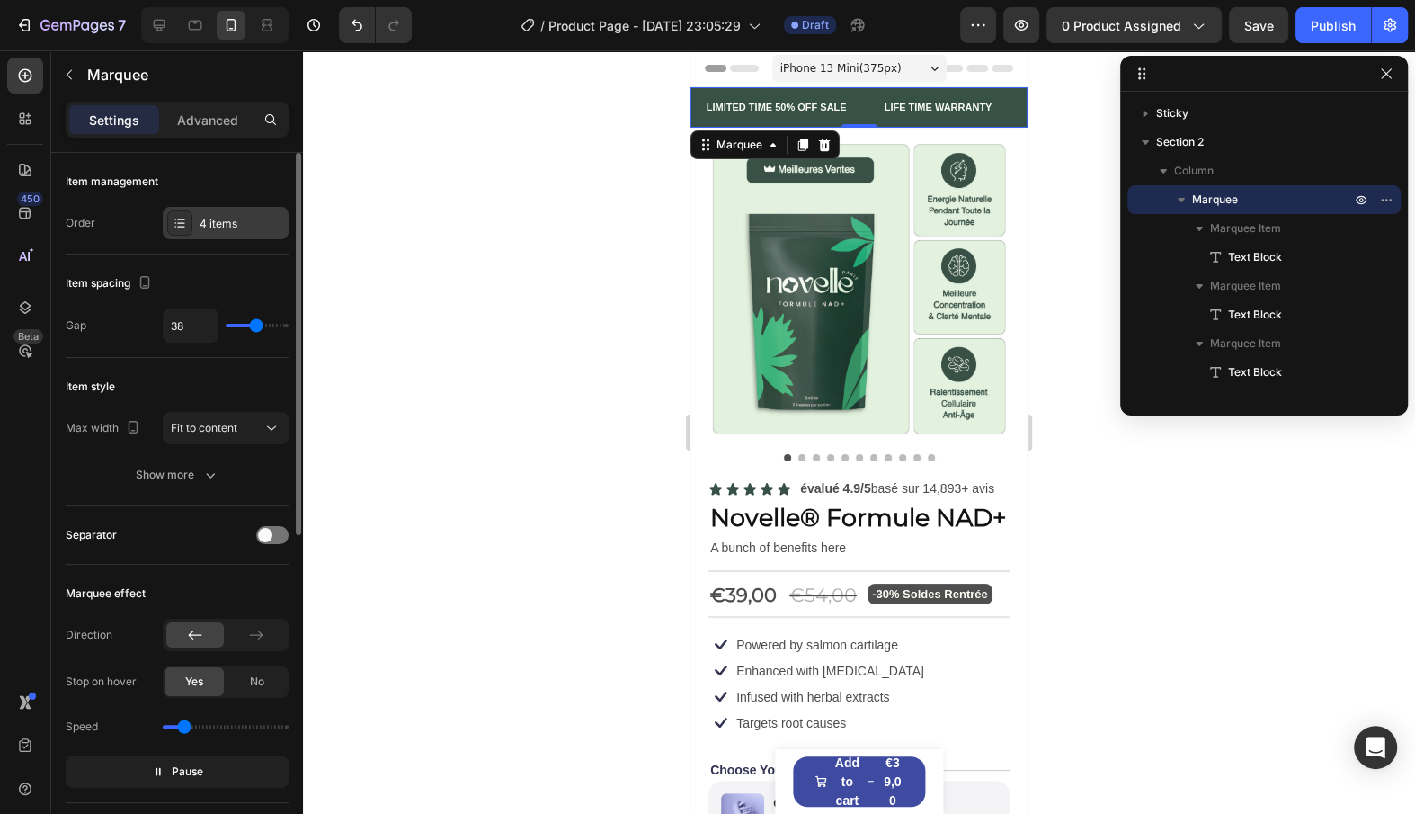
click at [228, 218] on div "4 items" at bounding box center [242, 224] width 85 height 16
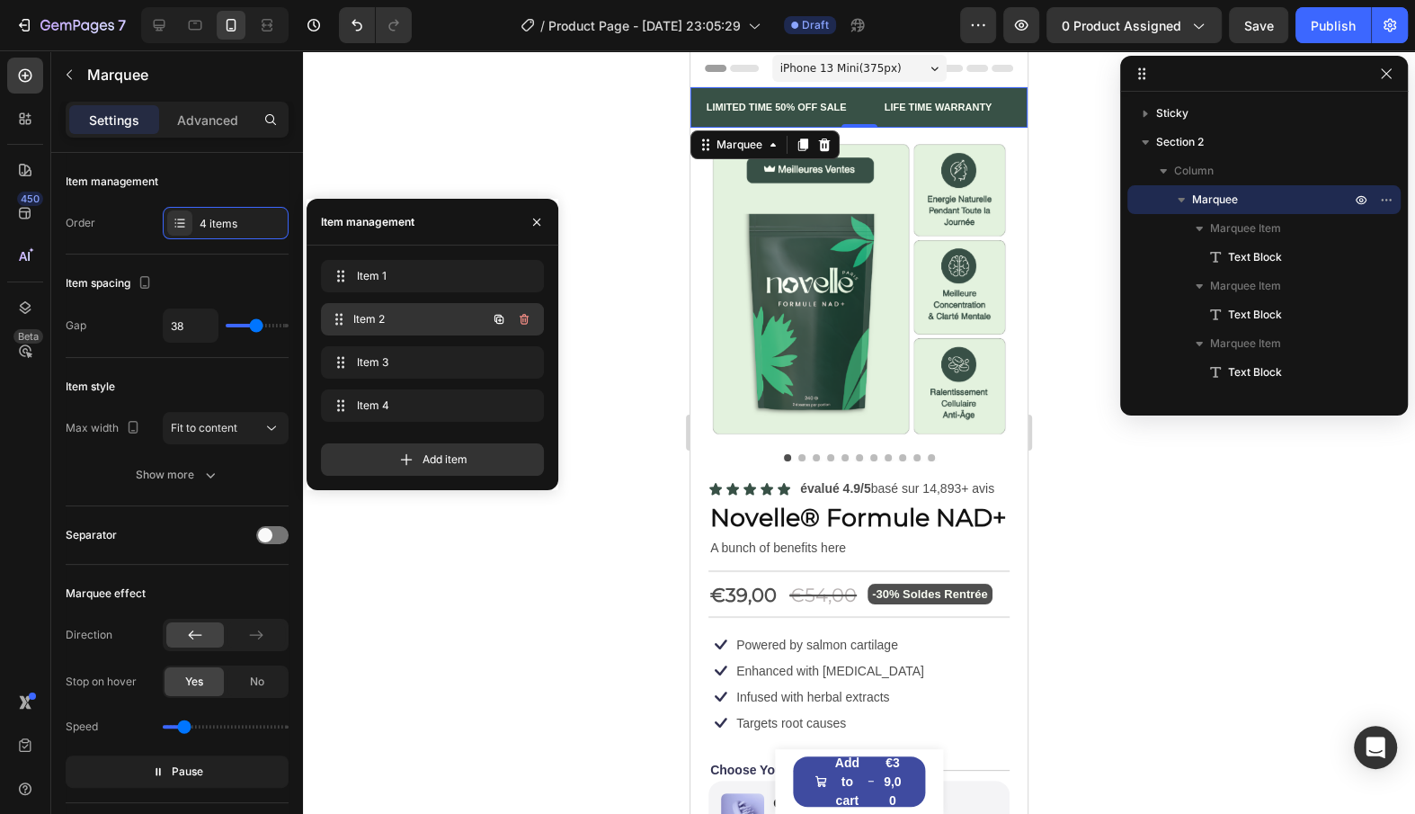
click at [356, 317] on div "Item 2 Item 2" at bounding box center [407, 319] width 158 height 25
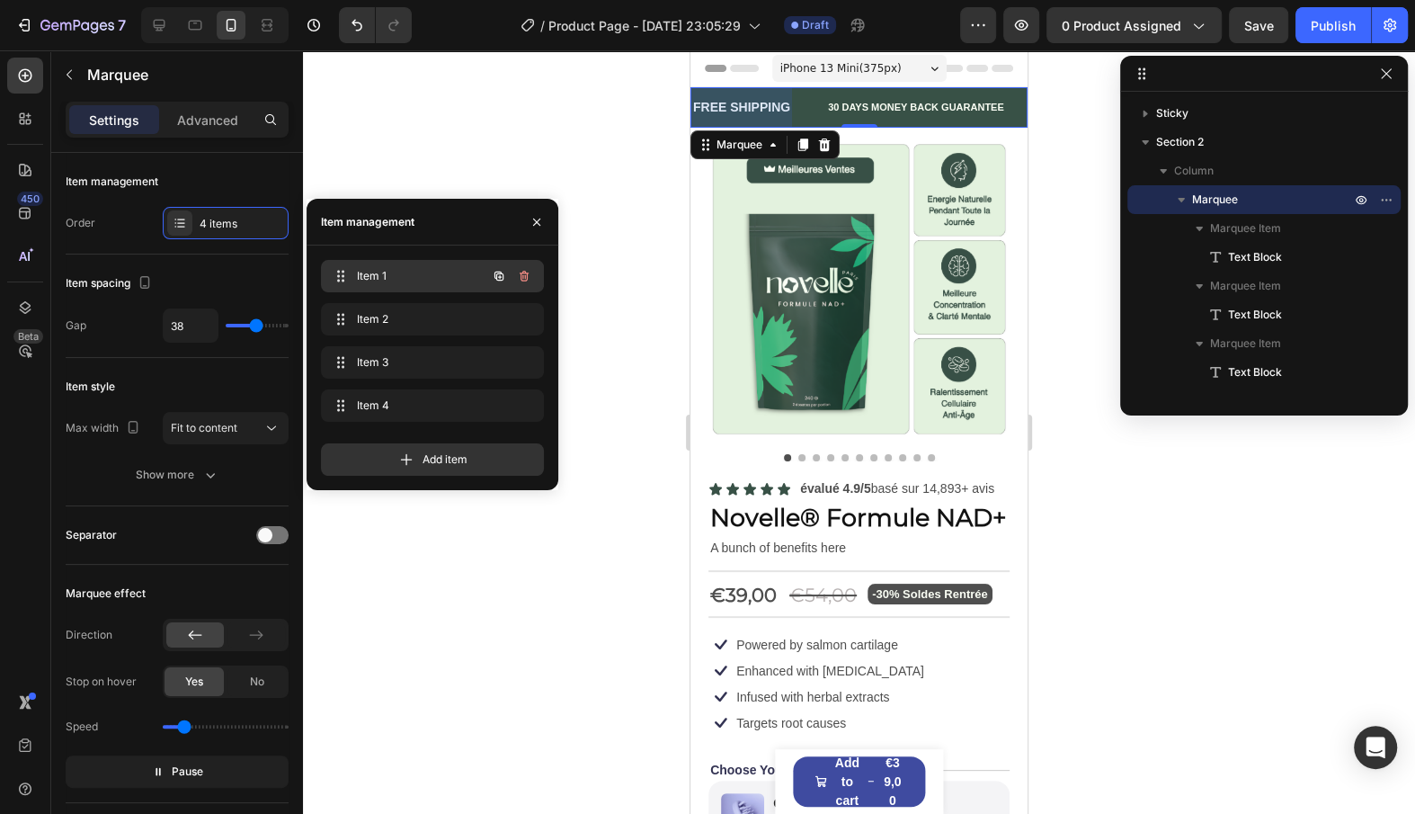
click at [374, 277] on span "Item 1" at bounding box center [408, 276] width 102 height 16
click at [383, 303] on div "Item 2 Item 2" at bounding box center [432, 319] width 223 height 32
click at [379, 281] on span "Item 1" at bounding box center [419, 276] width 133 height 16
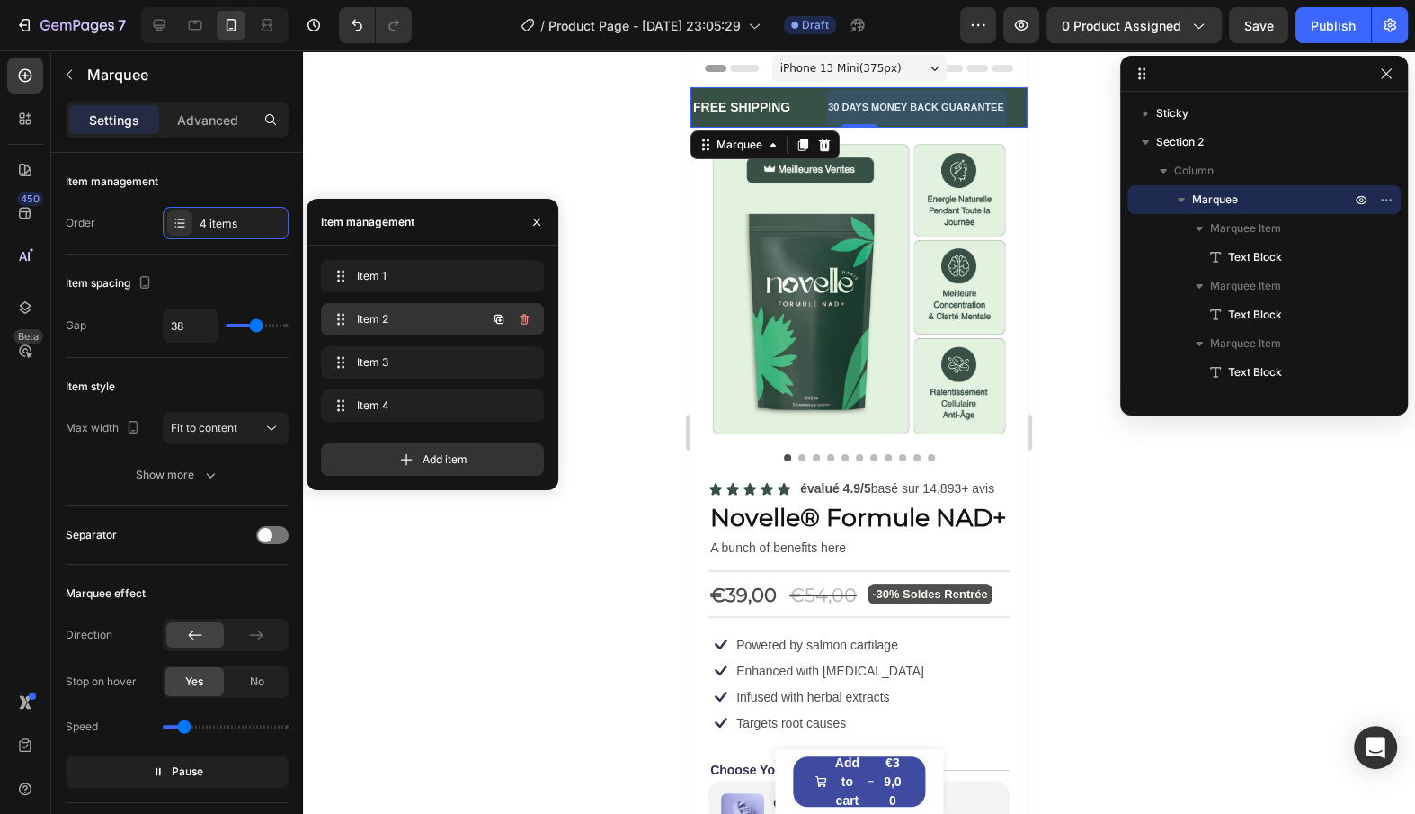
click at [405, 334] on div "Item 2 Item 2" at bounding box center [432, 319] width 223 height 32
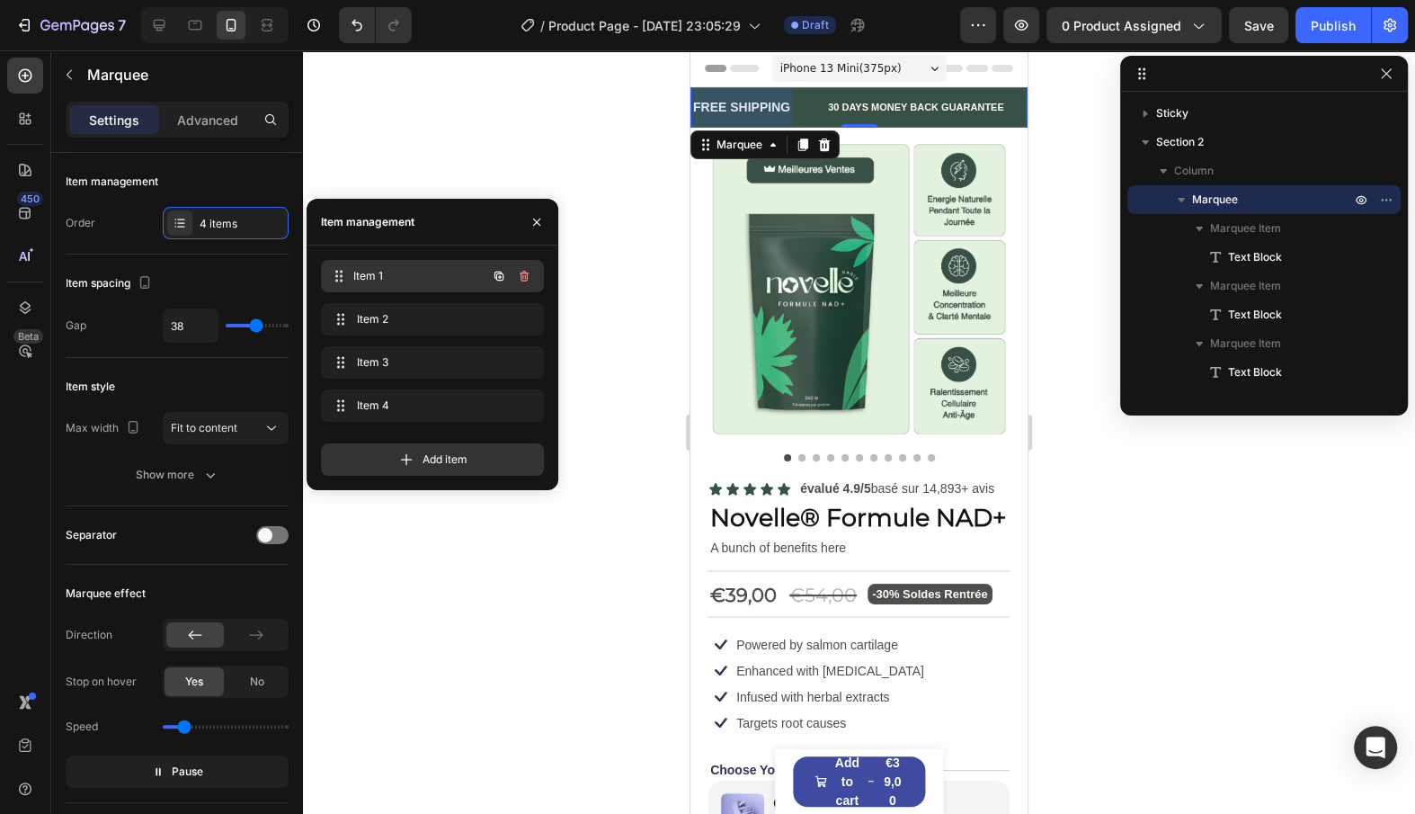
click at [385, 276] on span "Item 1" at bounding box center [419, 276] width 133 height 16
click at [355, 271] on div "Item 1 Item 1" at bounding box center [407, 275] width 158 height 25
click at [372, 273] on span "Item 1" at bounding box center [419, 276] width 133 height 16
click at [372, 273] on span "Item 1" at bounding box center [408, 276] width 102 height 16
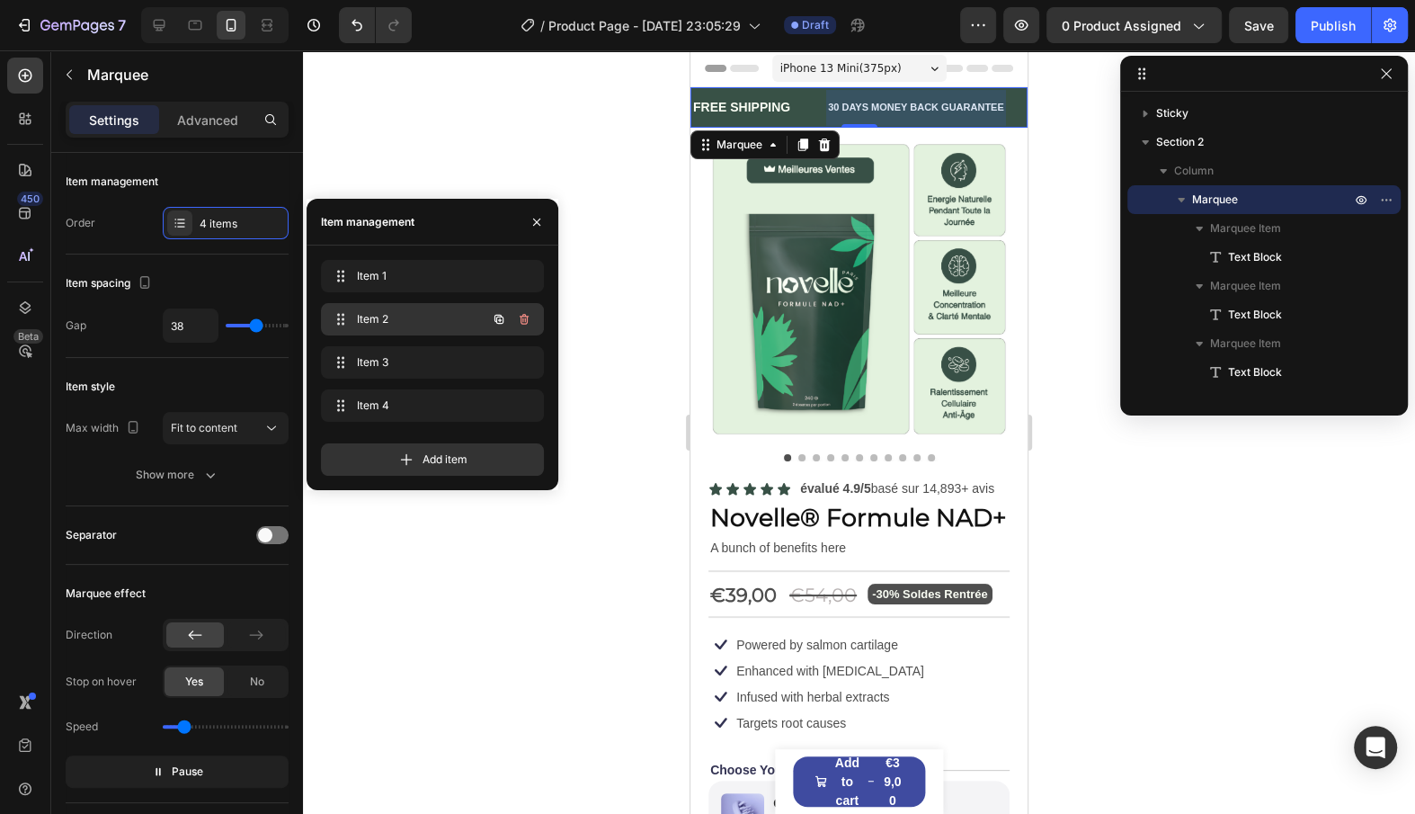
click at [396, 321] on span "Item 2" at bounding box center [408, 319] width 102 height 16
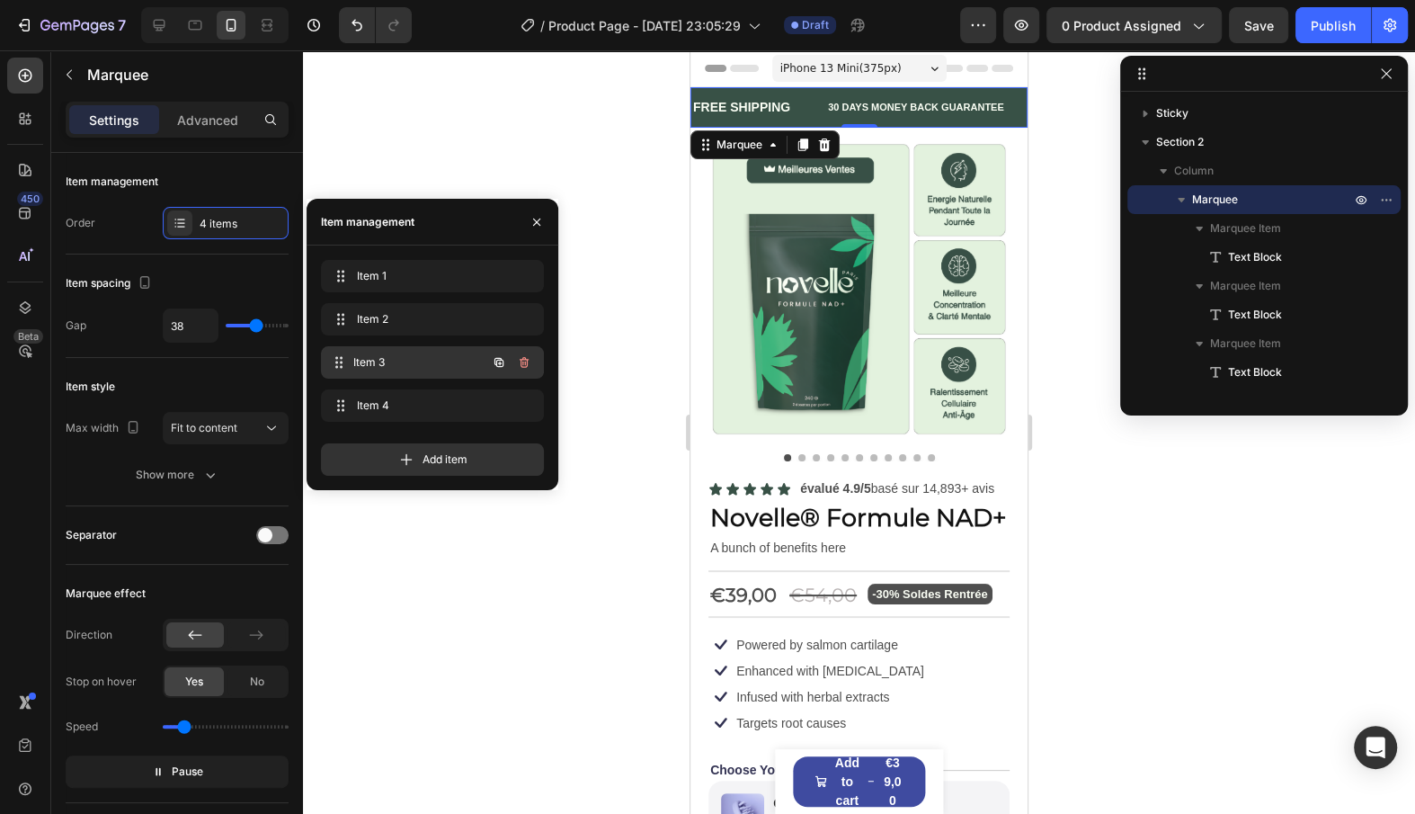
click at [396, 361] on span "Item 3" at bounding box center [419, 362] width 133 height 16
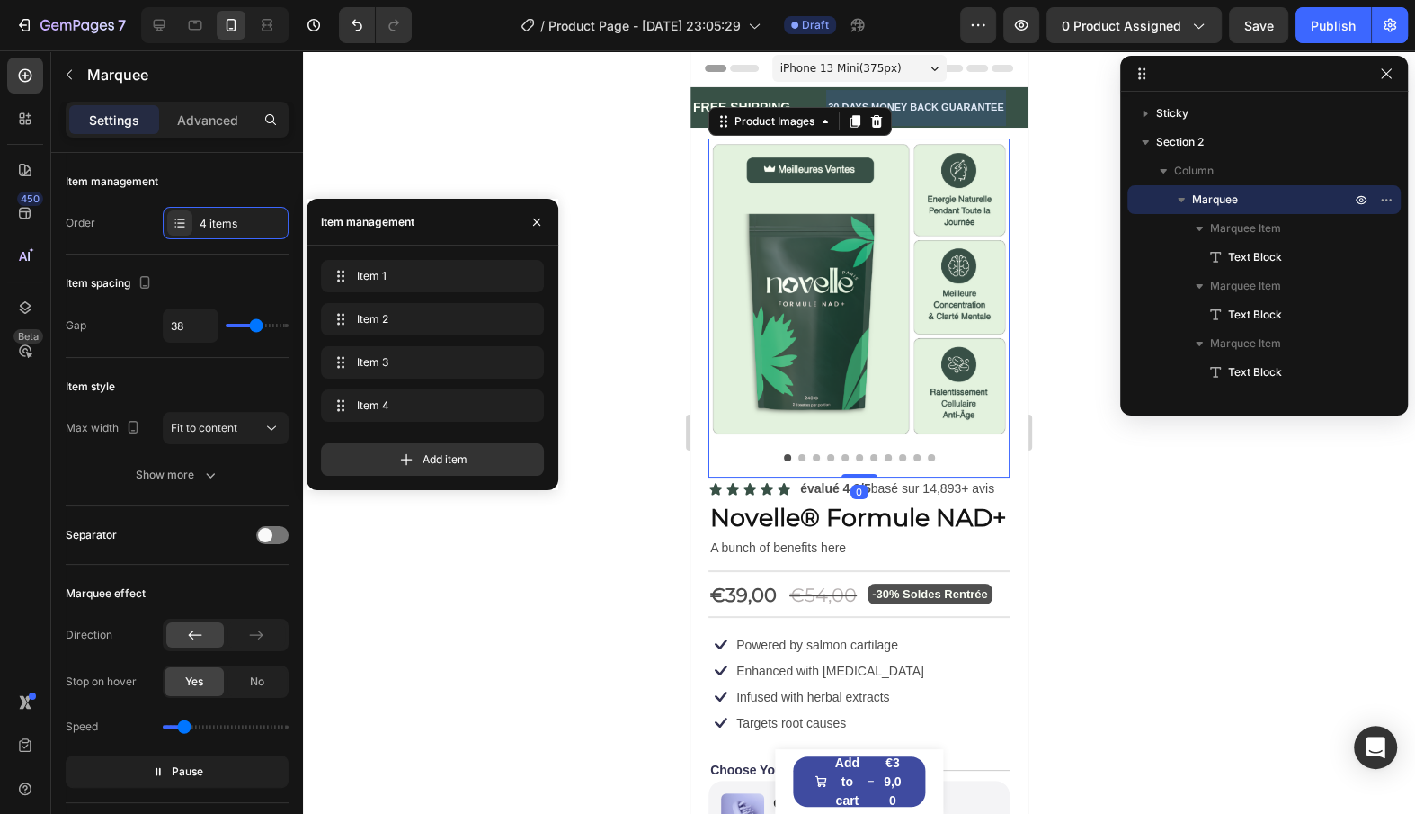
click at [713, 328] on img at bounding box center [859, 288] width 301 height 301
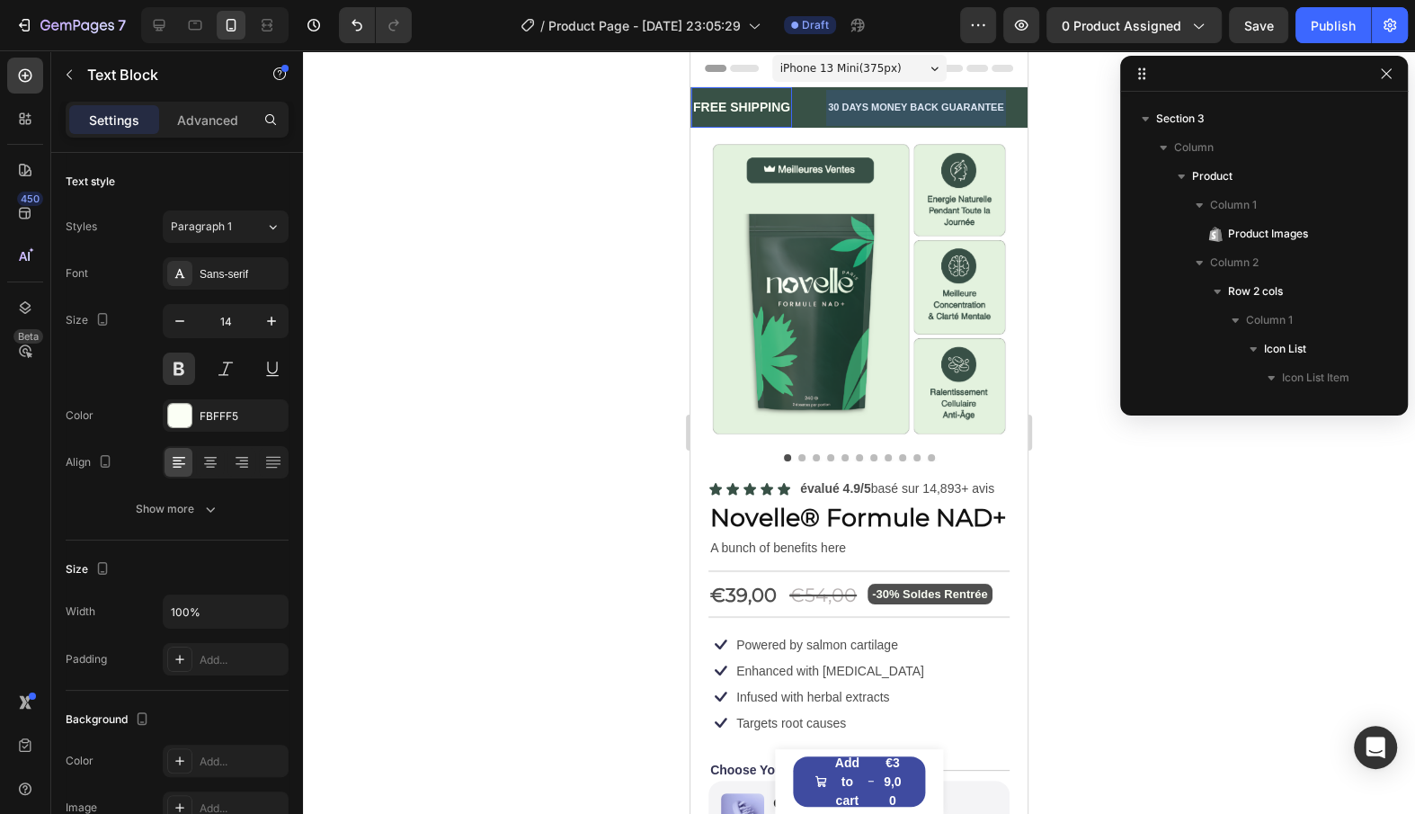
click at [1357, 103] on div "FREE SHIPPING" at bounding box center [1407, 107] width 101 height 26
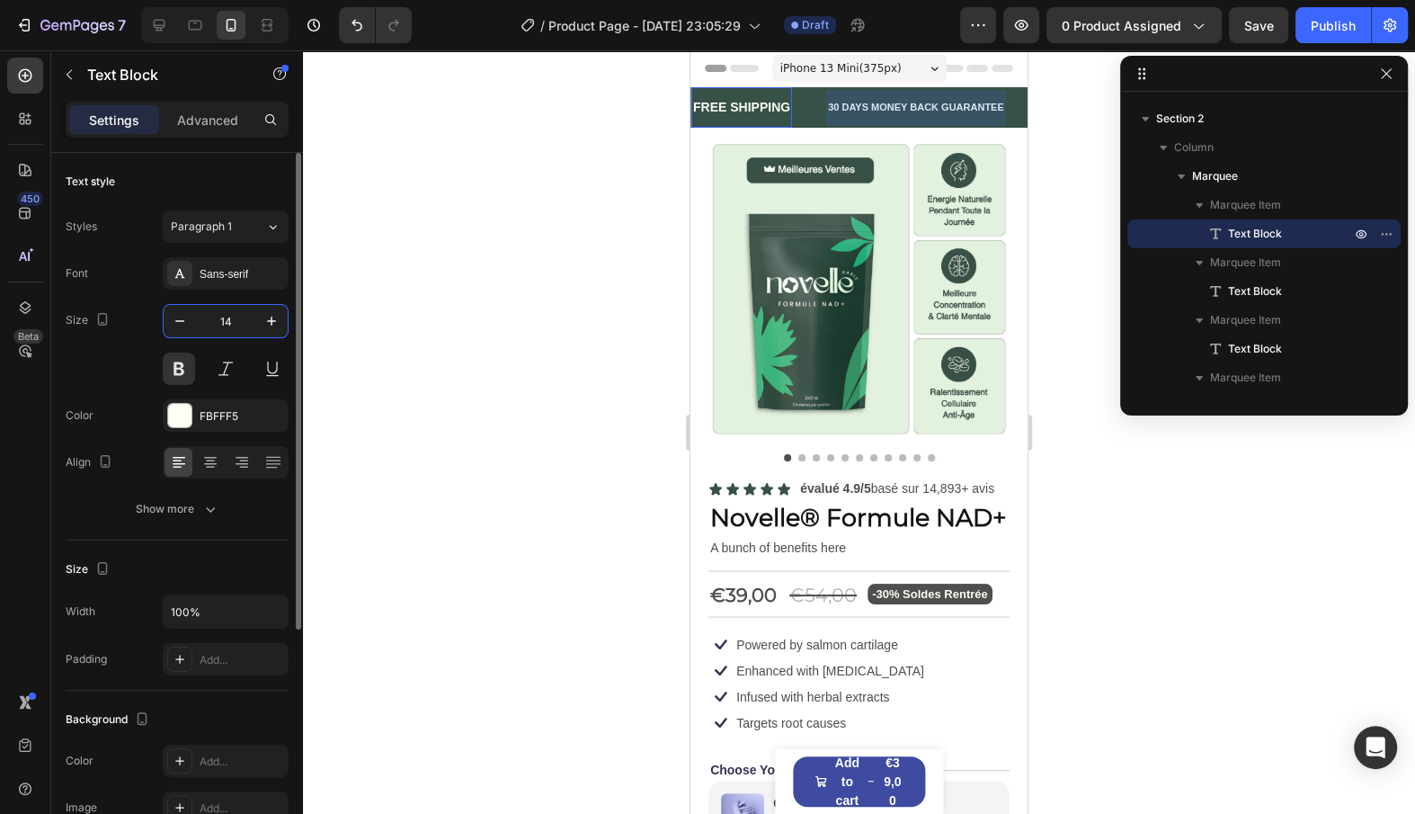
click at [231, 309] on input "14" at bounding box center [225, 321] width 59 height 32
paste input "11"
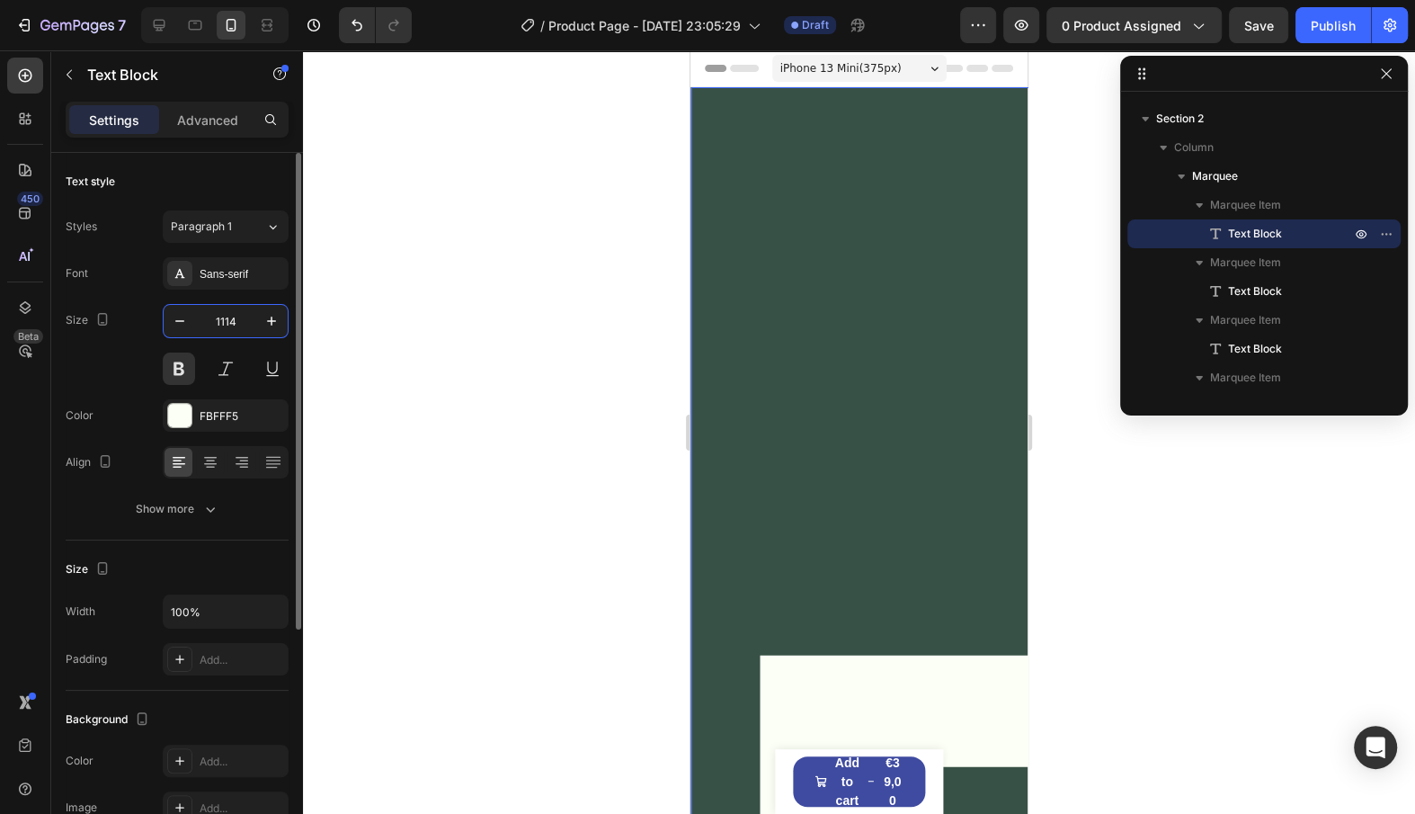
click at [231, 309] on input "1114" at bounding box center [225, 321] width 59 height 32
click at [231, 315] on input "1114" at bounding box center [225, 321] width 59 height 32
paste input "text"
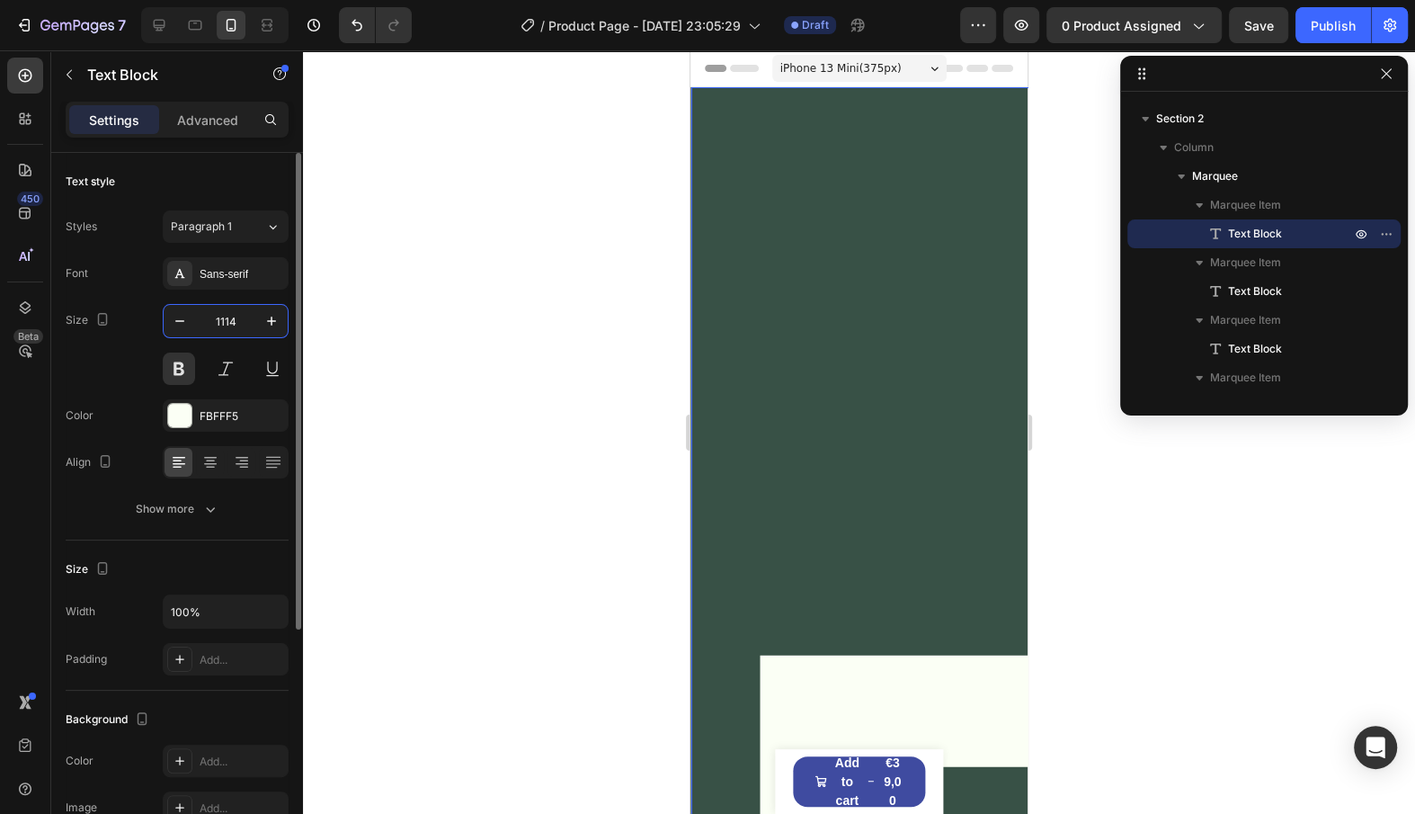
type input "11"
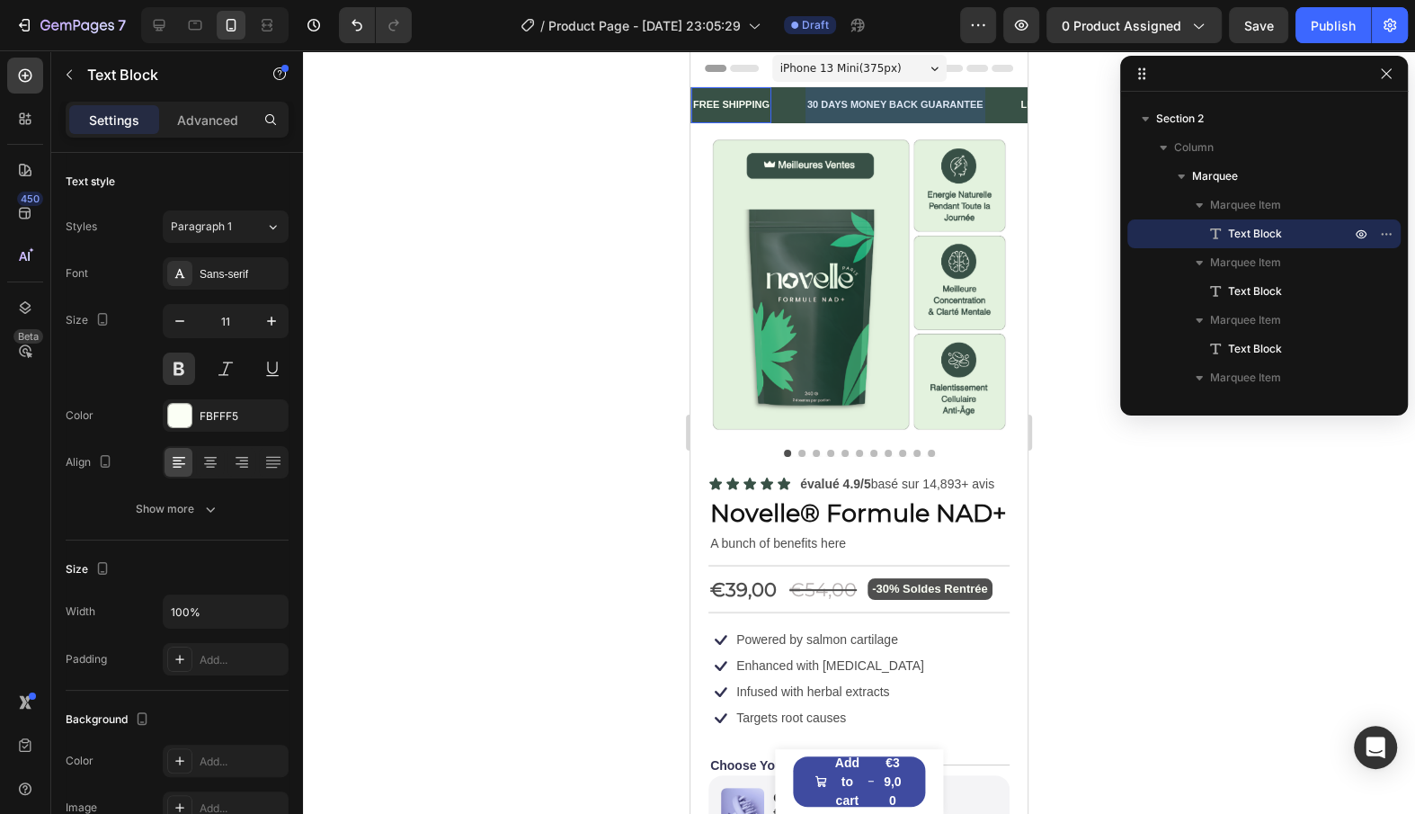
click at [488, 325] on div at bounding box center [859, 431] width 1112 height 763
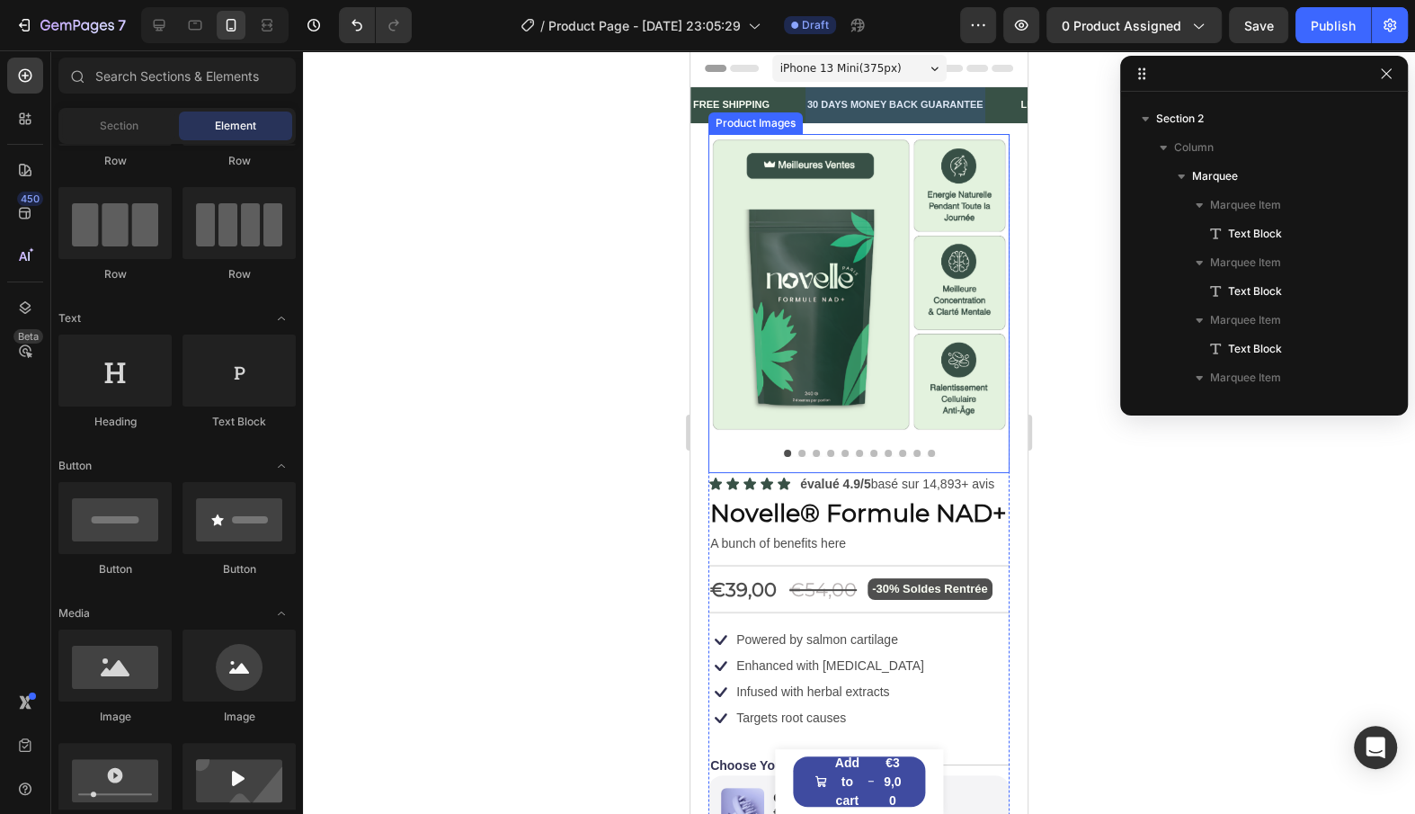
click at [810, 300] on img at bounding box center [859, 284] width 301 height 301
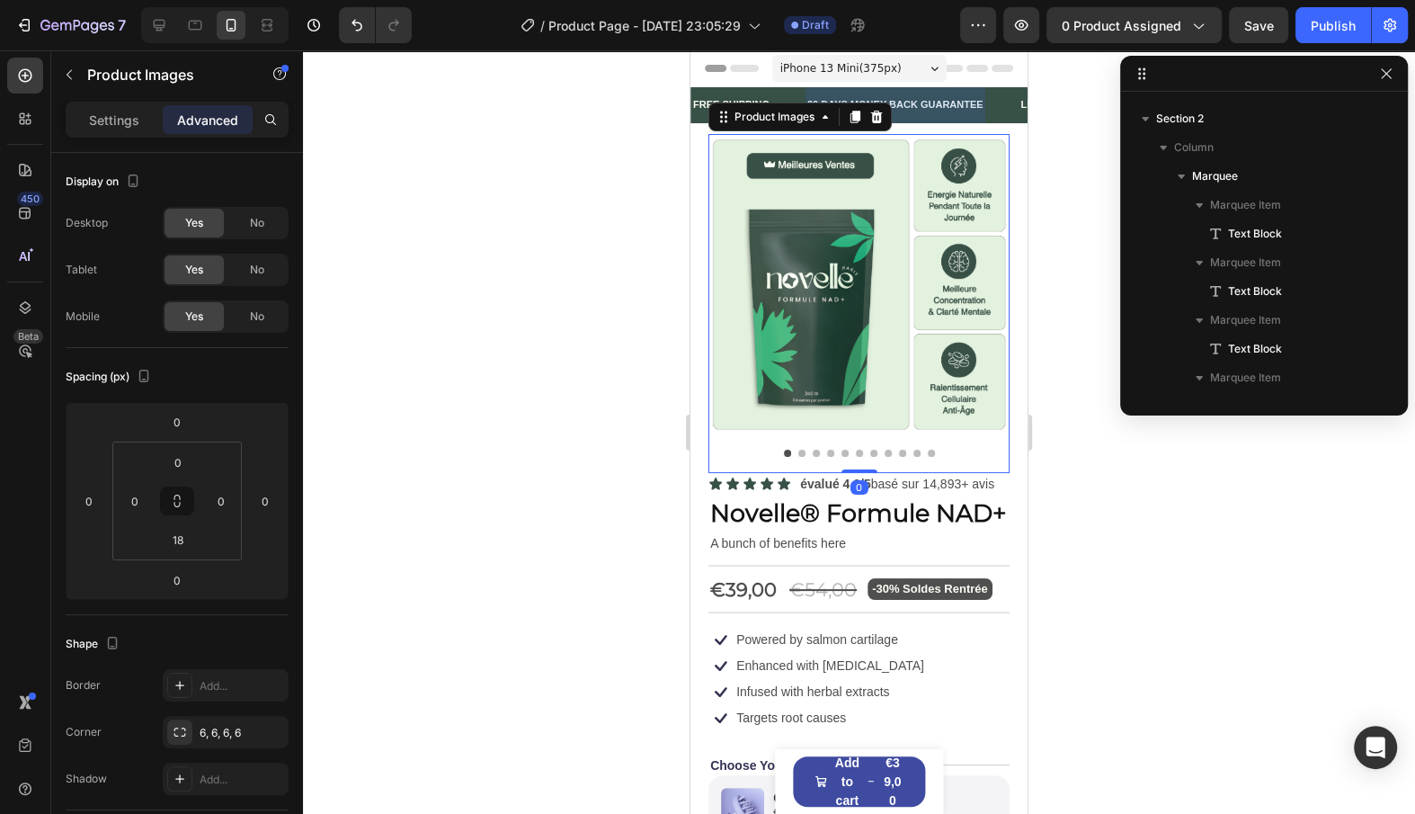
scroll to position [340, 0]
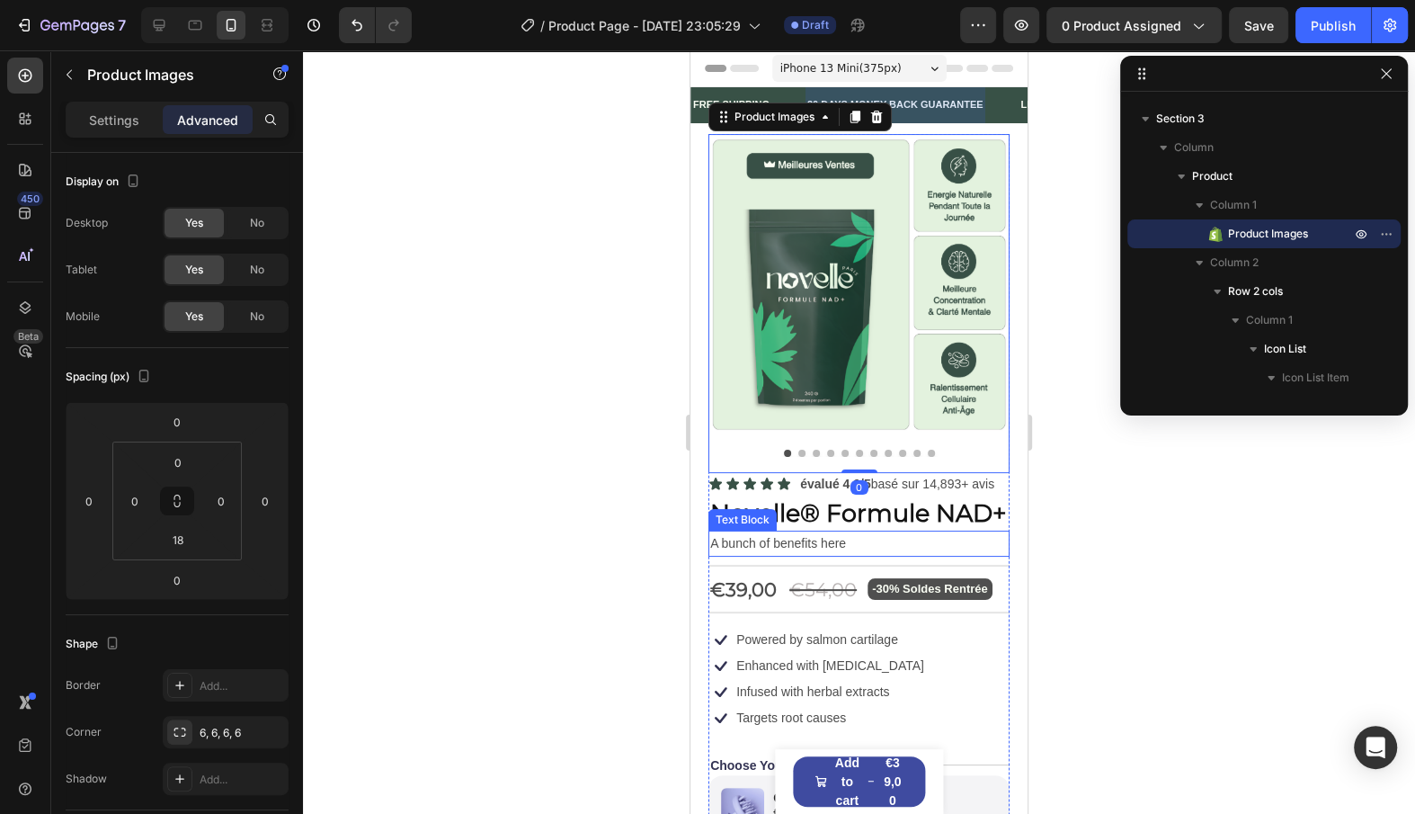
click at [745, 538] on p "A bunch of benefits here" at bounding box center [859, 543] width 298 height 22
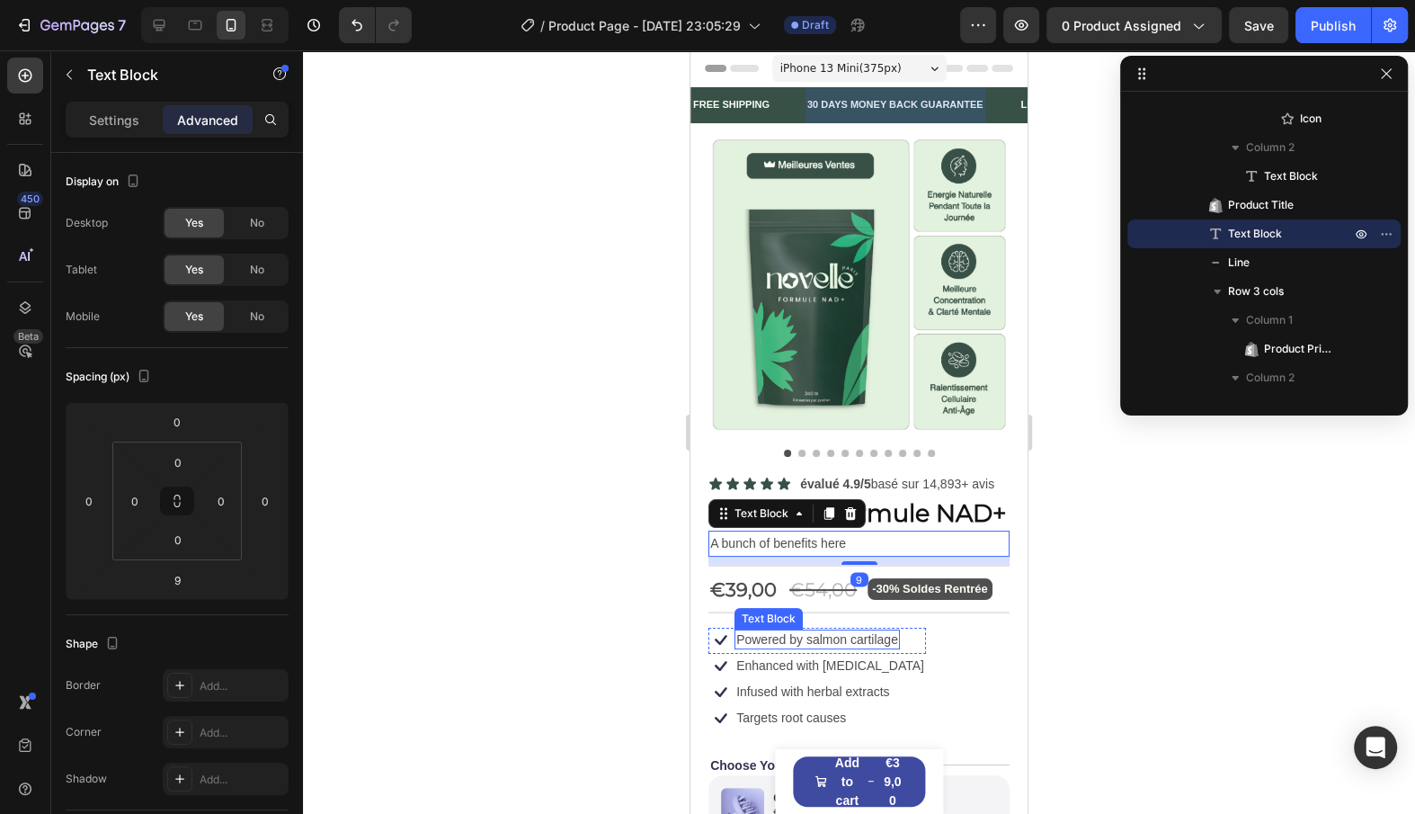
click at [758, 636] on p "Powered by salmon cartilage" at bounding box center [817, 639] width 162 height 16
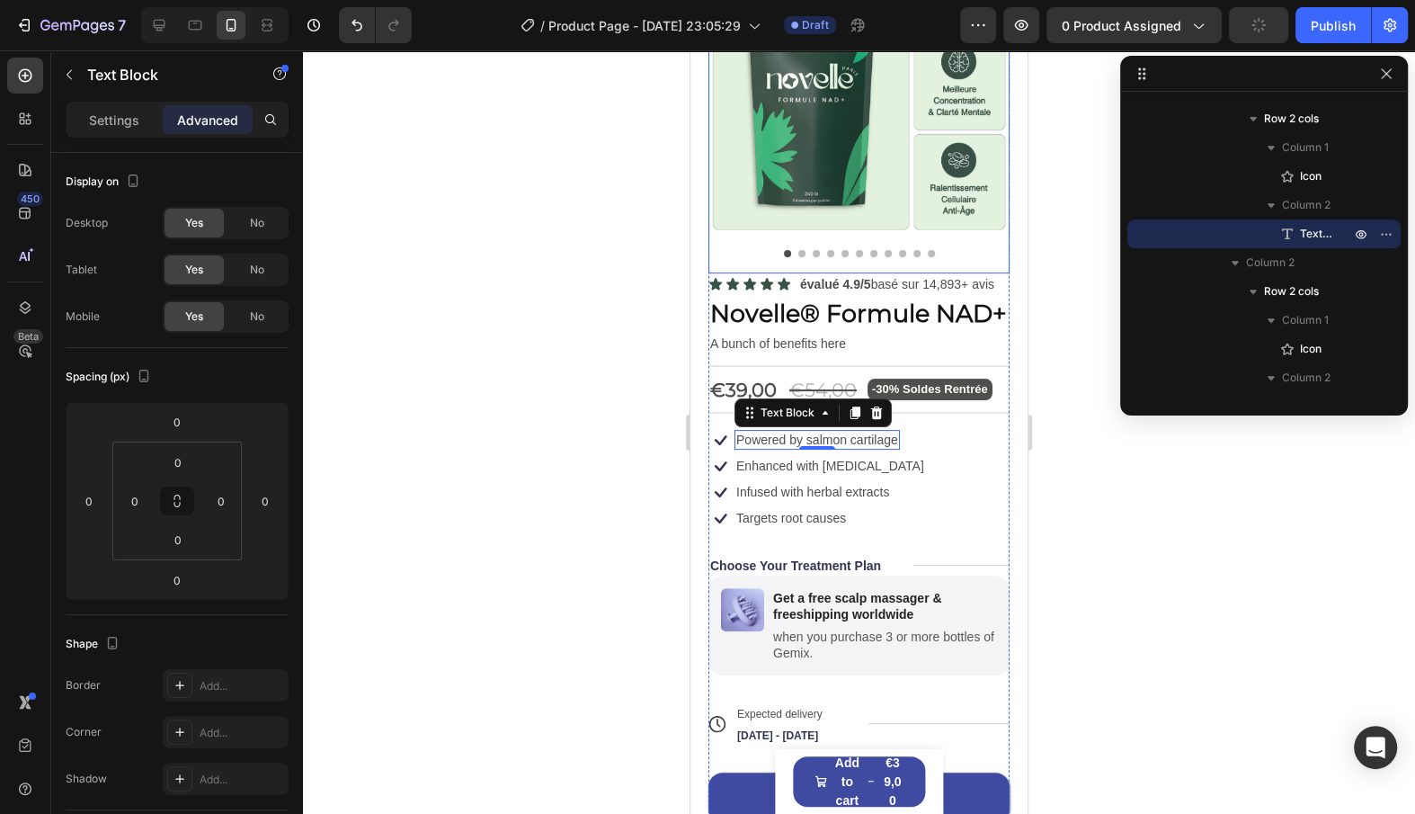
scroll to position [0, 0]
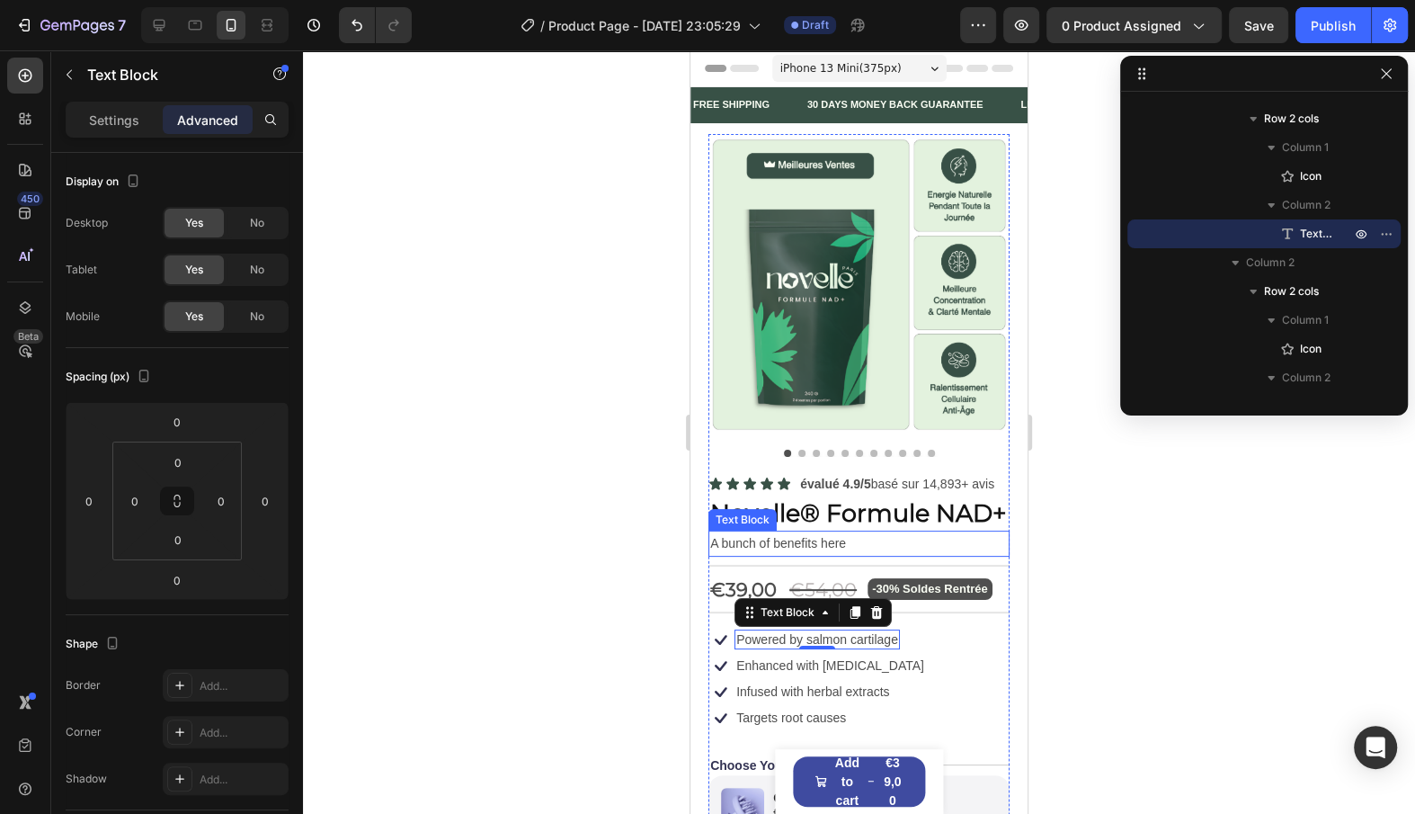
click at [835, 553] on p "A bunch of benefits here" at bounding box center [859, 543] width 298 height 22
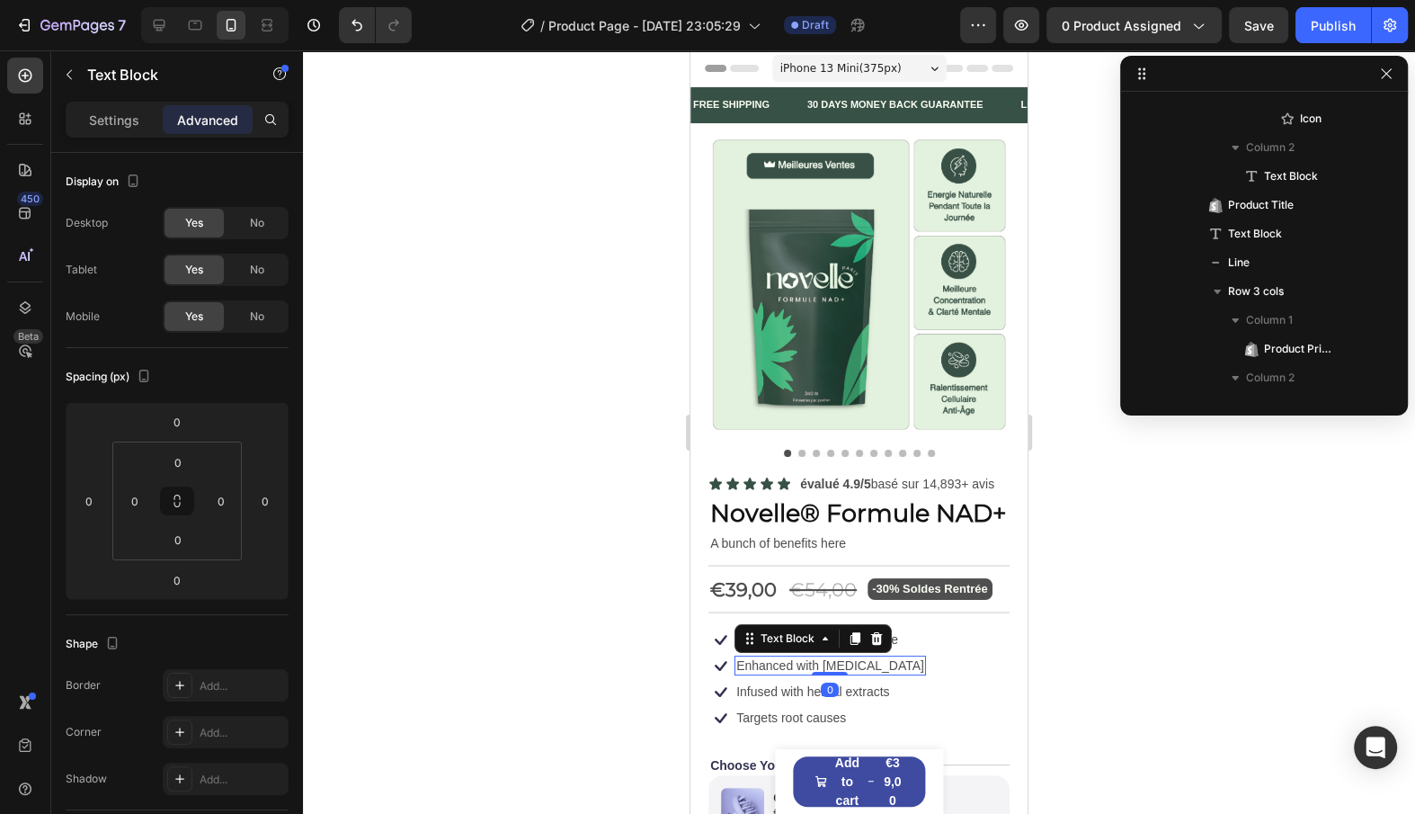
click at [782, 674] on div "Enhanced with [MEDICAL_DATA] Text Block 0" at bounding box center [831, 665] width 192 height 20
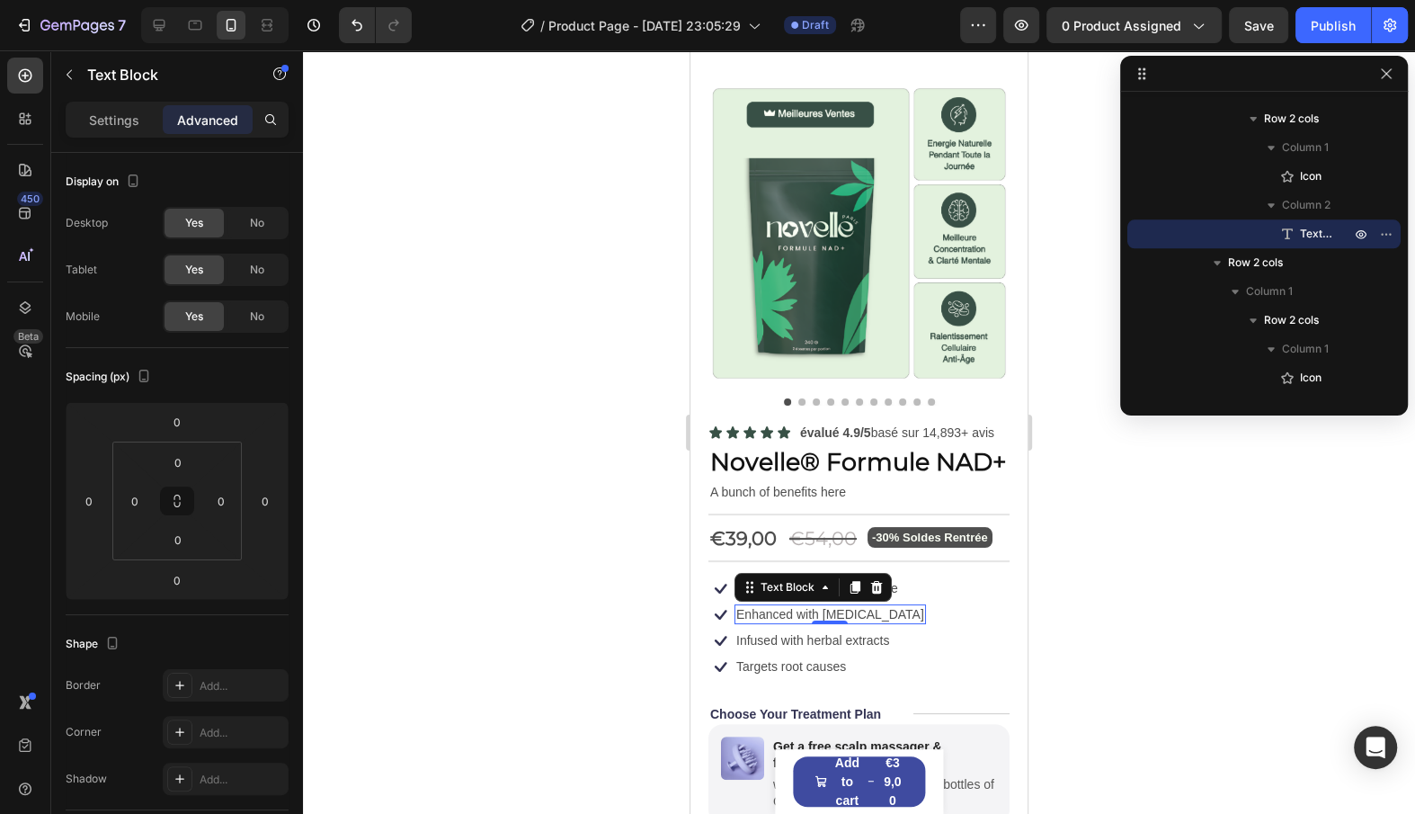
scroll to position [43, 0]
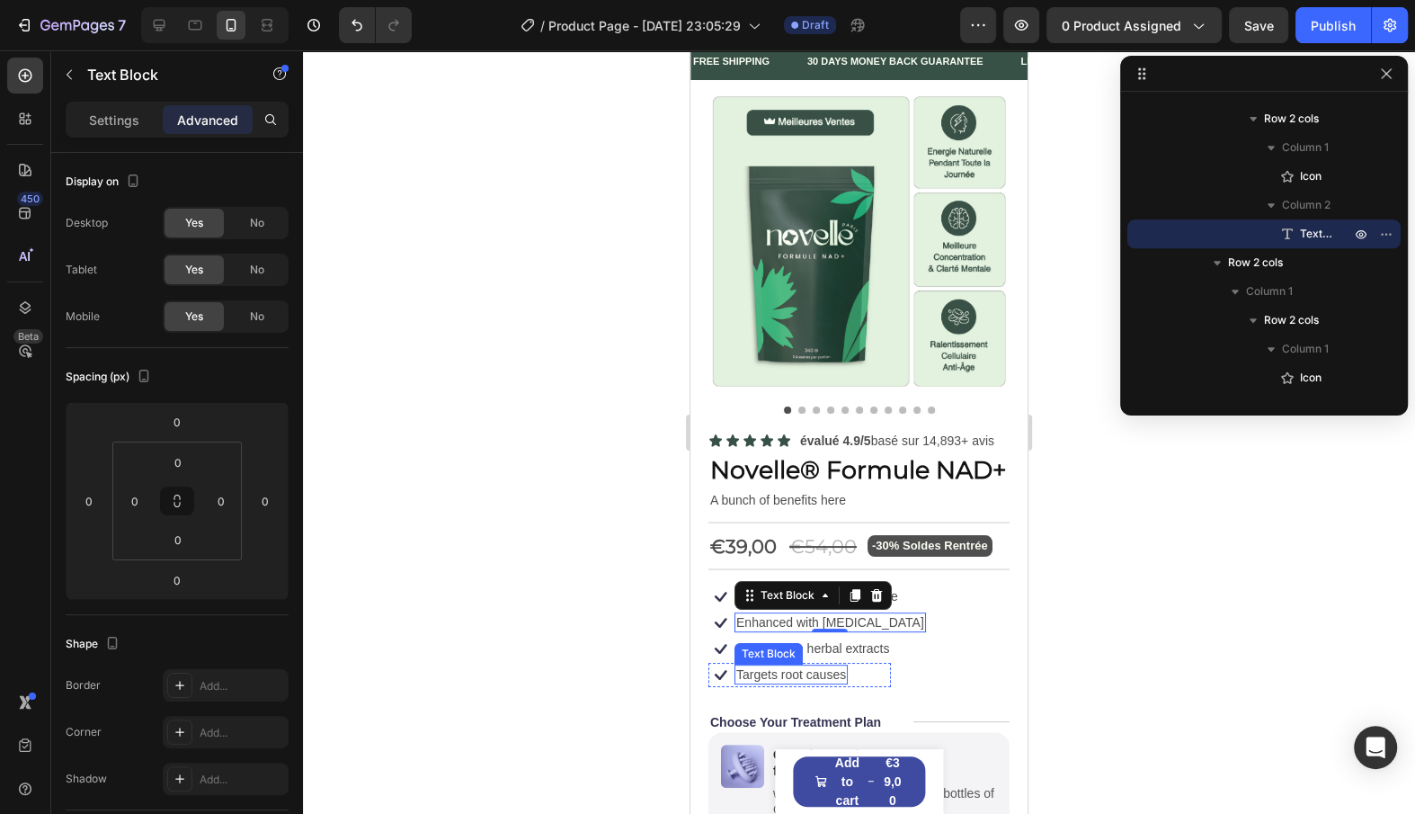
click at [949, 663] on div "Icon Infused with herbal extracts Text Block Row Icon Targets root causes Text …" at bounding box center [859, 662] width 301 height 50
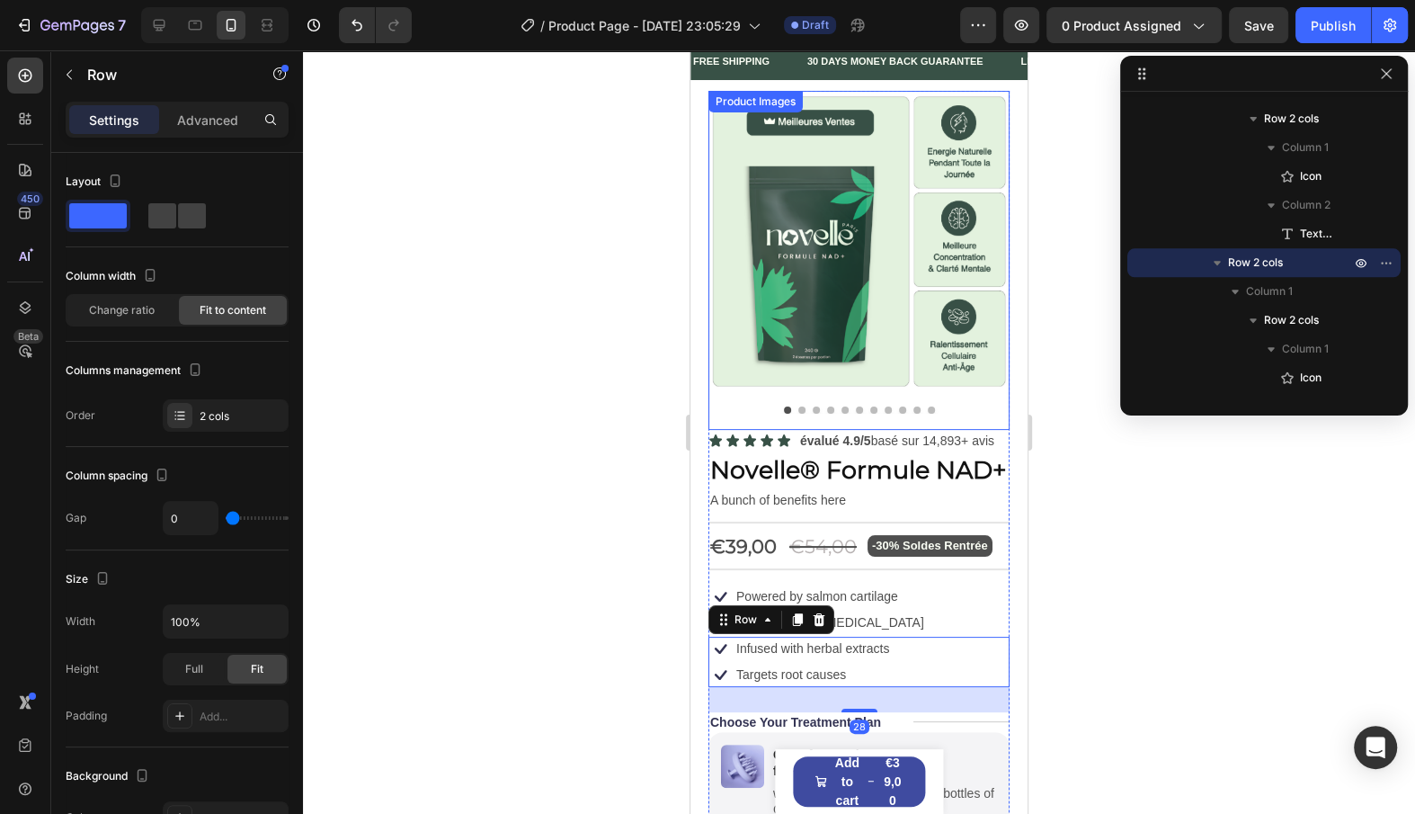
click at [820, 338] on img at bounding box center [859, 241] width 301 height 301
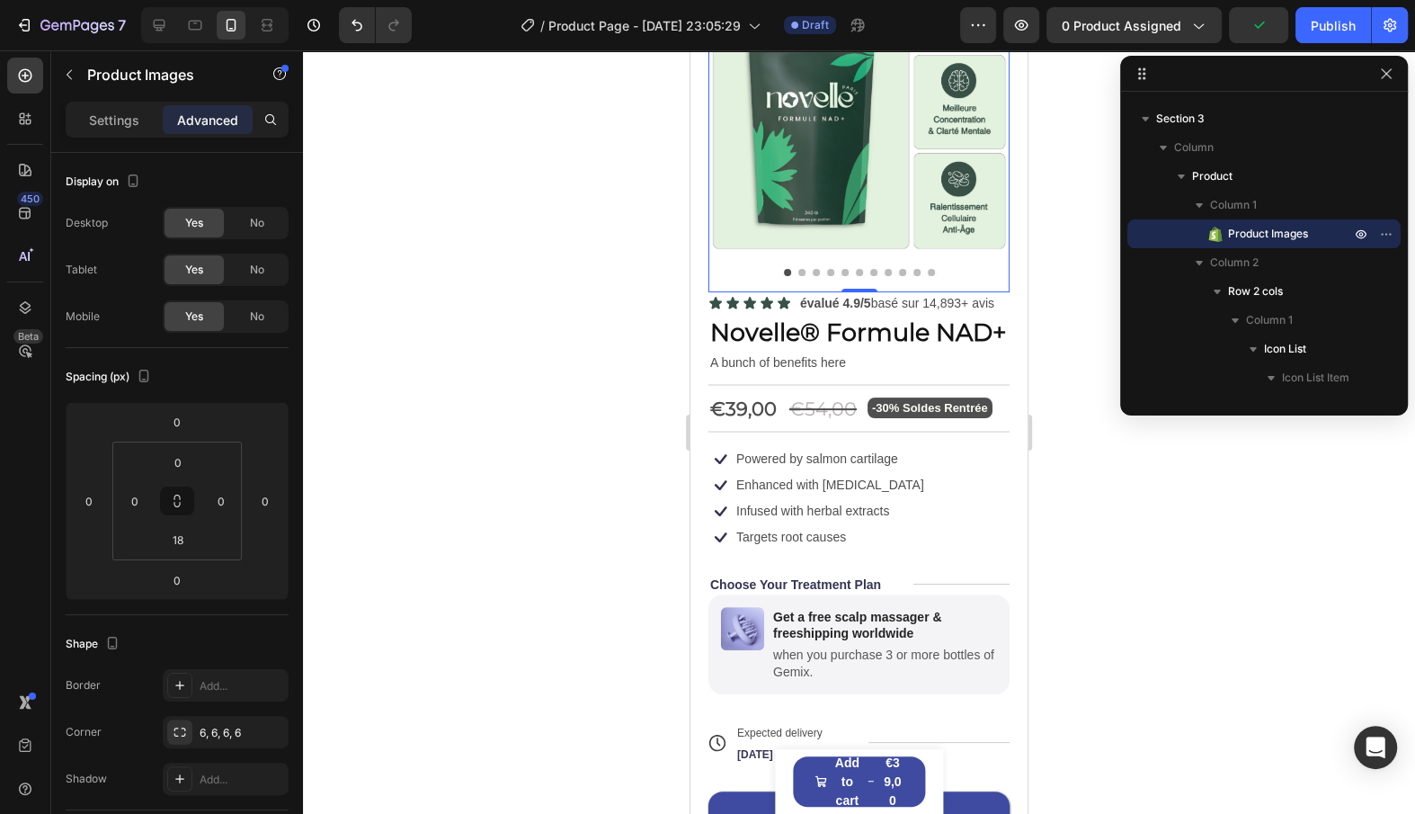
scroll to position [211, 0]
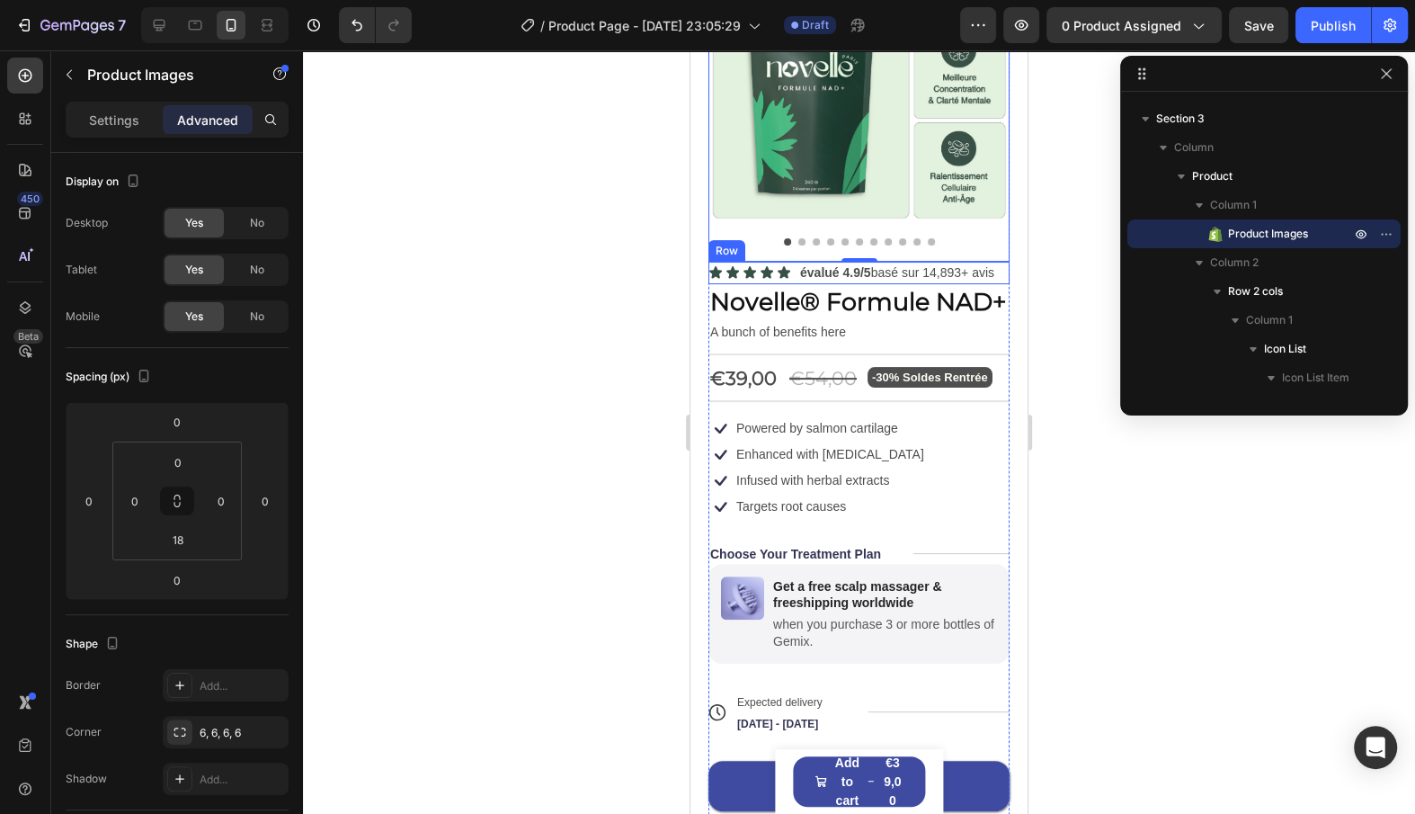
click at [794, 272] on div "Icon Icon Icon Icon Icon Icon List évalué 4.9/5 basé sur 14,893+ avis Text Bloc…" at bounding box center [859, 273] width 301 height 22
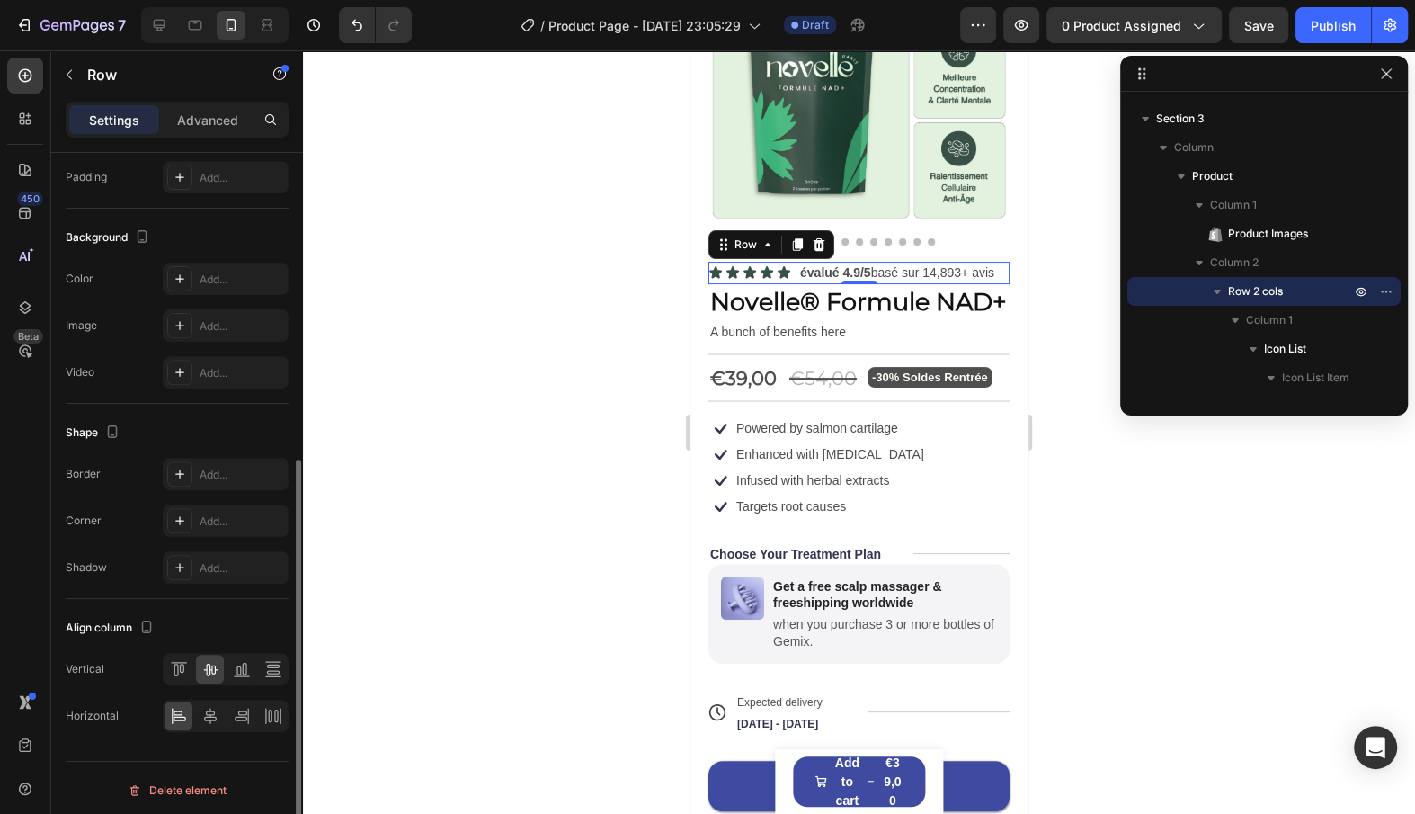
scroll to position [533, 0]
click at [216, 714] on icon at bounding box center [210, 721] width 18 height 18
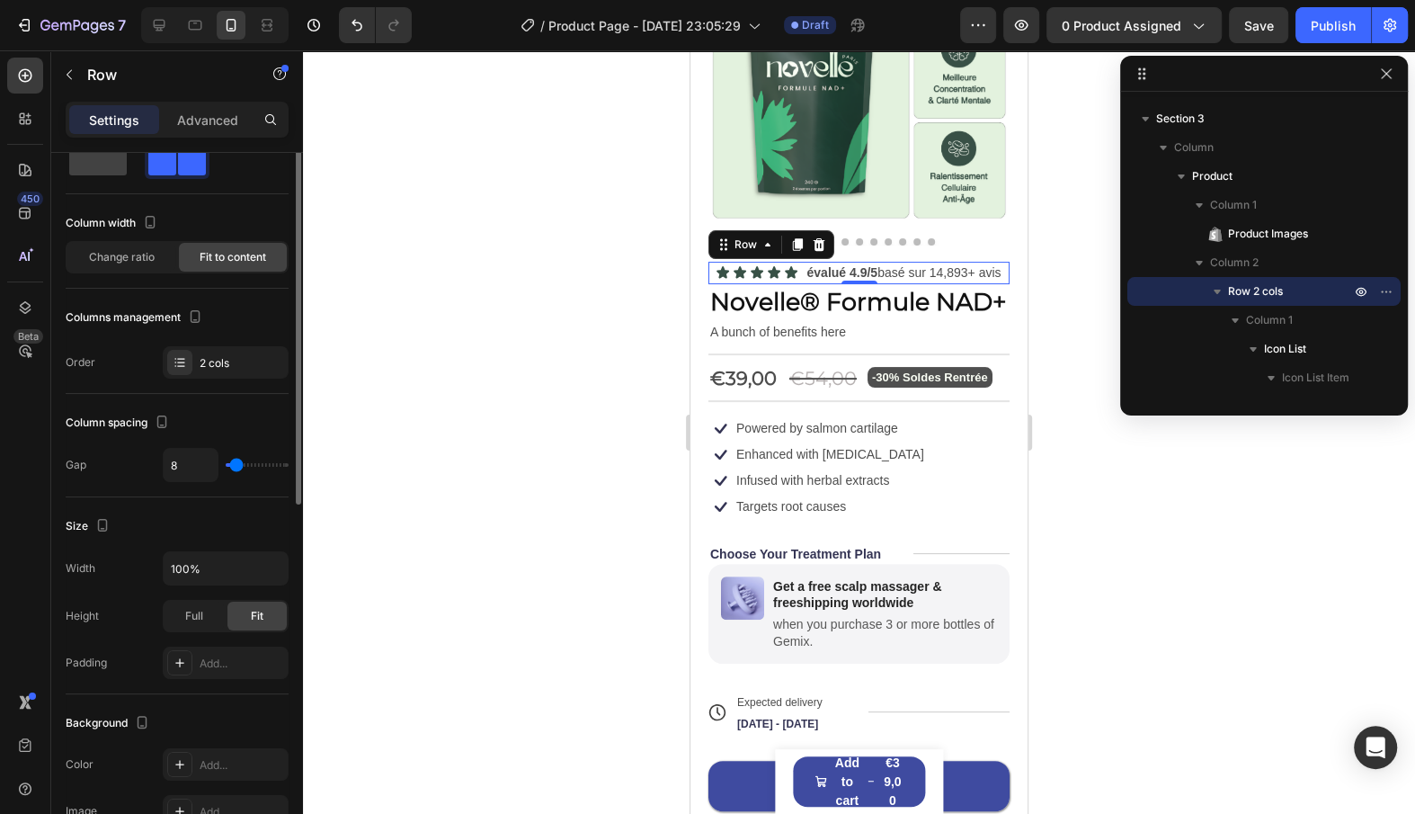
scroll to position [0, 0]
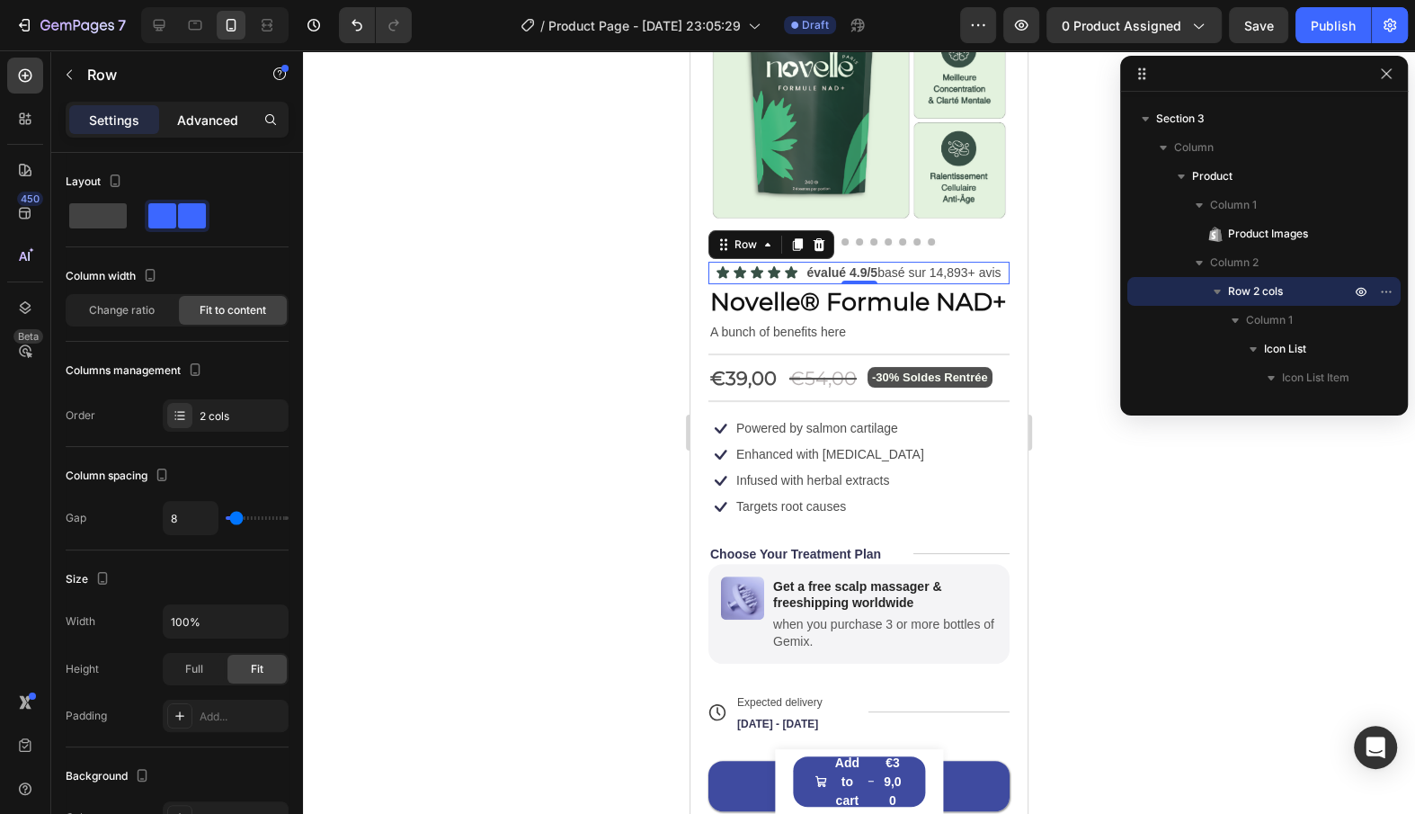
click at [197, 131] on div "Advanced" at bounding box center [208, 119] width 90 height 29
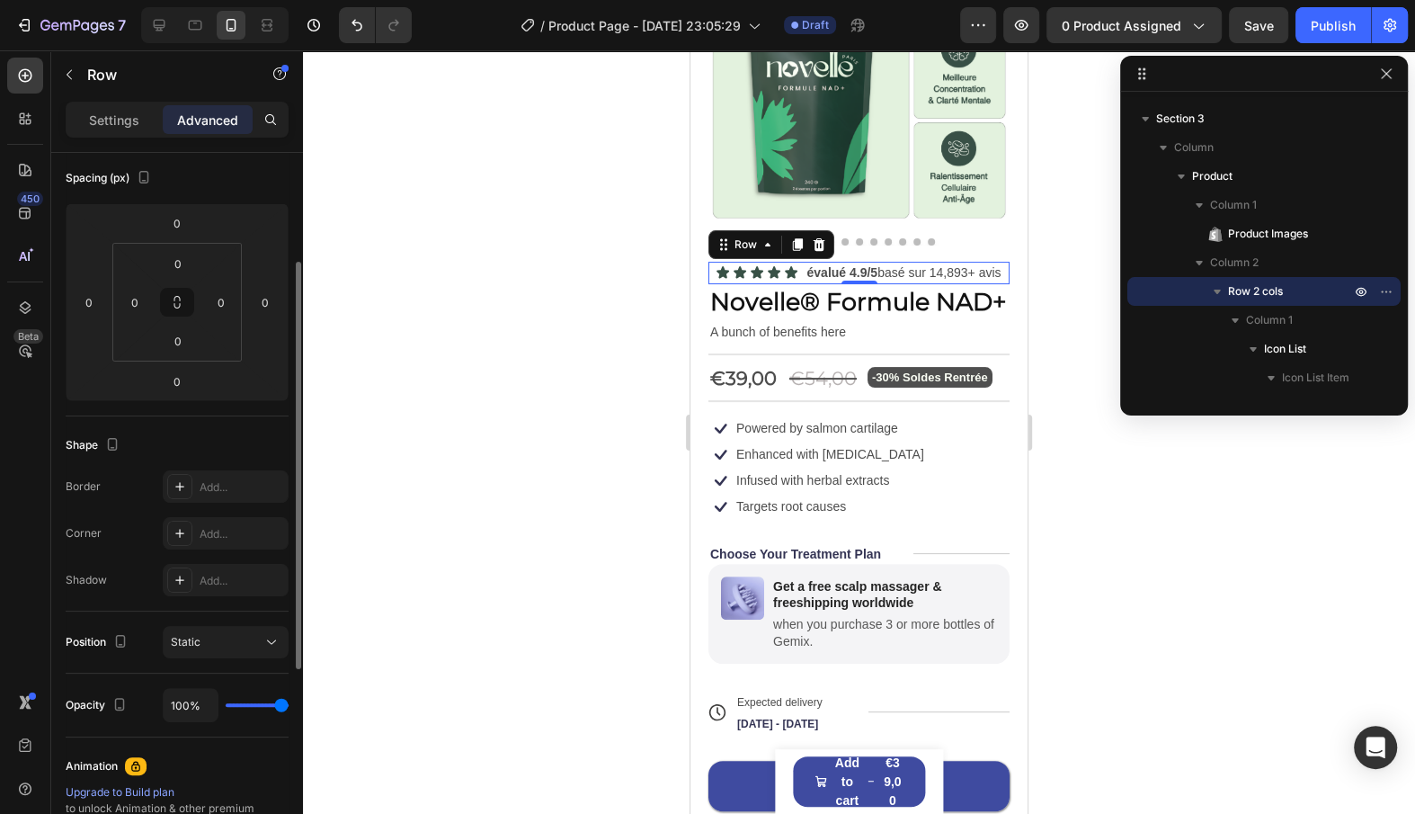
scroll to position [201, 0]
click at [208, 493] on div "Add..." at bounding box center [226, 484] width 126 height 32
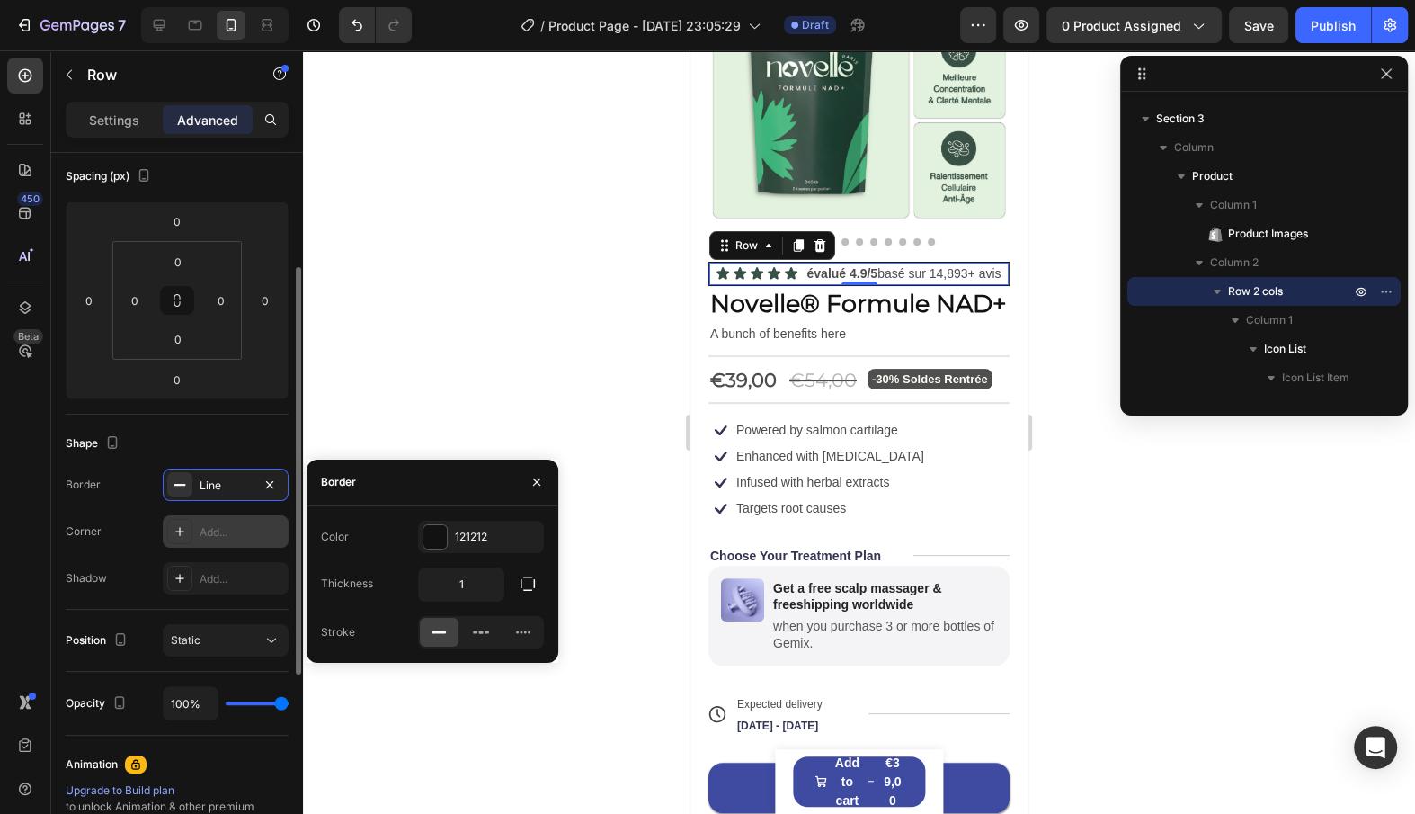
click at [200, 538] on div "Add..." at bounding box center [226, 531] width 126 height 32
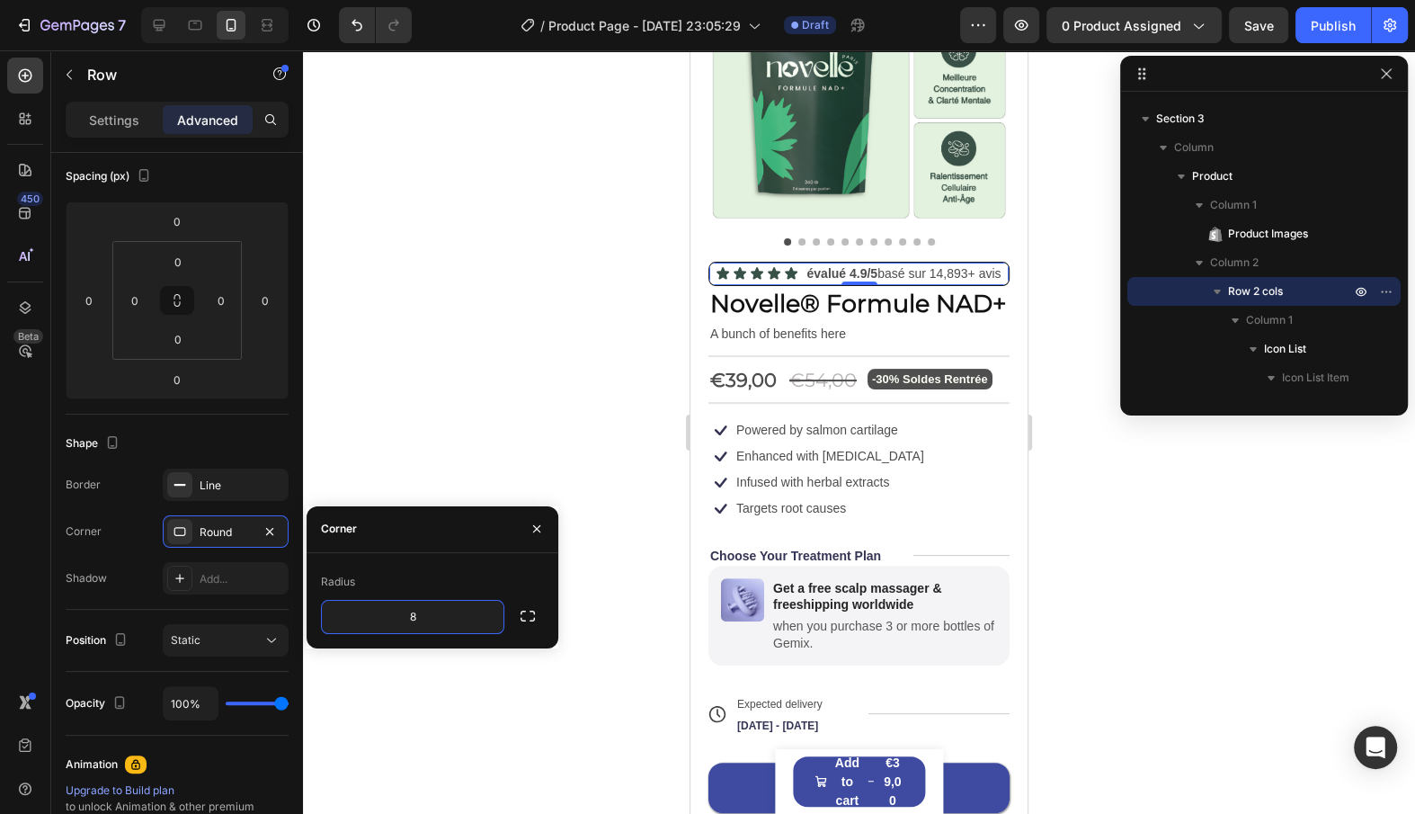
click at [390, 588] on div "Radius" at bounding box center [432, 581] width 223 height 29
click at [227, 487] on div "Line" at bounding box center [226, 485] width 52 height 16
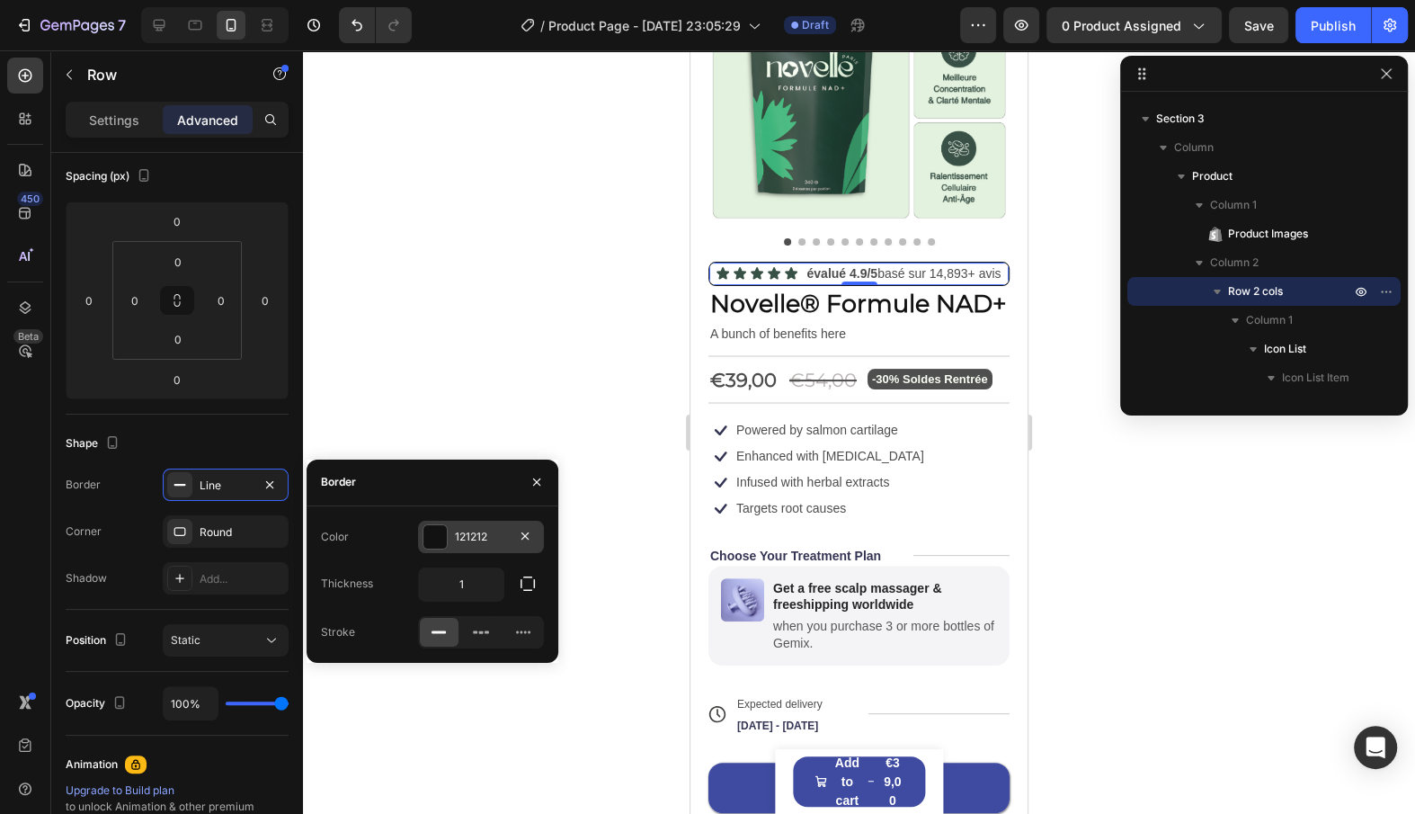
click at [483, 540] on div "121212" at bounding box center [481, 537] width 52 height 16
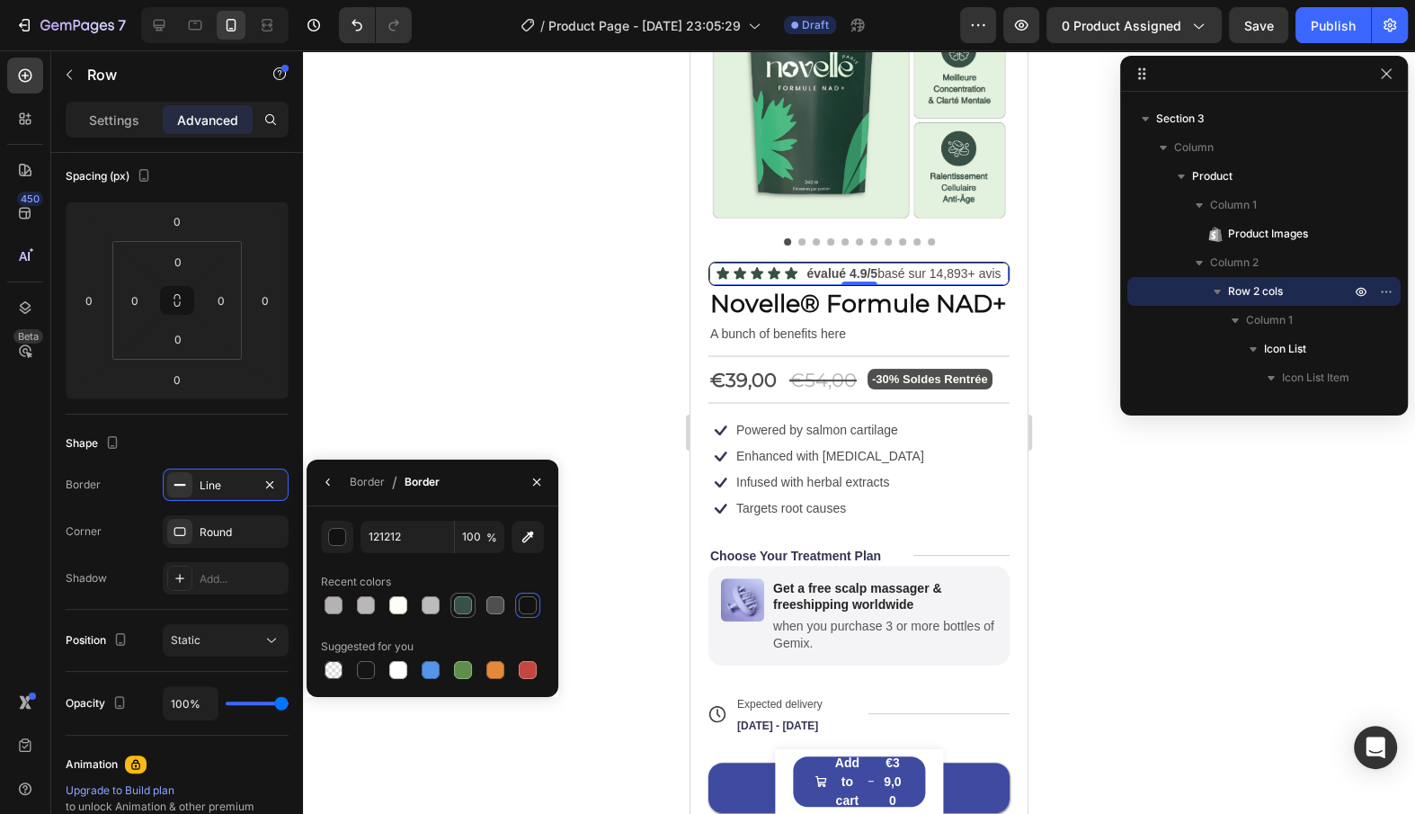
click at [469, 601] on div at bounding box center [463, 605] width 18 height 18
type input "385146"
click at [878, 444] on div "Icon Enhanced with [MEDICAL_DATA] Text Block Row" at bounding box center [818, 457] width 218 height 26
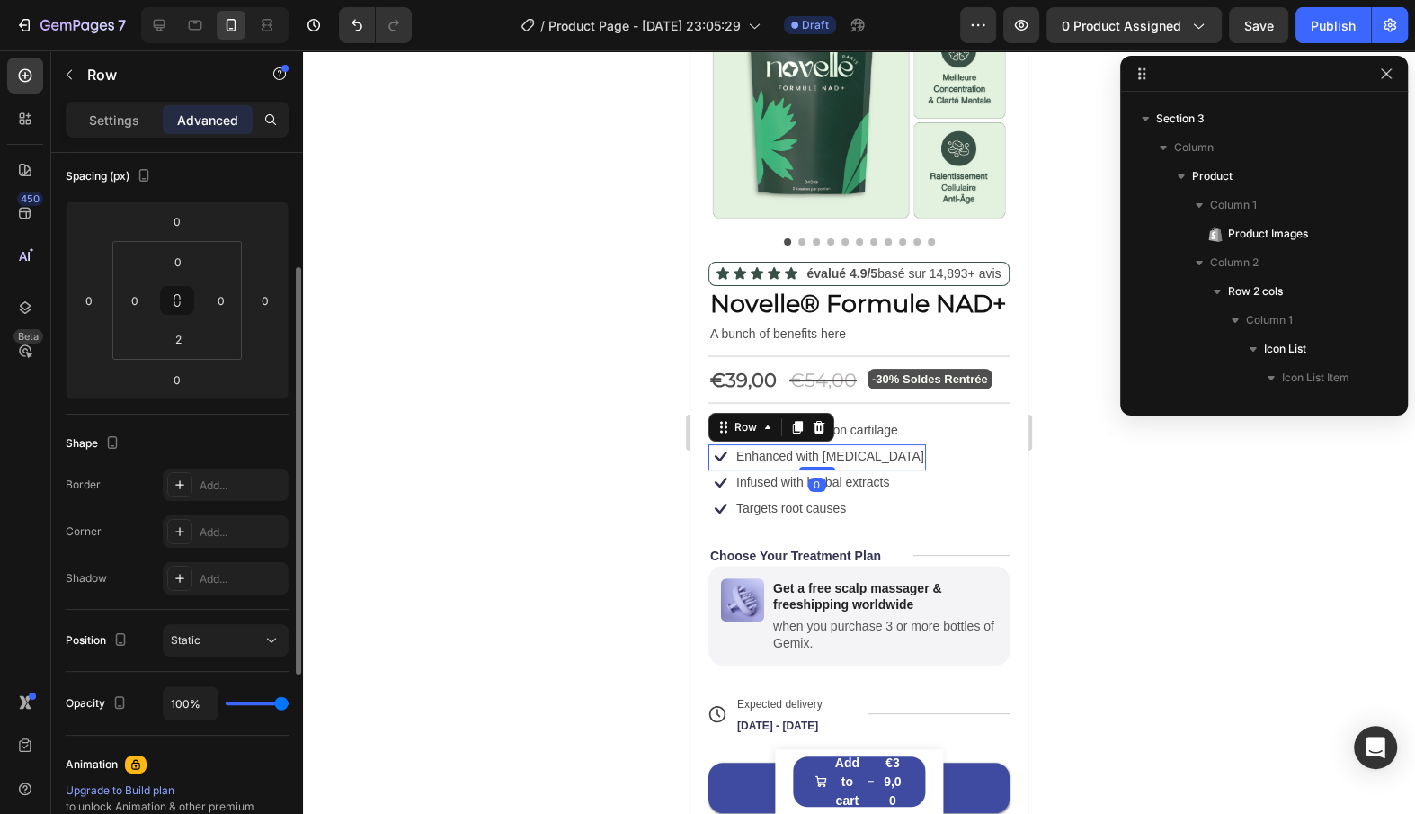
scroll to position [1376, 0]
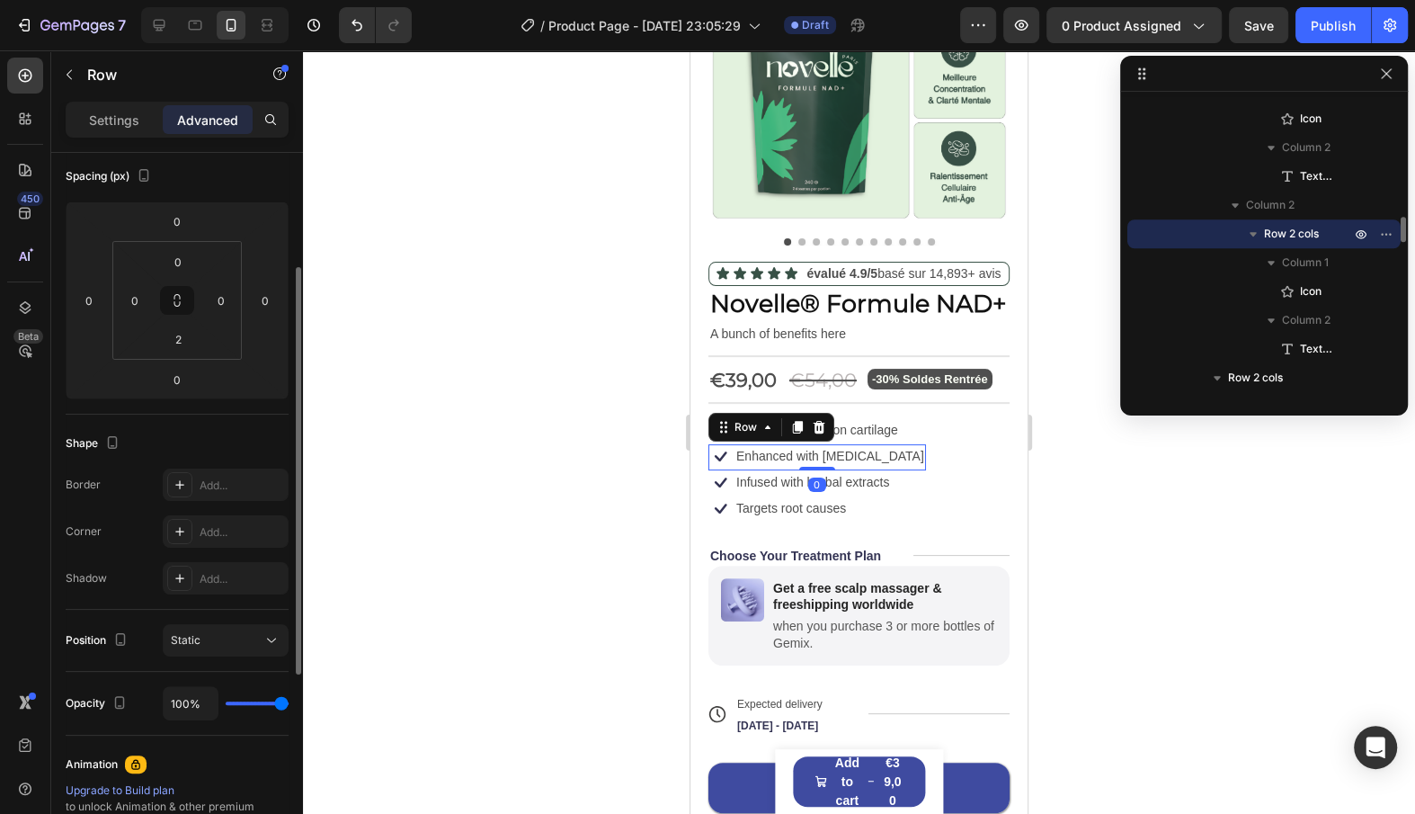
click at [878, 444] on div "Icon Enhanced with [MEDICAL_DATA] Text Block Row 0" at bounding box center [818, 457] width 218 height 26
click at [930, 277] on p "évalué 4.9/5 basé sur 14,893+ avis" at bounding box center [904, 273] width 194 height 19
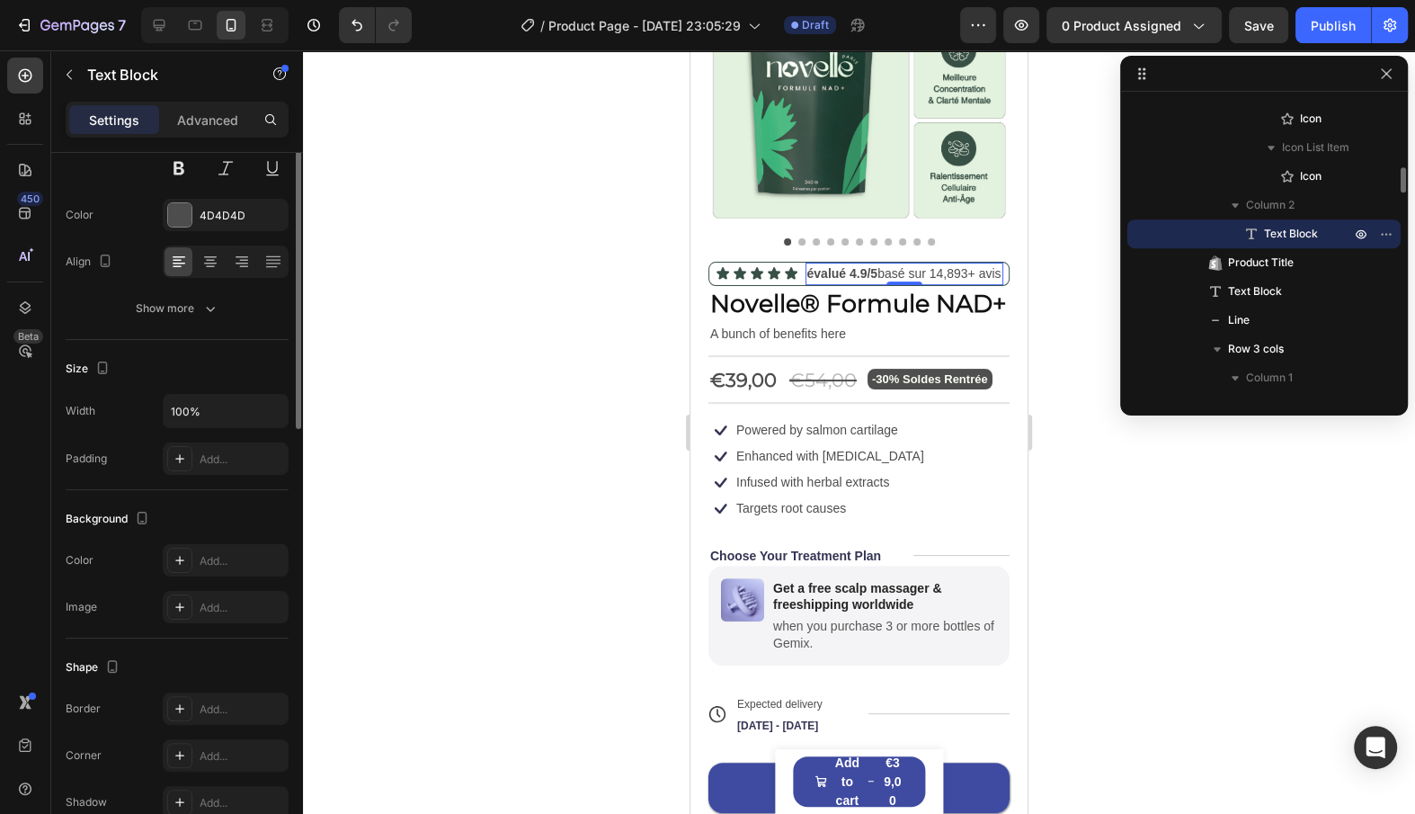
scroll to position [0, 0]
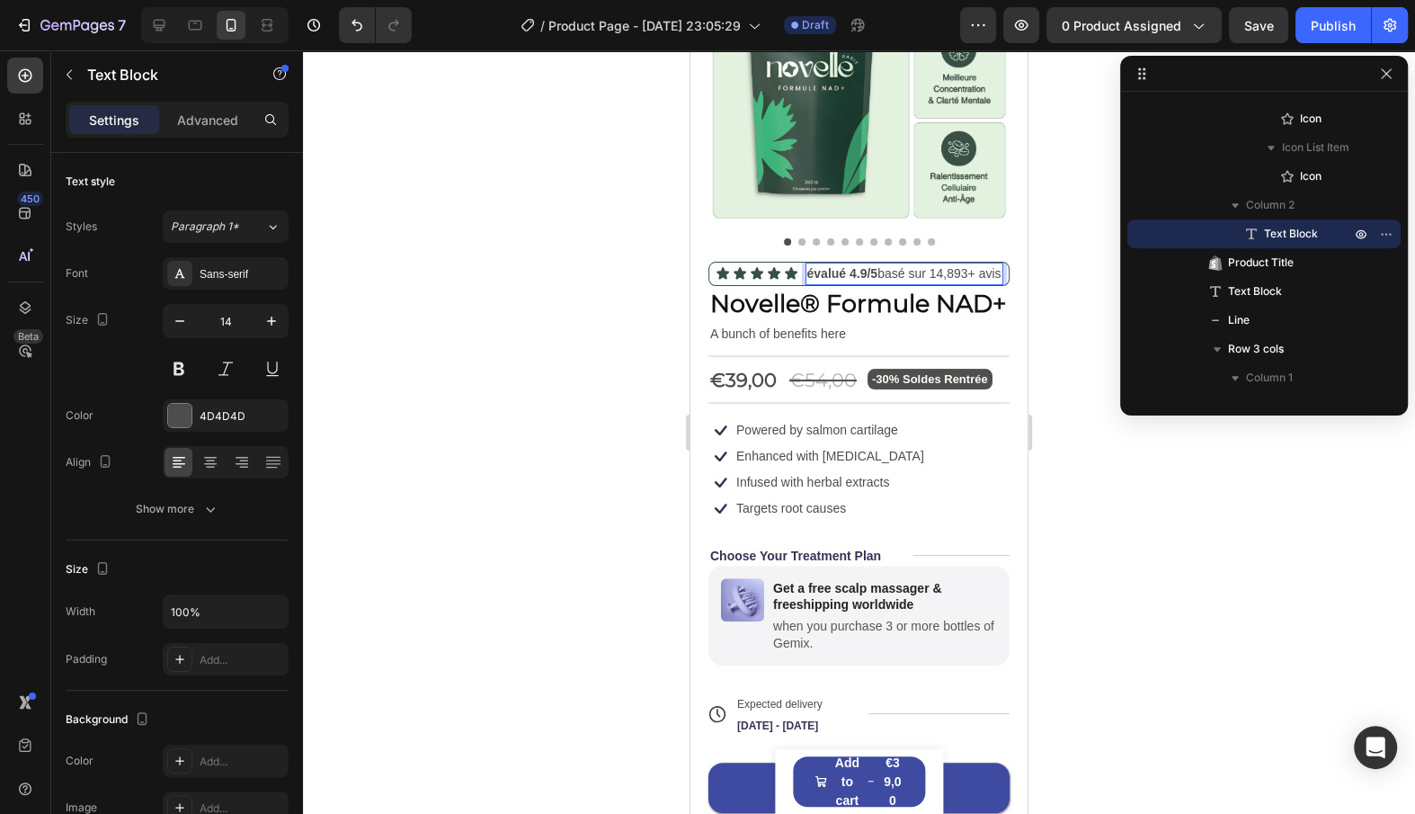
click at [933, 276] on p "évalué 4.9/5 basé sur 14,893+ avis" at bounding box center [904, 273] width 194 height 19
click at [885, 303] on h1 "Novelle® Formule NAD+" at bounding box center [859, 303] width 301 height 35
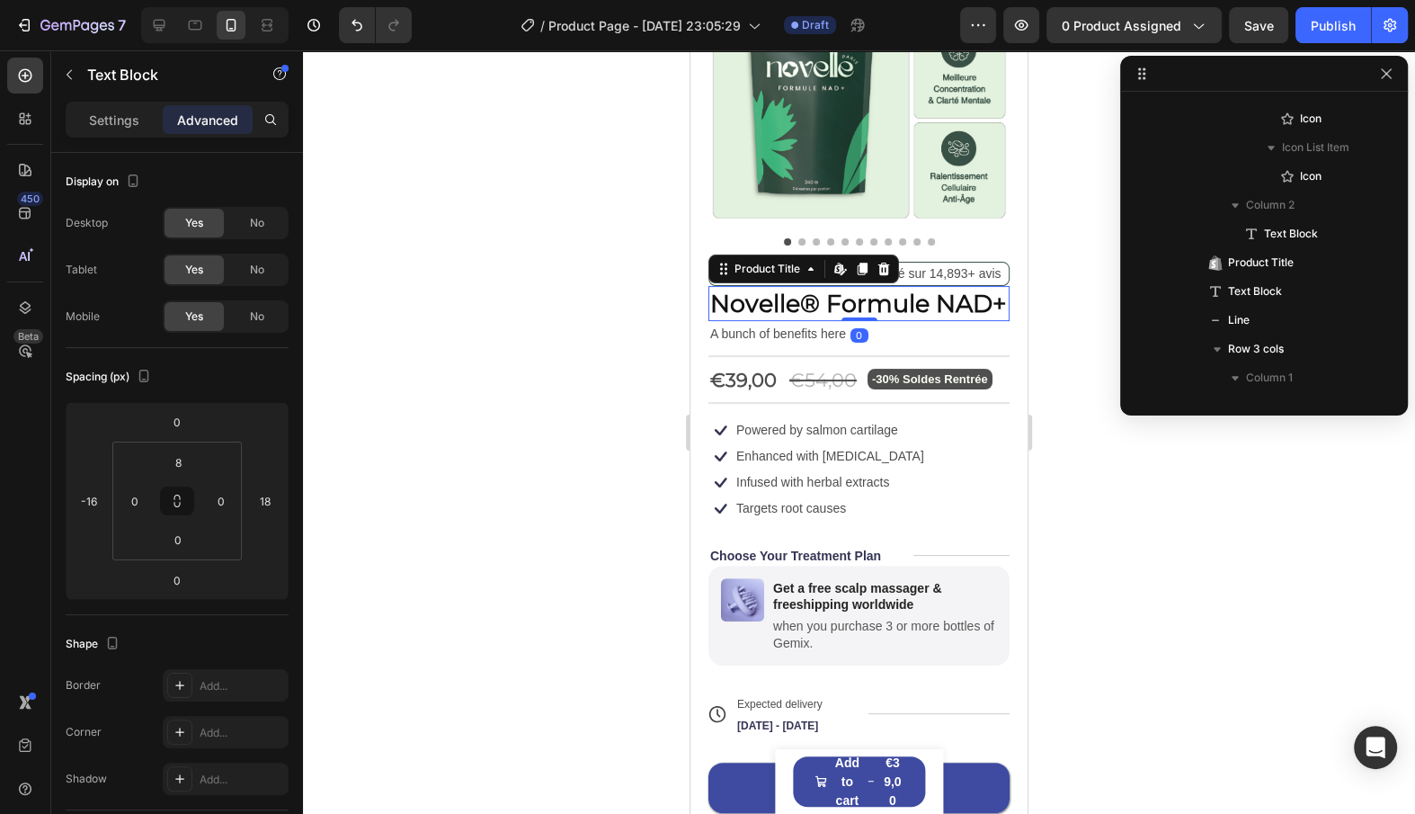
click at [881, 361] on div "-30% Soldes Rentrée Text Block" at bounding box center [930, 375] width 125 height 28
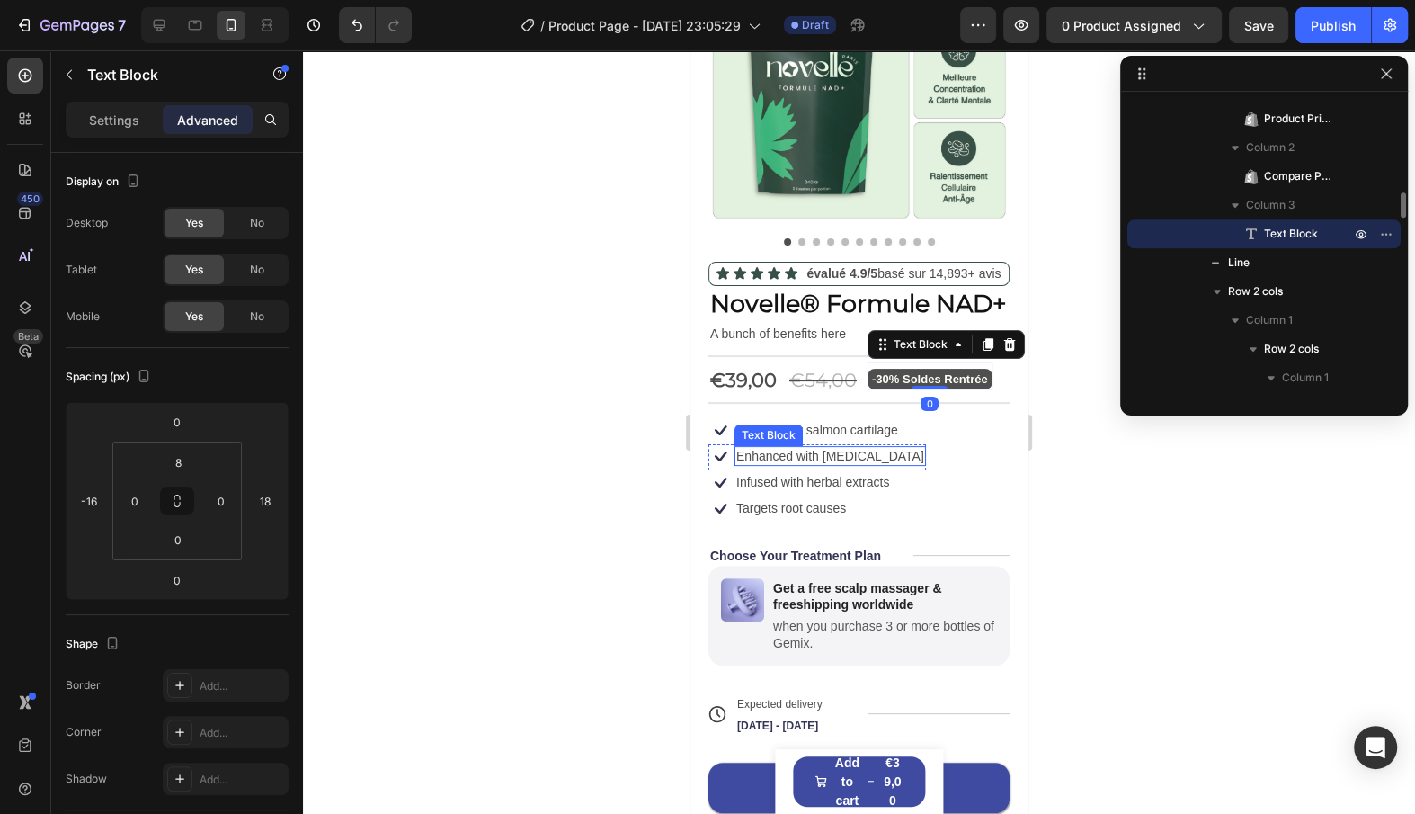
click at [761, 456] on p "Enhanced with [MEDICAL_DATA]" at bounding box center [830, 456] width 188 height 16
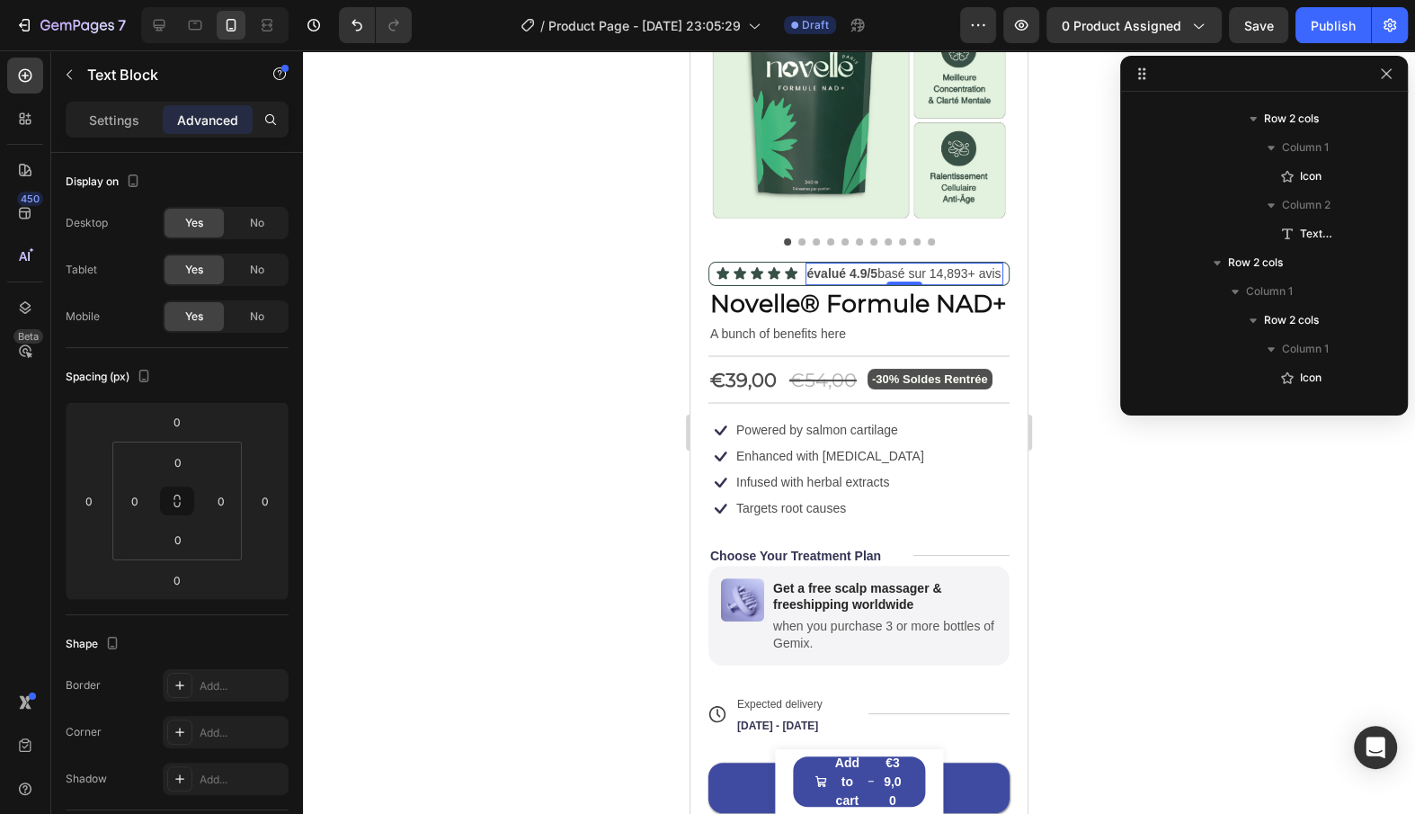
click at [822, 264] on p "évalué 4.9/5 basé sur 14,893+ avis" at bounding box center [904, 273] width 194 height 19
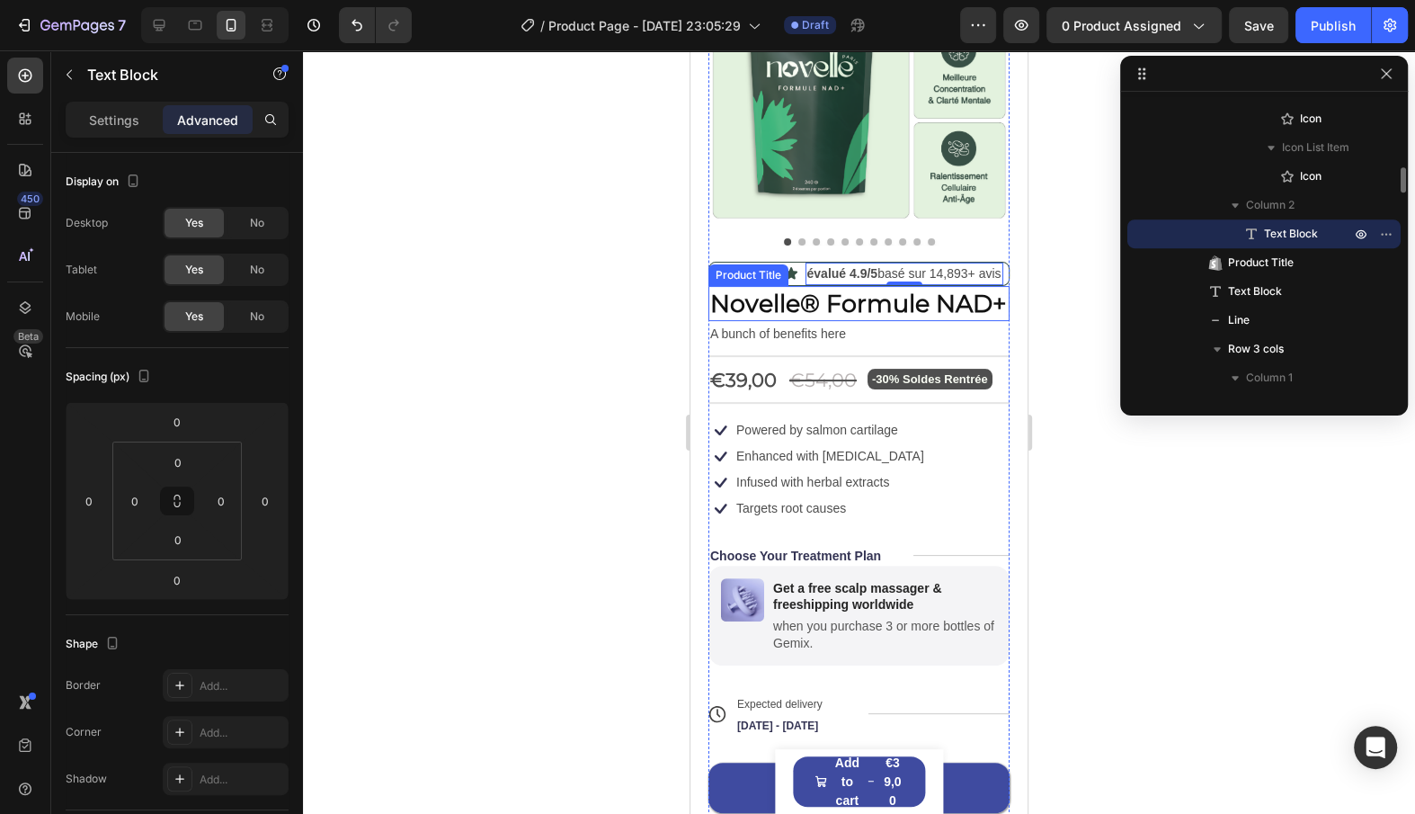
click at [771, 288] on h1 "Novelle® Formule NAD+" at bounding box center [859, 303] width 301 height 35
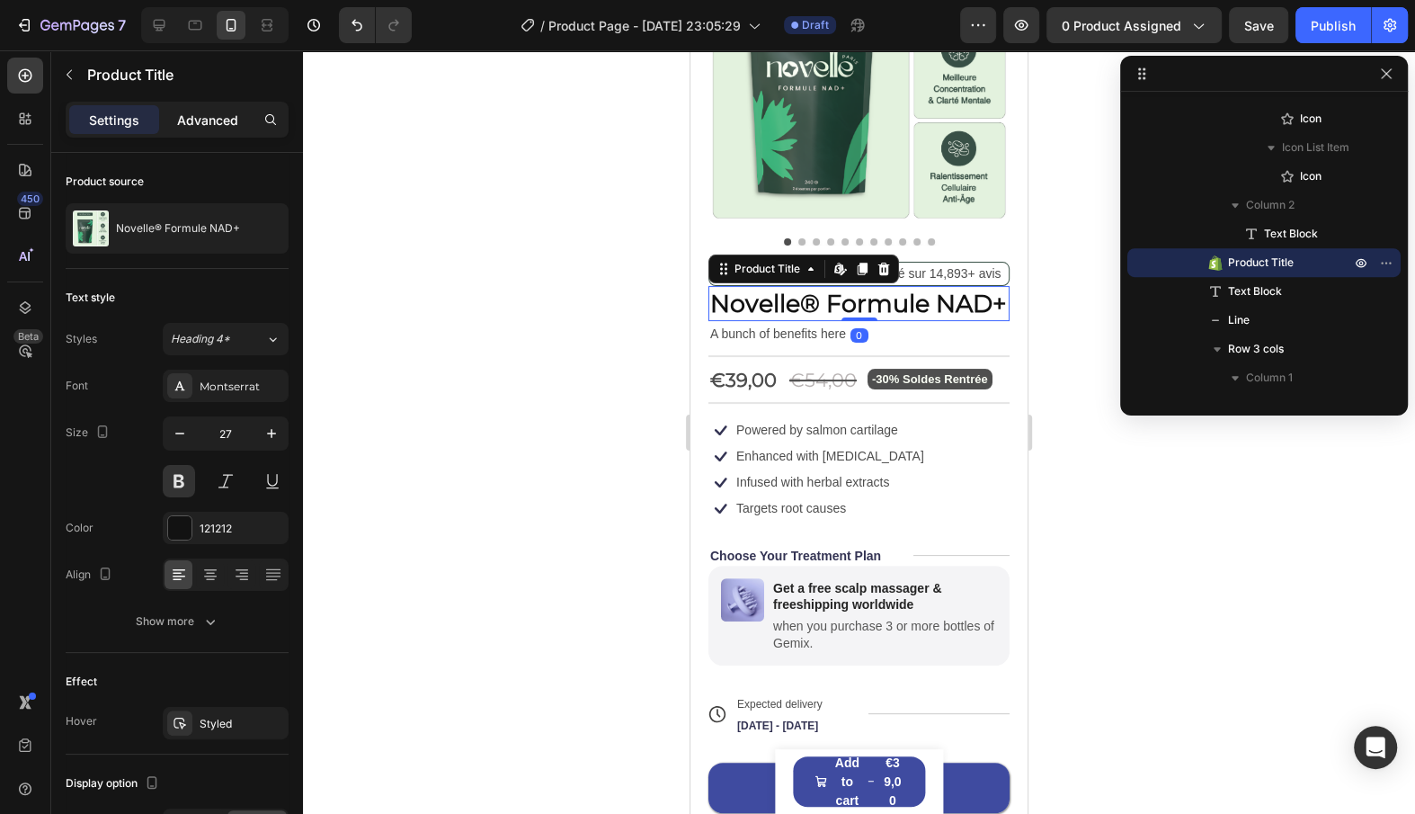
click at [228, 117] on p "Advanced" at bounding box center [207, 120] width 61 height 19
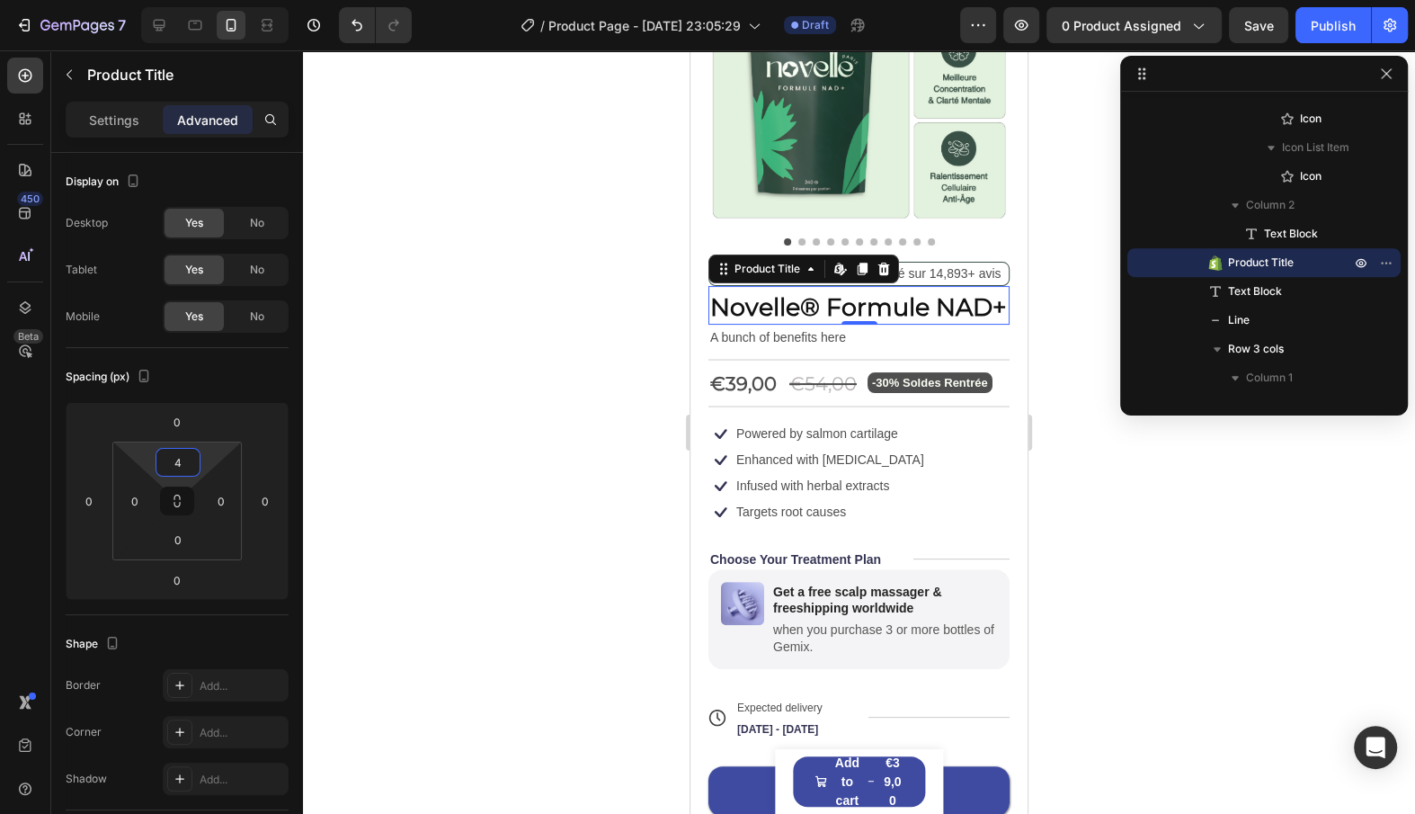
type input "6"
click at [211, 0] on html "7 / Product Page - [DATE] 23:05:29 Draft Preview 0 product assigned Save Publis…" at bounding box center [707, 0] width 1415 height 0
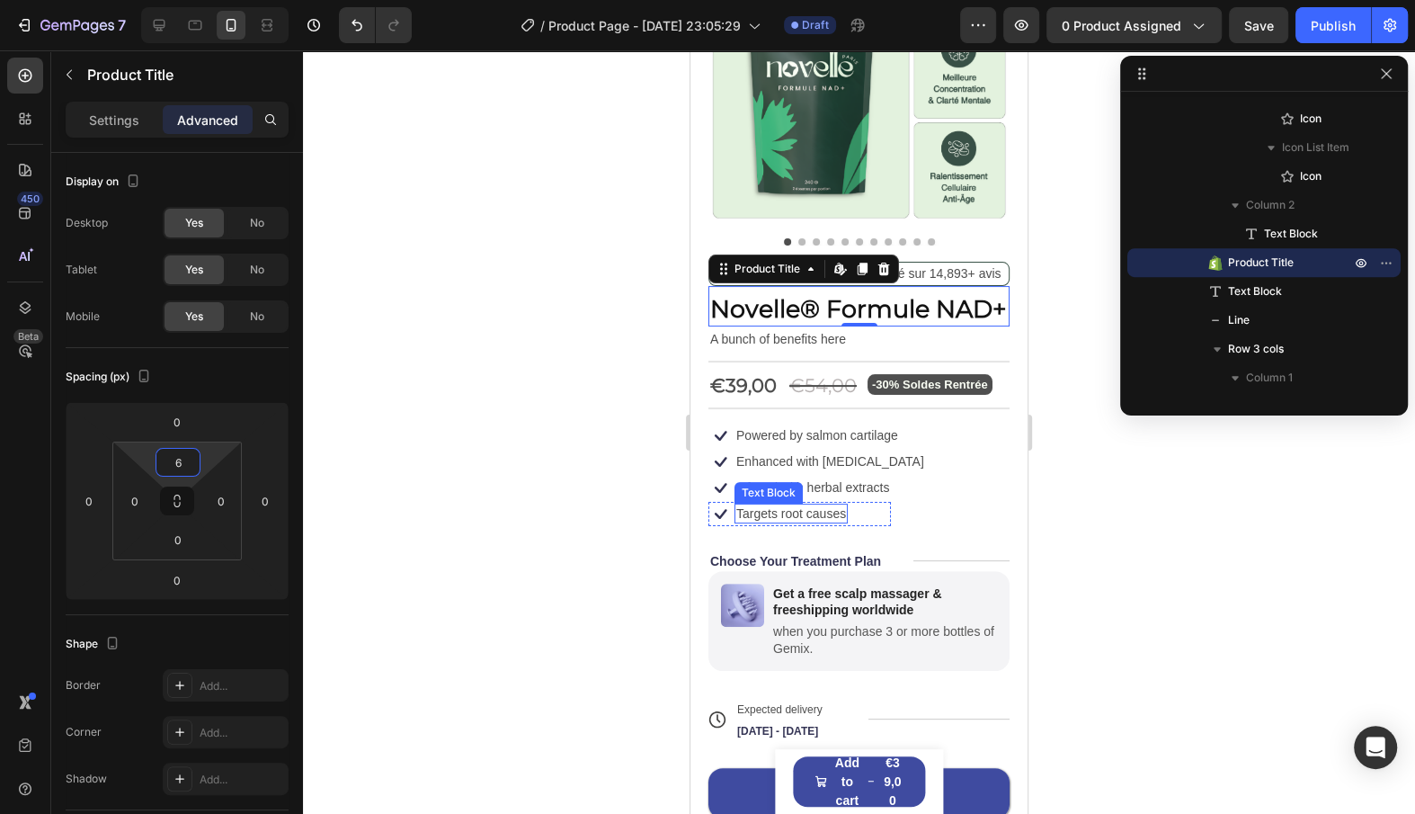
click at [808, 518] on p "Targets root causes" at bounding box center [791, 513] width 110 height 16
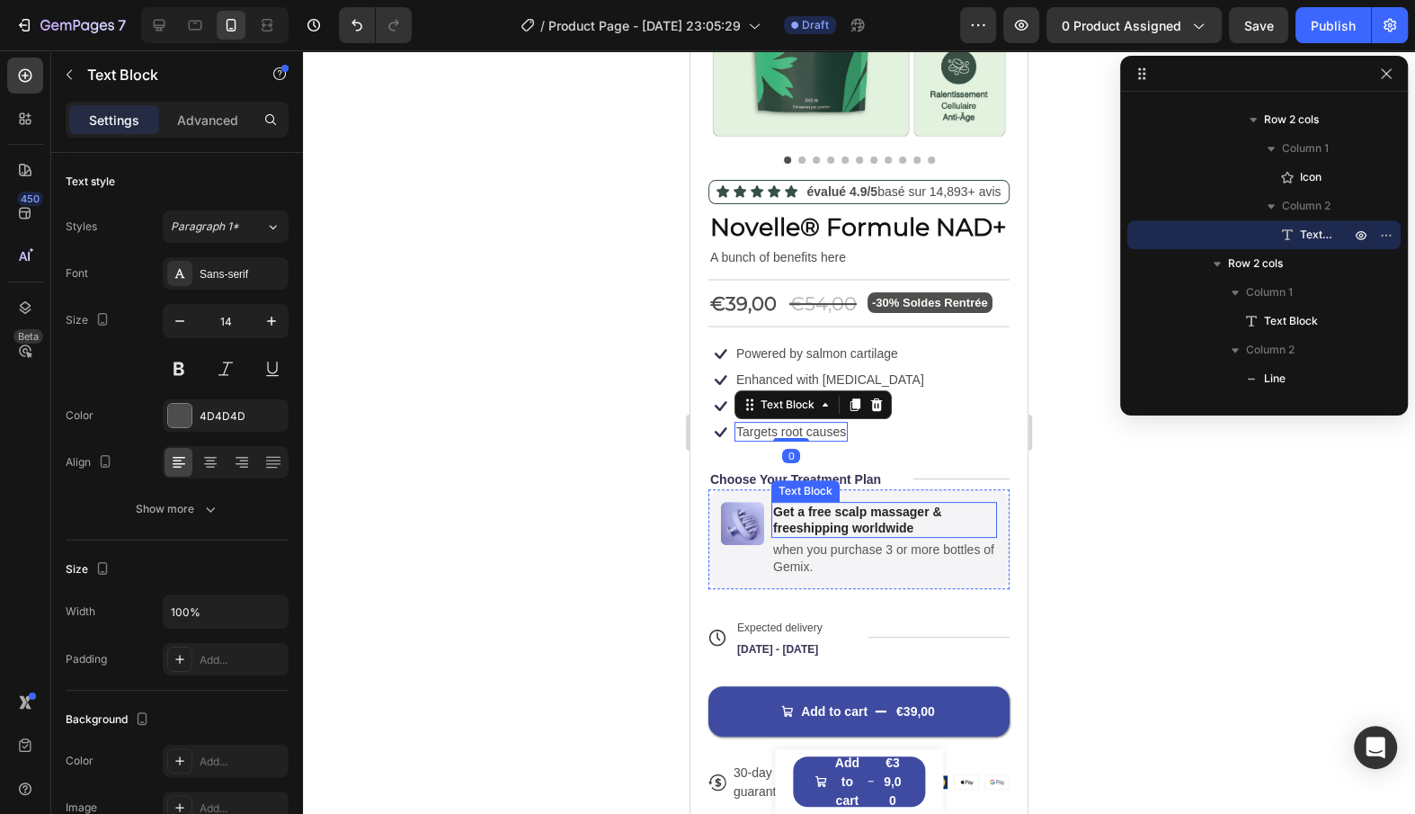
scroll to position [292, 0]
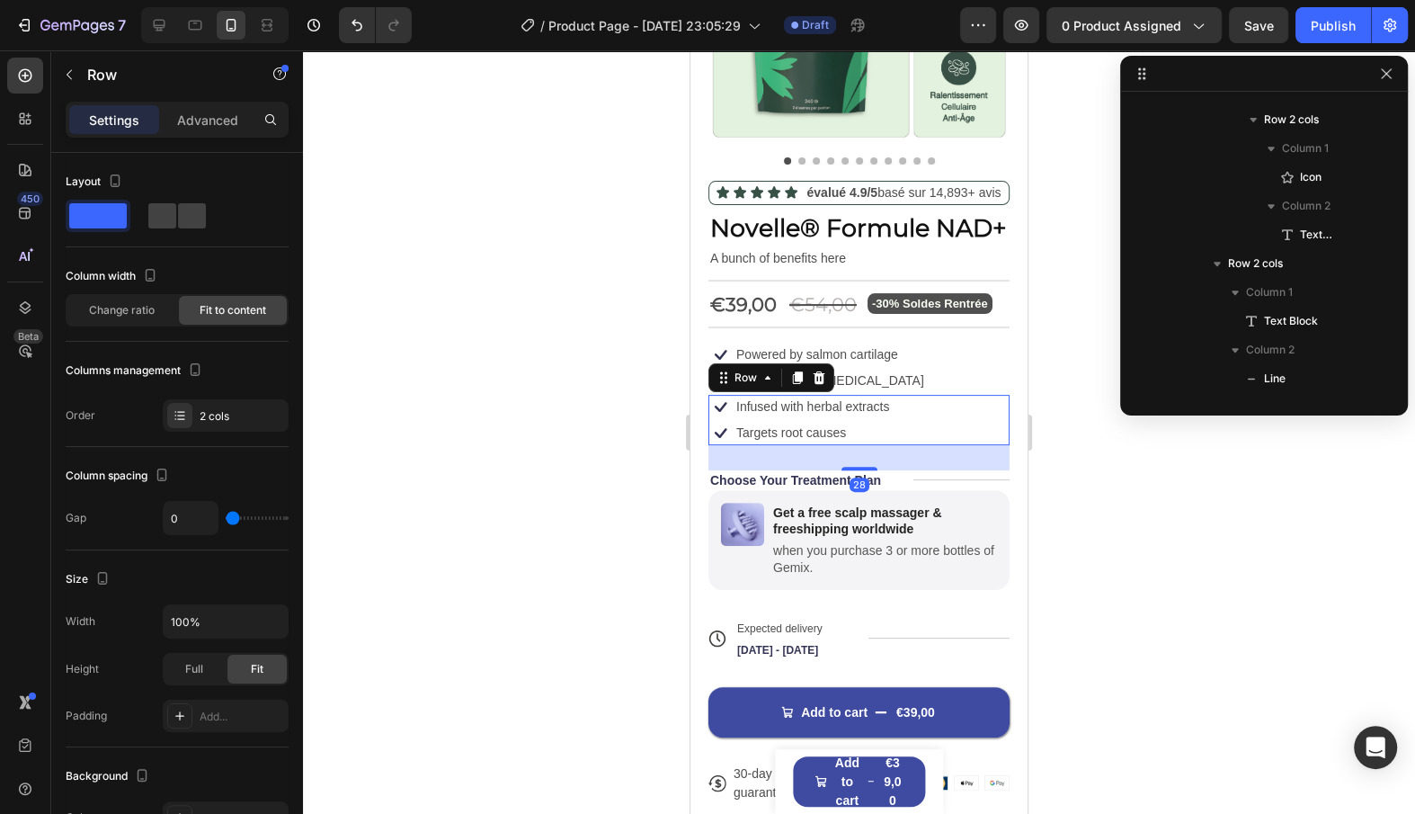
click at [950, 415] on div "Icon Infused with herbal extracts Text Block Row Icon Targets root causes Text …" at bounding box center [859, 420] width 301 height 50
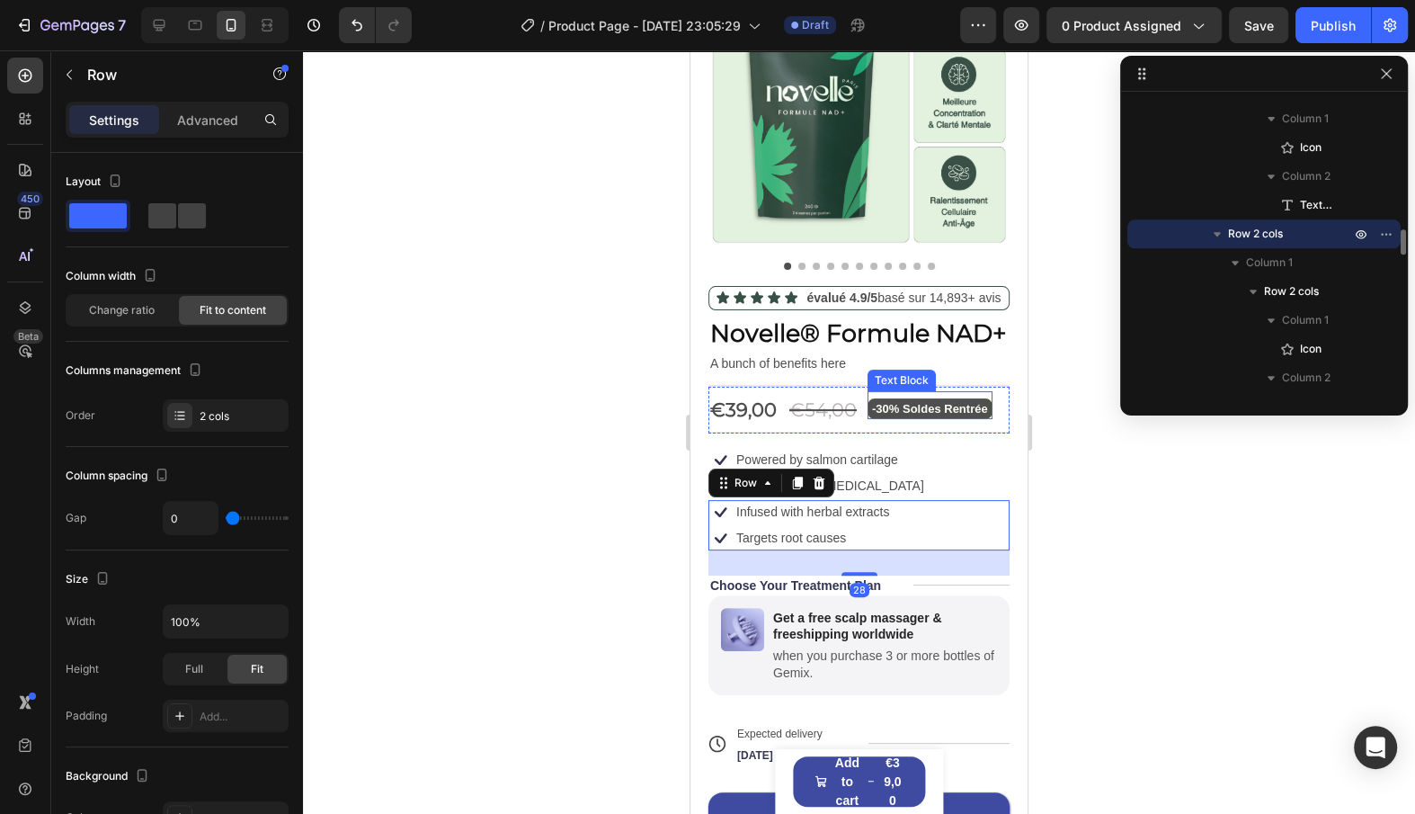
scroll to position [145, 0]
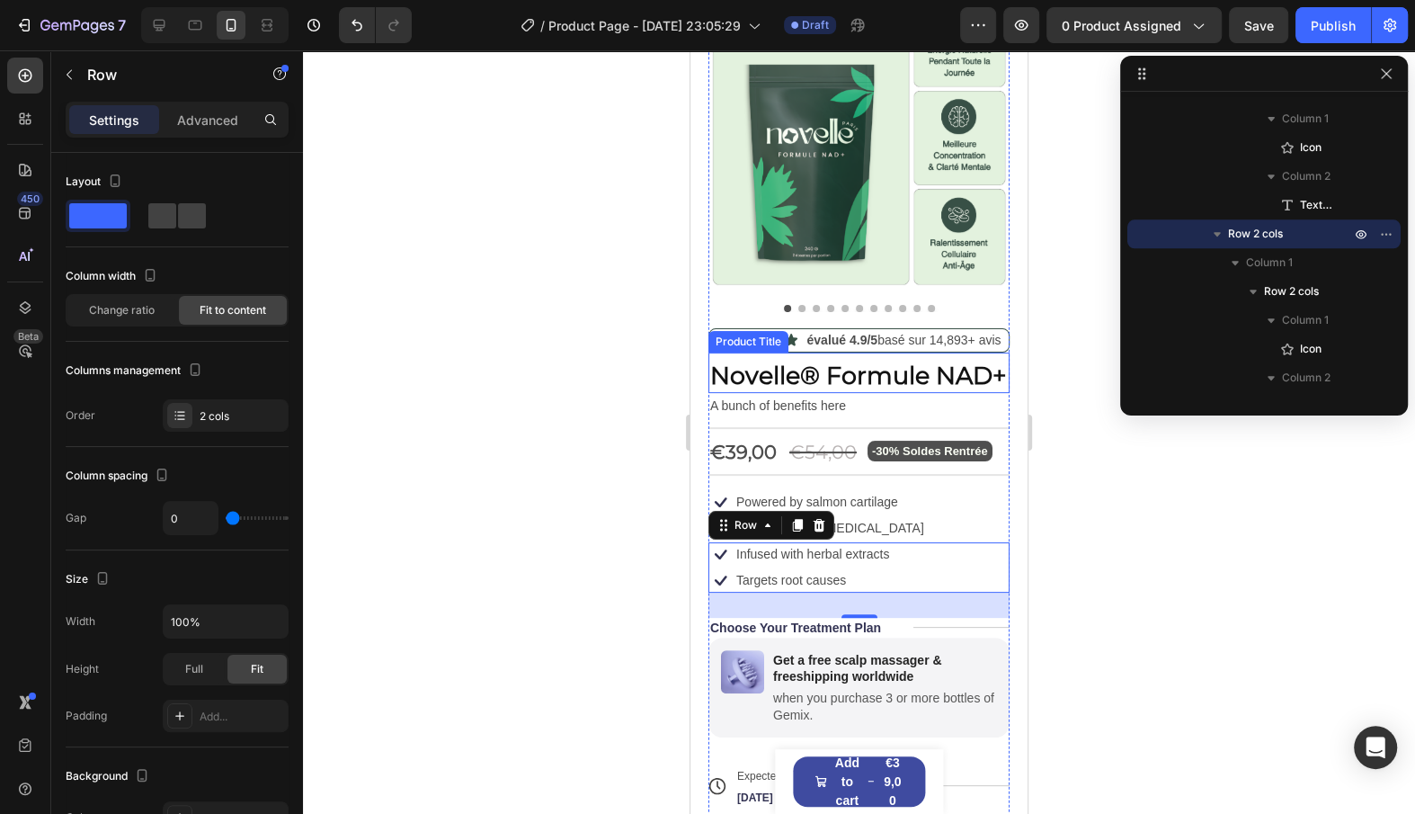
click at [771, 334] on div "Product Title" at bounding box center [748, 342] width 73 height 16
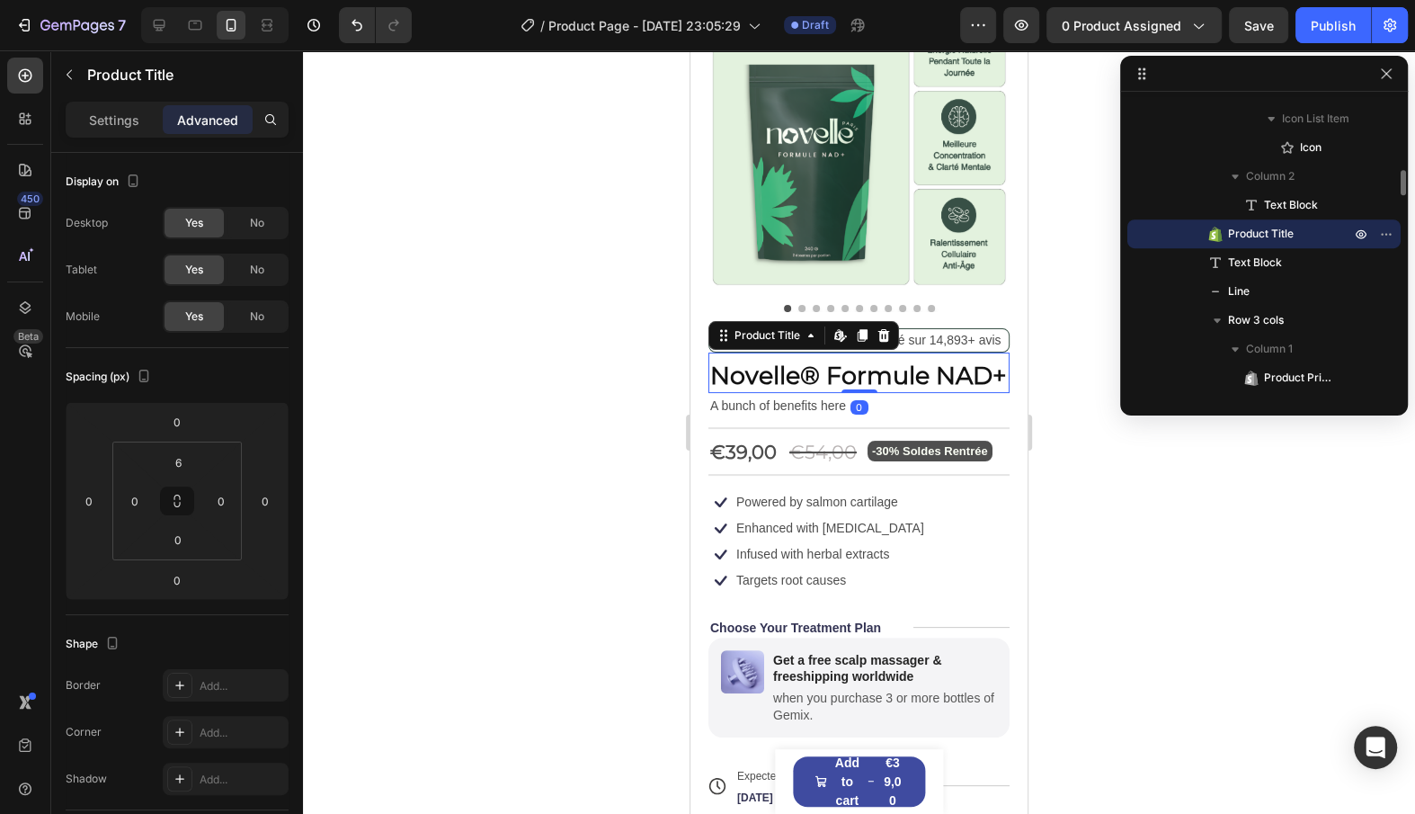
click at [784, 267] on img at bounding box center [859, 139] width 301 height 301
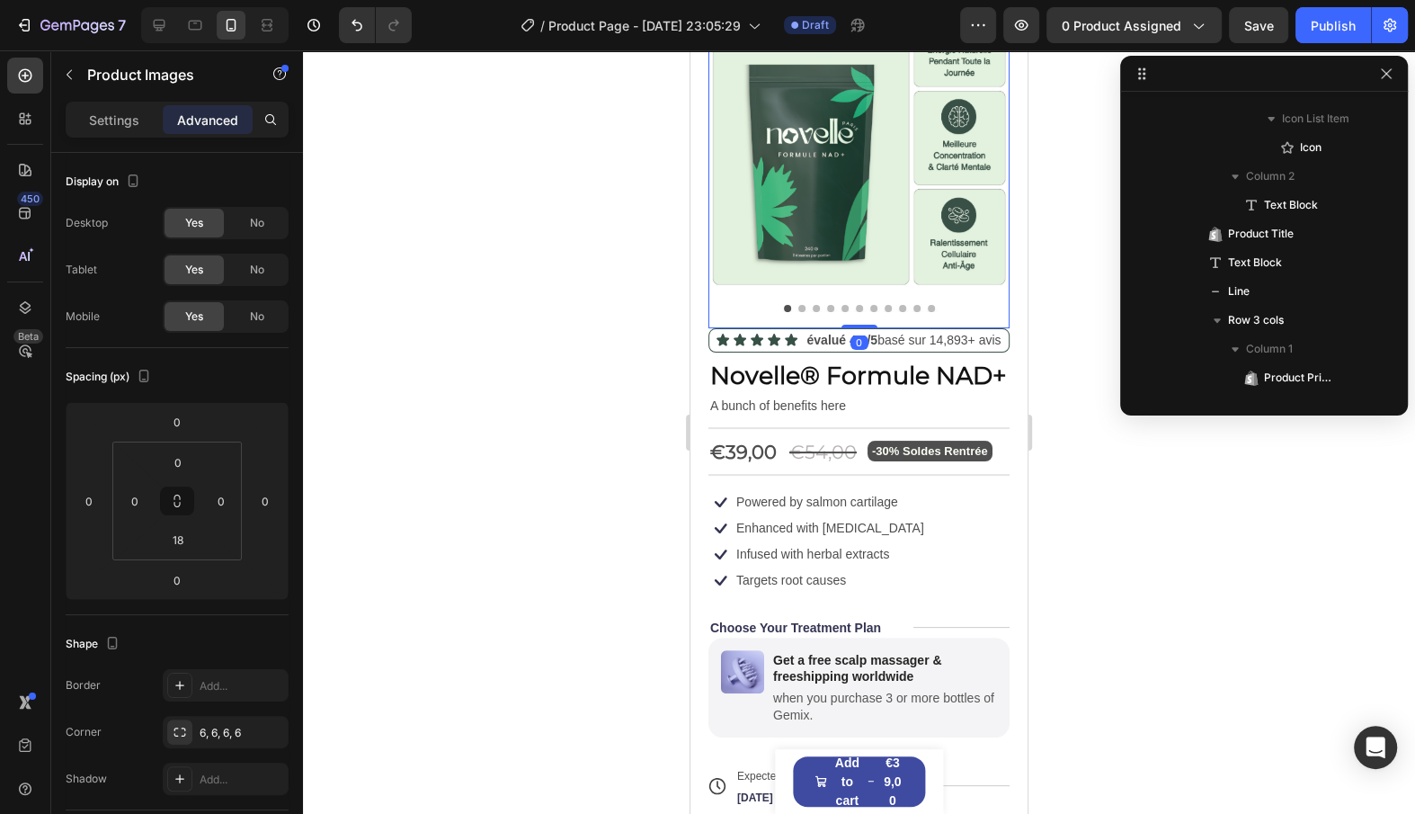
scroll to position [340, 0]
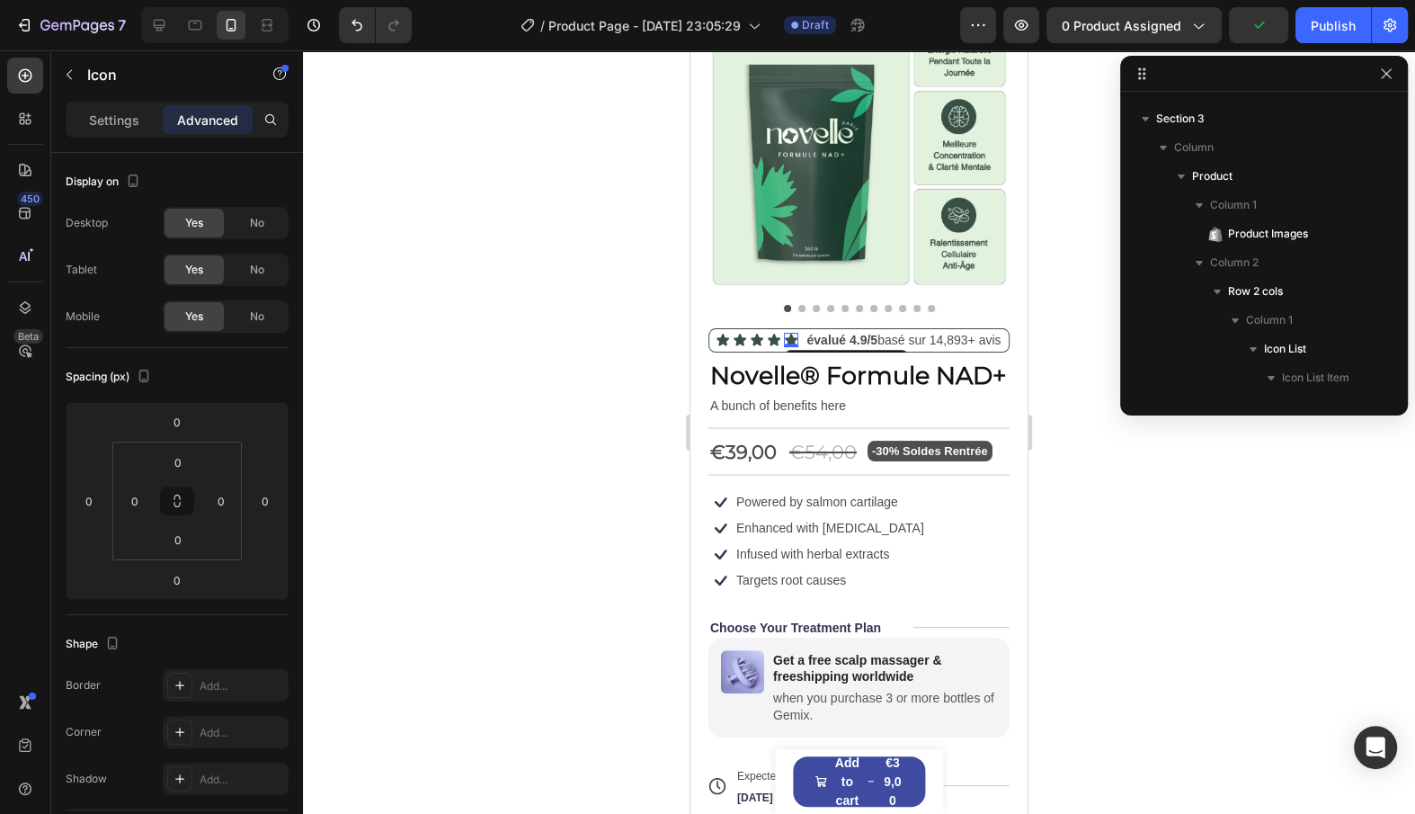
click at [795, 344] on div "Icon 0" at bounding box center [791, 340] width 14 height 14
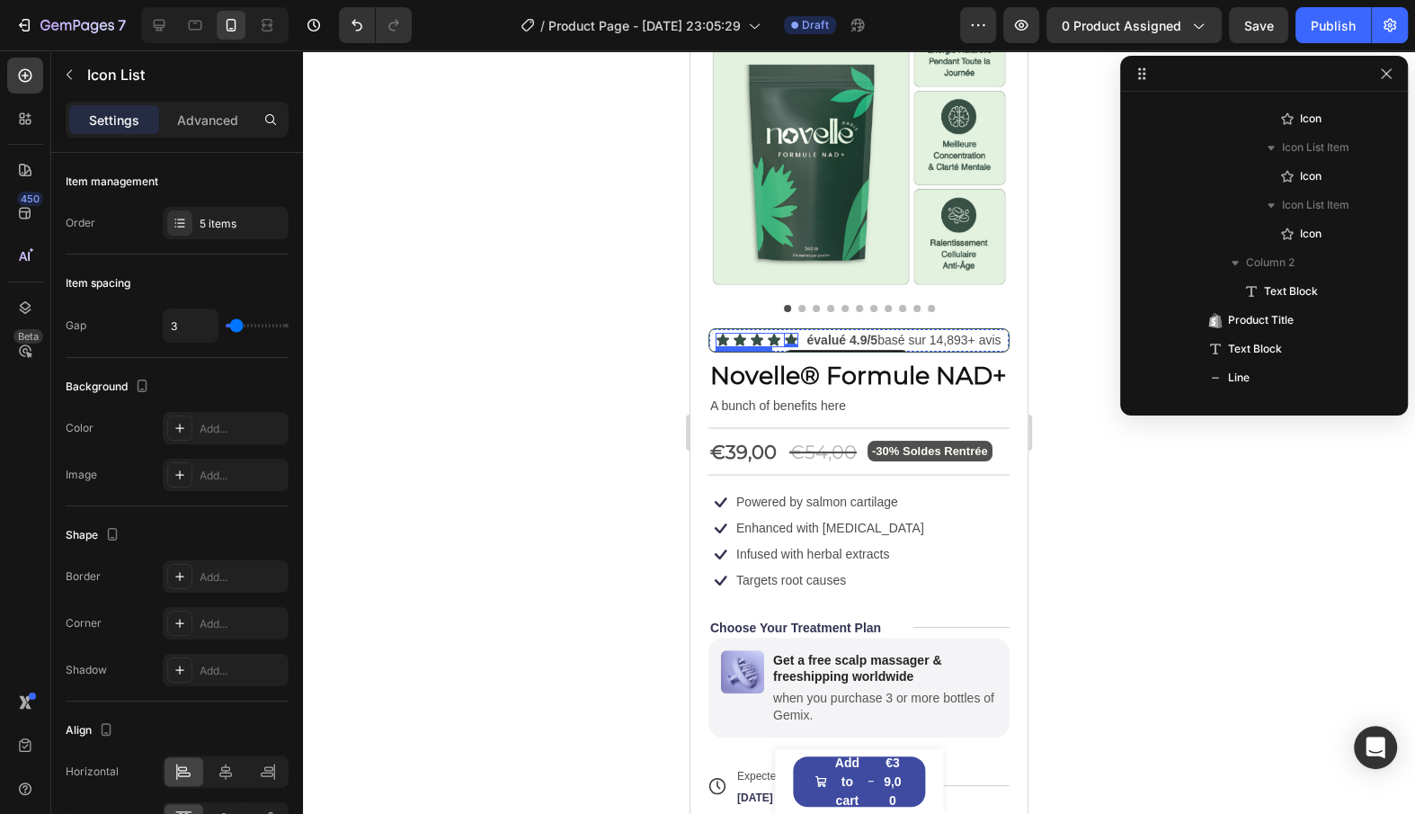
click at [749, 346] on div "Icon Icon Icon Icon Icon 0 Icon List" at bounding box center [757, 340] width 83 height 22
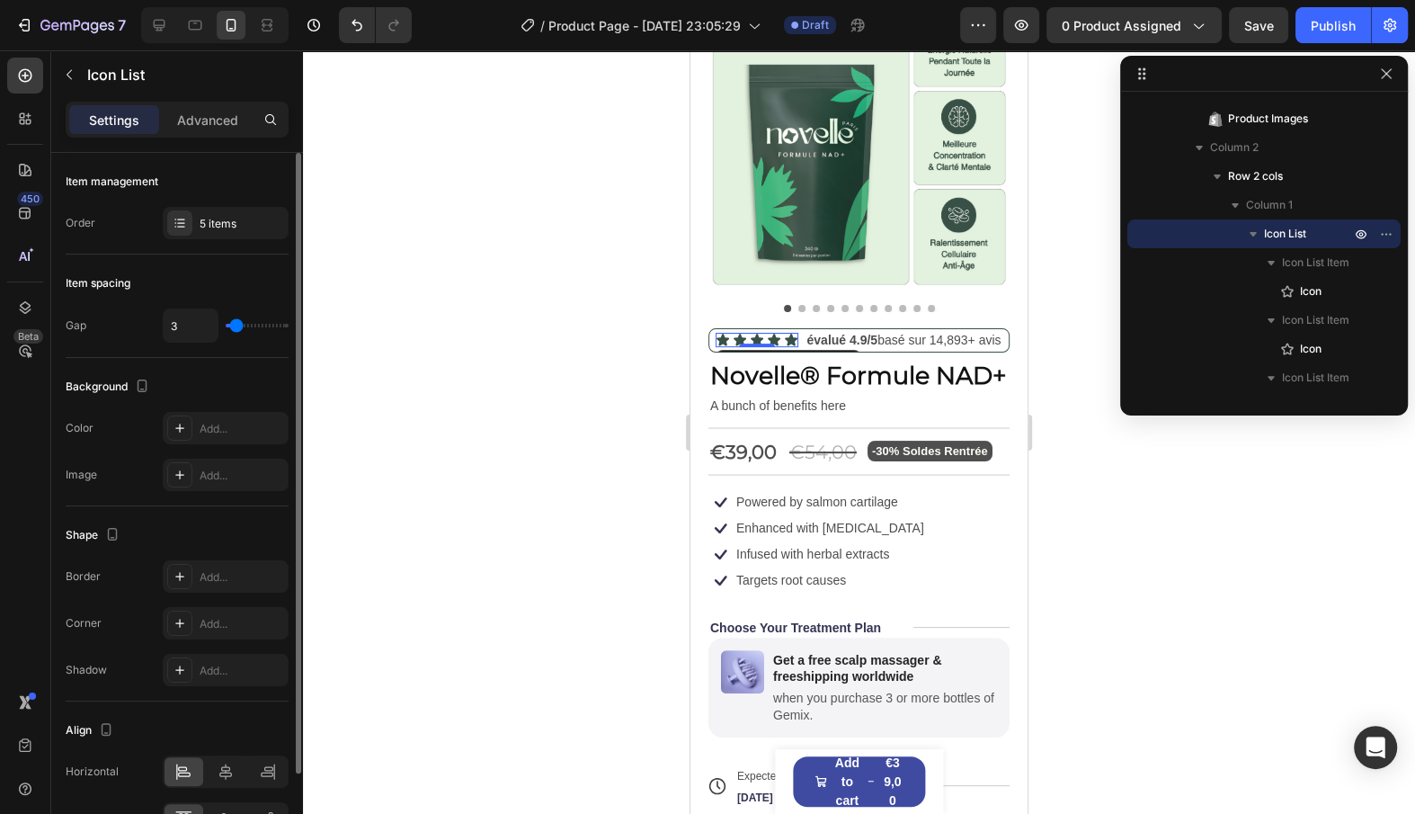
click at [231, 336] on div "3" at bounding box center [226, 325] width 126 height 34
type input "2"
type input "1"
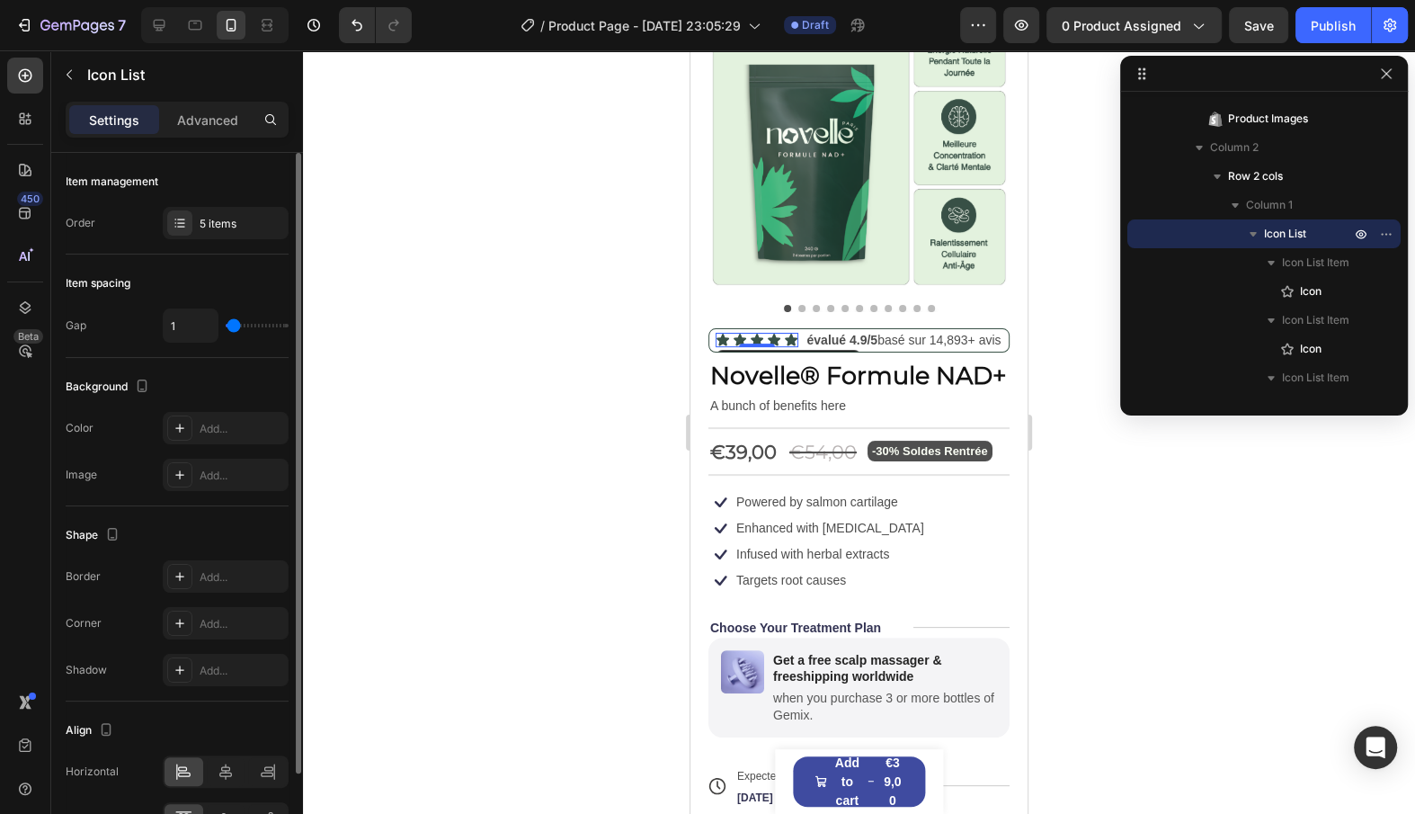
type input "0"
type input "1"
type input "2"
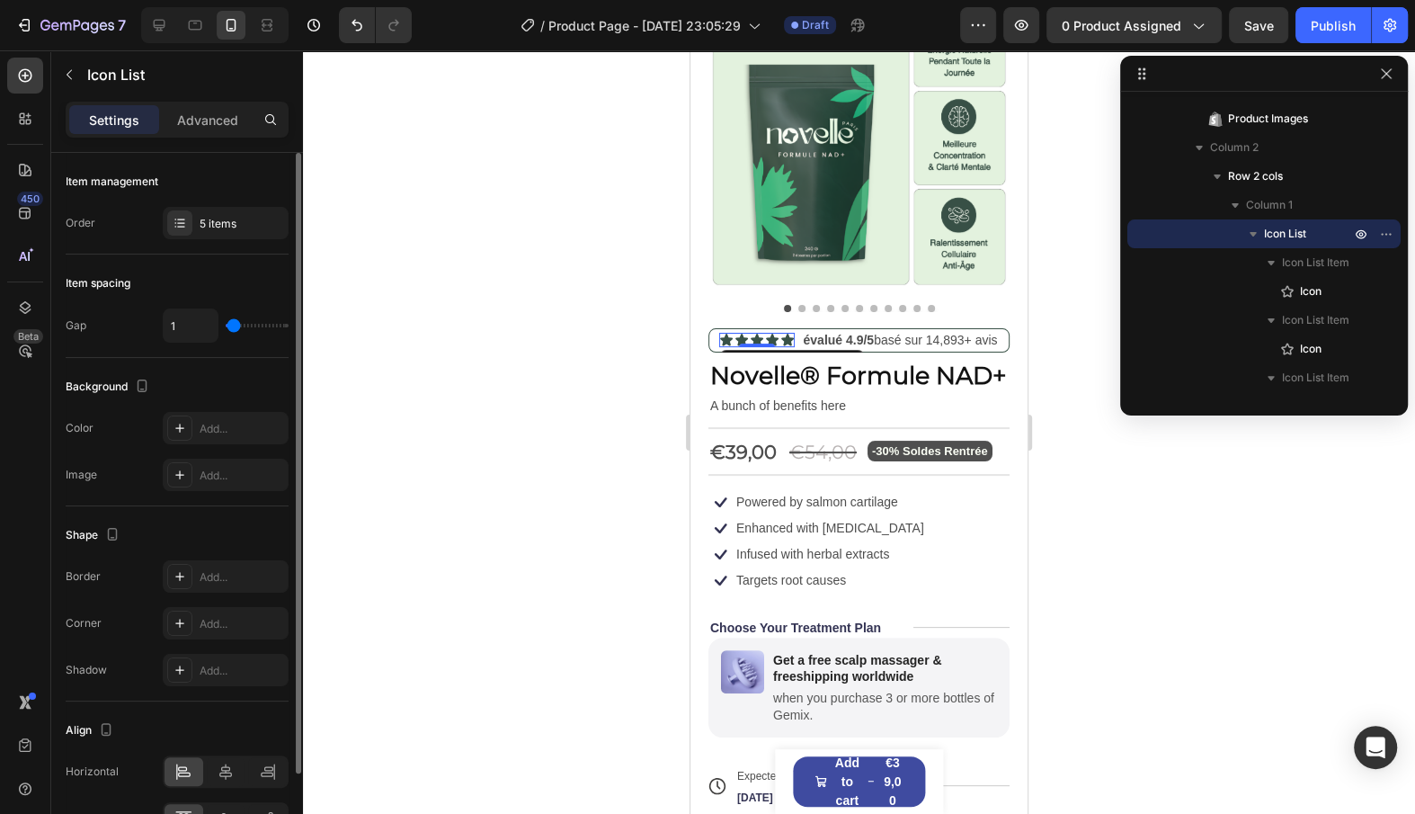
type input "2"
type input "1"
type input "0"
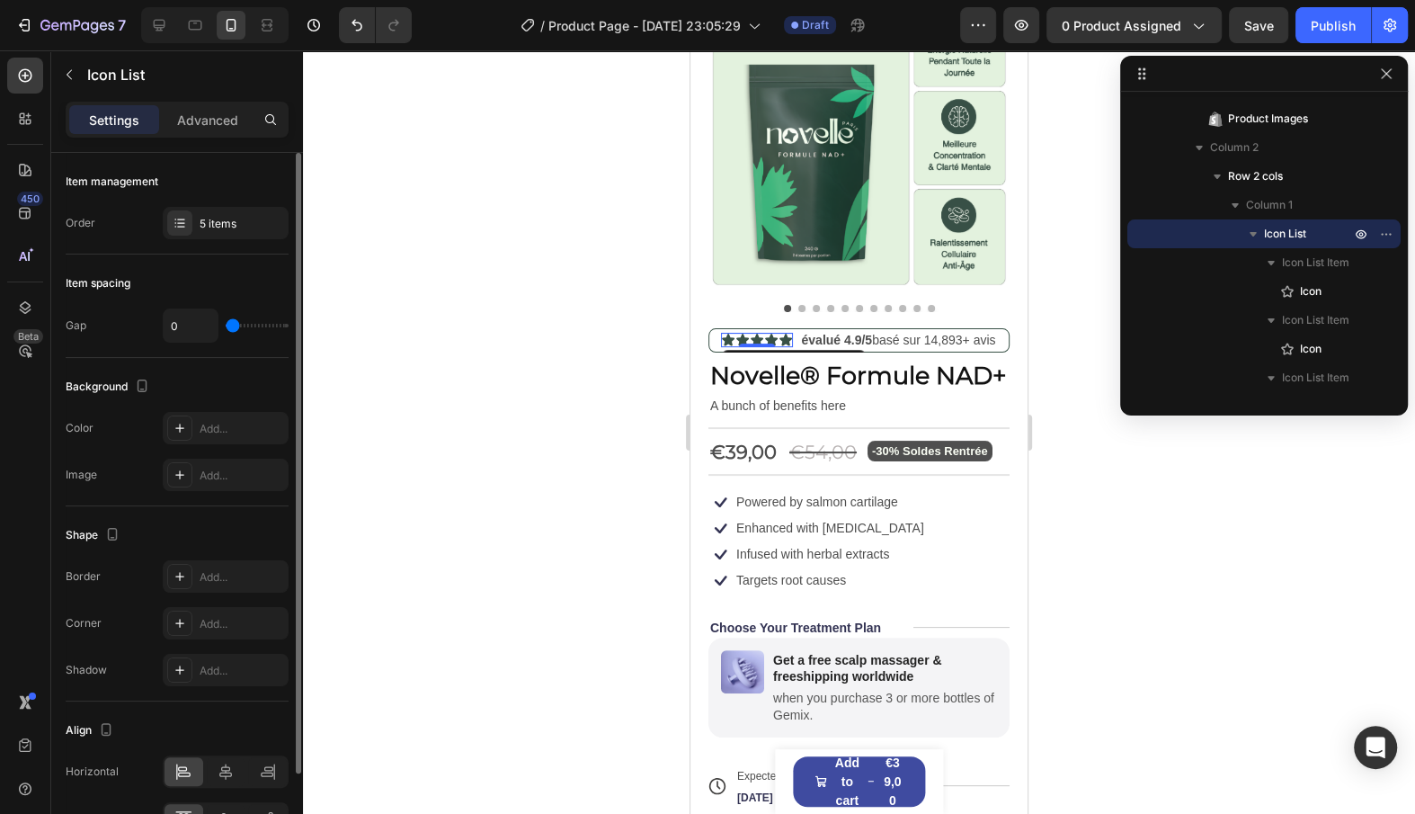
type input "1"
click at [234, 327] on input "range" at bounding box center [257, 326] width 63 height 4
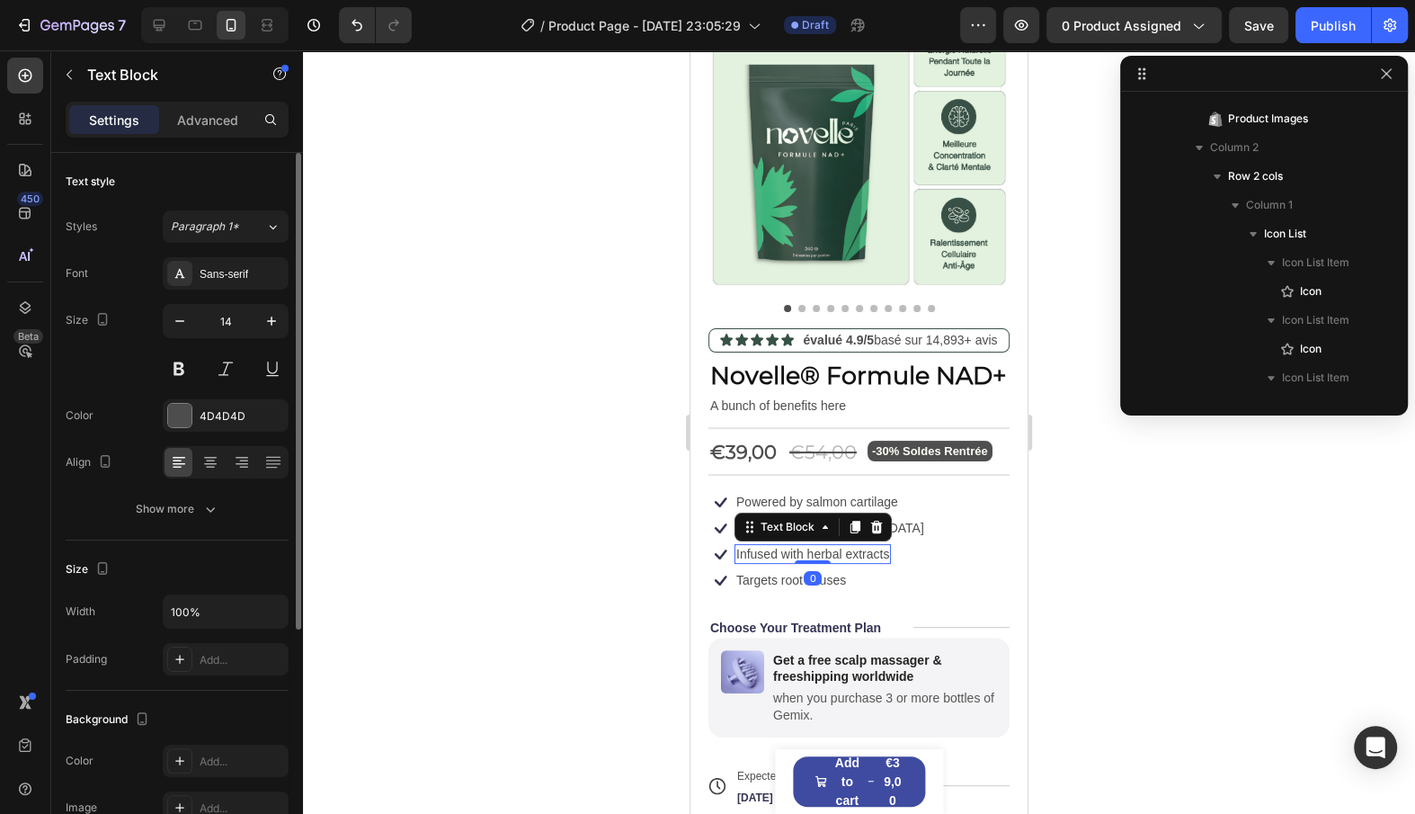
click at [780, 558] on p "Infused with herbal extracts" at bounding box center [812, 554] width 153 height 16
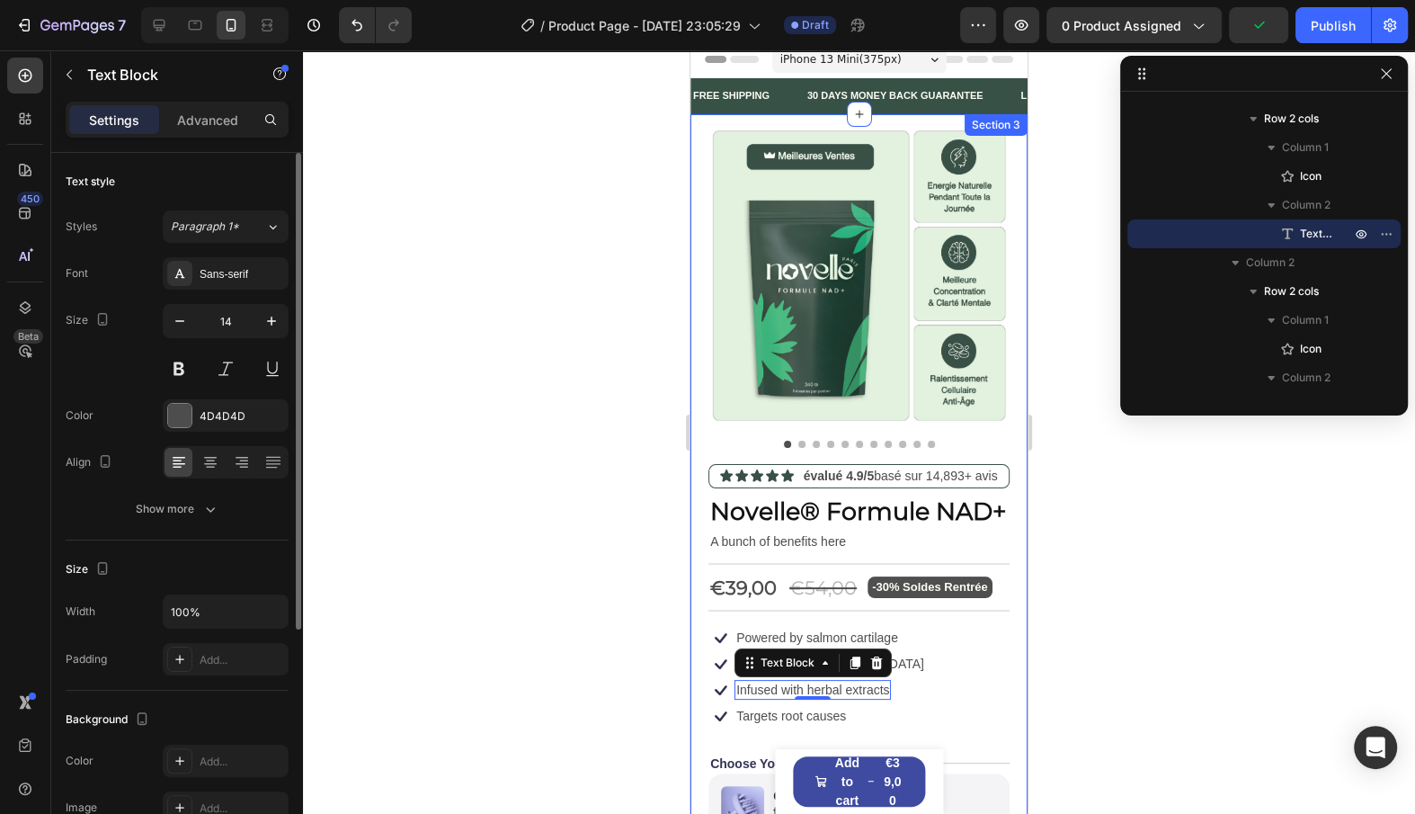
scroll to position [3, 0]
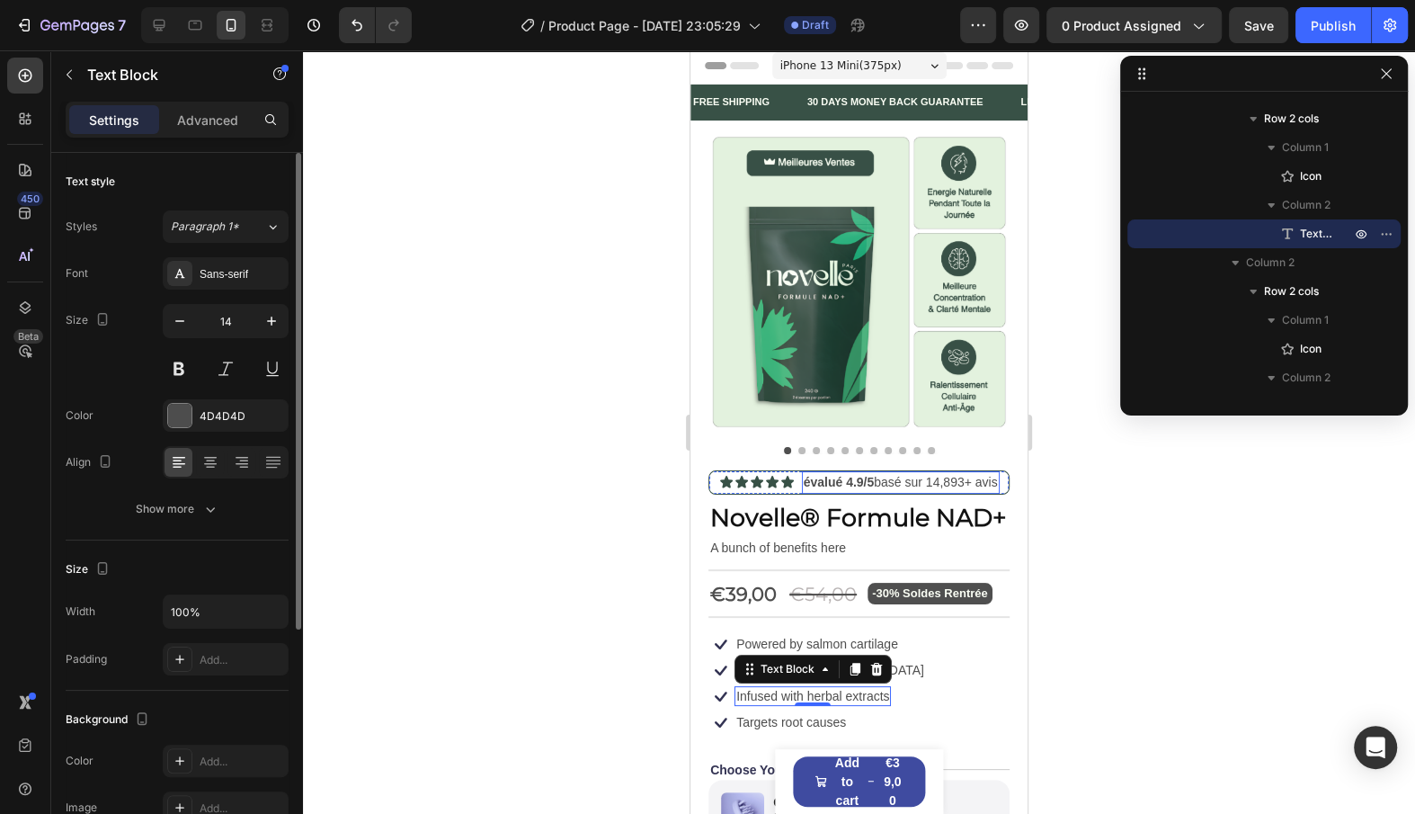
click at [809, 477] on strong "évalué 4.9/5" at bounding box center [839, 482] width 71 height 14
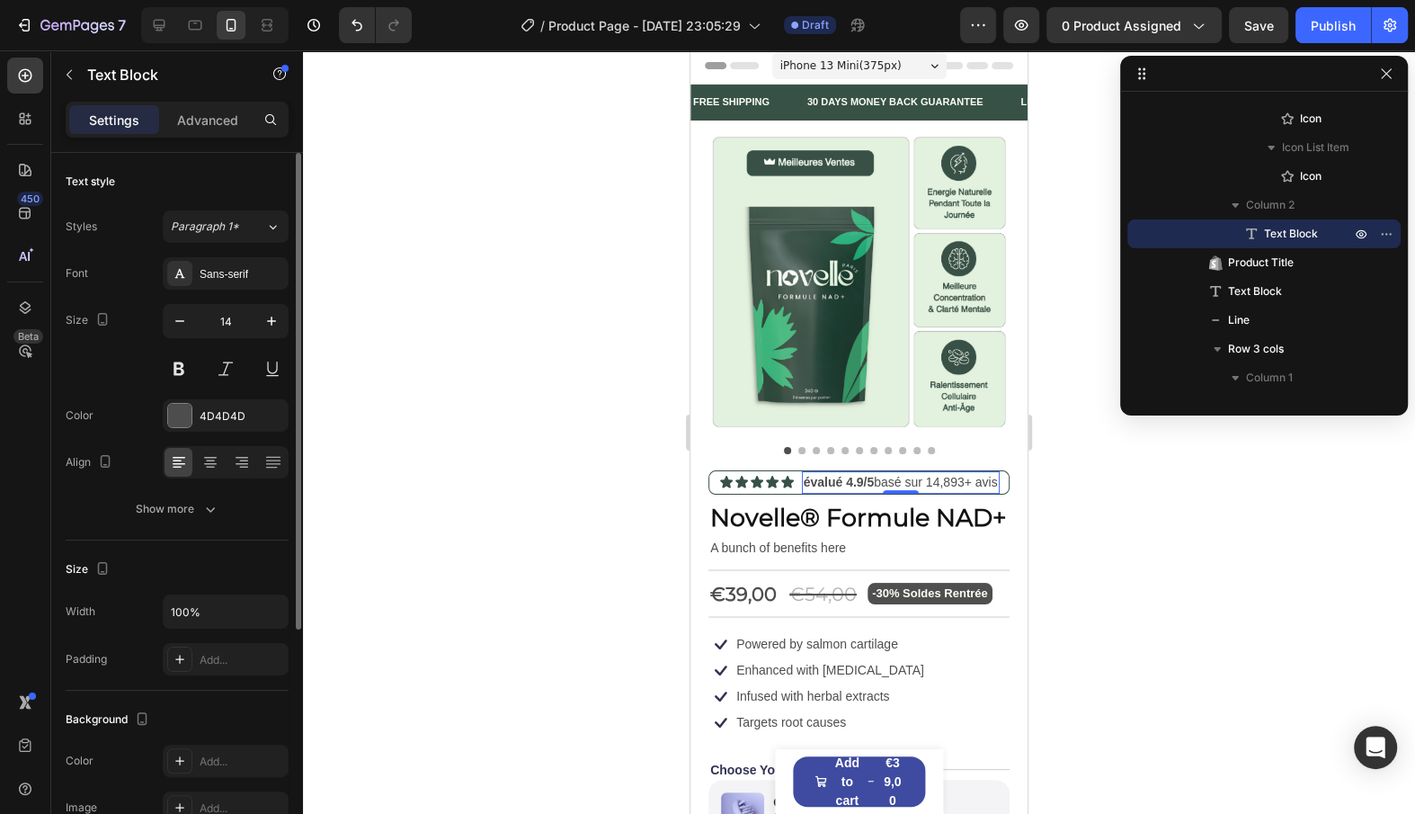
click at [206, 103] on div "Settings Advanced" at bounding box center [177, 120] width 223 height 36
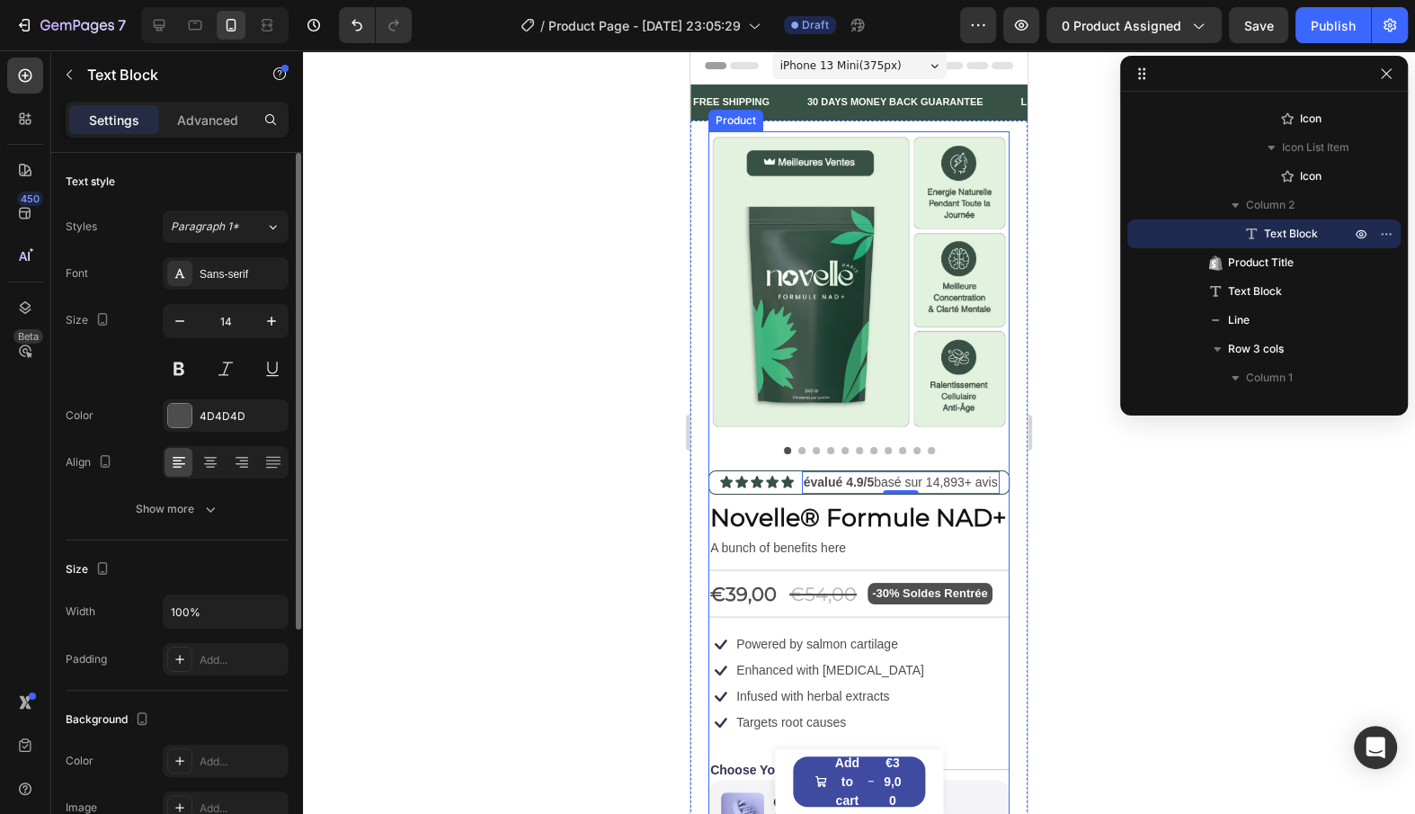
click at [773, 616] on div "Text Block" at bounding box center [769, 623] width 61 height 16
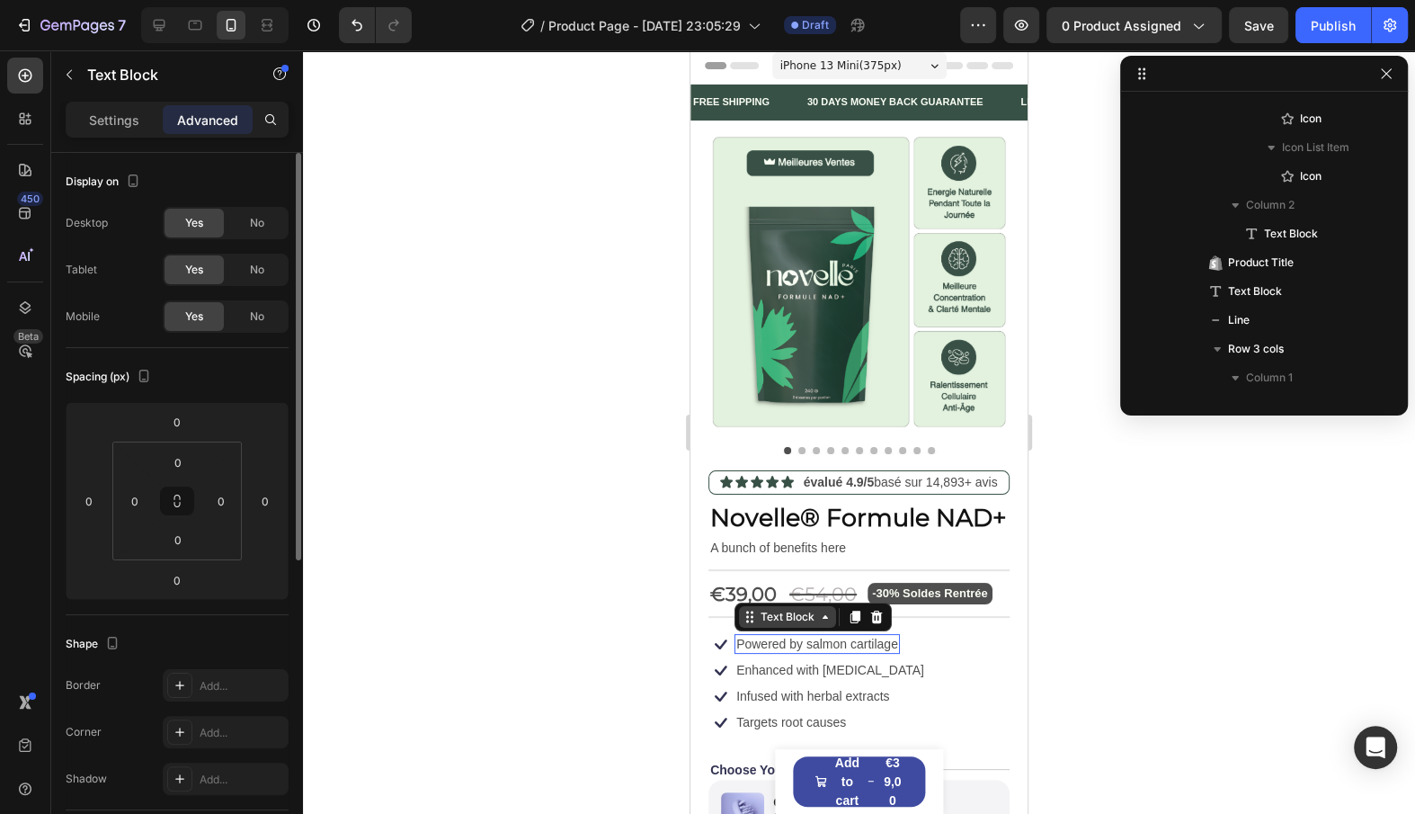
scroll to position [1318, 0]
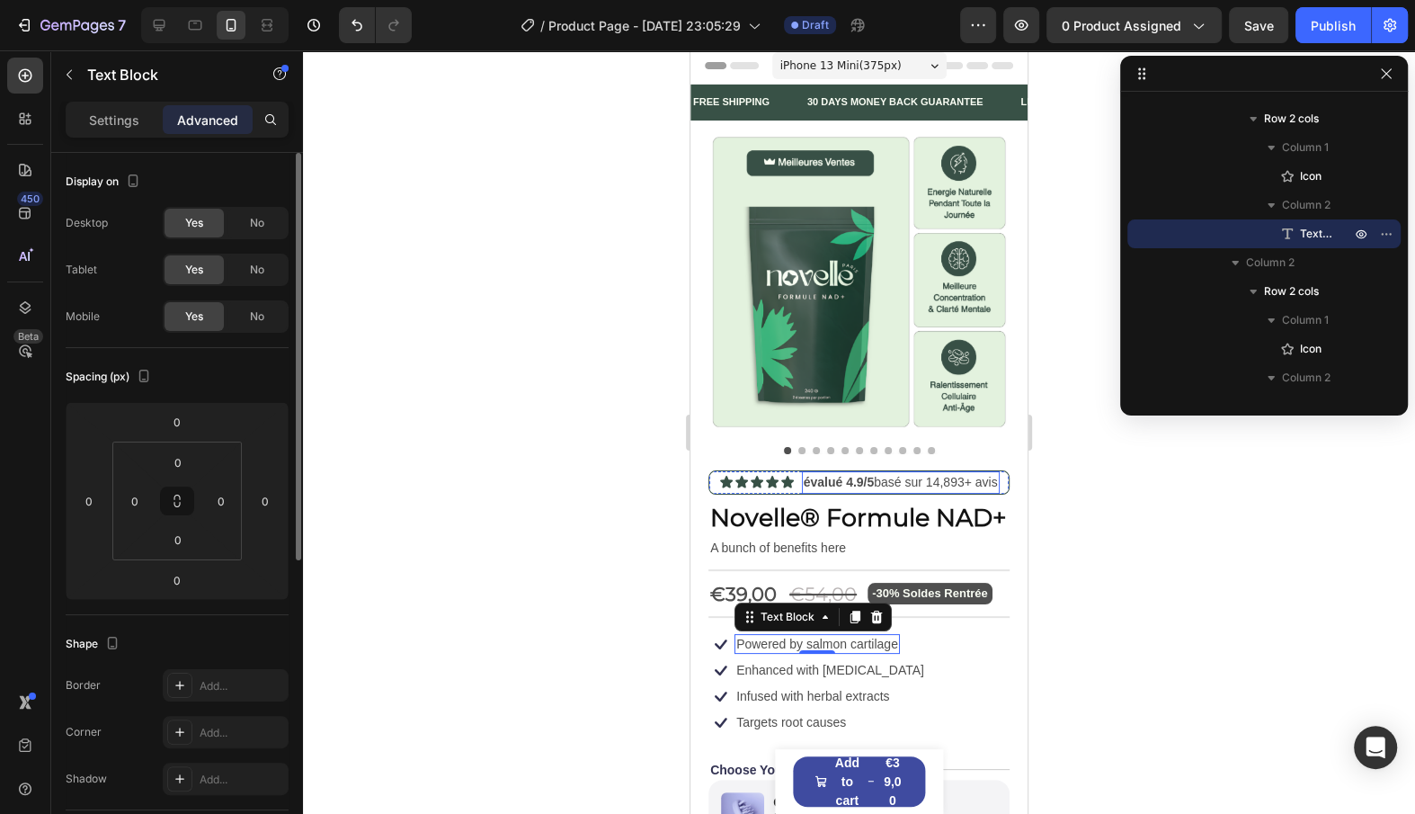
click at [807, 481] on strong "évalué 4.9/5" at bounding box center [839, 482] width 71 height 14
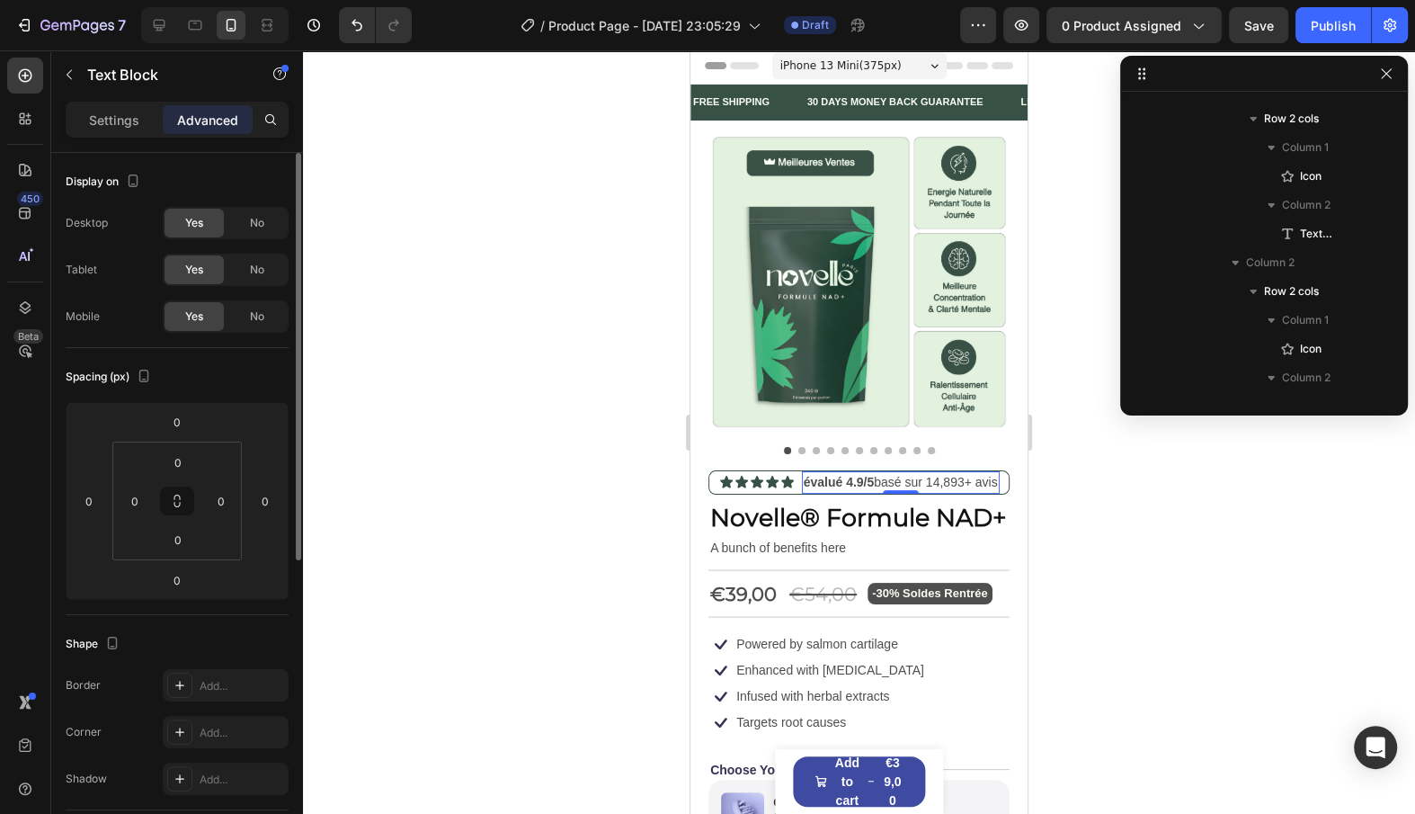
scroll to position [800, 0]
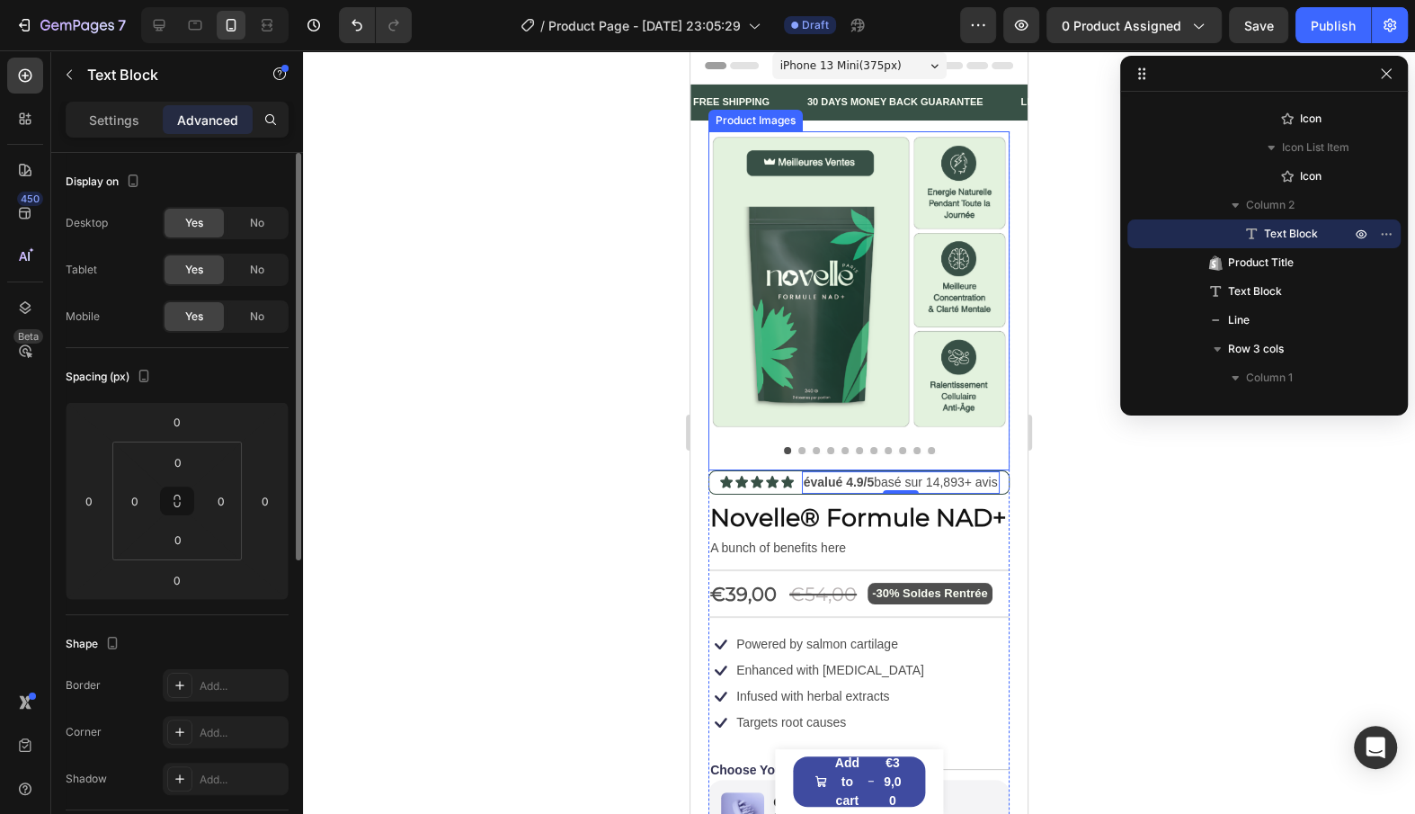
click at [828, 275] on img at bounding box center [859, 281] width 301 height 301
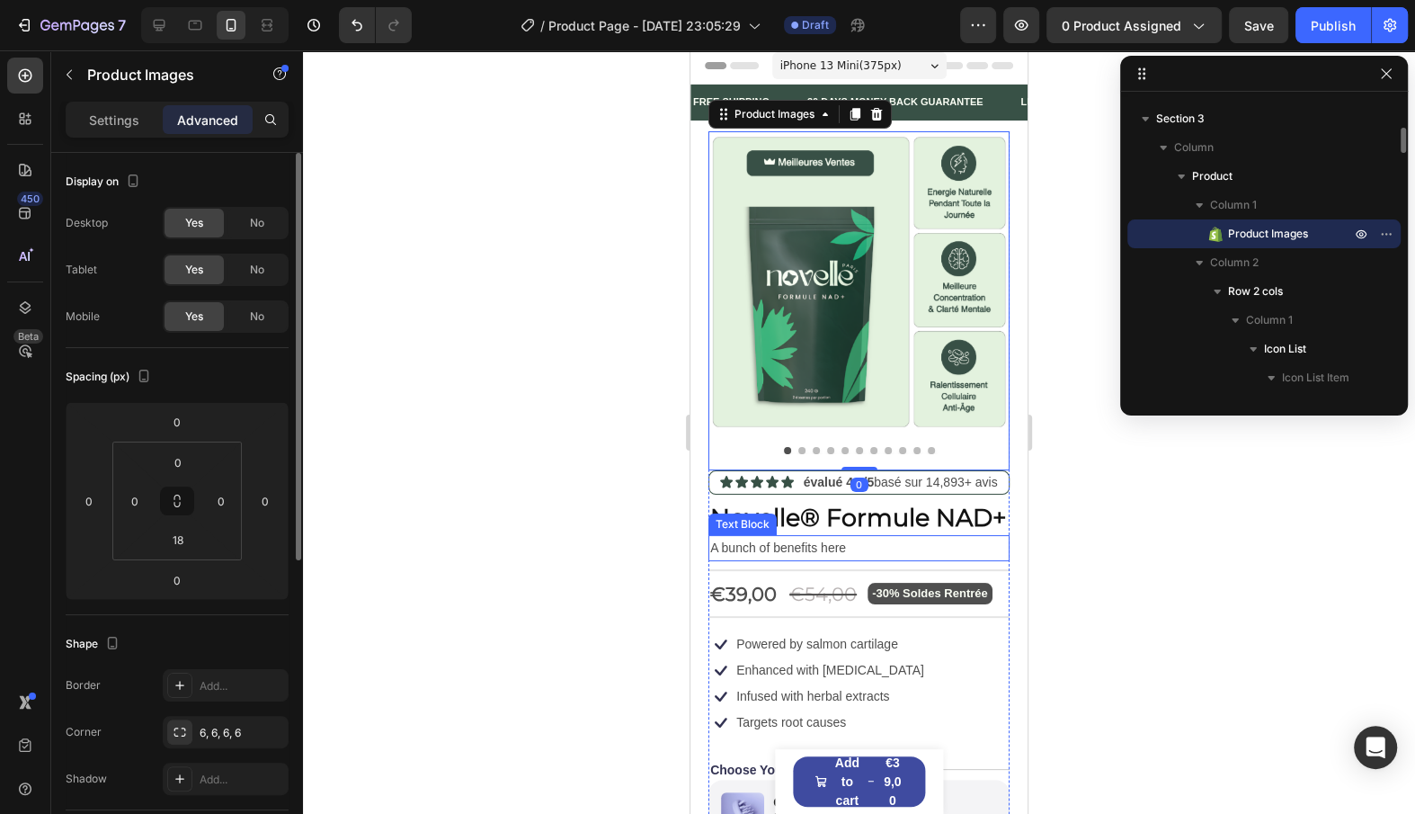
click at [847, 548] on p "A bunch of benefits here" at bounding box center [859, 548] width 298 height 22
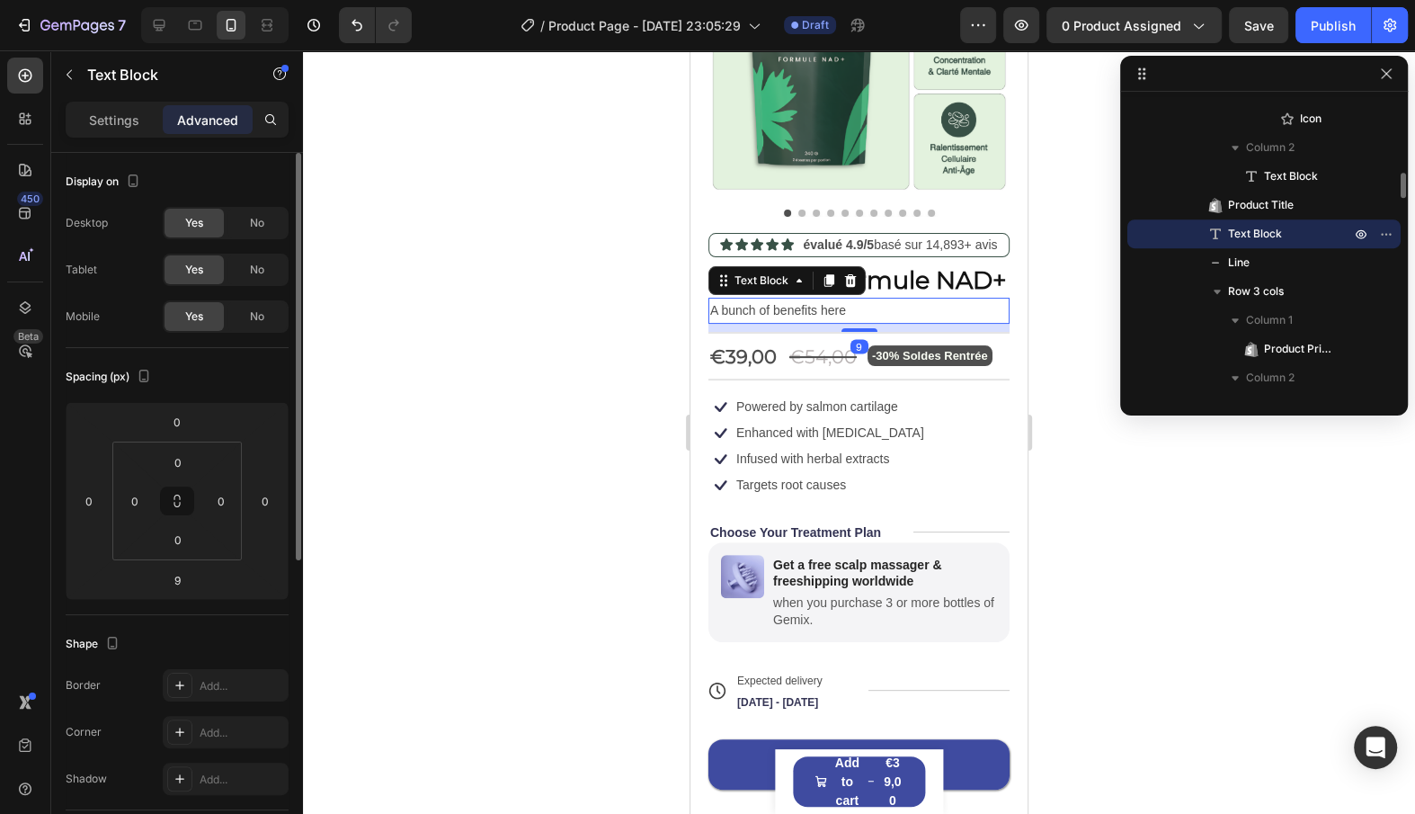
scroll to position [241, 0]
click at [847, 548] on div "Image Get a free scalp massager & freeshipping worldwide Text Block when you pu…" at bounding box center [859, 591] width 301 height 100
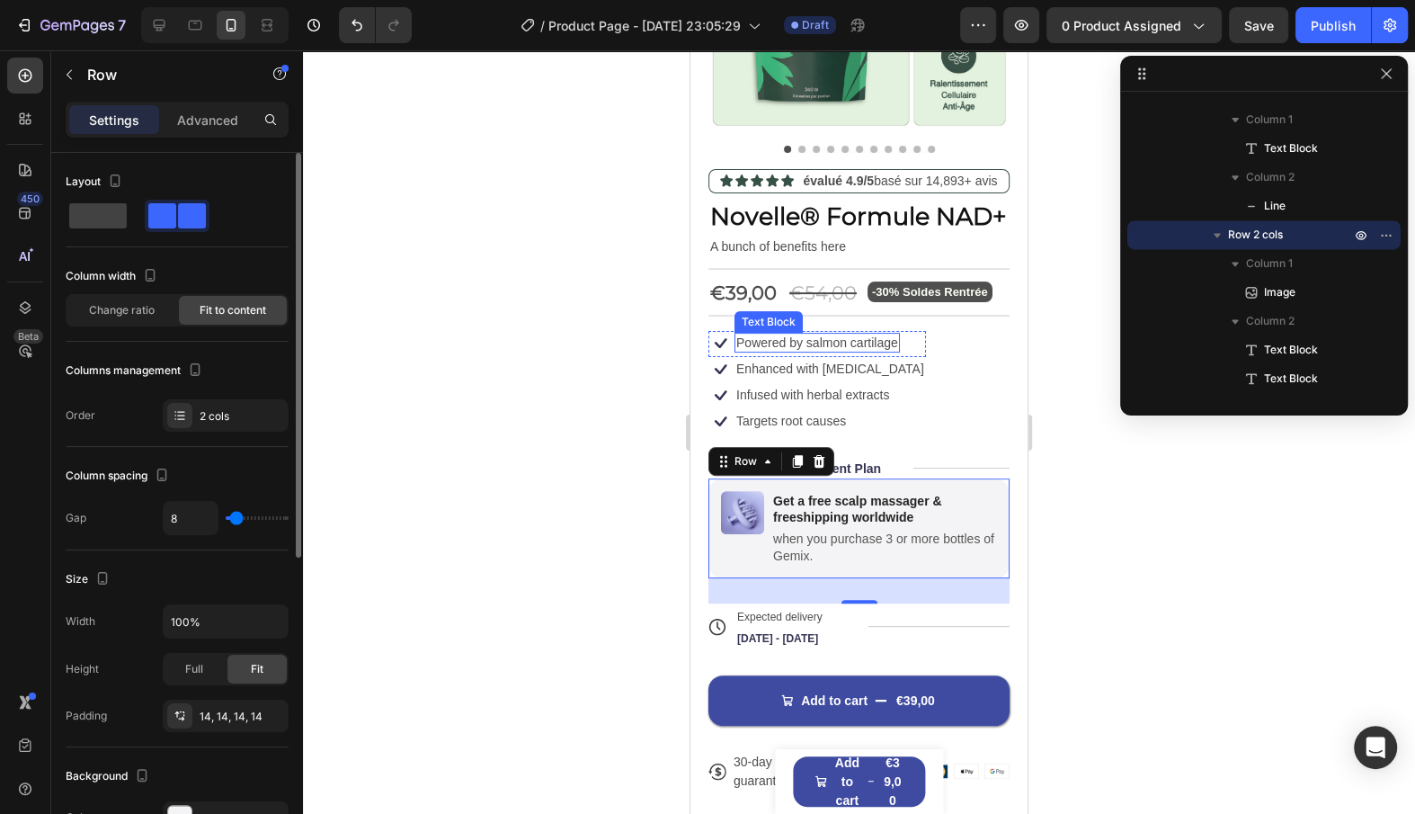
scroll to position [293, 0]
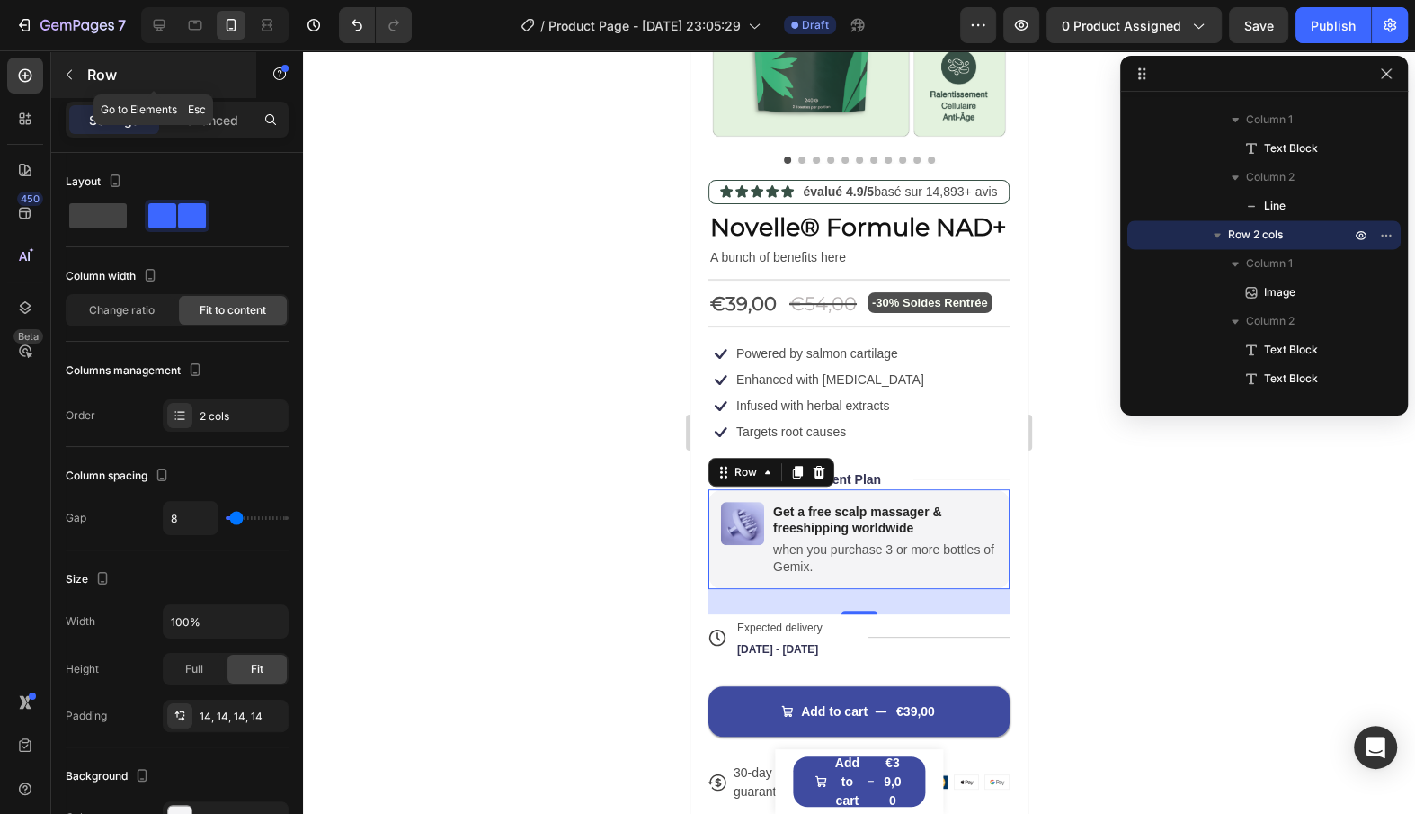
click at [85, 69] on div "Row" at bounding box center [153, 74] width 205 height 47
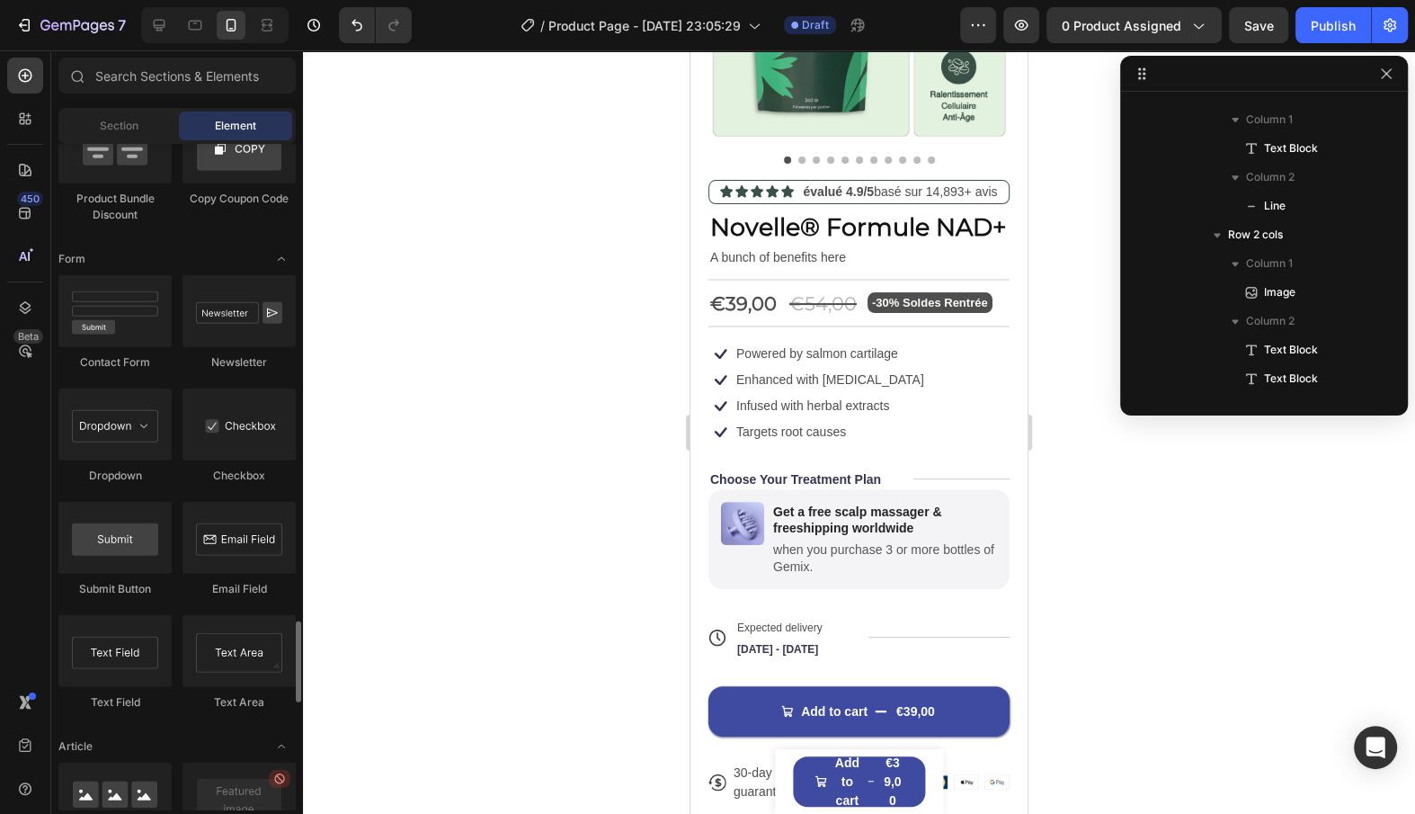
scroll to position [4116, 0]
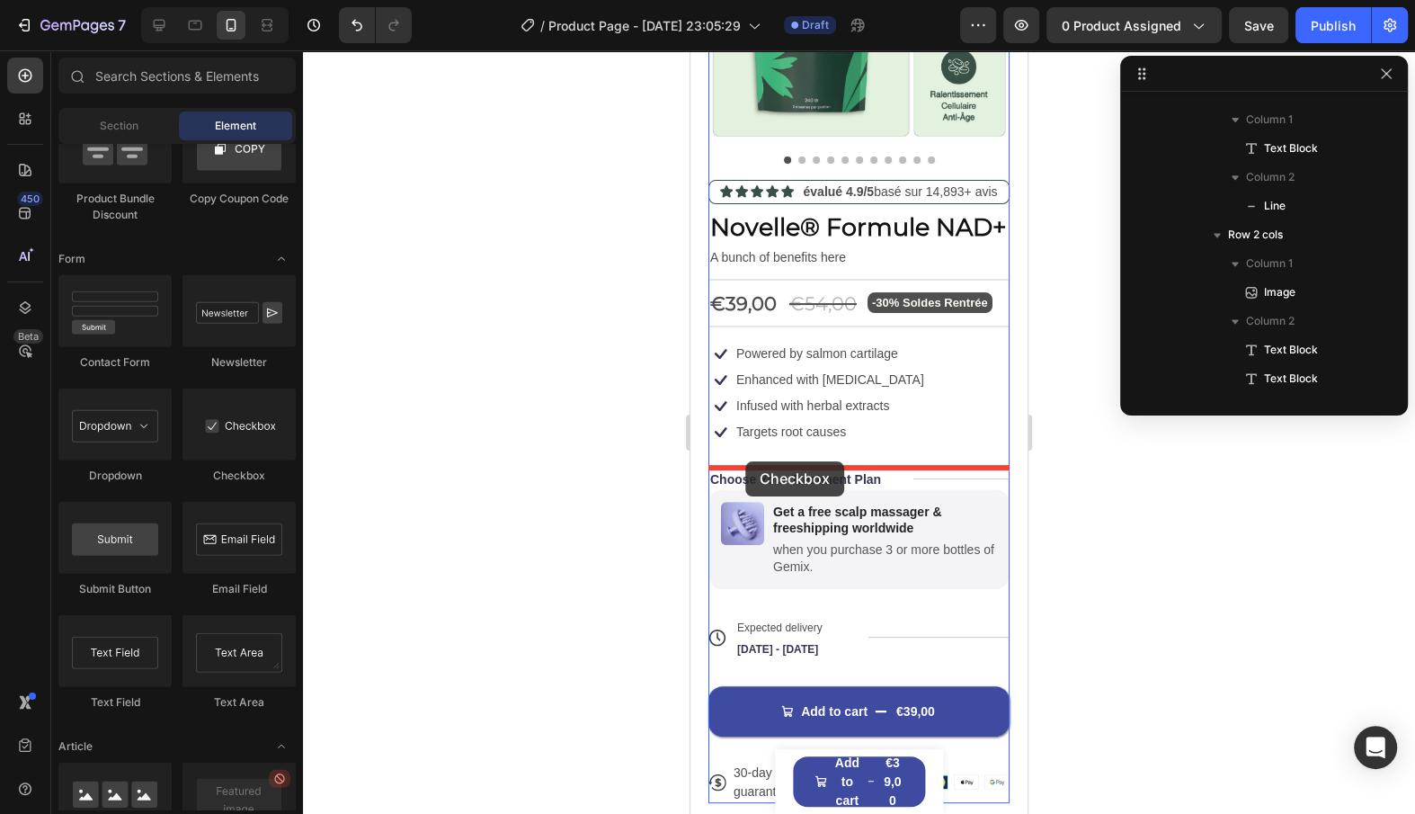
drag, startPoint x: 929, startPoint y: 477, endPoint x: 744, endPoint y: 462, distance: 185.9
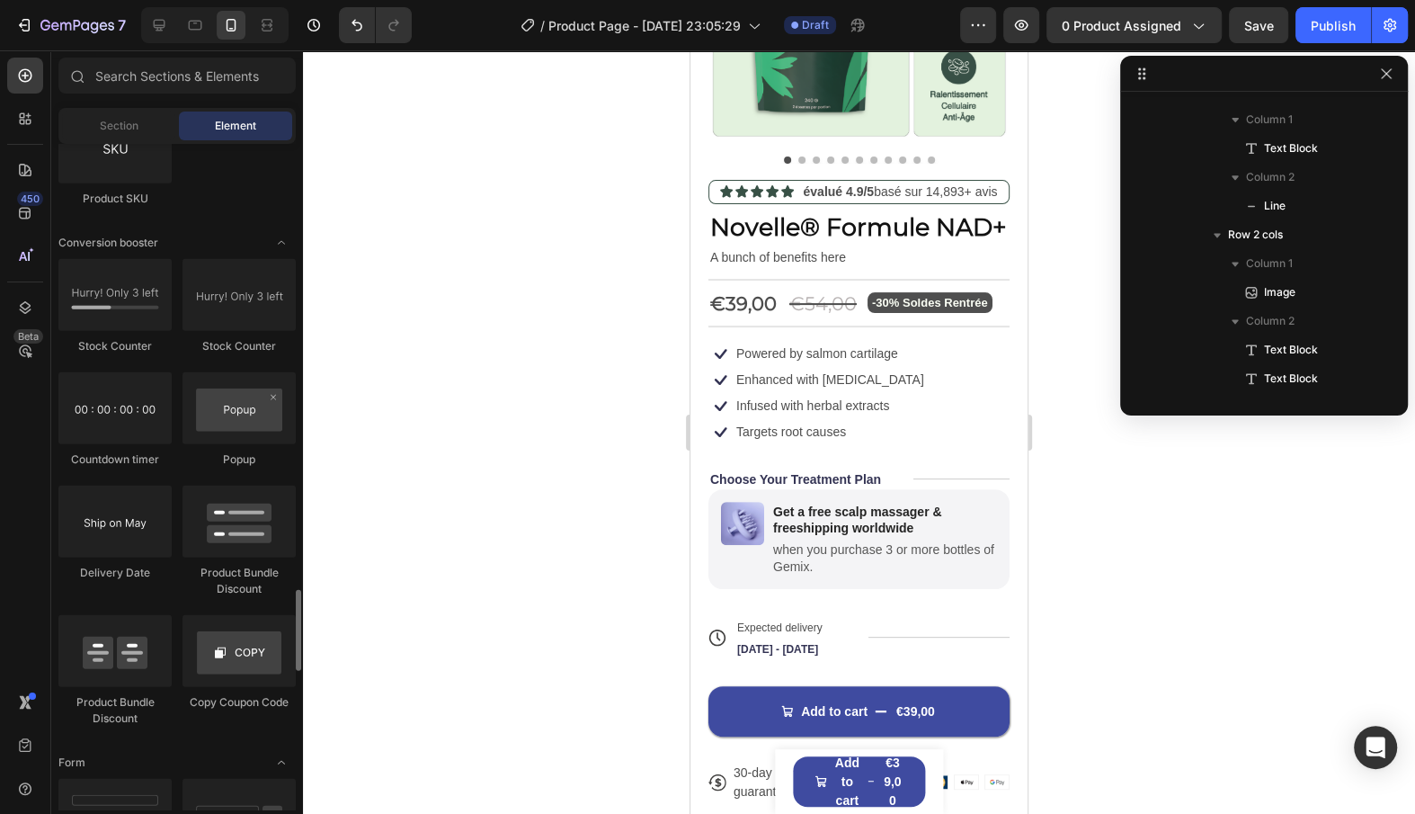
scroll to position [3612, 0]
